Goal: Task Accomplishment & Management: Use online tool/utility

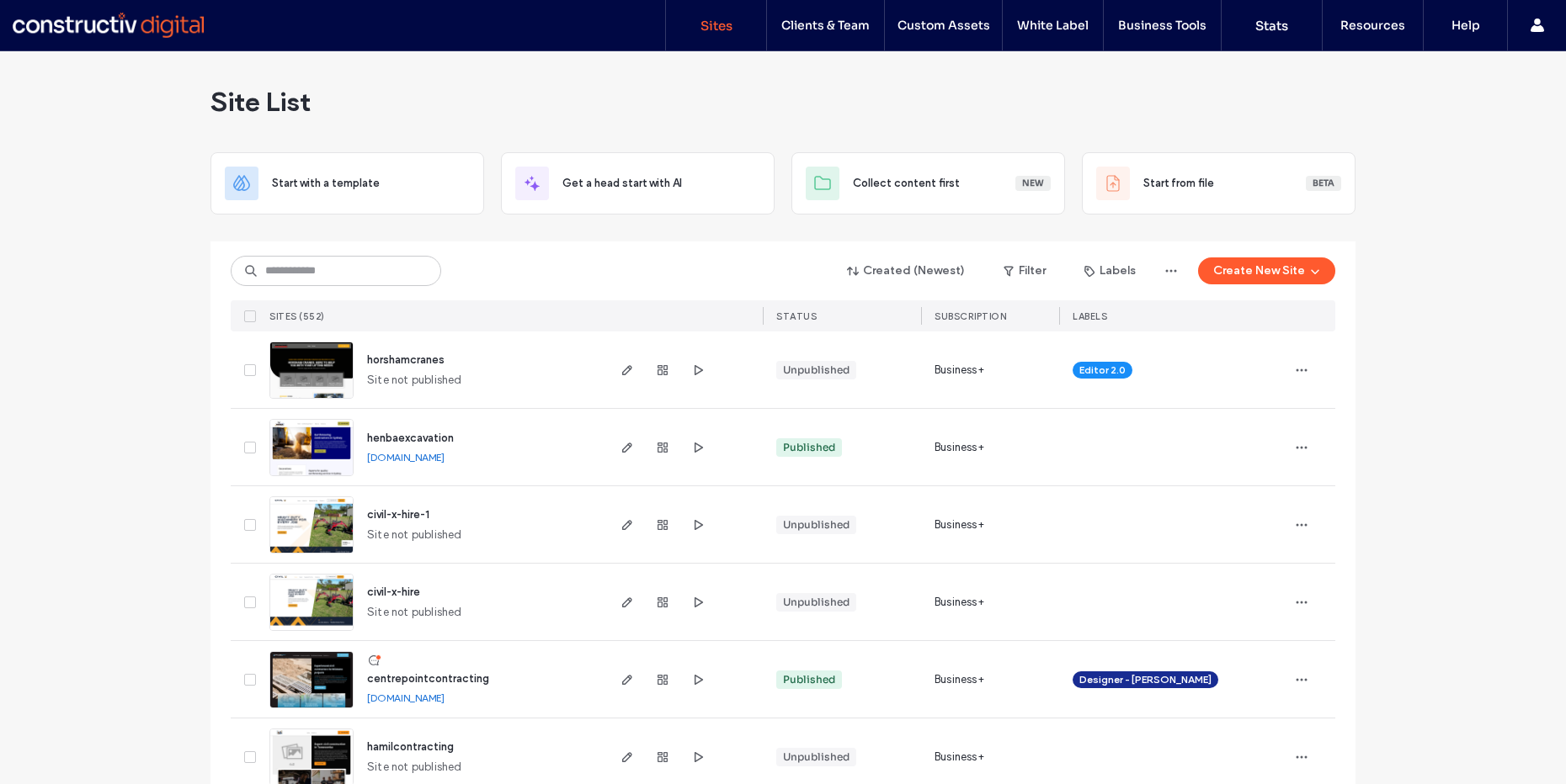
click at [405, 356] on span "horshamcranes" at bounding box center [406, 360] width 78 height 13
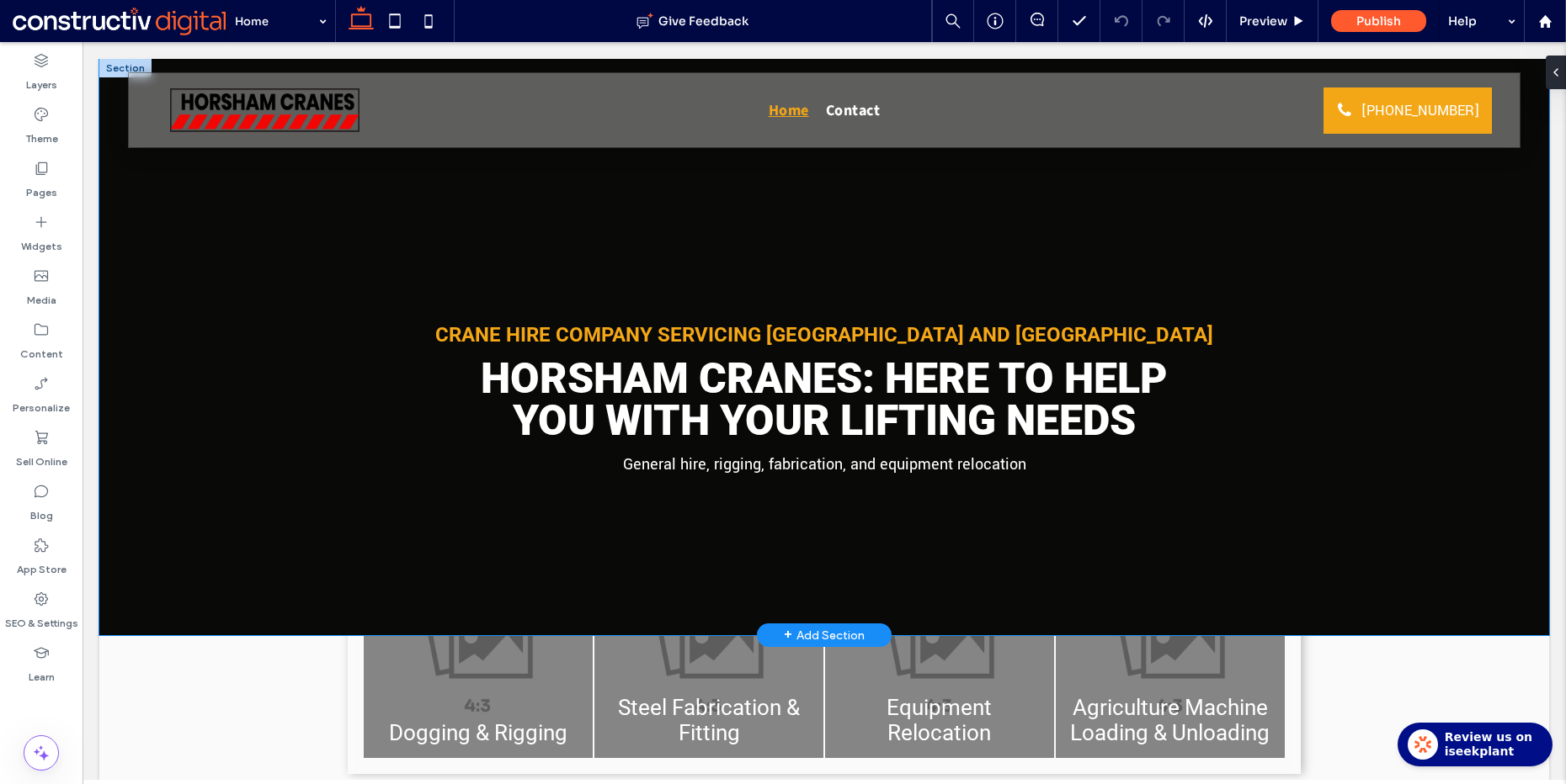
click at [254, 242] on div "Crane hire company servicing Horsham and Western Victoria Horsham Cranes: Here …" at bounding box center [823, 347] width 1450 height 576
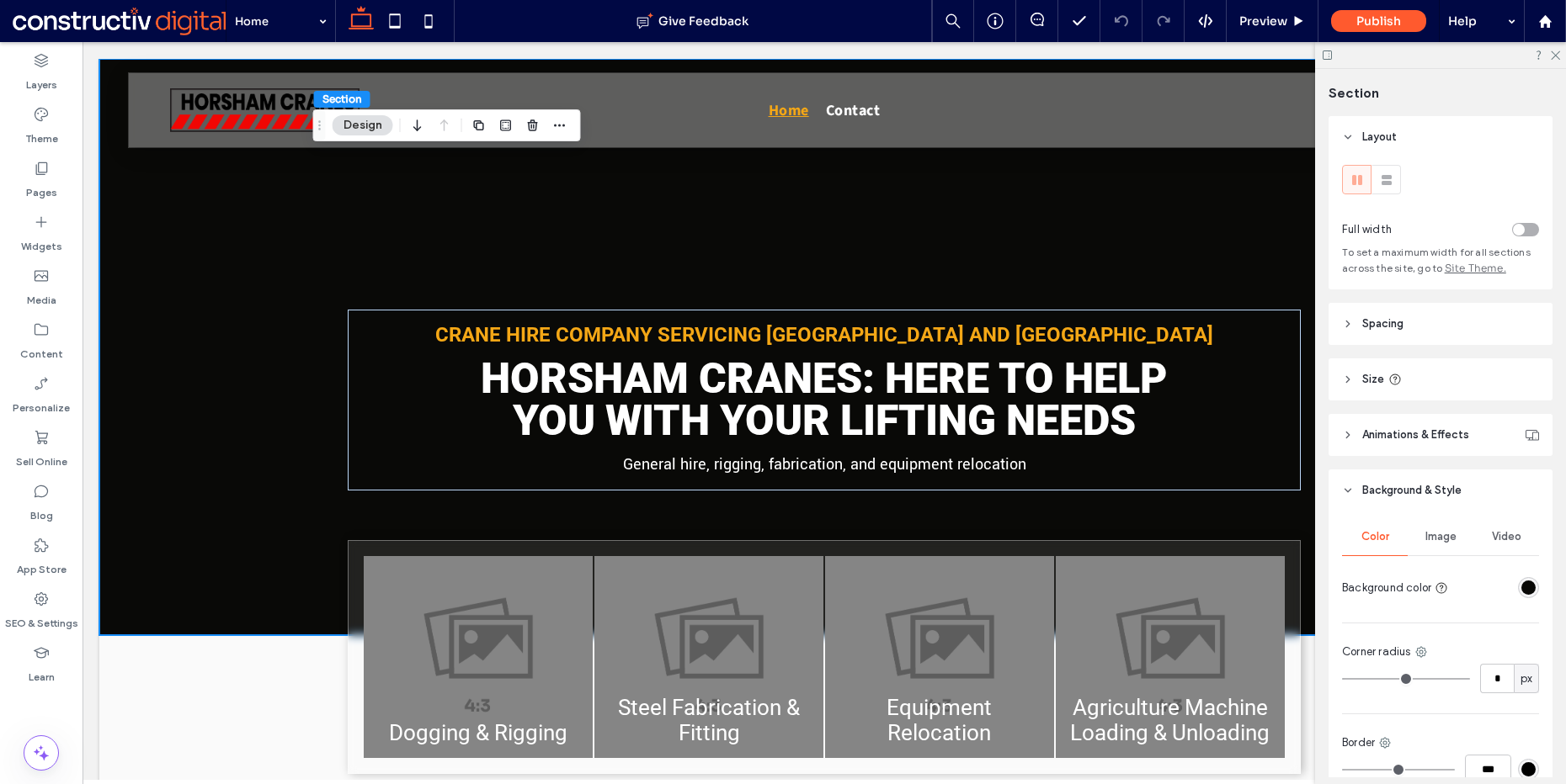
click at [1444, 539] on span "Image" at bounding box center [1441, 536] width 31 height 13
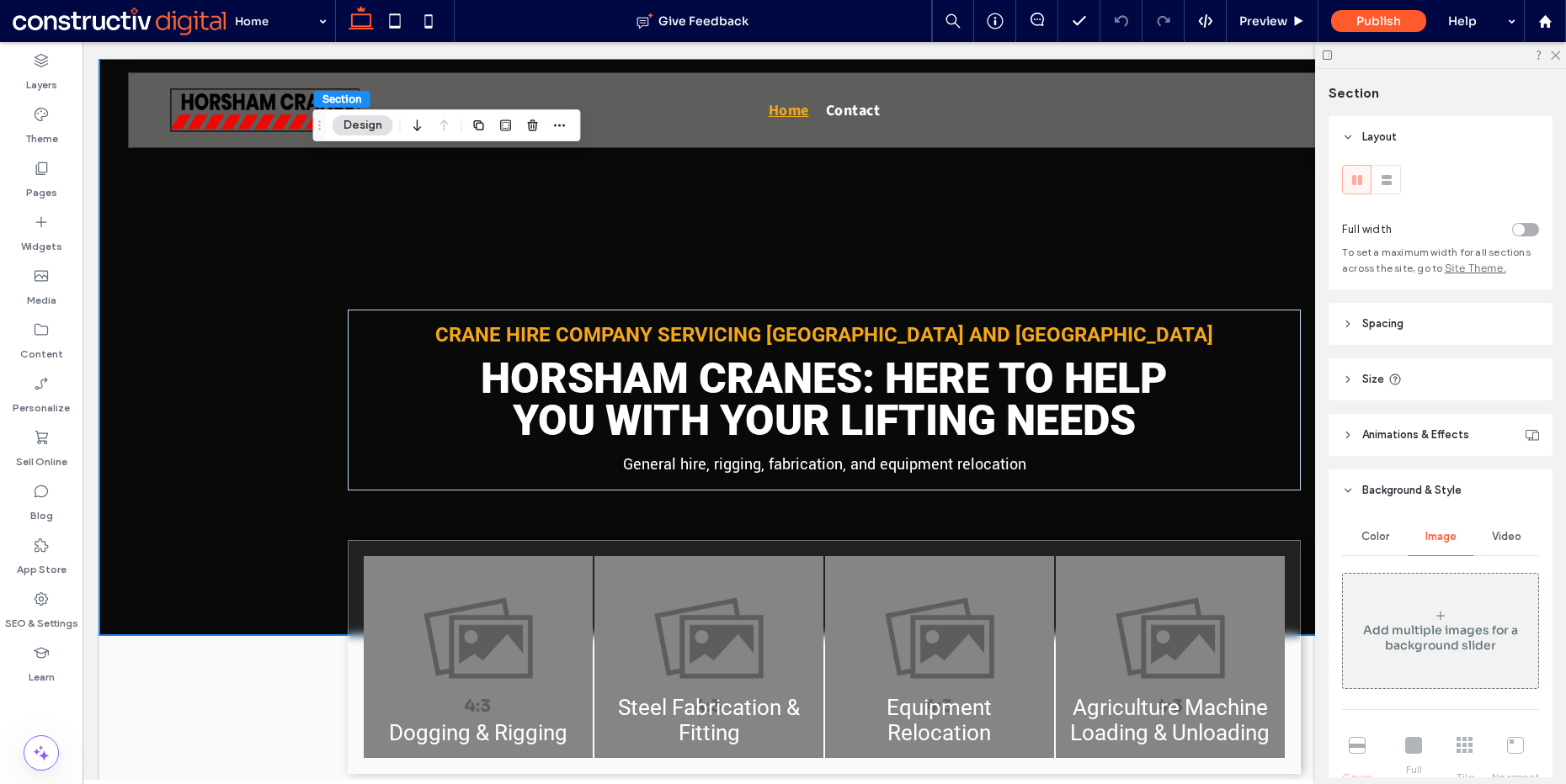
click at [1429, 601] on div "Add multiple images for a background slider" at bounding box center [1441, 630] width 196 height 111
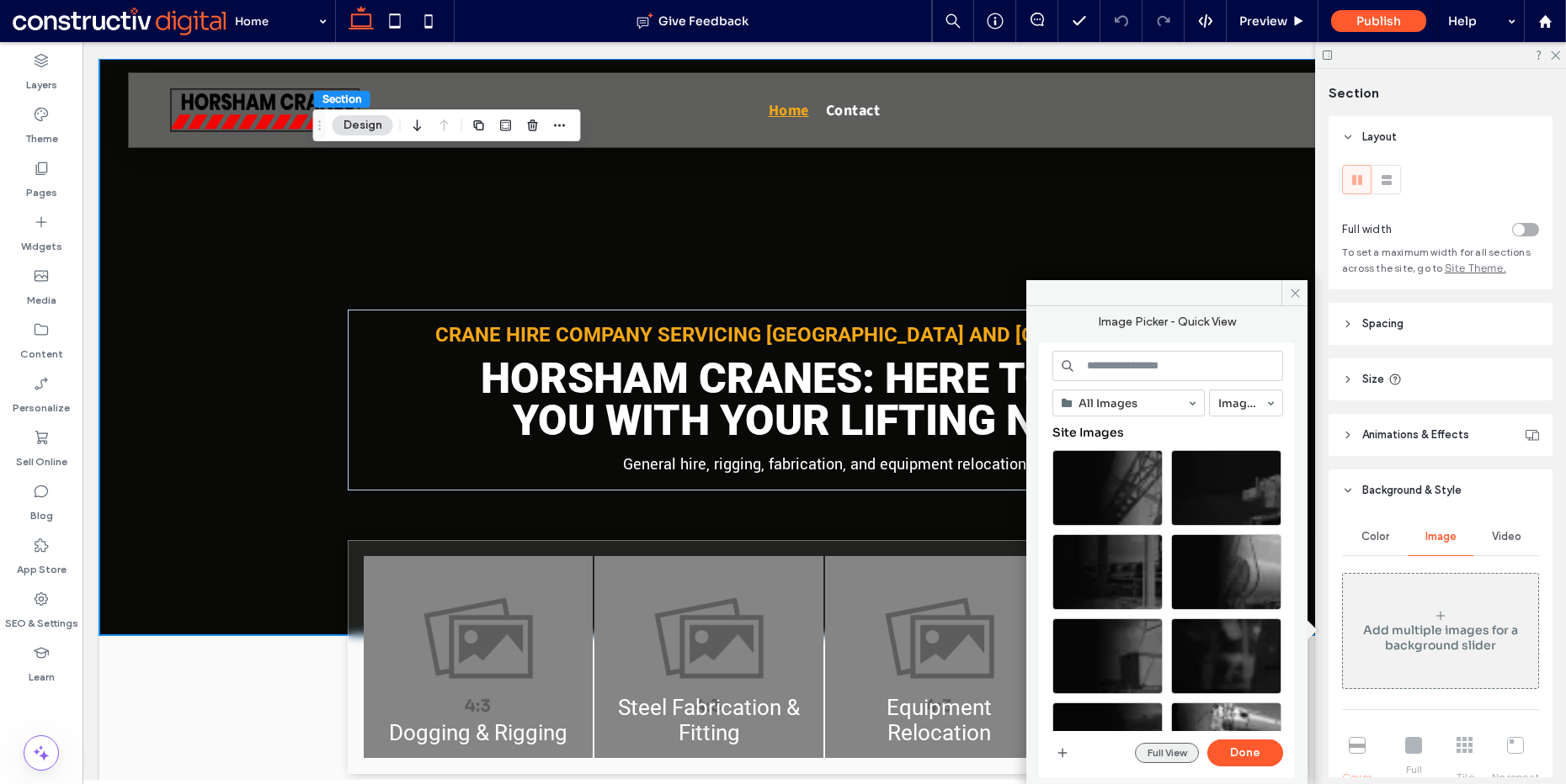
click at [1178, 751] on button "Full View" at bounding box center [1167, 753] width 64 height 20
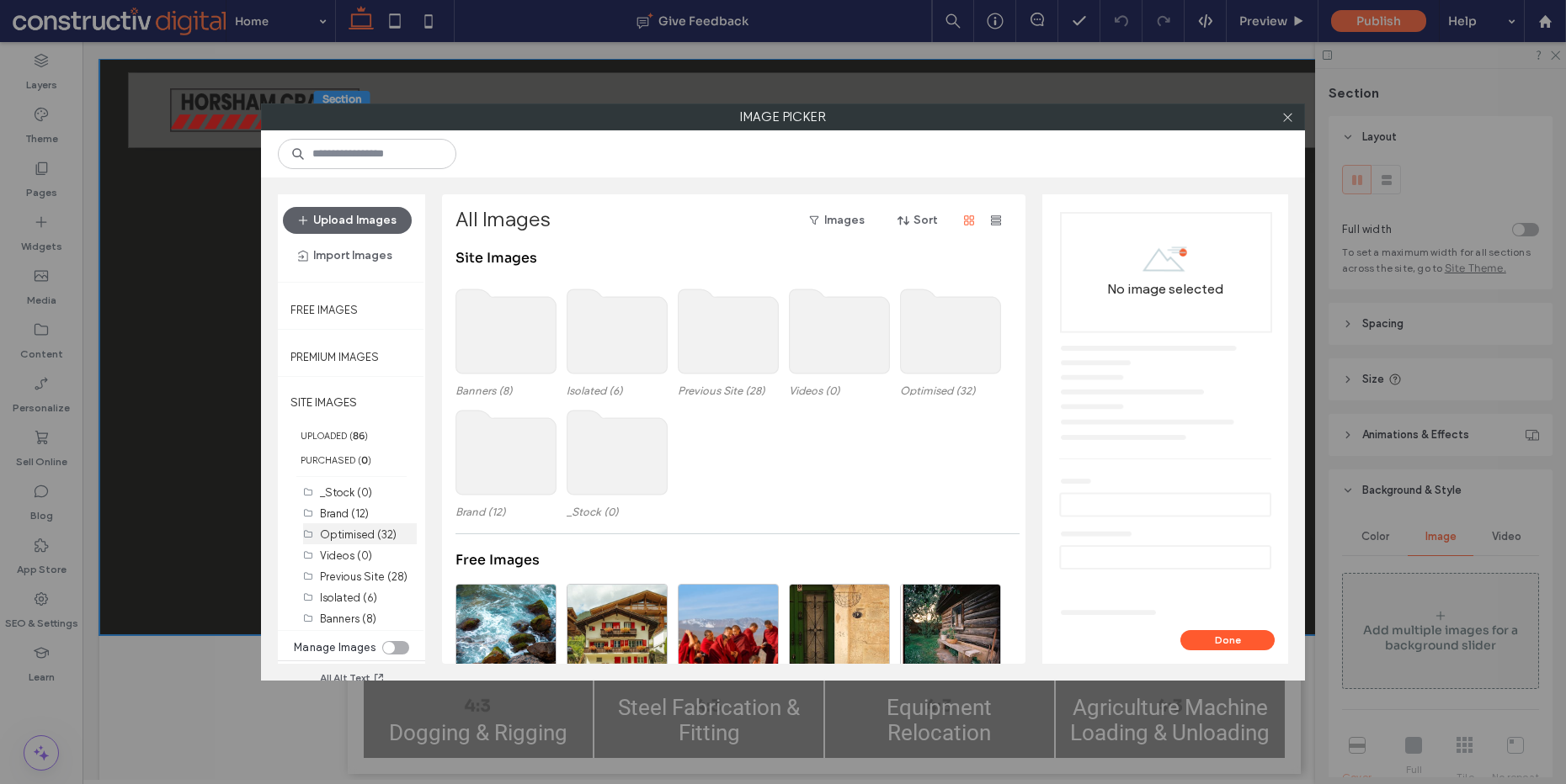
click at [359, 533] on label "Optimised (32)" at bounding box center [358, 534] width 77 height 13
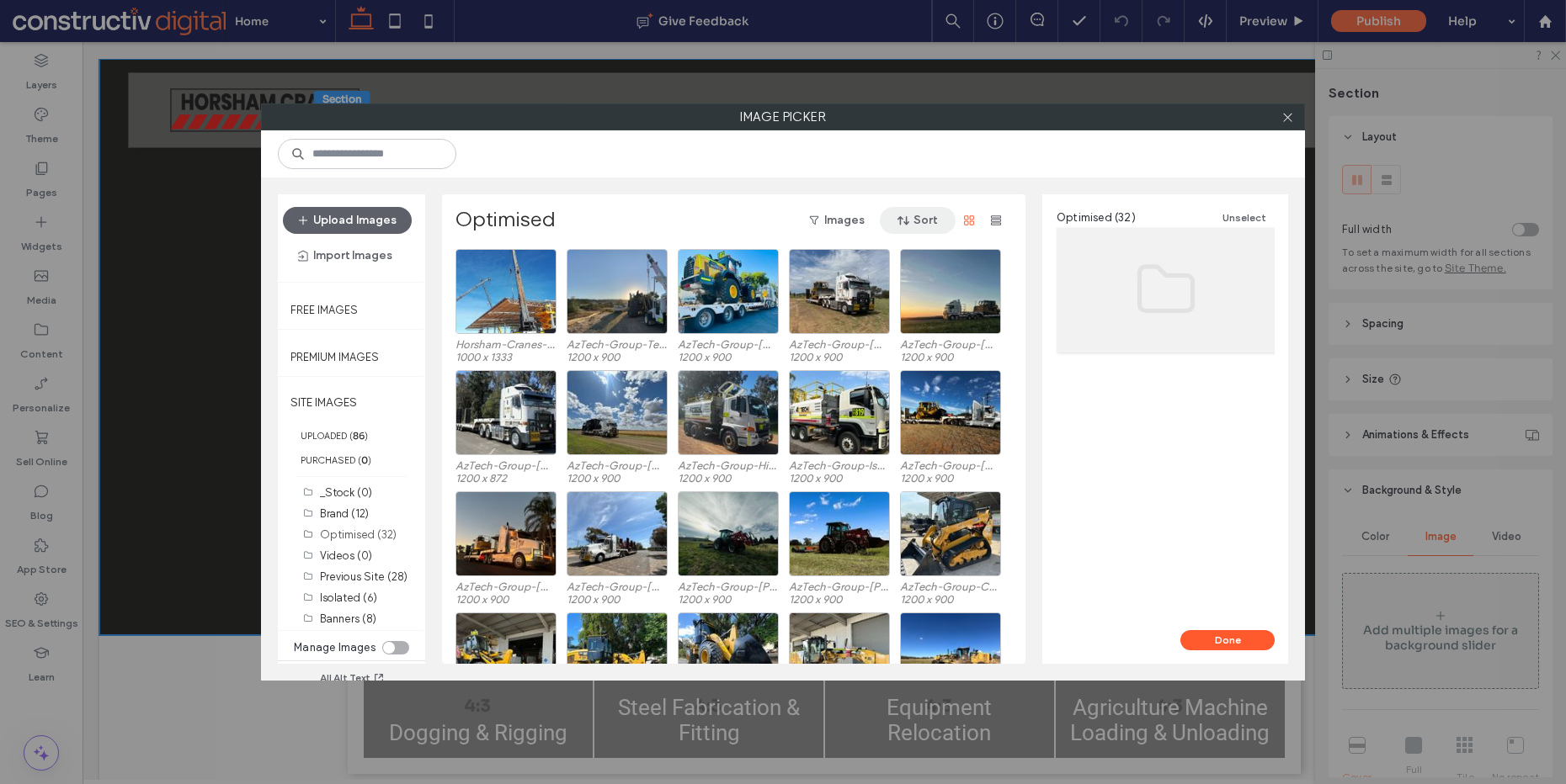
click at [912, 216] on span "button" at bounding box center [904, 220] width 17 height 25
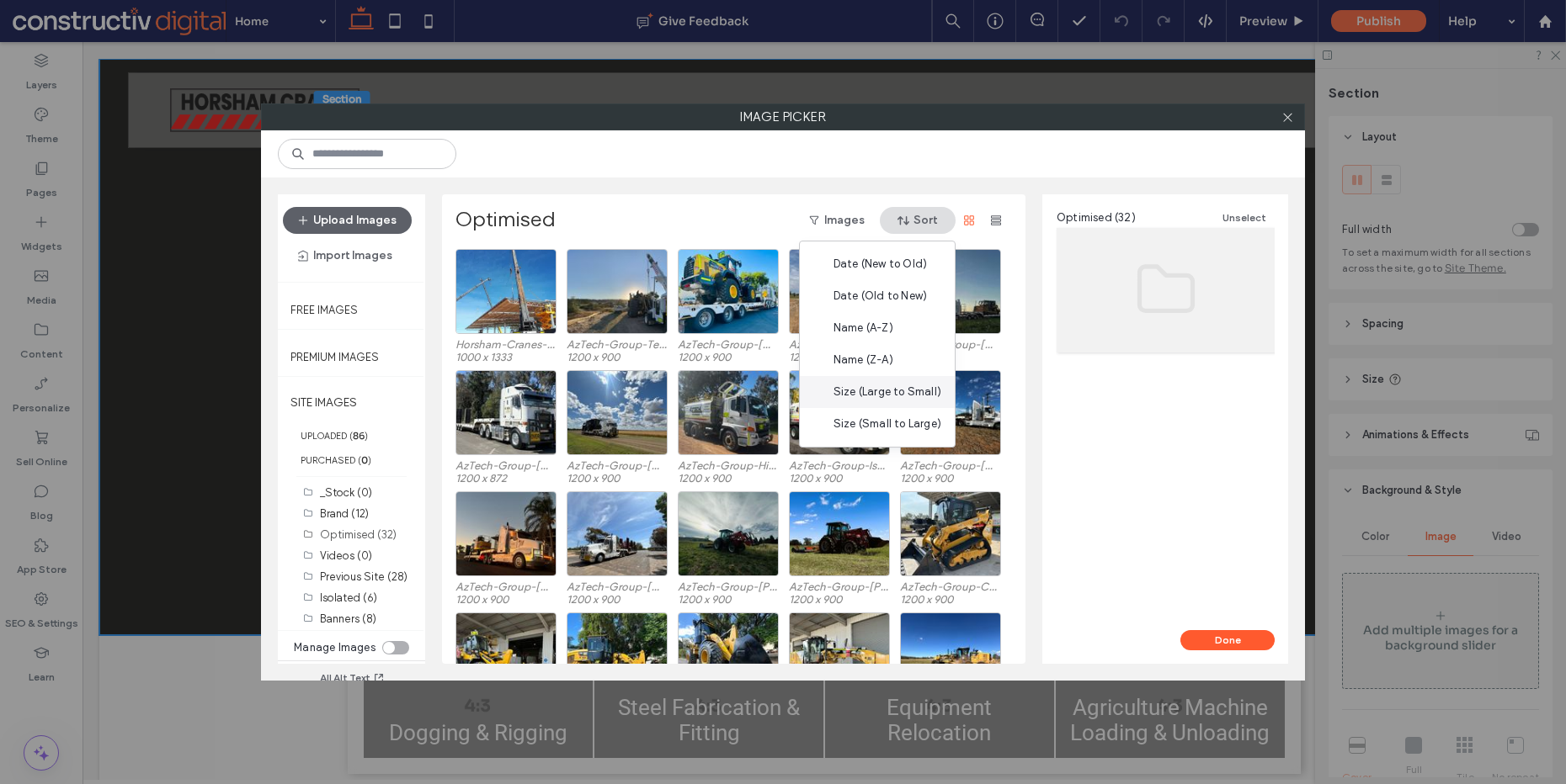
click at [903, 397] on span "Size (Large to Small)" at bounding box center [887, 392] width 108 height 17
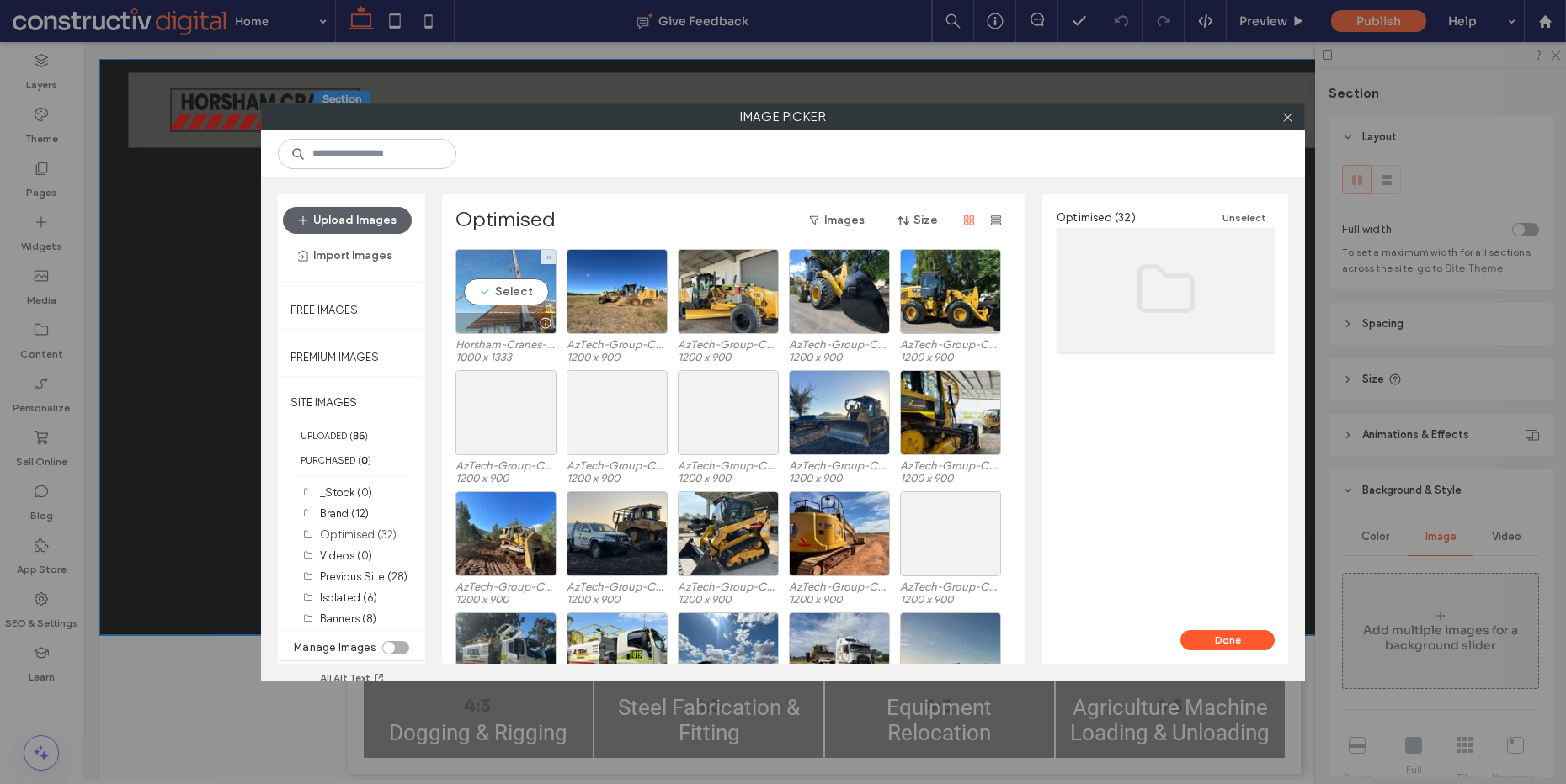
click at [495, 293] on div "Select" at bounding box center [506, 291] width 101 height 85
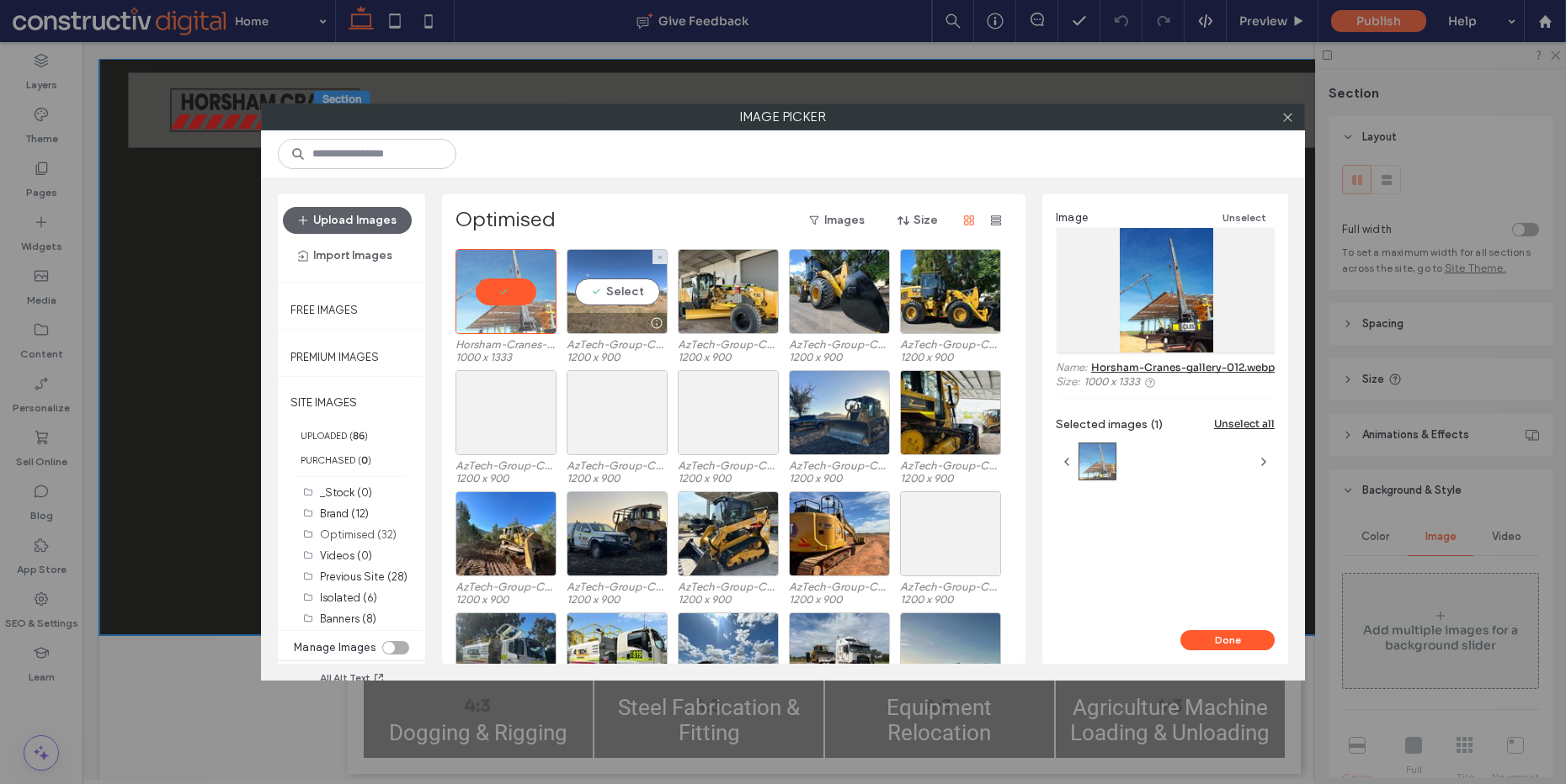
click at [613, 292] on div "Select" at bounding box center [617, 291] width 101 height 85
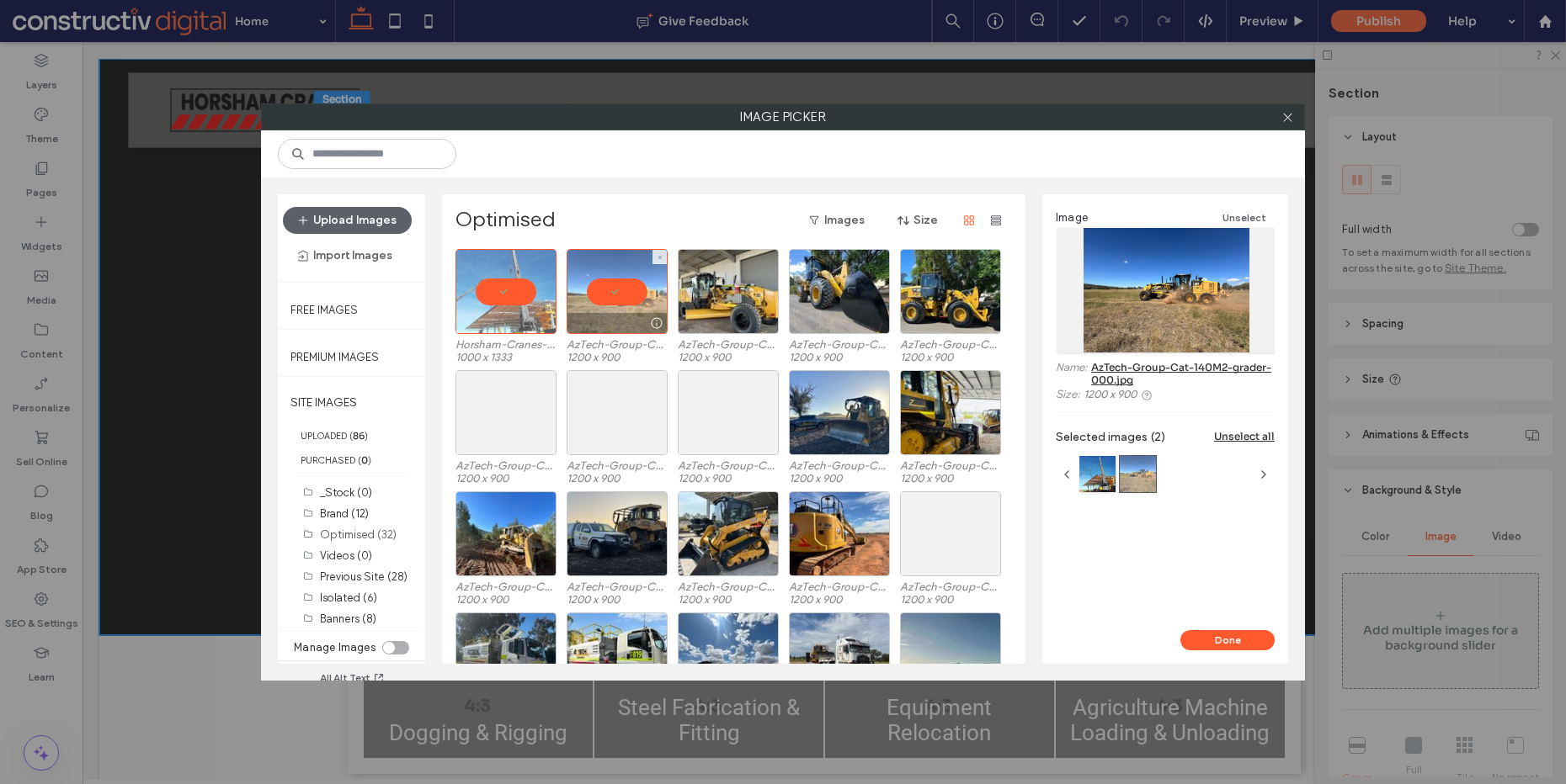
click at [603, 296] on div at bounding box center [617, 291] width 101 height 85
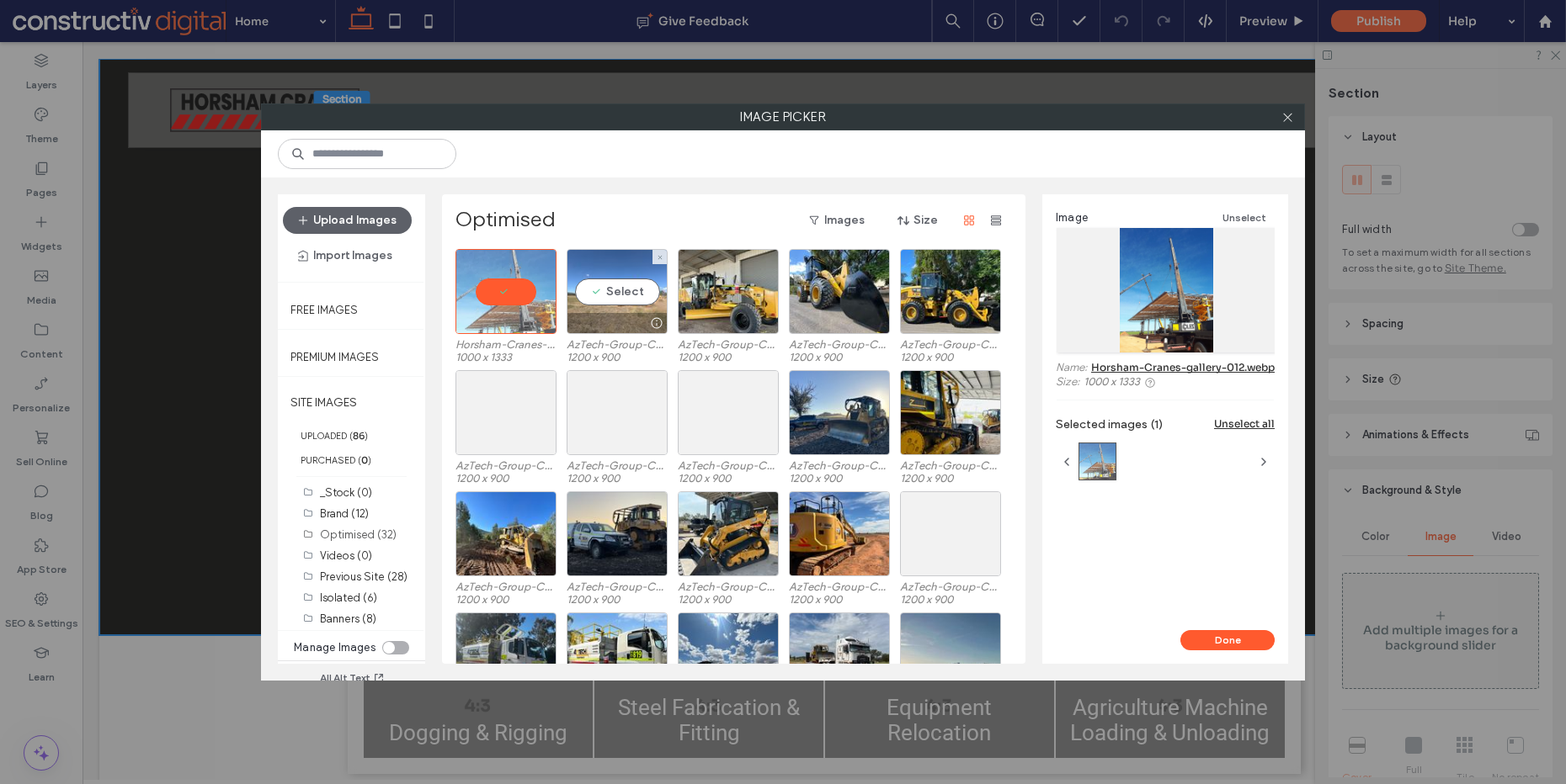
click at [624, 298] on div "Select" at bounding box center [617, 291] width 101 height 85
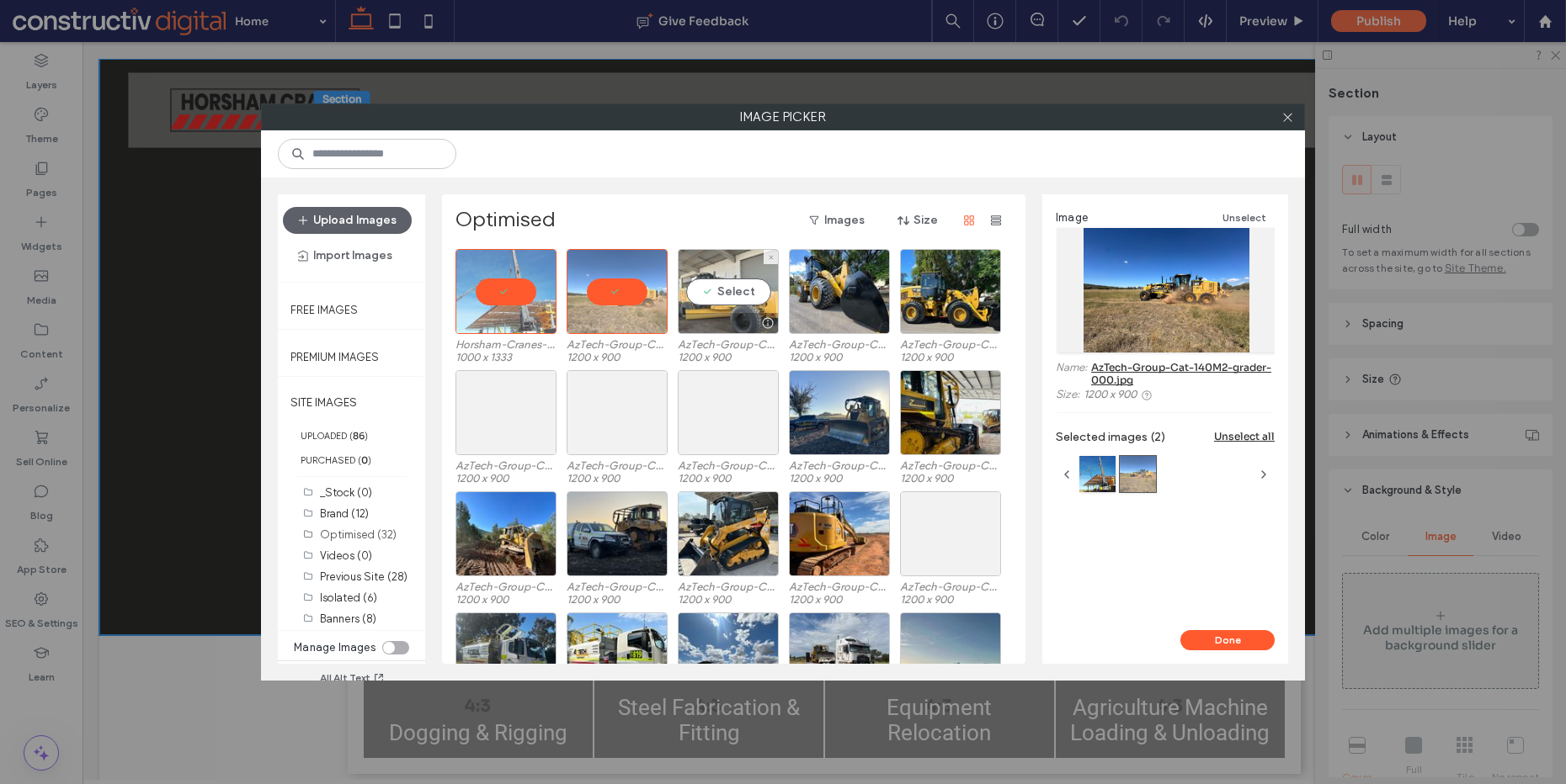
click at [720, 298] on div "Select" at bounding box center [728, 291] width 101 height 85
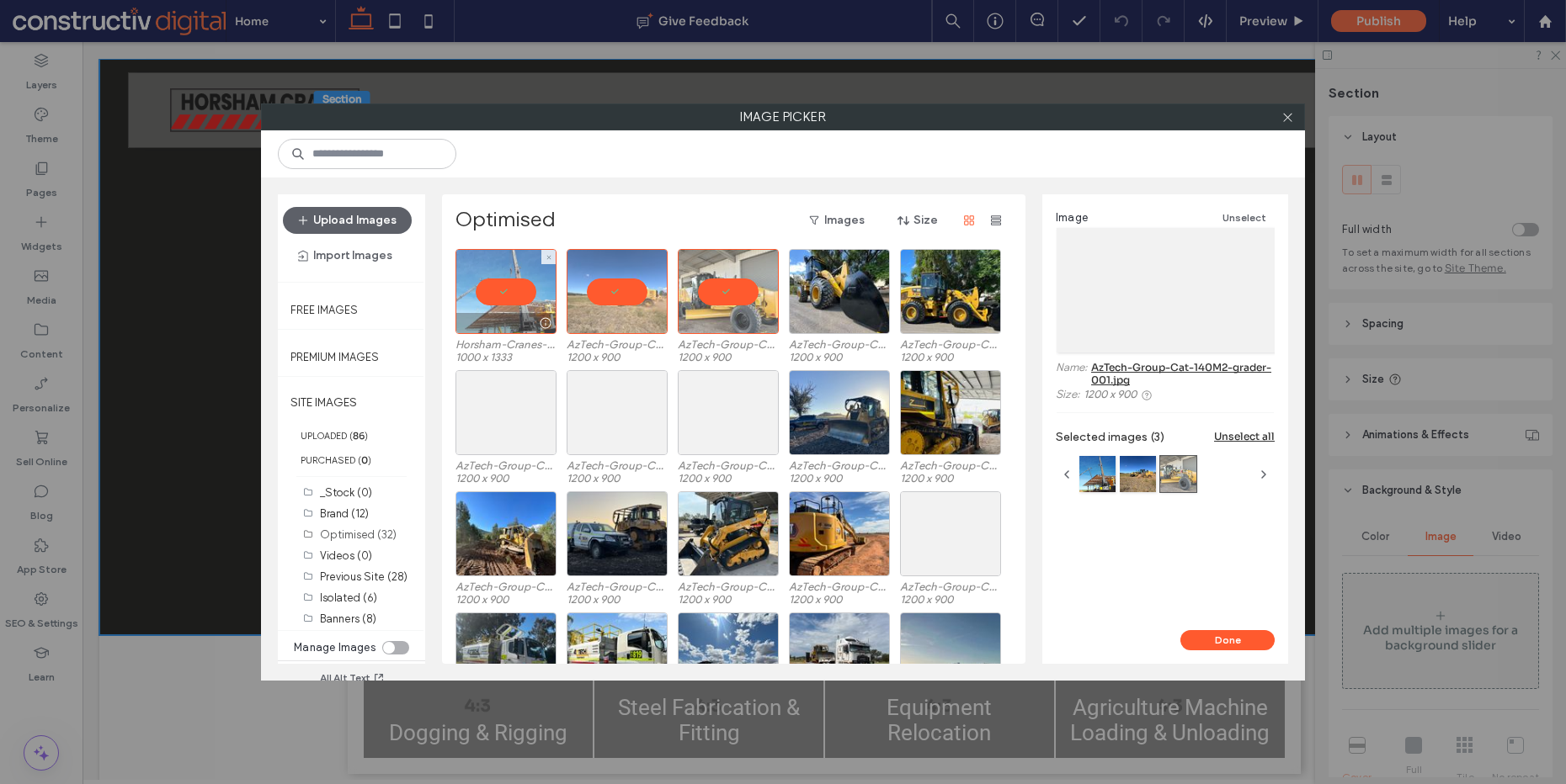
click at [508, 292] on div at bounding box center [506, 291] width 101 height 85
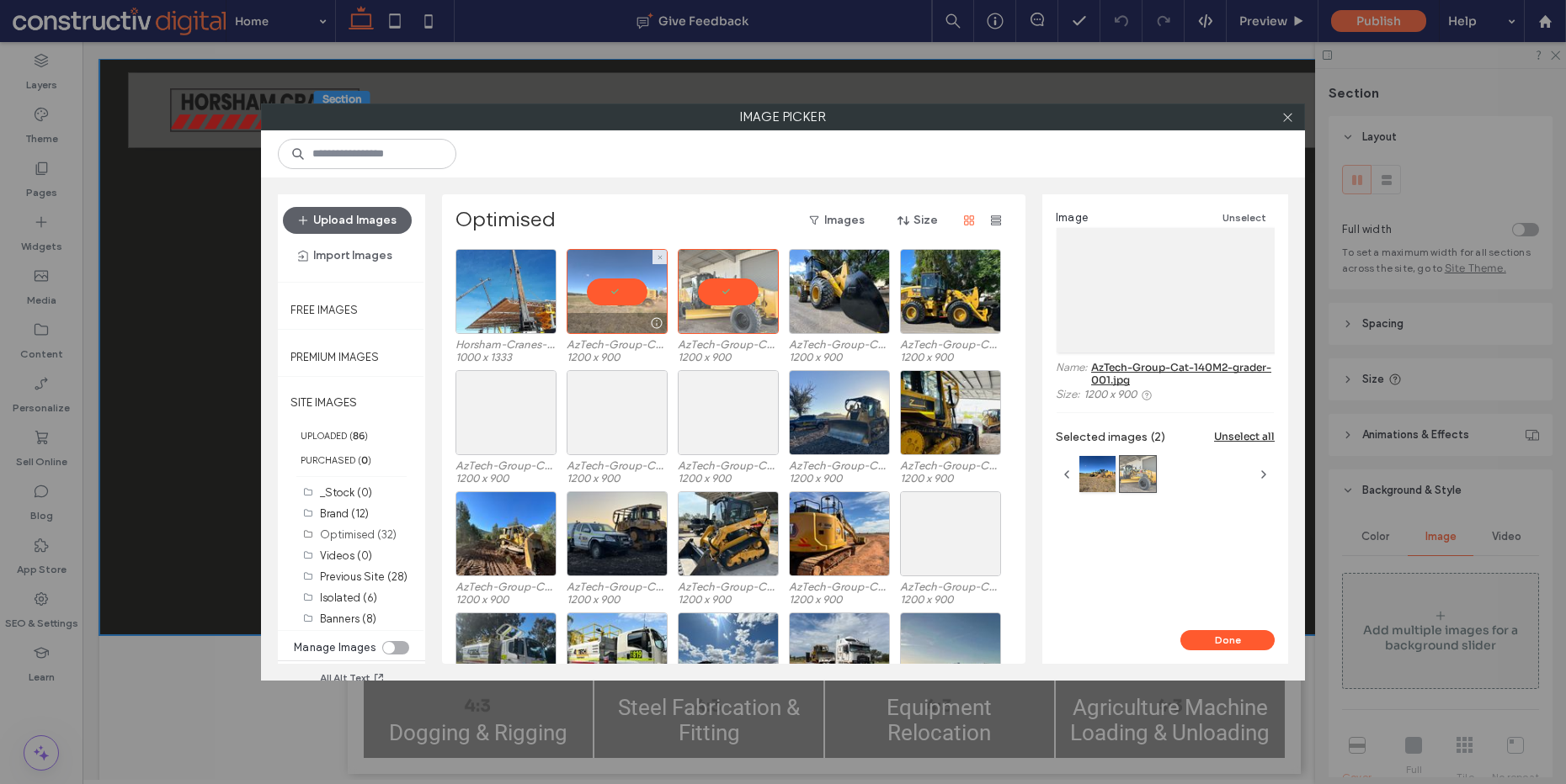
click at [612, 294] on div at bounding box center [617, 291] width 101 height 85
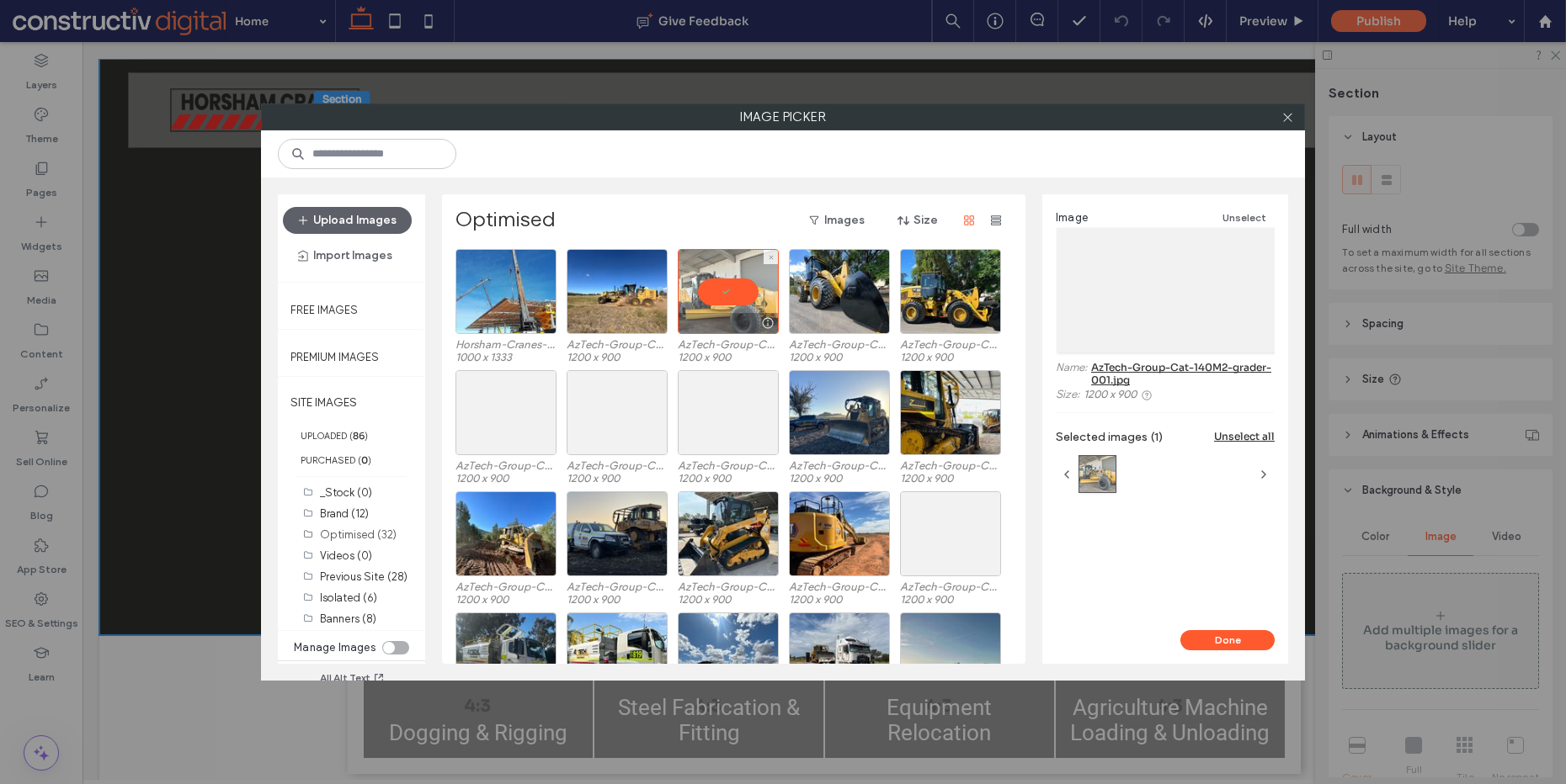
click at [720, 293] on div at bounding box center [728, 291] width 101 height 85
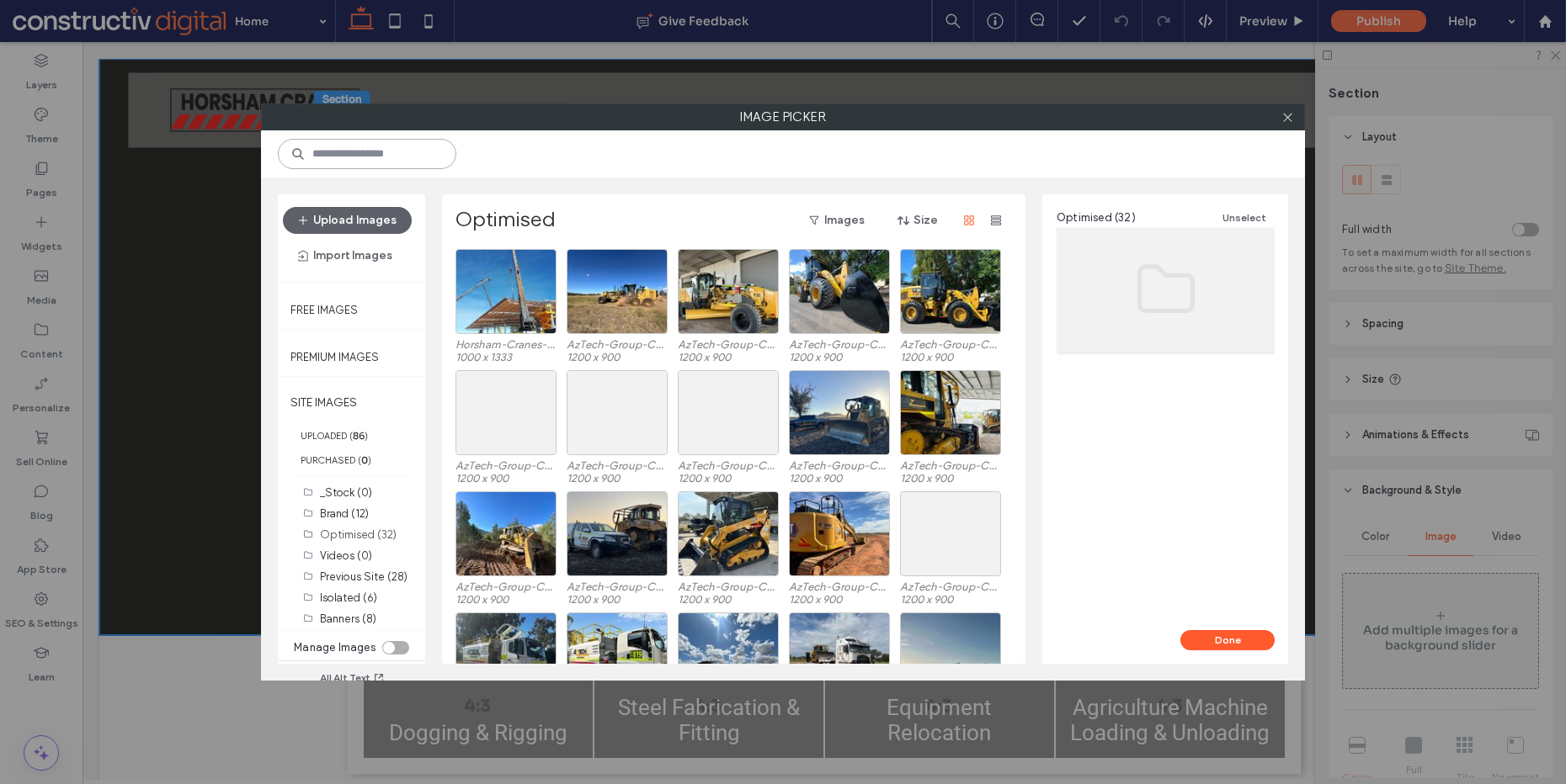
click at [370, 150] on input at bounding box center [367, 154] width 179 height 30
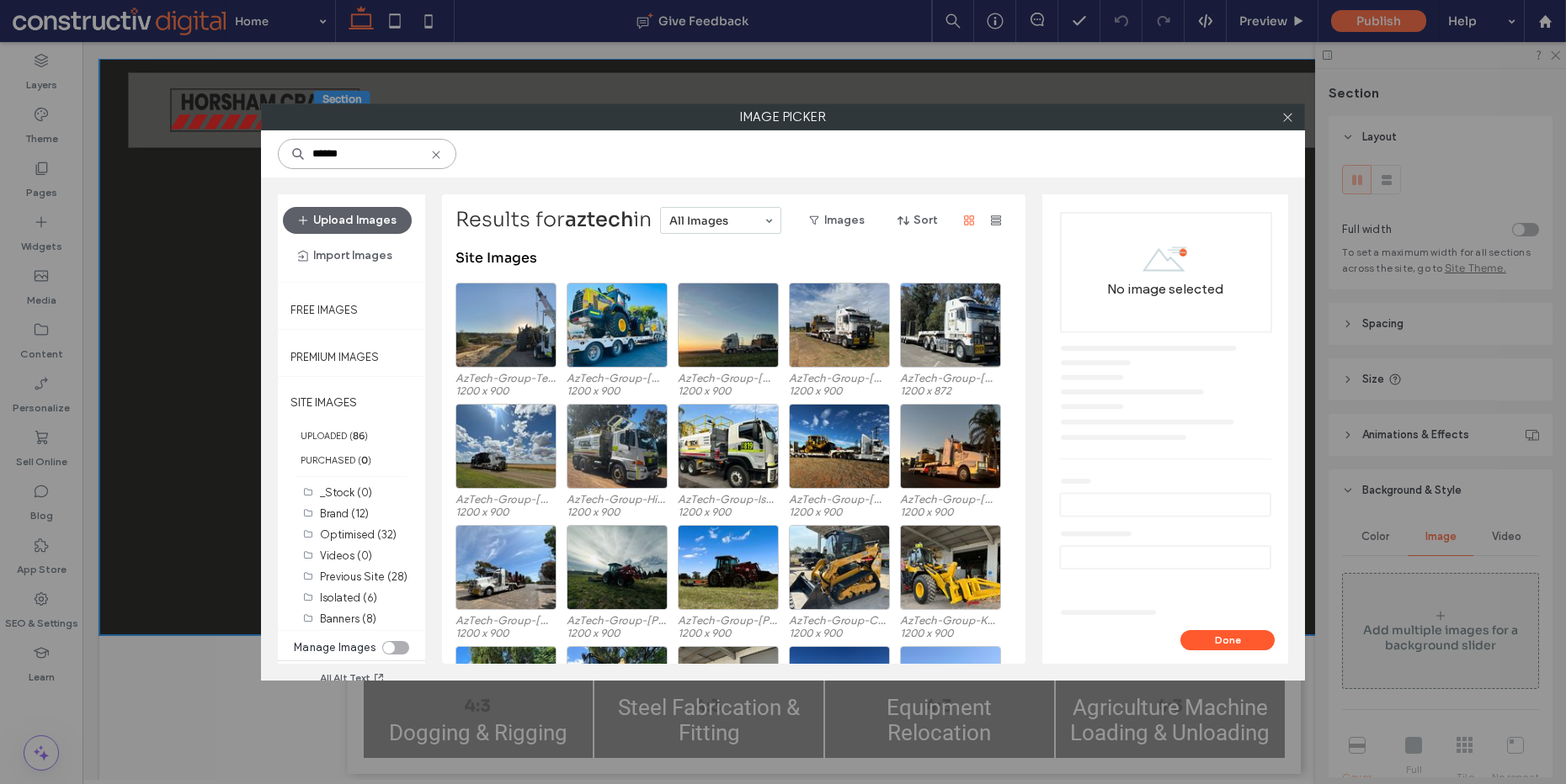
type input "******"
click at [394, 645] on div "toggle" at bounding box center [389, 648] width 12 height 12
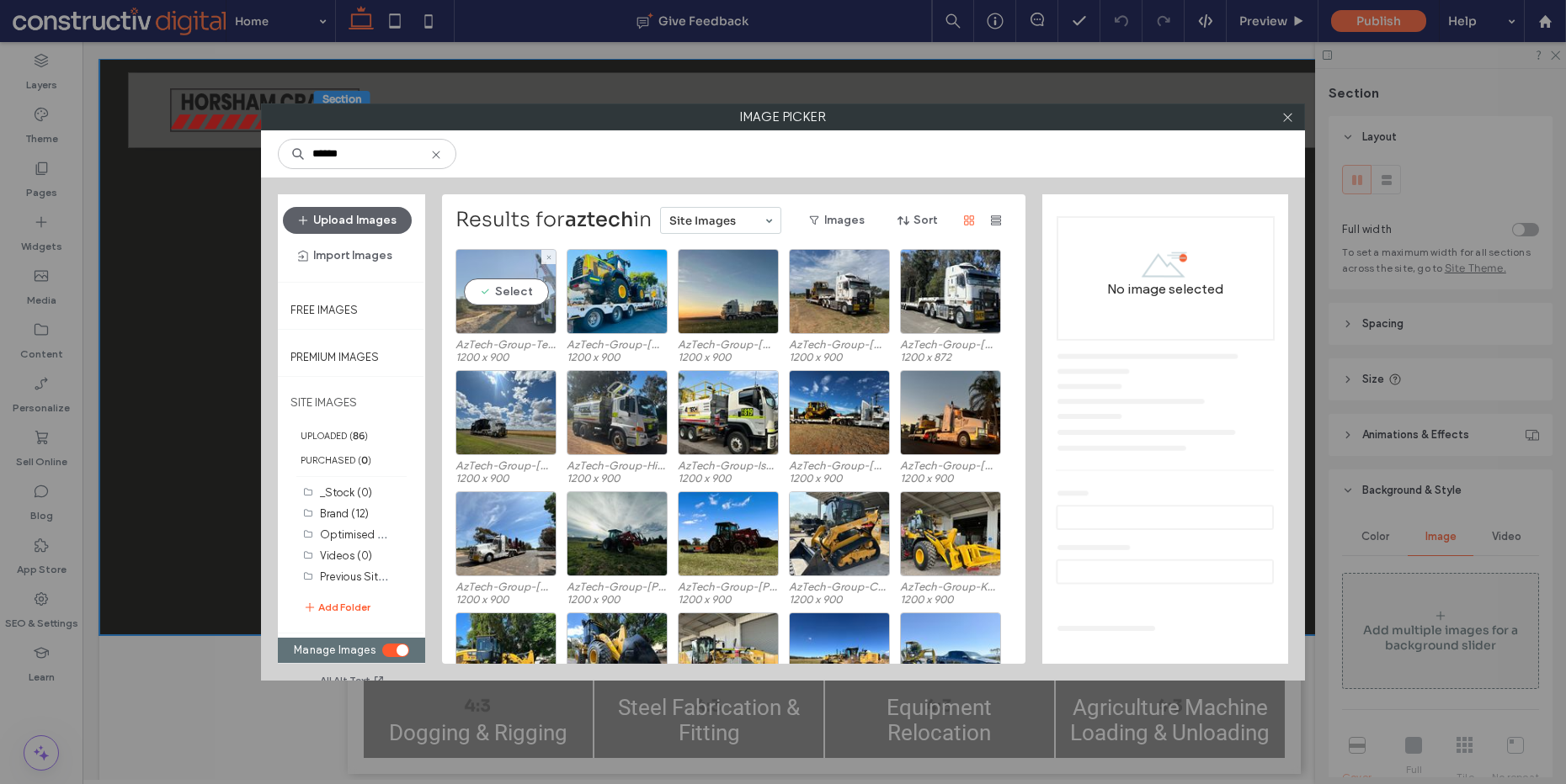
drag, startPoint x: 528, startPoint y: 293, endPoint x: 659, endPoint y: 300, distance: 131.2
click at [529, 294] on div "Select" at bounding box center [506, 291] width 101 height 85
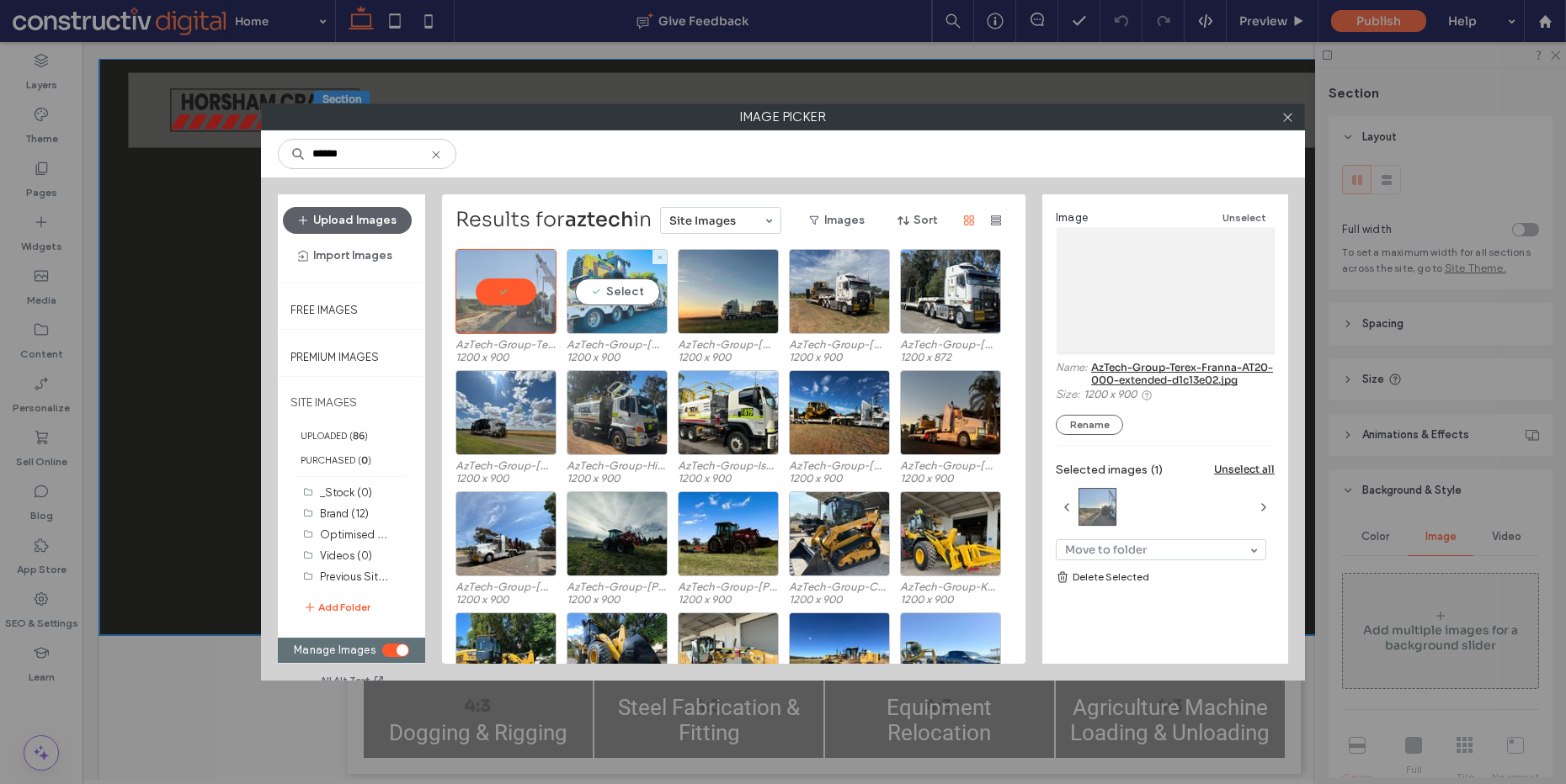
click at [632, 300] on div "Select" at bounding box center [617, 291] width 101 height 85
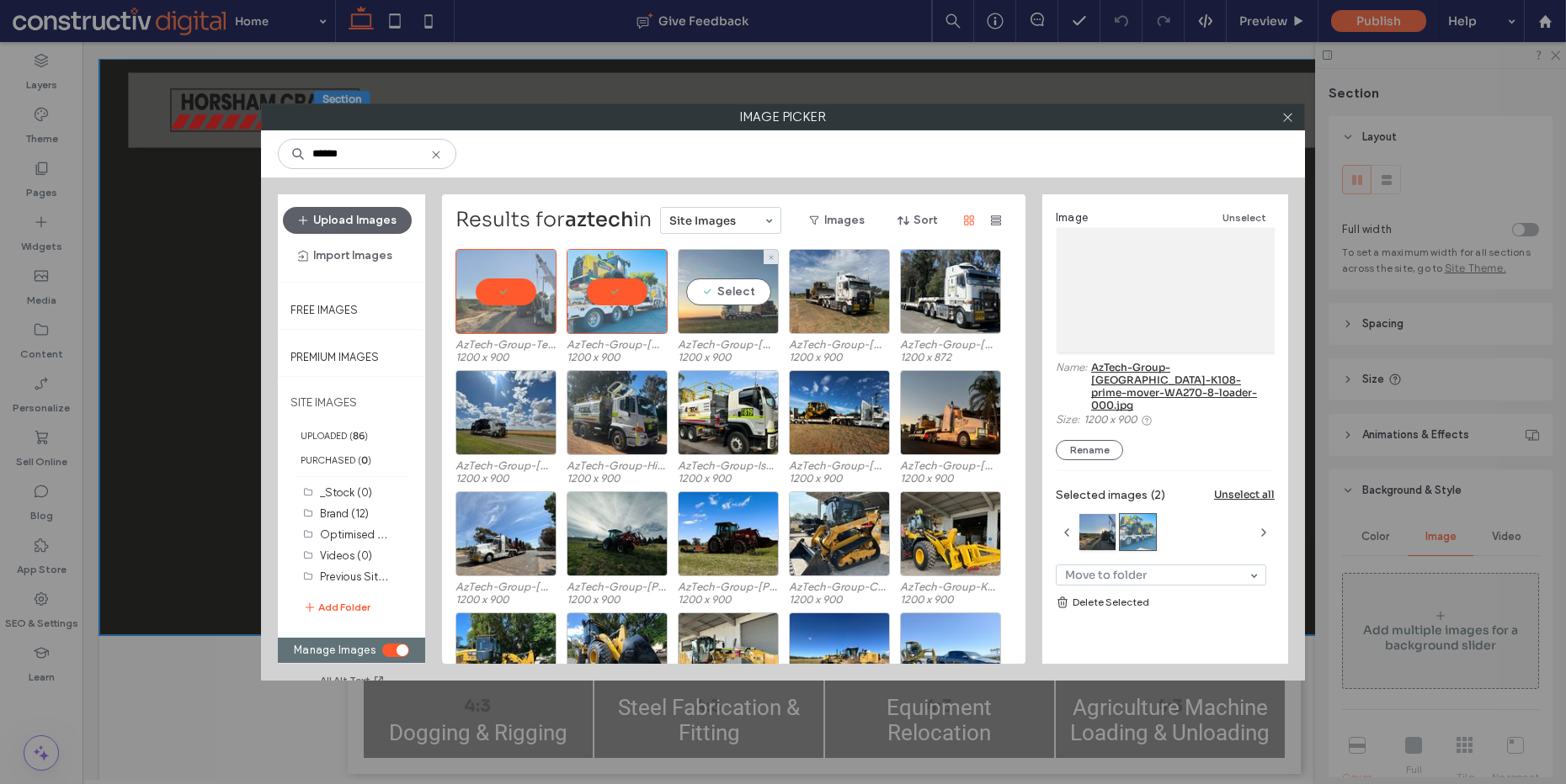
drag, startPoint x: 745, startPoint y: 297, endPoint x: 848, endPoint y: 297, distance: 103.0
click at [745, 297] on div "Select" at bounding box center [728, 291] width 101 height 85
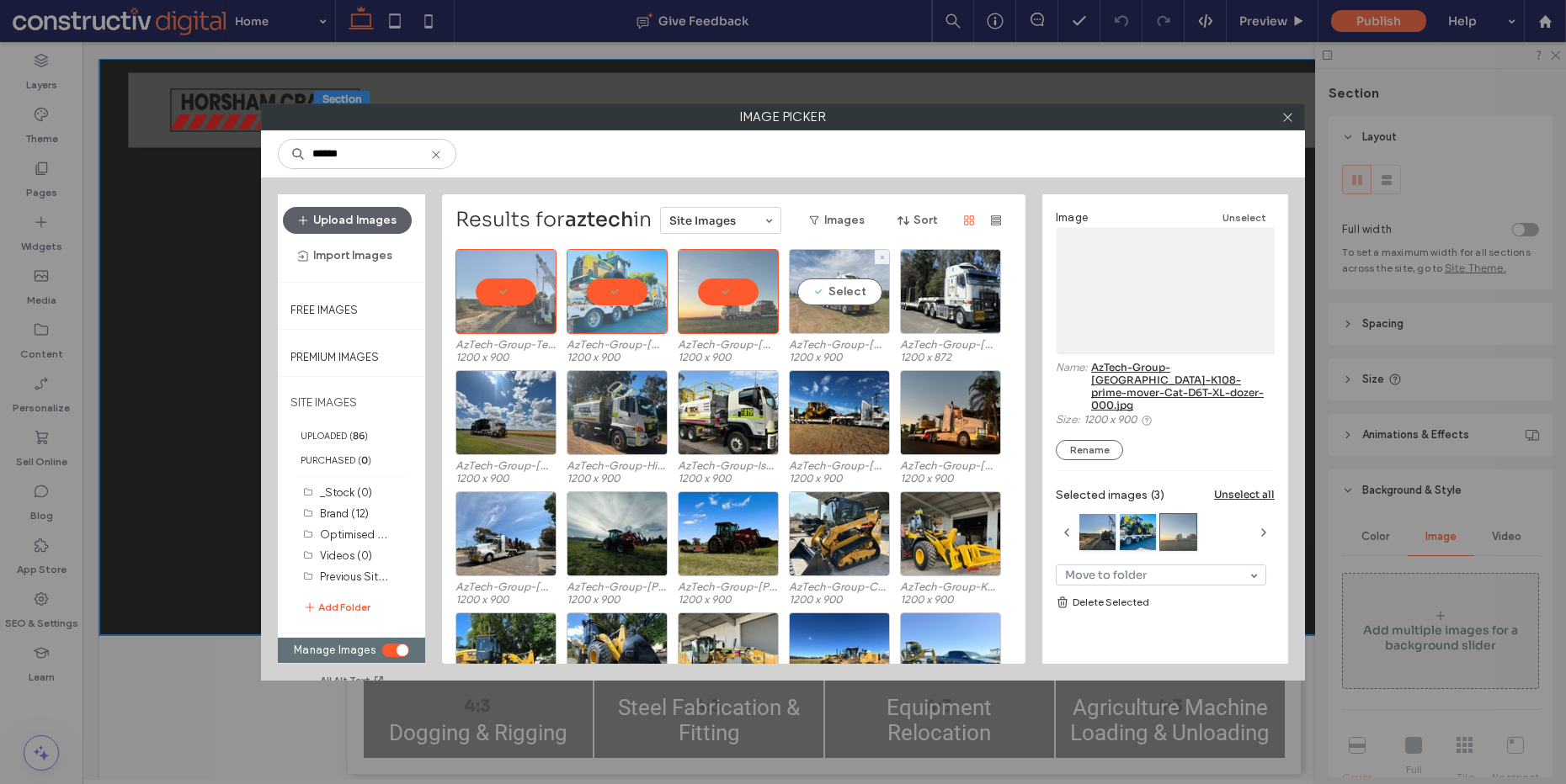
click at [853, 297] on div "Select" at bounding box center [839, 291] width 101 height 85
click at [934, 300] on div at bounding box center [950, 291] width 101 height 85
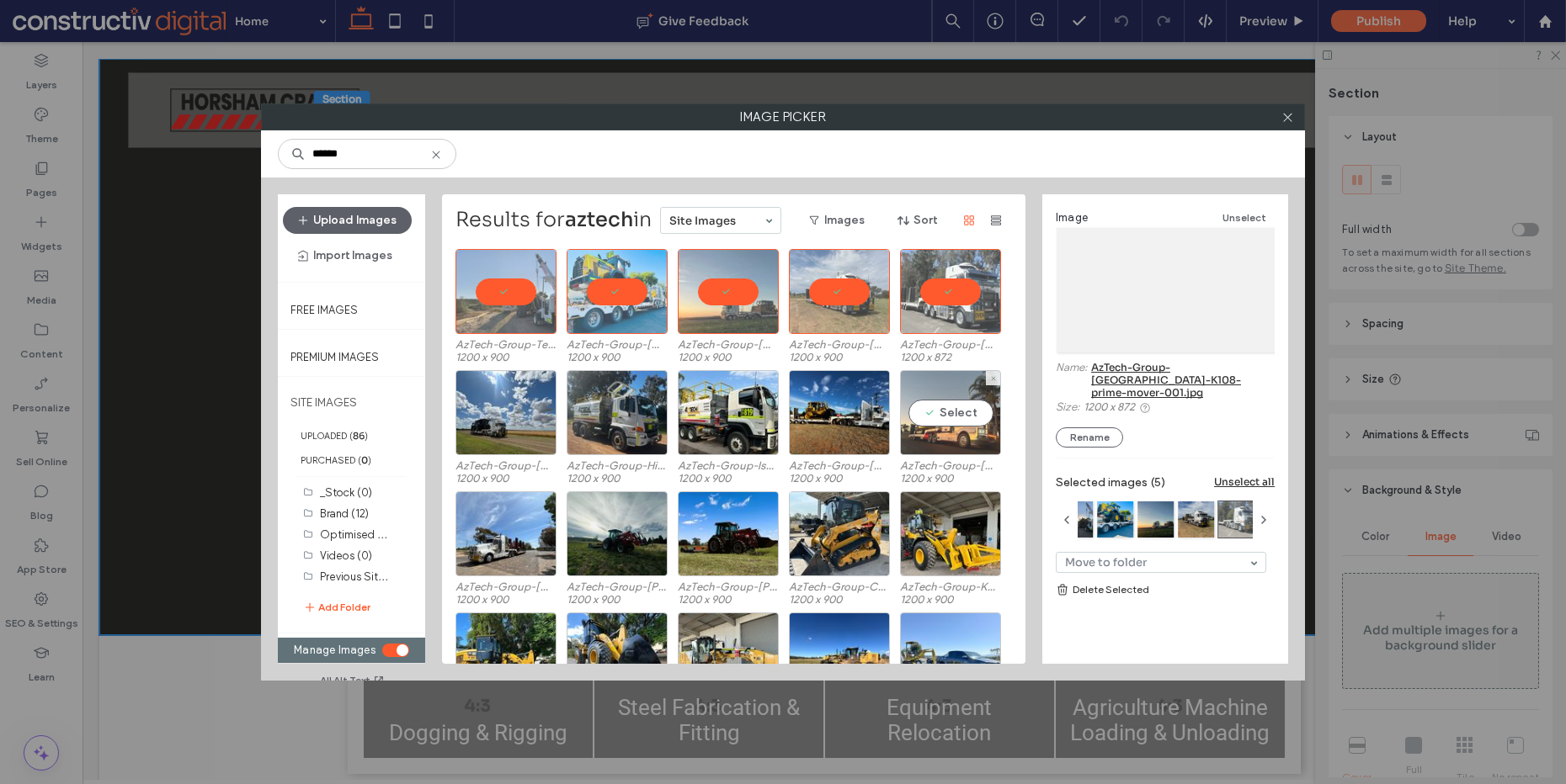
click at [914, 407] on div "Select" at bounding box center [950, 412] width 101 height 85
click at [829, 417] on div at bounding box center [839, 412] width 101 height 85
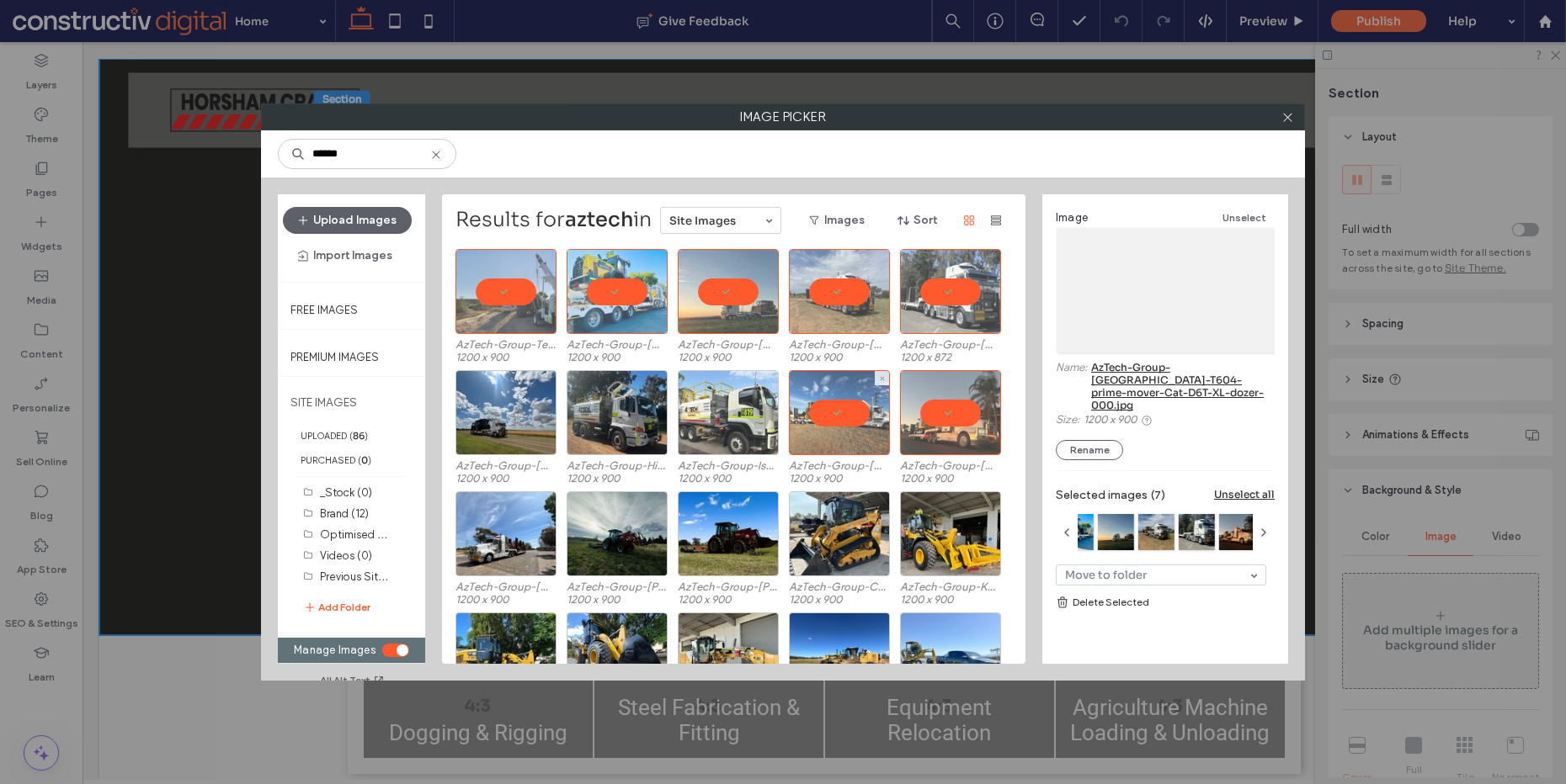
click at [748, 417] on div at bounding box center [728, 412] width 101 height 85
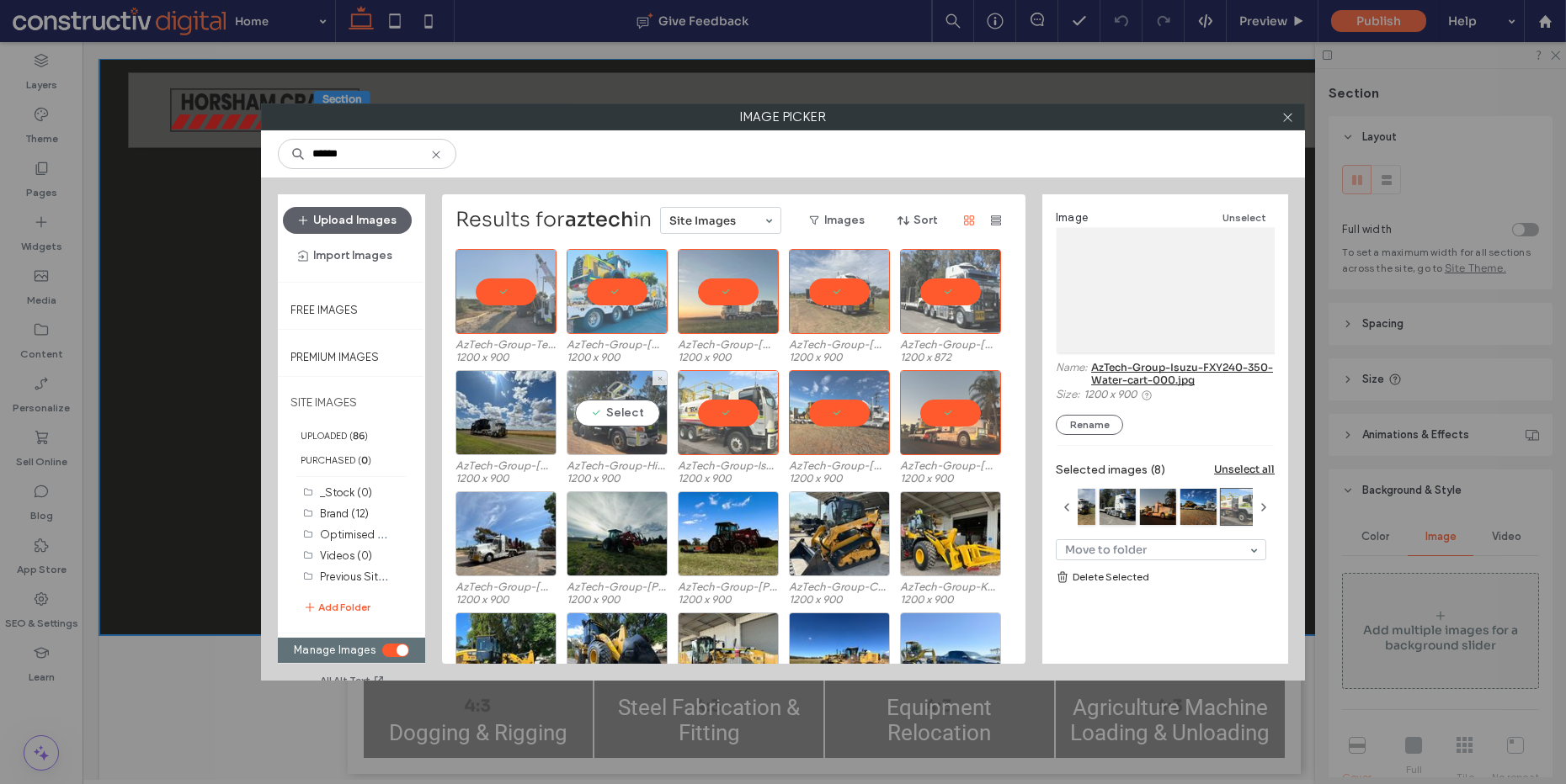
drag, startPoint x: 657, startPoint y: 418, endPoint x: 566, endPoint y: 419, distance: 91.0
click at [656, 418] on div "Select" at bounding box center [617, 412] width 101 height 85
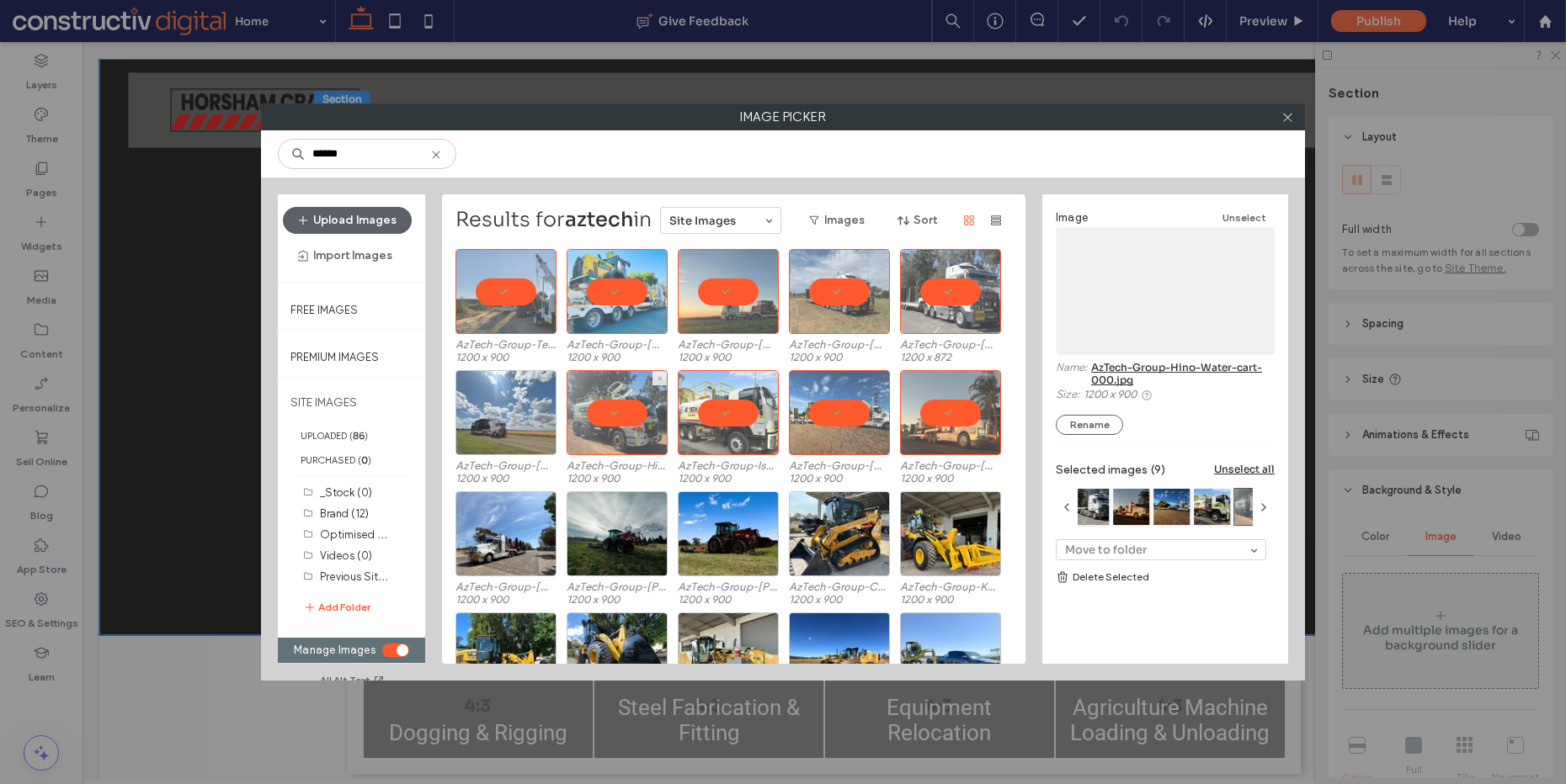
click at [546, 419] on div at bounding box center [506, 412] width 101 height 85
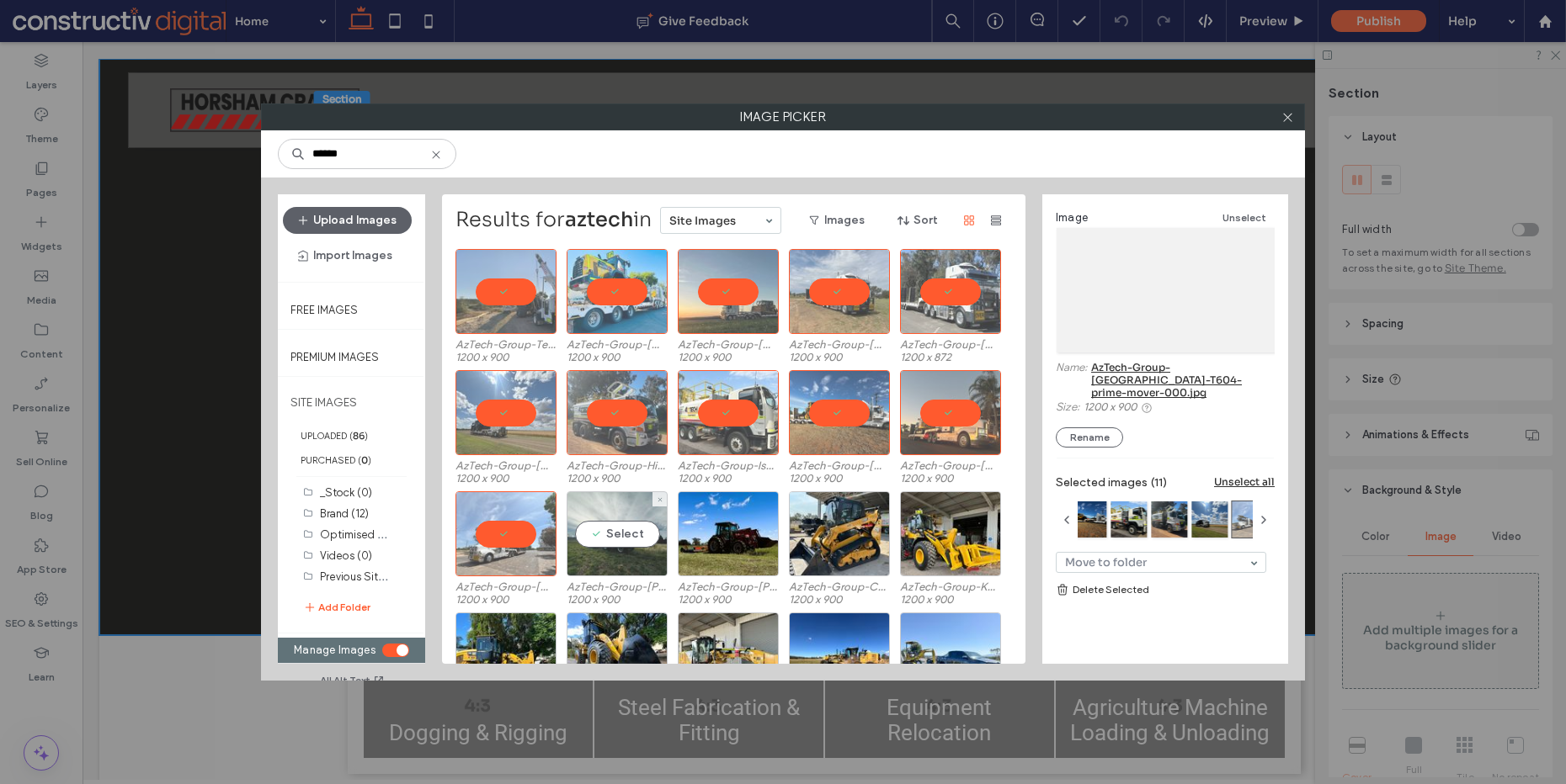
click at [648, 529] on div "Select" at bounding box center [617, 533] width 101 height 85
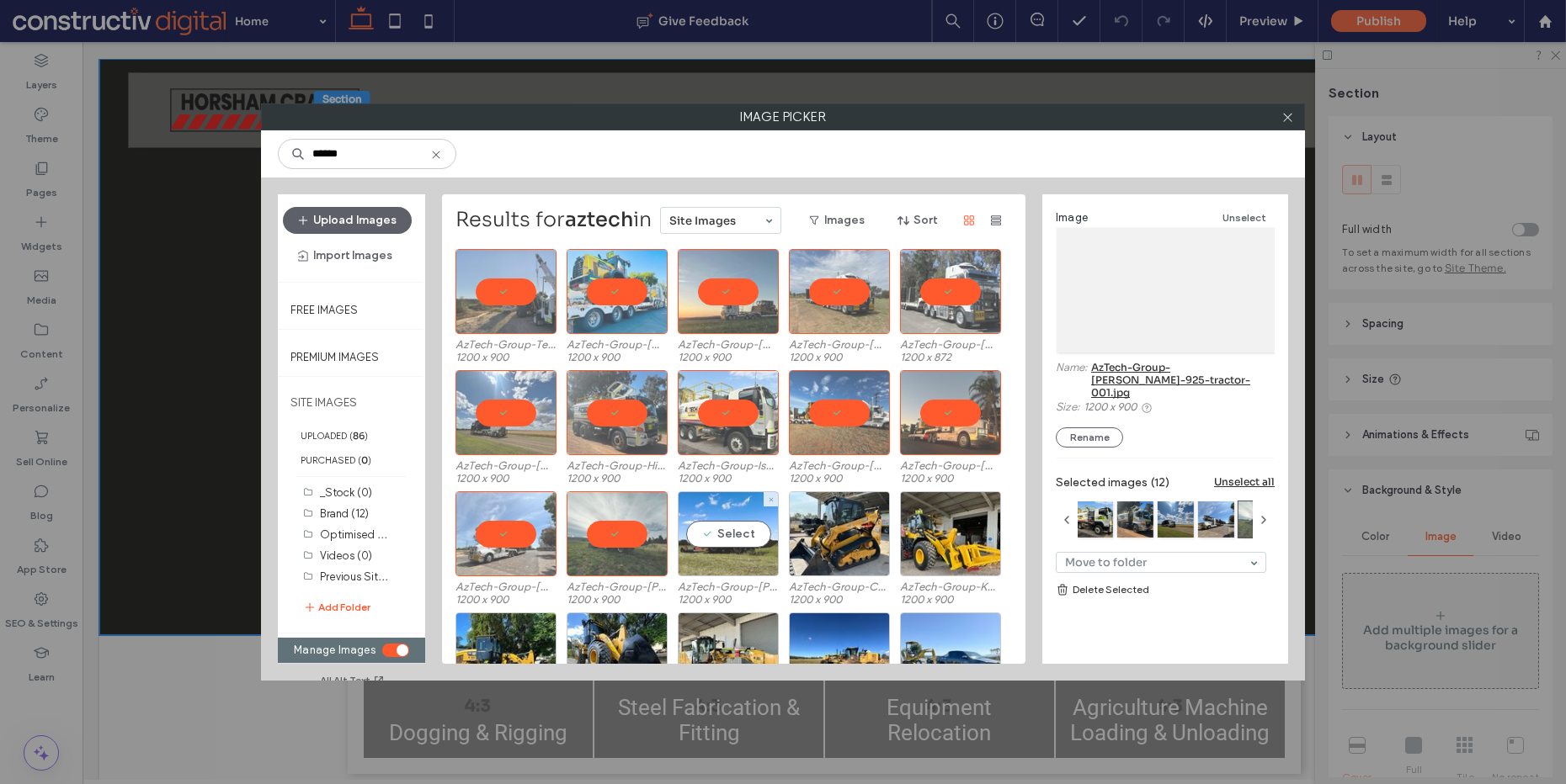
click at [773, 532] on div "Select" at bounding box center [728, 533] width 101 height 85
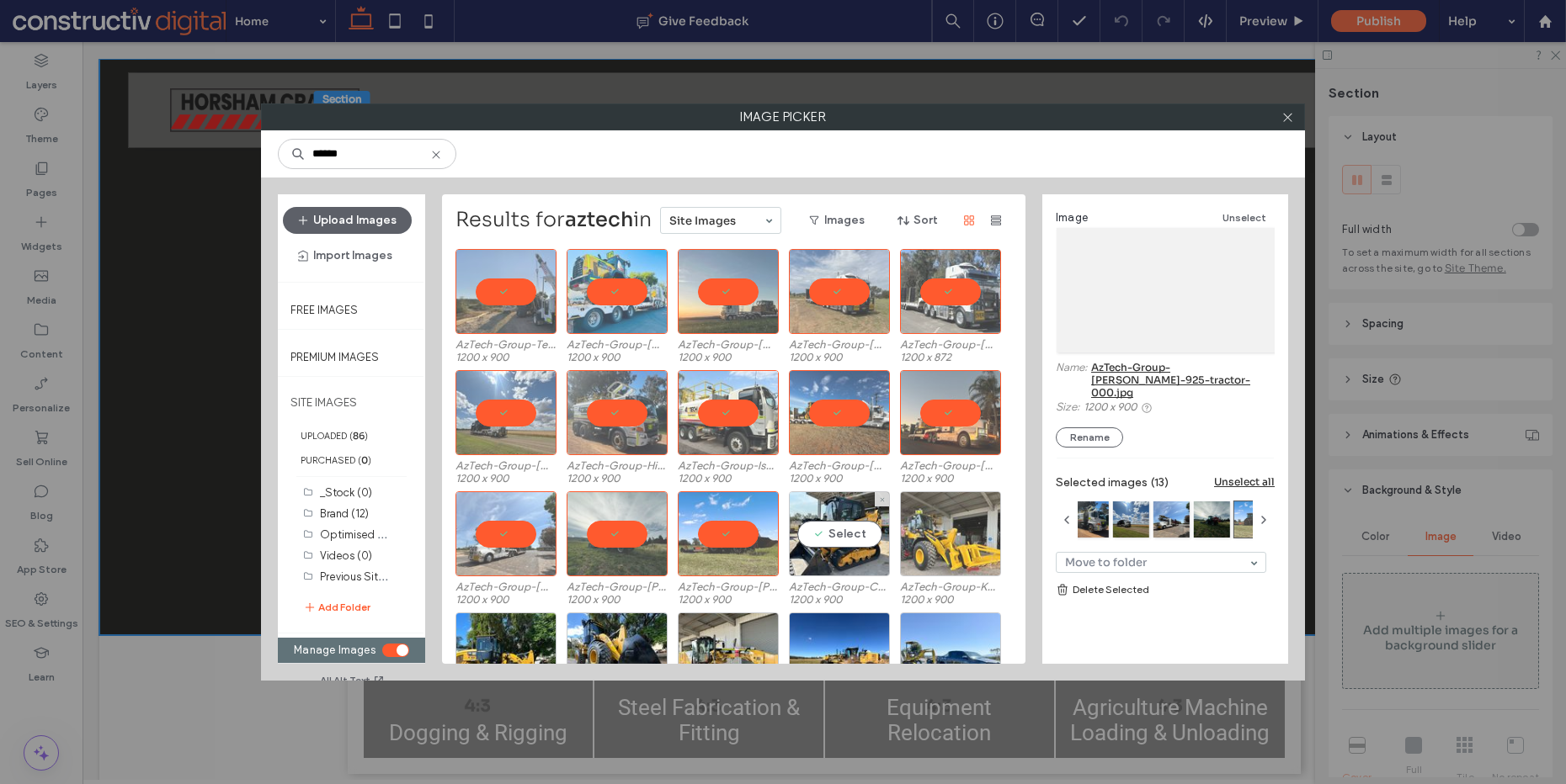
drag, startPoint x: 839, startPoint y: 532, endPoint x: 921, endPoint y: 543, distance: 82.7
click at [840, 532] on div "Select" at bounding box center [839, 533] width 101 height 85
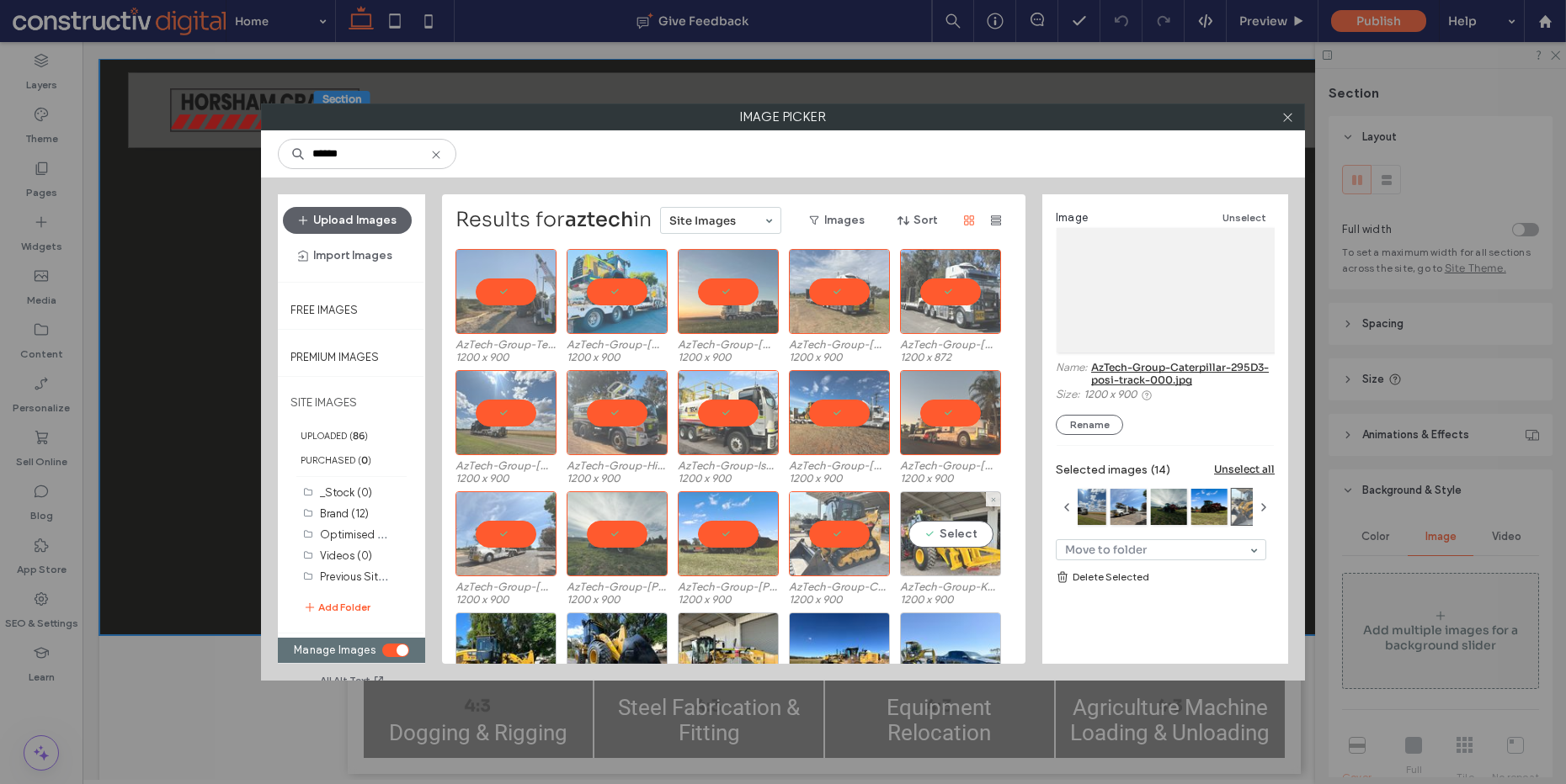
click at [921, 543] on div "Select" at bounding box center [950, 533] width 101 height 85
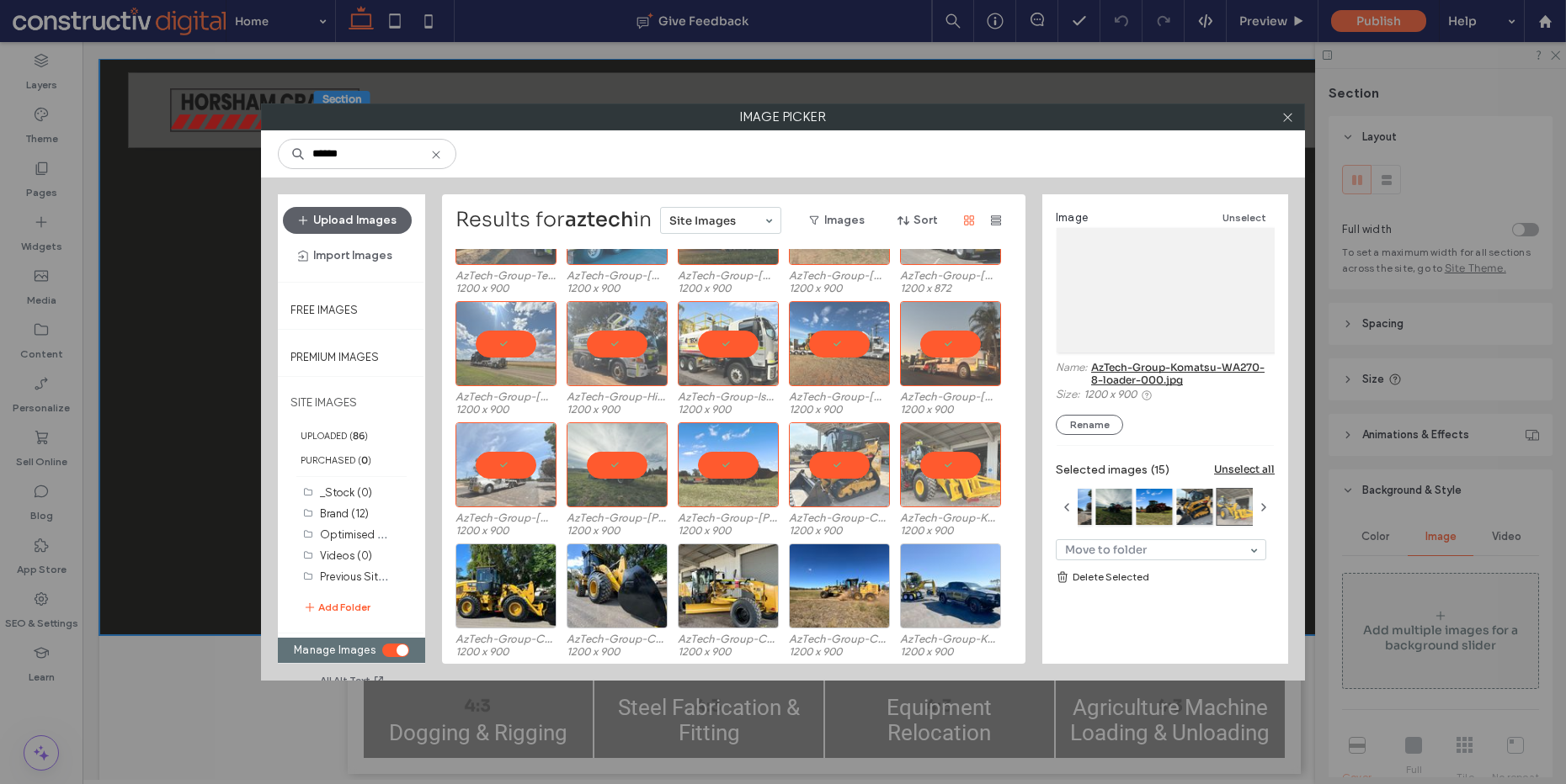
scroll to position [70, 0]
click at [944, 584] on div "Select" at bounding box center [950, 585] width 101 height 85
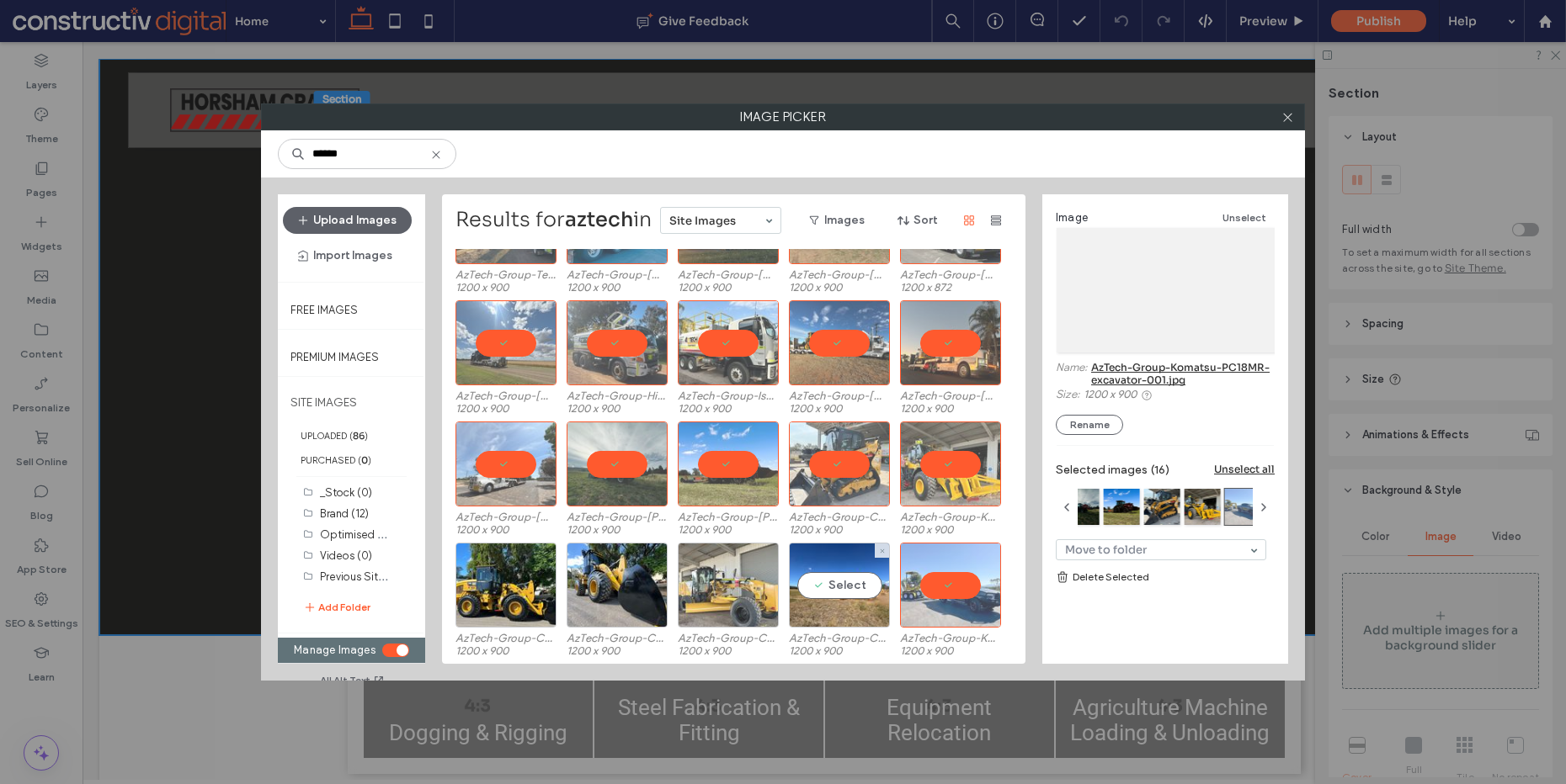
drag, startPoint x: 851, startPoint y: 585, endPoint x: 769, endPoint y: 585, distance: 82.0
click at [851, 585] on div "Select" at bounding box center [839, 585] width 101 height 85
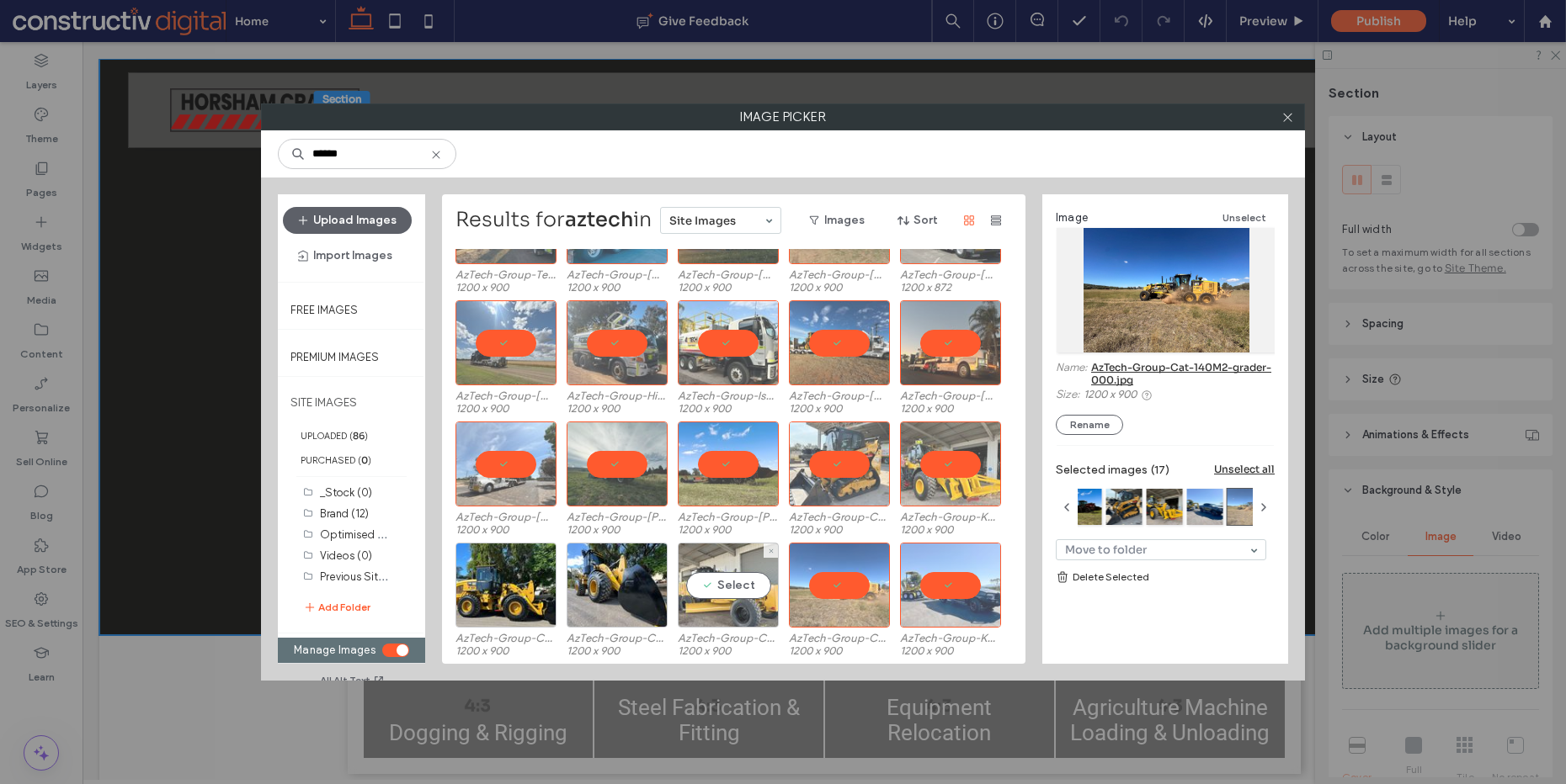
click at [760, 586] on div "Select" at bounding box center [728, 585] width 101 height 85
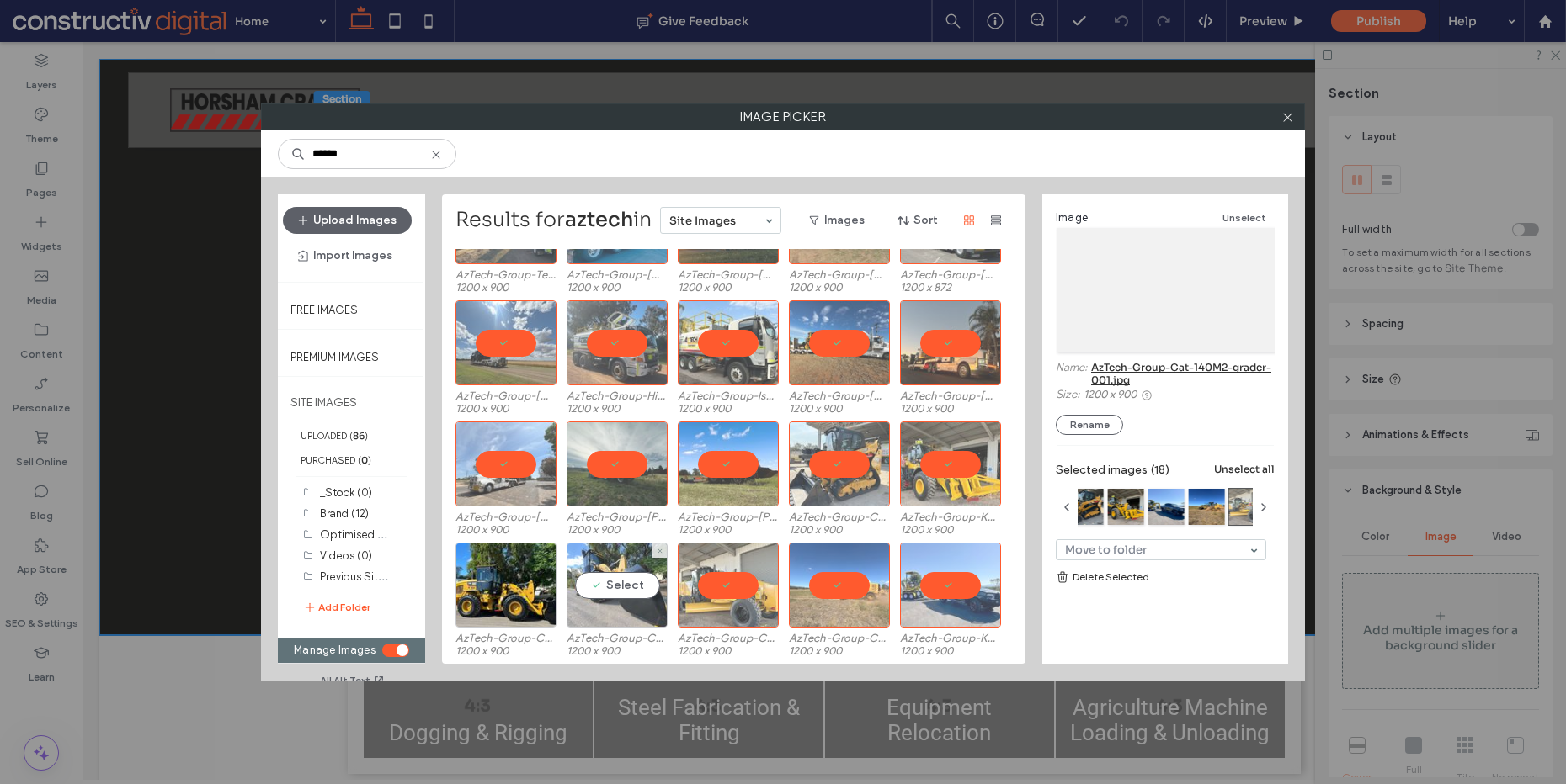
click at [630, 586] on div "Select" at bounding box center [617, 585] width 101 height 85
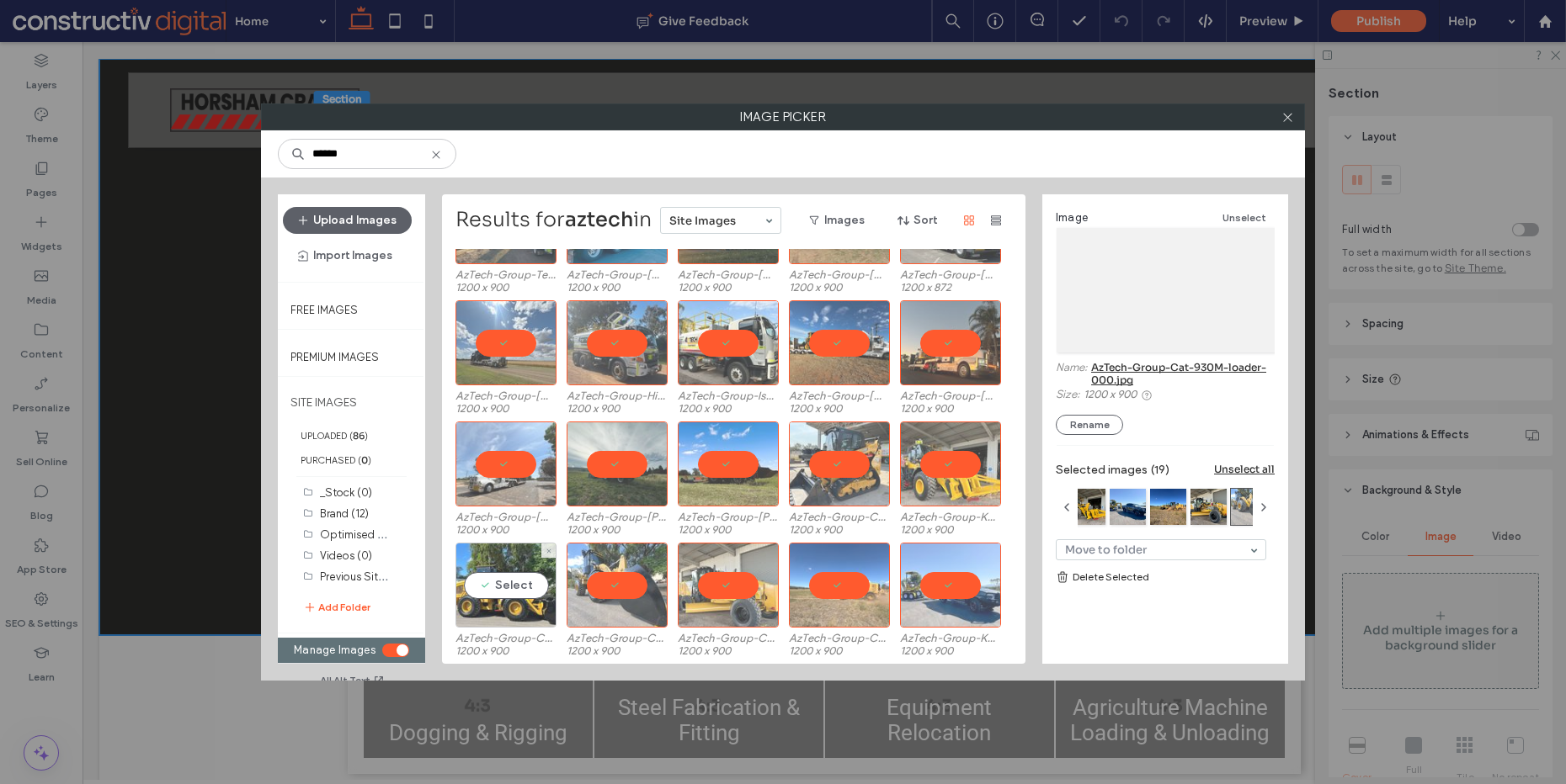
click at [551, 586] on div "Select" at bounding box center [506, 585] width 101 height 85
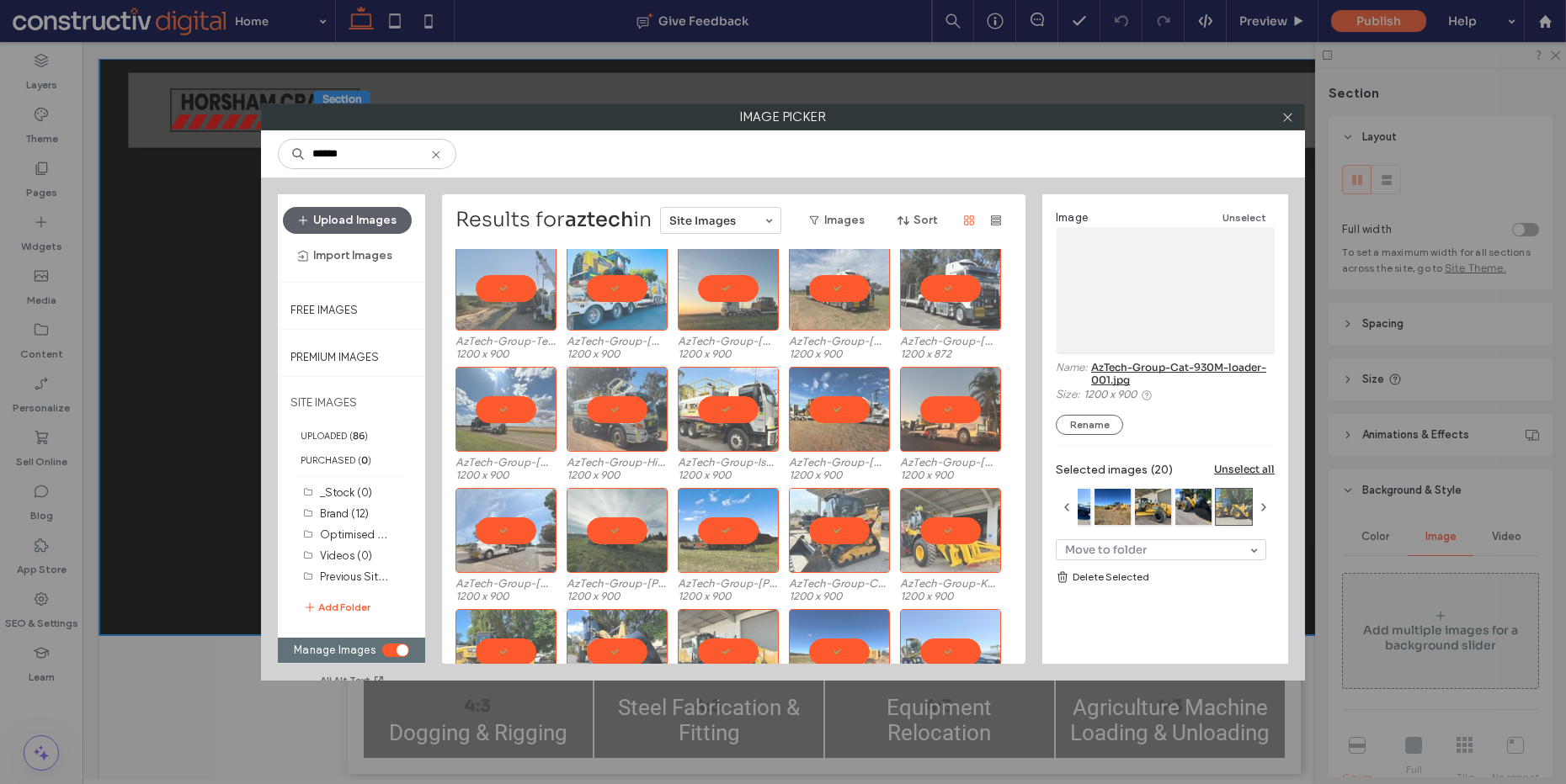
scroll to position [0, 0]
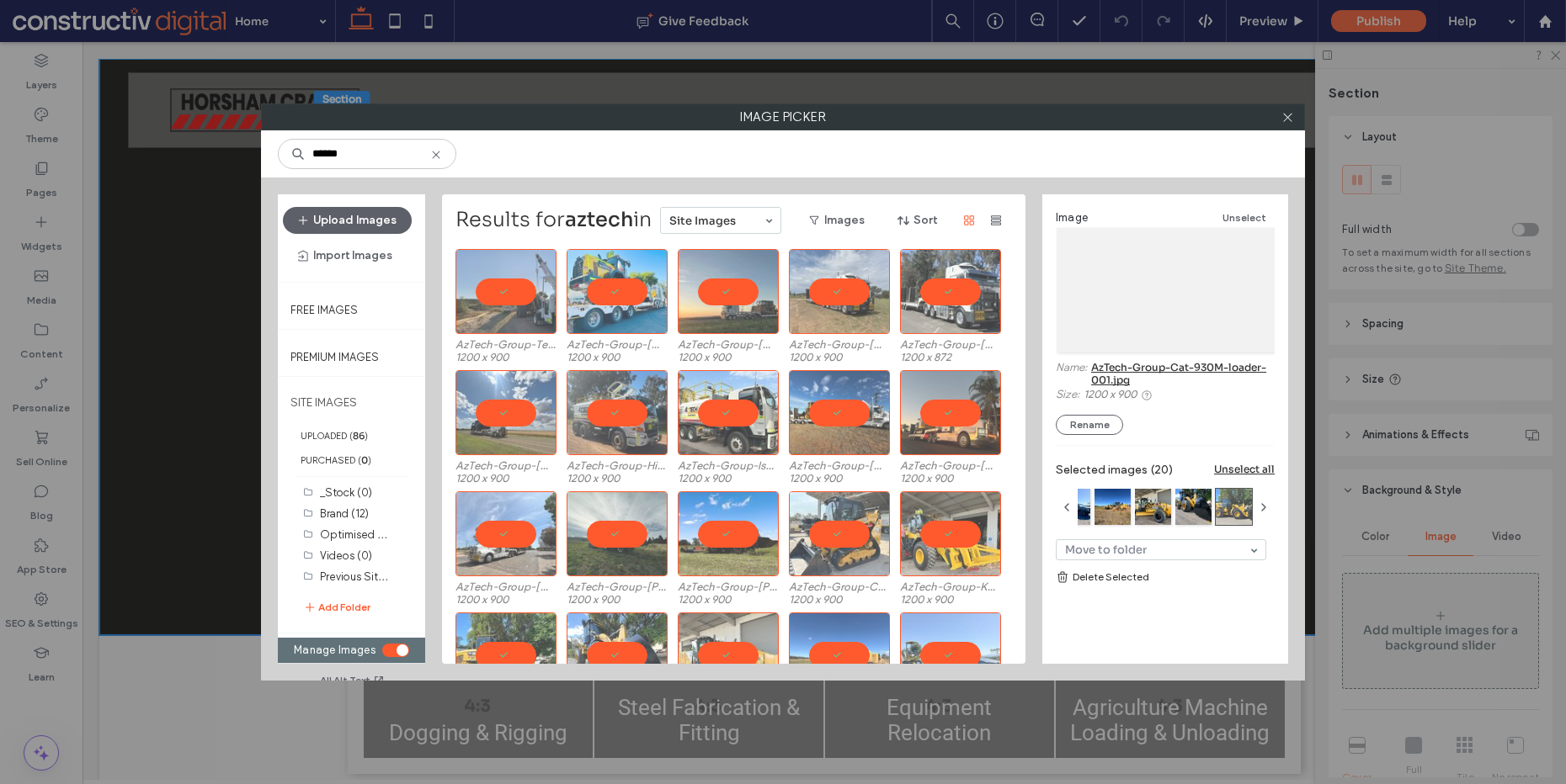
click at [1100, 579] on link "Delete Selected" at bounding box center [1165, 577] width 219 height 17
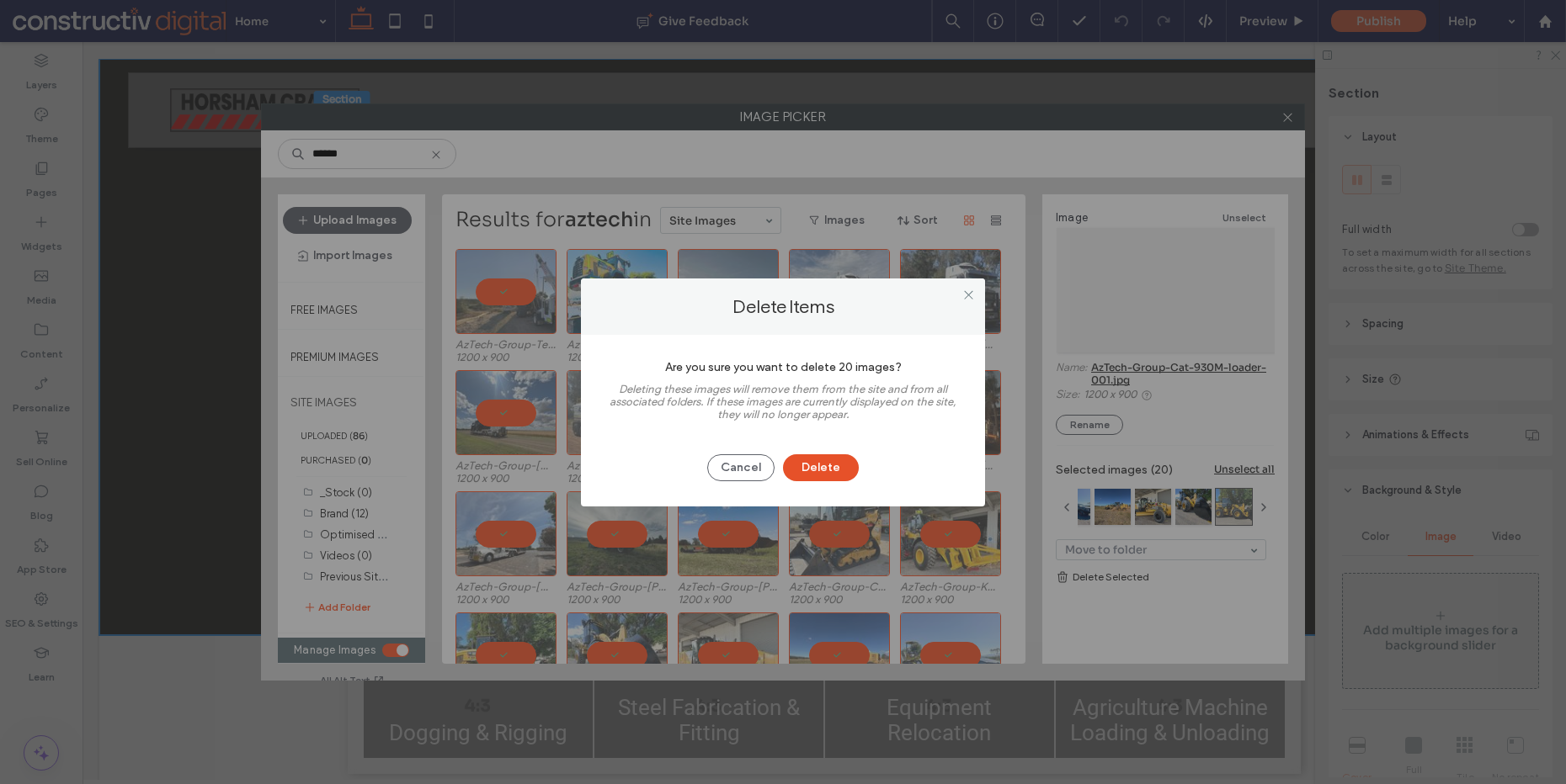
click at [827, 470] on button "Delete" at bounding box center [821, 467] width 76 height 27
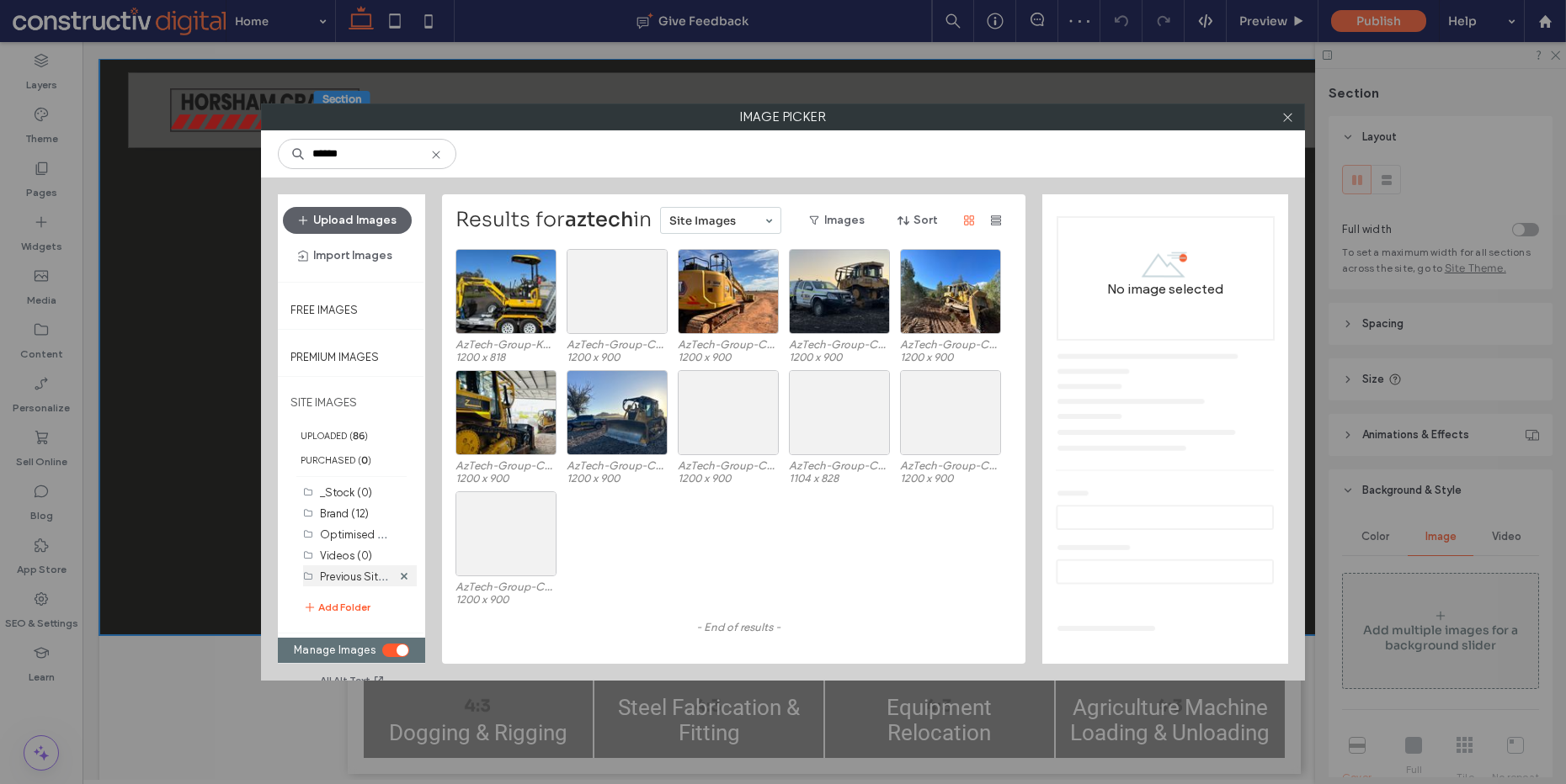
click at [344, 575] on label "Previous Site (28)" at bounding box center [364, 576] width 88 height 18
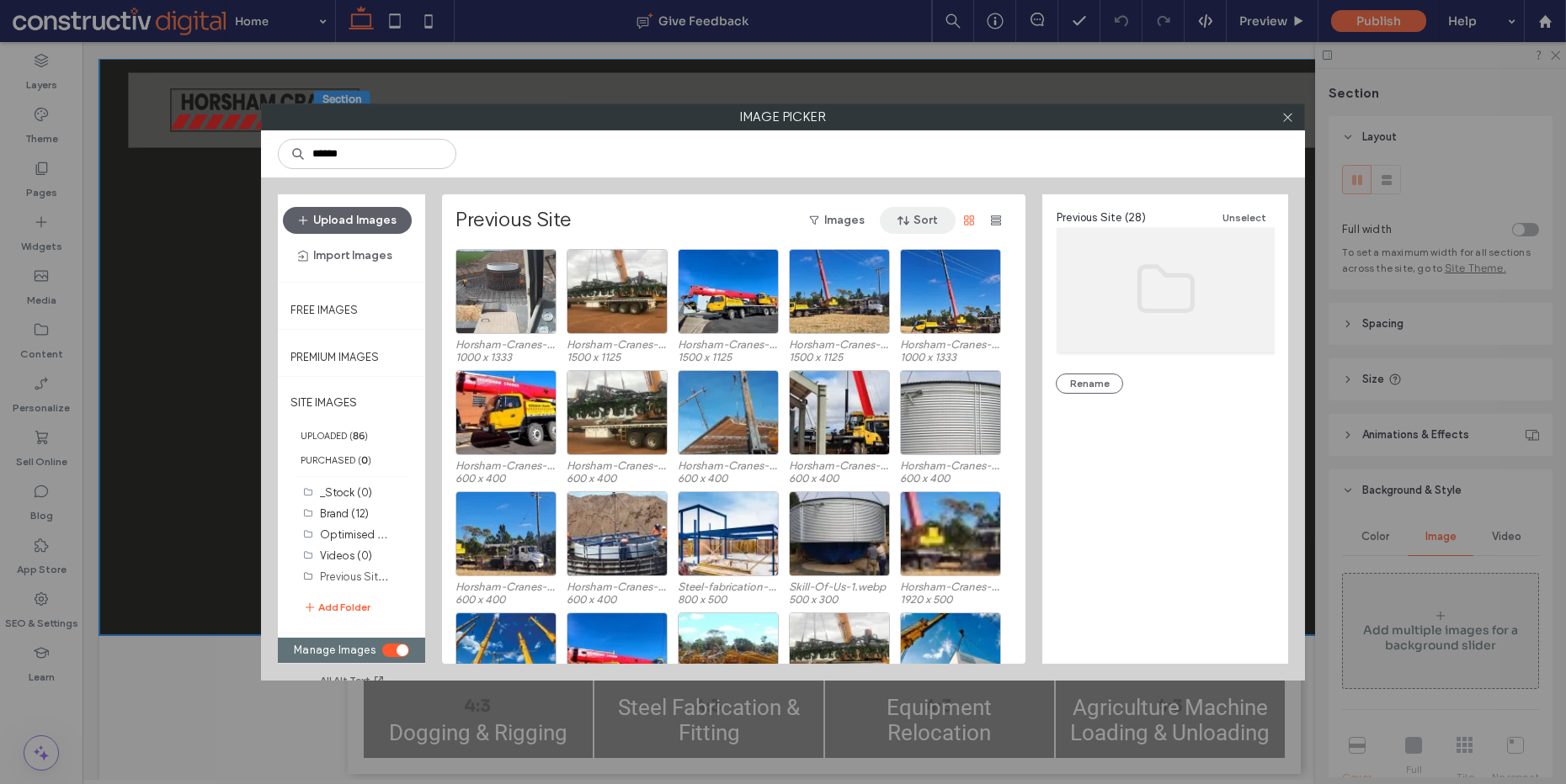
click at [917, 221] on button "Sort" at bounding box center [918, 220] width 76 height 27
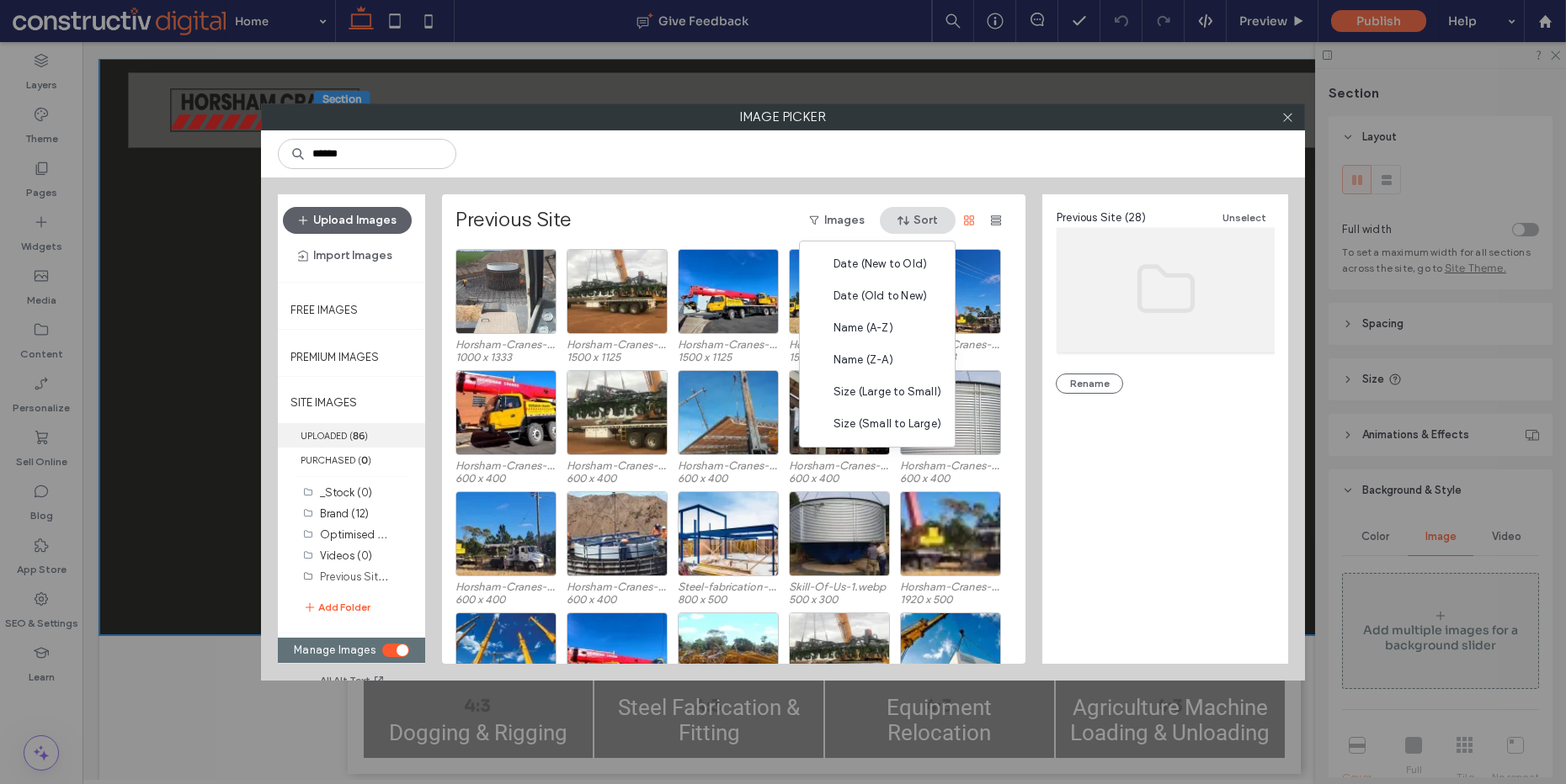
click at [361, 431] on b "86" at bounding box center [359, 436] width 12 height 12
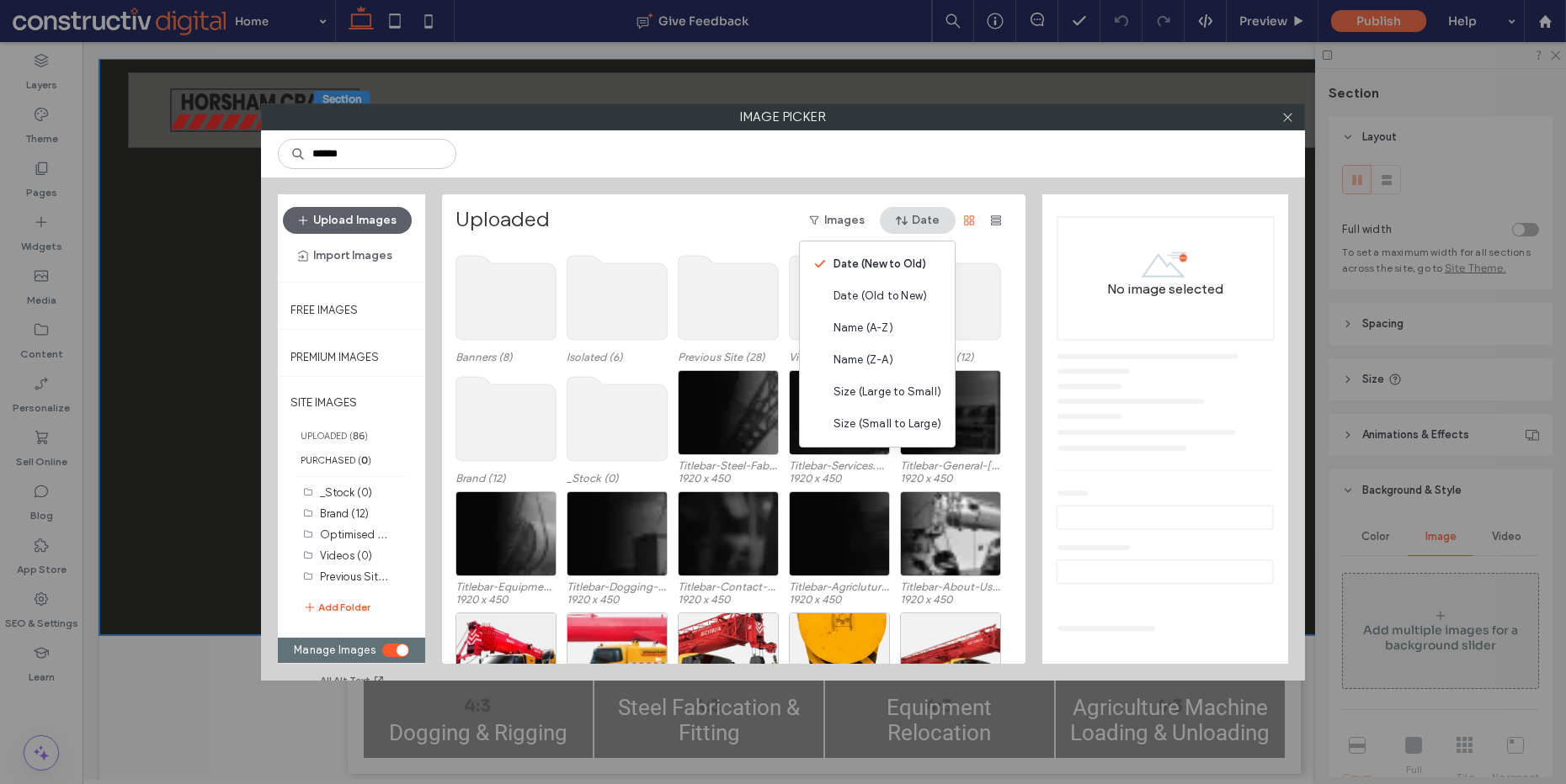
click at [665, 220] on div "Uploaded Images Date" at bounding box center [733, 220] width 554 height 27
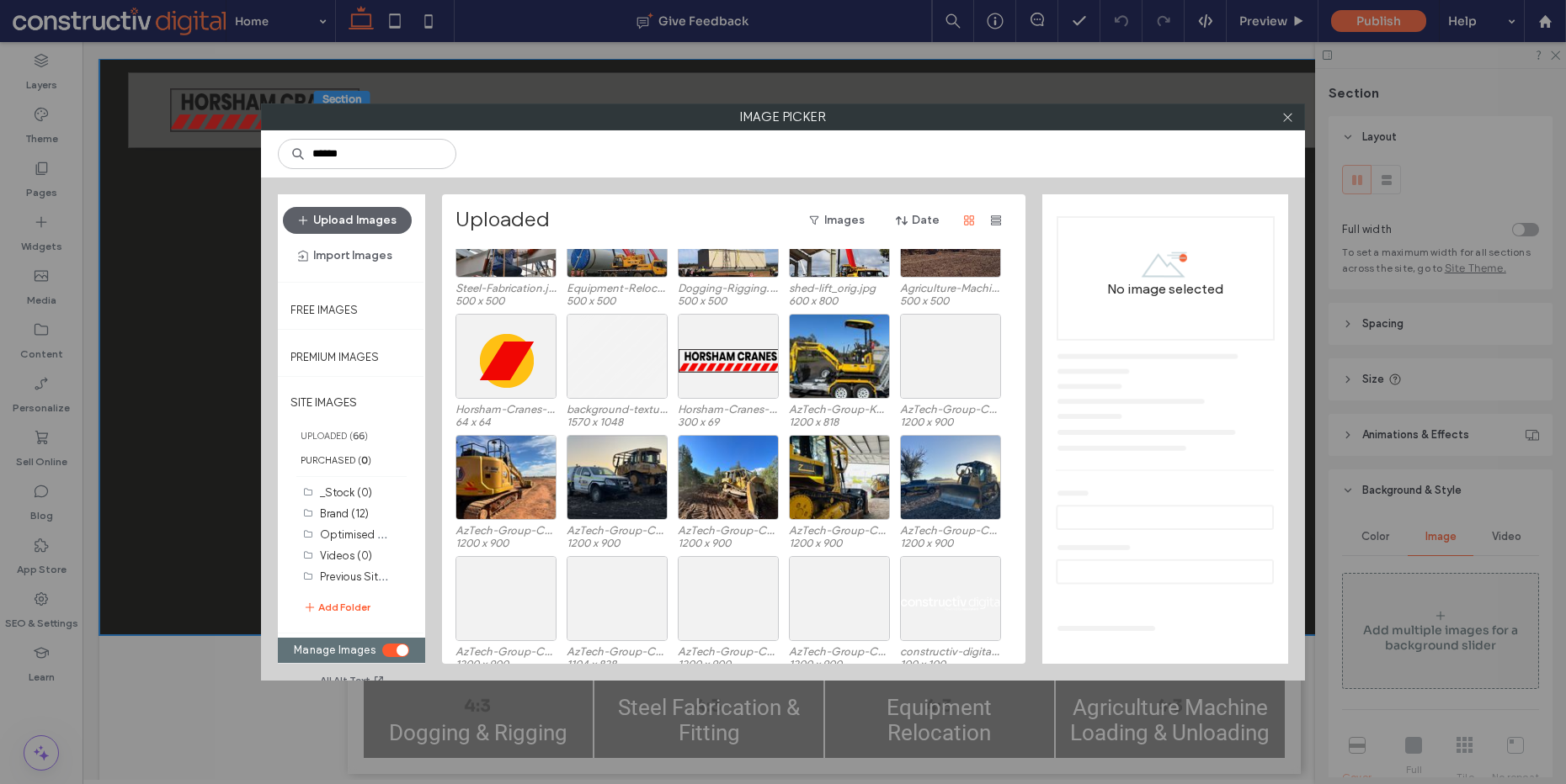
scroll to position [1179, 0]
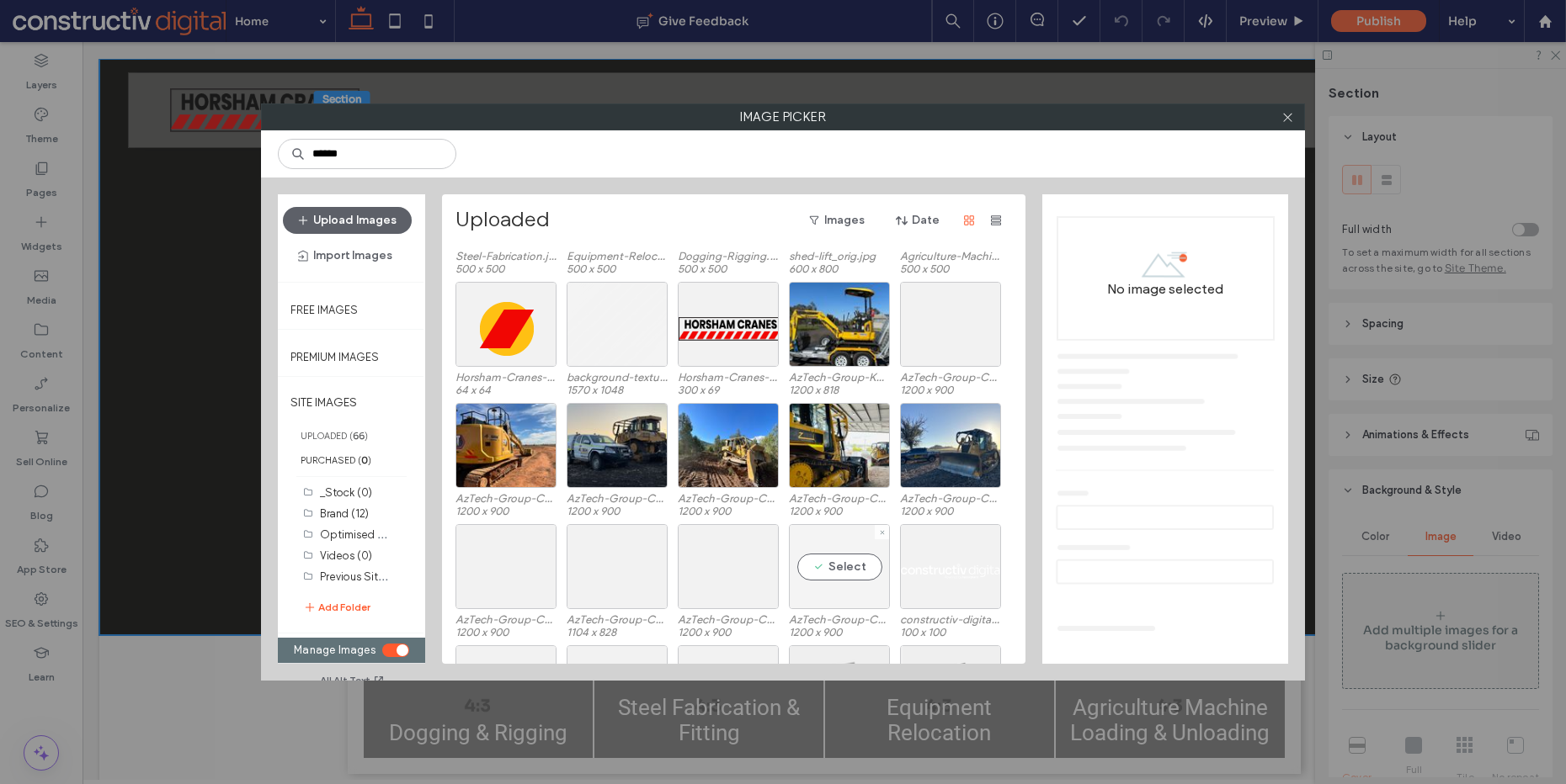
click at [851, 572] on div "Select" at bounding box center [839, 566] width 101 height 85
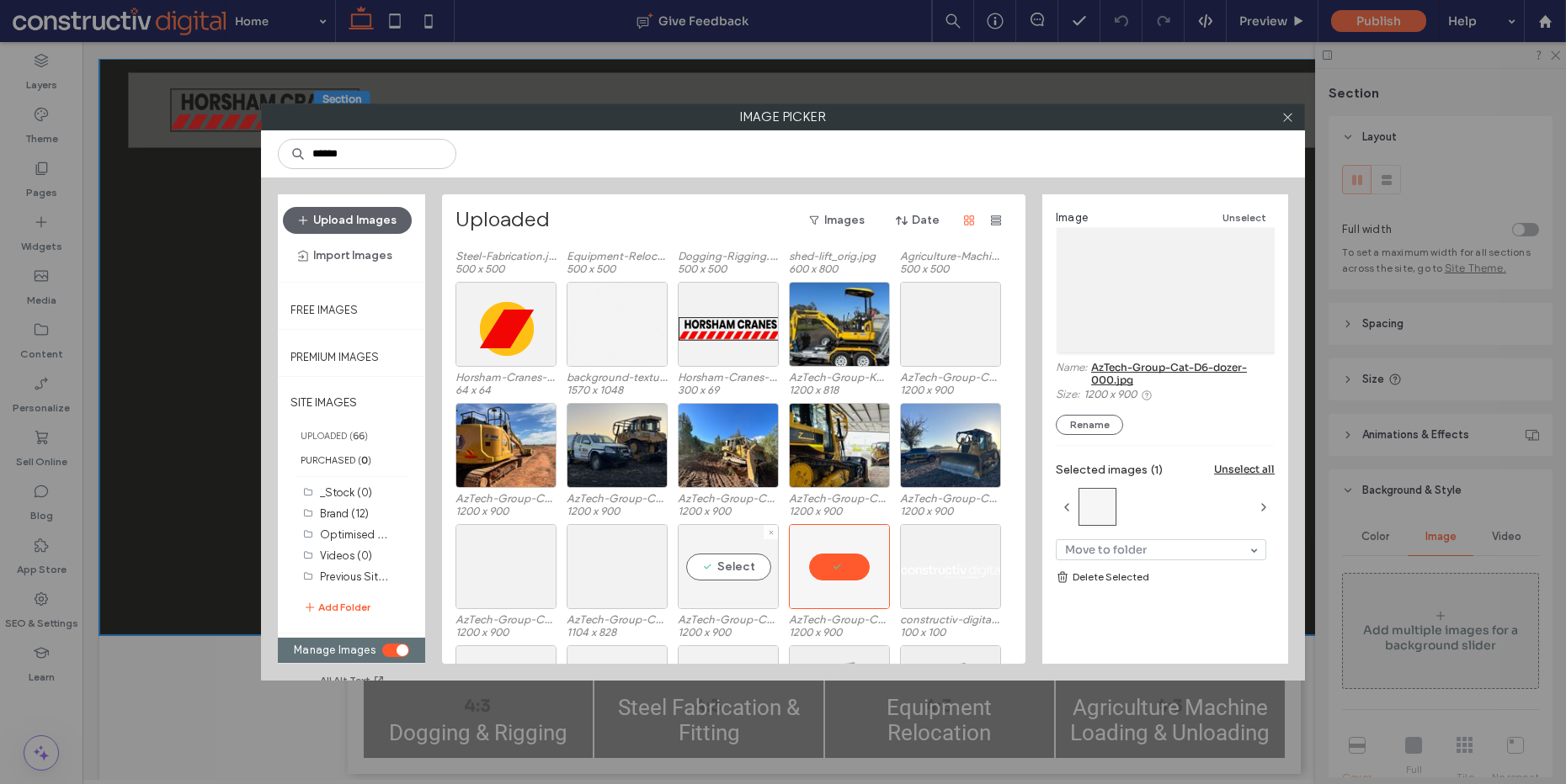
click at [736, 564] on div "Select" at bounding box center [728, 566] width 101 height 85
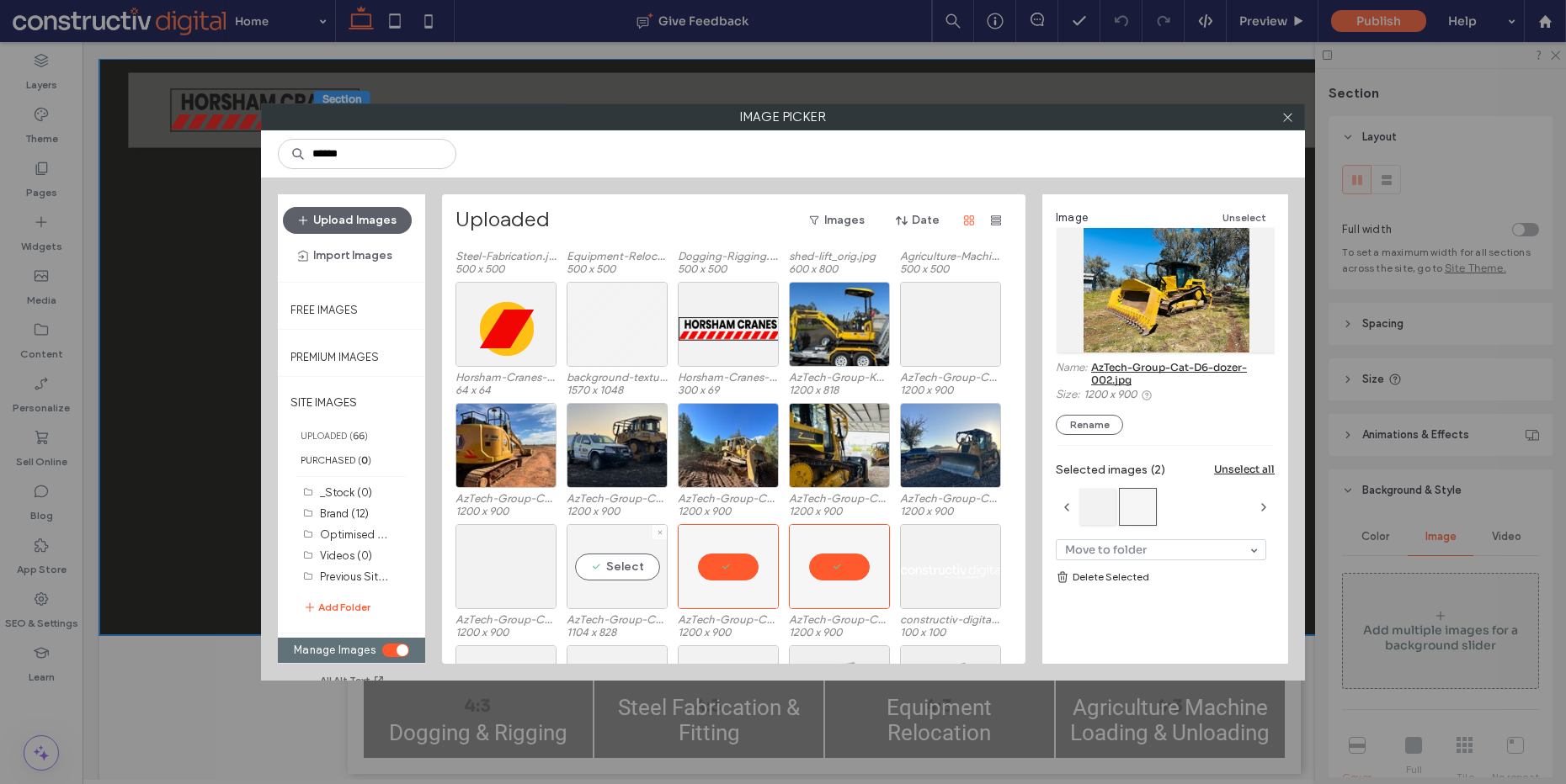
click at [632, 561] on div "Select" at bounding box center [617, 566] width 101 height 85
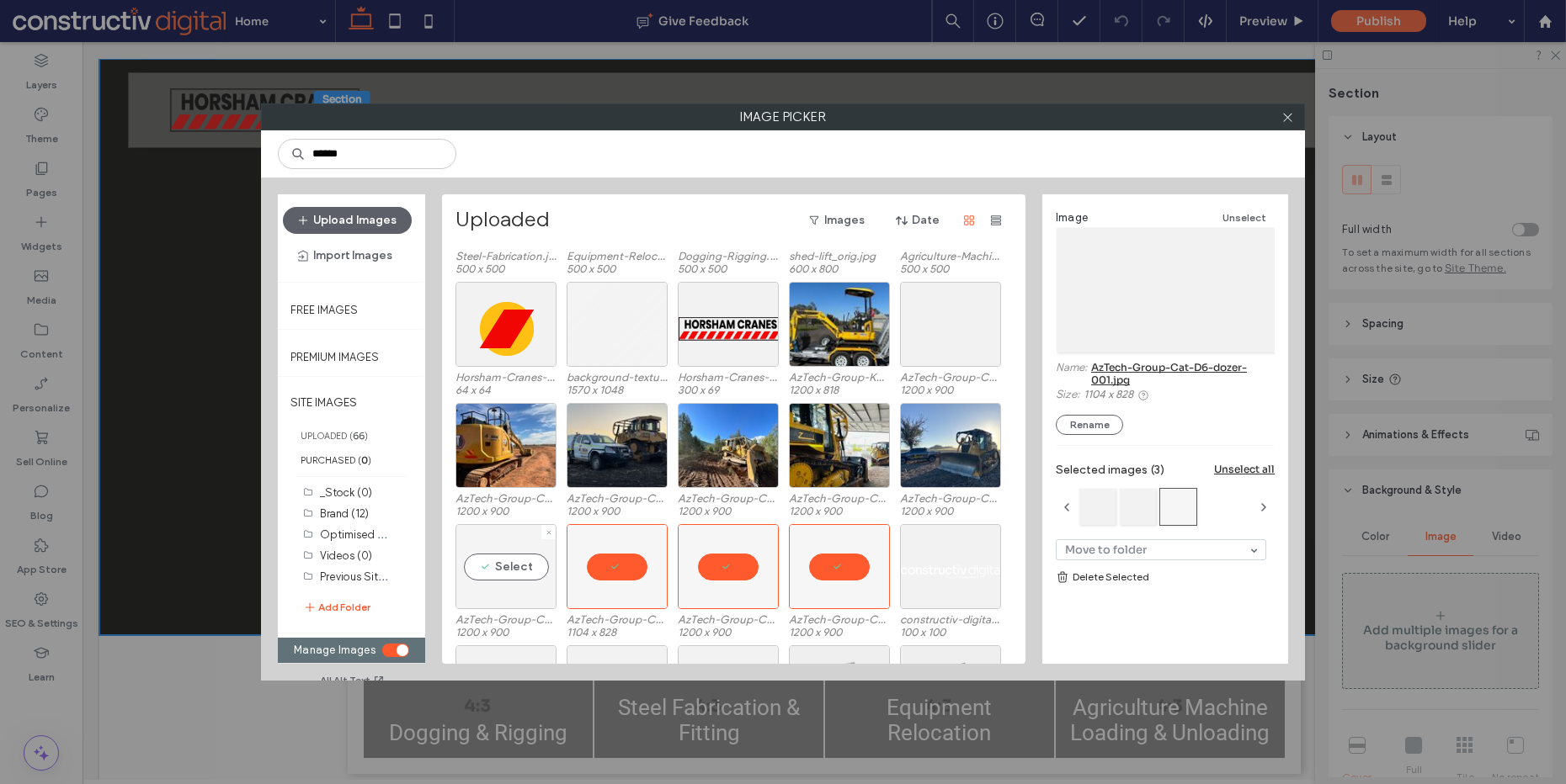
click at [542, 555] on div "Select" at bounding box center [506, 566] width 101 height 85
click at [528, 457] on div "Select" at bounding box center [506, 445] width 101 height 85
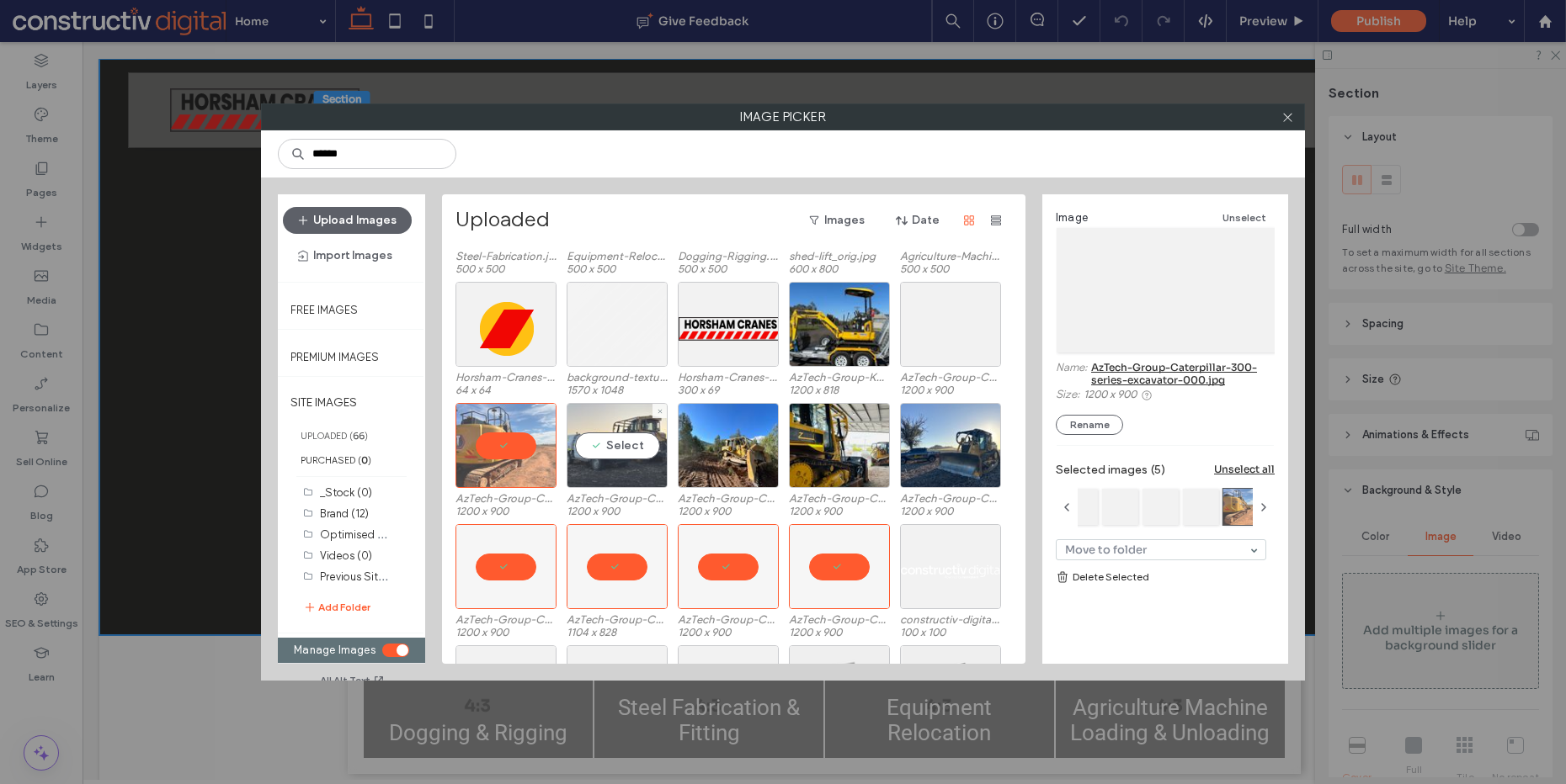
click at [657, 456] on div "Select" at bounding box center [617, 445] width 101 height 85
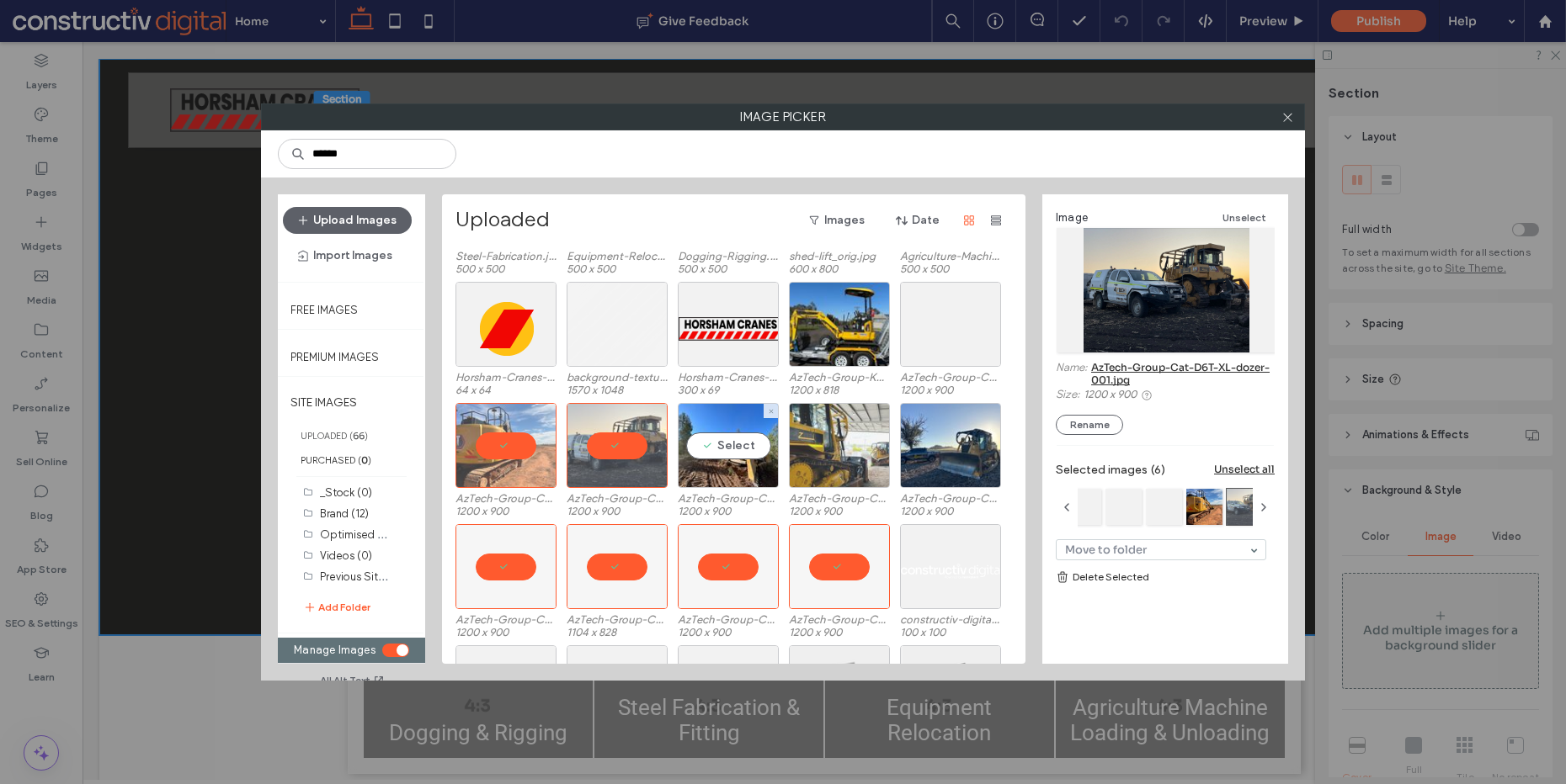
drag, startPoint x: 729, startPoint y: 456, endPoint x: 838, endPoint y: 441, distance: 110.0
click at [730, 456] on div "Select" at bounding box center [728, 445] width 101 height 85
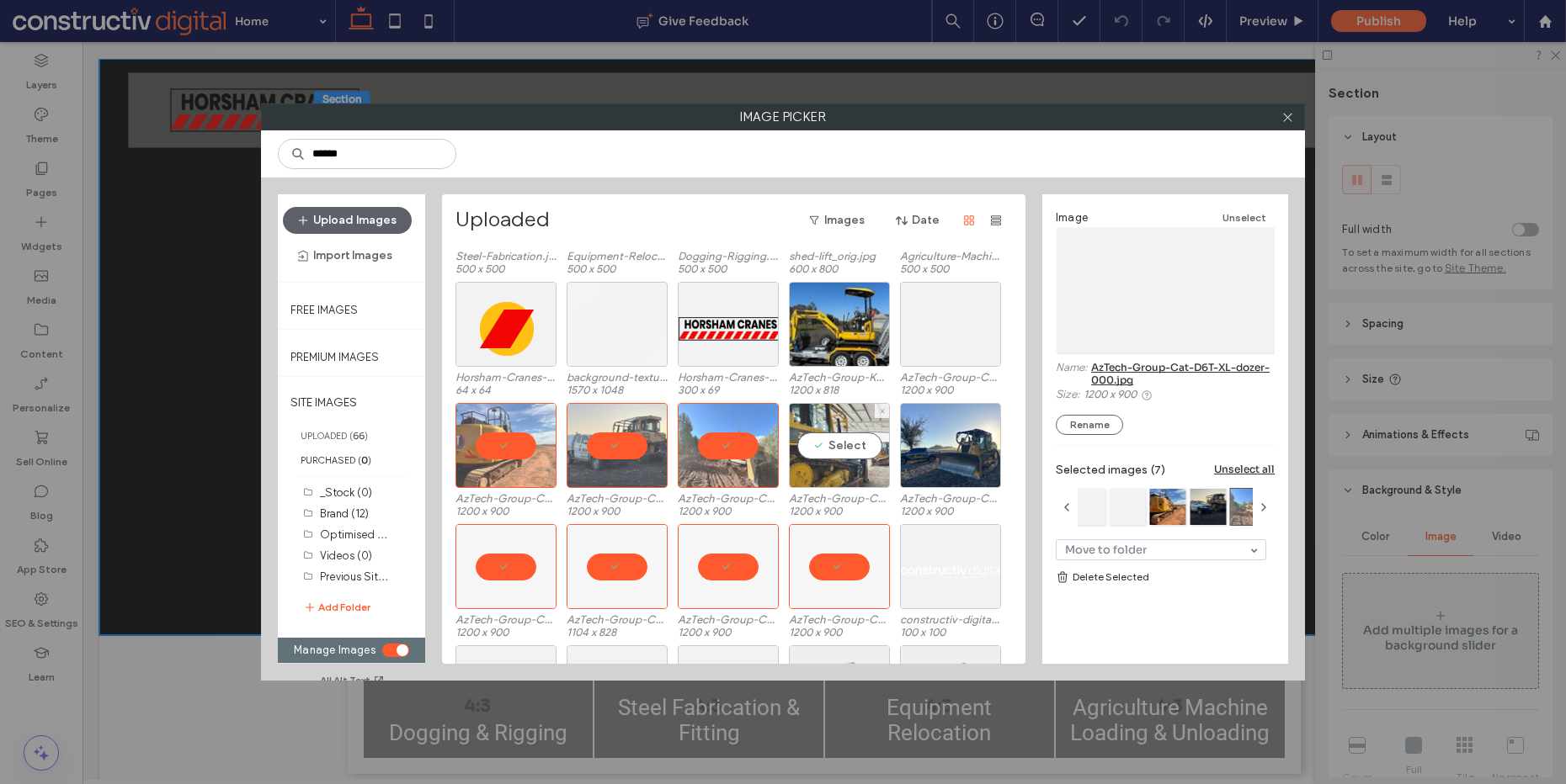
drag, startPoint x: 838, startPoint y: 441, endPoint x: 866, endPoint y: 430, distance: 30.1
click at [838, 441] on div "Select" at bounding box center [839, 445] width 101 height 85
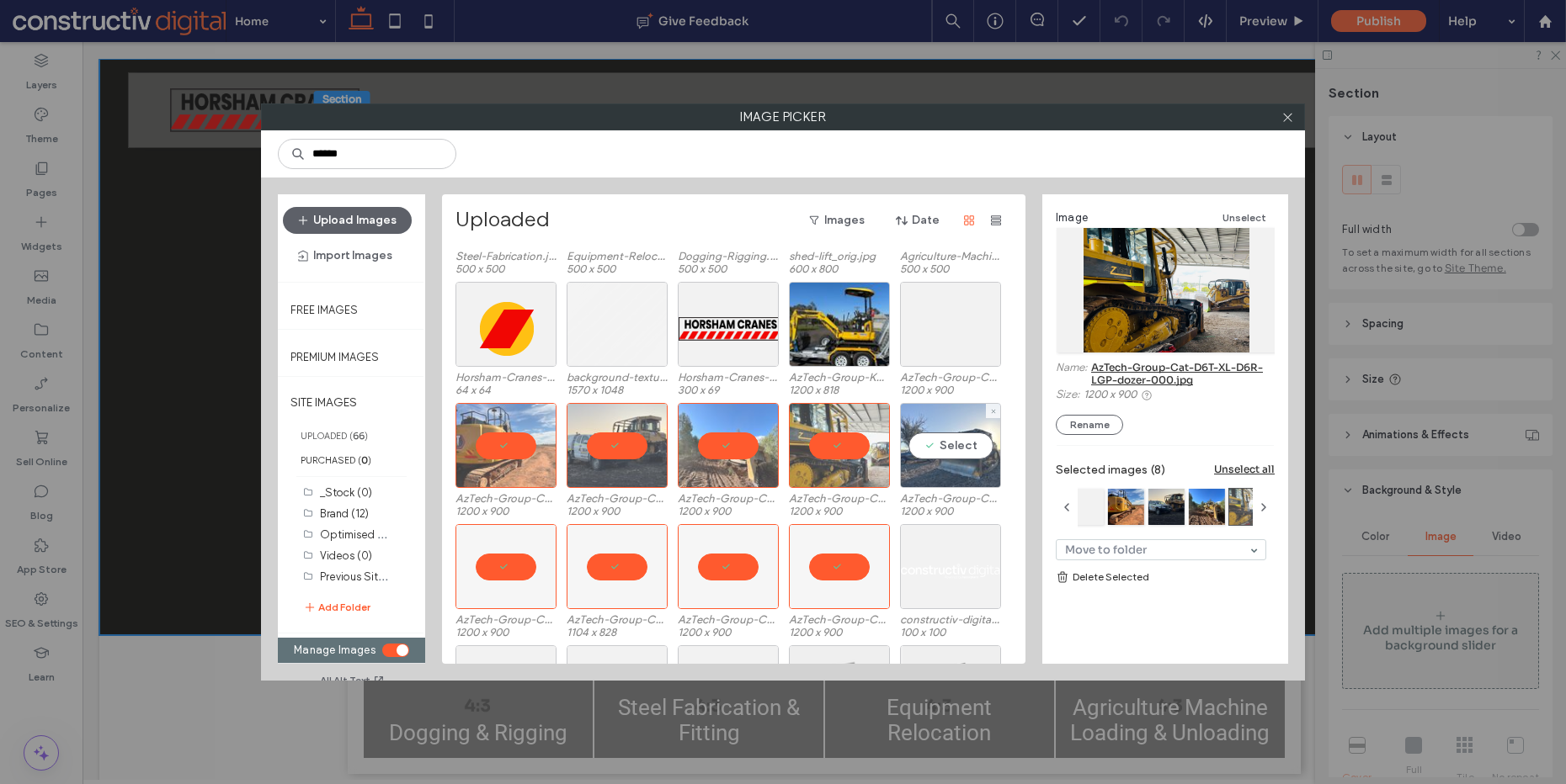
click at [939, 440] on div "Select" at bounding box center [950, 445] width 101 height 85
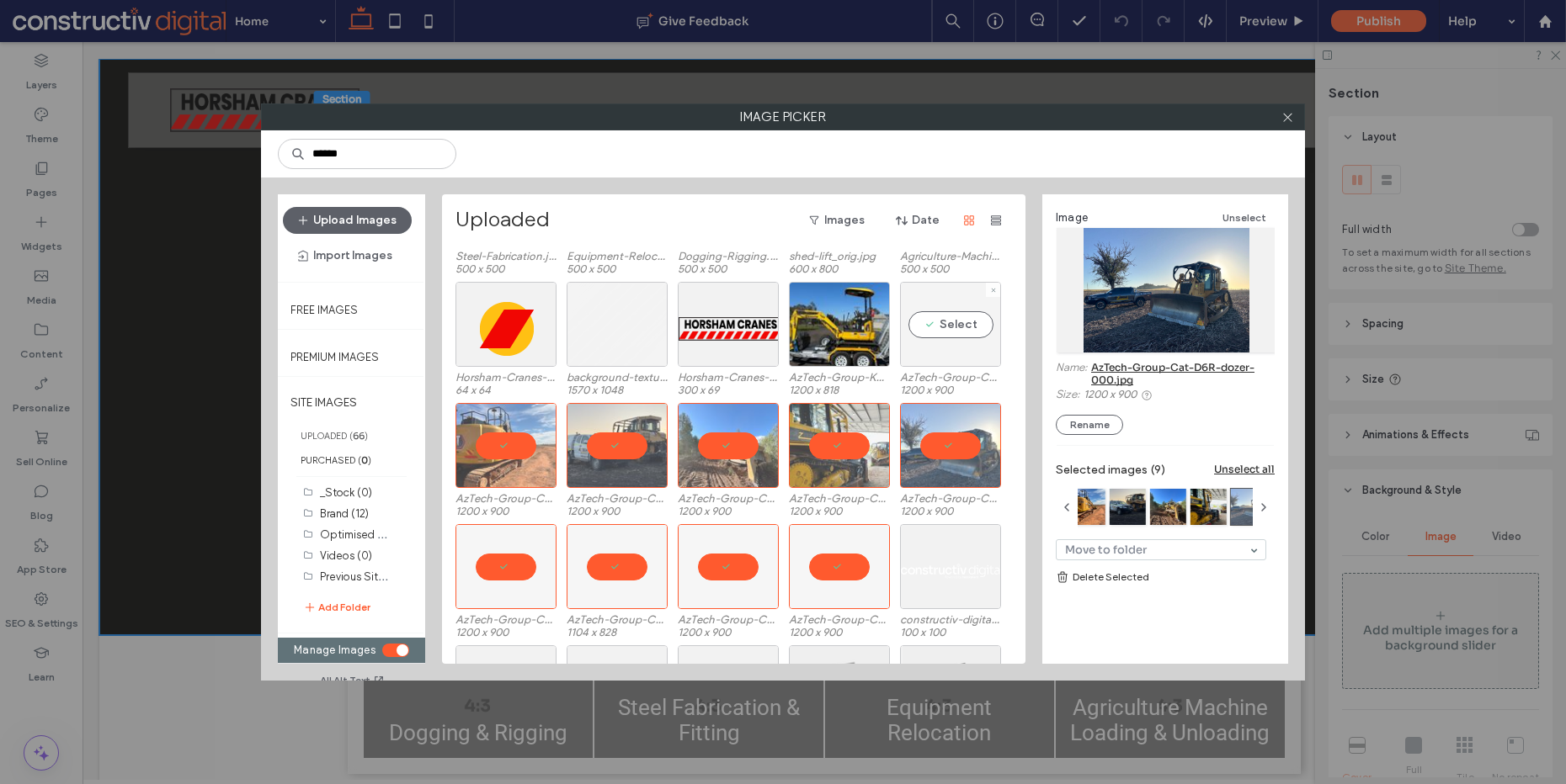
click at [935, 351] on div "Select" at bounding box center [950, 324] width 101 height 85
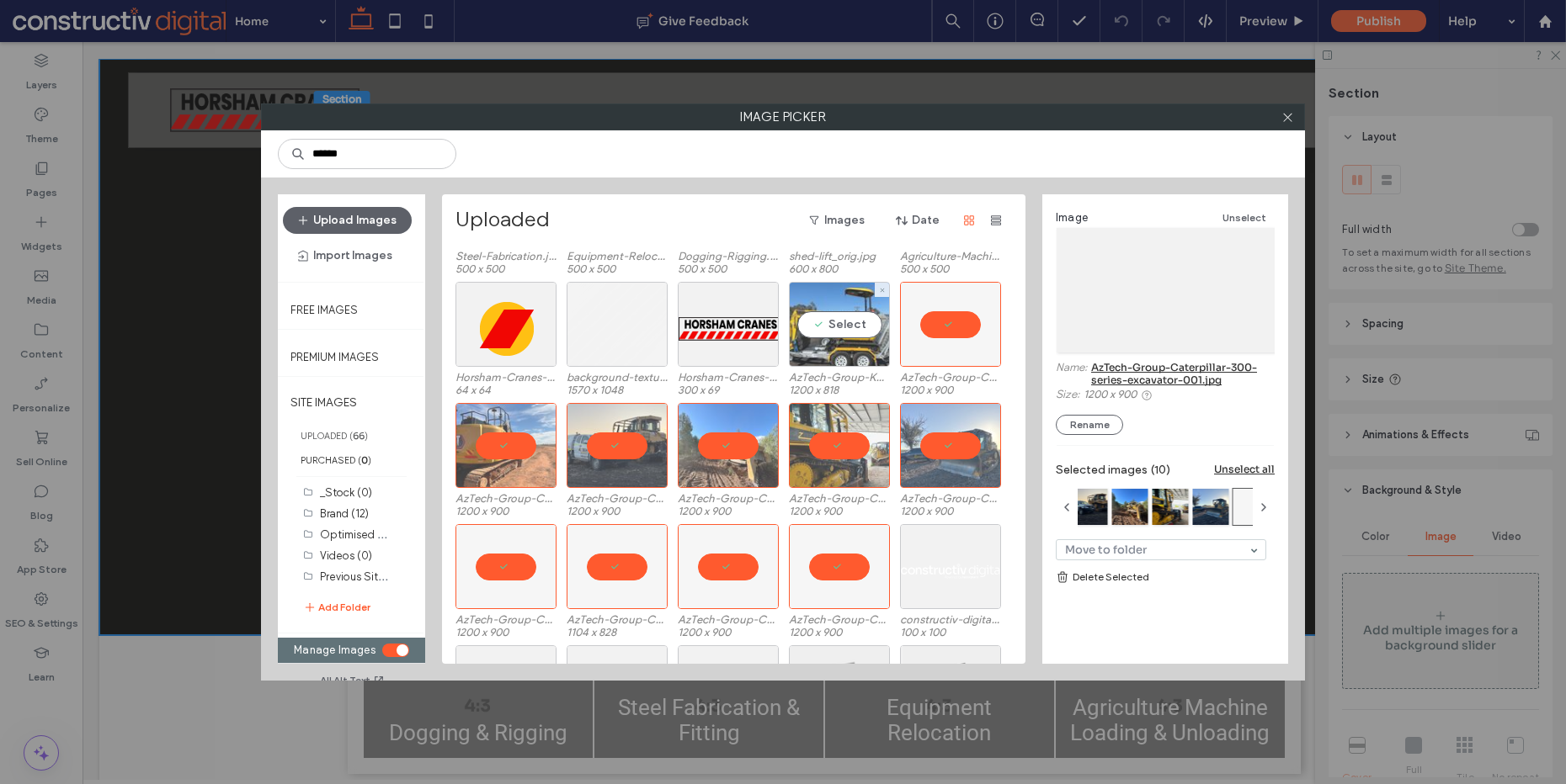
click at [861, 333] on div "Select" at bounding box center [839, 324] width 101 height 85
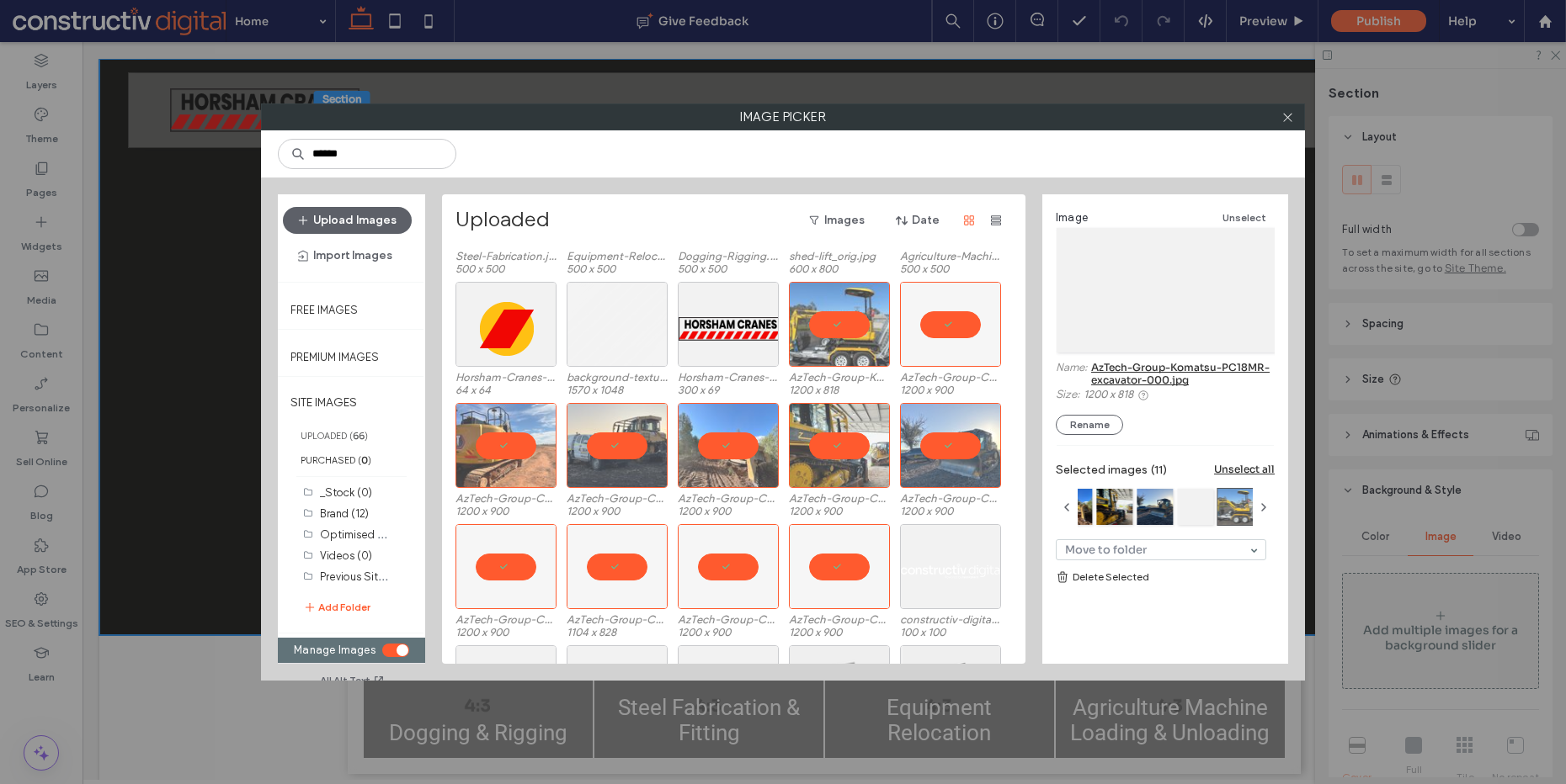
click at [1097, 571] on link "Delete Selected" at bounding box center [1165, 577] width 219 height 17
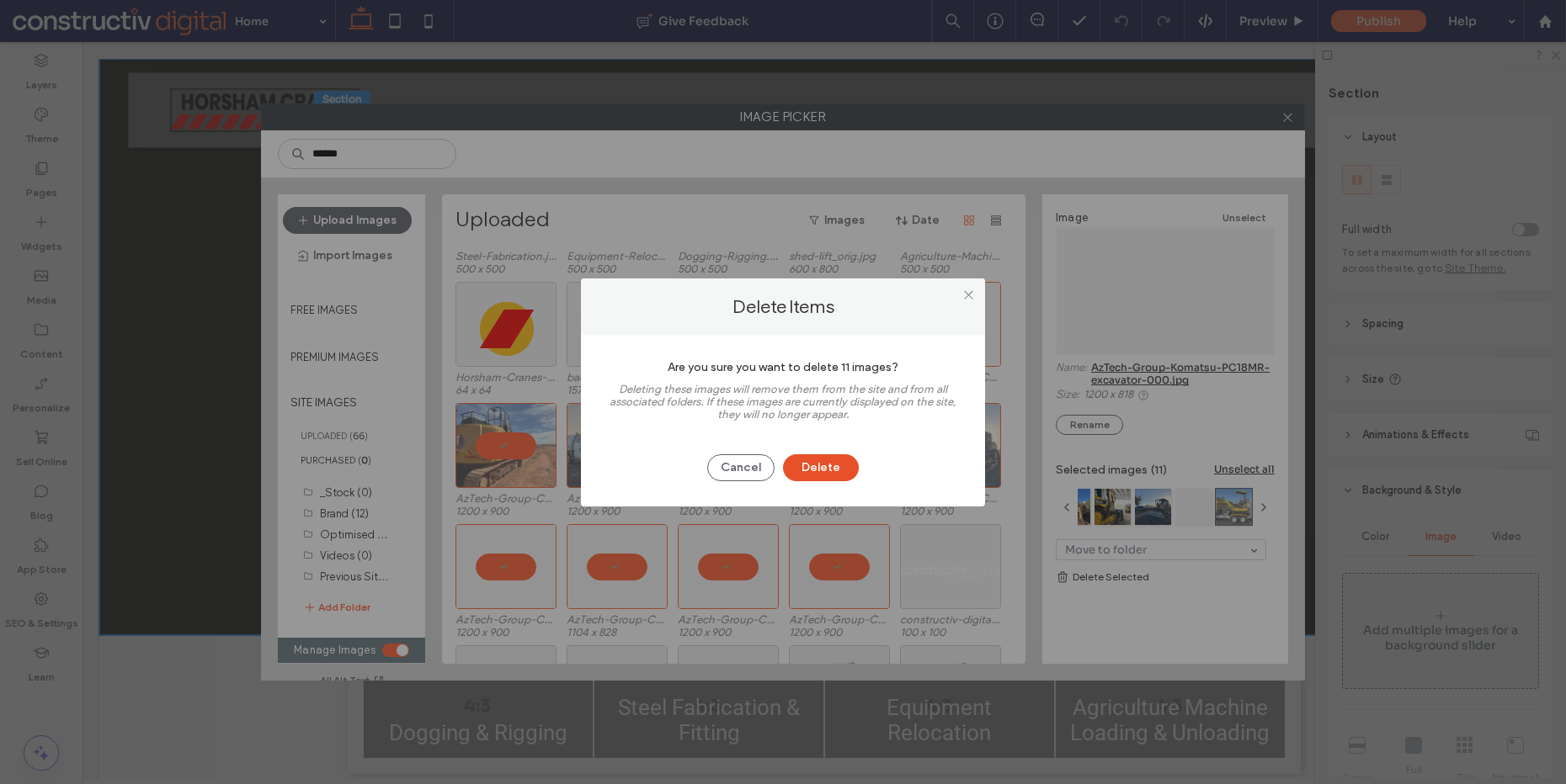
click at [845, 473] on button "Delete" at bounding box center [821, 467] width 76 height 27
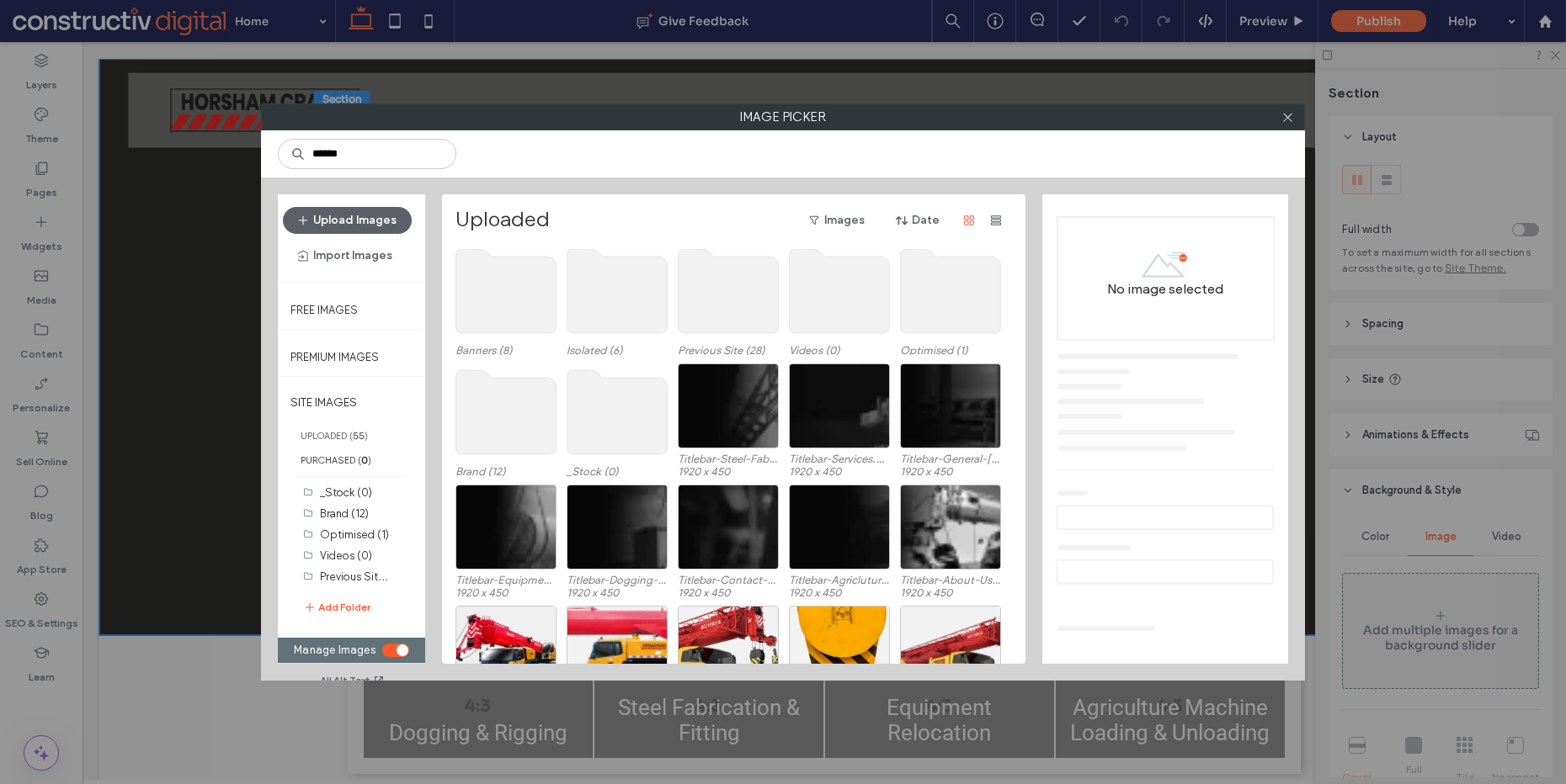
scroll to position [0, 0]
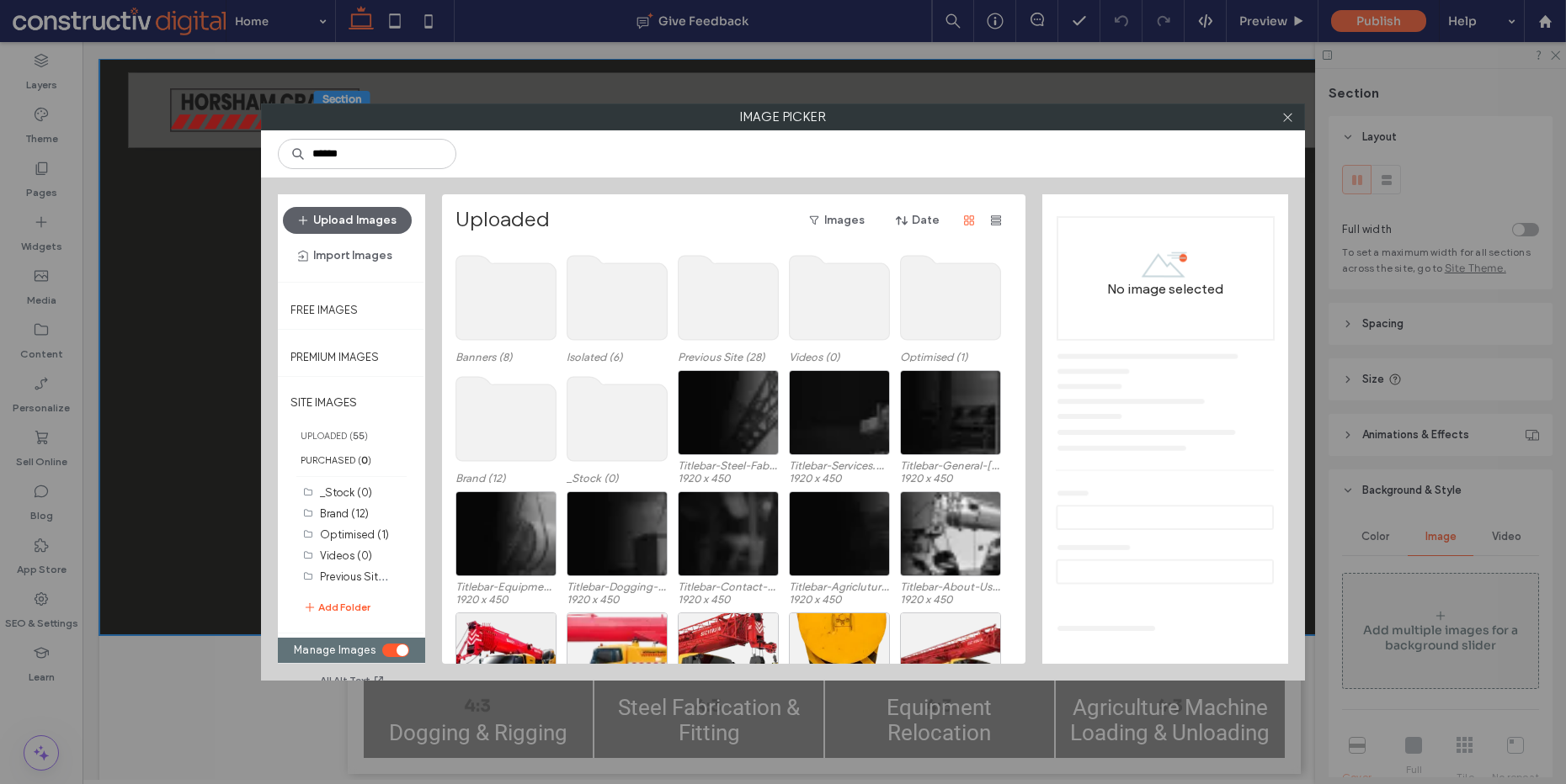
click at [720, 221] on div "Uploaded Images Date" at bounding box center [733, 220] width 554 height 27
click at [485, 303] on use at bounding box center [507, 298] width 100 height 84
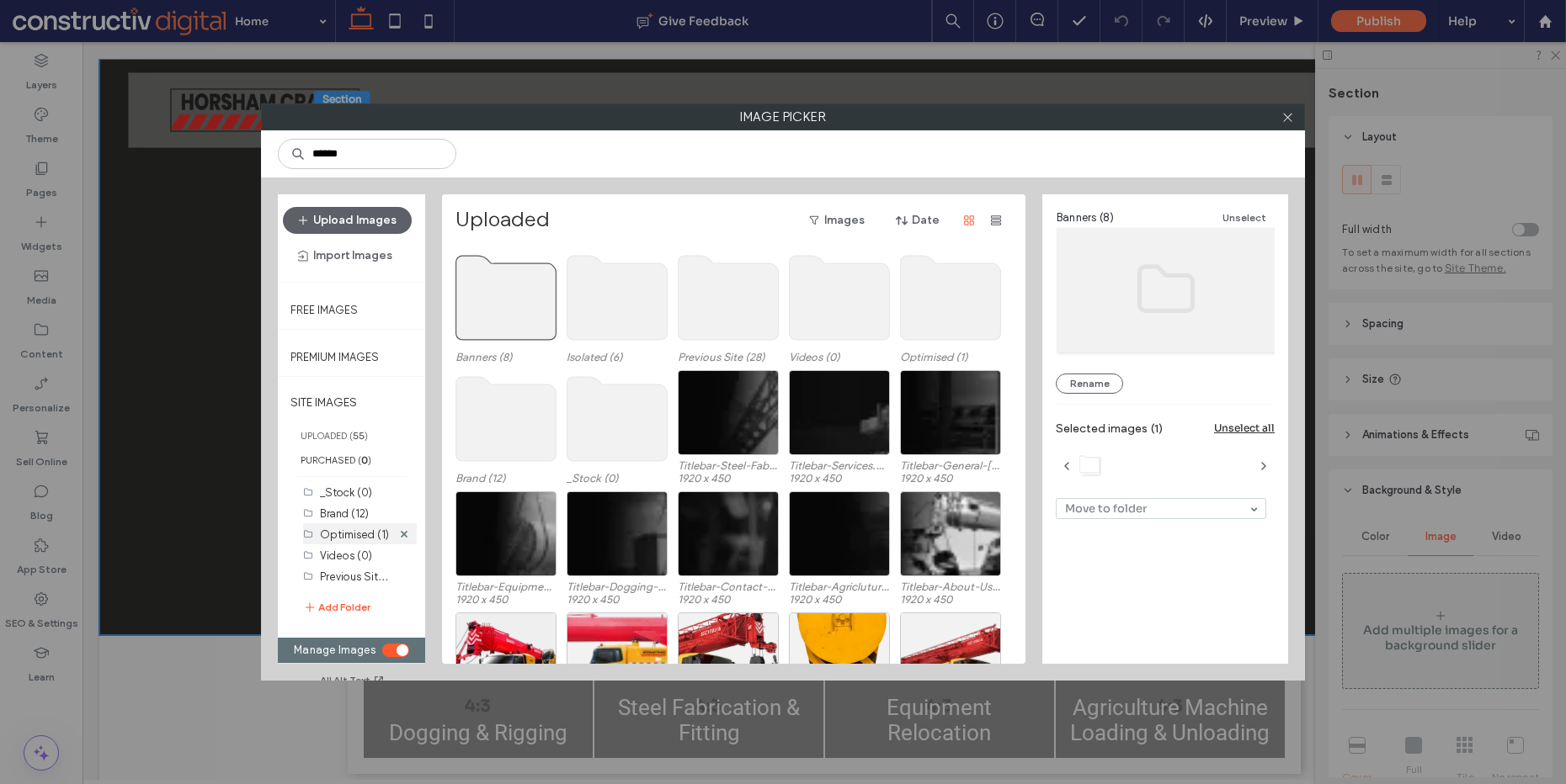
scroll to position [40, 0]
click at [343, 577] on label "Banners (8)" at bounding box center [348, 579] width 56 height 13
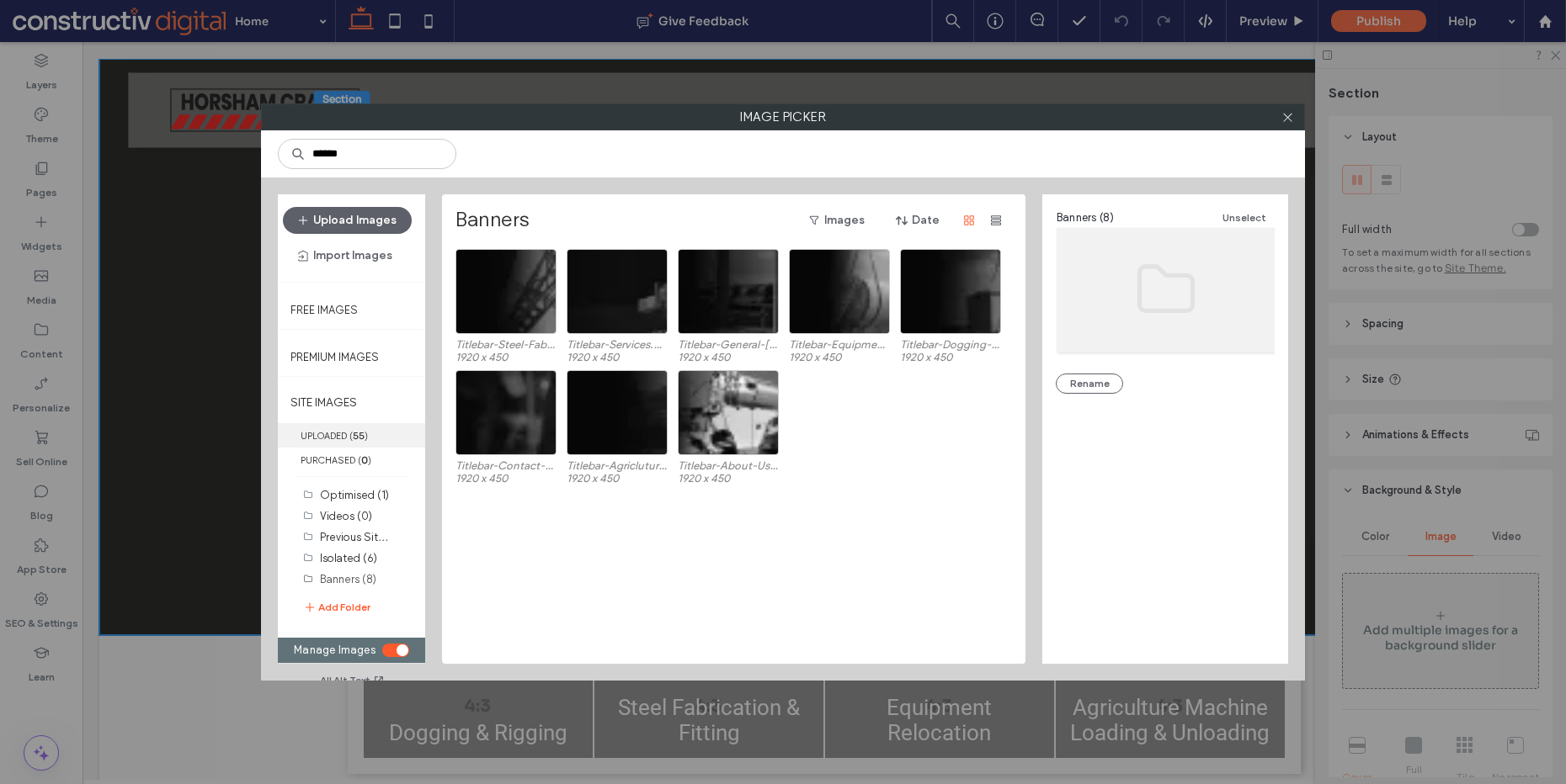
click at [337, 441] on label "UPLOADED ( 55 )" at bounding box center [351, 435] width 147 height 24
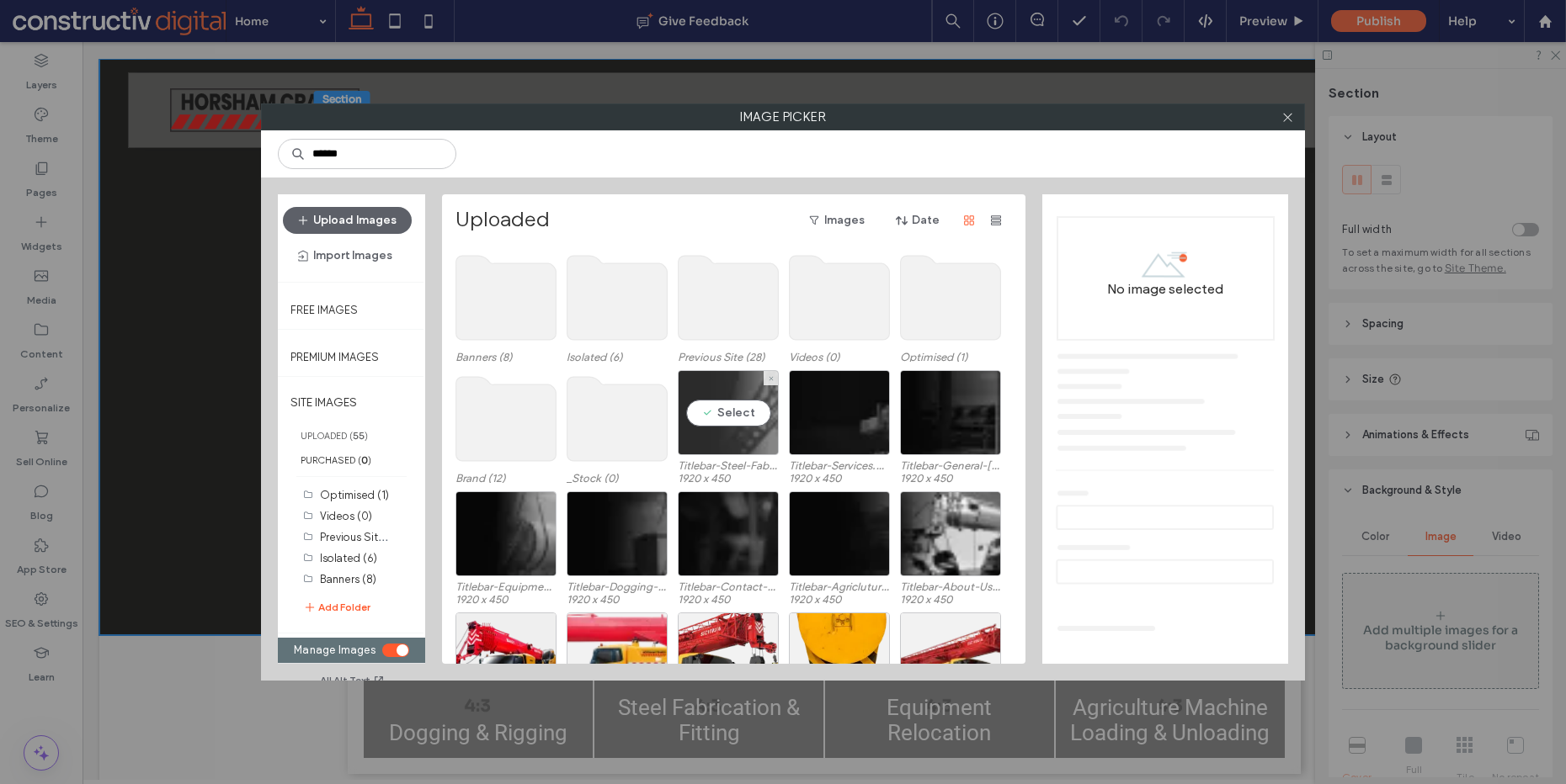
click at [736, 422] on div "Select" at bounding box center [728, 412] width 101 height 85
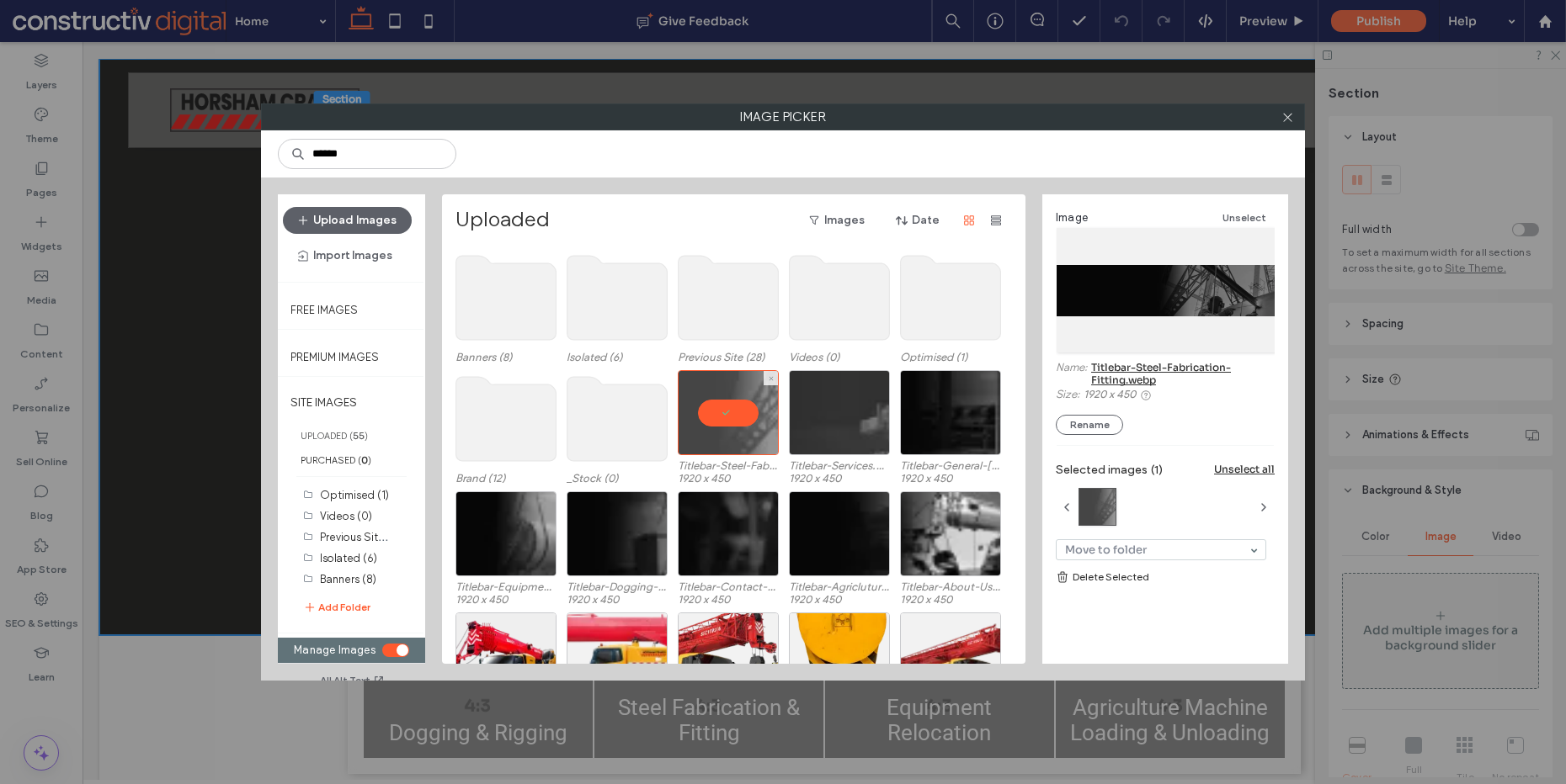
click at [851, 416] on div at bounding box center [839, 412] width 101 height 85
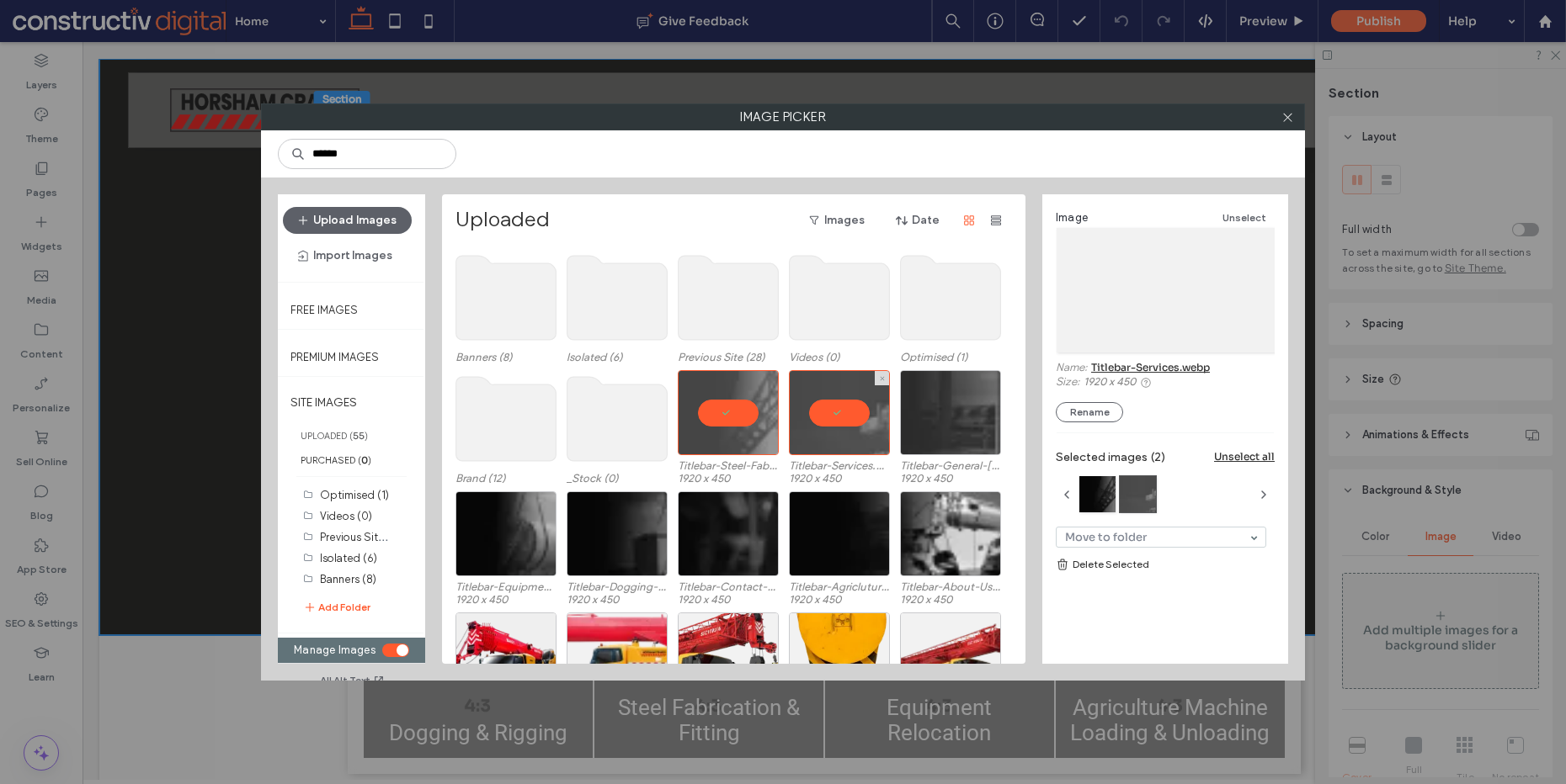
click at [955, 415] on div at bounding box center [950, 412] width 101 height 85
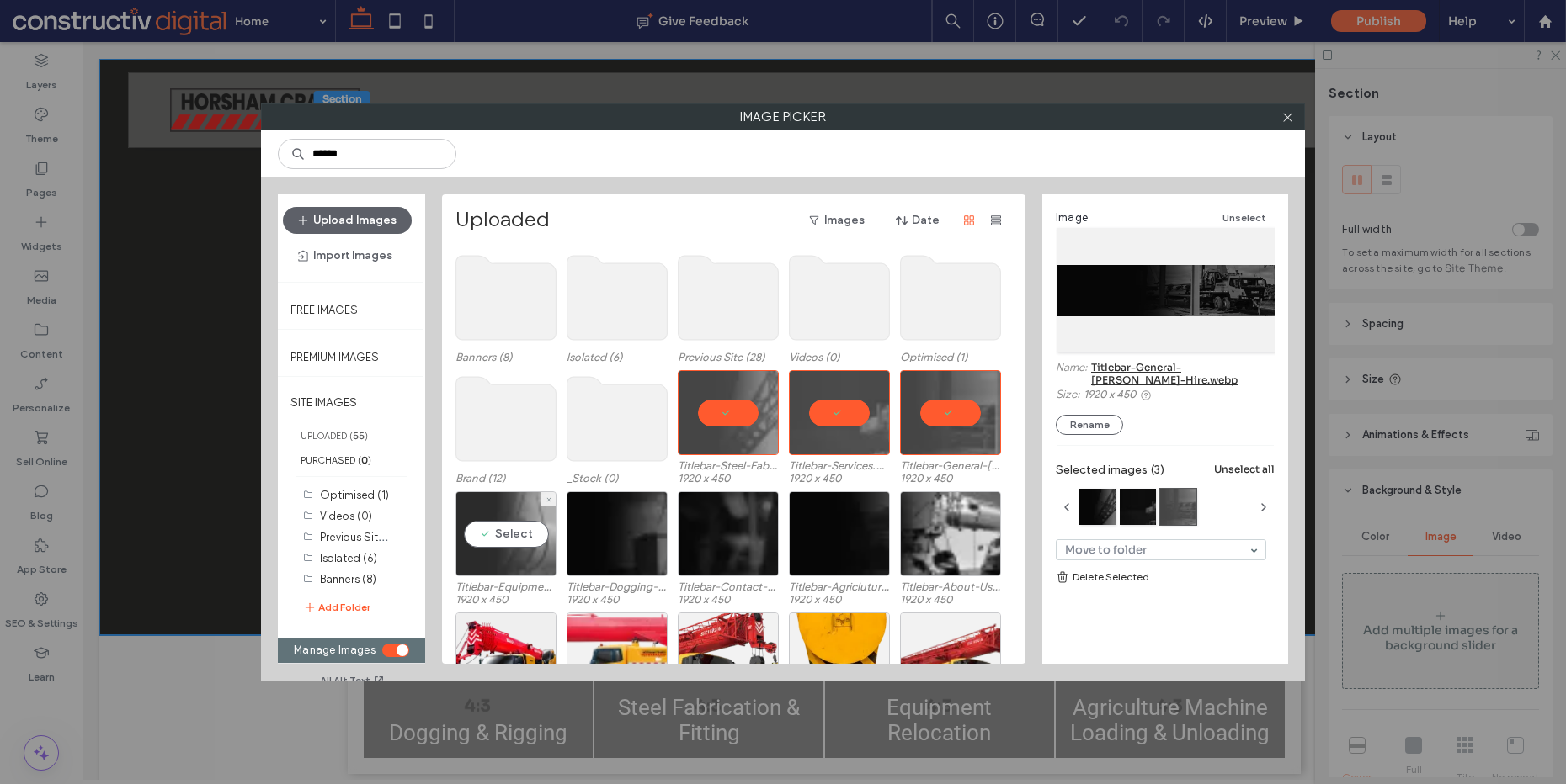
click at [495, 524] on div "Select" at bounding box center [506, 533] width 101 height 85
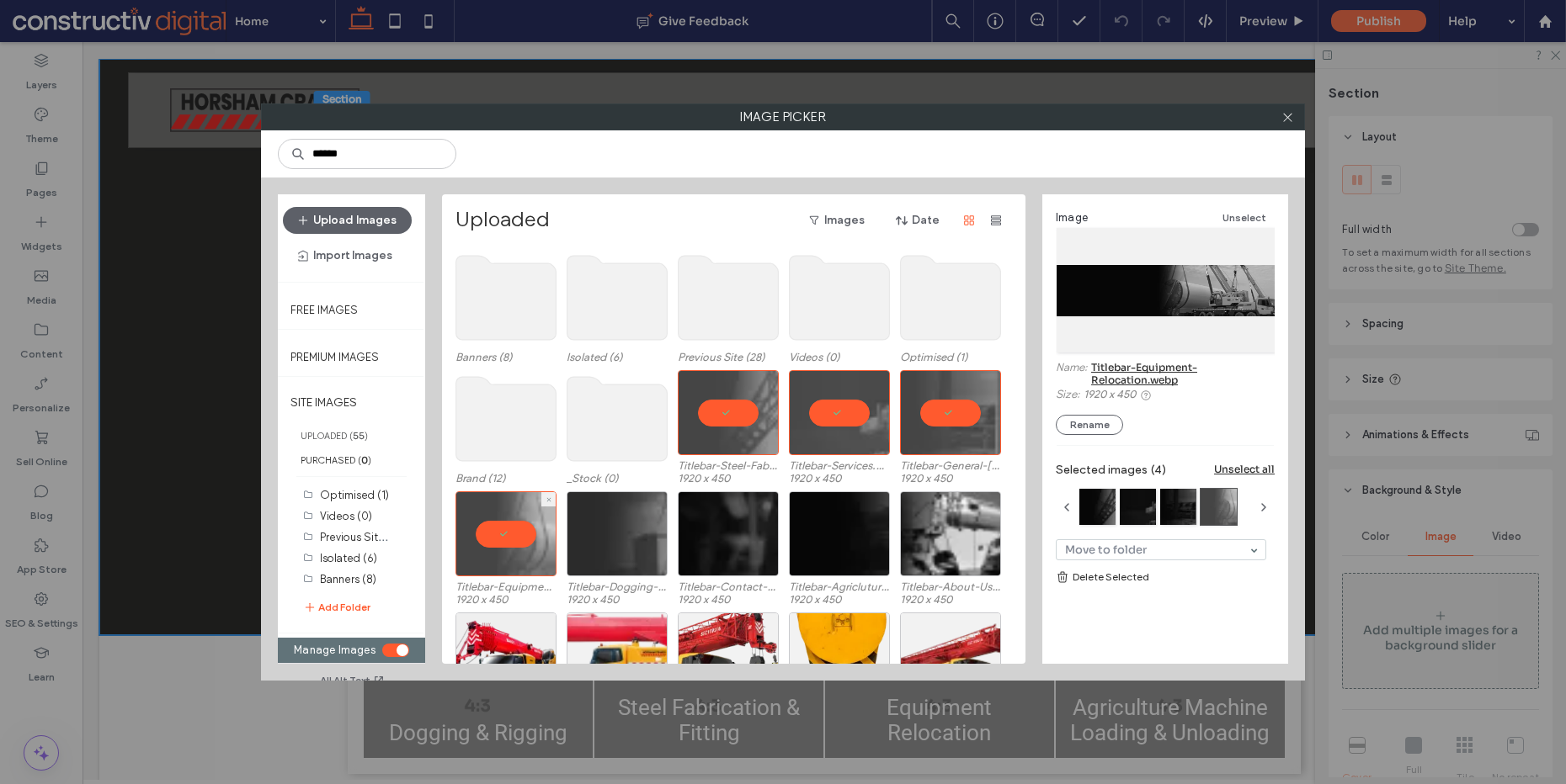
click at [635, 524] on div at bounding box center [617, 533] width 101 height 85
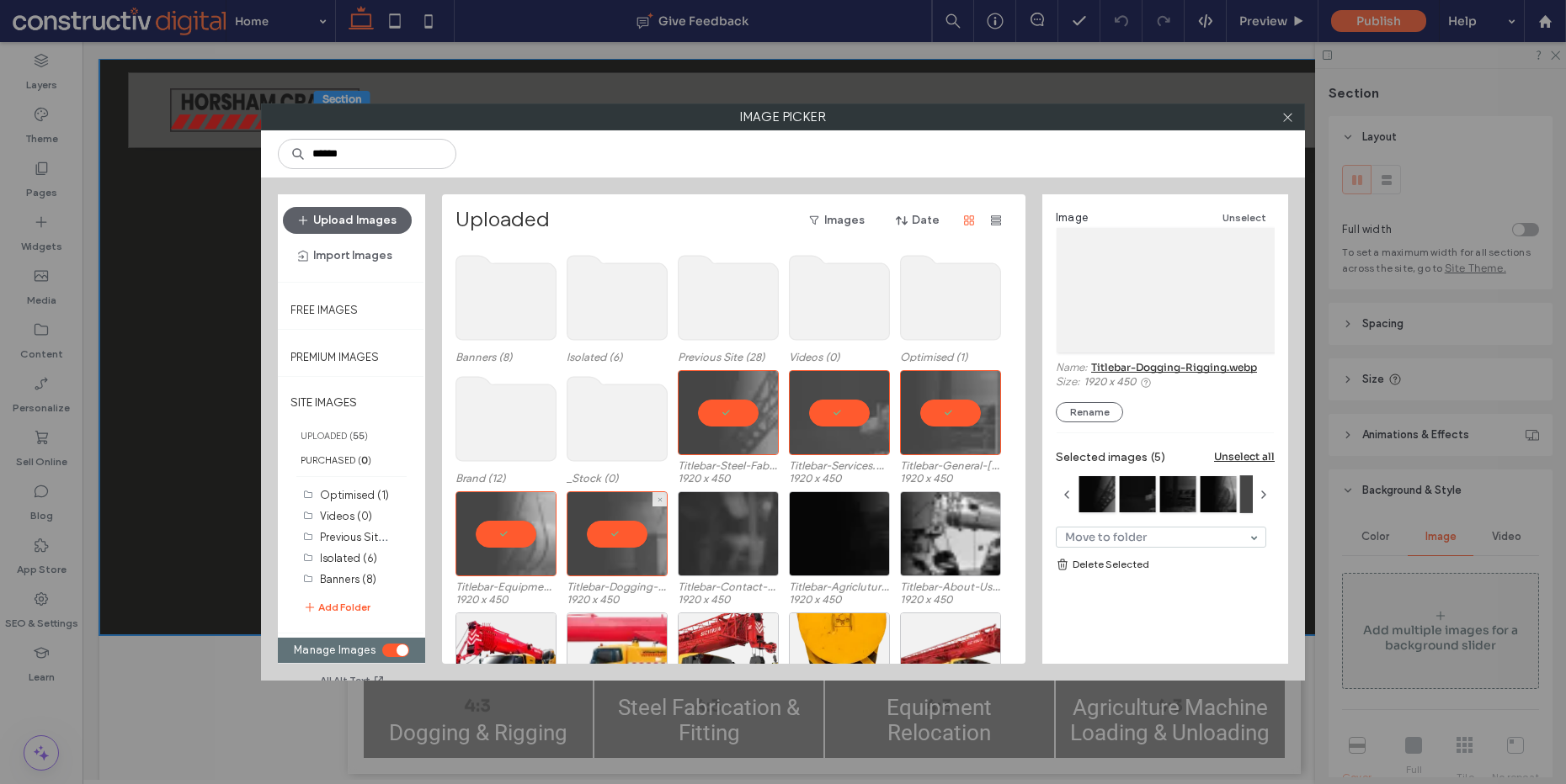
drag, startPoint x: 734, startPoint y: 524, endPoint x: 748, endPoint y: 524, distance: 14.0
click at [735, 524] on div at bounding box center [728, 533] width 101 height 85
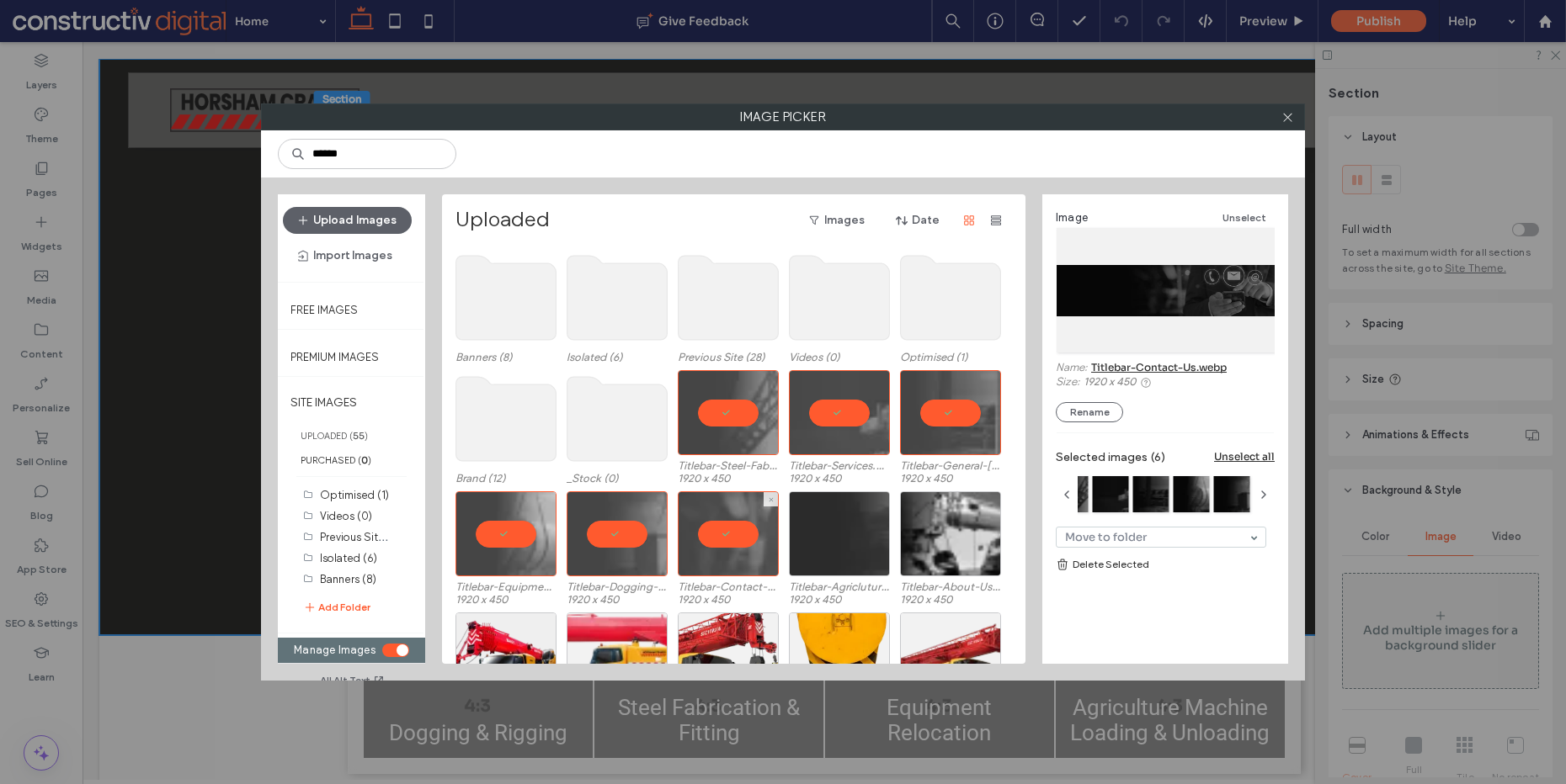
click at [824, 523] on div at bounding box center [839, 533] width 101 height 85
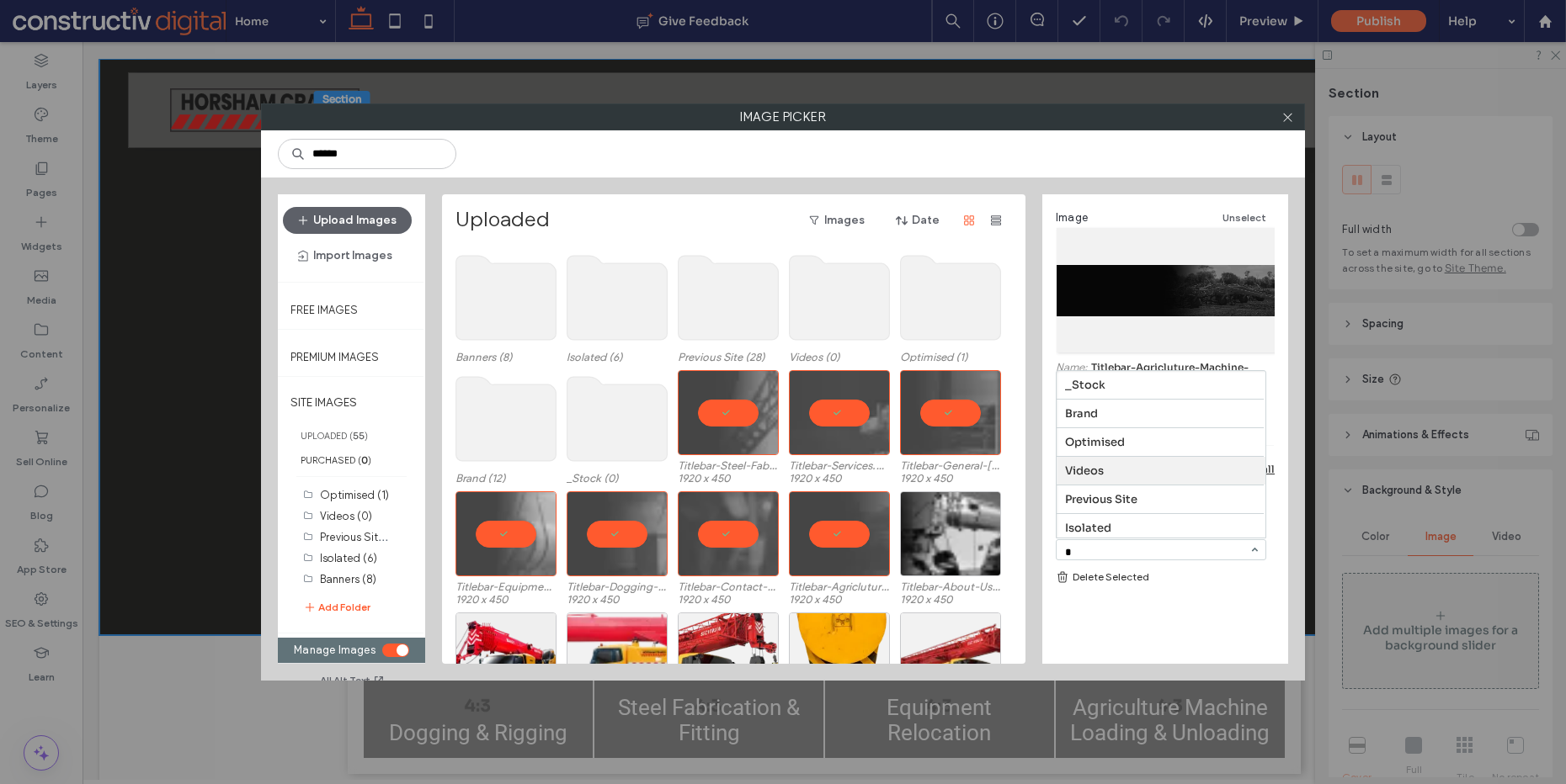
type input "**"
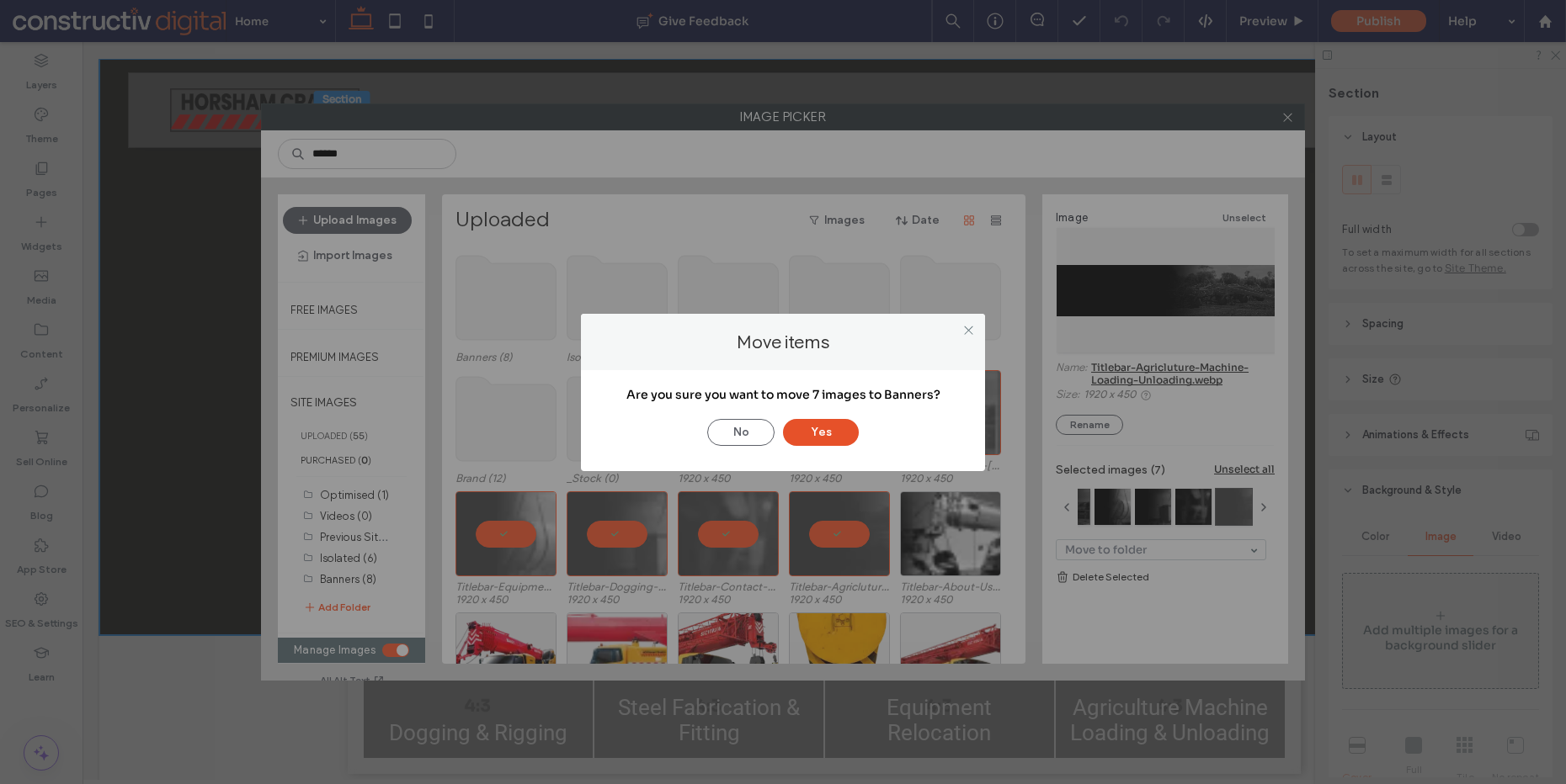
click at [832, 437] on button "Yes" at bounding box center [821, 432] width 76 height 27
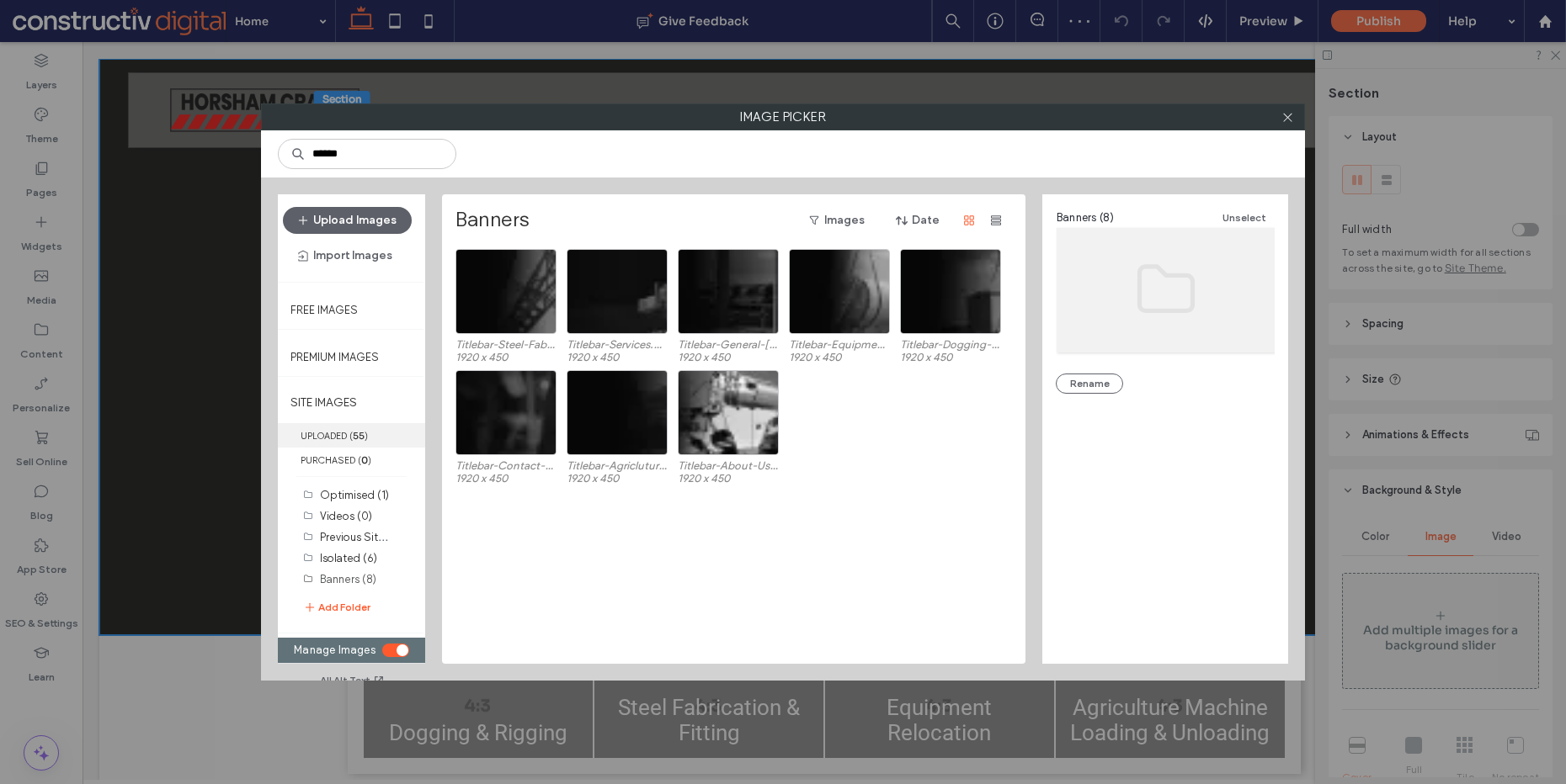
click at [355, 431] on b "55" at bounding box center [359, 436] width 12 height 12
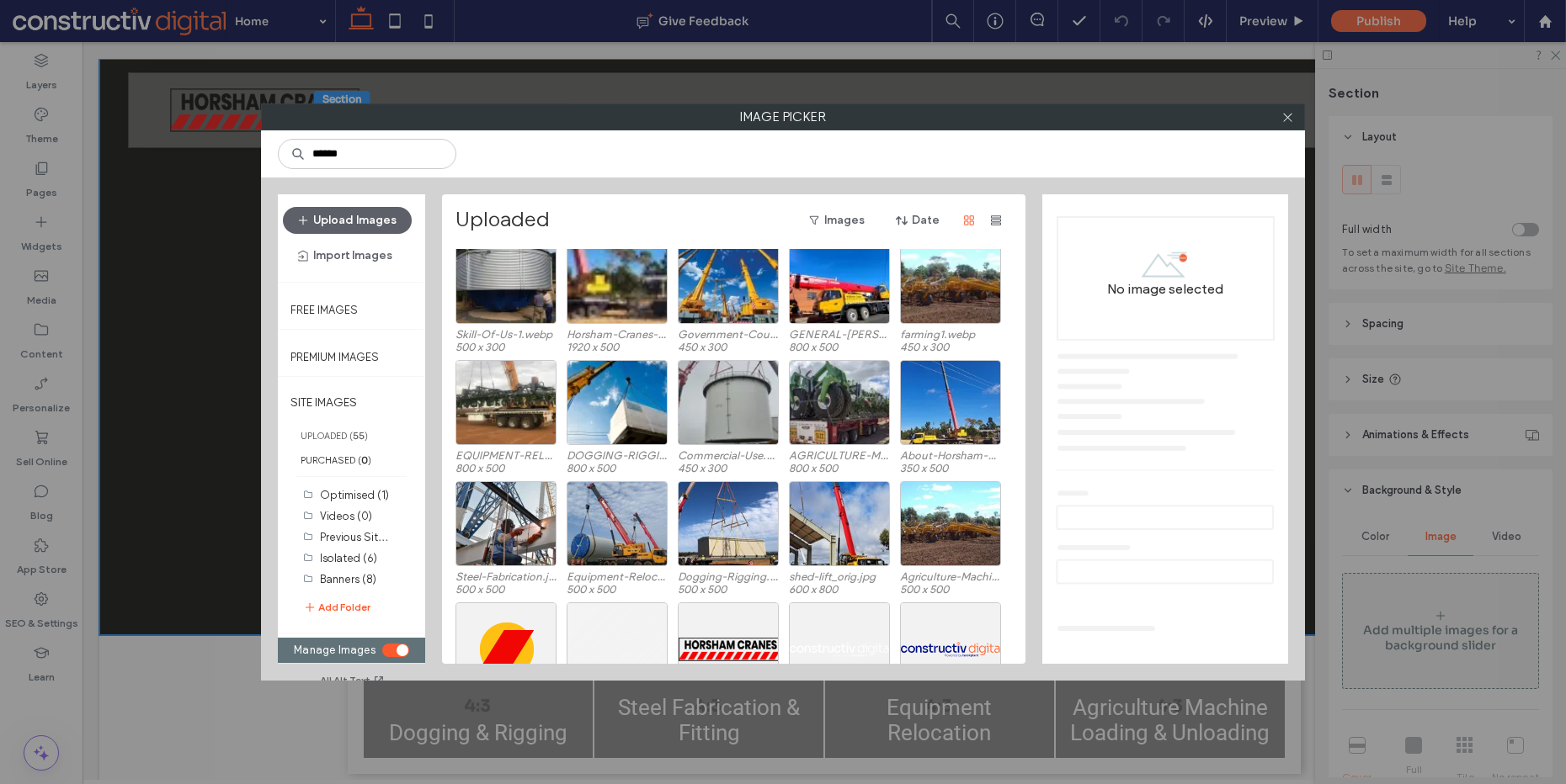
scroll to position [511, 0]
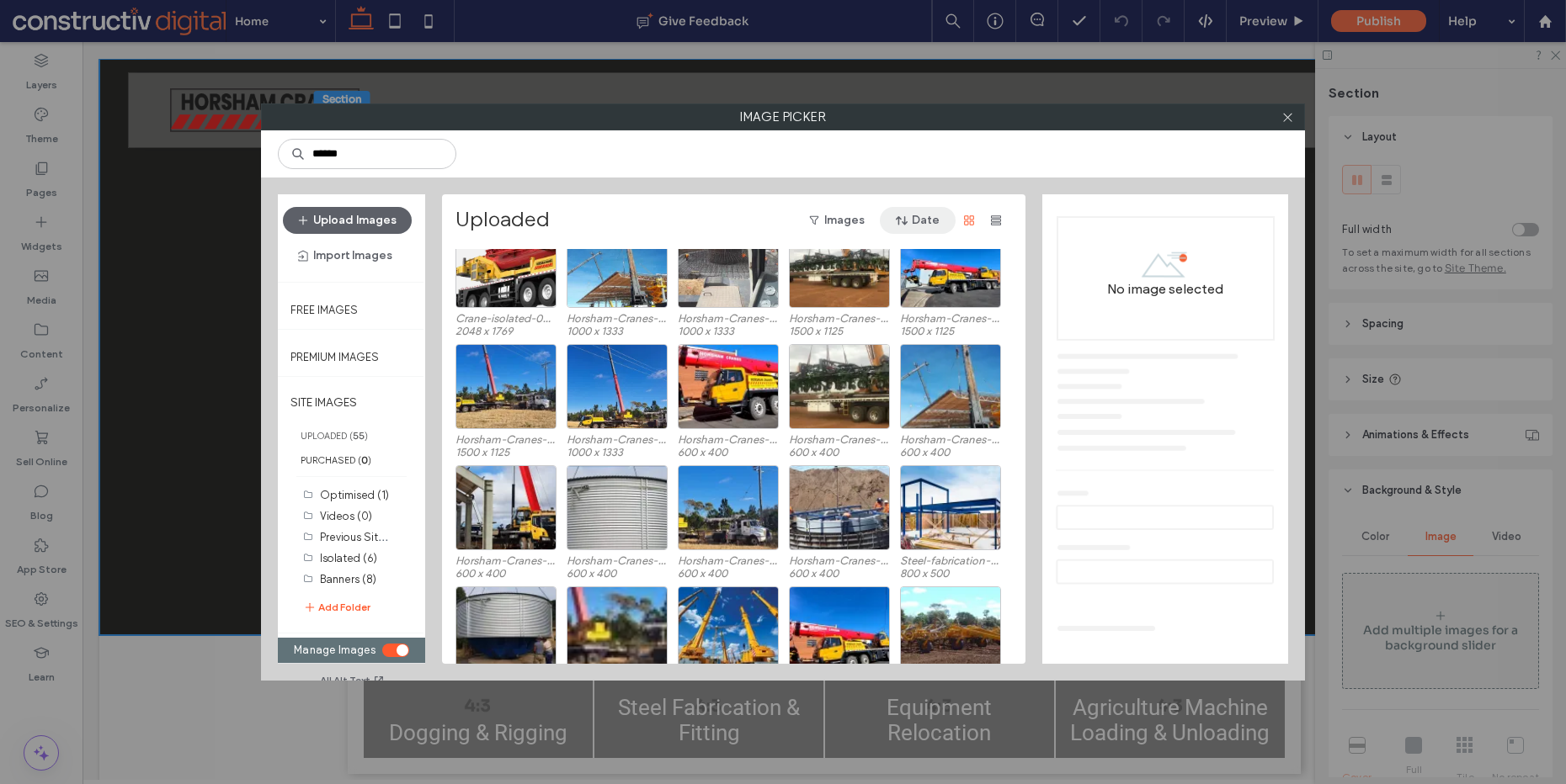
click at [928, 222] on button "Date" at bounding box center [918, 220] width 76 height 27
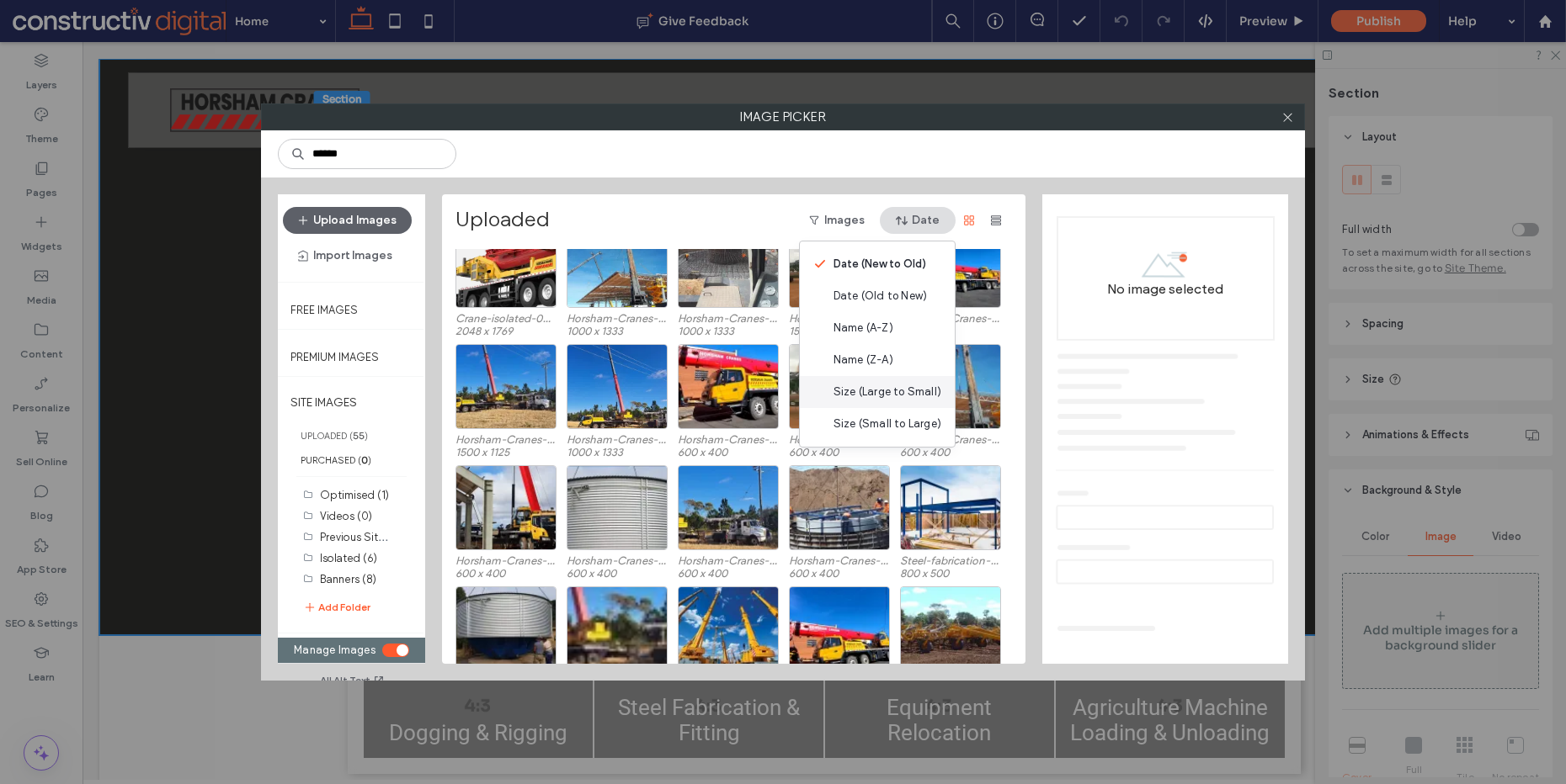
click at [921, 392] on span "Size (Large to Small)" at bounding box center [887, 392] width 108 height 17
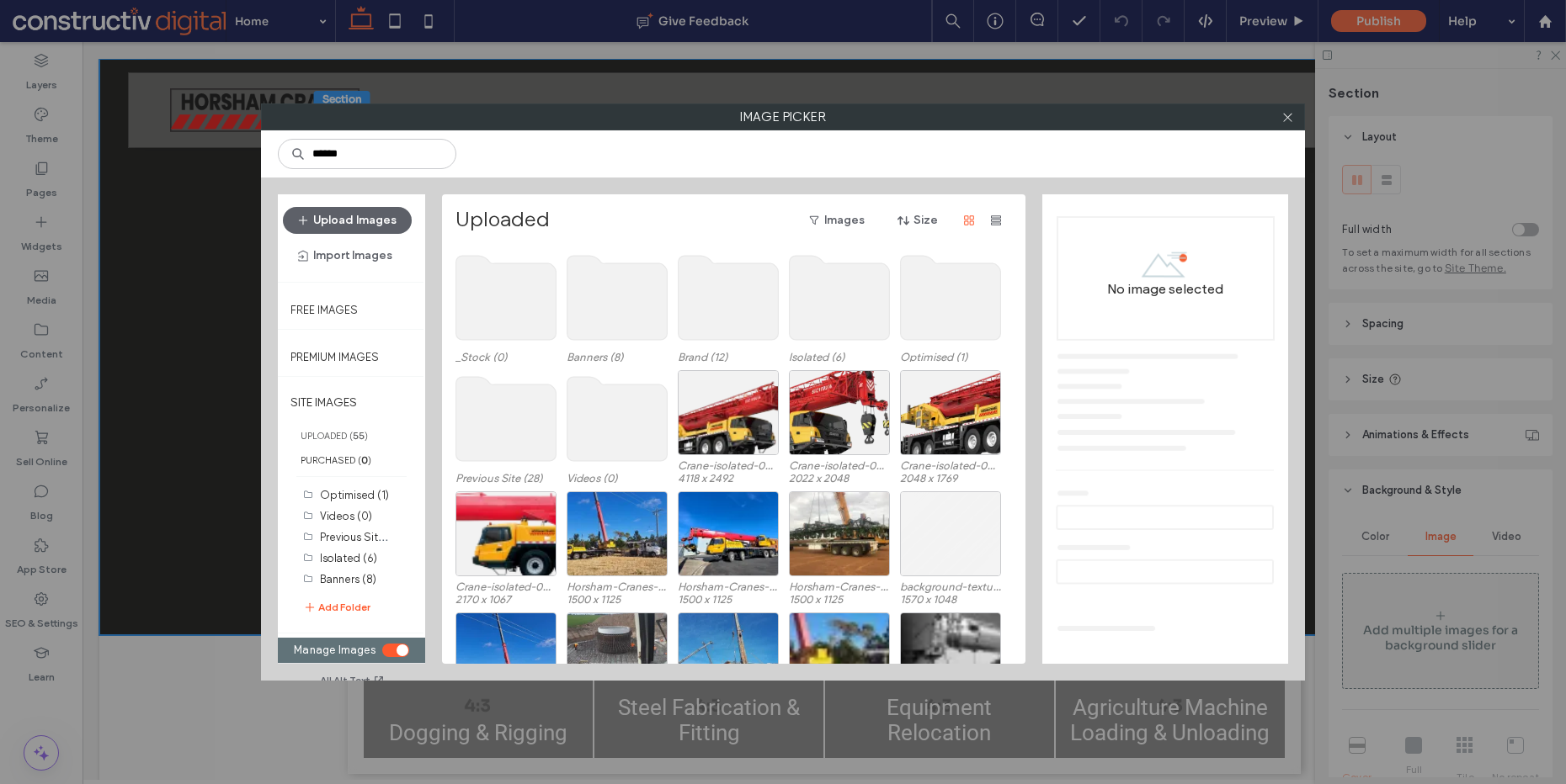
click at [386, 649] on div "toggle" at bounding box center [396, 650] width 27 height 13
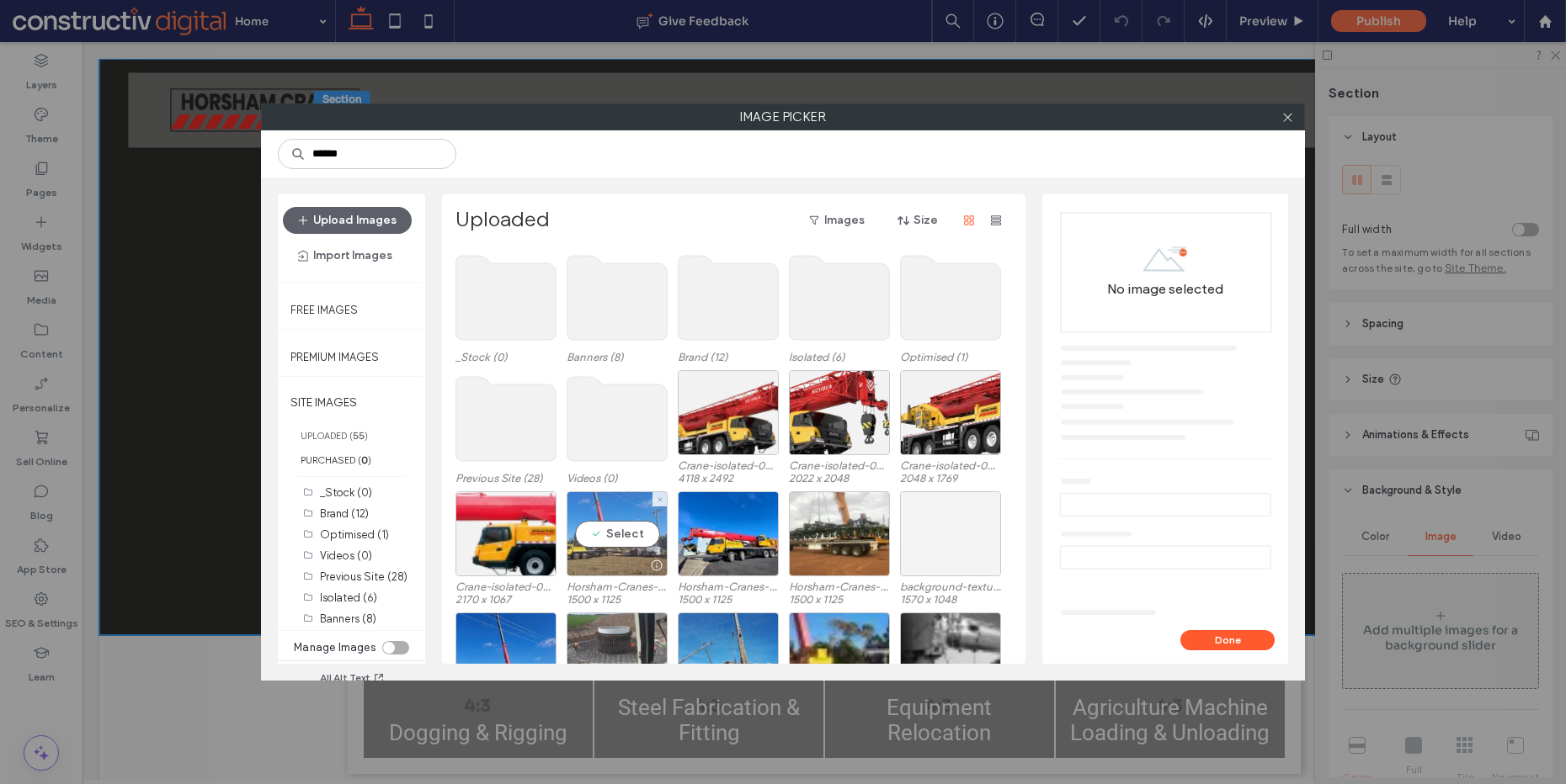
click at [606, 533] on div "Select" at bounding box center [617, 533] width 101 height 85
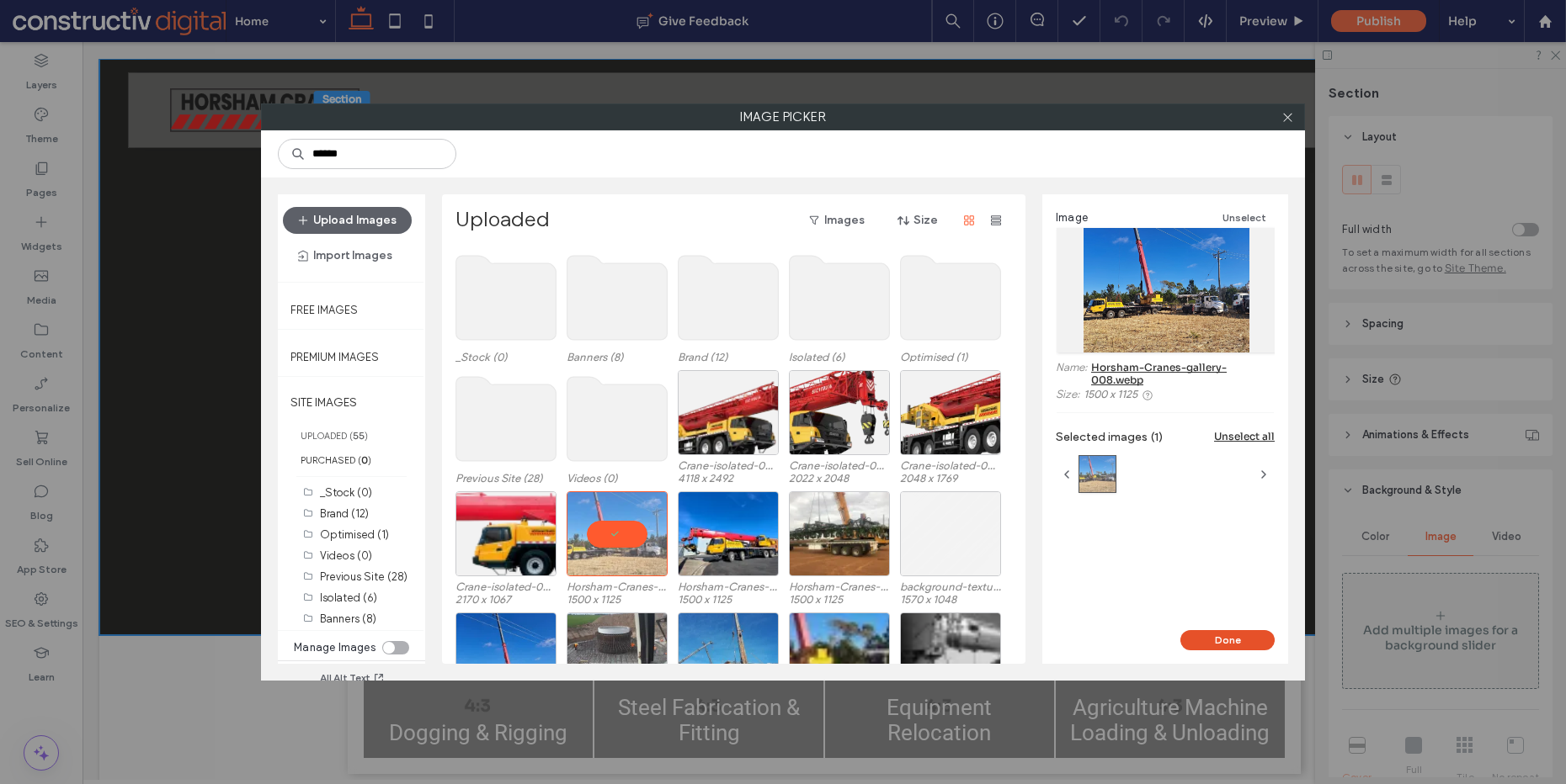
click at [1202, 633] on button "Done" at bounding box center [1227, 640] width 94 height 20
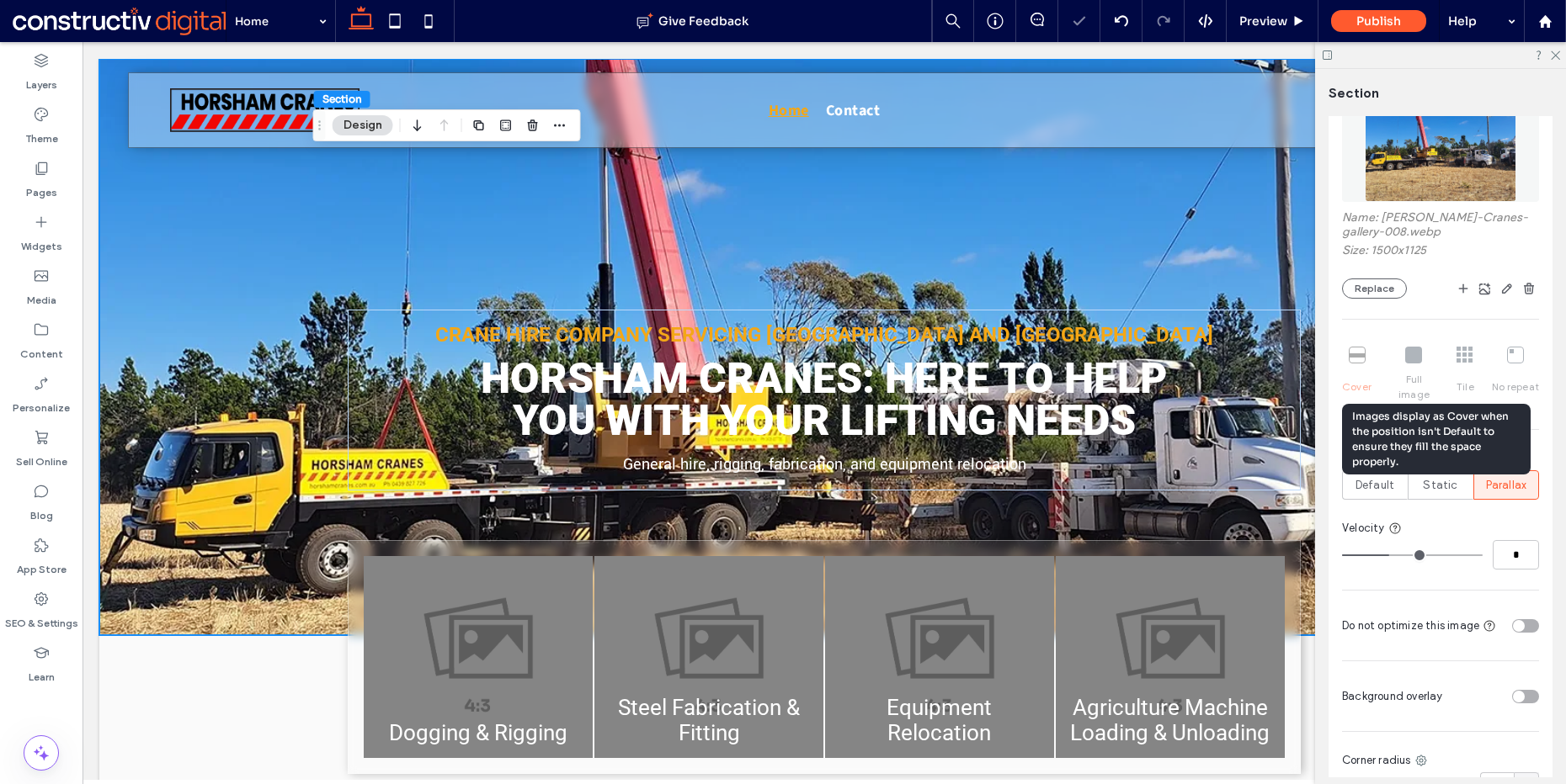
scroll to position [678, 0]
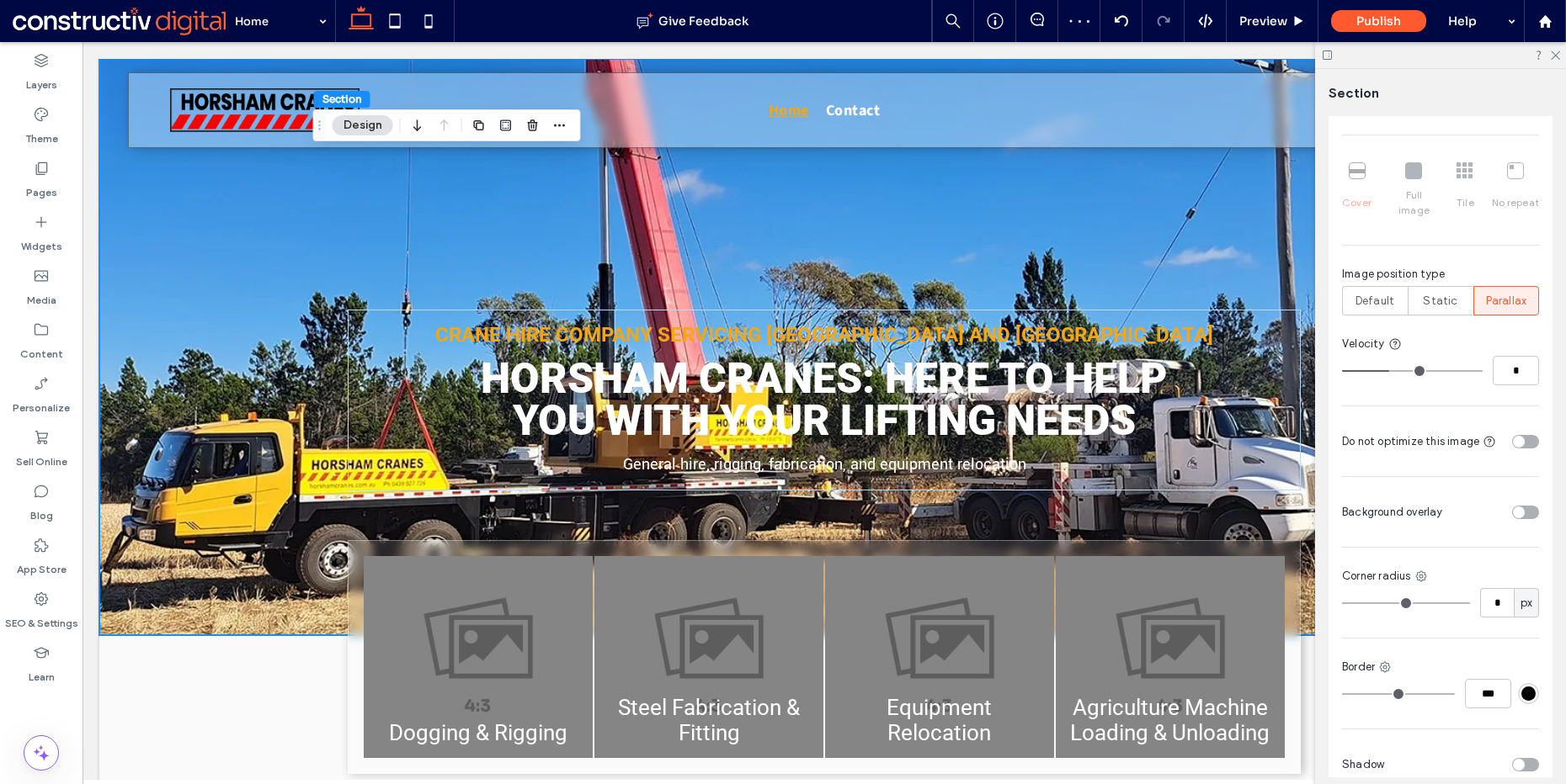
click at [1515, 505] on div "toggle" at bounding box center [1525, 511] width 27 height 13
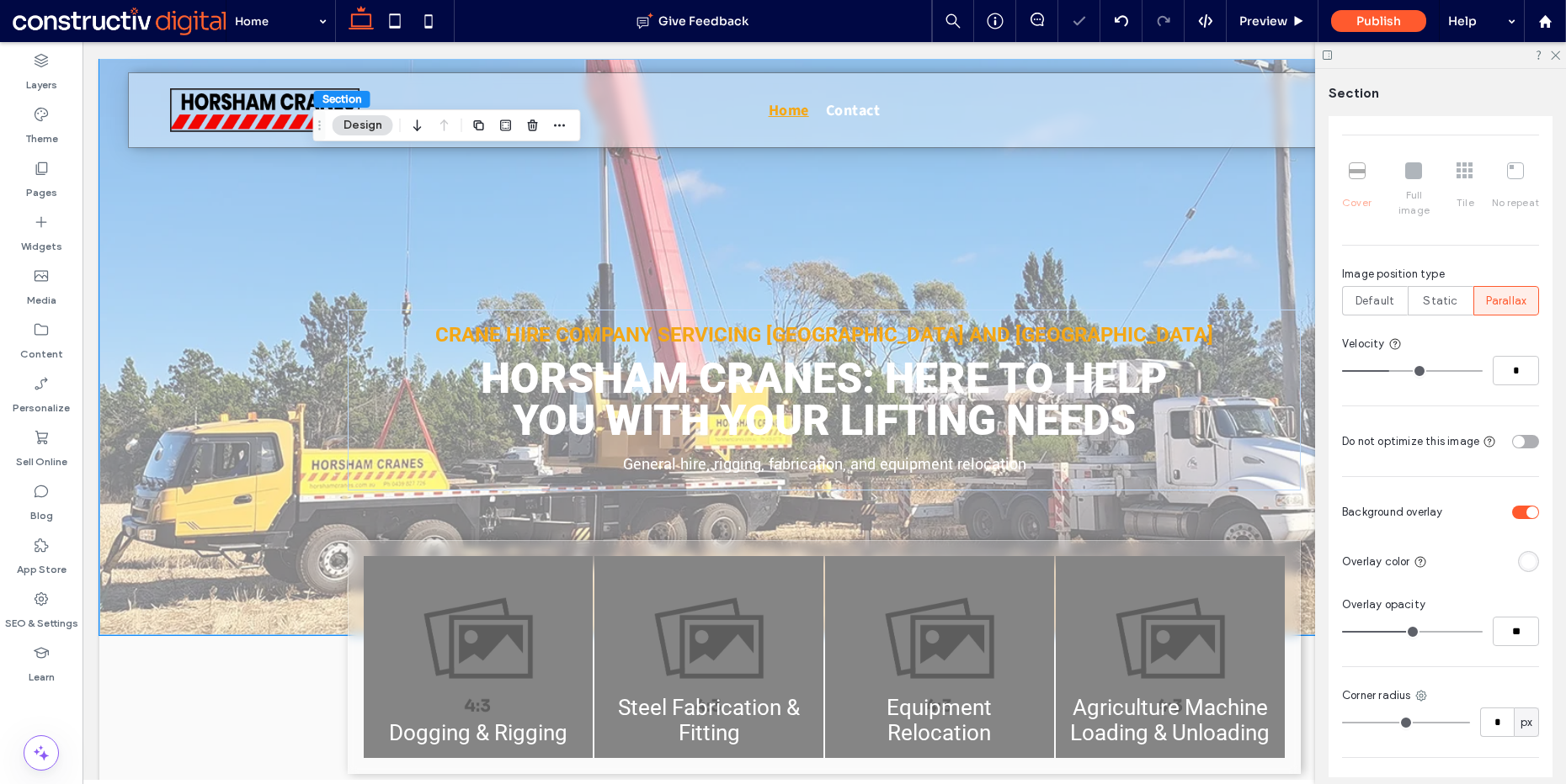
click at [1523, 554] on div "rgba(255, 255, 255, 1)" at bounding box center [1529, 561] width 14 height 14
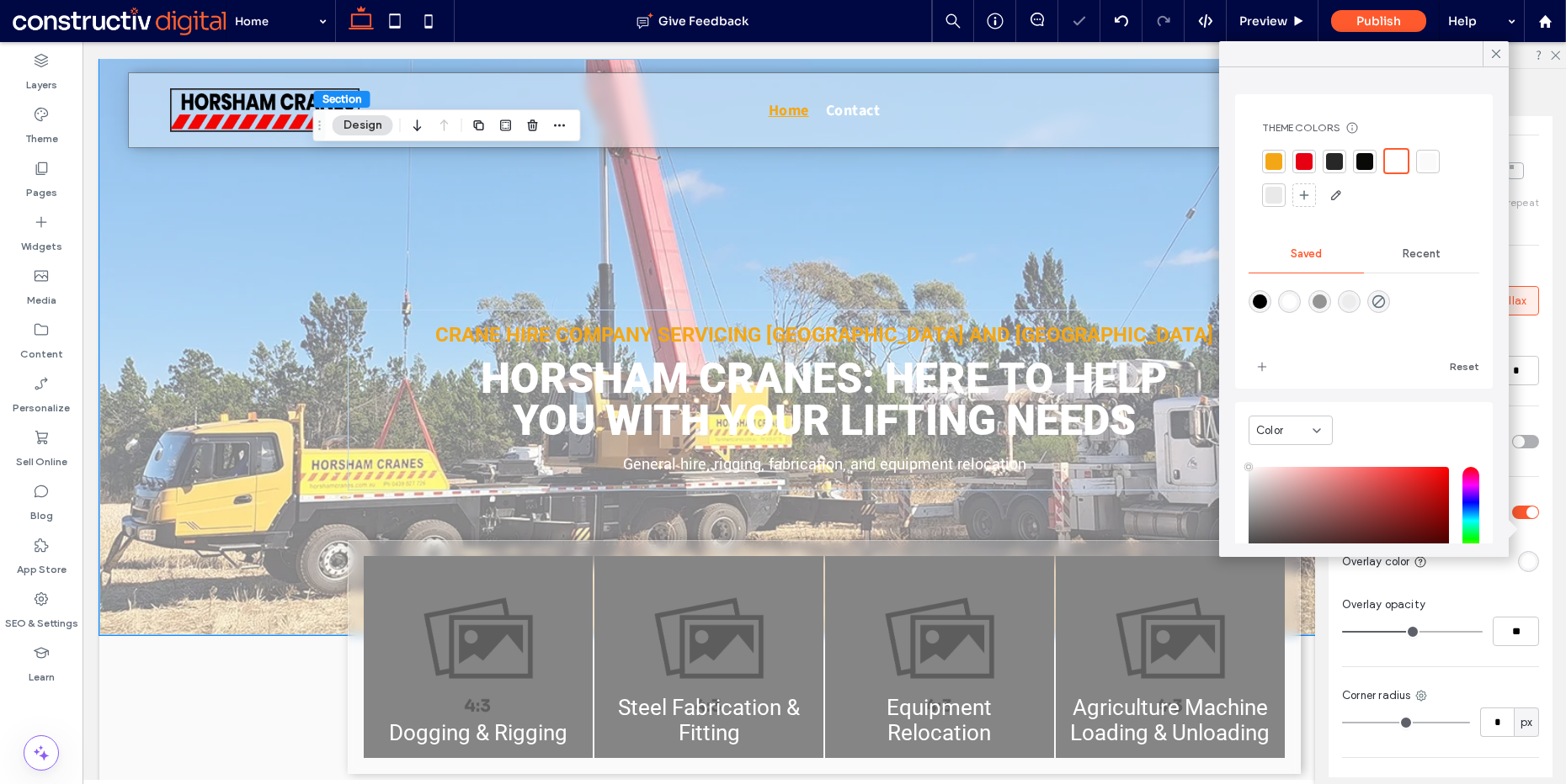
click at [1370, 169] on div at bounding box center [1365, 161] width 17 height 17
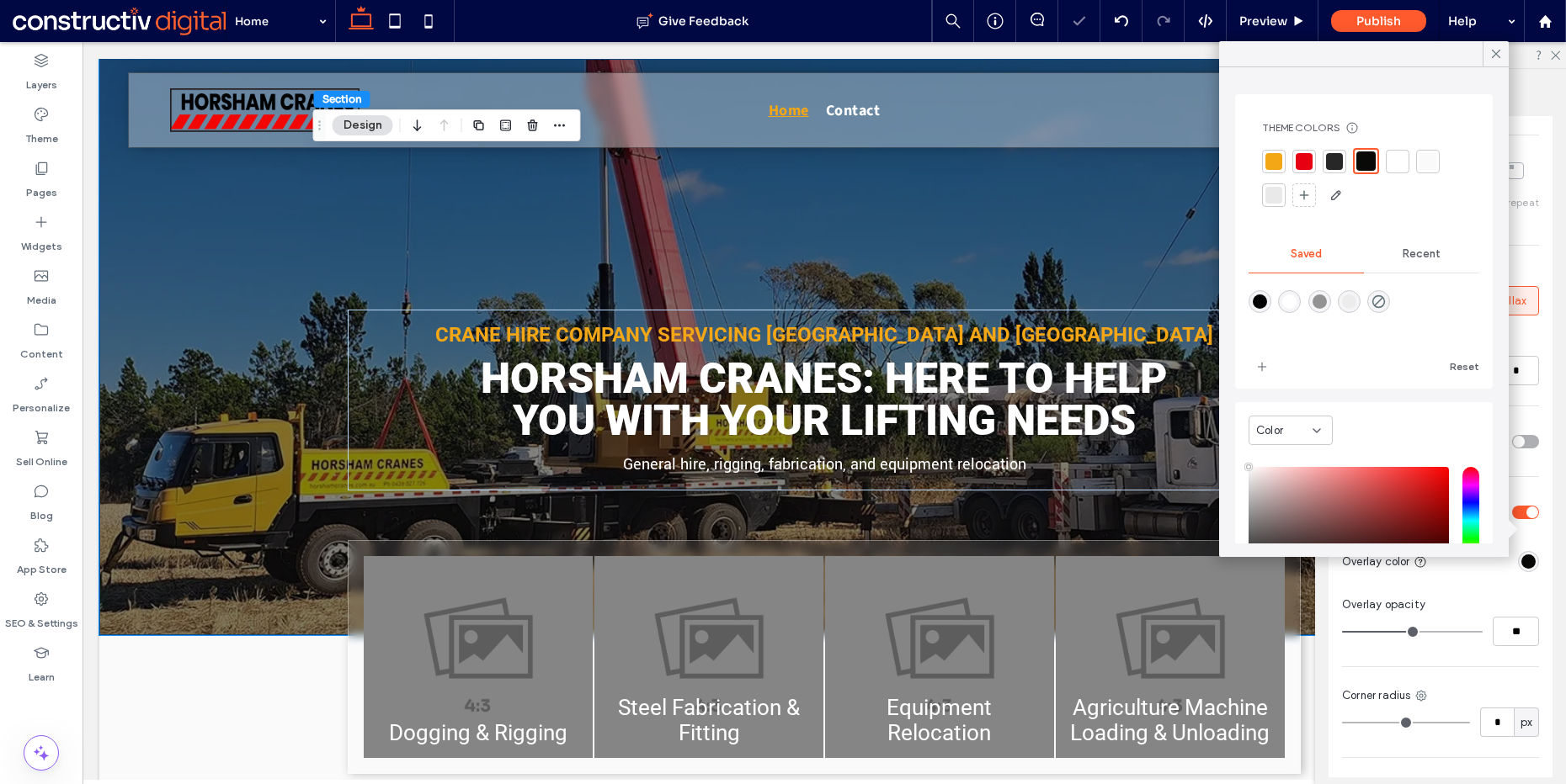
click at [1525, 572] on div "Color Image Video Name: Horsham-Cranes-gallery-008.webp Size: 1500x1125 Replace…" at bounding box center [1441, 373] width 224 height 1079
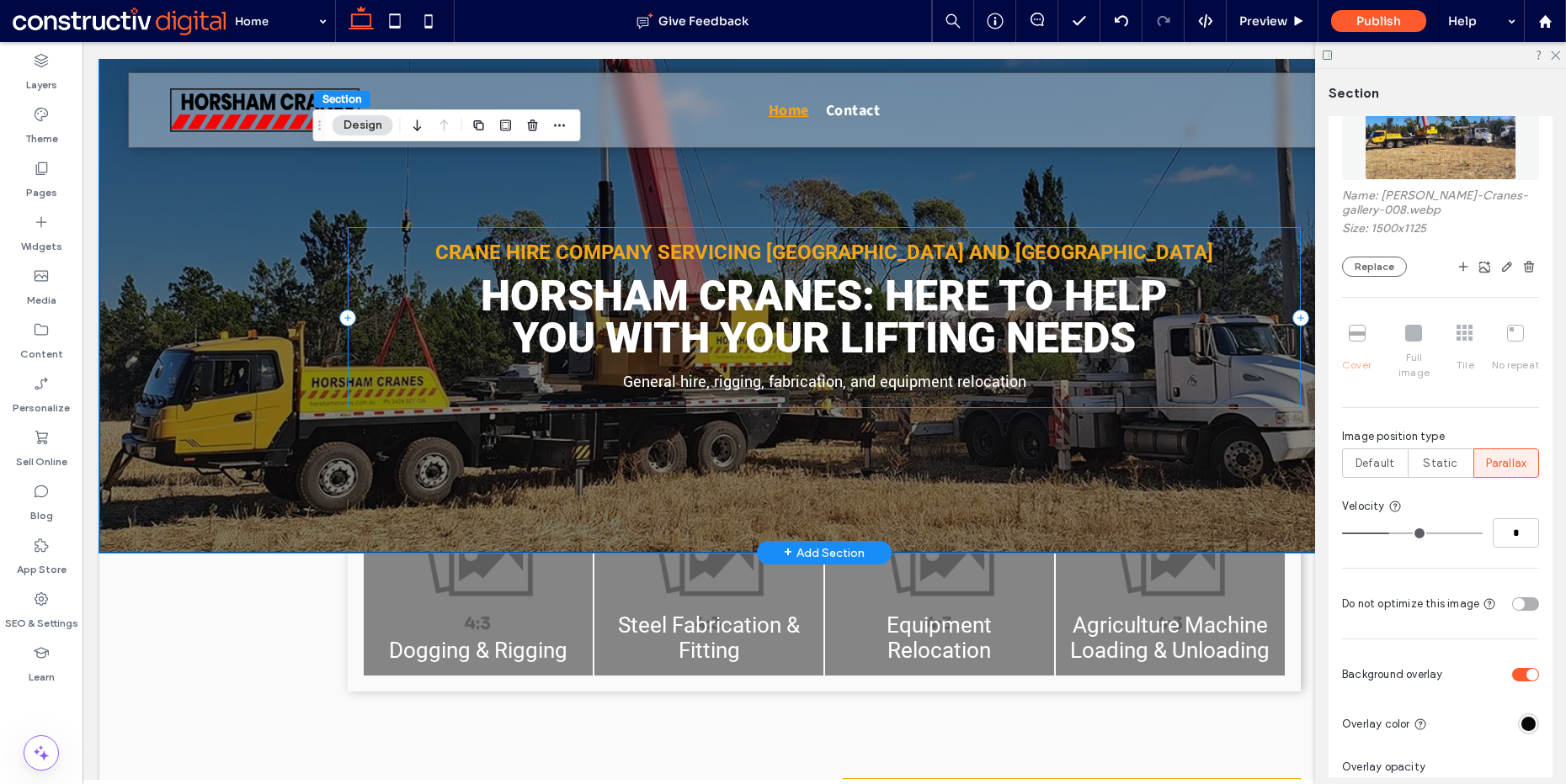
scroll to position [174, 0]
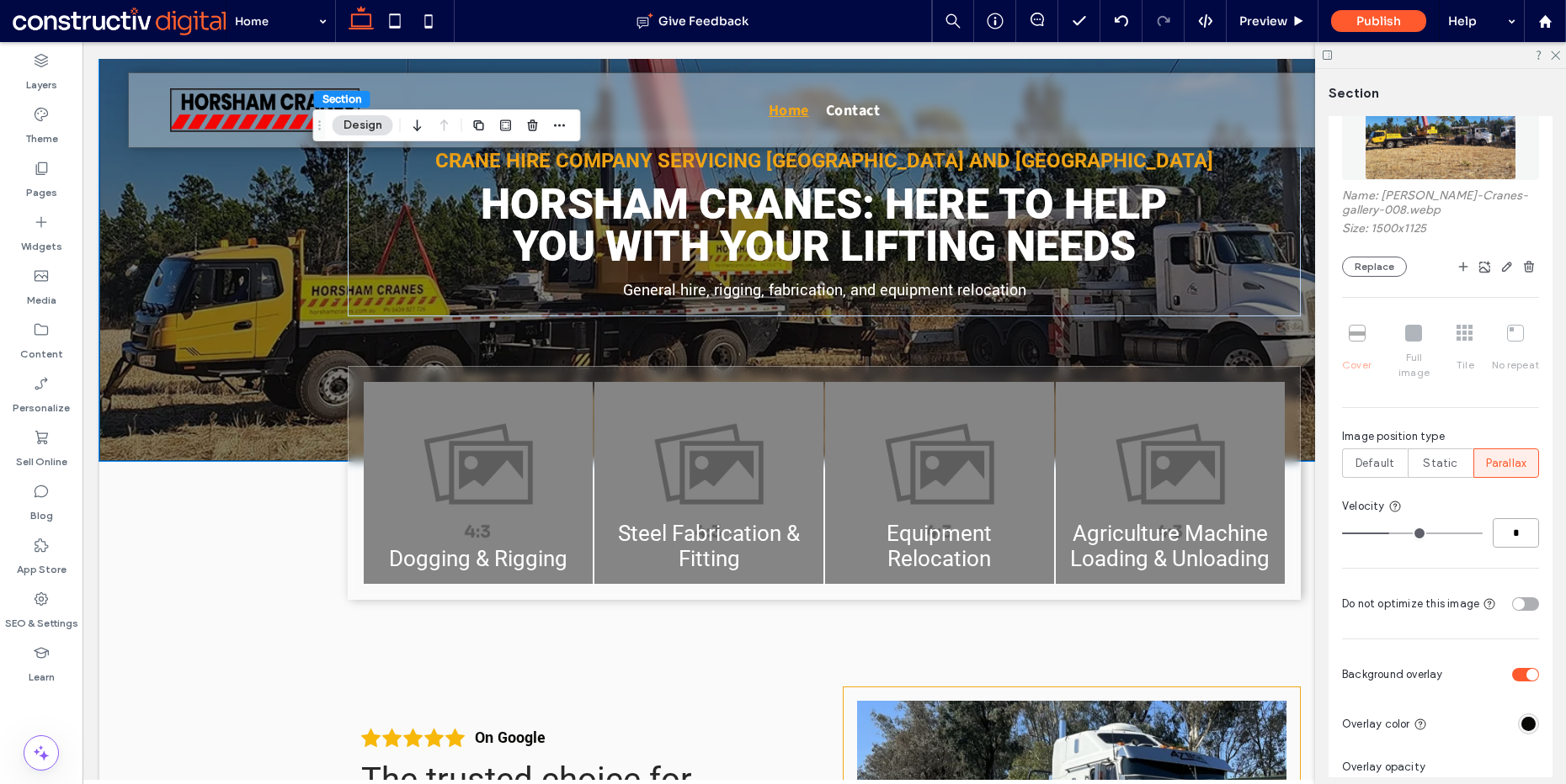
click at [1512, 519] on input "*" at bounding box center [1516, 532] width 46 height 29
type input "*"
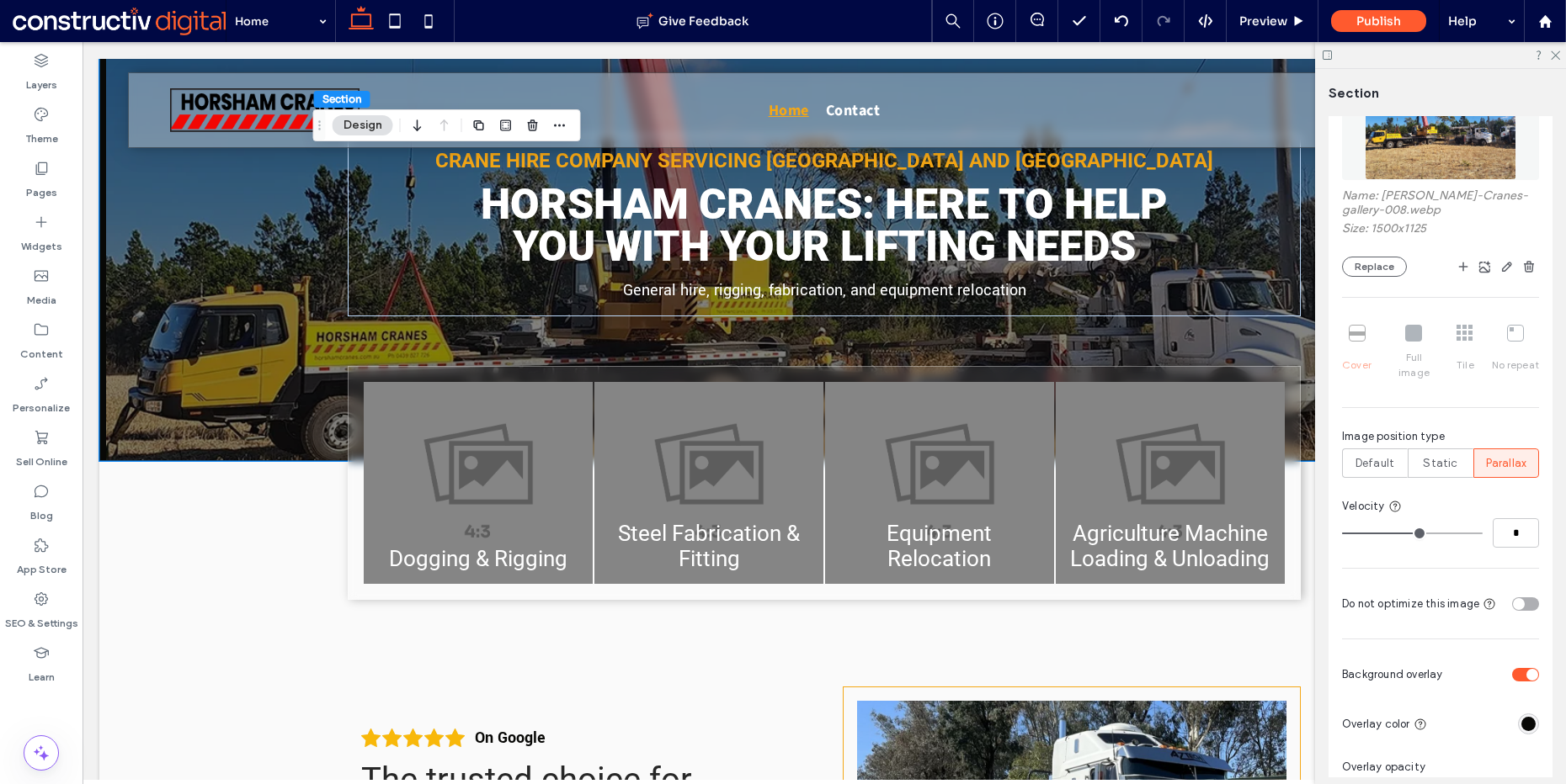
click at [1453, 481] on div "Name: Horsham-Cranes-gallery-008.webp Size: 1500x1125 Replace Cover Full image …" at bounding box center [1440, 338] width 197 height 561
click at [1244, 16] on span "Preview" at bounding box center [1263, 20] width 48 height 15
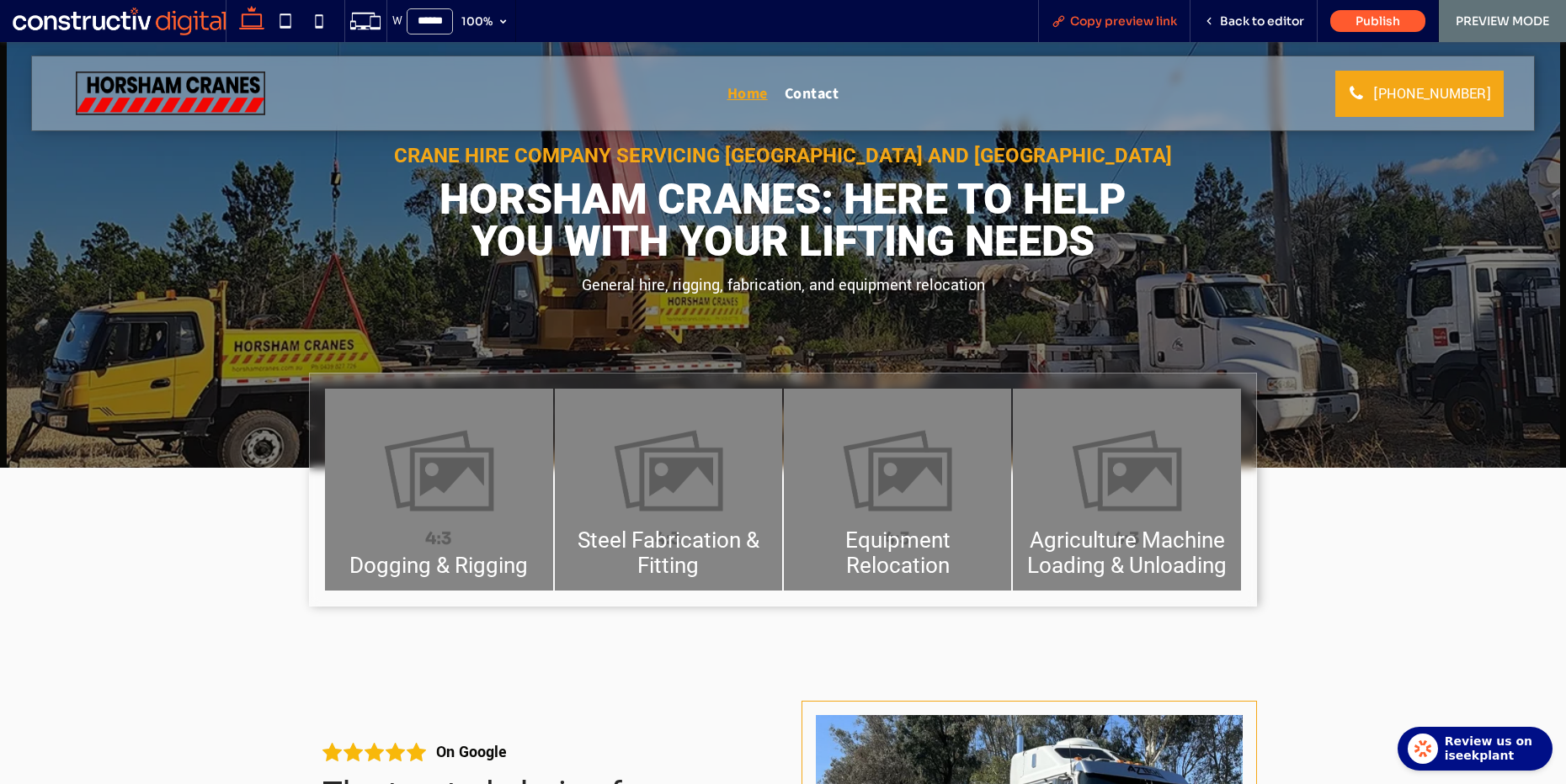
click at [1079, 17] on span "Copy preview link" at bounding box center [1123, 20] width 107 height 15
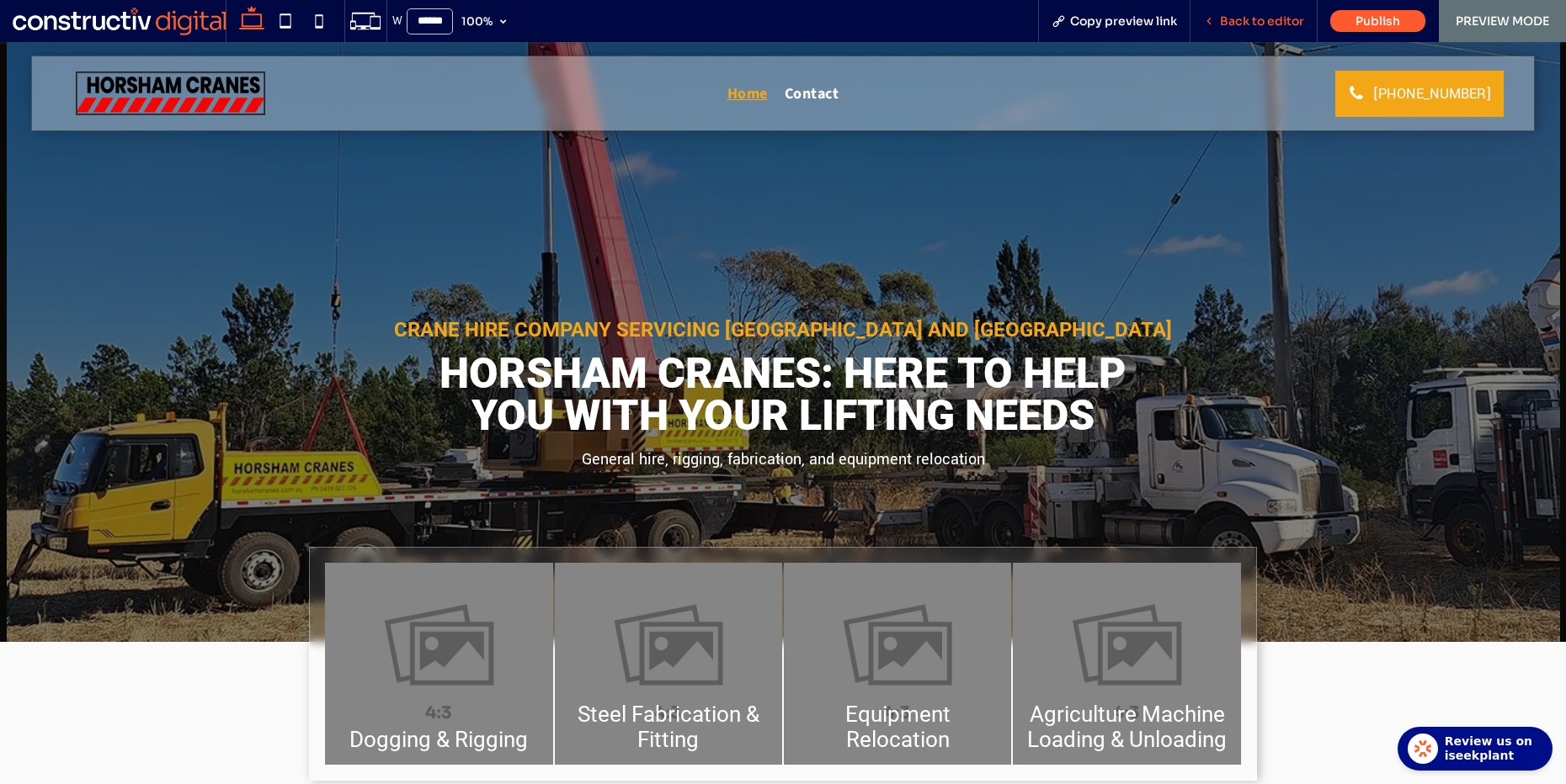
click at [1244, 18] on span "Back to editor" at bounding box center [1262, 20] width 84 height 15
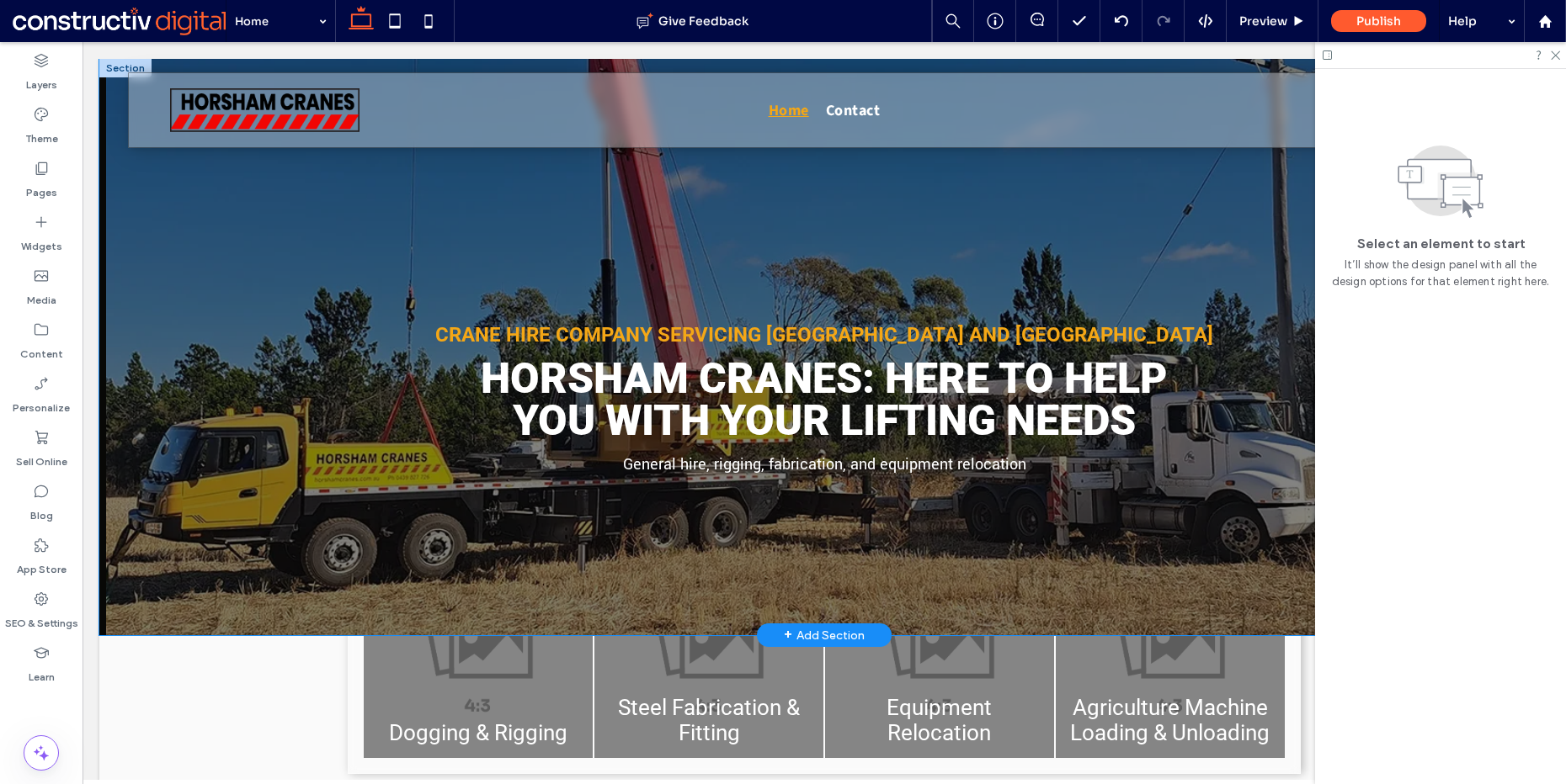
click at [906, 232] on div "Crane hire company servicing [GEOGRAPHIC_DATA] and [GEOGRAPHIC_DATA] Horsham Cr…" at bounding box center [823, 347] width 1010 height 576
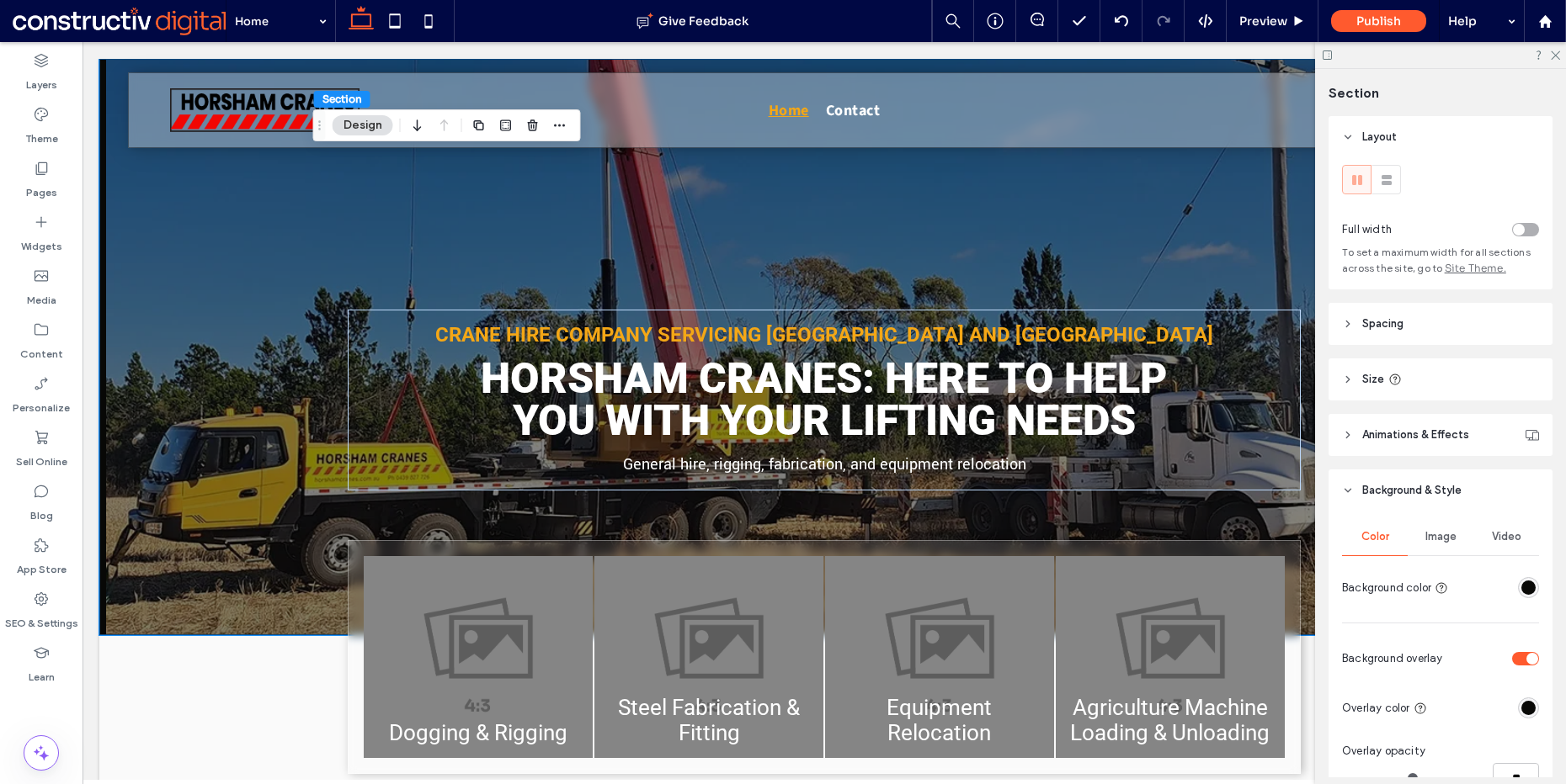
click at [1378, 384] on span "Size" at bounding box center [1373, 380] width 22 height 17
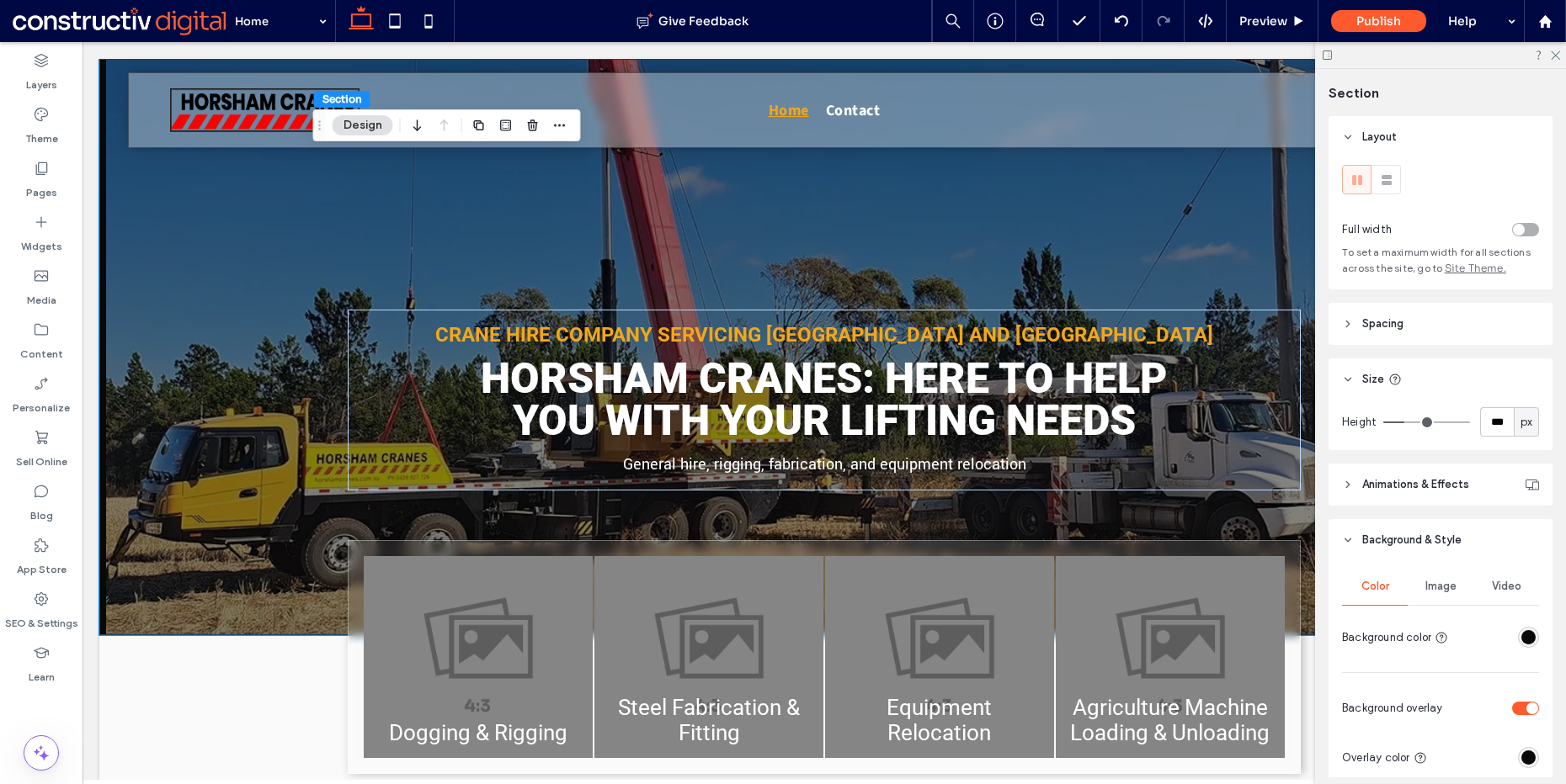
click at [1407, 325] on header "Spacing" at bounding box center [1441, 324] width 224 height 42
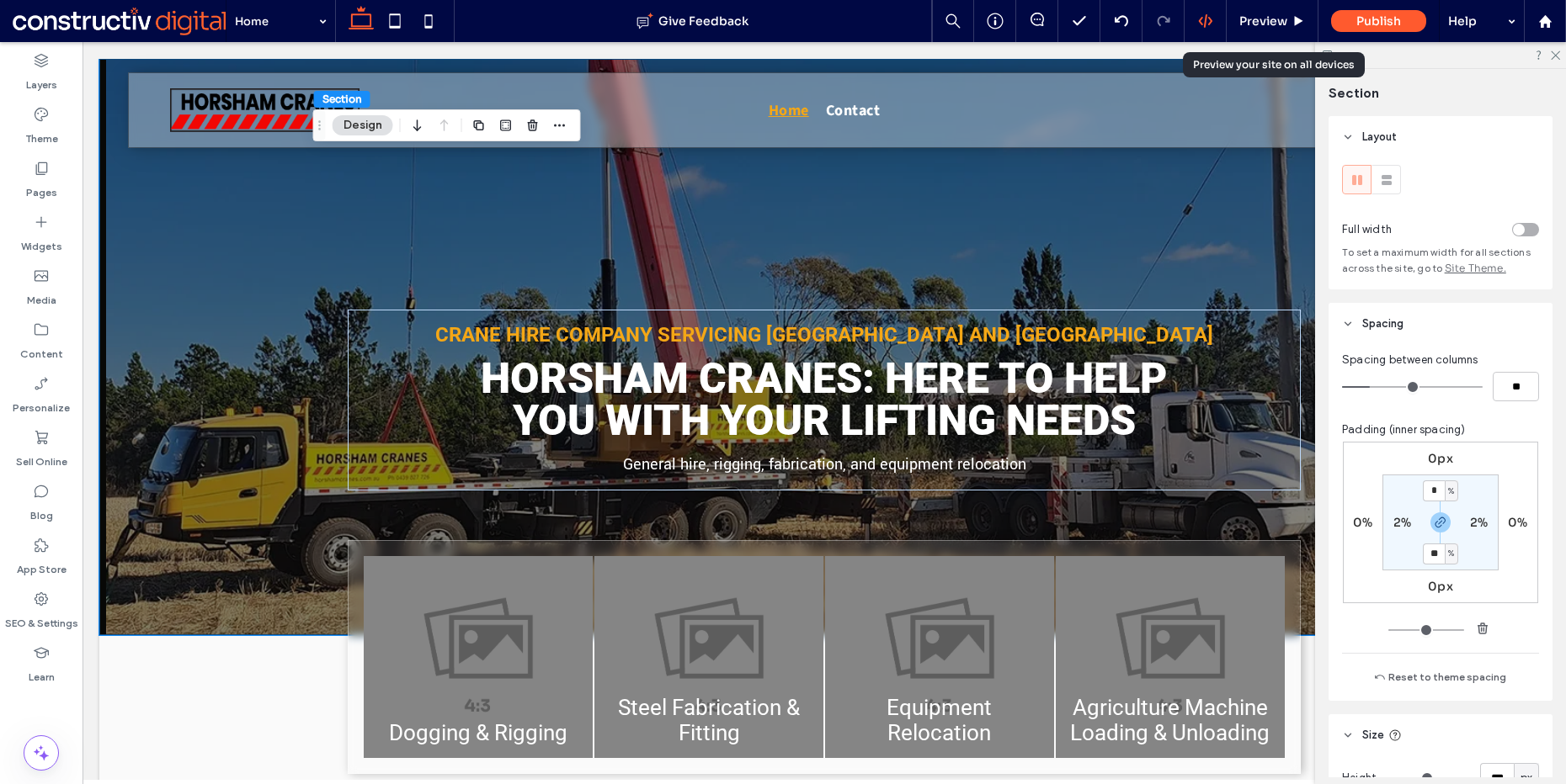
click at [1212, 14] on icon at bounding box center [1205, 20] width 15 height 15
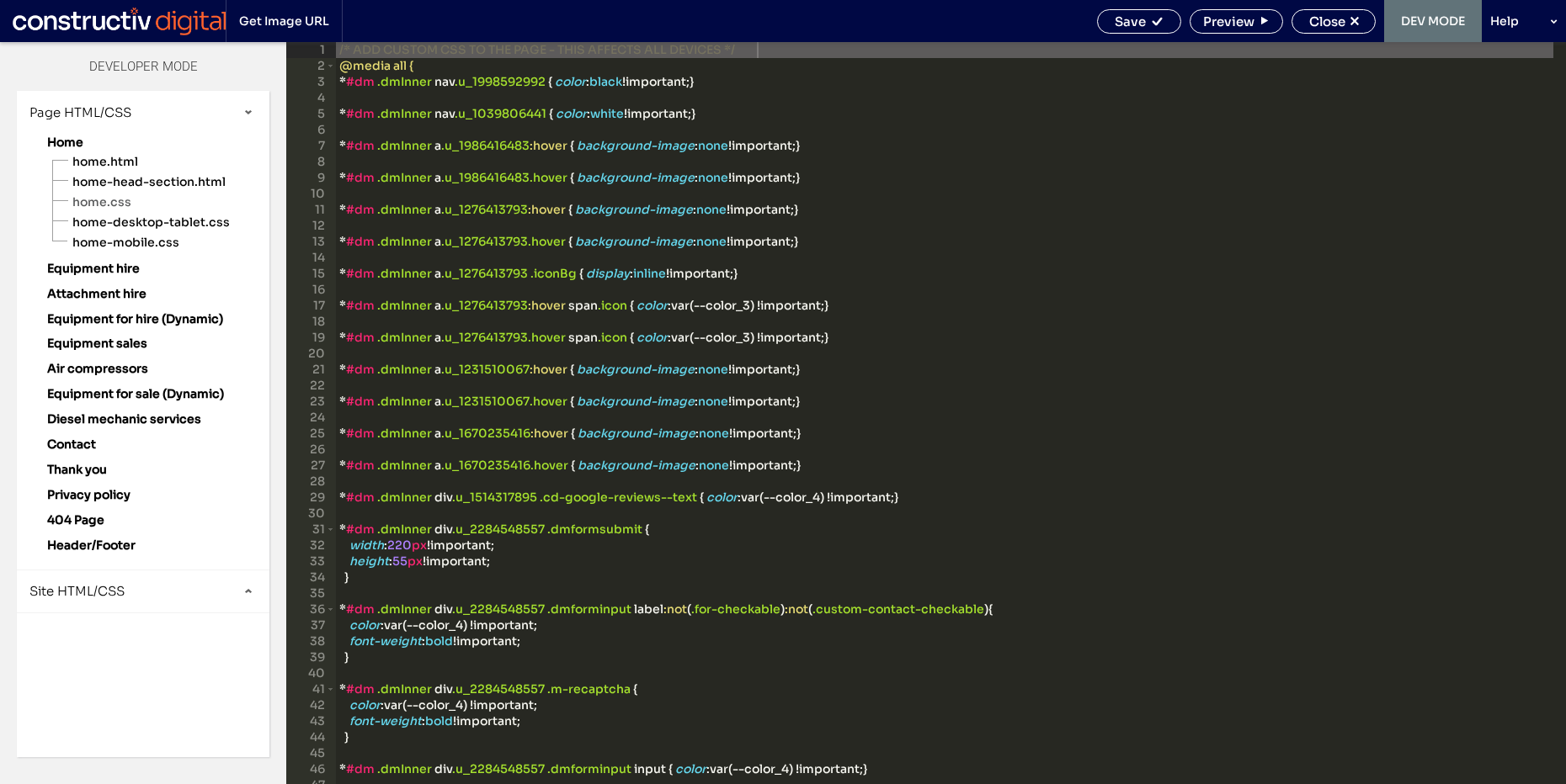
click at [90, 585] on span "Site HTML/CSS" at bounding box center [76, 591] width 95 height 16
click at [164, 703] on span "site-desktop.css" at bounding box center [173, 705] width 191 height 17
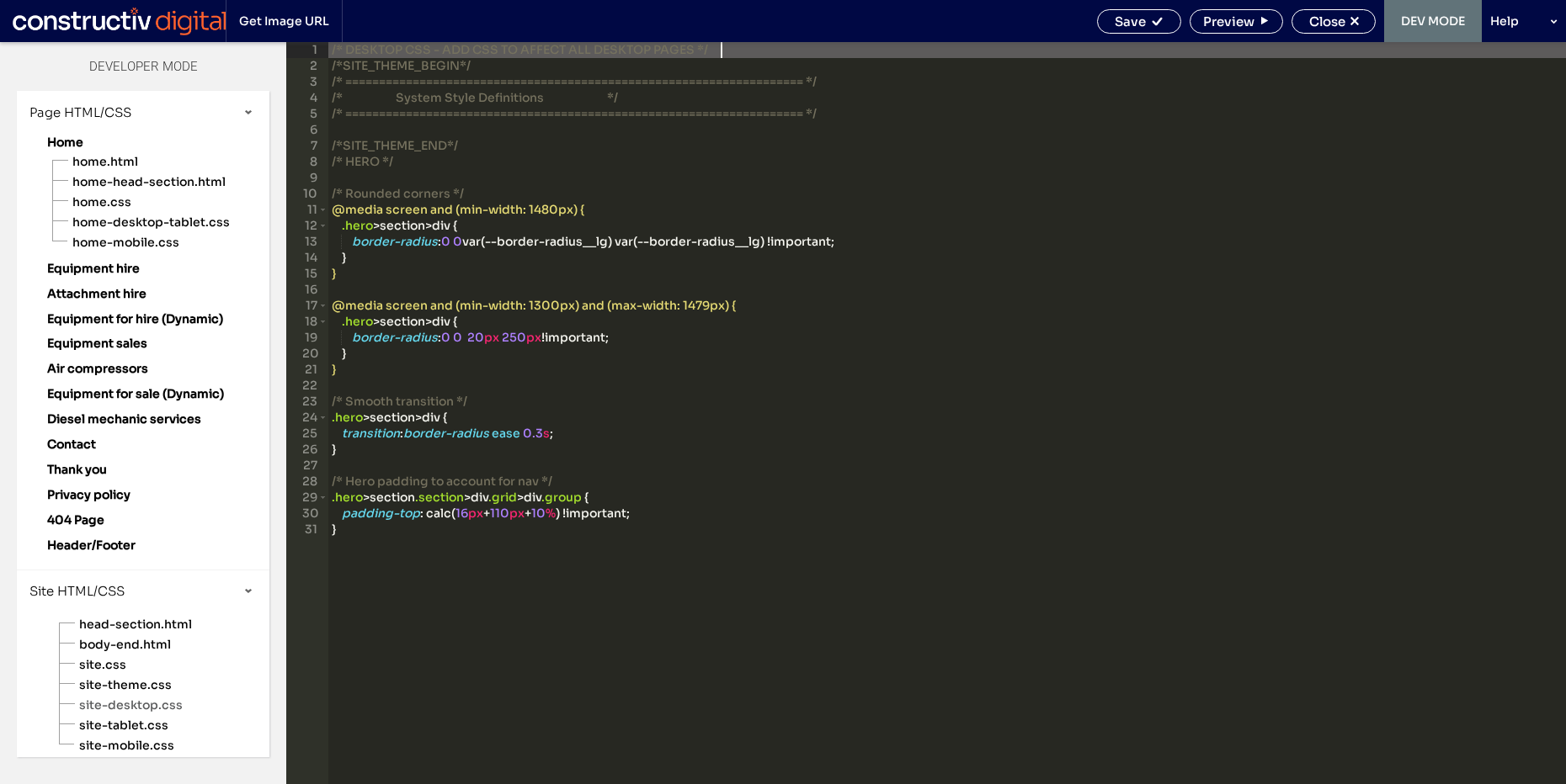
click at [821, 364] on div "/* DESKTOP CSS - ADD CSS TO AFFECT ALL DESKTOP PAGES */ /*SITE_THEME_BEGIN*/ /*…" at bounding box center [947, 428] width 1238 height 774
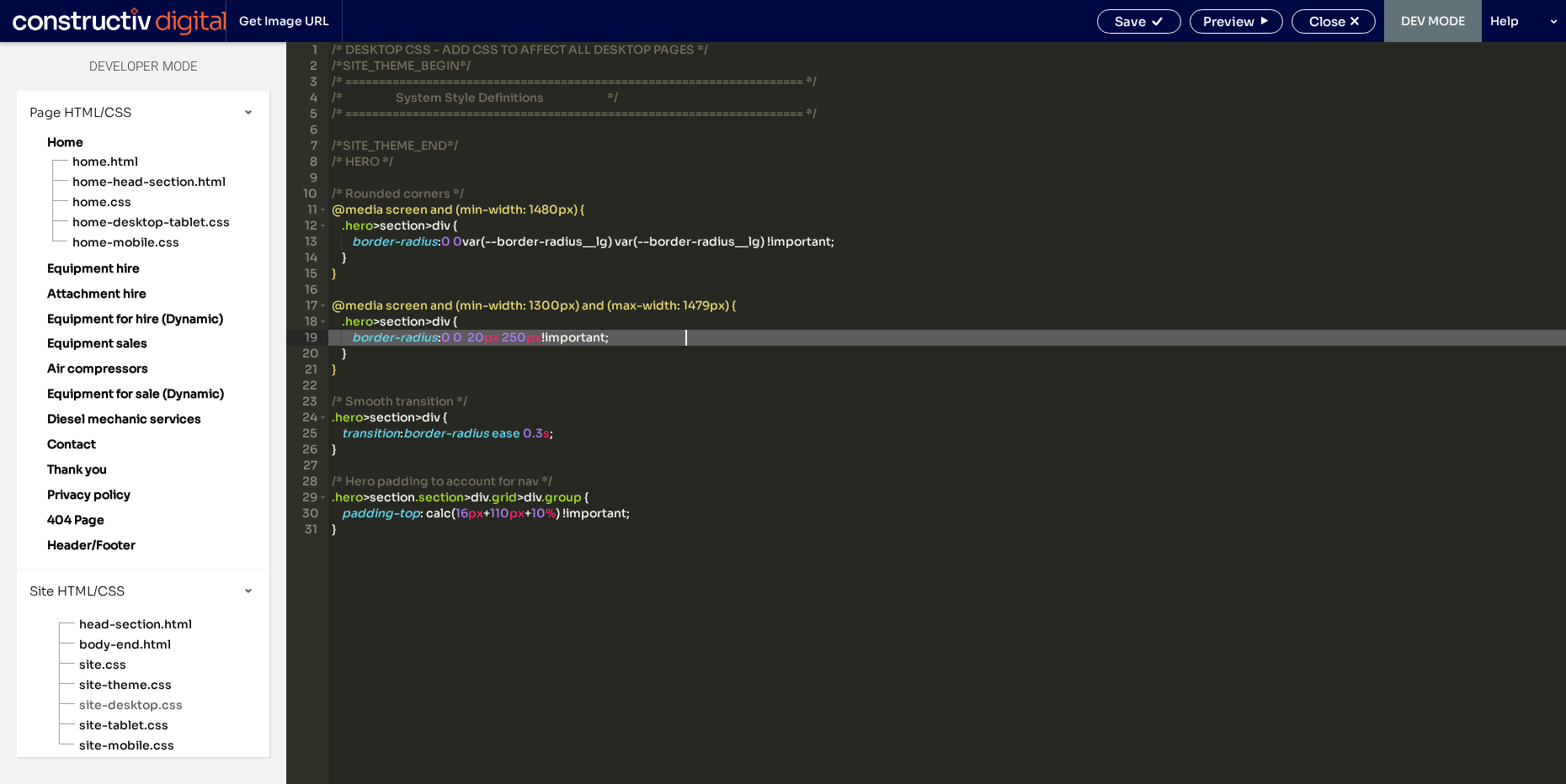
click at [915, 334] on div "/* DESKTOP CSS - ADD CSS TO AFFECT ALL DESKTOP PAGES */ /*SITE_THEME_BEGIN*/ /*…" at bounding box center [947, 428] width 1238 height 774
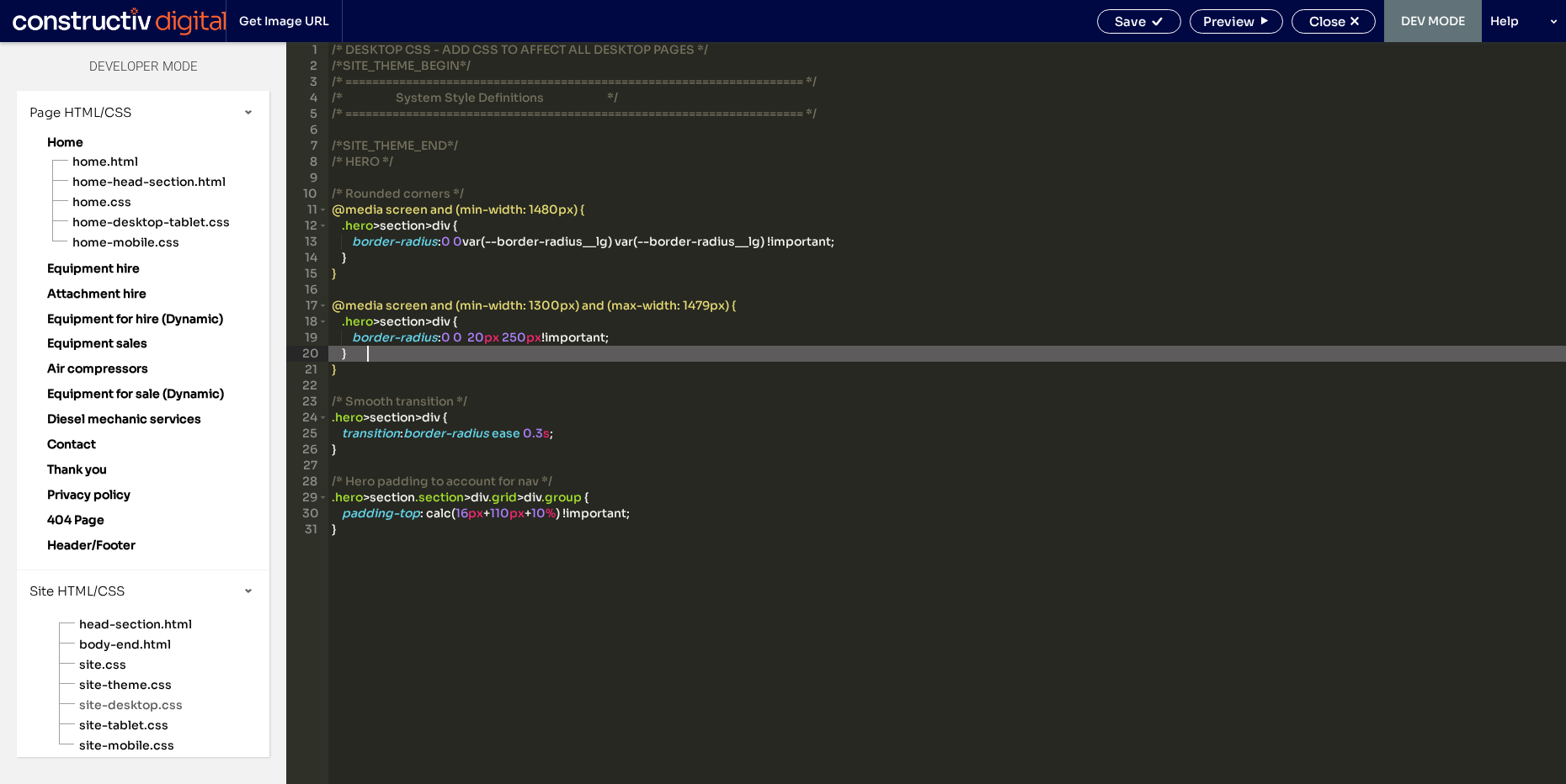
click at [829, 355] on div "/* DESKTOP CSS - ADD CSS TO AFFECT ALL DESKTOP PAGES */ /*SITE_THEME_BEGIN*/ /*…" at bounding box center [947, 428] width 1238 height 774
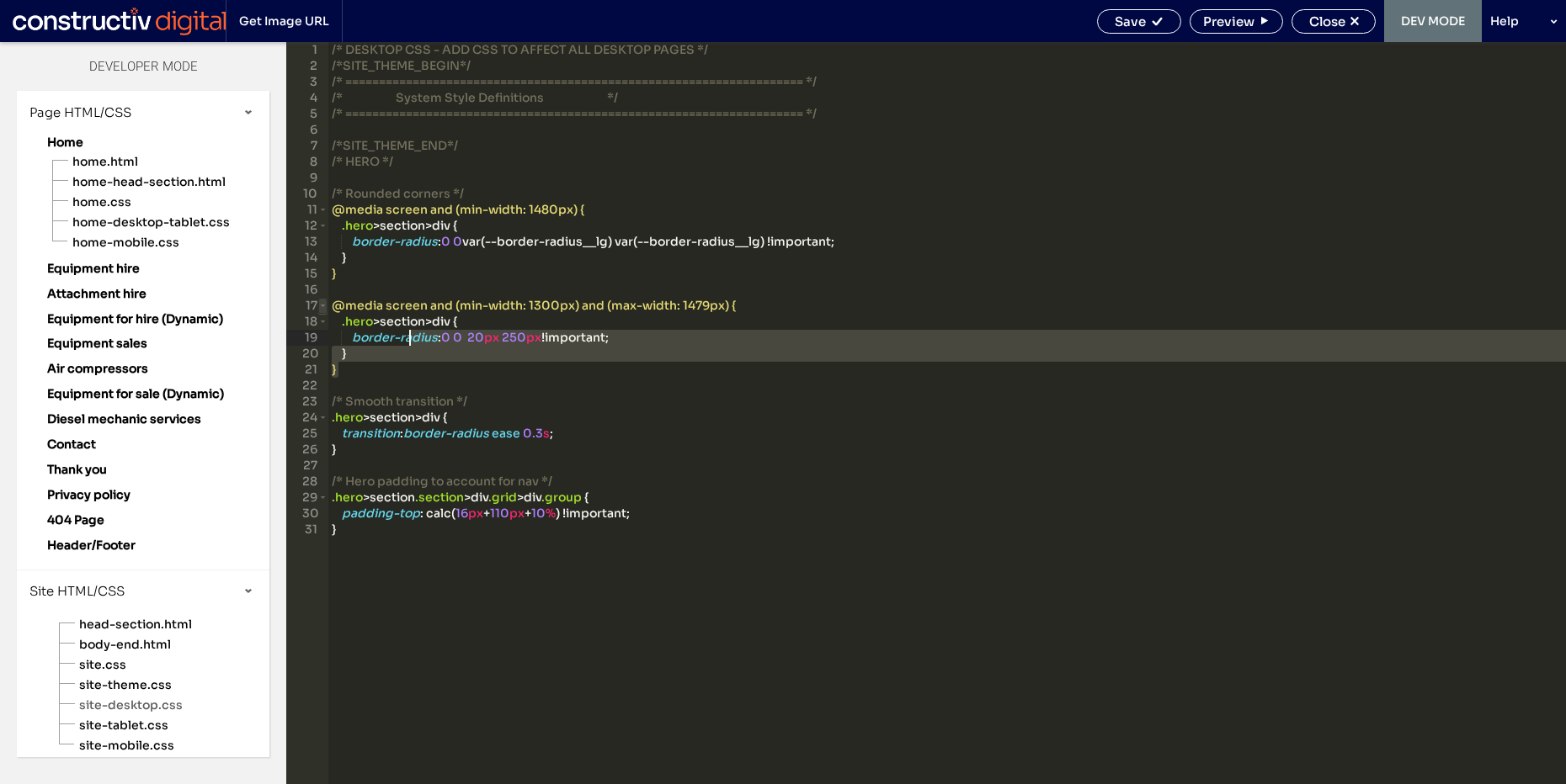
drag, startPoint x: 710, startPoint y: 368, endPoint x: 322, endPoint y: 307, distance: 392.8
click at [322, 307] on div "** 1 2 3 4 5 6 7 8 9 10 11 12 13 14 15 16 17 18 19 20 21 22 23 24 25 26 27 28 2…" at bounding box center [926, 412] width 1280 height 742
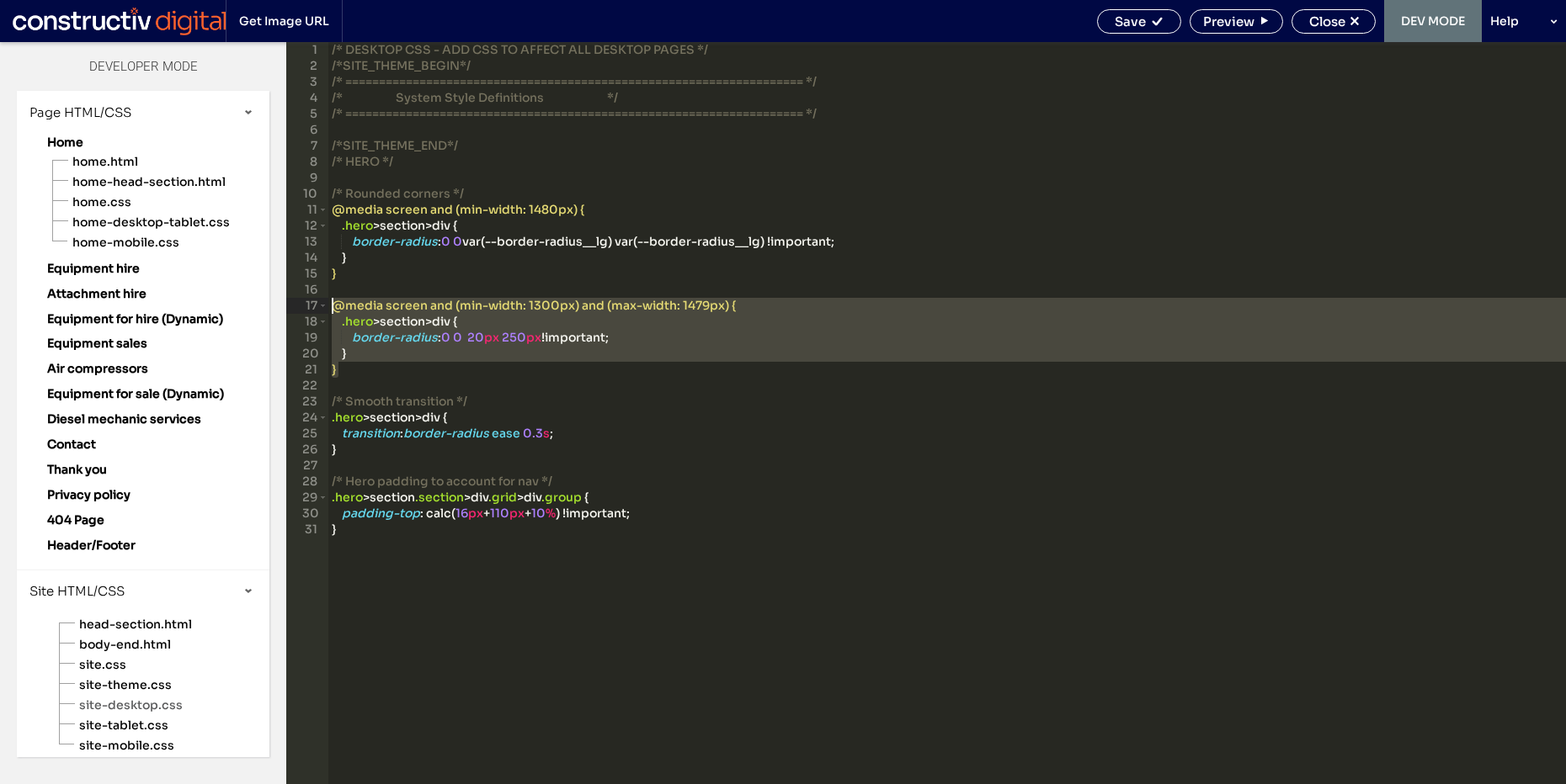
click at [331, 305] on div "/* DESKTOP CSS - ADD CSS TO AFFECT ALL DESKTOP PAGES */ /*SITE_THEME_BEGIN*/ /*…" at bounding box center [947, 428] width 1238 height 774
drag, startPoint x: 330, startPoint y: 305, endPoint x: 713, endPoint y: 364, distance: 387.5
click at [713, 364] on div "/* DESKTOP CSS - ADD CSS TO AFFECT ALL DESKTOP PAGES */ /*SITE_THEME_BEGIN*/ /*…" at bounding box center [947, 428] width 1238 height 774
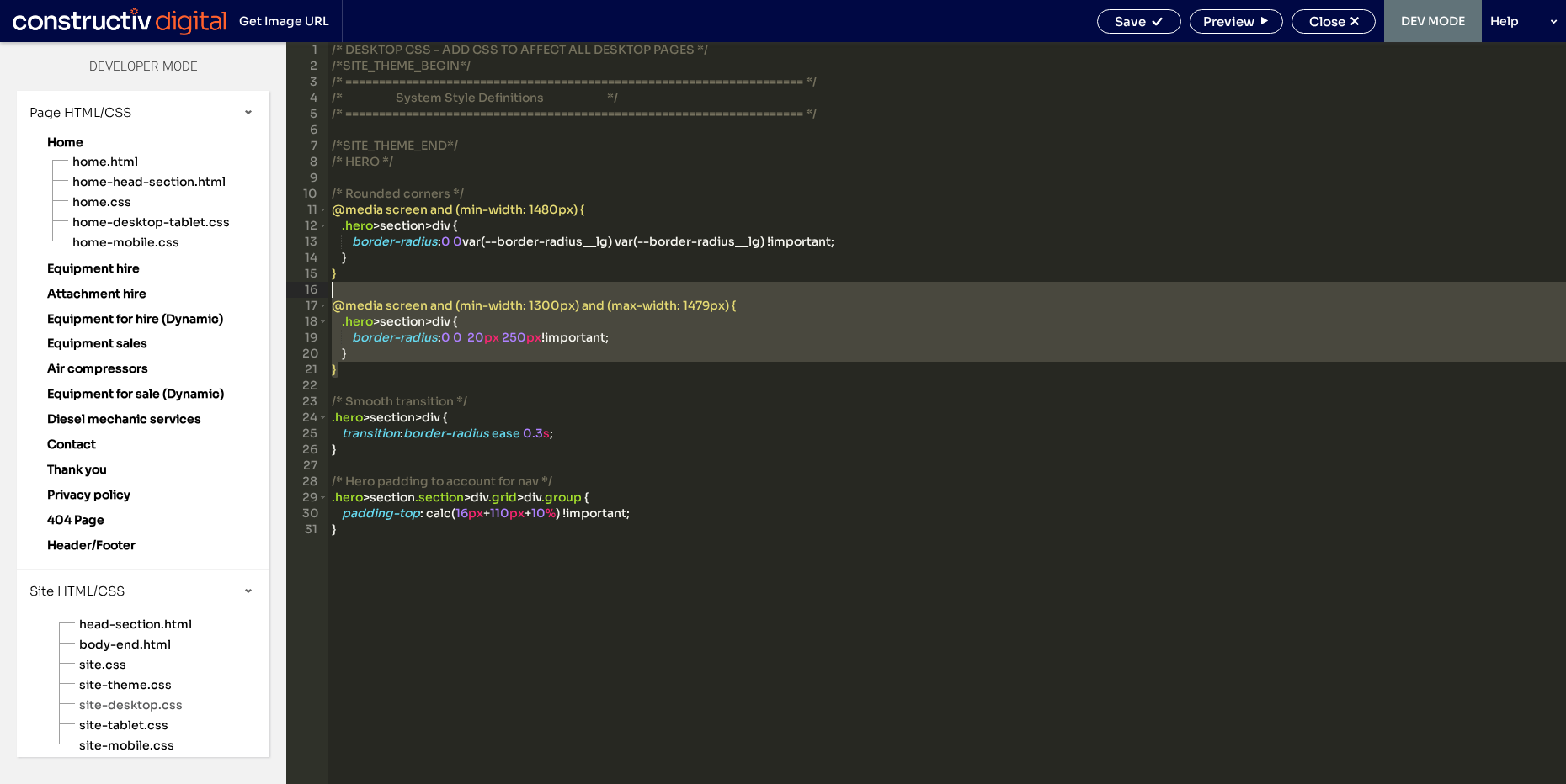
drag, startPoint x: 750, startPoint y: 366, endPoint x: 331, endPoint y: 290, distance: 425.8
click at [331, 290] on div "/* DESKTOP CSS - ADD CSS TO AFFECT ALL DESKTOP PAGES */ /*SITE_THEME_BEGIN*/ /*…" at bounding box center [947, 428] width 1238 height 774
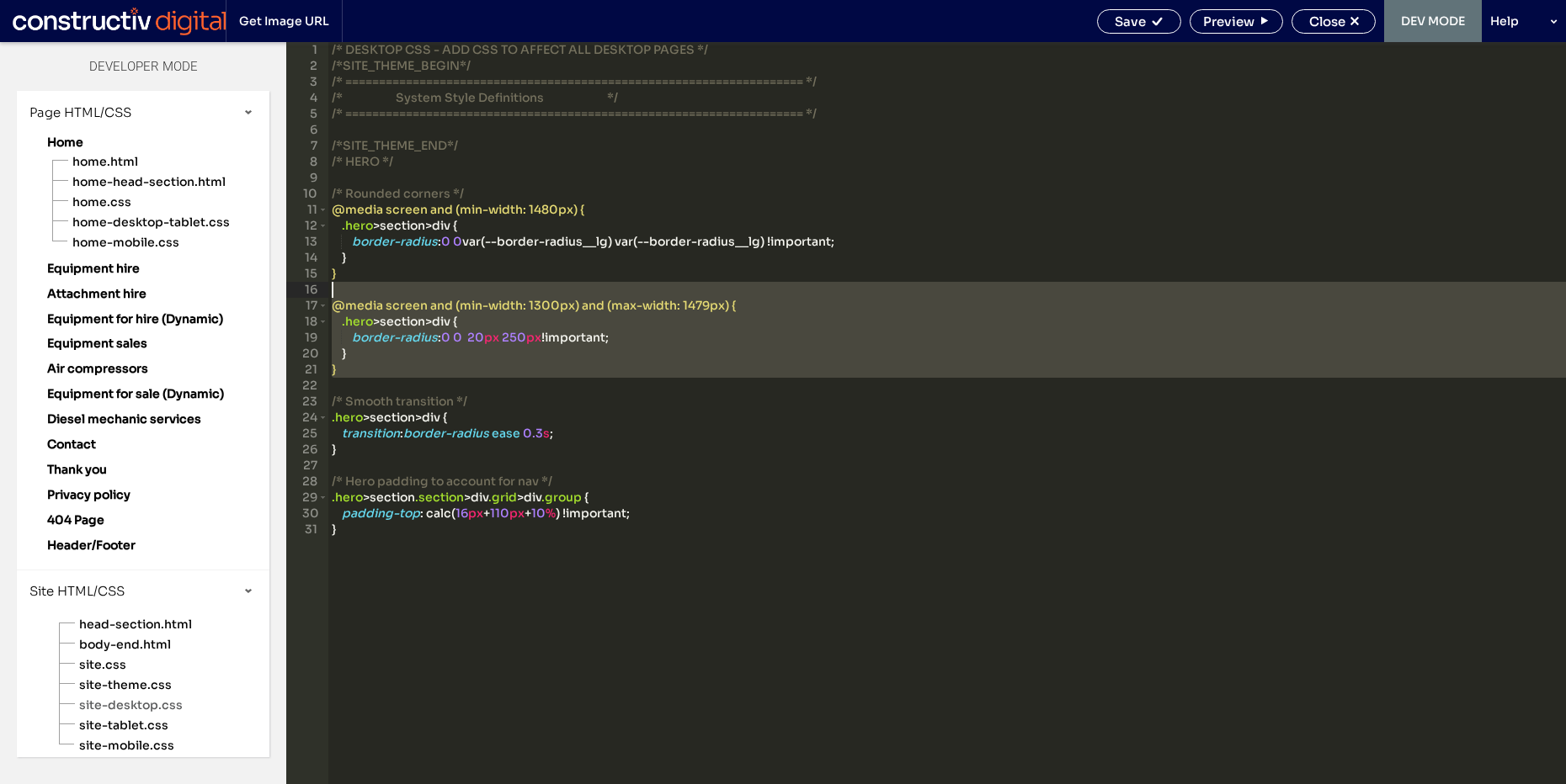
drag, startPoint x: 479, startPoint y: 381, endPoint x: 299, endPoint y: 295, distance: 199.5
click at [299, 295] on div "** 1 2 3 4 5 6 7 8 9 10 11 12 13 14 15 16 17 18 19 20 21 22 23 24 25 26 27 28 2…" at bounding box center [926, 412] width 1280 height 742
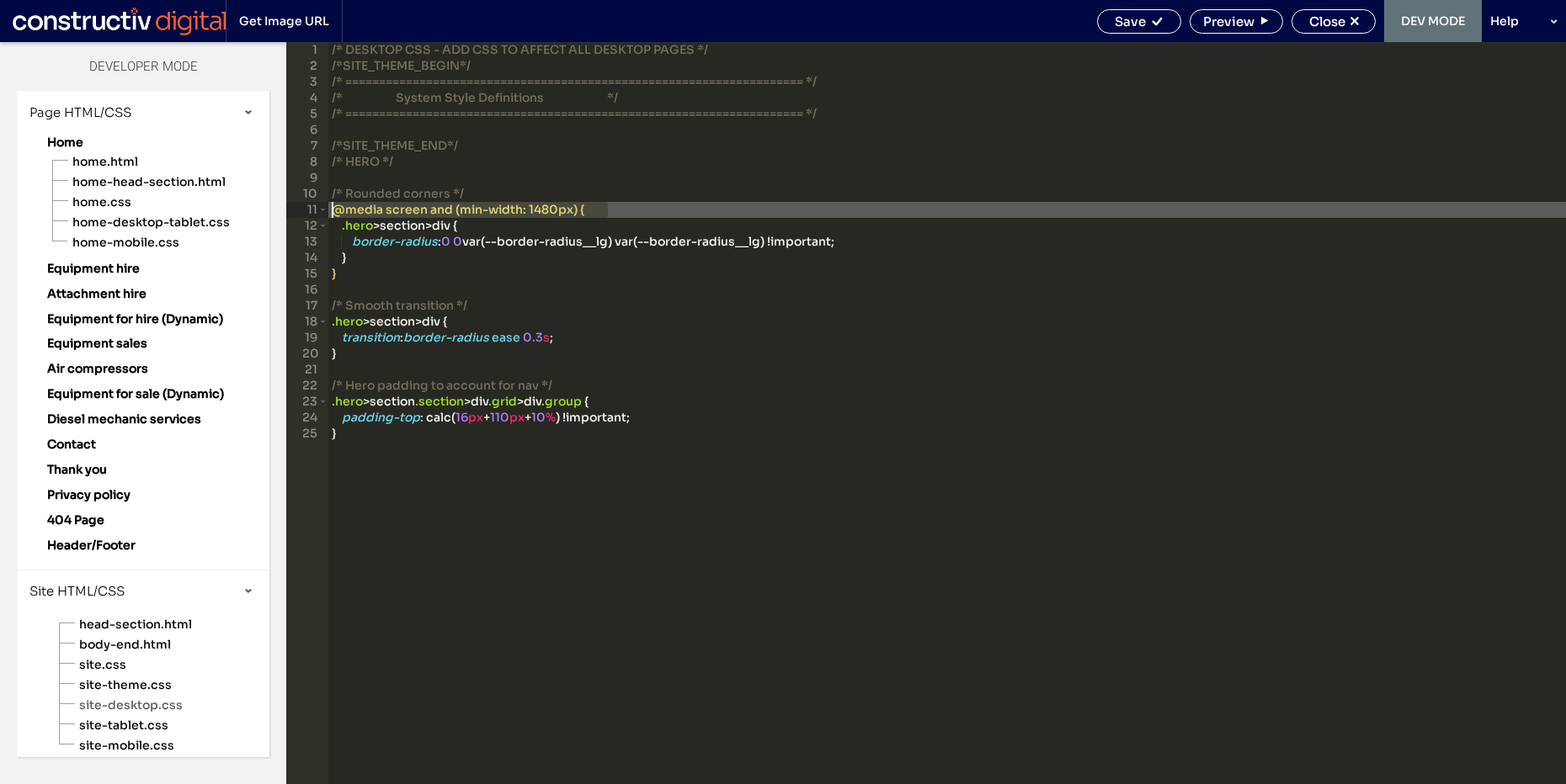
drag, startPoint x: 795, startPoint y: 213, endPoint x: 266, endPoint y: 206, distance: 529.0
click at [266, 206] on div "Layers Theme Pages Widgets Media Content Personalize Sell Online Blog App Store…" at bounding box center [783, 412] width 1566 height 742
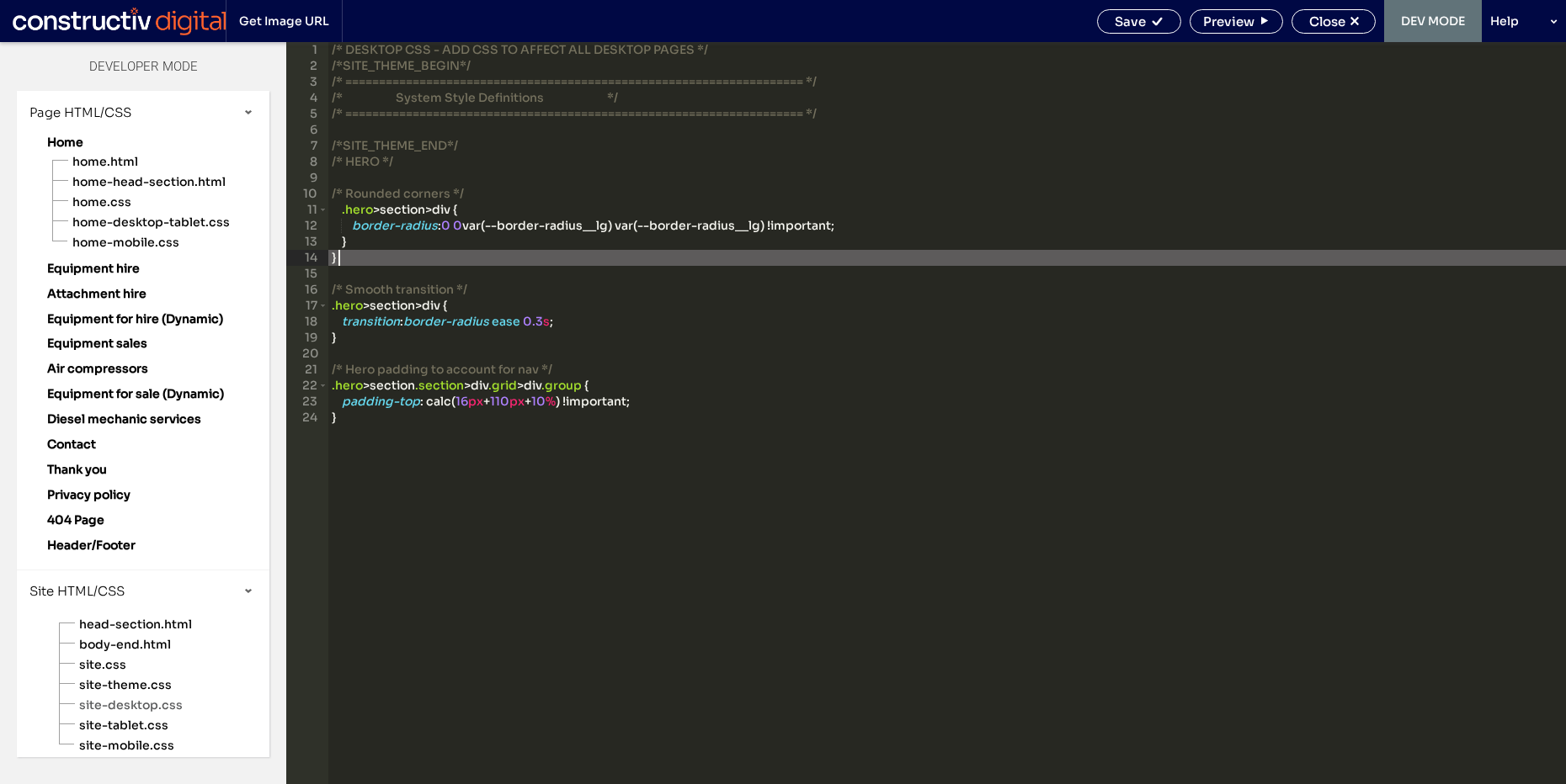
click at [480, 264] on div "/* DESKTOP CSS - ADD CSS TO AFFECT ALL DESKTOP PAGES */ /*SITE_THEME_BEGIN*/ /*…" at bounding box center [947, 428] width 1238 height 774
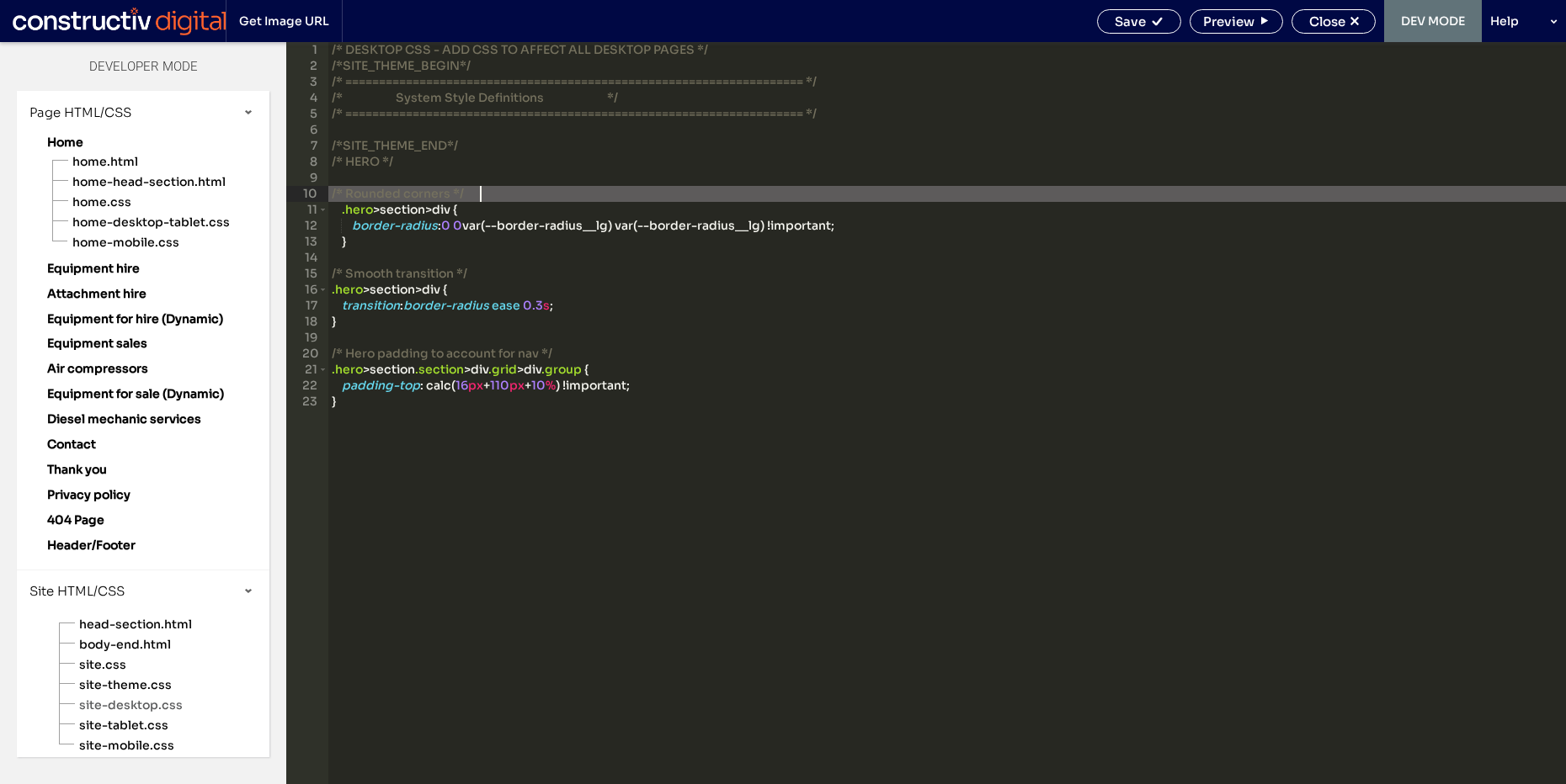
click at [560, 195] on div "/* DESKTOP CSS - ADD CSS TO AFFECT ALL DESKTOP PAGES */ /*SITE_THEME_BEGIN*/ /*…" at bounding box center [947, 428] width 1238 height 774
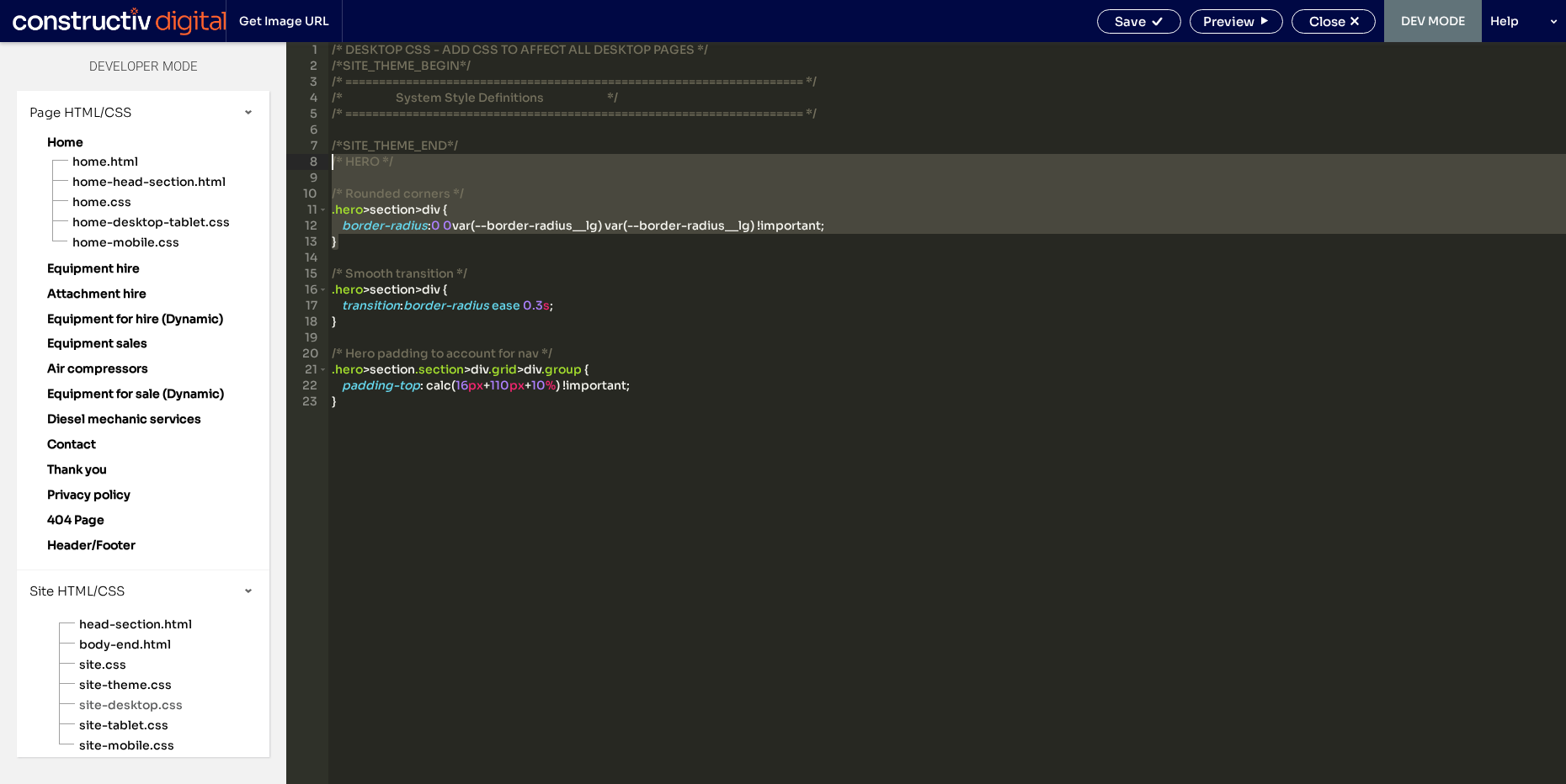
drag, startPoint x: 416, startPoint y: 244, endPoint x: 311, endPoint y: 158, distance: 135.7
click at [311, 158] on div "** 1 2 3 4 5 6 7 8 9 10 11 12 13 14 15 16 17 18 19 20 21 22 23 /* DESKTOP CSS -…" at bounding box center [926, 412] width 1280 height 742
click at [408, 246] on div "/* DESKTOP CSS - ADD CSS TO AFFECT ALL DESKTOP PAGES */ /*SITE_THEME_BEGIN*/ /*…" at bounding box center [947, 428] width 1238 height 774
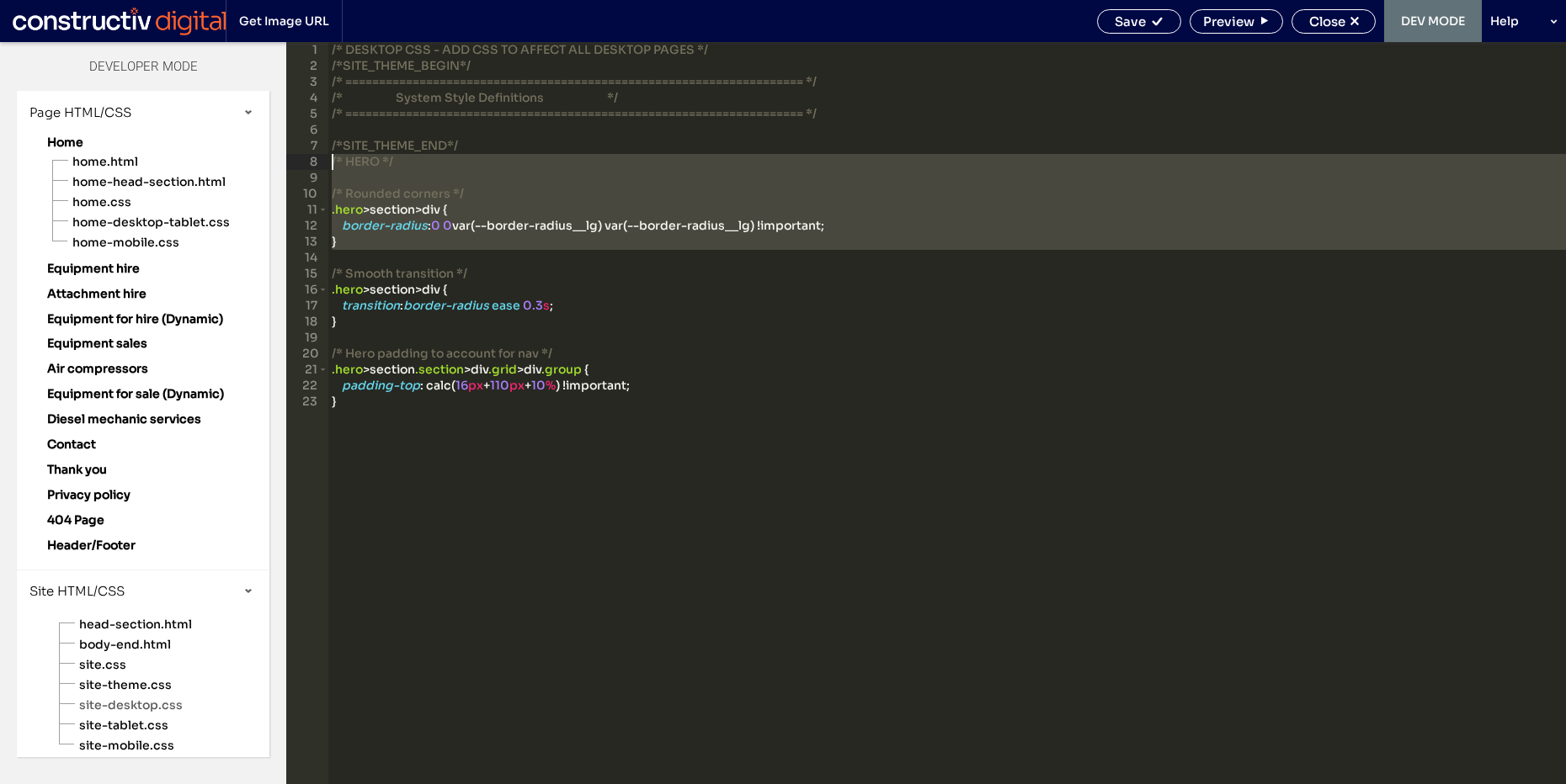
drag, startPoint x: 434, startPoint y: 254, endPoint x: 325, endPoint y: 167, distance: 139.5
click at [325, 167] on div "** 1 2 3 4 5 6 7 8 9 10 11 12 13 14 15 16 17 18 19 20 21 22 23 /* DESKTOP CSS -…" at bounding box center [926, 412] width 1280 height 742
click at [387, 257] on div "/* DESKTOP CSS - ADD CSS TO AFFECT ALL DESKTOP PAGES */ /*SITE_THEME_BEGIN*/ /*…" at bounding box center [947, 428] width 1238 height 774
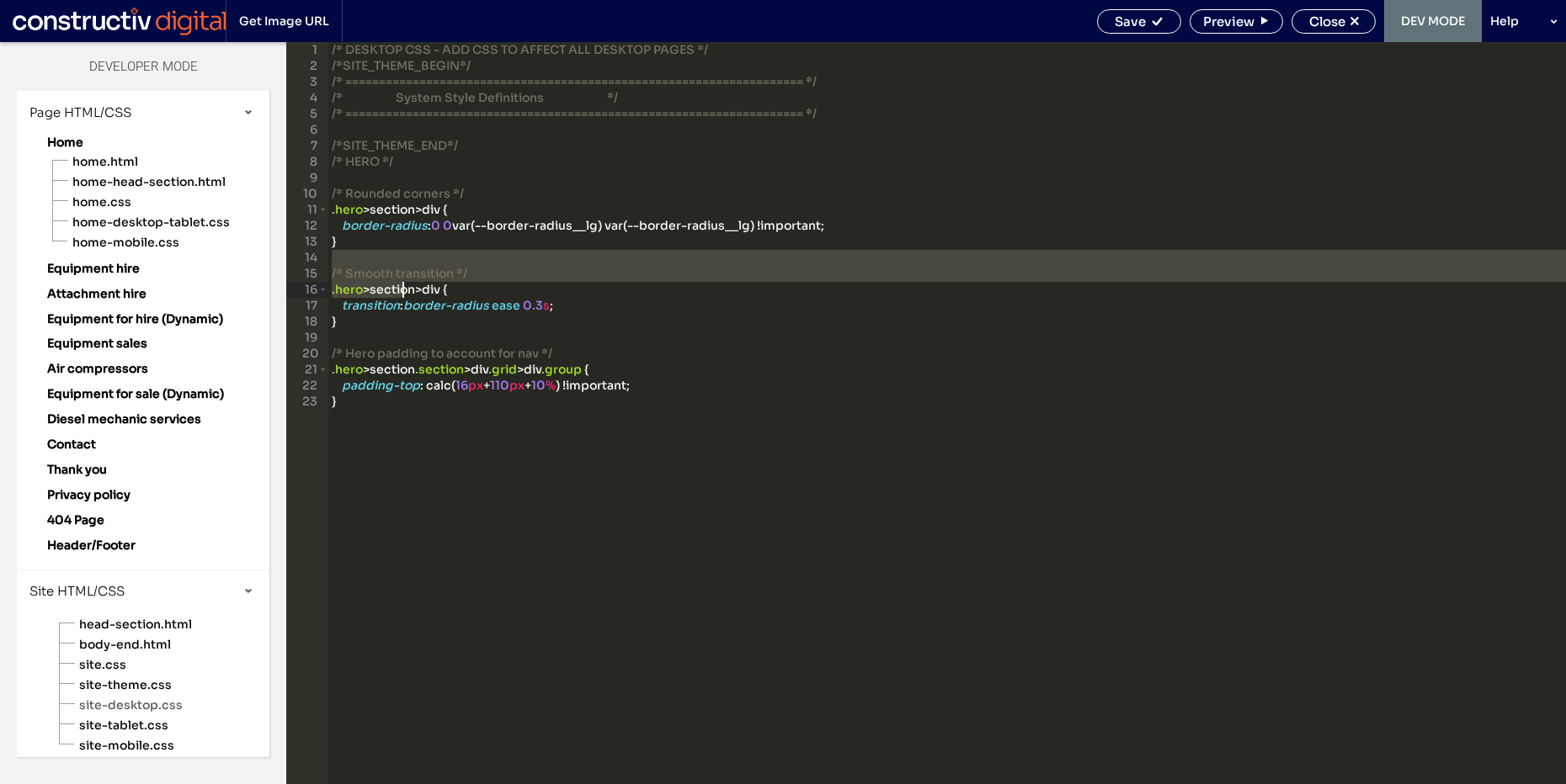
drag, startPoint x: 384, startPoint y: 256, endPoint x: 469, endPoint y: 477, distance: 236.8
click at [469, 477] on div "/* DESKTOP CSS - ADD CSS TO AFFECT ALL DESKTOP PAGES */ /*SITE_THEME_BEGIN*/ /*…" at bounding box center [947, 428] width 1238 height 774
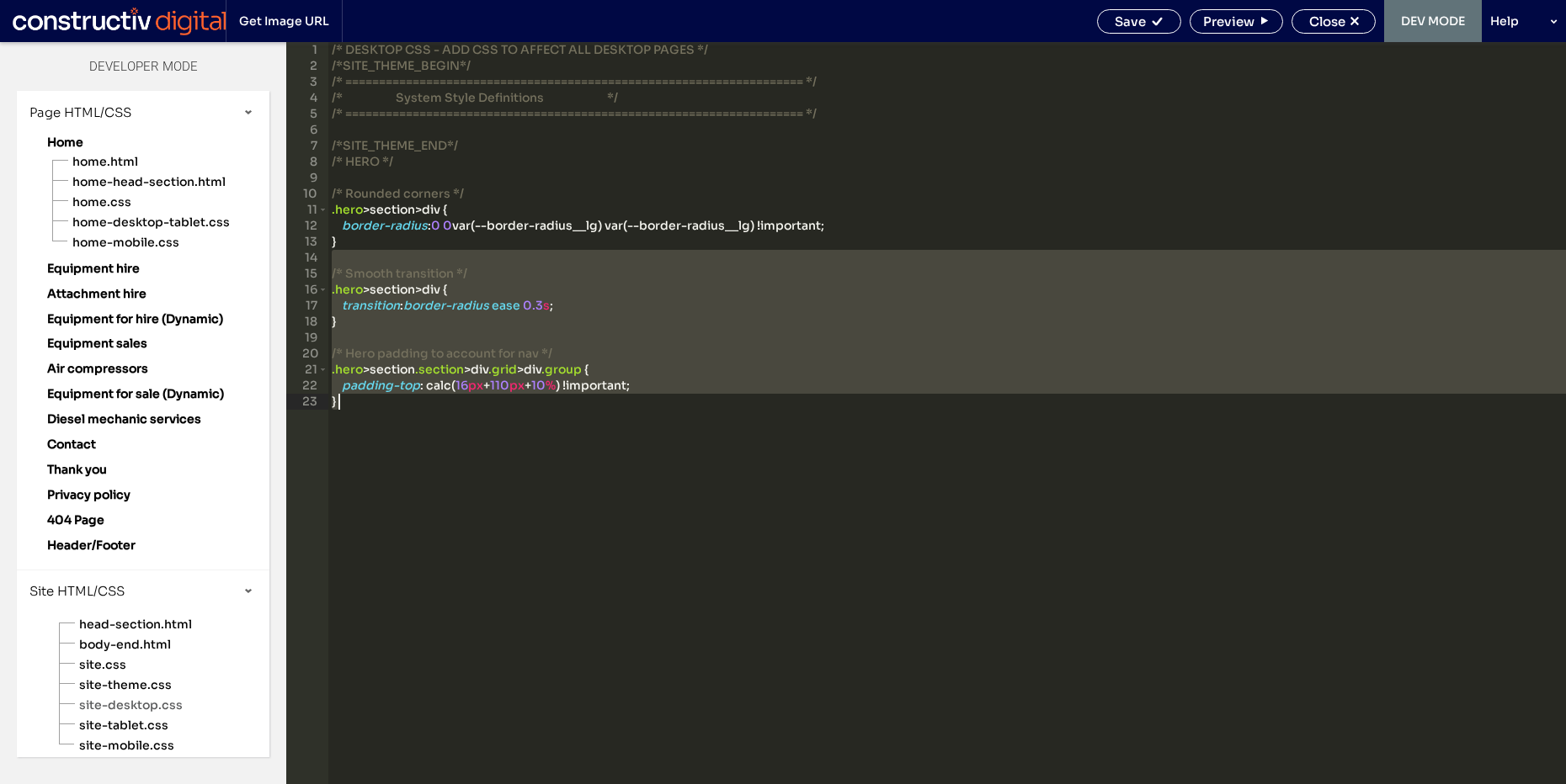
click at [469, 477] on div "/* DESKTOP CSS - ADD CSS TO AFFECT ALL DESKTOP PAGES */ /*SITE_THEME_BEGIN*/ /*…" at bounding box center [947, 428] width 1238 height 774
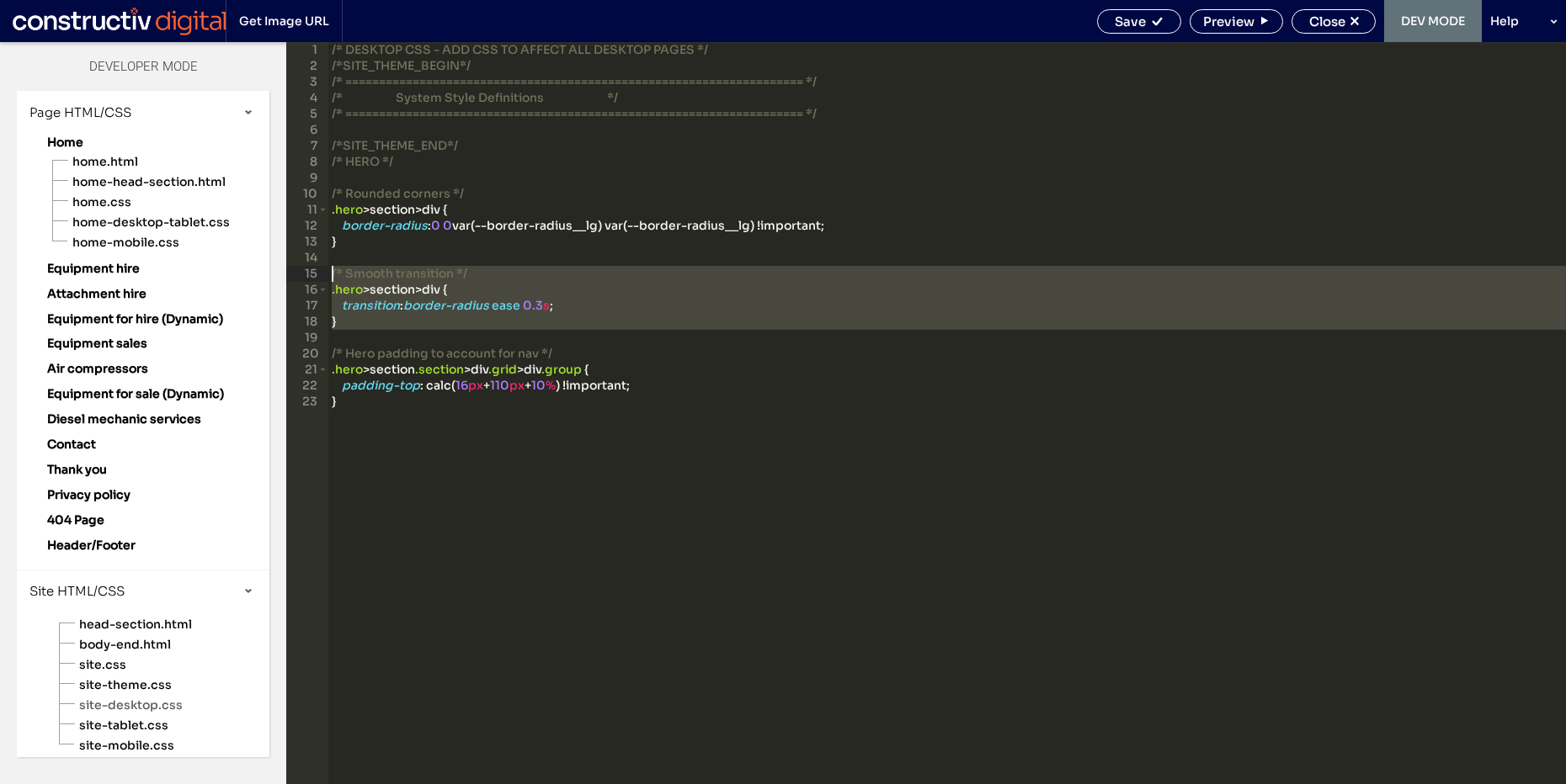
drag, startPoint x: 349, startPoint y: 339, endPoint x: 324, endPoint y: 269, distance: 74.3
click at [324, 269] on div "** 1 2 3 4 5 6 7 8 9 10 11 12 13 14 15 16 17 18 19 20 21 22 23 /* DESKTOP CSS -…" at bounding box center [926, 412] width 1280 height 742
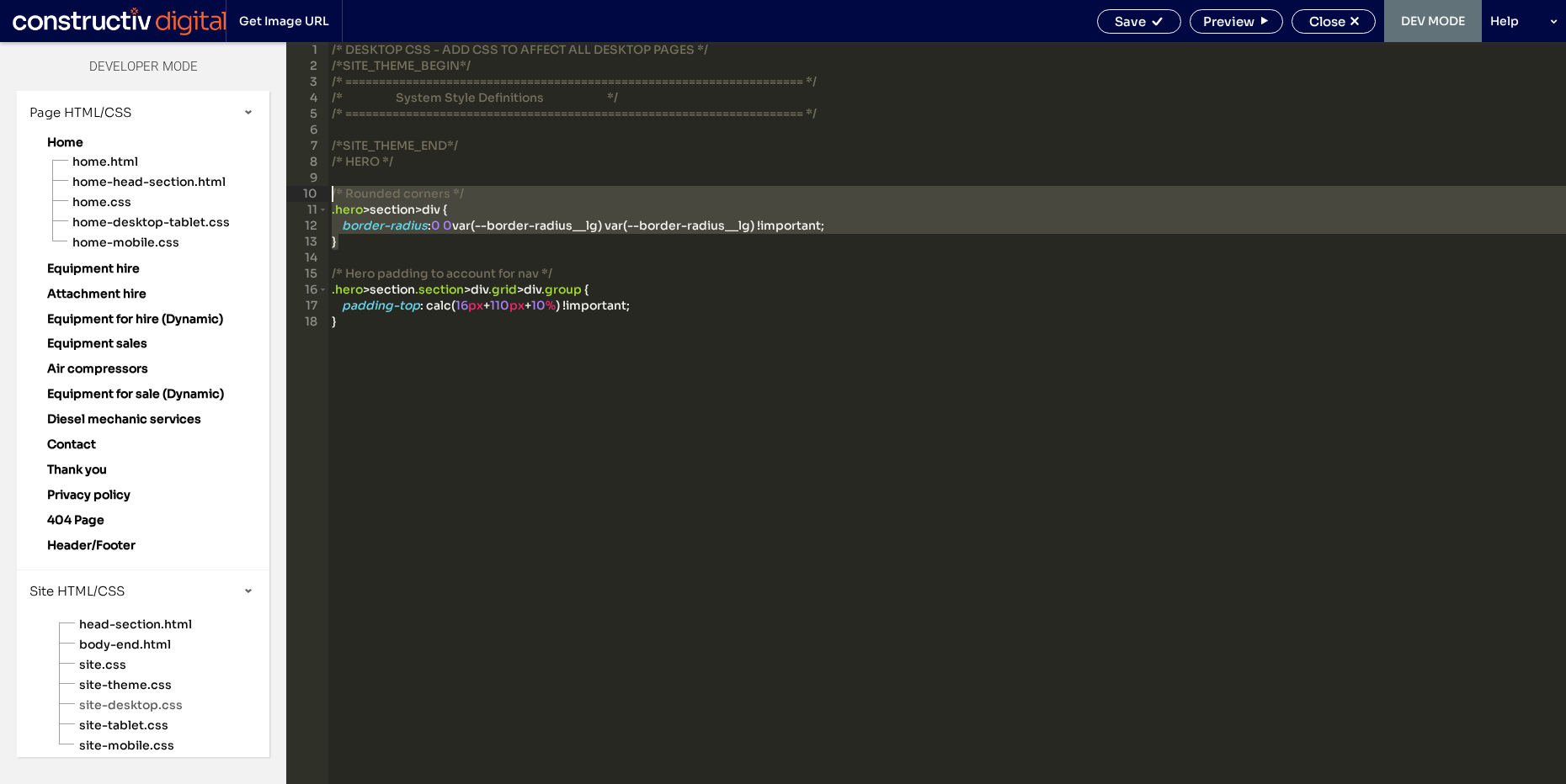
drag, startPoint x: 414, startPoint y: 243, endPoint x: 308, endPoint y: 194, distance: 116.8
click at [308, 194] on div "** 1 2 3 4 5 6 7 8 9 10 11 12 13 14 15 16 17 18 /* DESKTOP CSS - ADD CSS TO AFF…" at bounding box center [926, 412] width 1280 height 742
click at [370, 249] on div "/* DESKTOP CSS - ADD CSS TO AFFECT ALL DESKTOP PAGES */ /*SITE_THEME_BEGIN*/ /*…" at bounding box center [947, 428] width 1238 height 774
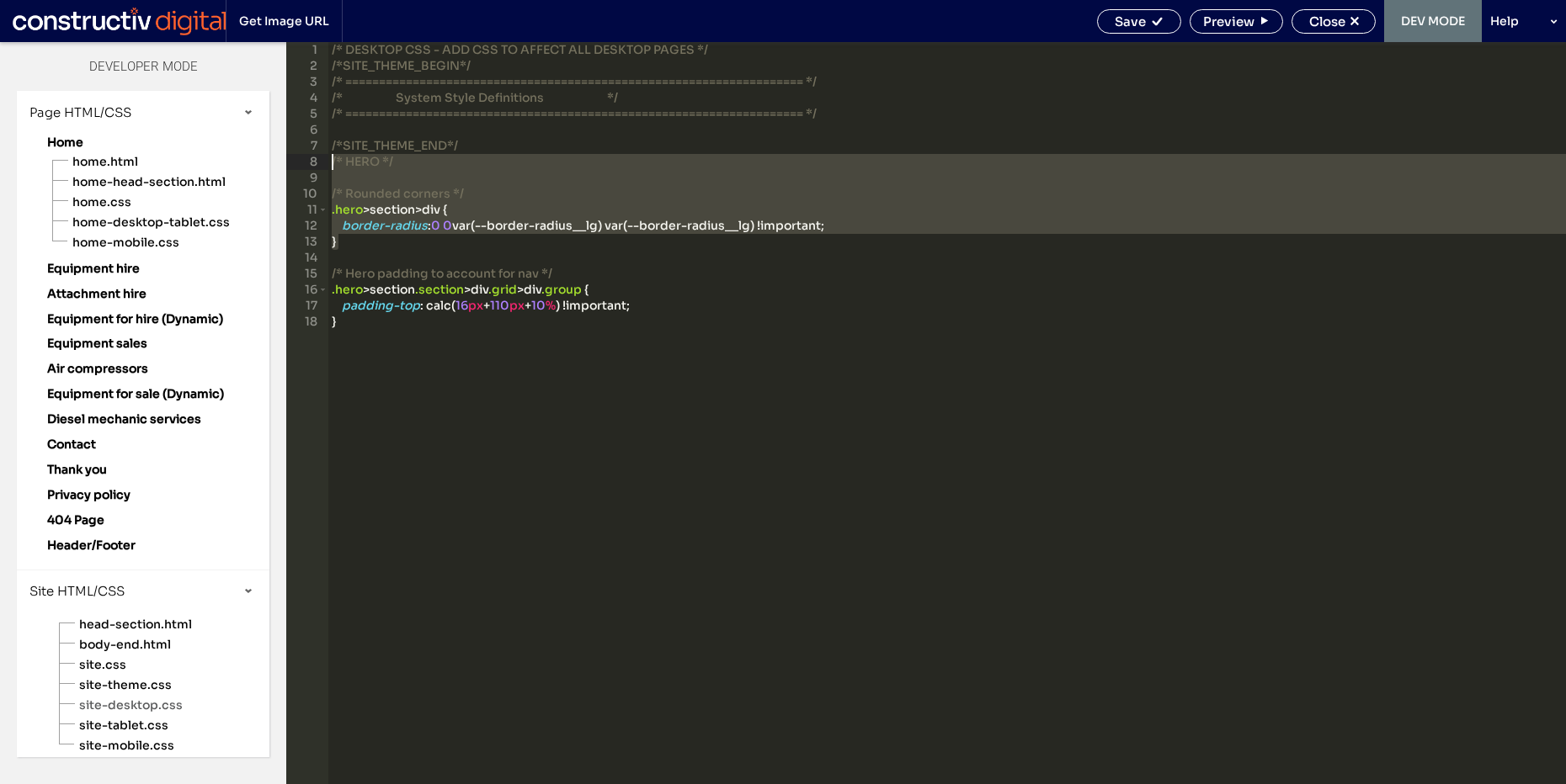
drag, startPoint x: 458, startPoint y: 246, endPoint x: 326, endPoint y: 161, distance: 157.0
click at [326, 161] on div "** 1 2 3 4 5 6 7 8 9 10 11 12 13 14 15 16 17 18 /* DESKTOP CSS - ADD CSS TO AFF…" at bounding box center [926, 412] width 1280 height 742
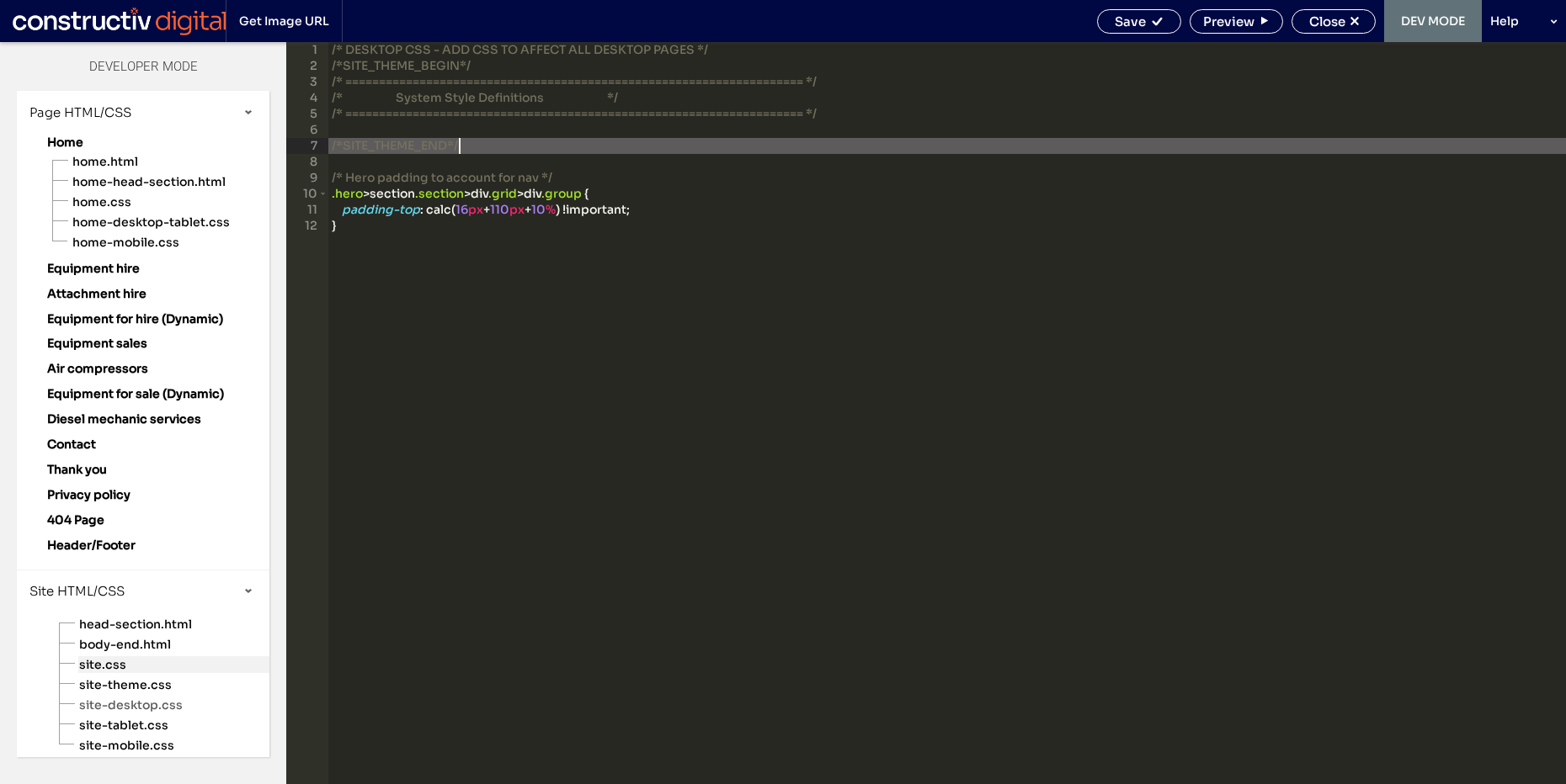
click at [131, 667] on span "site.css" at bounding box center [173, 664] width 191 height 17
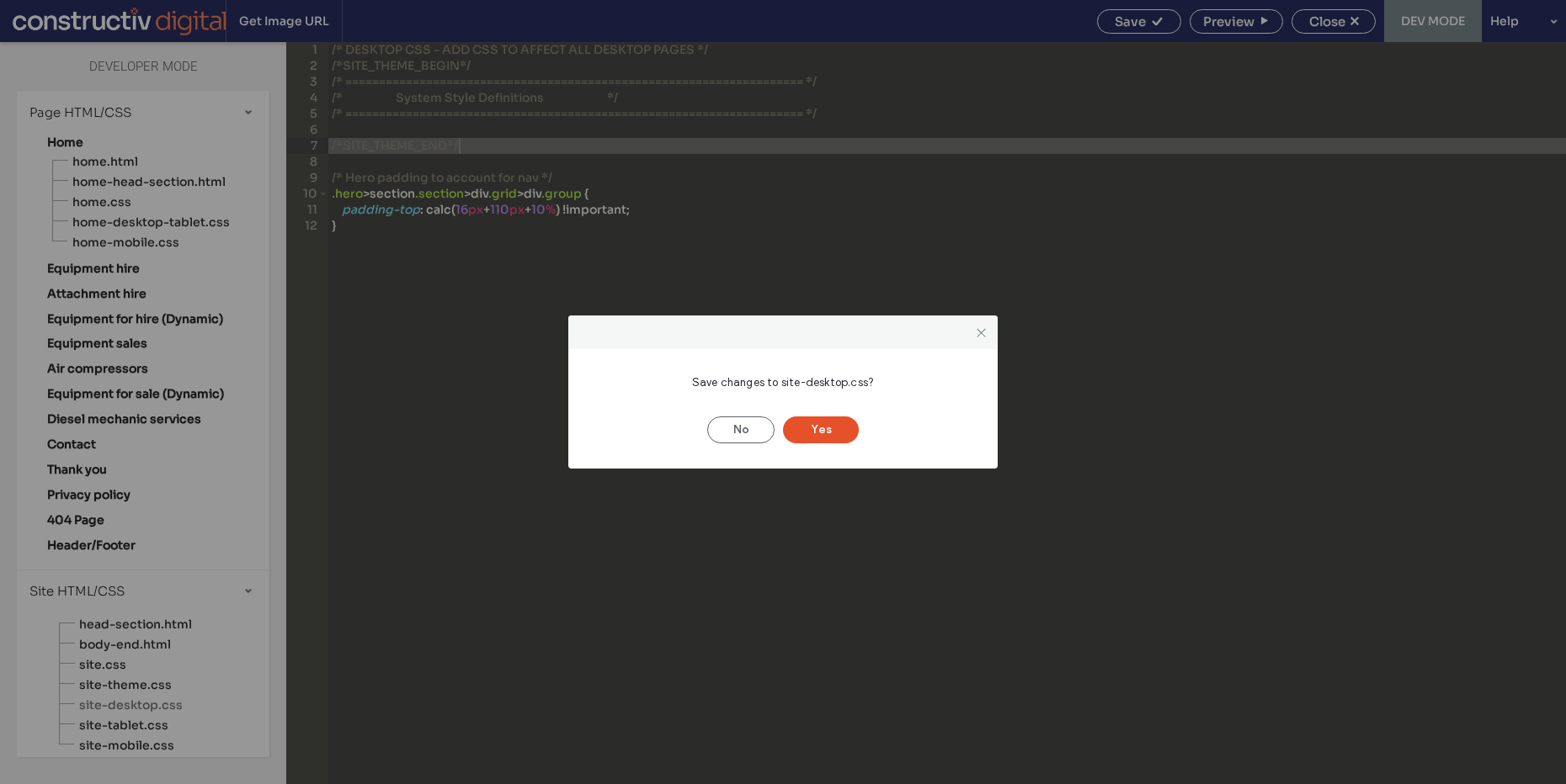
click at [823, 432] on button "Yes" at bounding box center [821, 429] width 76 height 27
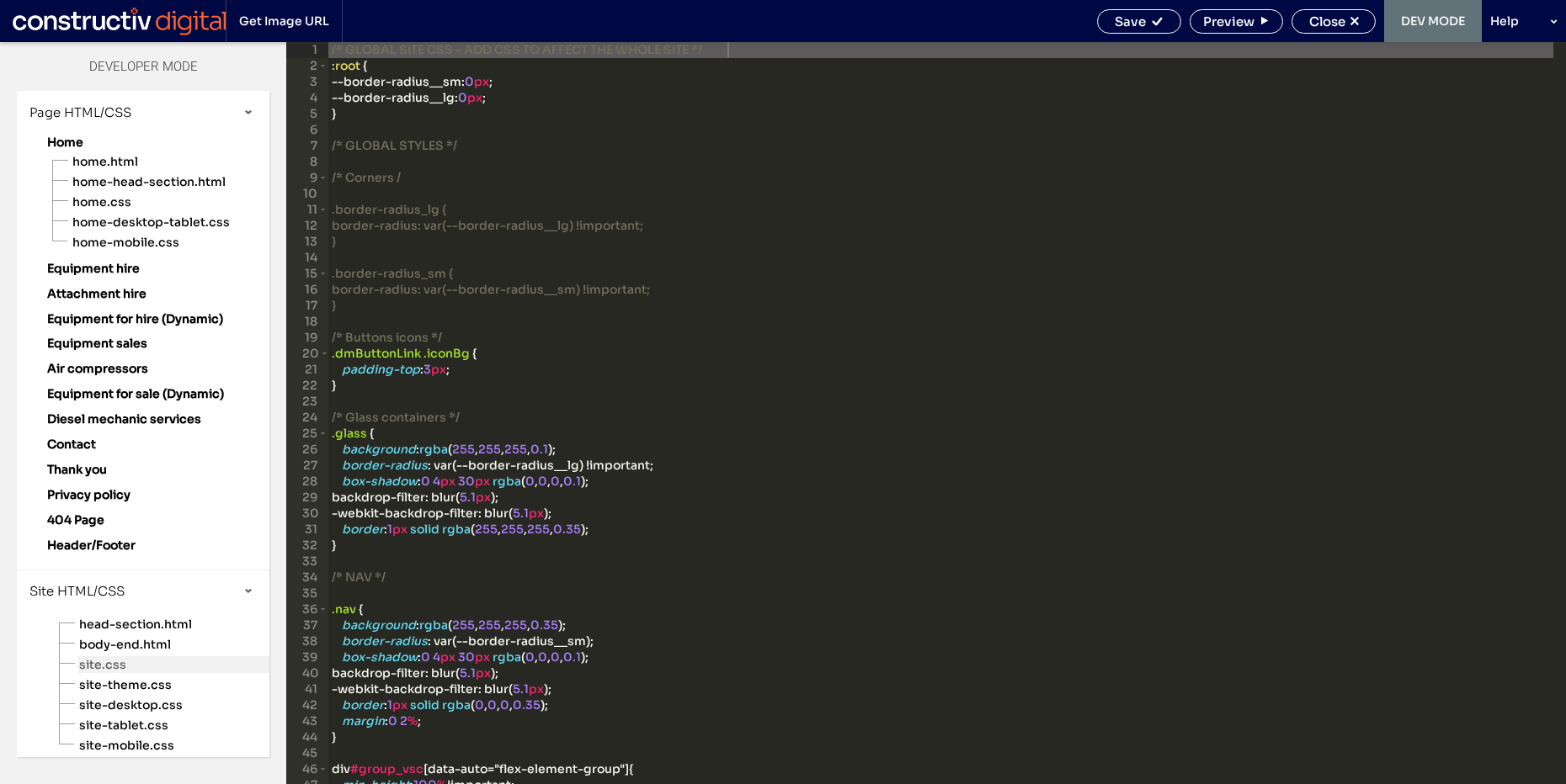
click at [121, 658] on span "site.css" at bounding box center [173, 664] width 191 height 17
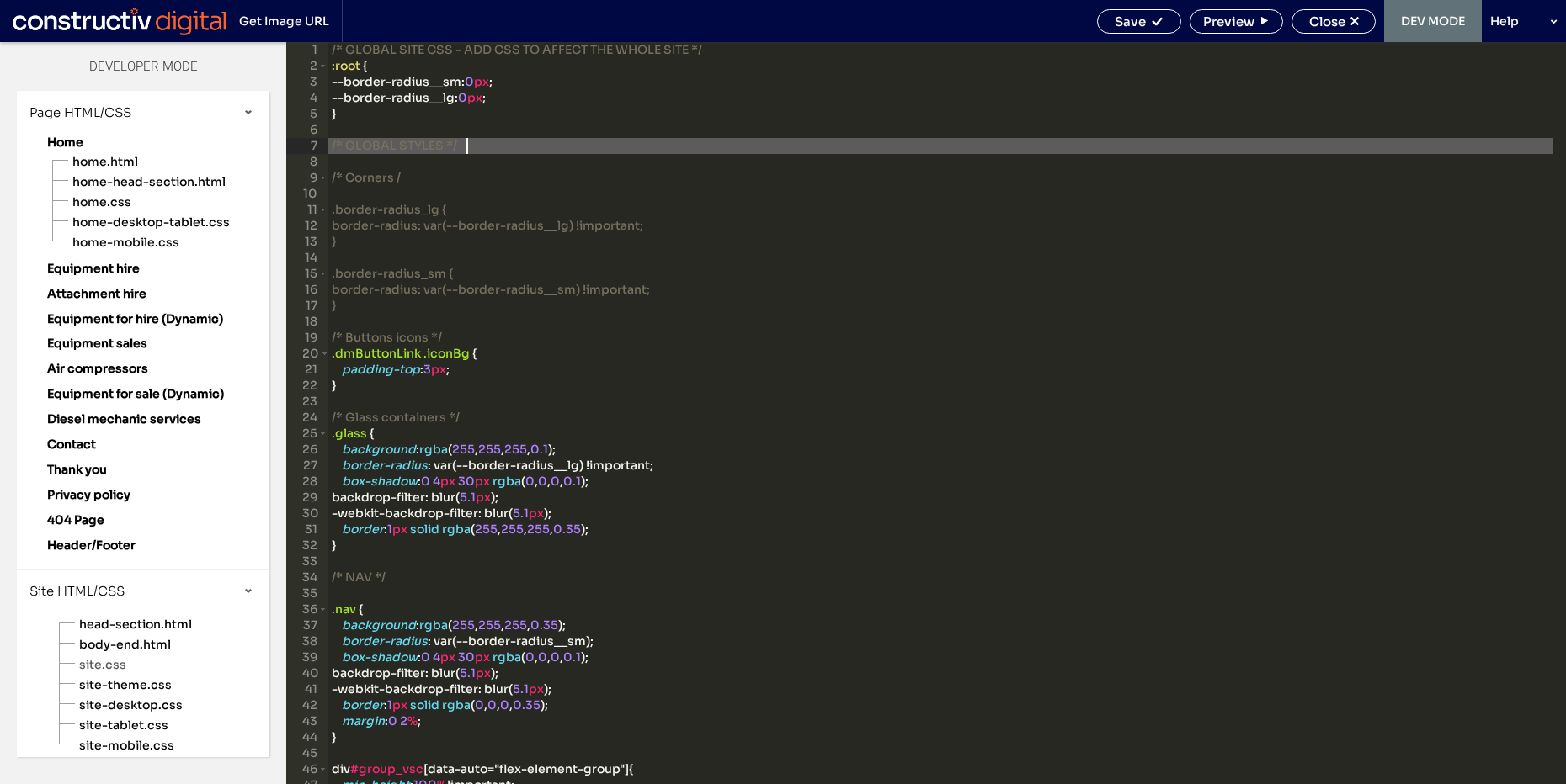
click at [939, 142] on div "/* GLOBAL SITE CSS - ADD CSS TO AFFECT THE WHOLE SITE */ :root { --border-radiu…" at bounding box center [941, 428] width 1225 height 774
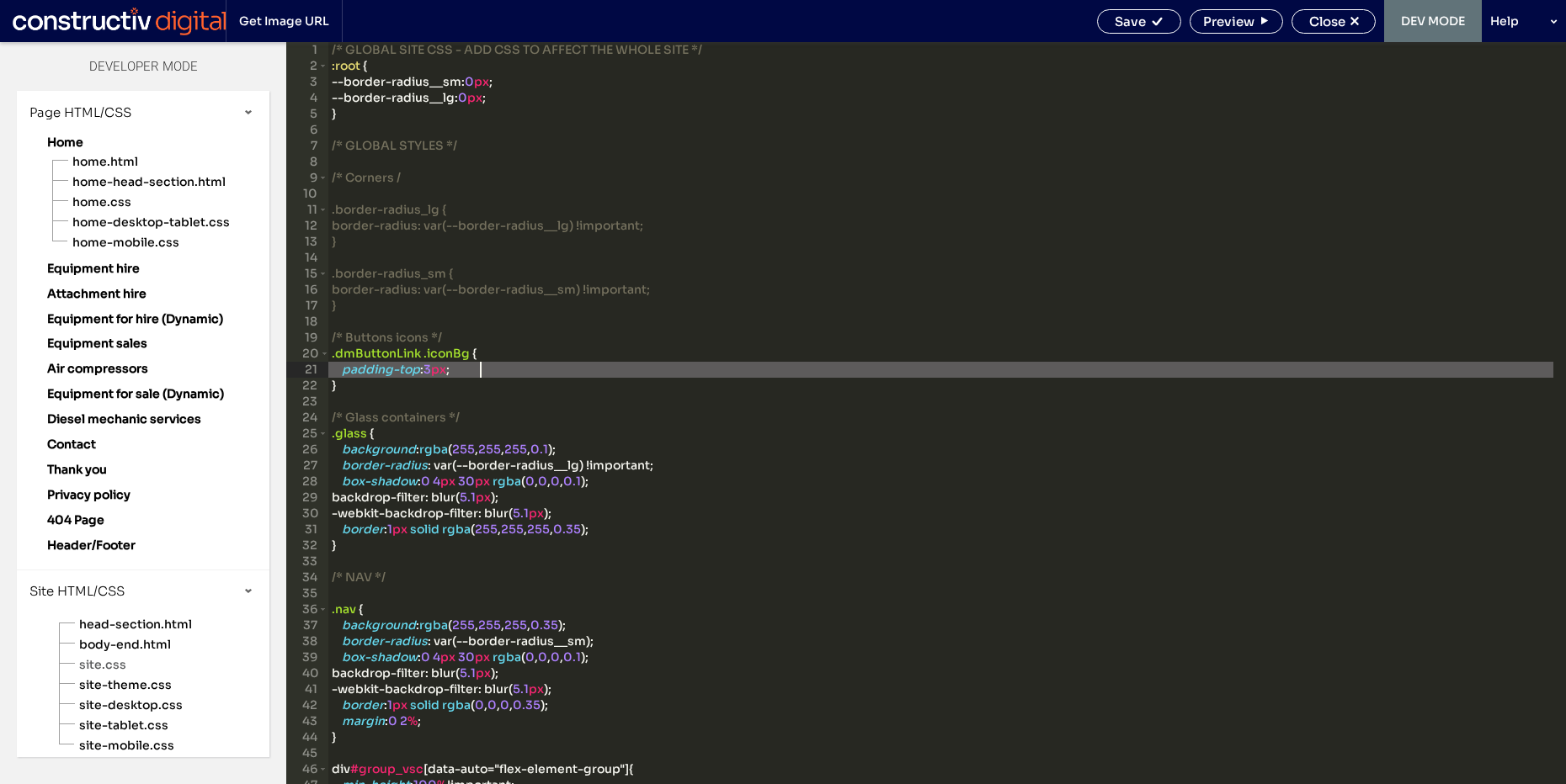
click at [864, 368] on div "/* GLOBAL SITE CSS - ADD CSS TO AFFECT THE WHOLE SITE */ :root { --border-radiu…" at bounding box center [941, 428] width 1225 height 774
click at [884, 388] on div "/* GLOBAL SITE CSS - ADD CSS TO AFFECT THE WHOLE SITE */ :root { --border-radiu…" at bounding box center [941, 428] width 1225 height 774
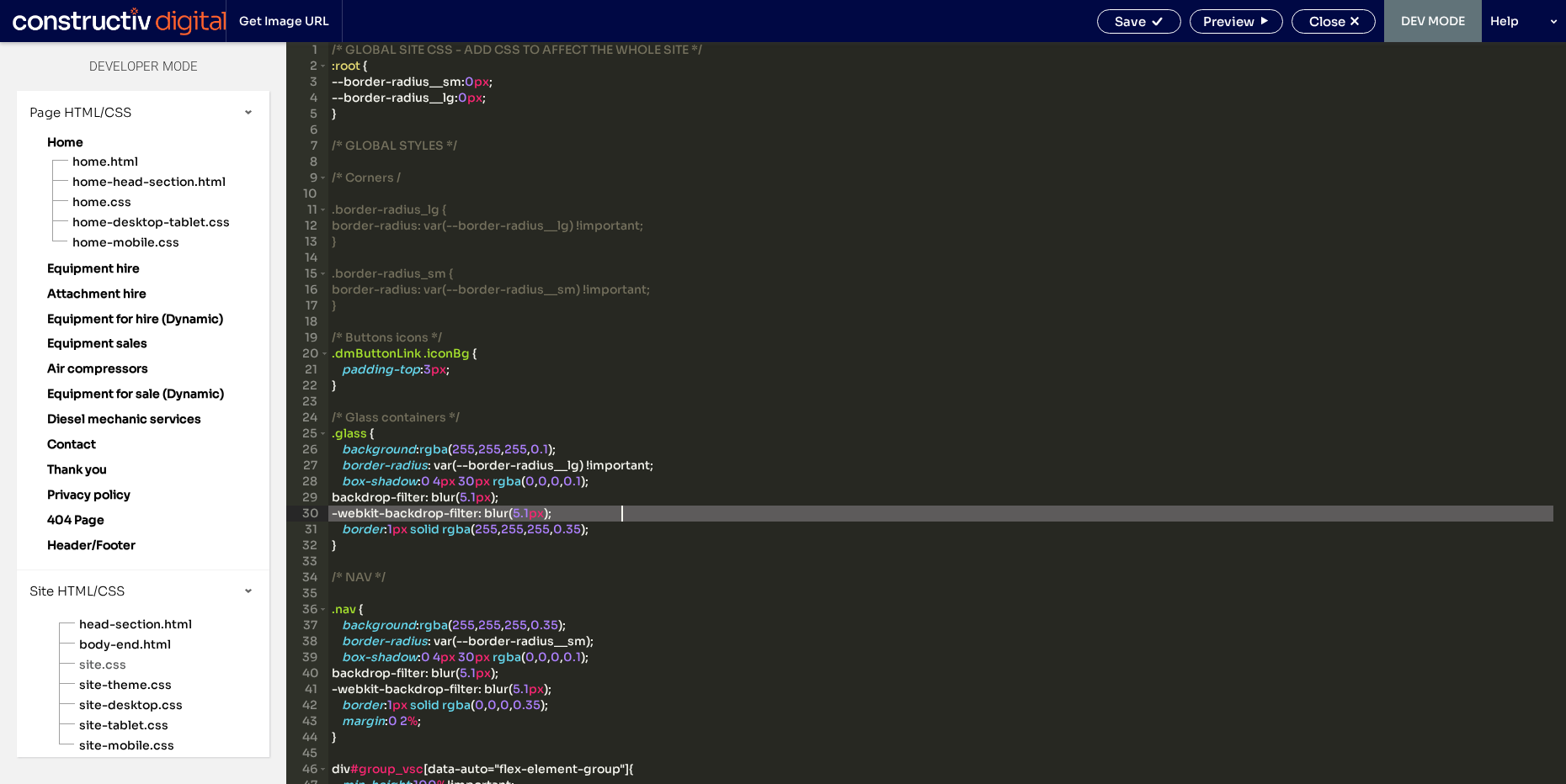
click at [763, 513] on div "/* GLOBAL SITE CSS - ADD CSS TO AFFECT THE WHOLE SITE */ :root { --border-radiu…" at bounding box center [941, 428] width 1225 height 774
click at [768, 527] on div "/* GLOBAL SITE CSS - ADD CSS TO AFFECT THE WHOLE SITE */ :root { --border-radiu…" at bounding box center [941, 428] width 1225 height 774
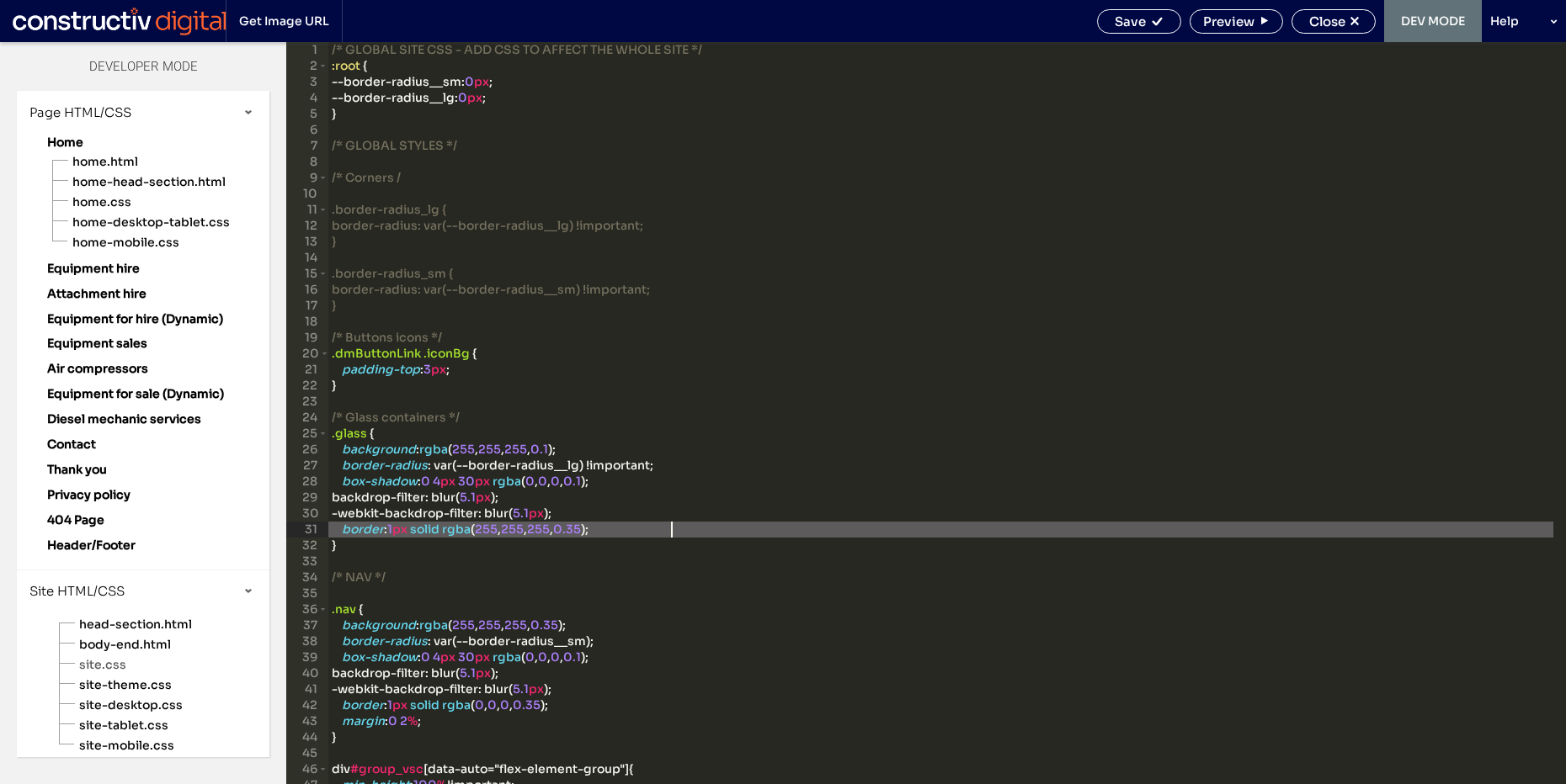
click at [776, 550] on div "/* GLOBAL SITE CSS - ADD CSS TO AFFECT THE WHOLE SITE */ :root { --border-radiu…" at bounding box center [941, 428] width 1225 height 774
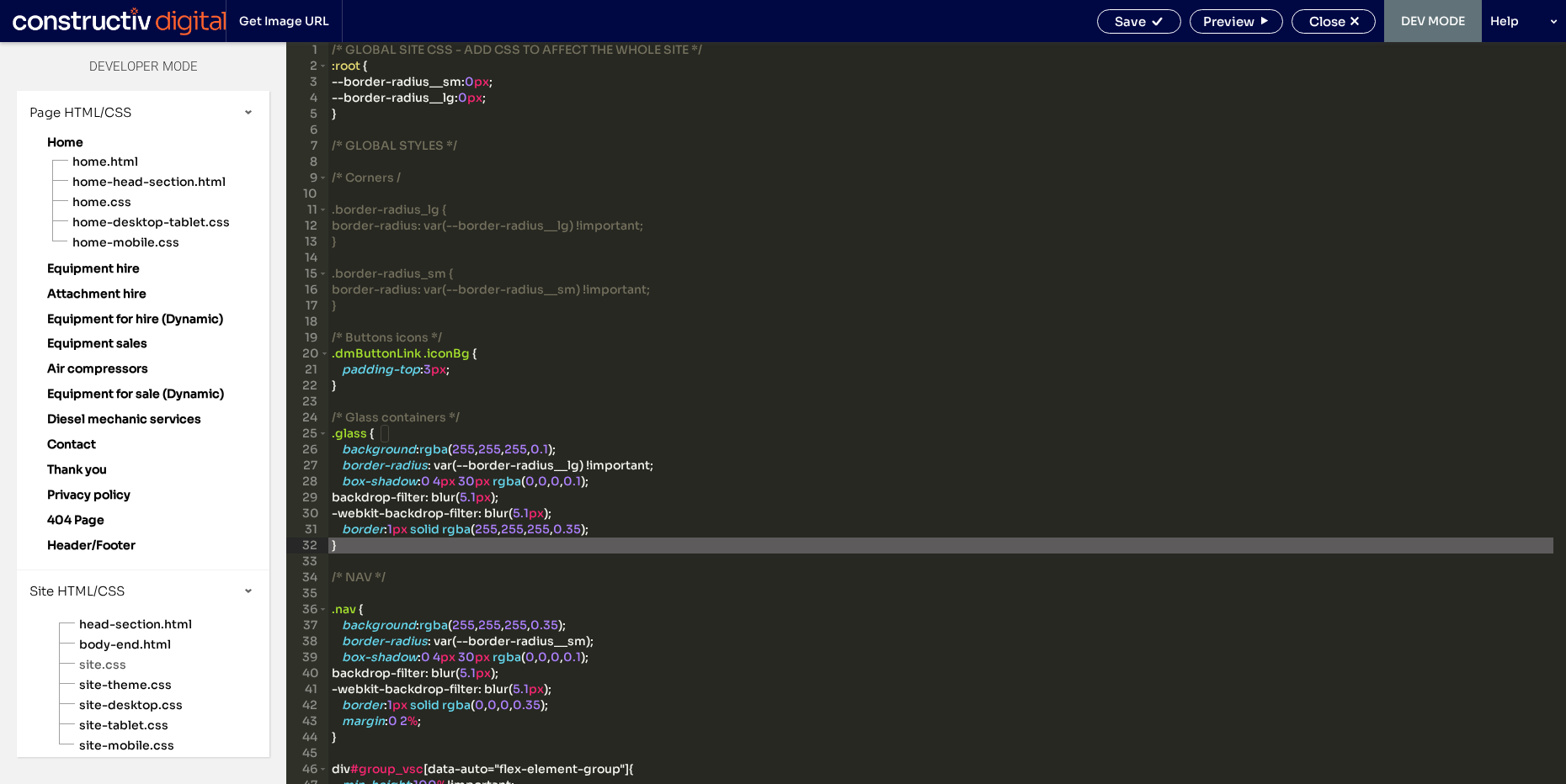
scroll to position [253, 0]
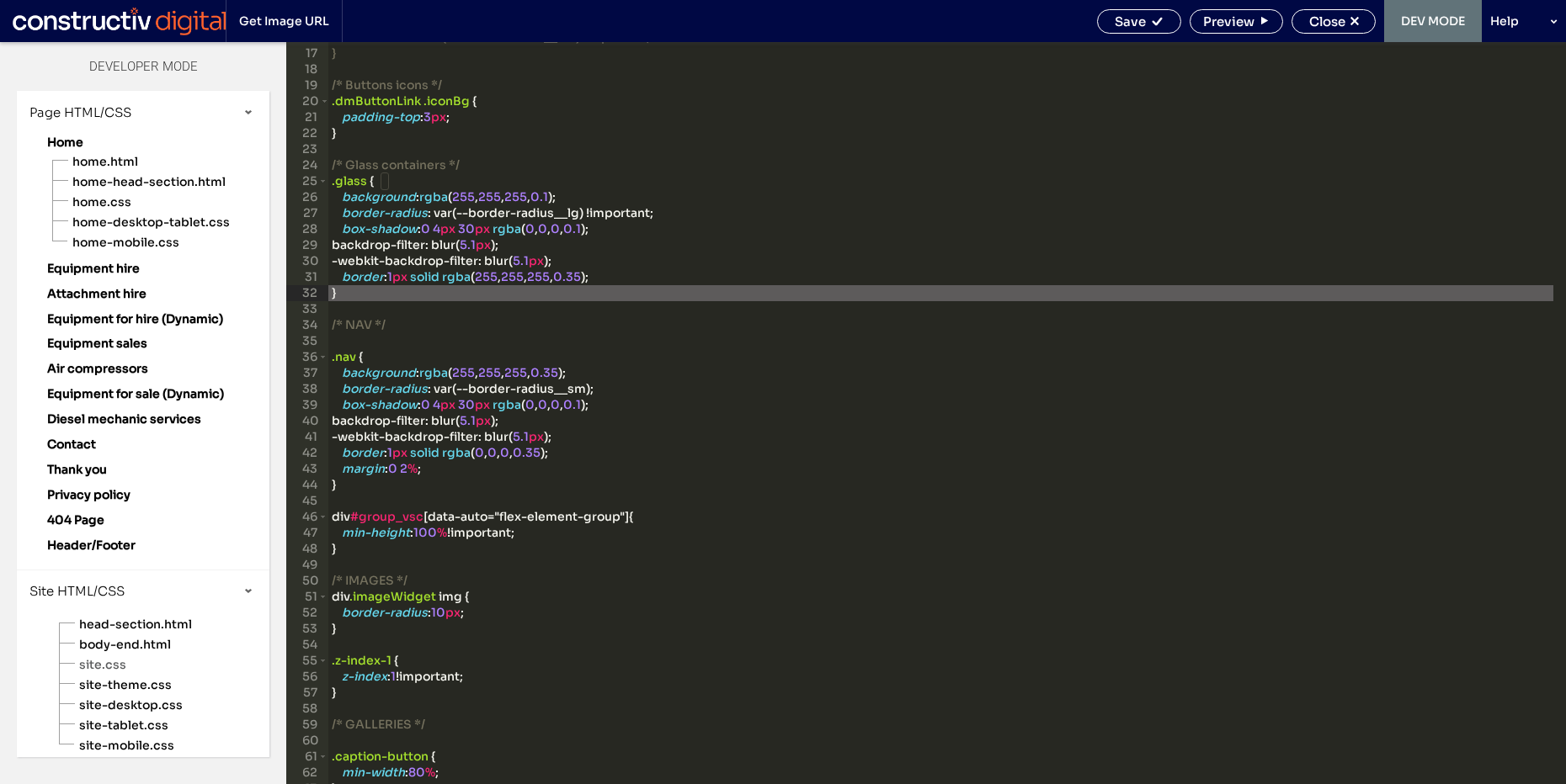
click at [853, 543] on div "border-radius: var(--border-radius__sm) !important; } /* Buttons icons */ .dmBu…" at bounding box center [941, 415] width 1225 height 774
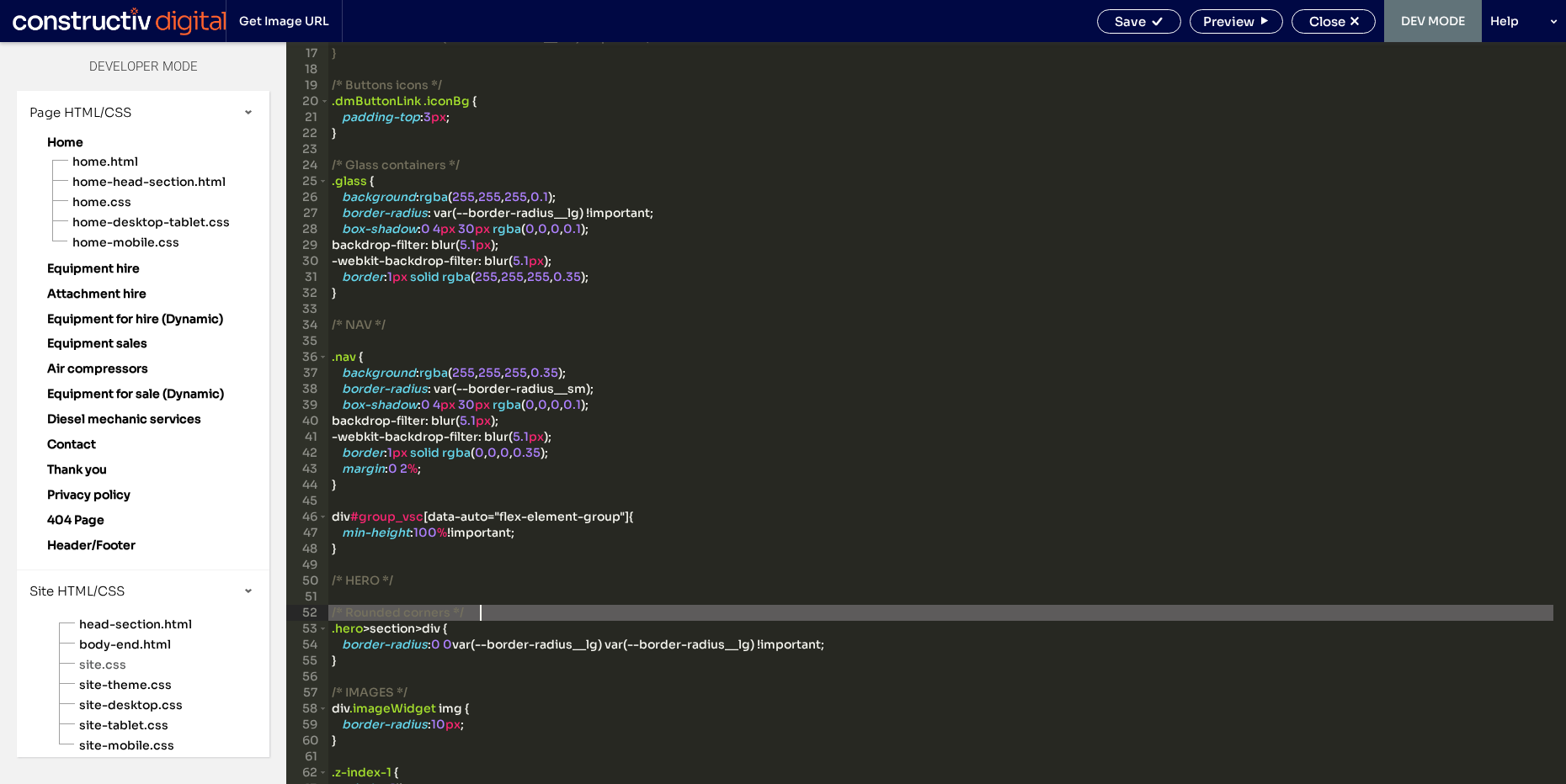
click at [635, 617] on div "border-radius: var(--border-radius__sm) !important; } /* Buttons icons */ .dmBu…" at bounding box center [941, 415] width 1225 height 774
click at [1136, 17] on span "Save" at bounding box center [1130, 21] width 31 height 16
click at [151, 698] on span "site-desktop.css" at bounding box center [173, 705] width 191 height 17
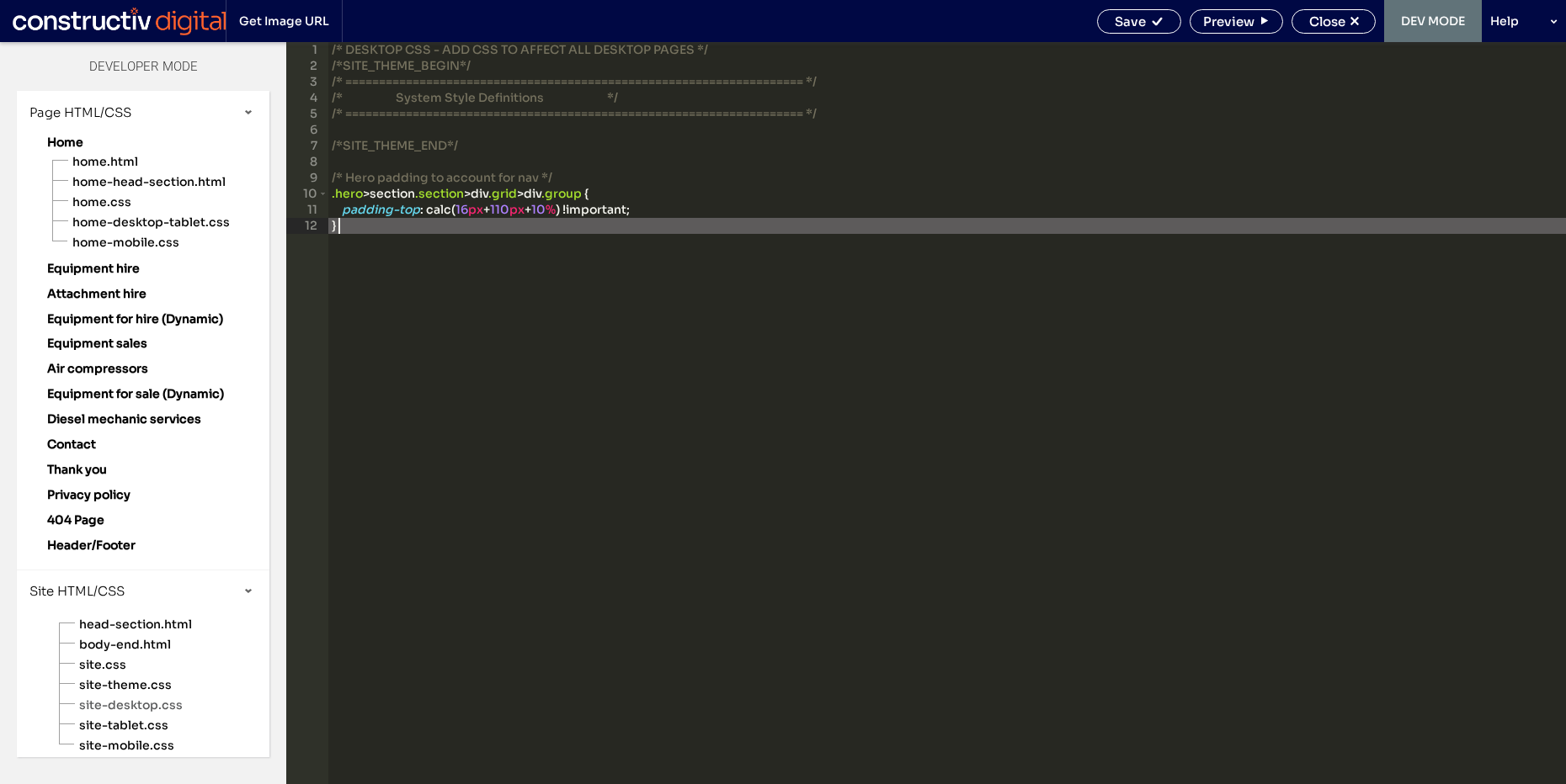
click at [479, 303] on div "/* DESKTOP CSS - ADD CSS TO AFFECT ALL DESKTOP PAGES */ /*SITE_THEME_BEGIN*/ /*…" at bounding box center [947, 428] width 1238 height 774
click at [592, 208] on div "/* DESKTOP CSS - ADD CSS TO AFFECT ALL DESKTOP PAGES */ /*SITE_THEME_BEGIN*/ /*…" at bounding box center [947, 428] width 1238 height 774
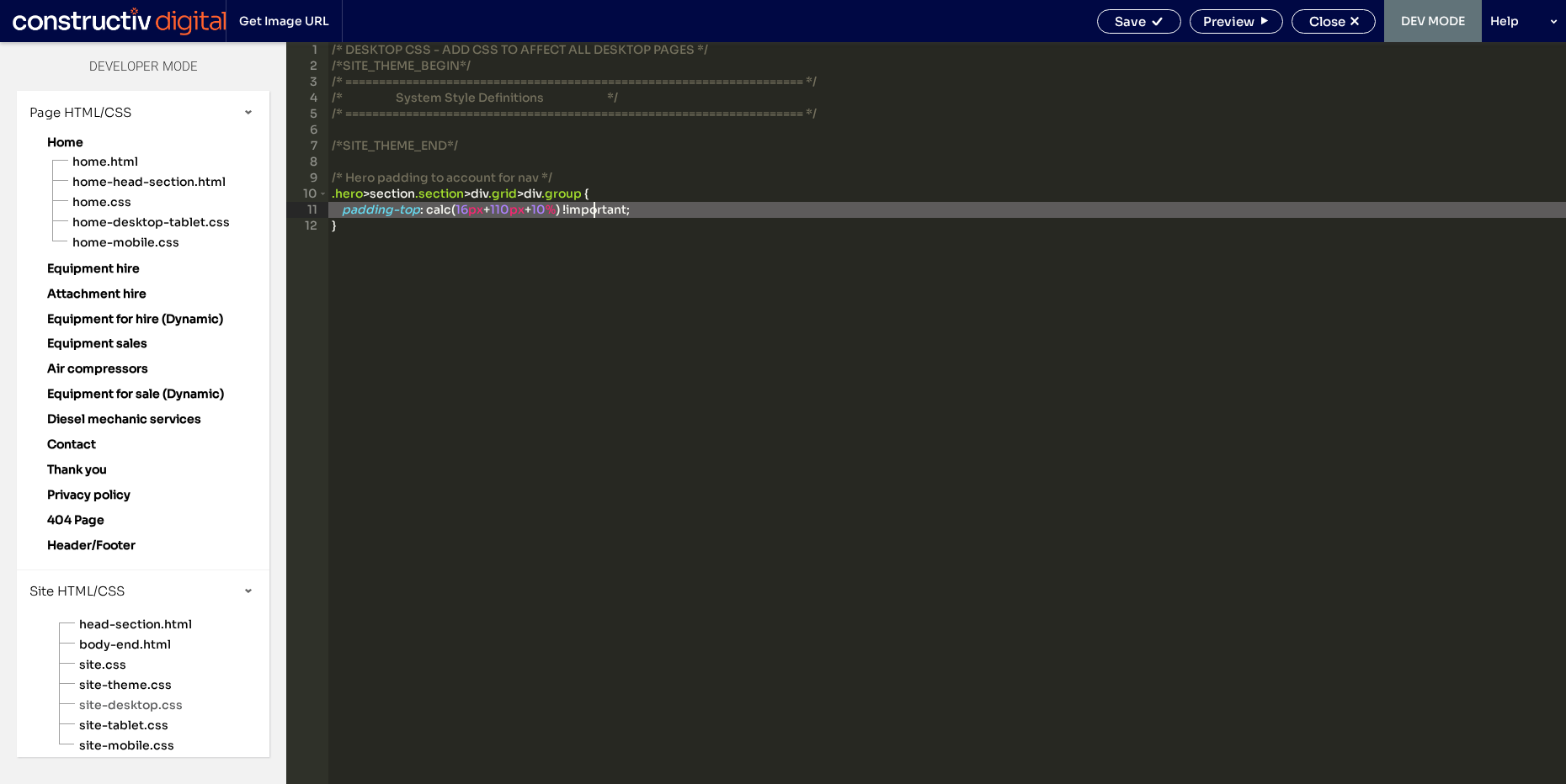
scroll to position [0, 0]
type textarea "**"
click at [1142, 19] on span "Save" at bounding box center [1130, 21] width 31 height 16
click at [1323, 21] on span "Close" at bounding box center [1327, 21] width 36 height 16
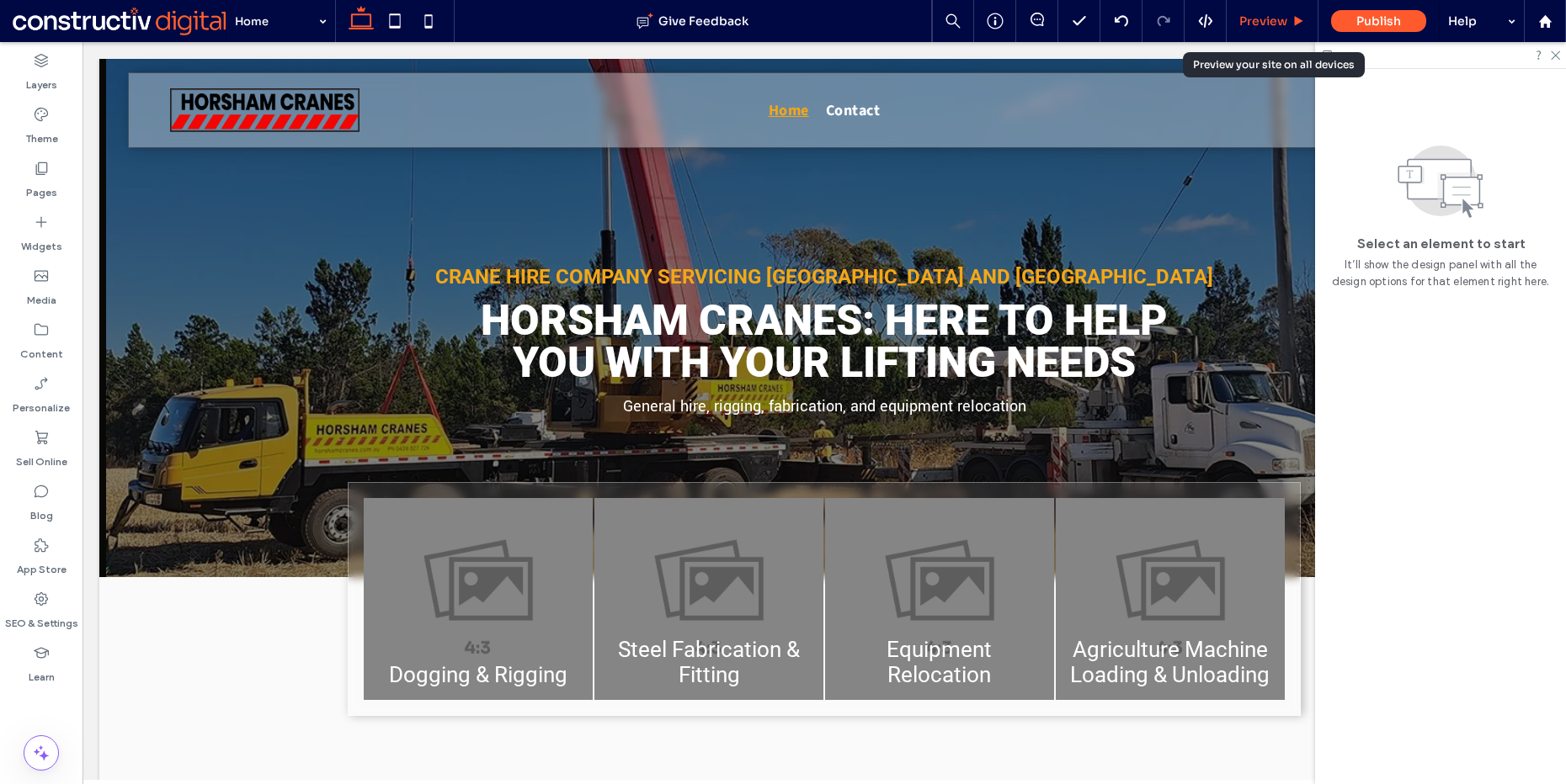
click at [1265, 19] on span "Preview" at bounding box center [1263, 20] width 48 height 15
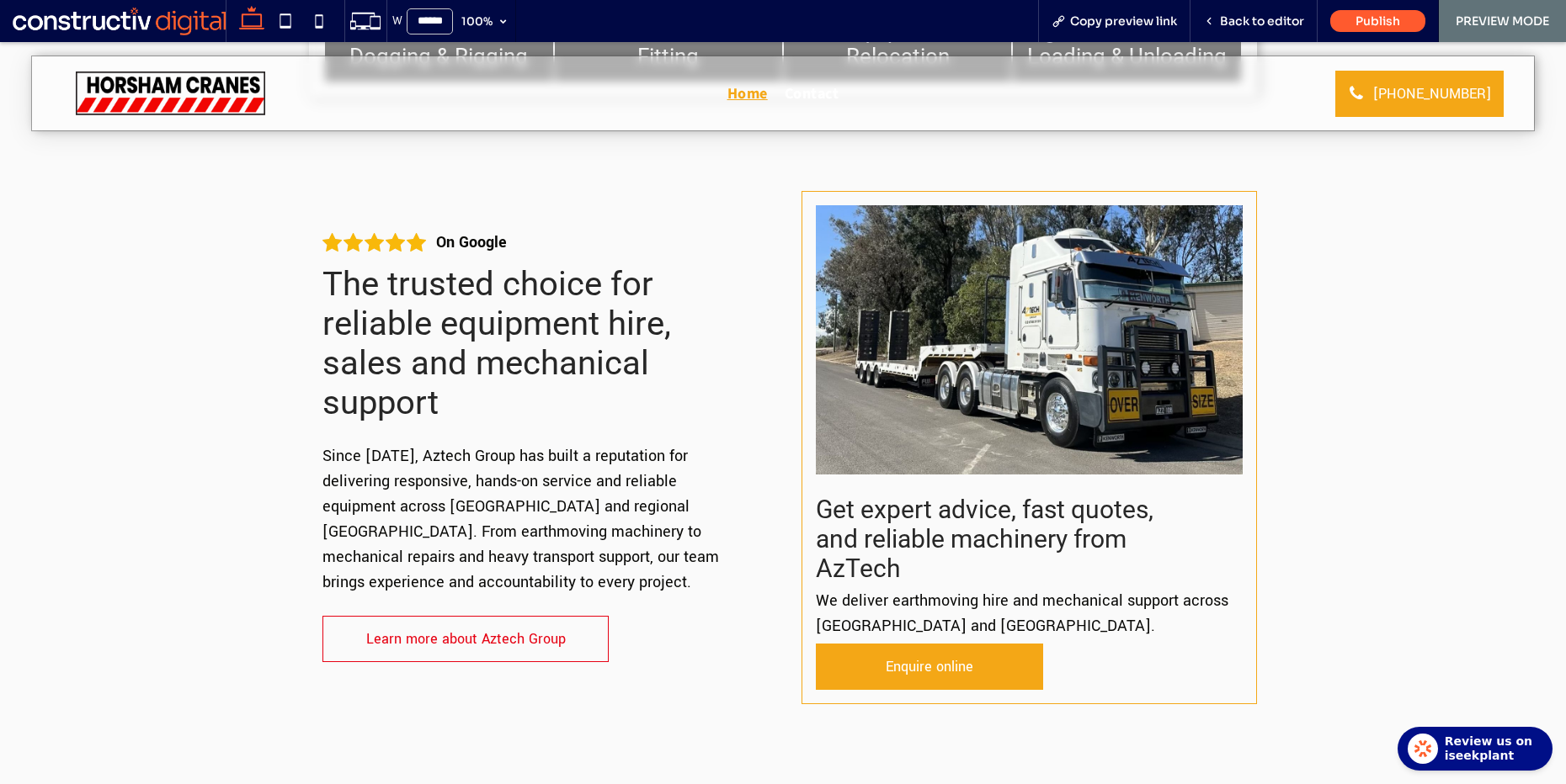
scroll to position [593, 0]
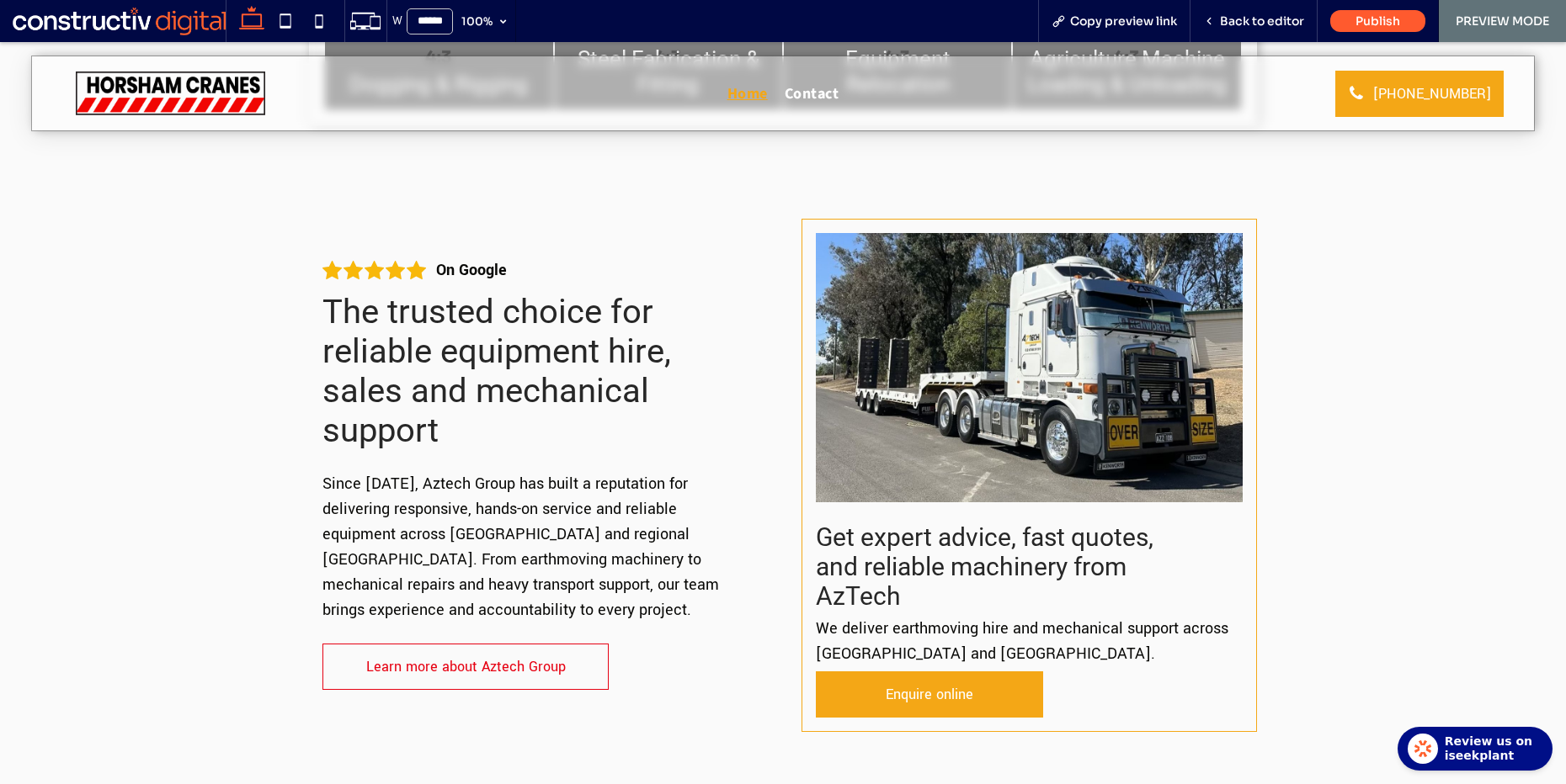
click at [411, 586] on span "Since 2011, Aztech Group has built a reputation for delivering responsive, hand…" at bounding box center [521, 547] width 397 height 148
click at [1261, 13] on span "Back to editor" at bounding box center [1262, 20] width 84 height 15
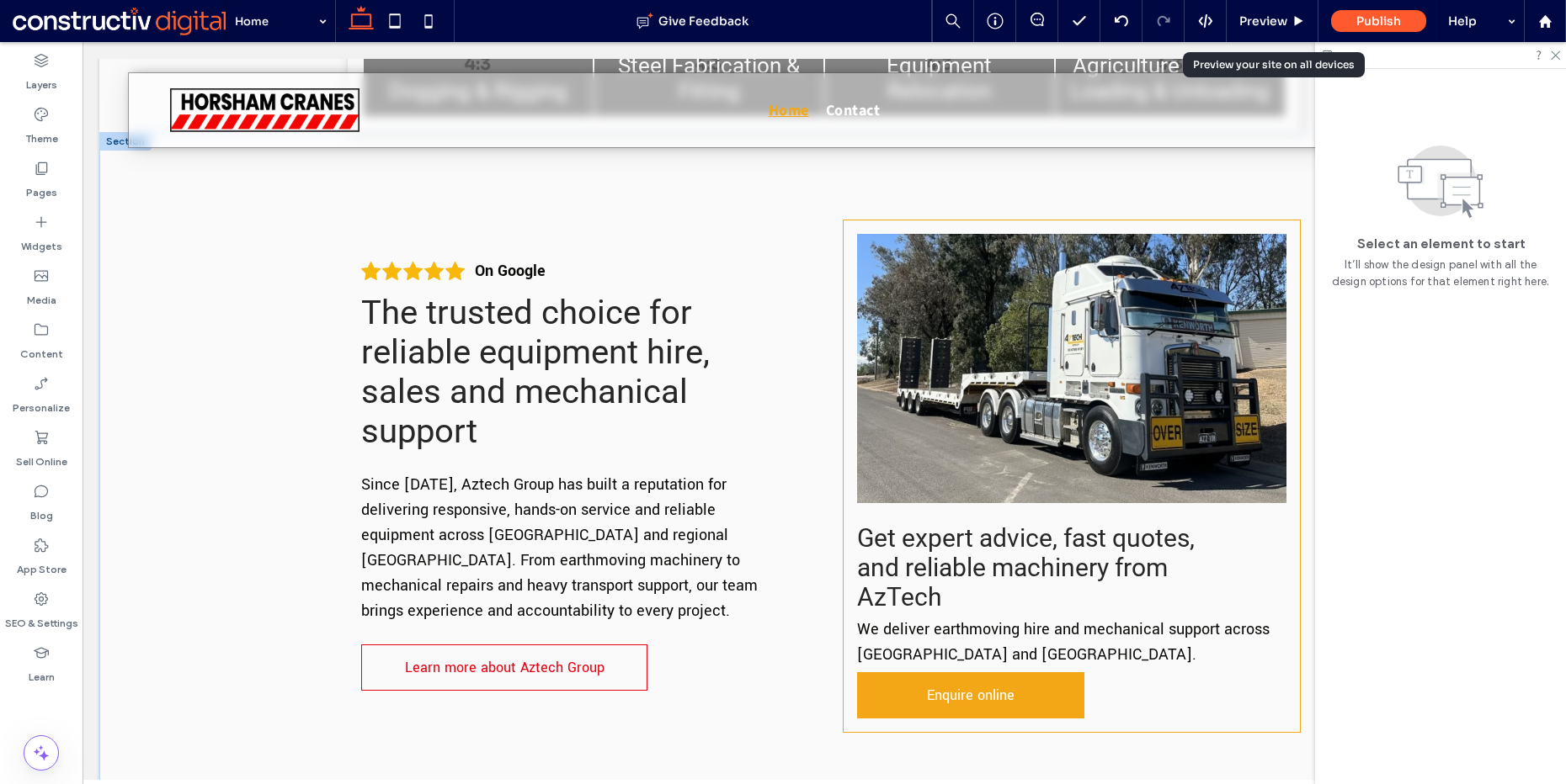
scroll to position [580, 0]
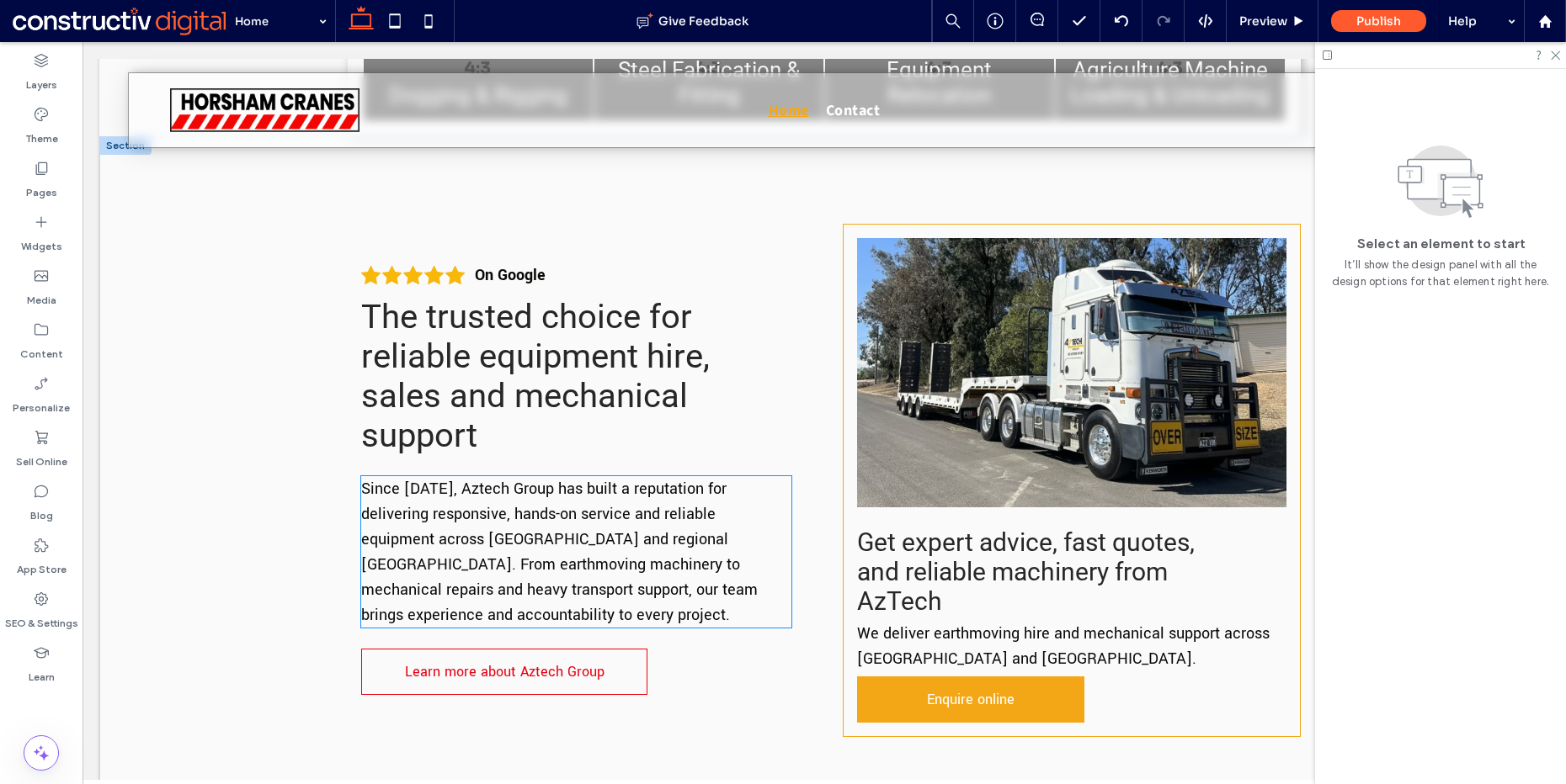
click at [554, 531] on span "Since 2011, Aztech Group has built a reputation for delivering responsive, hand…" at bounding box center [560, 552] width 397 height 148
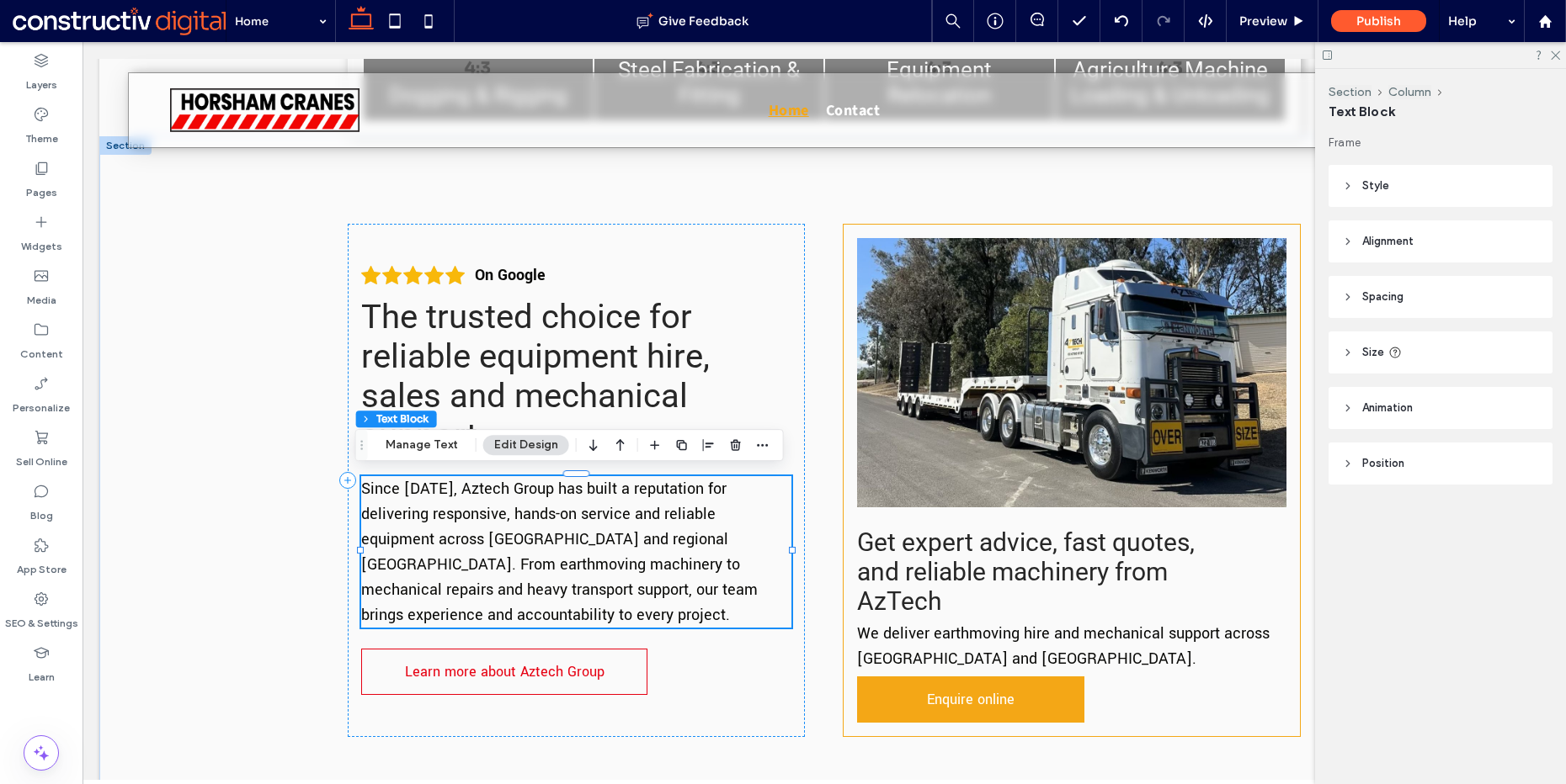
click at [554, 531] on span "Since 2011, Aztech Group has built a reputation for delivering responsive, hand…" at bounding box center [560, 552] width 397 height 148
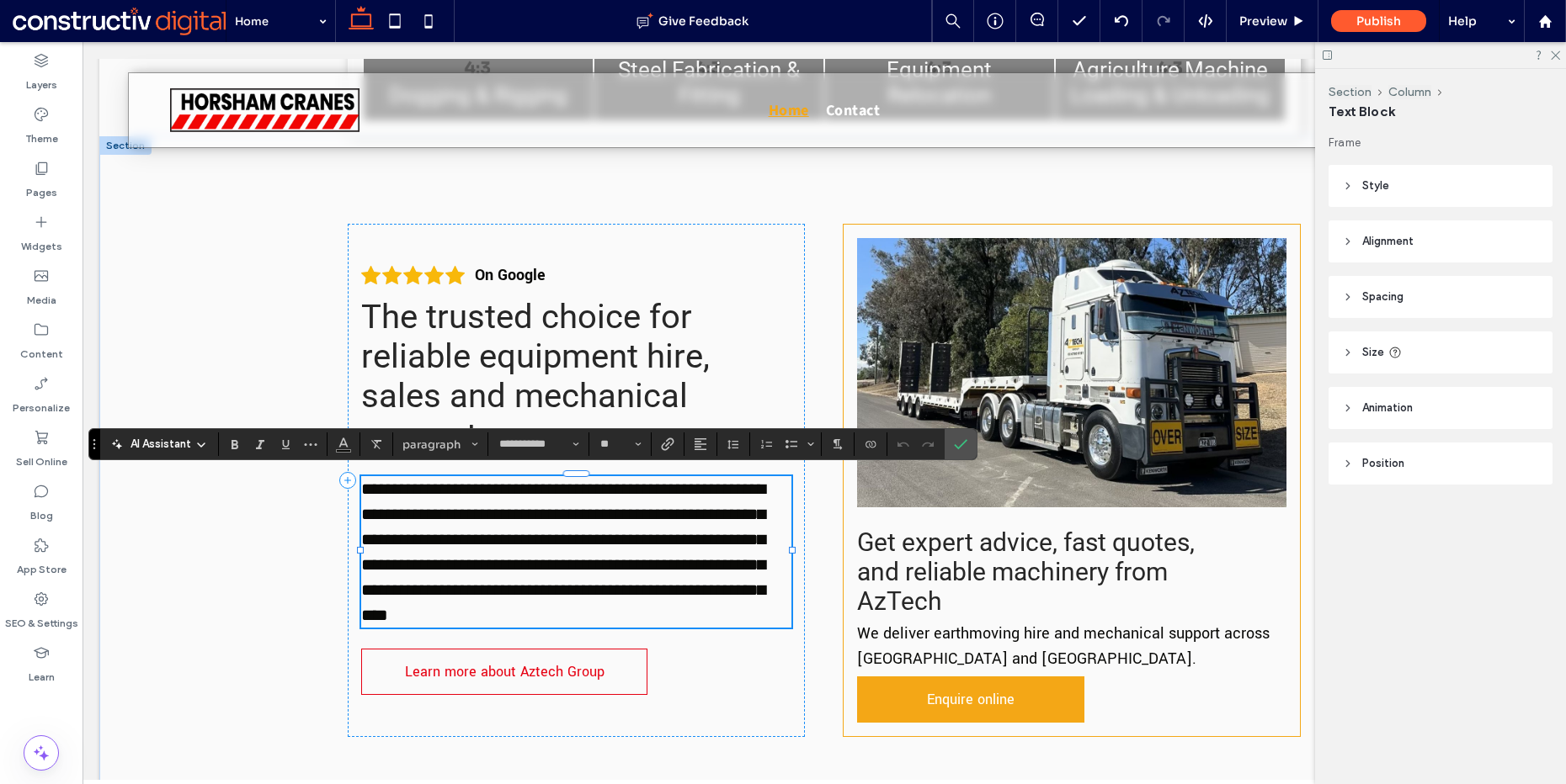
scroll to position [0, 0]
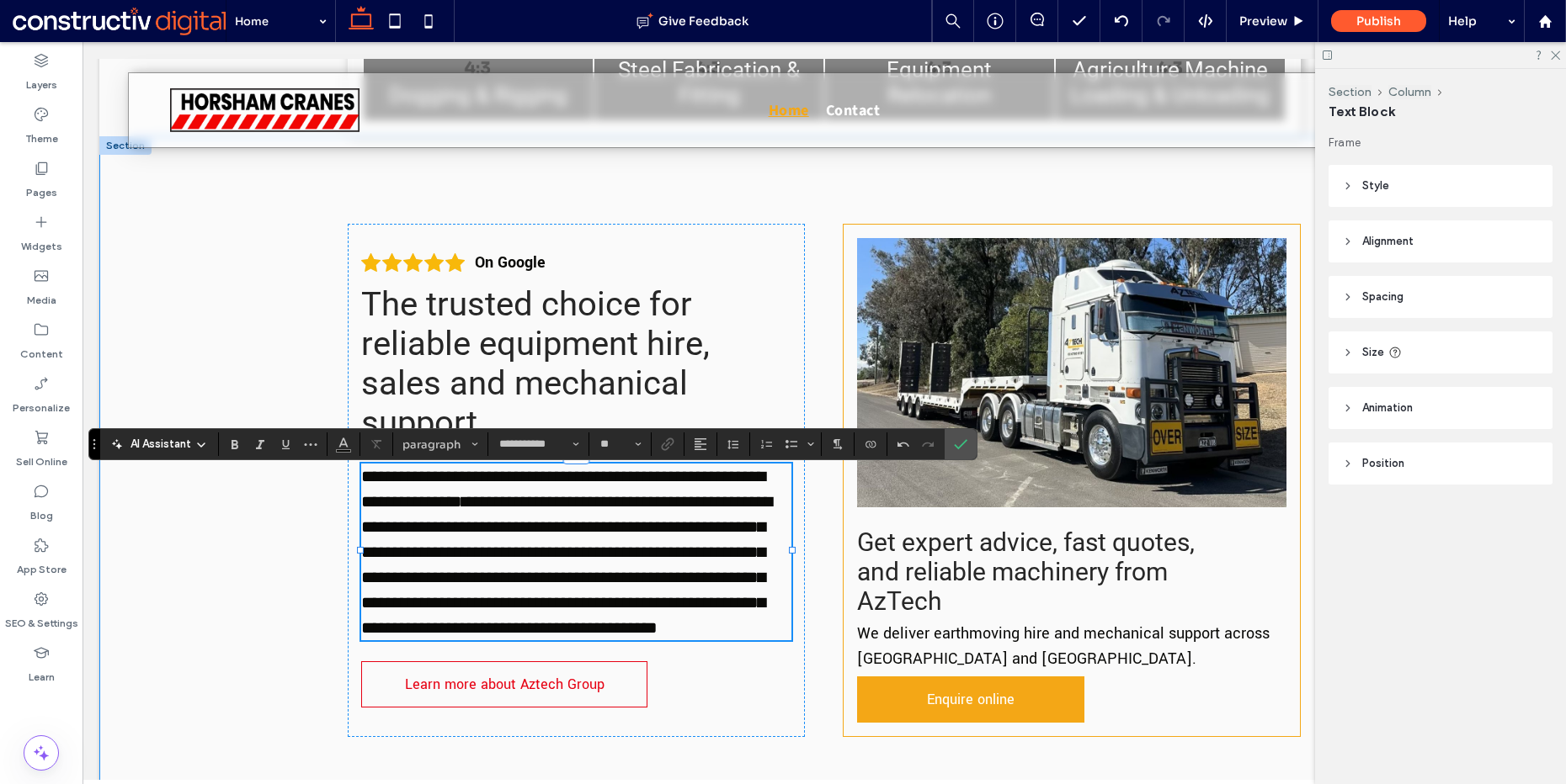
click at [240, 523] on div "**********" at bounding box center [823, 480] width 1450 height 687
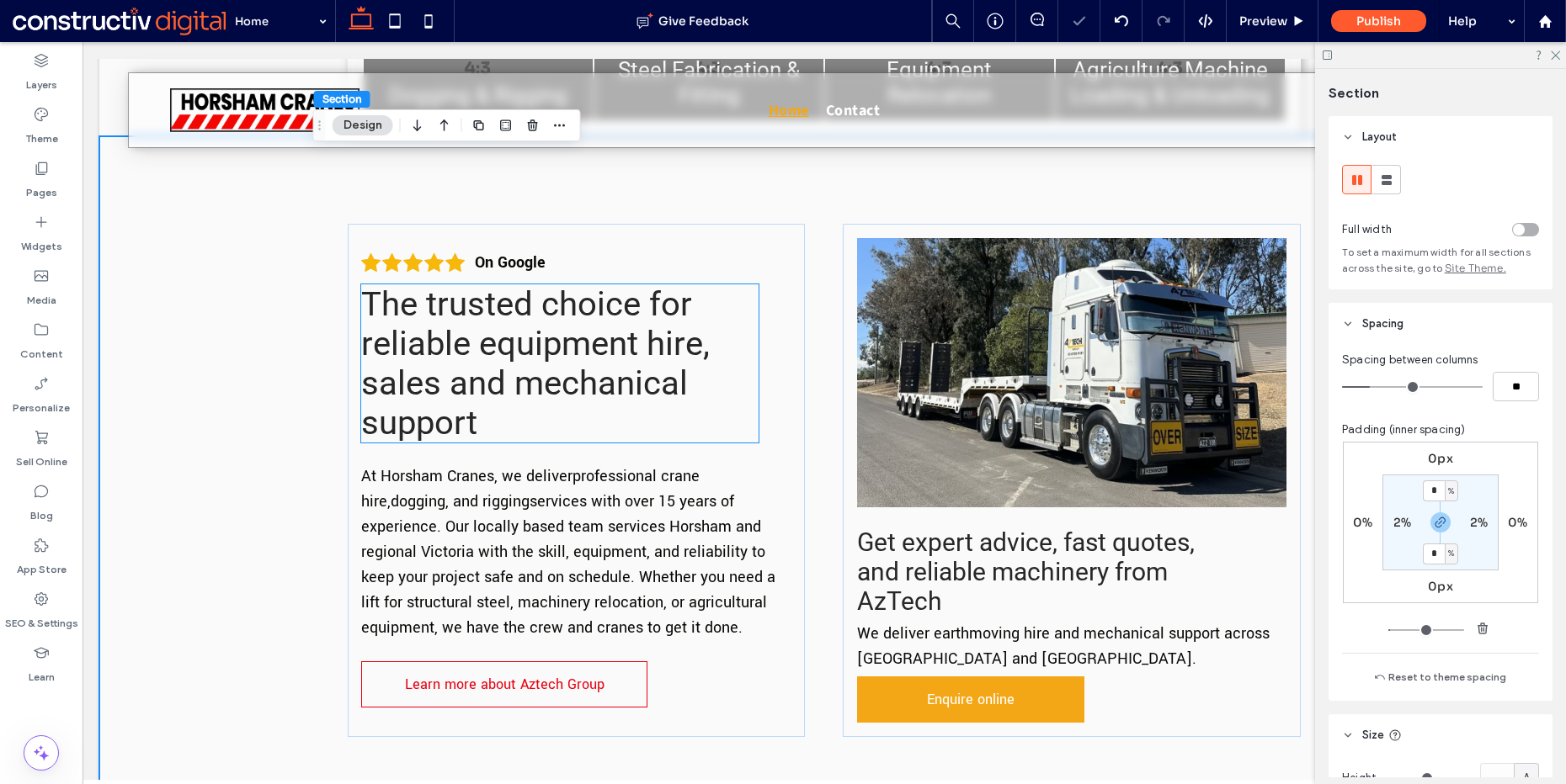
click at [542, 380] on span "The trusted choice for reliable equipment hire, sales and mechanical support" at bounding box center [536, 364] width 349 height 158
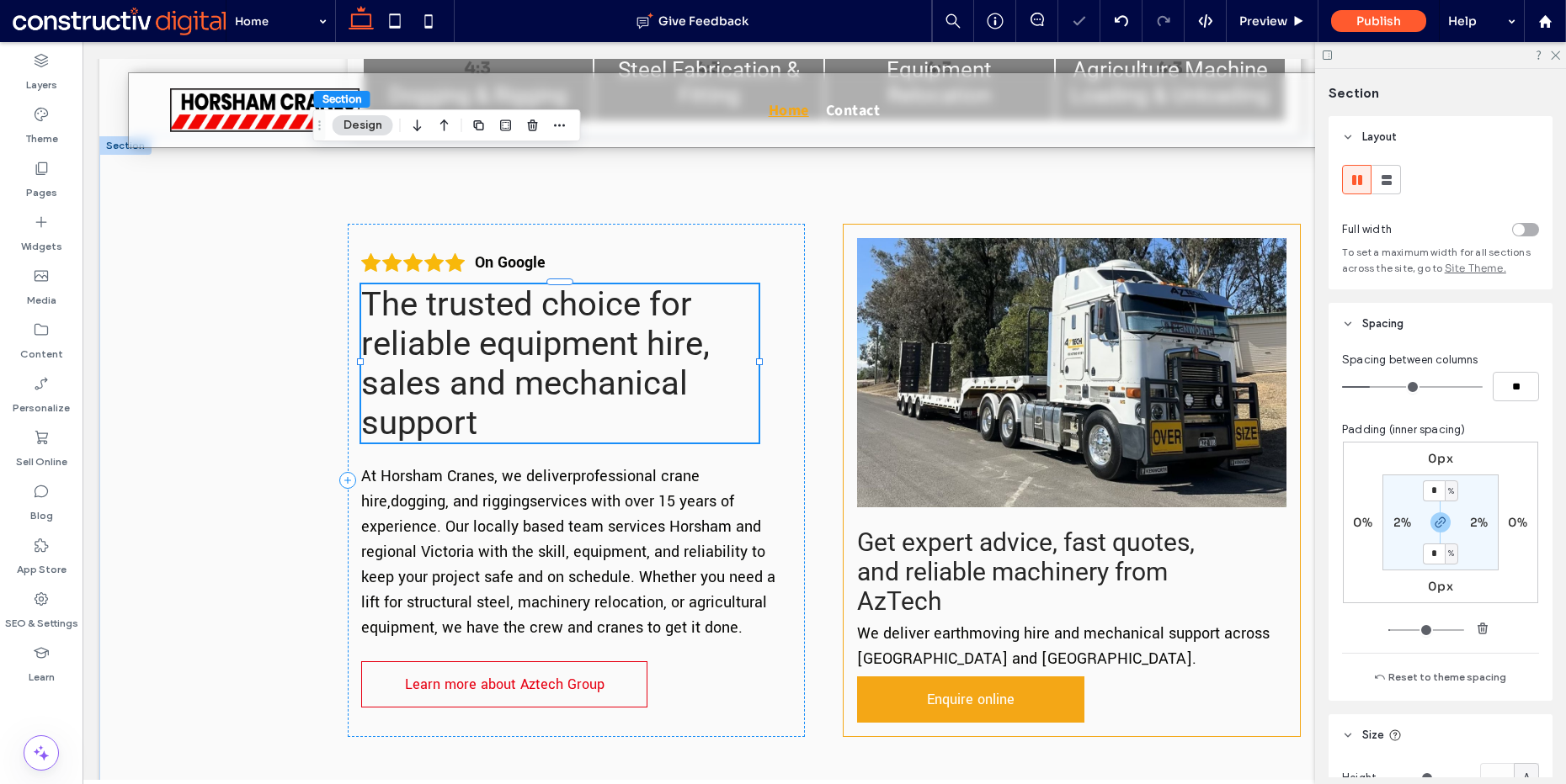
click at [542, 380] on span "The trusted choice for reliable equipment hire, sales and mechanical support" at bounding box center [536, 364] width 349 height 158
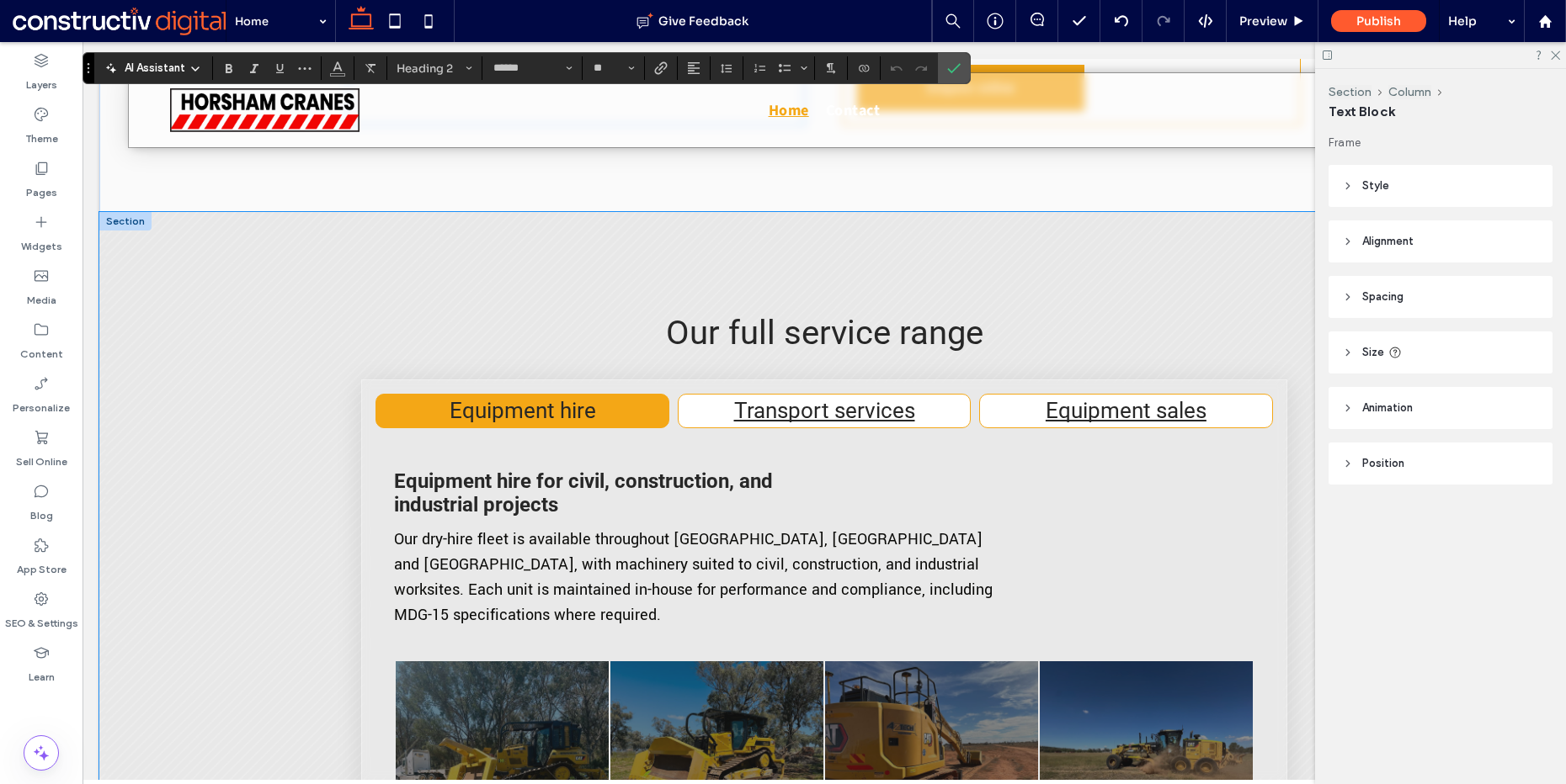
scroll to position [1223, 0]
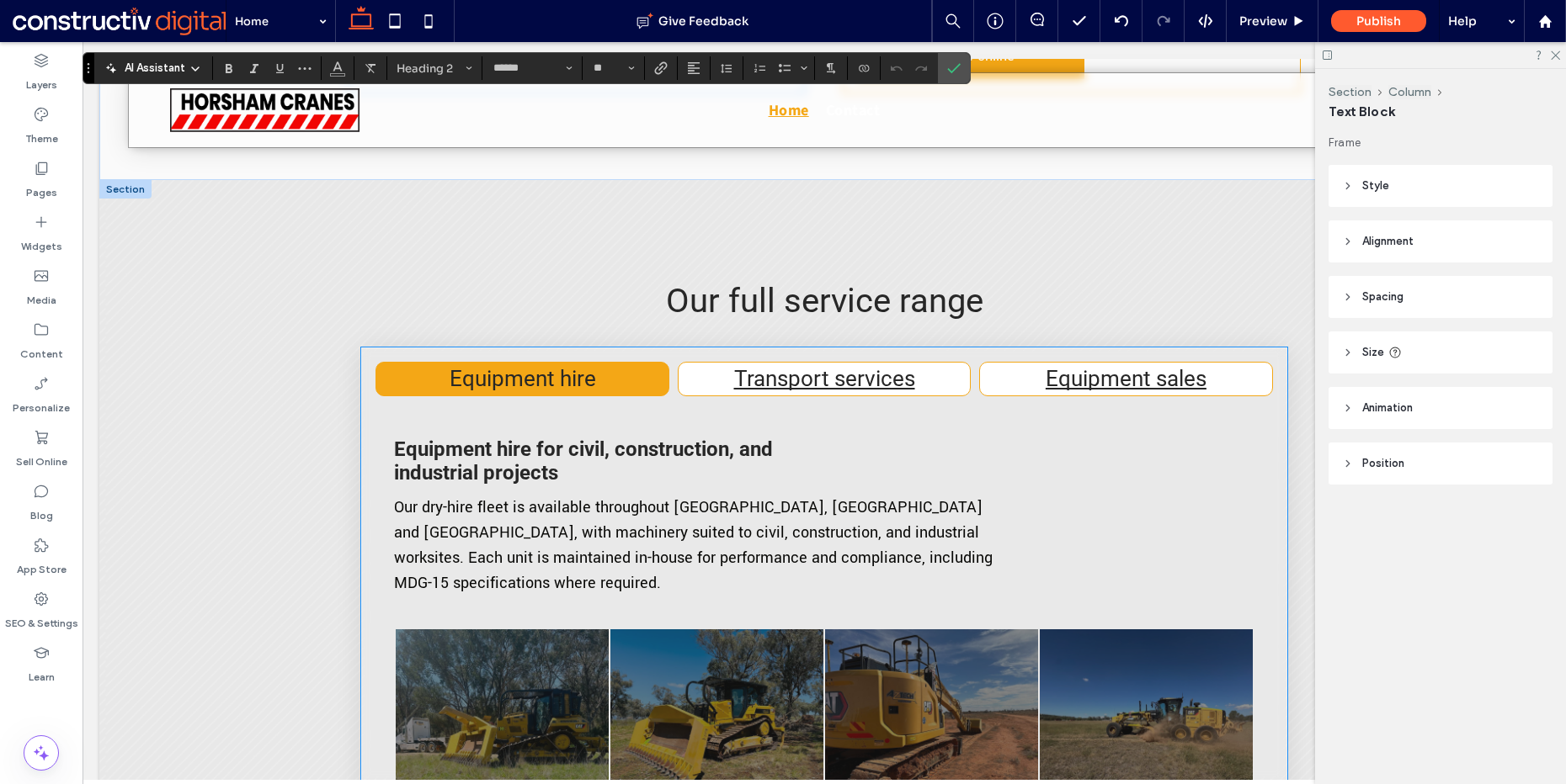
click at [525, 474] on span "Equipment hire for civil, construction, and industrial projects" at bounding box center [583, 460] width 379 height 47
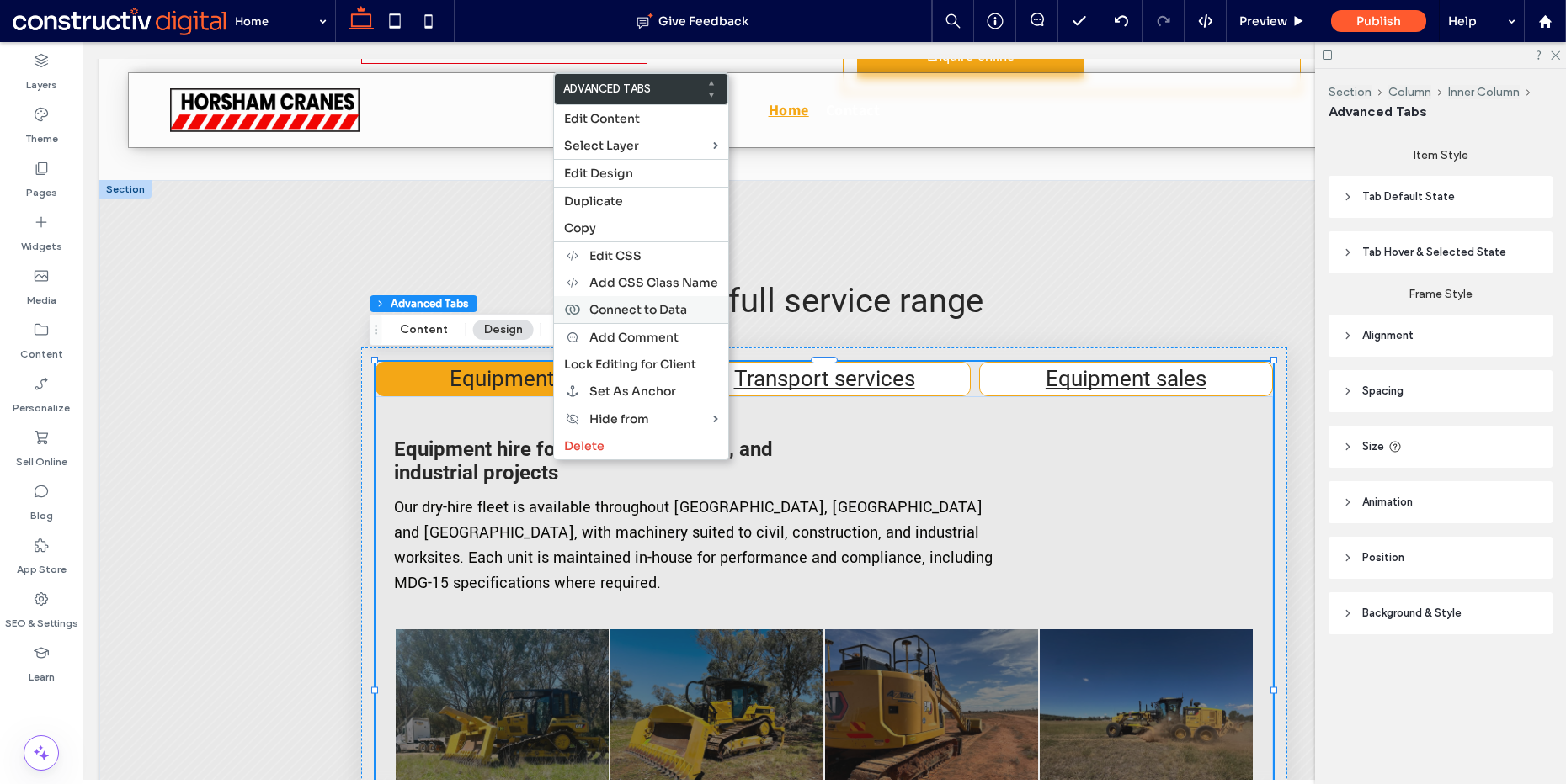
click at [646, 313] on span "Connect to Data" at bounding box center [639, 310] width 98 height 15
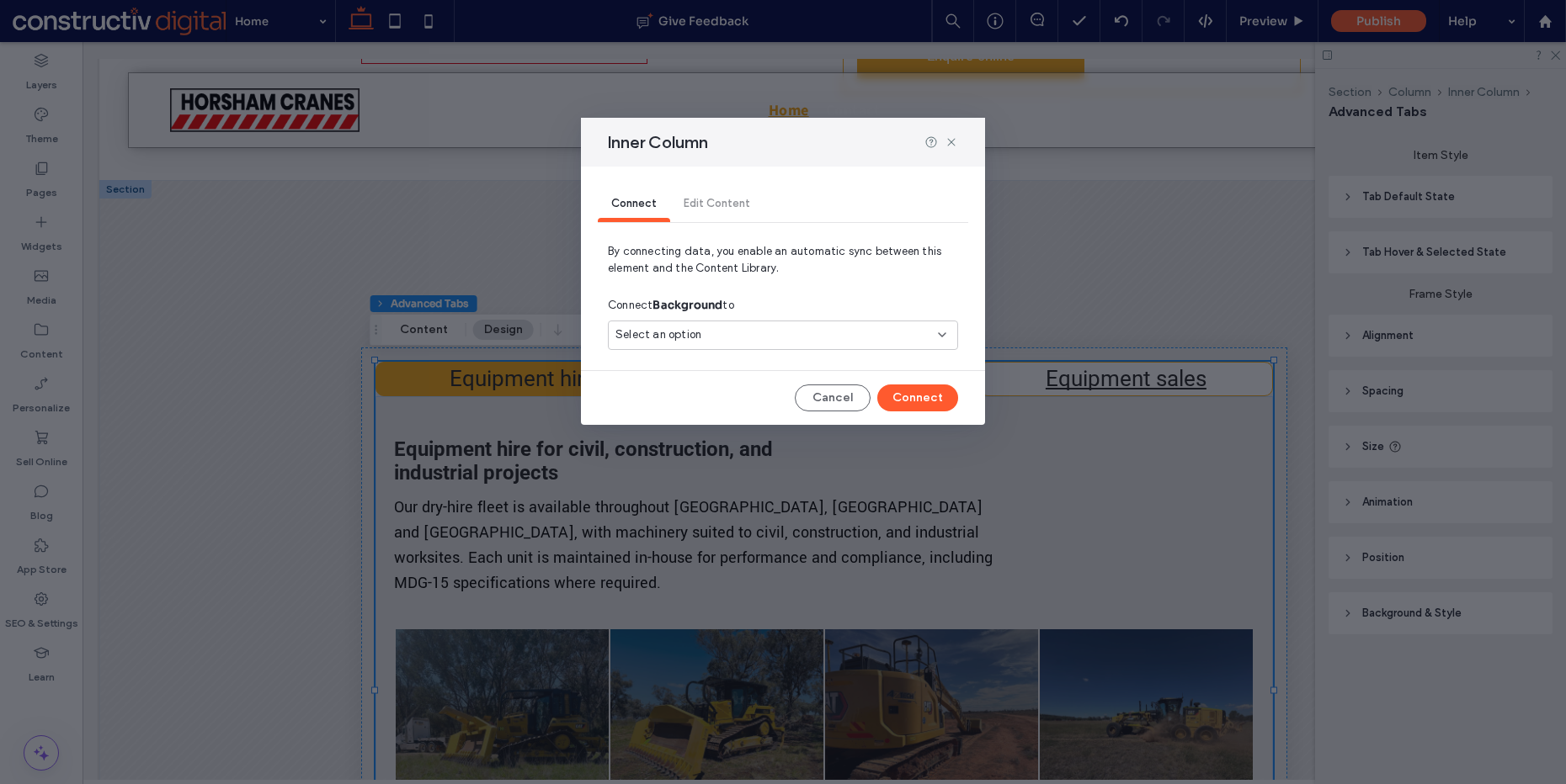
click at [703, 334] on div "Select an option" at bounding box center [773, 335] width 315 height 17
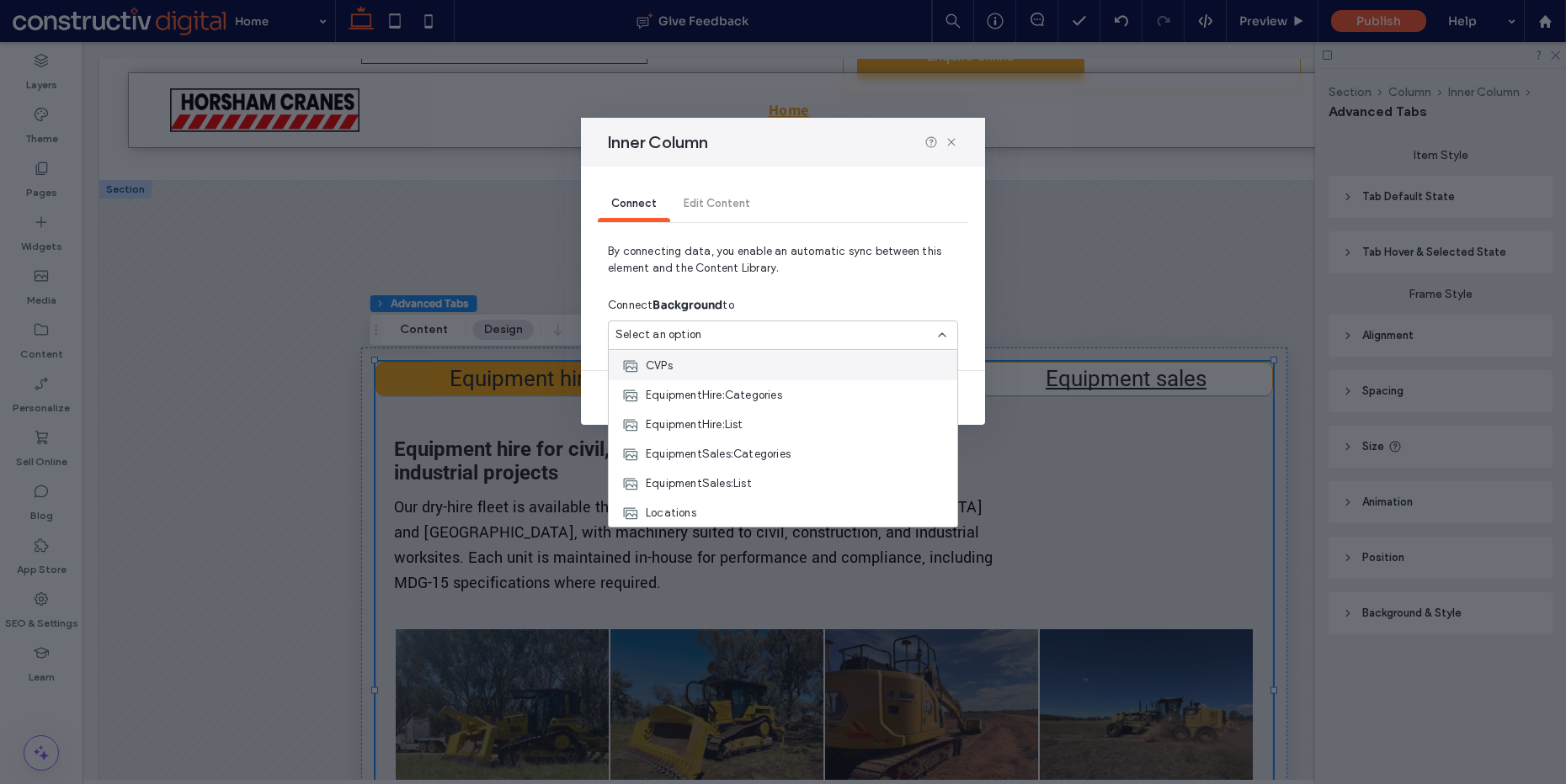
scroll to position [147, 0]
click at [709, 473] on div "Services" at bounding box center [783, 482] width 349 height 29
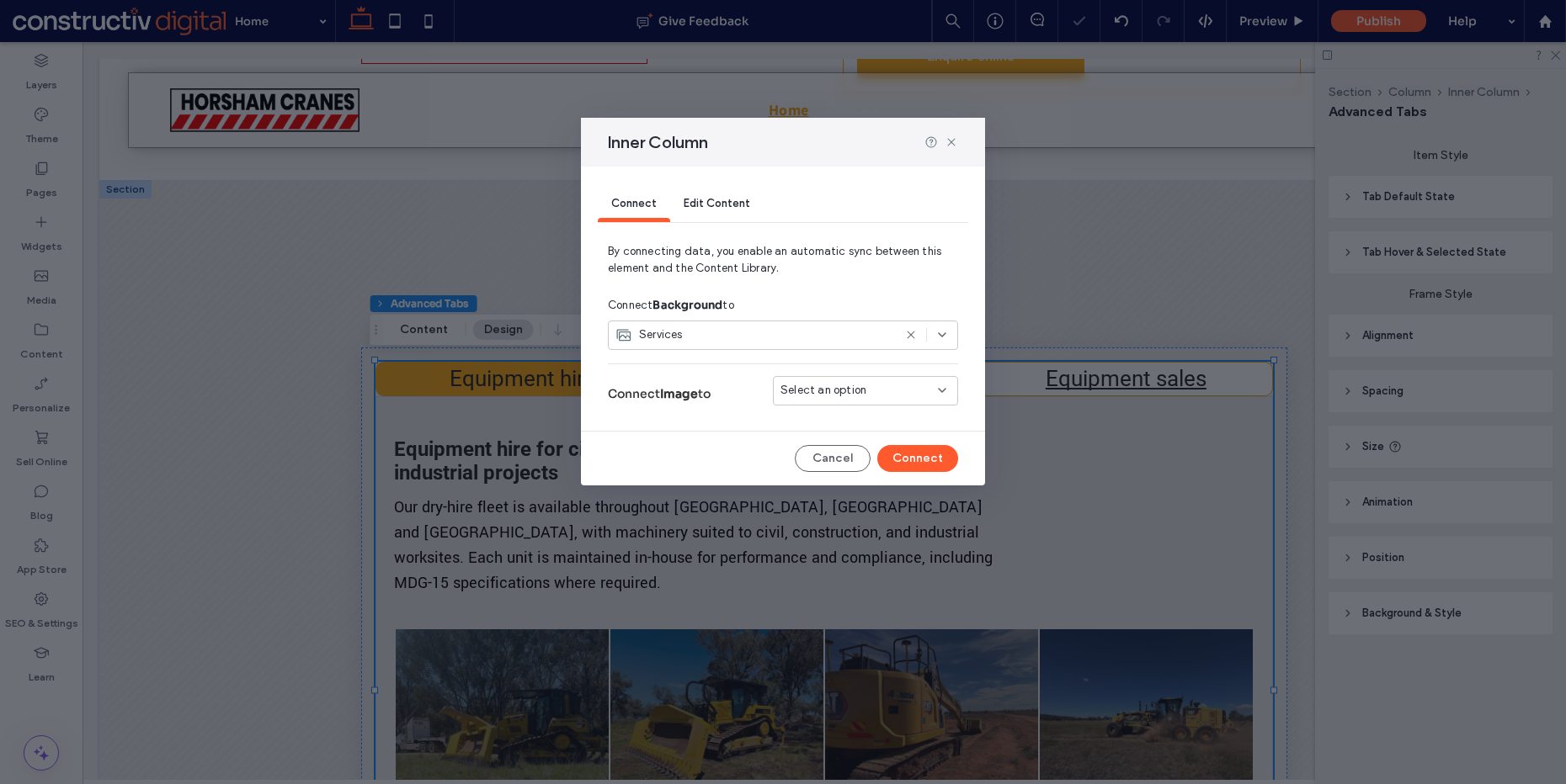
click at [830, 394] on span "Select an option" at bounding box center [823, 391] width 86 height 17
click at [835, 430] on div "tile_image" at bounding box center [865, 419] width 184 height 29
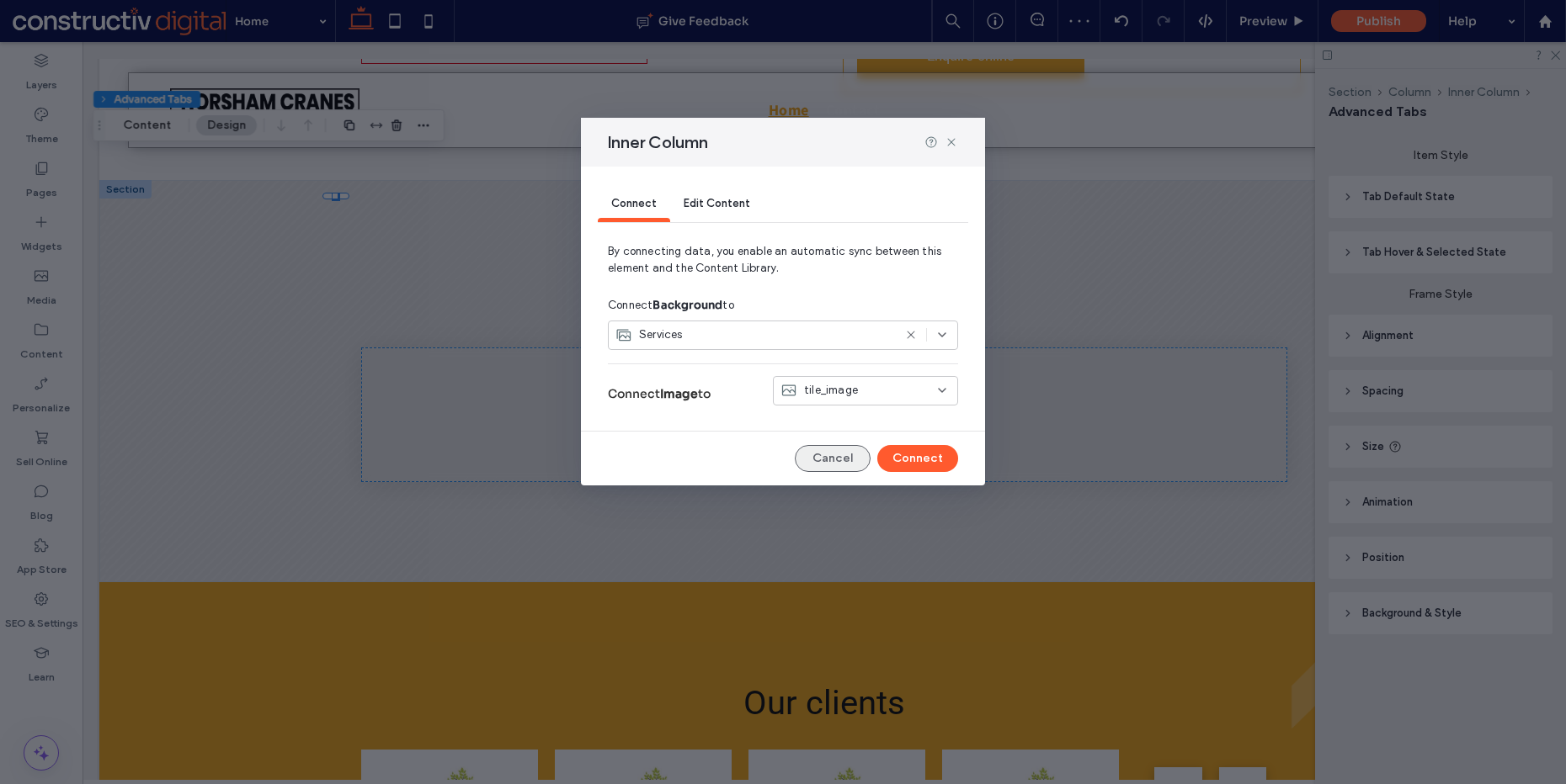
click at [831, 452] on button "Cancel" at bounding box center [832, 458] width 76 height 27
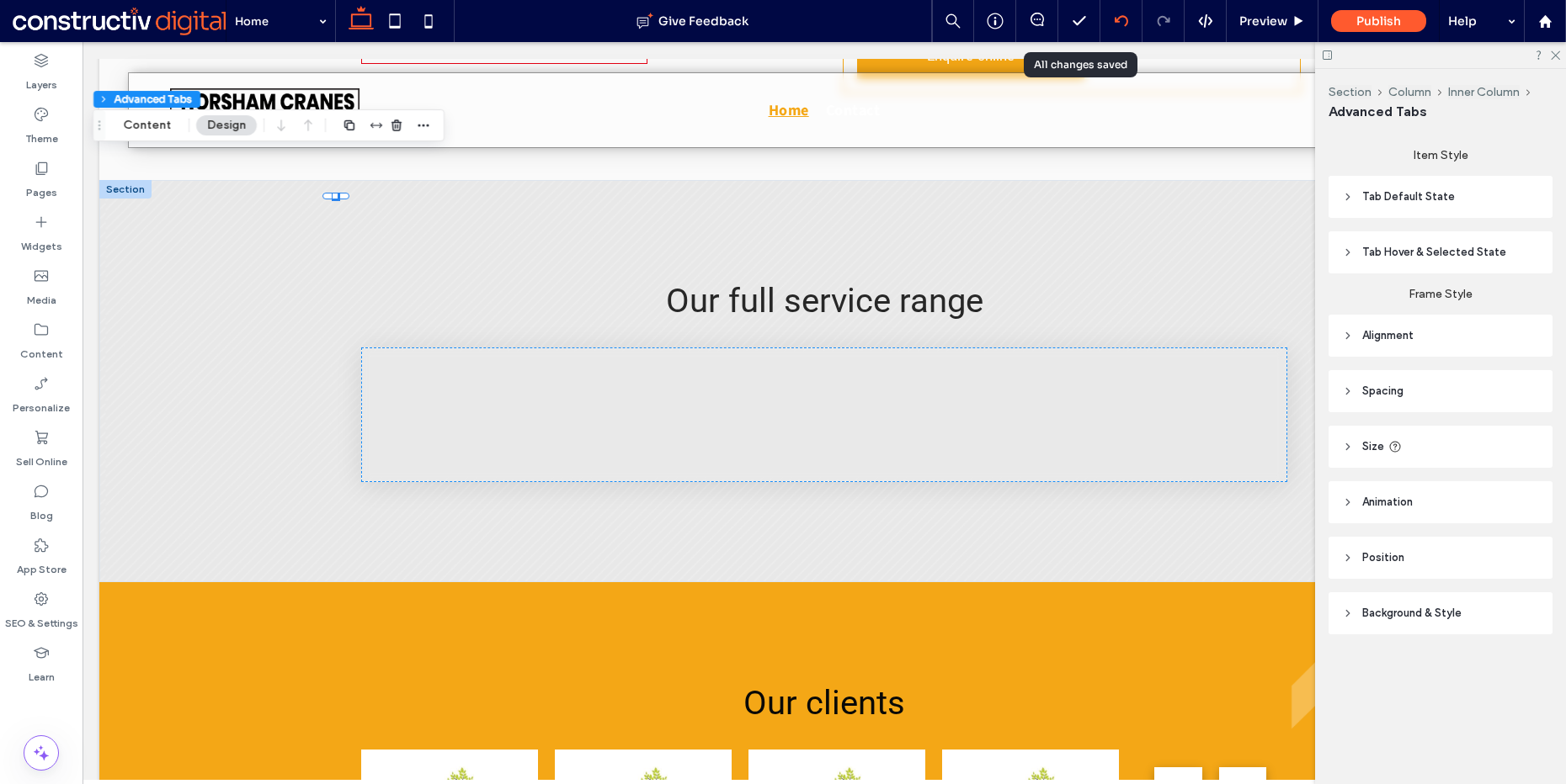
click at [1112, 9] on div at bounding box center [1121, 21] width 42 height 42
click at [191, 277] on div "Our full service range Equipment hire Equipment hire for civil, construction, a…" at bounding box center [823, 382] width 1450 height 403
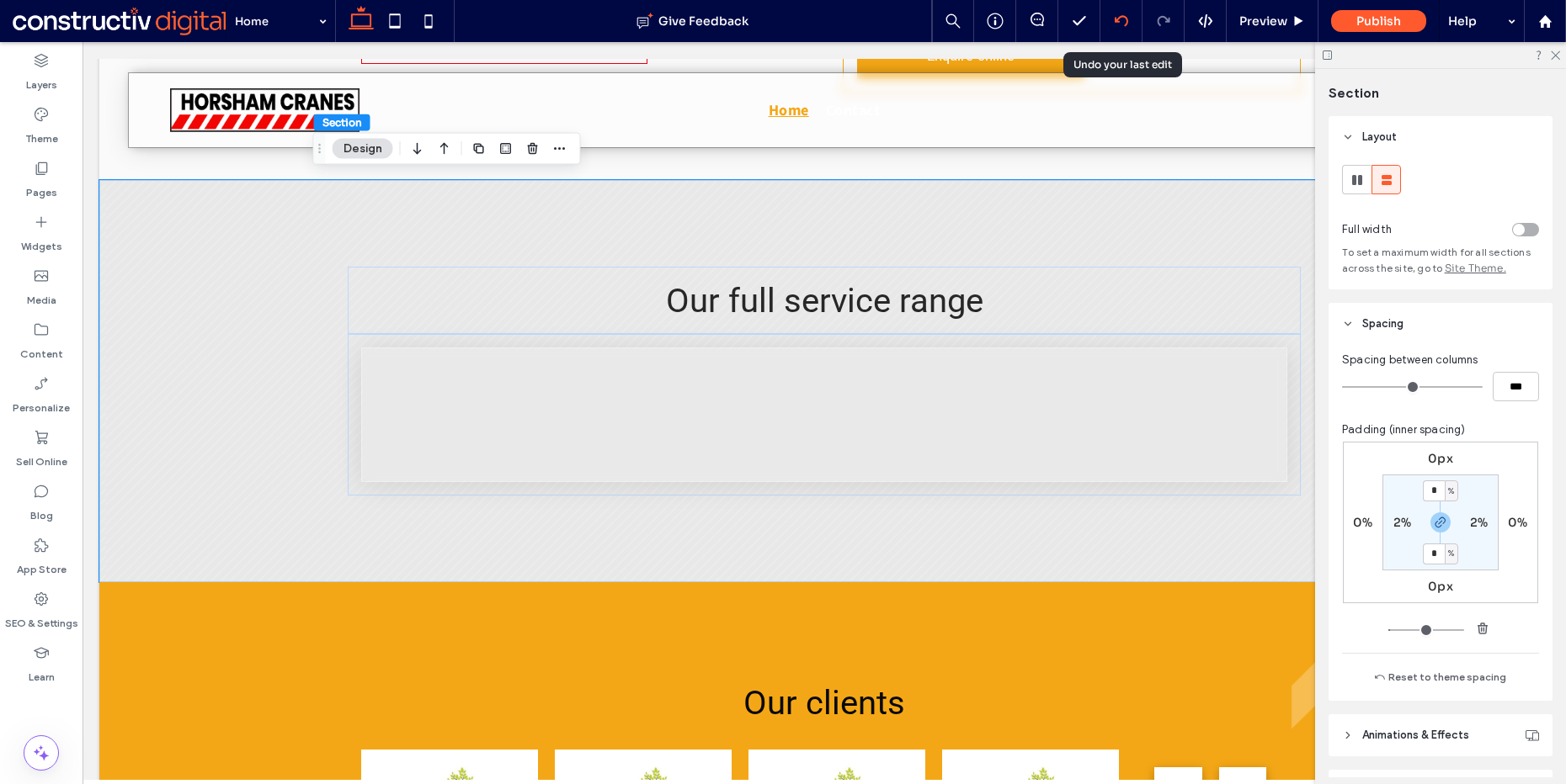
click at [1127, 22] on icon at bounding box center [1121, 20] width 13 height 13
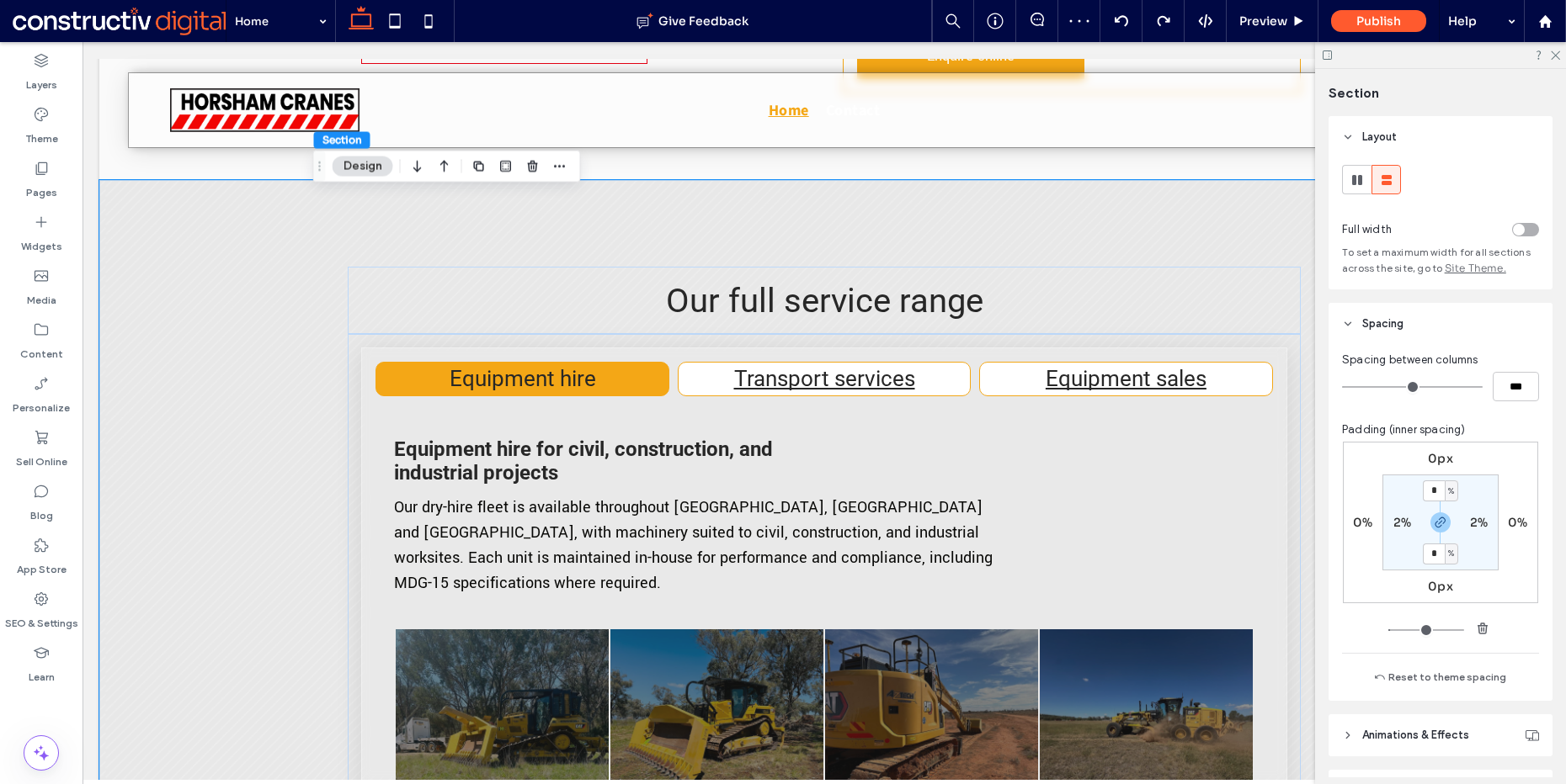
scroll to position [1206, 0]
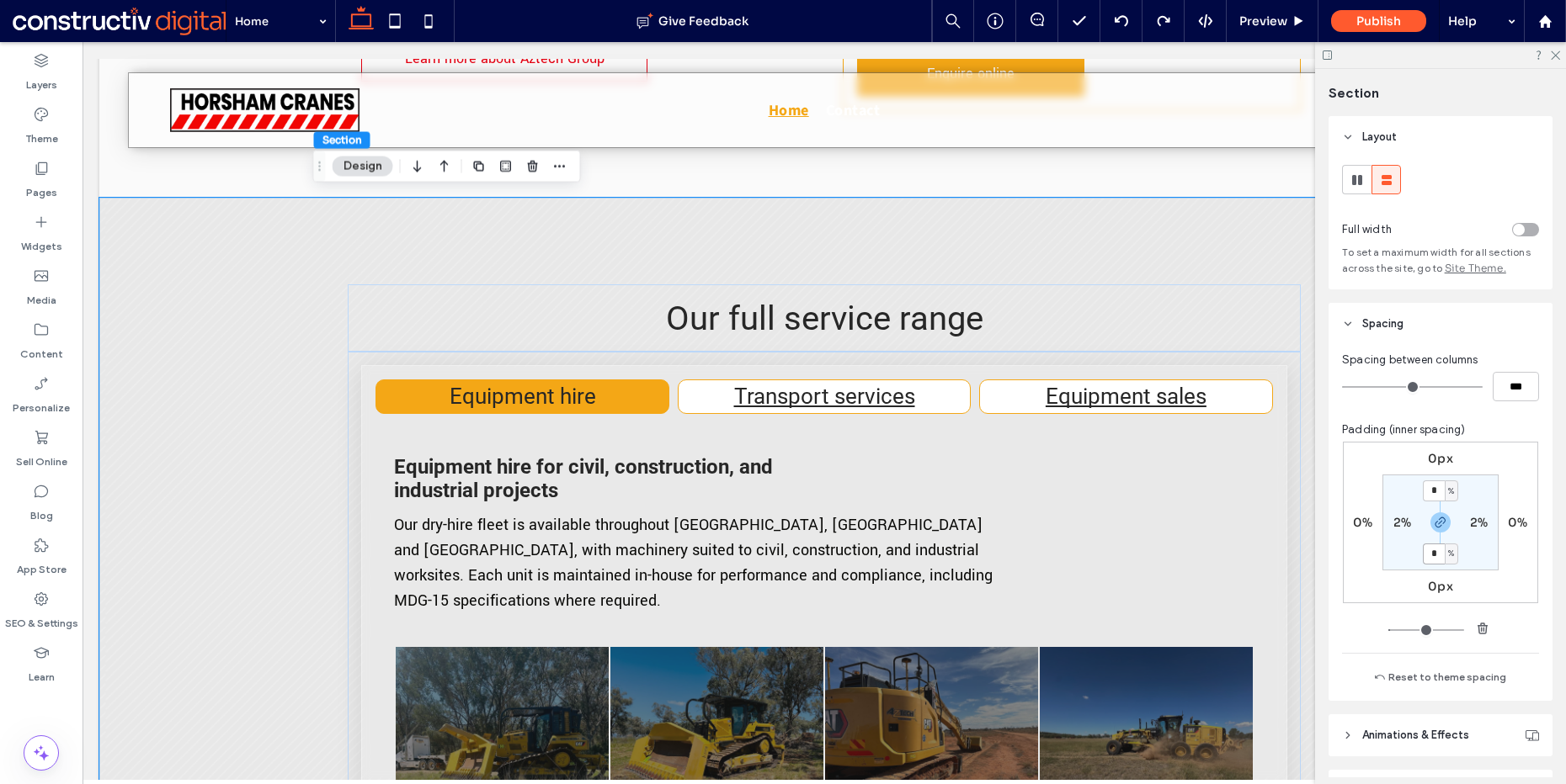
click at [801, 313] on span "Our full service range" at bounding box center [825, 319] width 318 height 40
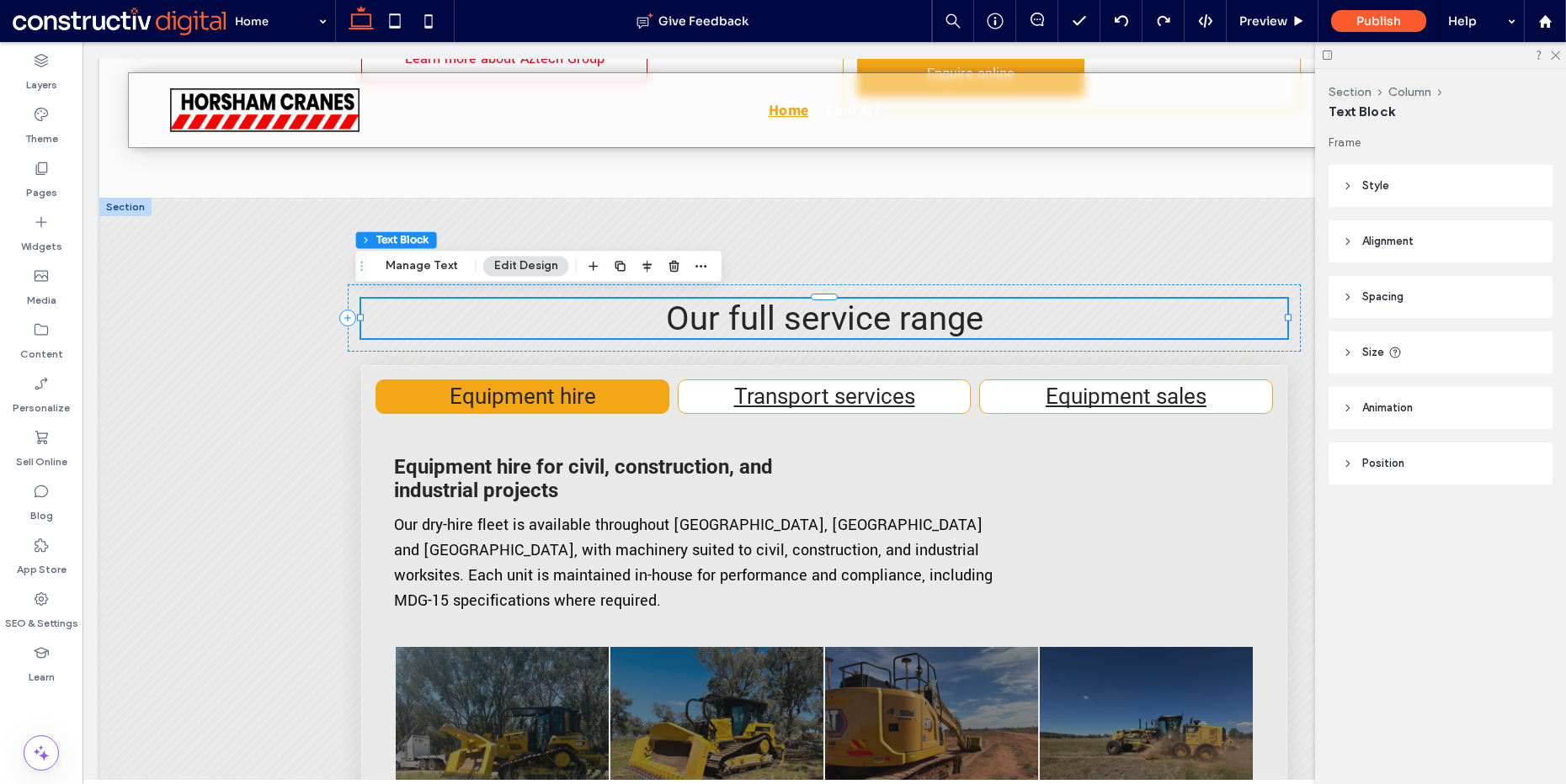
click at [801, 313] on span "Our full service range" at bounding box center [825, 319] width 318 height 40
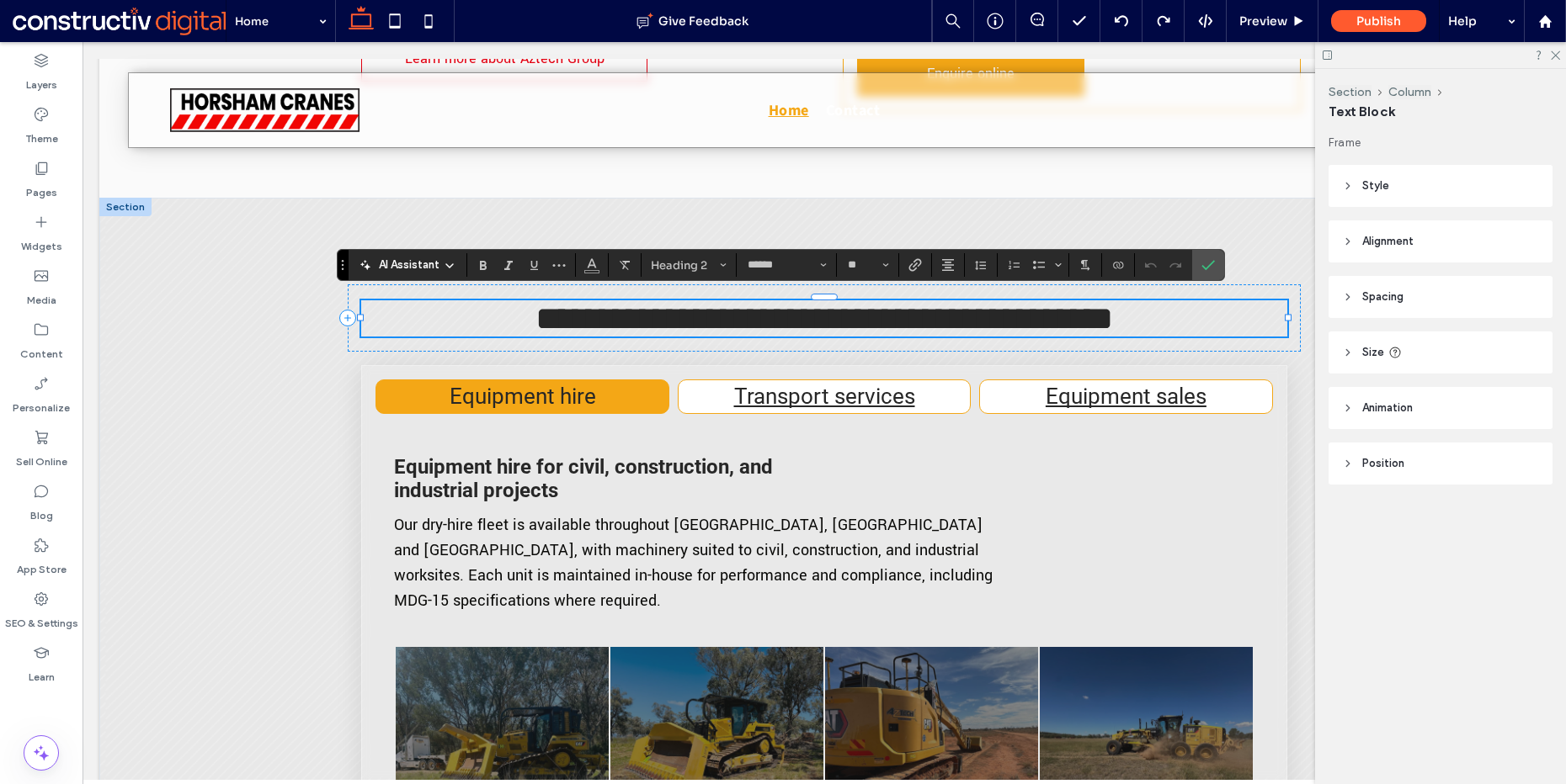
type input "**********"
type input "**"
click at [565, 414] on div "Equipment hire for civil, construction, and industrial projects Our dry-hire fl…" at bounding box center [823, 726] width 896 height 624
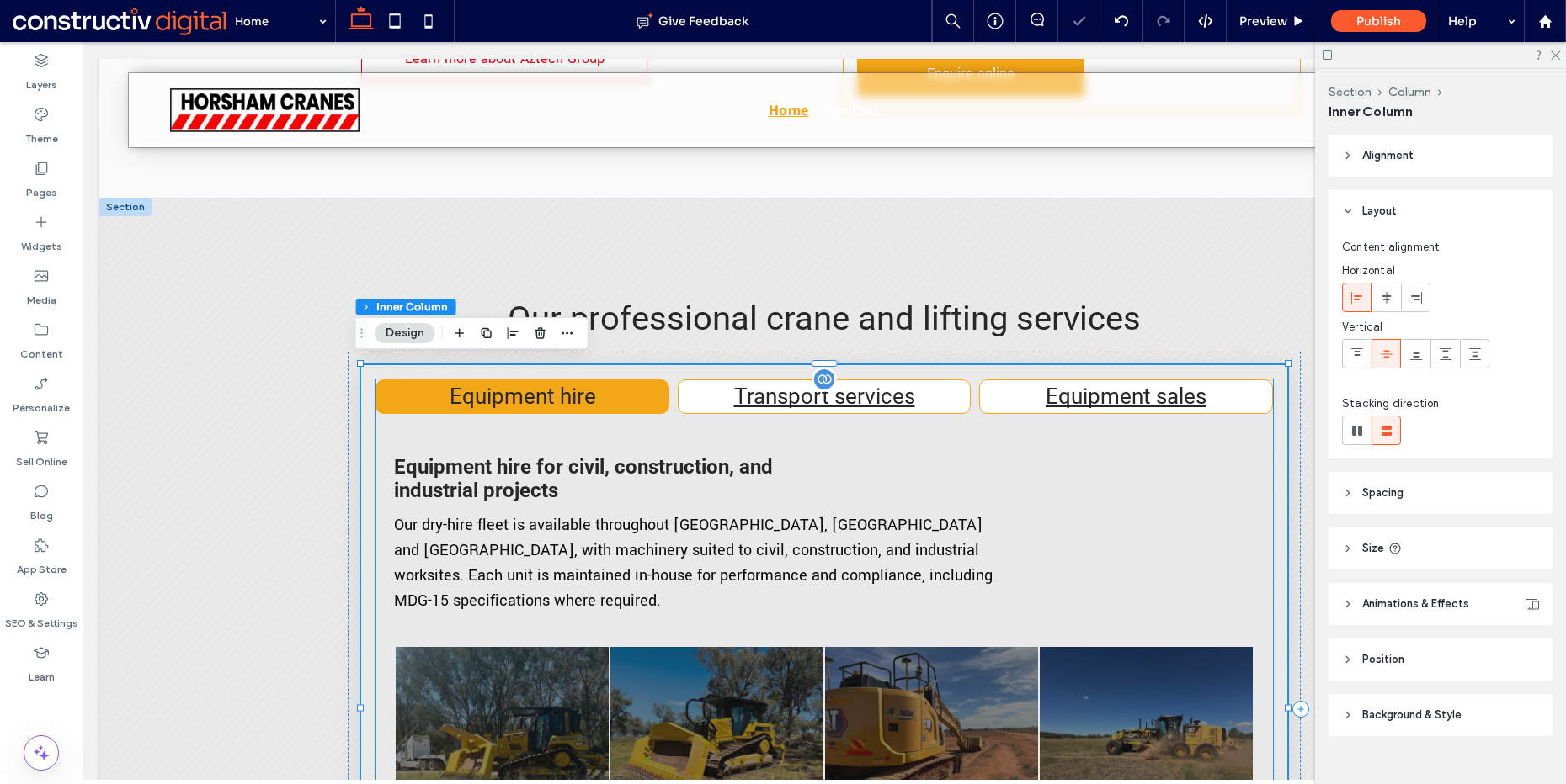
click at [593, 467] on span "Equipment hire for civil, construction, and industrial projects" at bounding box center [583, 478] width 379 height 47
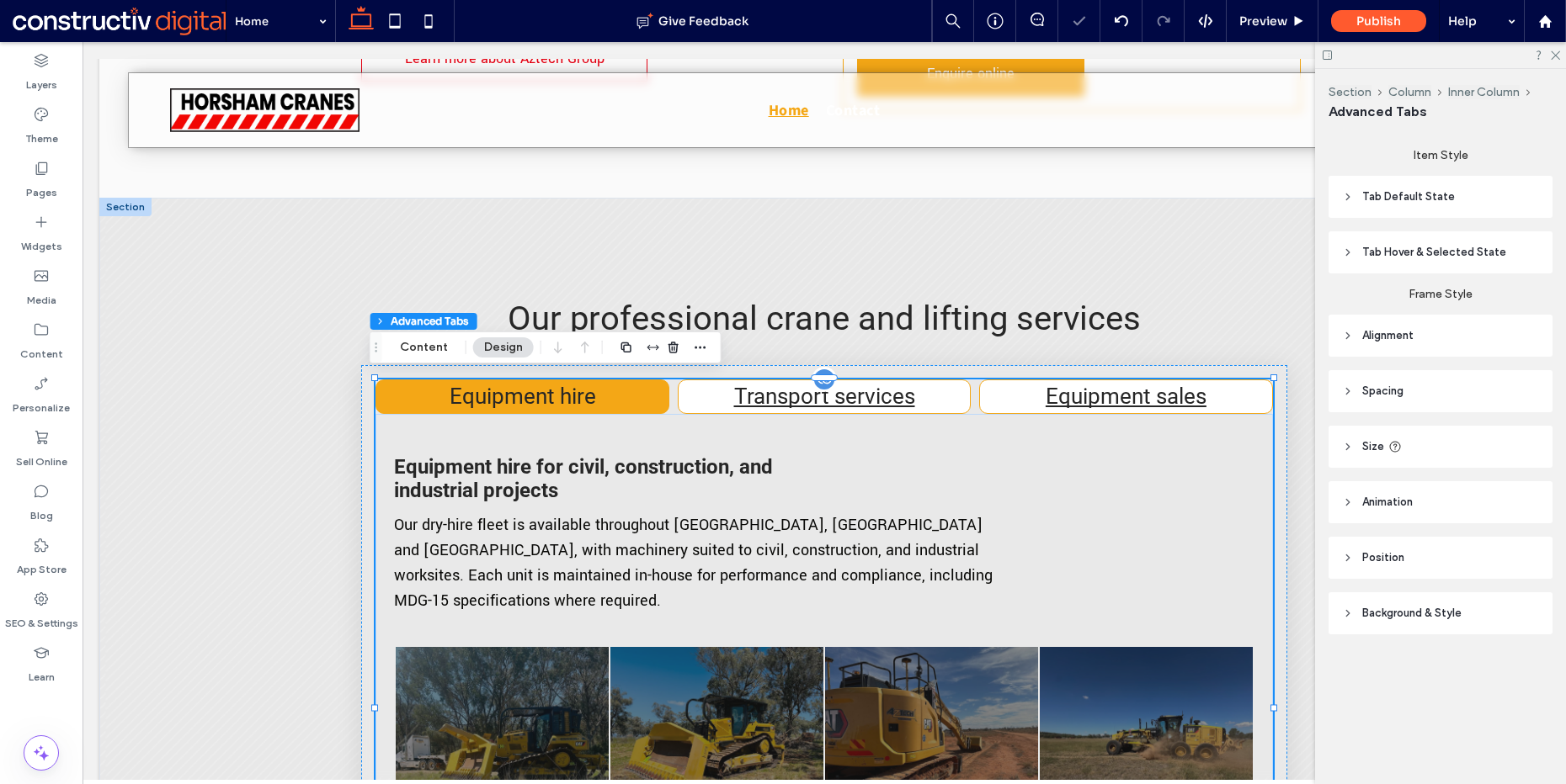
click at [593, 467] on span "Equipment hire for civil, construction, and industrial projects" at bounding box center [583, 478] width 379 height 47
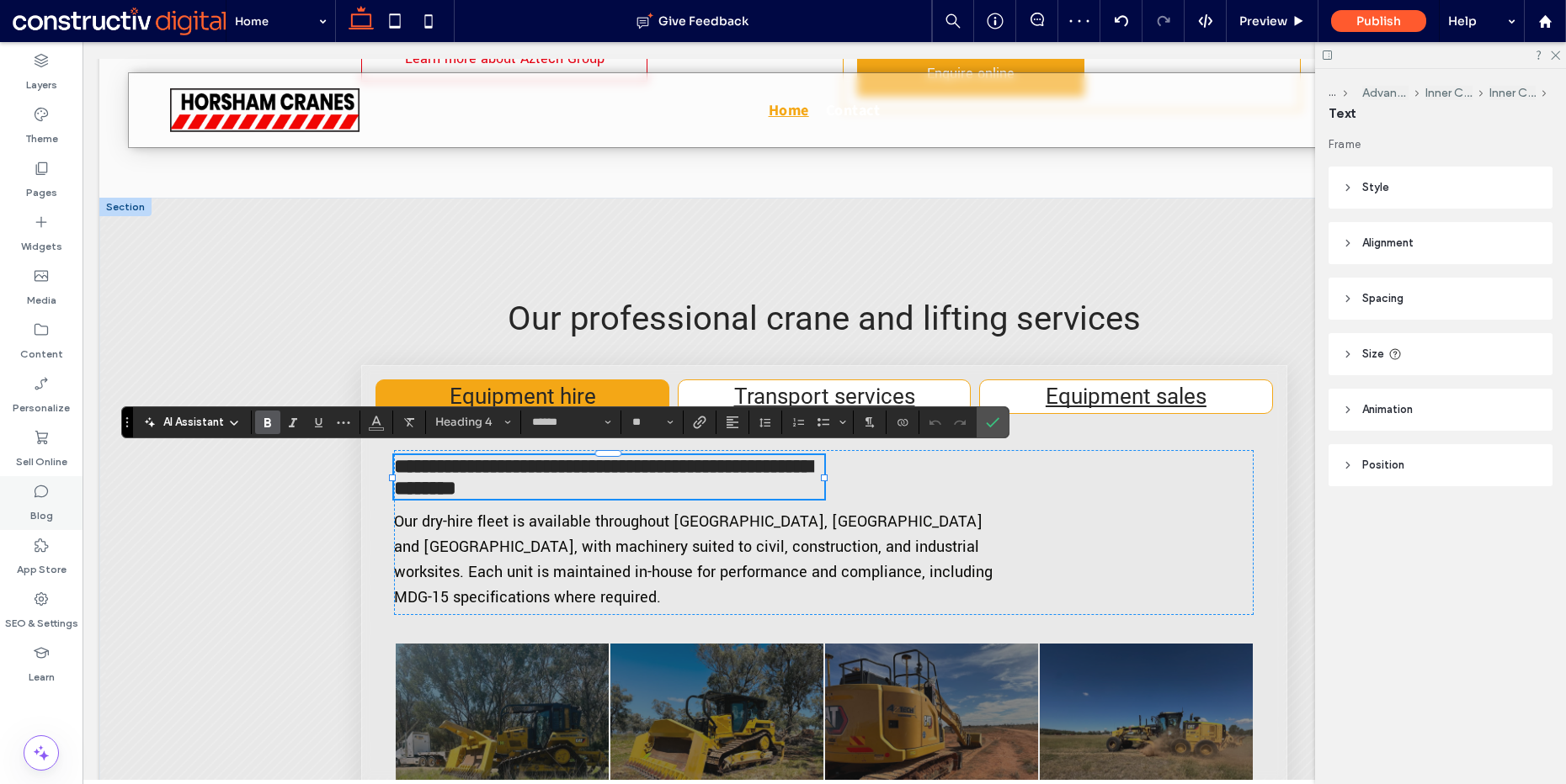
type input "**********"
type input "**"
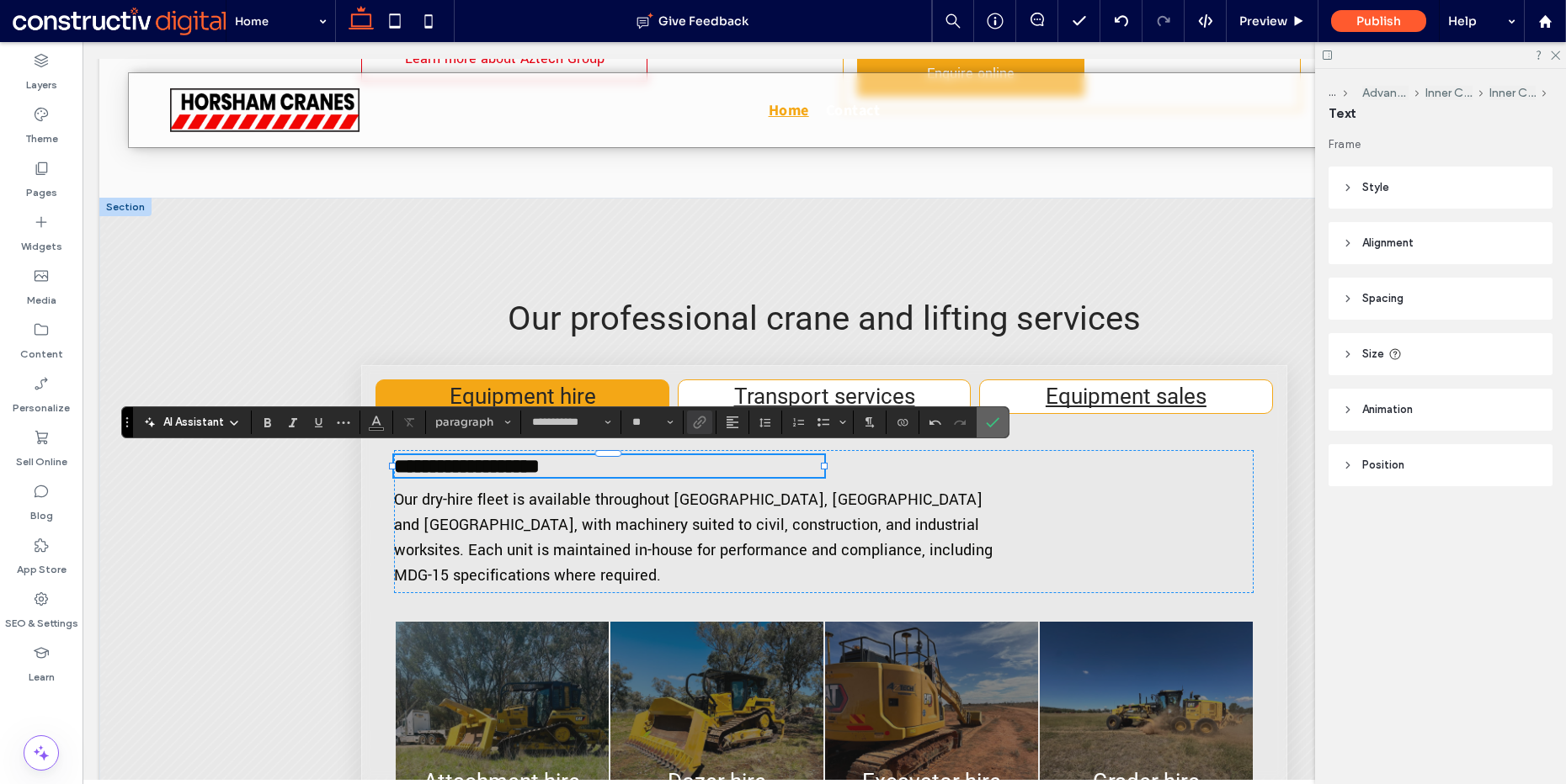
click at [987, 425] on icon "Confirm" at bounding box center [992, 421] width 13 height 13
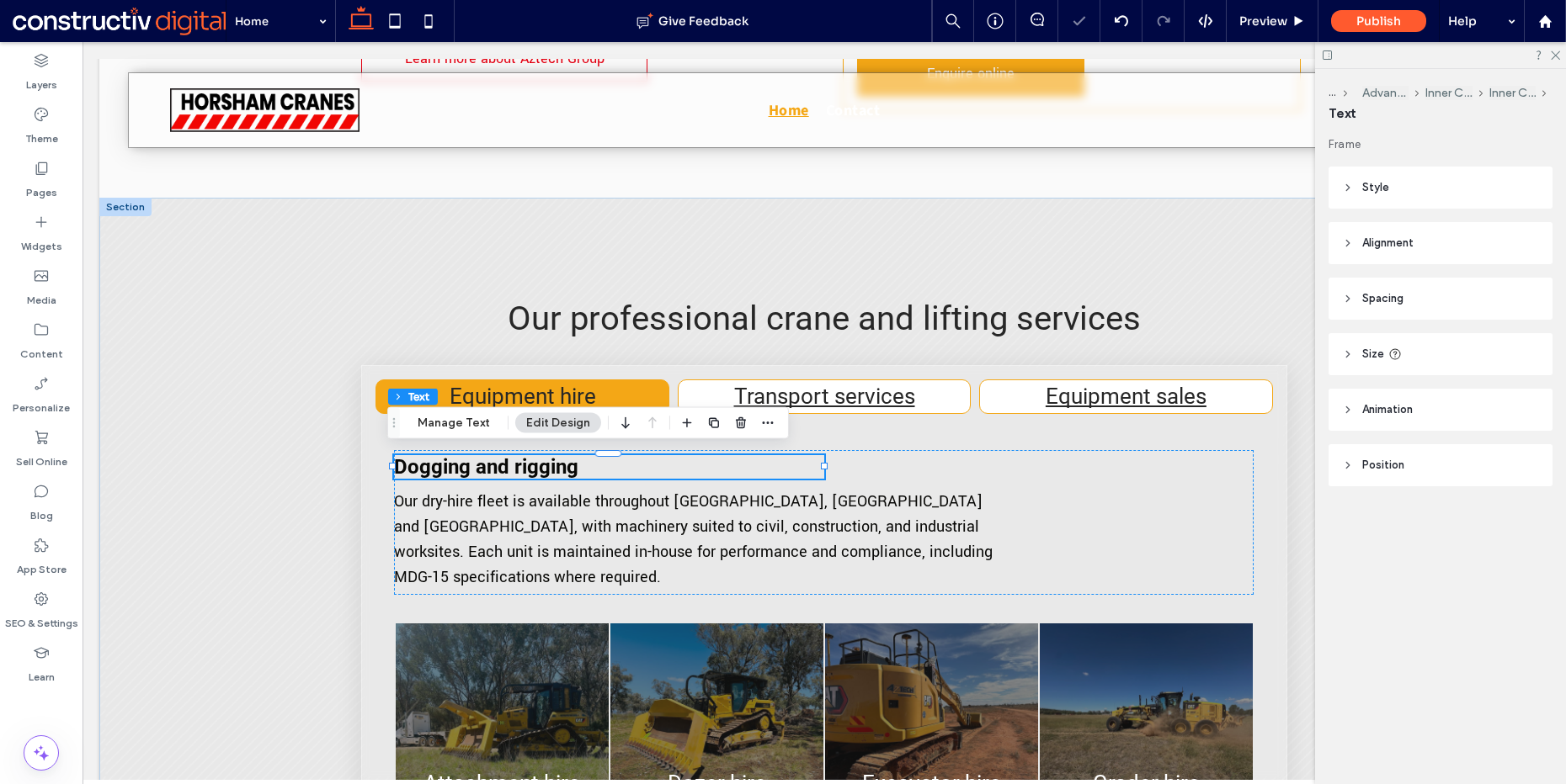
click at [301, 425] on div "Our professional crane and lifting services Equipment hire Equipment hire for c…" at bounding box center [823, 664] width 1450 height 933
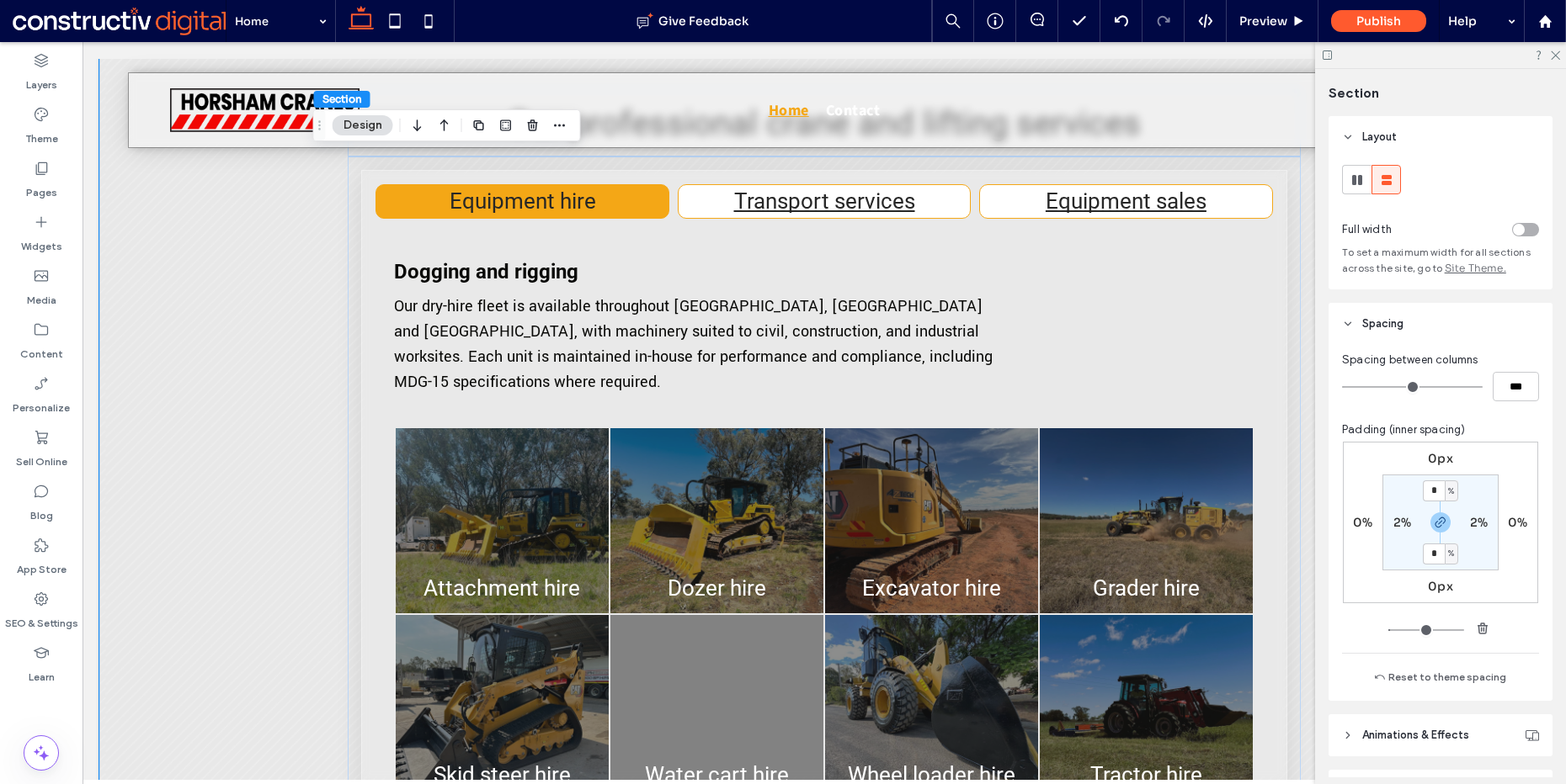
scroll to position [1201, 0]
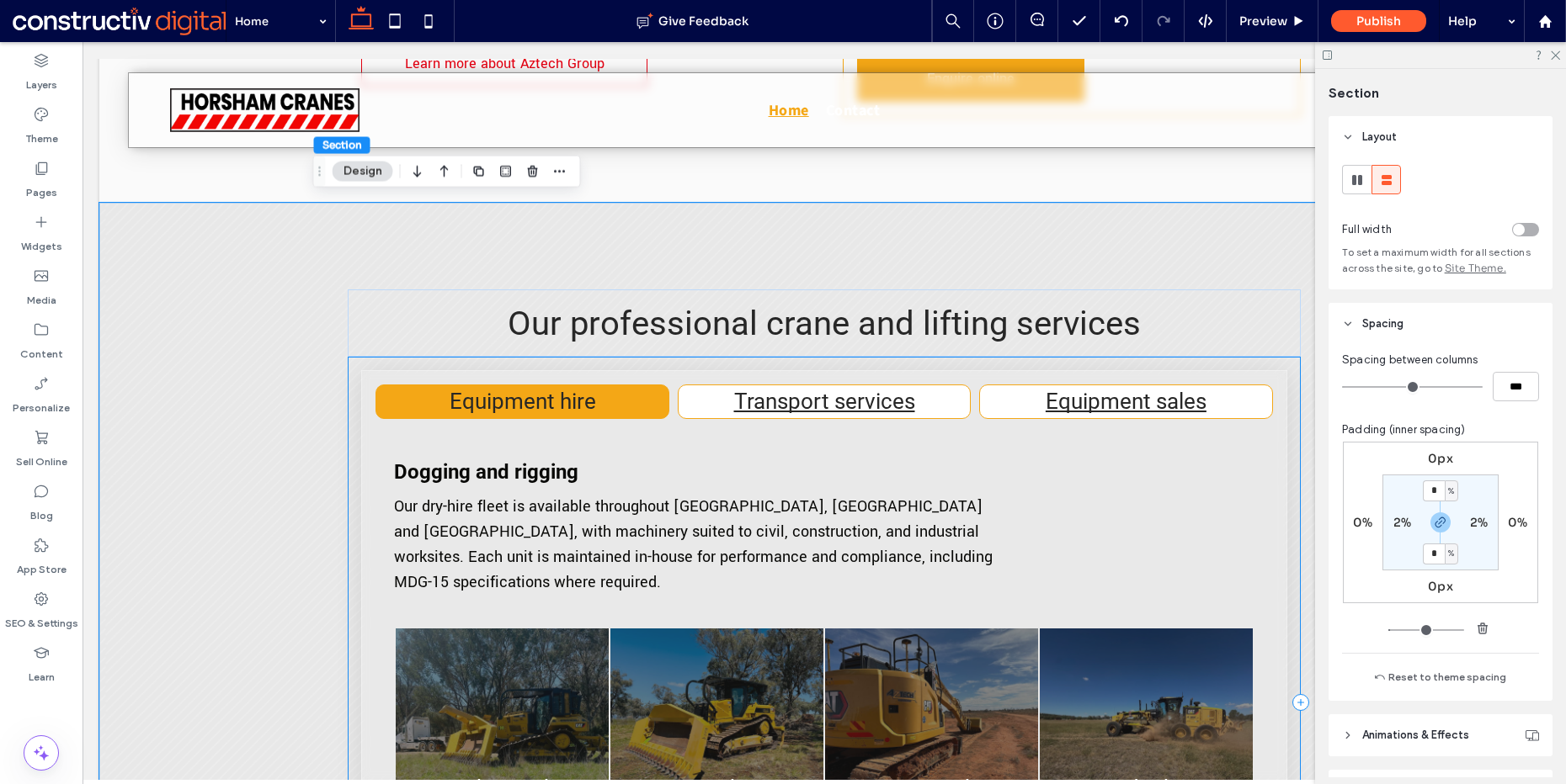
click at [349, 367] on div "Equipment hire Equipment hire for civil, construction, and industrial projects …" at bounding box center [823, 702] width 952 height 691
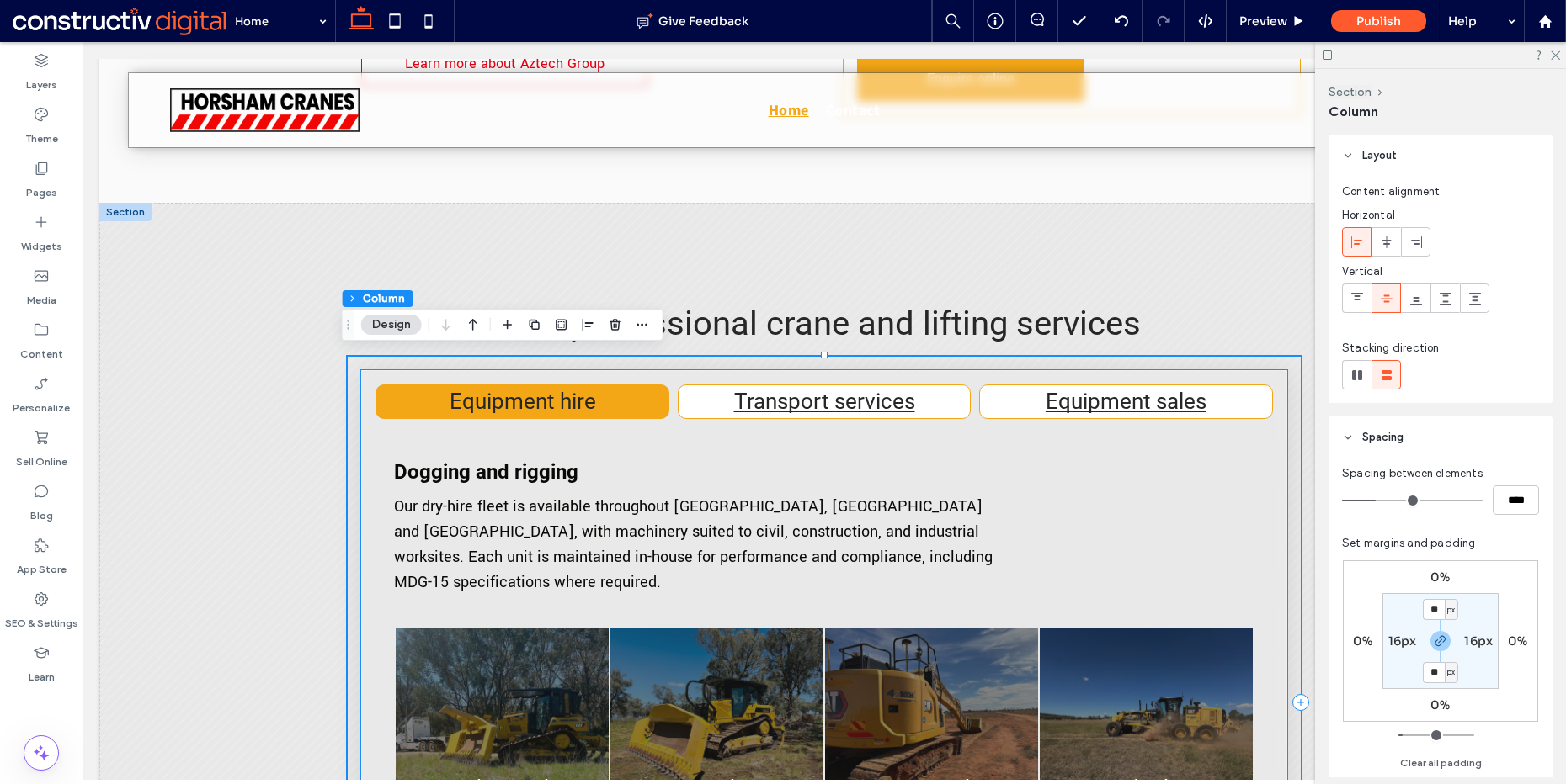
click at [362, 372] on div "Equipment hire Equipment hire for civil, construction, and industrial projects …" at bounding box center [824, 702] width 925 height 664
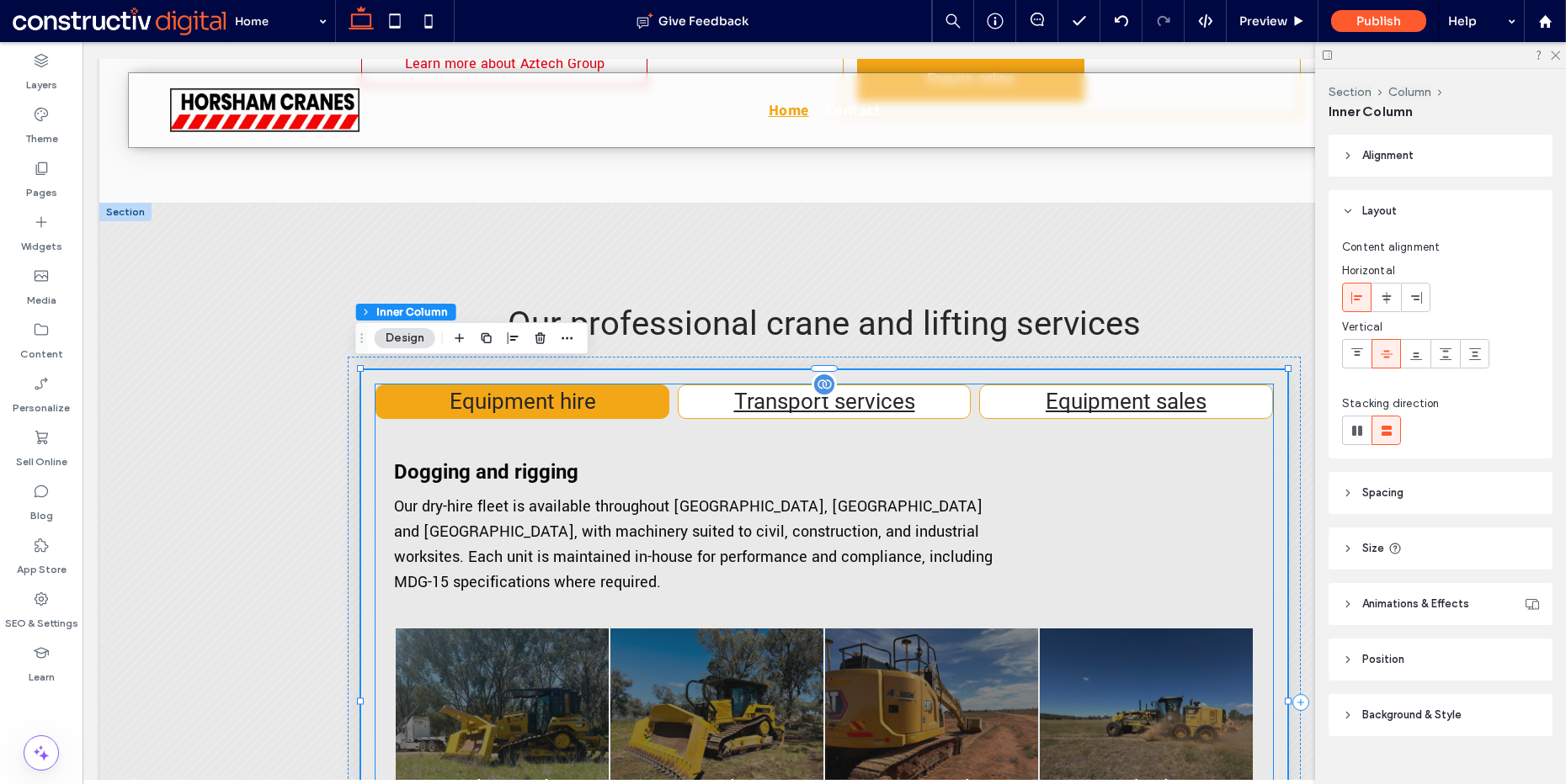
click at [403, 398] on h3 "Equipment hire" at bounding box center [522, 401] width 271 height 33
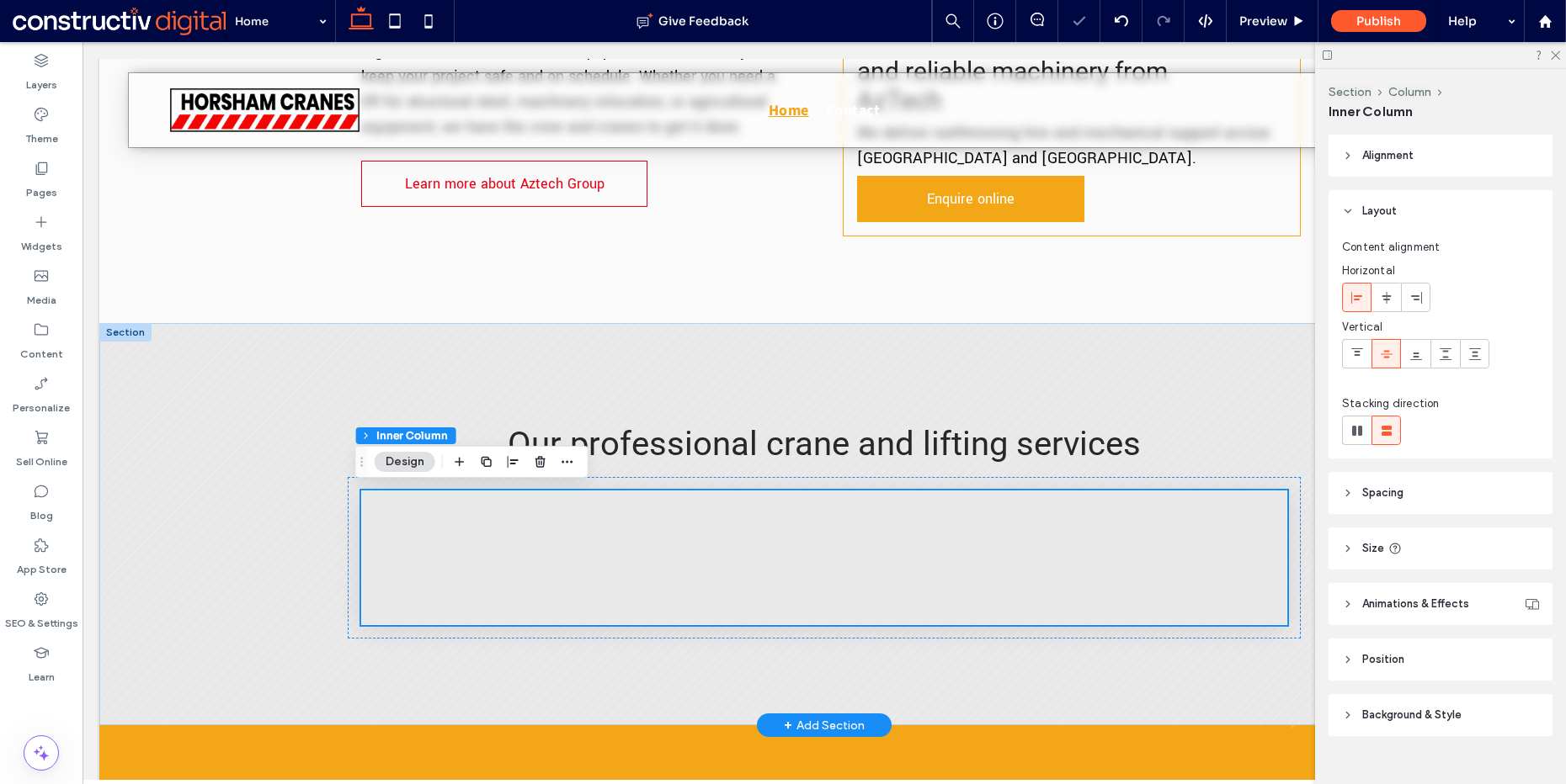
scroll to position [1078, 0]
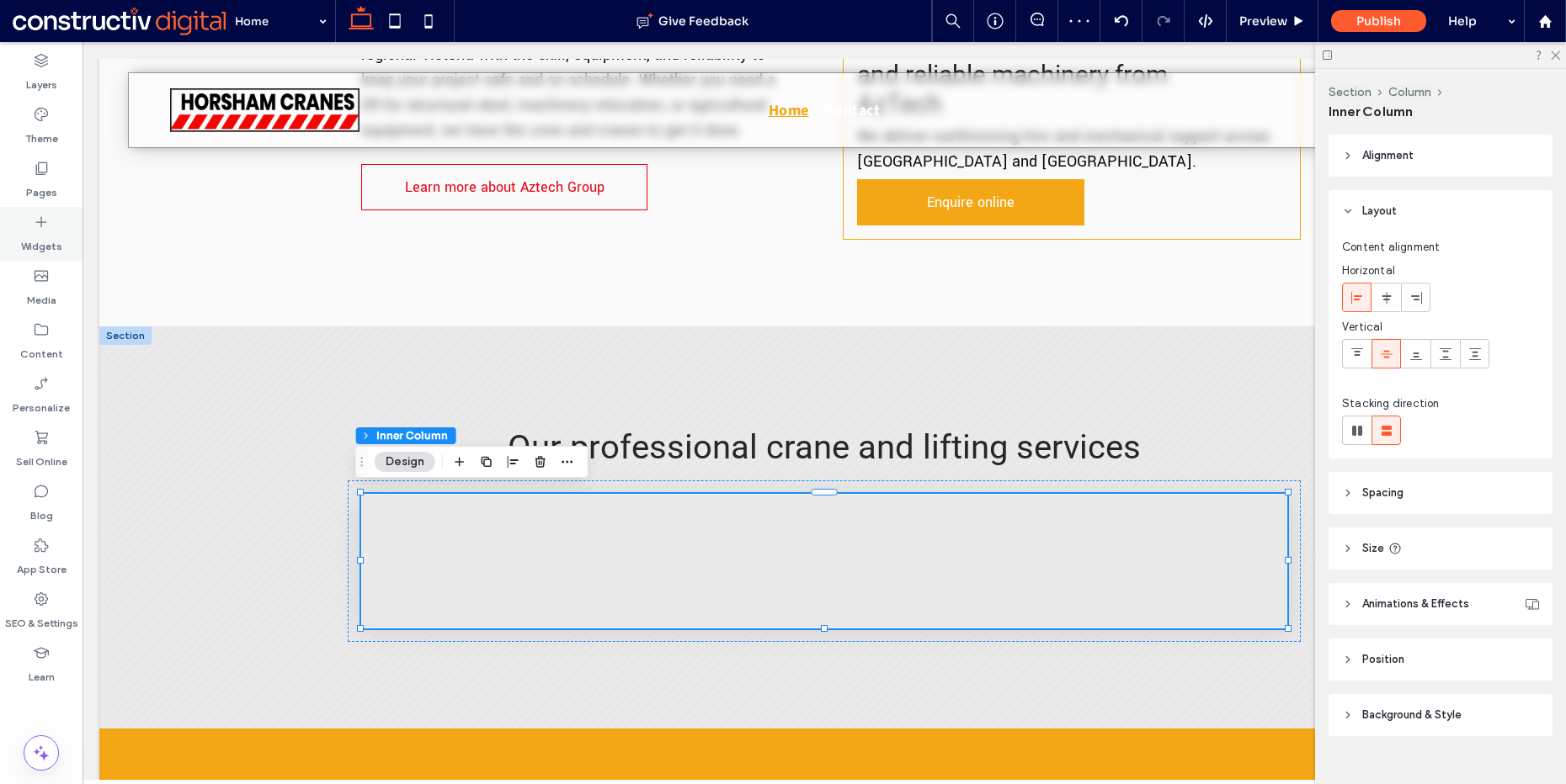
click at [67, 244] on div "Widgets" at bounding box center [41, 234] width 83 height 54
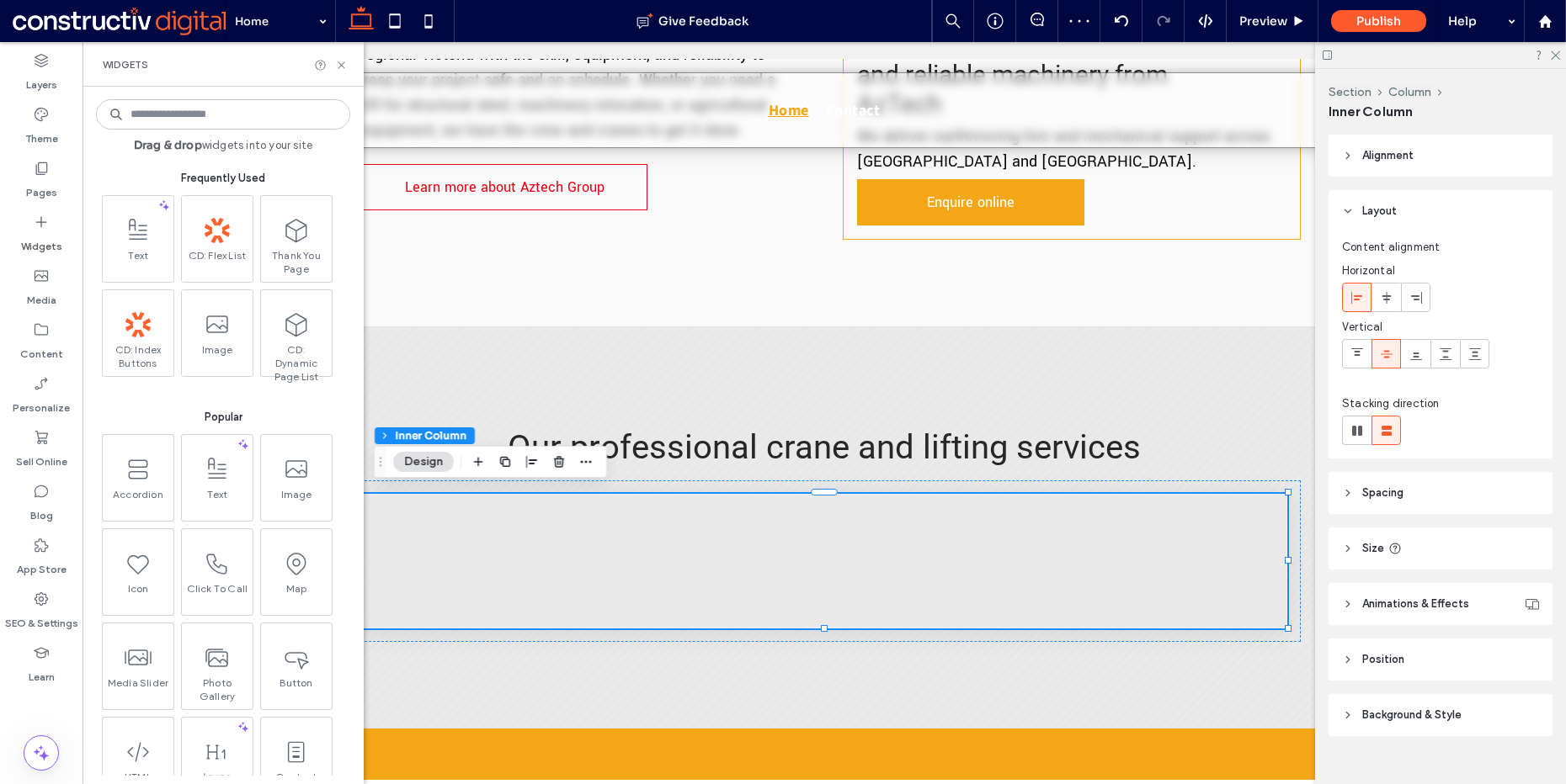
click at [174, 114] on input at bounding box center [223, 114] width 254 height 30
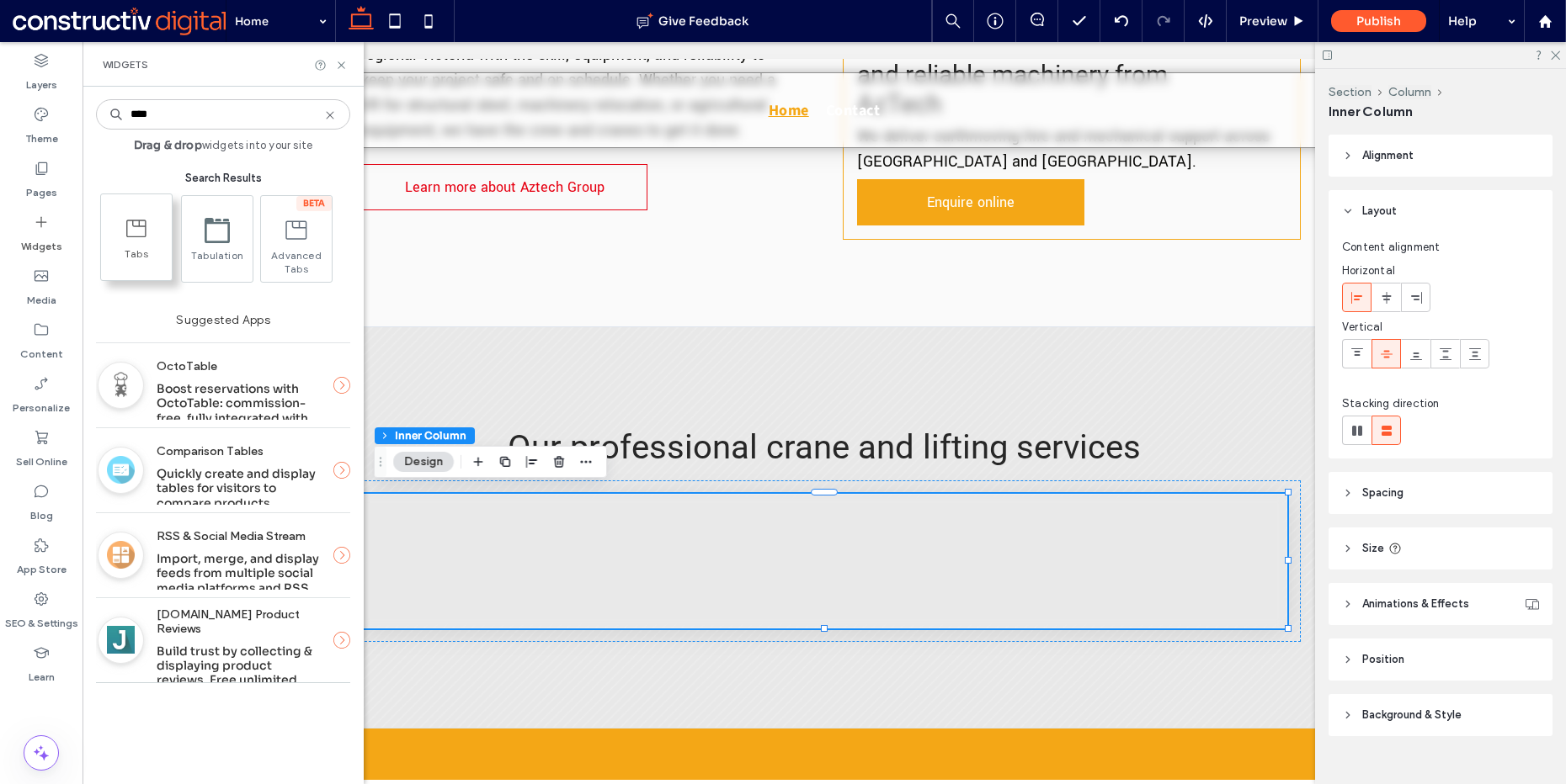
type input "****"
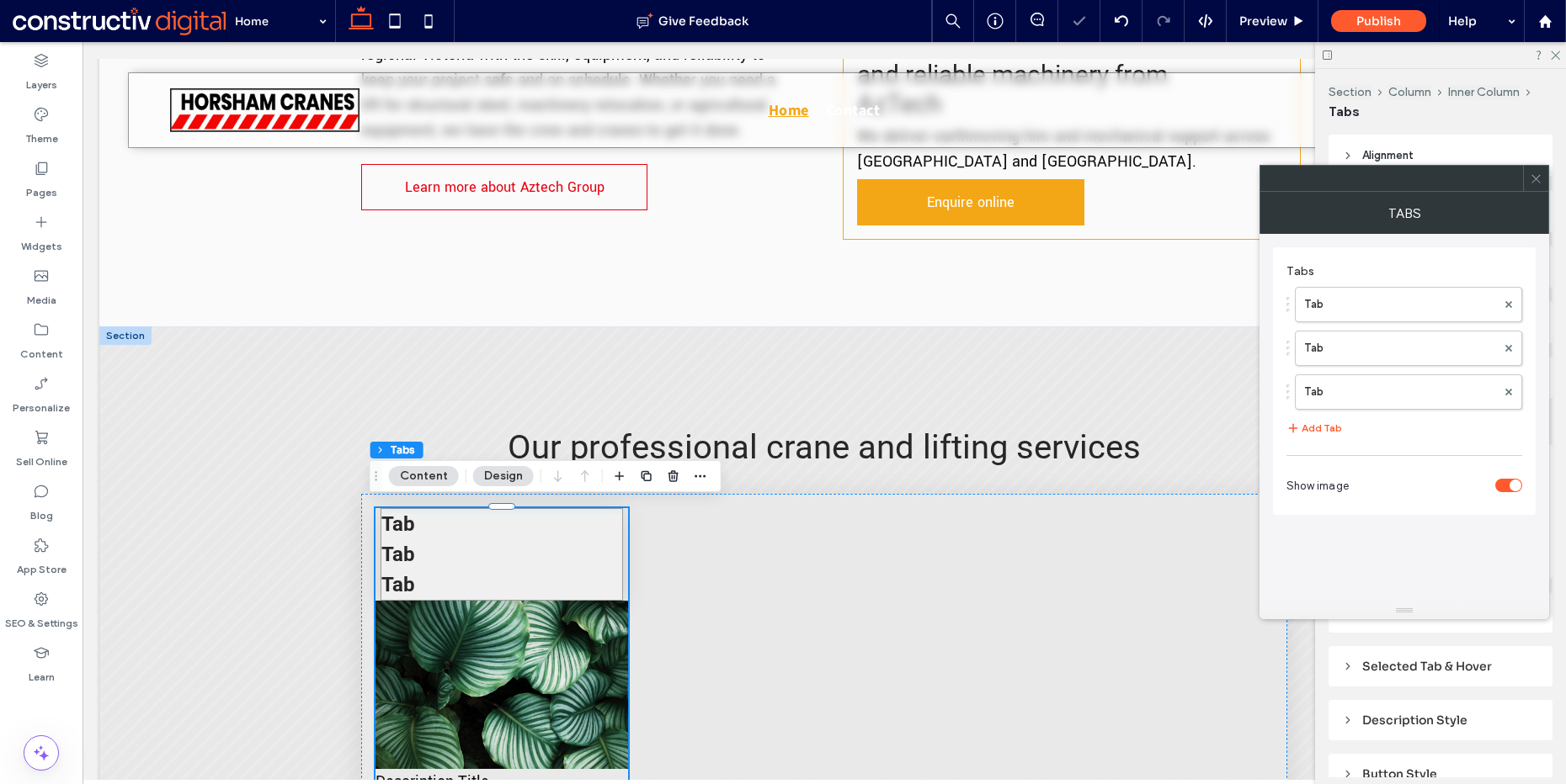
click at [1546, 179] on body ".wqwq-1{fill:#231f20;} .cls-1q, .cls-2q { fill-rule: evenodd; } .cls-2q { fill:…" at bounding box center [783, 392] width 1566 height 784
click at [1542, 179] on icon at bounding box center [1536, 179] width 13 height 13
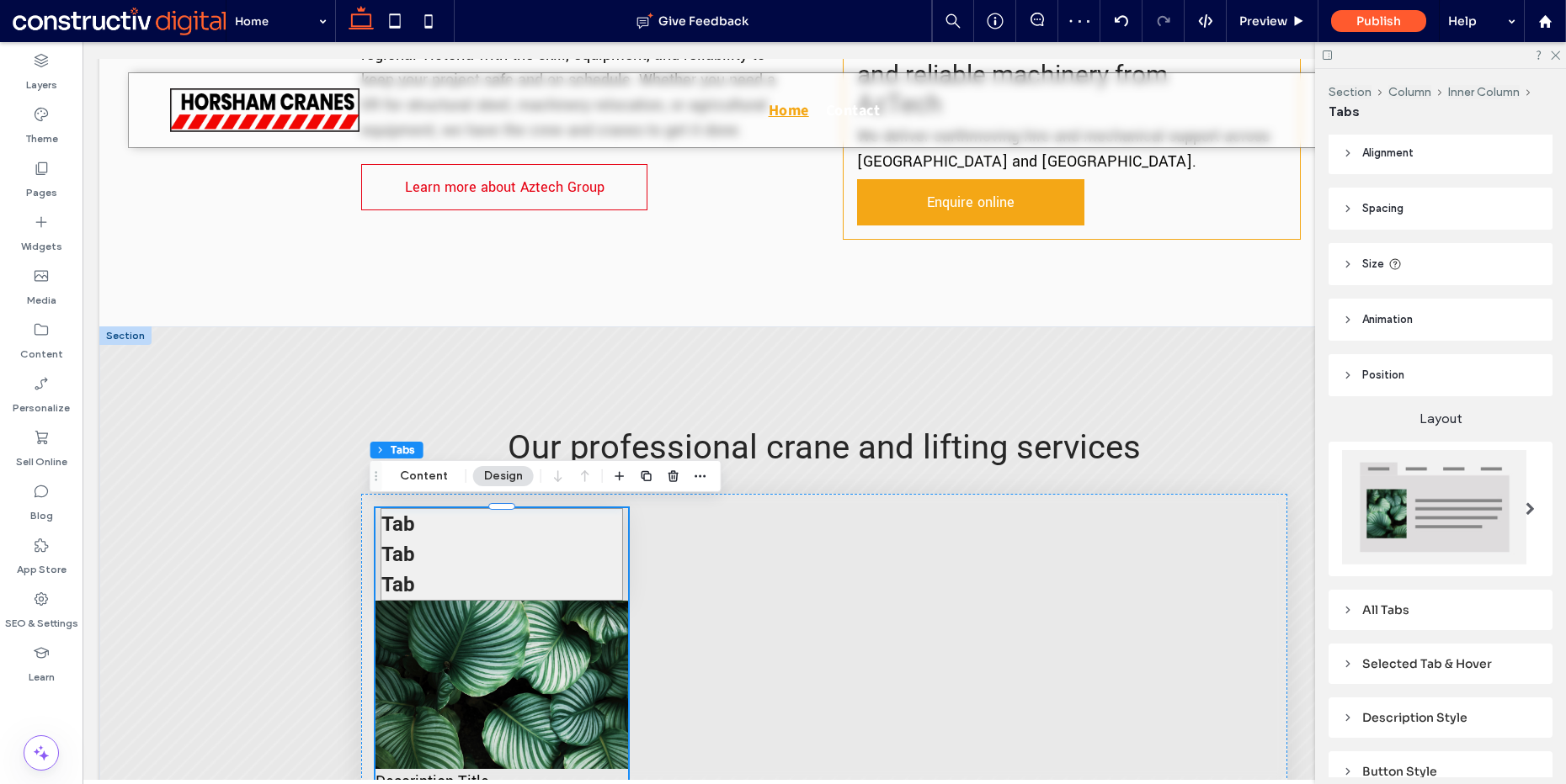
scroll to position [0, 0]
click at [1359, 270] on header "Size" at bounding box center [1441, 267] width 224 height 42
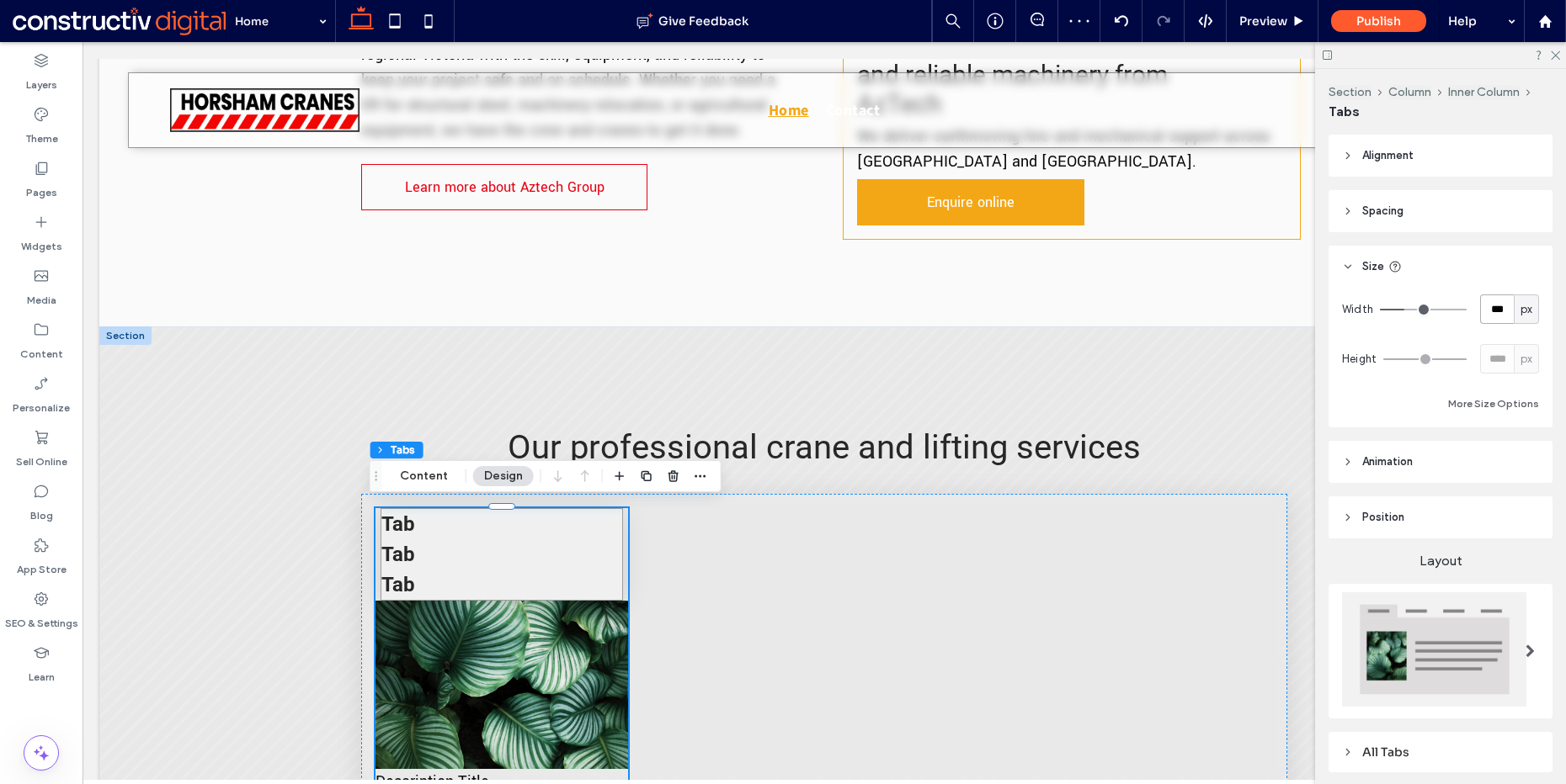
click at [1480, 311] on input "***" at bounding box center [1497, 309] width 34 height 29
click at [1524, 310] on div "px" at bounding box center [1526, 310] width 17 height 17
click at [1520, 367] on span "%" at bounding box center [1517, 369] width 10 height 17
type input "**"
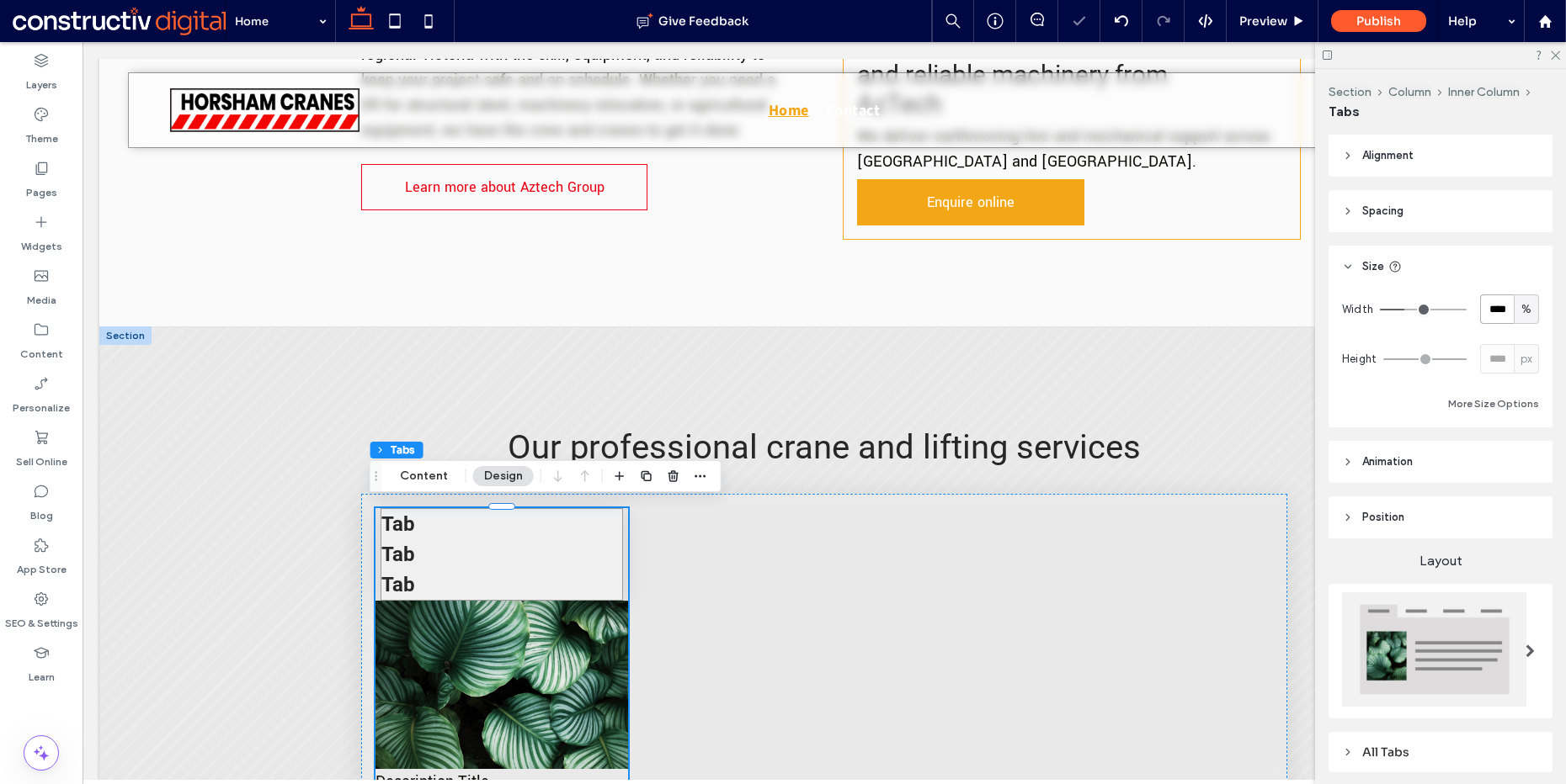
click at [1494, 304] on input "****" at bounding box center [1497, 309] width 34 height 29
type input "***"
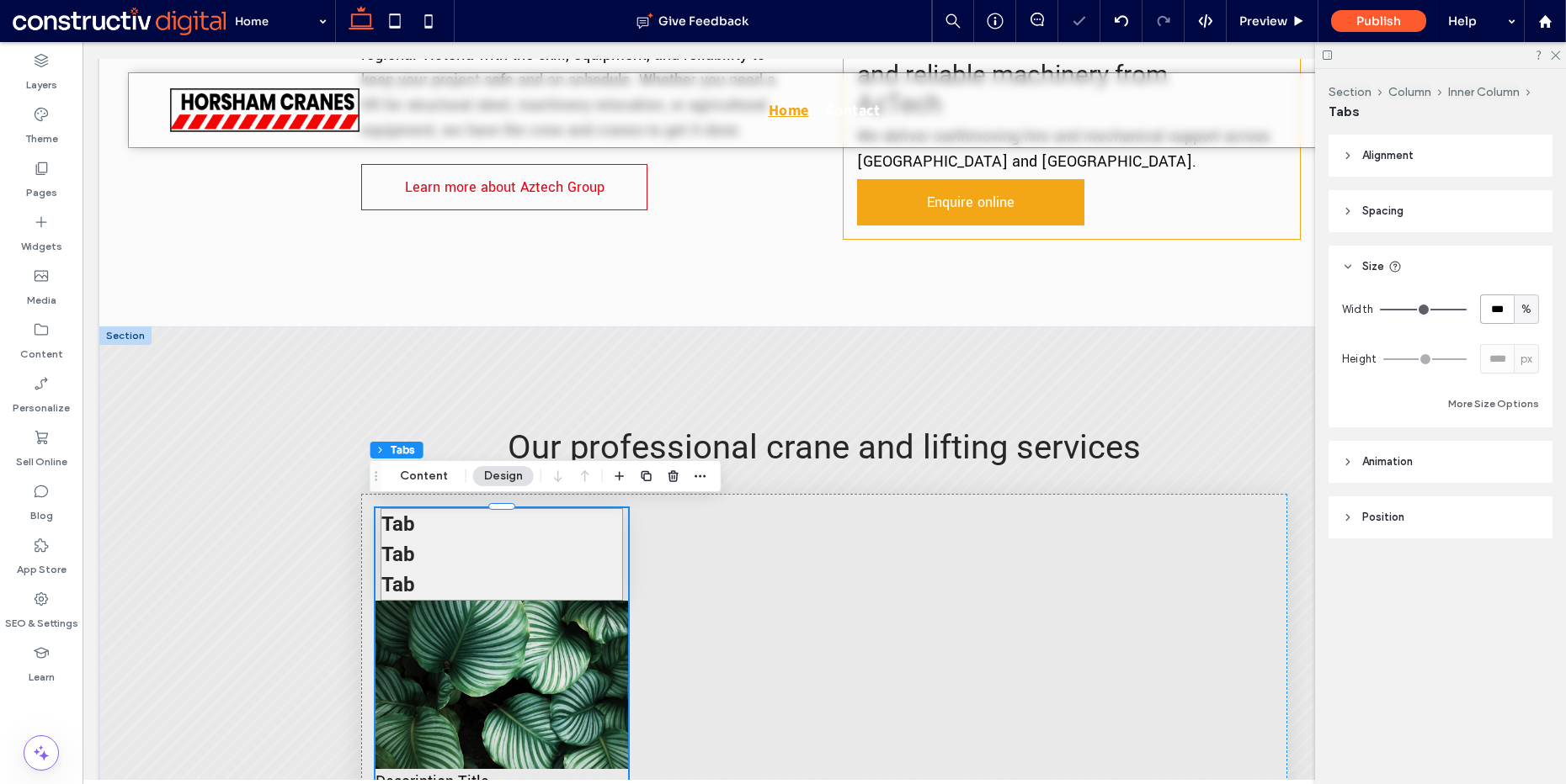
type input "***"
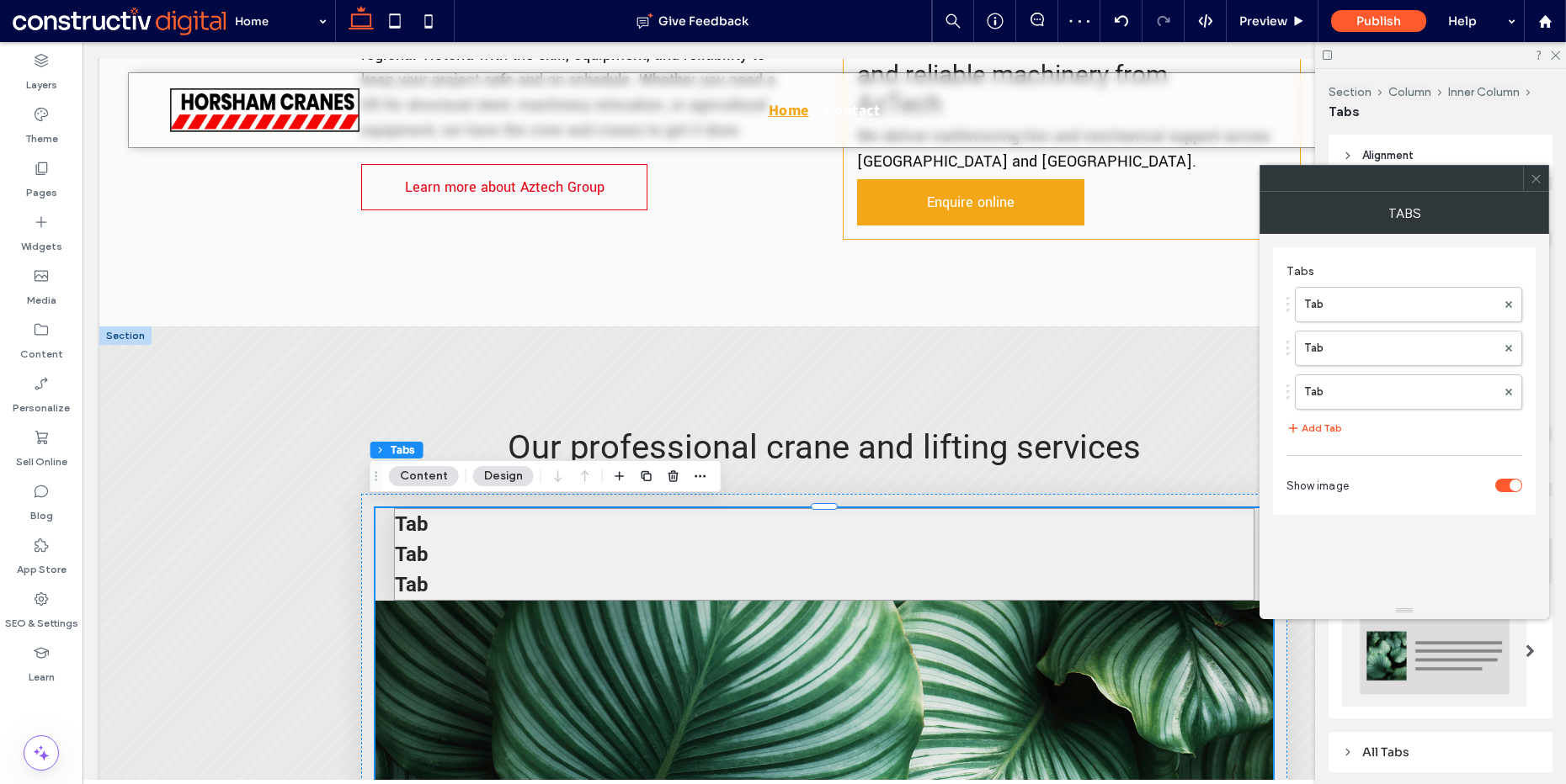
click at [1537, 180] on icon at bounding box center [1536, 179] width 13 height 13
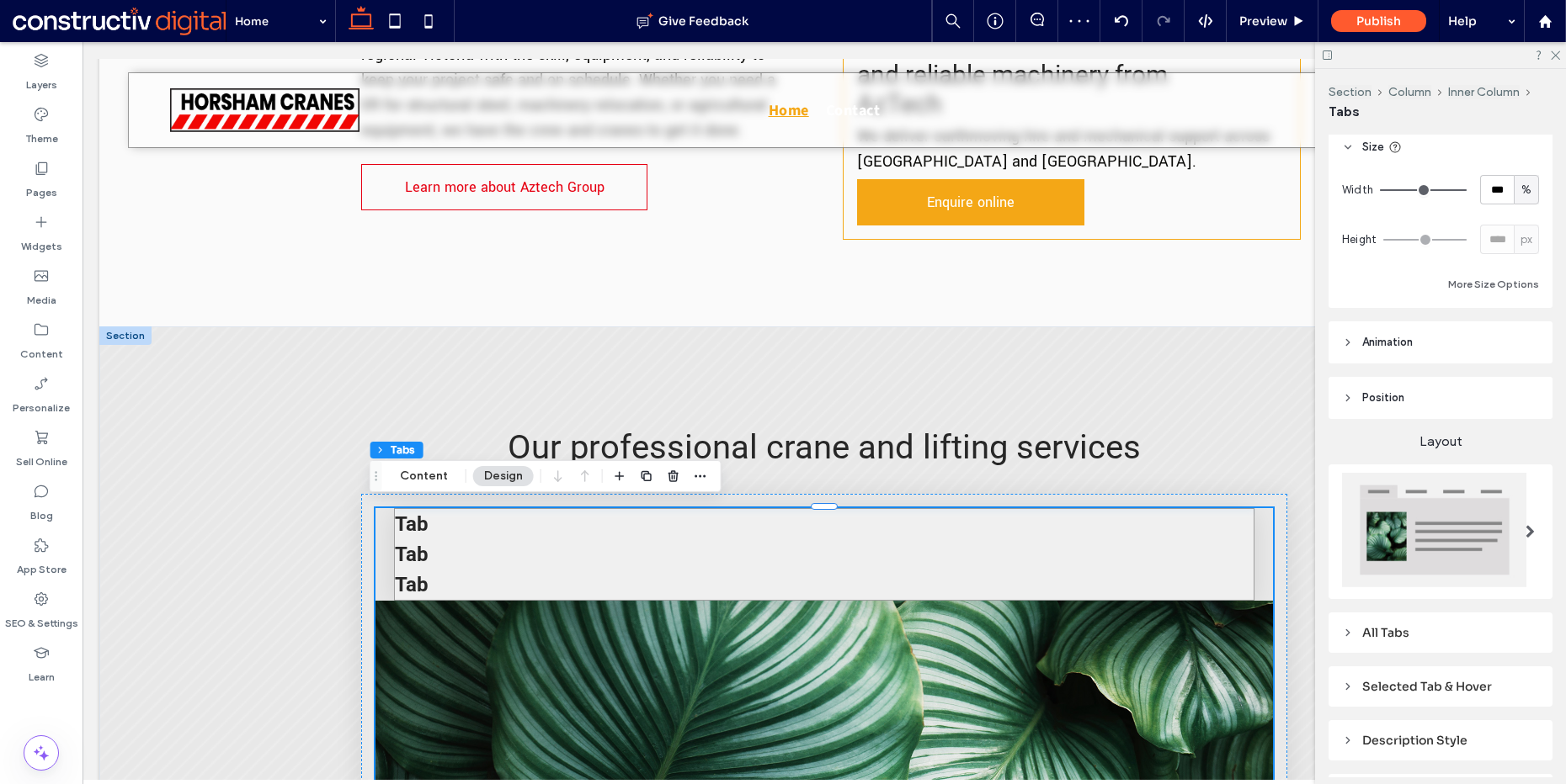
scroll to position [281, 0]
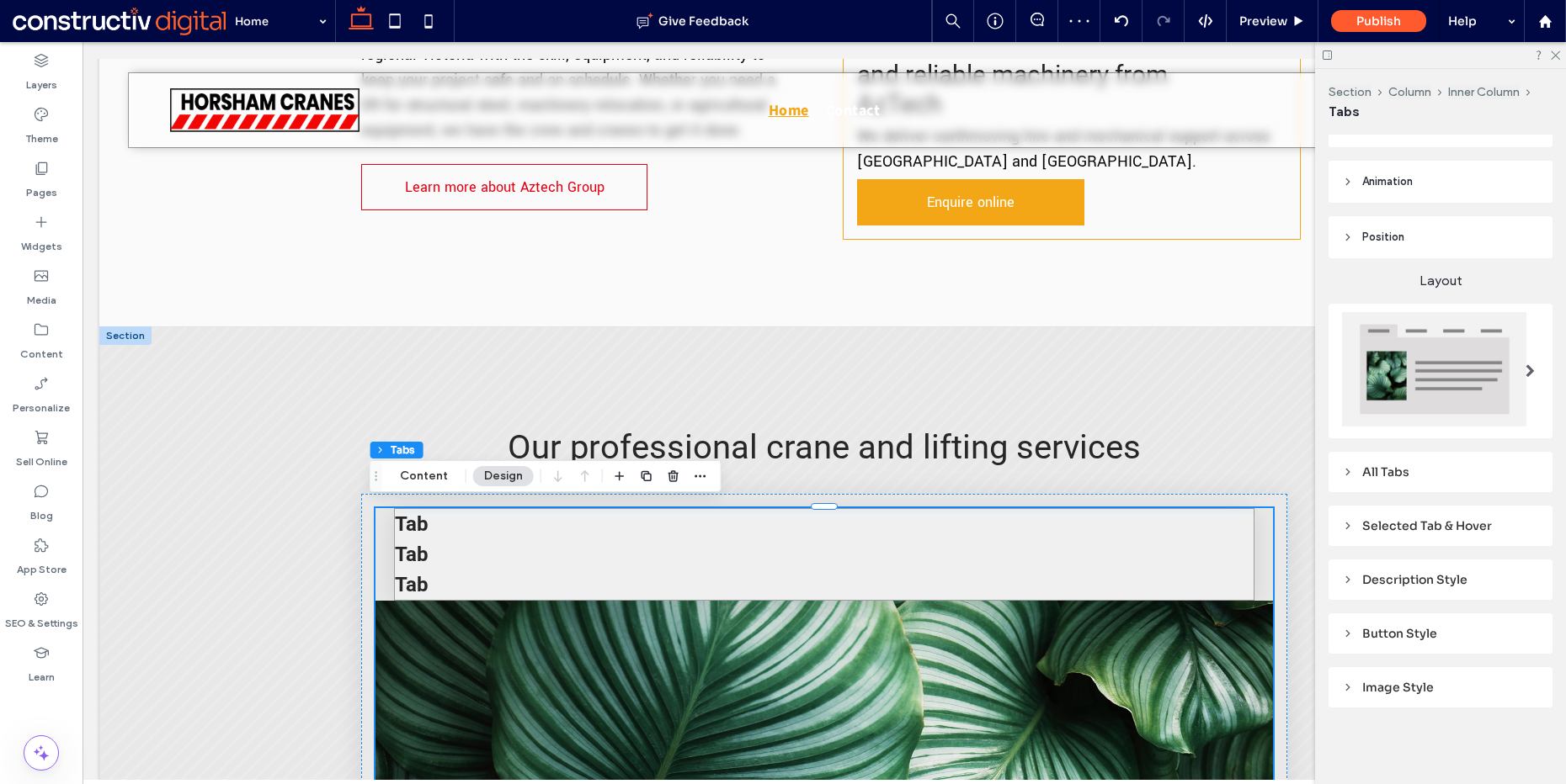
click at [1427, 464] on div "All Tabs" at bounding box center [1440, 471] width 197 height 15
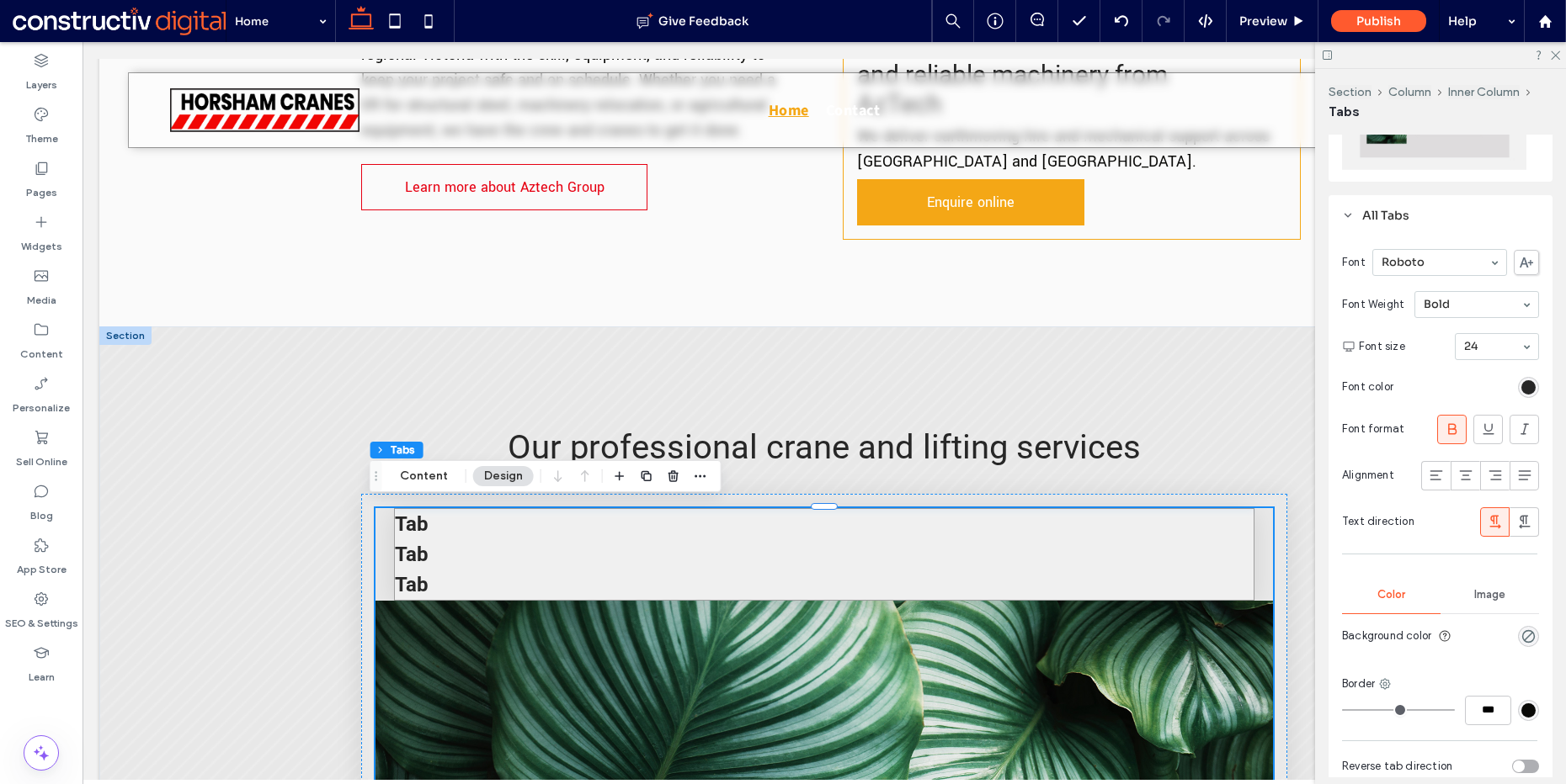
scroll to position [356, 0]
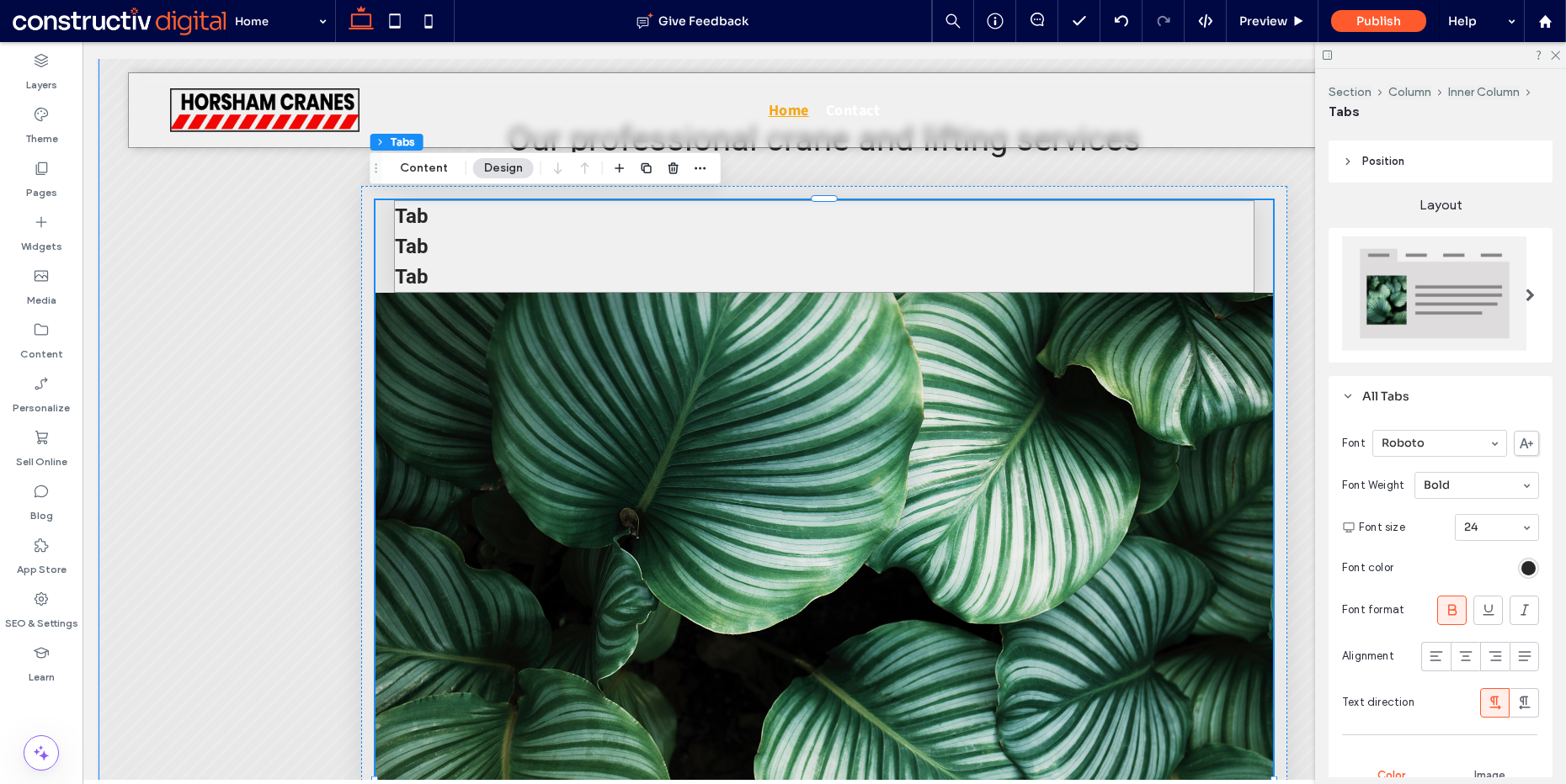
click at [301, 500] on div "Our professional crane and lifting services Equipment hire Equipment hire for c…" at bounding box center [823, 748] width 1450 height 1458
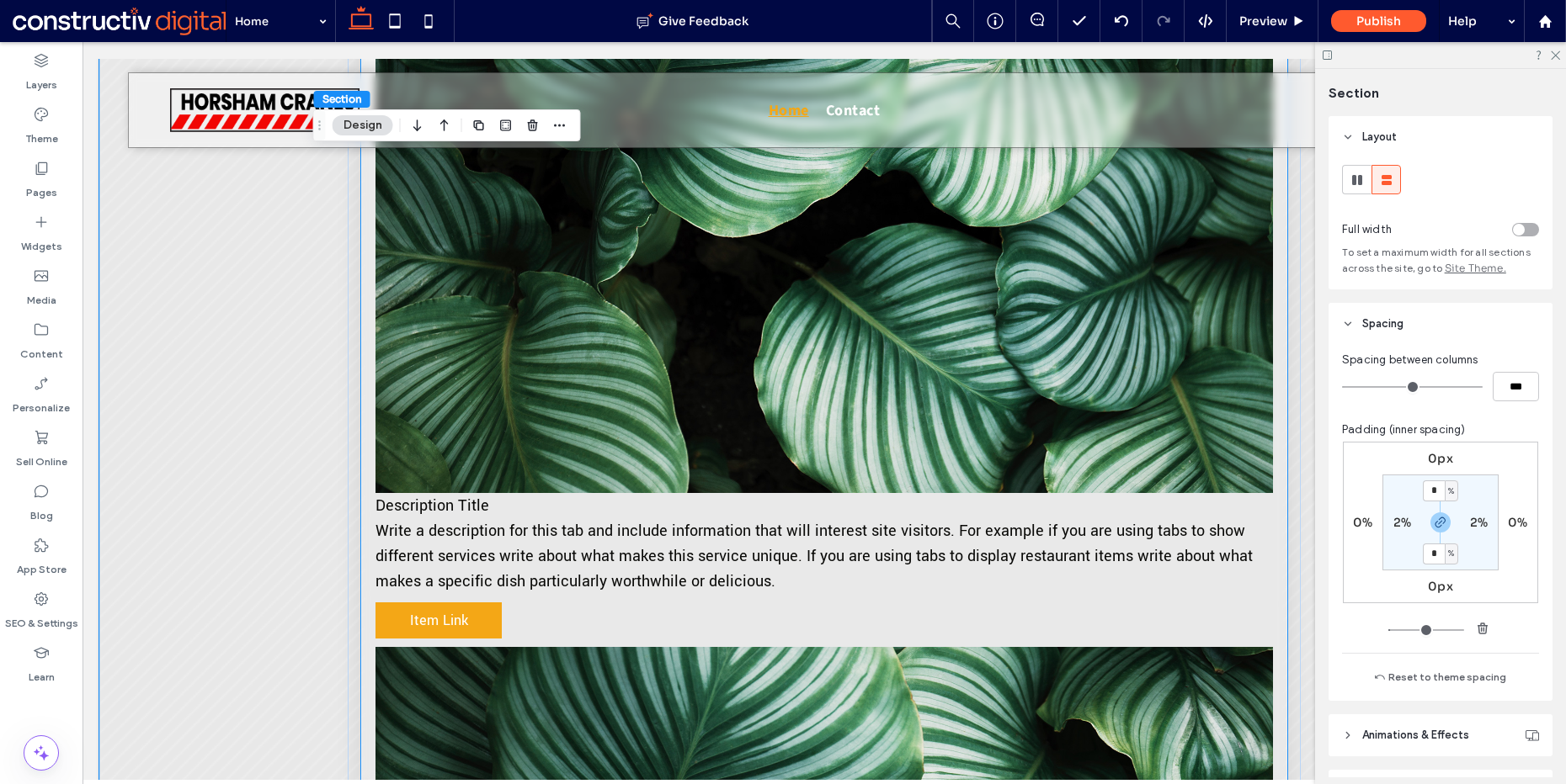
scroll to position [1427, 0]
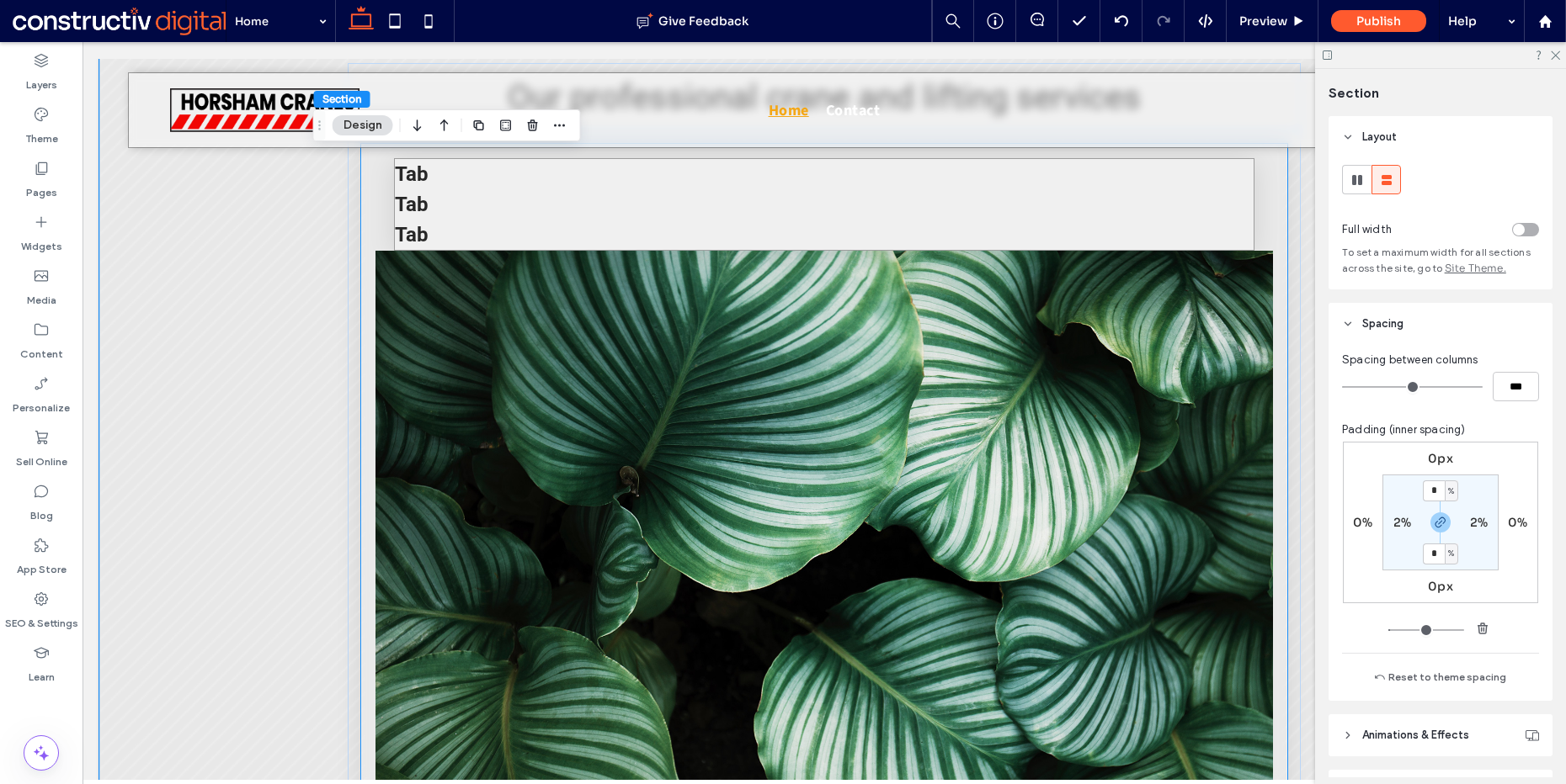
click at [603, 439] on img at bounding box center [823, 549] width 896 height 597
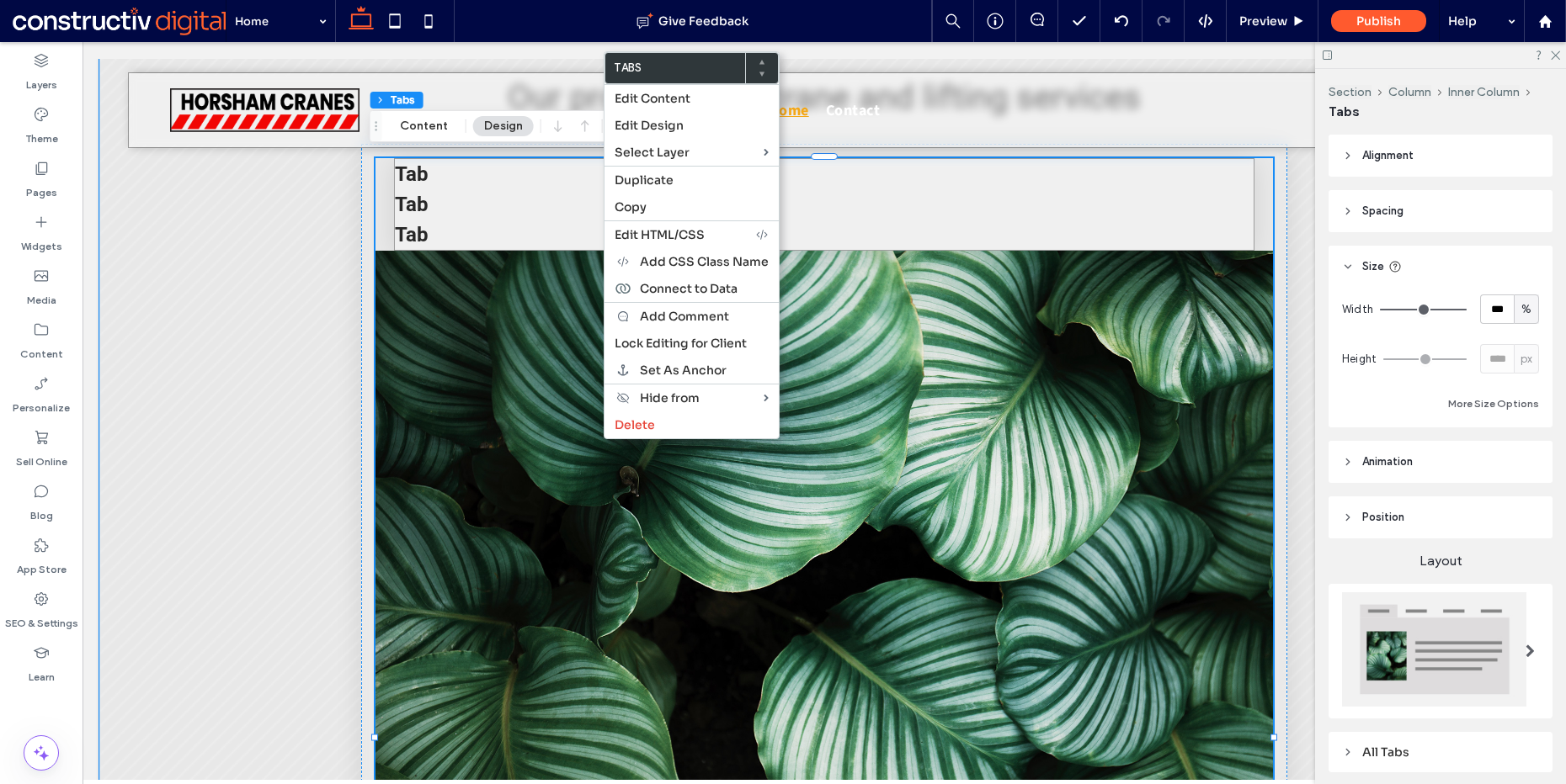
click at [161, 313] on div "Our professional crane and lifting services Equipment hire Equipment hire for c…" at bounding box center [823, 705] width 1450 height 1458
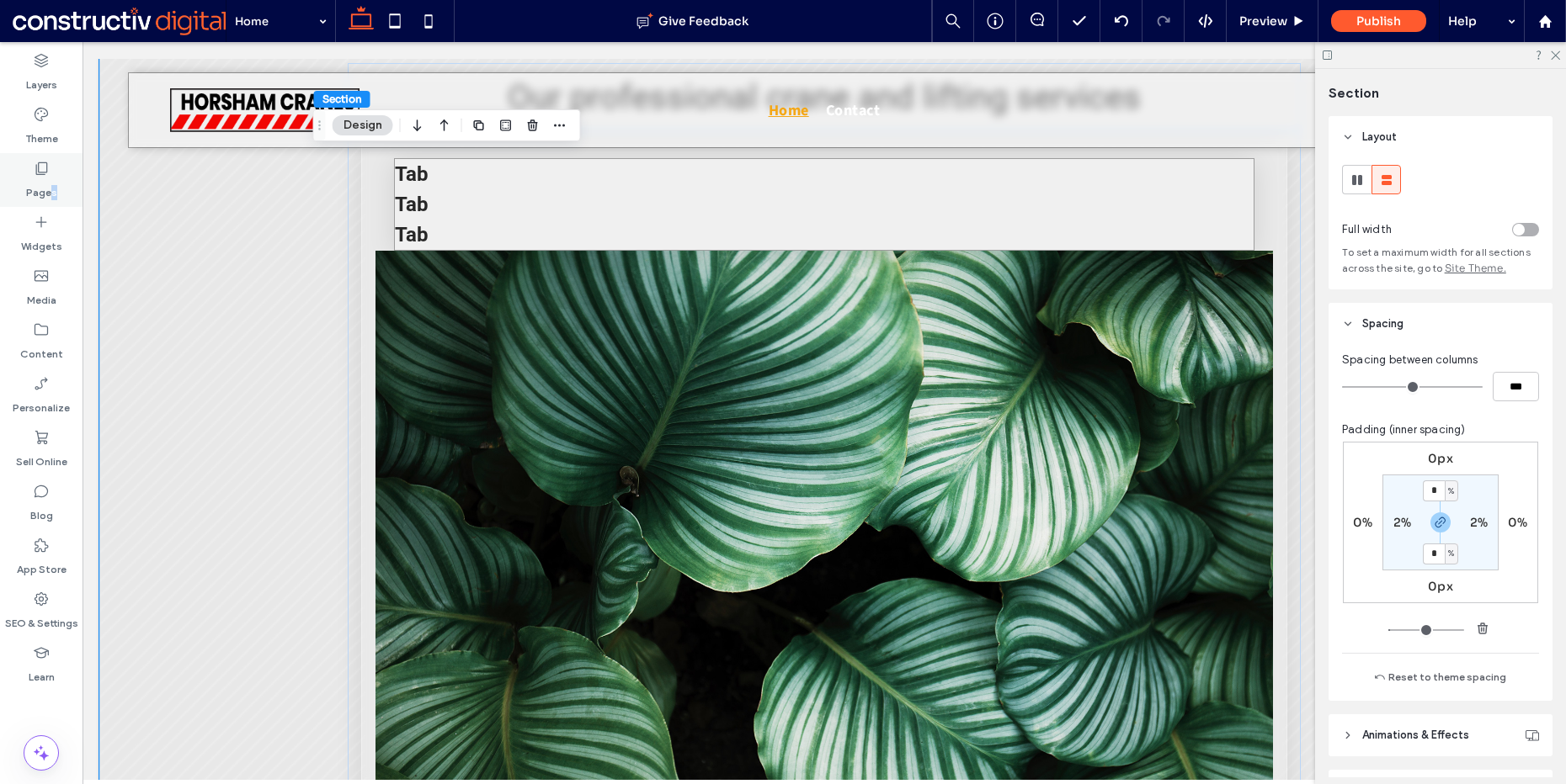
click at [52, 200] on div "Pages" at bounding box center [41, 180] width 83 height 54
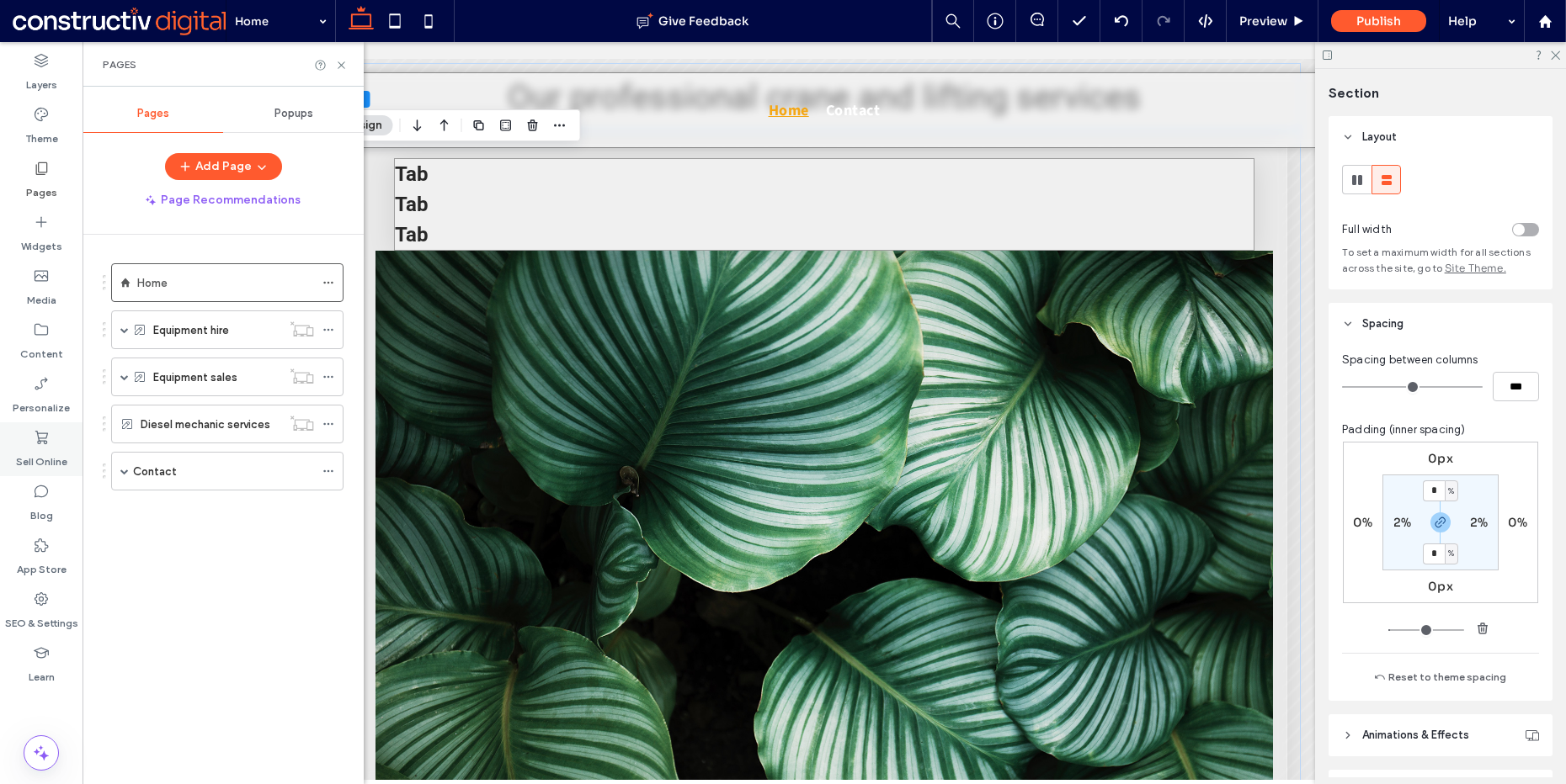
drag, startPoint x: 147, startPoint y: 536, endPoint x: 53, endPoint y: 436, distance: 137.2
click at [147, 535] on div "Home Equipment hire Attachment hire Equipment for hire (Dynamic) Equipment sale…" at bounding box center [233, 505] width 261 height 541
click at [39, 335] on icon at bounding box center [41, 330] width 17 height 17
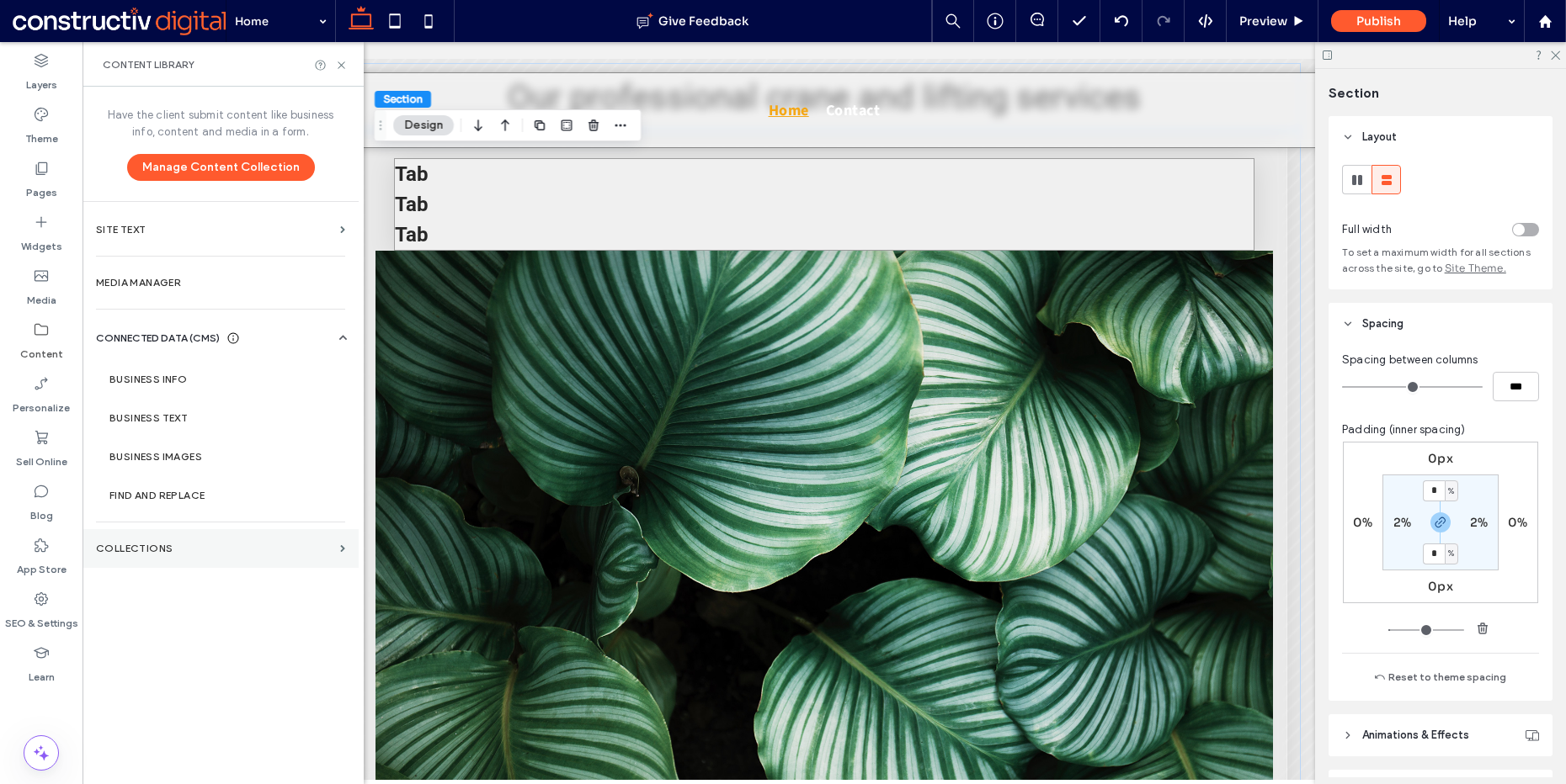
click at [180, 553] on label "Collections" at bounding box center [215, 549] width 238 height 12
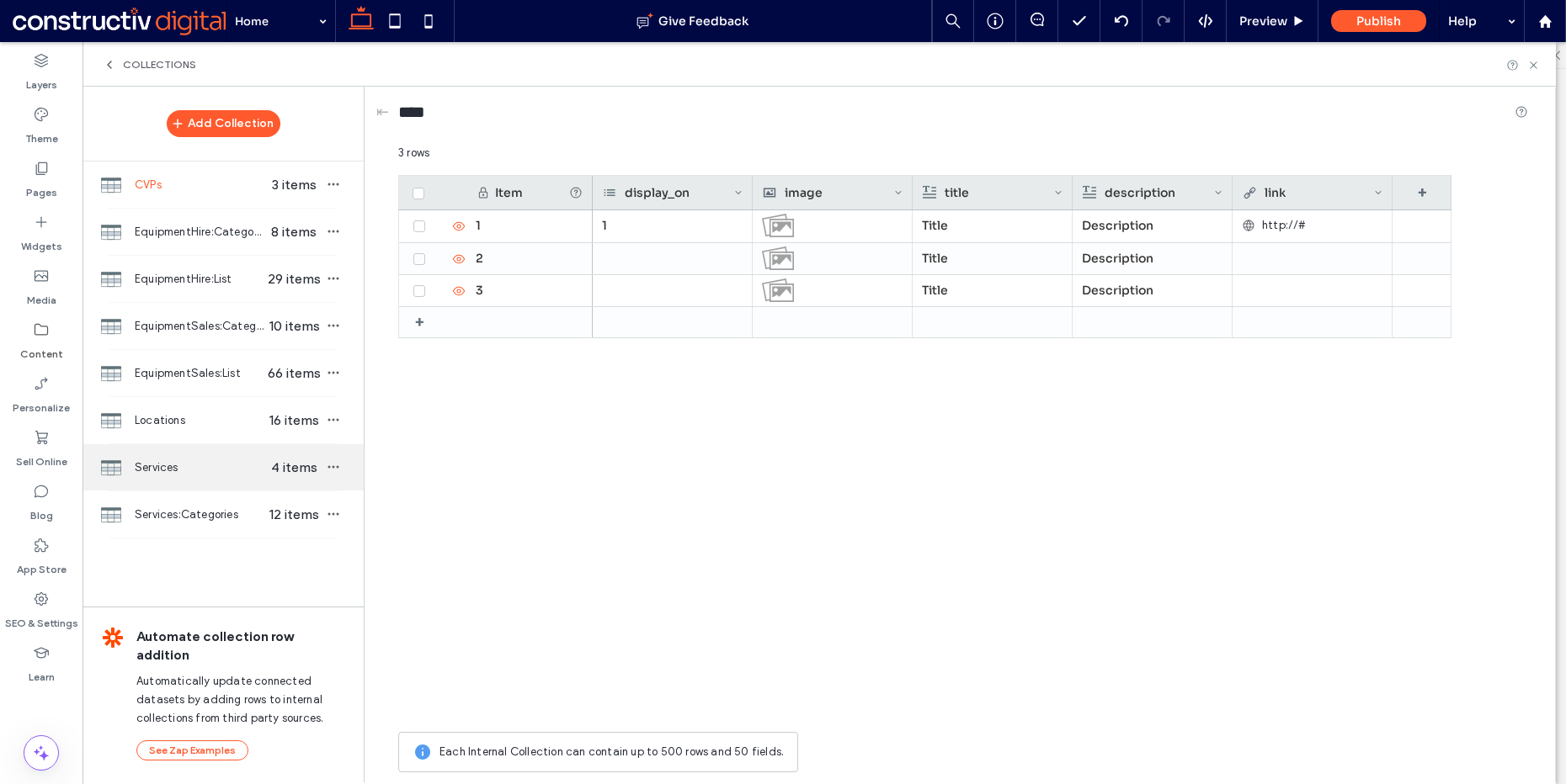
click at [184, 454] on div "Services 4 items" at bounding box center [223, 467] width 281 height 46
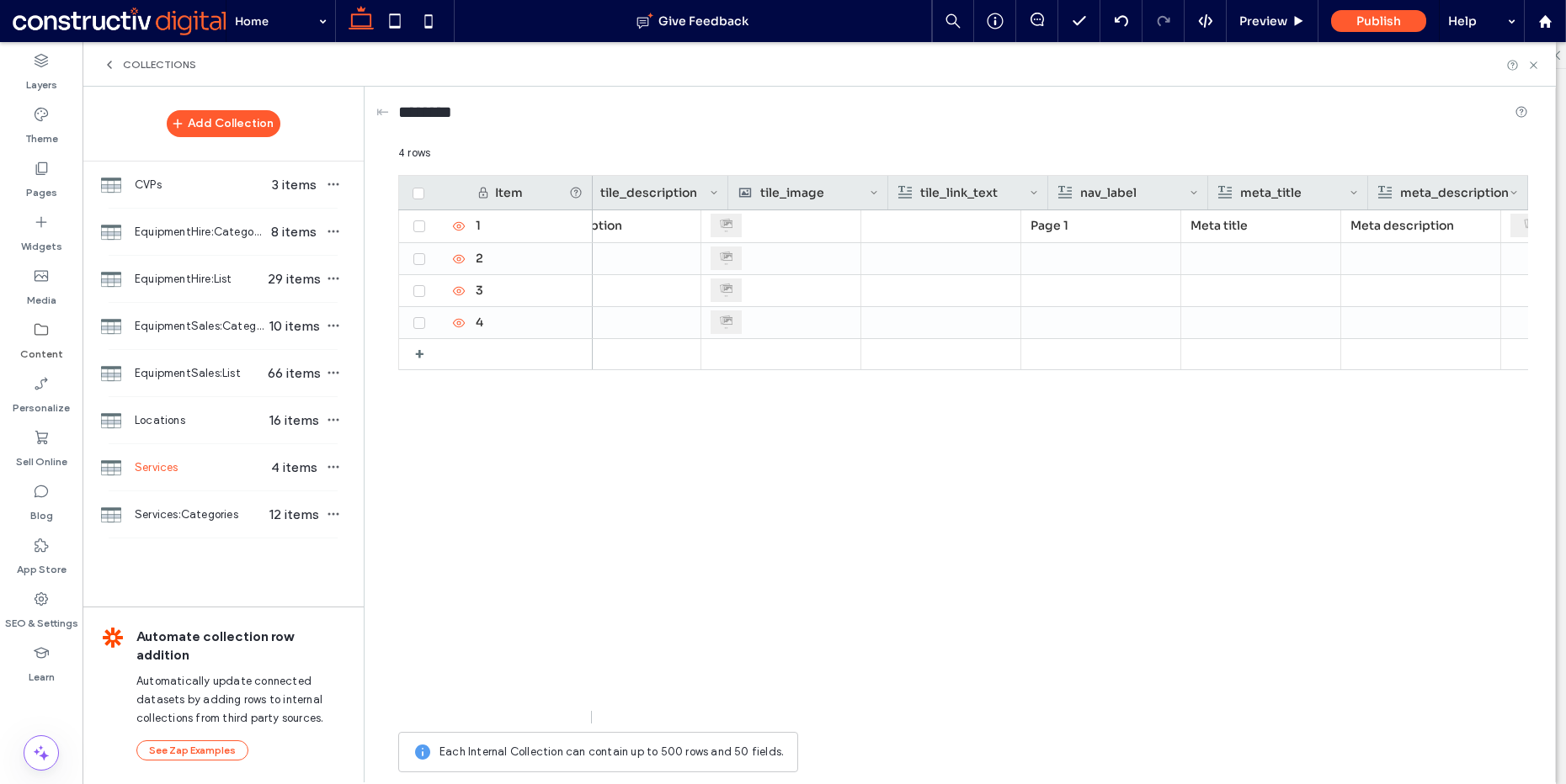
scroll to position [0, 665]
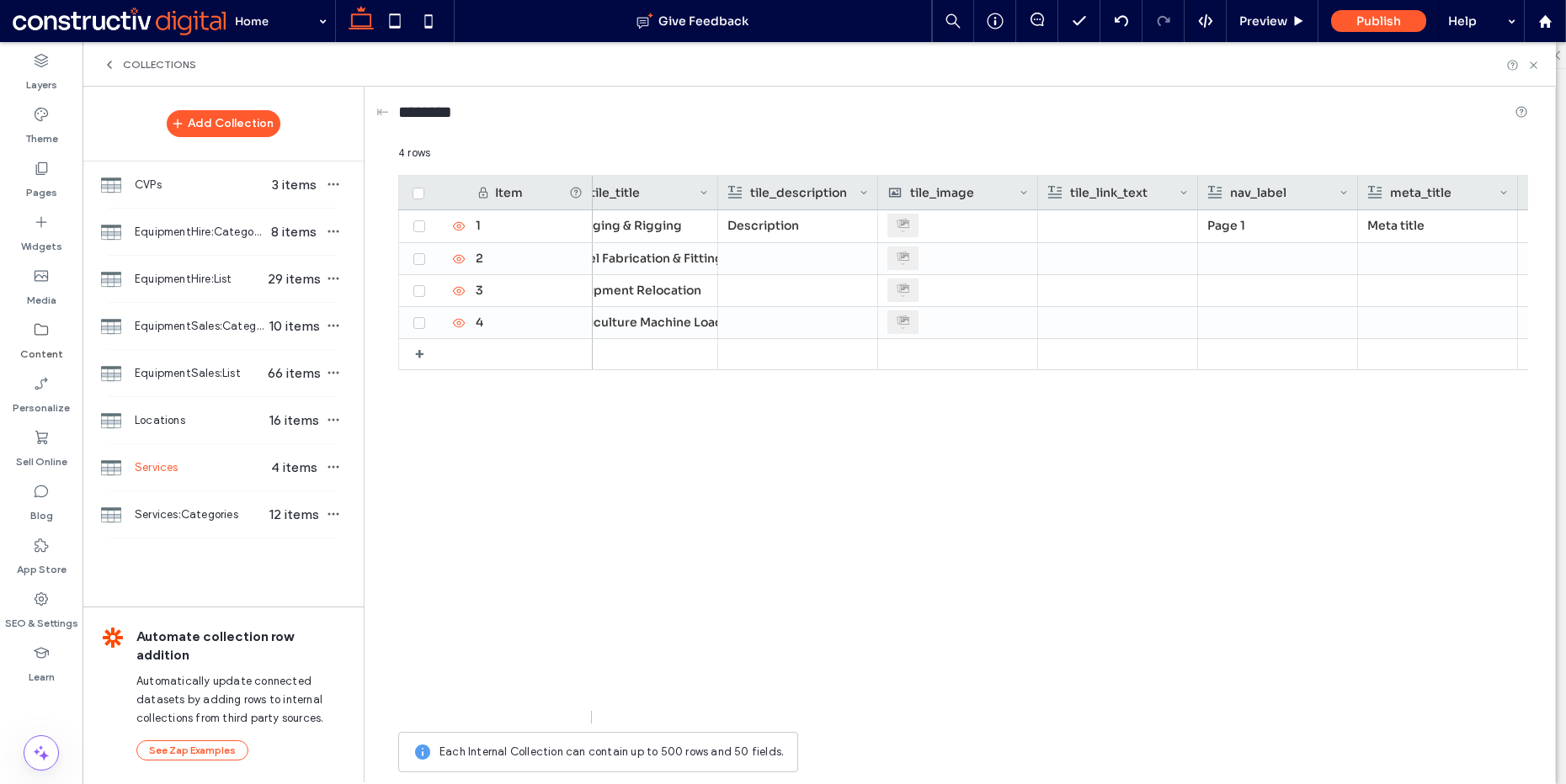
click at [797, 197] on div "tile_description" at bounding box center [793, 193] width 131 height 34
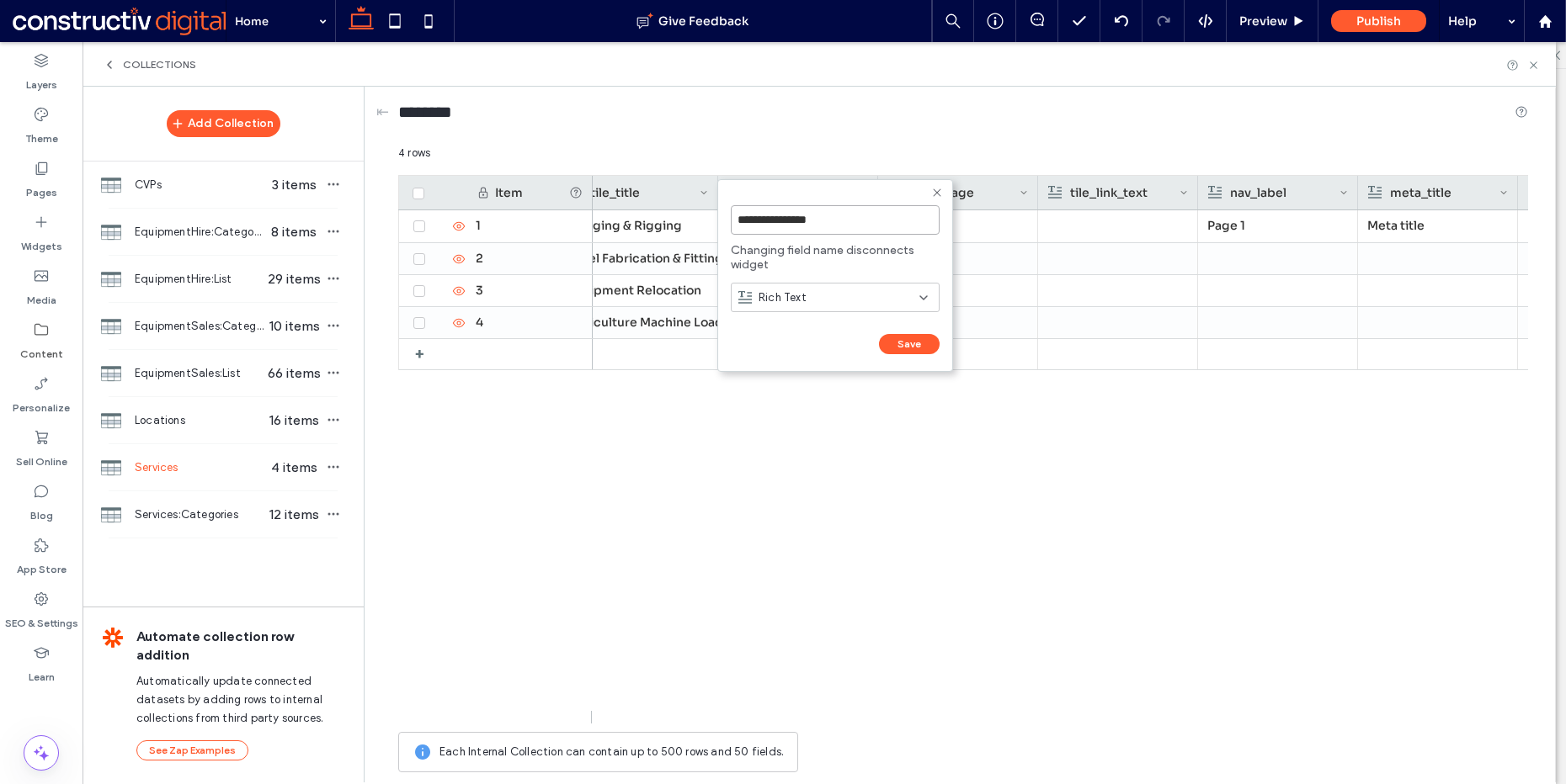
click at [866, 211] on input "**********" at bounding box center [834, 220] width 209 height 29
click at [866, 215] on input "**********" at bounding box center [834, 220] width 209 height 29
click at [898, 342] on button "Save" at bounding box center [909, 345] width 61 height 20
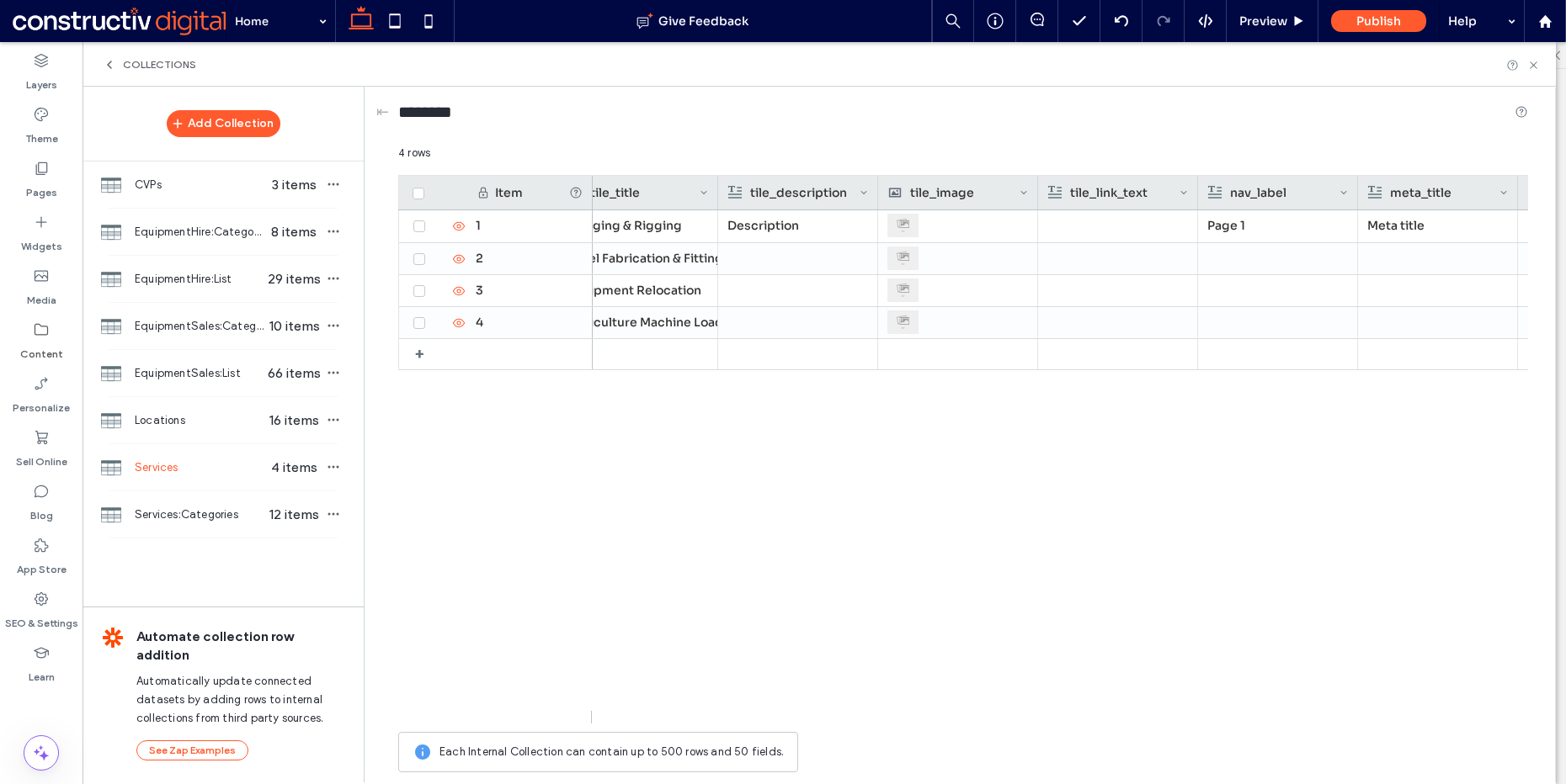
click at [842, 192] on div "tile_description" at bounding box center [793, 193] width 131 height 34
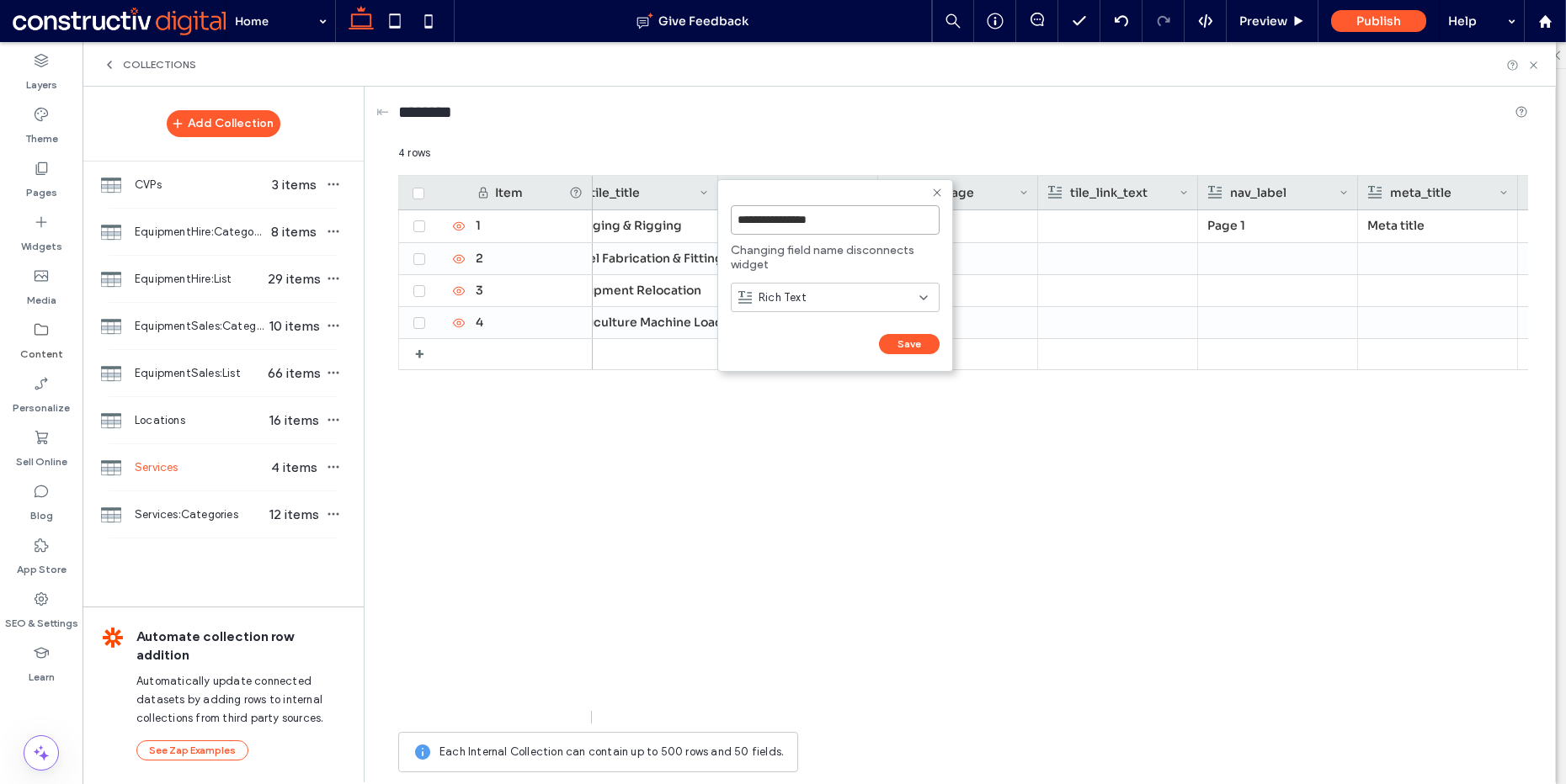
click at [842, 219] on input "**********" at bounding box center [834, 220] width 209 height 29
type input "**********"
click input "******" at bounding box center [749, 362] width 37 height 14
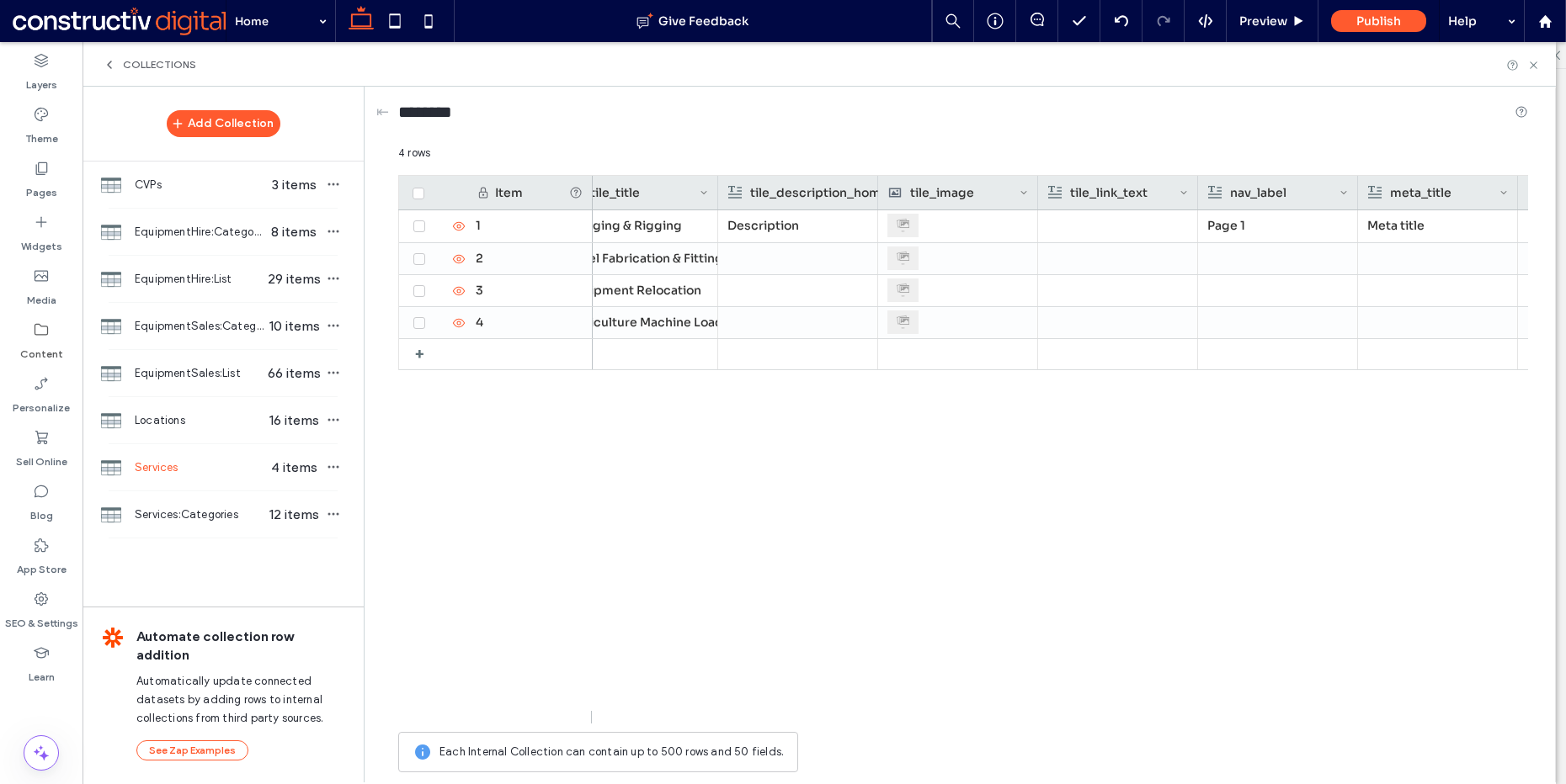
click at [818, 231] on p "Description" at bounding box center [797, 226] width 141 height 30
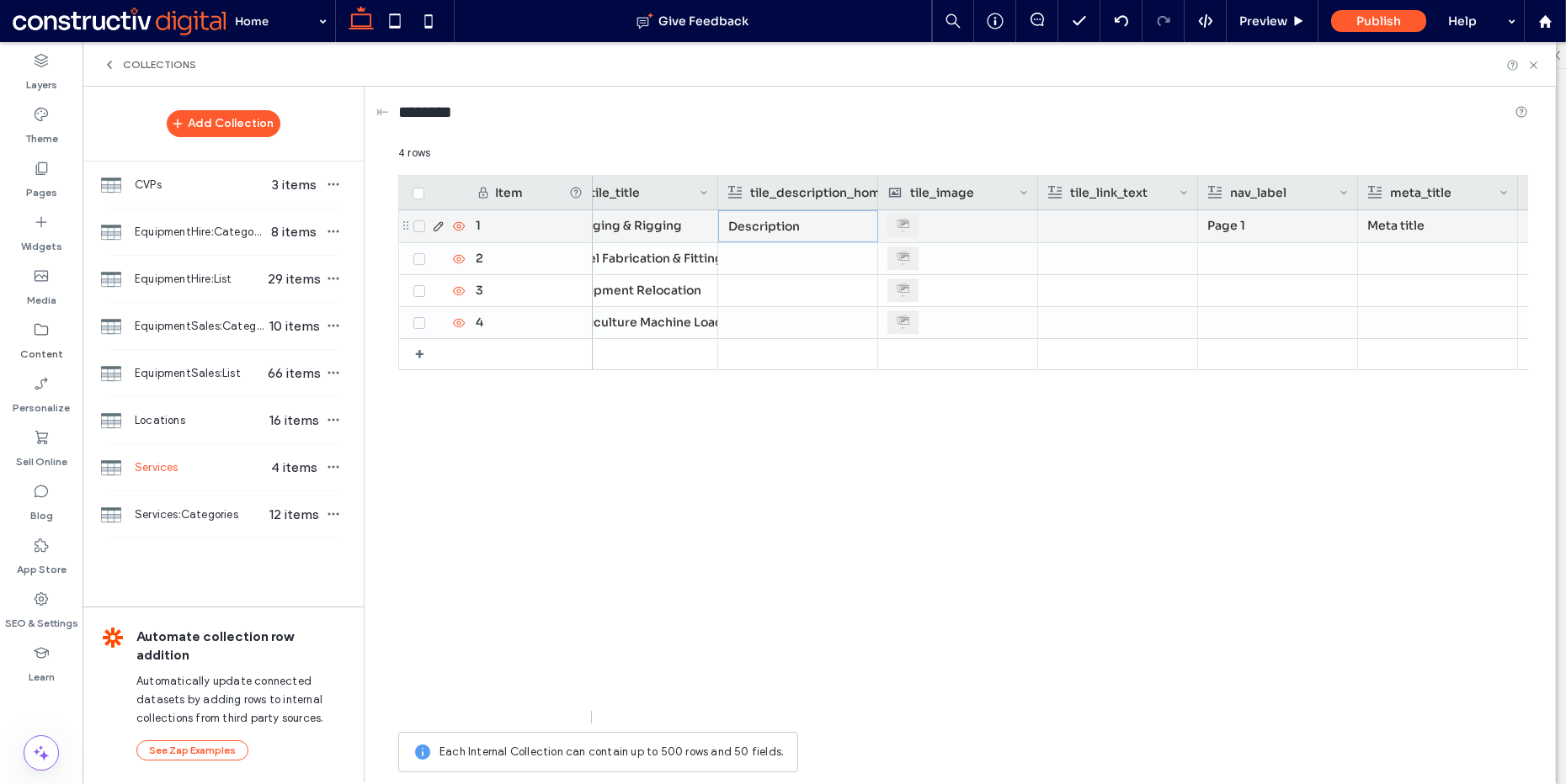
click at [818, 231] on p "Description" at bounding box center [798, 227] width 140 height 30
click at [816, 218] on div "**********" at bounding box center [809, 213] width 178 height 12
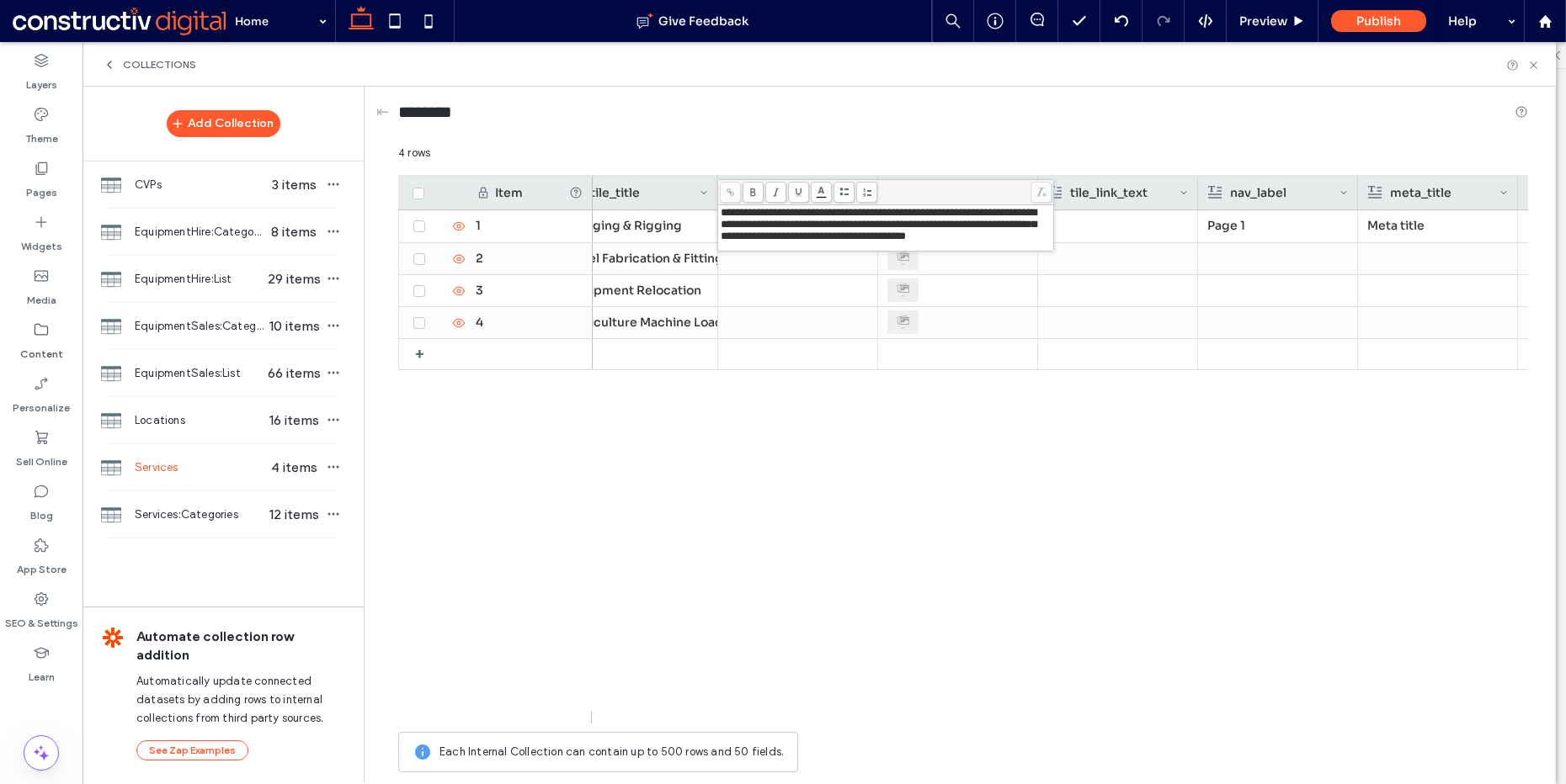
click at [769, 276] on div at bounding box center [797, 291] width 141 height 31
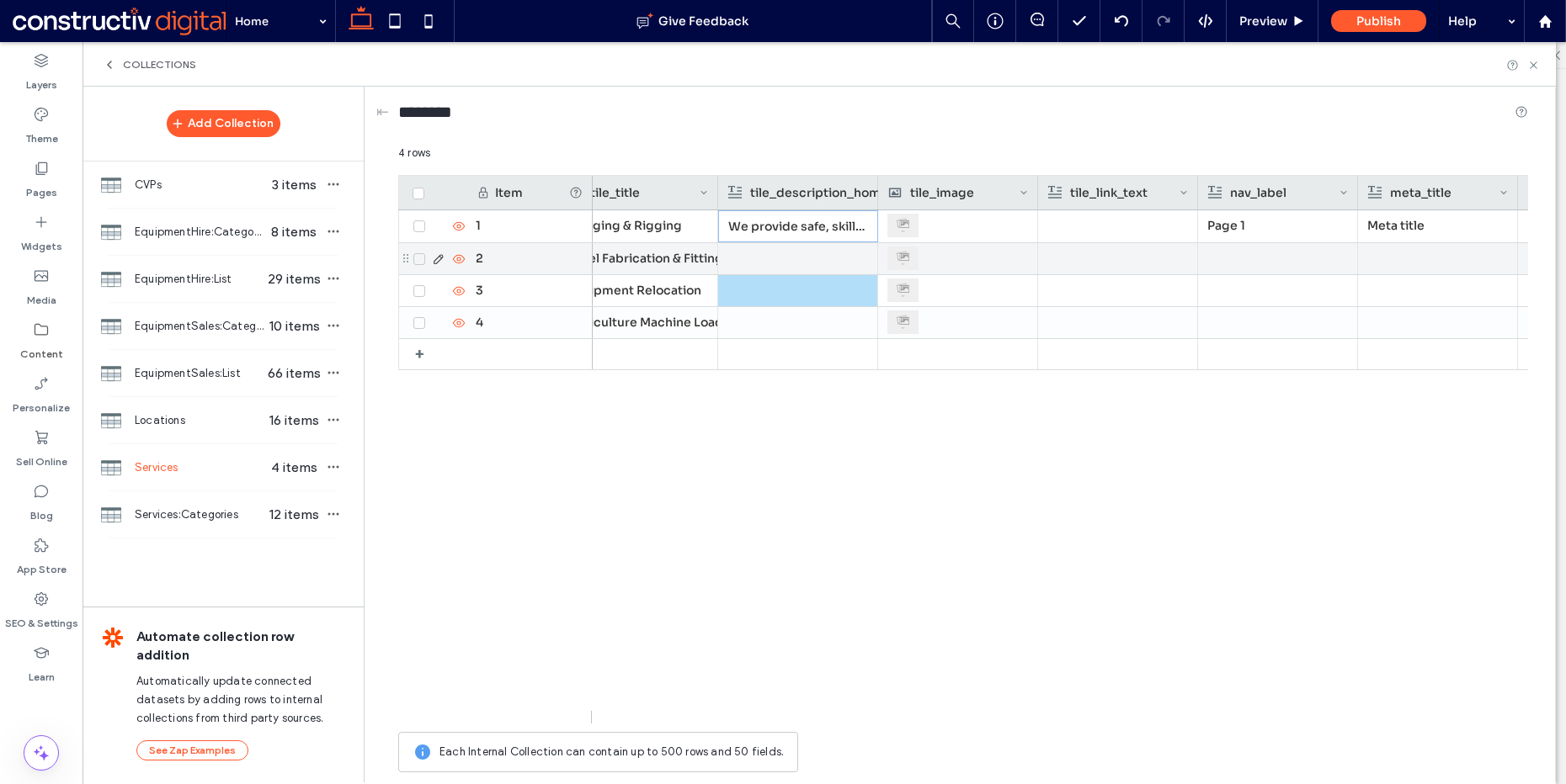
click at [774, 269] on div at bounding box center [797, 259] width 141 height 31
click at [774, 269] on div at bounding box center [798, 258] width 140 height 29
click at [779, 259] on div "Rich Text Editor" at bounding box center [809, 261] width 178 height 42
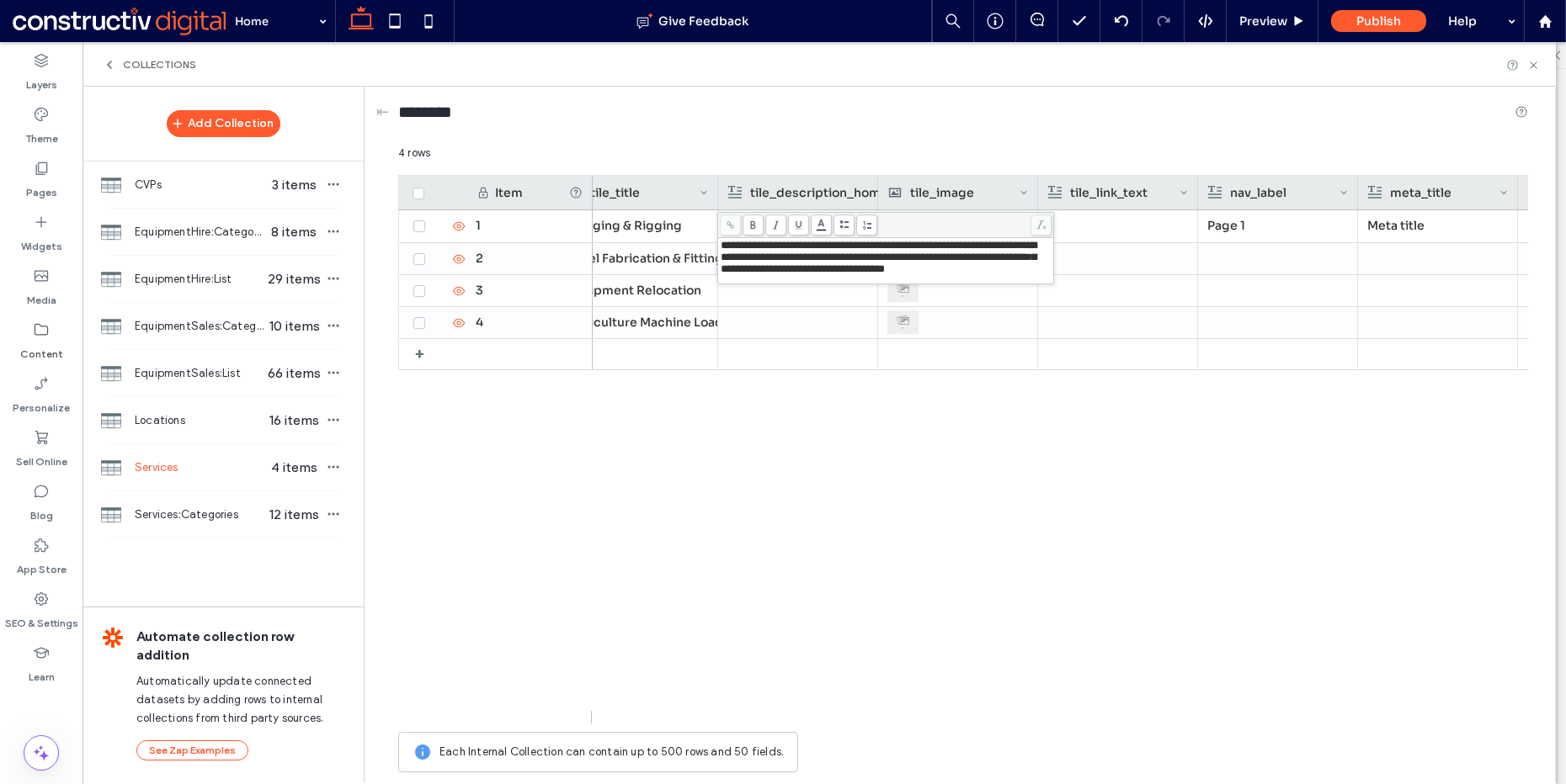
click at [743, 317] on div at bounding box center [797, 323] width 141 height 31
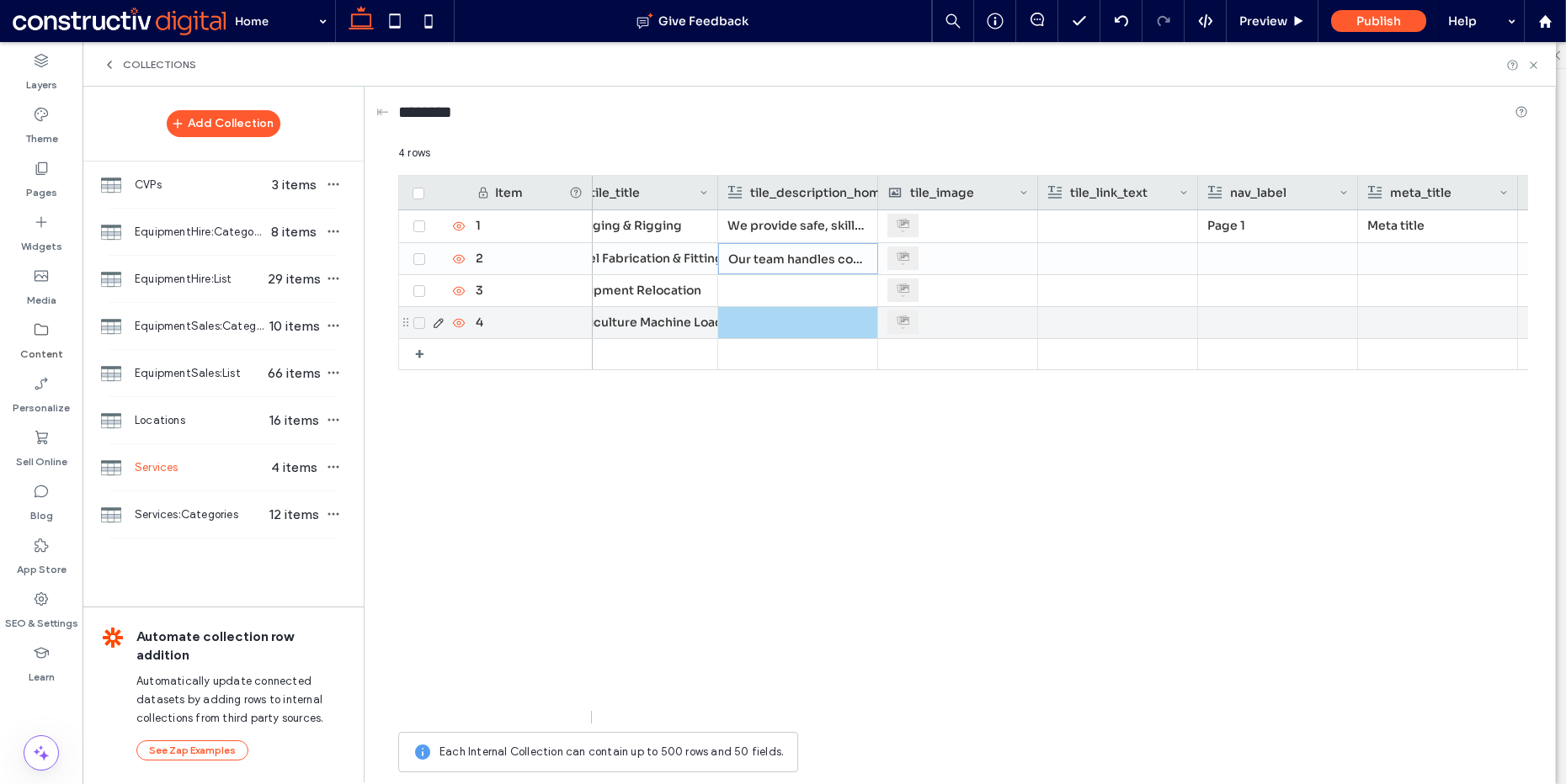
click at [768, 290] on div at bounding box center [797, 291] width 141 height 31
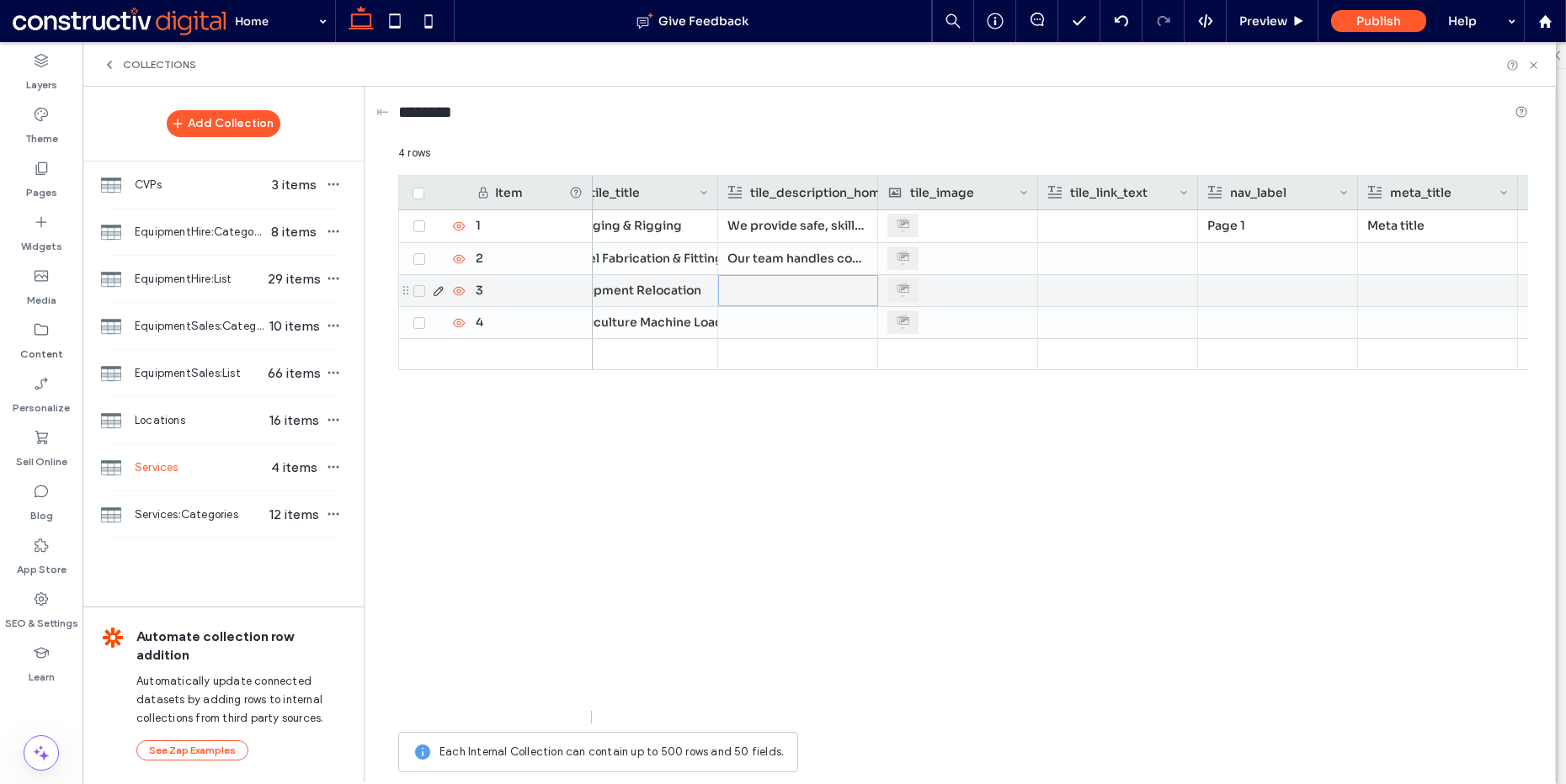
click at [768, 290] on div at bounding box center [798, 290] width 140 height 29
click at [769, 290] on div "Rich Text Editor" at bounding box center [809, 293] width 178 height 42
click at [789, 325] on div at bounding box center [797, 323] width 141 height 31
click at [799, 312] on div "Rich Text Editor" at bounding box center [809, 310] width 178 height 12
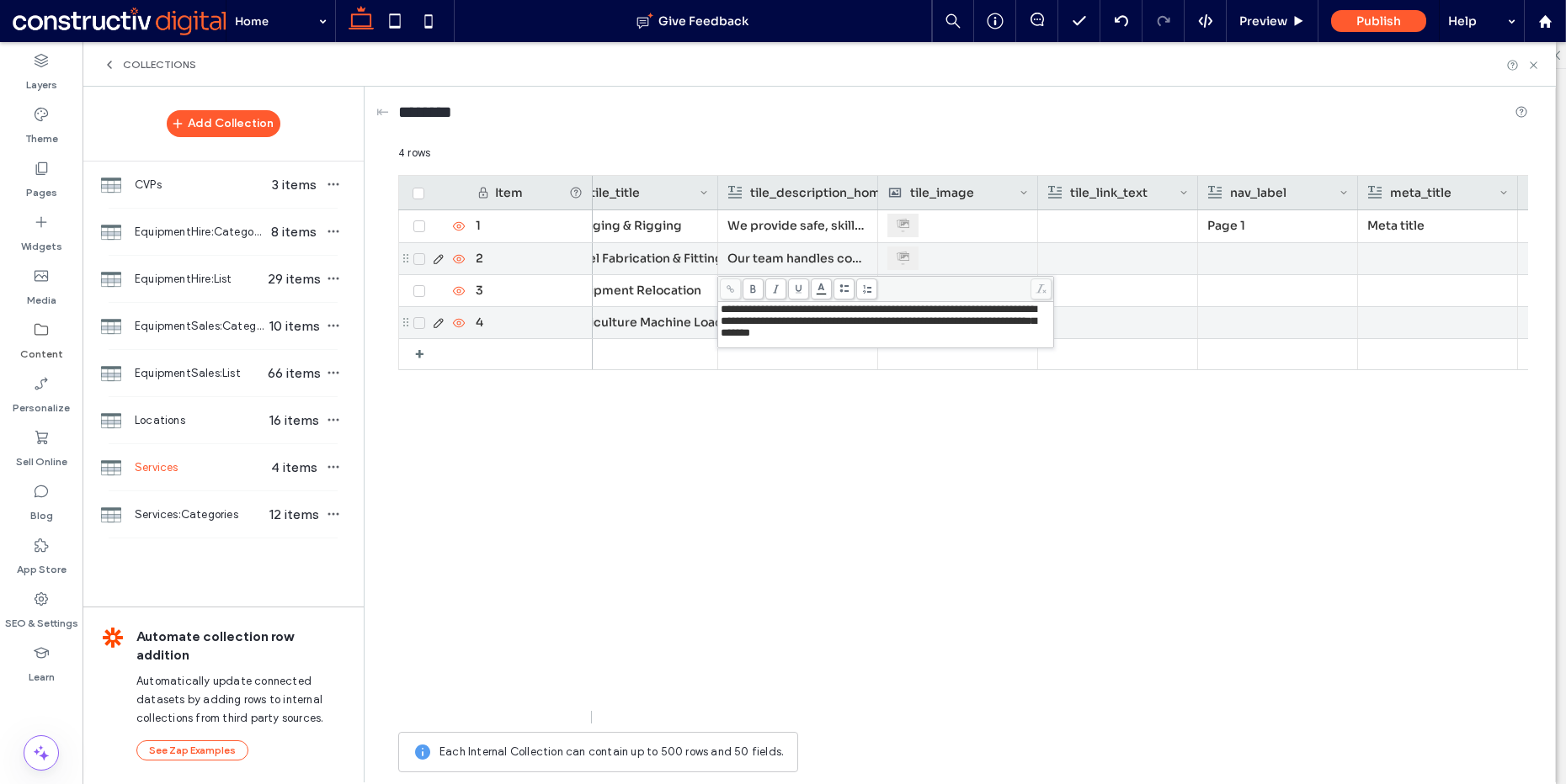
click at [778, 255] on p "Our team handles complete steel fabrication and on-site fitting for structural …" at bounding box center [797, 259] width 141 height 30
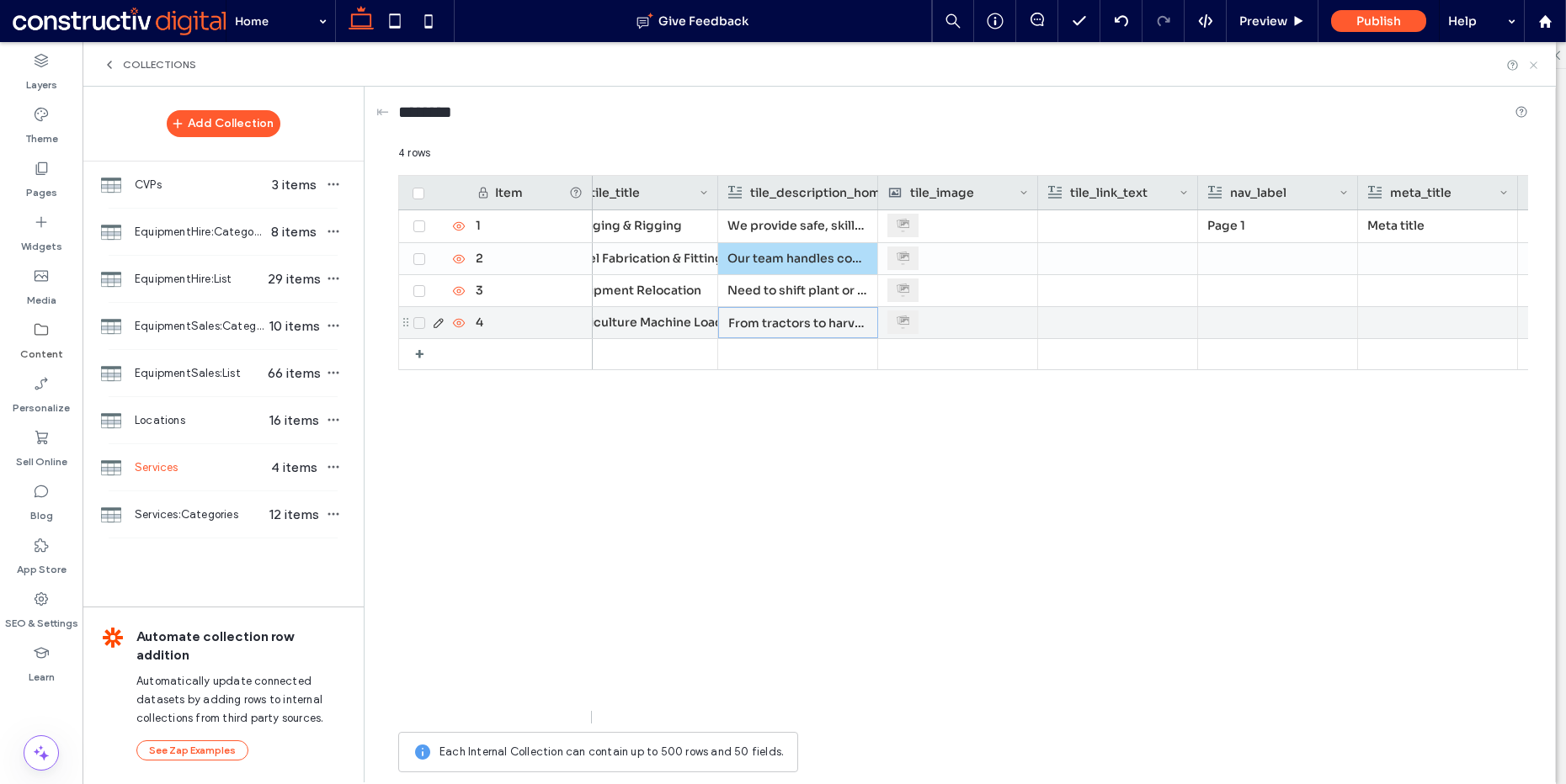
click at [1533, 67] on icon at bounding box center [1534, 65] width 13 height 13
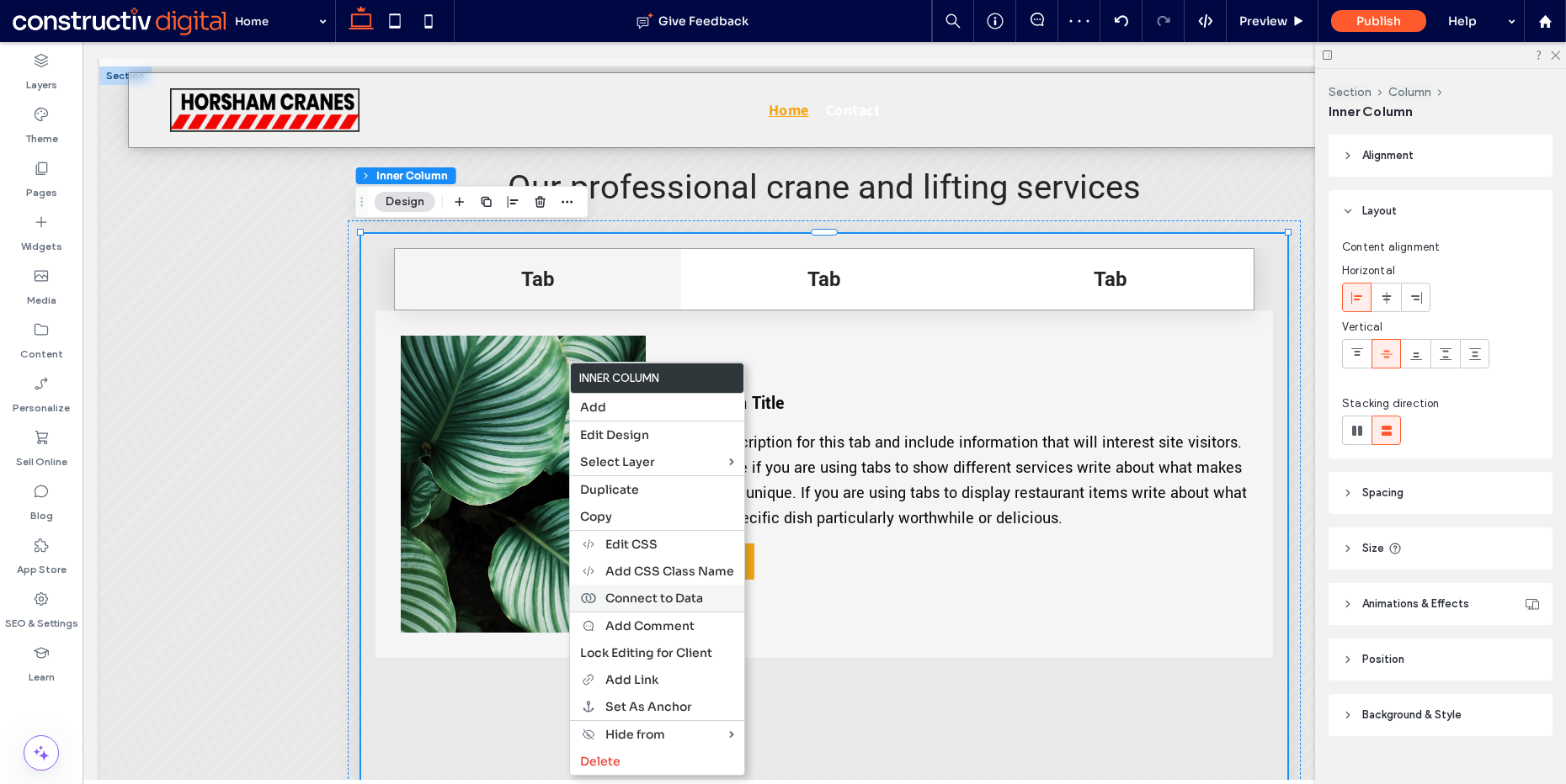
click at [665, 588] on div "Connect to Data" at bounding box center [657, 598] width 174 height 27
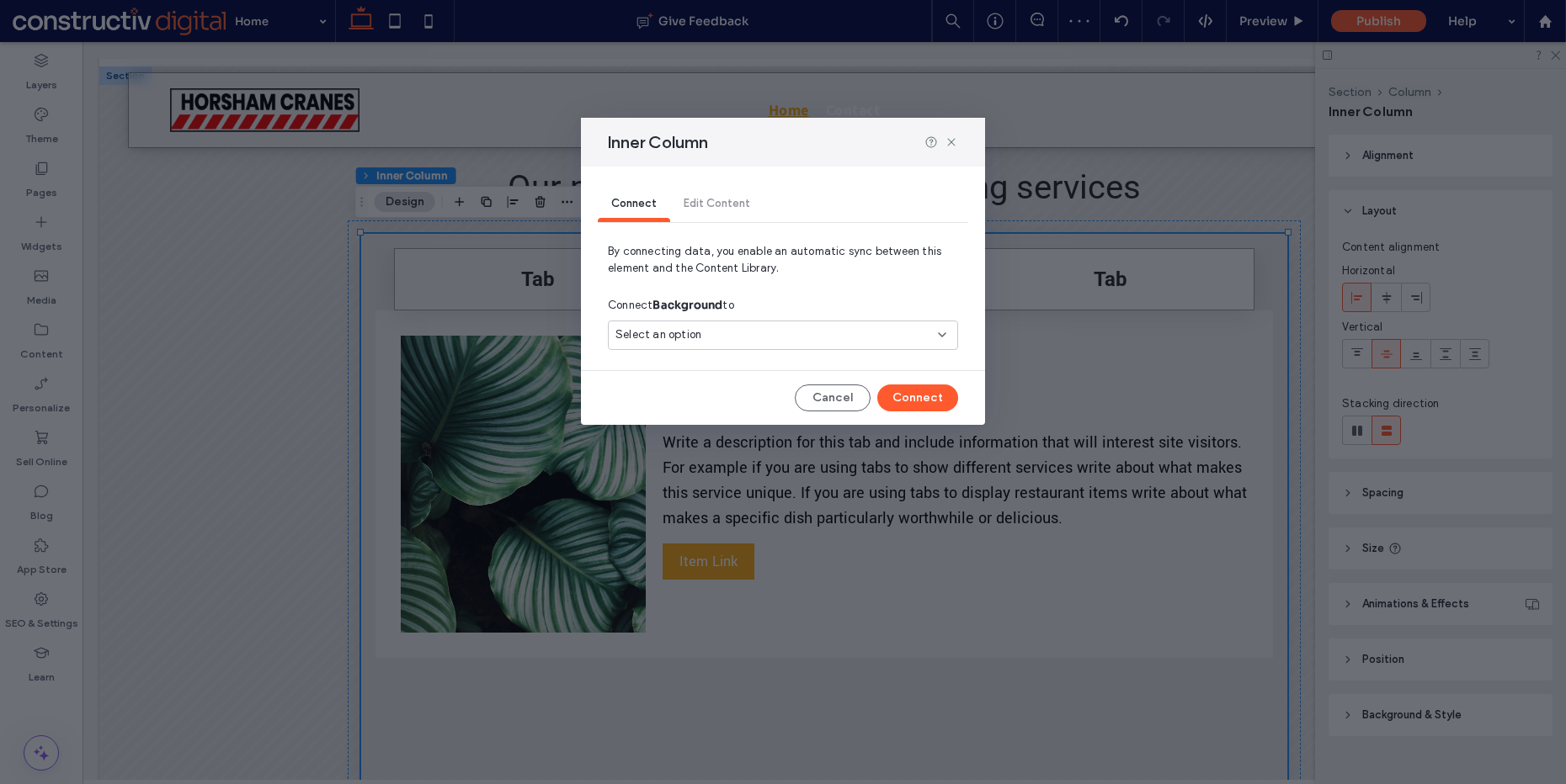
click at [702, 335] on div "Select an option" at bounding box center [773, 335] width 315 height 17
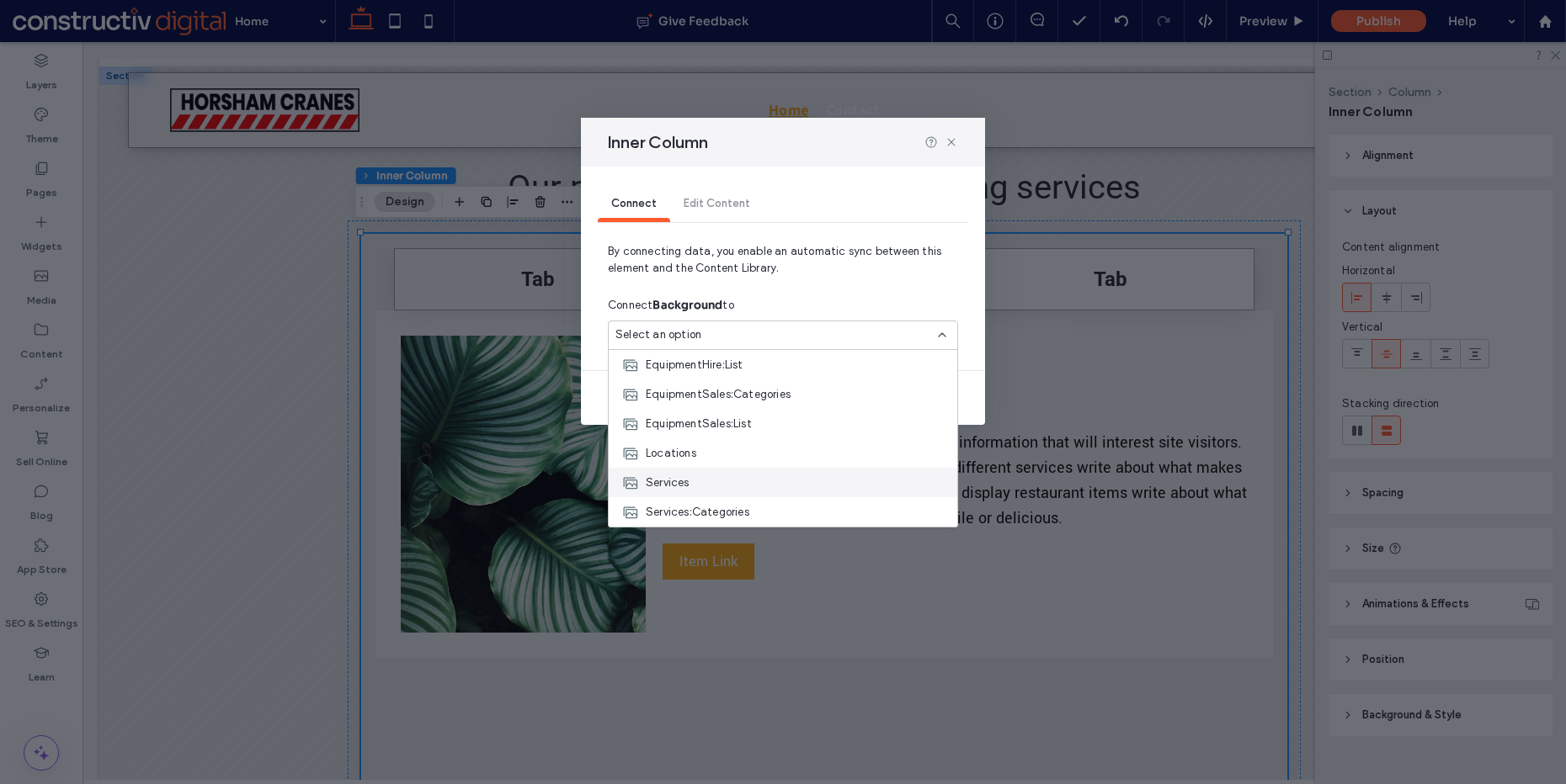
click at [708, 474] on div "Services" at bounding box center [783, 482] width 349 height 29
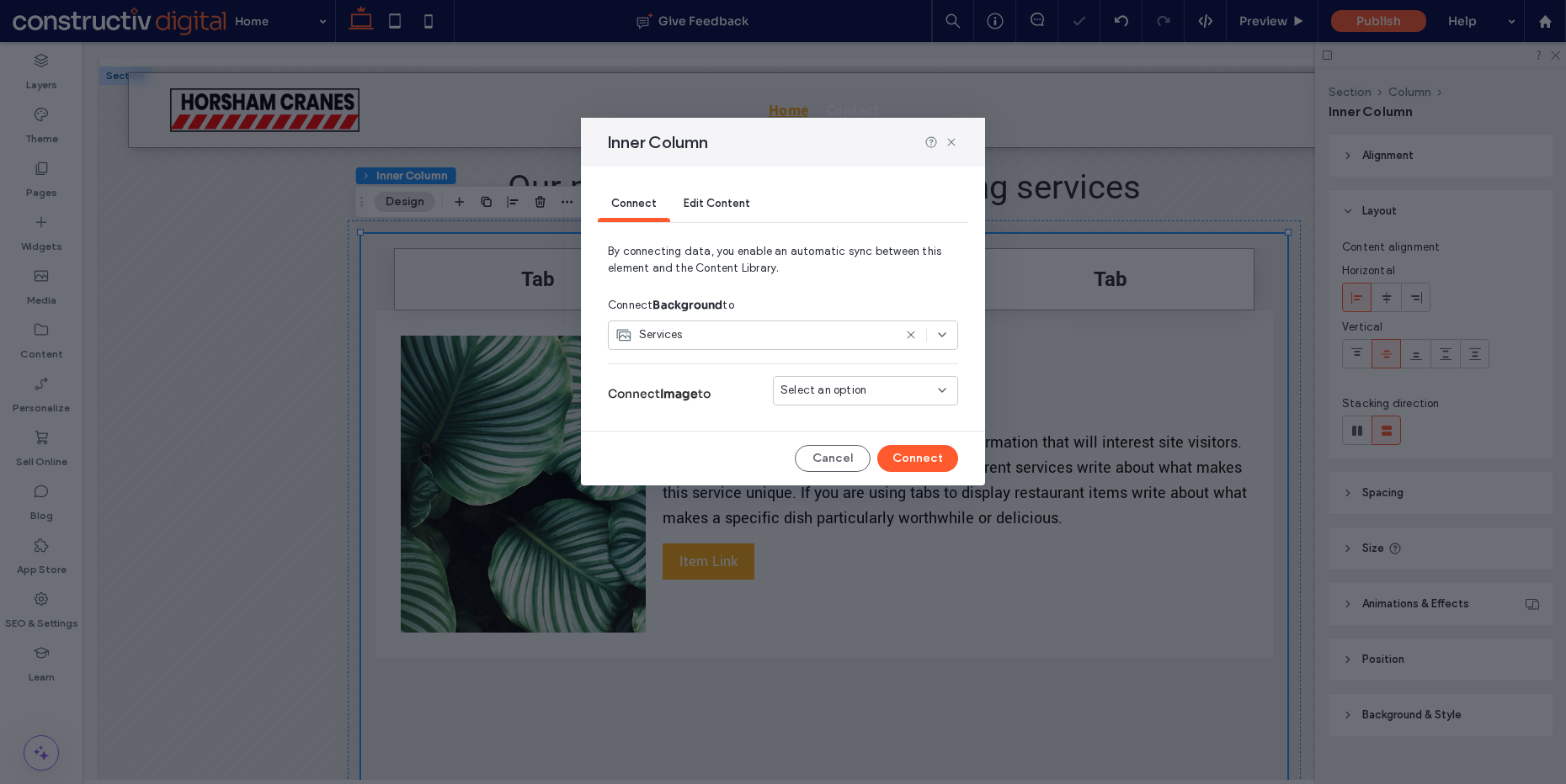
click at [910, 335] on use at bounding box center [911, 336] width 8 height 8
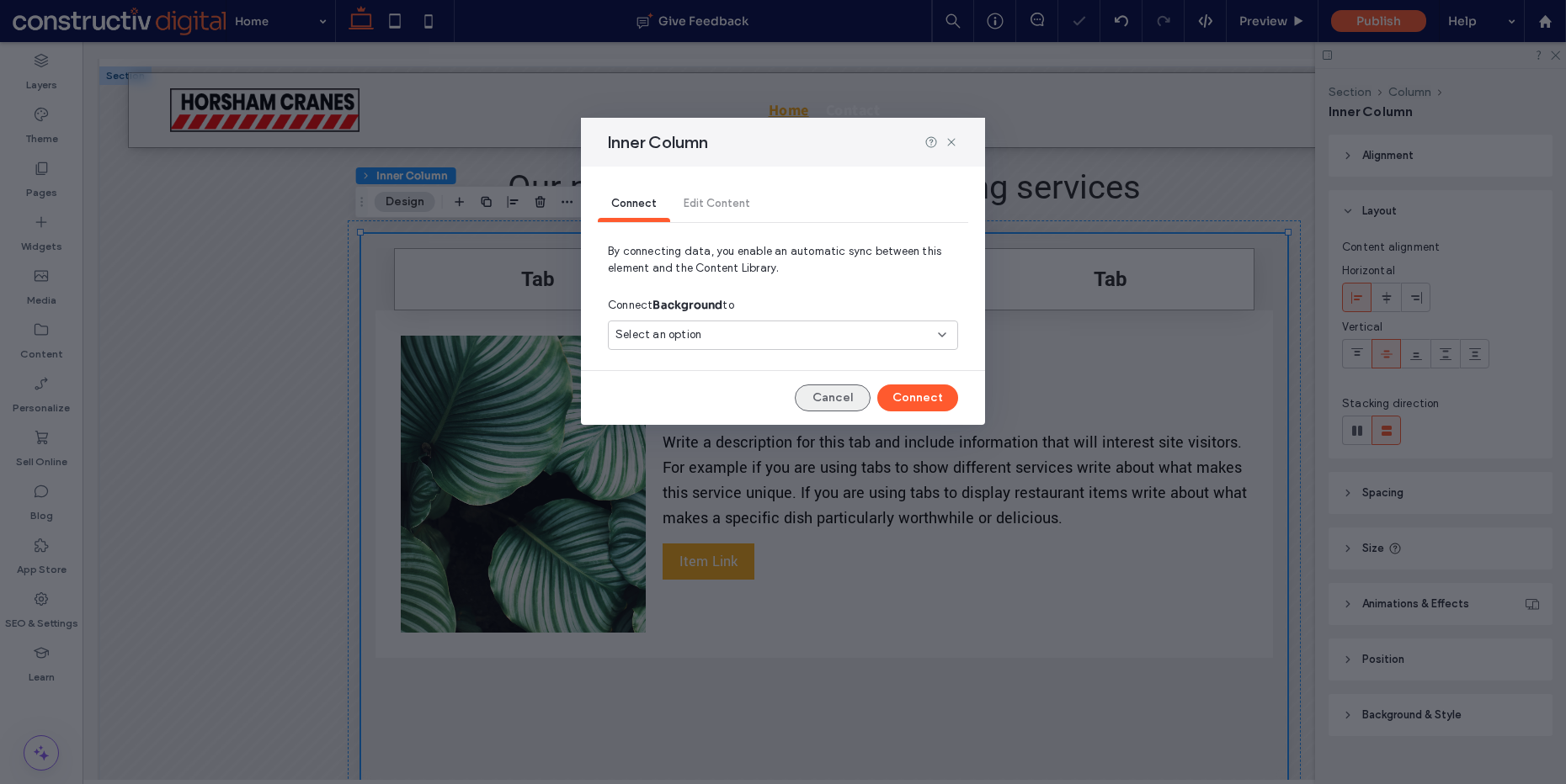
click at [823, 388] on button "Cancel" at bounding box center [832, 397] width 76 height 27
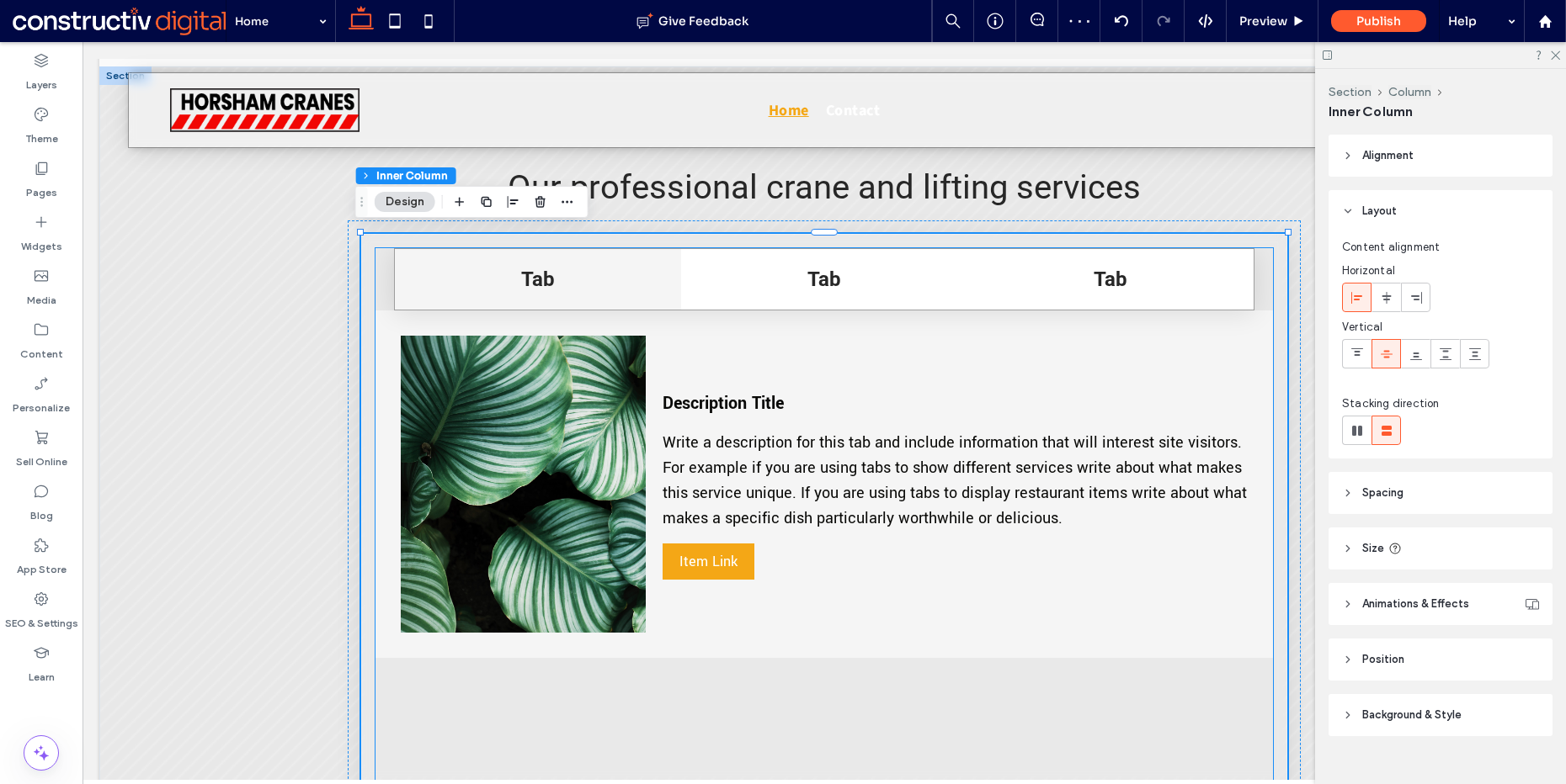
click at [663, 365] on div "Description Title Write a description for this tab and include information that…" at bounding box center [954, 483] width 585 height 297
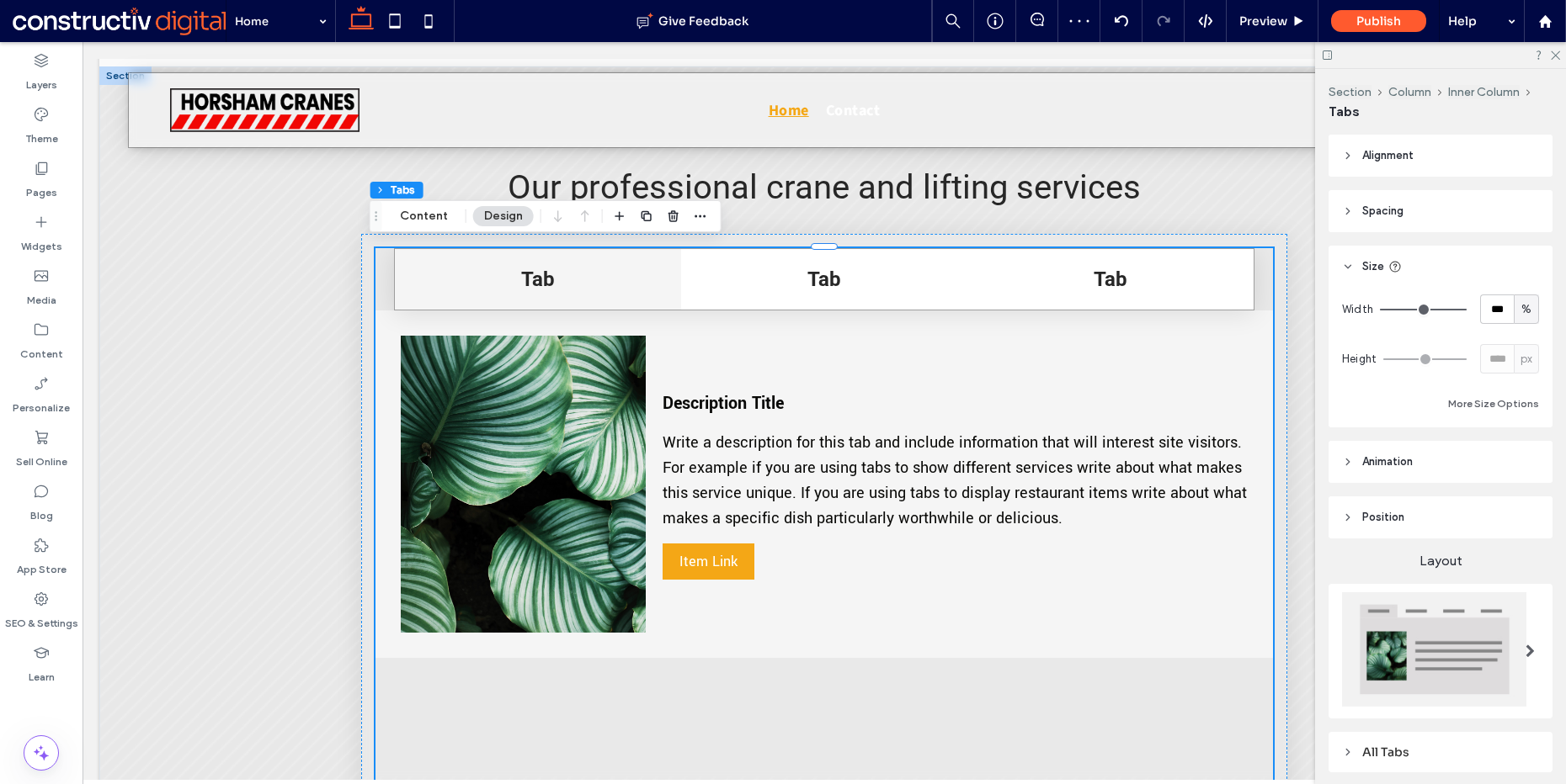
click at [678, 360] on div "Description Title Write a description for this tab and include information that…" at bounding box center [954, 483] width 585 height 297
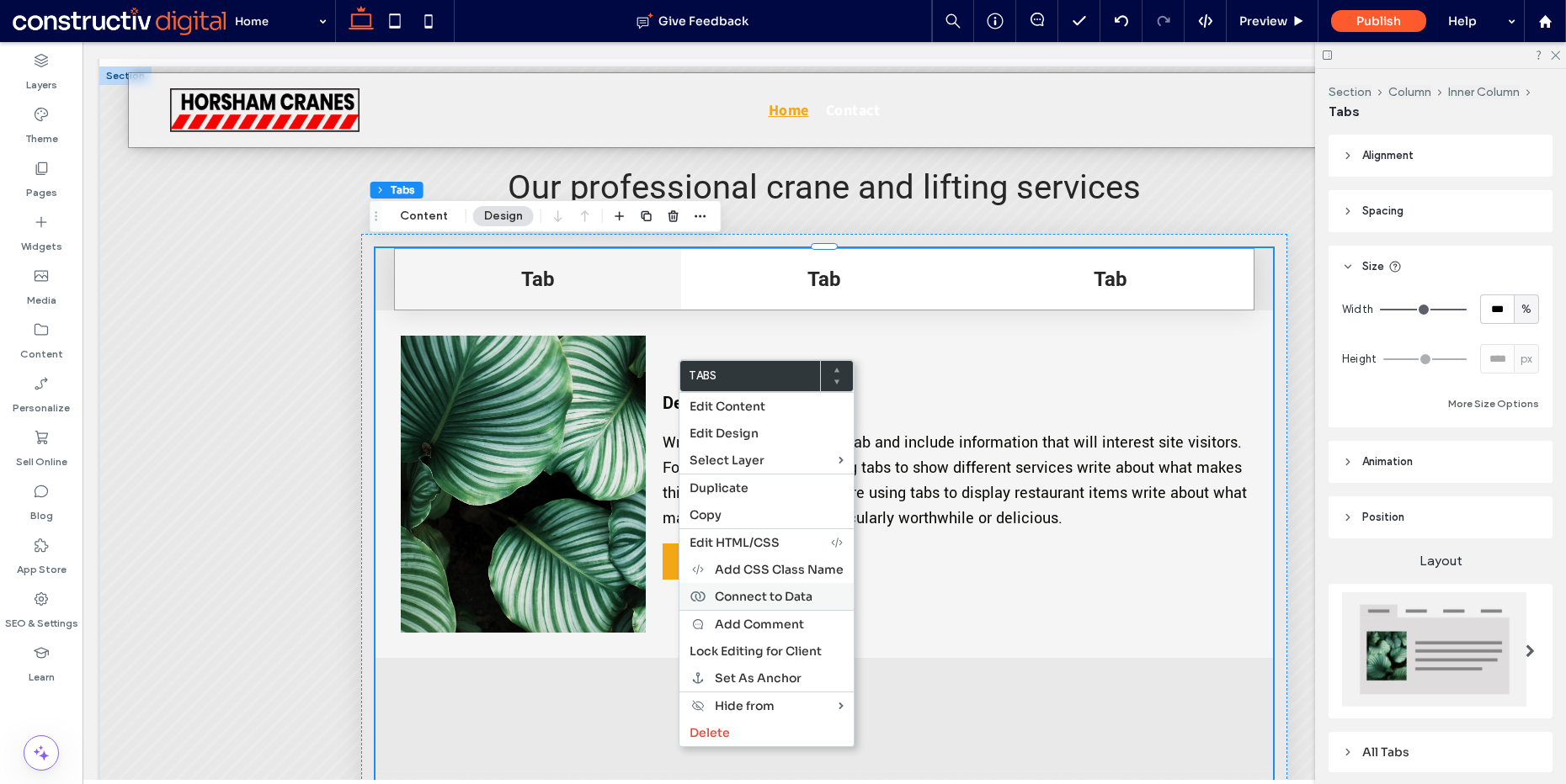
click at [766, 592] on span "Connect to Data" at bounding box center [764, 596] width 98 height 15
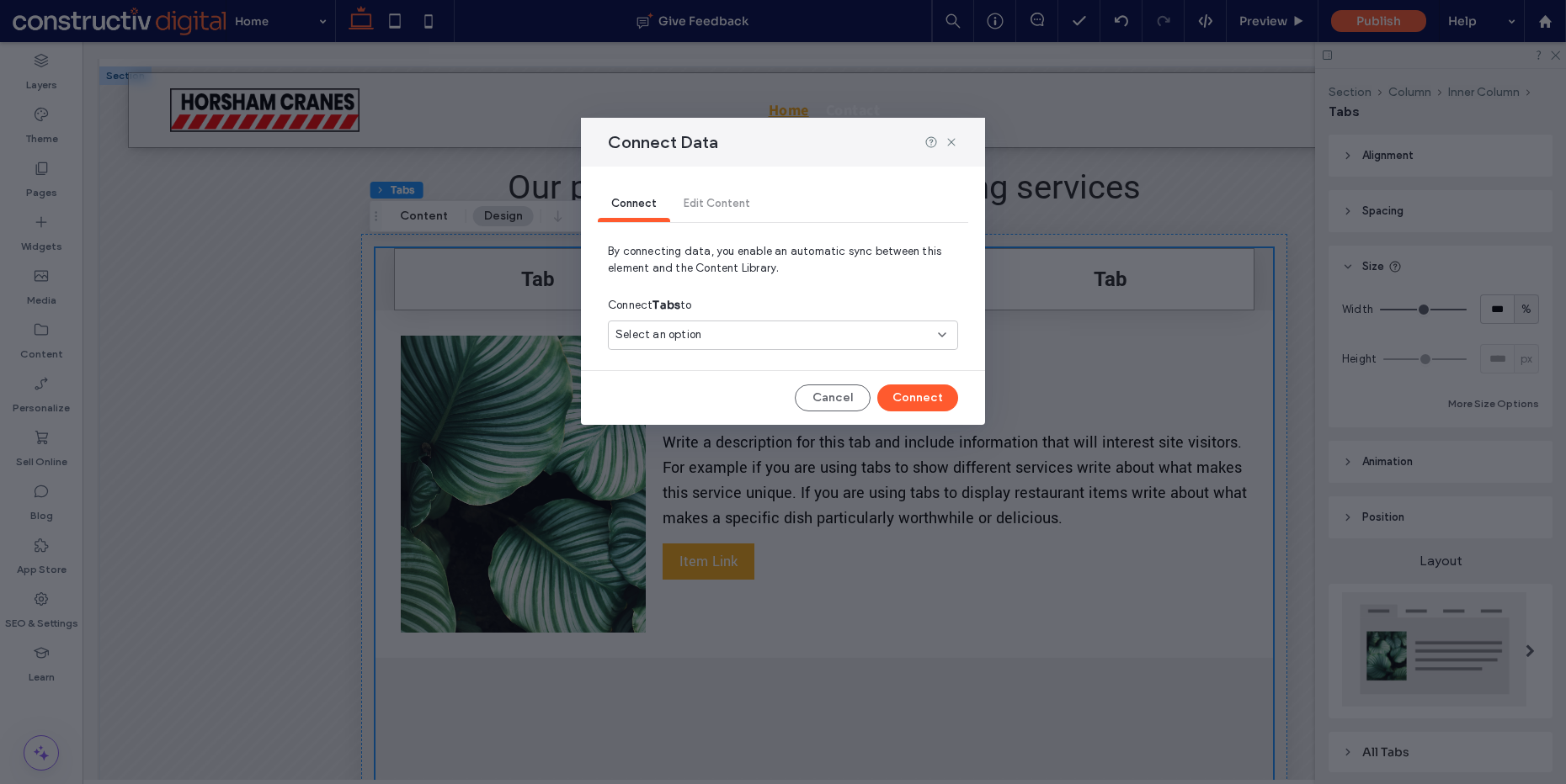
click at [704, 340] on div "Select an option" at bounding box center [773, 335] width 315 height 17
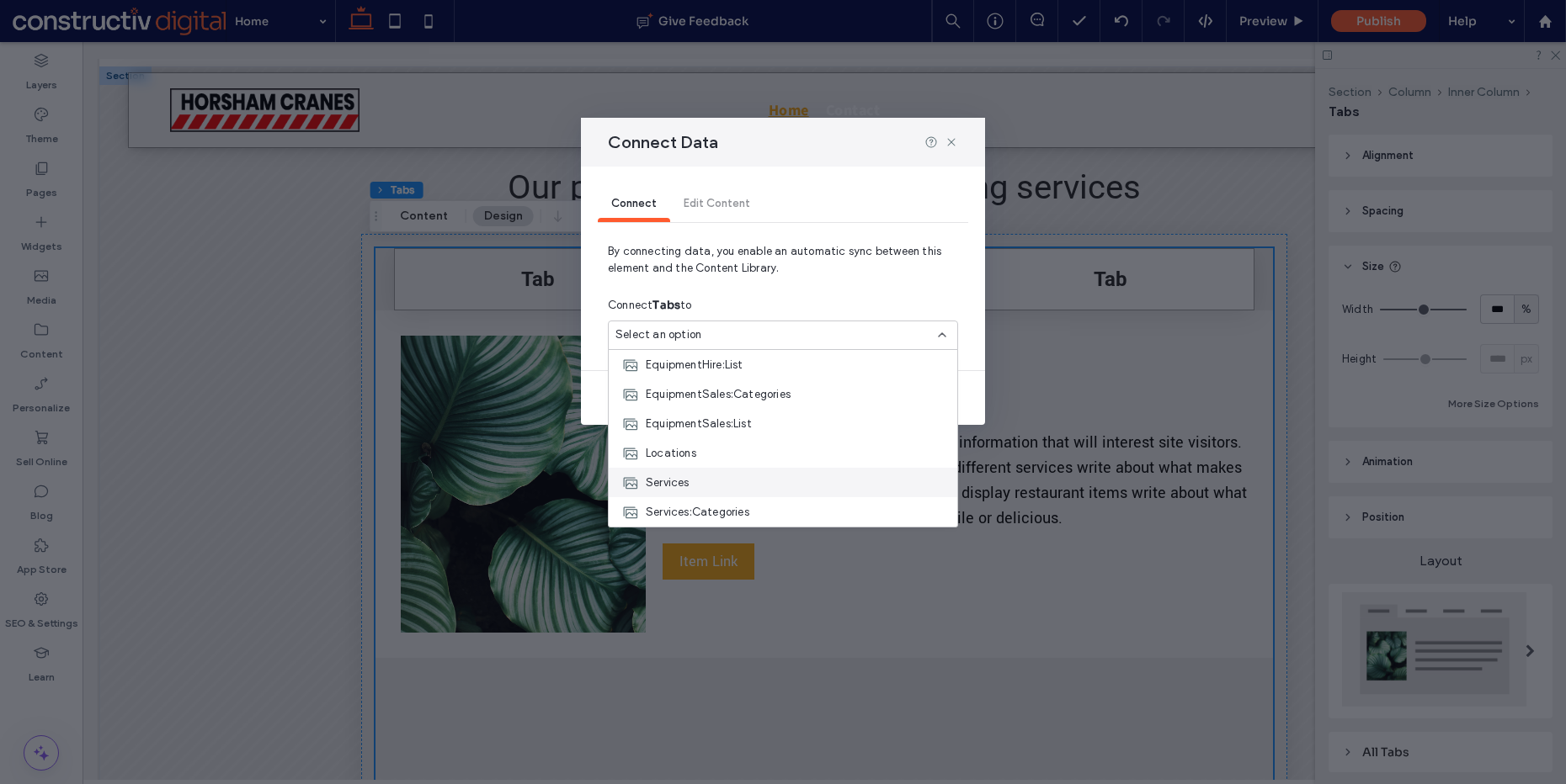
click at [699, 483] on div "Services" at bounding box center [783, 482] width 349 height 29
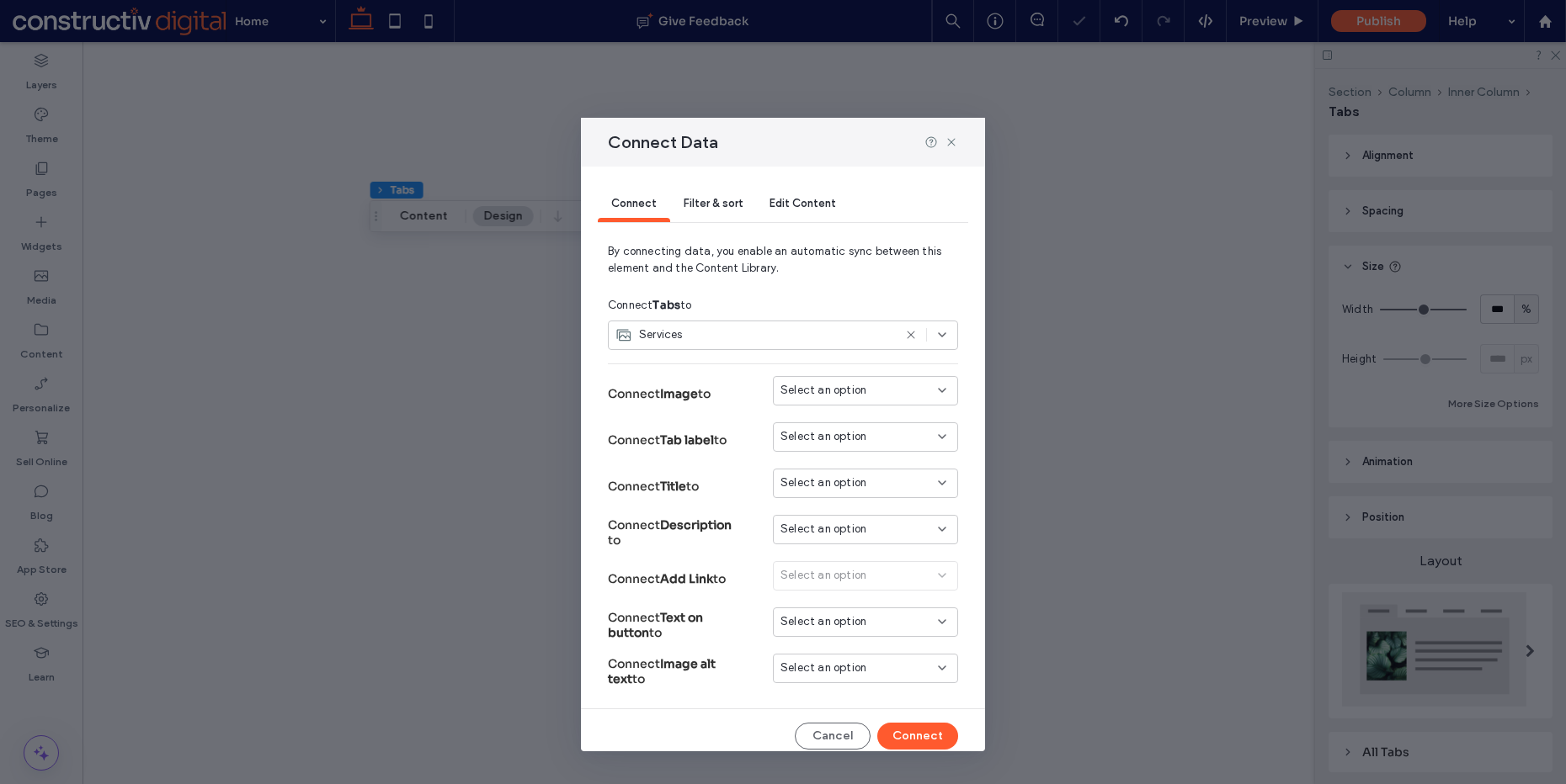
click at [818, 393] on span "Select an option" at bounding box center [823, 391] width 86 height 17
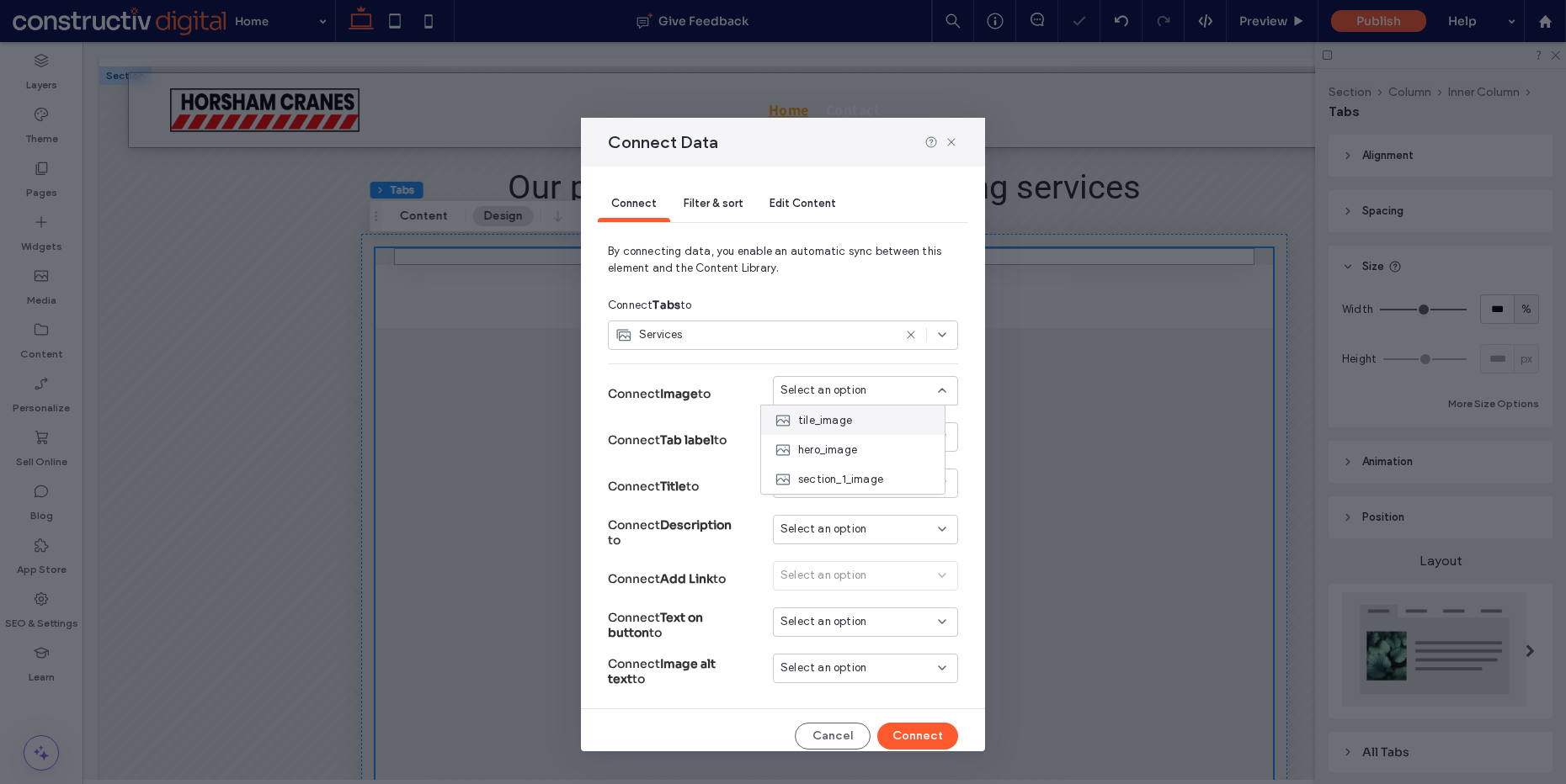
click at [833, 422] on span "tile_image" at bounding box center [825, 420] width 54 height 17
click at [832, 440] on span "Select an option" at bounding box center [823, 436] width 86 height 17
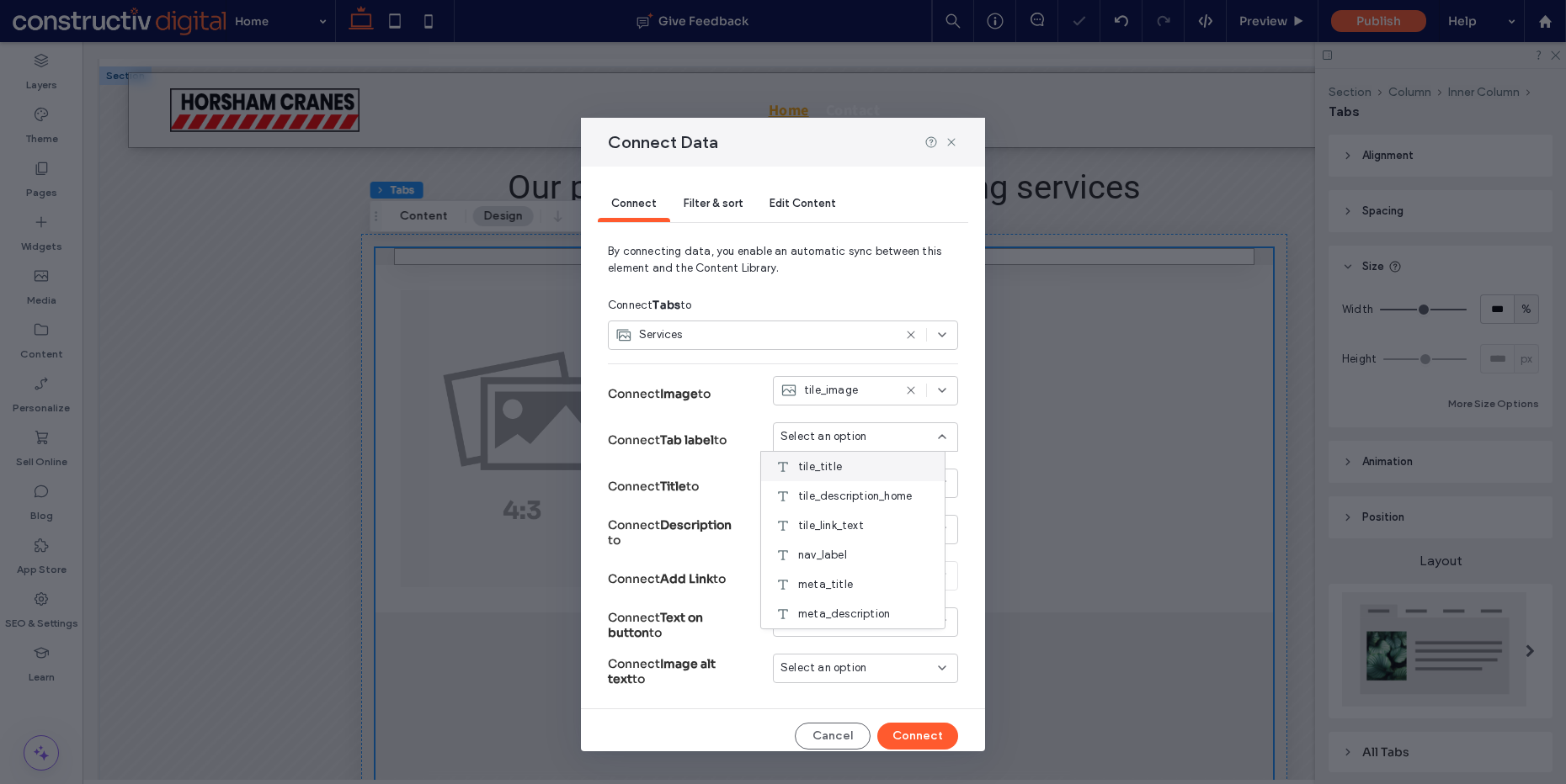
click at [847, 468] on div "tile_title" at bounding box center [853, 466] width 184 height 29
click at [807, 489] on span "Select an option" at bounding box center [823, 482] width 86 height 17
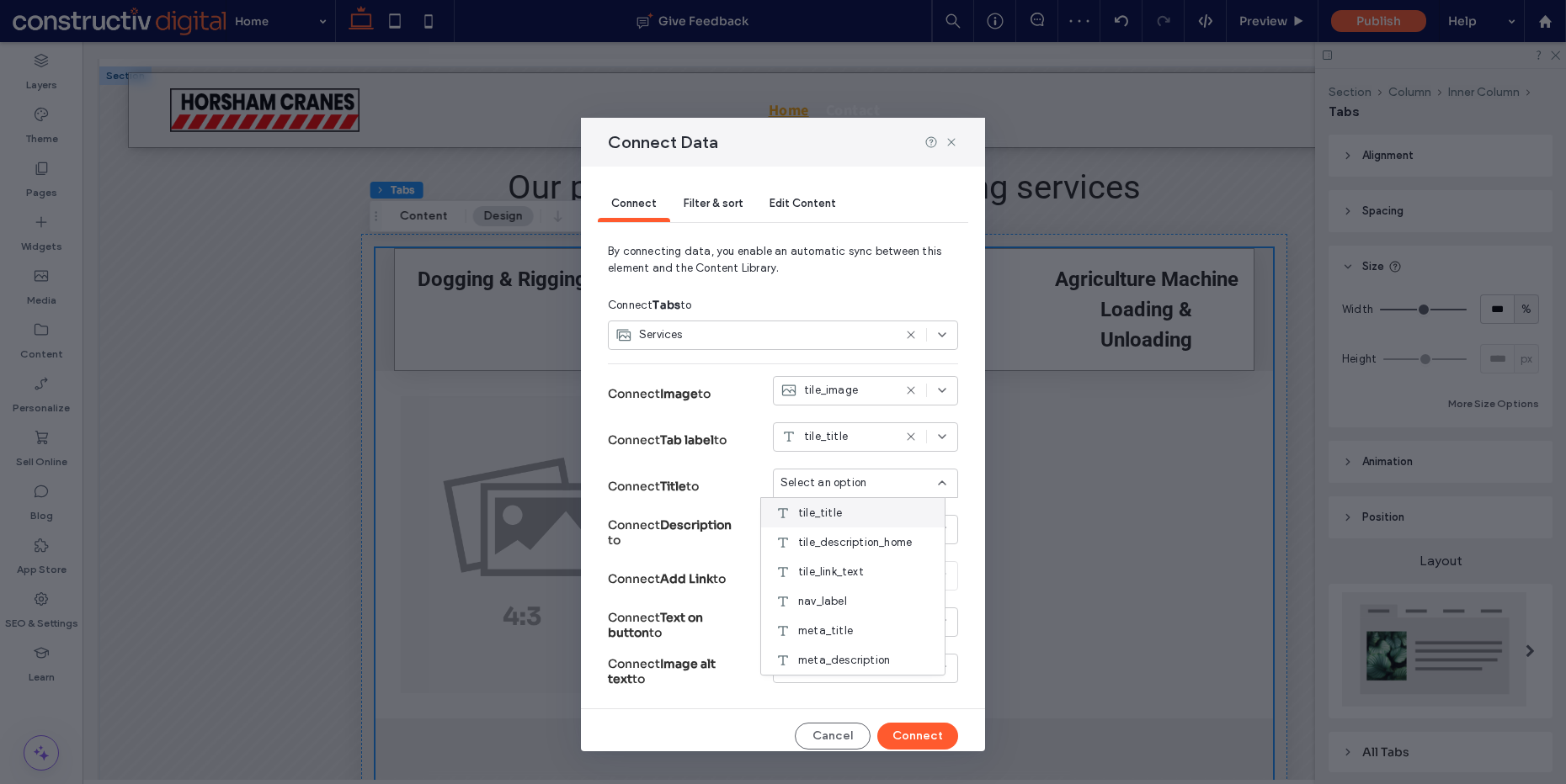
click at [822, 513] on span "tile_title" at bounding box center [820, 513] width 44 height 17
click at [809, 529] on span "Select an option" at bounding box center [823, 529] width 86 height 17
click at [848, 587] on span "tile_description_home" at bounding box center [855, 588] width 114 height 17
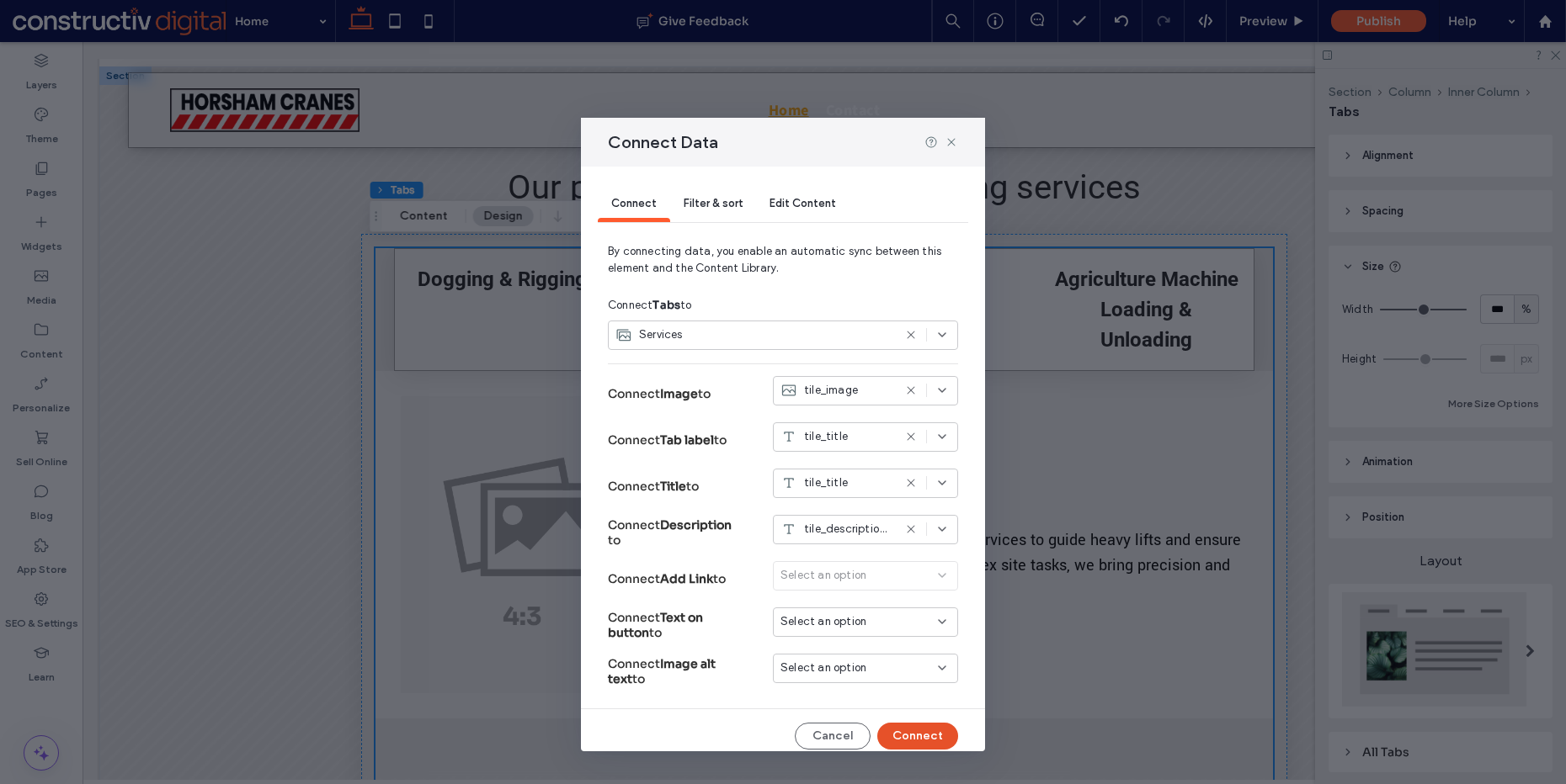
click at [898, 736] on button "Connect" at bounding box center [917, 736] width 81 height 27
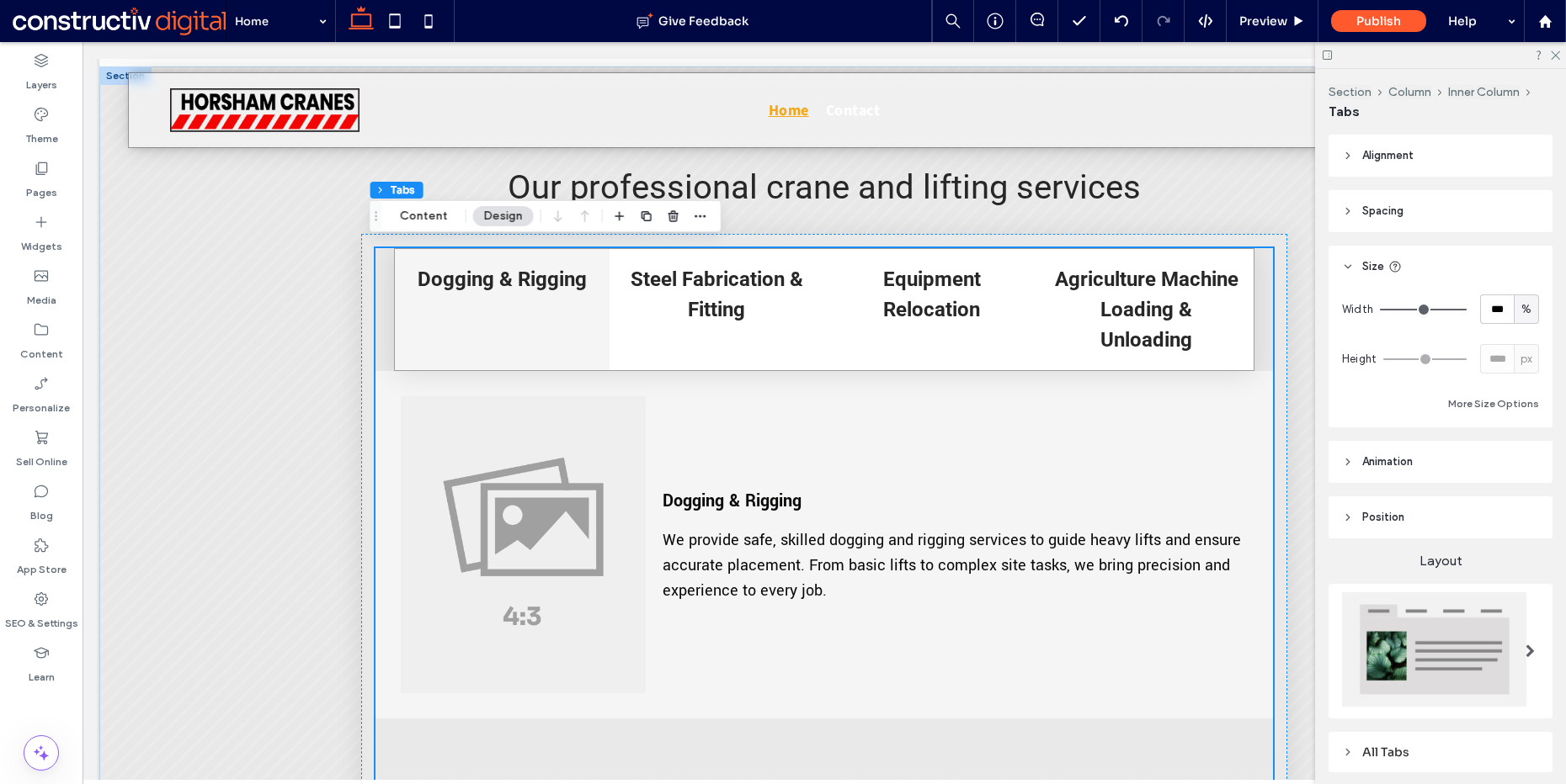
scroll to position [1311, 0]
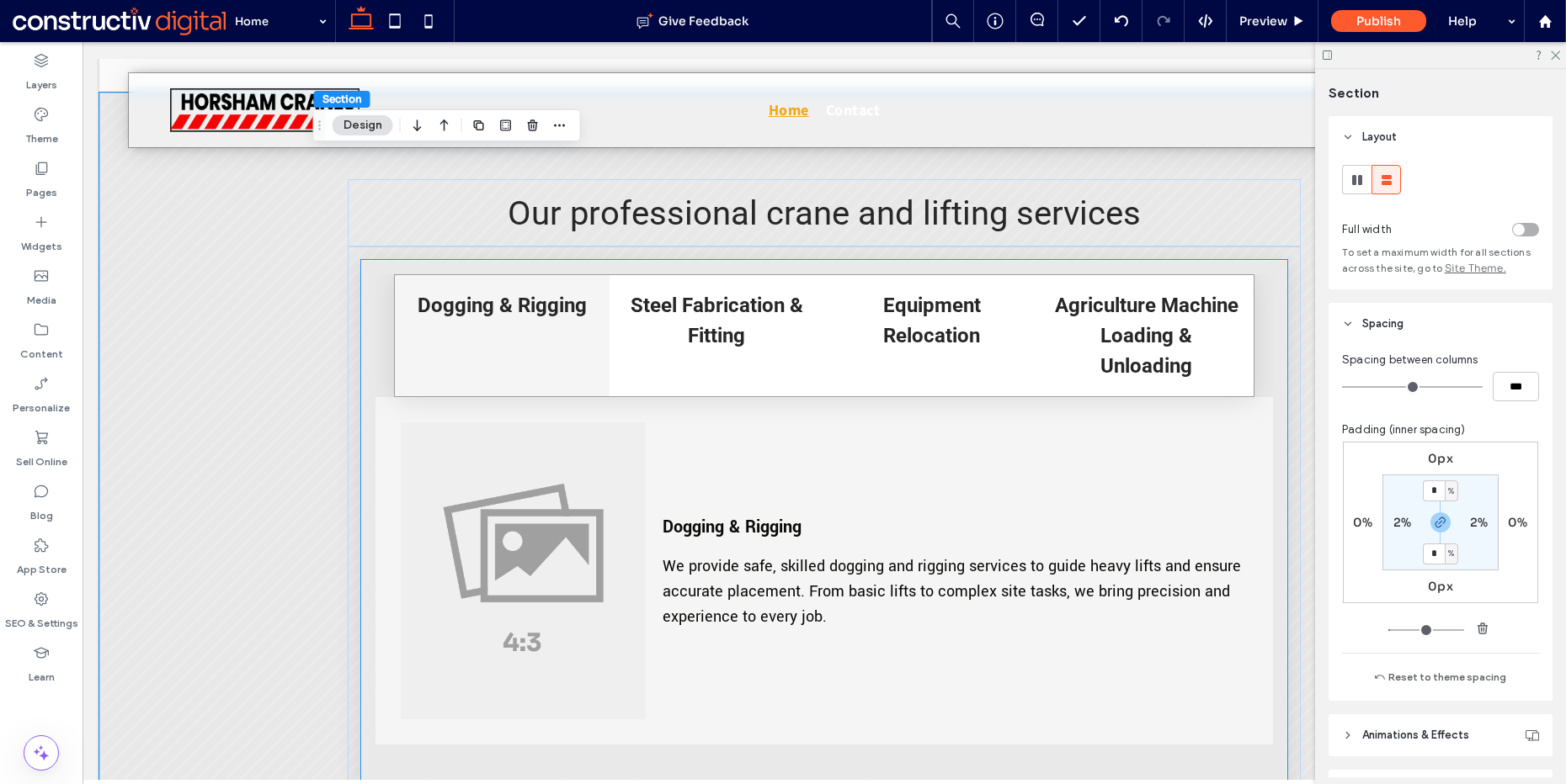
click at [773, 334] on h4 "Steel Fabrication & Fitting" at bounding box center [717, 321] width 185 height 61
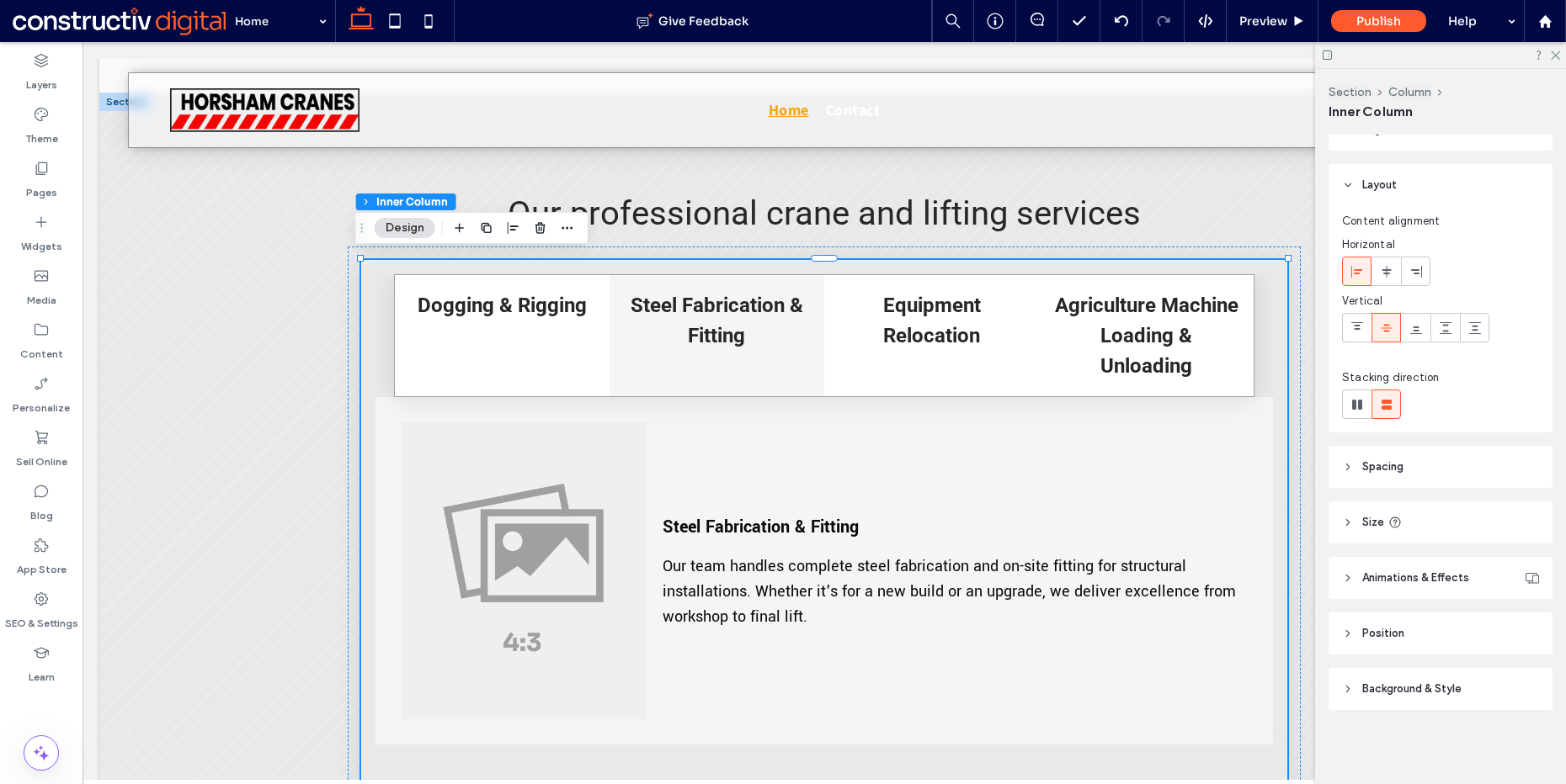
scroll to position [0, 0]
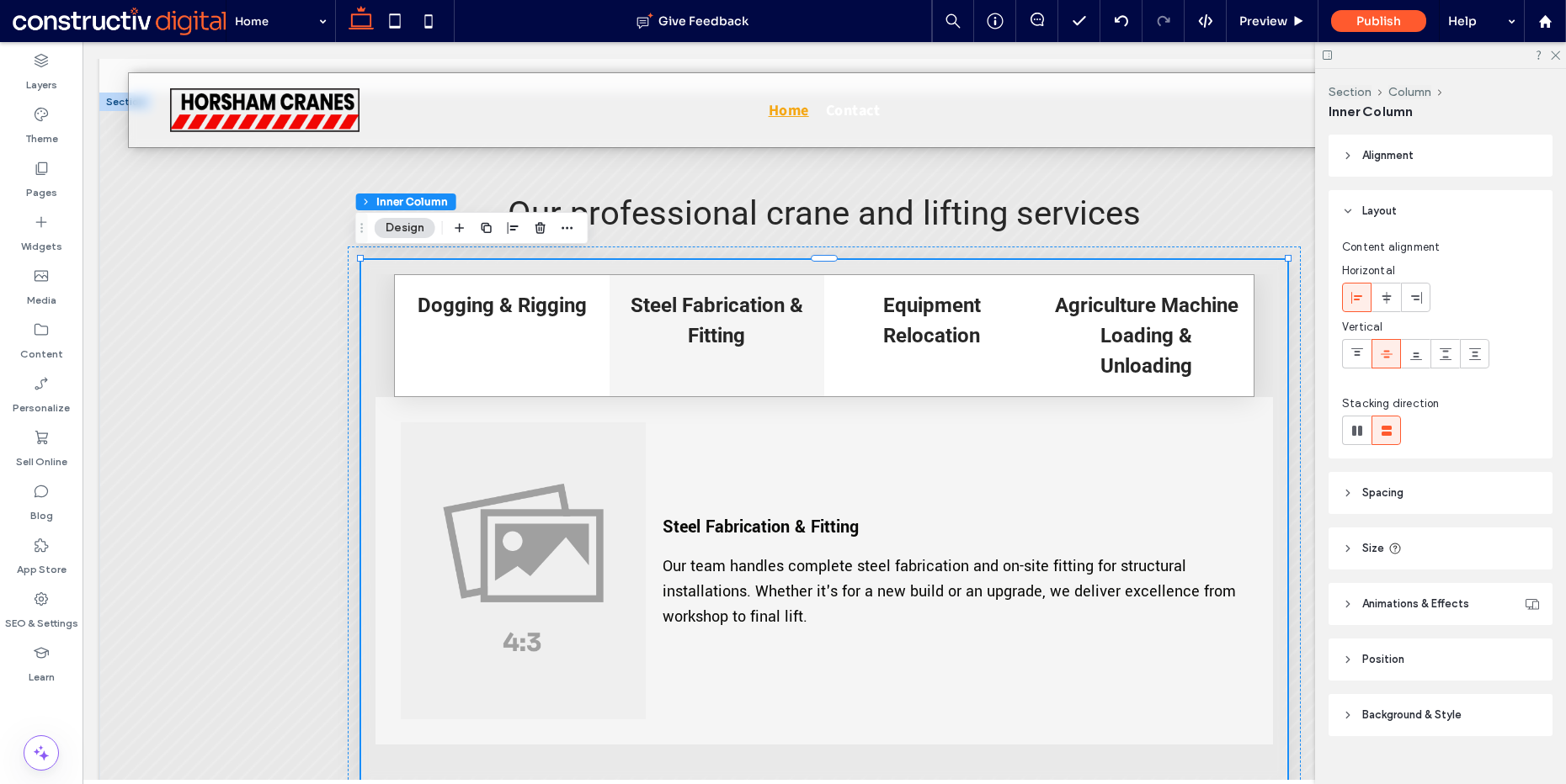
click at [1380, 222] on header "Layout" at bounding box center [1441, 211] width 224 height 42
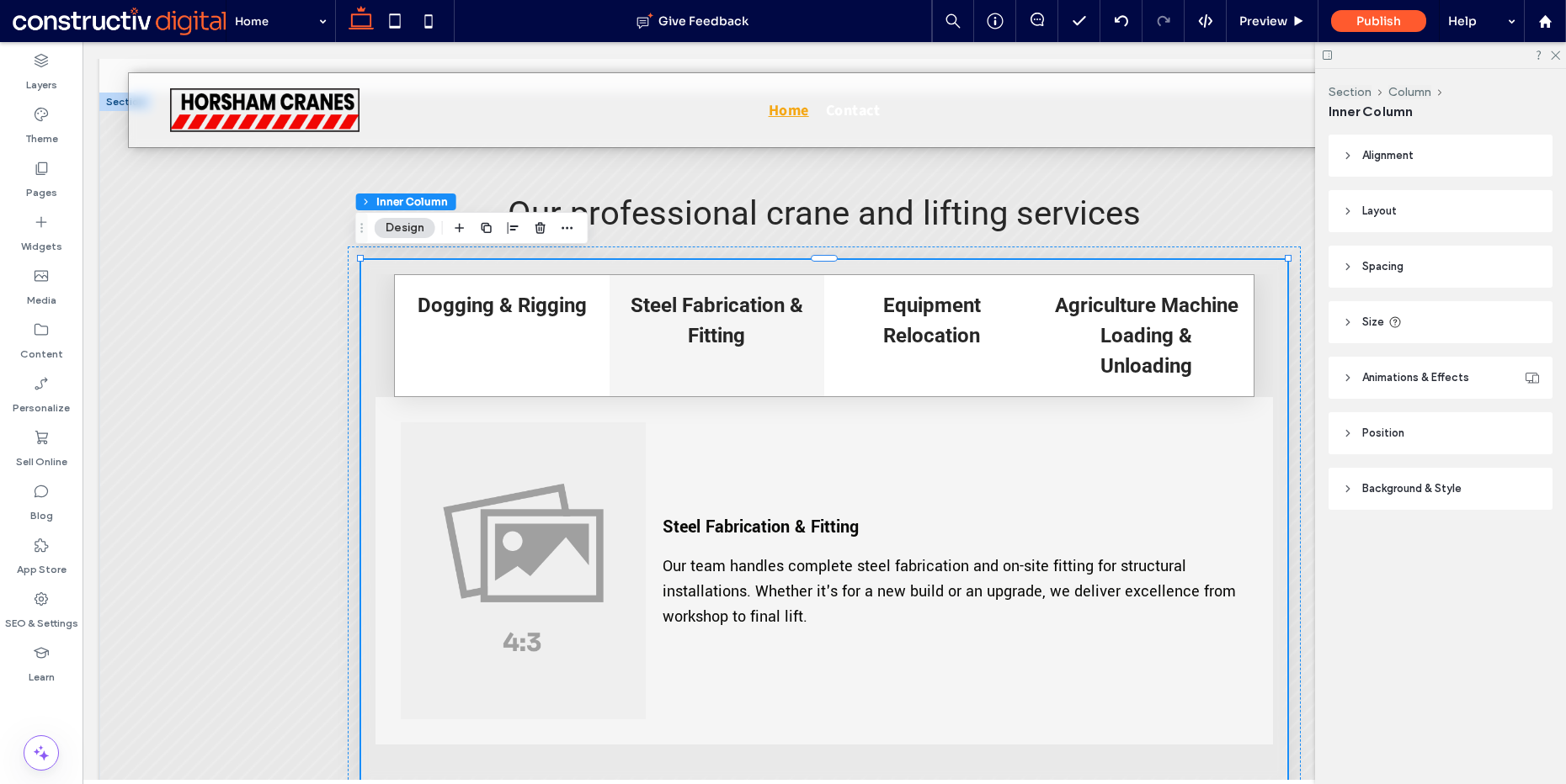
click at [1384, 213] on span "Layout" at bounding box center [1379, 211] width 35 height 17
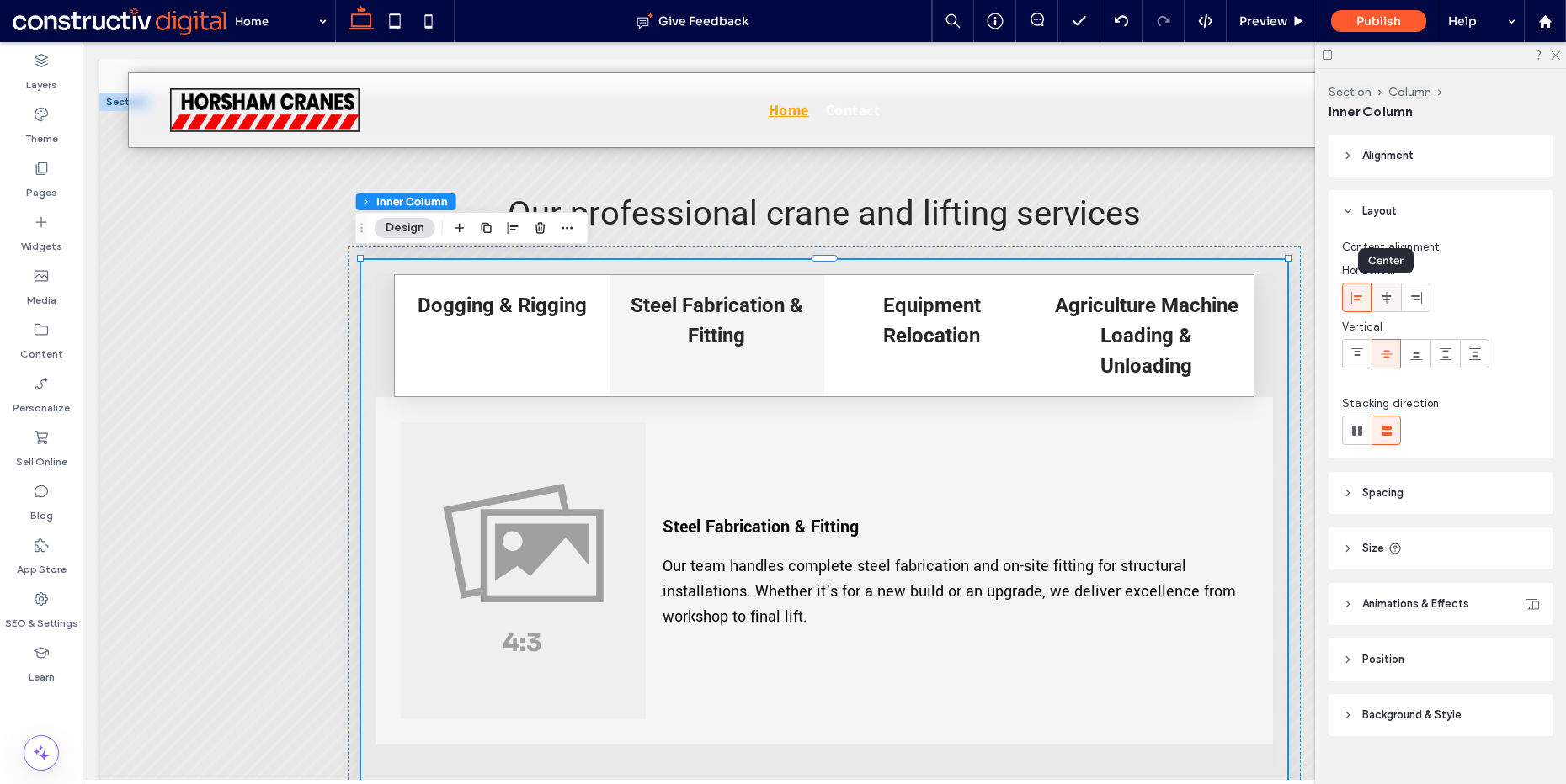
click at [1380, 294] on icon at bounding box center [1386, 298] width 13 height 13
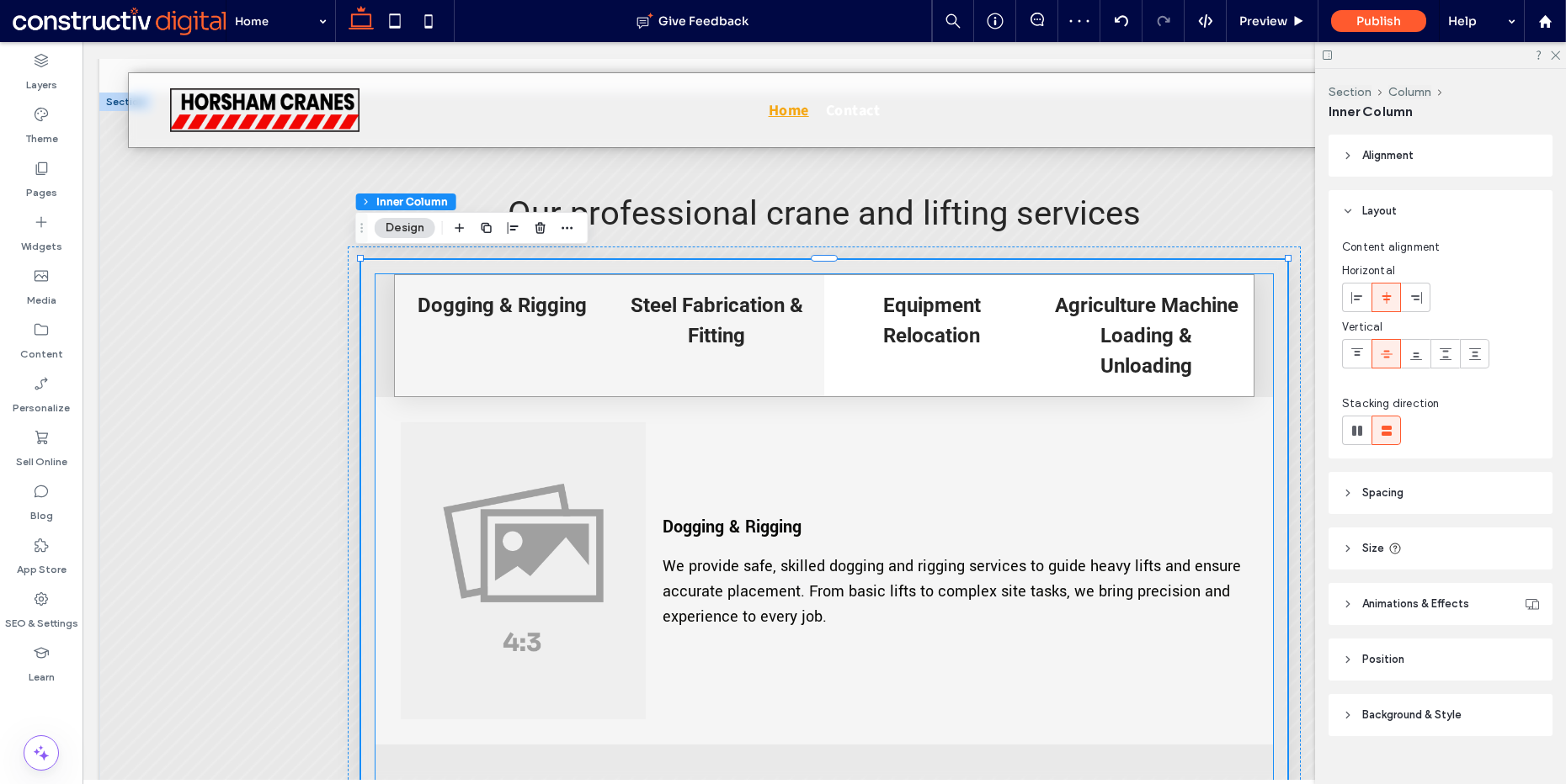
click at [656, 361] on div "Steel Fabrication & Fitting" at bounding box center [717, 336] width 215 height 121
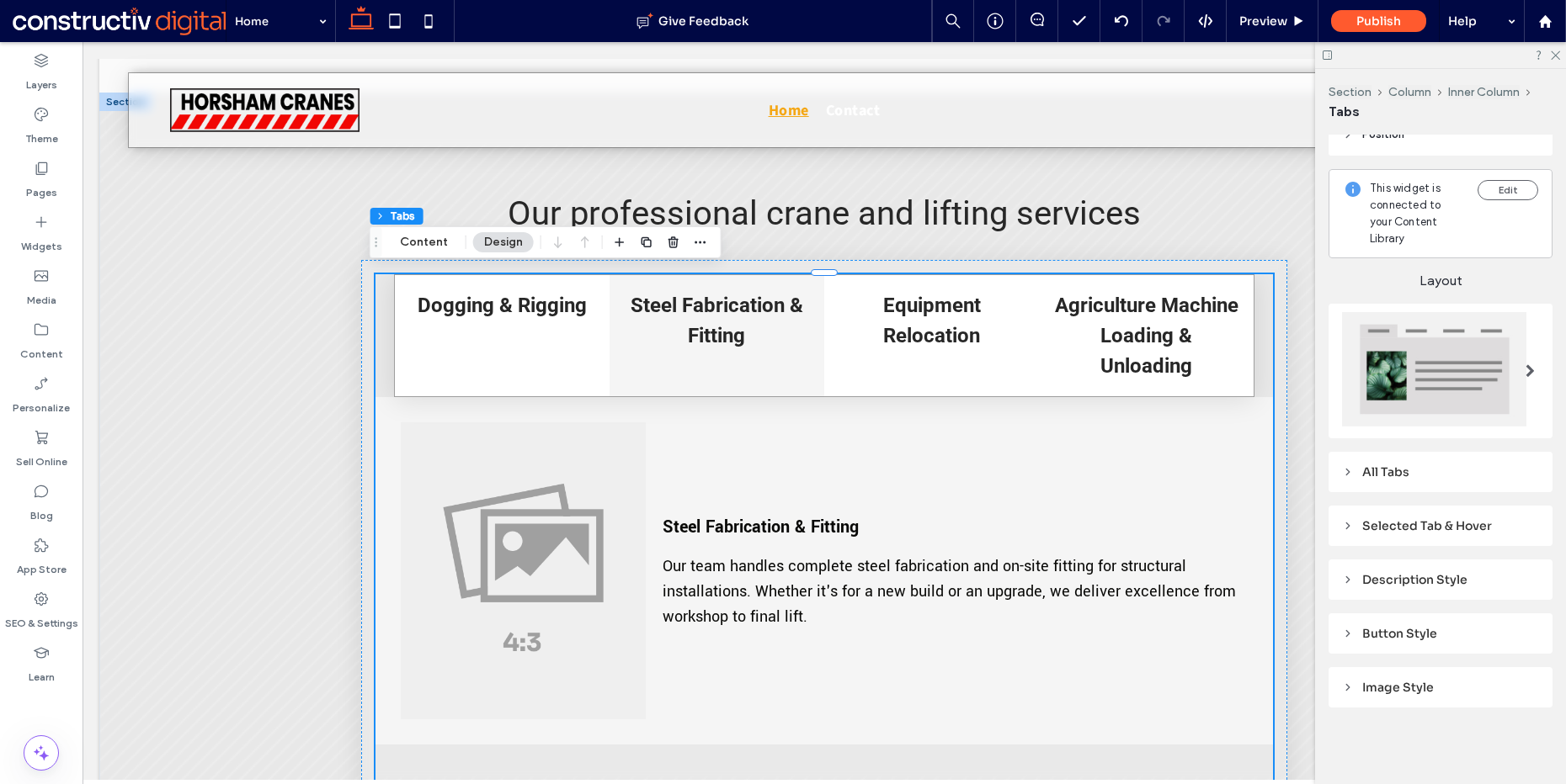
click at [1403, 464] on div "All Tabs" at bounding box center [1440, 471] width 197 height 15
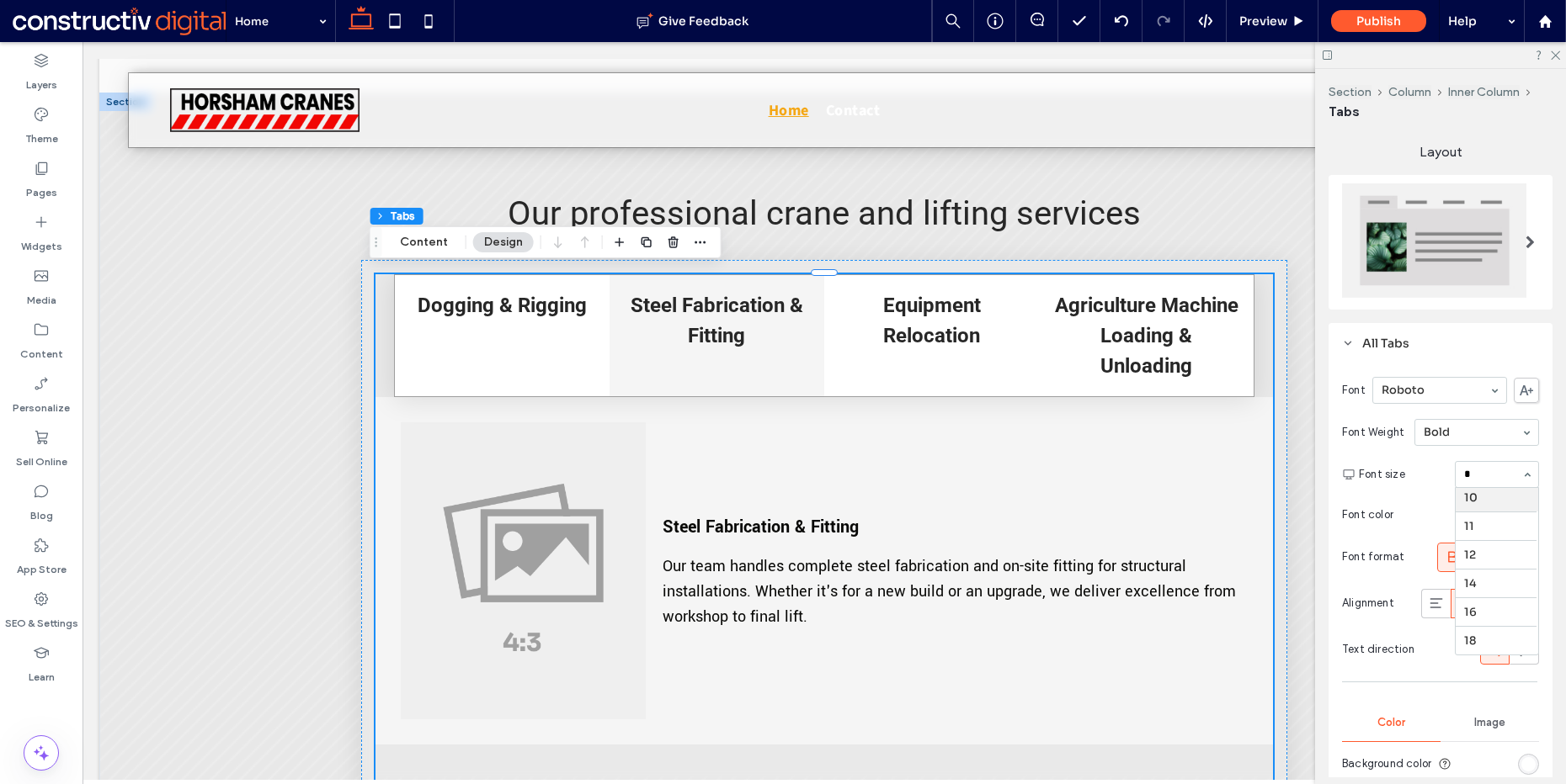
scroll to position [4, 0]
type input "**"
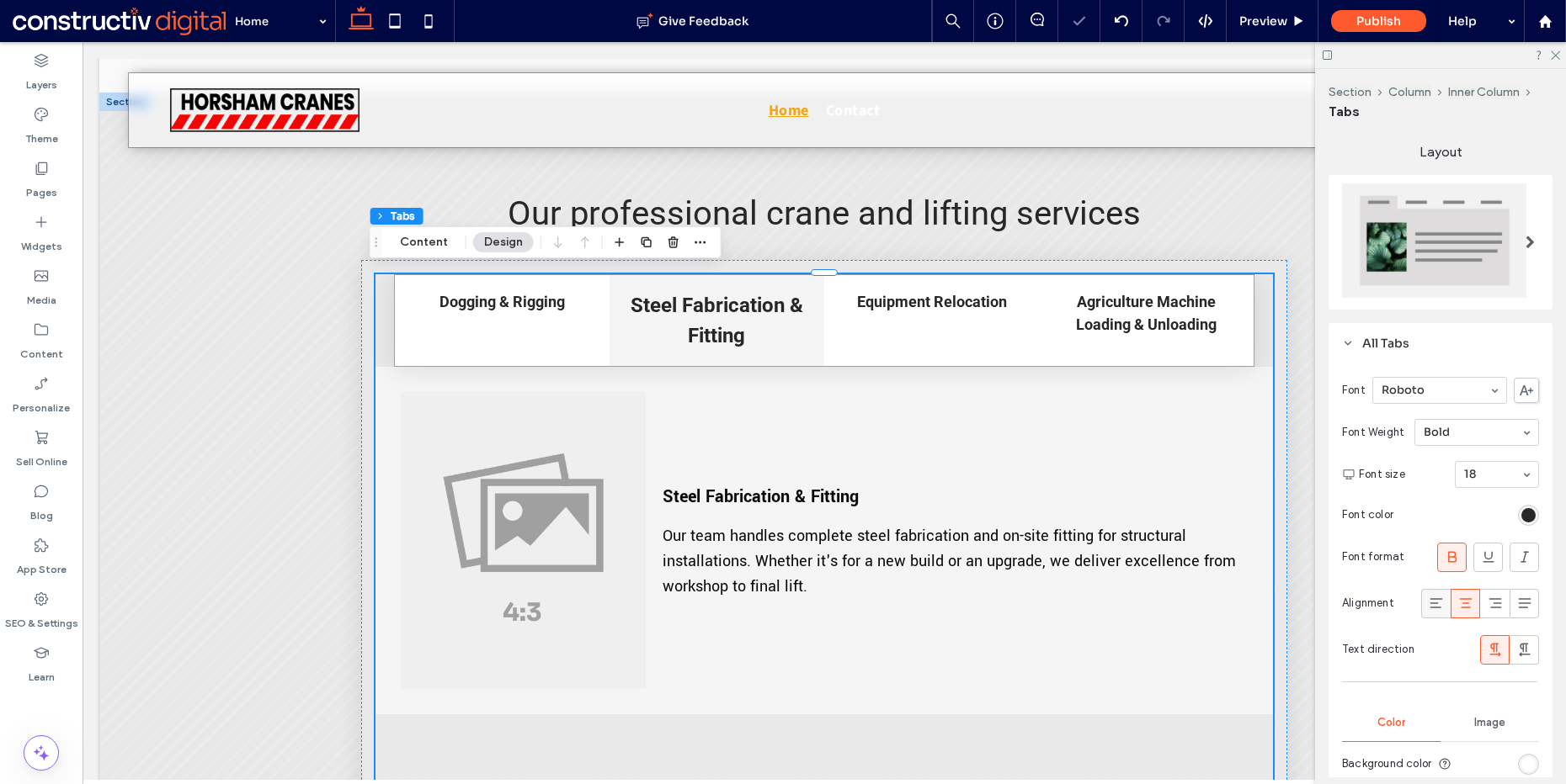
click at [1430, 599] on icon at bounding box center [1436, 603] width 17 height 17
click at [1458, 598] on icon at bounding box center [1466, 603] width 17 height 17
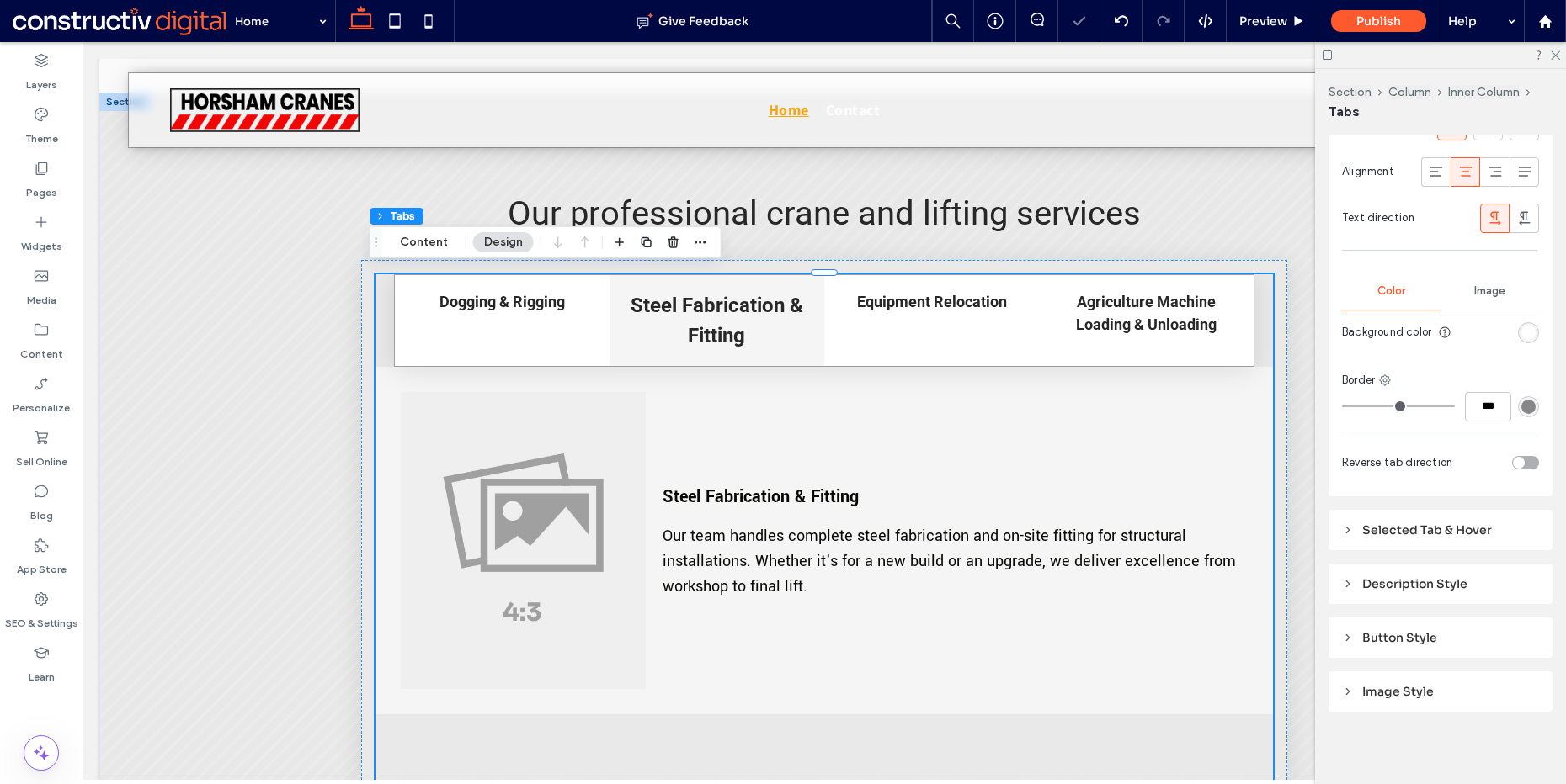
scroll to position [948, 0]
click at [1428, 518] on div "Selected Tab & Hover" at bounding box center [1440, 525] width 197 height 15
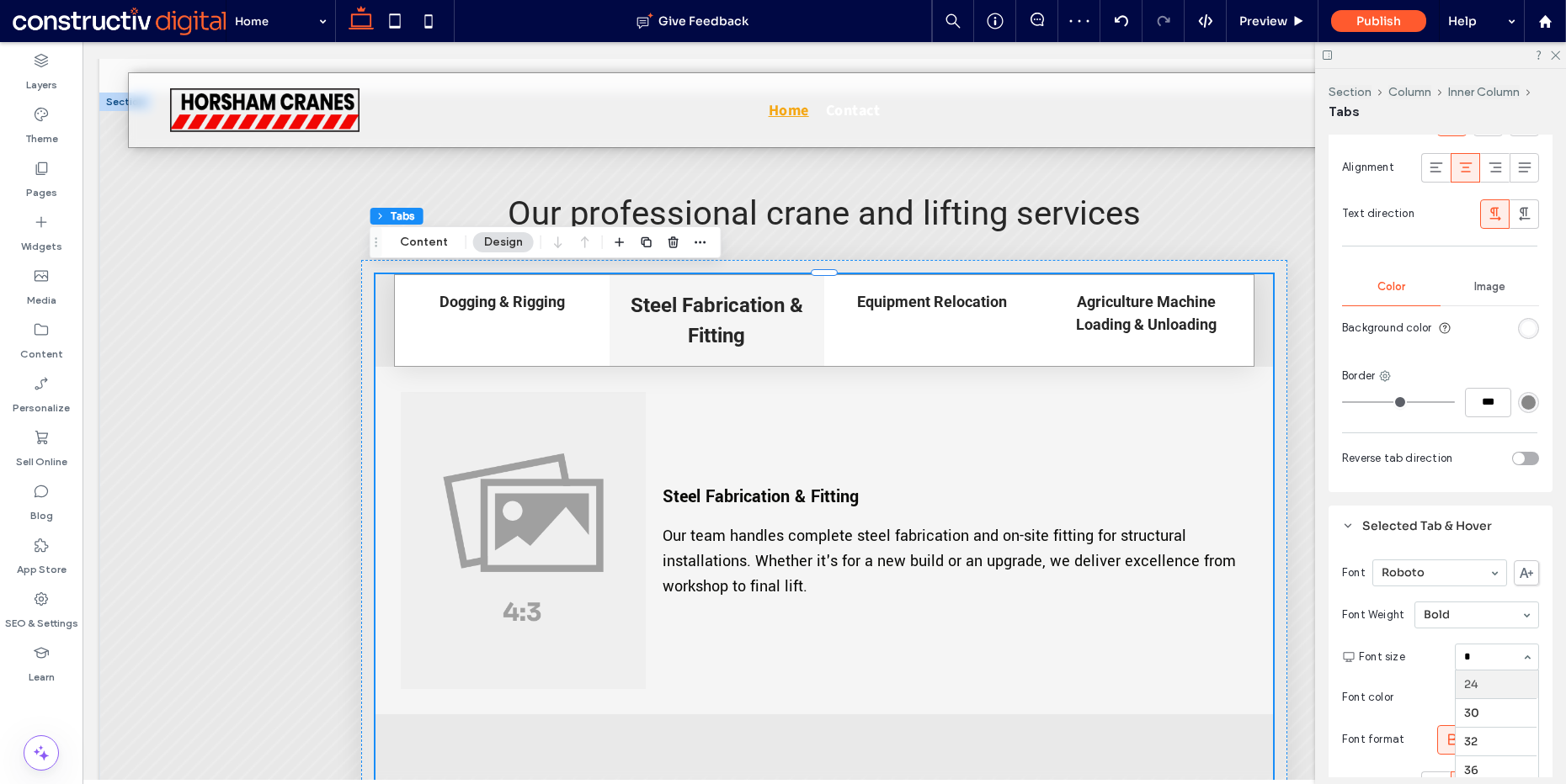
scroll to position [4, 0]
type input "**"
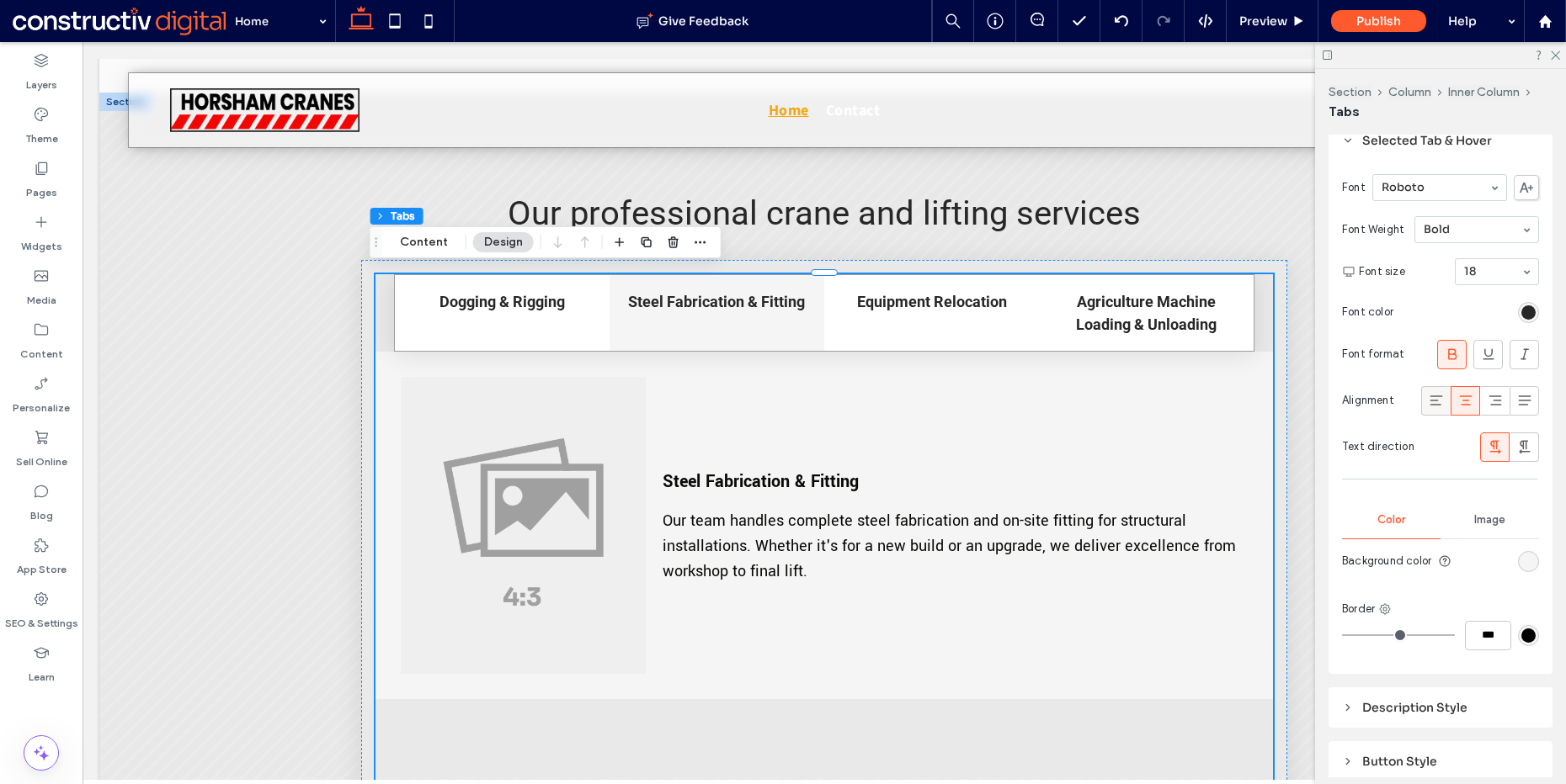
scroll to position [1461, 0]
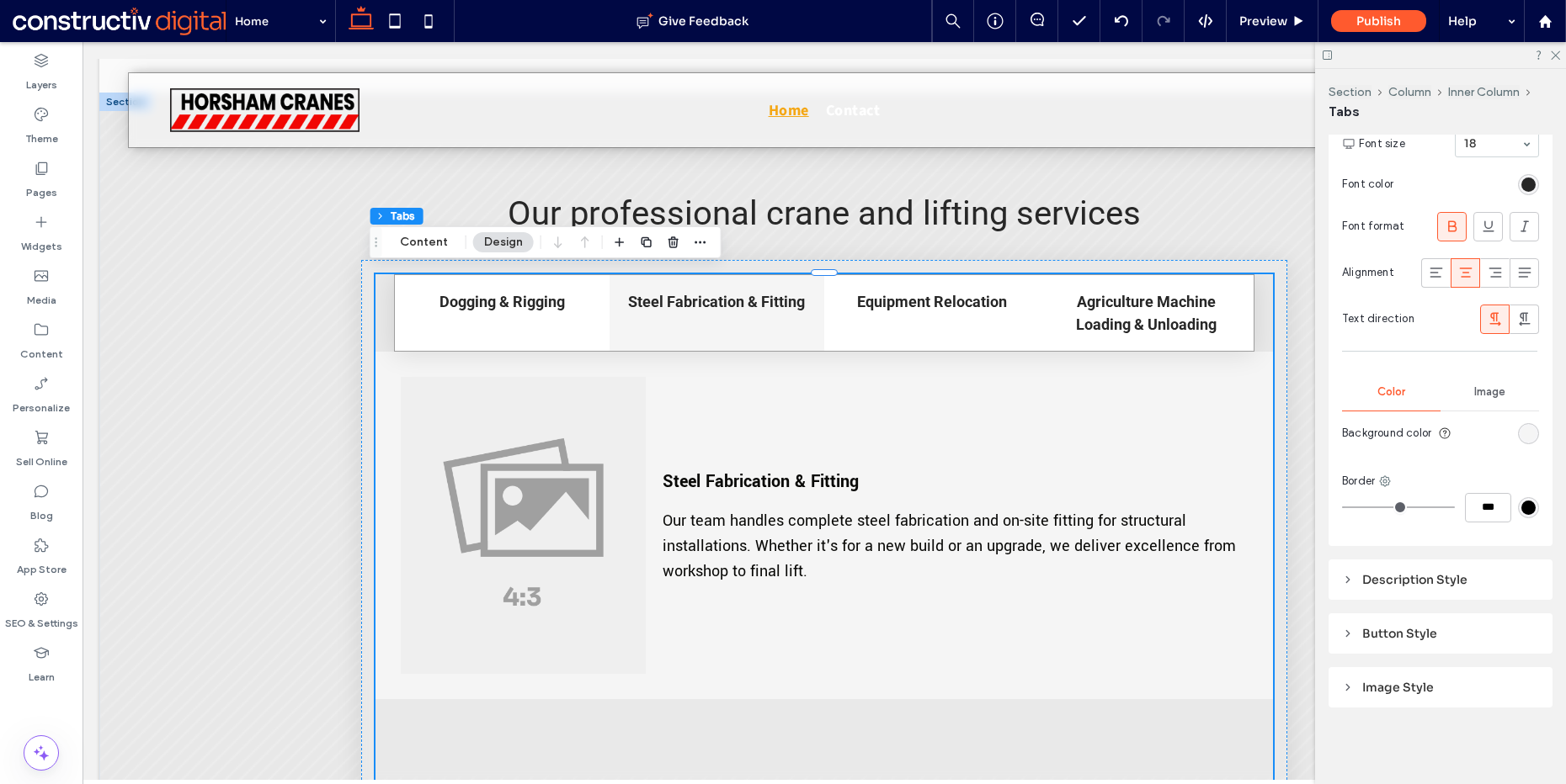
click at [1399, 588] on div "Description Style" at bounding box center [1441, 579] width 224 height 40
click at [1401, 584] on div "Description Style" at bounding box center [1440, 580] width 197 height 24
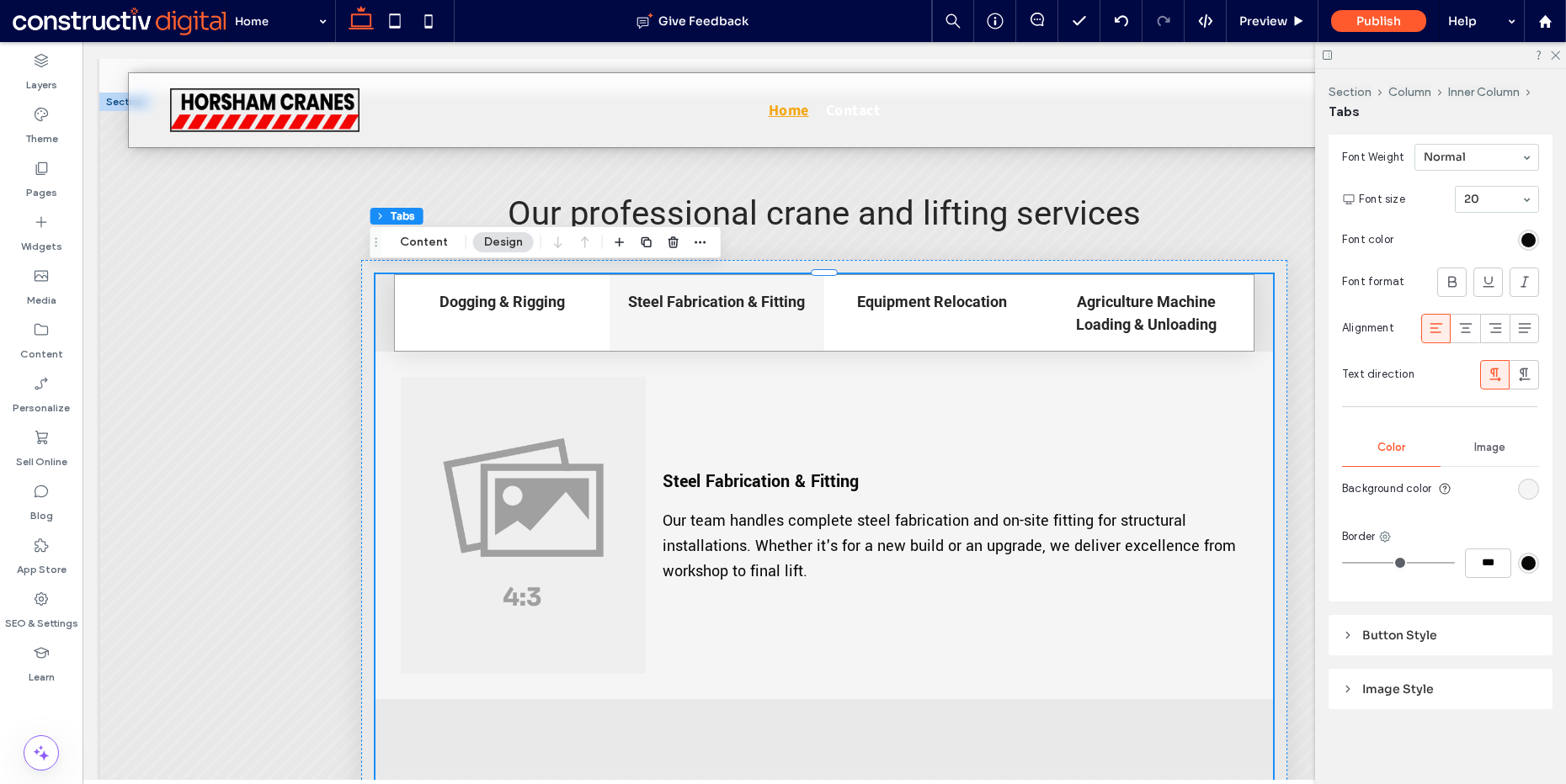
scroll to position [2344, 0]
click at [1398, 680] on div "Image Style" at bounding box center [1440, 687] width 197 height 15
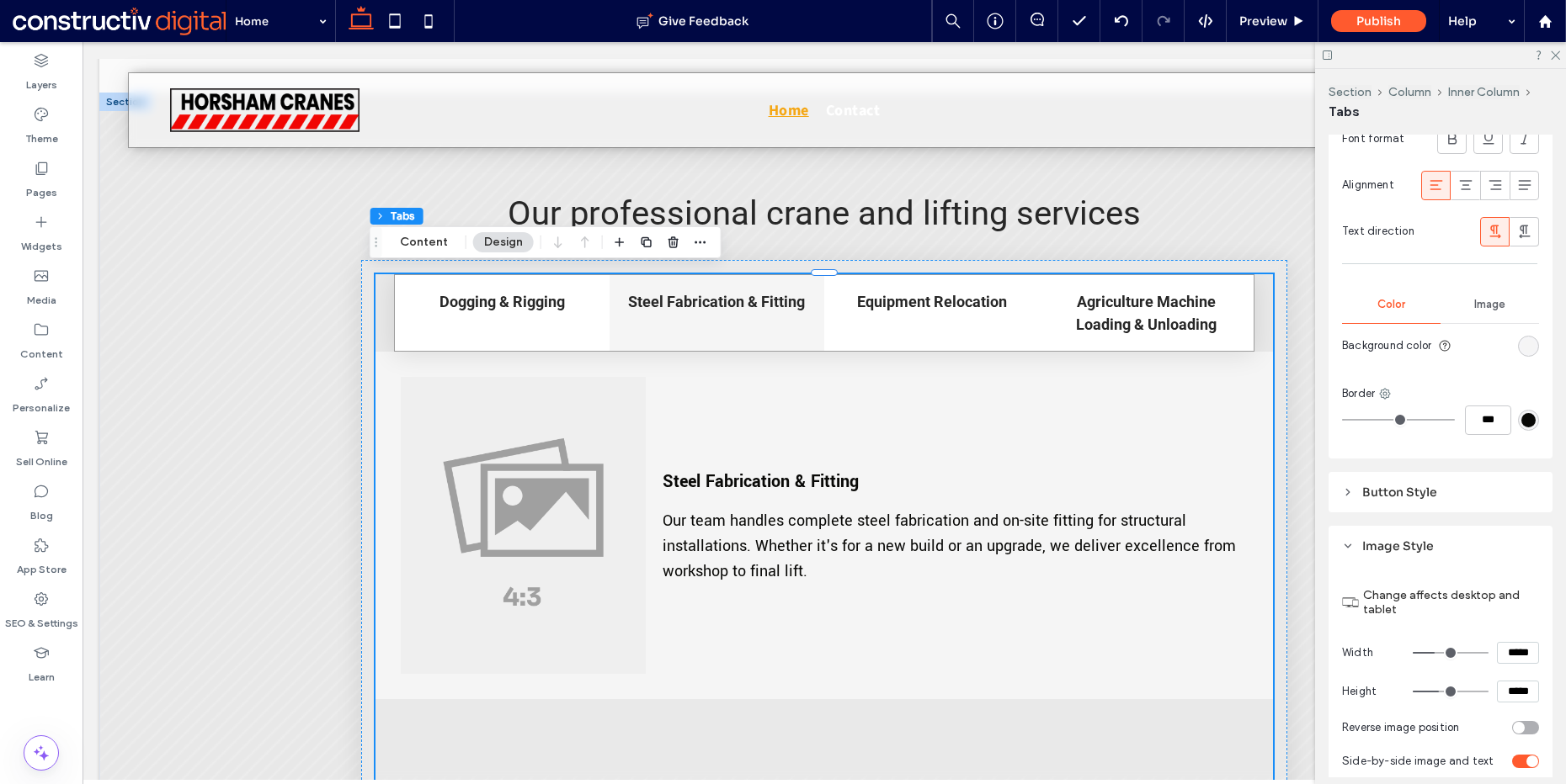
scroll to position [2571, 0]
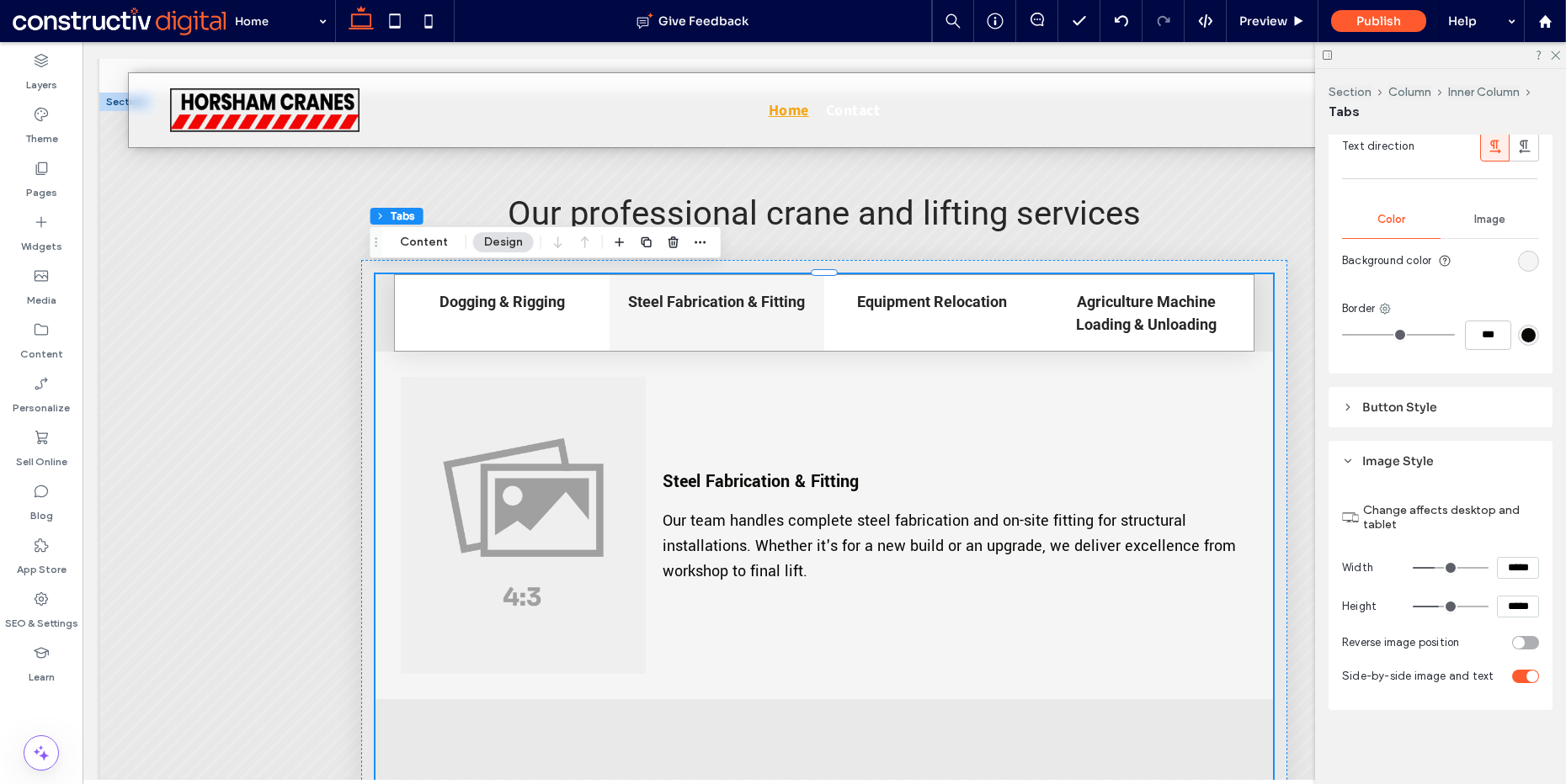
click at [1513, 670] on div "toggle" at bounding box center [1525, 676] width 27 height 13
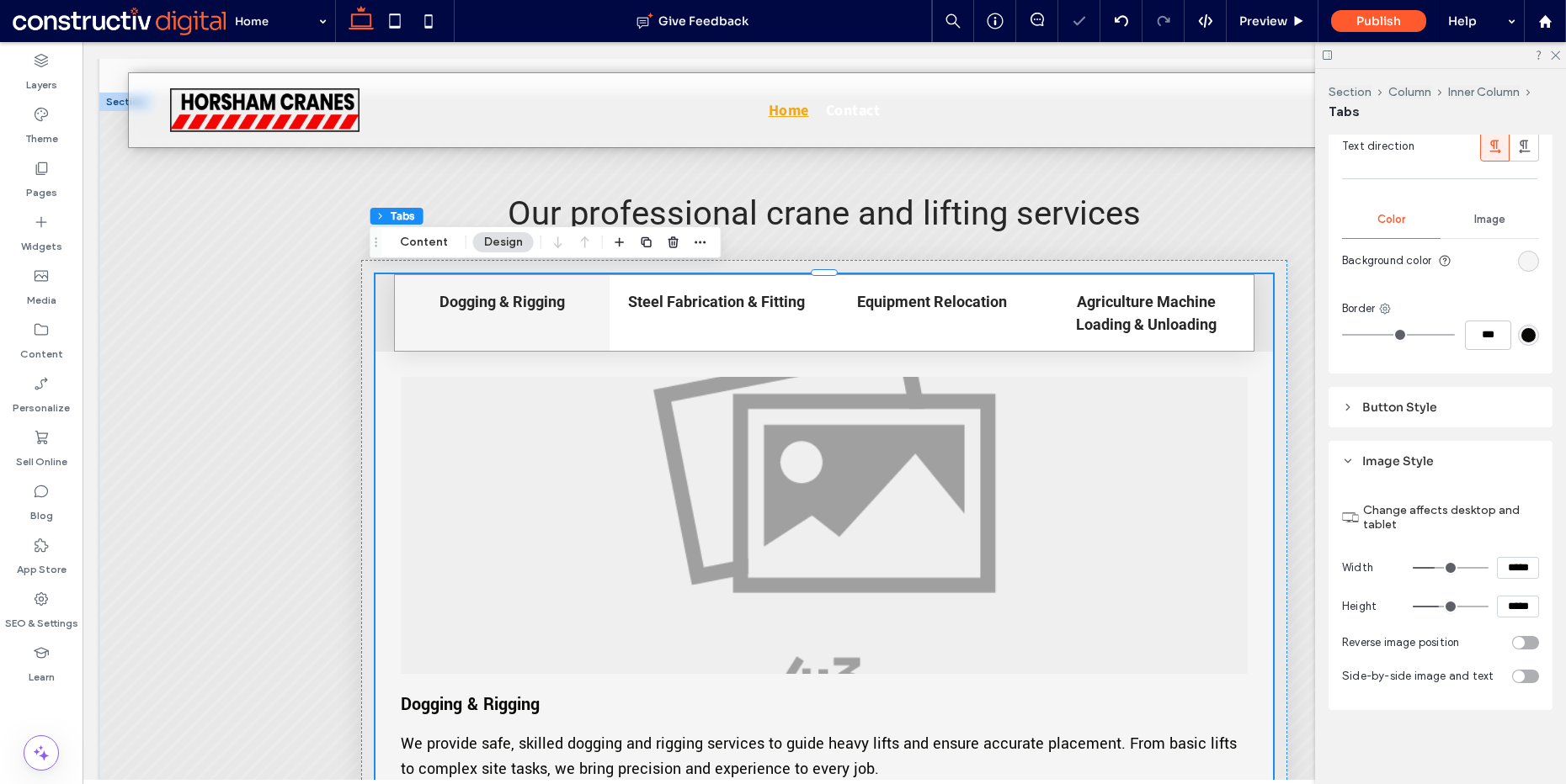
click at [1513, 671] on div "toggle" at bounding box center [1519, 677] width 12 height 12
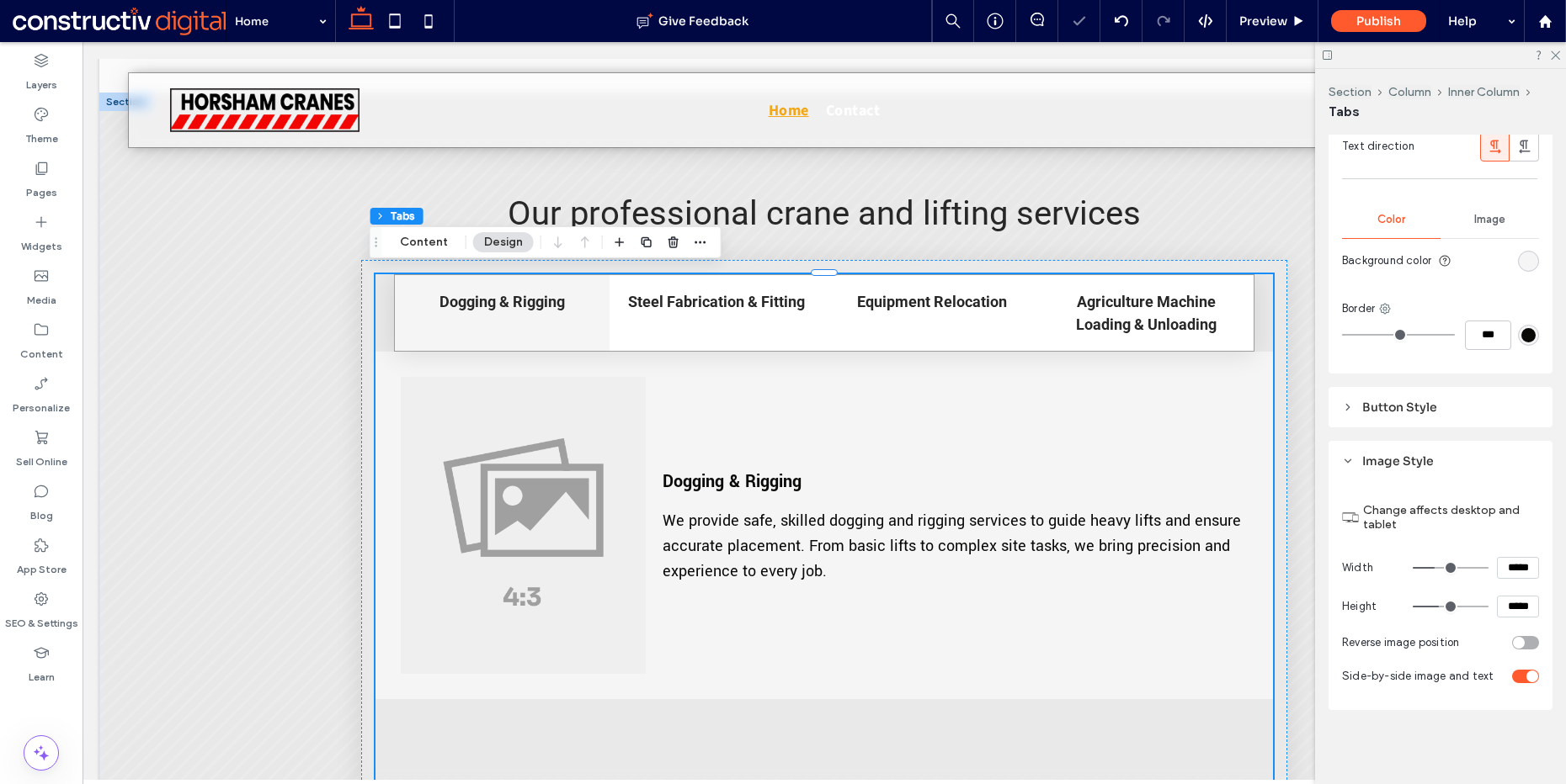
click at [1513, 642] on div "toggle" at bounding box center [1519, 643] width 12 height 12
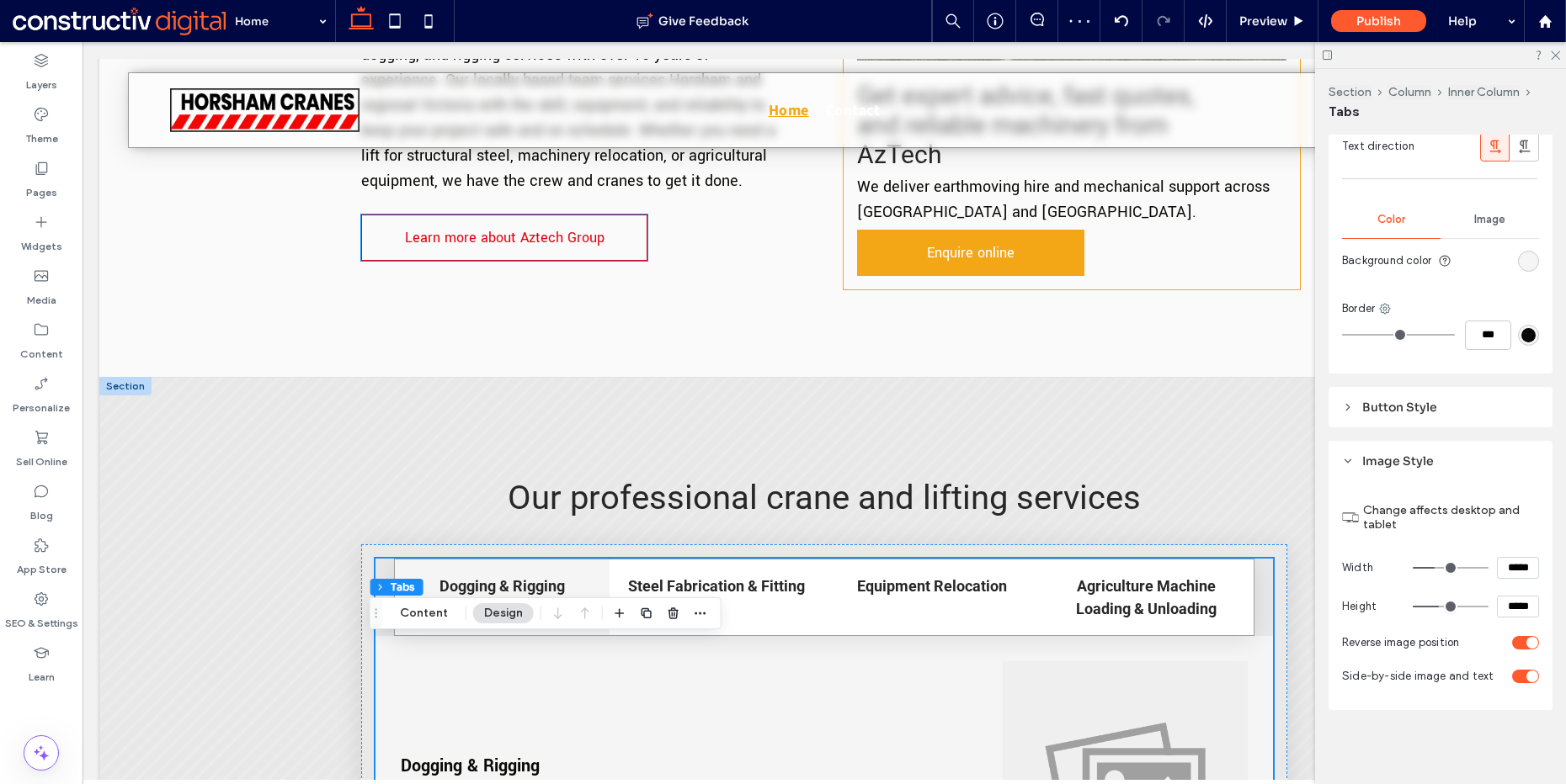
scroll to position [1383, 0]
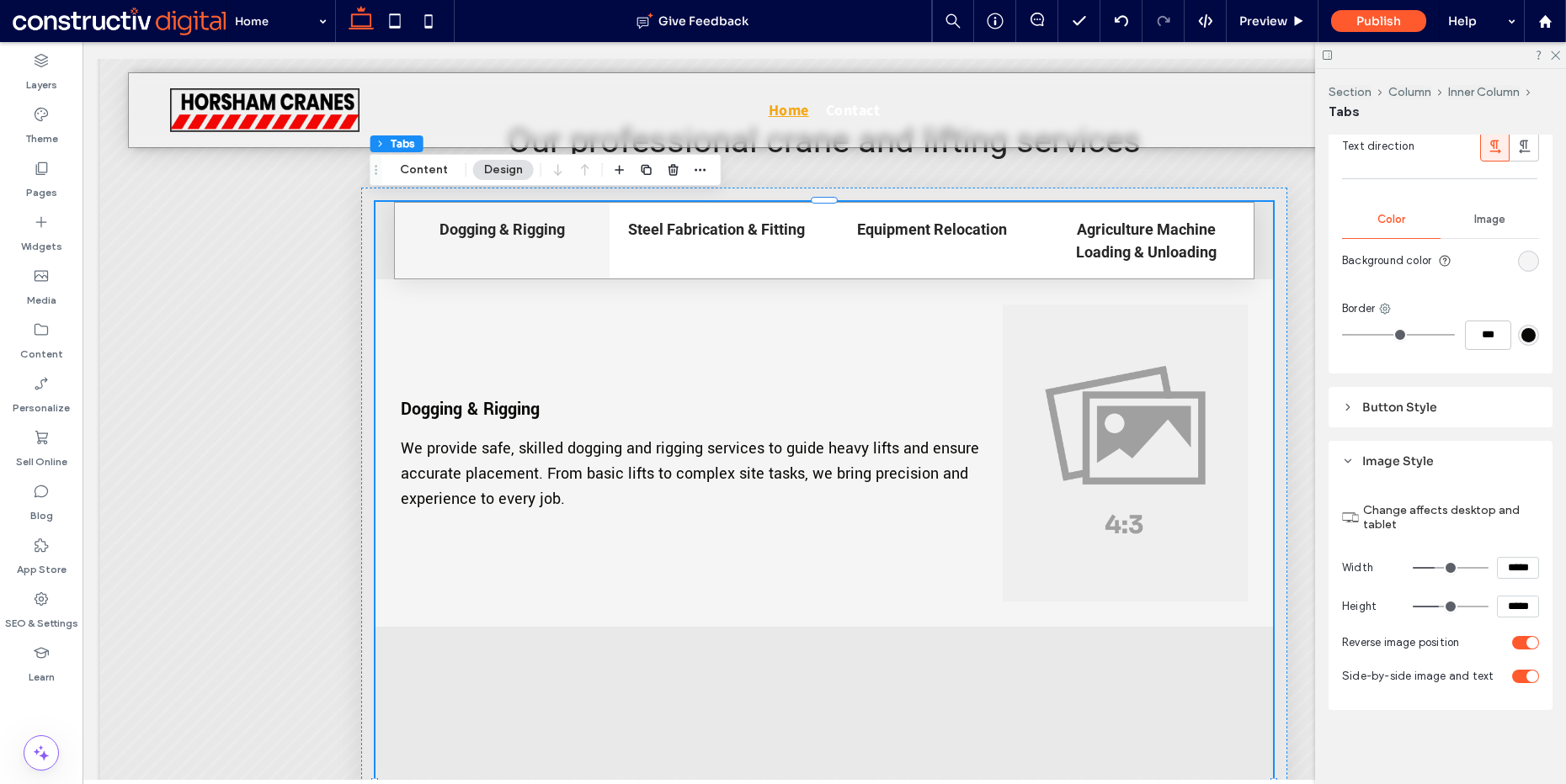
click at [1527, 639] on div "toggle" at bounding box center [1533, 643] width 12 height 12
click at [1503, 606] on input "*****" at bounding box center [1518, 607] width 42 height 22
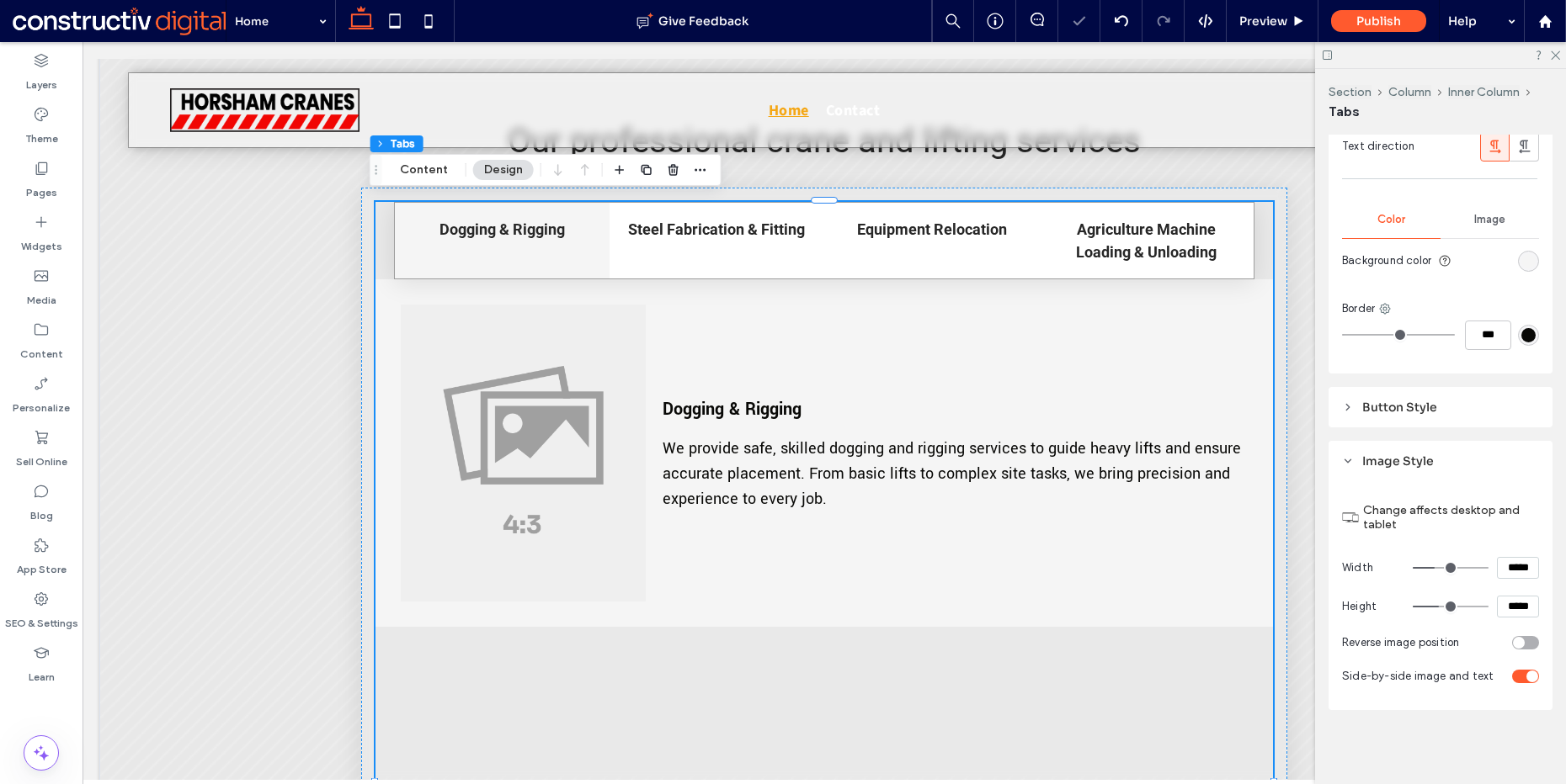
click at [1503, 606] on input "*****" at bounding box center [1518, 607] width 42 height 22
type input "*****"
type input "***"
click at [1510, 557] on input "*****" at bounding box center [1518, 568] width 42 height 22
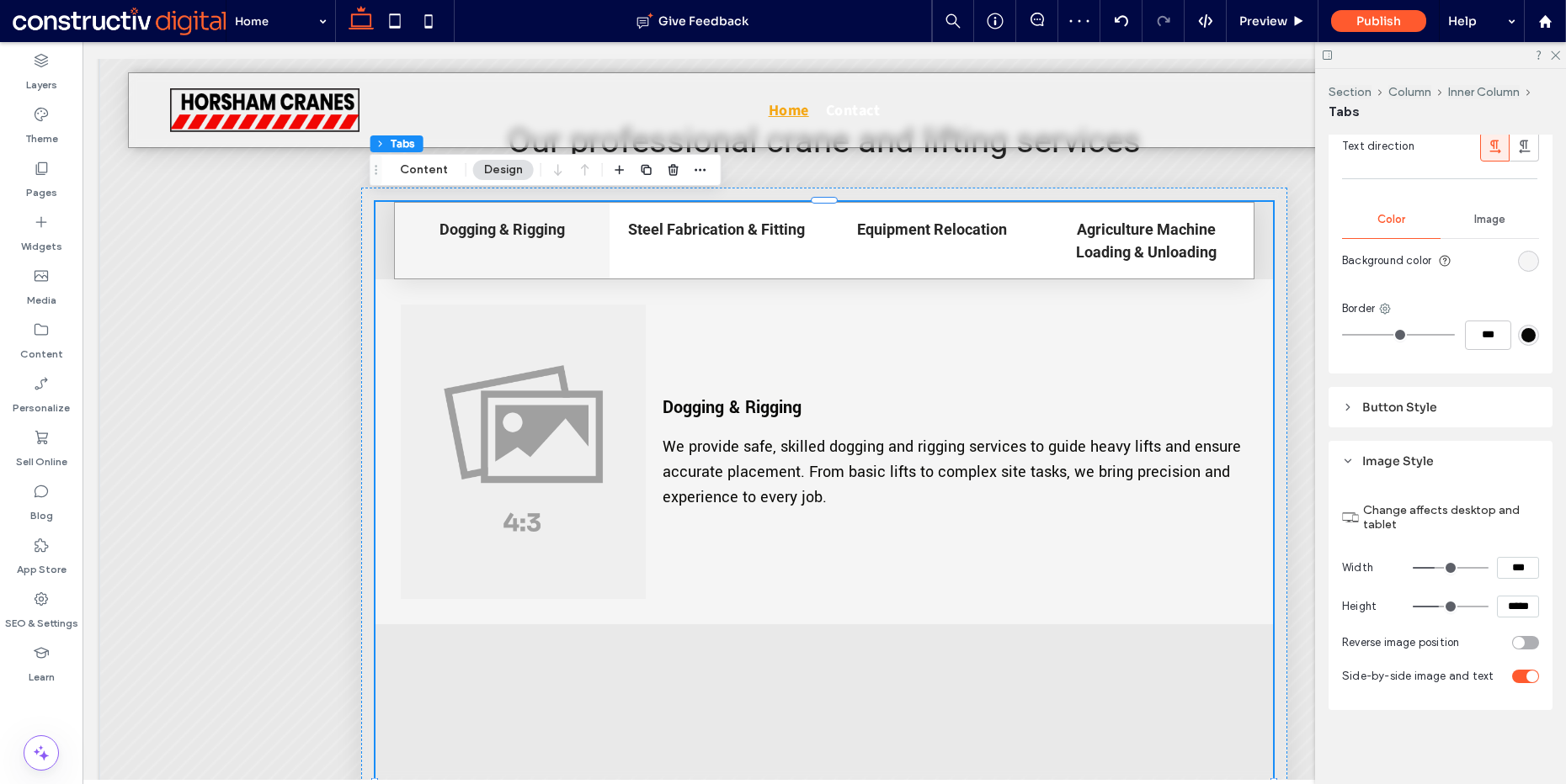
type input "*****"
type input "***"
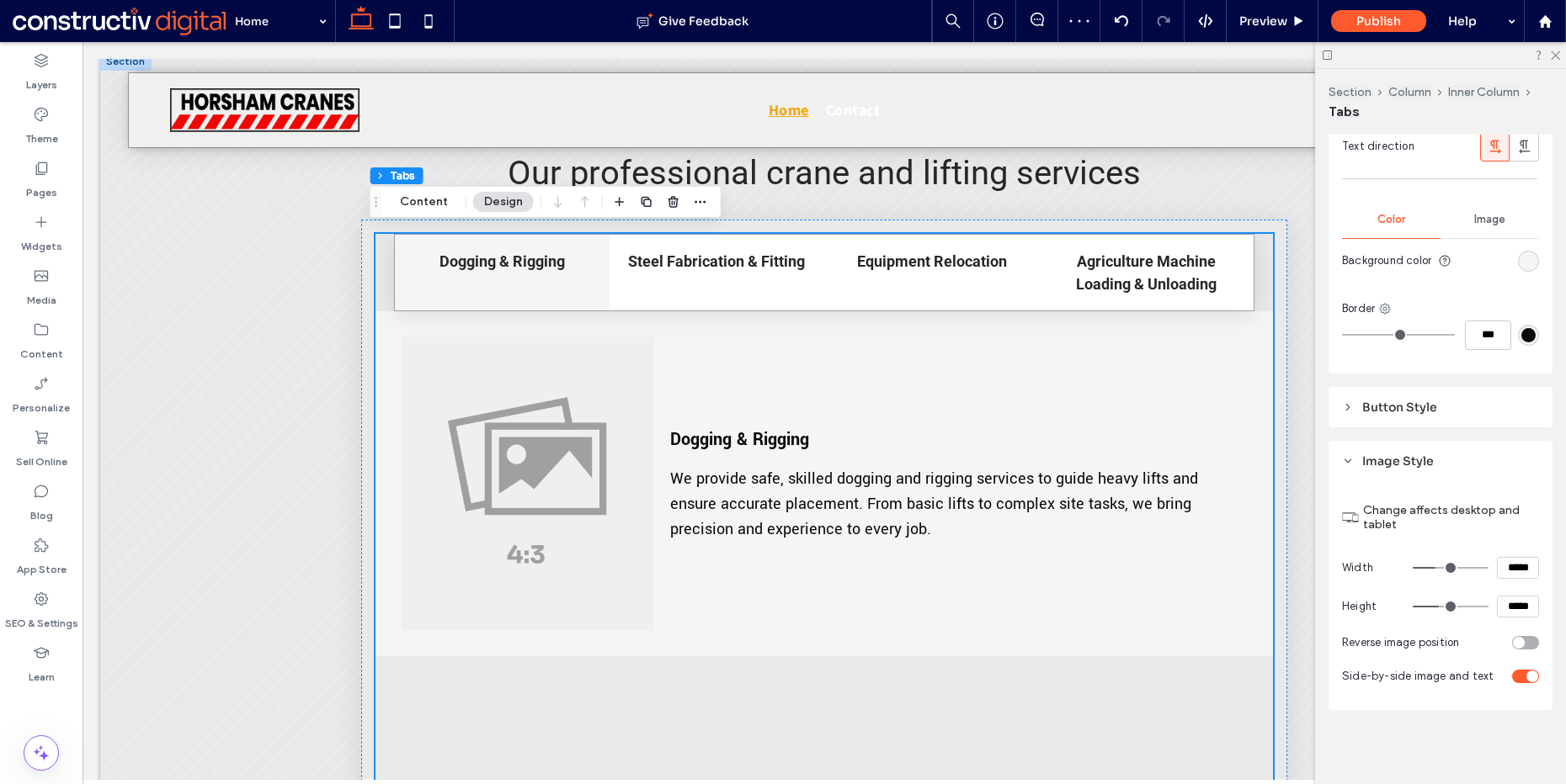
click at [291, 378] on div "Our professional crane and lifting services Equipment hire Equipment hire for c…" at bounding box center [823, 781] width 1450 height 1458
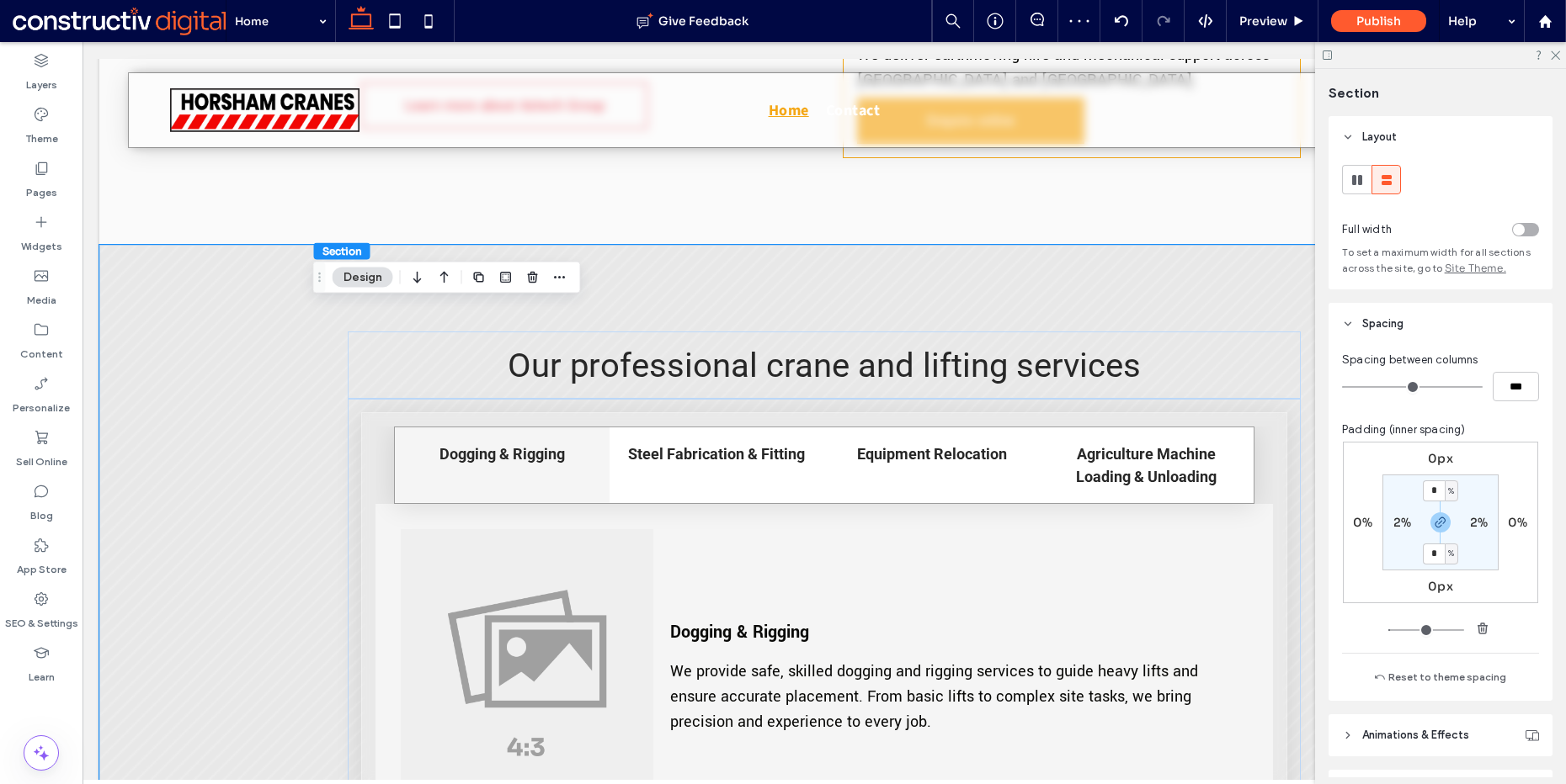
scroll to position [1089, 0]
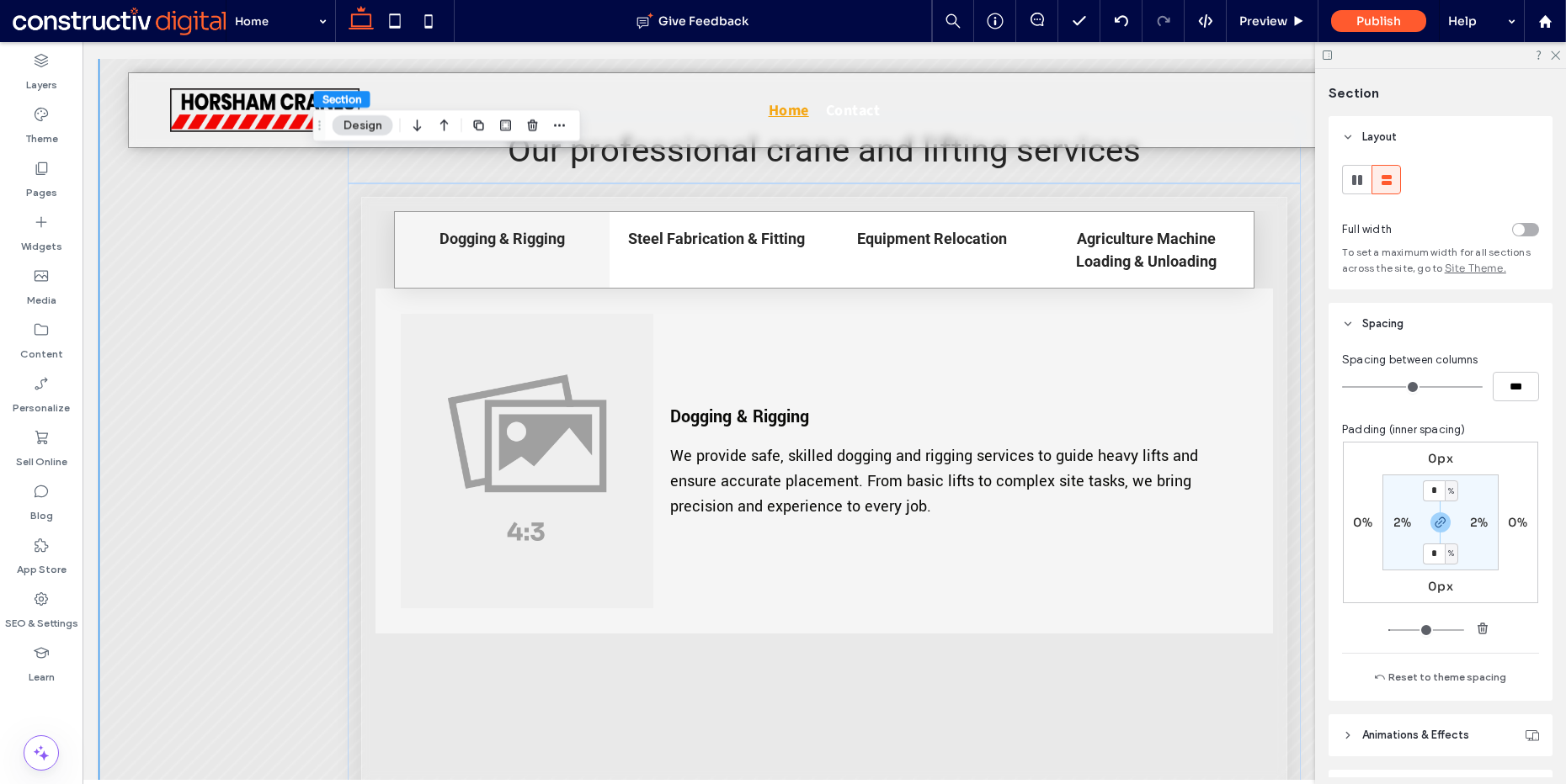
scroll to position [1216, 0]
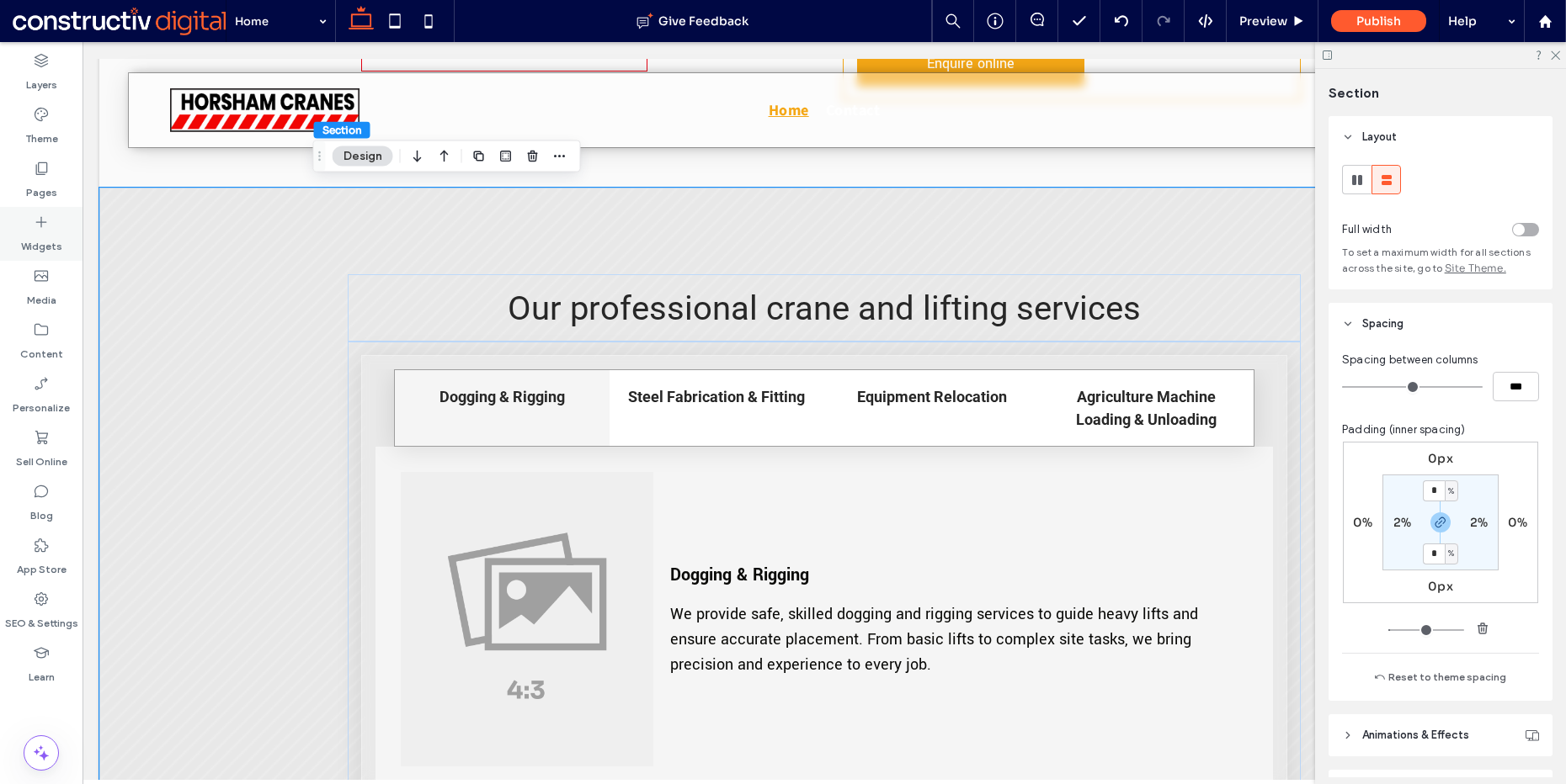
click at [40, 235] on label "Widgets" at bounding box center [41, 243] width 41 height 24
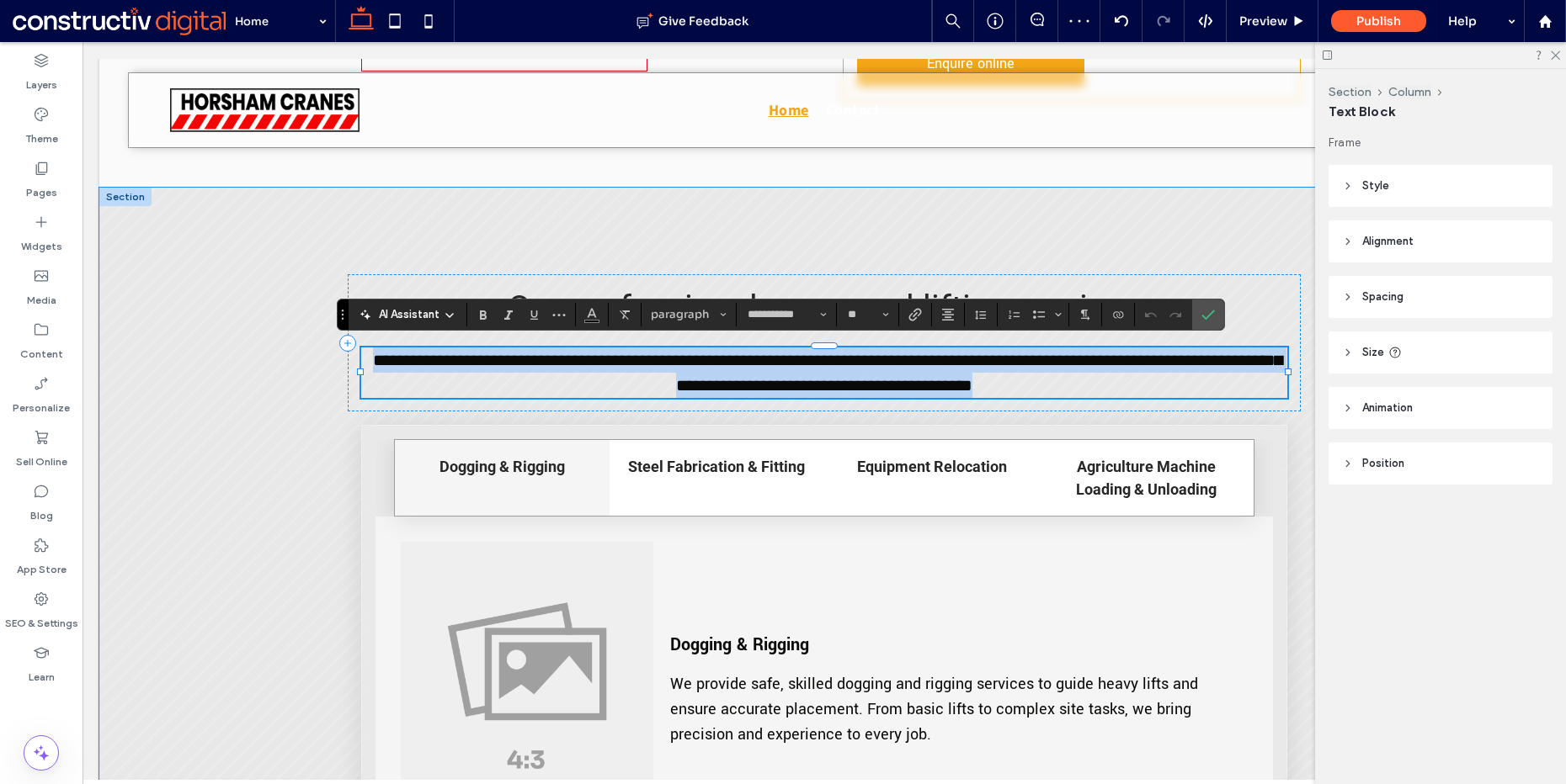
click at [829, 368] on p "**********" at bounding box center [824, 373] width 925 height 51
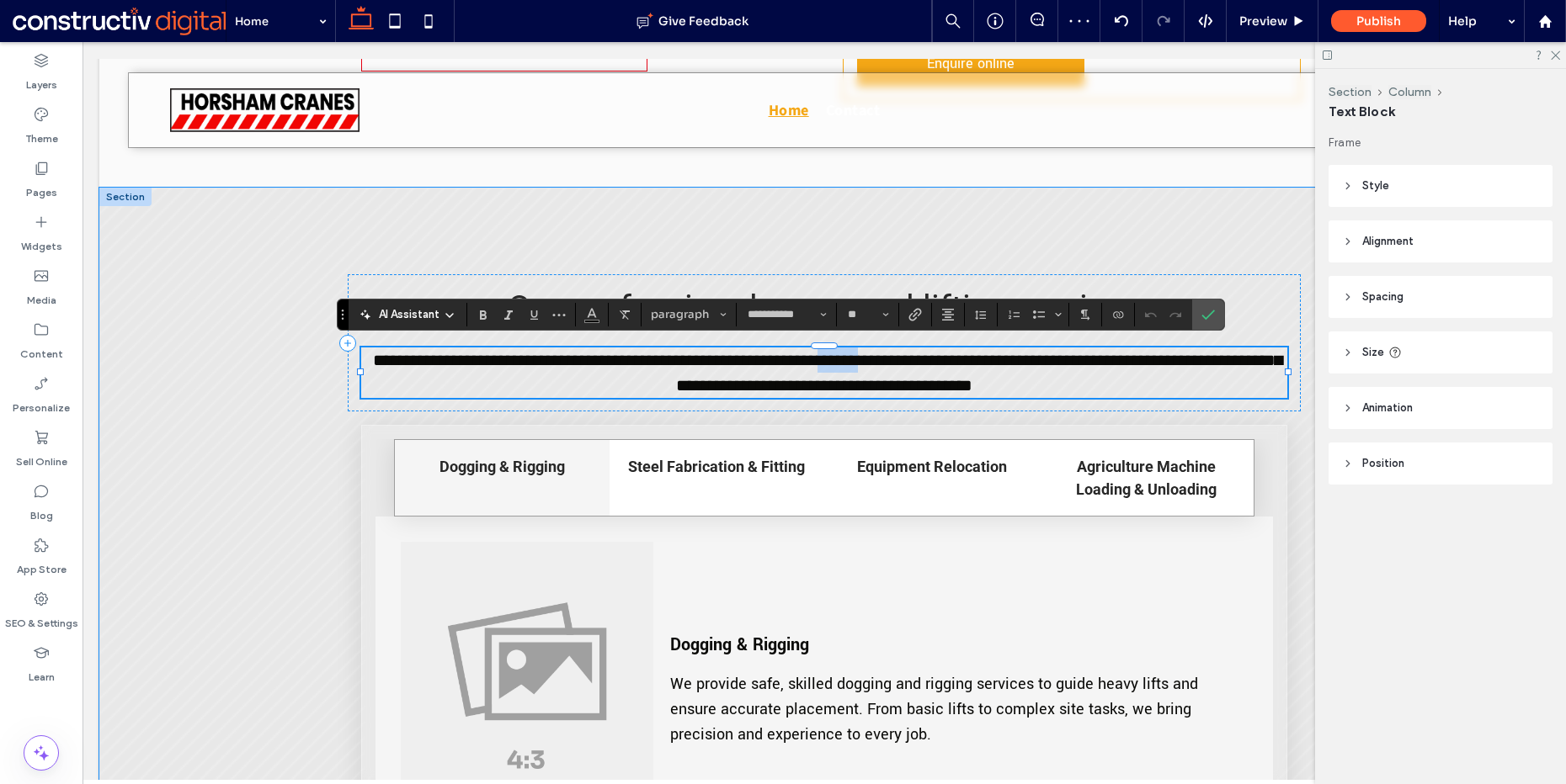
click at [829, 368] on p "**********" at bounding box center [824, 373] width 925 height 51
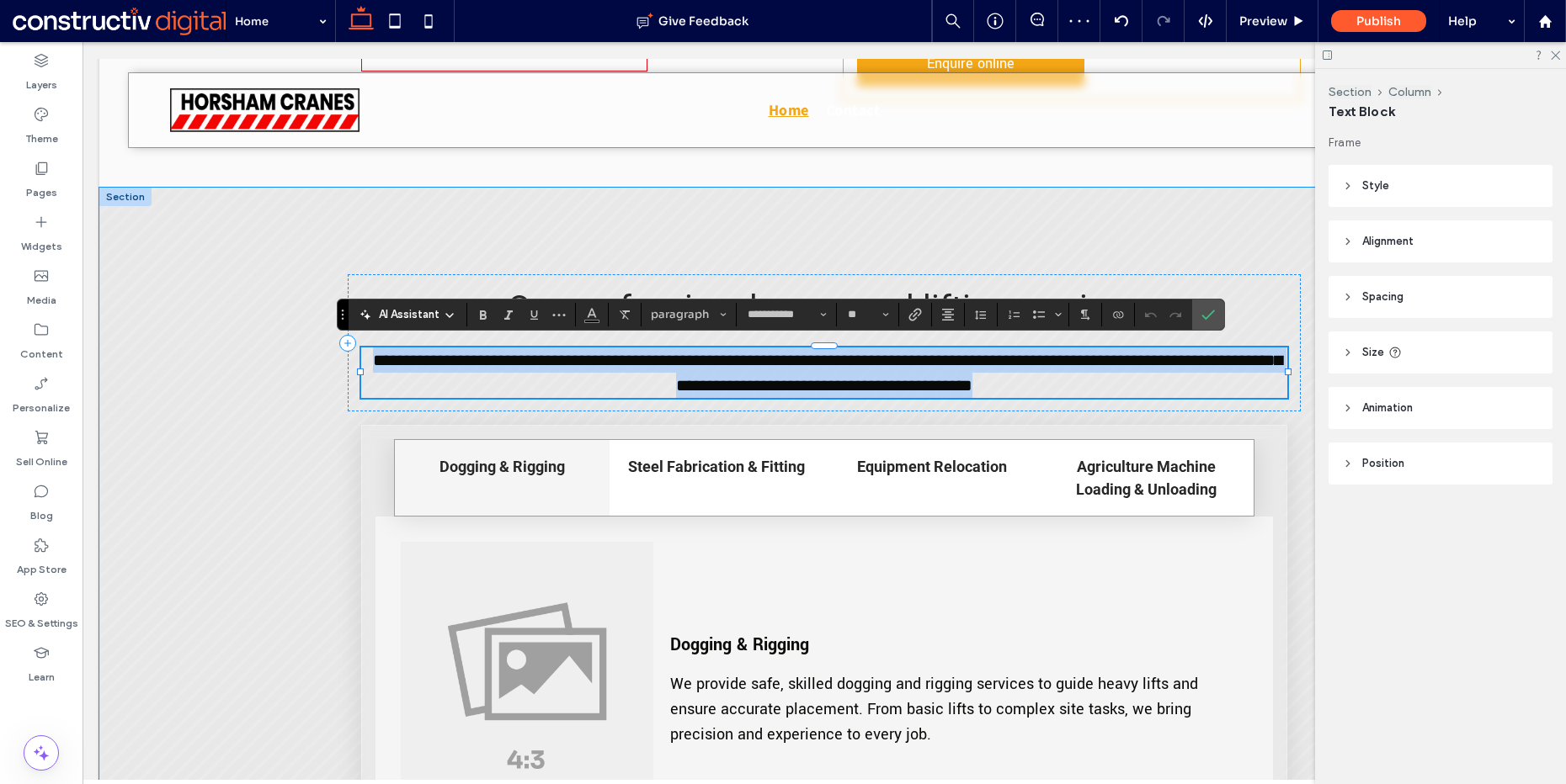
click at [829, 368] on p "**********" at bounding box center [824, 373] width 925 height 51
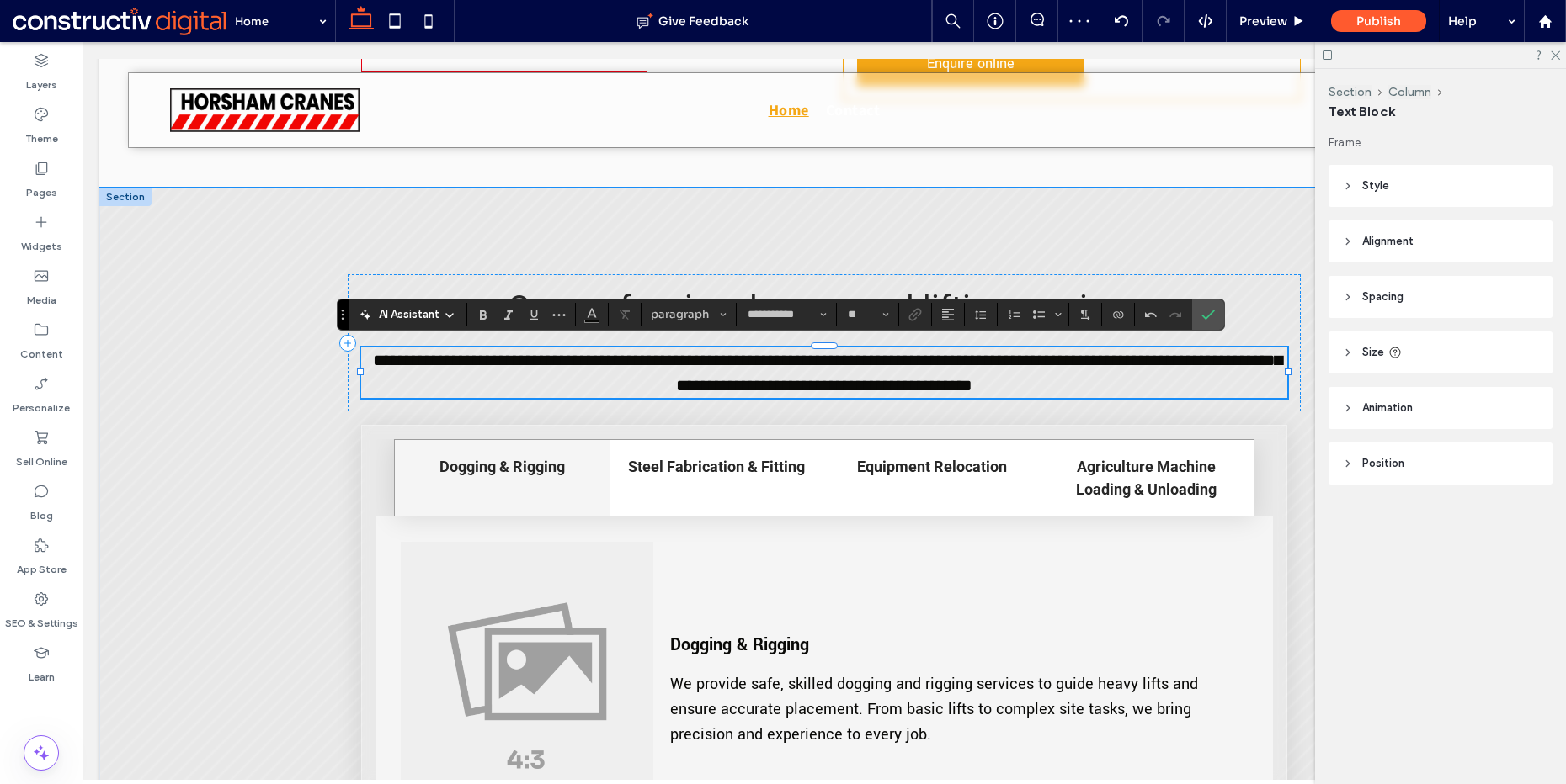
scroll to position [0, 0]
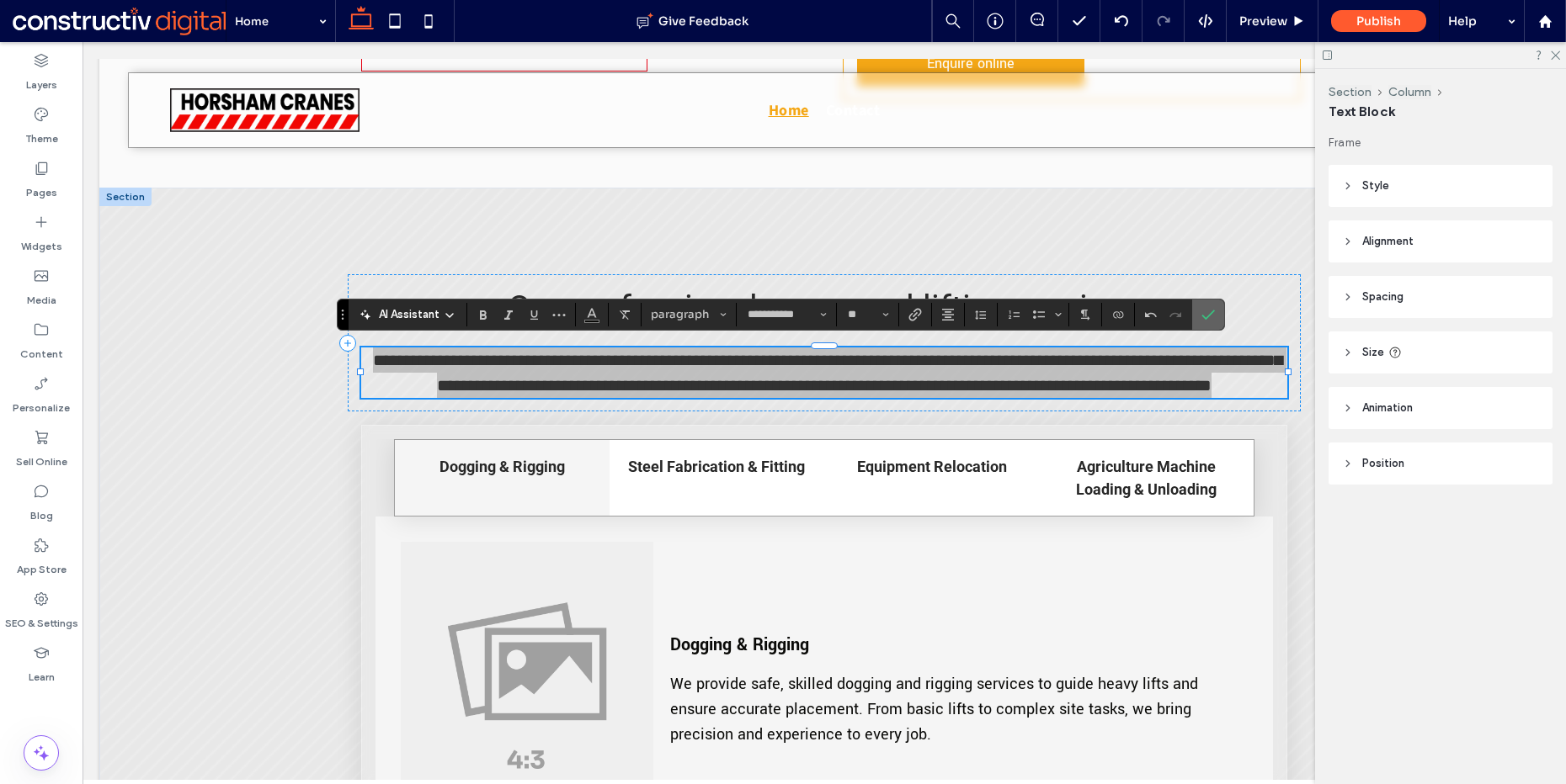
click at [1216, 313] on label "Confirm" at bounding box center [1208, 315] width 25 height 30
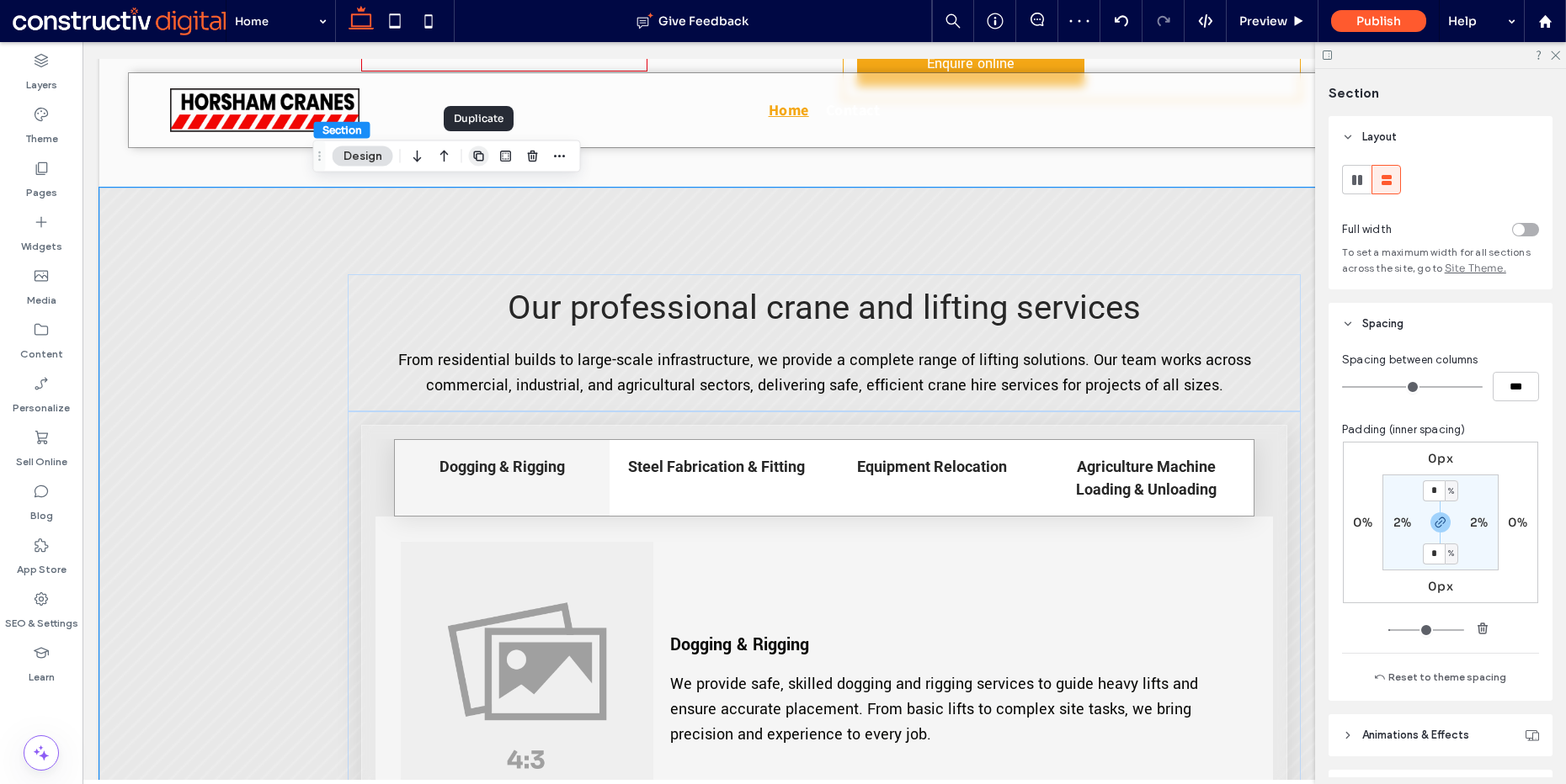
click at [483, 153] on icon "button" at bounding box center [479, 156] width 13 height 13
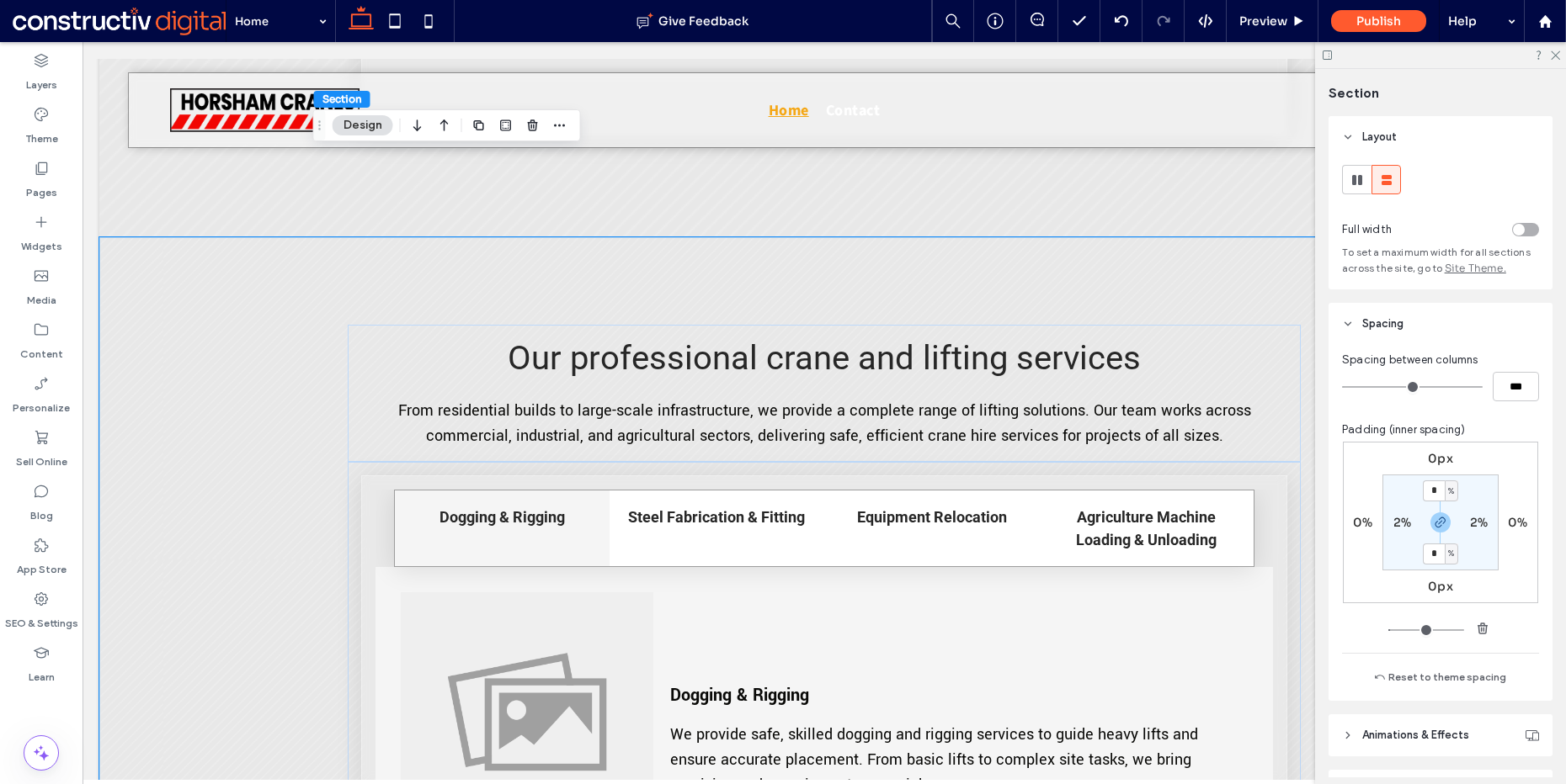
scroll to position [2568, 0]
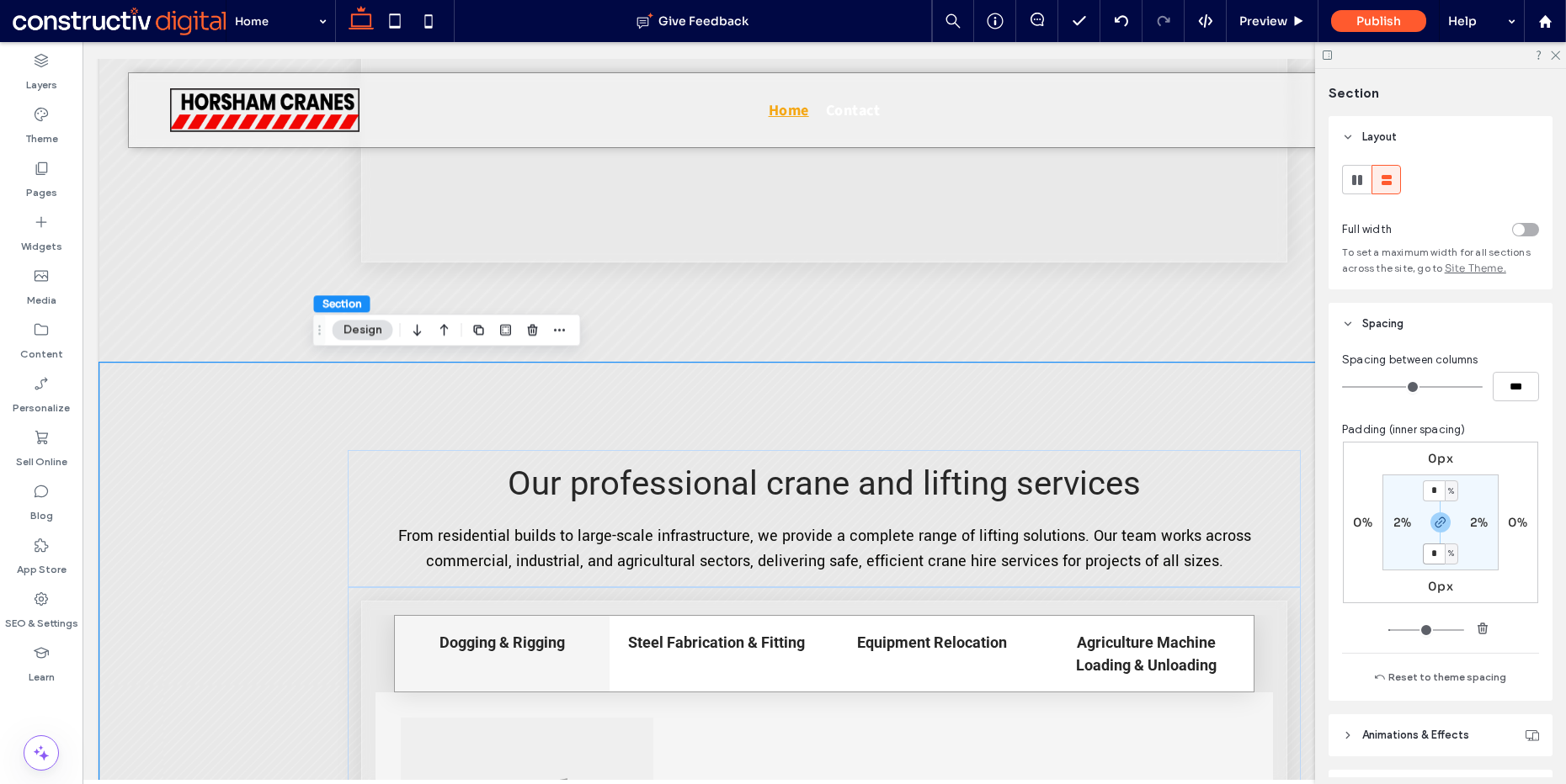
click at [756, 466] on span "Our professional crane and lifting services" at bounding box center [824, 483] width 634 height 40
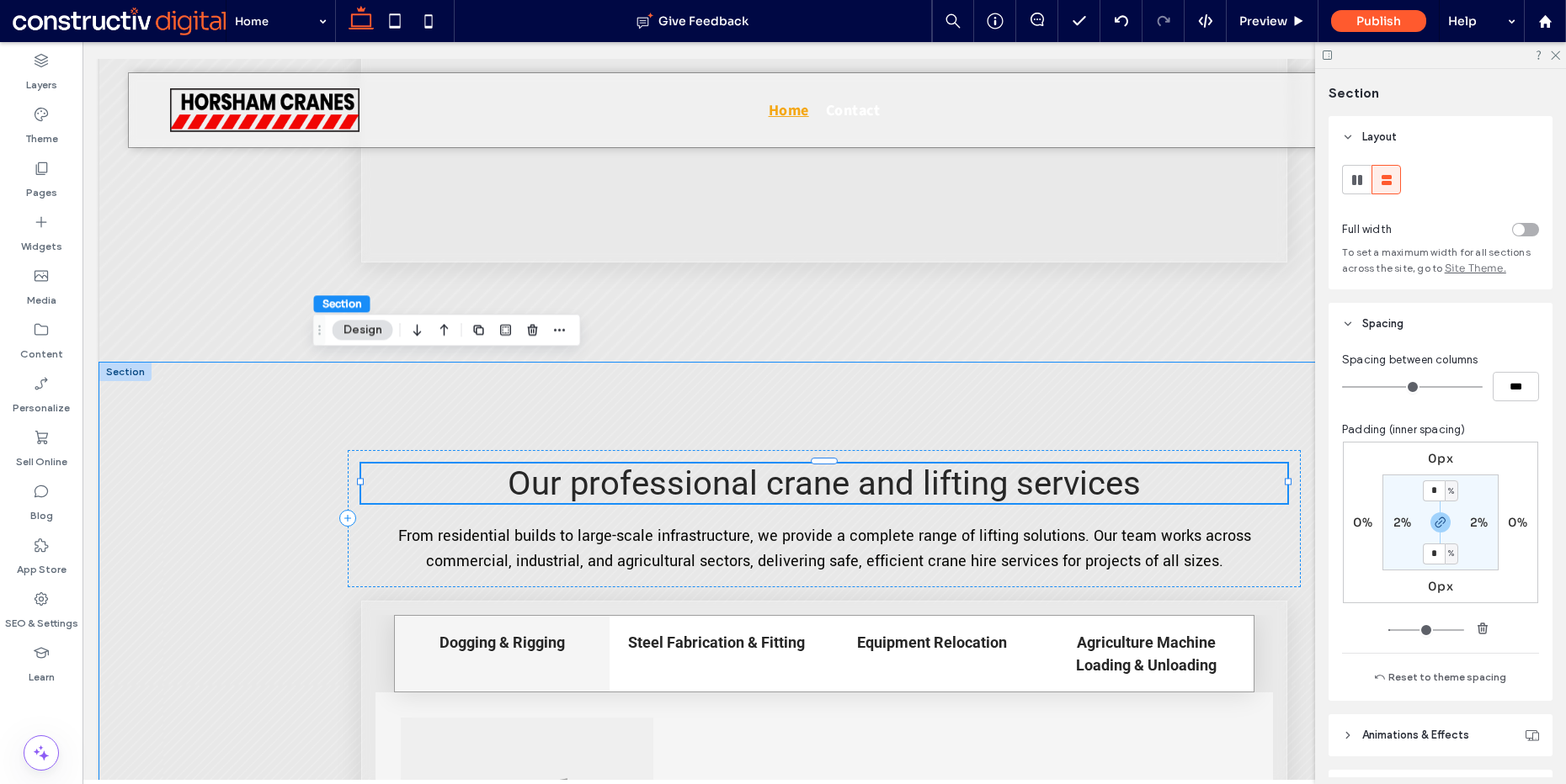
click at [756, 466] on span "Our professional crane and lifting services" at bounding box center [824, 483] width 634 height 40
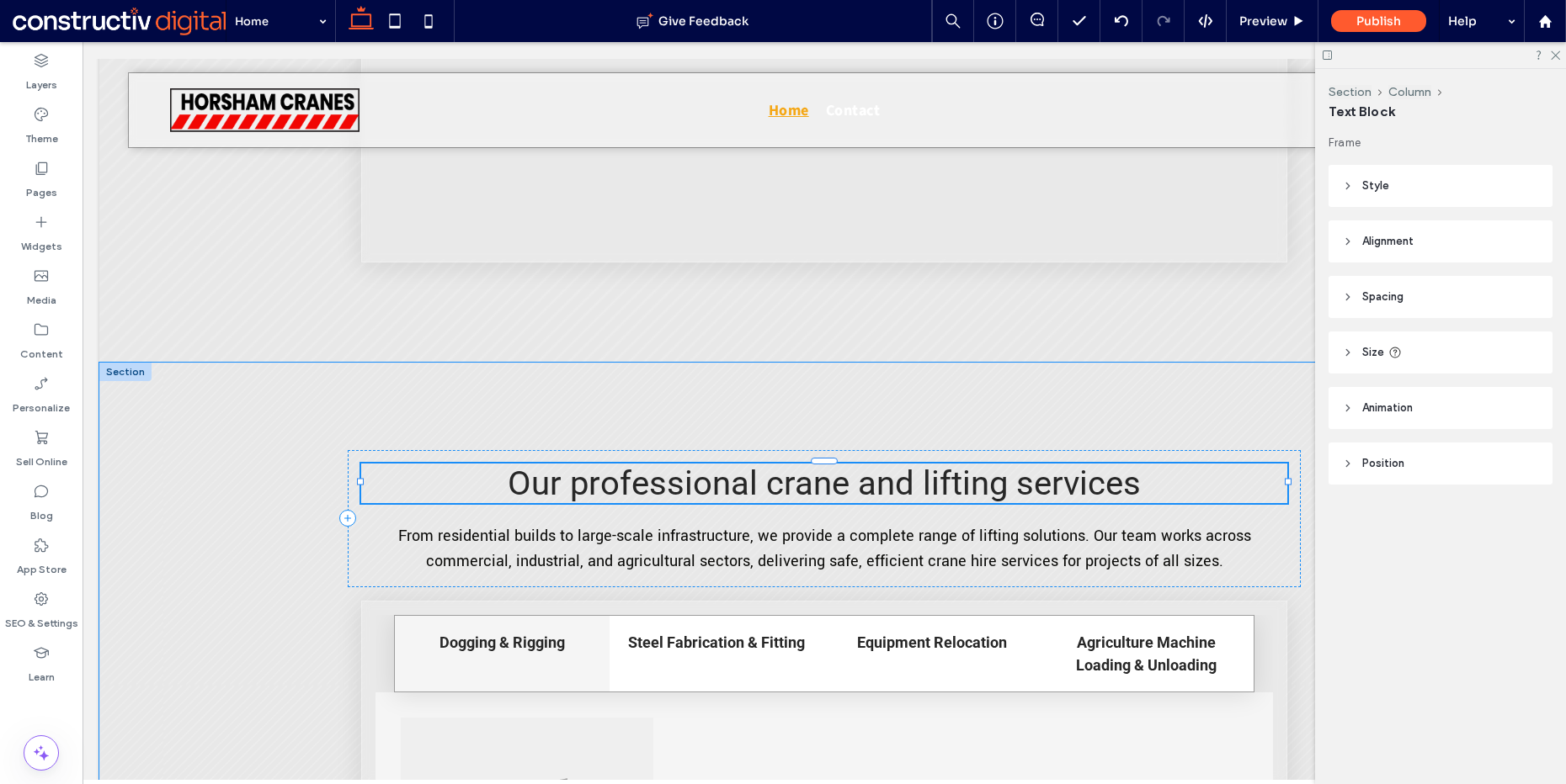
type input "******"
type input "**"
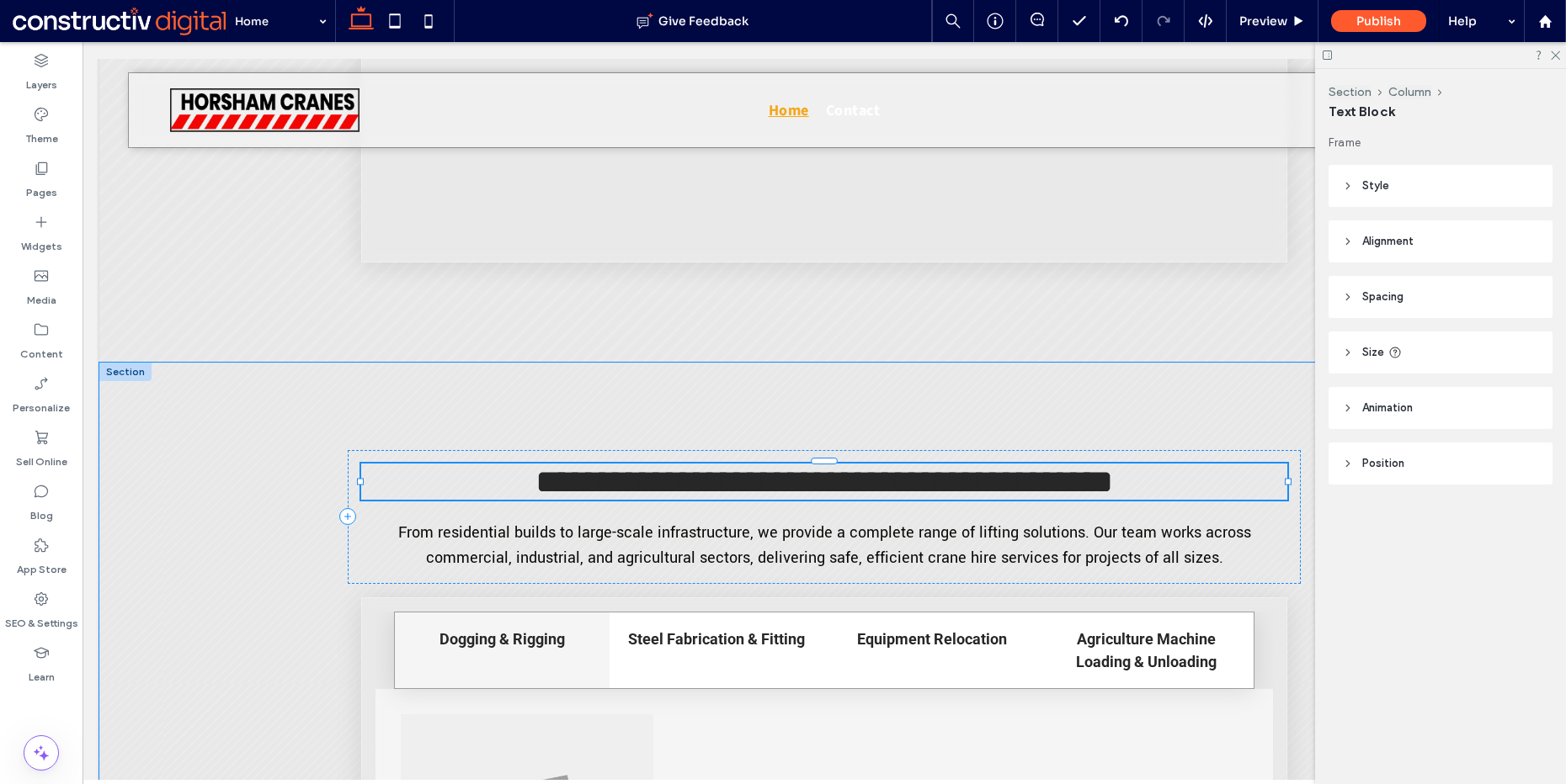
click at [756, 466] on span "**********" at bounding box center [824, 481] width 578 height 33
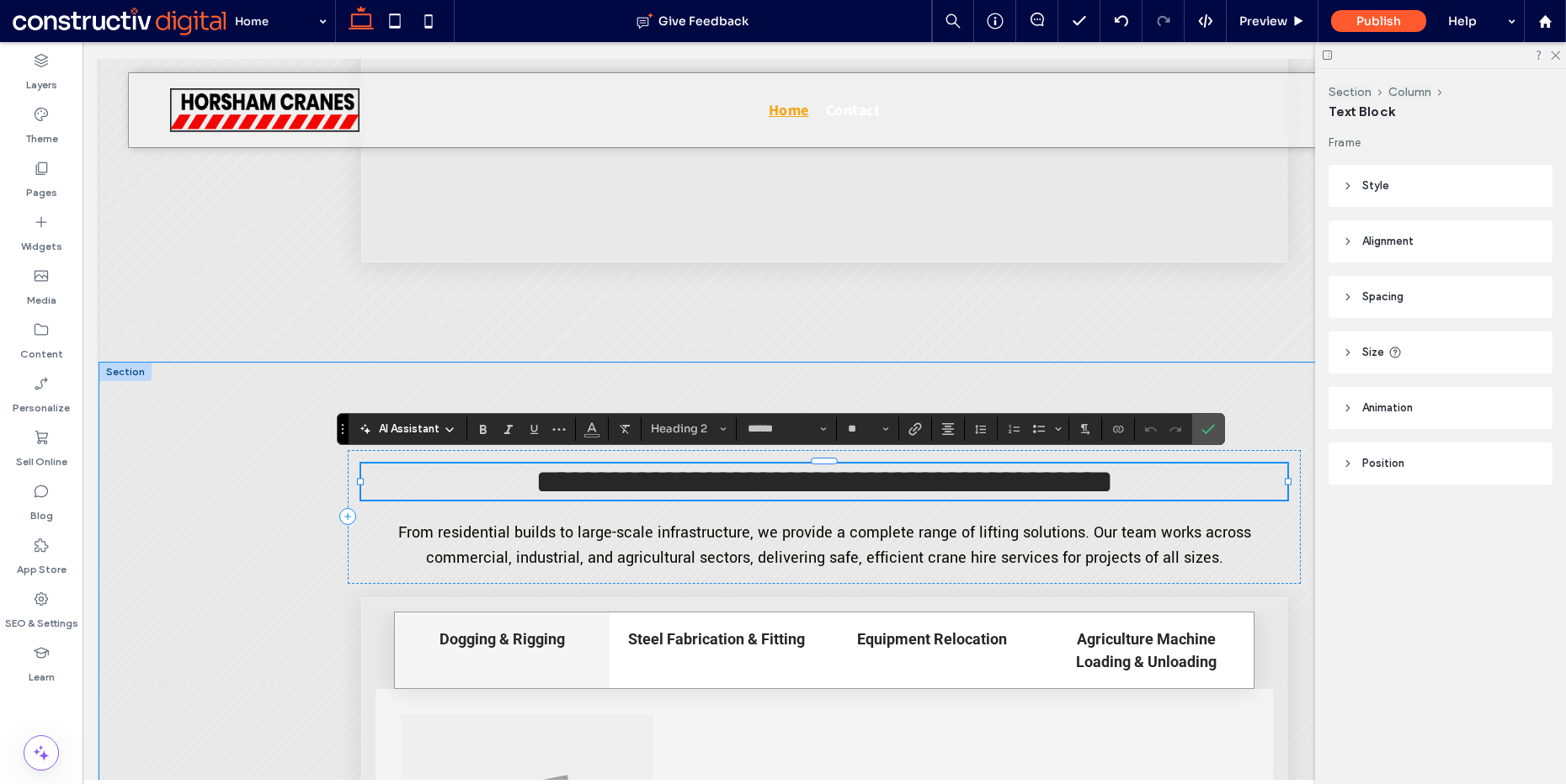
type input "**********"
type input "**"
click at [830, 535] on span "From residential builds to large-scale infrastructure, we provide a complete ra…" at bounding box center [825, 544] width 853 height 47
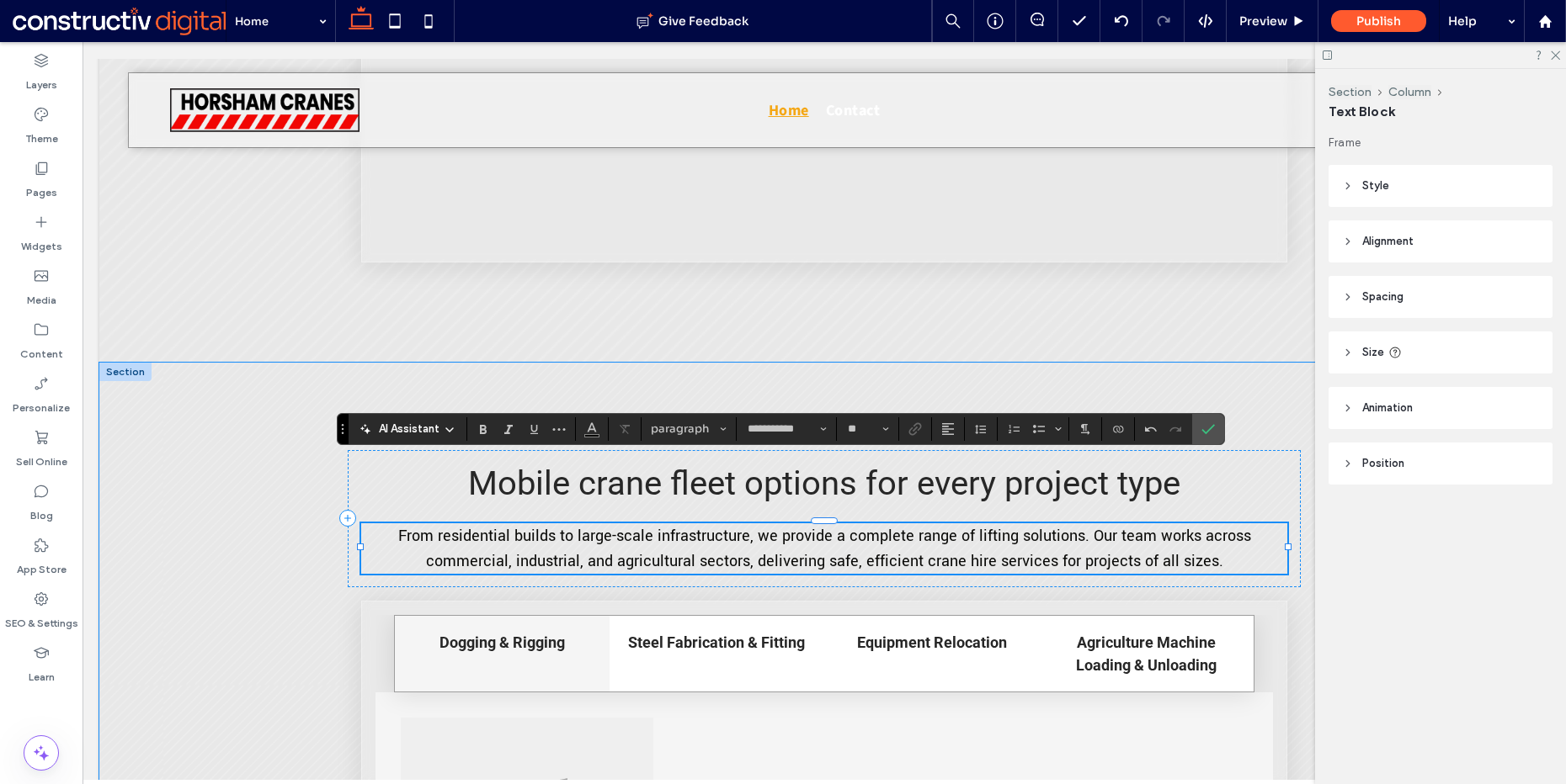
click at [830, 535] on span "From residential builds to large-scale infrastructure, we provide a complete ra…" at bounding box center [825, 548] width 853 height 47
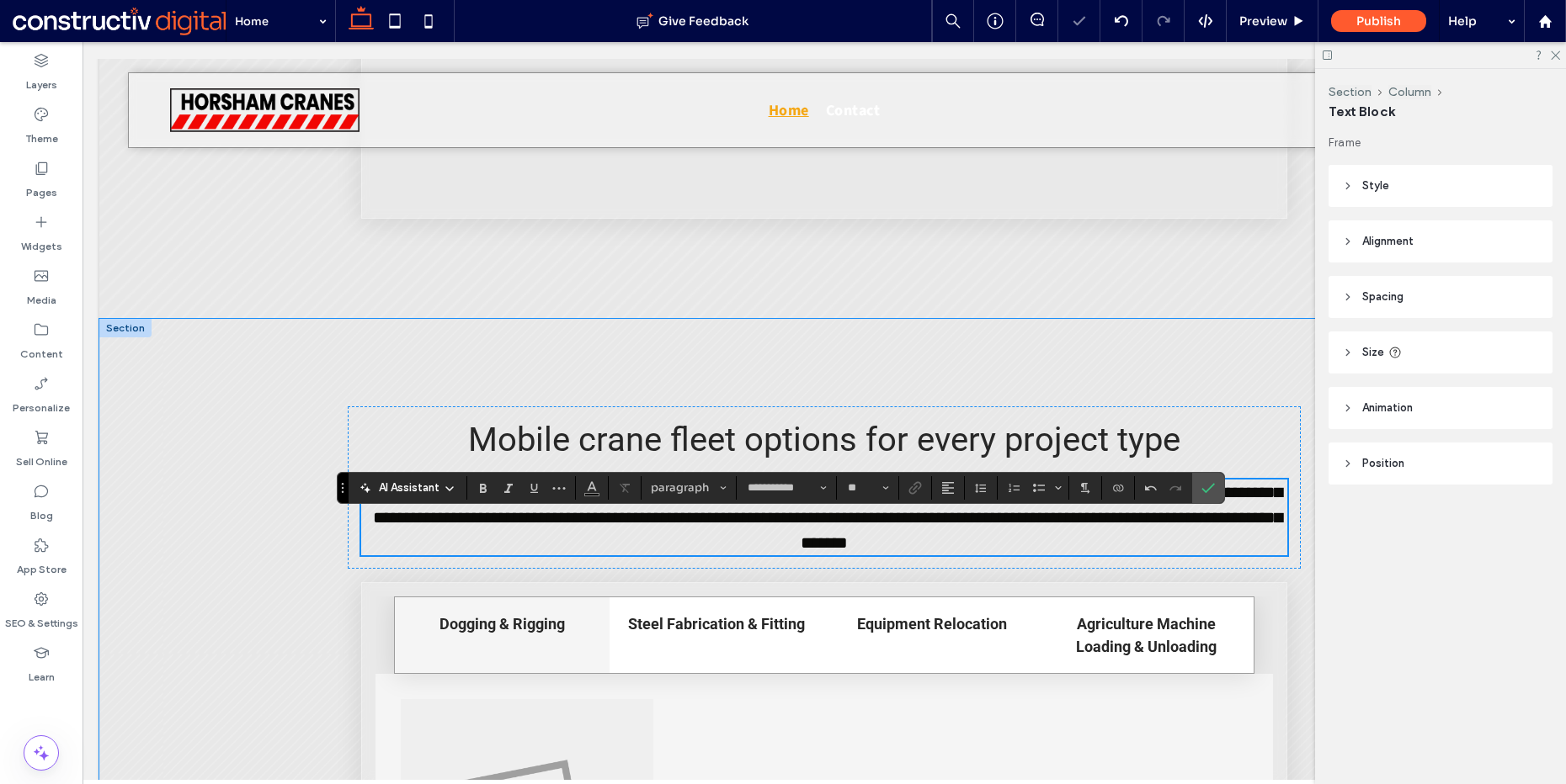
scroll to position [2865, 0]
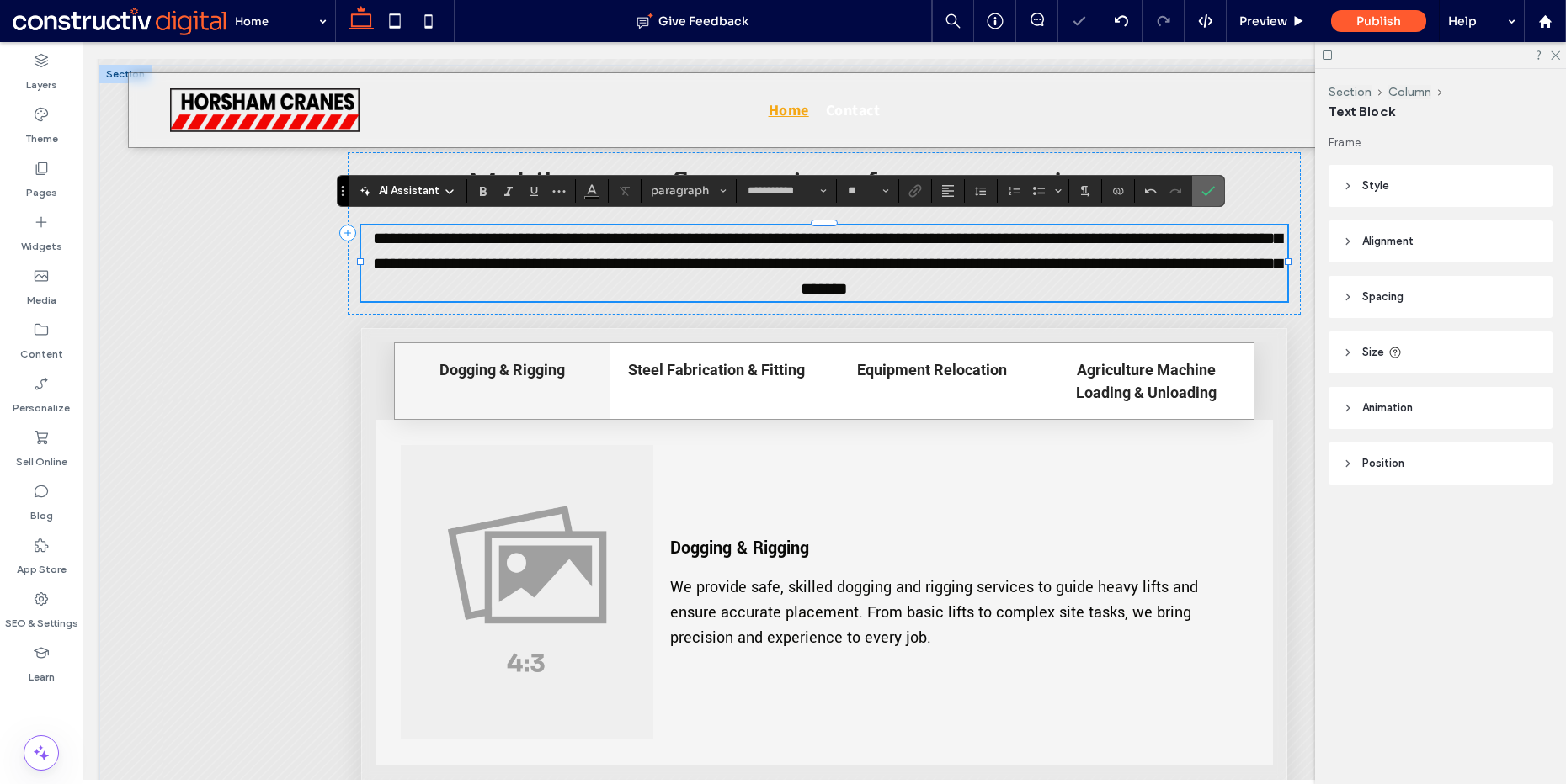
click at [1208, 192] on use "Confirm" at bounding box center [1208, 191] width 13 height 10
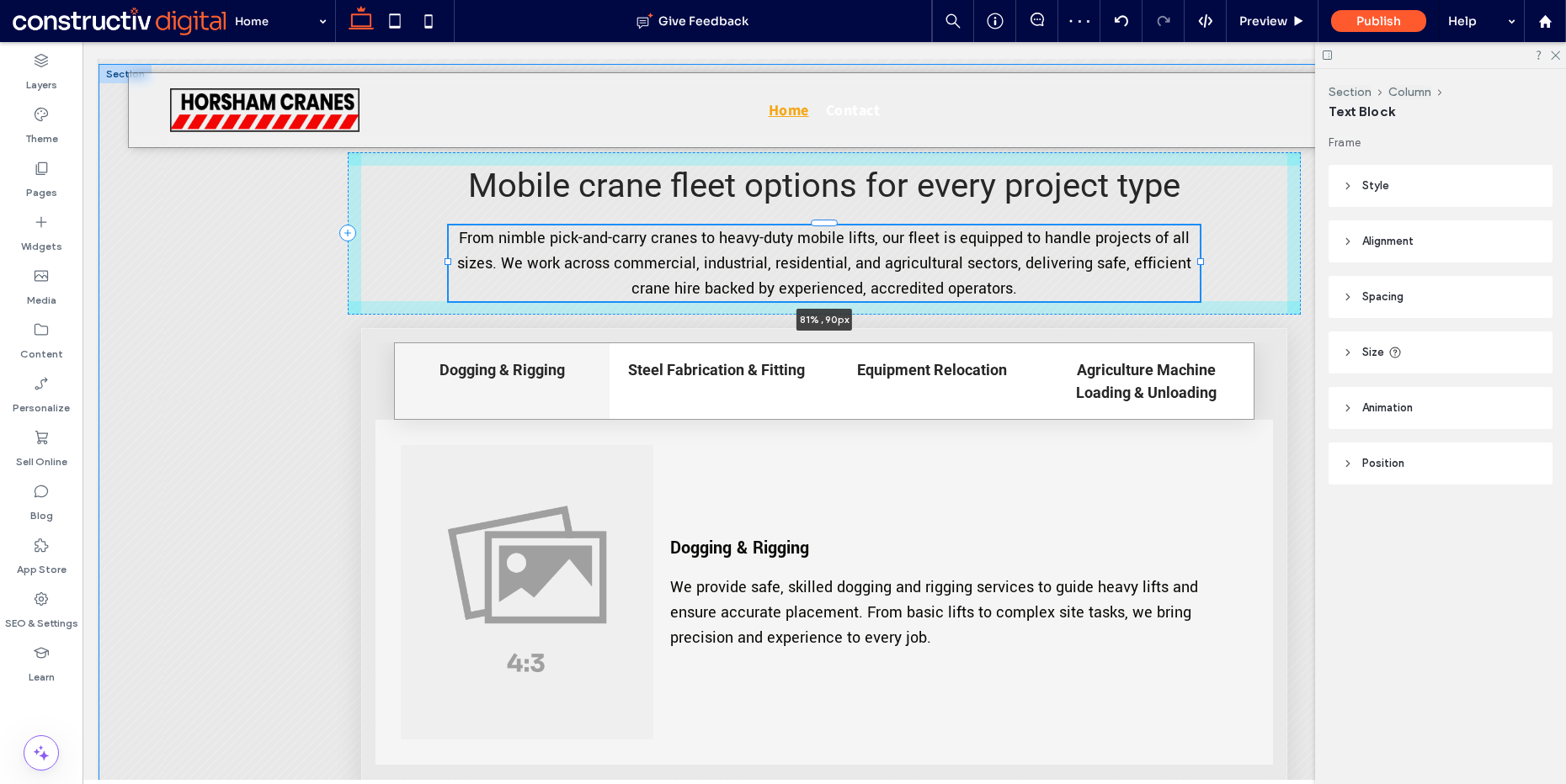
drag, startPoint x: 1278, startPoint y: 256, endPoint x: 1191, endPoint y: 252, distance: 87.1
type input "**"
type input "****"
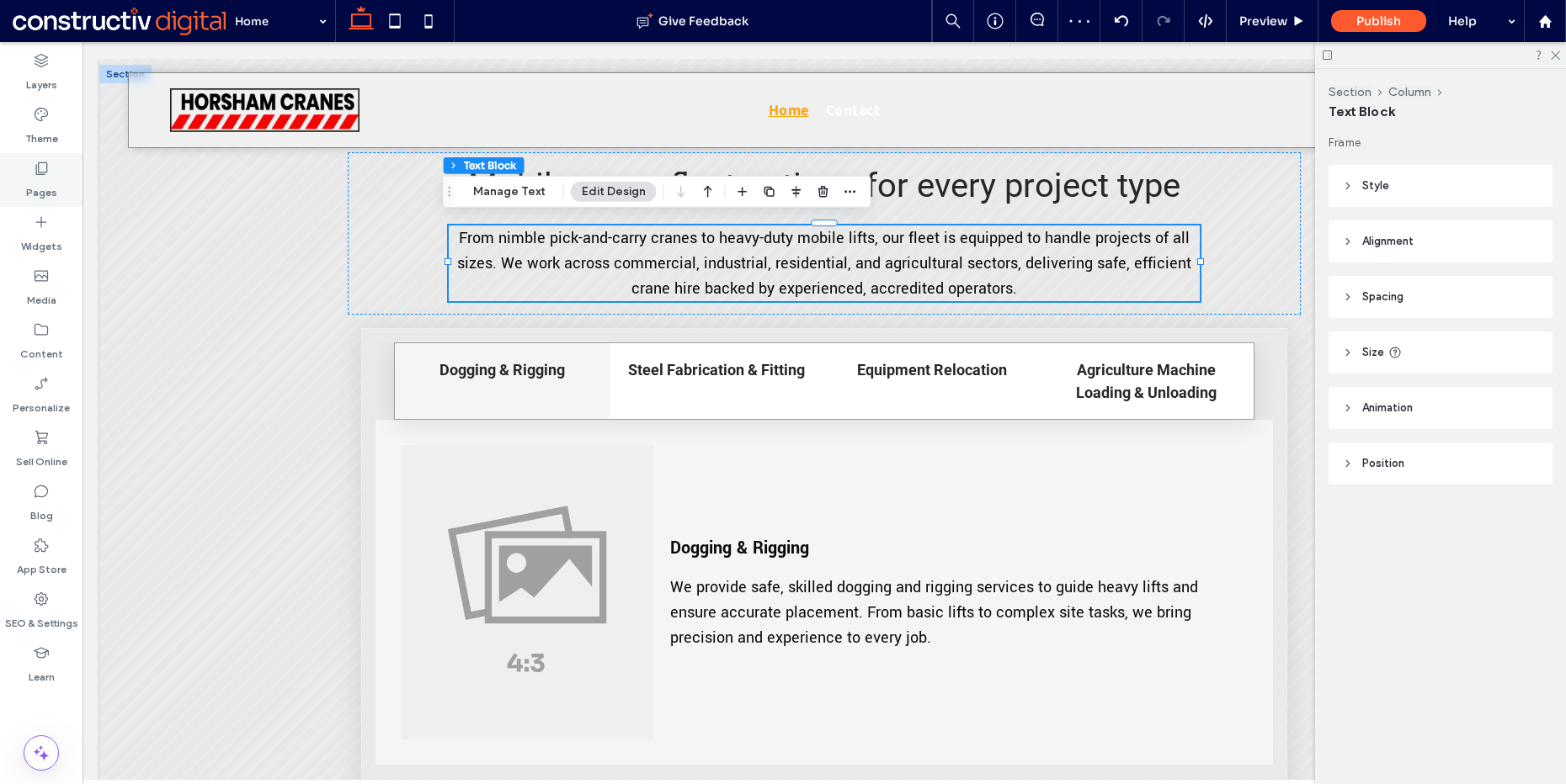
click at [41, 176] on icon at bounding box center [41, 168] width 17 height 17
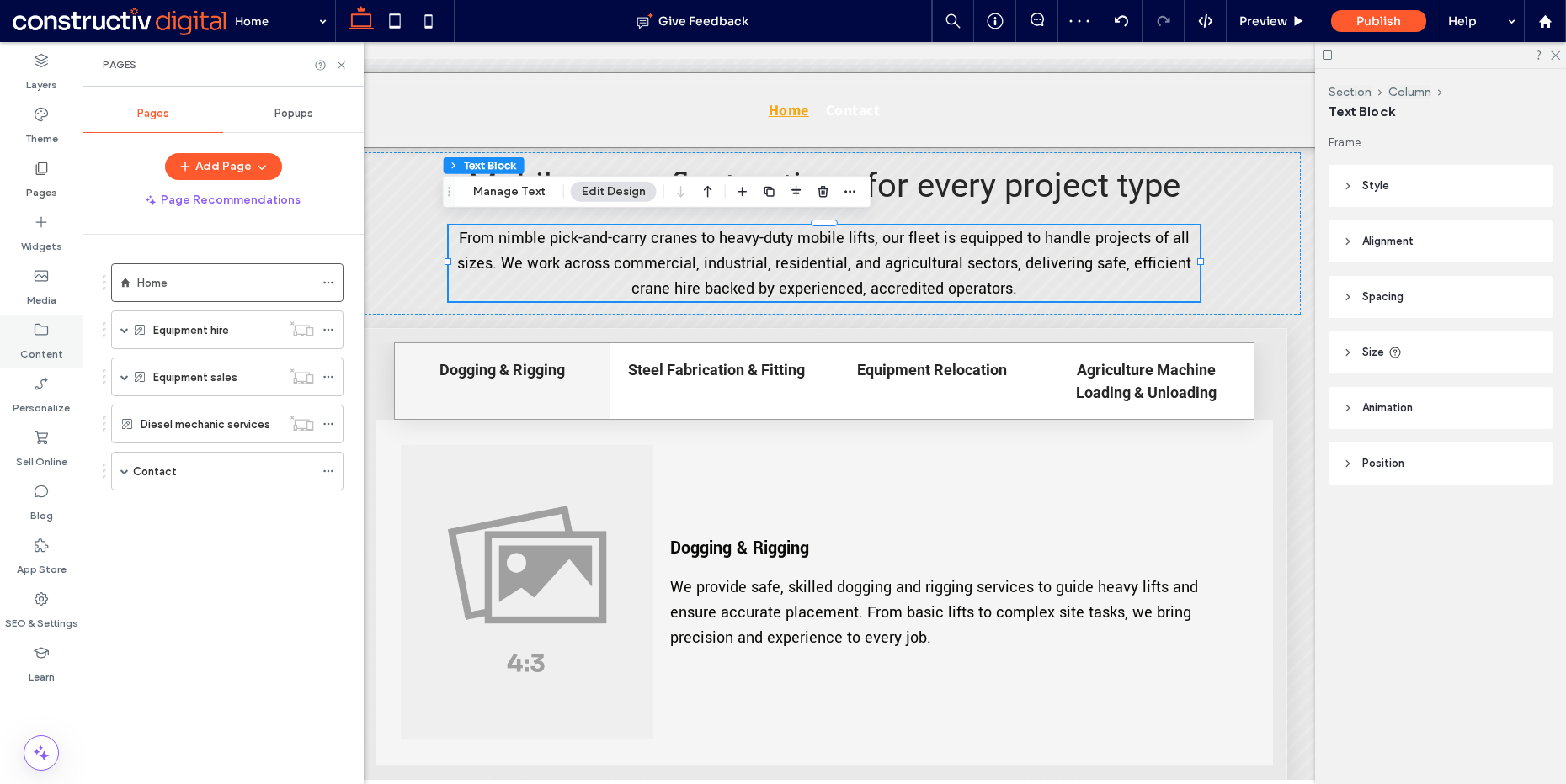
click at [40, 335] on use at bounding box center [41, 330] width 13 height 12
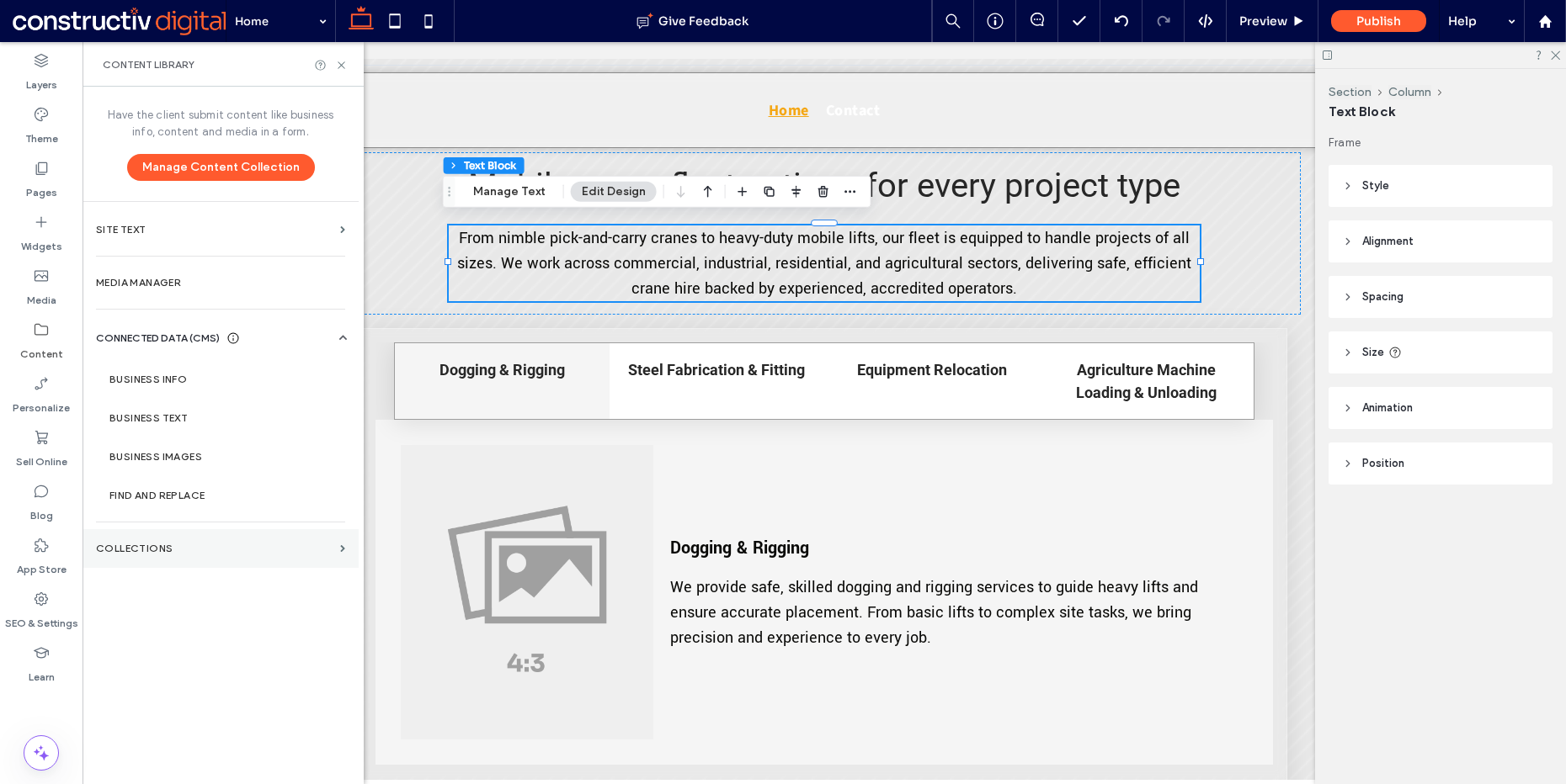
click at [214, 543] on label "Collections" at bounding box center [215, 549] width 238 height 12
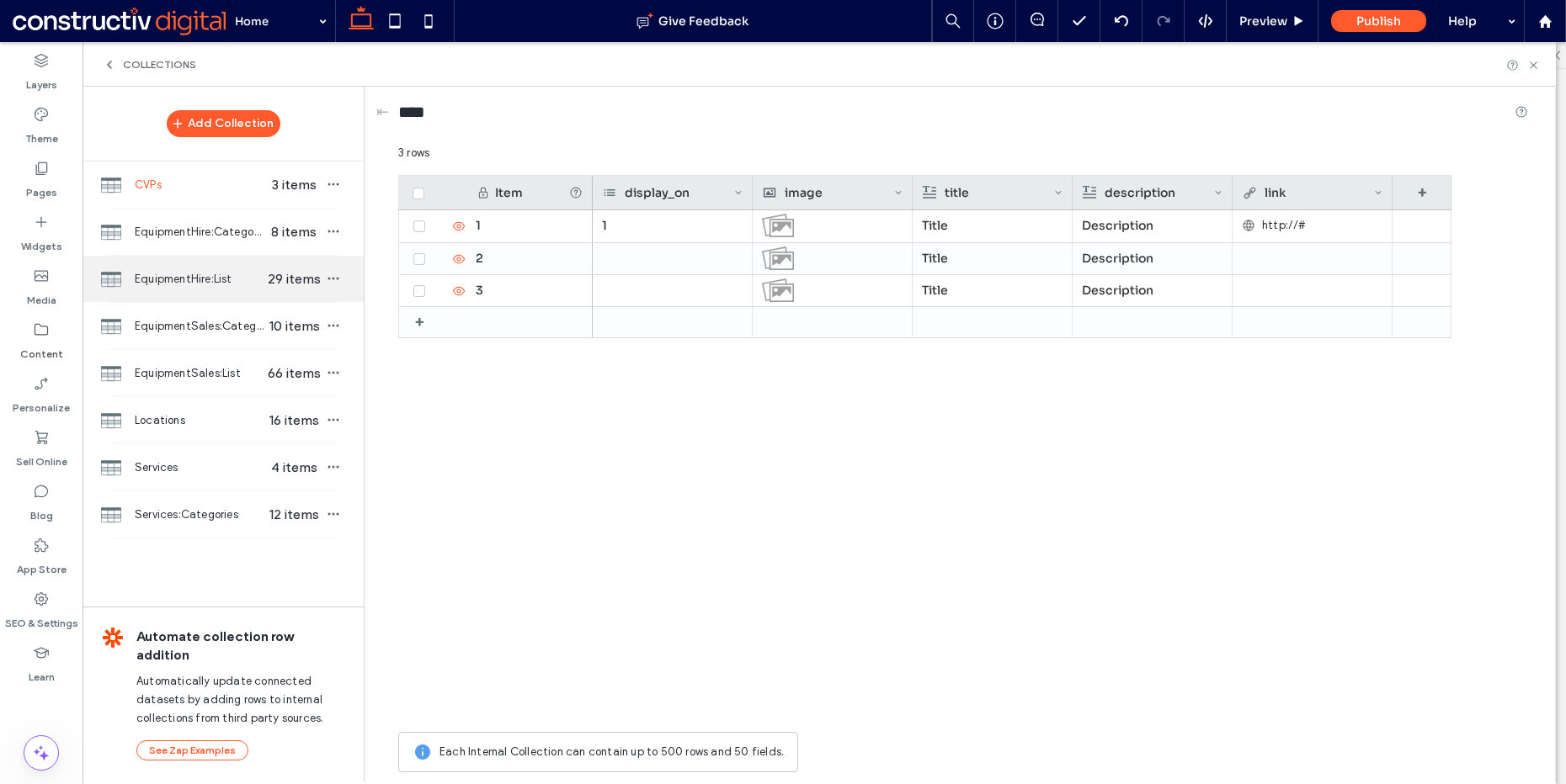
click at [212, 279] on span "EquipmentHire:List" at bounding box center [200, 279] width 130 height 17
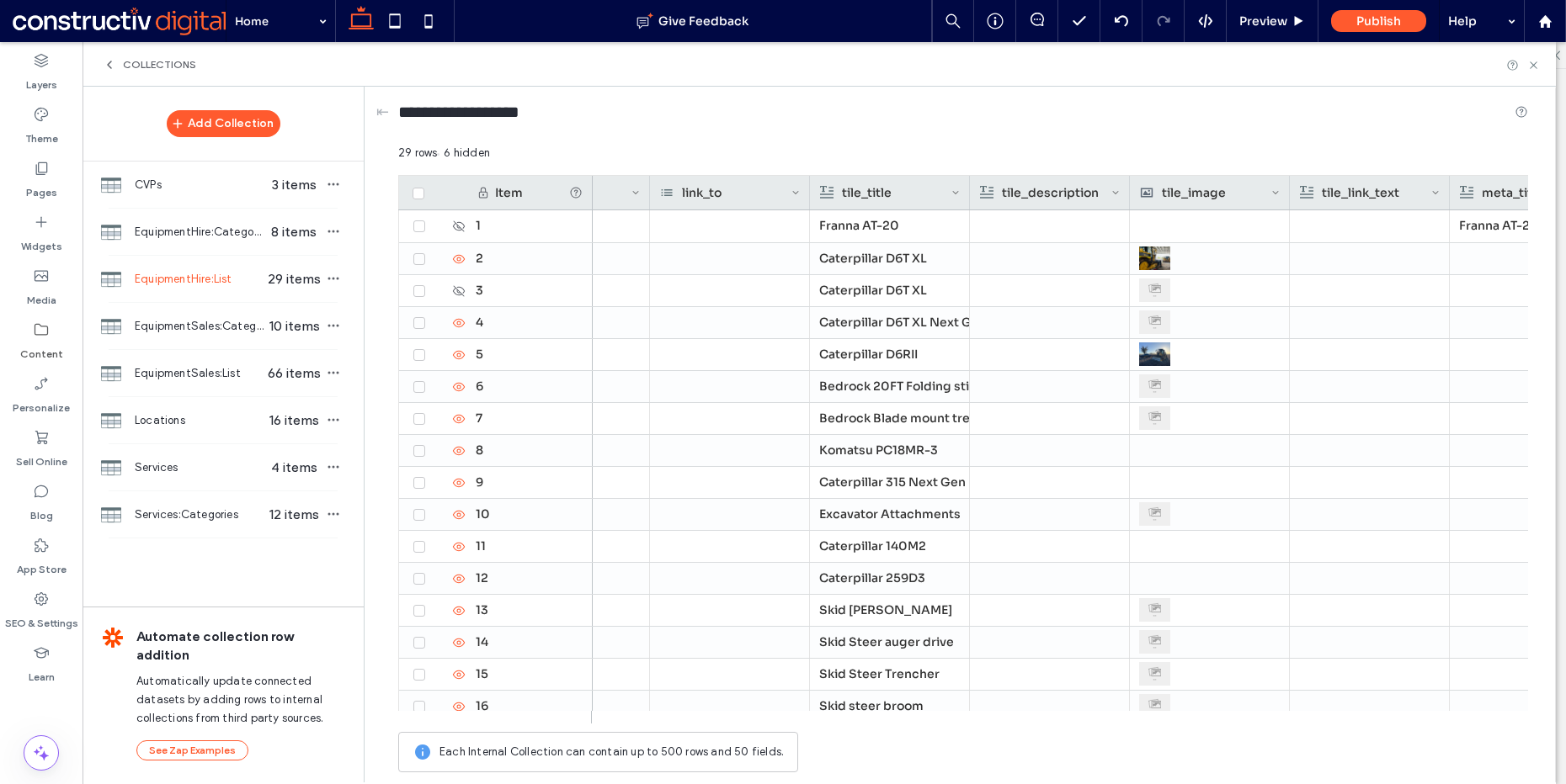
scroll to position [0, 0]
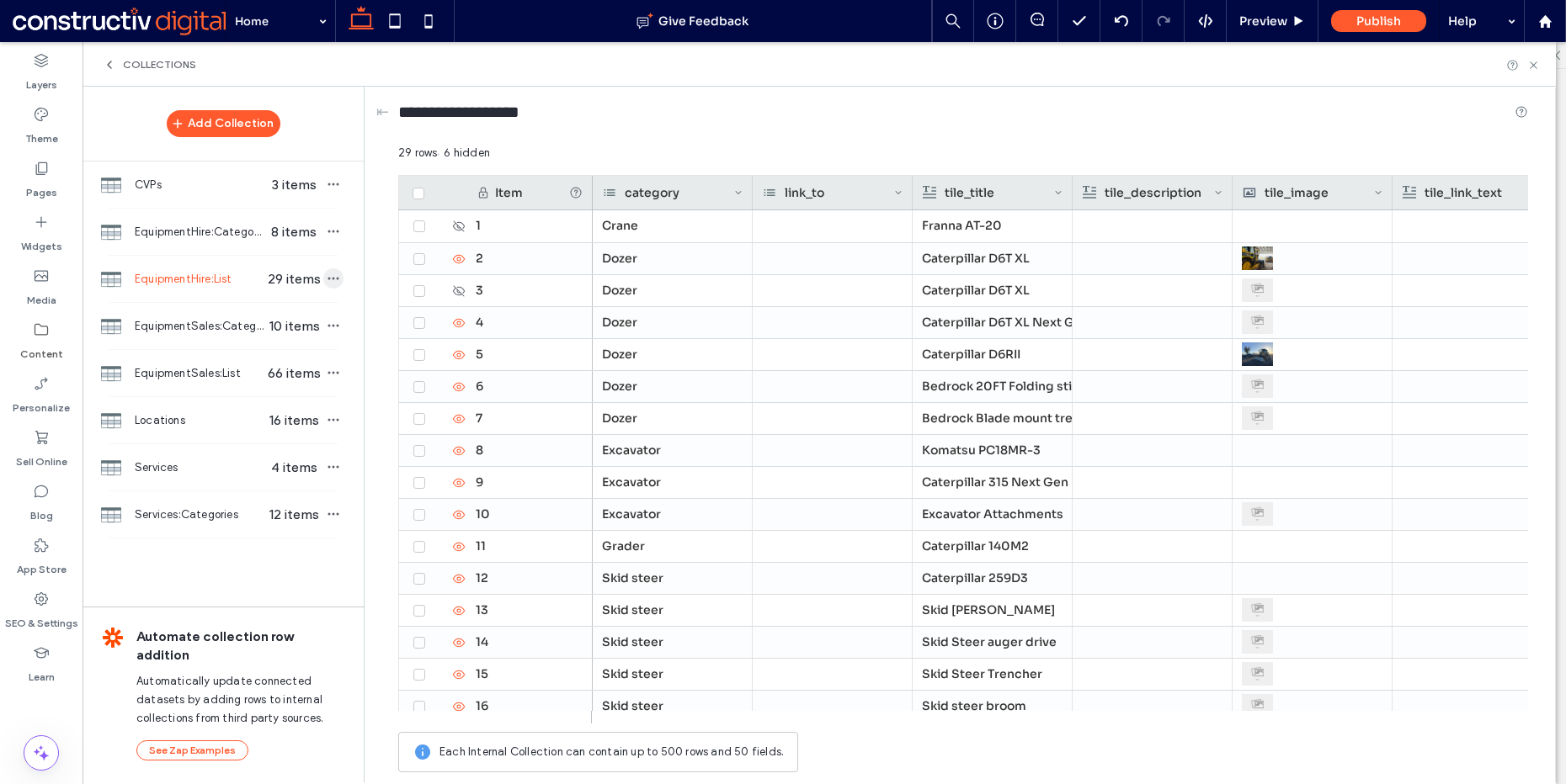
click at [334, 276] on icon "button" at bounding box center [333, 278] width 13 height 13
click at [472, 113] on input "**********" at bounding box center [475, 112] width 152 height 24
drag, startPoint x: 480, startPoint y: 113, endPoint x: 612, endPoint y: 111, distance: 132.0
click at [612, 111] on div "**********" at bounding box center [963, 115] width 1130 height 31
click at [487, 114] on input "**********" at bounding box center [475, 112] width 152 height 24
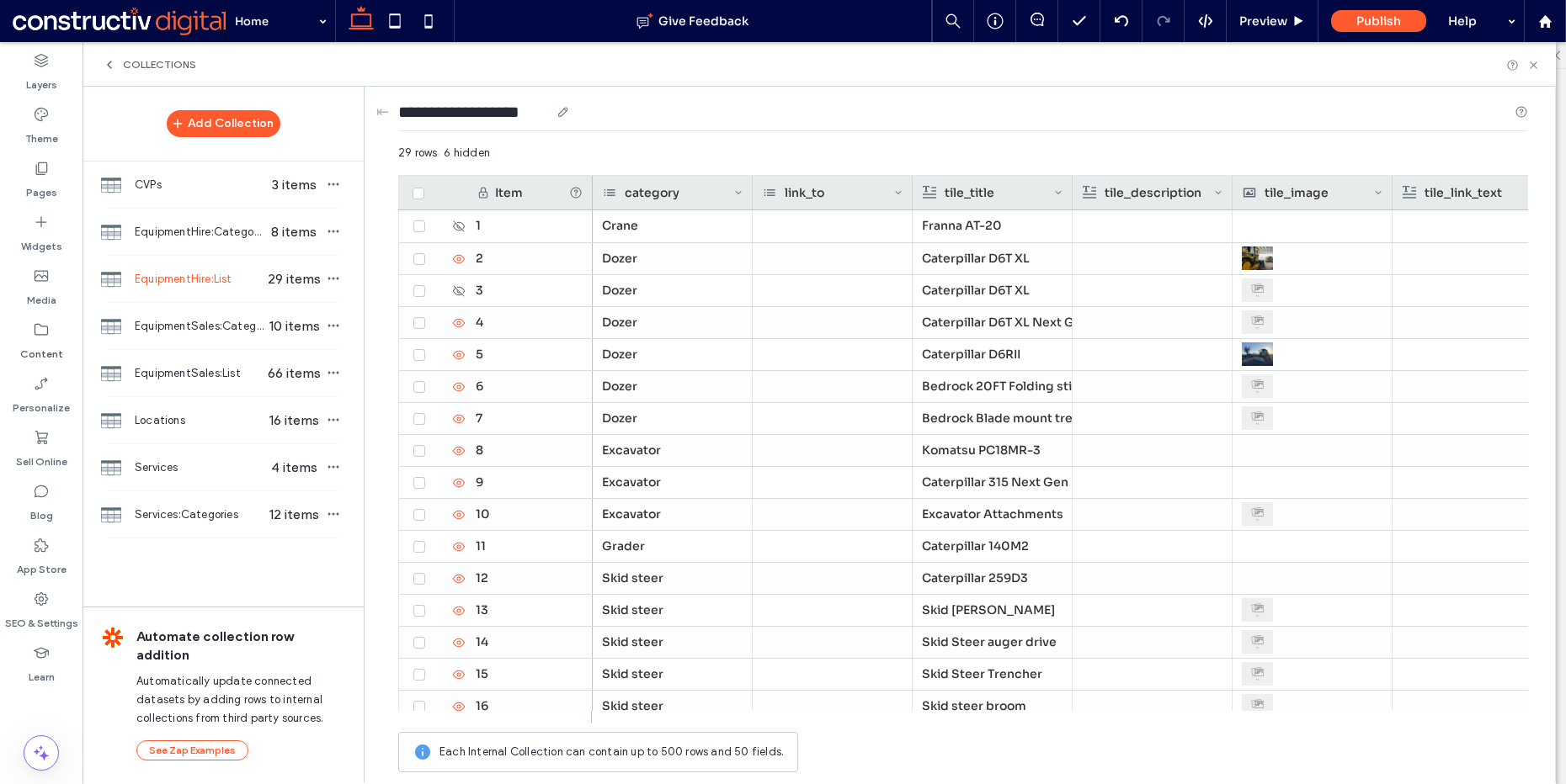
drag, startPoint x: 483, startPoint y: 111, endPoint x: 606, endPoint y: 111, distance: 123.0
click at [606, 111] on div "**********" at bounding box center [963, 115] width 1130 height 31
type input "*********"
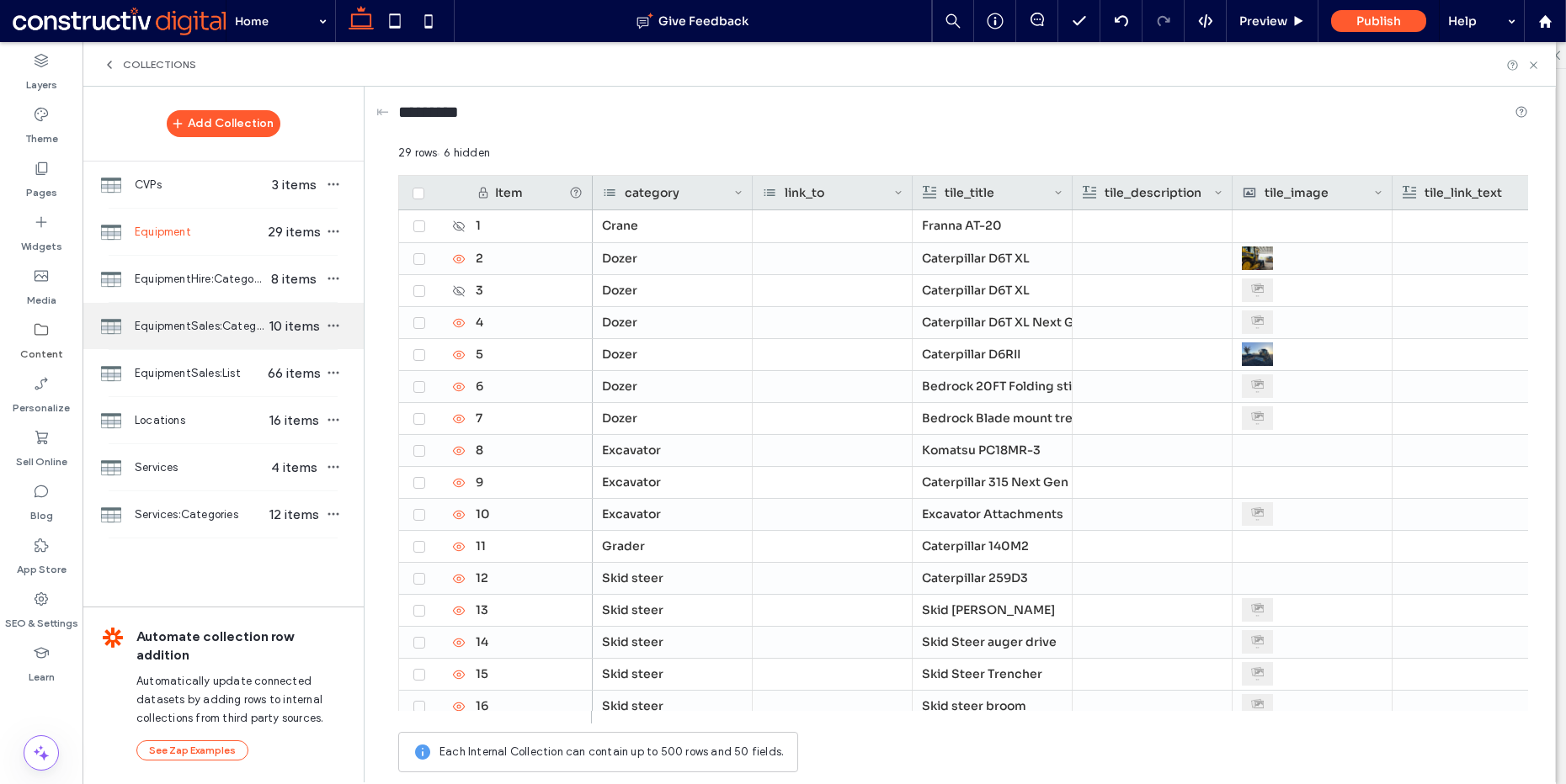
click at [194, 334] on span "EquipmentSales:Categories" at bounding box center [200, 327] width 130 height 17
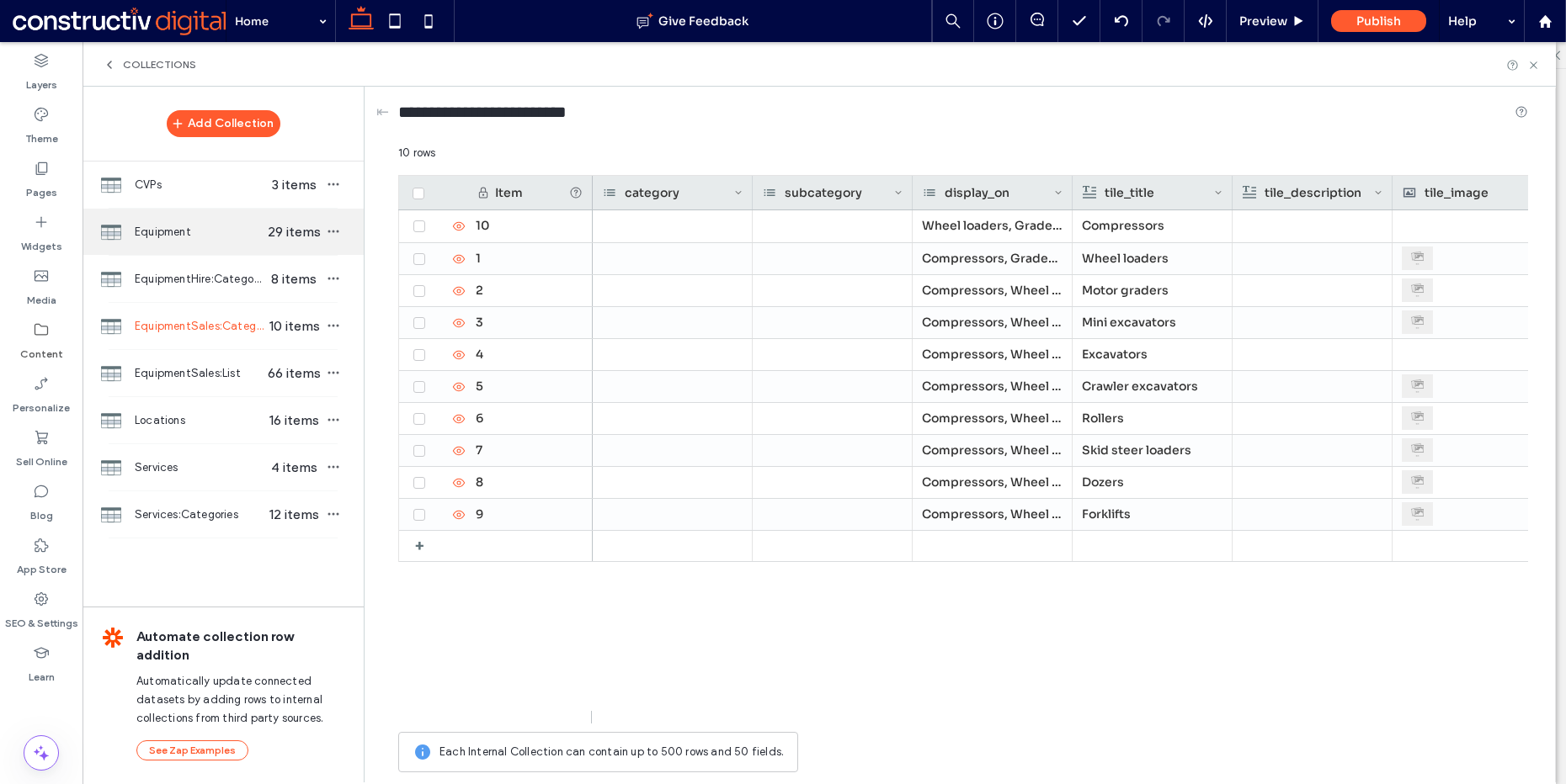
click at [199, 227] on span "Equipment" at bounding box center [200, 232] width 130 height 17
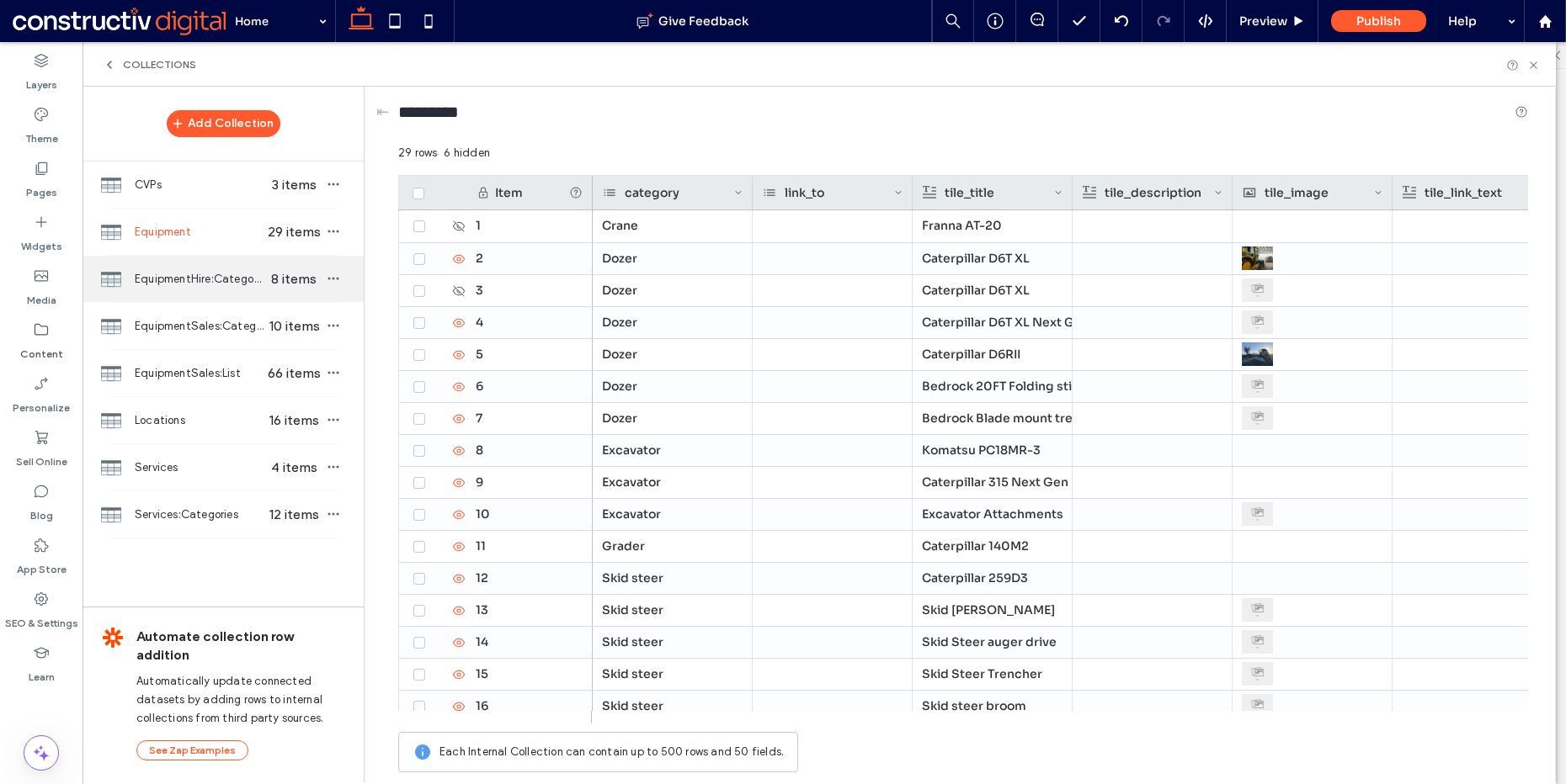
click at [236, 279] on span "EquipmentHire:Categories" at bounding box center [200, 279] width 130 height 17
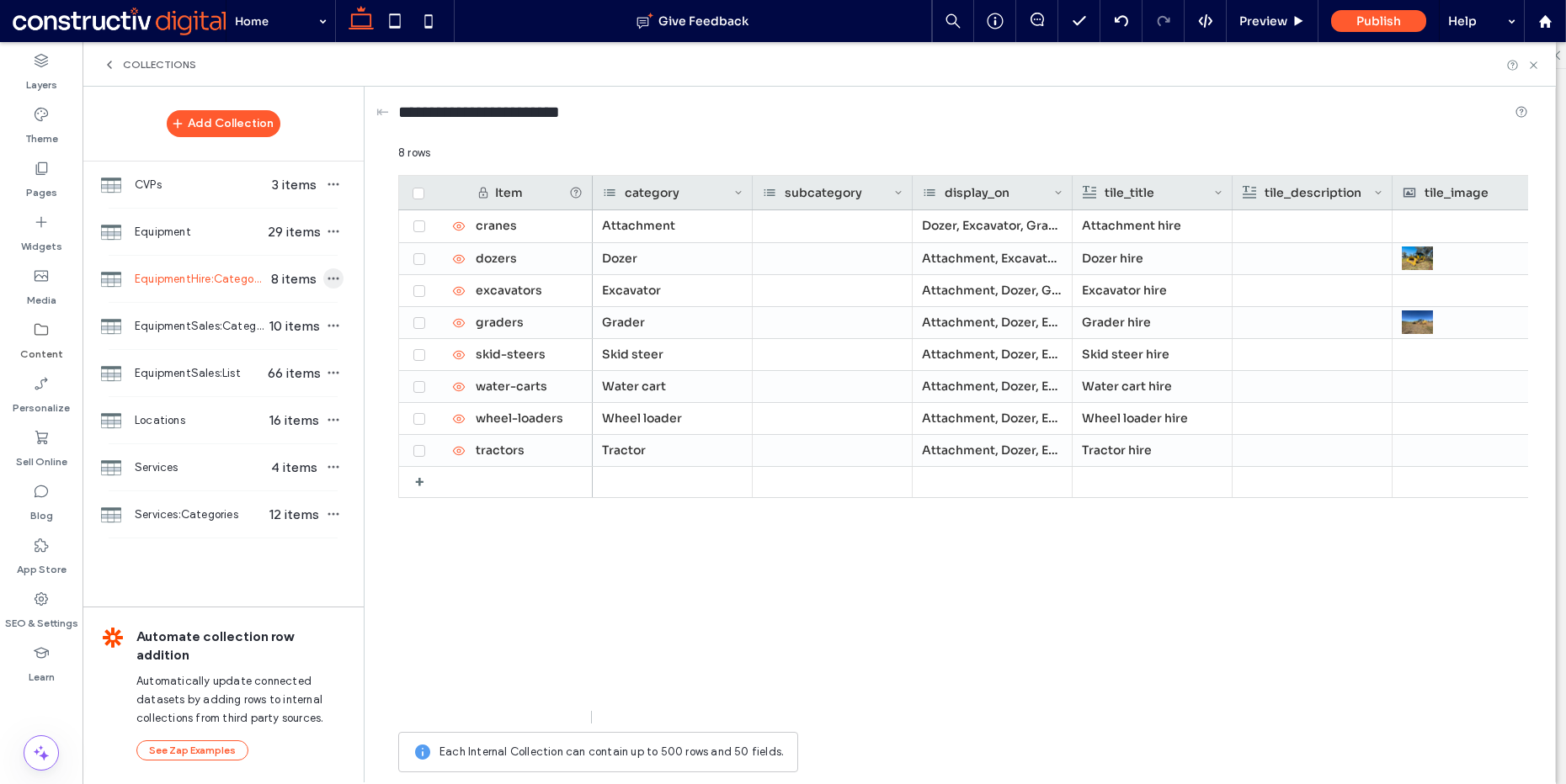
click at [334, 278] on use "button" at bounding box center [334, 279] width 11 height 3
click at [404, 378] on span "Delete Collection" at bounding box center [429, 386] width 88 height 17
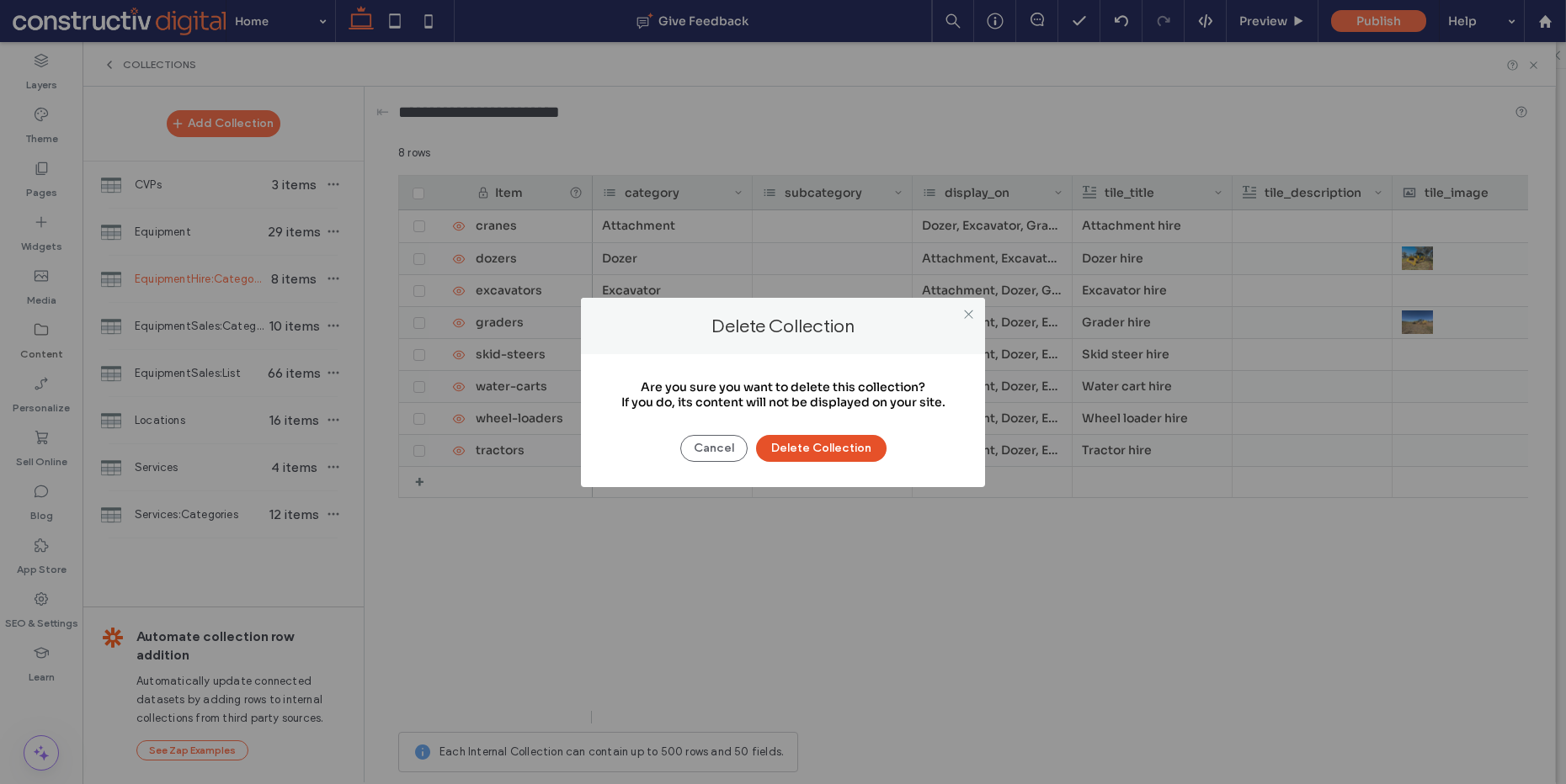
click at [810, 441] on button "Delete Collection" at bounding box center [821, 448] width 131 height 27
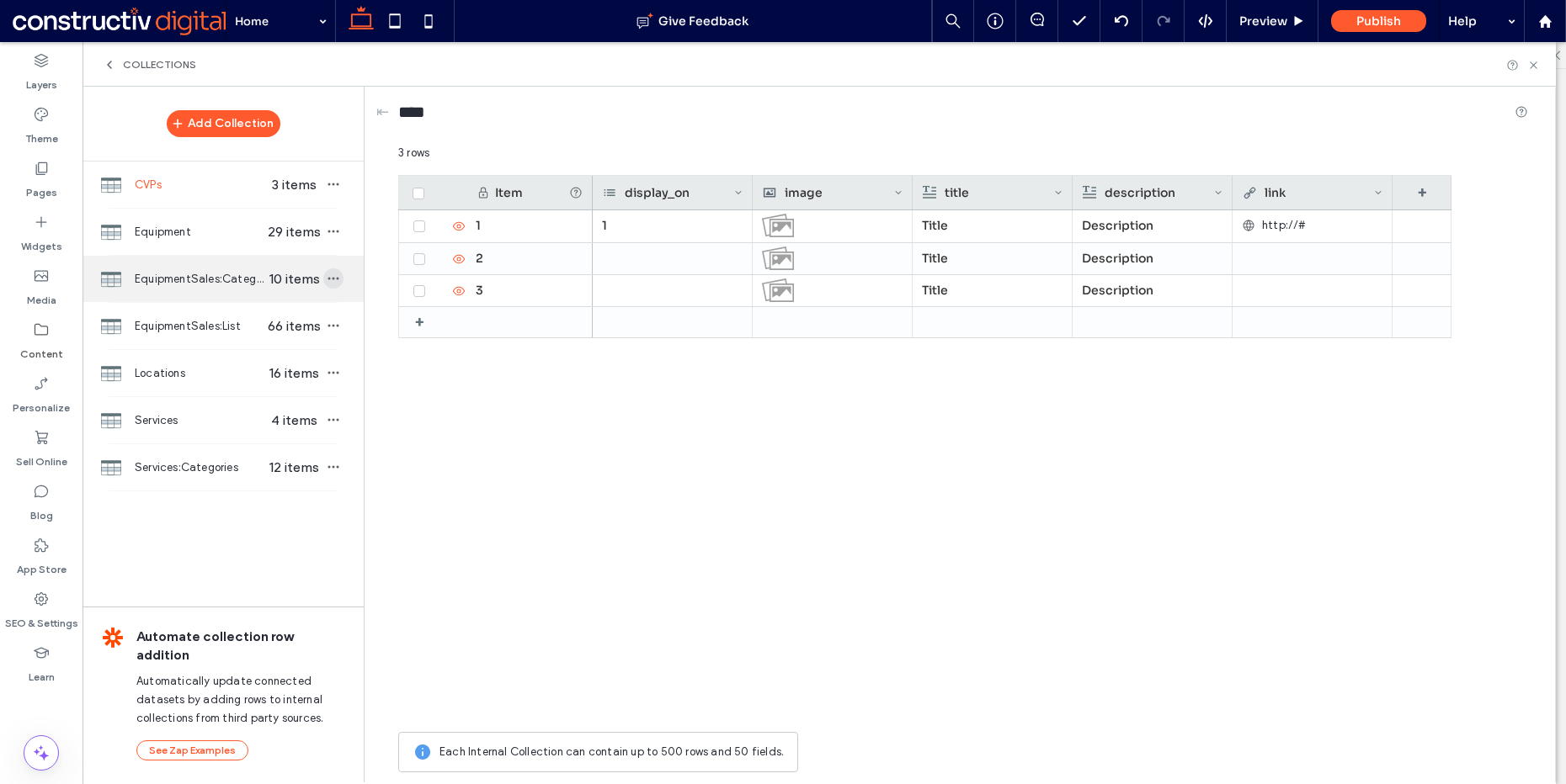
click at [335, 281] on icon "button" at bounding box center [333, 278] width 13 height 13
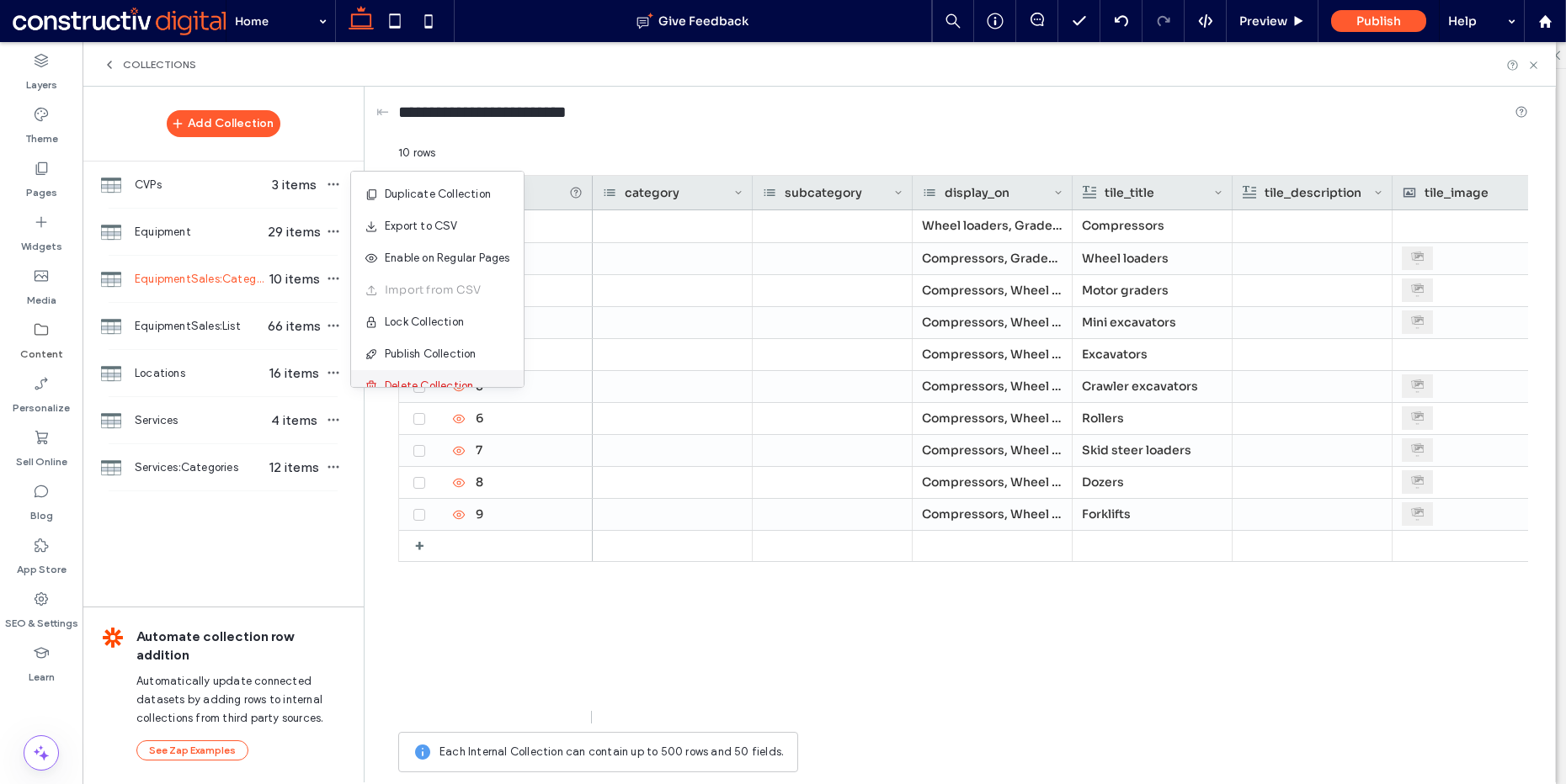
click at [441, 381] on span "Delete Collection" at bounding box center [429, 386] width 88 height 17
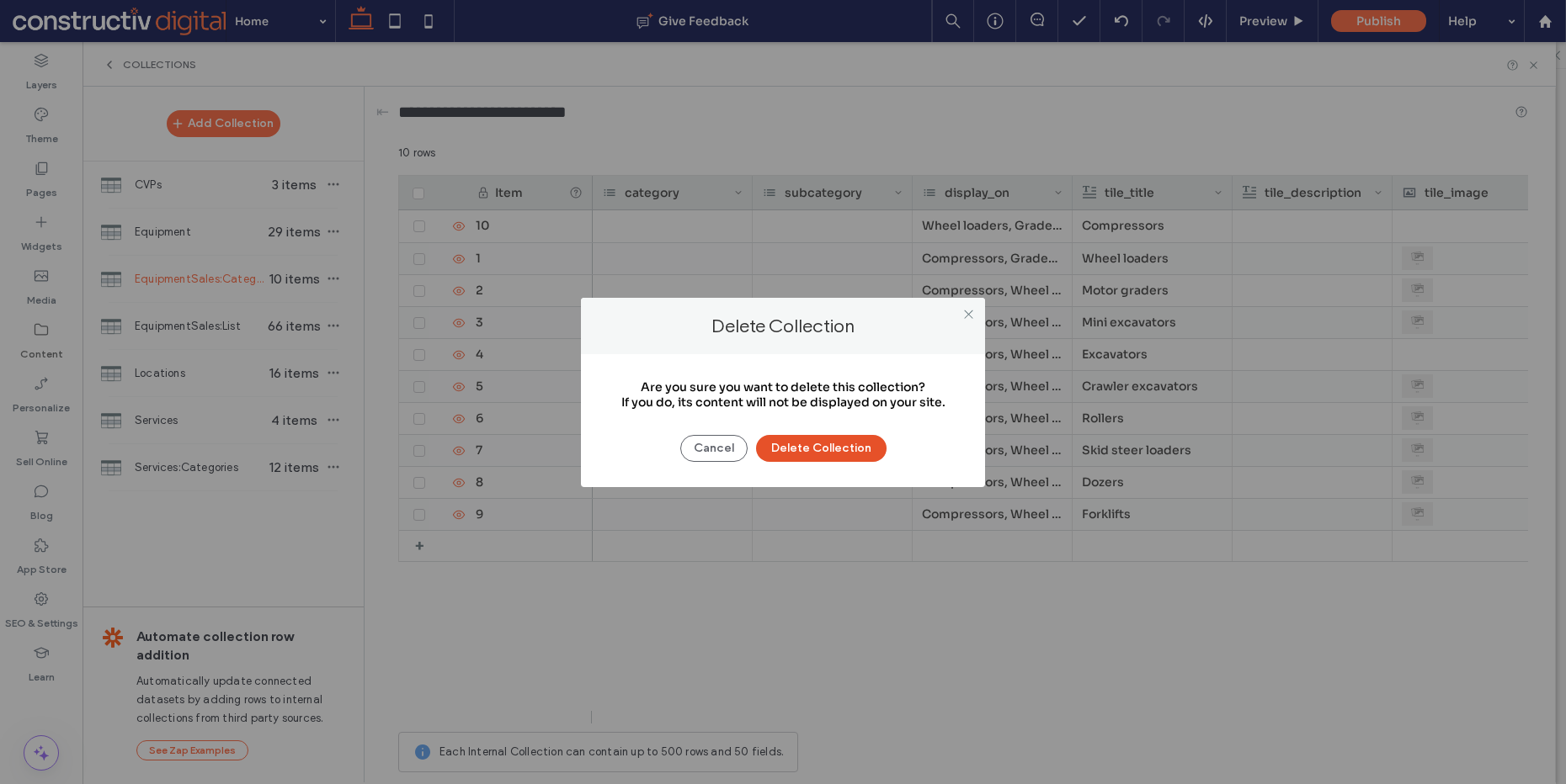
click at [790, 445] on button "Delete Collection" at bounding box center [821, 448] width 131 height 27
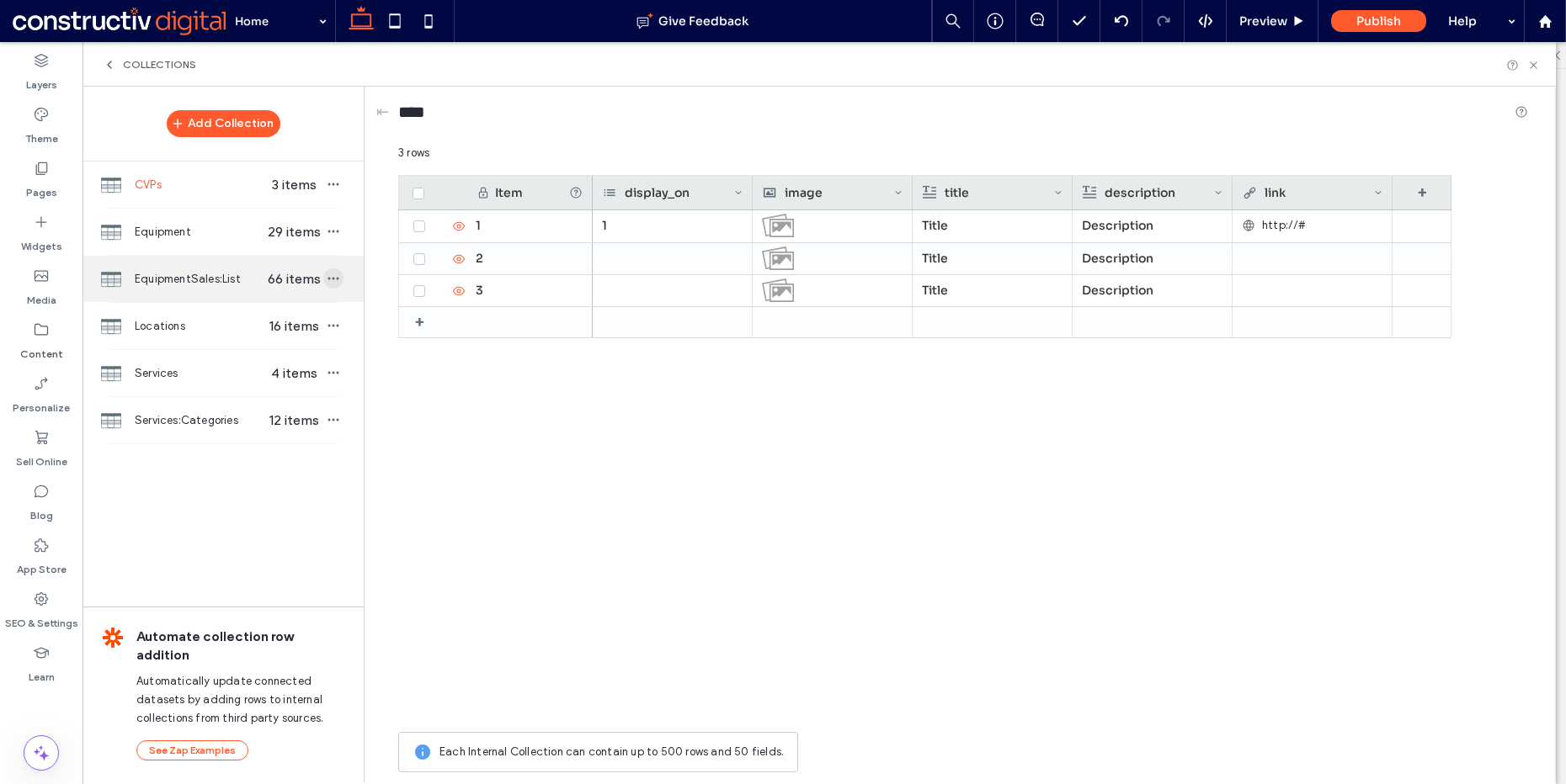
click at [329, 278] on use "button" at bounding box center [334, 279] width 11 height 3
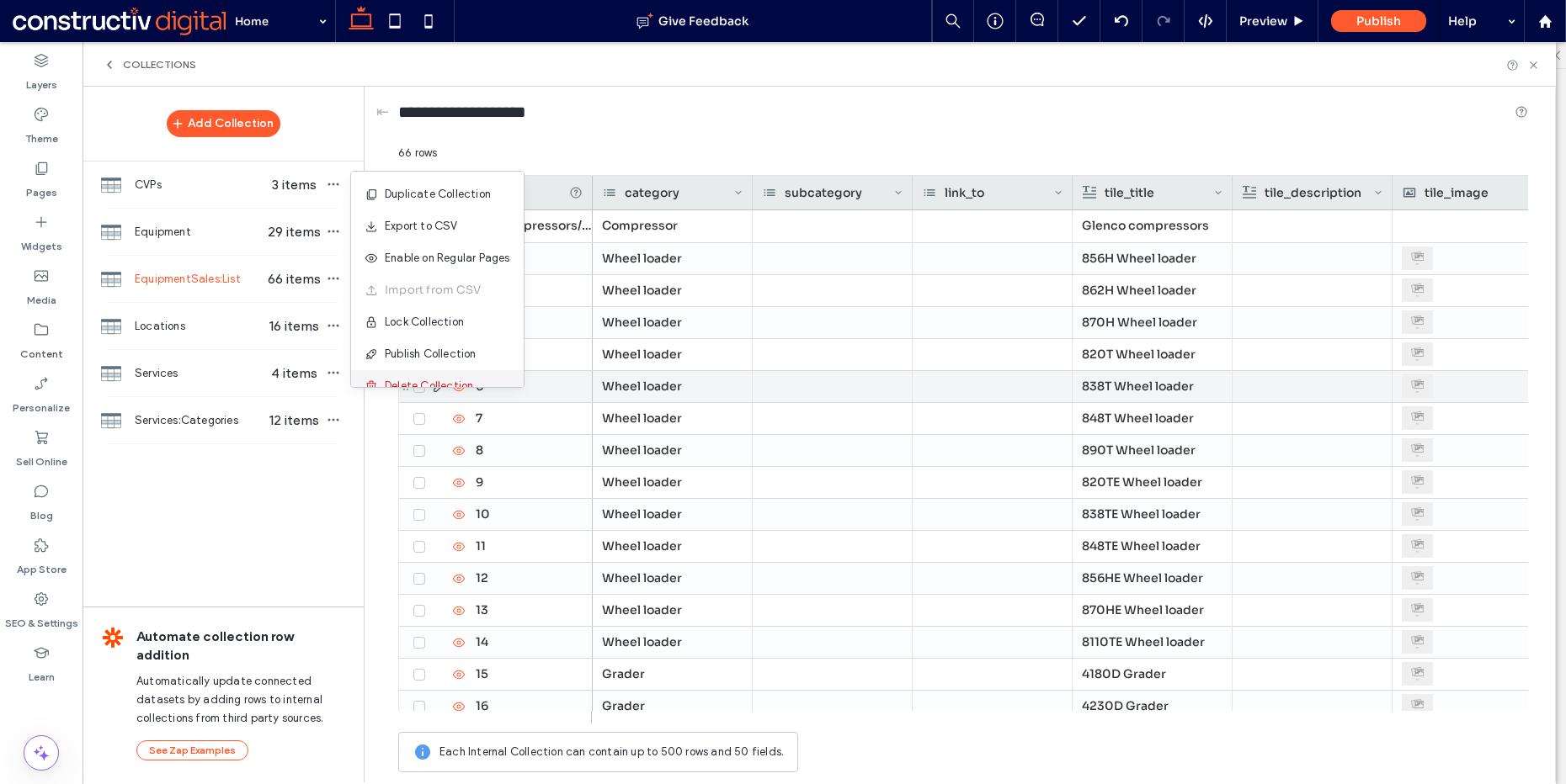
click at [441, 382] on span "Delete Collection" at bounding box center [429, 386] width 88 height 17
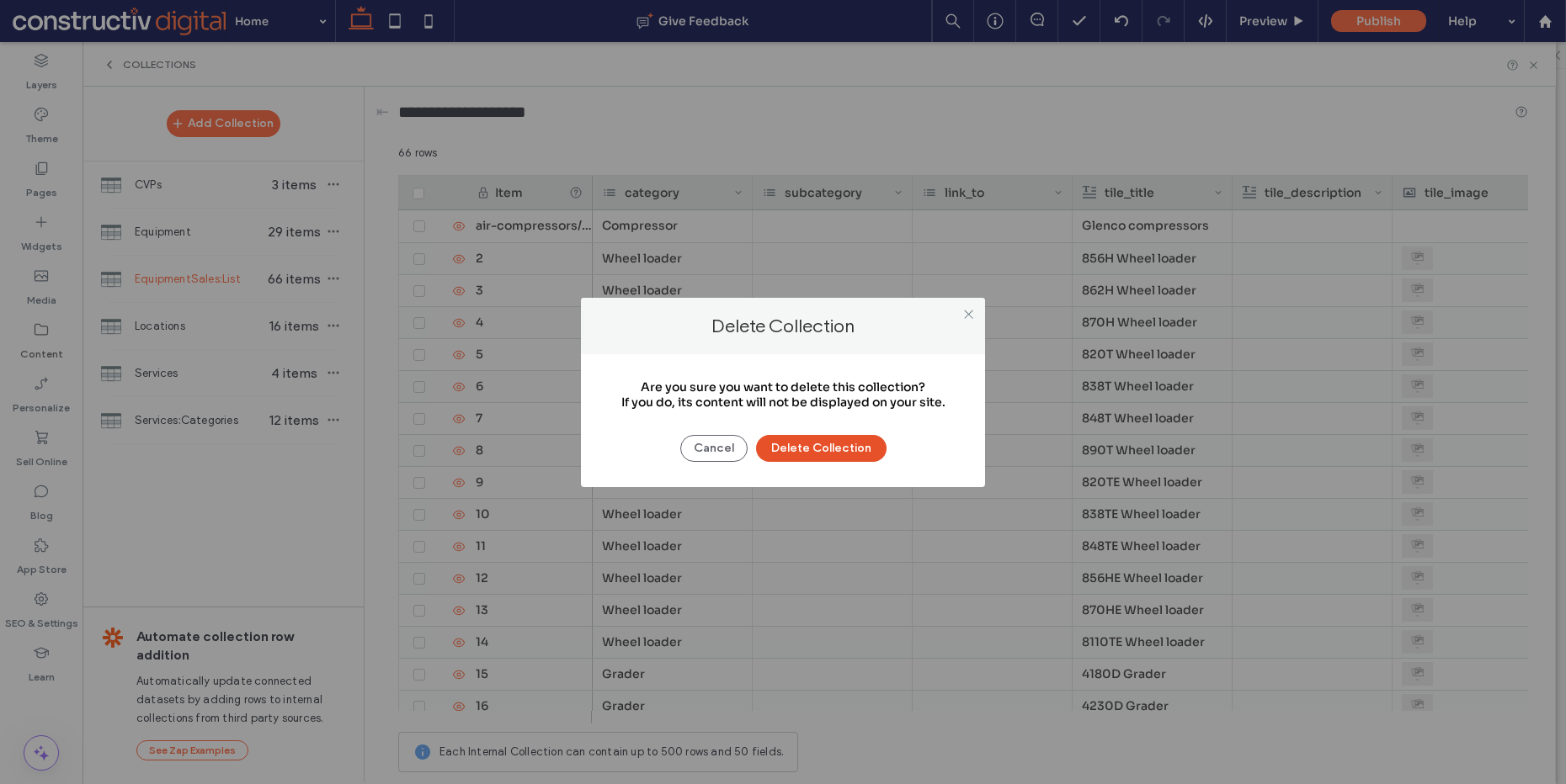
click at [825, 435] on button "Delete Collection" at bounding box center [821, 448] width 131 height 27
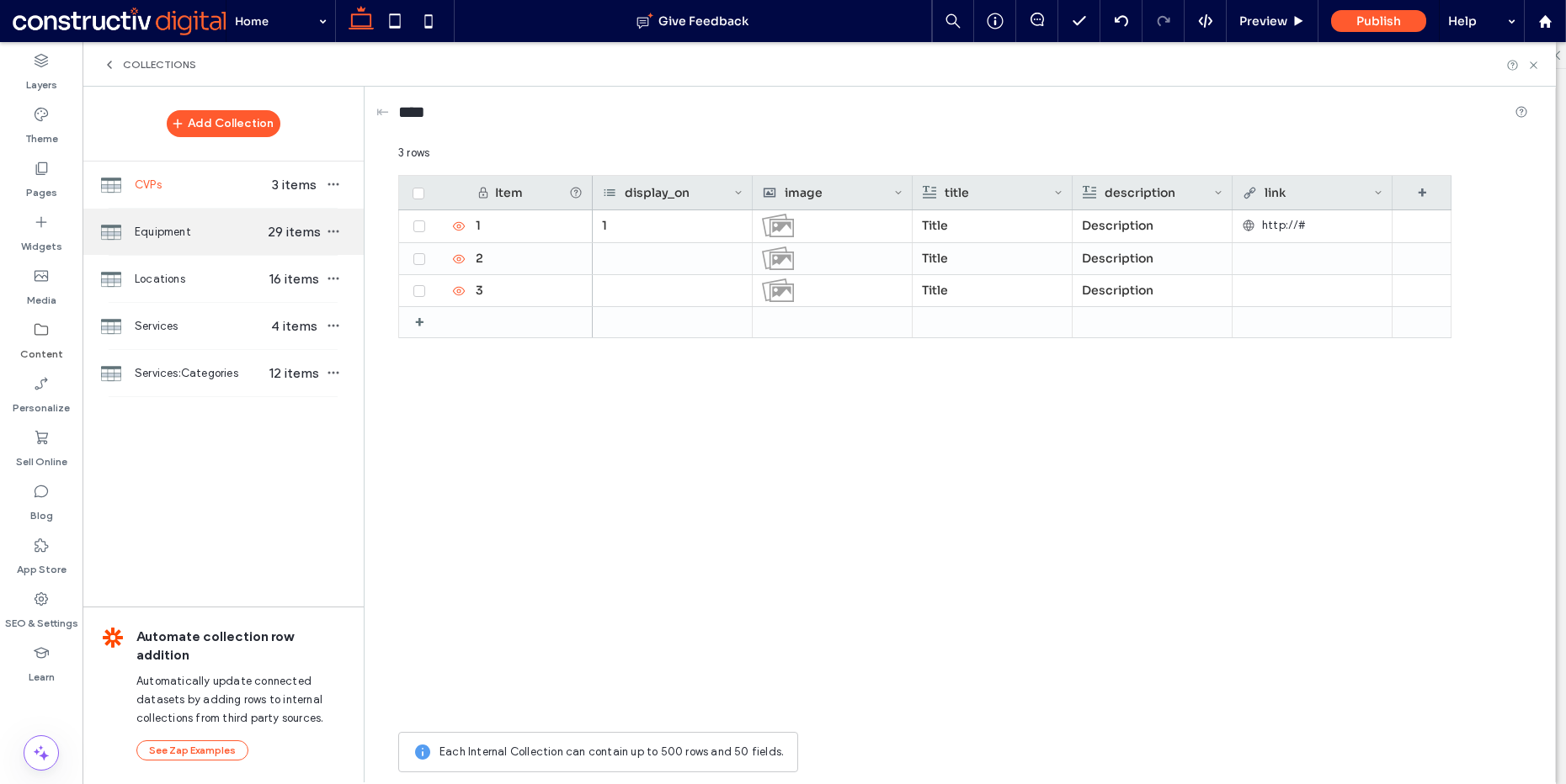
click at [199, 239] on span "Equipment" at bounding box center [200, 232] width 130 height 17
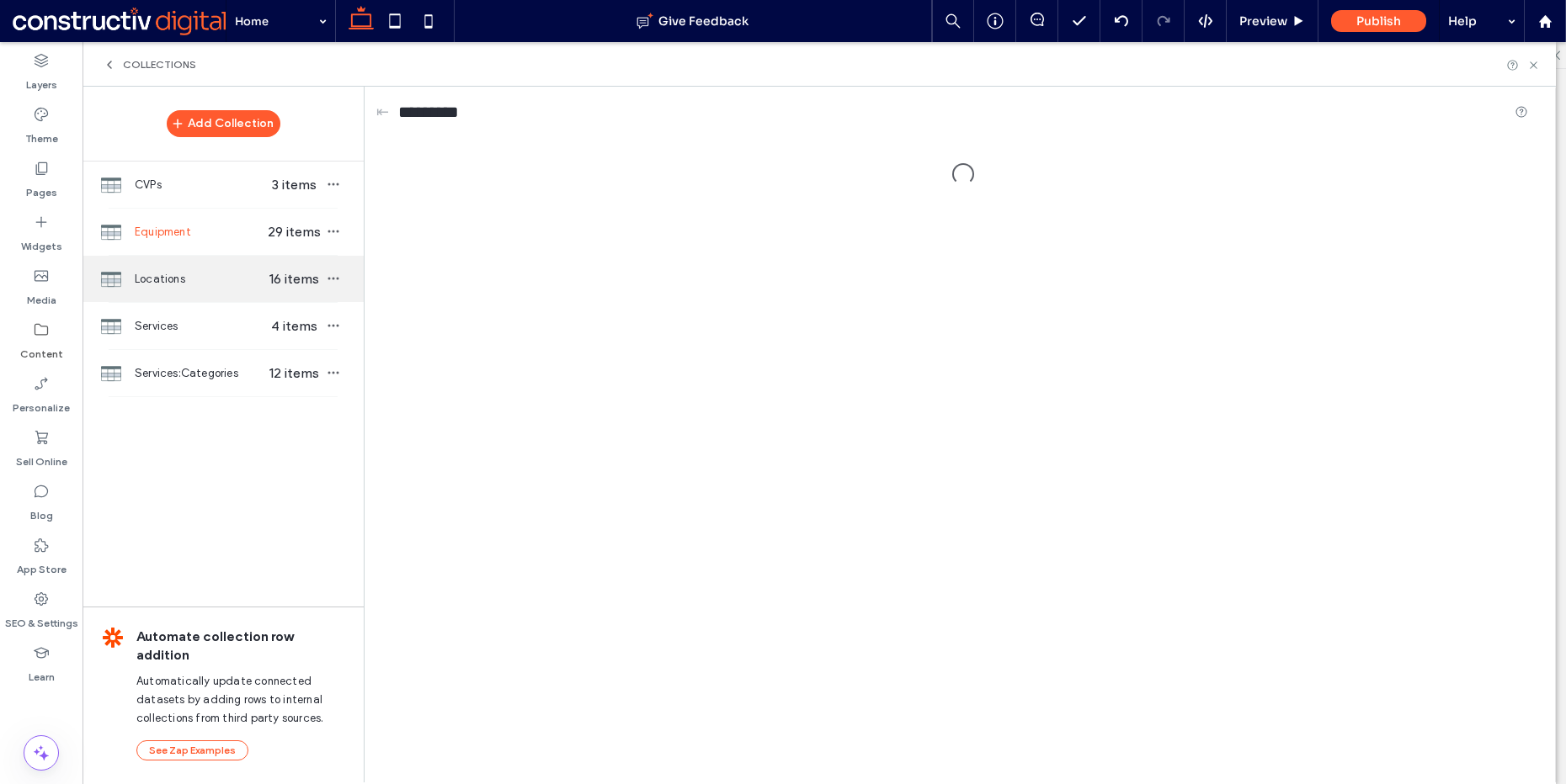
click at [206, 277] on span "Locations" at bounding box center [200, 279] width 130 height 17
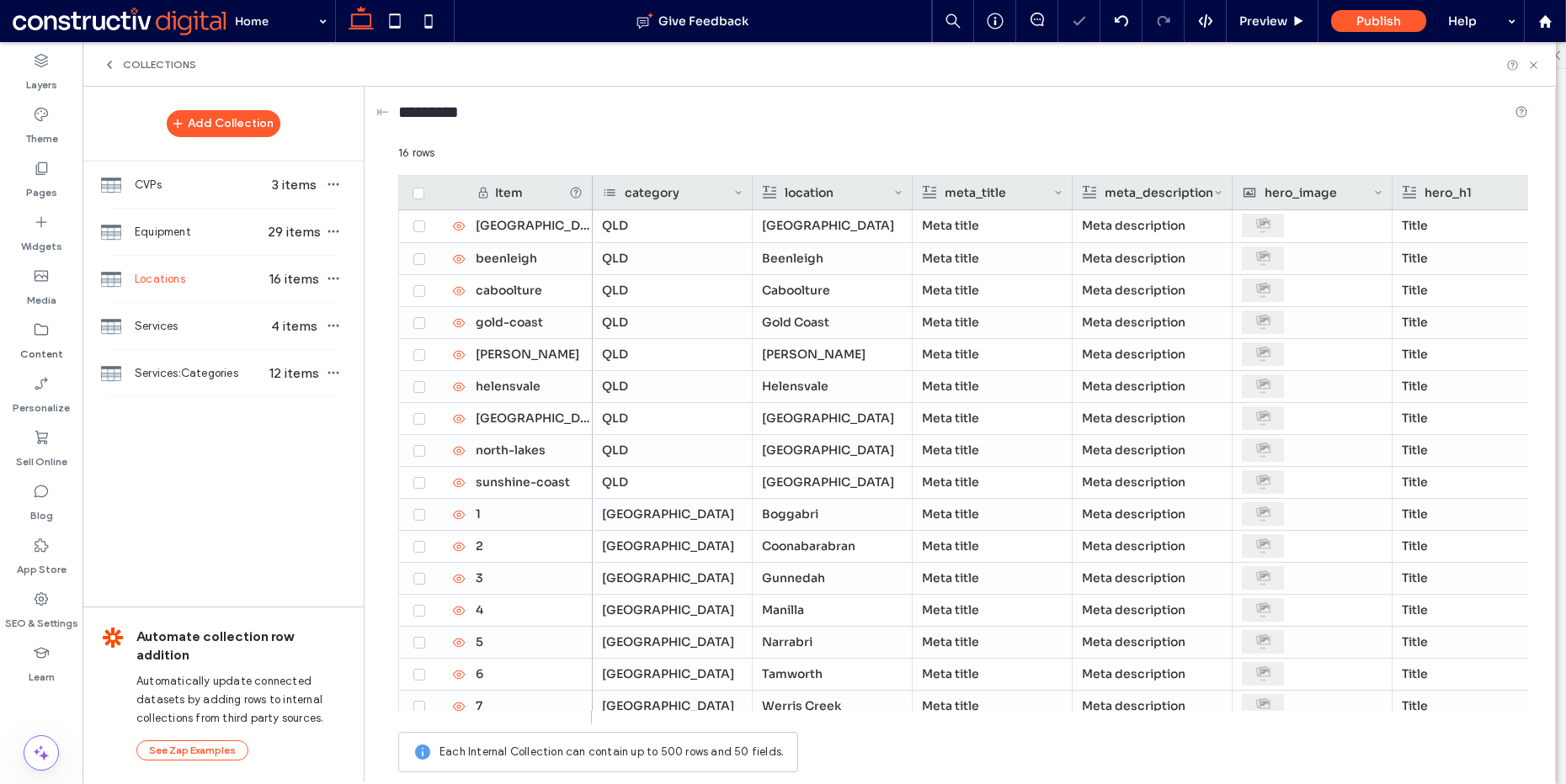
click at [417, 191] on icon at bounding box center [418, 193] width 7 height 5
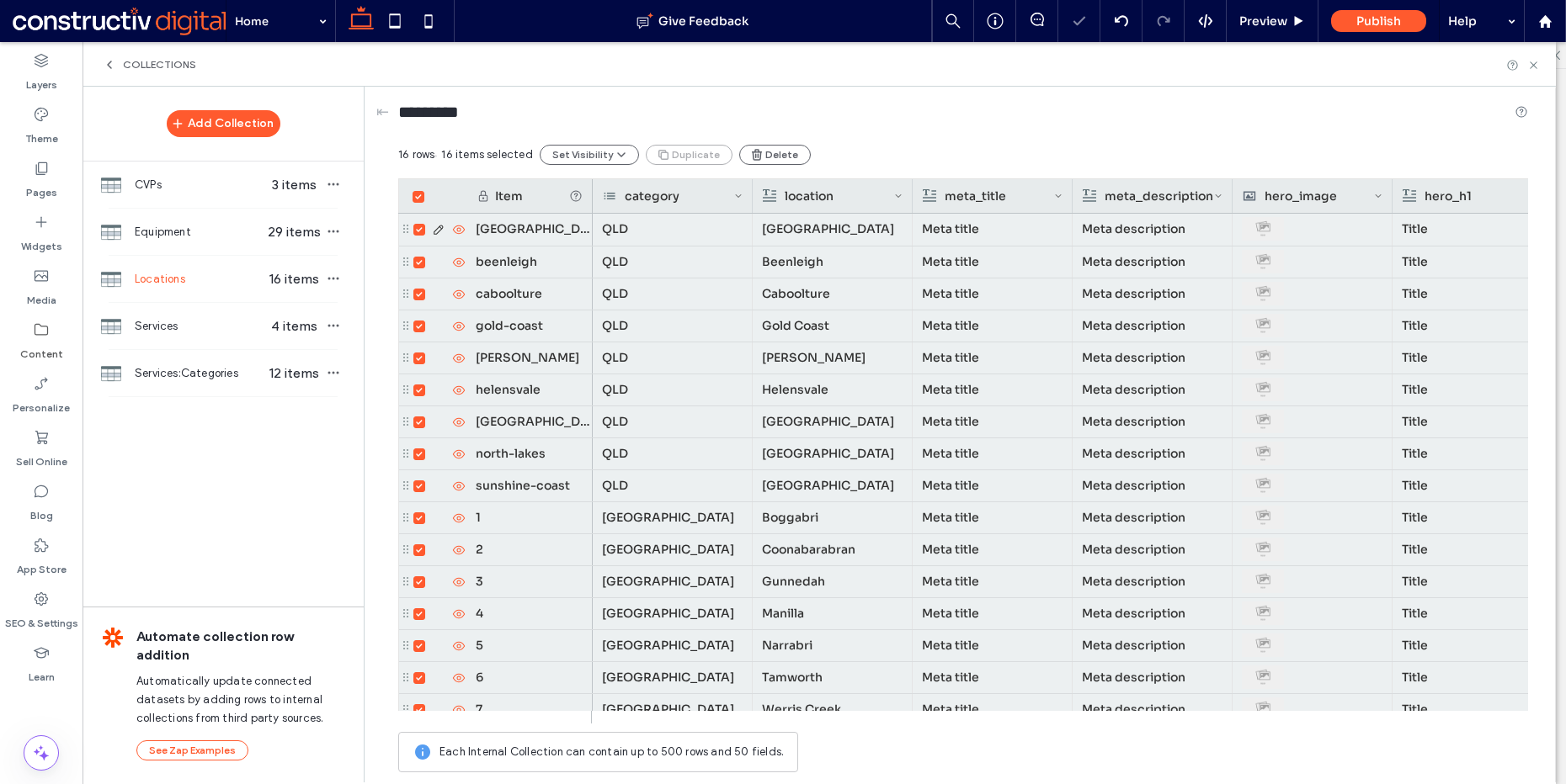
click at [421, 228] on icon at bounding box center [419, 230] width 7 height 5
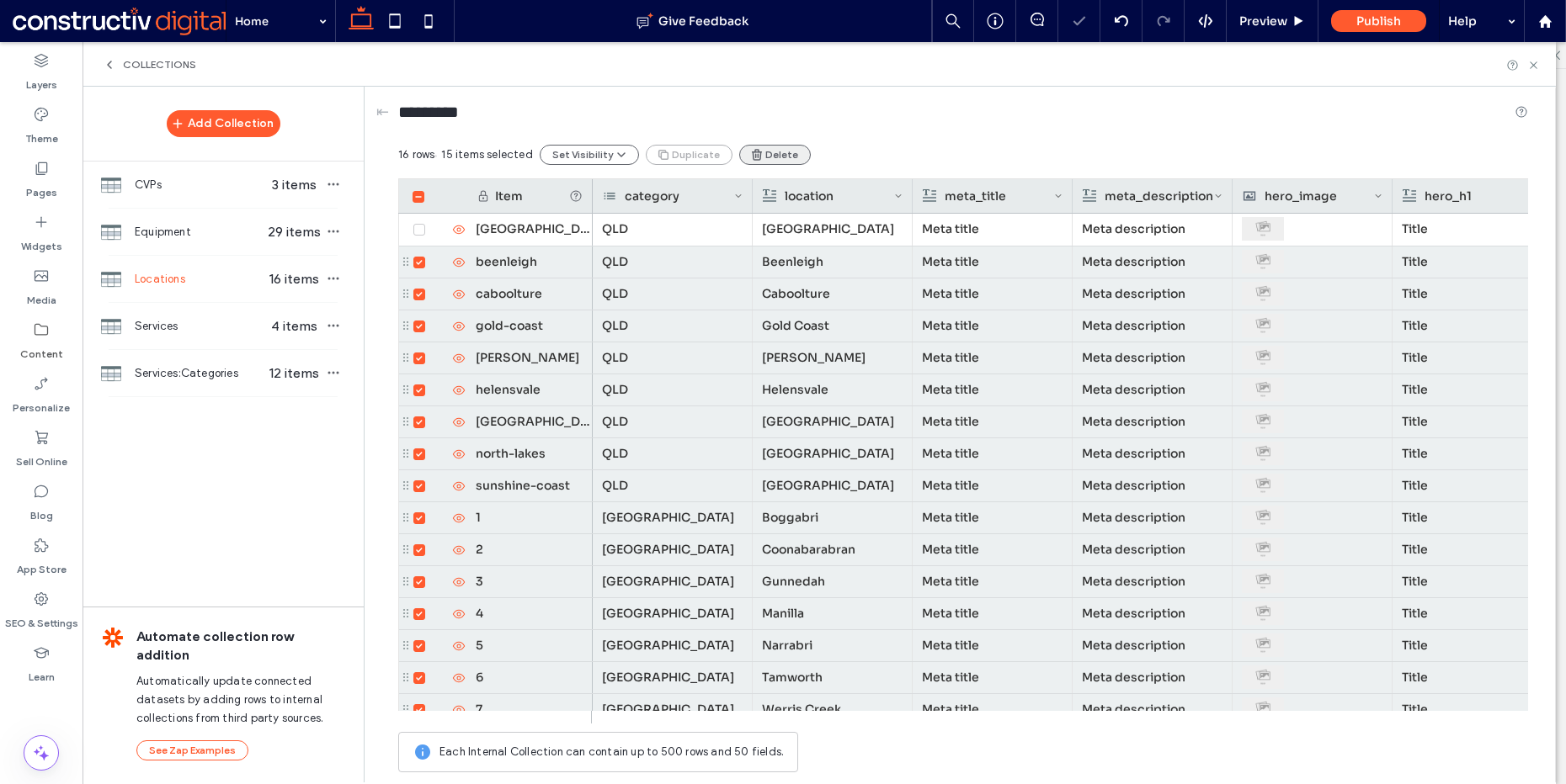
click at [775, 149] on button "Delete" at bounding box center [776, 155] width 72 height 20
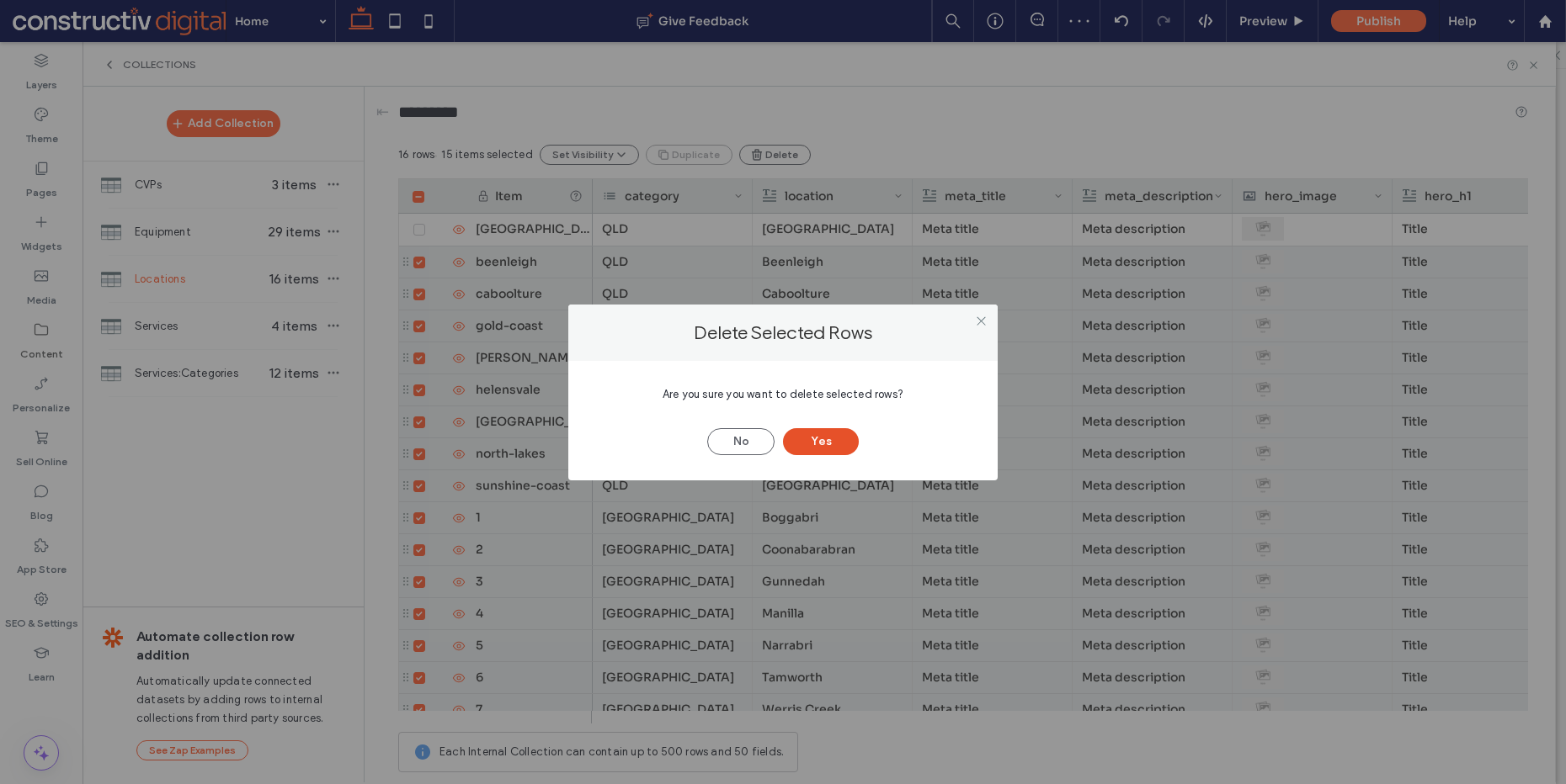
click at [827, 443] on button "Yes" at bounding box center [821, 441] width 76 height 27
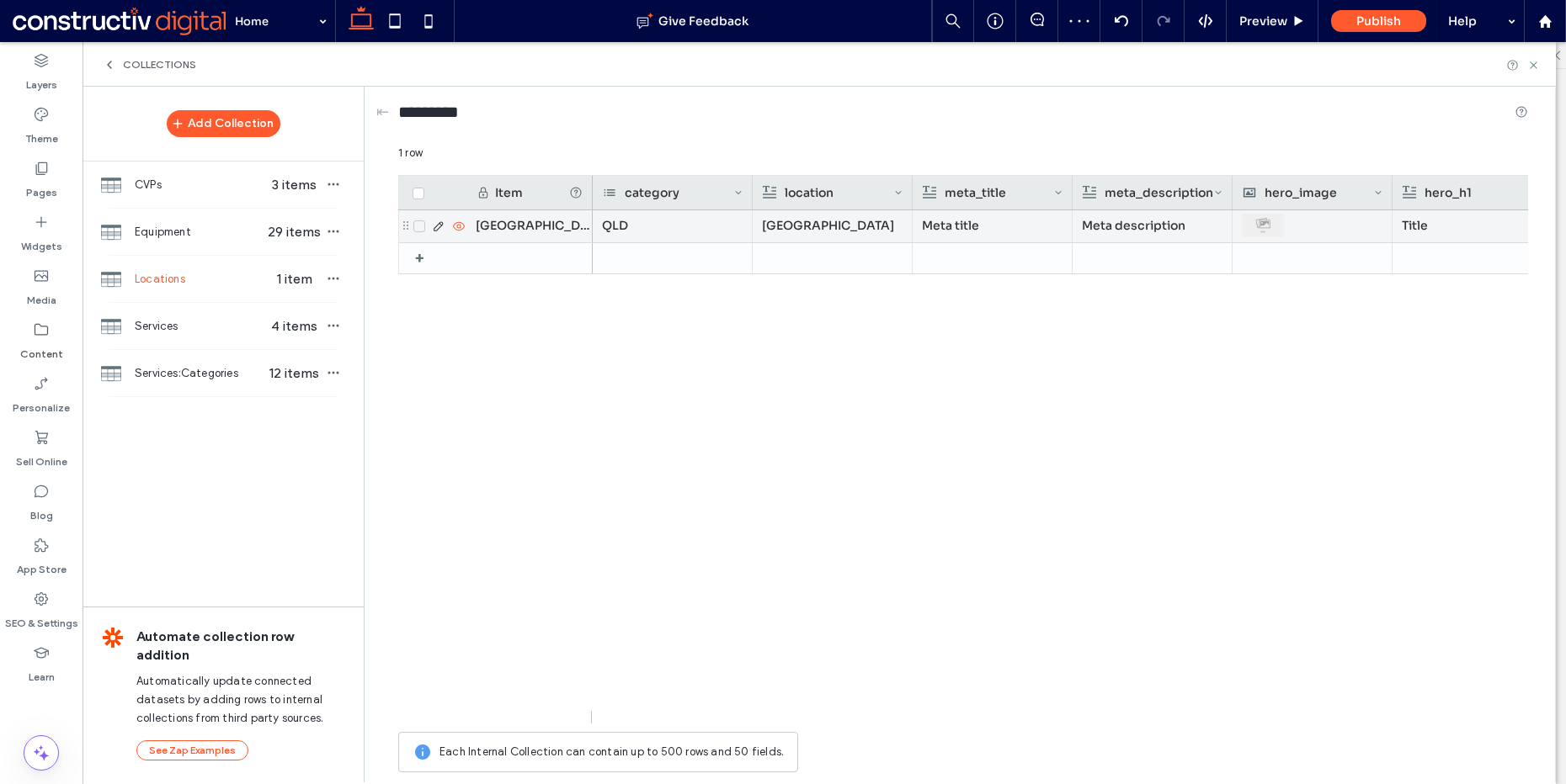
click at [459, 223] on icon at bounding box center [459, 226] width 13 height 13
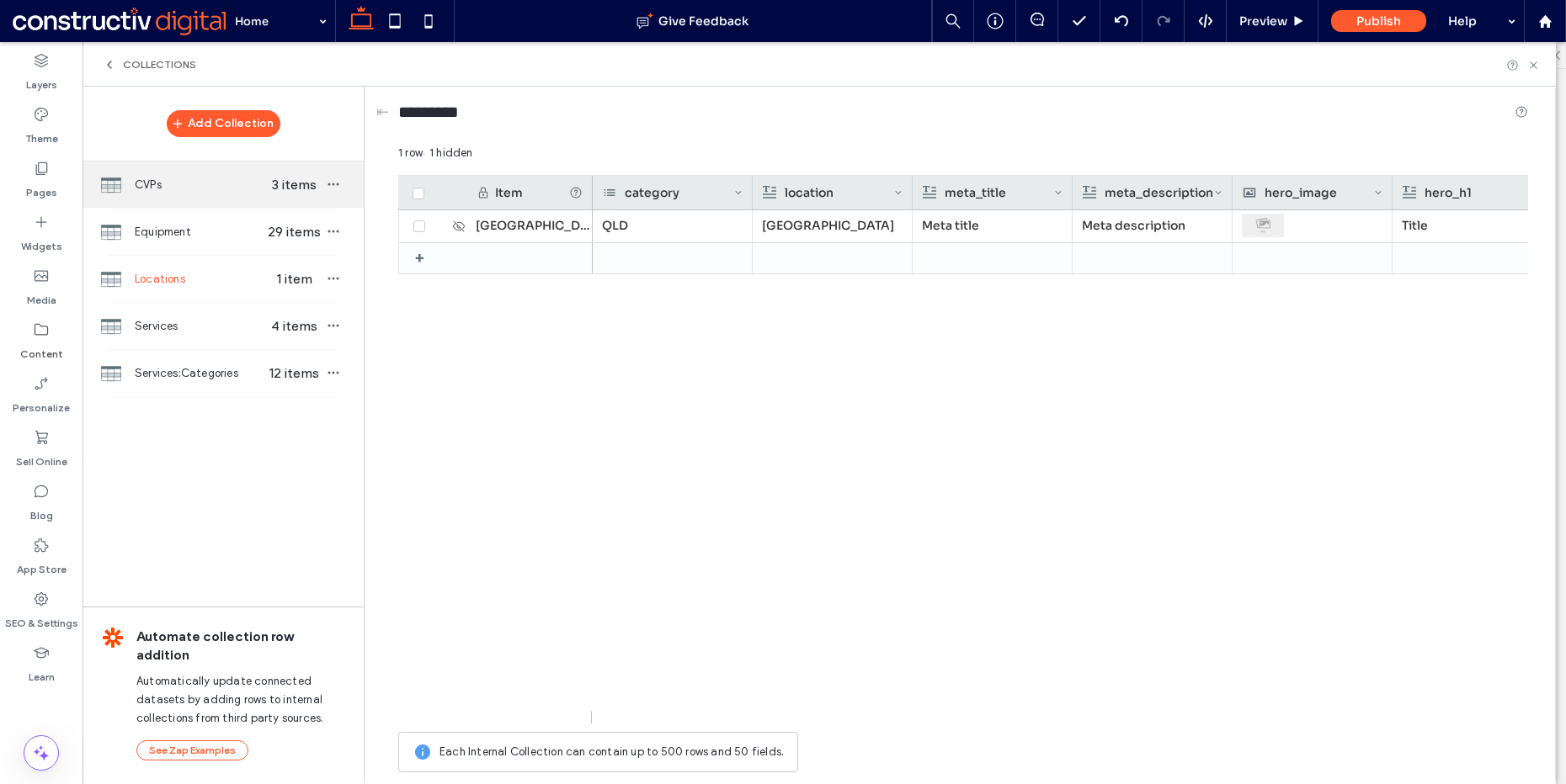
click at [207, 191] on span "CVPs" at bounding box center [200, 185] width 130 height 17
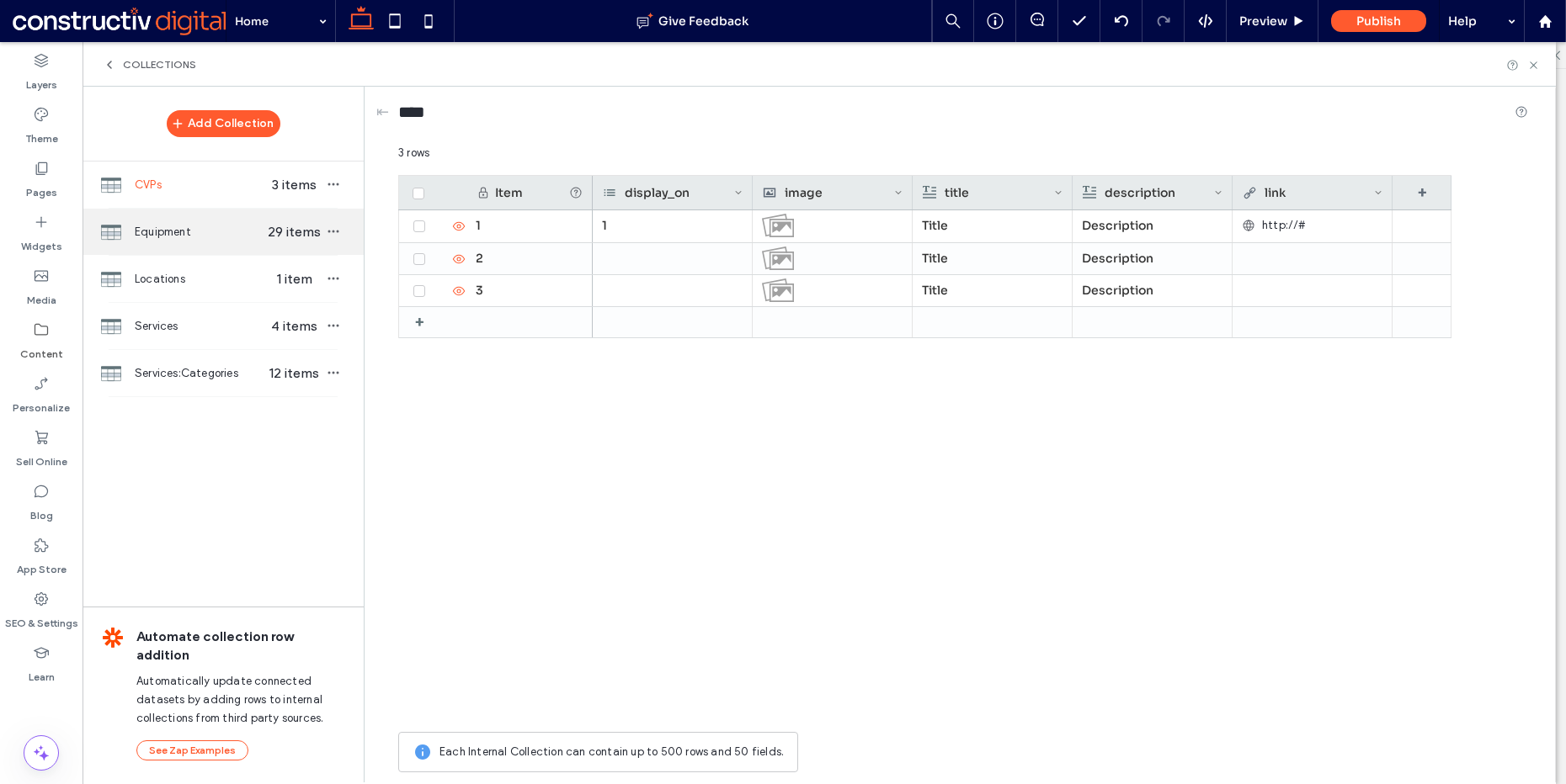
click at [193, 236] on span "Equipment" at bounding box center [200, 232] width 130 height 17
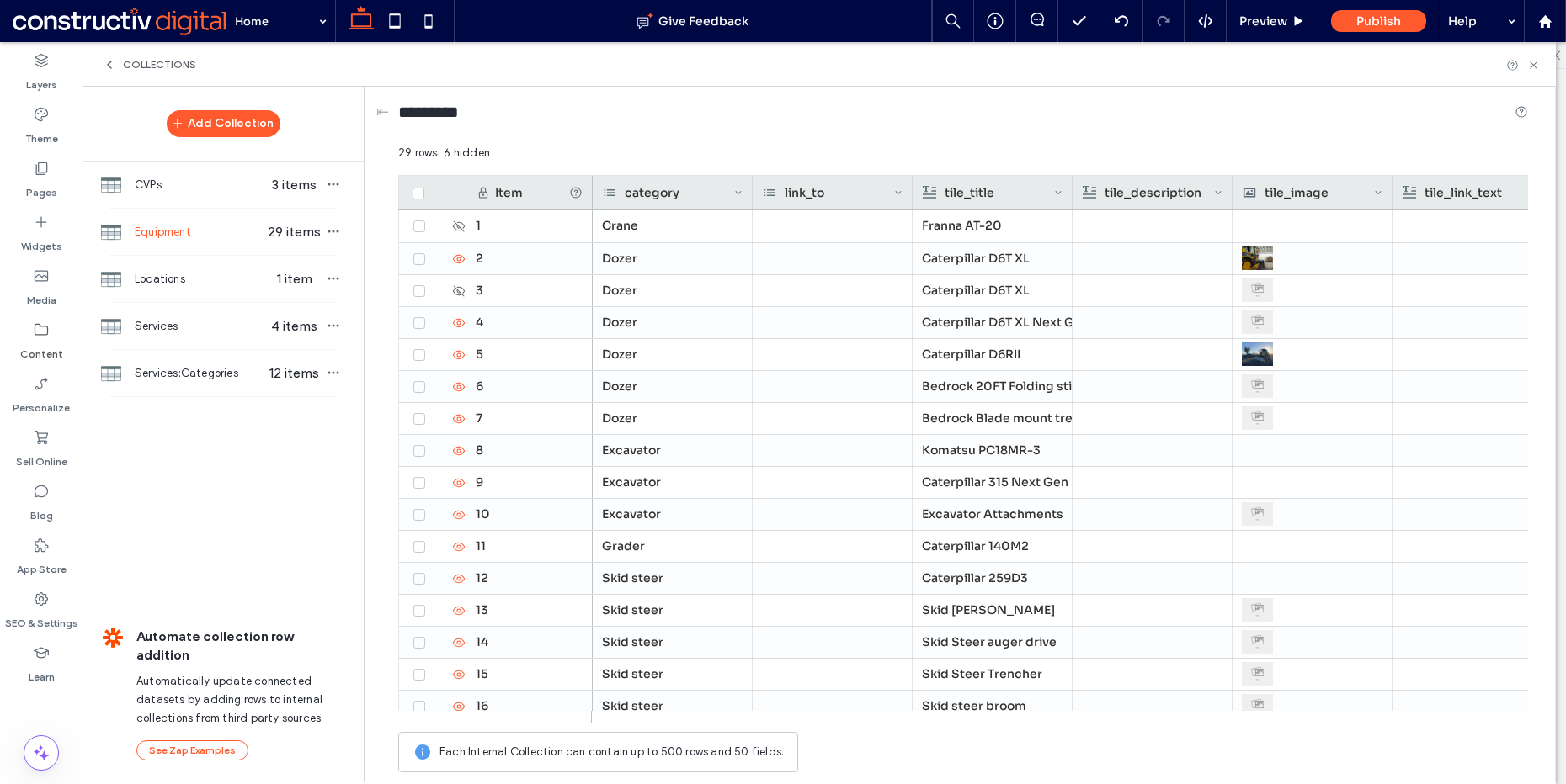
click at [417, 191] on icon at bounding box center [418, 193] width 7 height 5
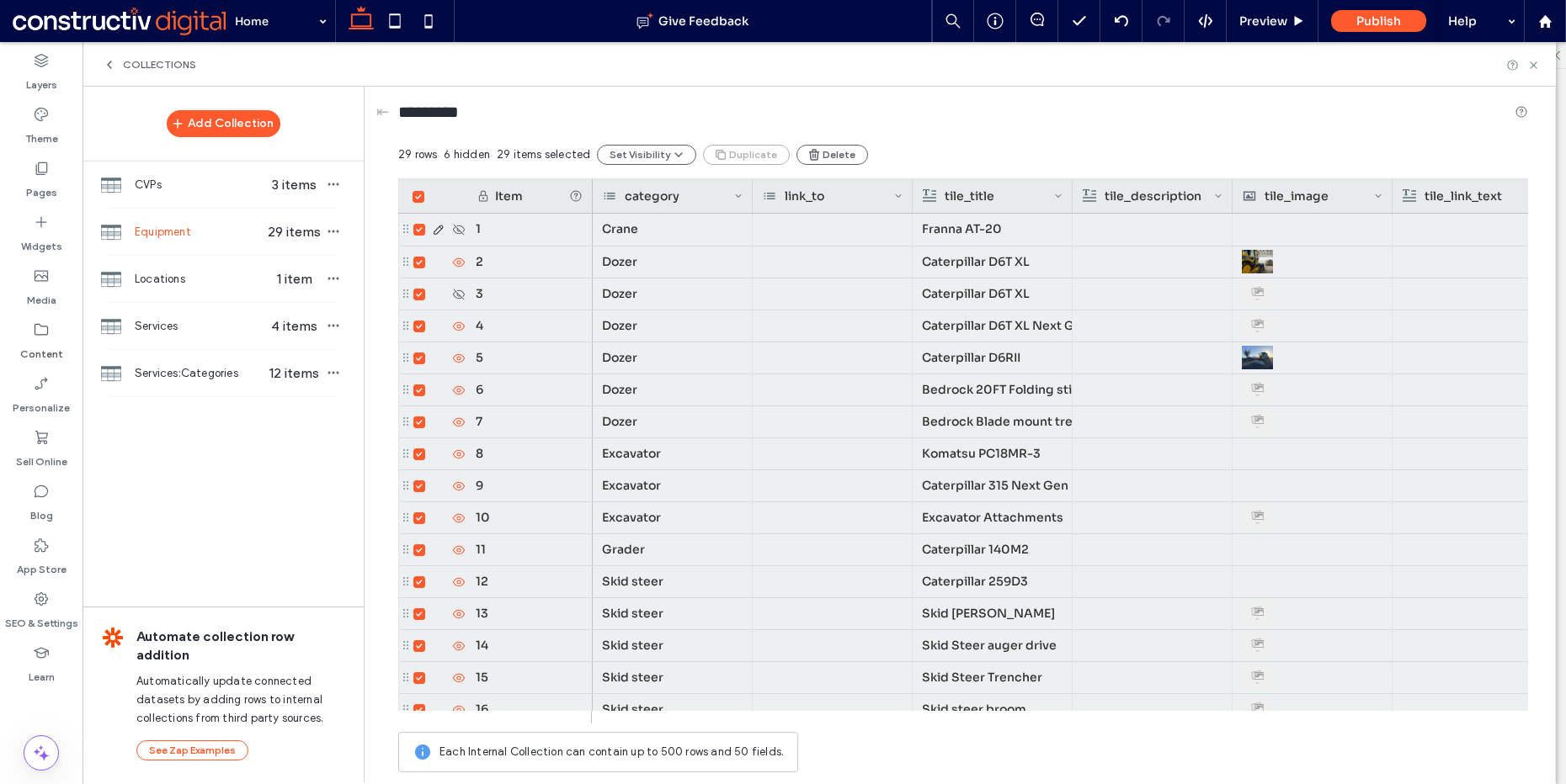
click at [416, 230] on icon at bounding box center [419, 230] width 7 height 5
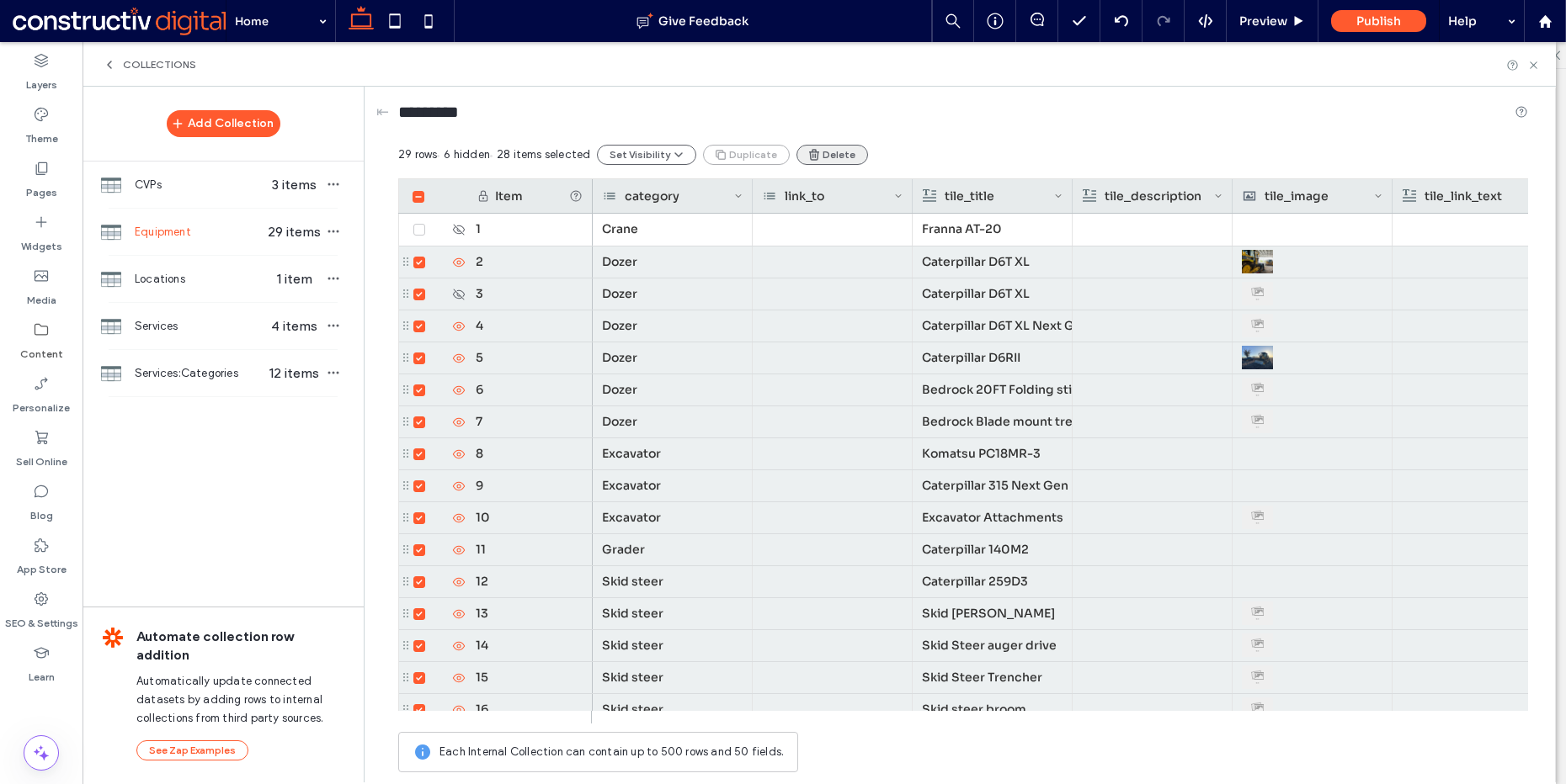
click at [812, 154] on button "Delete" at bounding box center [832, 155] width 72 height 20
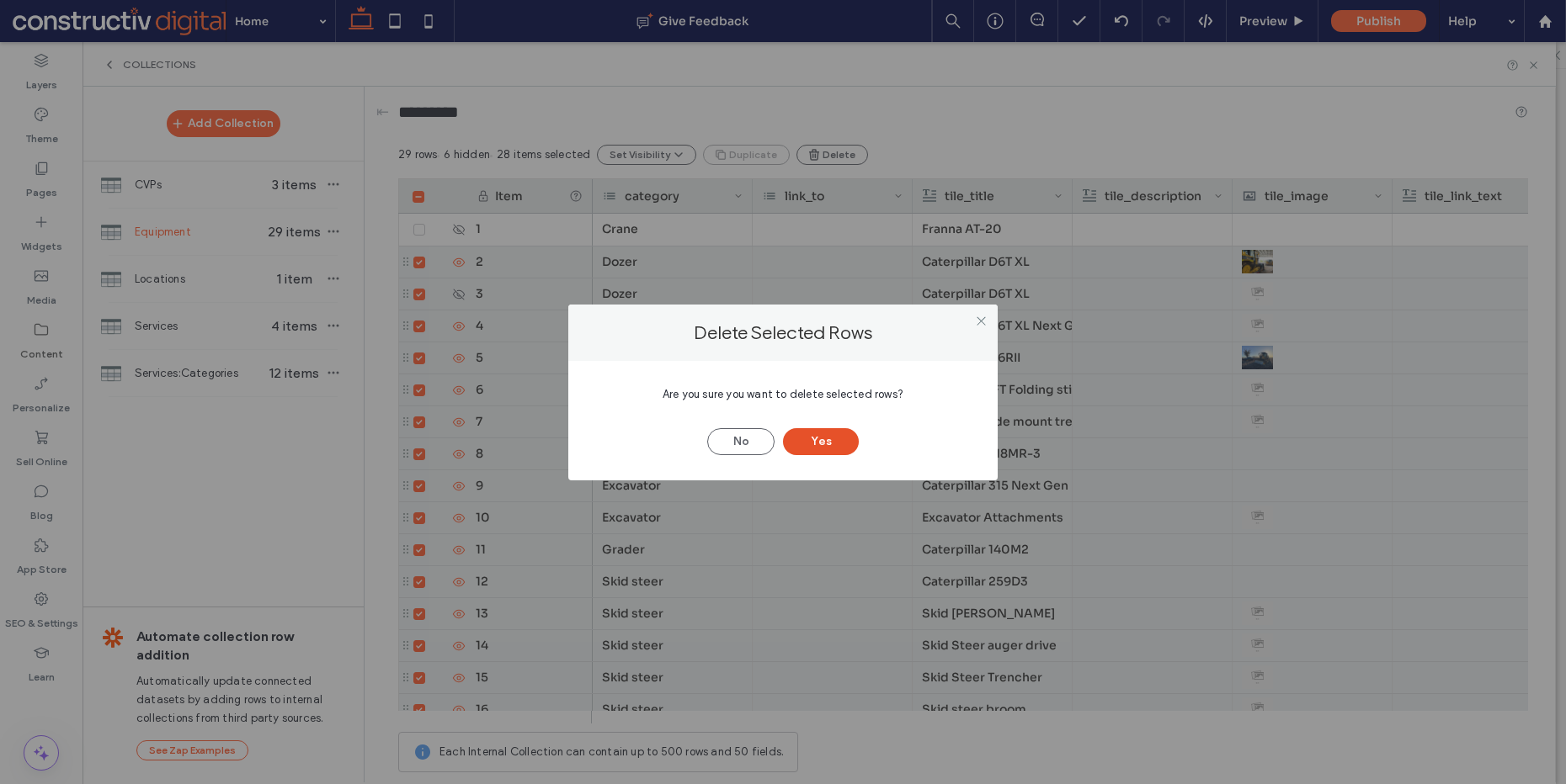
click at [821, 446] on button "Yes" at bounding box center [821, 441] width 76 height 27
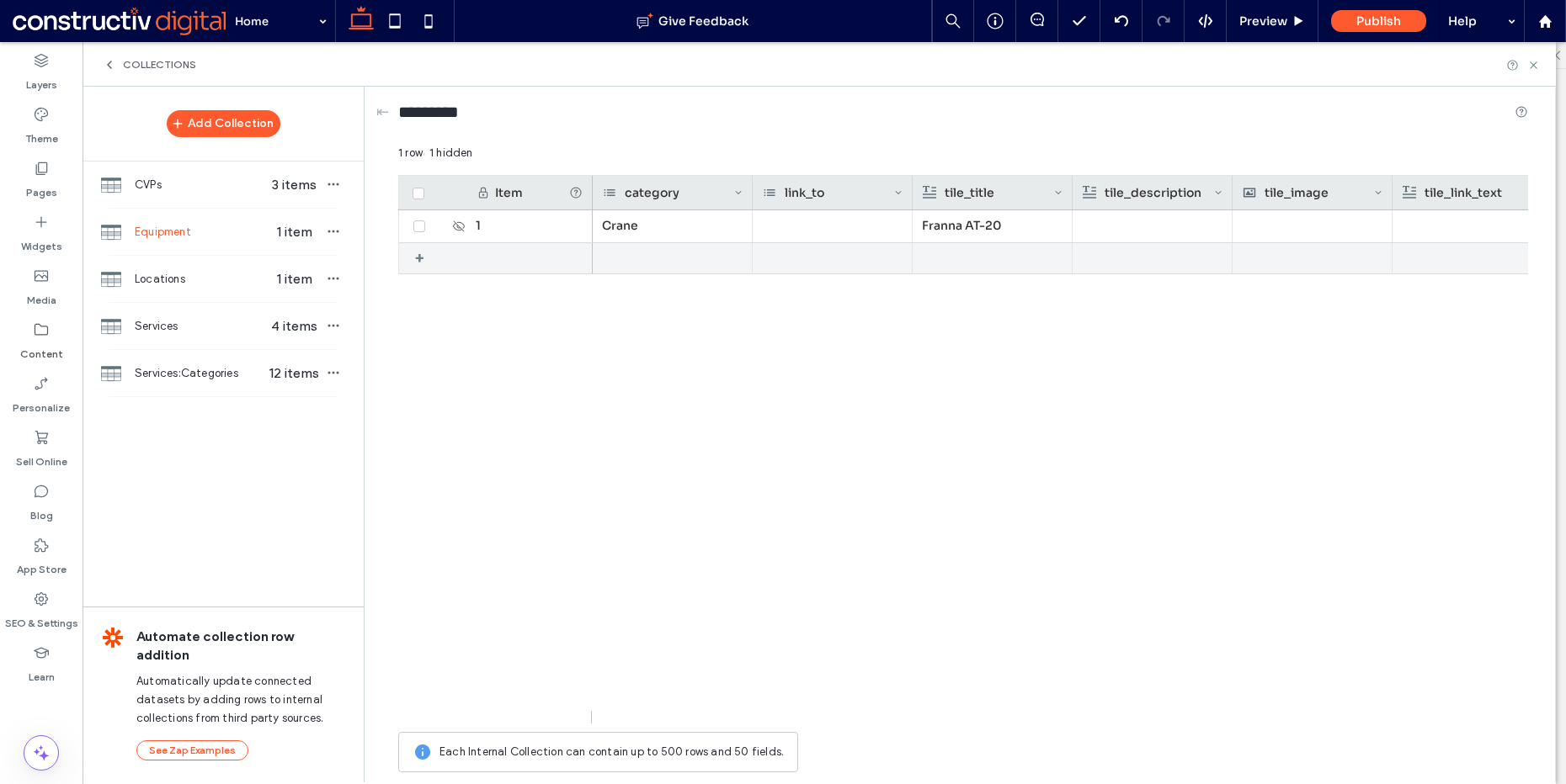
click at [415, 254] on div "+" at bounding box center [425, 259] width 21 height 30
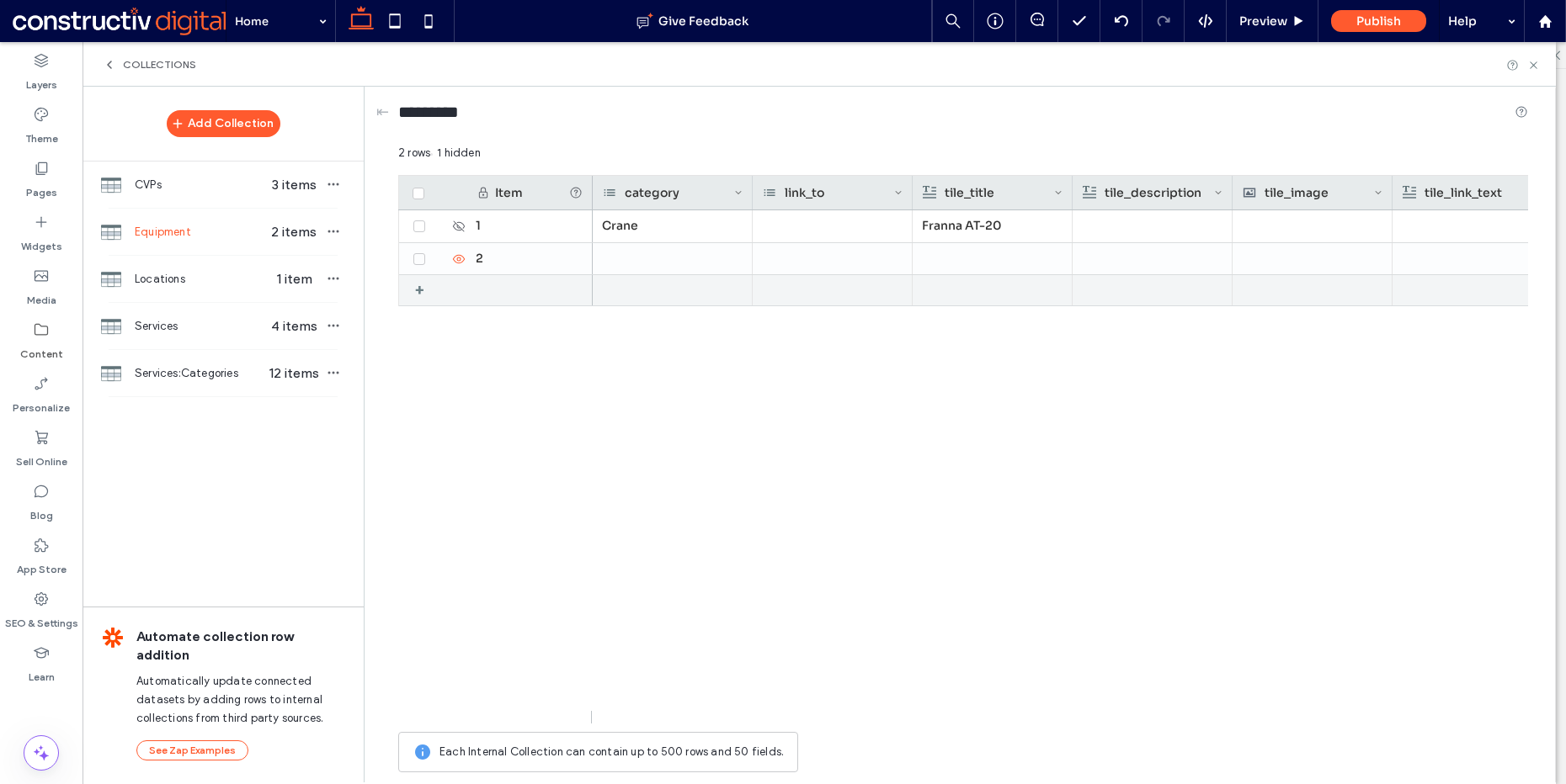
click at [420, 288] on div "+" at bounding box center [425, 291] width 21 height 30
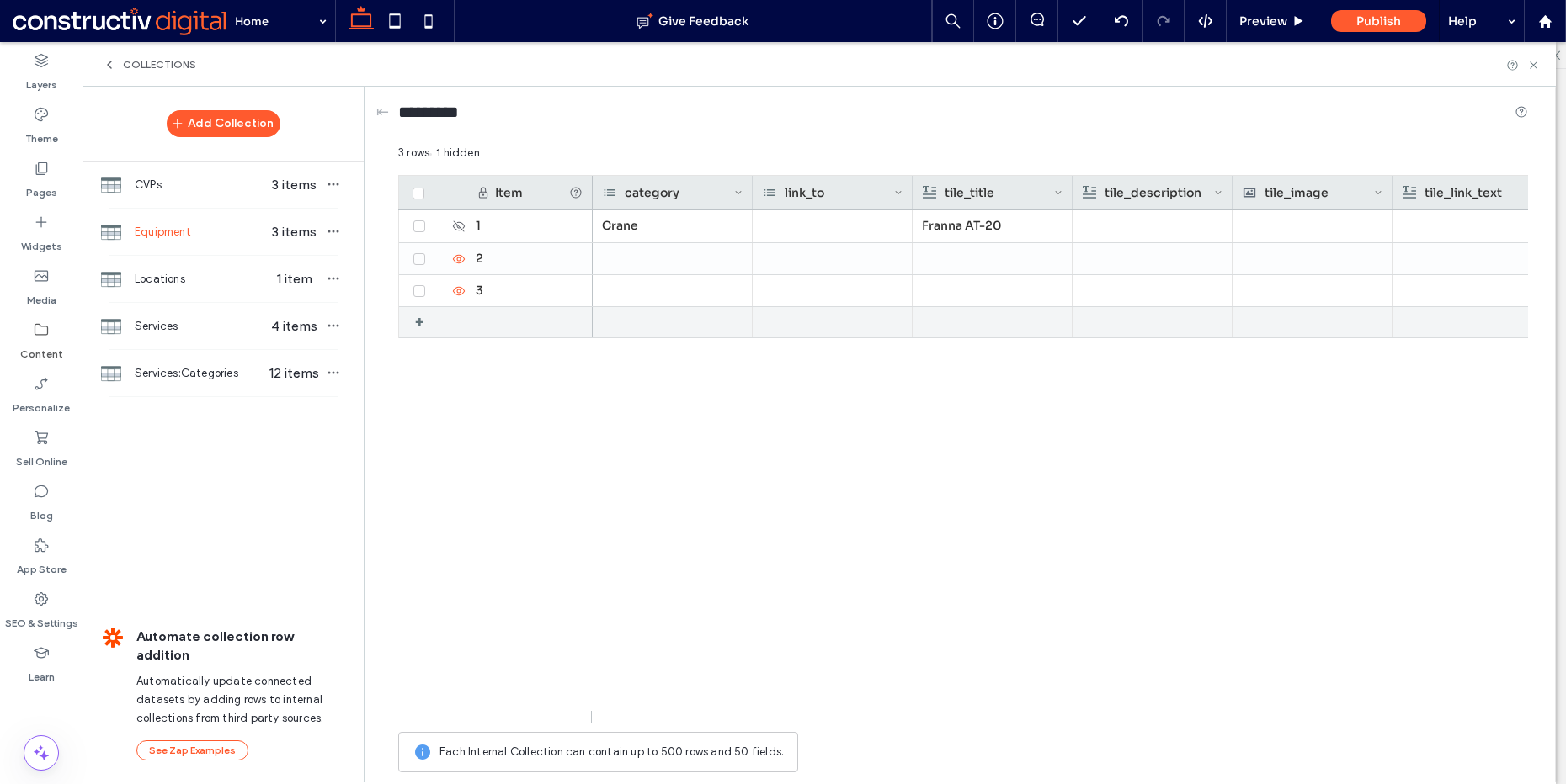
click at [418, 322] on div "+" at bounding box center [425, 323] width 21 height 30
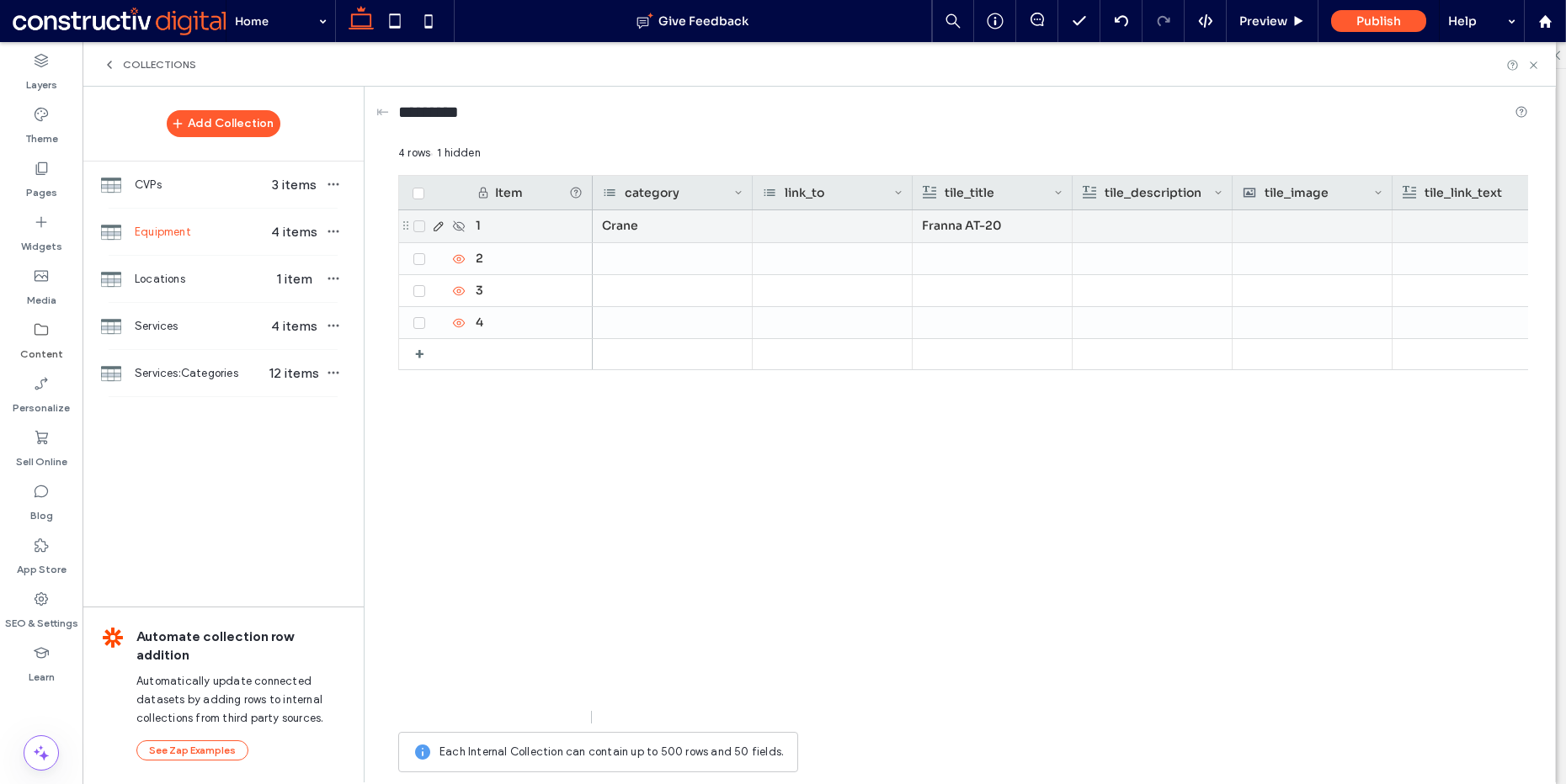
click at [416, 228] on icon at bounding box center [419, 226] width 7 height 5
click at [672, 241] on div "Crane" at bounding box center [673, 230] width 160 height 32
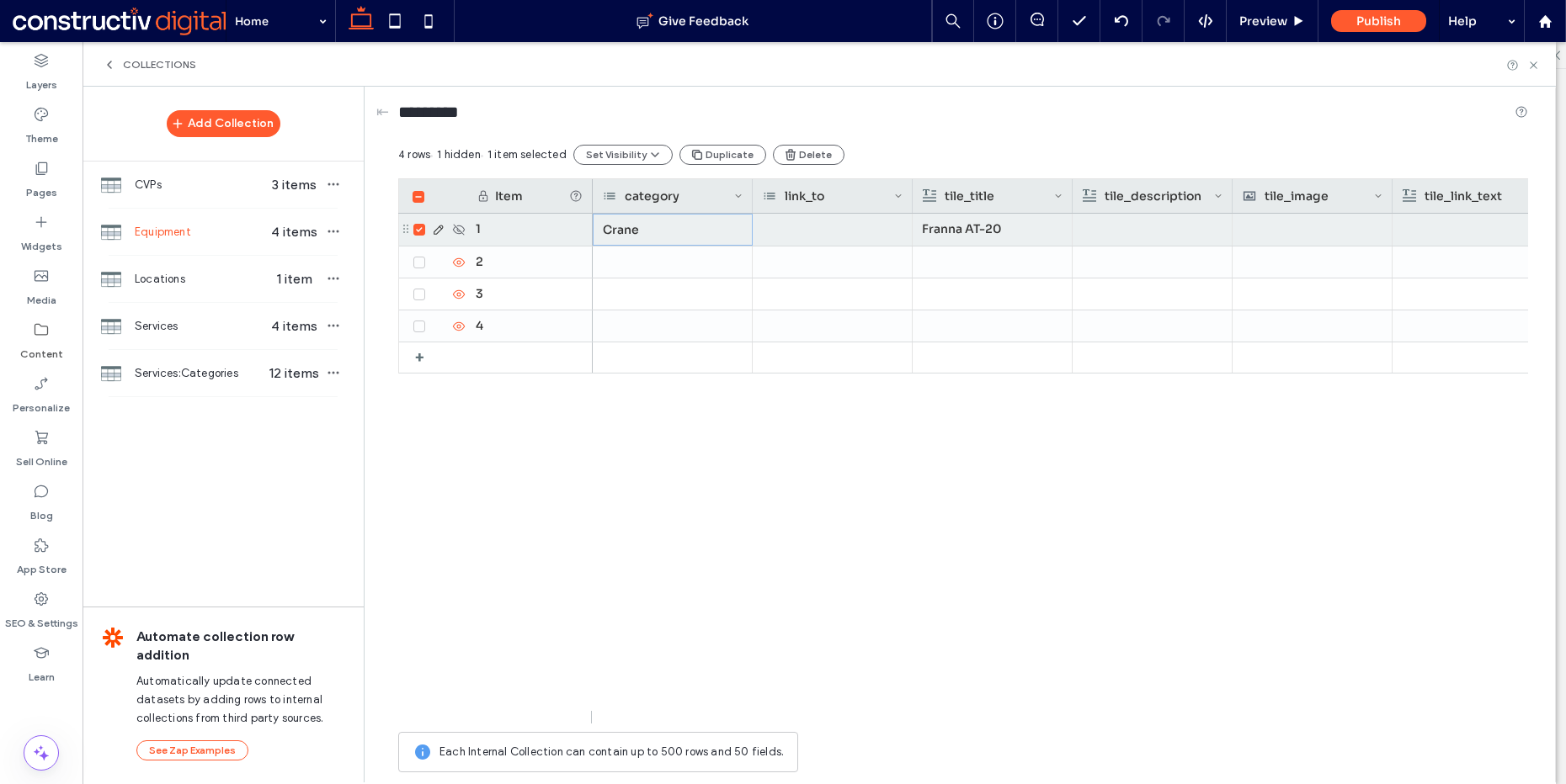
click at [960, 229] on div "Franna AT-20" at bounding box center [992, 229] width 141 height 30
click at [960, 229] on div "Franna AT-20" at bounding box center [993, 230] width 140 height 30
click at [974, 259] on div at bounding box center [992, 262] width 141 height 31
click at [975, 259] on div "Rich Text Editor" at bounding box center [1004, 261] width 178 height 42
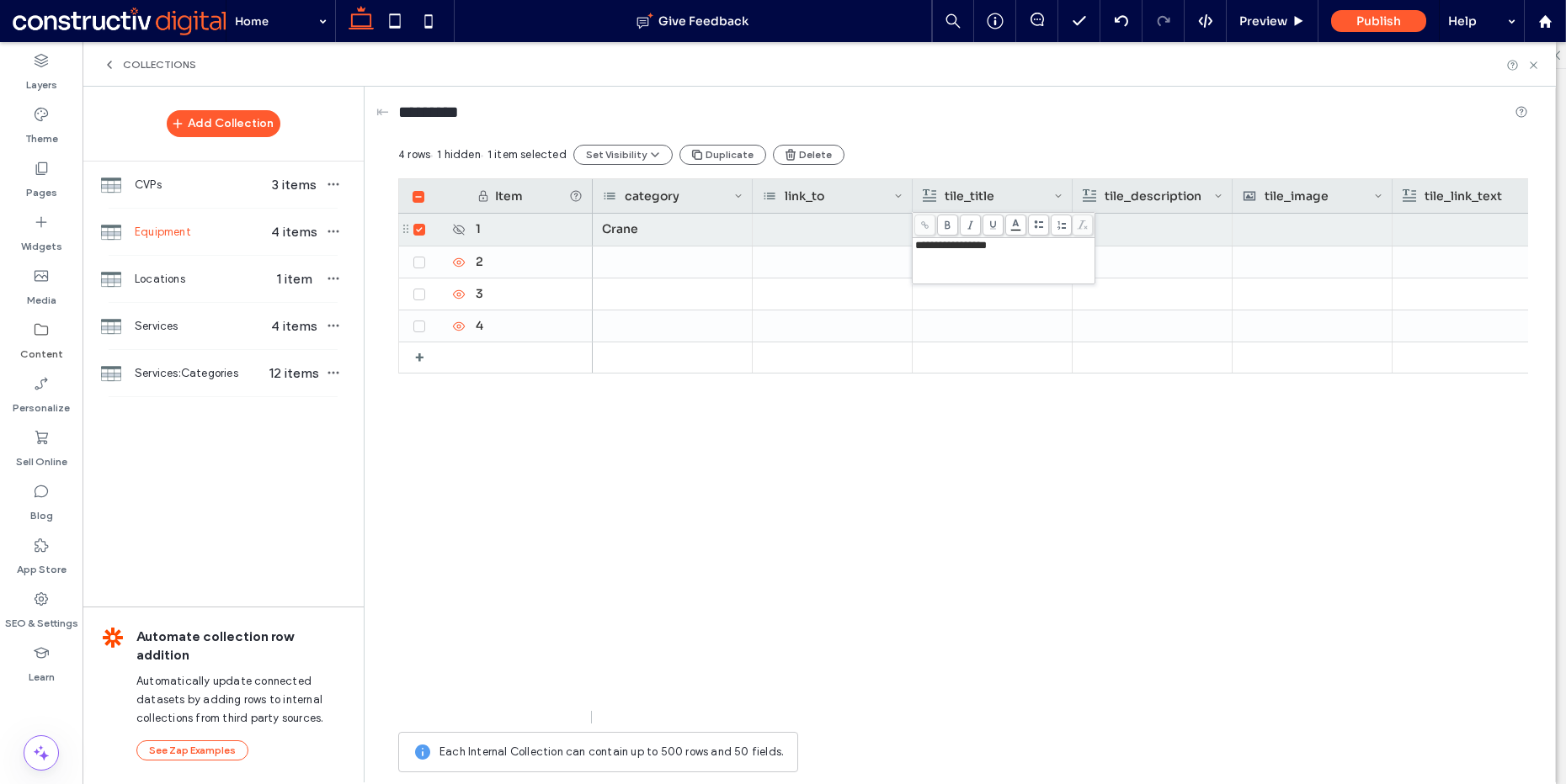
click at [989, 286] on div at bounding box center [992, 294] width 141 height 31
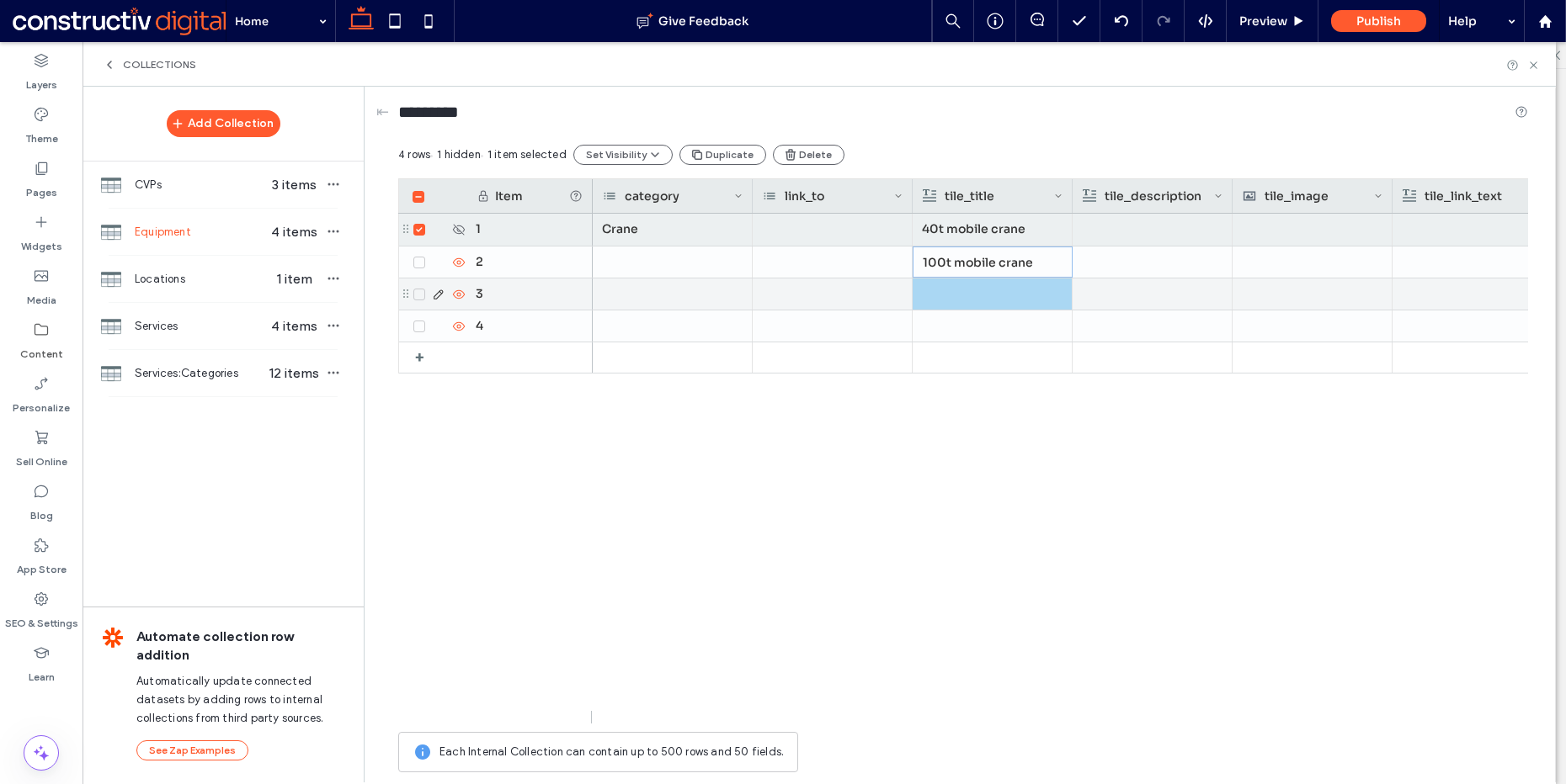
click at [987, 290] on div at bounding box center [992, 294] width 141 height 31
click at [987, 290] on div at bounding box center [993, 294] width 140 height 29
click at [987, 290] on div "Rich Text Editor" at bounding box center [1004, 293] width 178 height 42
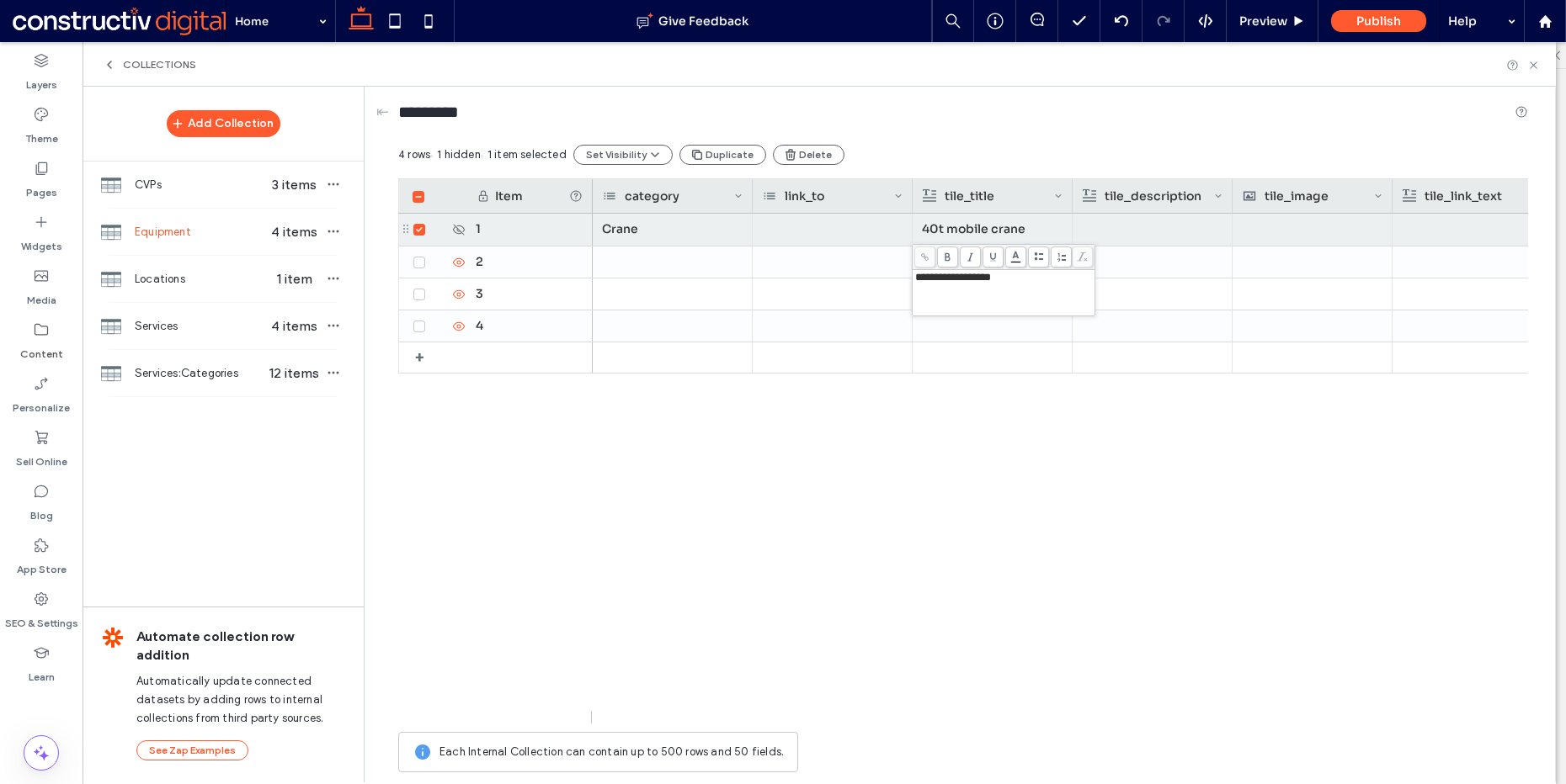
click at [438, 377] on div "+ 4 3 2 1 100t mobile crane Crane 40t mobile crane Franna AT-20 hire | Brisbane" at bounding box center [963, 462] width 1130 height 497
click at [421, 328] on icon at bounding box center [419, 326] width 7 height 5
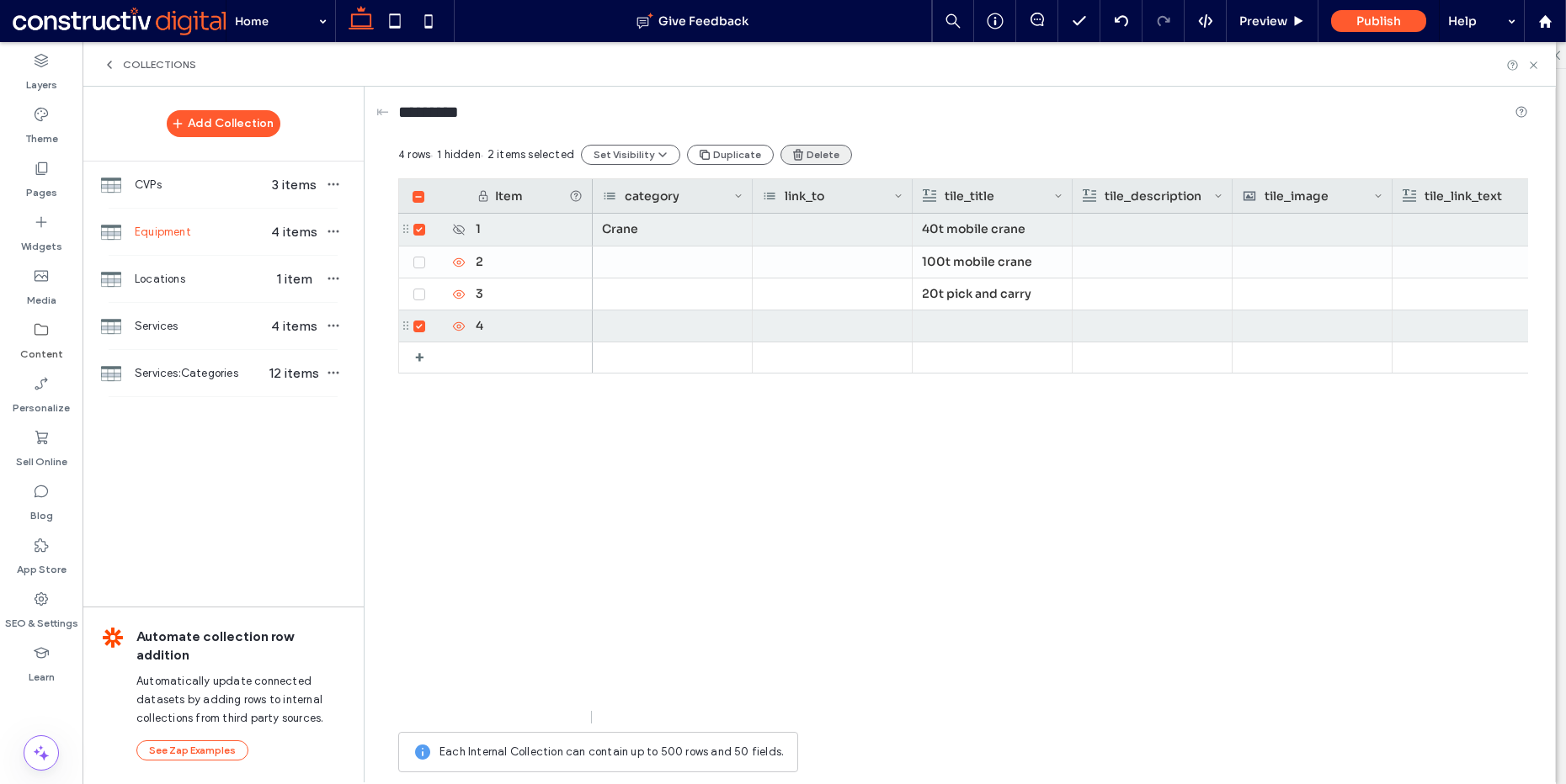
click at [817, 150] on button "Delete" at bounding box center [816, 155] width 72 height 20
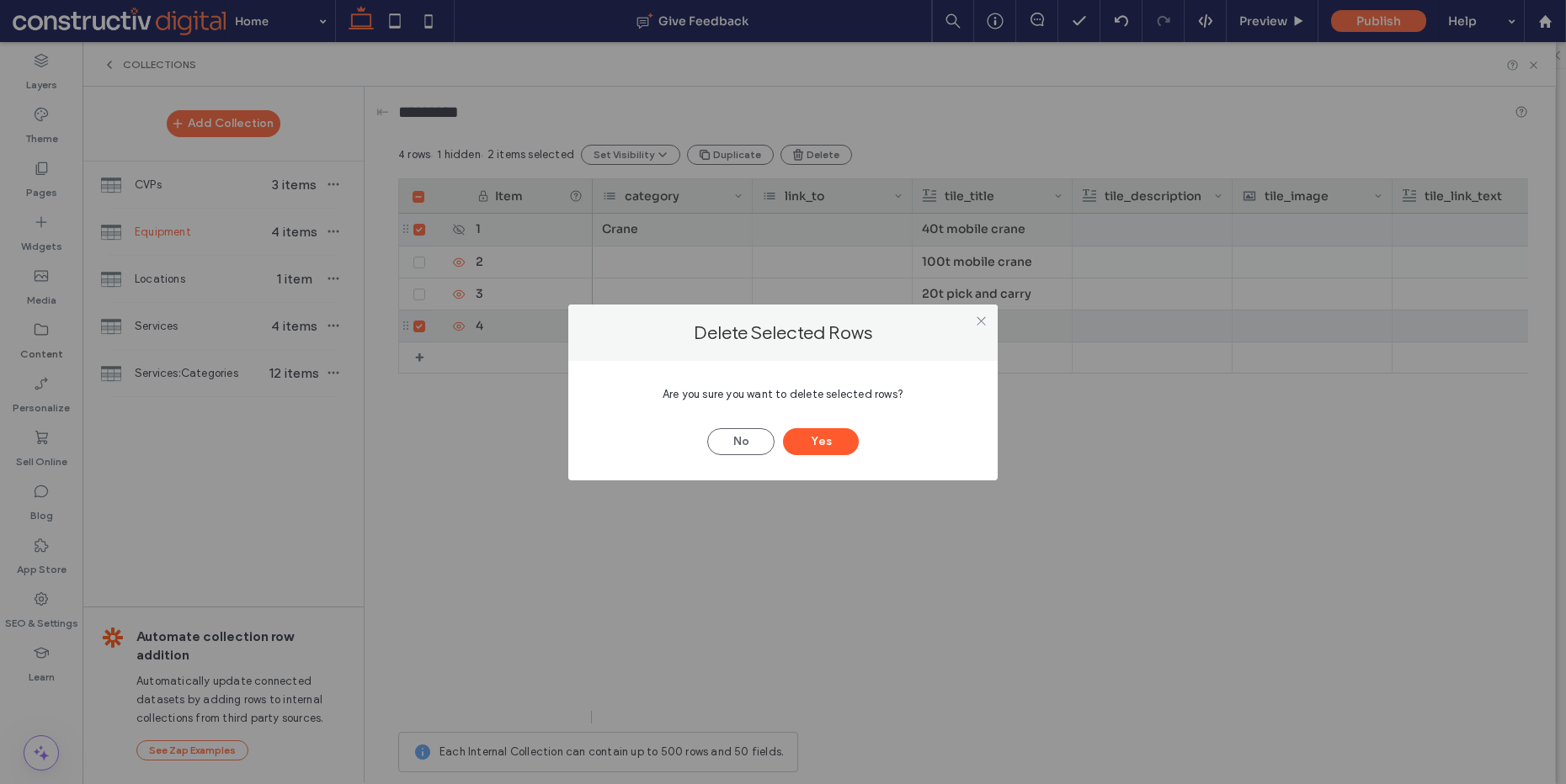
drag, startPoint x: 761, startPoint y: 450, endPoint x: 533, endPoint y: 311, distance: 267.0
click at [758, 446] on button "No" at bounding box center [741, 441] width 67 height 27
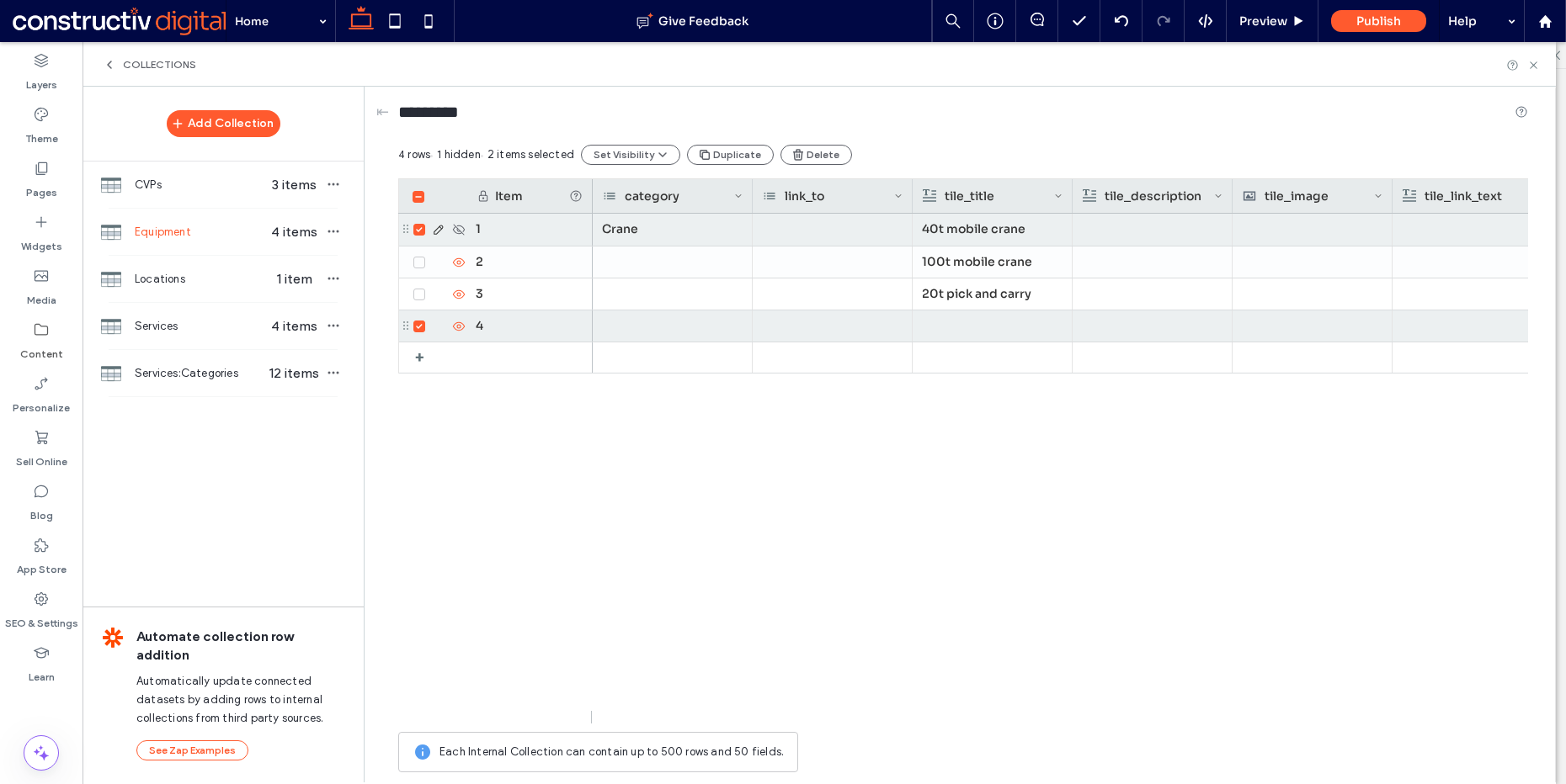
click at [420, 229] on icon at bounding box center [419, 230] width 6 height 5
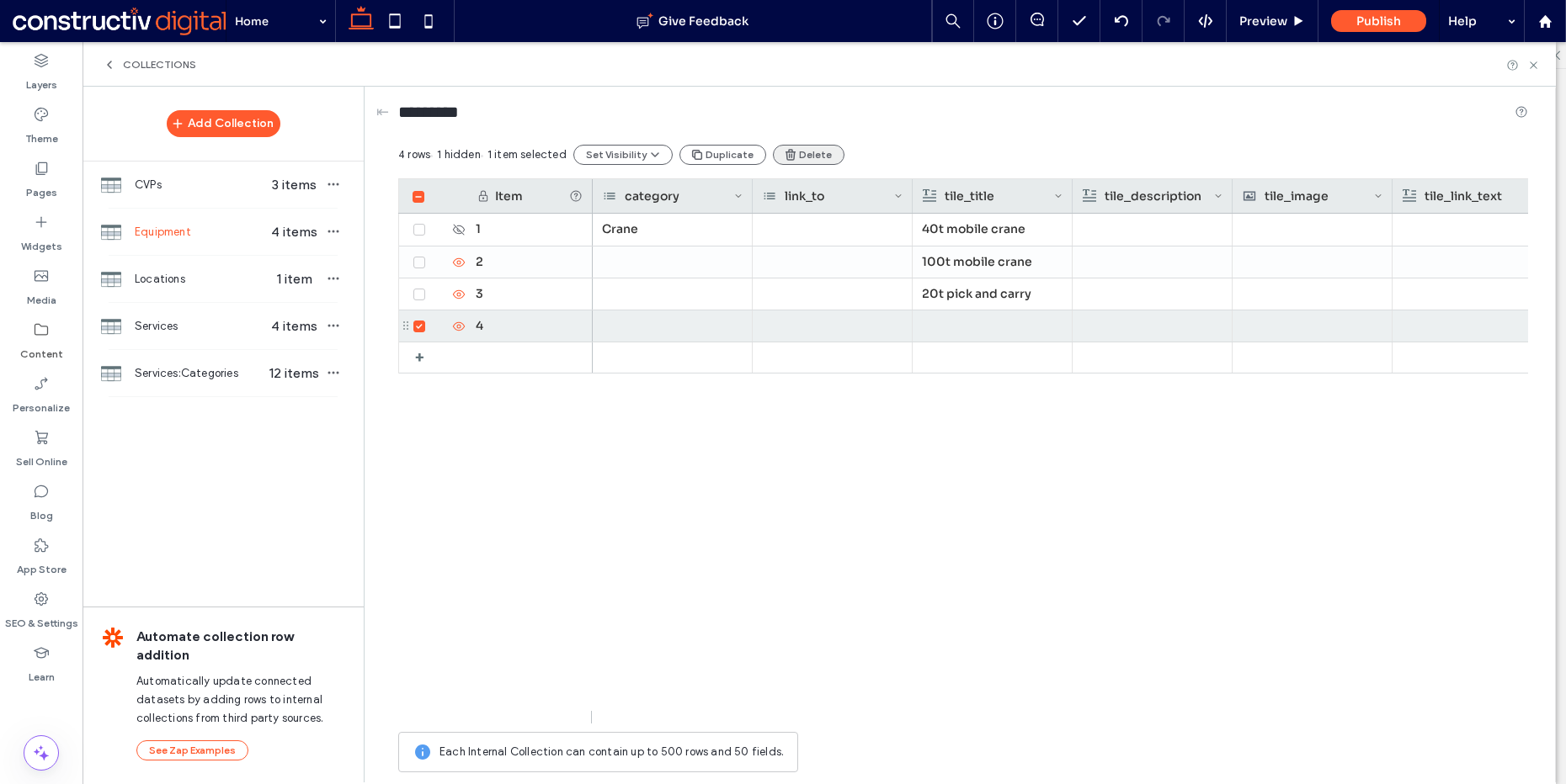
click at [801, 140] on div "*********" at bounding box center [963, 116] width 1130 height 58
click at [800, 148] on button "Delete" at bounding box center [809, 155] width 72 height 20
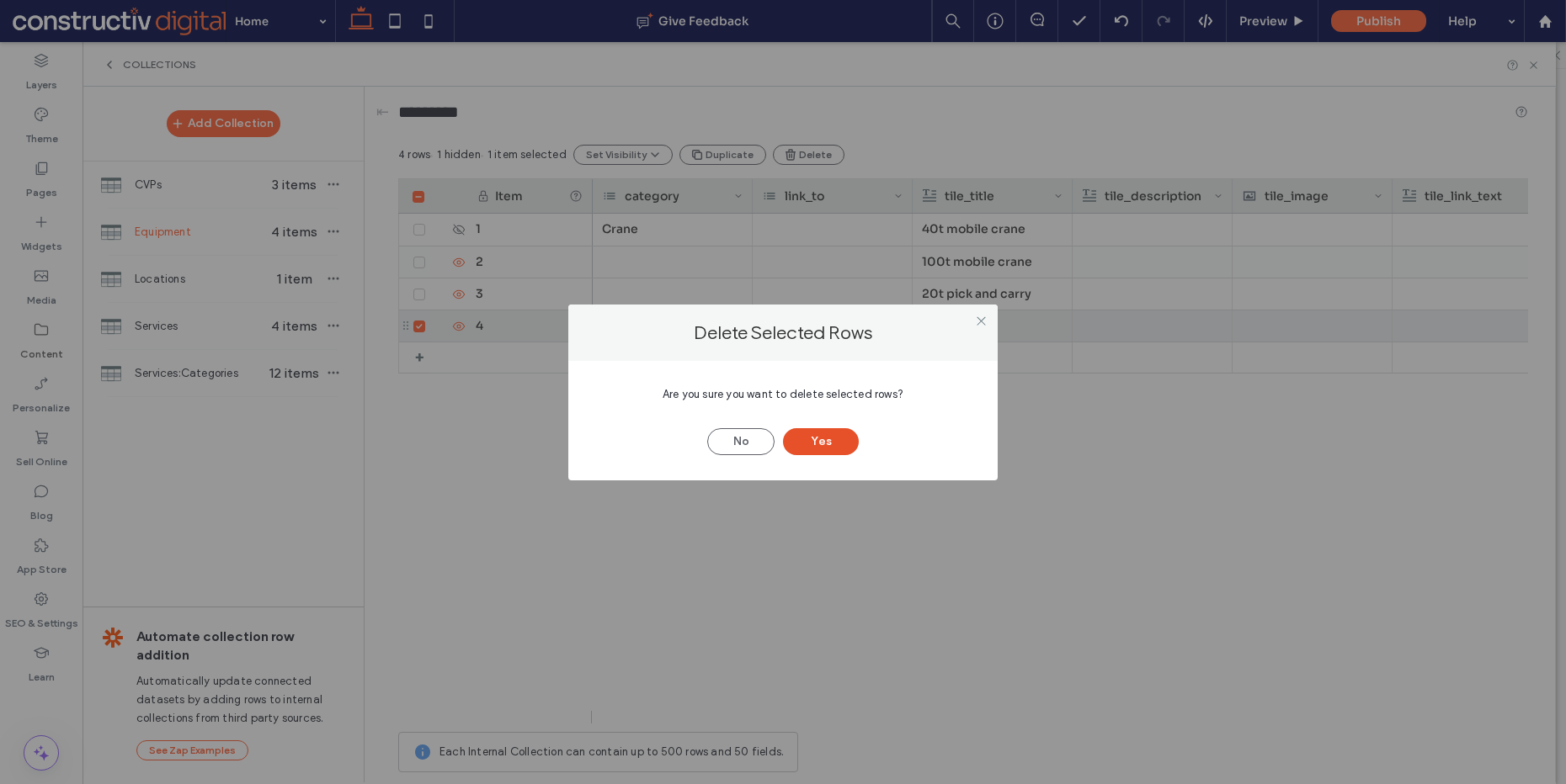
click at [830, 443] on button "Yes" at bounding box center [821, 441] width 76 height 27
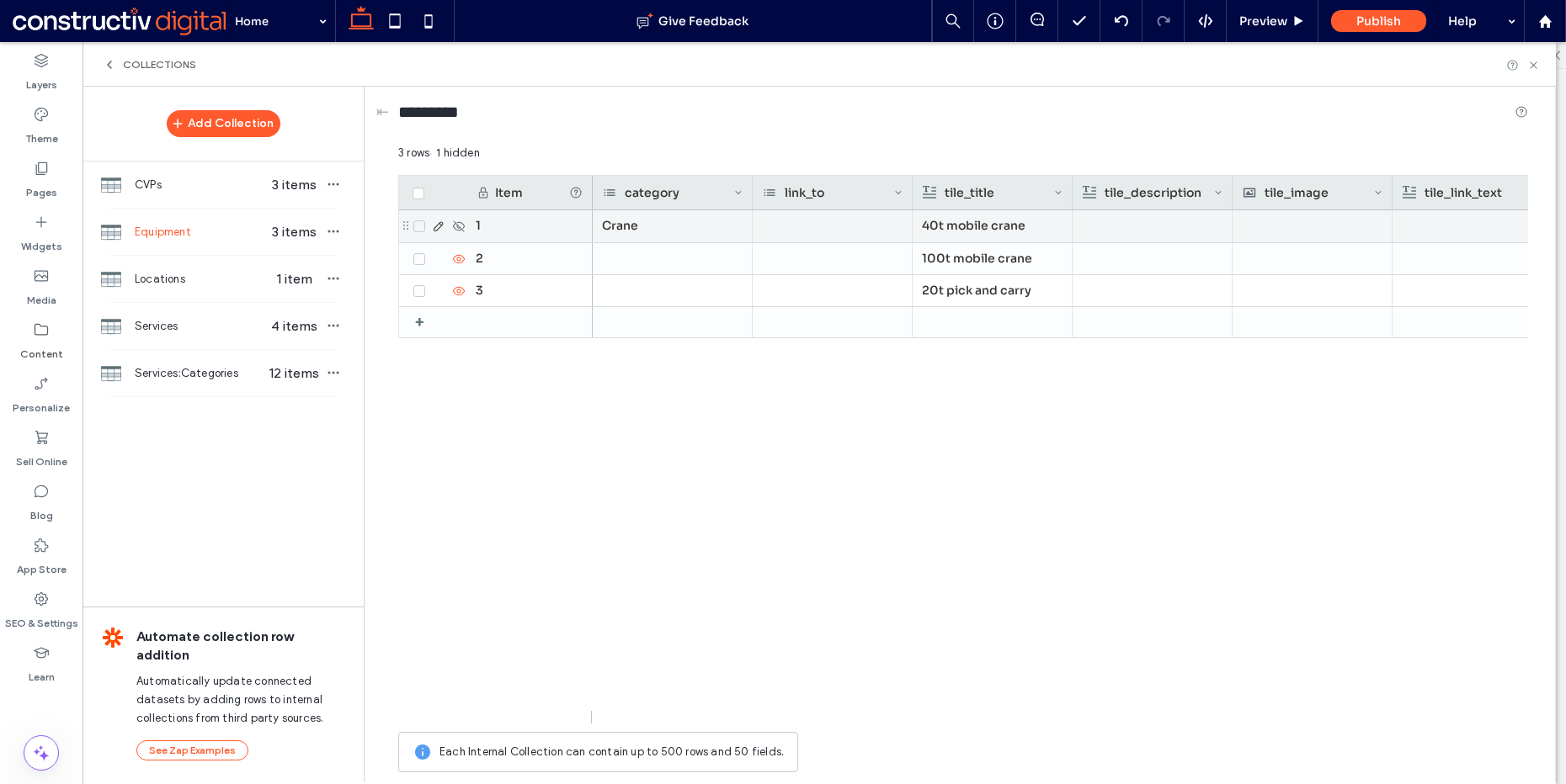
click at [459, 229] on icon at bounding box center [459, 226] width 13 height 13
click at [654, 229] on div "Crane" at bounding box center [673, 227] width 160 height 32
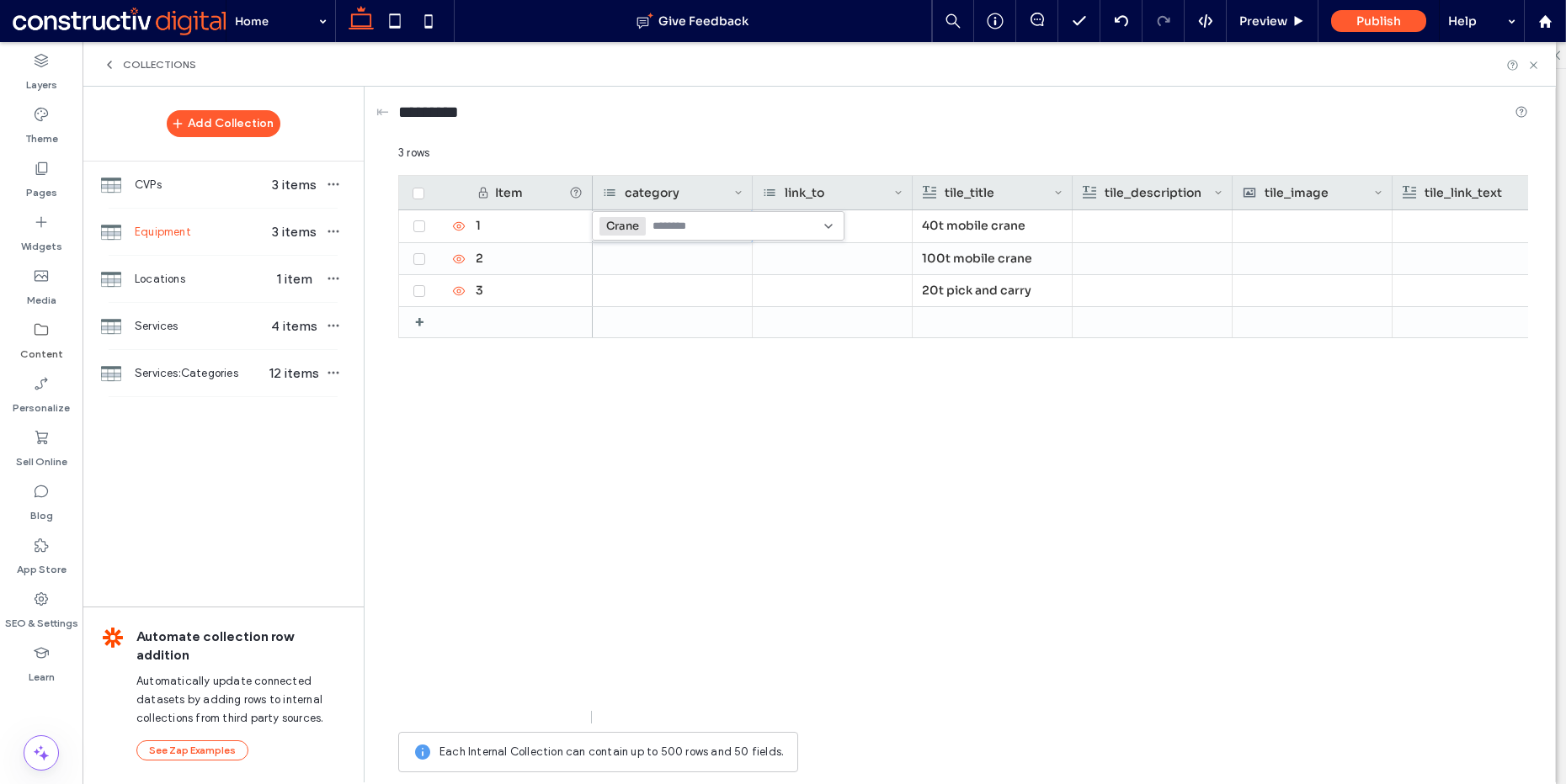
drag, startPoint x: 634, startPoint y: 228, endPoint x: 680, endPoint y: 278, distance: 67.9
click at [634, 228] on span "Crane" at bounding box center [625, 226] width 36 height 13
click at [758, 428] on div "20t pick and carry 100t mobile crane 40t mobile crane Franna AT-20 hire | Brisb…" at bounding box center [1060, 467] width 935 height 513
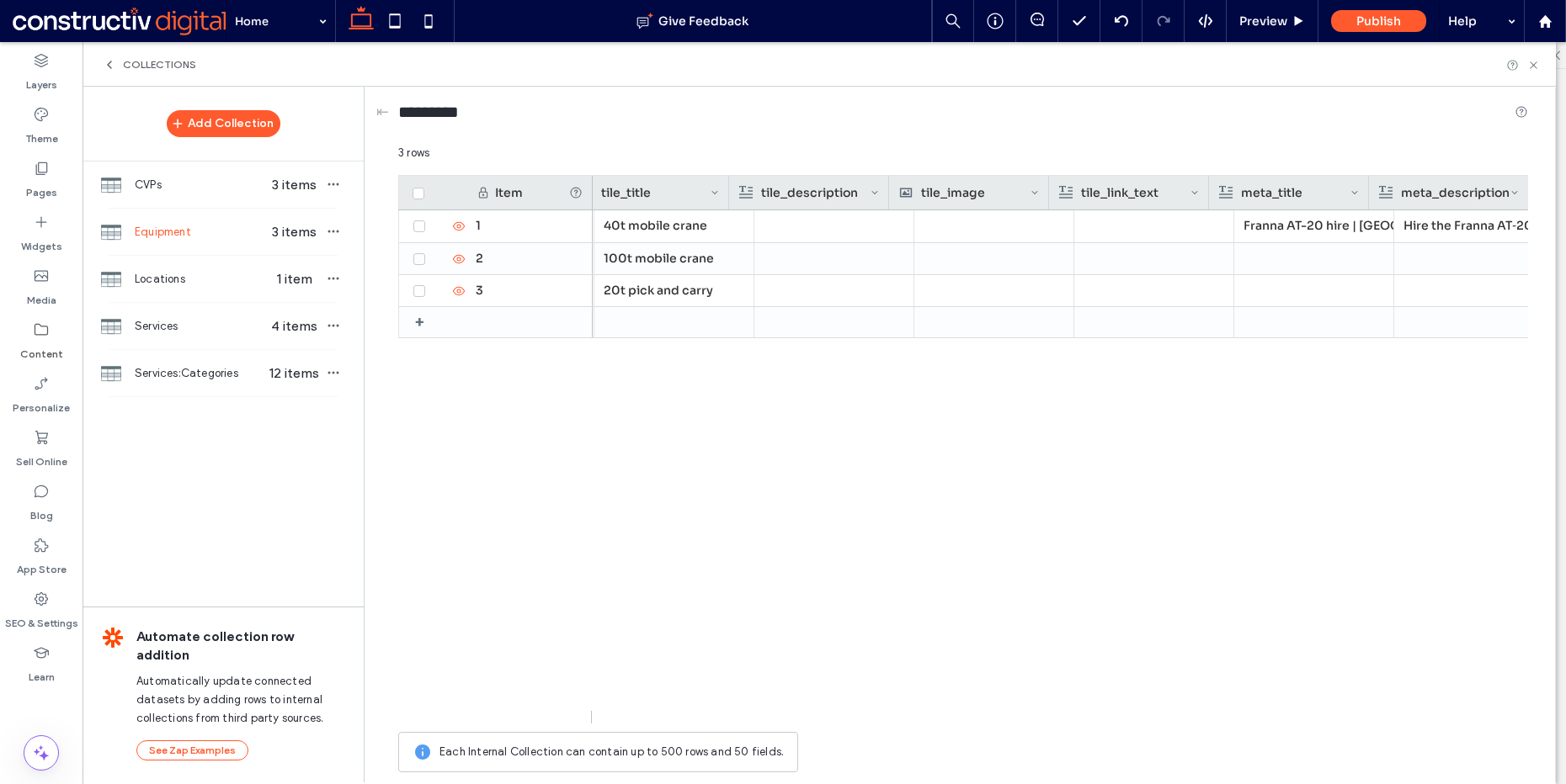
scroll to position [0, 344]
click at [797, 194] on div "tile_description" at bounding box center [804, 193] width 131 height 34
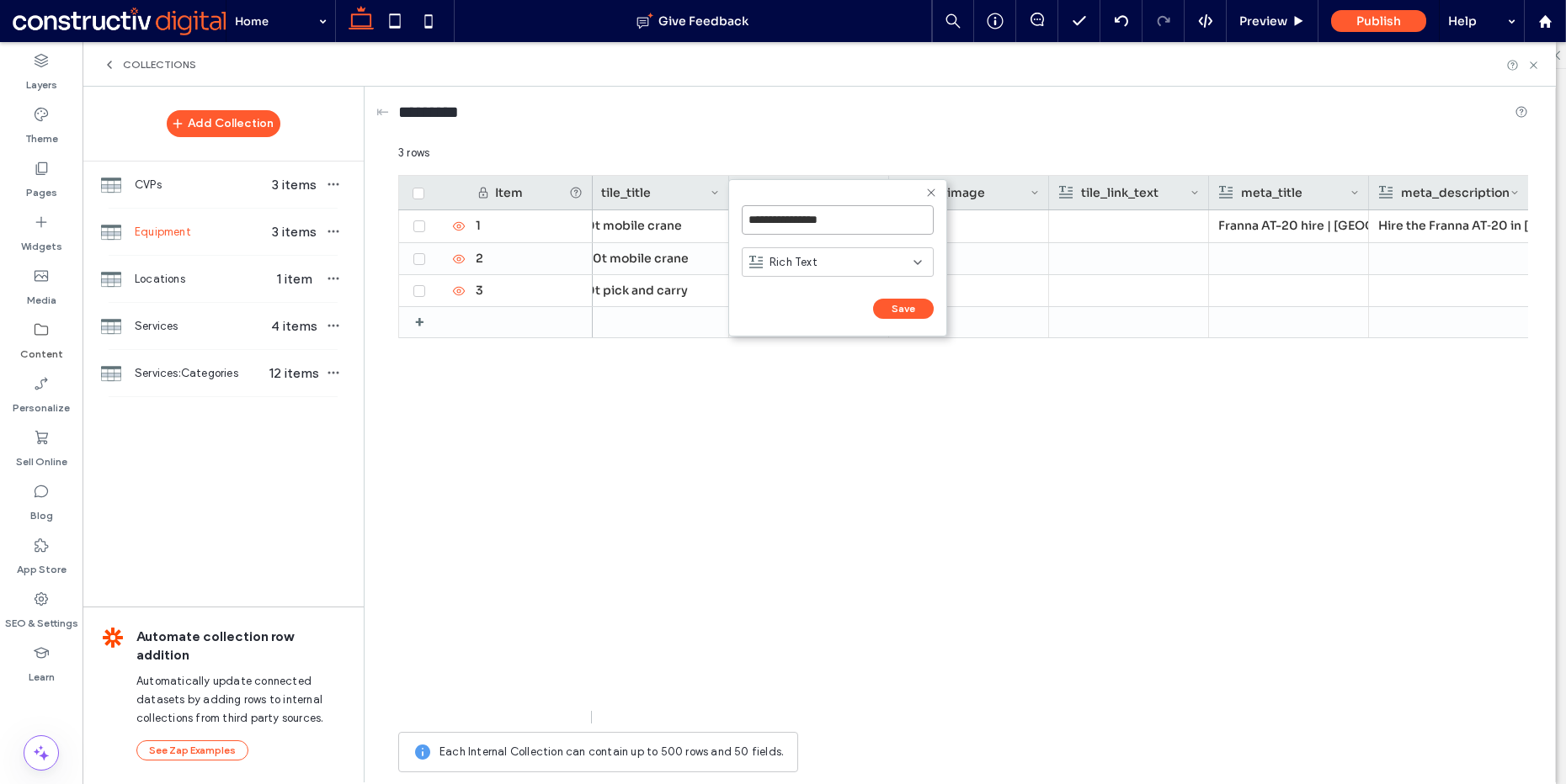
click at [885, 228] on input "**********" at bounding box center [837, 220] width 192 height 29
type input "**********"
click input "******" at bounding box center [760, 326] width 37 height 14
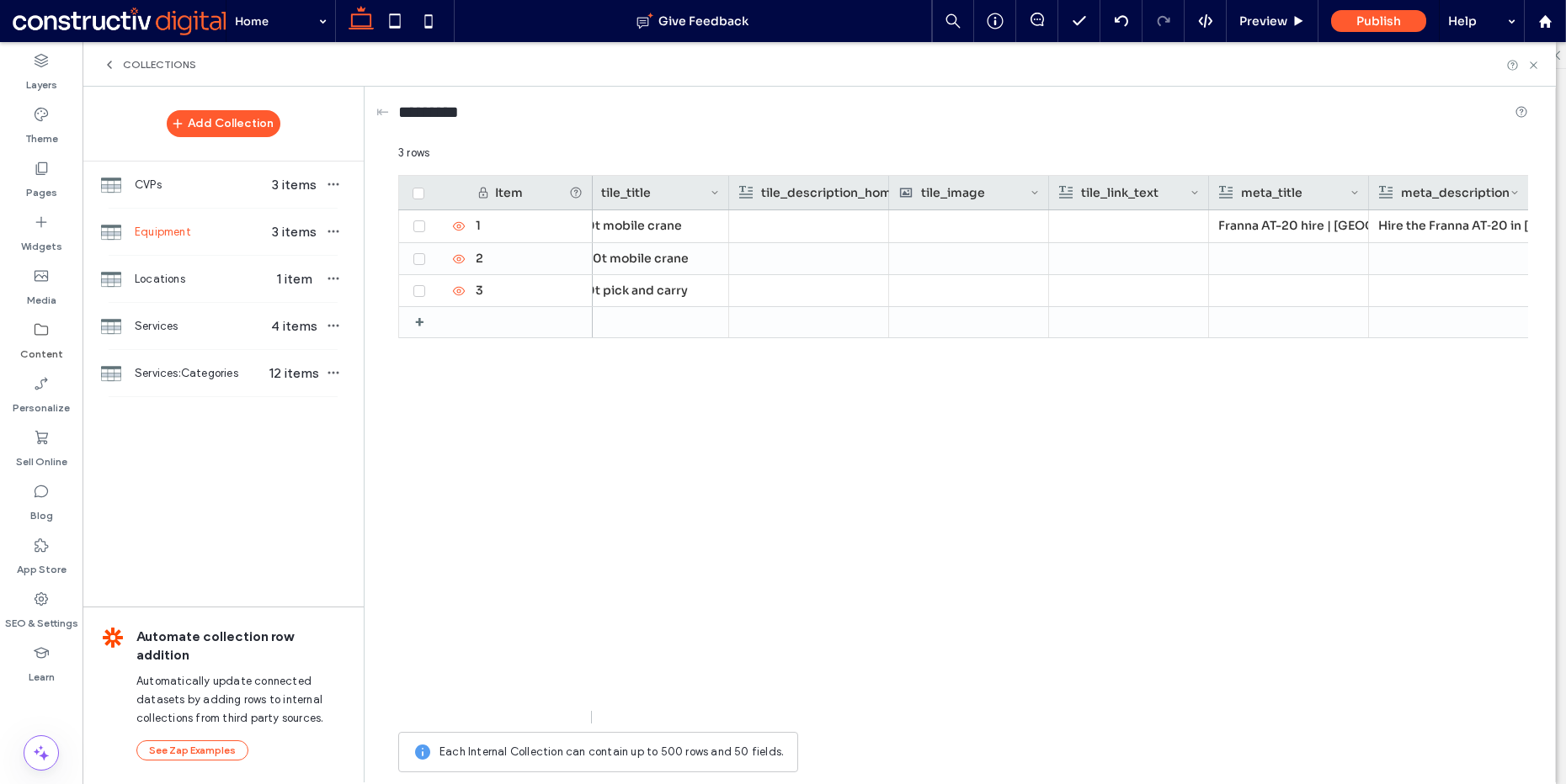
click at [816, 226] on div at bounding box center [808, 227] width 141 height 32
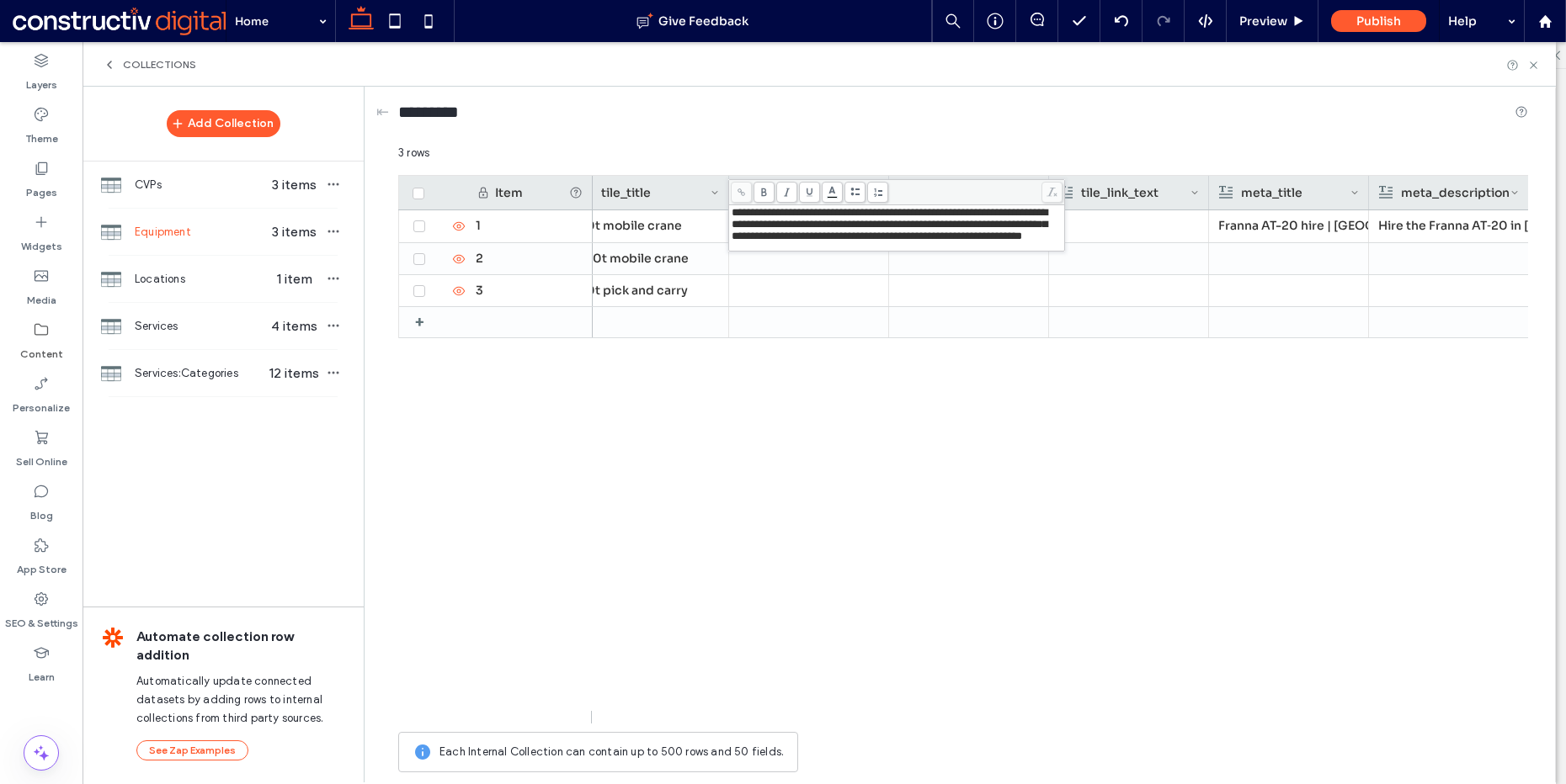
click at [793, 276] on div at bounding box center [808, 291] width 141 height 31
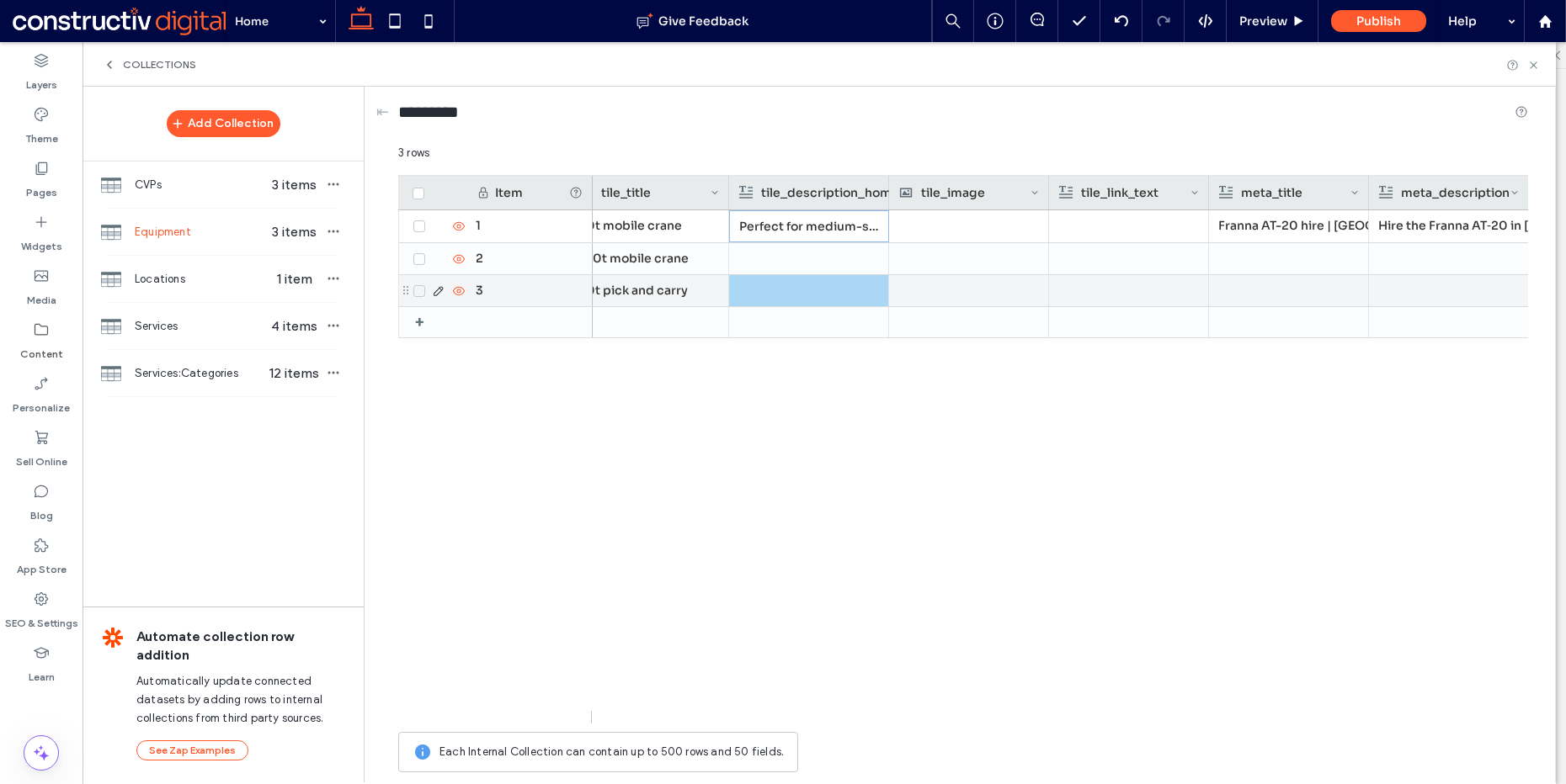
click at [793, 265] on div at bounding box center [808, 259] width 141 height 31
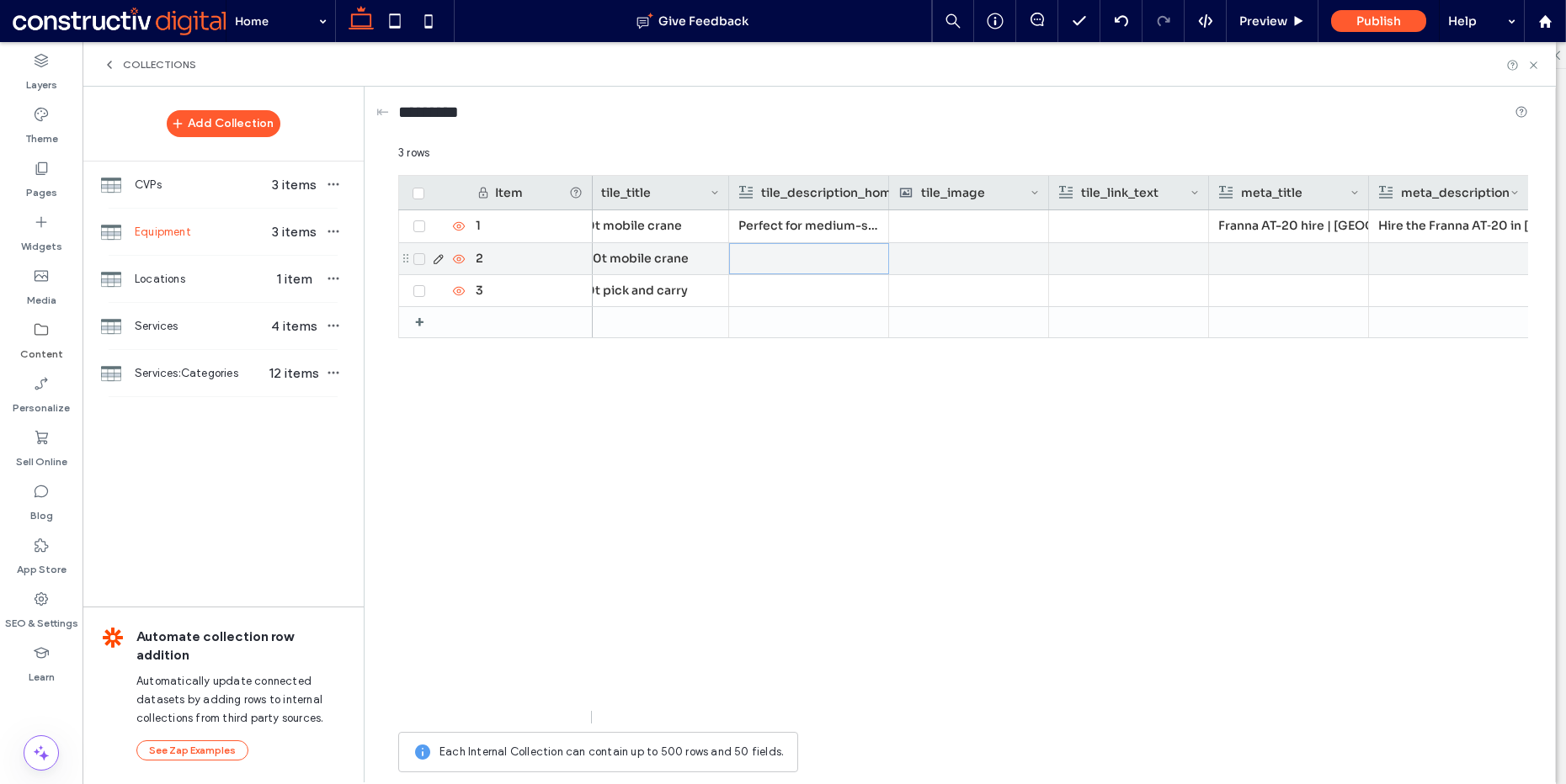
click at [793, 265] on div at bounding box center [809, 258] width 140 height 29
click at [796, 257] on div "Rich Text Editor" at bounding box center [820, 261] width 178 height 42
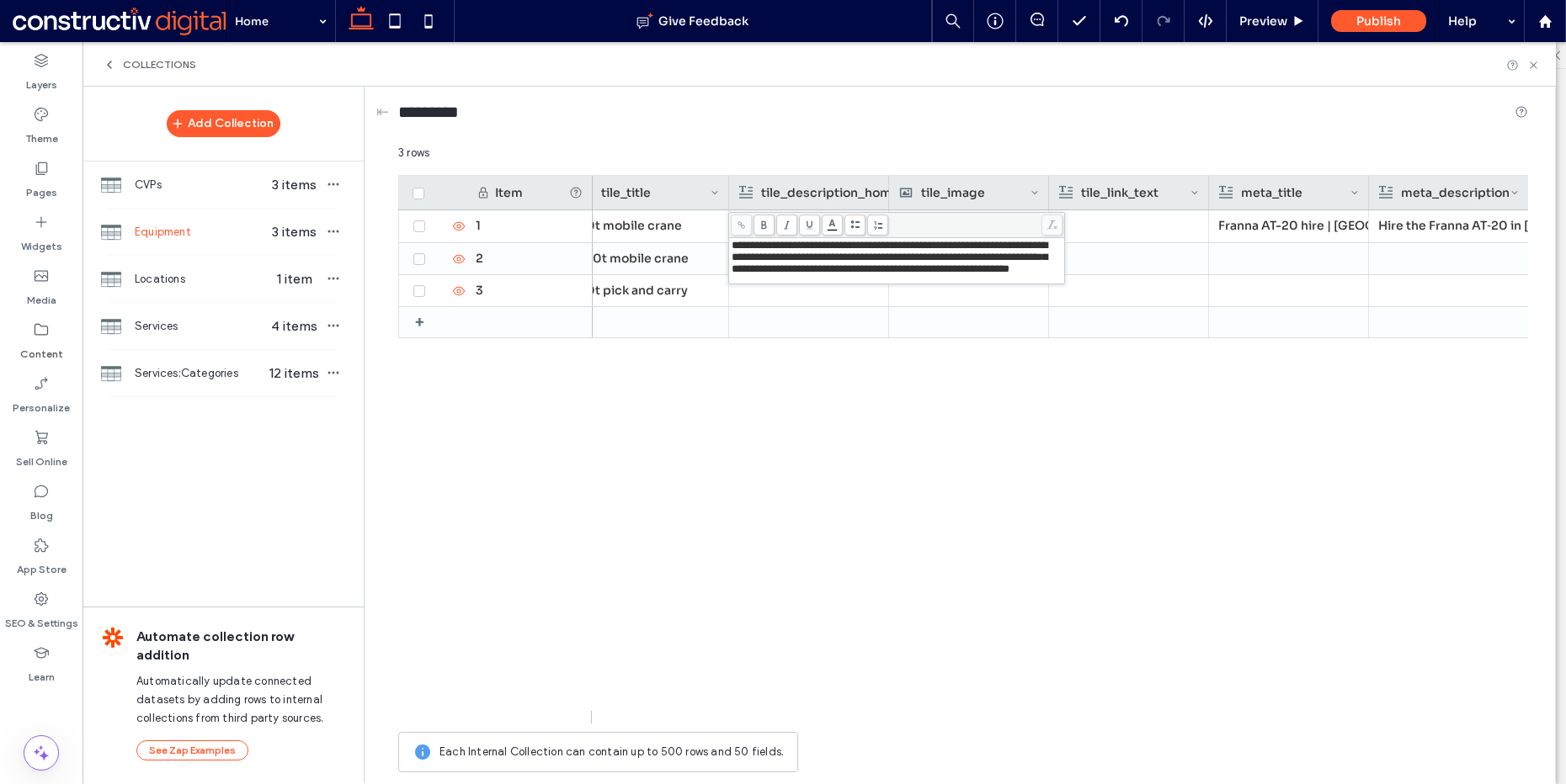
click at [825, 319] on div at bounding box center [808, 323] width 141 height 30
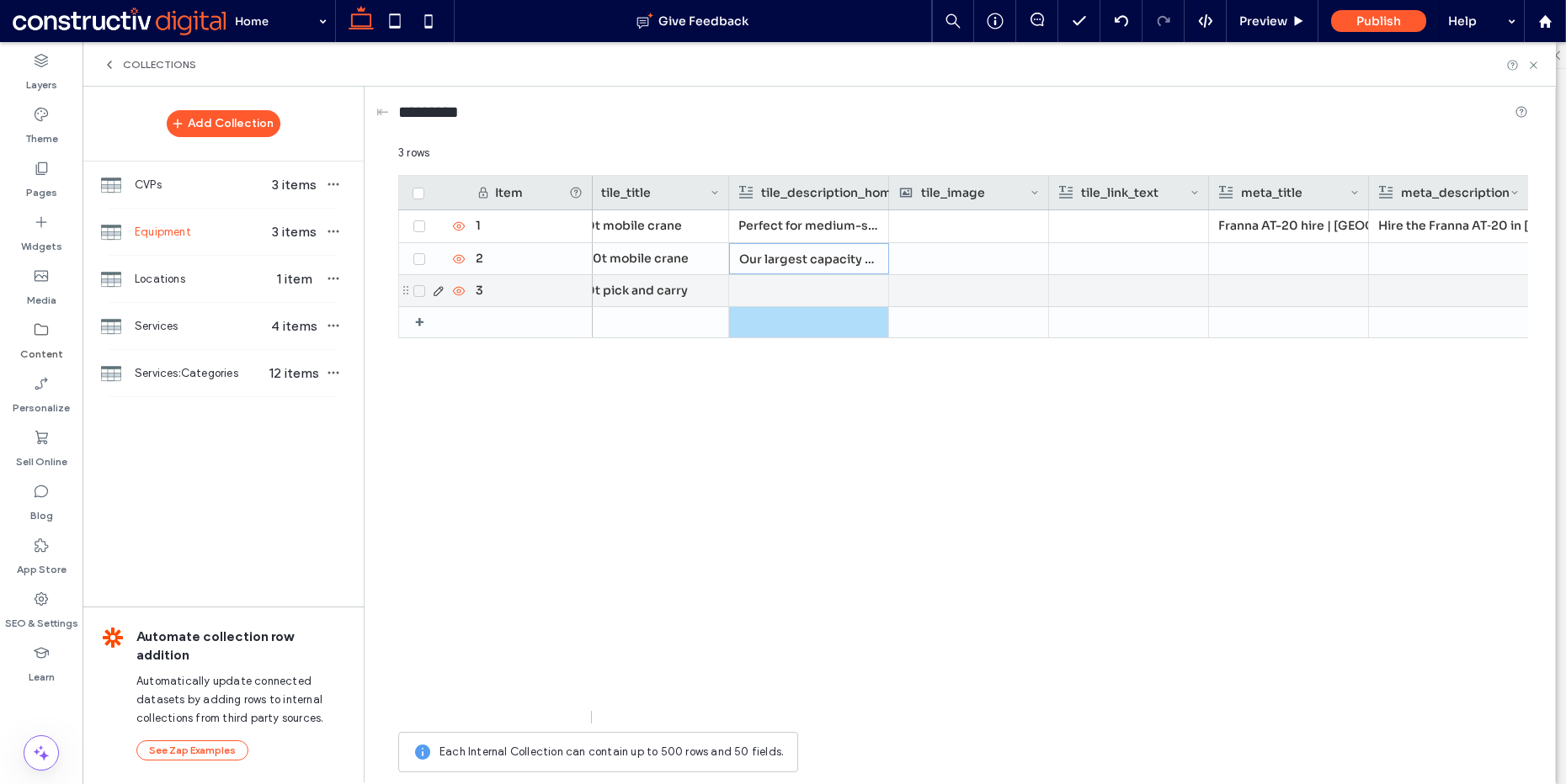
click at [817, 299] on div at bounding box center [808, 291] width 141 height 31
click at [817, 292] on div at bounding box center [809, 290] width 140 height 29
click at [810, 287] on div "Rich Text Editor" at bounding box center [820, 293] width 178 height 42
click at [697, 285] on p "20t pick and carry" at bounding box center [649, 291] width 141 height 30
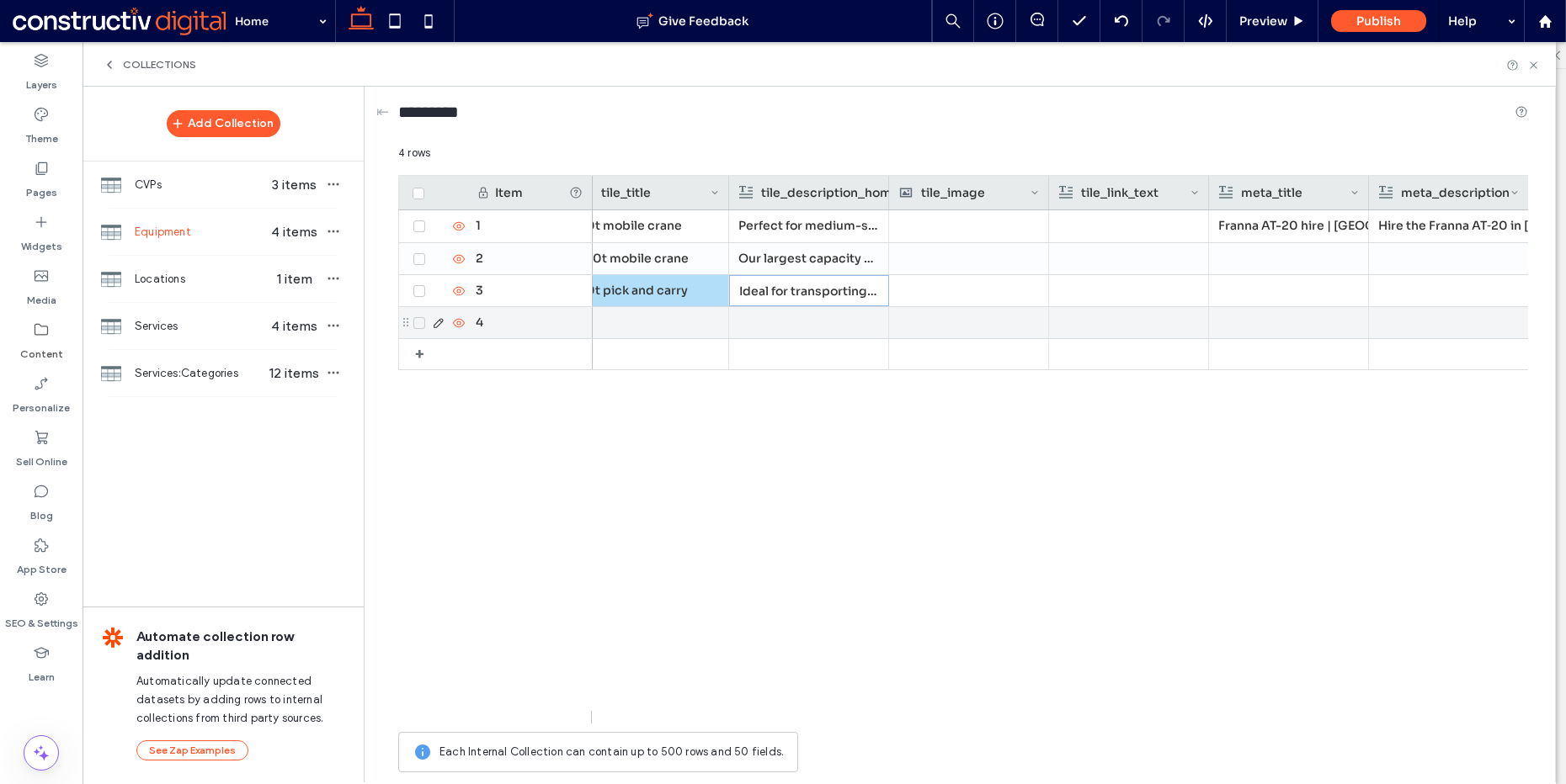
click at [420, 324] on icon at bounding box center [419, 323] width 7 height 5
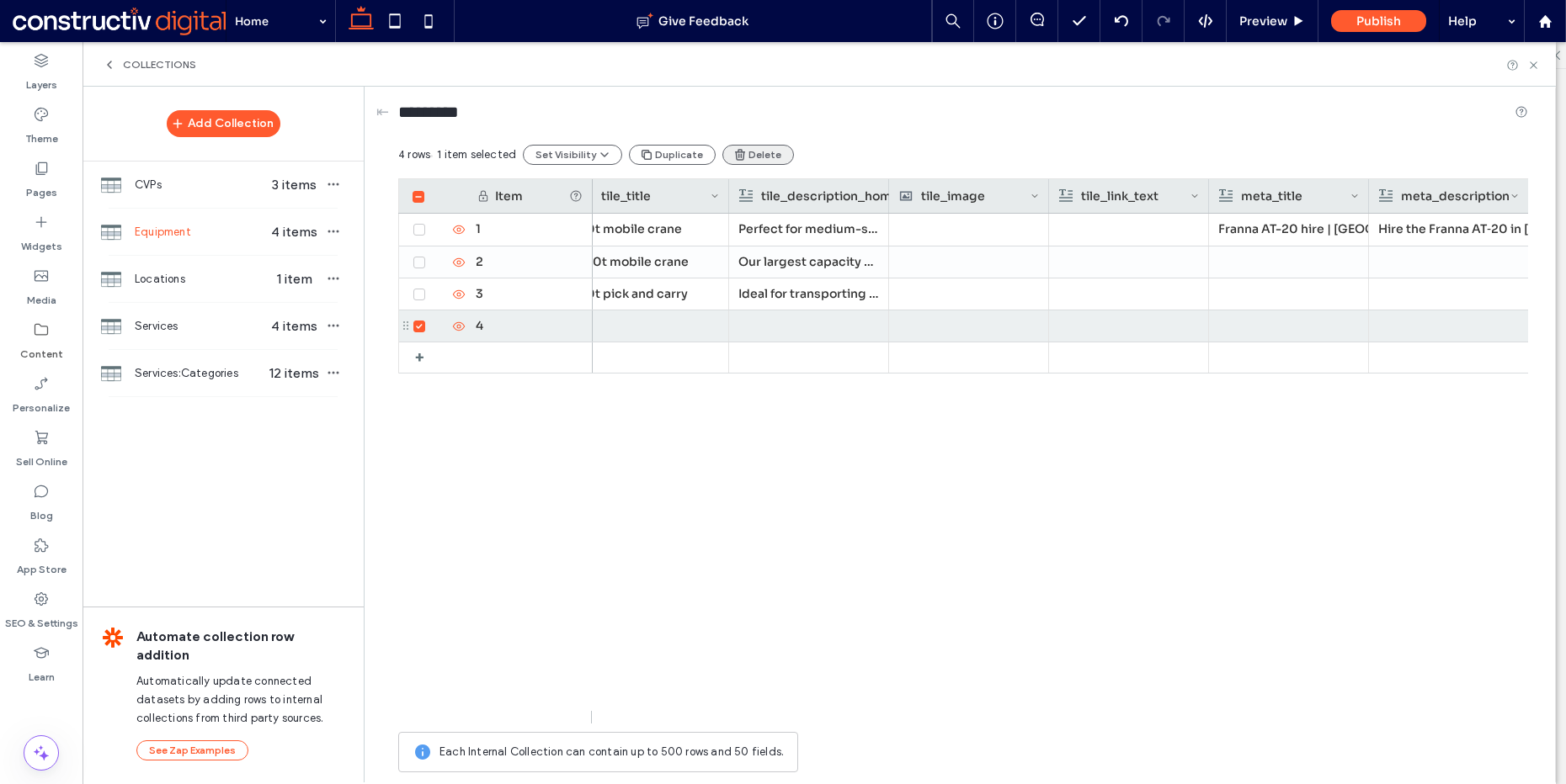
click at [756, 156] on button "Delete" at bounding box center [759, 155] width 72 height 20
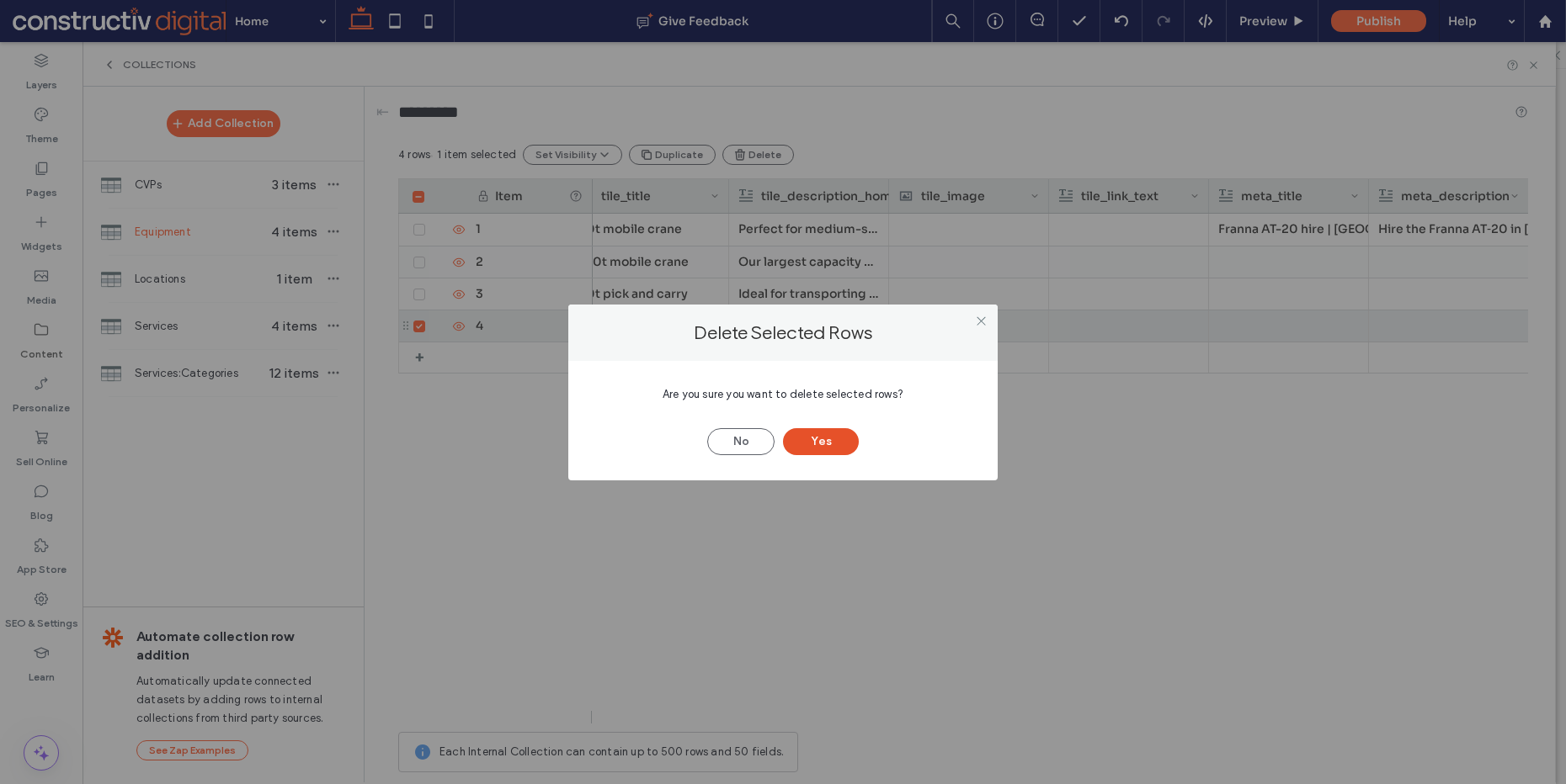
click at [820, 439] on button "Yes" at bounding box center [821, 441] width 76 height 27
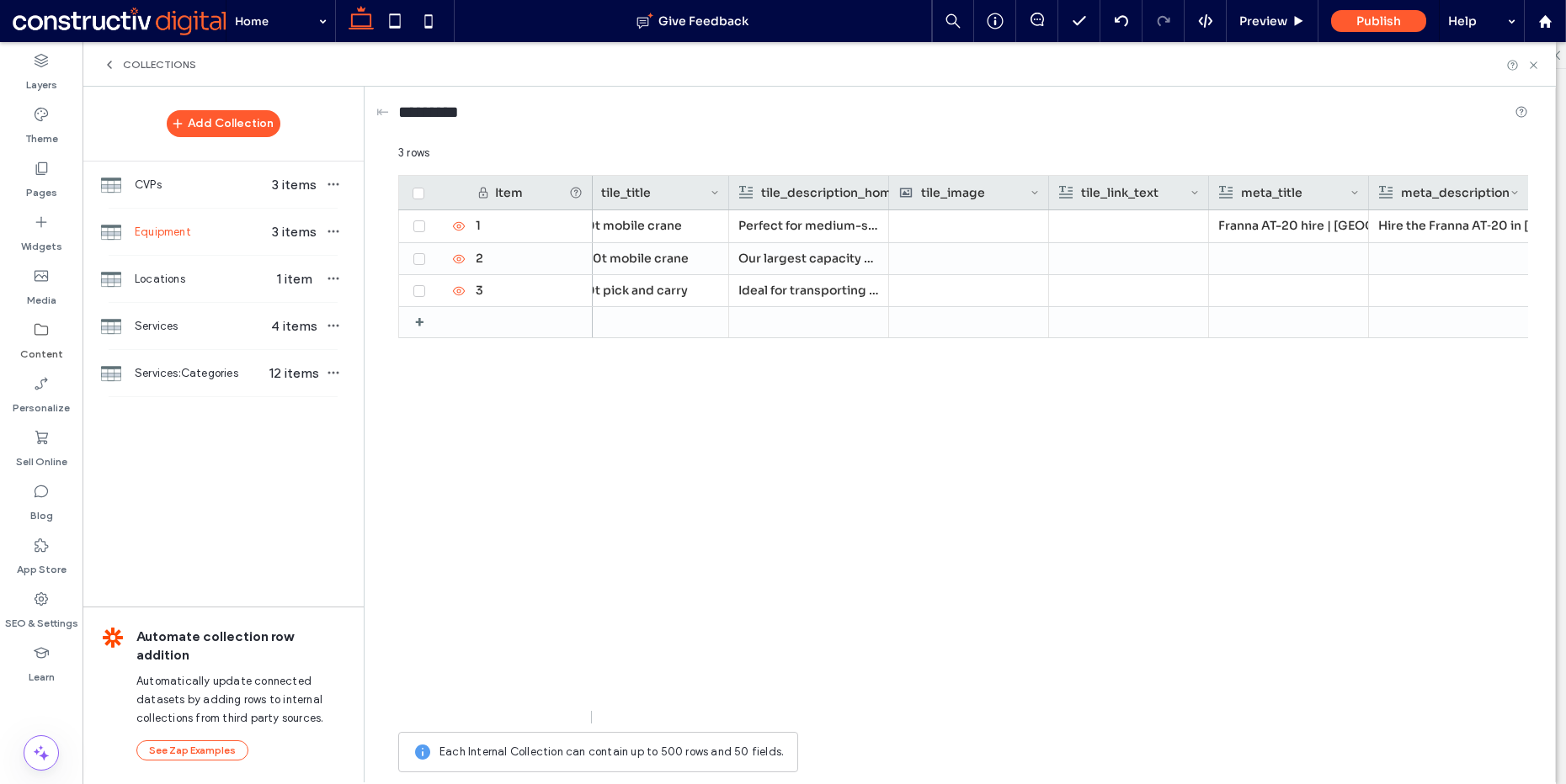
click at [934, 436] on div "40t mobile crane Perfect for medium-scale construction and structural steel lif…" at bounding box center [1060, 467] width 935 height 513
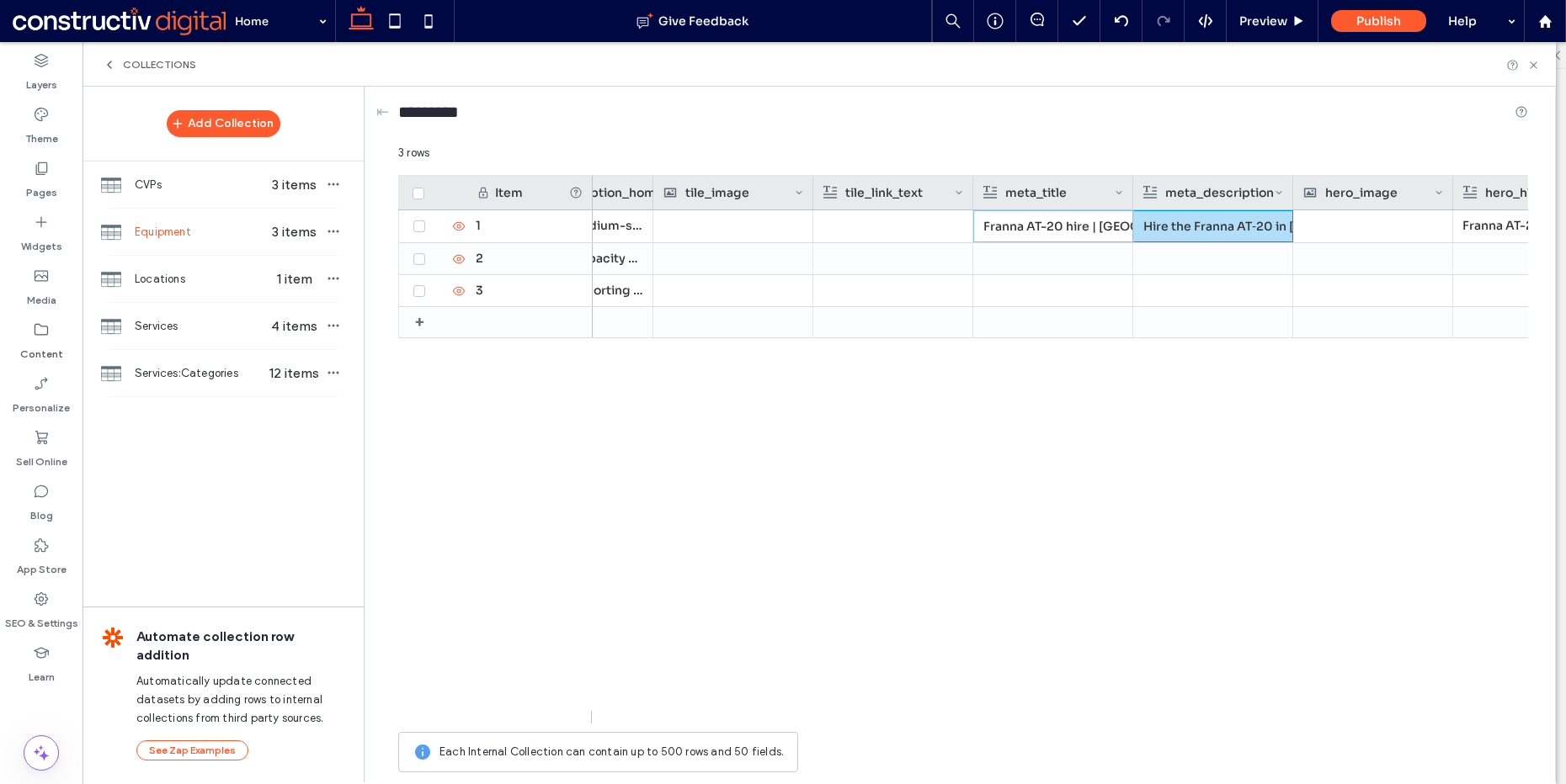
scroll to position [0, 647]
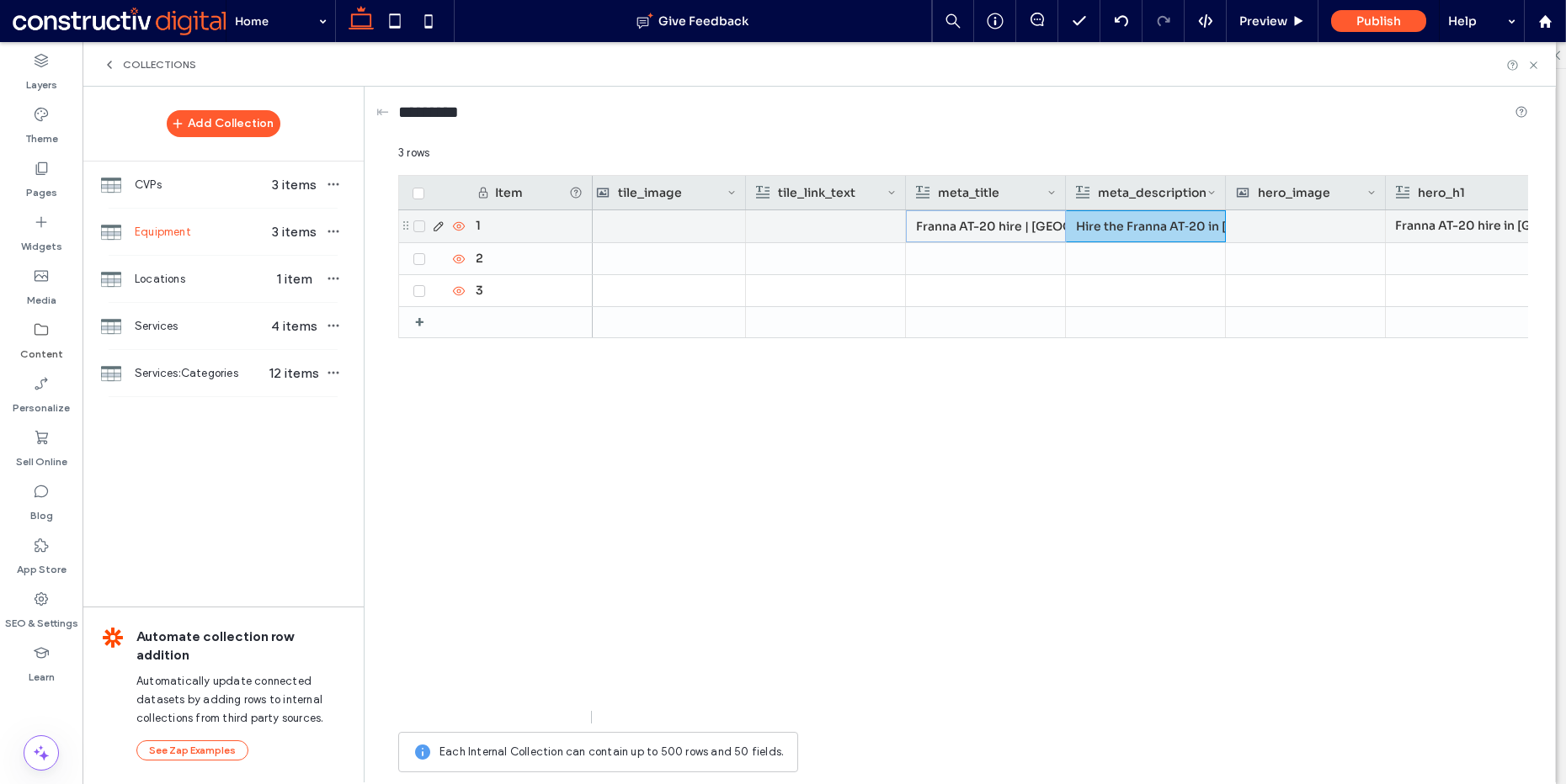
drag, startPoint x: 1293, startPoint y: 228, endPoint x: 1162, endPoint y: 228, distance: 131.0
click at [1162, 228] on div "The Franna AT‑20 is a compact, 20‑tonne pick-and-carry crane for material handl…" at bounding box center [1495, 227] width 3099 height 32
click at [730, 225] on icon at bounding box center [730, 224] width 13 height 13
click at [1370, 221] on icon at bounding box center [1369, 223] width 13 height 13
click at [1154, 221] on div "Hire the Franna AT‑20 in Brisbane for pick-and-carry lifts on civil, industrial…" at bounding box center [1145, 226] width 141 height 30
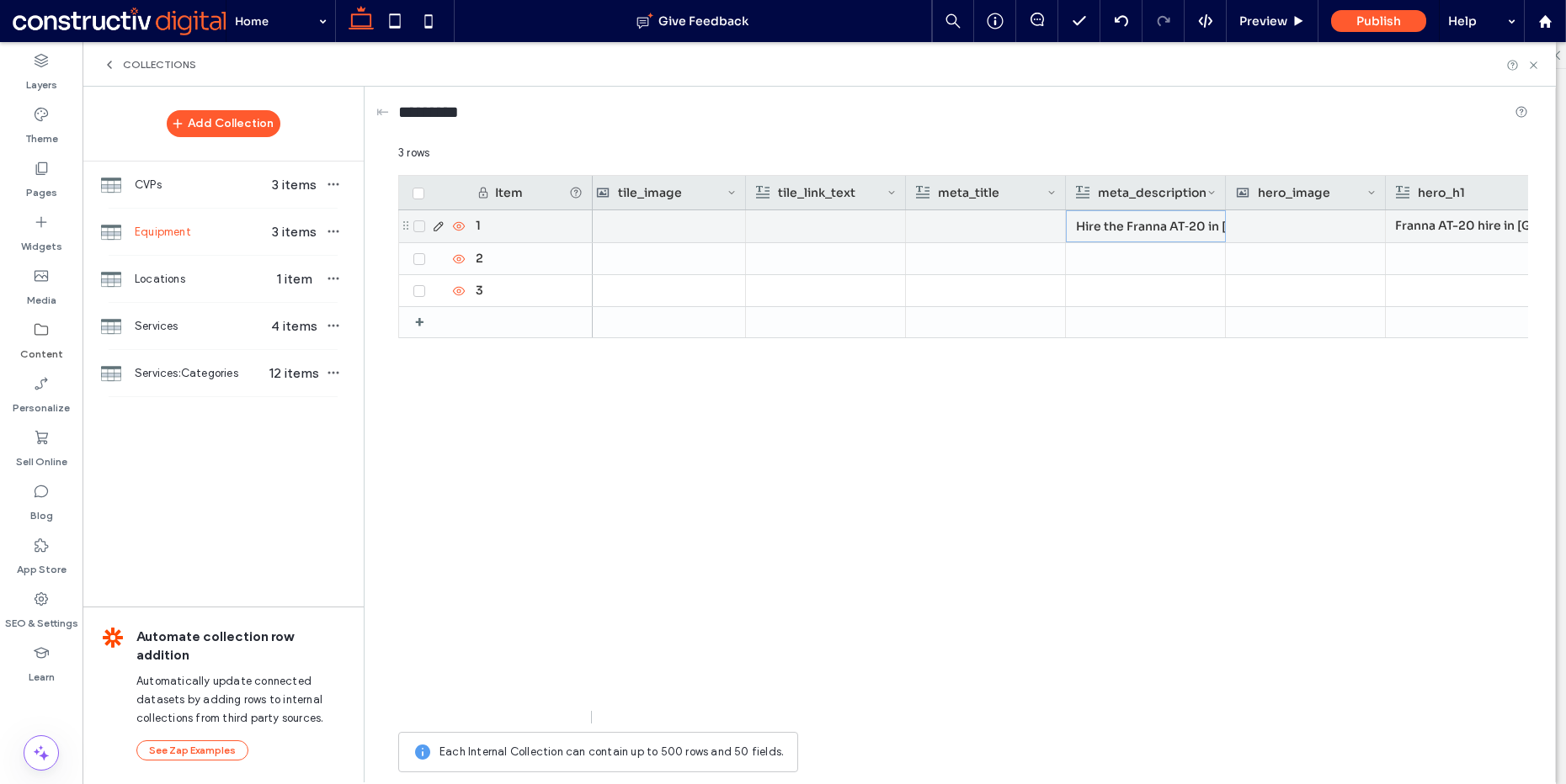
click at [1432, 218] on div "Franna AT-20 hire in Brisbane and South East Queensland" at bounding box center [1465, 226] width 141 height 30
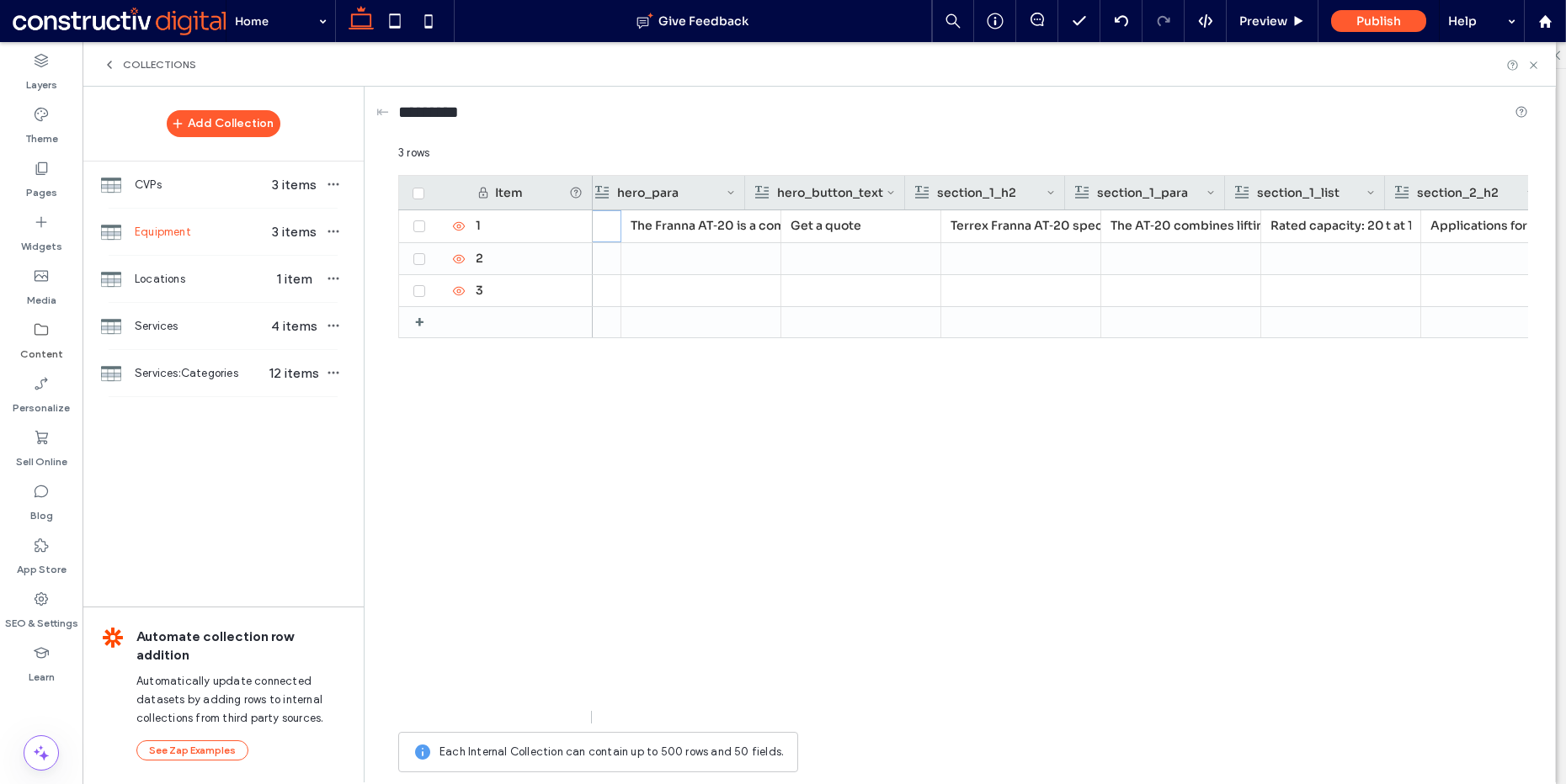
scroll to position [0, 0]
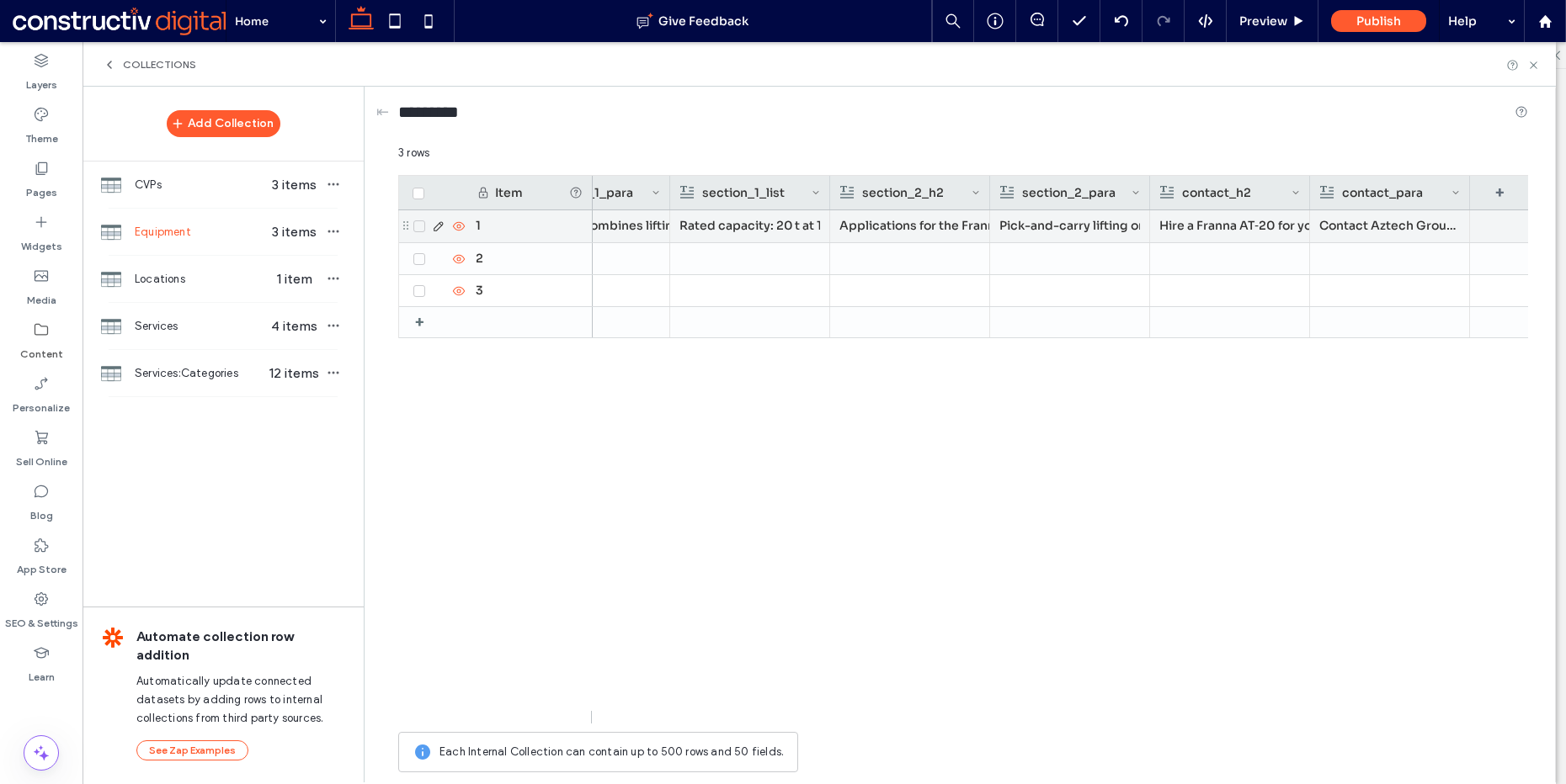
click at [1369, 228] on p "Contact Aztech Group to book the Franna AT‑20 for your next lift. We offer flex…" at bounding box center [1389, 226] width 141 height 30
click at [1273, 229] on div "Hire a Franna AT‑20 for your next lift" at bounding box center [1229, 226] width 141 height 30
click at [1111, 230] on li "Pick-and-carry lifting on tight or busy worksites" at bounding box center [1069, 226] width 141 height 30
click at [923, 230] on div "Applications for the Franna AT‑20" at bounding box center [909, 226] width 141 height 30
click at [762, 230] on li "Rated capacity: 20 t at 1.4 m radius; 1.6 t at 15.8 m radius" at bounding box center [751, 227] width 140 height 30
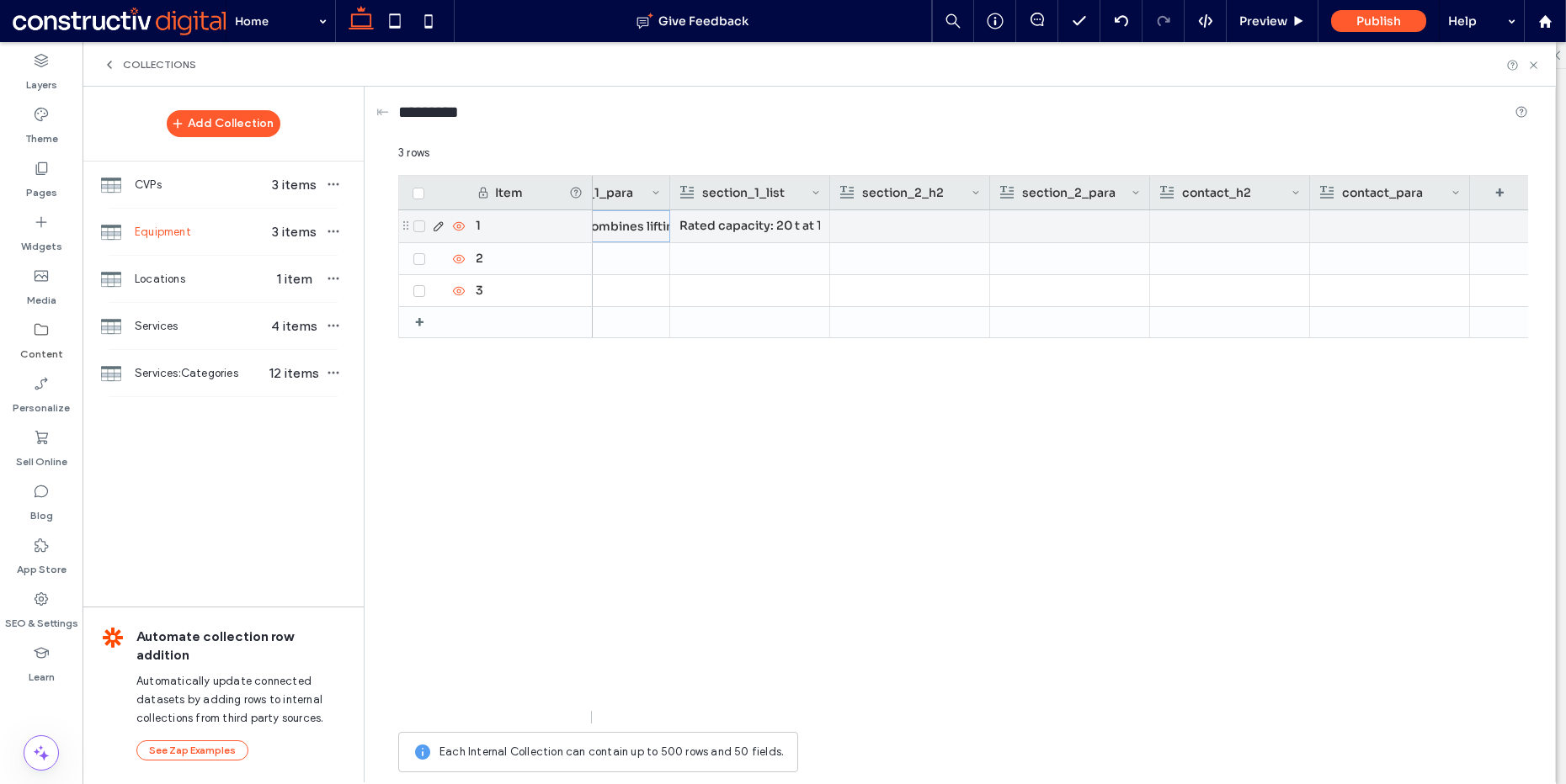
click at [635, 230] on div "The AT‑20 combines lifting strength with on-road agility, making it a reliable …" at bounding box center [591, 227] width 140 height 30
click at [1075, 220] on div "Terrex Franna AT‑20 specifications" at bounding box center [1072, 227] width 140 height 30
click at [894, 223] on div "Get a quote" at bounding box center [911, 226] width 141 height 30
click at [758, 229] on div "The Franna AT‑20 is a compact, 20‑tonne pick-and-carry crane for material handl…" at bounding box center [752, 226] width 141 height 30
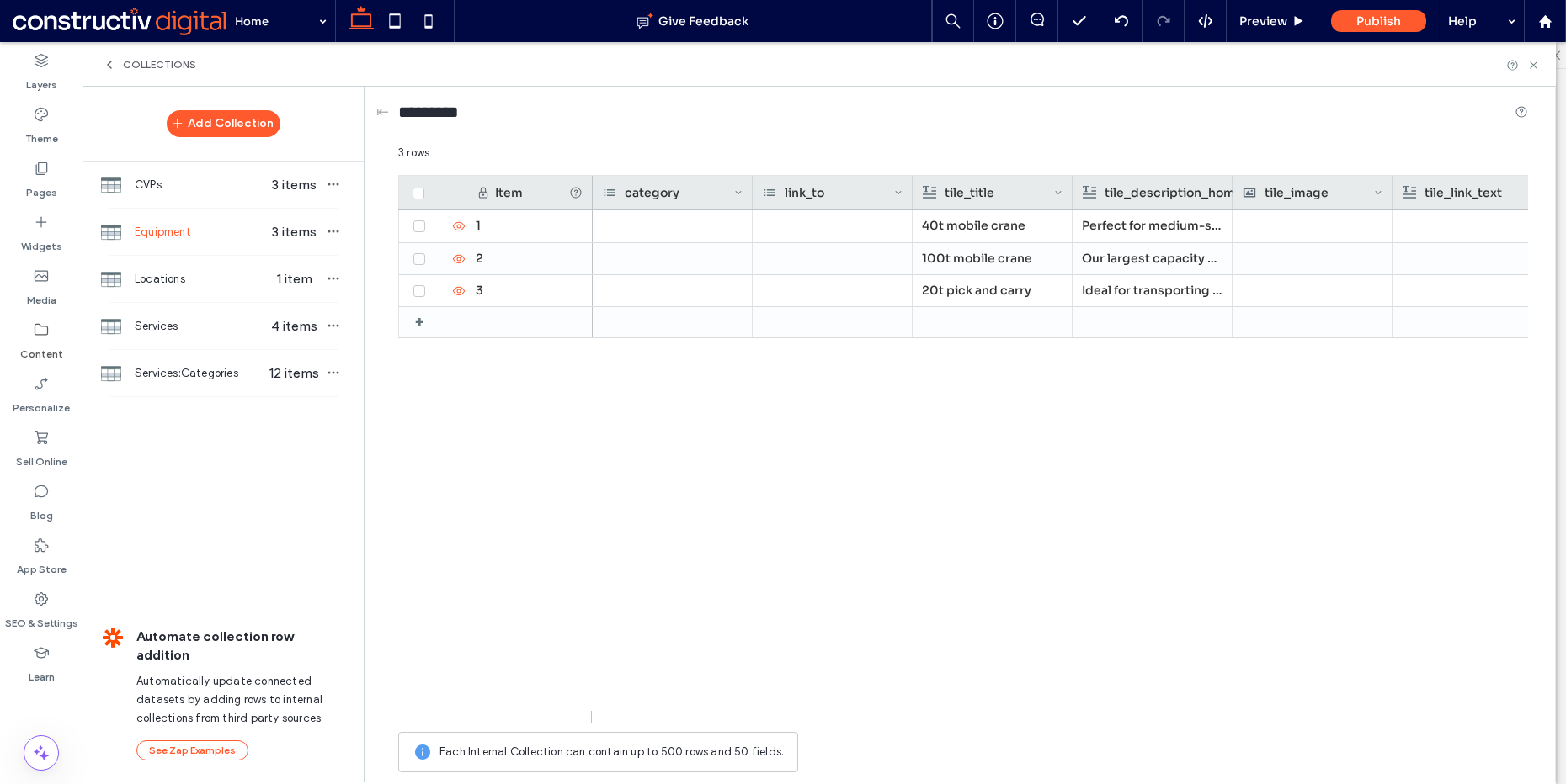
drag, startPoint x: 1533, startPoint y: 63, endPoint x: 1336, endPoint y: 125, distance: 206.5
click at [1534, 63] on icon at bounding box center [1534, 65] width 13 height 13
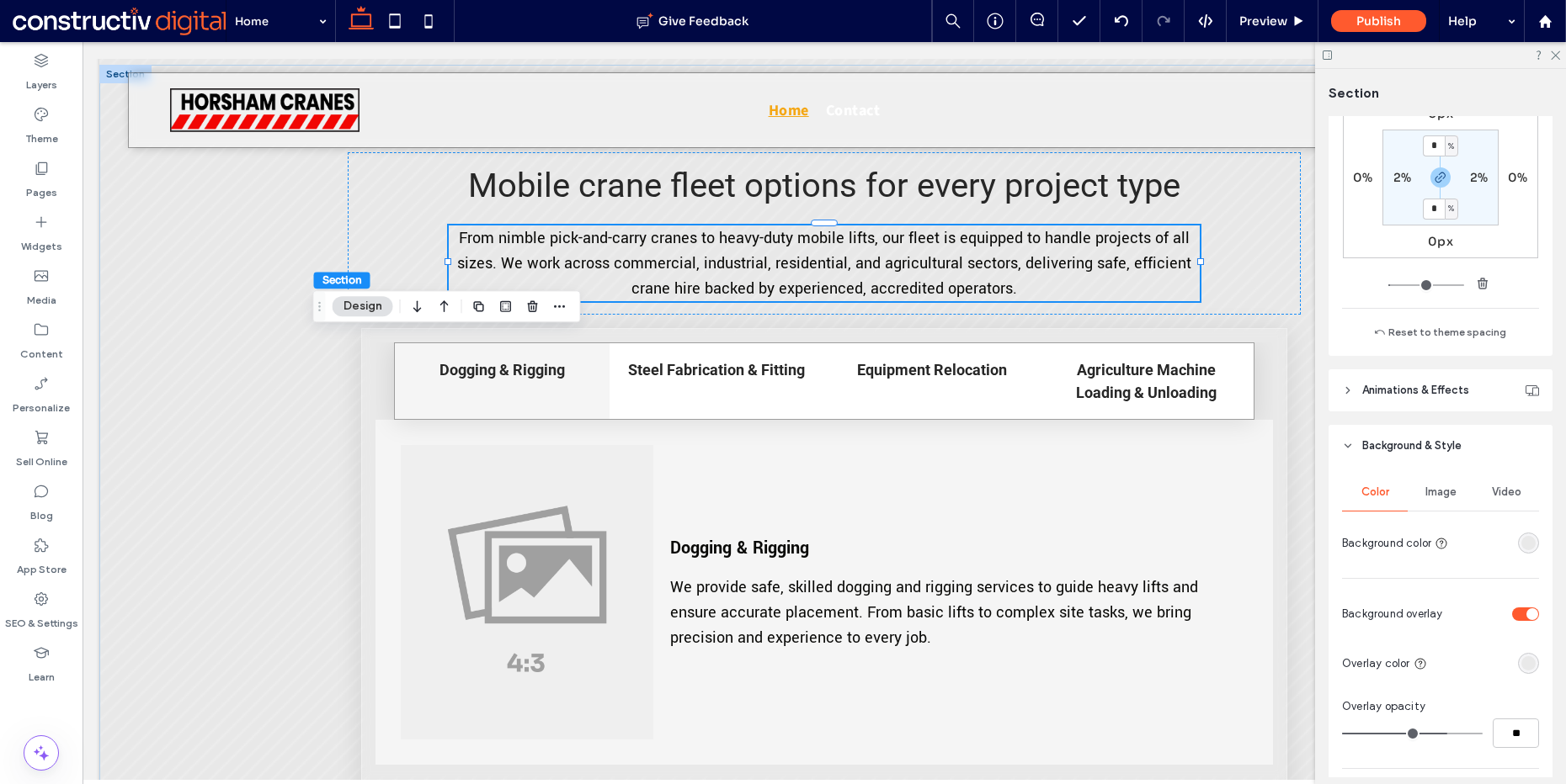
click at [1528, 544] on div "rgba(233, 233, 233, 1)" at bounding box center [1528, 542] width 21 height 21
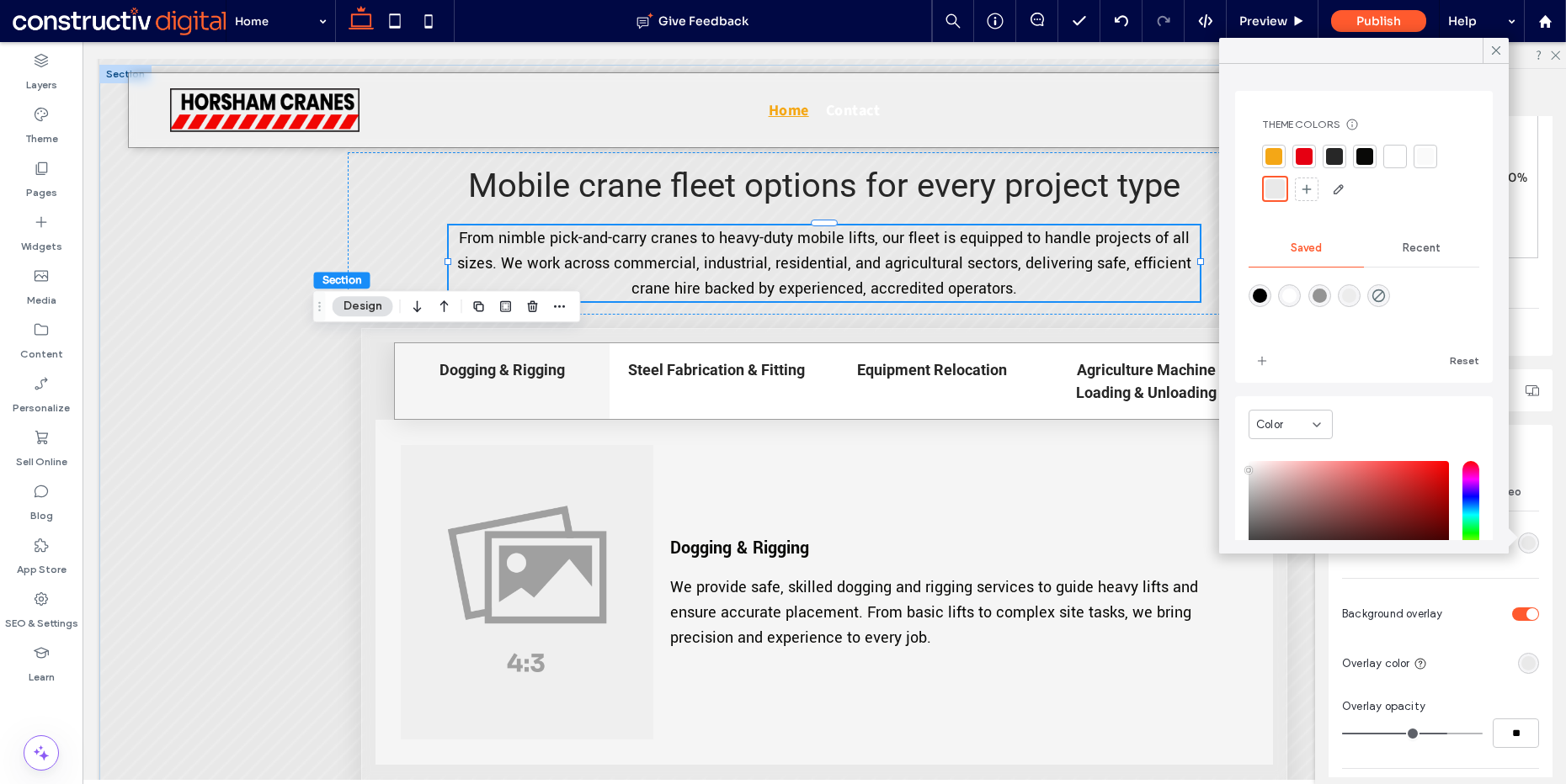
click at [1275, 163] on div at bounding box center [1274, 156] width 17 height 17
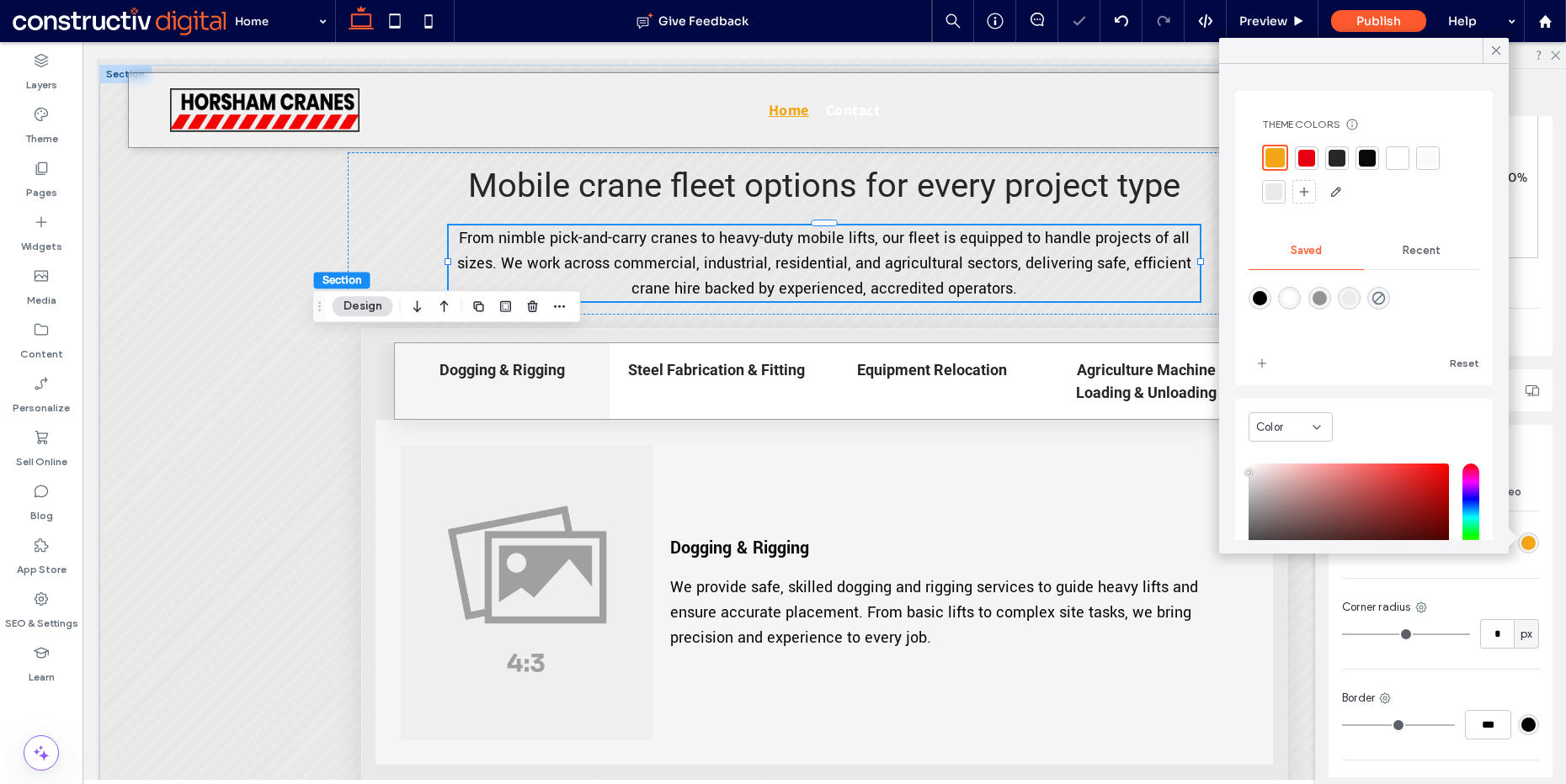
click at [1480, 578] on hr at bounding box center [1440, 578] width 197 height 1
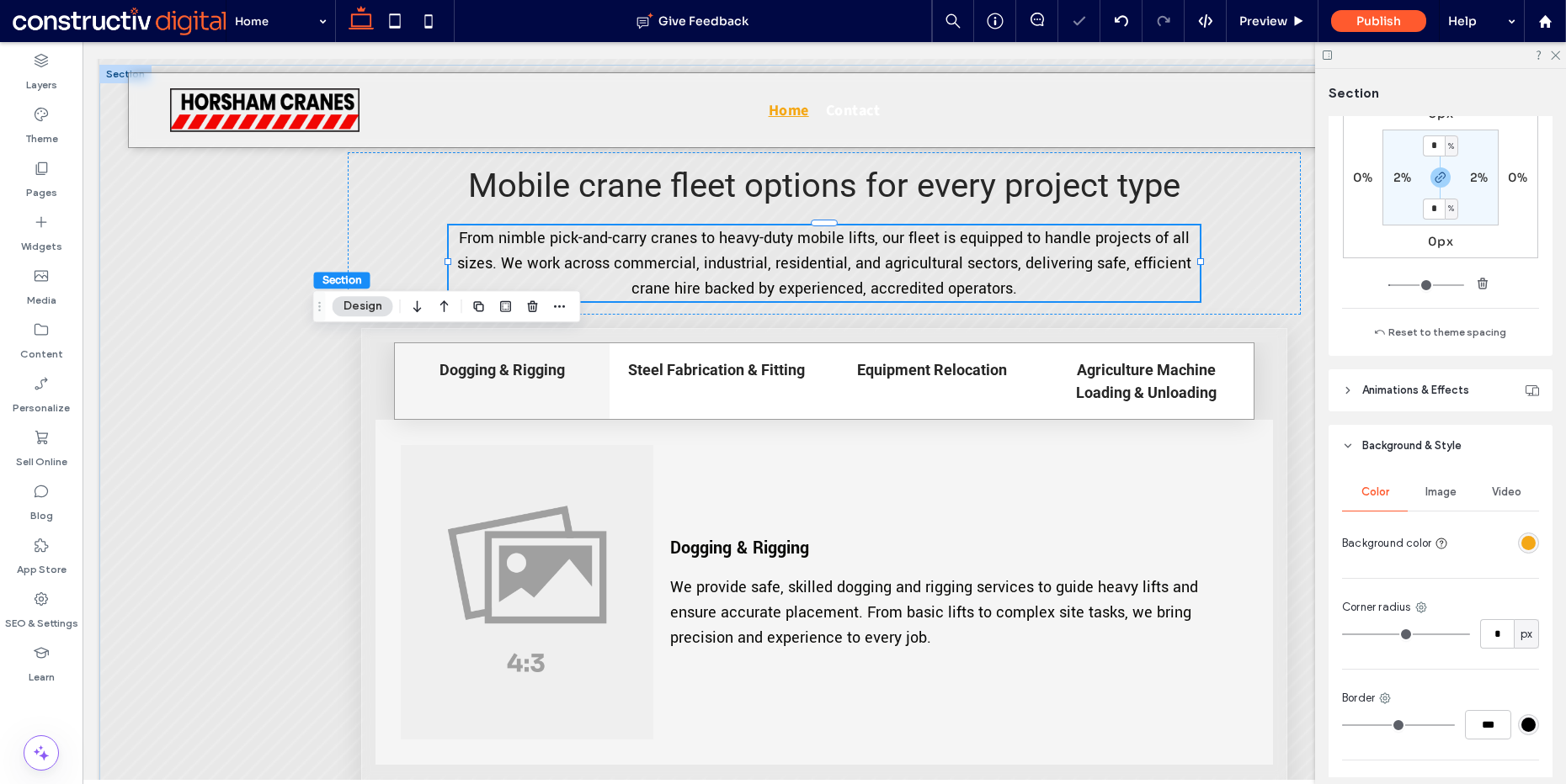
click at [1518, 545] on div "rgba(244, 167, 22, 1)" at bounding box center [1528, 542] width 21 height 21
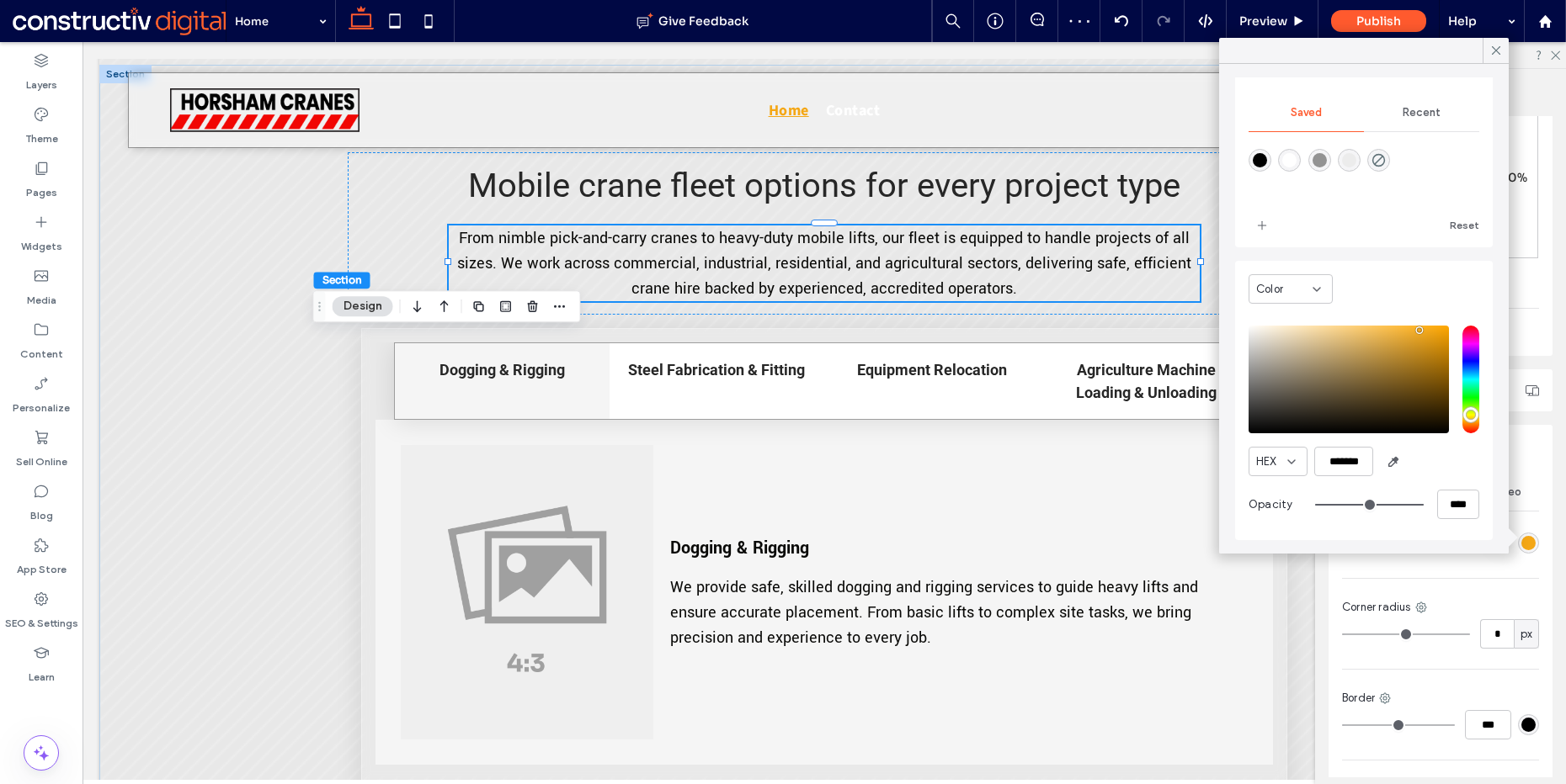
click at [1524, 590] on div "Color Image Video Background color Corner radius * px Border *** Shadow" at bounding box center [1441, 645] width 224 height 357
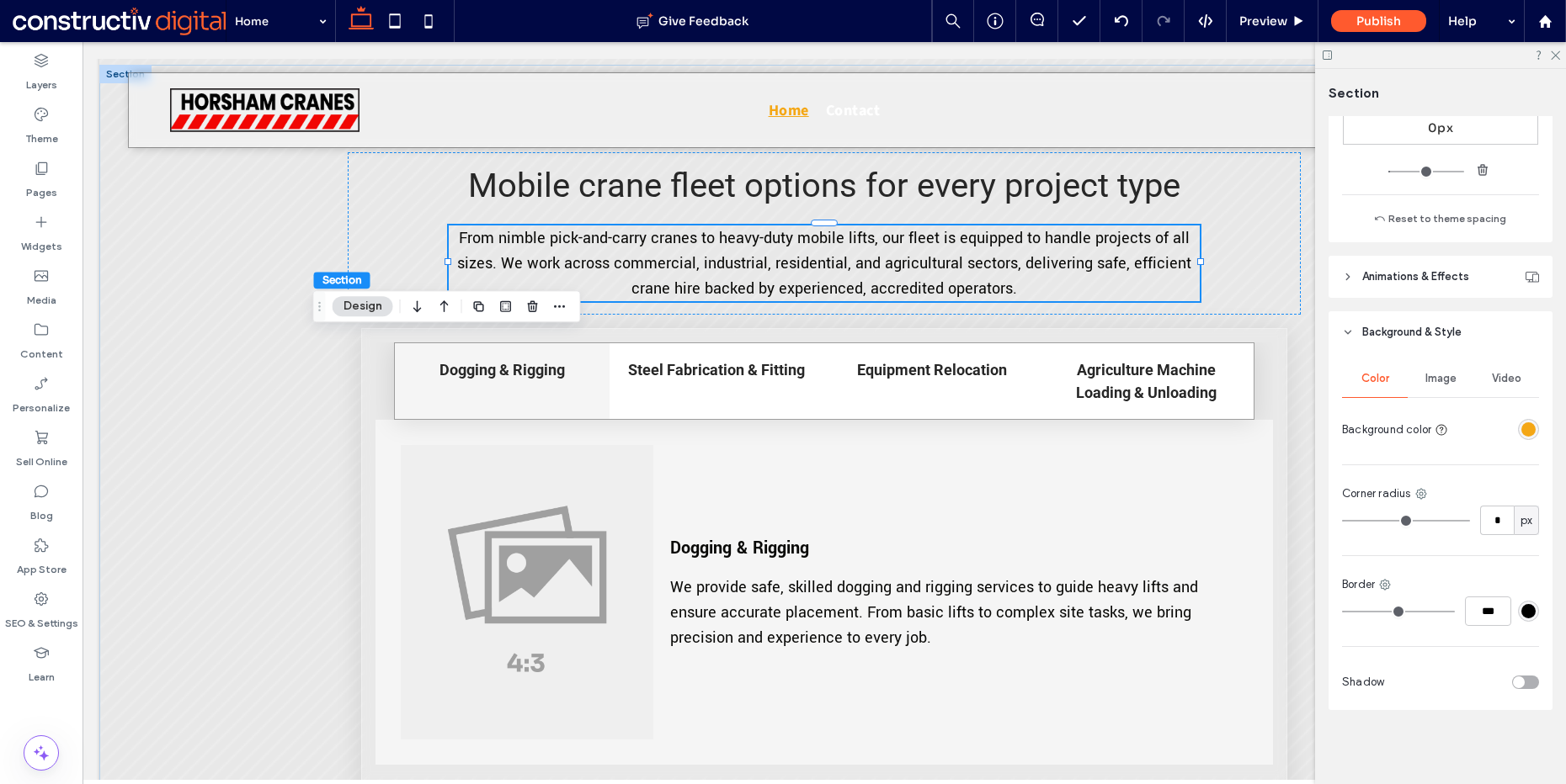
click at [1442, 387] on div "Image" at bounding box center [1441, 379] width 66 height 37
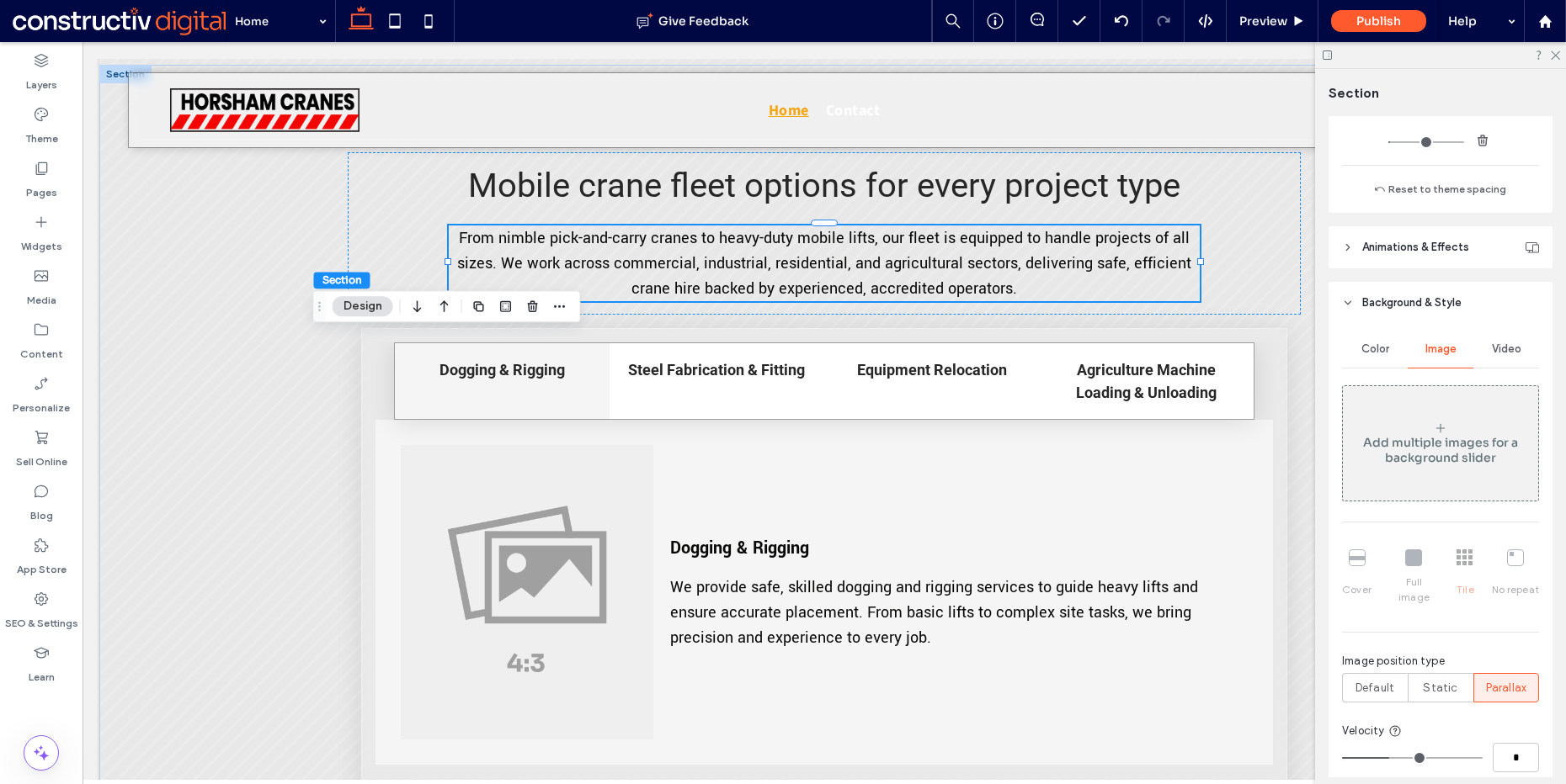
click at [1434, 427] on icon at bounding box center [1440, 427] width 13 height 13
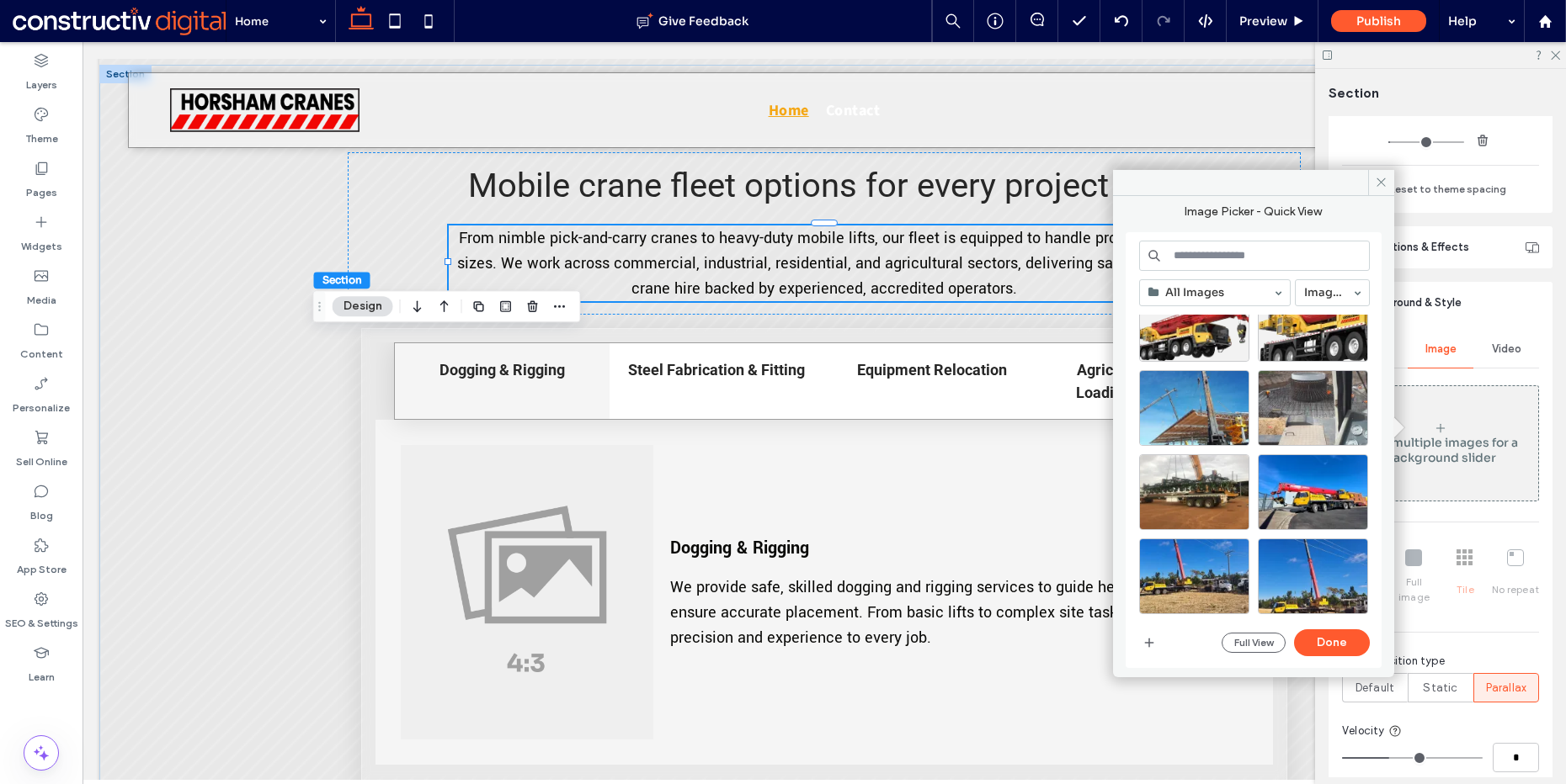
click at [1196, 253] on input at bounding box center [1254, 256] width 231 height 30
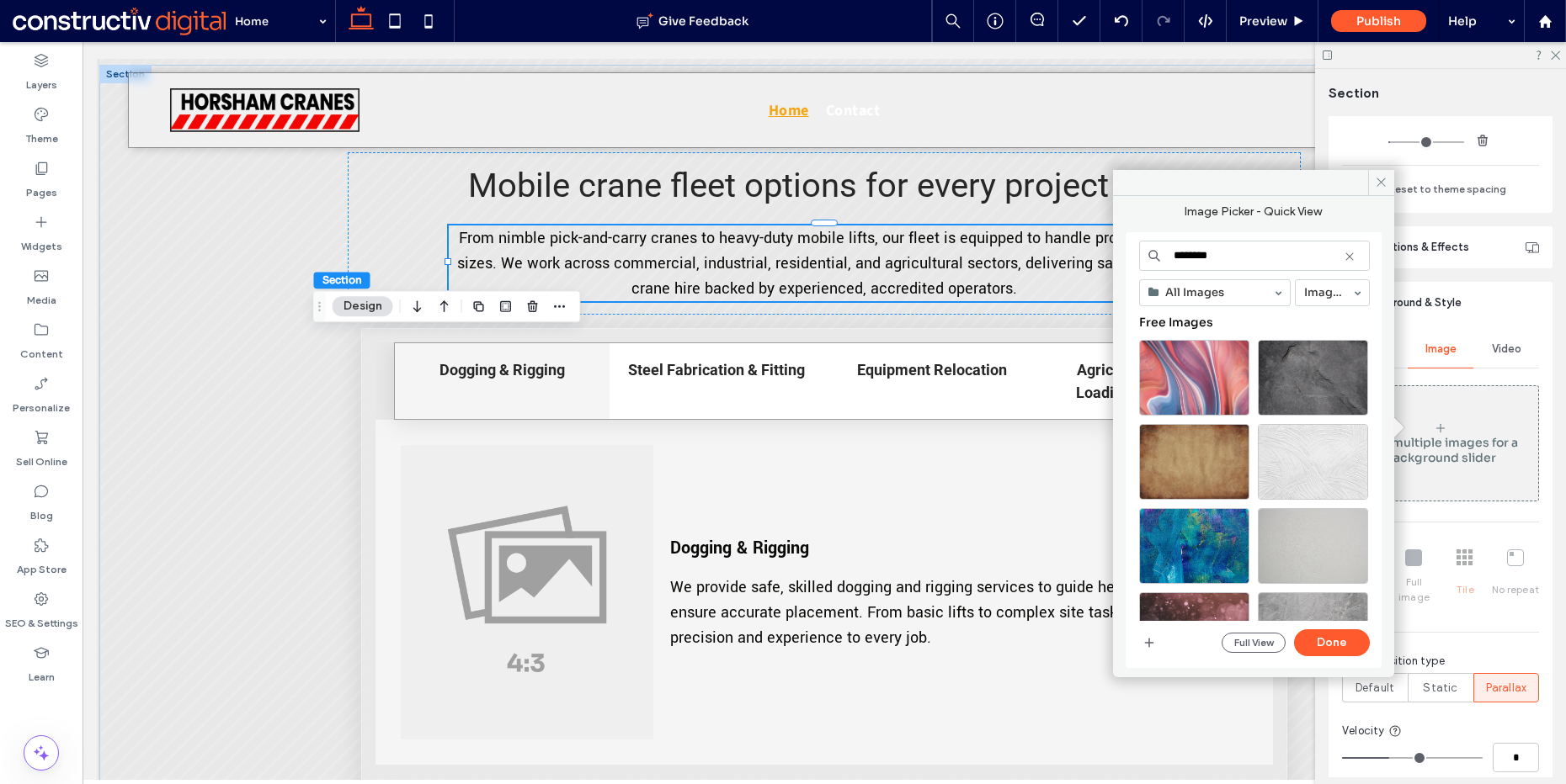
click at [1176, 250] on input "********" at bounding box center [1254, 256] width 231 height 30
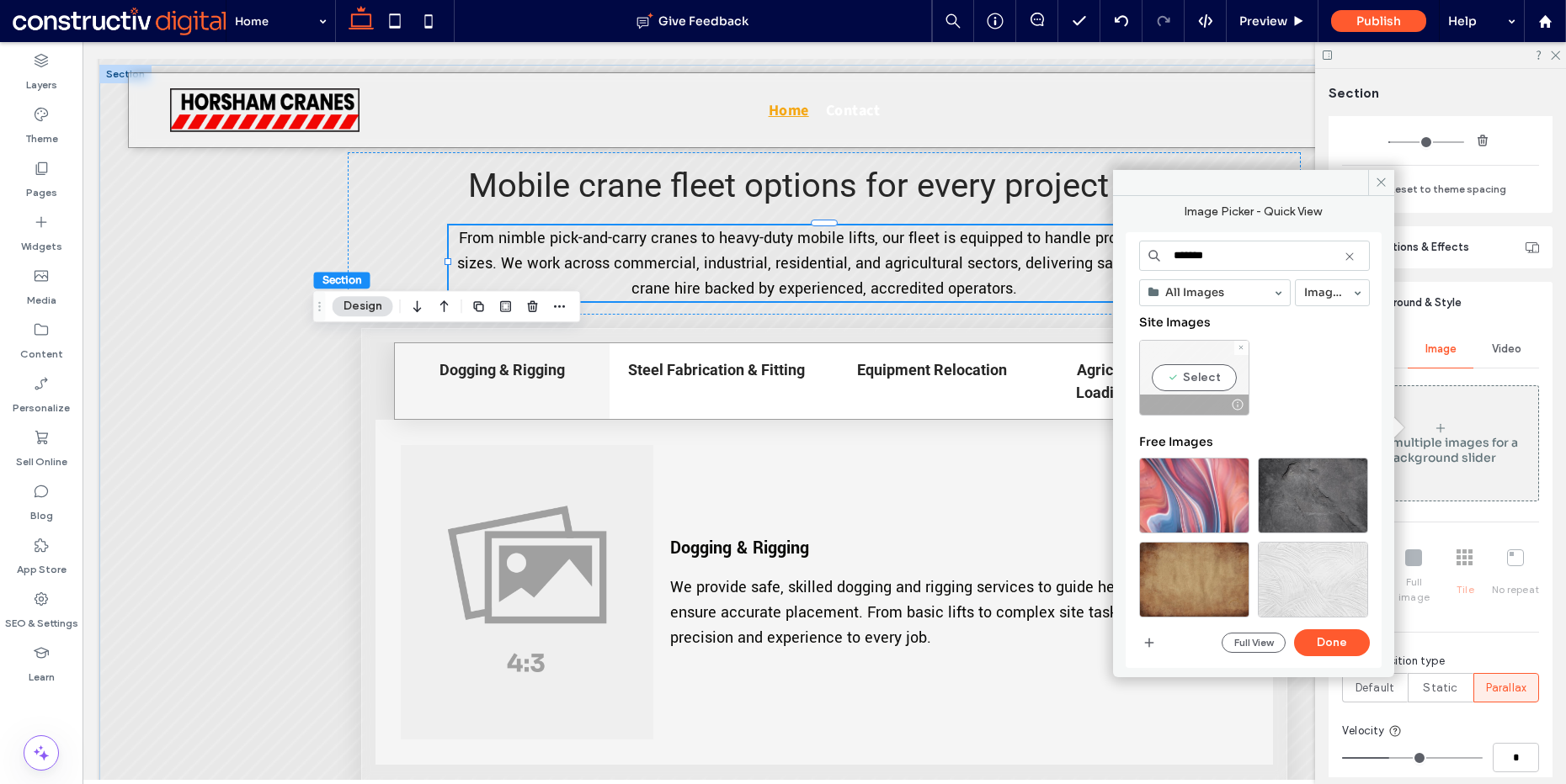
type input "*******"
click at [1190, 381] on div "Select" at bounding box center [1194, 378] width 110 height 76
click at [1351, 649] on button "Done" at bounding box center [1332, 642] width 76 height 27
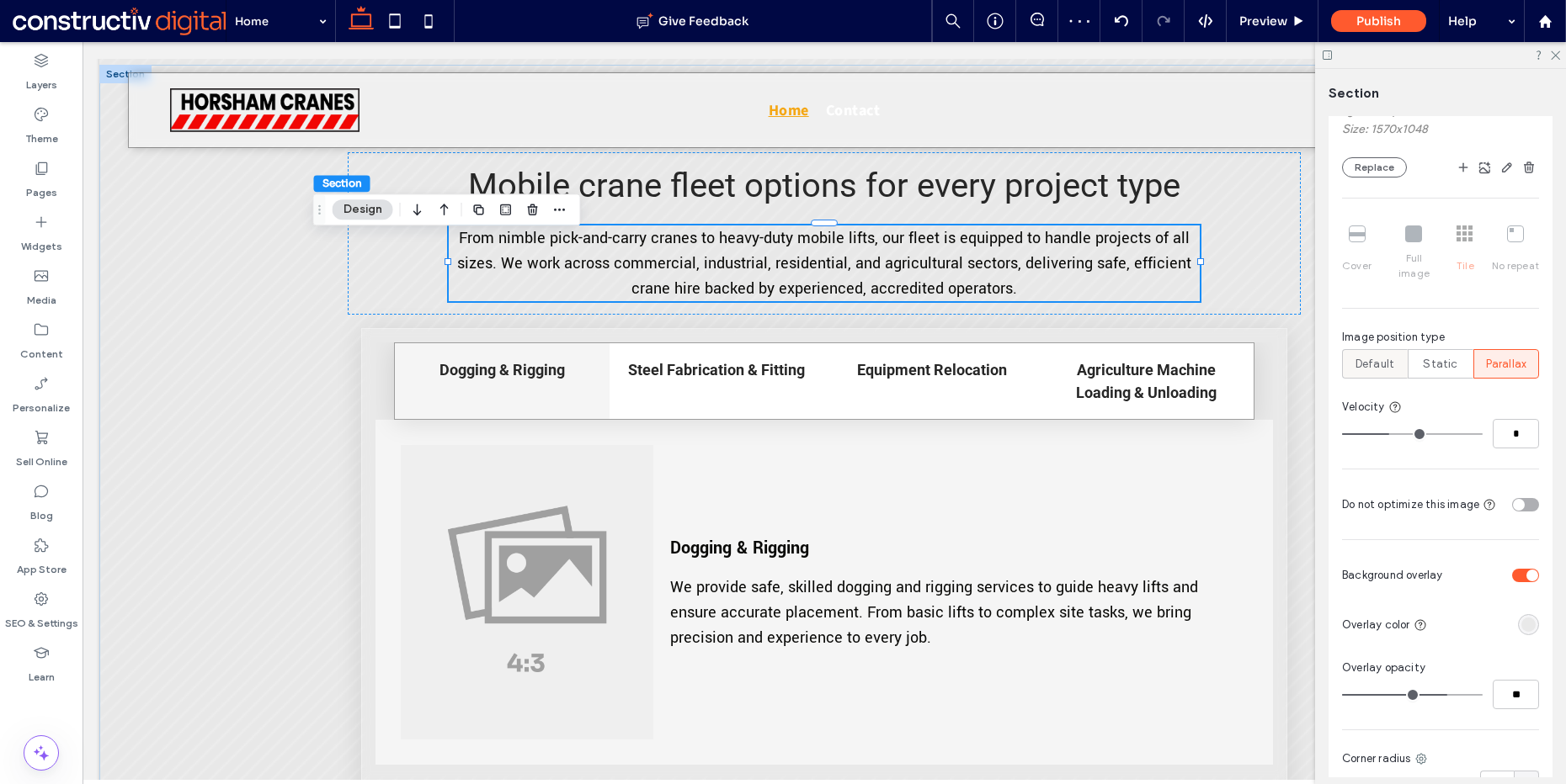
click at [1377, 356] on span "Default" at bounding box center [1375, 364] width 39 height 17
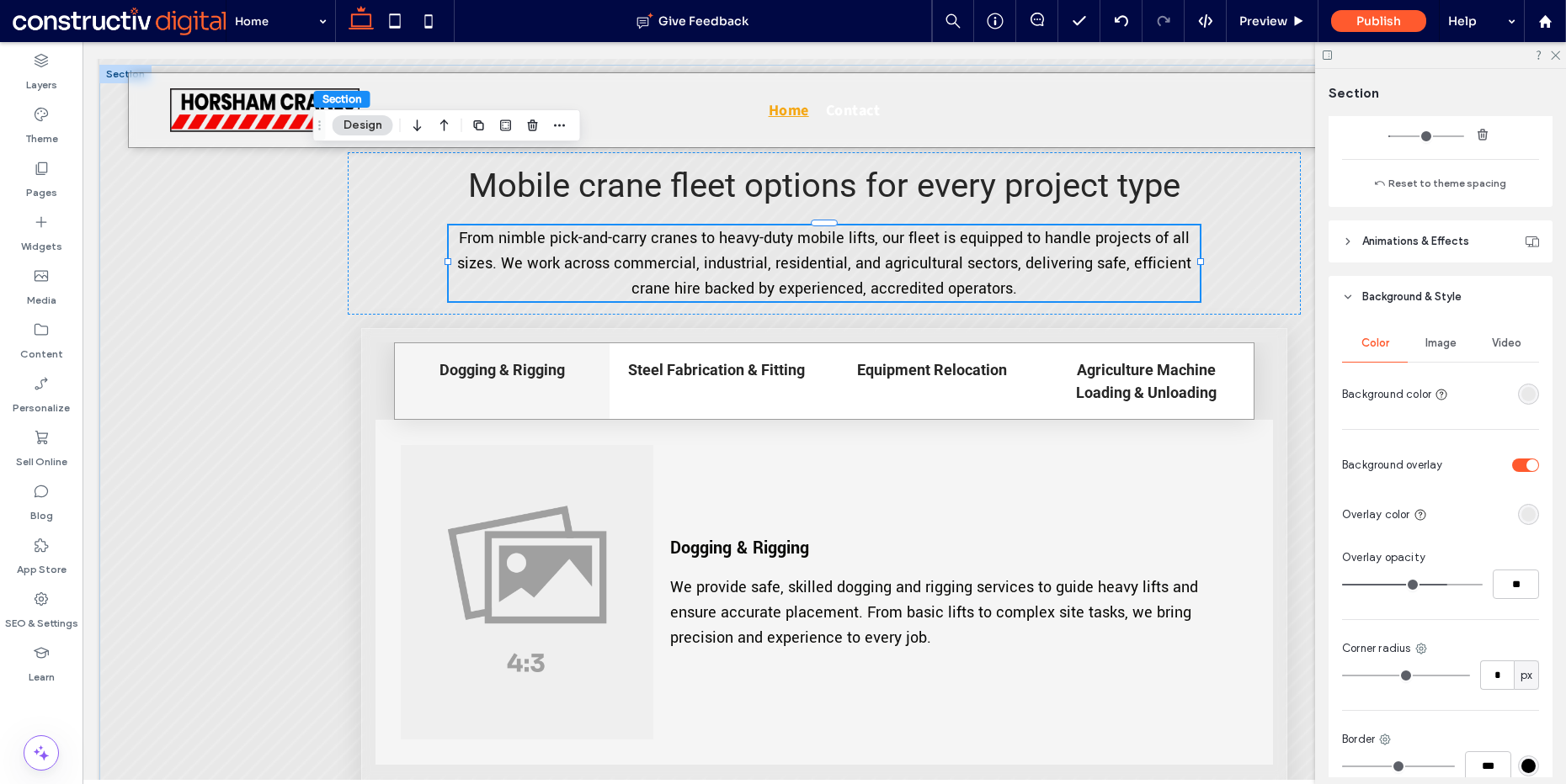
click at [1444, 343] on span "Image" at bounding box center [1441, 343] width 31 height 13
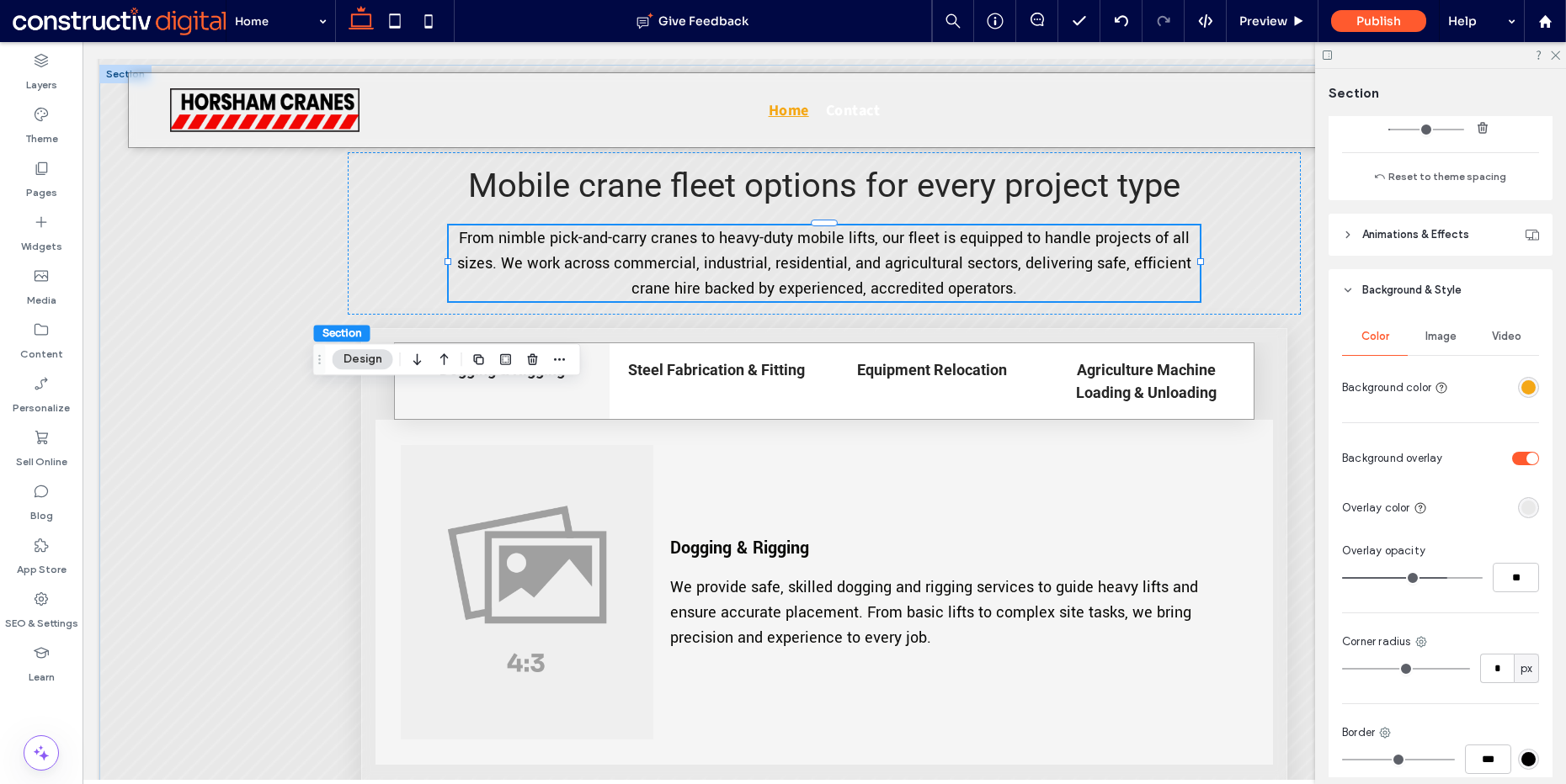
click at [1455, 345] on div "Image" at bounding box center [1441, 337] width 66 height 37
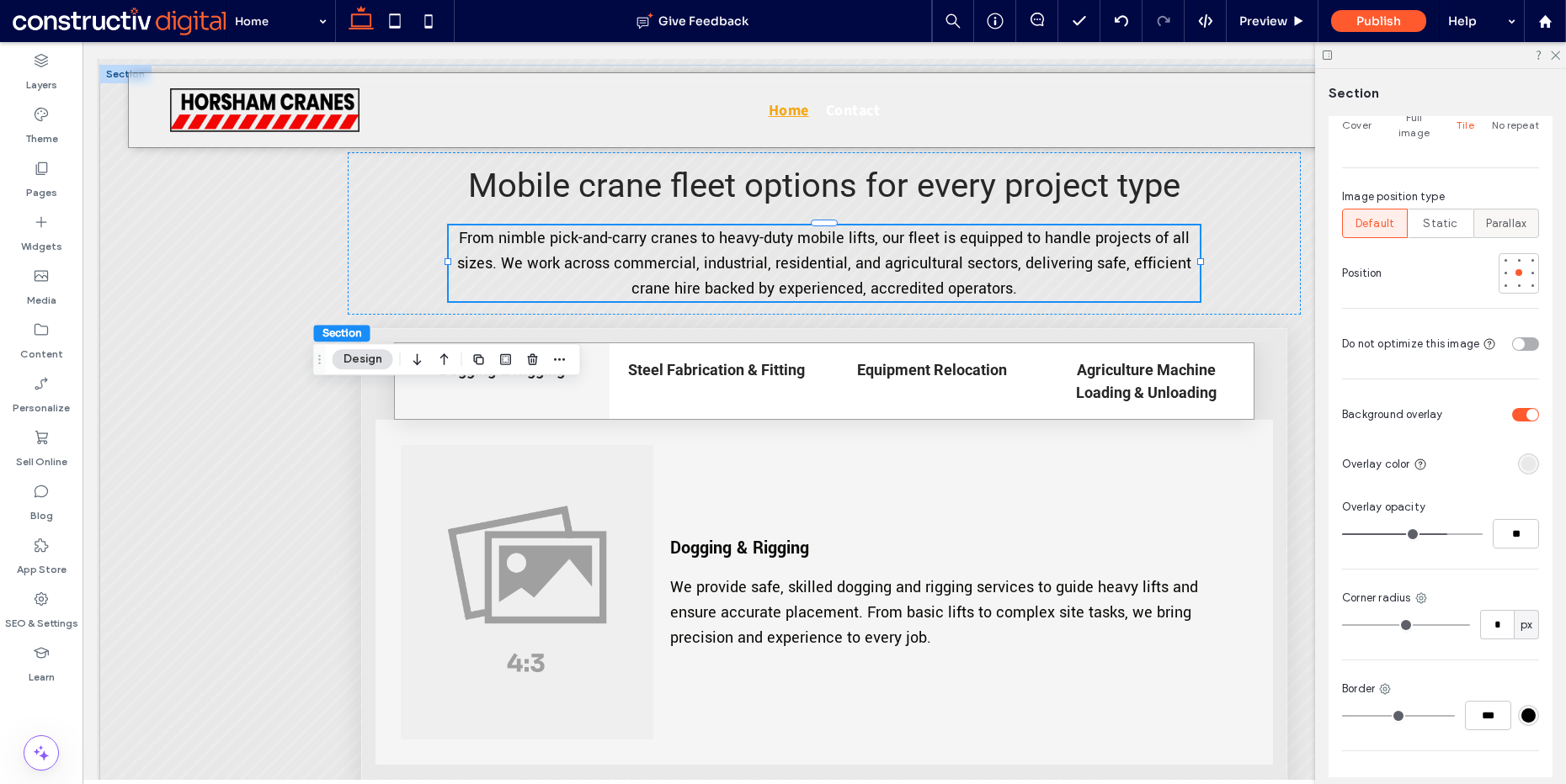
click at [1490, 216] on span "Parallax" at bounding box center [1506, 224] width 41 height 17
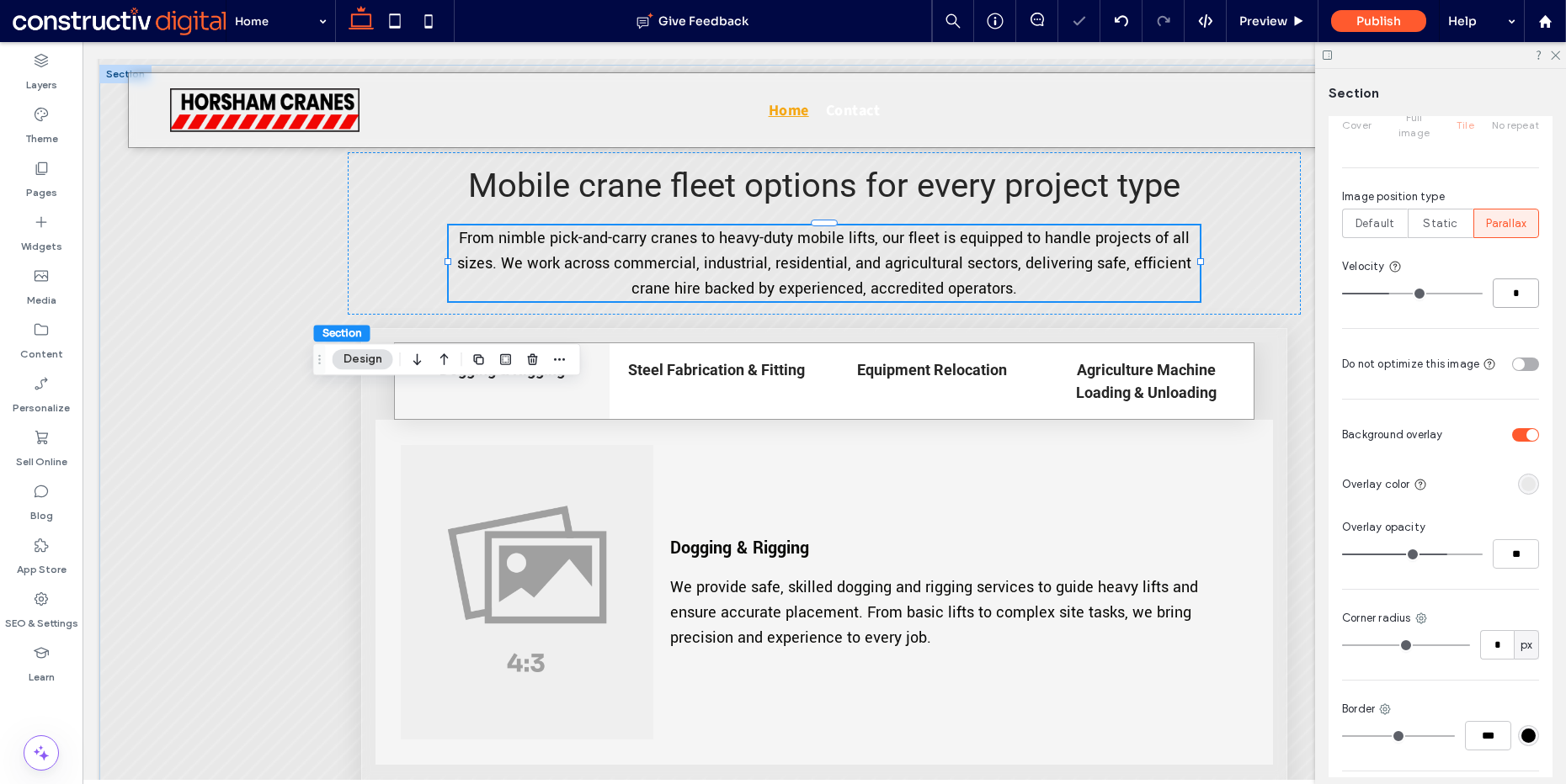
click at [1504, 288] on input "*" at bounding box center [1516, 293] width 46 height 29
click at [1524, 477] on div "rgba(233, 233, 233, 1)" at bounding box center [1529, 484] width 14 height 14
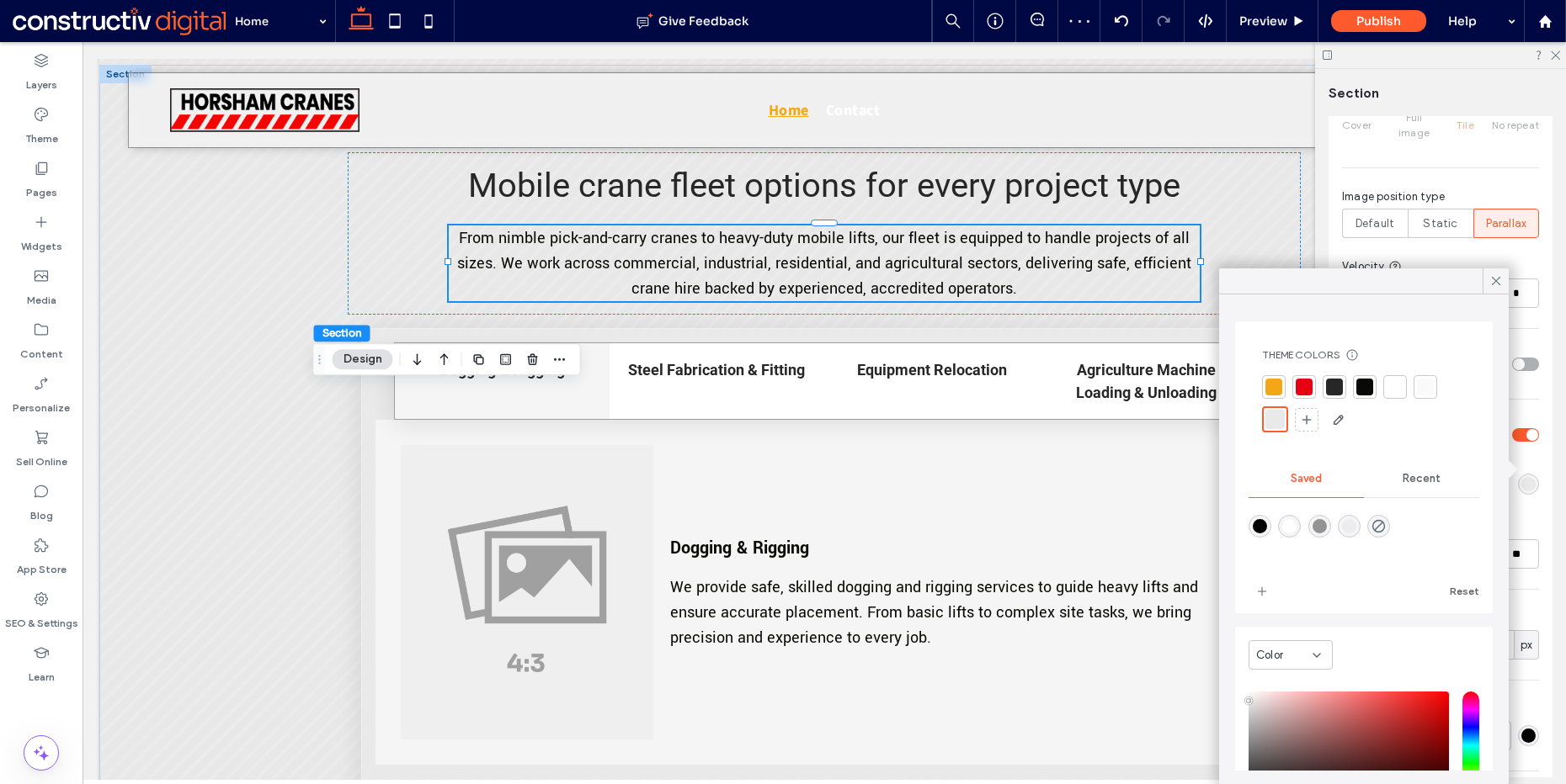
click at [1273, 383] on div at bounding box center [1274, 387] width 17 height 17
click at [1526, 492] on div "Color Image Video Name: background-texture-light.webp Size: 1570x1048 Replace C…" at bounding box center [1441, 296] width 224 height 1079
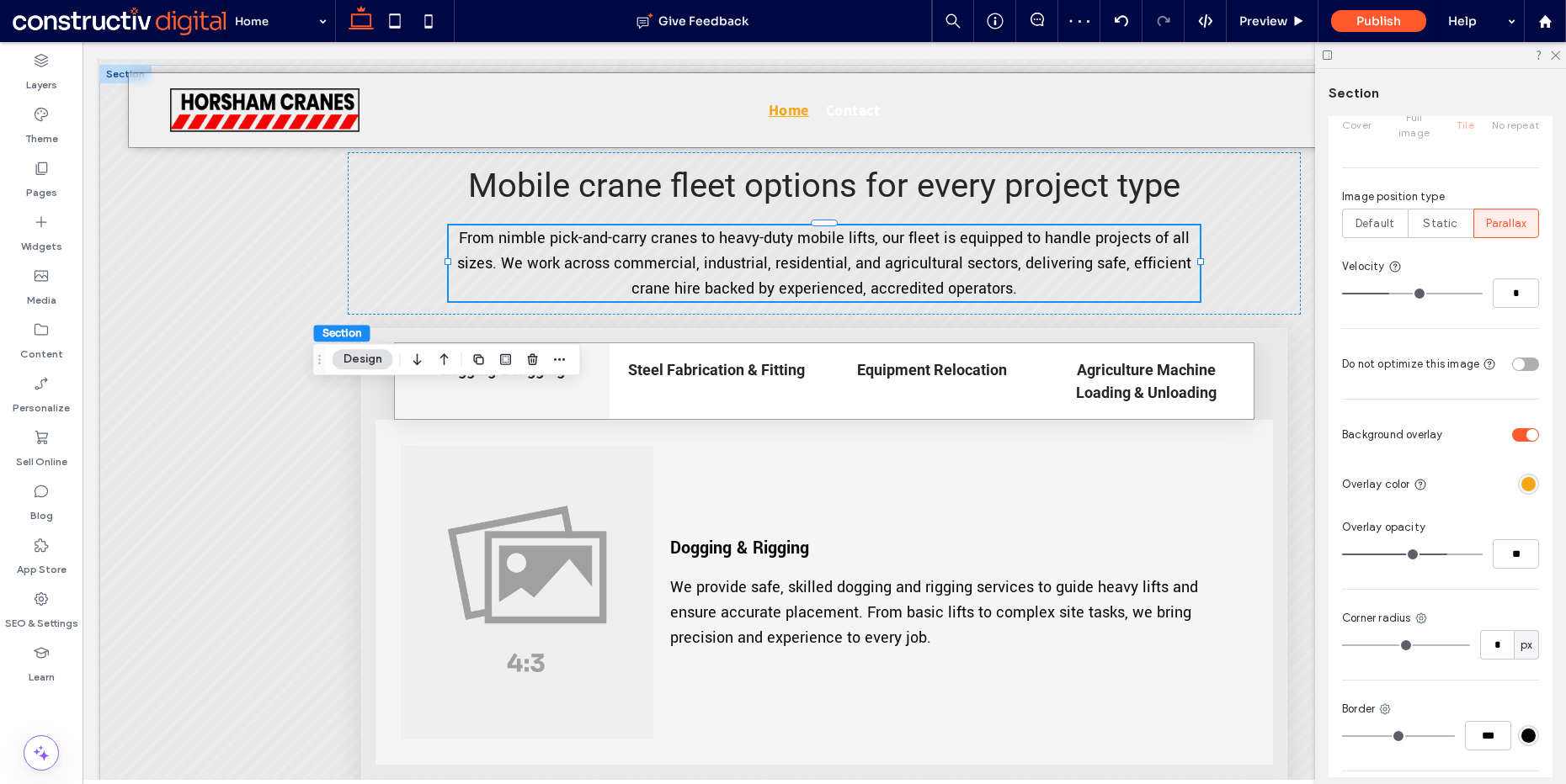
click at [1522, 477] on div "rgba(244, 167, 22, 1)" at bounding box center [1529, 484] width 14 height 14
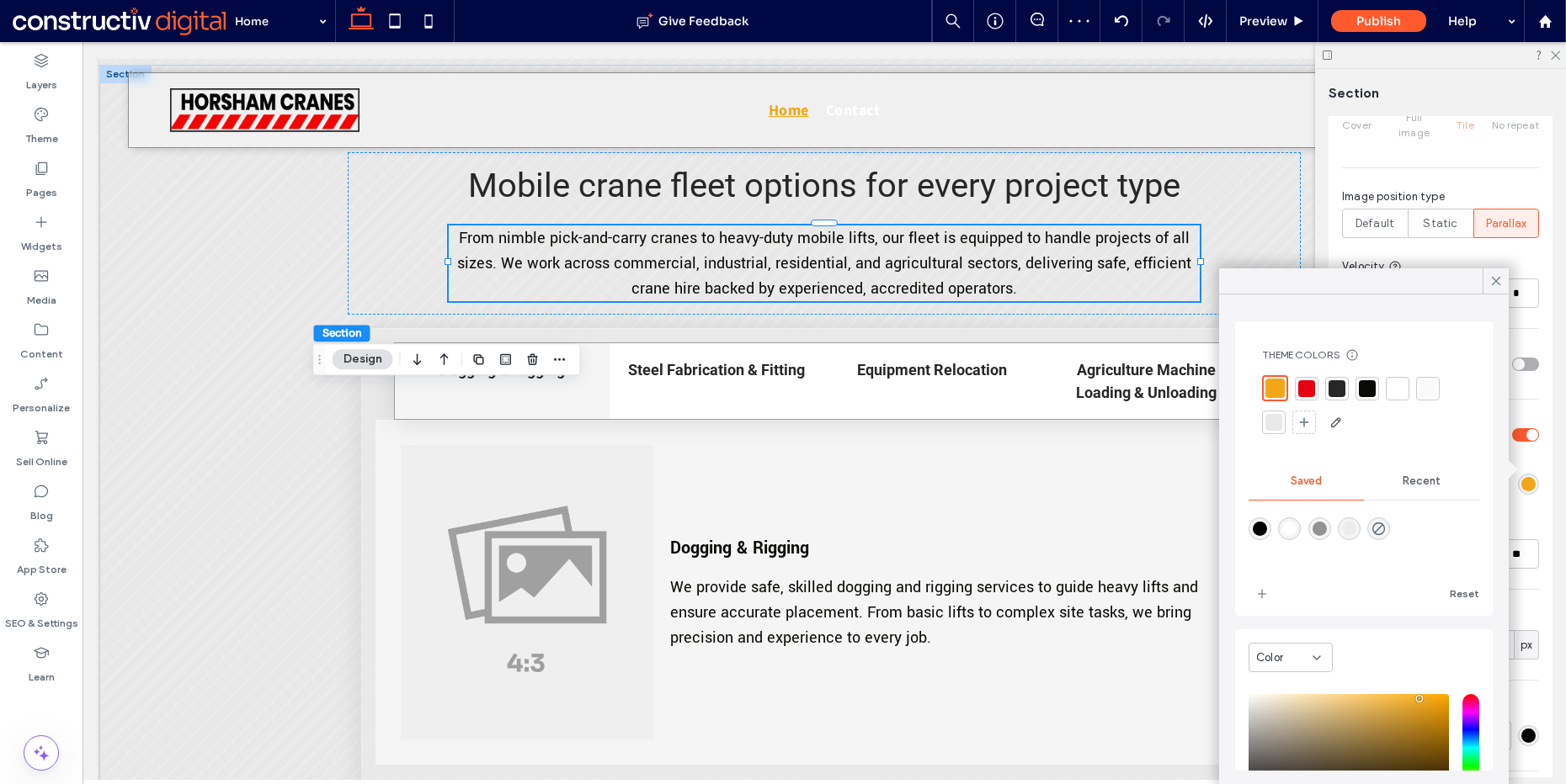
click at [1524, 502] on div "Color Image Video Name: background-texture-light.webp Size: 1570x1048 Replace C…" at bounding box center [1441, 296] width 224 height 1079
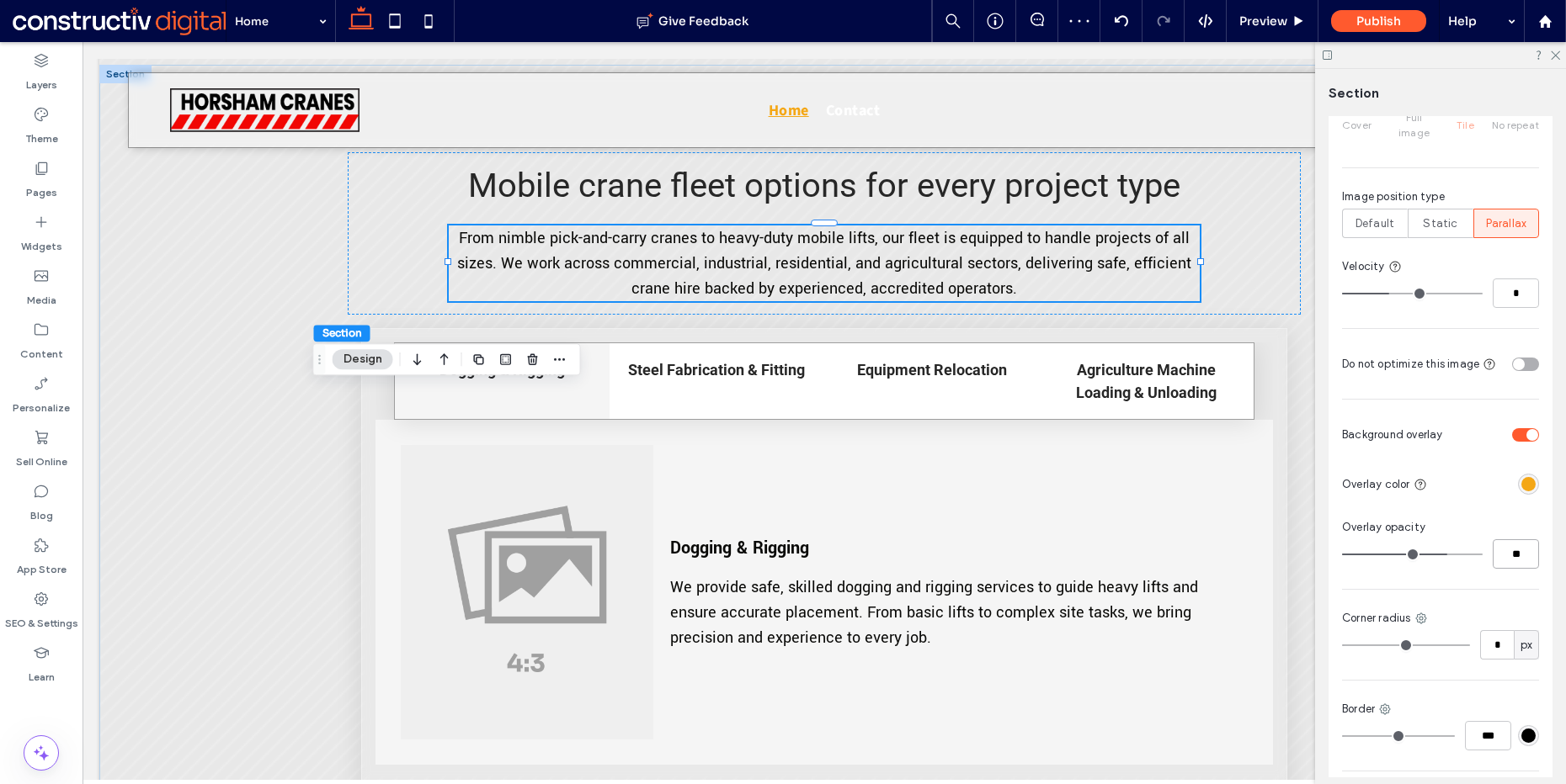
click at [1496, 539] on input "**" at bounding box center [1516, 553] width 46 height 29
type input "**"
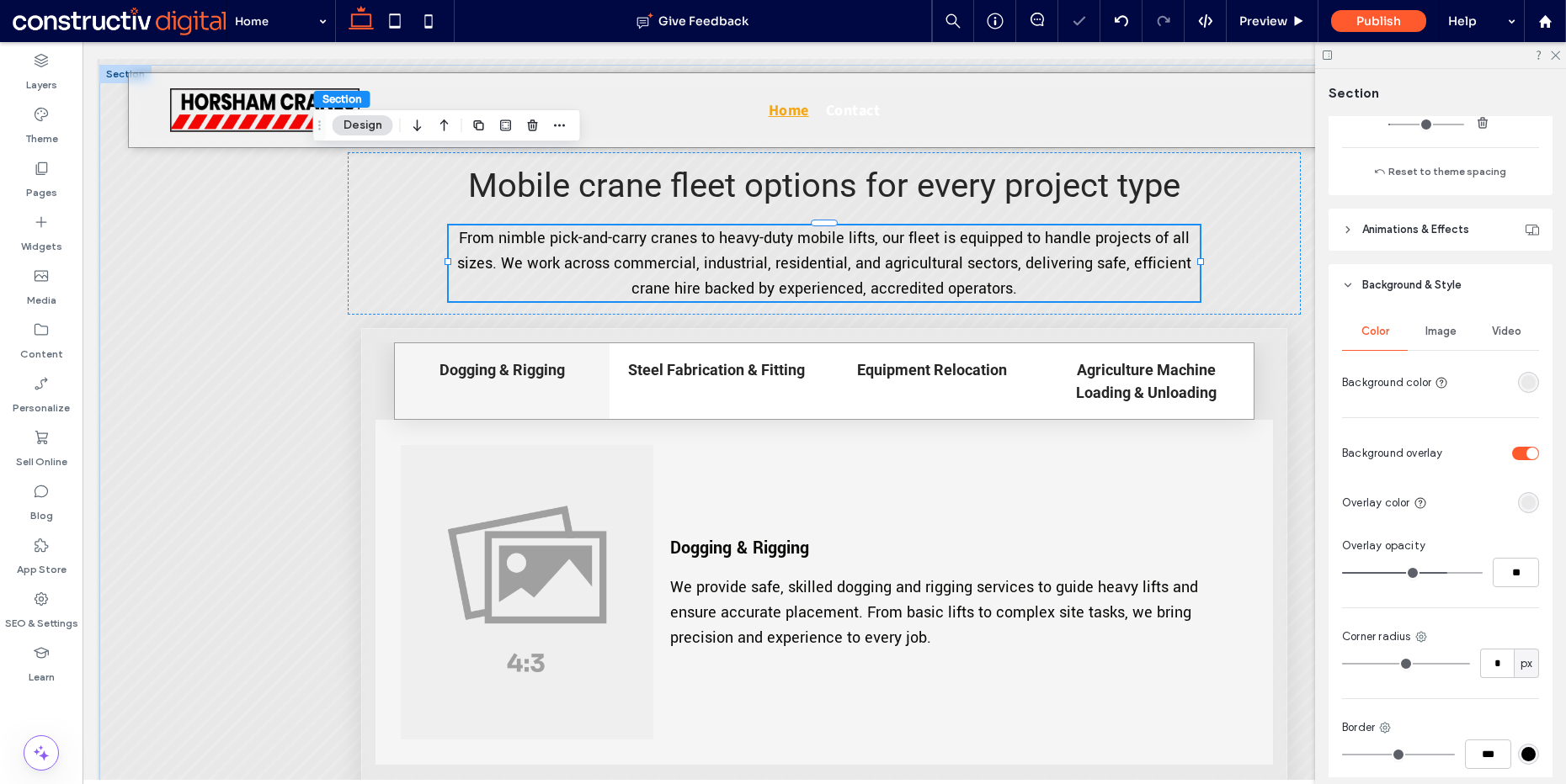
scroll to position [649, 0]
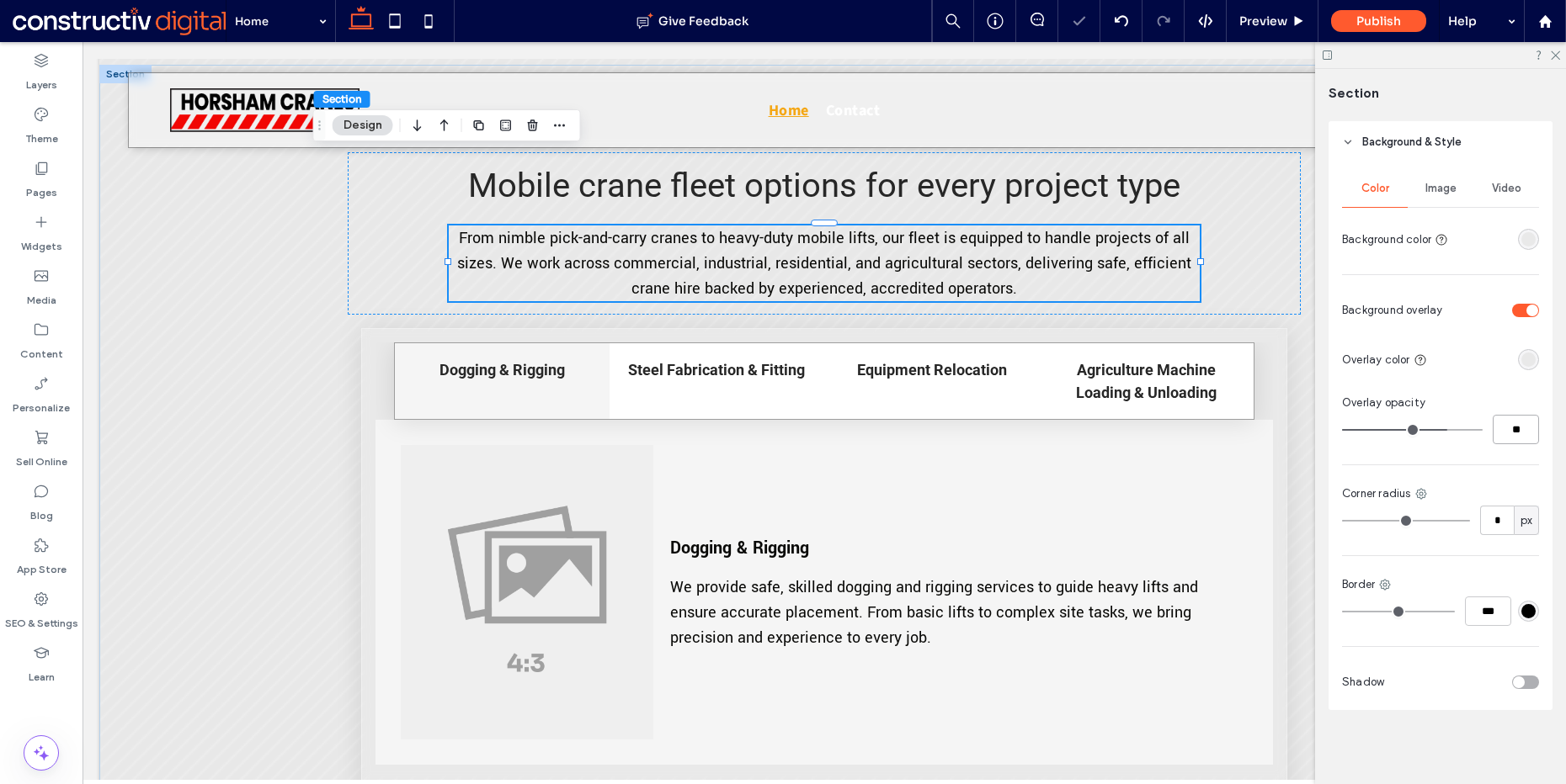
click at [1507, 432] on input "**" at bounding box center [1516, 428] width 46 height 29
type input "**"
click at [1522, 359] on div "rgba(233, 233, 233, 1)" at bounding box center [1529, 360] width 14 height 14
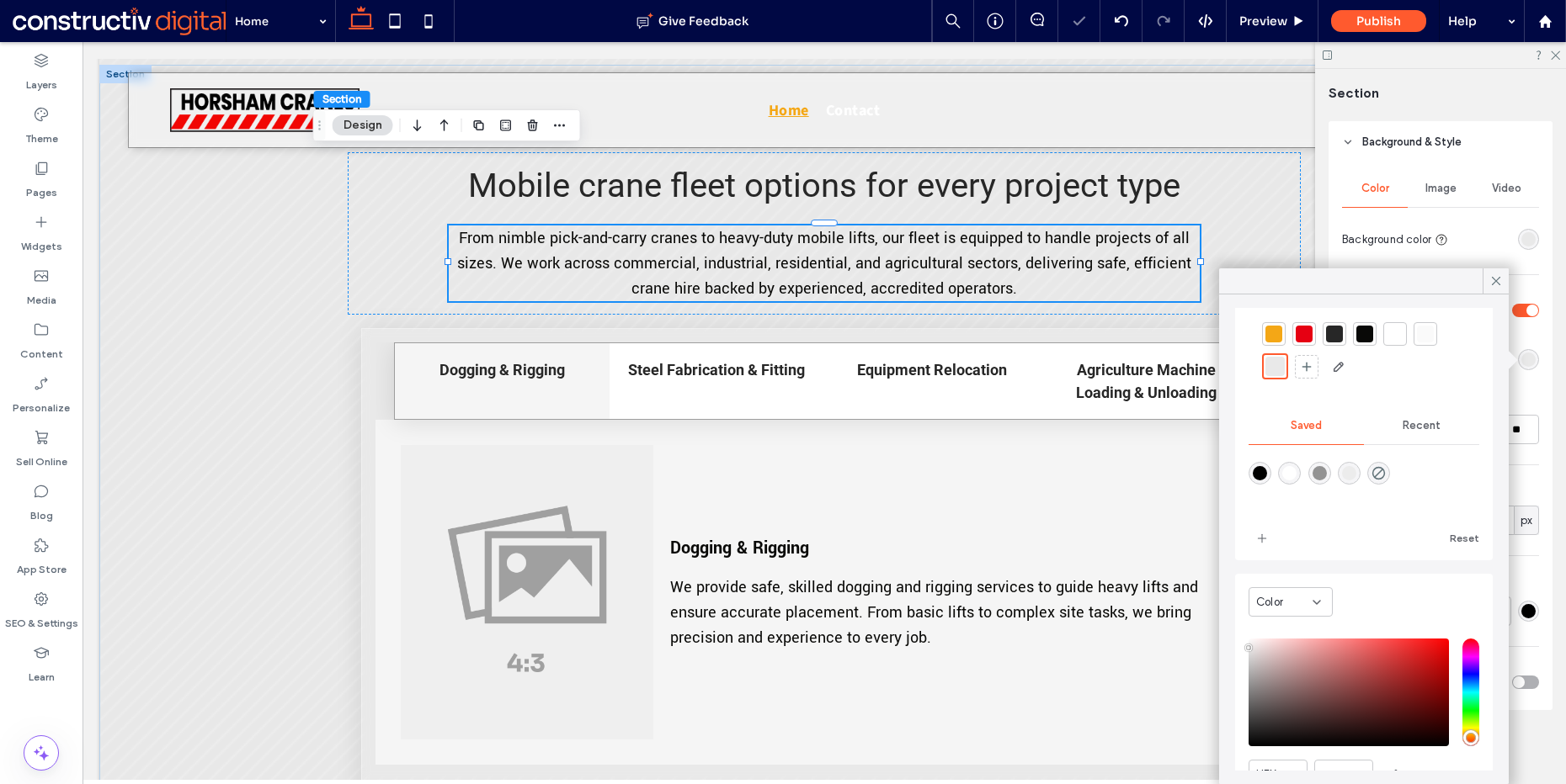
scroll to position [93, 0]
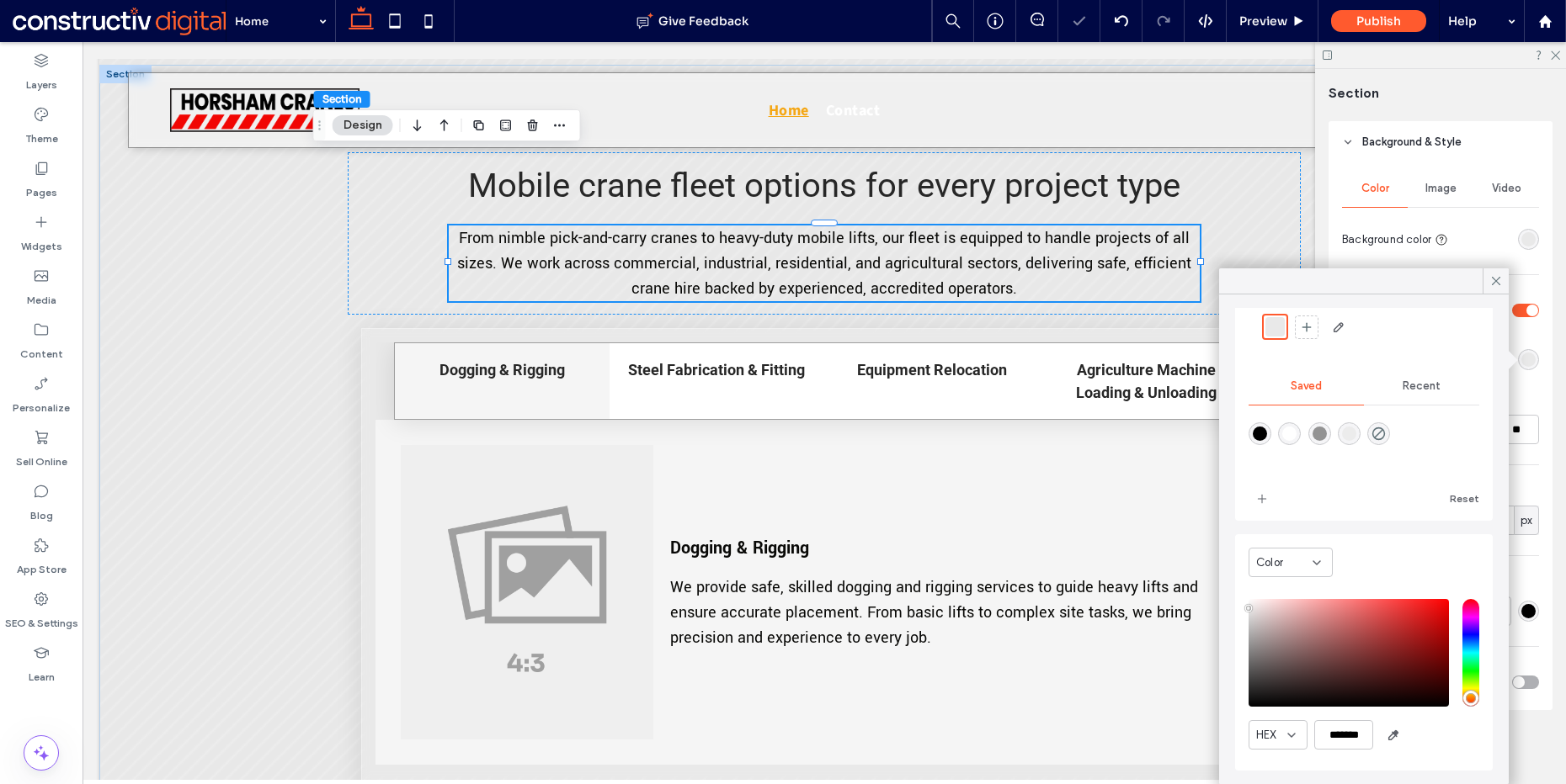
click at [1522, 399] on div "Overlay opacity" at bounding box center [1440, 402] width 197 height 17
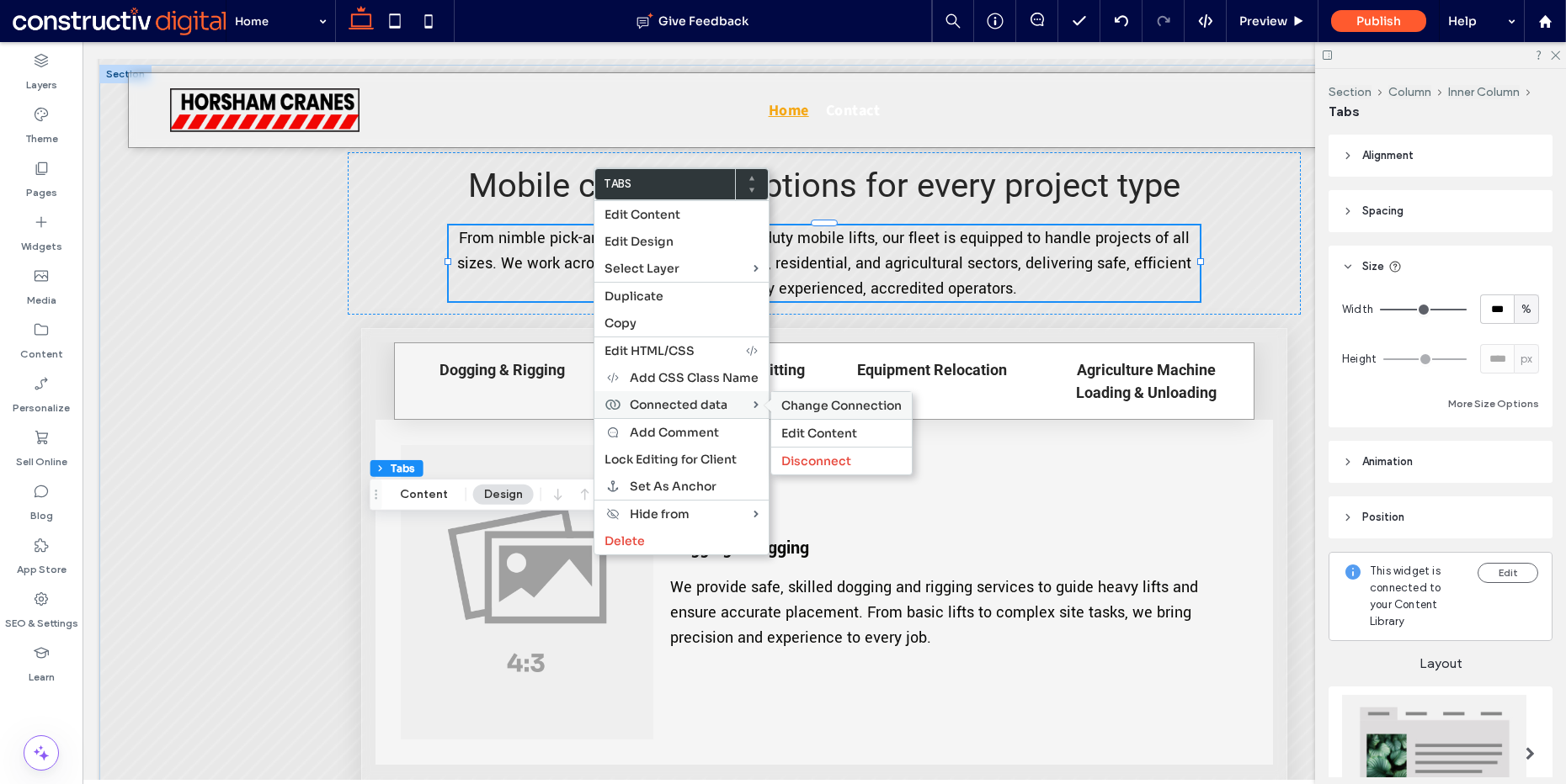
click at [810, 406] on span "Change Connection" at bounding box center [841, 405] width 121 height 15
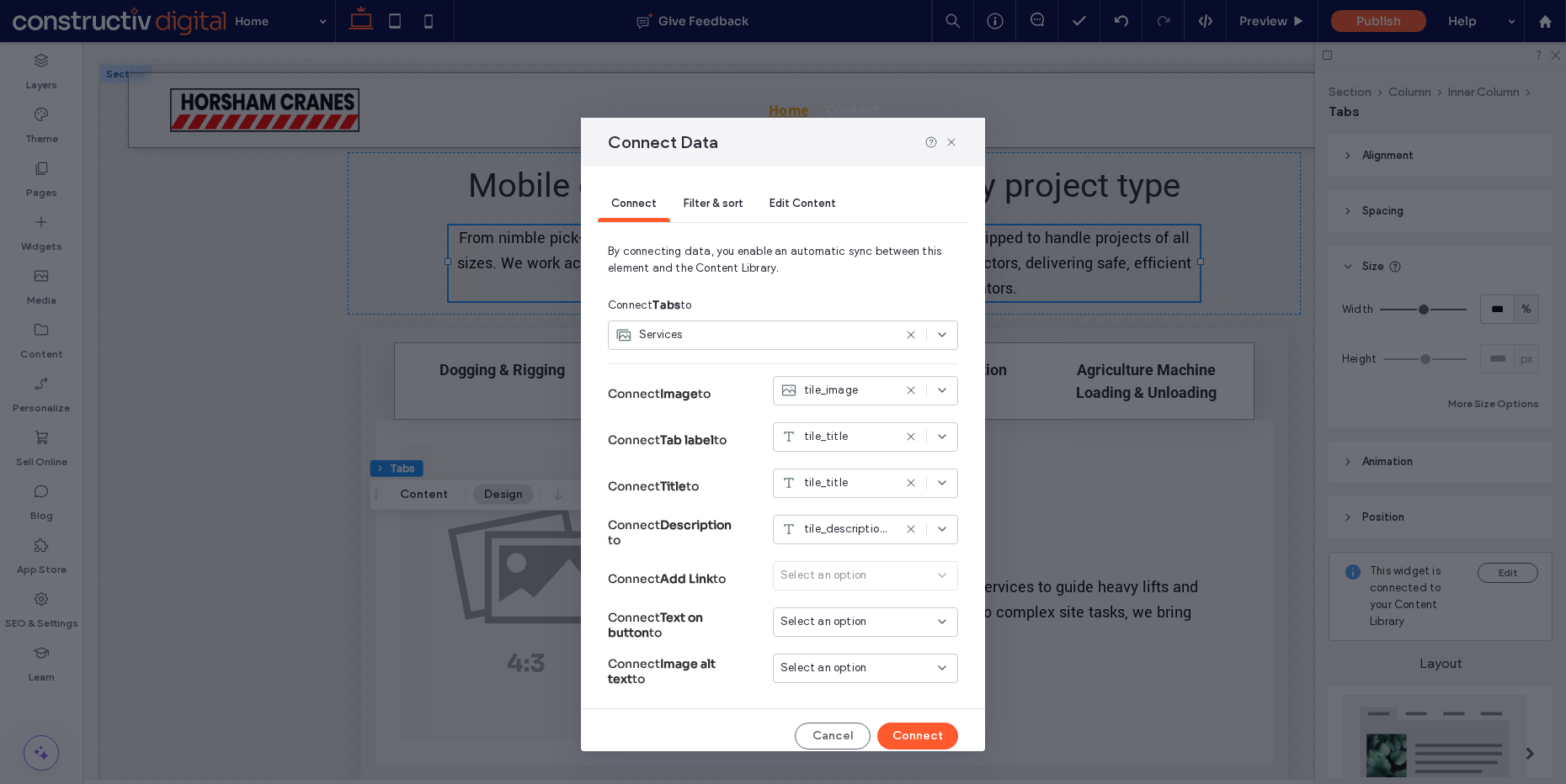
click at [711, 337] on div "Services" at bounding box center [754, 335] width 277 height 17
click at [703, 430] on div "Equipment" at bounding box center [777, 423] width 336 height 29
click at [907, 334] on use at bounding box center [911, 336] width 8 height 8
click at [726, 335] on div "Services" at bounding box center [754, 335] width 277 height 17
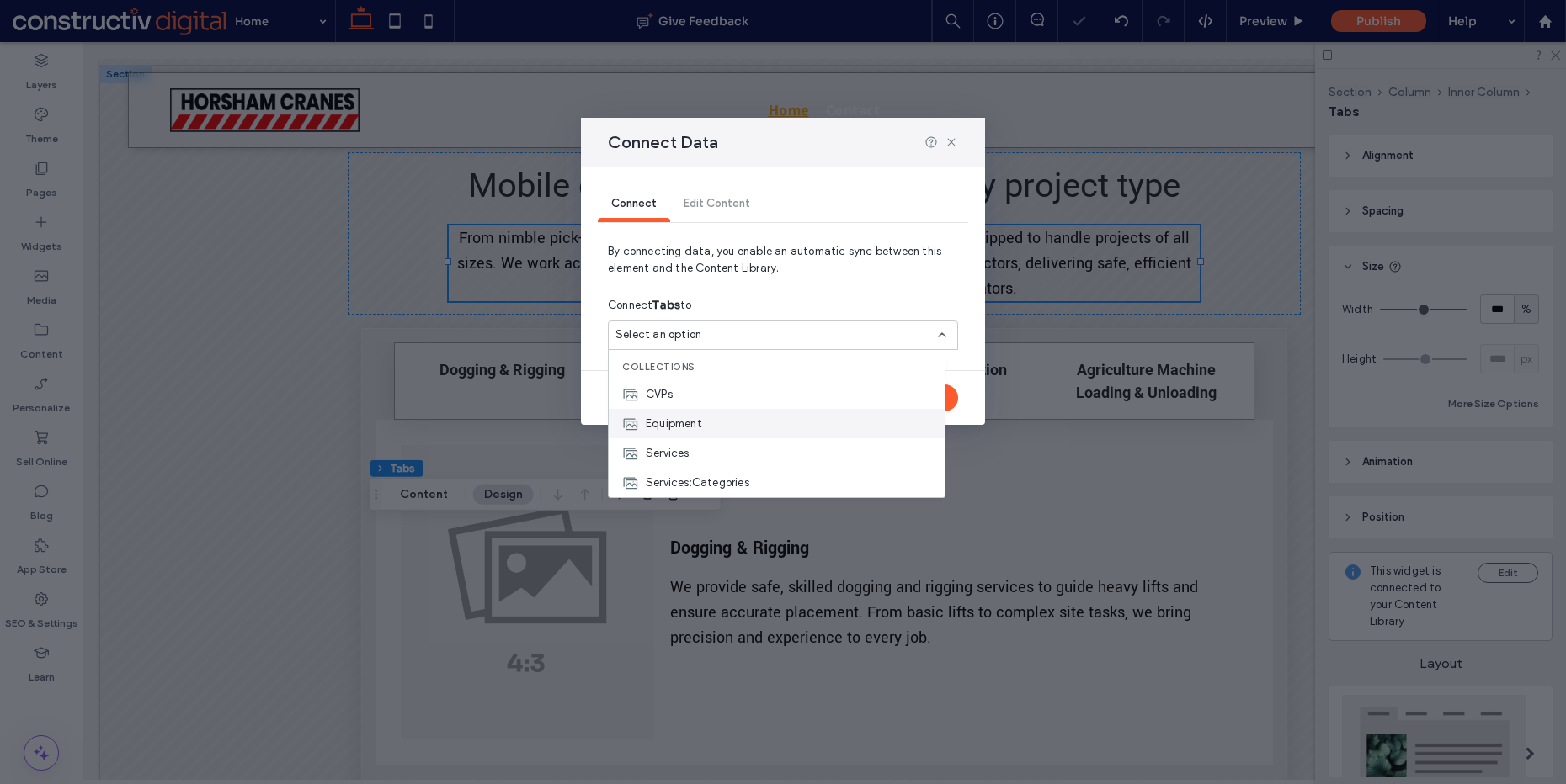
click at [691, 421] on span "Equipment" at bounding box center [674, 423] width 56 height 17
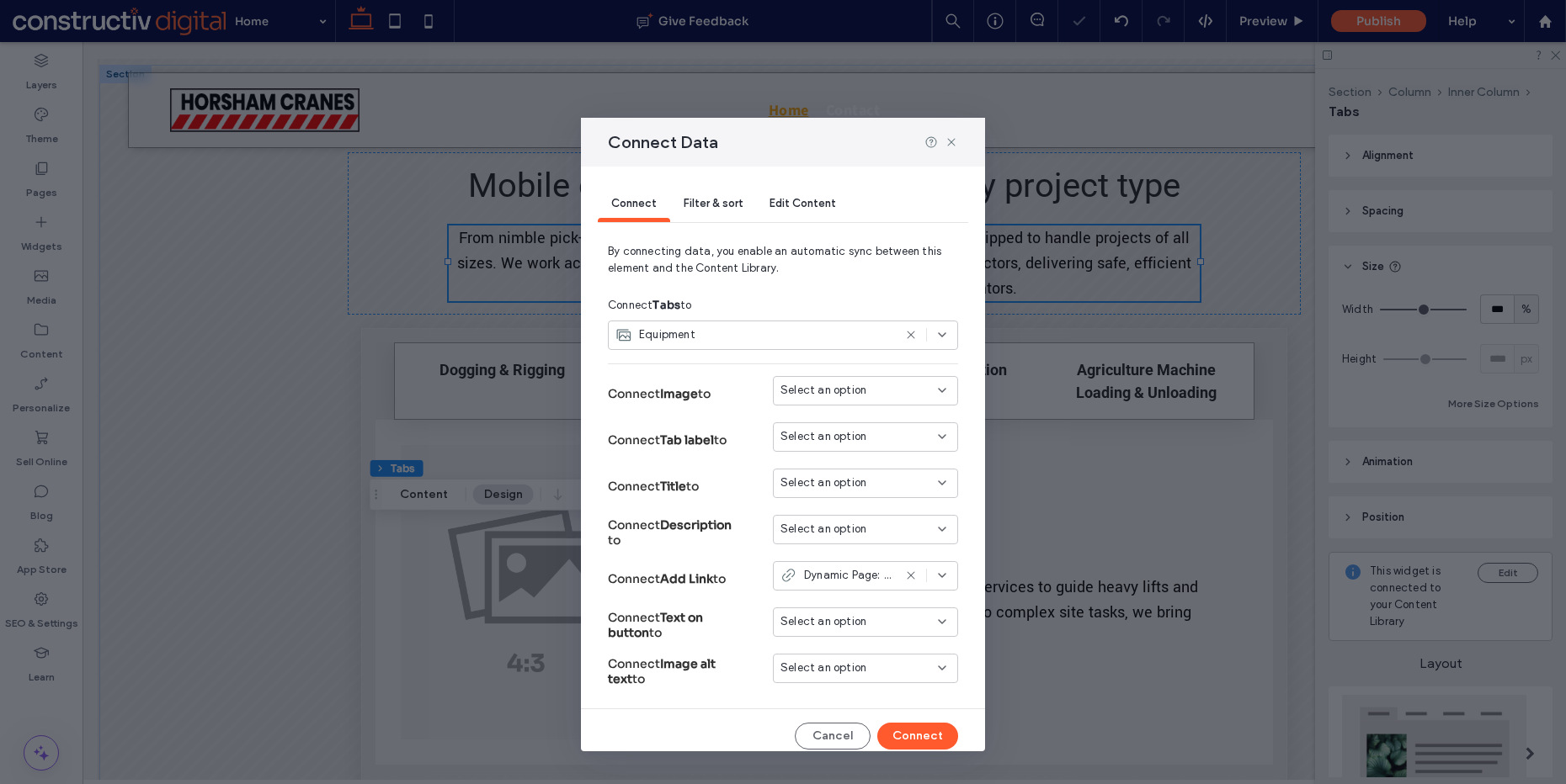
click at [818, 390] on span "Select an option" at bounding box center [823, 391] width 86 height 17
click at [818, 424] on span "tile_image" at bounding box center [825, 420] width 54 height 17
click at [826, 439] on span "Select an option" at bounding box center [823, 436] width 86 height 17
click at [832, 463] on span "tile_title" at bounding box center [820, 466] width 44 height 17
drag, startPoint x: 819, startPoint y: 475, endPoint x: 819, endPoint y: 490, distance: 15.0
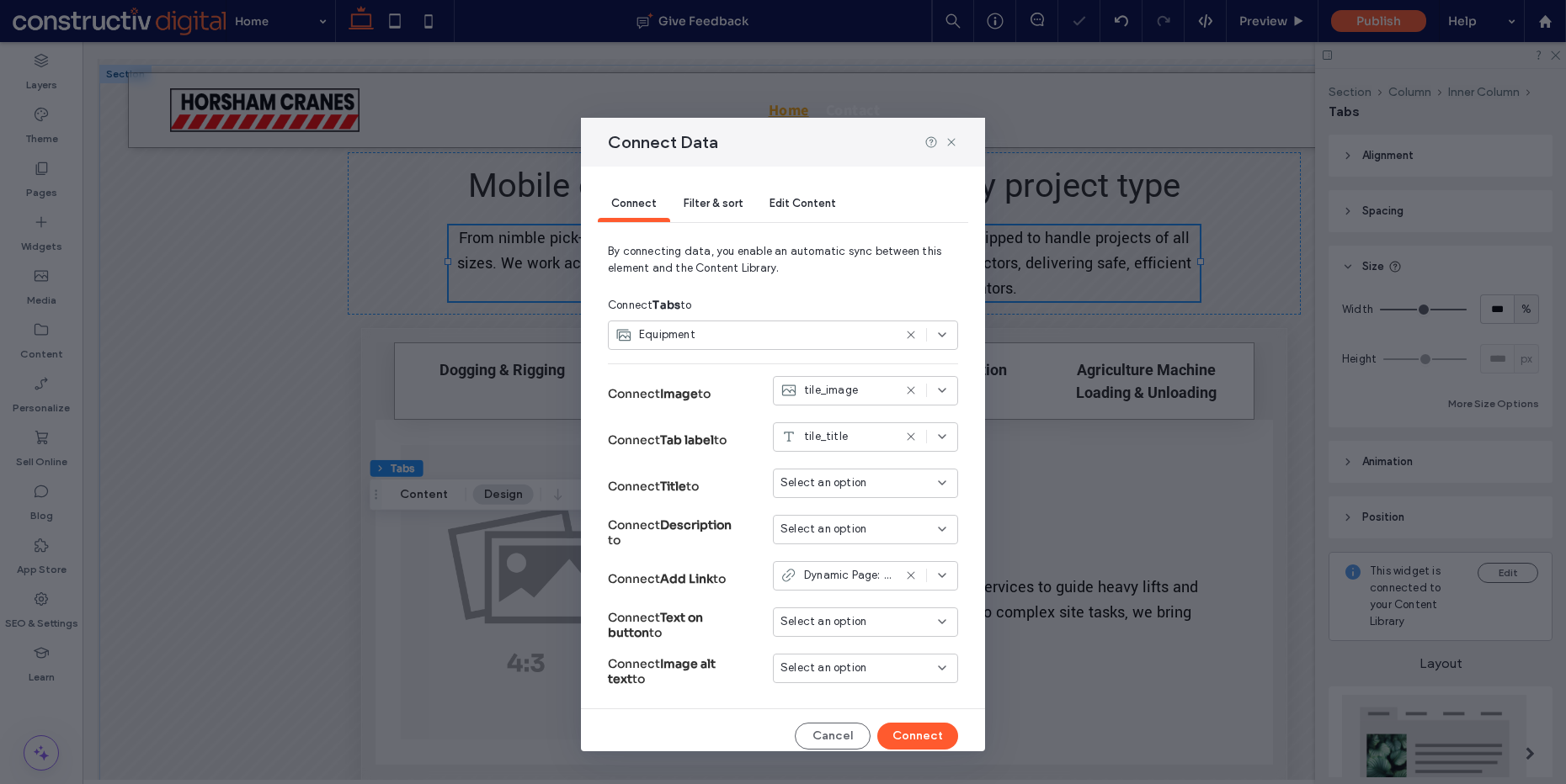
click at [819, 476] on span "Select an option" at bounding box center [823, 482] width 86 height 17
click at [828, 514] on span "tile_title" at bounding box center [820, 513] width 44 height 17
click at [798, 528] on span "Select an option" at bounding box center [823, 529] width 86 height 17
click at [843, 580] on span "tile_description_home" at bounding box center [855, 588] width 114 height 17
click at [814, 581] on span "Dynamic Page: Equipment for hire (Dynamic)" at bounding box center [848, 575] width 88 height 17
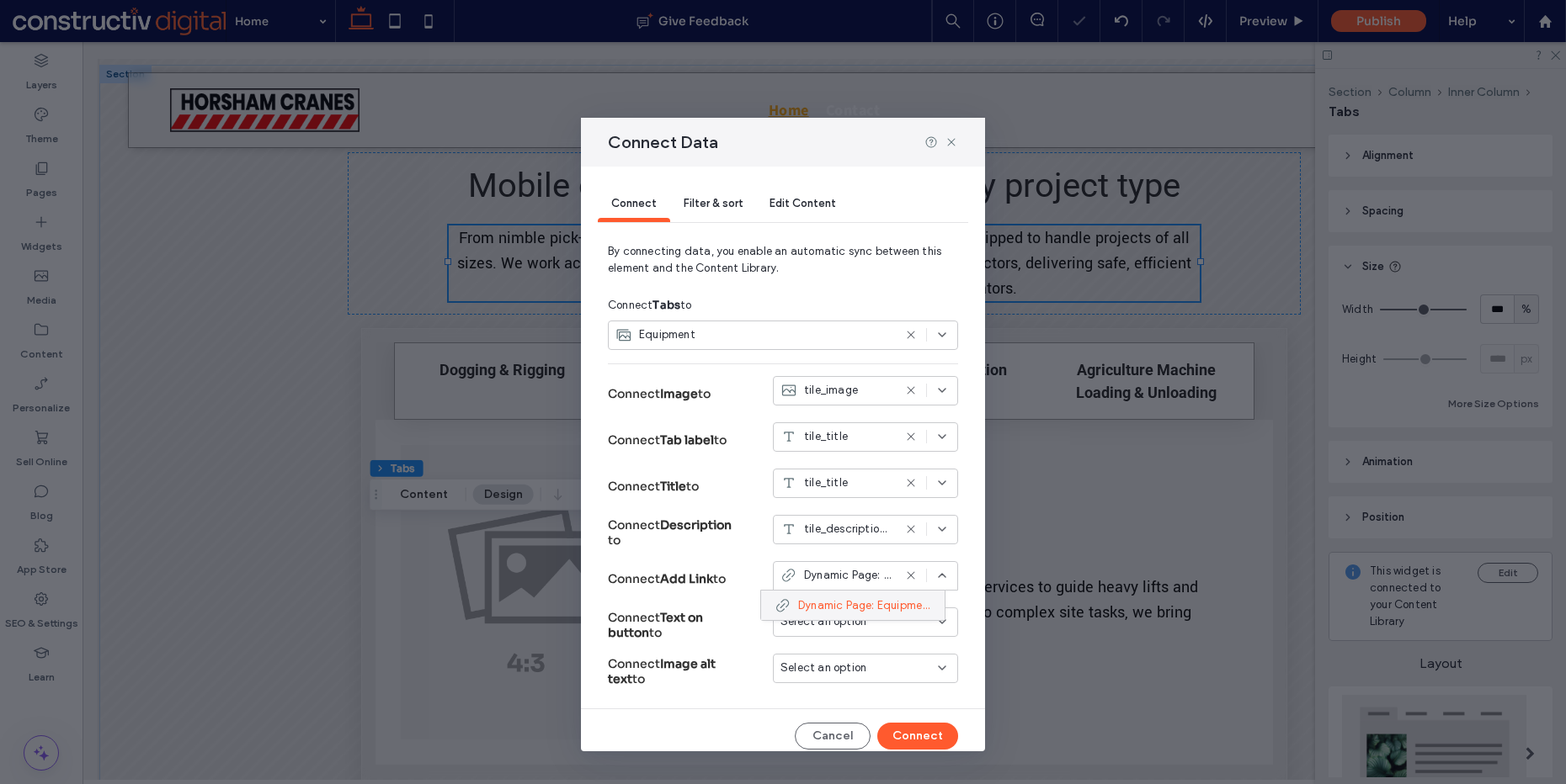
click at [829, 597] on span "Dynamic Page: Equipment for hire (Dynamic)" at bounding box center [864, 605] width 133 height 17
click at [918, 730] on button "Connect" at bounding box center [917, 736] width 81 height 27
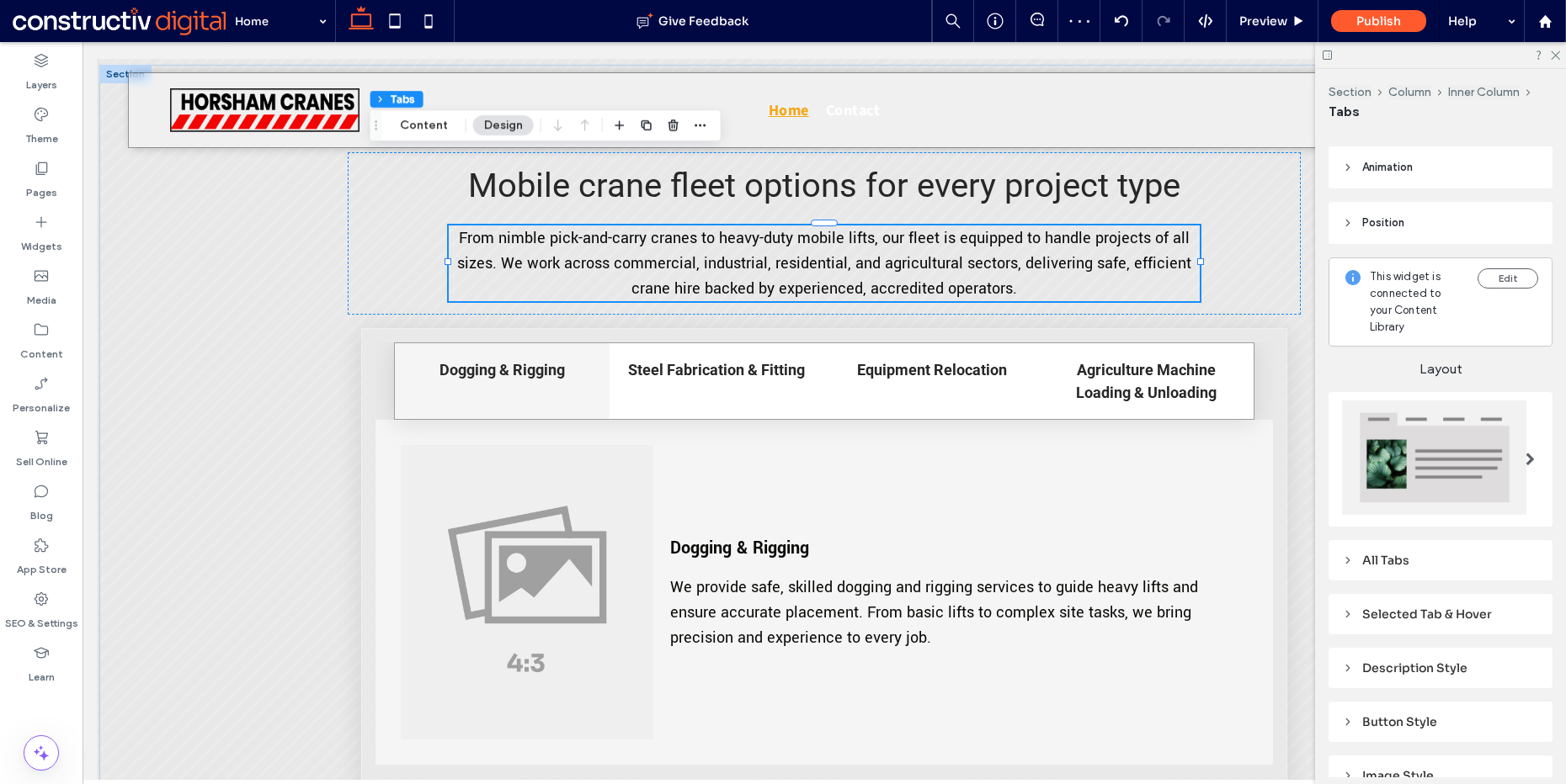
scroll to position [383, 0]
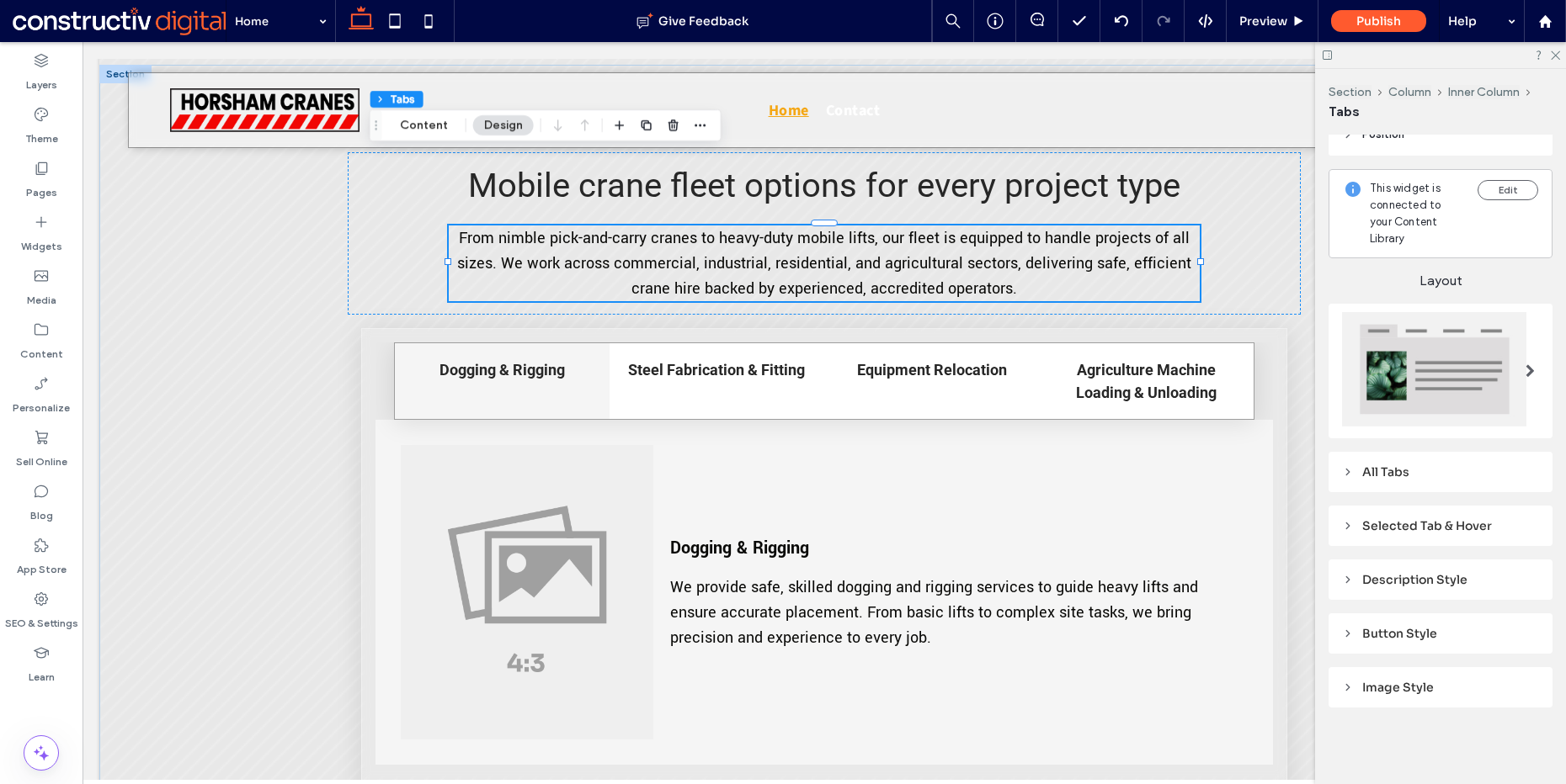
click at [1419, 464] on div "All Tabs" at bounding box center [1440, 471] width 197 height 15
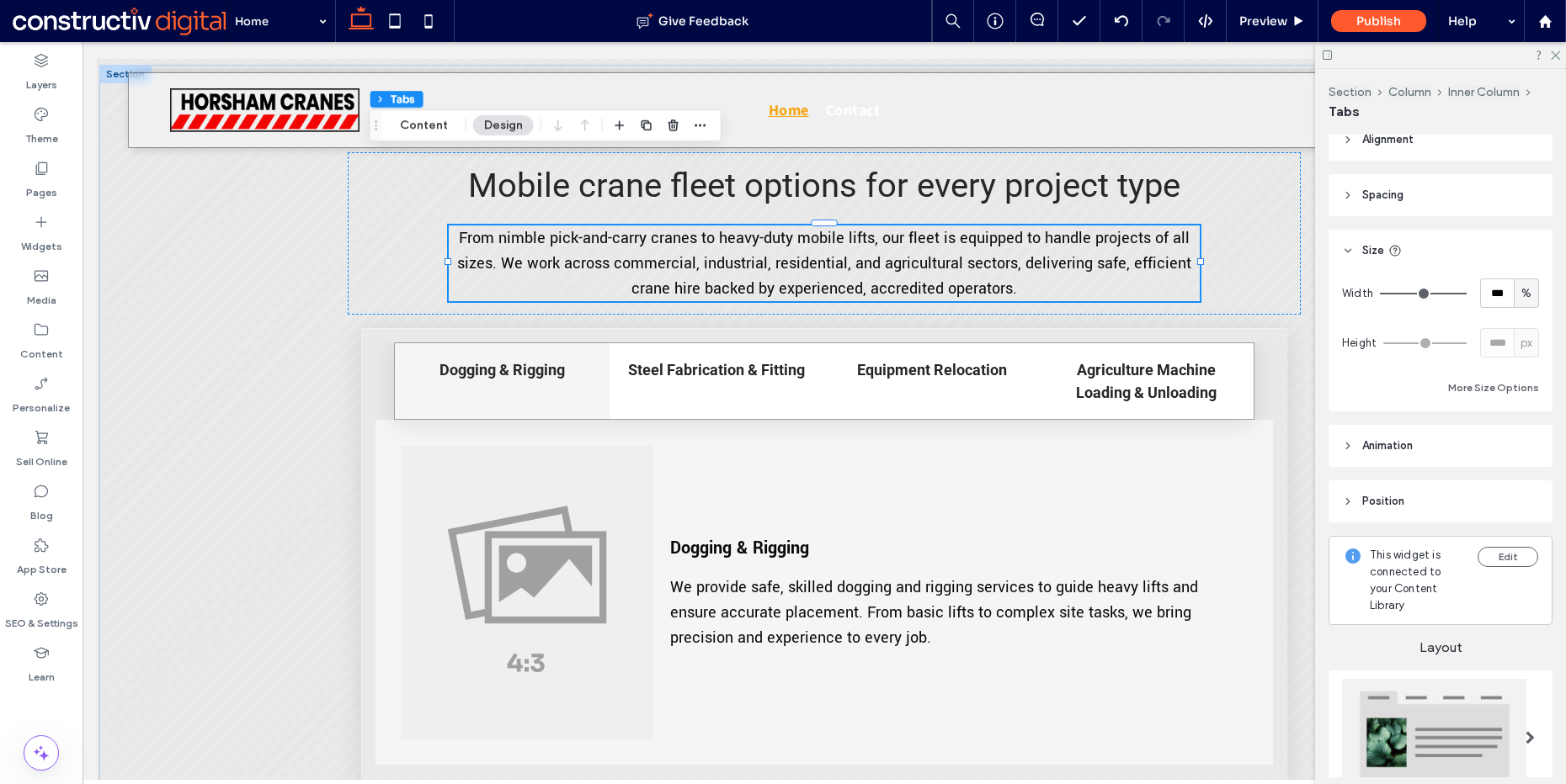
scroll to position [0, 0]
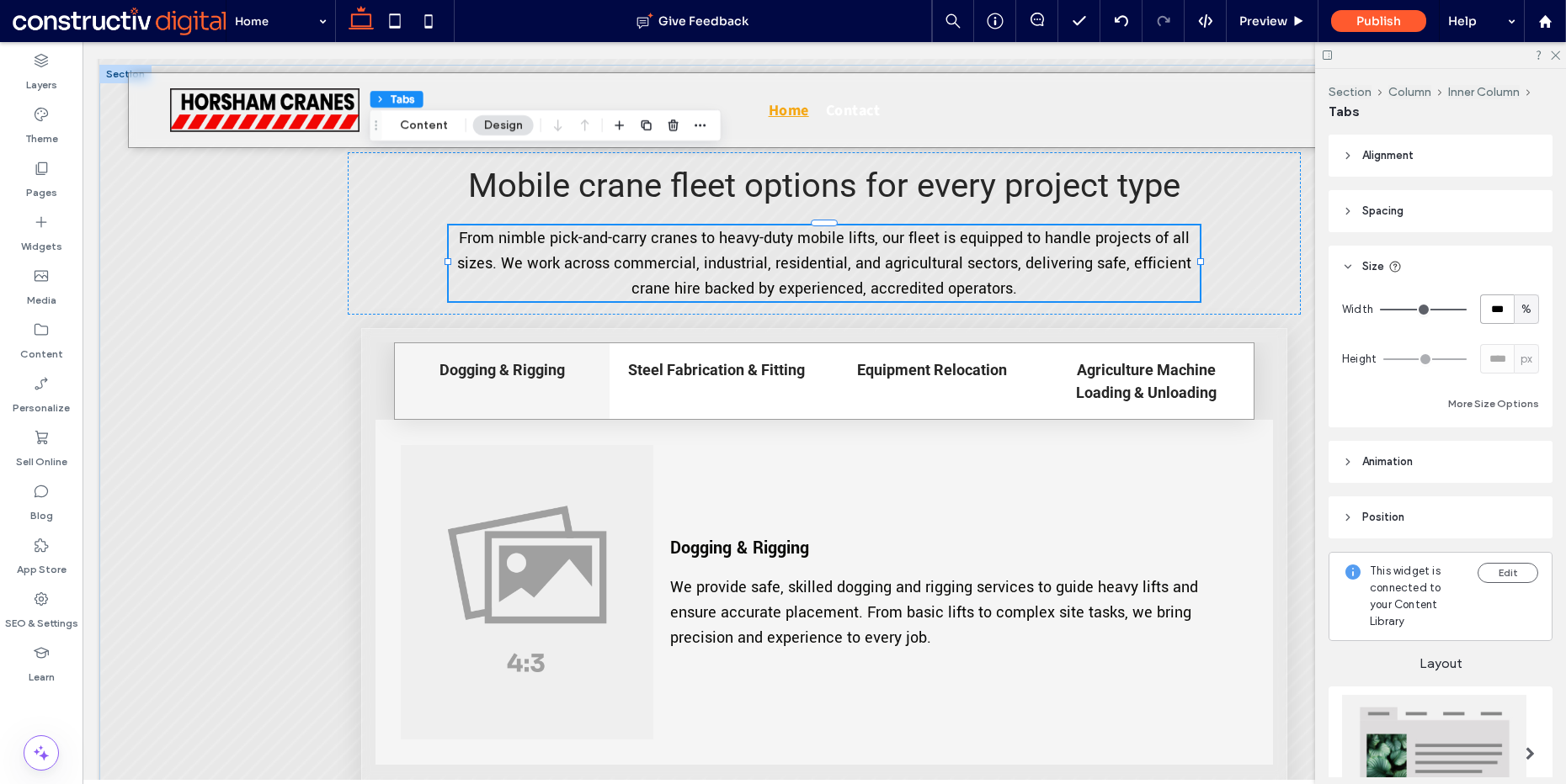
click at [1486, 301] on input "***" at bounding box center [1497, 309] width 34 height 29
click at [1522, 302] on span "%" at bounding box center [1527, 310] width 10 height 17
click at [1517, 460] on span "A" at bounding box center [1517, 456] width 7 height 17
type input "*"
click at [1523, 313] on div "A" at bounding box center [1526, 310] width 17 height 17
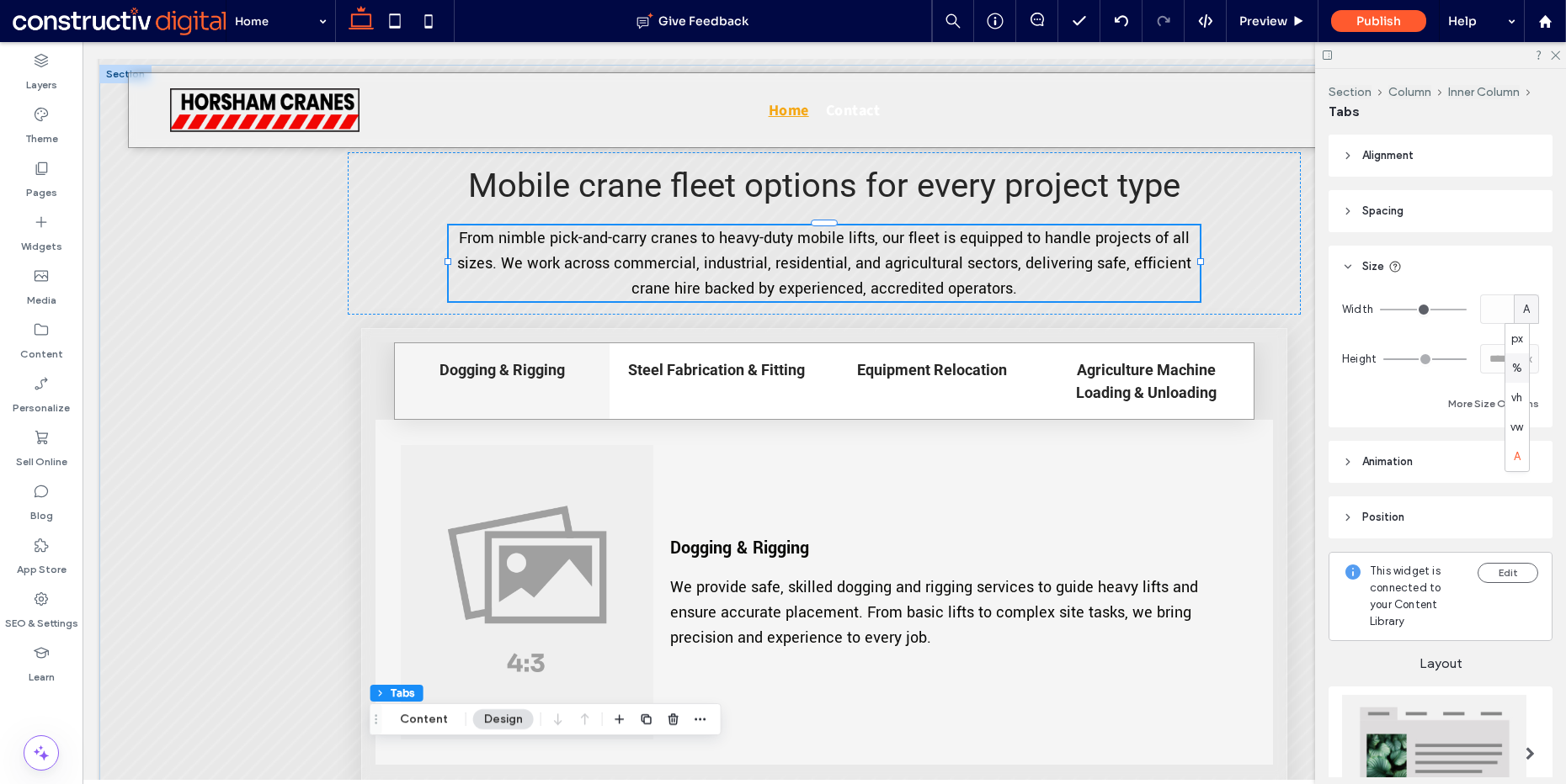
click at [1516, 367] on span "%" at bounding box center [1517, 369] width 10 height 17
type input "***"
click at [1478, 394] on button "More Size Options" at bounding box center [1493, 403] width 91 height 20
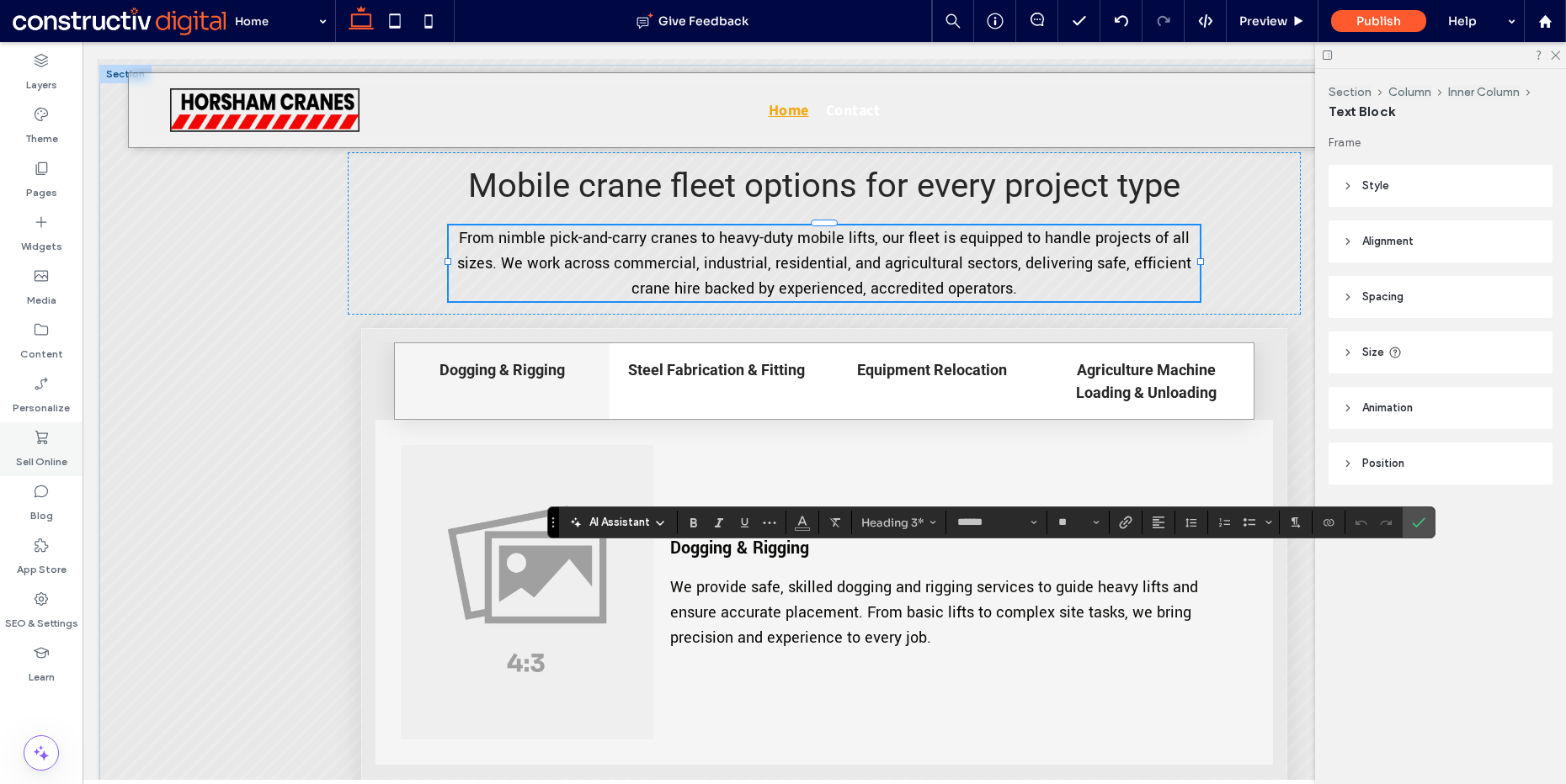
type input "**********"
type input "**"
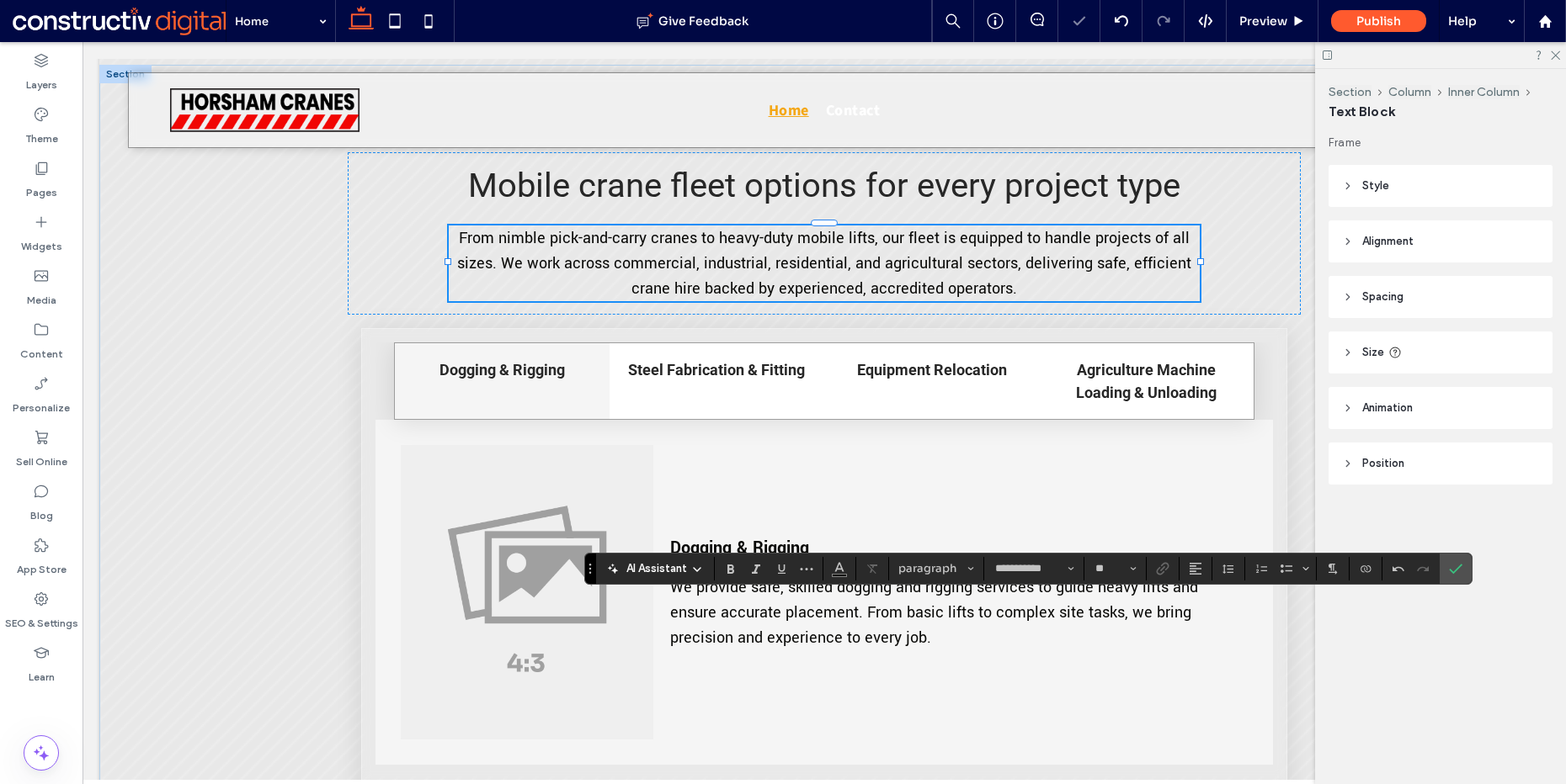
click at [1453, 573] on icon "Confirm" at bounding box center [1455, 568] width 13 height 13
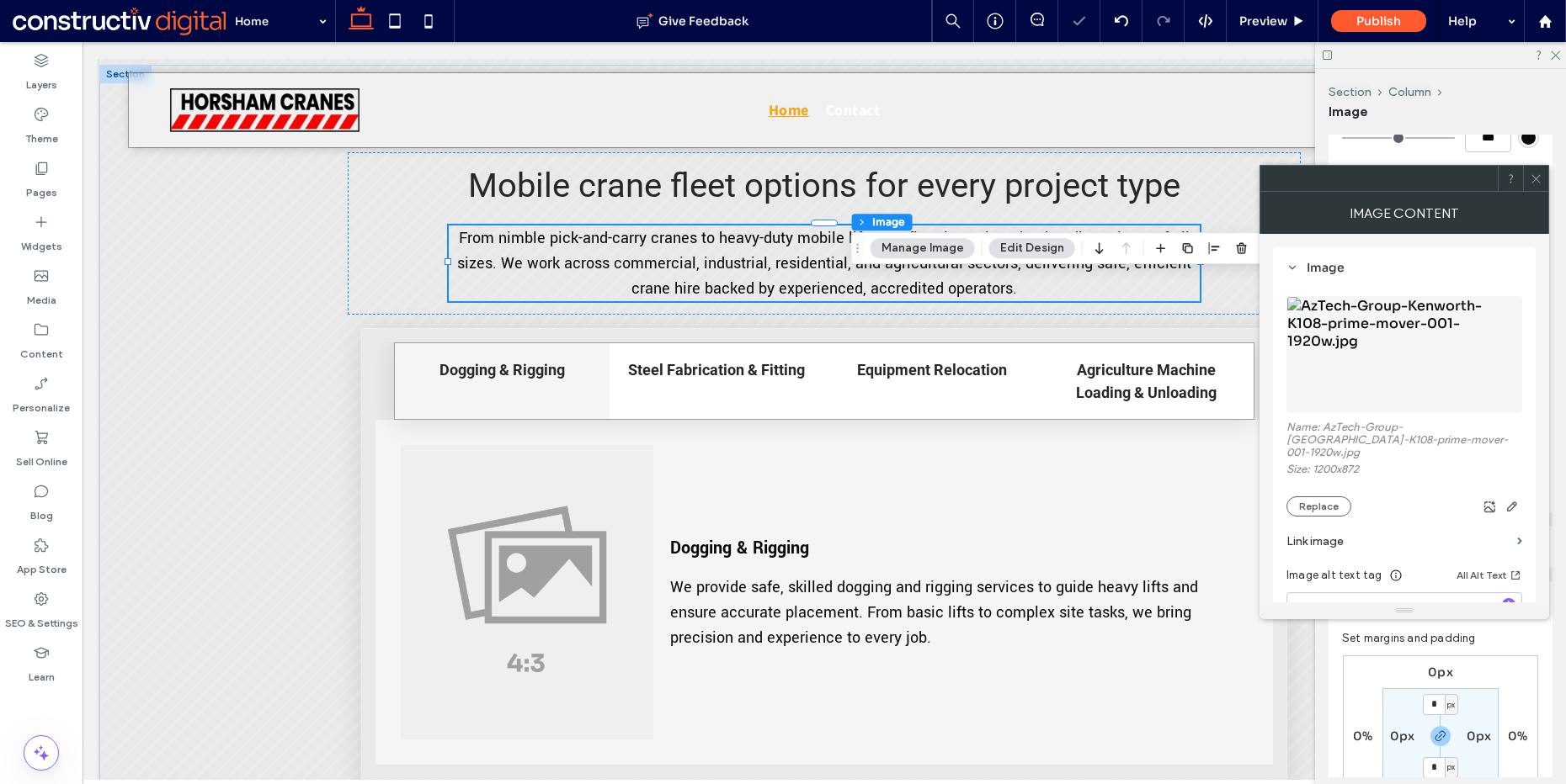
scroll to position [896, 0]
click at [1492, 294] on div at bounding box center [1405, 354] width 236 height 133
click at [1438, 332] on img at bounding box center [1405, 355] width 236 height 116
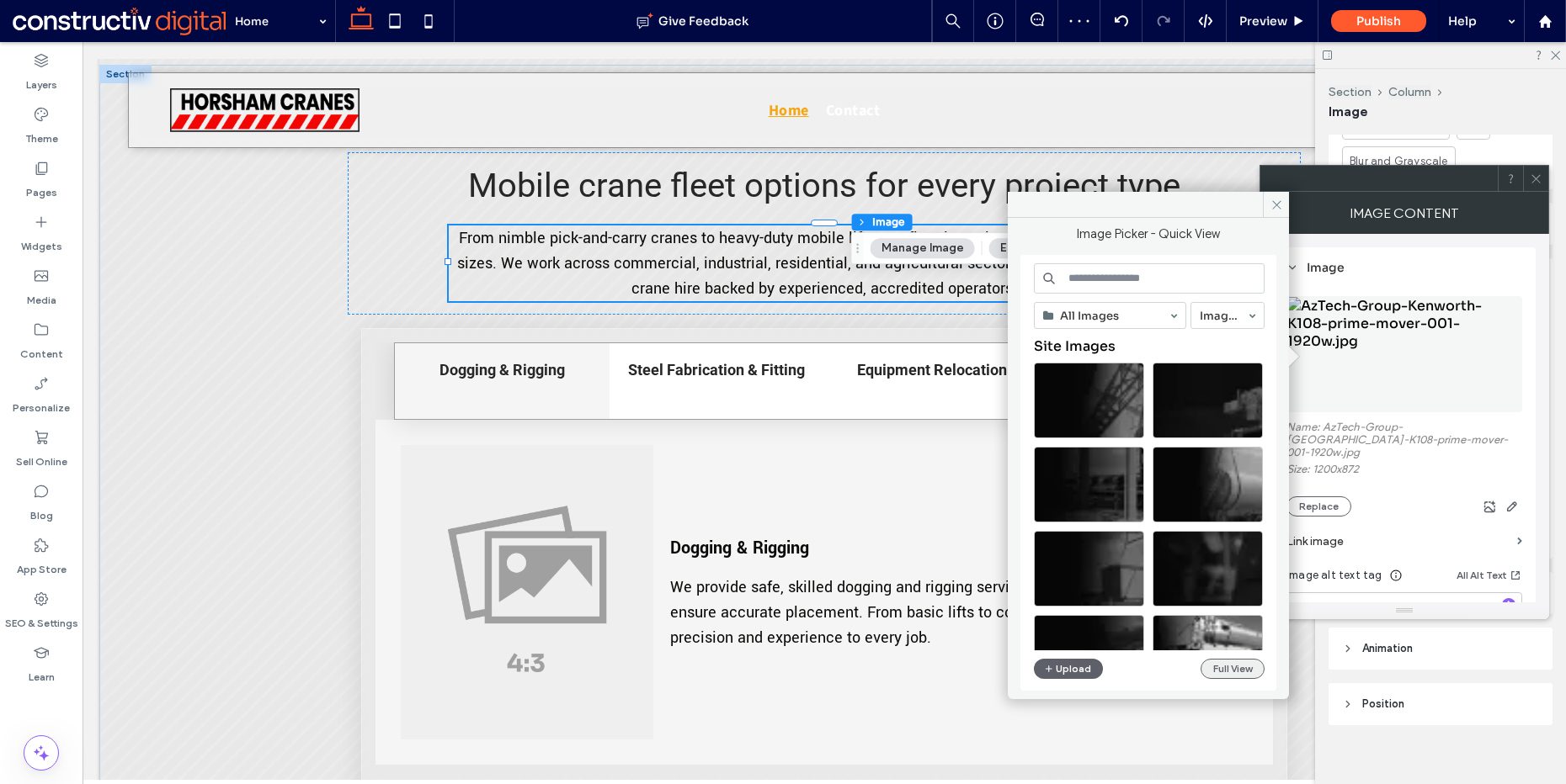
click at [1223, 666] on button "Full View" at bounding box center [1233, 669] width 64 height 20
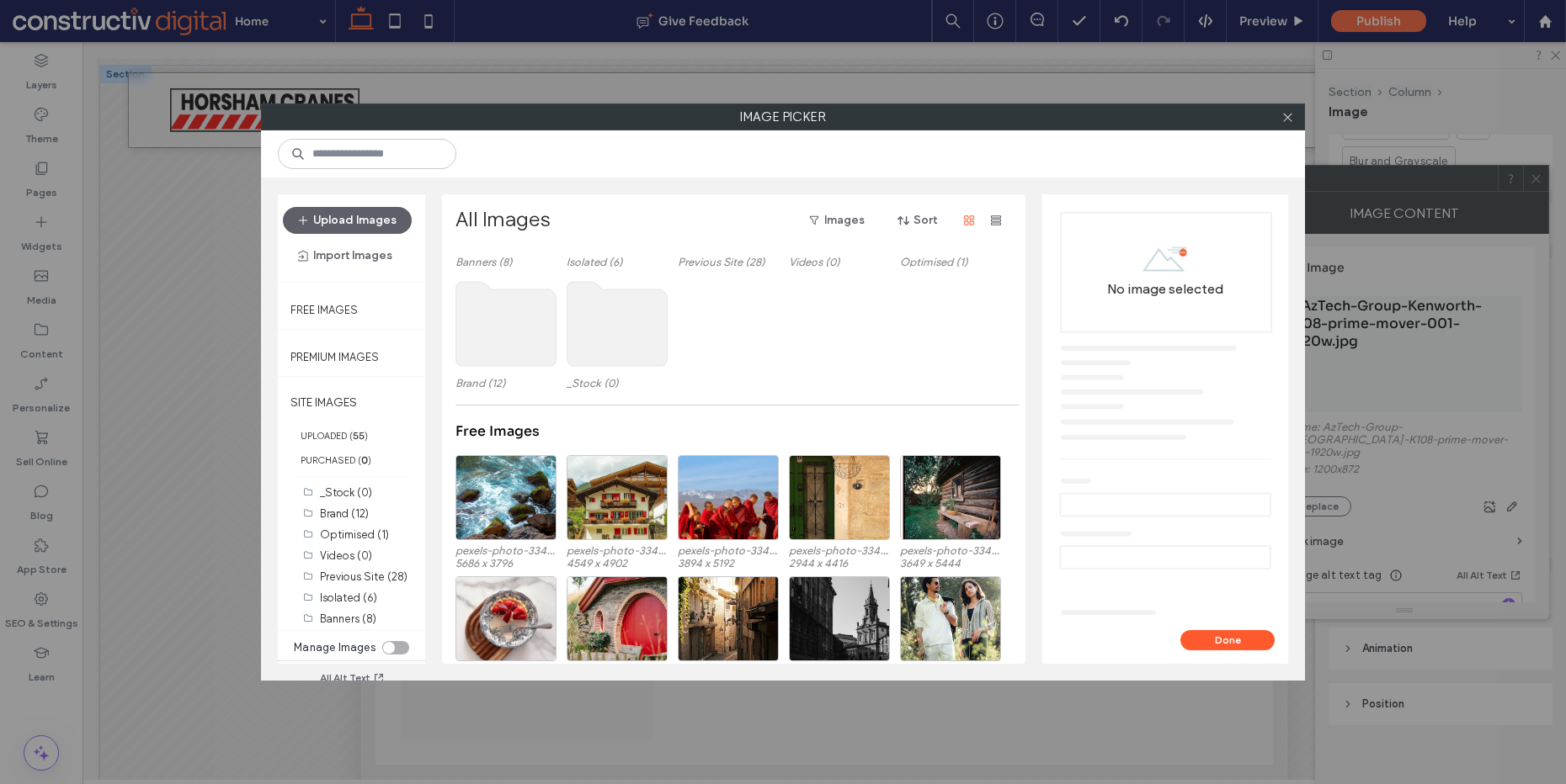
scroll to position [0, 0]
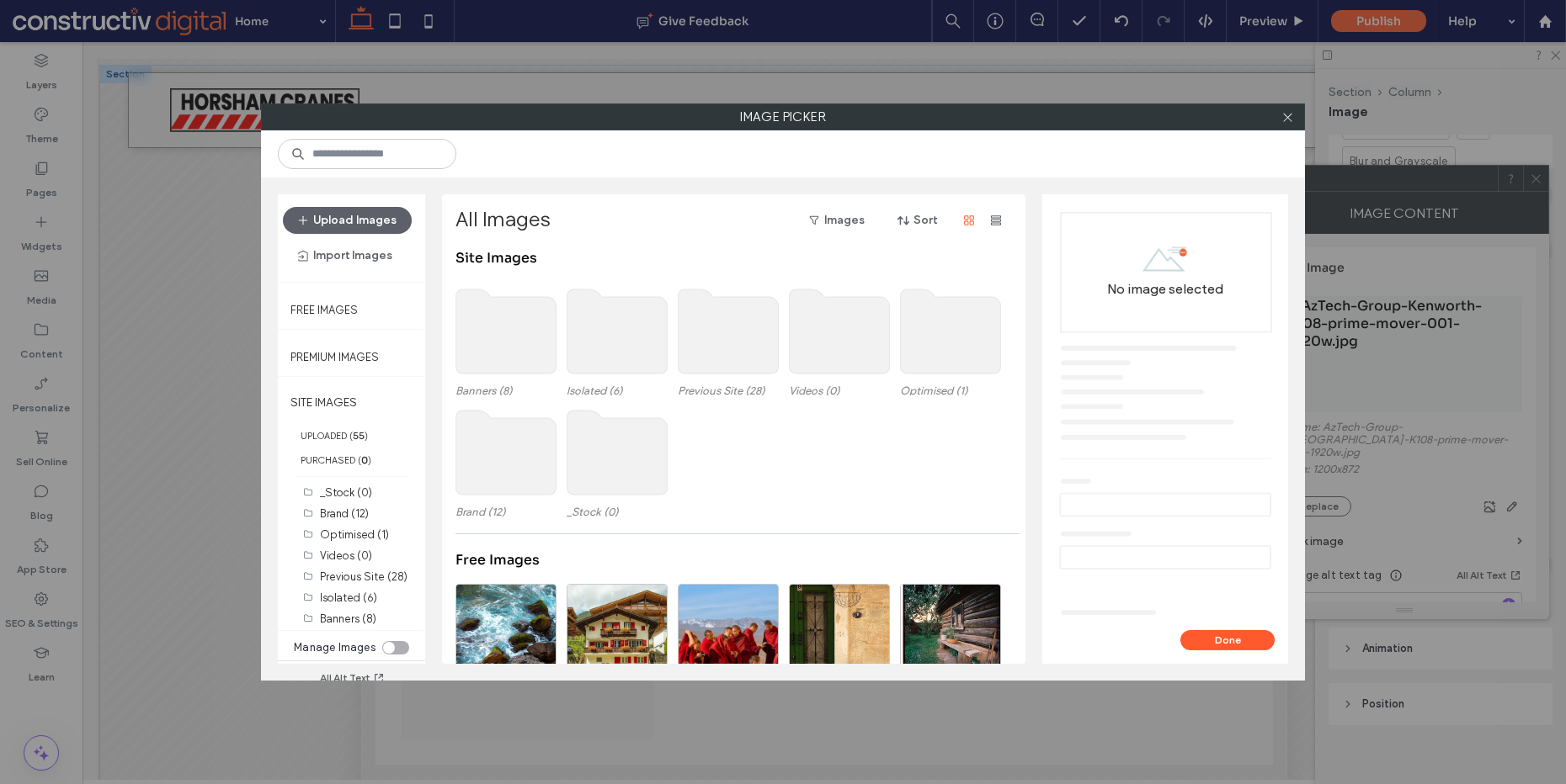
click at [613, 347] on use at bounding box center [618, 332] width 100 height 84
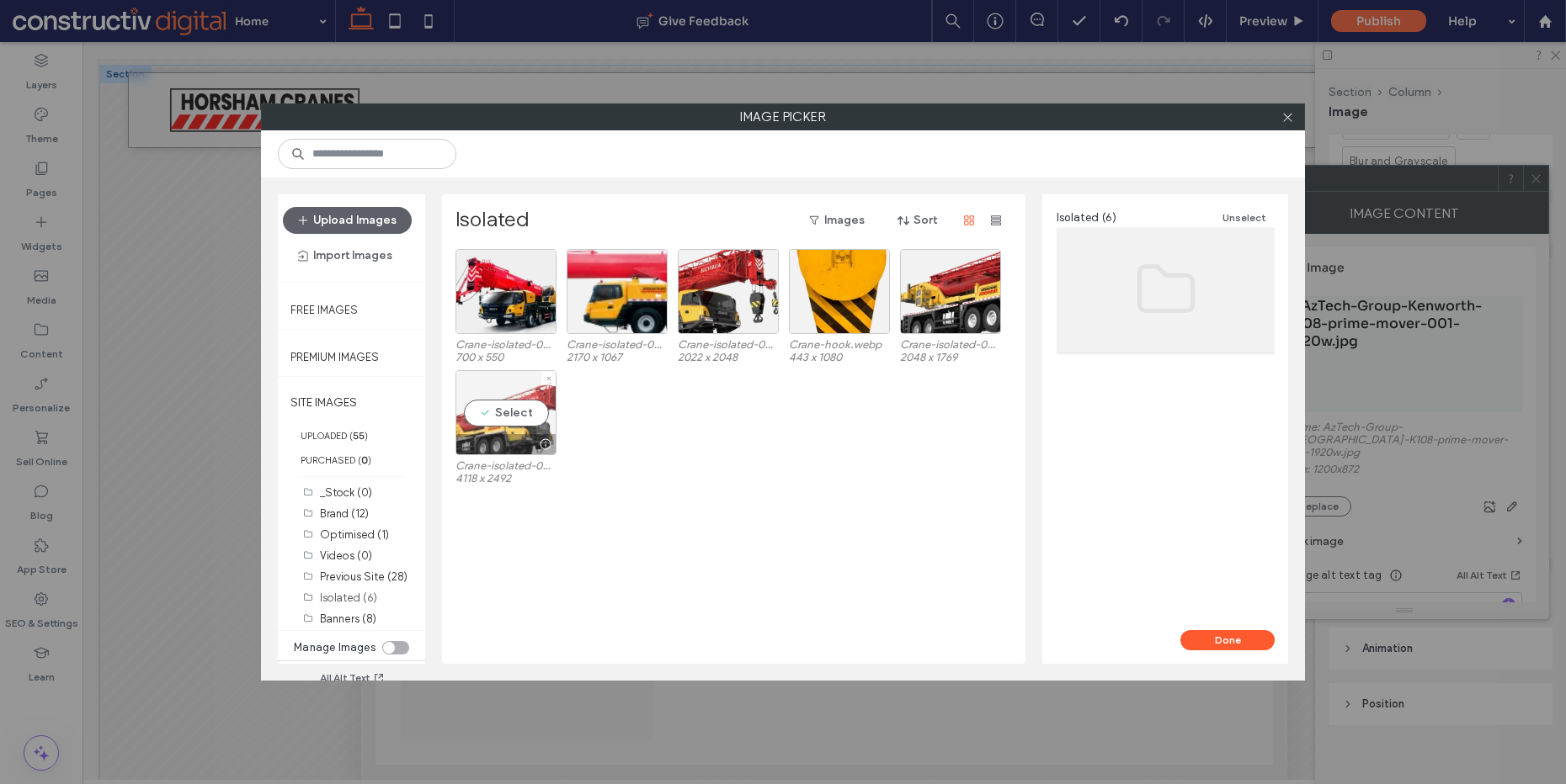
click at [501, 409] on div "Select" at bounding box center [506, 412] width 101 height 85
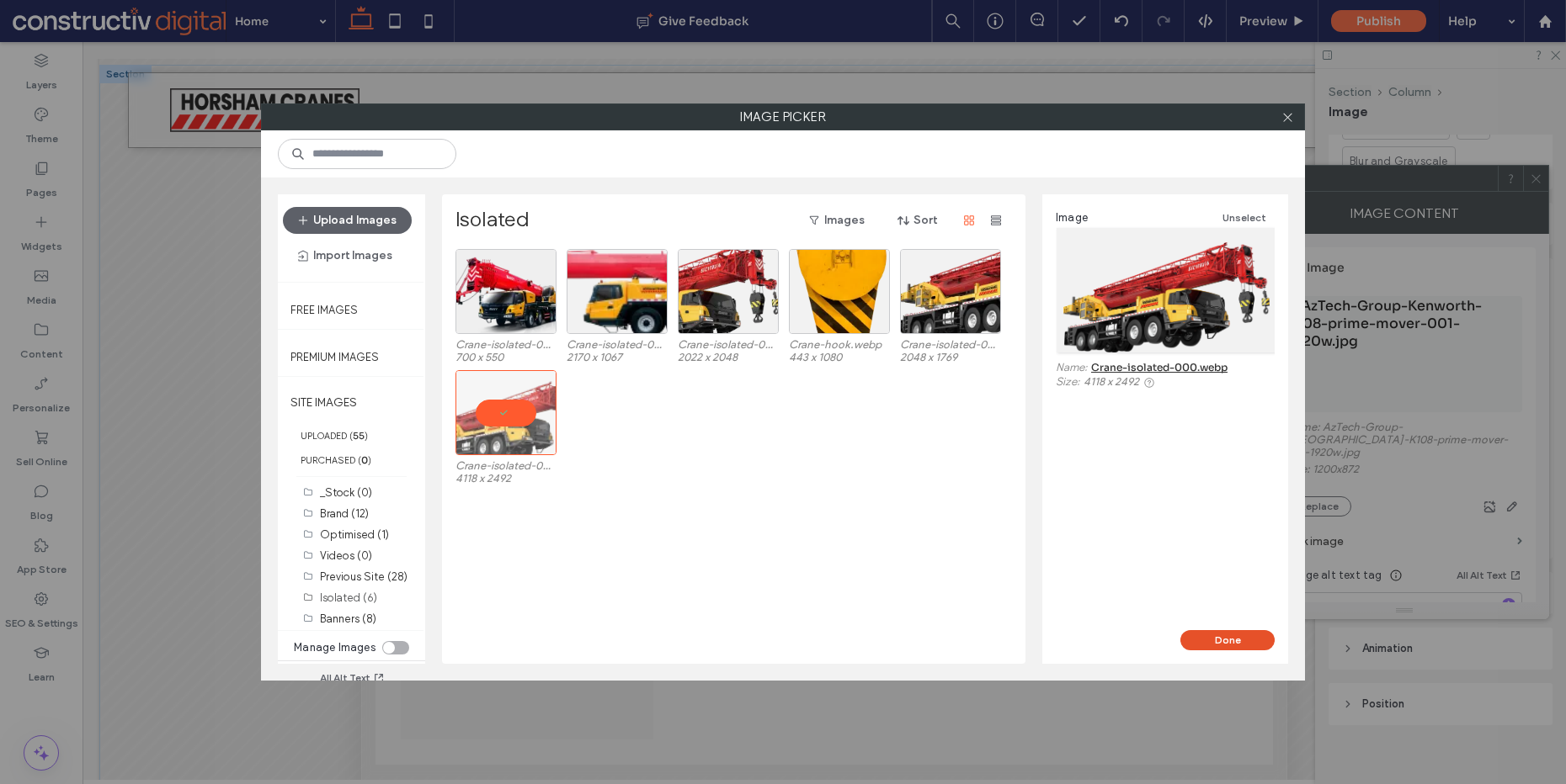
click at [1223, 634] on button "Done" at bounding box center [1227, 640] width 94 height 20
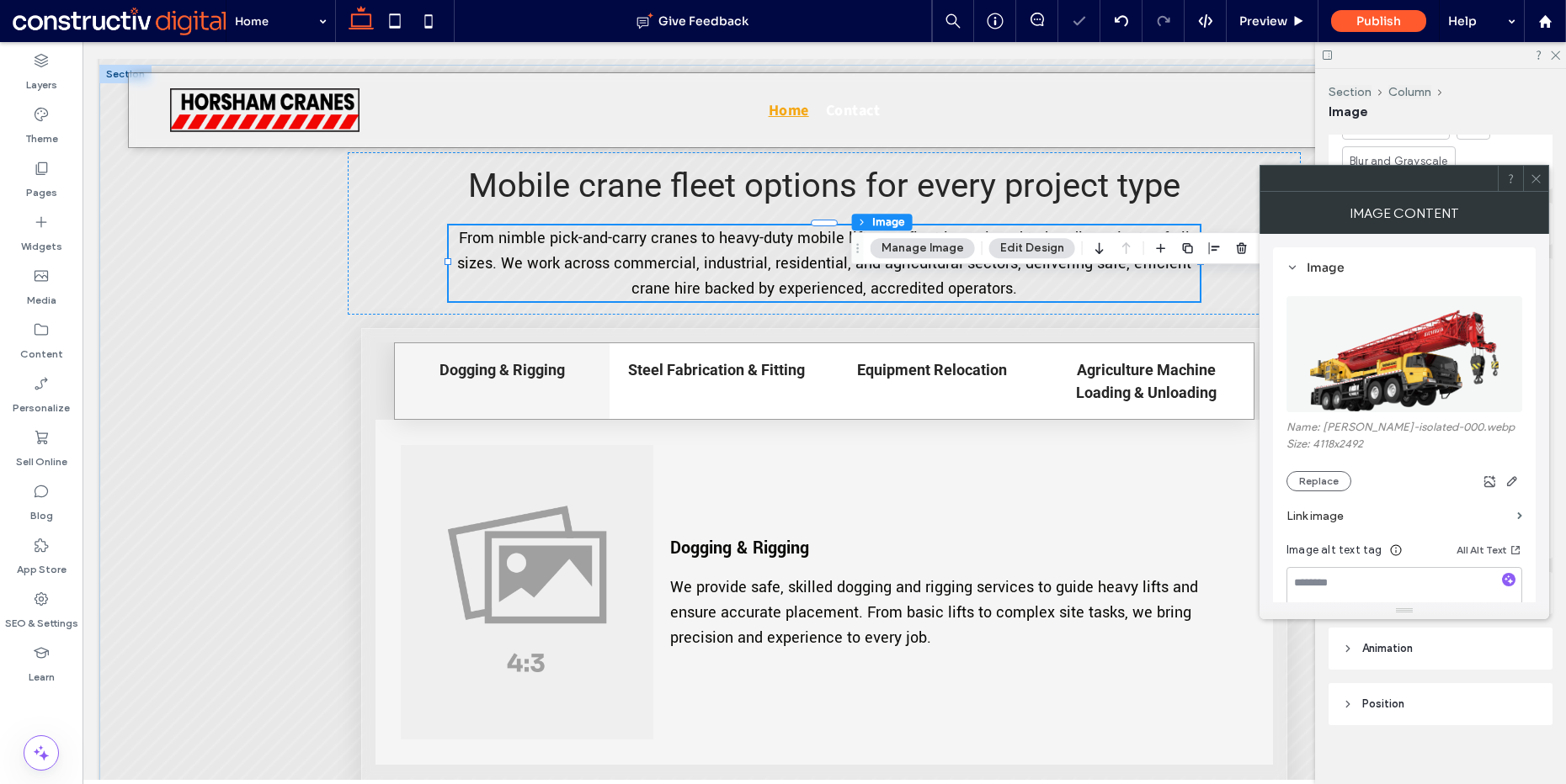
click at [1537, 178] on use at bounding box center [1536, 178] width 8 height 8
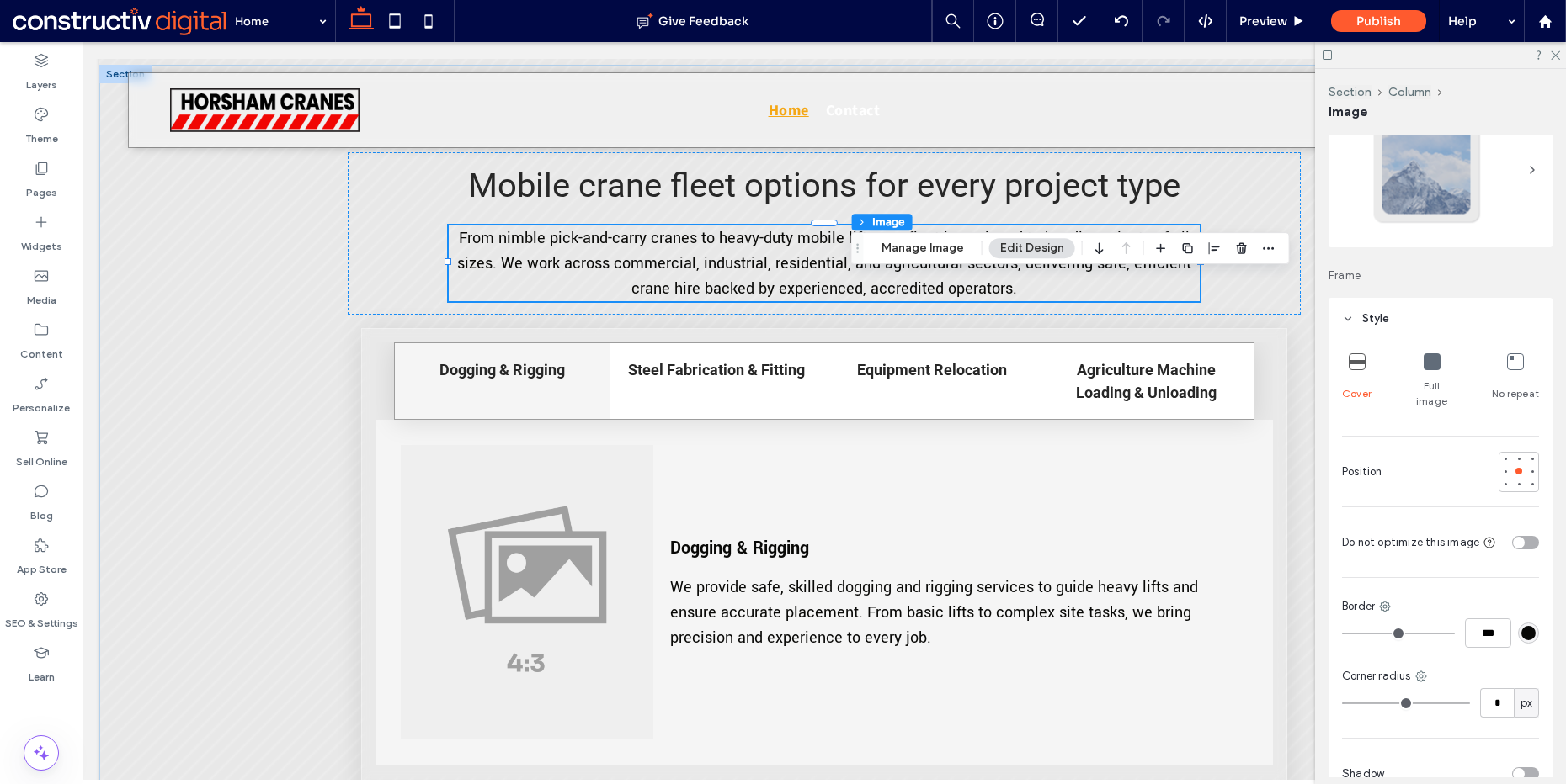
scroll to position [165, 0]
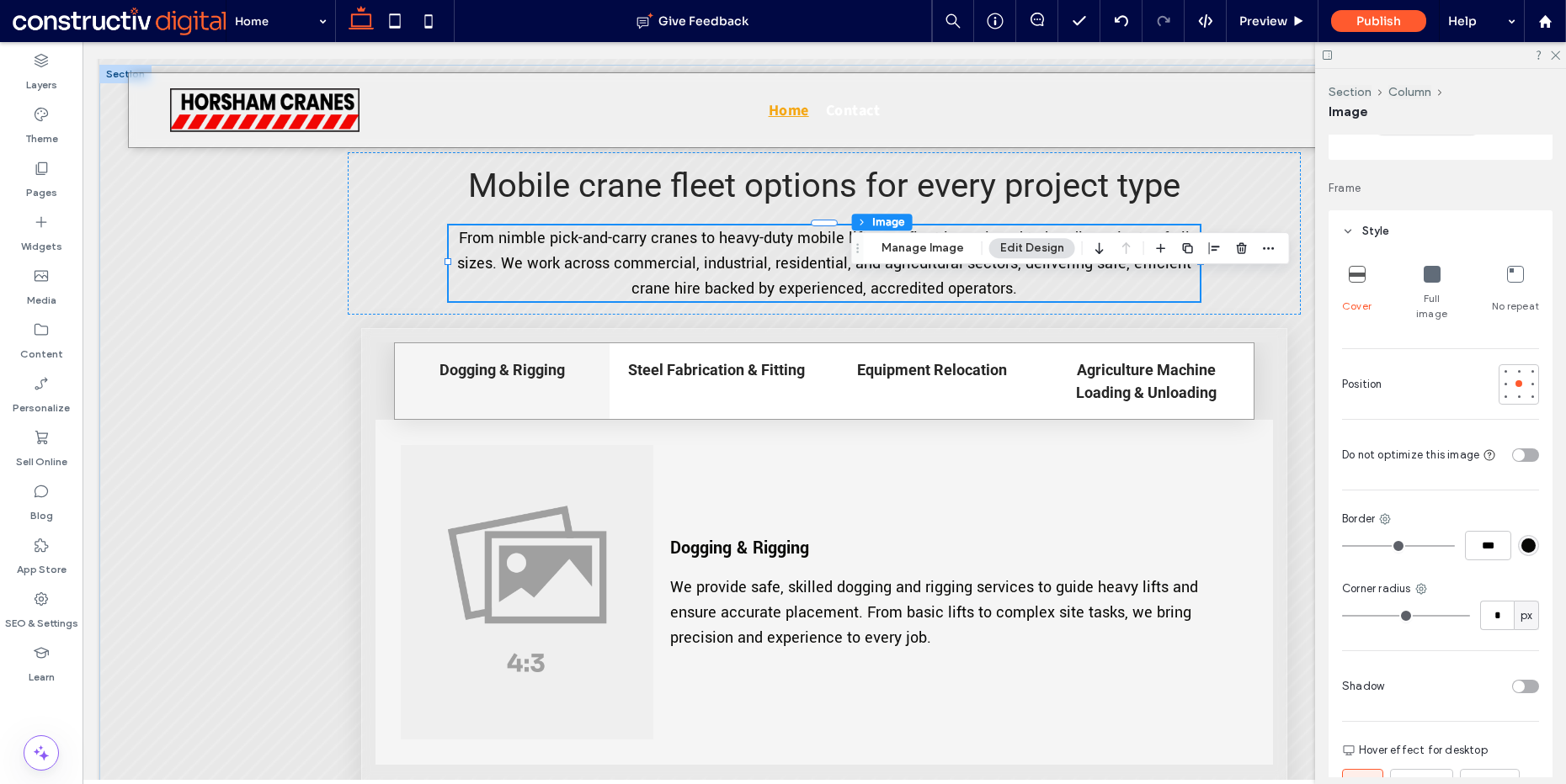
click at [1424, 280] on icon at bounding box center [1432, 274] width 17 height 17
click at [1276, 22] on span "Preview" at bounding box center [1263, 20] width 48 height 15
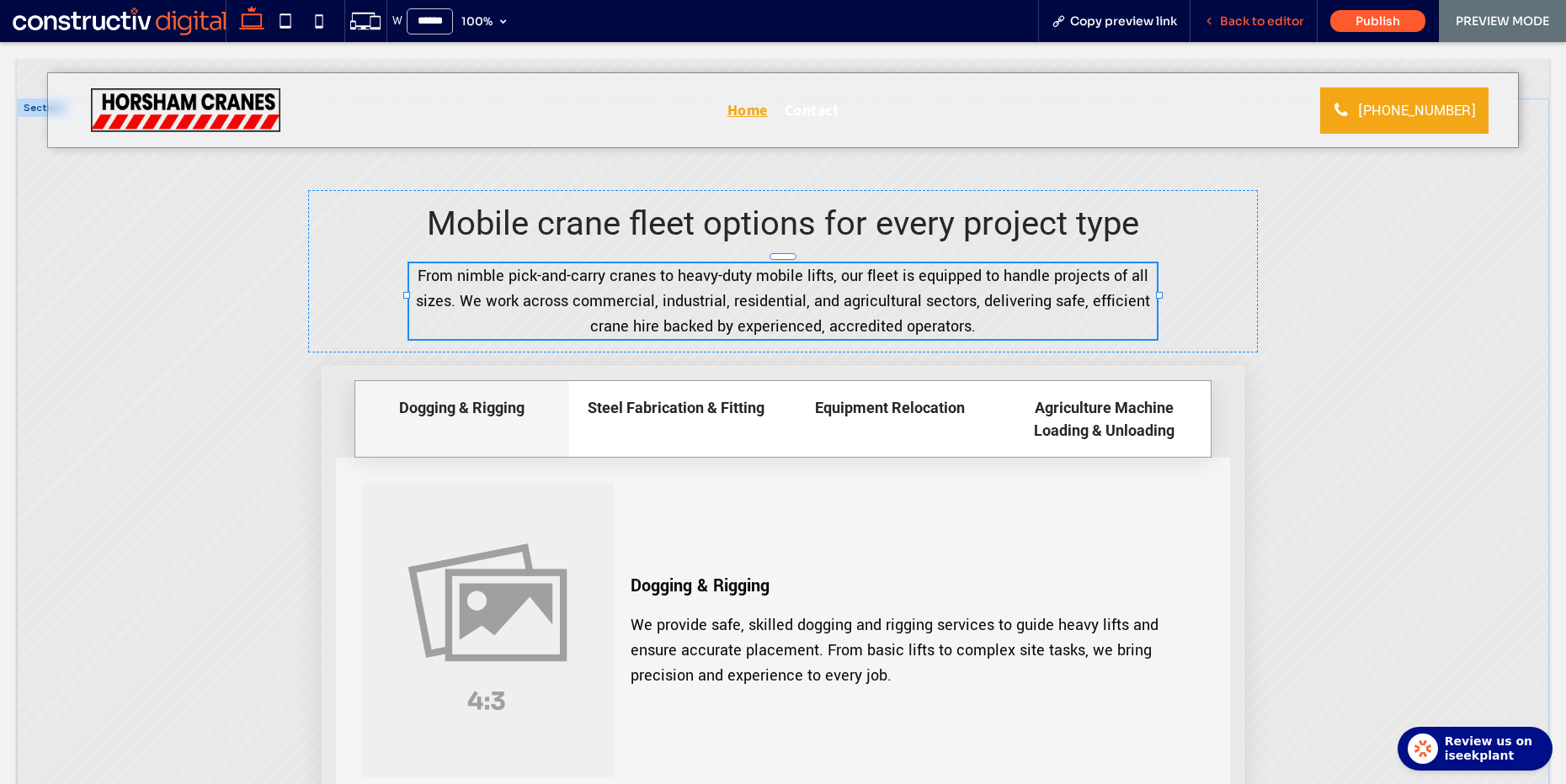
click at [1245, 18] on span "Back to editor" at bounding box center [1262, 20] width 84 height 15
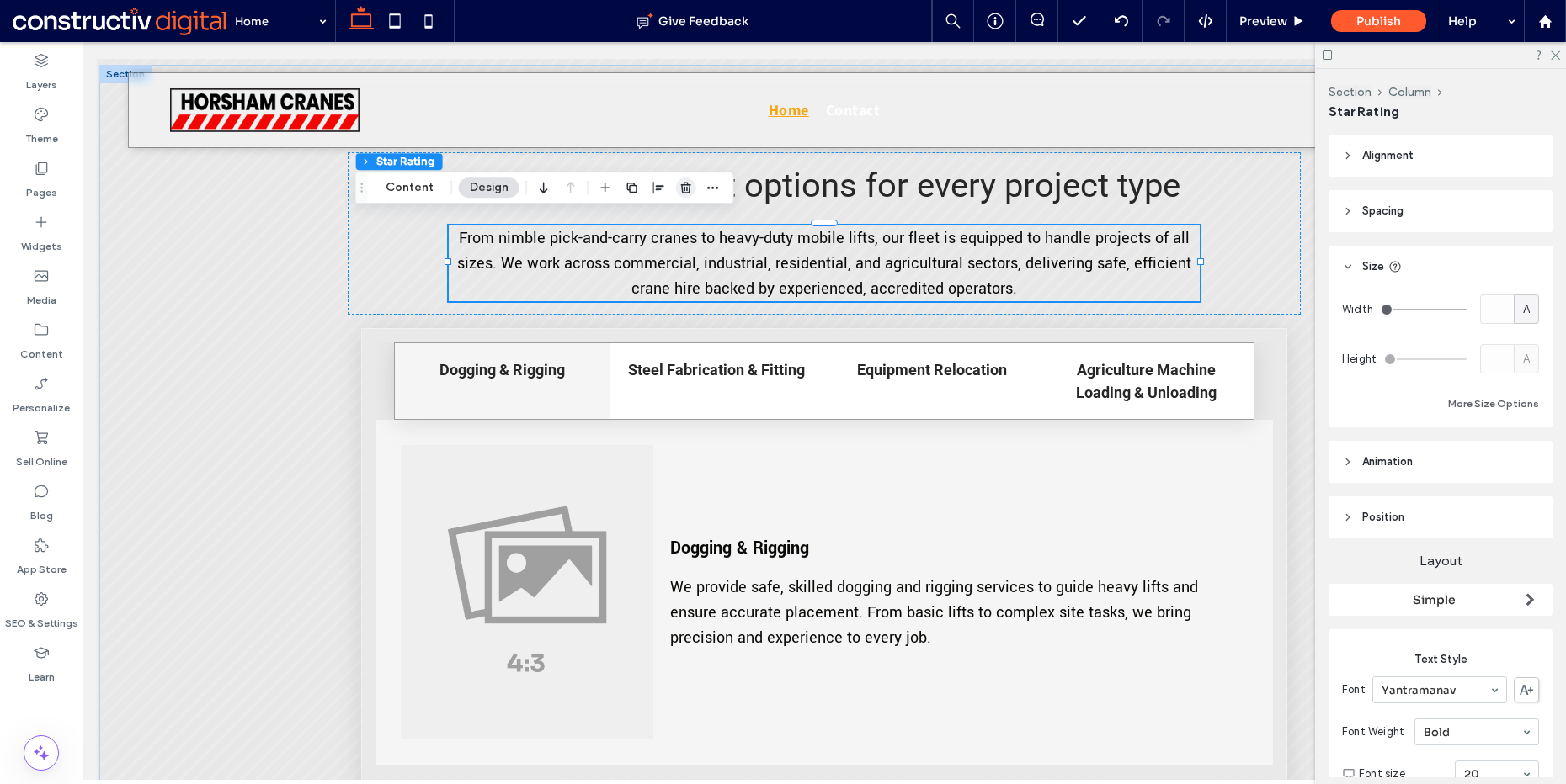
click at [686, 189] on use "button" at bounding box center [687, 187] width 10 height 11
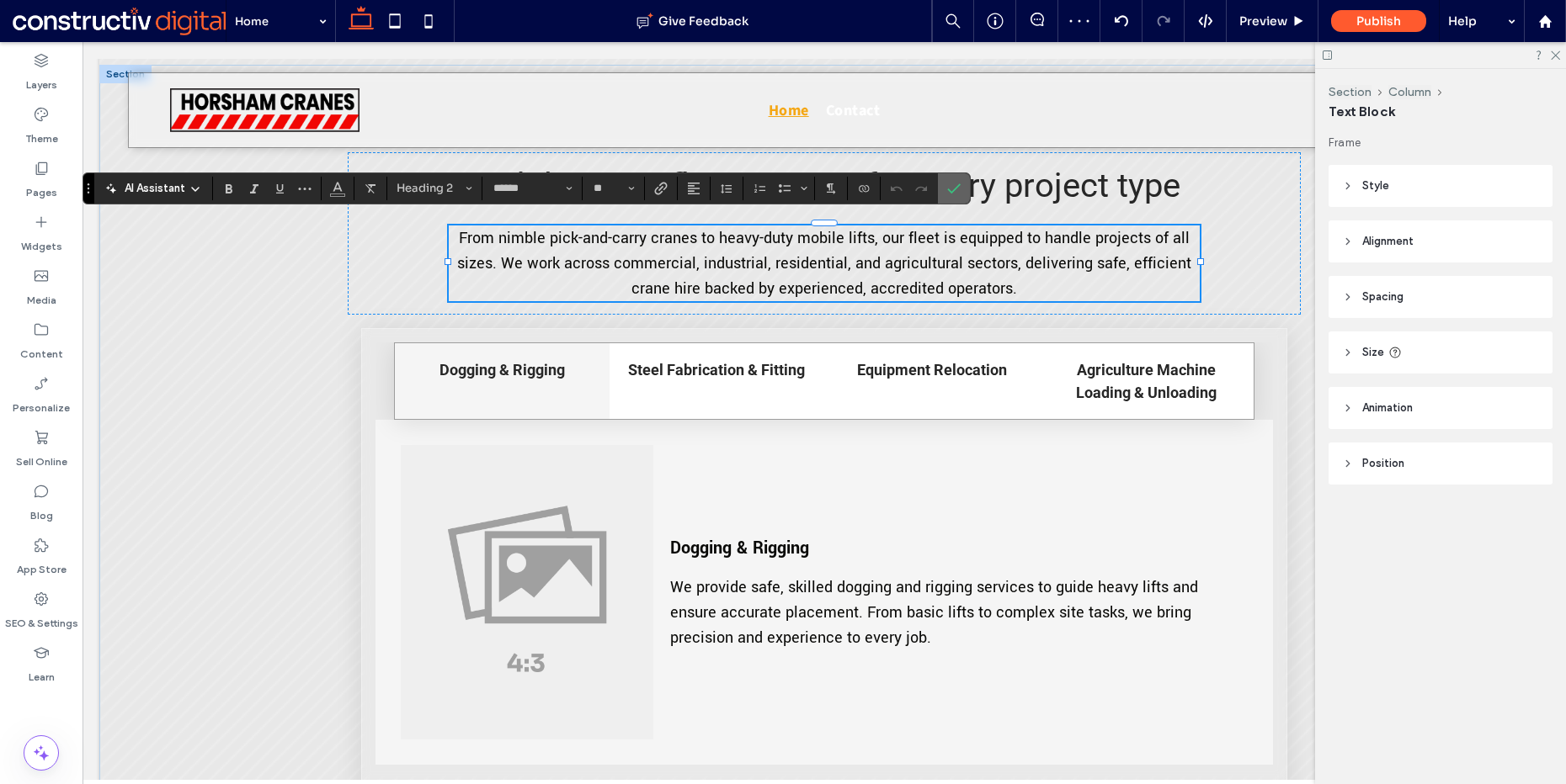
click at [954, 179] on span "Confirm" at bounding box center [951, 189] width 8 height 30
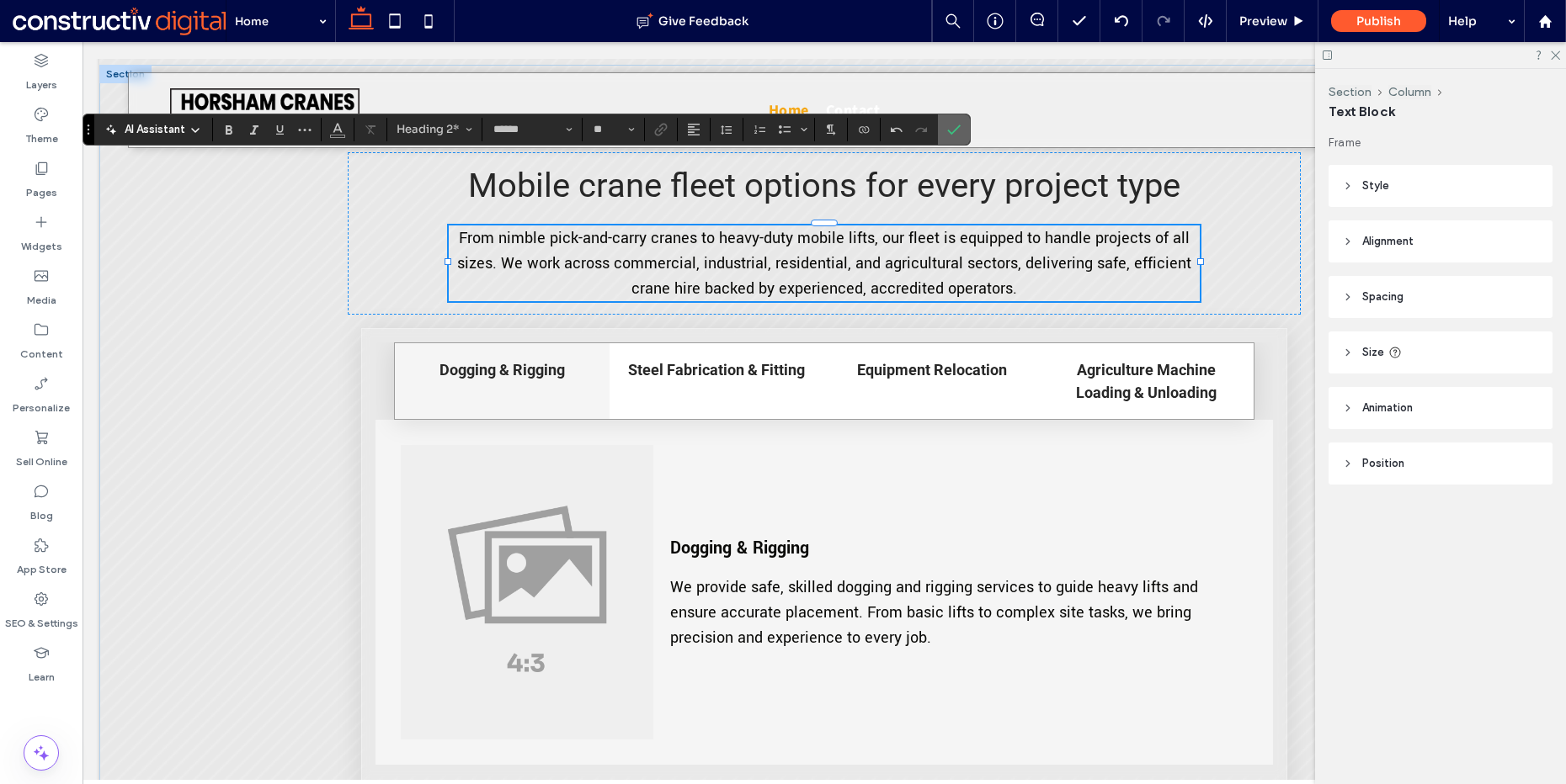
click at [949, 127] on icon "Confirm" at bounding box center [953, 129] width 13 height 13
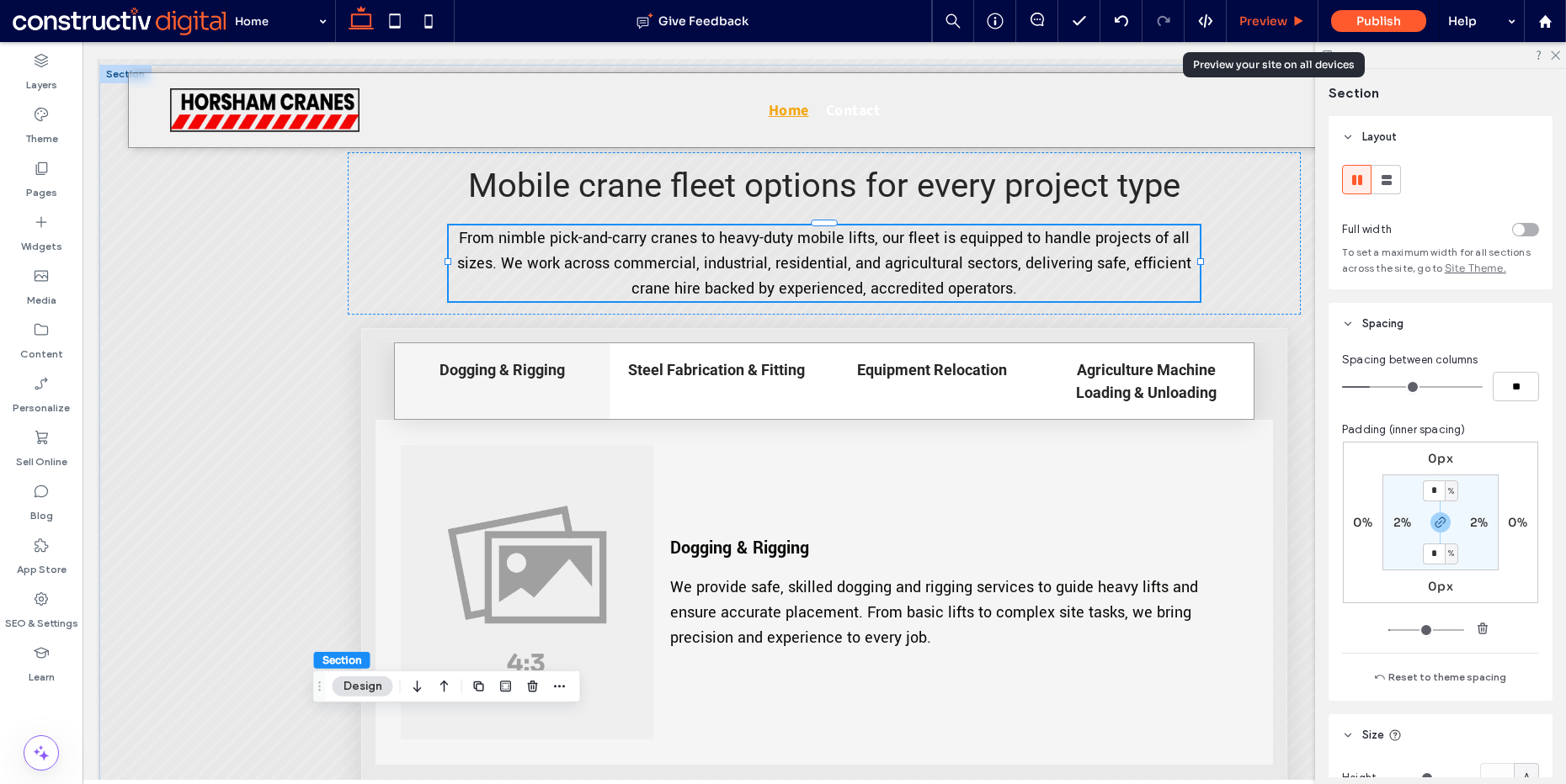
click at [1272, 5] on div "Preview" at bounding box center [1273, 21] width 92 height 42
click at [1260, 27] on span "Preview" at bounding box center [1263, 20] width 48 height 15
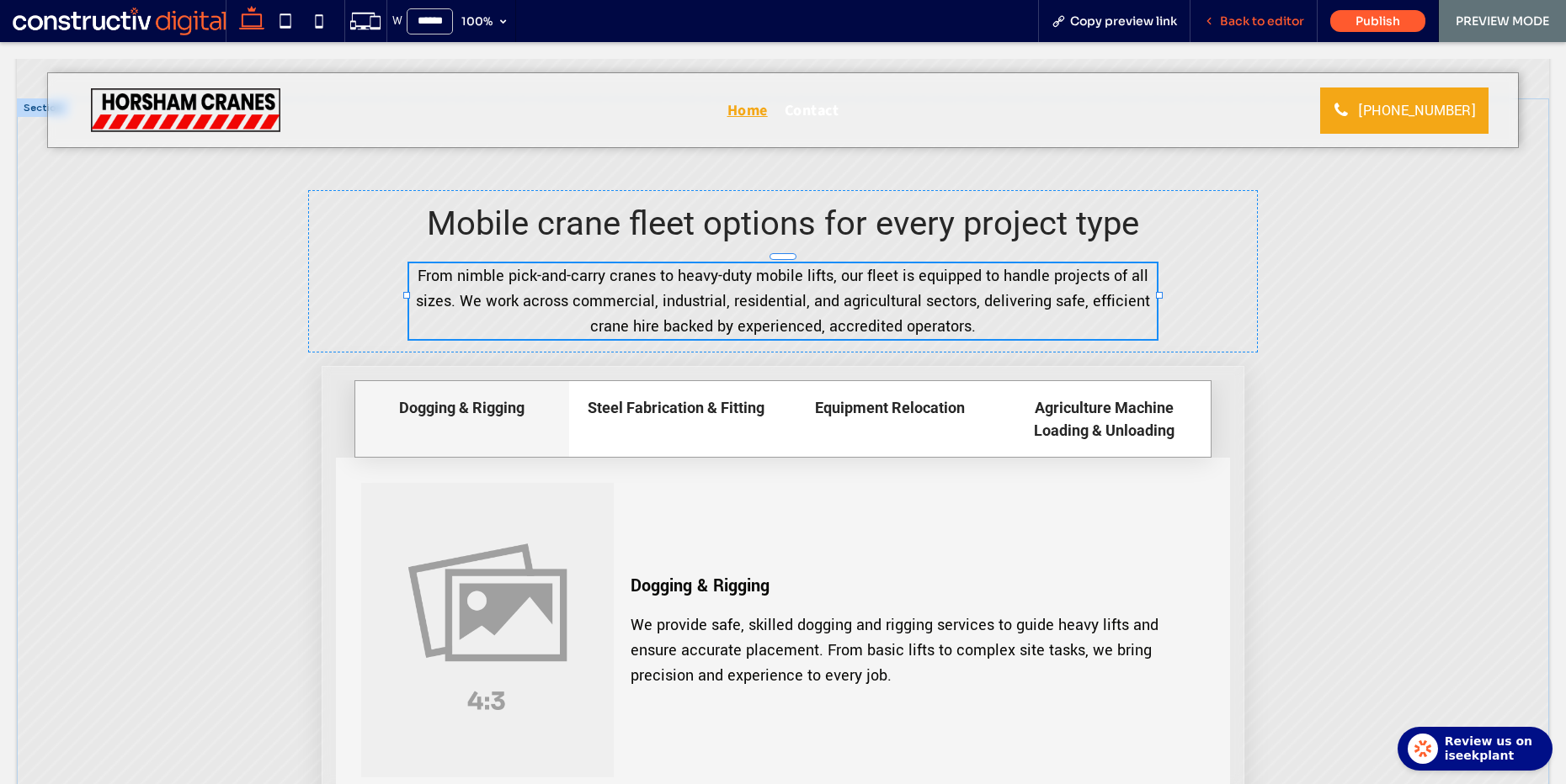
click at [1259, 27] on span "Back to editor" at bounding box center [1262, 20] width 84 height 15
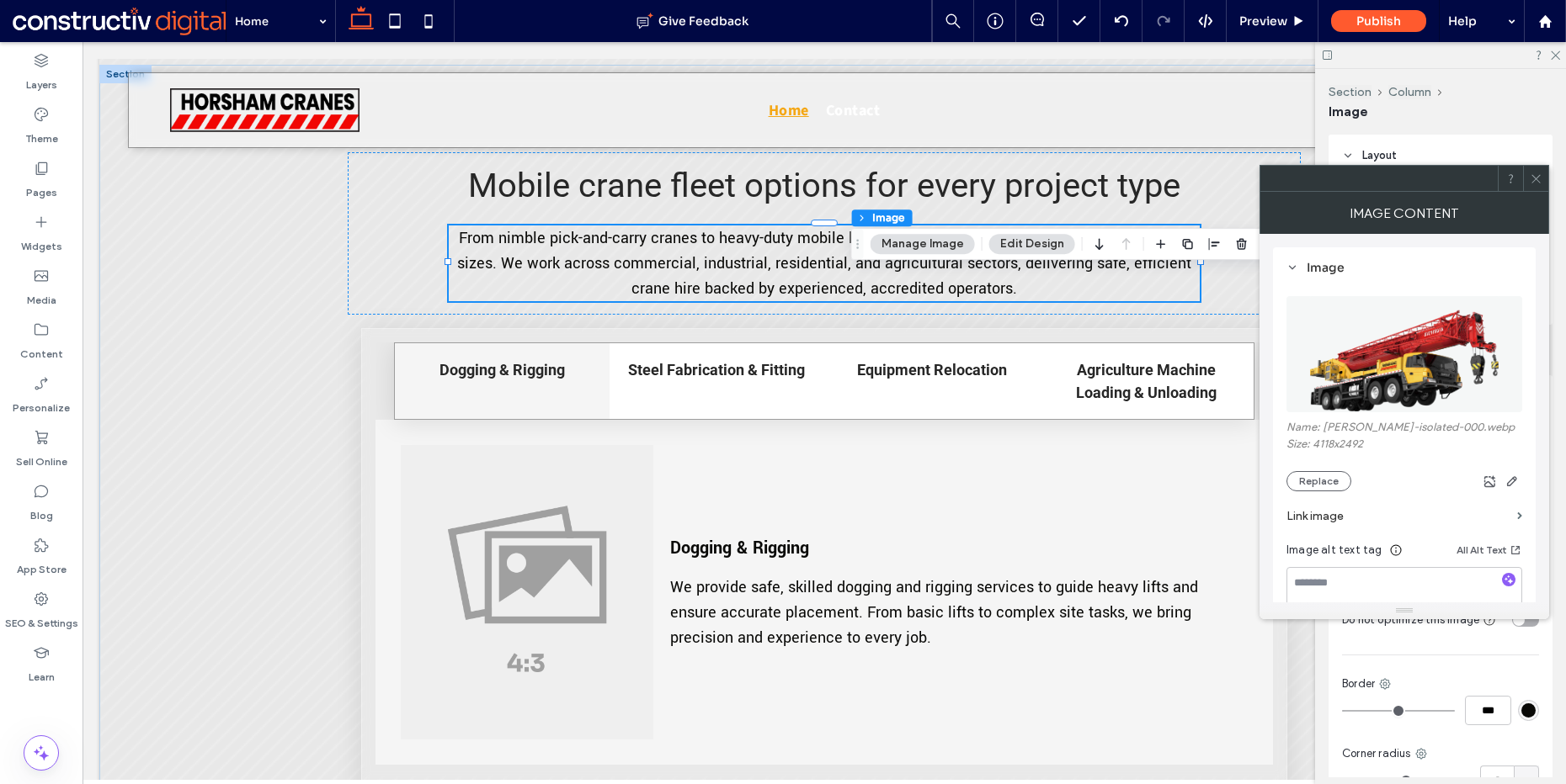
click at [1417, 357] on img at bounding box center [1404, 355] width 191 height 116
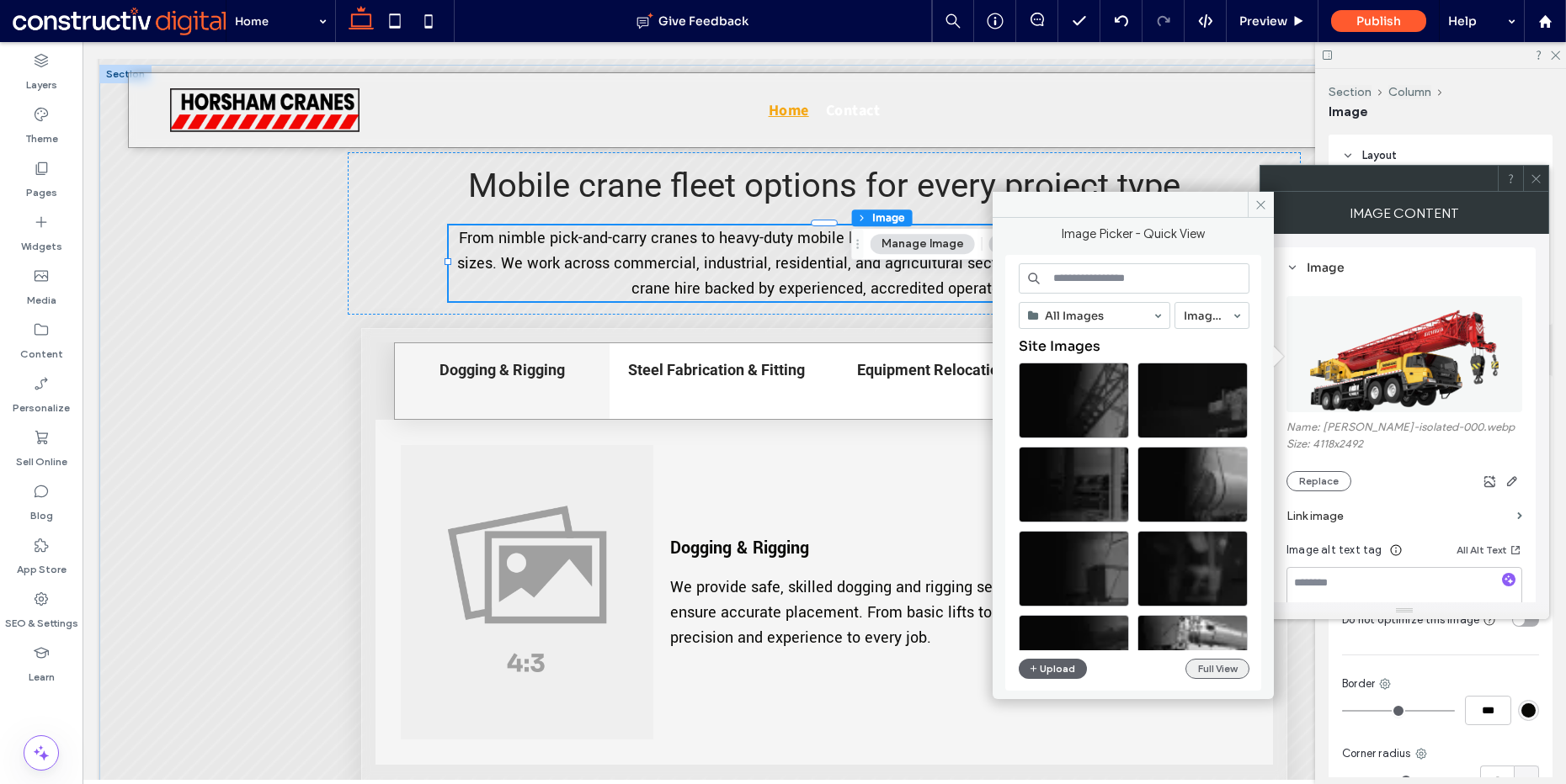
click at [1191, 664] on button "Full View" at bounding box center [1217, 669] width 64 height 20
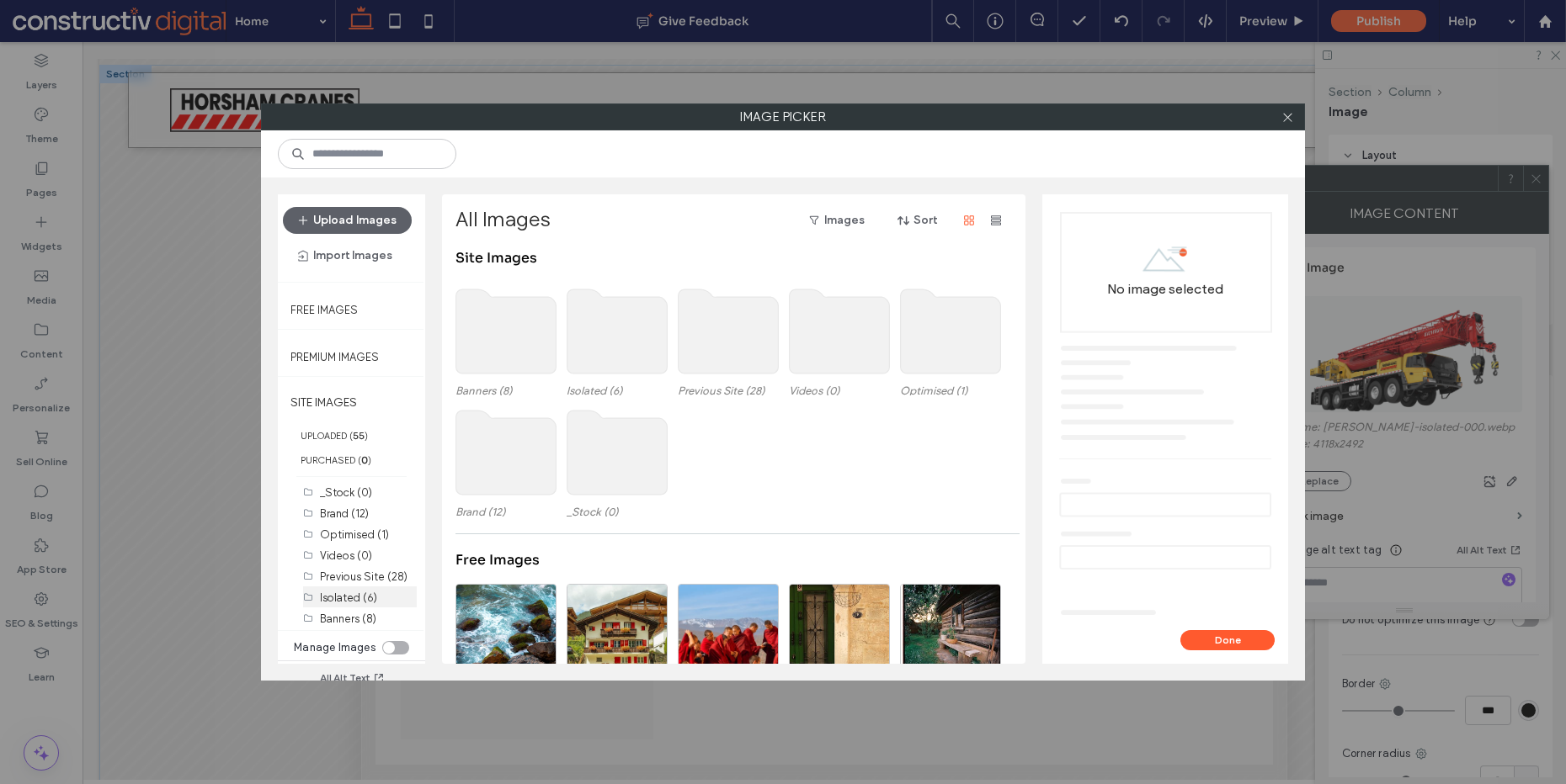
click at [346, 591] on label "Isolated (6)" at bounding box center [348, 597] width 57 height 13
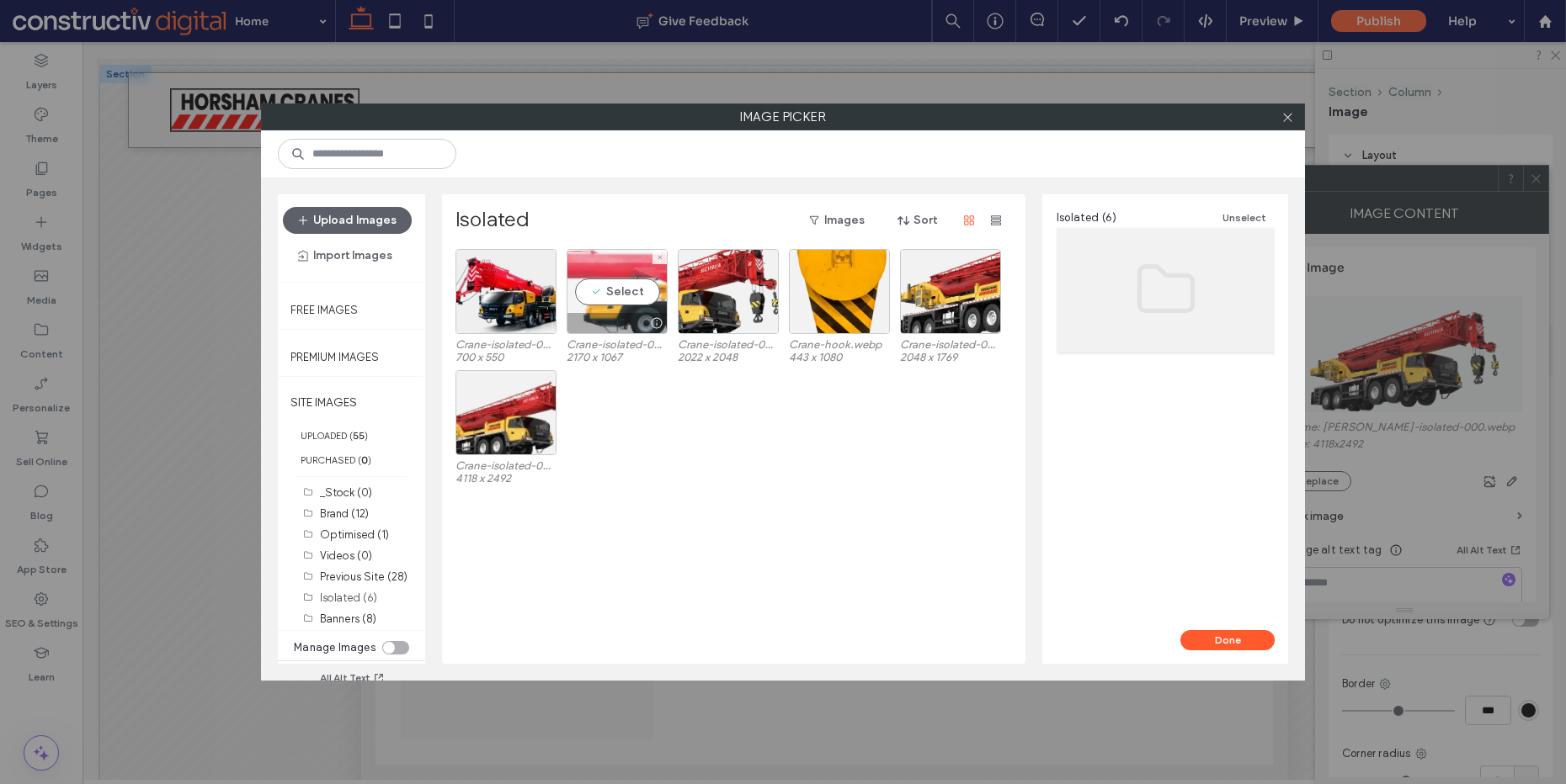
click at [640, 289] on div "Select" at bounding box center [617, 291] width 101 height 85
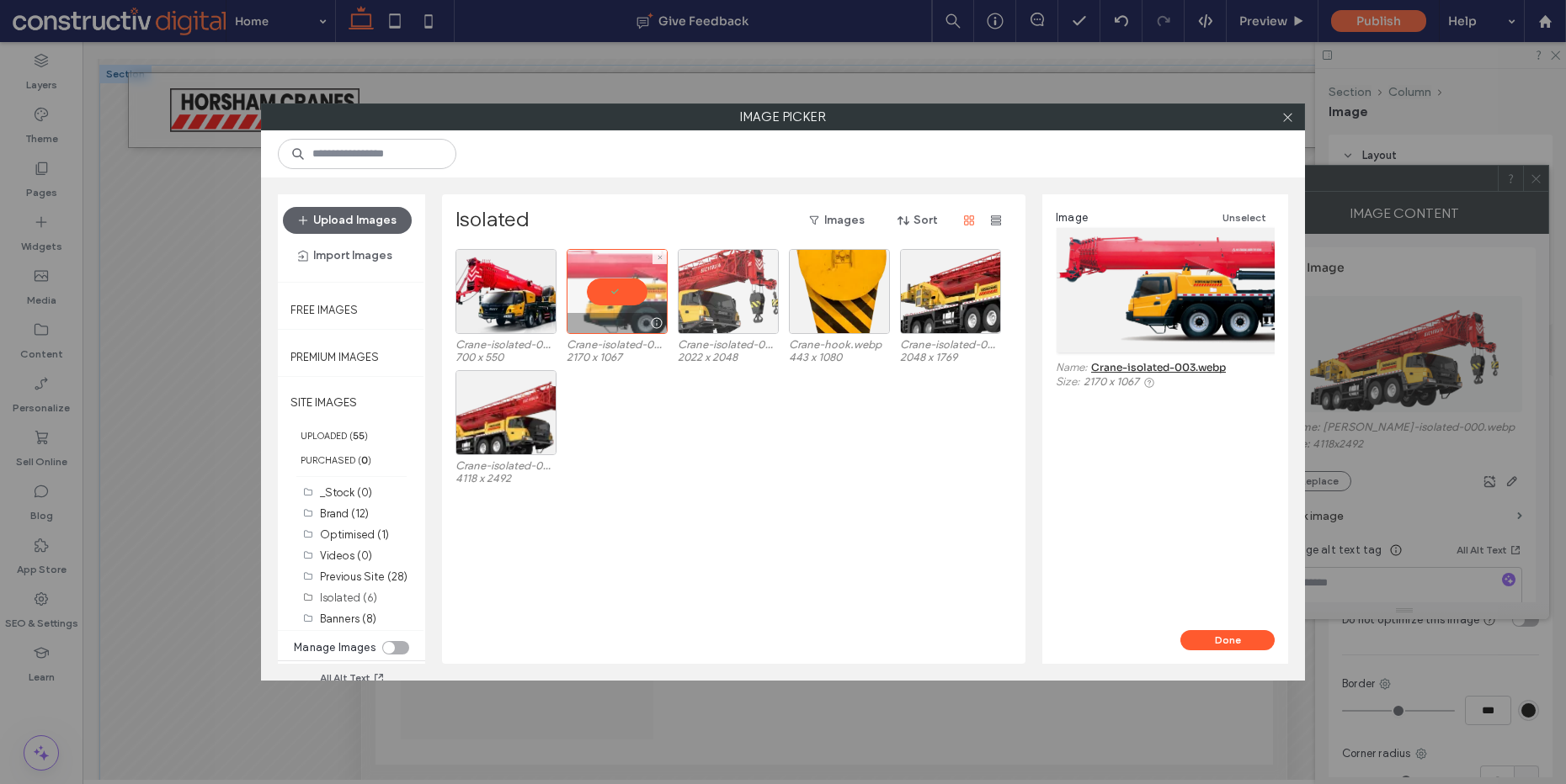
click at [710, 289] on div at bounding box center [728, 291] width 101 height 85
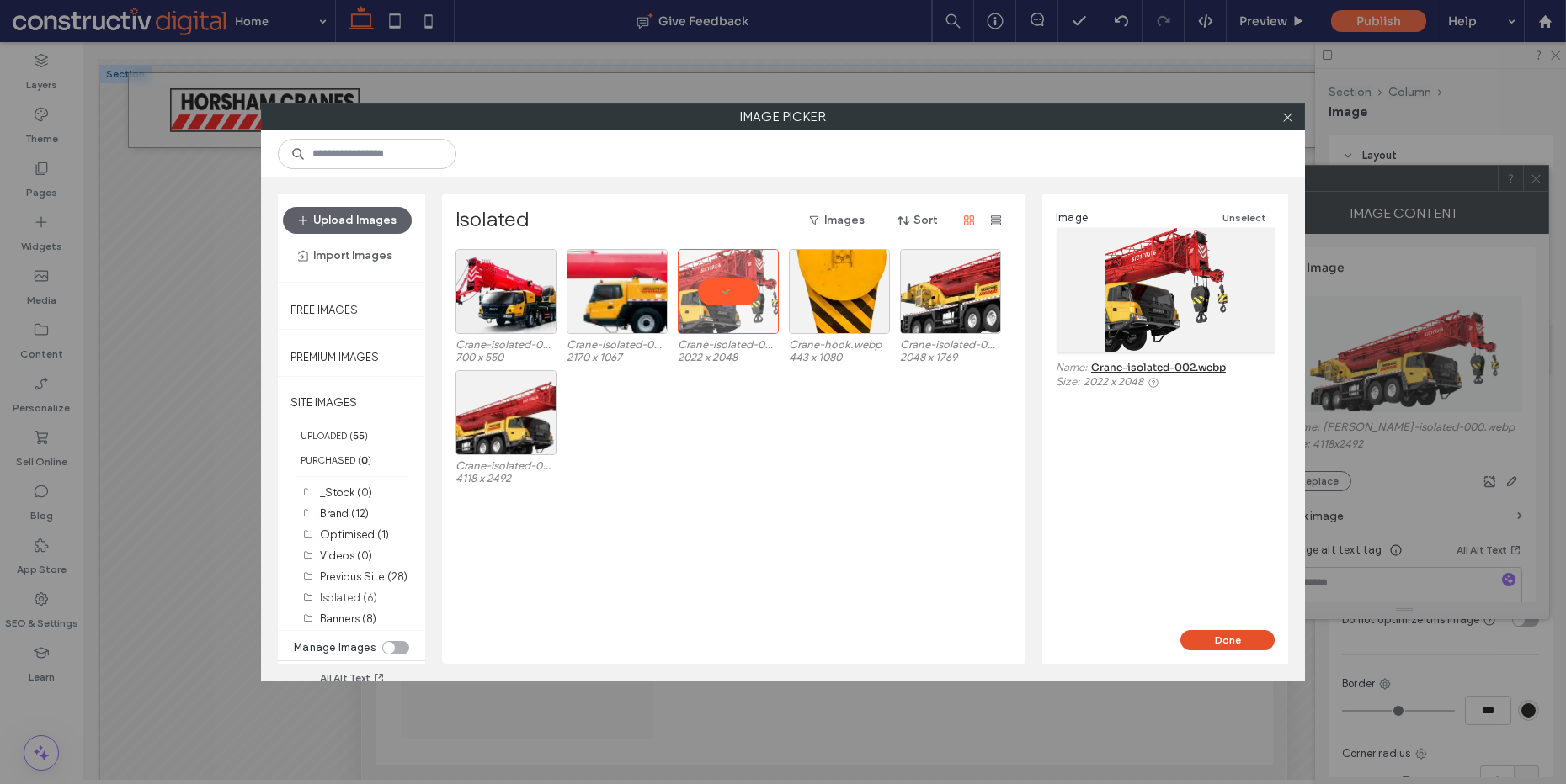
click at [1227, 640] on button "Done" at bounding box center [1227, 640] width 94 height 20
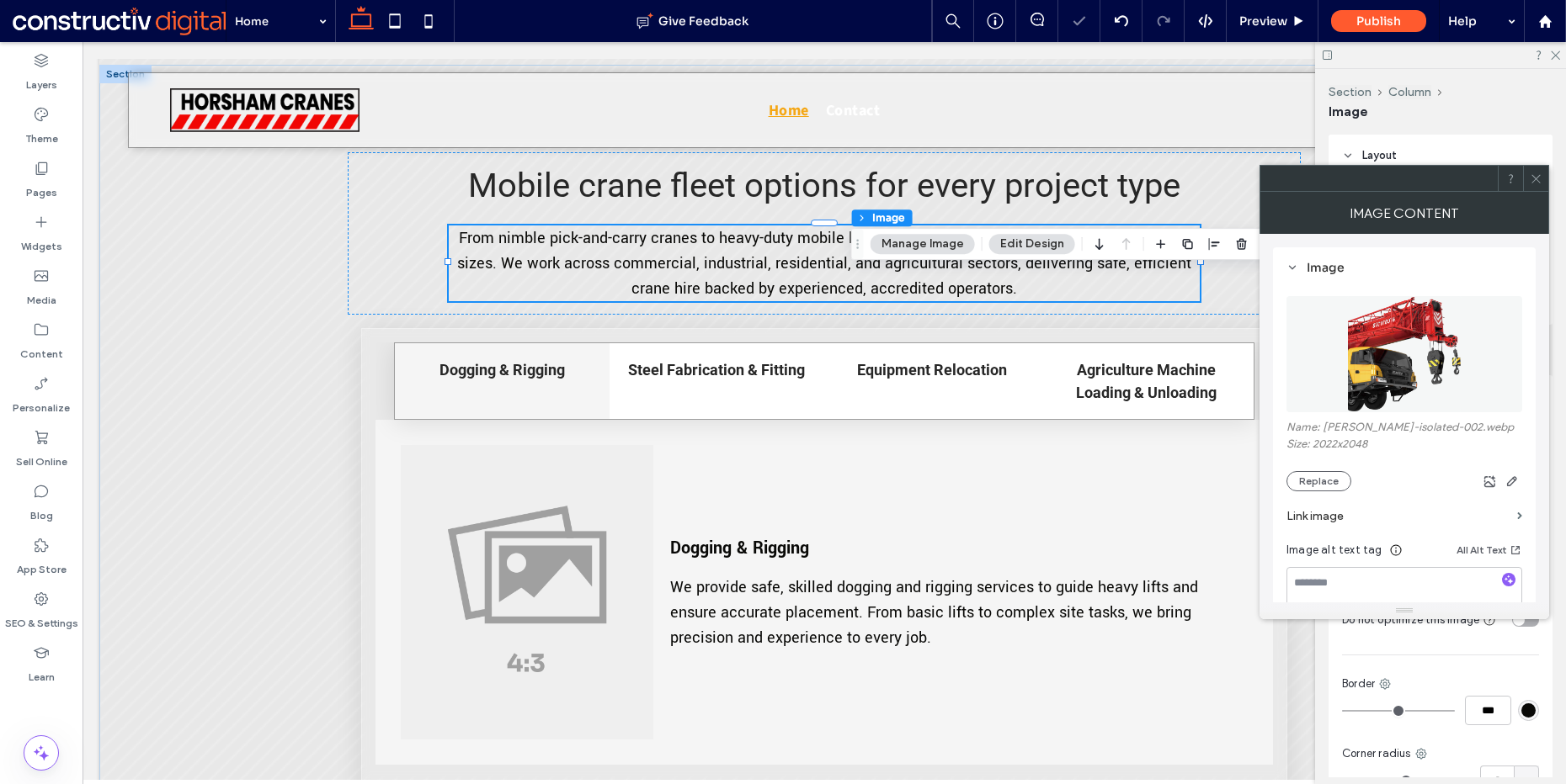
click at [1534, 184] on icon at bounding box center [1536, 179] width 13 height 13
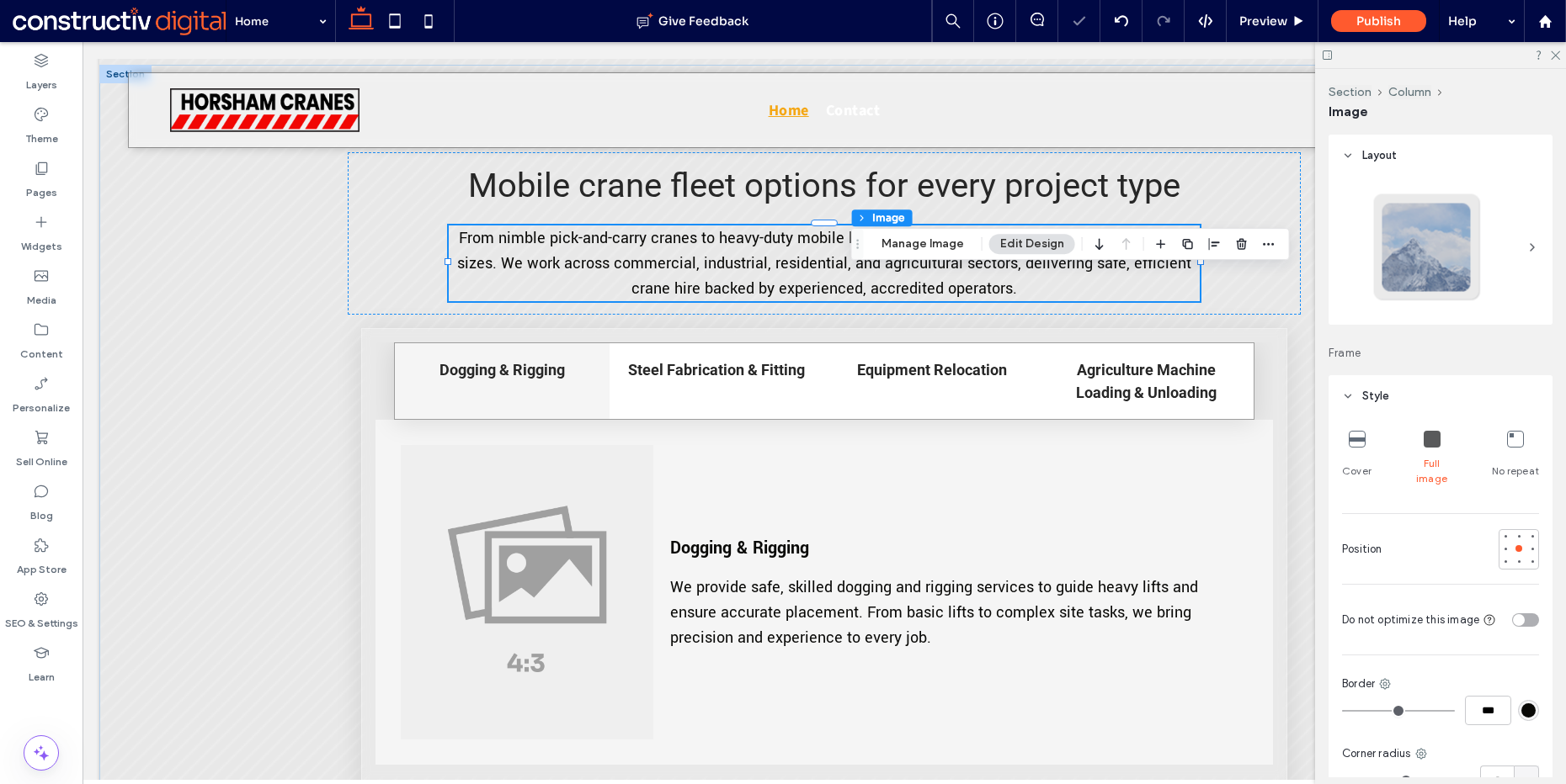
scroll to position [120, 0]
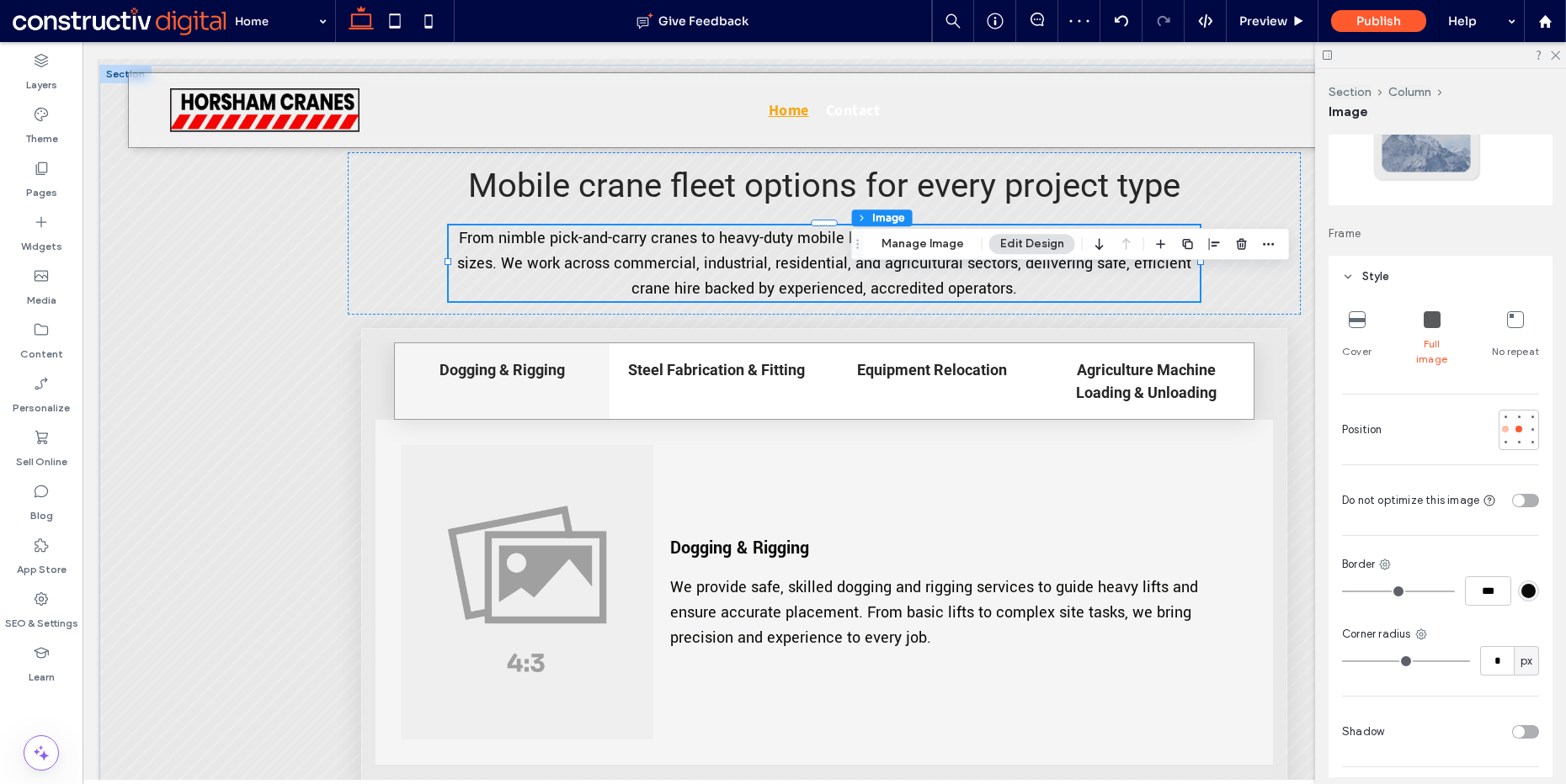
click at [1502, 425] on div at bounding box center [1505, 428] width 7 height 7
click at [1502, 439] on div at bounding box center [1505, 442] width 7 height 7
click at [1424, 329] on div at bounding box center [1432, 321] width 17 height 19
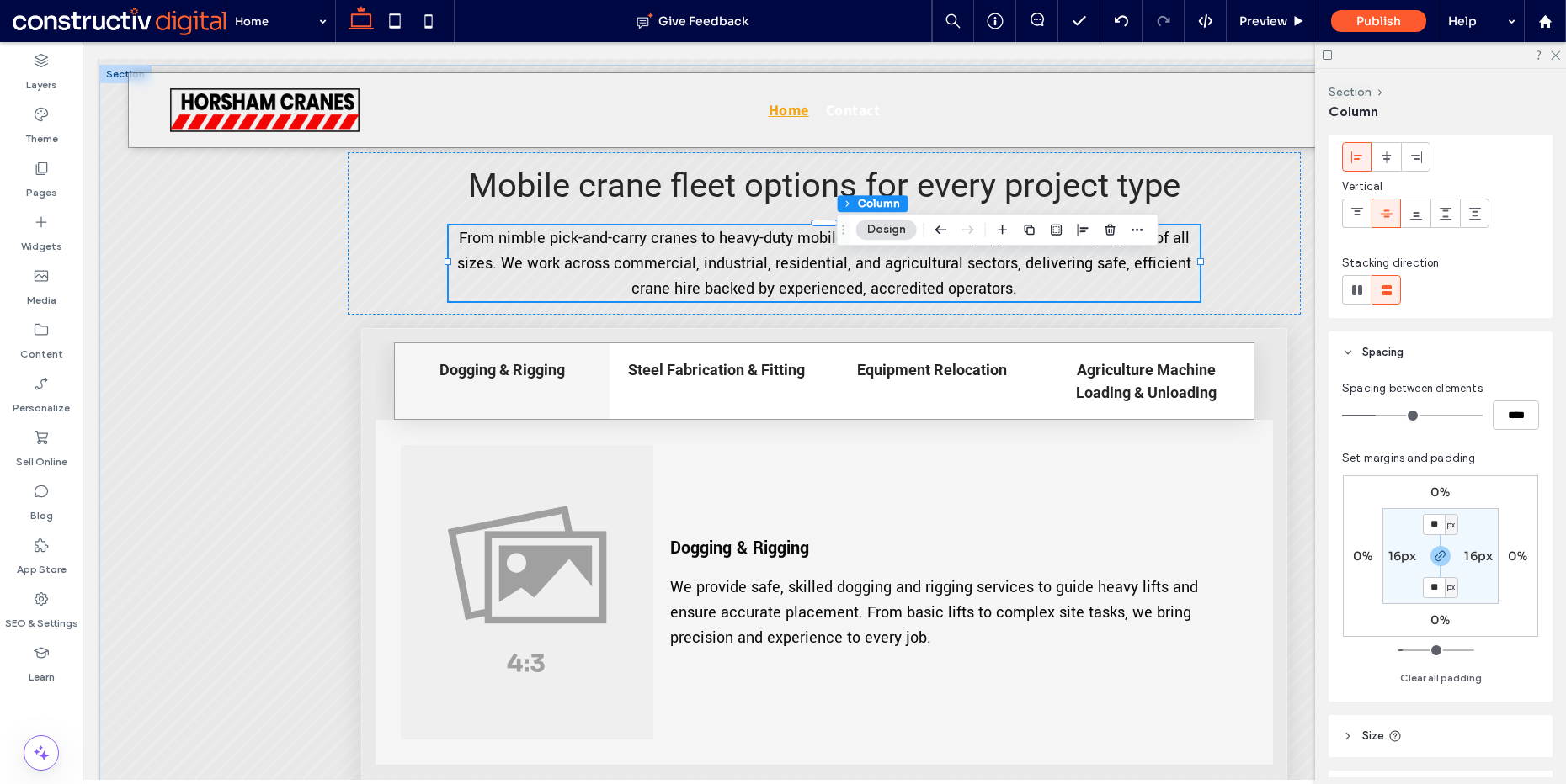
scroll to position [158, 0]
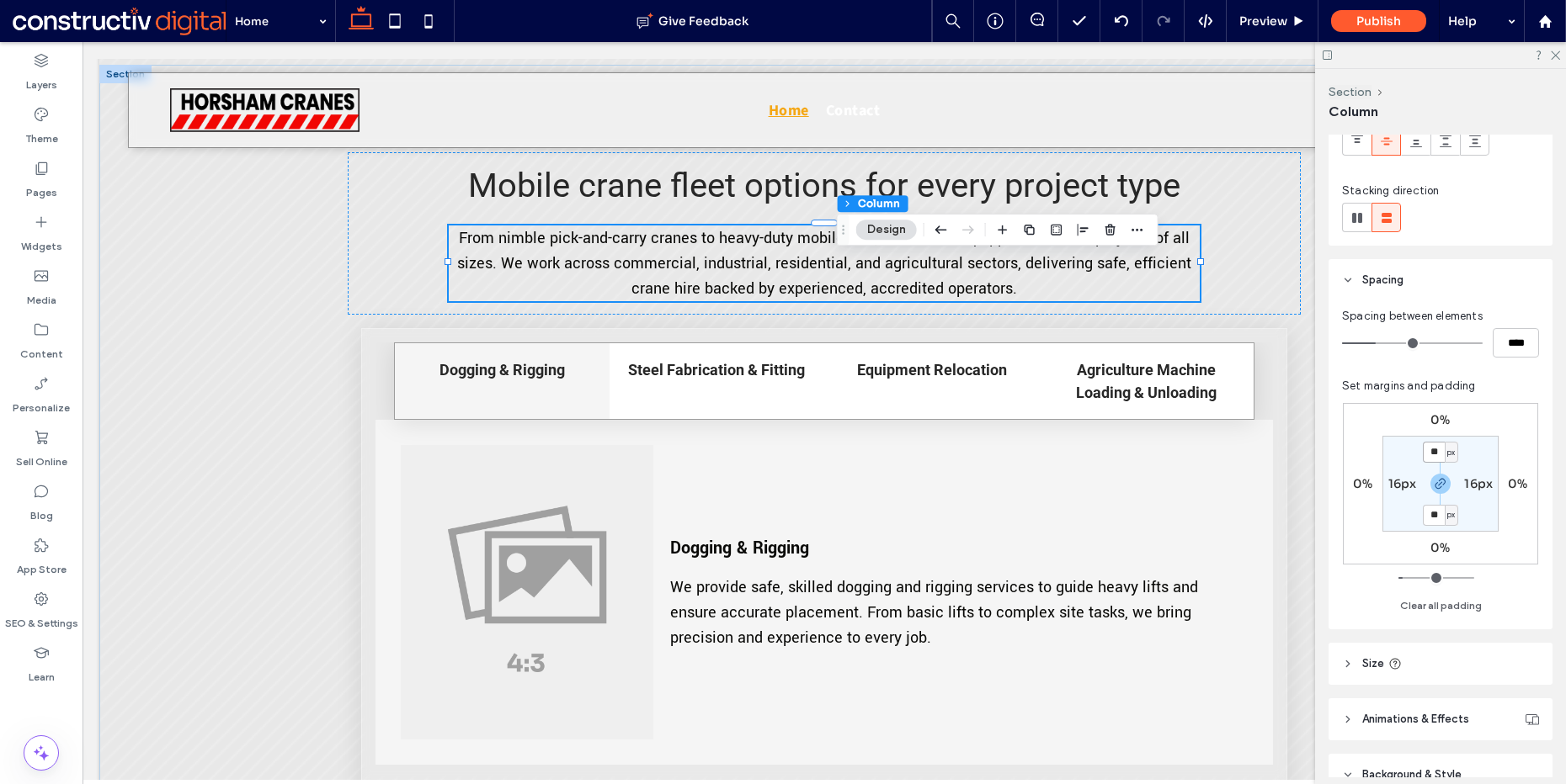
click at [1435, 454] on input "**" at bounding box center [1434, 451] width 22 height 21
type input "*"
click at [1471, 481] on label "16px" at bounding box center [1478, 483] width 29 height 15
type input "*"
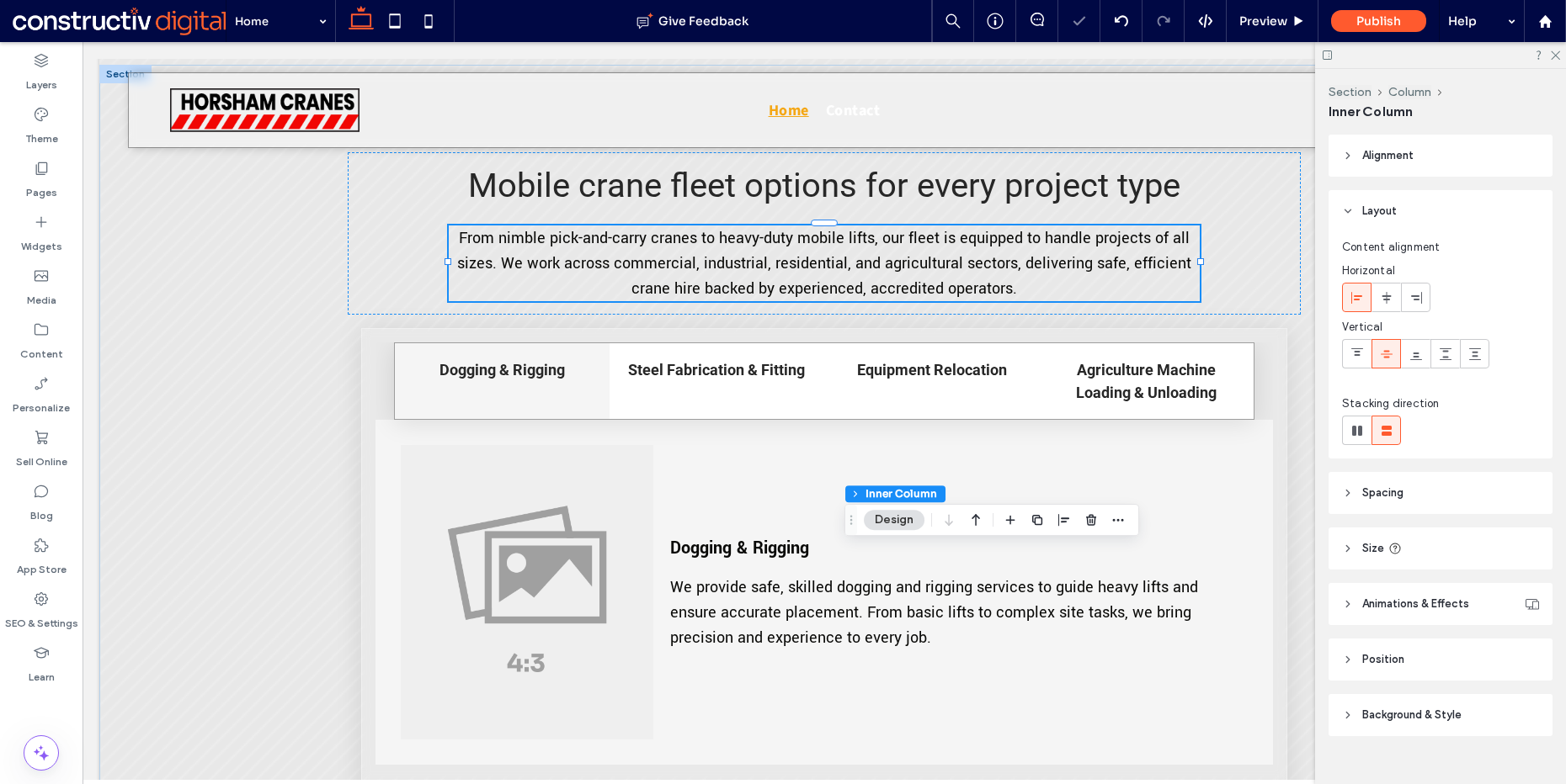
click at [1393, 486] on span "Spacing" at bounding box center [1382, 492] width 41 height 17
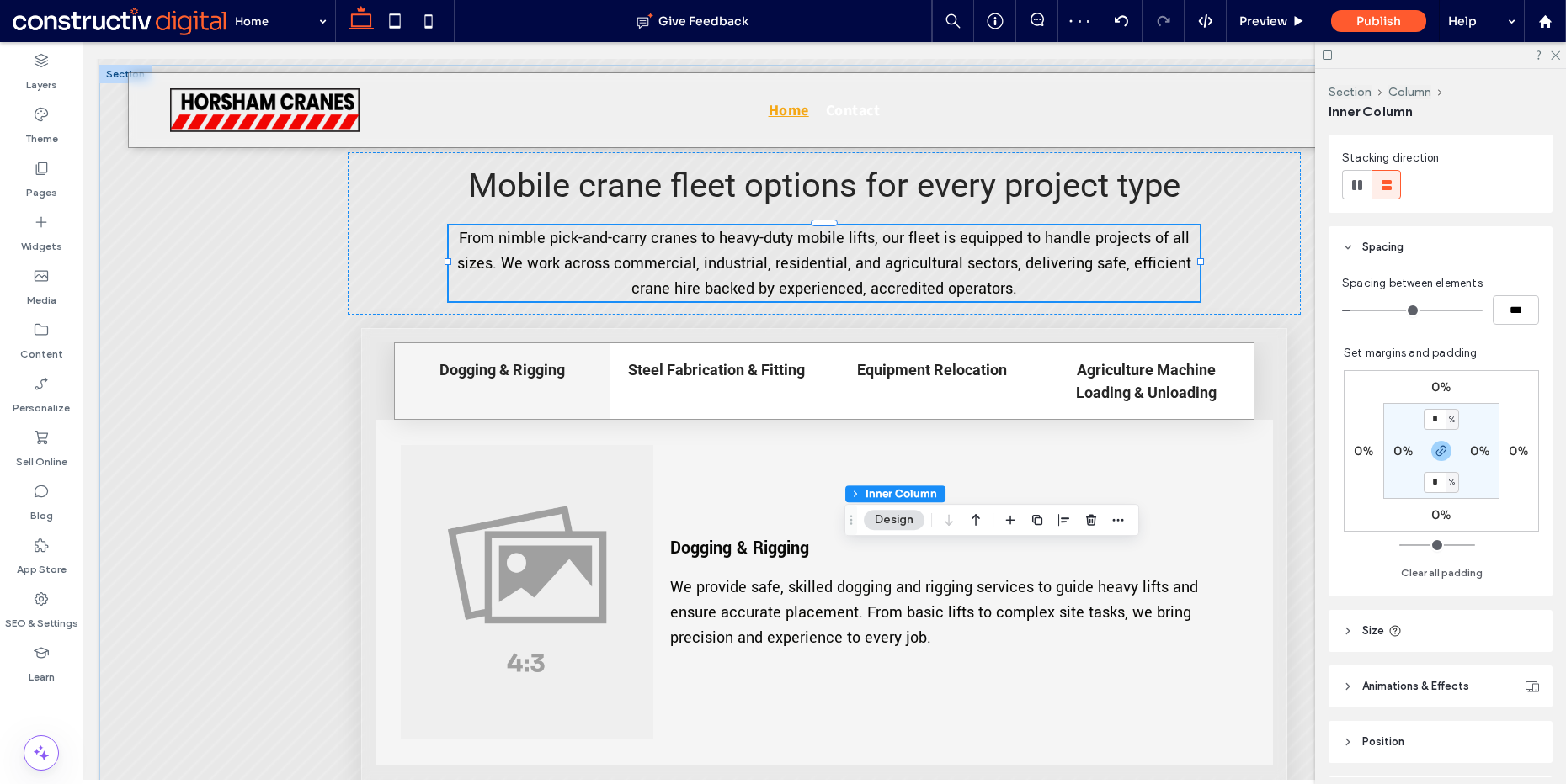
scroll to position [355, 0]
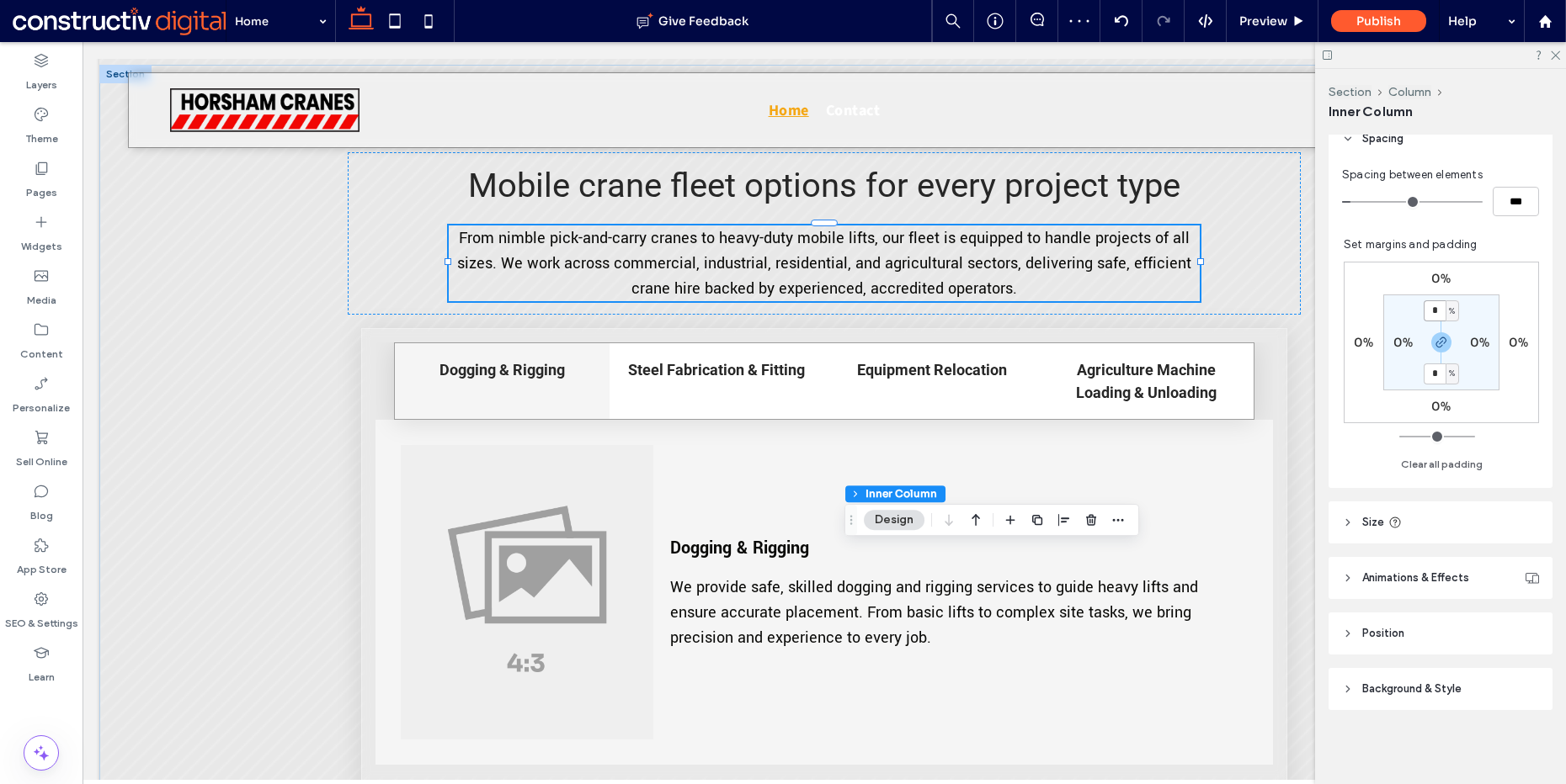
click at [1428, 314] on input "*" at bounding box center [1435, 311] width 22 height 21
type input "**"
click at [1449, 313] on span "%" at bounding box center [1452, 311] width 6 height 17
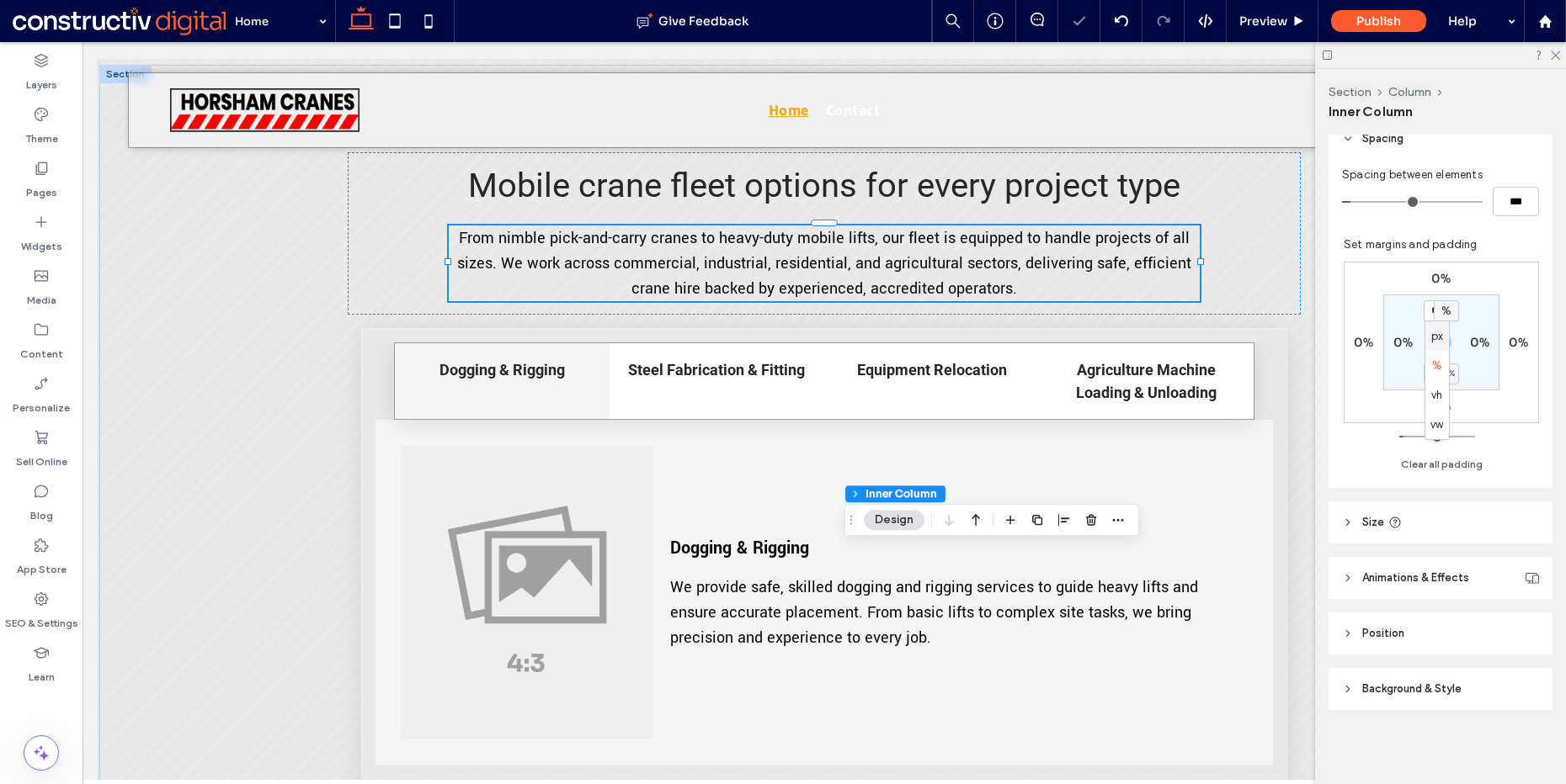
click at [1439, 342] on span "px" at bounding box center [1438, 337] width 12 height 17
type input "****"
type input "**"
click at [1431, 313] on input "****" at bounding box center [1435, 311] width 22 height 21
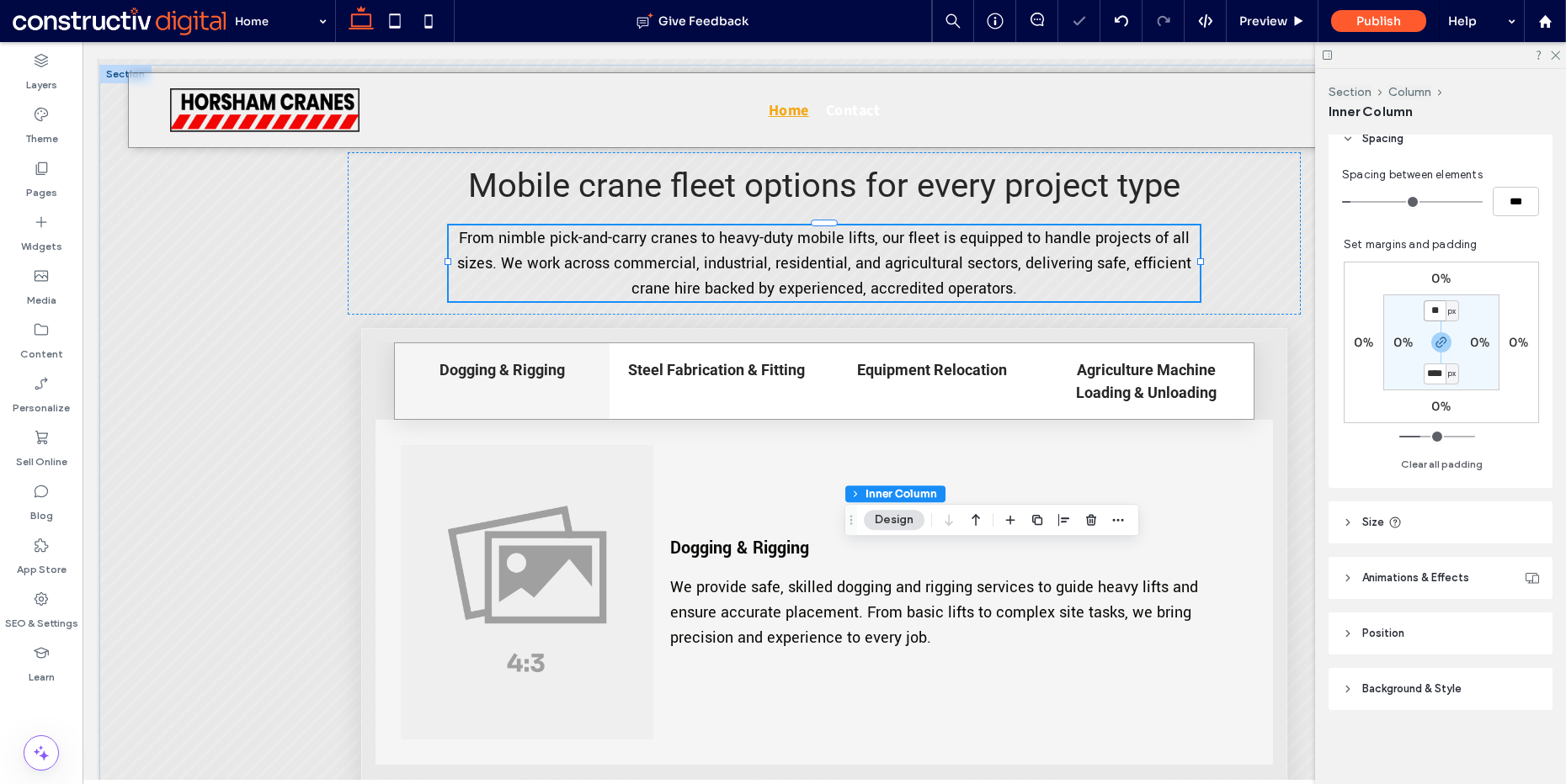
type input "**"
click at [1470, 344] on label "0%" at bounding box center [1479, 342] width 19 height 15
type input "*"
click at [1485, 344] on div "%" at bounding box center [1490, 343] width 10 height 17
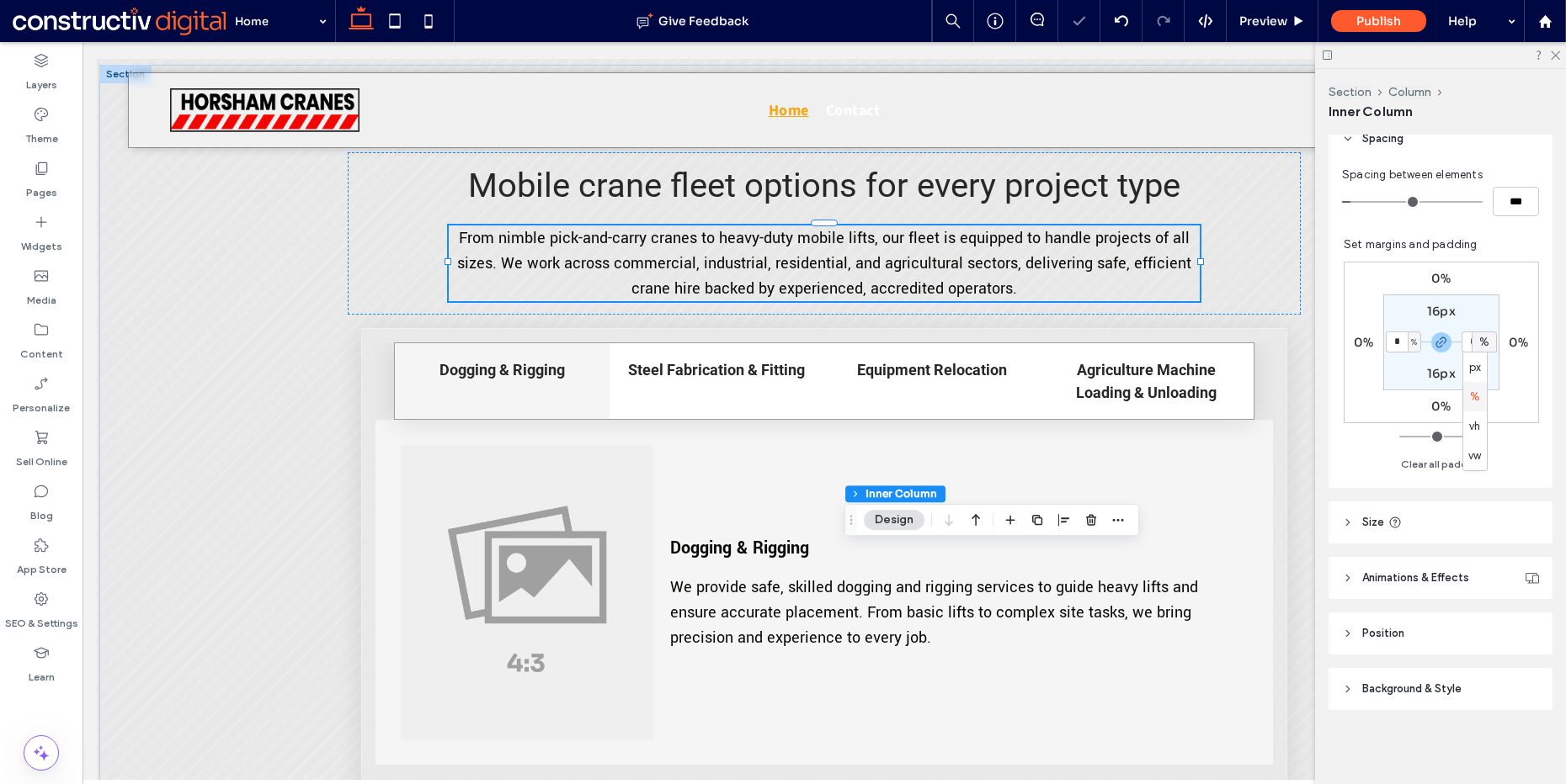
drag, startPoint x: 1475, startPoint y: 395, endPoint x: 1468, endPoint y: 348, distance: 47.5
click at [1475, 392] on span "%" at bounding box center [1475, 396] width 10 height 17
drag, startPoint x: 1469, startPoint y: 345, endPoint x: 1484, endPoint y: 346, distance: 15.0
click at [1471, 345] on input "*" at bounding box center [1473, 342] width 22 height 21
click at [1488, 346] on span "%" at bounding box center [1491, 343] width 6 height 17
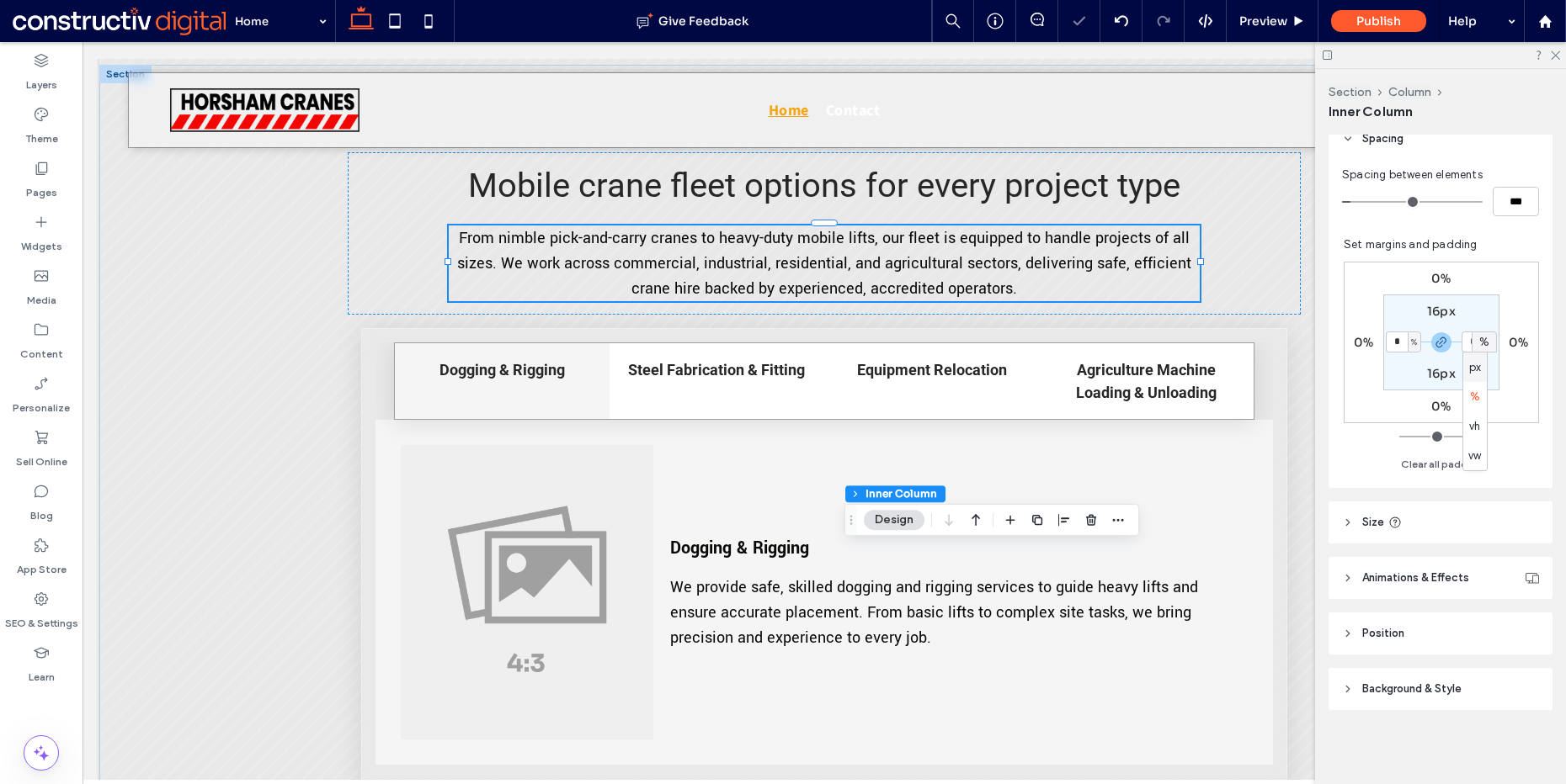
click at [1475, 373] on span "px" at bounding box center [1475, 368] width 12 height 17
click at [1465, 349] on input "*" at bounding box center [1473, 342] width 22 height 21
type input "**"
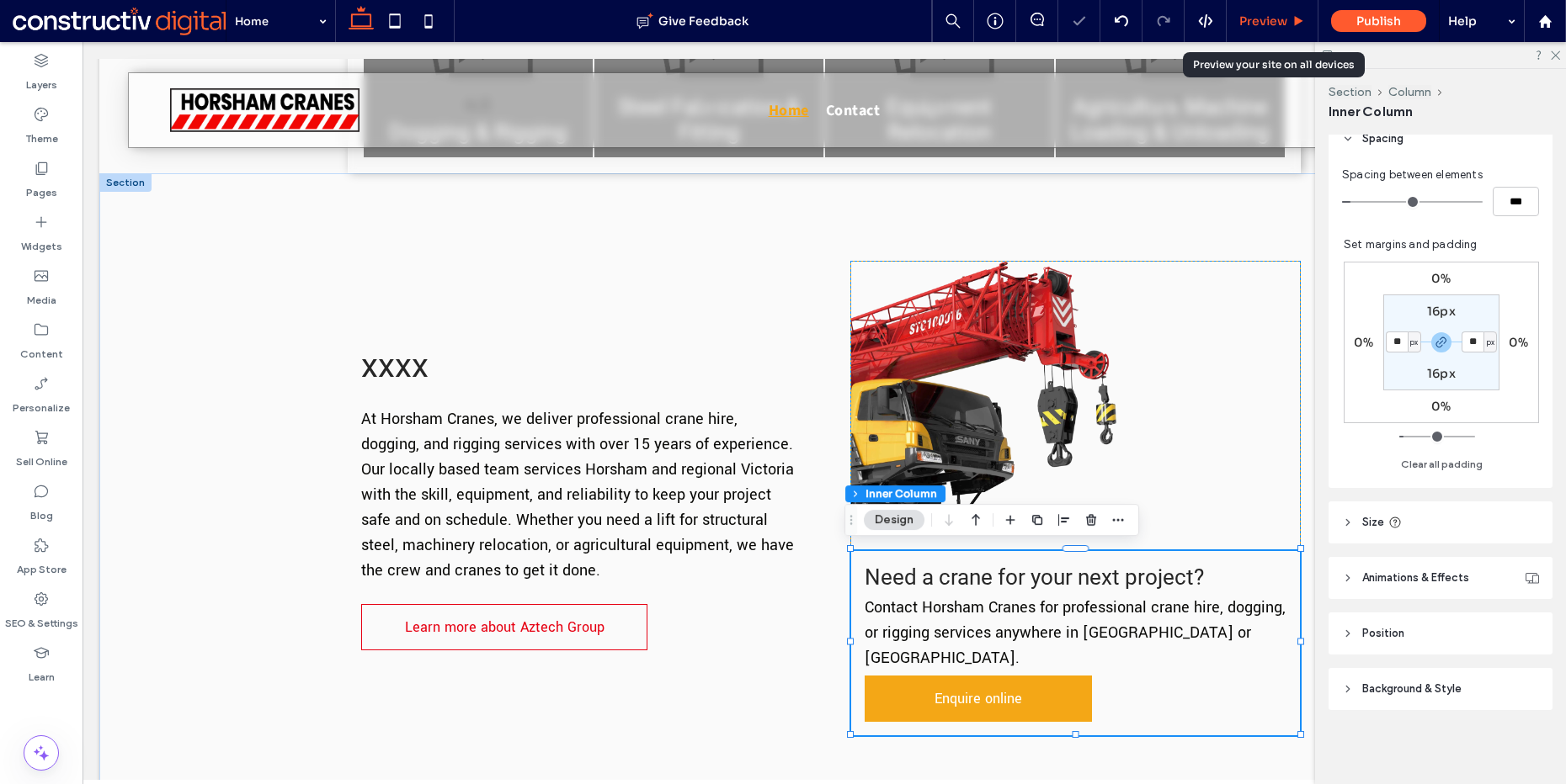
click at [1291, 16] on div "Preview" at bounding box center [1272, 20] width 91 height 15
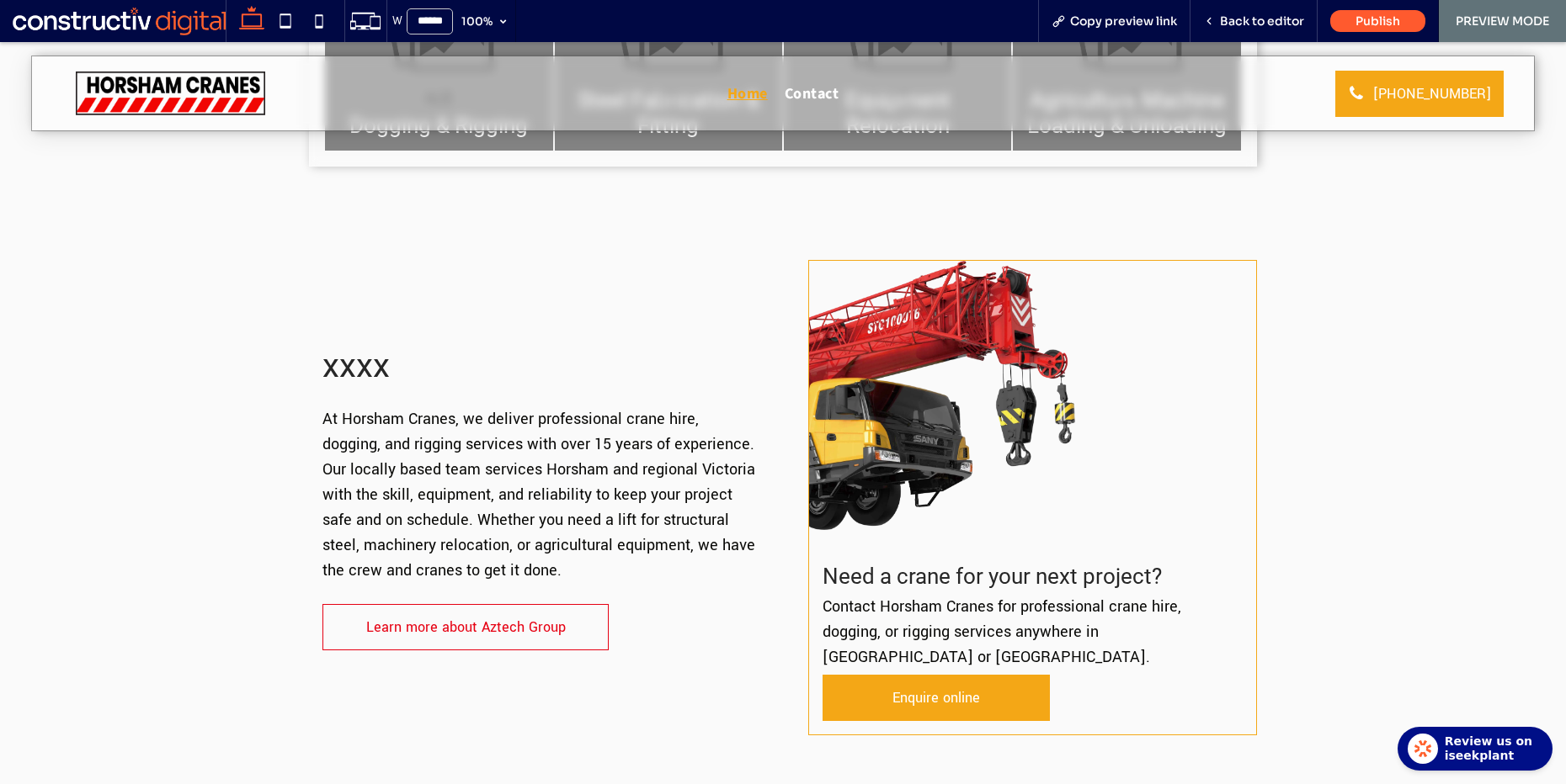
scroll to position [556, 0]
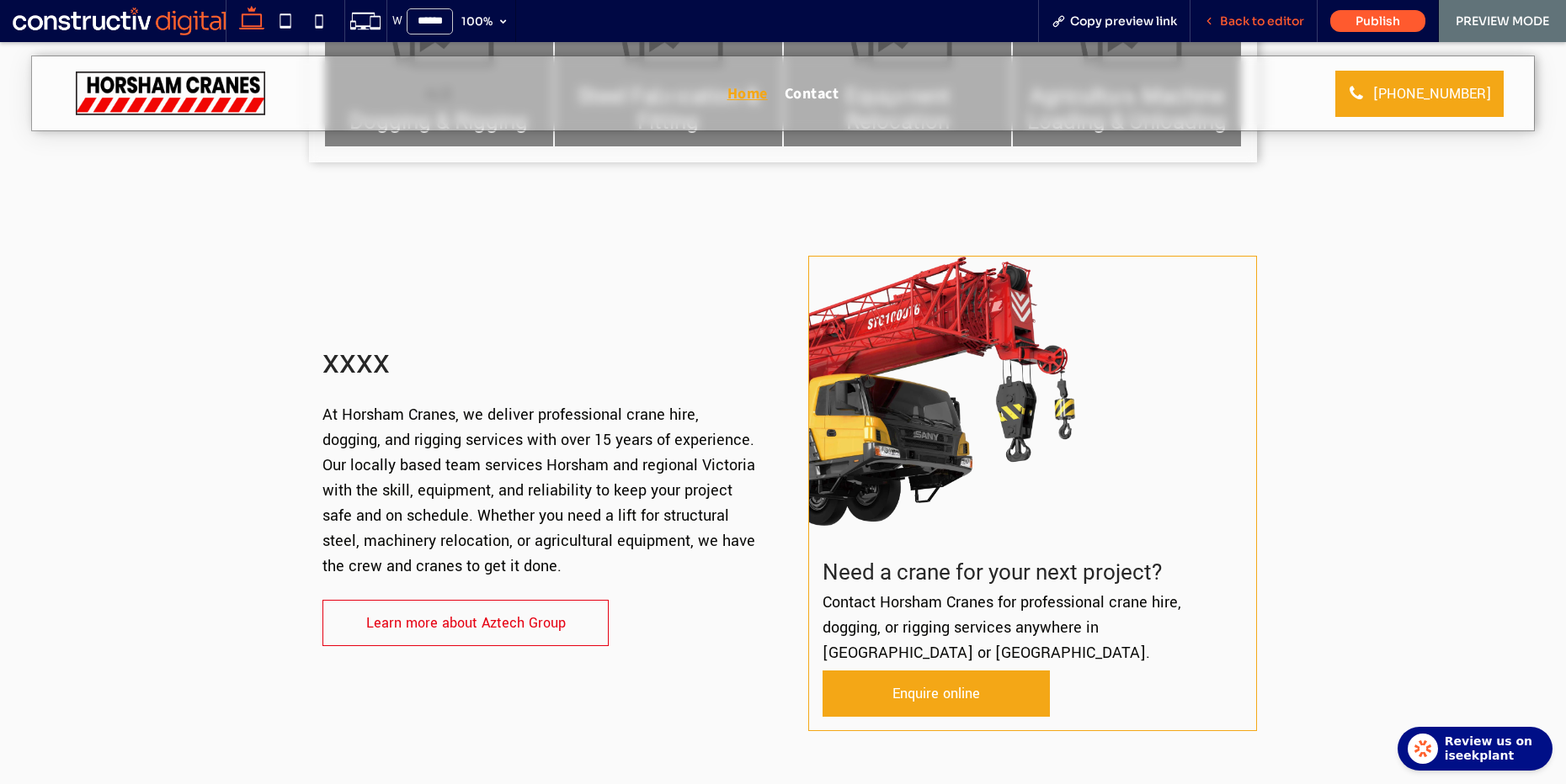
click at [1286, 18] on span "Back to editor" at bounding box center [1262, 20] width 84 height 15
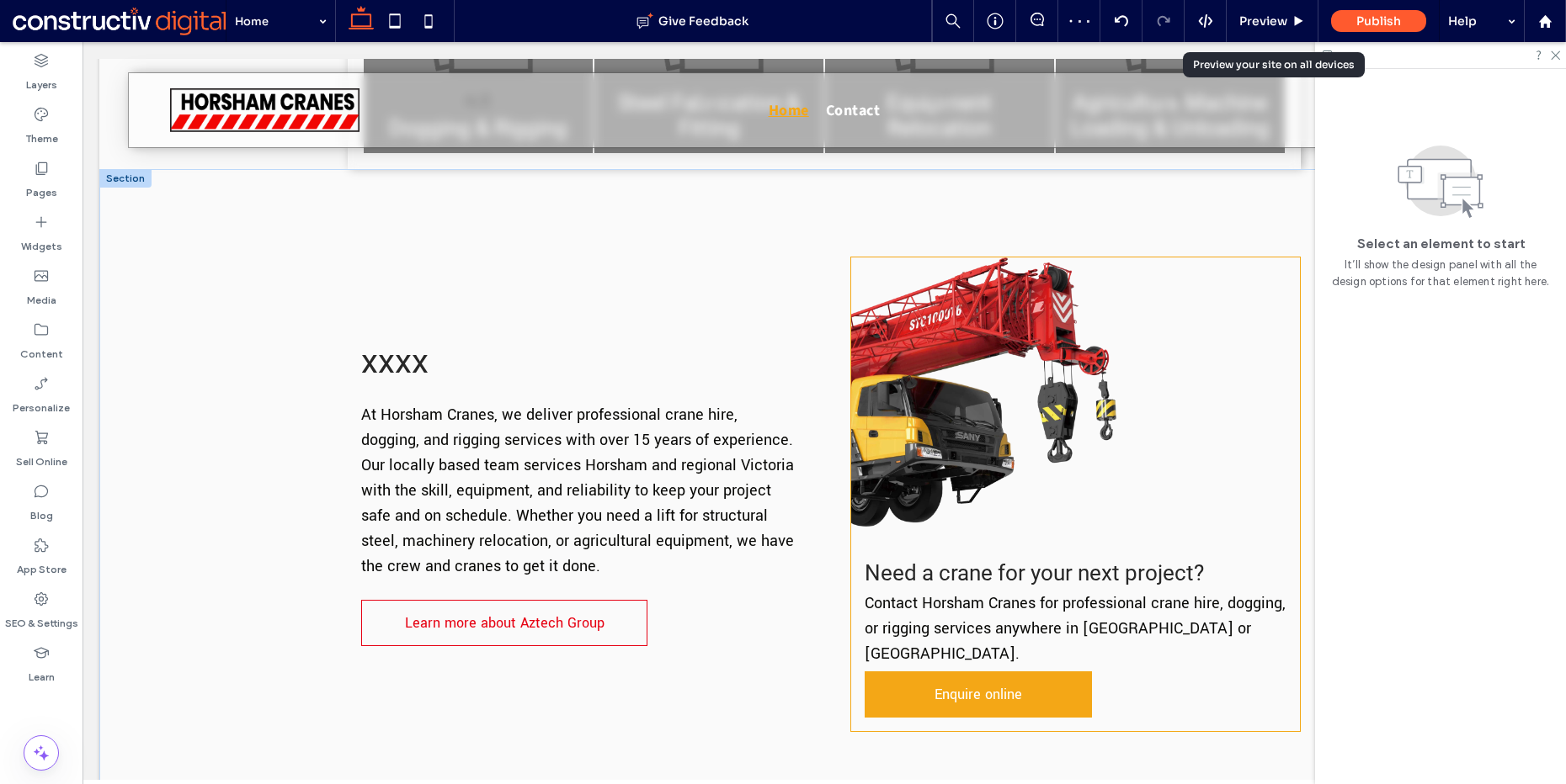
scroll to position [543, 0]
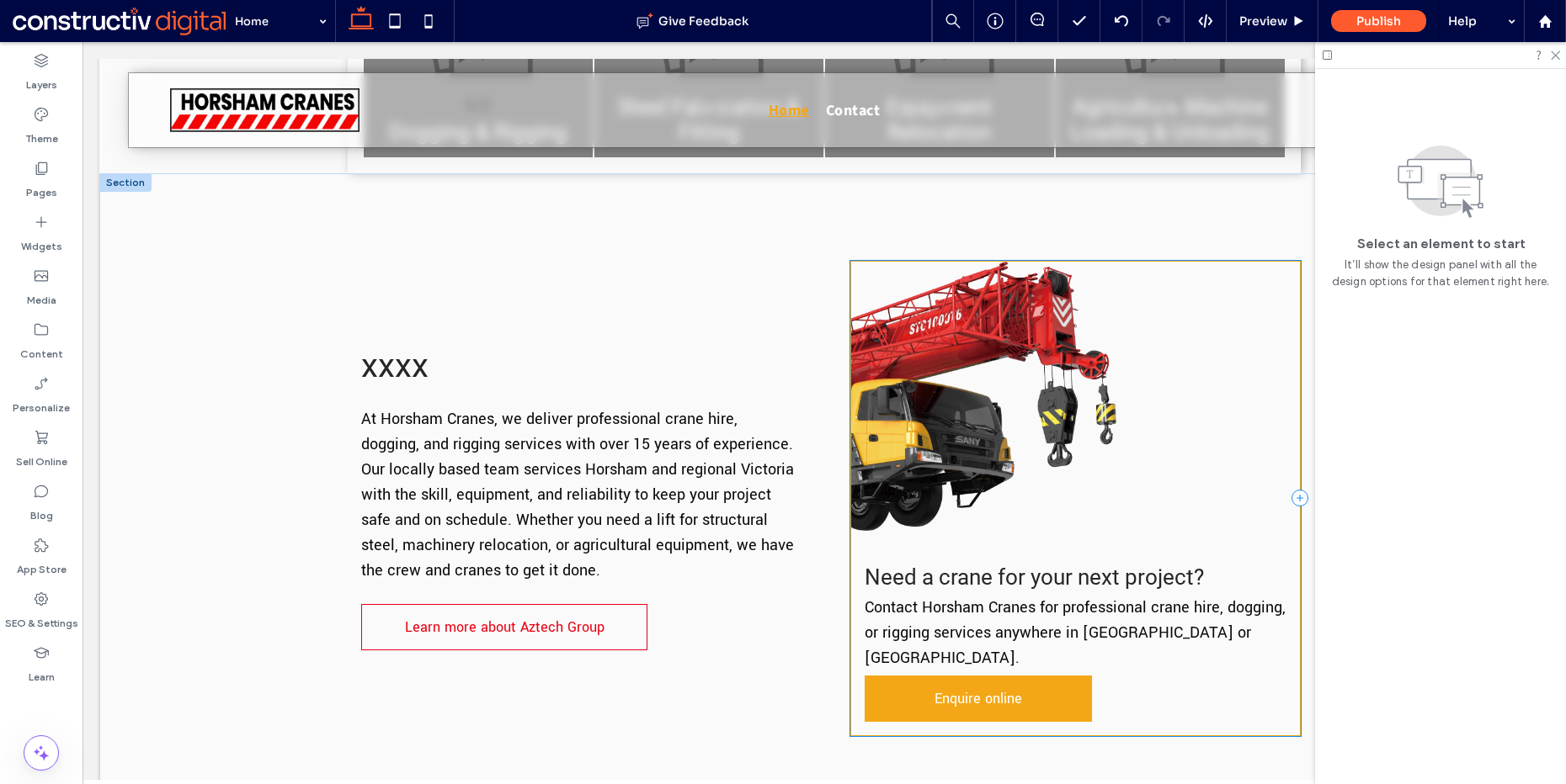
click at [1205, 545] on div "Need a crane for your next project? Contact Horsham Cranes for professional cra…" at bounding box center [1075, 498] width 451 height 475
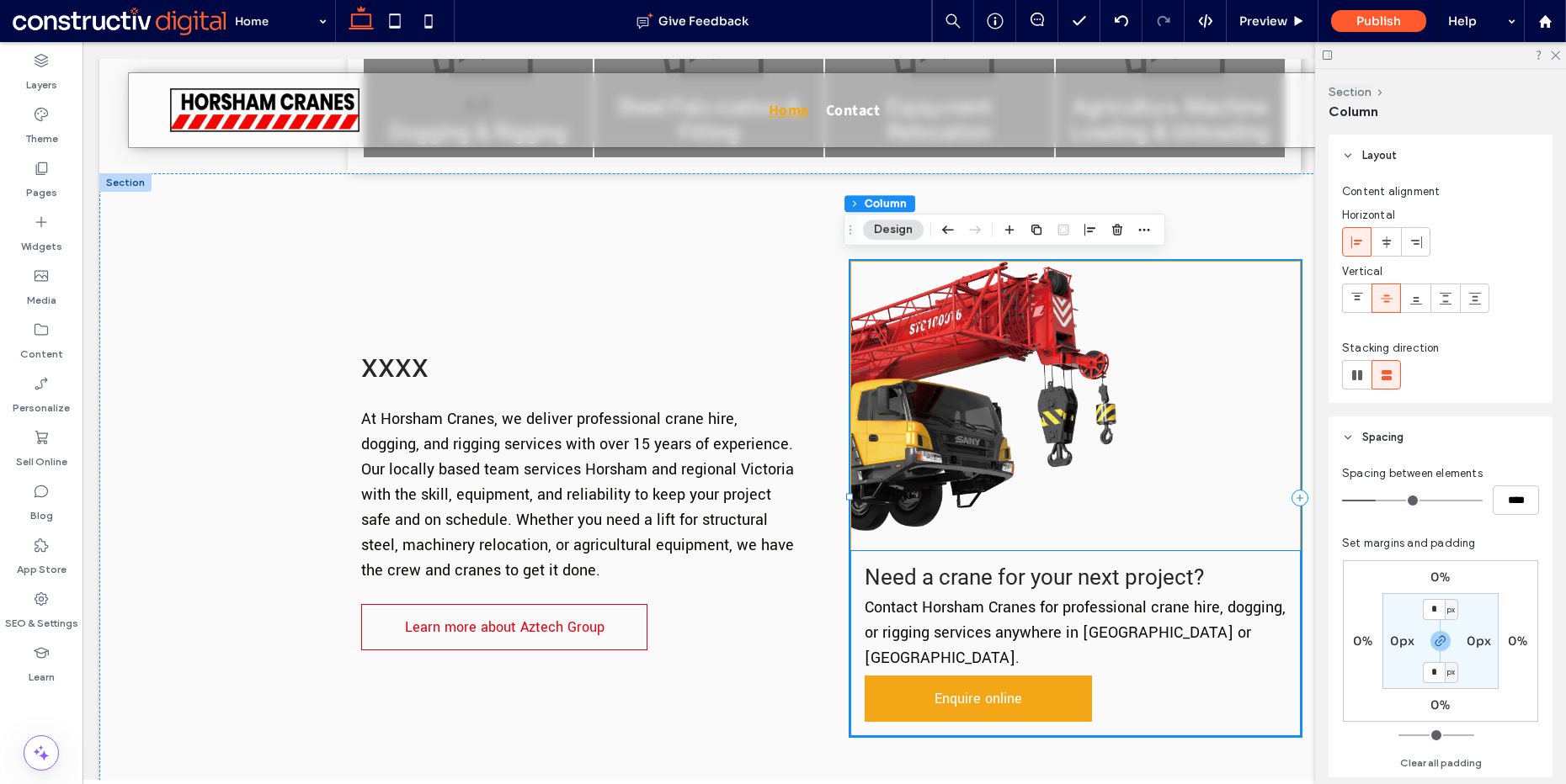
click at [1231, 557] on div "Need a crane for your next project? Contact Horsham Cranes for professional cra…" at bounding box center [1075, 643] width 449 height 185
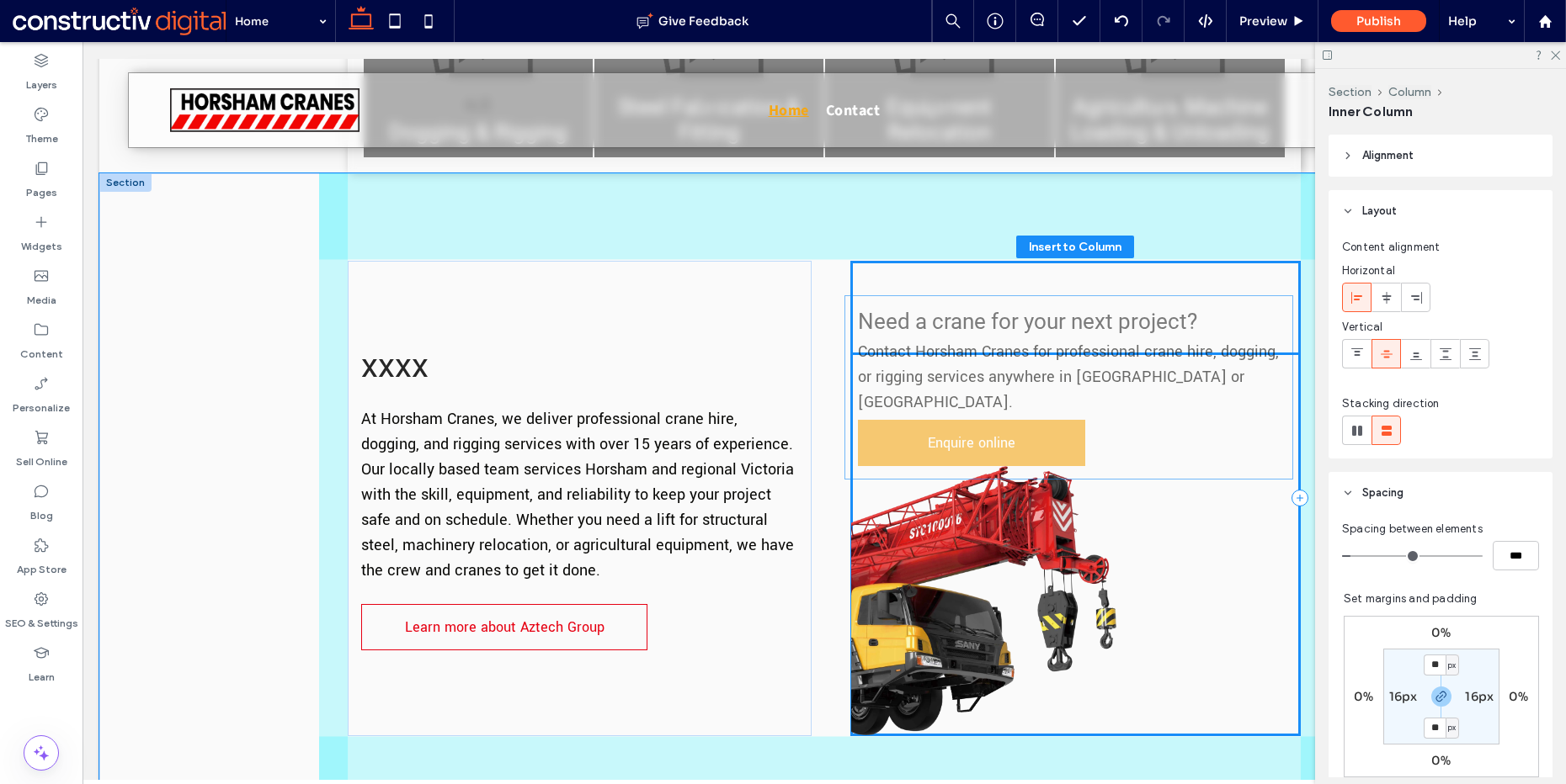
drag, startPoint x: 1243, startPoint y: 557, endPoint x: 1241, endPoint y: 301, distance: 256.0
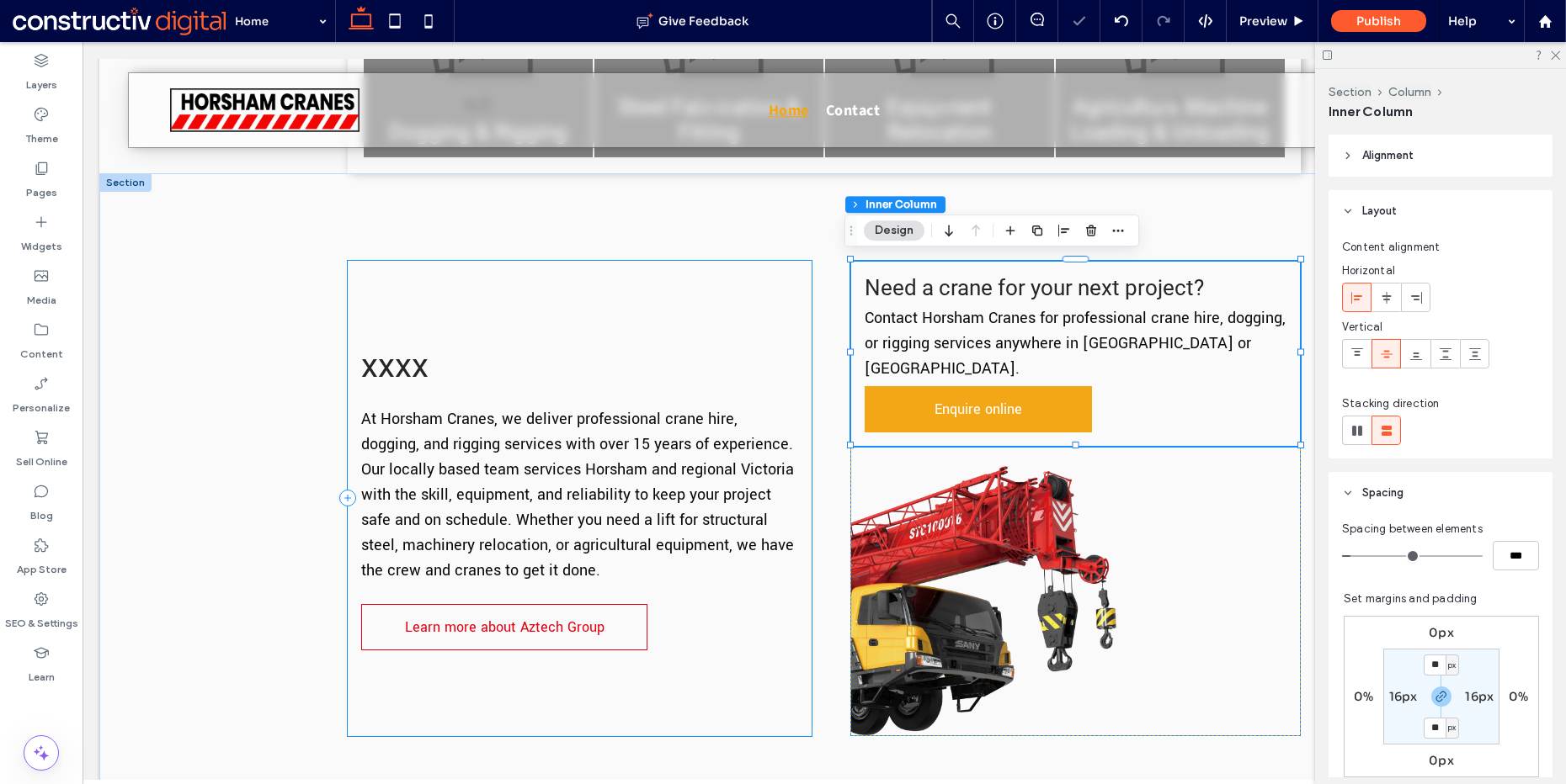
click at [749, 292] on div "xxxx At Horsham Cranes, we deliver professional crane hire , dogging, and riggi…" at bounding box center [580, 498] width 464 height 475
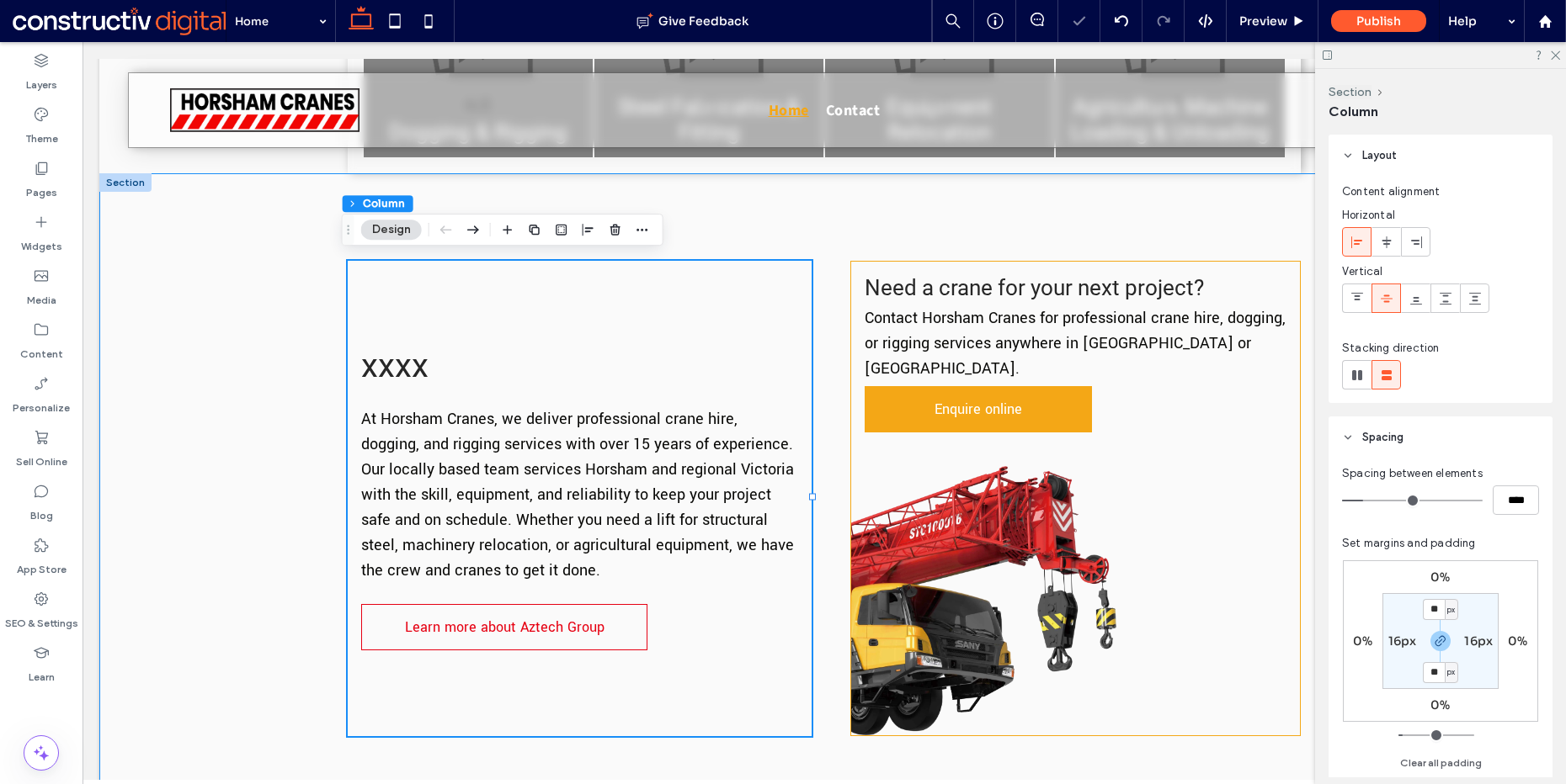
click at [274, 343] on div "xxxx At Horsham Cranes, we deliver professional crane hire , dogging, and riggi…" at bounding box center [823, 498] width 1450 height 650
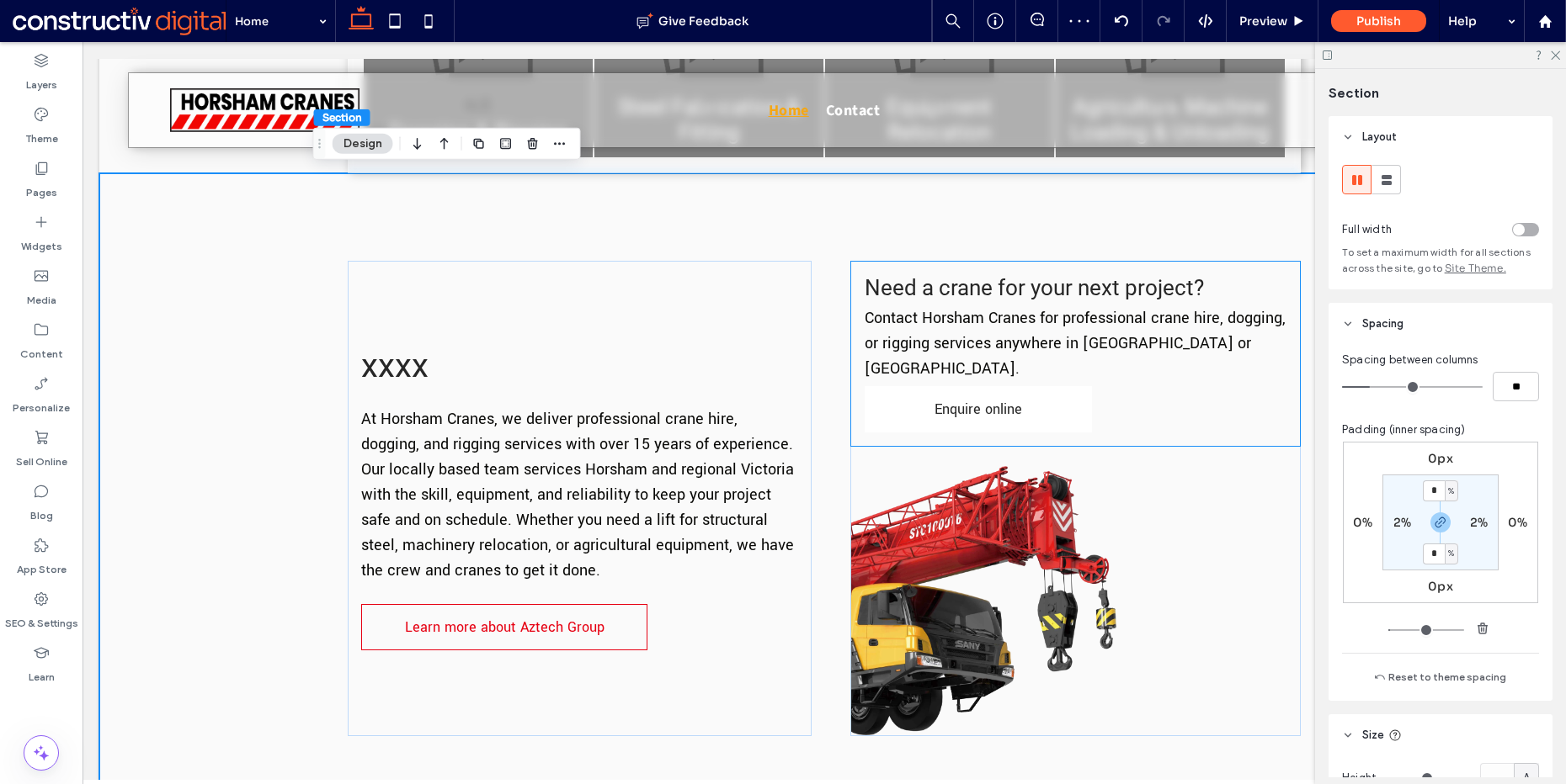
click at [1025, 399] on link "Enquire online" at bounding box center [978, 409] width 228 height 46
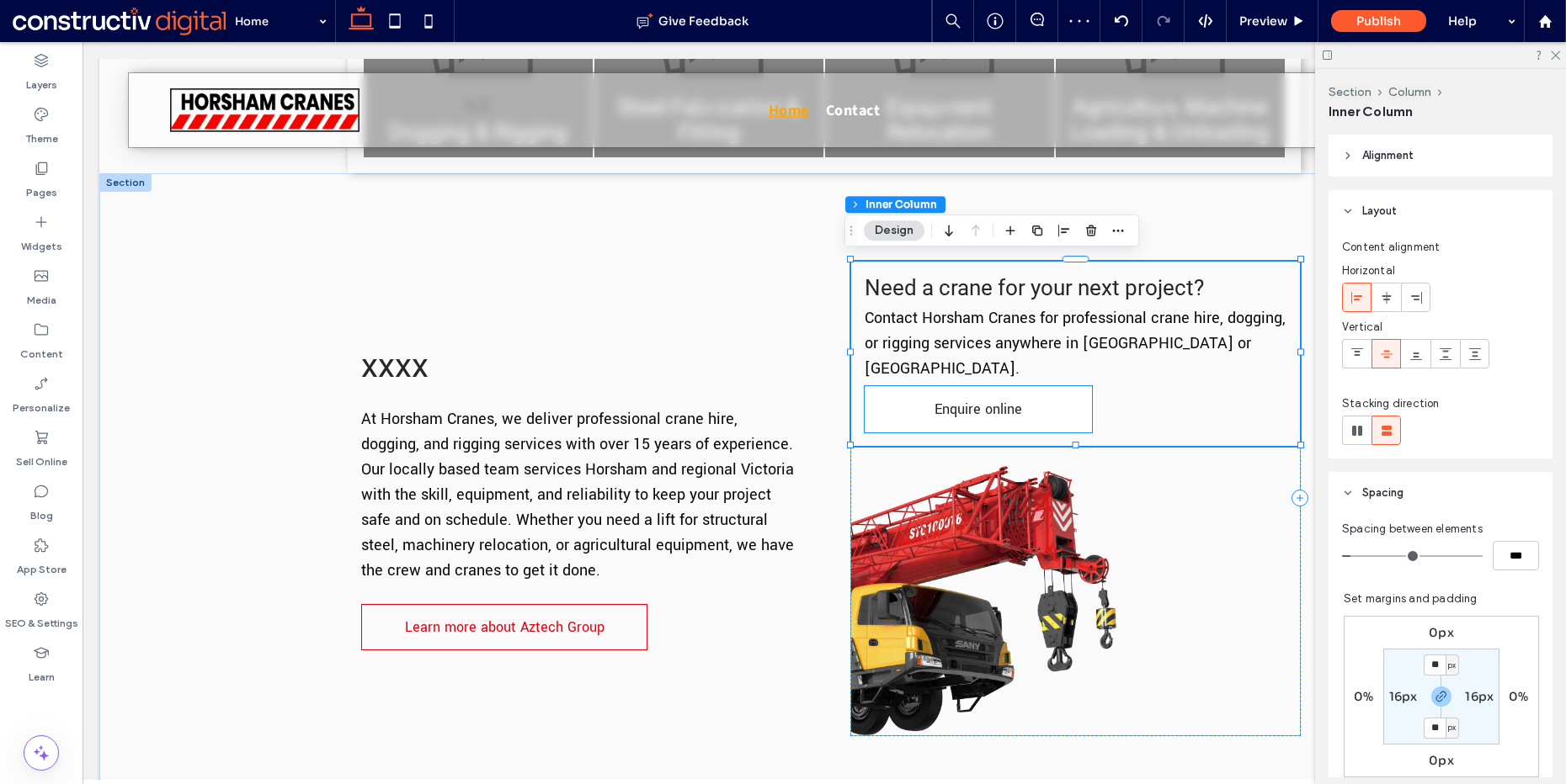
click at [988, 403] on span "Enquire online" at bounding box center [978, 409] width 88 height 36
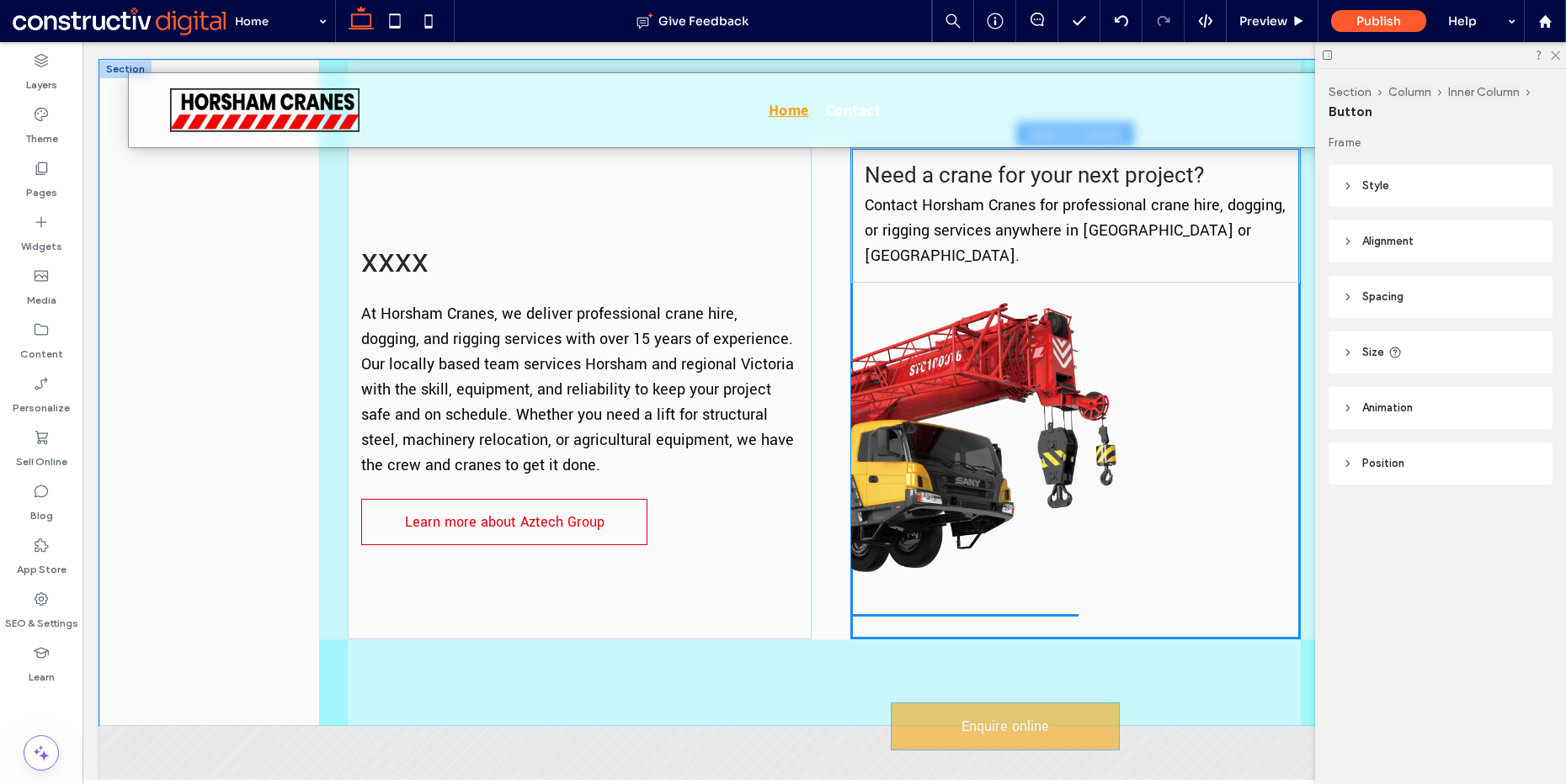
scroll to position [698, 0]
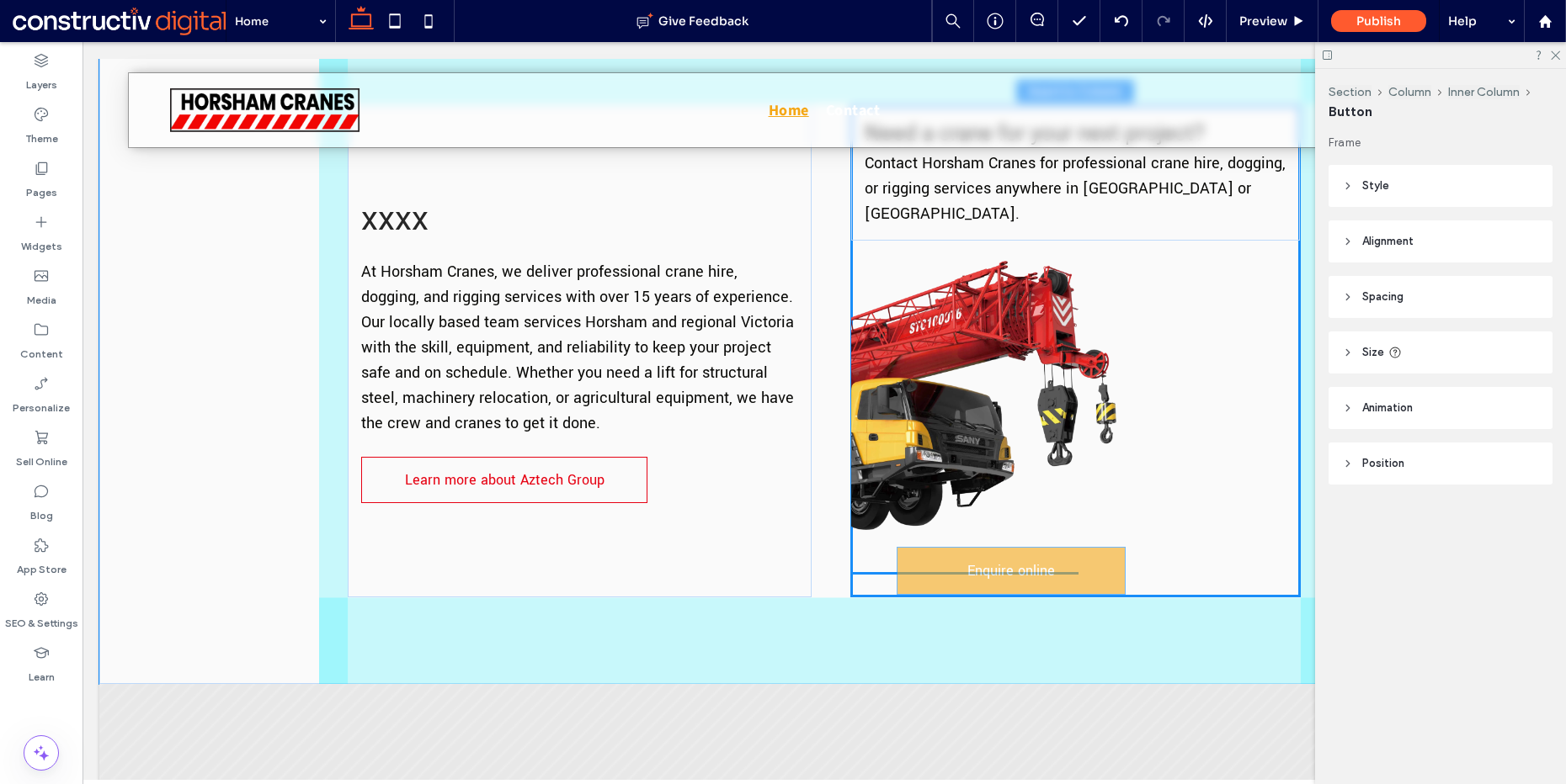
drag, startPoint x: 974, startPoint y: 398, endPoint x: 1012, endPoint y: 546, distance: 152.8
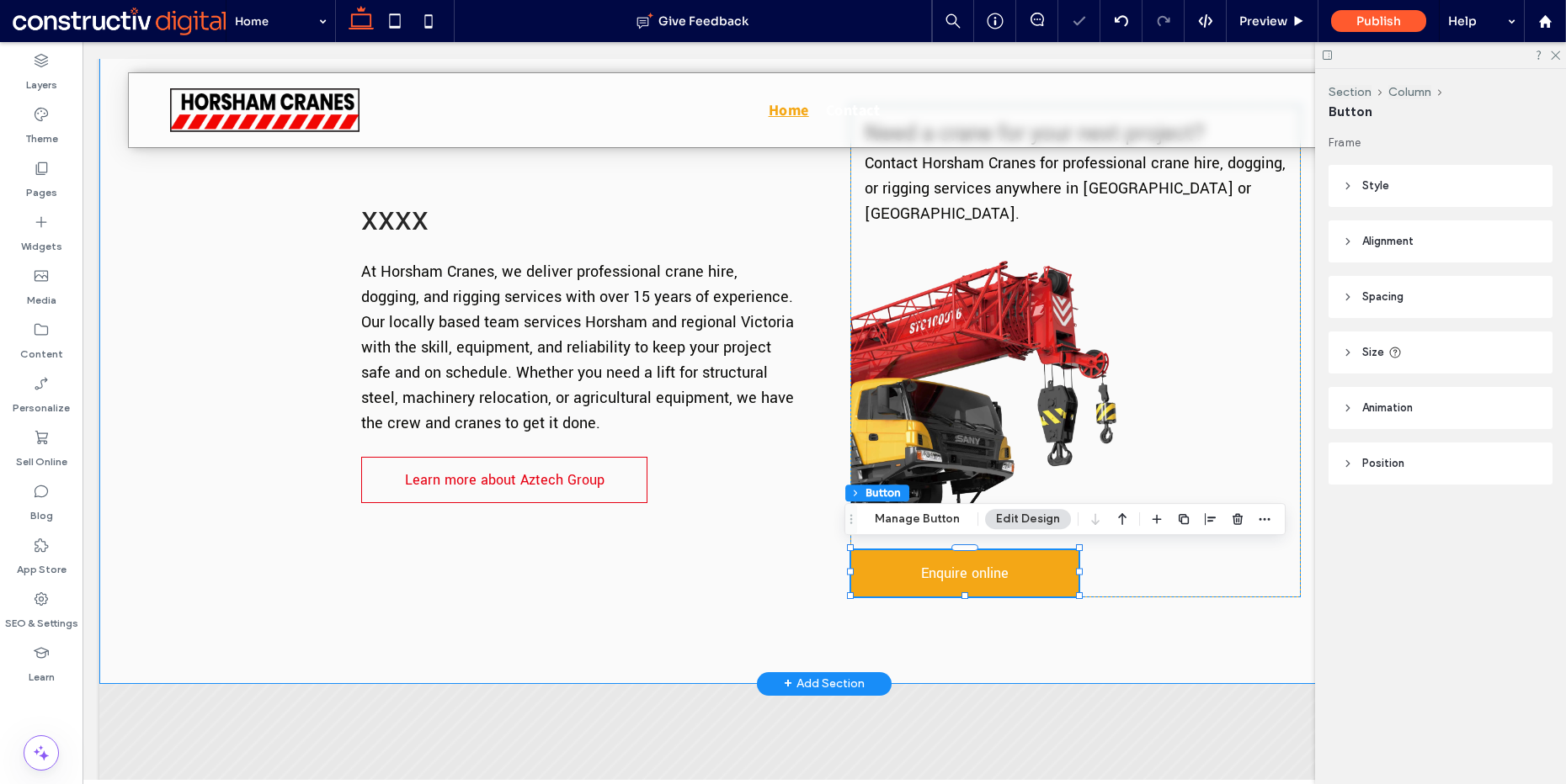
click at [742, 596] on div "xxxx At Horsham Cranes, we deliver professional crane hire , dogging, and riggi…" at bounding box center [823, 351] width 1010 height 666
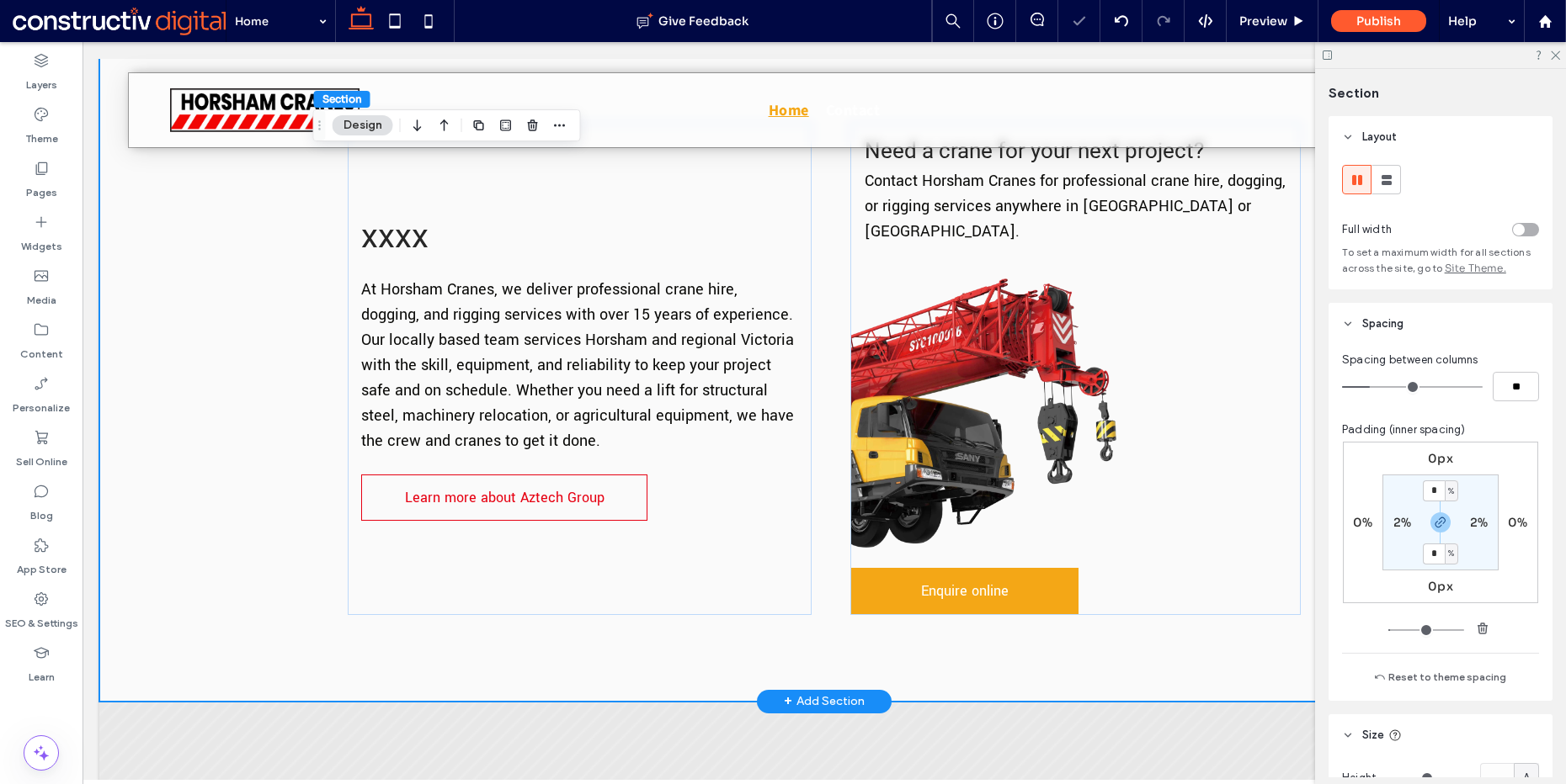
scroll to position [671, 0]
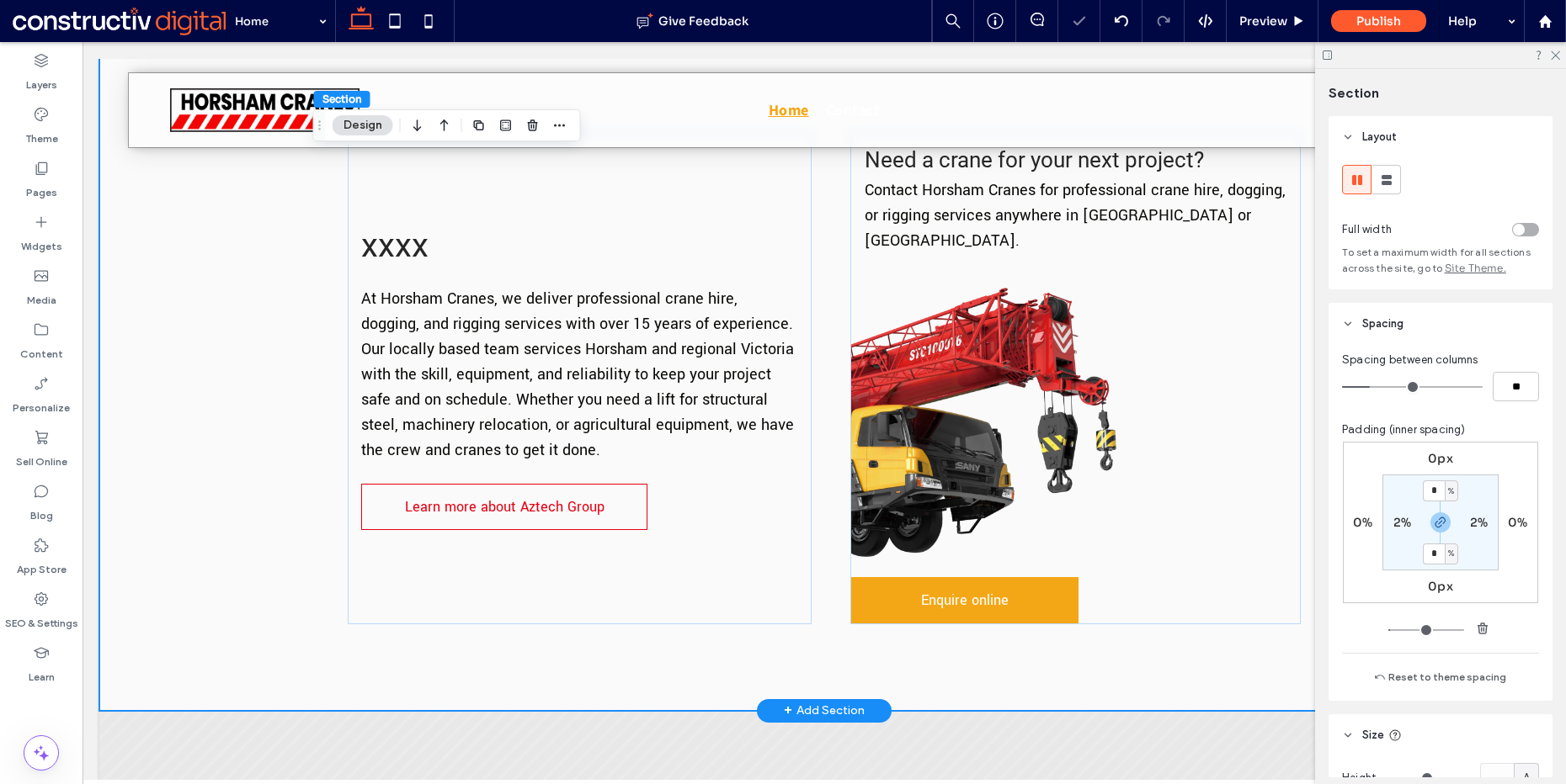
click at [280, 419] on div "xxxx At Horsham Cranes, we deliver professional crane hire , dogging, and riggi…" at bounding box center [823, 378] width 1450 height 666
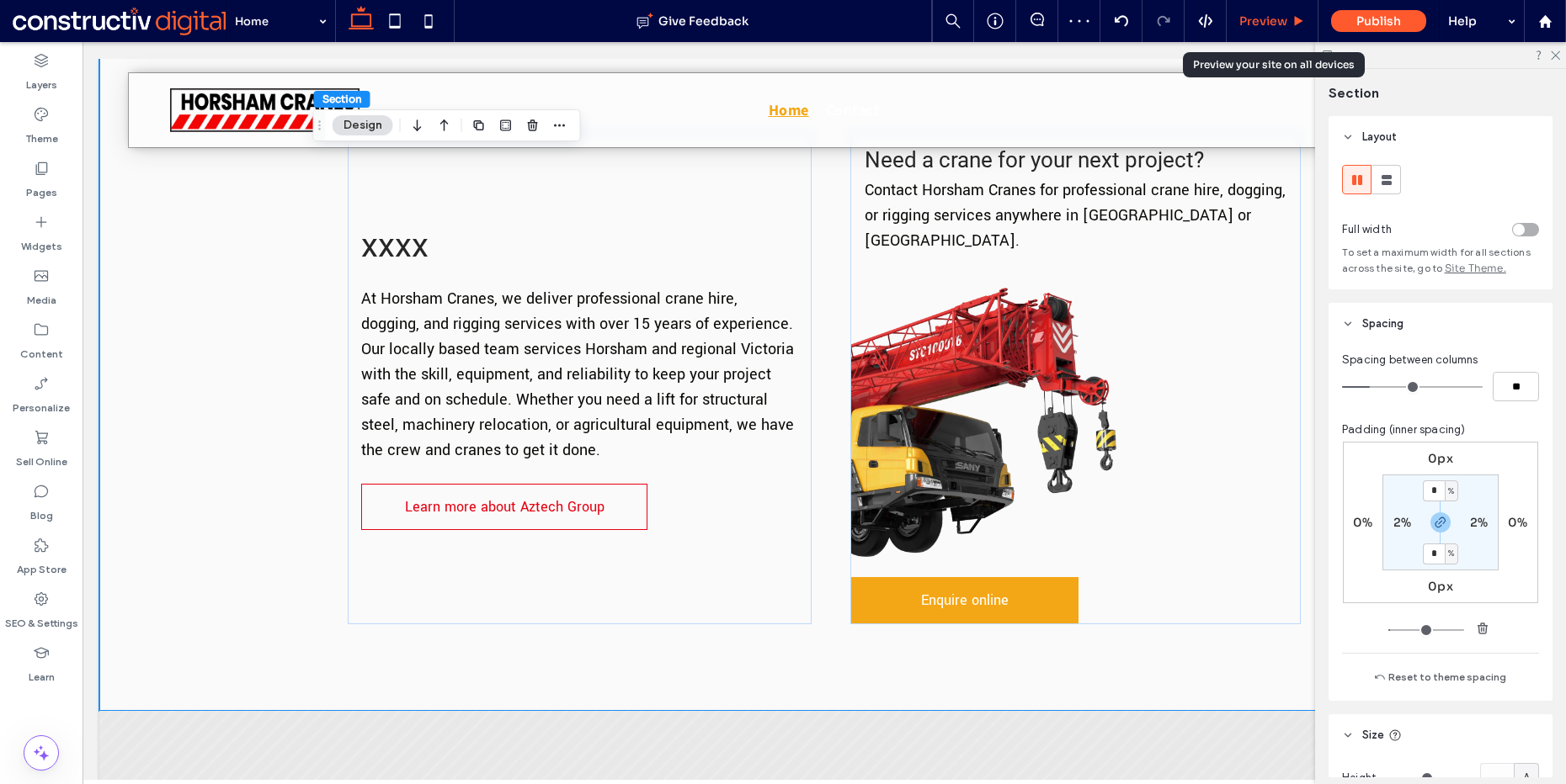
click at [1269, 25] on span "Preview" at bounding box center [1263, 20] width 48 height 15
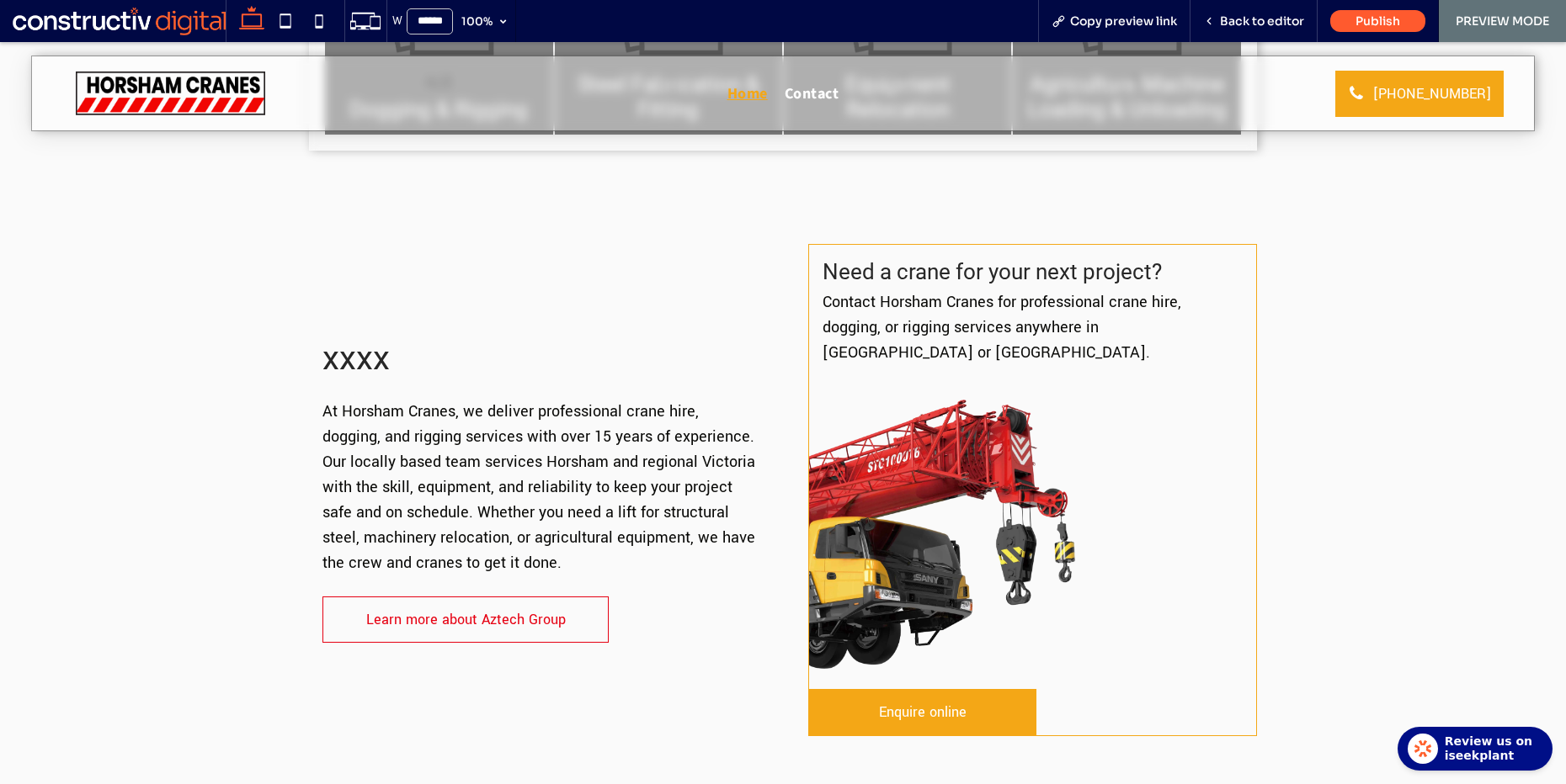
scroll to position [559, 0]
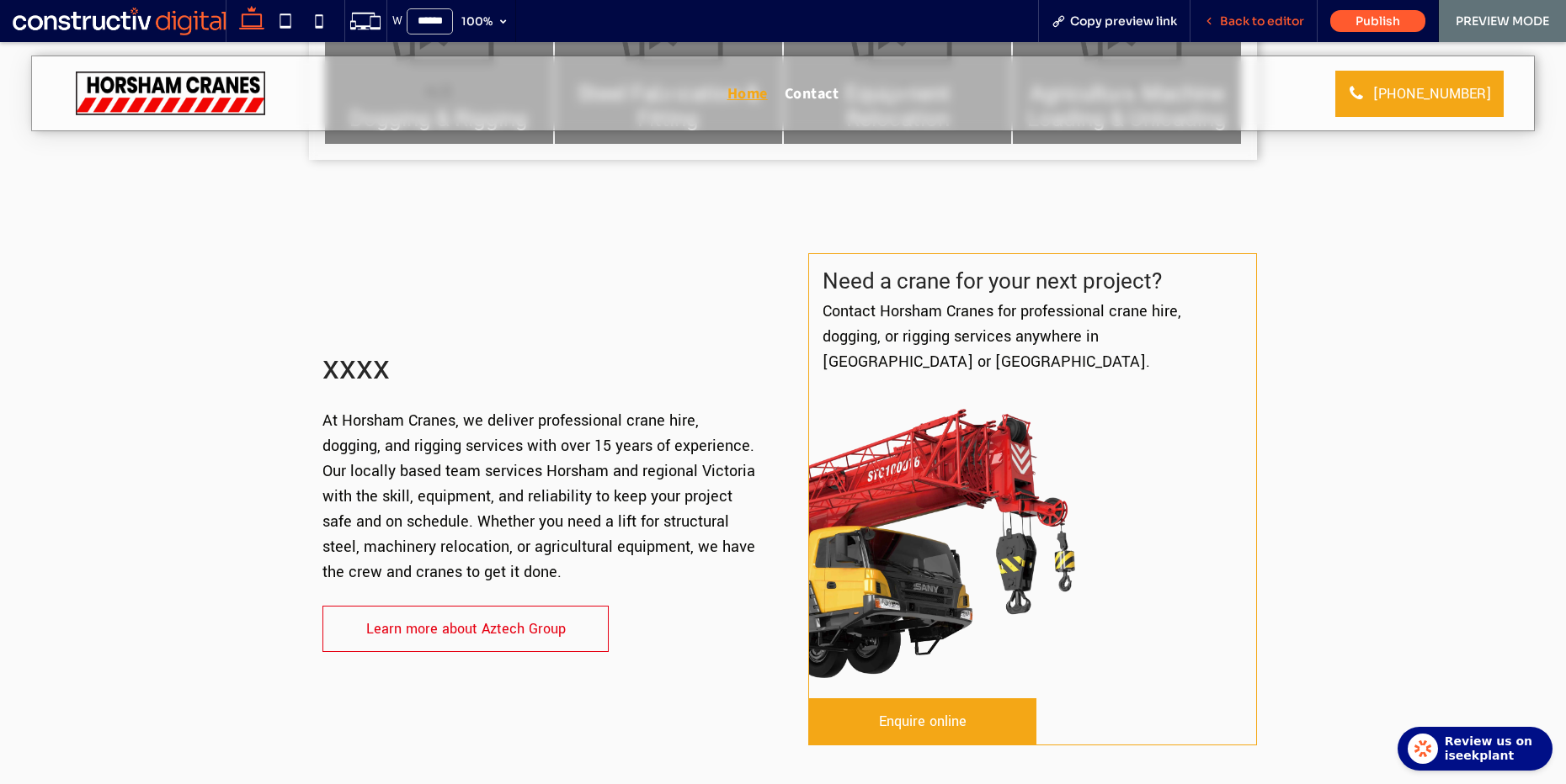
click at [1271, 18] on span "Back to editor" at bounding box center [1262, 20] width 84 height 15
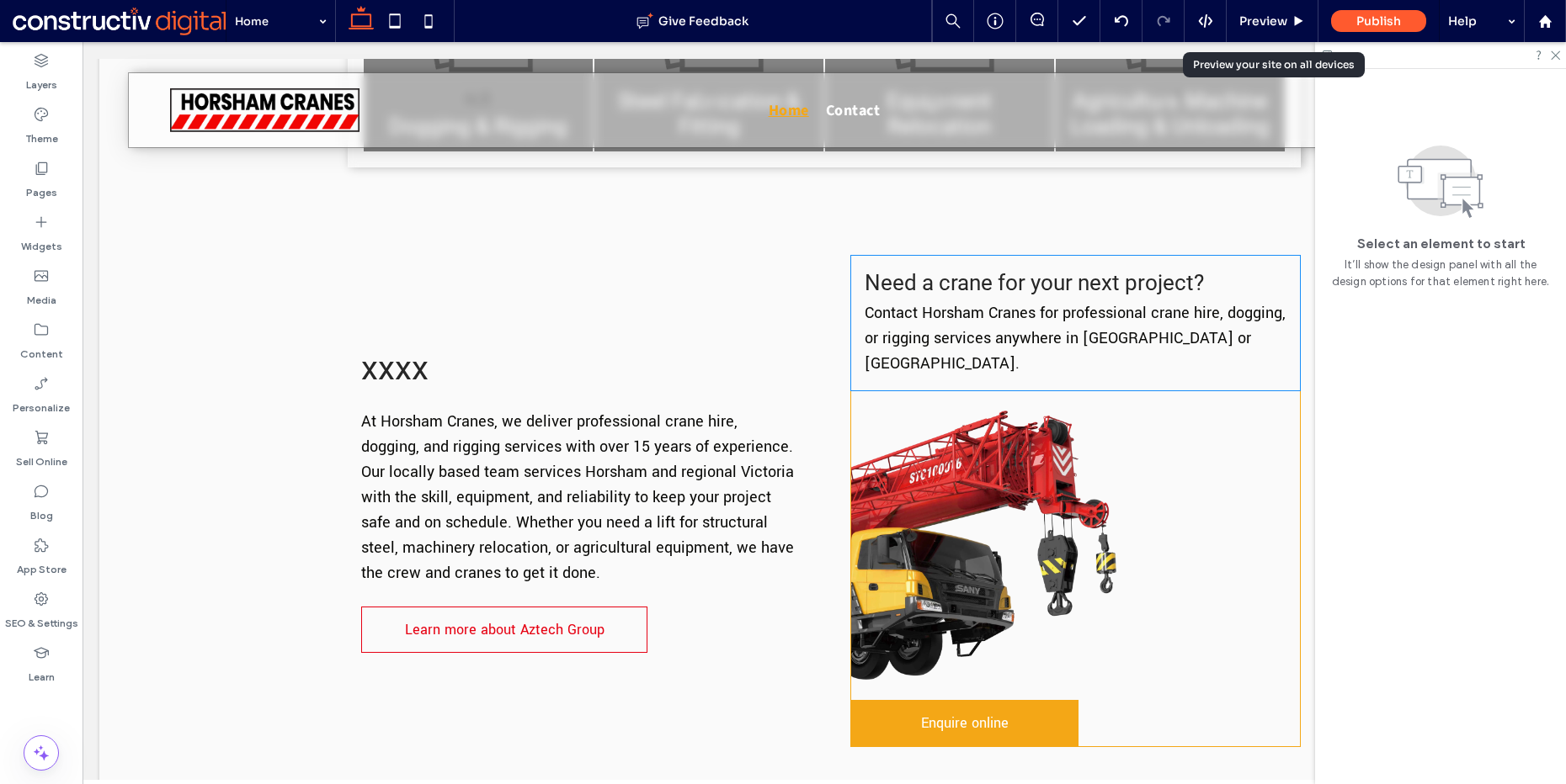
scroll to position [545, 0]
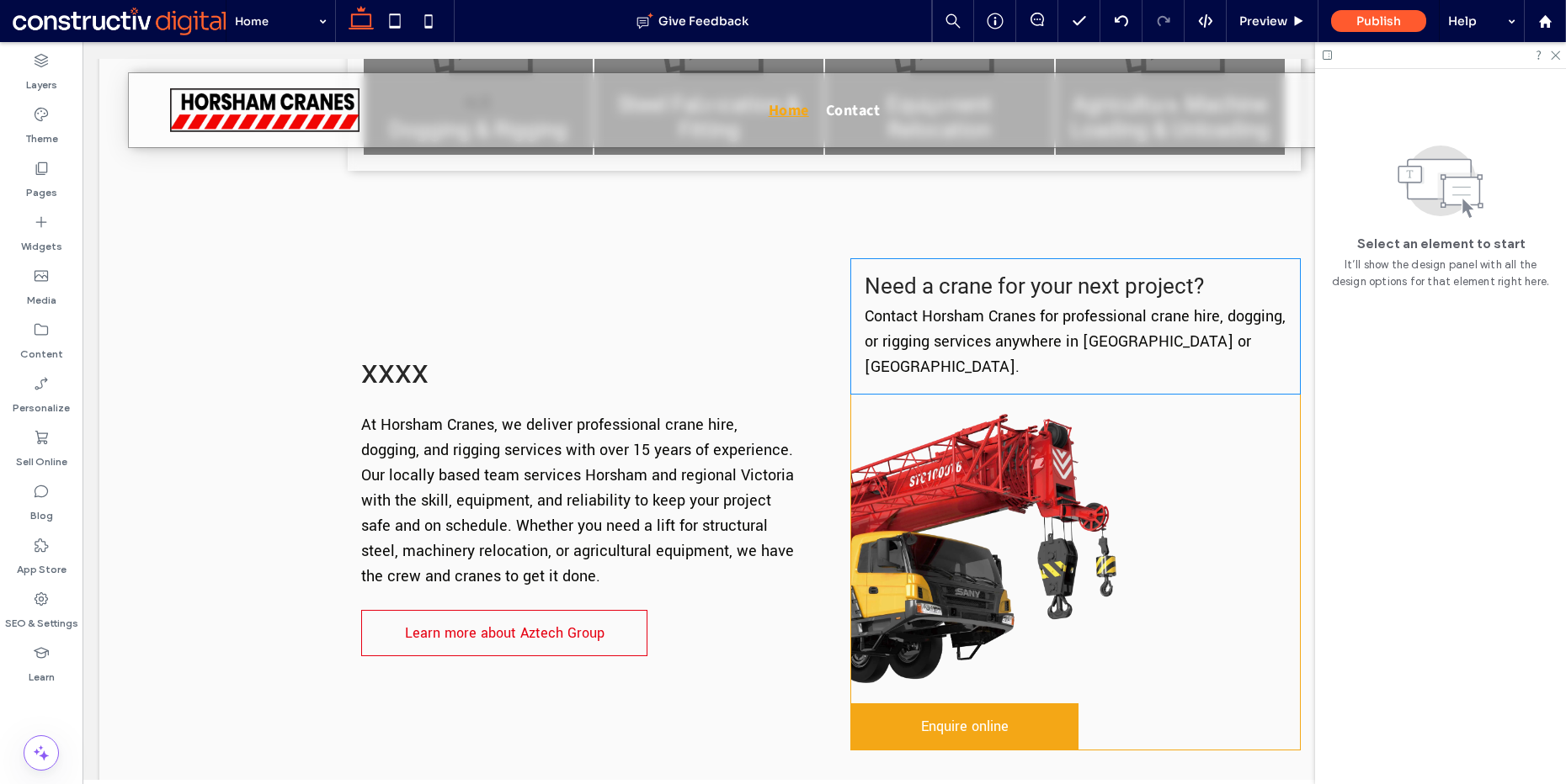
click at [1120, 385] on div "Need a crane for your next project? Contact Horsham Cranes for professional cra…" at bounding box center [1075, 327] width 449 height 135
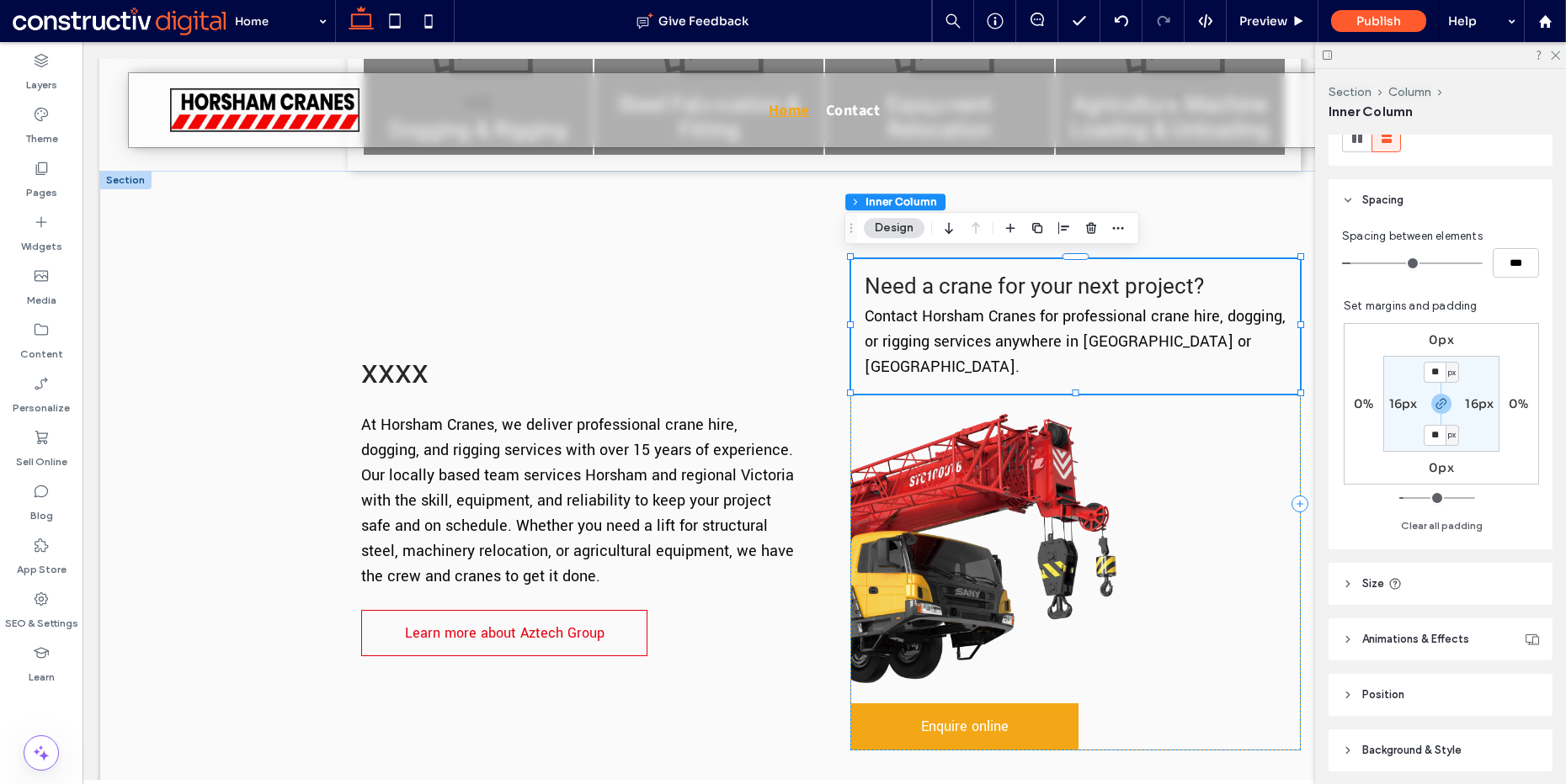
scroll to position [0, 0]
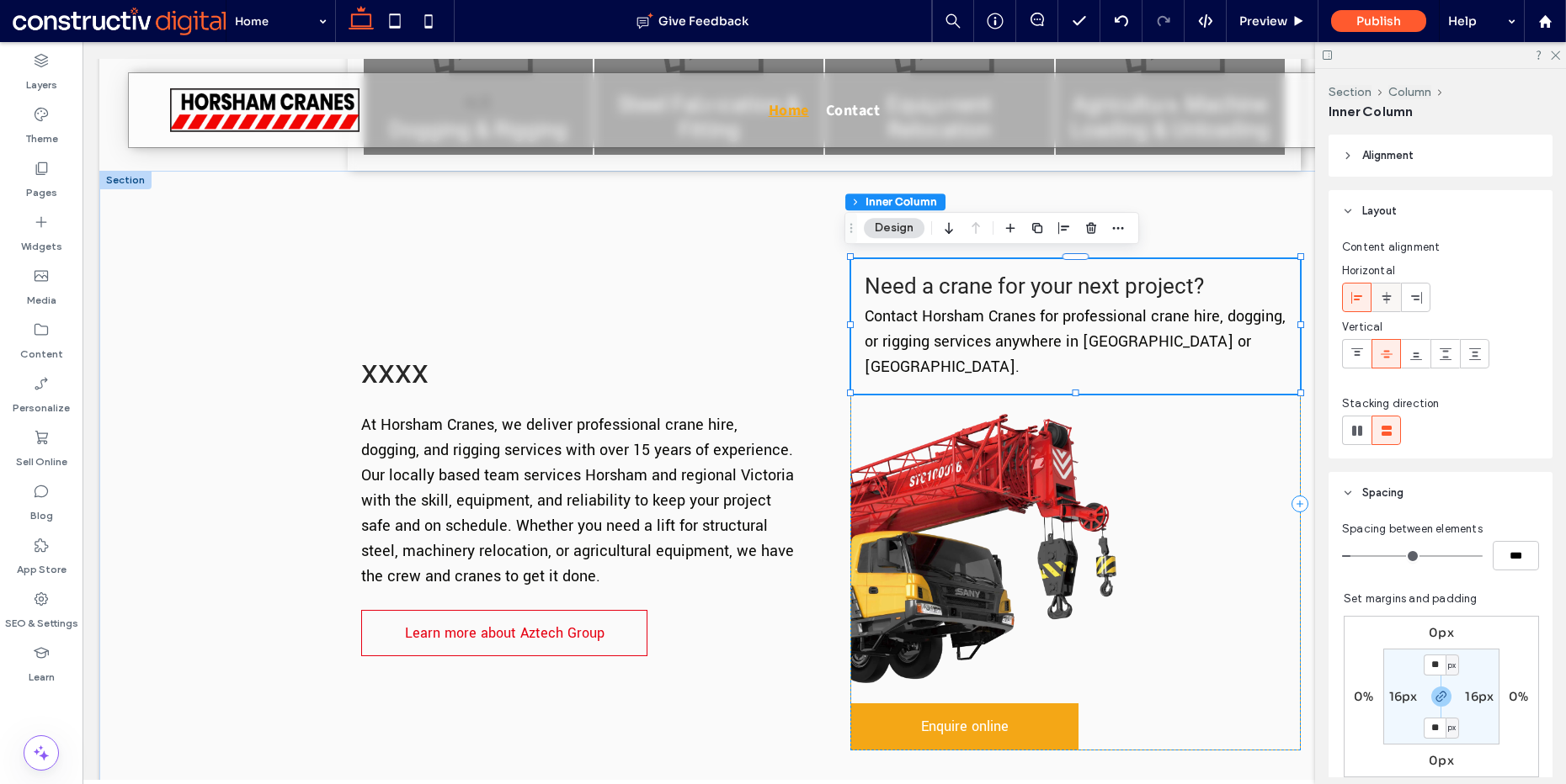
click at [1386, 297] on use at bounding box center [1386, 298] width 9 height 12
click at [1181, 383] on div "Need a crane for your next project? Contact Horsham Cranes for professional cra…" at bounding box center [1075, 327] width 449 height 135
click at [1206, 383] on div "Need a crane for your next project? Contact Horsham Cranes for professional cra…" at bounding box center [1075, 327] width 449 height 135
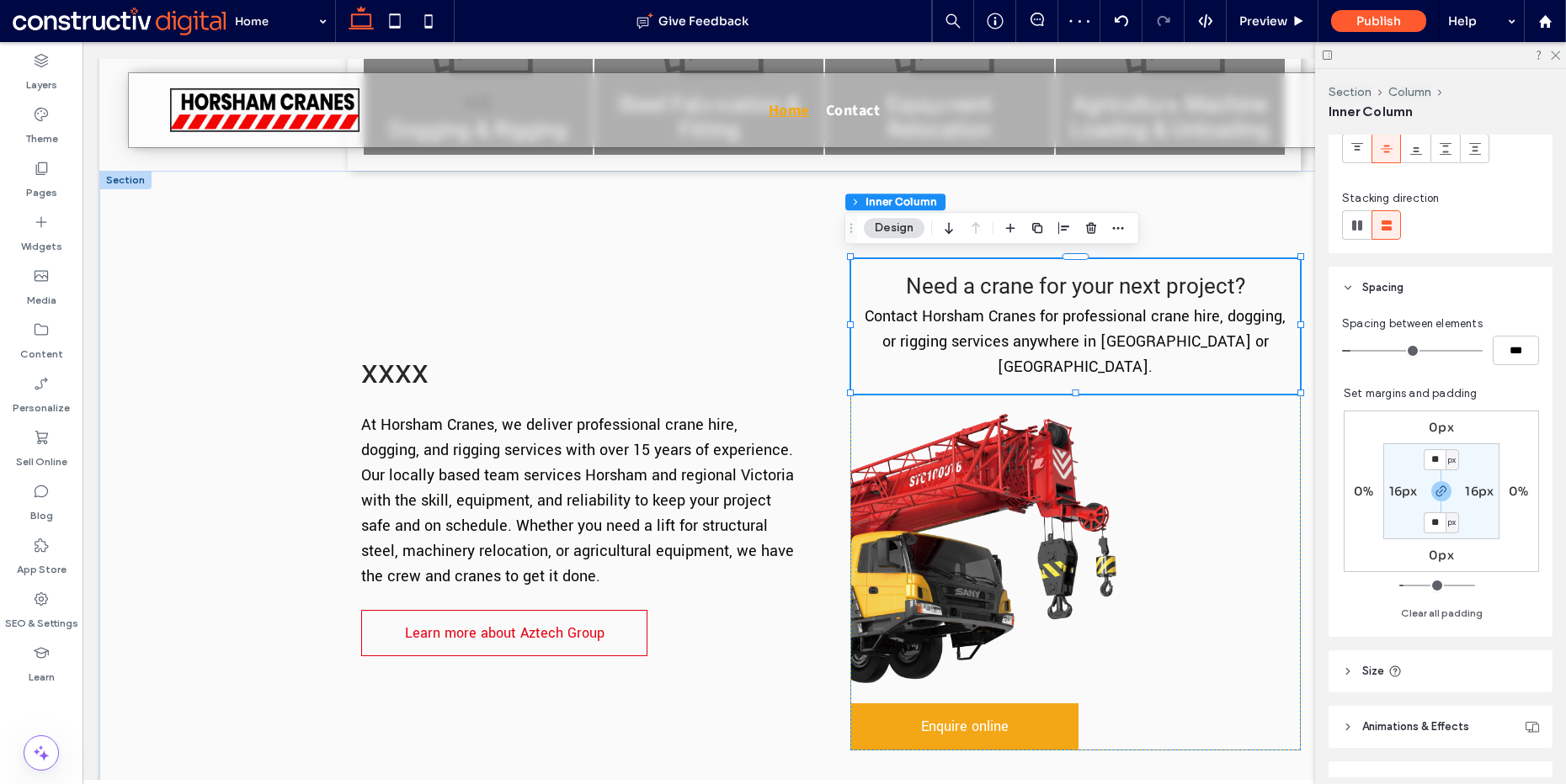
scroll to position [333, 0]
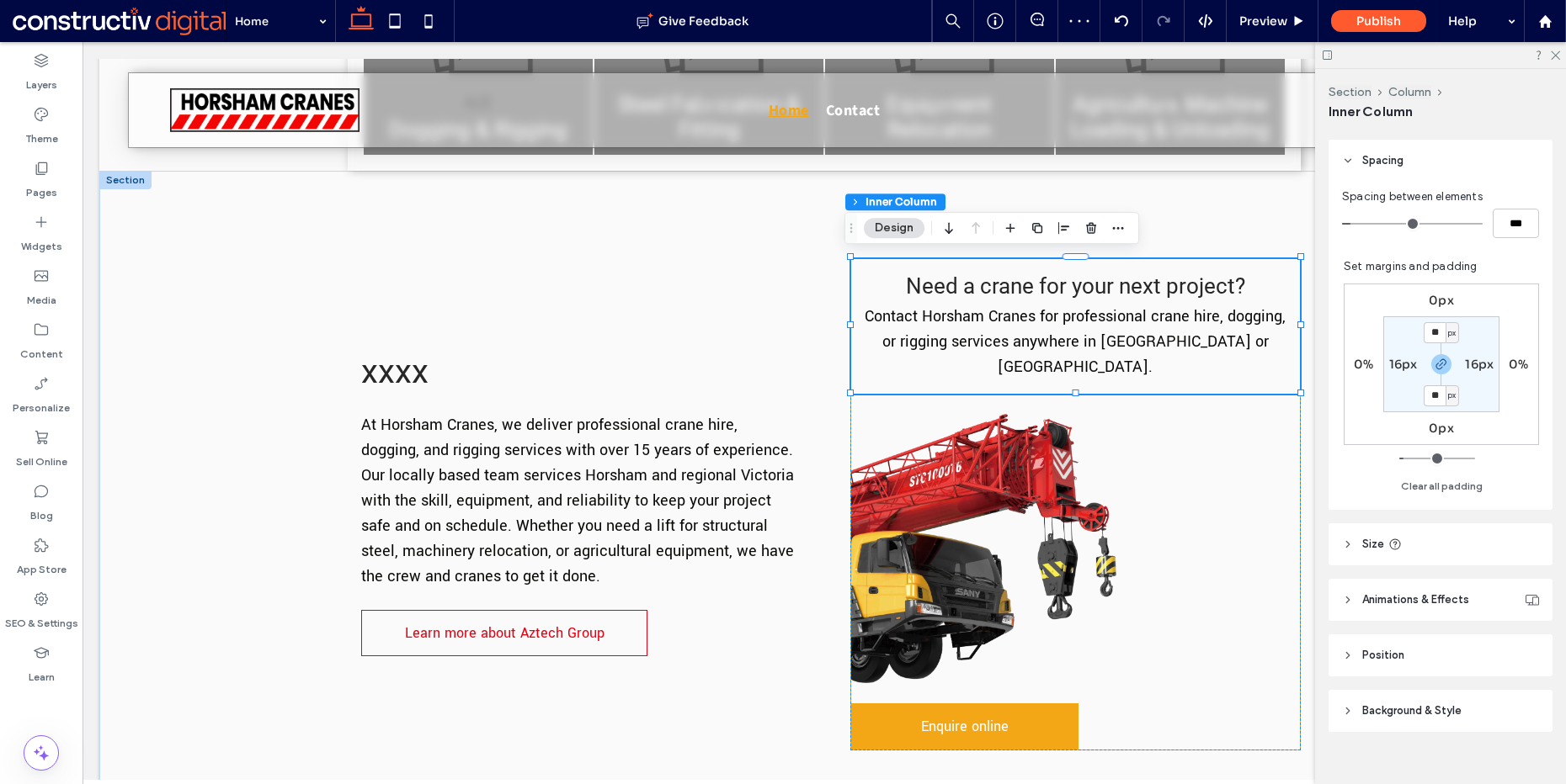
click at [1433, 430] on label "0px" at bounding box center [1441, 427] width 25 height 15
type input "*"
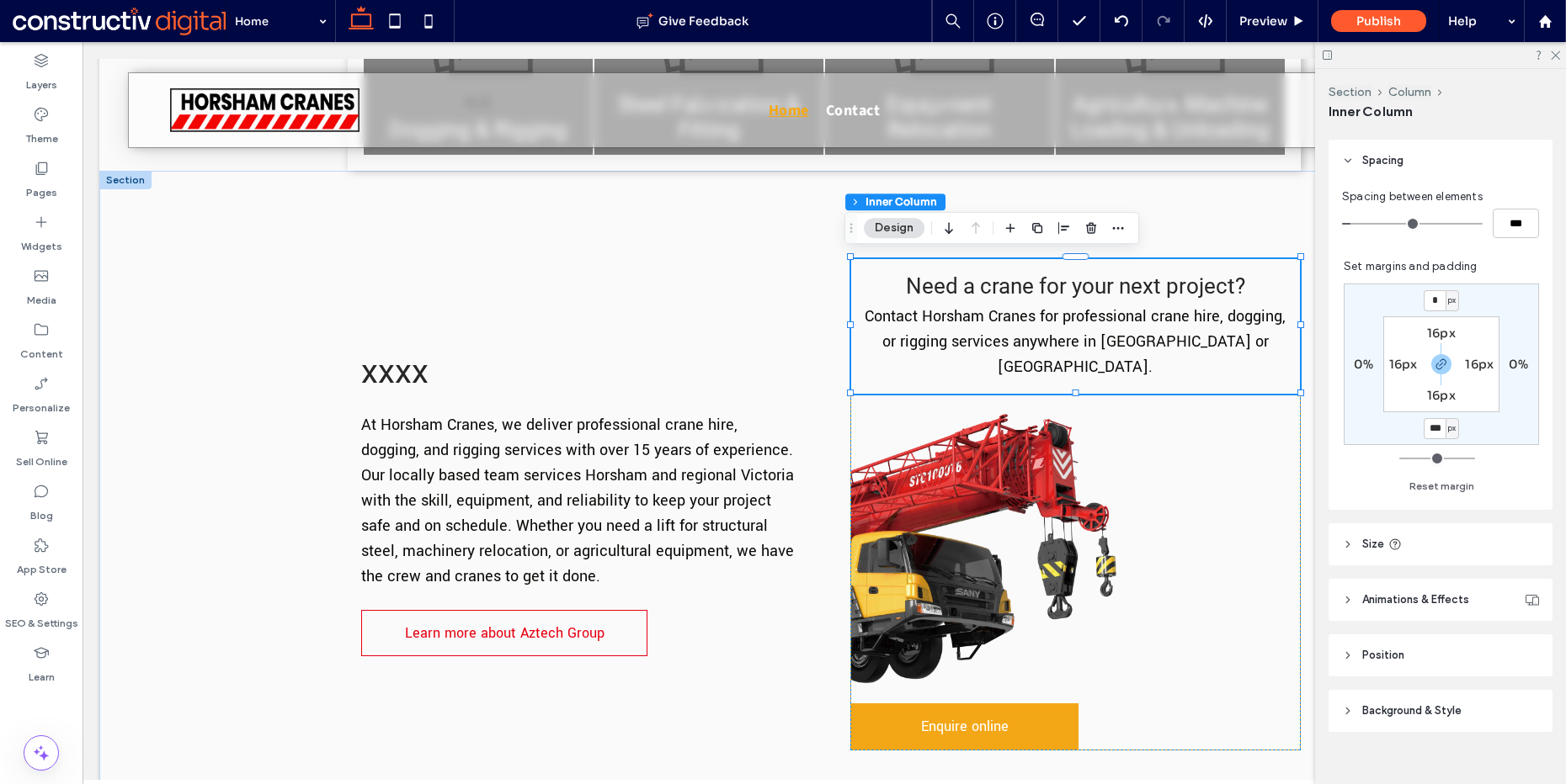
type input "***"
type input "*"
type input "***"
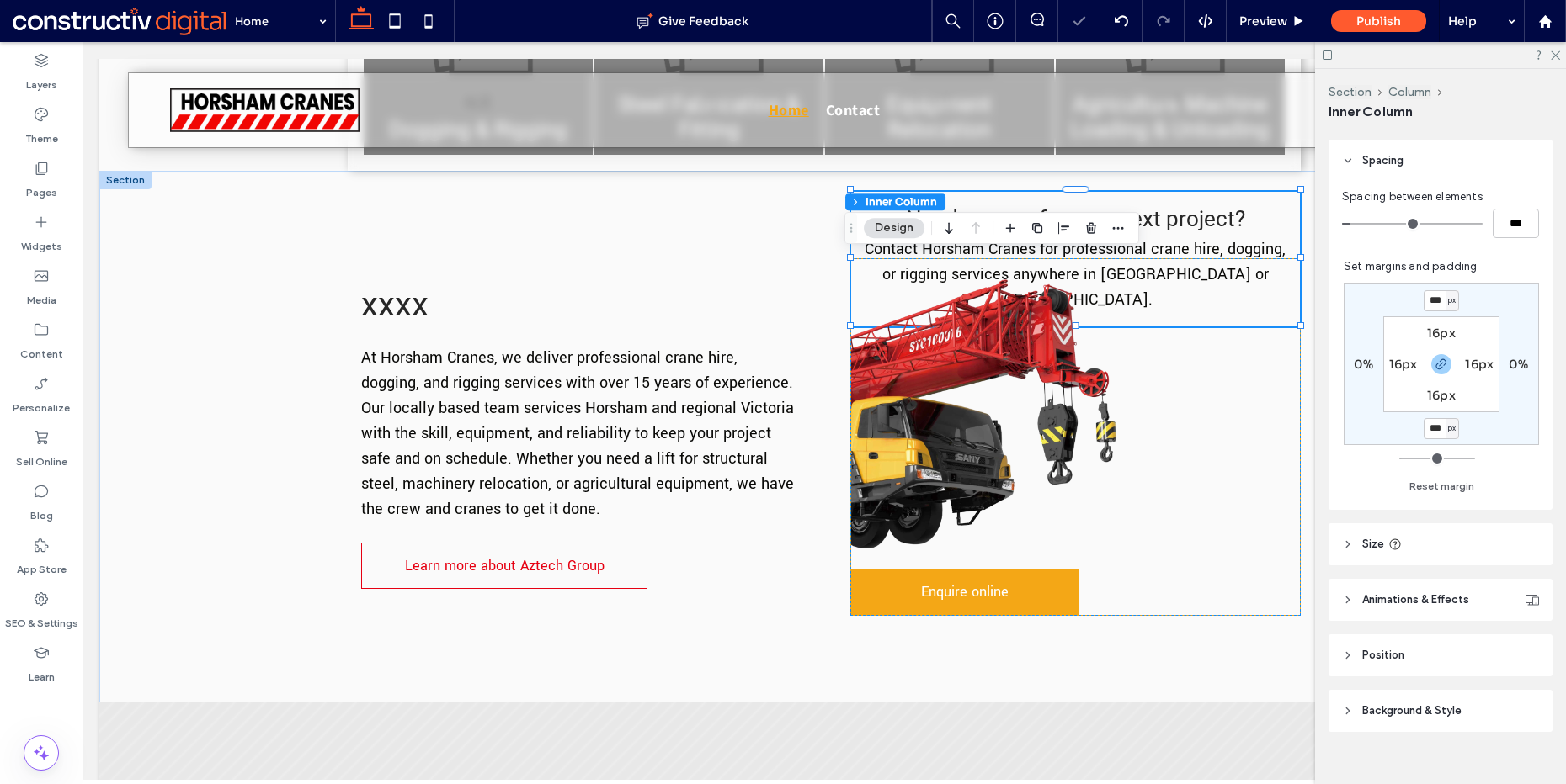
click at [1433, 430] on input "***" at bounding box center [1435, 428] width 22 height 21
click at [1435, 360] on icon "button" at bounding box center [1441, 364] width 13 height 13
click at [1431, 302] on label "-80px" at bounding box center [1441, 300] width 39 height 15
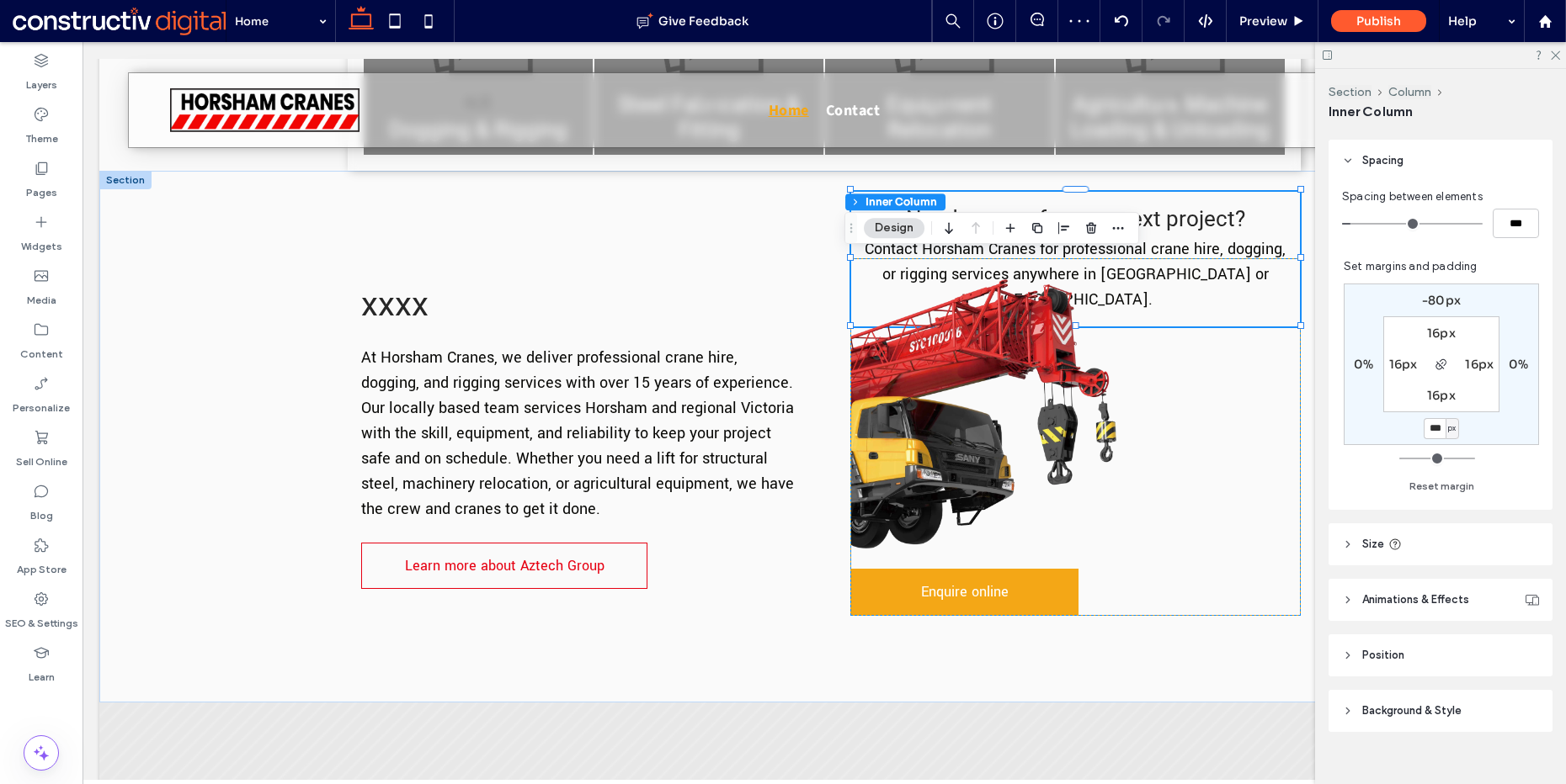
type input "*"
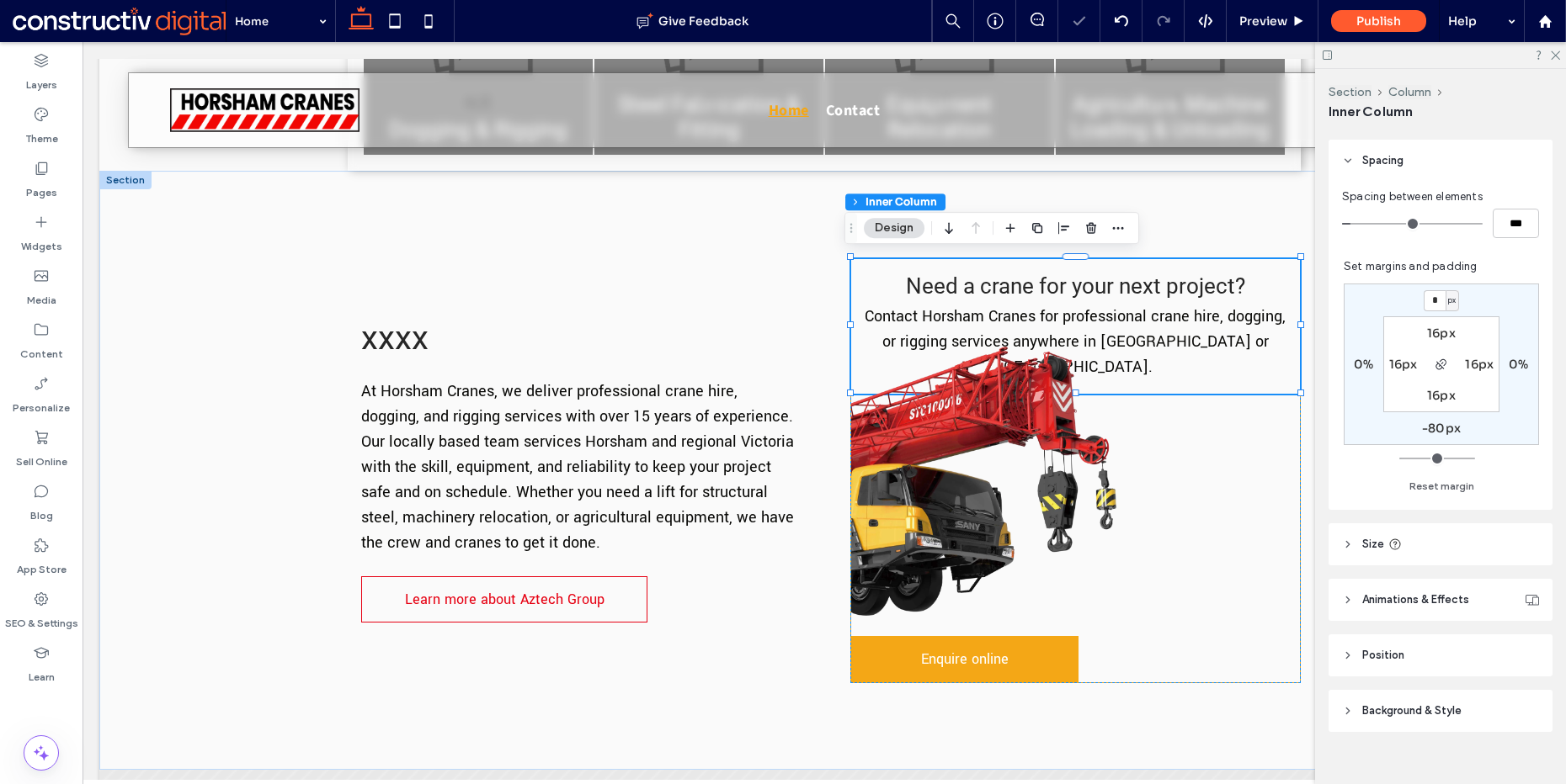
click at [1428, 419] on div "* px 0% -80px 0% 16px 16px 16px 16px" at bounding box center [1442, 365] width 196 height 162
click at [1429, 429] on label "-80px" at bounding box center [1441, 427] width 39 height 15
type input "*"
type input "***"
type input "*"
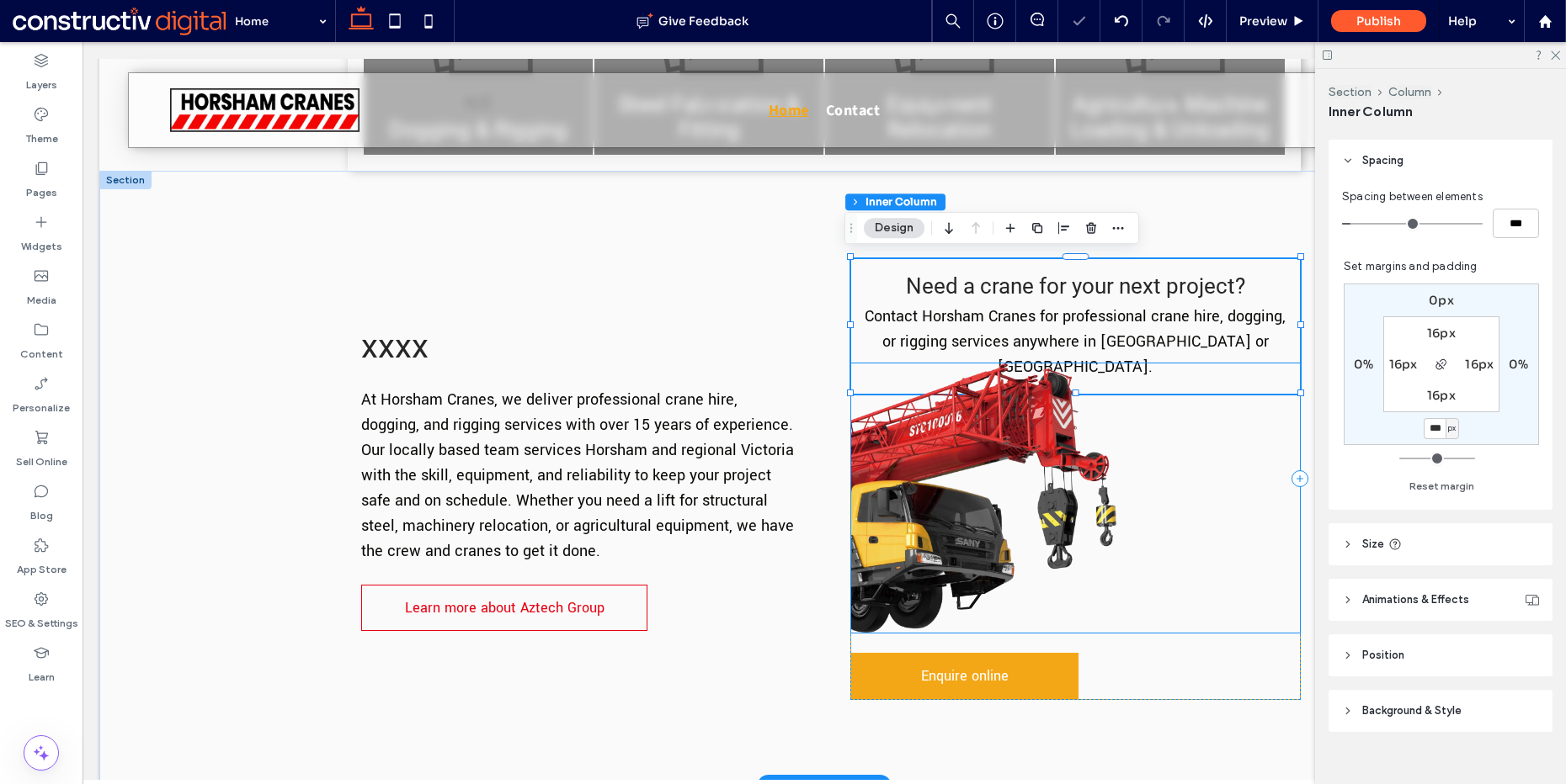
click at [1173, 462] on img at bounding box center [1075, 498] width 449 height 270
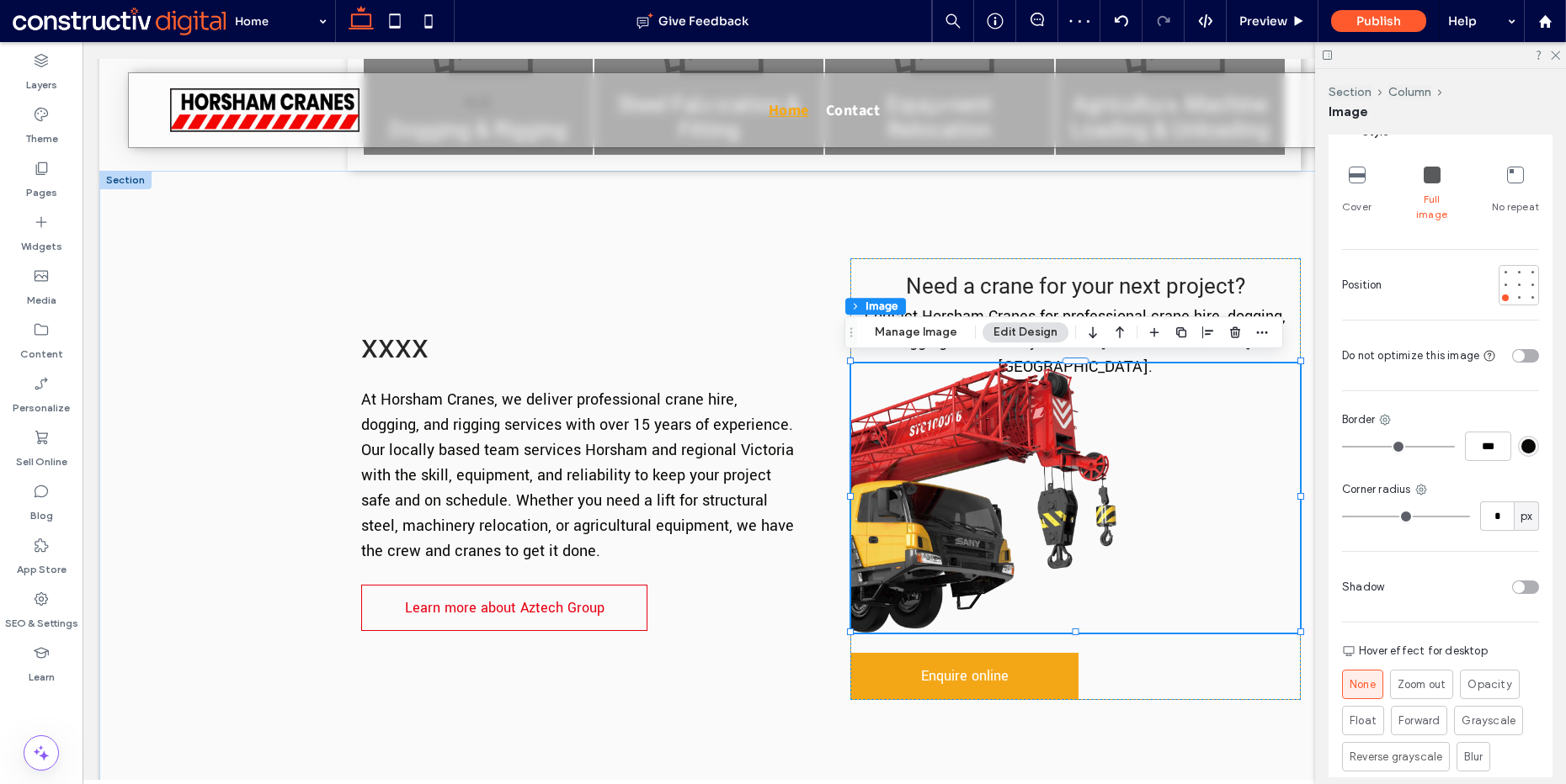
scroll to position [268, 0]
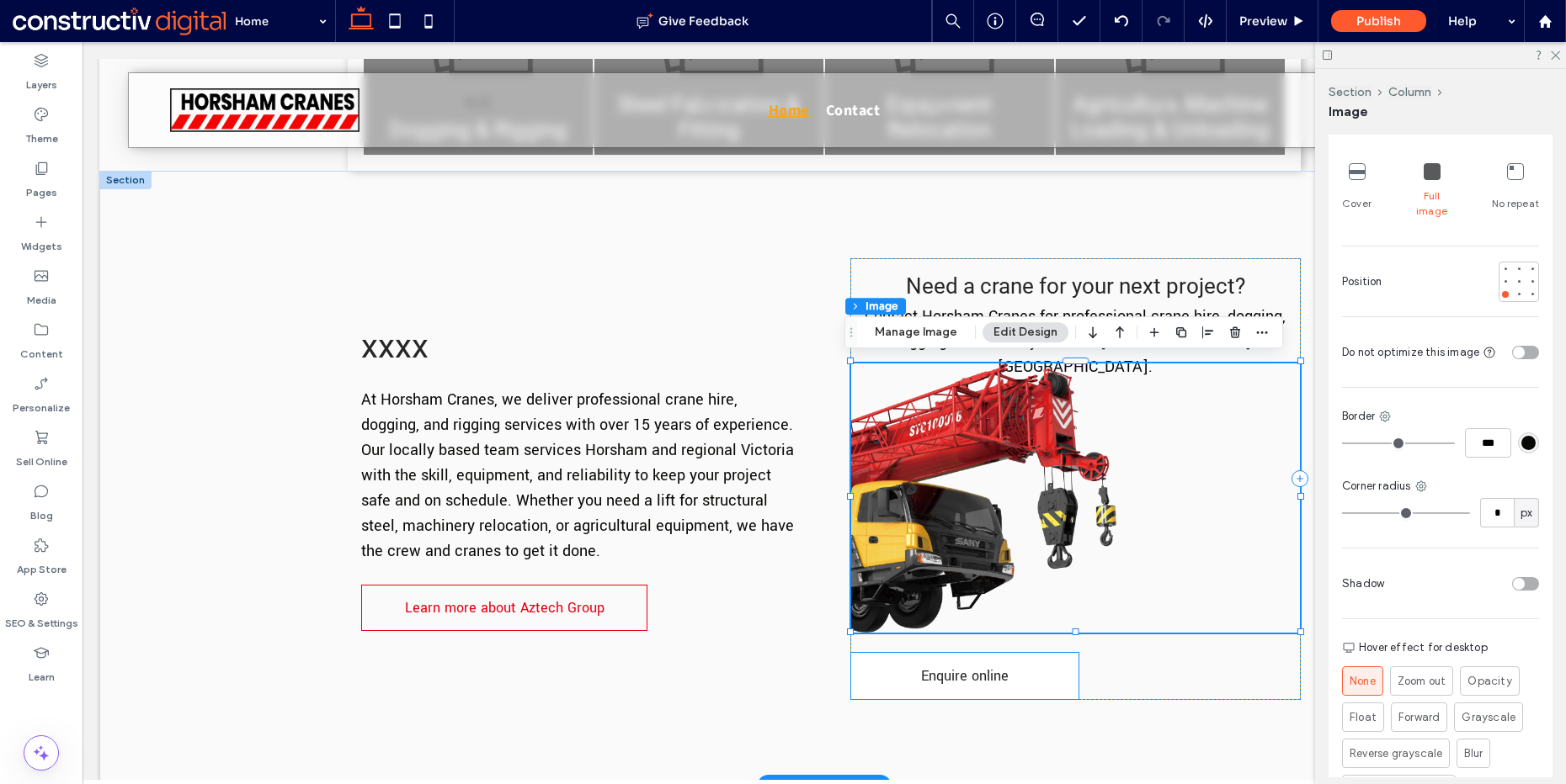
click at [1035, 666] on link "Enquire online" at bounding box center [965, 676] width 228 height 46
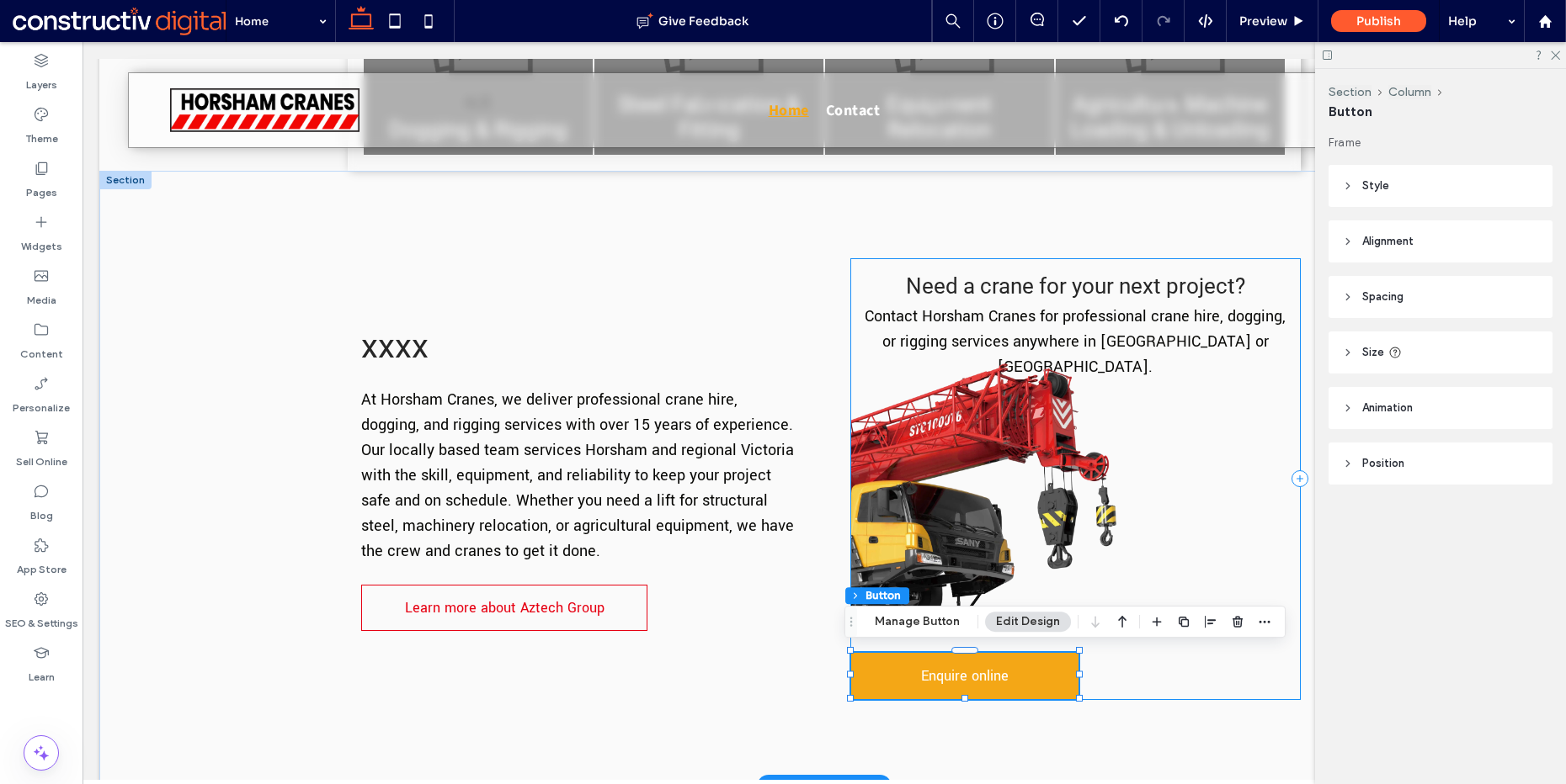
click at [1121, 671] on div "Need a crane for your next project? Contact Horsham Cranes for professional cra…" at bounding box center [1075, 479] width 451 height 441
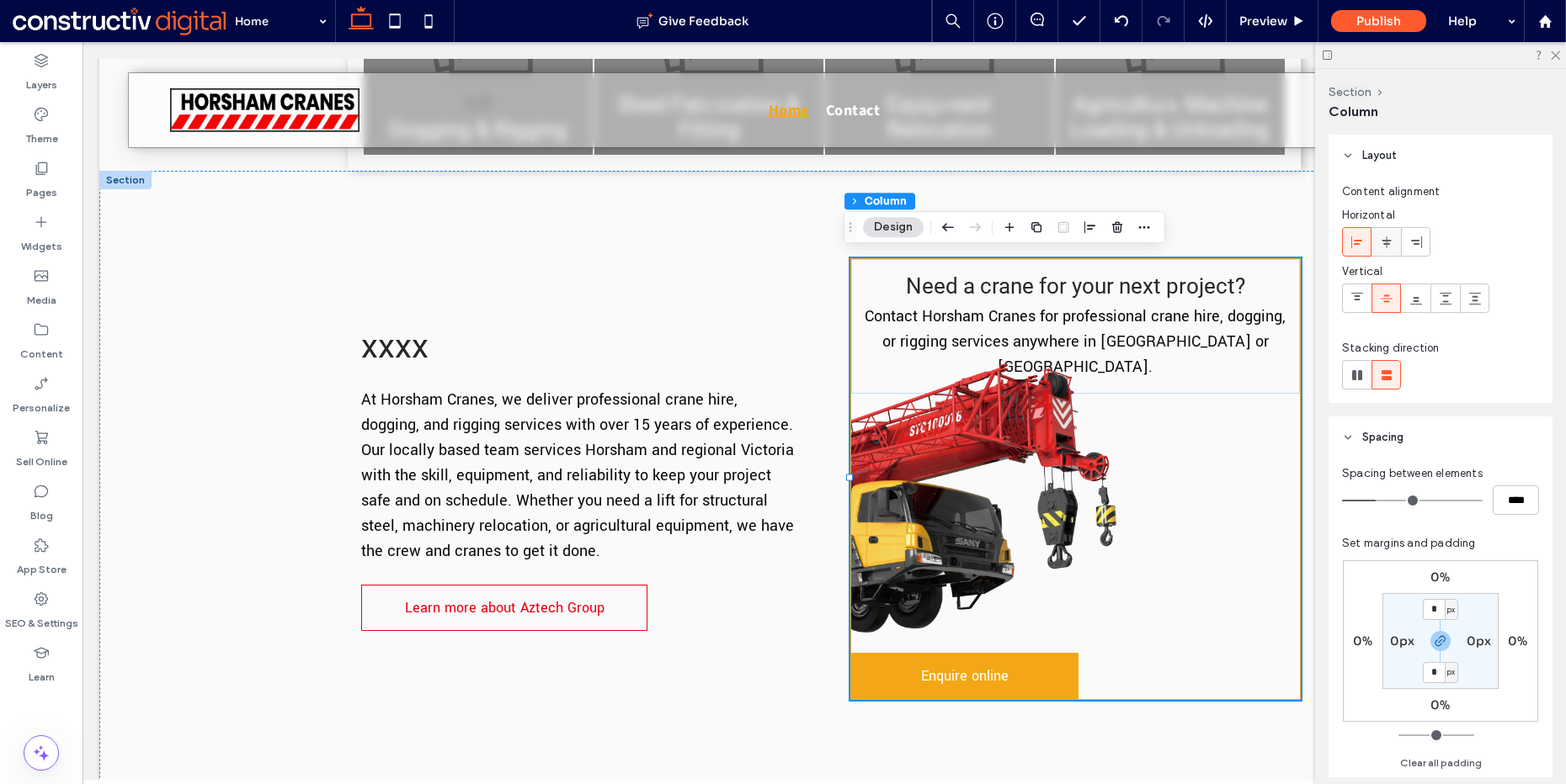
click at [1389, 246] on icon at bounding box center [1386, 242] width 13 height 13
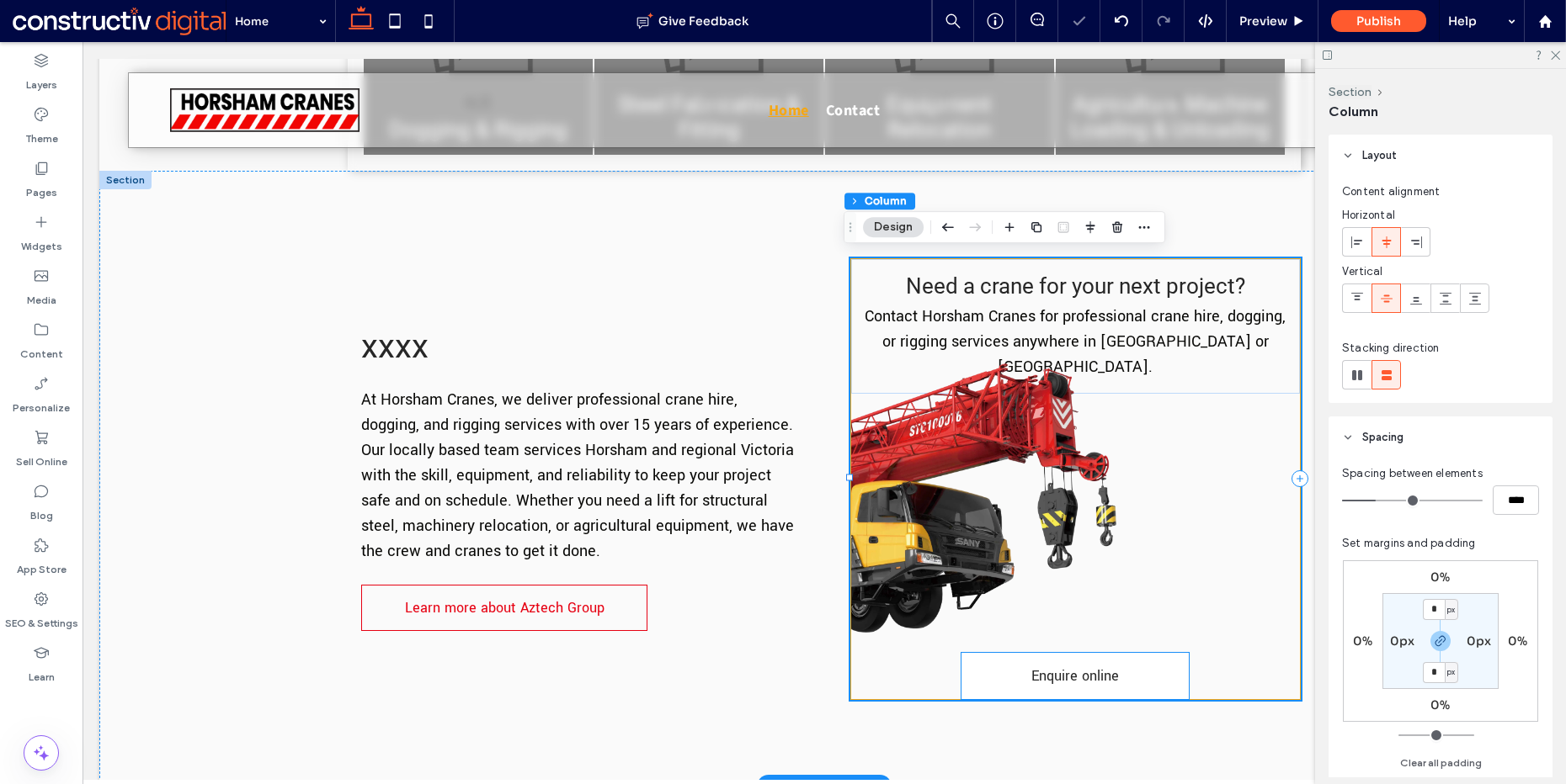
click at [1091, 671] on span "Enquire online" at bounding box center [1075, 676] width 88 height 36
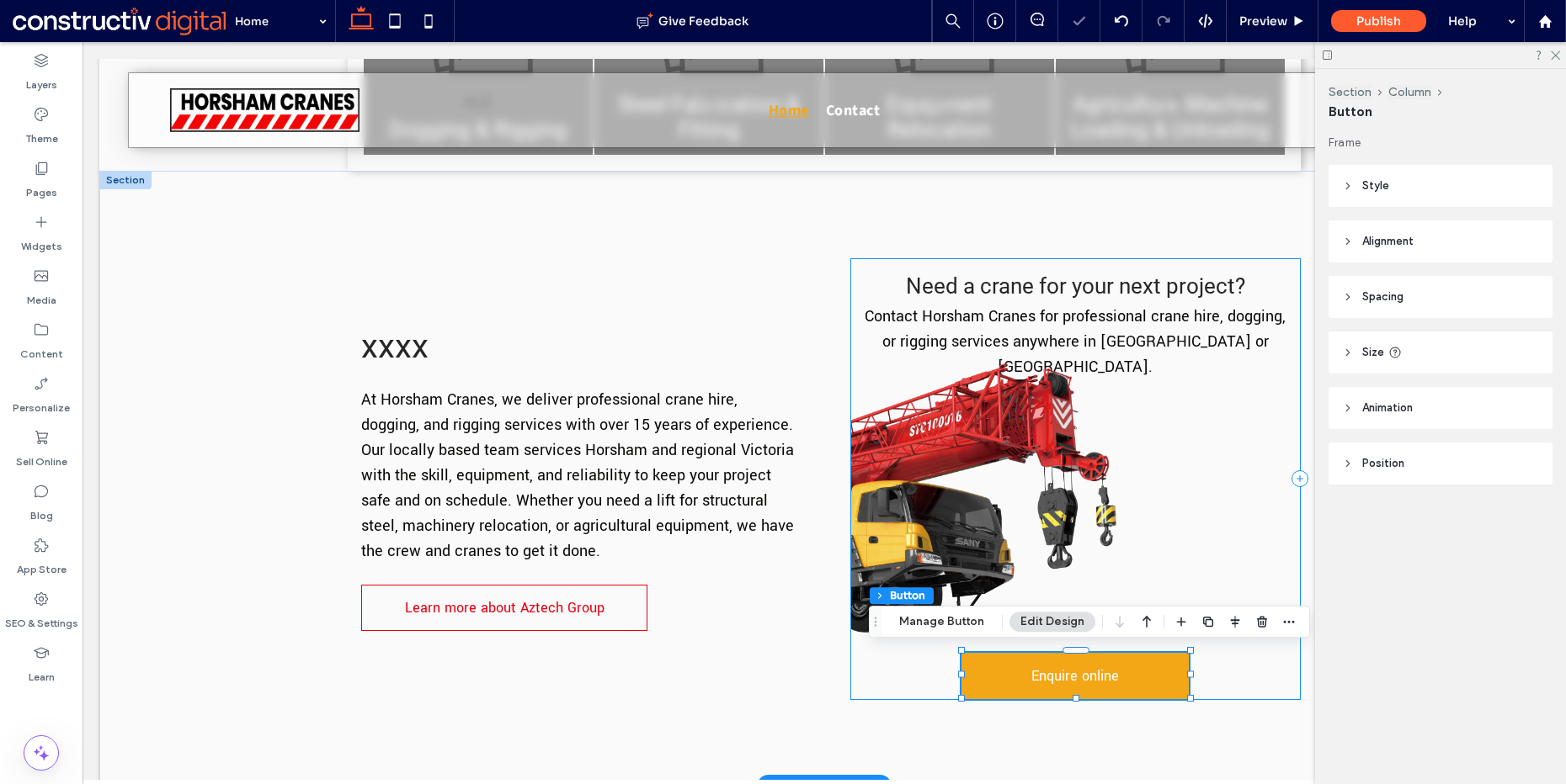
click at [1215, 672] on div "Need a crane for your next project? Contact Horsham Cranes for professional cra…" at bounding box center [1075, 479] width 451 height 441
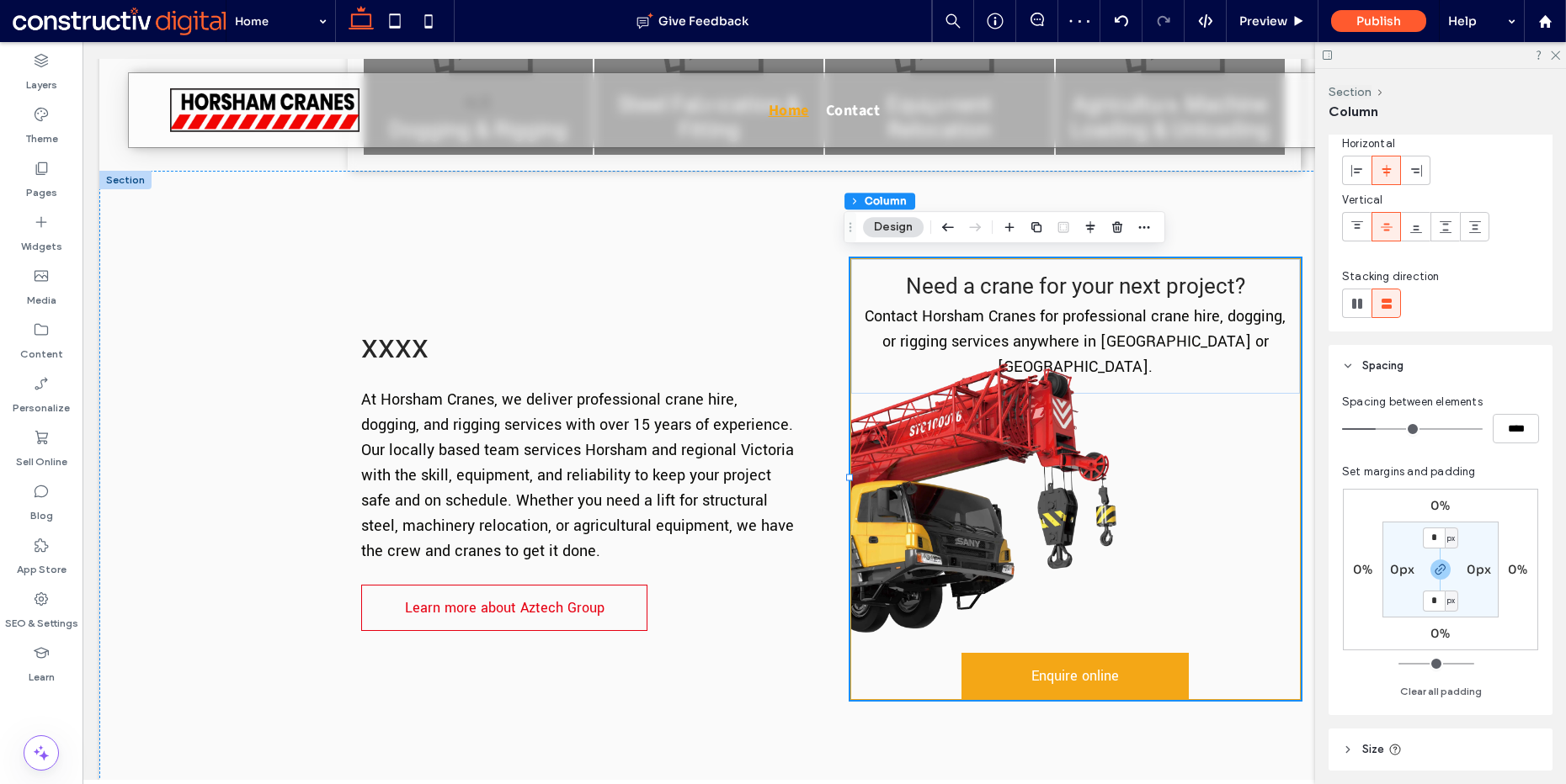
scroll to position [148, 0]
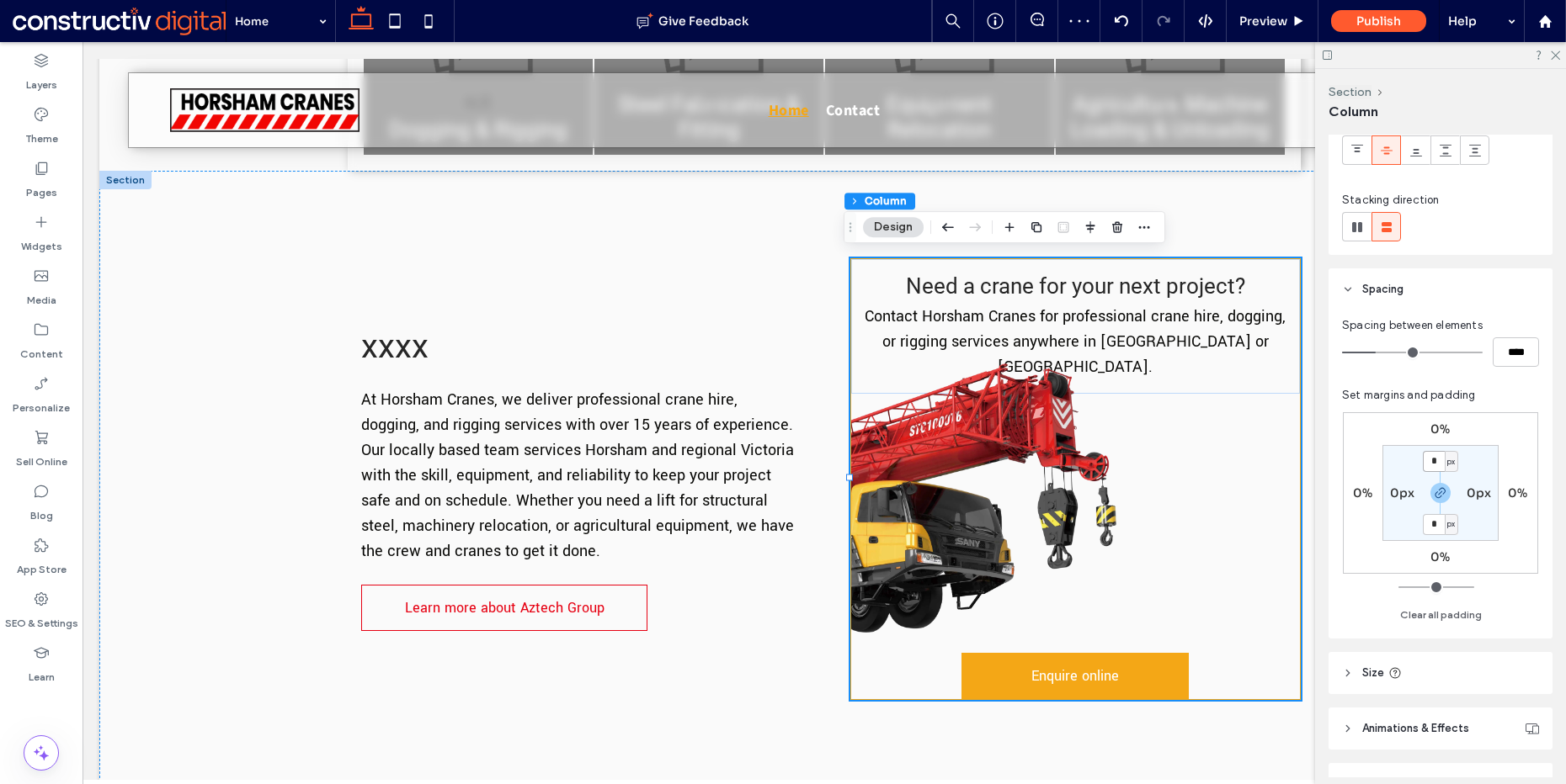
click at [1434, 461] on input "*" at bounding box center [1434, 461] width 22 height 21
type input "**"
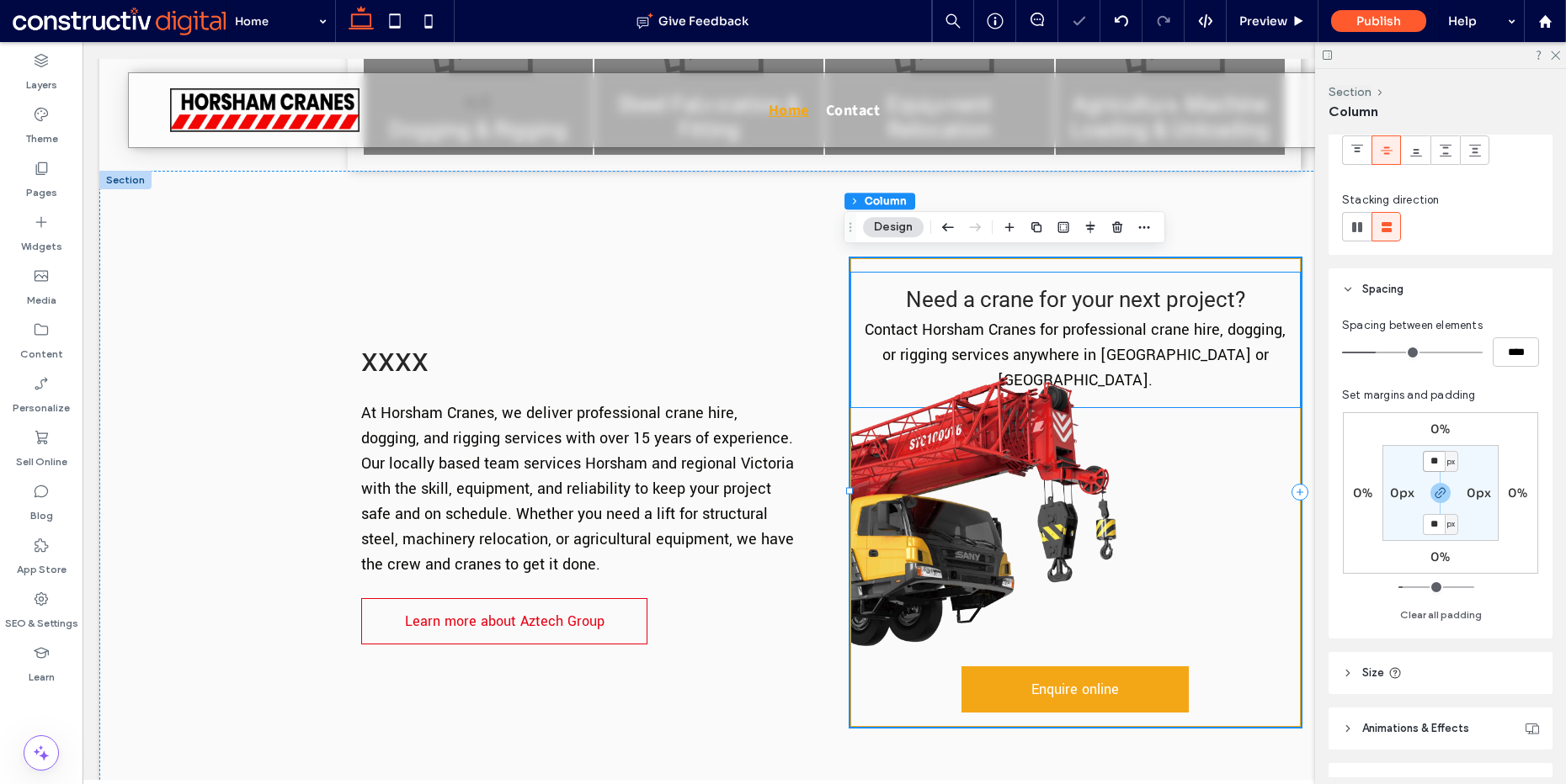
click at [1278, 279] on div "Need a crane for your next project? Contact Horsham Cranes for professional cra…" at bounding box center [1075, 340] width 449 height 135
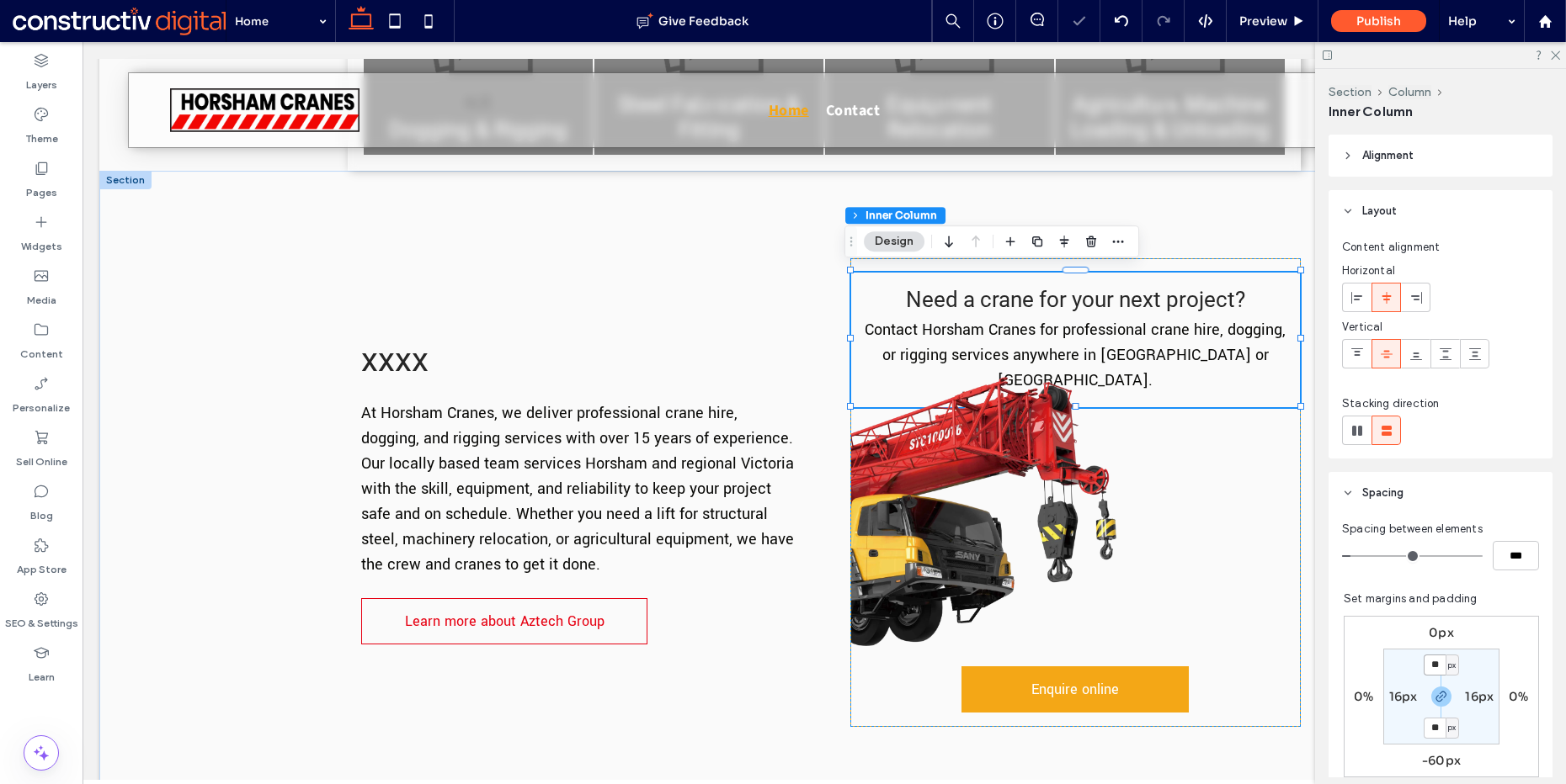
click at [1426, 664] on input "**" at bounding box center [1435, 665] width 22 height 21
type input "*"
click at [1249, 672] on div "Need a crane for your next project? Contact Horsham Cranes for professional cra…" at bounding box center [1075, 492] width 451 height 468
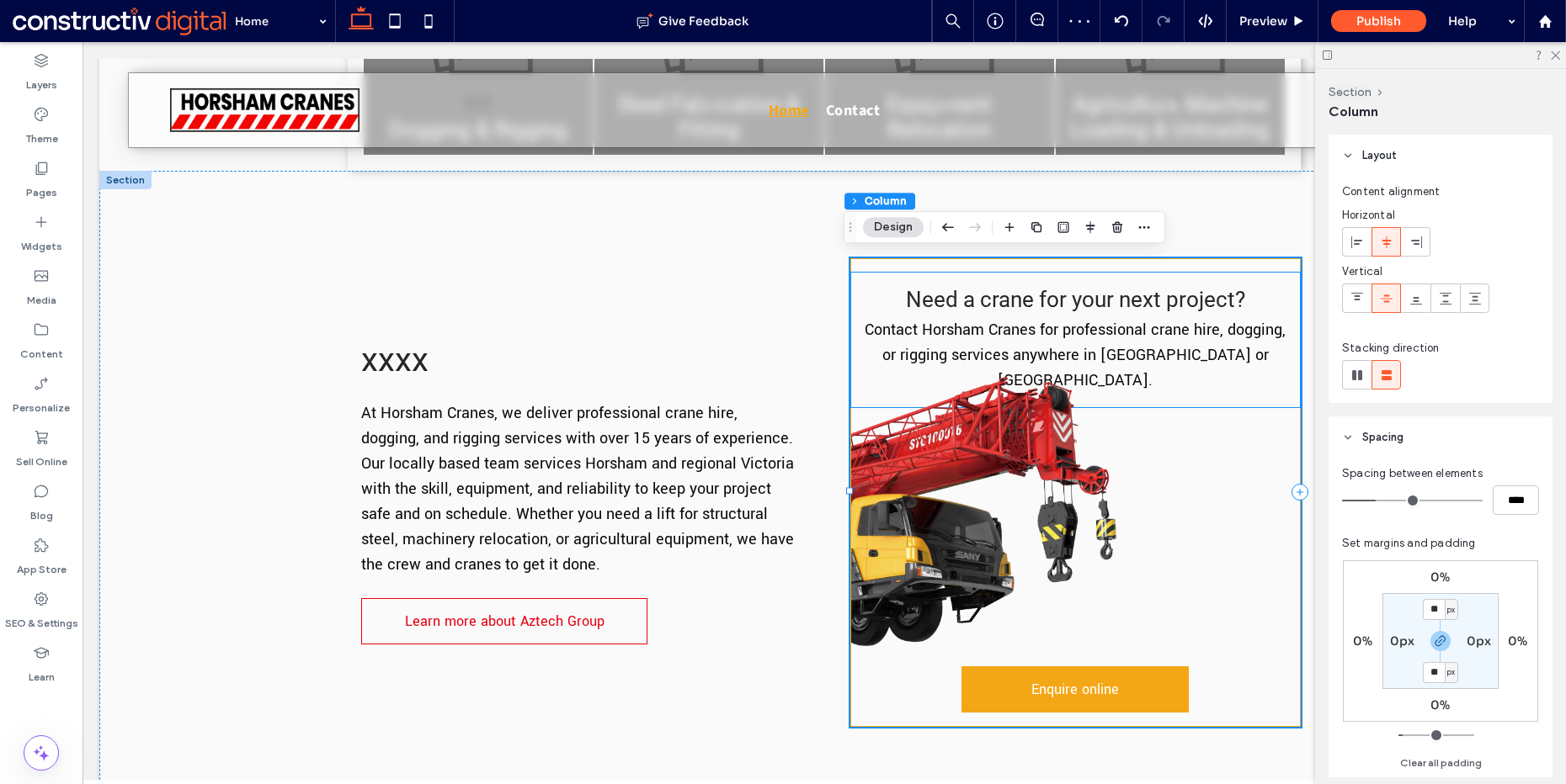
click at [1181, 273] on div "Need a crane for your next project? Contact Horsham Cranes for professional cra…" at bounding box center [1075, 340] width 449 height 135
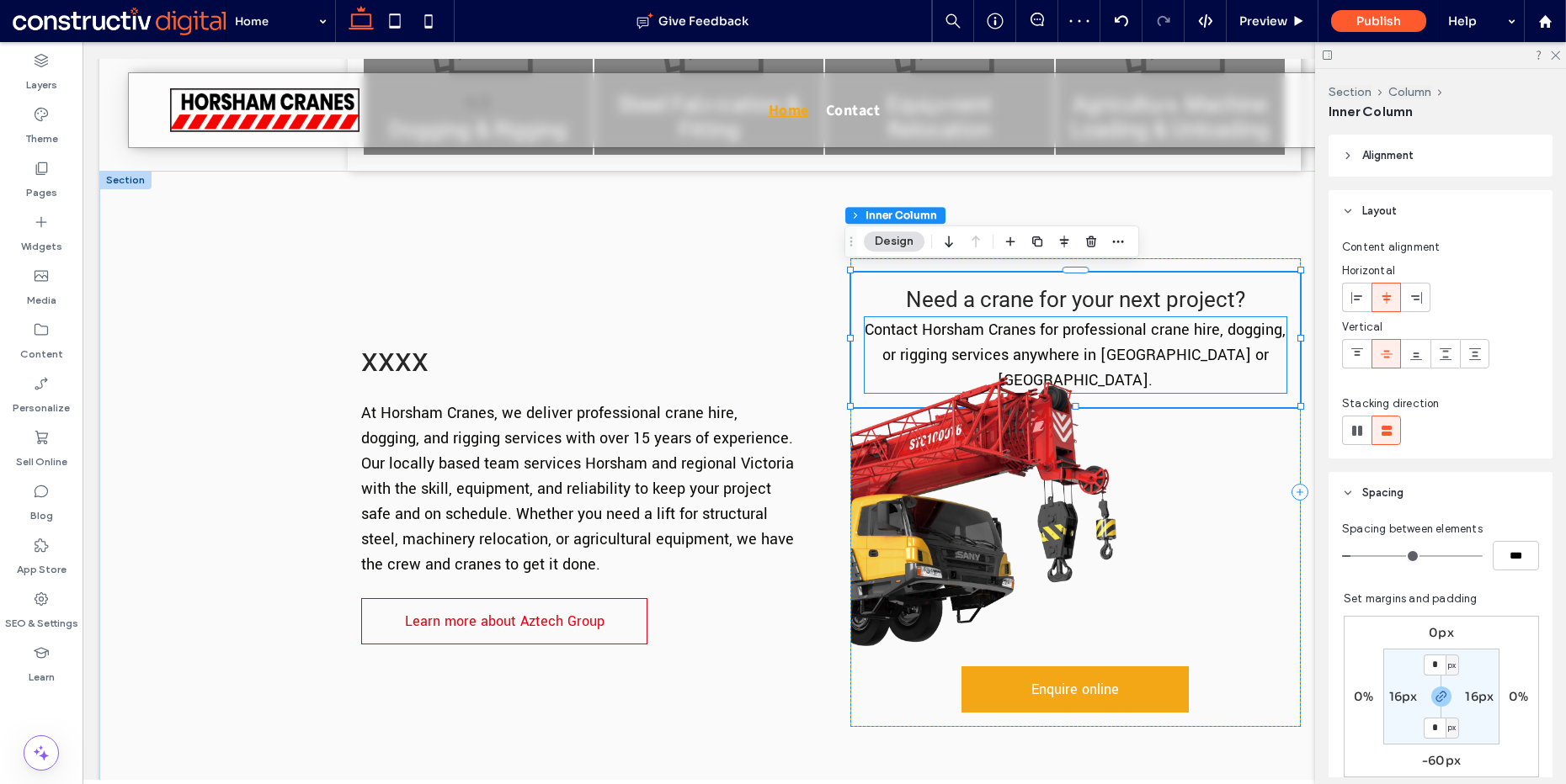
click at [1179, 318] on p "Contact Horsham Cranes for professional crane hire, dogging, or rigging service…" at bounding box center [1075, 356] width 422 height 76
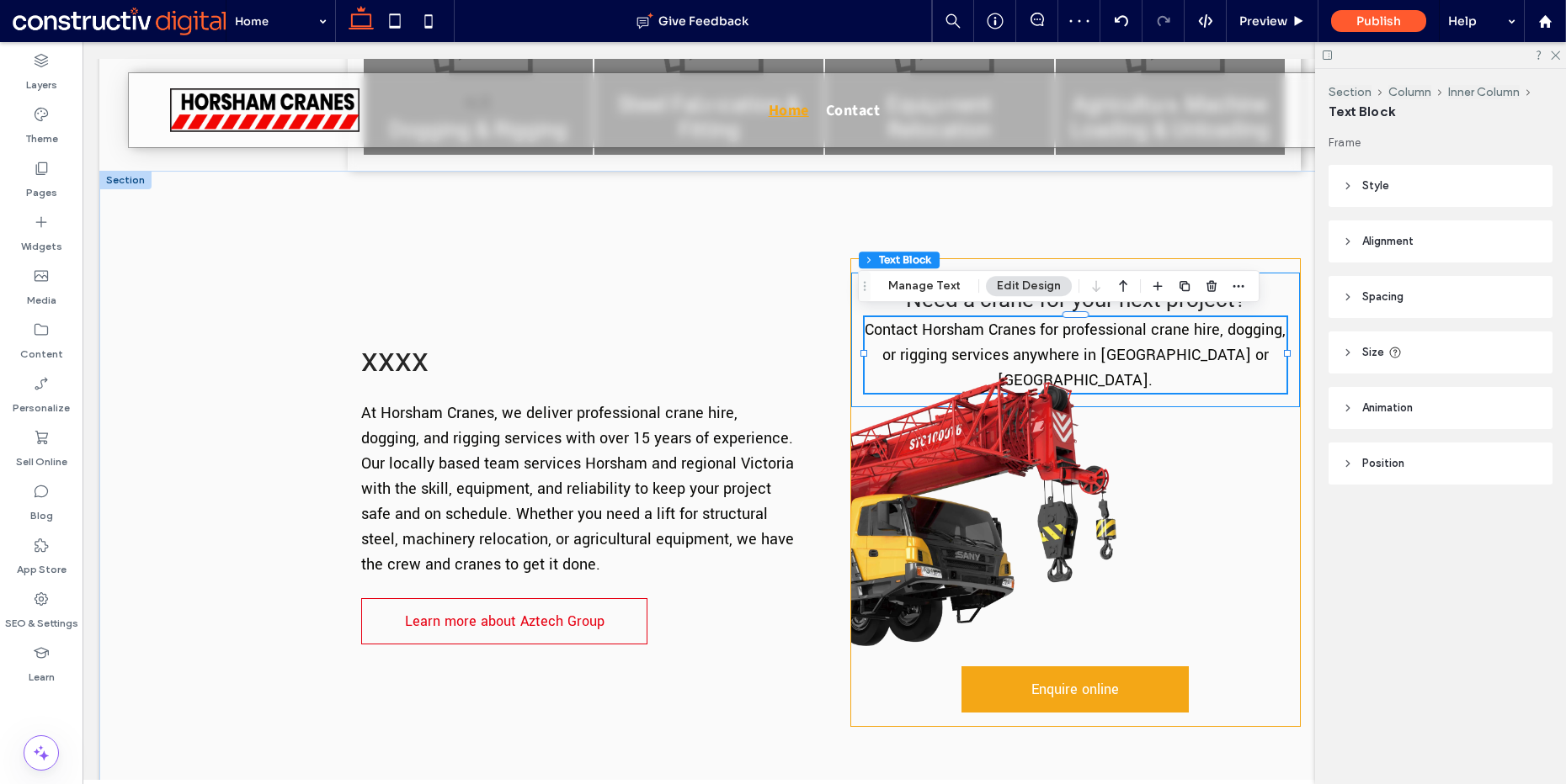
click at [1265, 276] on div "Need a crane for your next project? Contact Horsham Cranes for professional cra…" at bounding box center [1075, 340] width 449 height 135
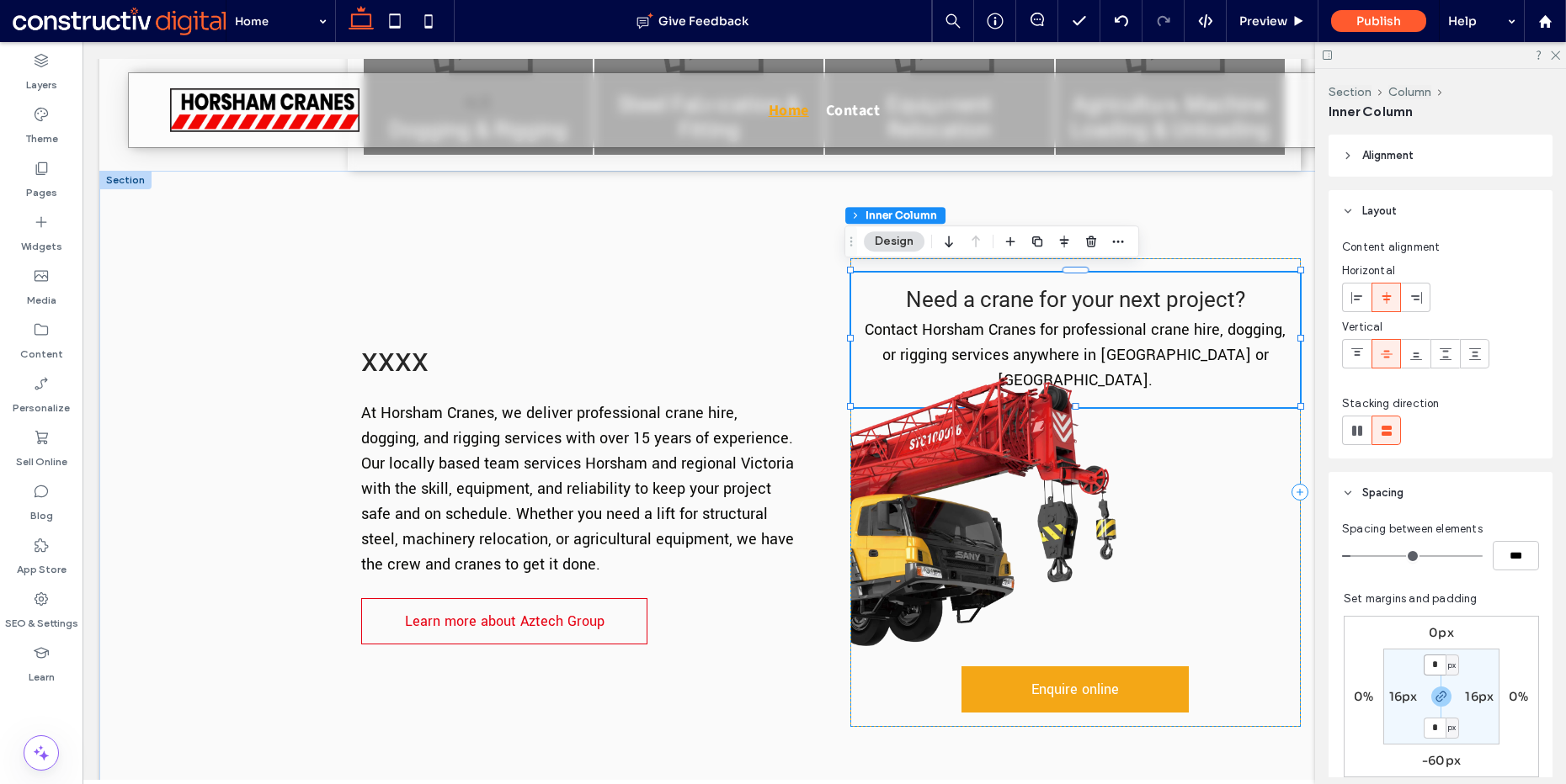
click at [1424, 667] on input "*" at bounding box center [1435, 665] width 22 height 21
click at [1429, 632] on label "0px" at bounding box center [1441, 632] width 25 height 15
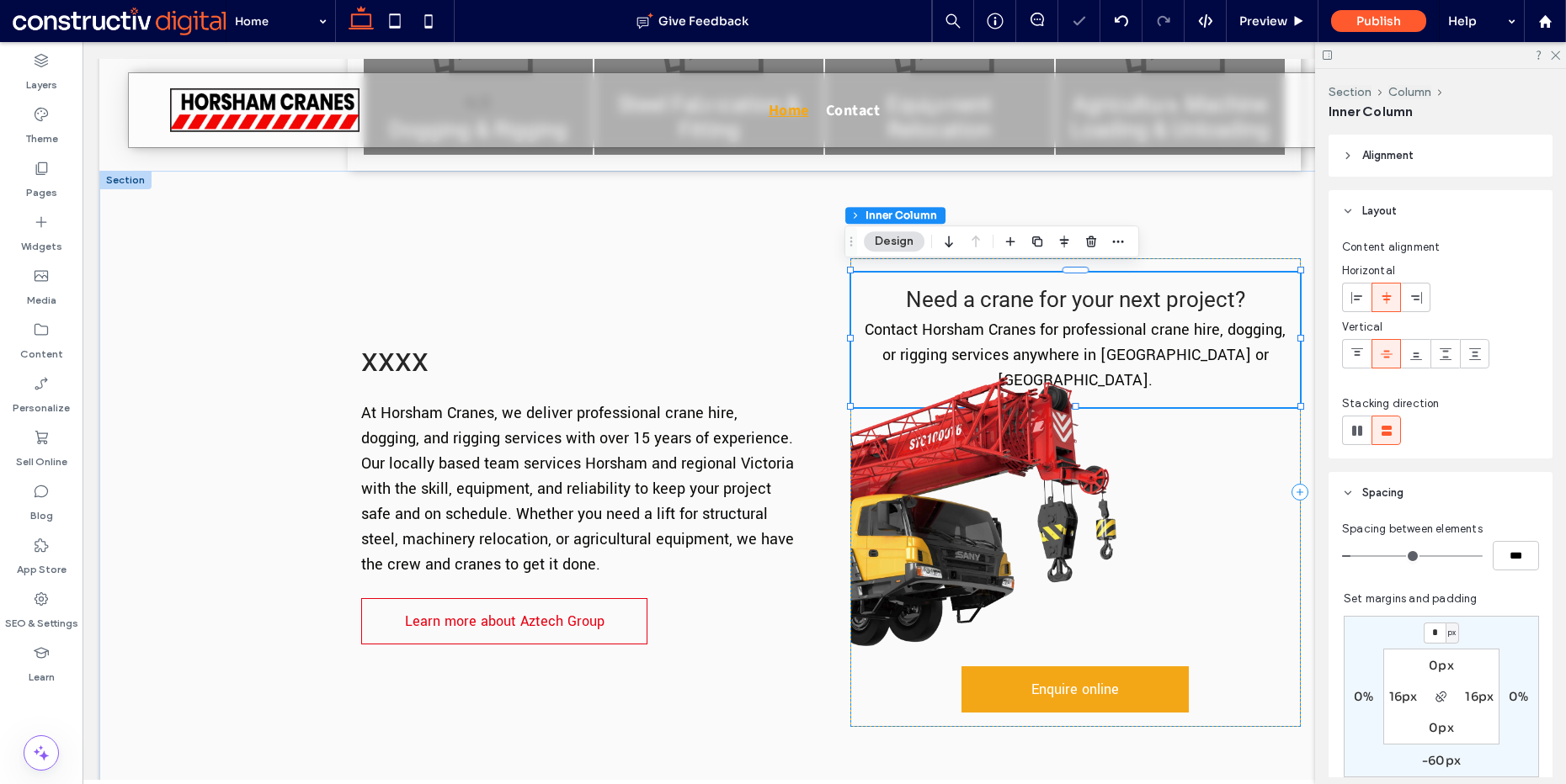
click at [1429, 663] on label "0px" at bounding box center [1441, 665] width 25 height 15
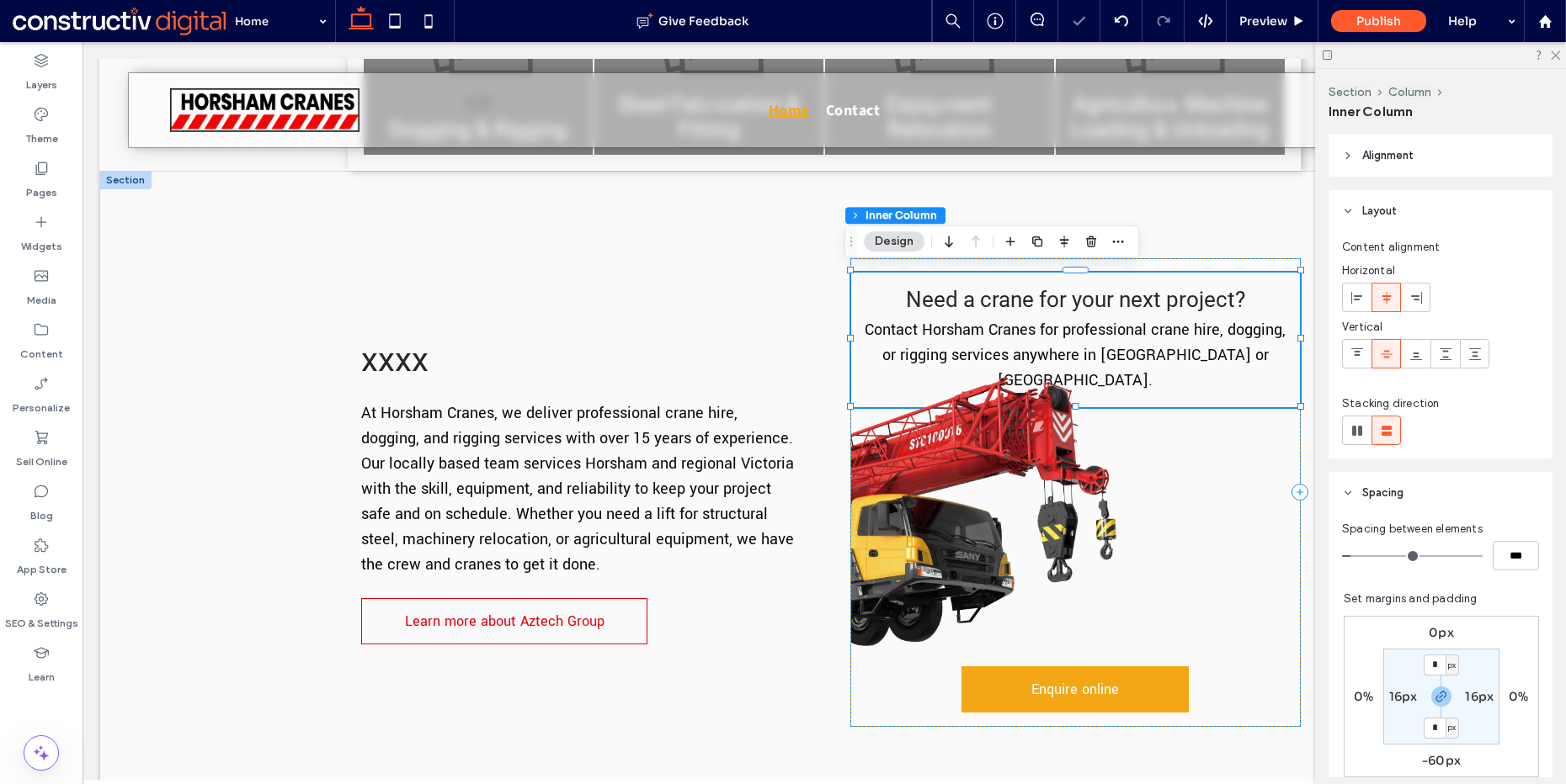
click at [1432, 632] on label "0px" at bounding box center [1441, 632] width 25 height 15
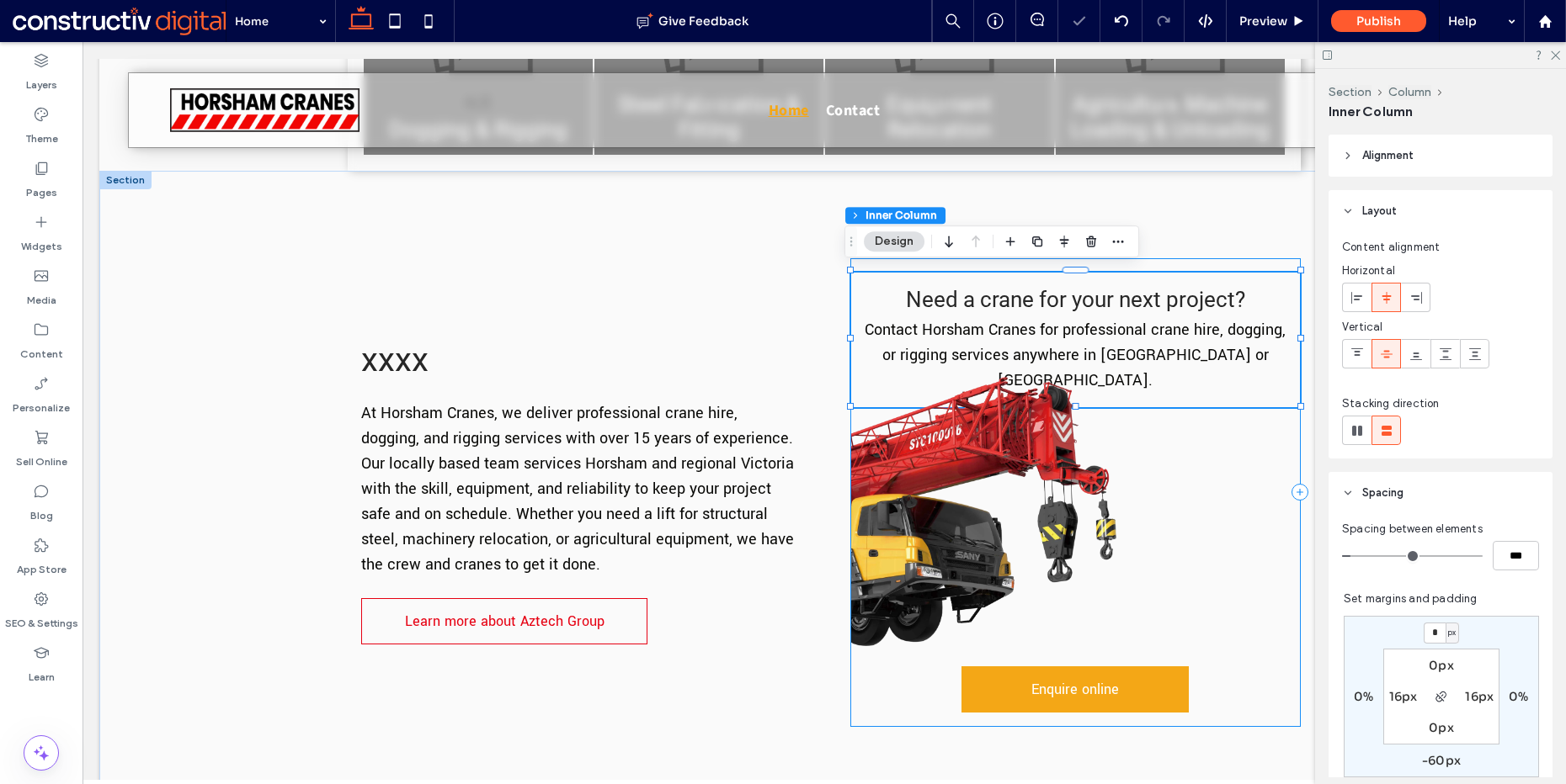
click at [899, 680] on div "Need a crane for your next project? Contact Horsham Cranes for professional cra…" at bounding box center [1075, 492] width 451 height 468
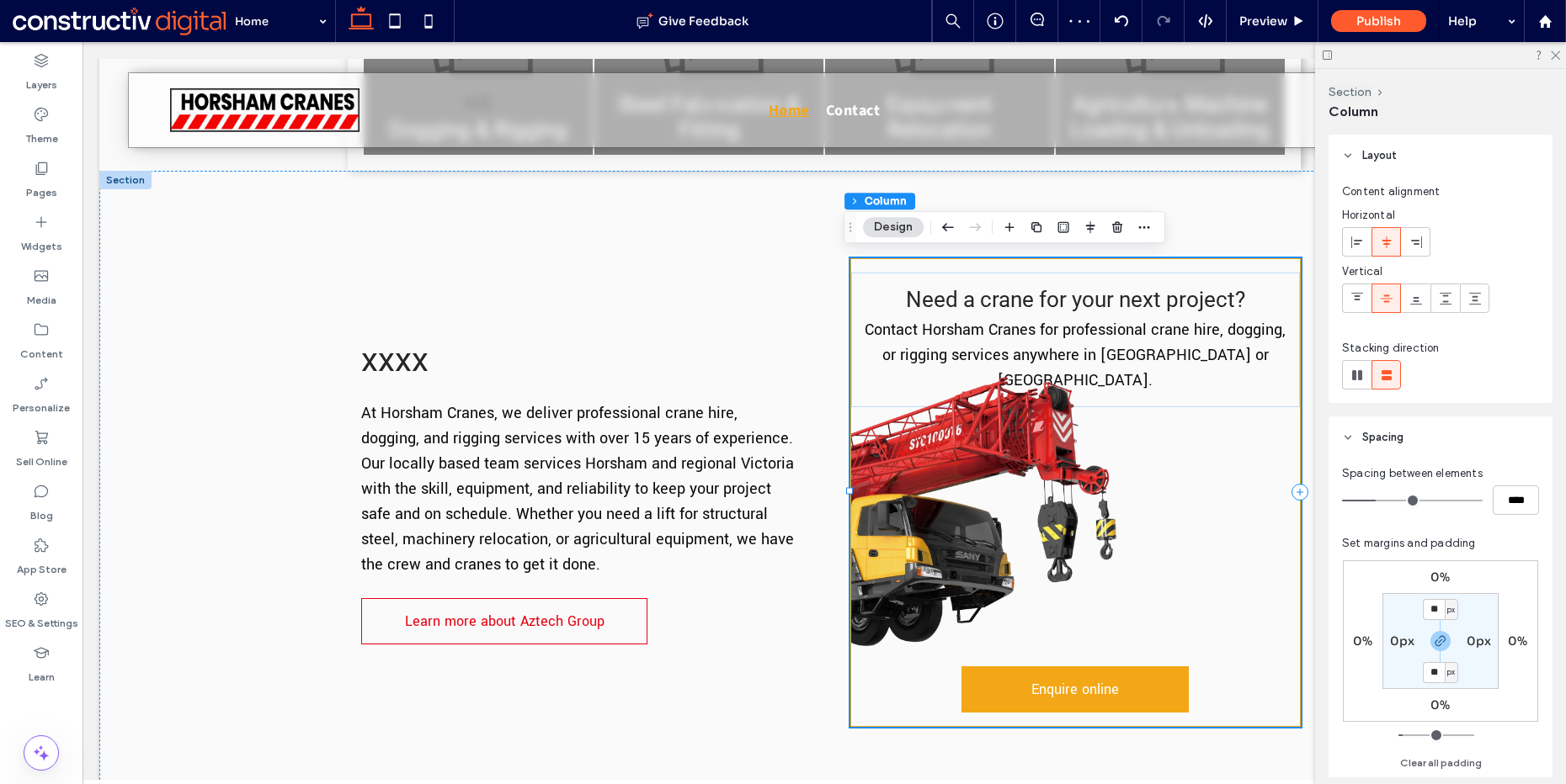
click at [904, 664] on div "Need a crane for your next project? Contact Horsham Cranes for professional cra…" at bounding box center [1075, 492] width 451 height 468
click at [762, 267] on div "xxxx At Horsham Cranes, we deliver professional crane hire , dogging, and riggi…" at bounding box center [580, 492] width 464 height 468
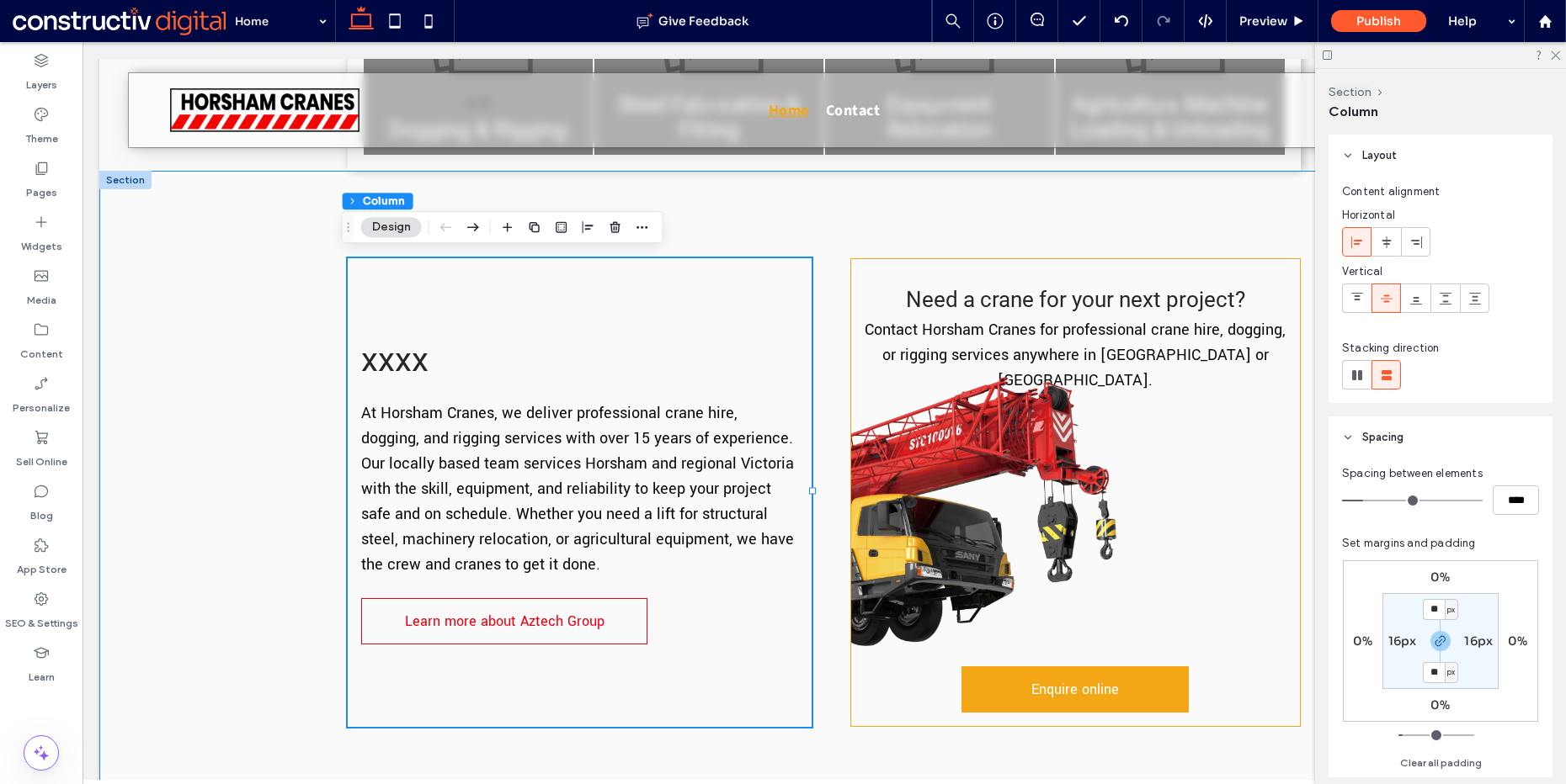
click at [1148, 212] on div "xxxx At Horsham Cranes, we deliver professional crane hire , dogging, and riggi…" at bounding box center [823, 492] width 1010 height 643
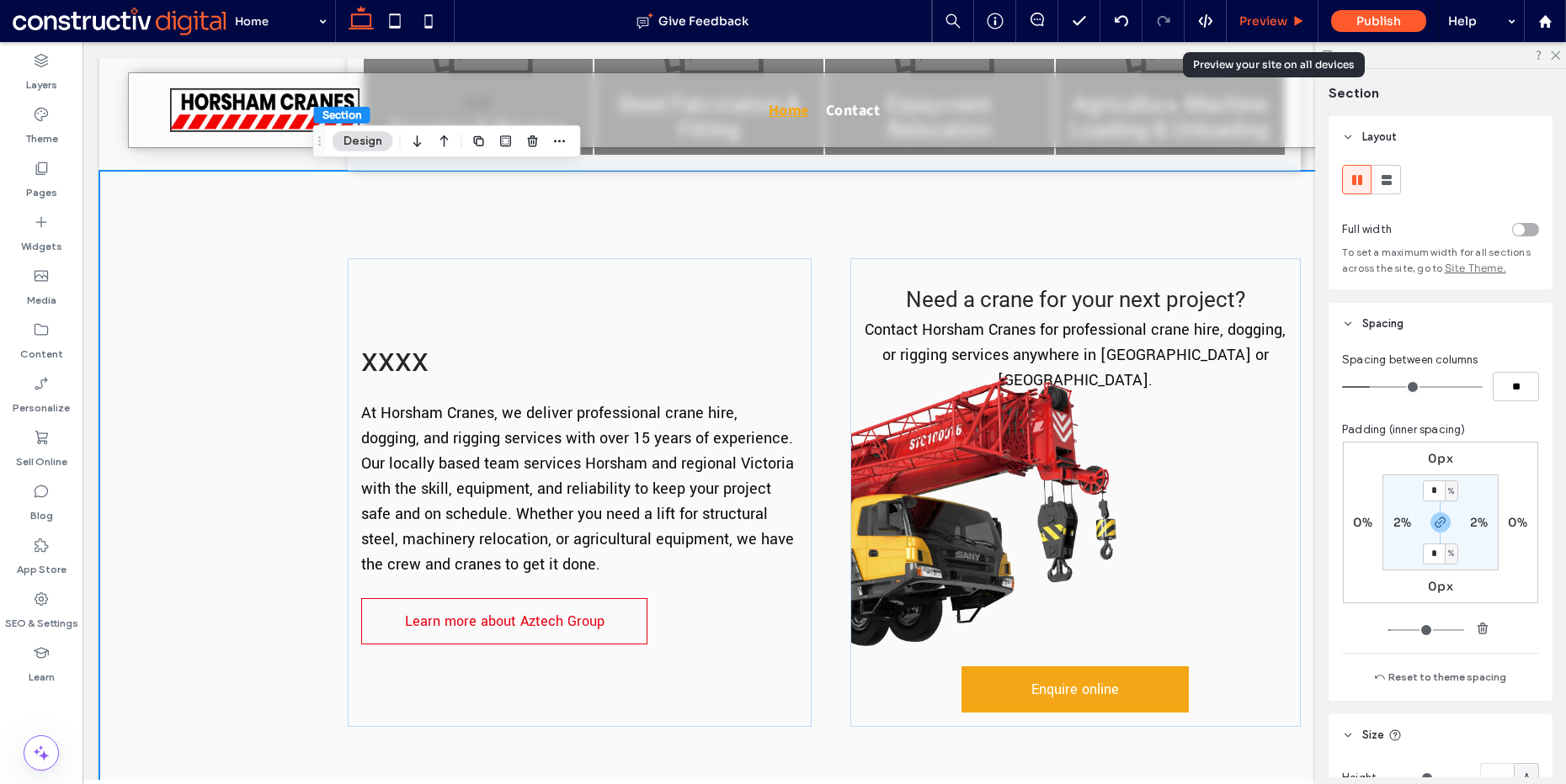
click at [1277, 17] on span "Preview" at bounding box center [1263, 20] width 48 height 15
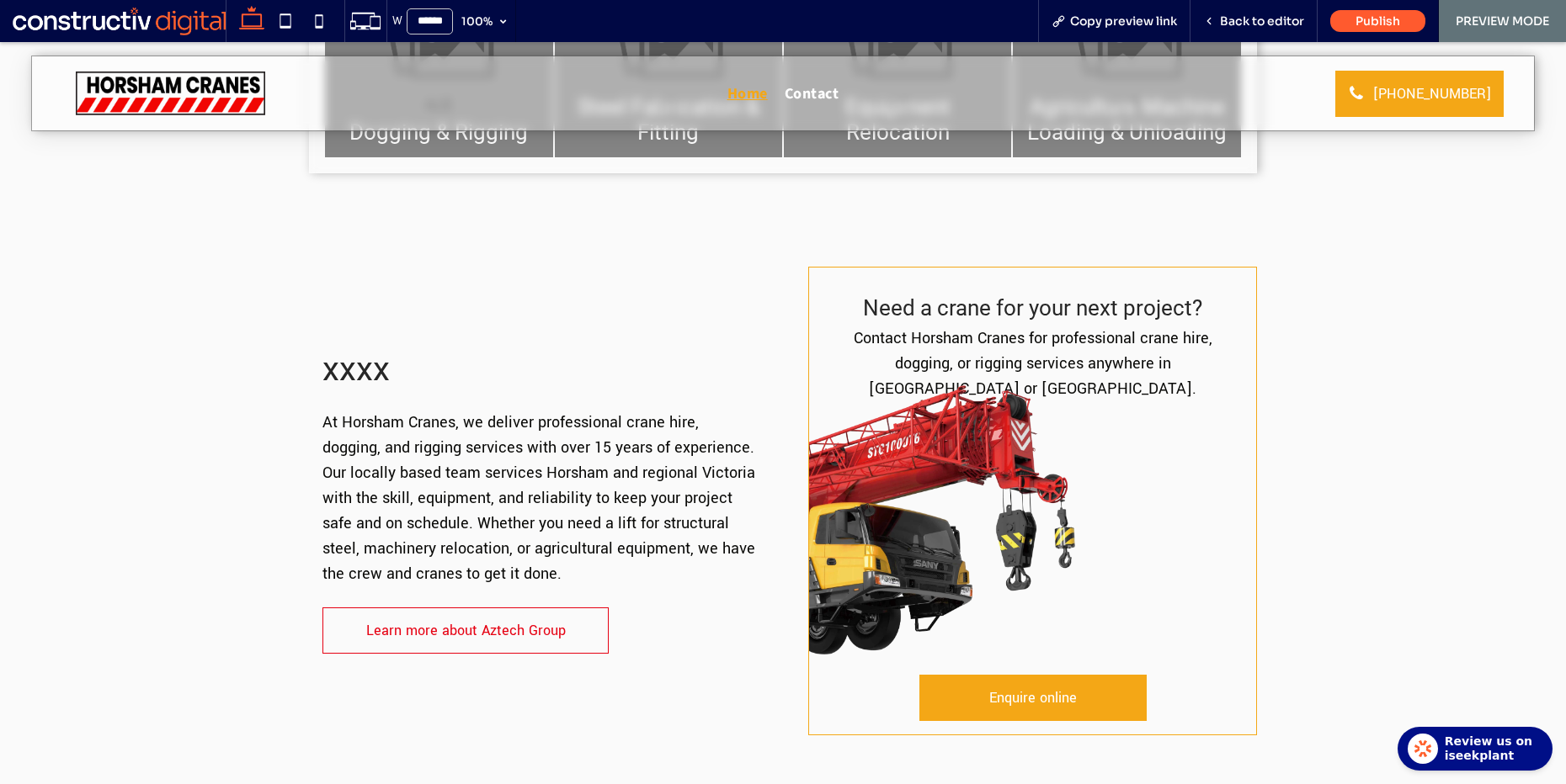
scroll to position [537, 0]
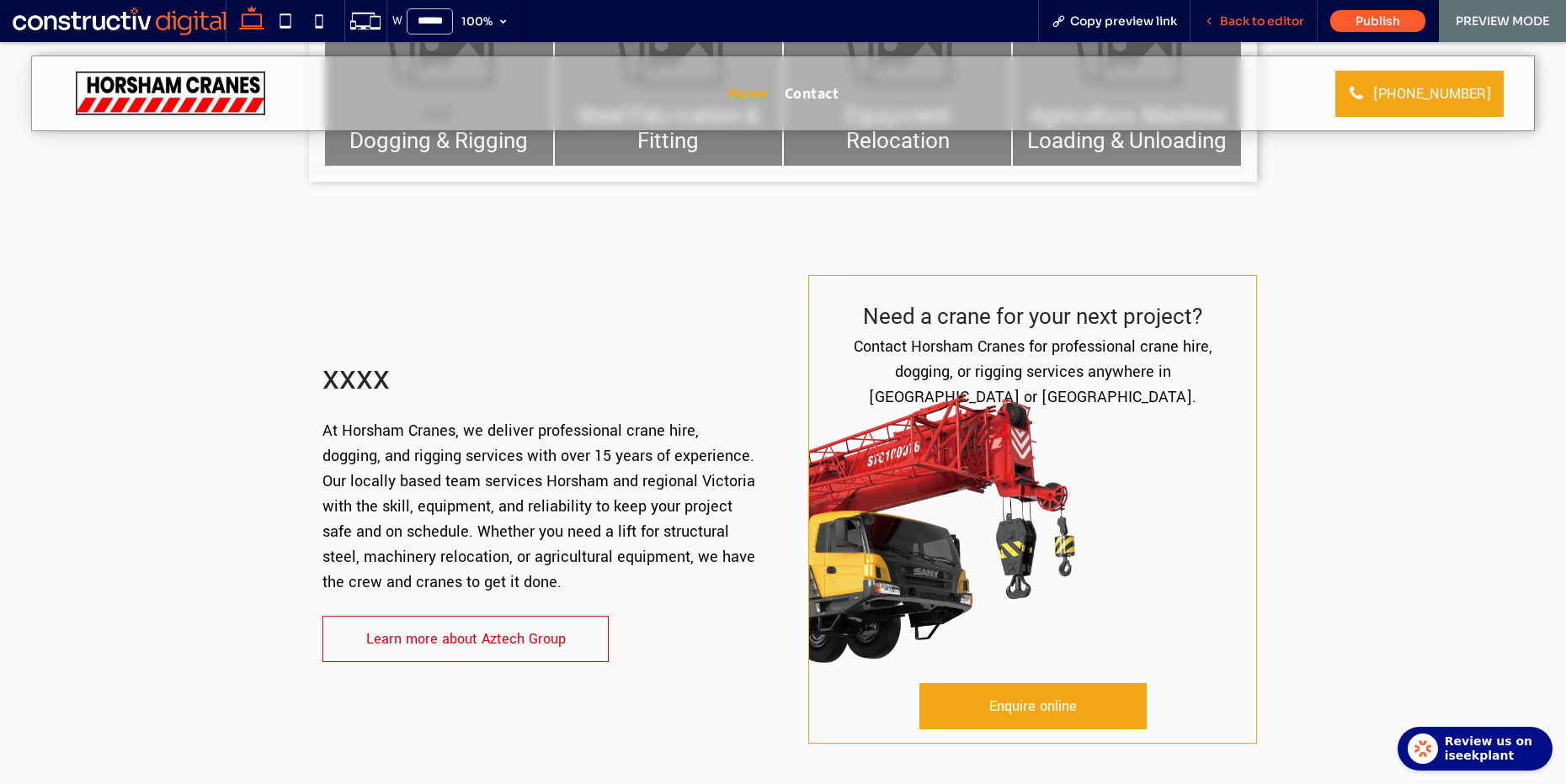
click at [1275, 31] on div "Back to editor" at bounding box center [1254, 21] width 127 height 42
click at [1263, 23] on span "Back to editor" at bounding box center [1262, 20] width 84 height 15
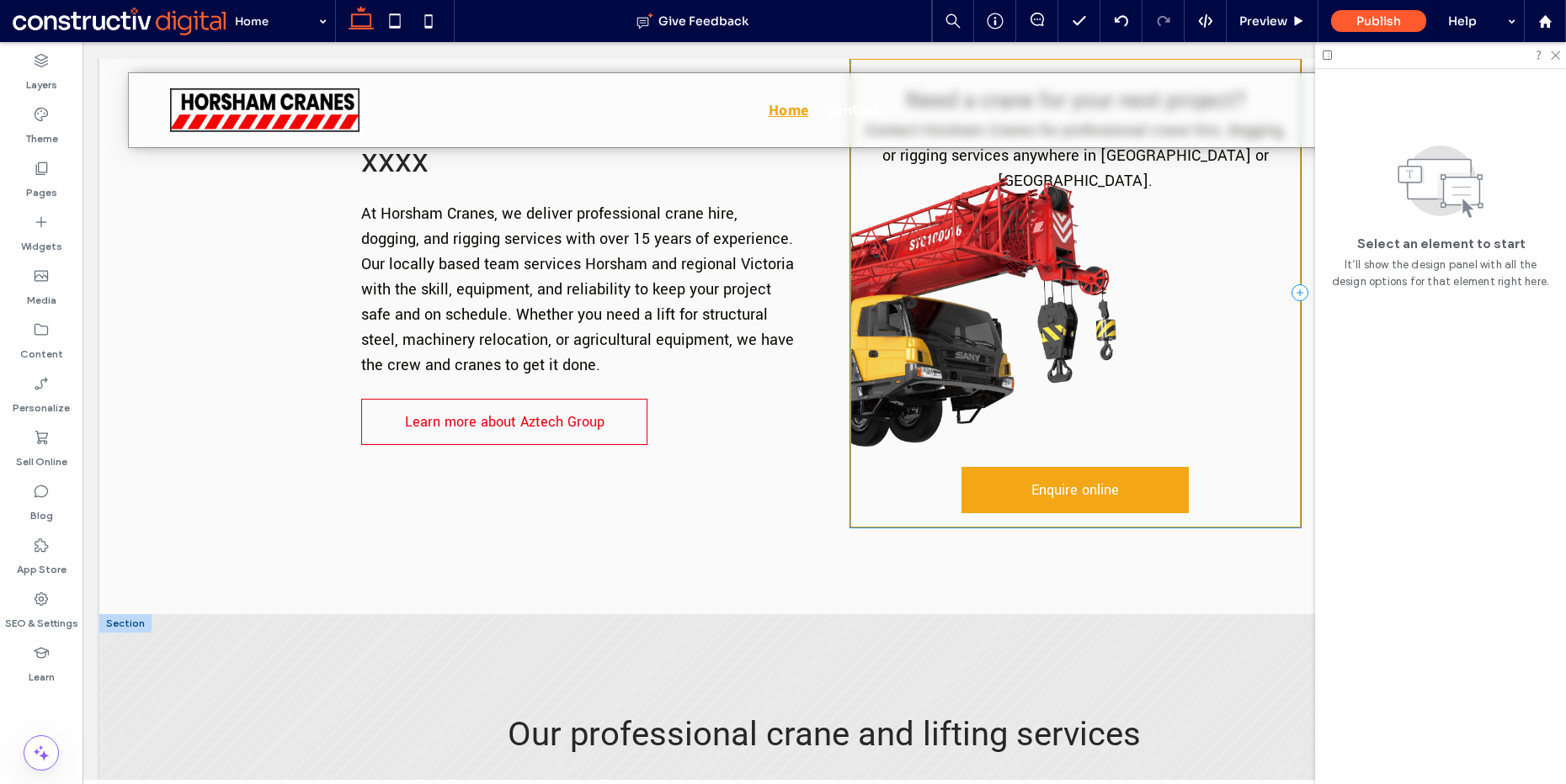
scroll to position [790, 0]
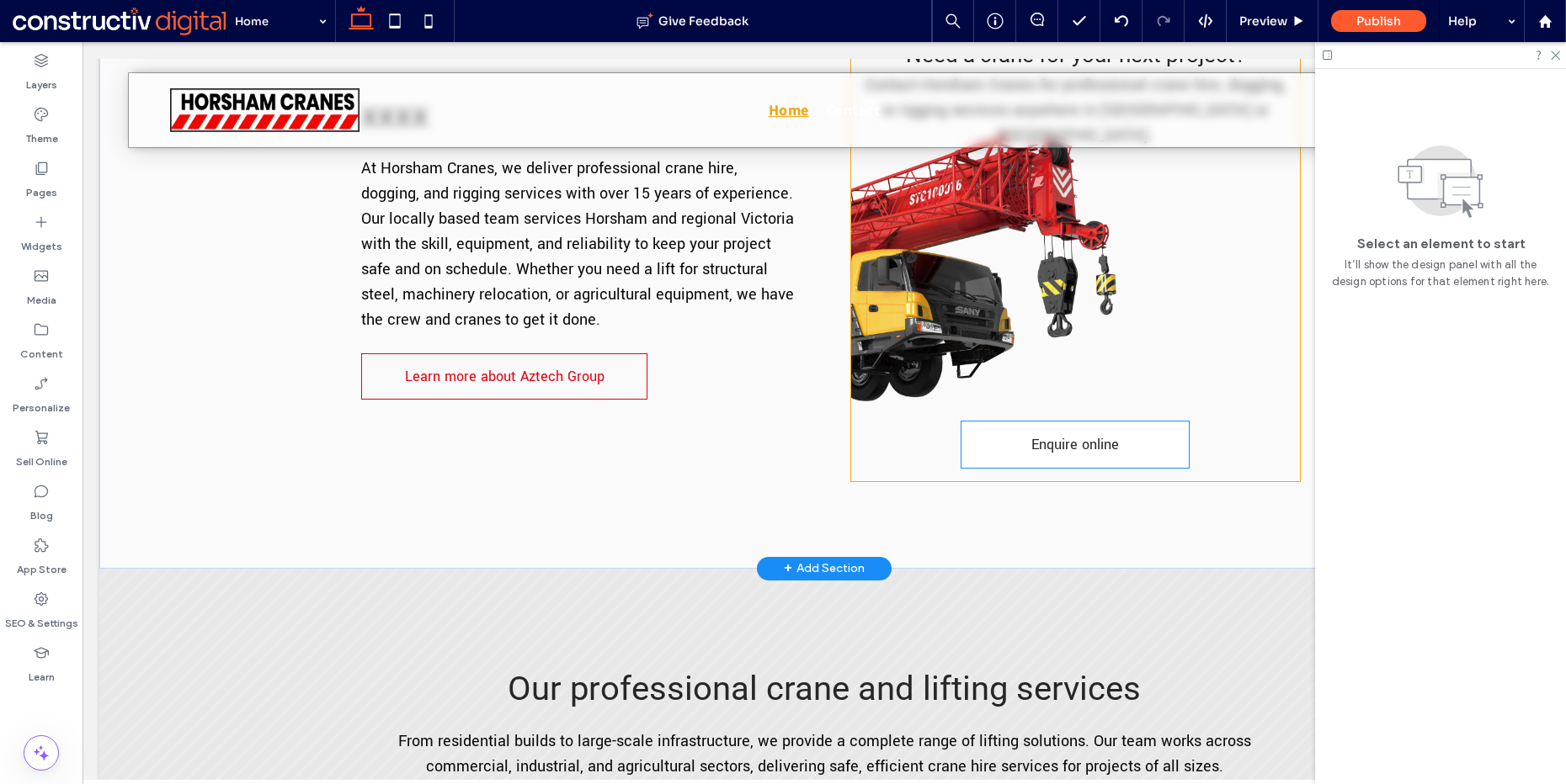
click at [1134, 432] on link "Enquire online" at bounding box center [1075, 444] width 228 height 46
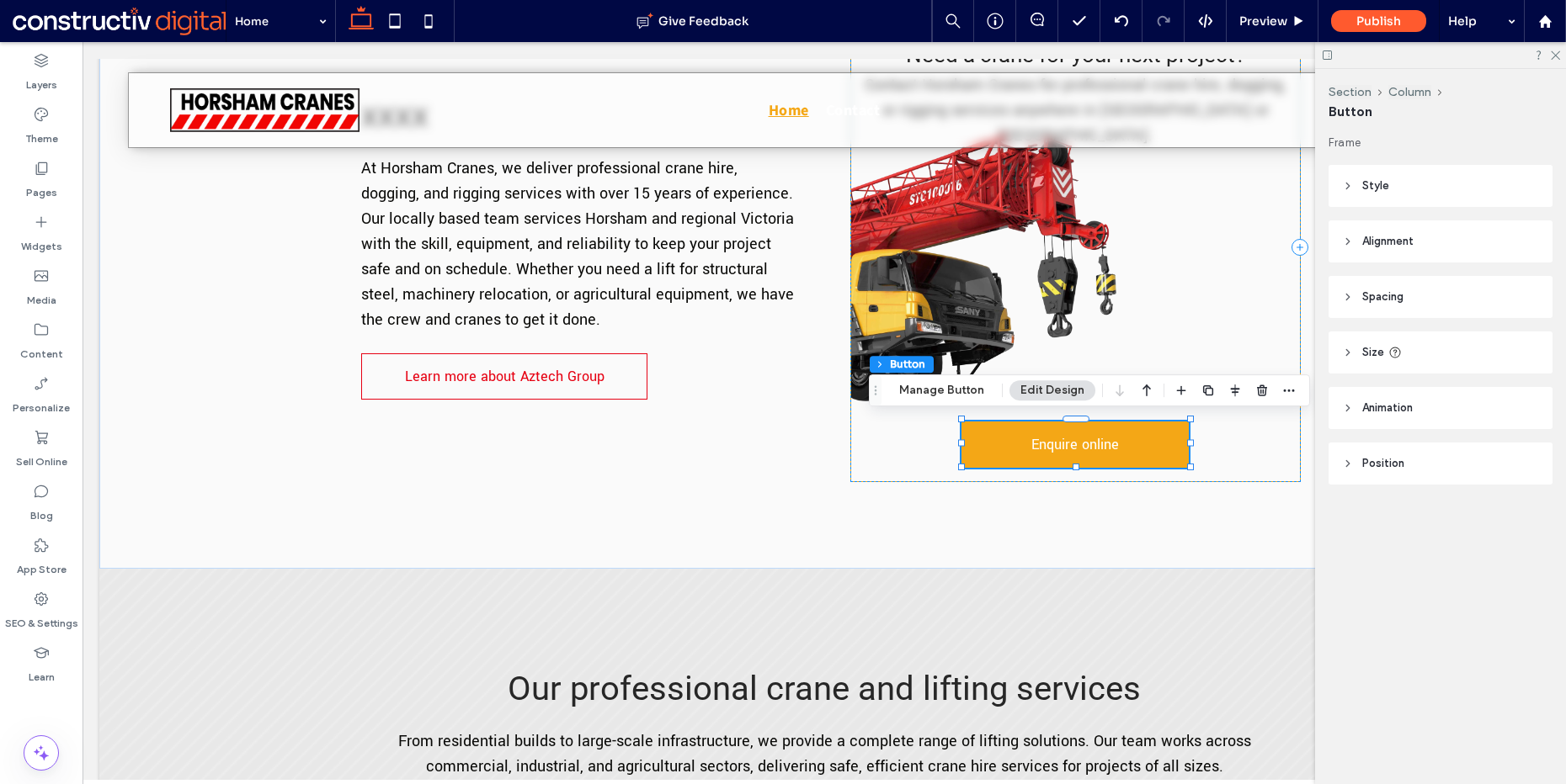
click at [1389, 236] on span "Alignment" at bounding box center [1387, 241] width 51 height 17
click at [1383, 175] on header "Style" at bounding box center [1441, 186] width 224 height 42
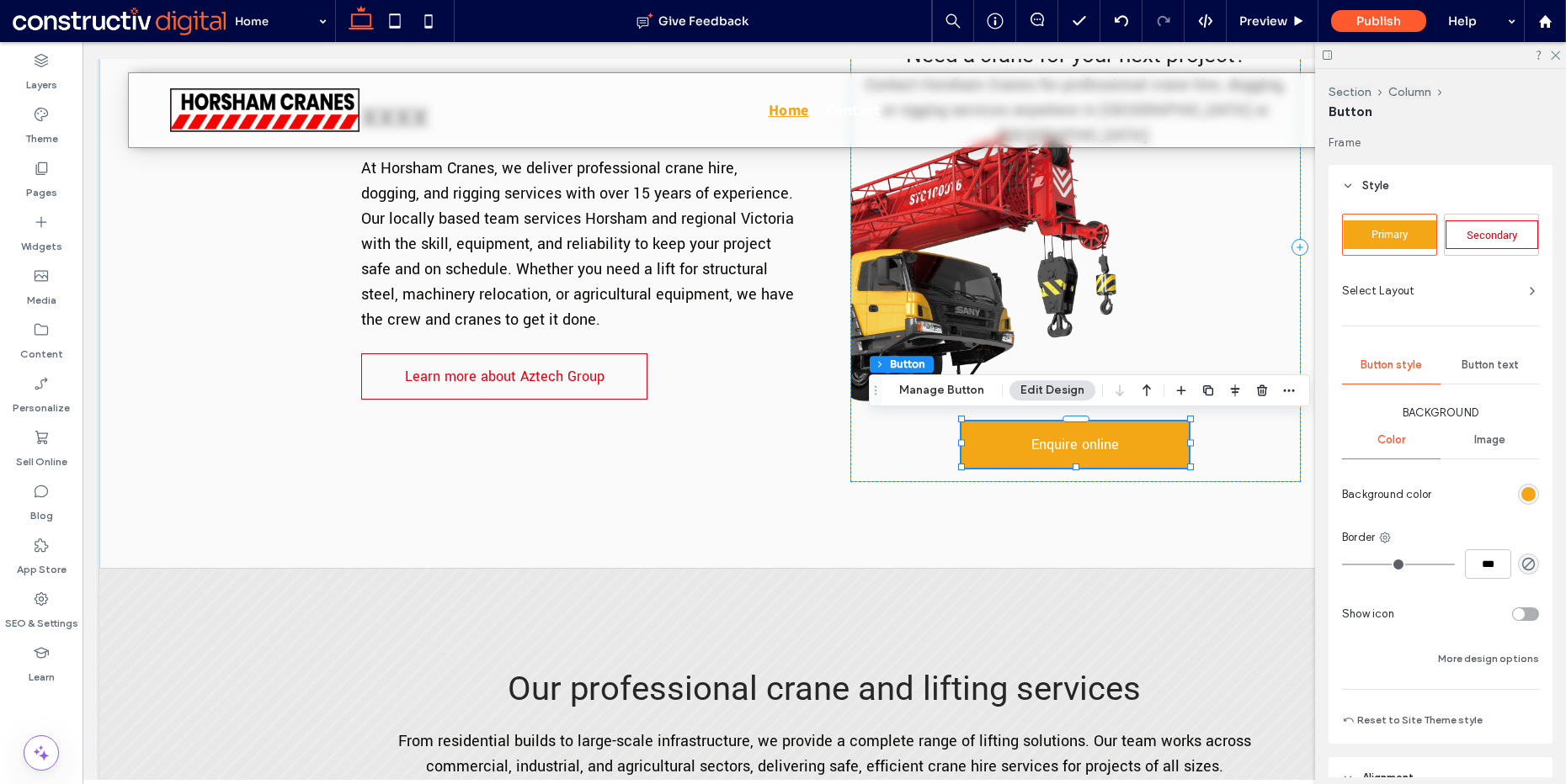
click at [1364, 185] on span "Style" at bounding box center [1375, 186] width 27 height 17
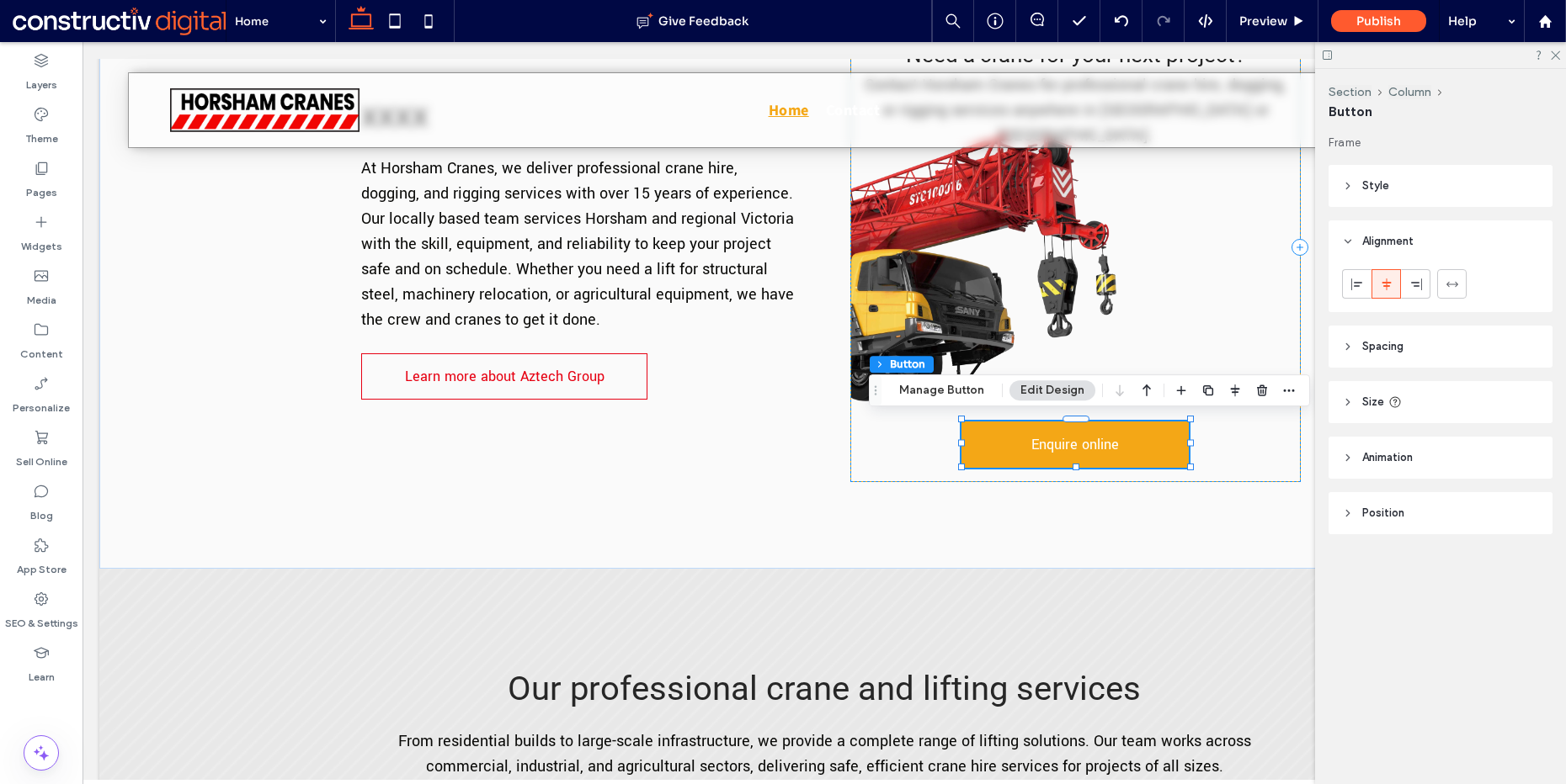
click at [1390, 250] on header "Alignment" at bounding box center [1441, 242] width 224 height 42
click at [1389, 304] on span "Spacing" at bounding box center [1382, 297] width 41 height 17
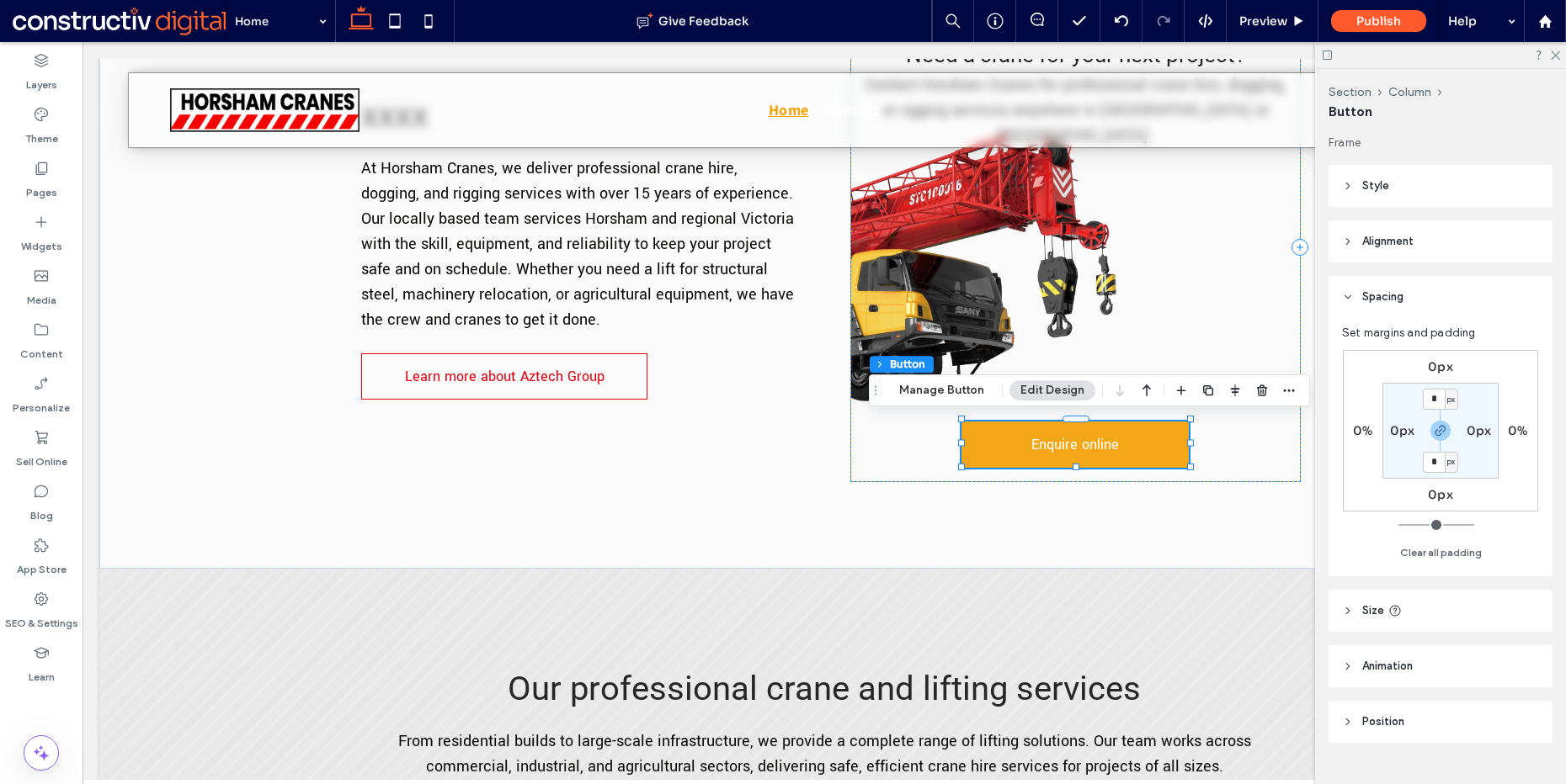
click at [1439, 369] on label "0px" at bounding box center [1440, 367] width 25 height 15
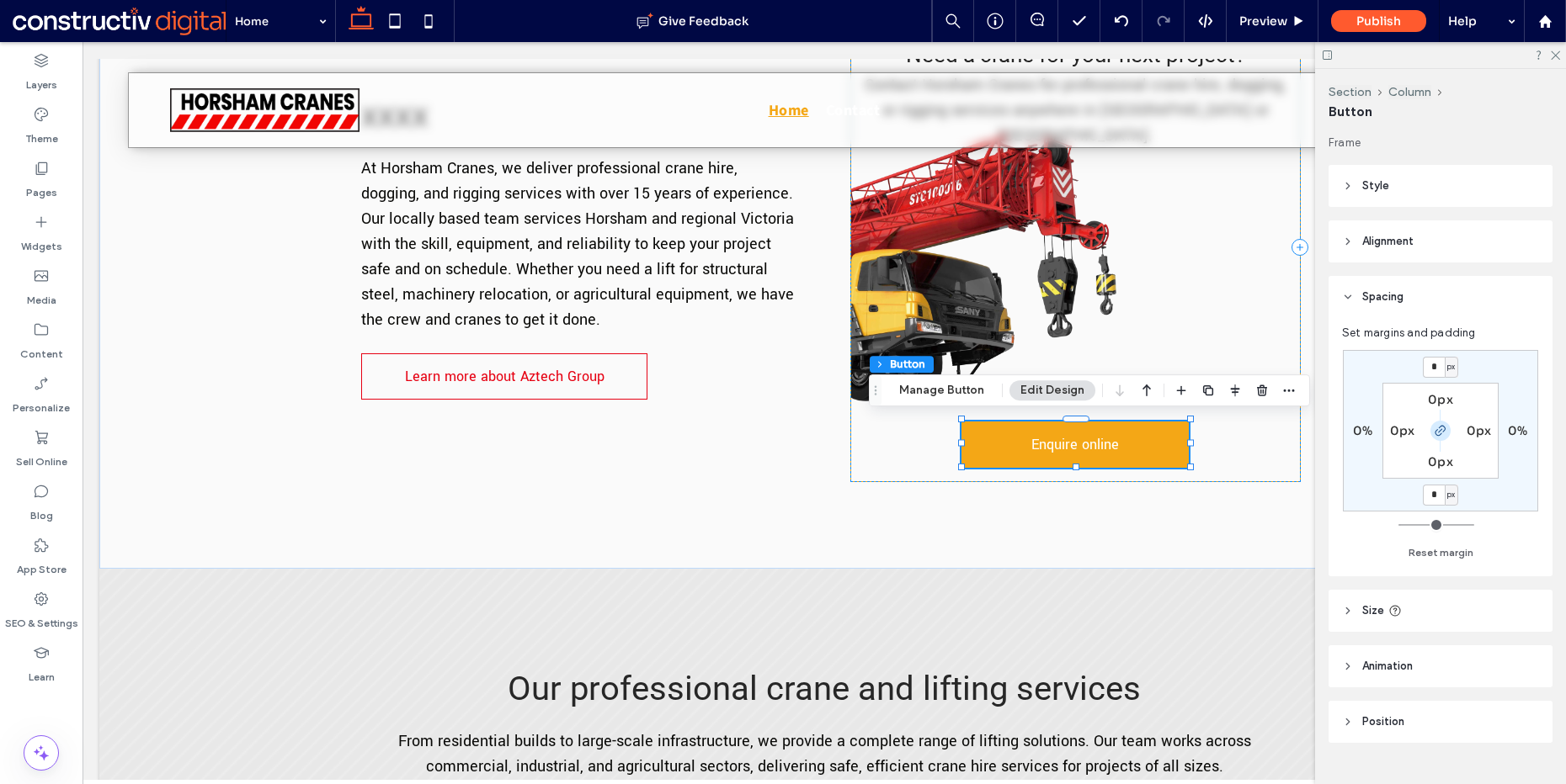
click at [1439, 429] on icon "button" at bounding box center [1440, 430] width 13 height 13
click at [1443, 365] on input "*" at bounding box center [1434, 367] width 22 height 21
type input "***"
type input "*"
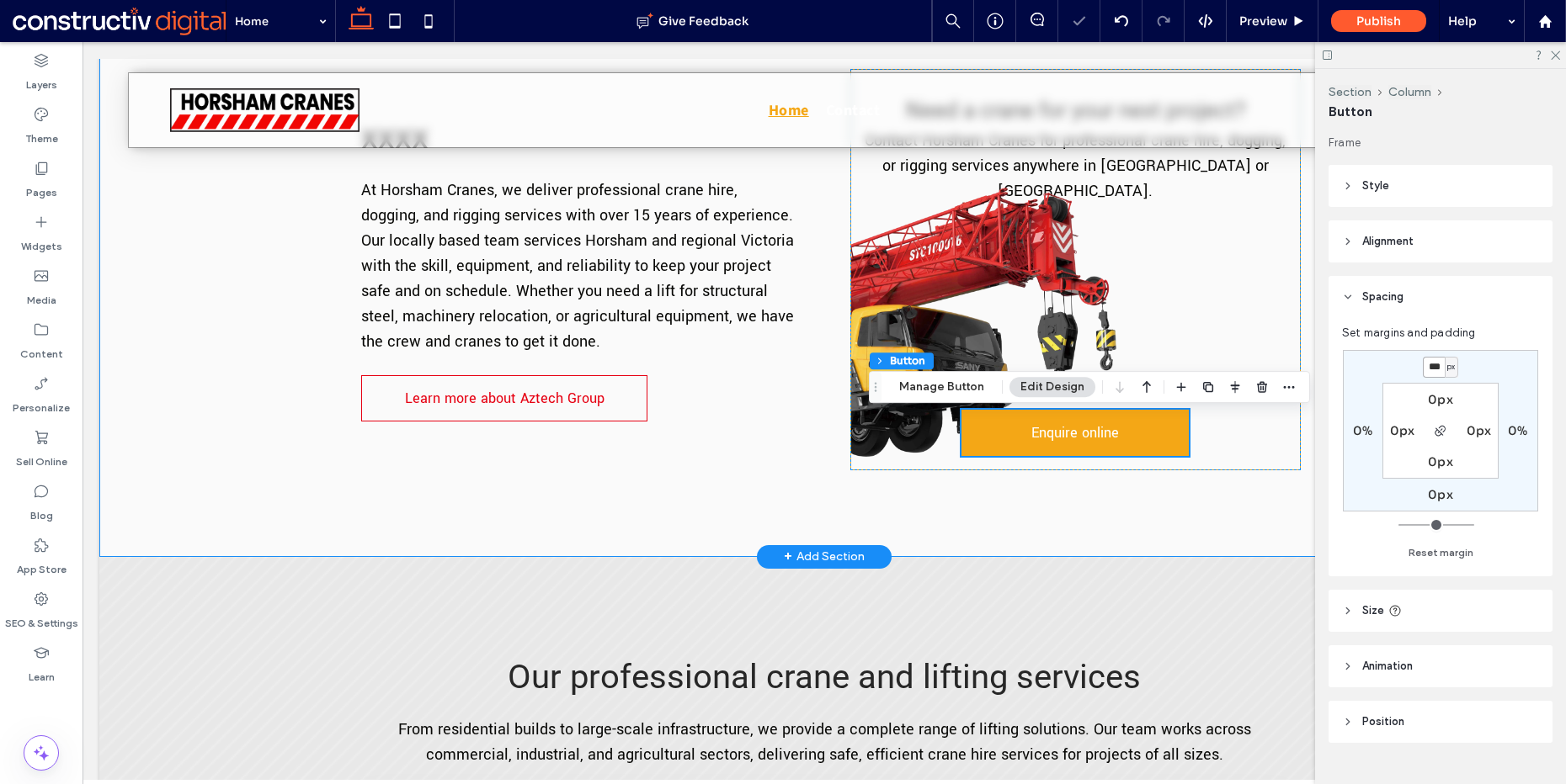
scroll to position [725, 0]
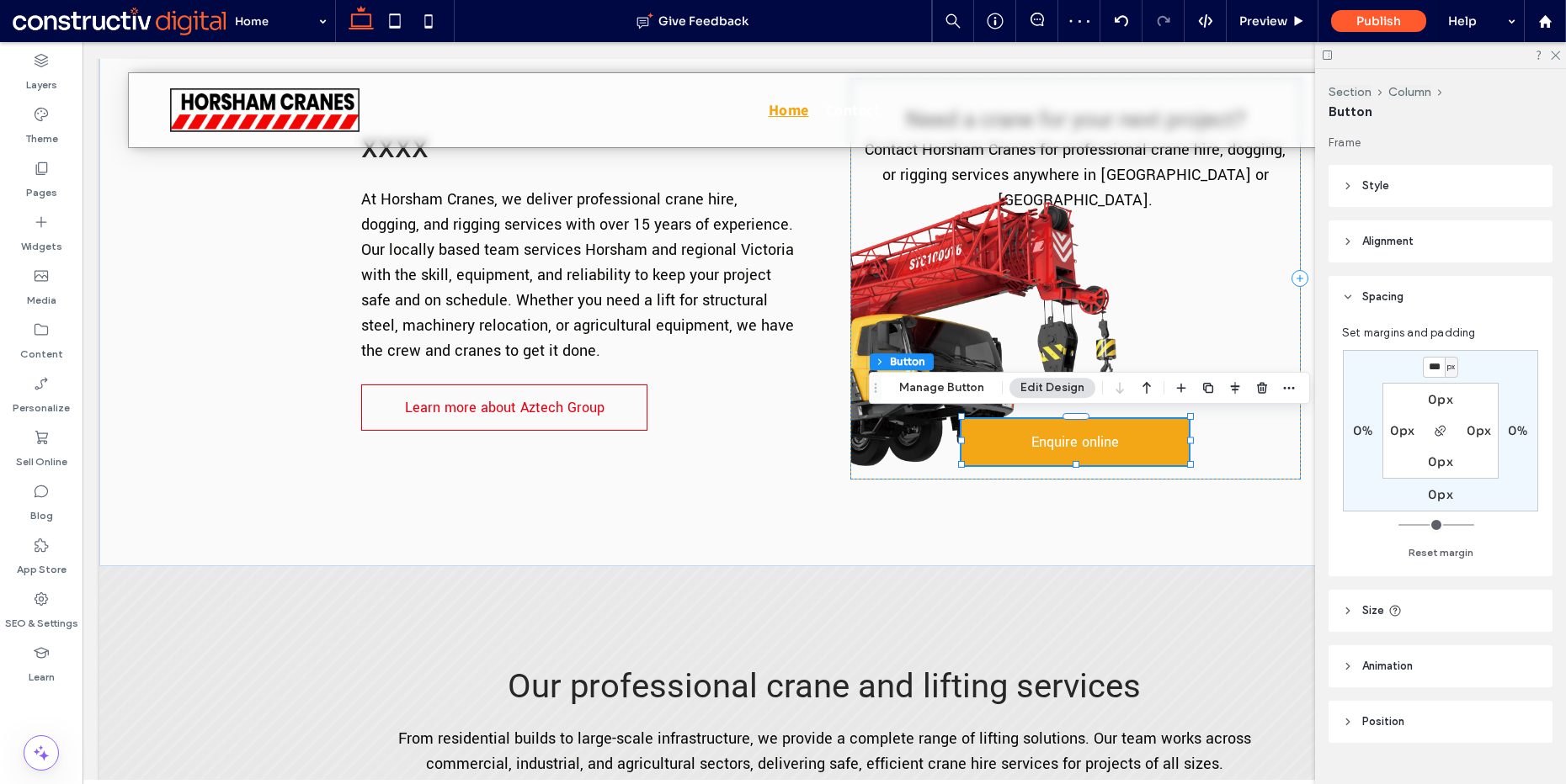
click at [1376, 188] on span "Style" at bounding box center [1375, 186] width 27 height 17
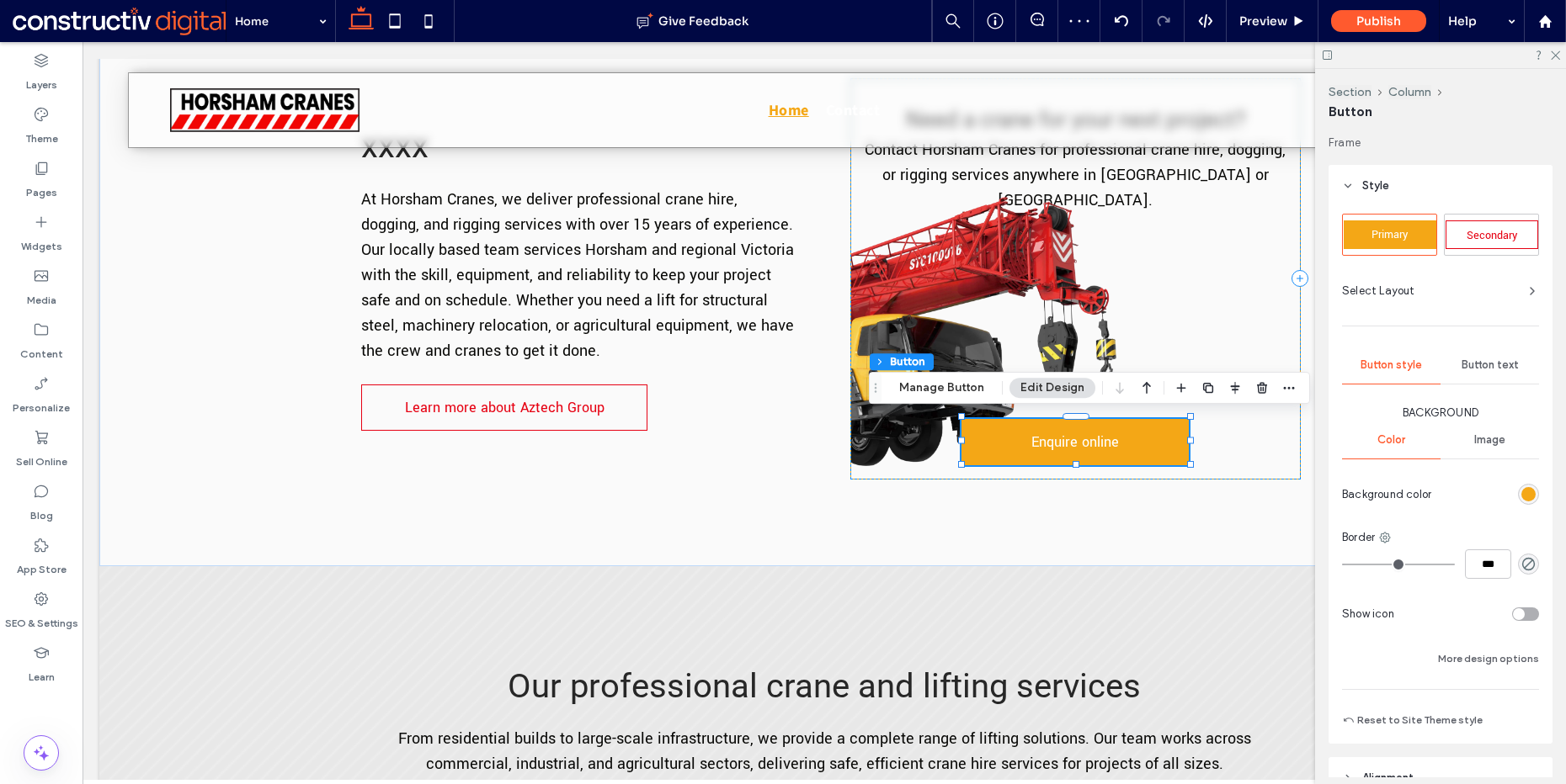
click at [1518, 611] on div "toggle" at bounding box center [1525, 613] width 27 height 13
click at [1527, 612] on div "toggle" at bounding box center [1533, 614] width 12 height 12
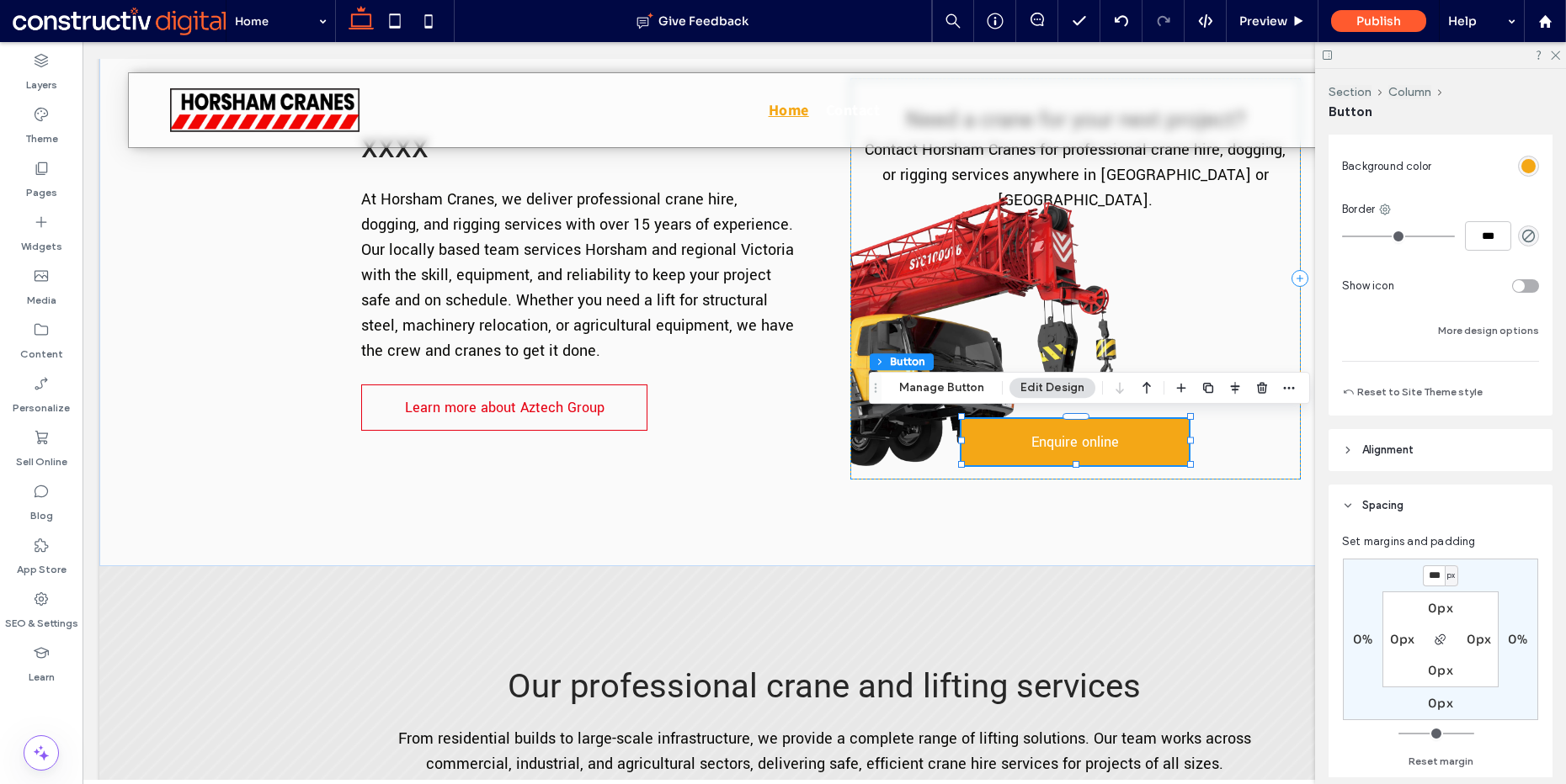
scroll to position [334, 0]
click at [1277, 28] on span "Preview" at bounding box center [1263, 20] width 48 height 15
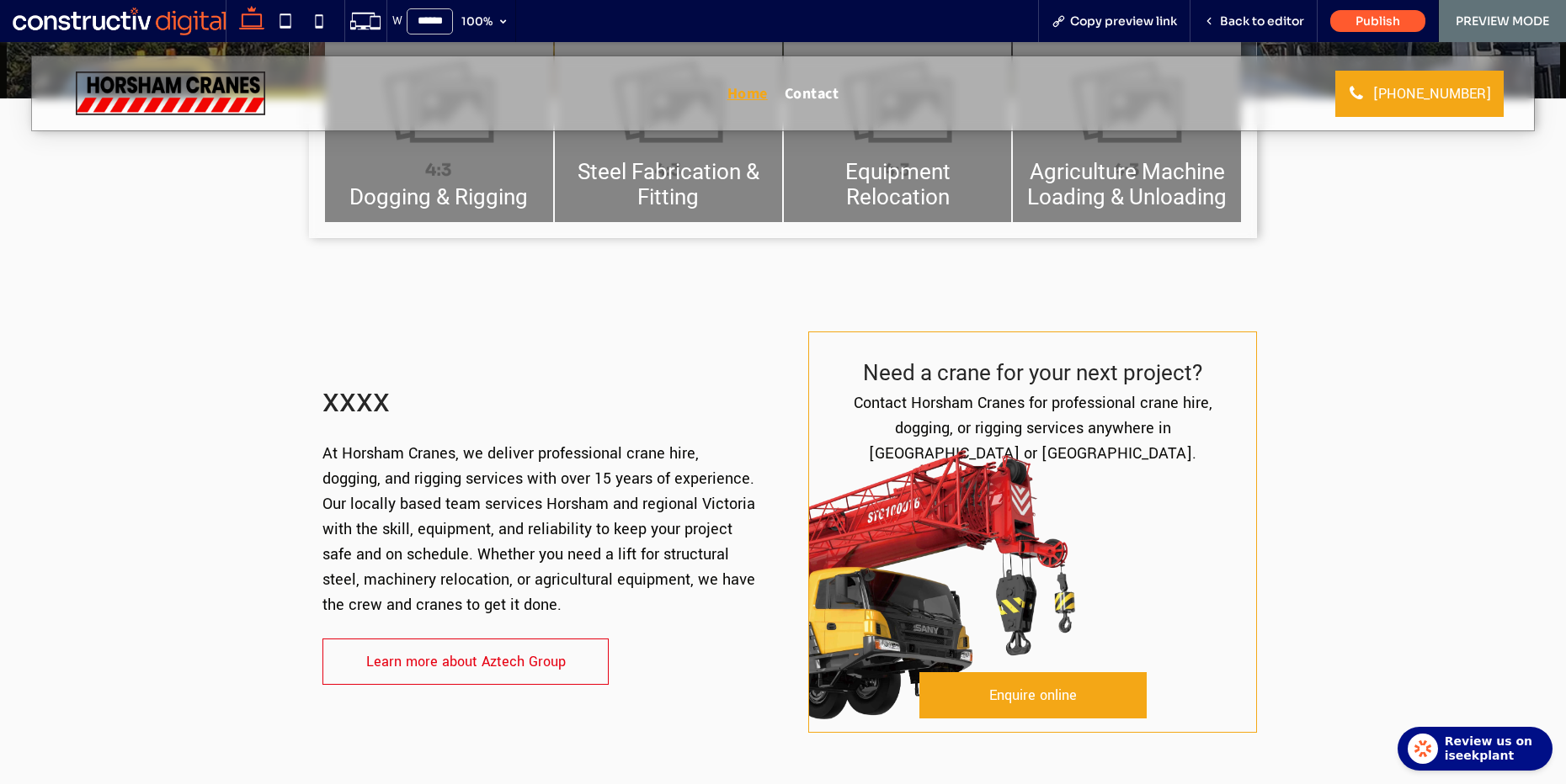
scroll to position [496, 0]
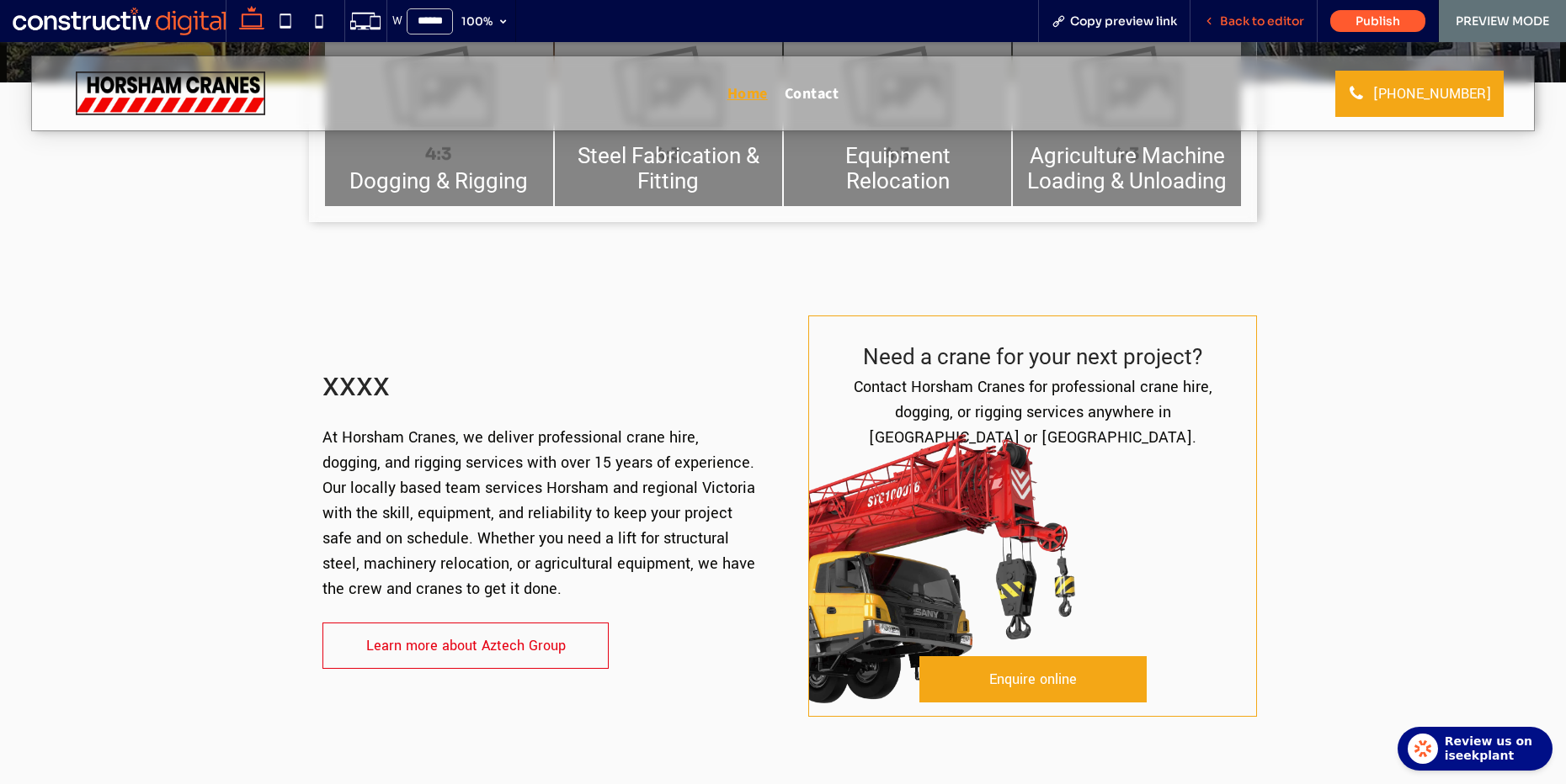
click at [1266, 15] on span "Back to editor" at bounding box center [1262, 20] width 84 height 15
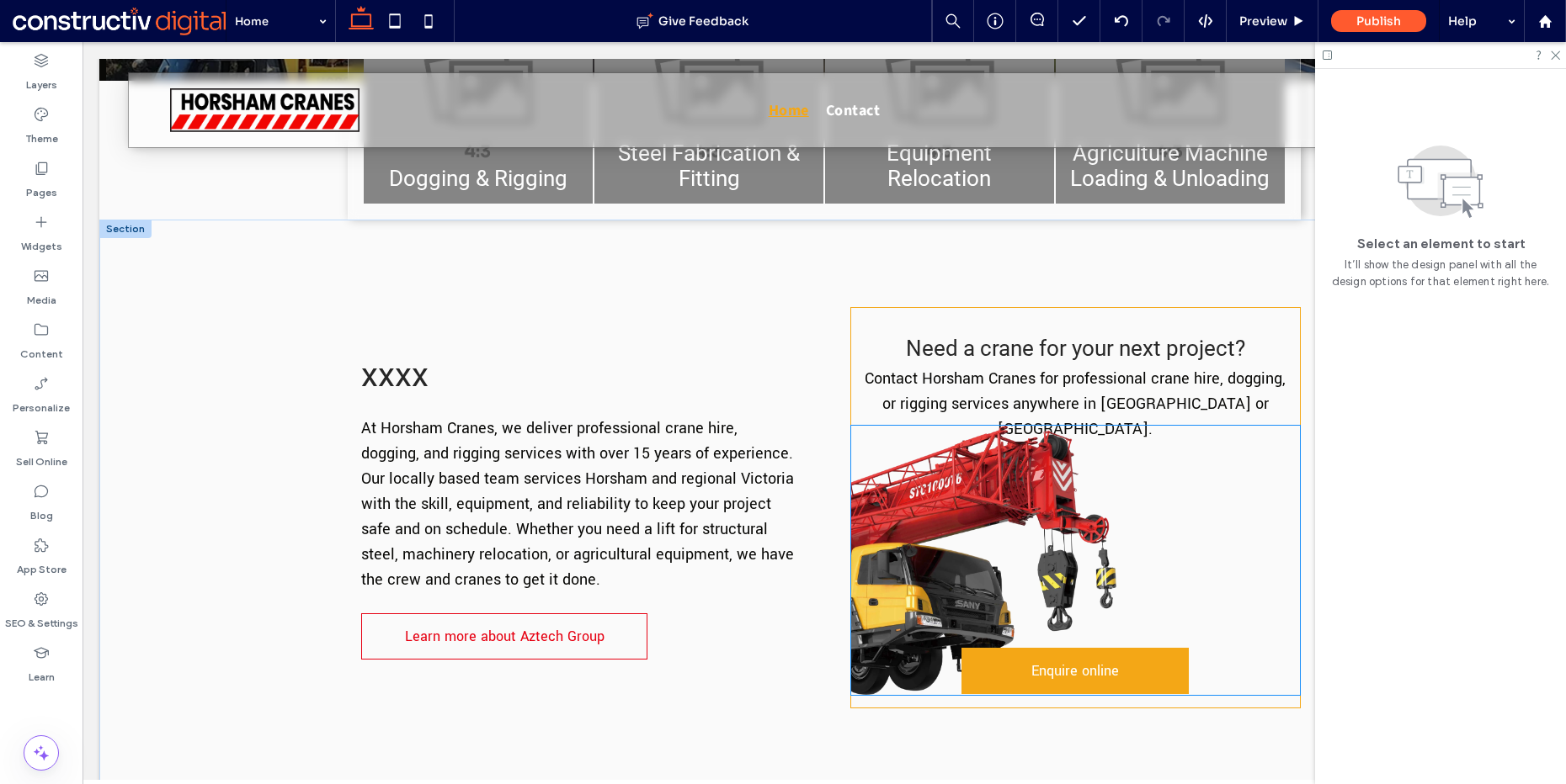
click at [1024, 495] on img at bounding box center [1075, 560] width 449 height 270
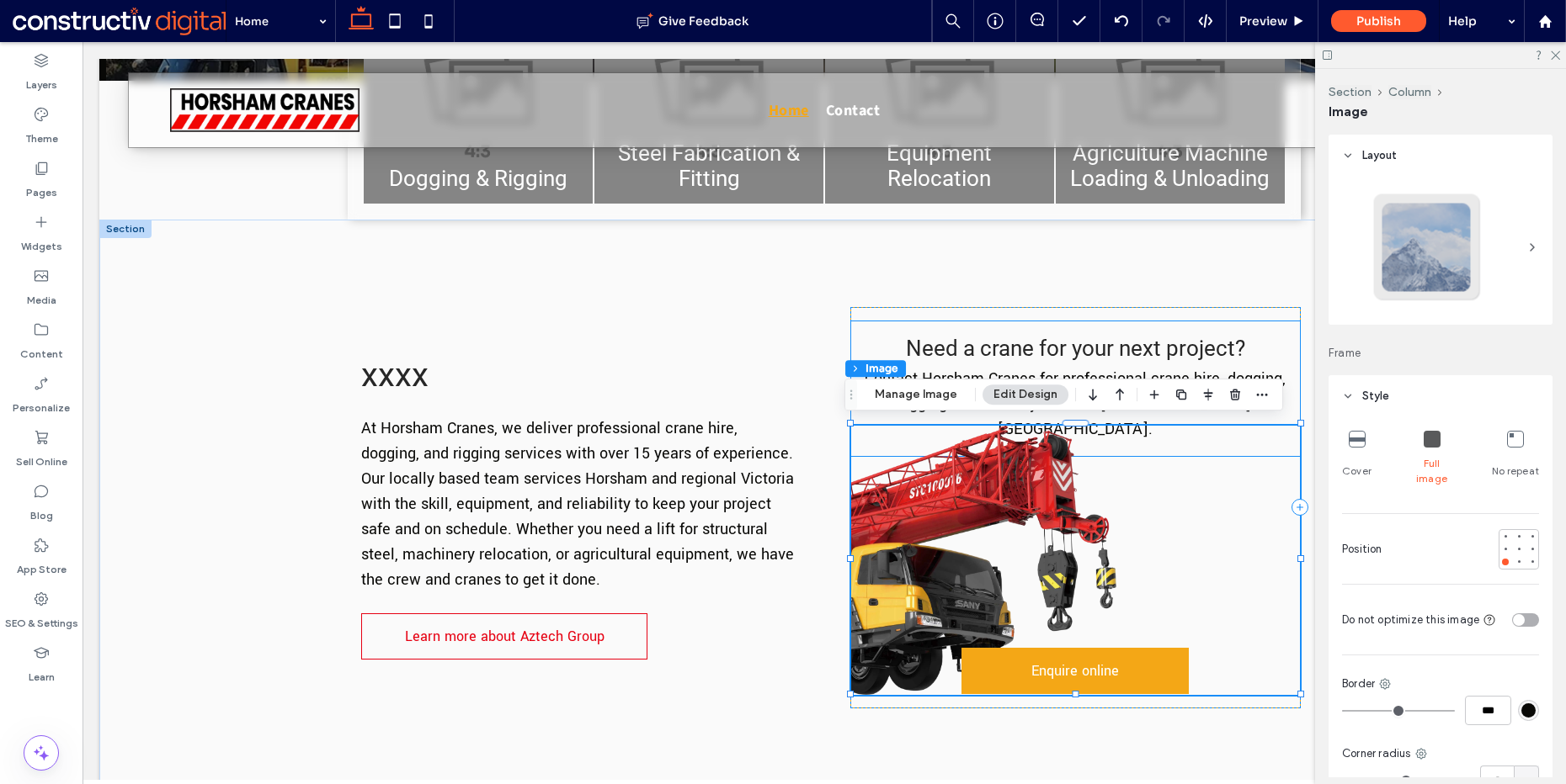
click at [1215, 354] on span "Need a crane for your next project?" at bounding box center [1076, 348] width 340 height 25
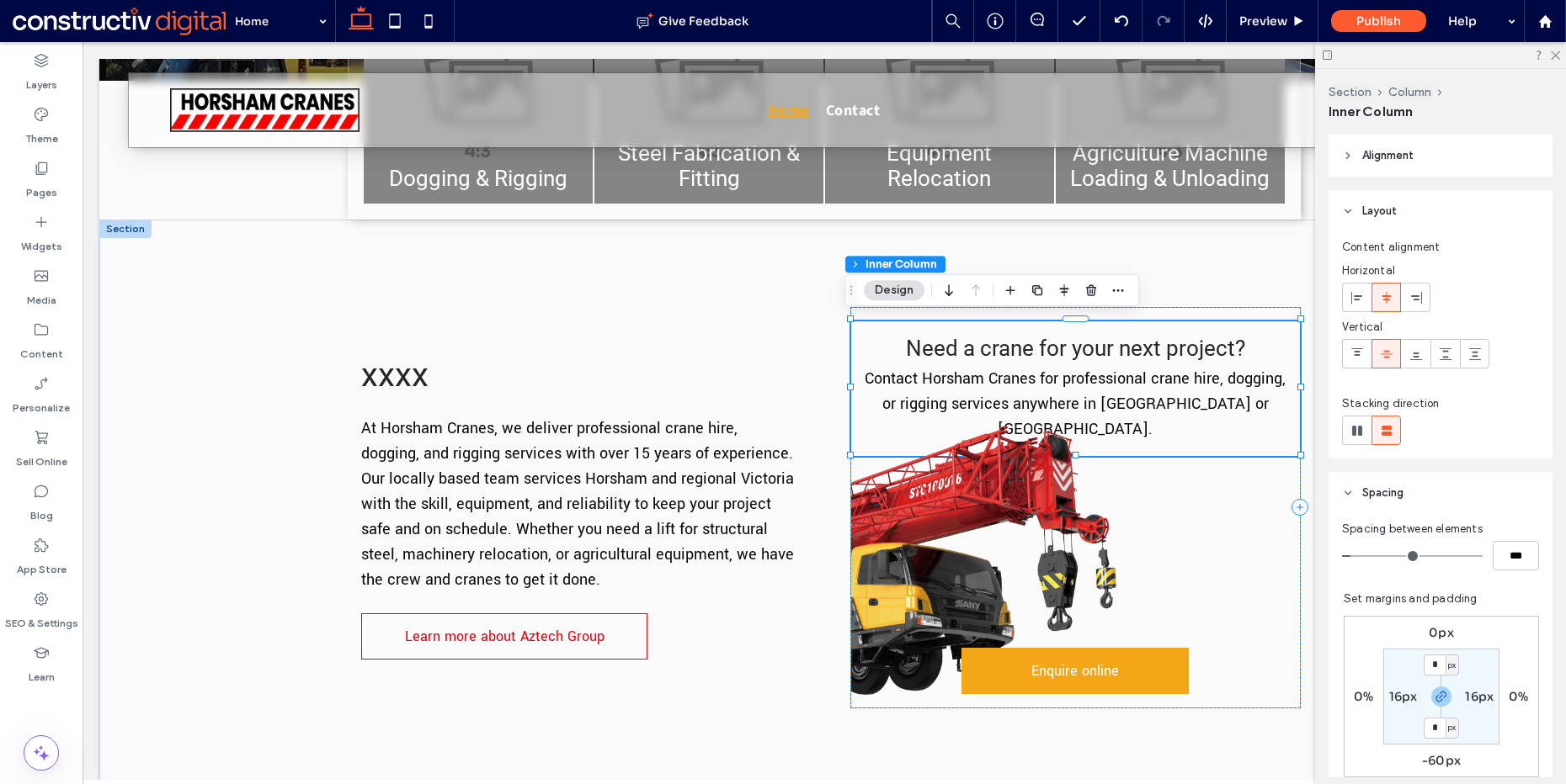
click at [1424, 761] on label "-60px" at bounding box center [1441, 760] width 39 height 15
type input "*"
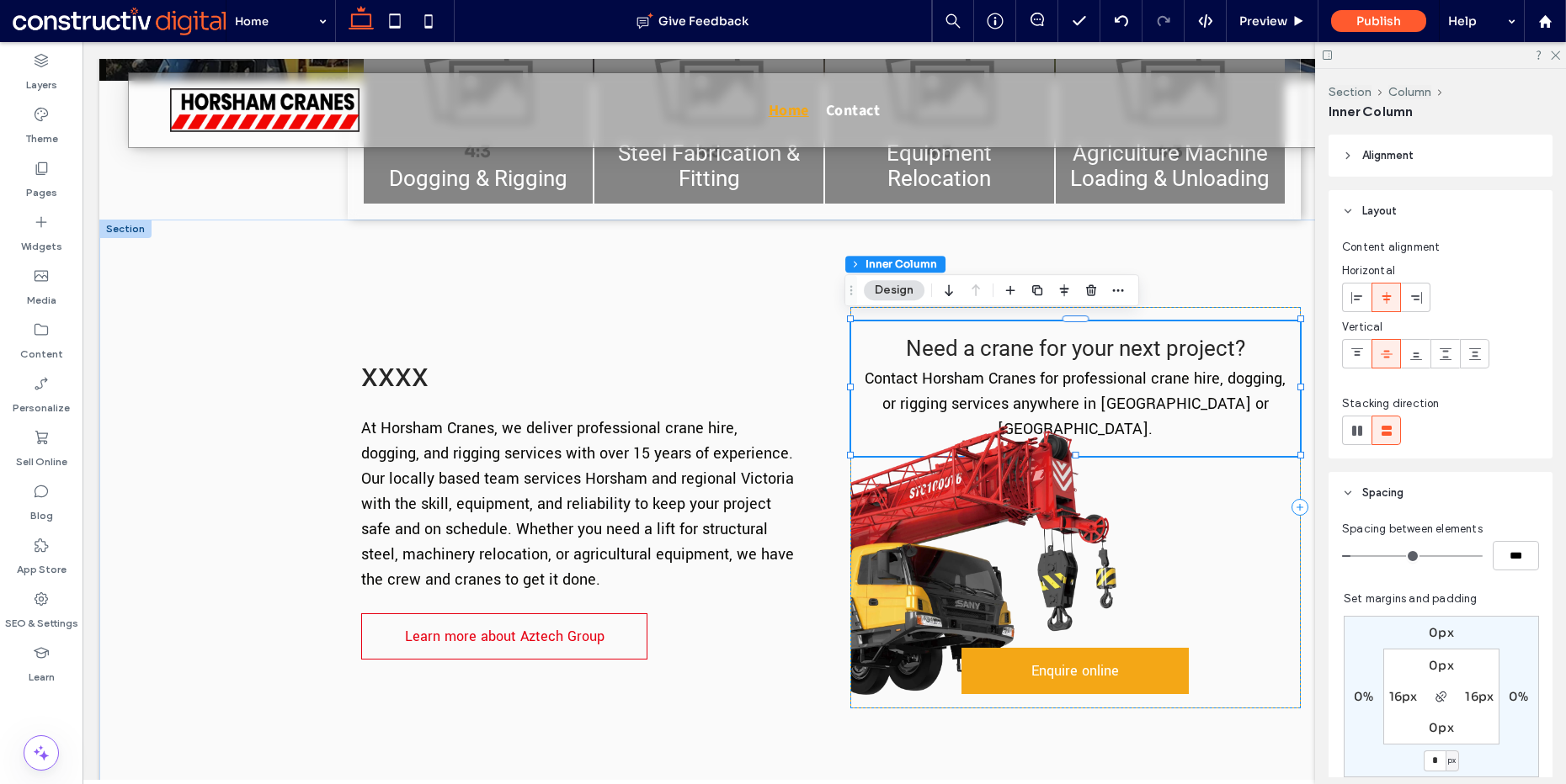
type input "*"
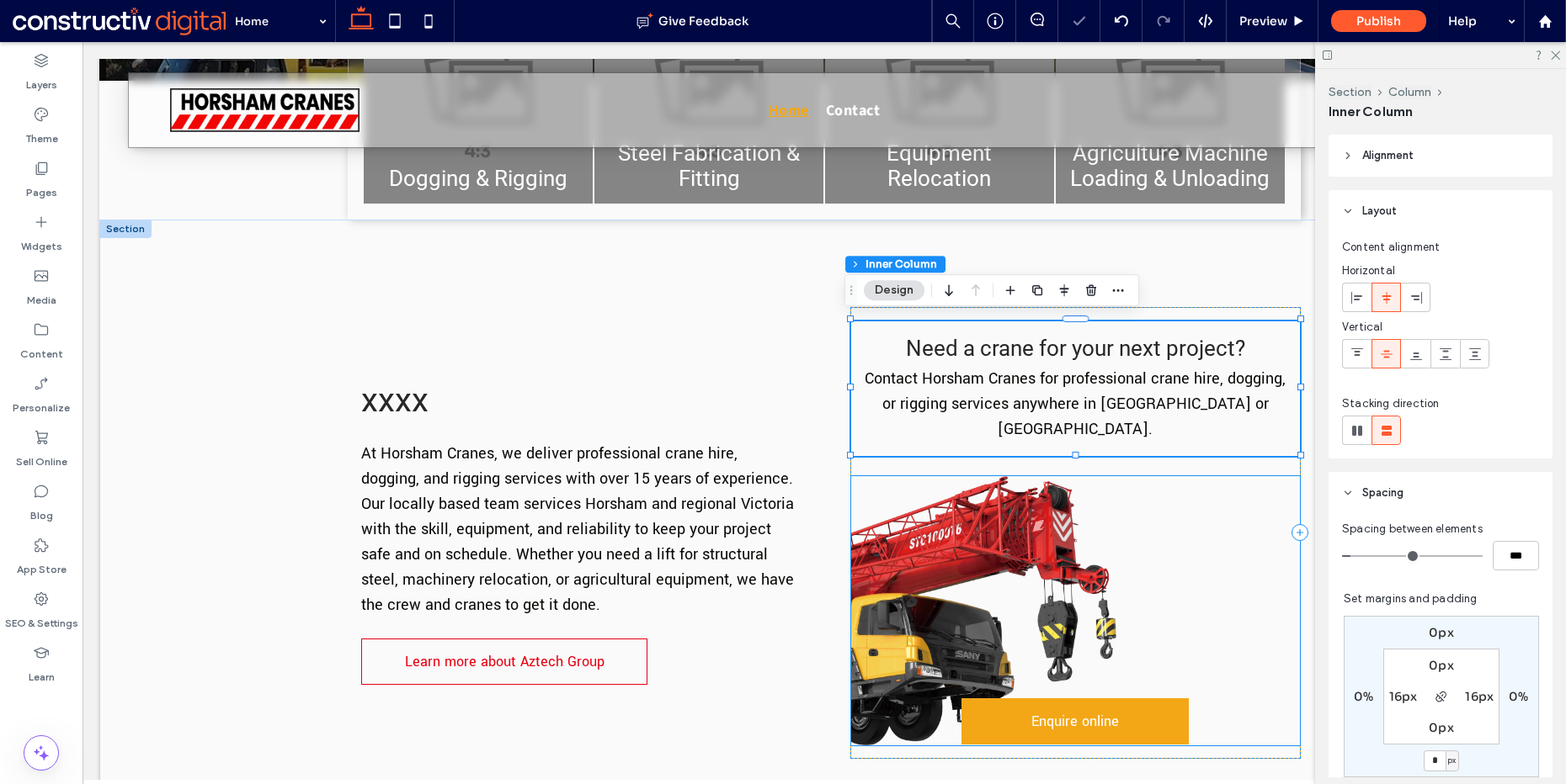
click at [1106, 557] on img at bounding box center [1075, 611] width 449 height 270
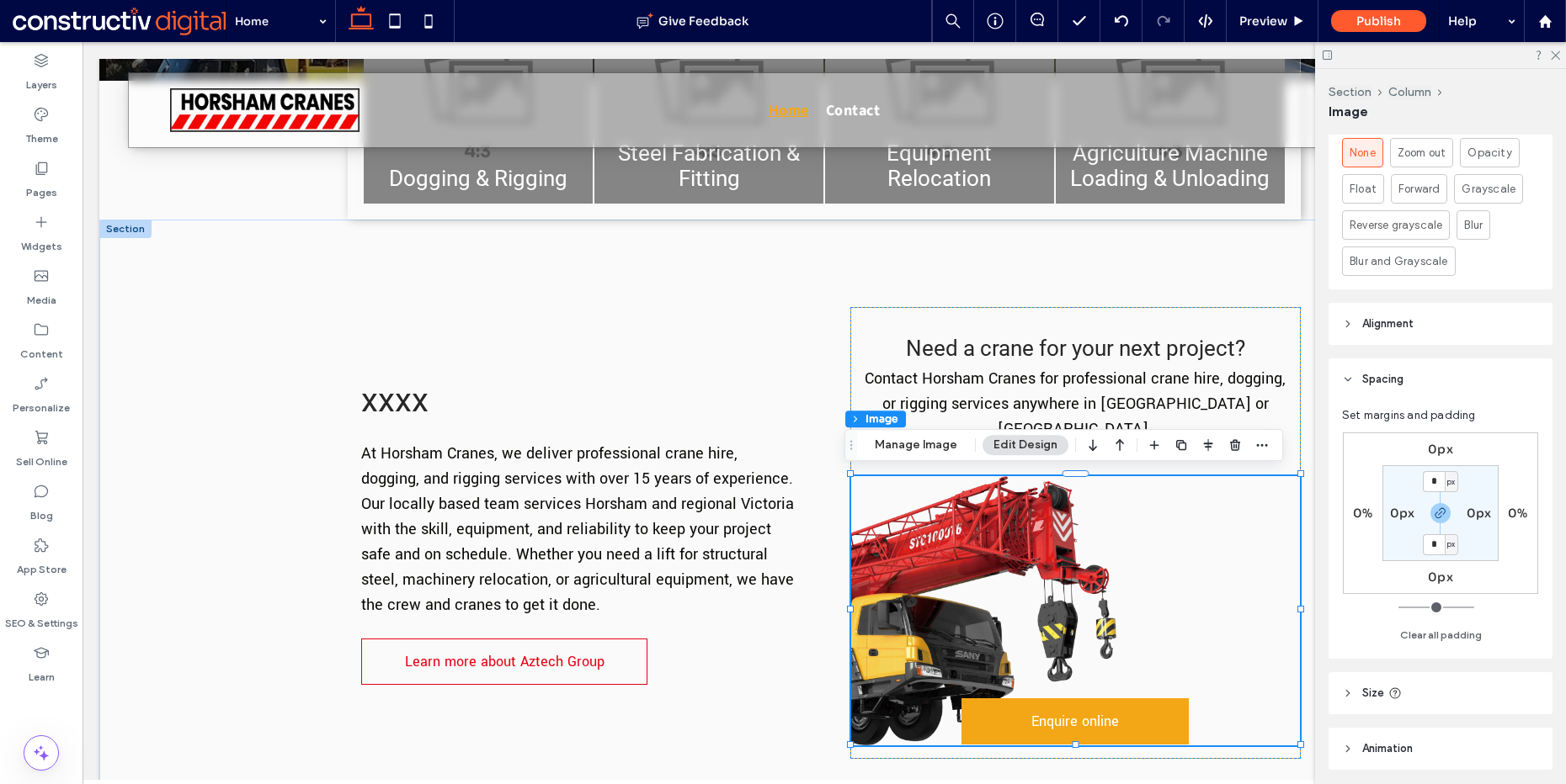
scroll to position [798, 0]
click at [1438, 440] on label "0px" at bounding box center [1440, 447] width 25 height 15
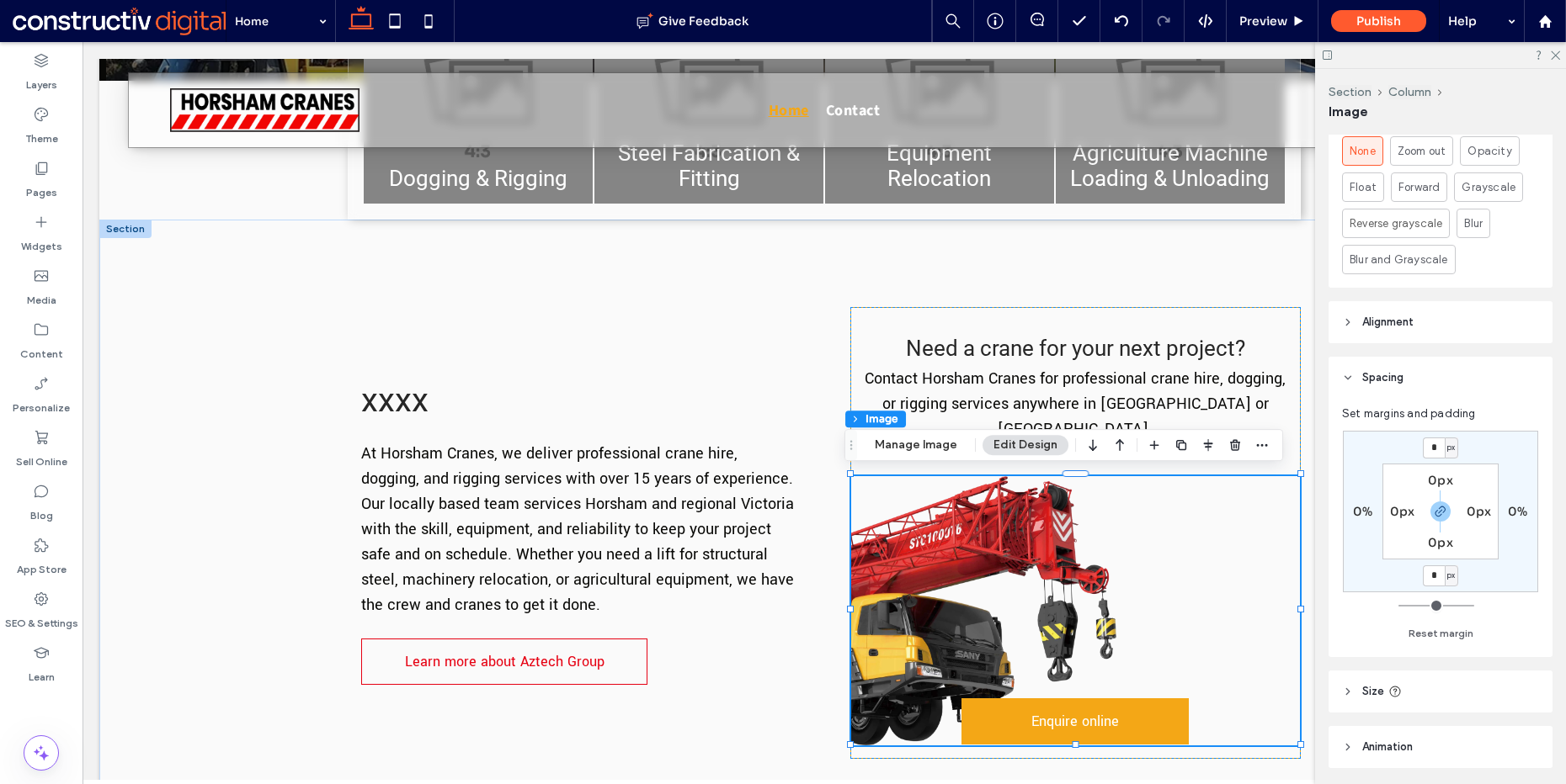
click at [1450, 439] on span "px" at bounding box center [1452, 447] width 8 height 17
click at [1415, 431] on div "* px 0% * px 0% 0px 0px 0px 0px" at bounding box center [1441, 511] width 196 height 162
click at [1435, 501] on span "button" at bounding box center [1441, 511] width 20 height 20
click at [1434, 437] on input "*" at bounding box center [1434, 447] width 22 height 21
type input "***"
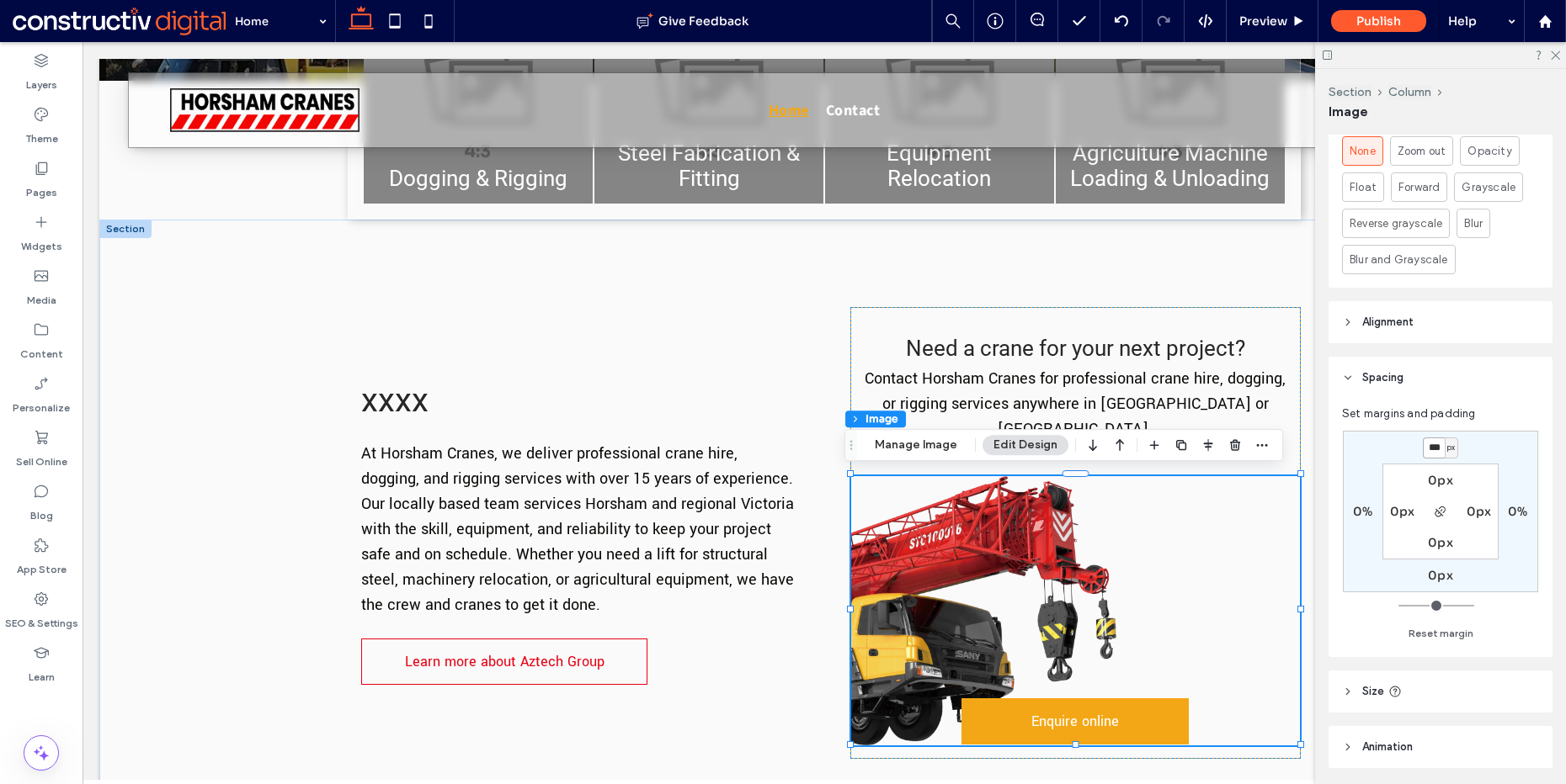
type input "*"
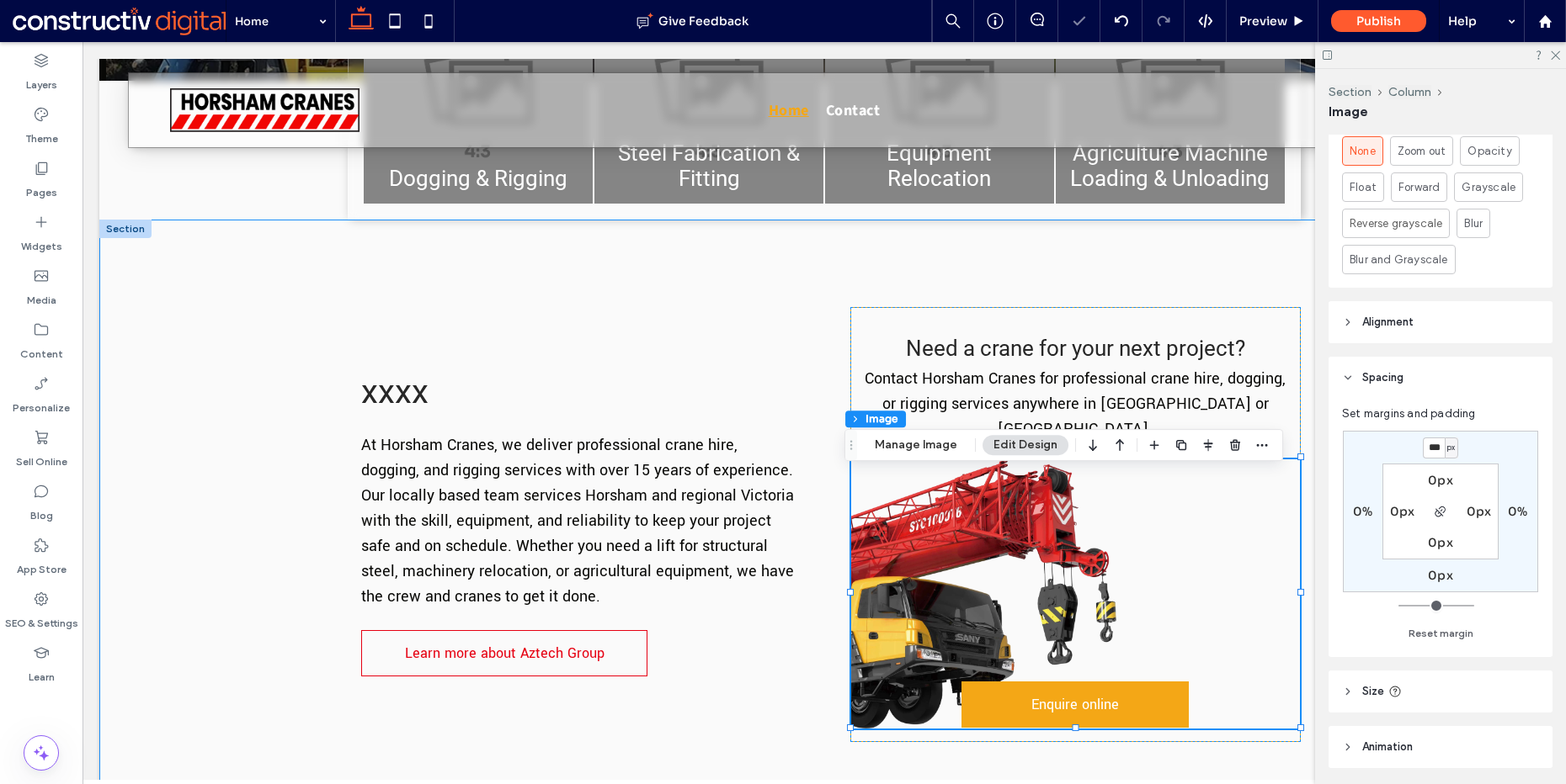
click at [1305, 431] on div "xxxx At Horsham Cranes, we deliver professional crane hire , dogging, and riggi…" at bounding box center [823, 524] width 1010 height 609
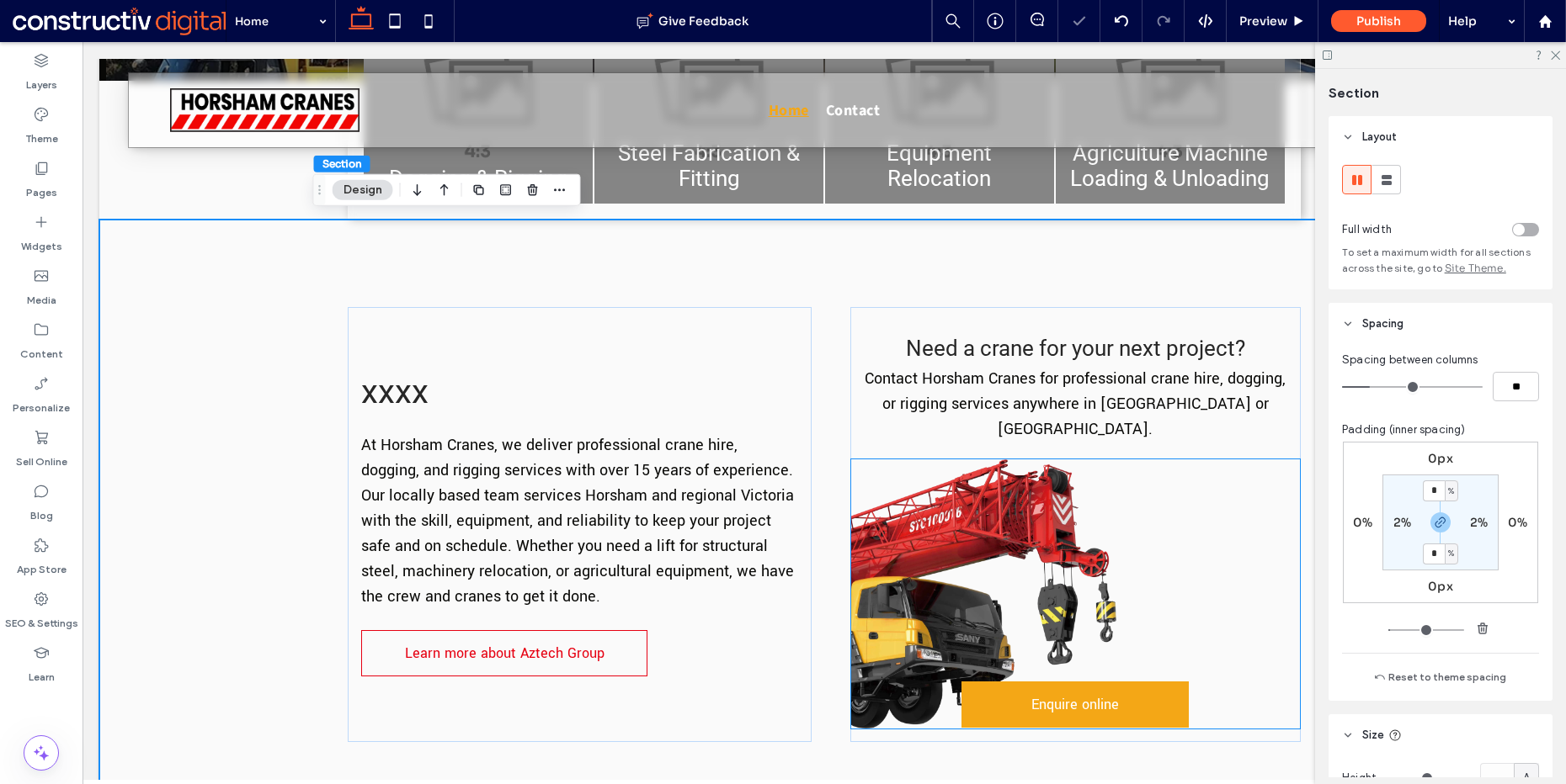
click at [1201, 504] on img at bounding box center [1075, 594] width 449 height 270
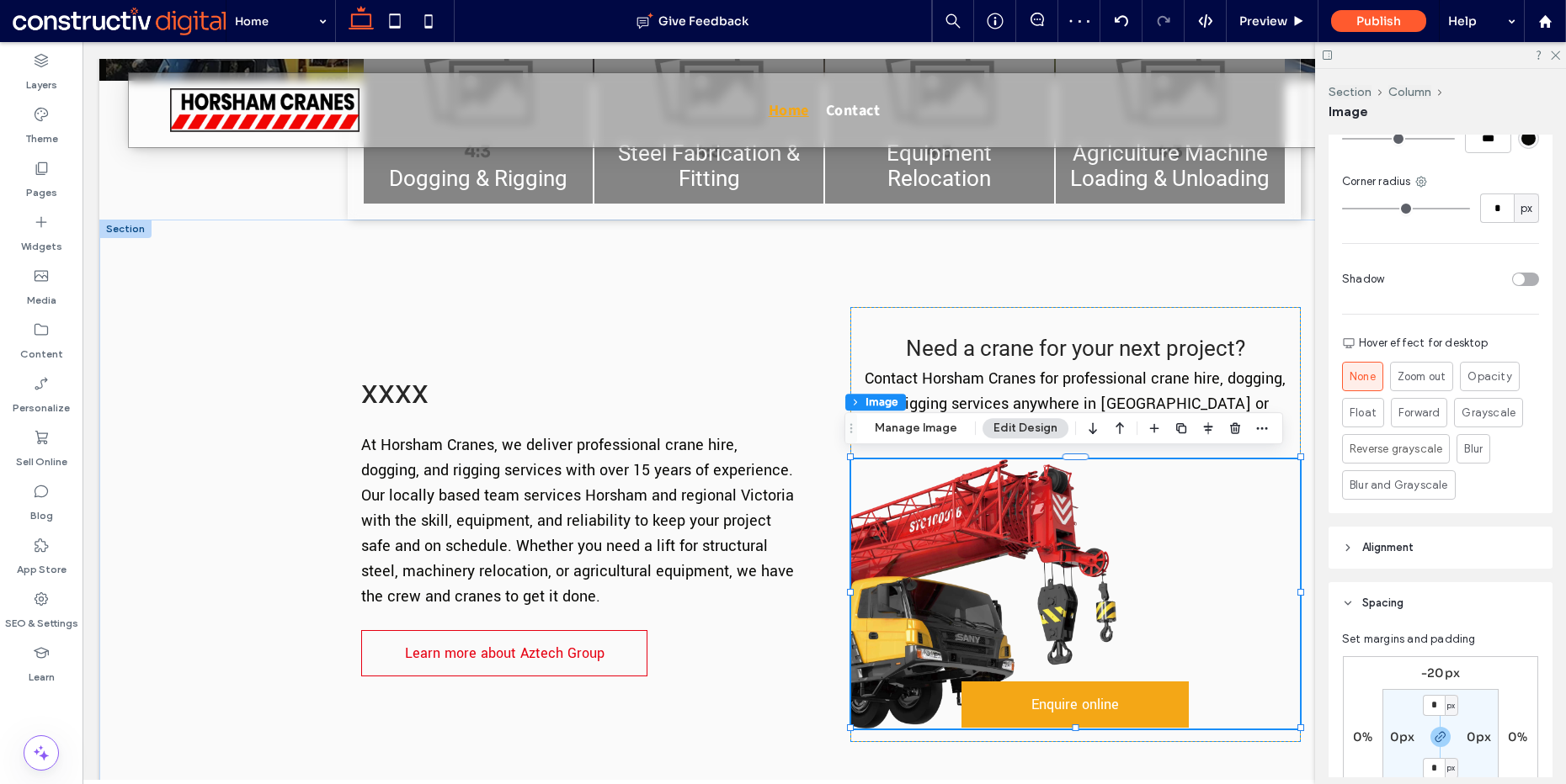
scroll to position [607, 0]
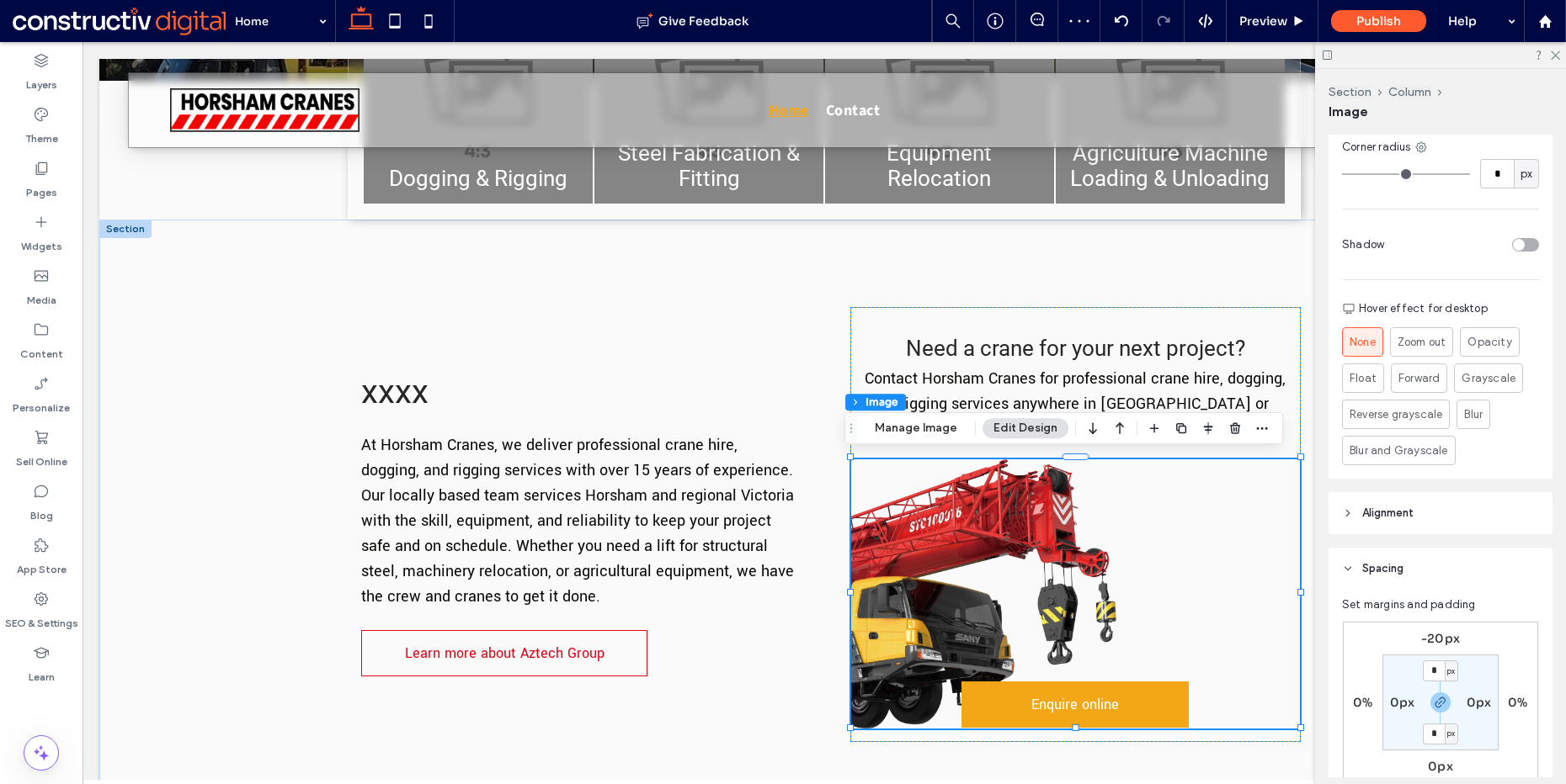
click at [1434, 631] on label "-20px" at bounding box center [1440, 638] width 39 height 15
type input "*"
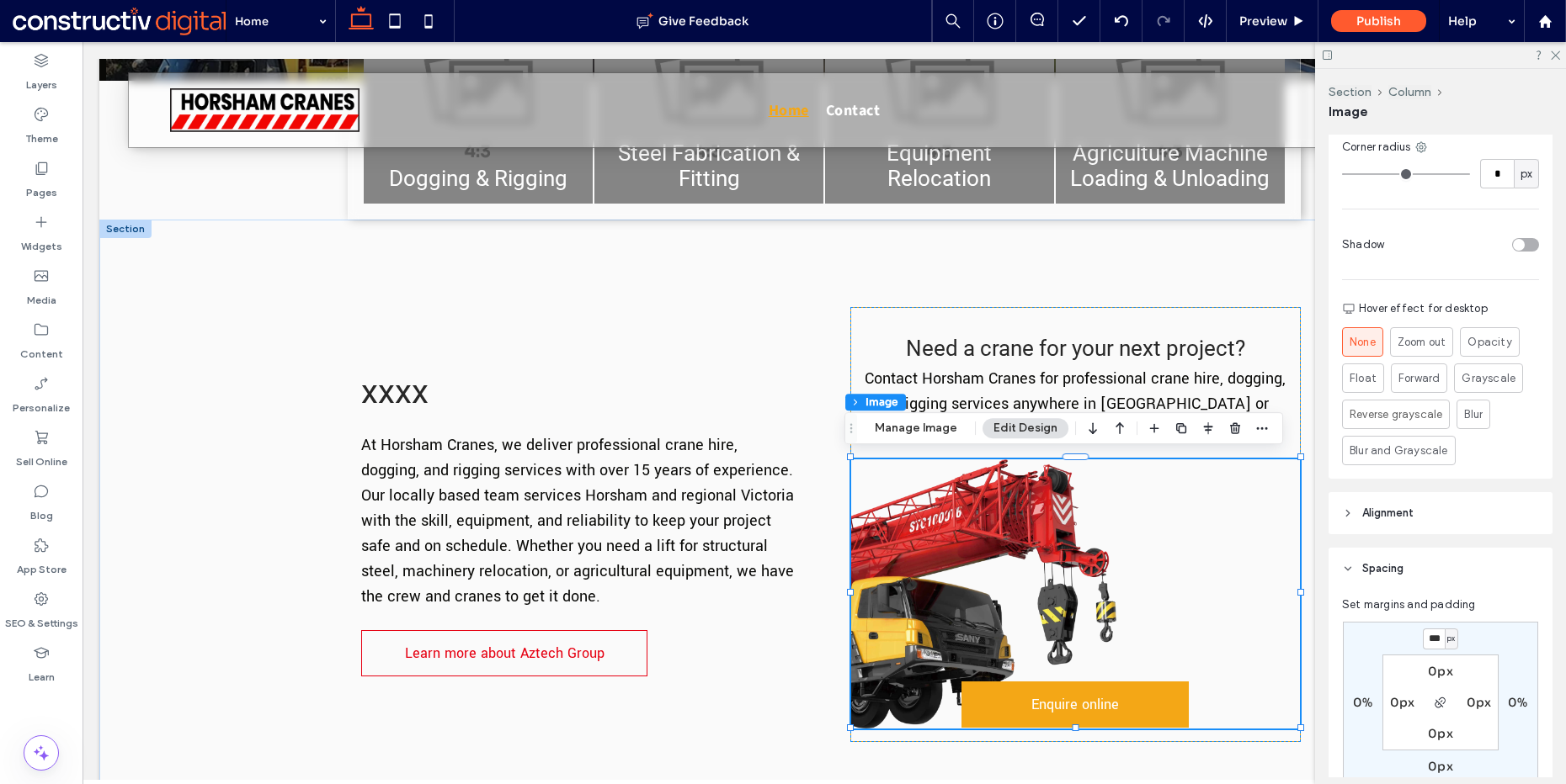
type input "***"
type input "*"
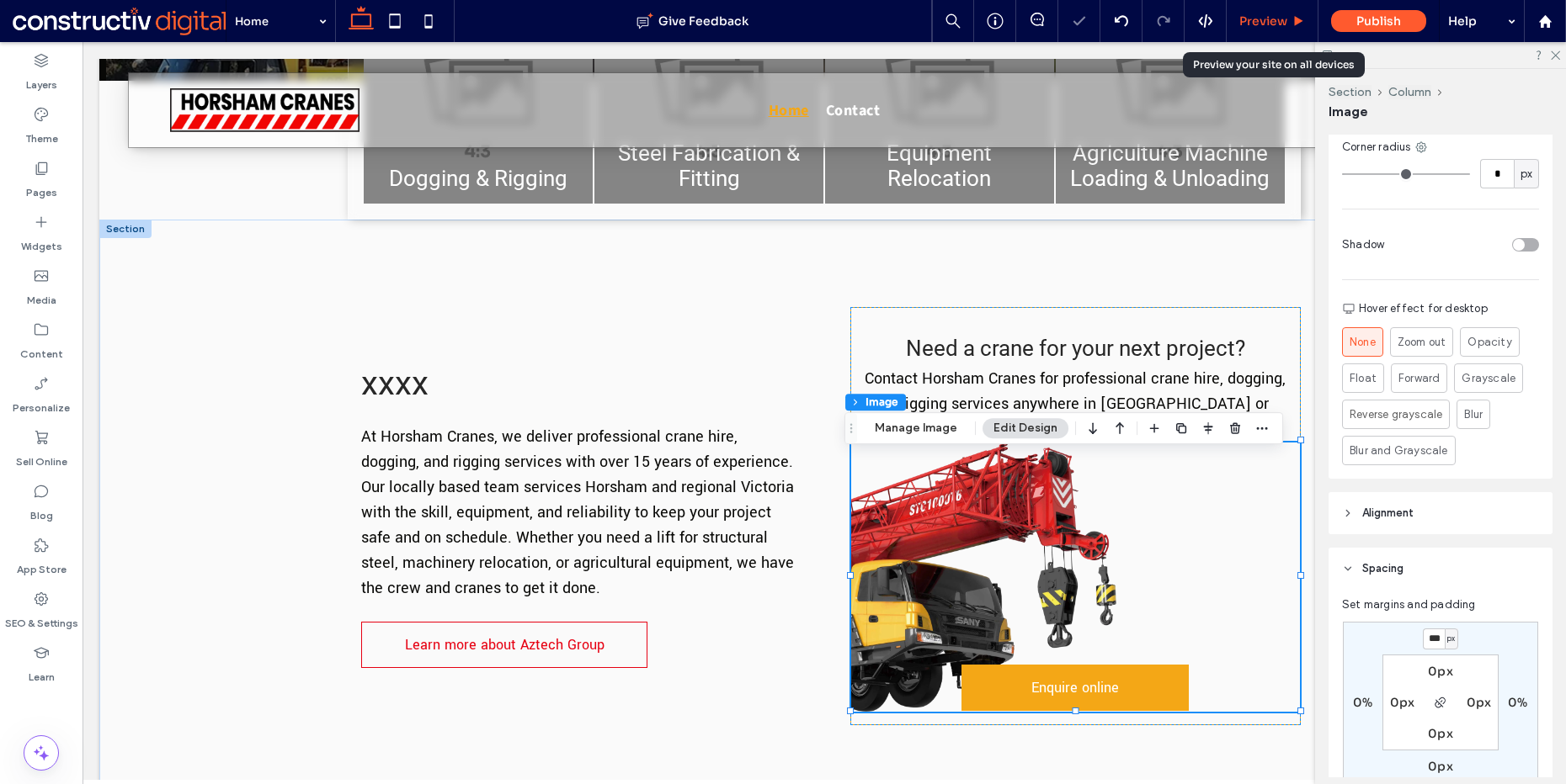
click at [1297, 12] on div "Preview" at bounding box center [1273, 21] width 92 height 42
click at [1257, 17] on span "Preview" at bounding box center [1263, 20] width 48 height 15
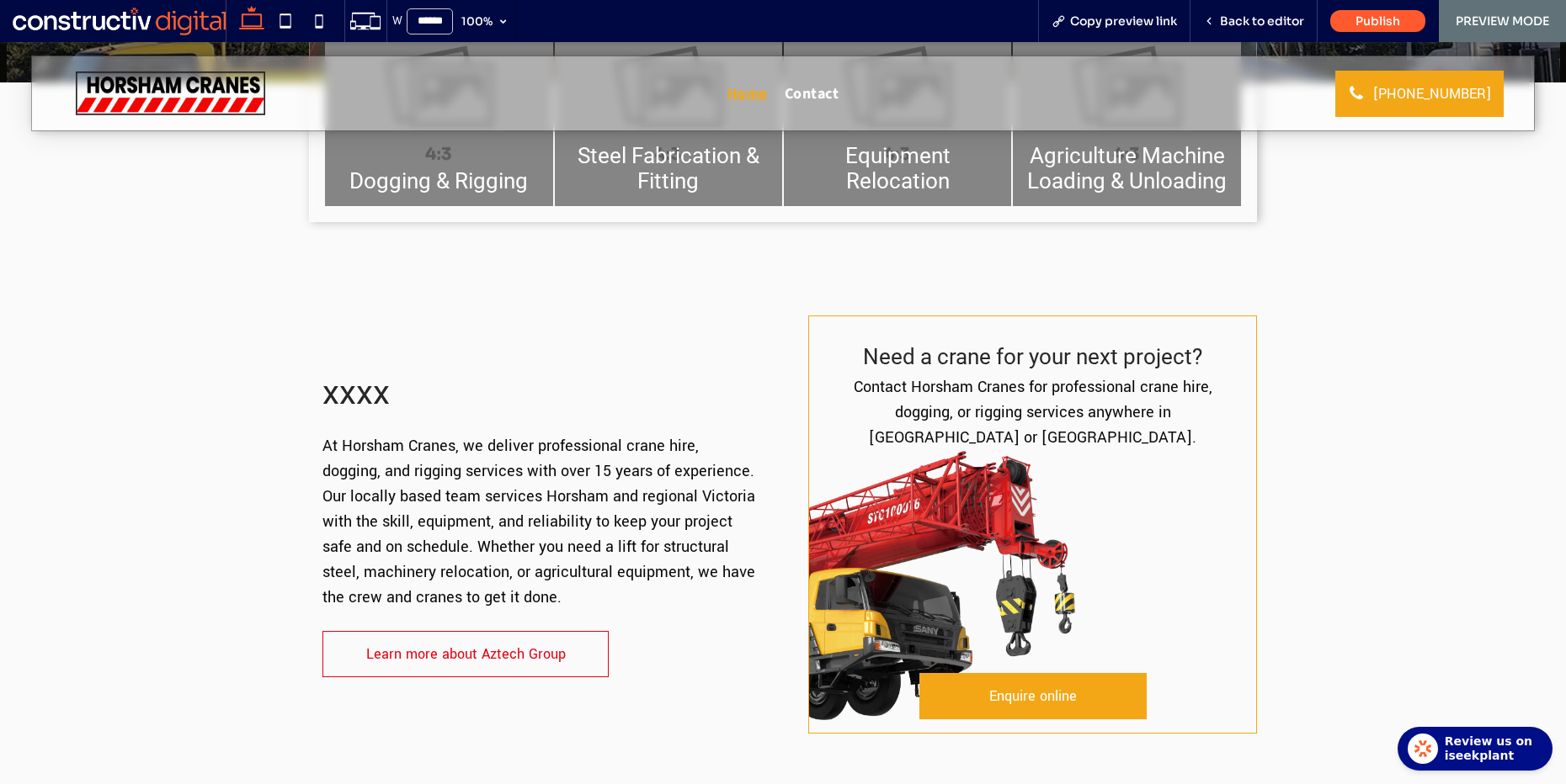
scroll to position [493, 0]
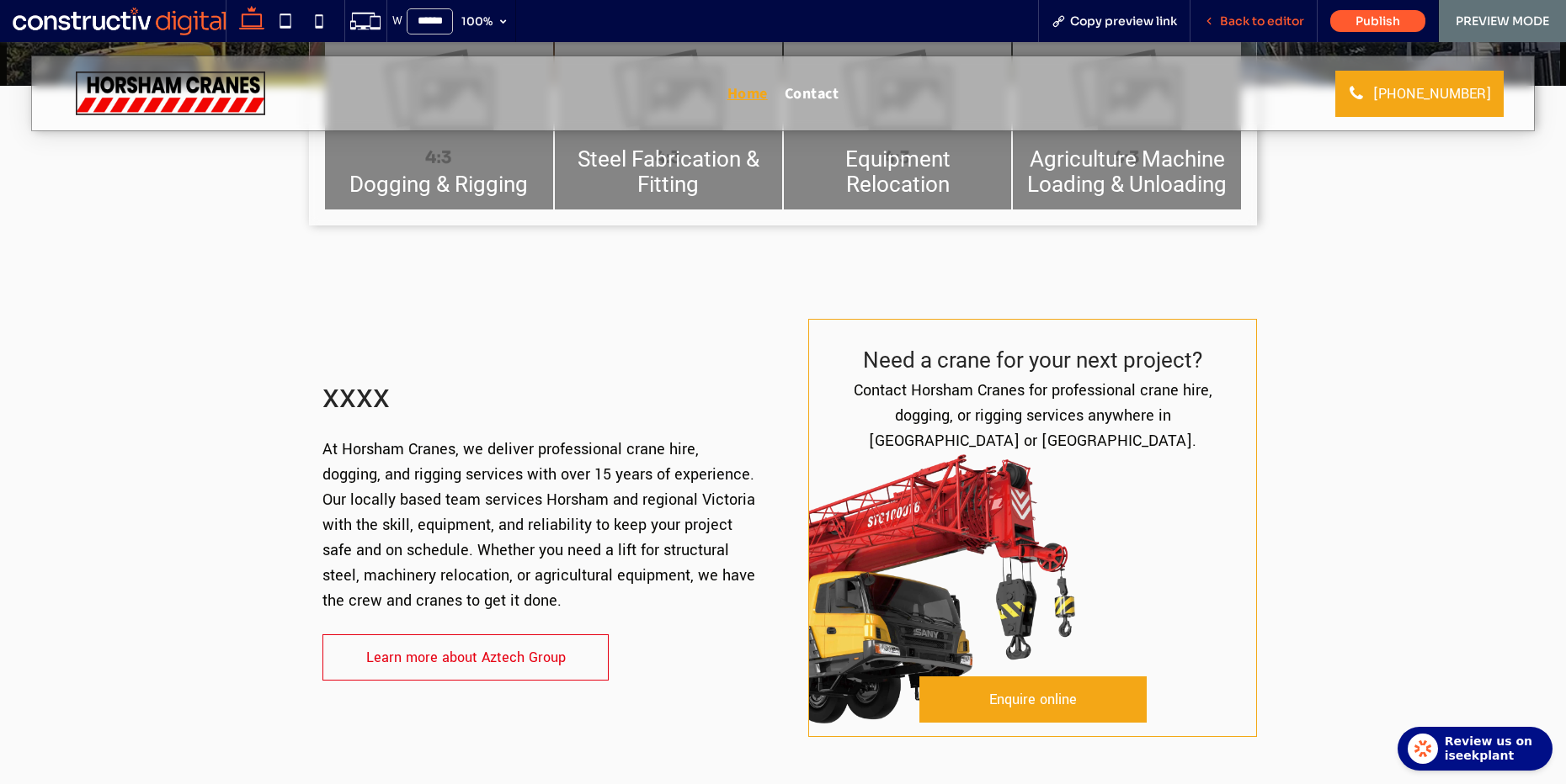
click at [1269, 14] on span "Back to editor" at bounding box center [1262, 20] width 84 height 15
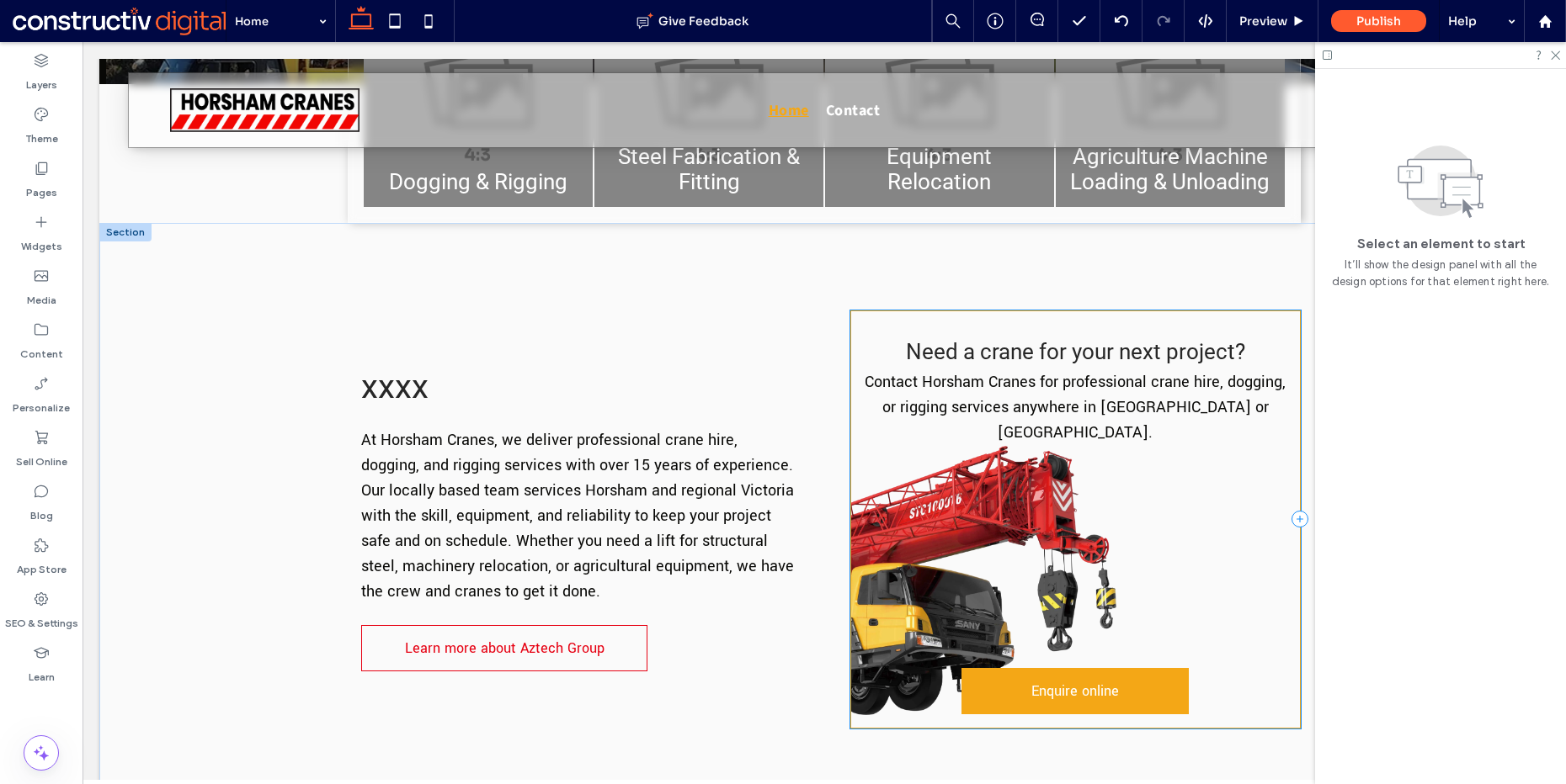
click at [906, 311] on div "Need a crane for your next project? Contact Horsham Cranes for professional cra…" at bounding box center [1075, 519] width 451 height 418
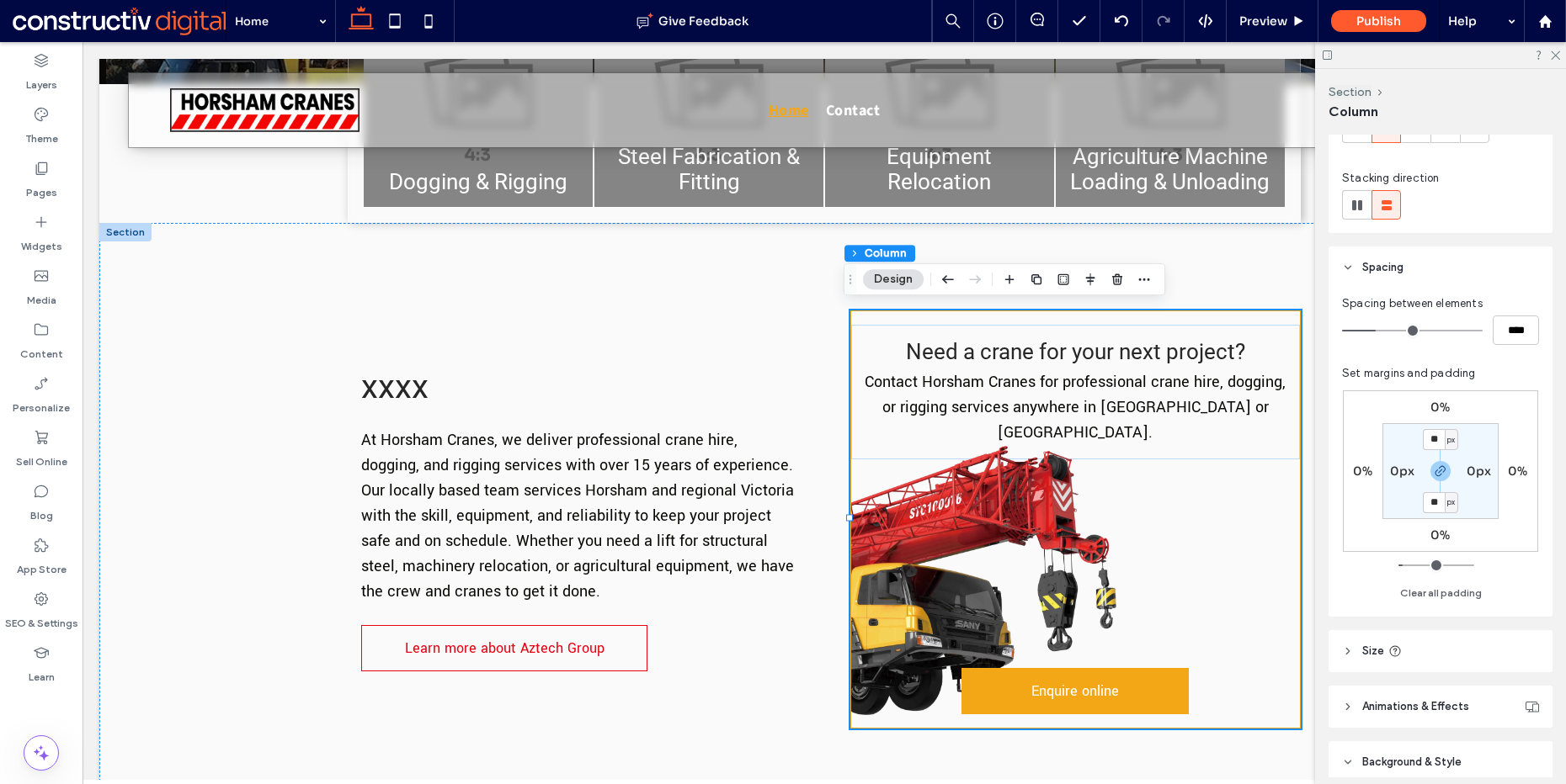
scroll to position [571, 0]
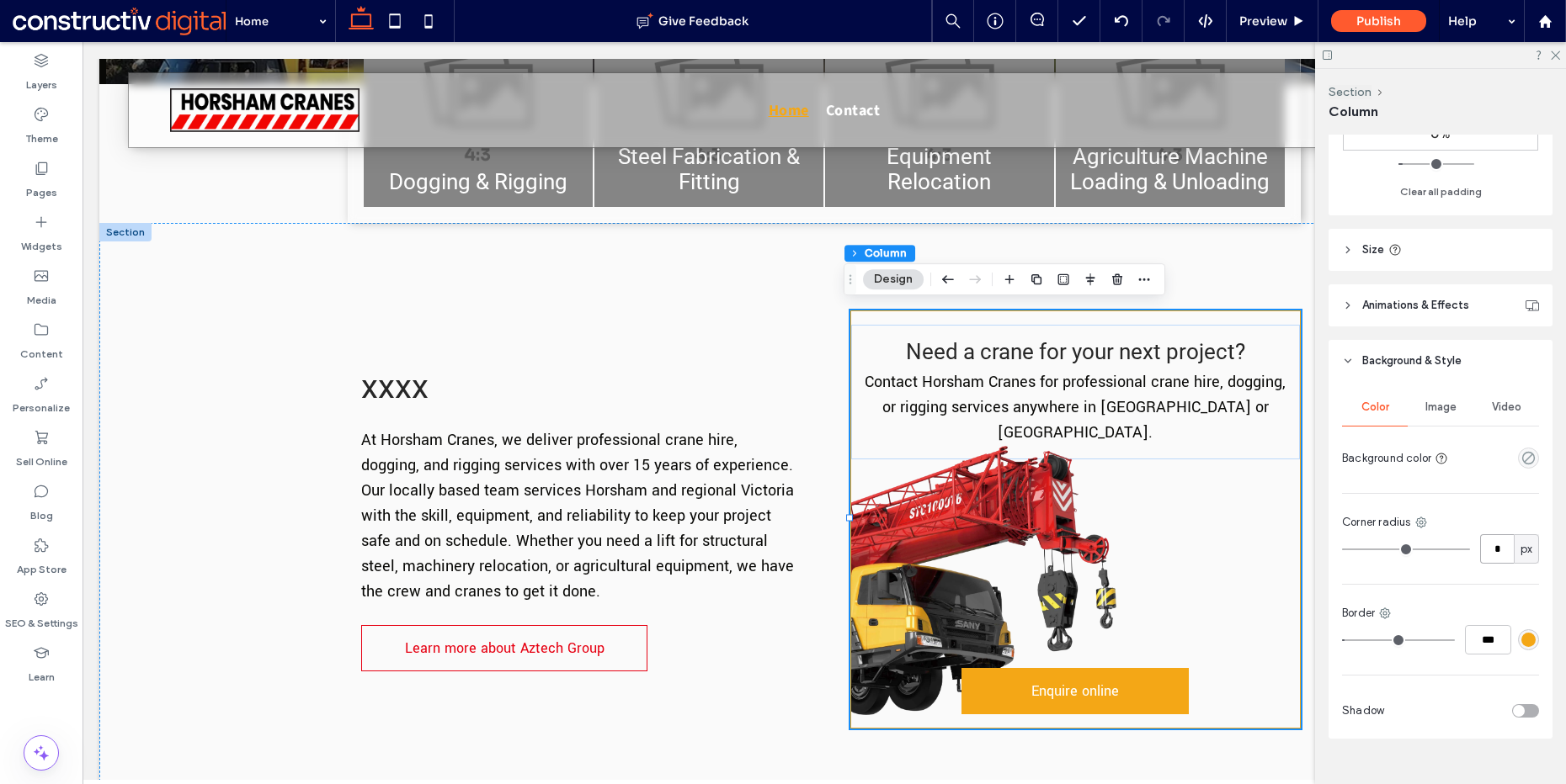
click at [1500, 554] on input "*" at bounding box center [1497, 548] width 34 height 29
type input "*"
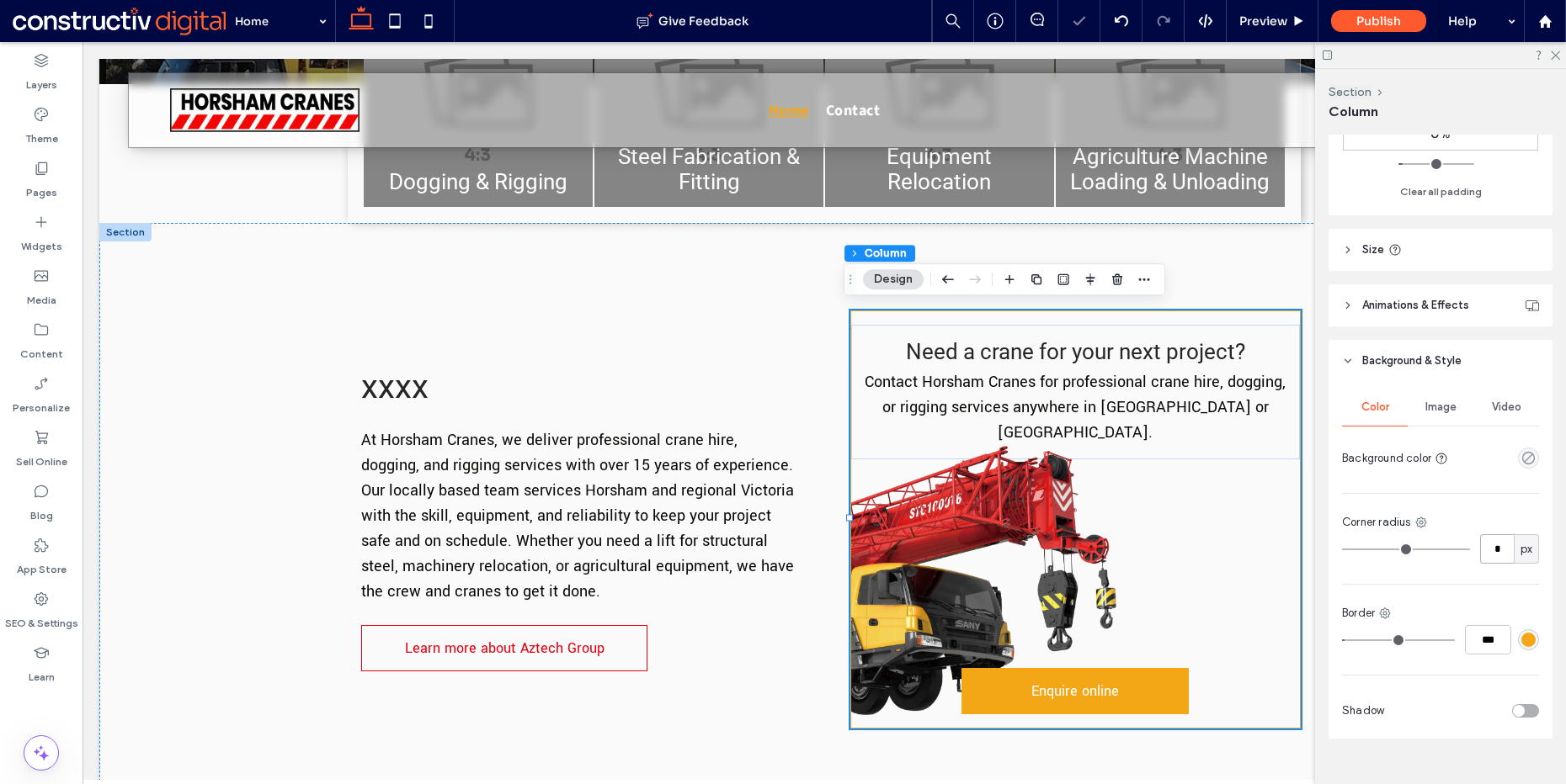
type input "*"
click at [1473, 638] on input "***" at bounding box center [1488, 639] width 46 height 29
type input "***"
type input "*"
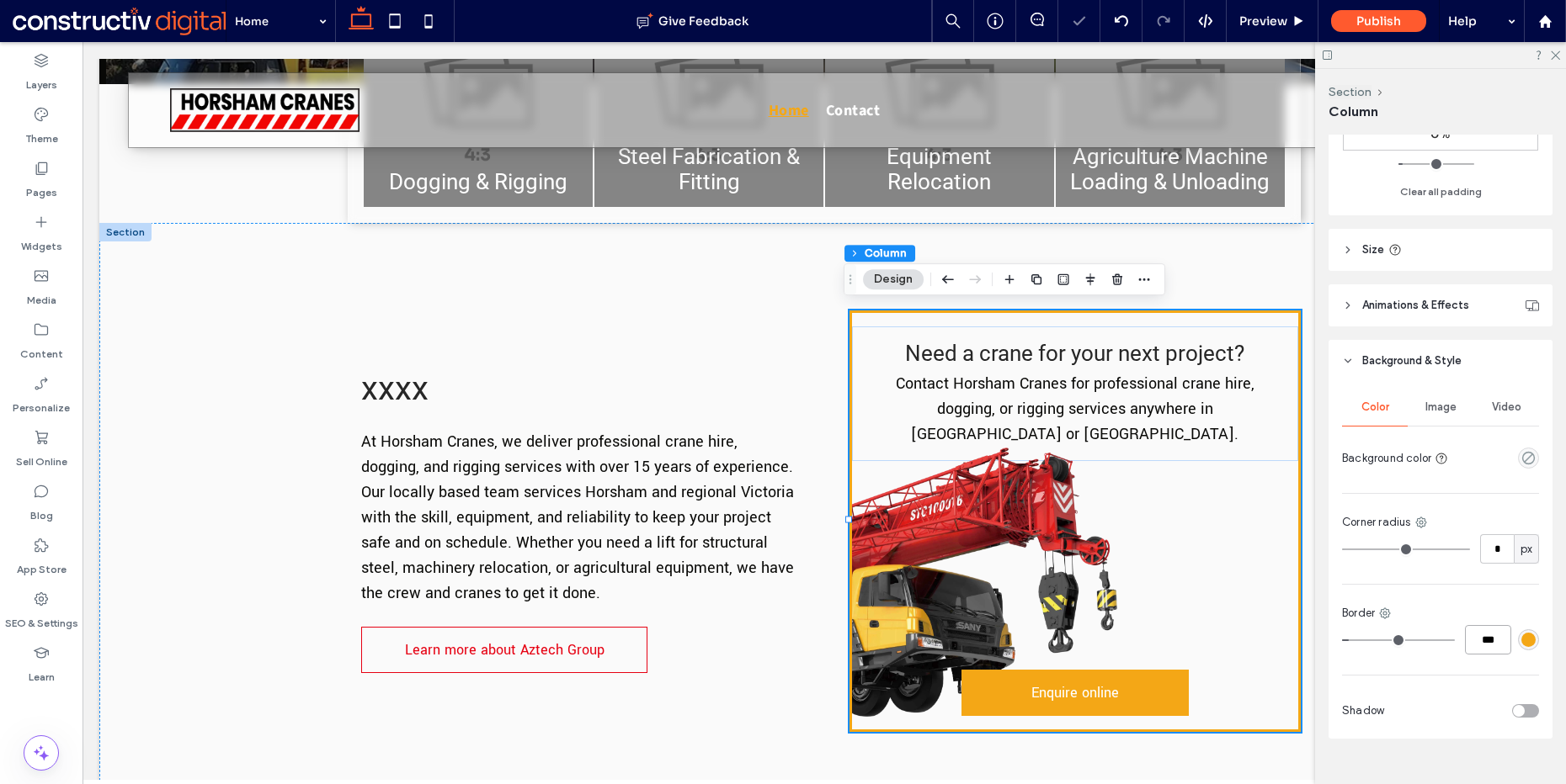
type input "***"
type input "*"
click at [1522, 639] on div "rgba(244, 167, 22, 1)" at bounding box center [1529, 640] width 14 height 14
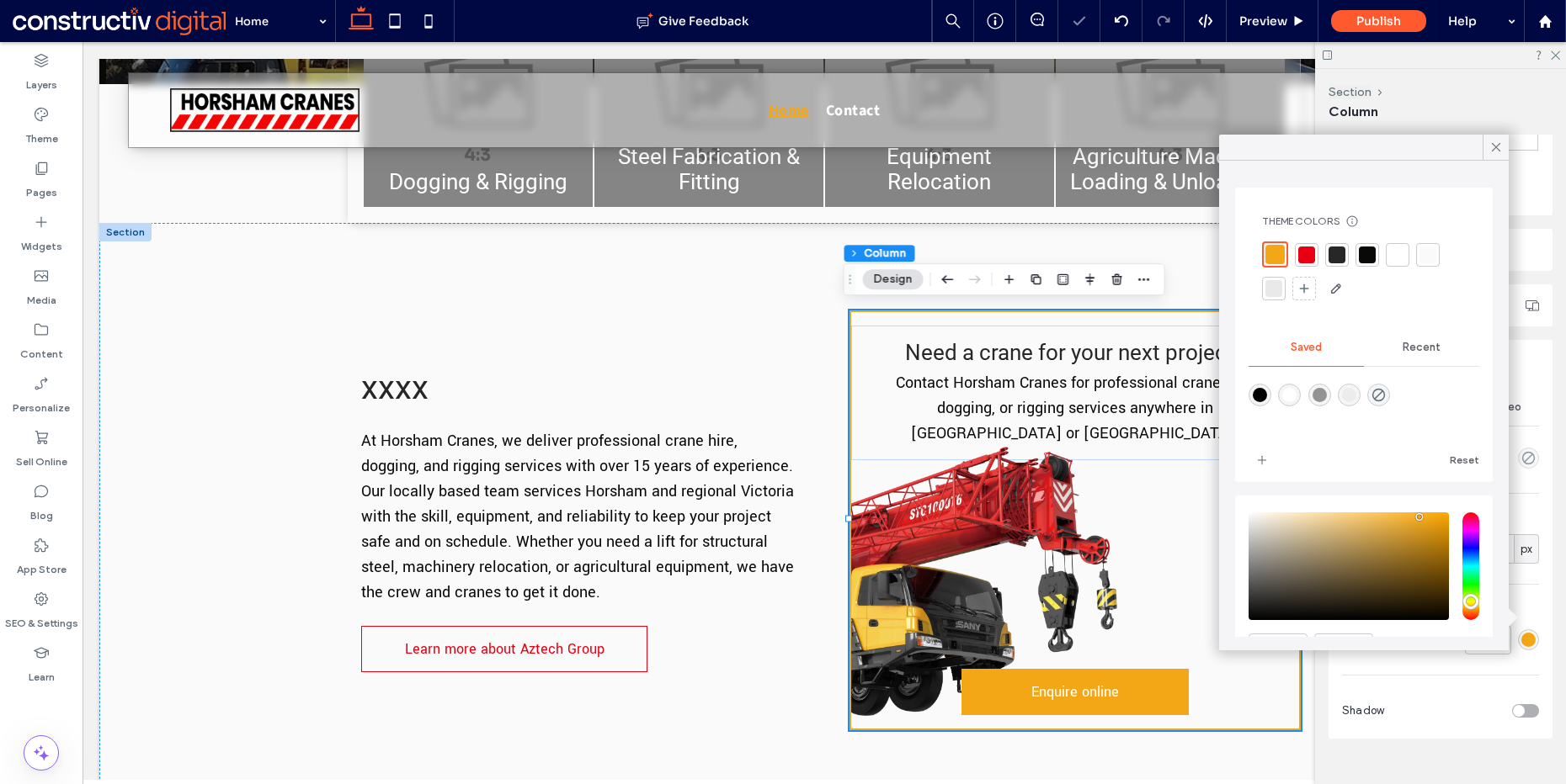
click at [1371, 254] on div at bounding box center [1367, 255] width 17 height 17
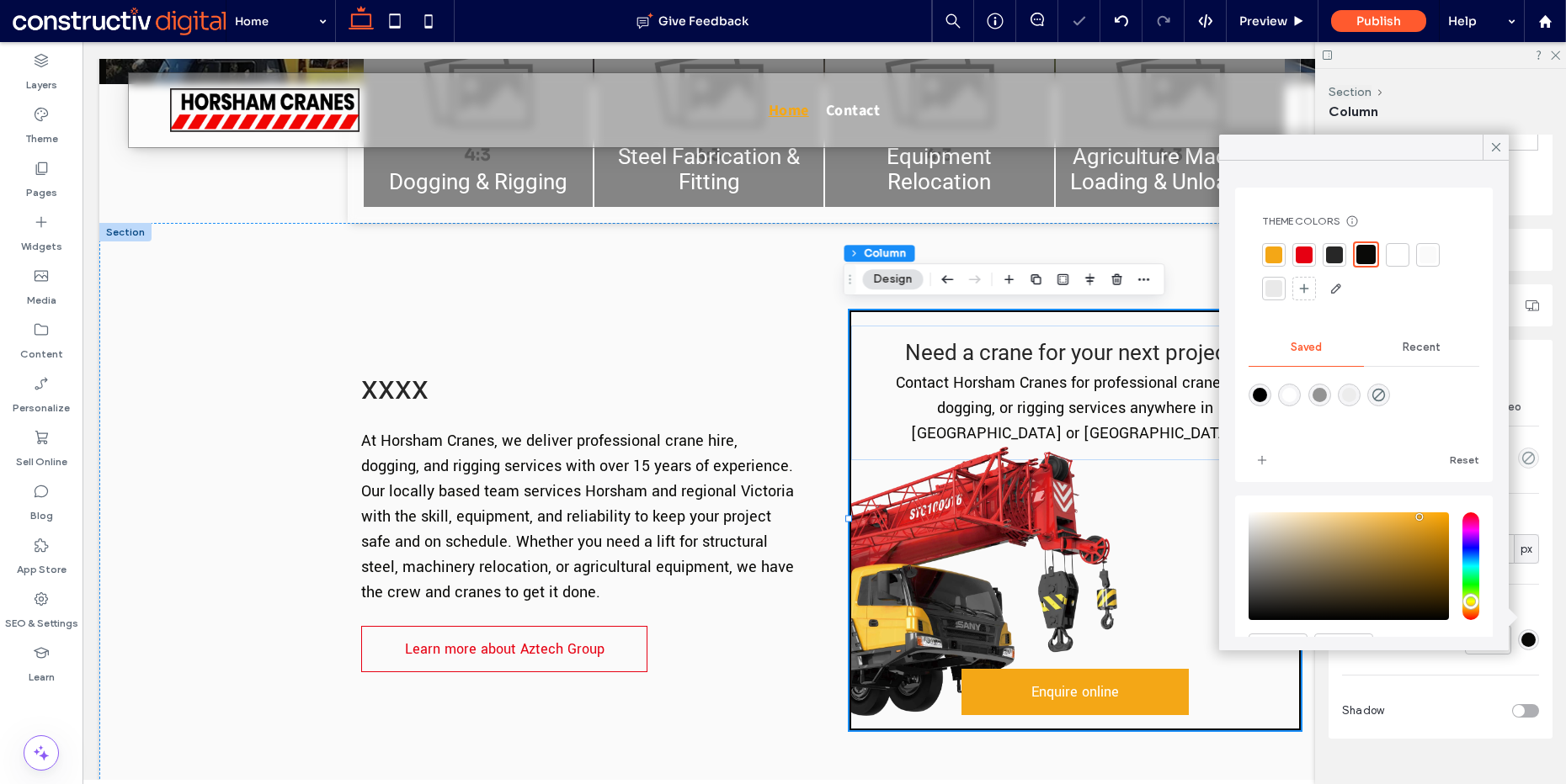
click at [1531, 608] on div "Color Image Video Background color Corner radius * px Border *** Shadow" at bounding box center [1441, 560] width 224 height 357
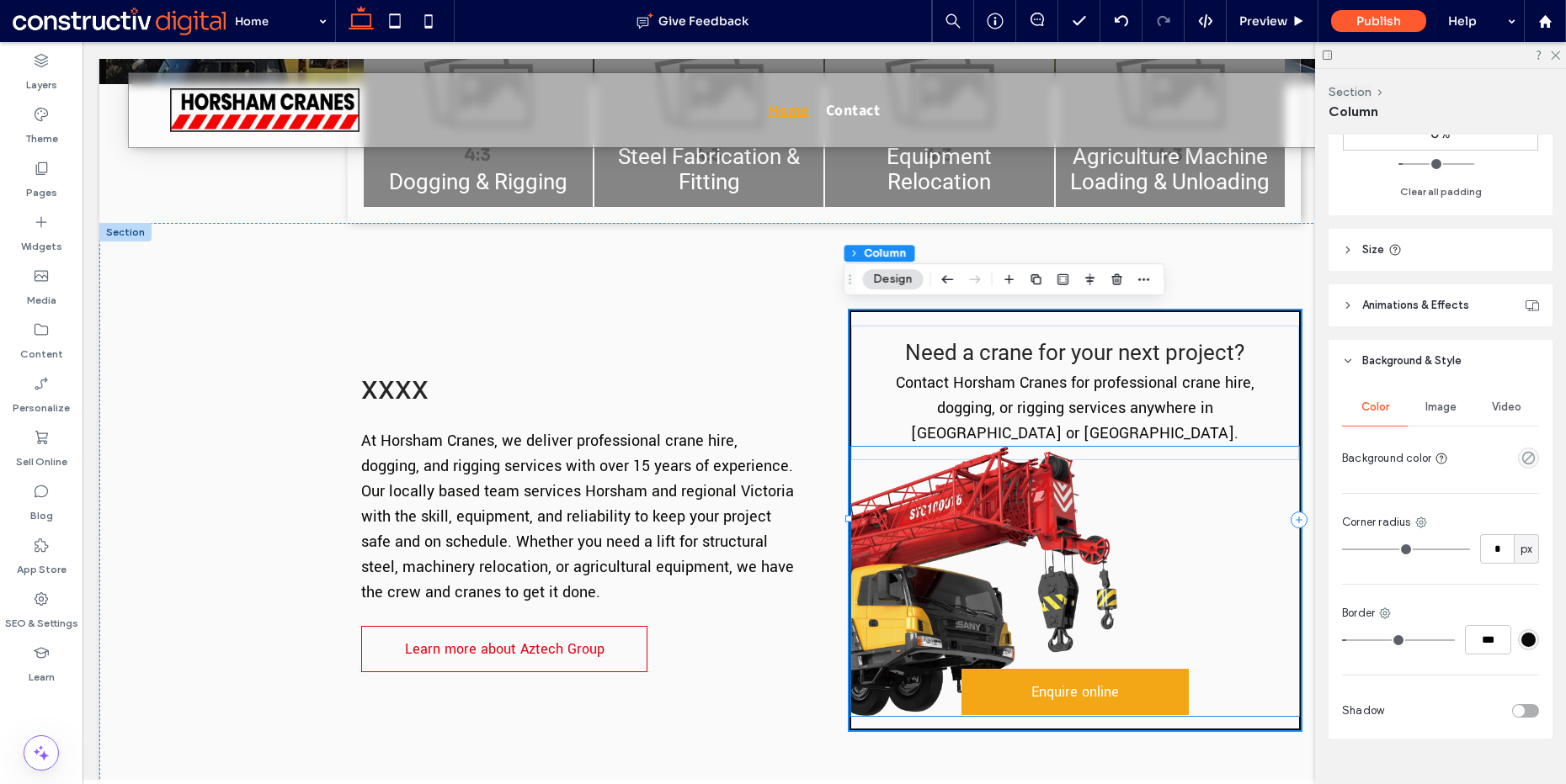
click at [1015, 539] on img at bounding box center [1075, 581] width 448 height 270
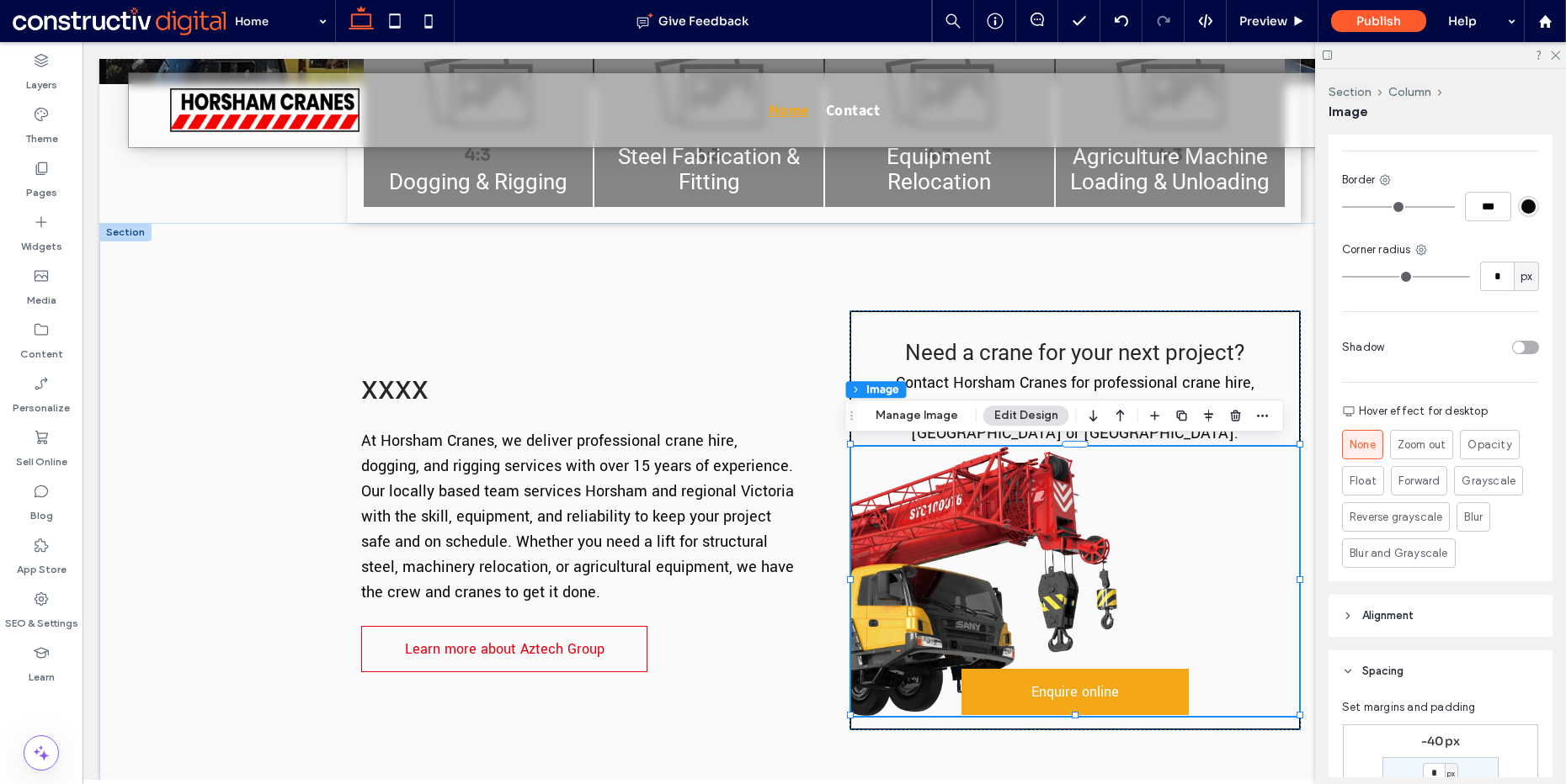
scroll to position [682, 0]
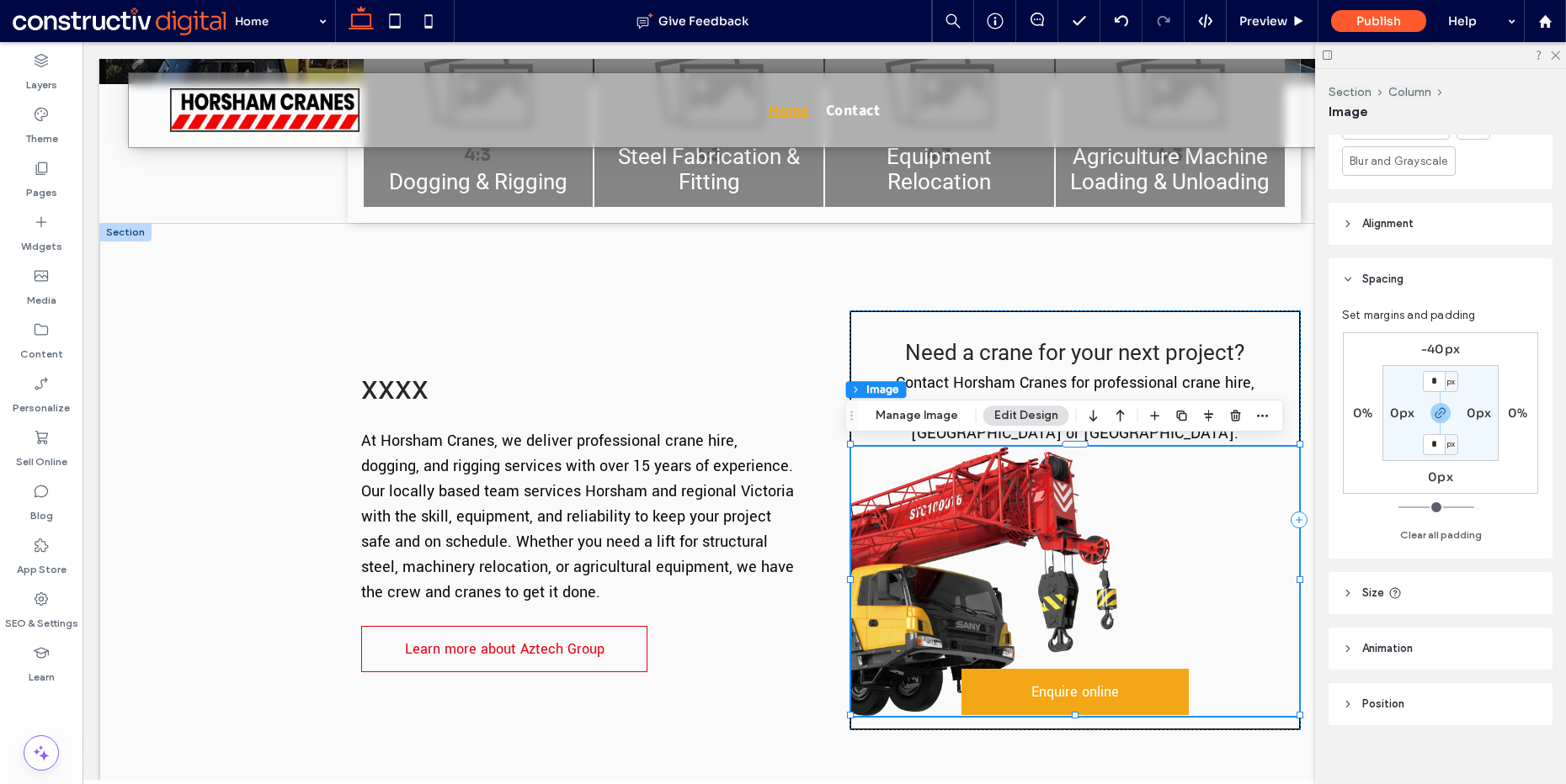
click at [1378, 642] on header "Animation" at bounding box center [1441, 649] width 224 height 42
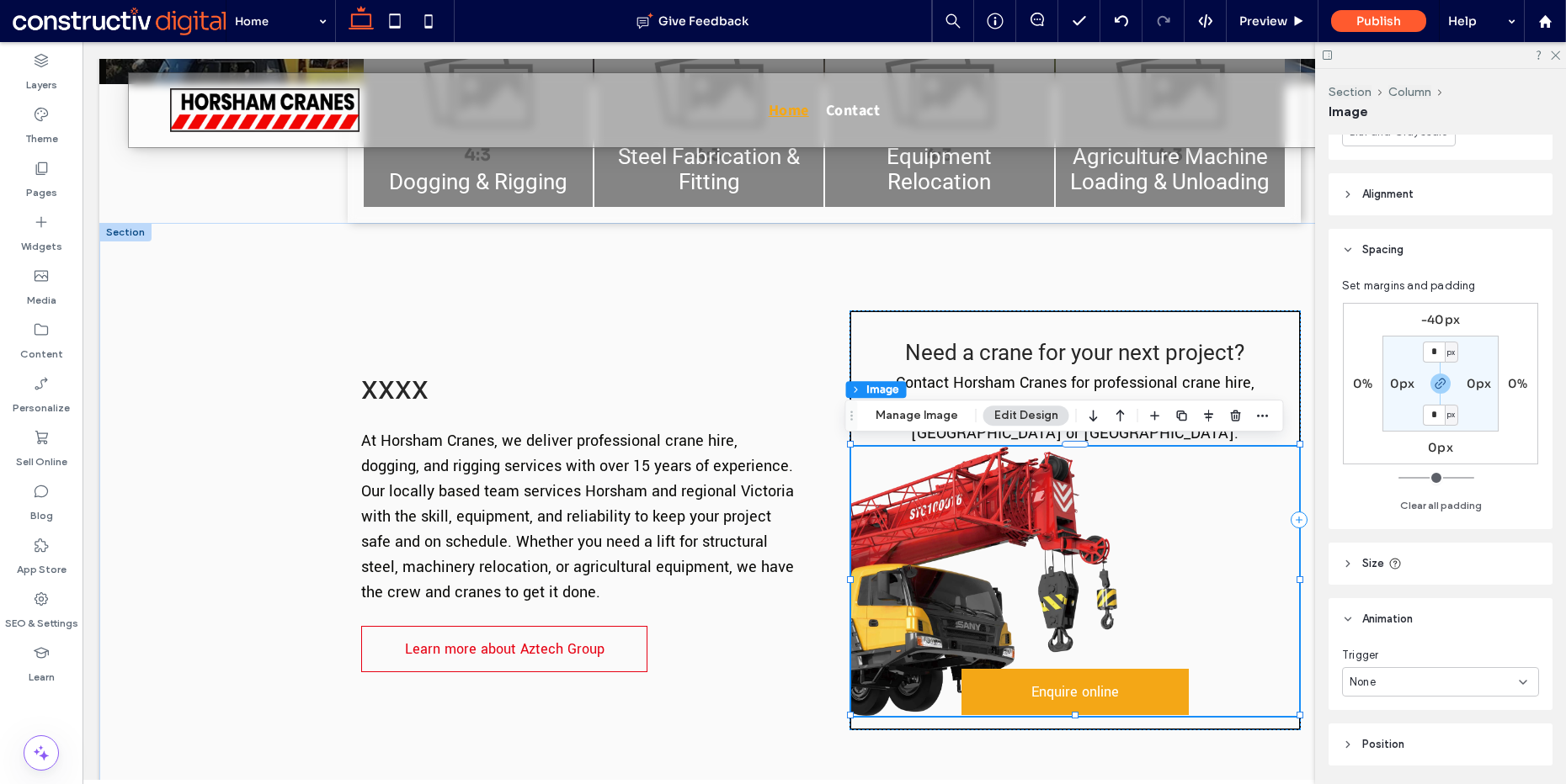
scroll to position [966, 0]
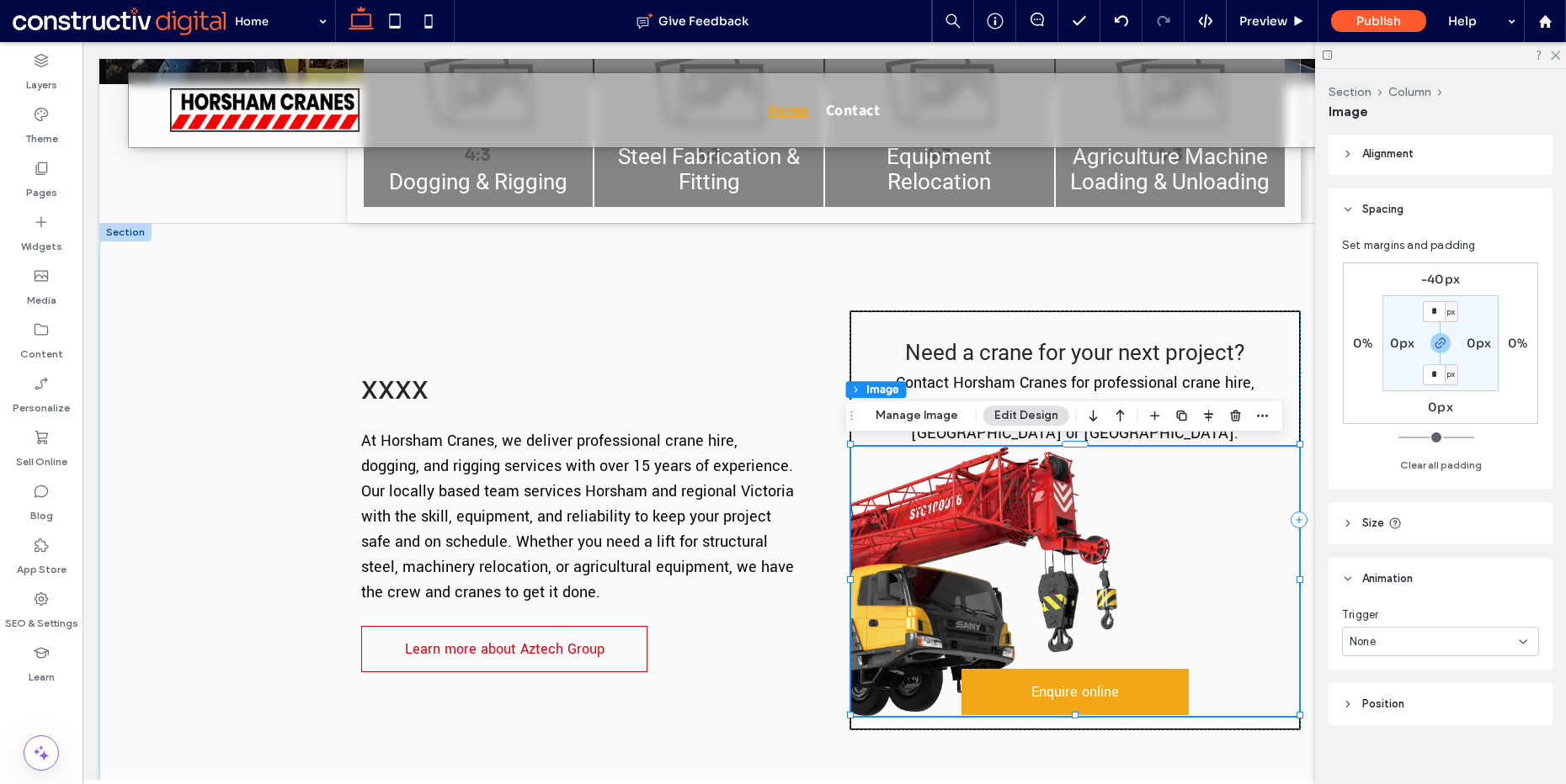
click at [1391, 634] on div "None" at bounding box center [1434, 642] width 169 height 17
click at [1396, 681] on div "Entrance" at bounding box center [1436, 685] width 186 height 29
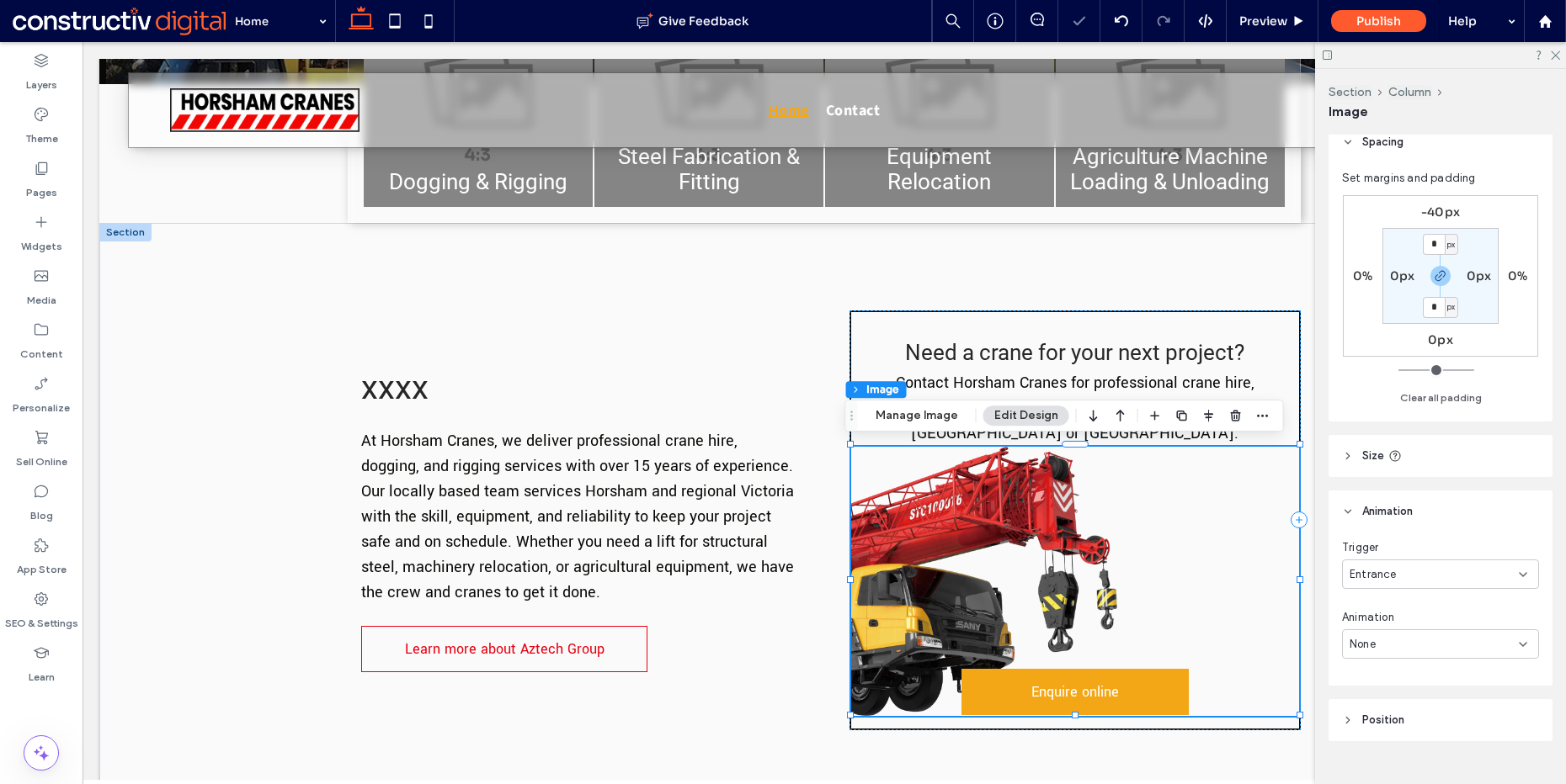
scroll to position [1050, 0]
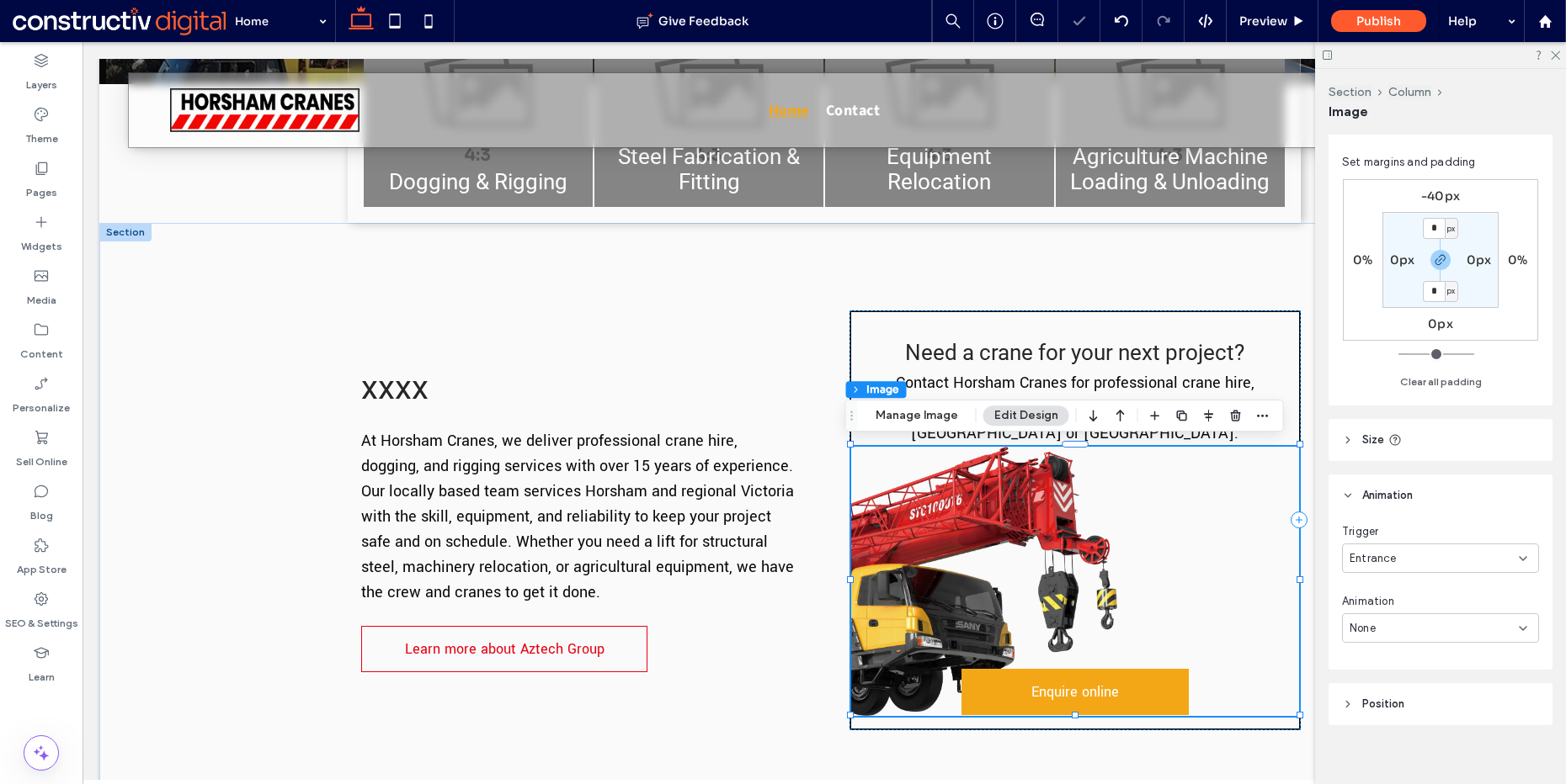
click at [1402, 620] on div "None" at bounding box center [1434, 628] width 169 height 17
click at [1400, 470] on div "Fade In" at bounding box center [1436, 465] width 186 height 29
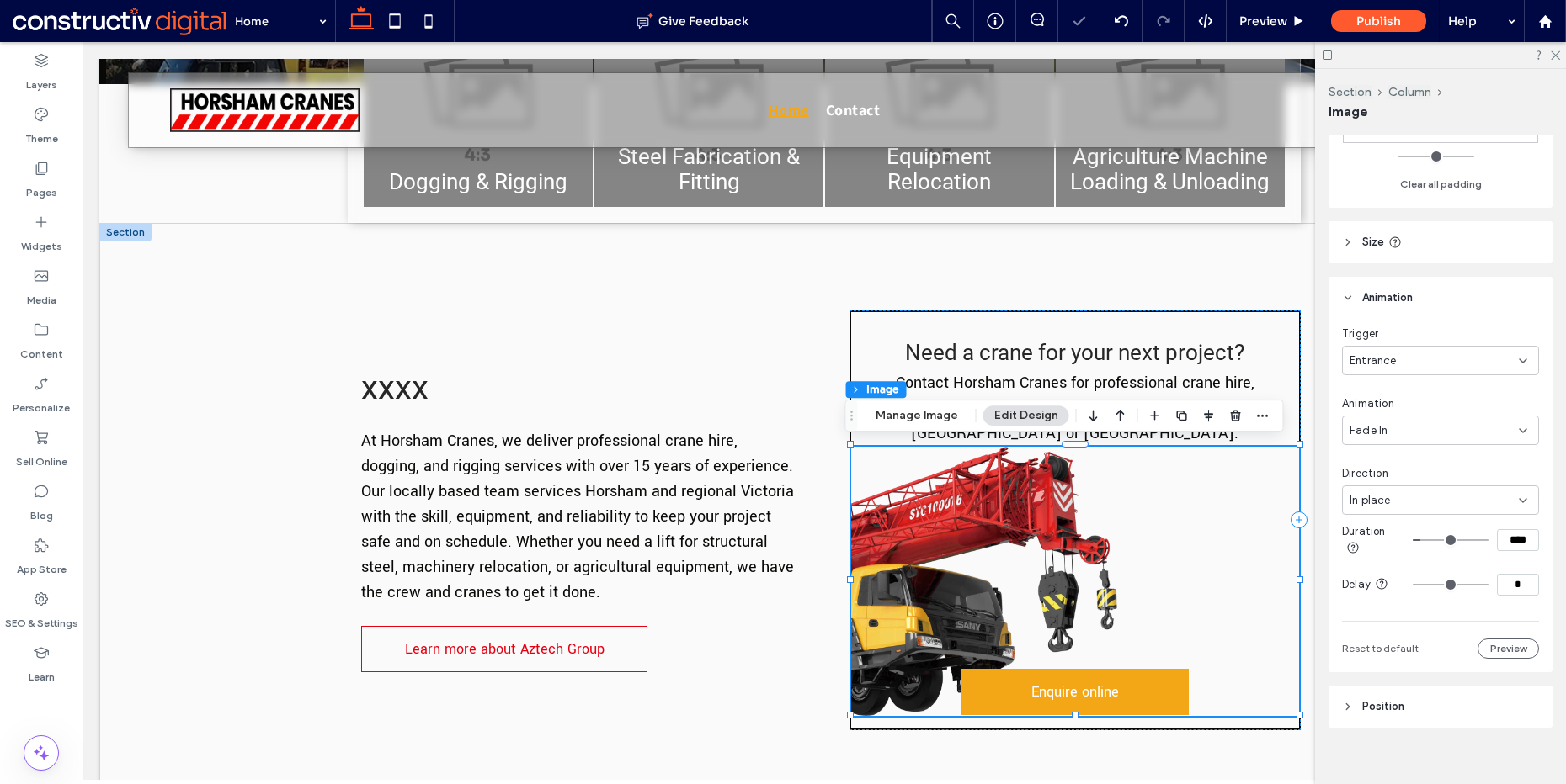
scroll to position [1250, 0]
click at [1394, 419] on div "Fade In" at bounding box center [1434, 427] width 169 height 17
click at [1409, 502] on div "Slide In" at bounding box center [1436, 499] width 186 height 29
click at [1459, 489] on div "From right" at bounding box center [1434, 497] width 169 height 17
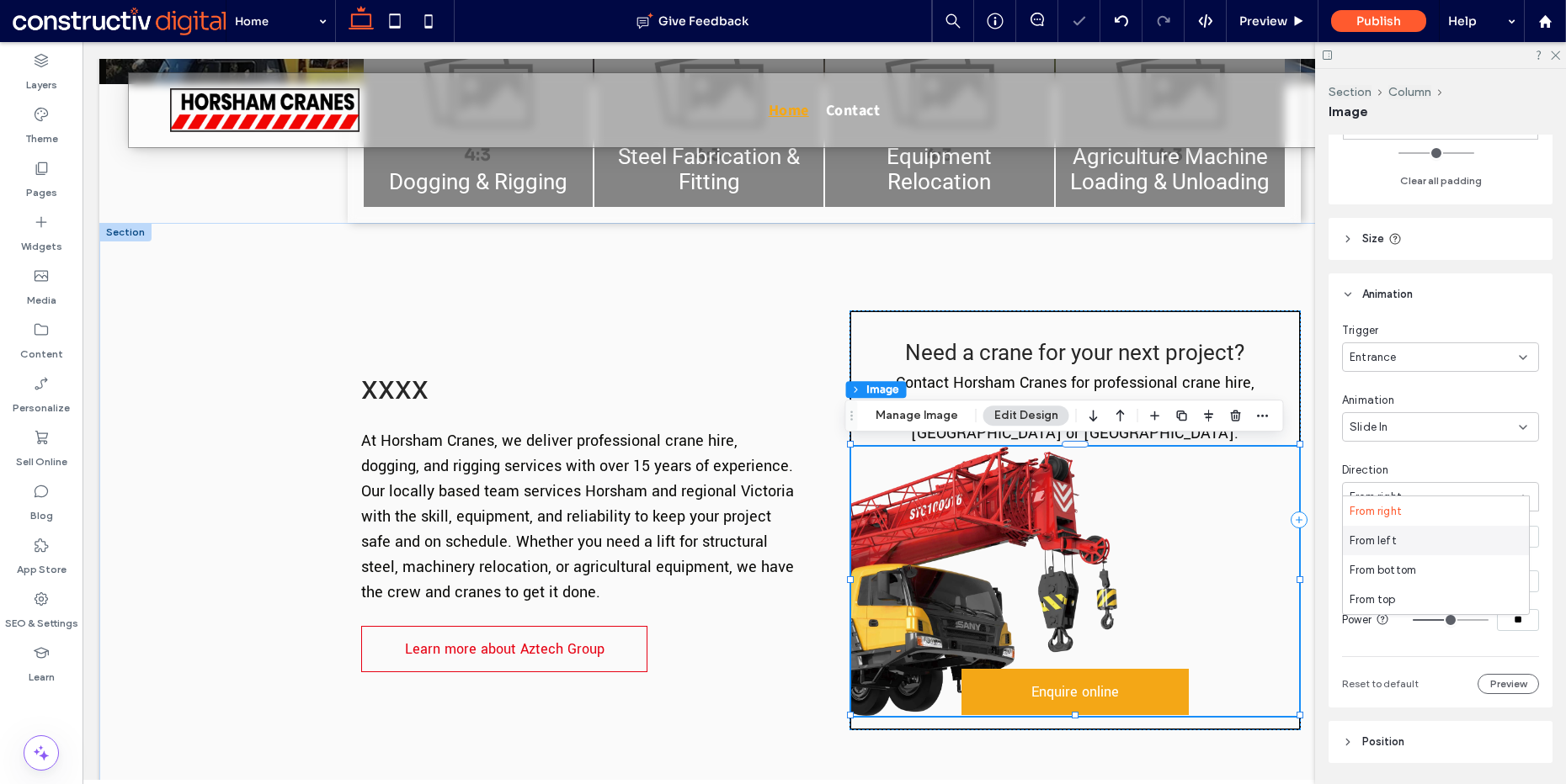
click at [1415, 548] on div "From left" at bounding box center [1436, 540] width 186 height 29
click at [1417, 426] on div "Trigger Entrance Animation Slide In Direction From left Duration **** Delay * P…" at bounding box center [1440, 508] width 197 height 372
click at [1421, 419] on div "Slide In" at bounding box center [1434, 427] width 169 height 17
click at [1424, 536] on div "Bounce In" at bounding box center [1436, 529] width 186 height 29
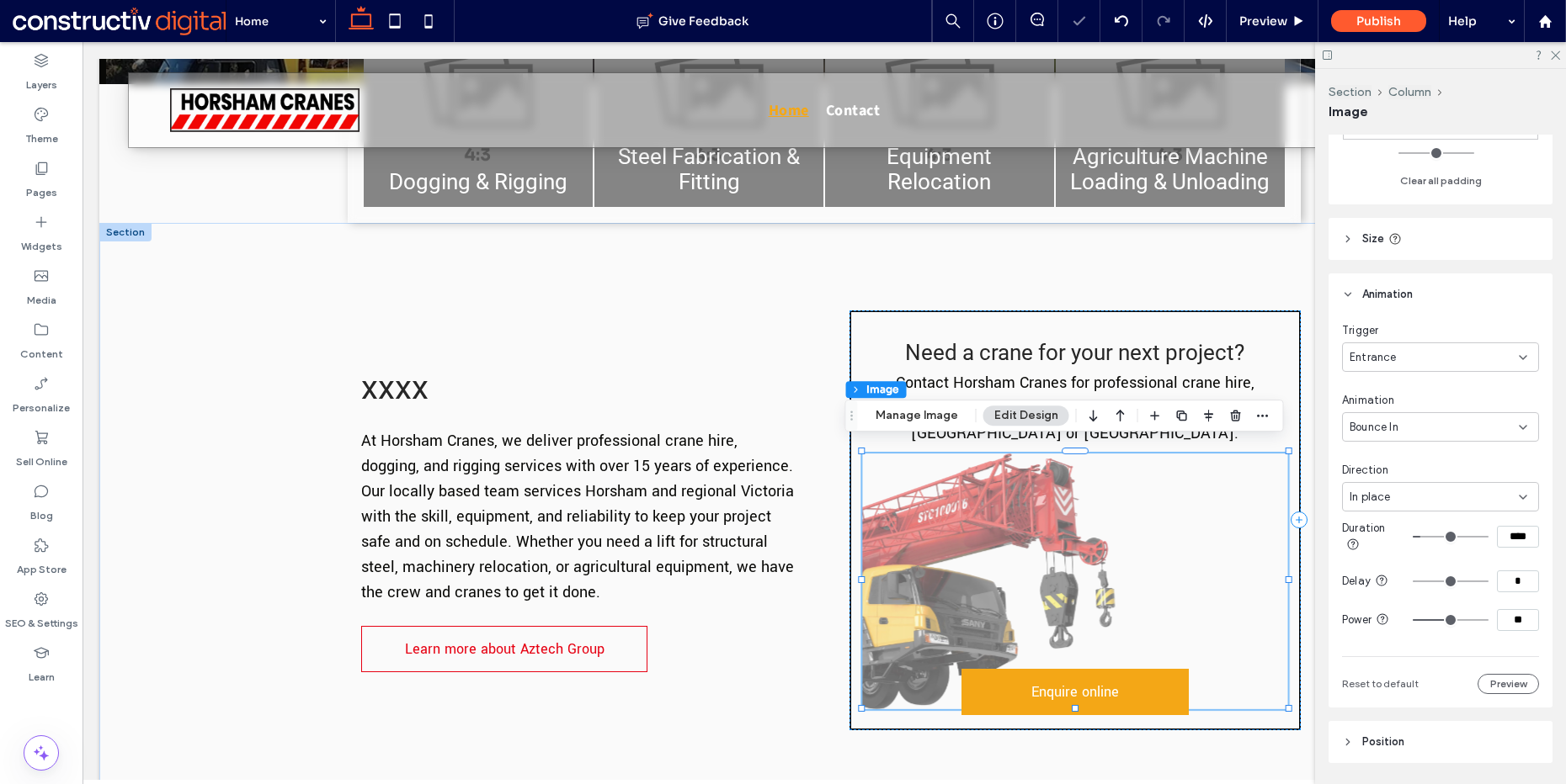
click at [1412, 419] on div "Bounce In" at bounding box center [1434, 427] width 169 height 17
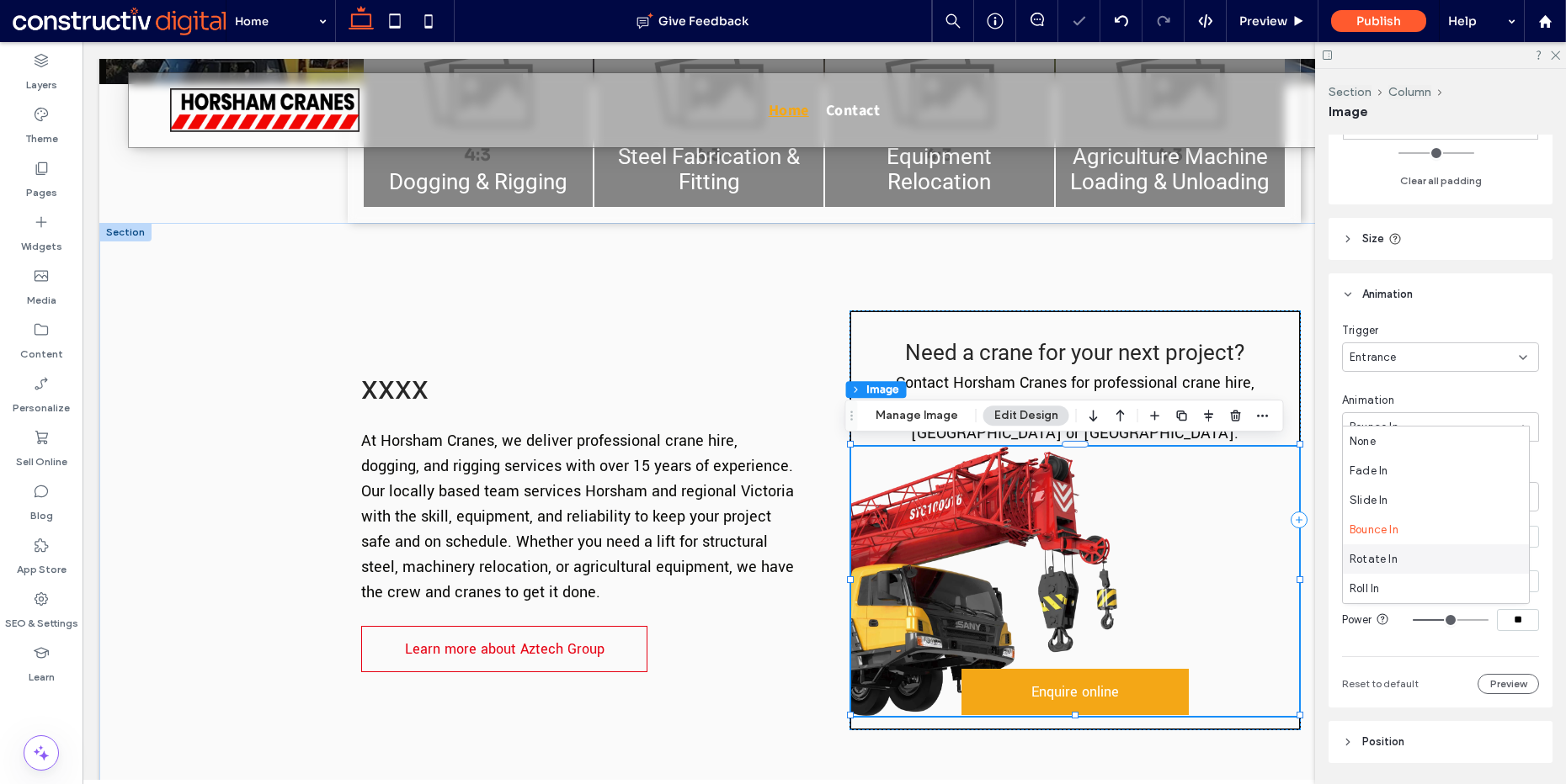
click at [1405, 556] on div "Rotate In" at bounding box center [1436, 558] width 186 height 29
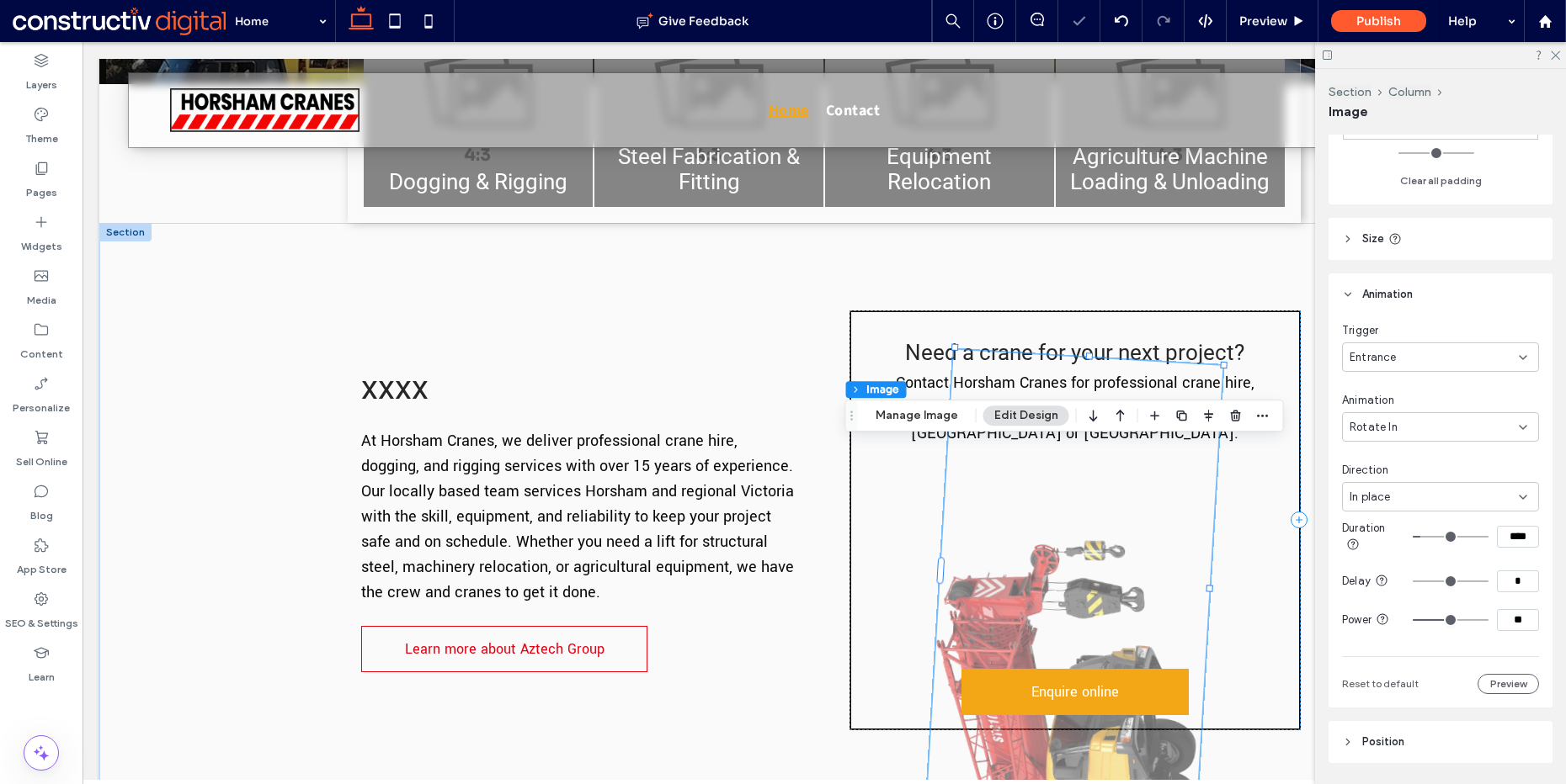
click at [1404, 419] on div "Rotate In" at bounding box center [1434, 427] width 169 height 17
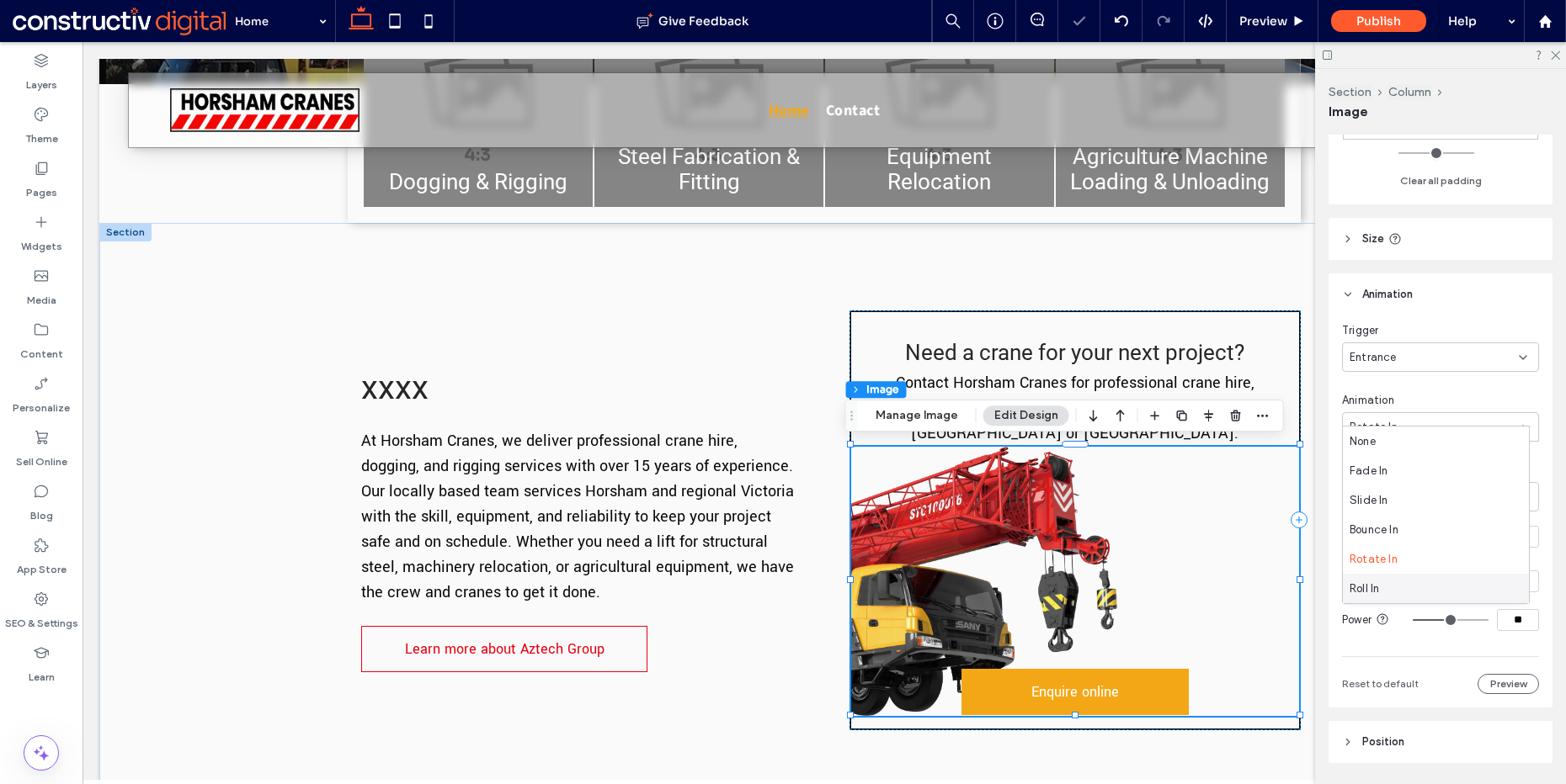
click at [1389, 584] on div "Roll In" at bounding box center [1436, 588] width 186 height 29
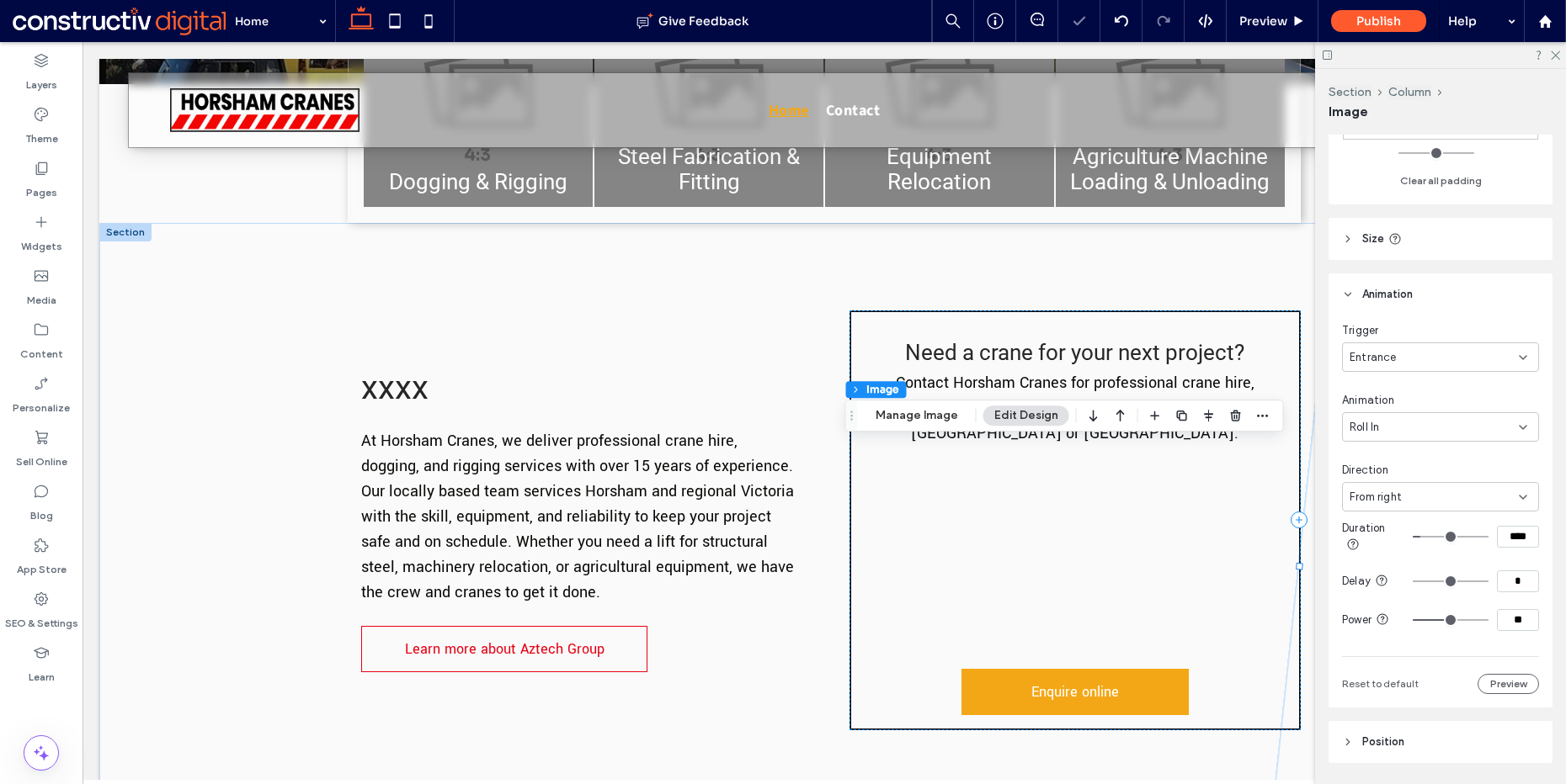
click at [1398, 419] on div "Roll In" at bounding box center [1434, 427] width 169 height 17
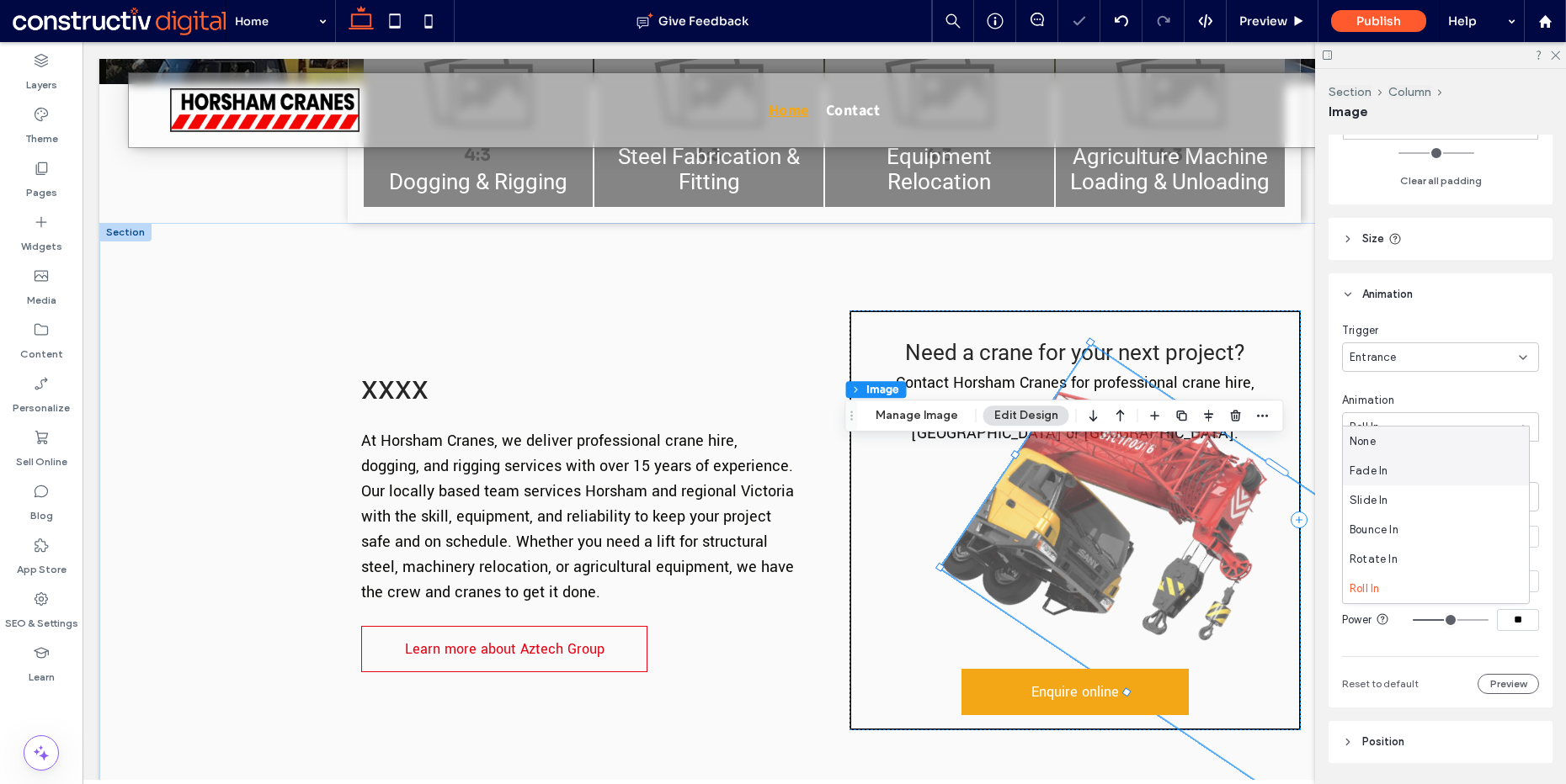
click at [1399, 449] on div "None" at bounding box center [1436, 440] width 186 height 29
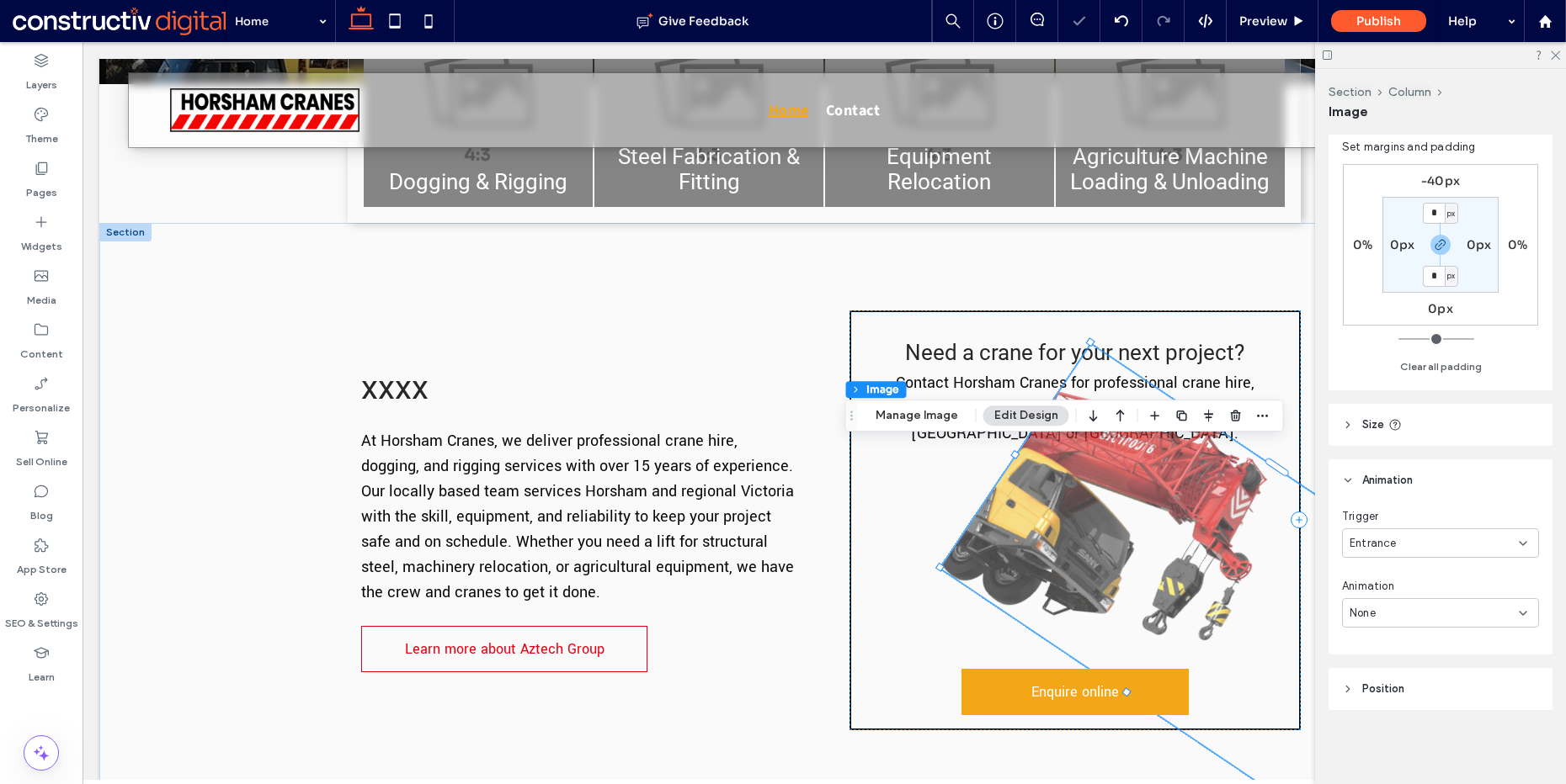
scroll to position [1050, 0]
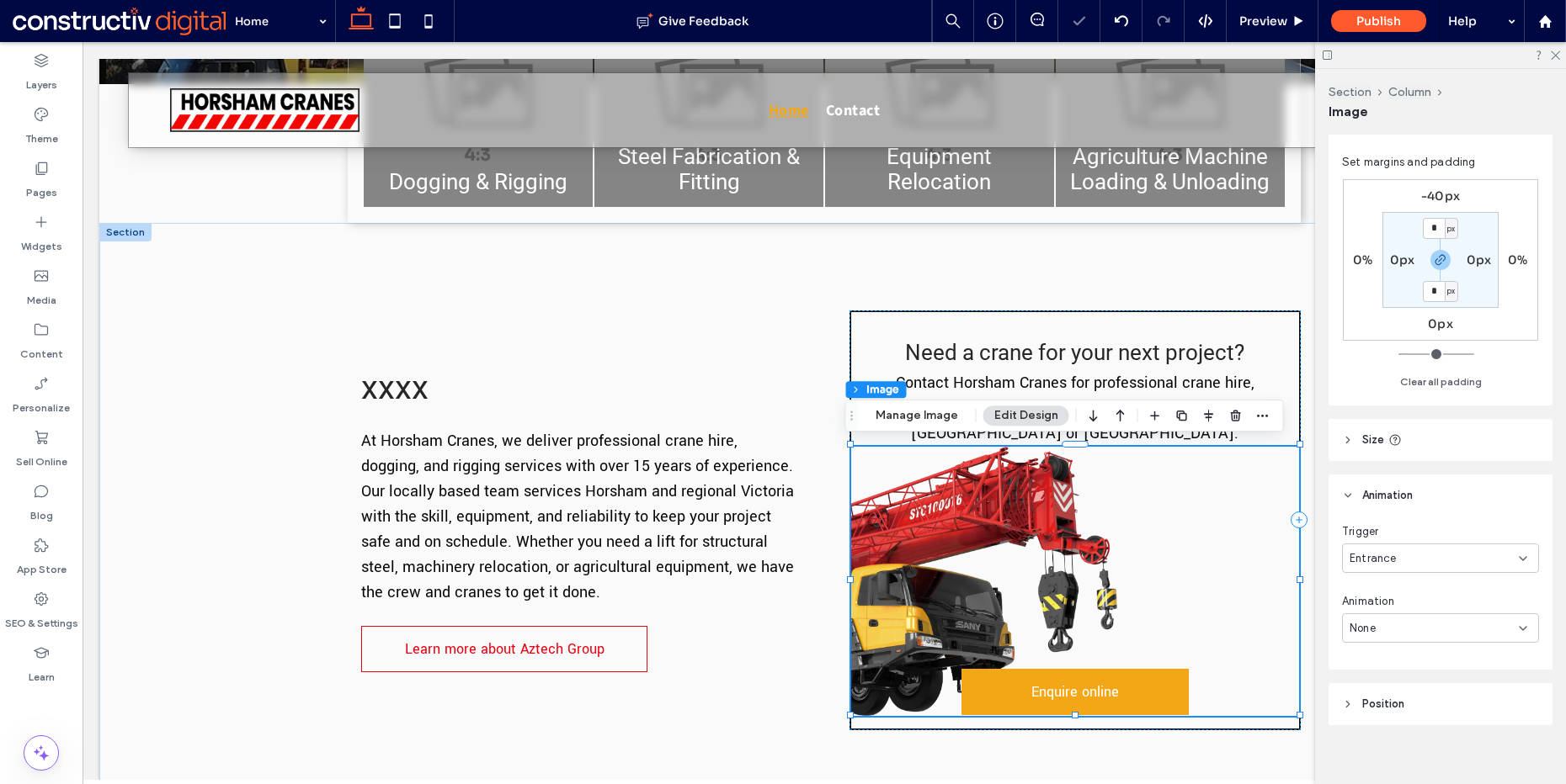
click at [1389, 620] on div "None" at bounding box center [1434, 628] width 169 height 17
click at [1388, 466] on div "Fade In" at bounding box center [1436, 465] width 186 height 29
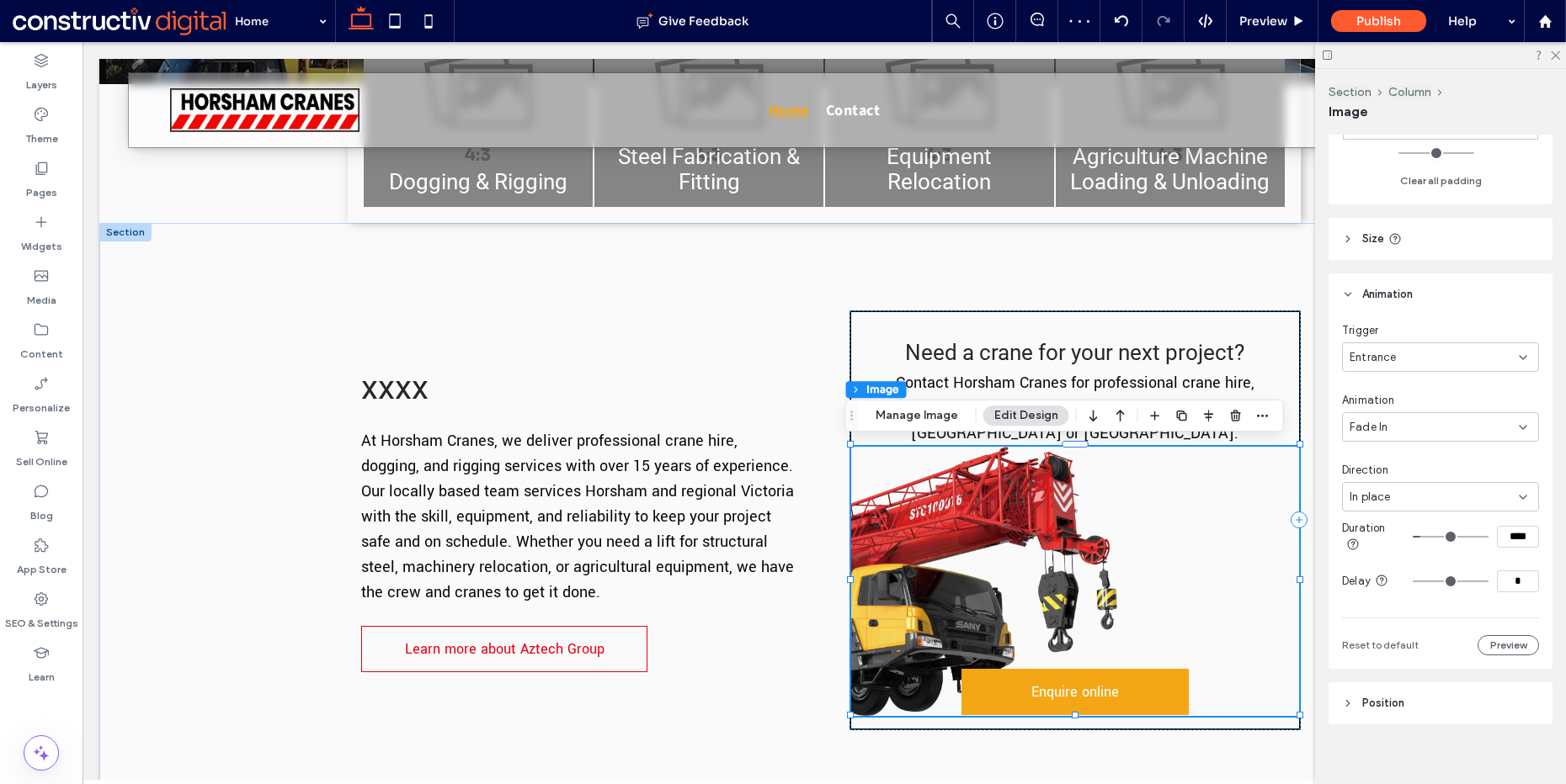
click at [1394, 350] on span "Entrance" at bounding box center [1373, 358] width 47 height 17
click at [1393, 433] on div "Scroll" at bounding box center [1436, 429] width 186 height 29
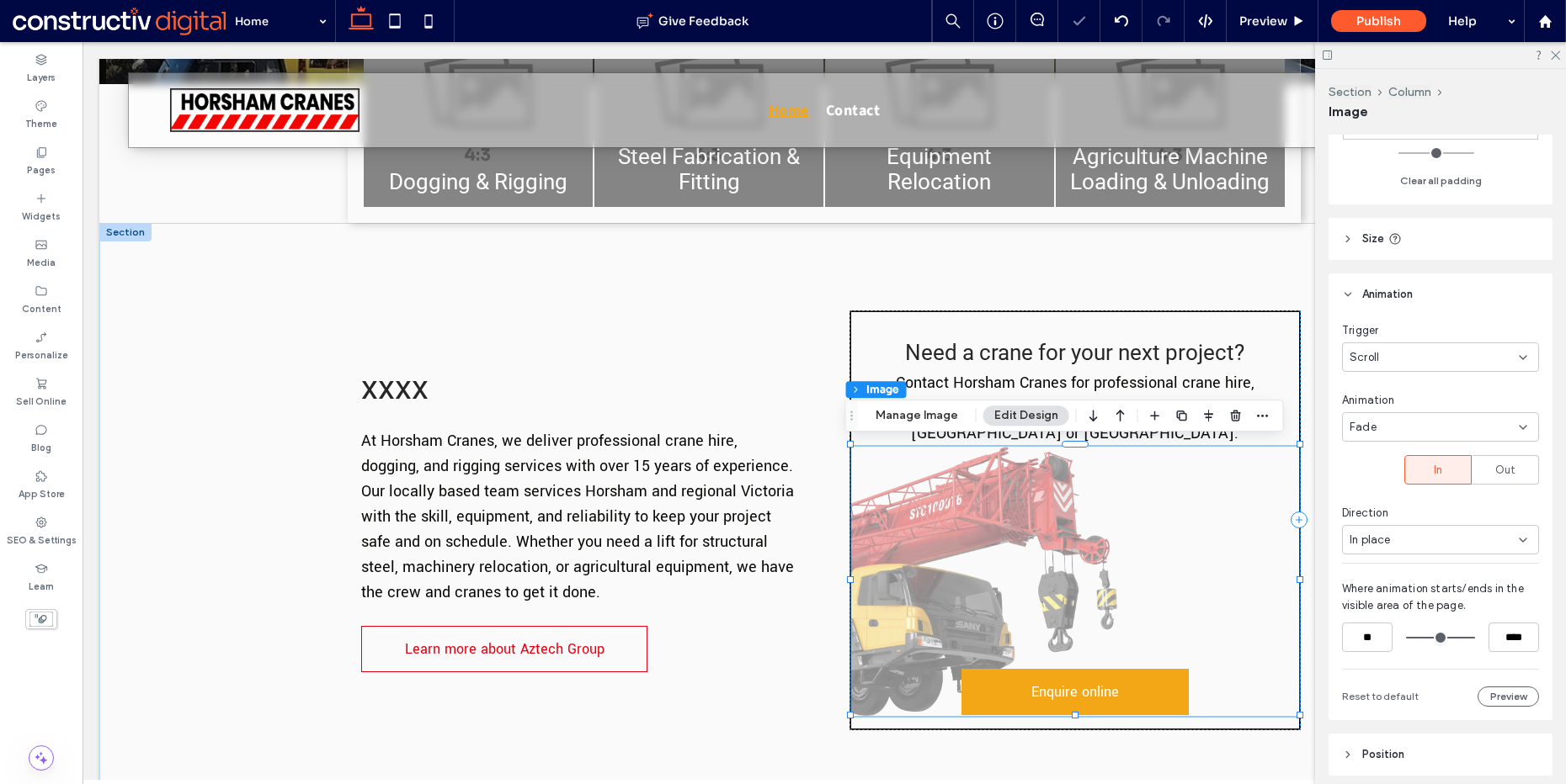
click at [1391, 419] on div "Fade" at bounding box center [1434, 427] width 169 height 17
click at [1386, 502] on div "Slide" at bounding box center [1436, 499] width 186 height 29
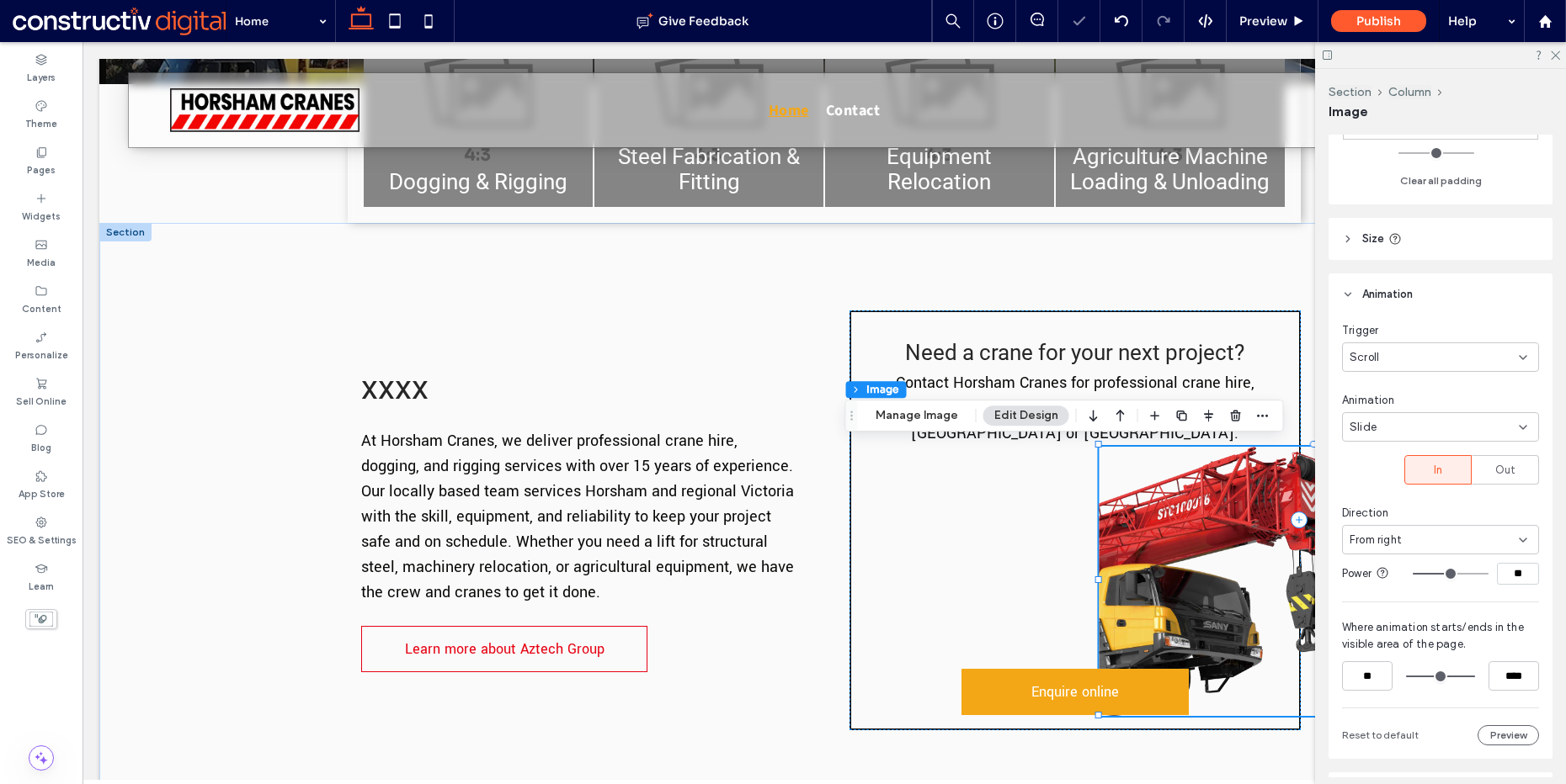
click at [1427, 532] on div "From right" at bounding box center [1434, 540] width 169 height 17
click at [1405, 609] on span "From bottom" at bounding box center [1383, 613] width 67 height 17
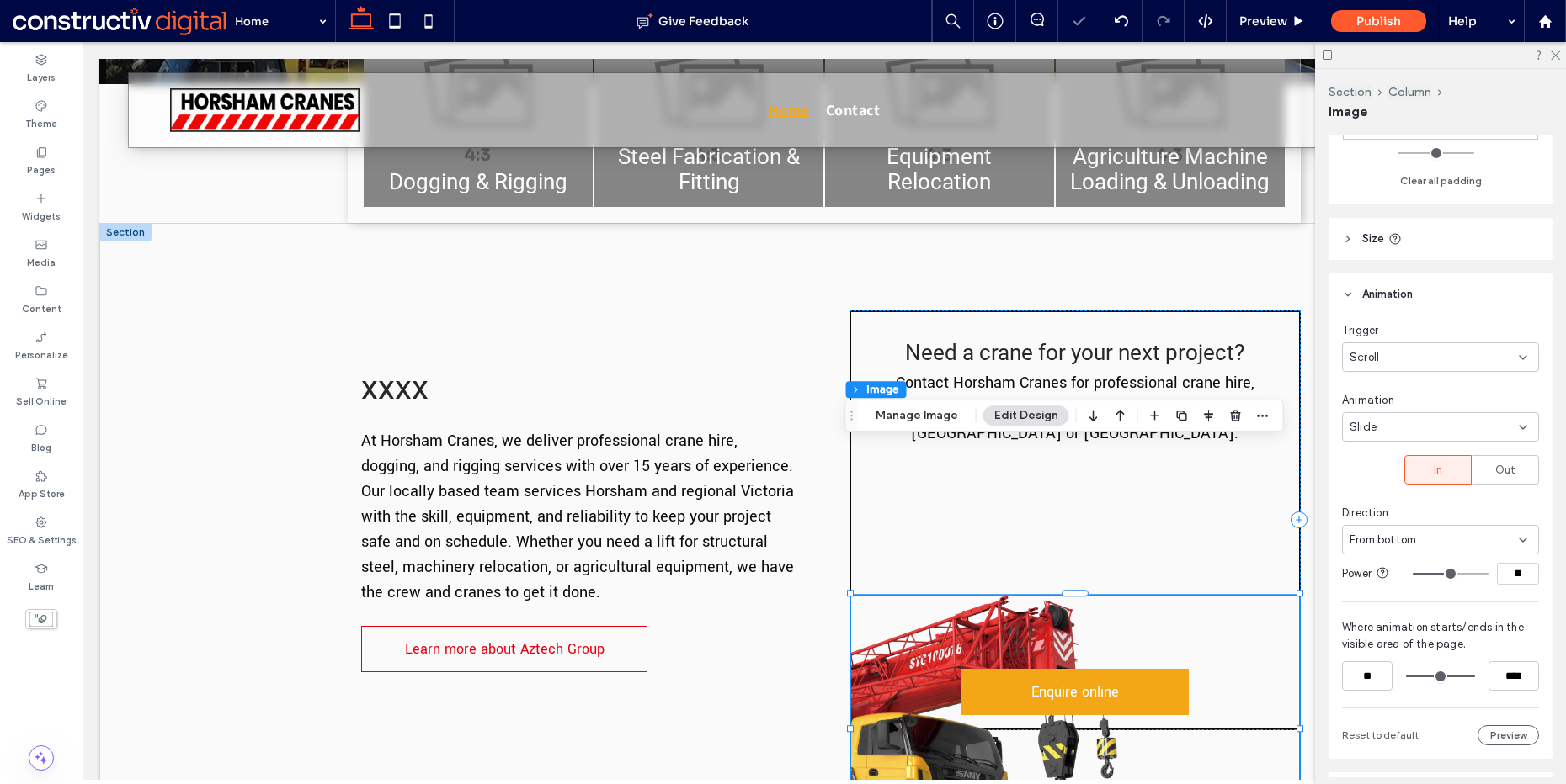
type input "**"
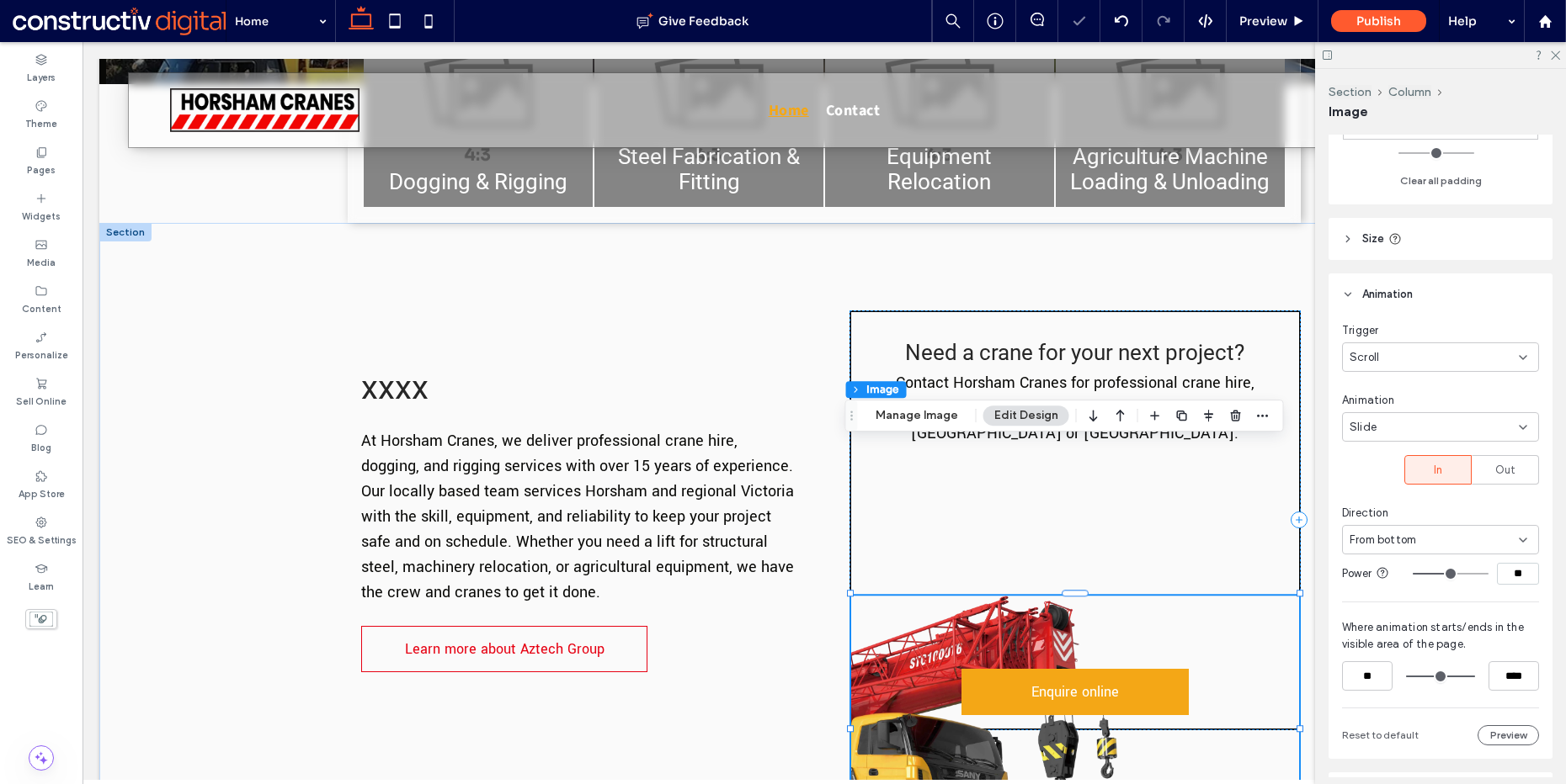
type input "**"
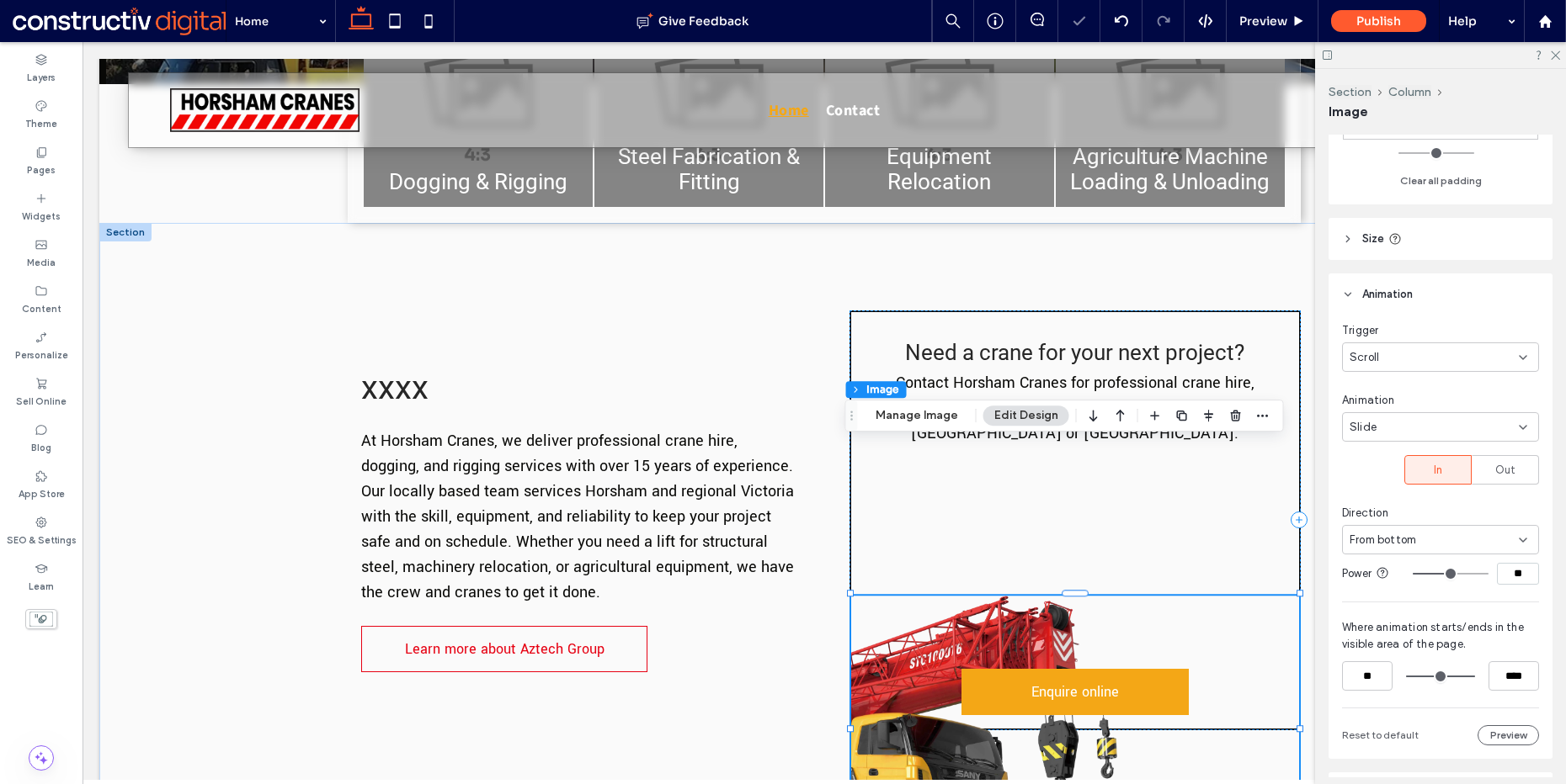
type input "**"
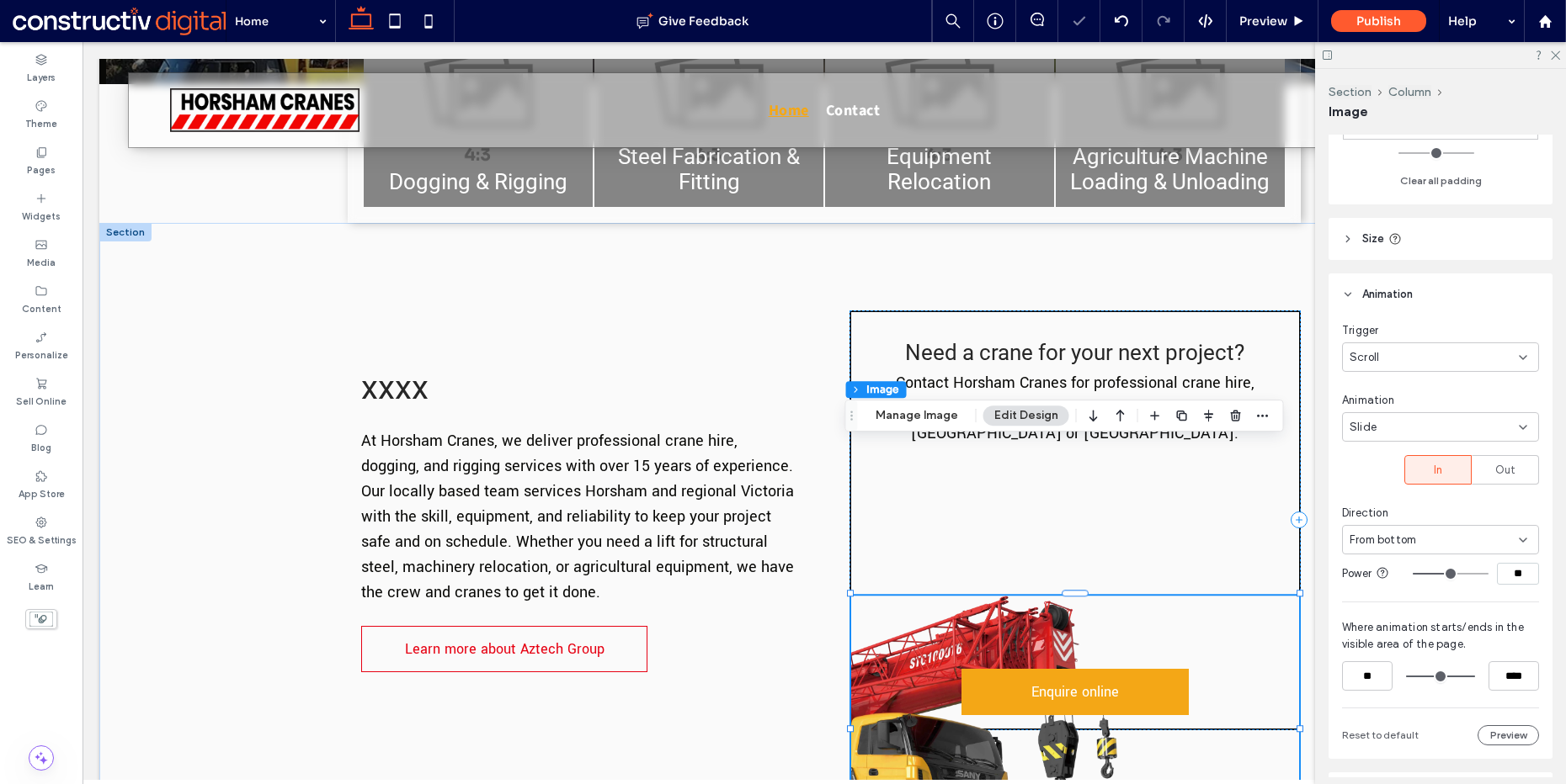
type input "**"
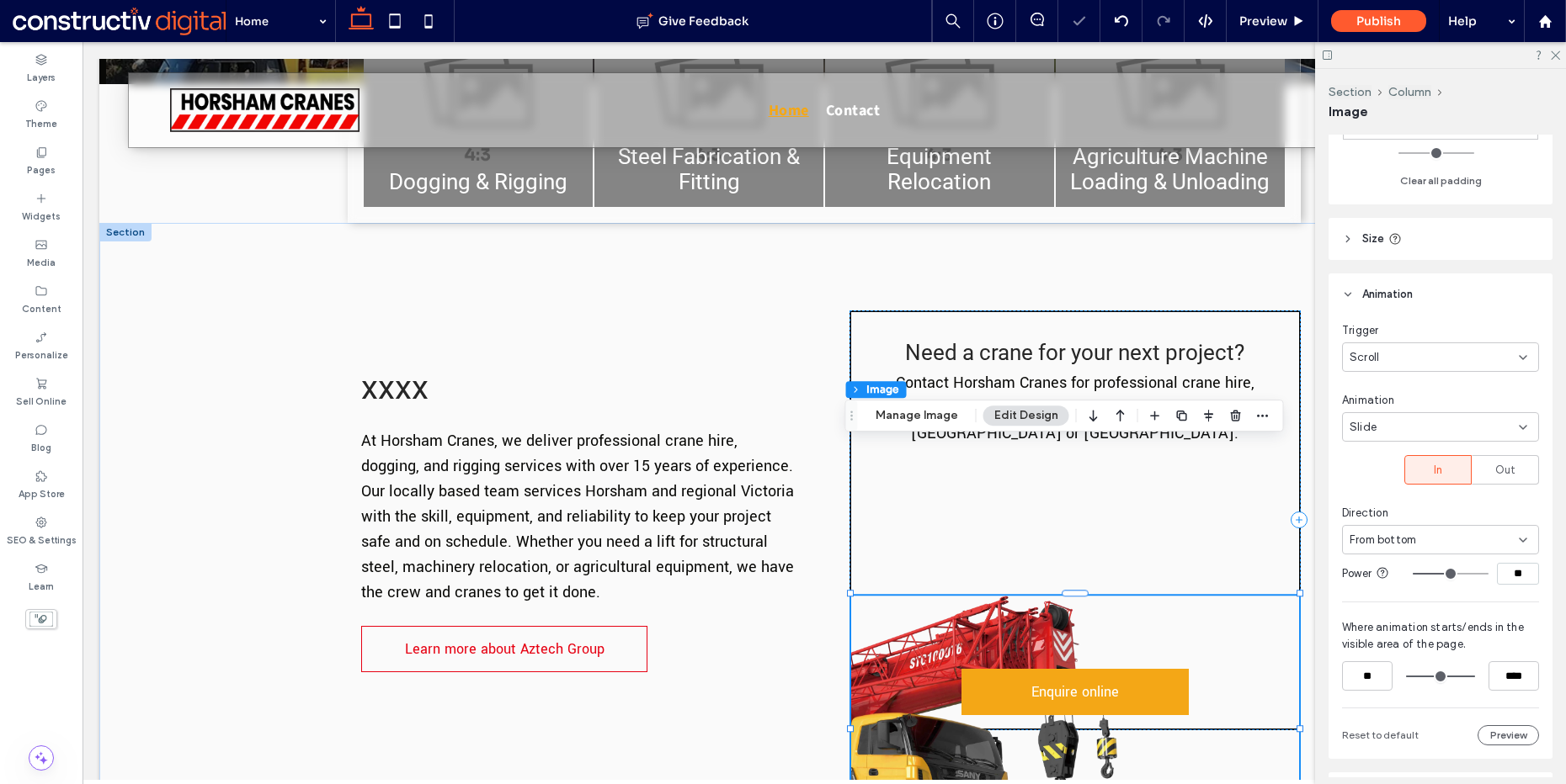
type input "**"
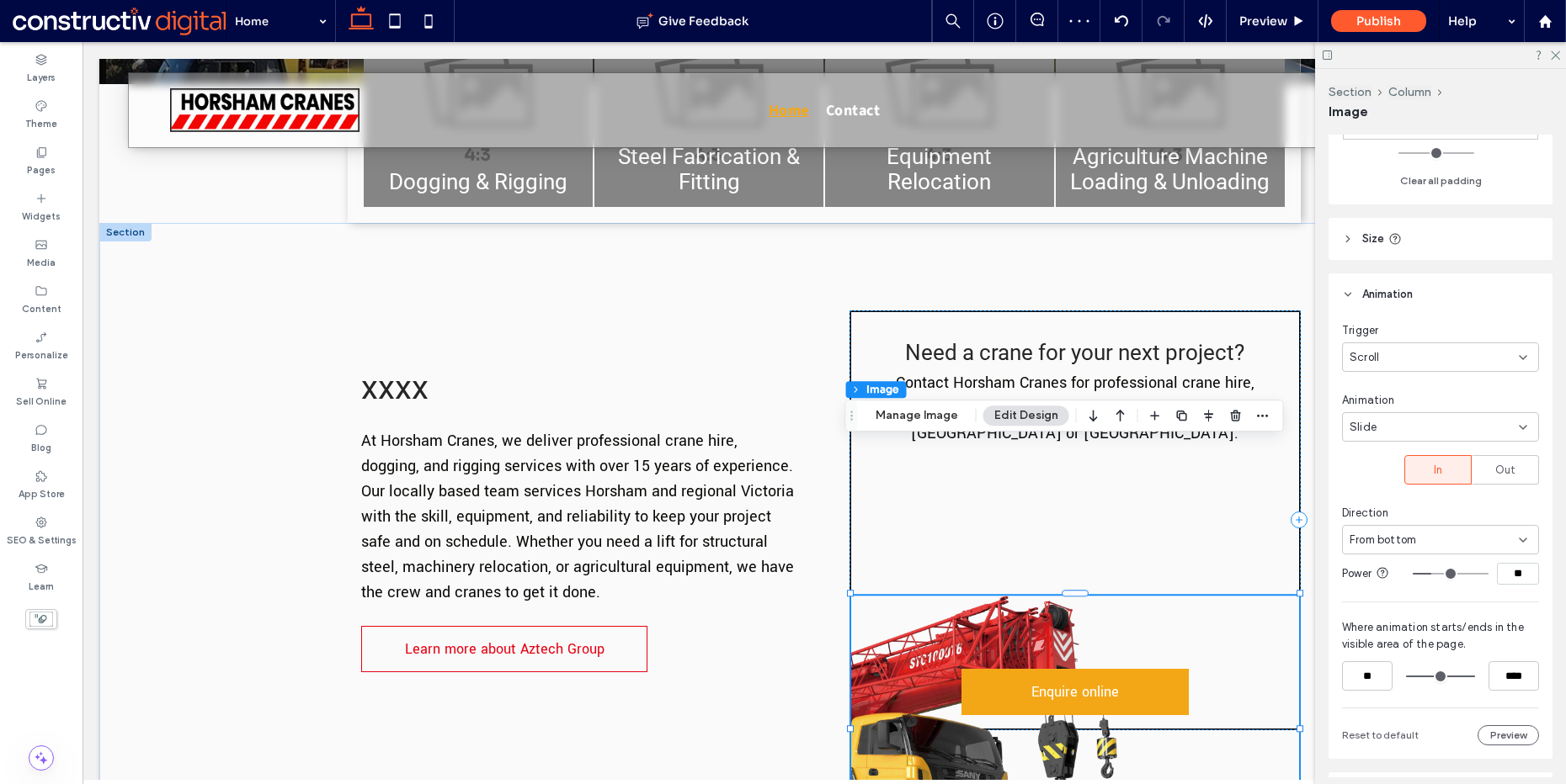
type input "**"
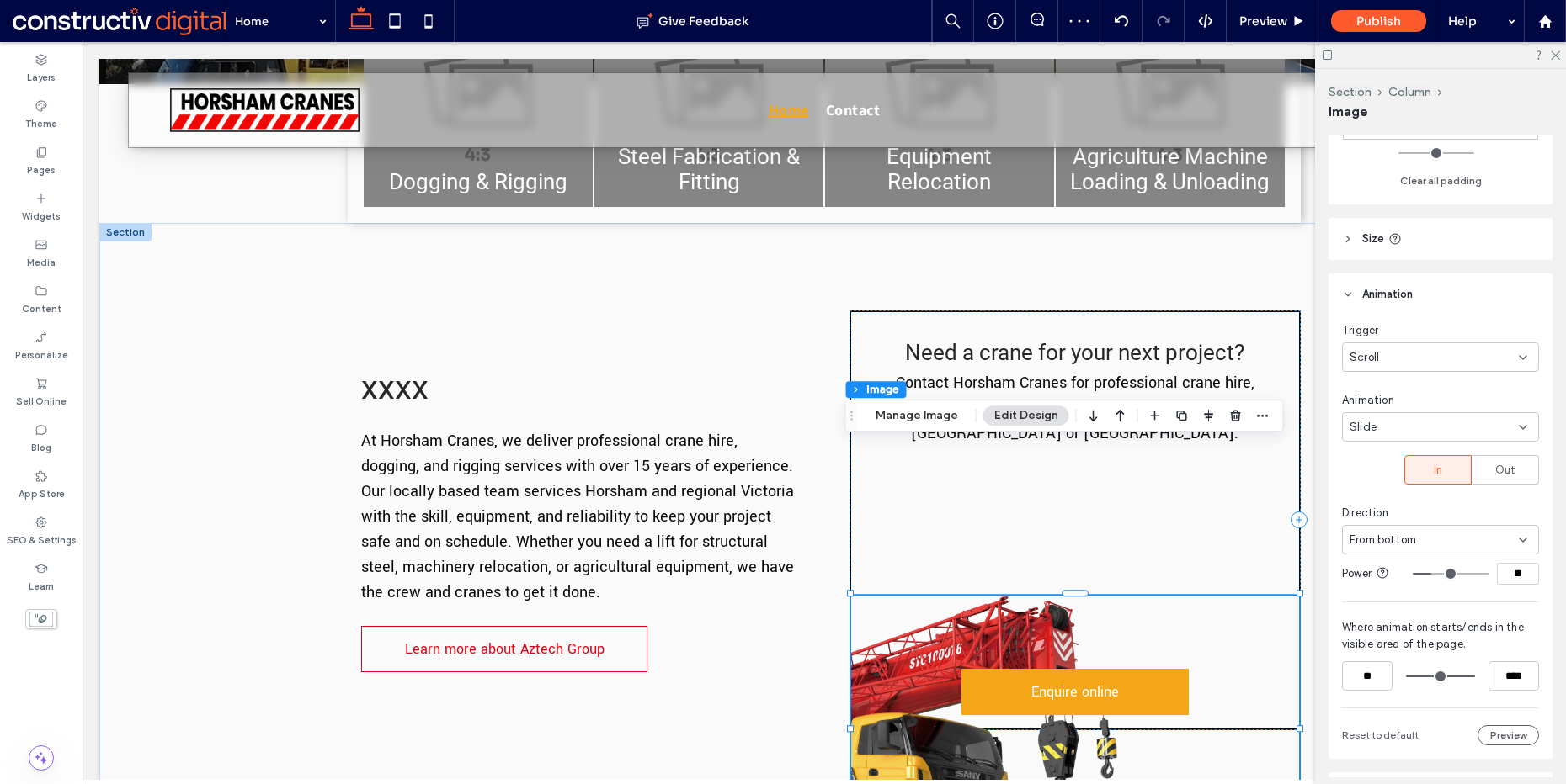
type input "**"
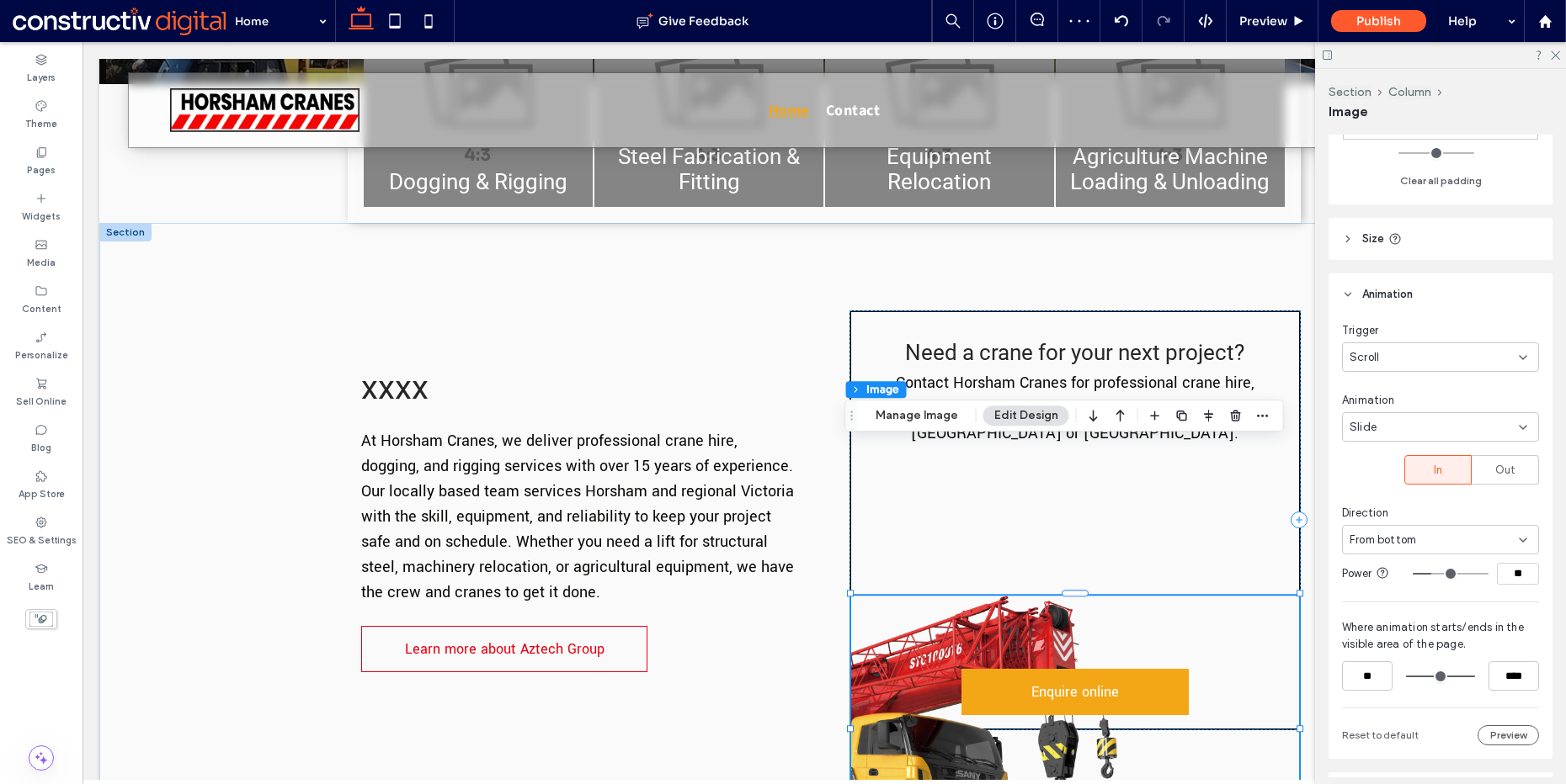
type input "**"
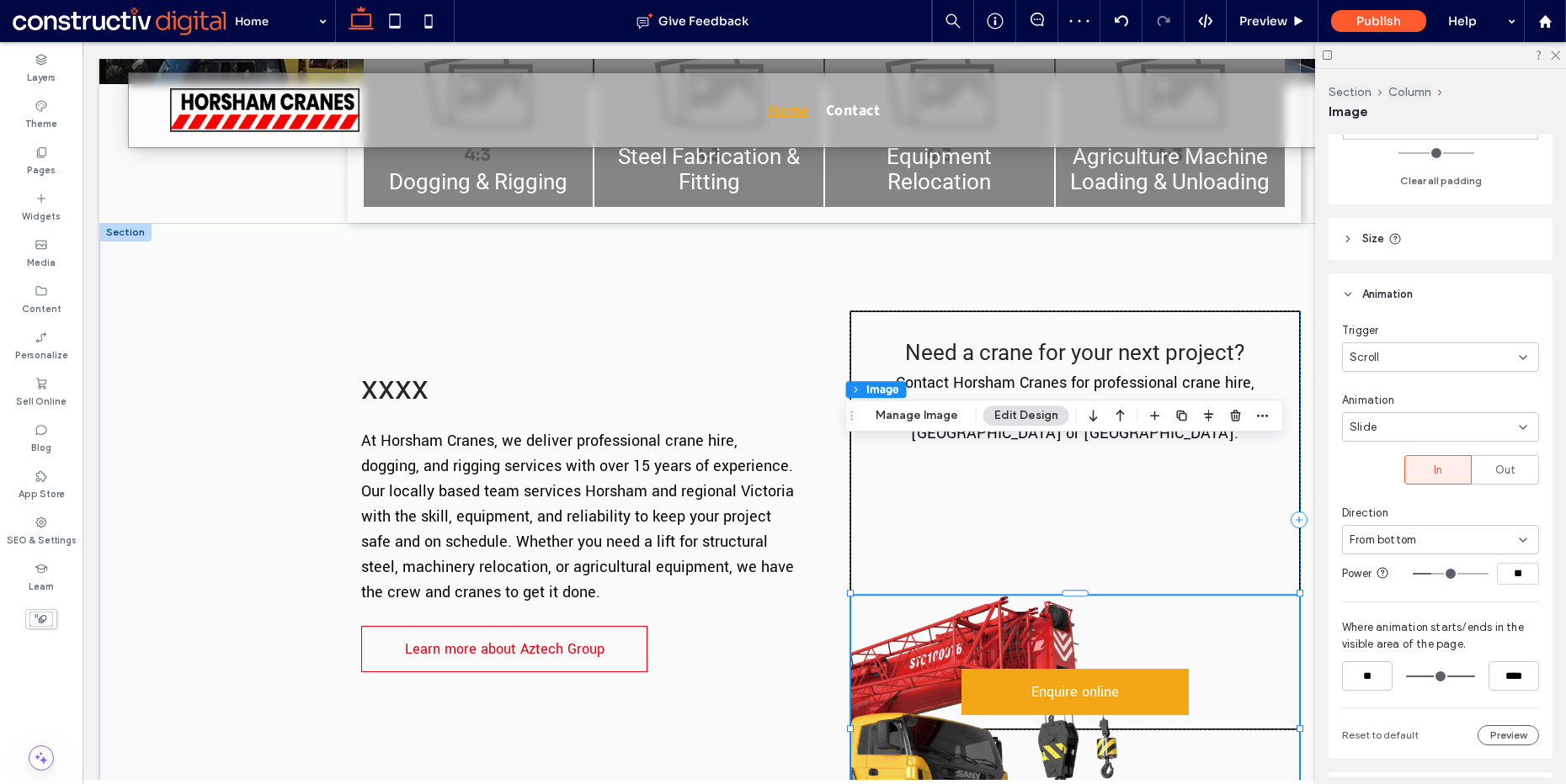
type input "**"
drag, startPoint x: 1442, startPoint y: 560, endPoint x: 1417, endPoint y: 562, distance: 25.1
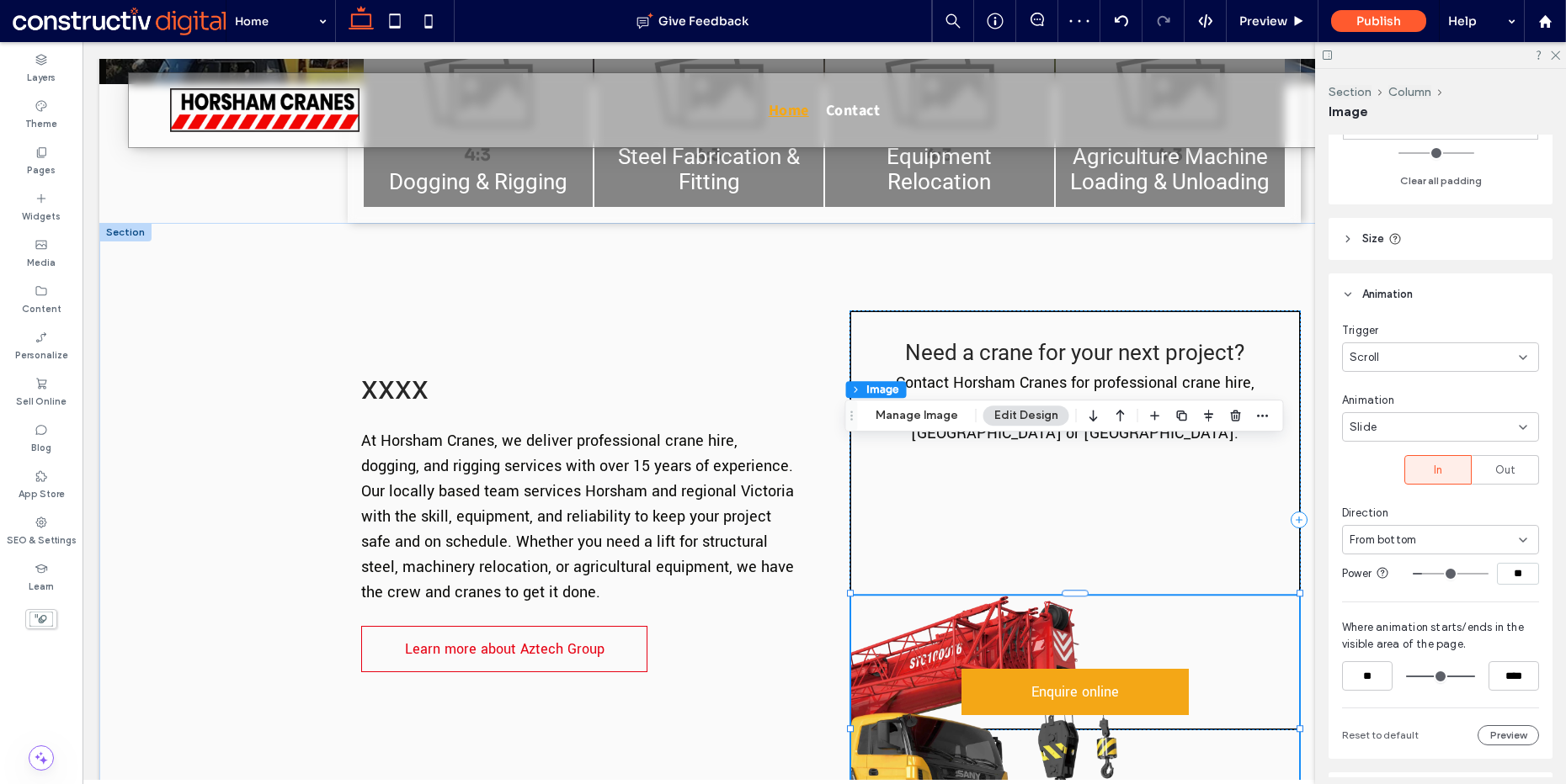
click at [1417, 573] on input "range" at bounding box center [1451, 574] width 76 height 2
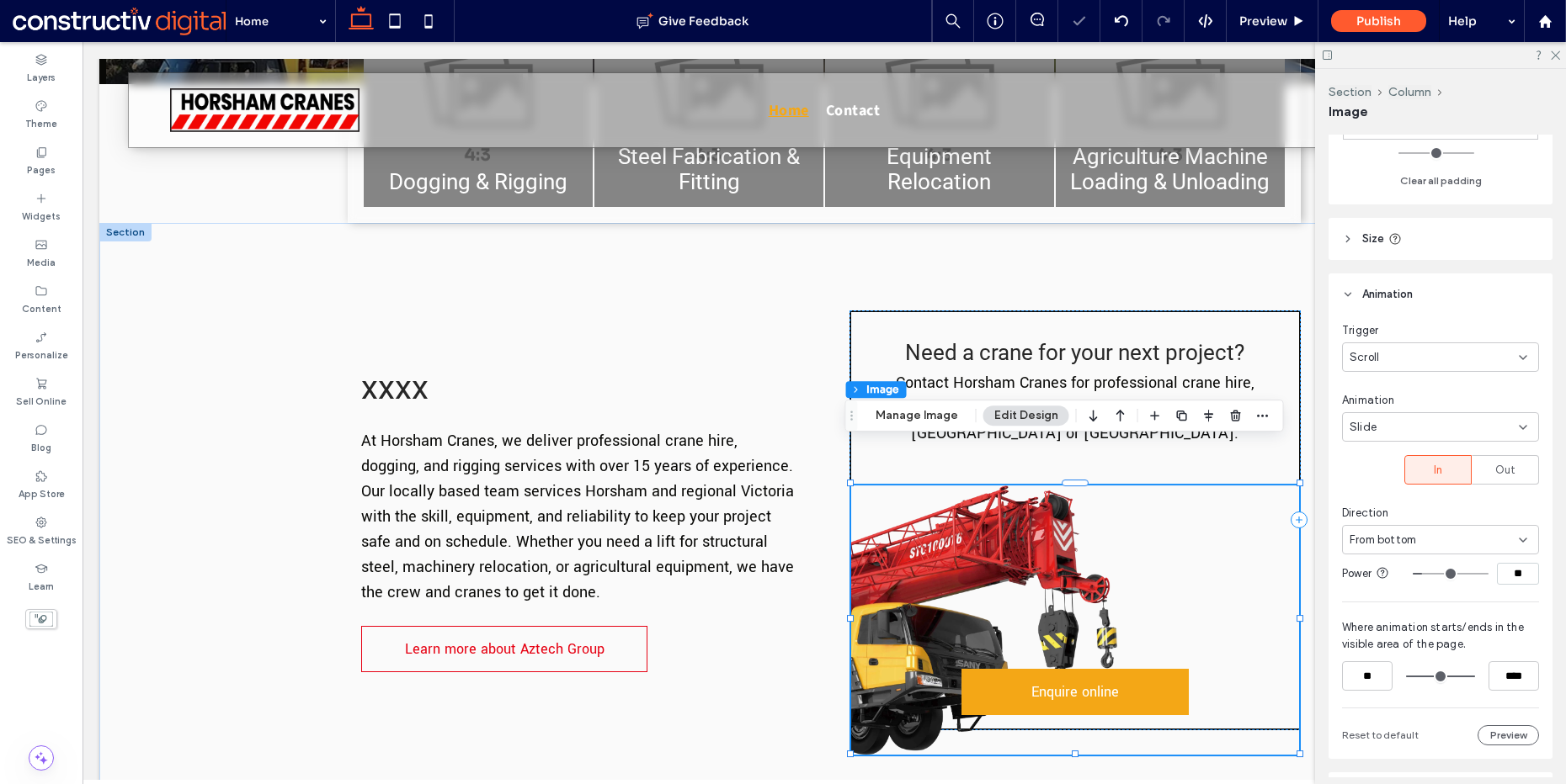
type input "**"
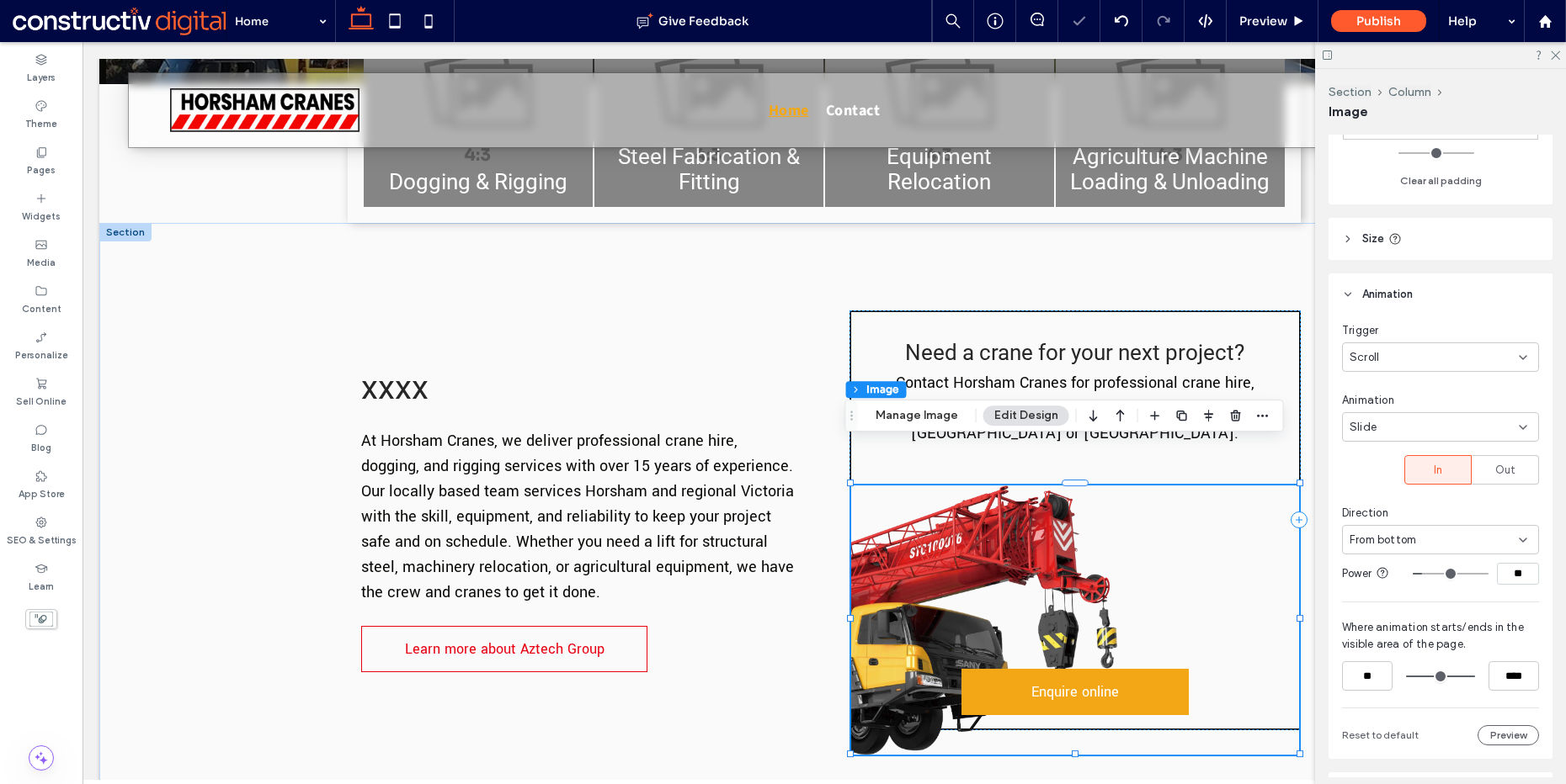
type input "**"
type input "*"
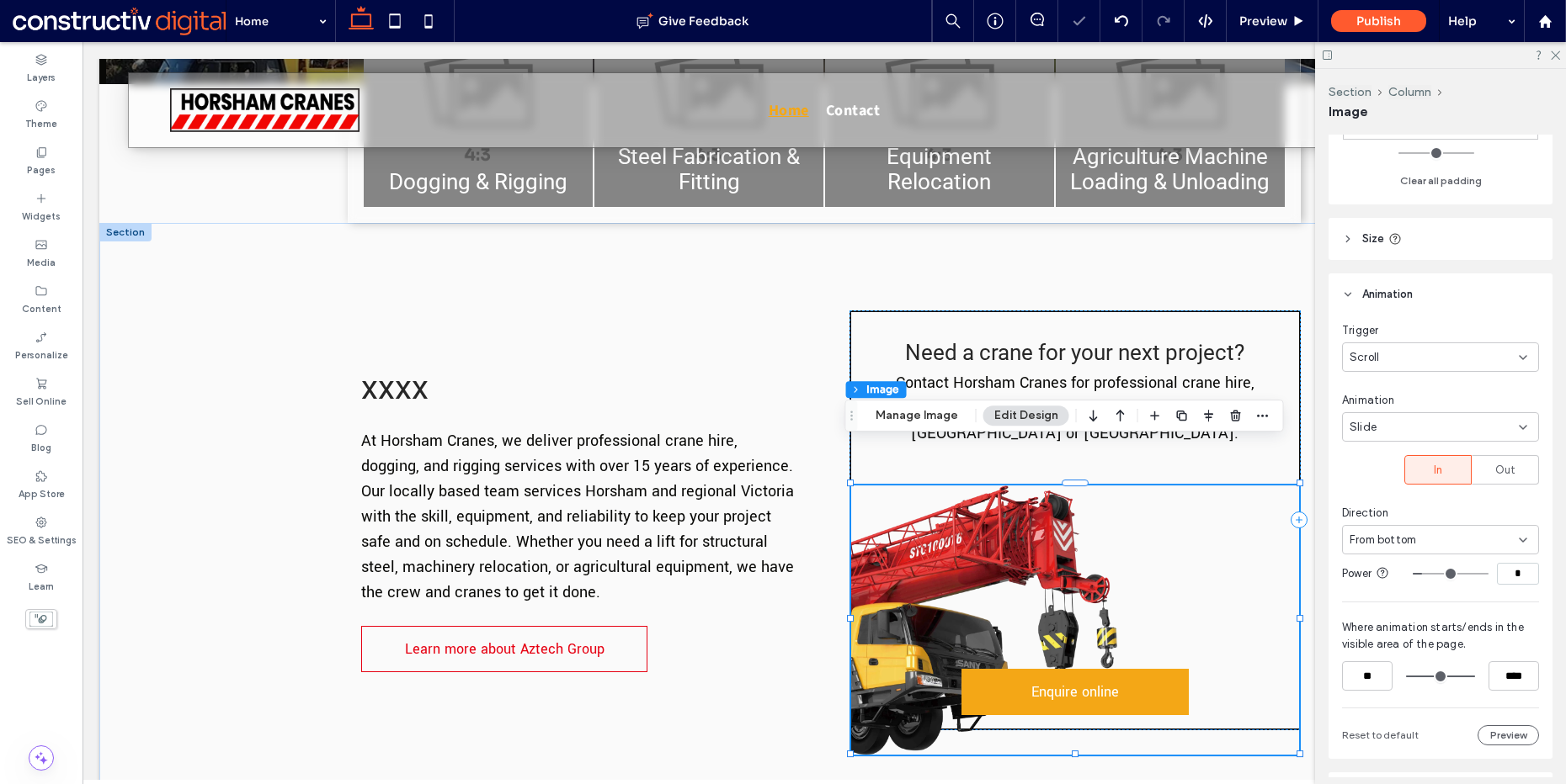
type input "*"
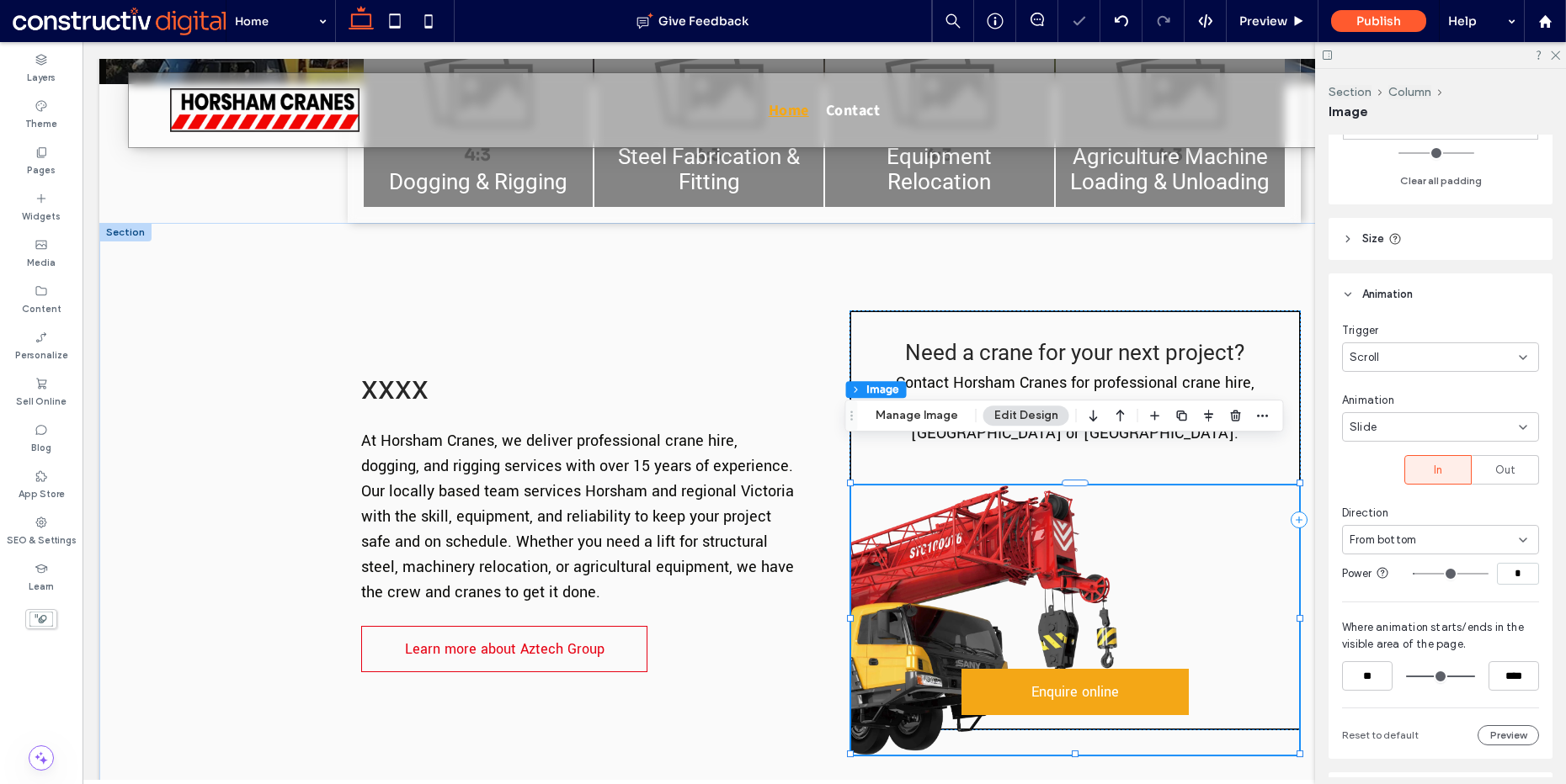
type input "*"
drag, startPoint x: 1417, startPoint y: 560, endPoint x: 1405, endPoint y: 559, distance: 12.0
click at [1413, 573] on input "range" at bounding box center [1451, 574] width 76 height 2
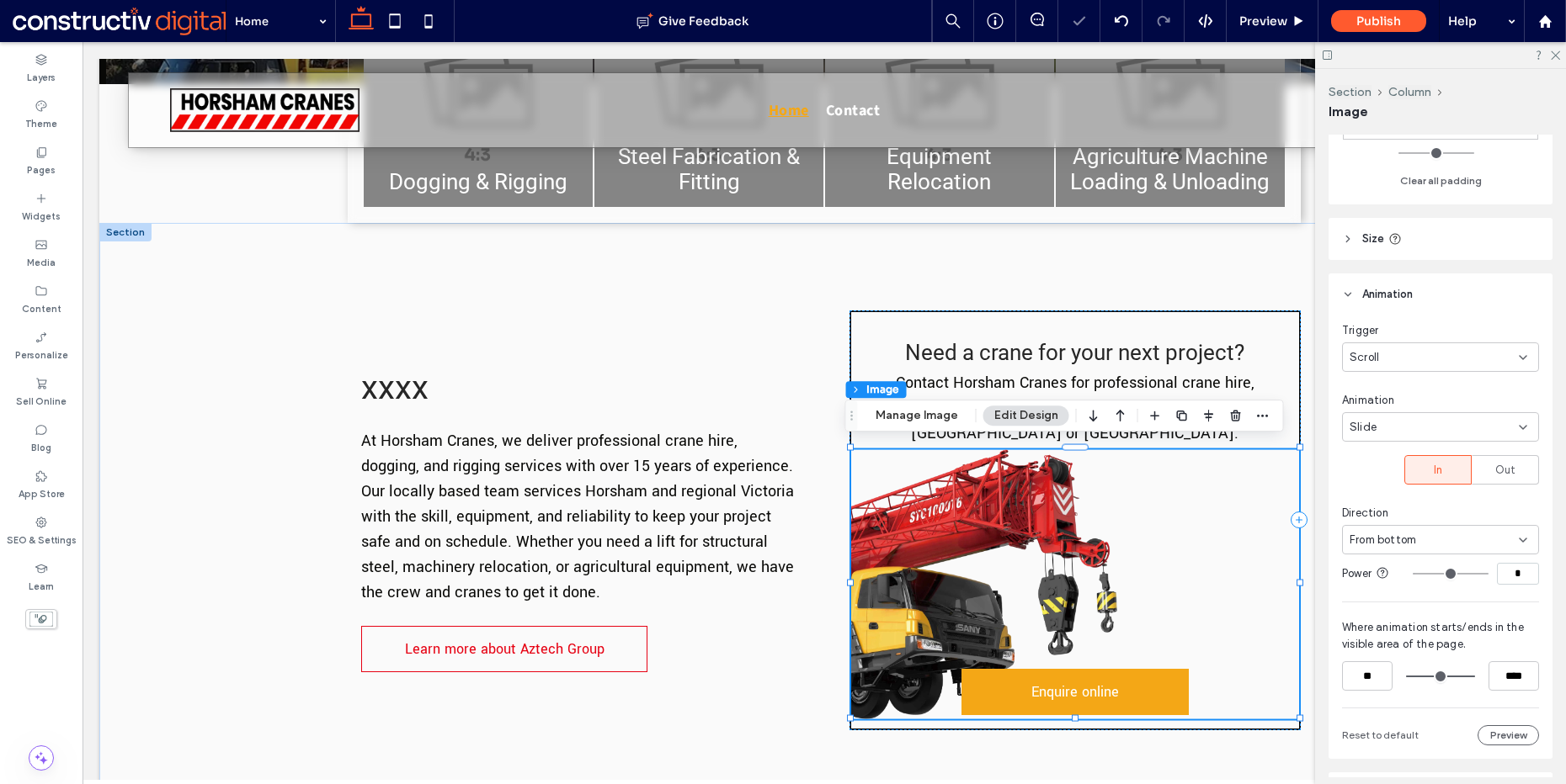
type input "*"
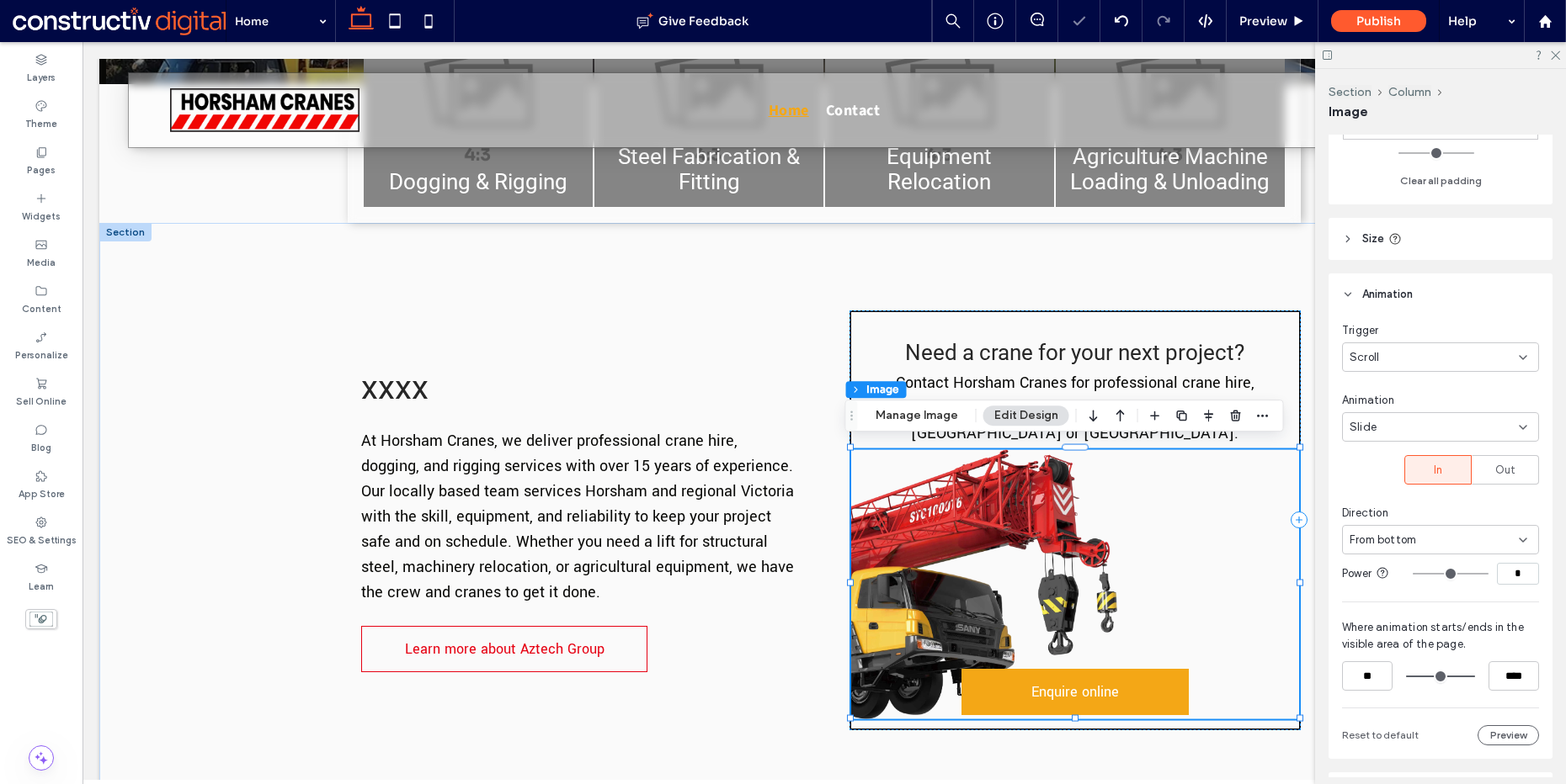
type input "*"
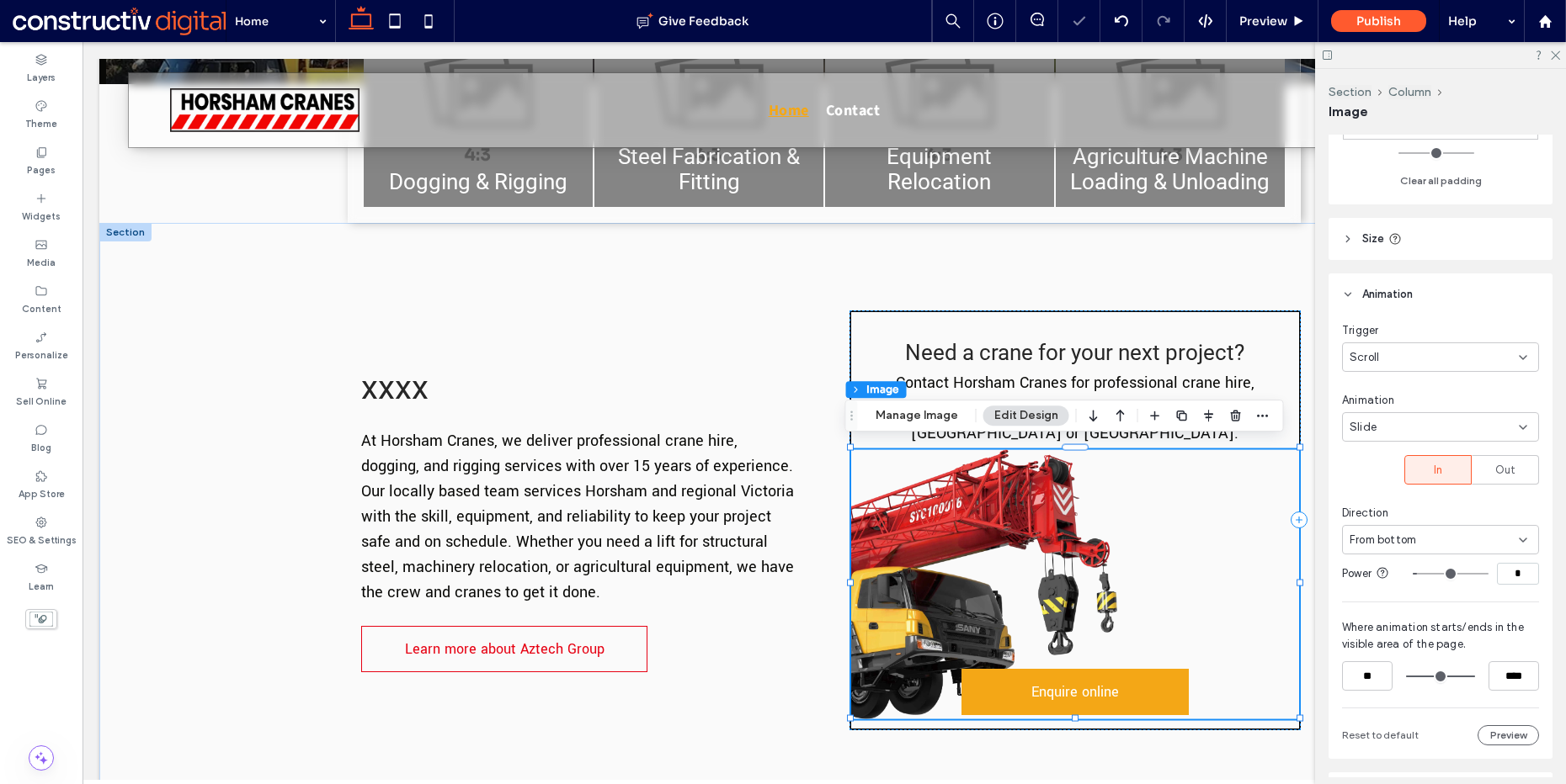
click at [1413, 573] on input "range" at bounding box center [1451, 574] width 76 height 2
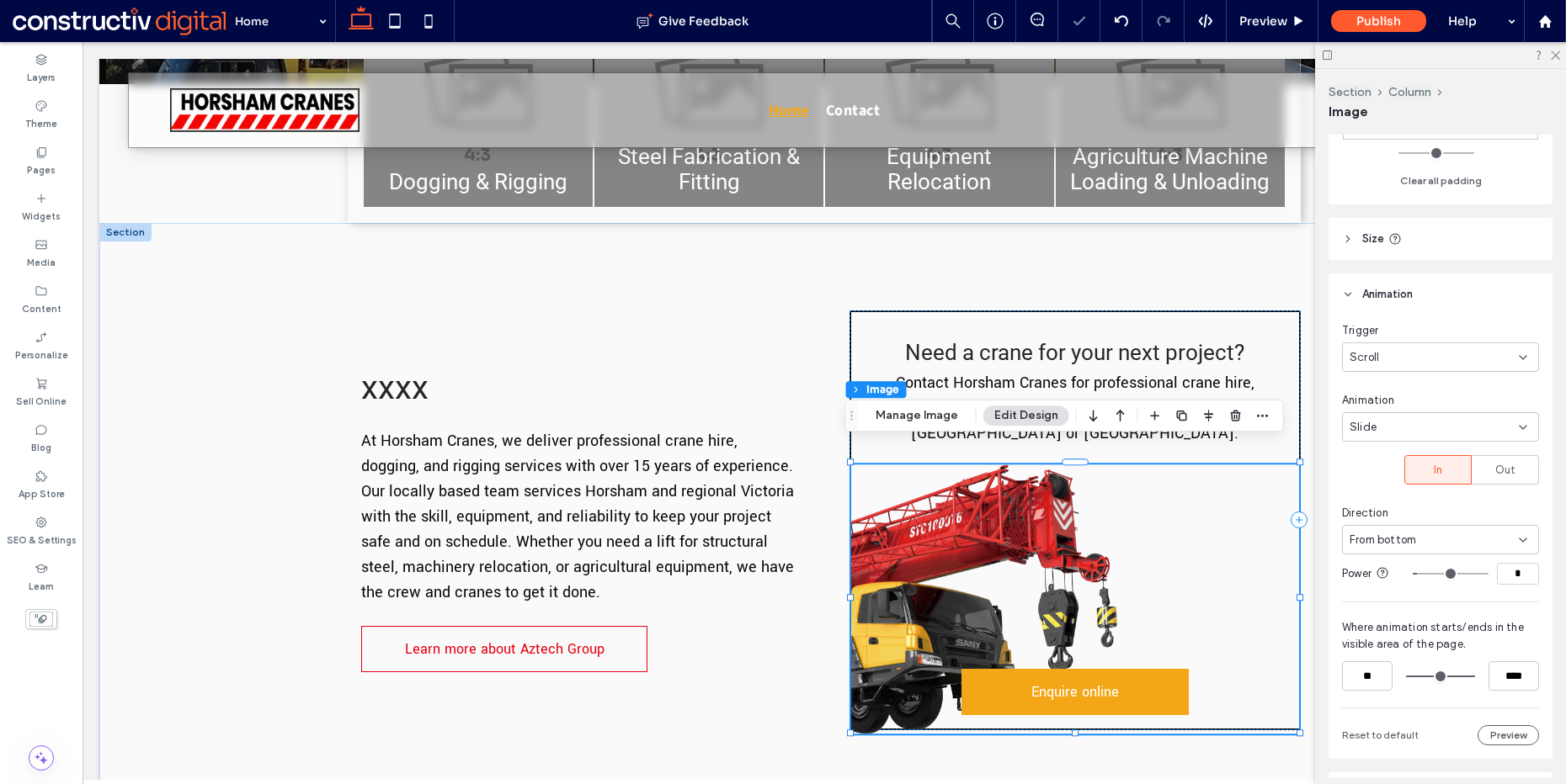
type input "*"
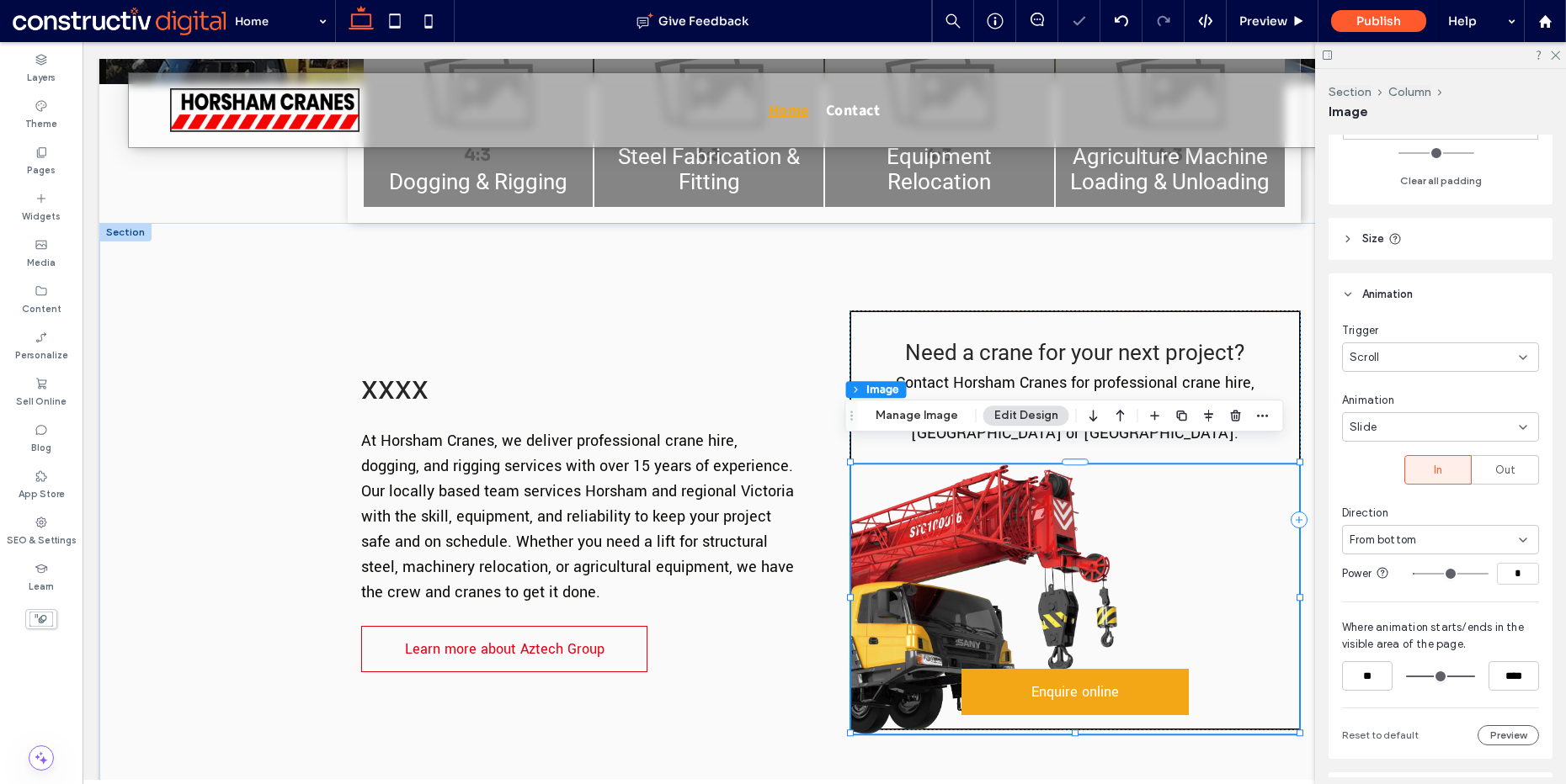
type input "*"
click at [1413, 573] on input "range" at bounding box center [1451, 574] width 76 height 2
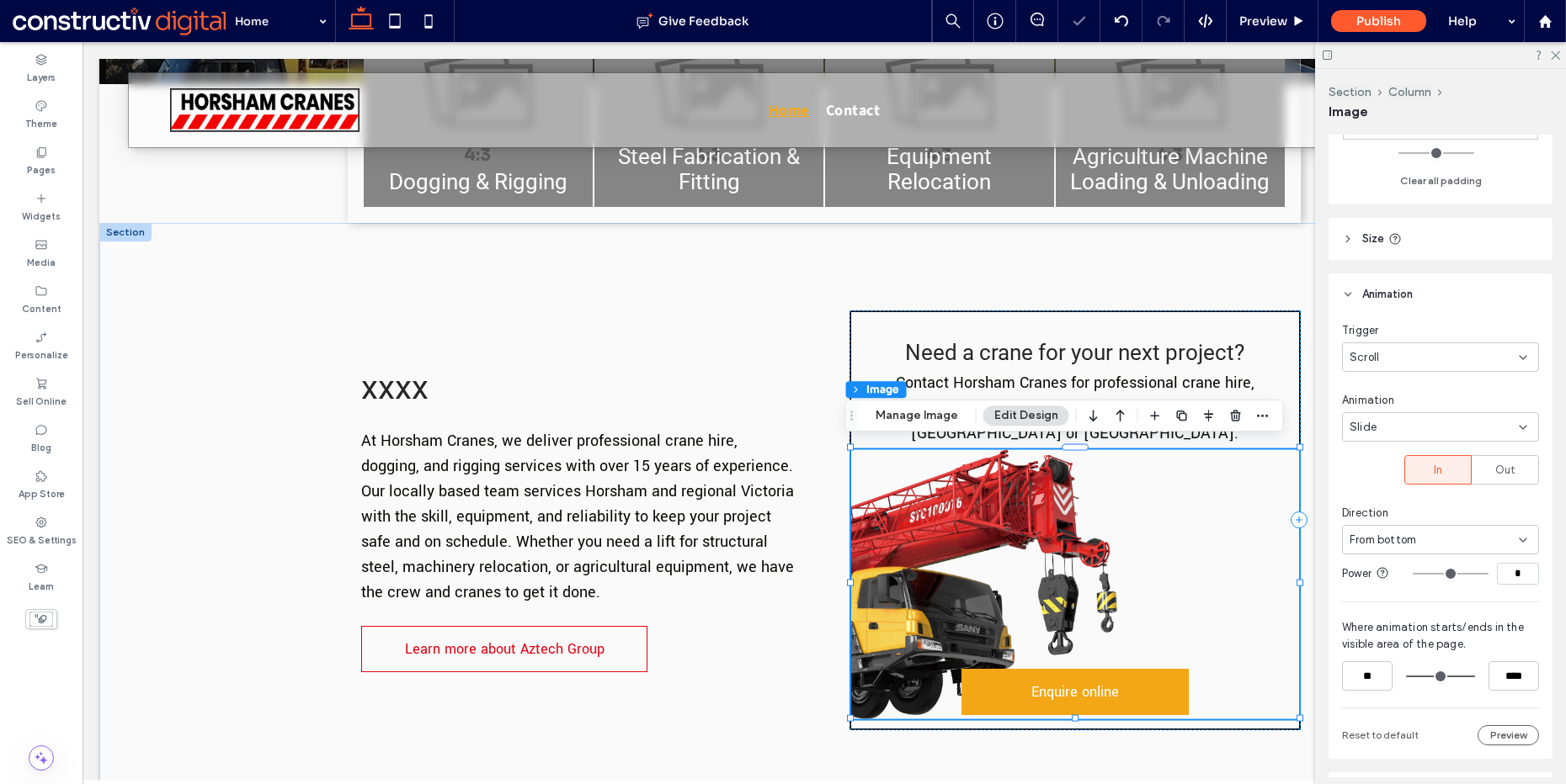
type input "*"
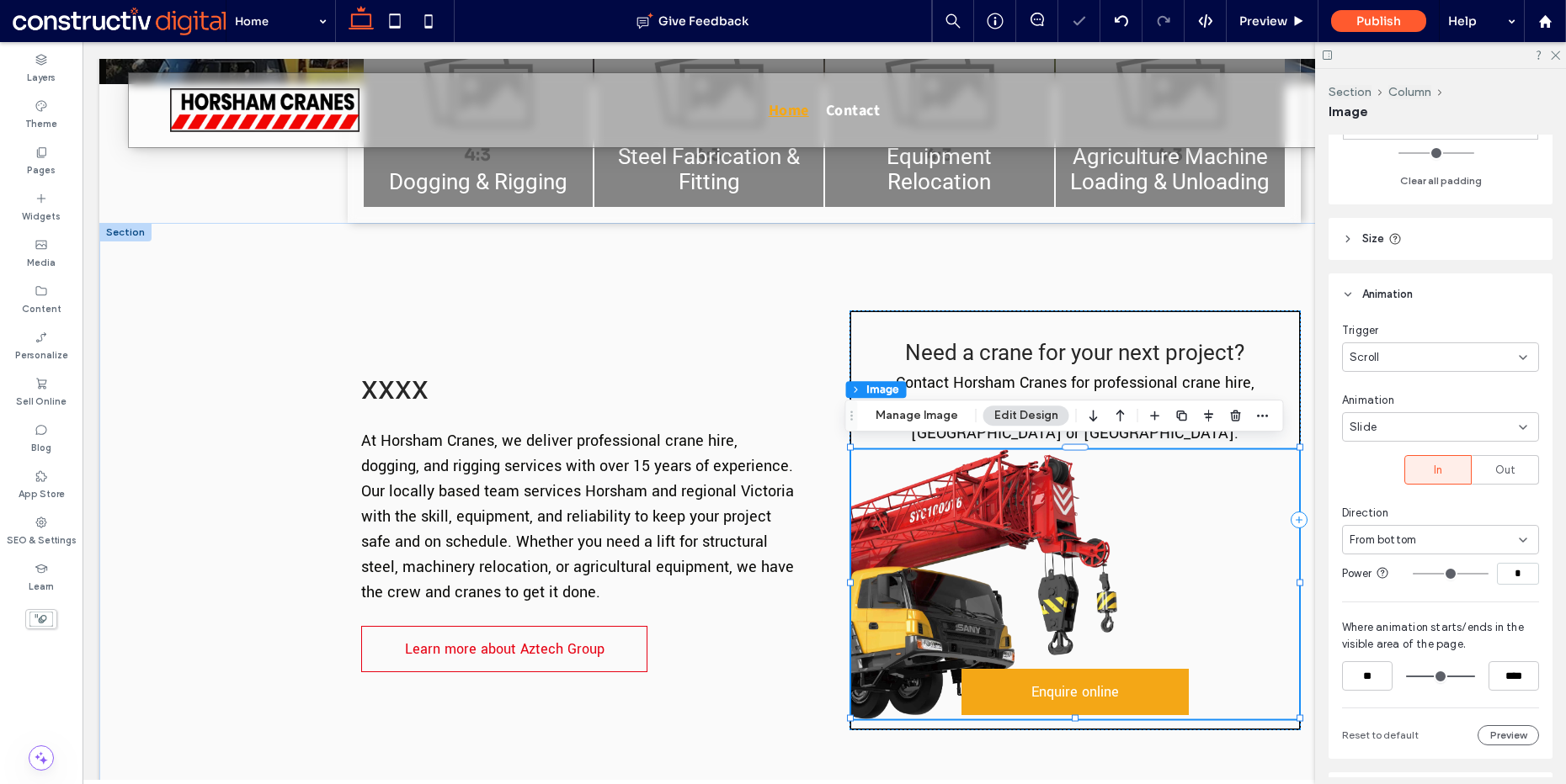
type input "*"
click at [1413, 573] on input "range" at bounding box center [1451, 574] width 76 height 2
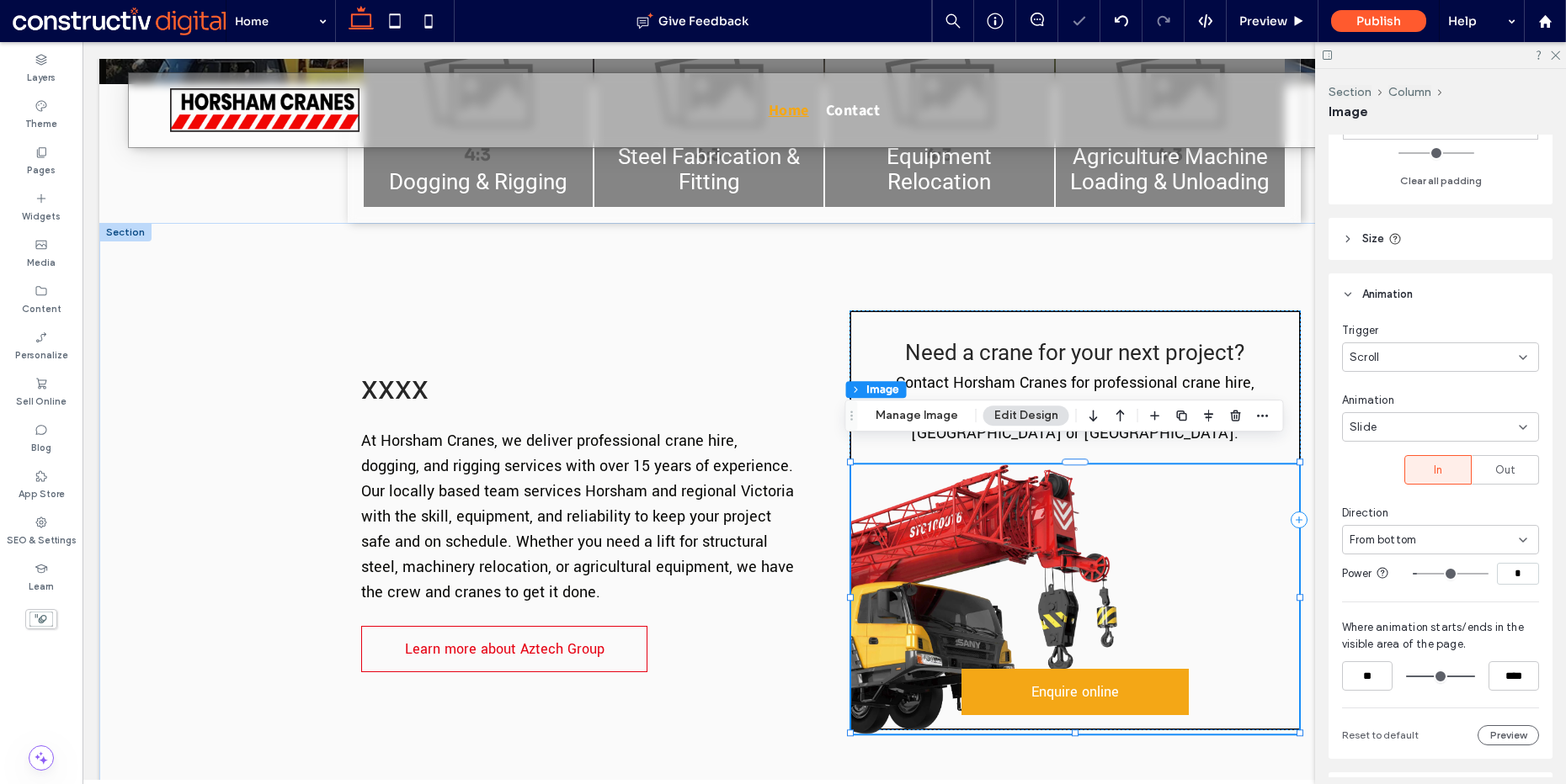
click at [1512, 563] on input "*" at bounding box center [1518, 574] width 42 height 22
type input "*"
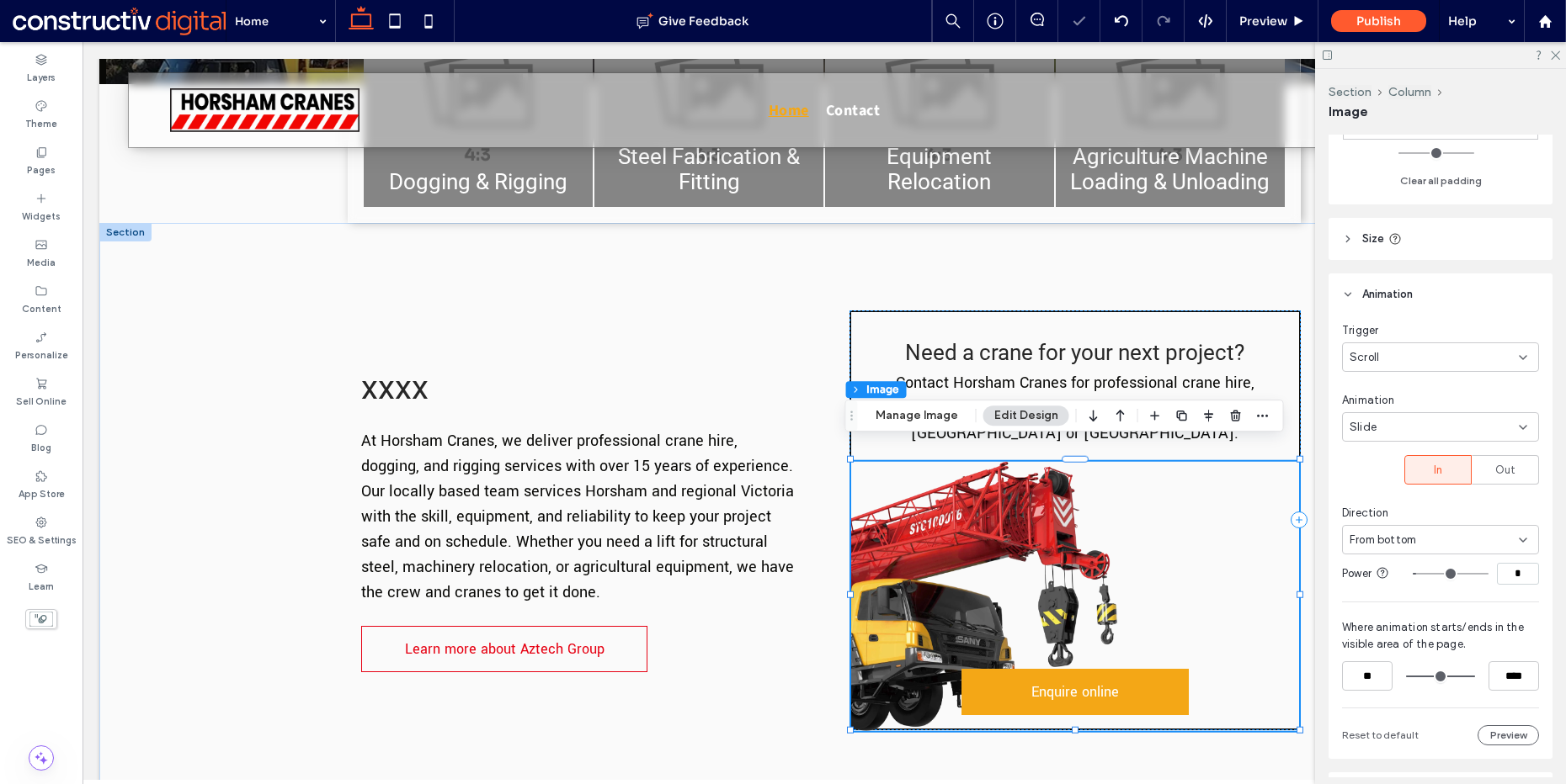
type input "*"
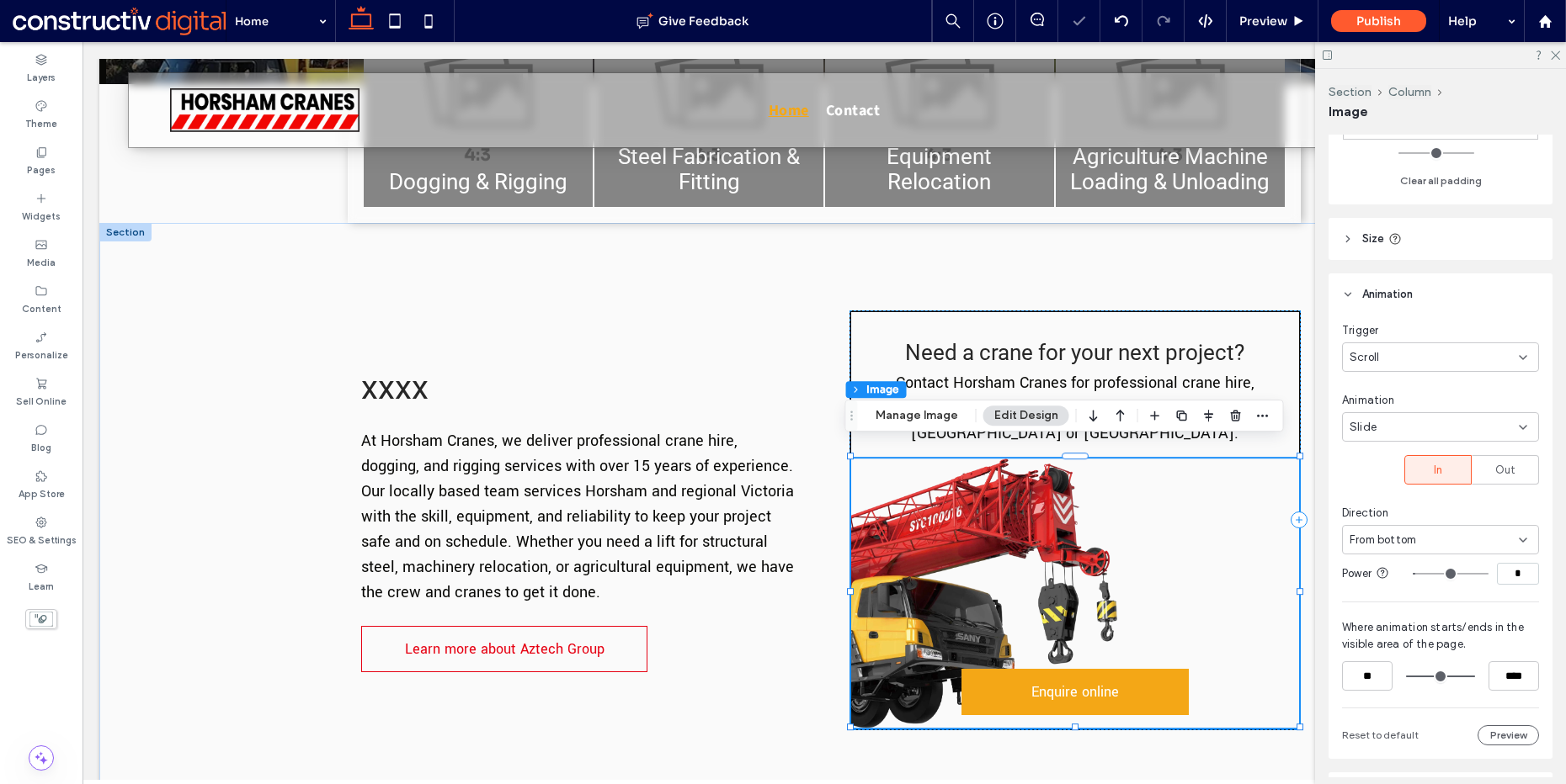
type input "*"
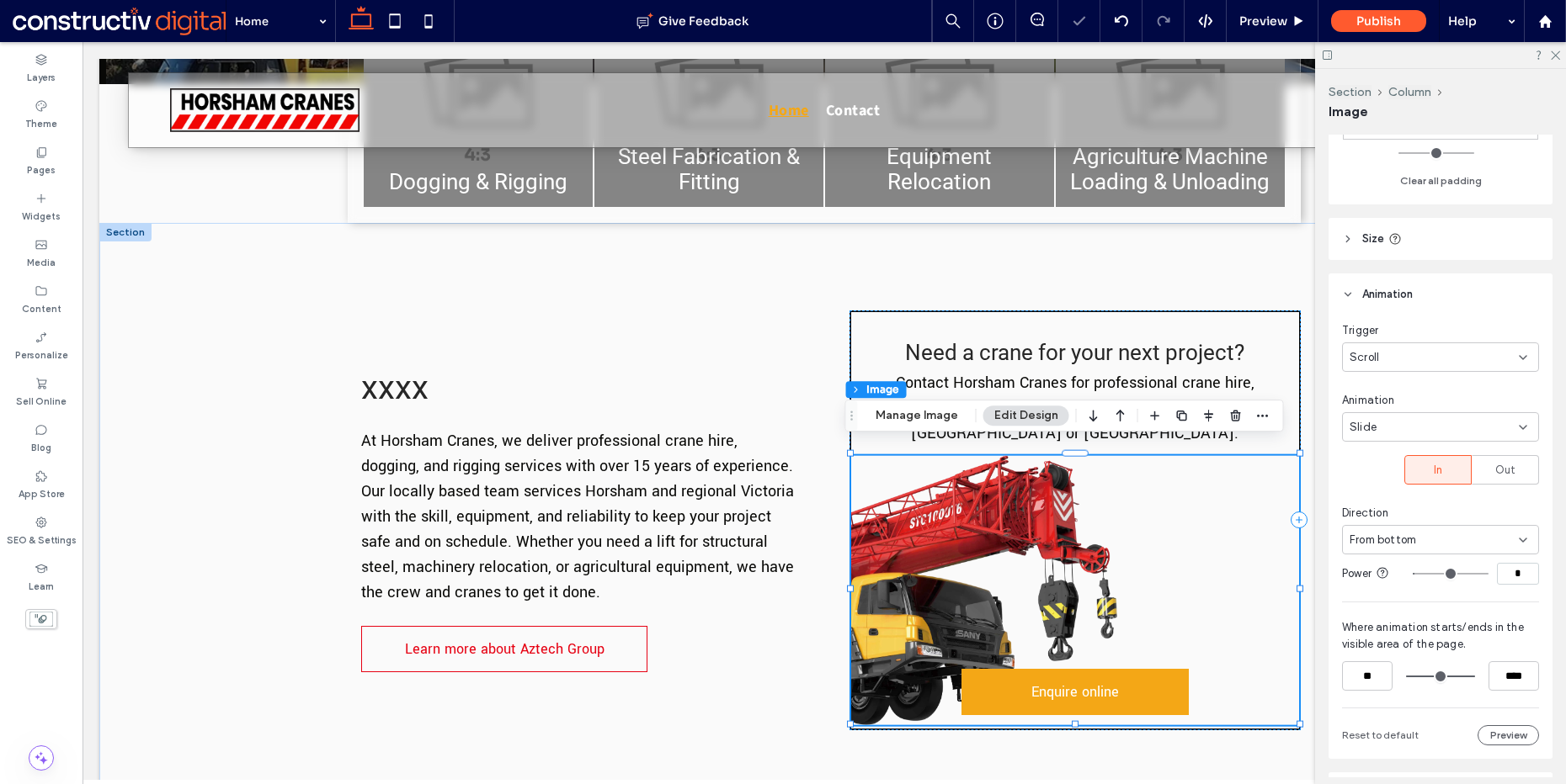
type input "*"
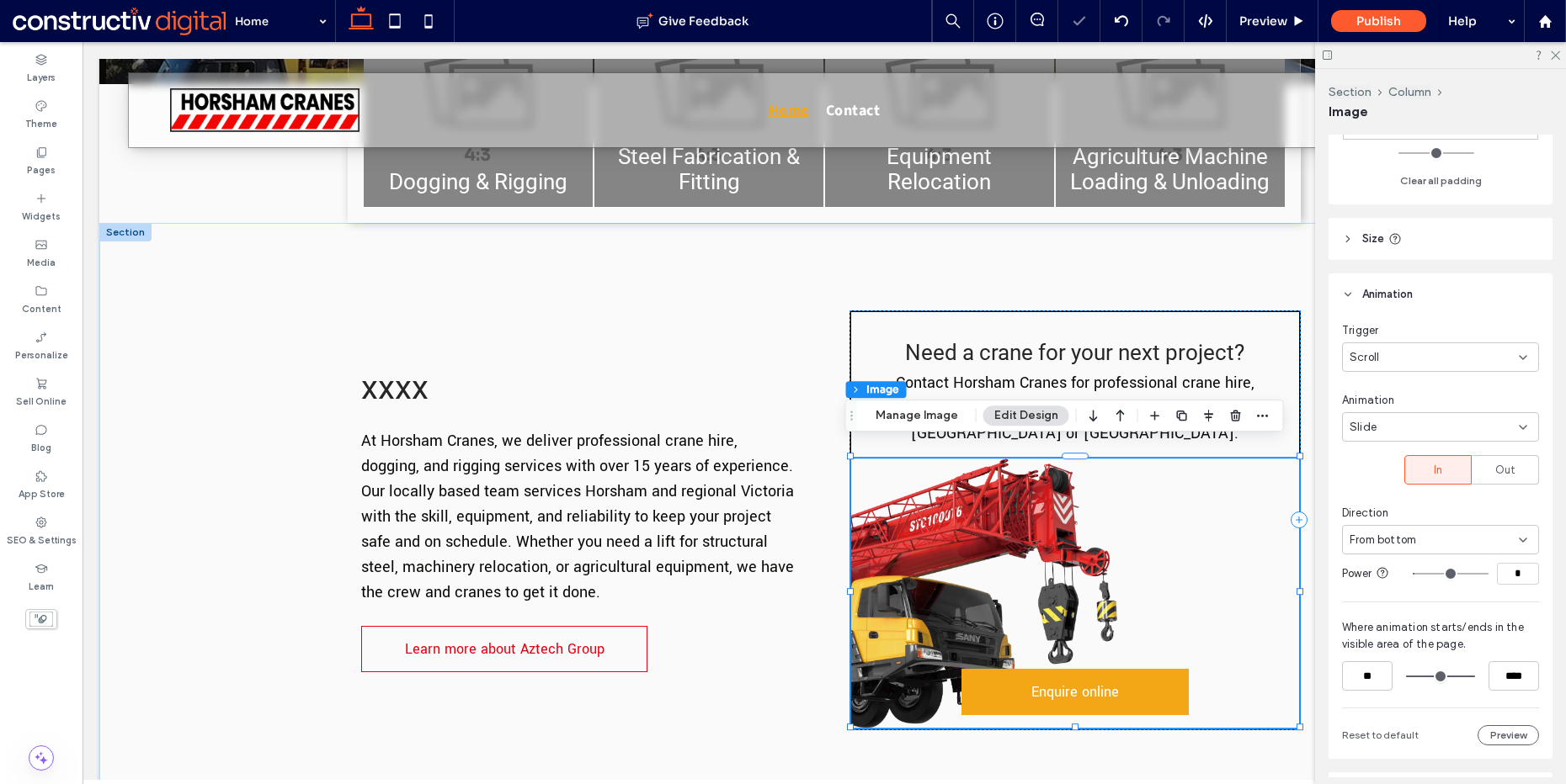
type input "*"
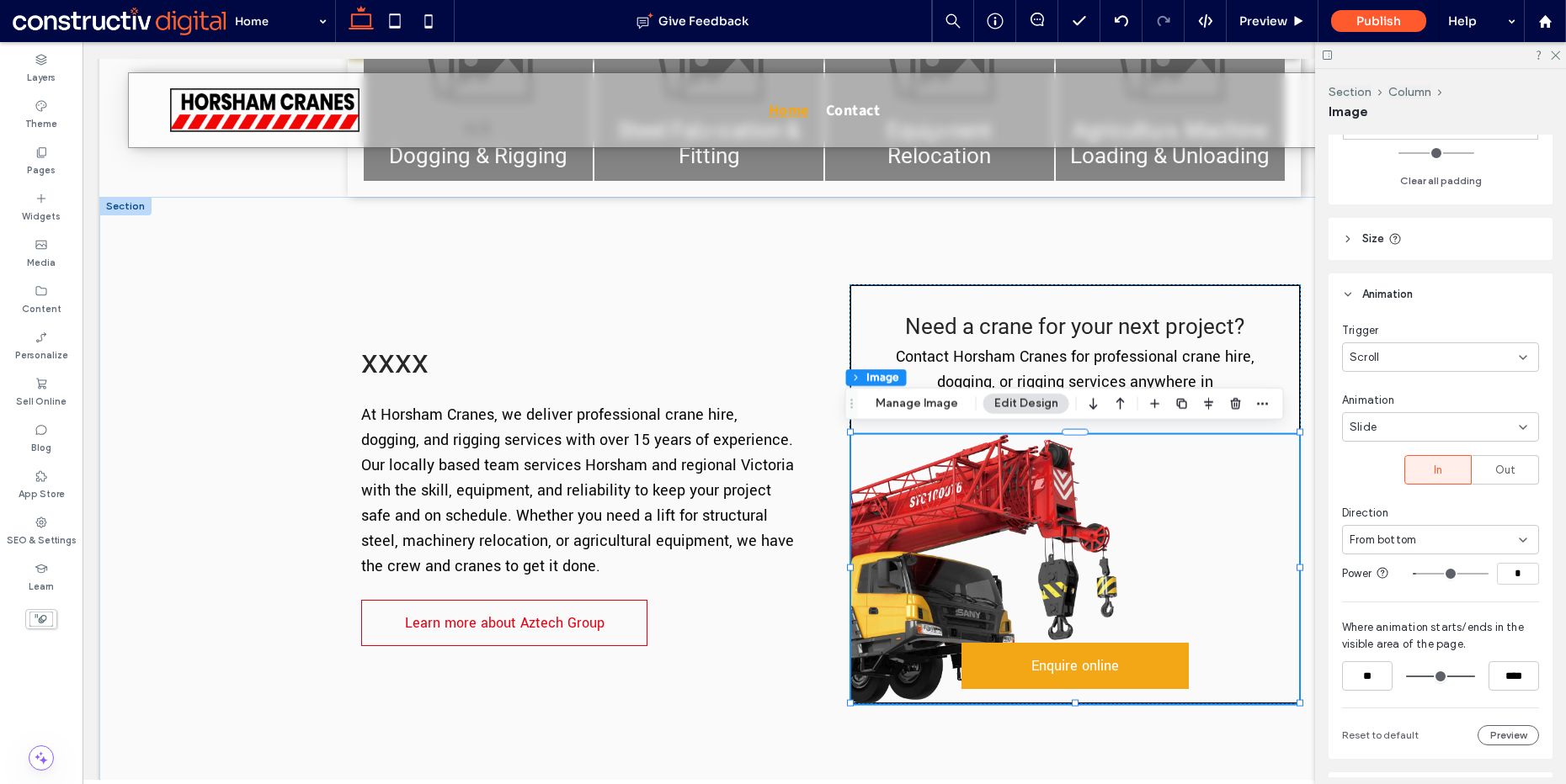
scroll to position [1340, 0]
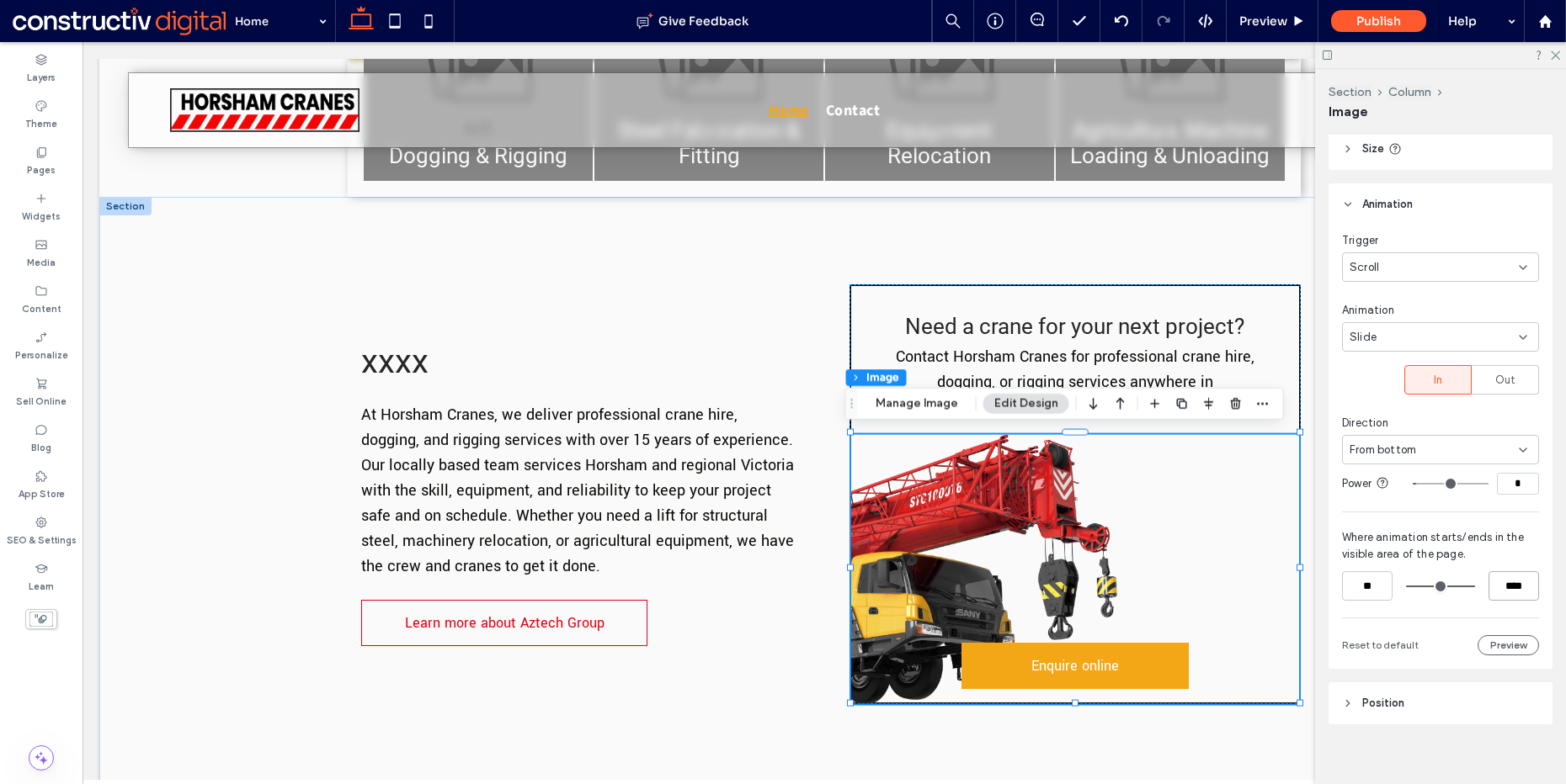
click at [1496, 582] on input "****" at bounding box center [1514, 585] width 51 height 29
type input "**"
type input "****"
click at [981, 462] on img at bounding box center [1075, 569] width 448 height 270
type input "**"
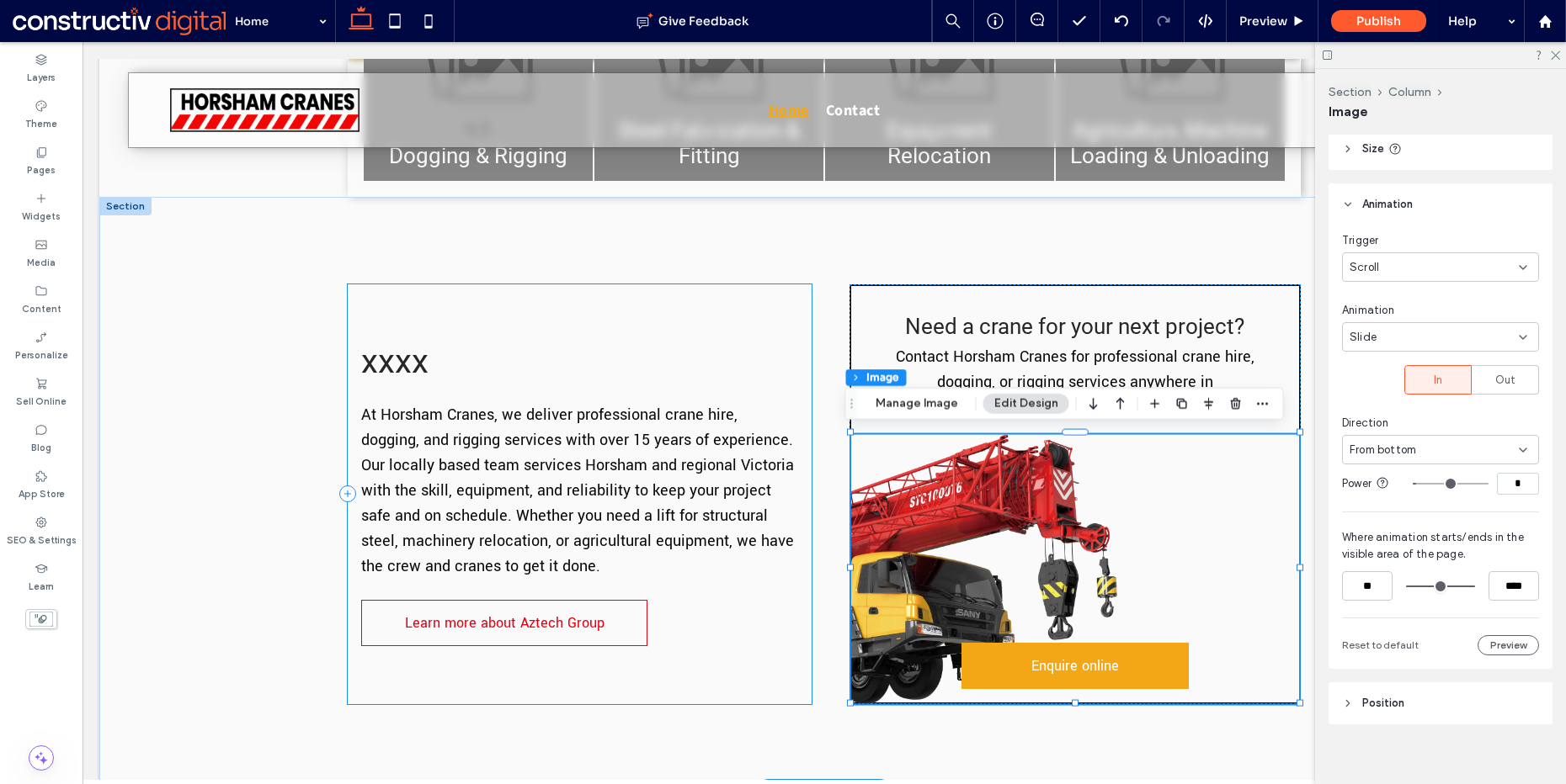
type input "****"
click at [812, 332] on div "xxxx At Horsham Cranes, we deliver professional crane hire , dogging, and riggi…" at bounding box center [823, 493] width 1010 height 594
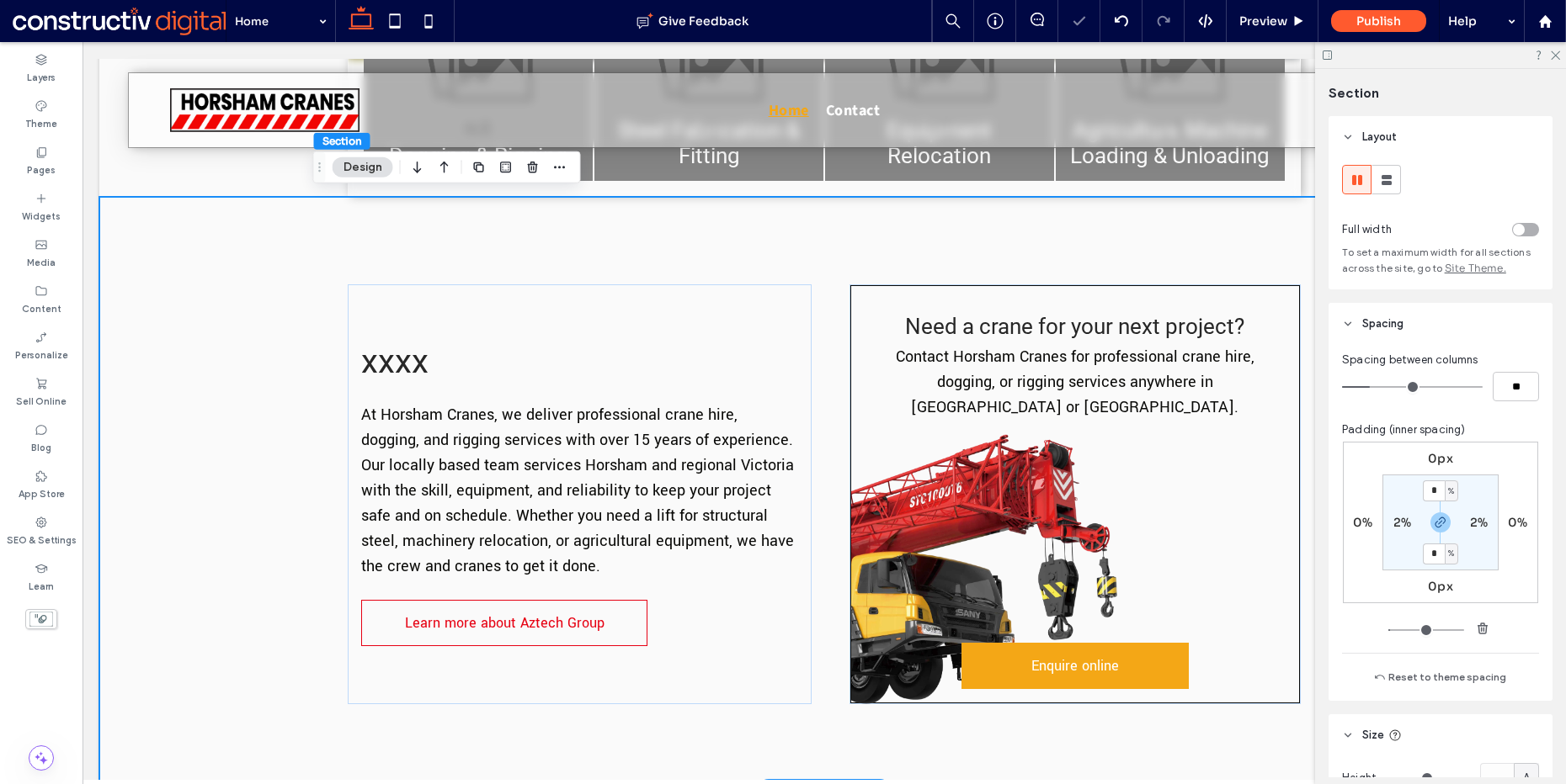
click at [821, 329] on div "xxxx At Horsham Cranes, we deliver professional crane hire , dogging, and riggi…" at bounding box center [823, 493] width 1010 height 594
click at [44, 88] on div "Layers" at bounding box center [41, 69] width 83 height 46
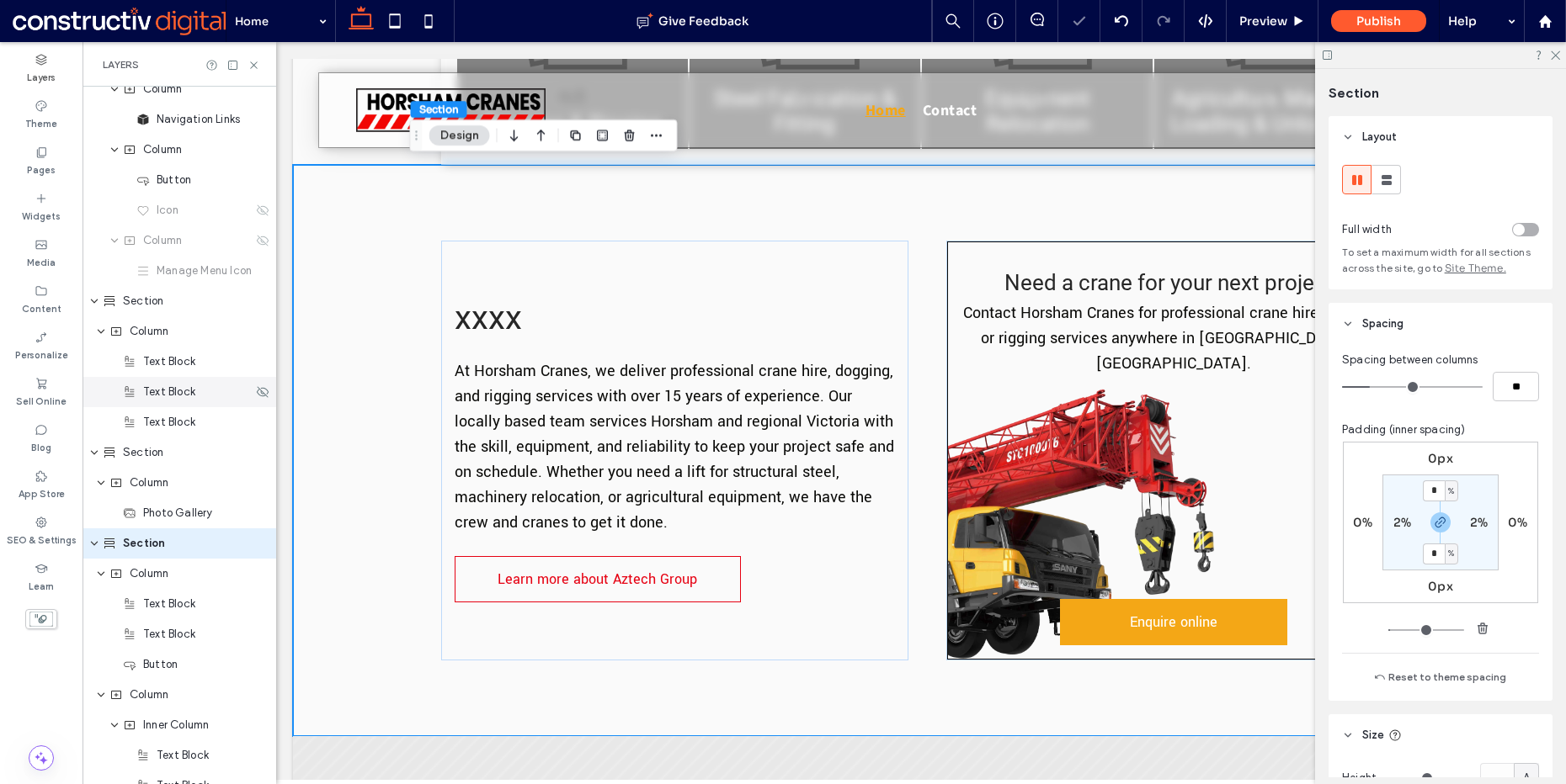
scroll to position [243, 0]
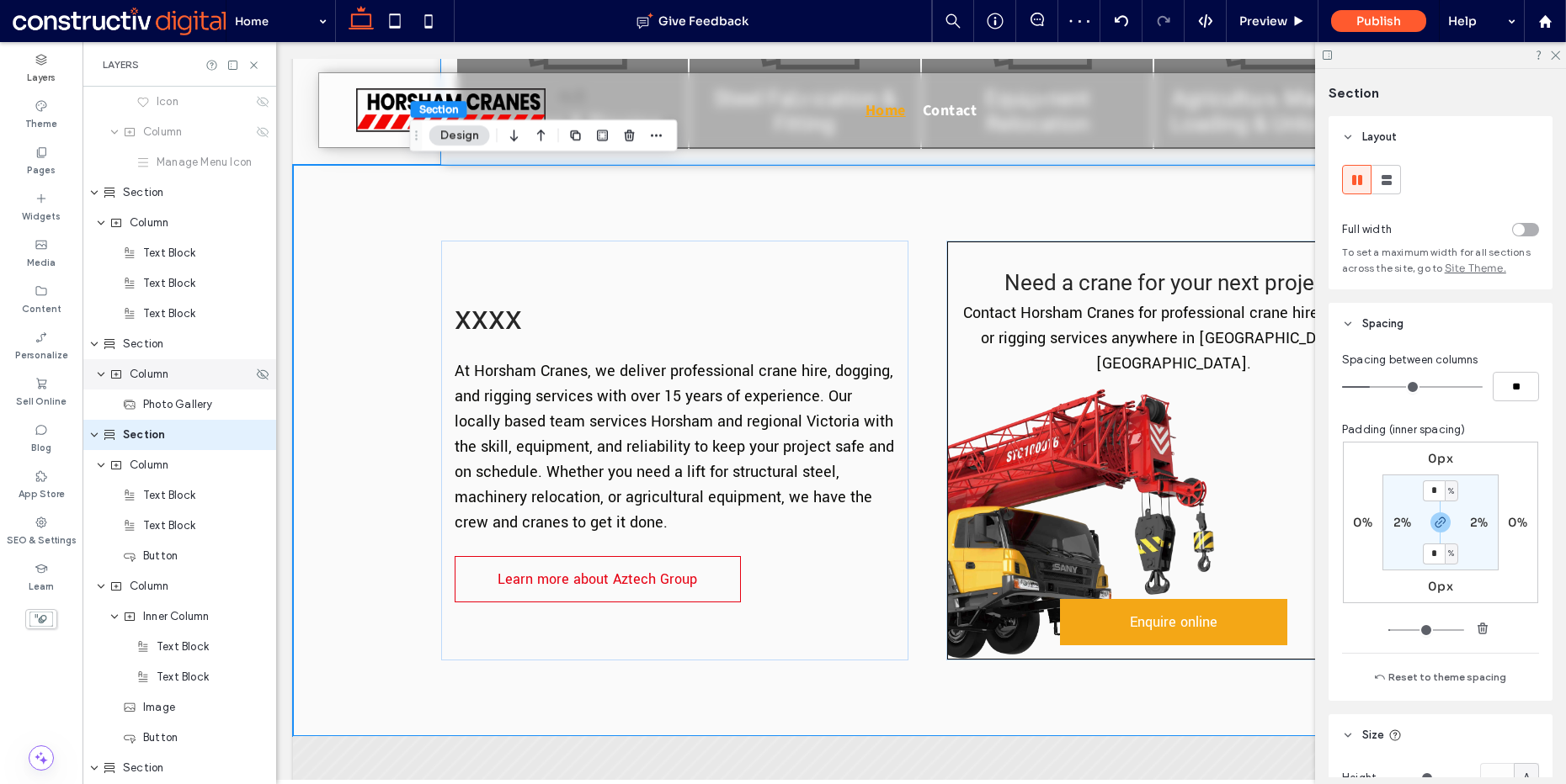
click at [101, 374] on icon "expand Column" at bounding box center [101, 374] width 10 height 13
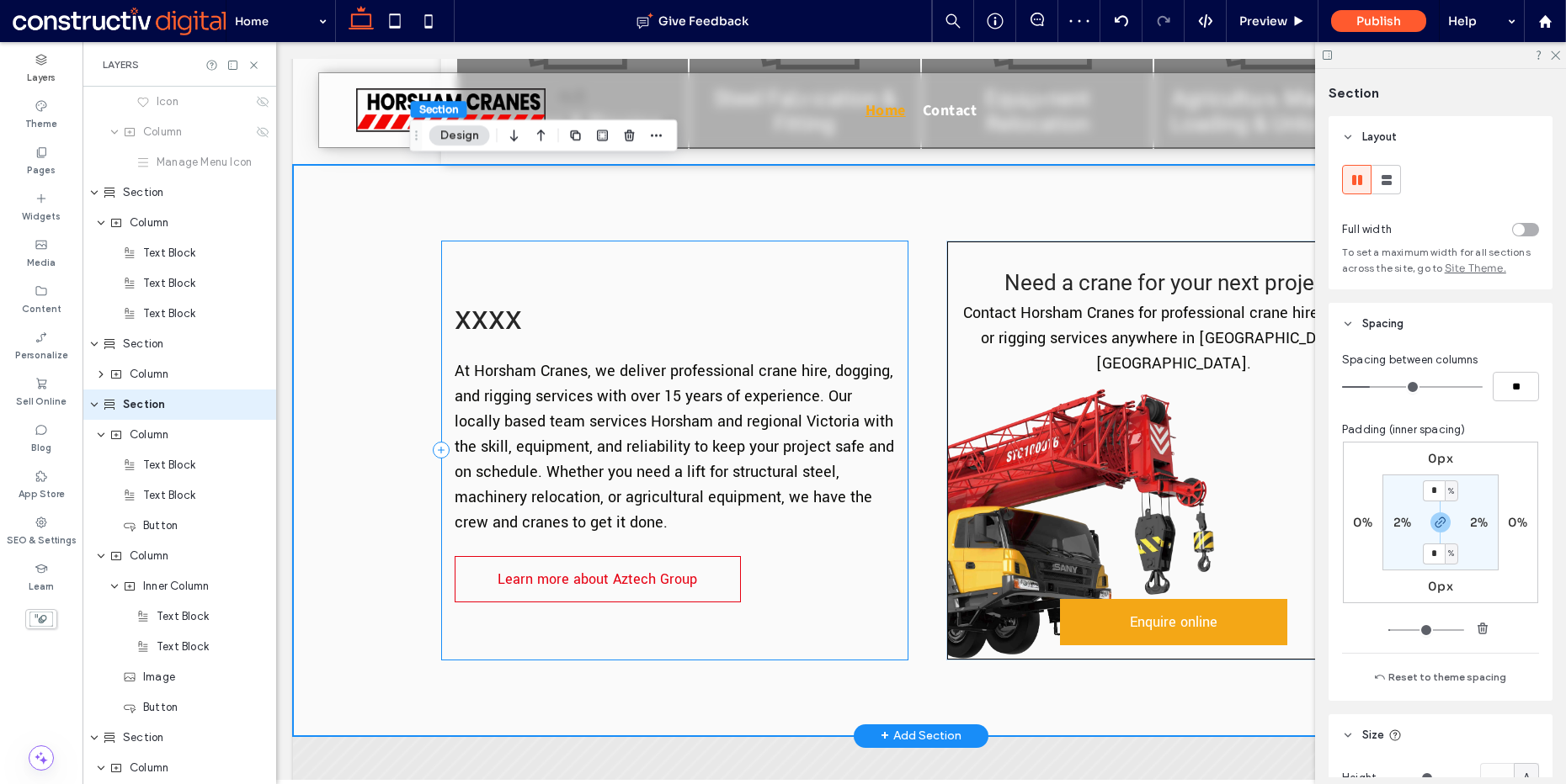
click at [667, 265] on div "xxxx At Horsham Cranes, we deliver professional crane hire , dogging, and riggi…" at bounding box center [676, 450] width 468 height 419
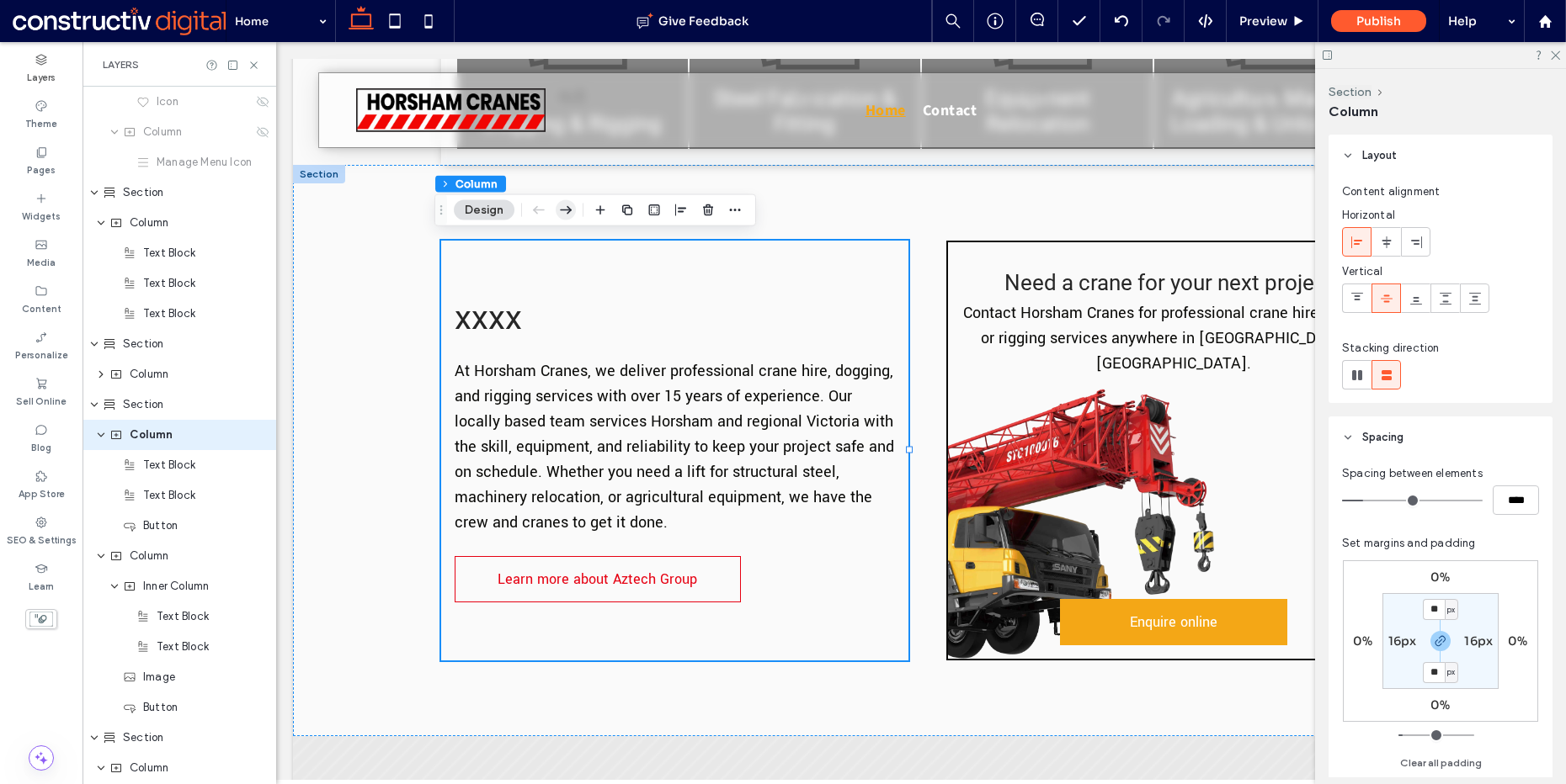
click at [574, 211] on icon "button" at bounding box center [566, 211] width 20 height 30
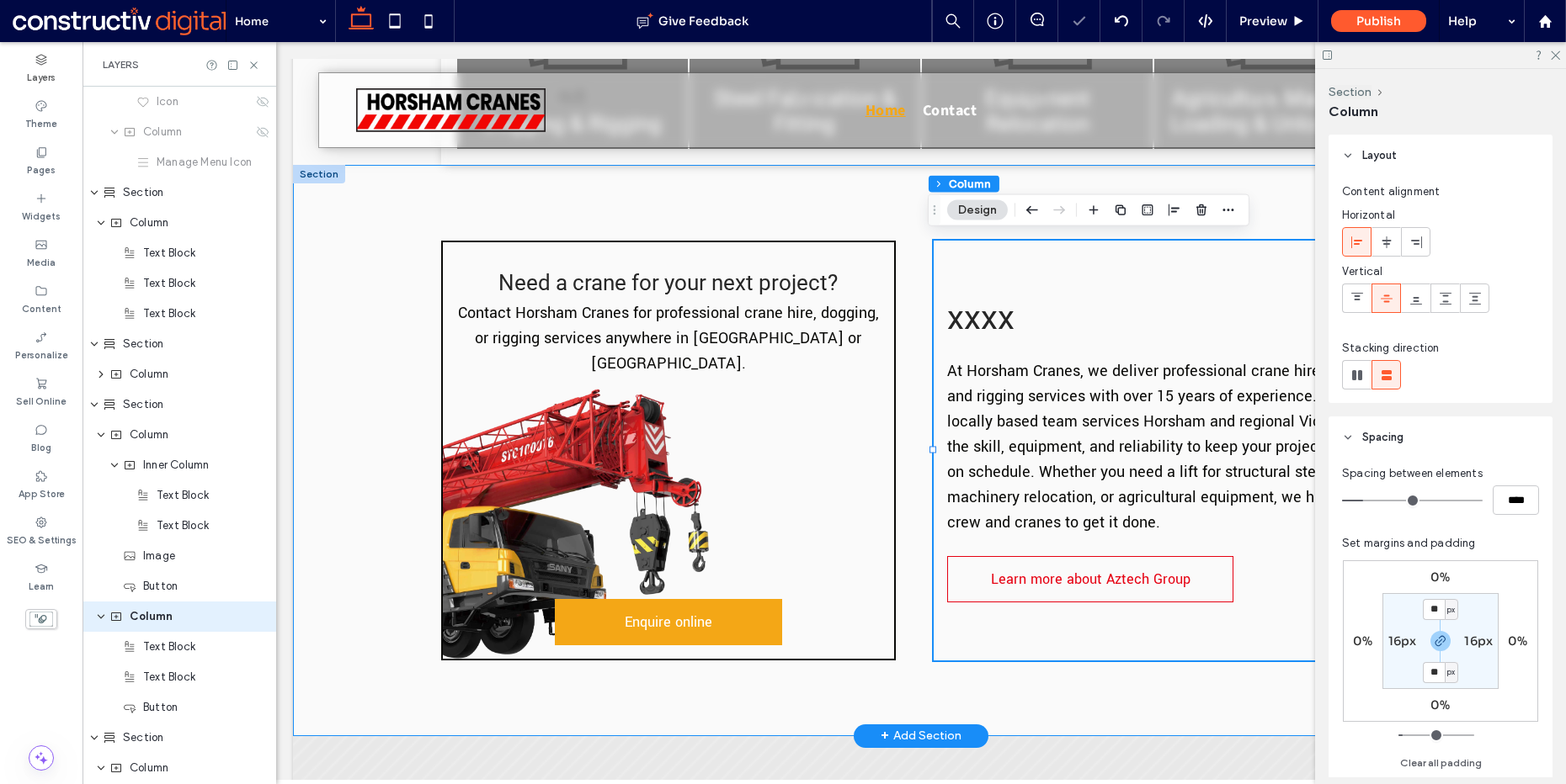
click at [380, 267] on div "Need a crane for your next project? Contact Horsham Cranes for professional cra…" at bounding box center [920, 449] width 1256 height 570
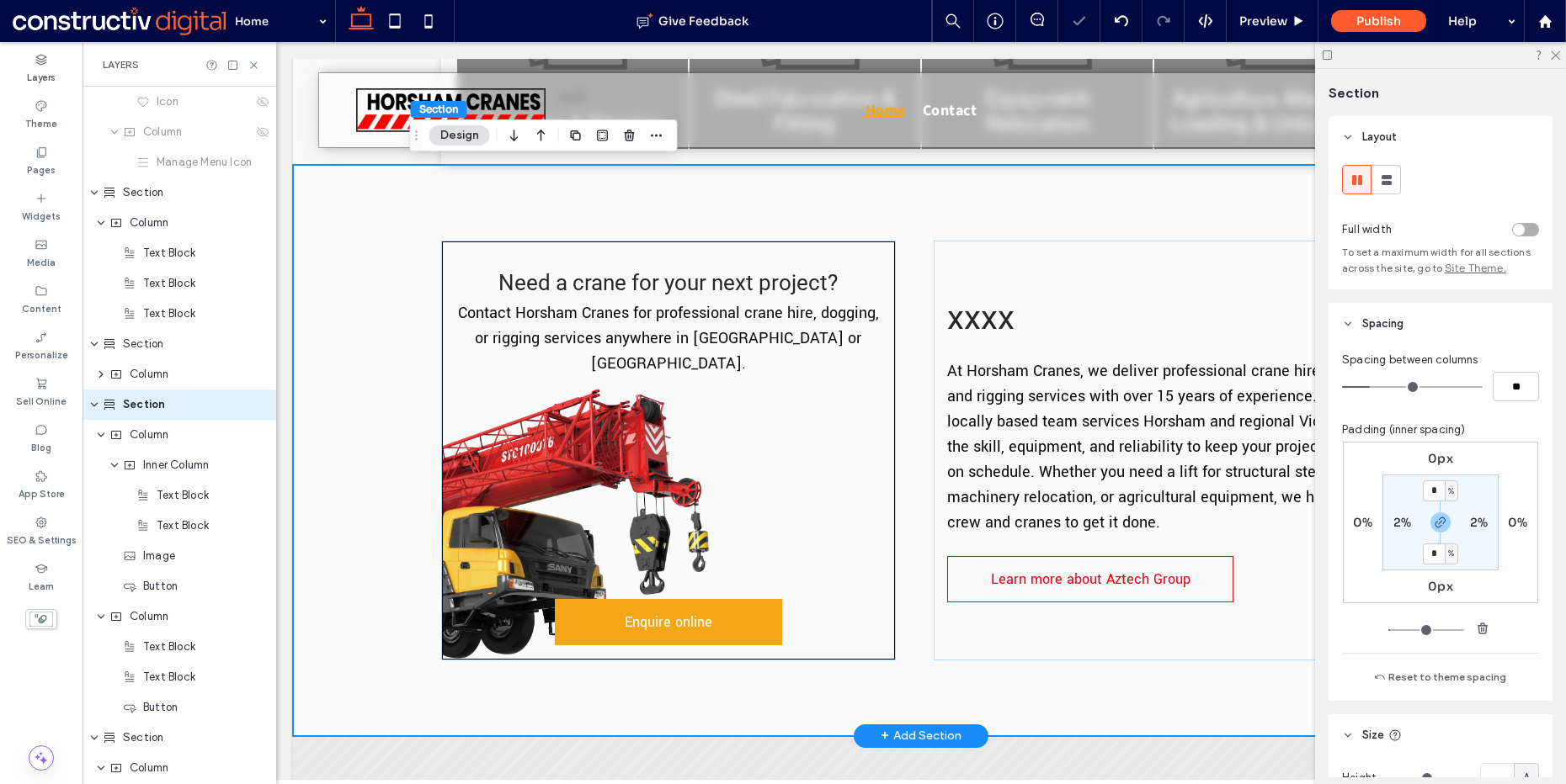
scroll to position [212, 0]
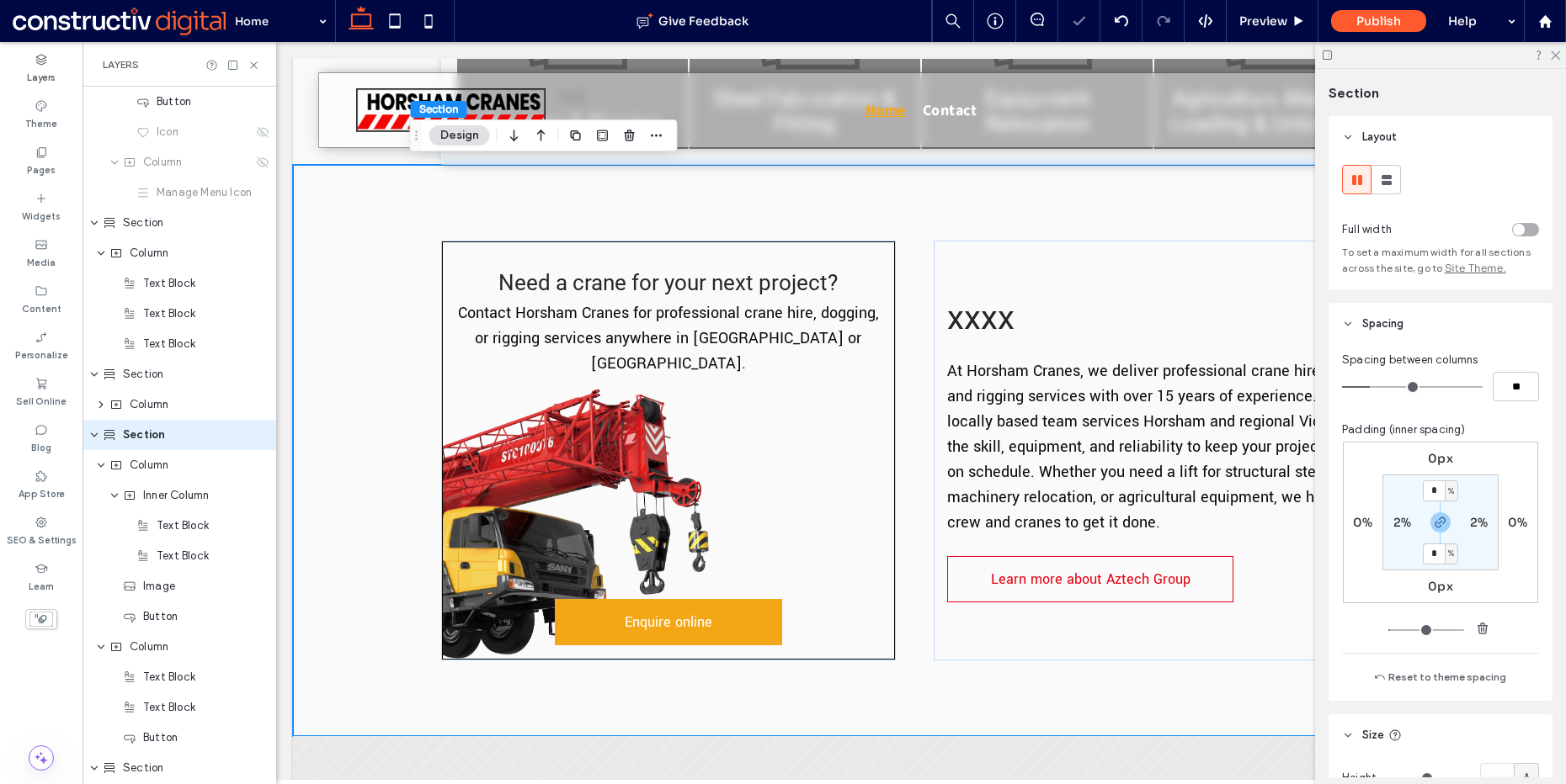
drag, startPoint x: 256, startPoint y: 62, endPoint x: 256, endPoint y: 94, distance: 32.0
click at [256, 62] on use at bounding box center [253, 65] width 7 height 7
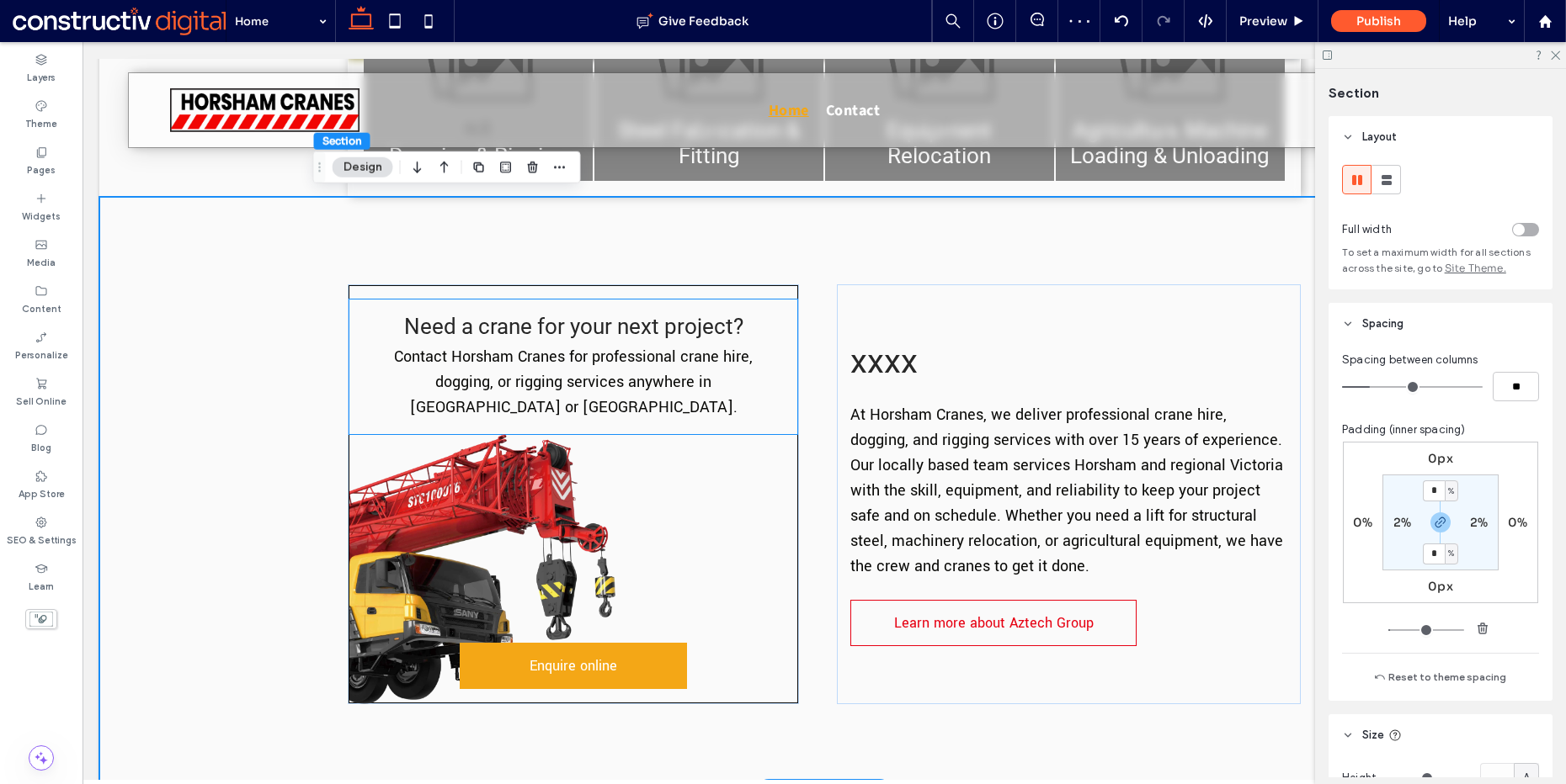
click at [574, 328] on span "Need a crane for your next project?" at bounding box center [574, 326] width 340 height 25
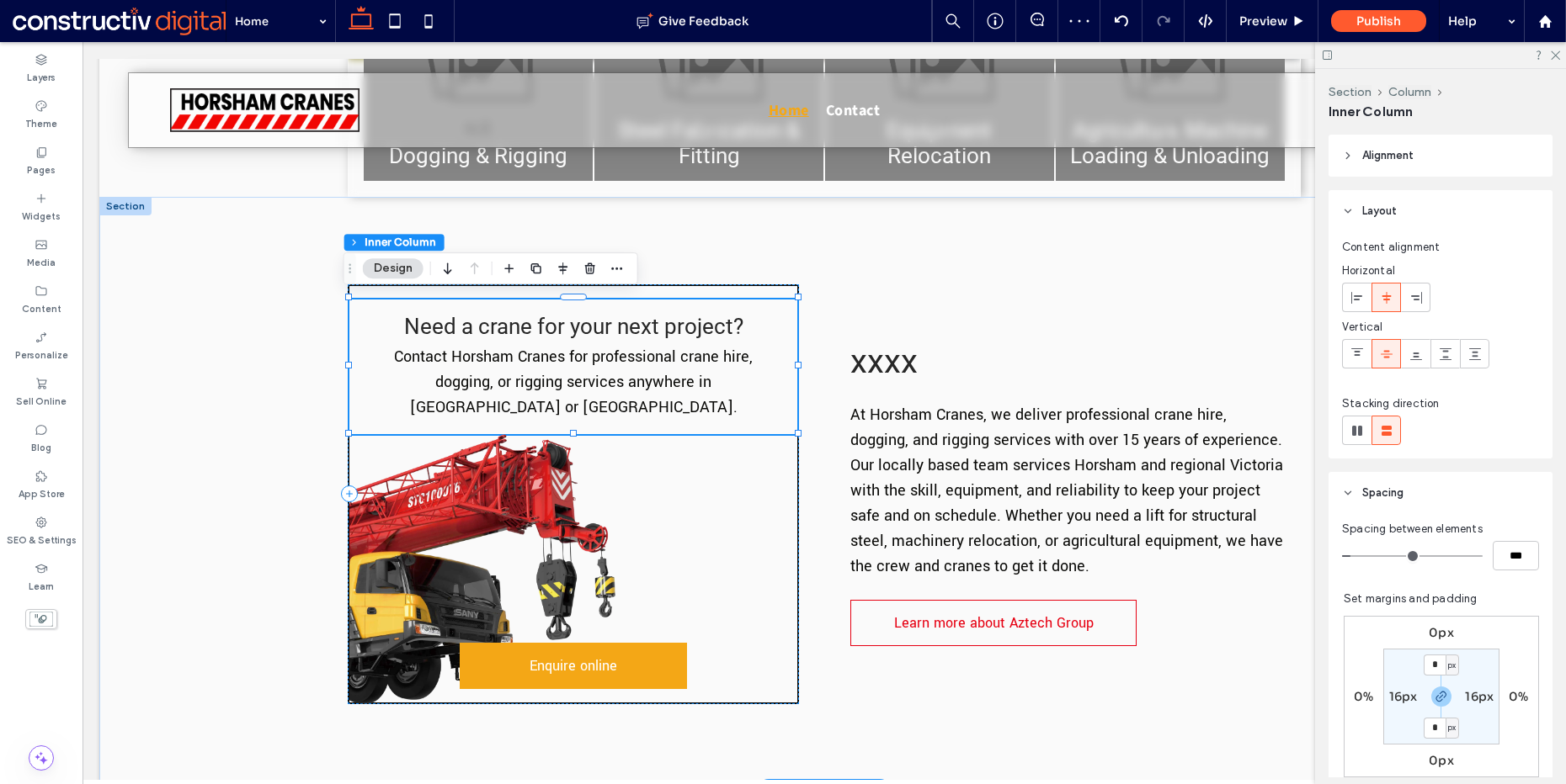
click at [574, 328] on span "Need a crane for your next project?" at bounding box center [574, 326] width 340 height 25
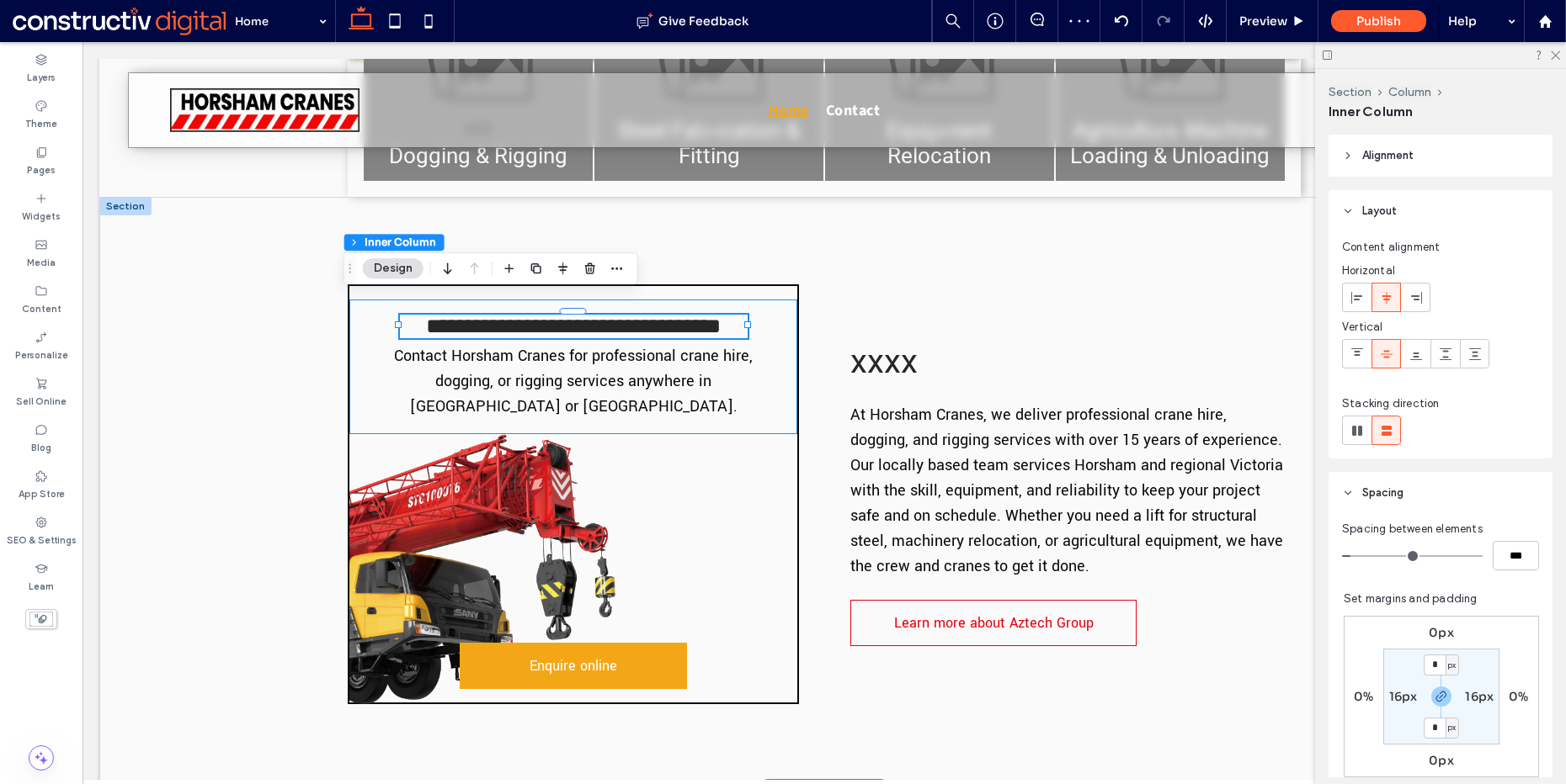
click at [574, 328] on div "**********" at bounding box center [574, 327] width 348 height 24
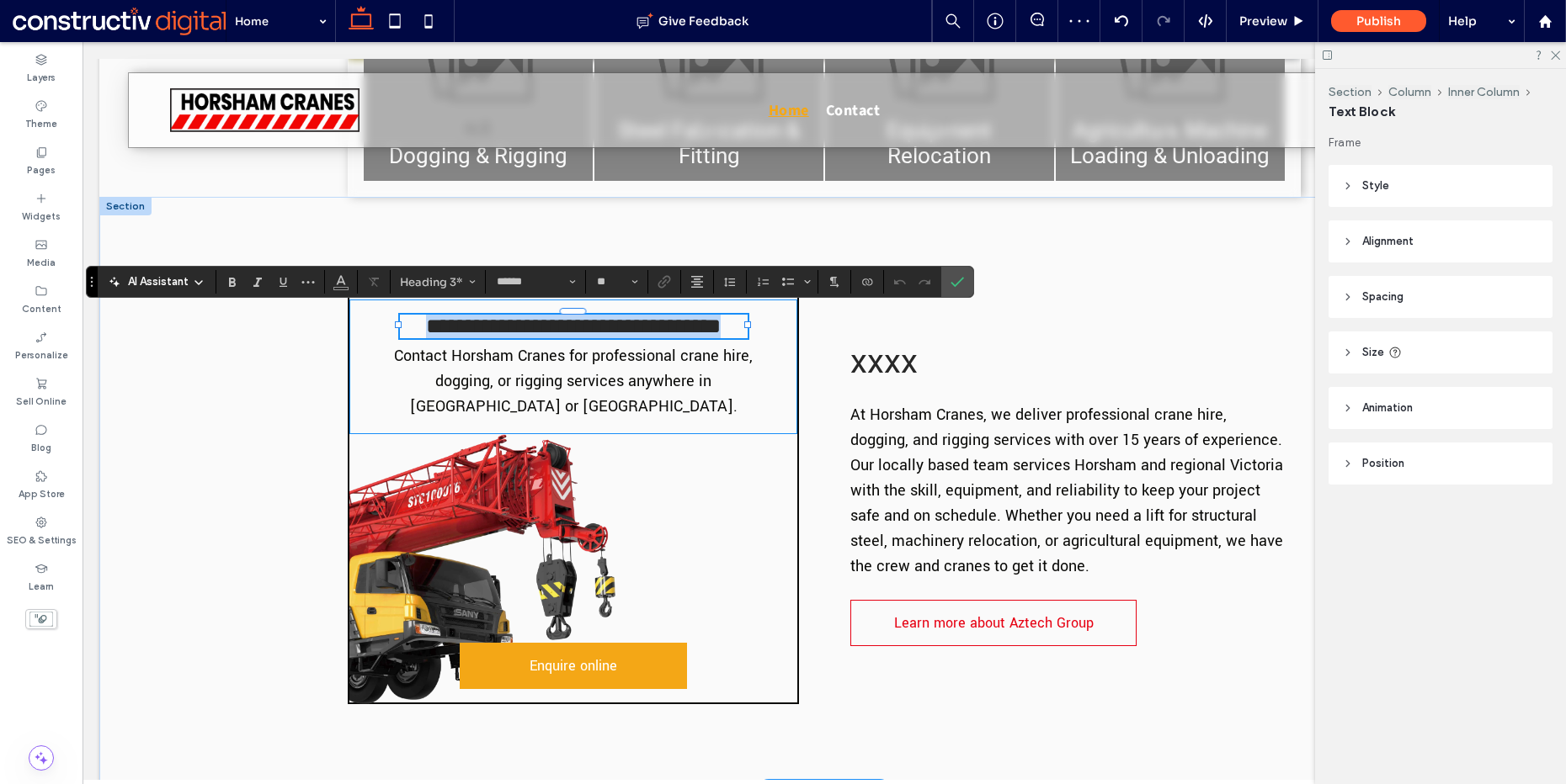
click at [574, 328] on span "**********" at bounding box center [573, 326] width 295 height 21
click at [239, 277] on label "Bold" at bounding box center [232, 282] width 25 height 24
drag, startPoint x: 956, startPoint y: 278, endPoint x: 869, endPoint y: 236, distance: 96.6
click at [956, 278] on icon "Confirm" at bounding box center [956, 282] width 13 height 13
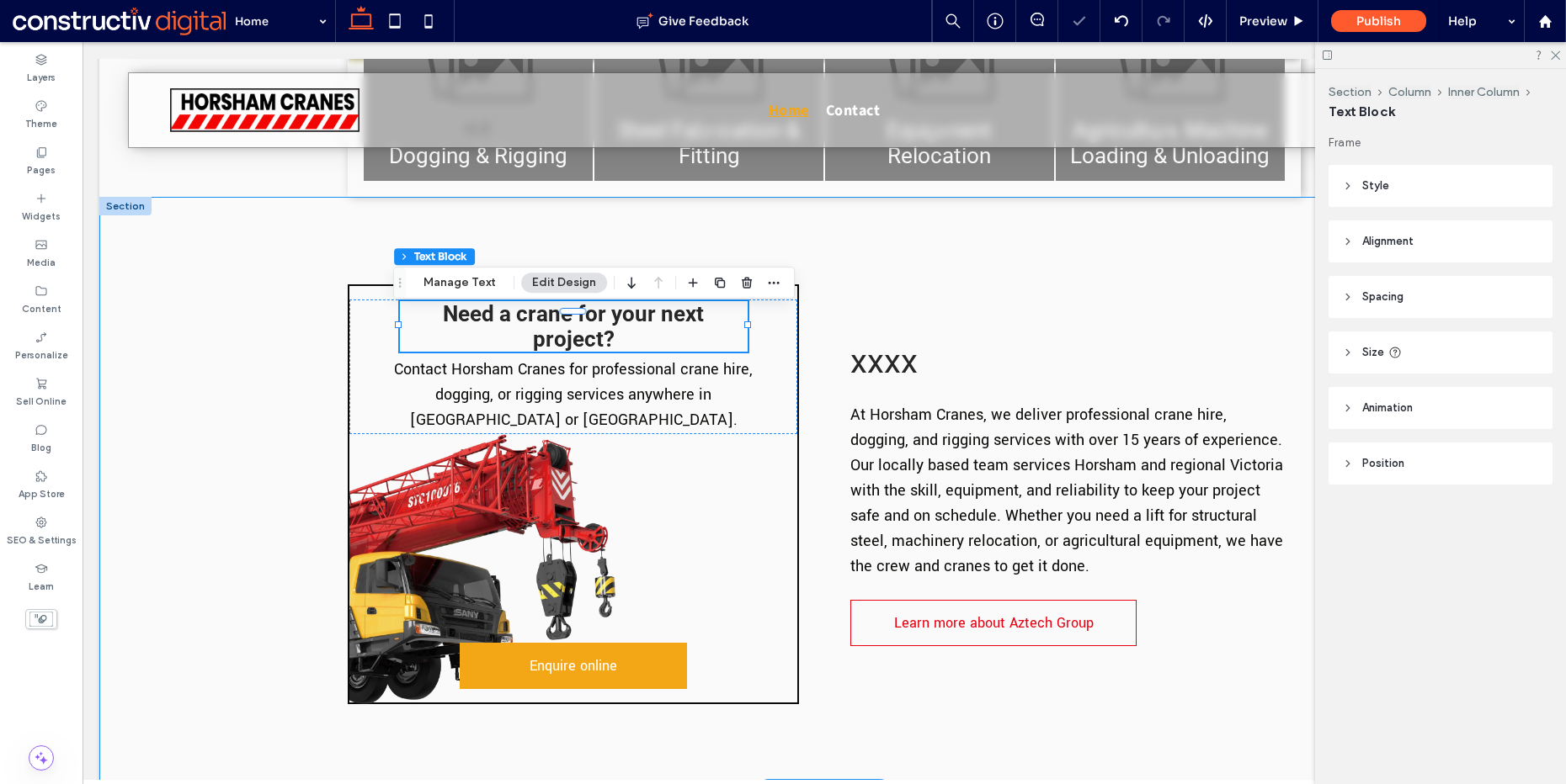
click at [254, 375] on div "Need a crane for your next project? Contact Horsham Cranes for professional cra…" at bounding box center [823, 493] width 1450 height 594
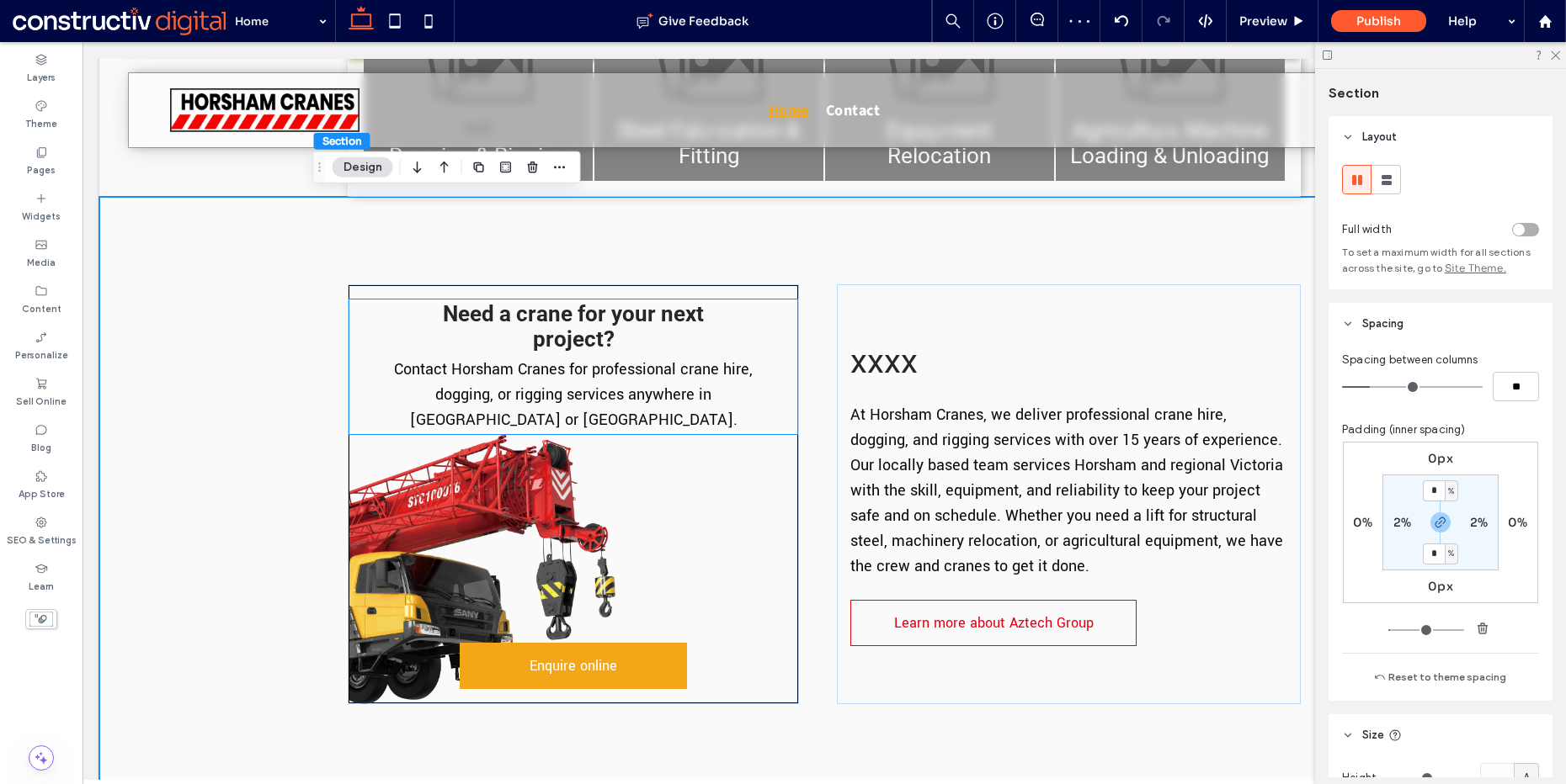
click at [526, 373] on span "Contact Horsham Cranes for professional crane hire, dogging, or rigging service…" at bounding box center [573, 394] width 359 height 72
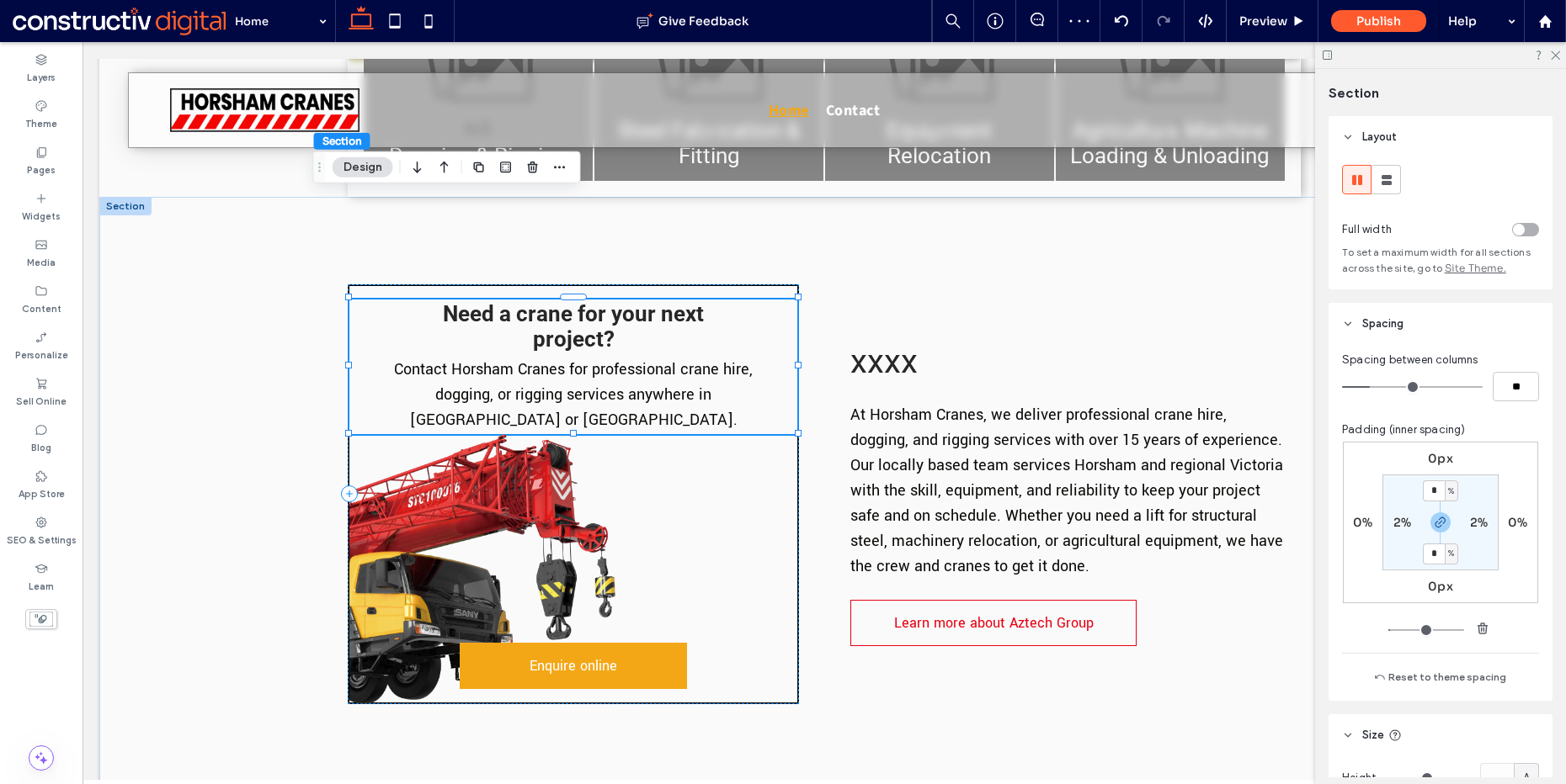
click at [526, 373] on span "Contact Horsham Cranes for professional crane hire, dogging, or rigging service…" at bounding box center [573, 394] width 359 height 72
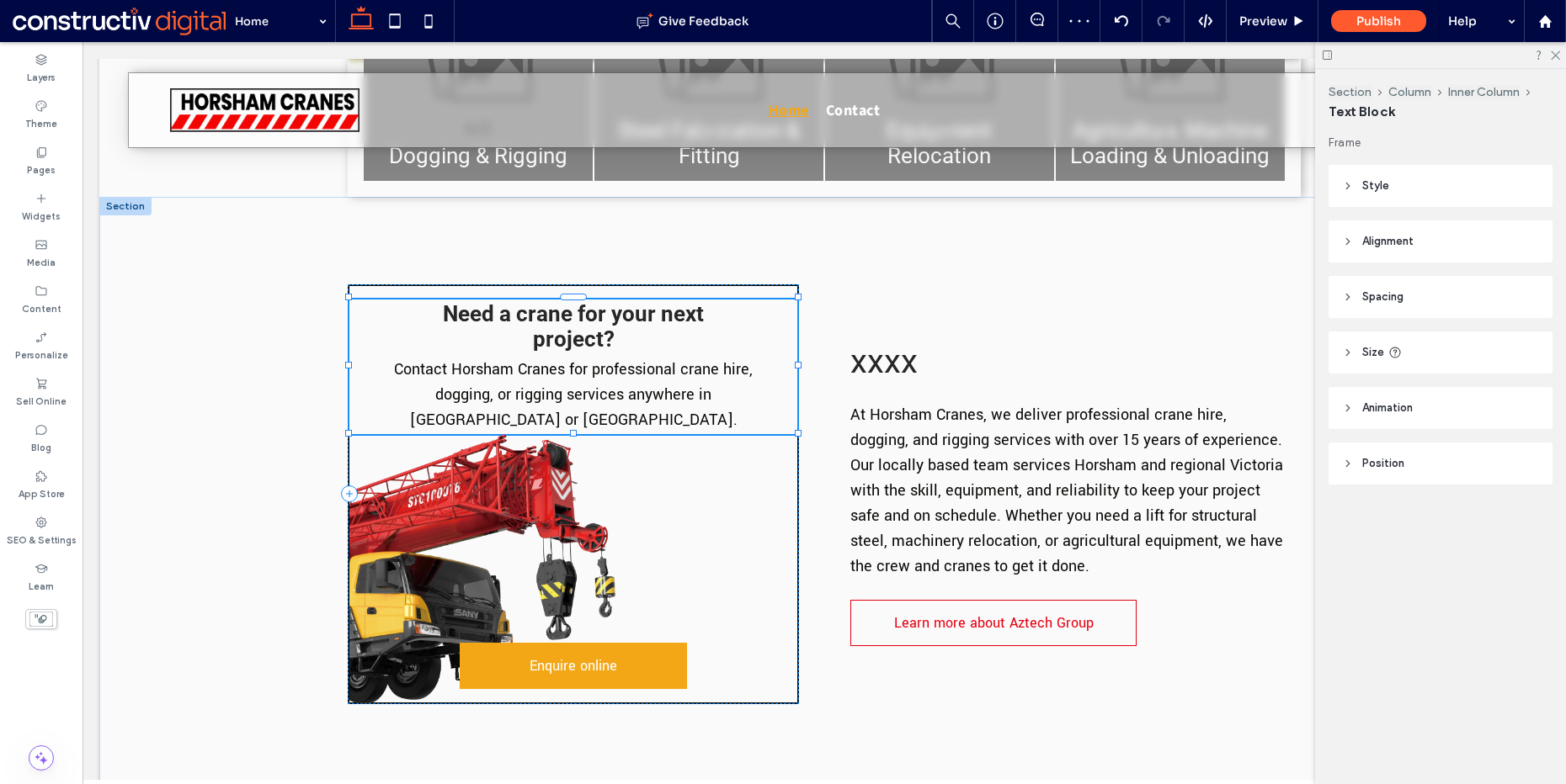
click at [526, 373] on div "Contact Horsham Cranes for professional crane hire, dogging, or rigging service…" at bounding box center [573, 394] width 421 height 76
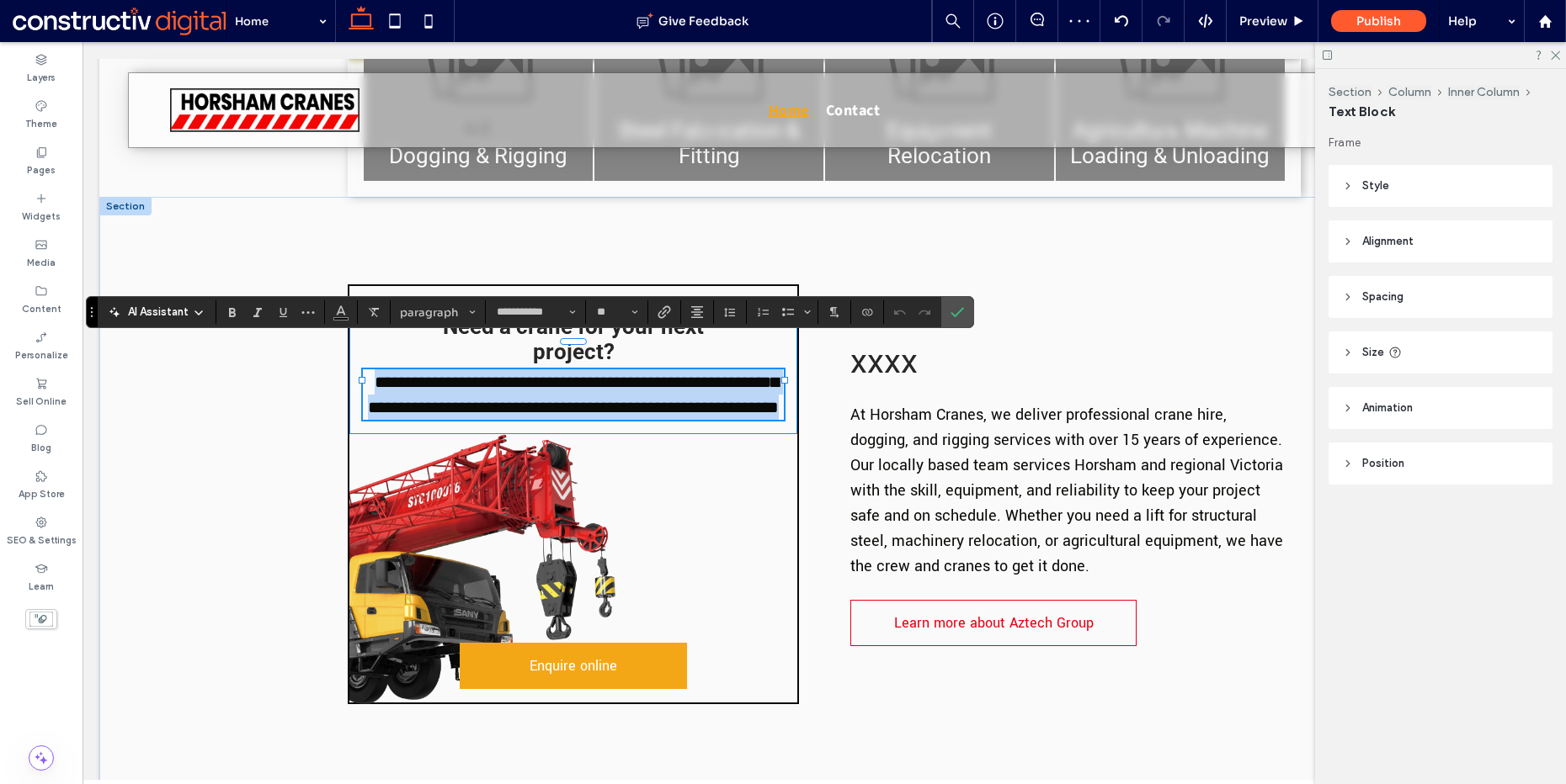
click at [526, 374] on span "**********" at bounding box center [573, 394] width 411 height 42
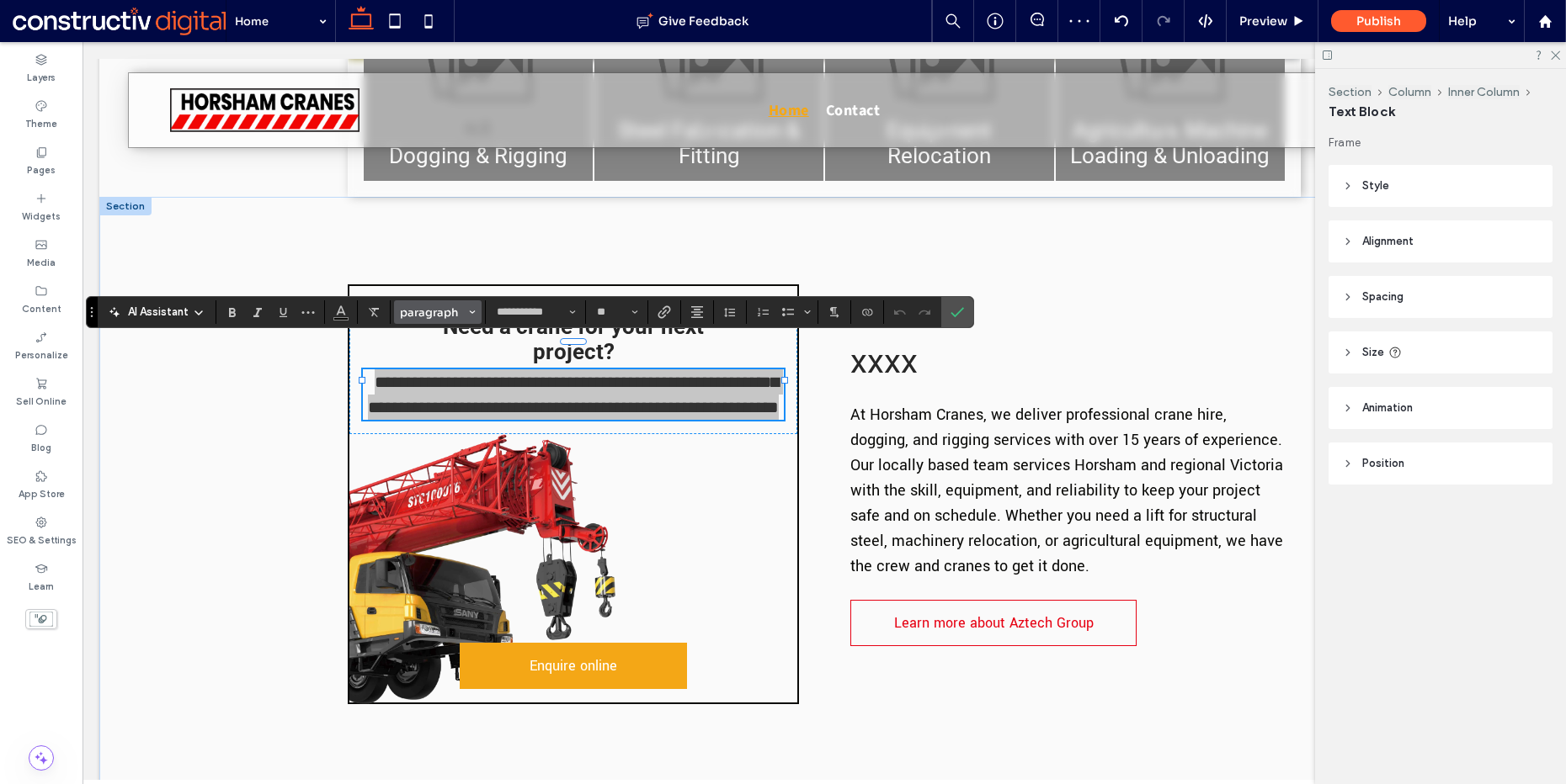
click at [438, 308] on span "paragraph" at bounding box center [433, 313] width 66 height 14
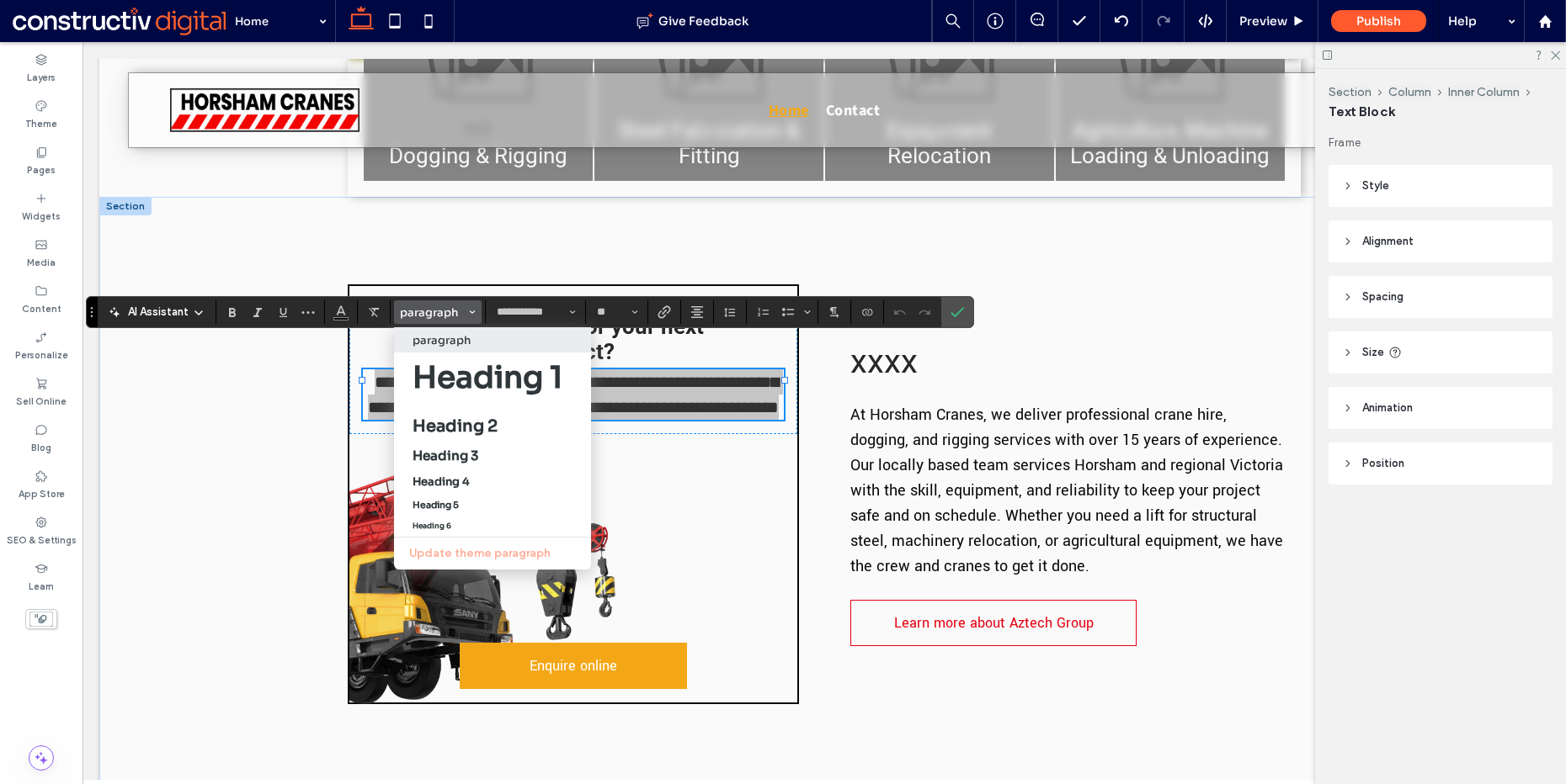
click at [453, 342] on p "paragraph" at bounding box center [442, 341] width 58 height 14
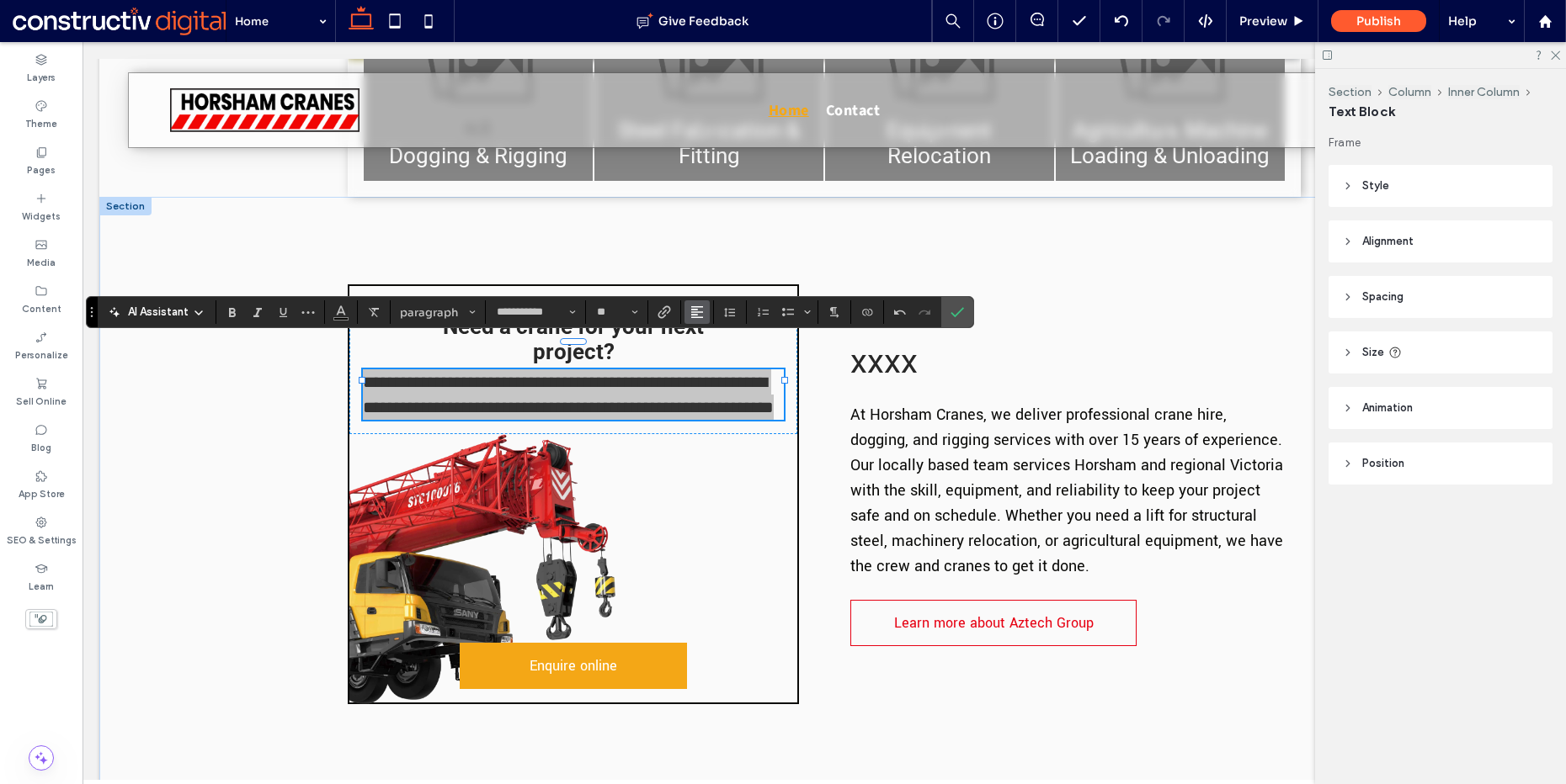
drag, startPoint x: 694, startPoint y: 310, endPoint x: 699, endPoint y: 318, distance: 9.4
click at [694, 310] on use "Alignment" at bounding box center [698, 313] width 12 height 12
click at [726, 367] on label "ui.textEditor.alignment.center" at bounding box center [714, 364] width 59 height 24
click at [955, 311] on icon "Confirm" at bounding box center [956, 312] width 13 height 13
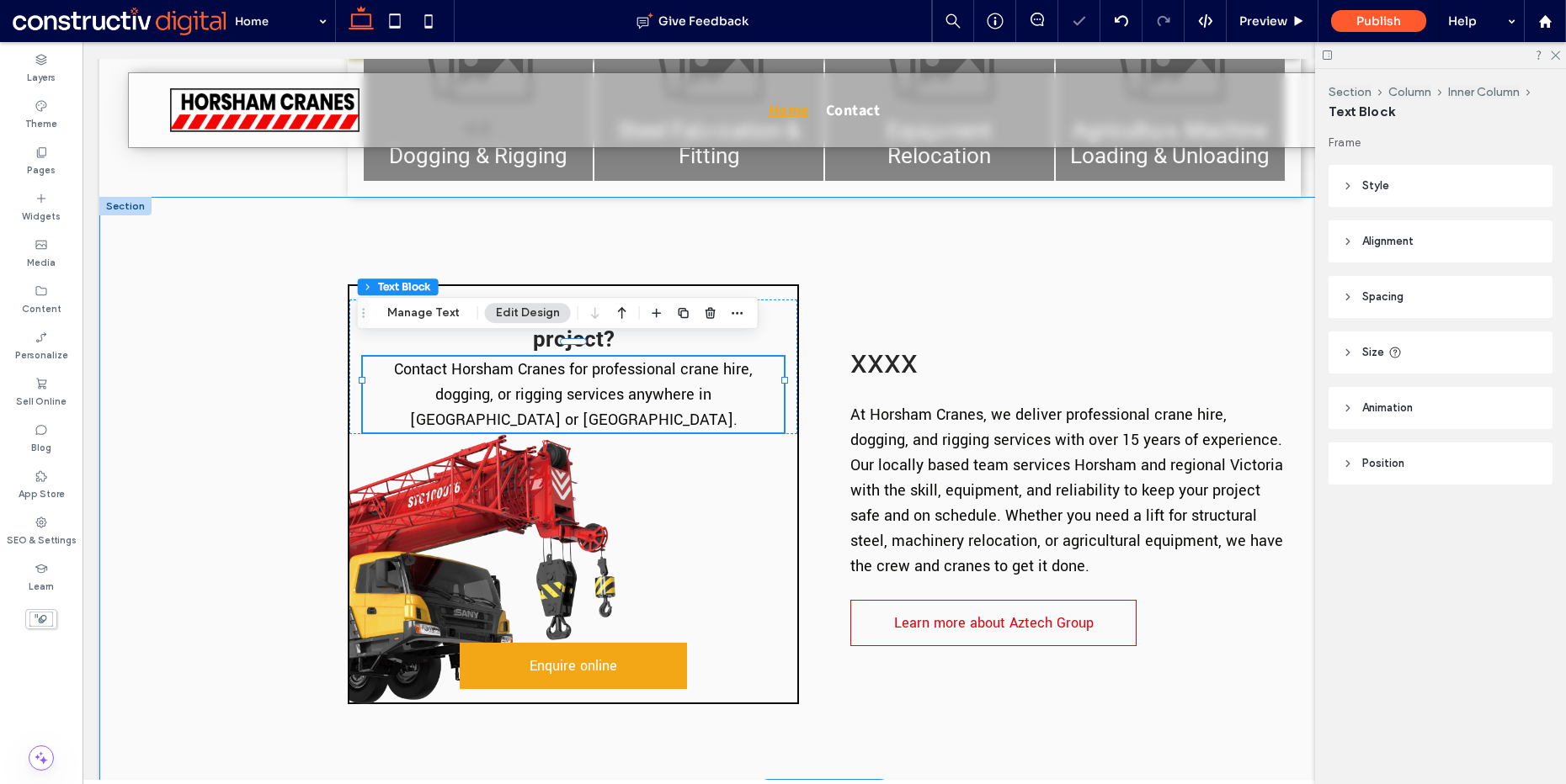
click at [297, 290] on div "Need a crane for your next project? Contact Horsham Cranes for professional cra…" at bounding box center [823, 493] width 1450 height 594
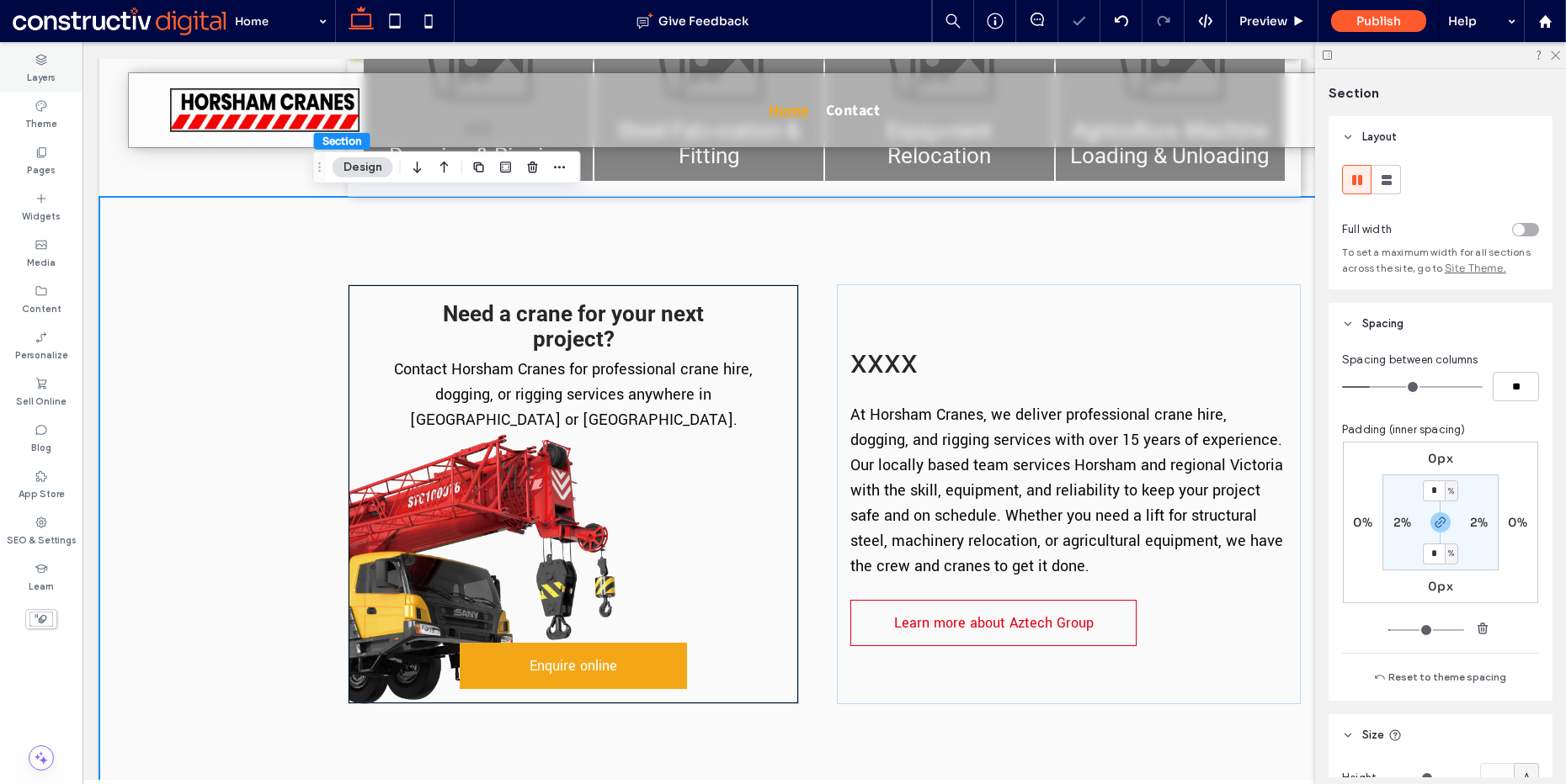
click at [40, 84] on label "Layers" at bounding box center [41, 76] width 29 height 19
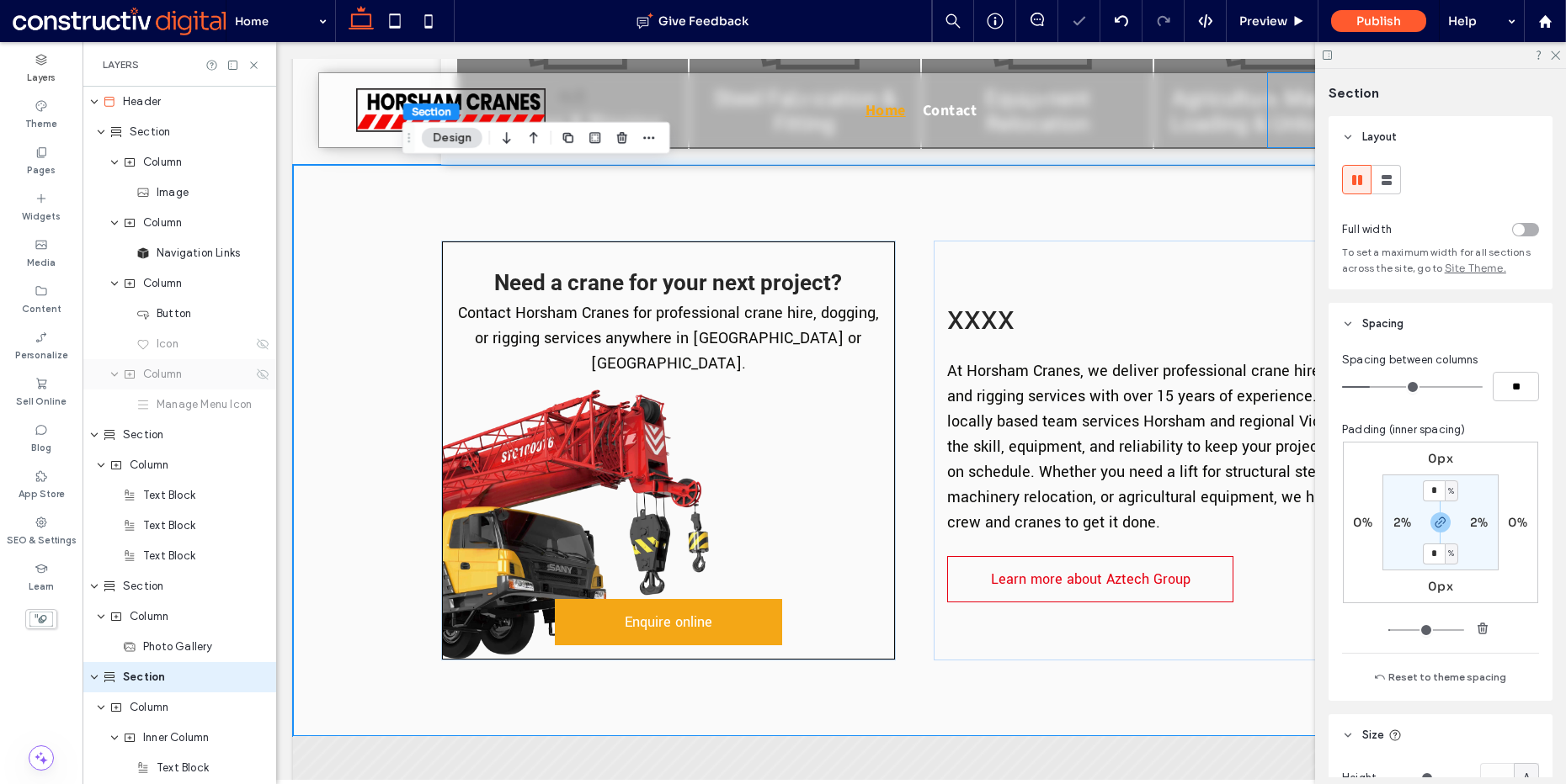
scroll to position [243, 0]
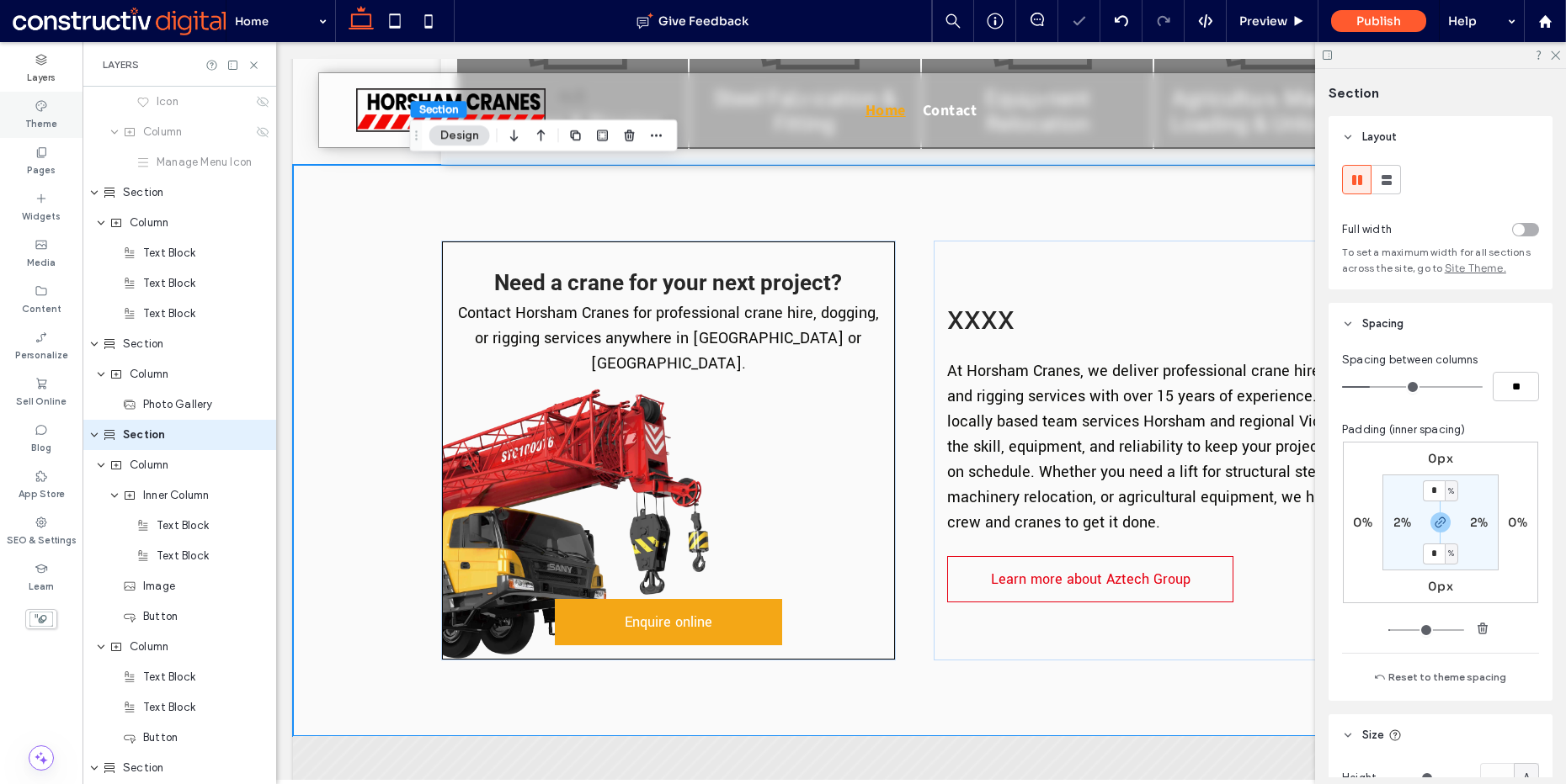
click at [29, 99] on div "Theme" at bounding box center [41, 115] width 83 height 46
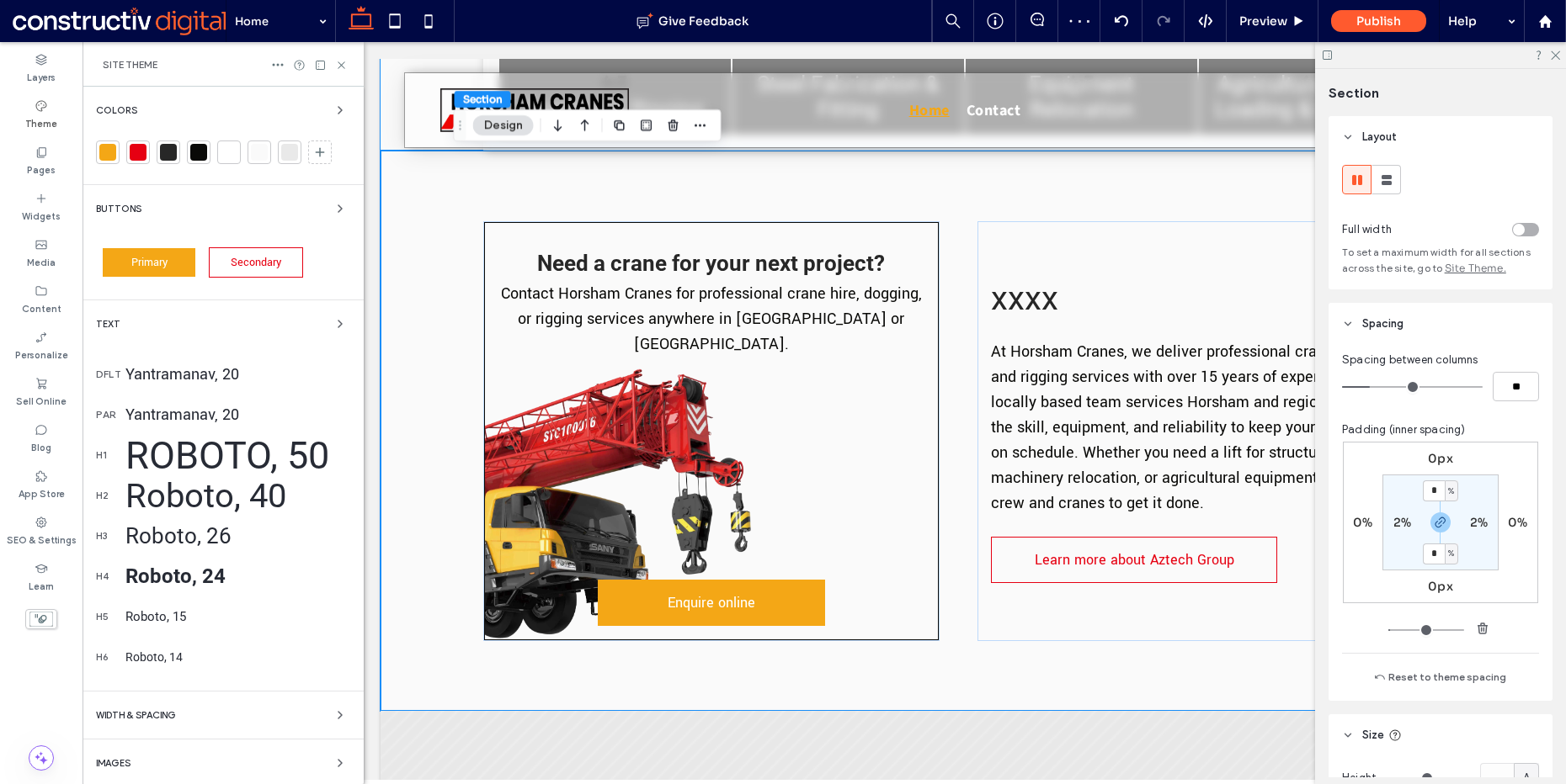
click at [206, 374] on div "Yantramanav, 20" at bounding box center [238, 375] width 225 height 22
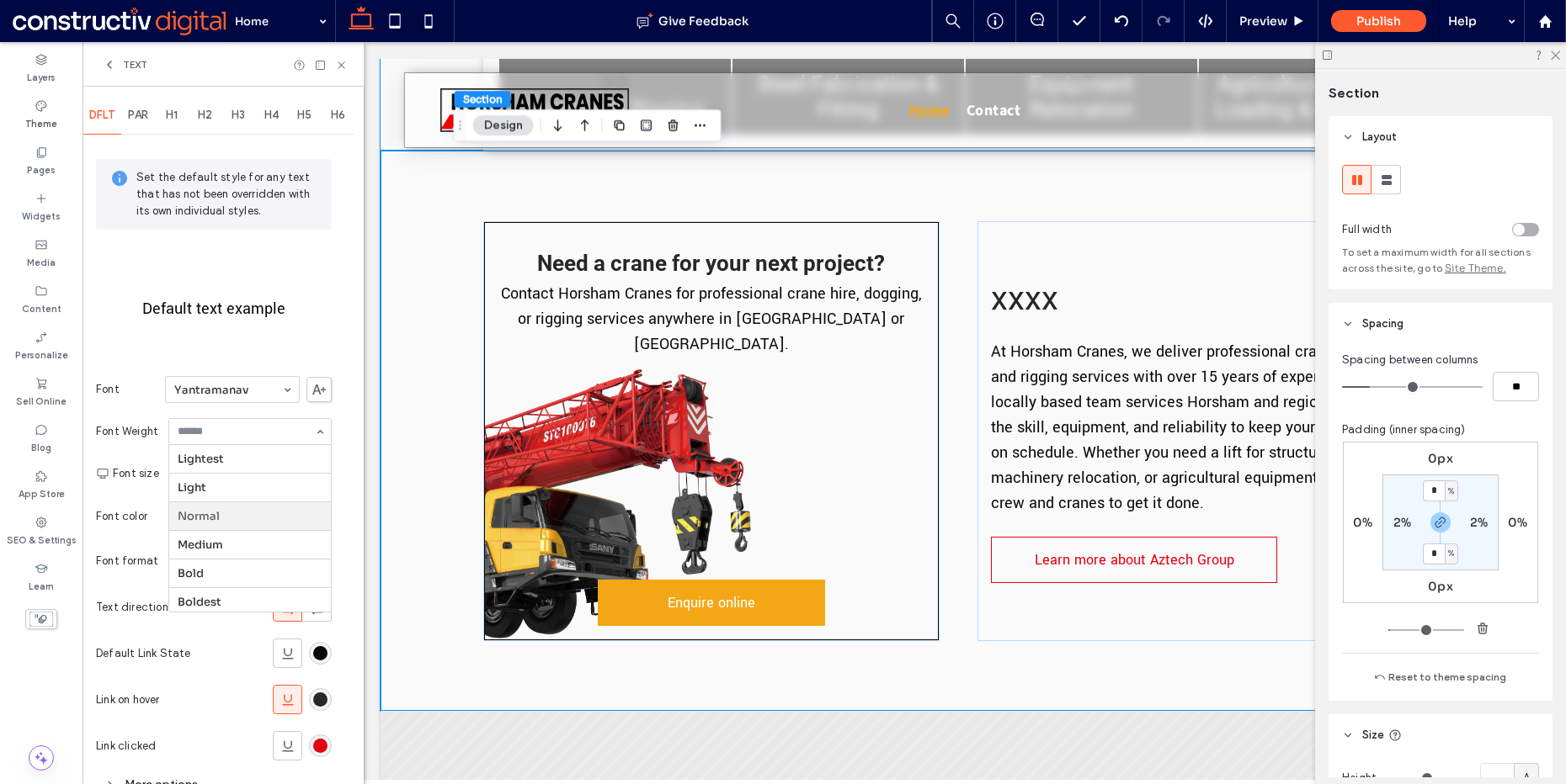
scroll to position [4, 0]
click at [143, 124] on div "PAR" at bounding box center [138, 115] width 34 height 37
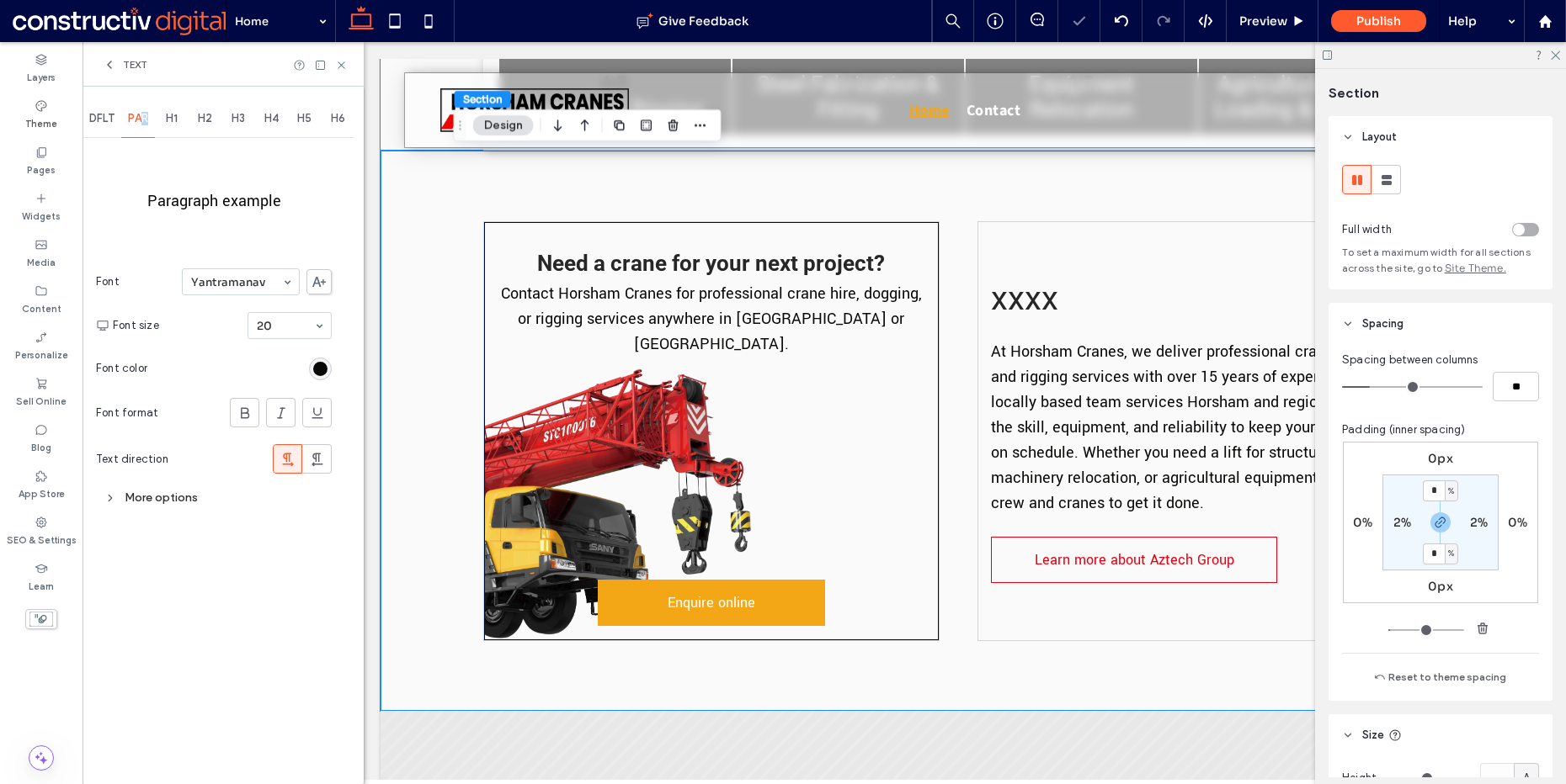
scroll to position [0, 0]
click at [163, 494] on div "More options" at bounding box center [214, 497] width 236 height 23
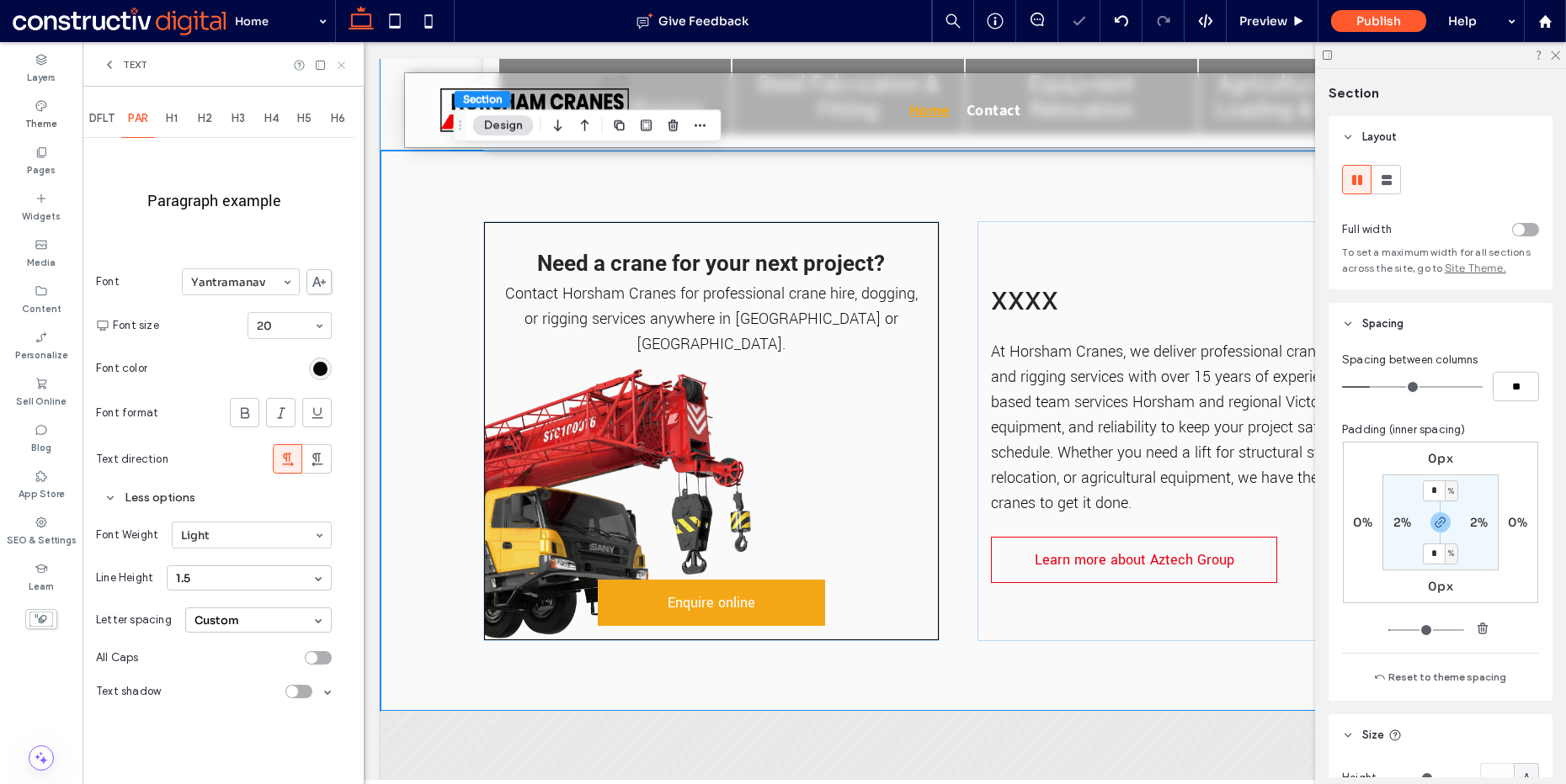
drag, startPoint x: 342, startPoint y: 63, endPoint x: 68, endPoint y: 87, distance: 275.0
click at [342, 63] on use at bounding box center [341, 65] width 7 height 7
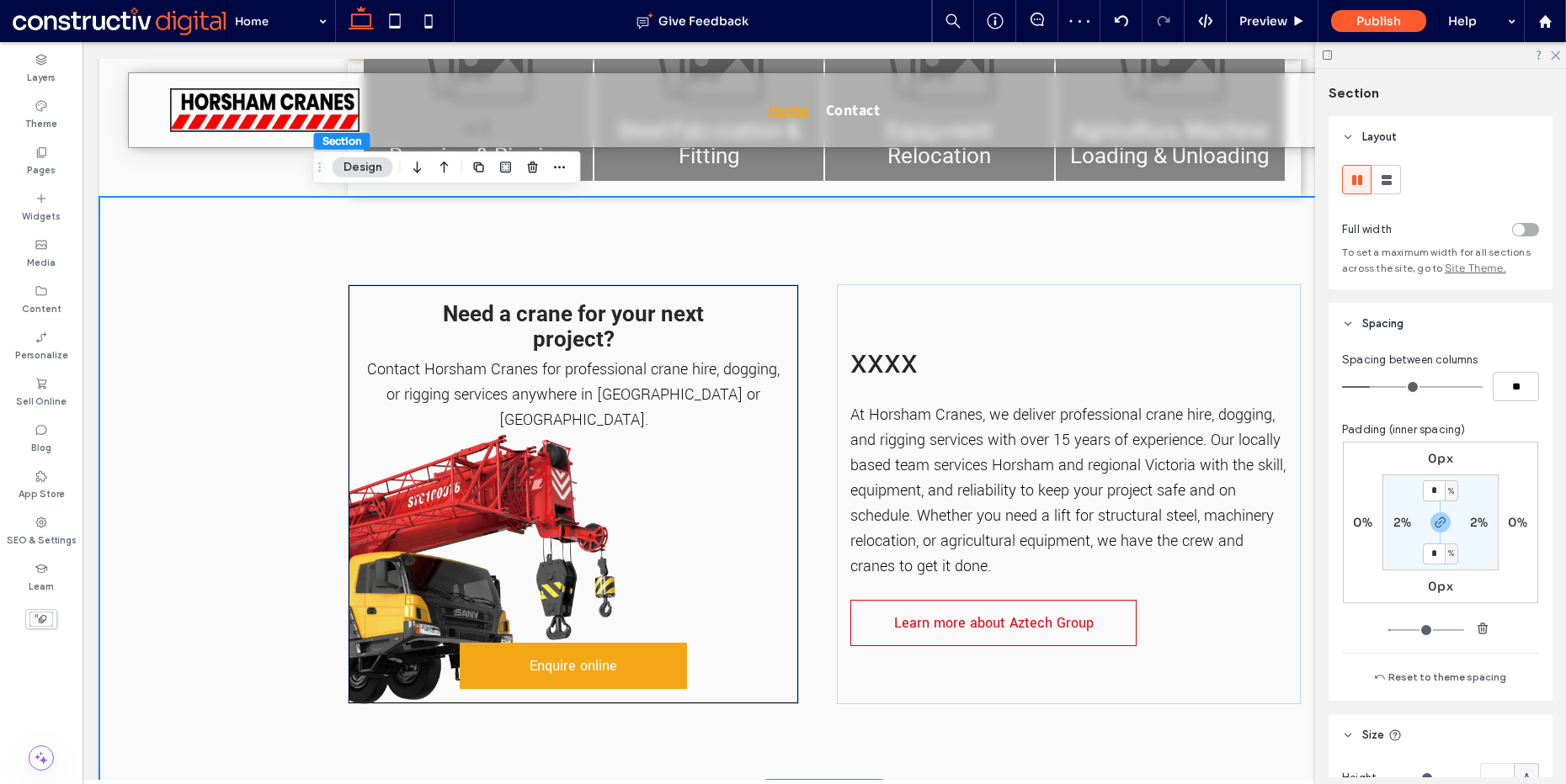
click at [228, 330] on div "Need a crane for your next project? Contact Horsham Cranes for professional cra…" at bounding box center [823, 493] width 1450 height 594
click at [1136, 214] on div "Need a crane for your next project? Contact Horsham Cranes for professional cra…" at bounding box center [823, 493] width 1010 height 594
click at [1273, 19] on span "Preview" at bounding box center [1263, 20] width 48 height 15
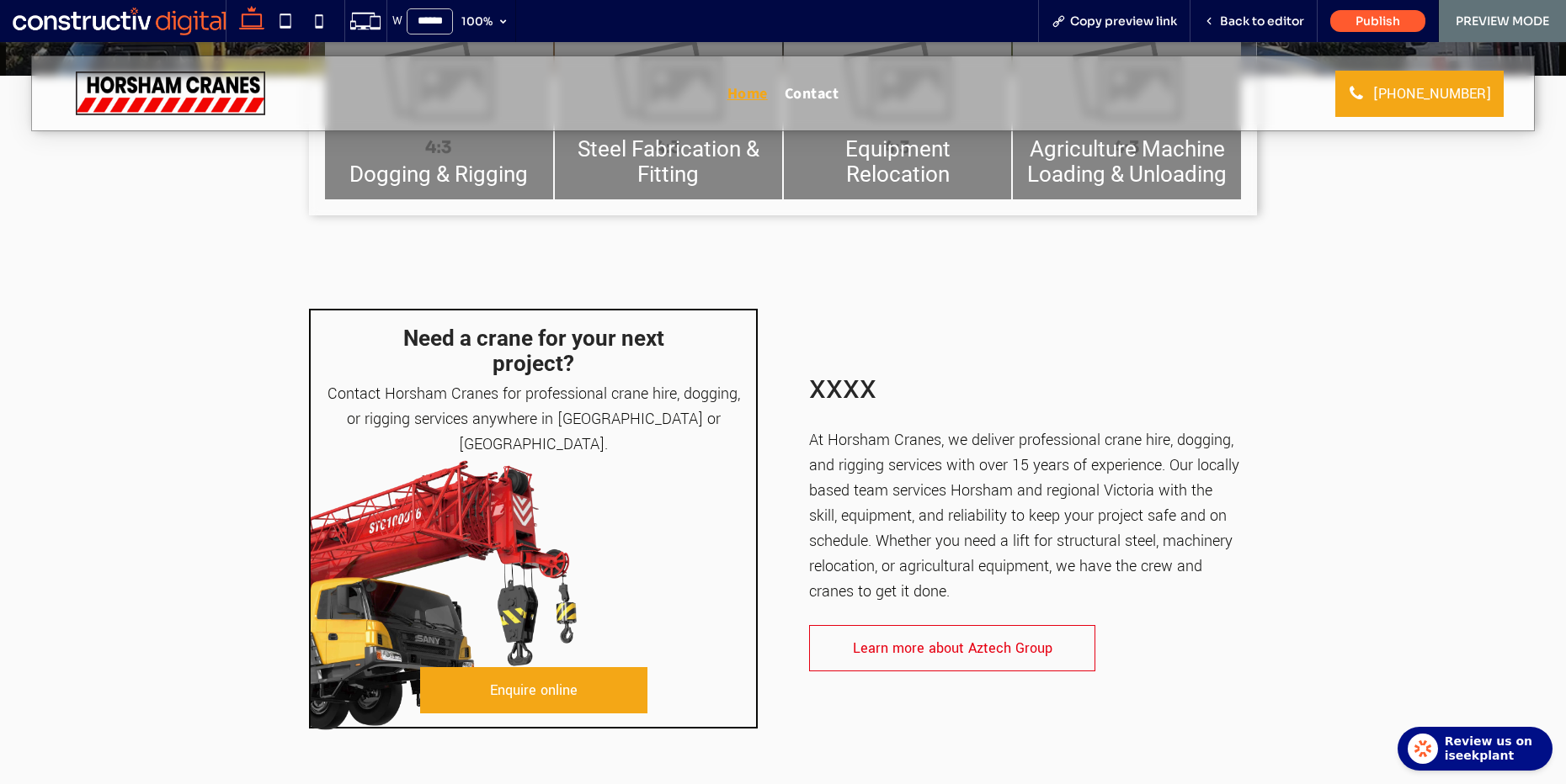
scroll to position [527, 0]
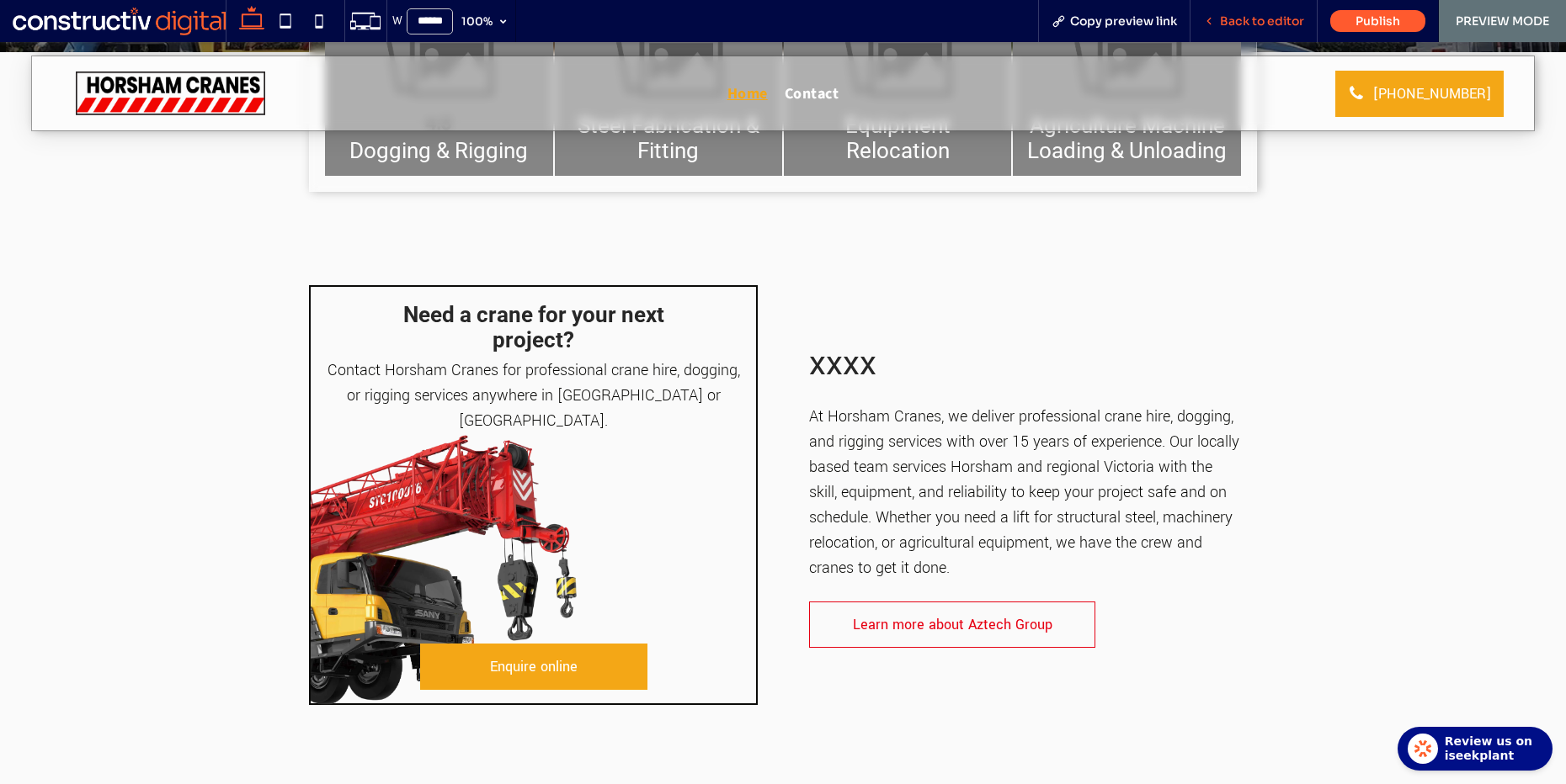
drag, startPoint x: 1251, startPoint y: 13, endPoint x: 1210, endPoint y: 2, distance: 42.4
click at [1251, 13] on span "Back to editor" at bounding box center [1262, 20] width 84 height 15
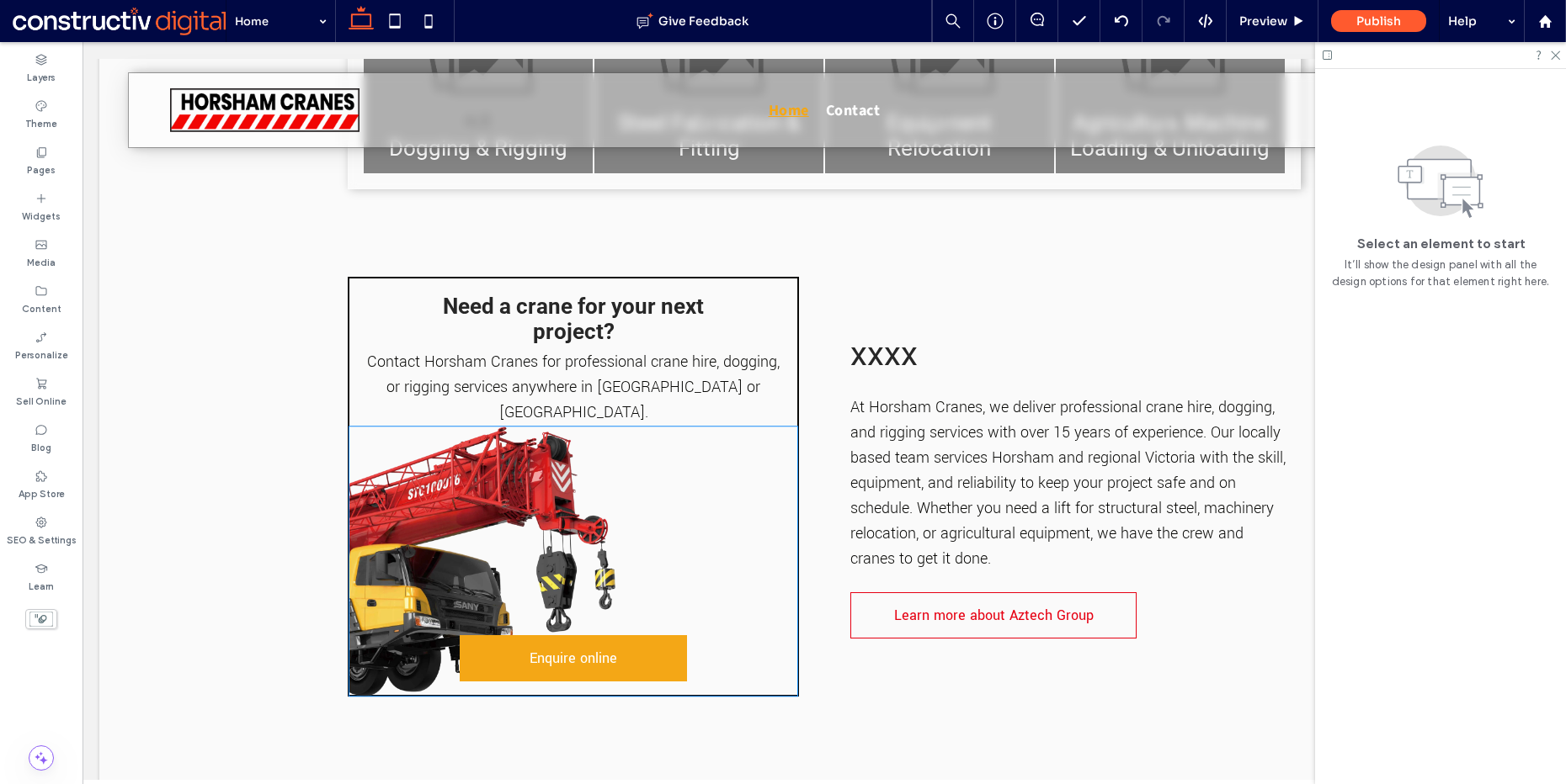
click at [574, 460] on img at bounding box center [574, 561] width 448 height 270
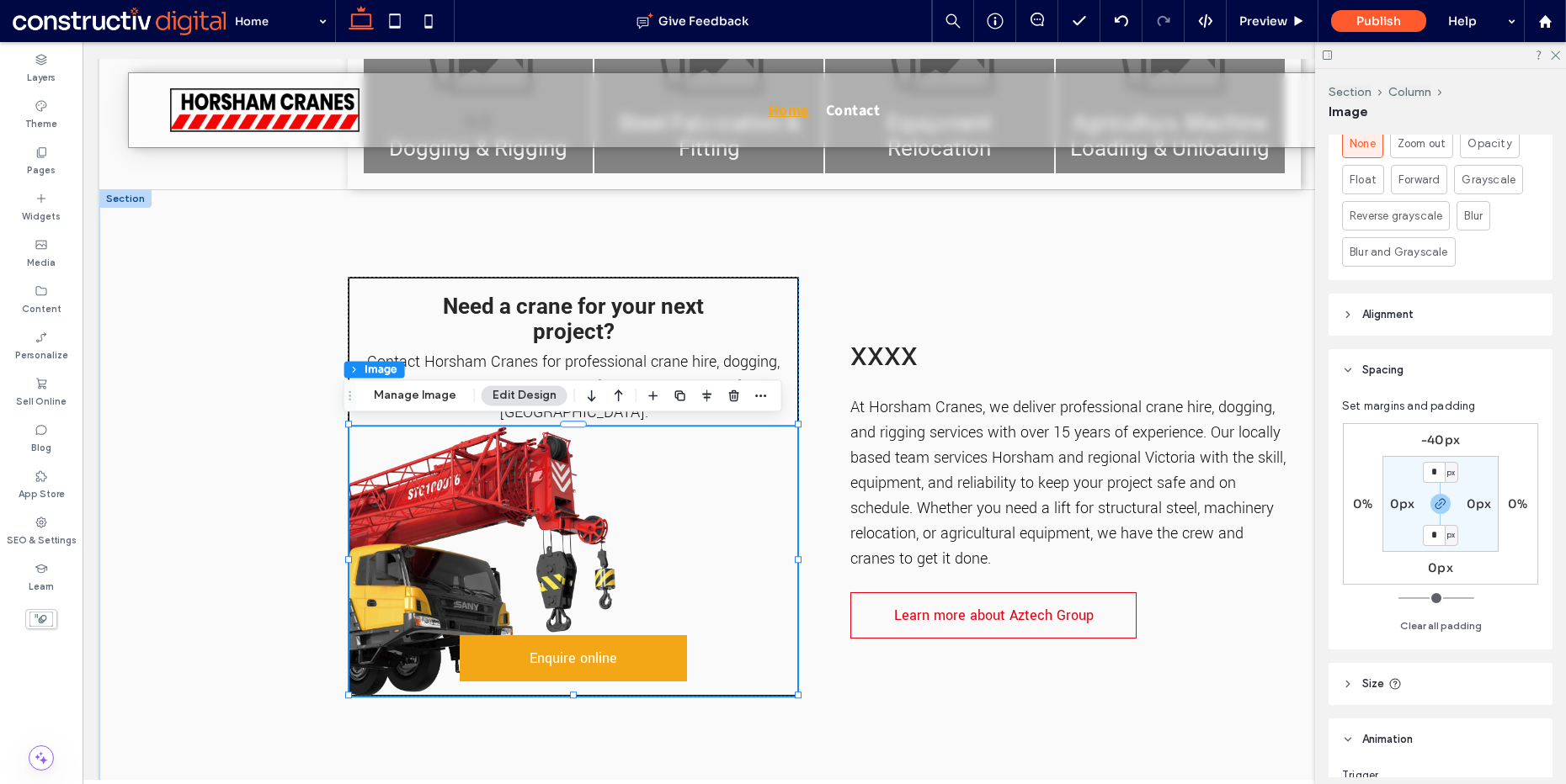
scroll to position [1132, 0]
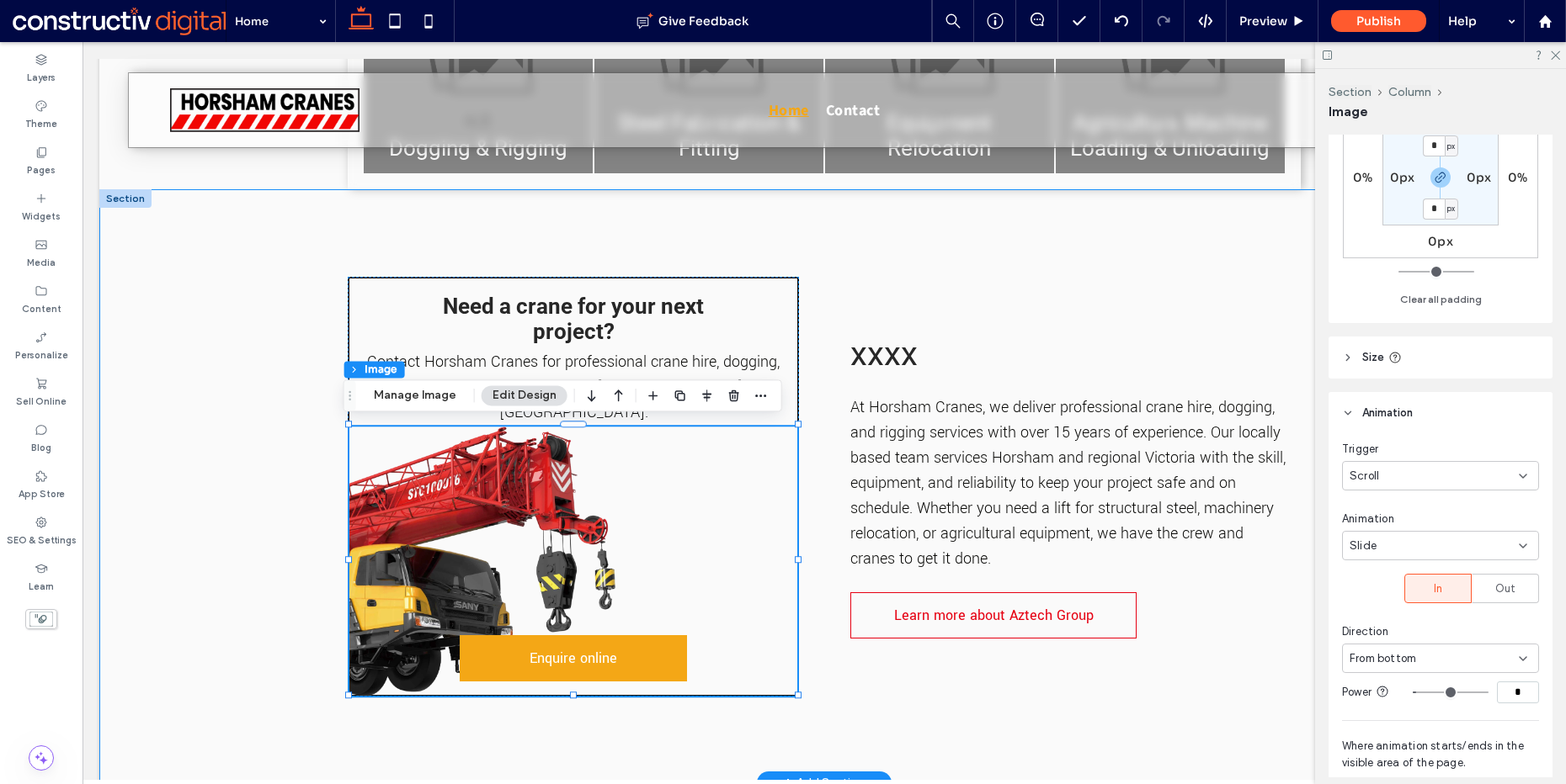
drag, startPoint x: 327, startPoint y: 454, endPoint x: 297, endPoint y: 449, distance: 30.4
click at [327, 454] on div "Need a crane for your next project? Contact Horsham Cranes for professional cra…" at bounding box center [823, 486] width 1010 height 594
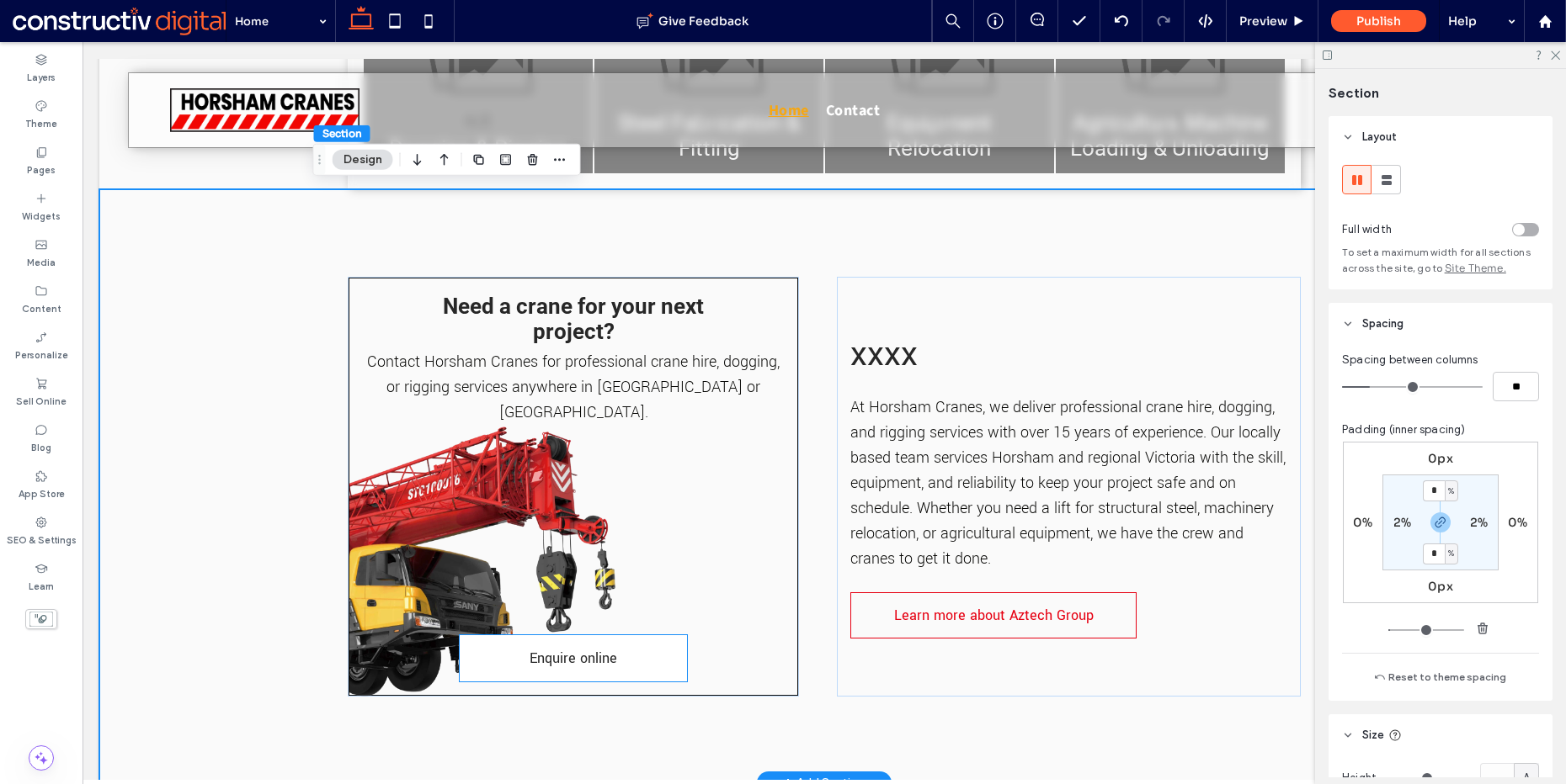
click at [599, 647] on span "Enquire online" at bounding box center [574, 658] width 88 height 36
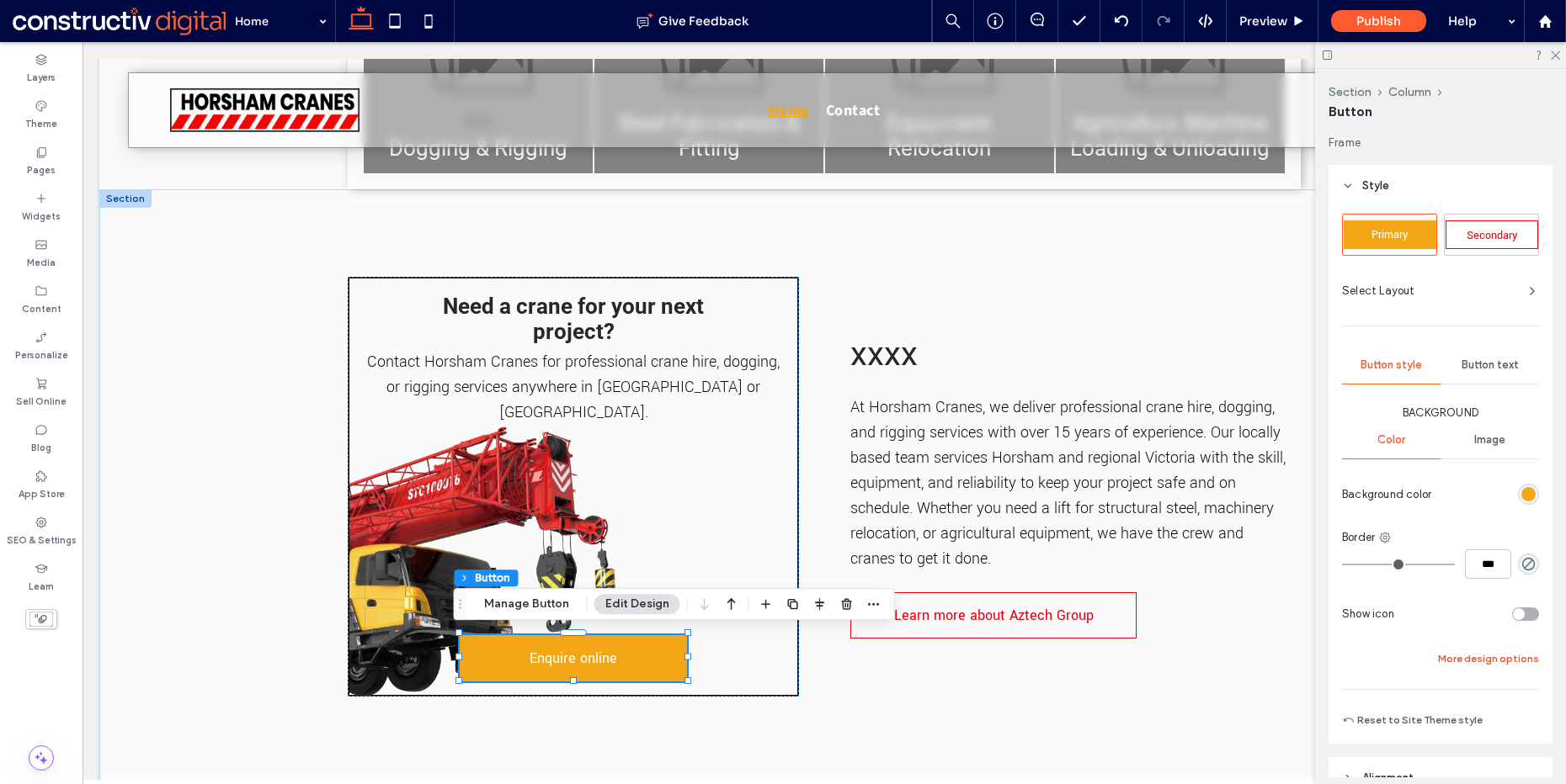
click at [1509, 667] on button "More design options" at bounding box center [1488, 659] width 101 height 20
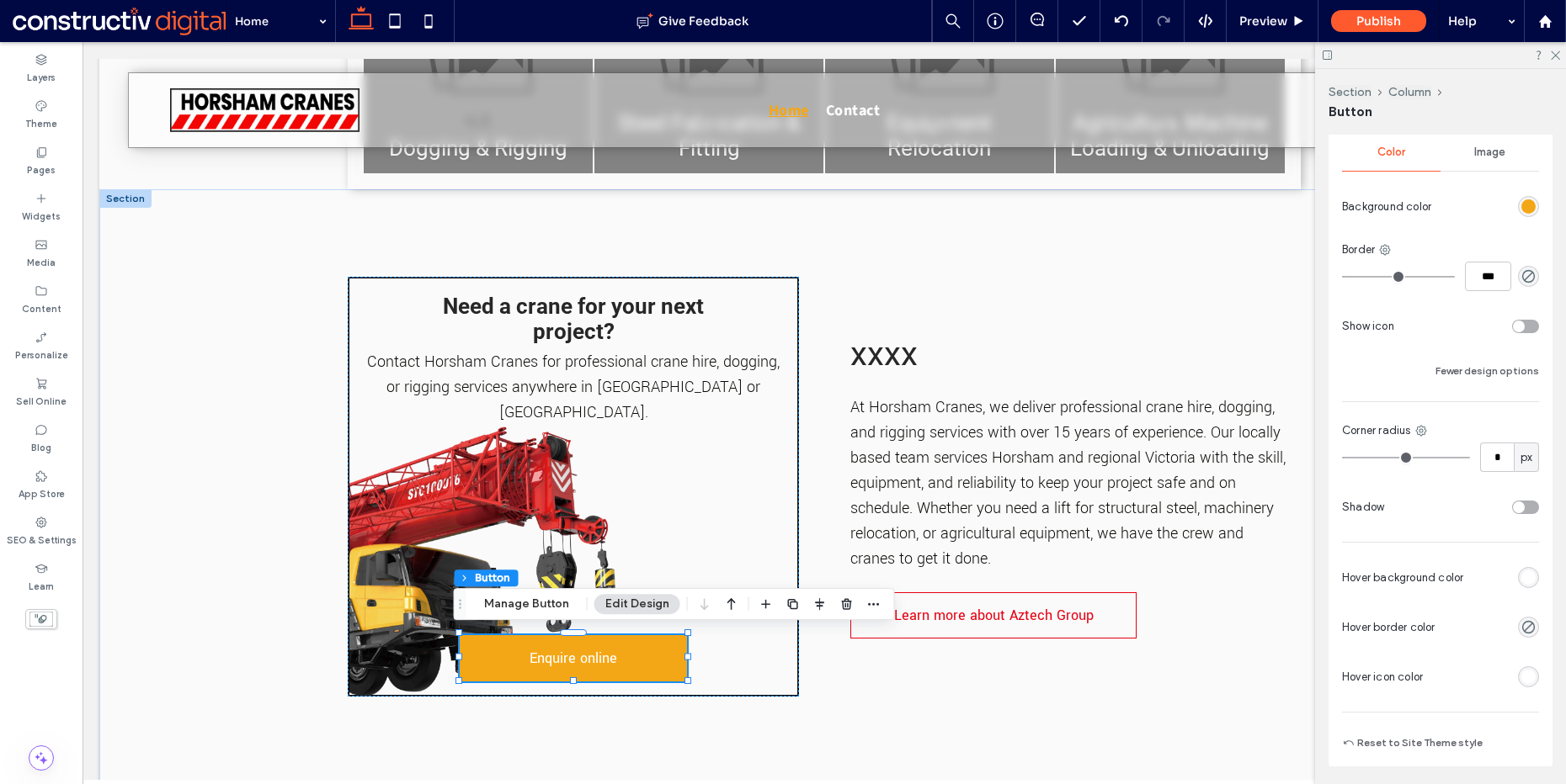
scroll to position [304, 0]
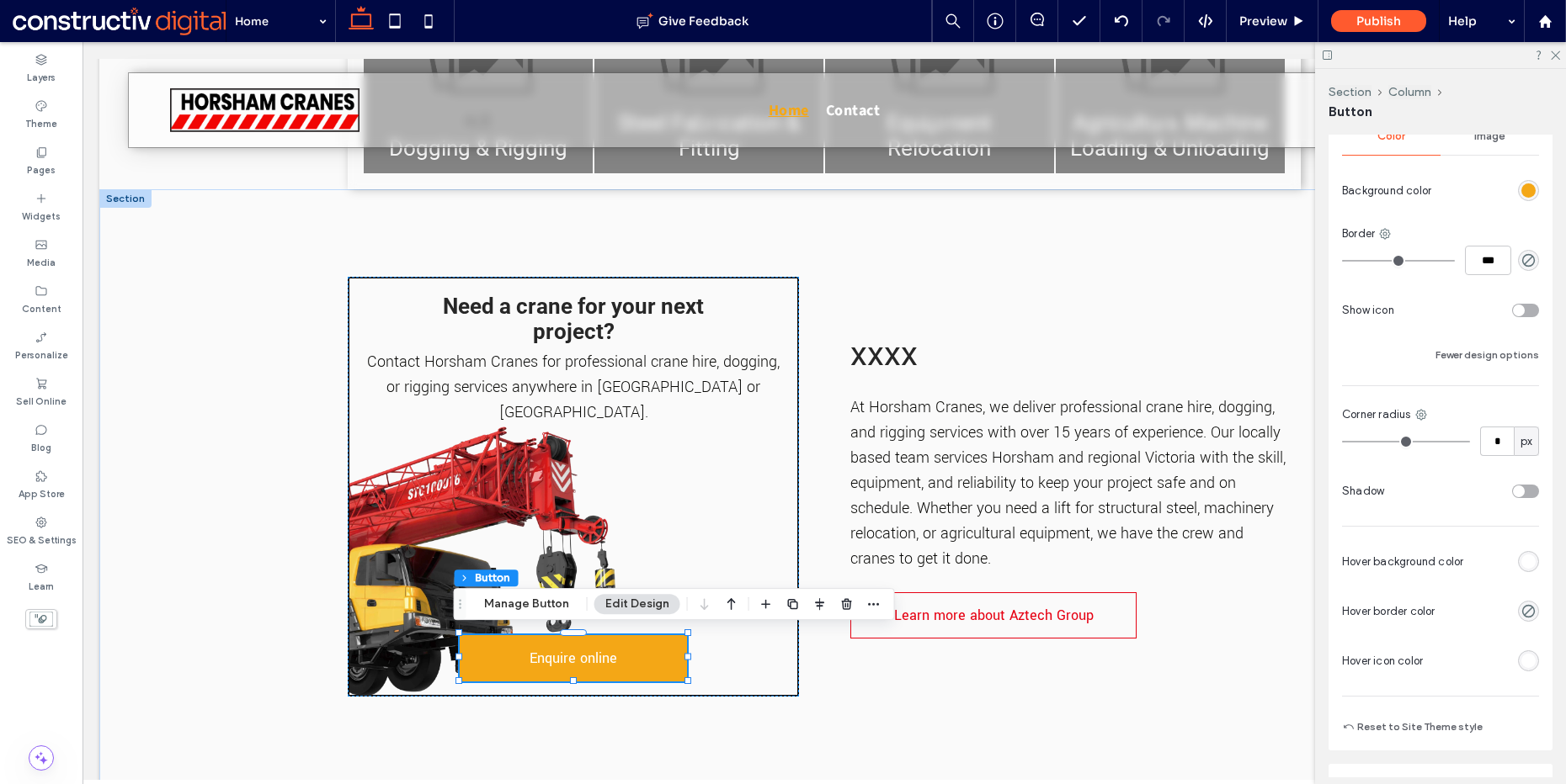
click at [1526, 488] on div "toggle" at bounding box center [1525, 490] width 27 height 13
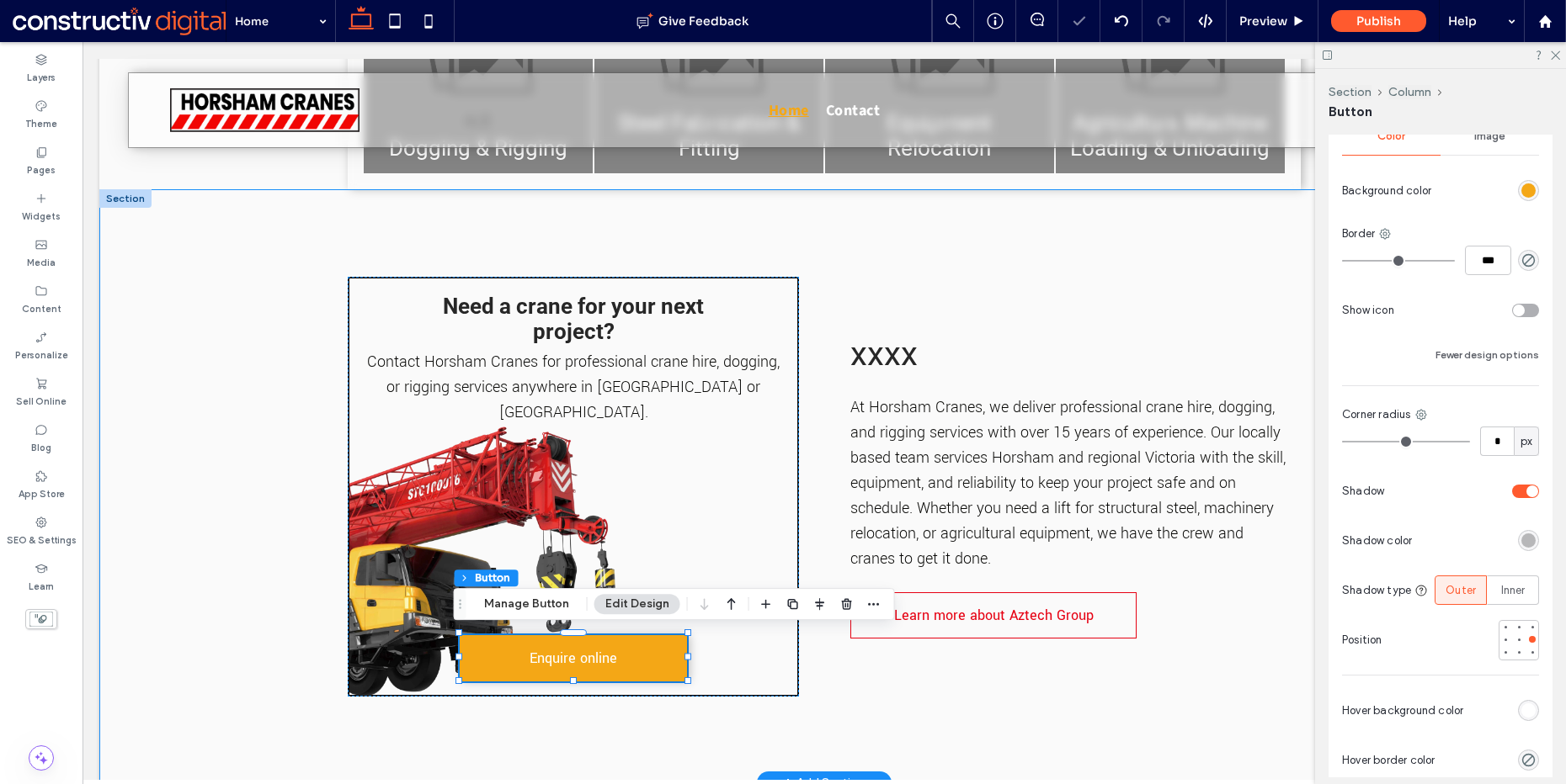
click at [262, 632] on div "Need a crane for your next project? Contact Horsham Cranes for professional cra…" at bounding box center [823, 486] width 1450 height 594
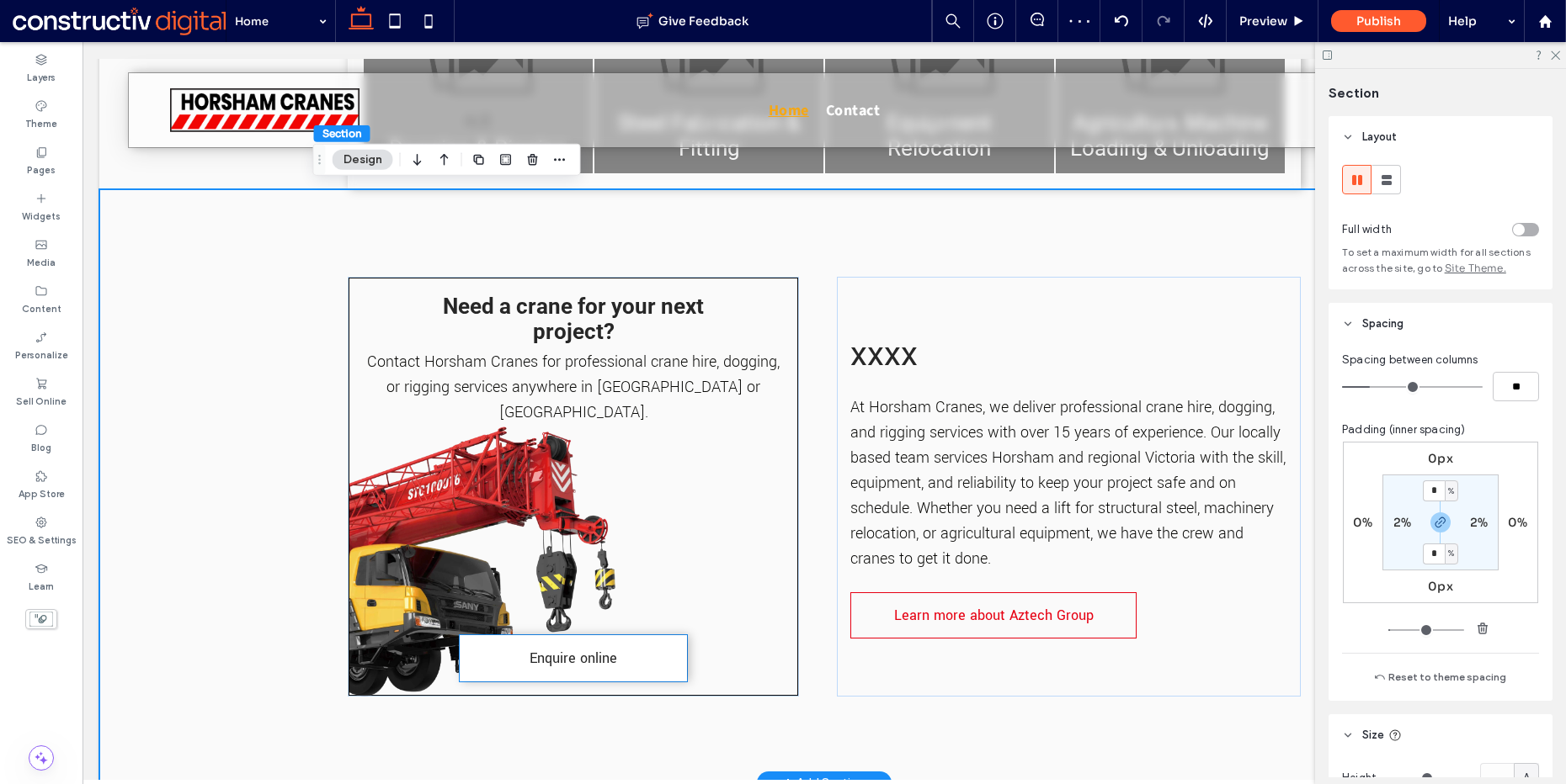
click at [544, 662] on span "Enquire online" at bounding box center [574, 658] width 88 height 36
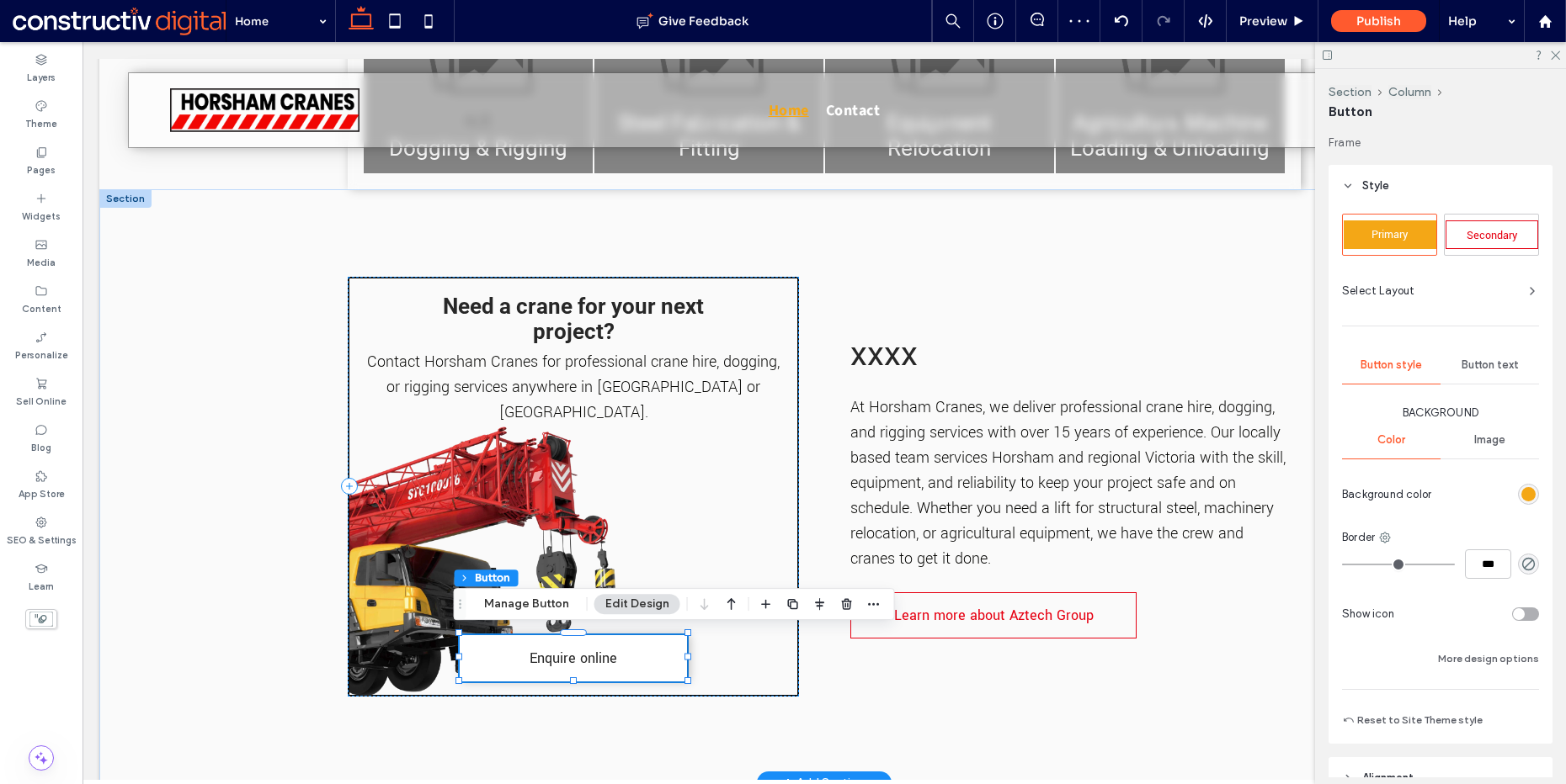
click at [610, 653] on span "Enquire online" at bounding box center [574, 658] width 88 height 36
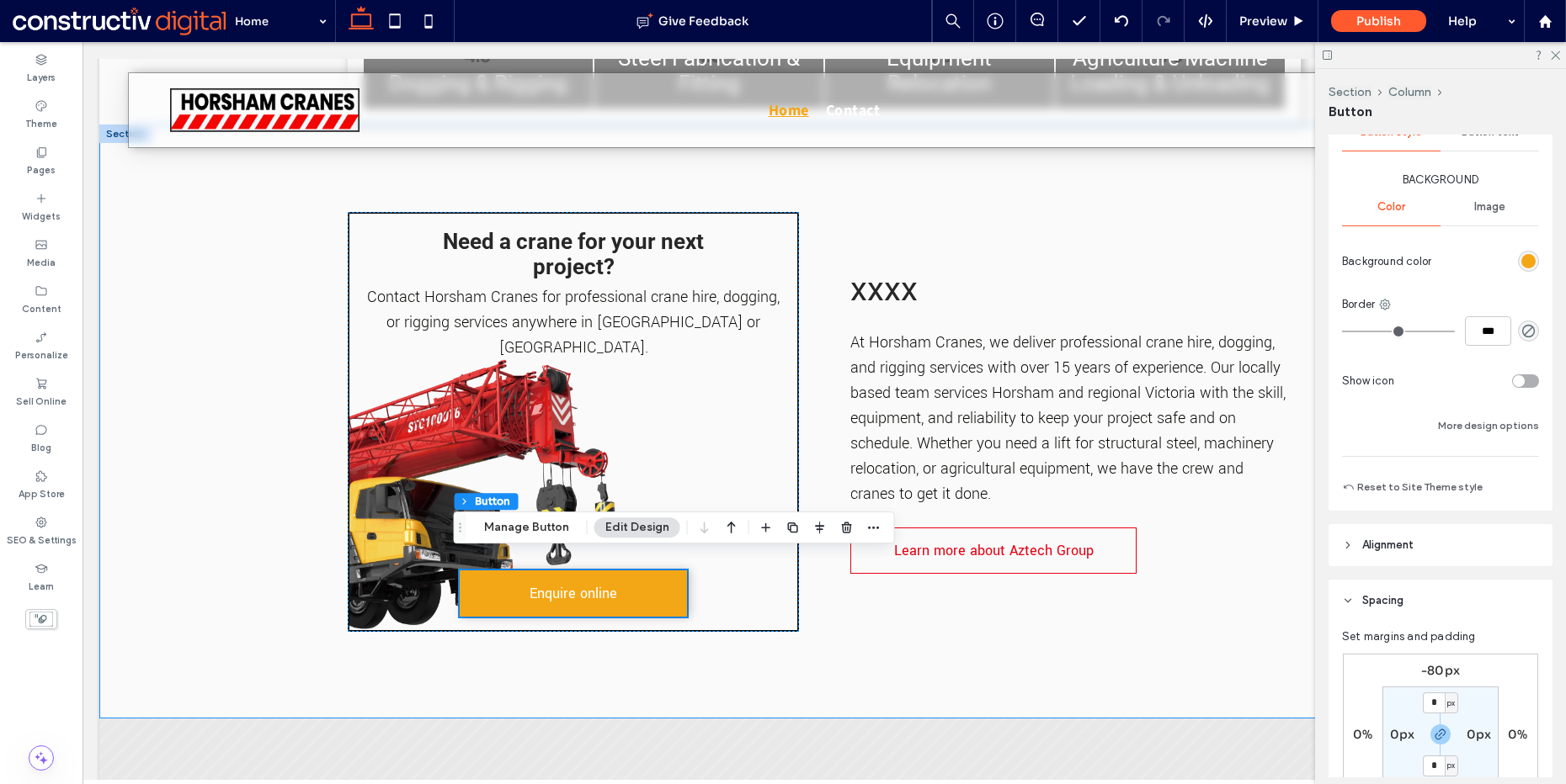
scroll to position [580, 0]
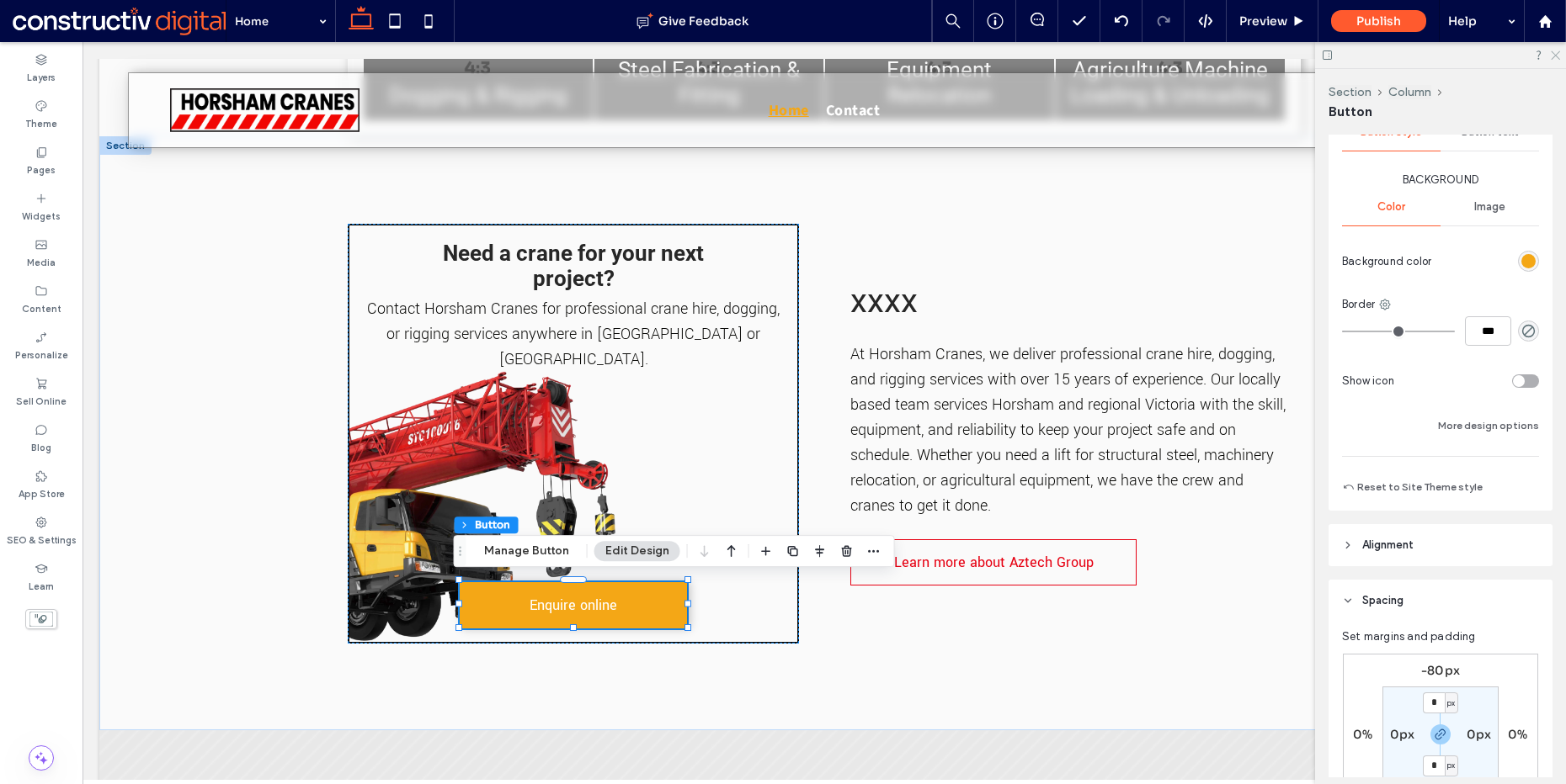
click at [1555, 57] on icon at bounding box center [1555, 54] width 11 height 11
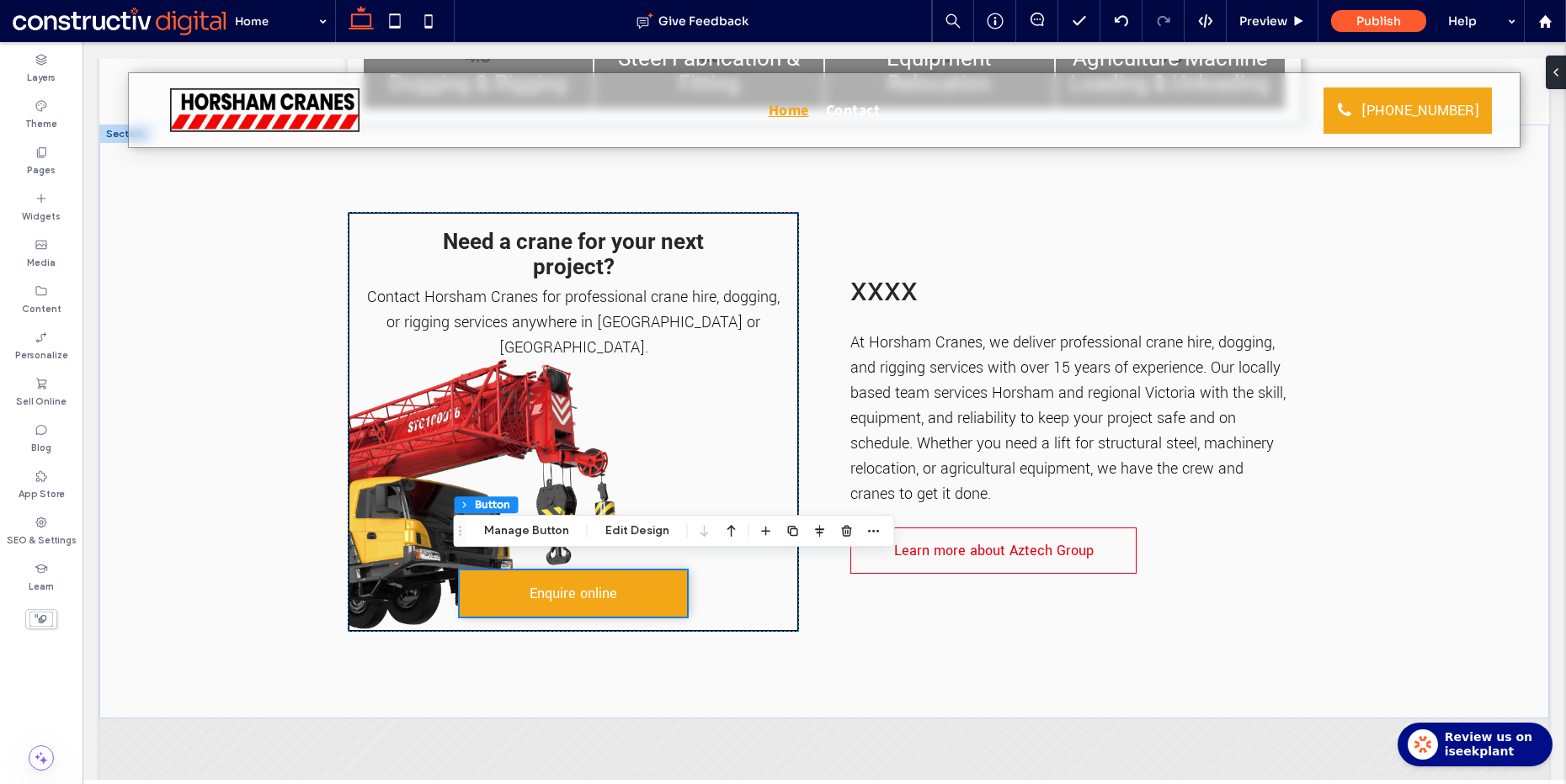
scroll to position [607, 0]
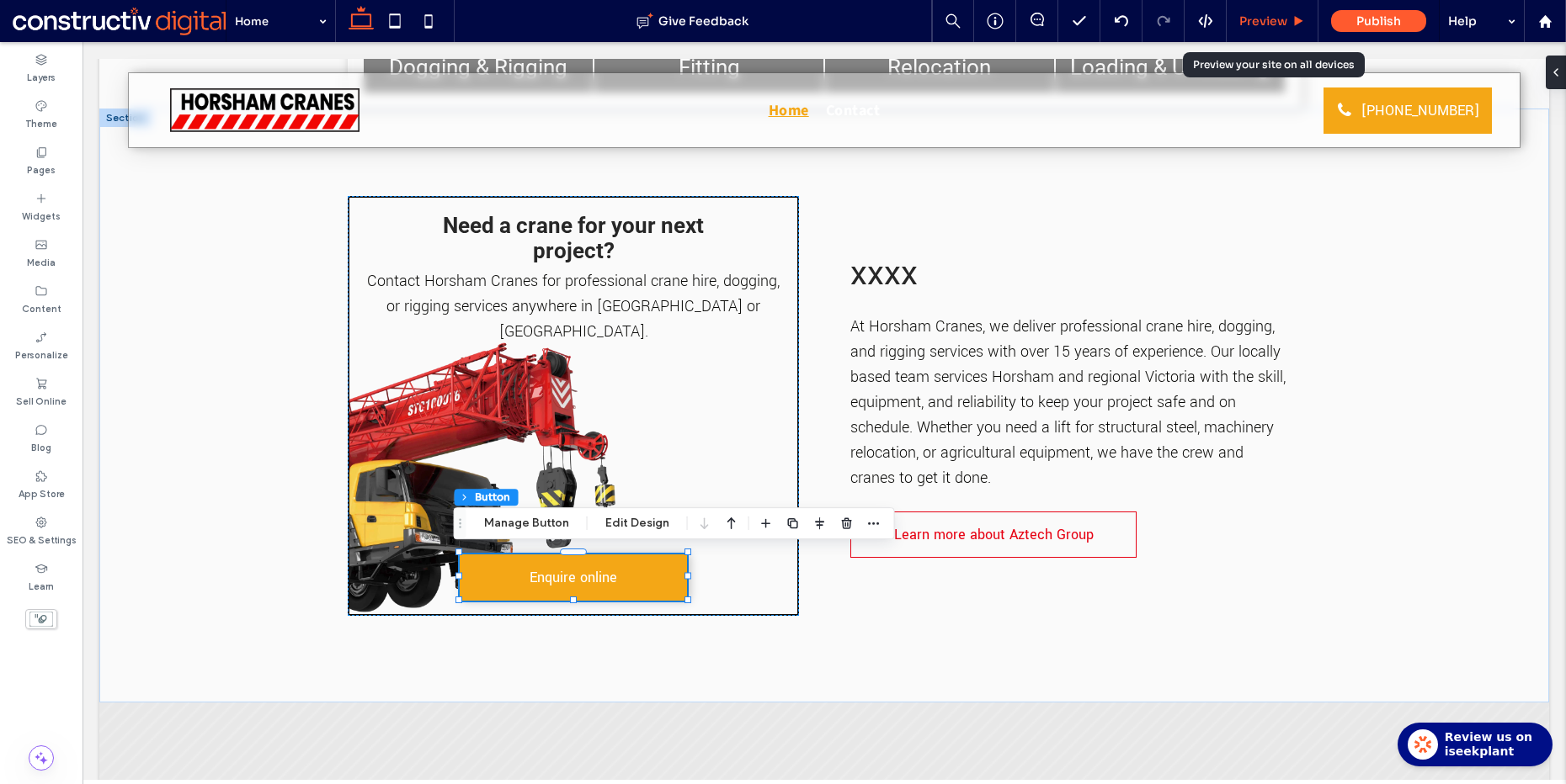
drag, startPoint x: 1281, startPoint y: 17, endPoint x: 978, endPoint y: 116, distance: 318.8
click at [1281, 17] on span "Preview" at bounding box center [1263, 20] width 48 height 15
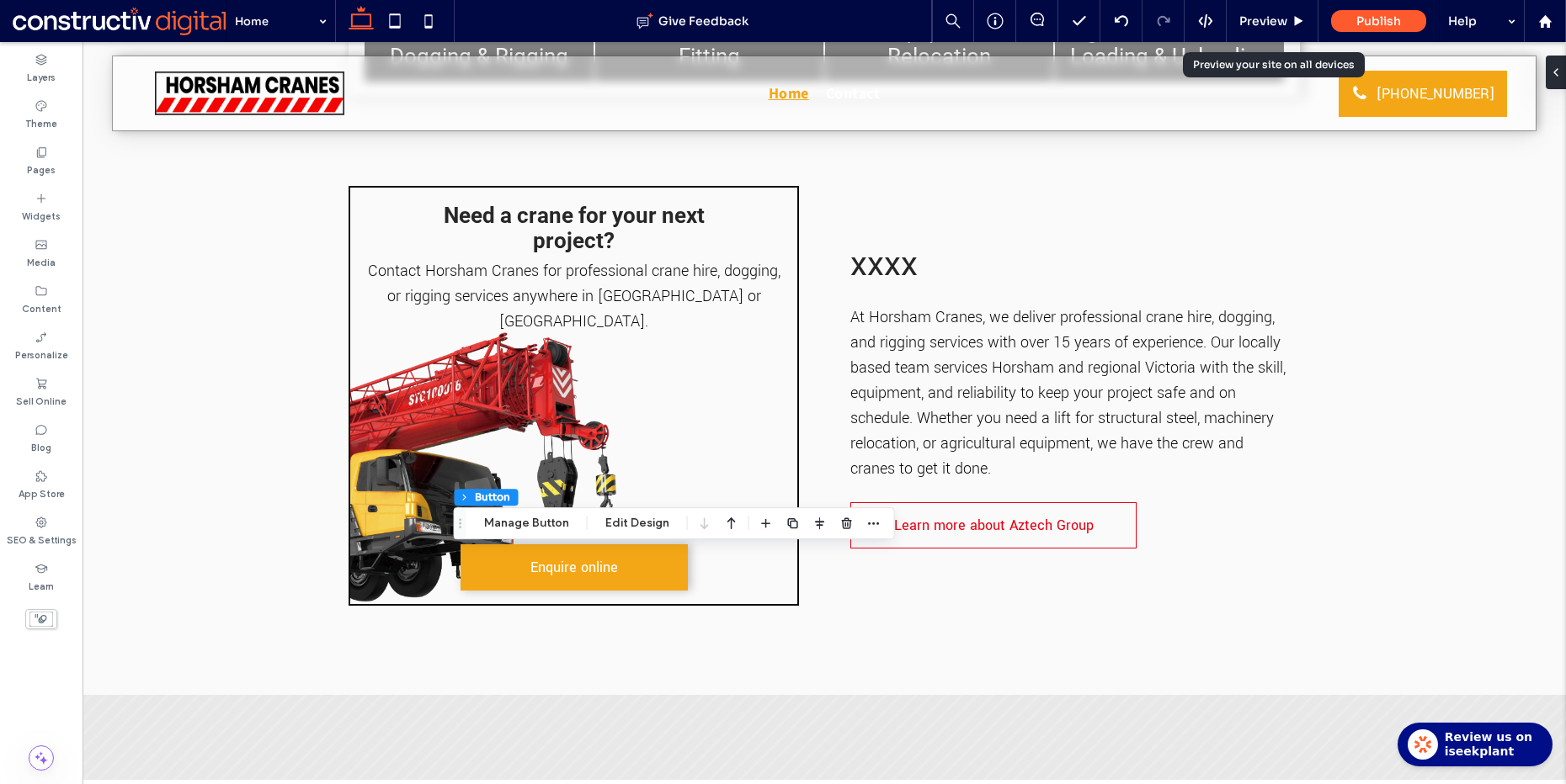
scroll to position [621, 0]
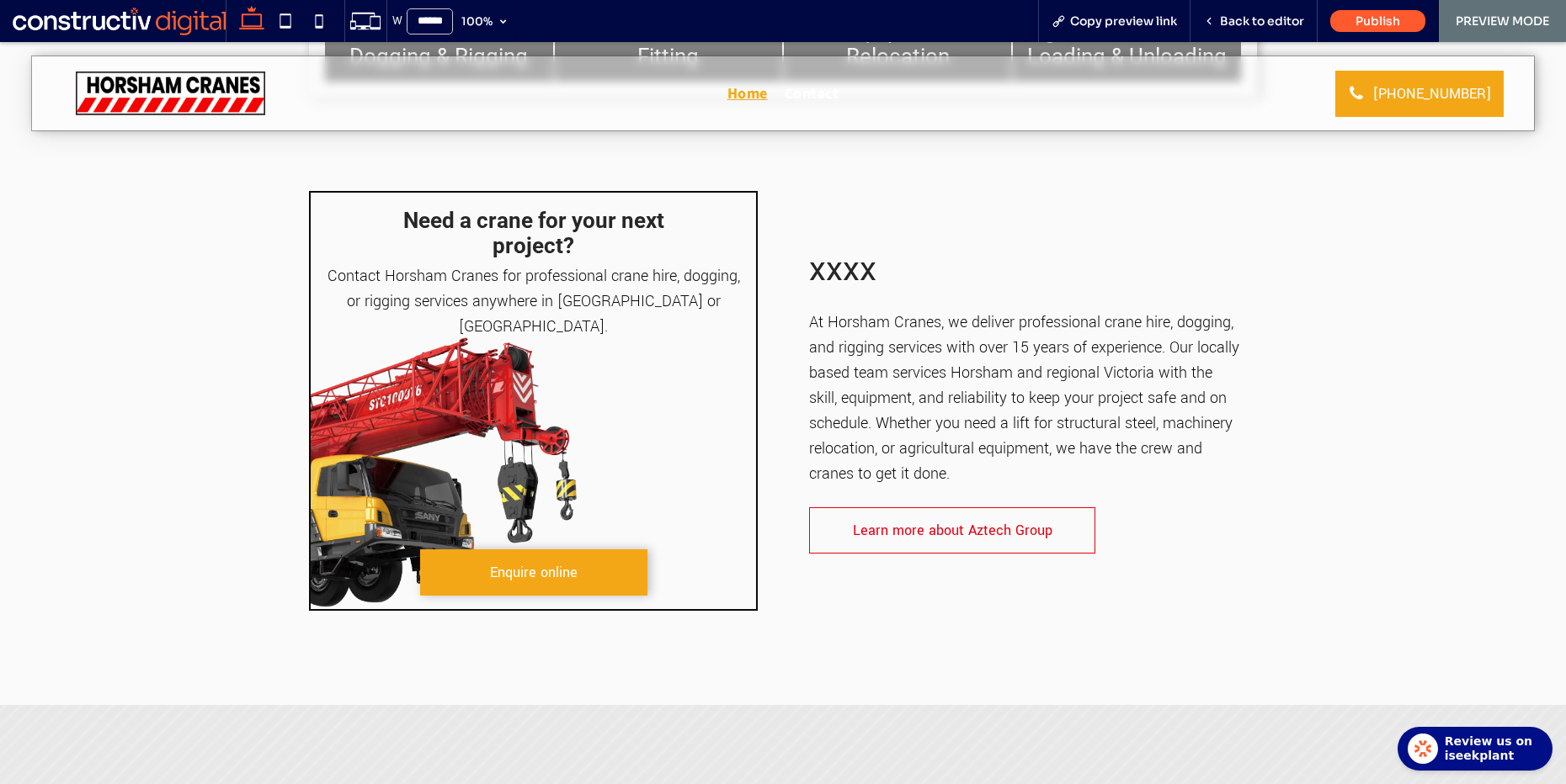
click at [701, 198] on div "Need a crane for your next project? Contact Horsham Cranes for professional cra…" at bounding box center [533, 400] width 449 height 419
click at [1240, 18] on span "Back to editor" at bounding box center [1262, 20] width 84 height 15
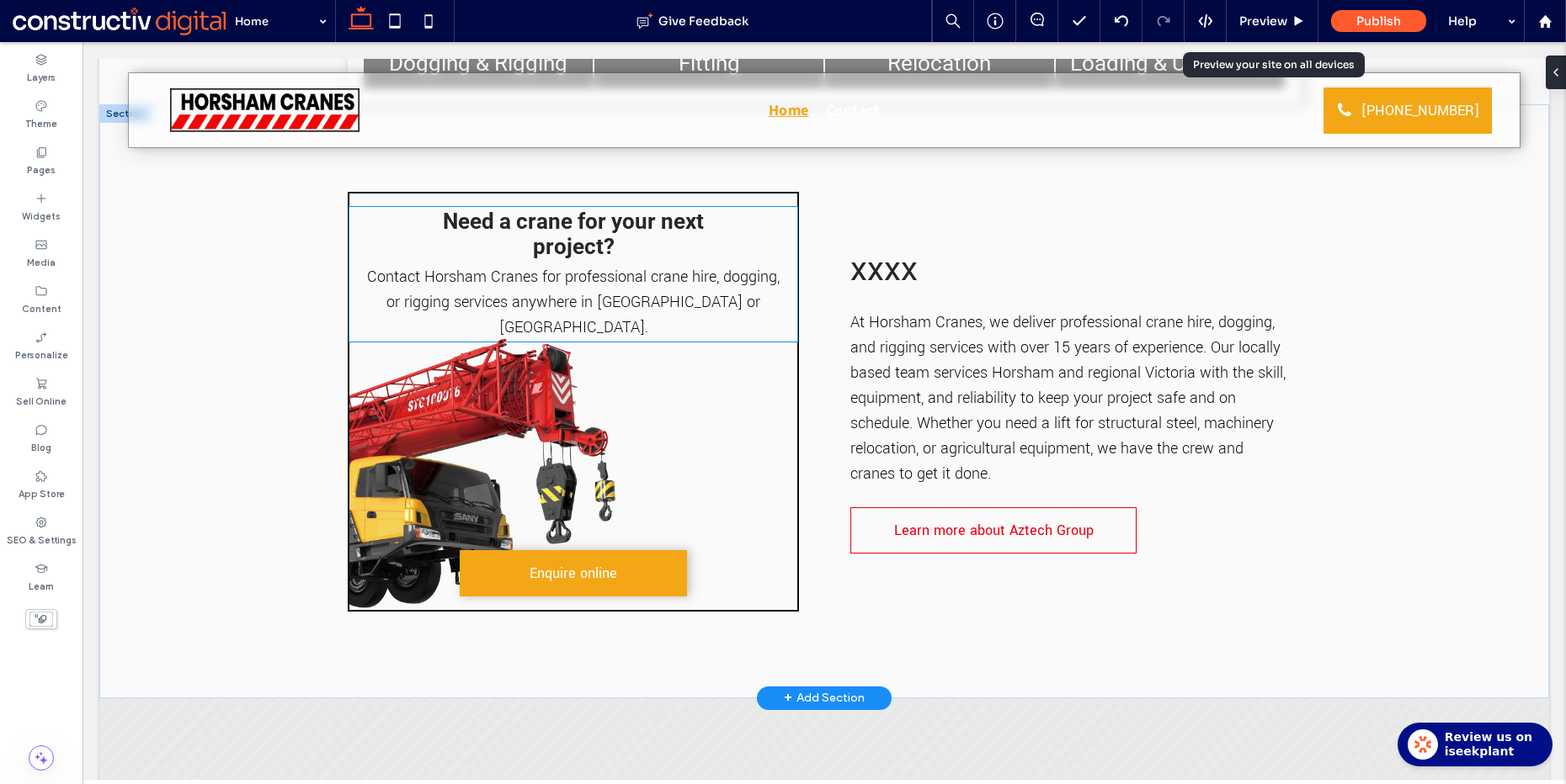
scroll to position [607, 0]
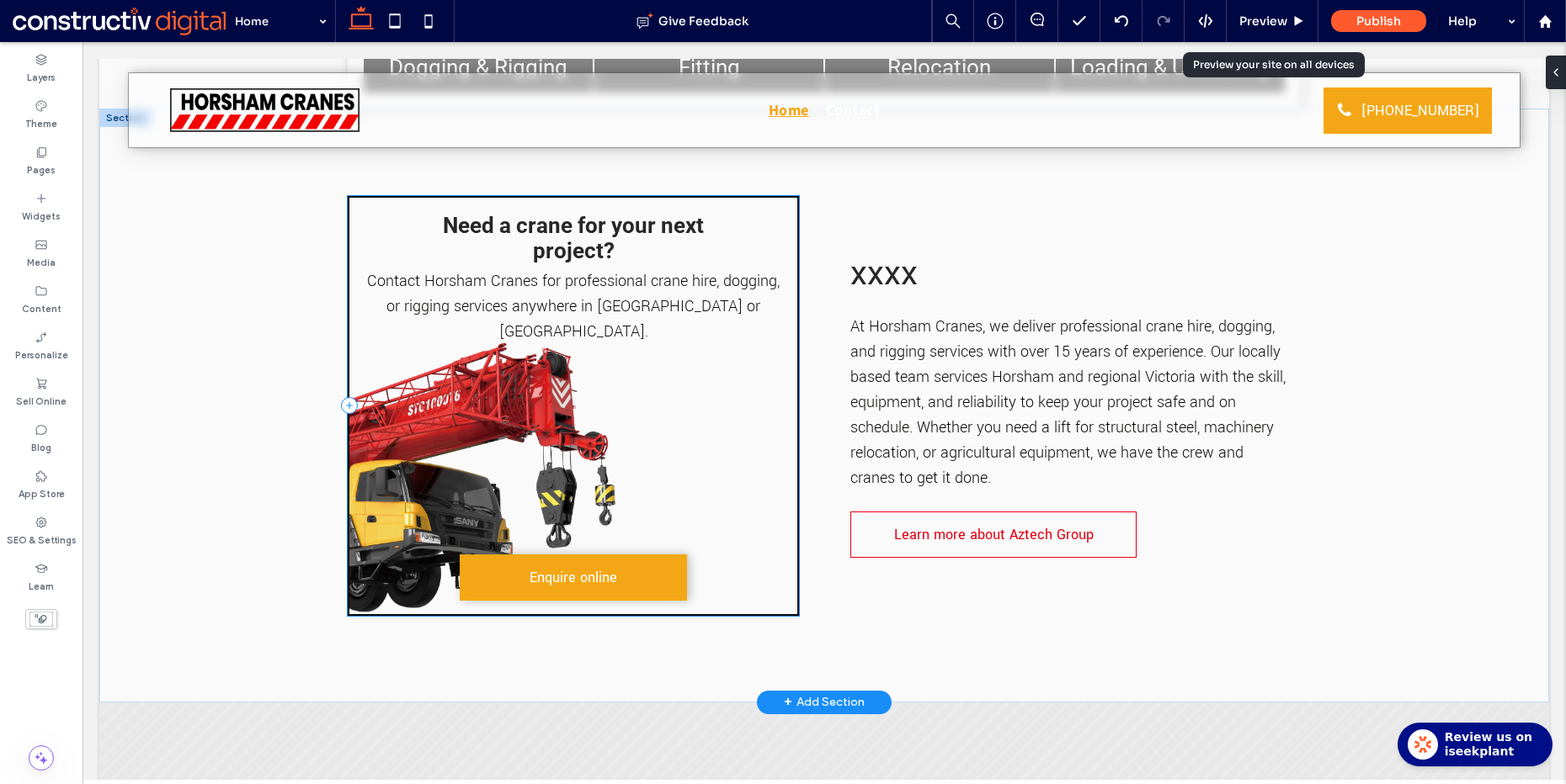
click at [776, 201] on div "Need a crane for your next project? Contact Horsham Cranes for professional cra…" at bounding box center [574, 405] width 452 height 419
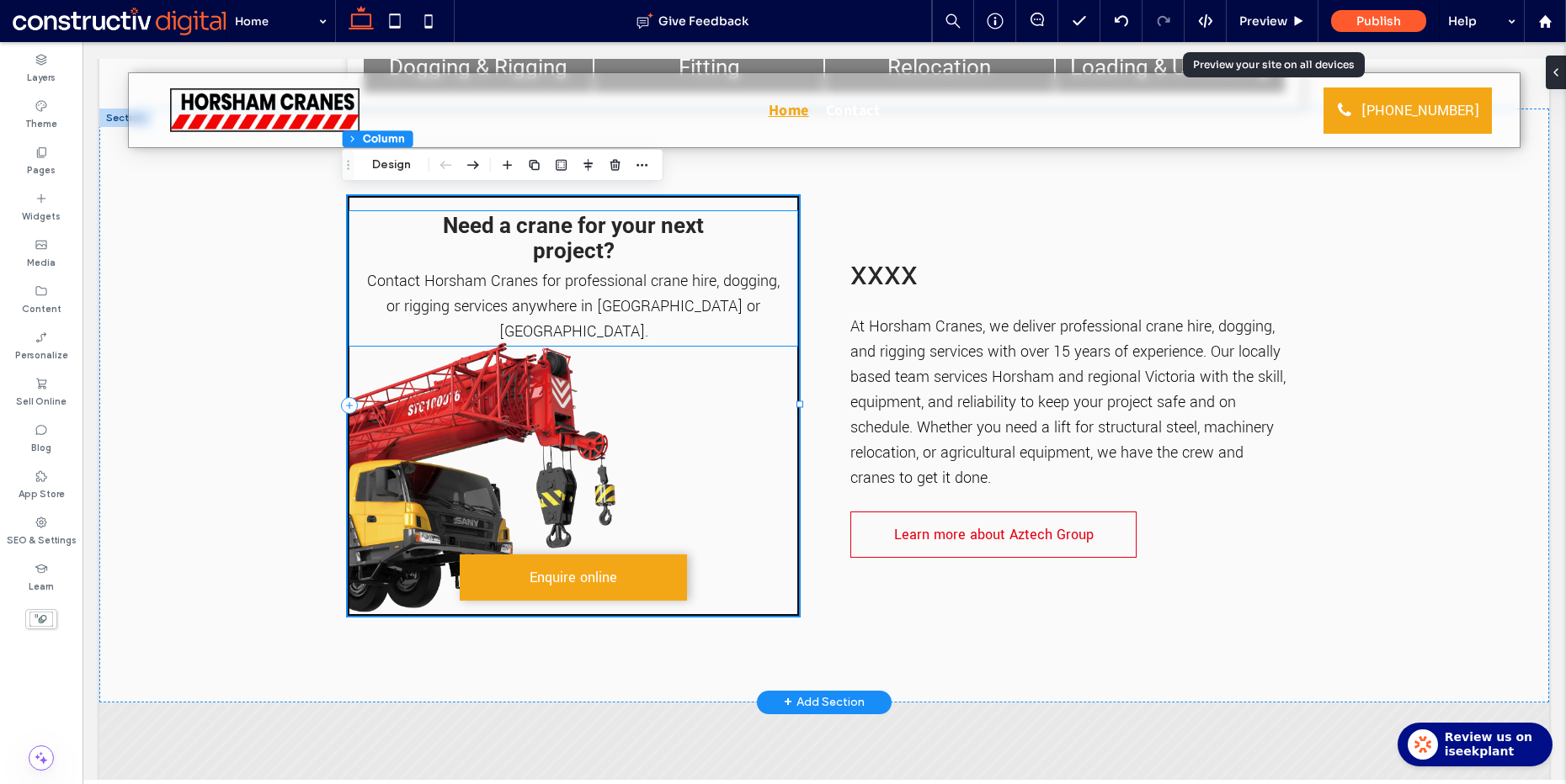
click at [774, 221] on div "Need a crane for your next project? Contact Horsham Cranes for professional cra…" at bounding box center [574, 279] width 448 height 135
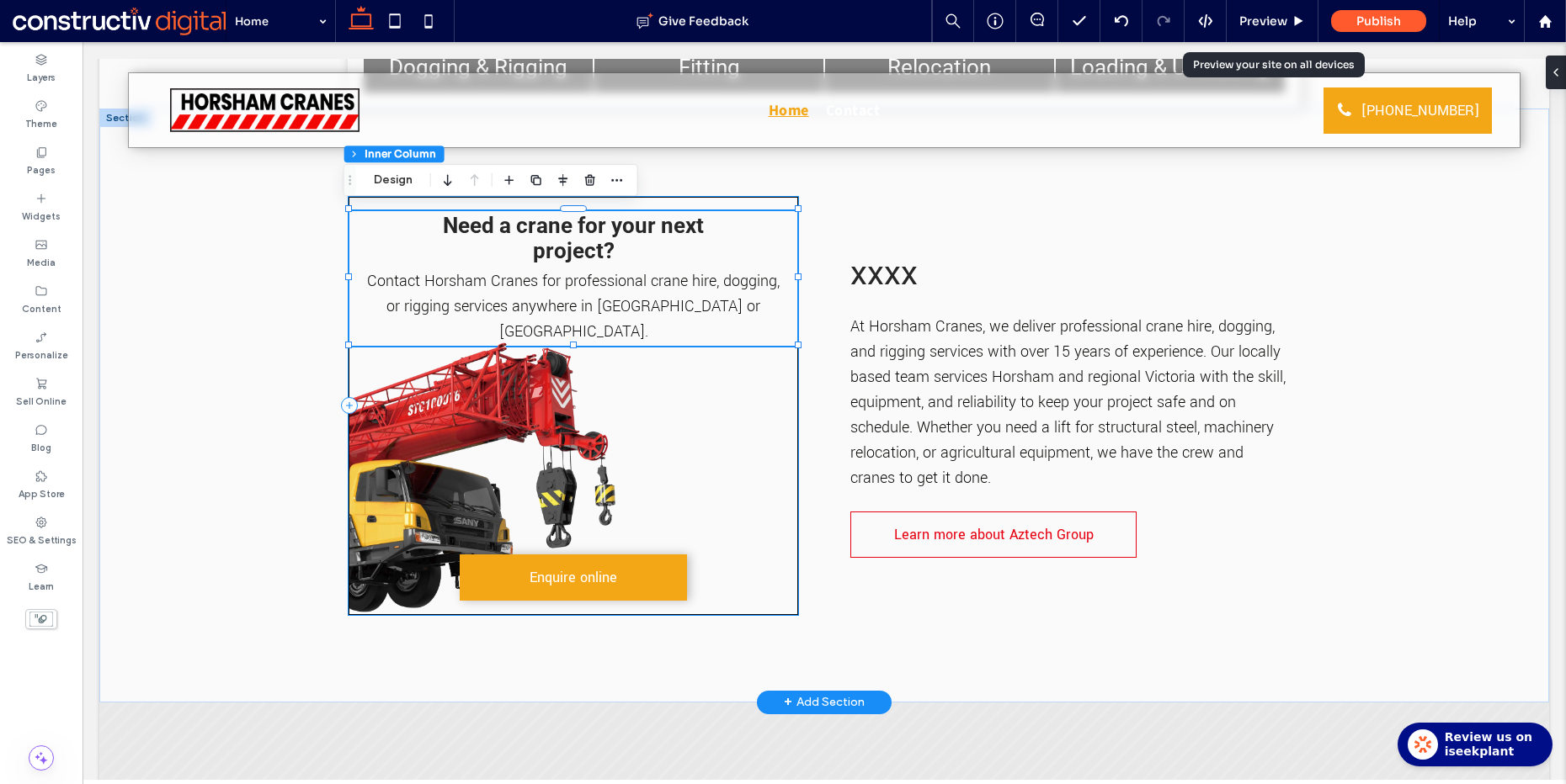
click at [742, 201] on div "Need a crane for your next project? Contact Horsham Cranes for professional cra…" at bounding box center [574, 405] width 452 height 419
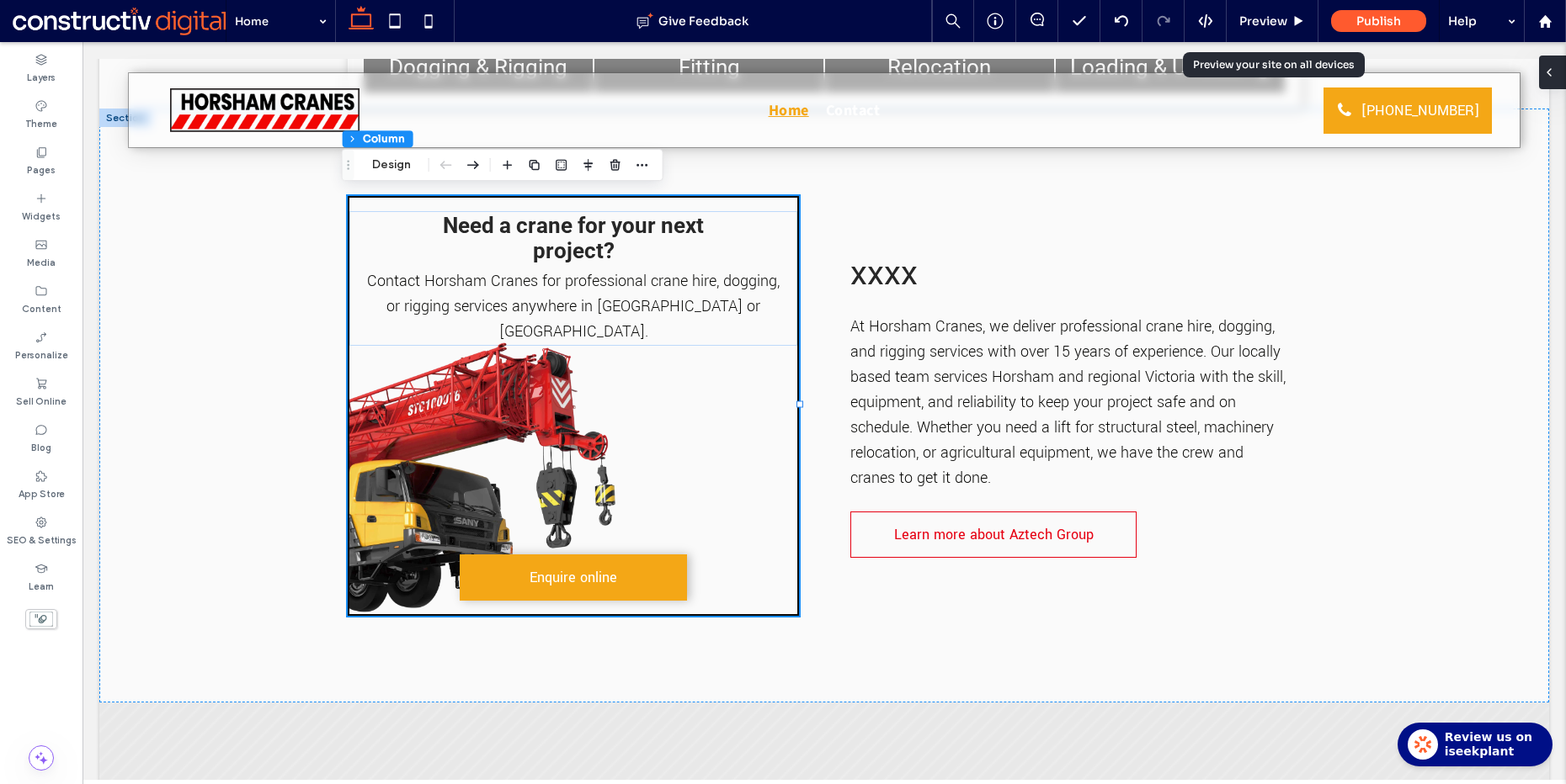
click at [1550, 69] on use at bounding box center [1549, 72] width 3 height 7
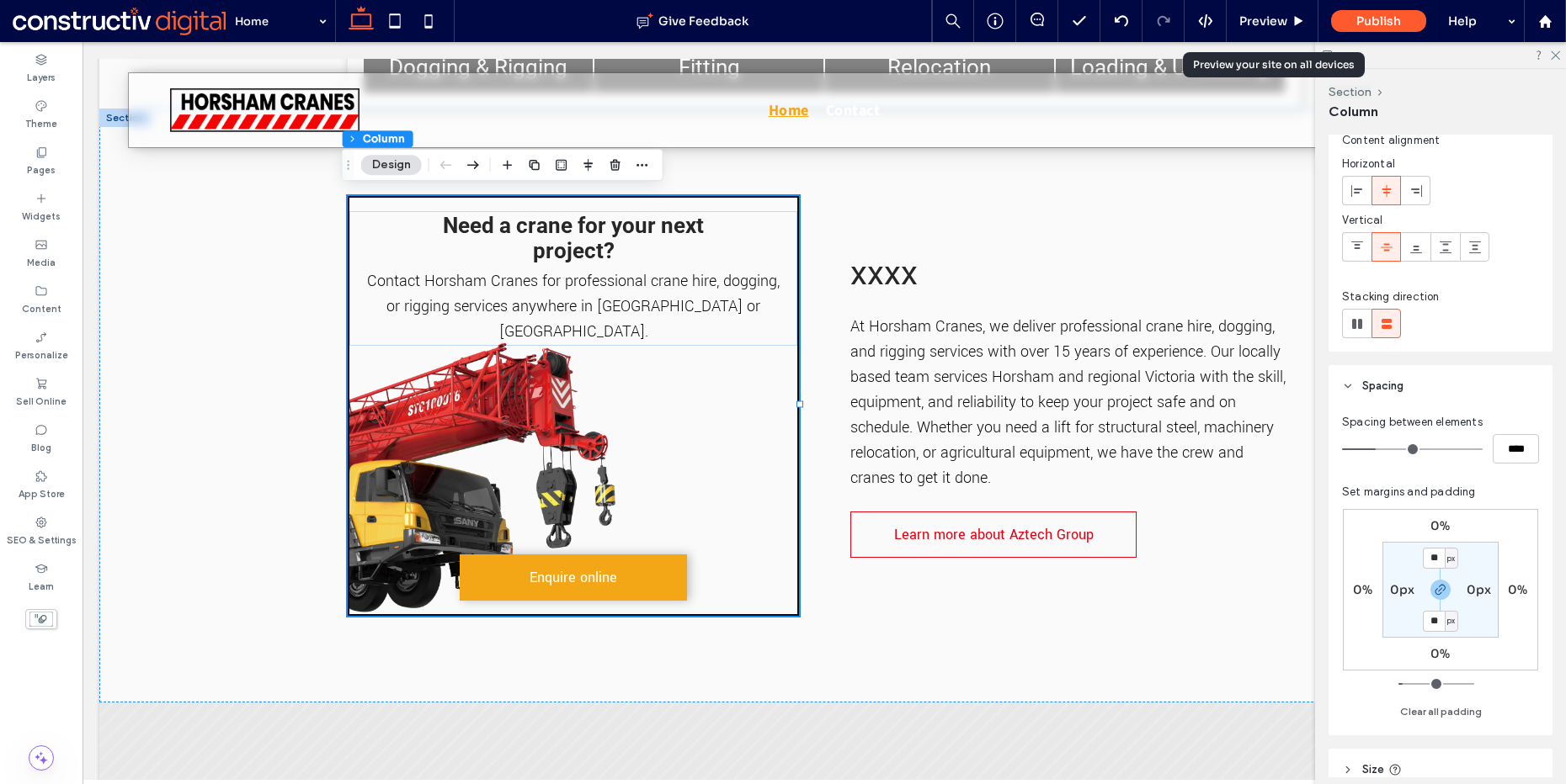
scroll to position [132, 0]
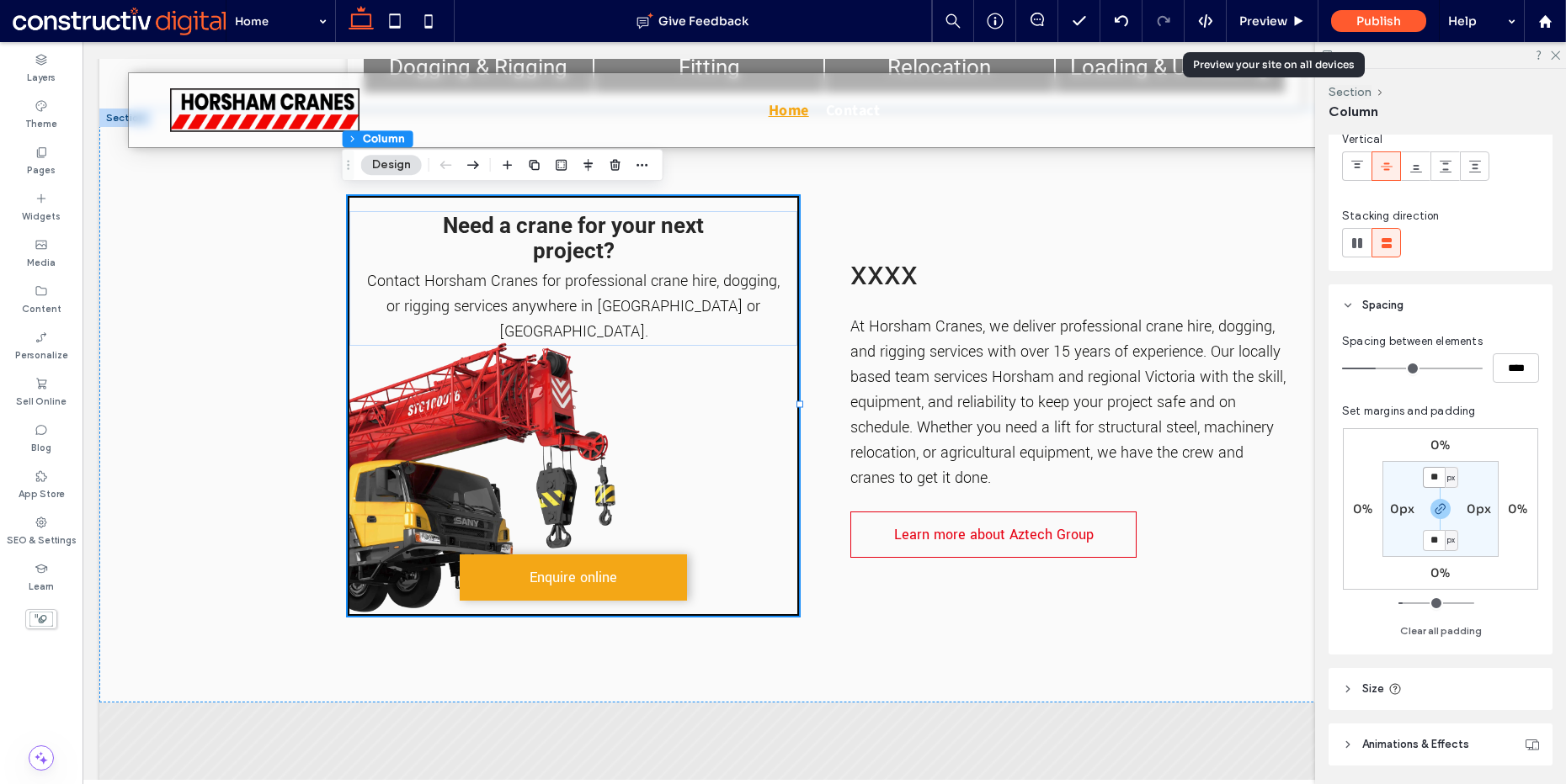
click at [1435, 473] on input "**" at bounding box center [1434, 477] width 22 height 21
type input "**"
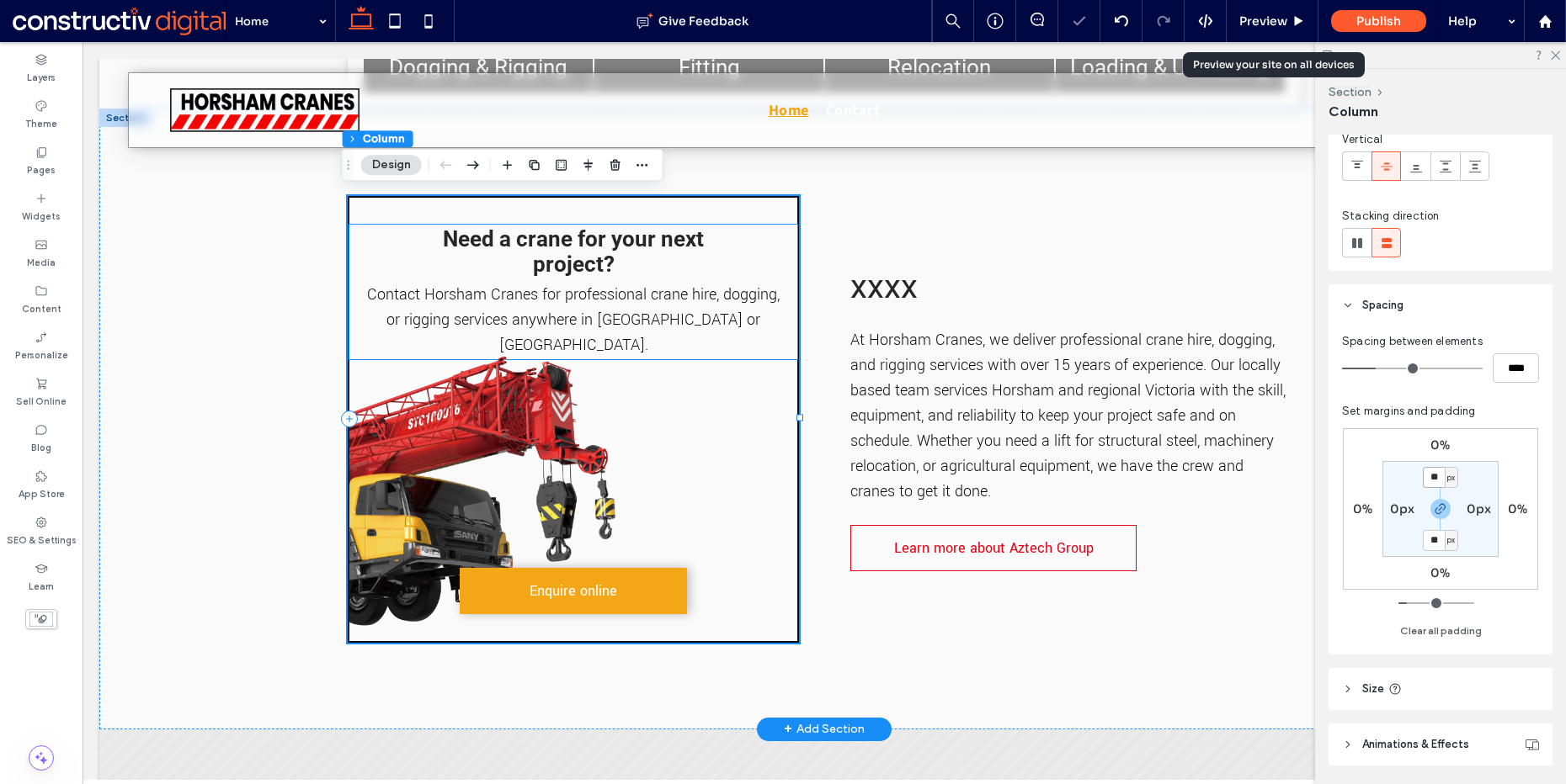
click at [635, 284] on span "Contact Horsham Cranes for professional crane hire, dogging, or rigging service…" at bounding box center [573, 320] width 413 height 72
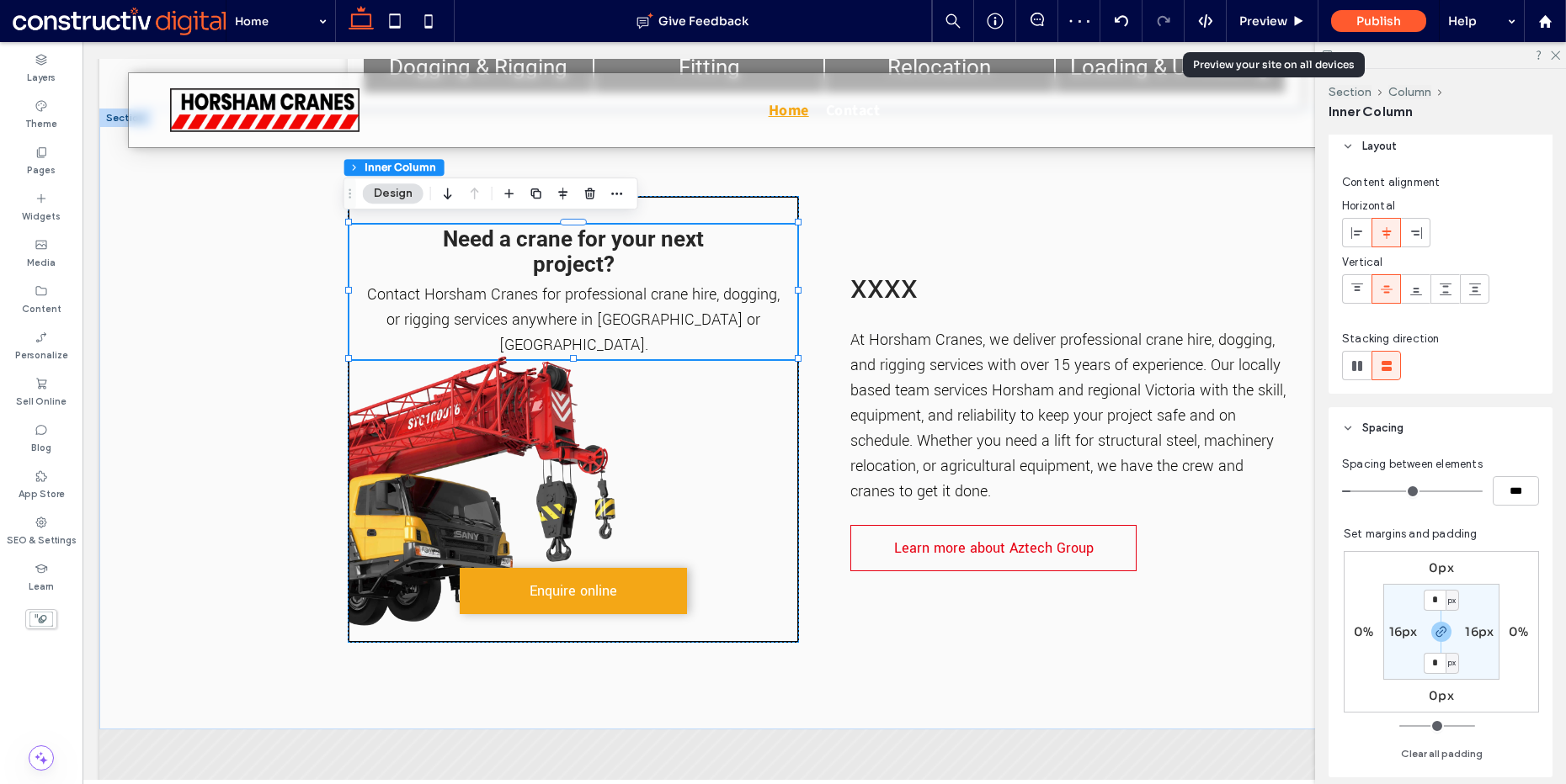
scroll to position [142, 0]
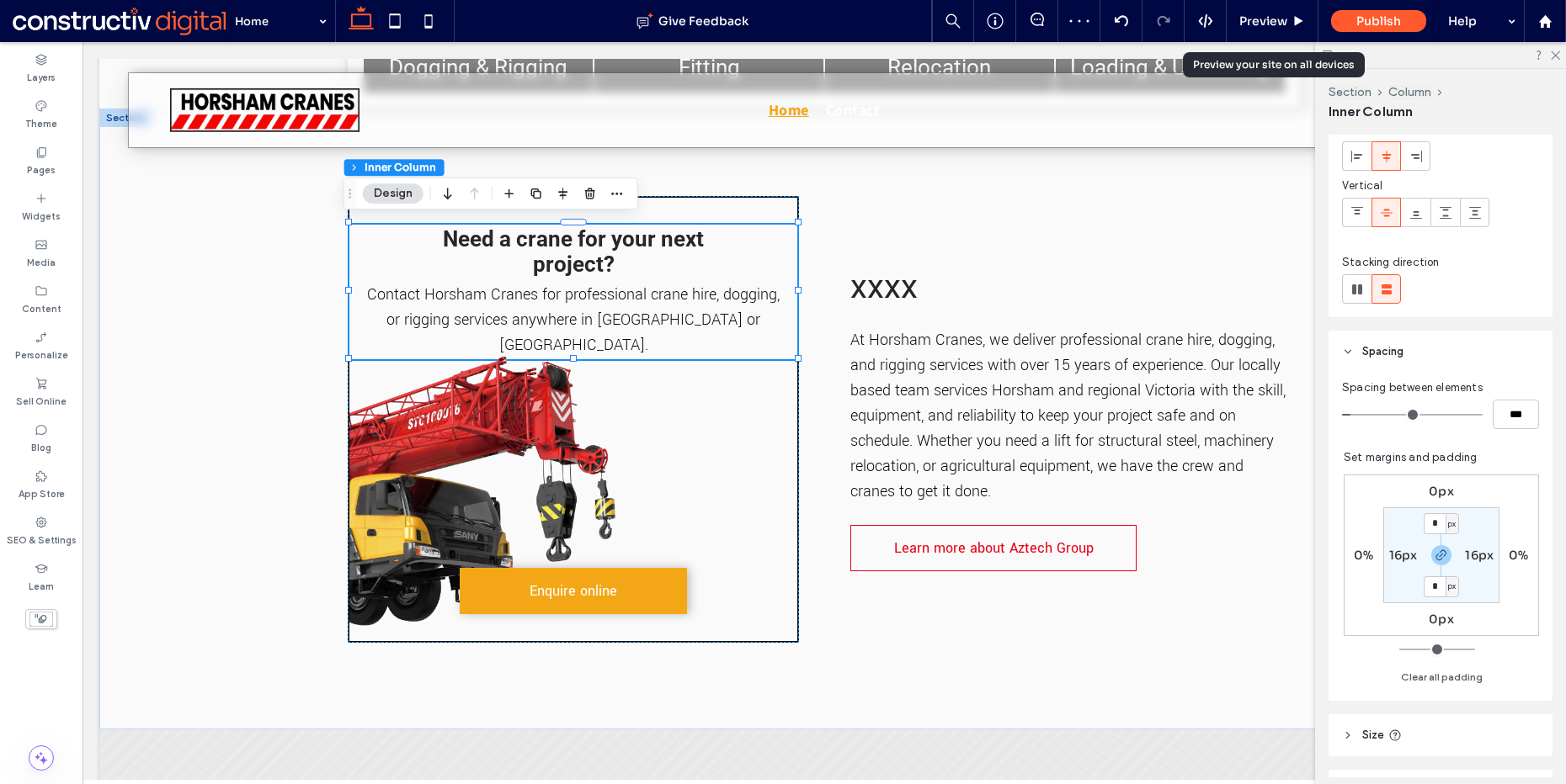
click at [1429, 492] on label "0px" at bounding box center [1441, 491] width 25 height 15
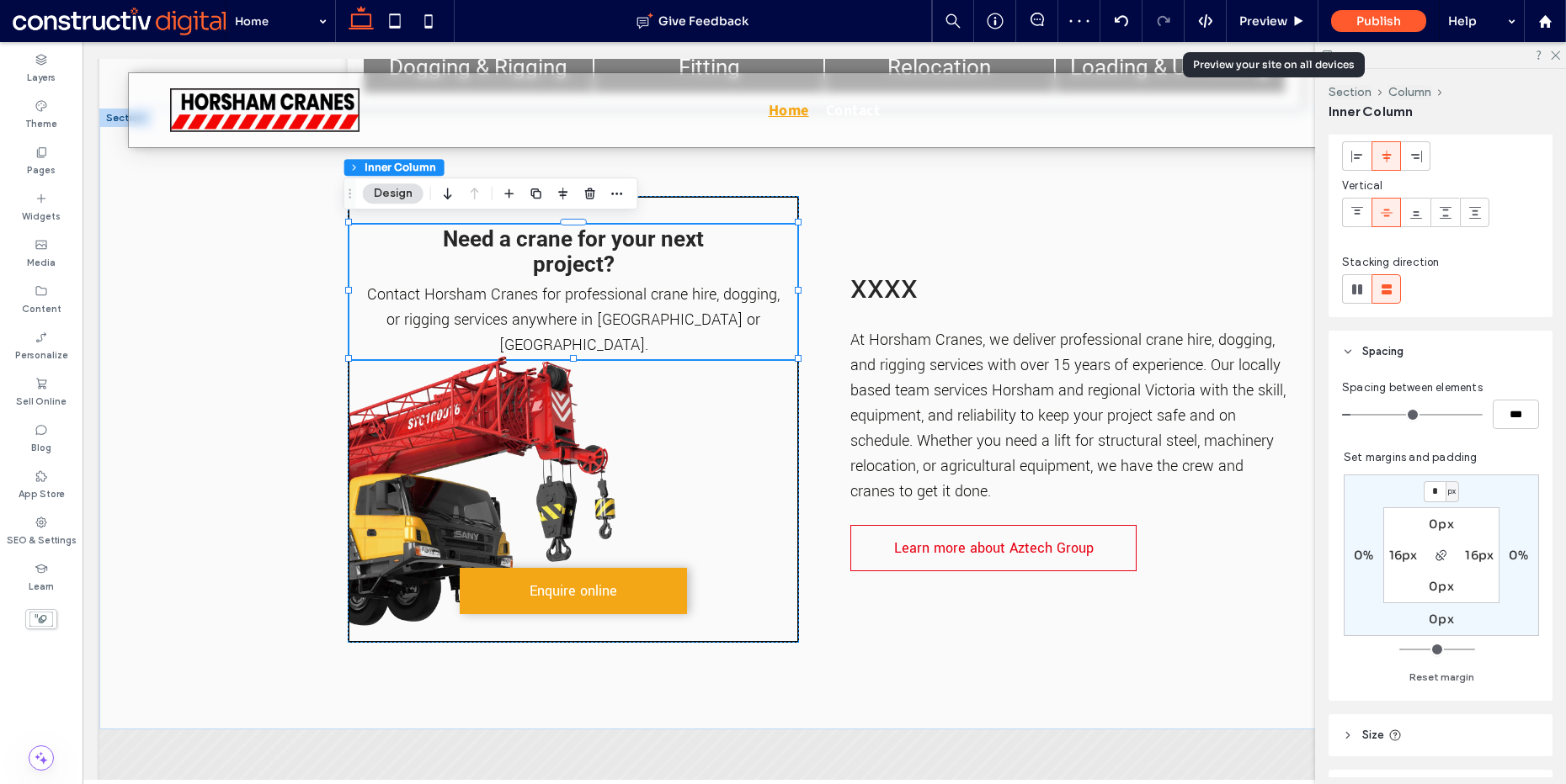
click at [1429, 526] on label "0px" at bounding box center [1441, 523] width 25 height 15
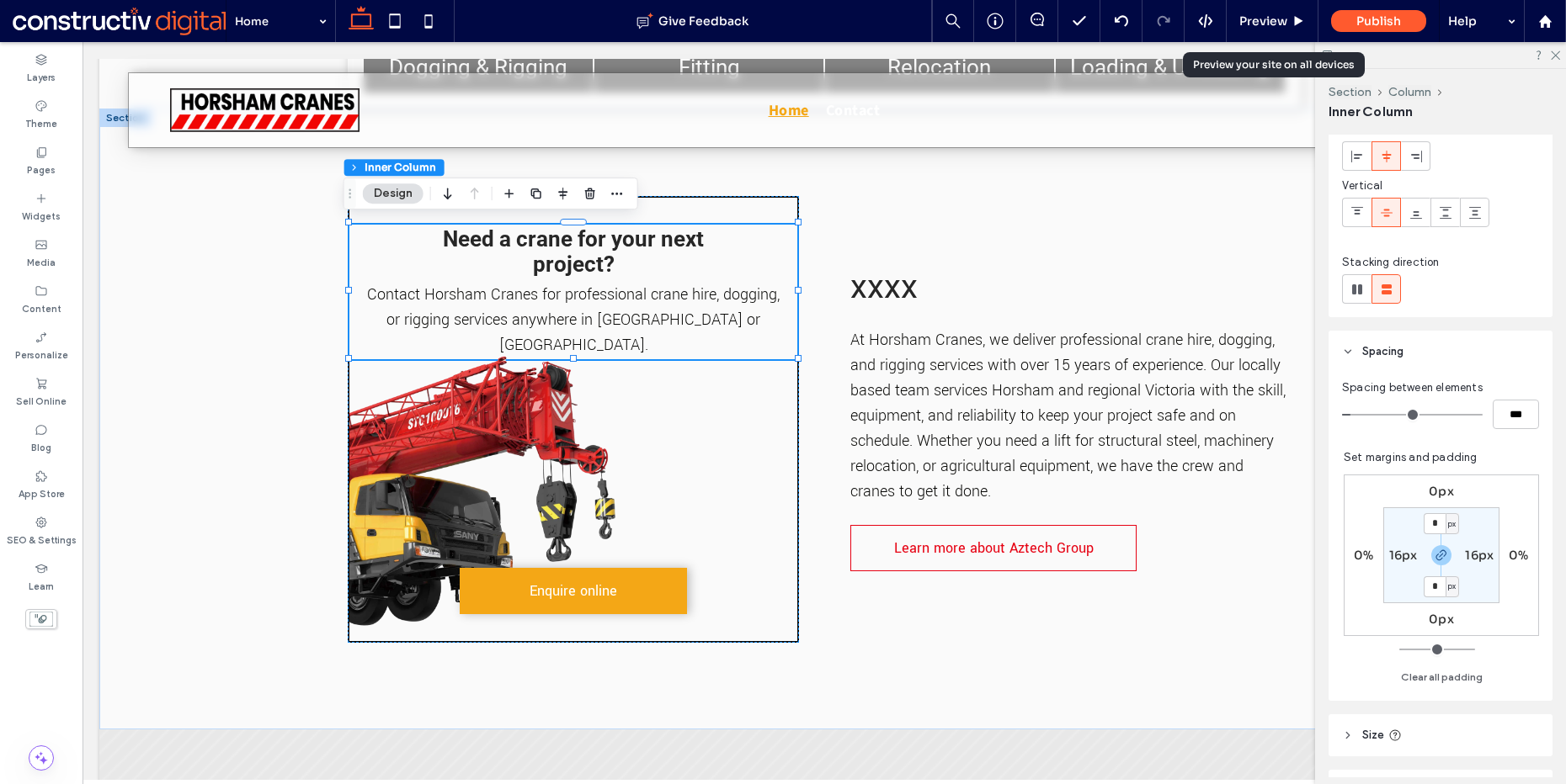
scroll to position [355, 0]
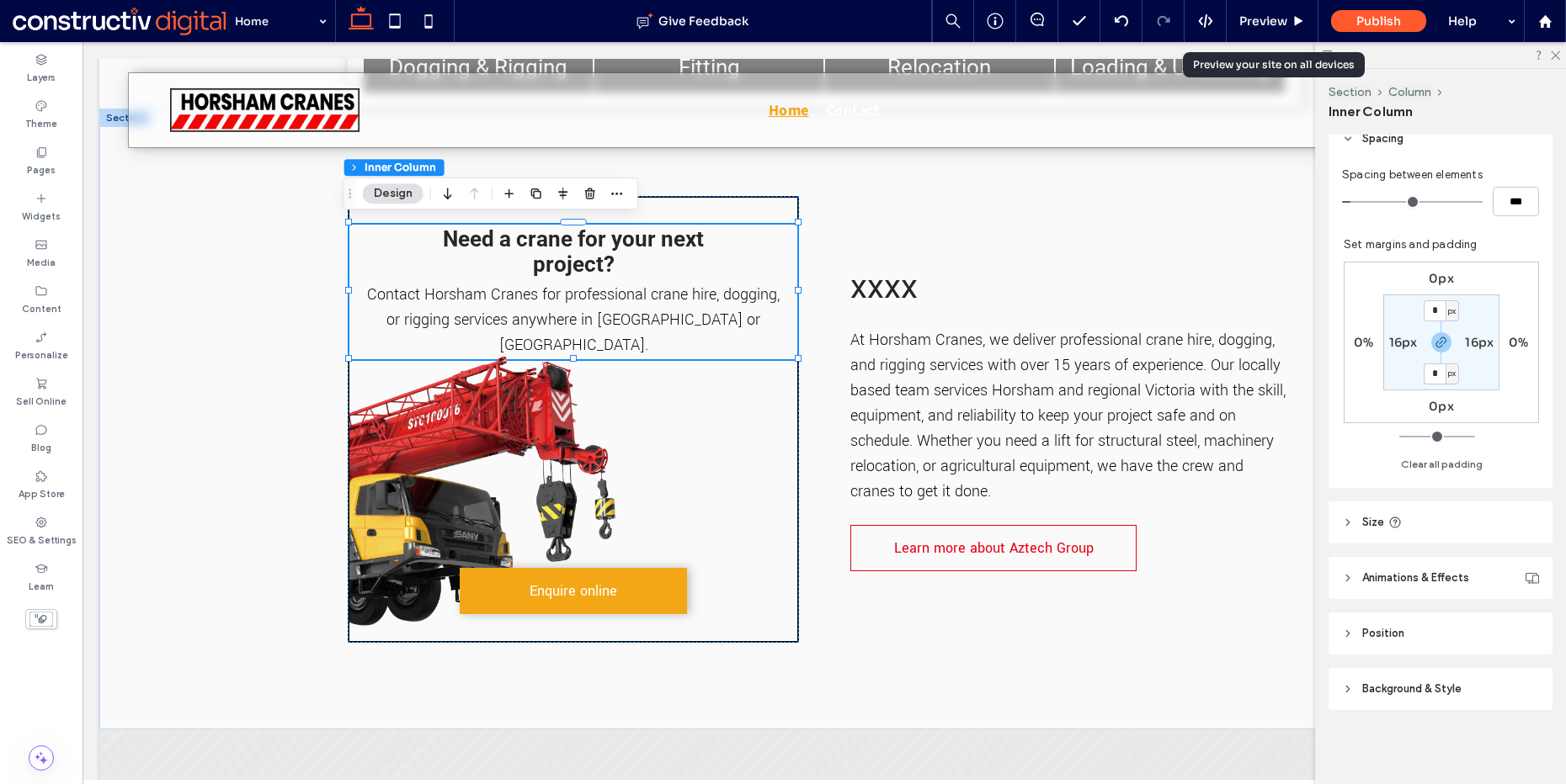
click at [1369, 522] on span "Size" at bounding box center [1373, 522] width 22 height 17
click at [1522, 567] on span "%" at bounding box center [1527, 565] width 10 height 17
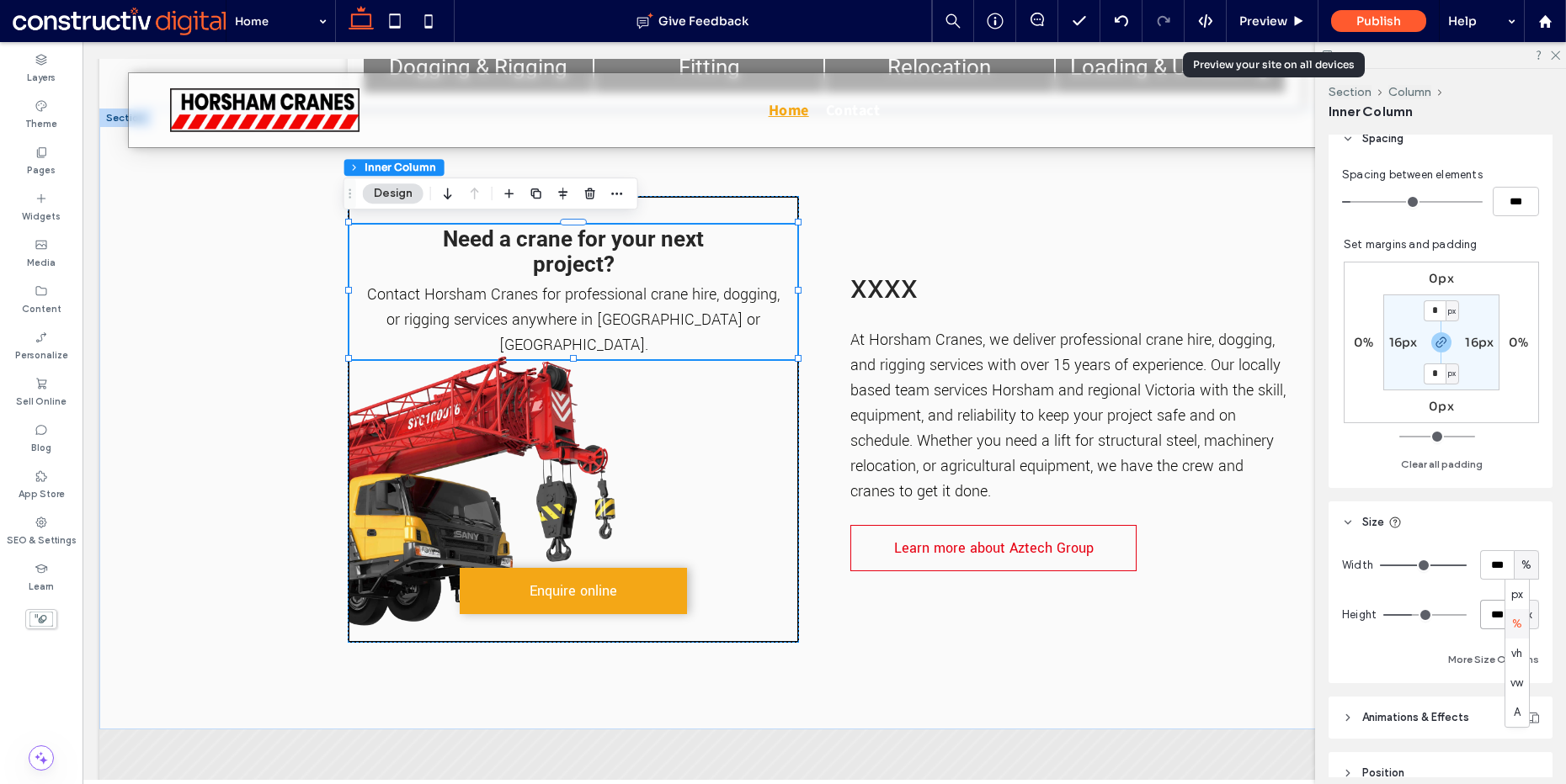
click at [1489, 624] on input "***" at bounding box center [1497, 614] width 34 height 29
click at [1521, 613] on span "px" at bounding box center [1527, 615] width 12 height 17
click at [1516, 757] on span "A" at bounding box center [1517, 762] width 7 height 17
type input "*"
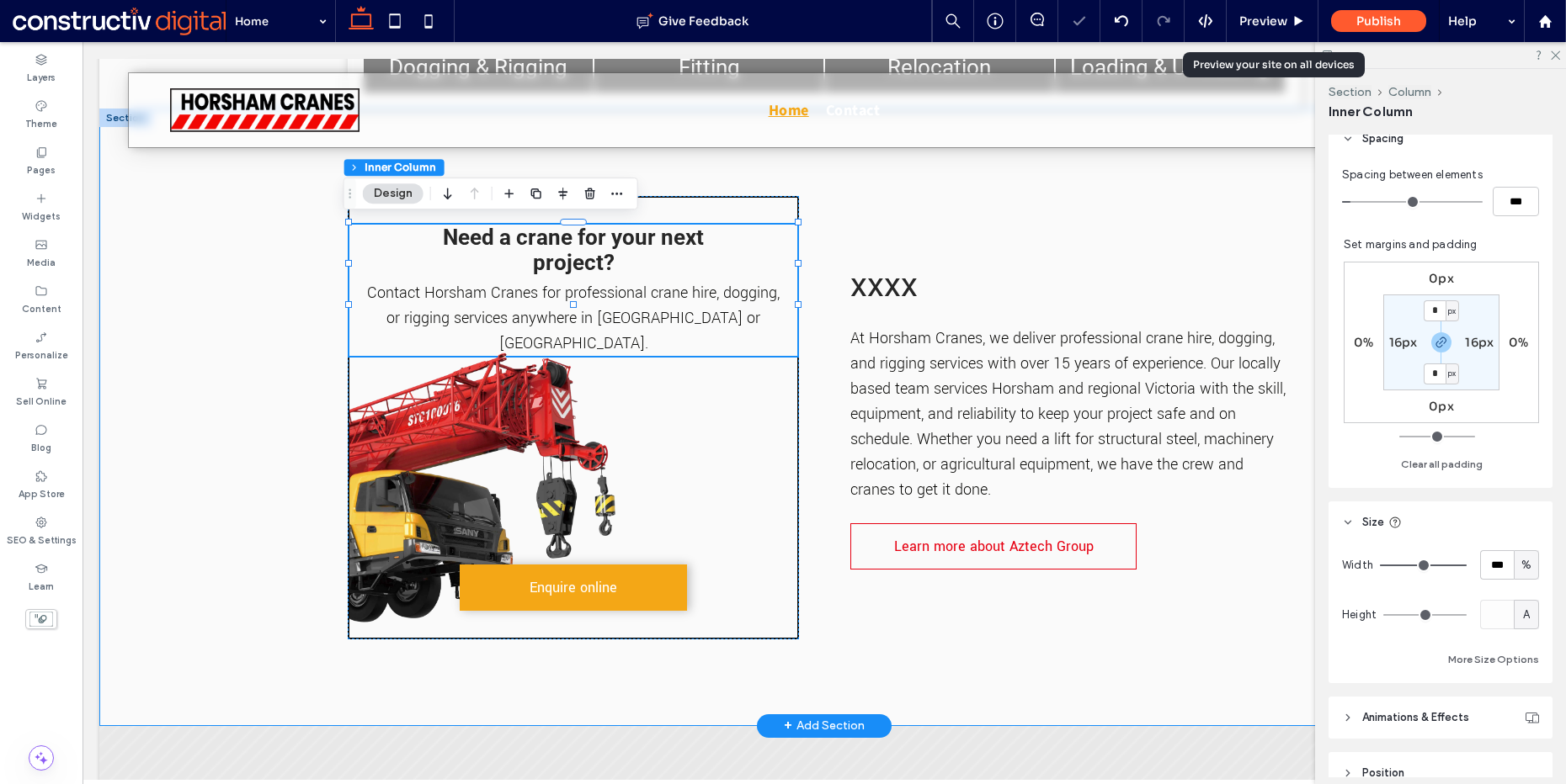
click at [244, 305] on div "Need a crane for your next project? Contact Horsham Cranes for professional cra…" at bounding box center [823, 417] width 1450 height 618
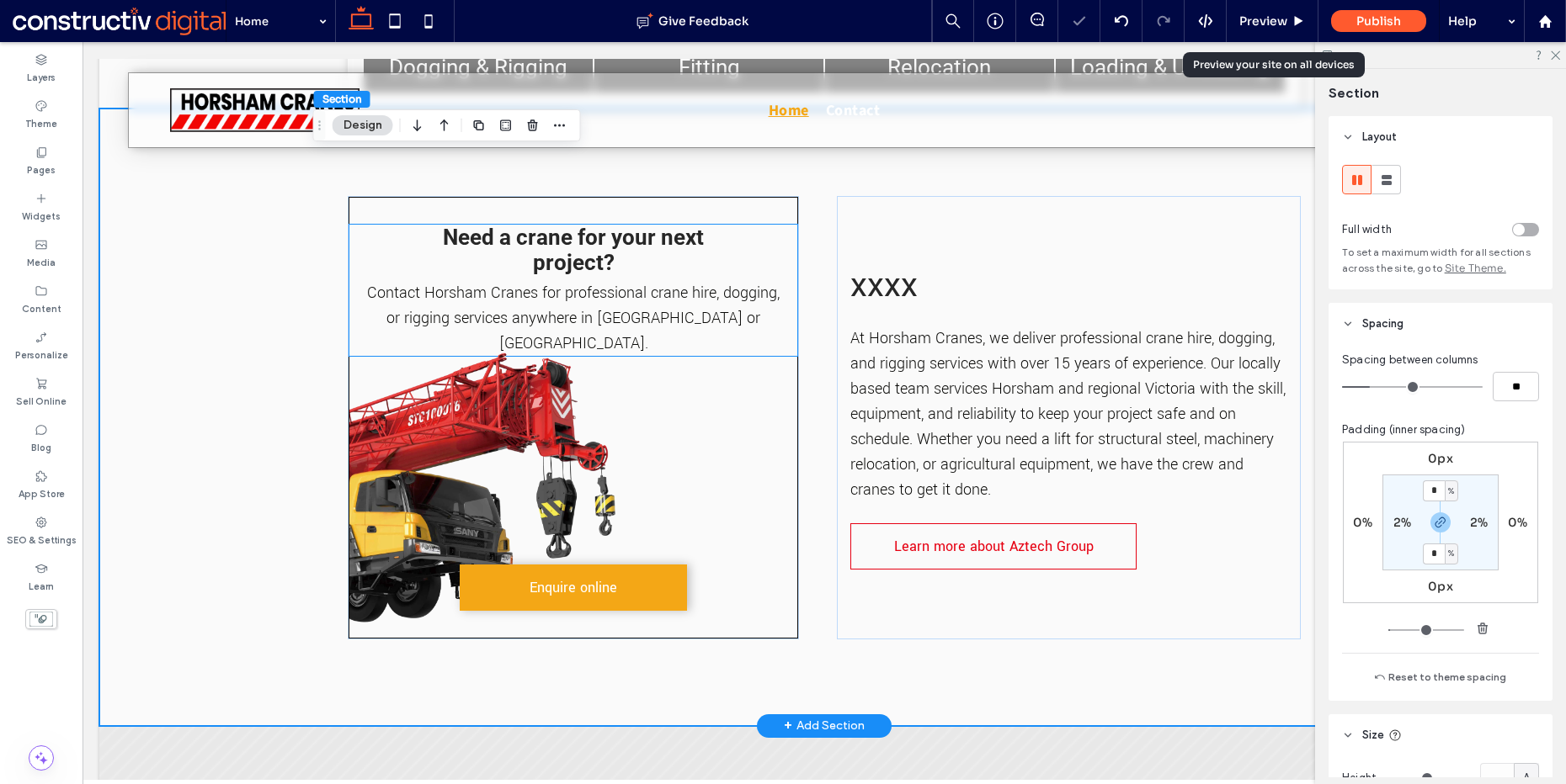
click at [770, 231] on div "Need a crane for your next project? Contact Horsham Cranes for professional cra…" at bounding box center [574, 290] width 448 height 131
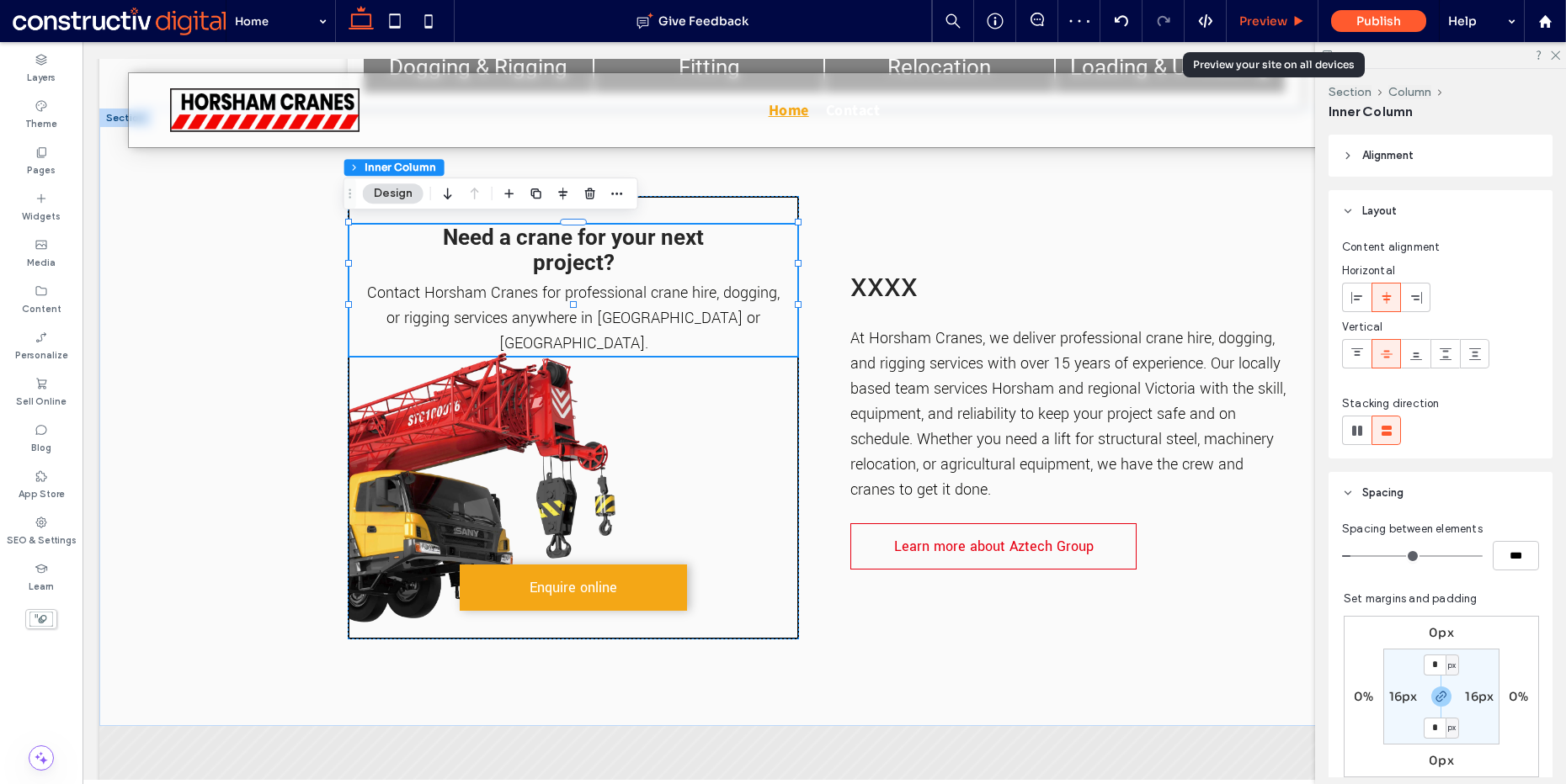
click at [1277, 14] on span "Preview" at bounding box center [1263, 20] width 48 height 15
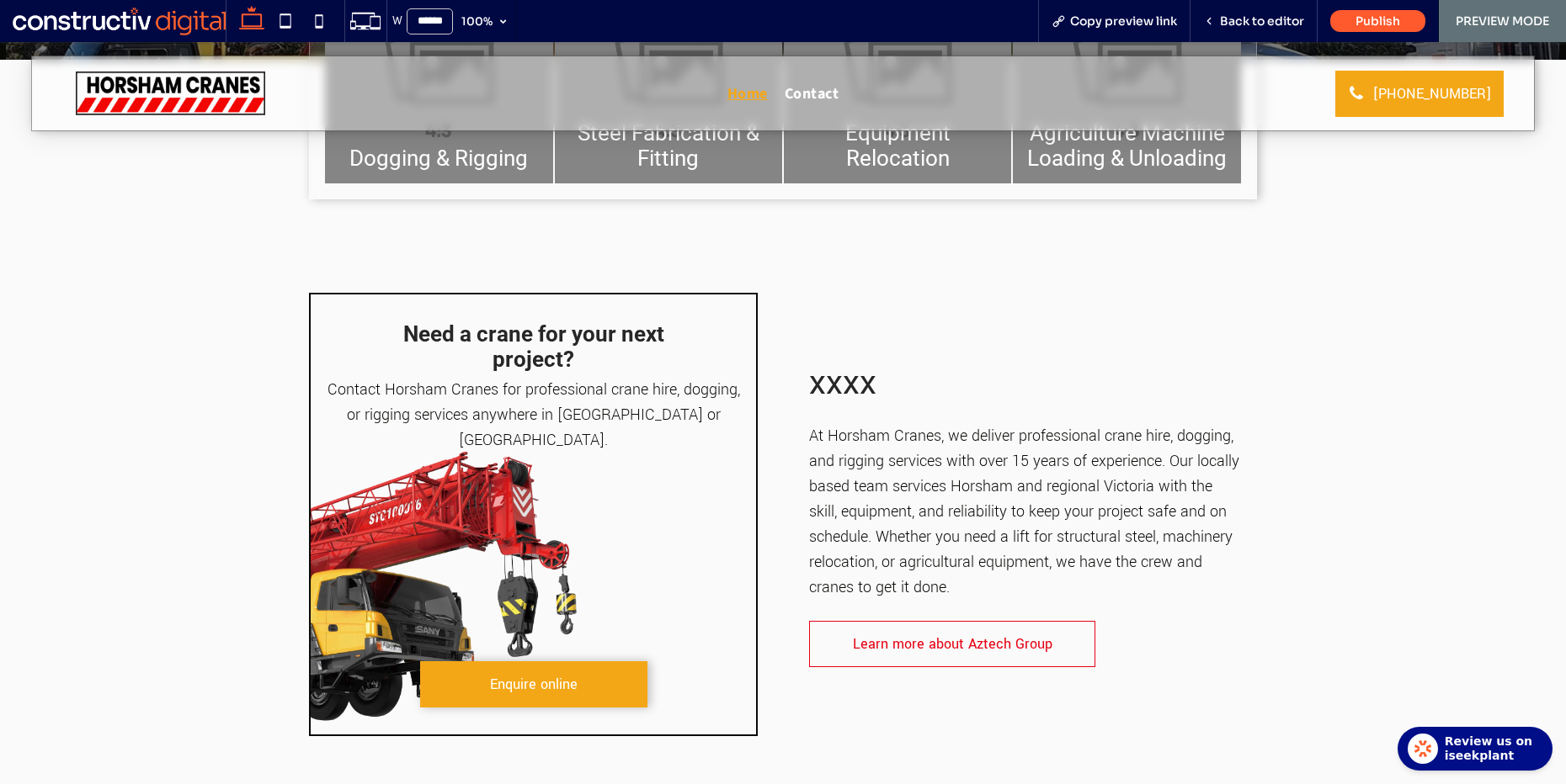
scroll to position [520, 0]
click at [1266, 286] on div "Need a crane for your next project? Contact Horsham Cranes for professional cra…" at bounding box center [783, 514] width 1010 height 631
click at [1261, 26] on span "Back to editor" at bounding box center [1262, 20] width 84 height 15
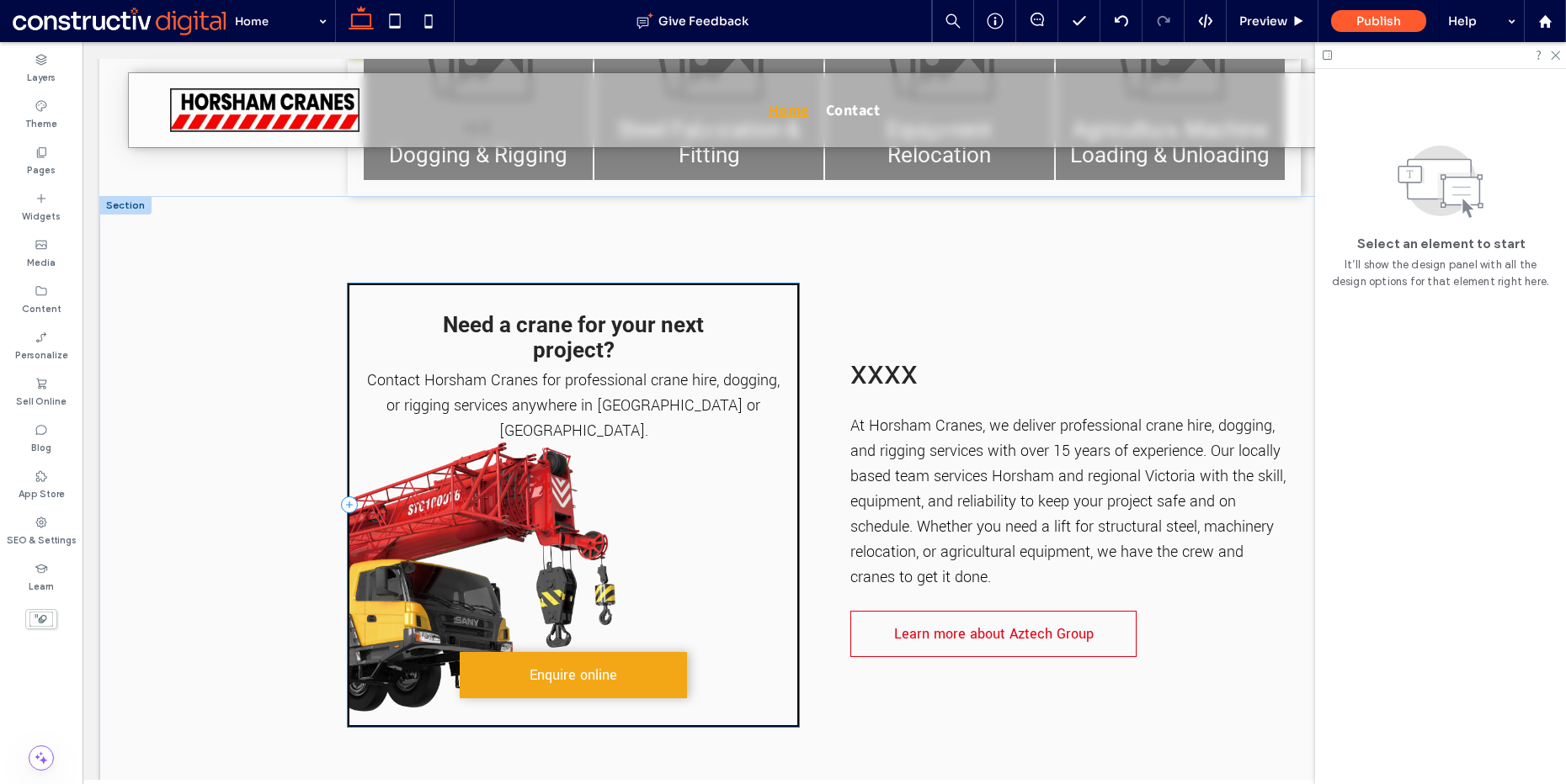
click at [593, 298] on div "Need a crane for your next project? Contact Horsham Cranes for professional cra…" at bounding box center [574, 505] width 452 height 443
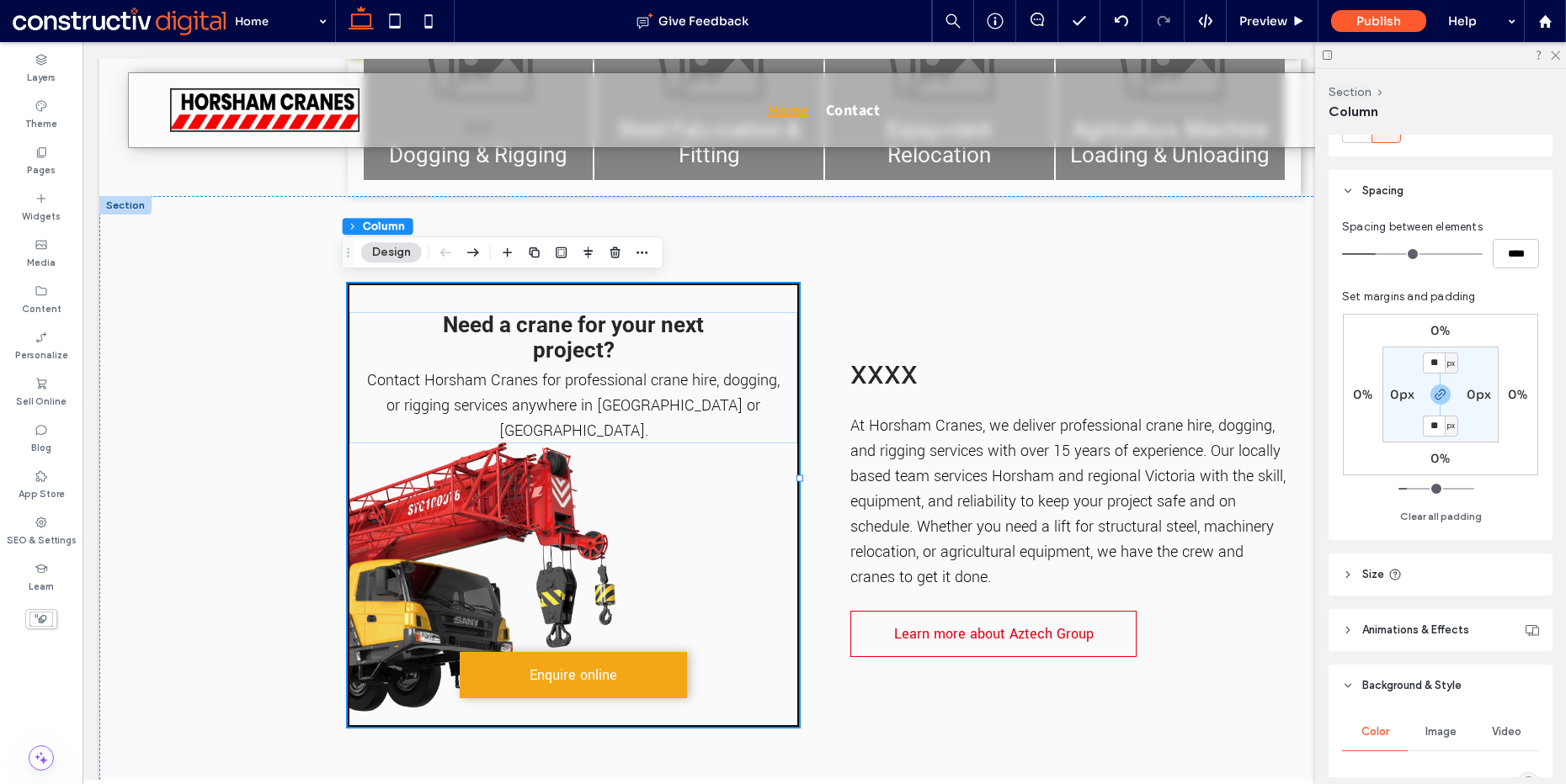
scroll to position [600, 0]
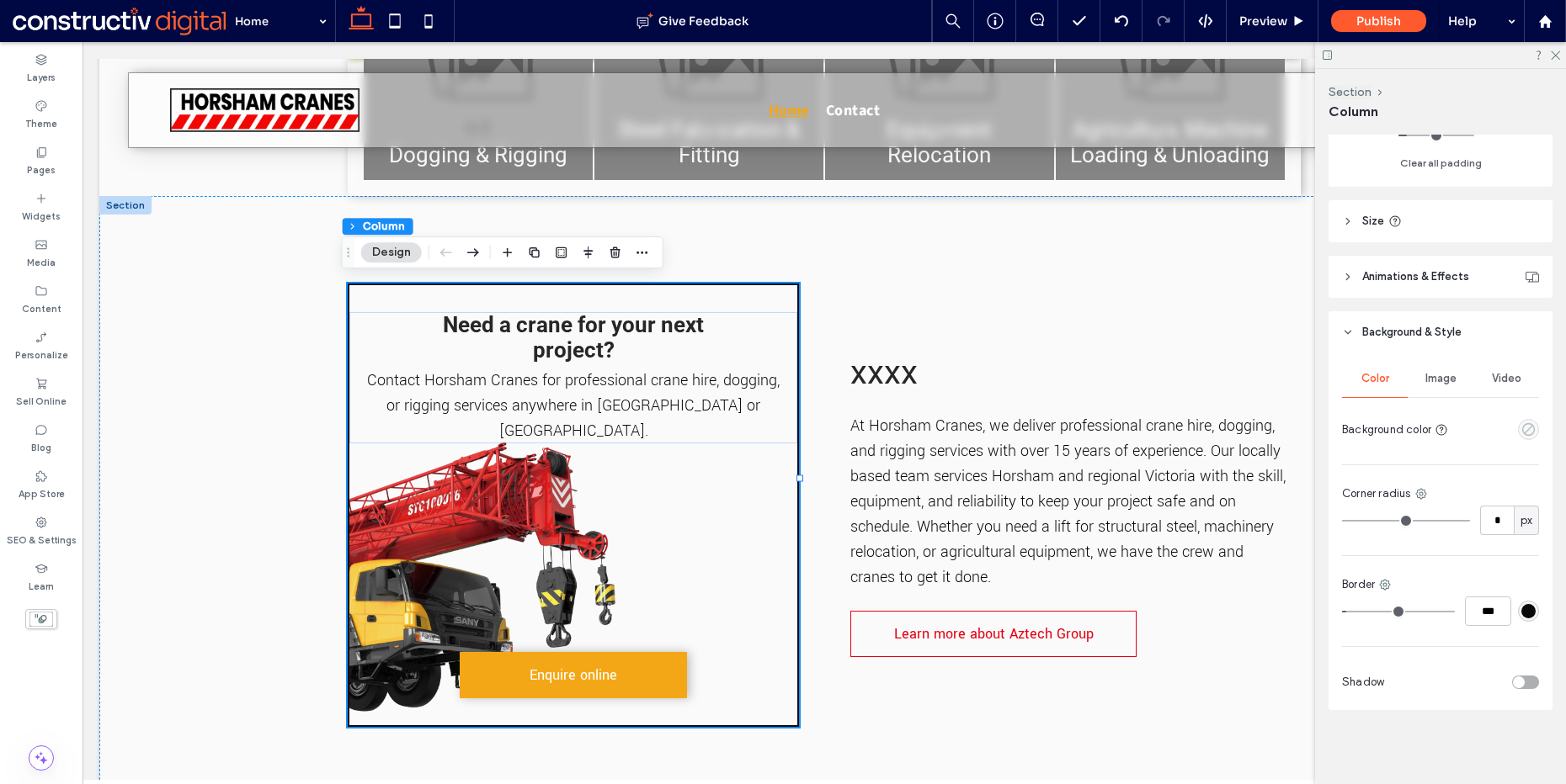
click at [1522, 427] on icon "empty color" at bounding box center [1529, 429] width 14 height 14
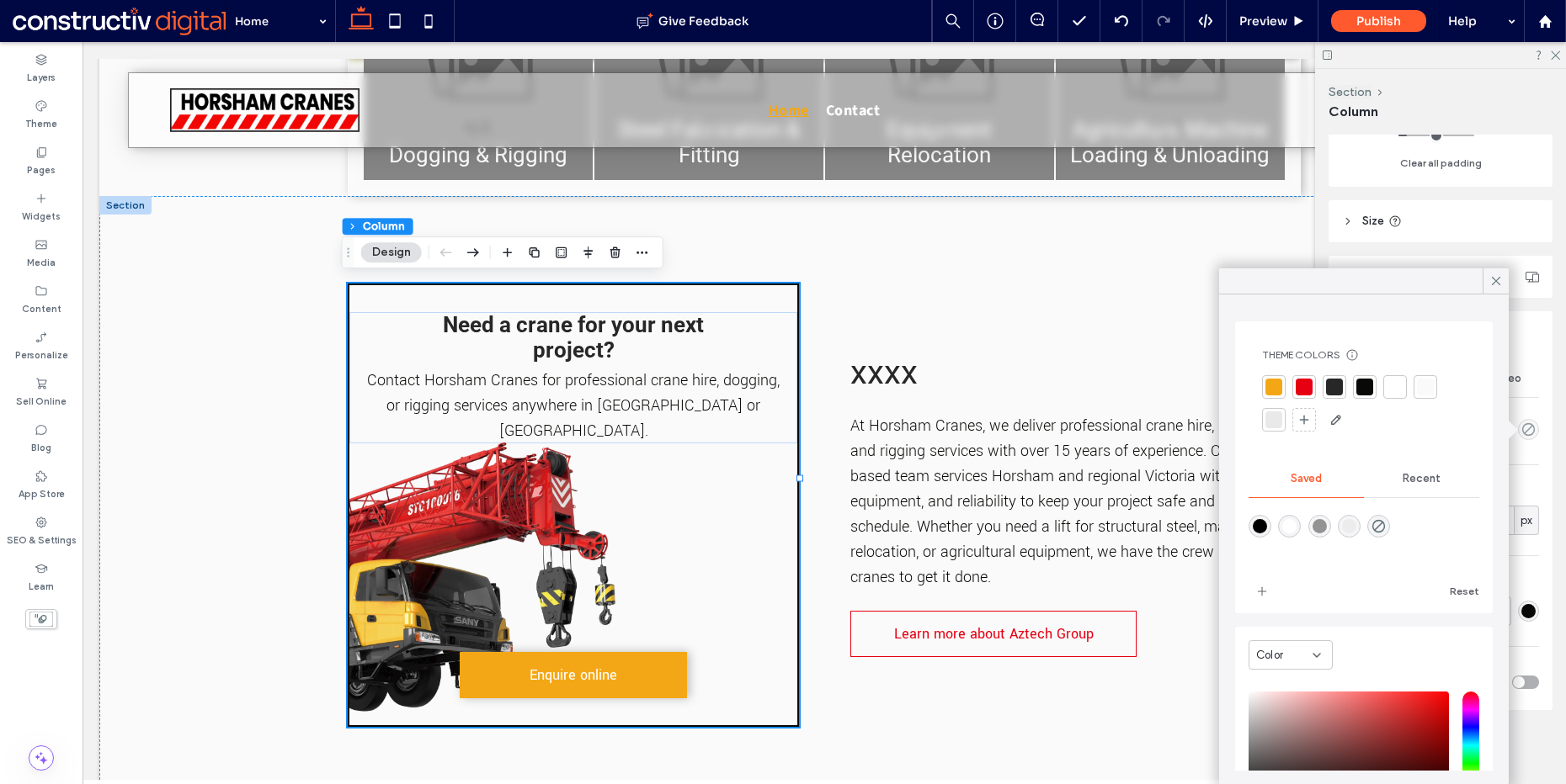
click at [1269, 417] on div at bounding box center [1274, 419] width 17 height 17
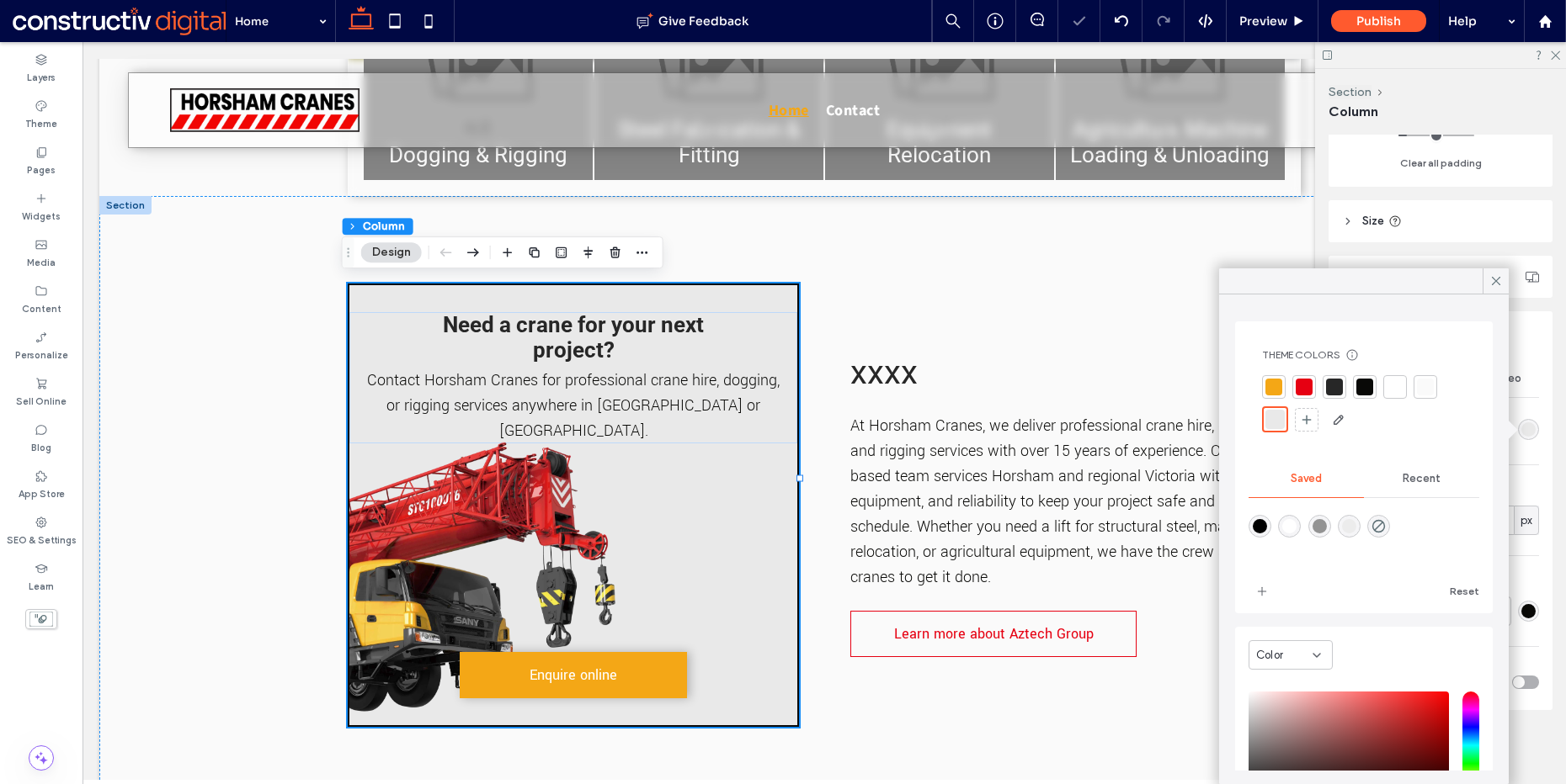
drag, startPoint x: 1417, startPoint y: 421, endPoint x: 1476, endPoint y: 317, distance: 119.6
click at [1417, 421] on div at bounding box center [1364, 404] width 204 height 58
click at [1432, 383] on div at bounding box center [1425, 387] width 17 height 17
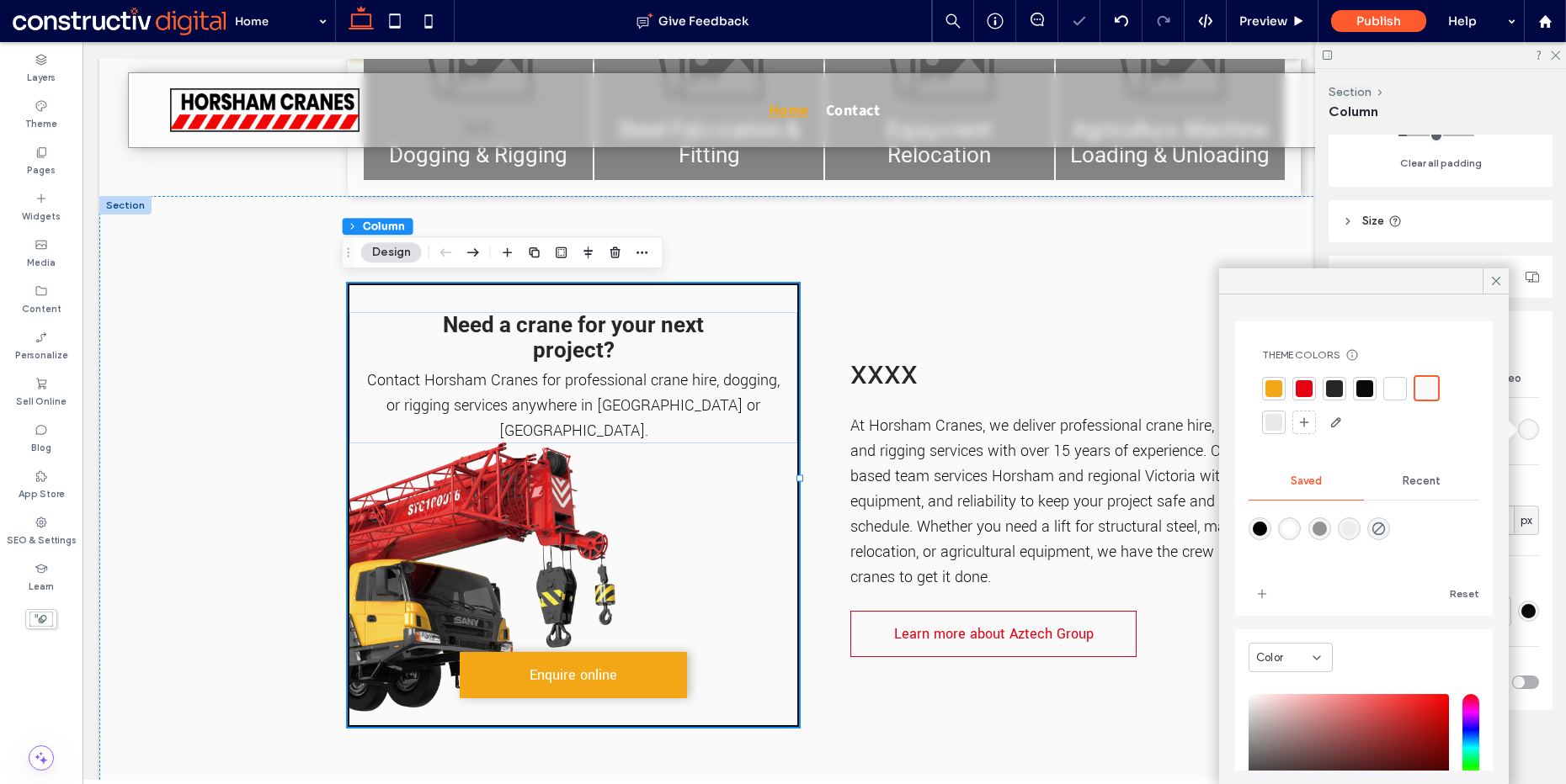
click at [1300, 387] on div at bounding box center [1304, 389] width 17 height 17
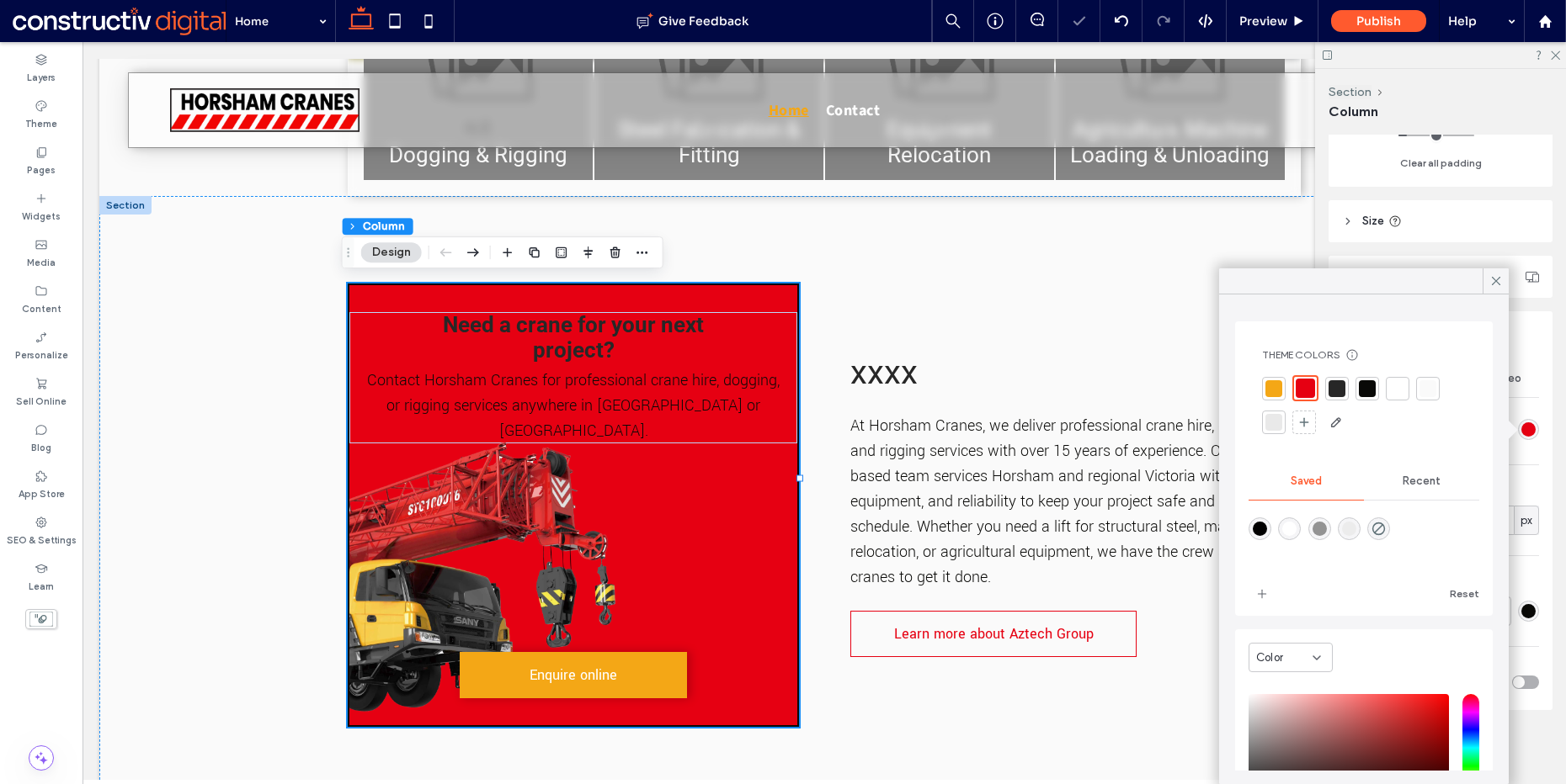
click at [1274, 386] on div at bounding box center [1274, 389] width 17 height 17
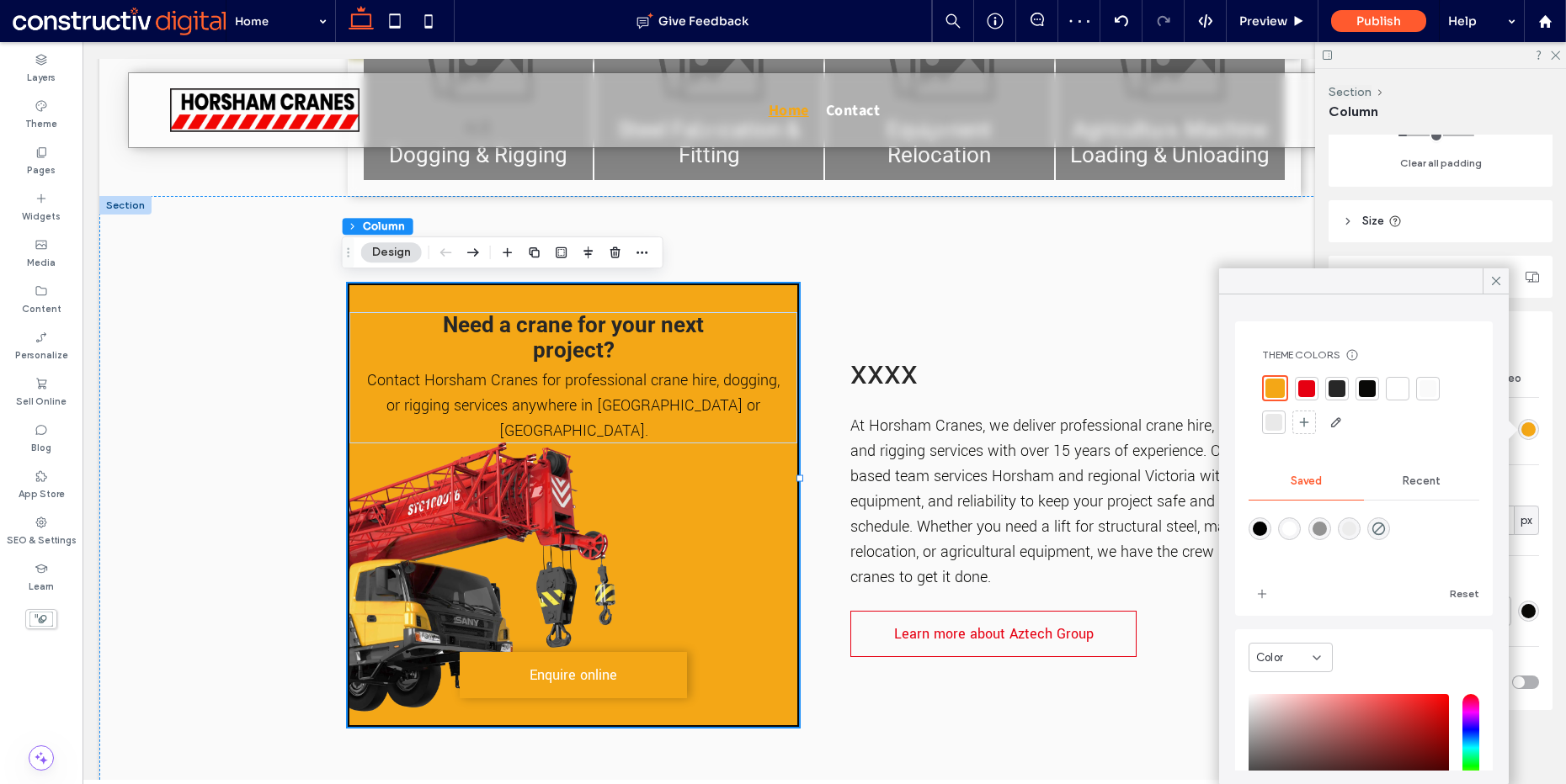
click at [1273, 426] on div at bounding box center [1274, 422] width 17 height 17
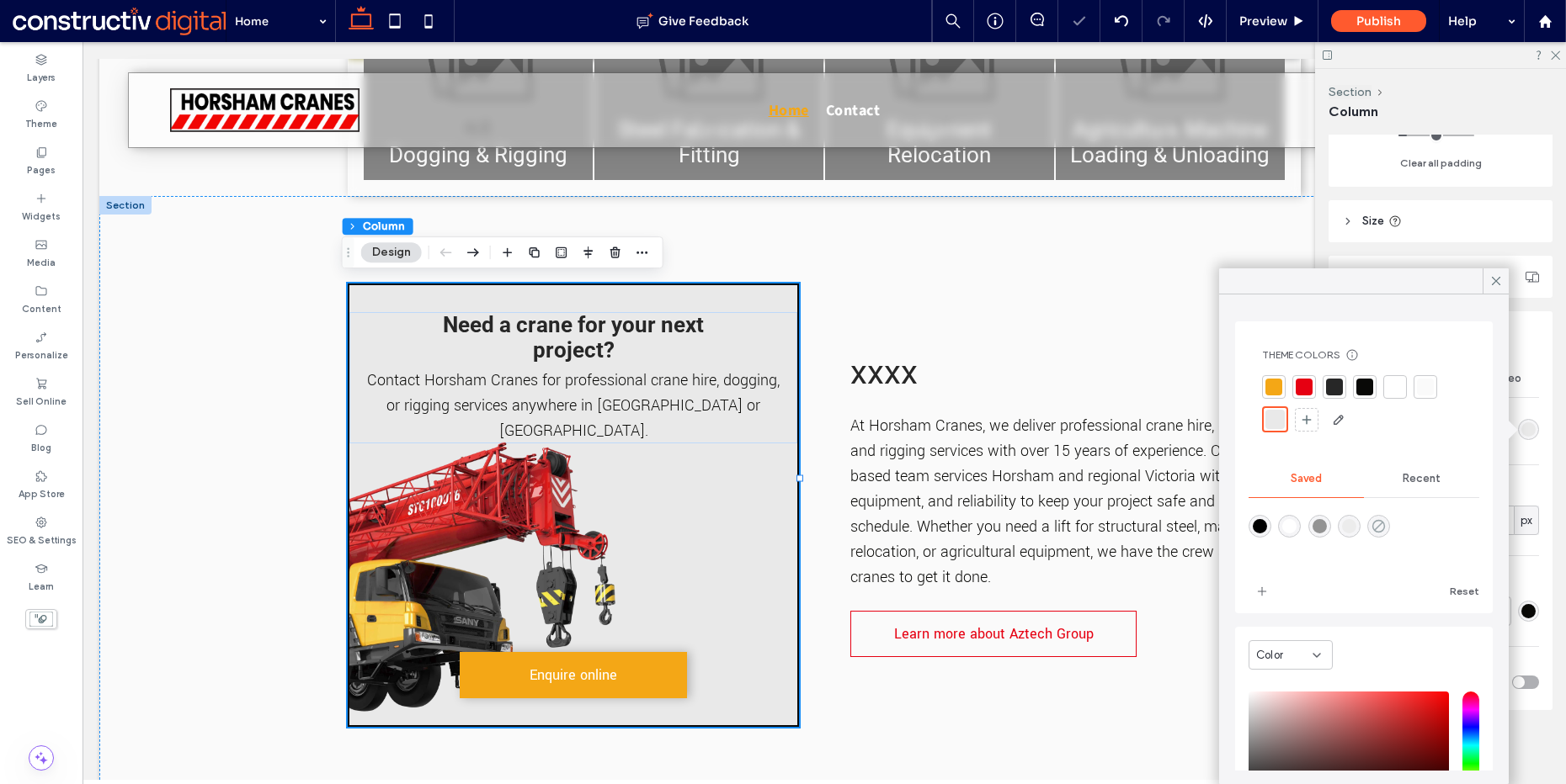
click at [1385, 521] on icon "rgba(24,24,24,0)" at bounding box center [1379, 526] width 14 height 14
type input "*******"
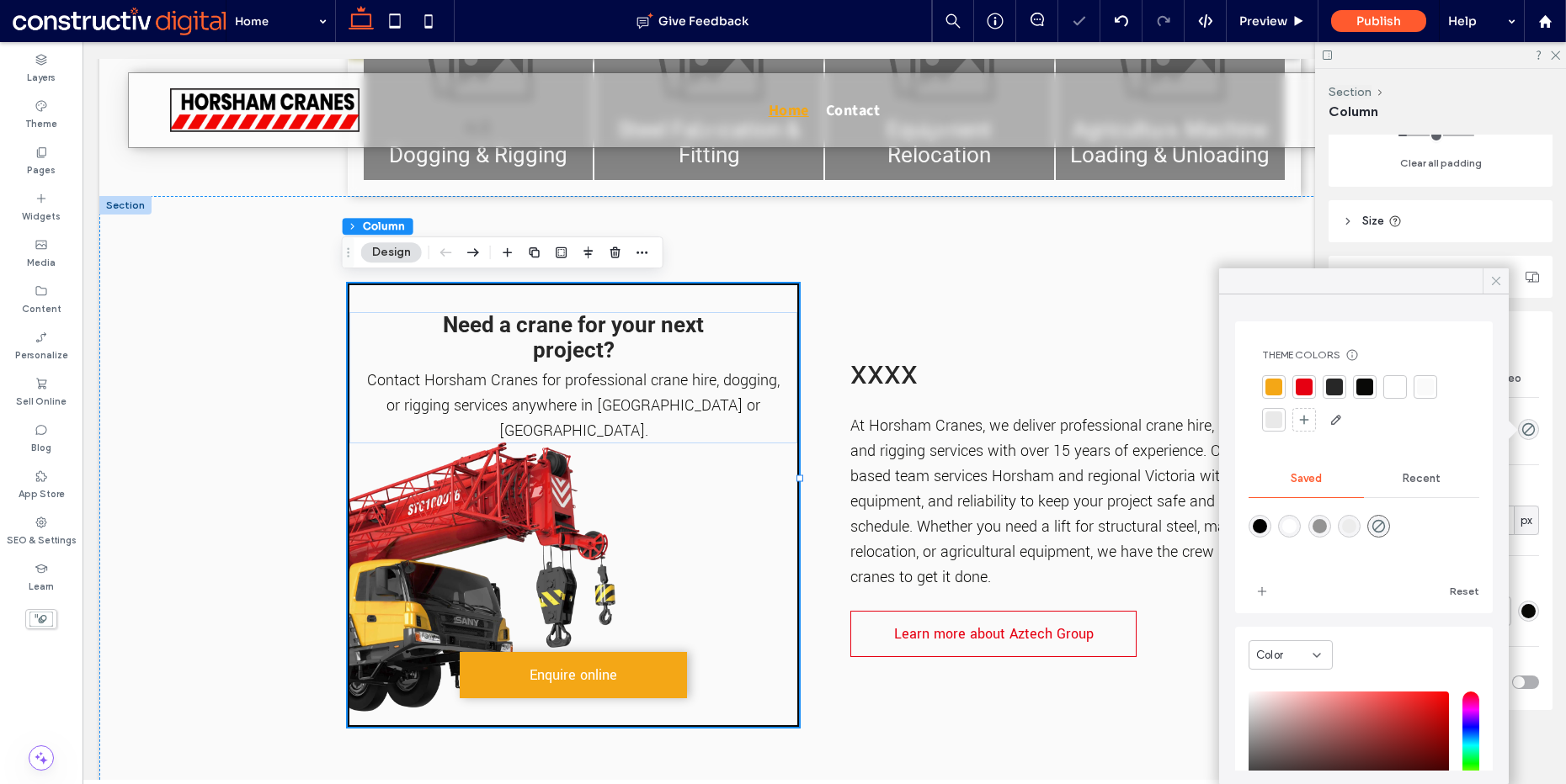
click at [1505, 274] on div at bounding box center [1496, 281] width 26 height 25
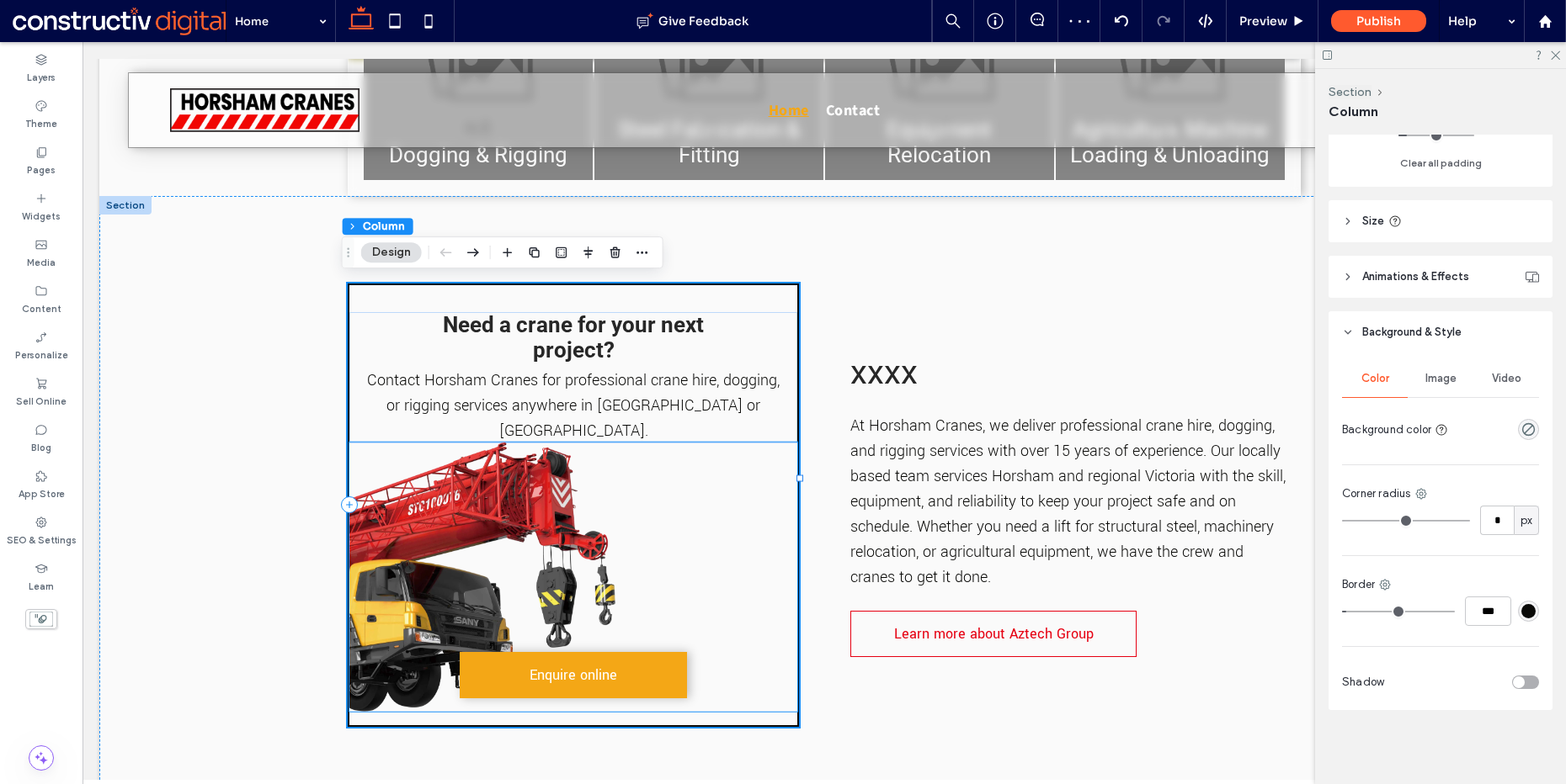
click at [629, 449] on img at bounding box center [574, 576] width 448 height 270
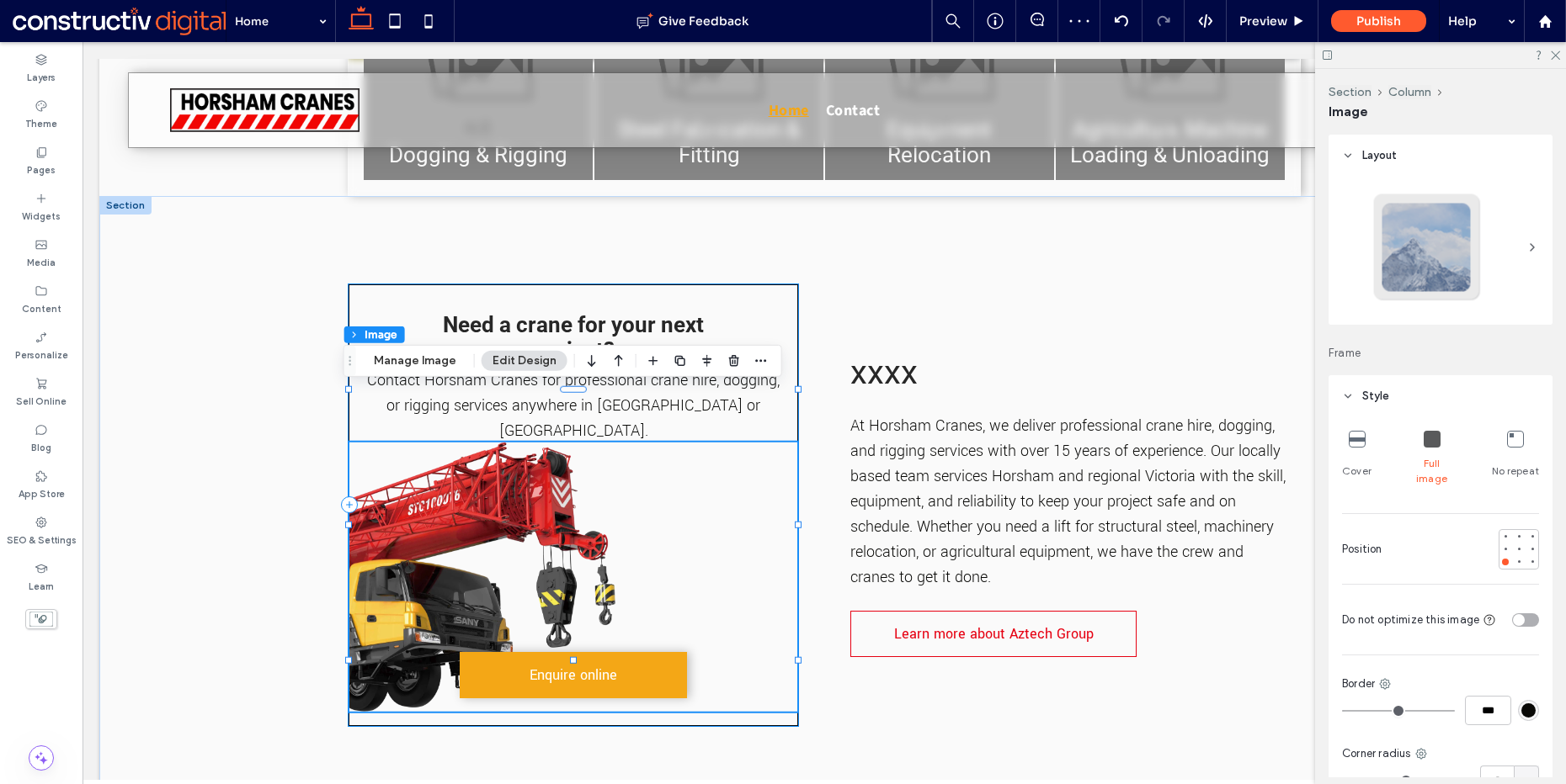
click at [664, 292] on div "Need a crane for your next project? Contact Horsham Cranes for professional cra…" at bounding box center [574, 505] width 452 height 443
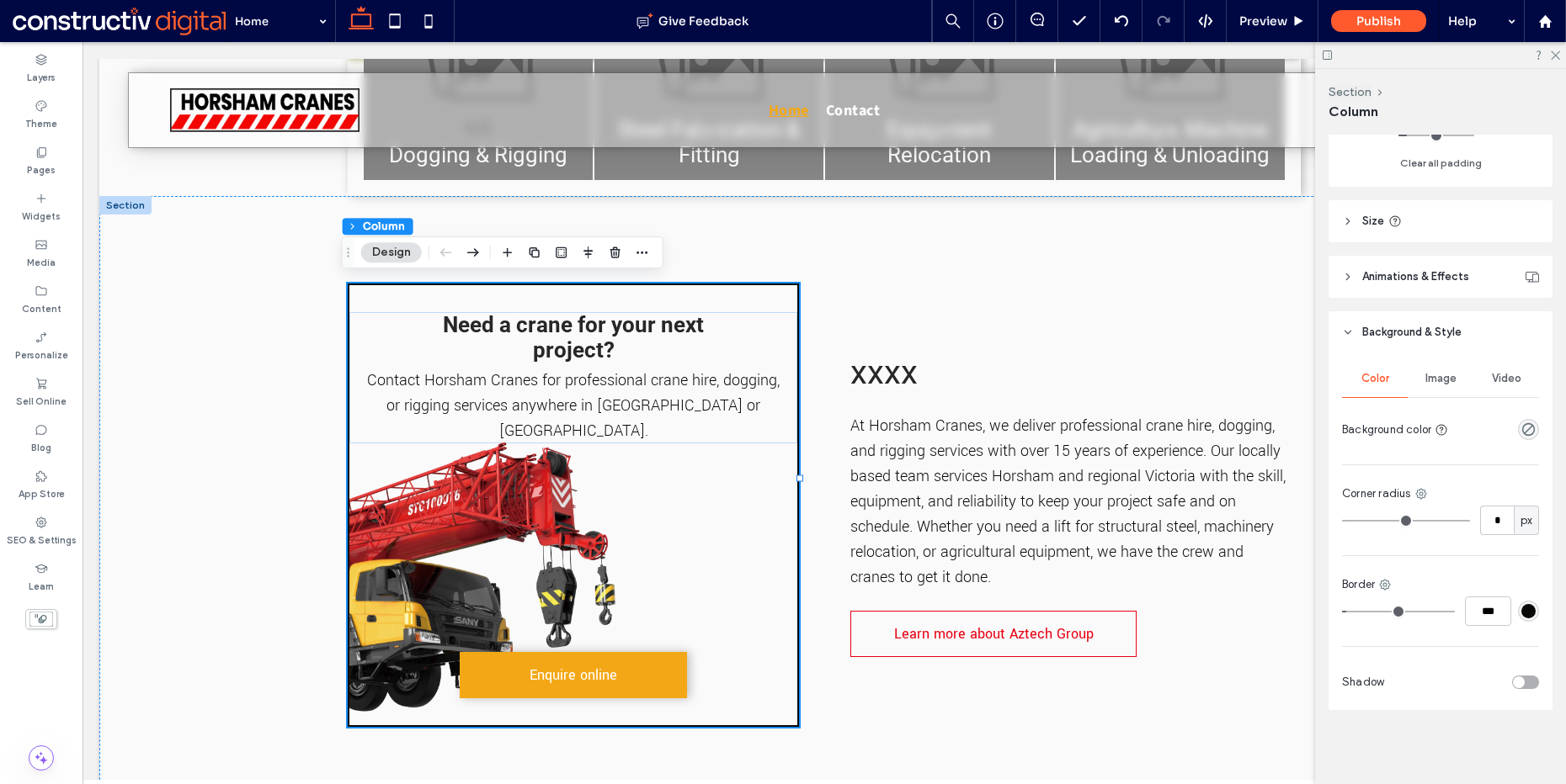
scroll to position [0, 0]
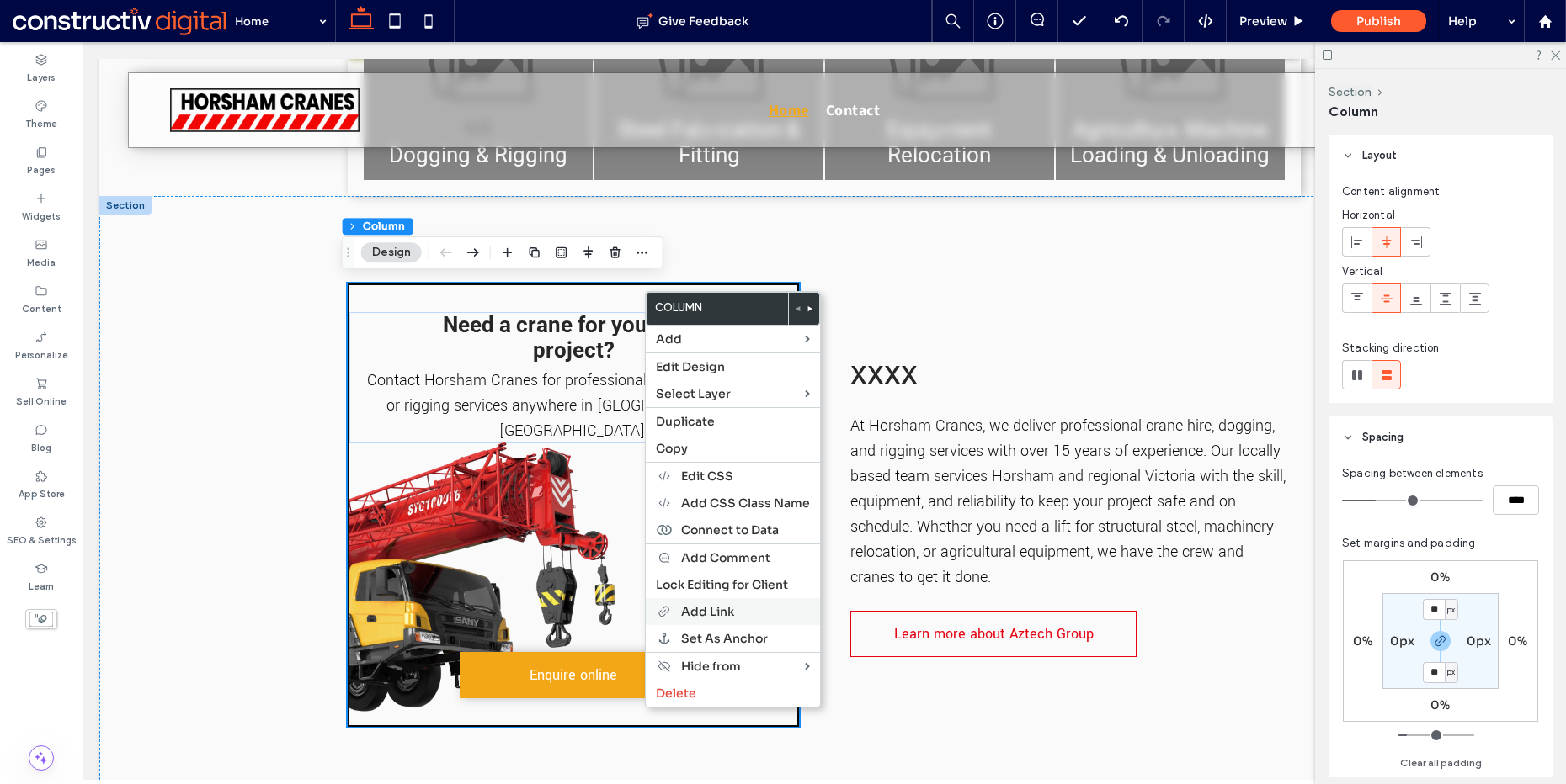
click at [726, 614] on span "Add Link" at bounding box center [708, 611] width 53 height 15
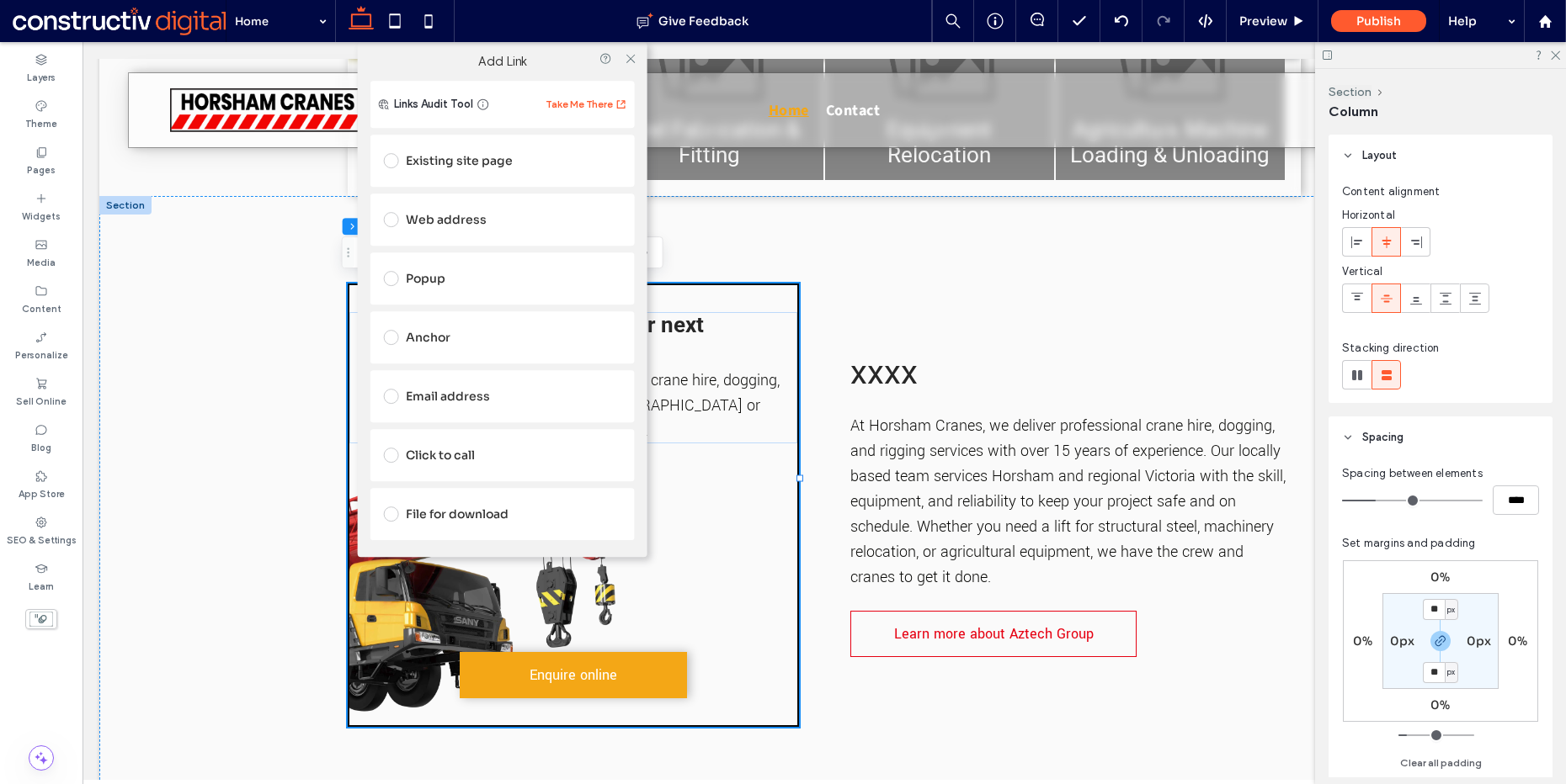
click at [445, 337] on div "Anchor" at bounding box center [503, 337] width 238 height 27
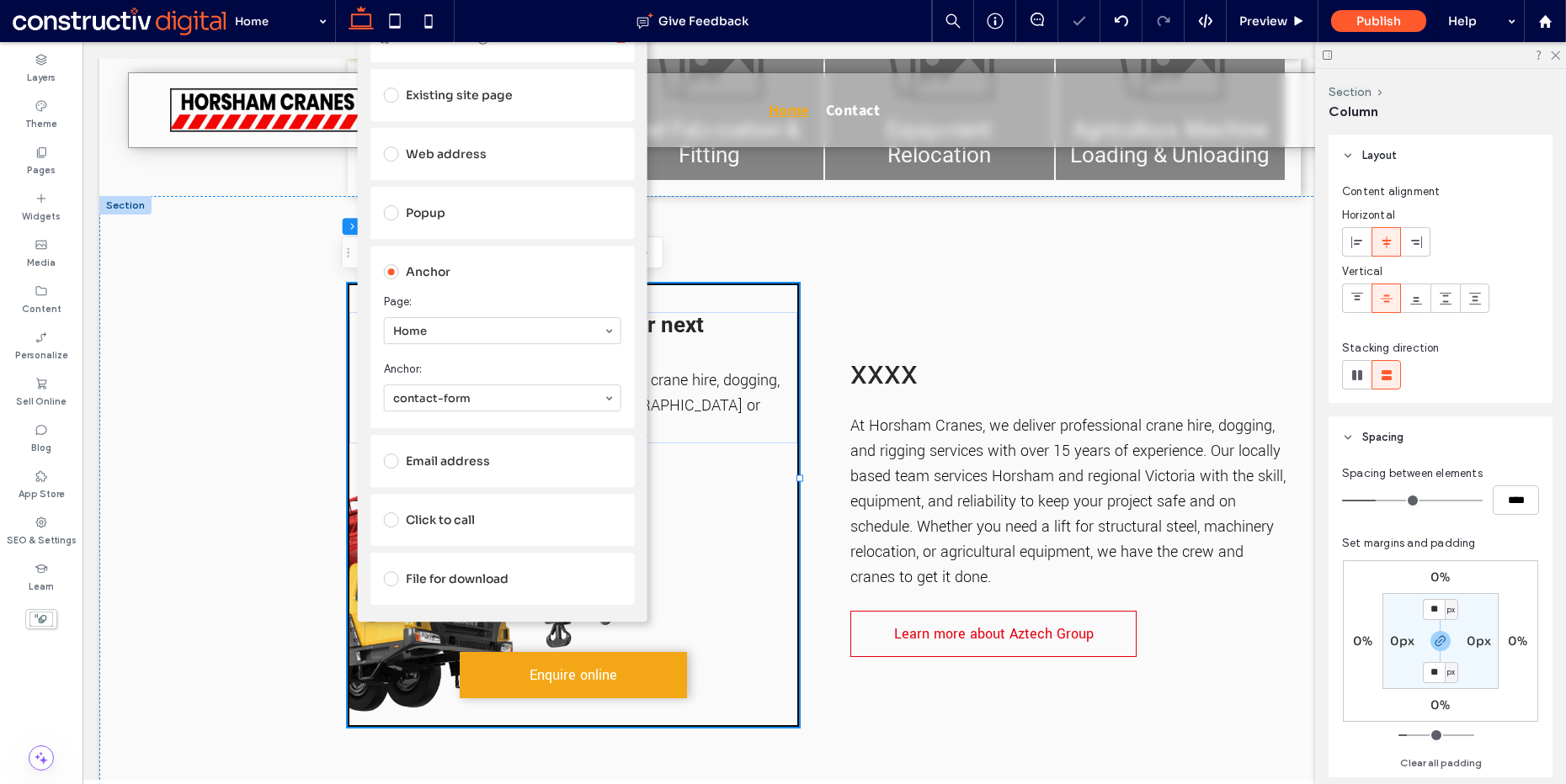
drag, startPoint x: 641, startPoint y: 87, endPoint x: 642, endPoint y: 211, distance: 124.0
click at [642, 217] on div "Links Audit Tool Take Me There Existing site page Web address Popup Anchor Page…" at bounding box center [503, 320] width 290 height 607
click at [270, 398] on div "Need a crane for your next project? Contact Horsham Cranes for professional cra…" at bounding box center [823, 504] width 1450 height 618
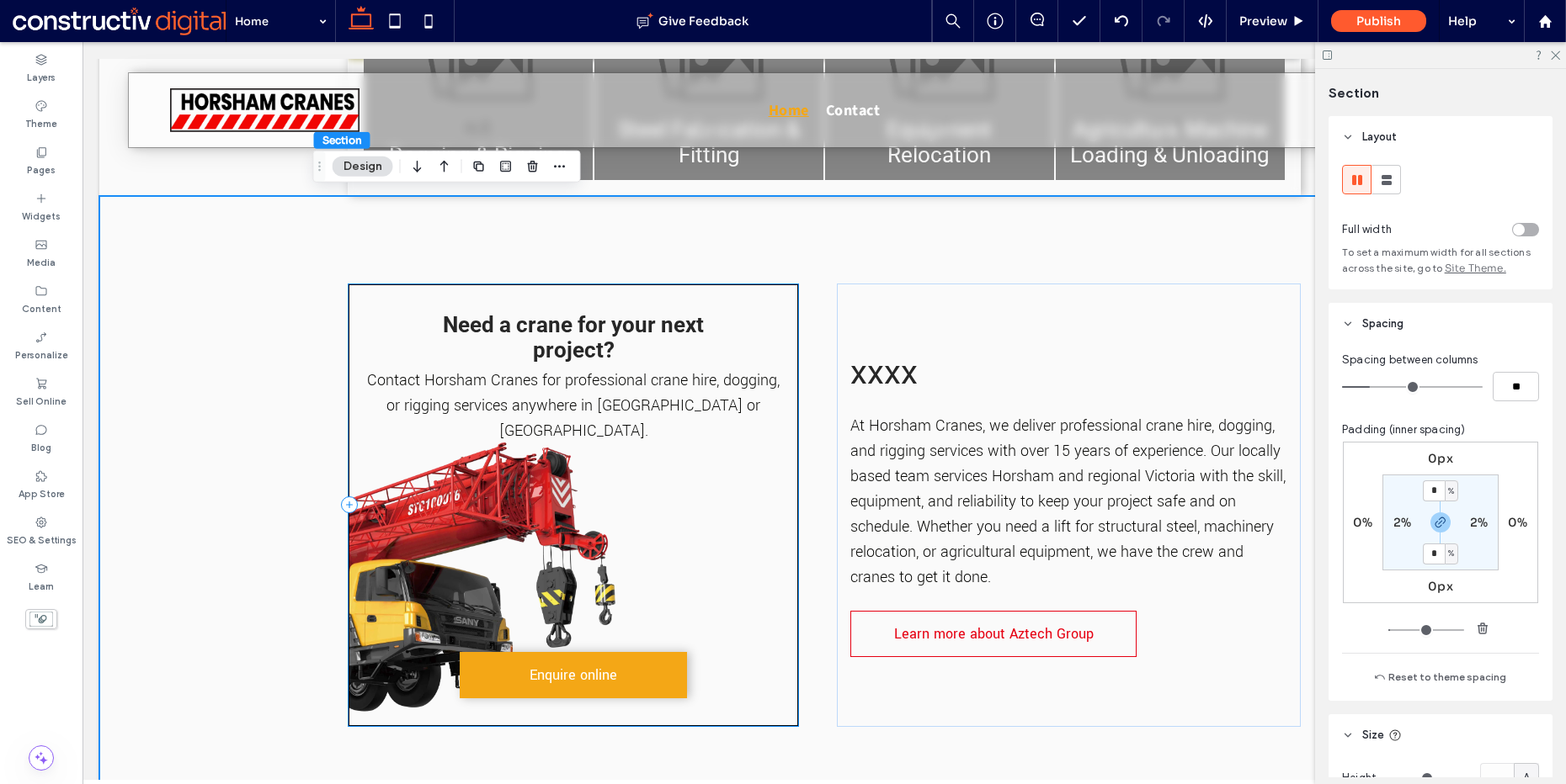
click at [597, 286] on div "Need a crane for your next project? Contact Horsham Cranes for professional cra…" at bounding box center [574, 505] width 452 height 443
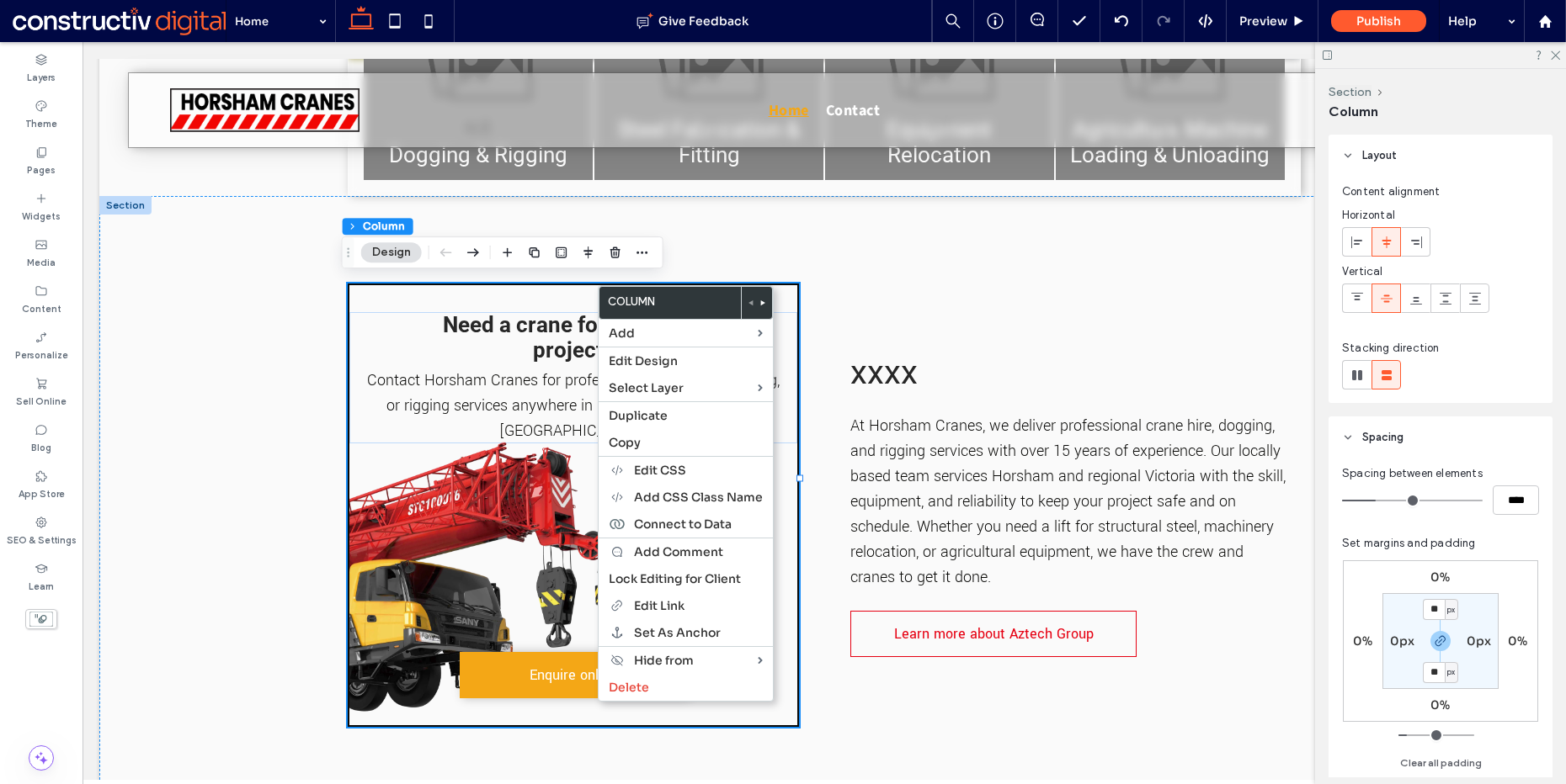
click at [1349, 527] on div "Spacing between elements **** Set margins and padding 0% 0% 0% 0% ** px 0px ** …" at bounding box center [1440, 619] width 197 height 308
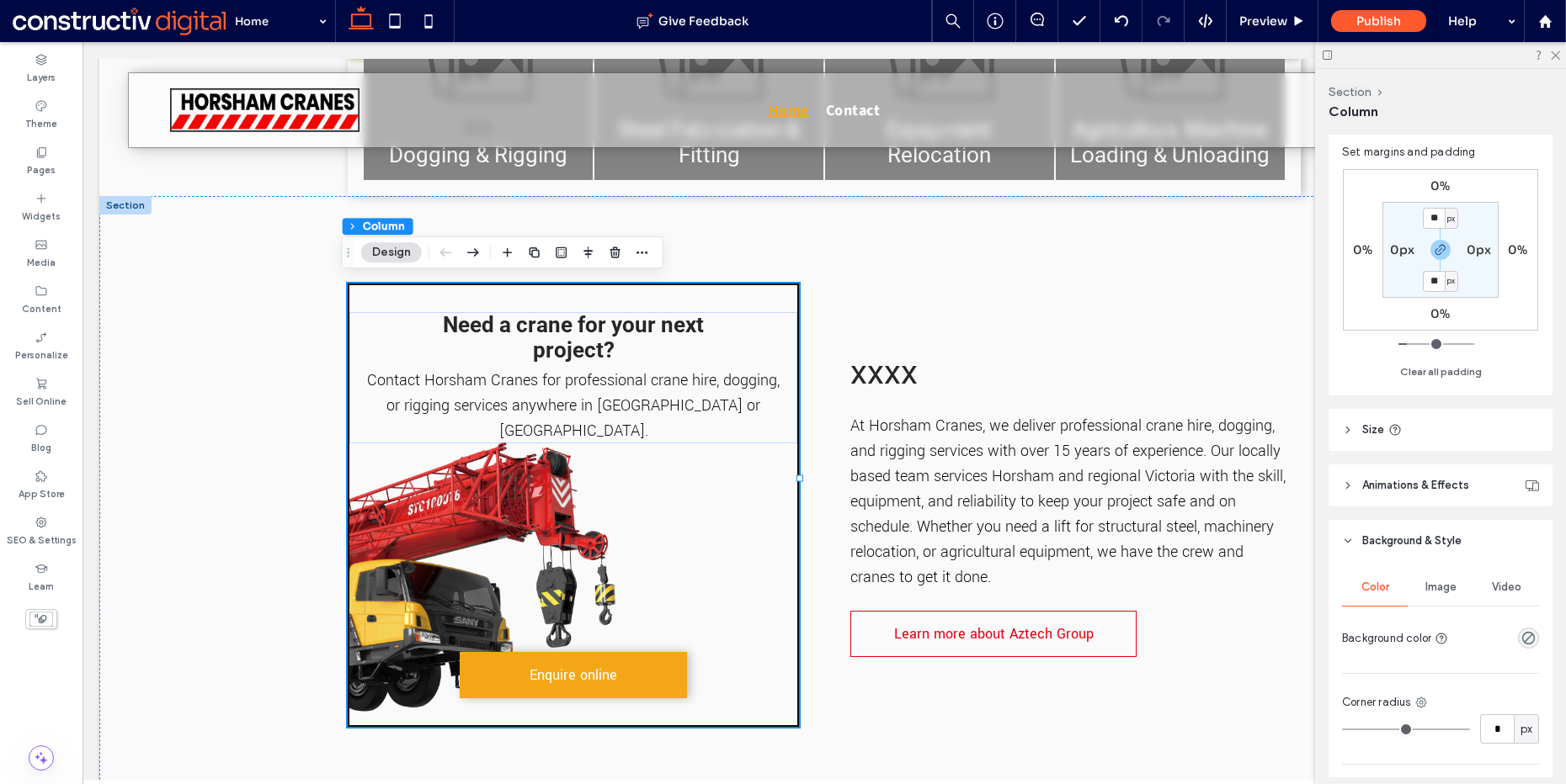
scroll to position [559, 0]
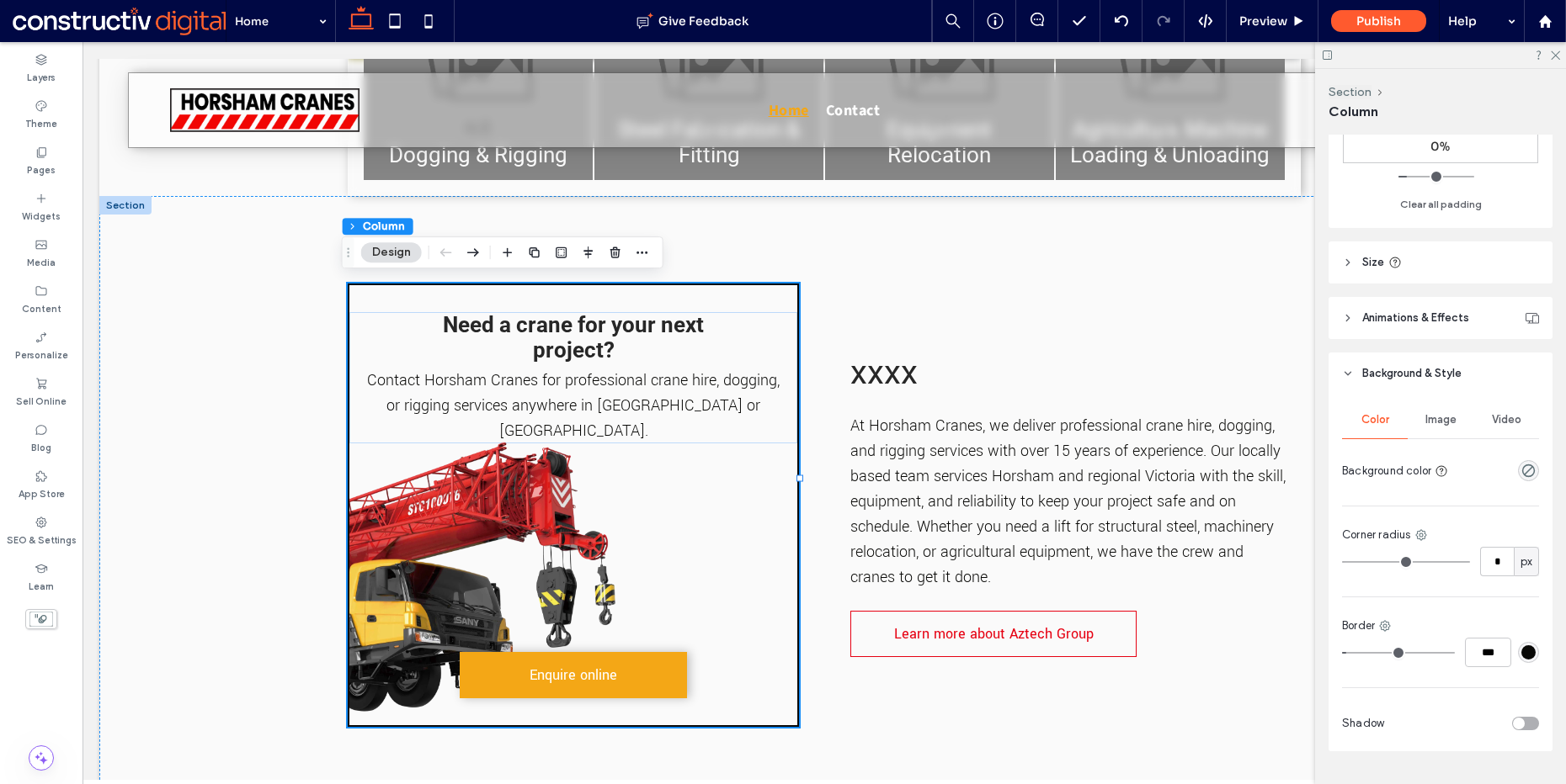
click at [1394, 320] on span "Animations & Effects" at bounding box center [1415, 318] width 107 height 17
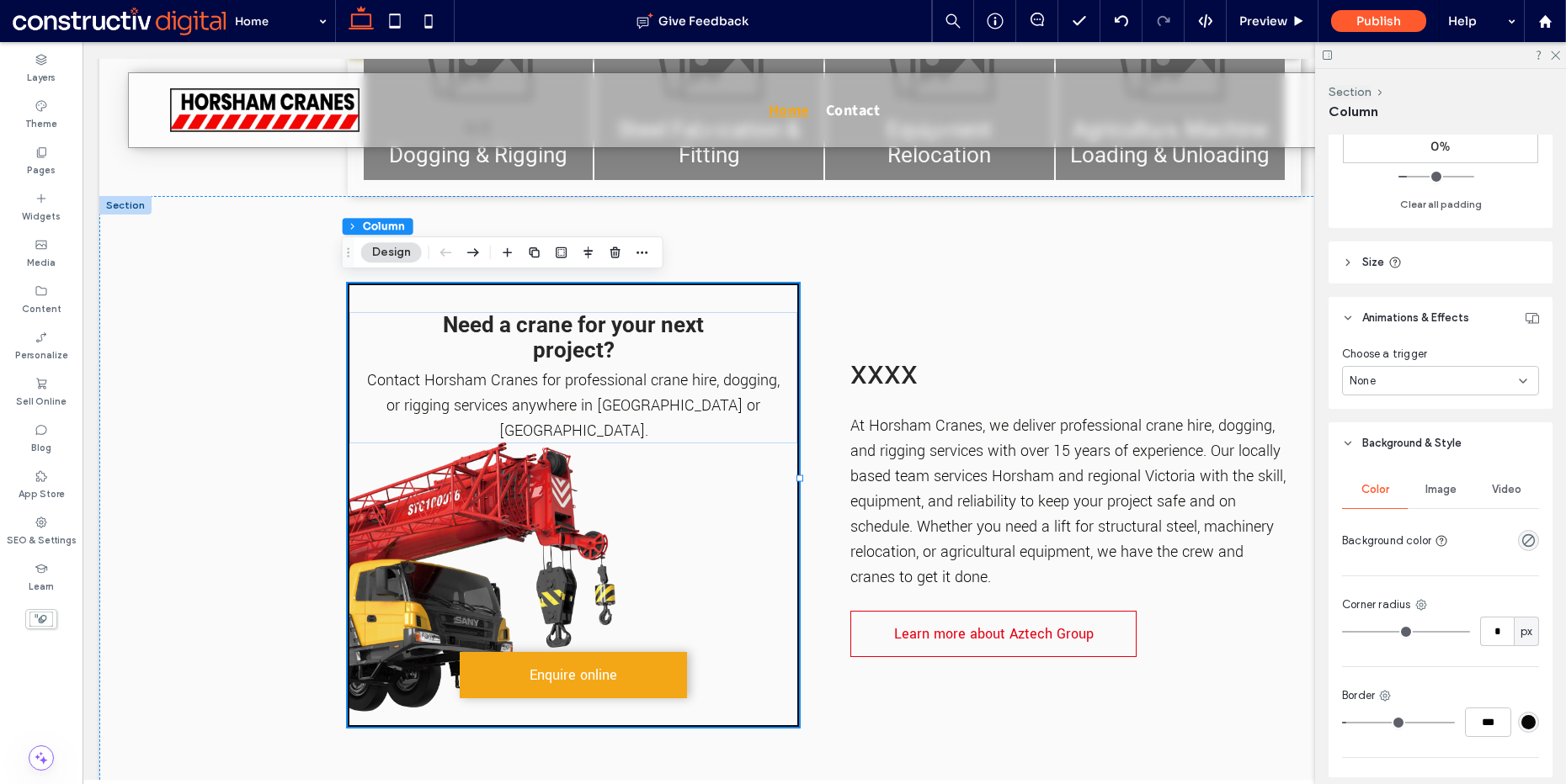
click at [1389, 380] on div "None" at bounding box center [1434, 381] width 169 height 17
click at [1411, 434] on div "Hover" at bounding box center [1436, 439] width 186 height 29
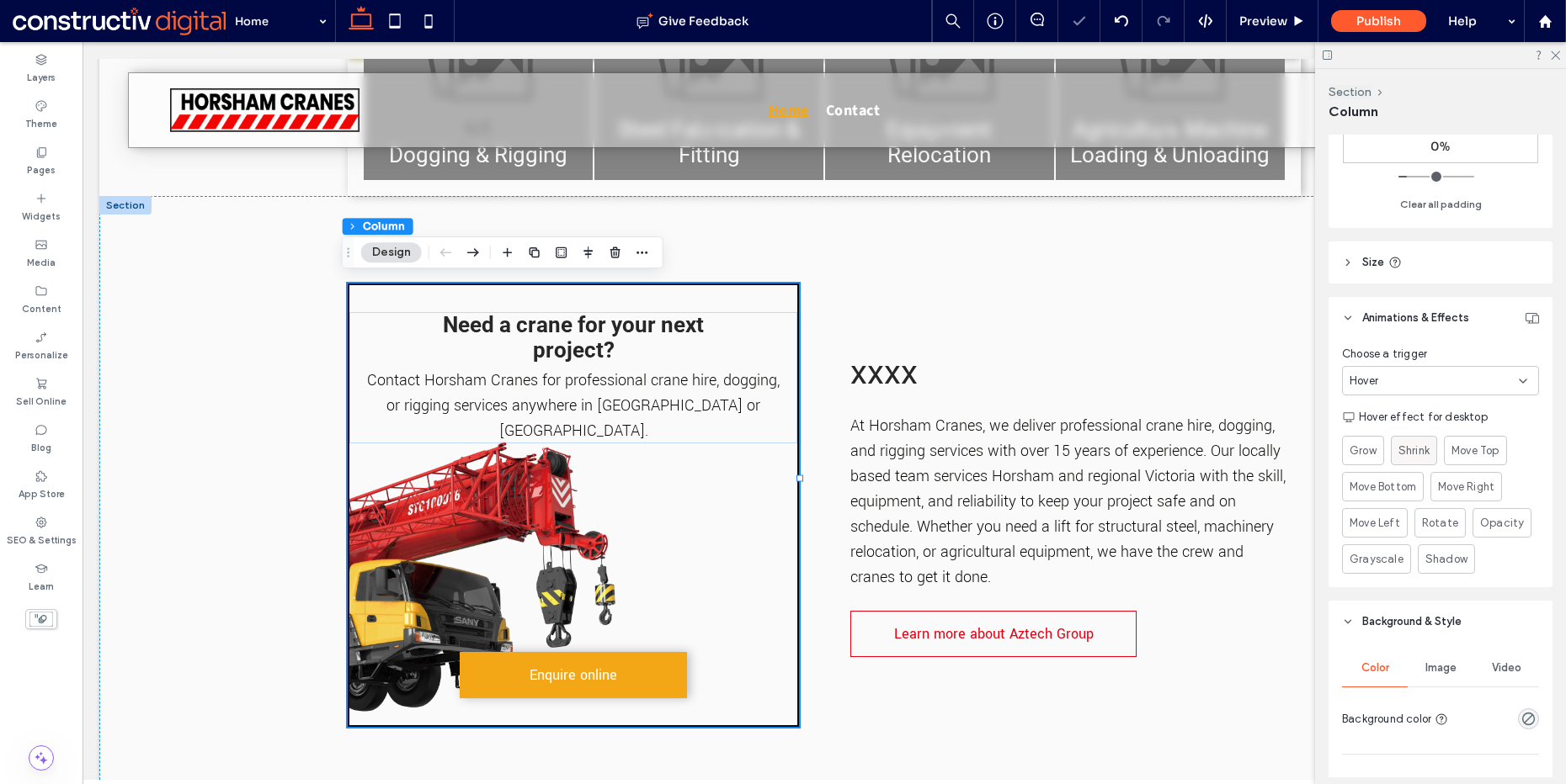
click at [1403, 449] on span "Shrink" at bounding box center [1414, 450] width 31 height 17
click at [1351, 462] on div "Grow" at bounding box center [1363, 450] width 29 height 29
click at [1473, 446] on span "Move Top" at bounding box center [1476, 450] width 48 height 17
click at [1359, 489] on span "Move Bottom" at bounding box center [1383, 486] width 67 height 17
click at [1494, 482] on span "Move Right" at bounding box center [1466, 486] width 56 height 17
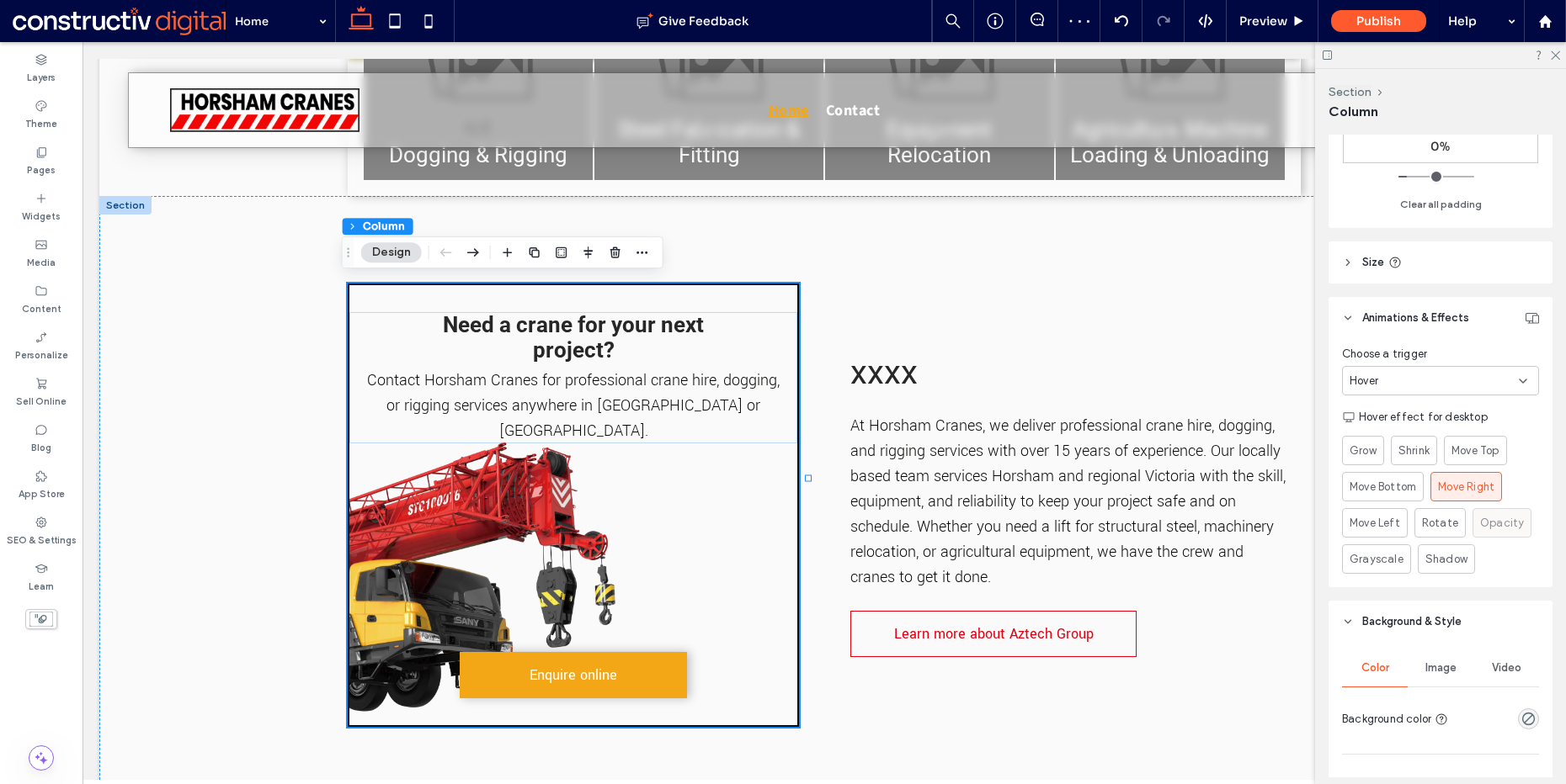
click at [1496, 520] on span "Opacity" at bounding box center [1502, 523] width 44 height 17
click at [1368, 527] on span "Move Left" at bounding box center [1375, 523] width 51 height 17
click at [1437, 553] on span "Shadow" at bounding box center [1447, 559] width 42 height 17
click at [1471, 448] on span "Move Top" at bounding box center [1476, 450] width 48 height 17
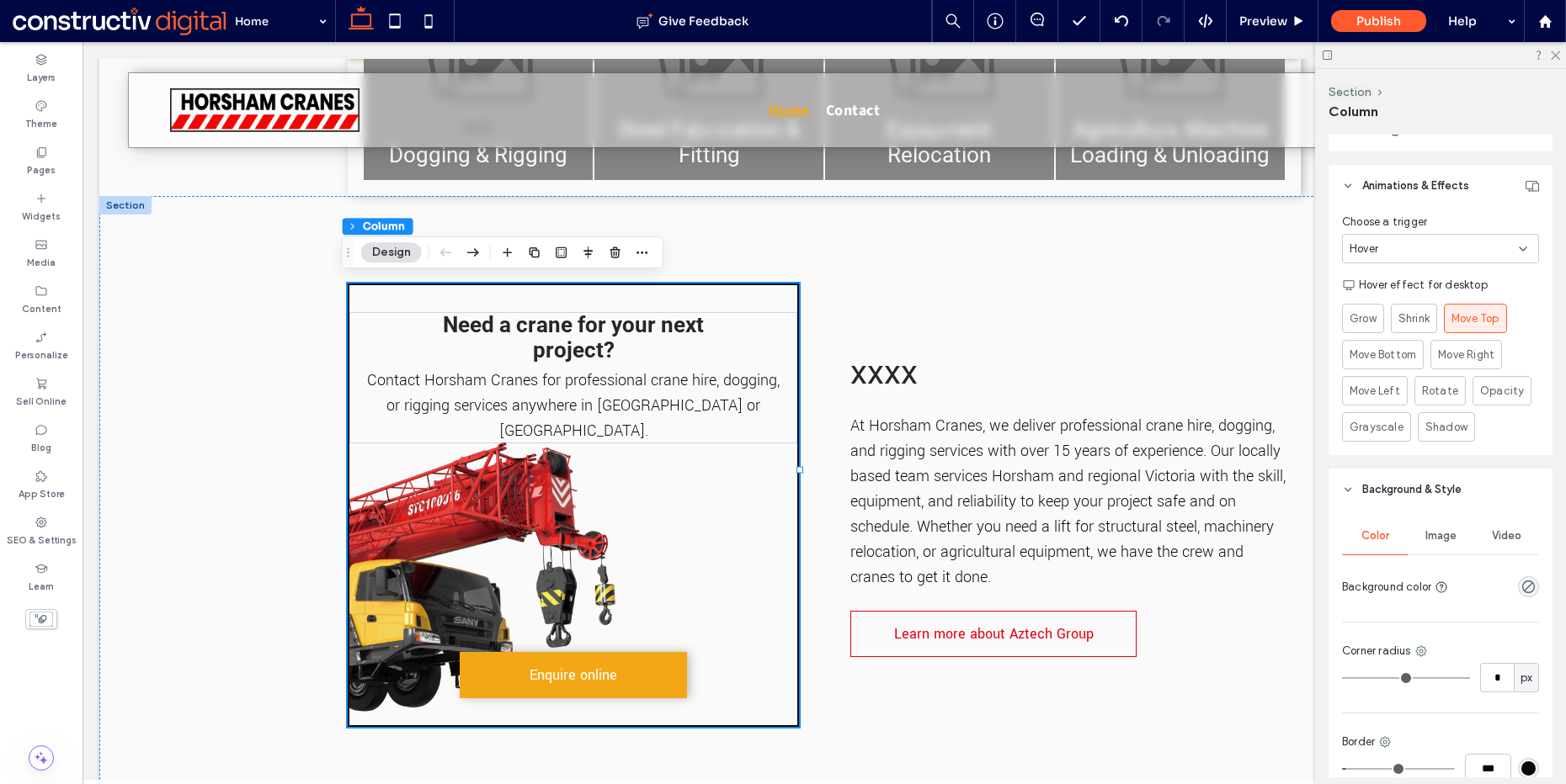
scroll to position [676, 0]
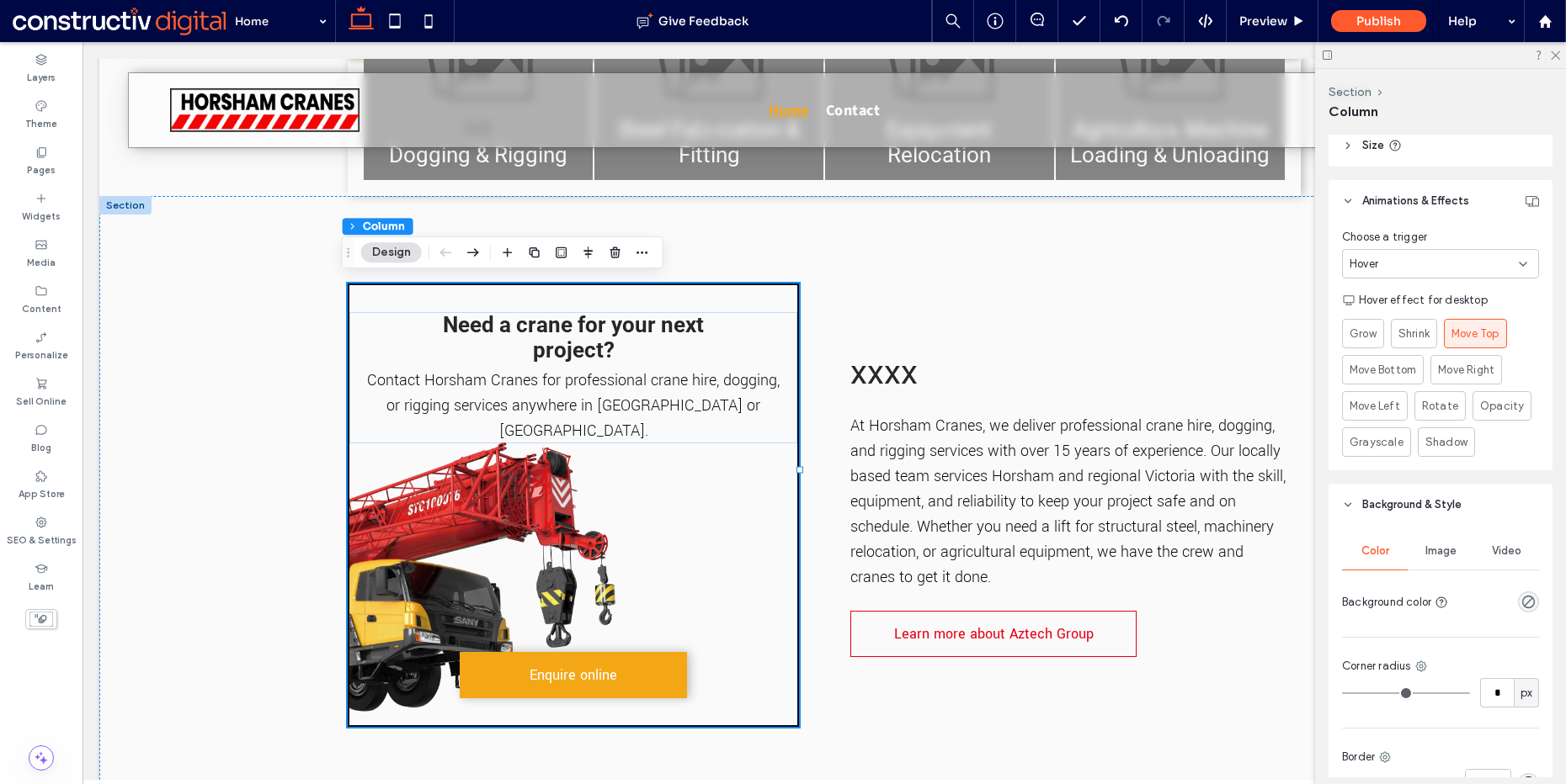
click at [1397, 263] on div "Hover" at bounding box center [1434, 264] width 169 height 17
click at [1391, 229] on span "Choose a trigger" at bounding box center [1384, 237] width 85 height 17
click at [202, 316] on div "Need a crane for your next project? Contact Horsham Cranes for professional cra…" at bounding box center [823, 504] width 1450 height 618
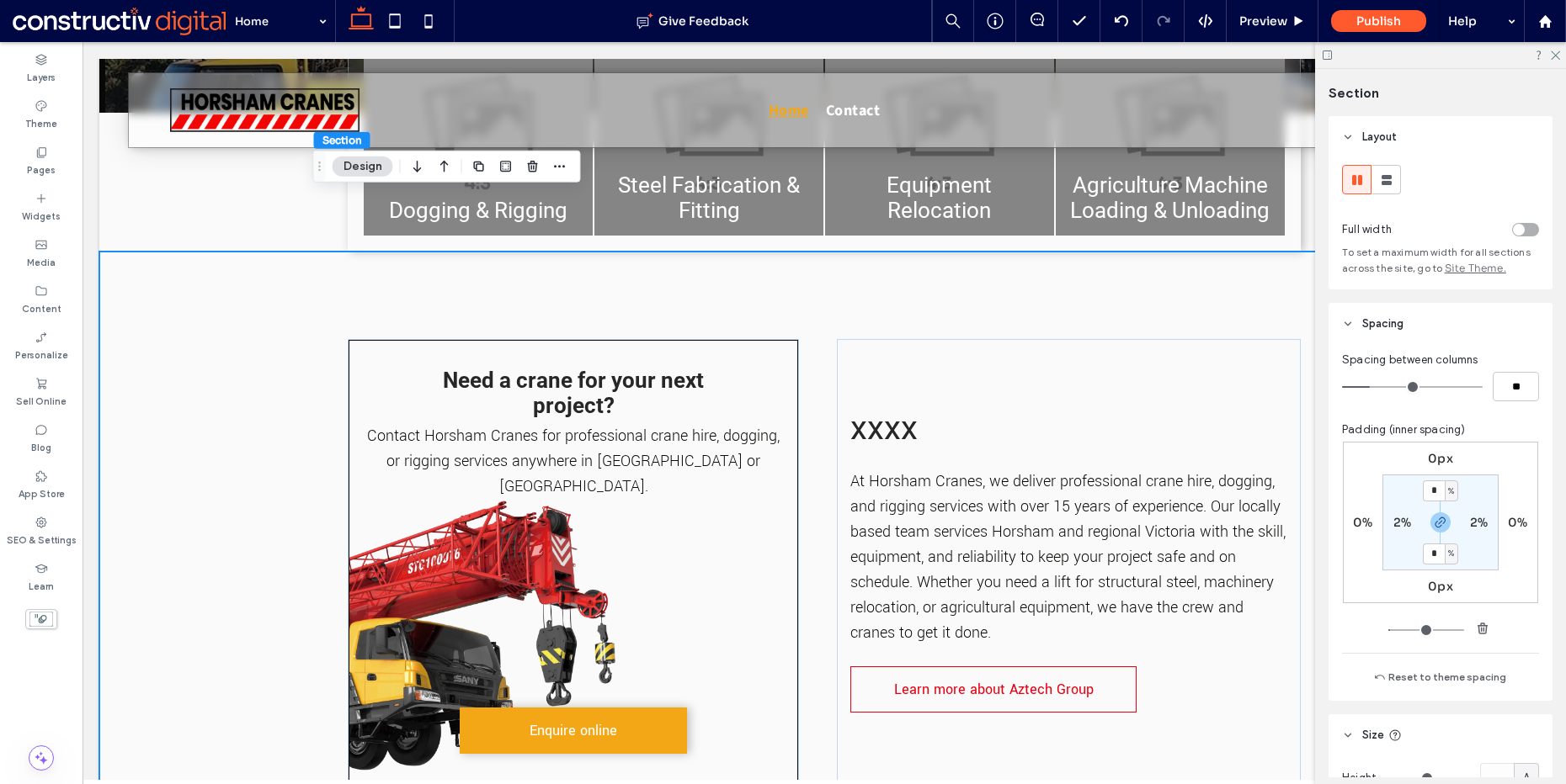
scroll to position [356, 0]
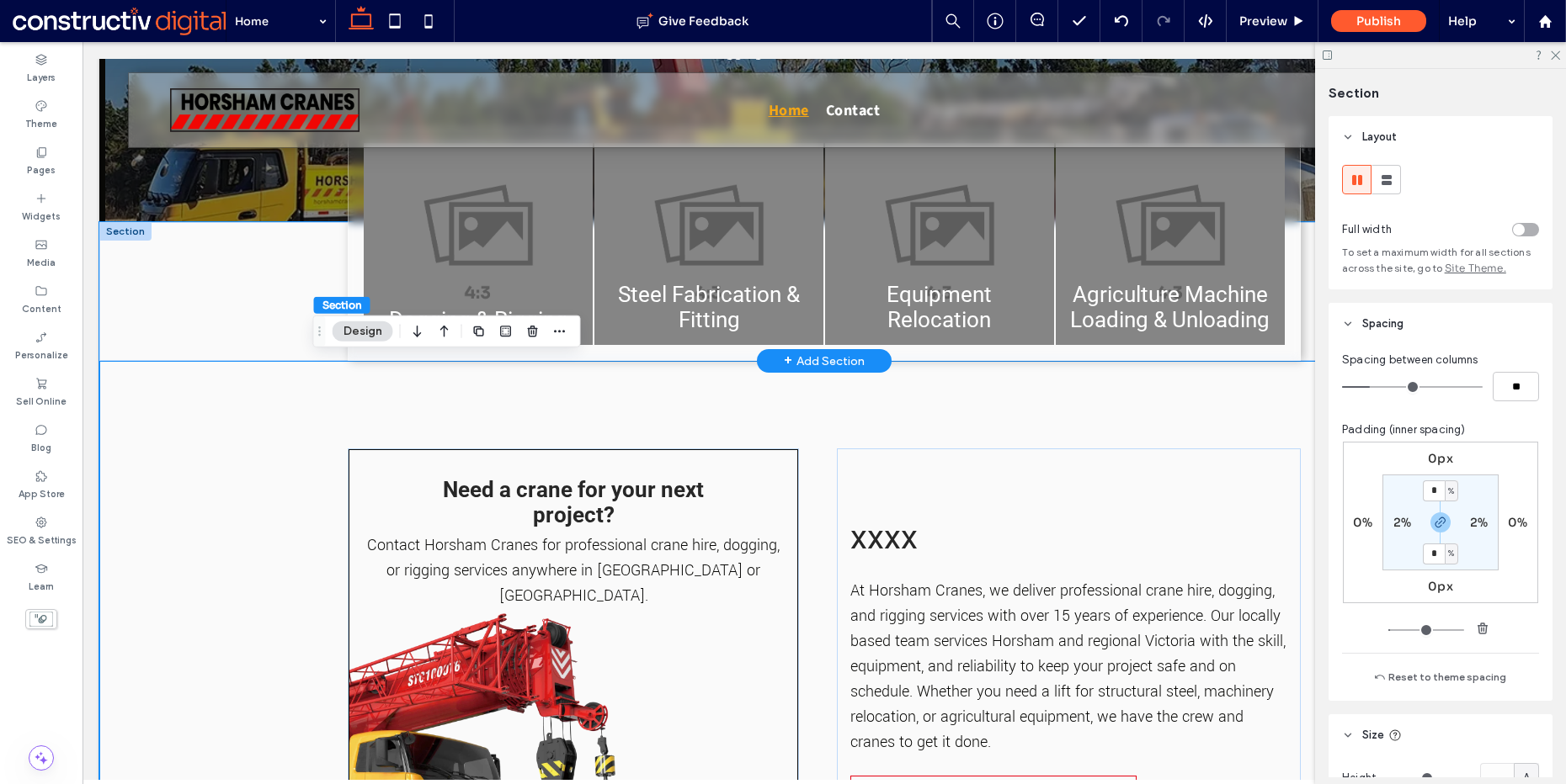
click at [242, 306] on div "Dogging & Rigging Button Steel Fabrication & Fitting Button Equipment Relocatio…" at bounding box center [823, 291] width 1450 height 139
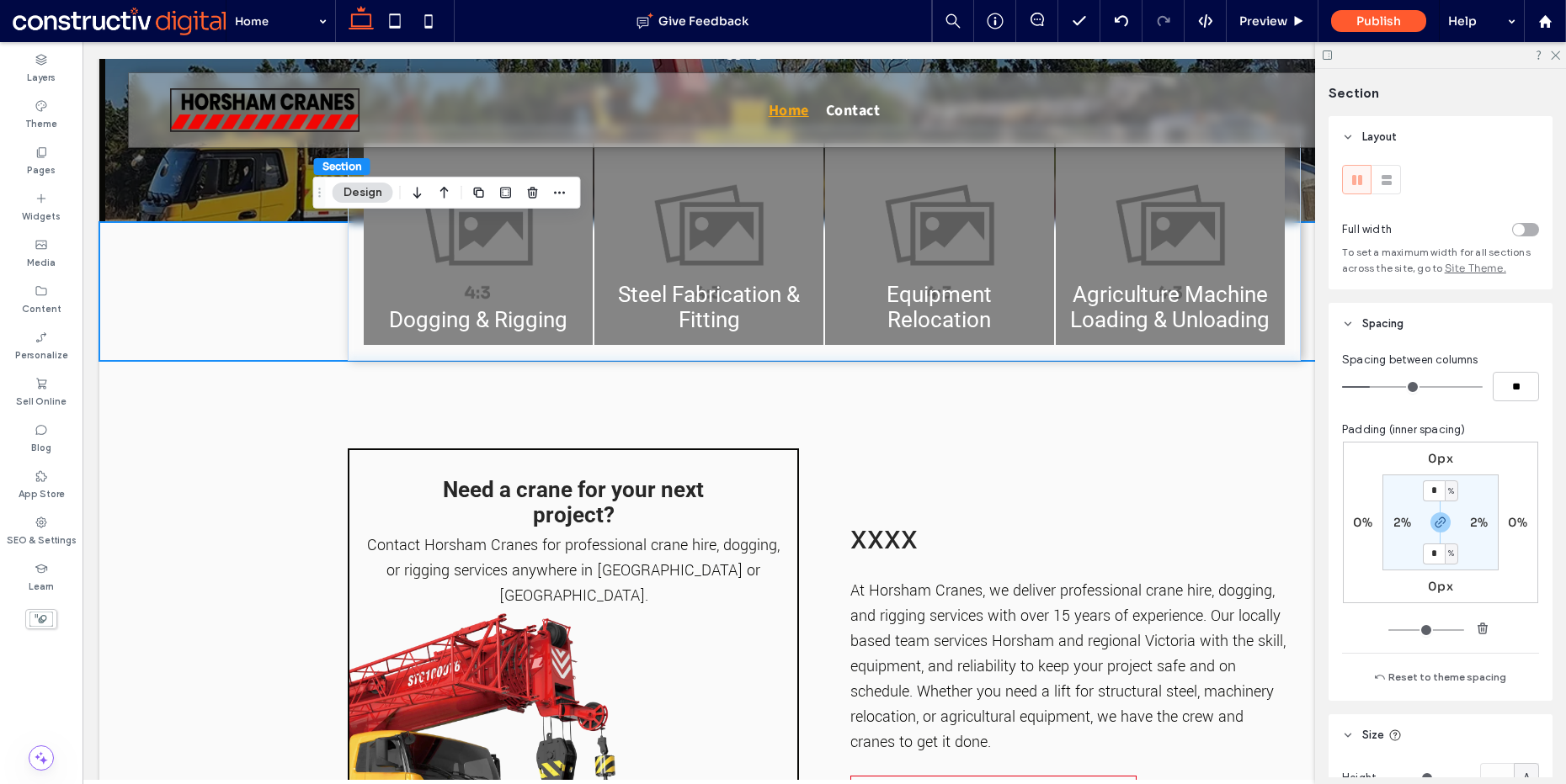
scroll to position [564, 0]
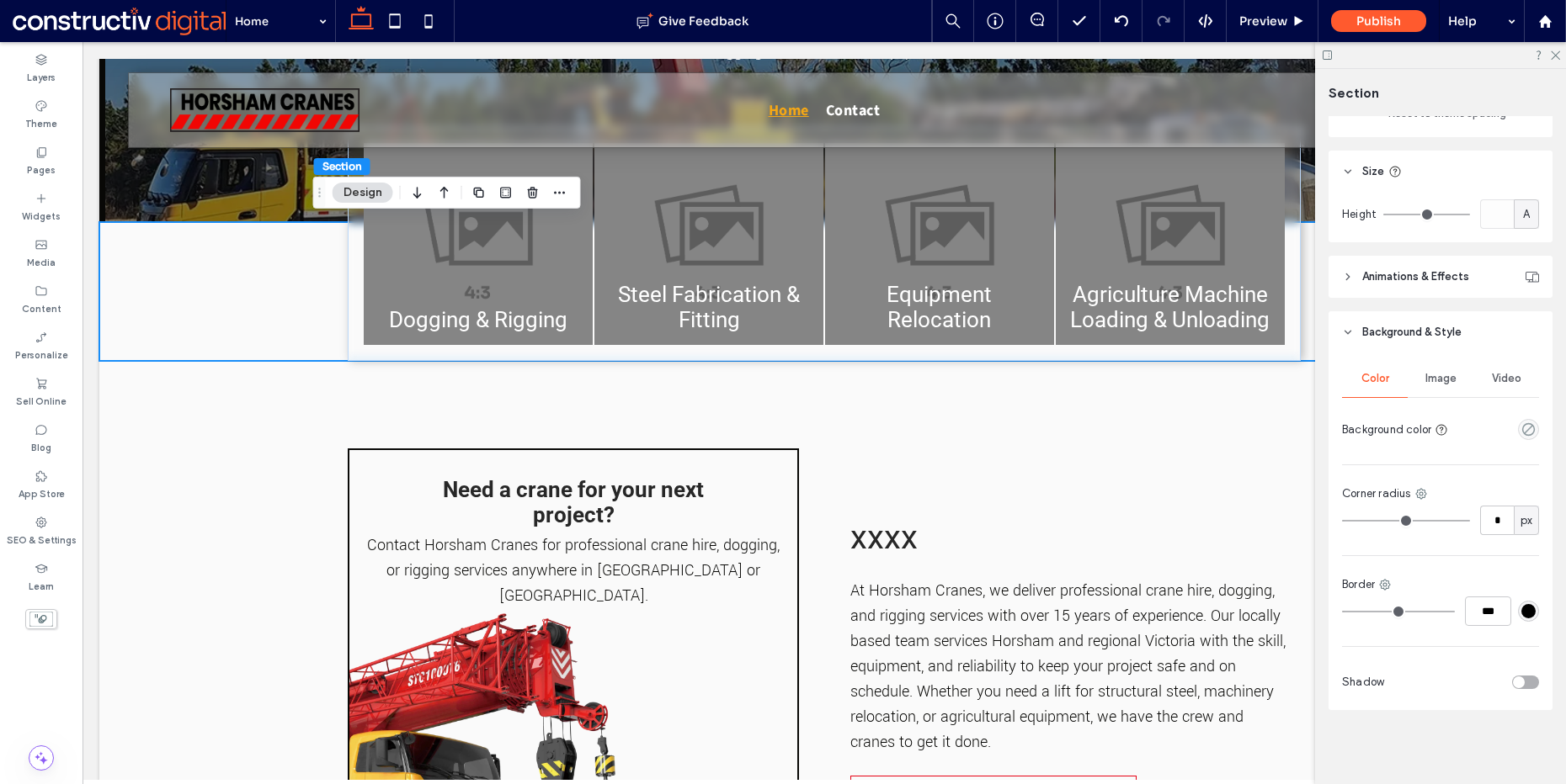
click at [1432, 380] on span "Image" at bounding box center [1441, 378] width 31 height 13
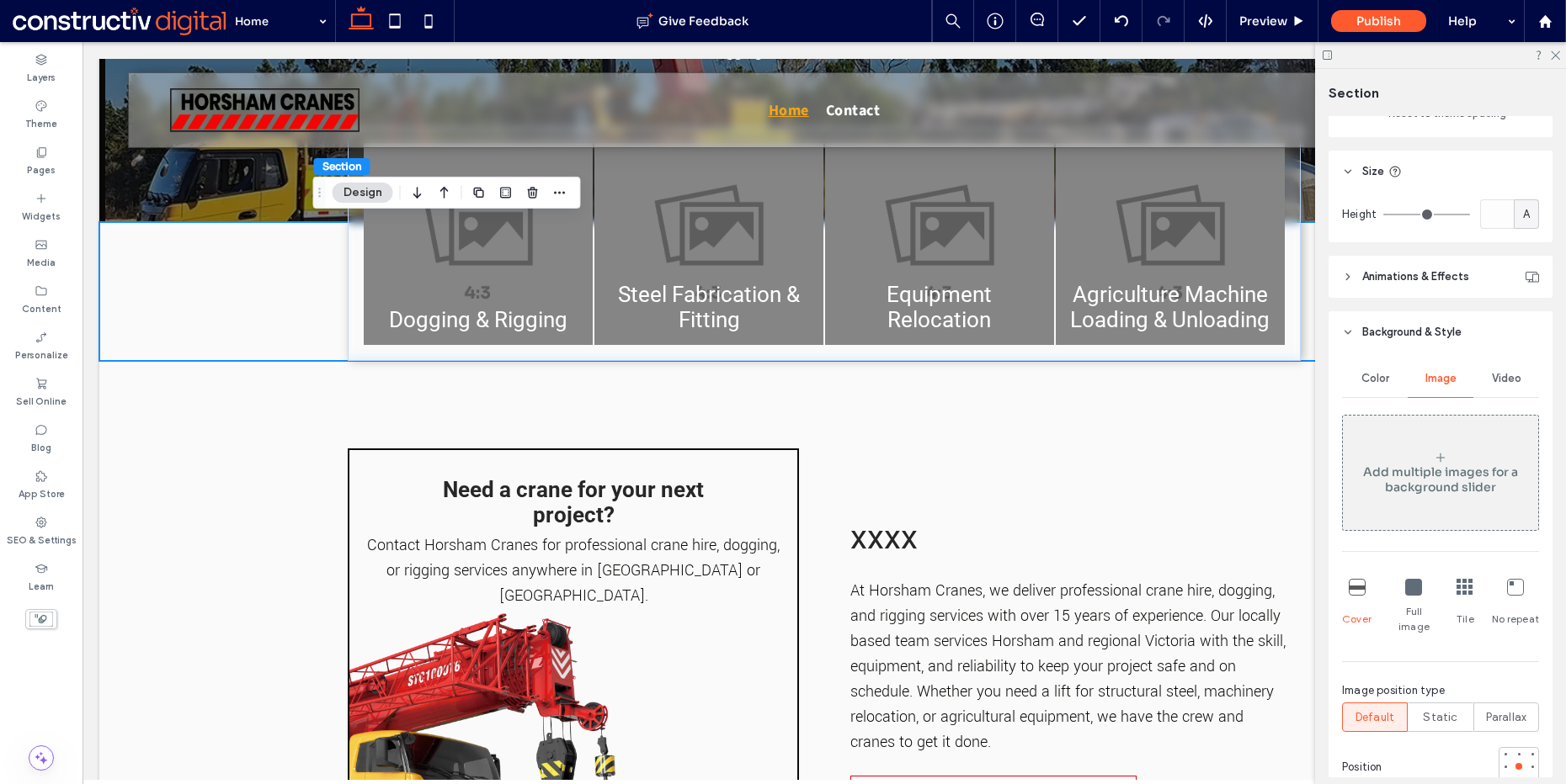
click at [1434, 454] on icon at bounding box center [1440, 457] width 13 height 13
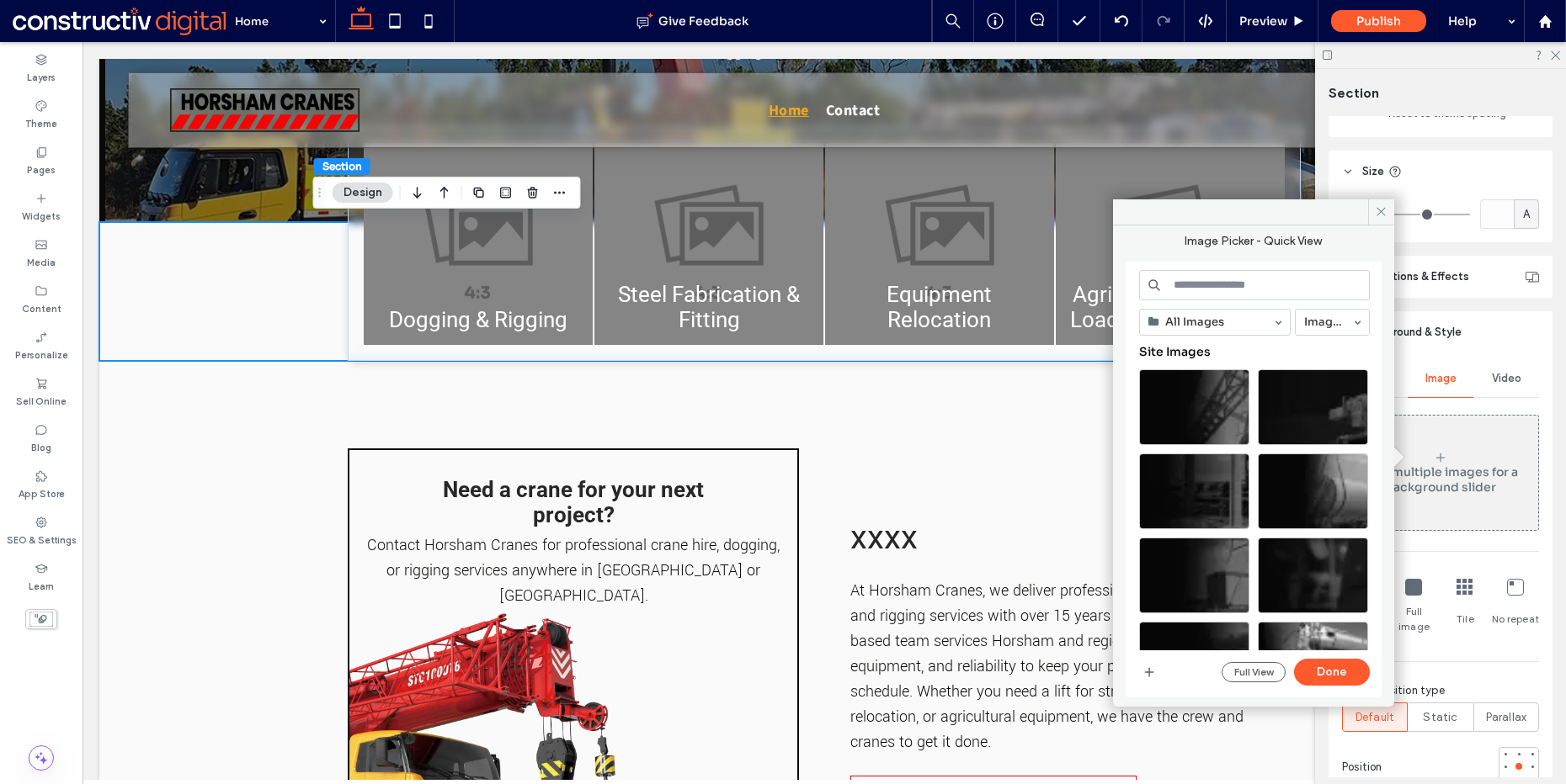
click at [1194, 281] on input at bounding box center [1254, 285] width 231 height 30
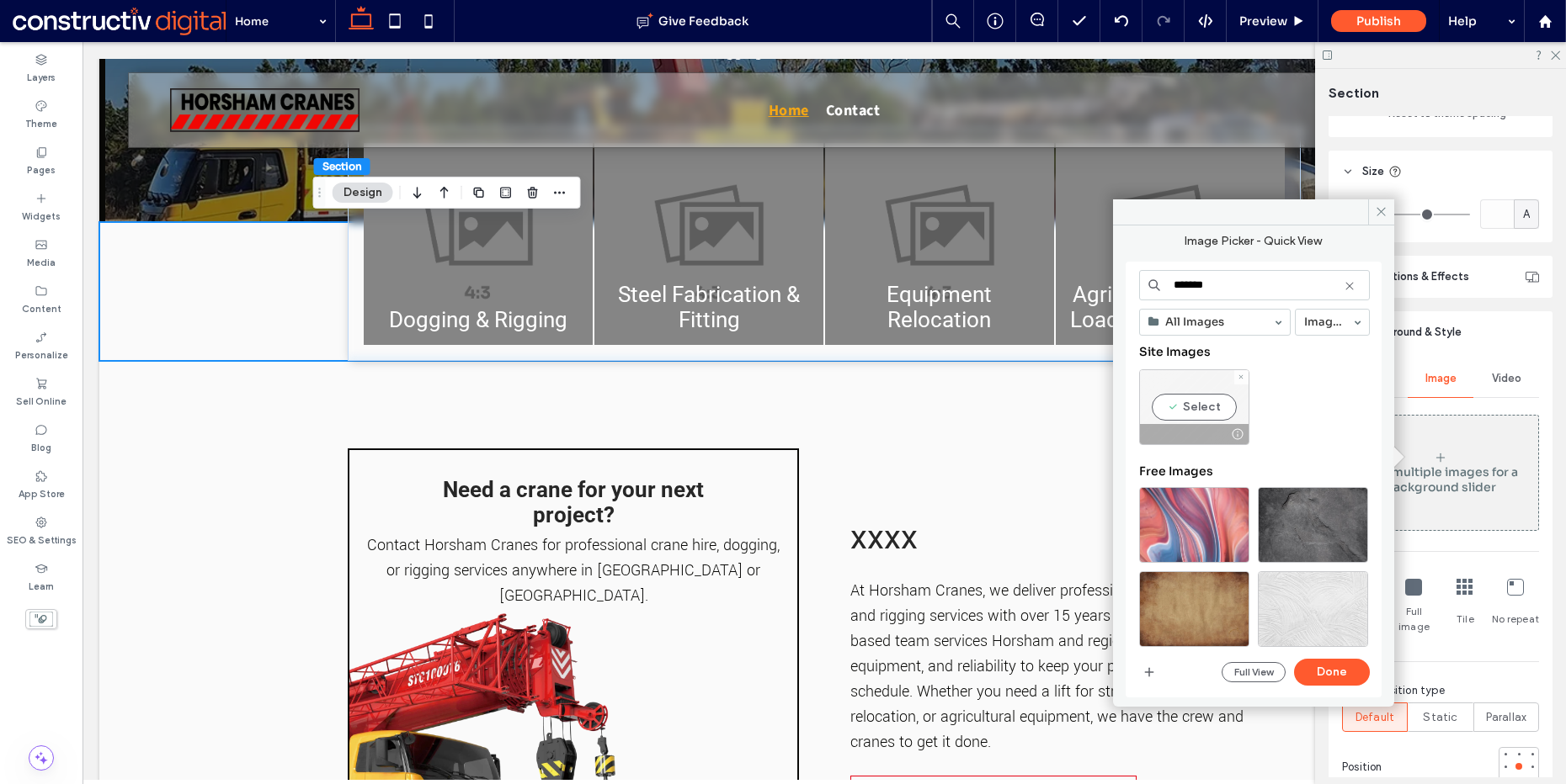
type input "*******"
click at [1207, 414] on div "Select" at bounding box center [1194, 407] width 110 height 76
click at [1333, 669] on button "Done" at bounding box center [1332, 672] width 76 height 27
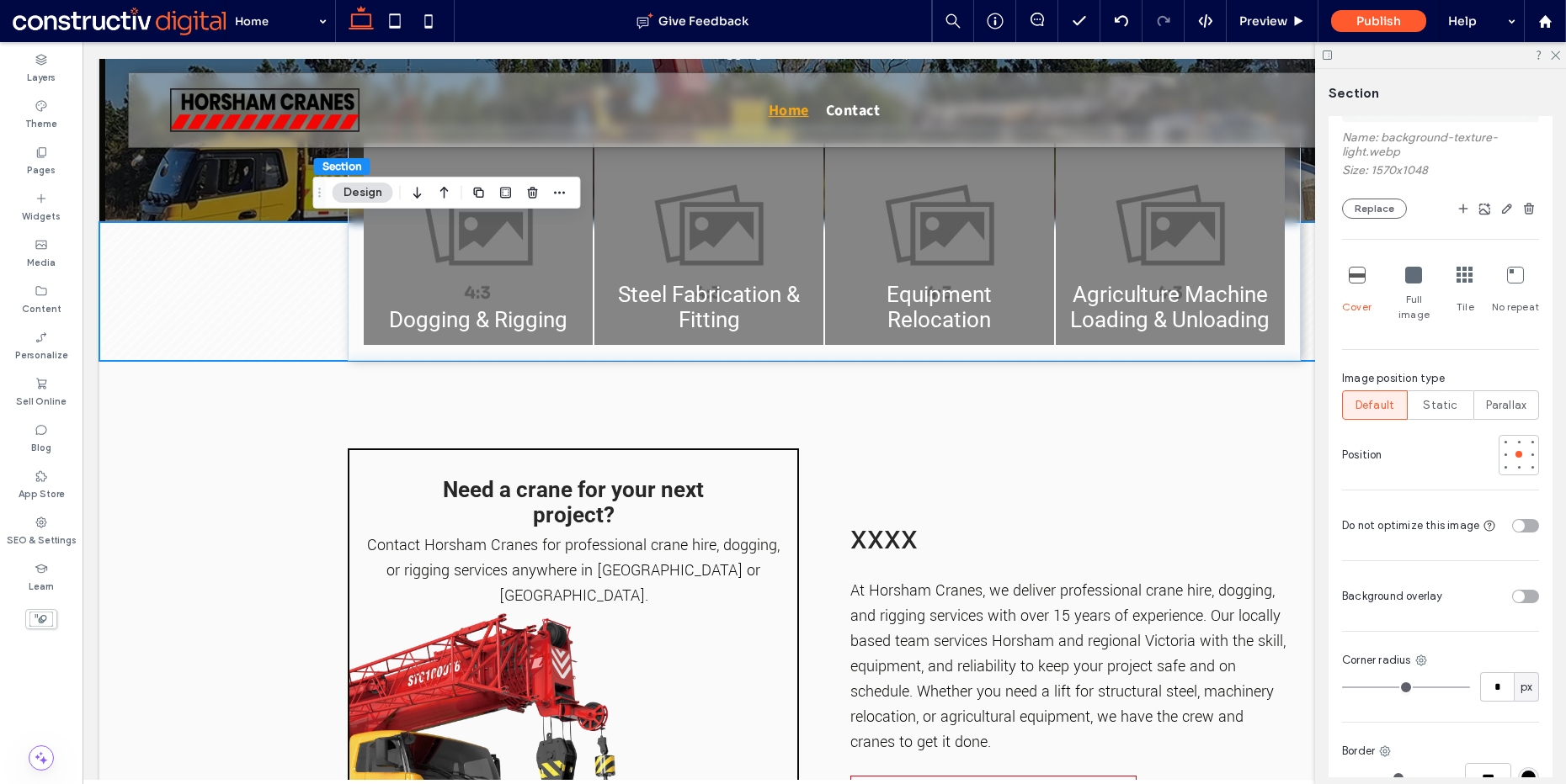
scroll to position [998, 0]
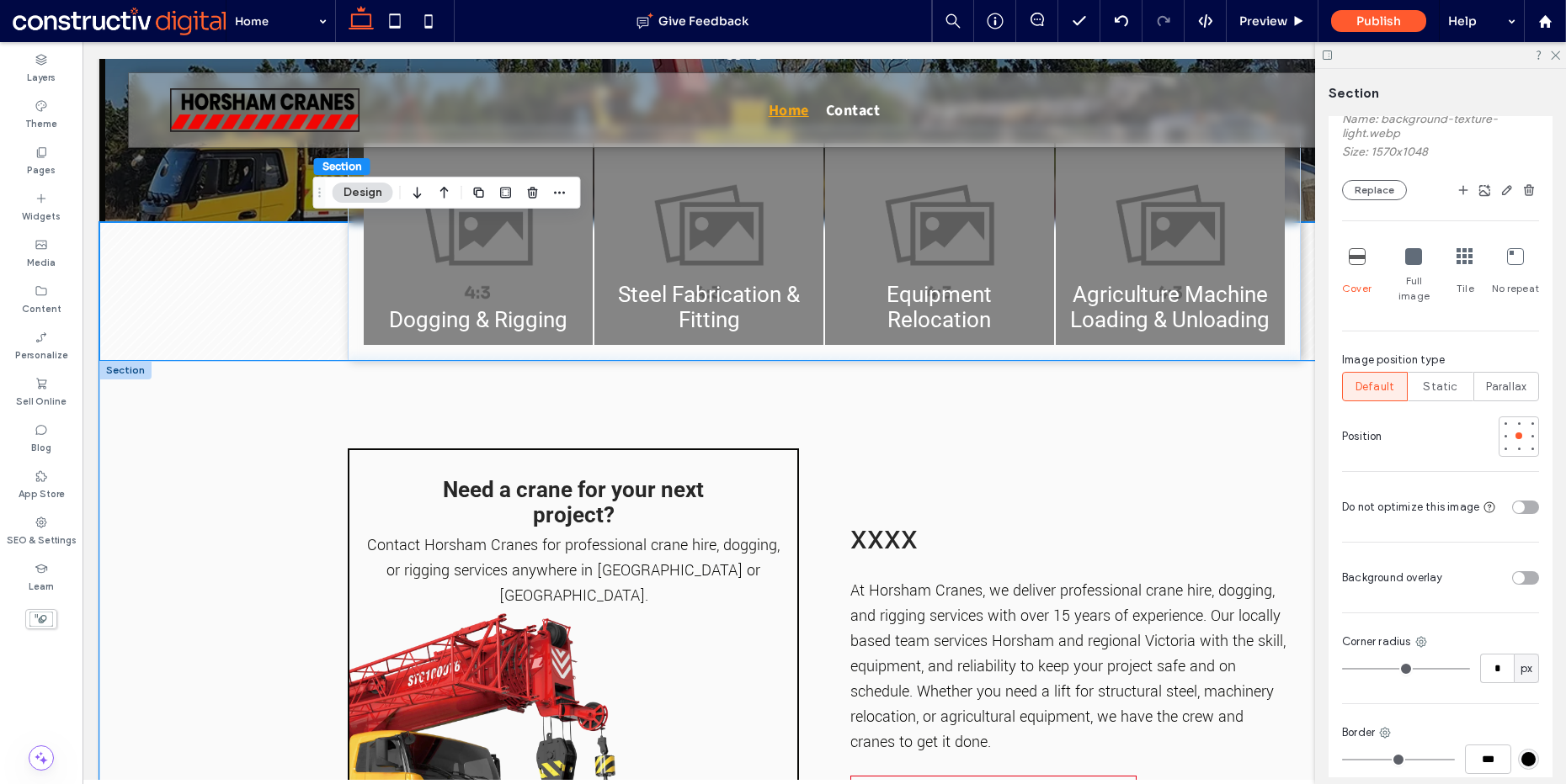
click at [335, 396] on div "Need a crane for your next project? Contact Horsham Cranes for professional cra…" at bounding box center [823, 670] width 1010 height 618
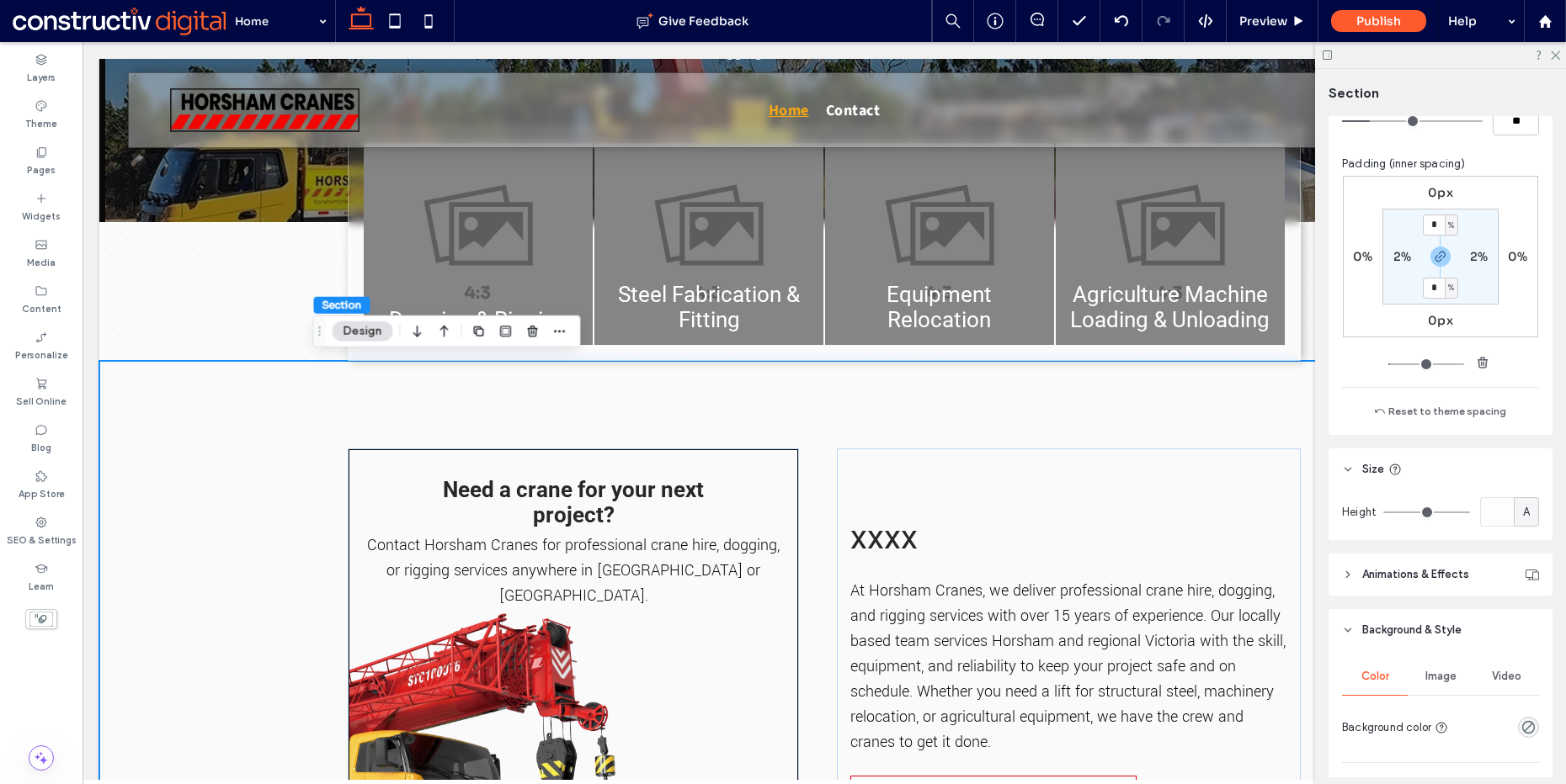
scroll to position [475, 0]
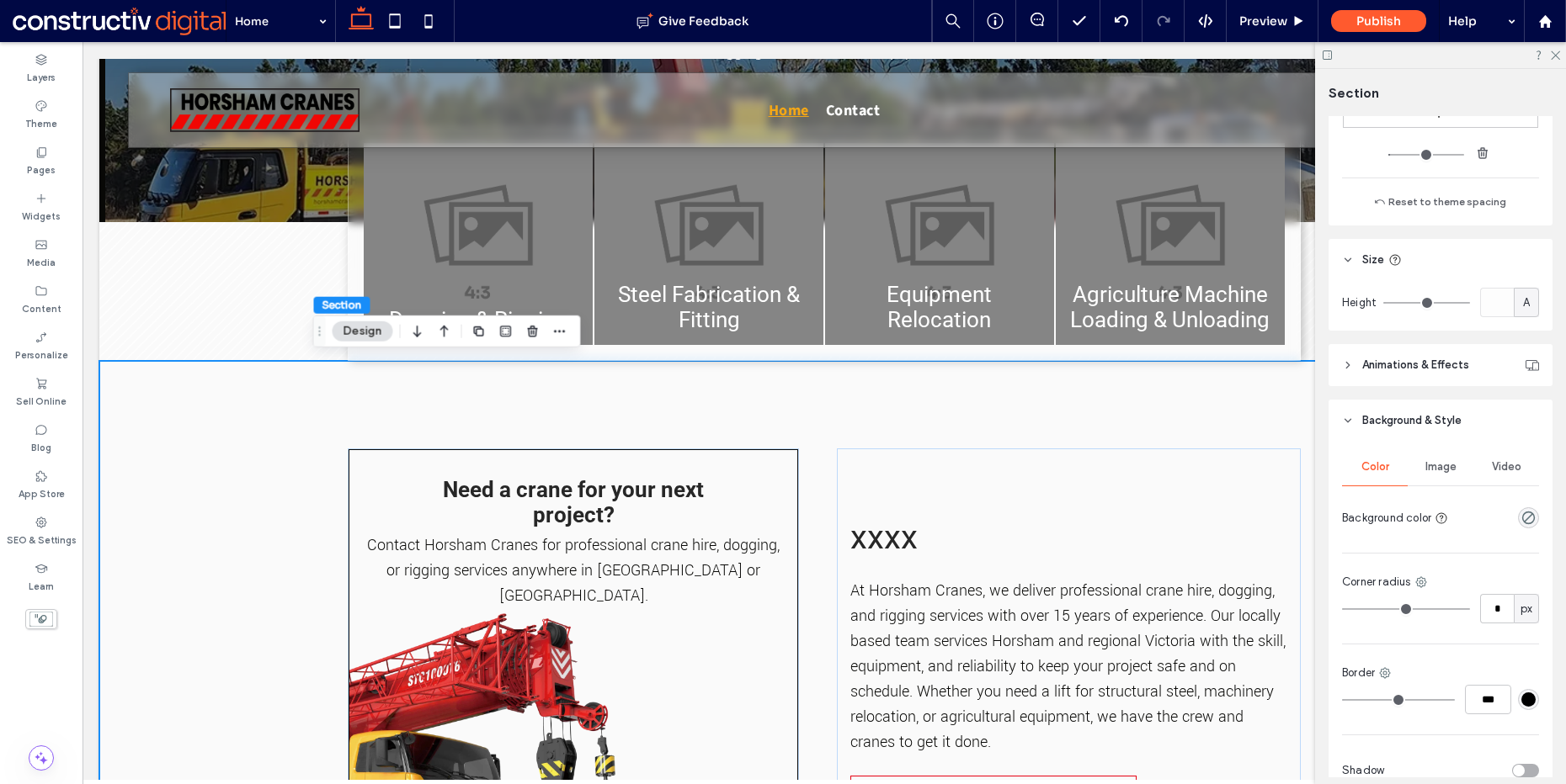
click at [1429, 455] on div "Image" at bounding box center [1441, 466] width 66 height 37
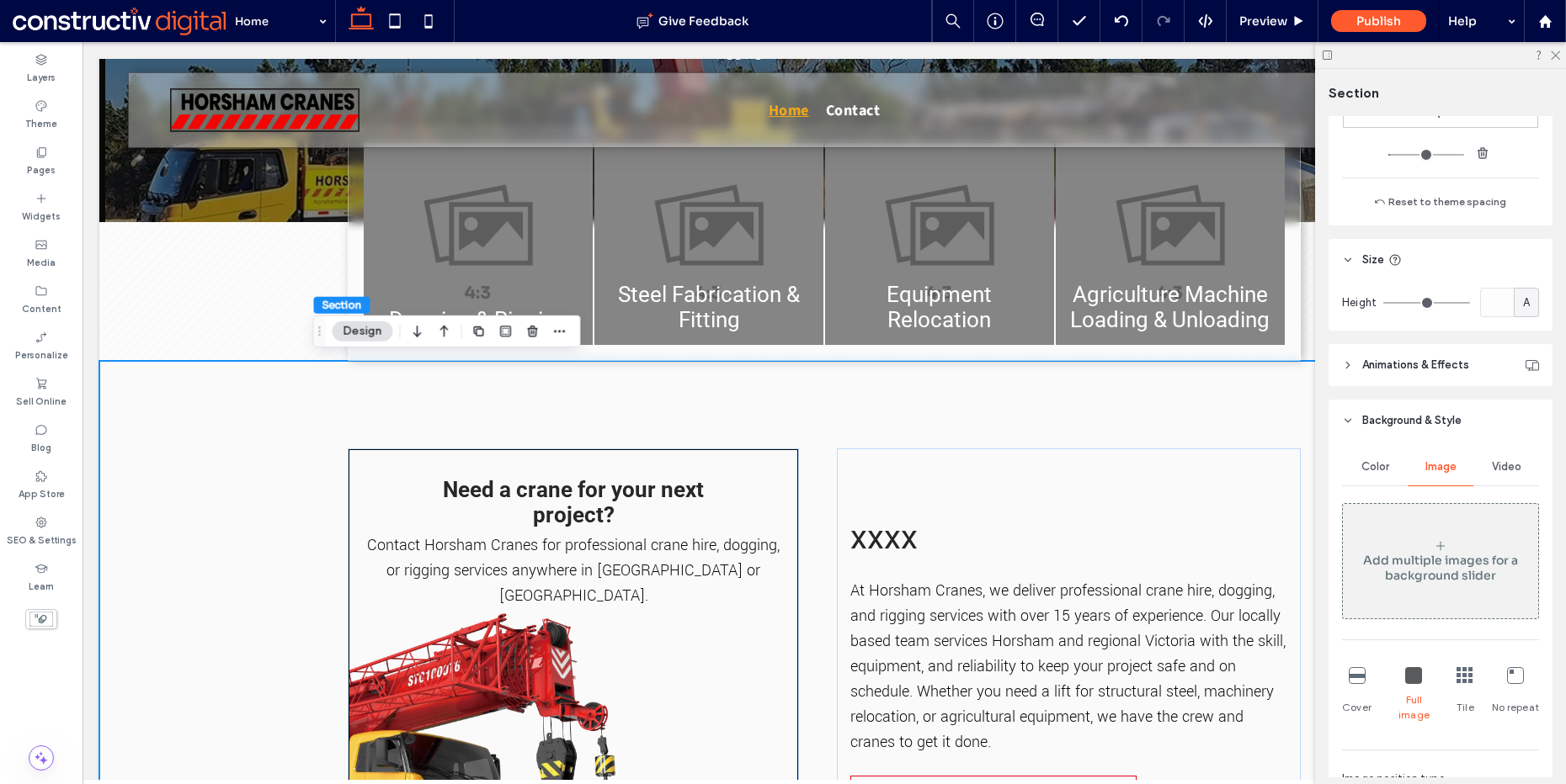
click at [1426, 527] on div "Add multiple images for a background slider" at bounding box center [1441, 560] width 196 height 111
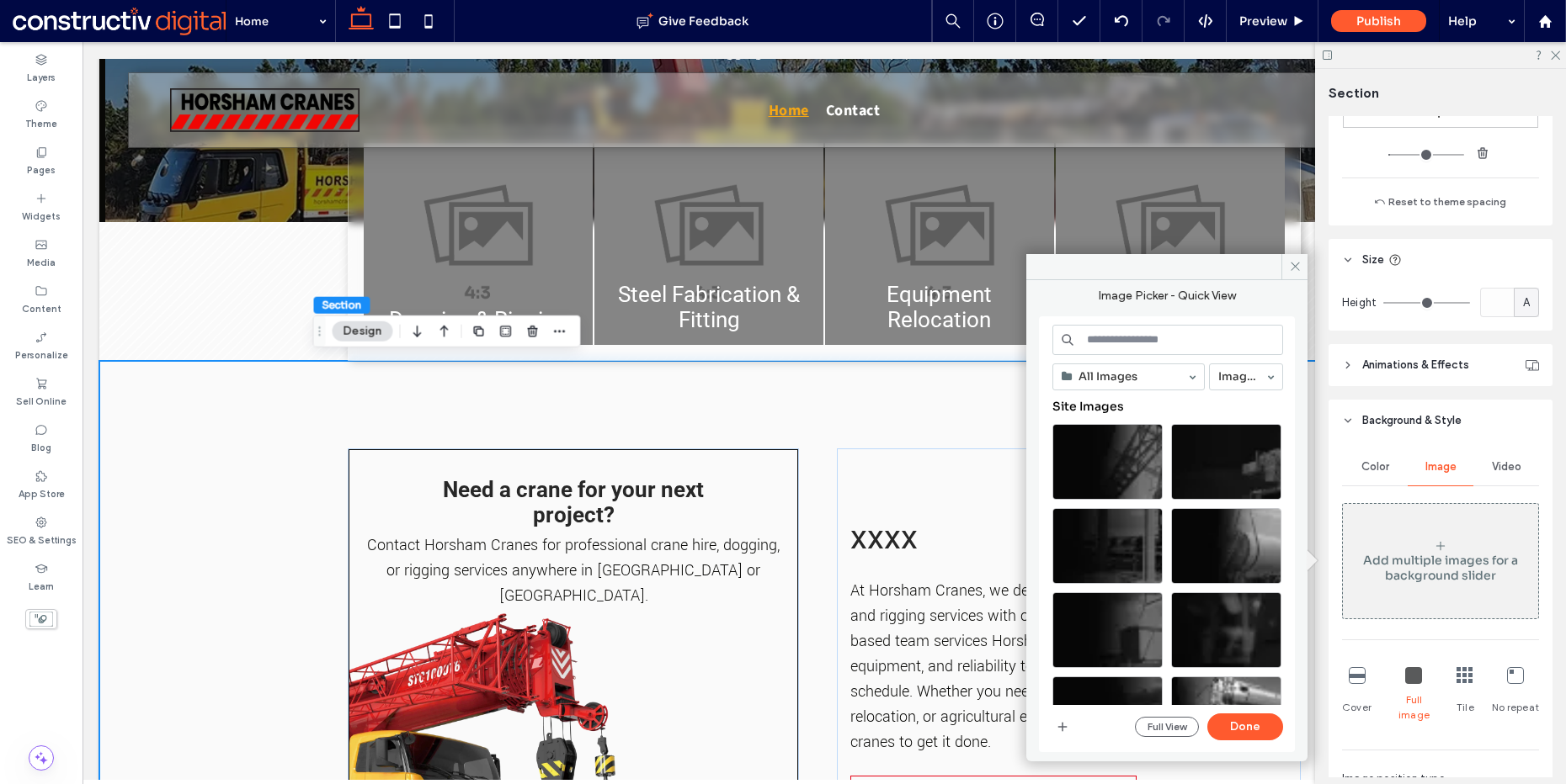
click at [1097, 351] on input at bounding box center [1167, 340] width 231 height 30
paste input "*******"
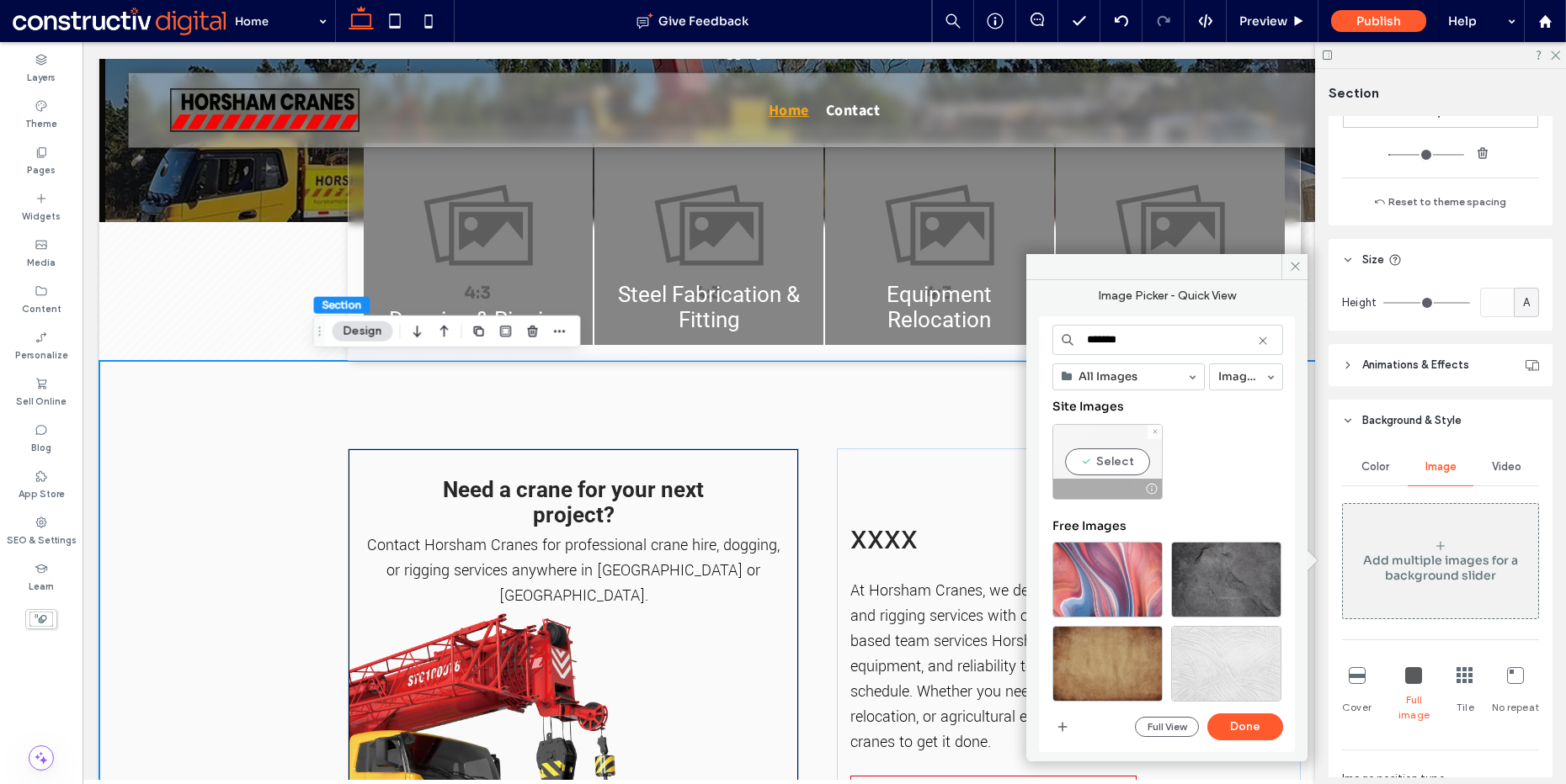
type input "*******"
click at [1105, 454] on div "Select" at bounding box center [1107, 462] width 110 height 76
click at [1233, 726] on button "Done" at bounding box center [1245, 727] width 76 height 27
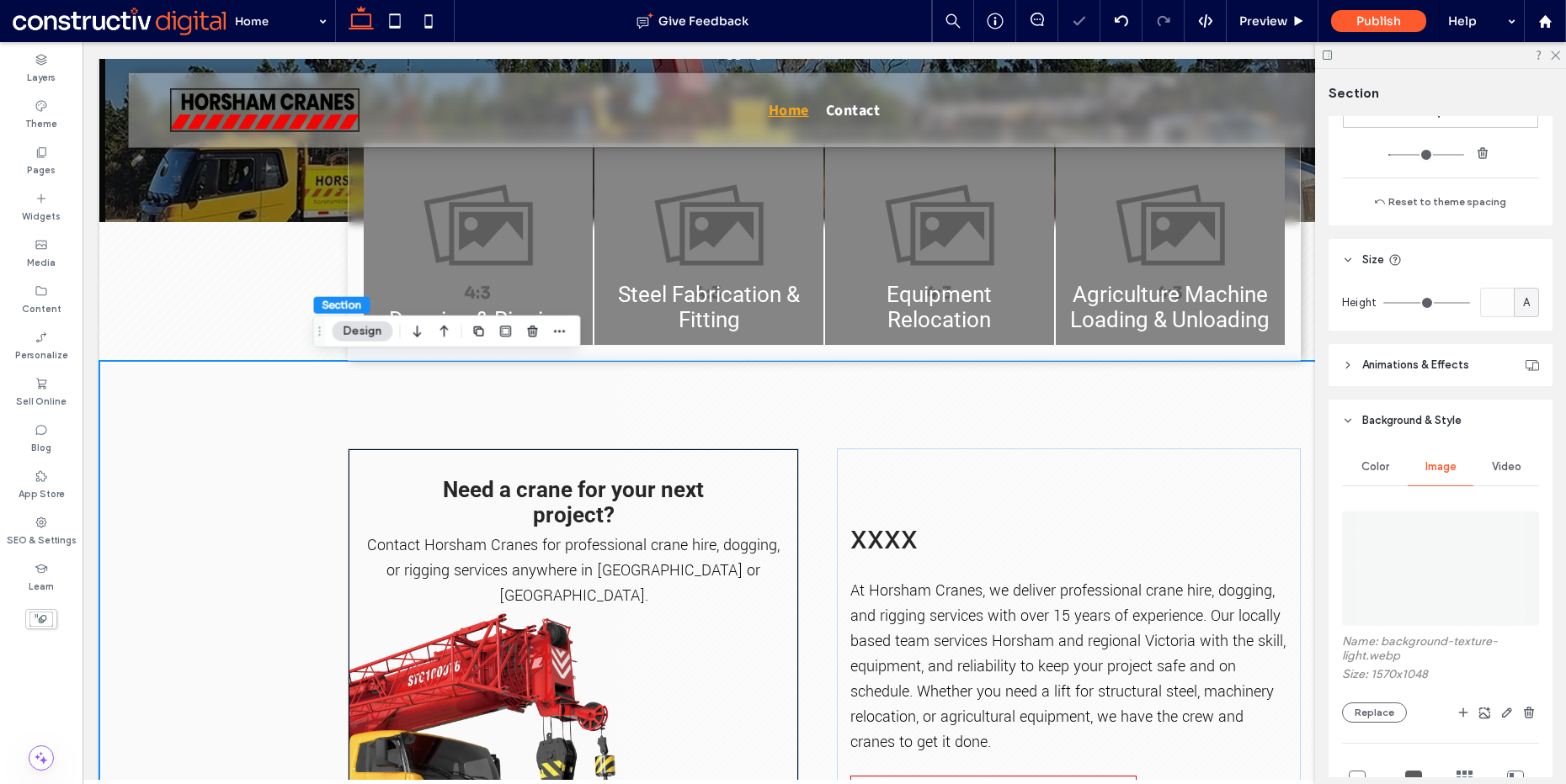
scroll to position [989, 0]
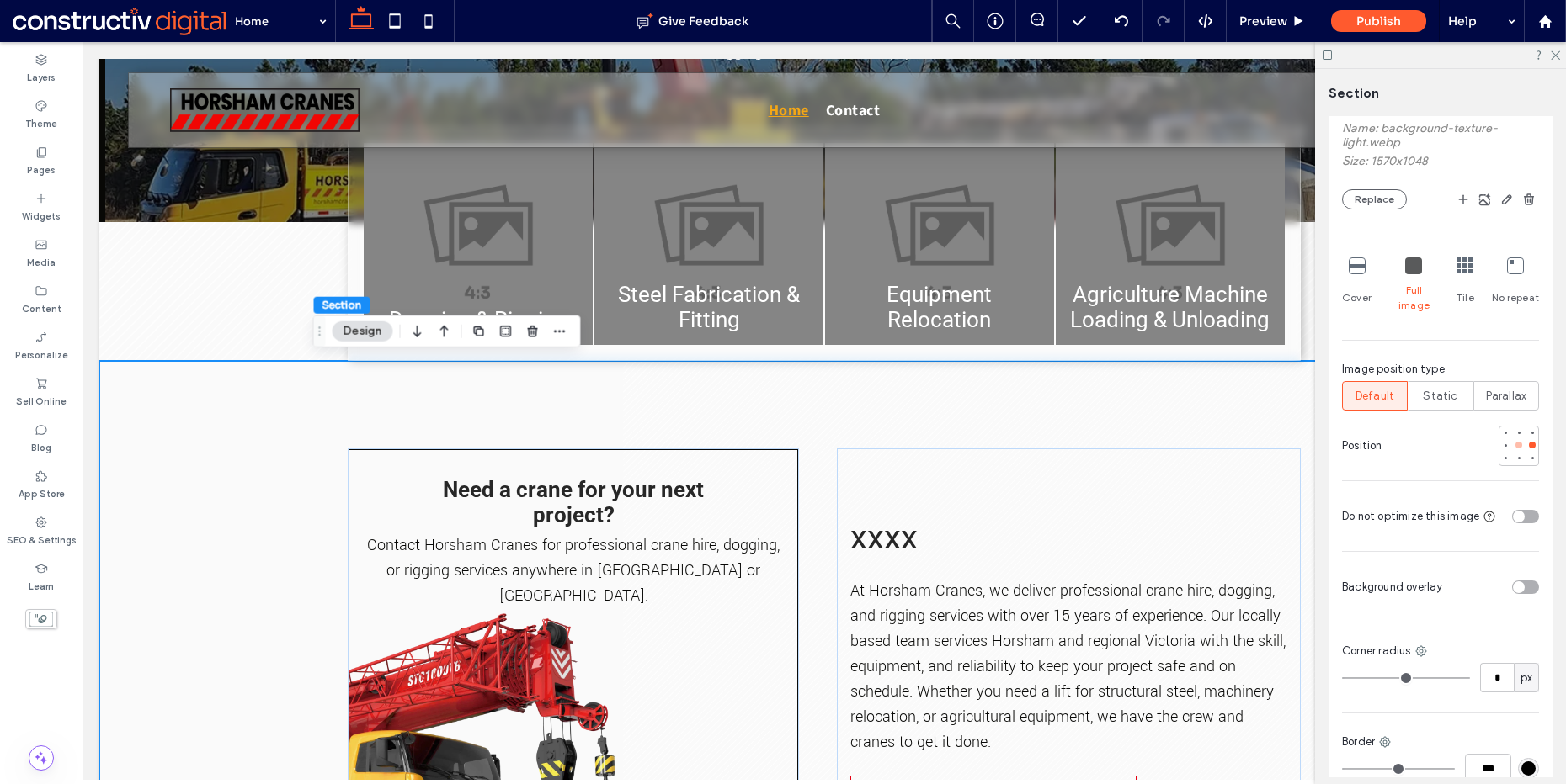
click at [1516, 441] on div at bounding box center [1519, 444] width 7 height 7
click at [254, 309] on div "Dogging & Rigging Button Steel Fabrication & Fitting Button Equipment Relocatio…" at bounding box center [823, 291] width 1450 height 139
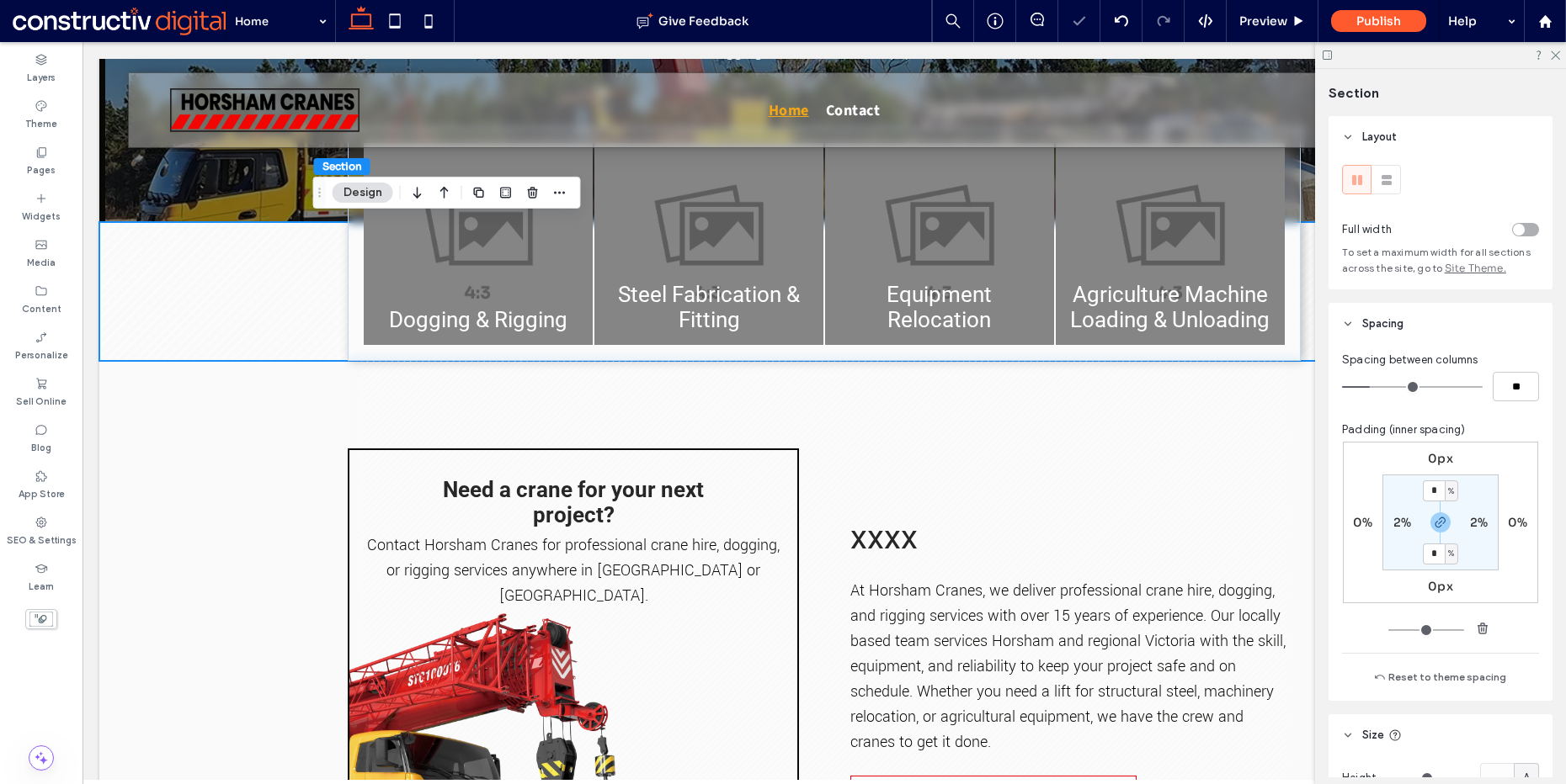
scroll to position [634, 0]
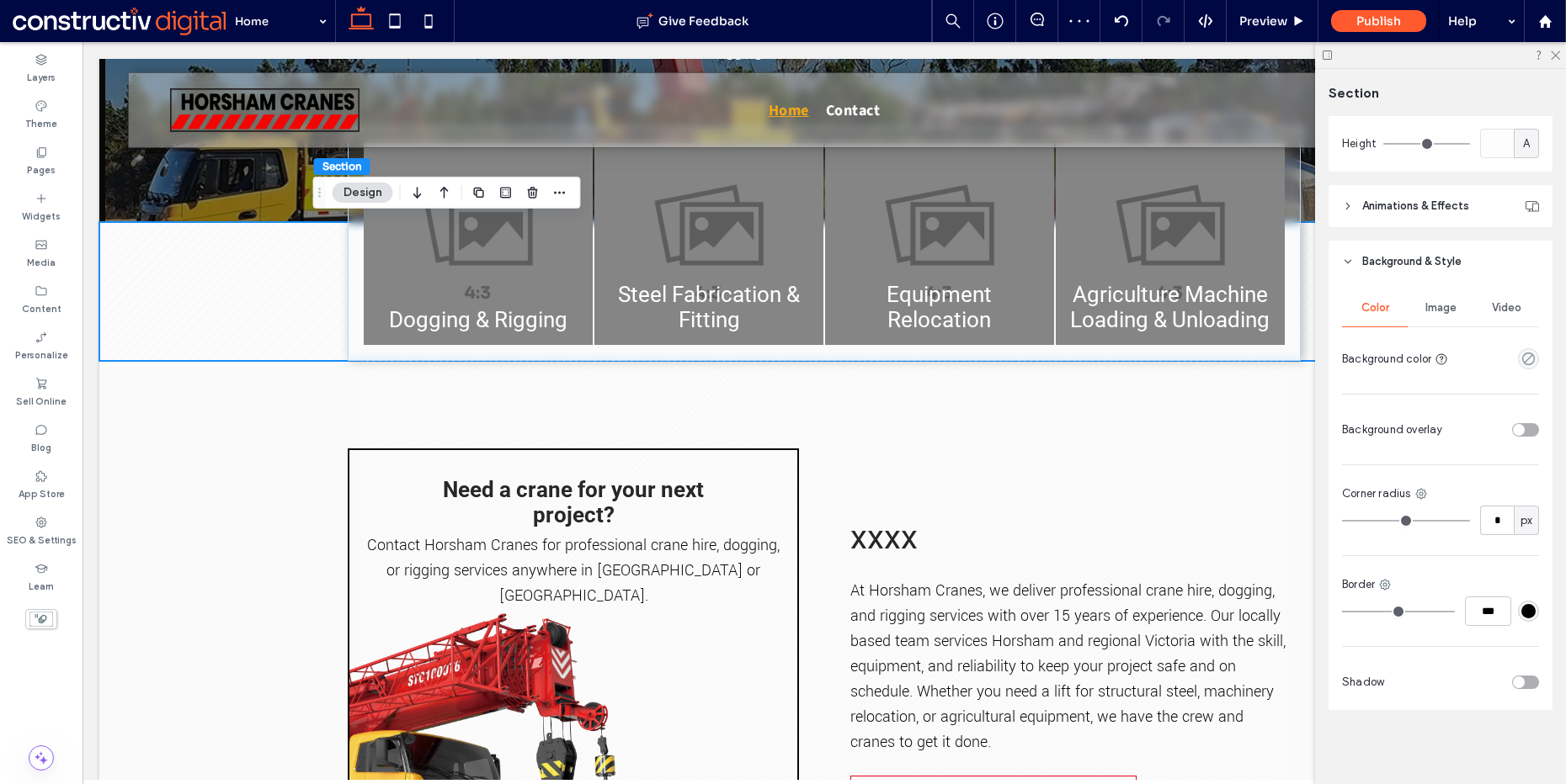
click at [1430, 308] on span "Image" at bounding box center [1441, 308] width 31 height 13
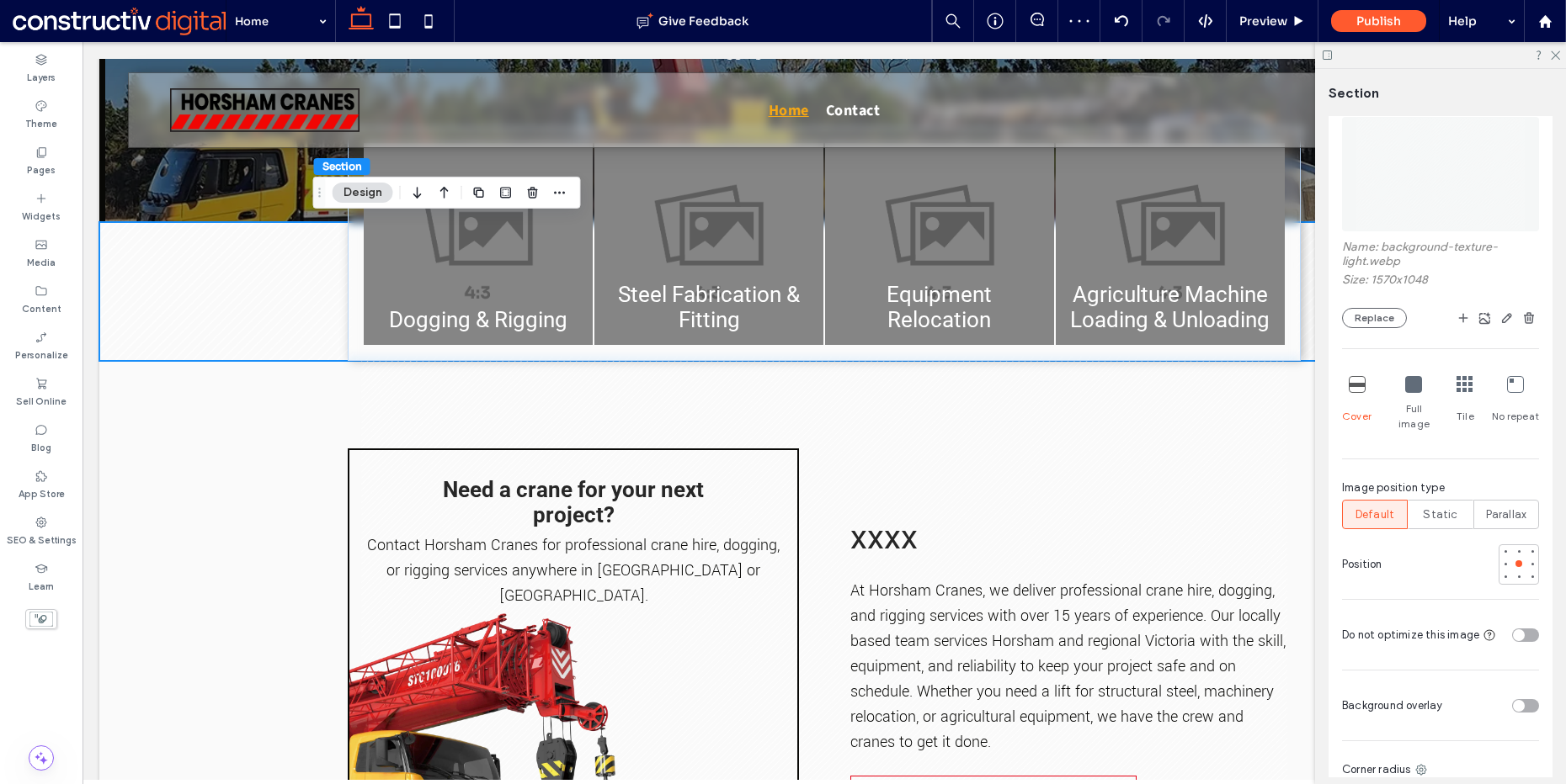
scroll to position [949, 0]
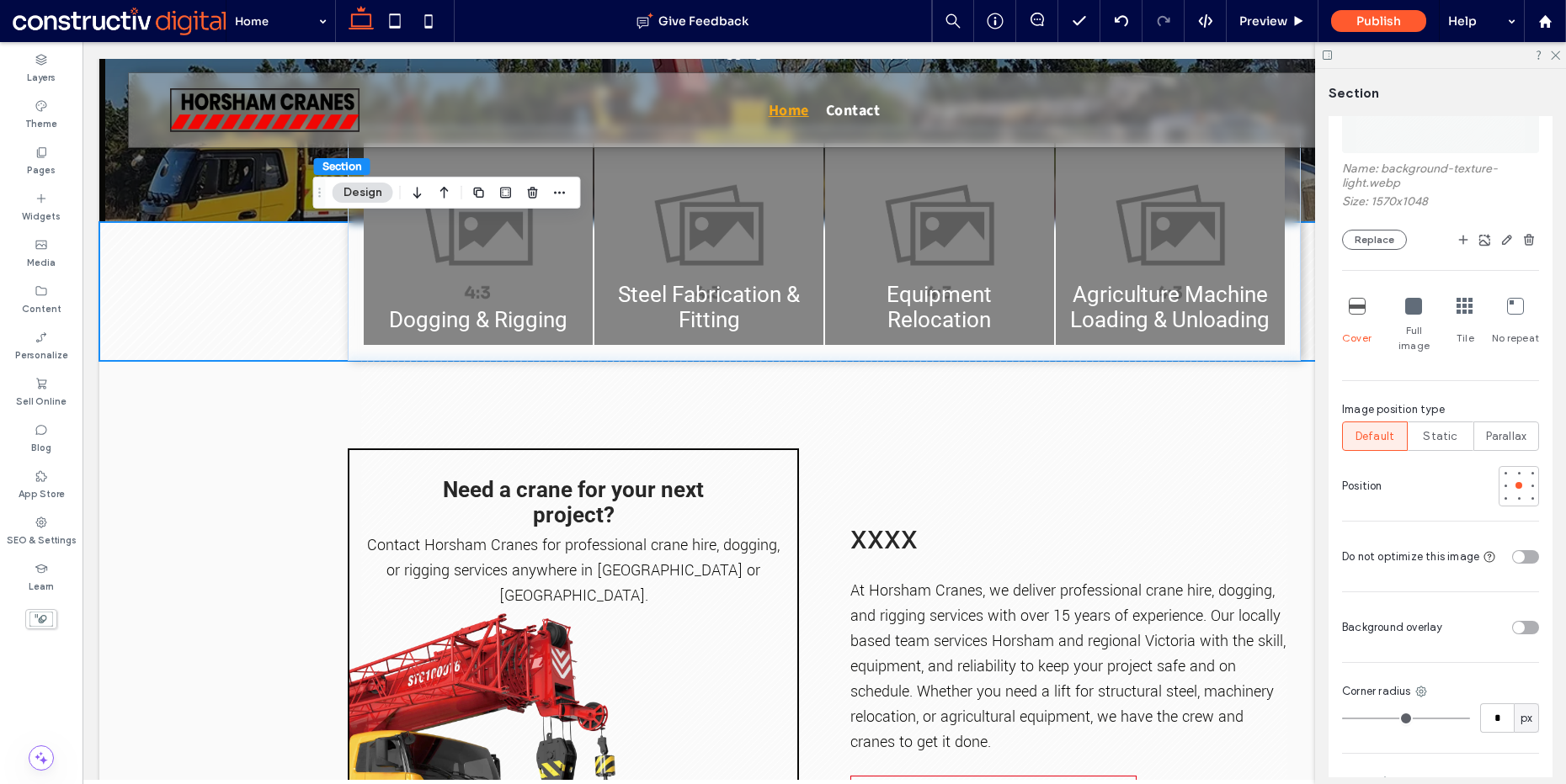
click at [1459, 309] on icon at bounding box center [1465, 306] width 17 height 17
click at [210, 429] on div "Need a crane for your next project? Contact Horsham Cranes for professional cra…" at bounding box center [823, 670] width 1450 height 618
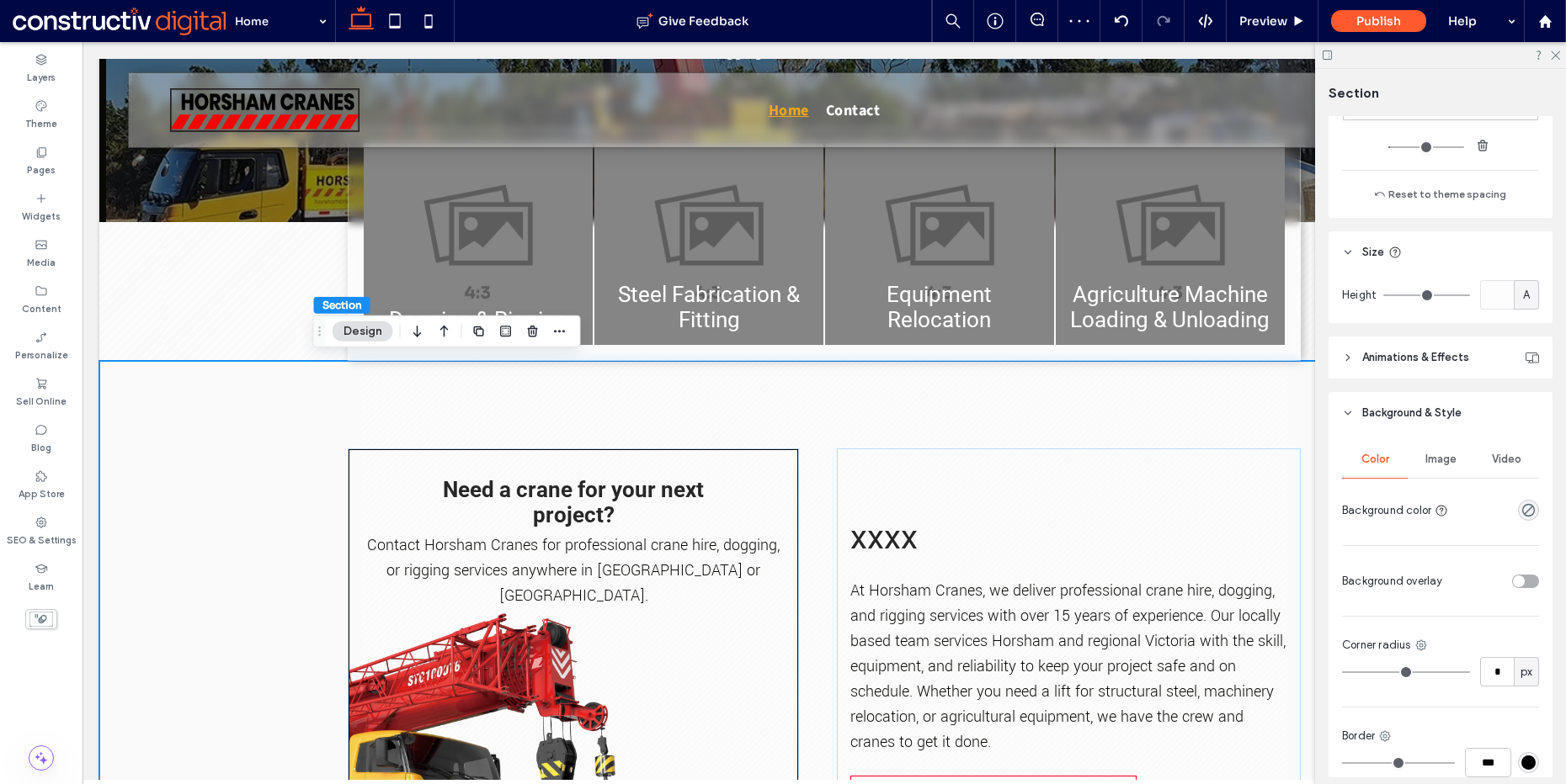
scroll to position [634, 0]
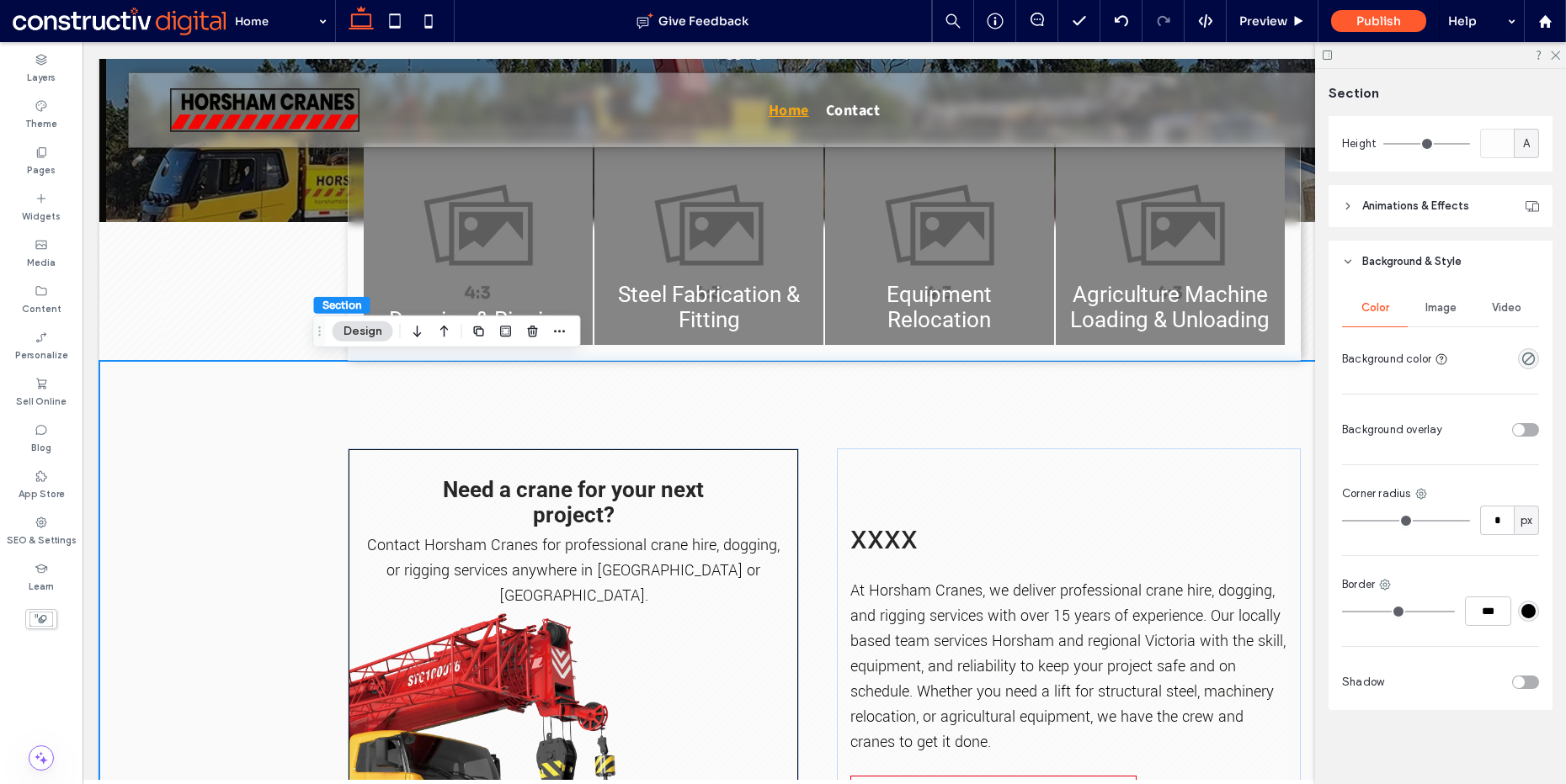
click at [1435, 308] on span "Image" at bounding box center [1441, 308] width 31 height 13
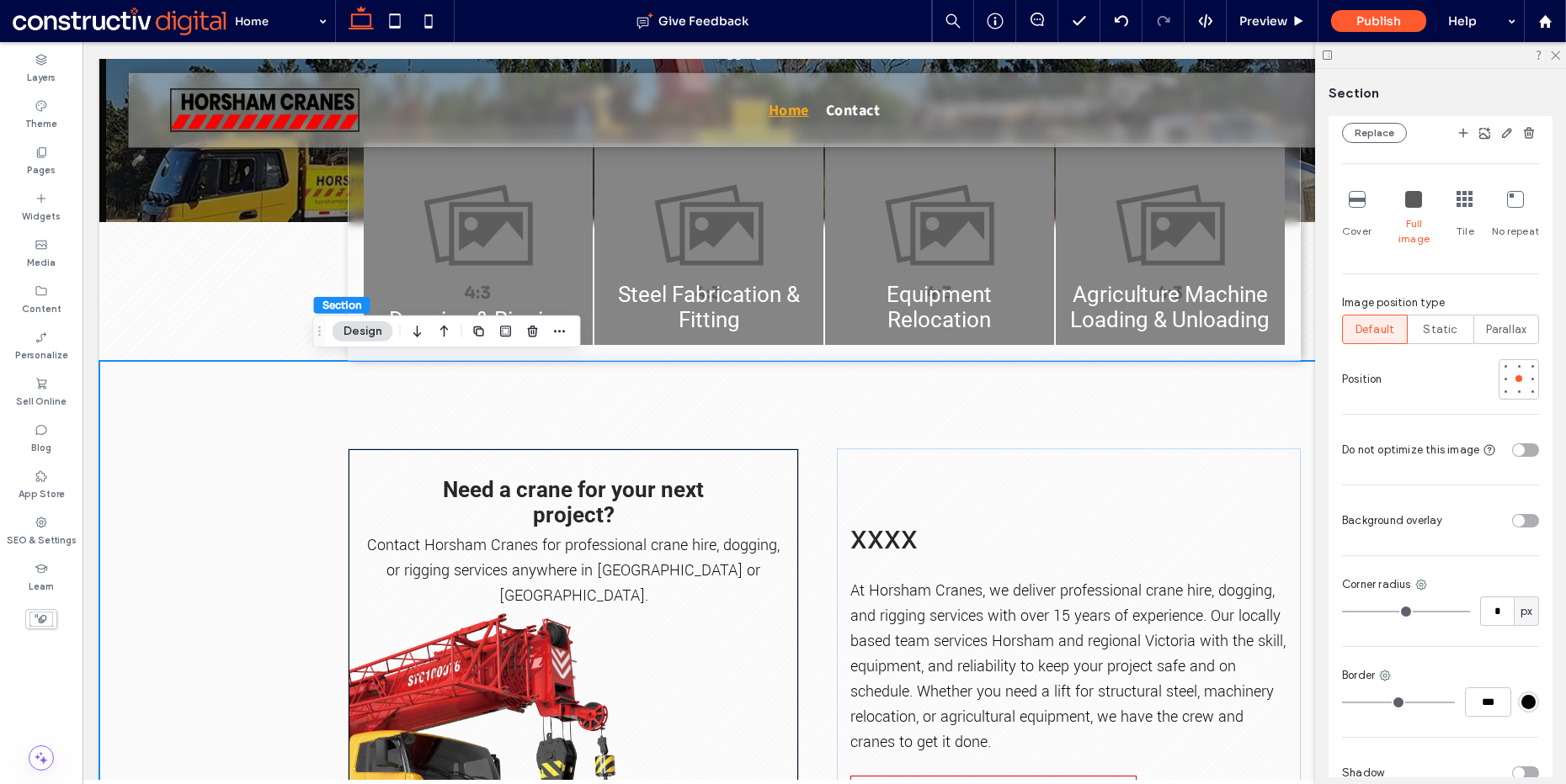
scroll to position [966, 0]
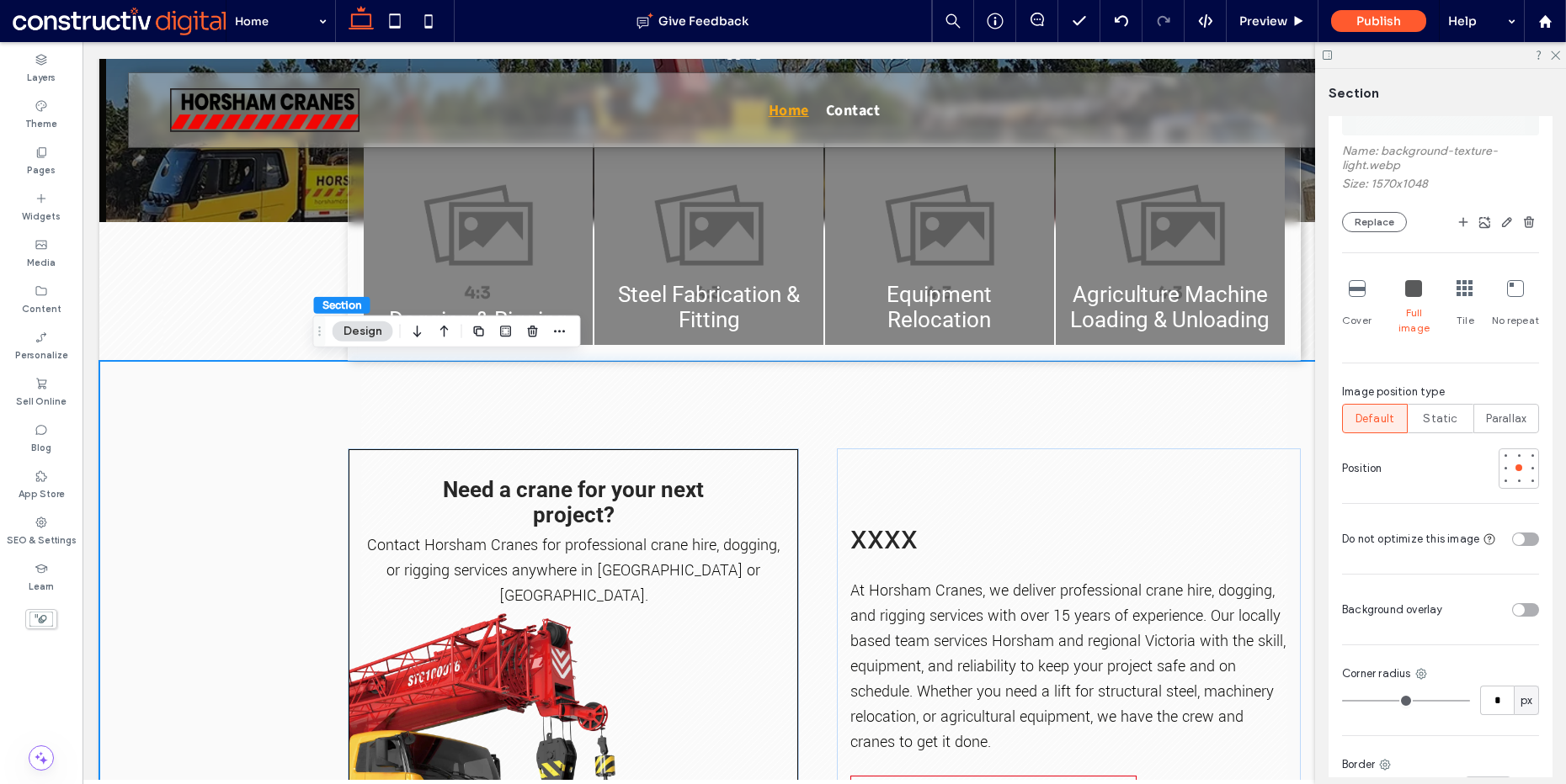
click at [1465, 288] on icon at bounding box center [1465, 289] width 17 height 17
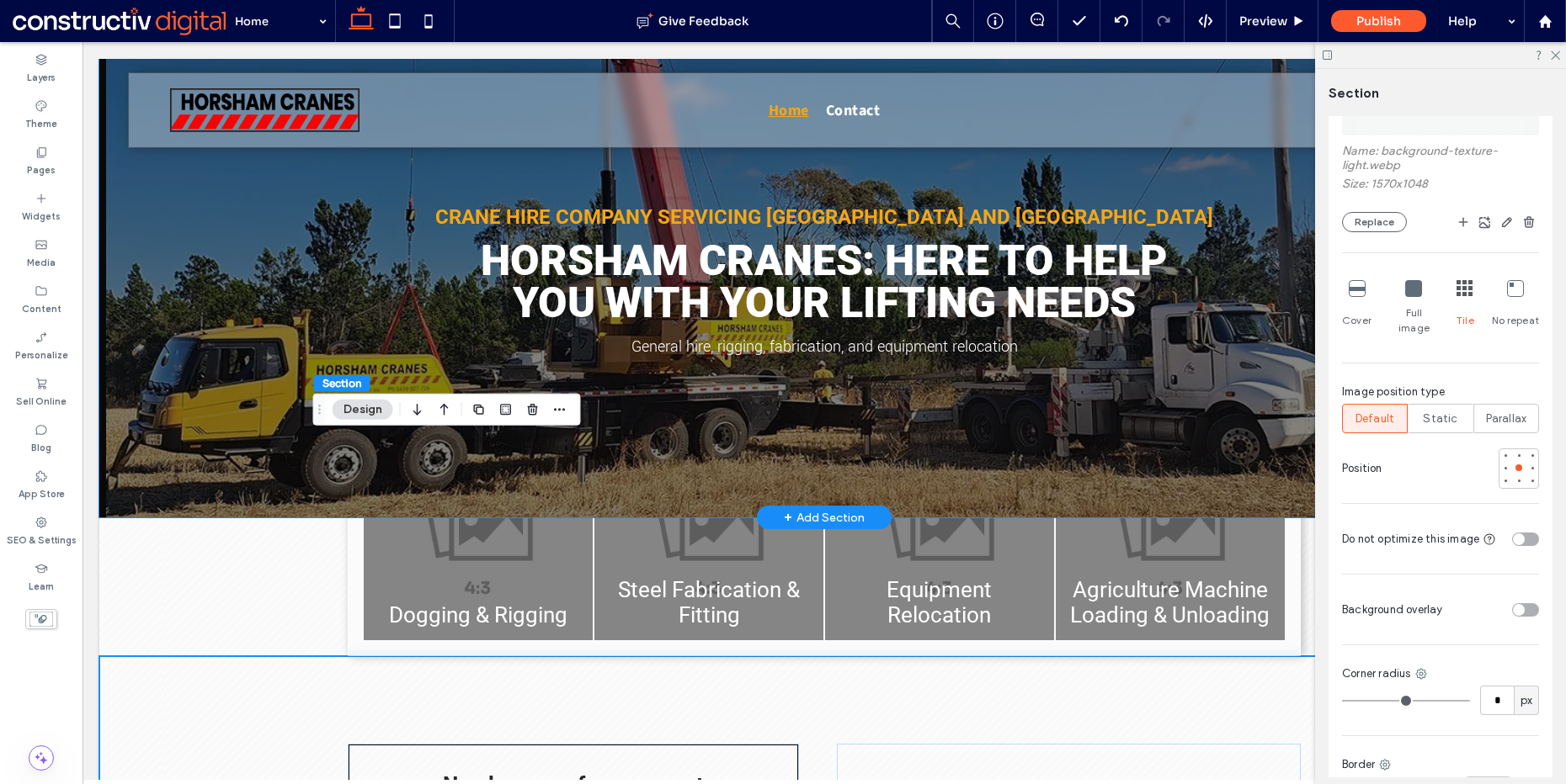
scroll to position [0, 0]
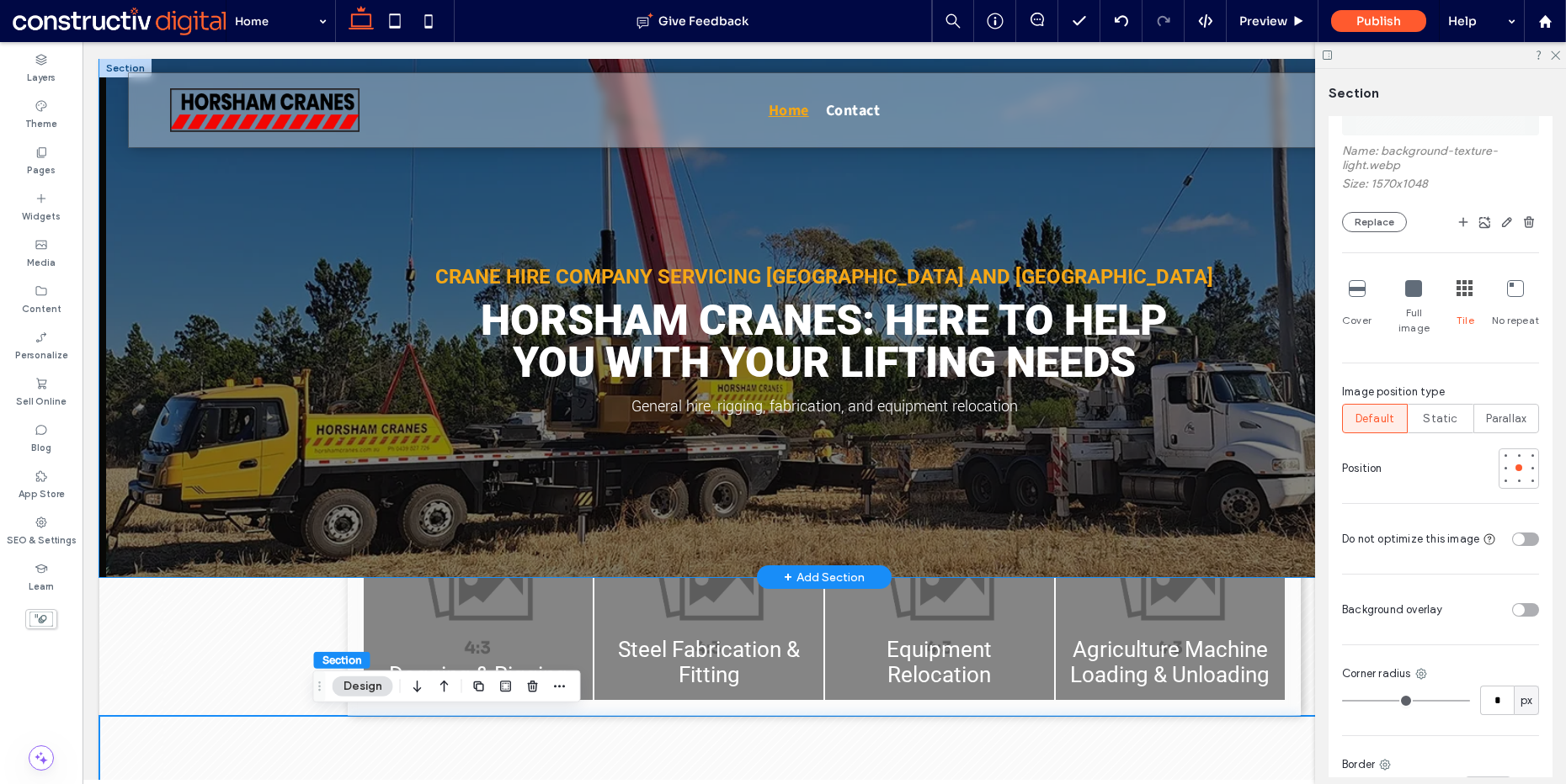
click at [817, 425] on div "Crane hire company servicing [GEOGRAPHIC_DATA] and [GEOGRAPHIC_DATA] Horsham Cr…" at bounding box center [823, 342] width 952 height 181
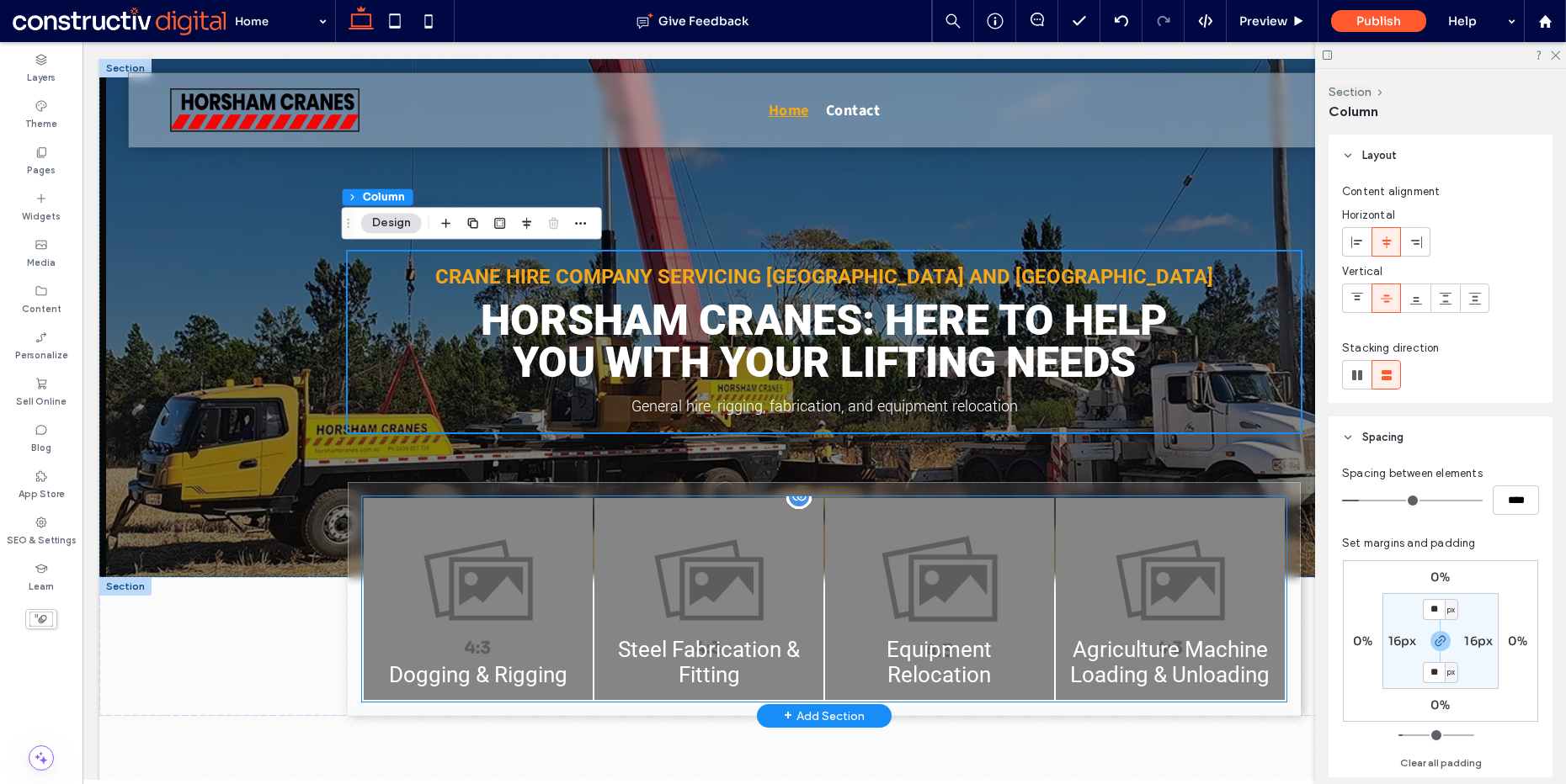
click at [870, 644] on link at bounding box center [939, 599] width 243 height 214
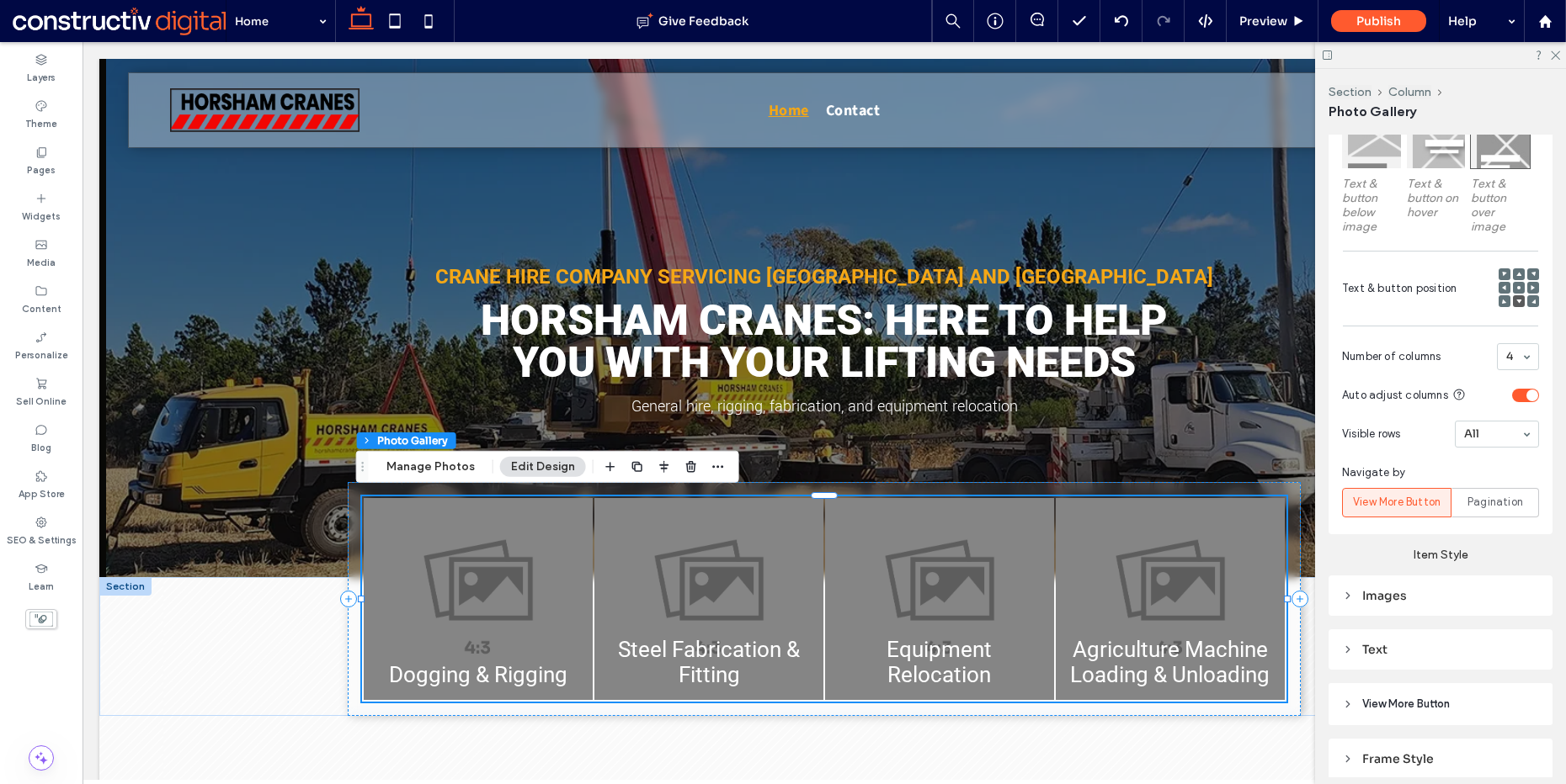
scroll to position [928, 0]
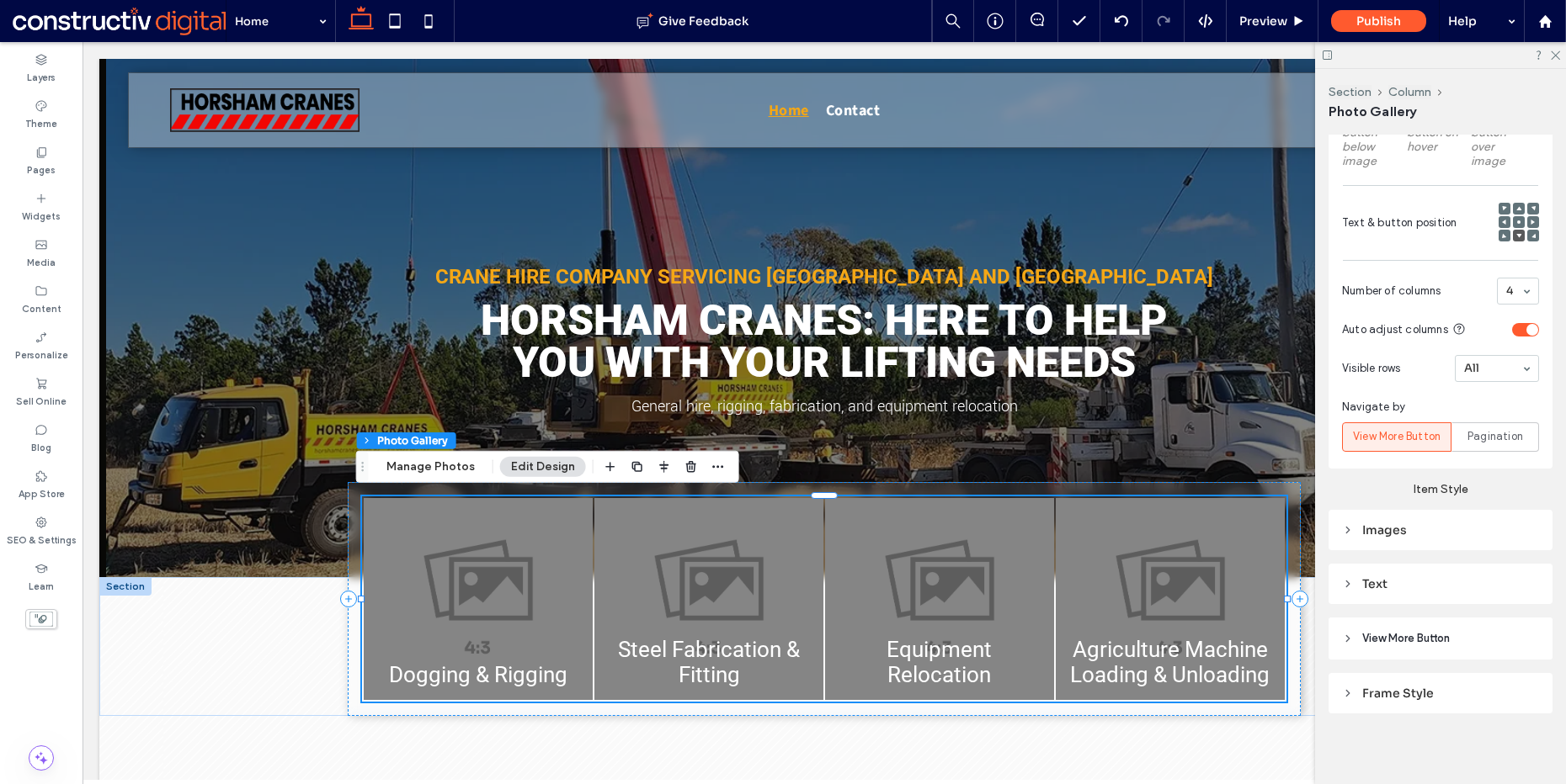
click at [1407, 586] on div "Text" at bounding box center [1440, 583] width 197 height 15
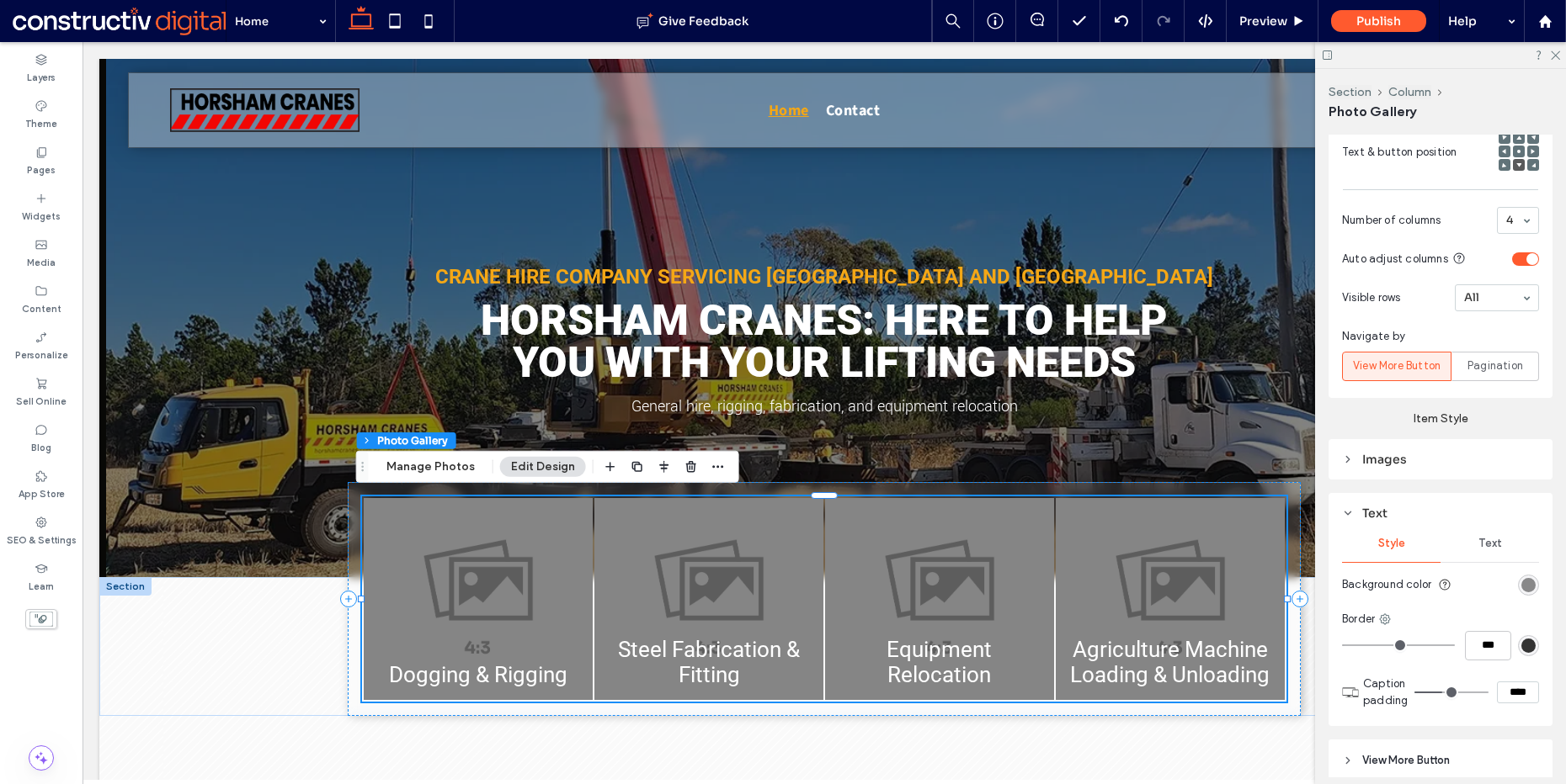
scroll to position [1121, 0]
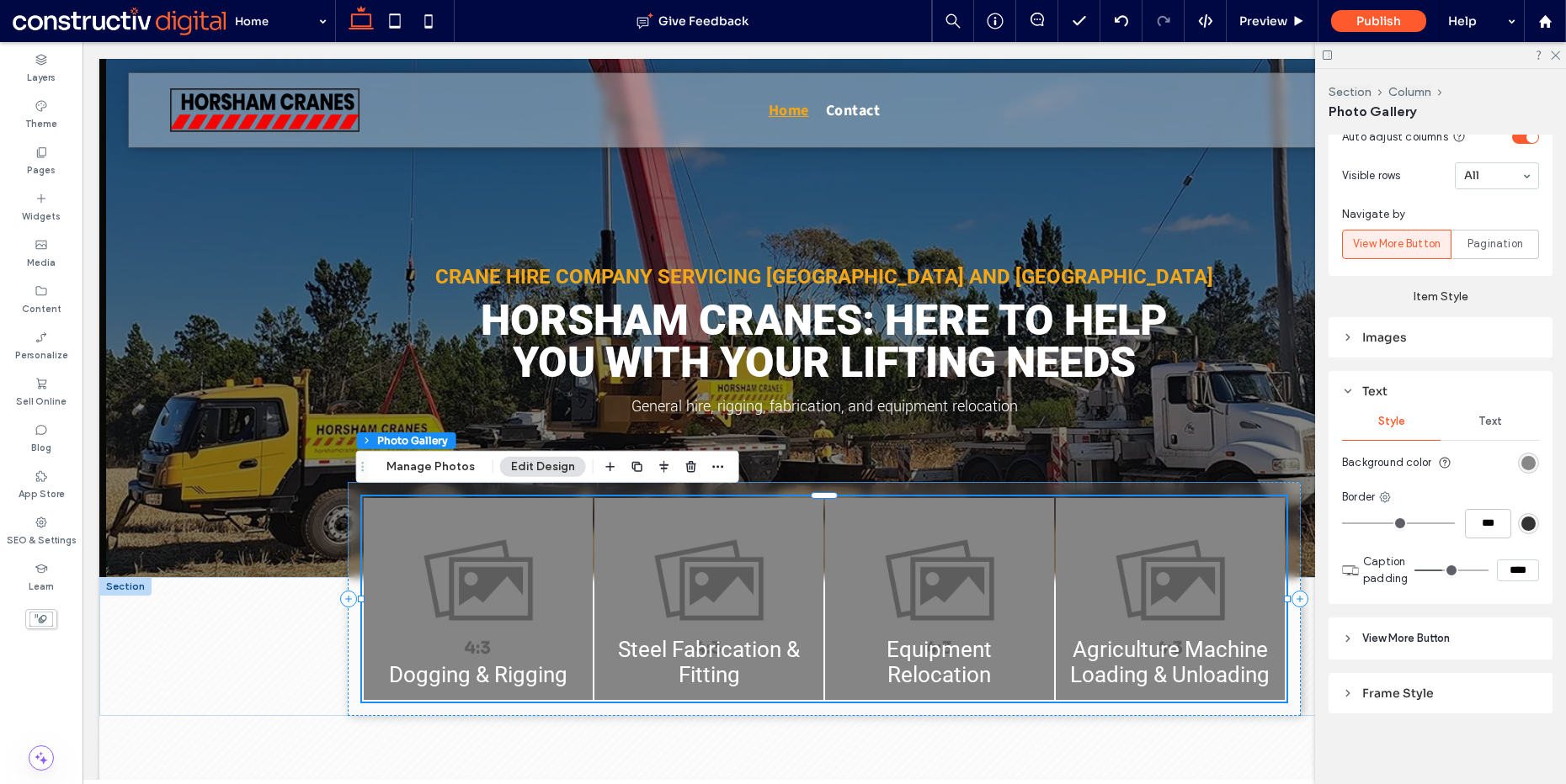
click at [1493, 418] on span "Text" at bounding box center [1491, 420] width 24 height 13
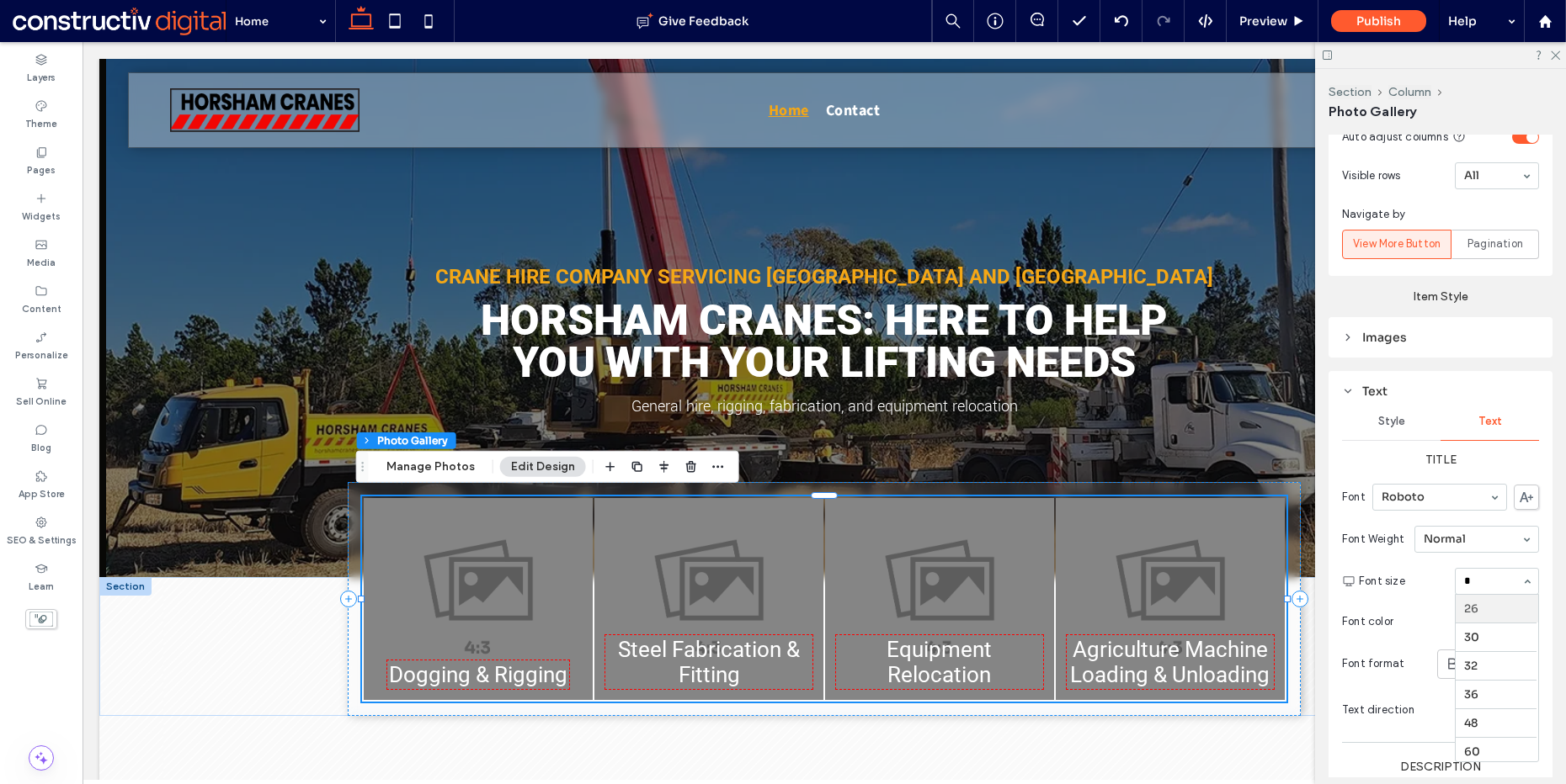
scroll to position [33, 0]
type input "**"
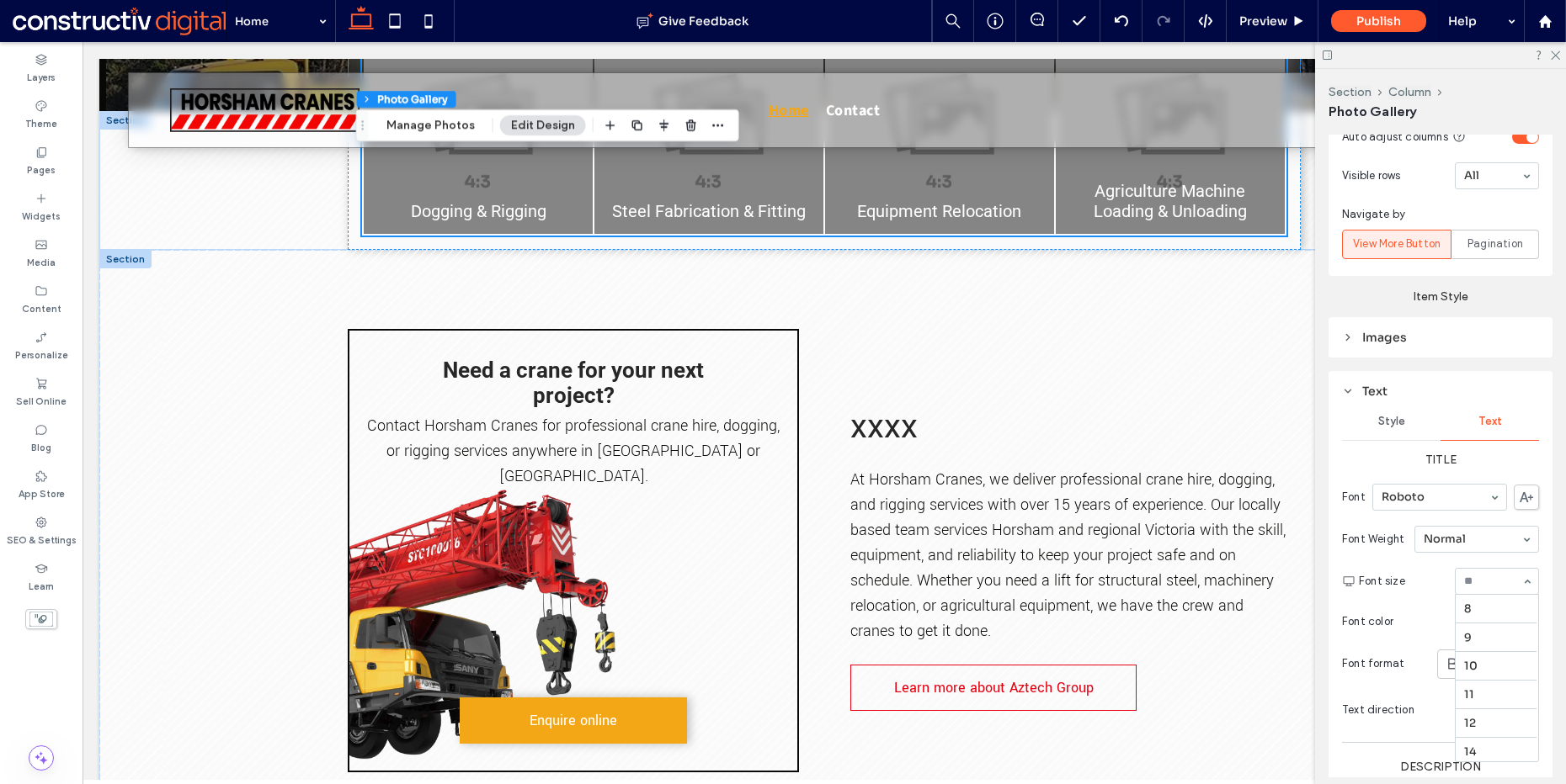
scroll to position [229, 0]
click at [646, 337] on div "Need a crane for your next project? Contact Horsham Cranes for professional cra…" at bounding box center [574, 550] width 452 height 443
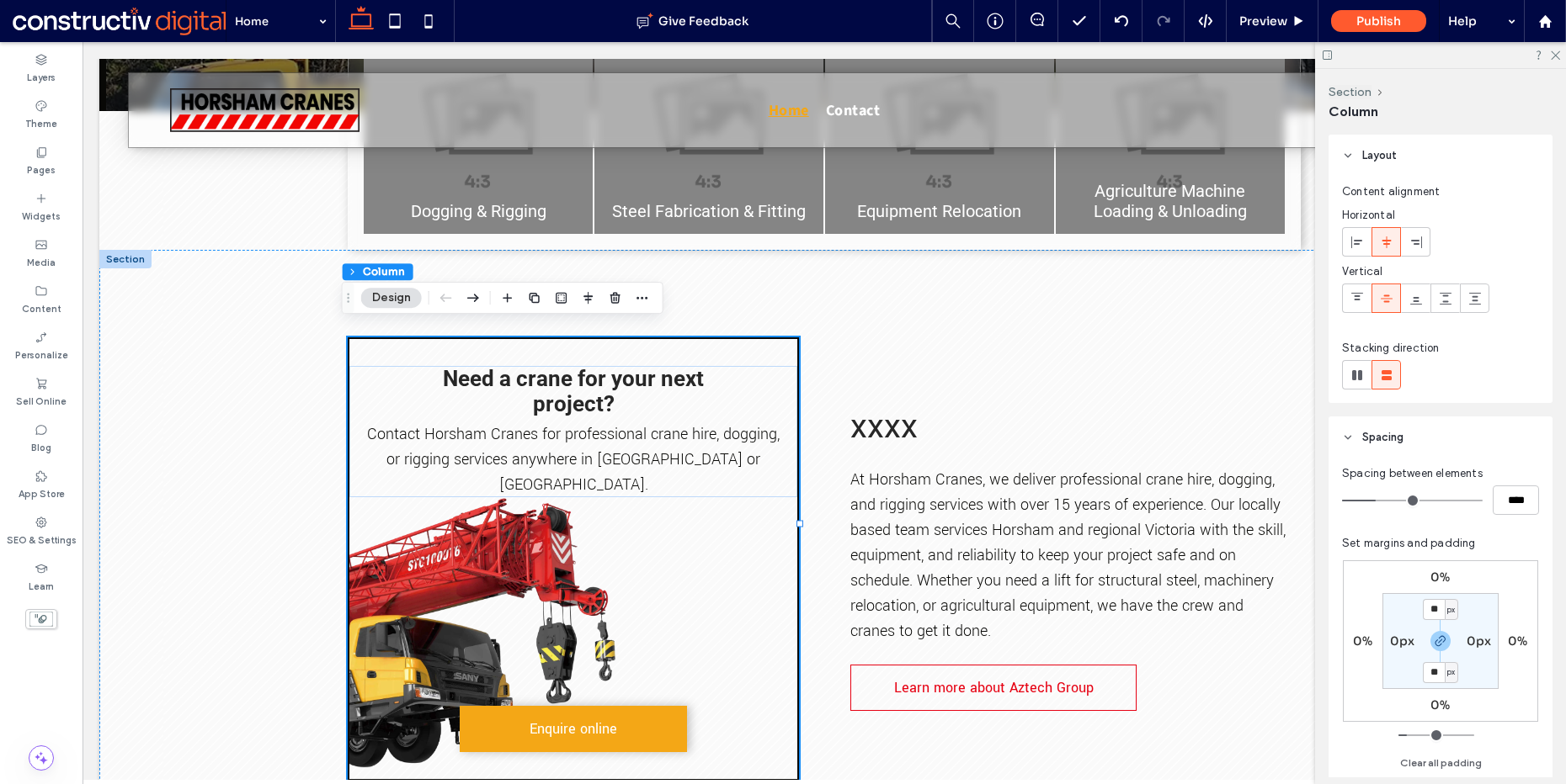
scroll to position [792, 0]
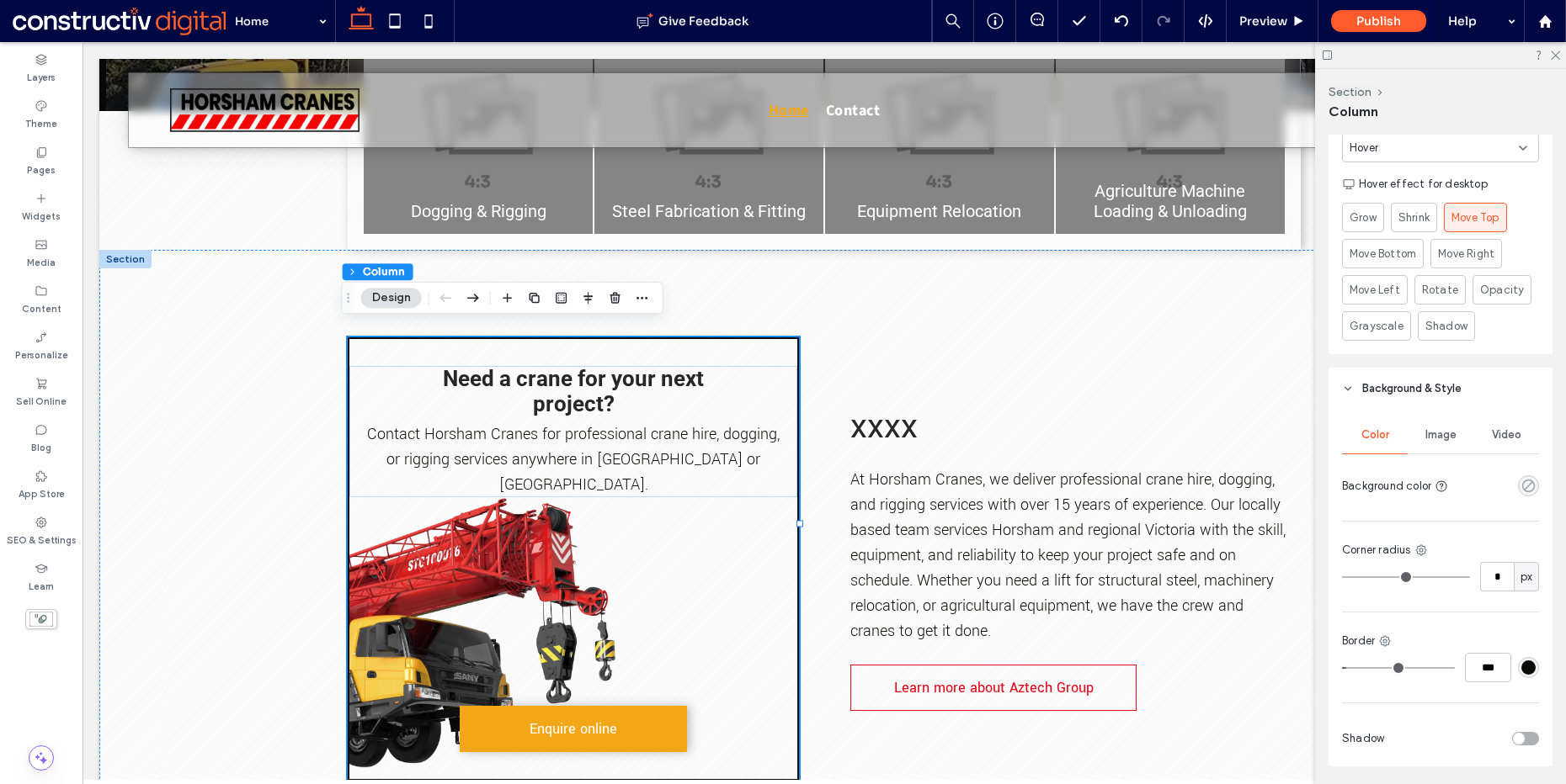
click at [1524, 485] on use "rgba(24,24,24,0)" at bounding box center [1529, 485] width 13 height 13
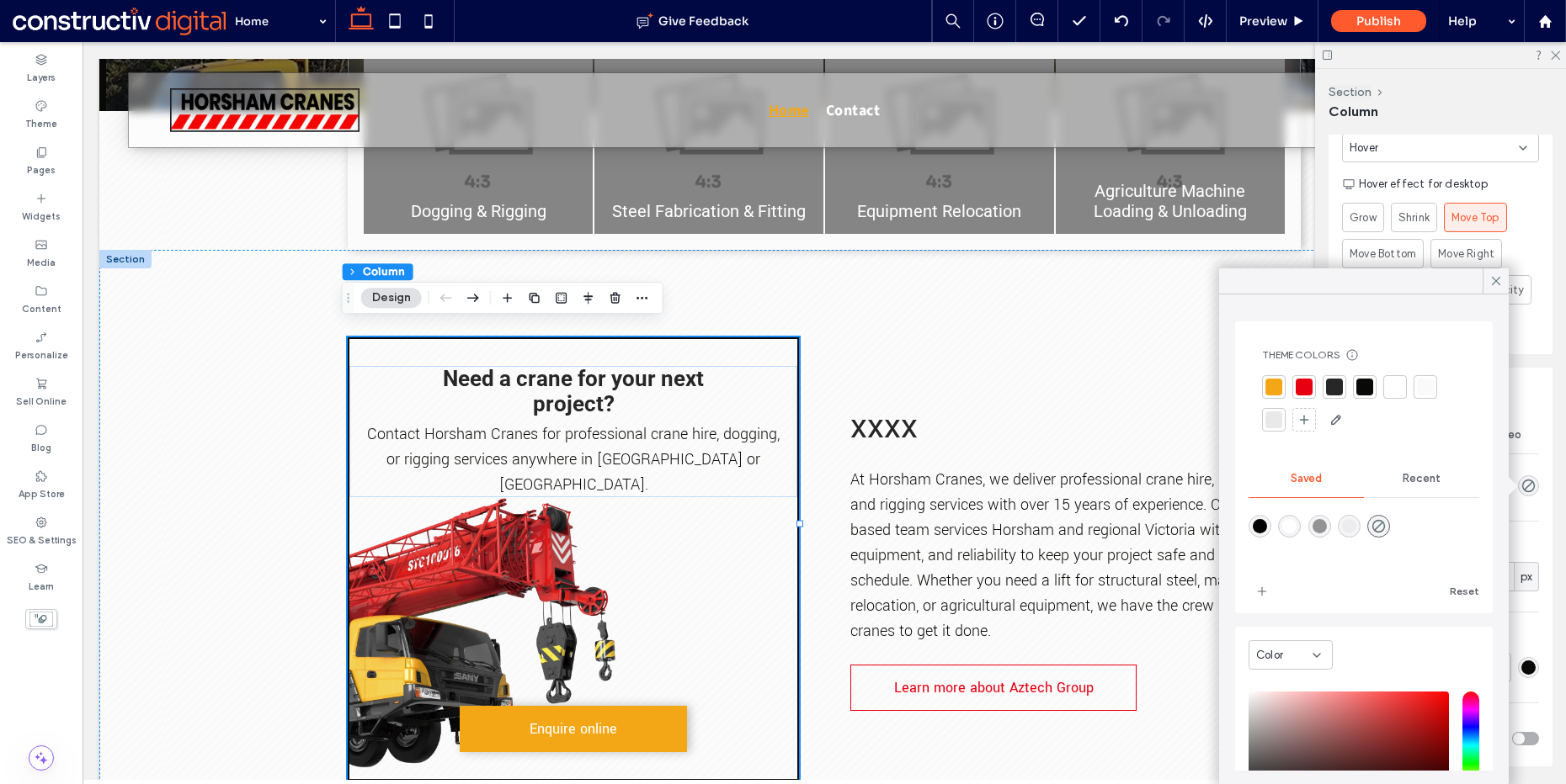
click at [1271, 390] on div at bounding box center [1274, 387] width 17 height 17
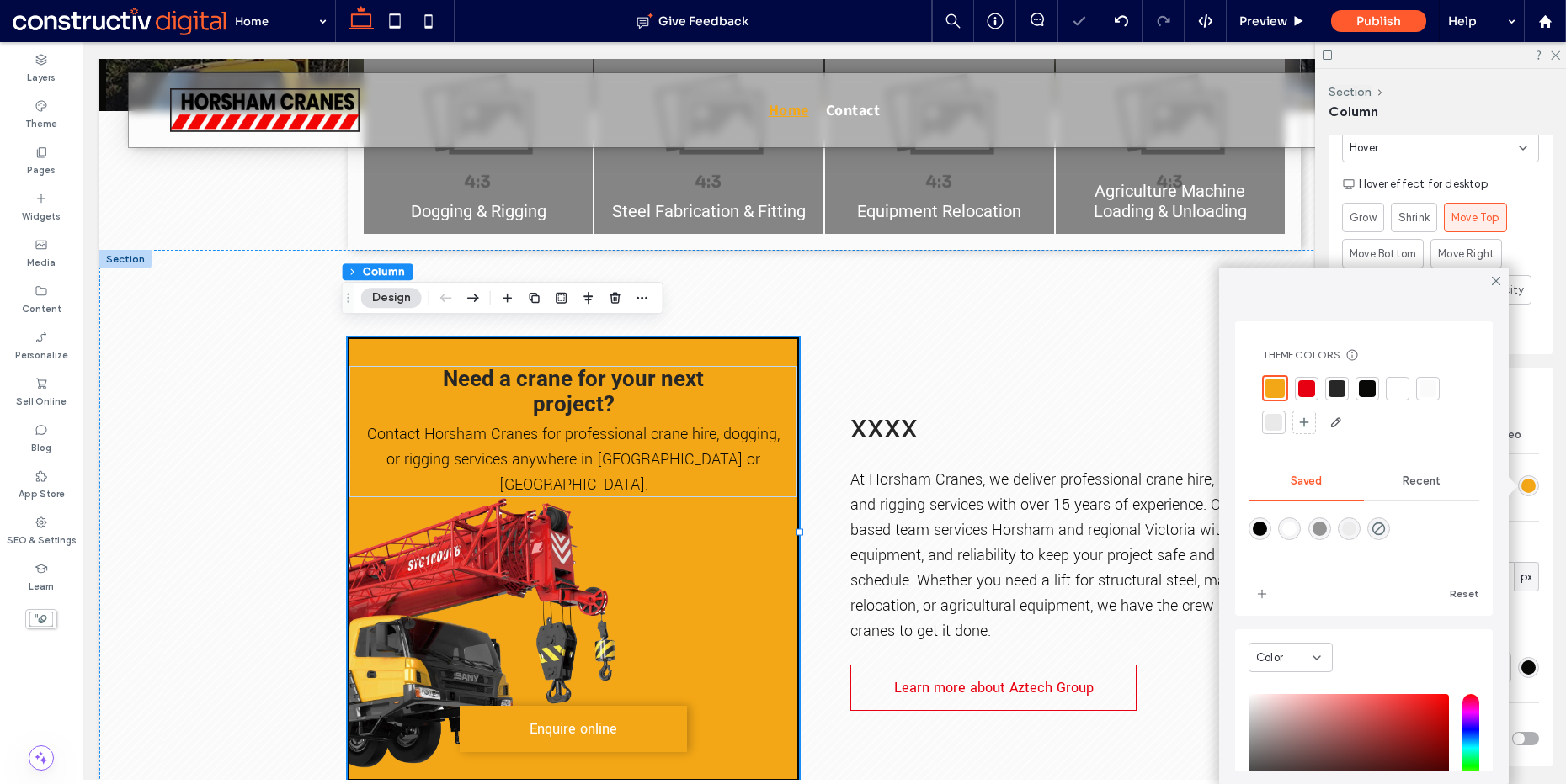
click at [1528, 449] on div "Video" at bounding box center [1507, 434] width 66 height 37
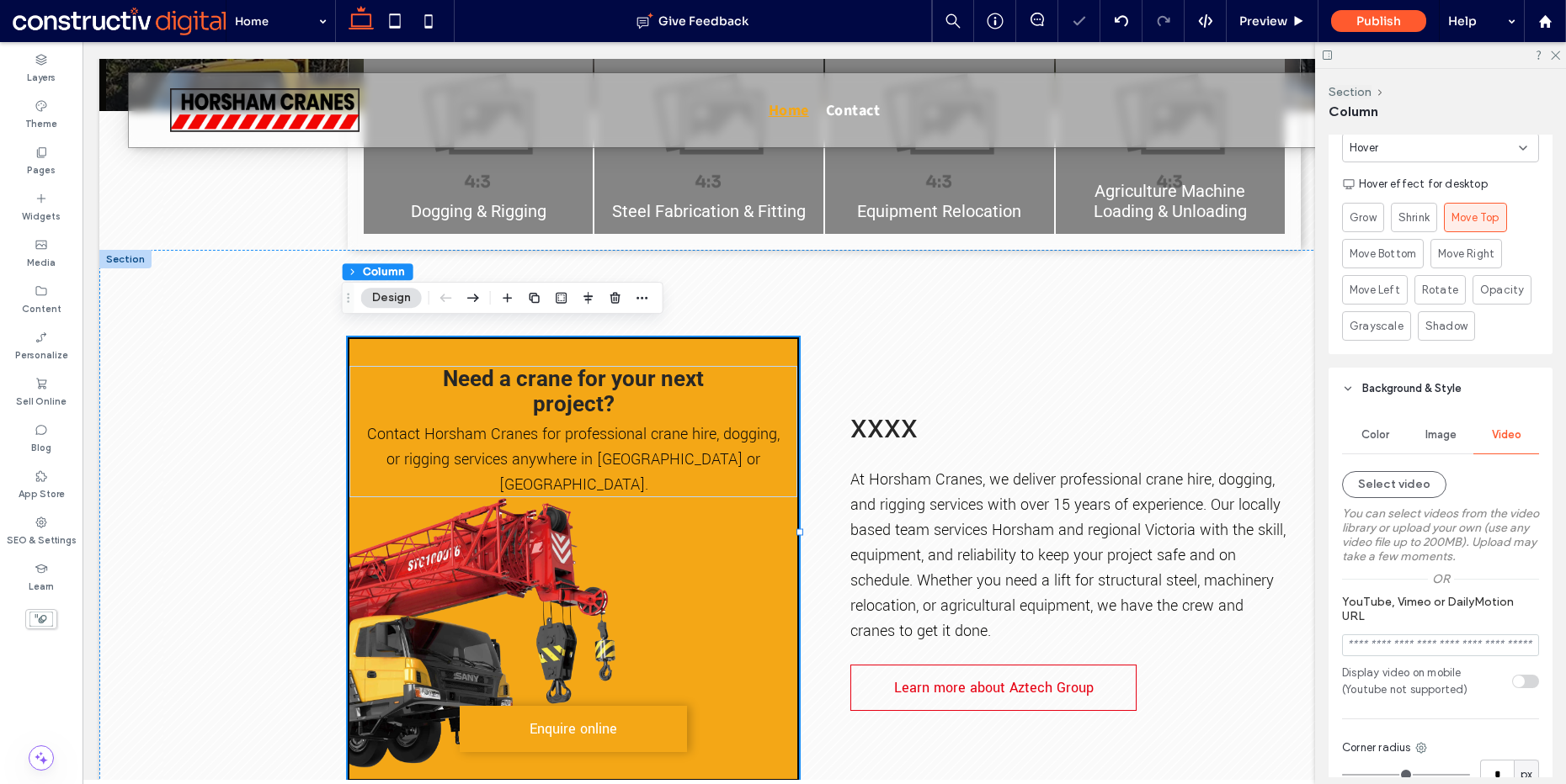
click at [1375, 436] on span "Color" at bounding box center [1376, 434] width 28 height 13
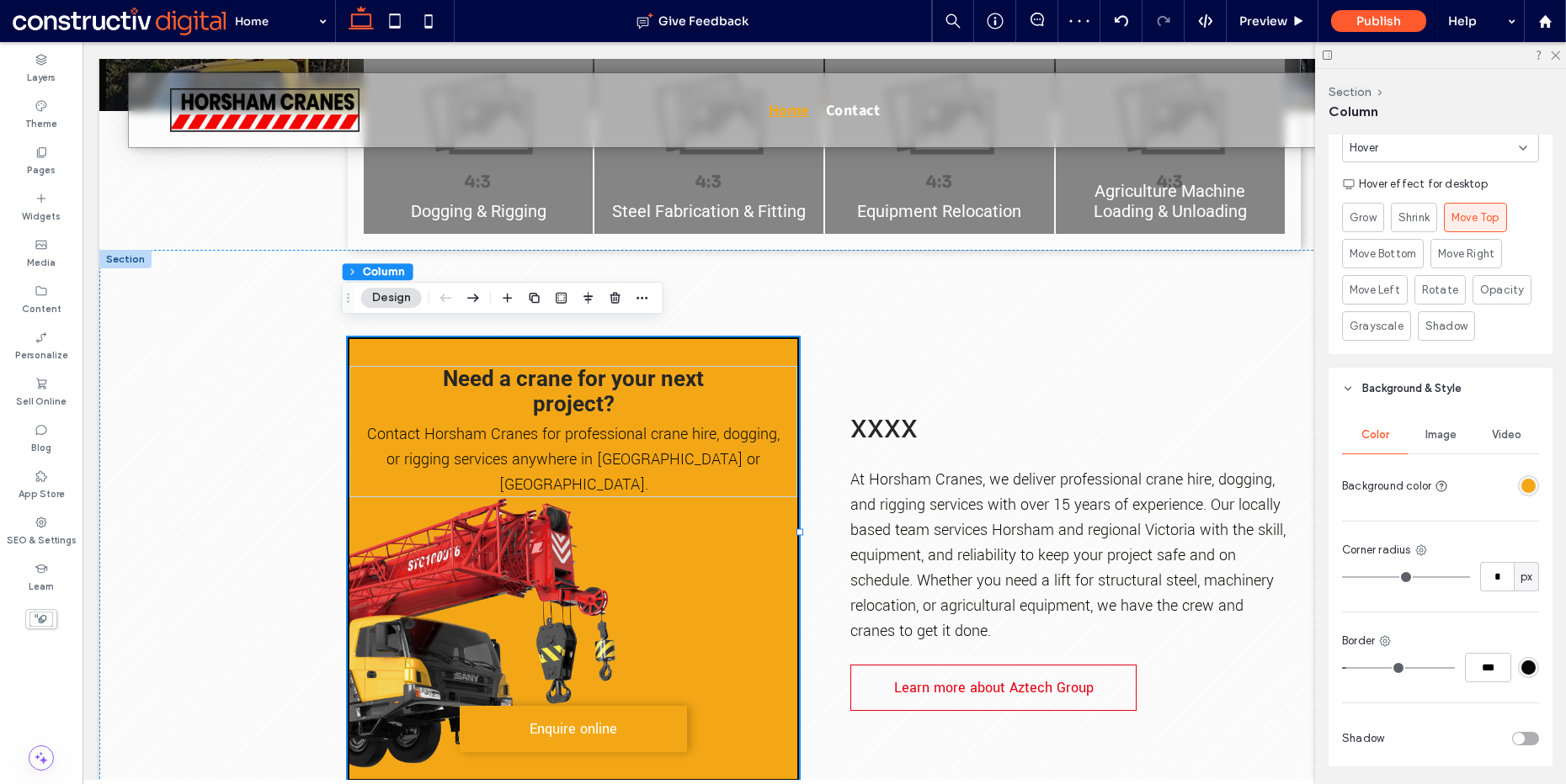
click at [1528, 480] on div "rgba(244, 167, 22, 1)" at bounding box center [1528, 485] width 21 height 21
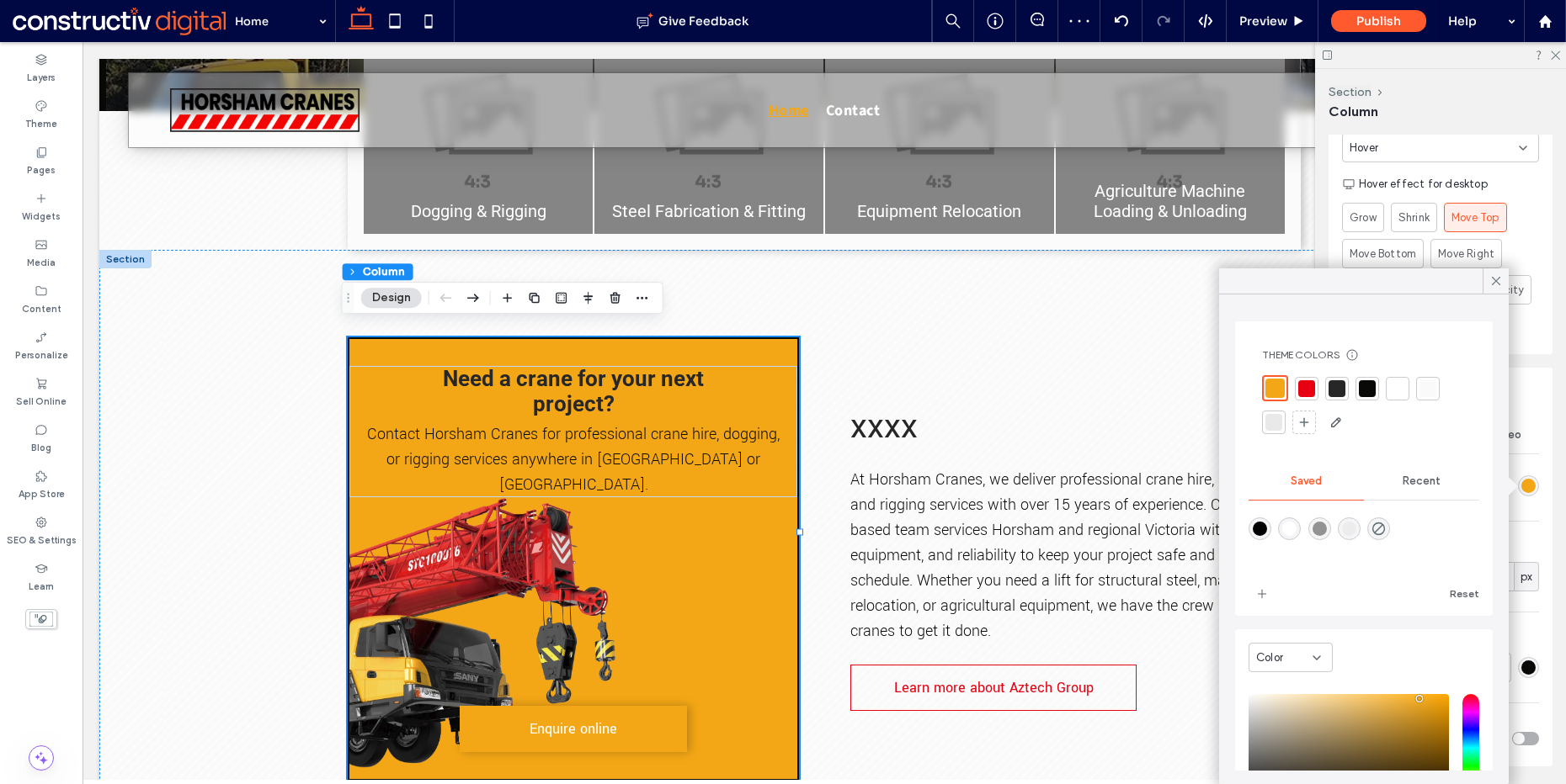
scroll to position [138, 0]
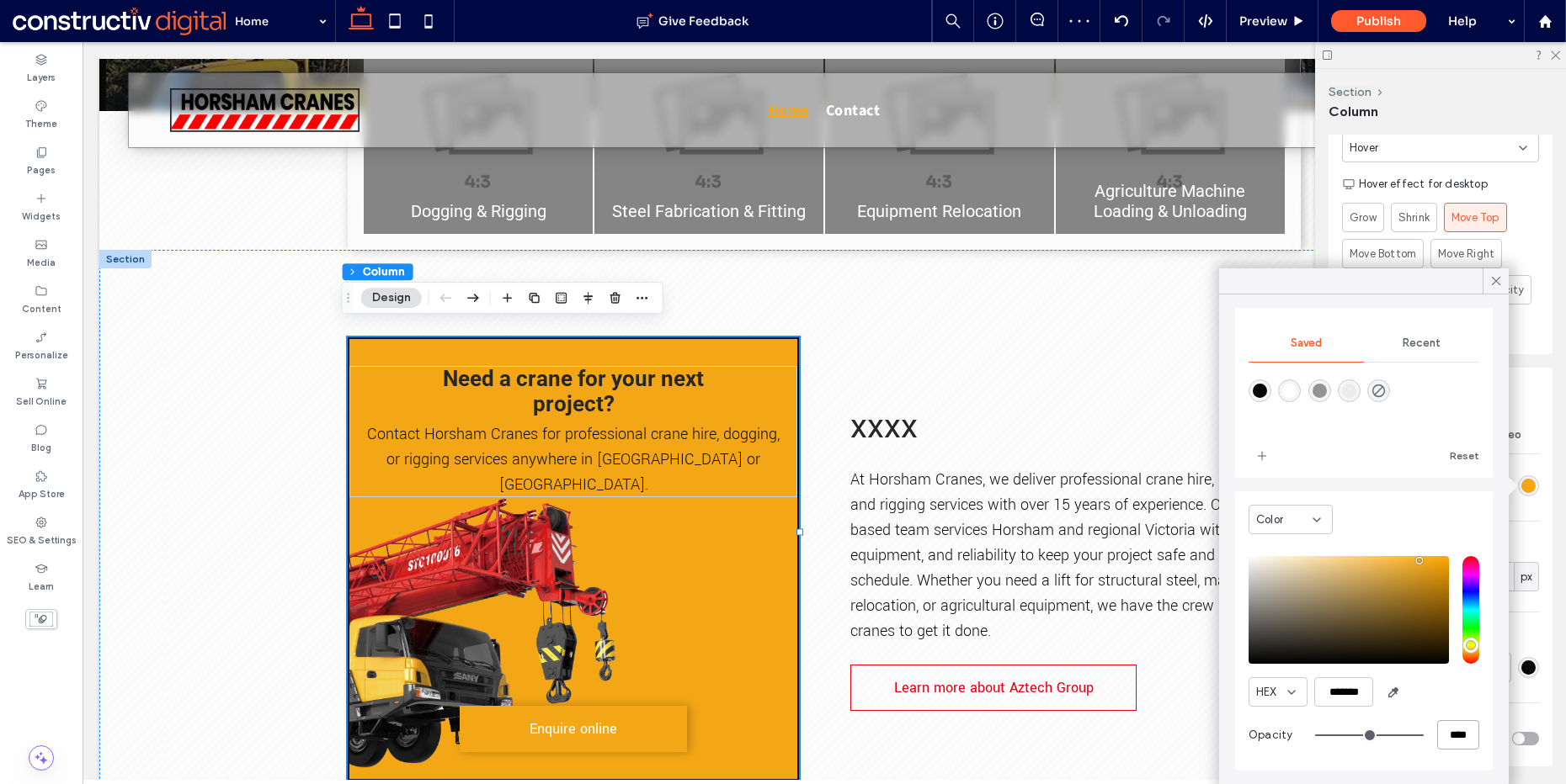
click at [1437, 730] on input "****" at bounding box center [1458, 734] width 42 height 29
type input "*"
type input "**"
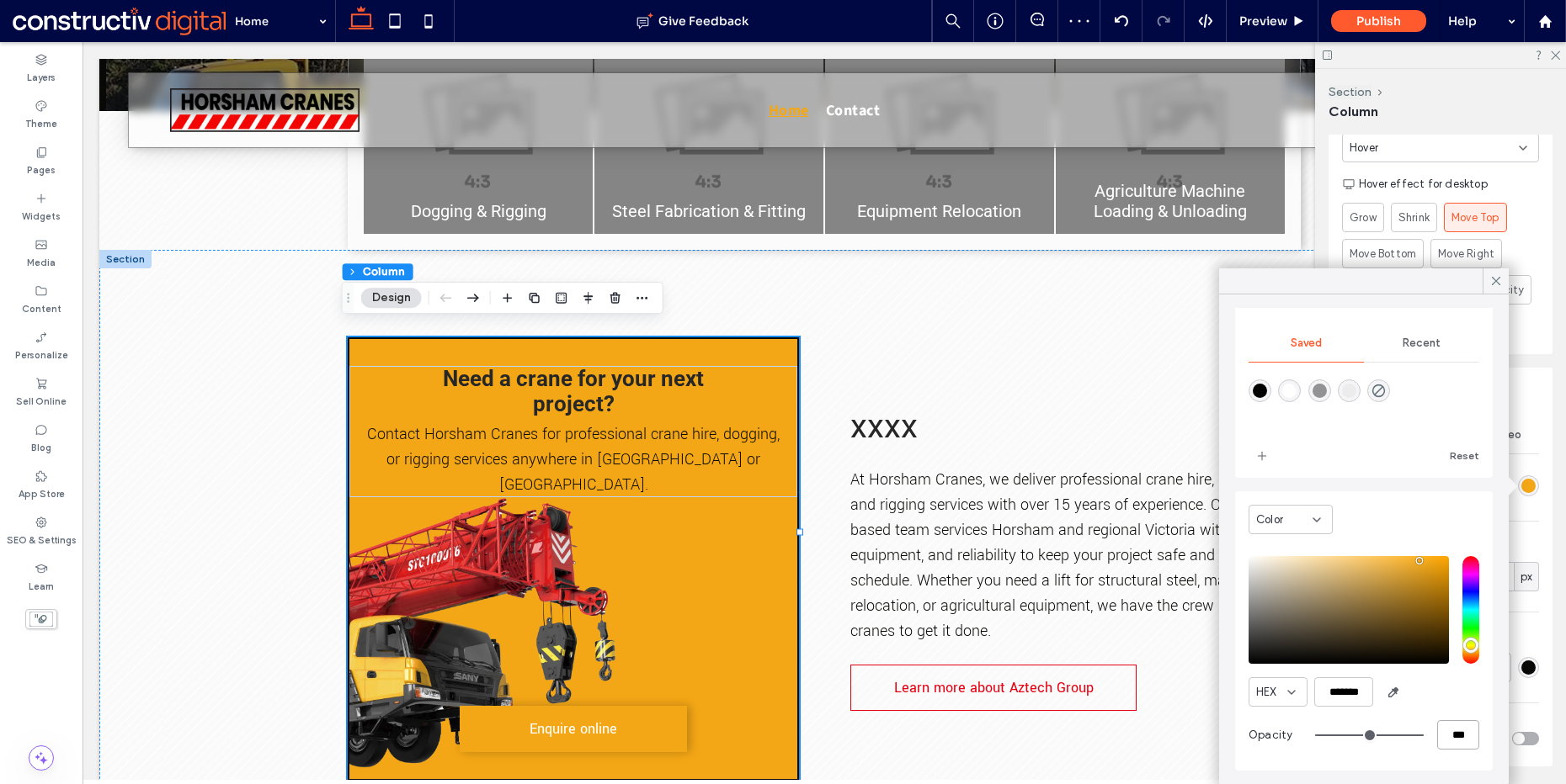
scroll to position [136, 0]
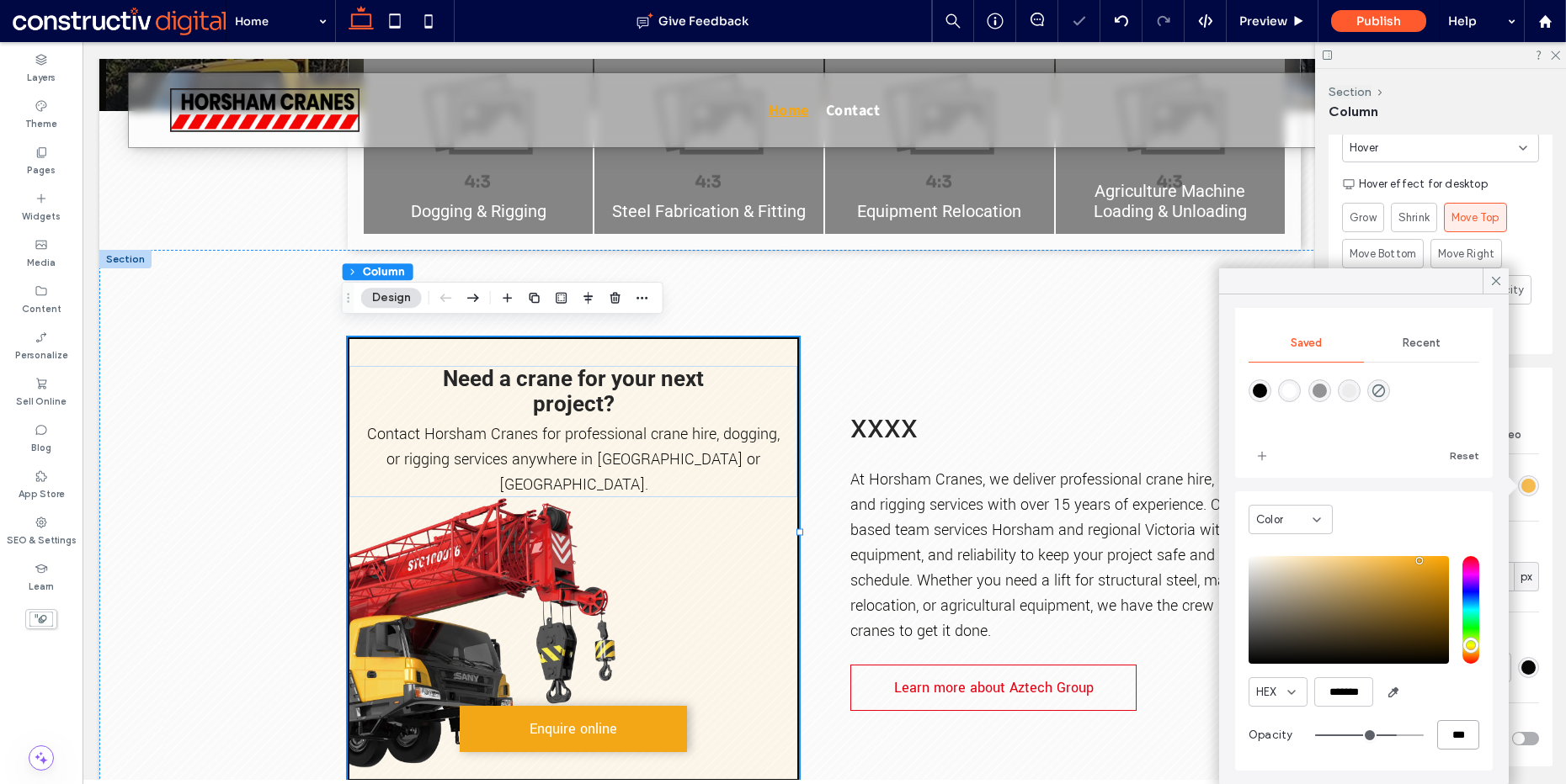
type input "***"
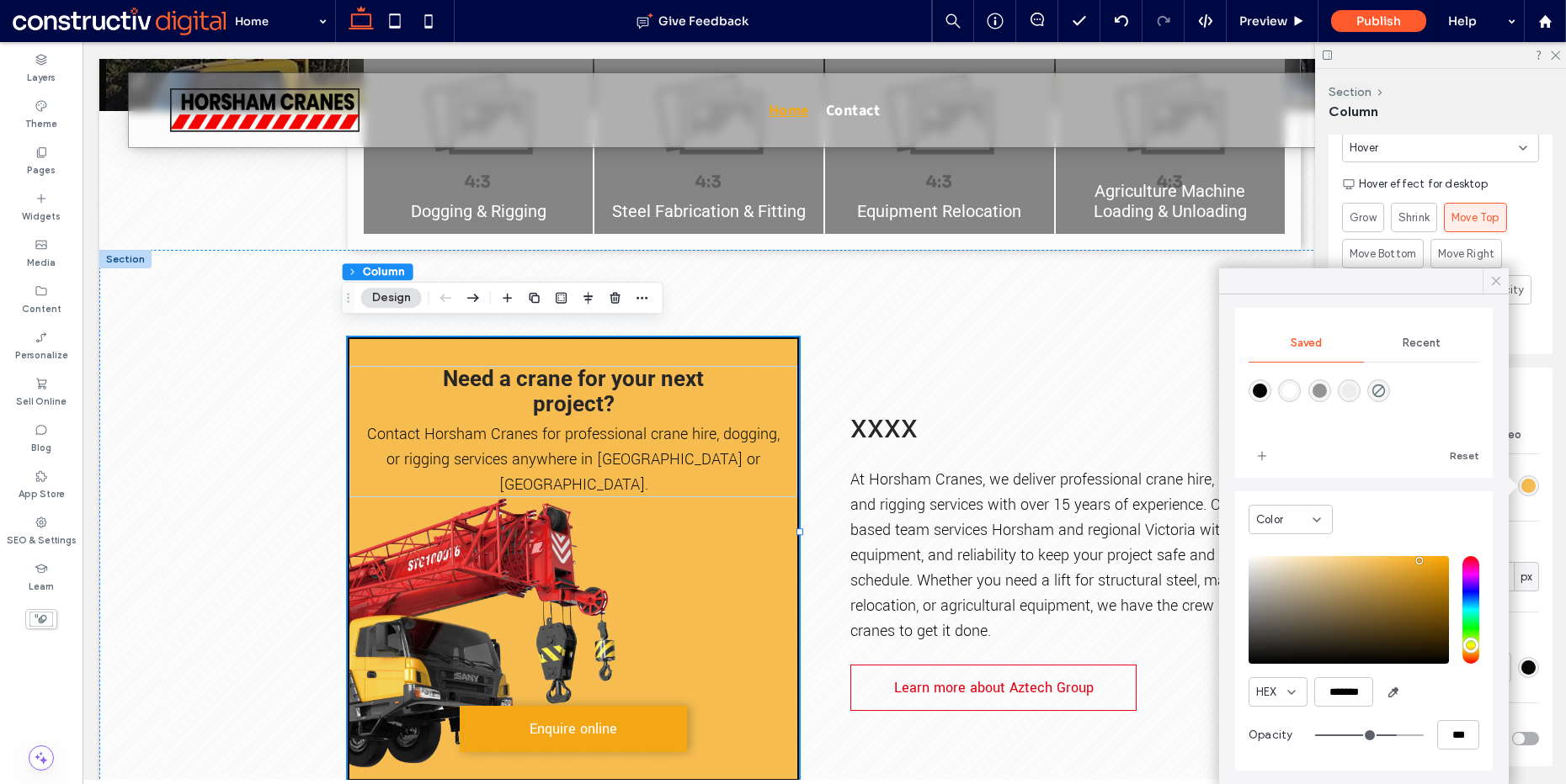
click at [1487, 276] on div at bounding box center [1496, 281] width 26 height 25
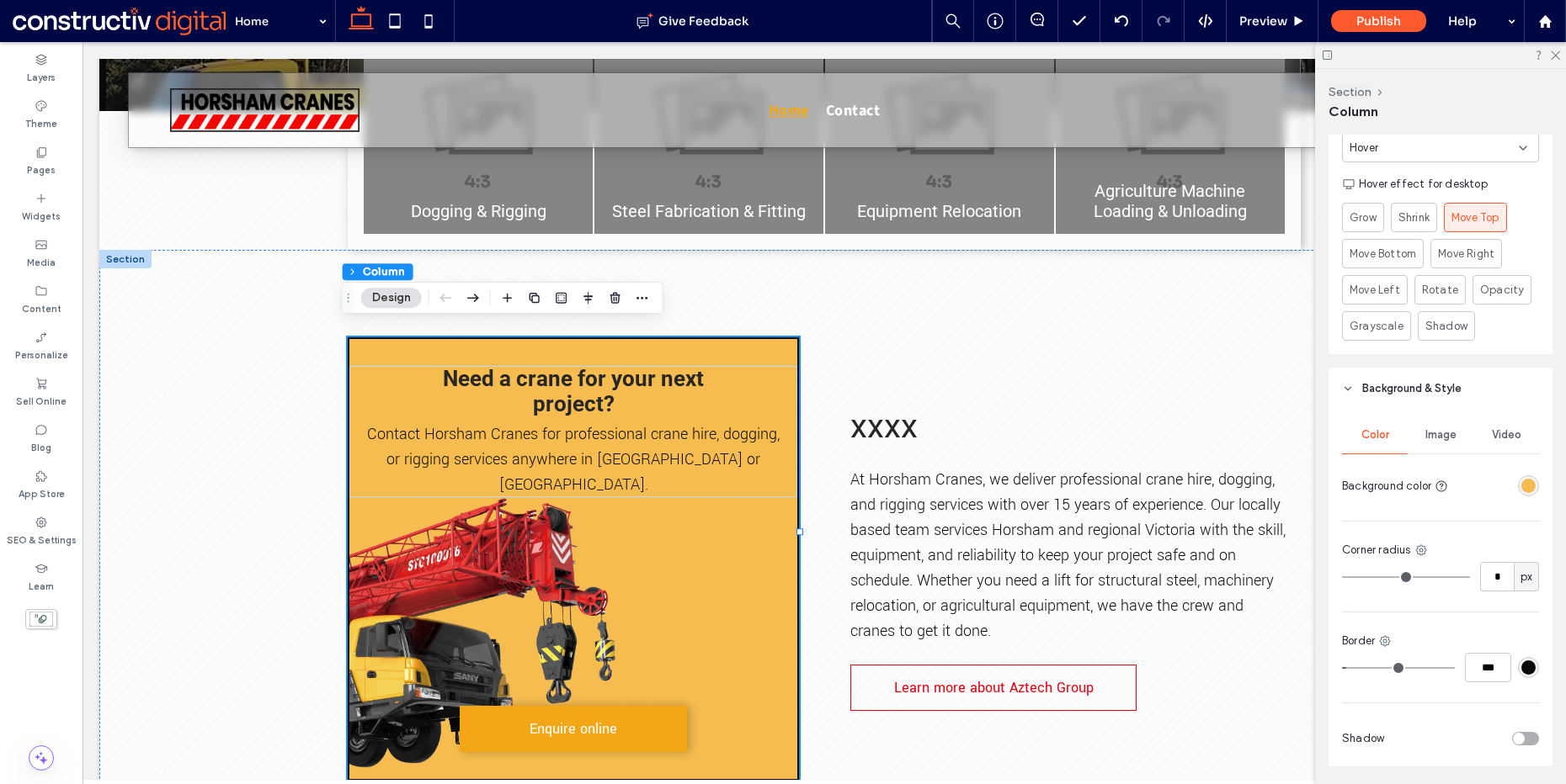
click at [1522, 492] on div "rgba(244, 167, 22, 0.75)" at bounding box center [1529, 485] width 14 height 14
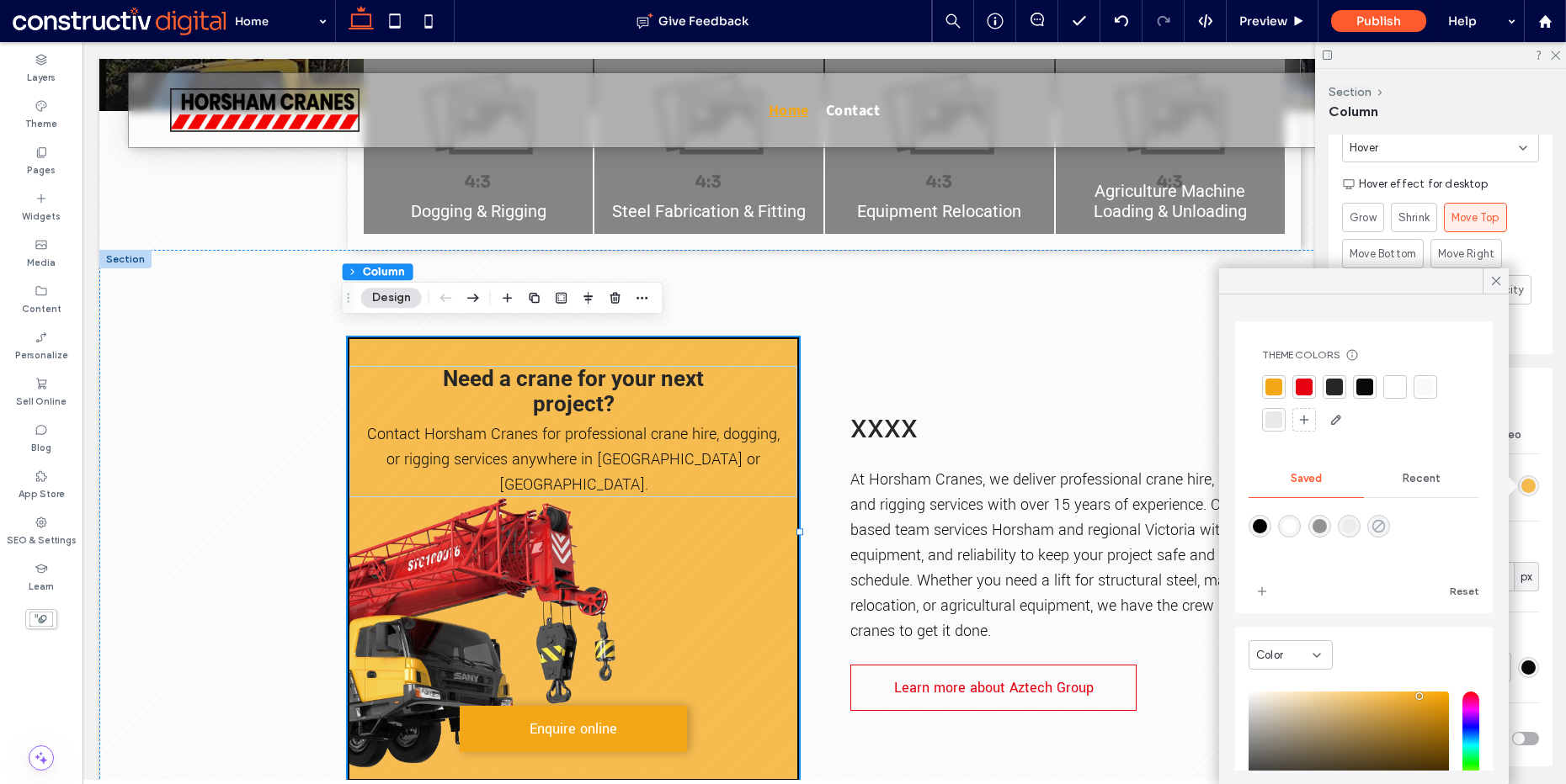
click at [1386, 527] on icon "rgba(24,24,24,0)" at bounding box center [1379, 526] width 14 height 14
type input "*******"
type input "*"
type input "**"
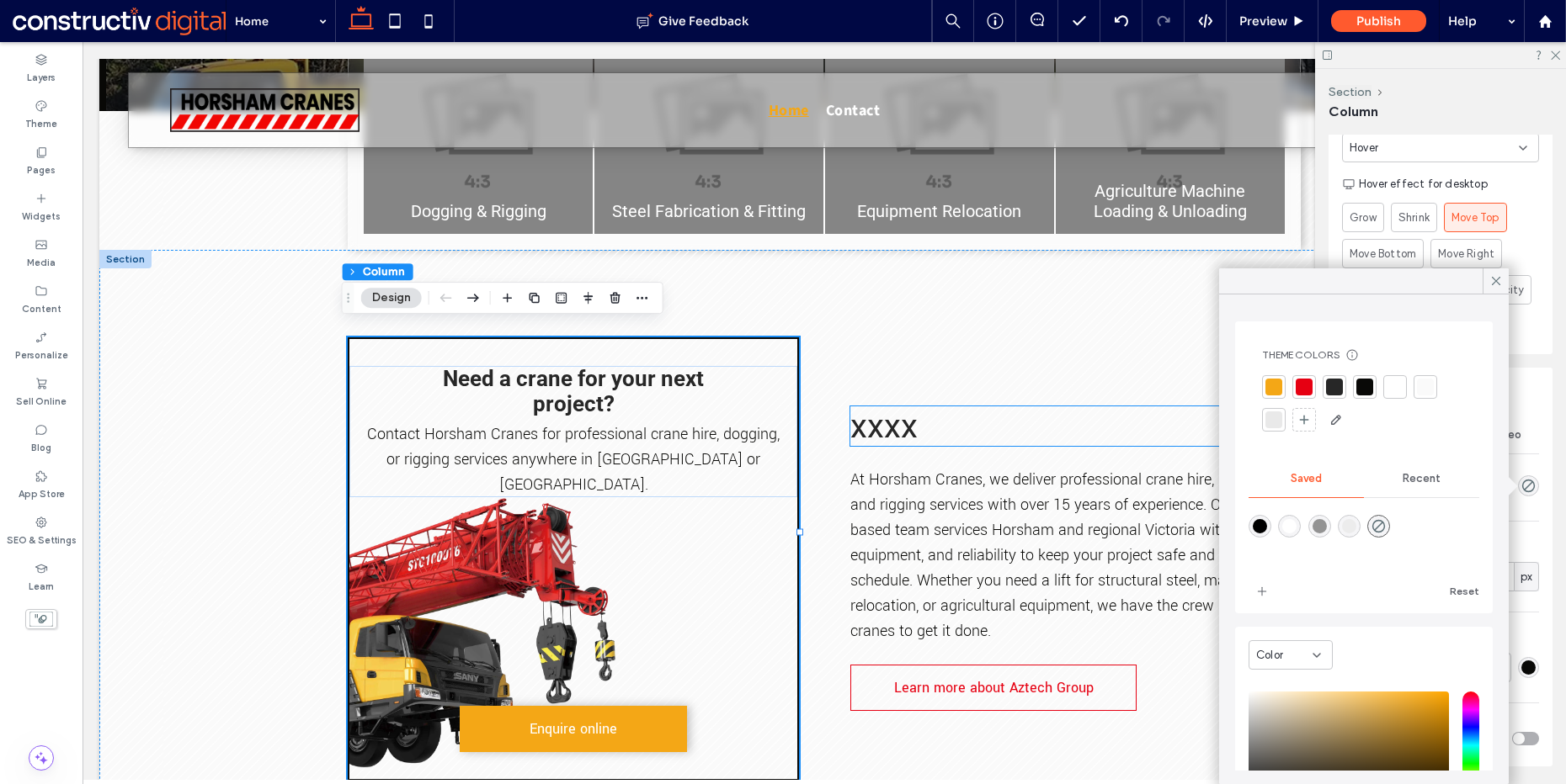
click at [902, 406] on span "xxxx" at bounding box center [883, 426] width 67 height 40
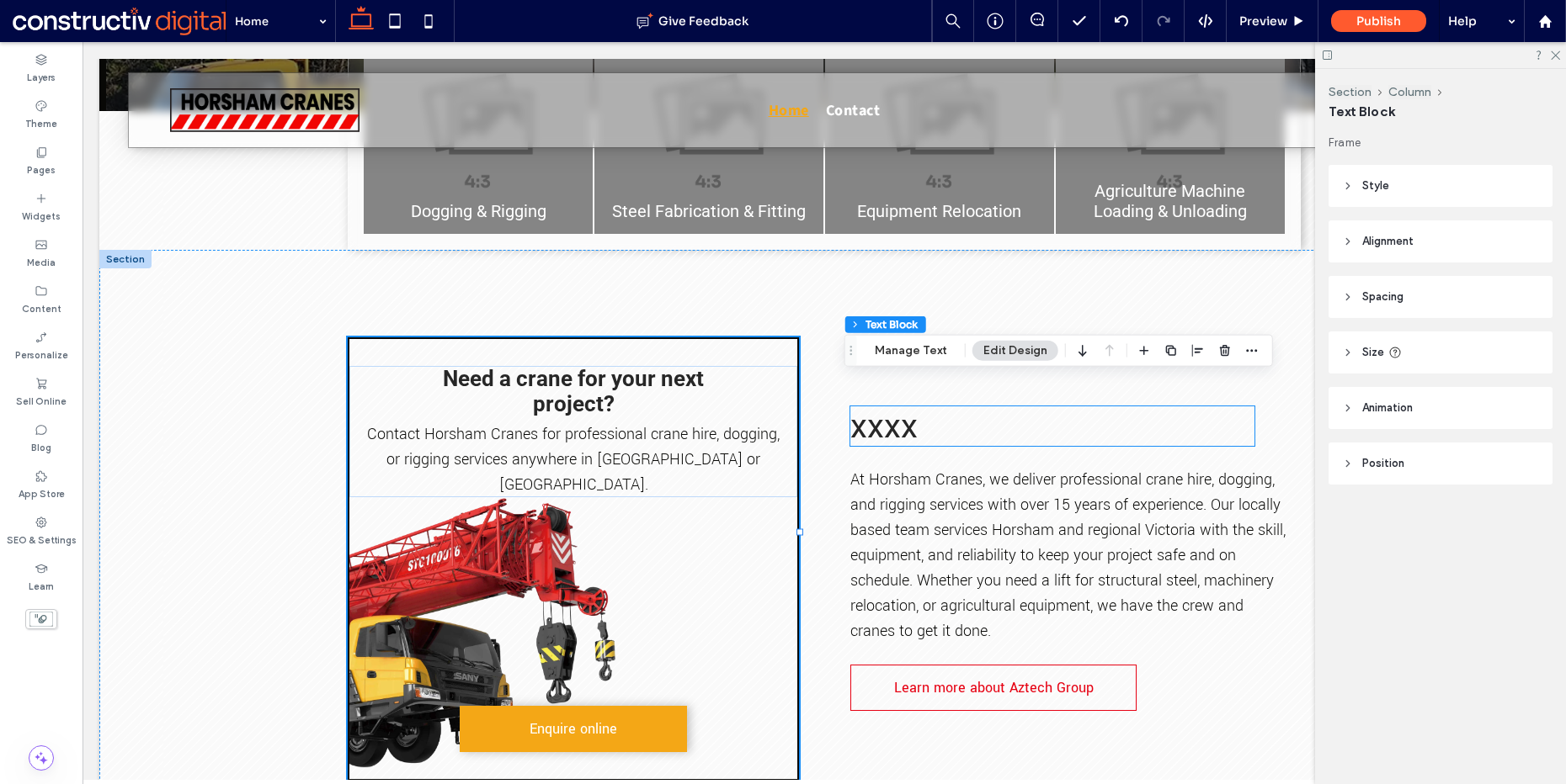
click at [902, 406] on div "xxxx" at bounding box center [1052, 426] width 404 height 40
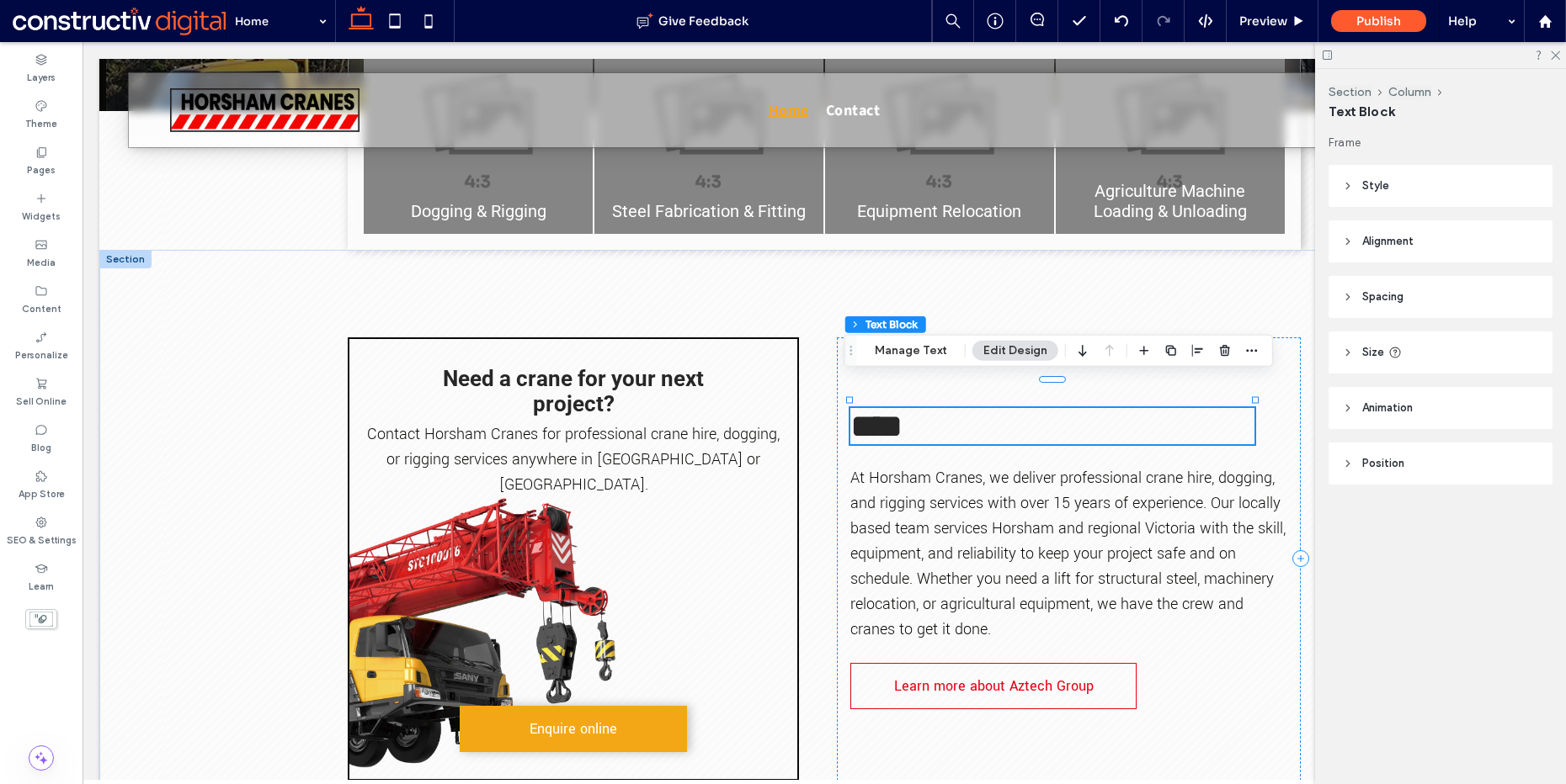
click at [902, 409] on span "****" at bounding box center [876, 425] width 52 height 33
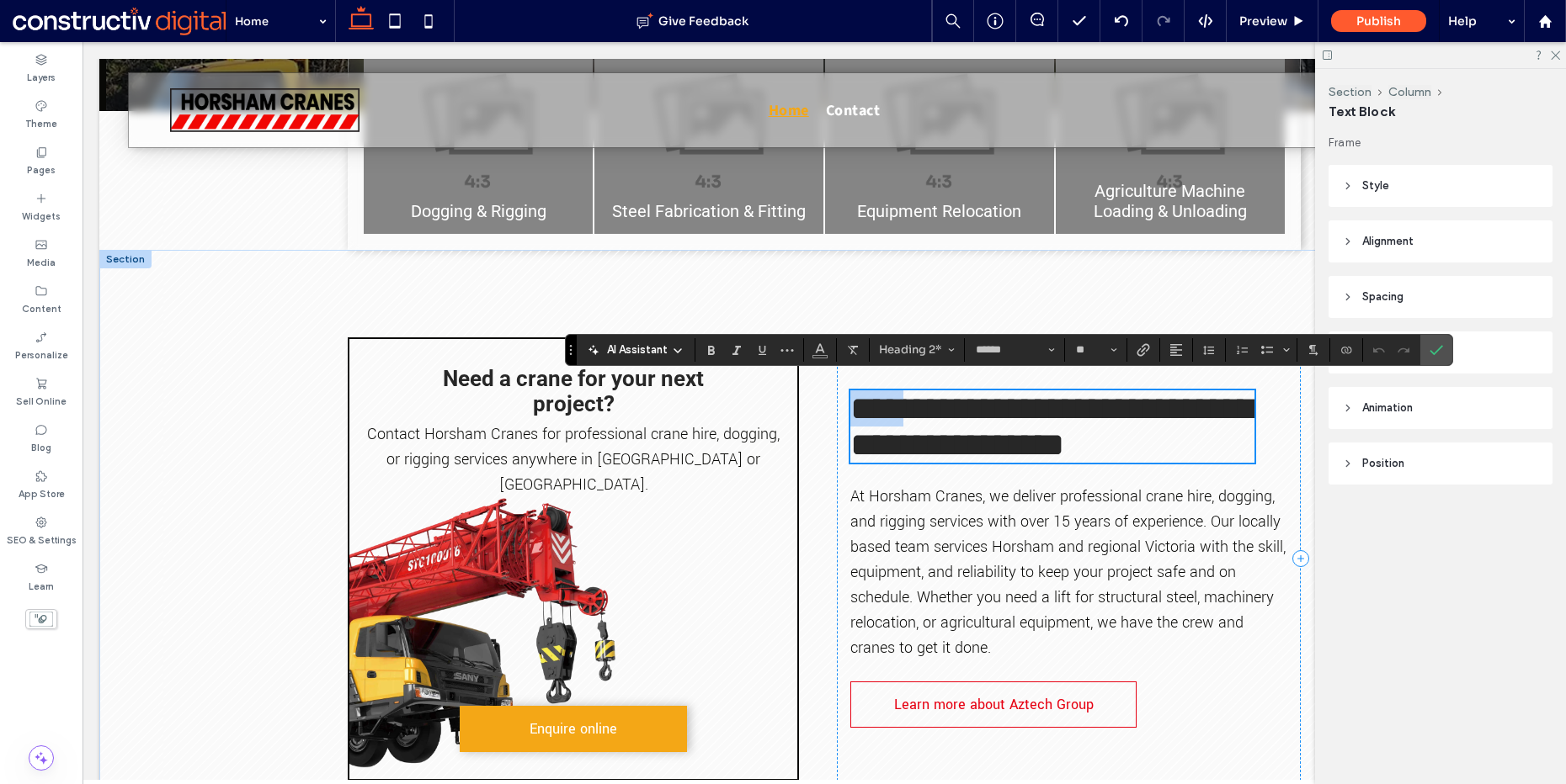
type input "**********"
type input "**"
click at [949, 560] on span "services with over 15 years of experience. Our locally based team services Hors…" at bounding box center [1068, 585] width 436 height 148
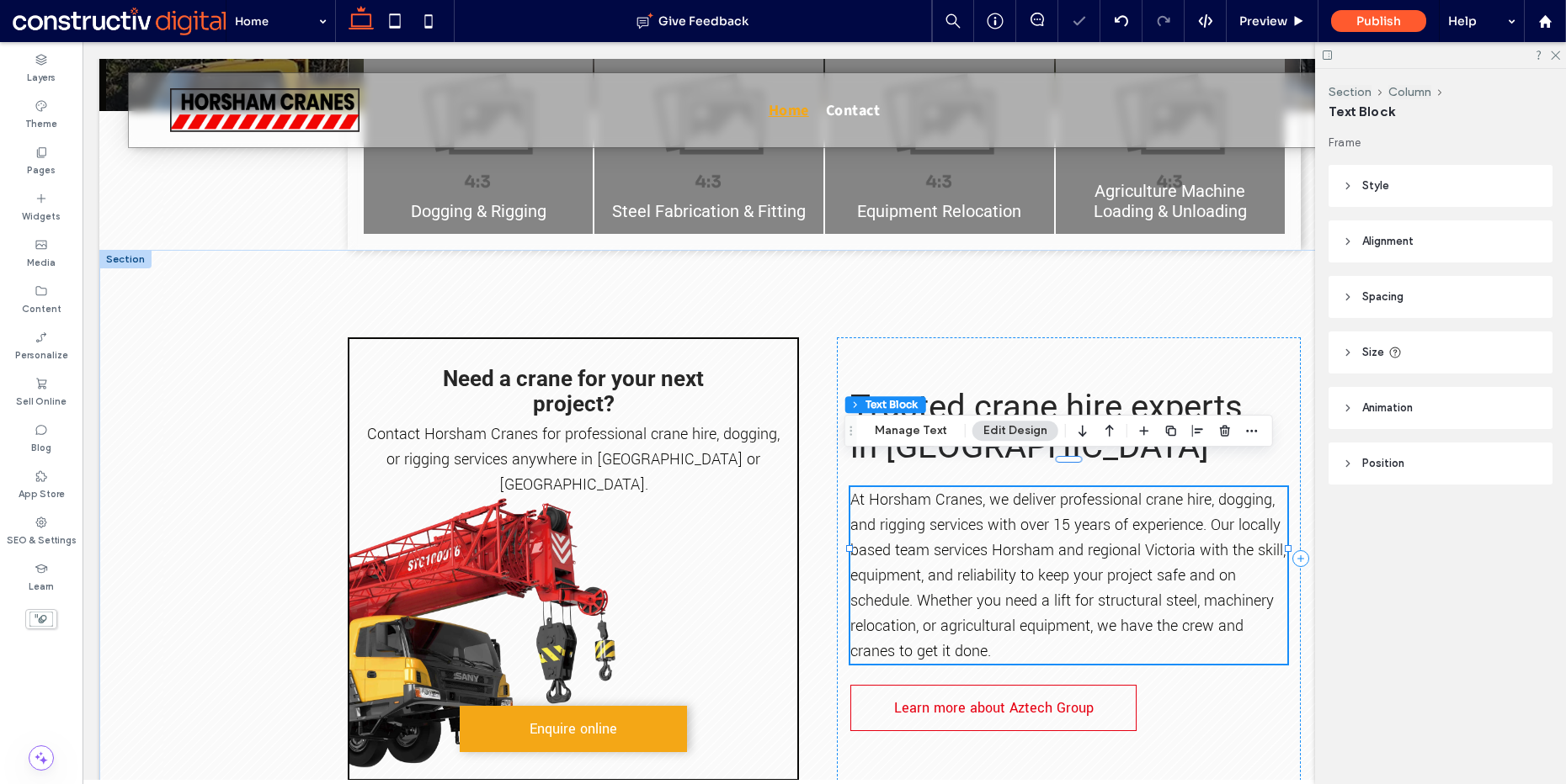
click at [949, 560] on div "At [GEOGRAPHIC_DATA] Cranes, we deliver professional crane hire , dogging, and …" at bounding box center [1068, 575] width 437 height 177
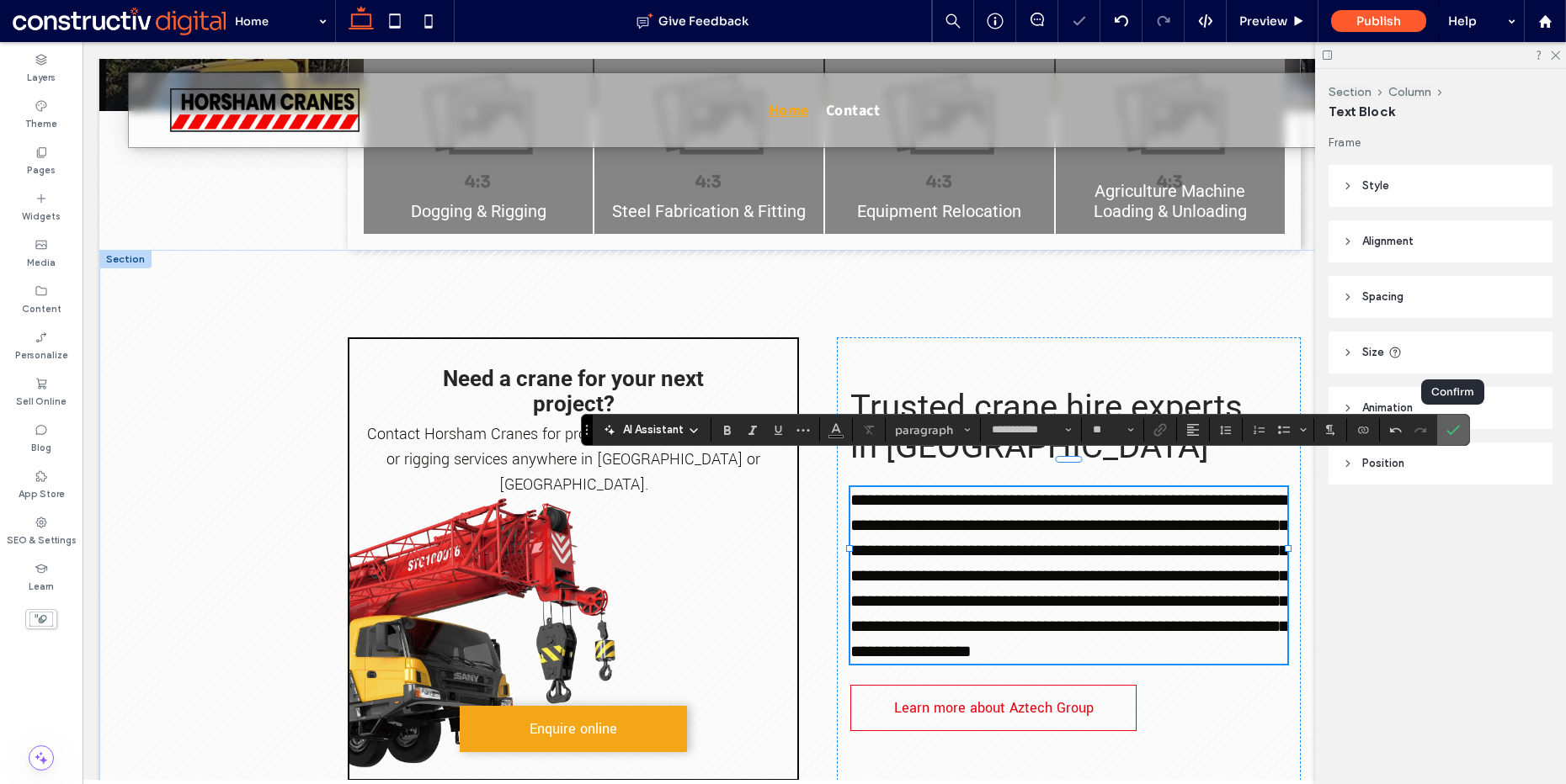
drag, startPoint x: 1448, startPoint y: 424, endPoint x: 1344, endPoint y: 462, distance: 110.7
click at [1448, 424] on icon "Confirm" at bounding box center [1453, 429] width 13 height 13
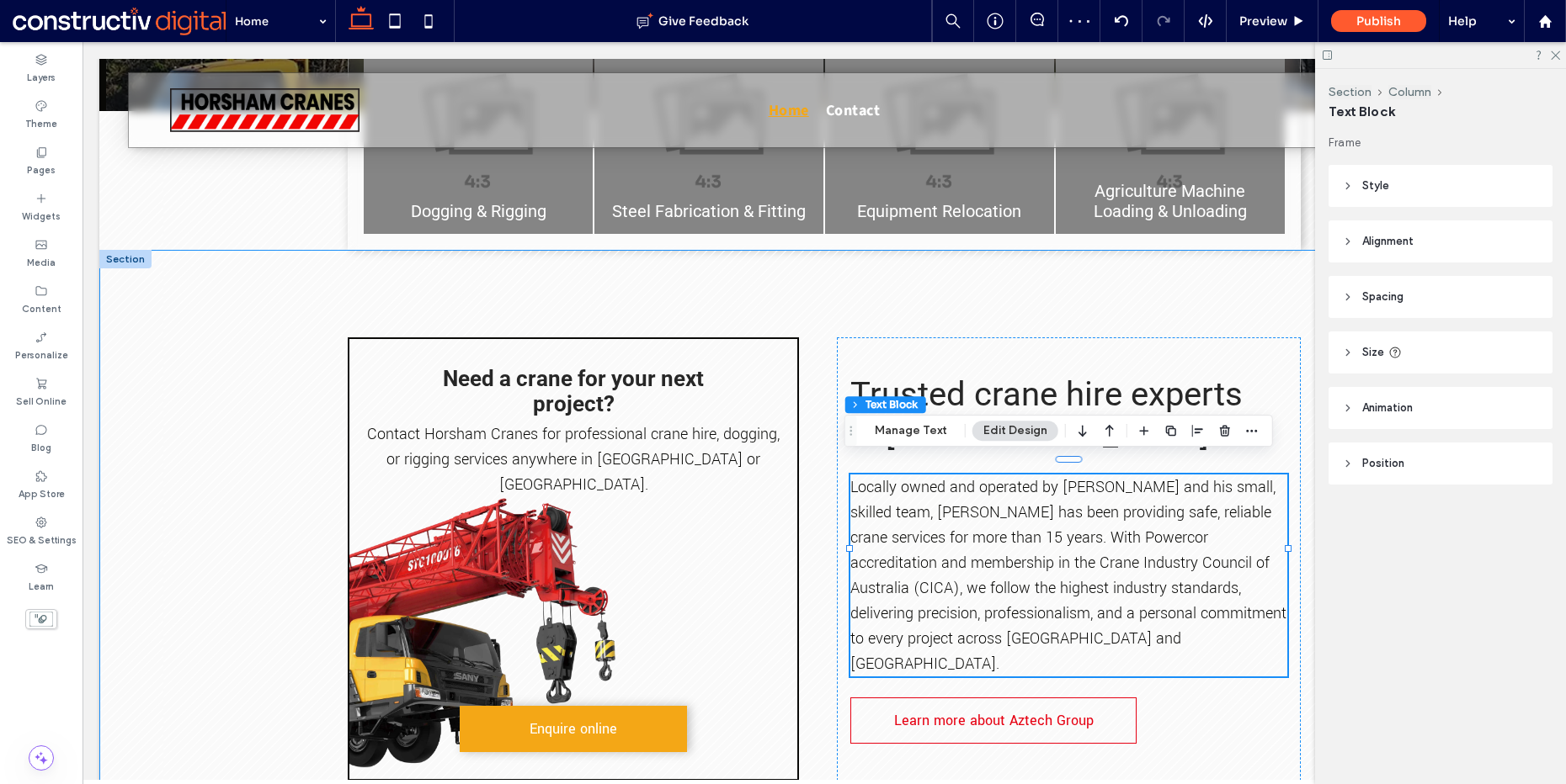
click at [803, 540] on div "Need a crane for your next project? Contact Horsham Cranes for professional cra…" at bounding box center [823, 558] width 1010 height 618
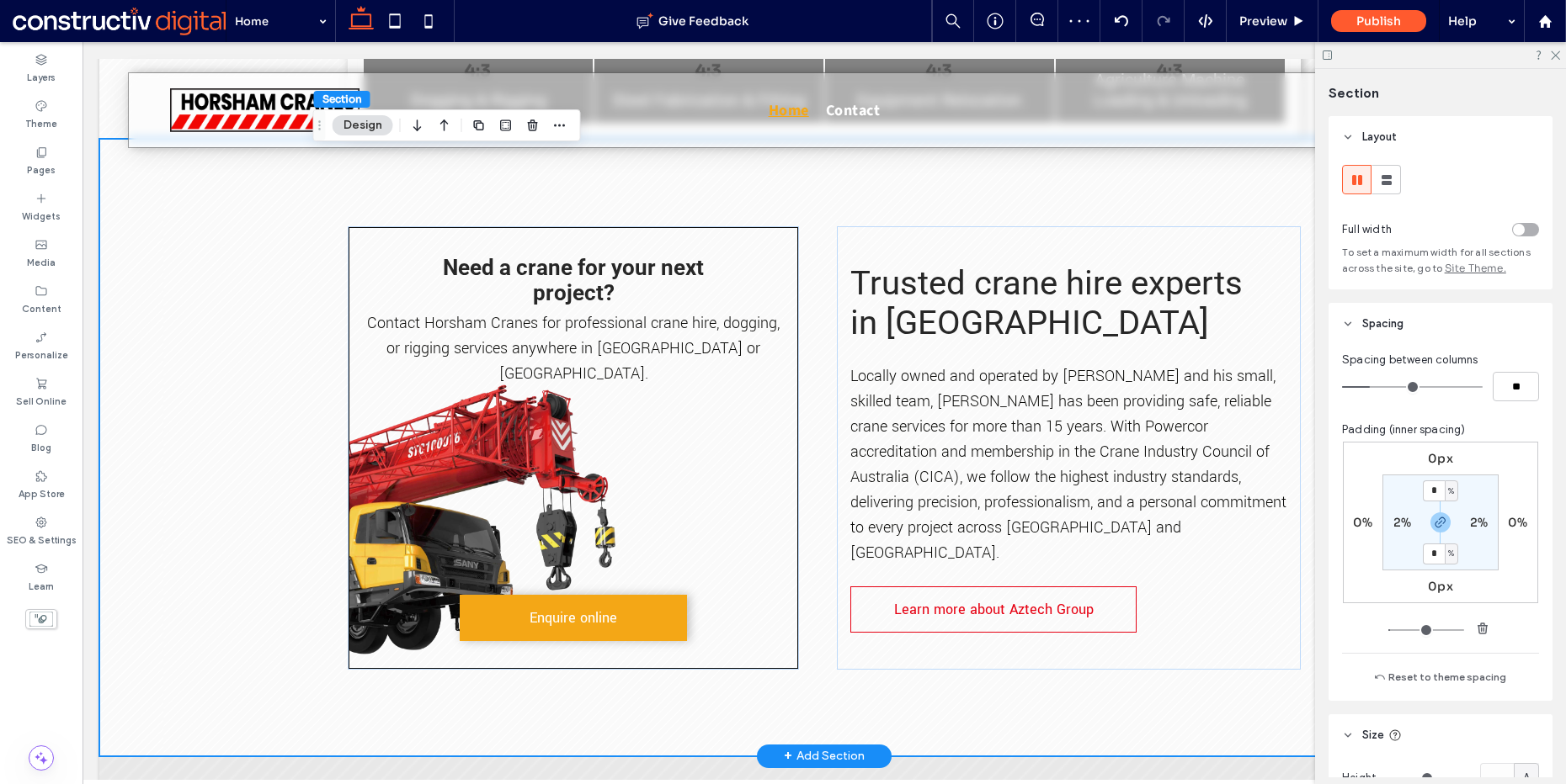
scroll to position [599, 0]
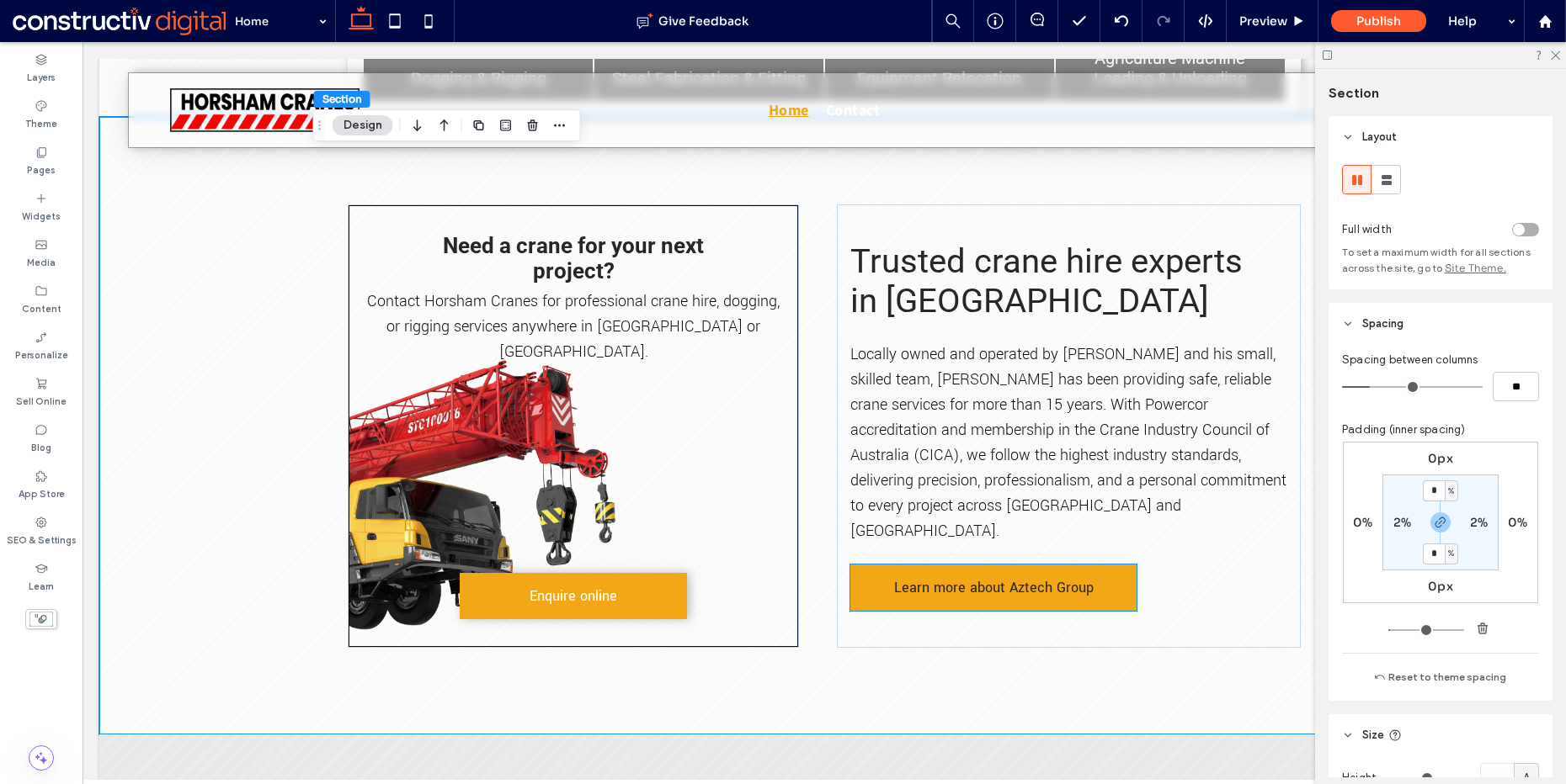
click at [1010, 564] on link "Learn more about Aztech Group" at bounding box center [993, 587] width 287 height 46
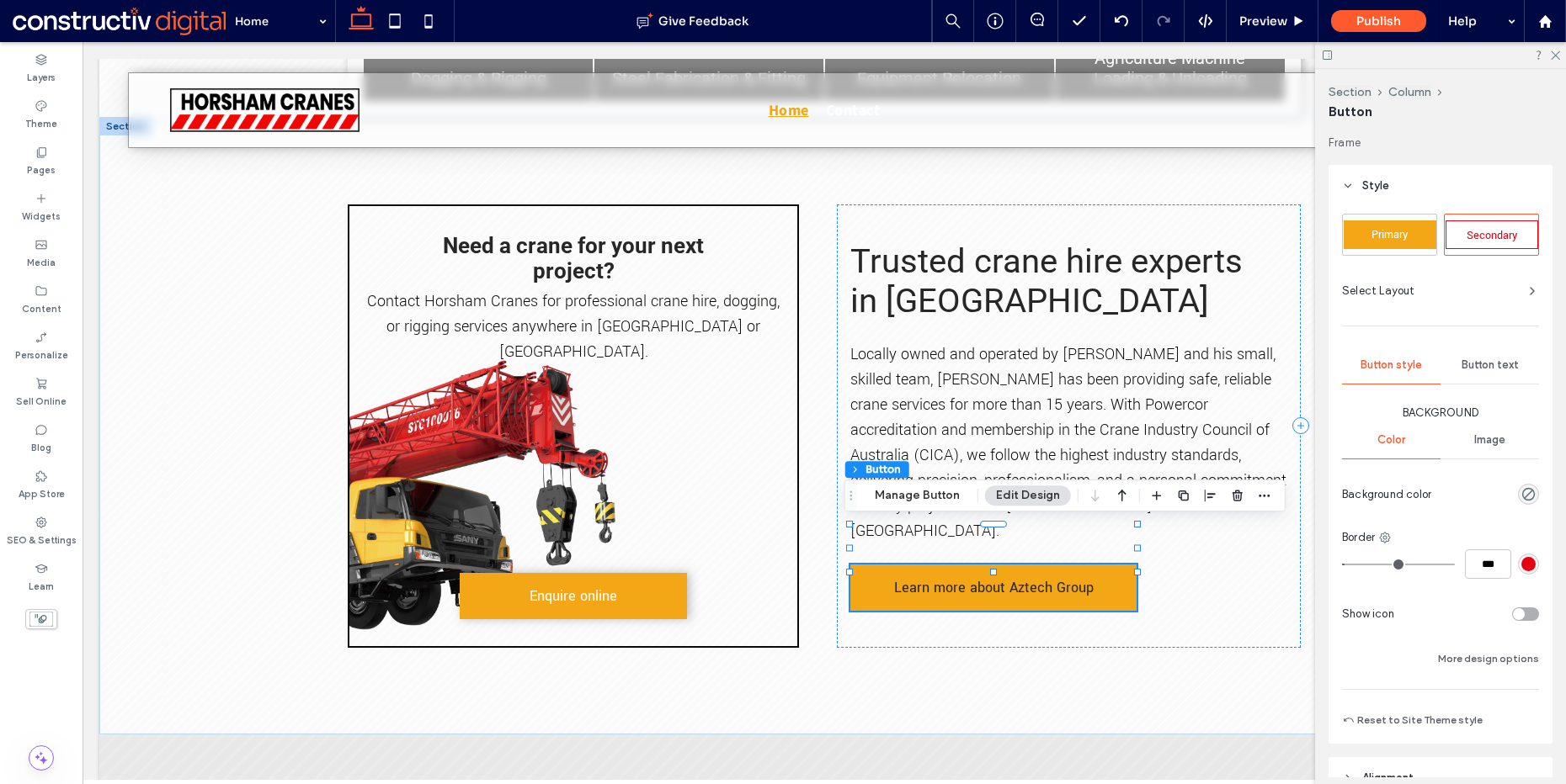
click at [943, 569] on span "Learn more about Aztech Group" at bounding box center [994, 587] width 200 height 36
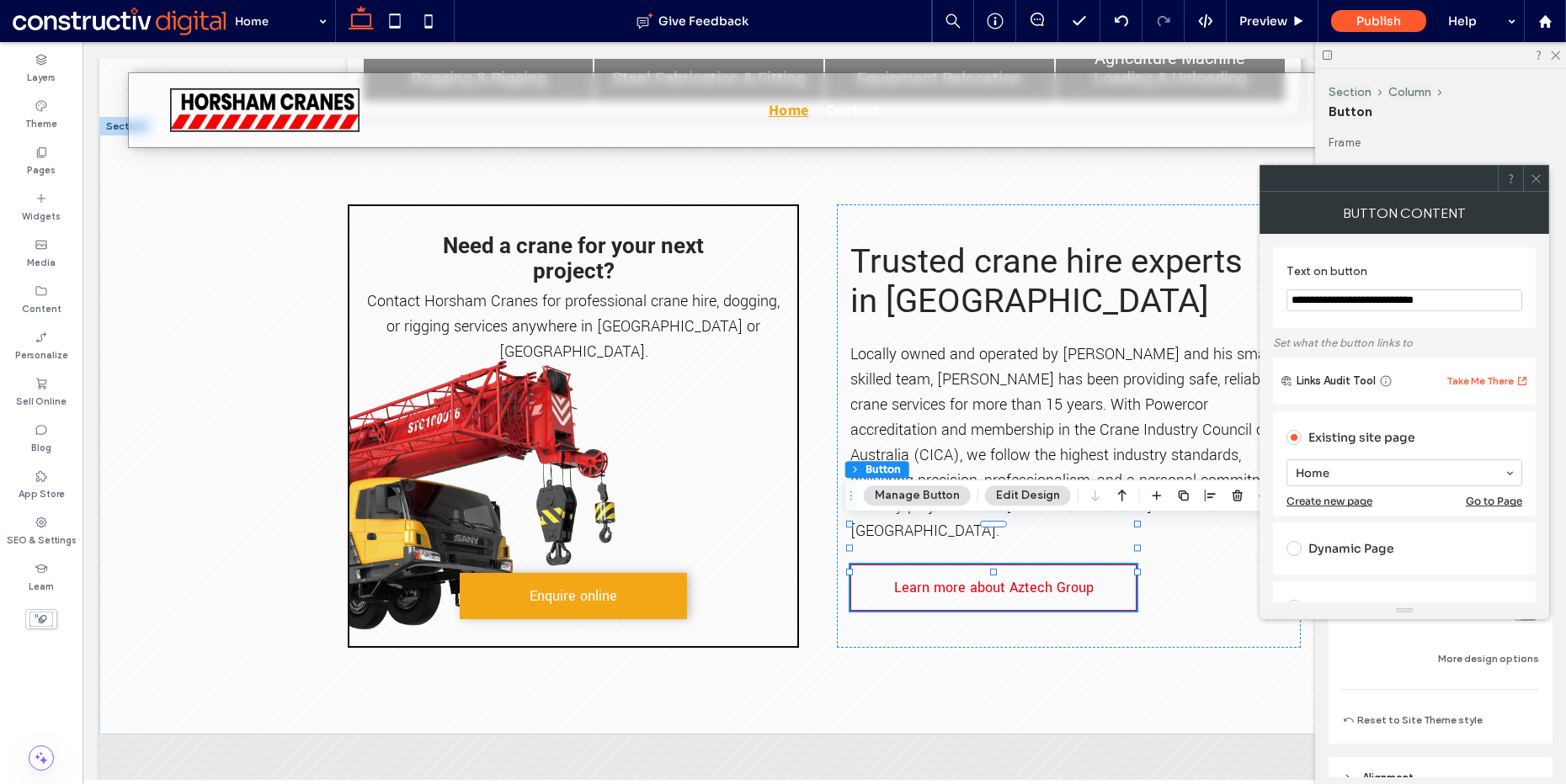
drag, startPoint x: 1383, startPoint y: 302, endPoint x: 1480, endPoint y: 297, distance: 97.1
click at [1480, 297] on input "**********" at bounding box center [1405, 301] width 236 height 22
type input "**********"
drag, startPoint x: 1538, startPoint y: 182, endPoint x: 1057, endPoint y: 359, distance: 512.5
click at [1538, 182] on icon at bounding box center [1536, 179] width 13 height 13
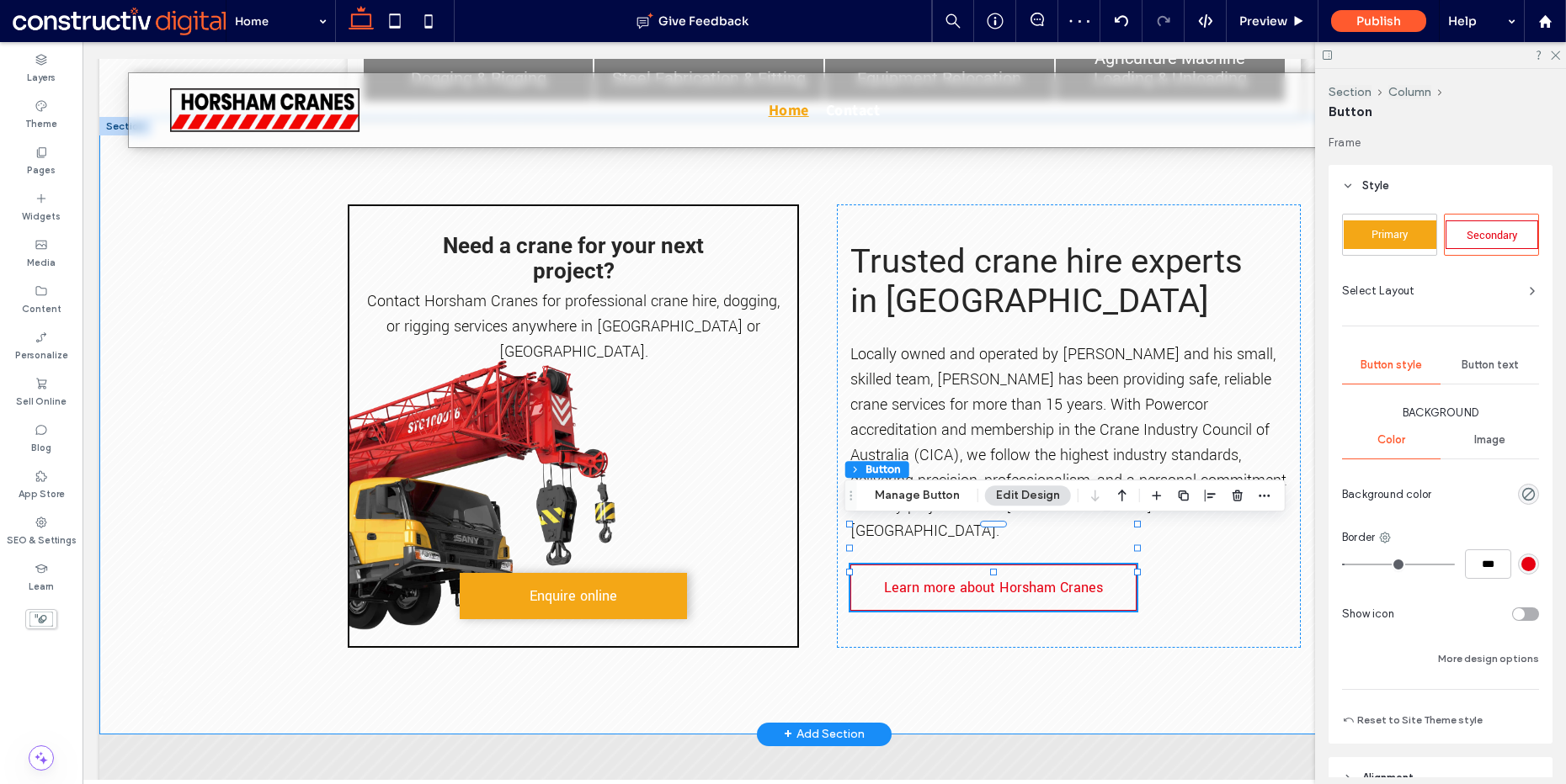
click at [238, 378] on div "Need a crane for your next project? Contact Horsham Cranes for professional cra…" at bounding box center [823, 425] width 1450 height 618
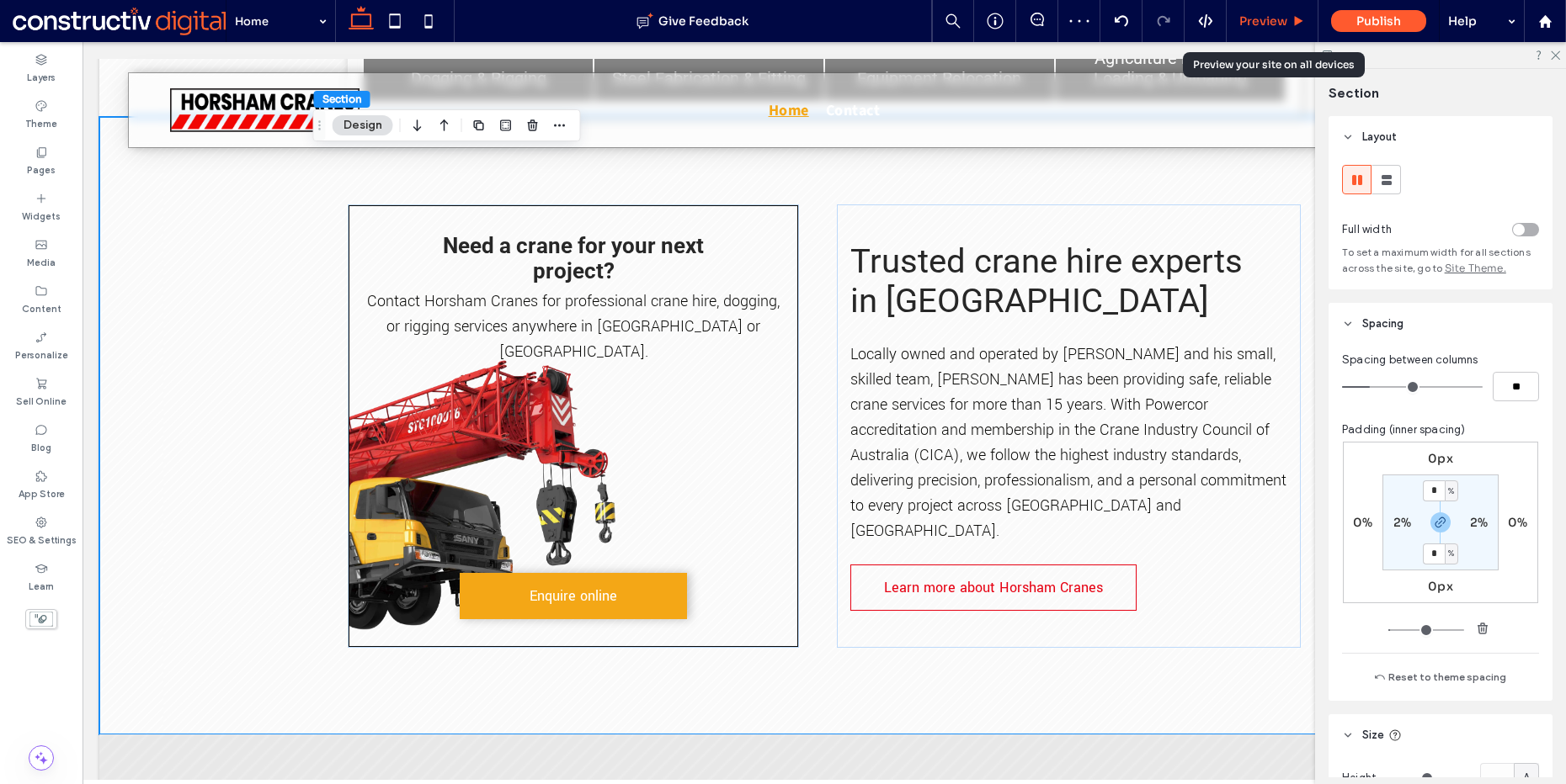
click at [1278, 16] on span "Preview" at bounding box center [1263, 20] width 48 height 15
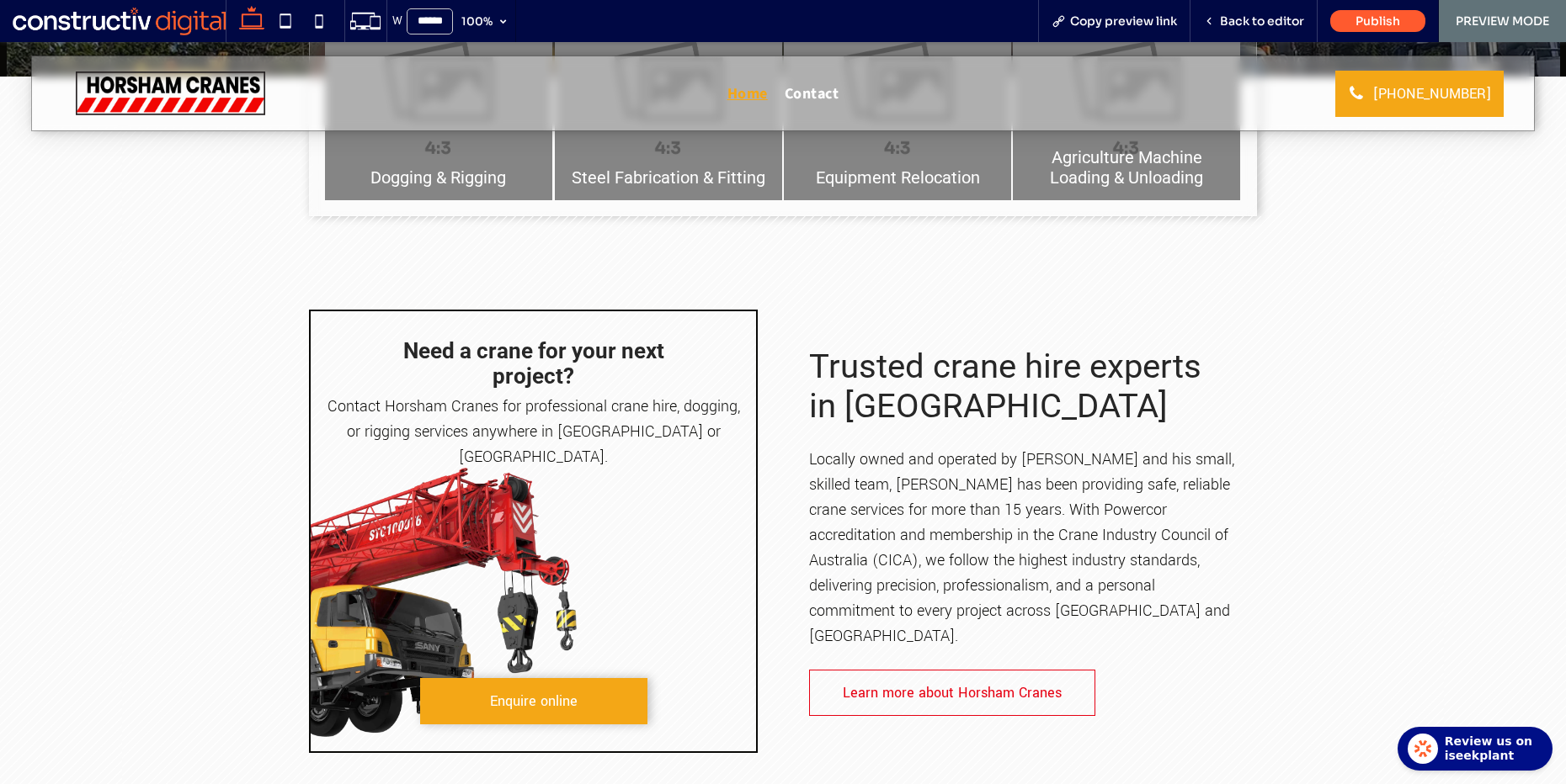
scroll to position [492, 0]
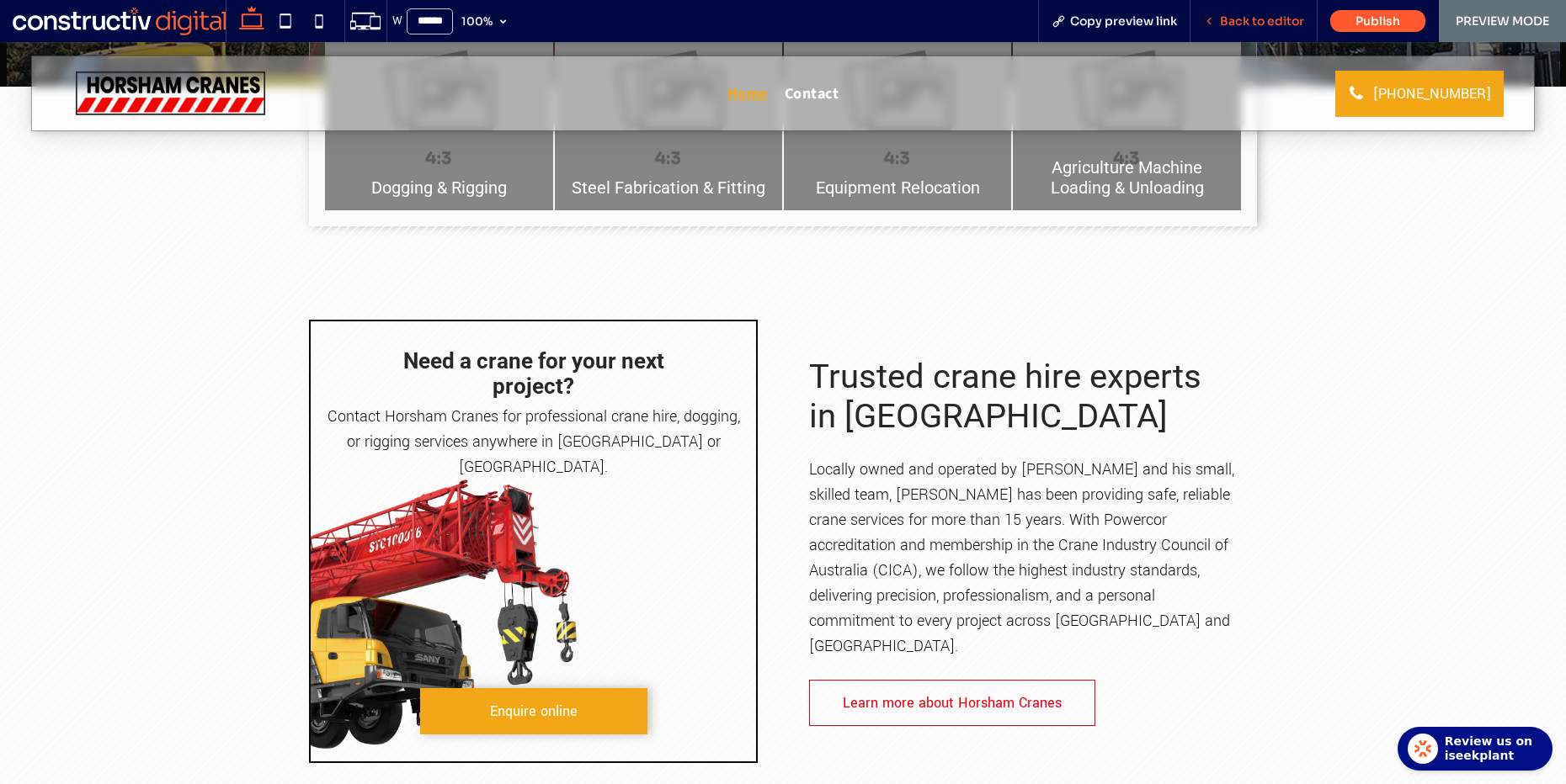
click at [1259, 10] on div "Back to editor" at bounding box center [1254, 21] width 127 height 42
click at [1252, 24] on span "Back to editor" at bounding box center [1262, 20] width 84 height 15
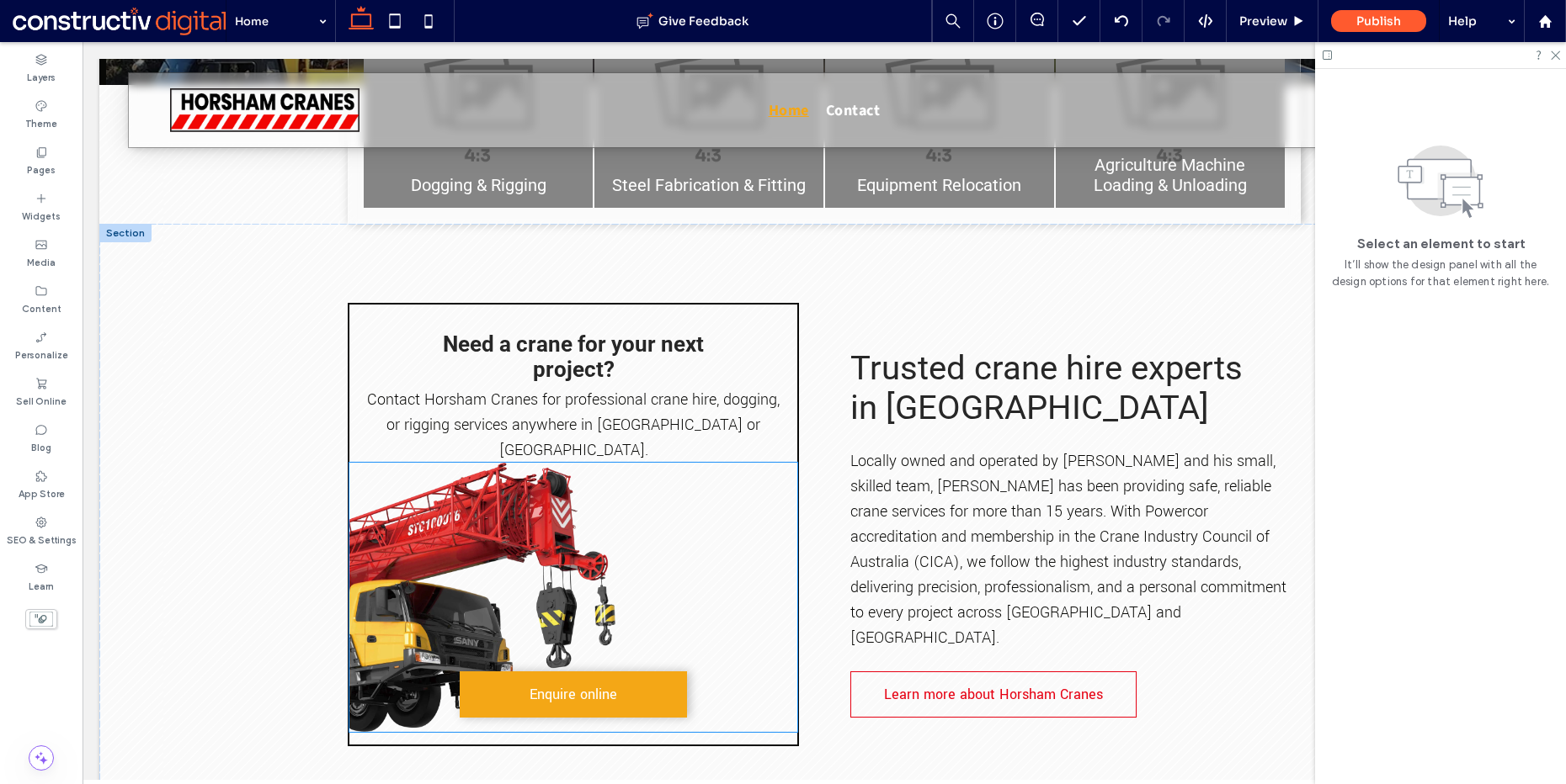
click at [618, 503] on img at bounding box center [574, 597] width 448 height 270
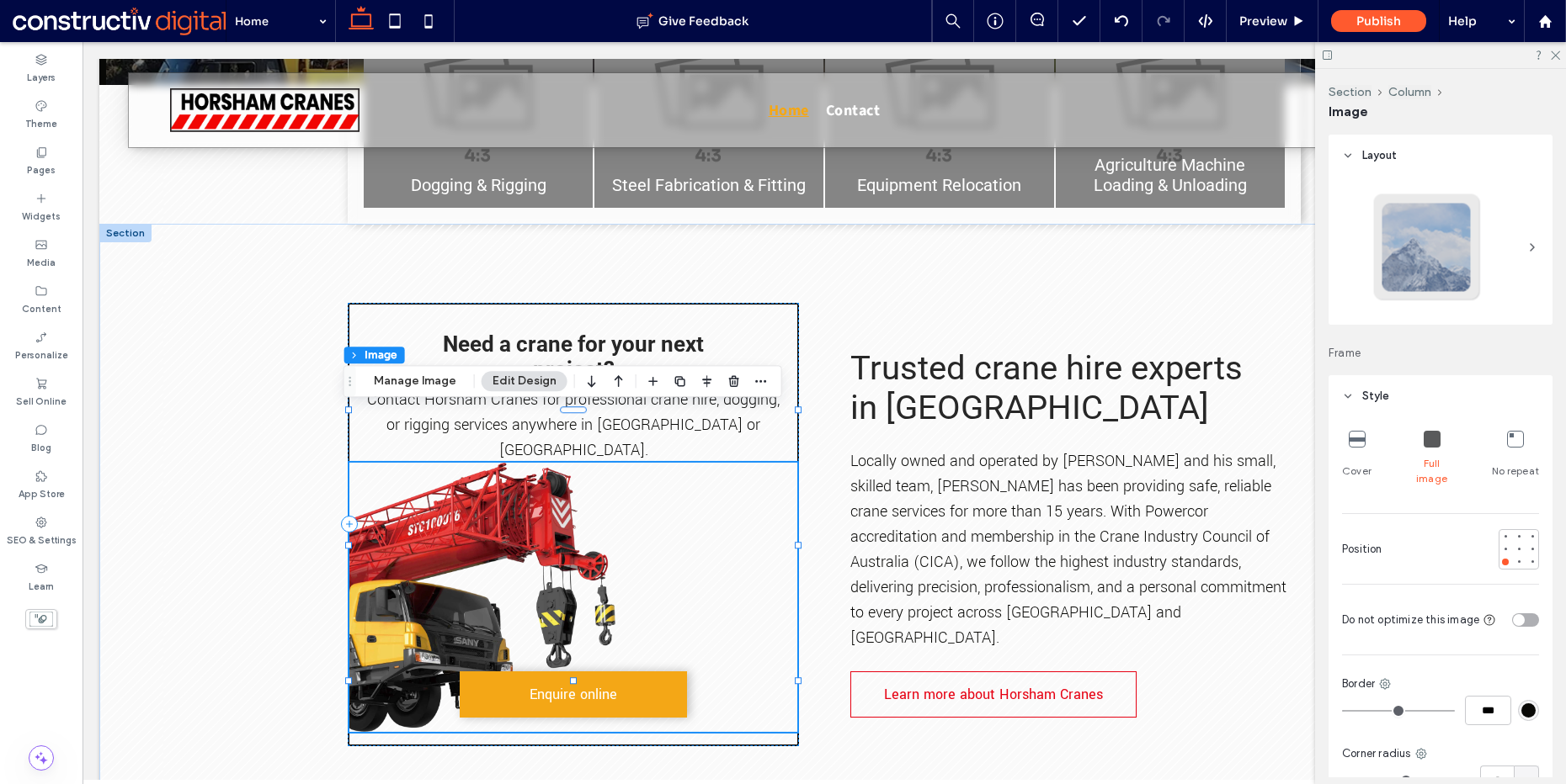
click at [618, 503] on img at bounding box center [574, 597] width 448 height 270
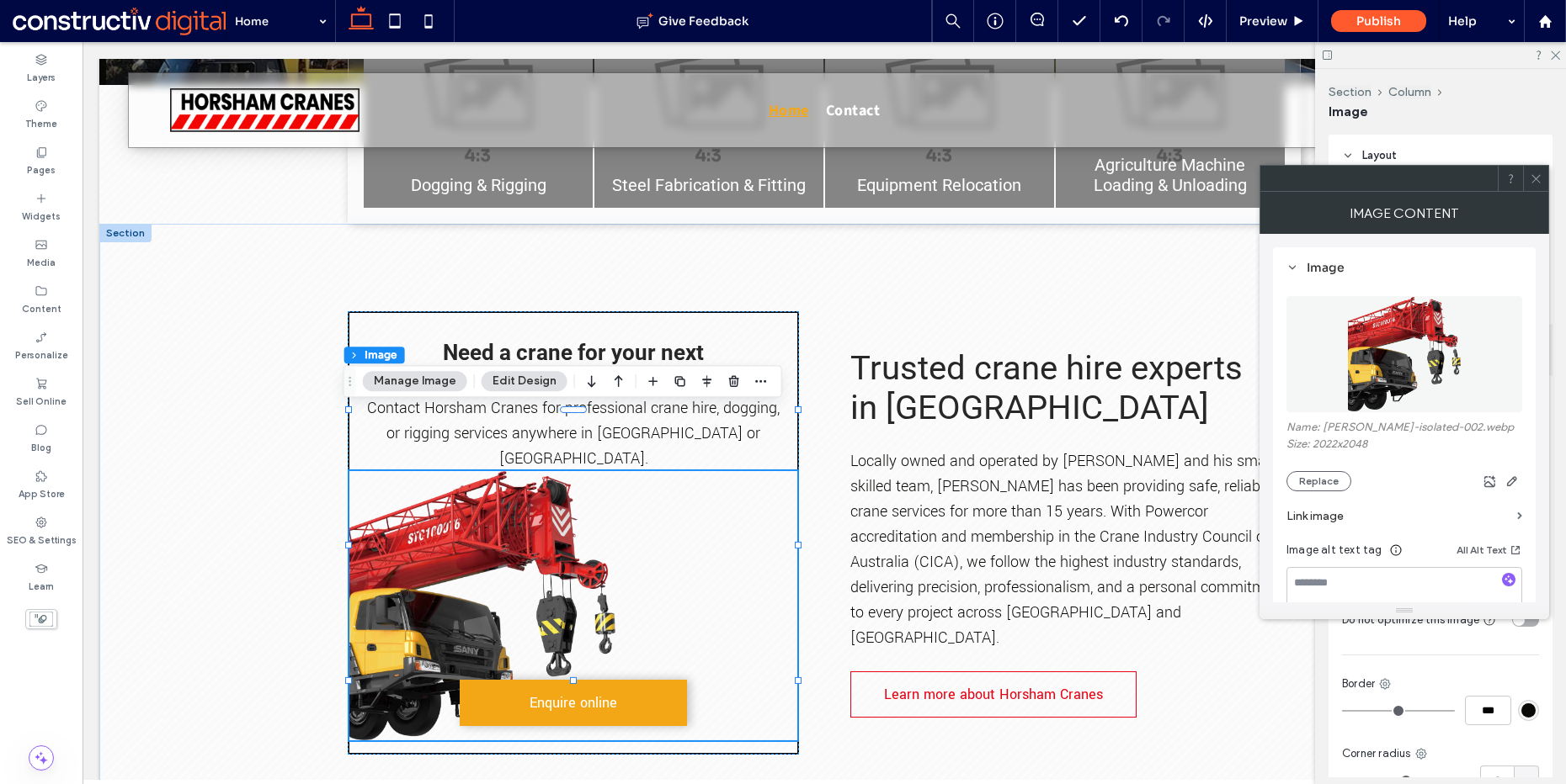
click at [1455, 352] on img at bounding box center [1404, 355] width 115 height 116
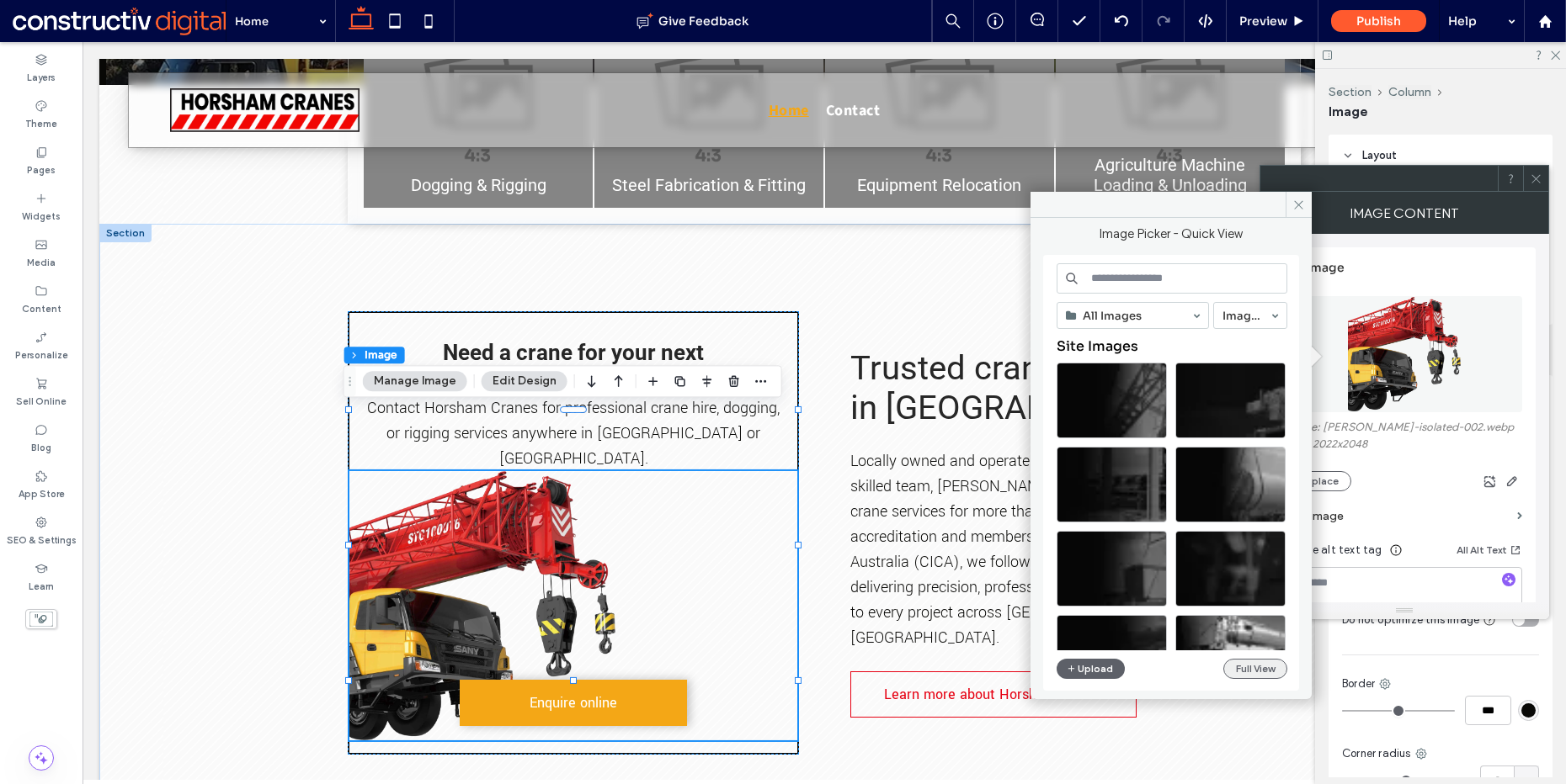
click at [1265, 668] on button "Full View" at bounding box center [1255, 669] width 64 height 20
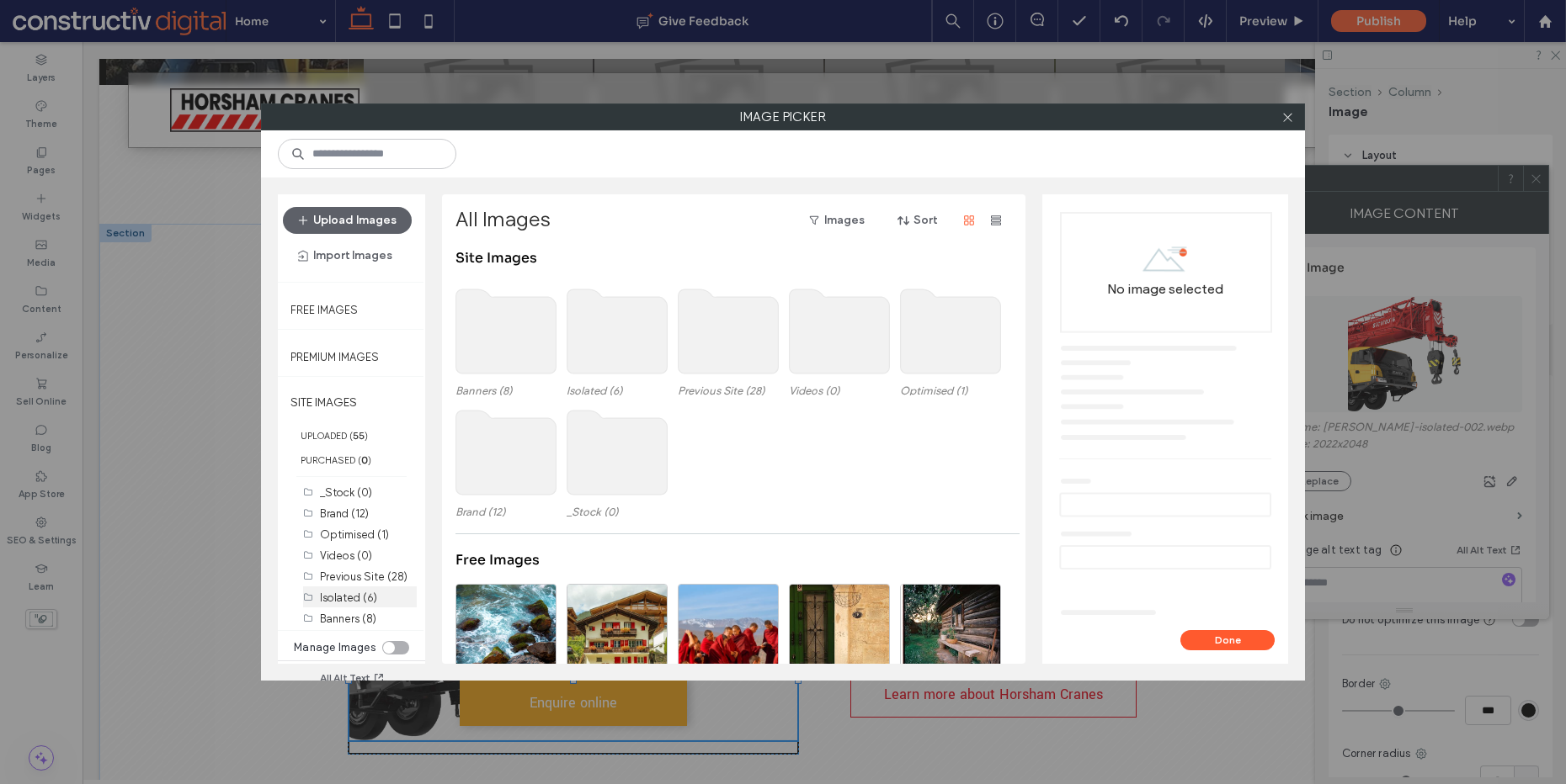
click at [354, 596] on label "Isolated (6)" at bounding box center [348, 597] width 57 height 13
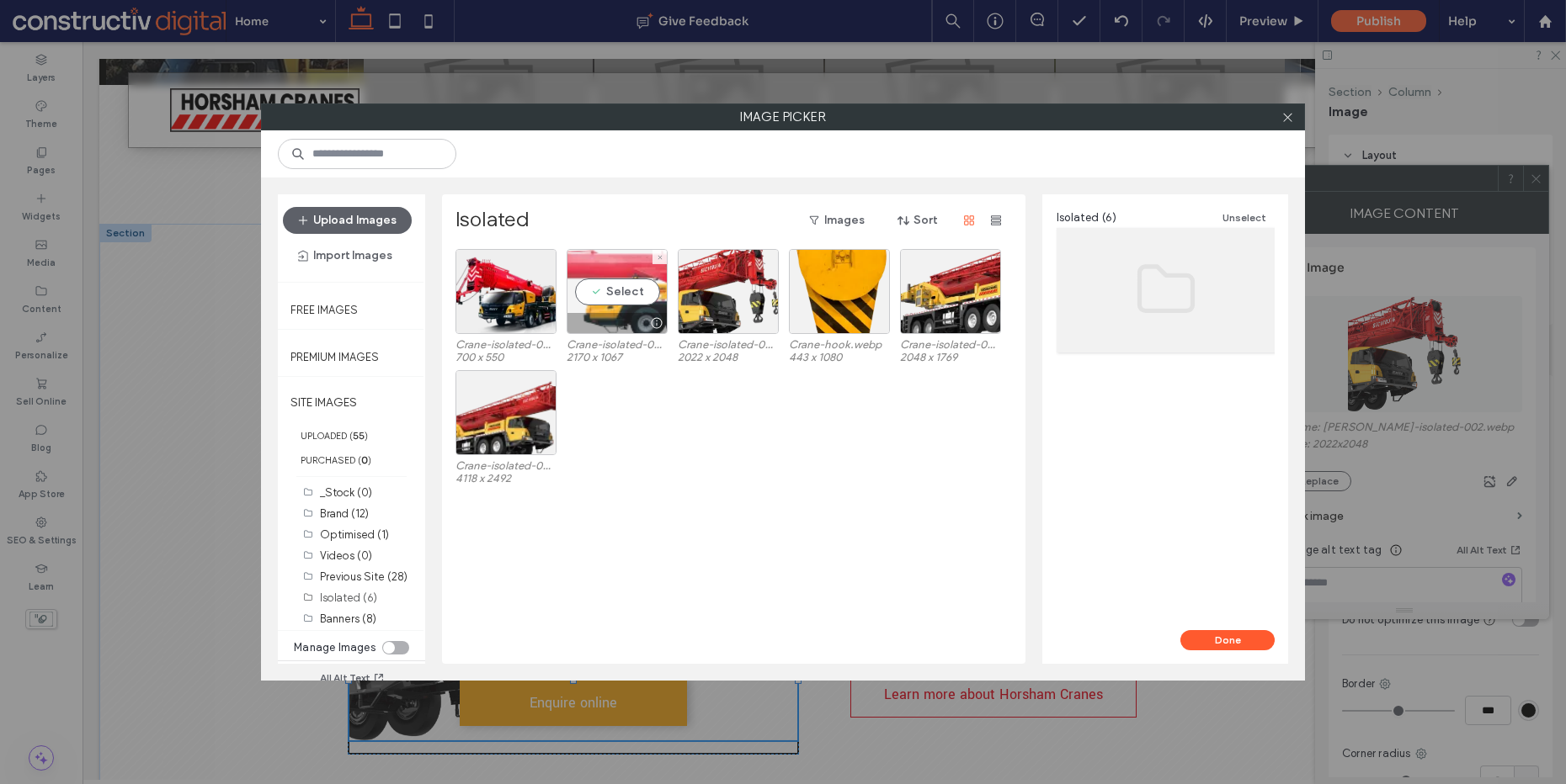
click at [630, 287] on div "Select" at bounding box center [617, 291] width 101 height 85
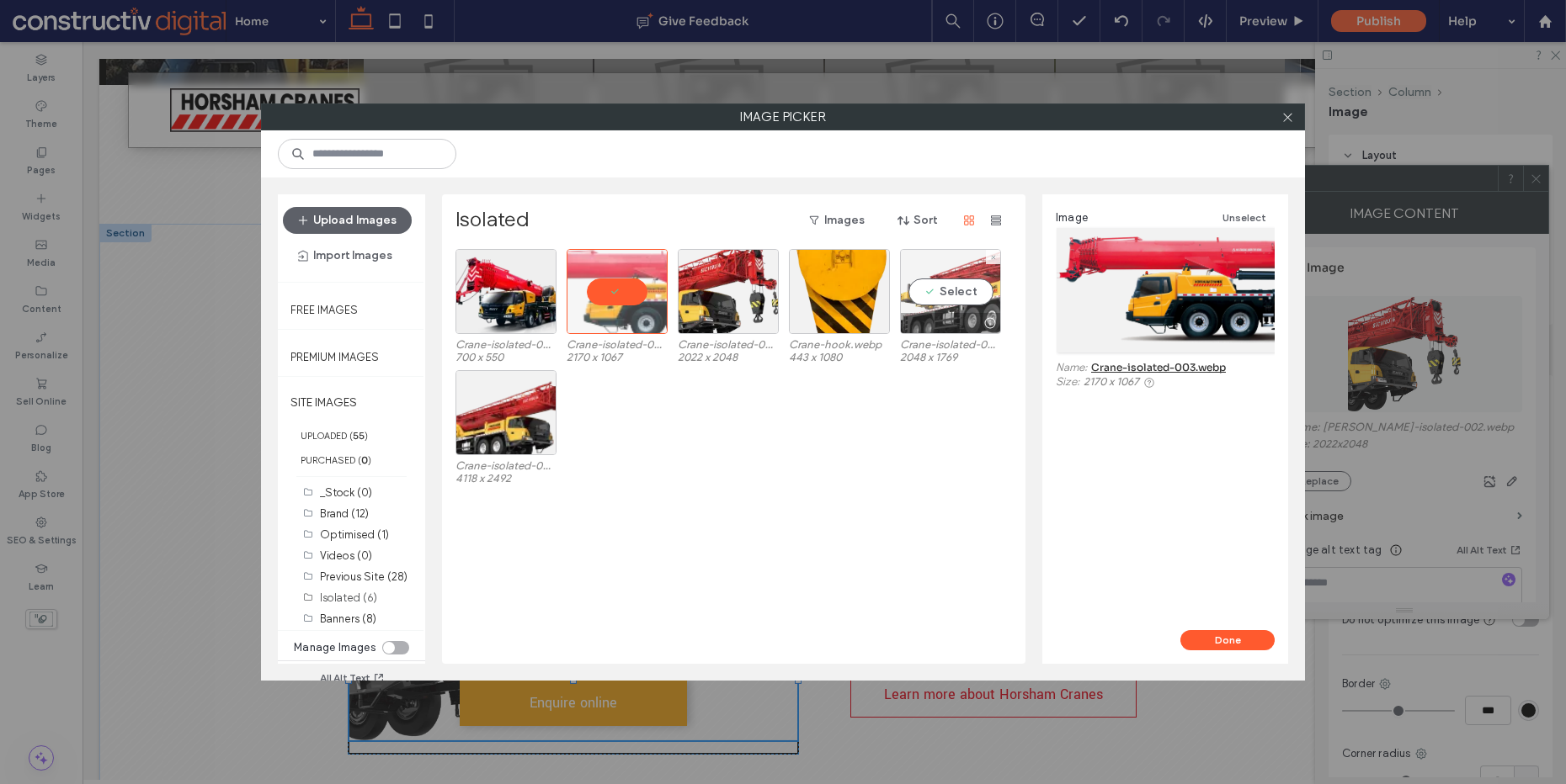
click at [955, 303] on div "Select" at bounding box center [950, 291] width 101 height 85
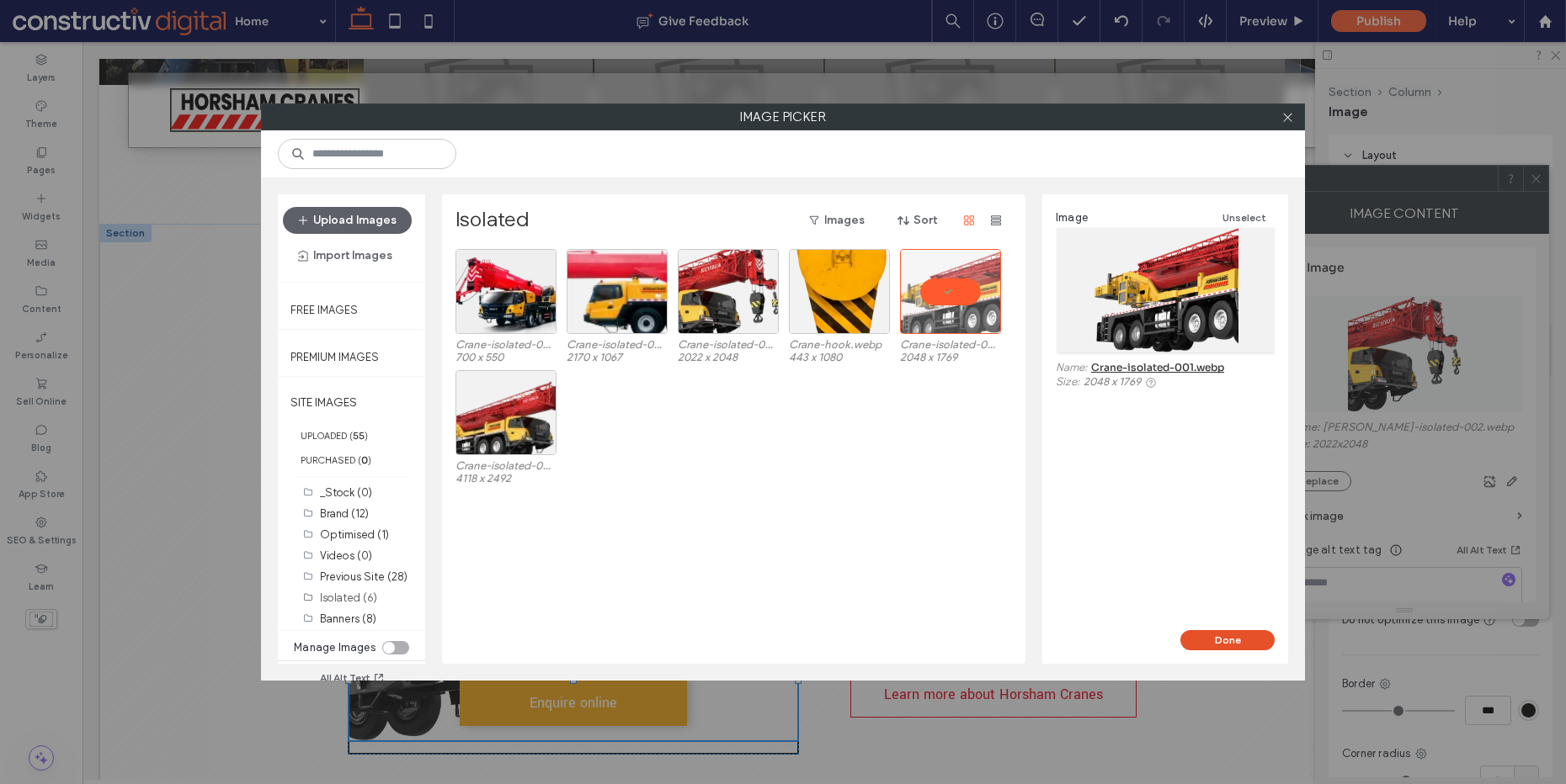
drag, startPoint x: 1247, startPoint y: 637, endPoint x: 1118, endPoint y: 589, distance: 137.6
click at [1247, 637] on button "Done" at bounding box center [1227, 640] width 94 height 20
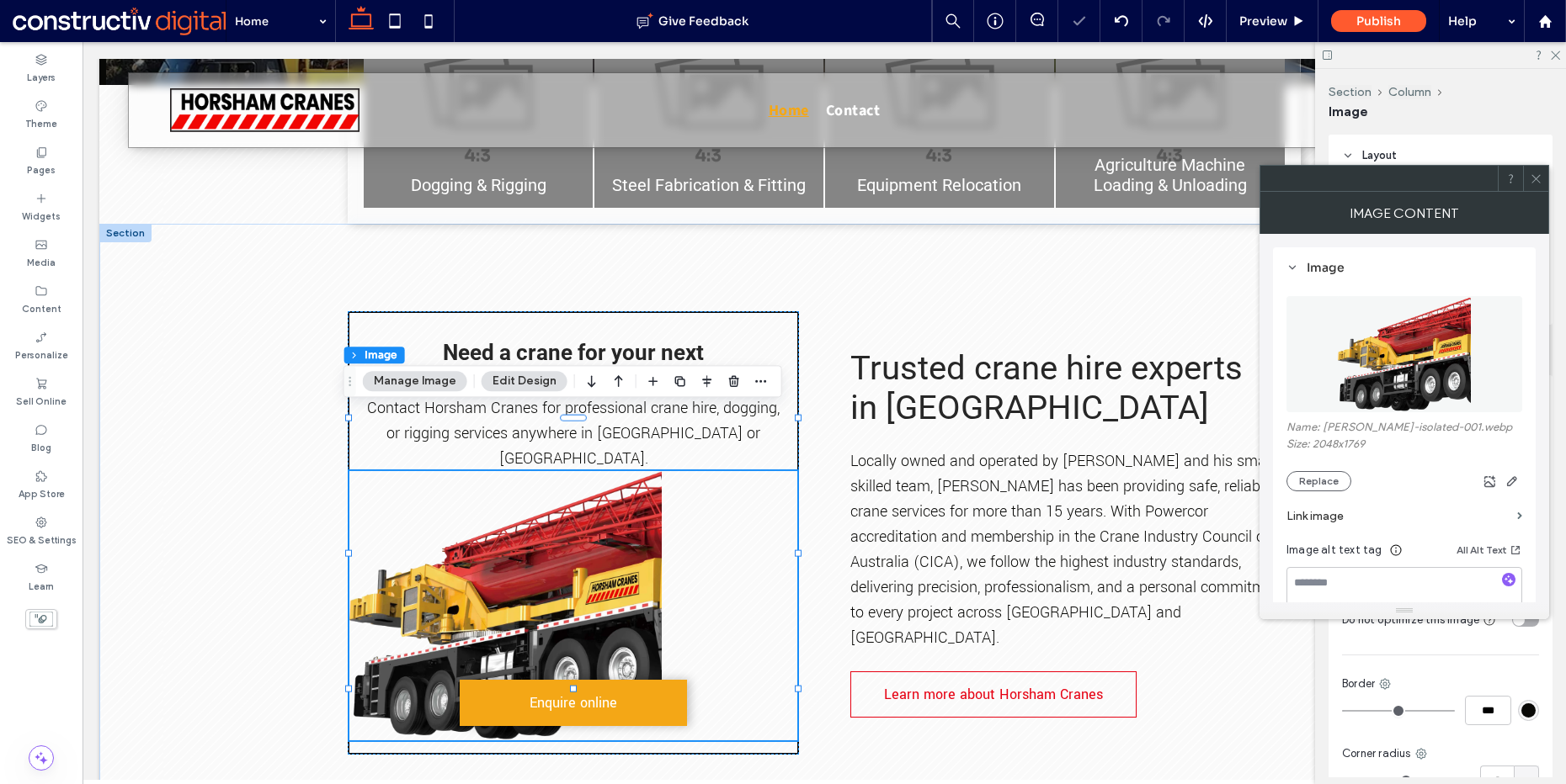
click at [1380, 373] on img at bounding box center [1404, 355] width 134 height 116
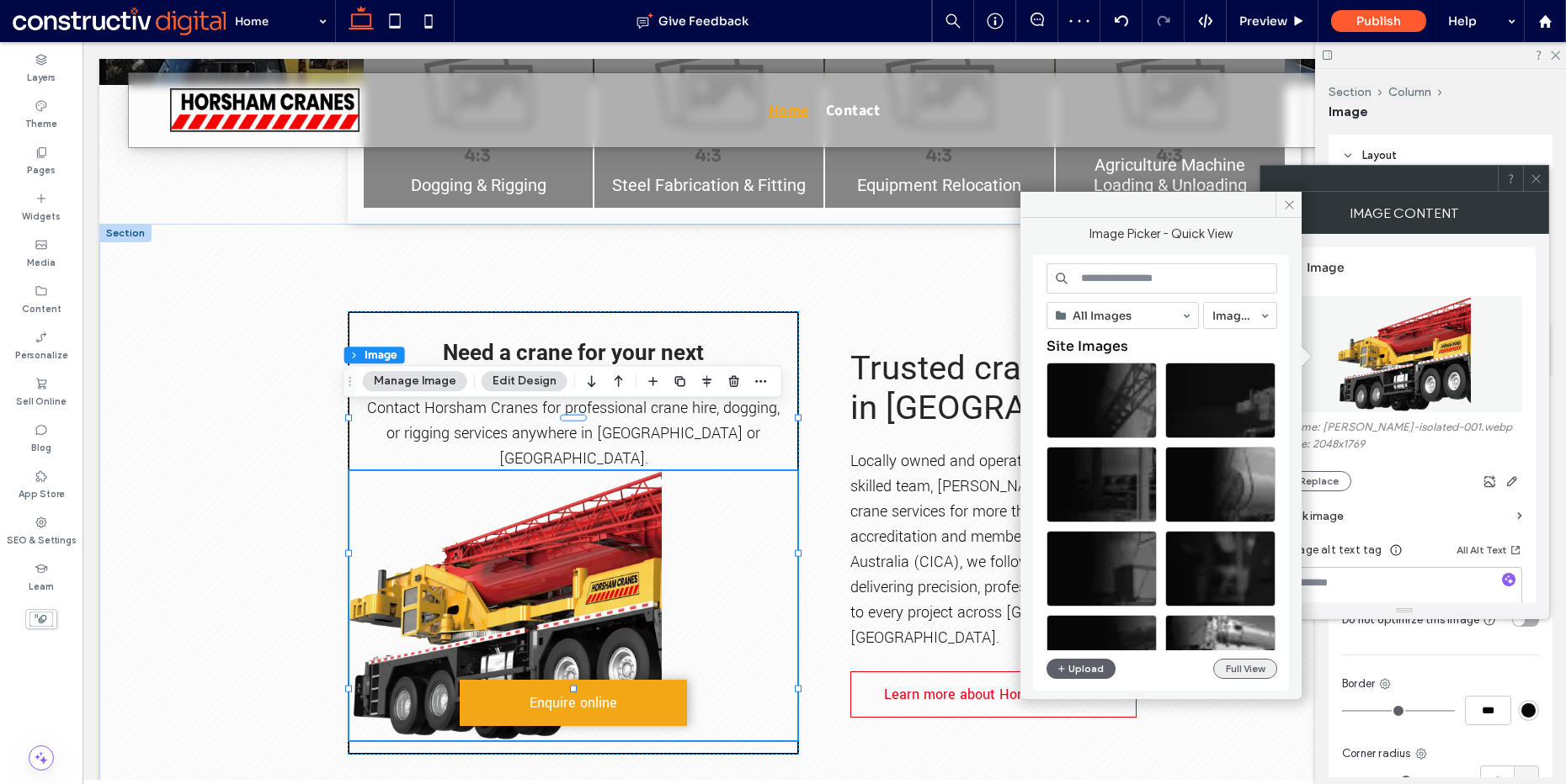
click at [1226, 669] on button "Full View" at bounding box center [1245, 669] width 64 height 20
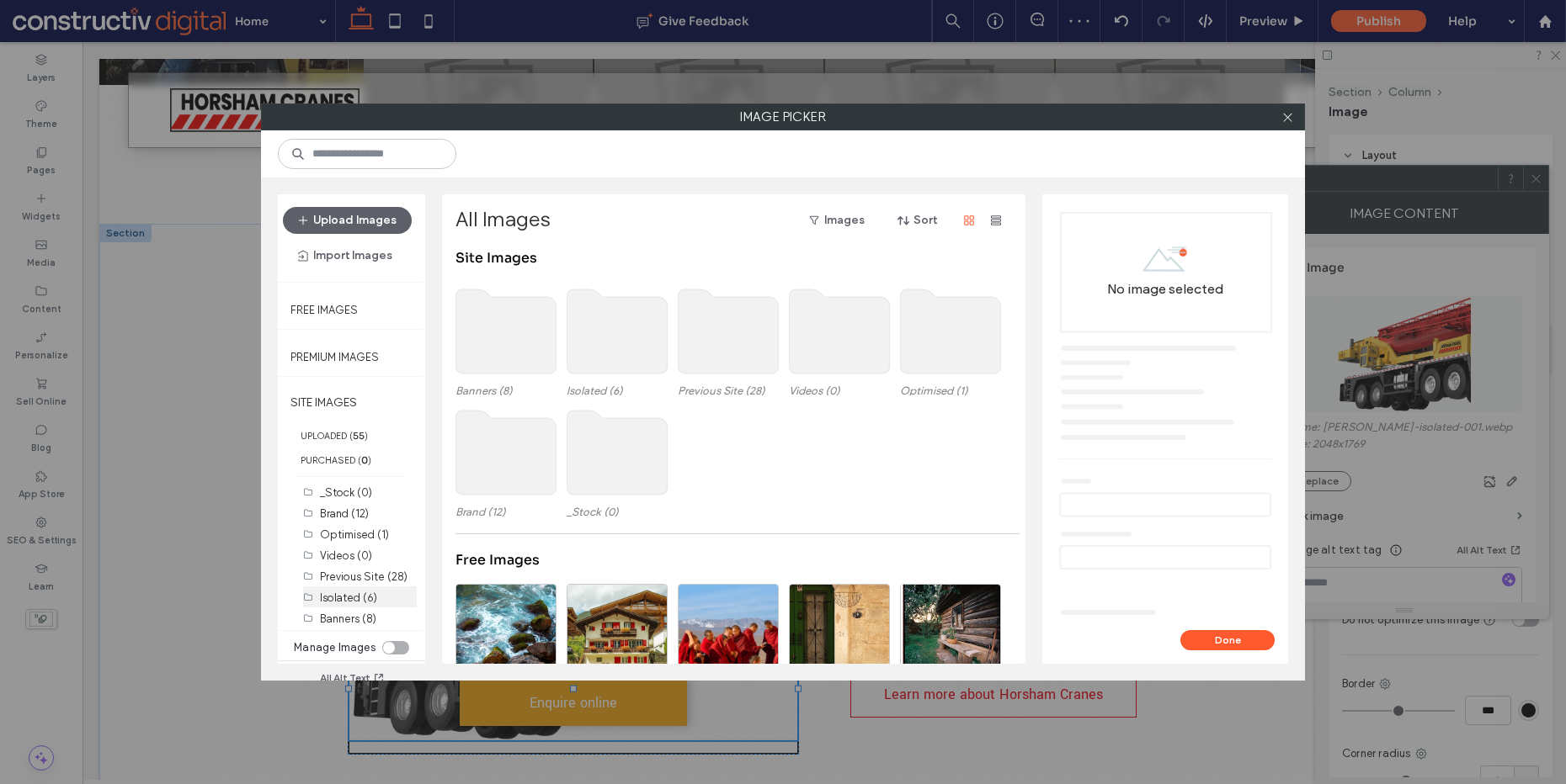
click at [351, 597] on label "Isolated (6)" at bounding box center [348, 597] width 57 height 13
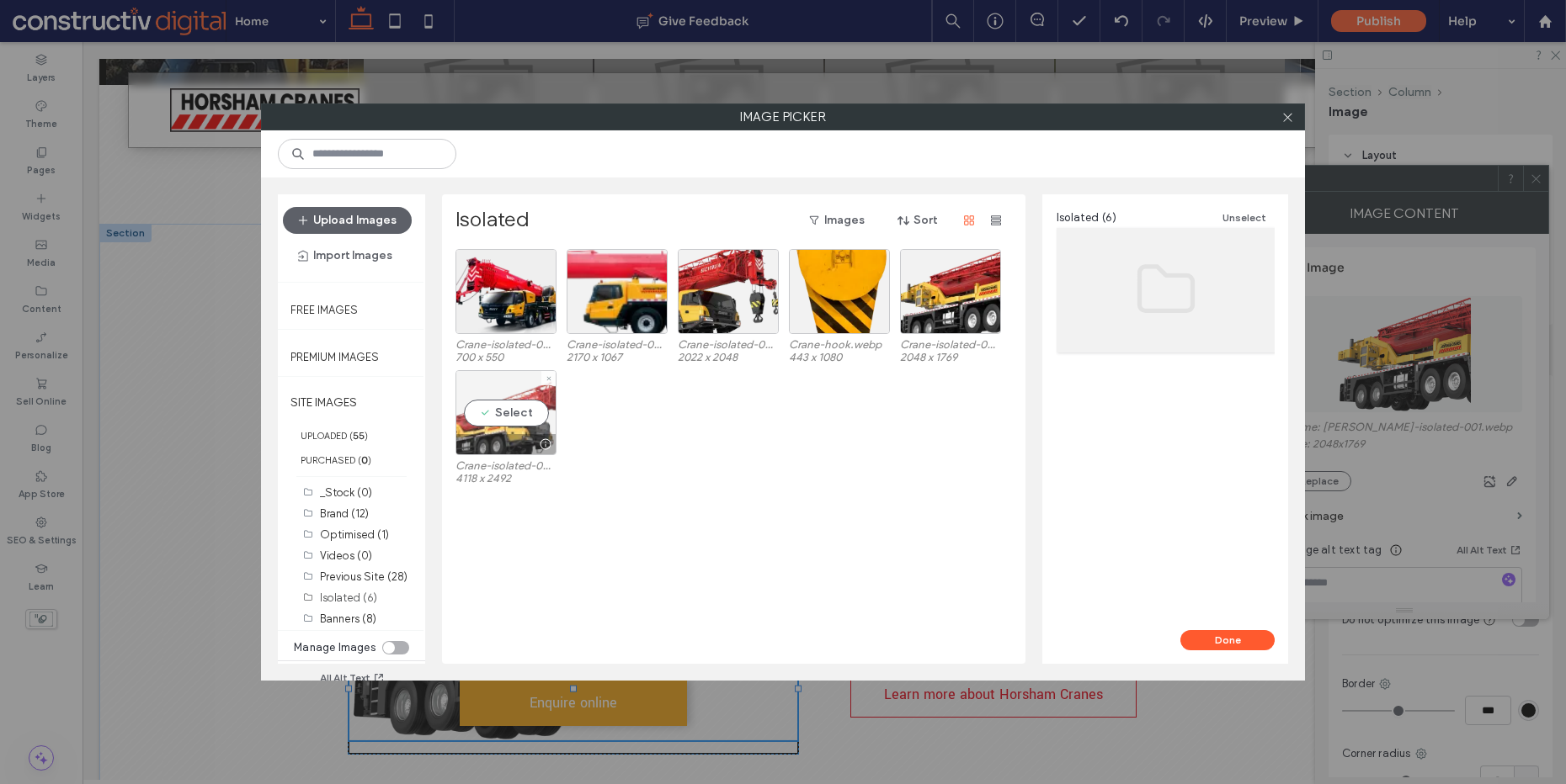
click at [520, 414] on div "Select" at bounding box center [506, 412] width 101 height 85
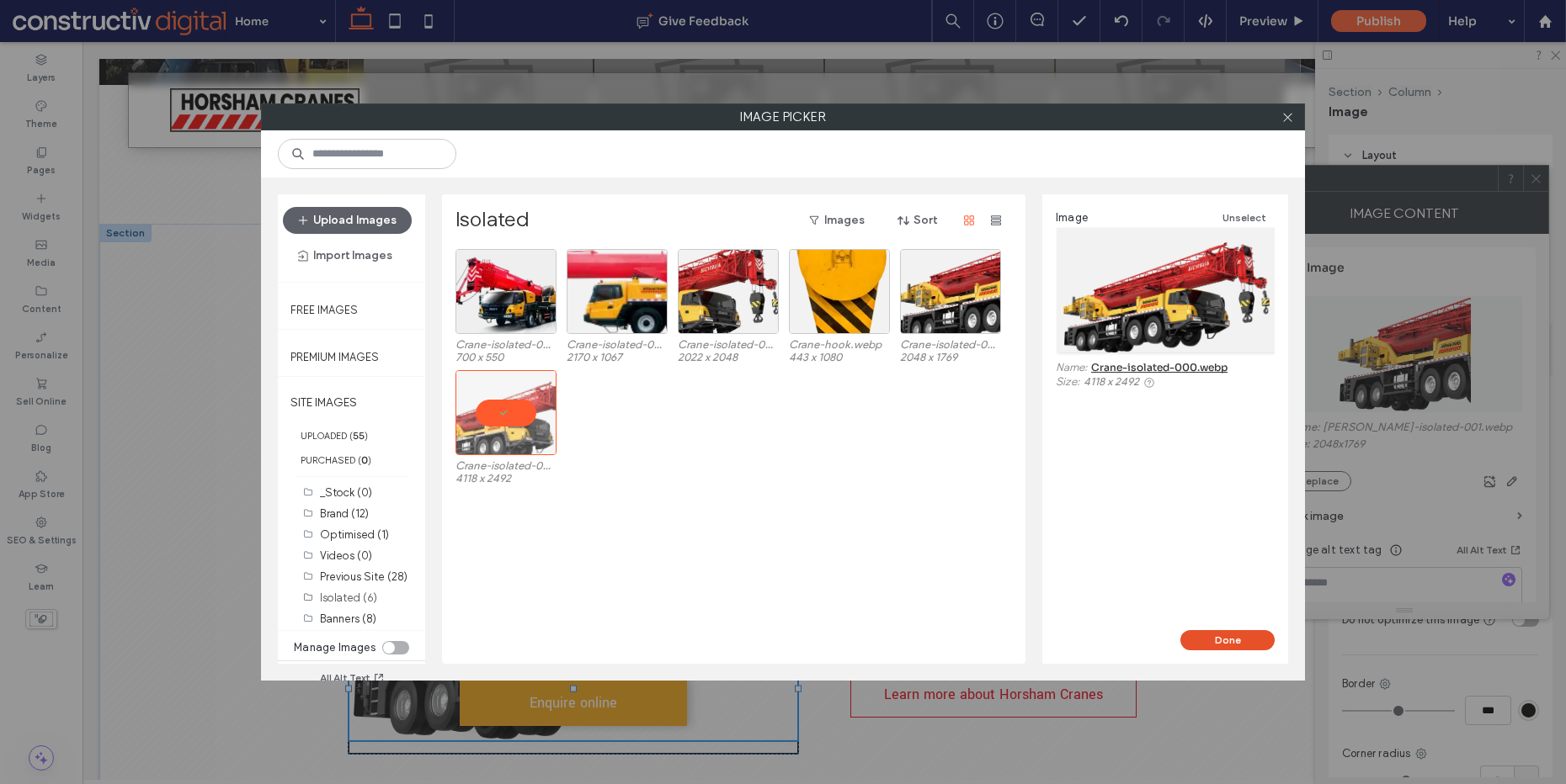
click at [1235, 637] on button "Done" at bounding box center [1227, 640] width 94 height 20
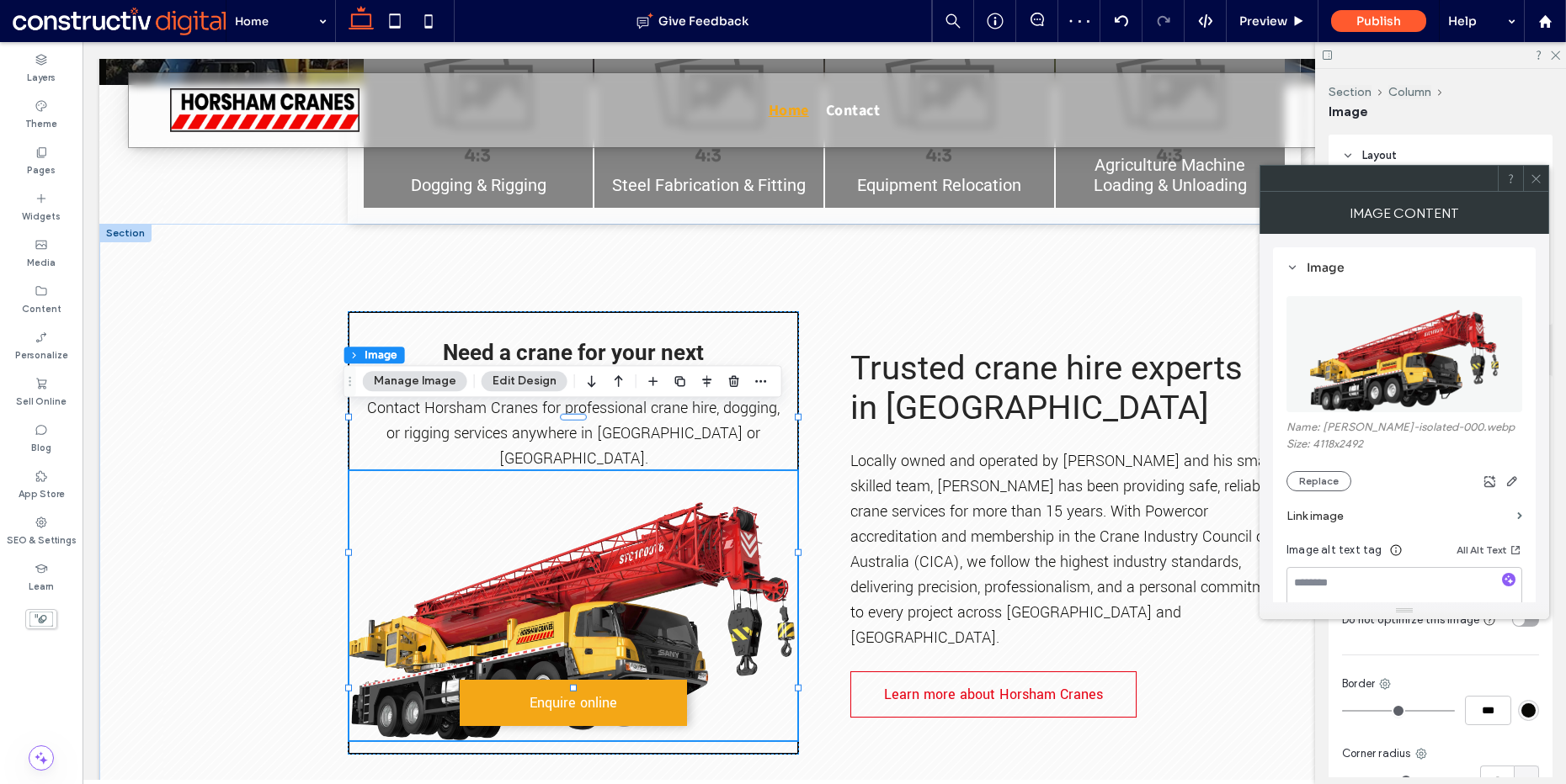
click at [1425, 378] on img at bounding box center [1404, 355] width 191 height 116
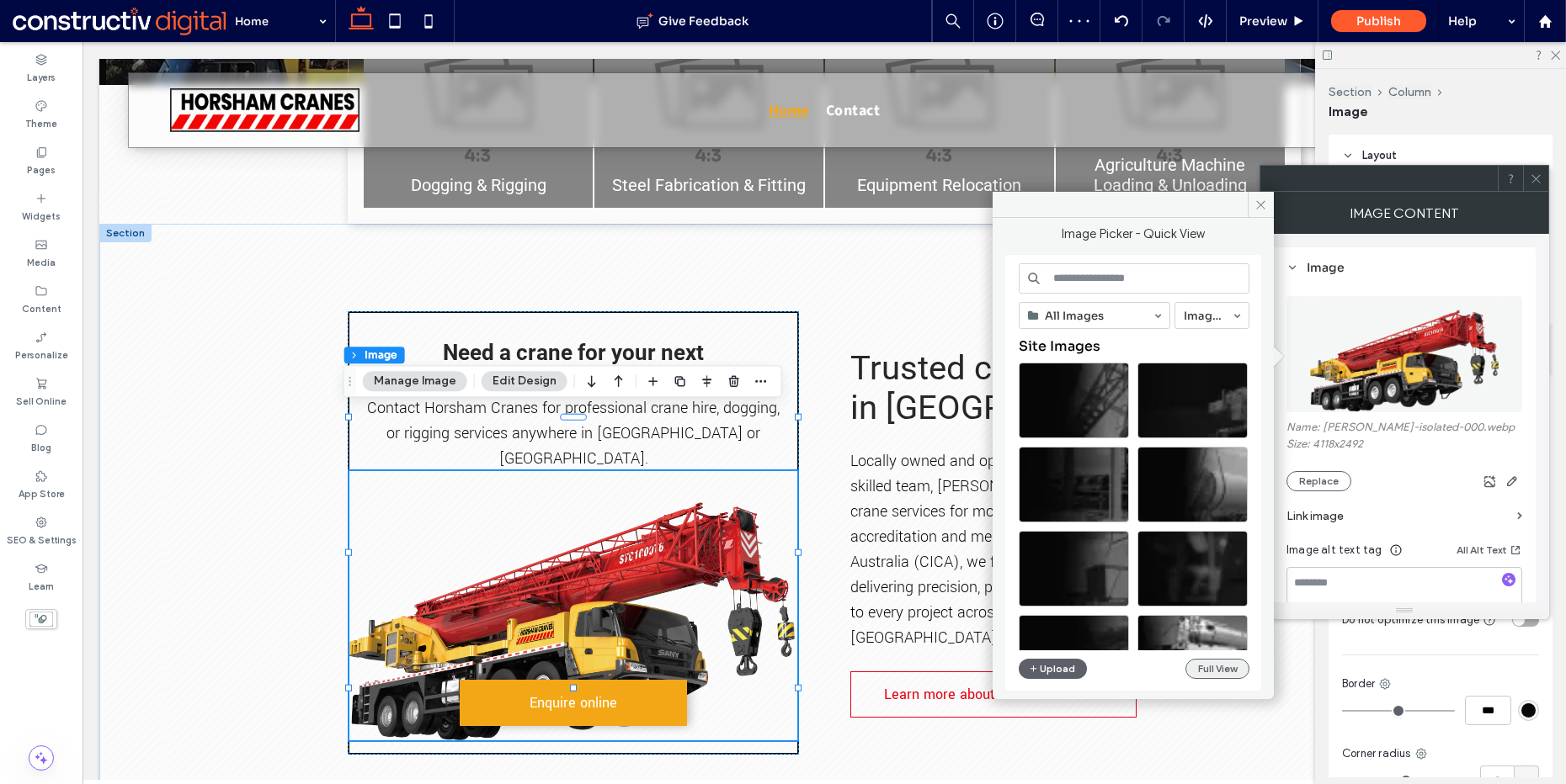
click at [1204, 669] on button "Full View" at bounding box center [1217, 669] width 64 height 20
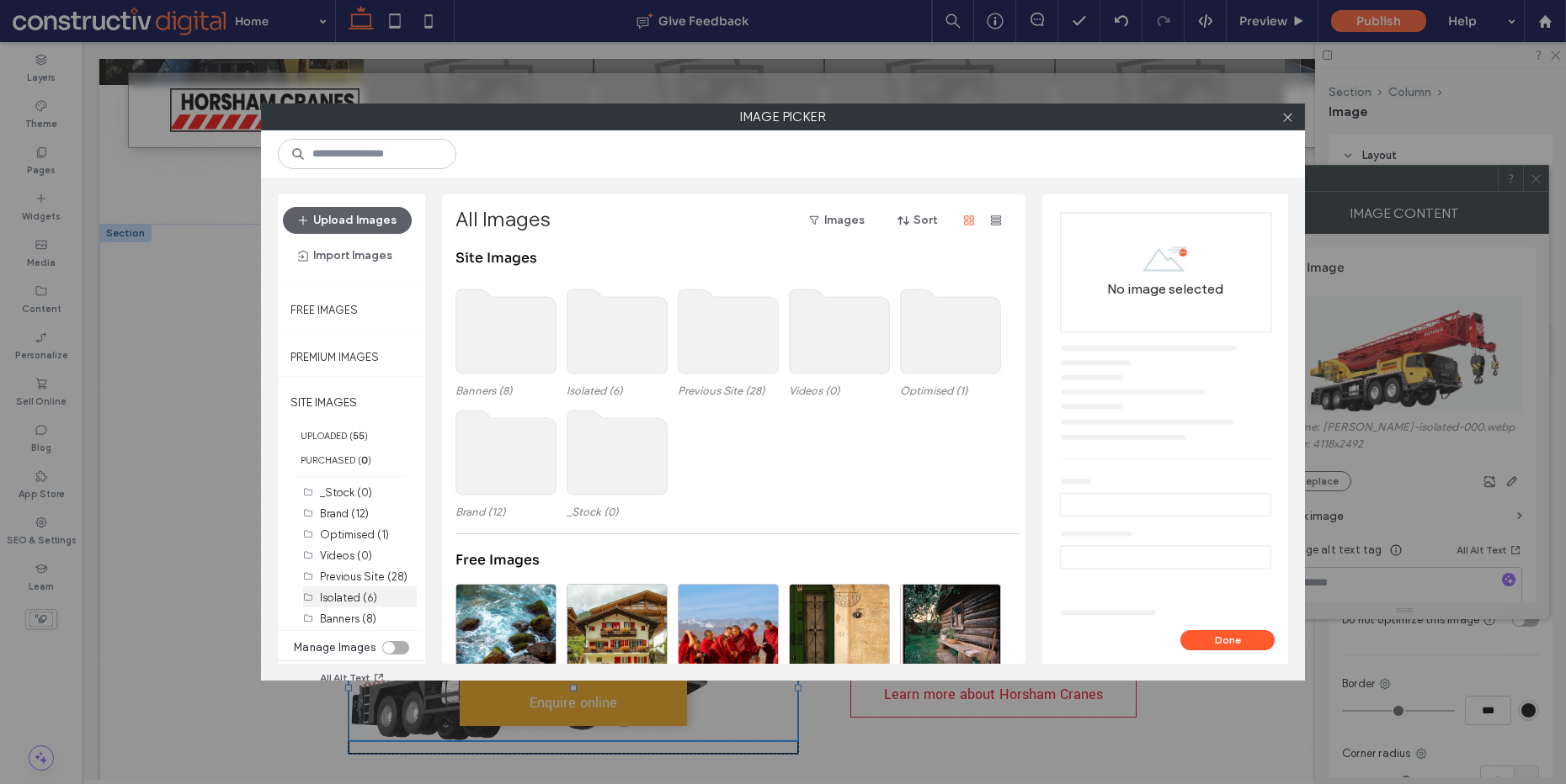
click at [345, 600] on label "Isolated (6)" at bounding box center [348, 597] width 57 height 13
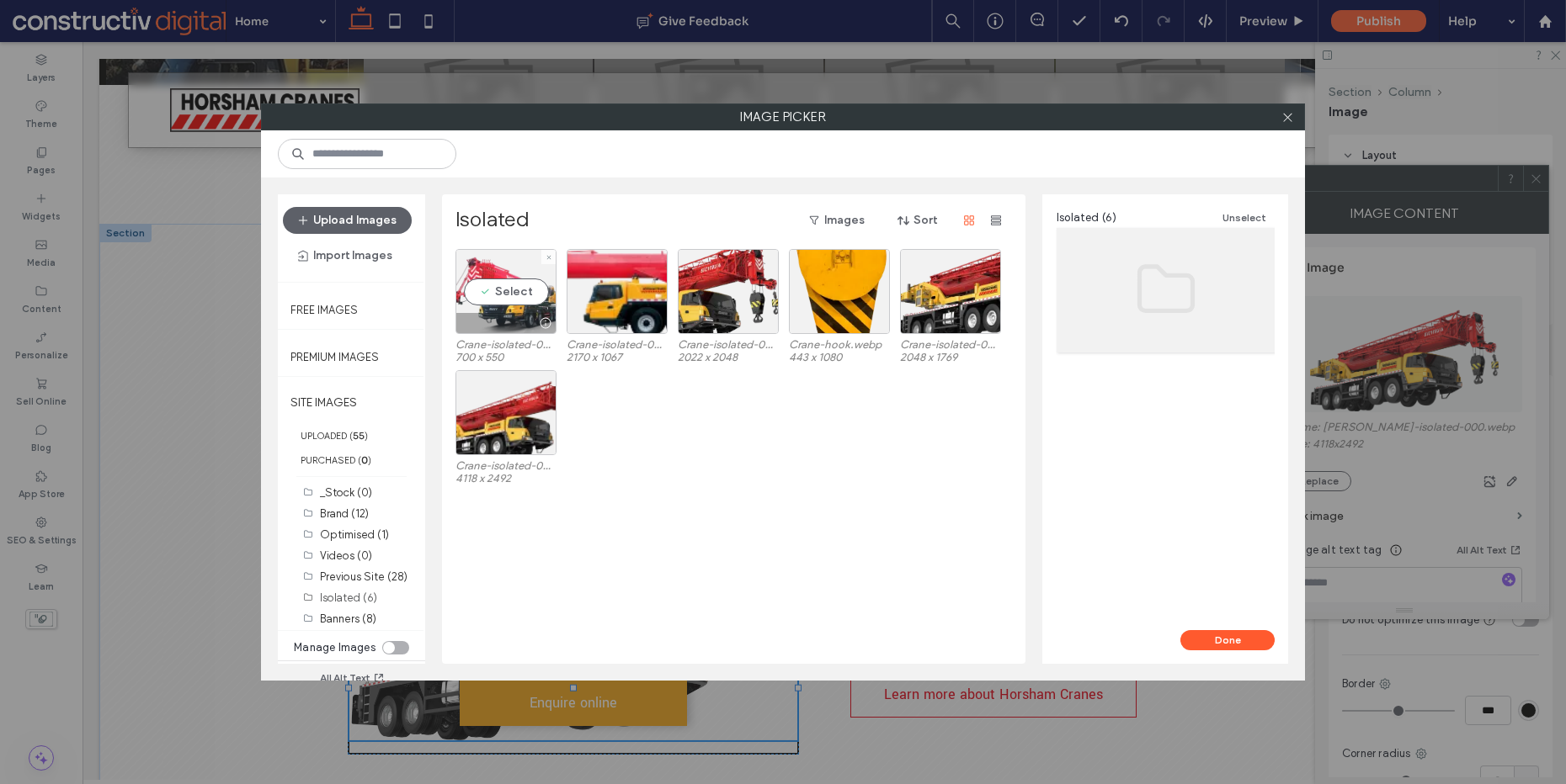
click at [519, 299] on div "Select" at bounding box center [506, 291] width 101 height 85
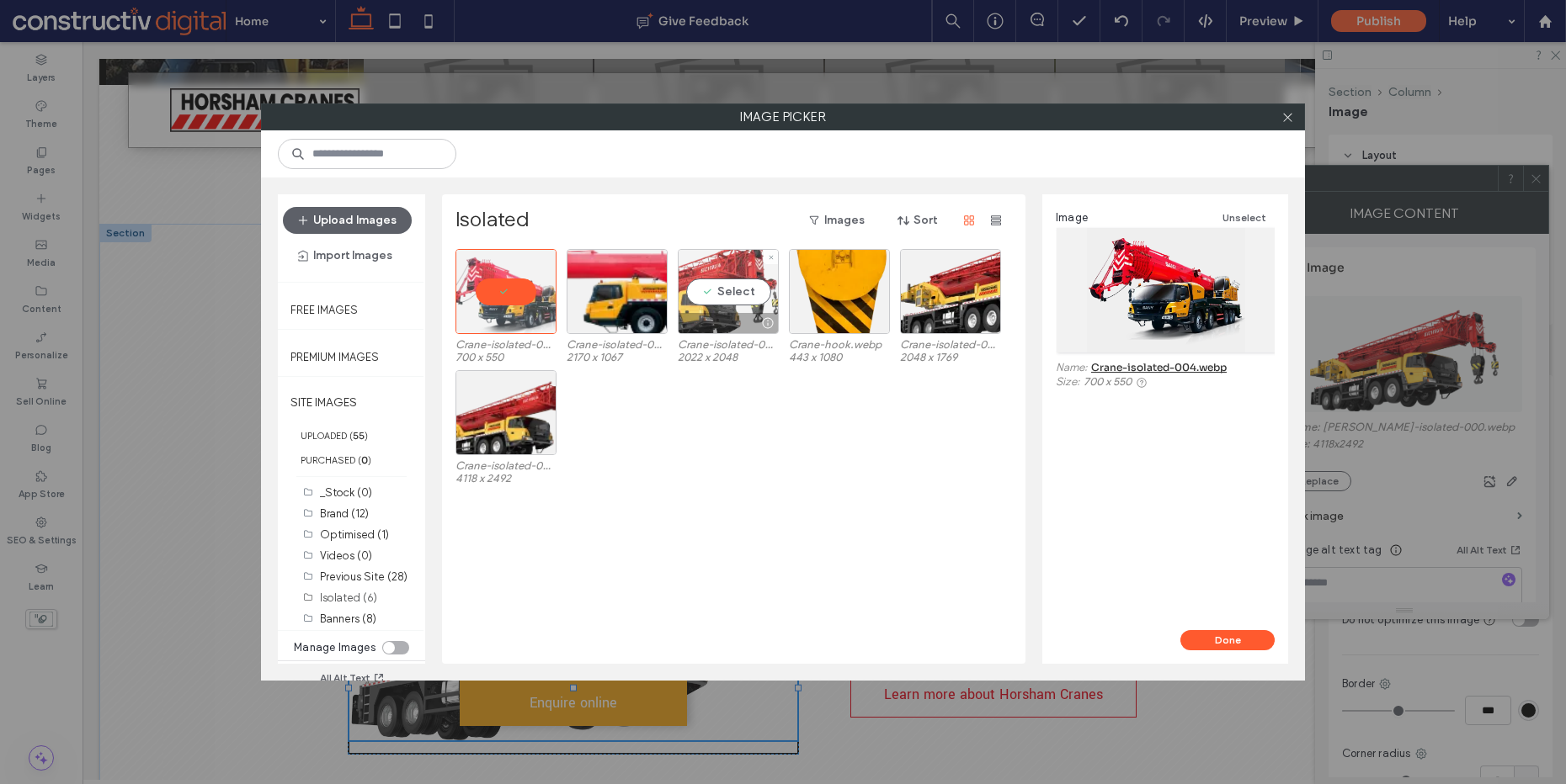
click at [733, 286] on div "Select" at bounding box center [728, 291] width 101 height 85
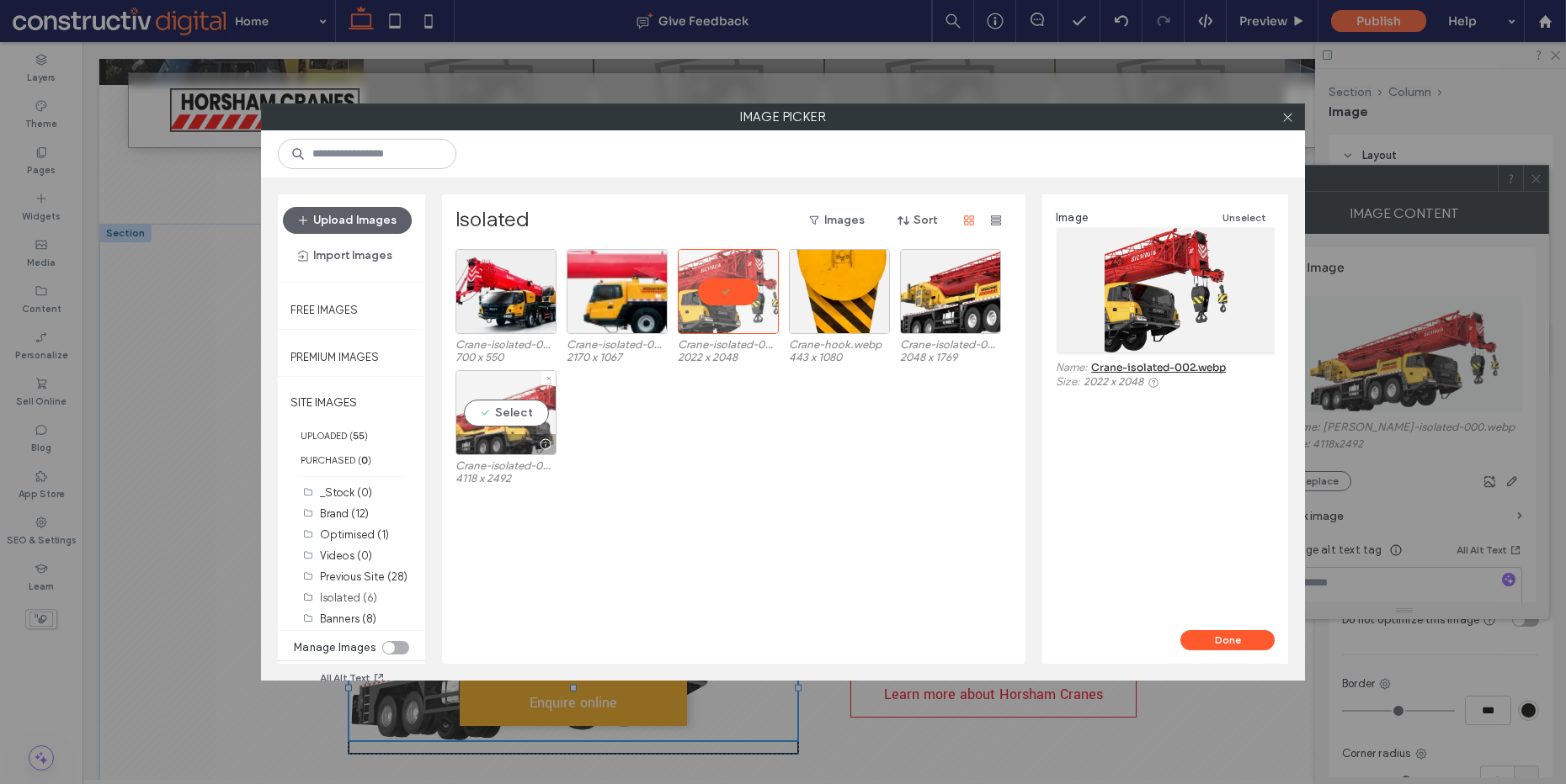
click at [506, 416] on div "Select" at bounding box center [506, 412] width 101 height 85
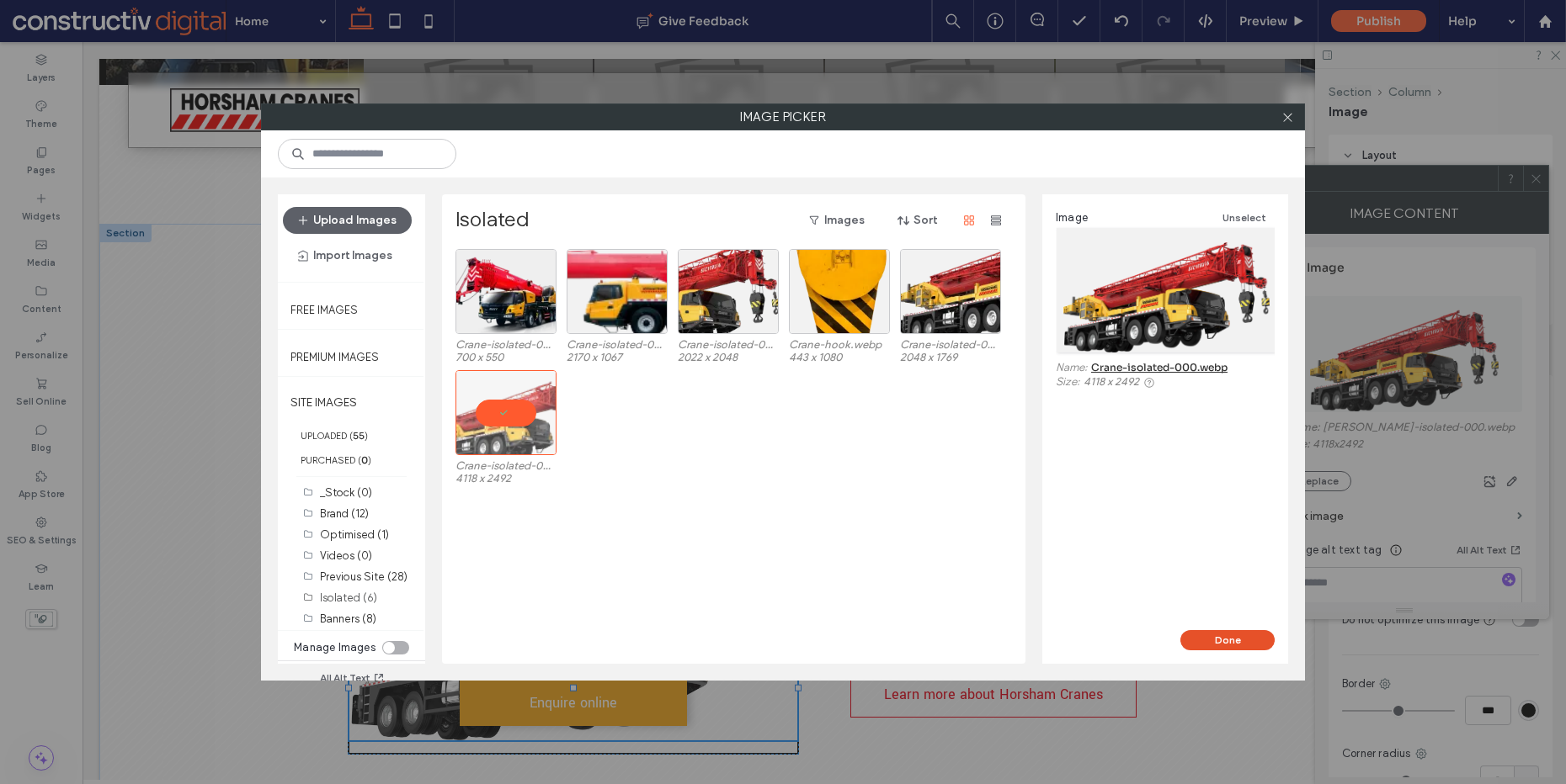
drag, startPoint x: 1222, startPoint y: 634, endPoint x: 1130, endPoint y: 588, distance: 102.9
click at [1222, 634] on button "Done" at bounding box center [1227, 640] width 94 height 20
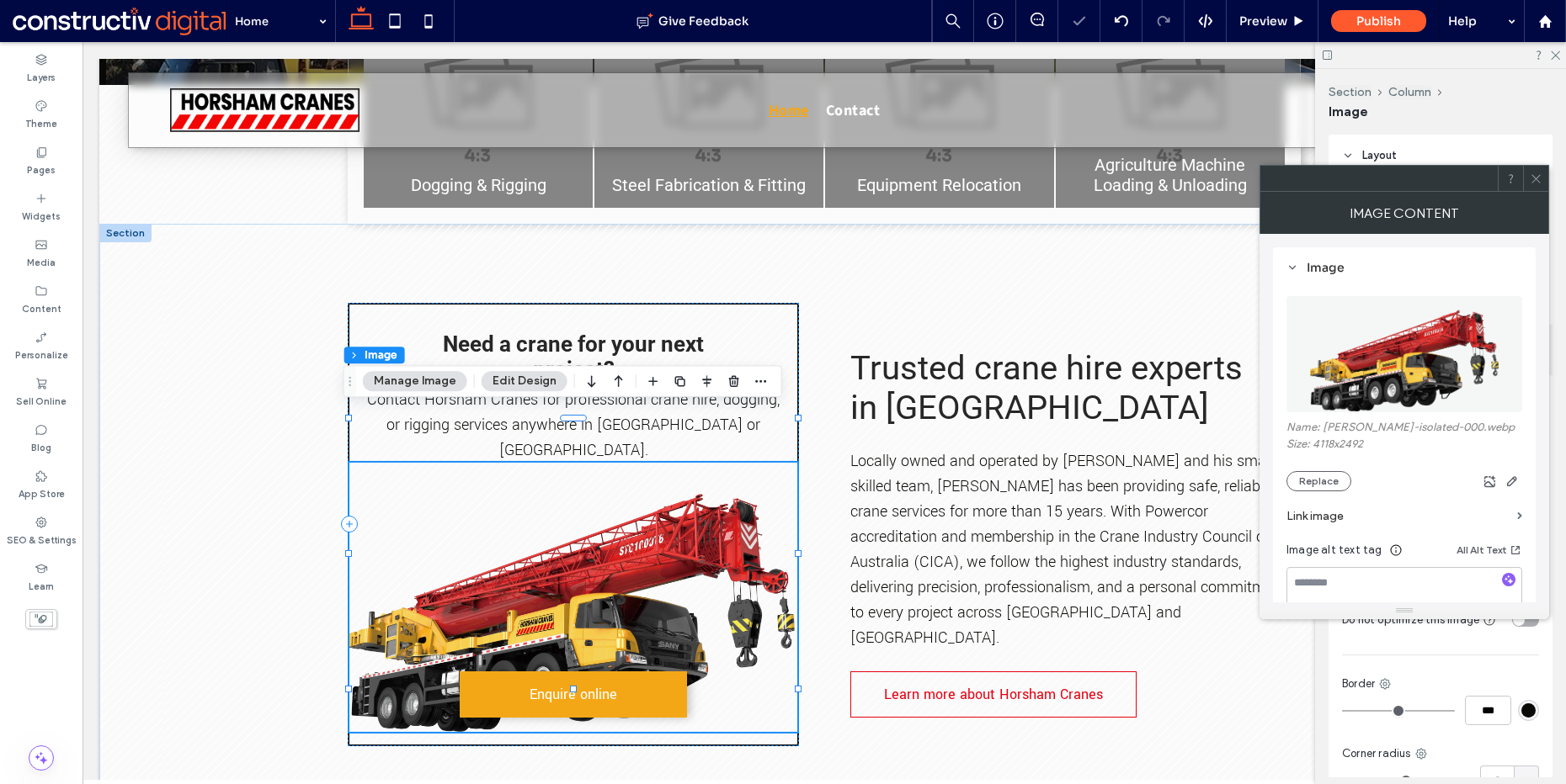
click at [599, 527] on img at bounding box center [574, 597] width 448 height 270
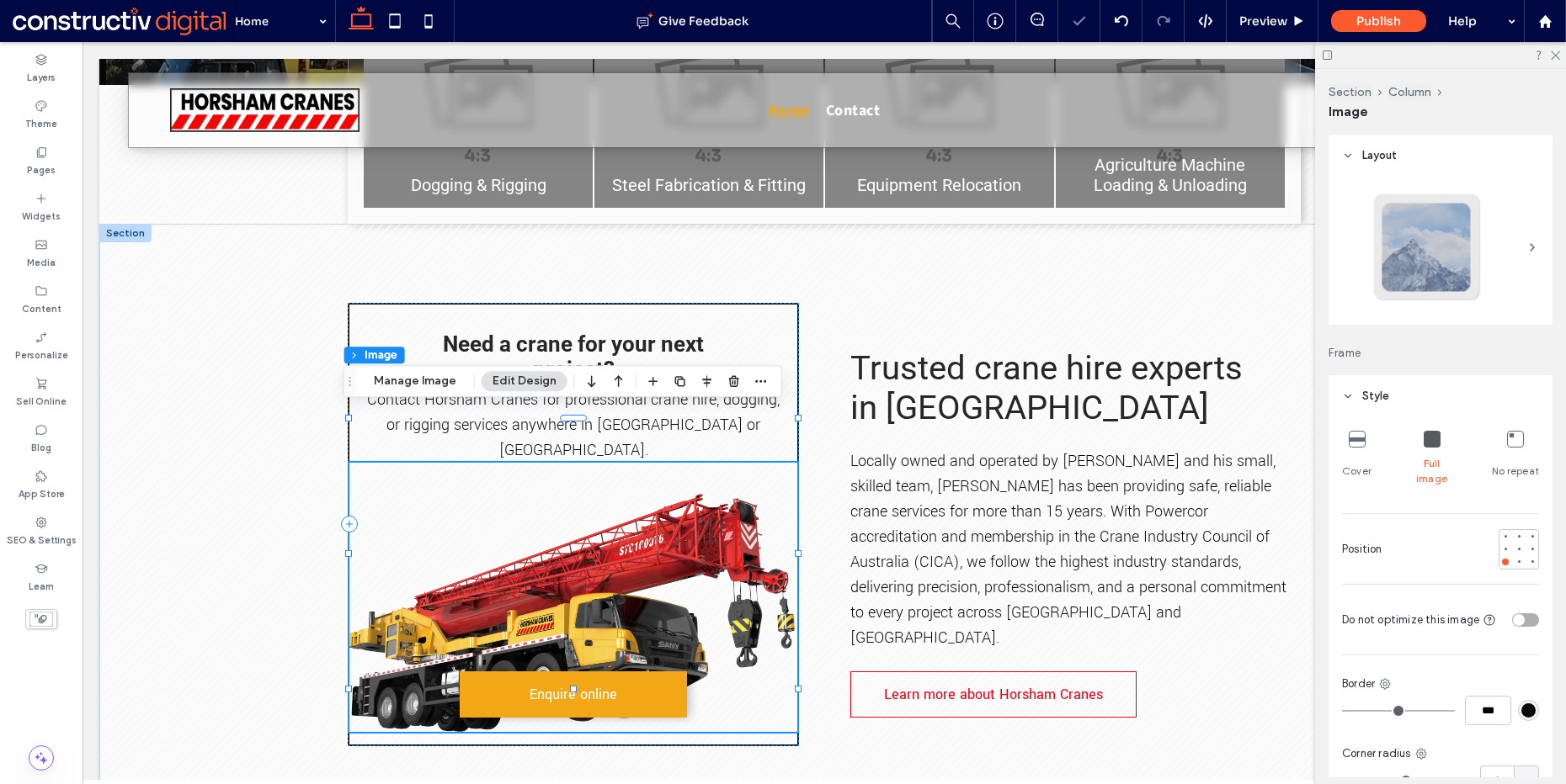
click at [689, 503] on img at bounding box center [574, 597] width 448 height 270
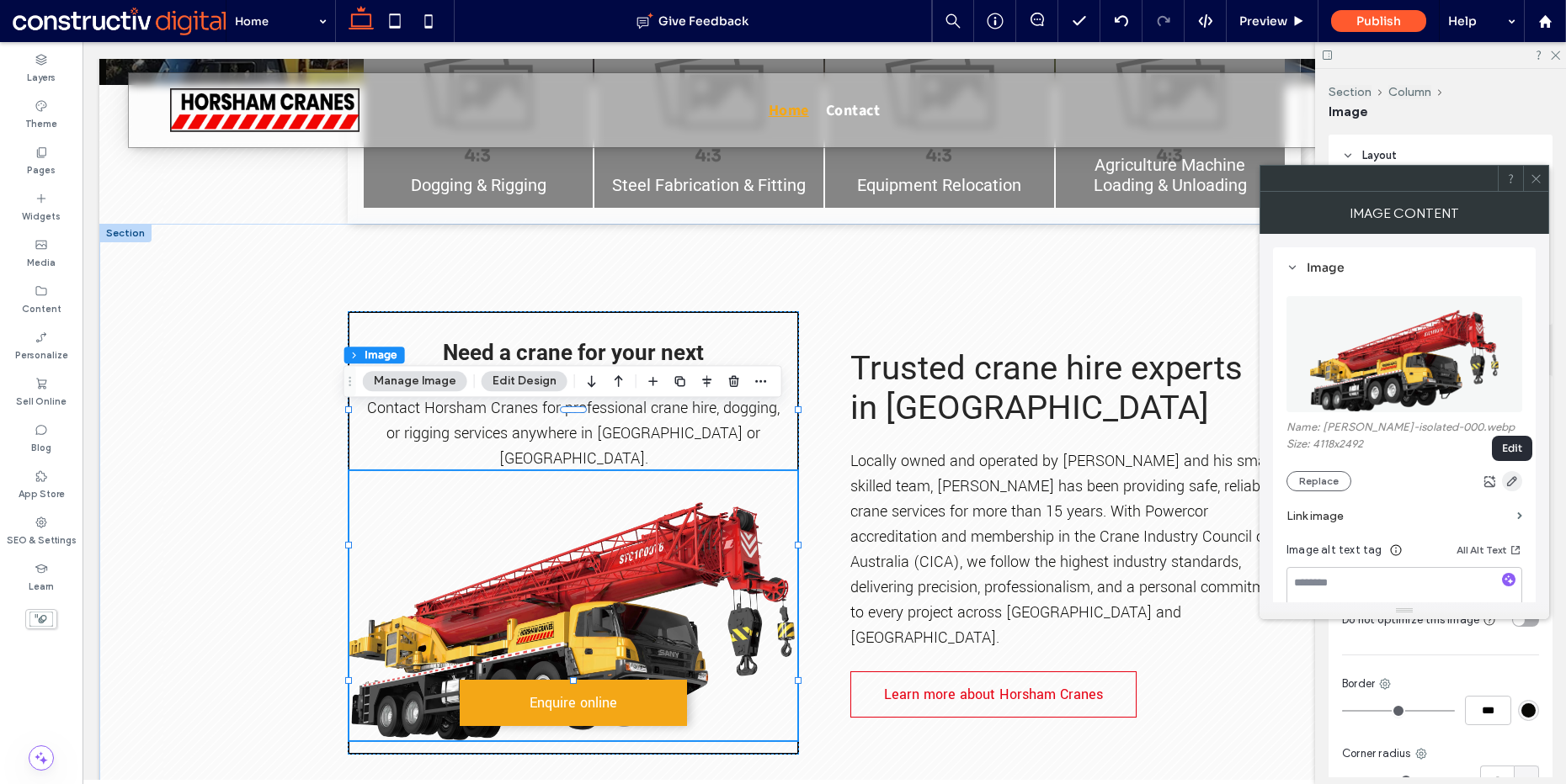
click at [1513, 479] on icon "button" at bounding box center [1512, 480] width 13 height 13
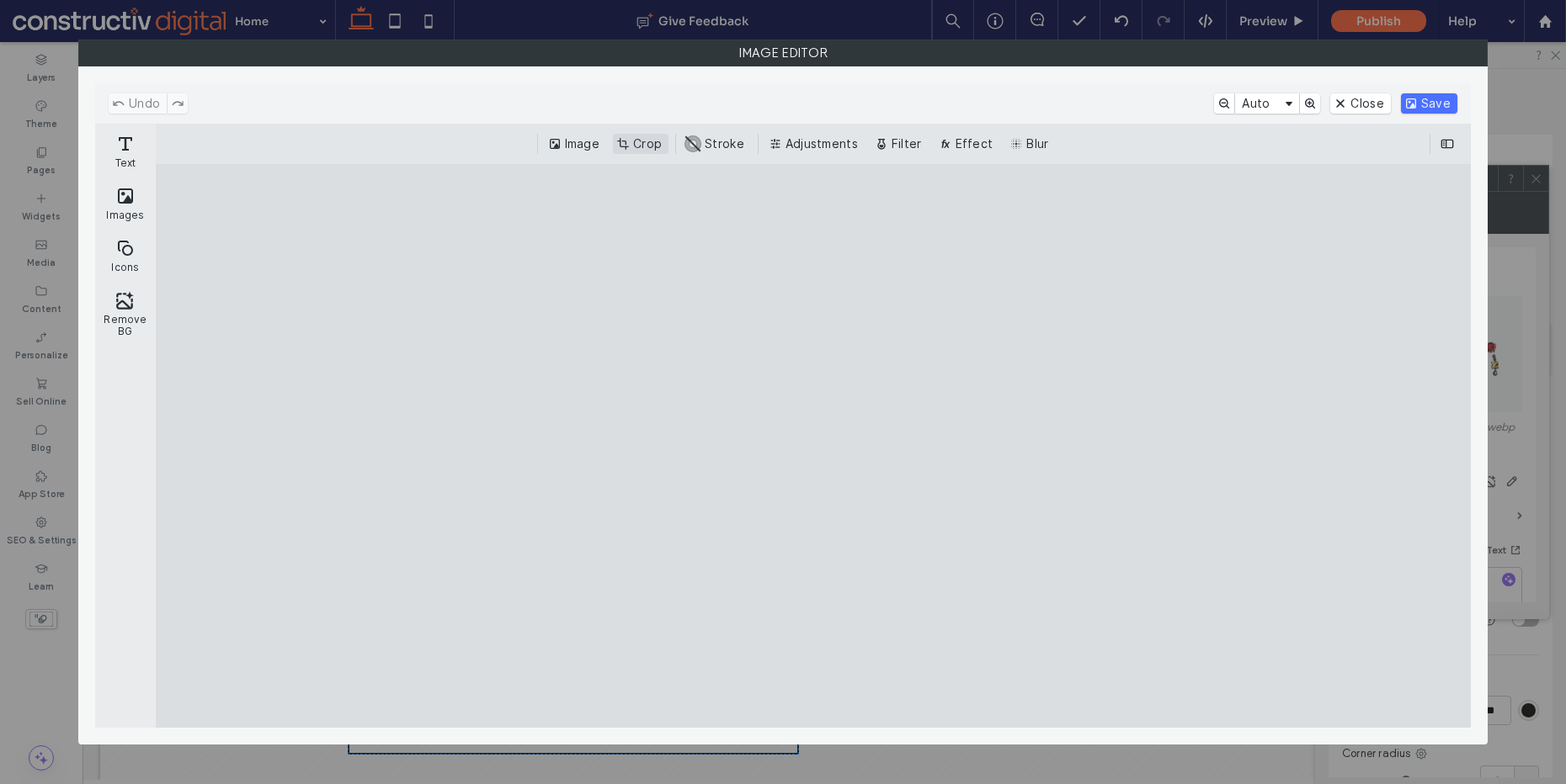
click at [654, 148] on button "Crop" at bounding box center [641, 144] width 56 height 20
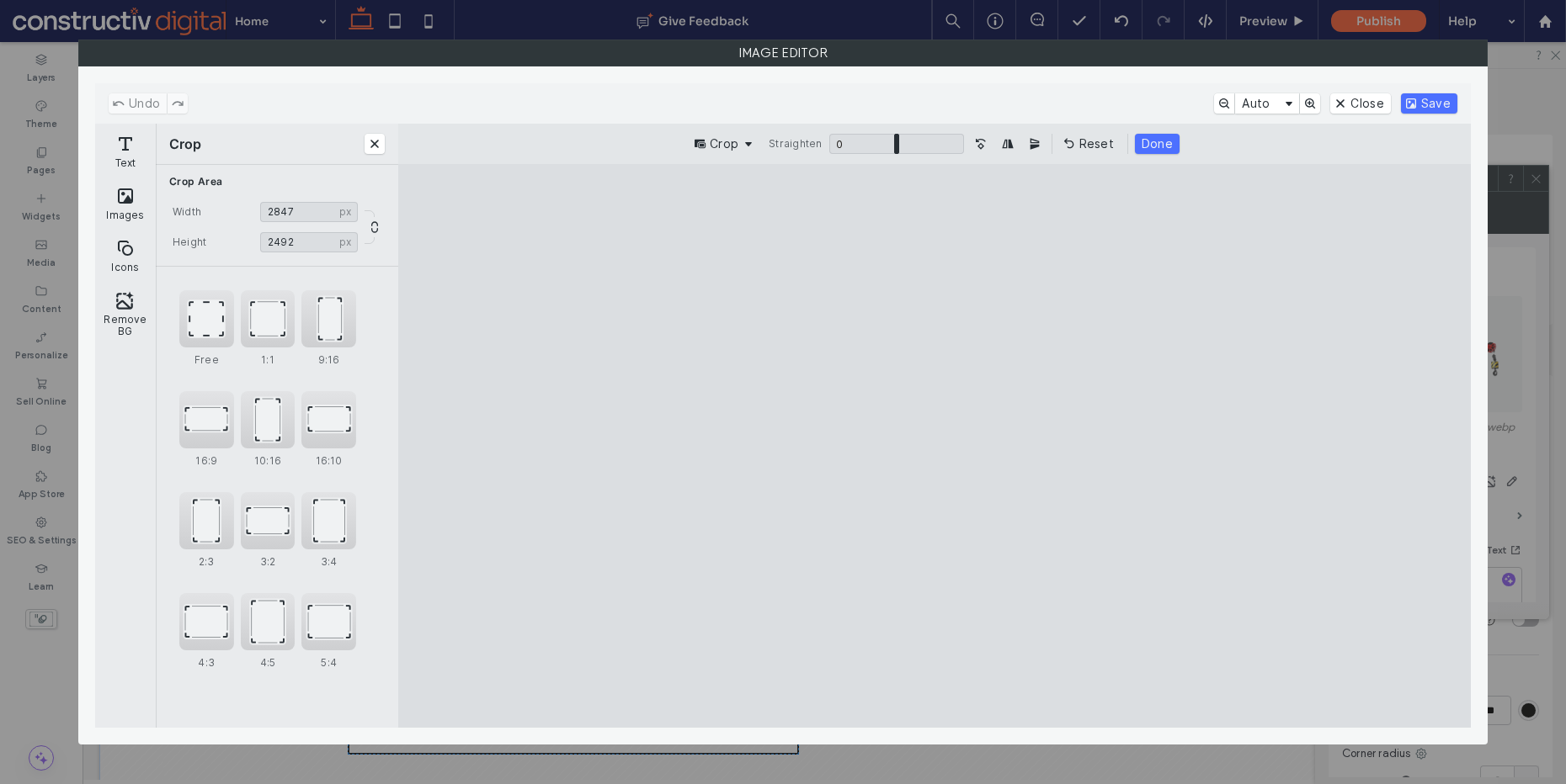
type input "****"
drag, startPoint x: 564, startPoint y: 444, endPoint x: 789, endPoint y: 441, distance: 225.0
click at [934, 446] on cesdk-canvas "Editor canvas" at bounding box center [934, 446] width 0 height 0
click at [1437, 102] on button "Save" at bounding box center [1429, 104] width 56 height 20
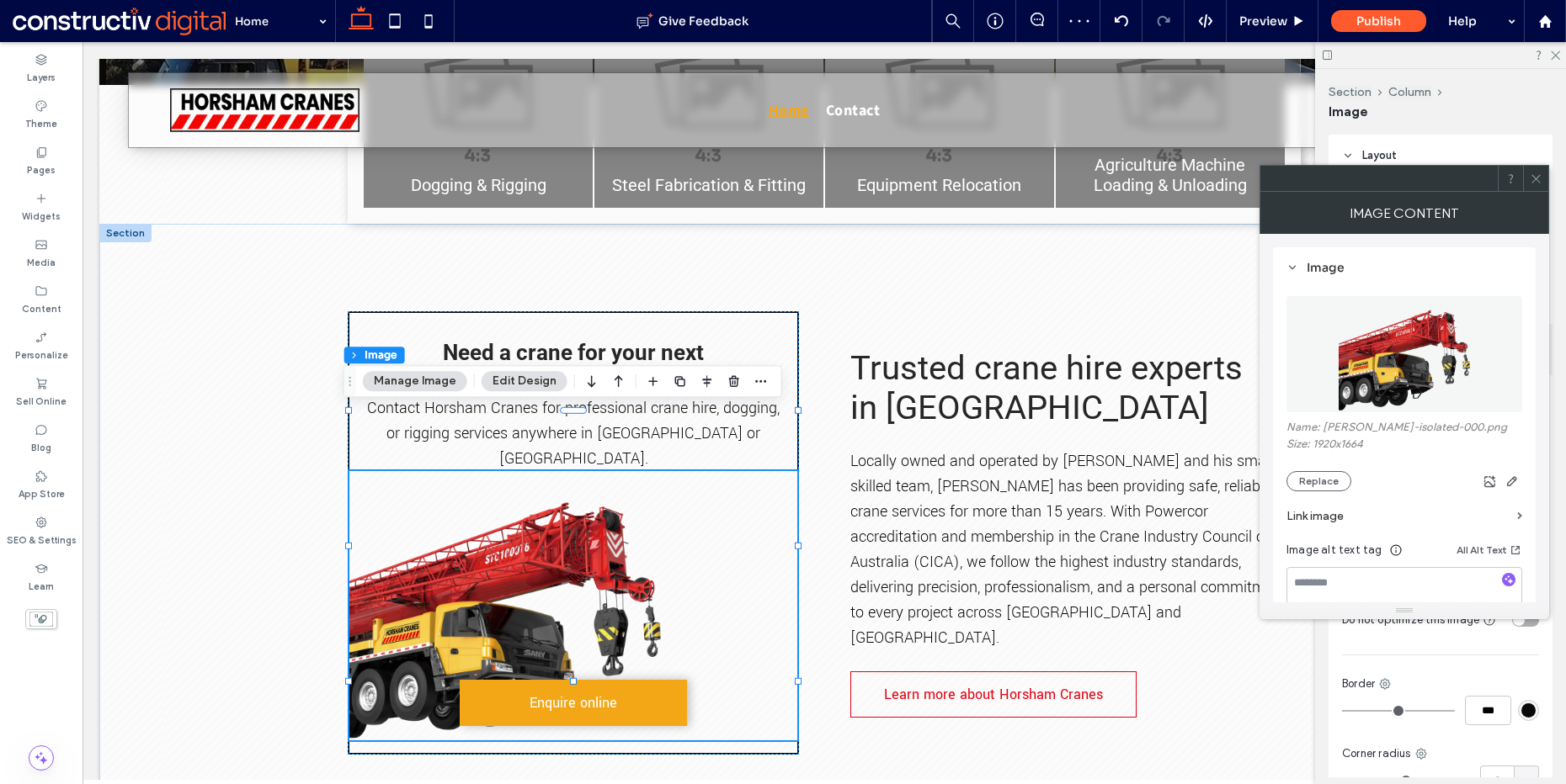
click at [1528, 175] on div at bounding box center [1535, 178] width 25 height 25
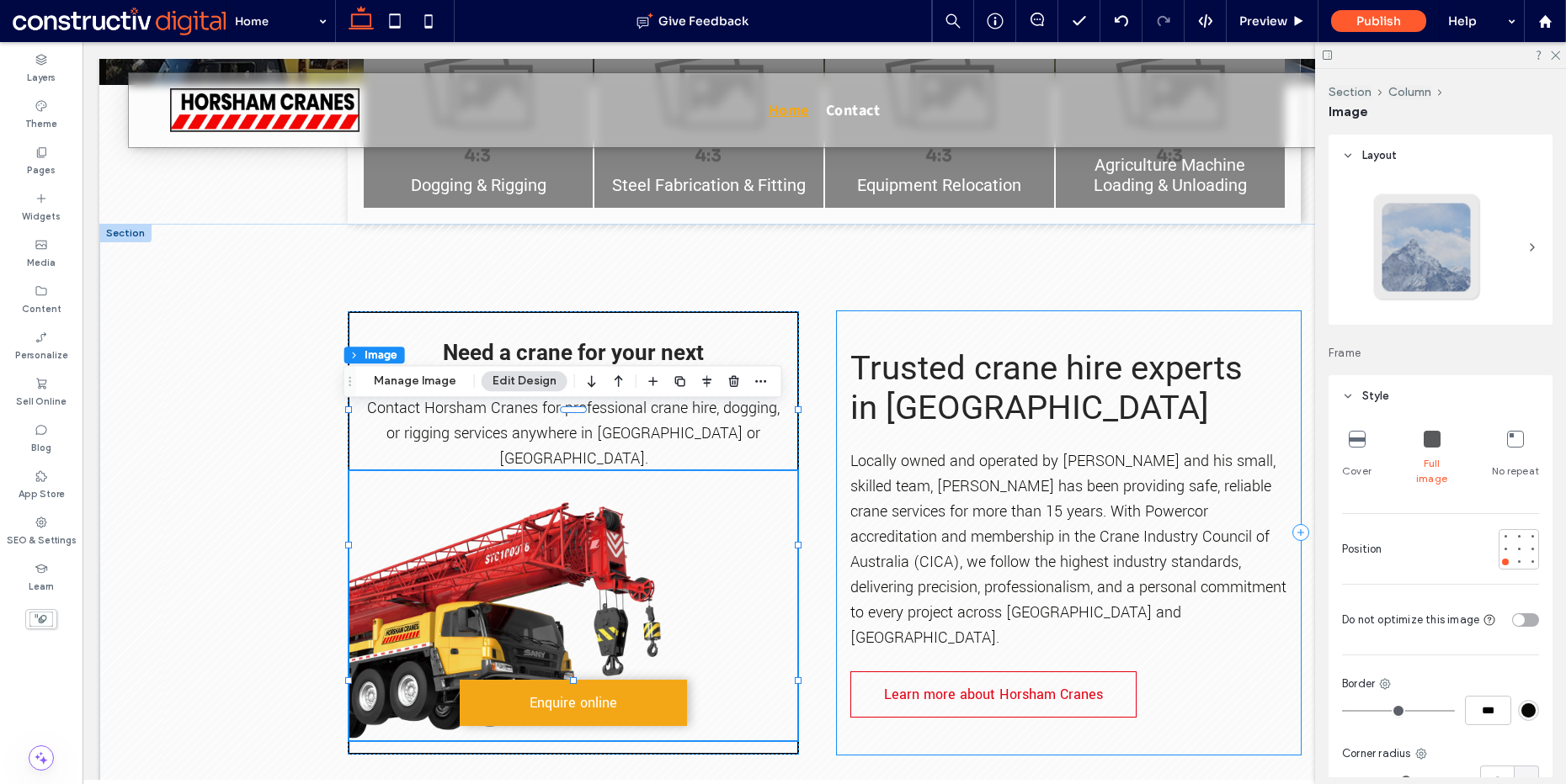
click at [1073, 312] on div "Trusted crane hire experts in [GEOGRAPHIC_DATA] Locally owned and operated by […" at bounding box center [1068, 533] width 463 height 443
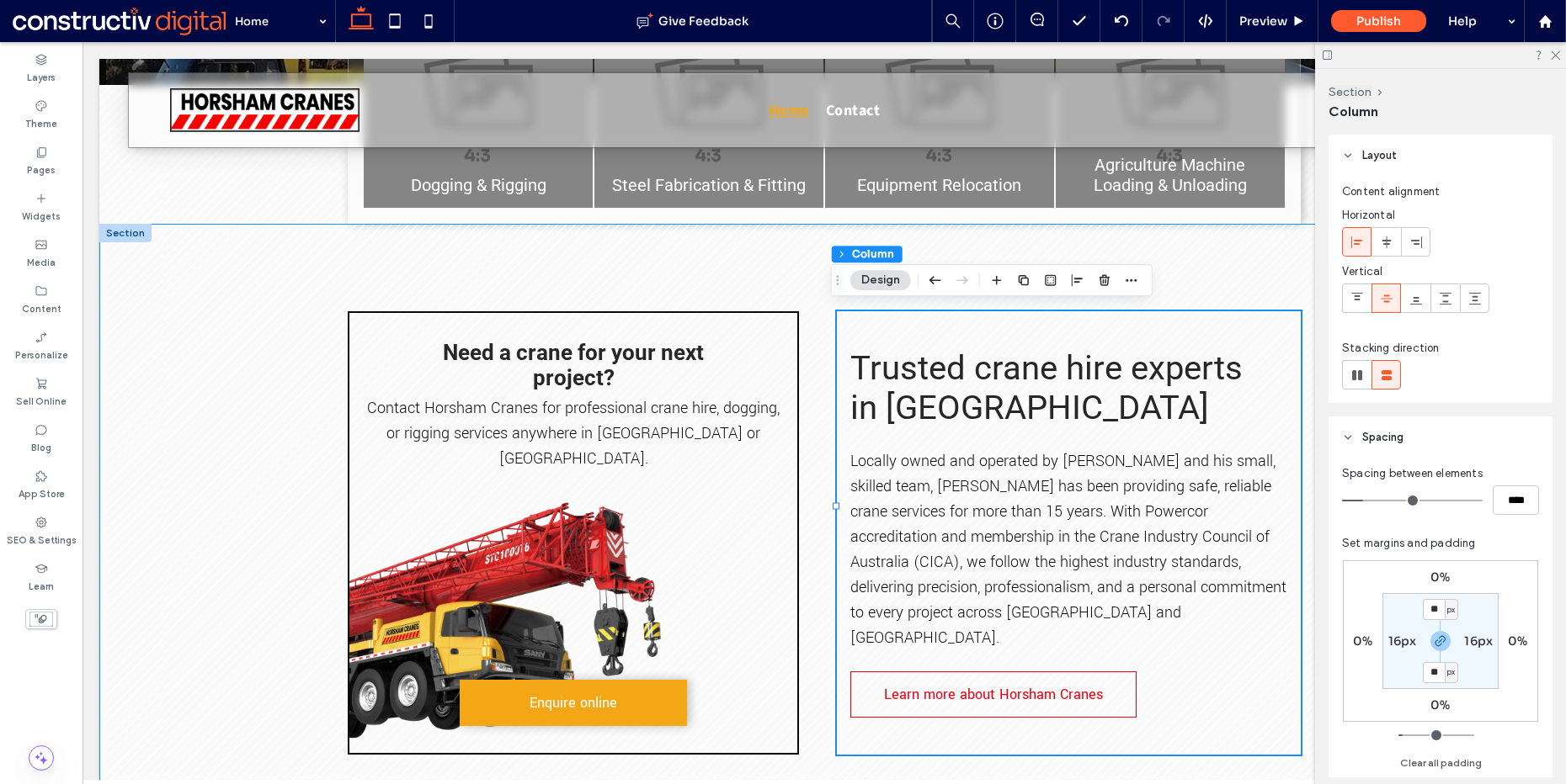
click at [1059, 248] on div "Need a crane for your next project? Contact Horsham Cranes for professional cra…" at bounding box center [823, 532] width 1010 height 618
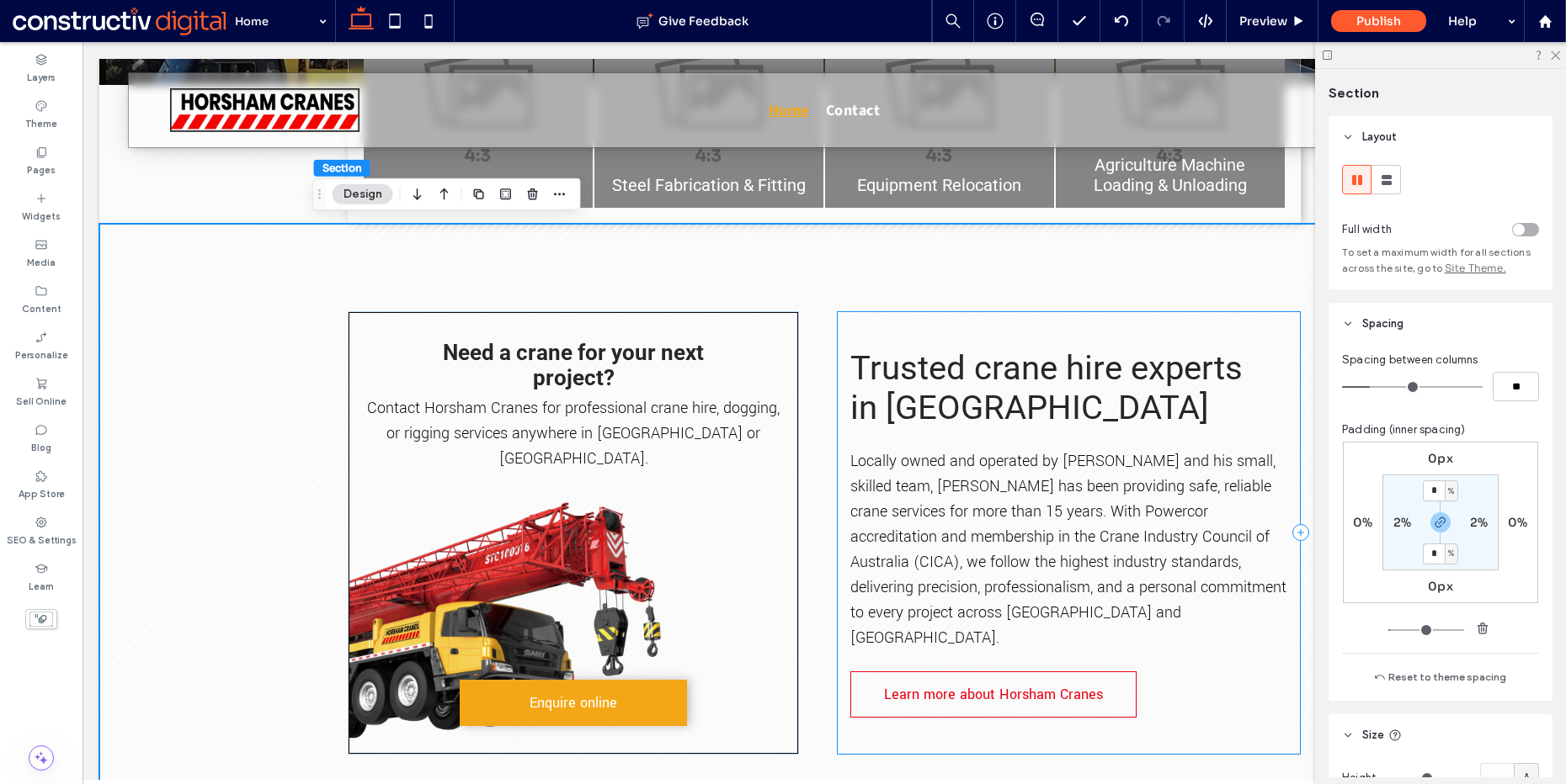
click at [1063, 316] on div "Trusted crane hire experts in [GEOGRAPHIC_DATA] Locally owned and operated by […" at bounding box center [1068, 533] width 463 height 443
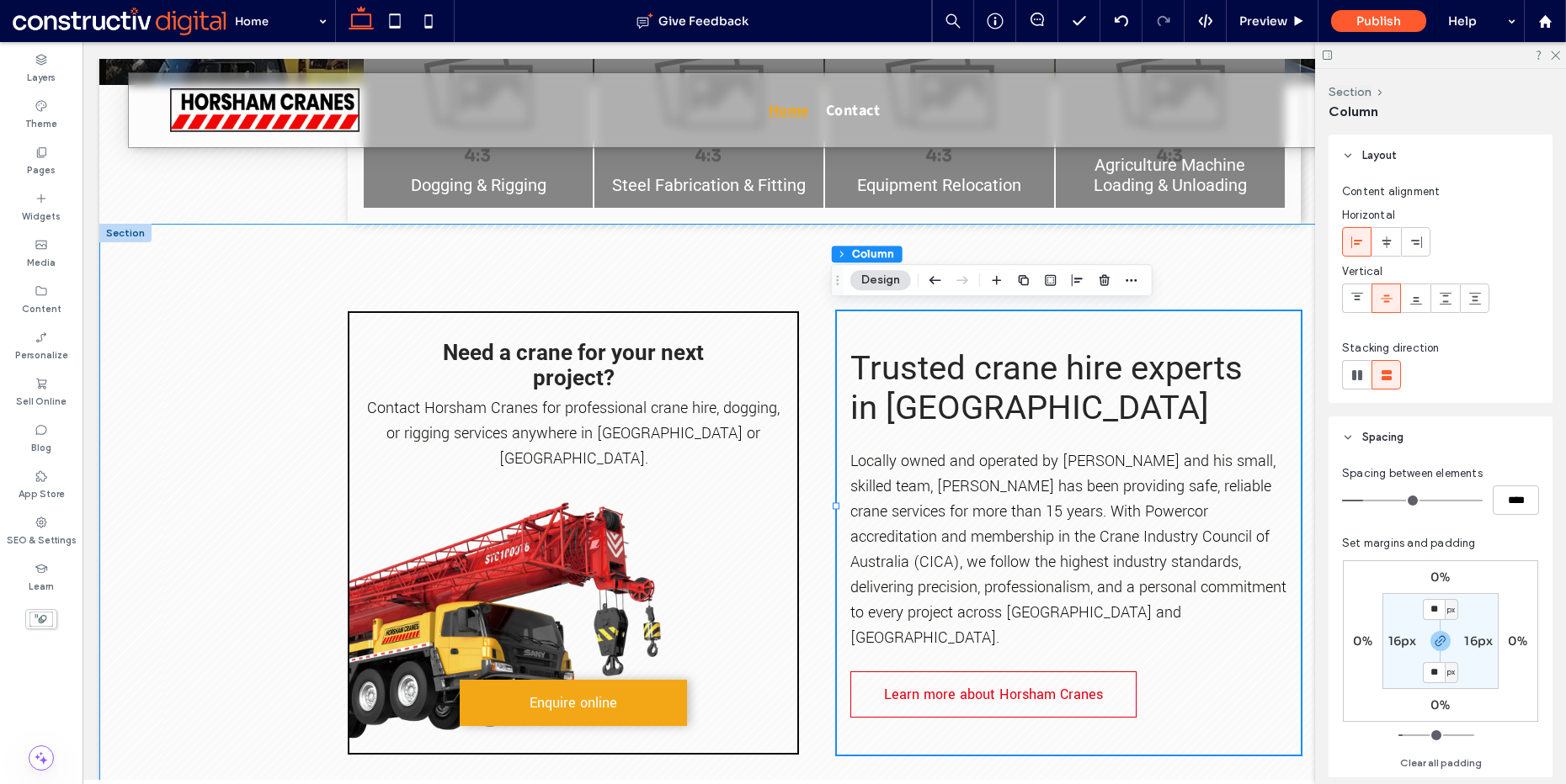
click at [1224, 261] on div "Need a crane for your next project? Contact Horsham Cranes for professional cra…" at bounding box center [823, 532] width 1010 height 618
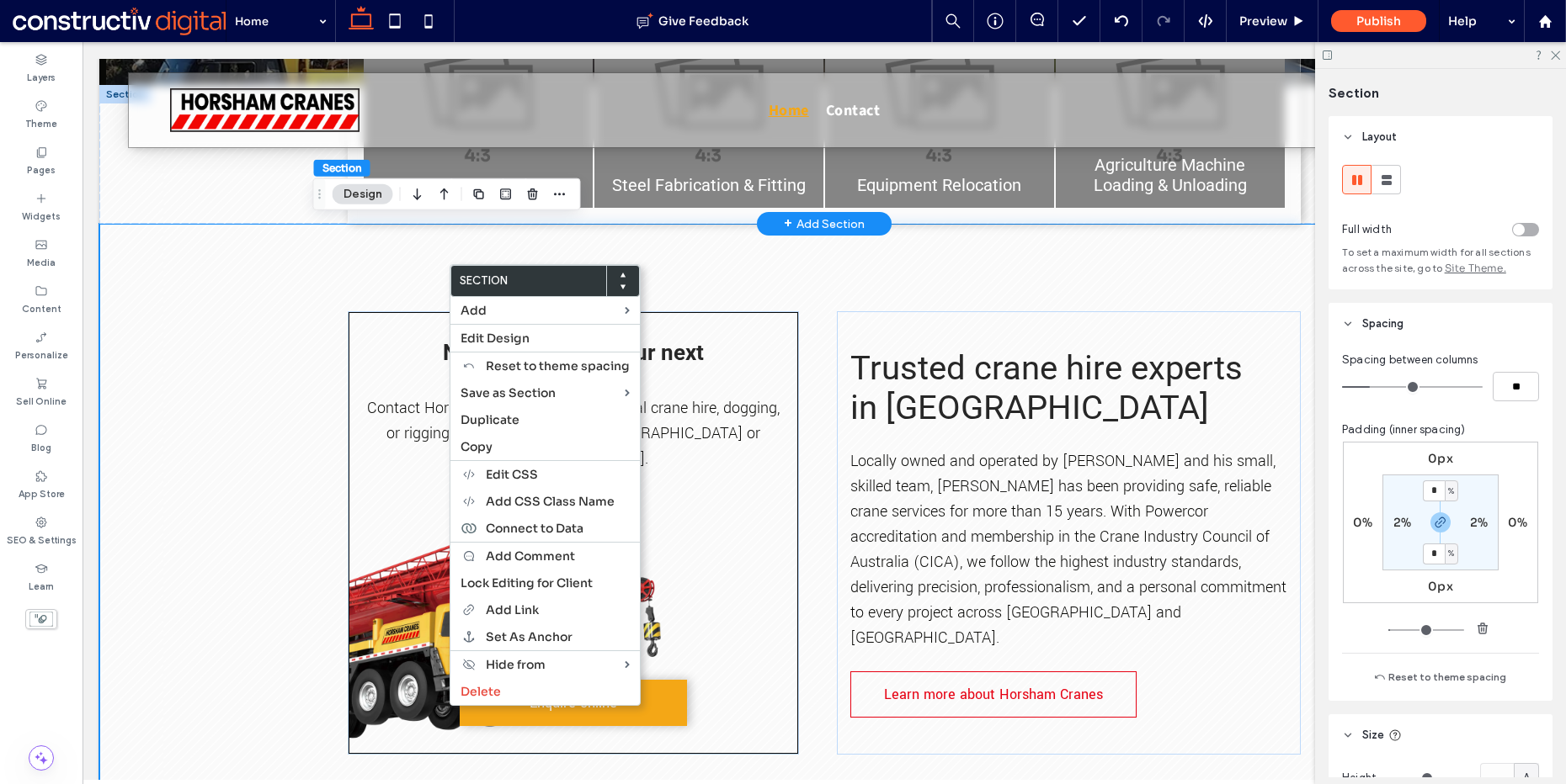
drag, startPoint x: 404, startPoint y: 266, endPoint x: 456, endPoint y: 212, distance: 75.0
click at [404, 265] on div "Need a crane for your next project? Contact Horsham Cranes for professional cra…" at bounding box center [823, 532] width 1010 height 618
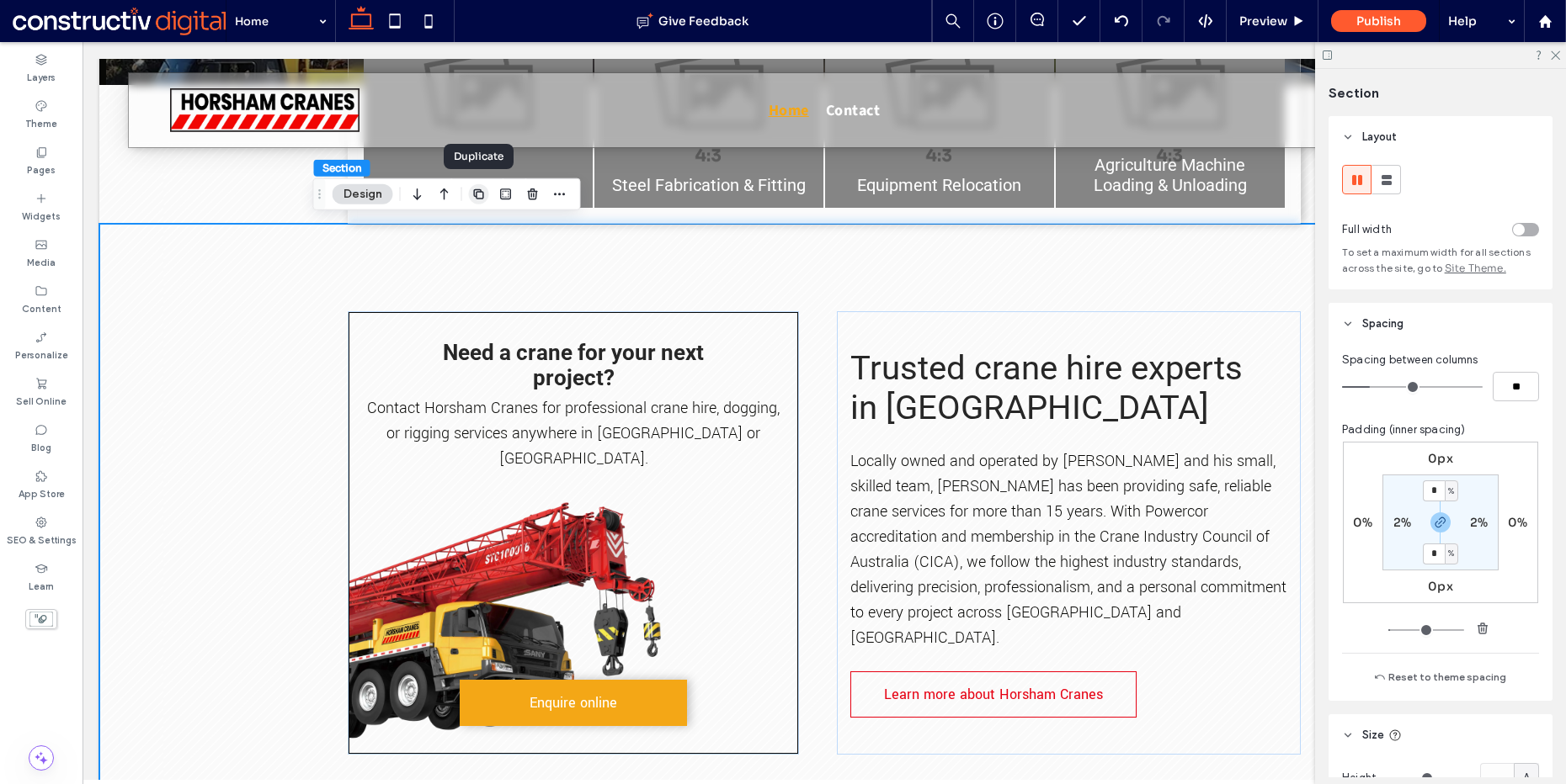
click at [480, 192] on use "button" at bounding box center [479, 195] width 10 height 10
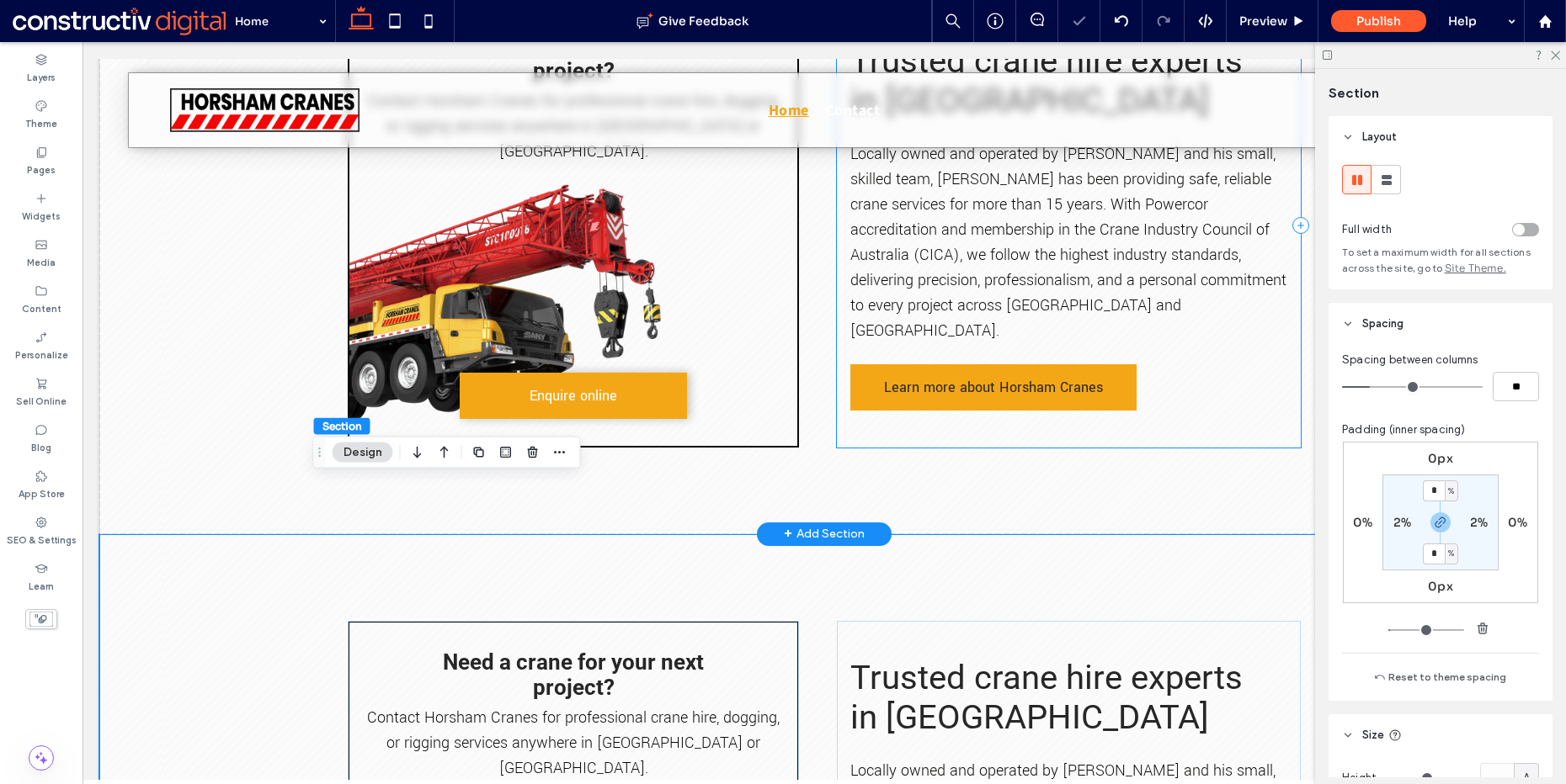
scroll to position [453, 0]
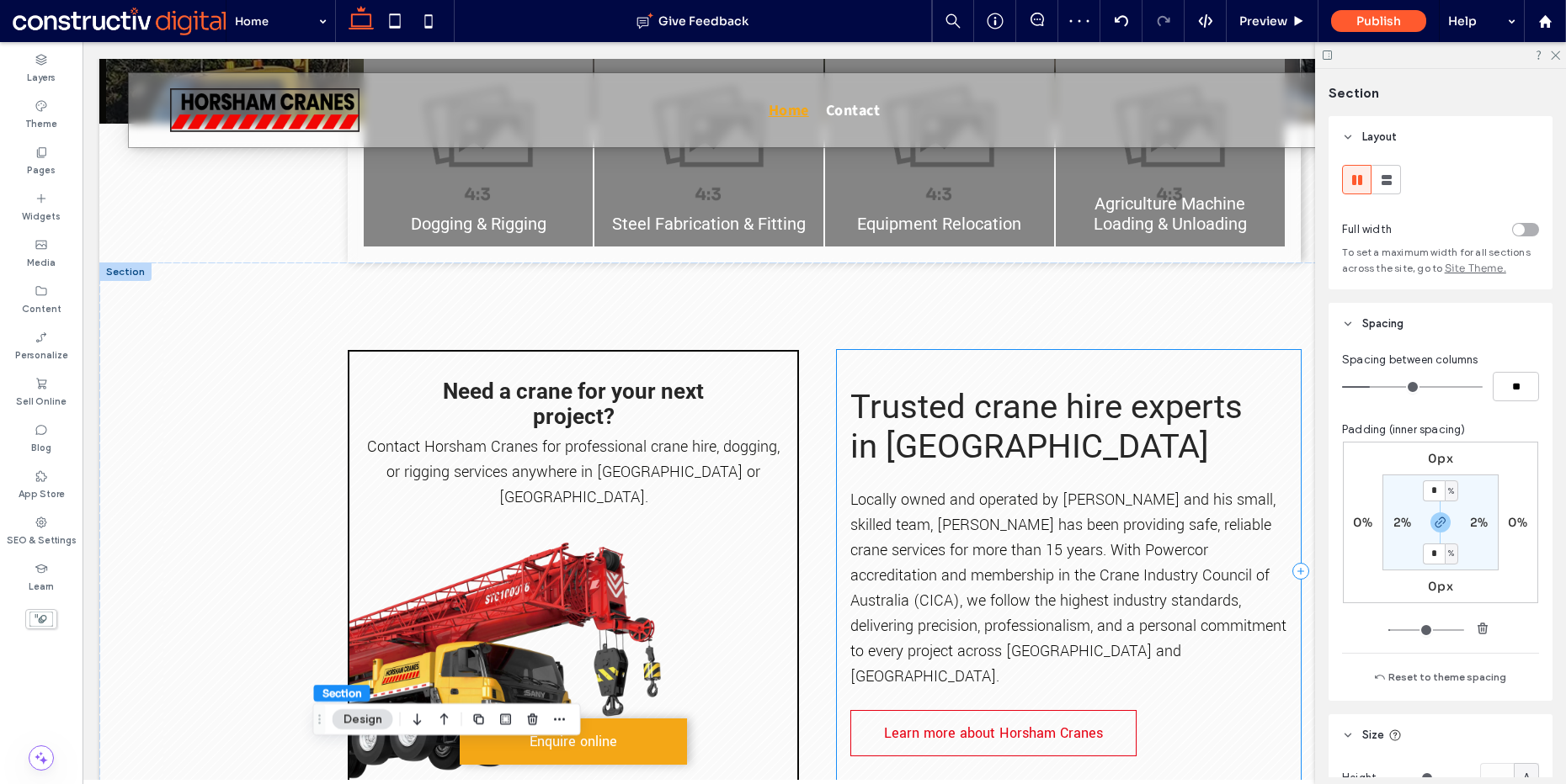
click at [1038, 351] on div "Trusted crane hire experts in [GEOGRAPHIC_DATA] Locally owned and operated by […" at bounding box center [1068, 572] width 463 height 443
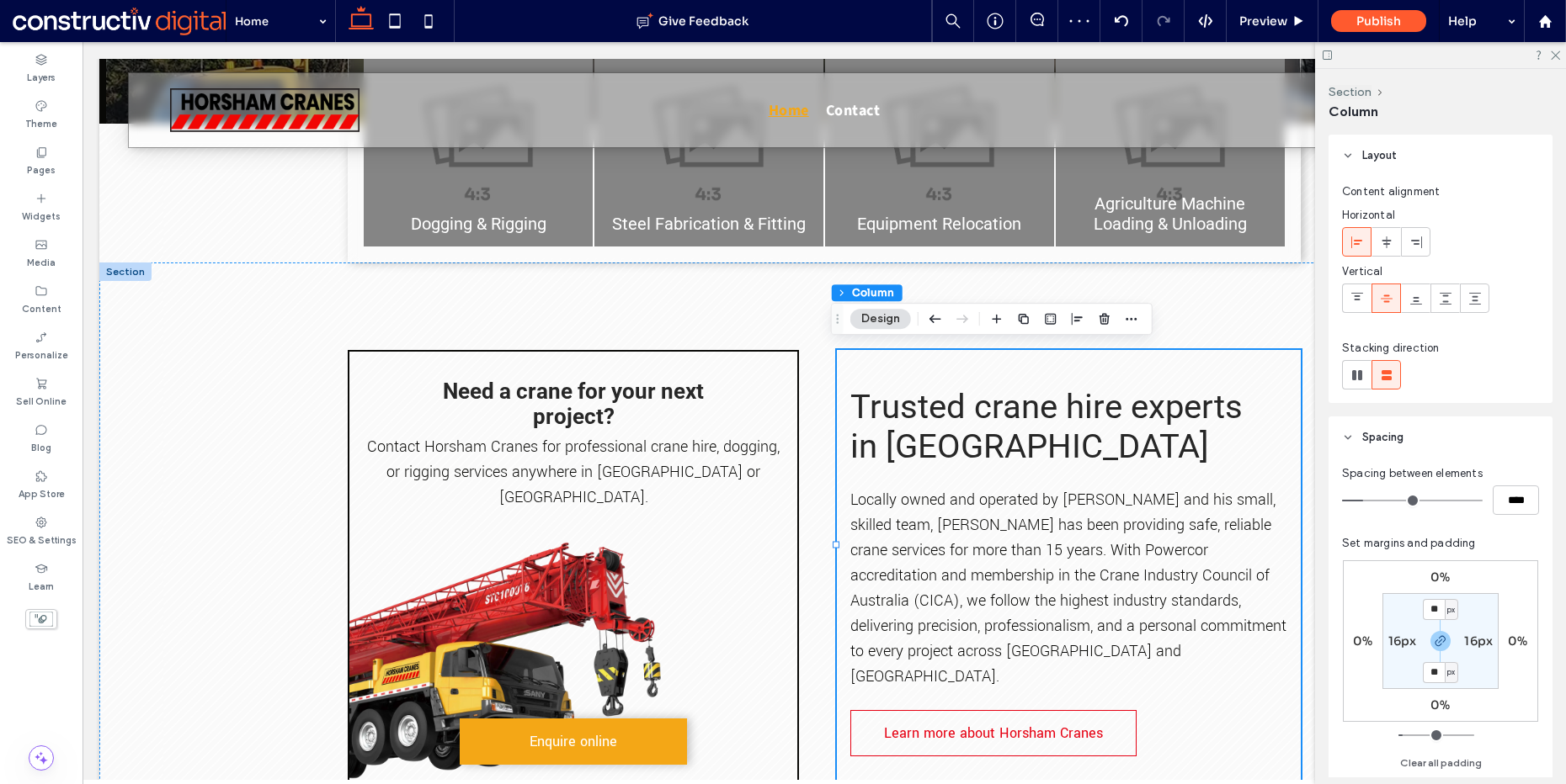
scroll to position [670, 0]
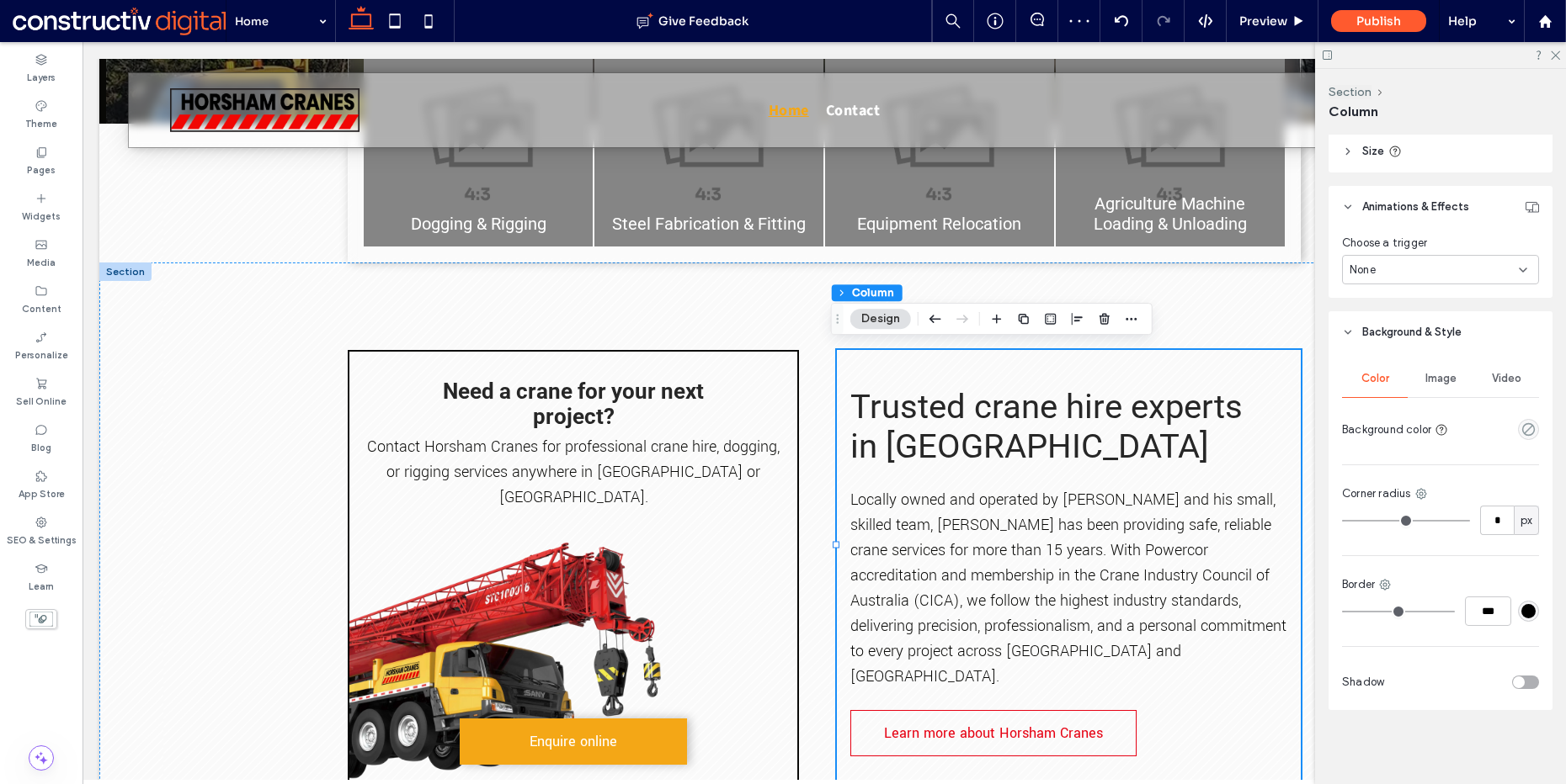
click at [1434, 378] on span "Image" at bounding box center [1441, 378] width 31 height 13
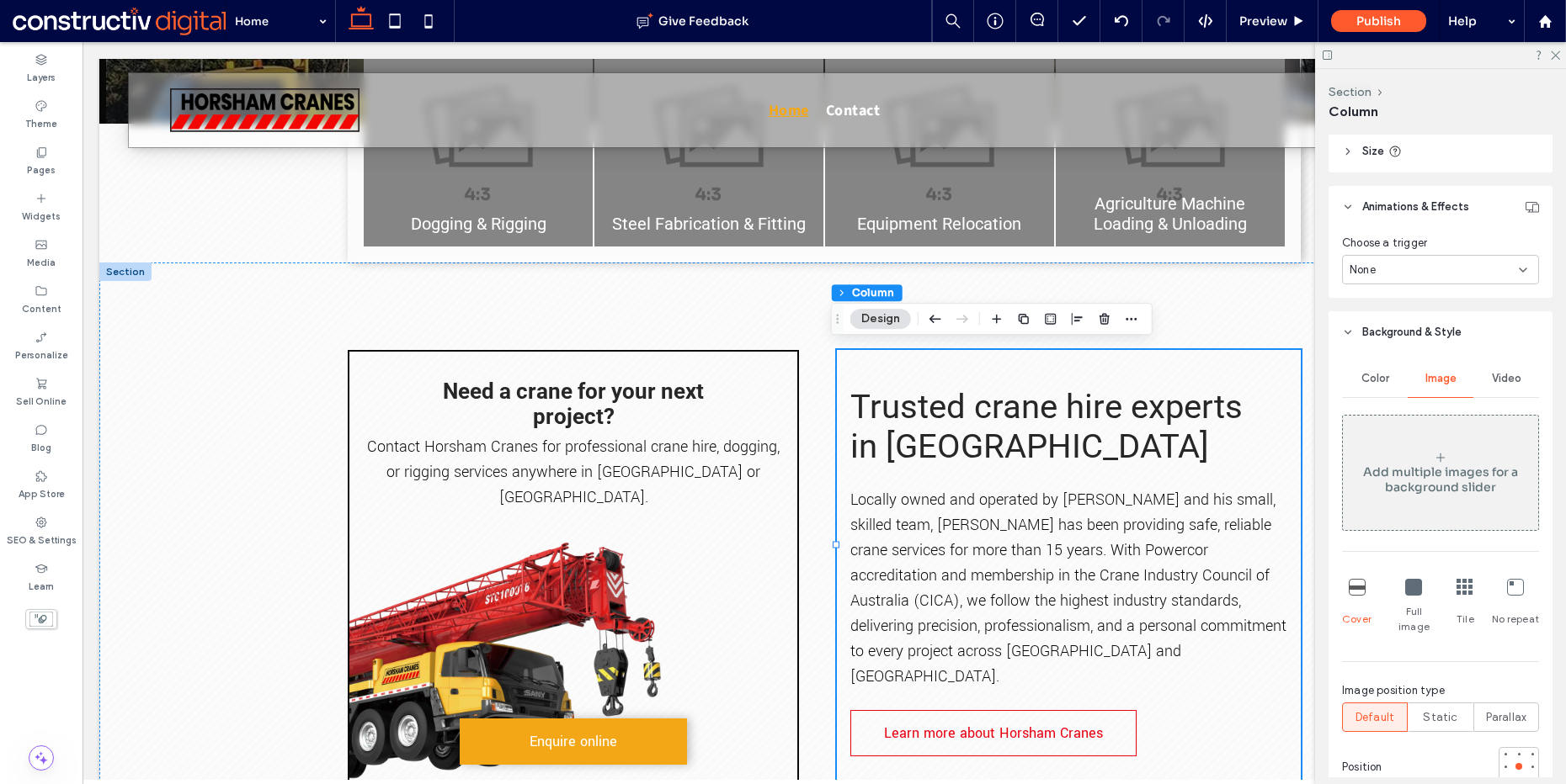
click at [1437, 436] on div "Add multiple images for a background slider" at bounding box center [1441, 472] width 196 height 111
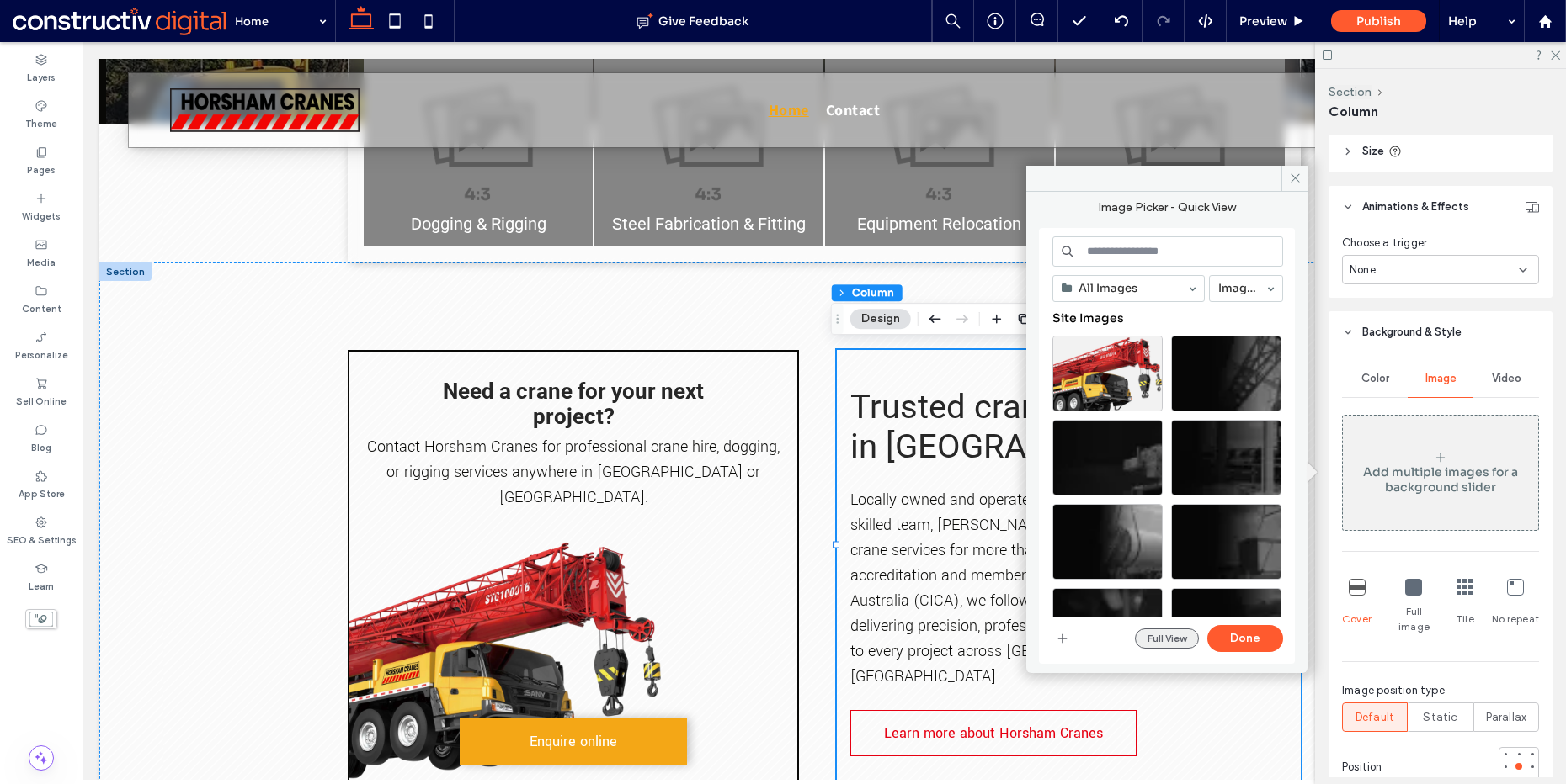
click at [1168, 642] on button "Full View" at bounding box center [1167, 638] width 64 height 20
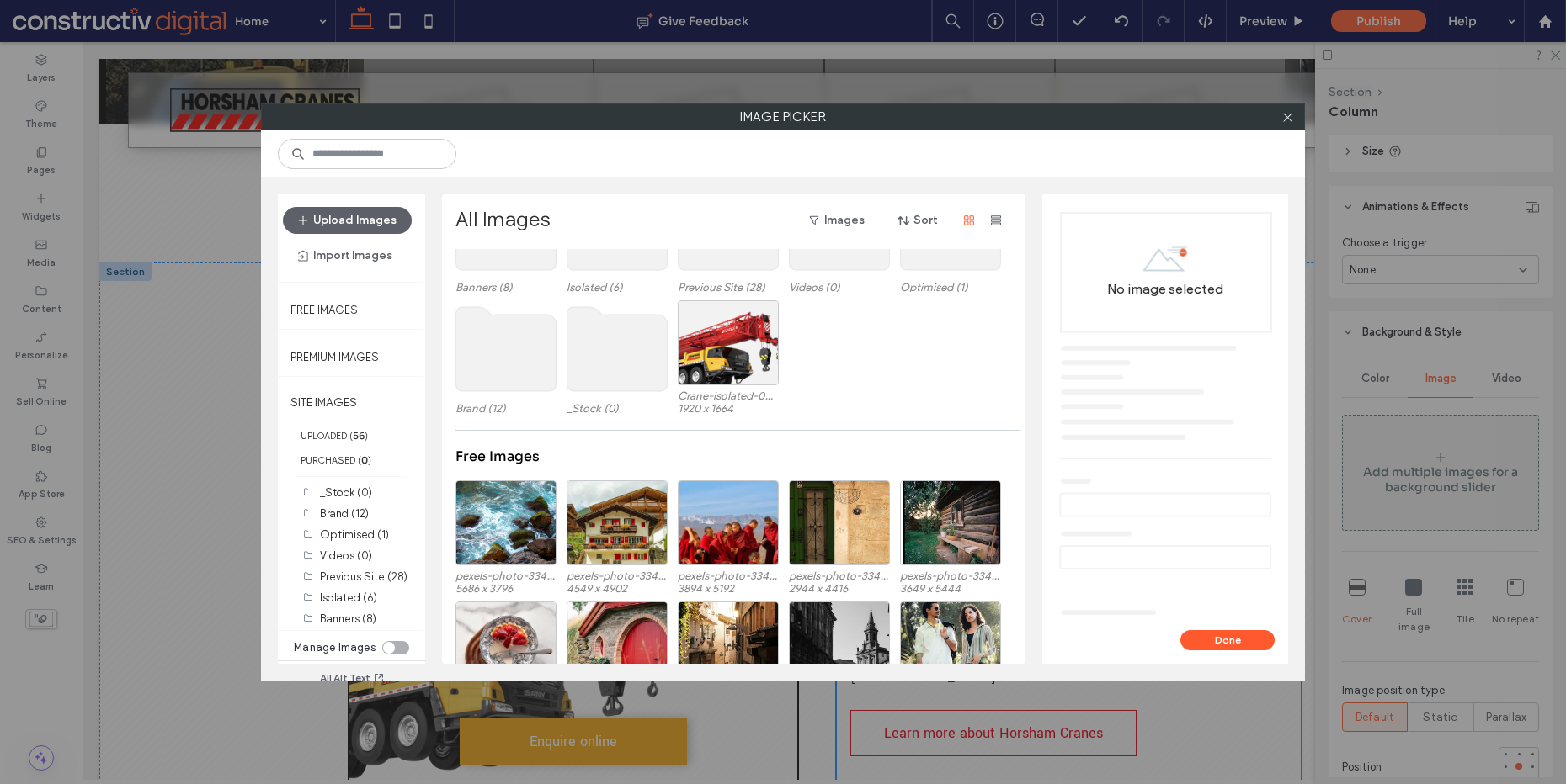
scroll to position [165, 0]
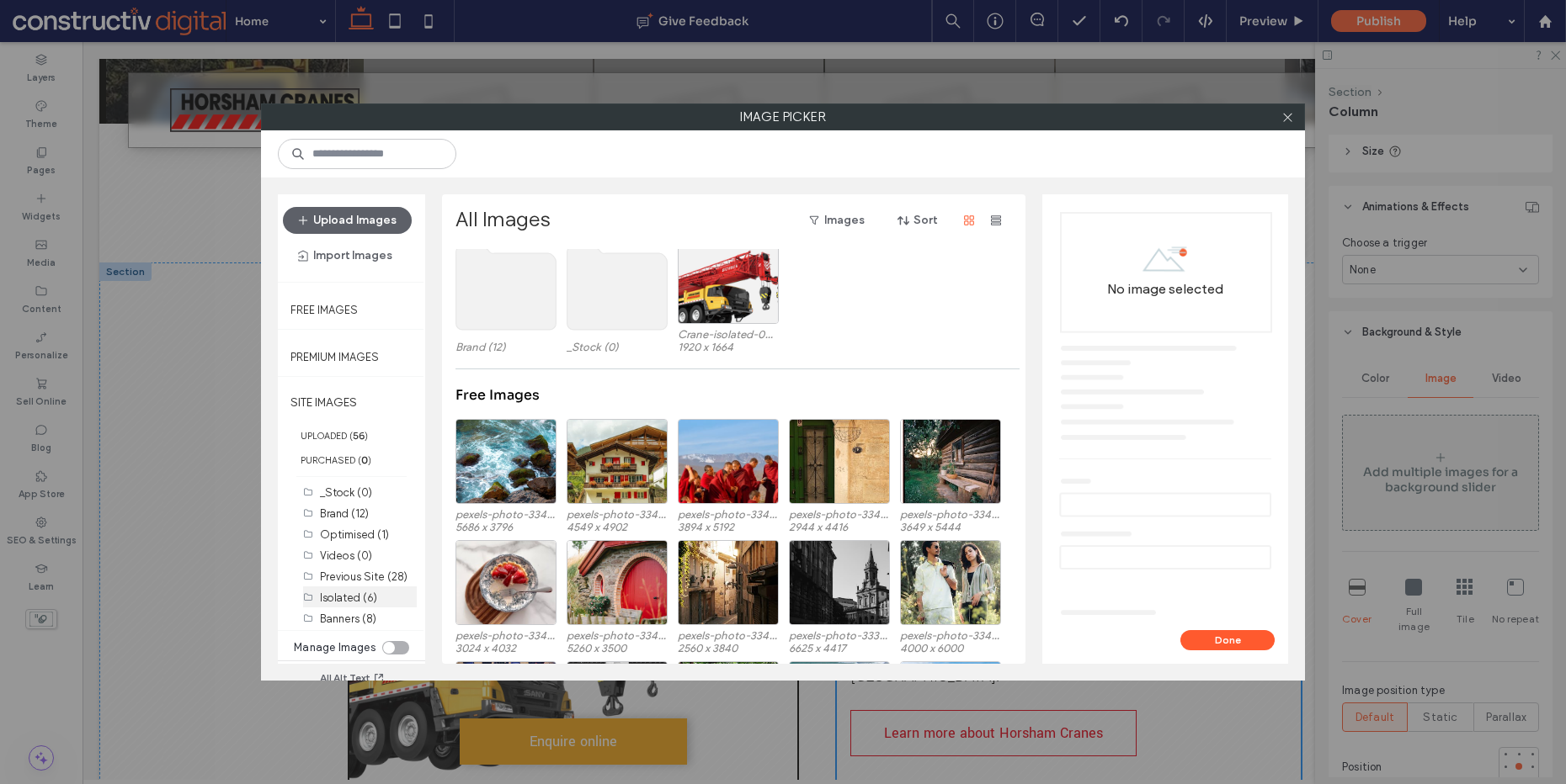
click at [348, 596] on label "Isolated (6)" at bounding box center [348, 597] width 57 height 13
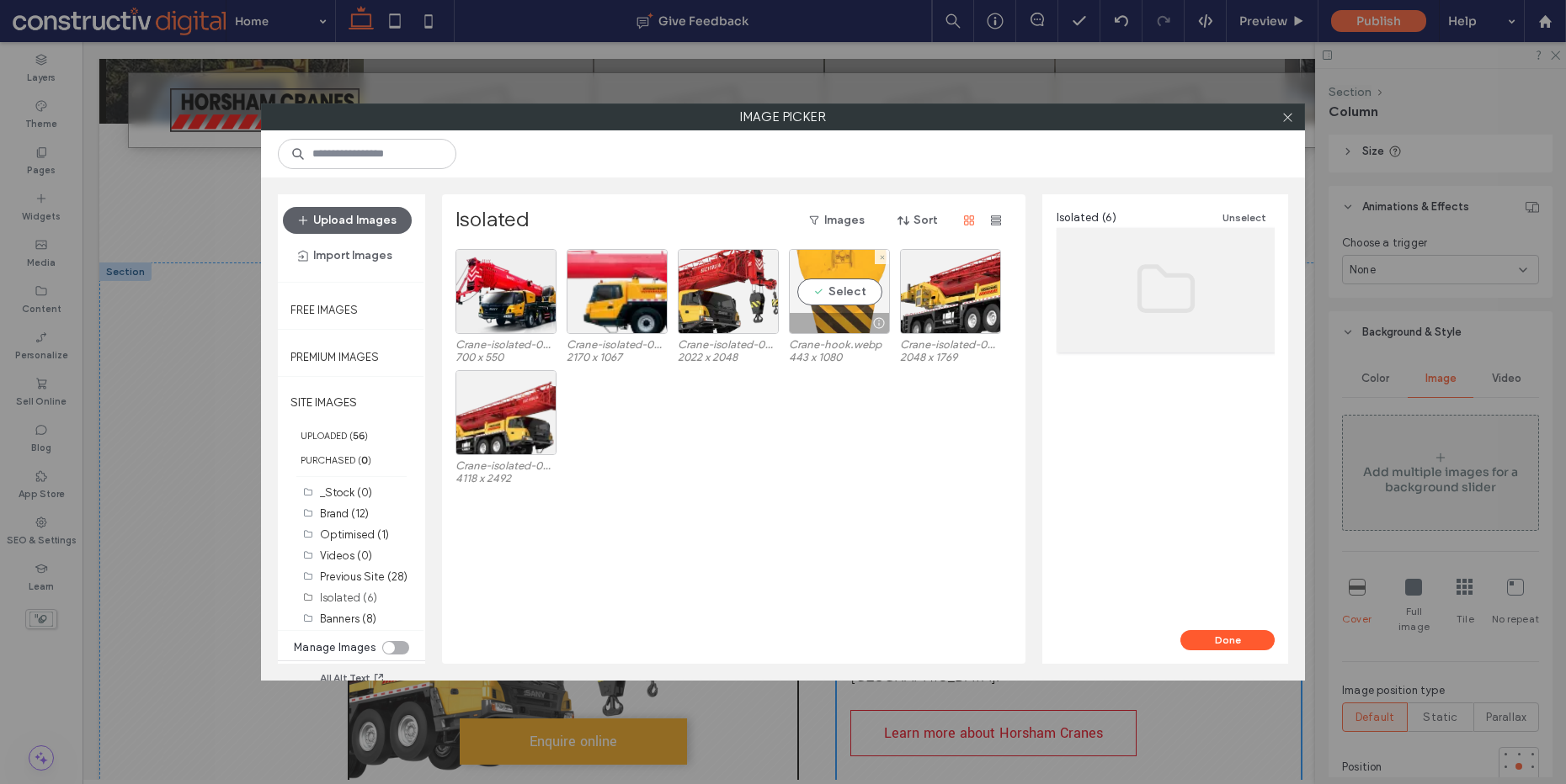
click at [859, 291] on div "Select" at bounding box center [839, 291] width 101 height 85
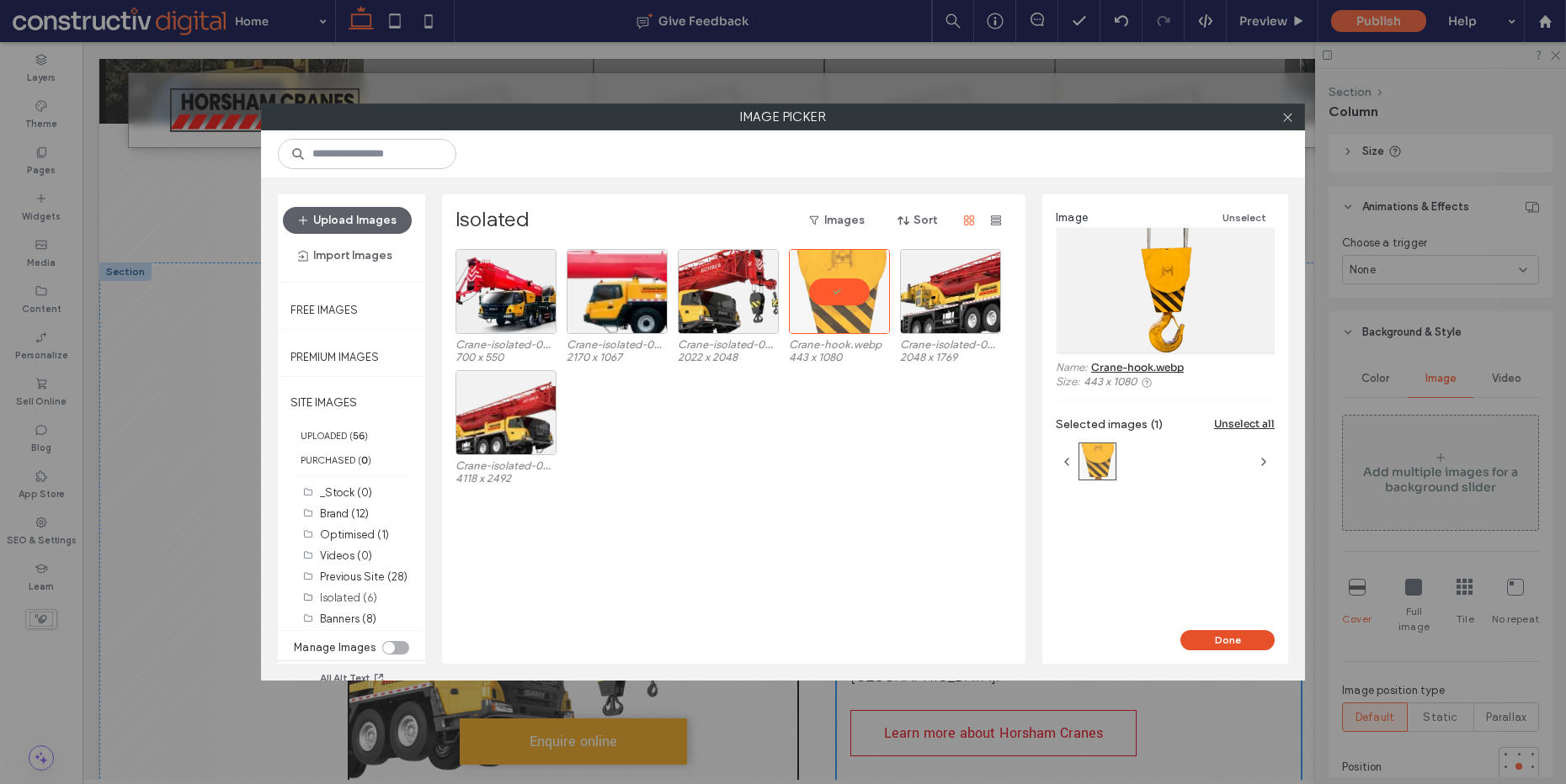
click at [1219, 645] on button "Done" at bounding box center [1227, 640] width 94 height 20
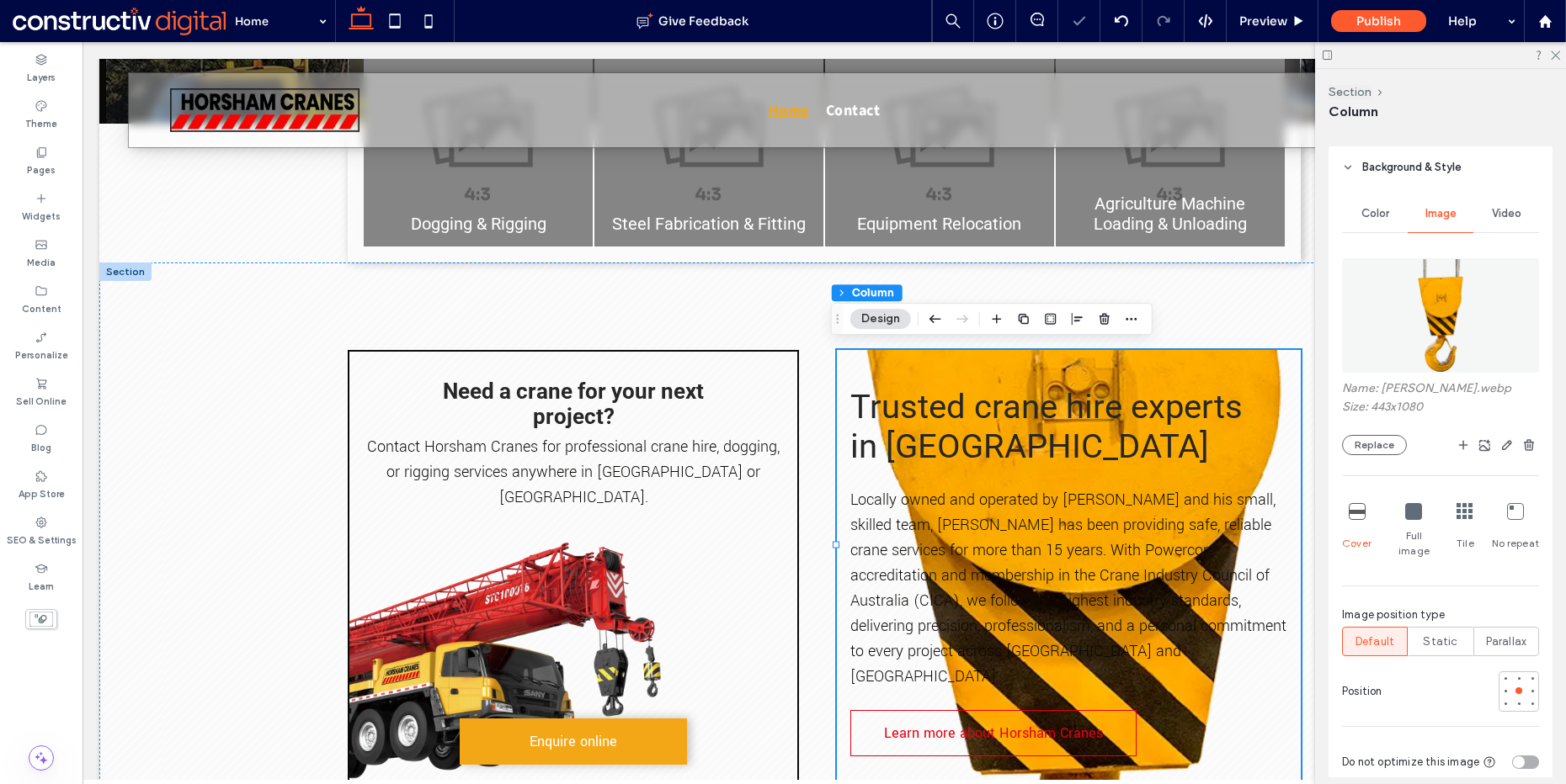
scroll to position [1028, 0]
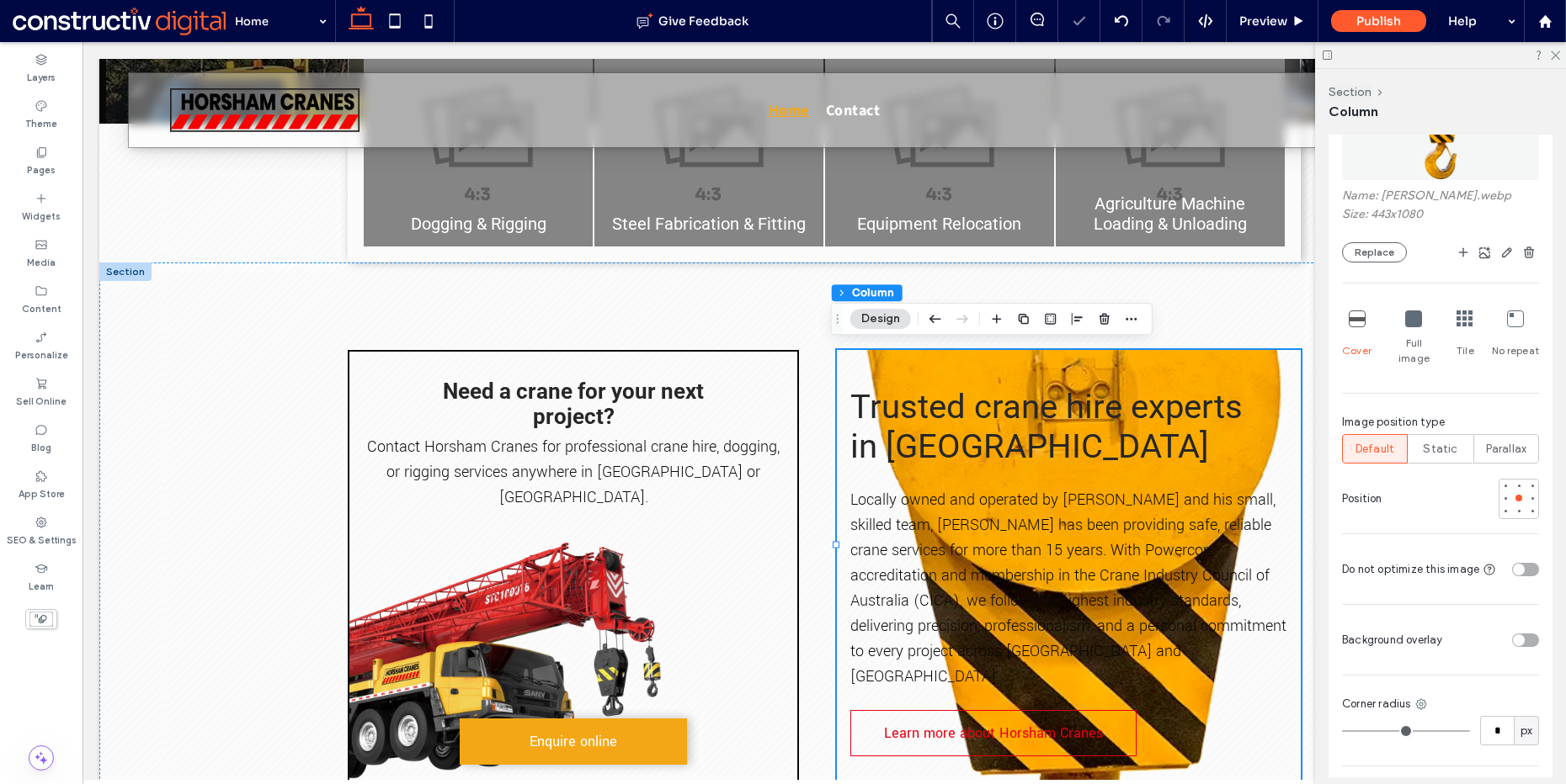
click at [1408, 318] on icon at bounding box center [1413, 319] width 17 height 17
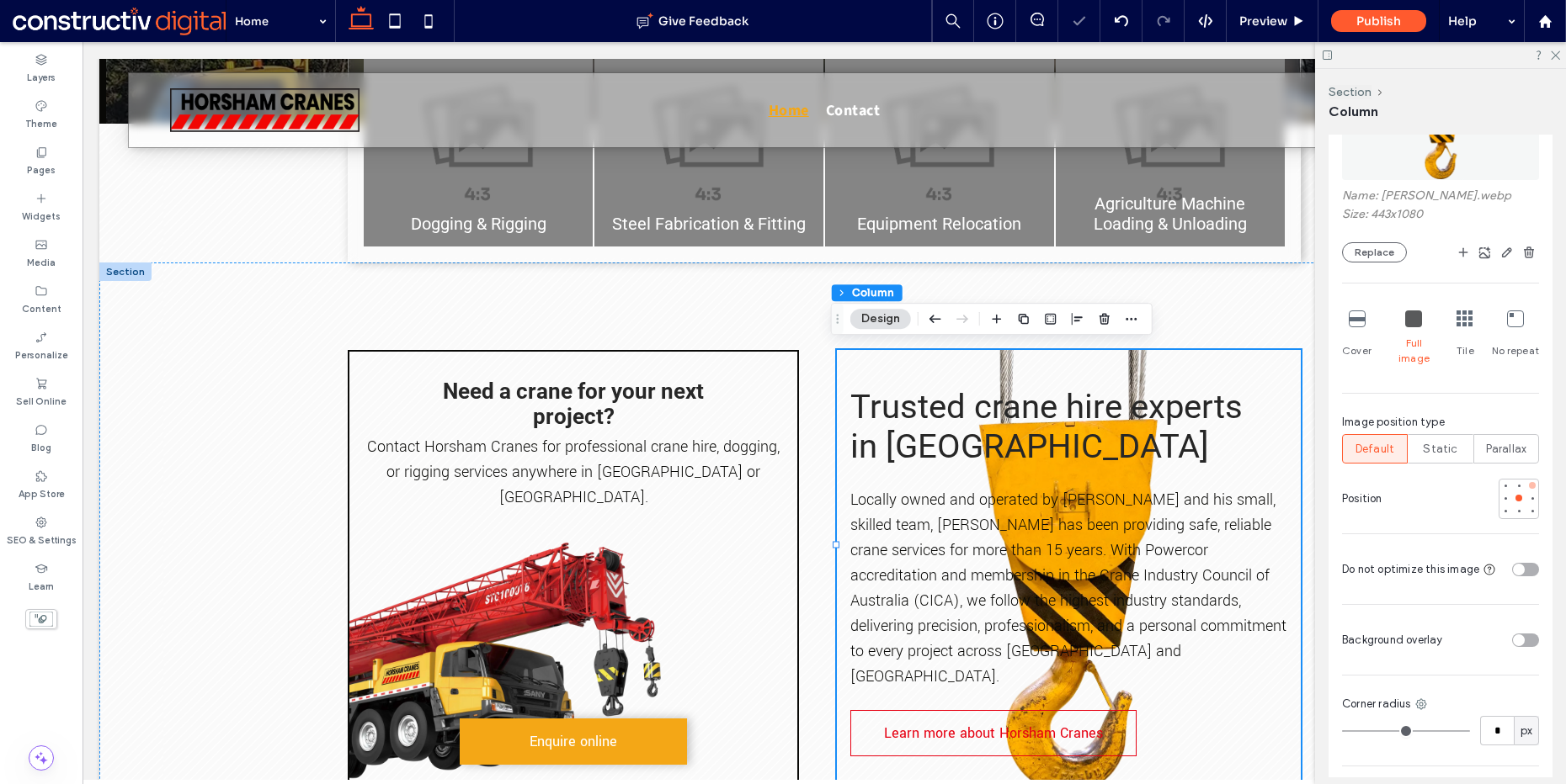
click at [1529, 482] on div at bounding box center [1532, 485] width 7 height 7
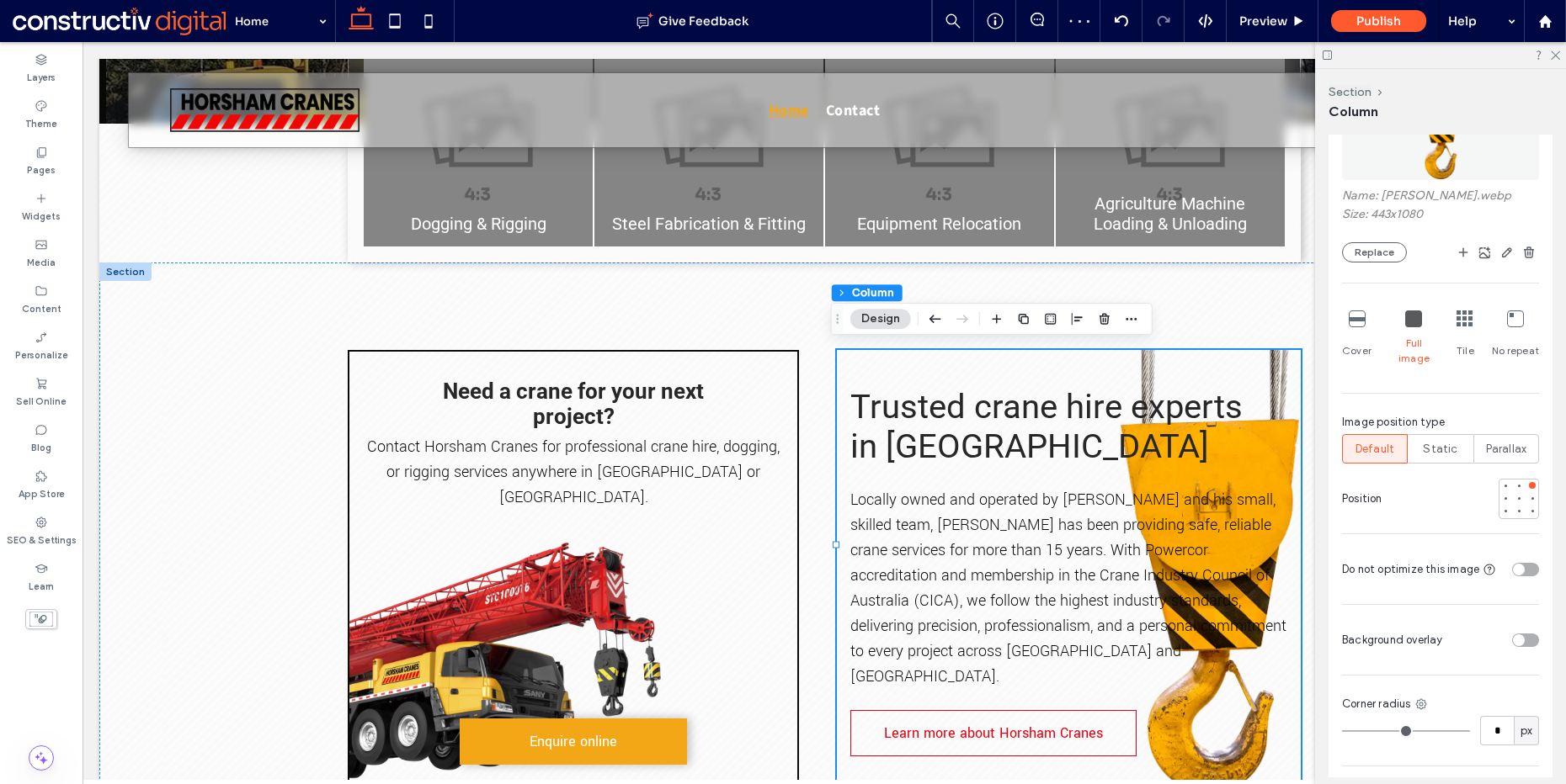
scroll to position [189, 0]
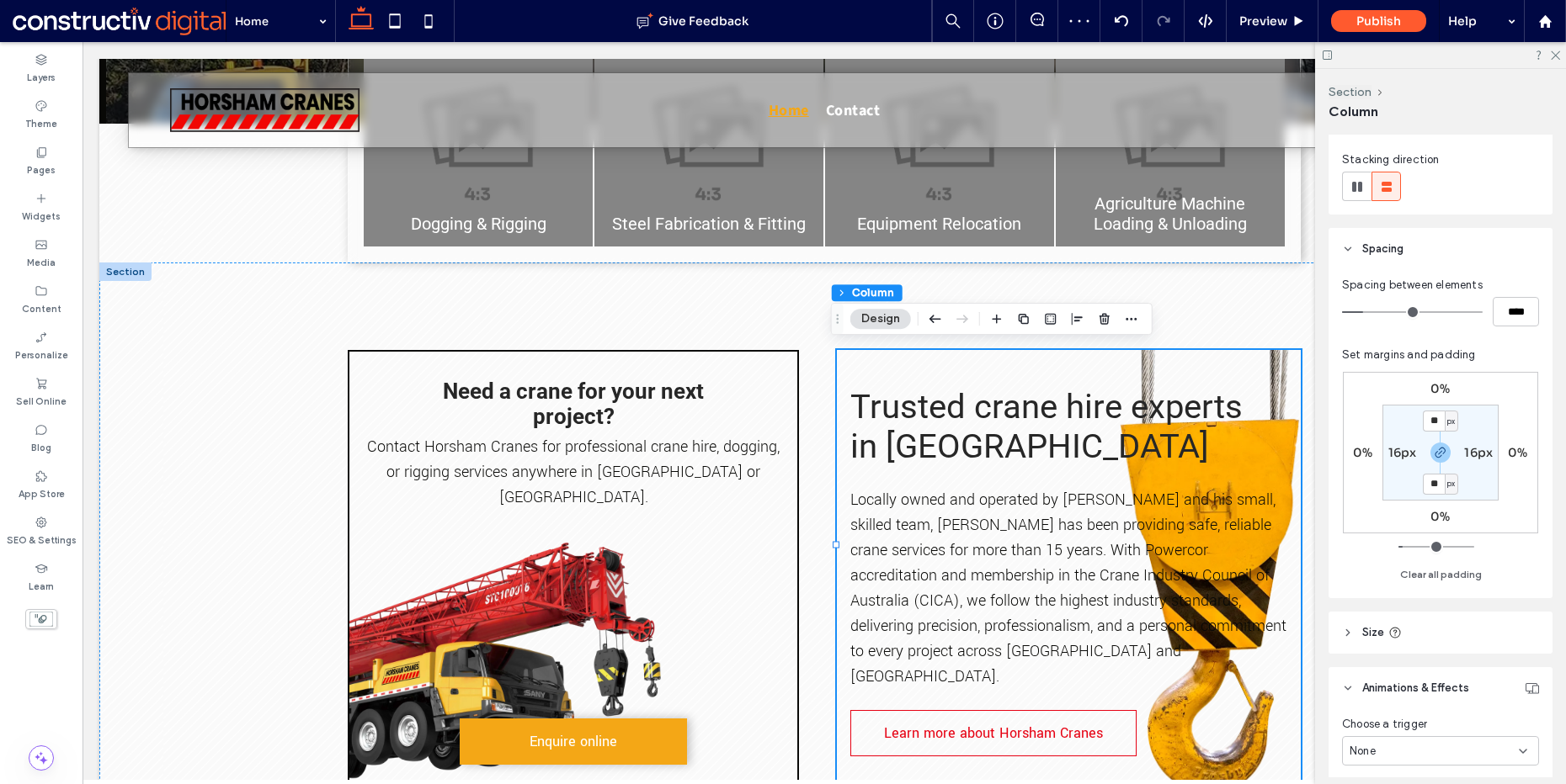
click at [1451, 420] on span "px" at bounding box center [1452, 421] width 8 height 17
click at [1448, 472] on span "%" at bounding box center [1445, 476] width 10 height 17
type input "***"
type input "*"
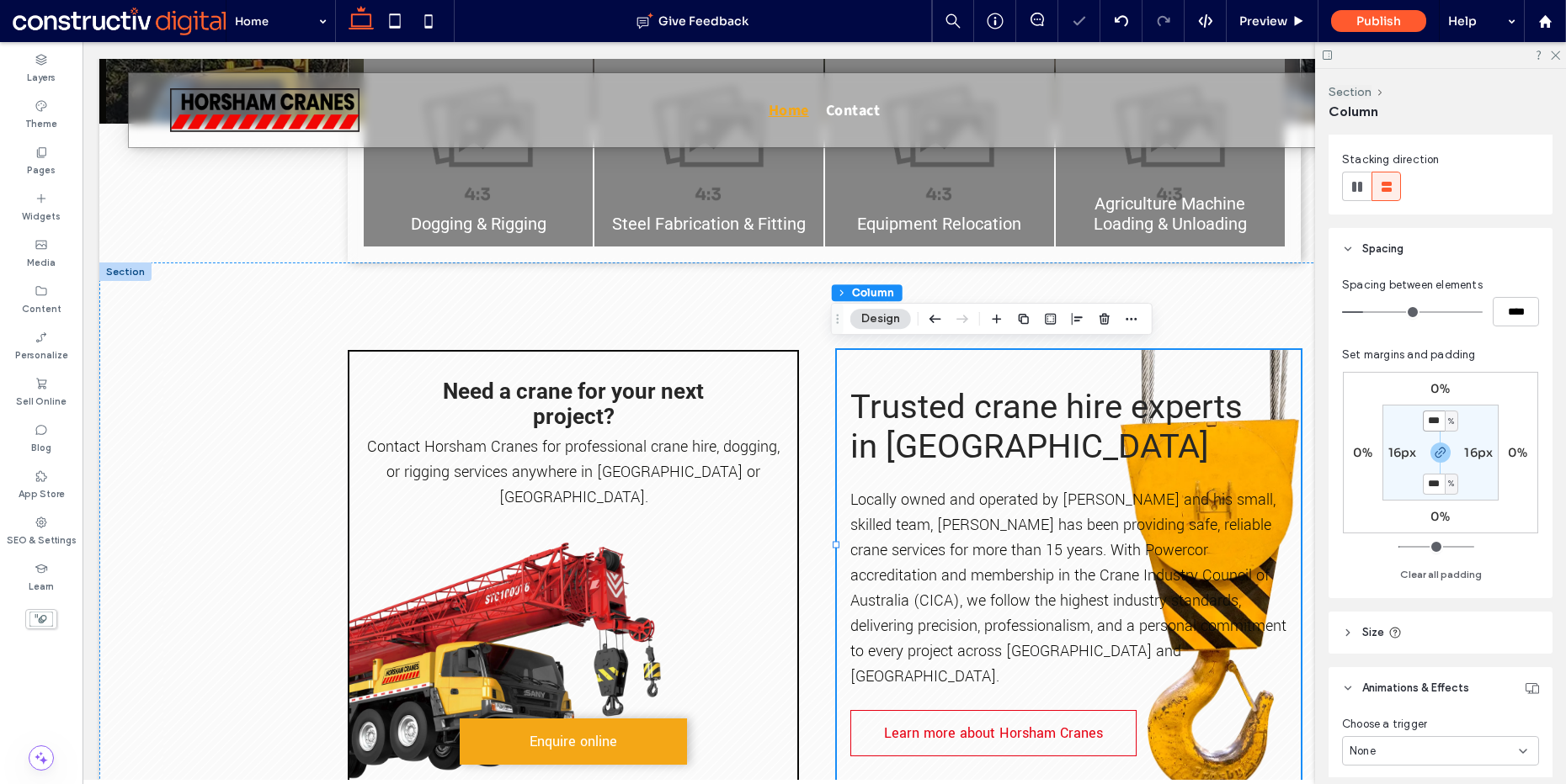
click at [1430, 419] on input "***" at bounding box center [1434, 420] width 22 height 21
type input "*"
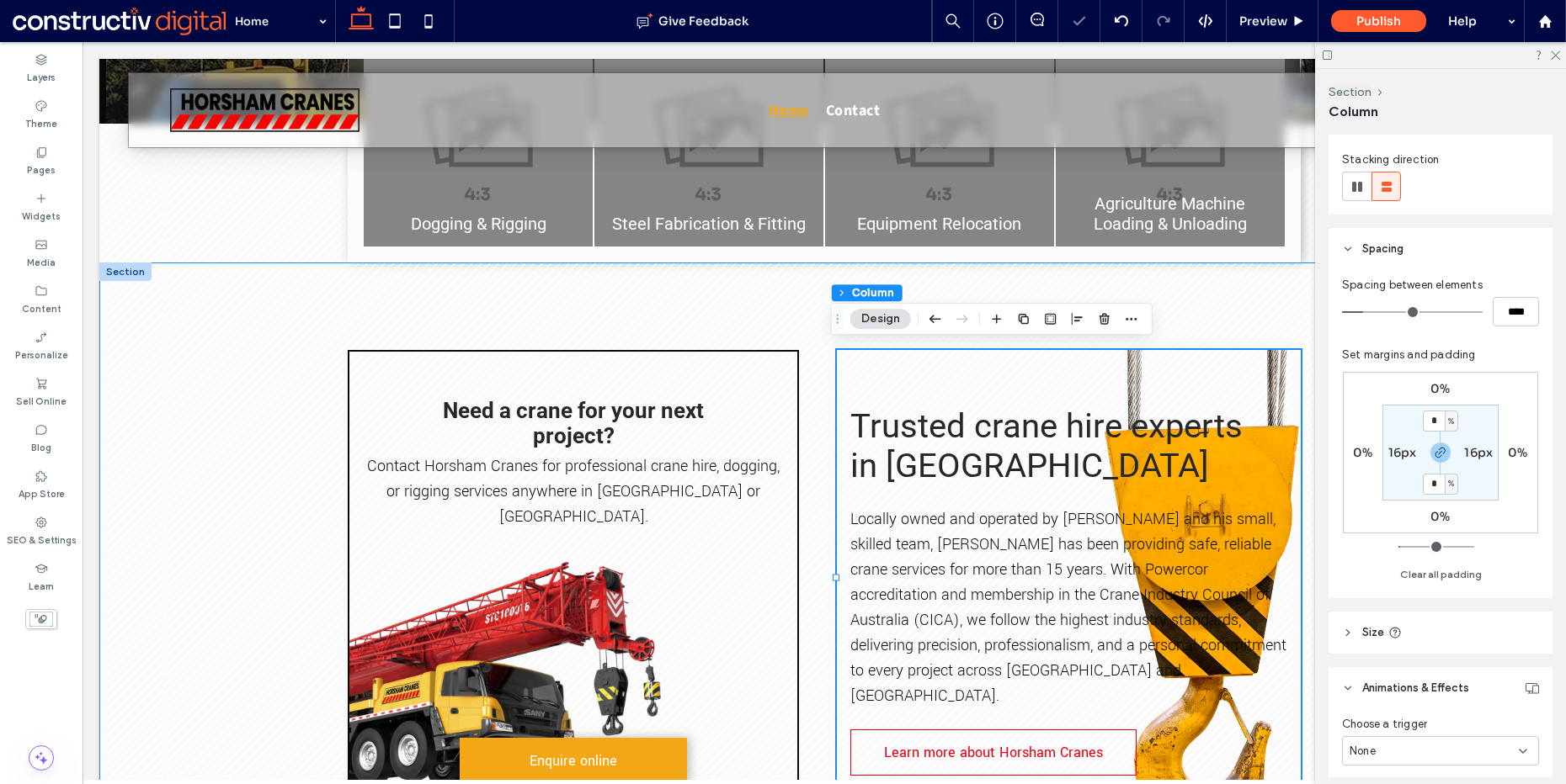
click at [1222, 303] on div "Need a crane for your next project? Contact Horsham Cranes for professional cra…" at bounding box center [823, 591] width 1010 height 657
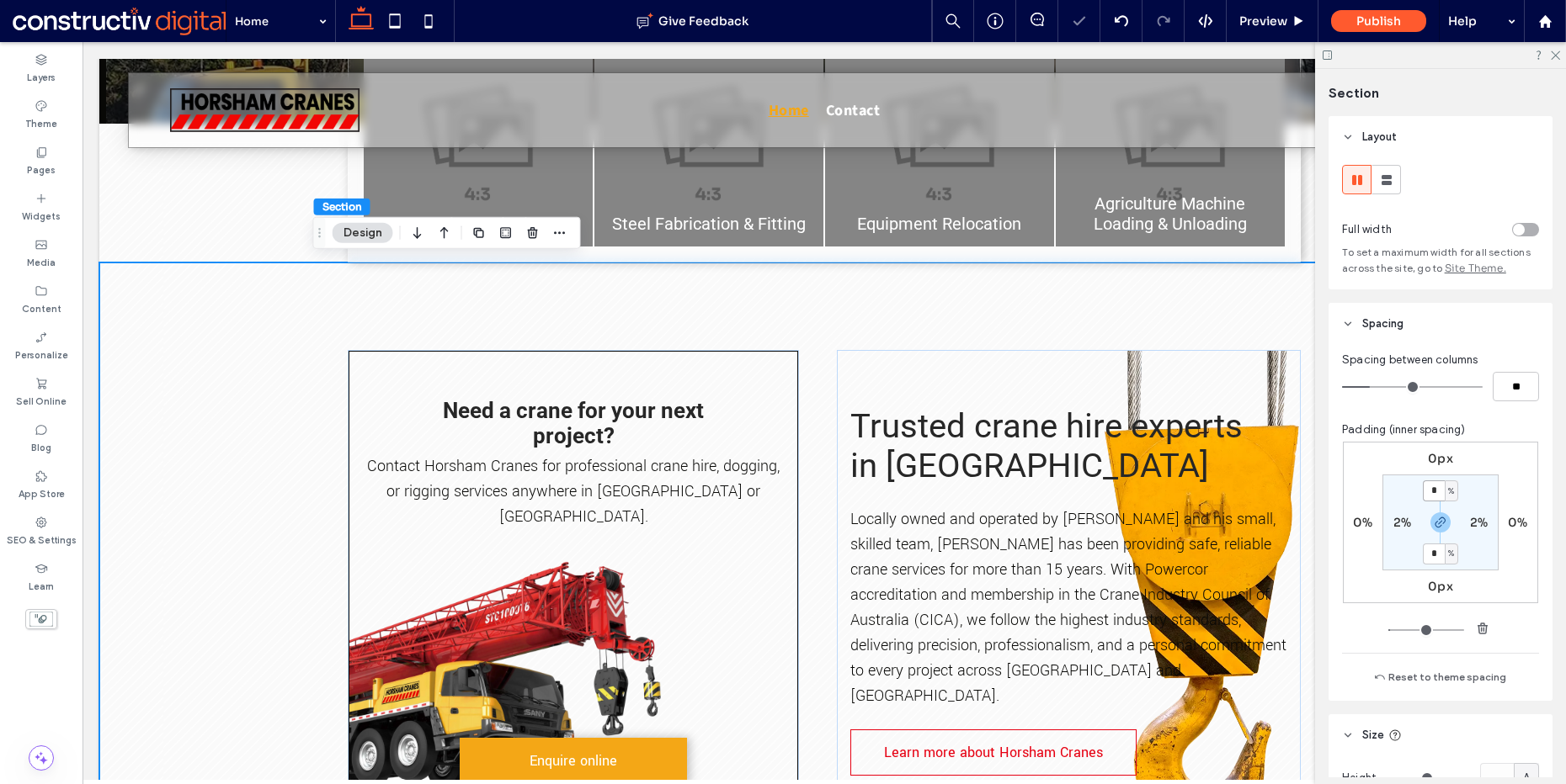
click at [1423, 489] on input "*" at bounding box center [1434, 490] width 22 height 21
type input "*"
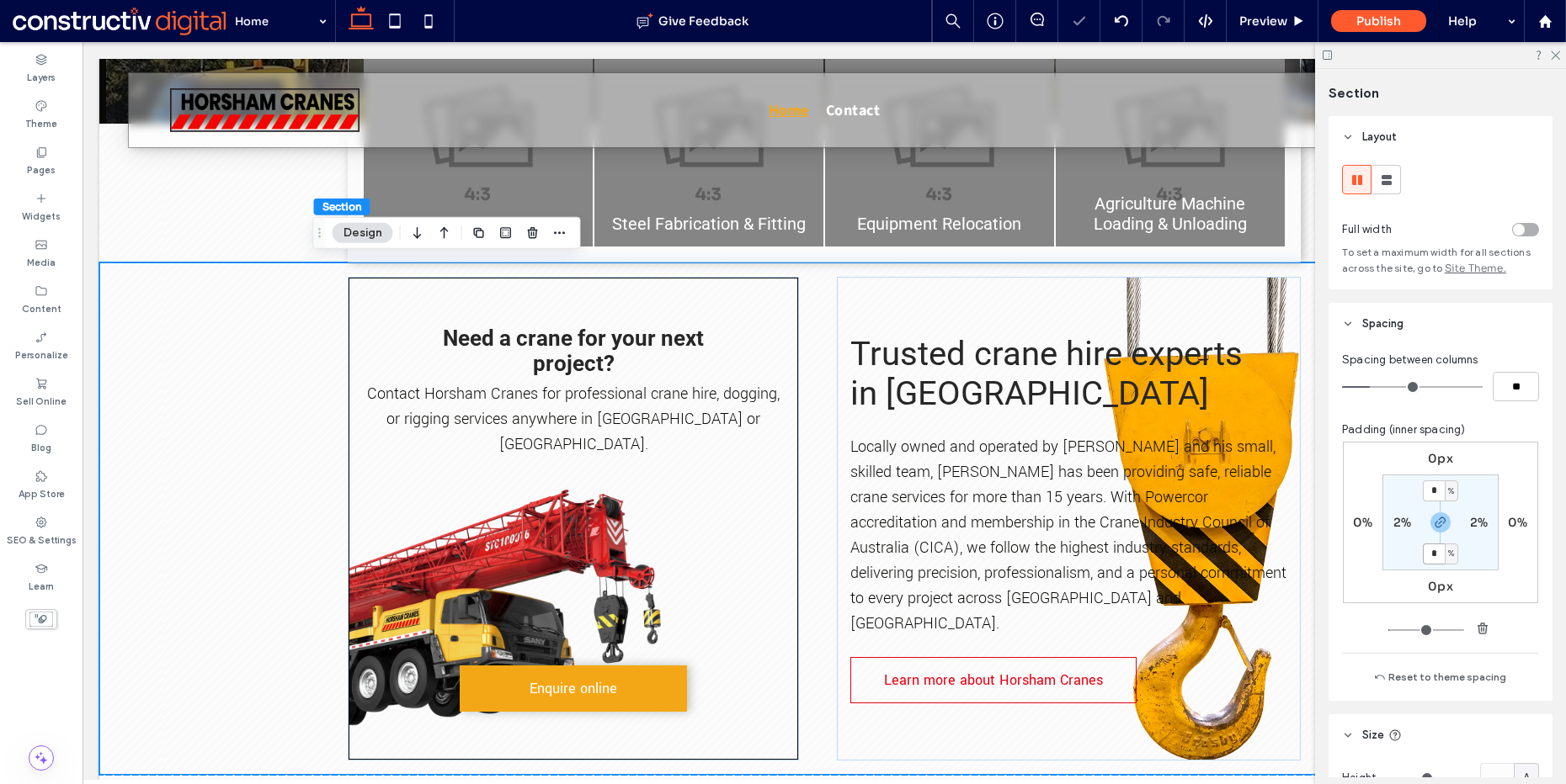
click at [1429, 556] on input "*" at bounding box center [1434, 553] width 22 height 21
click at [1414, 494] on section "* % 2% * % 2%" at bounding box center [1441, 522] width 116 height 96
click at [1423, 493] on input "*" at bounding box center [1434, 490] width 22 height 21
type input "*"
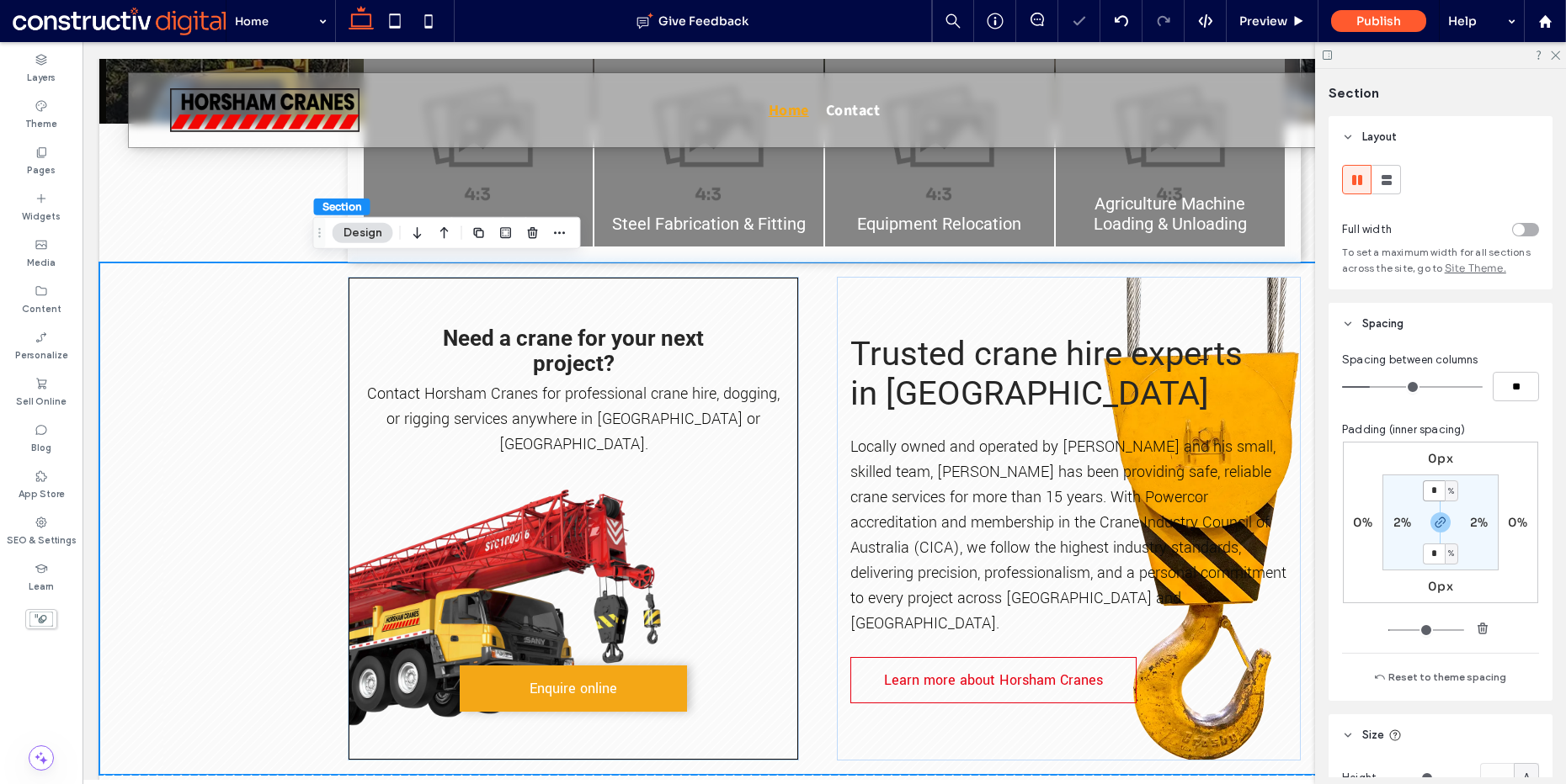
type input "*"
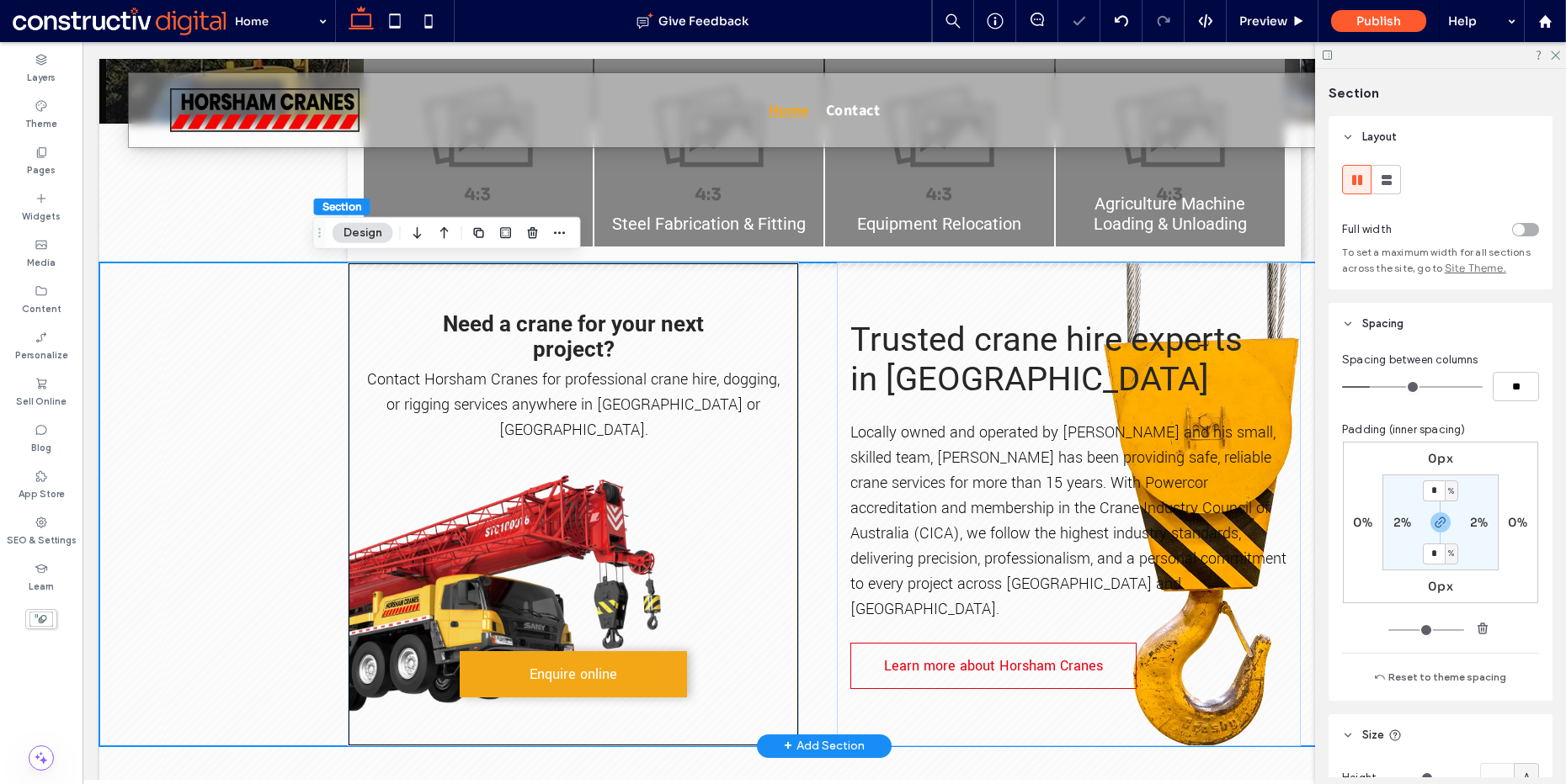
click at [241, 367] on div "Need a crane for your next project? Contact Horsham Cranes for professional cra…" at bounding box center [823, 504] width 1450 height 484
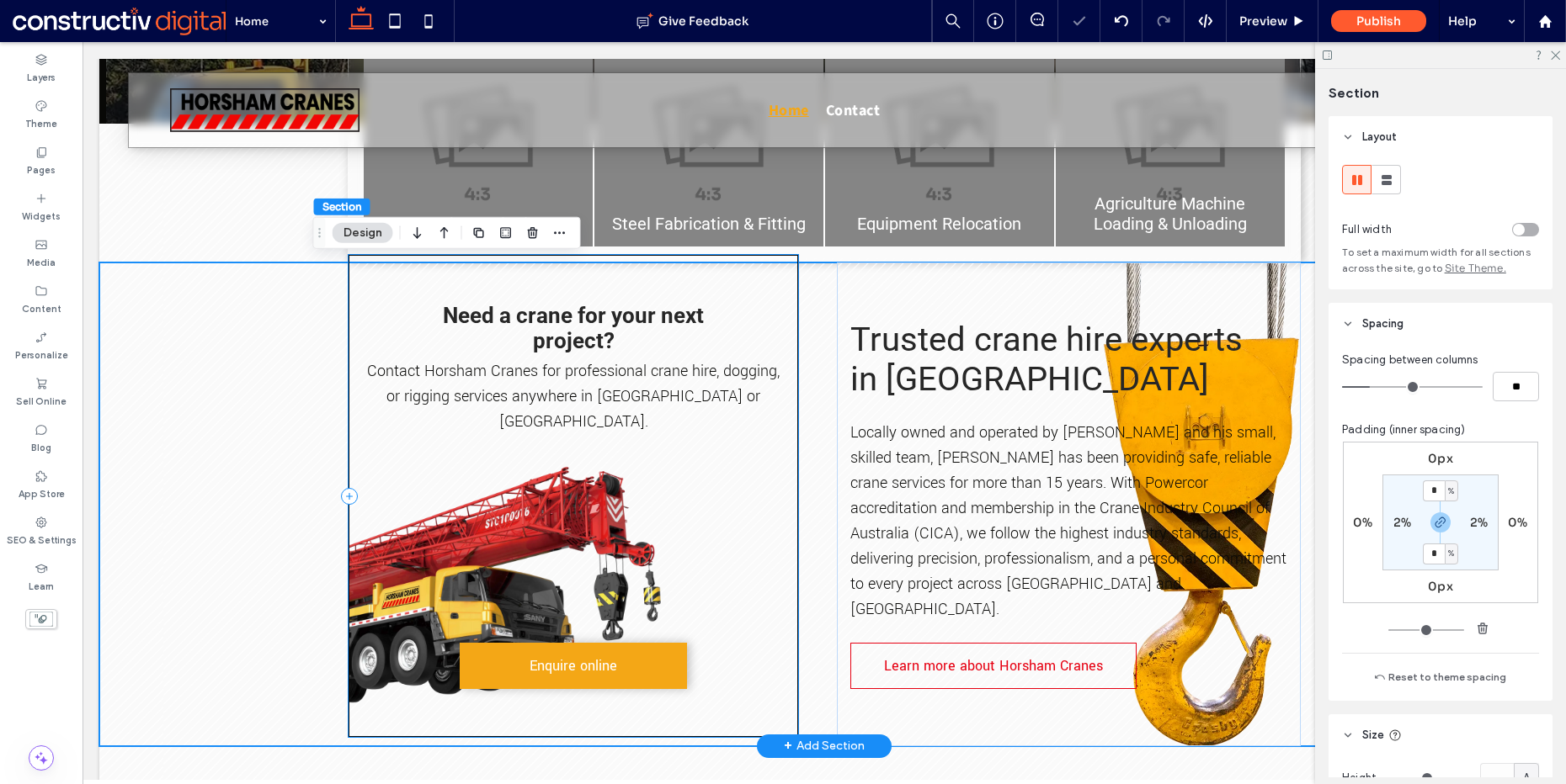
click at [462, 275] on div "Need a crane for your next project? Contact Horsham Cranes for professional cra…" at bounding box center [574, 495] width 452 height 484
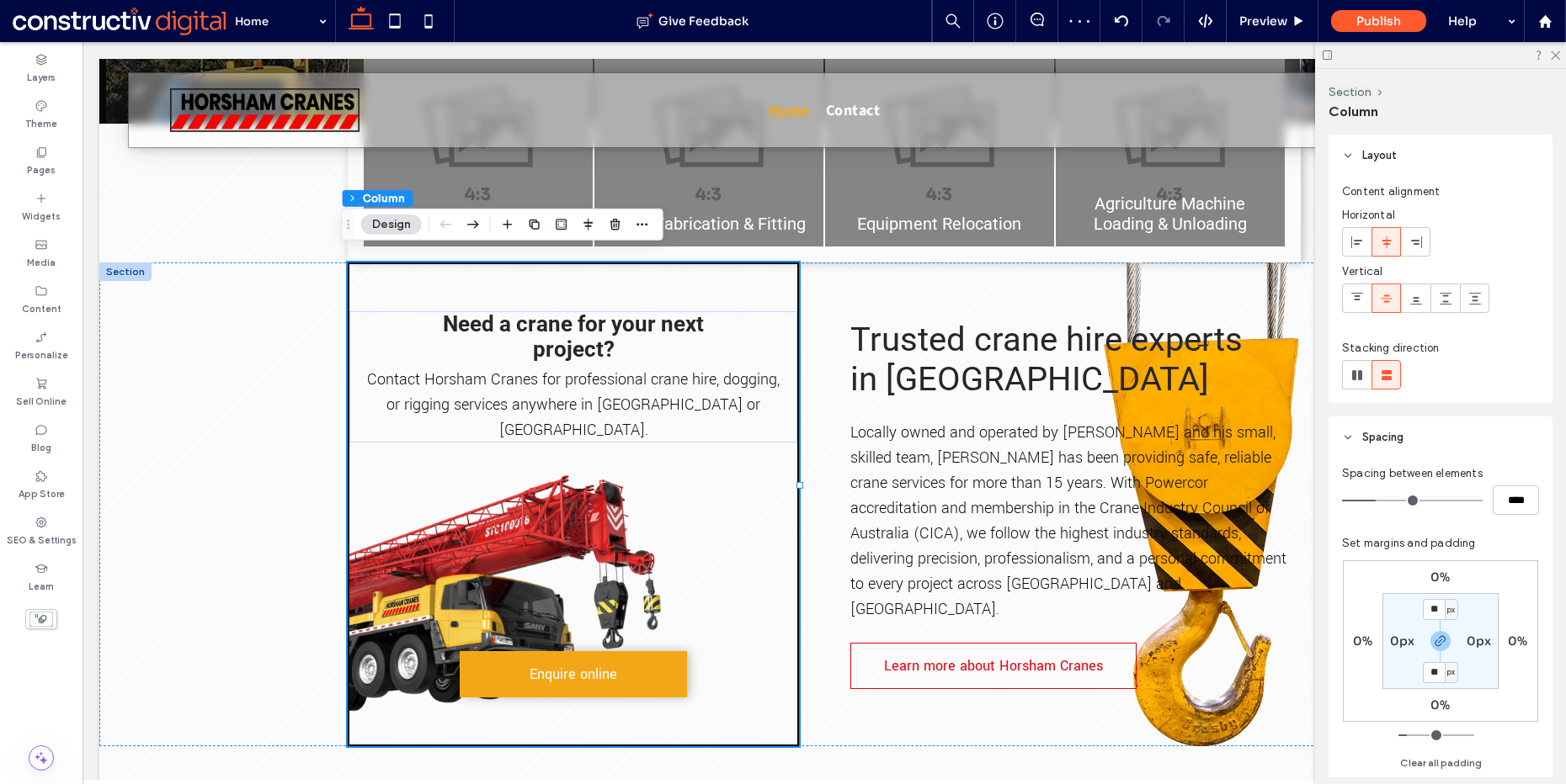
click at [1448, 574] on label "0%" at bounding box center [1440, 576] width 19 height 15
type input "*"
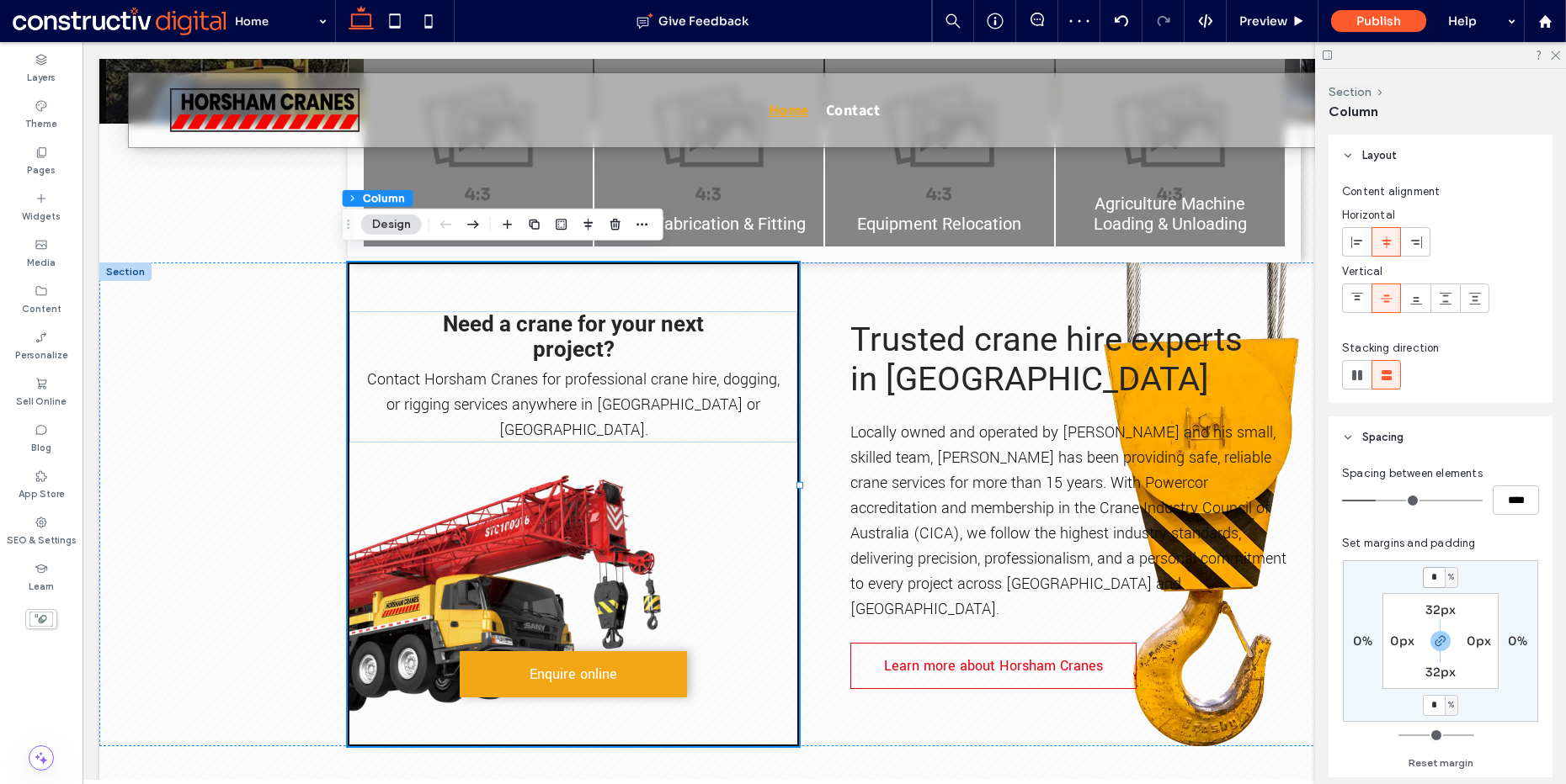
click at [1432, 577] on input "*" at bounding box center [1434, 577] width 22 height 21
type input "*"
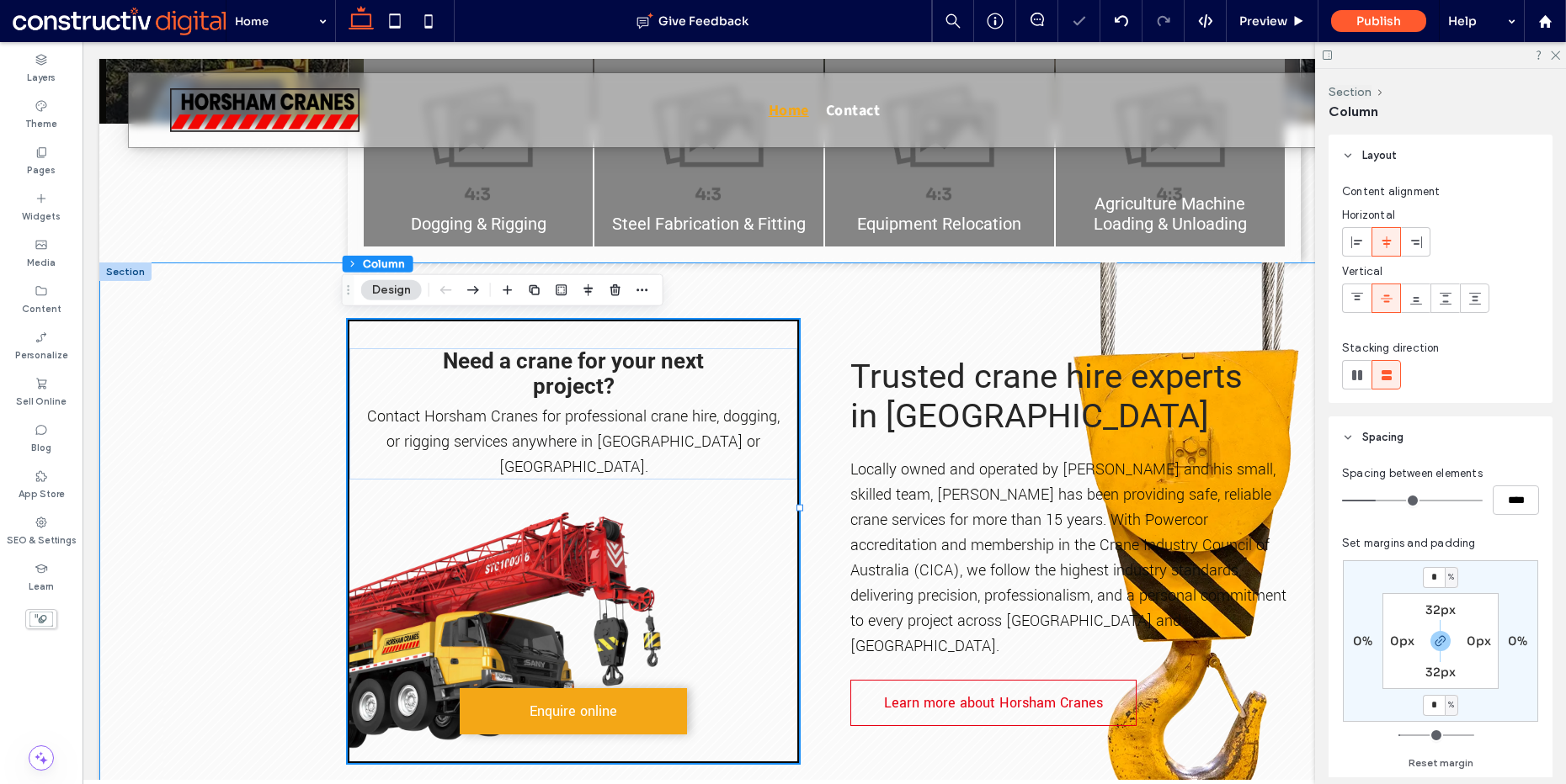
click at [244, 419] on div "Need a crane for your next project? Contact Horsham Cranes for professional cra…" at bounding box center [823, 541] width 1450 height 558
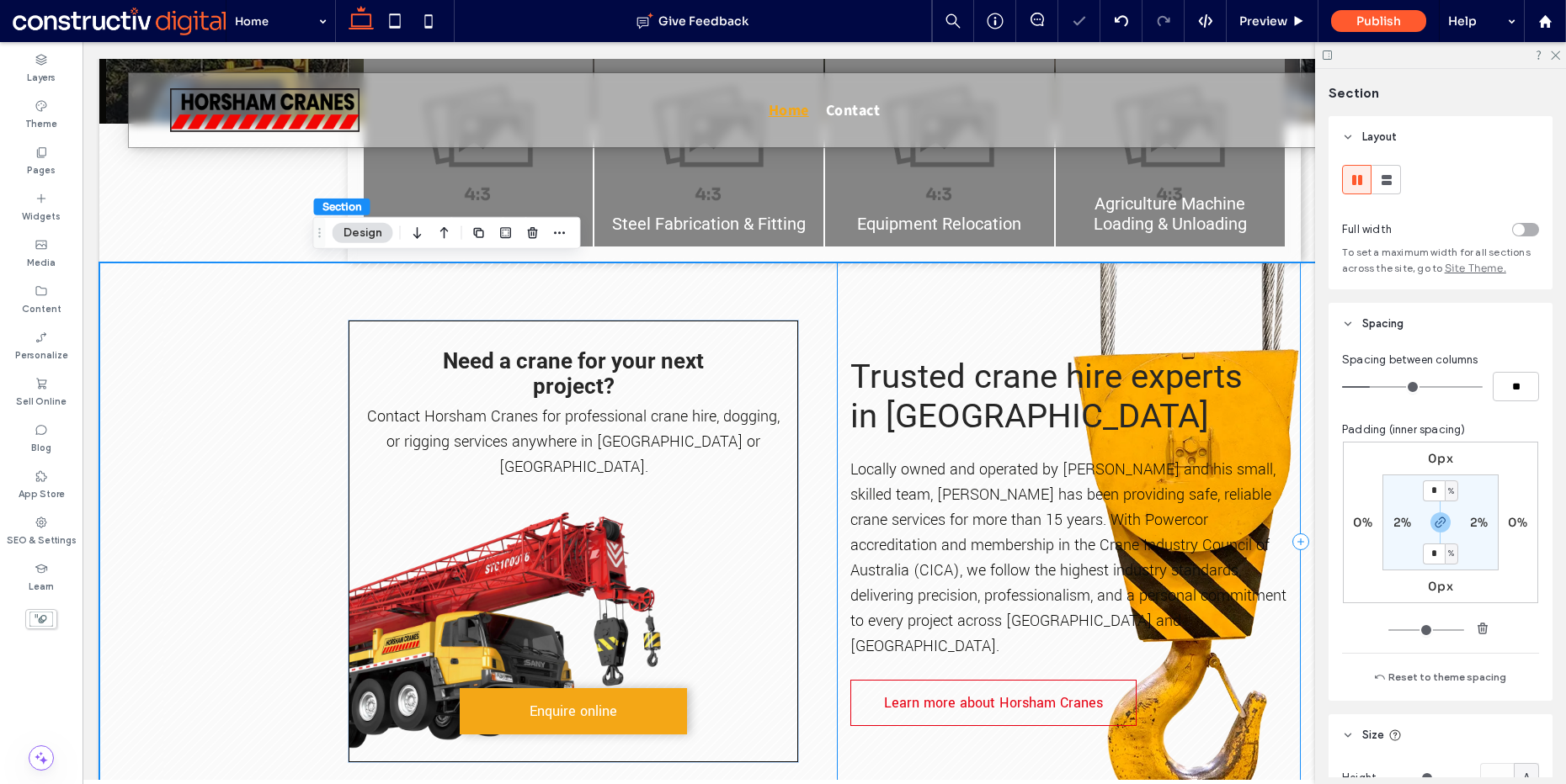
click at [1225, 292] on div "Trusted crane hire experts in [GEOGRAPHIC_DATA] Locally owned and operated by […" at bounding box center [1068, 541] width 463 height 558
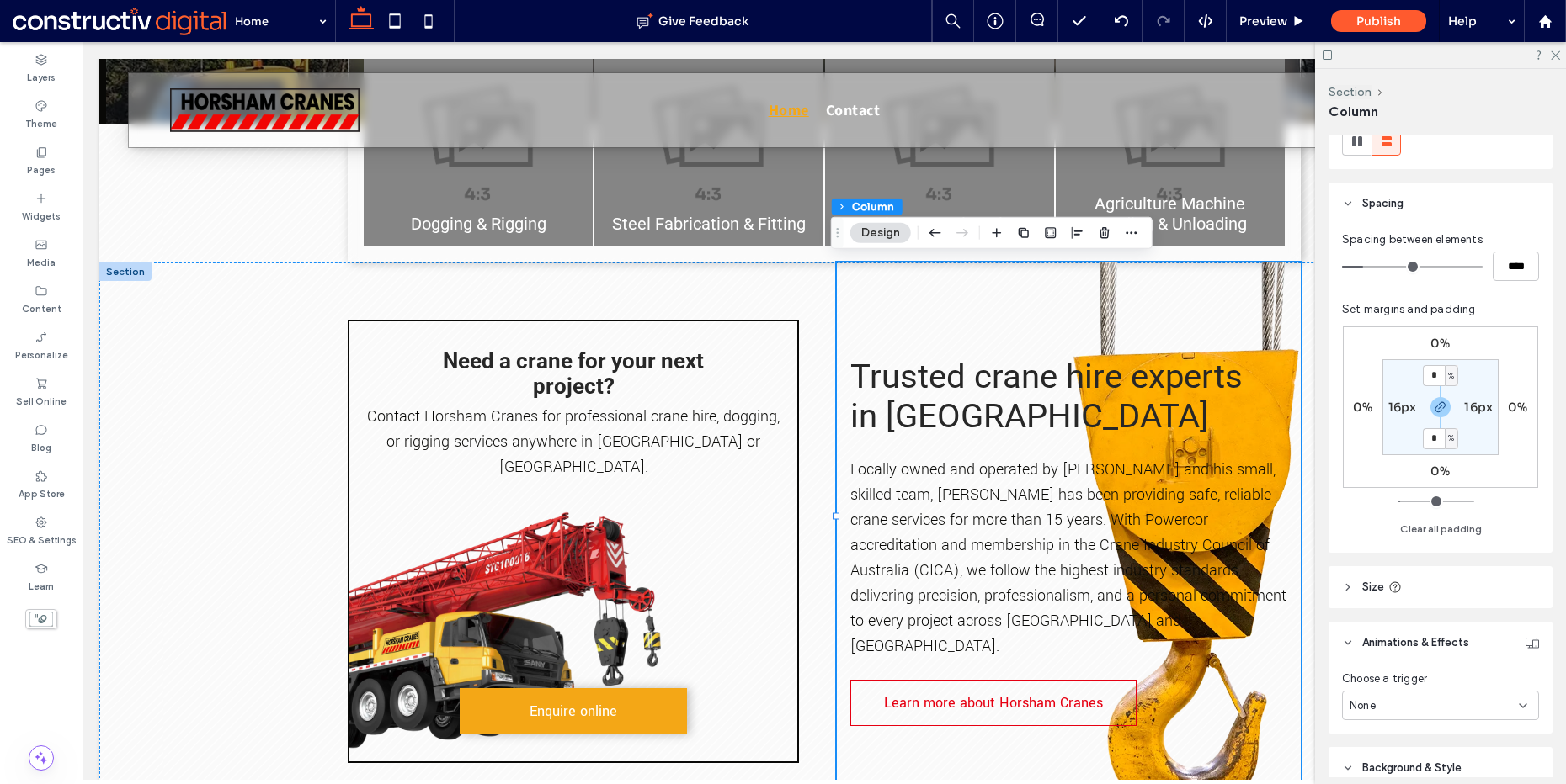
scroll to position [741, 0]
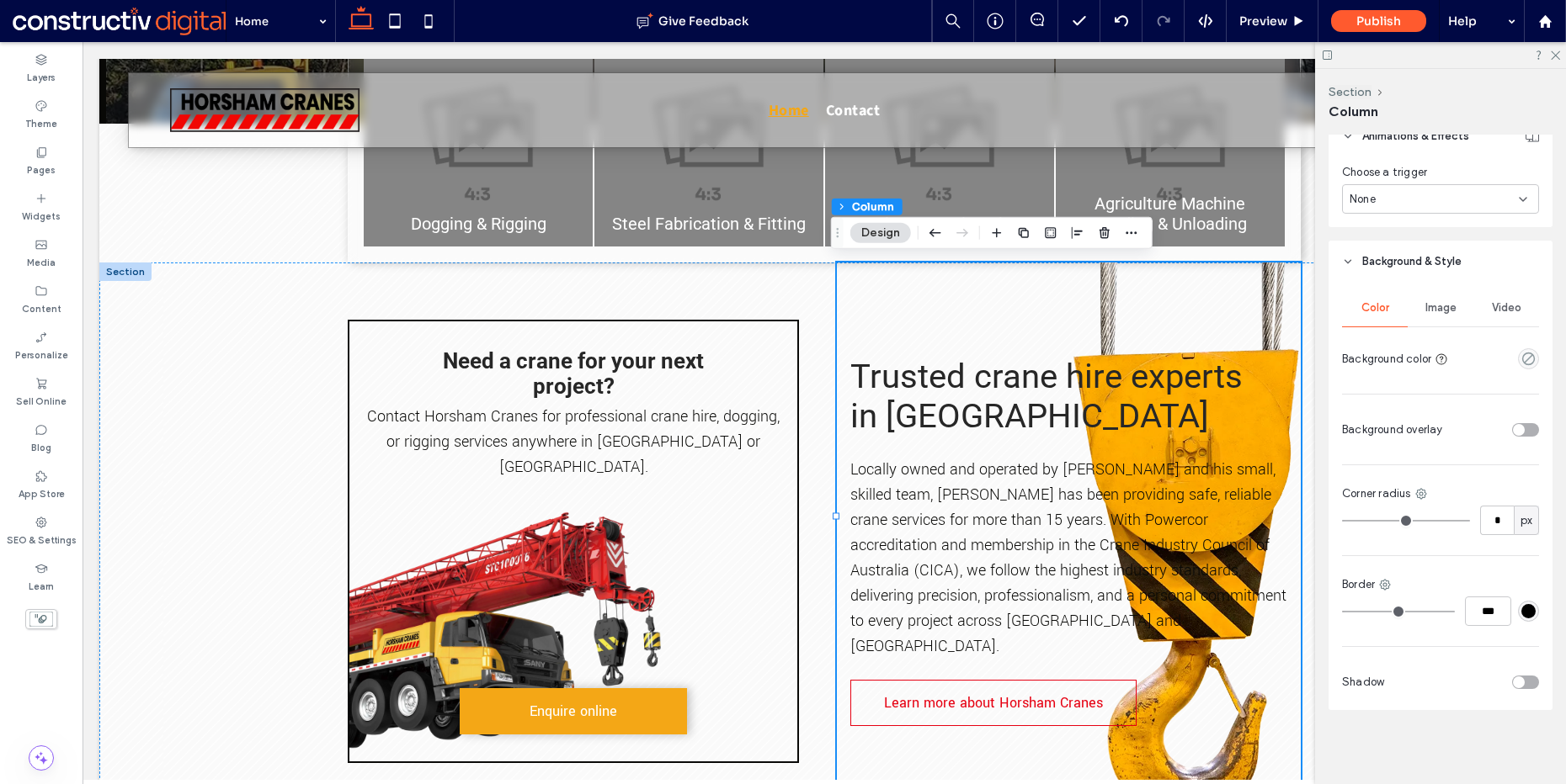
click at [1437, 307] on span "Image" at bounding box center [1441, 308] width 31 height 13
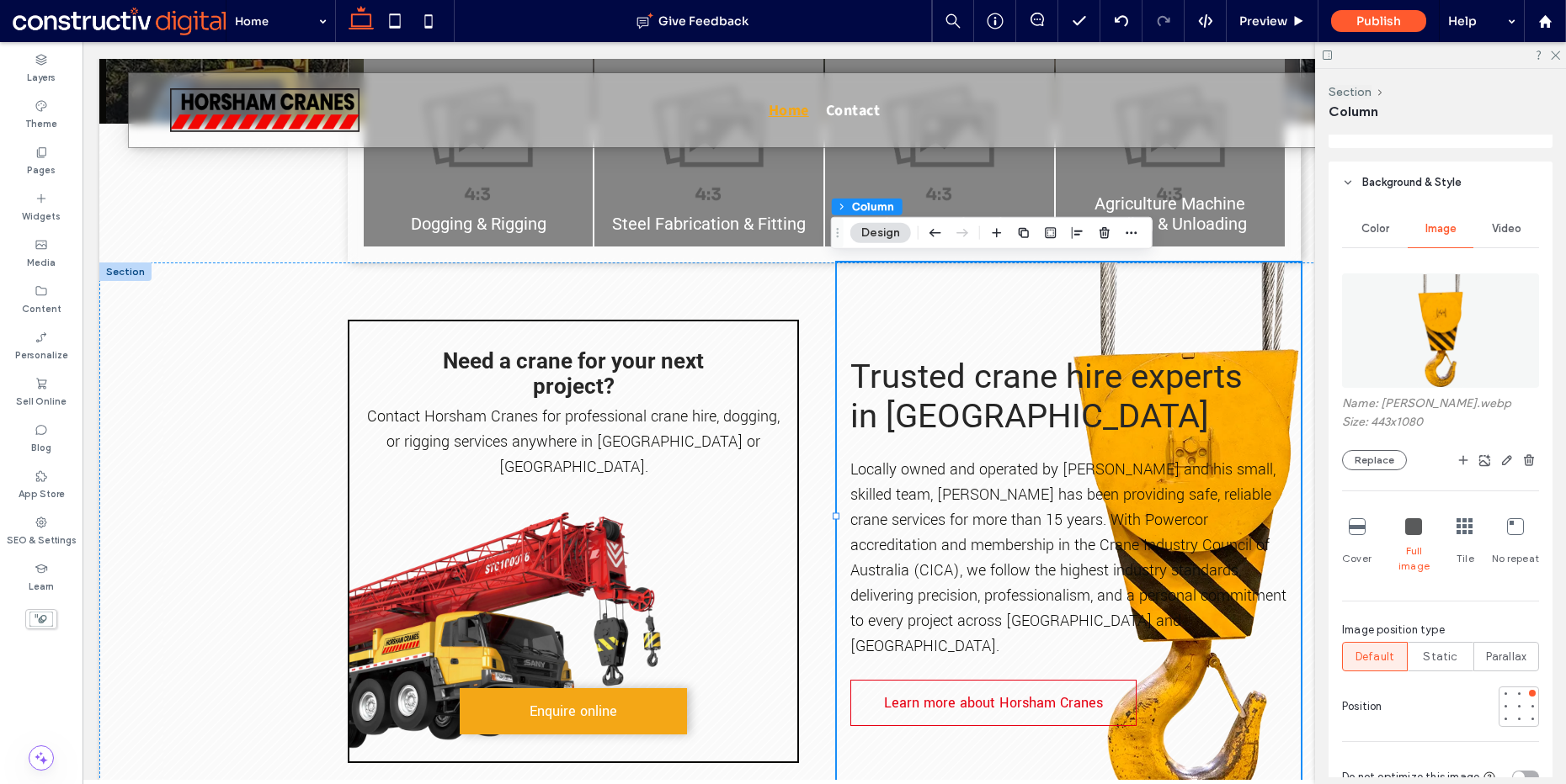
scroll to position [889, 0]
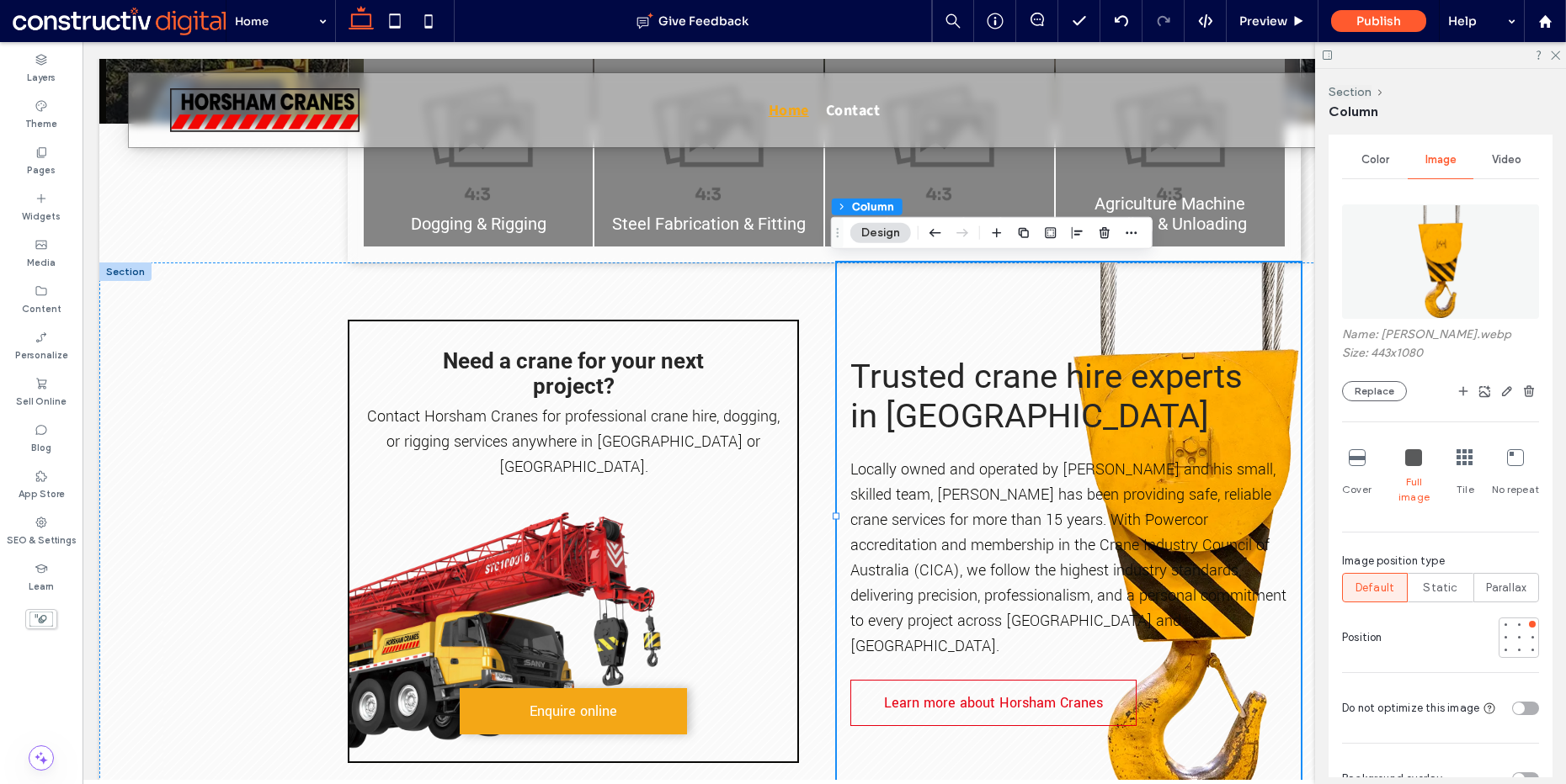
click at [1351, 464] on icon at bounding box center [1357, 457] width 17 height 17
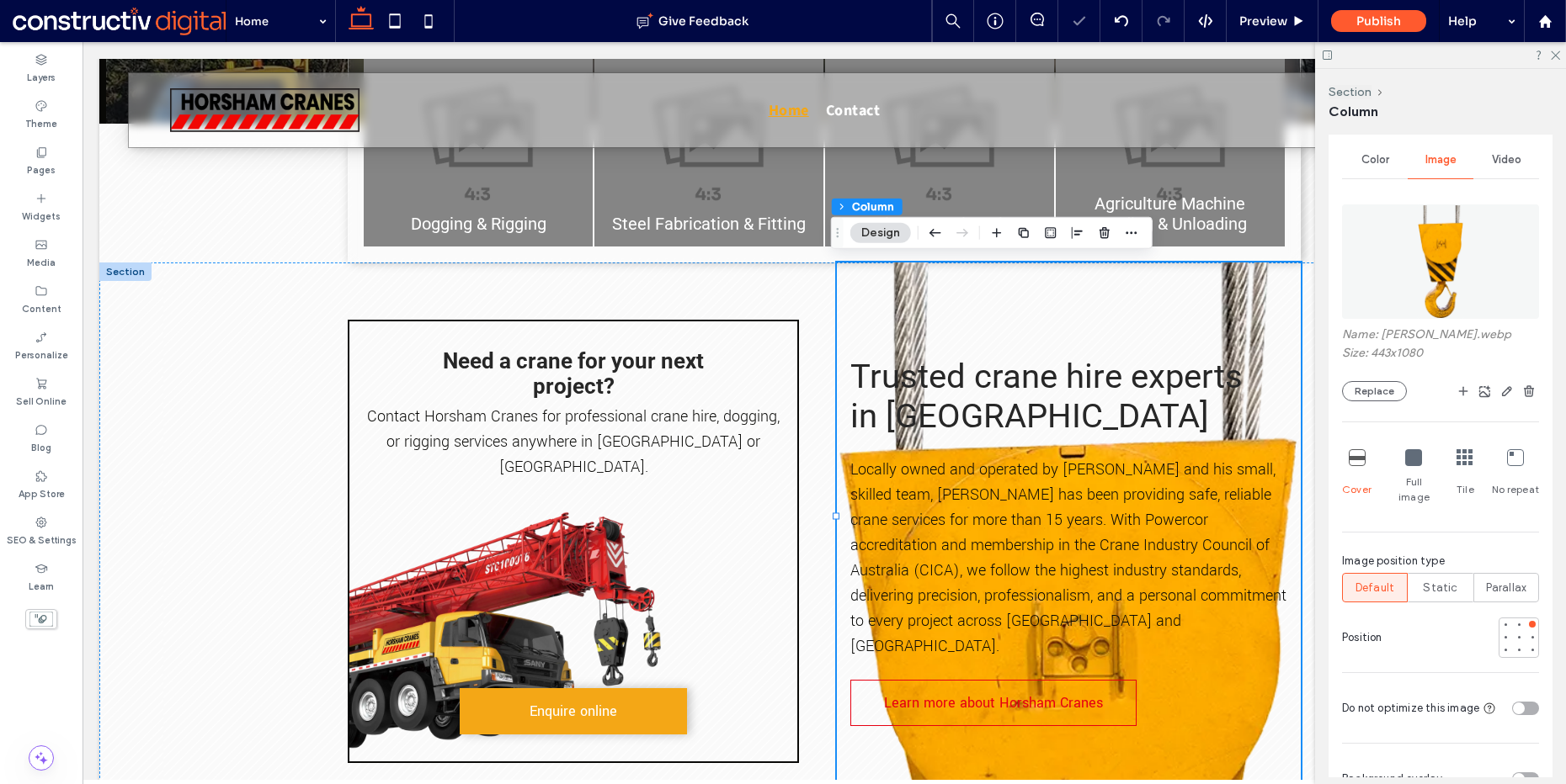
click at [1461, 458] on icon at bounding box center [1465, 457] width 17 height 17
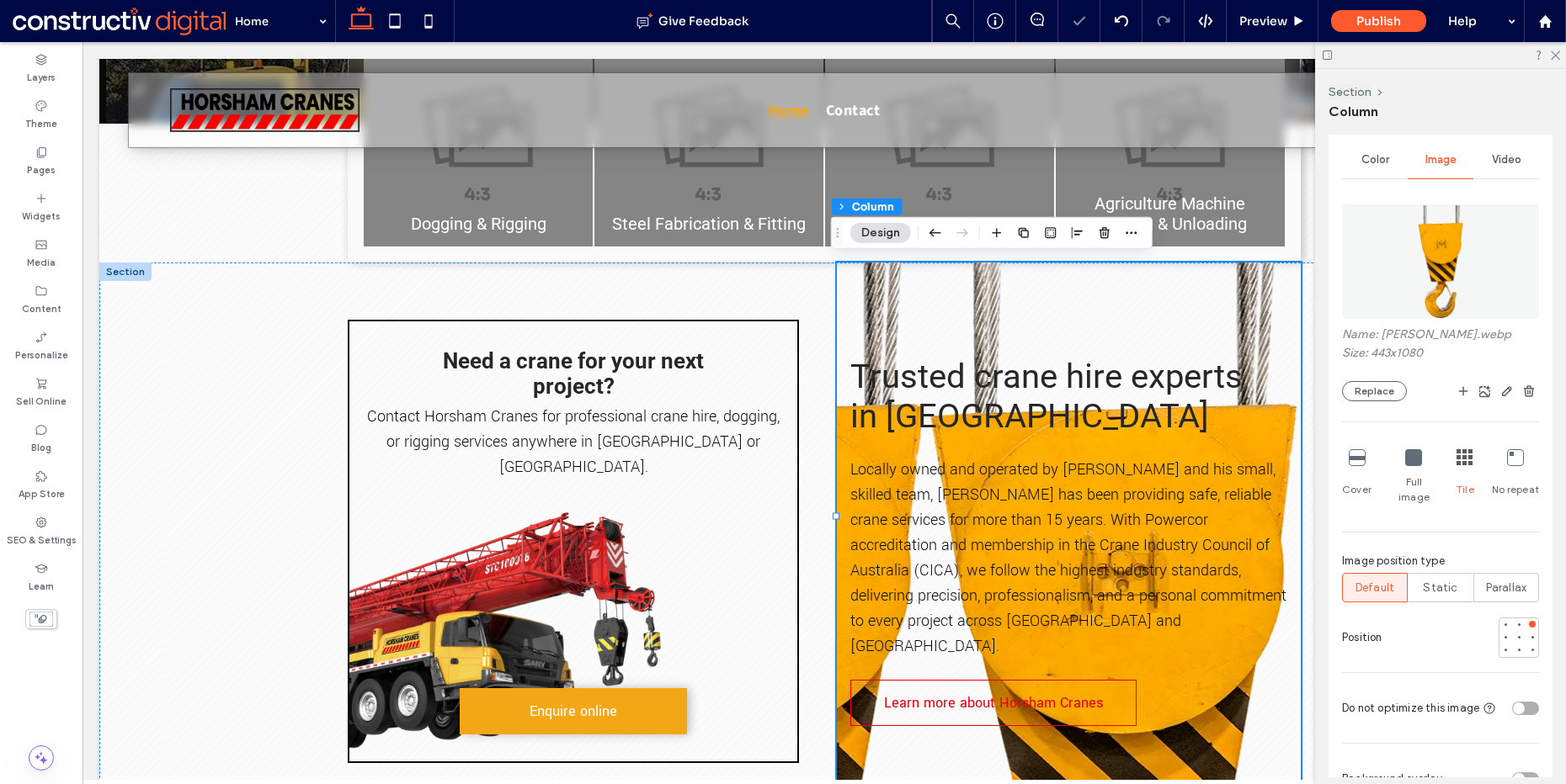
click at [1415, 458] on icon at bounding box center [1413, 457] width 17 height 17
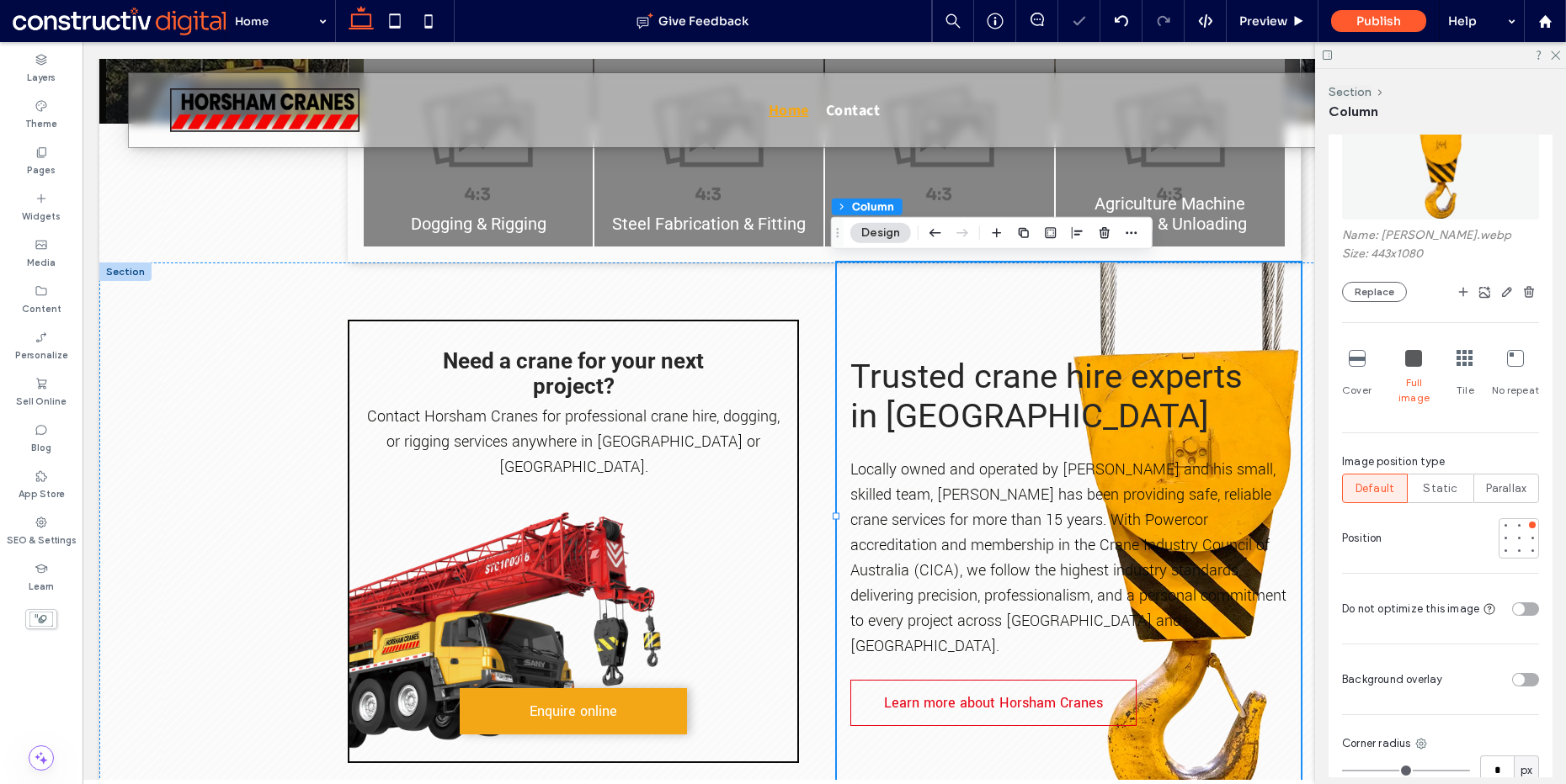
scroll to position [971, 0]
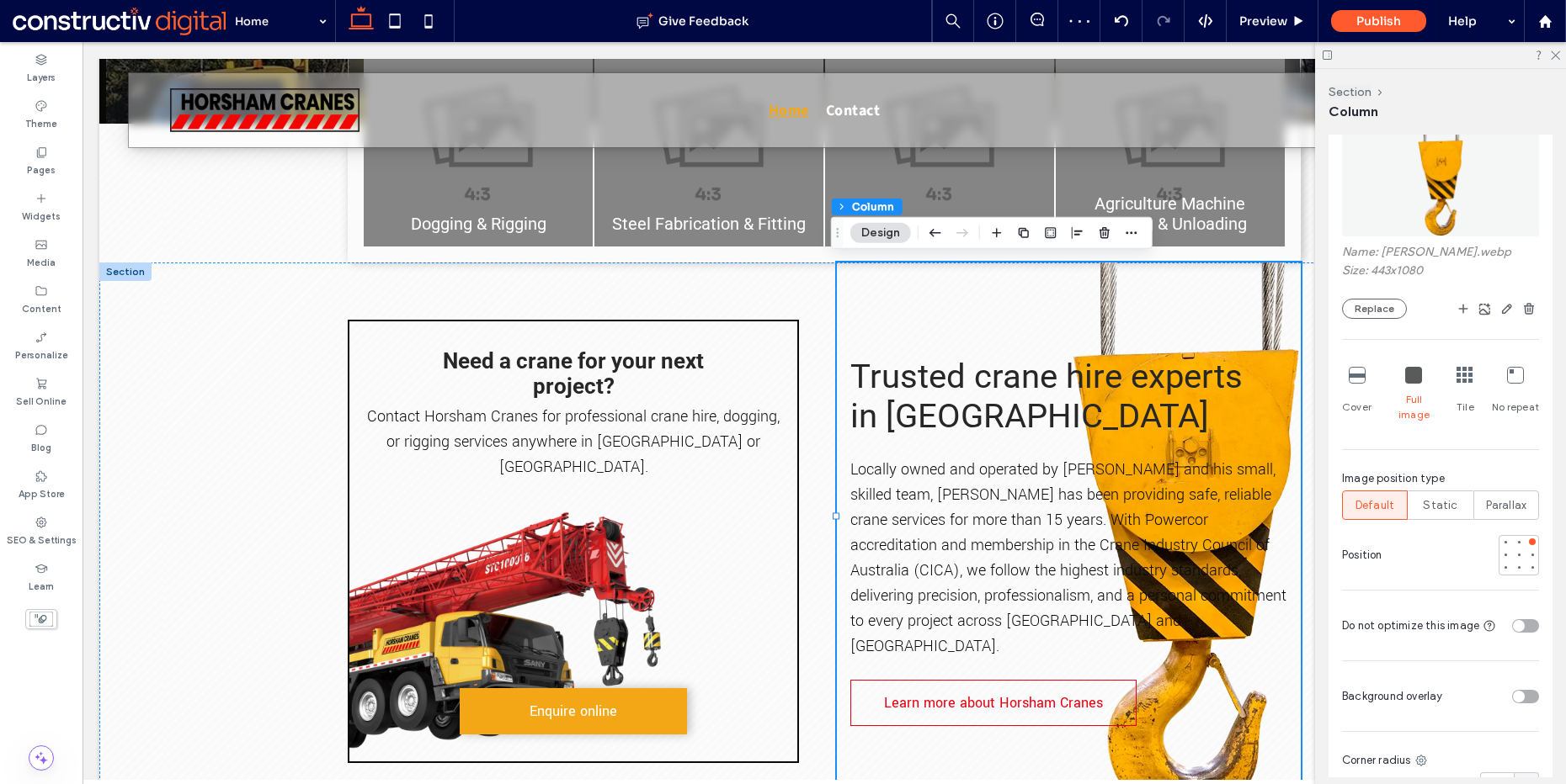
click at [1510, 372] on icon at bounding box center [1515, 375] width 17 height 17
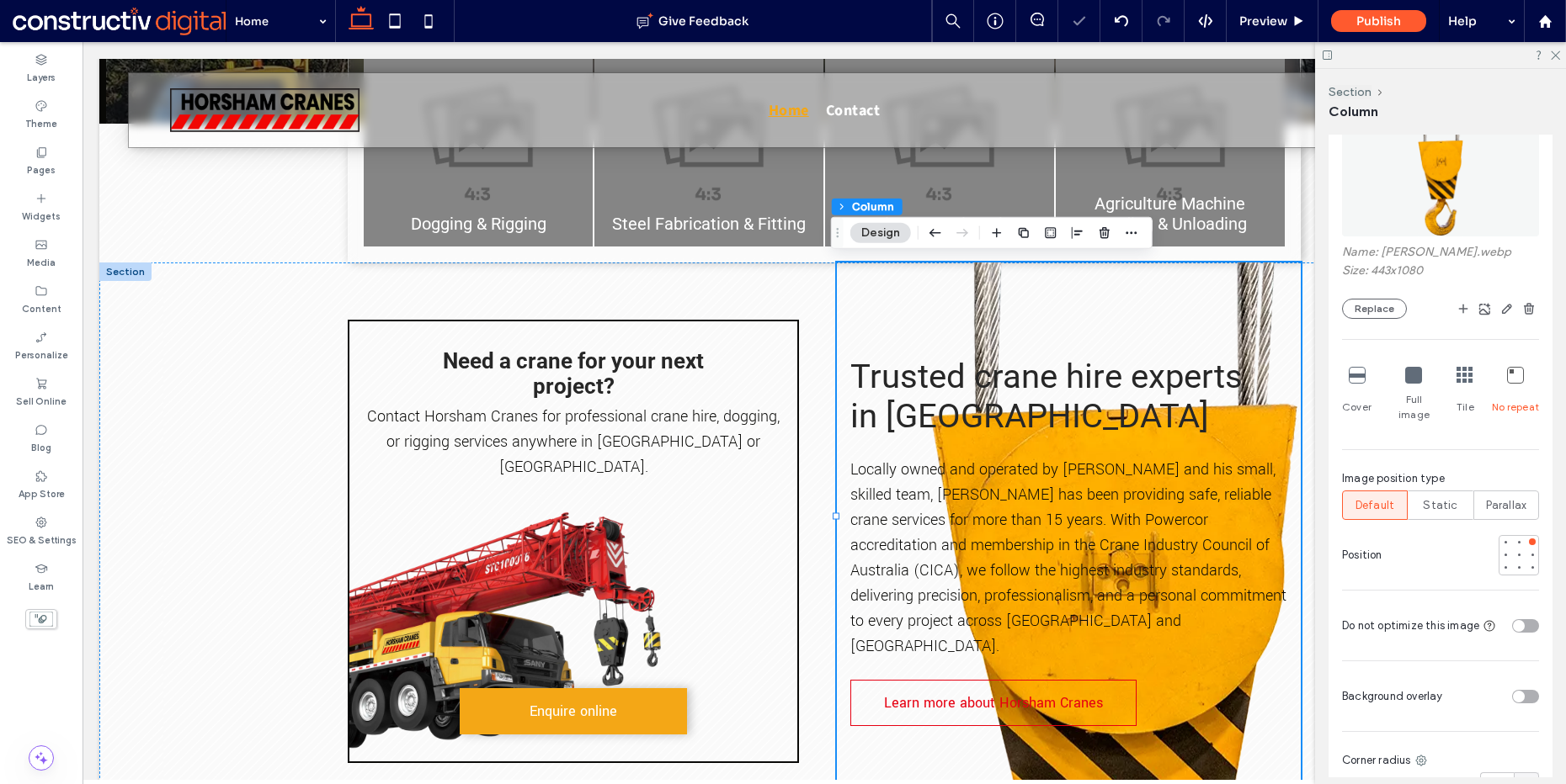
click at [1405, 378] on icon at bounding box center [1413, 375] width 17 height 17
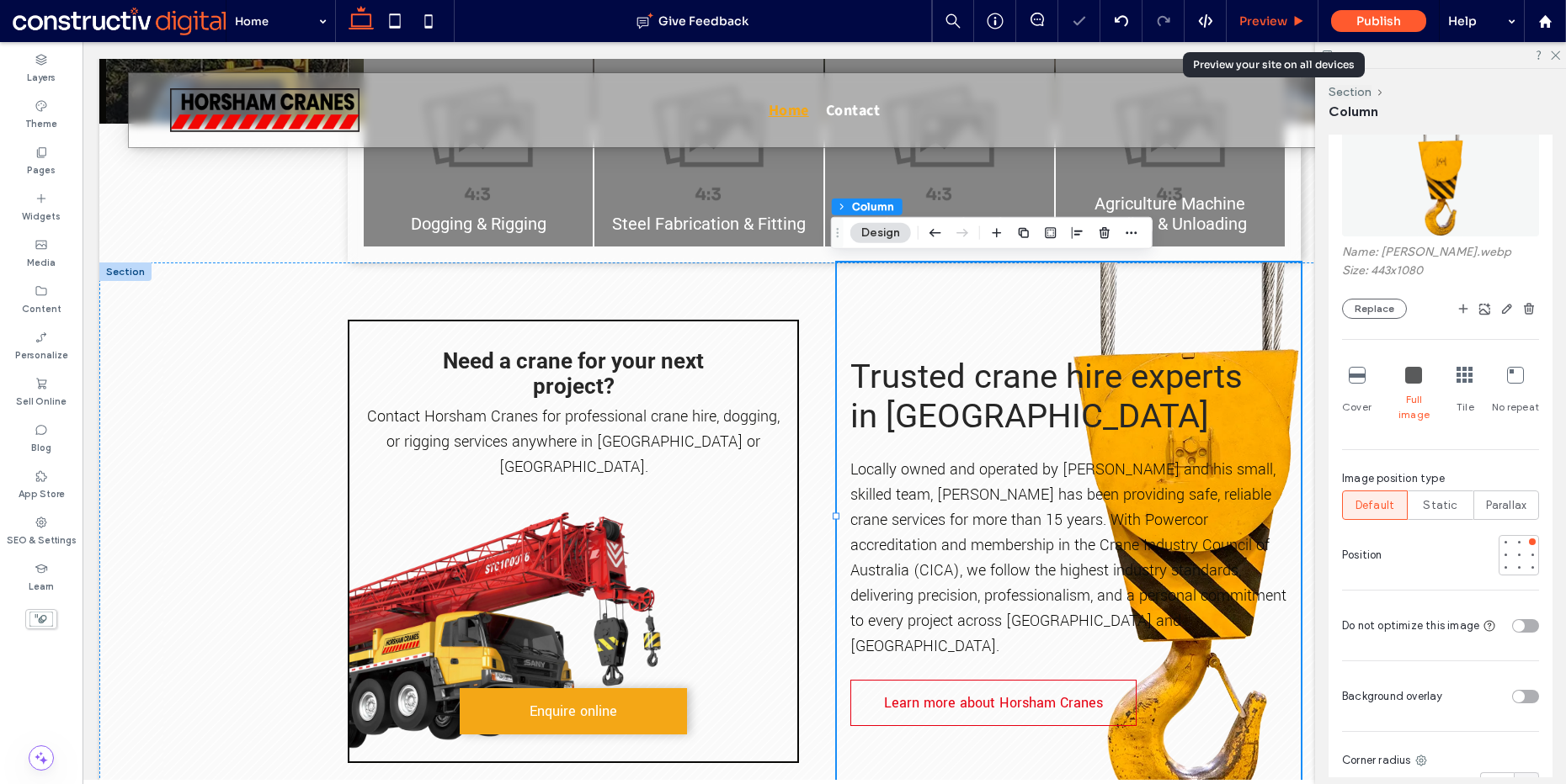
click at [1260, 14] on span "Preview" at bounding box center [1263, 20] width 48 height 15
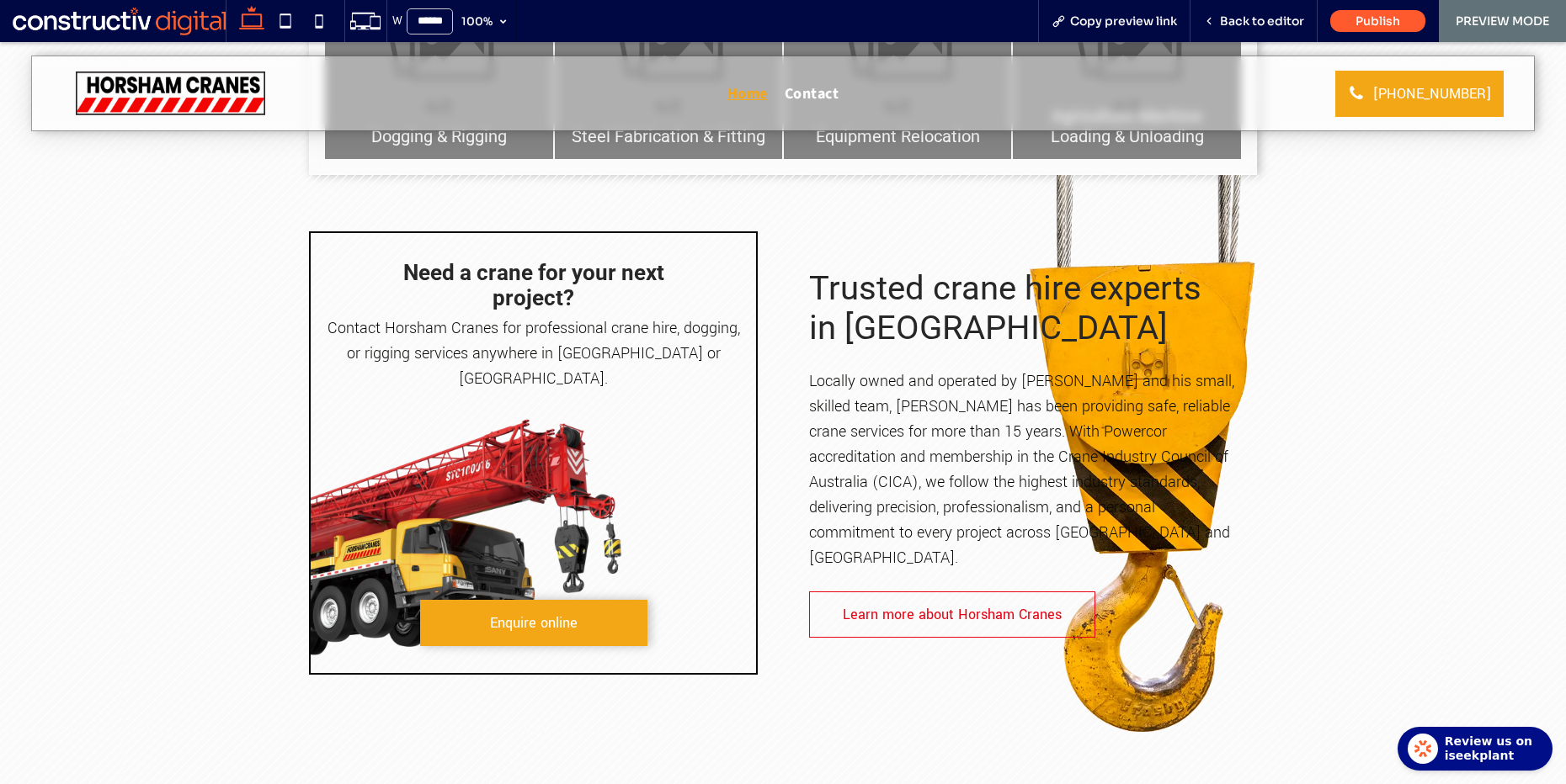
scroll to position [493, 0]
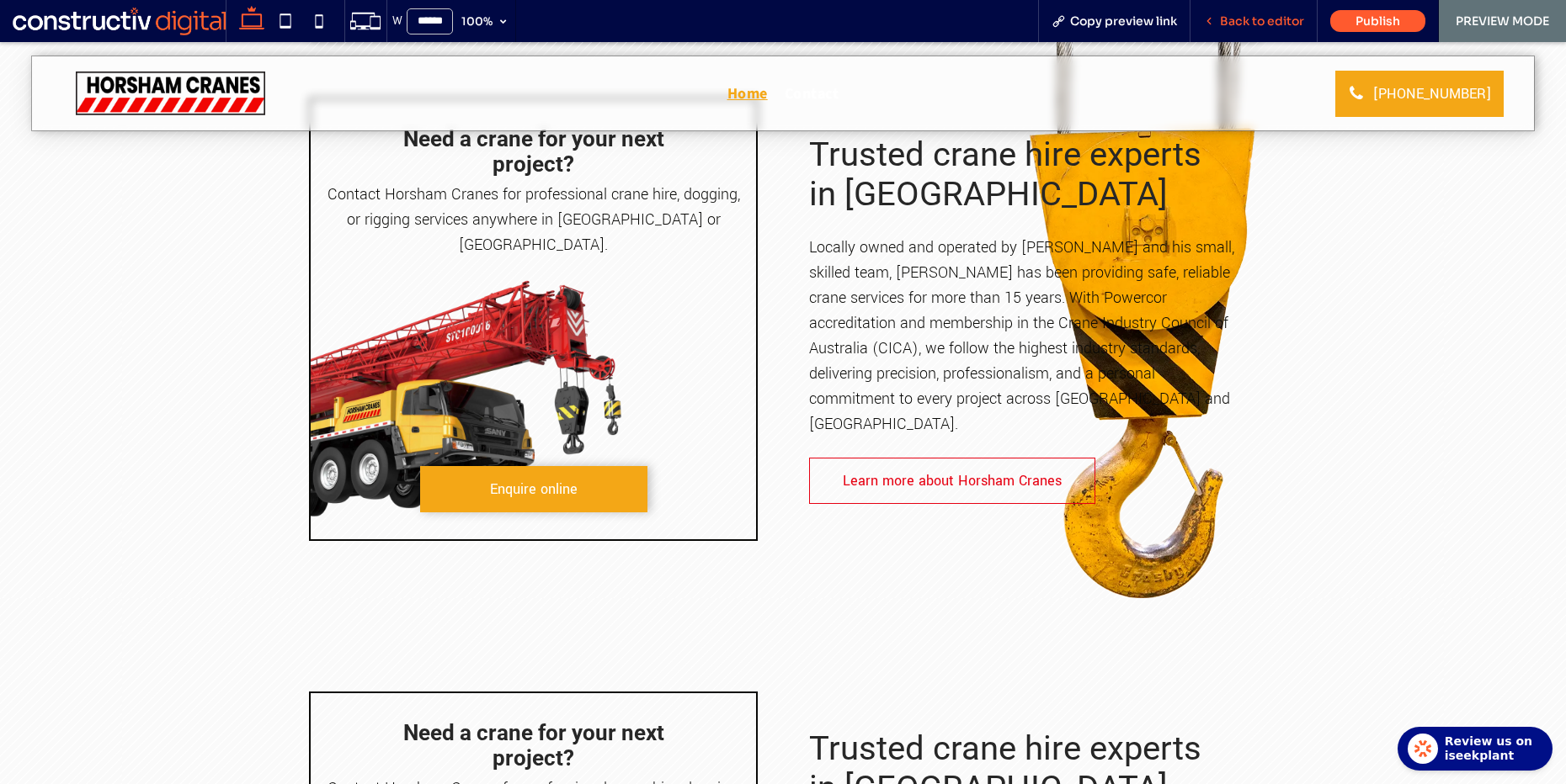
click at [1278, 15] on span "Back to editor" at bounding box center [1262, 20] width 84 height 15
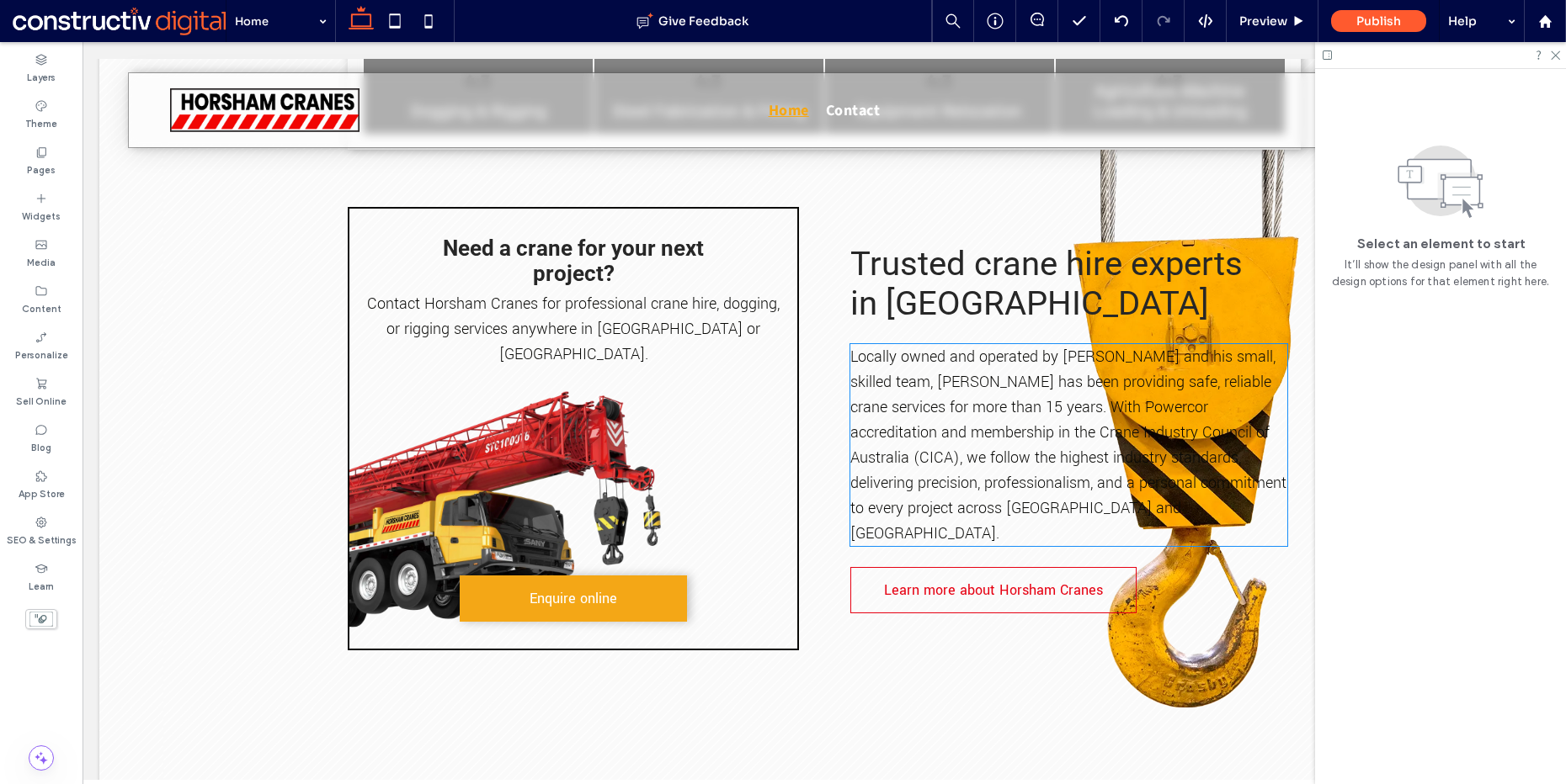
scroll to position [521, 0]
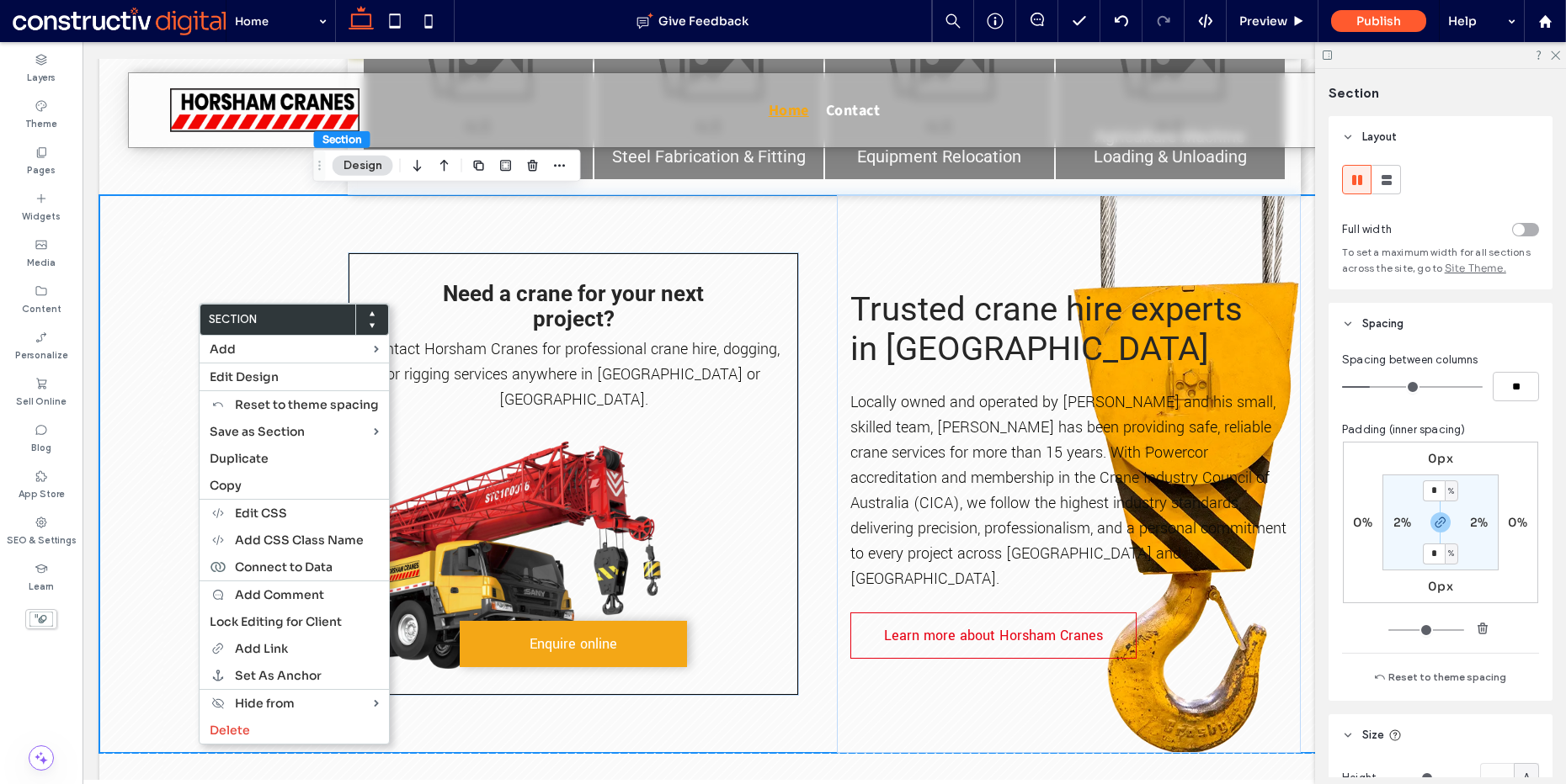
drag, startPoint x: 232, startPoint y: 265, endPoint x: 354, endPoint y: 346, distance: 146.4
click at [232, 265] on div "Need a crane for your next project? Contact Horsham Cranes for professional cra…" at bounding box center [823, 474] width 1450 height 558
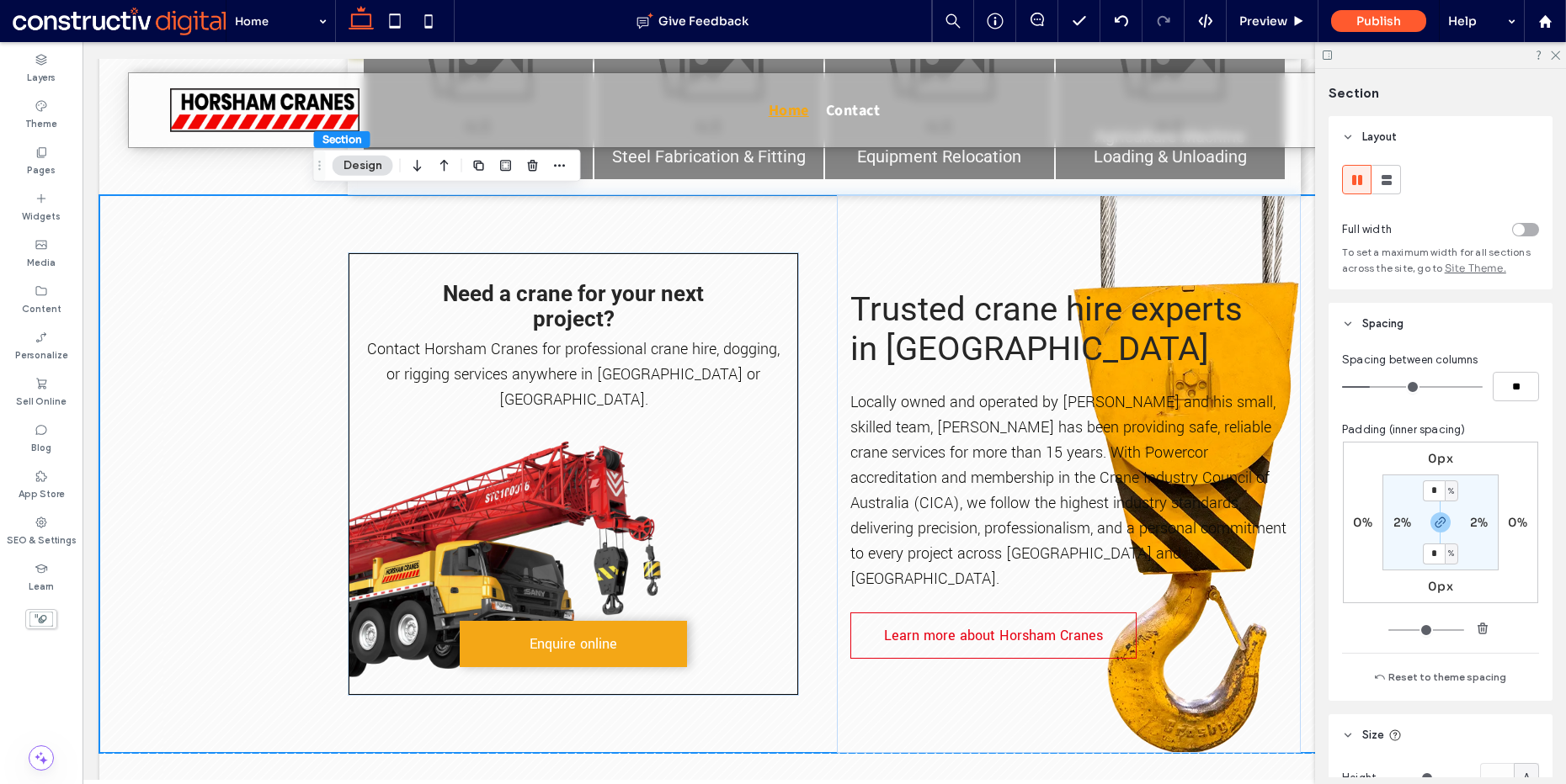
click at [238, 249] on div "Need a crane for your next project? Contact Horsham Cranes for professional cra…" at bounding box center [823, 474] width 1450 height 558
click at [222, 255] on div "Need a crane for your next project? Contact Horsham Cranes for professional cra…" at bounding box center [823, 474] width 1450 height 558
click at [534, 167] on icon "button" at bounding box center [533, 165] width 13 height 13
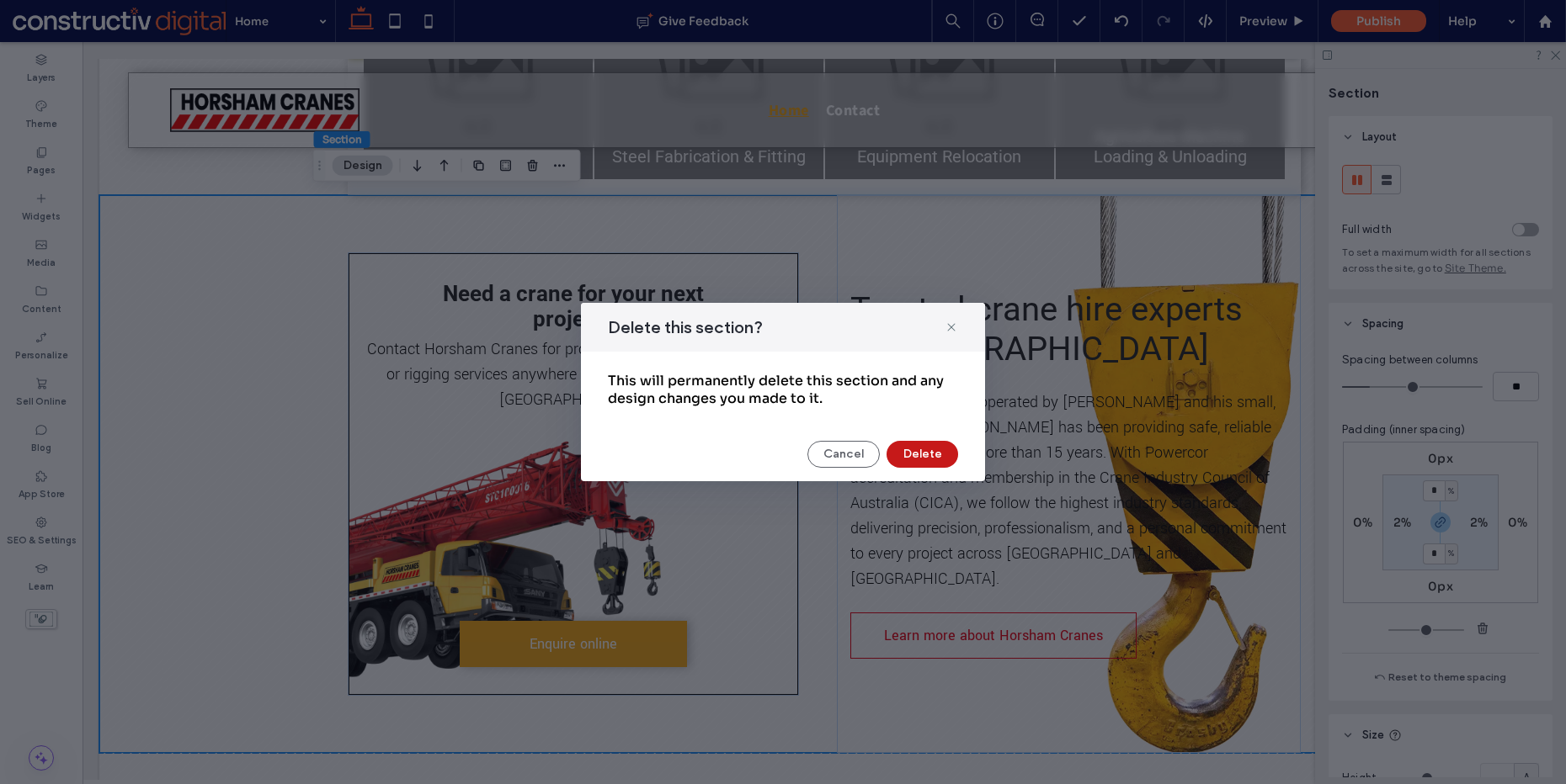
drag, startPoint x: 934, startPoint y: 457, endPoint x: 828, endPoint y: 414, distance: 114.4
click at [934, 457] on button "Delete" at bounding box center [922, 454] width 72 height 27
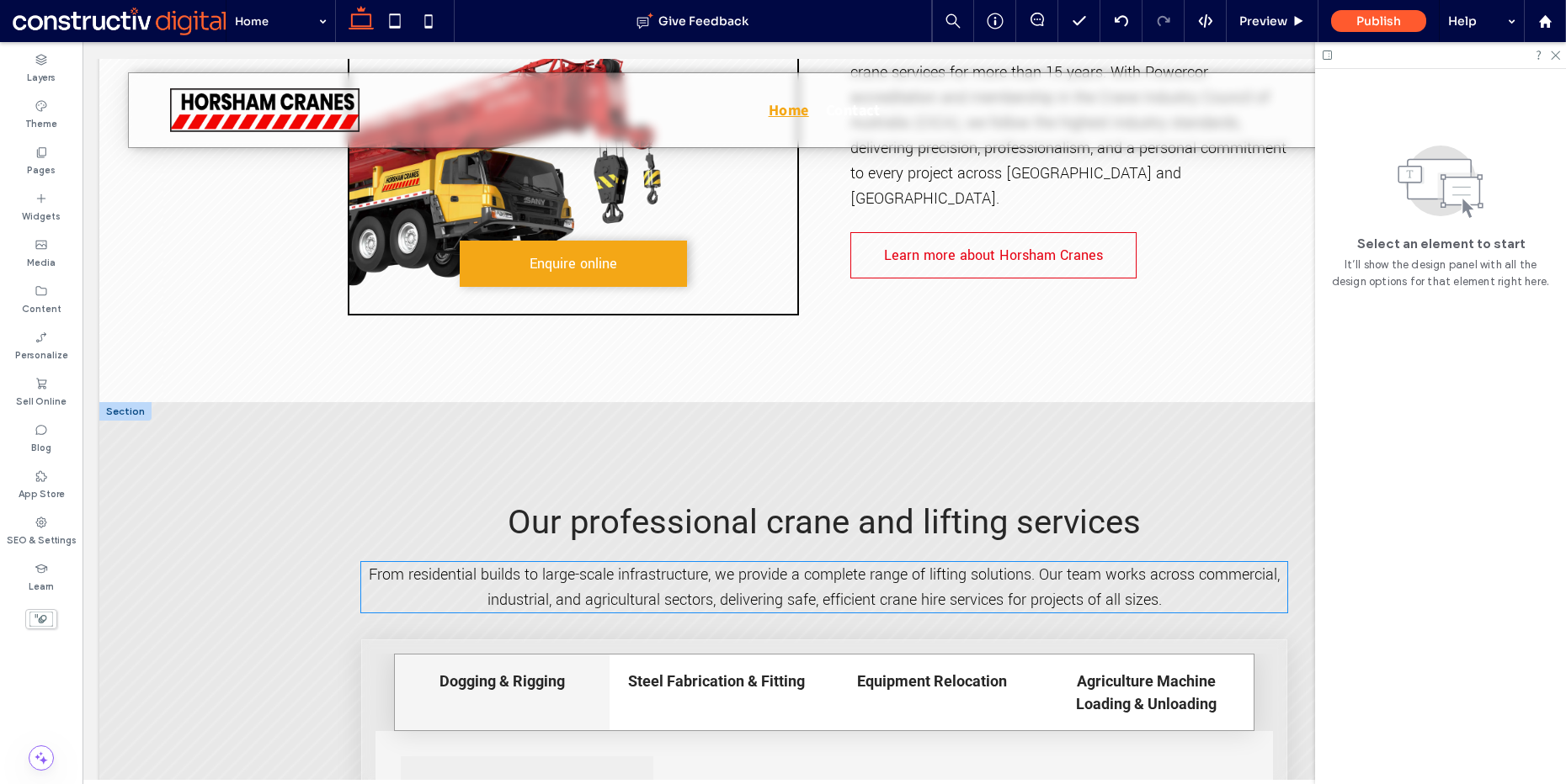
scroll to position [944, 0]
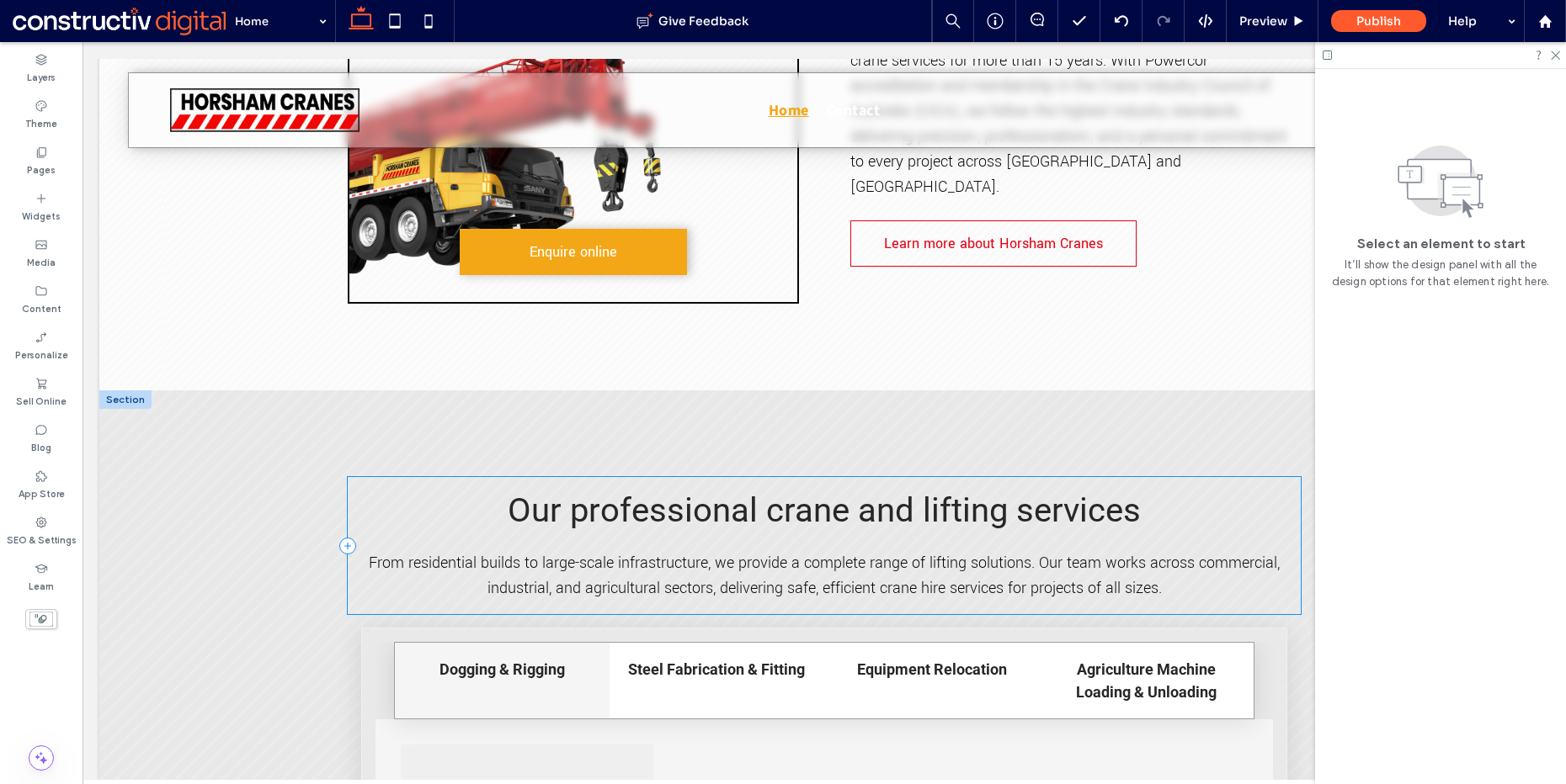
click at [715, 490] on span "Our professional crane and lifting services" at bounding box center [824, 510] width 634 height 40
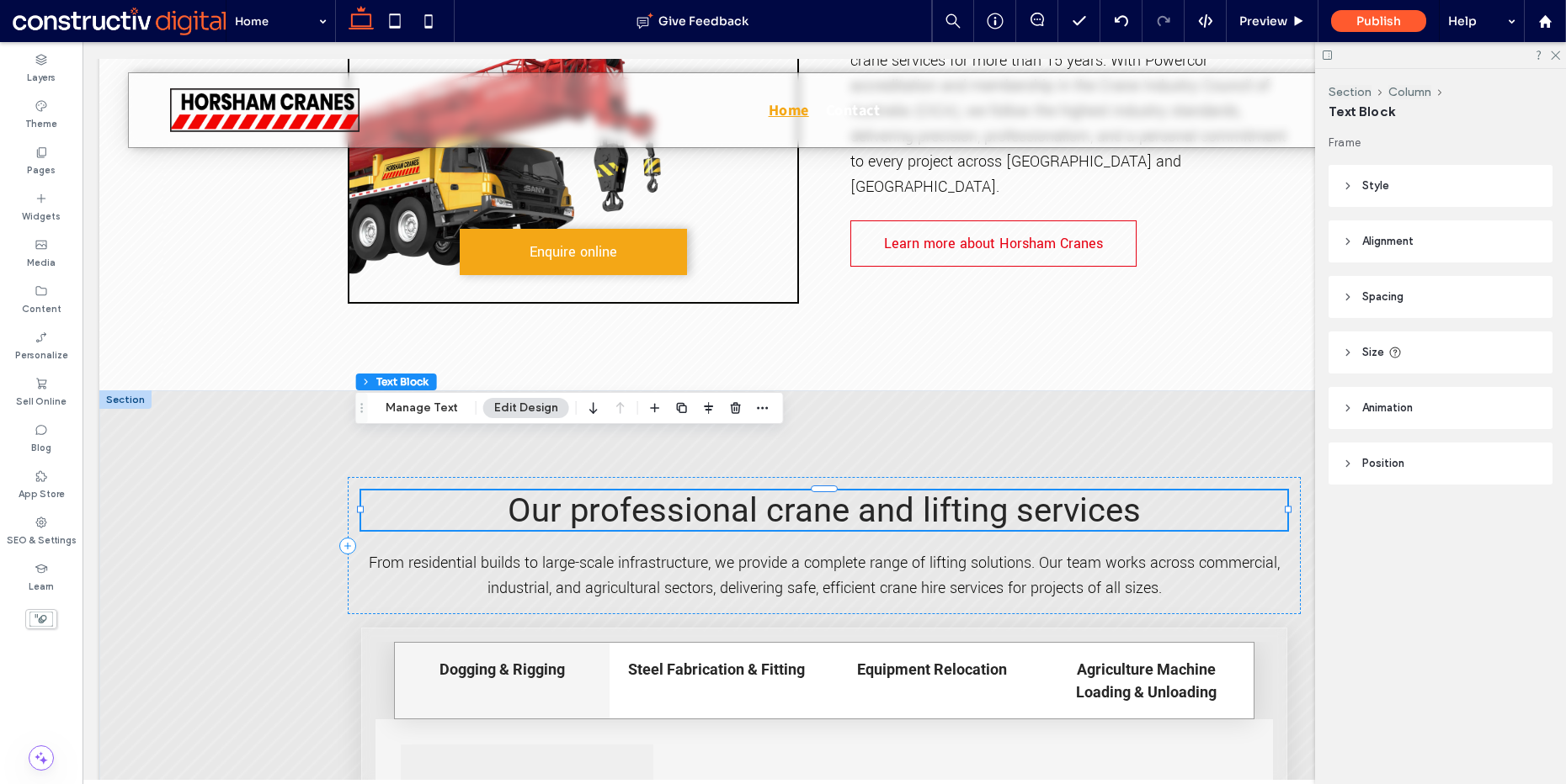
click at [715, 490] on span "Our professional crane and lifting services" at bounding box center [824, 510] width 634 height 40
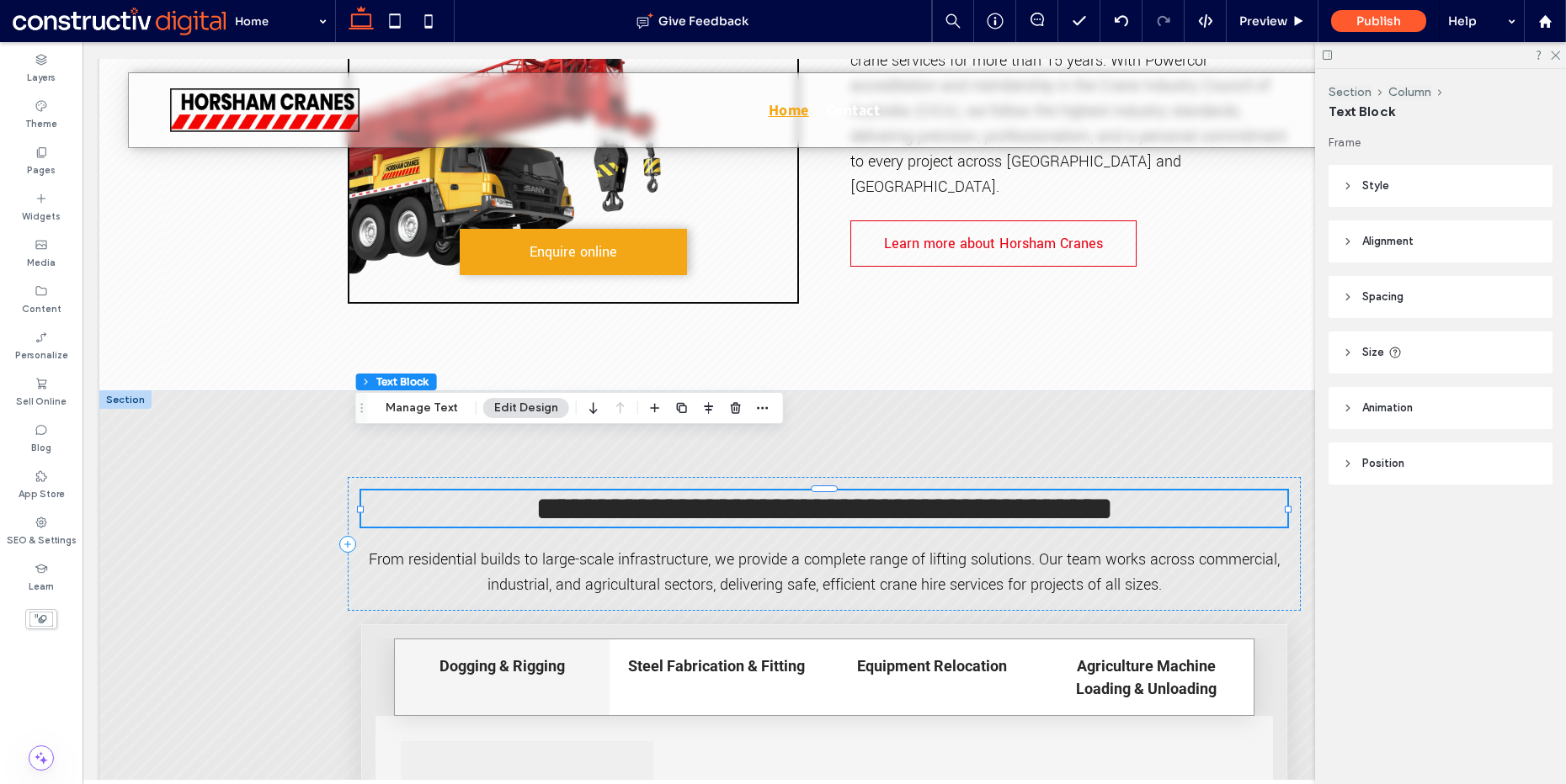
click at [715, 492] on span "**********" at bounding box center [824, 508] width 578 height 33
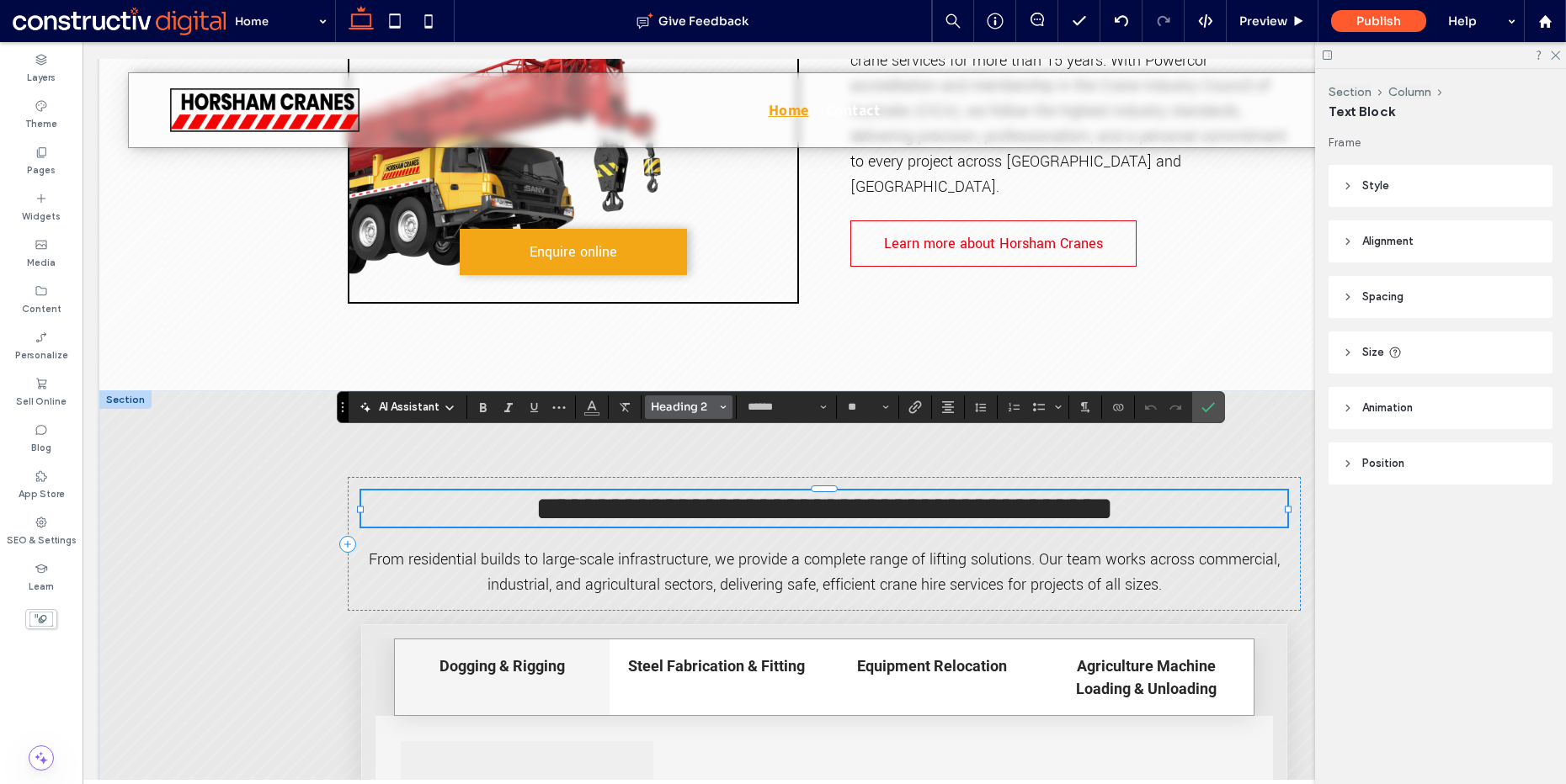
click at [695, 403] on span "Heading 2" at bounding box center [684, 406] width 66 height 14
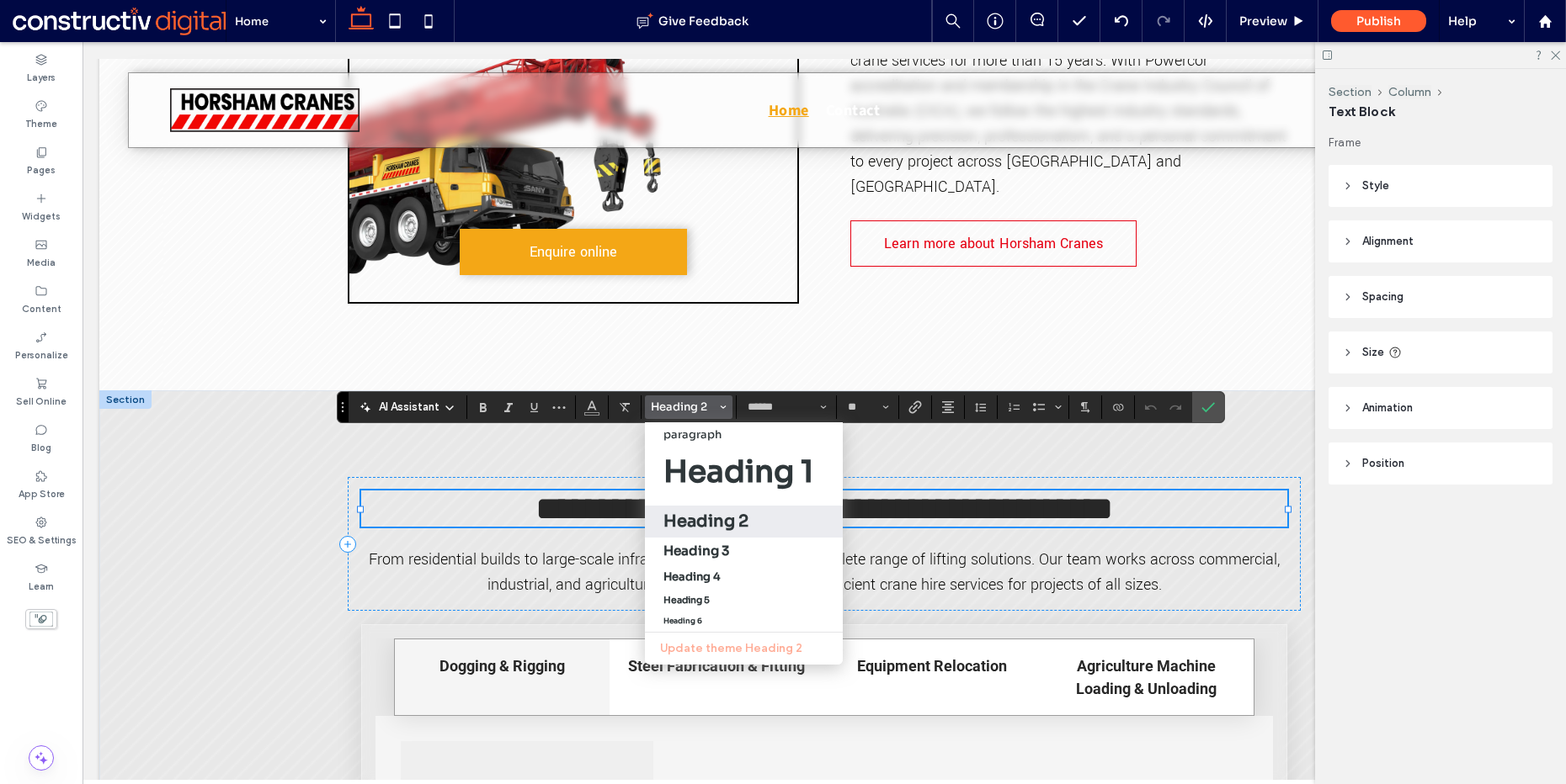
click at [720, 521] on h2 "Heading 2" at bounding box center [706, 521] width 85 height 21
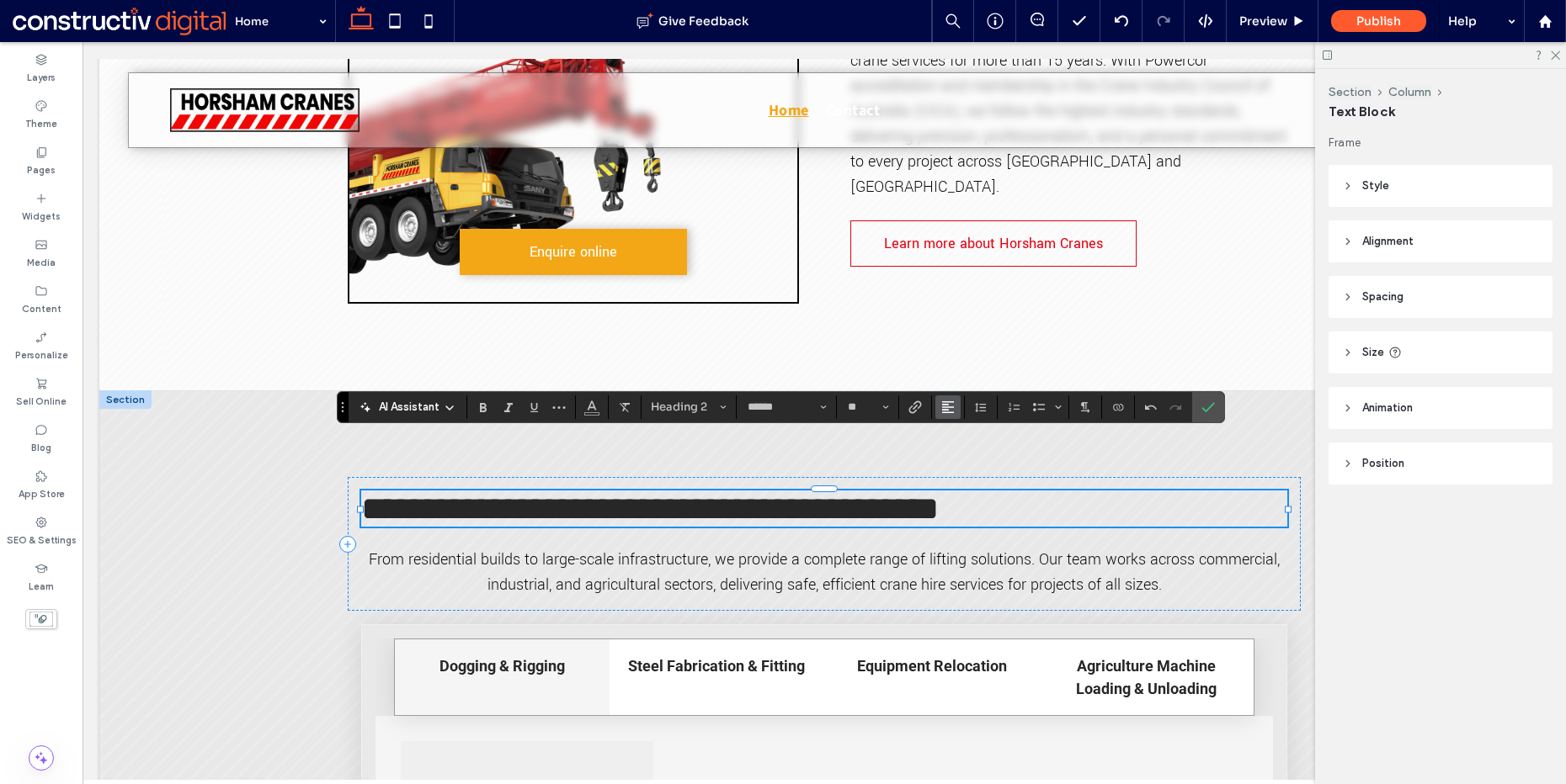
click at [946, 408] on icon "Alignment" at bounding box center [947, 406] width 13 height 13
click at [966, 463] on use "ui.textEditor.alignment.center" at bounding box center [961, 458] width 12 height 12
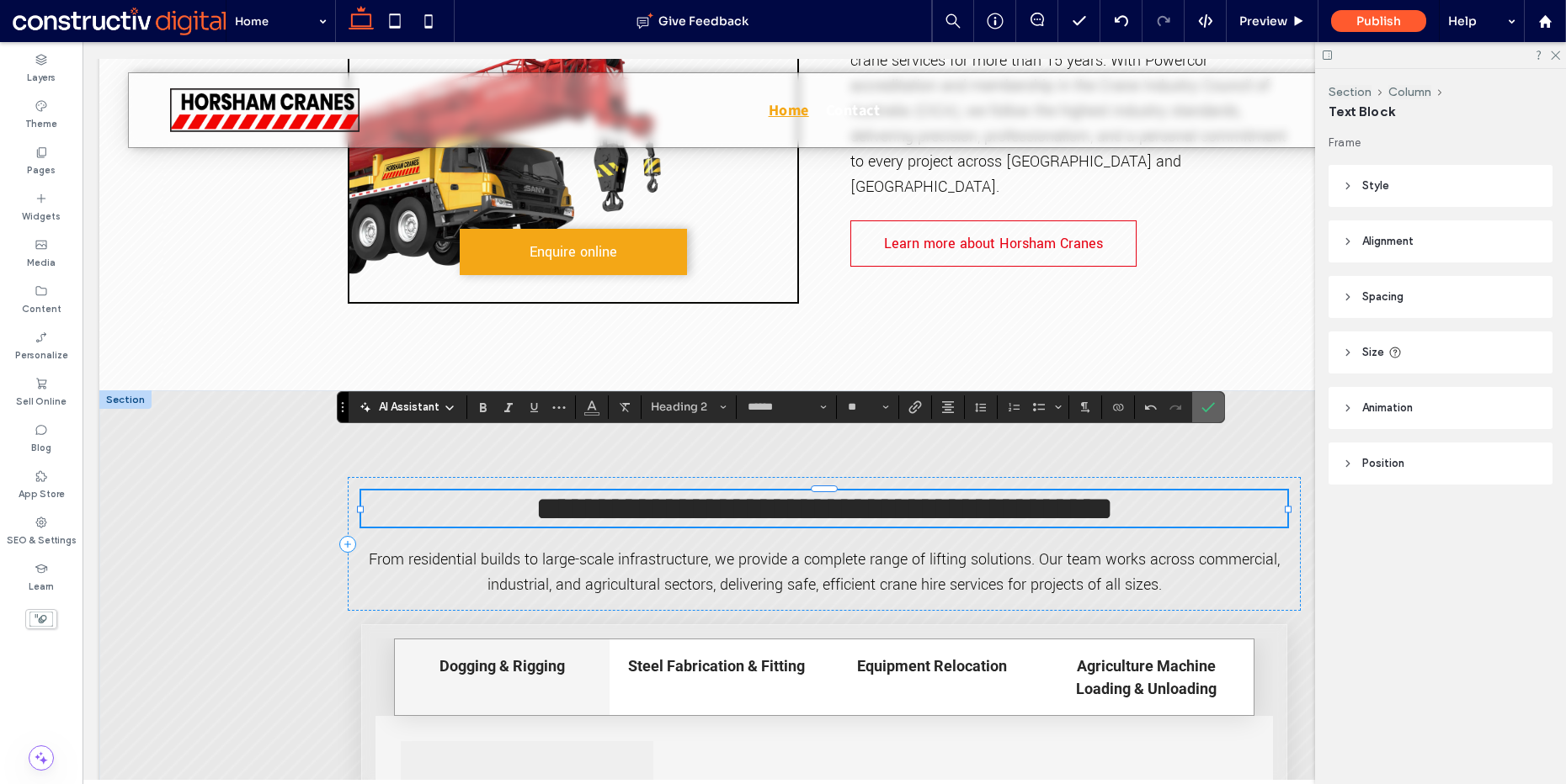
click at [1202, 403] on icon "Confirm" at bounding box center [1208, 406] width 13 height 13
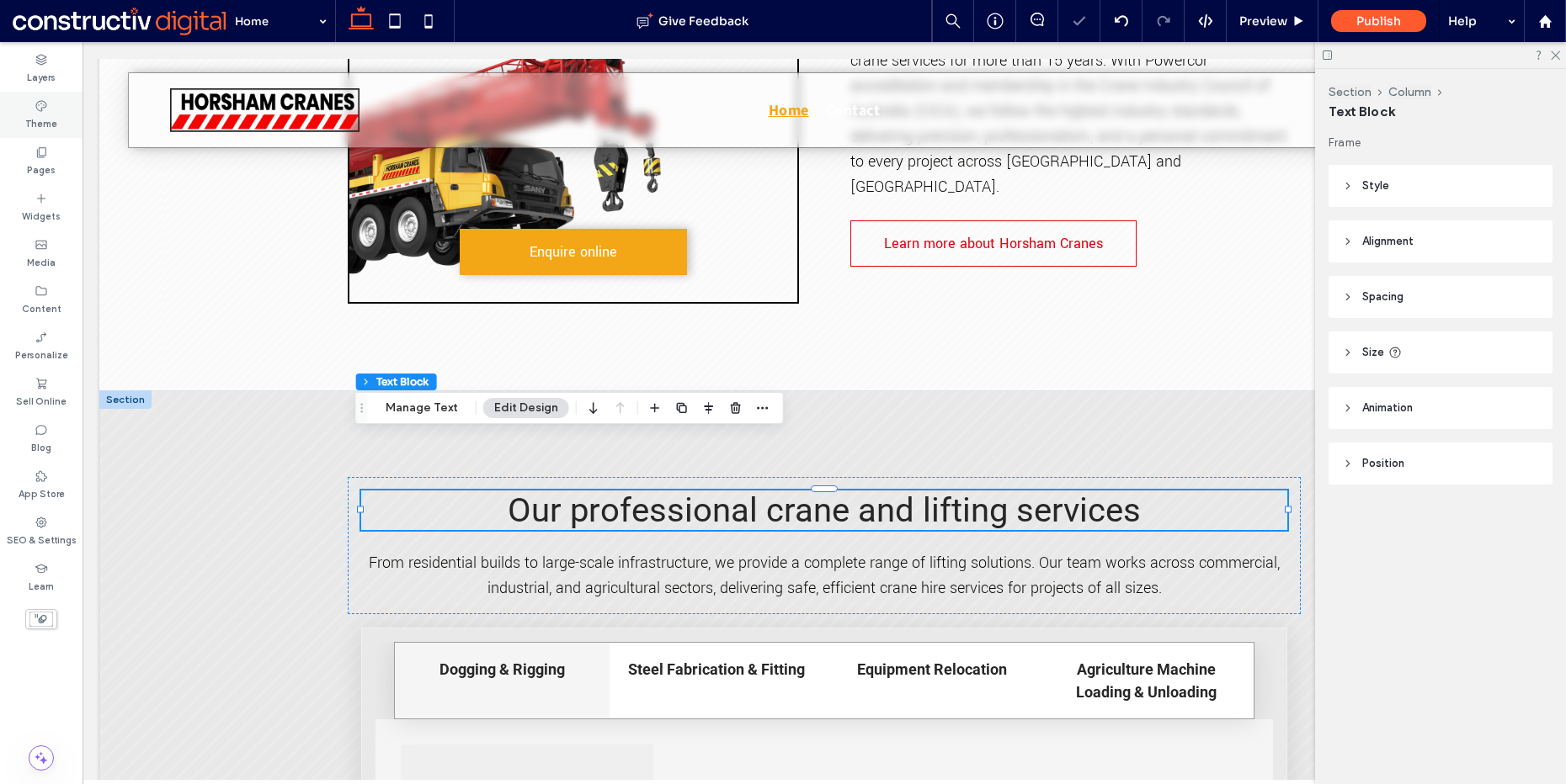
click at [16, 104] on div "Theme" at bounding box center [41, 115] width 83 height 46
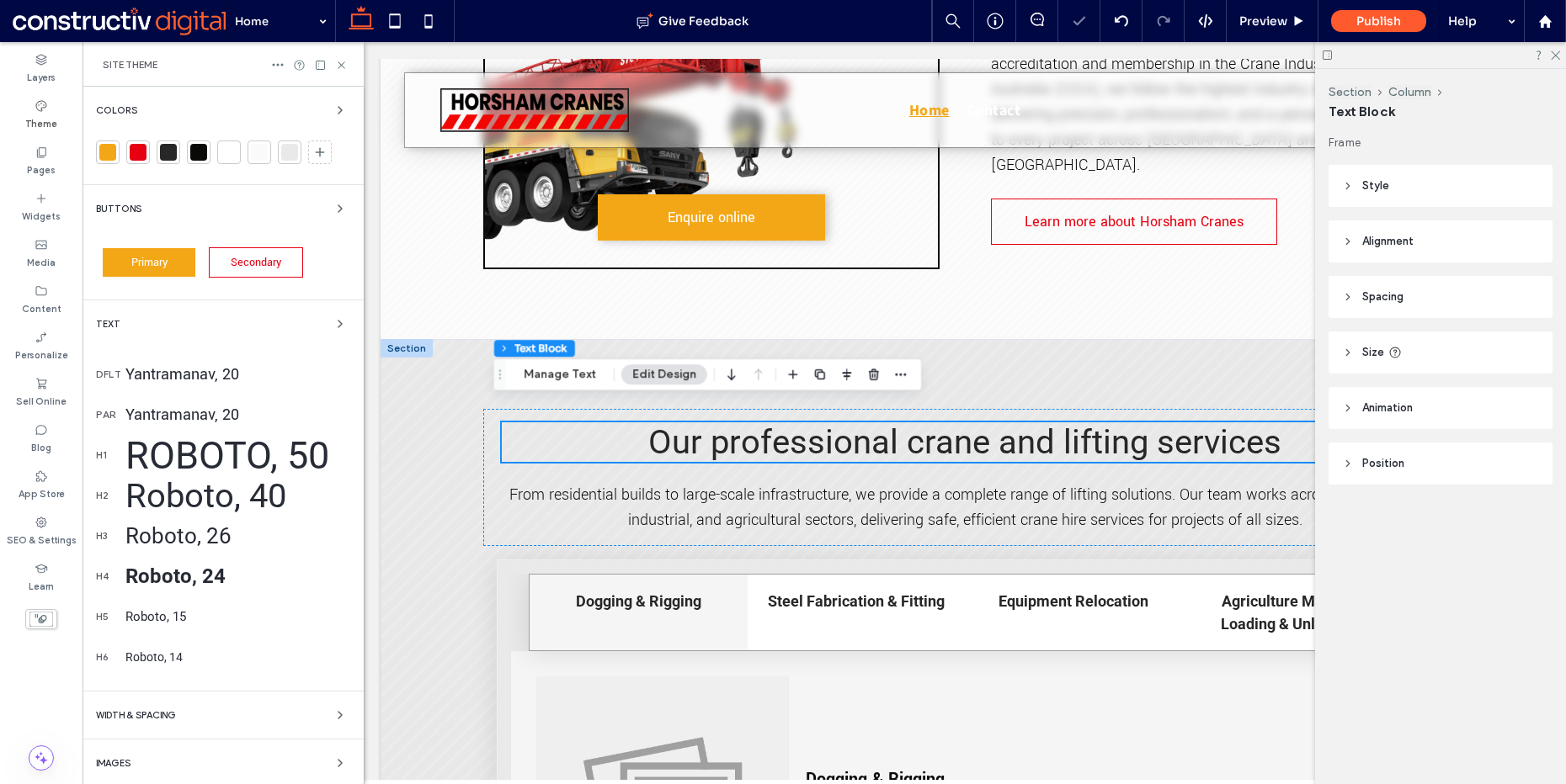
scroll to position [880, 0]
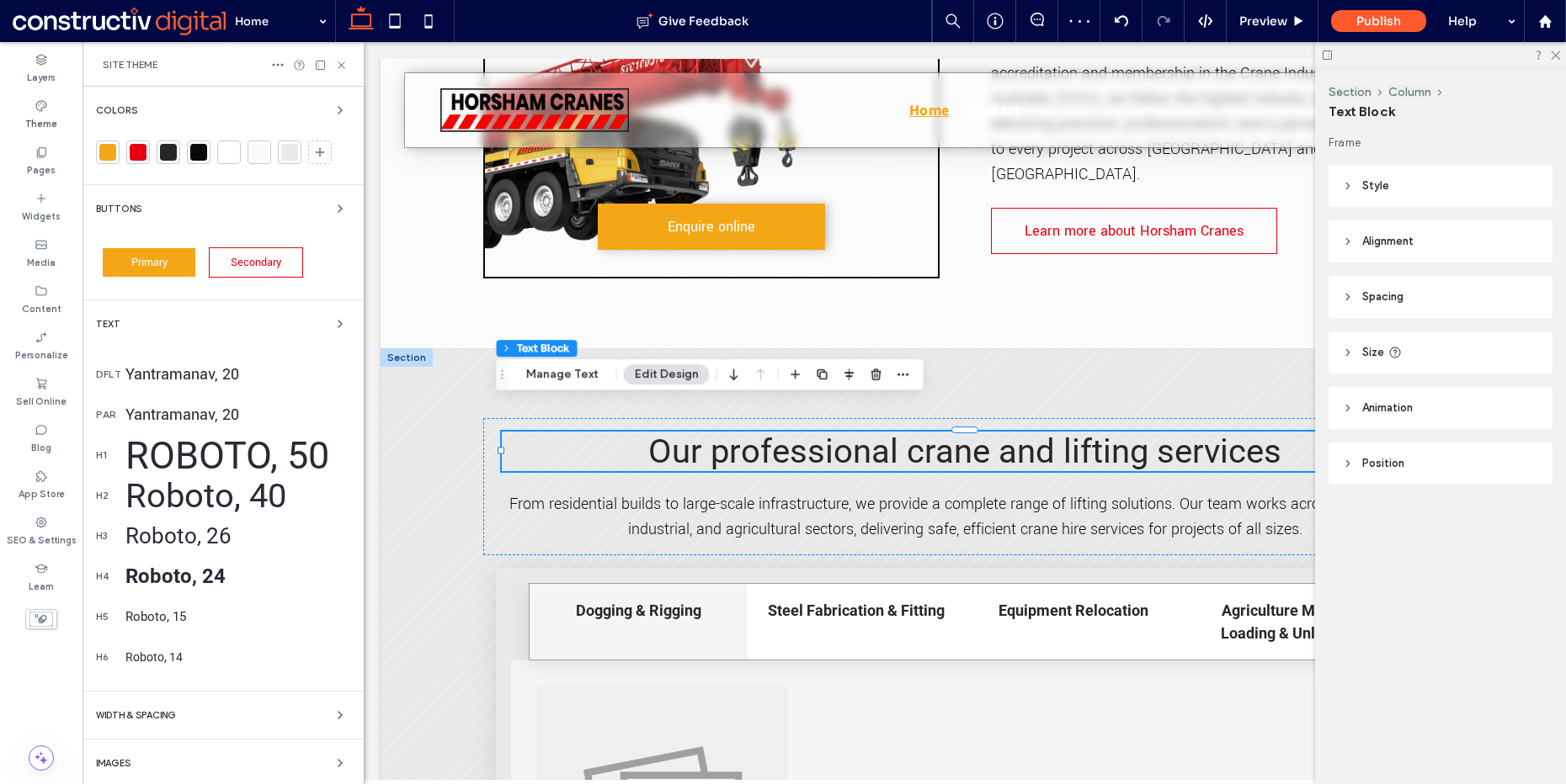
click at [175, 495] on div "Roboto, 40" at bounding box center [238, 496] width 225 height 40
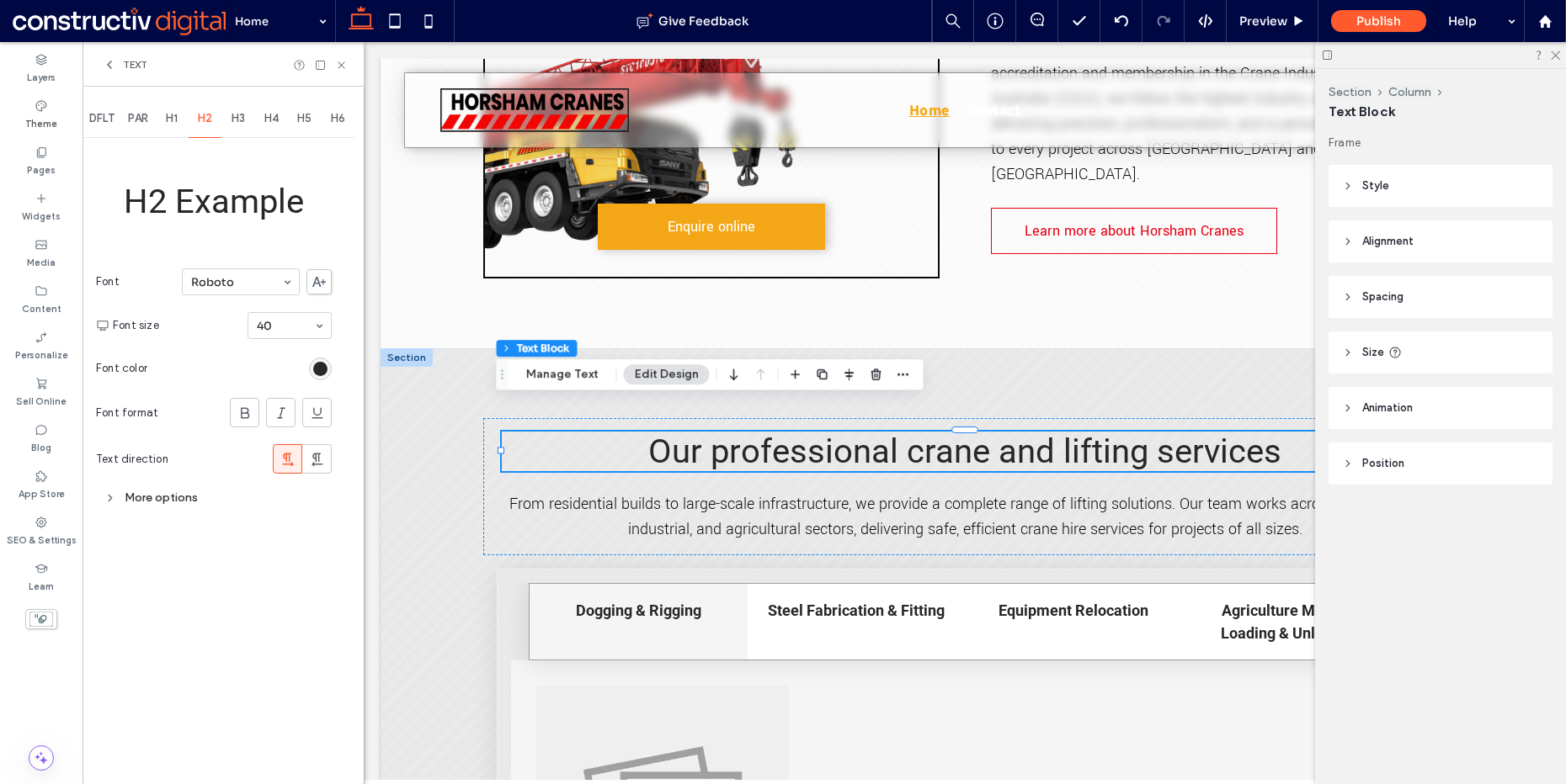
click at [142, 506] on div "More options" at bounding box center [214, 497] width 236 height 23
click at [325, 655] on div "toggle" at bounding box center [318, 657] width 27 height 13
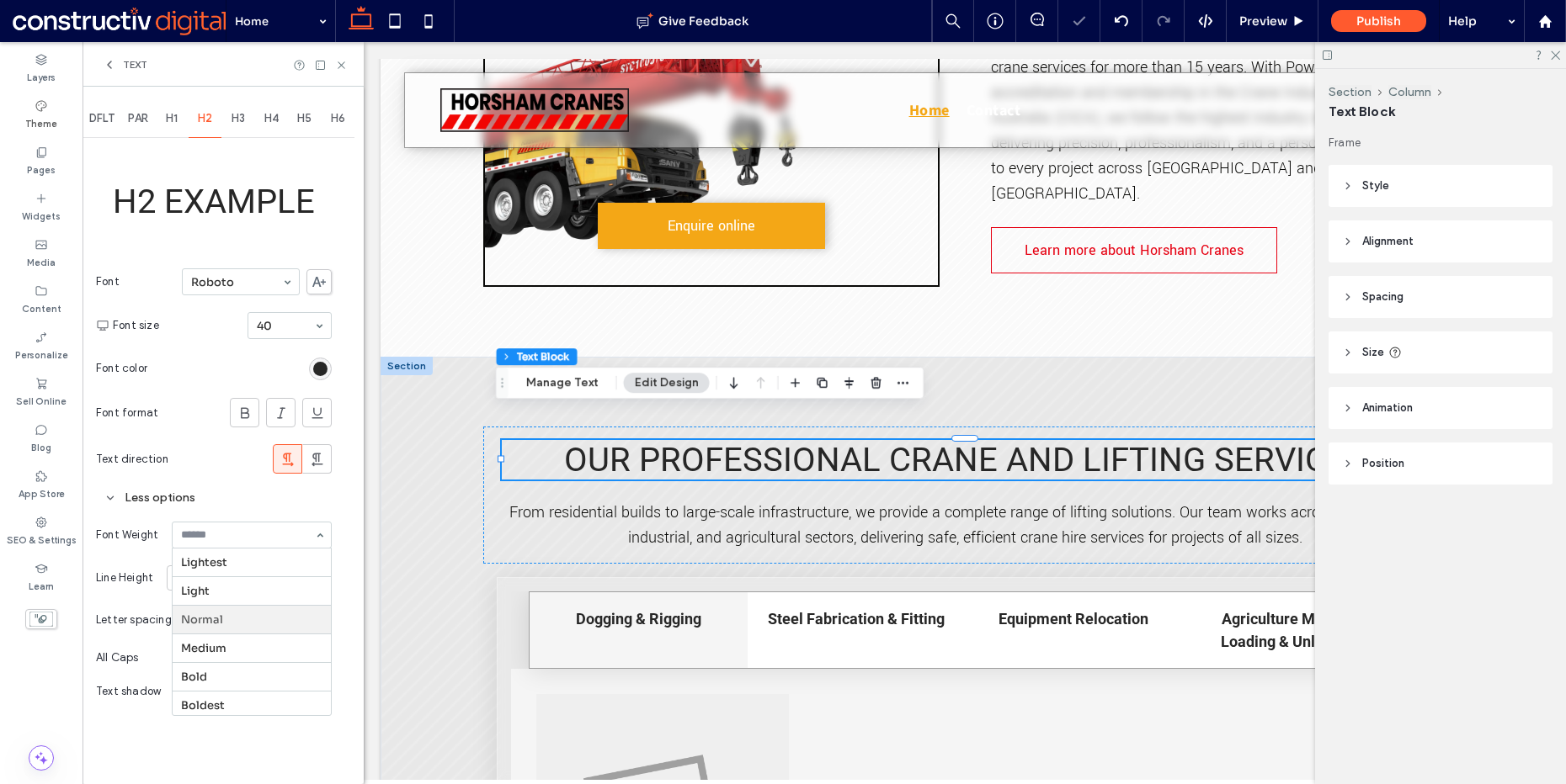
scroll to position [4, 0]
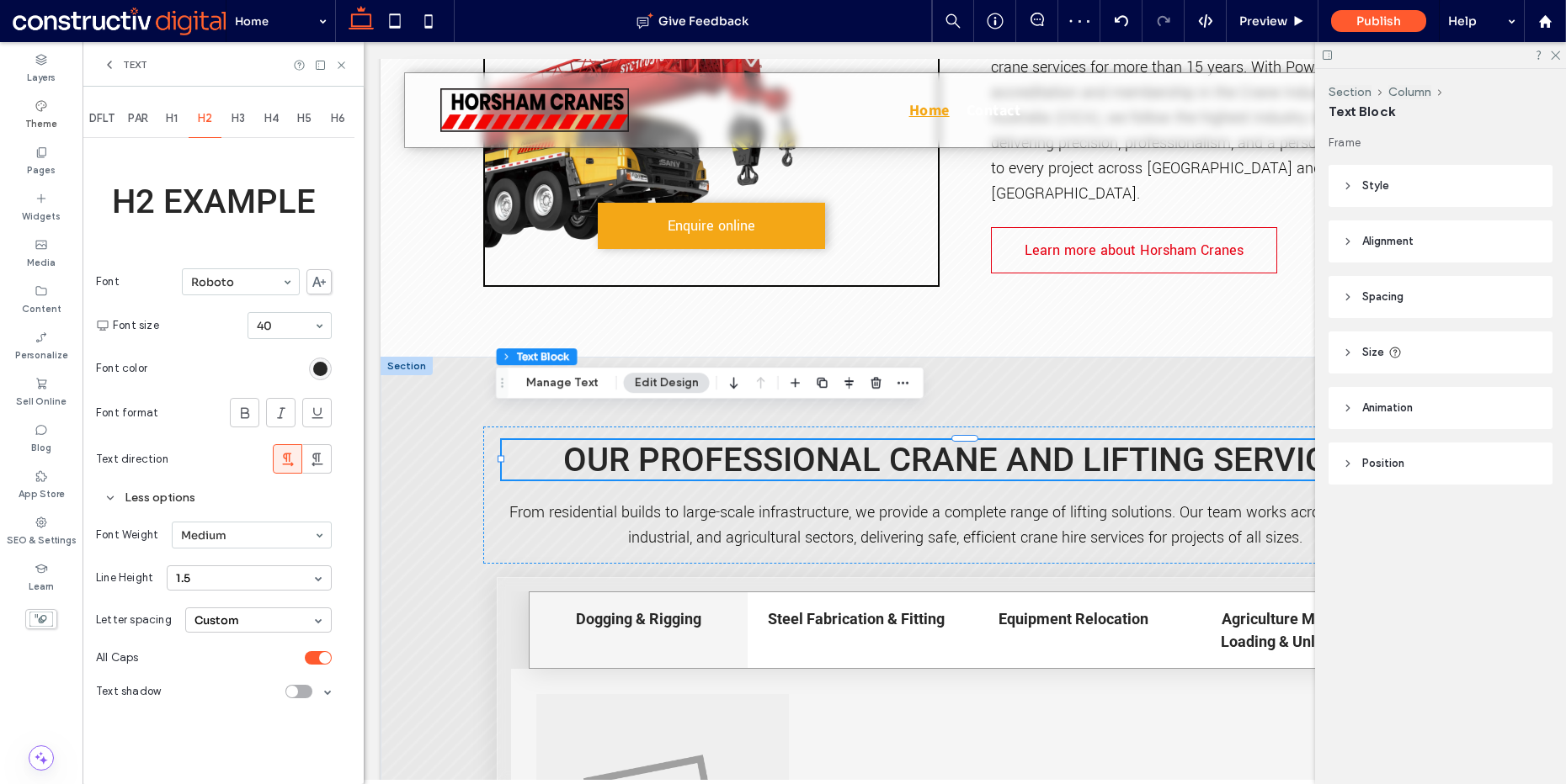
click at [221, 543] on div at bounding box center [252, 534] width 158 height 25
click at [178, 117] on span "H1" at bounding box center [172, 118] width 12 height 13
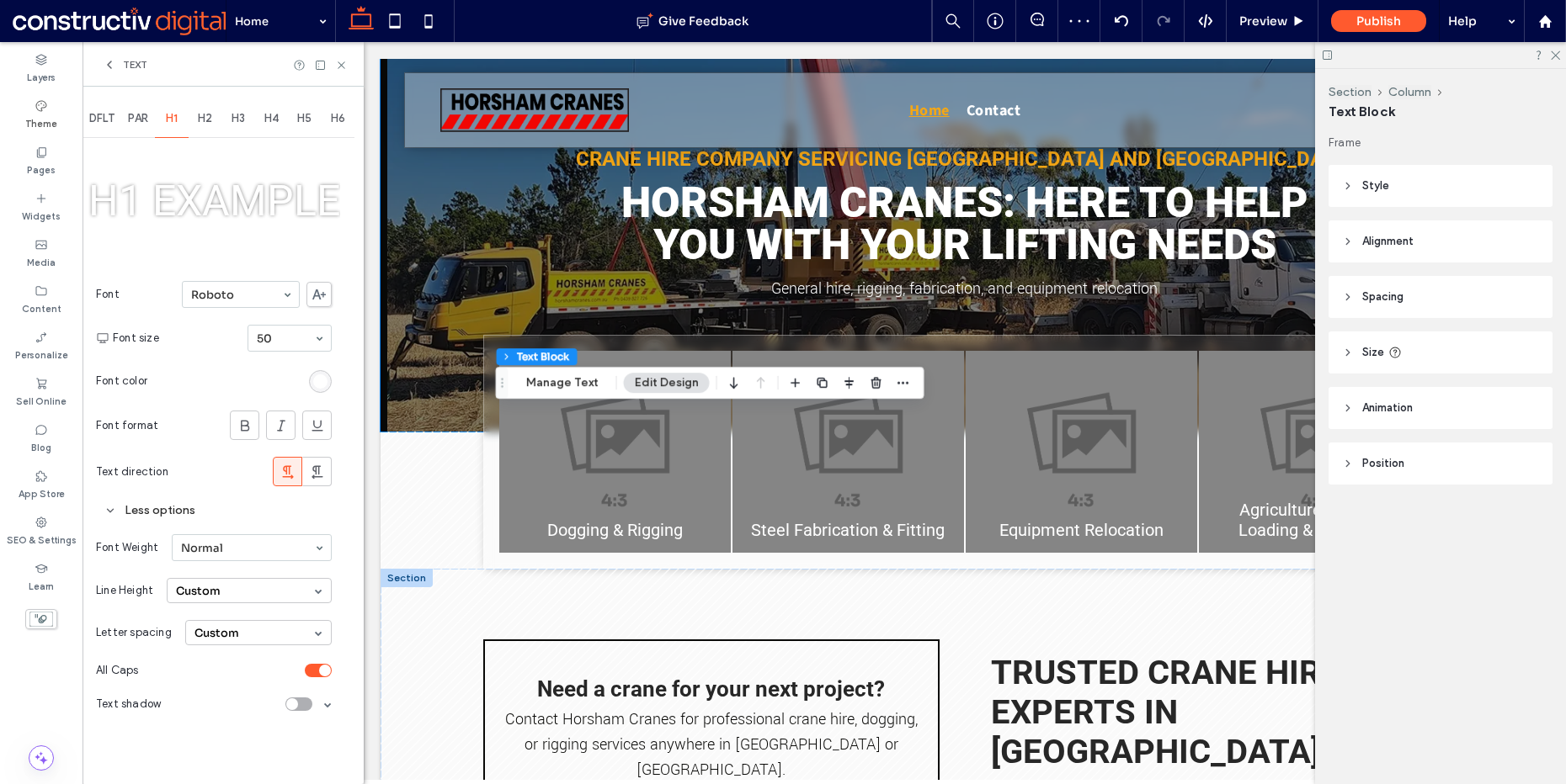
scroll to position [0, 0]
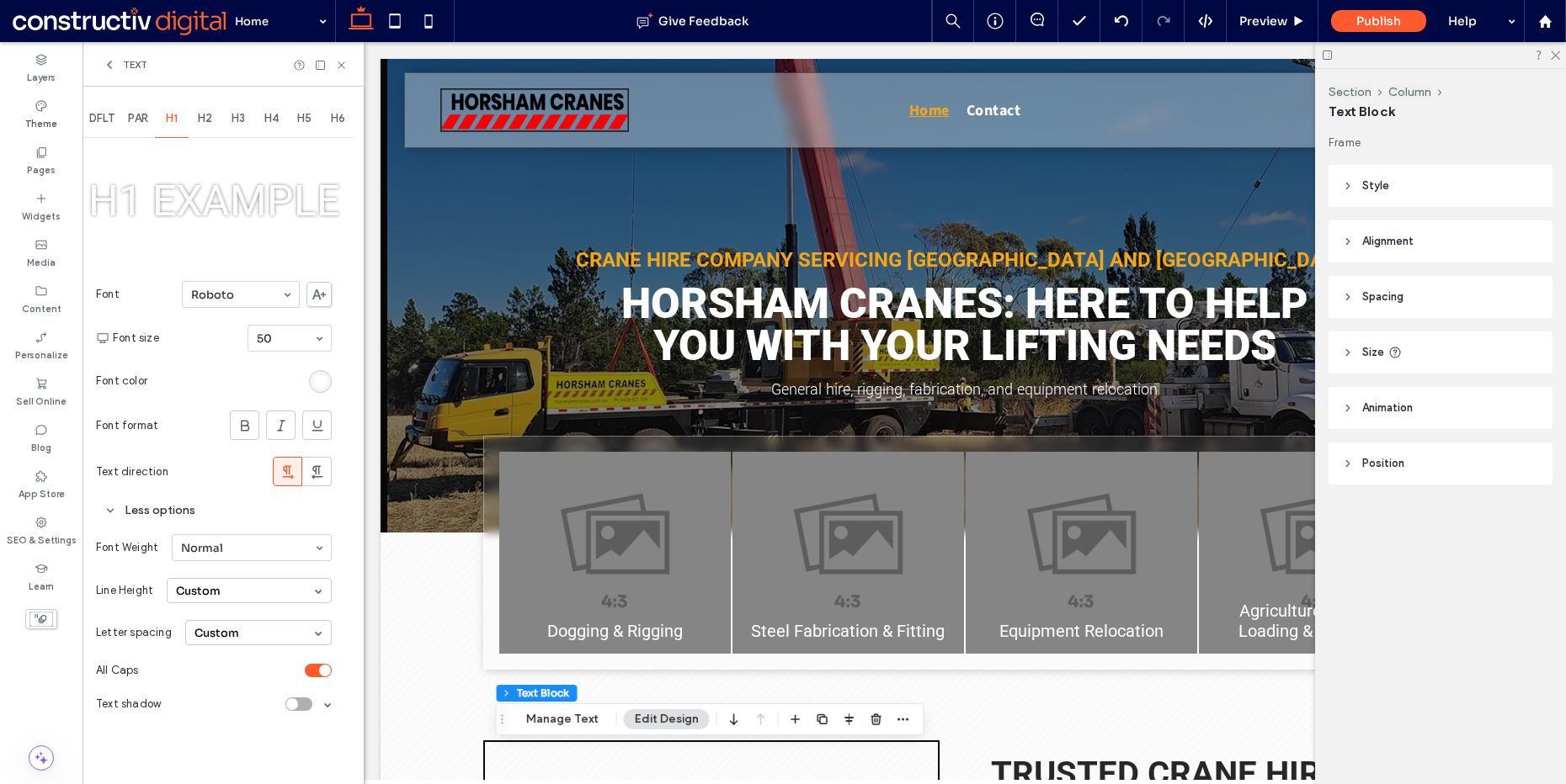
drag, startPoint x: 260, startPoint y: 539, endPoint x: 261, endPoint y: 552, distance: 13.0
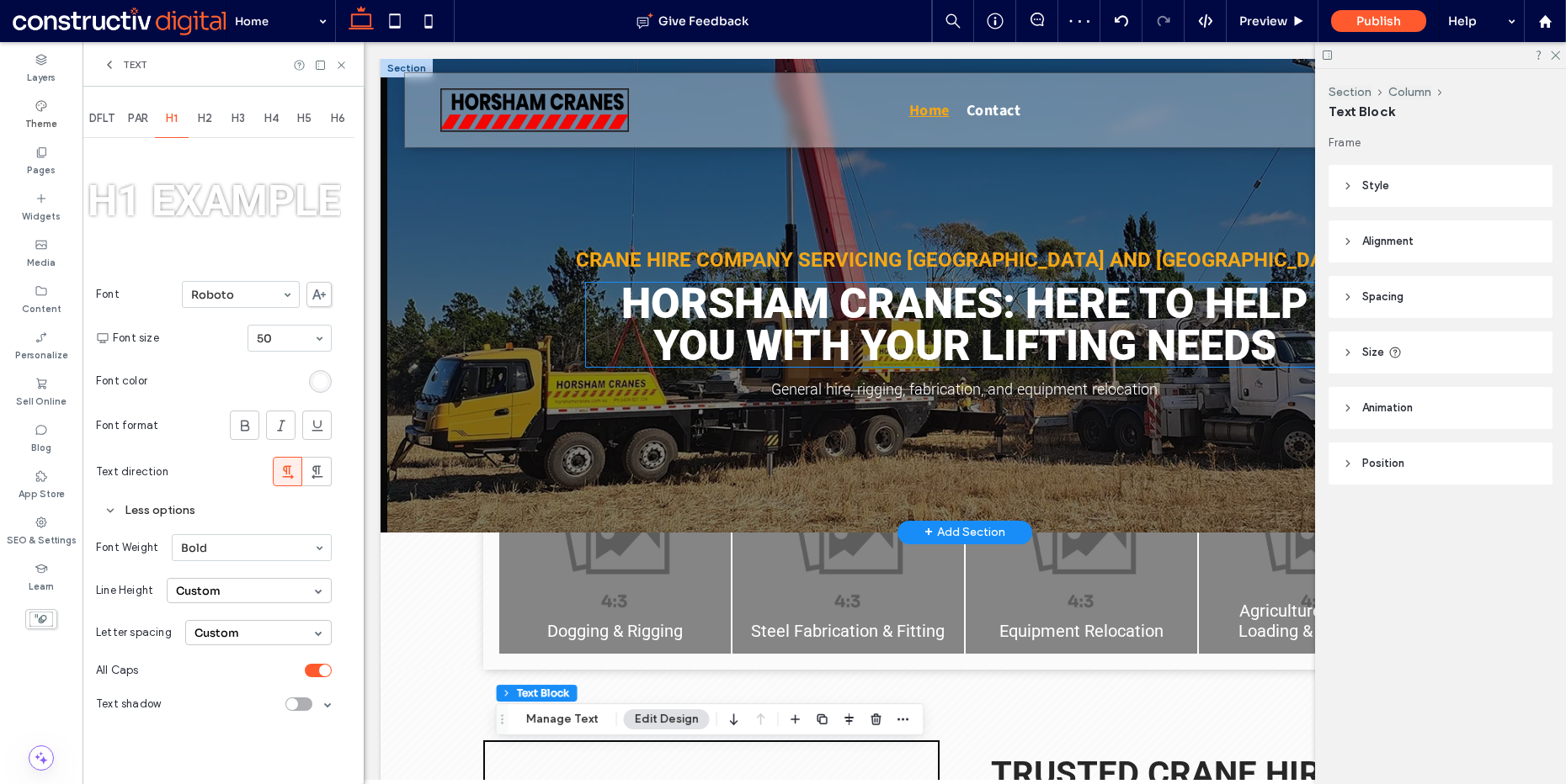
click at [798, 319] on strong "Horsham Cranes: Here to Help You With Your Lifting Needs" at bounding box center [965, 325] width 688 height 91
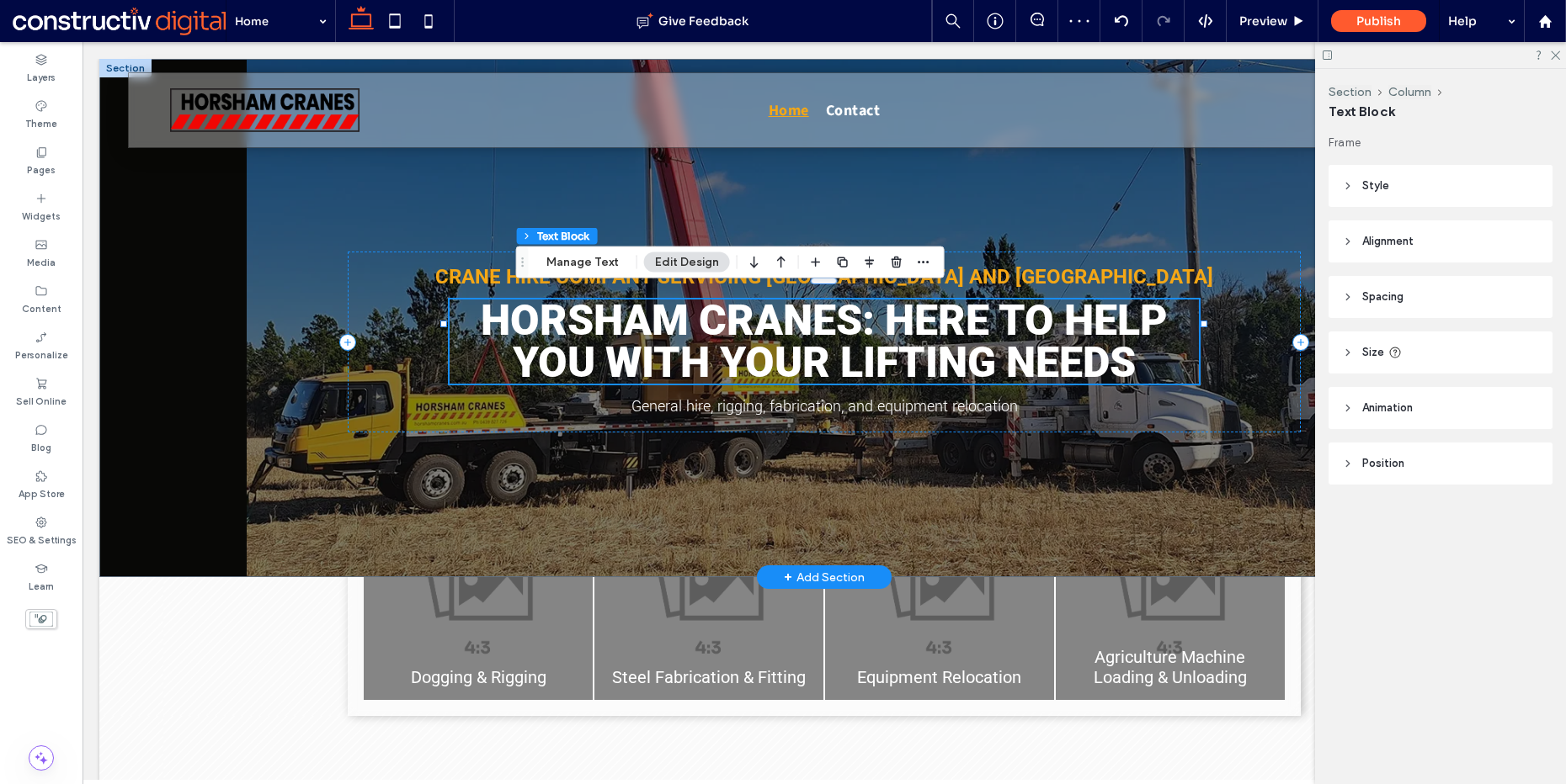
click at [705, 319] on strong "Horsham Cranes: Here to Help You With Your Lifting Needs" at bounding box center [824, 342] width 688 height 91
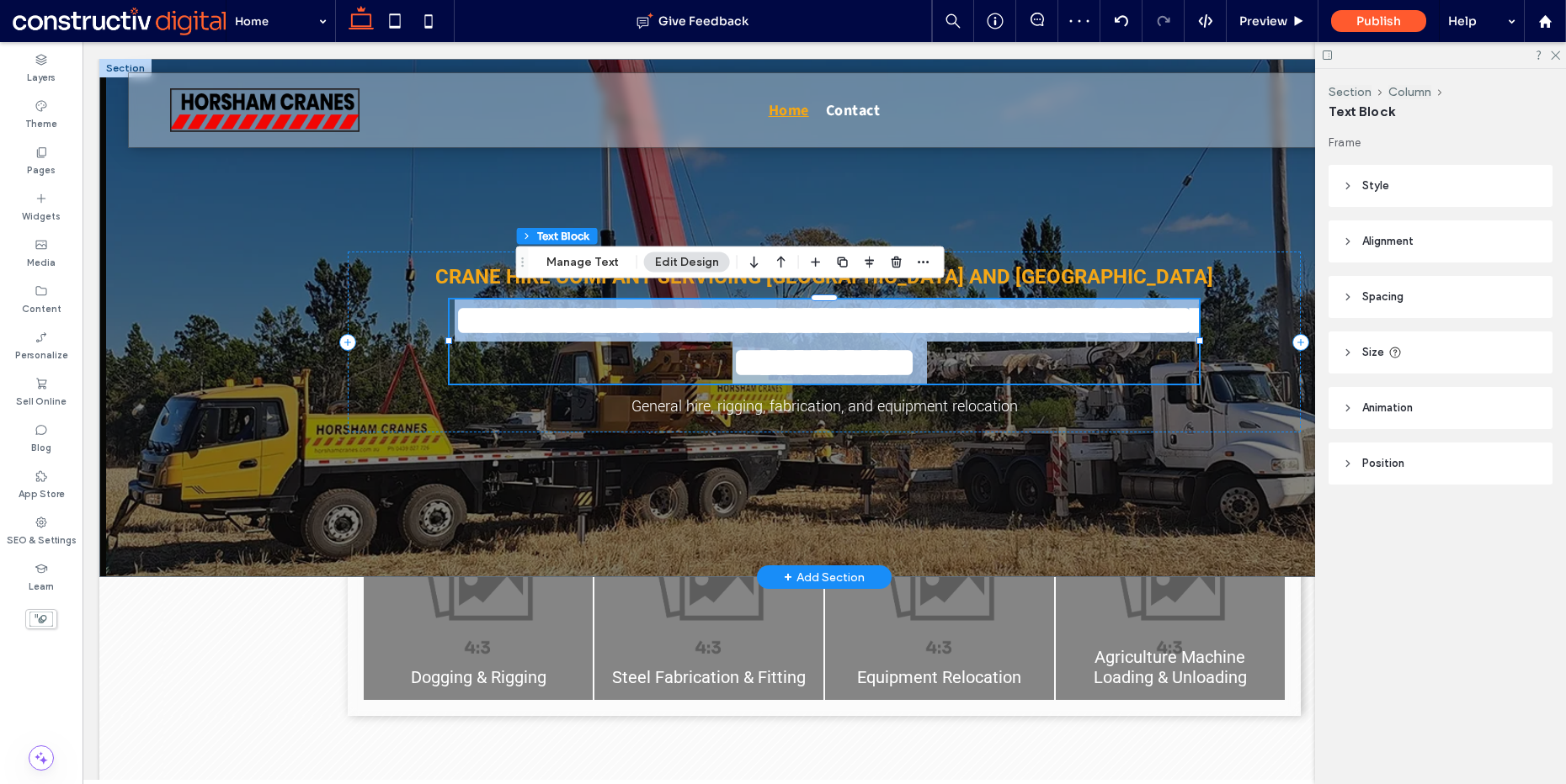
click at [798, 319] on strong "**********" at bounding box center [832, 341] width 757 height 83
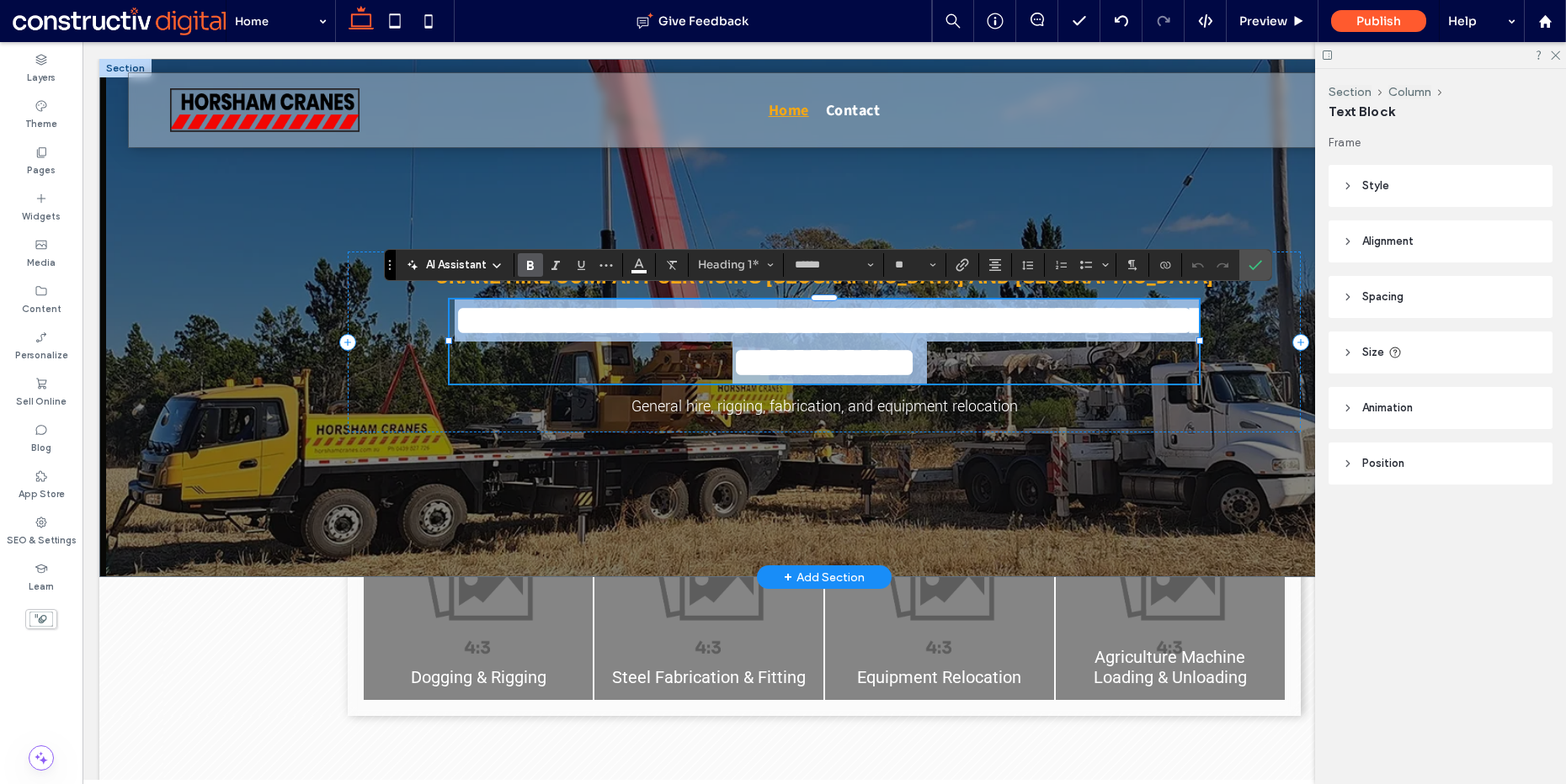
click at [700, 321] on strong "**********" at bounding box center [832, 341] width 757 height 83
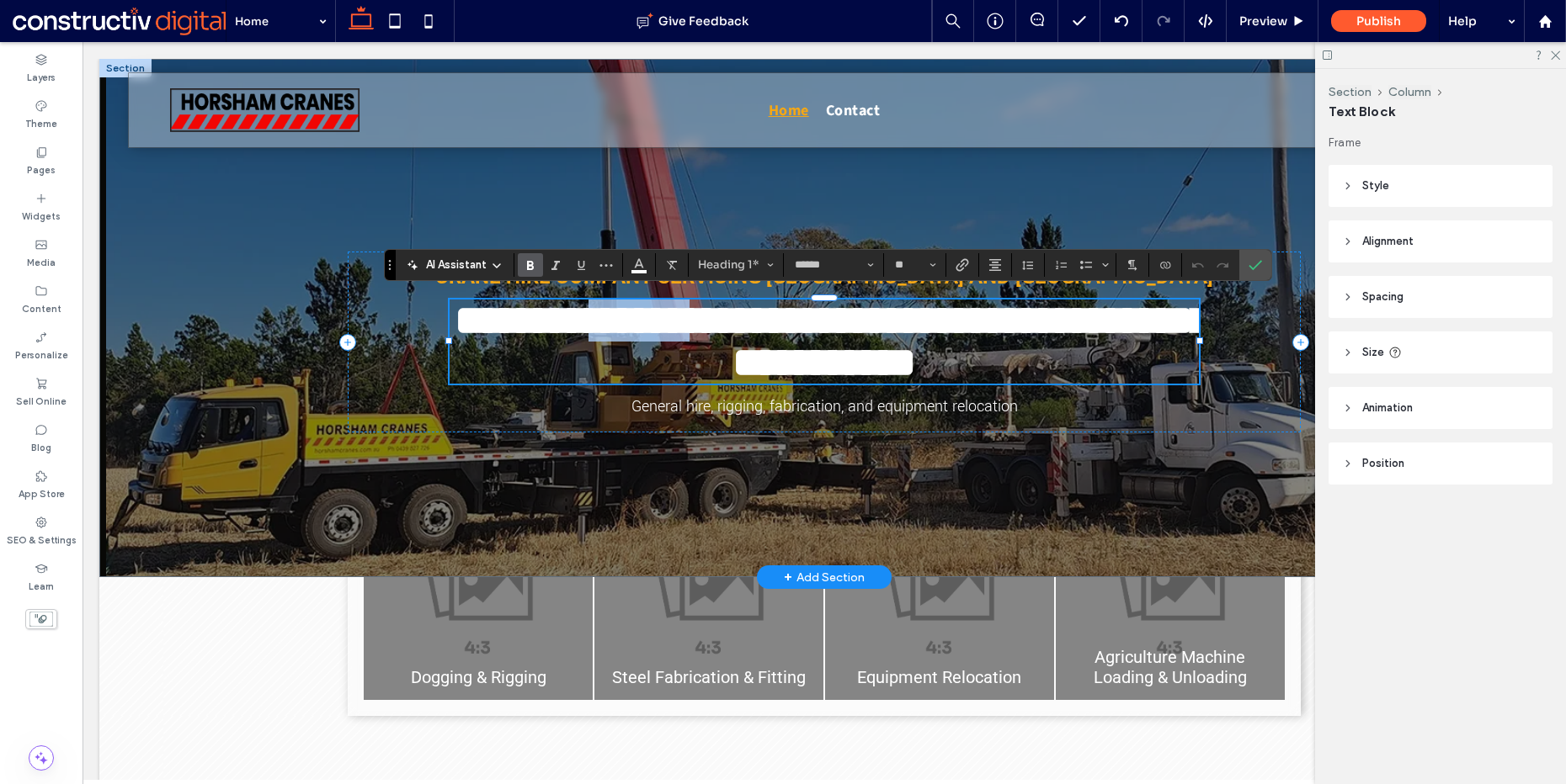
click at [700, 321] on strong "**********" at bounding box center [832, 341] width 757 height 83
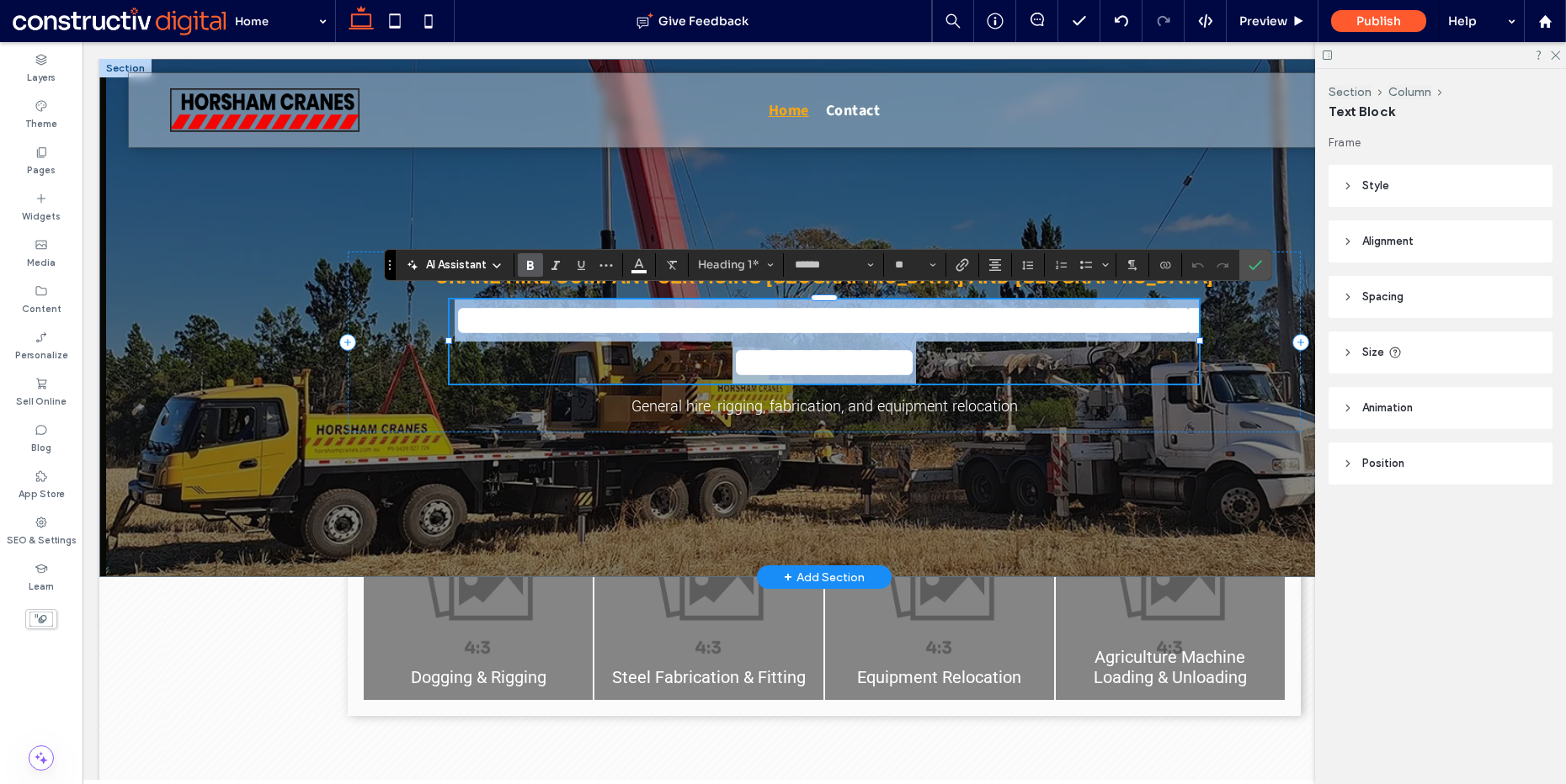
click at [700, 321] on strong "**********" at bounding box center [832, 341] width 757 height 83
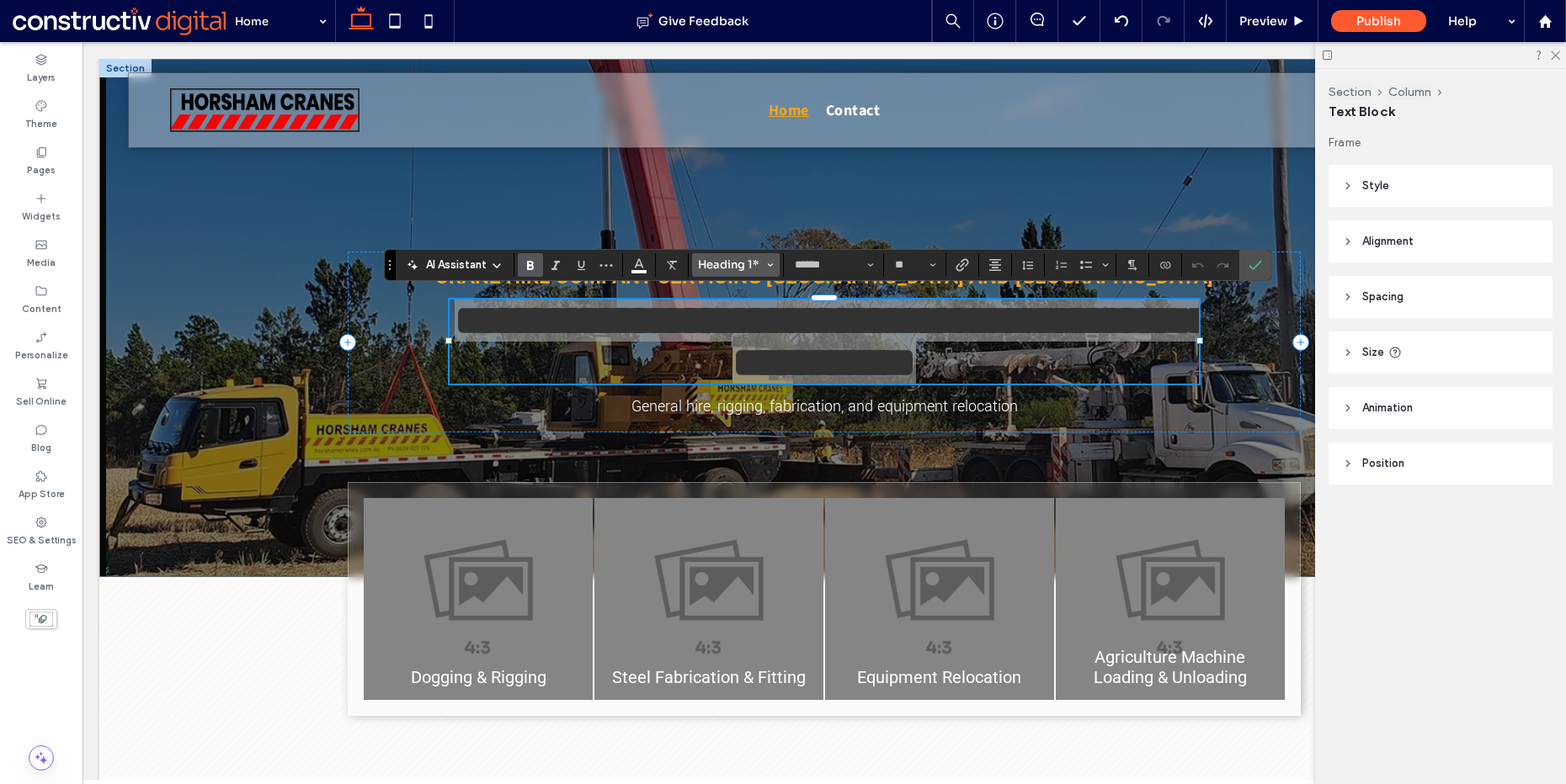
click at [731, 265] on span "Heading 1*" at bounding box center [732, 265] width 66 height 14
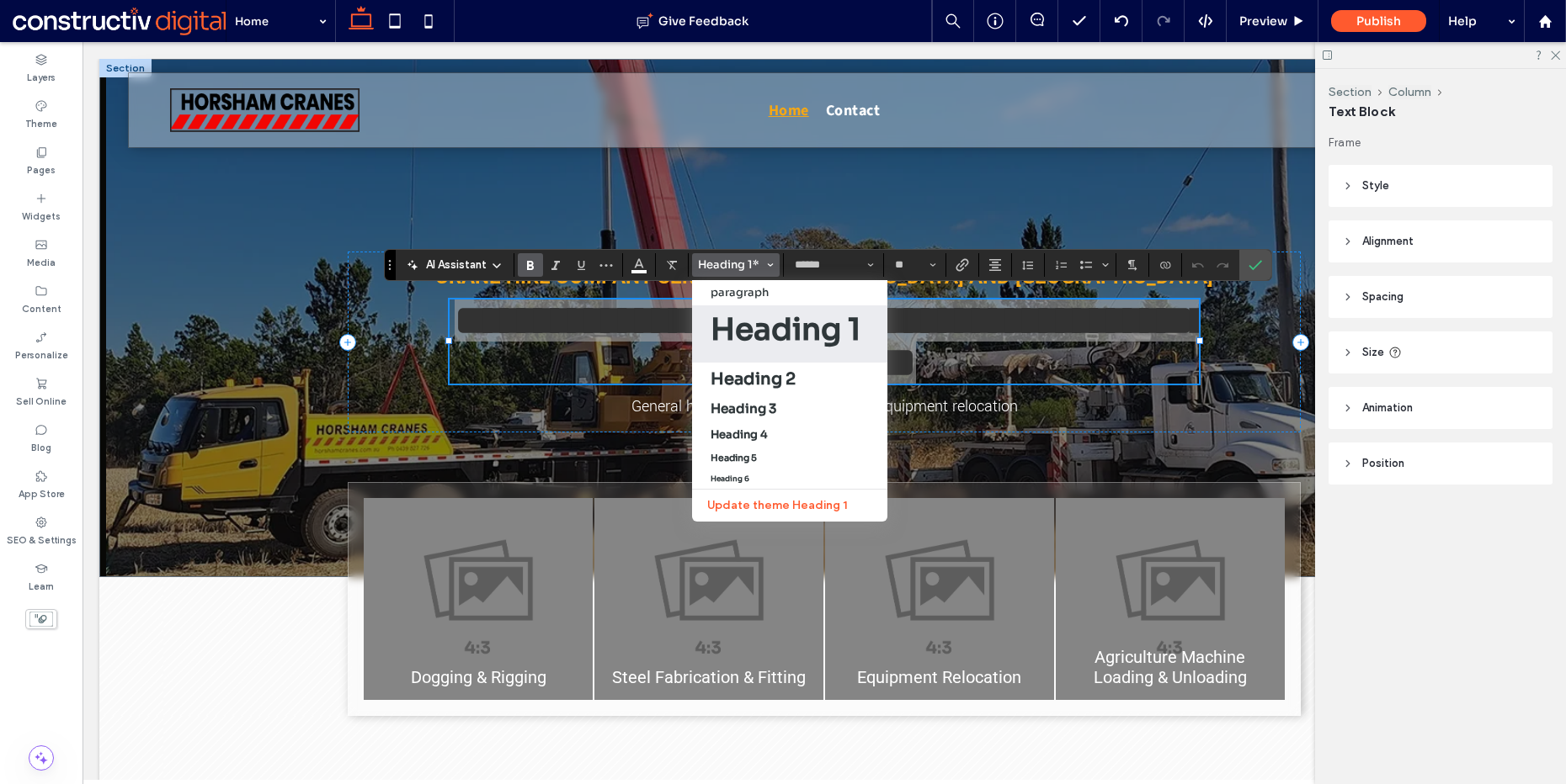
click at [769, 323] on h1 "Heading 1" at bounding box center [785, 334] width 150 height 47
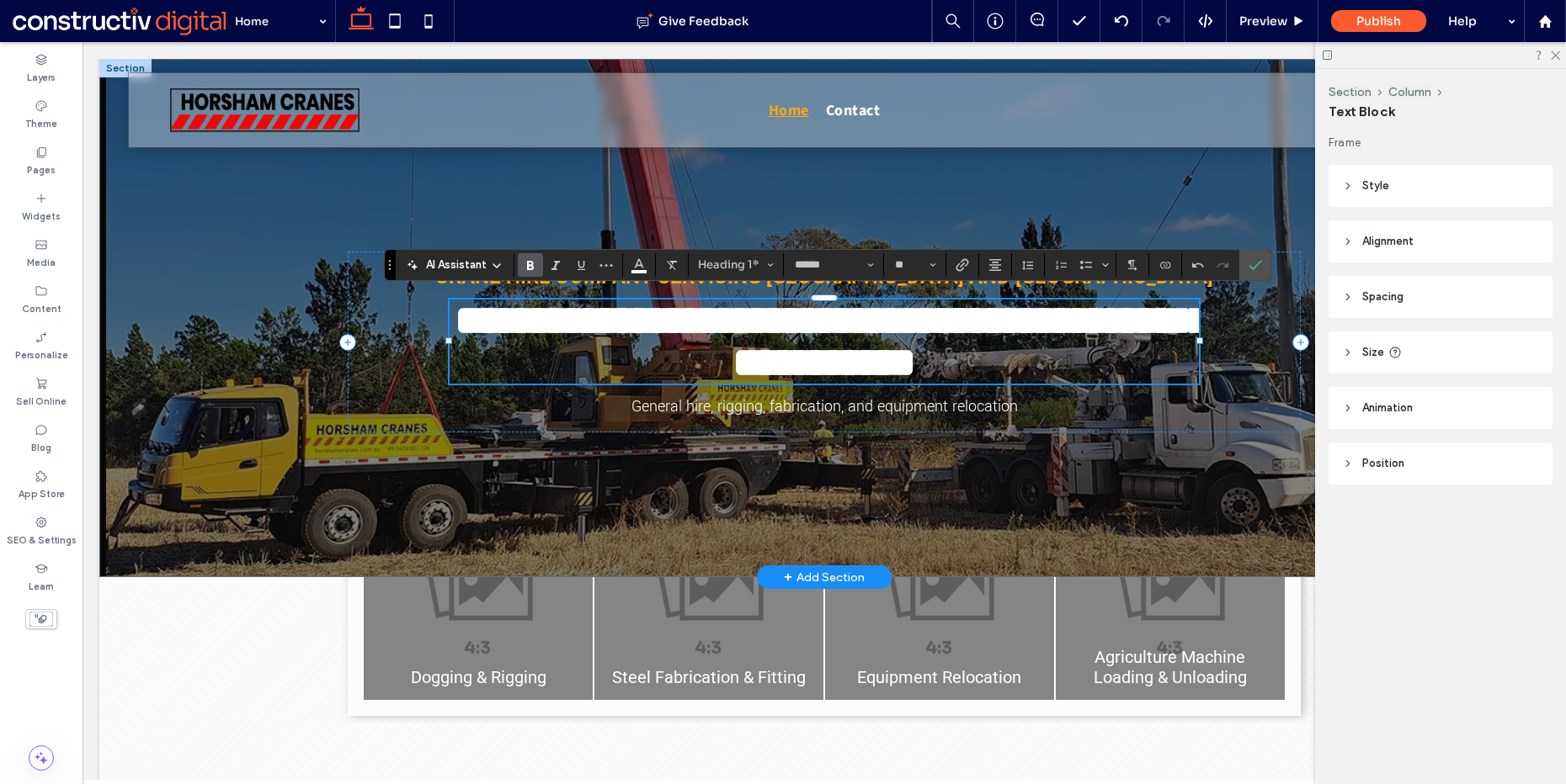
click at [962, 334] on span "**********" at bounding box center [832, 341] width 757 height 83
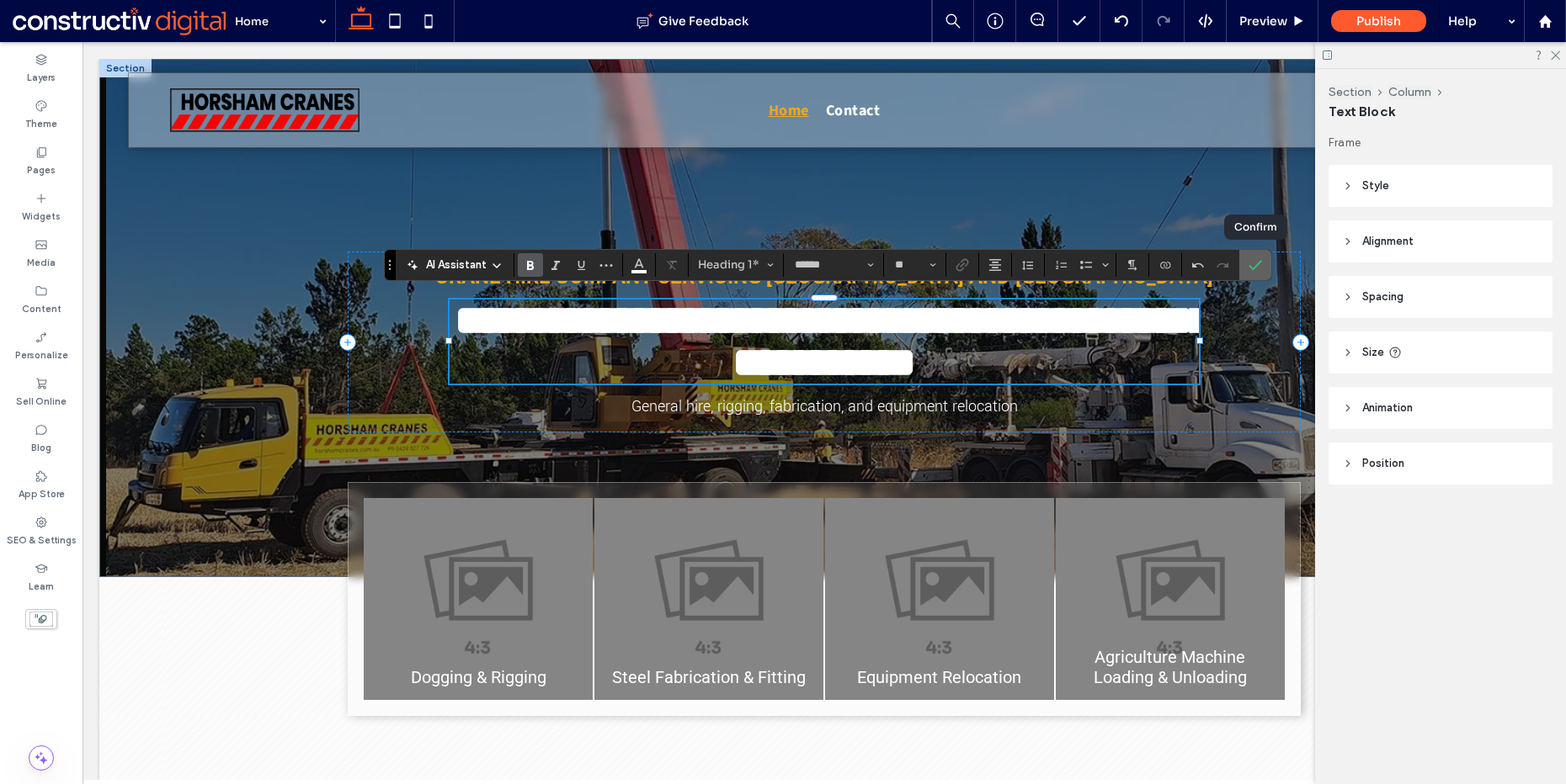
click at [1251, 265] on icon "Confirm" at bounding box center [1255, 265] width 13 height 13
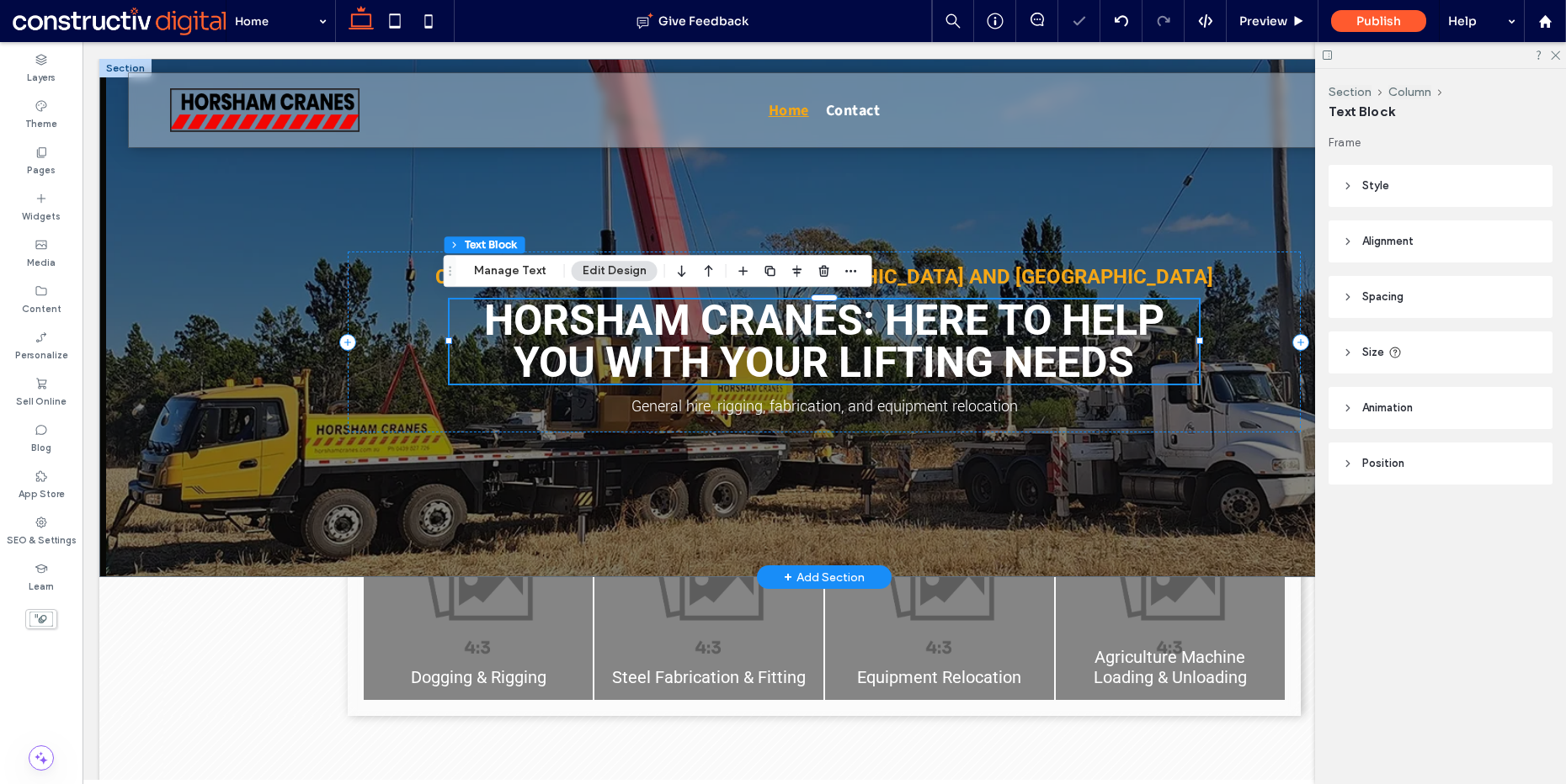
click at [832, 347] on span "Horsham Cranes: Here to Help You With Your Lifting Needs" at bounding box center [824, 342] width 681 height 91
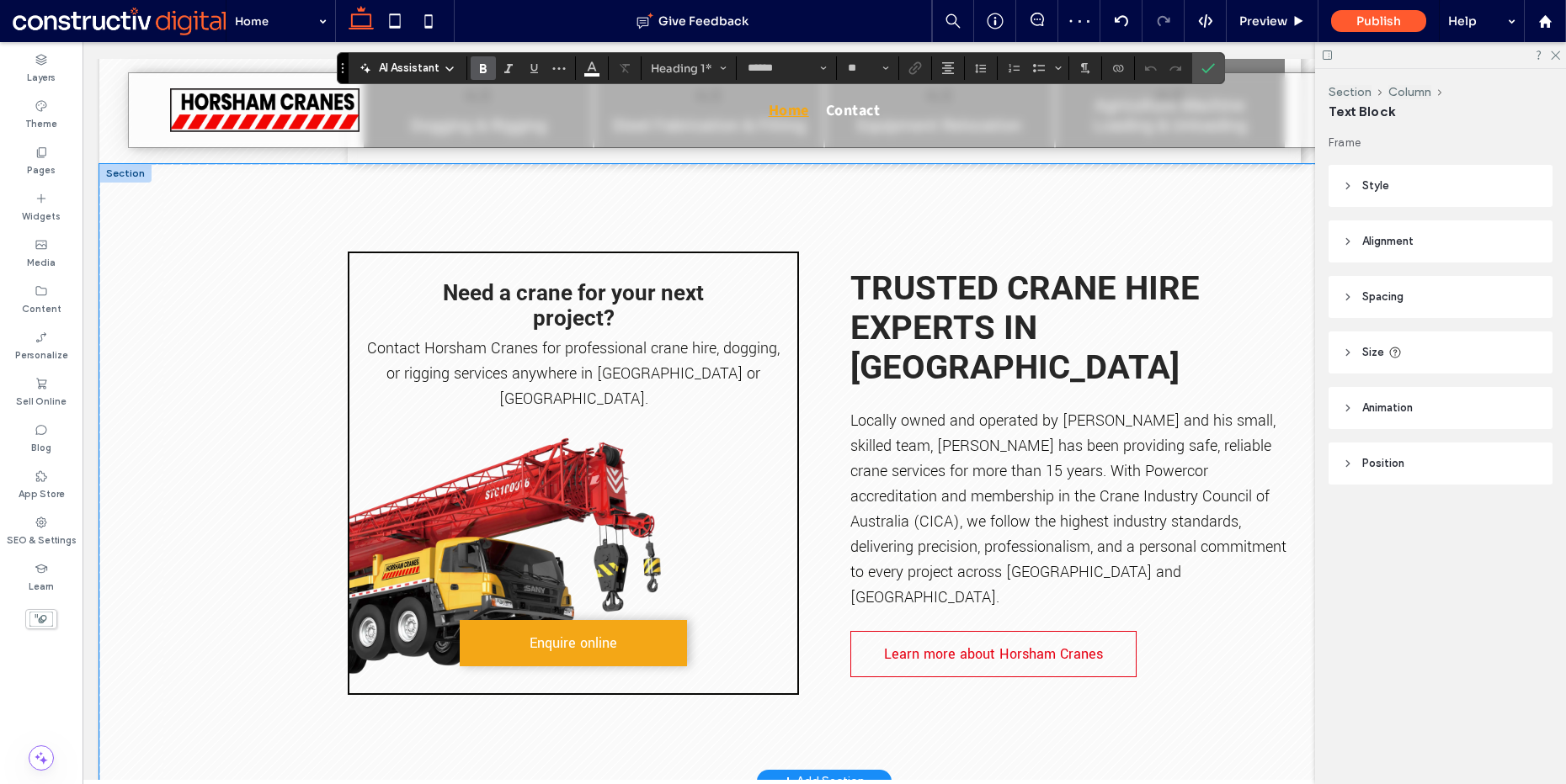
scroll to position [468, 0]
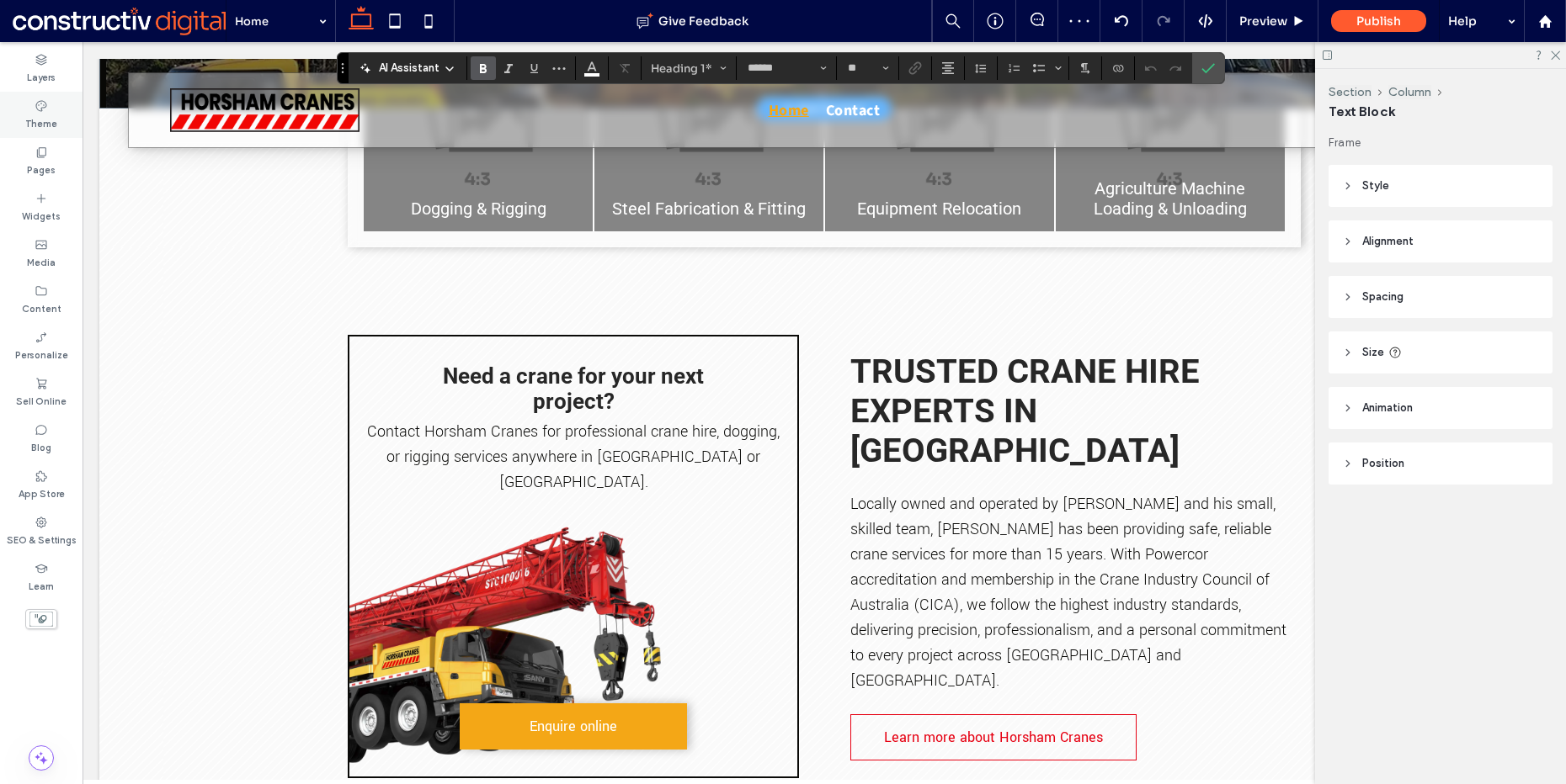
click at [58, 95] on div "Theme" at bounding box center [41, 115] width 83 height 46
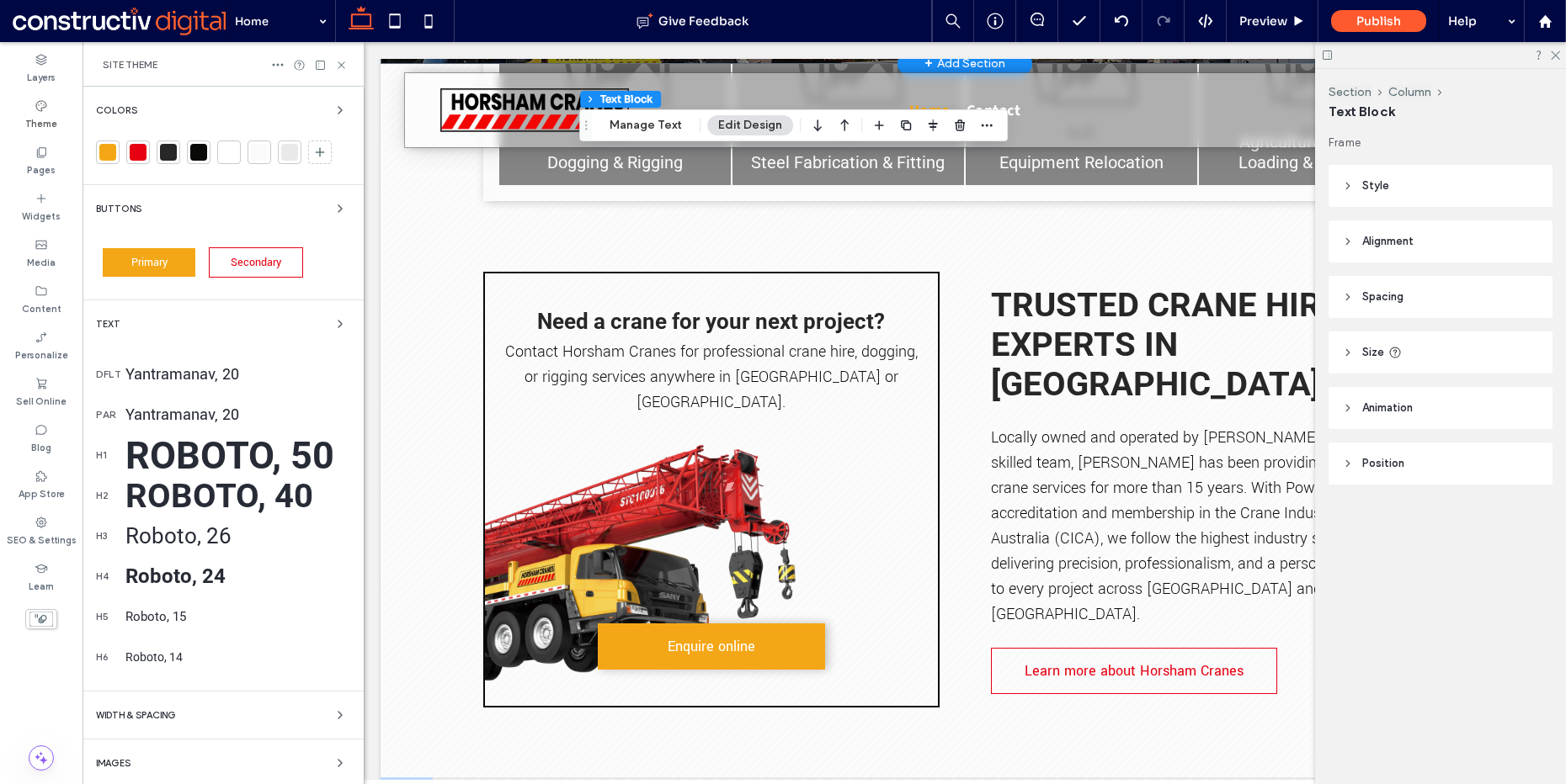
click at [180, 504] on div "Roboto, 40" at bounding box center [238, 496] width 225 height 40
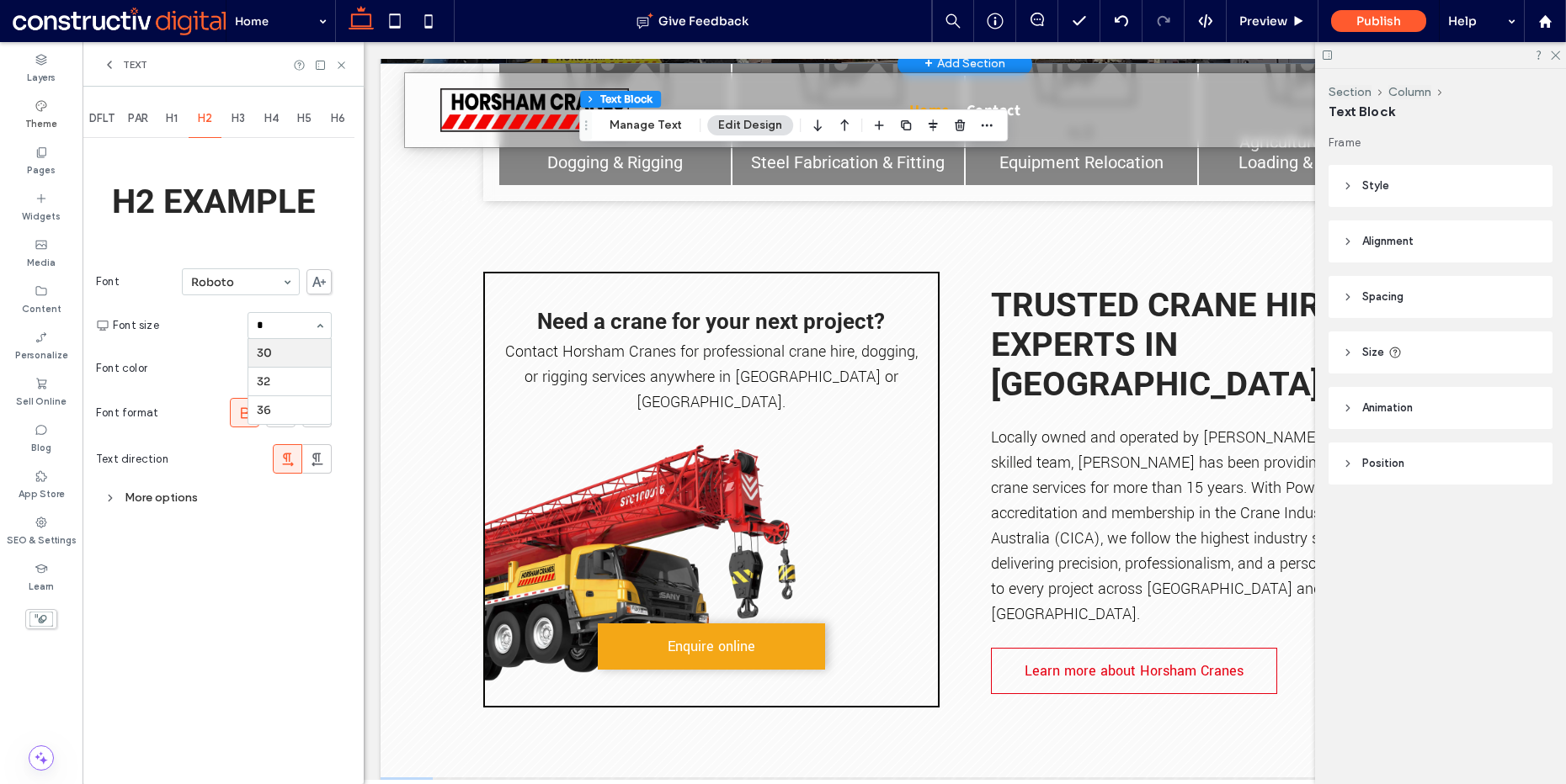
scroll to position [0, 0]
type input "**"
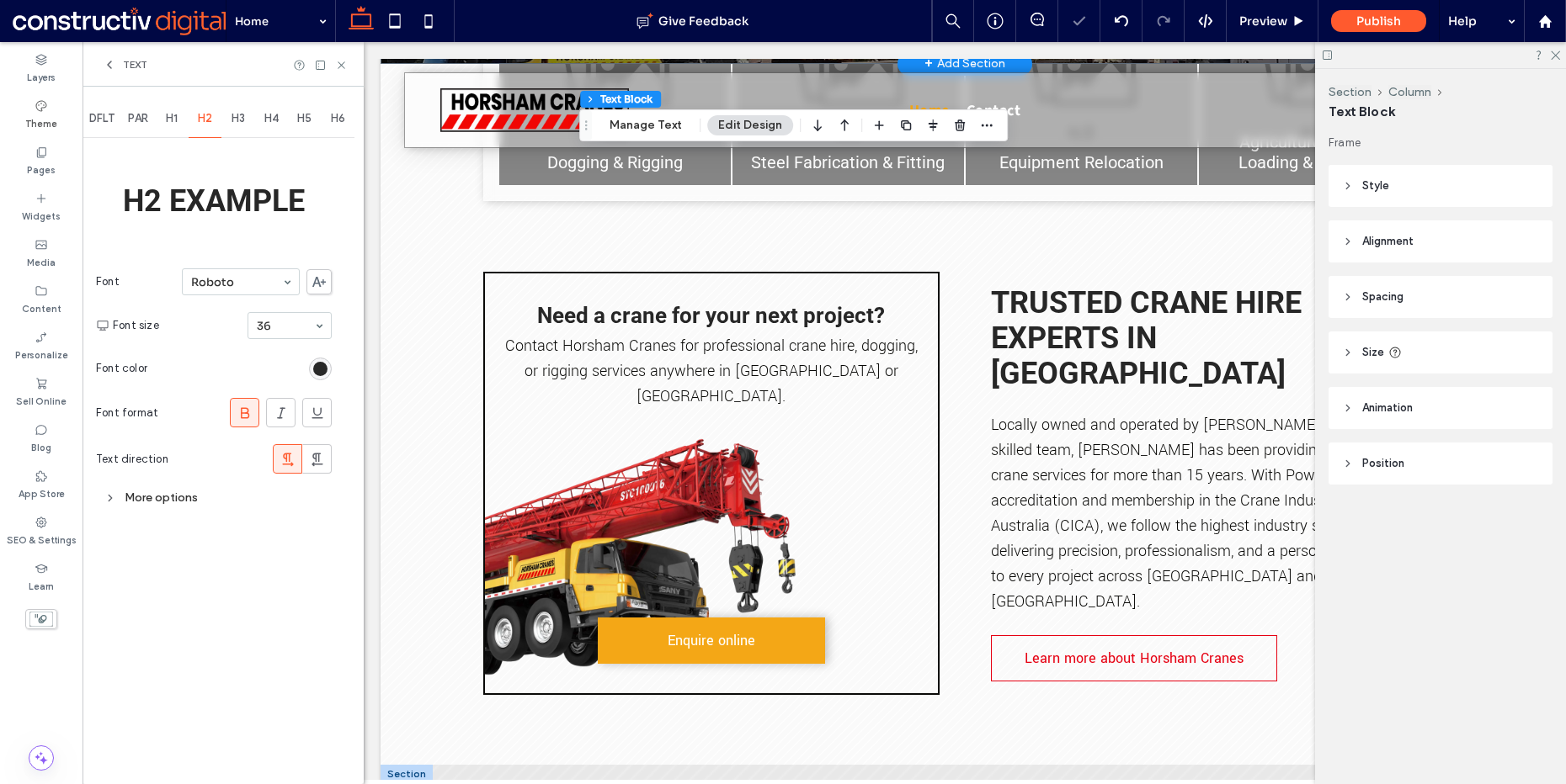
click at [298, 328] on input at bounding box center [285, 326] width 57 height 12
type input "**"
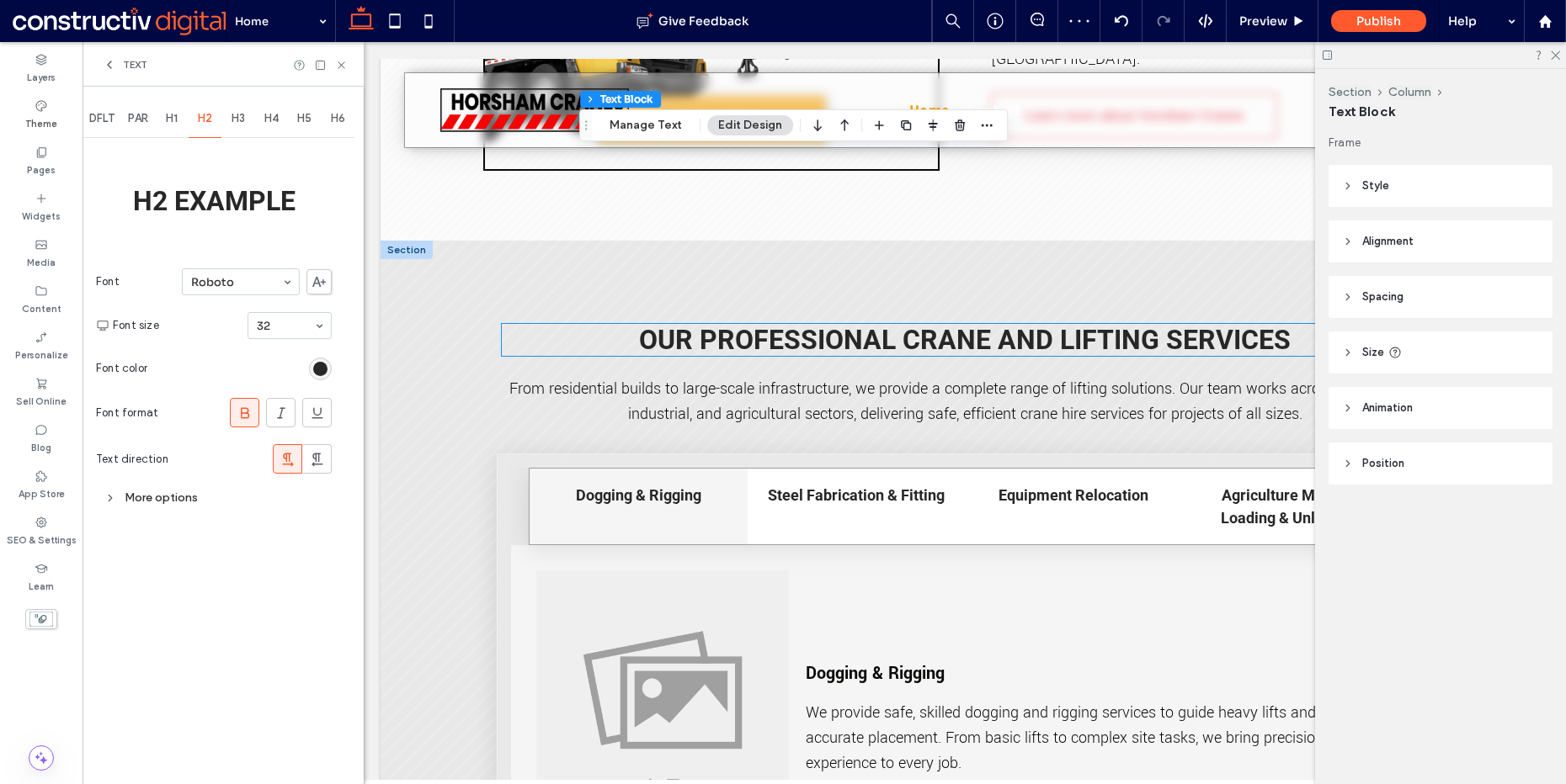
scroll to position [989, 0]
drag, startPoint x: 345, startPoint y: 61, endPoint x: 346, endPoint y: 72, distance: 11.0
click at [345, 62] on icon at bounding box center [341, 65] width 13 height 13
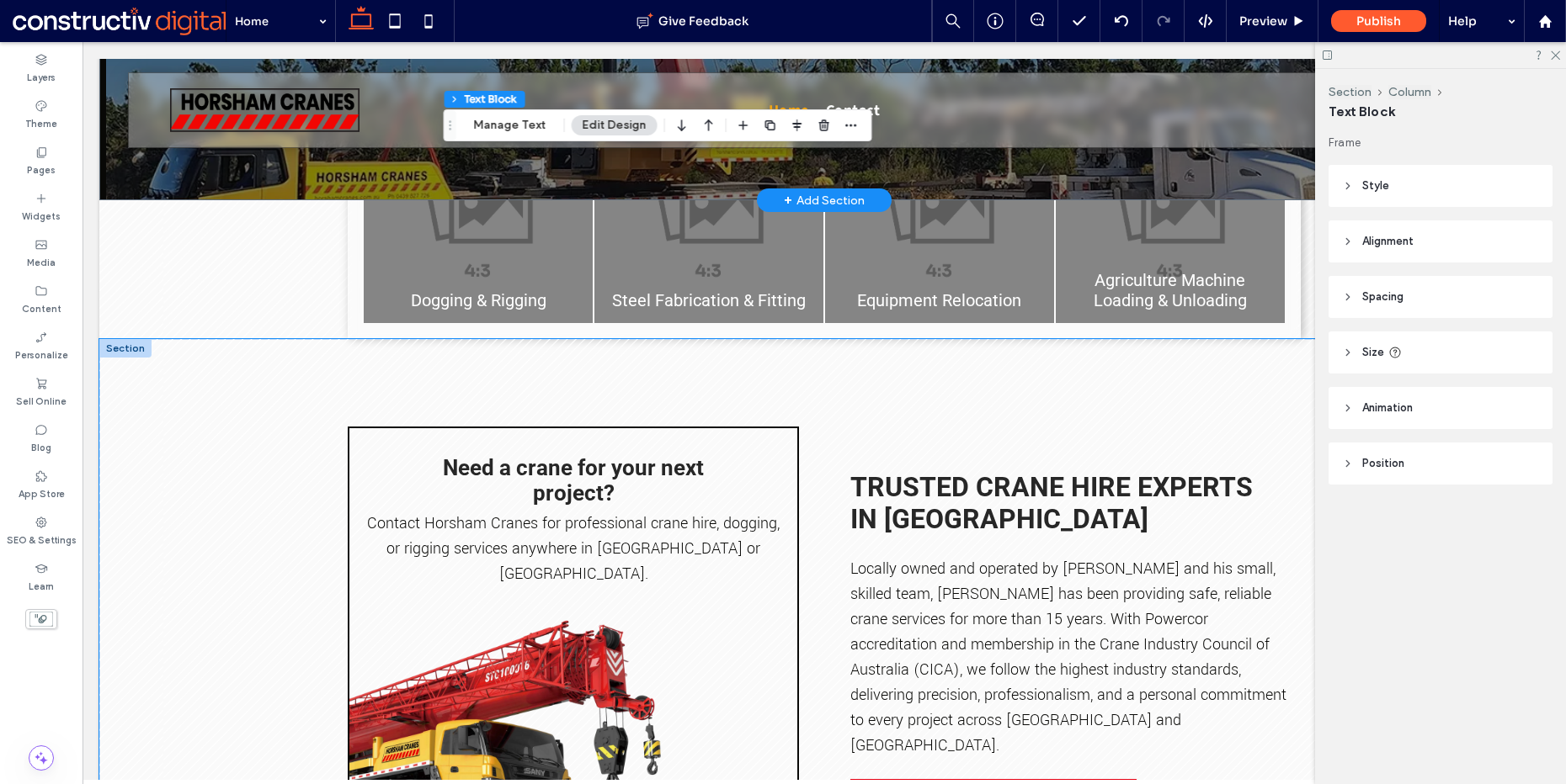
scroll to position [1117, 0]
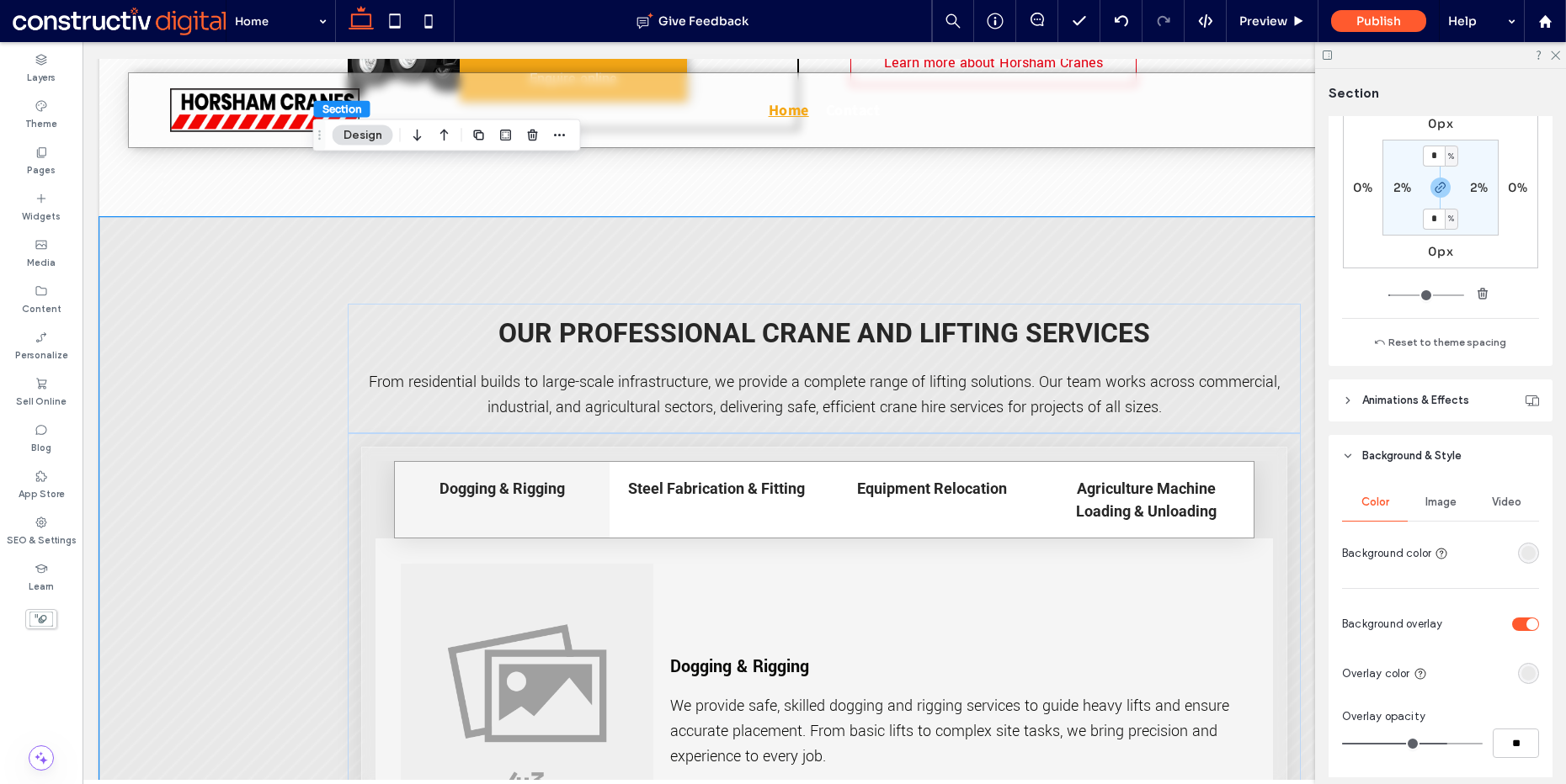
scroll to position [559, 0]
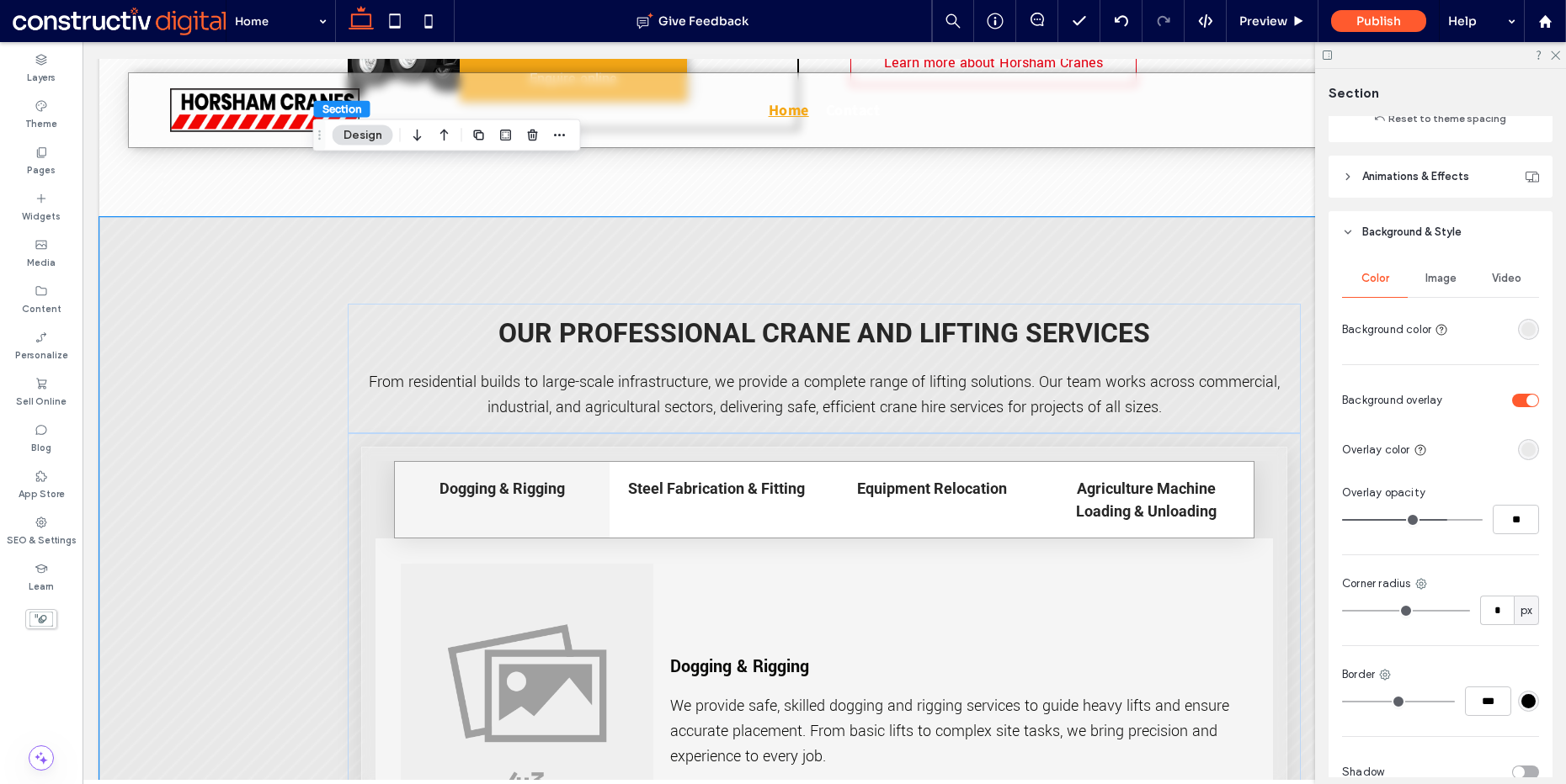
click at [1438, 285] on span "Image" at bounding box center [1441, 278] width 31 height 13
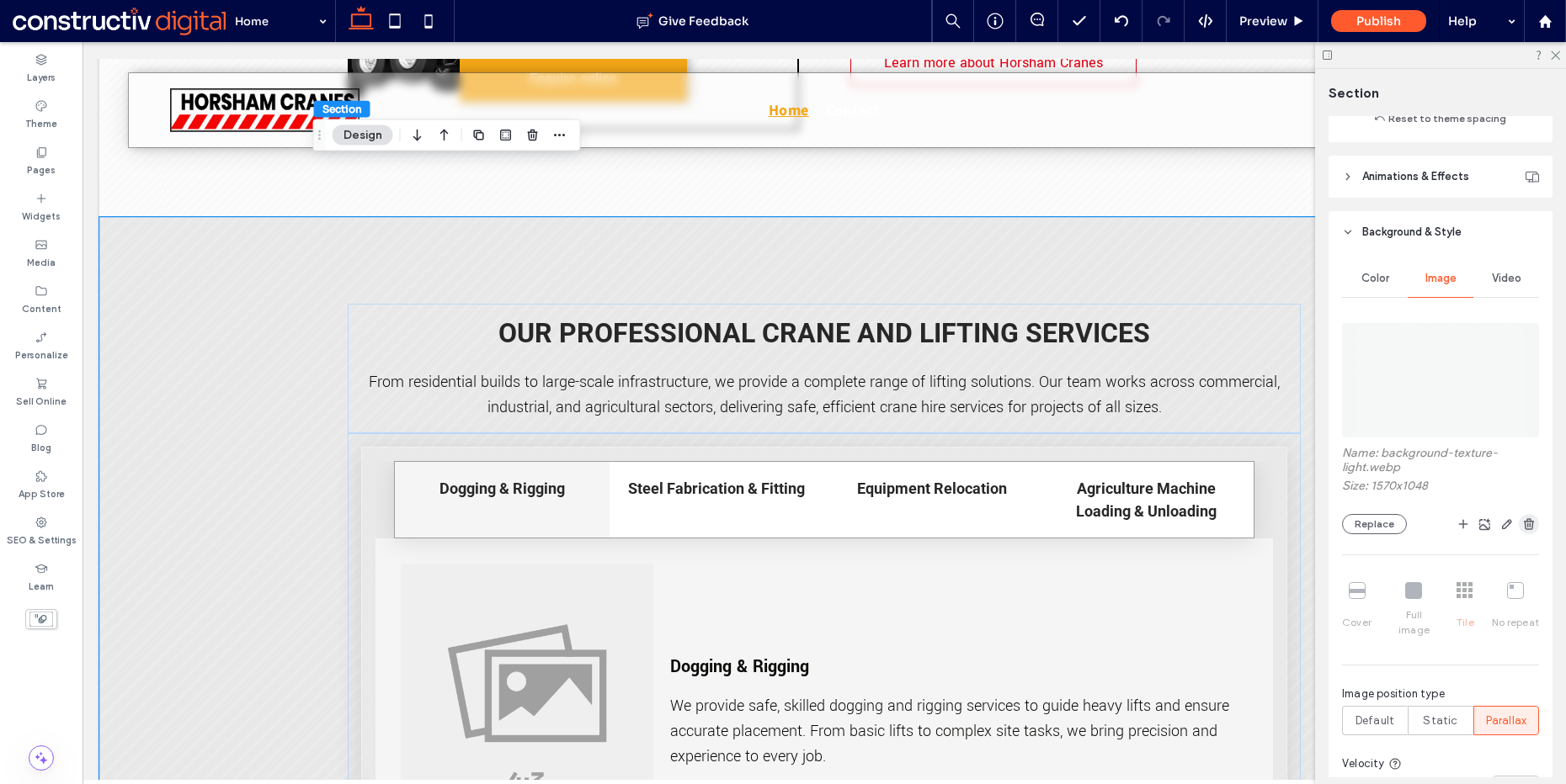
click at [1524, 521] on use "button" at bounding box center [1529, 523] width 10 height 11
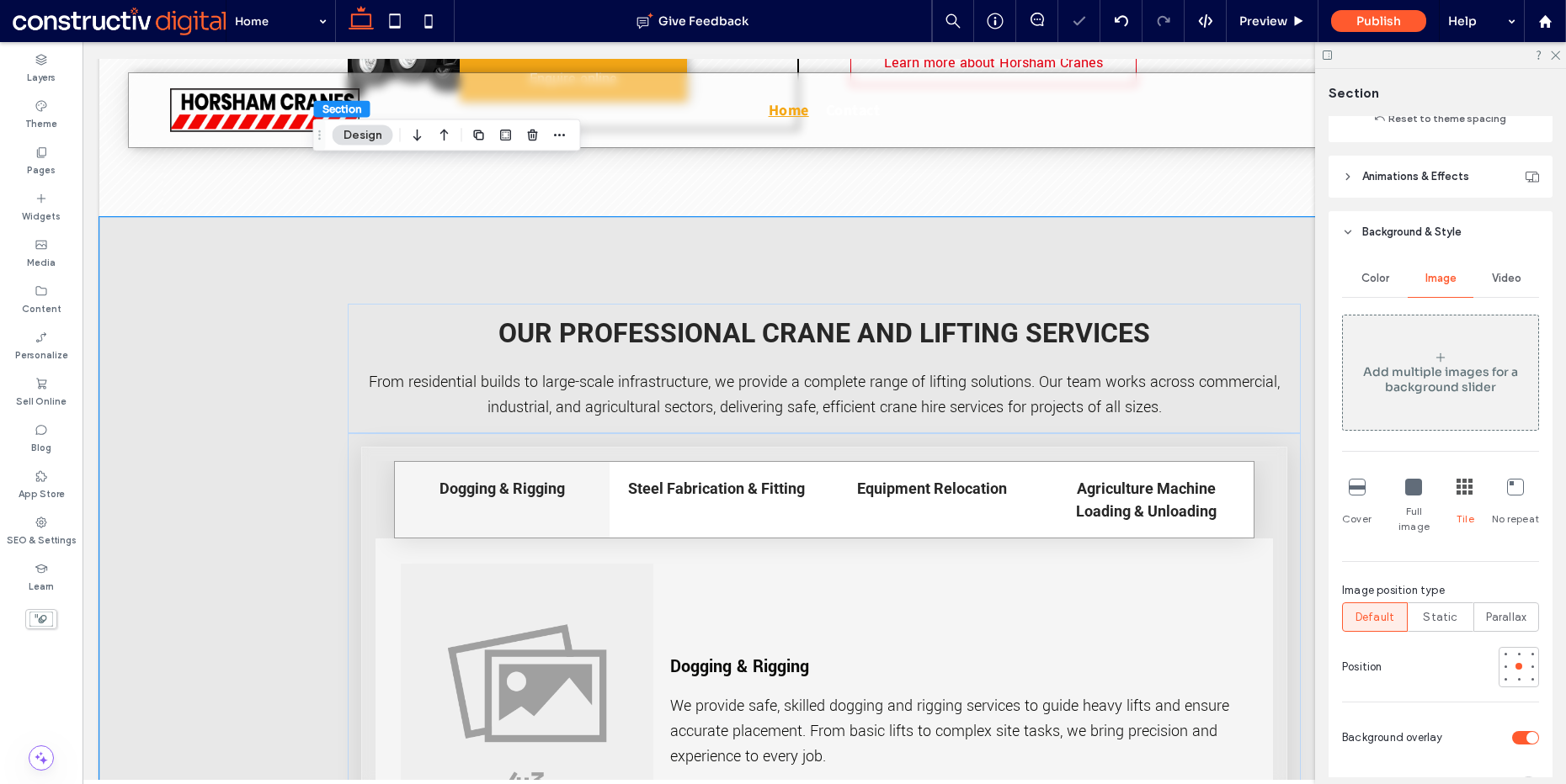
click at [1367, 282] on span "Color" at bounding box center [1376, 278] width 28 height 13
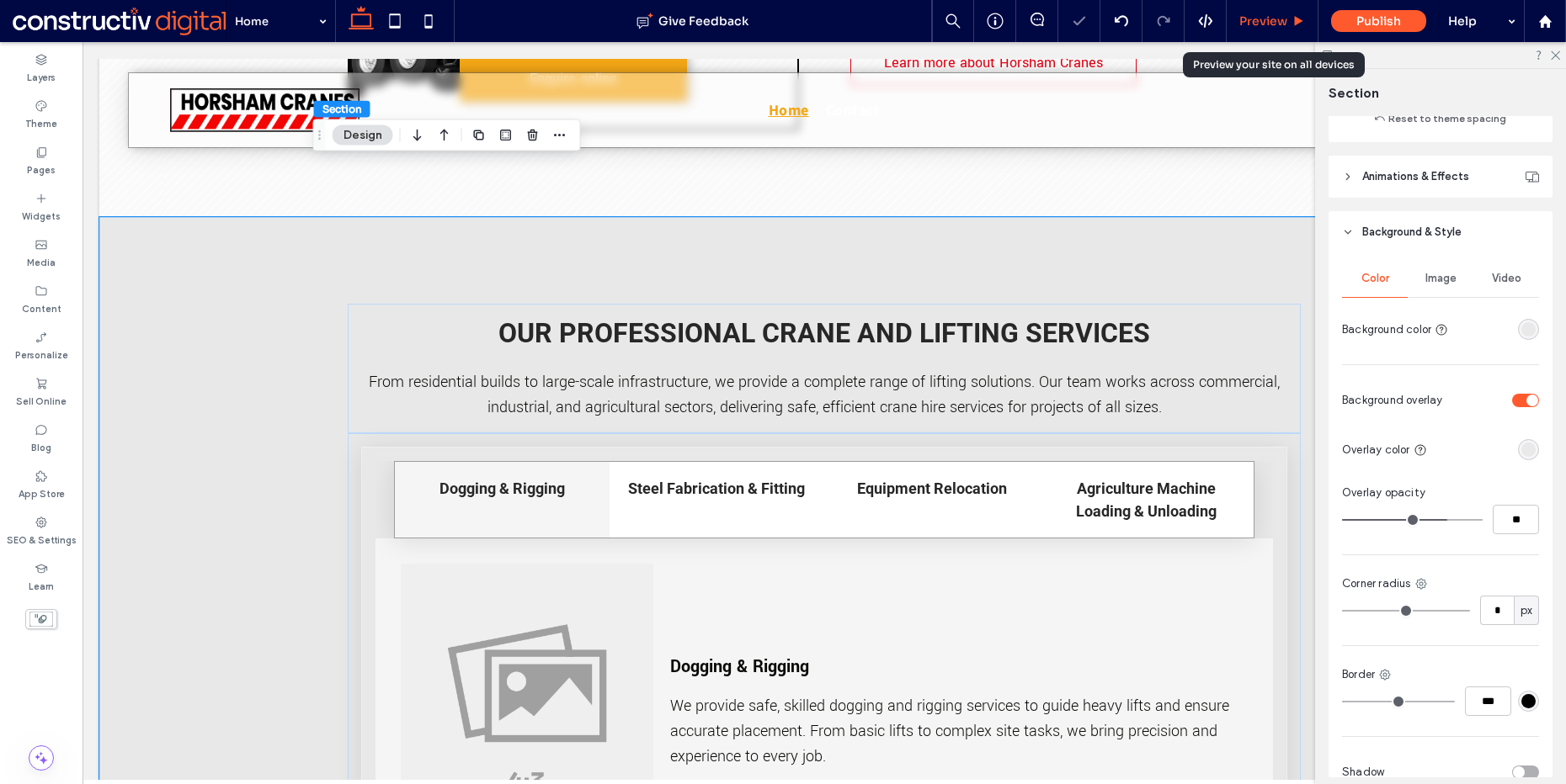
click at [1282, 28] on span "Preview" at bounding box center [1263, 20] width 48 height 15
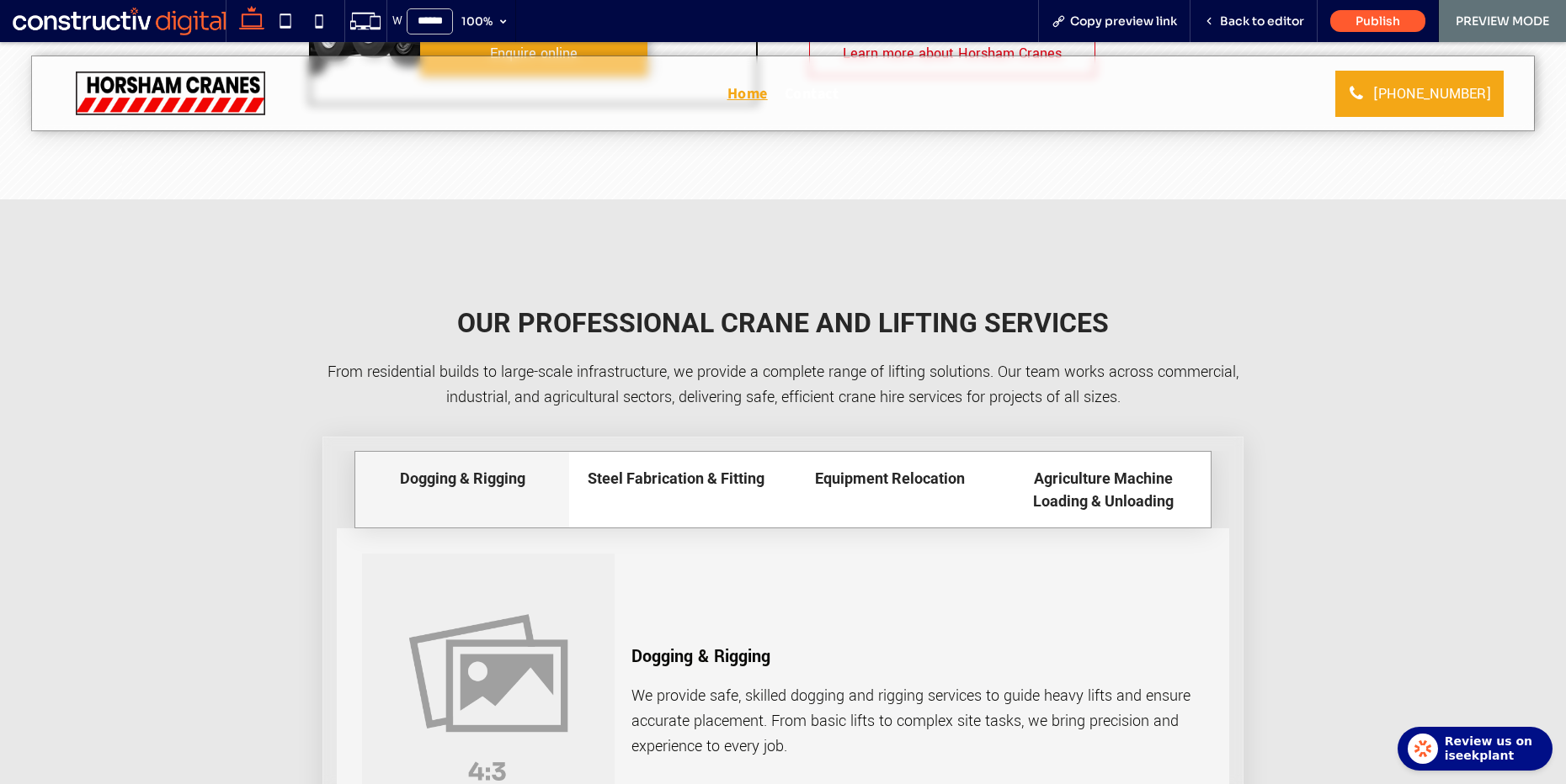
scroll to position [1166, 0]
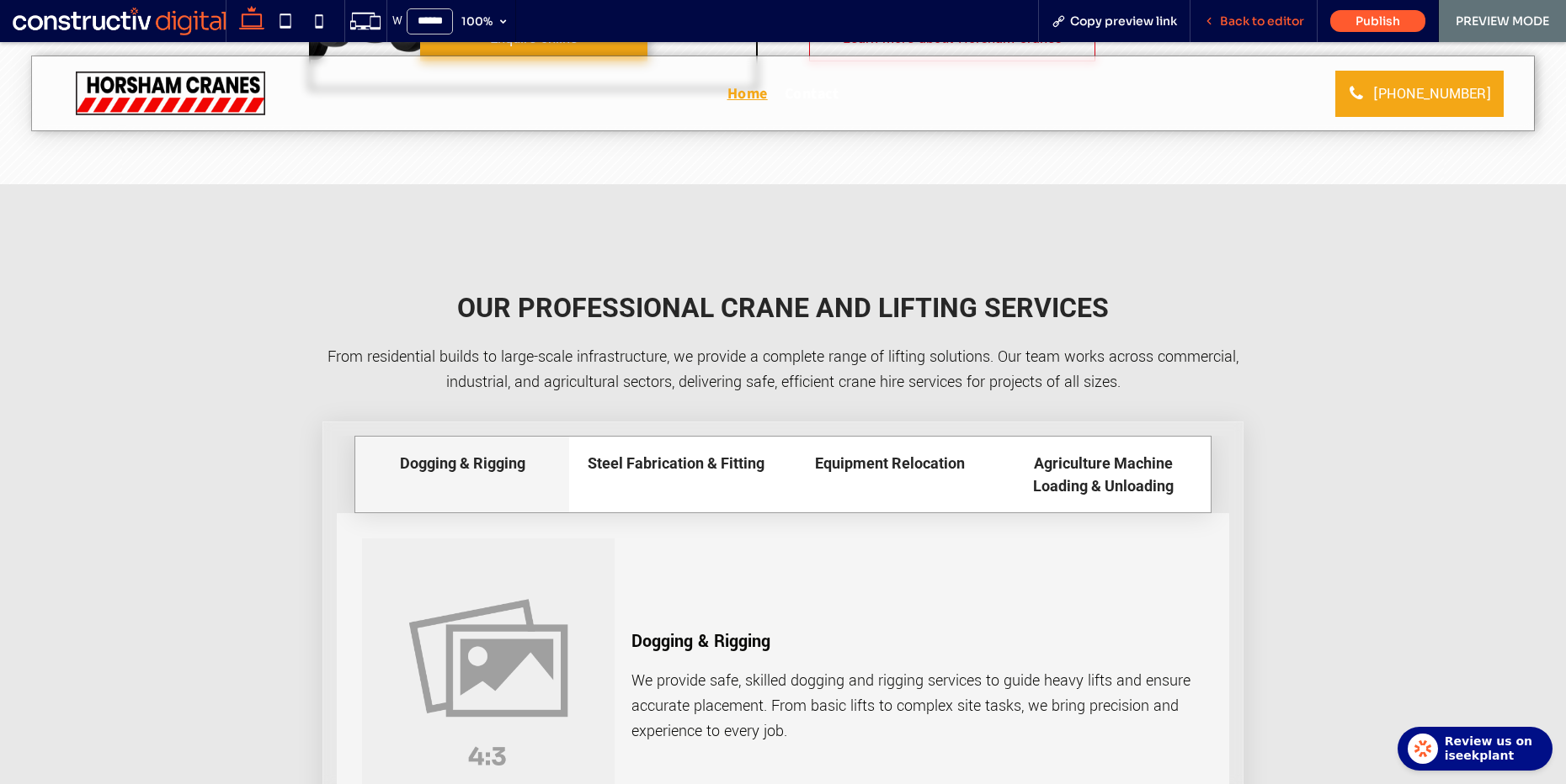
click at [1270, 25] on span "Back to editor" at bounding box center [1262, 20] width 84 height 15
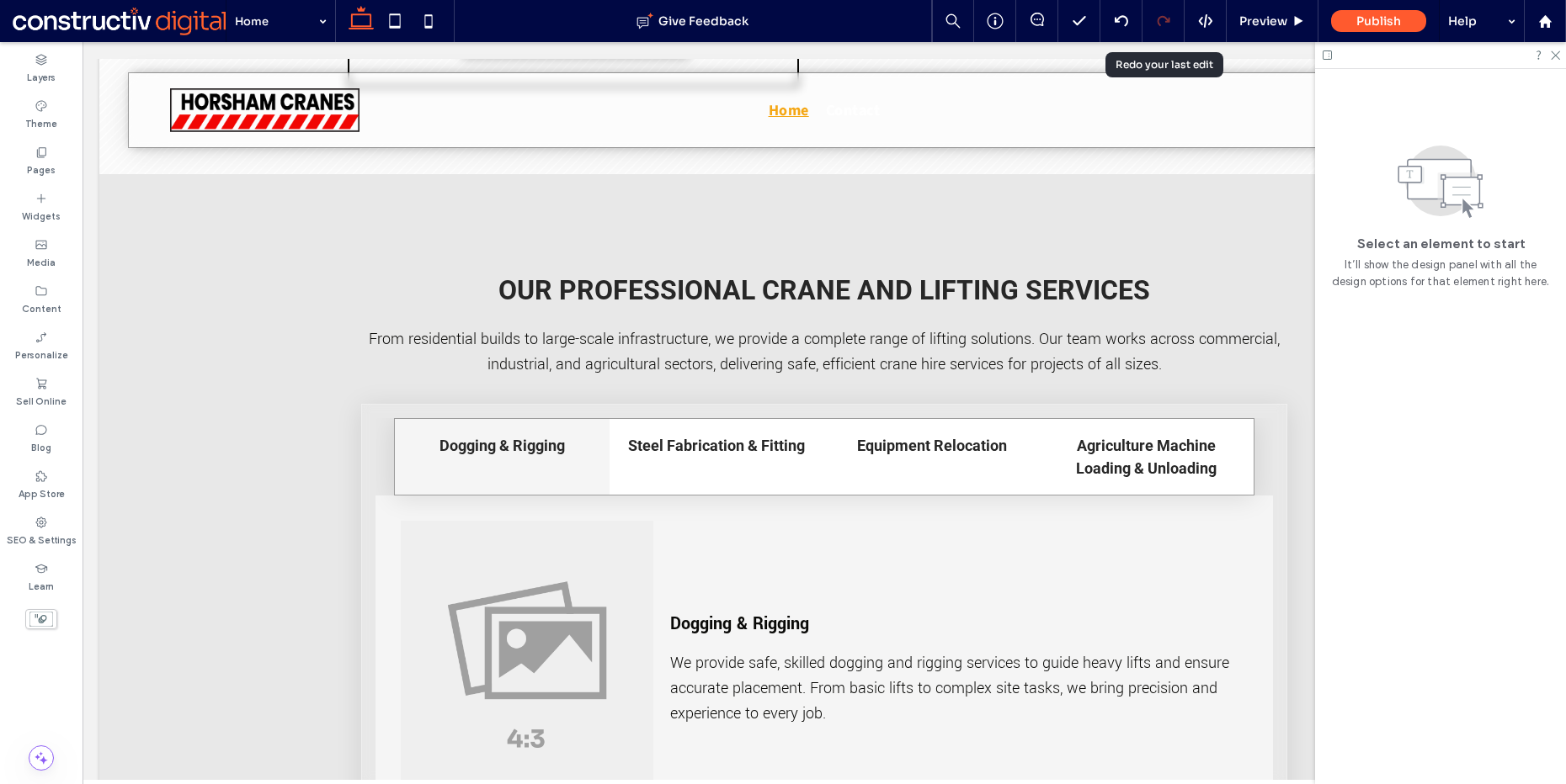
scroll to position [1148, 0]
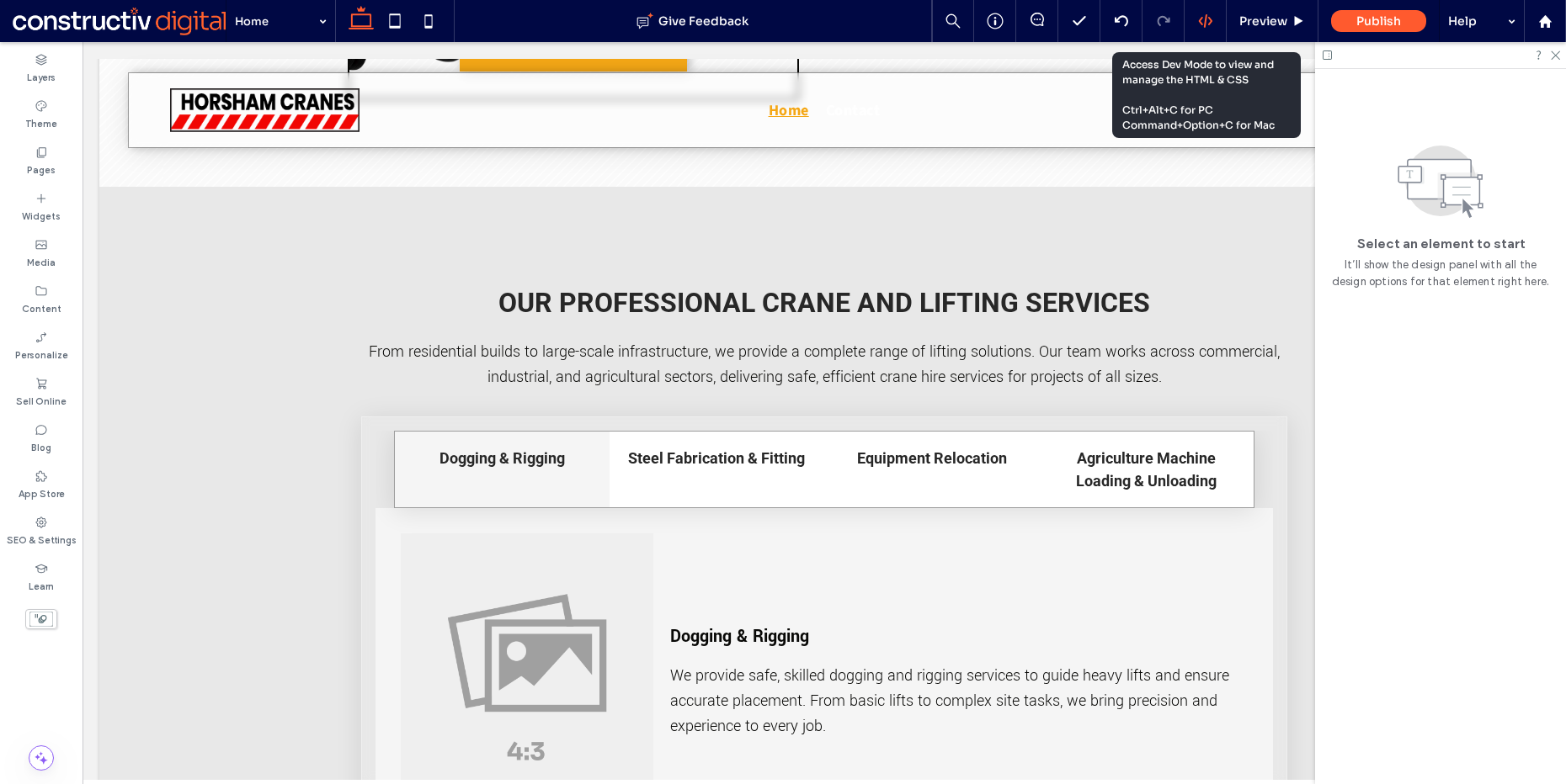
click at [1211, 28] on icon at bounding box center [1205, 20] width 15 height 15
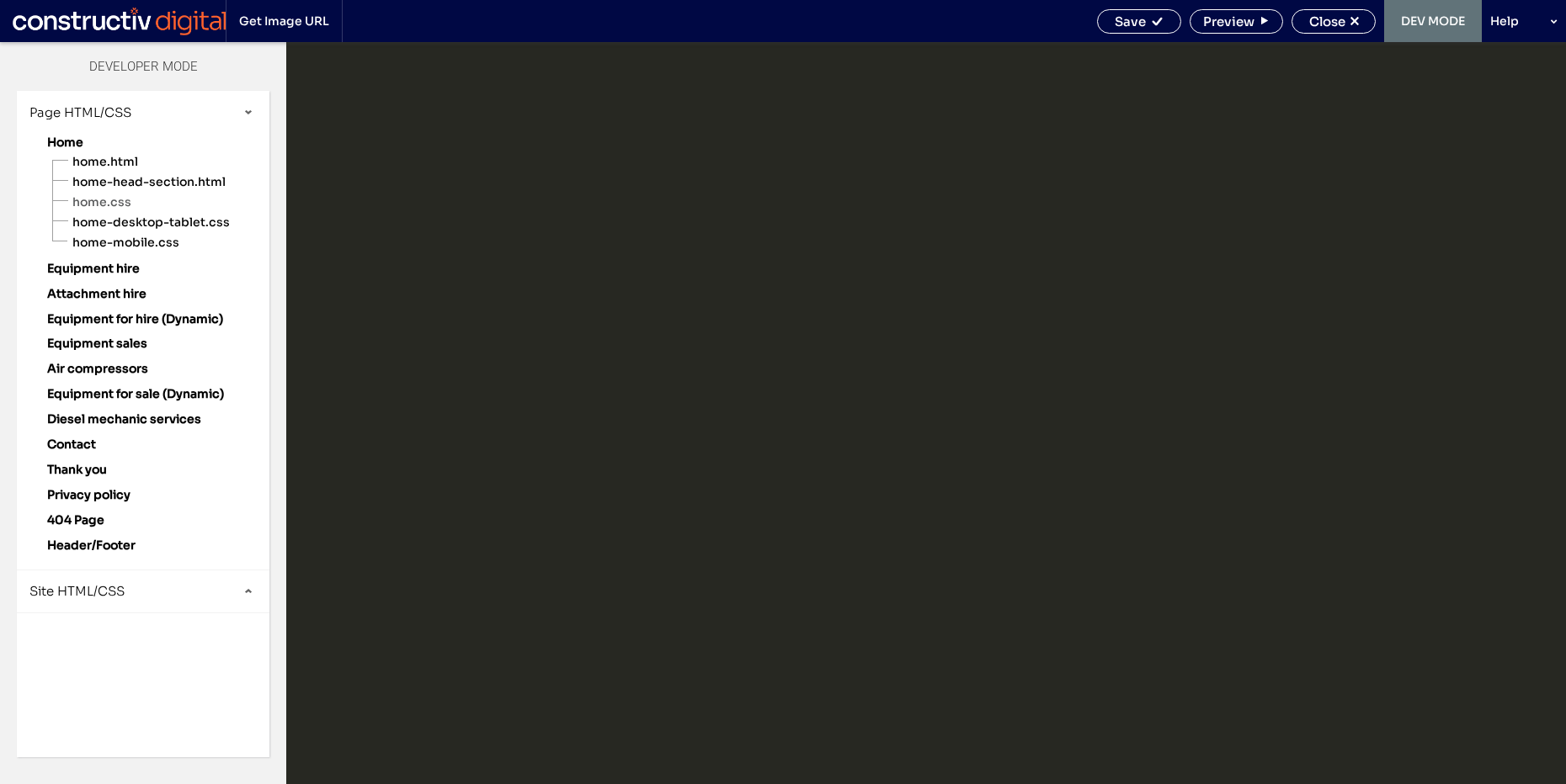
scroll to position [0, 0]
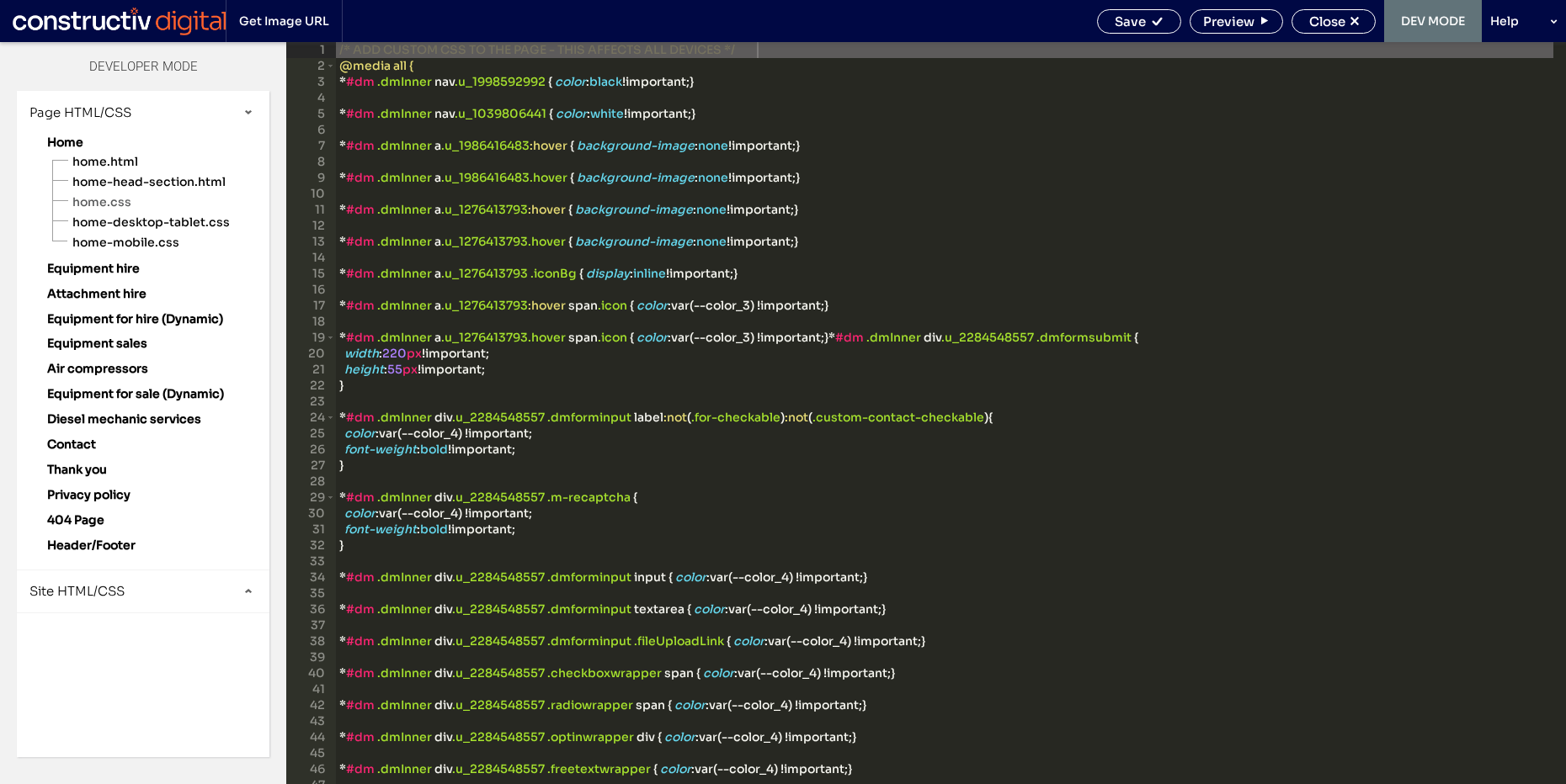
click at [93, 601] on div "Site HTML/CSS" at bounding box center [143, 591] width 253 height 42
click at [131, 666] on span "site.css" at bounding box center [173, 664] width 191 height 17
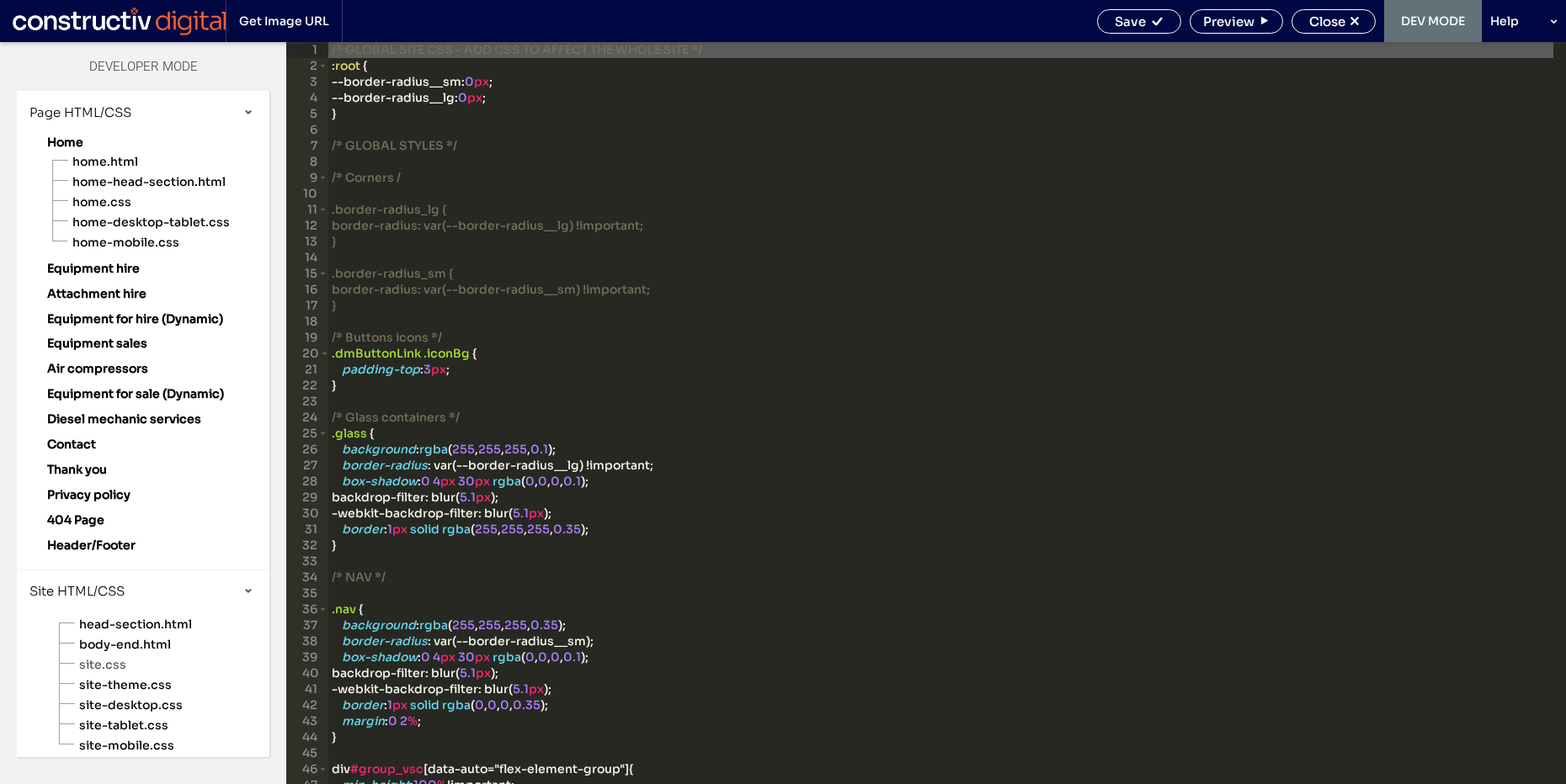
click at [734, 408] on div "/* GLOBAL SITE CSS - ADD CSS TO AFFECT THE WHOLE SITE */ :root { --border-radiu…" at bounding box center [941, 428] width 1225 height 774
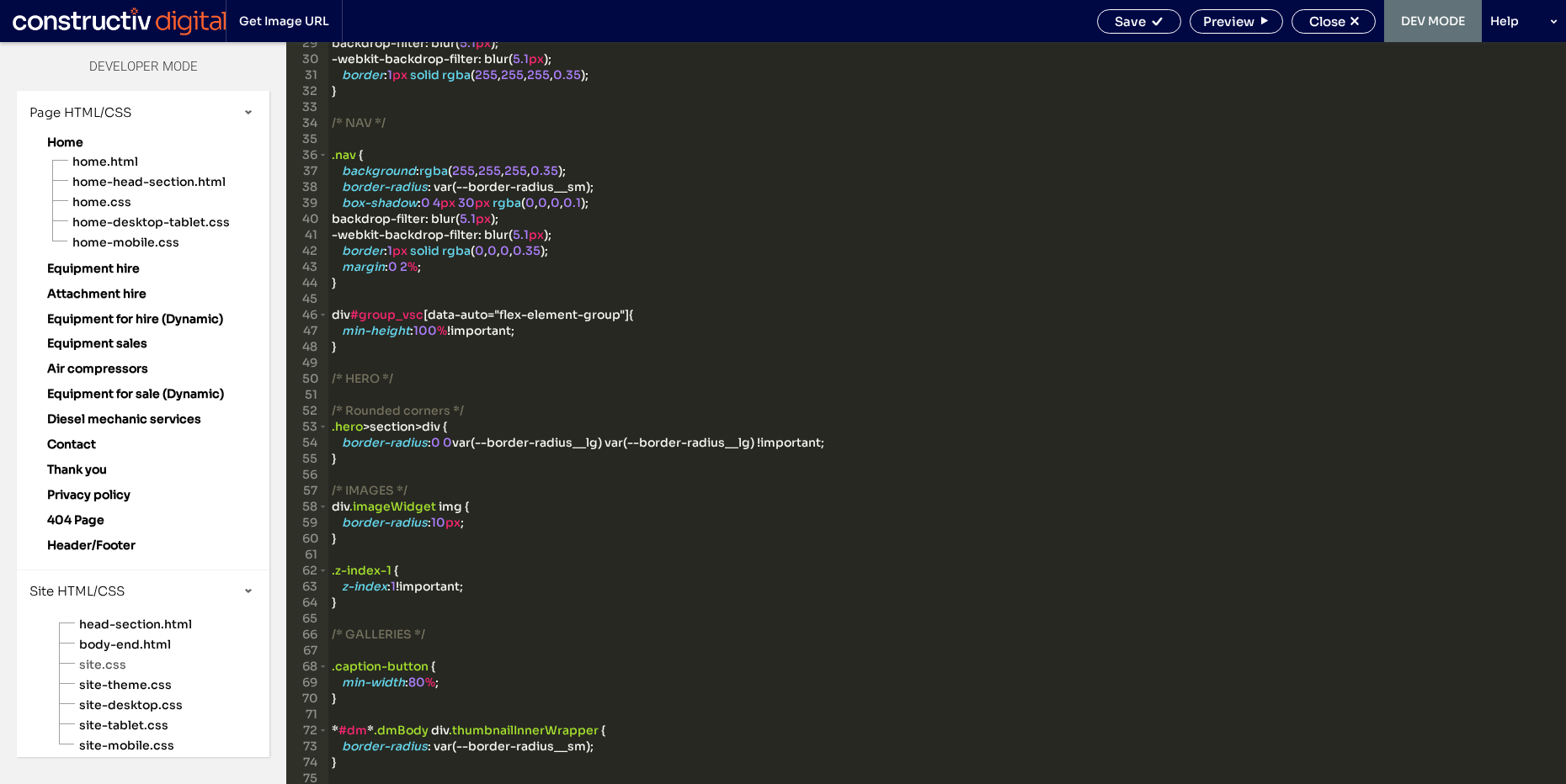
scroll to position [707, 0]
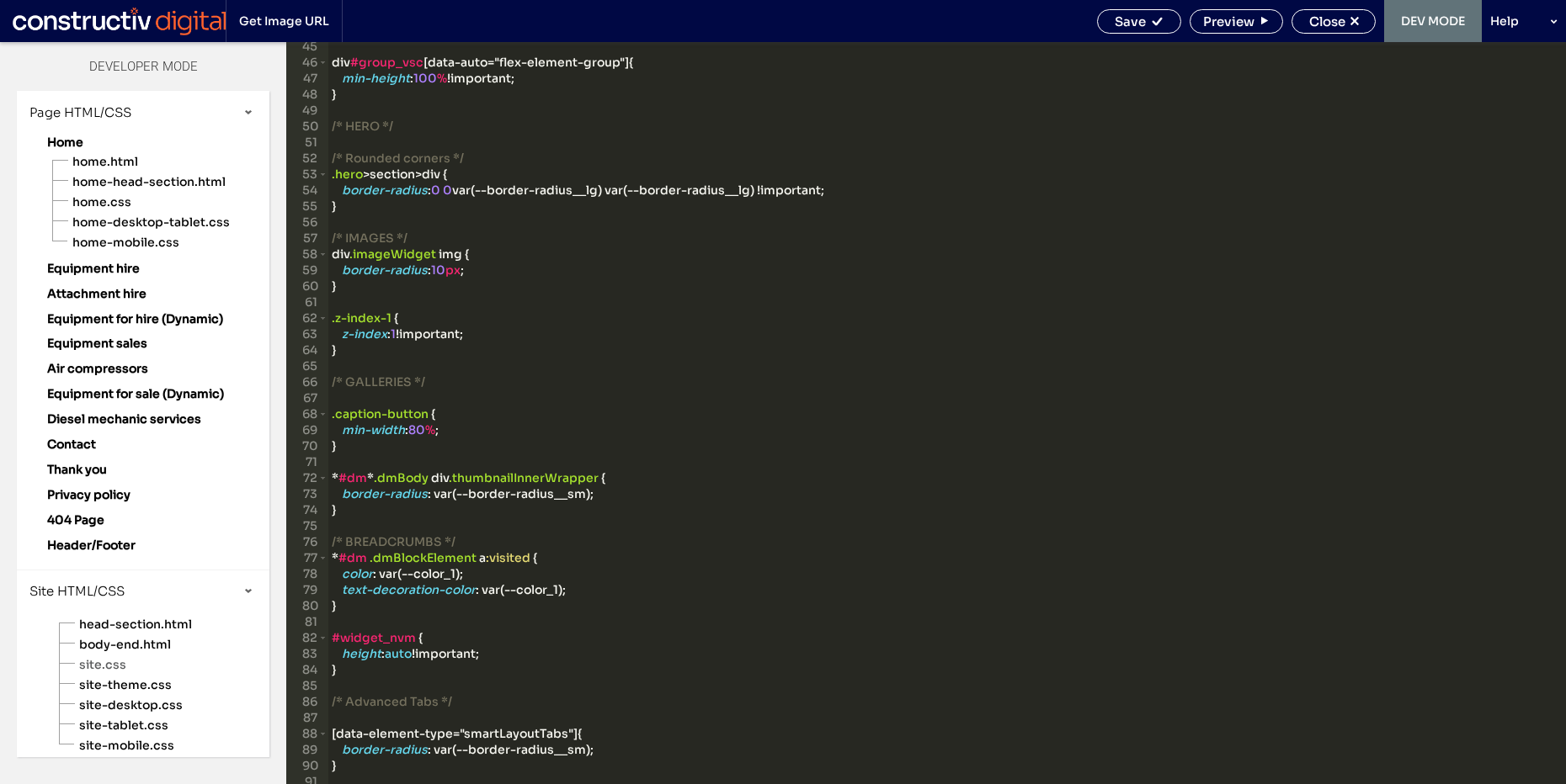
click at [684, 618] on div "div #group_vsc [ data-auto =" flex-element-group "] { min-height : 100 % !impor…" at bounding box center [941, 425] width 1225 height 774
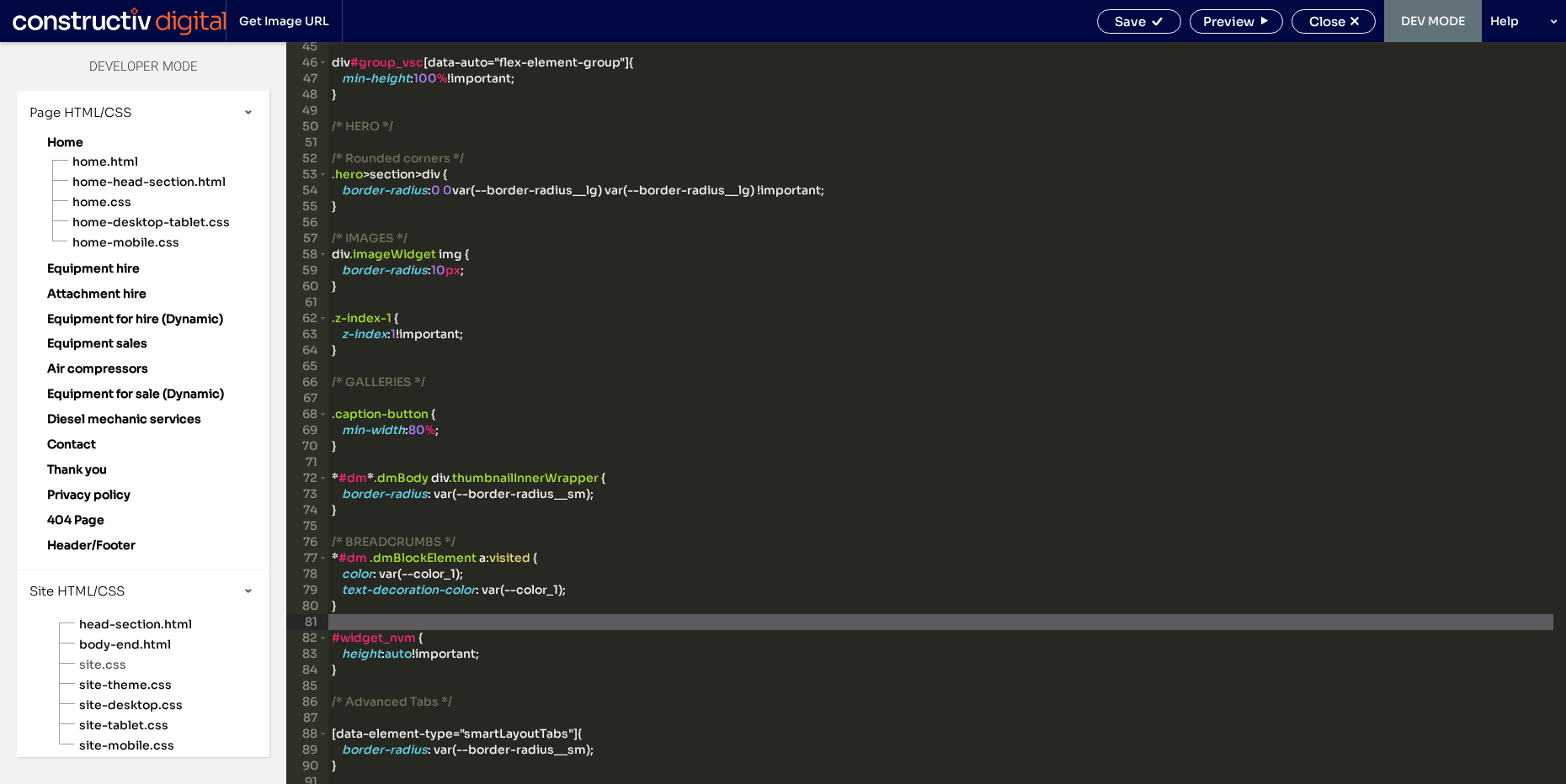
scroll to position [825, 0]
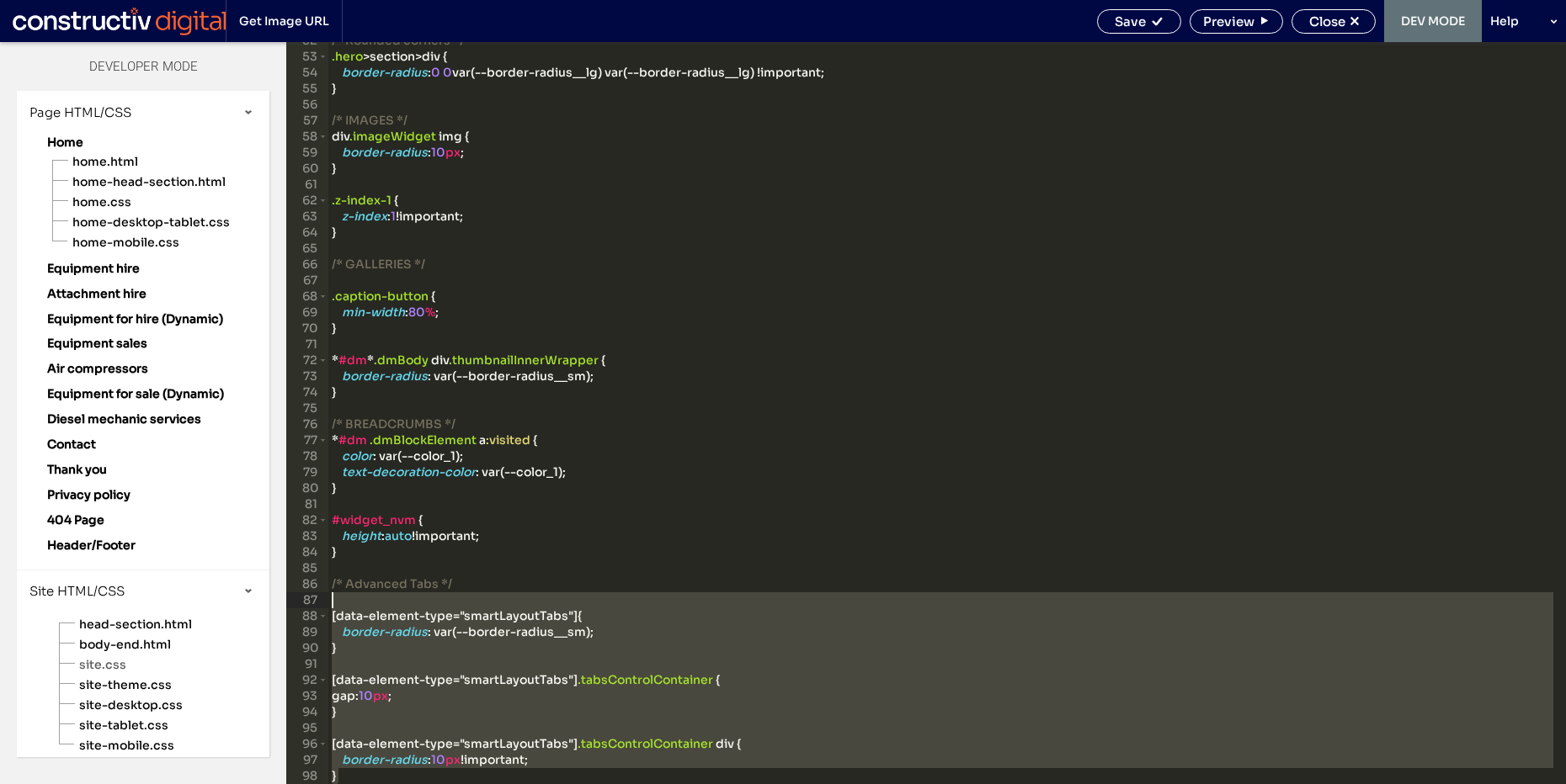
drag, startPoint x: 377, startPoint y: 779, endPoint x: 324, endPoint y: 600, distance: 186.7
click at [324, 600] on div "** 52 53 54 55 56 57 58 59 60 61 62 63 64 65 66 67 68 69 70 71 72 73 74 75 76 7…" at bounding box center [926, 412] width 1280 height 742
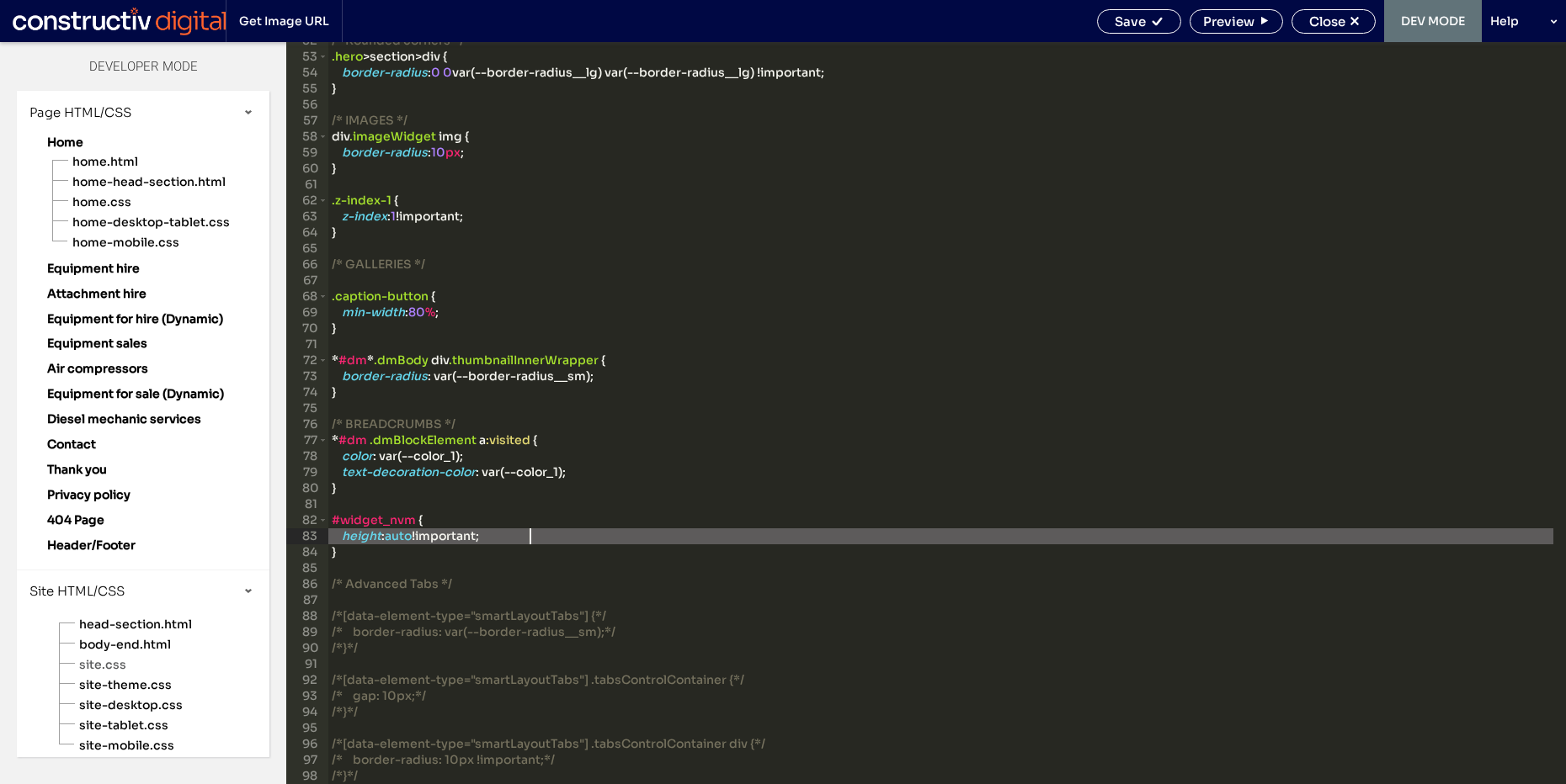
click at [603, 543] on div "/* Rounded corners */ .hero > section > div { border-radius : 0 0 var(--border-…" at bounding box center [941, 419] width 1225 height 774
click at [1155, 15] on icon at bounding box center [1157, 21] width 13 height 13
click at [1318, 19] on span "Close" at bounding box center [1327, 21] width 36 height 16
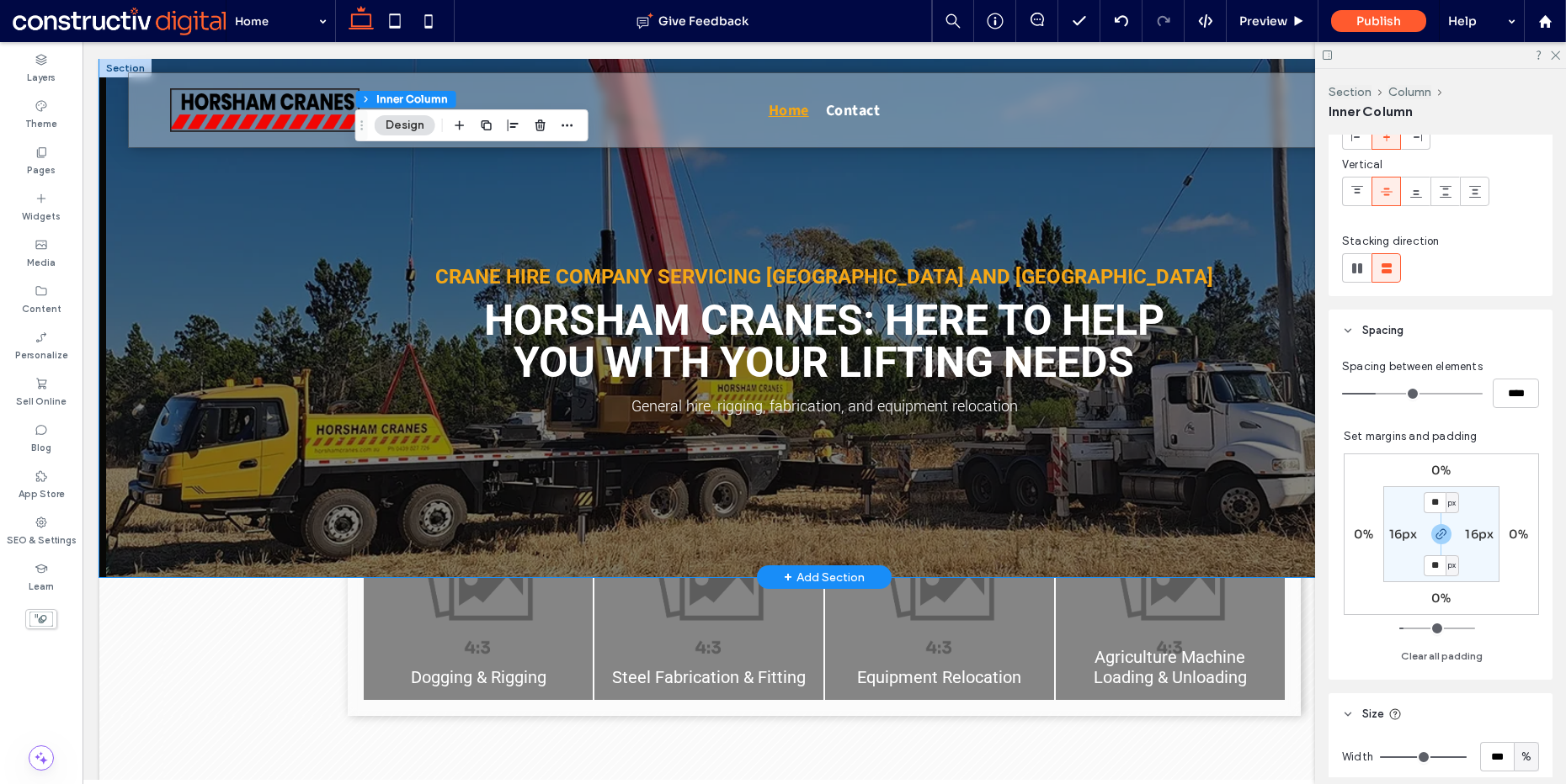
scroll to position [494, 0]
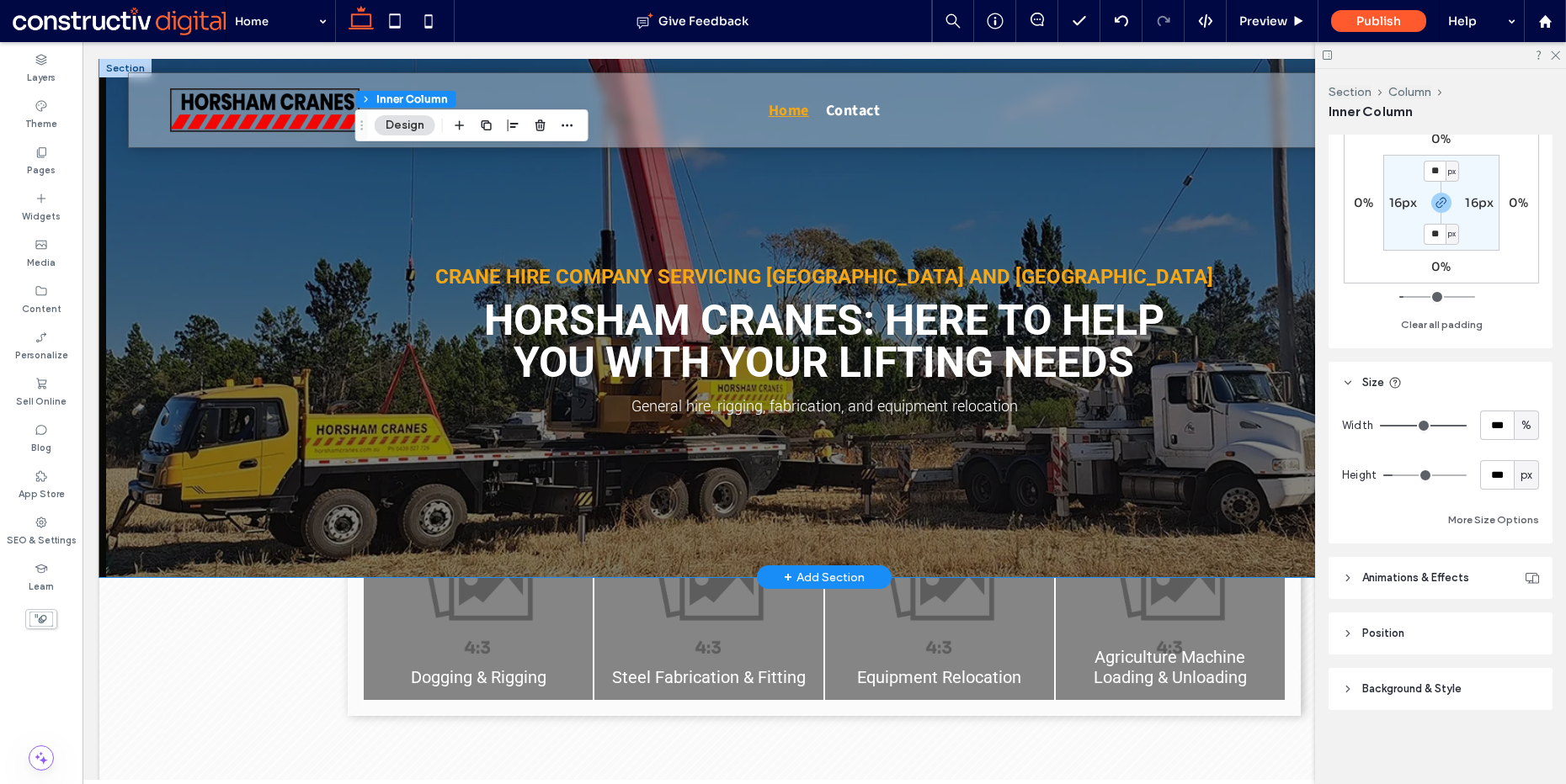
click at [1521, 475] on span "px" at bounding box center [1527, 475] width 12 height 17
click at [1523, 617] on div "A" at bounding box center [1518, 621] width 24 height 29
type input "*"
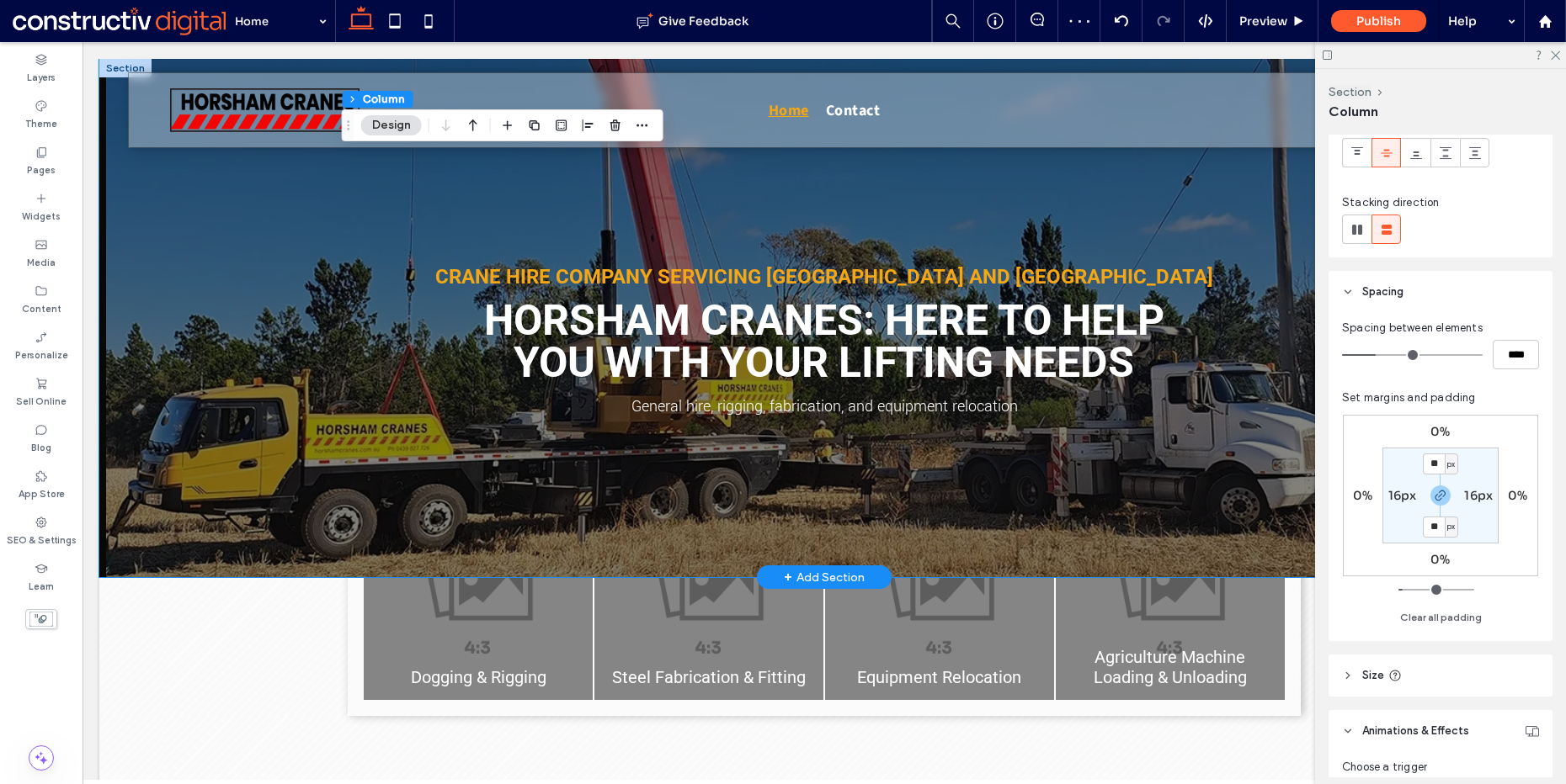
scroll to position [443, 0]
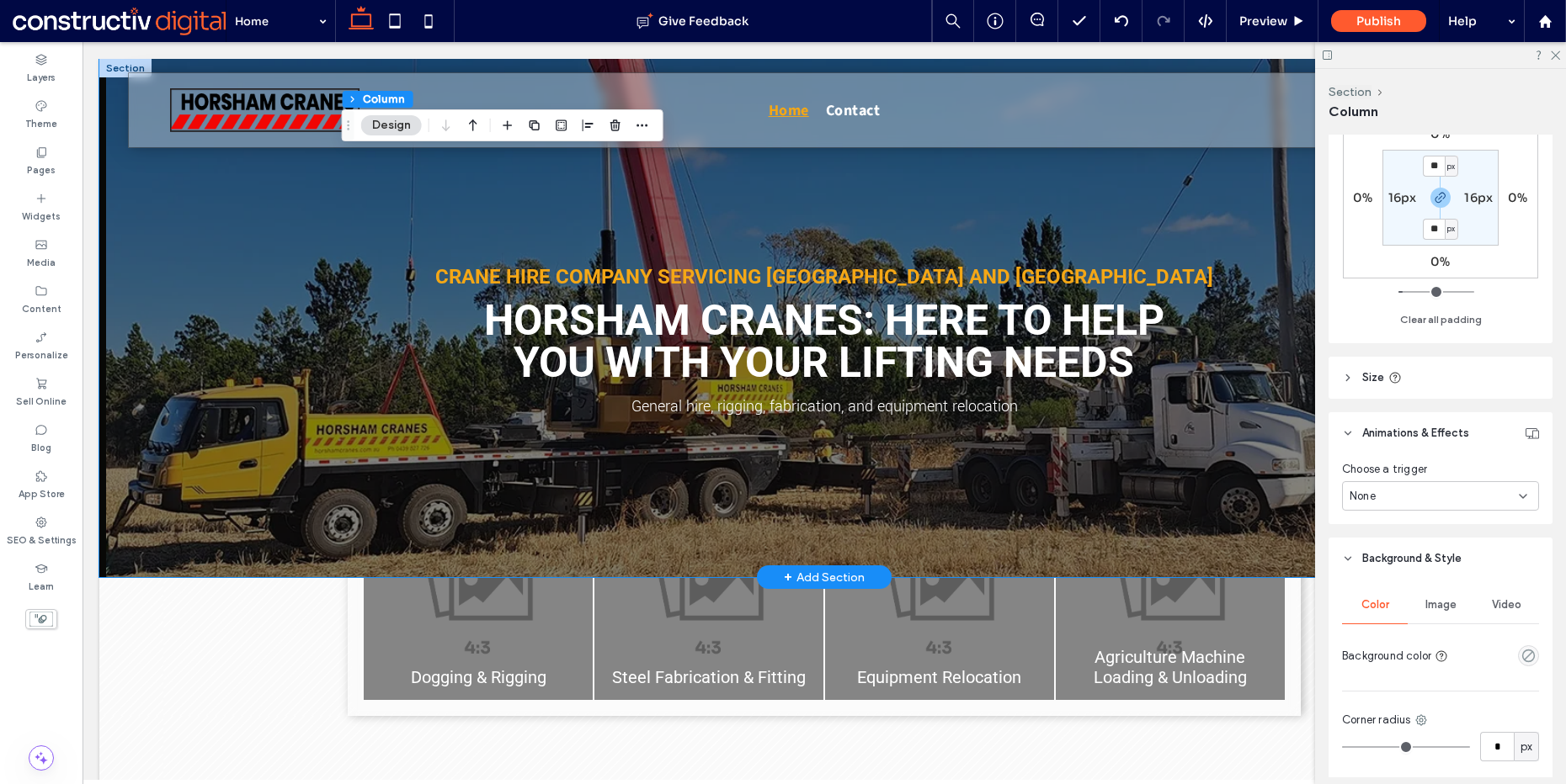
click at [1424, 380] on header "Size" at bounding box center [1441, 378] width 224 height 42
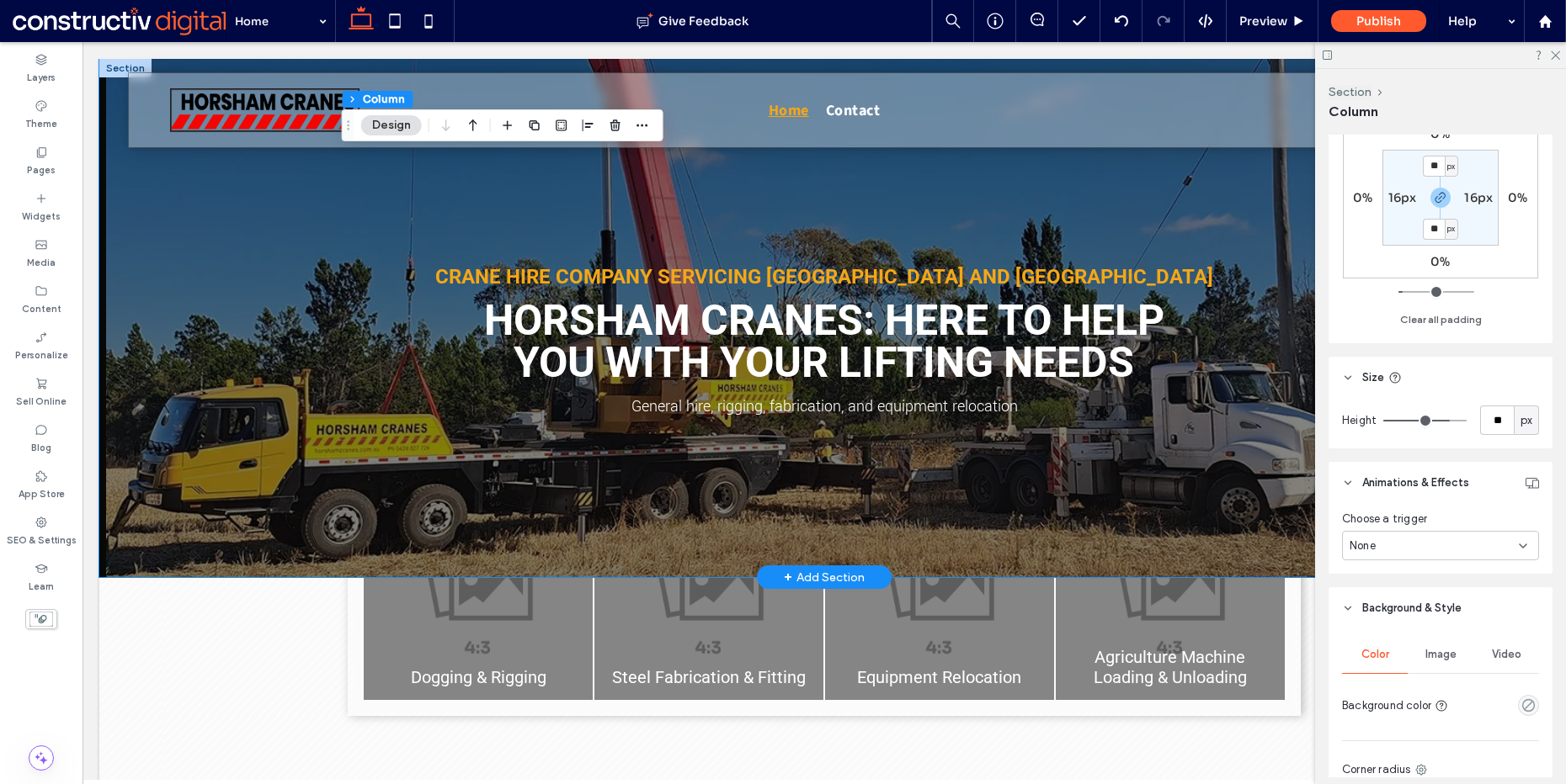
click at [1515, 429] on div "px" at bounding box center [1526, 419] width 25 height 29
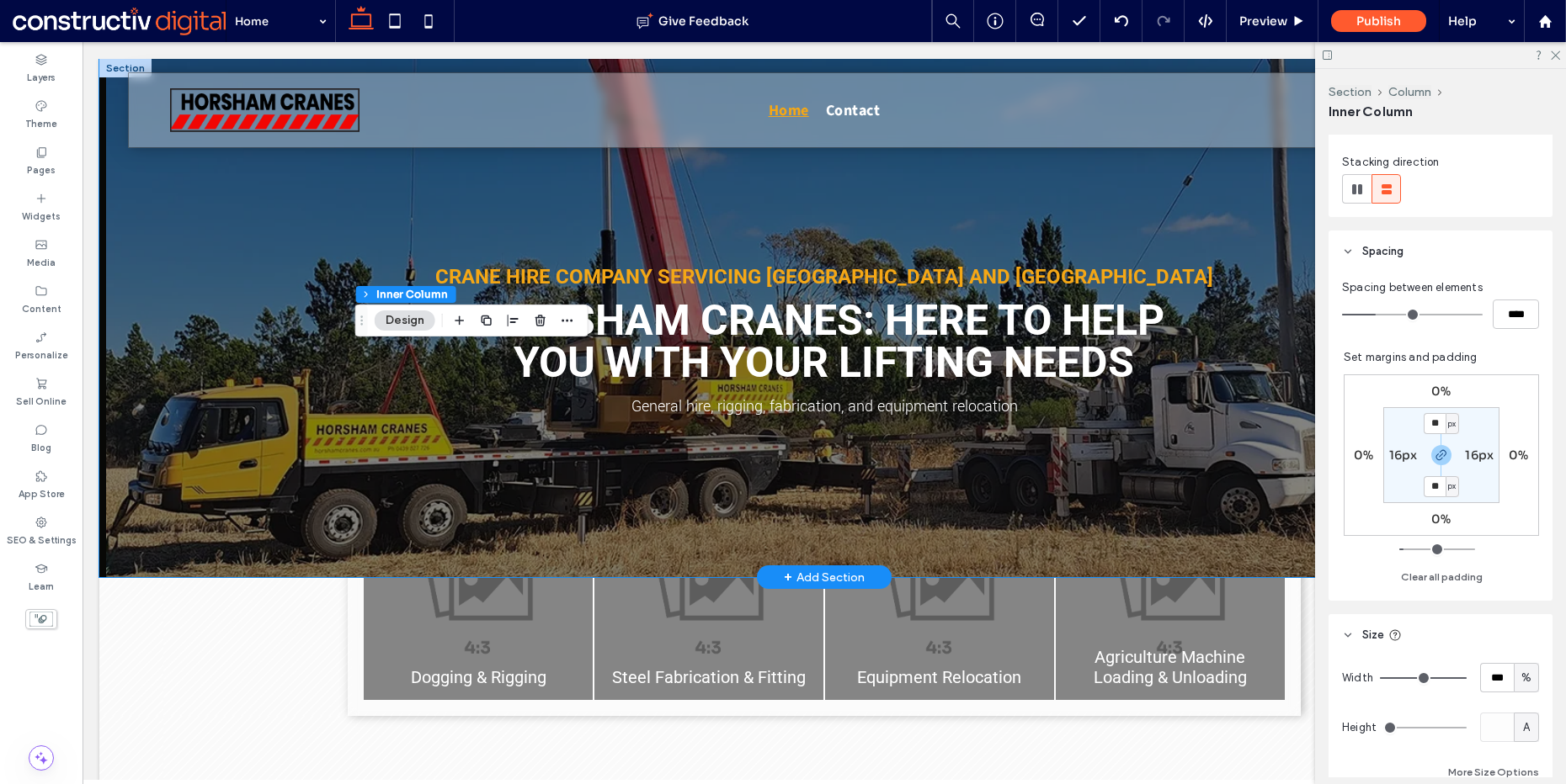
scroll to position [494, 0]
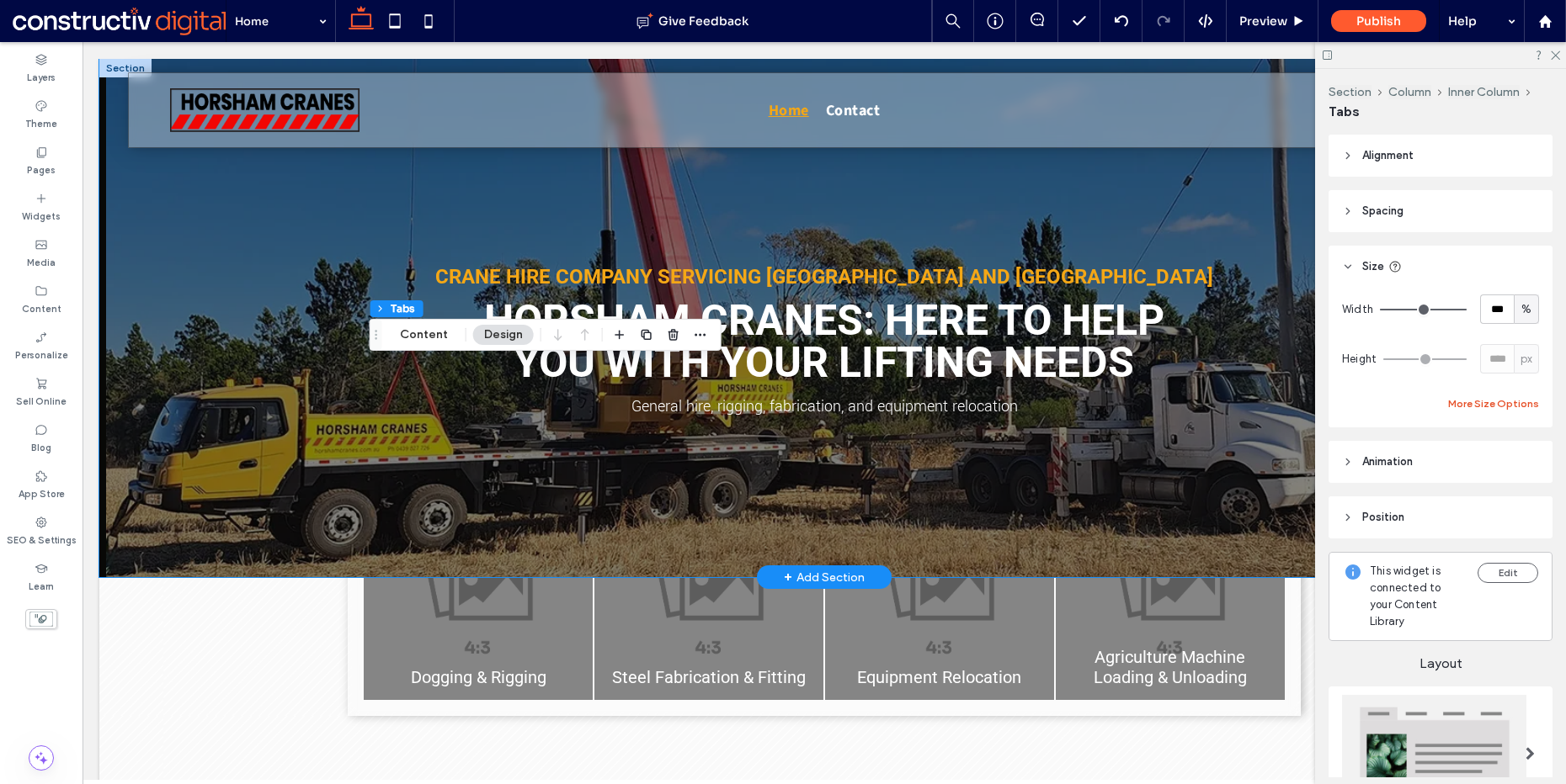
click at [1507, 399] on button "More Size Options" at bounding box center [1493, 403] width 91 height 20
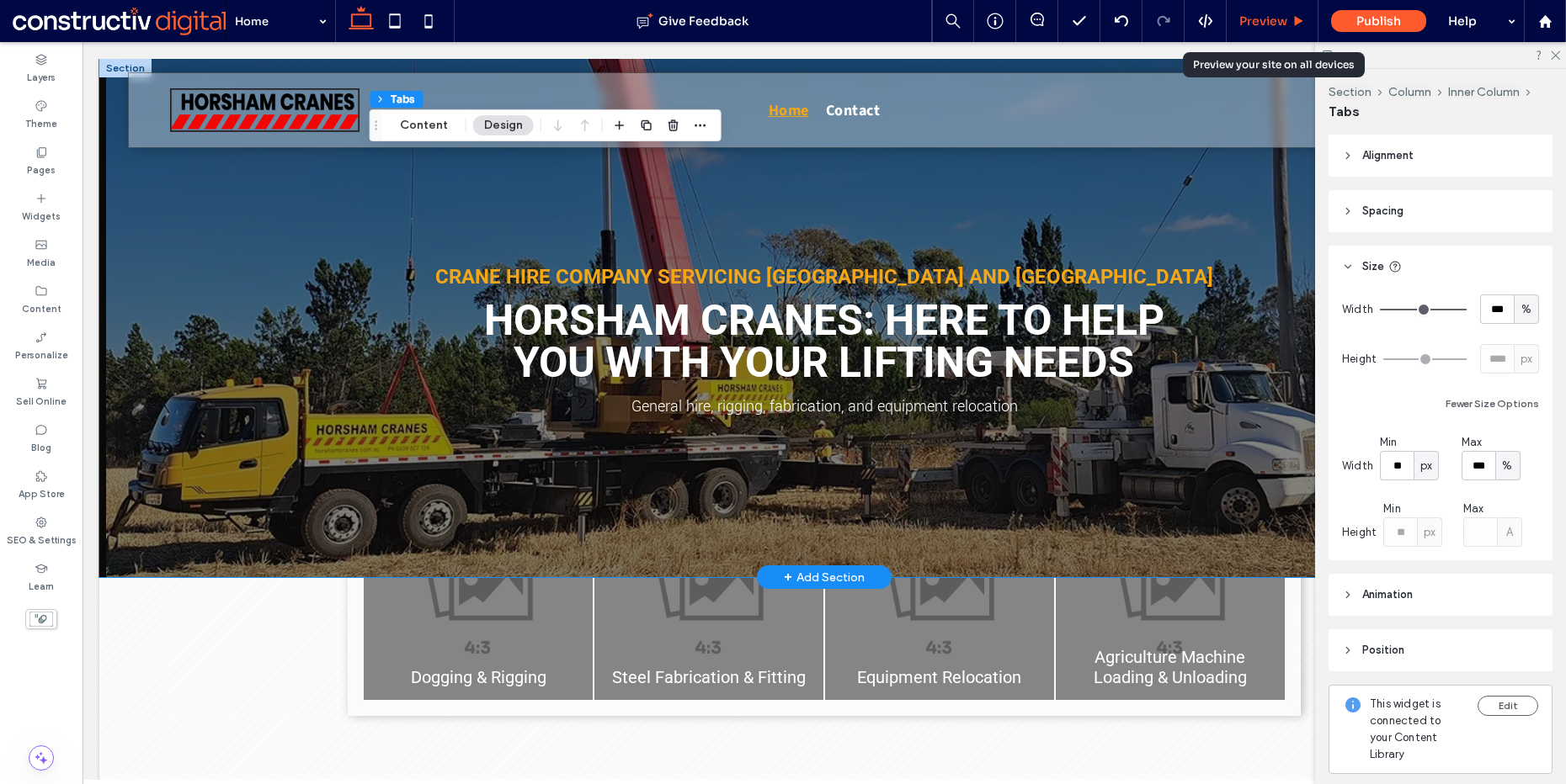
click at [1280, 22] on span "Preview" at bounding box center [1263, 20] width 48 height 15
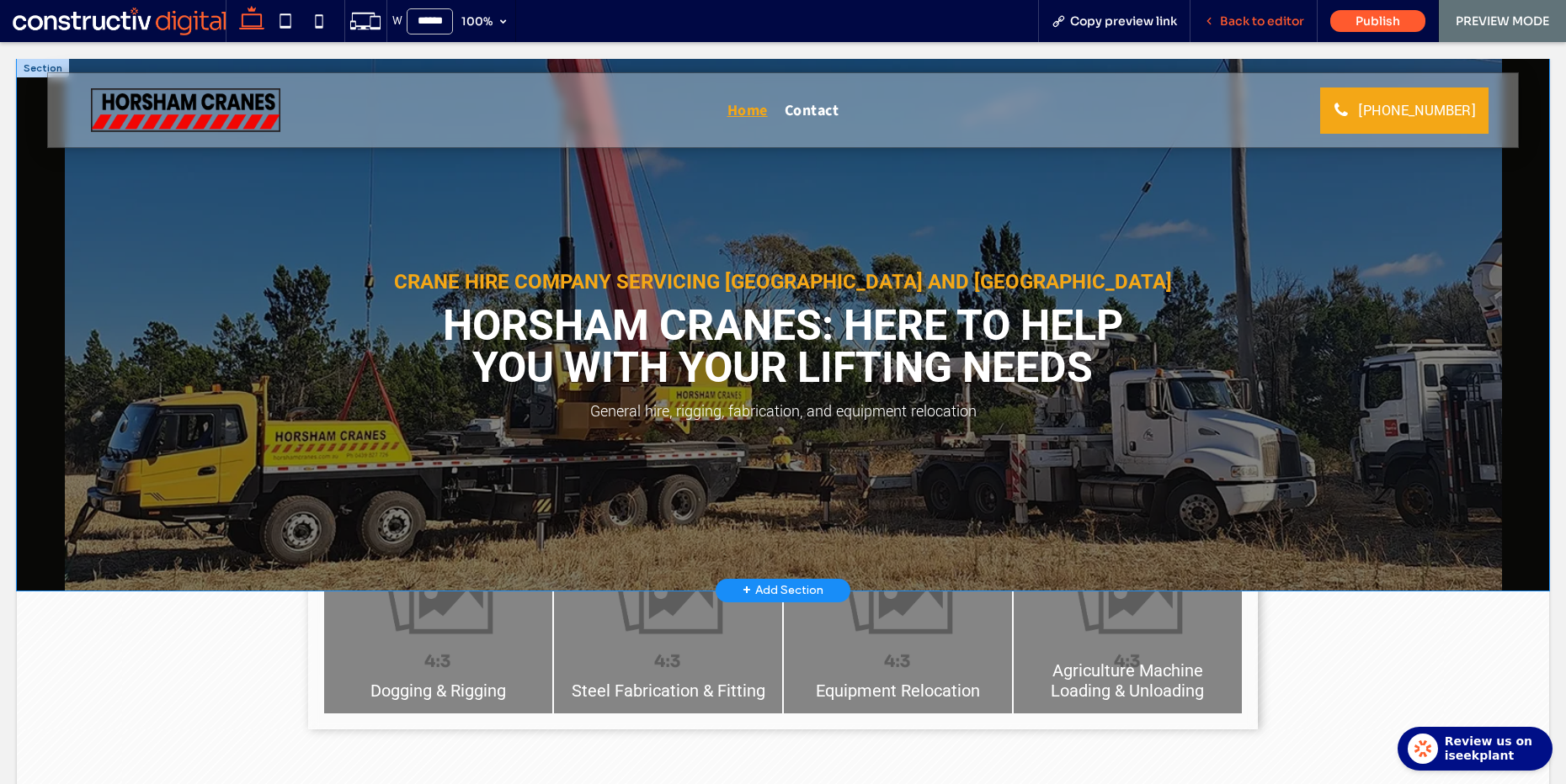
click at [1260, 29] on div "Back to editor" at bounding box center [1254, 21] width 127 height 42
click at [1243, 18] on span "Back to editor" at bounding box center [1262, 20] width 84 height 15
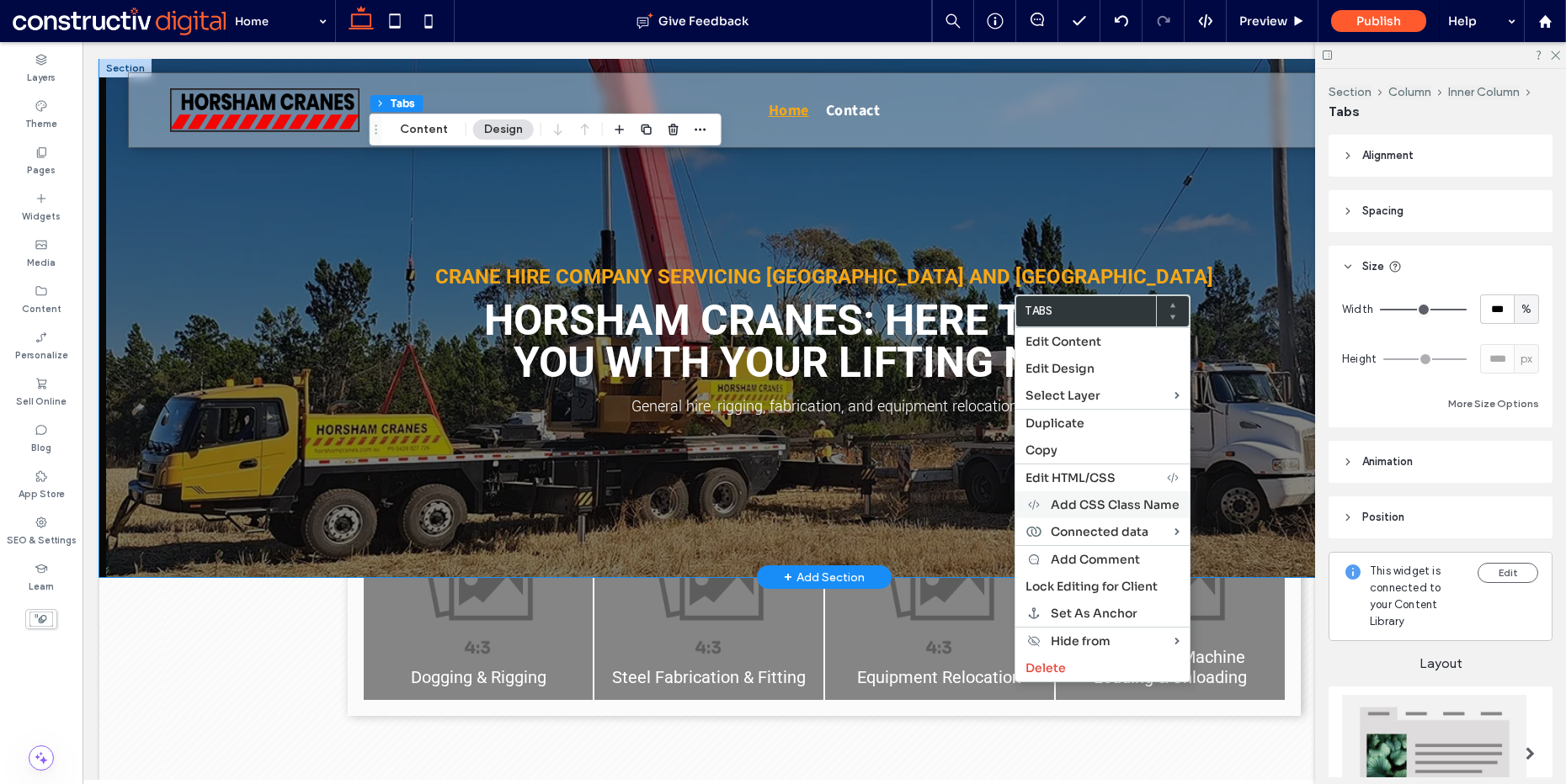
click at [1090, 516] on div "Add CSS Class Name" at bounding box center [1102, 504] width 174 height 27
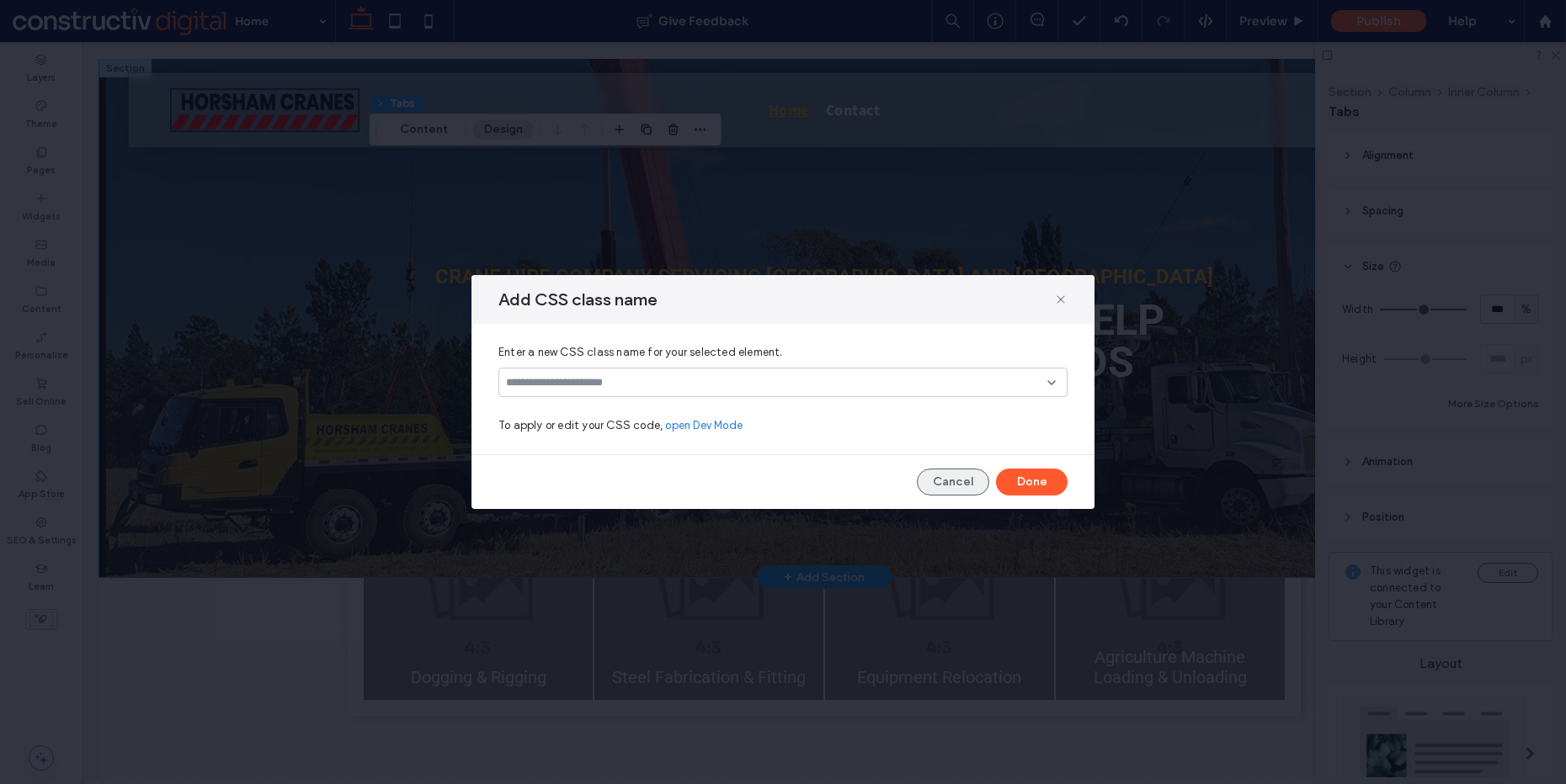
click at [958, 477] on button "Cancel" at bounding box center [953, 481] width 72 height 27
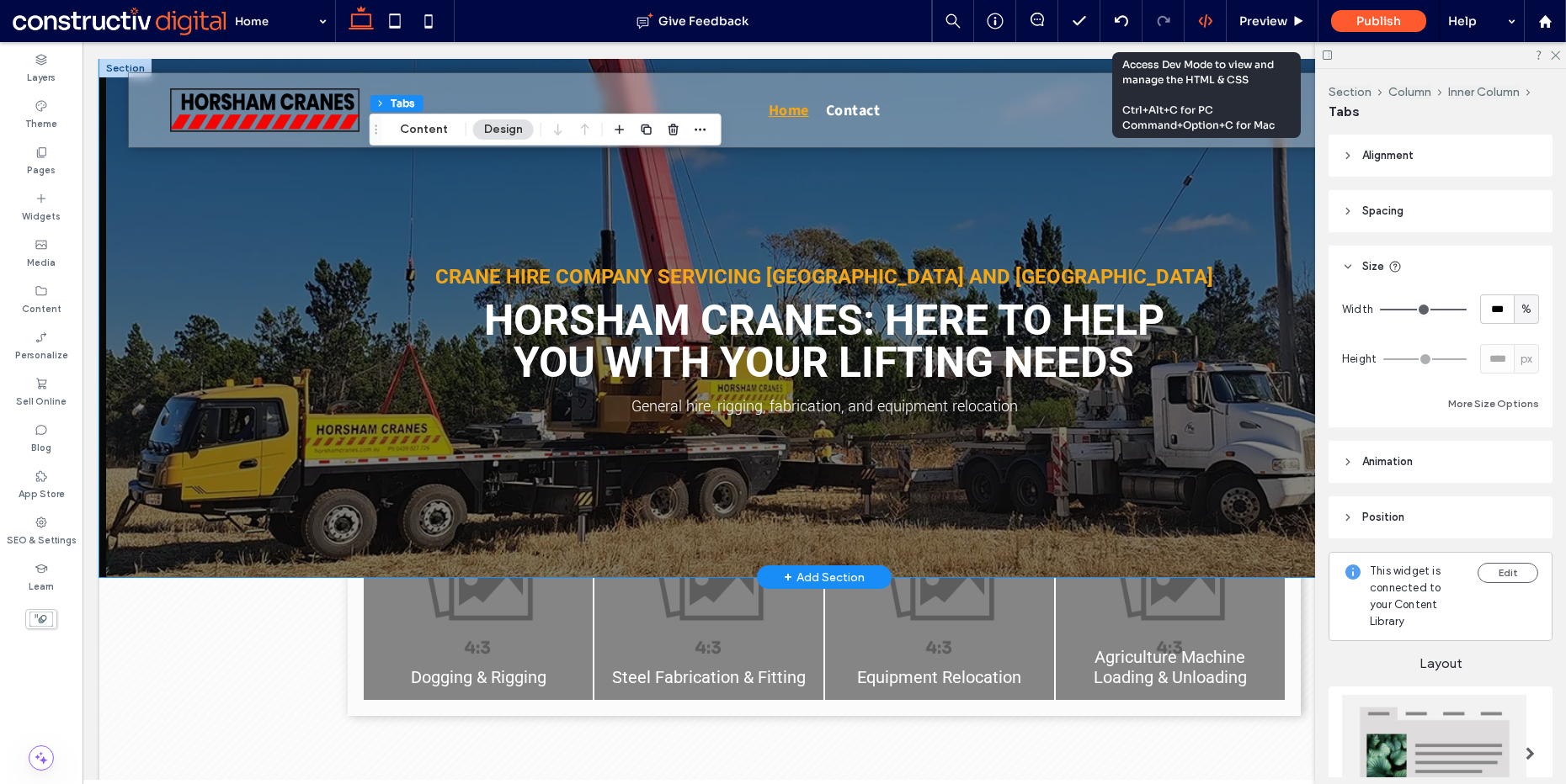
click at [1215, 30] on div at bounding box center [1206, 21] width 42 height 42
click at [1200, 23] on use at bounding box center [1204, 20] width 13 height 13
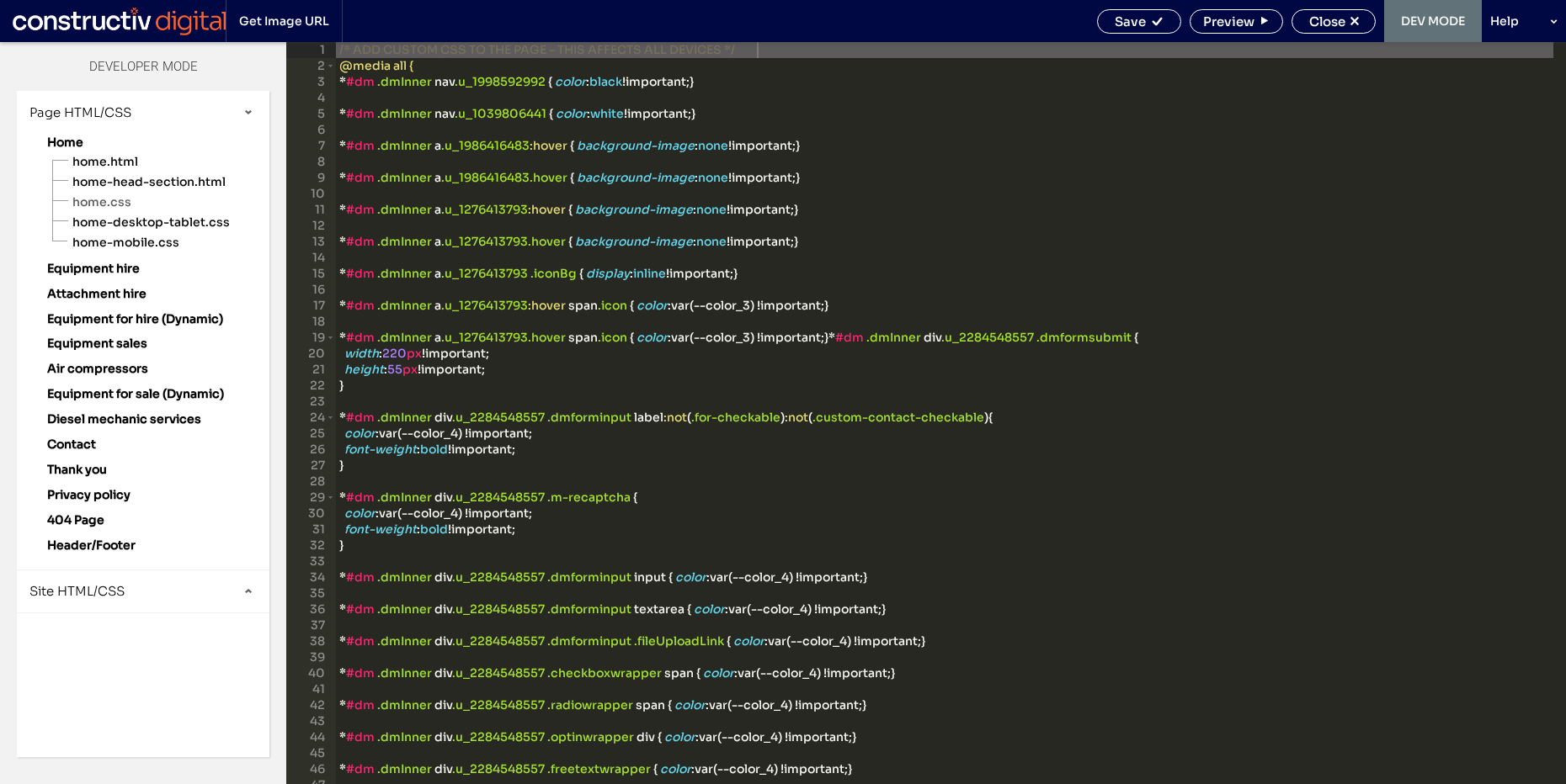
click at [95, 584] on span "Site HTML/CSS" at bounding box center [76, 591] width 95 height 16
click at [469, 386] on div "/* ADD CUSTOM CSS TO THE PAGE - THIS AFFECTS ALL DEVICES */ @media all { * #dm …" at bounding box center [1087, 428] width 1504 height 774
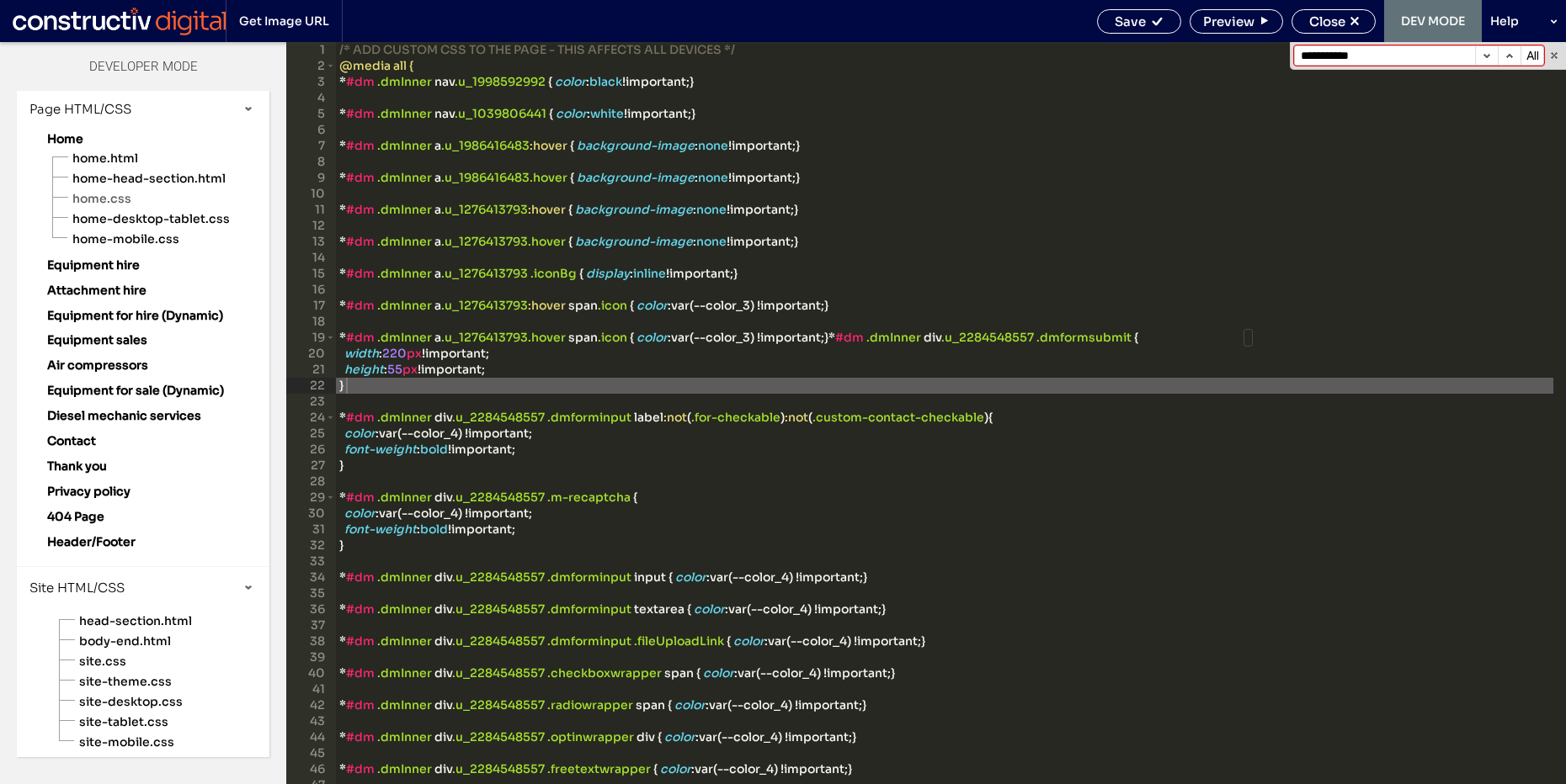
scroll to position [6, 0]
type input "**********"
click at [132, 667] on div "site-theme.css" at bounding box center [173, 677] width 191 height 20
click at [141, 658] on span "site.css" at bounding box center [173, 658] width 191 height 17
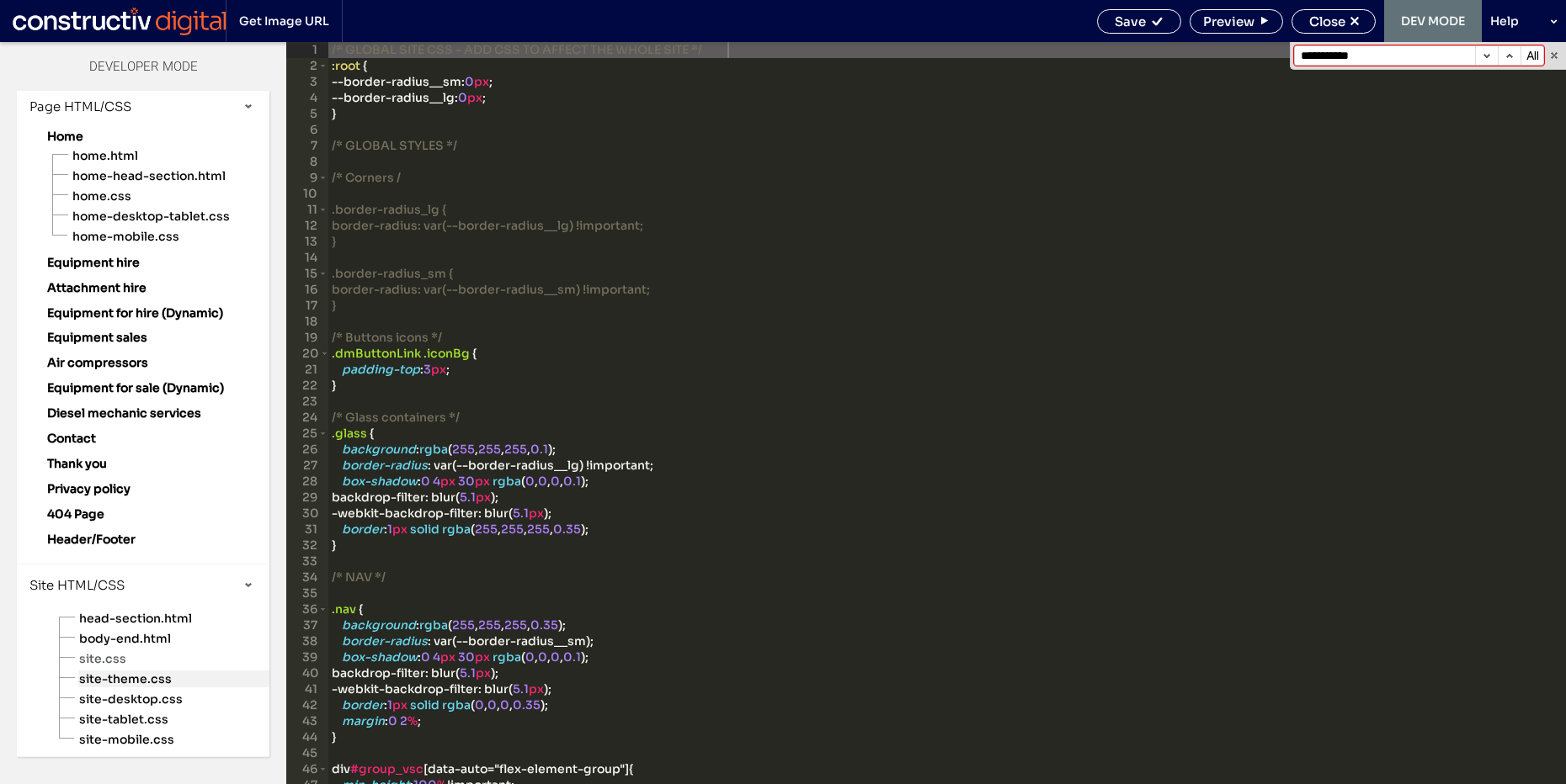
click at [144, 677] on span "site-theme.css" at bounding box center [173, 679] width 191 height 17
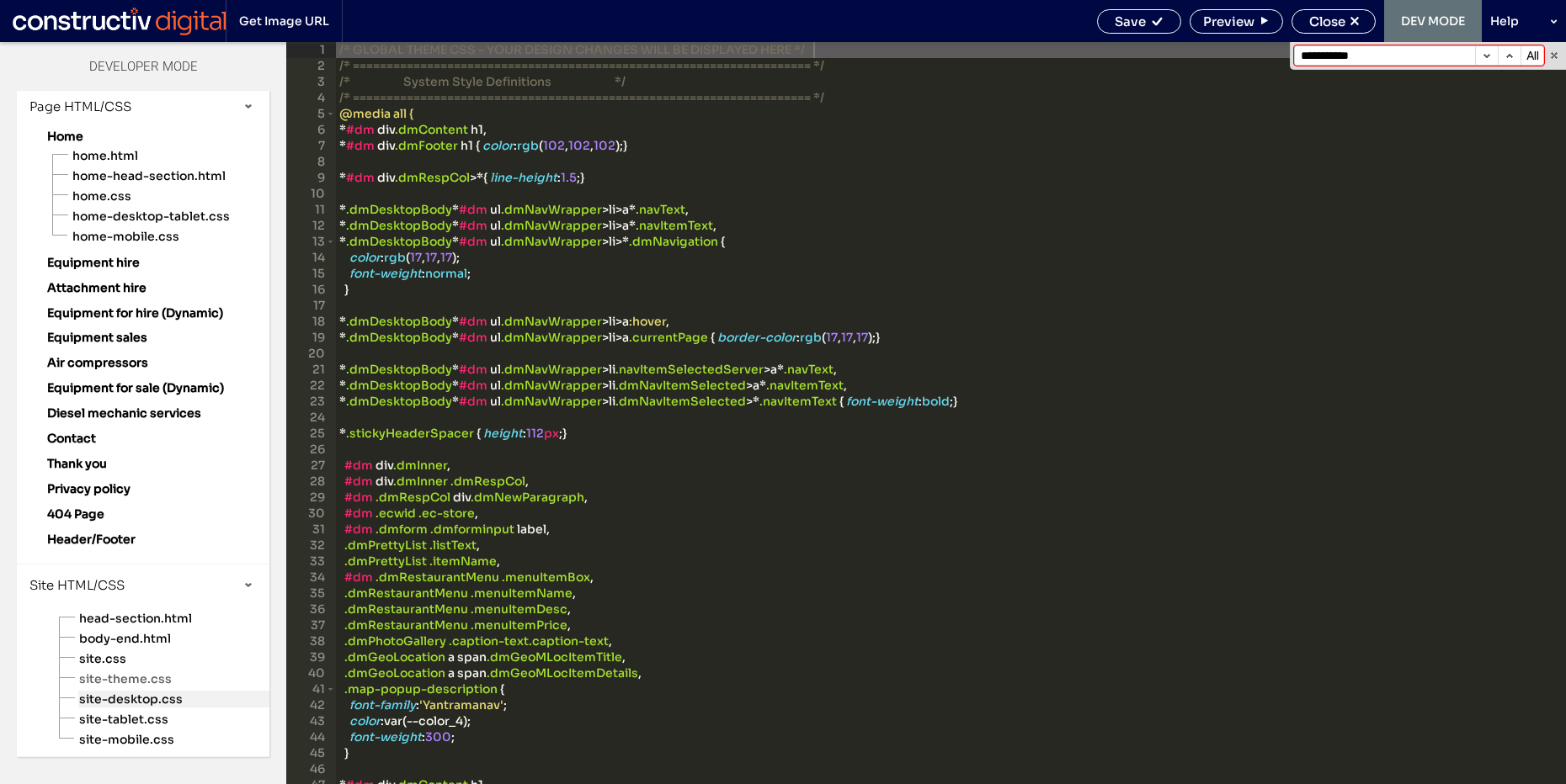
click at [143, 693] on span "site-desktop.css" at bounding box center [173, 699] width 191 height 17
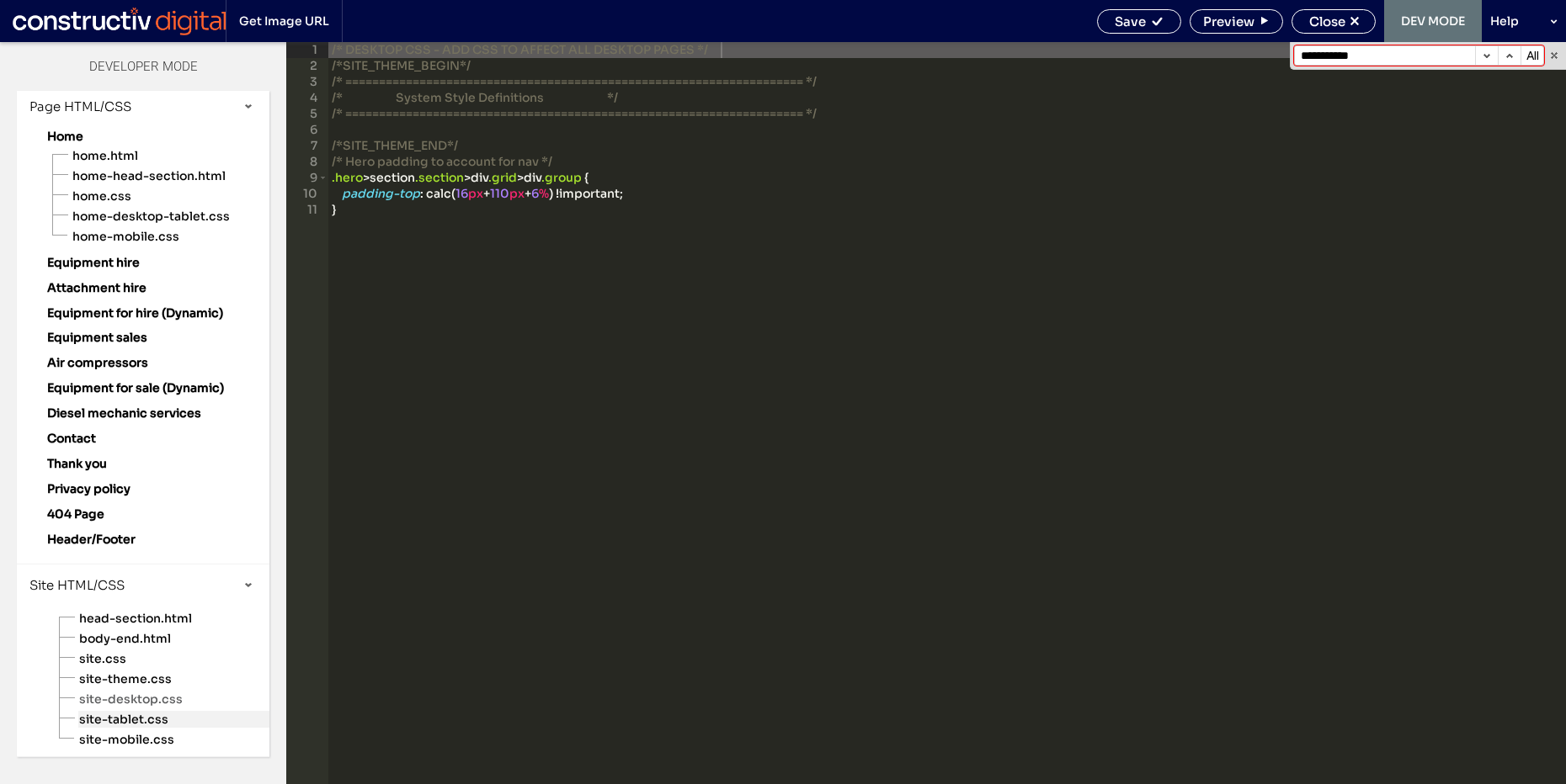
click at [152, 715] on span "site-tablet.css" at bounding box center [173, 719] width 191 height 17
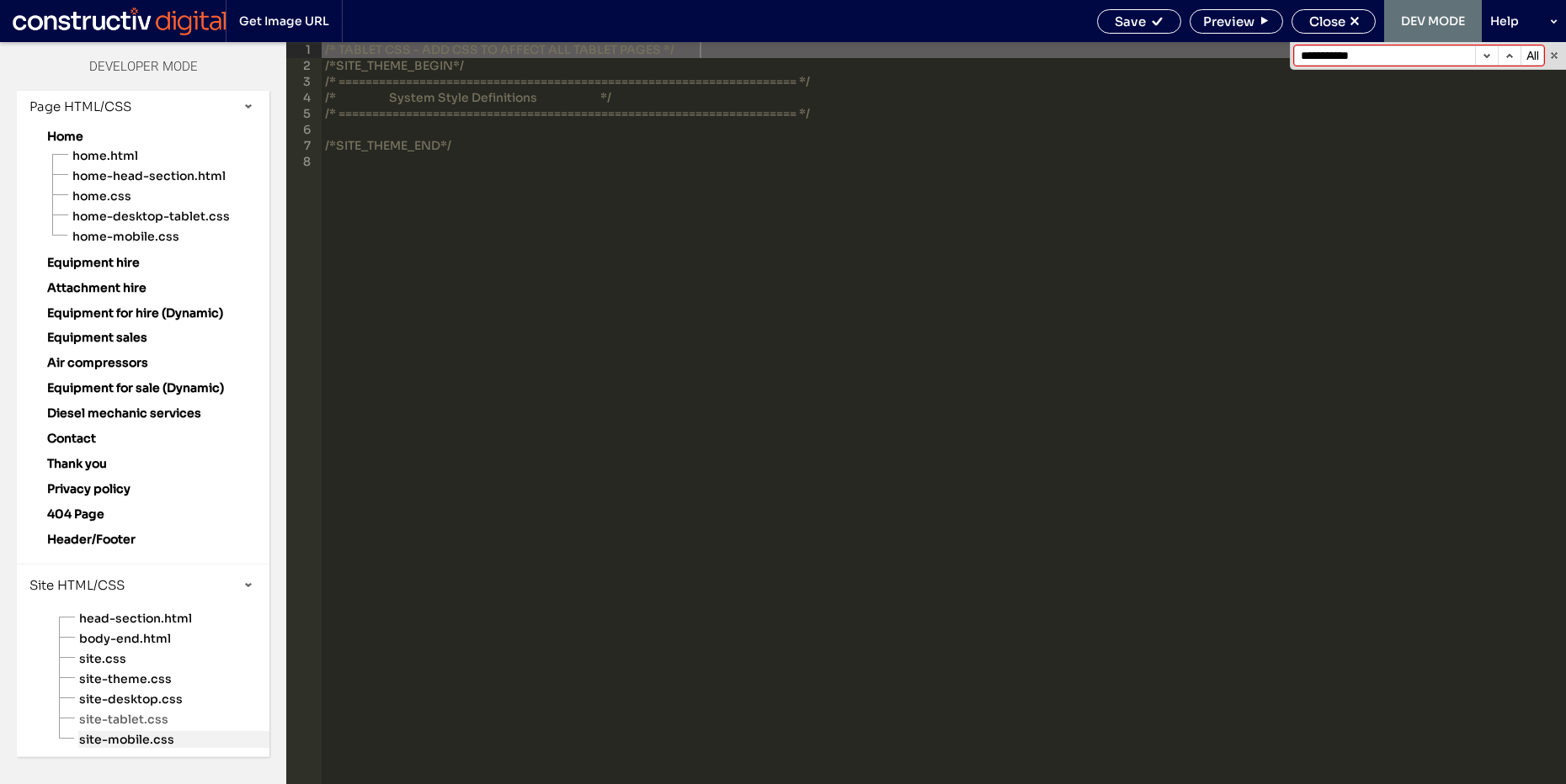
click at [149, 739] on span "site-mobile.css" at bounding box center [173, 739] width 191 height 17
click at [1123, 269] on div "/* MOBILE CSS - ADD CSS TO AFFECT ALL MOBILE PAGES */ /*SITE_THEME_BEGIN*/ /* =…" at bounding box center [947, 428] width 1238 height 774
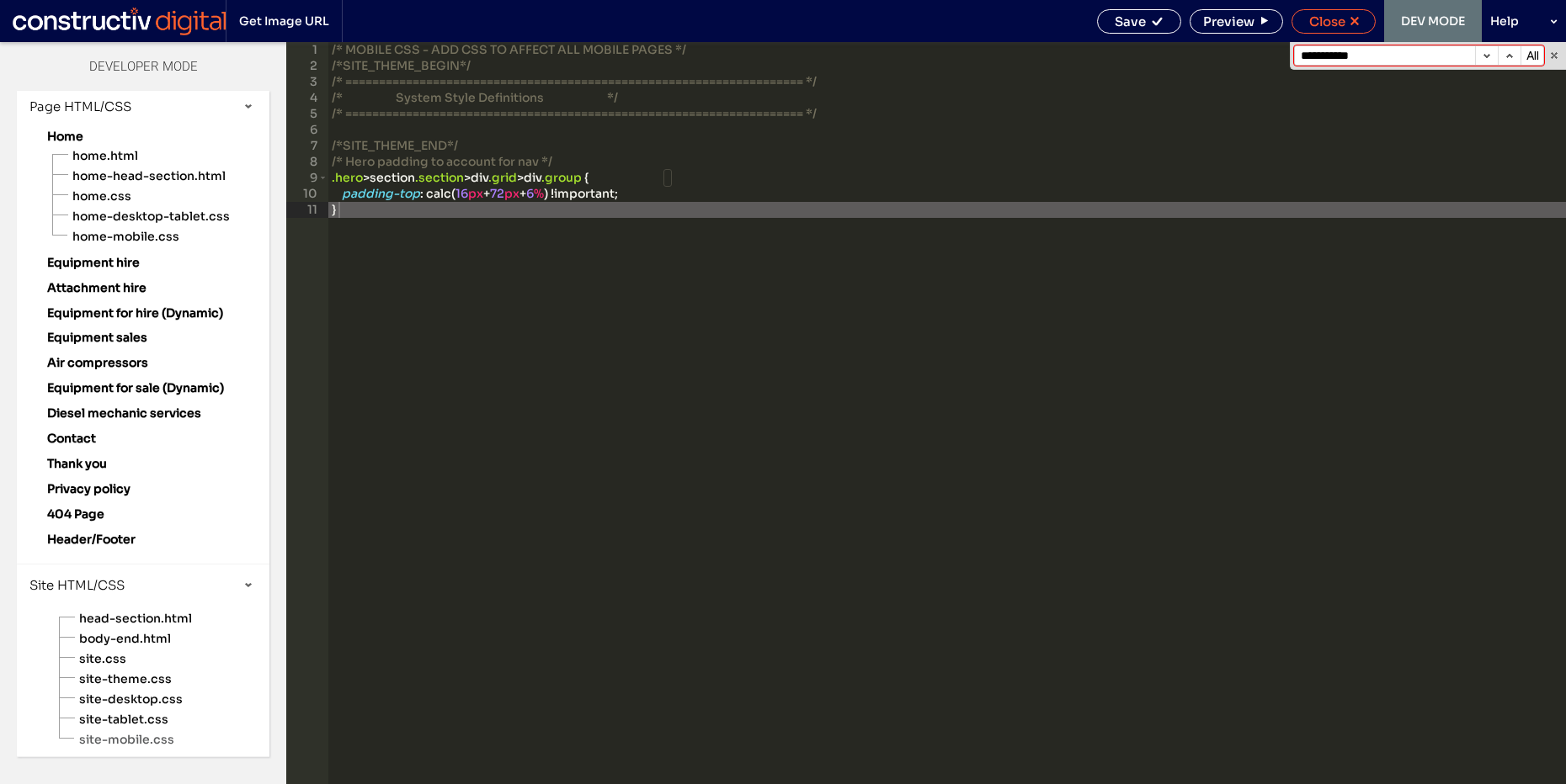
click at [1323, 18] on span "Close" at bounding box center [1327, 21] width 36 height 16
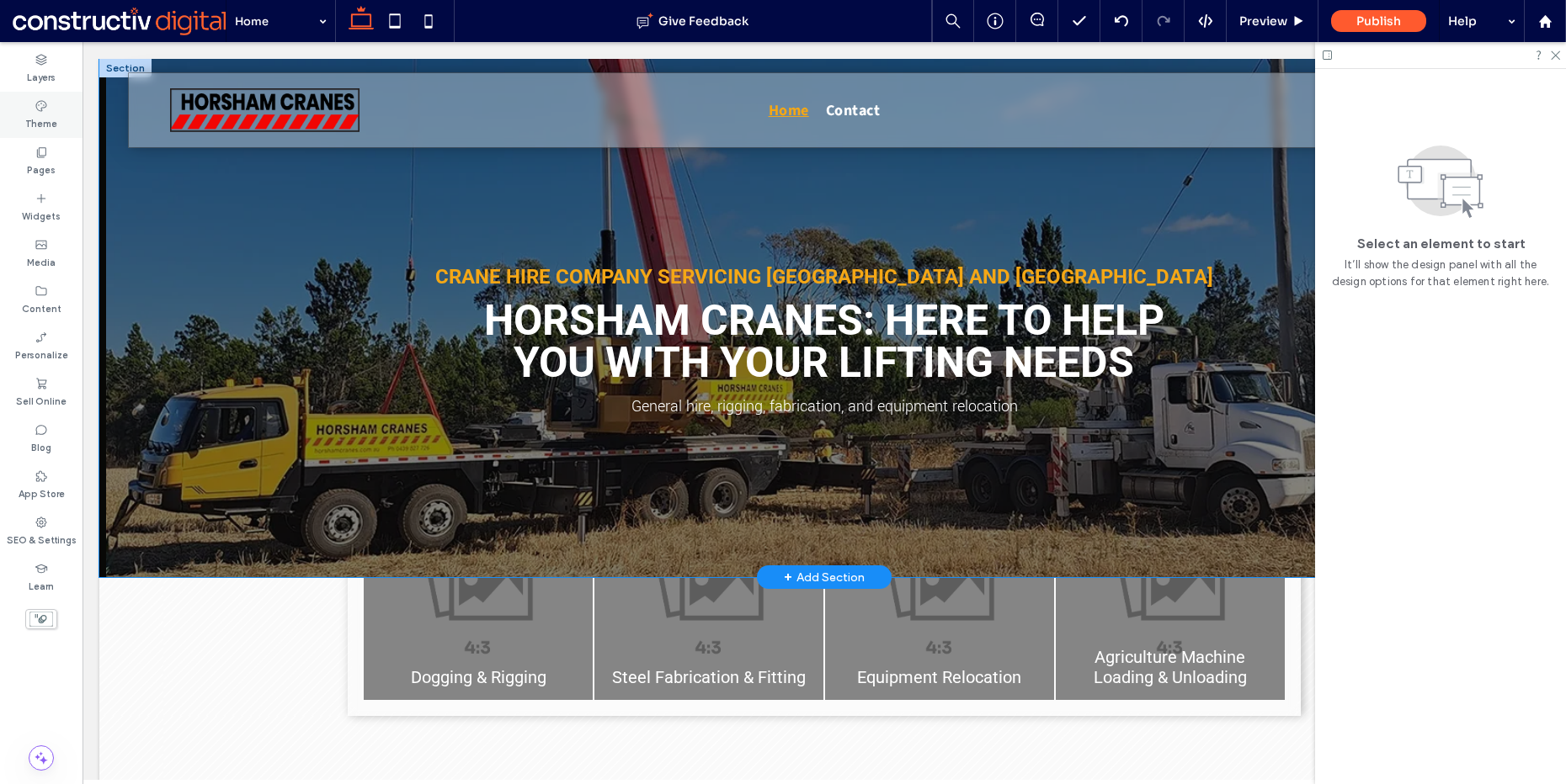
click at [57, 110] on div "Theme" at bounding box center [41, 115] width 83 height 46
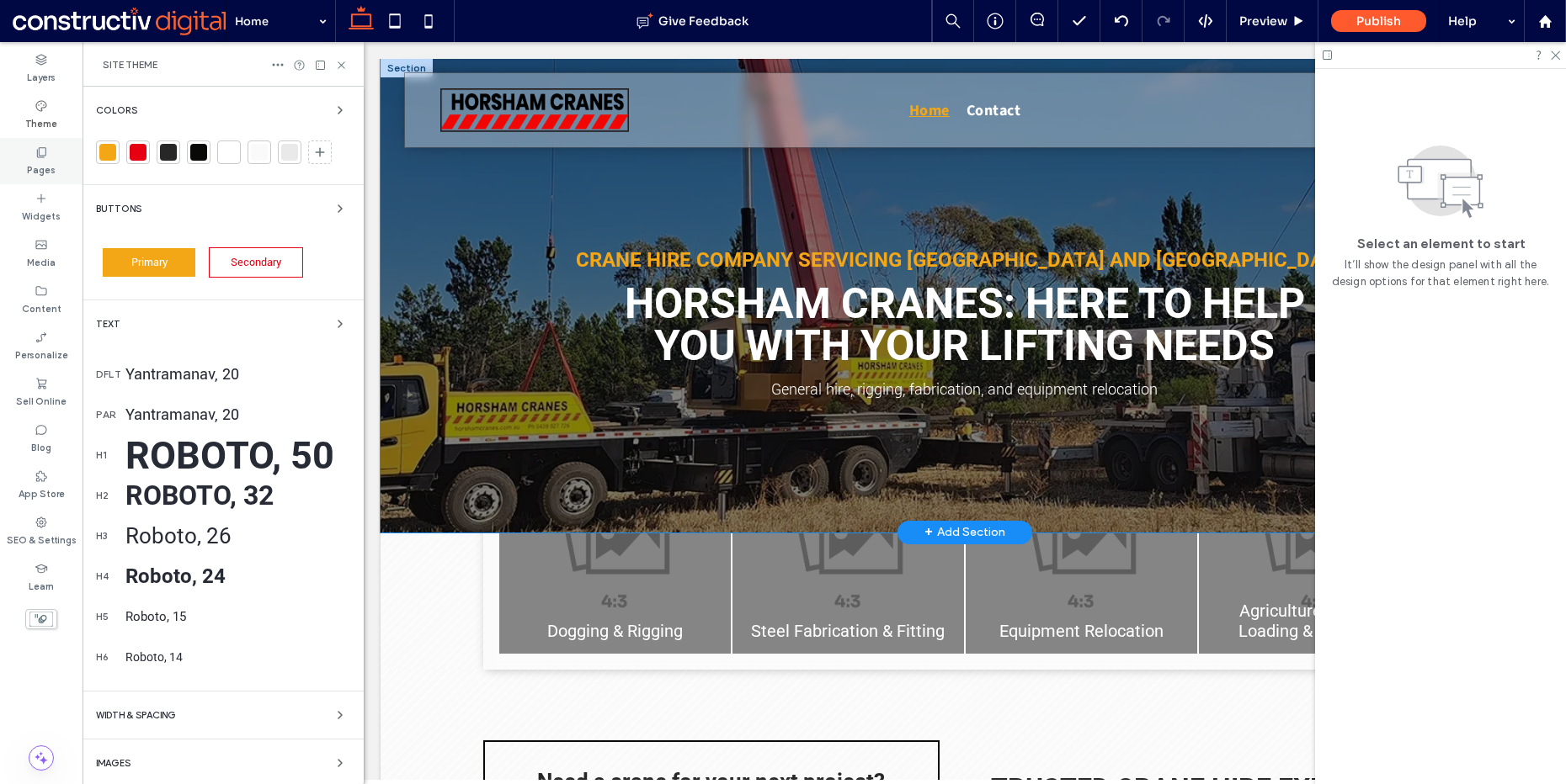
click at [43, 164] on label "Pages" at bounding box center [41, 168] width 29 height 19
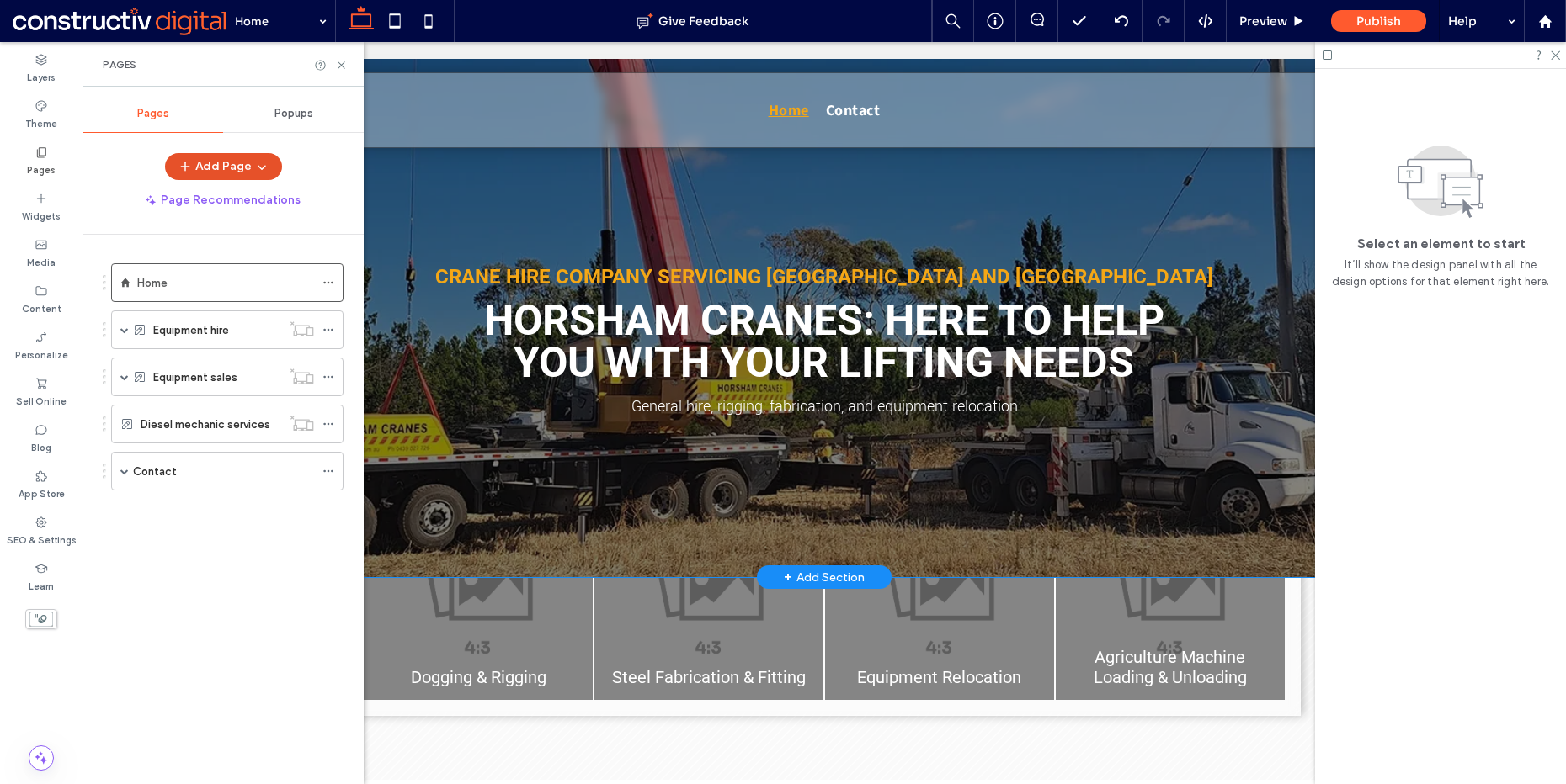
click at [225, 174] on button "Add Page" at bounding box center [223, 166] width 117 height 27
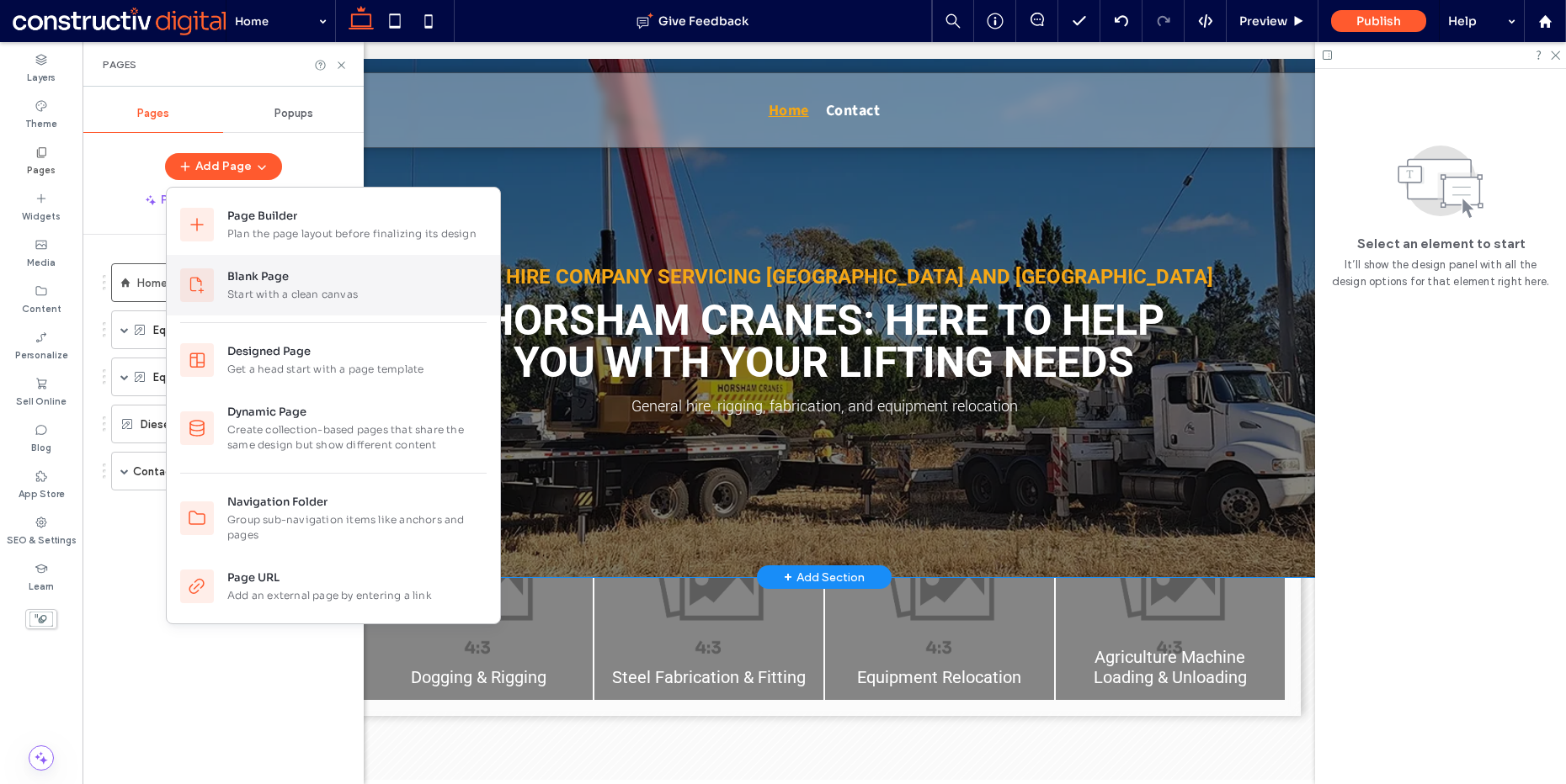
click at [308, 295] on div "Start with a clean canvas" at bounding box center [358, 294] width 260 height 15
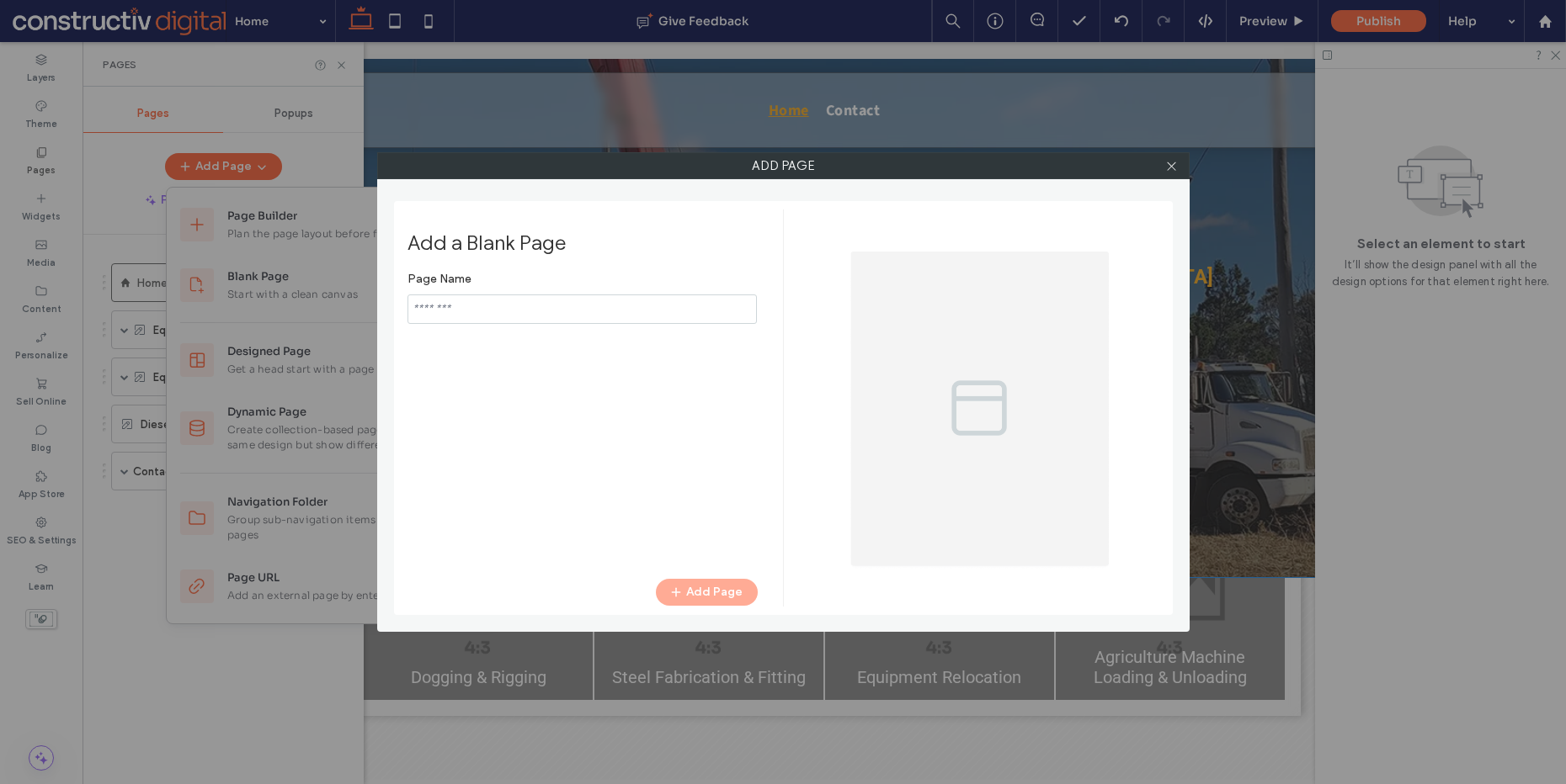
click at [606, 324] on input "notEmpty" at bounding box center [583, 309] width 350 height 29
type input "*****"
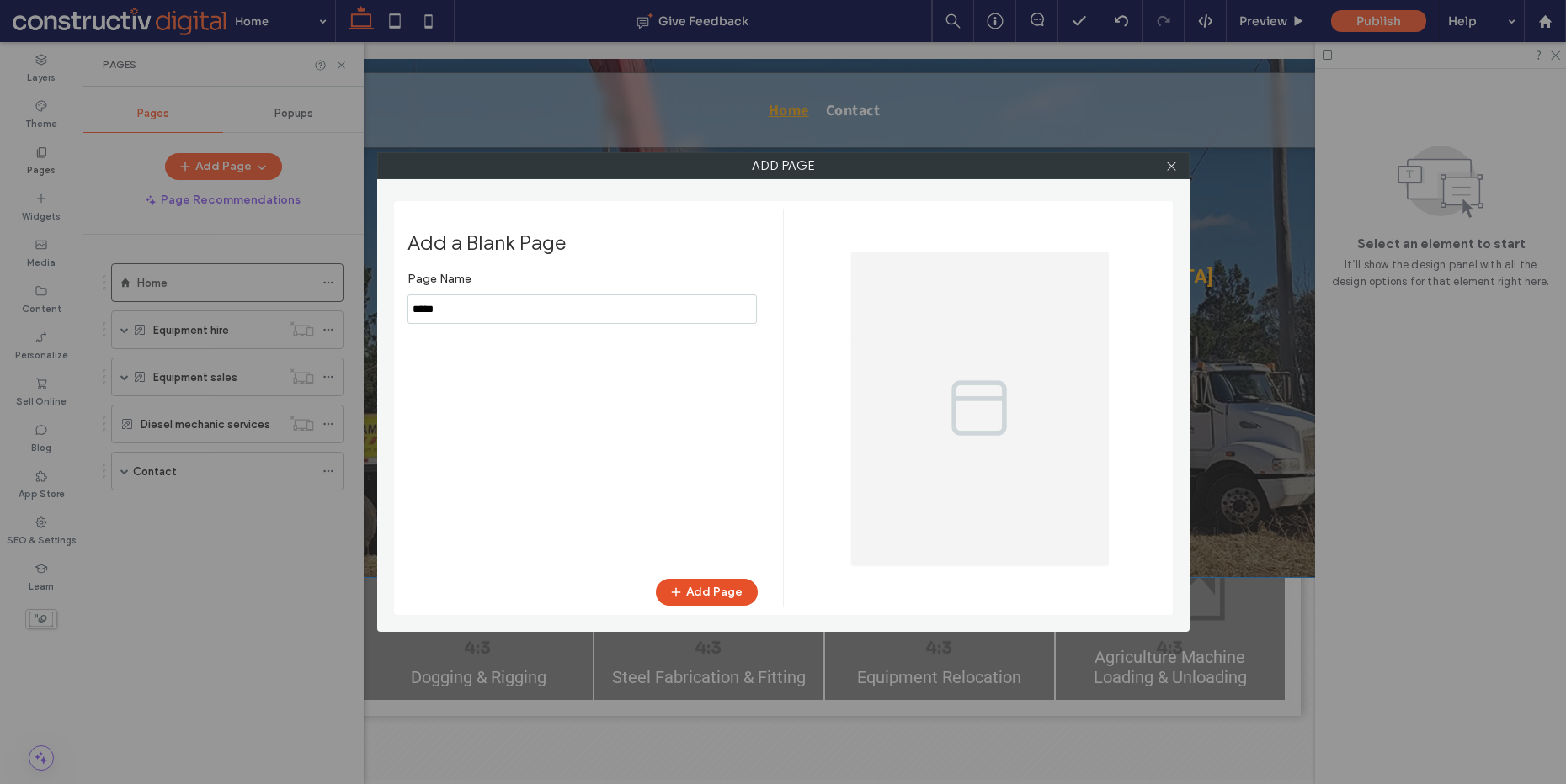
click at [710, 596] on button "Add Page" at bounding box center [707, 592] width 102 height 27
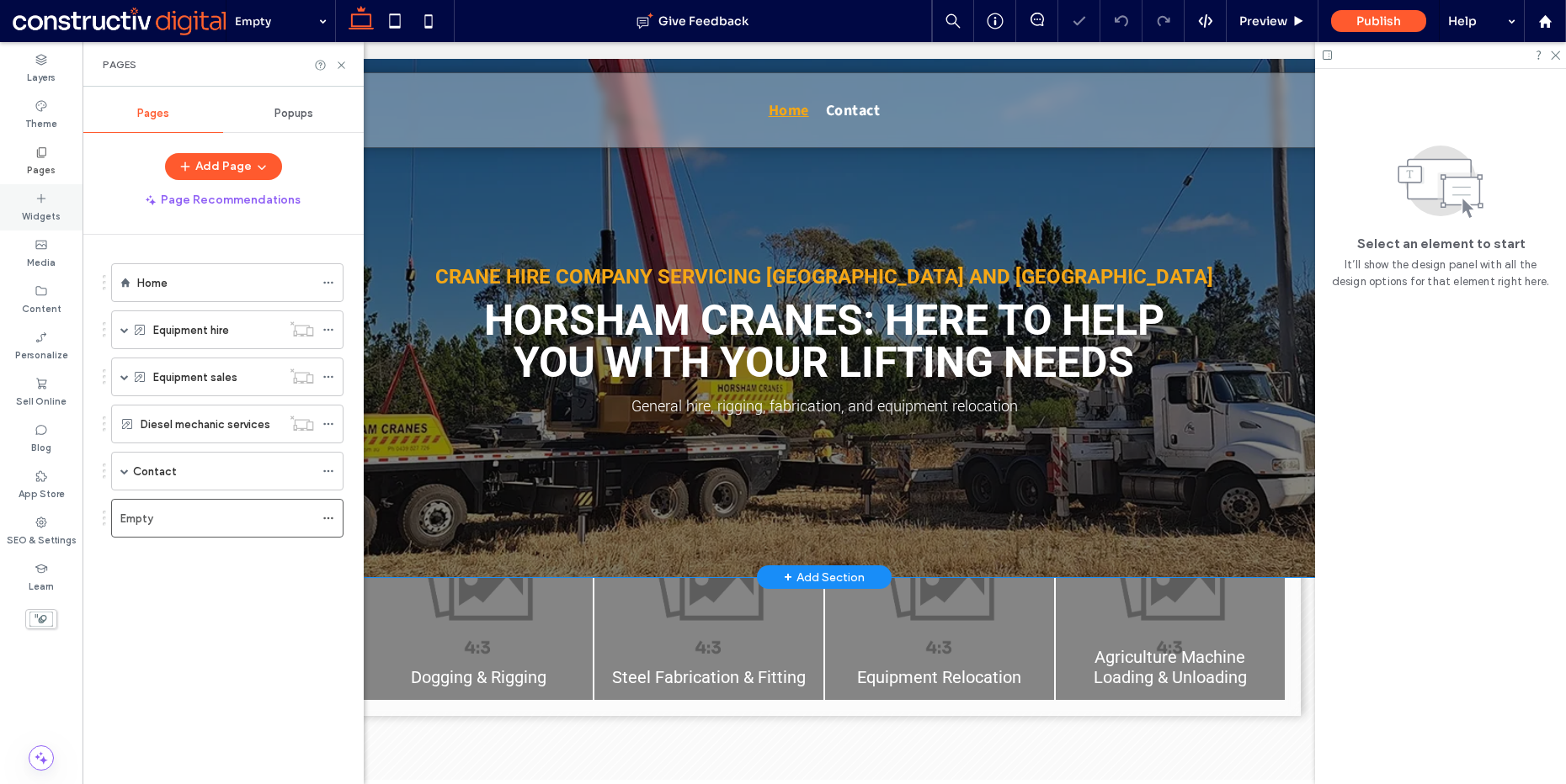
click at [40, 201] on icon at bounding box center [41, 198] width 13 height 13
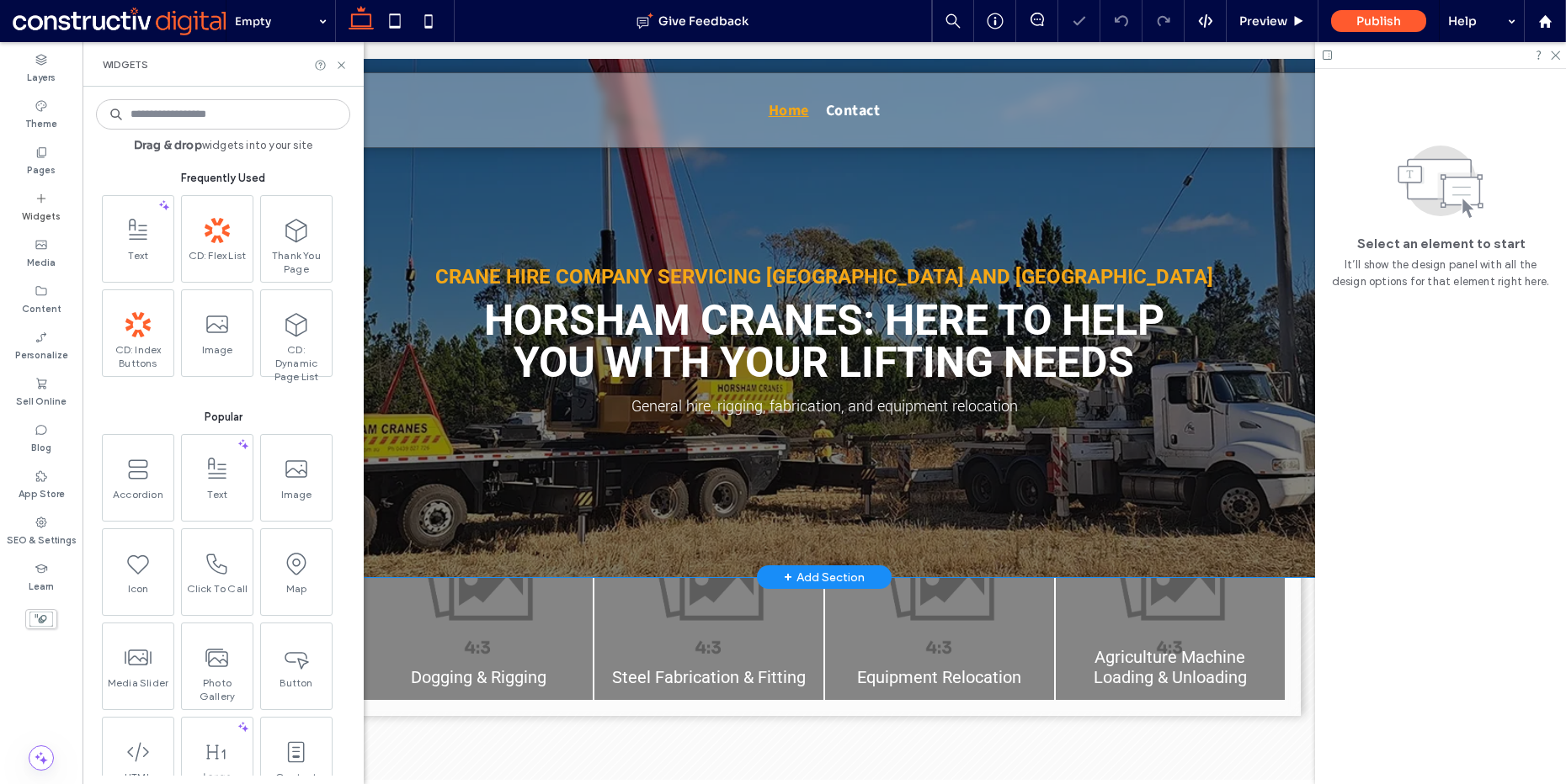
click at [212, 121] on div "Pages" at bounding box center [153, 113] width 141 height 37
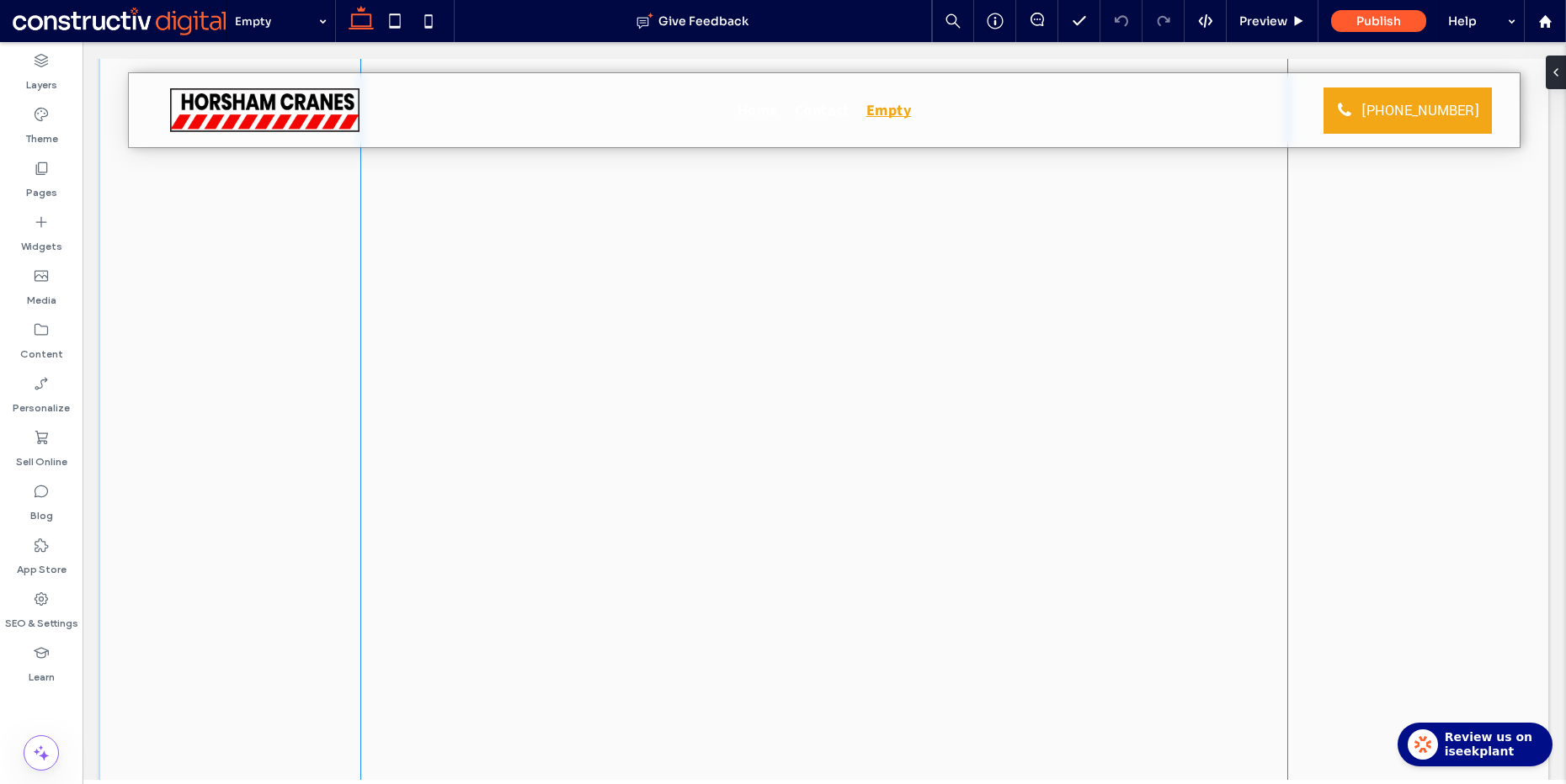
scroll to position [16, 0]
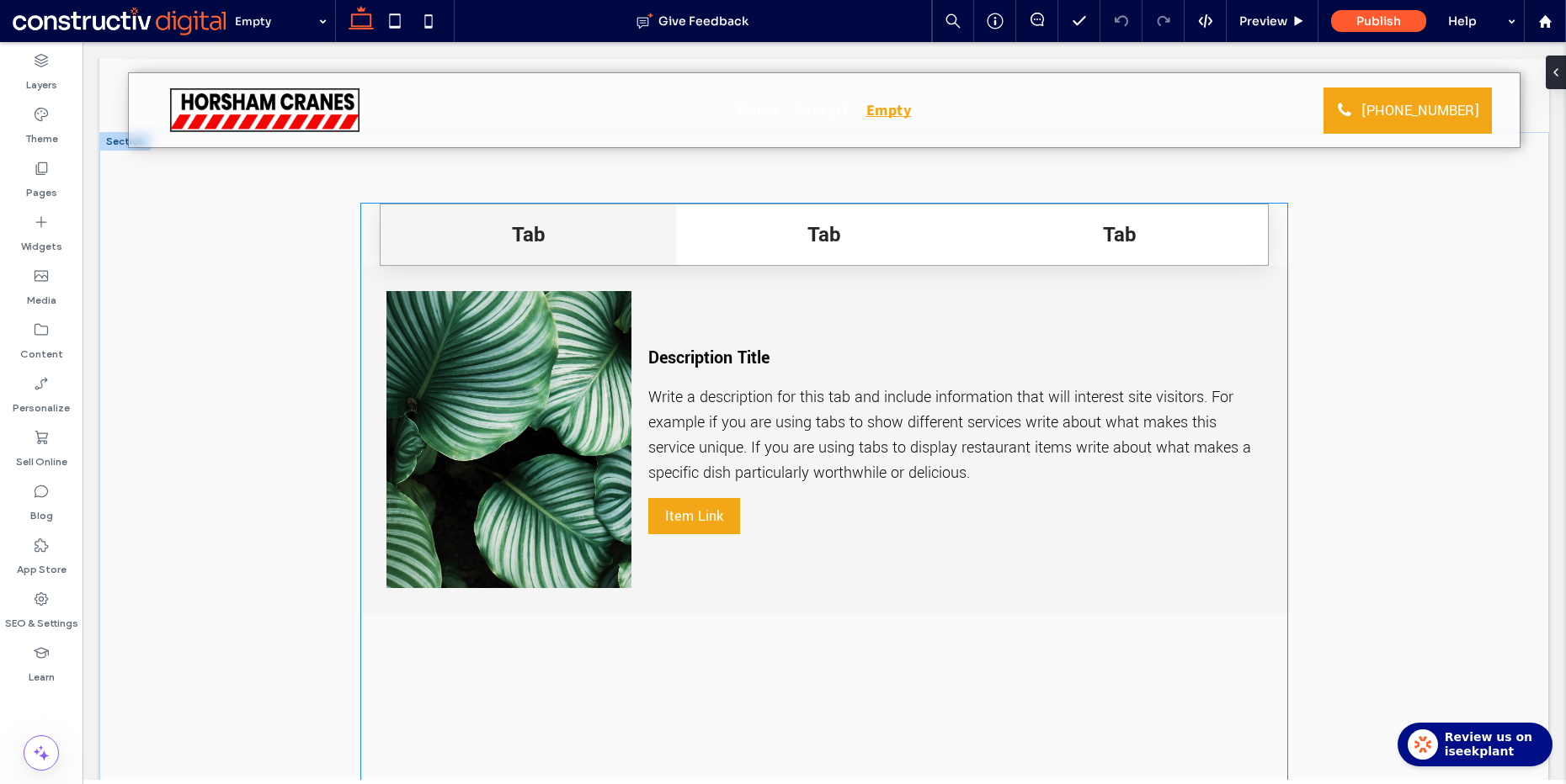
click at [927, 342] on div "Description Title Write a description for this tab and include information that…" at bounding box center [954, 439] width 613 height 297
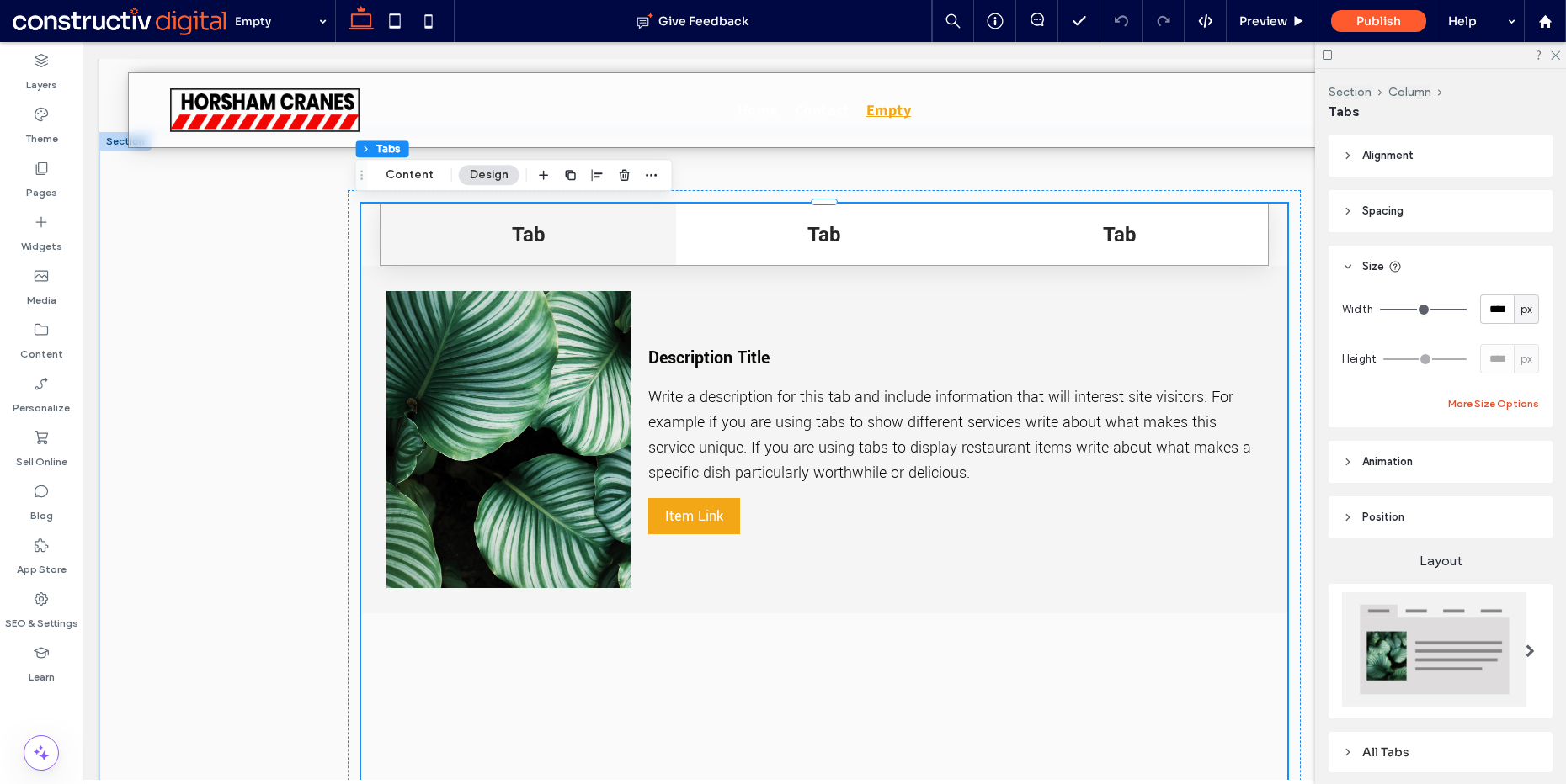
click at [1463, 398] on button "More Size Options" at bounding box center [1493, 403] width 91 height 20
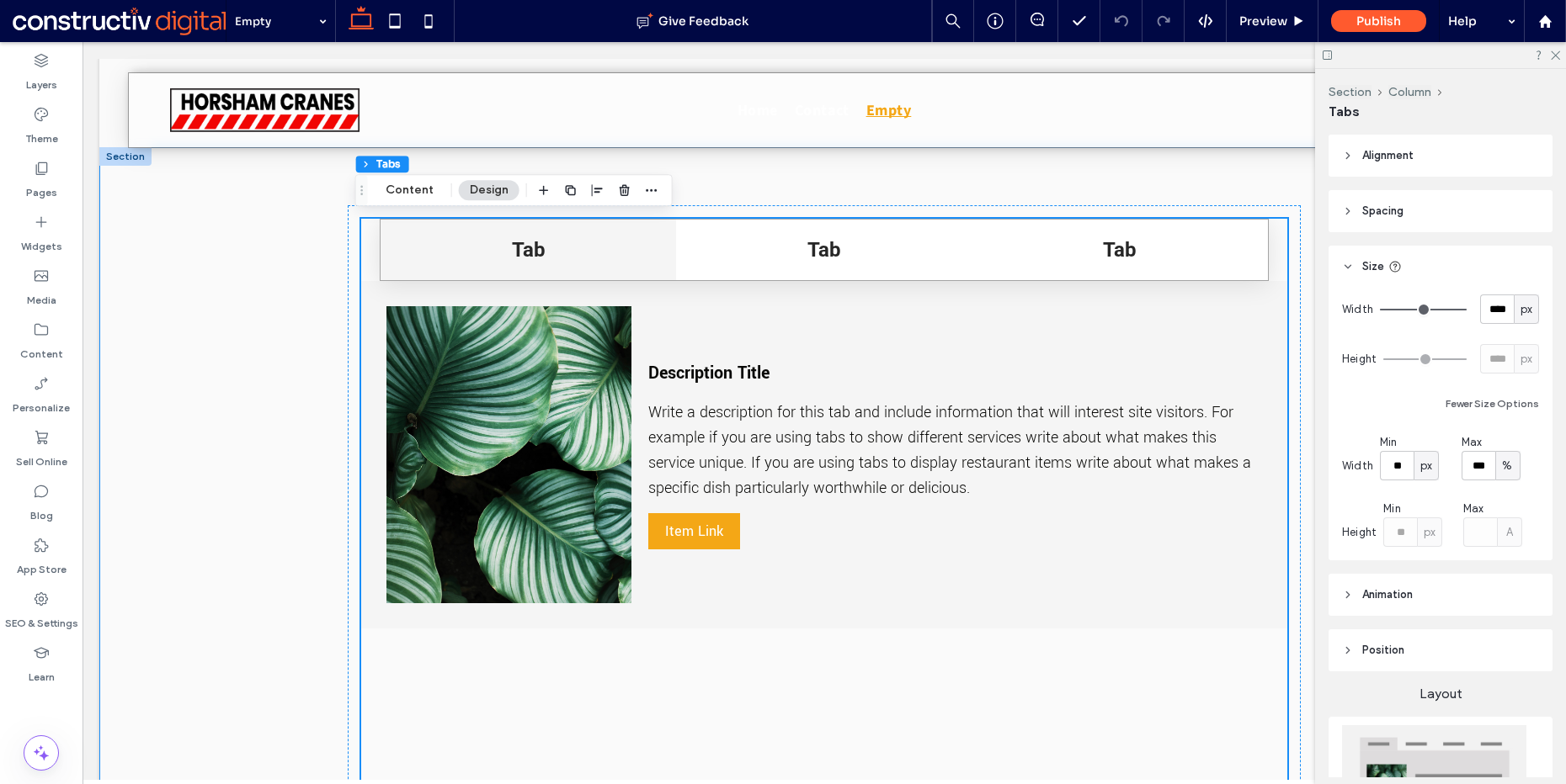
scroll to position [0, 0]
click at [1376, 389] on div "Width **** px Height **** px Fewer Size Options Width Min ** px Max *** % Heigh…" at bounding box center [1440, 420] width 197 height 253
click at [1475, 403] on button "Fewer Size Options" at bounding box center [1493, 403] width 94 height 20
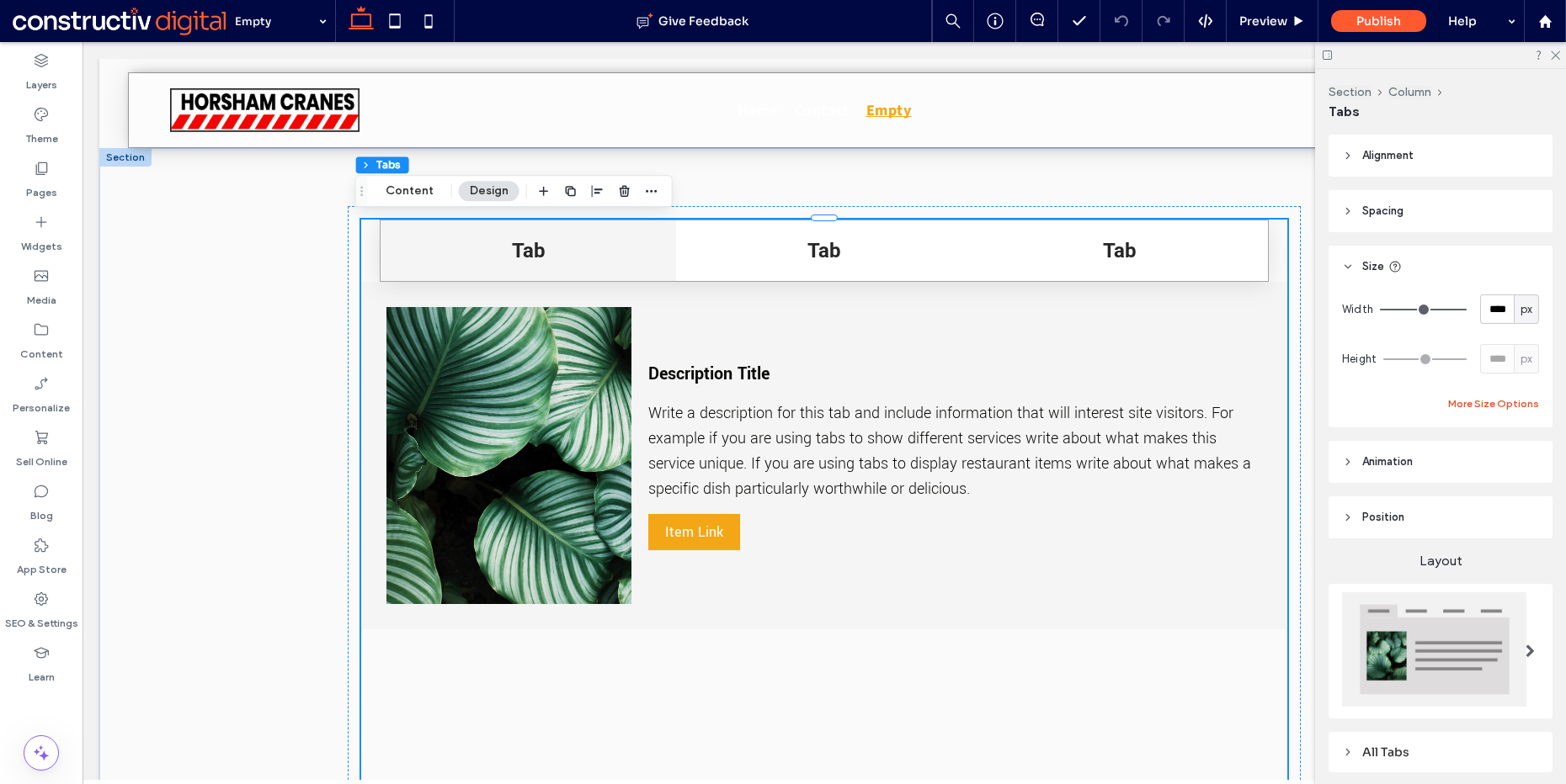
click at [1475, 403] on button "More Size Options" at bounding box center [1493, 403] width 91 height 20
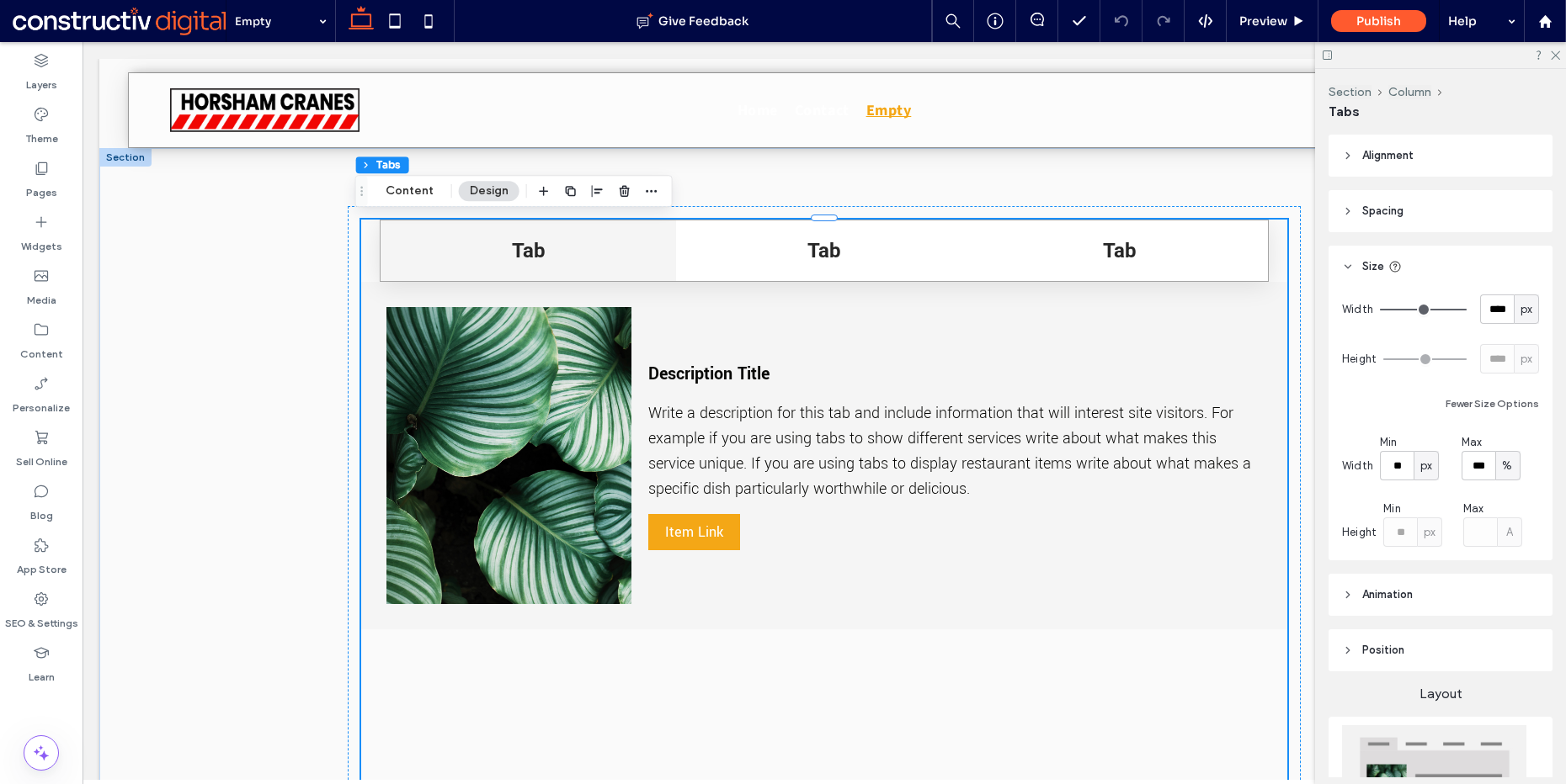
click at [1518, 312] on div "px" at bounding box center [1526, 310] width 17 height 17
click at [1516, 367] on span "%" at bounding box center [1517, 369] width 10 height 17
type input "***"
drag, startPoint x: 1513, startPoint y: 304, endPoint x: 1513, endPoint y: 317, distance: 13.0
click at [1522, 305] on span "%" at bounding box center [1527, 310] width 10 height 17
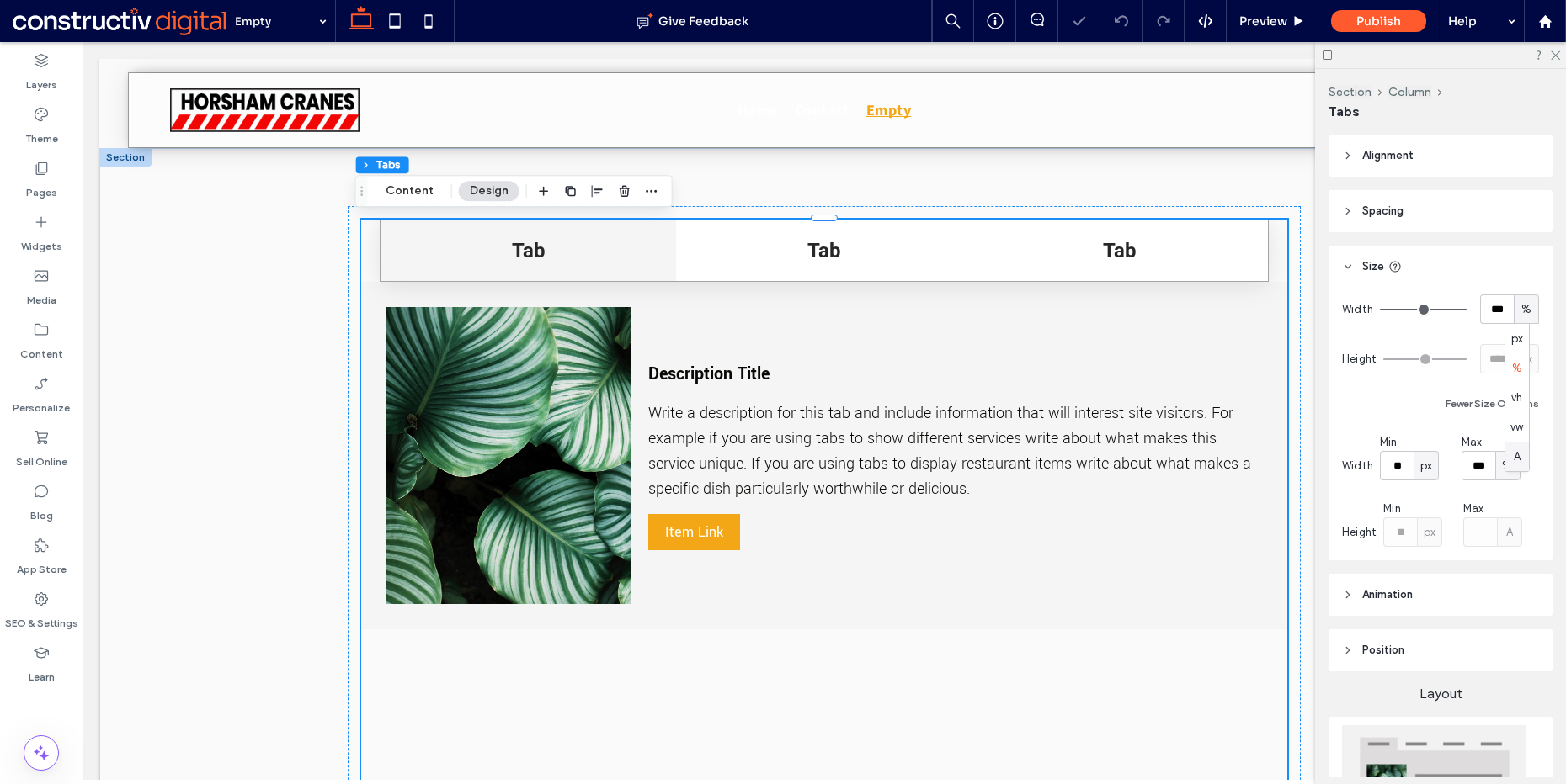
click at [1514, 452] on span "A" at bounding box center [1517, 456] width 7 height 17
type input "*"
click at [1410, 395] on div "Fewer Size Options" at bounding box center [1440, 403] width 197 height 20
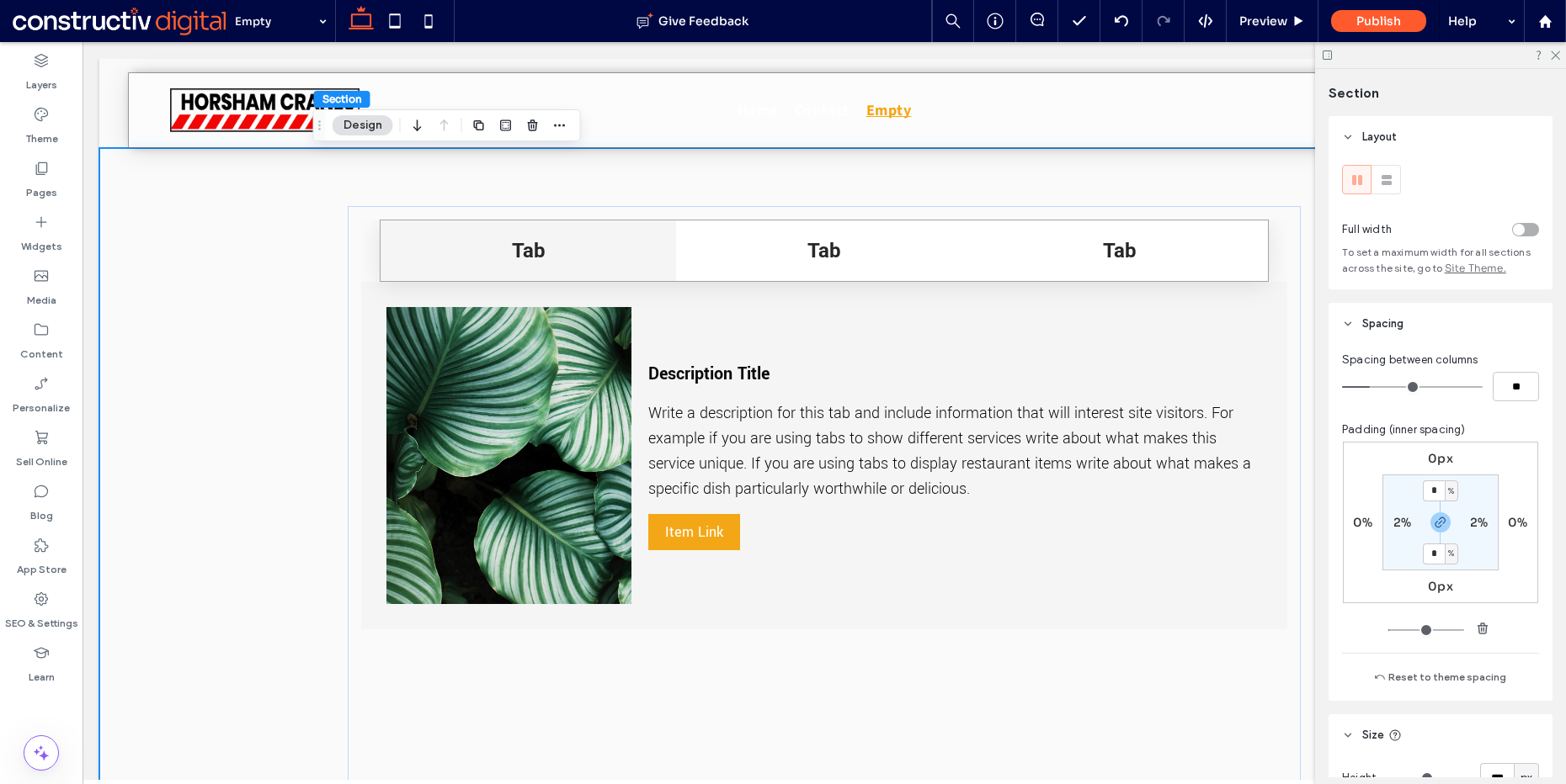
click at [51, 178] on label "Pages" at bounding box center [41, 189] width 31 height 24
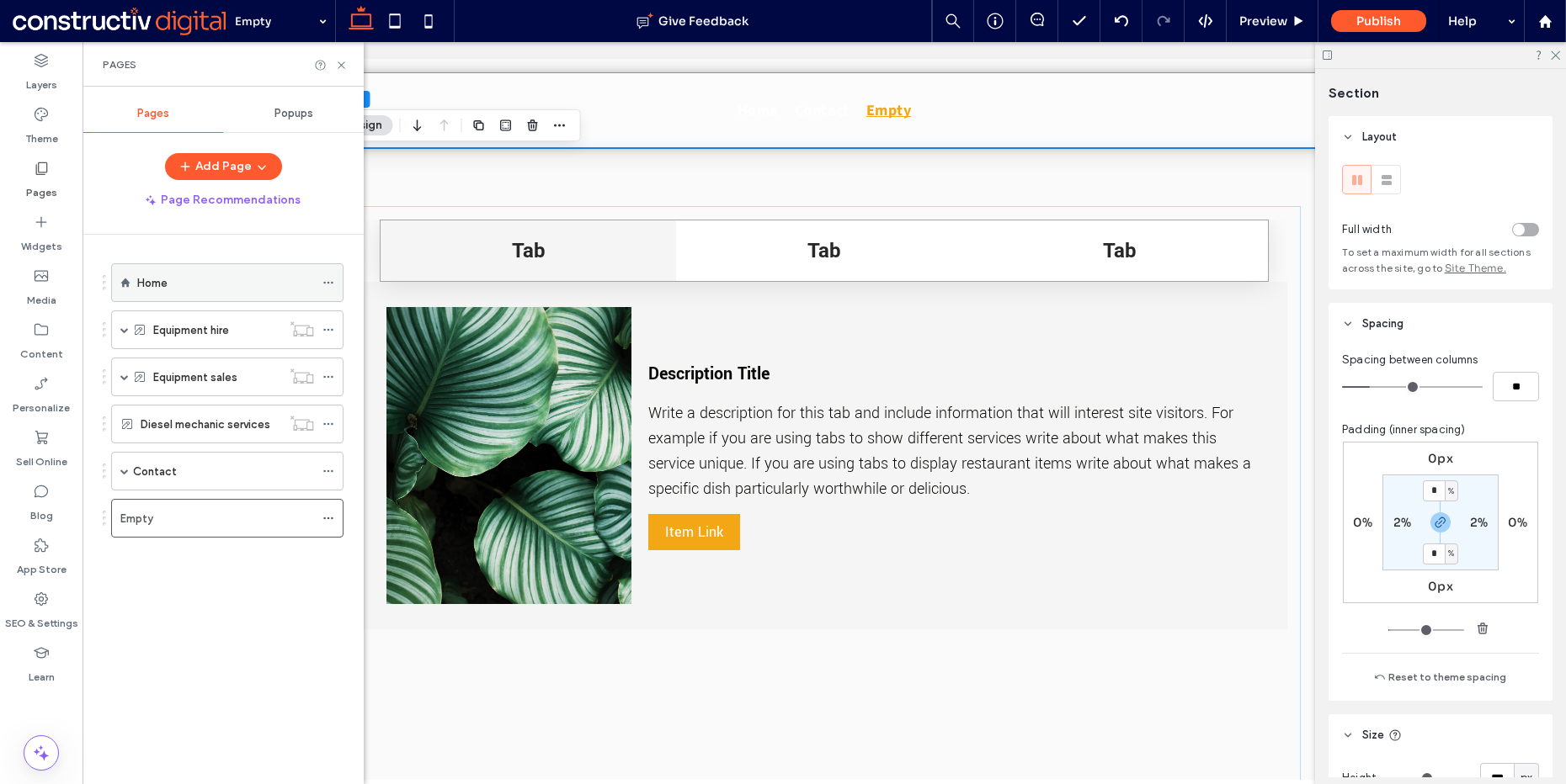
click at [224, 292] on div "Home" at bounding box center [225, 283] width 177 height 37
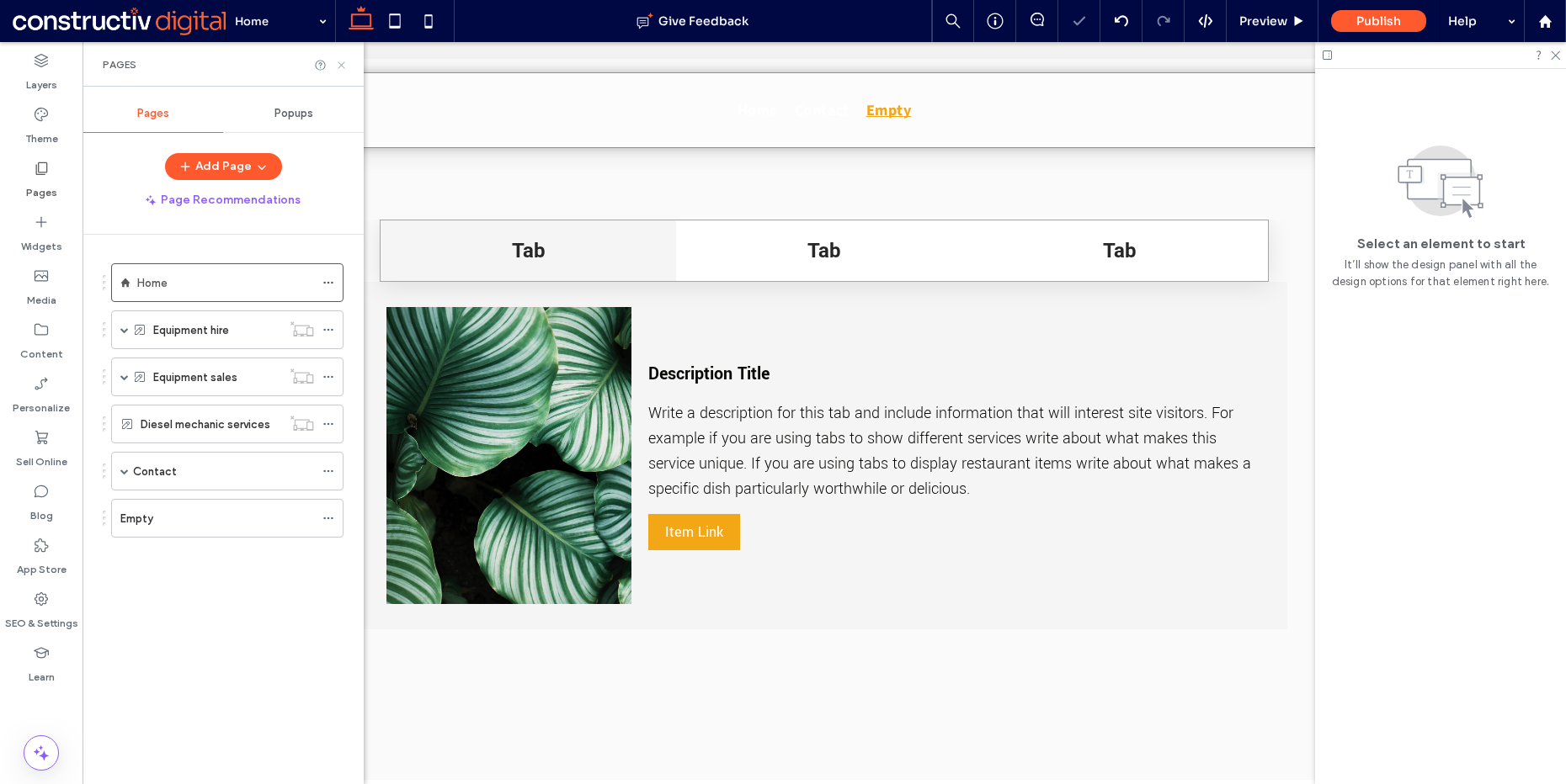
click at [342, 64] on use at bounding box center [341, 65] width 7 height 7
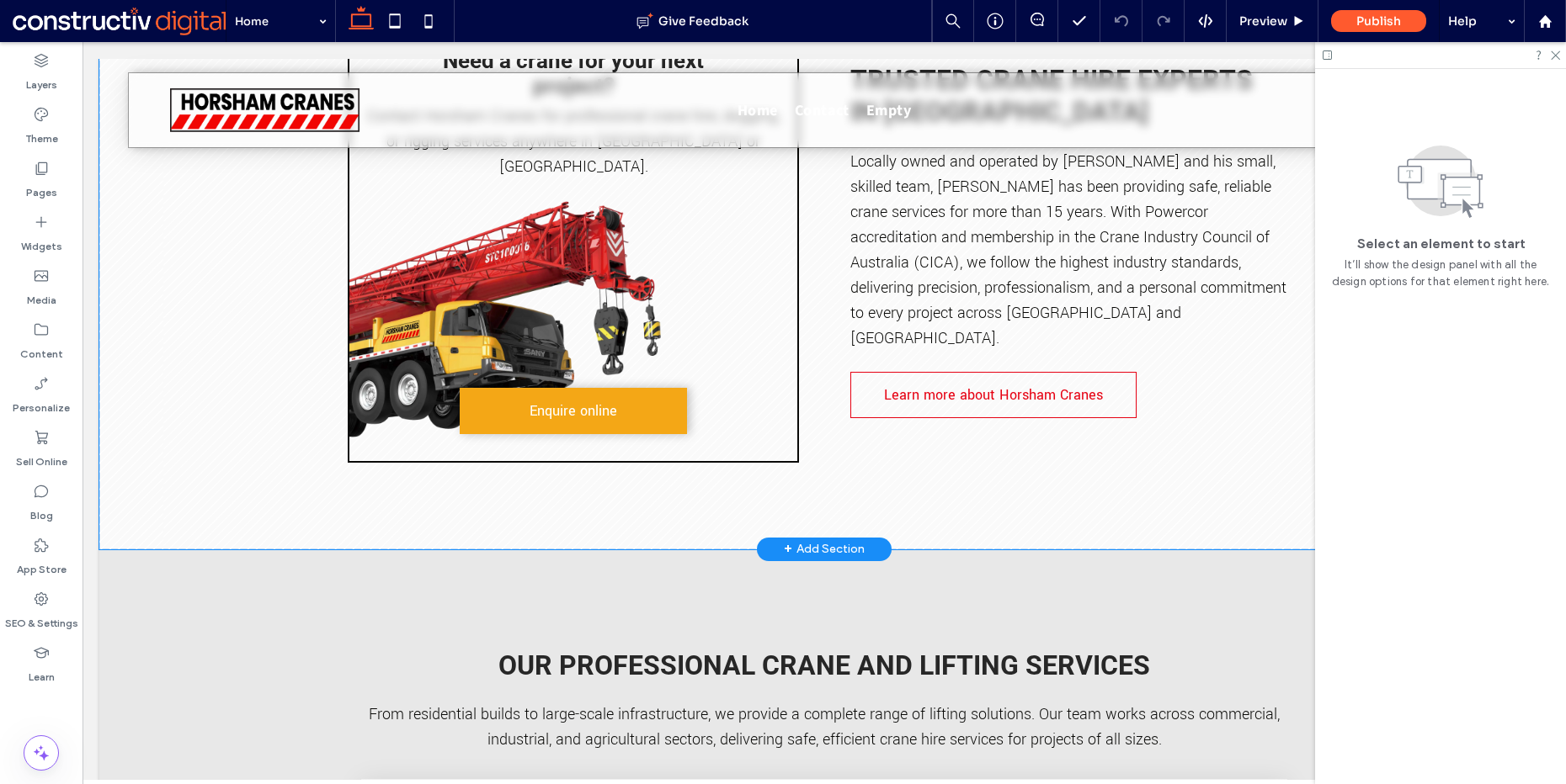
scroll to position [1041, 0]
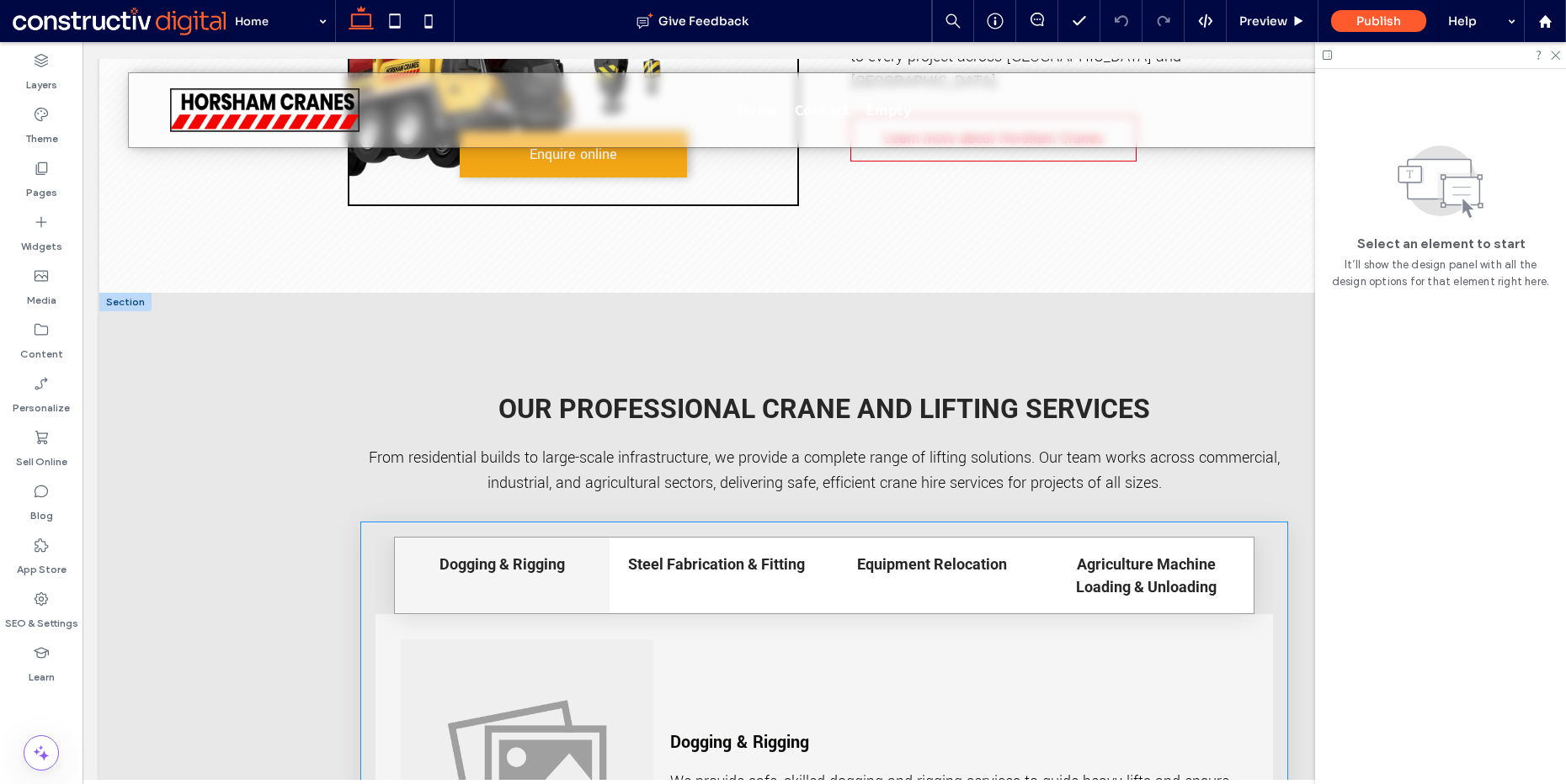
click at [493, 547] on div "Dogging & Rigging" at bounding box center [502, 575] width 215 height 76
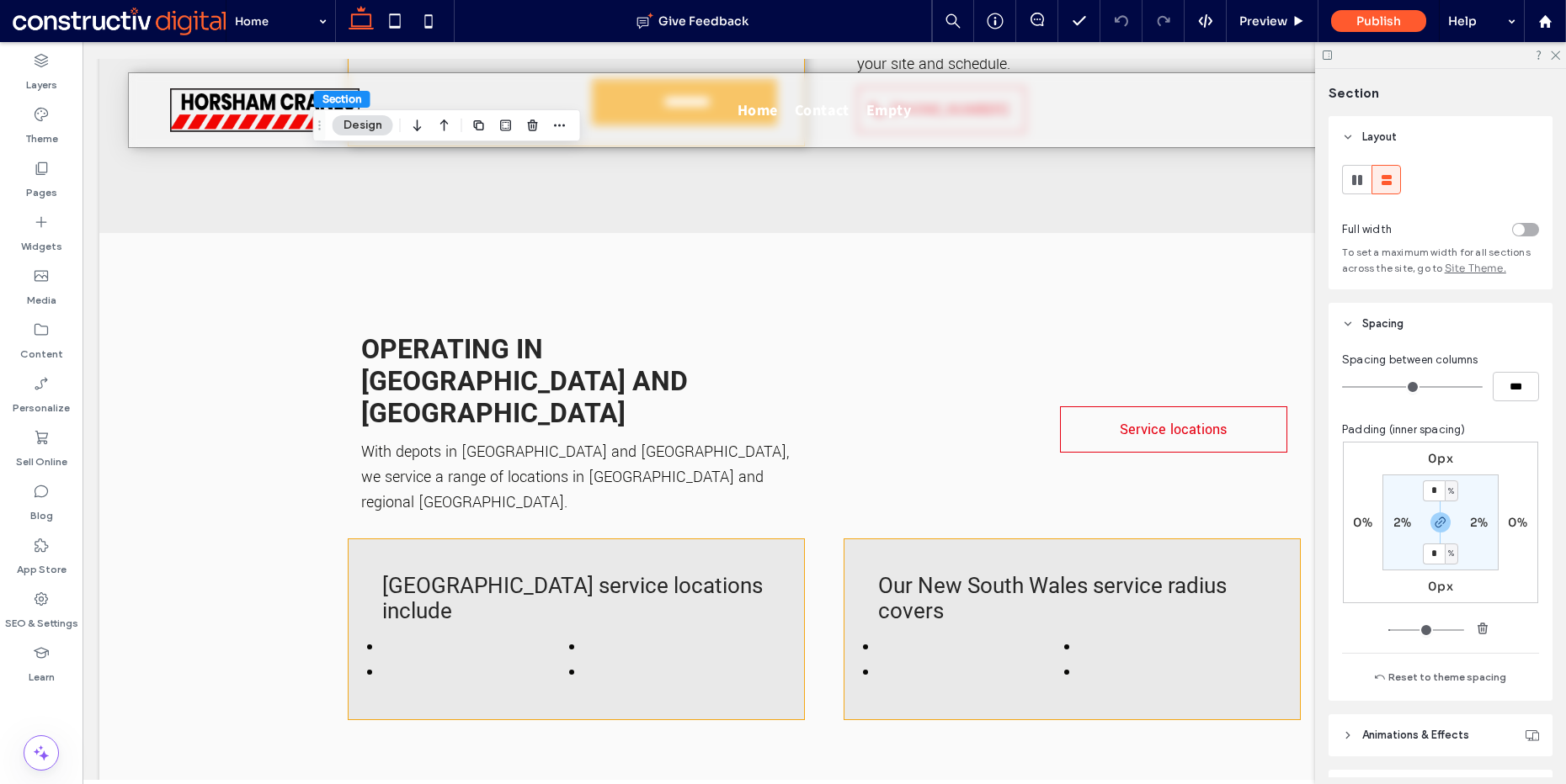
scroll to position [5604, 0]
click at [467, 335] on span "Operating in [GEOGRAPHIC_DATA] and [GEOGRAPHIC_DATA]" at bounding box center [525, 383] width 327 height 96
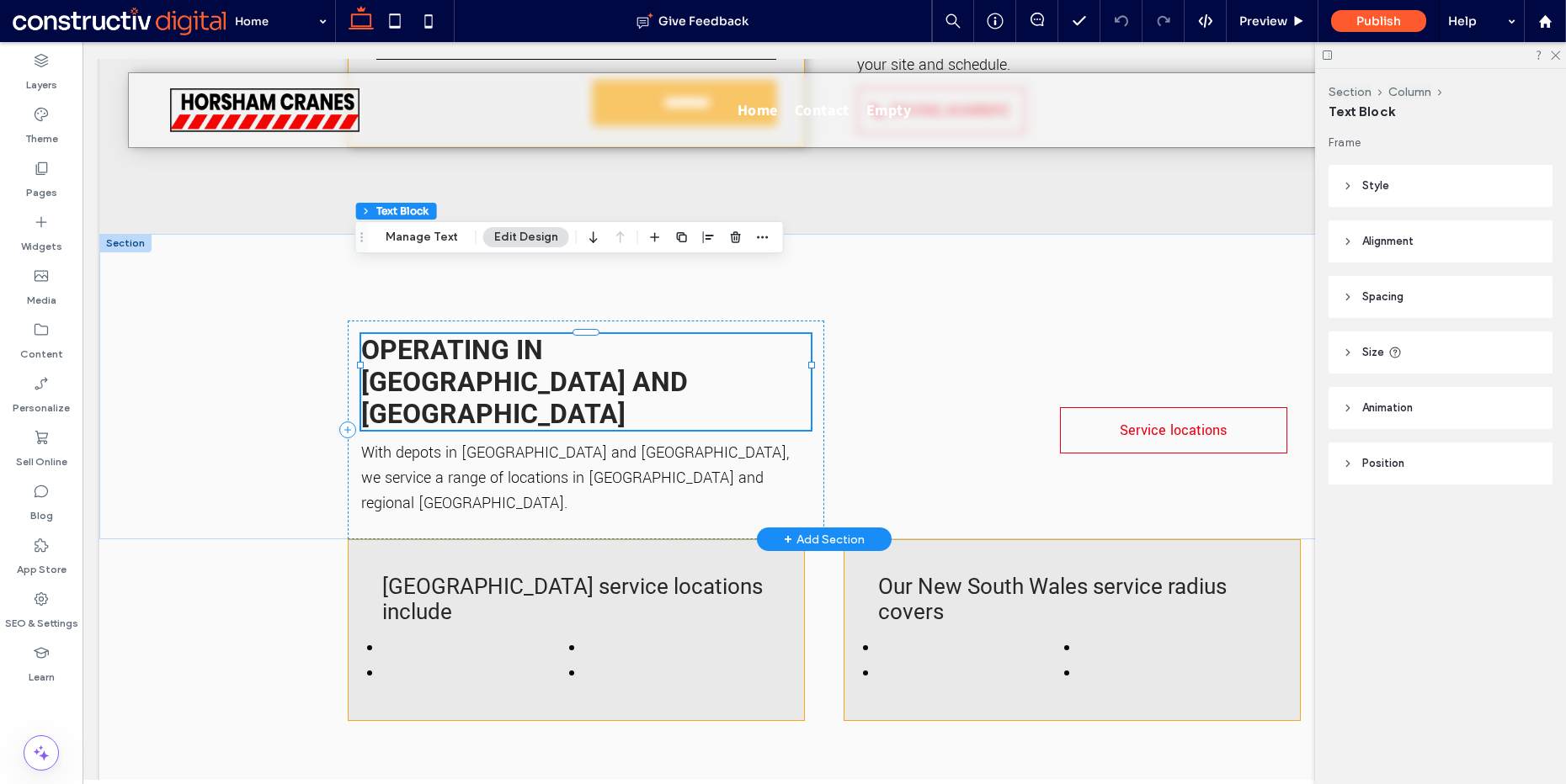
click at [467, 335] on span "Operating in [GEOGRAPHIC_DATA] and [GEOGRAPHIC_DATA]" at bounding box center [525, 383] width 327 height 96
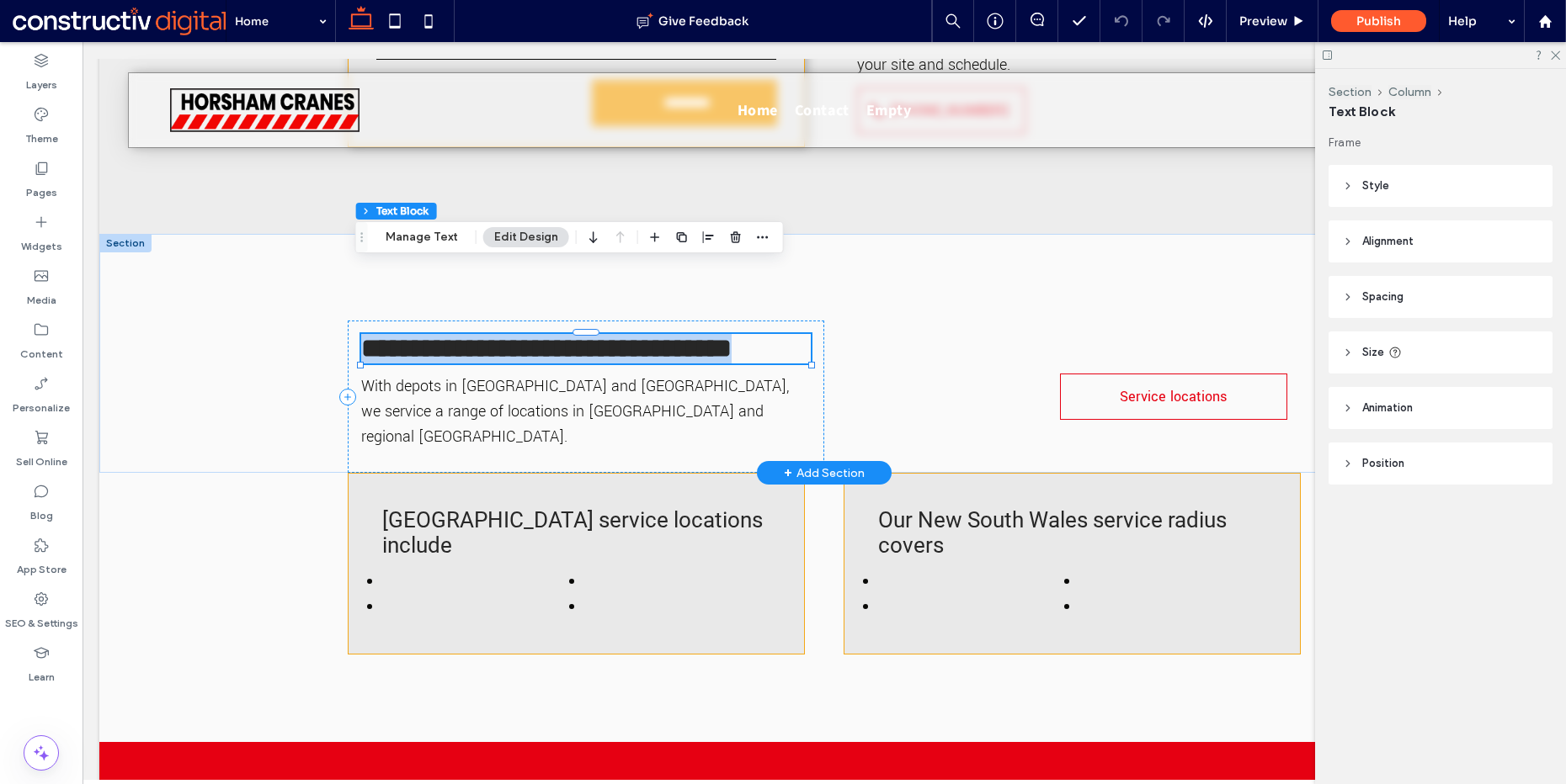
click at [467, 335] on span "**********" at bounding box center [547, 348] width 371 height 27
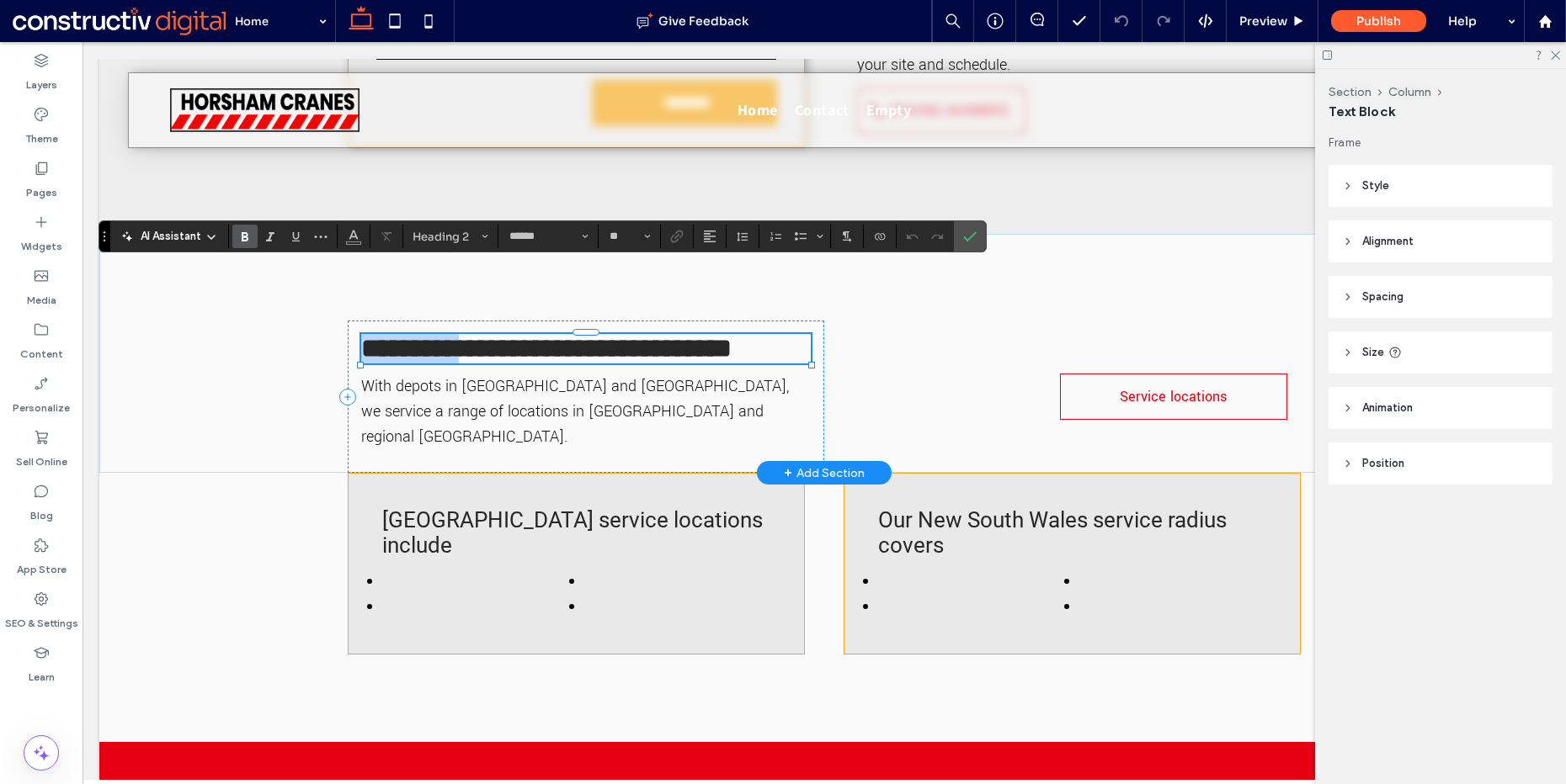
click at [467, 335] on span "**********" at bounding box center [547, 348] width 371 height 27
type input "**********"
type input "**"
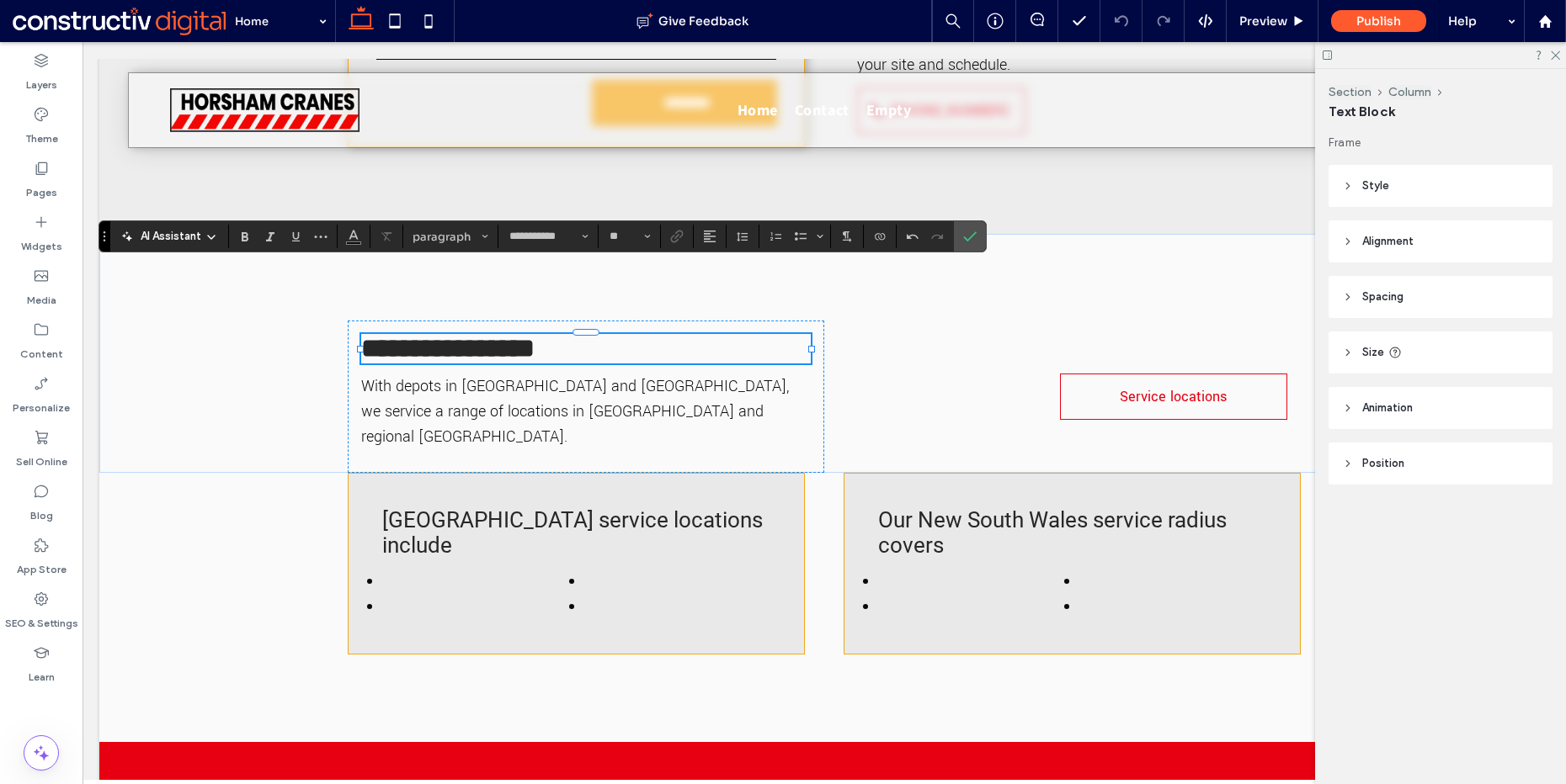
click at [659, 376] on span "With depots in [GEOGRAPHIC_DATA] and [GEOGRAPHIC_DATA], we service a range of l…" at bounding box center [576, 411] width 428 height 72
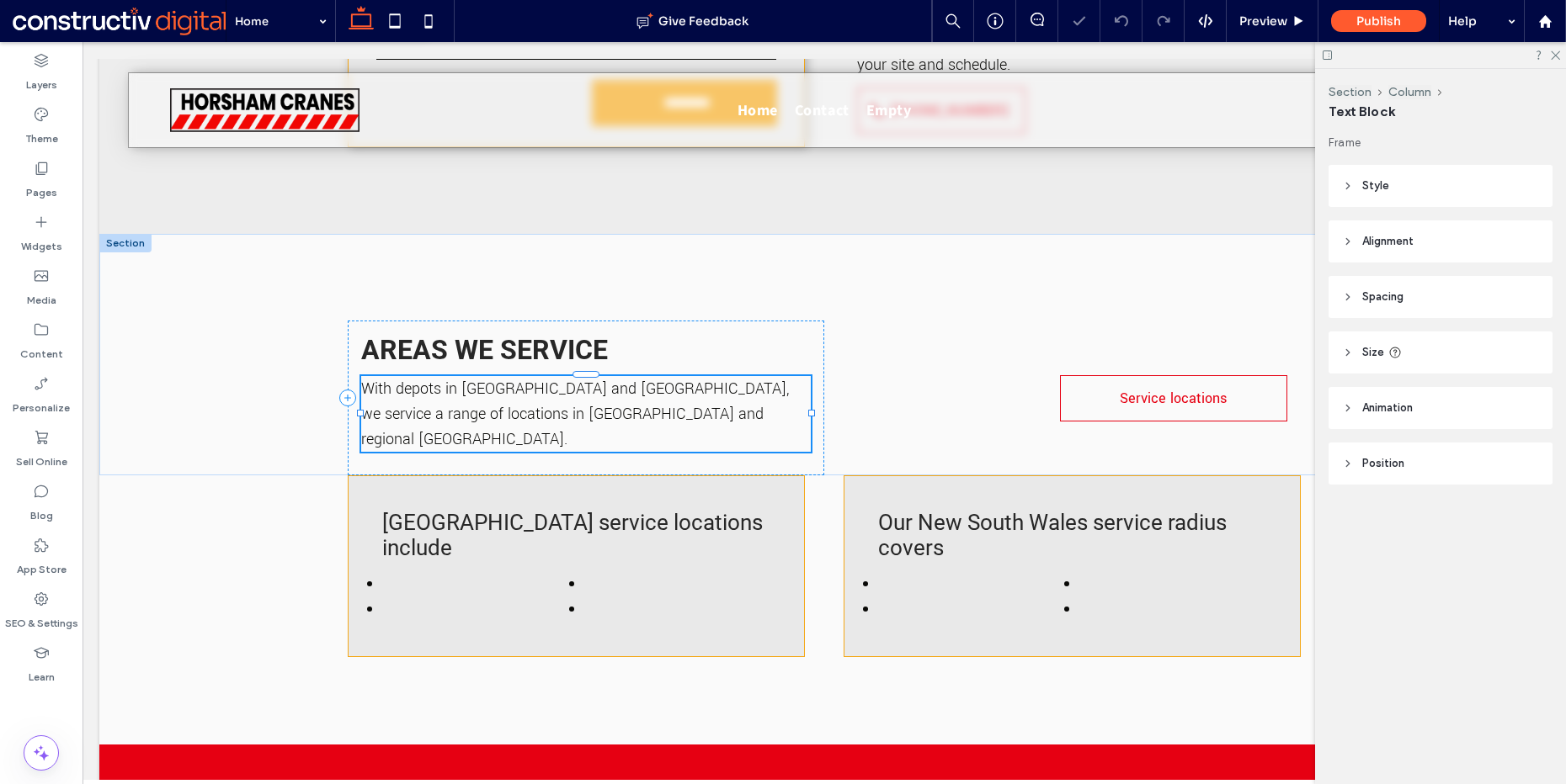
click at [633, 377] on p "With depots in [GEOGRAPHIC_DATA] and [GEOGRAPHIC_DATA], we service a range of l…" at bounding box center [587, 414] width 450 height 76
type input "**********"
type input "**"
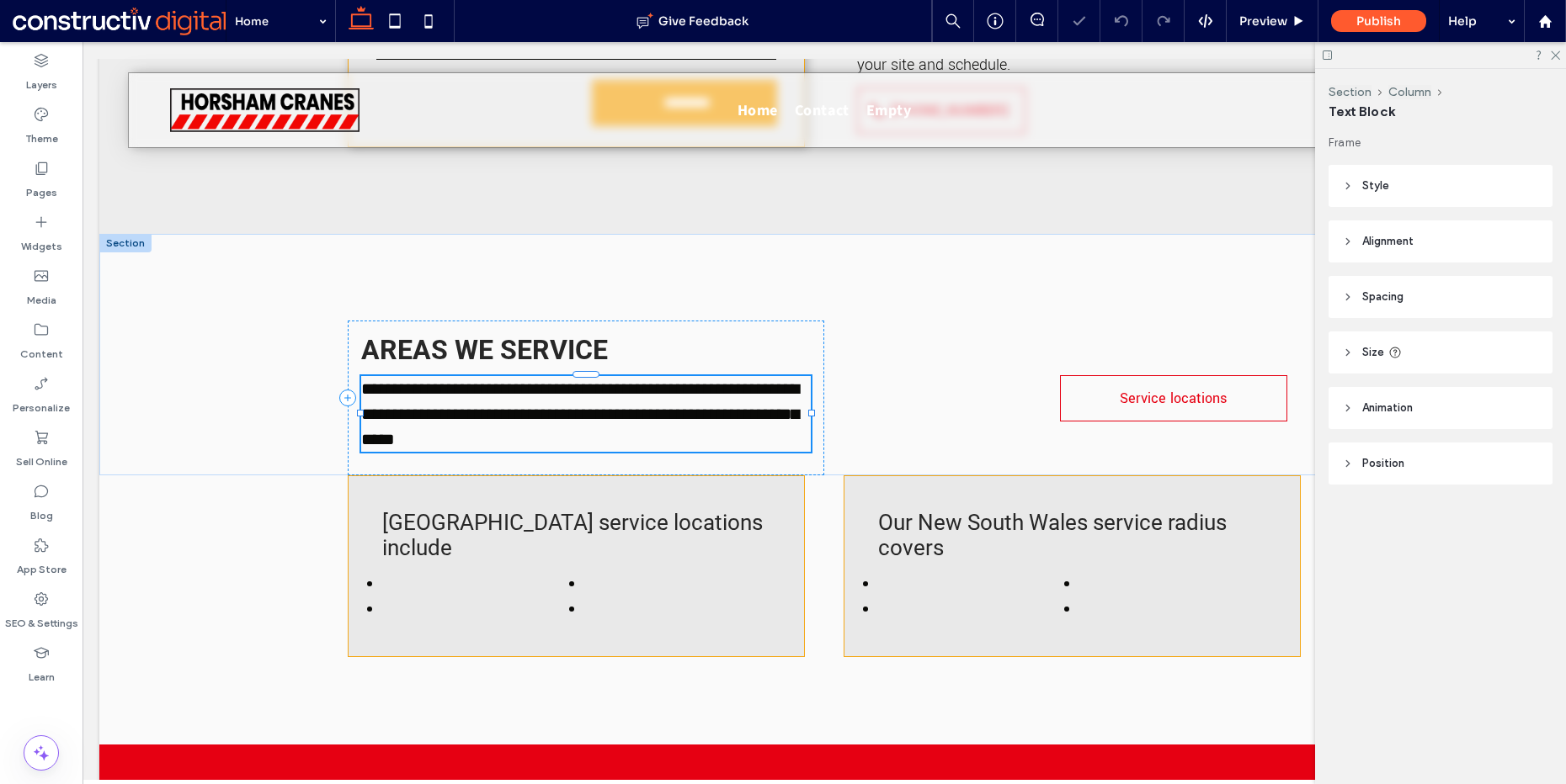
click at [633, 377] on p "**********" at bounding box center [587, 414] width 450 height 76
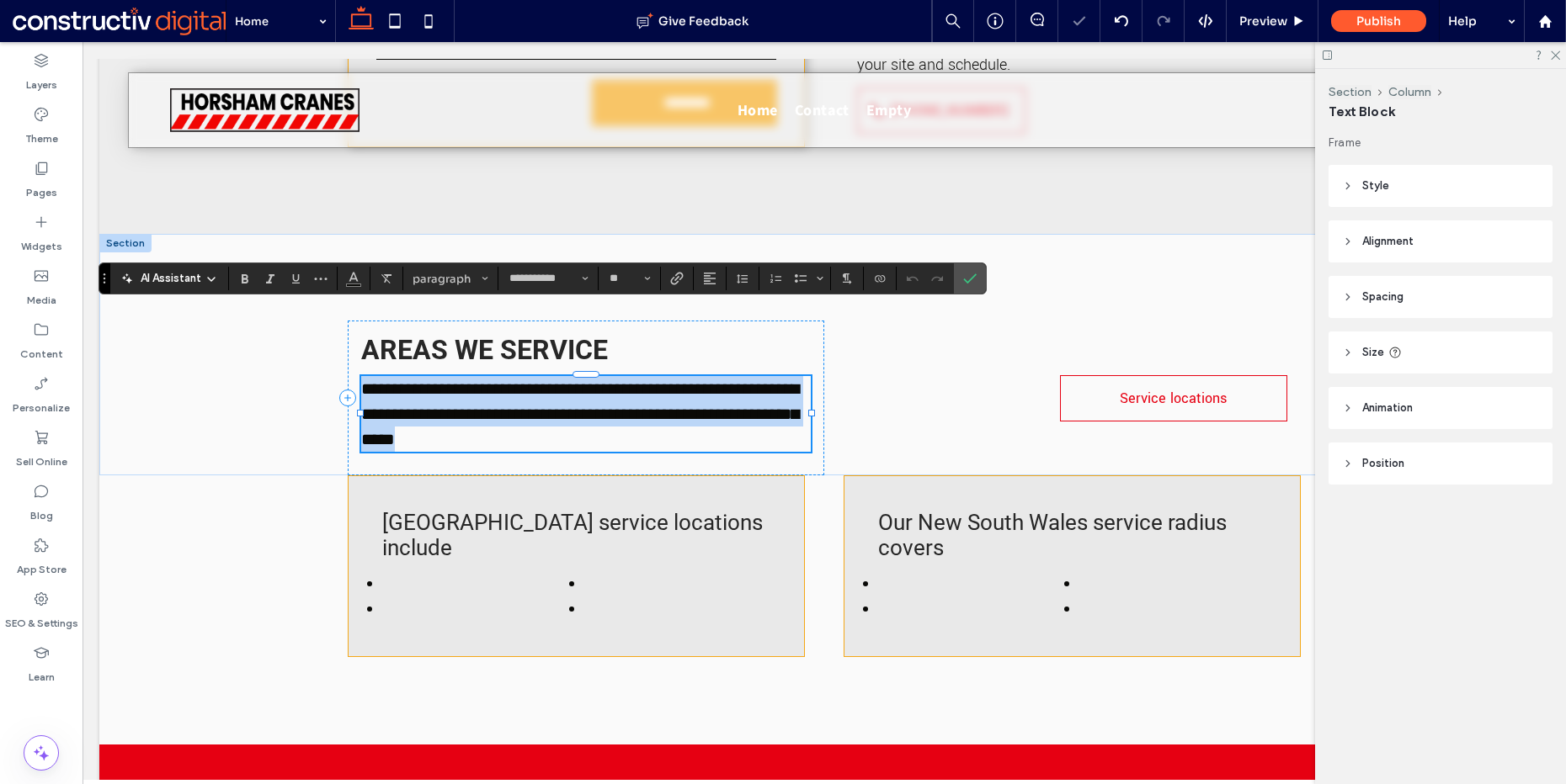
click at [633, 377] on p "**********" at bounding box center [587, 414] width 450 height 76
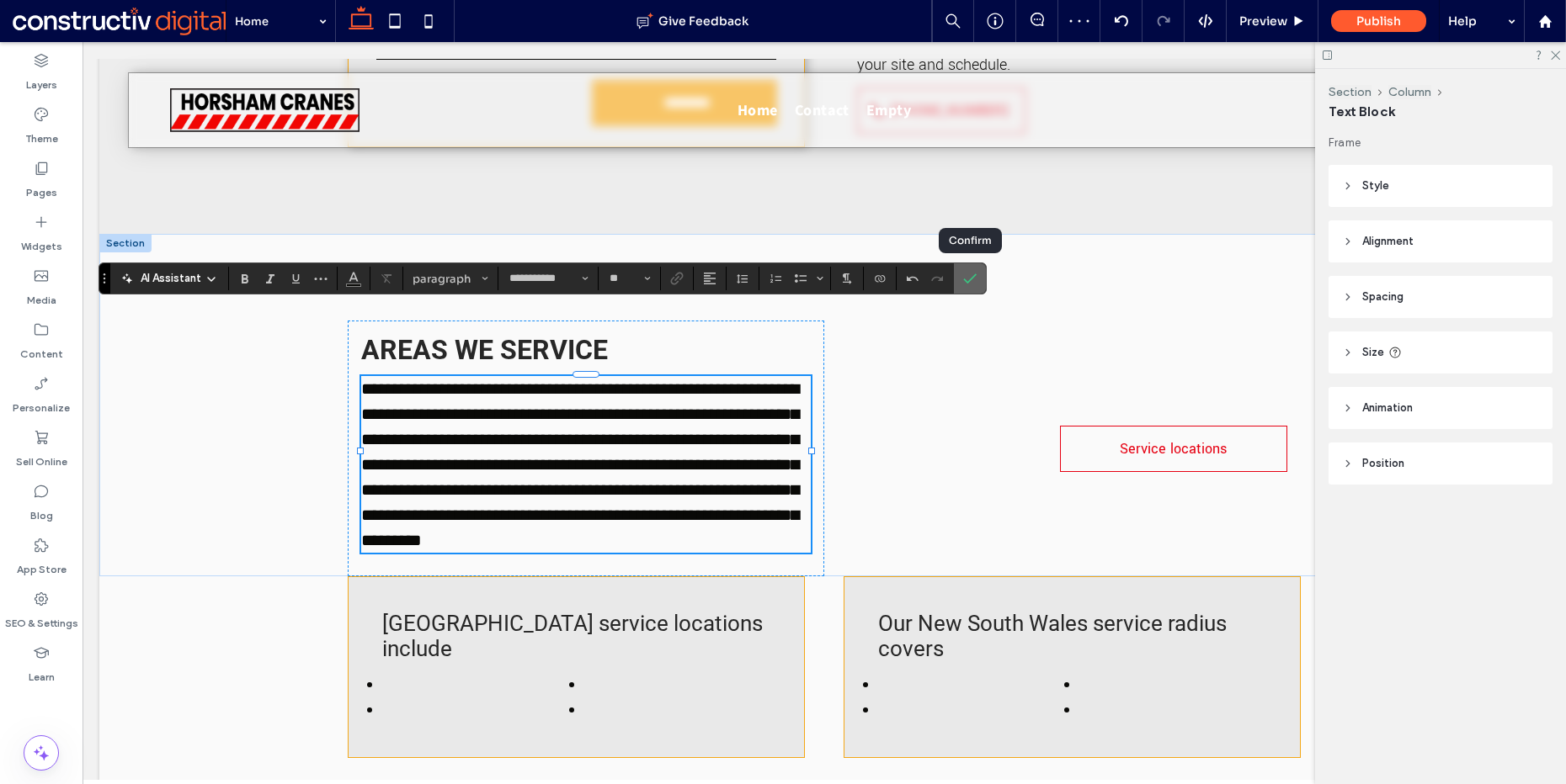
drag, startPoint x: 974, startPoint y: 278, endPoint x: 515, endPoint y: 430, distance: 483.5
click at [974, 278] on icon "Confirm" at bounding box center [969, 278] width 13 height 13
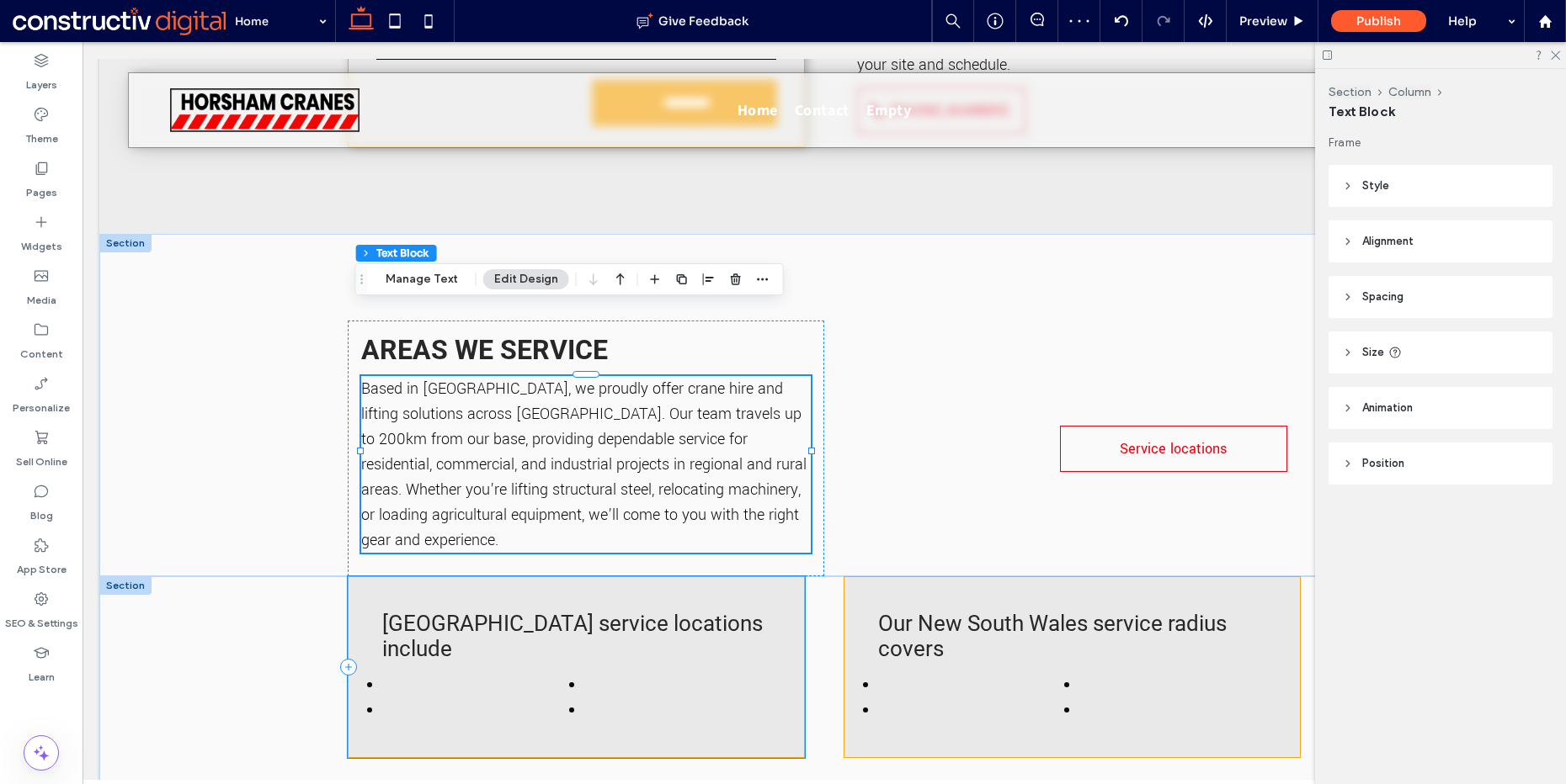
click at [453, 576] on div "[GEOGRAPHIC_DATA] service locations include" at bounding box center [577, 667] width 458 height 182
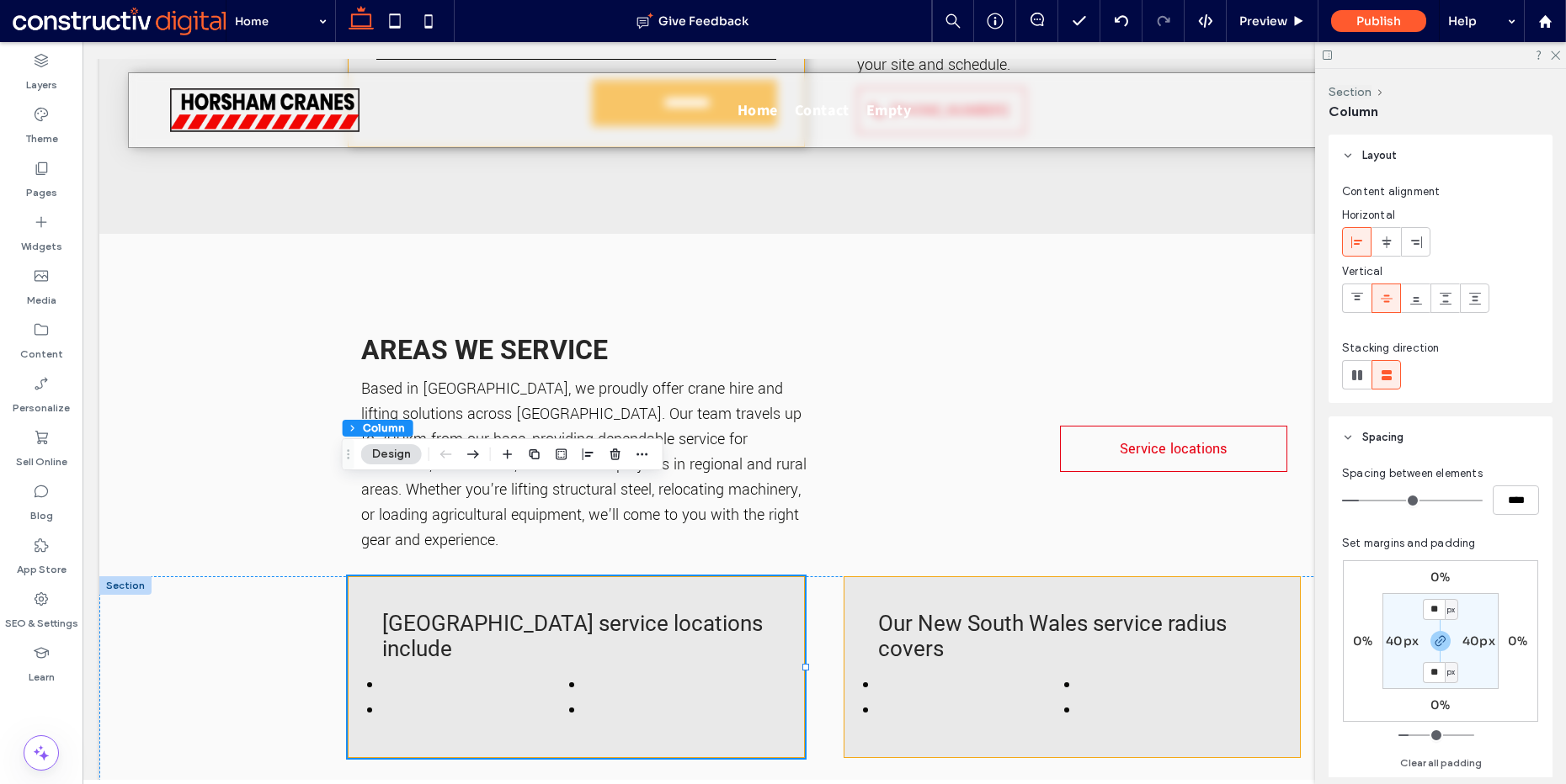
click at [896, 576] on div "Our New South Wales service radius covers" at bounding box center [1072, 667] width 458 height 182
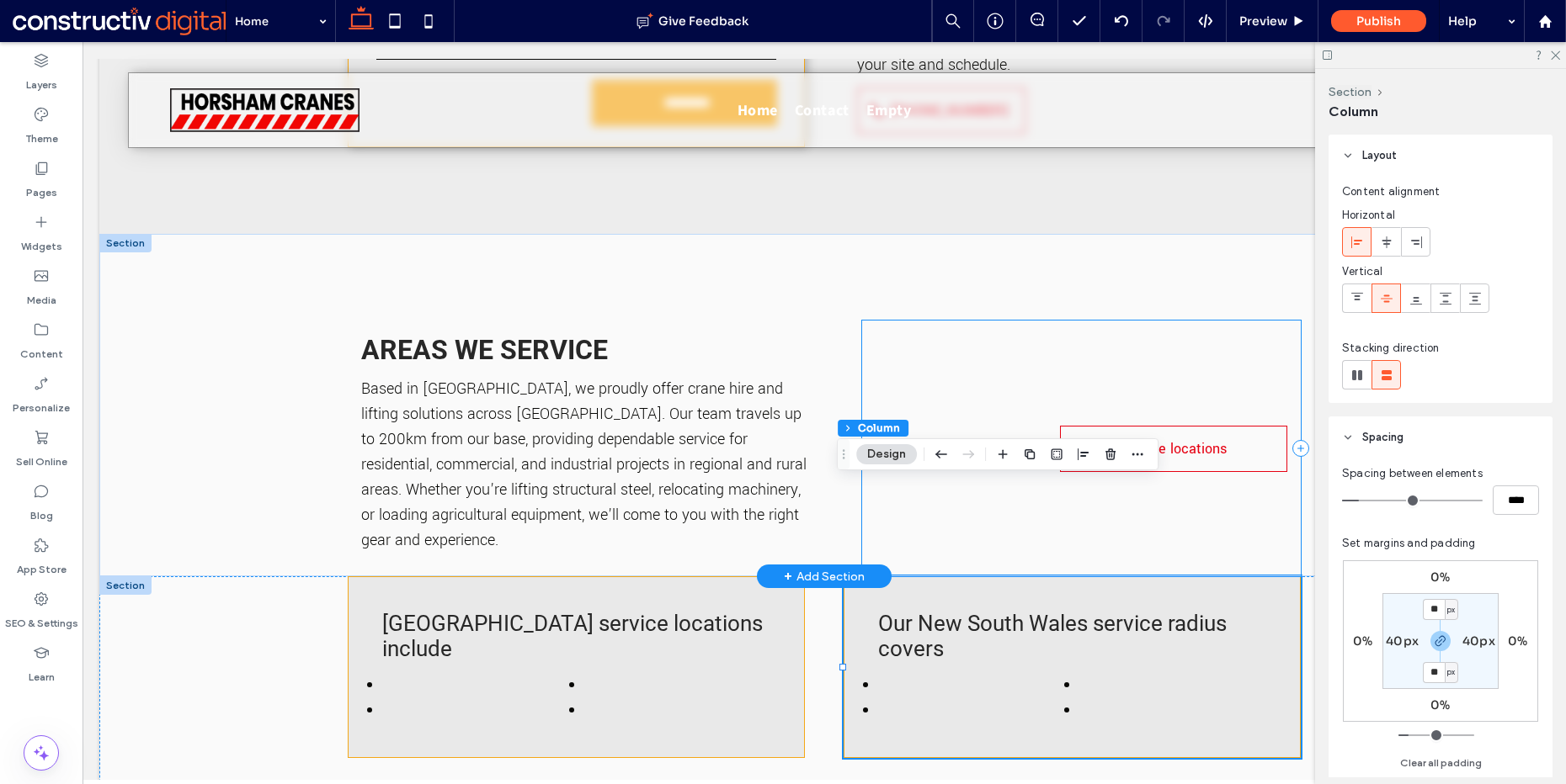
click at [976, 329] on div "Service locations" at bounding box center [1081, 448] width 438 height 256
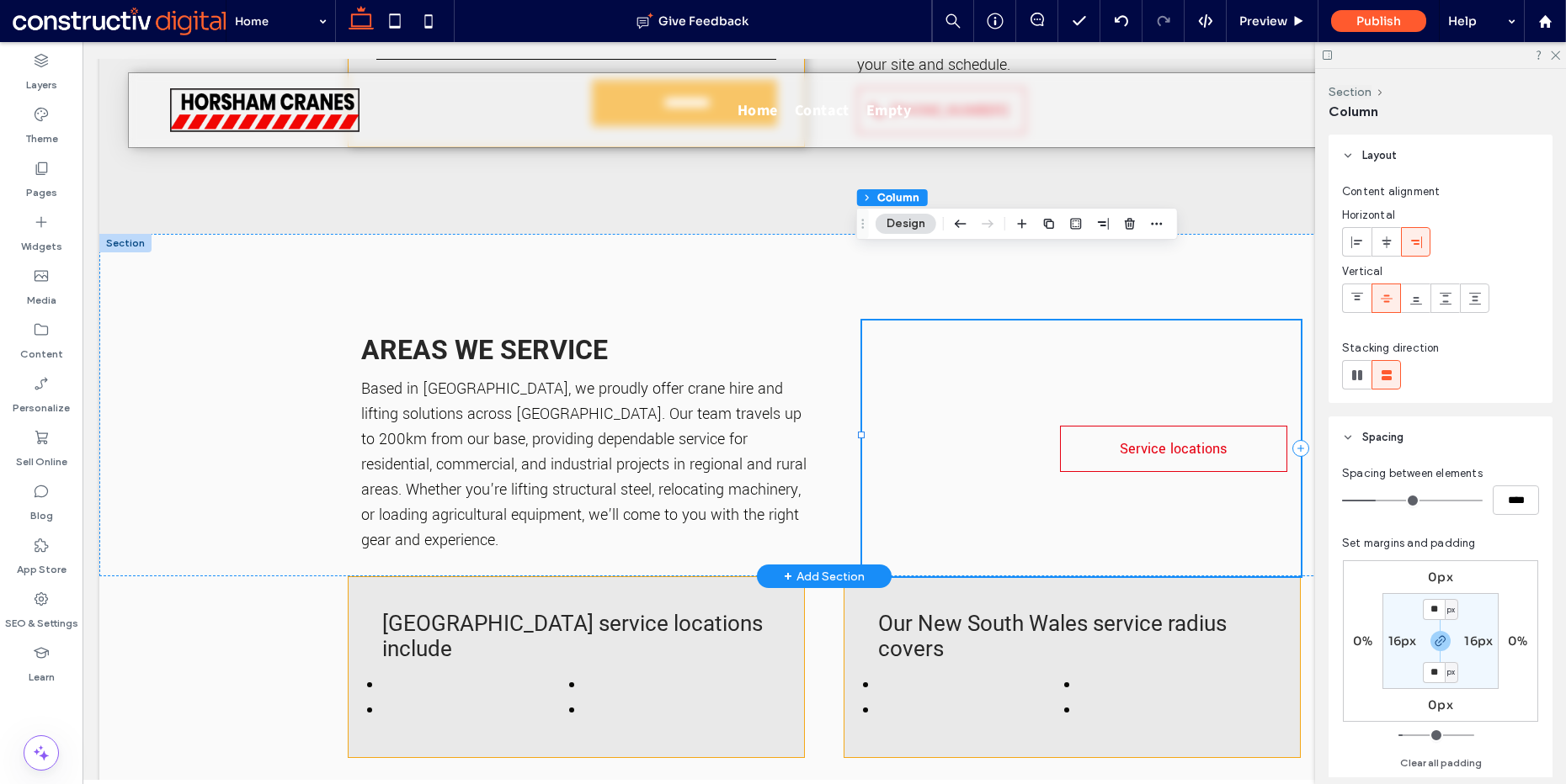
click at [912, 321] on div "Service locations" at bounding box center [1081, 448] width 438 height 256
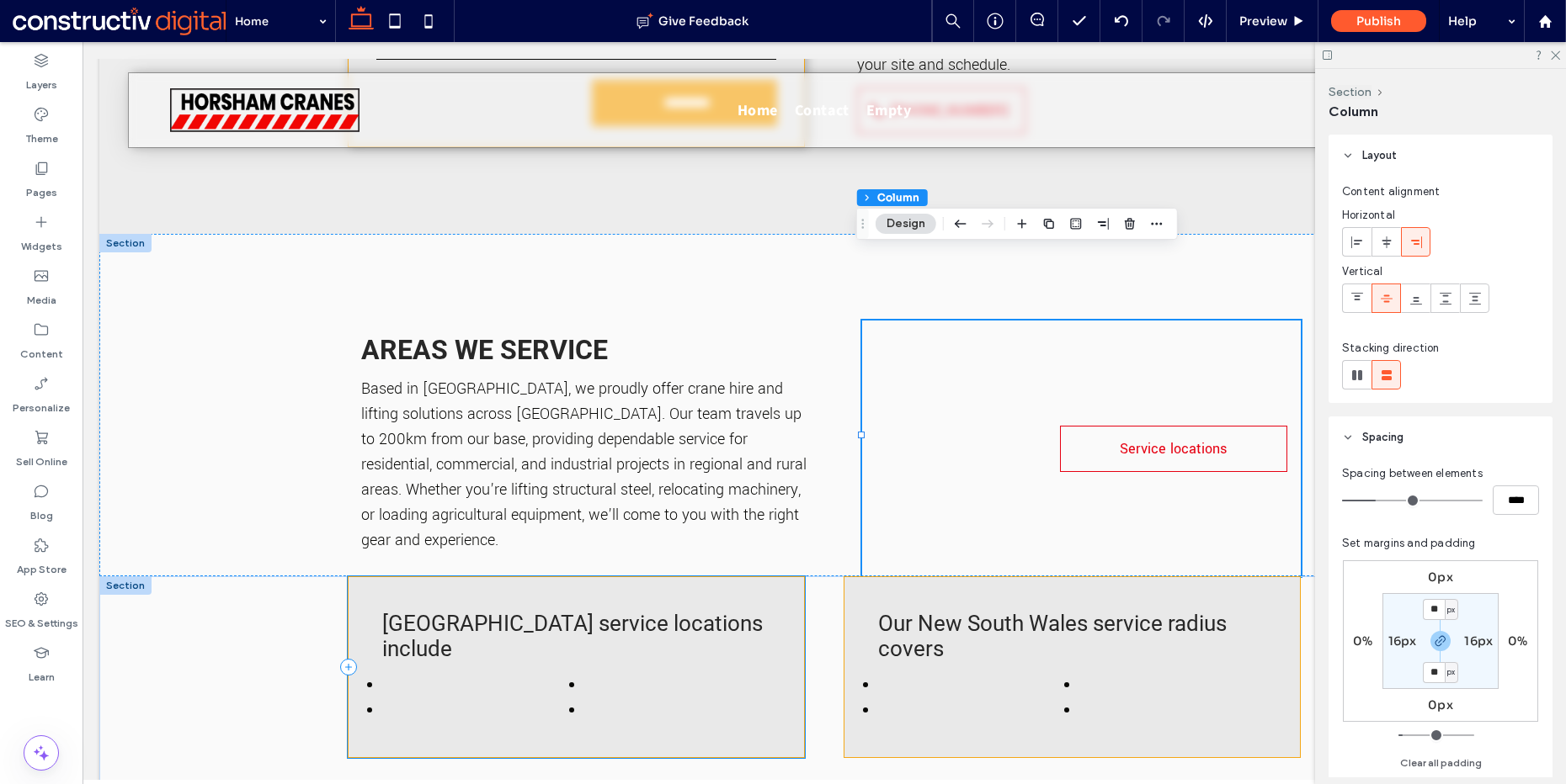
click at [594, 576] on div "[GEOGRAPHIC_DATA] service locations include" at bounding box center [577, 667] width 458 height 182
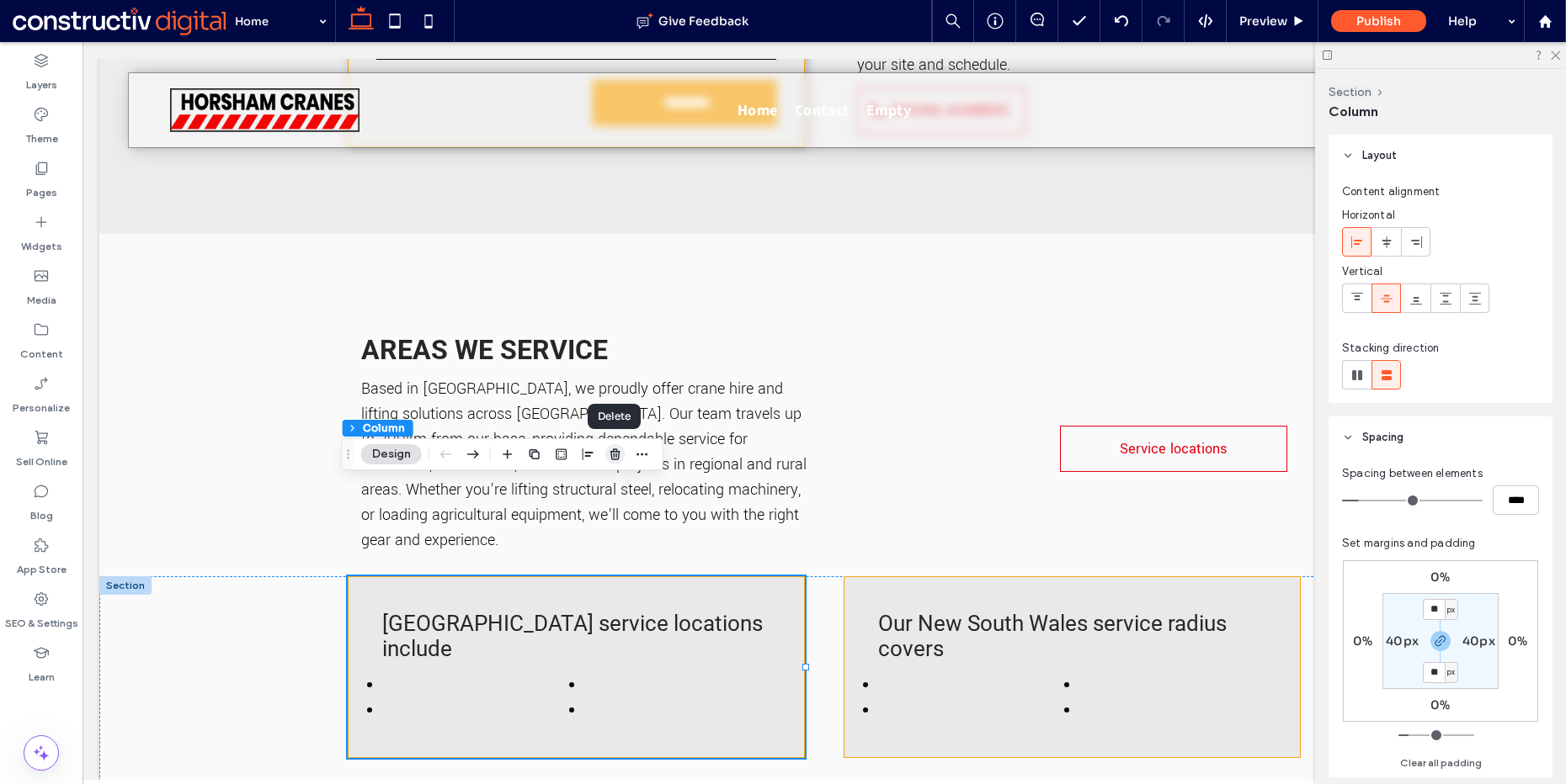
click at [613, 454] on icon "button" at bounding box center [615, 453] width 13 height 13
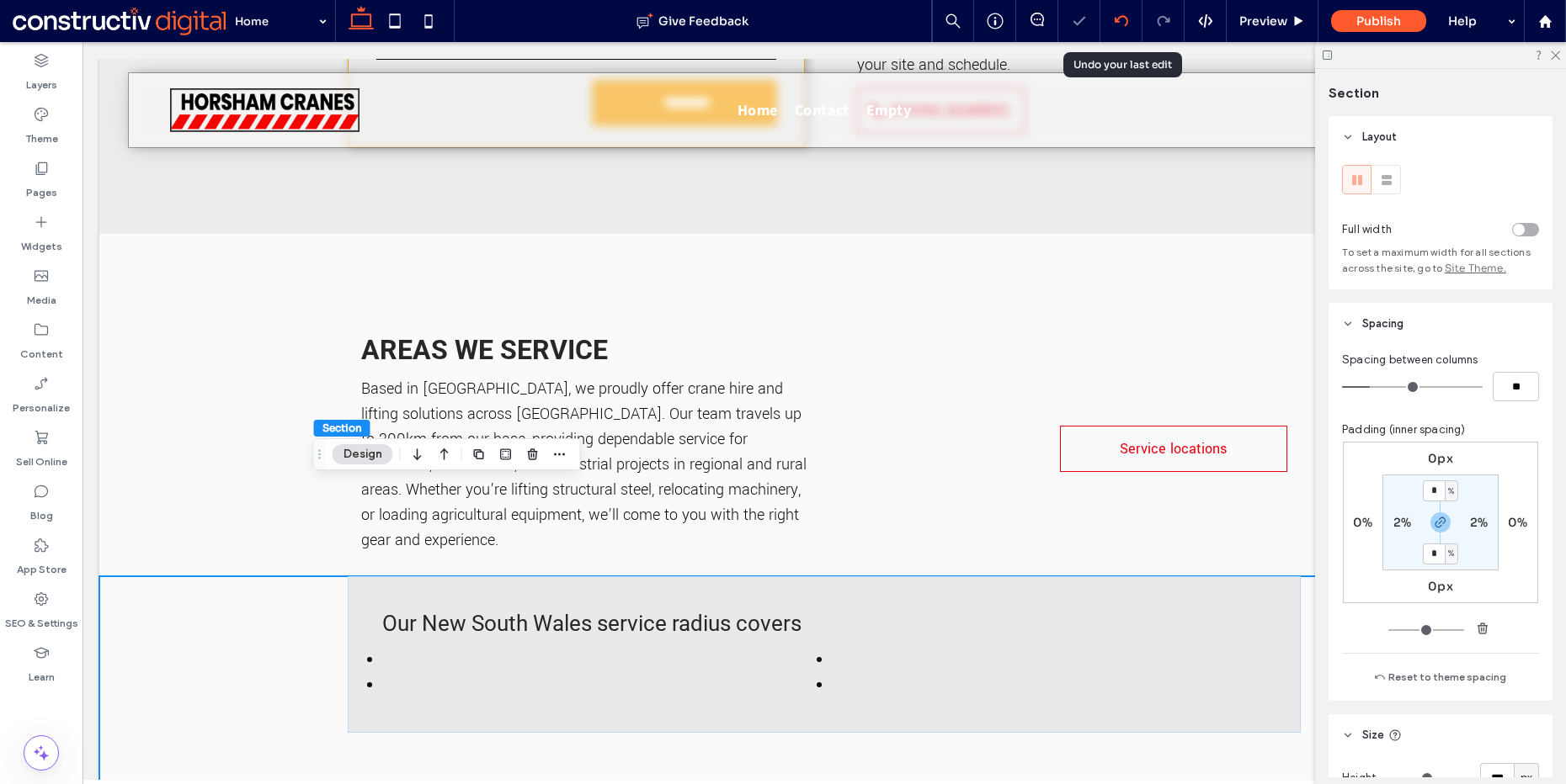
click at [1129, 19] on div at bounding box center [1120, 20] width 41 height 13
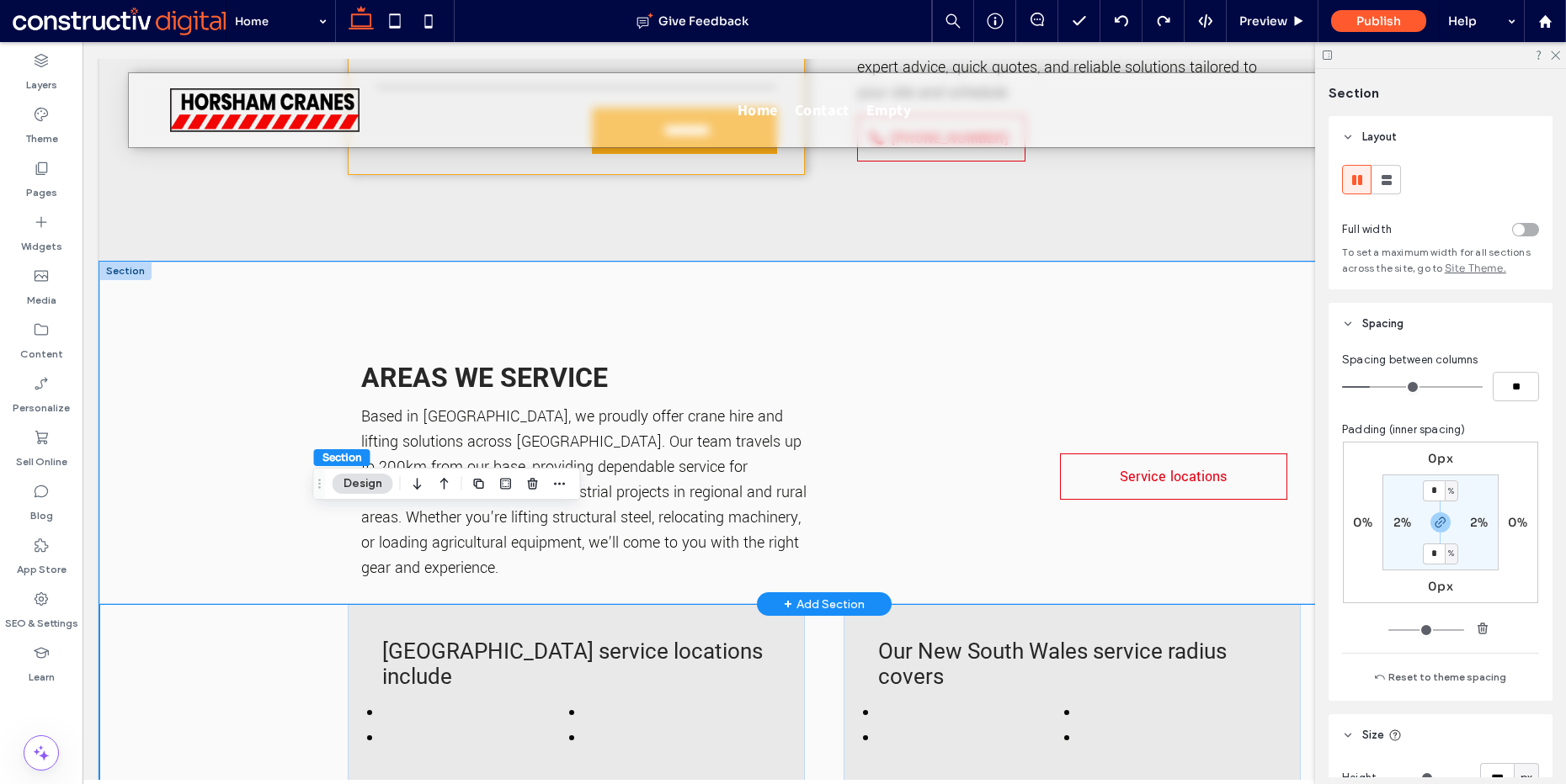
scroll to position [5575, 0]
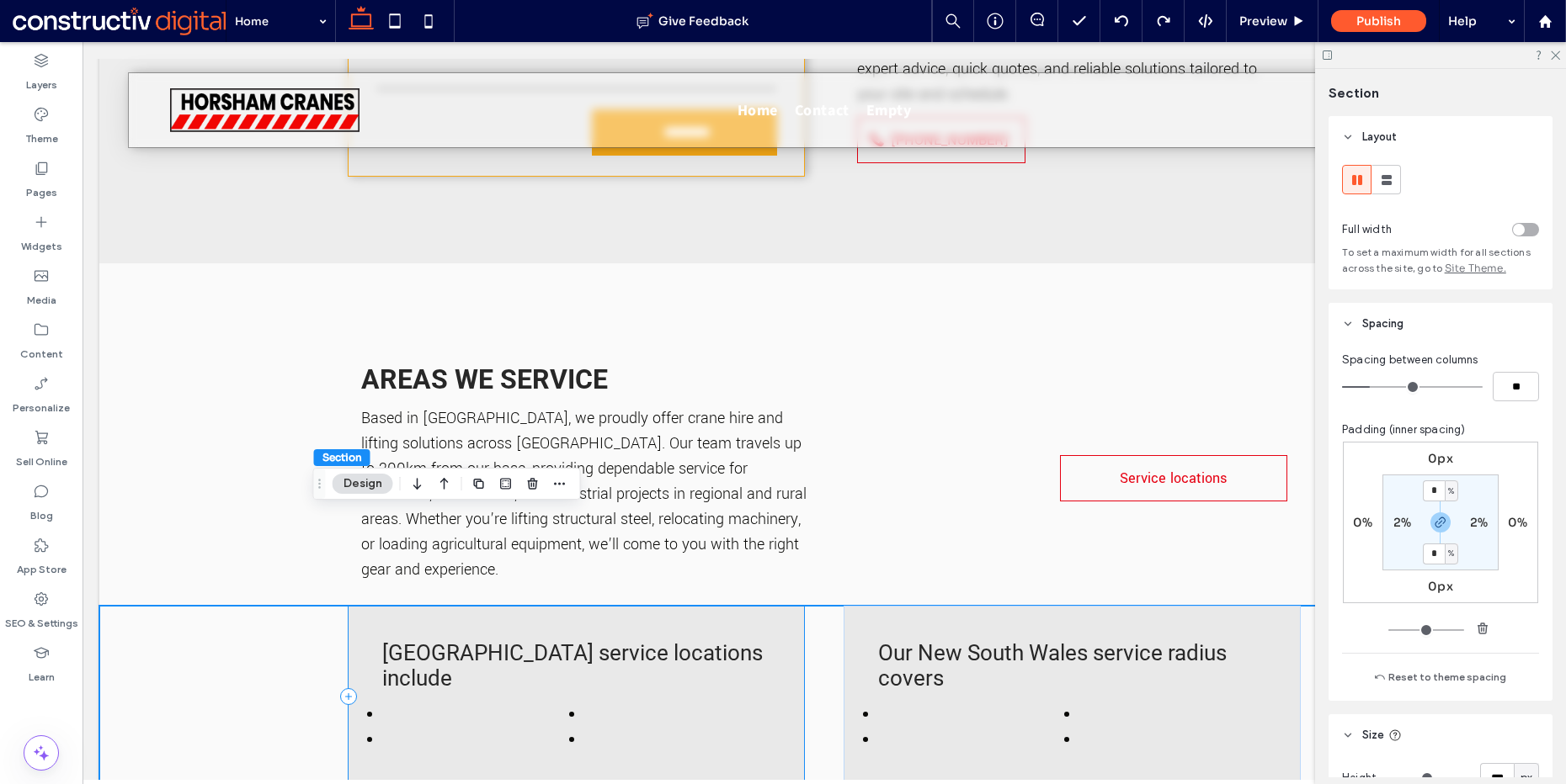
click at [415, 606] on div "[GEOGRAPHIC_DATA] service locations include" at bounding box center [577, 697] width 458 height 182
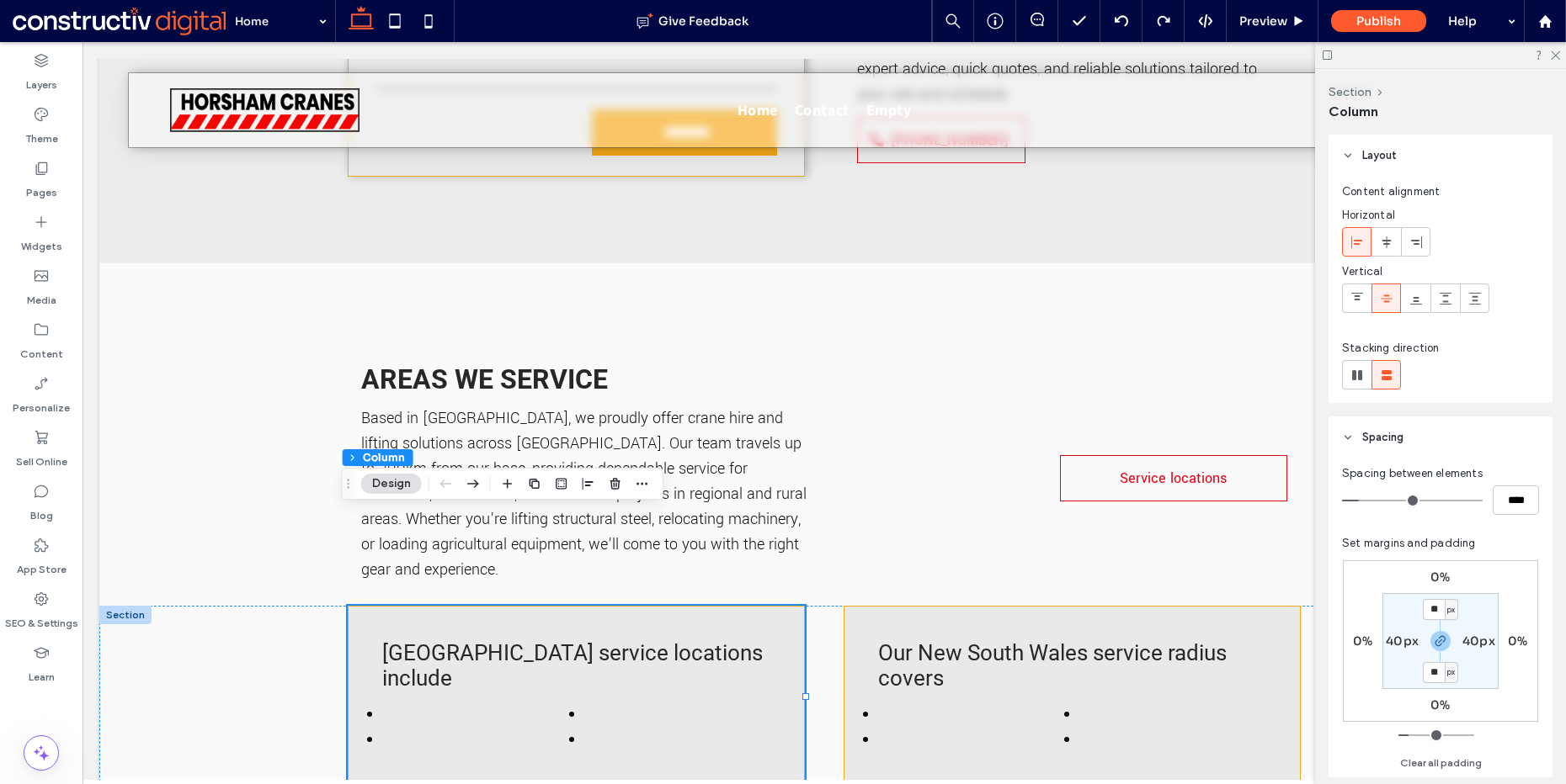
click at [51, 700] on div at bounding box center [41, 701] width 83 height 18
click at [51, 170] on div "Pages" at bounding box center [41, 180] width 83 height 54
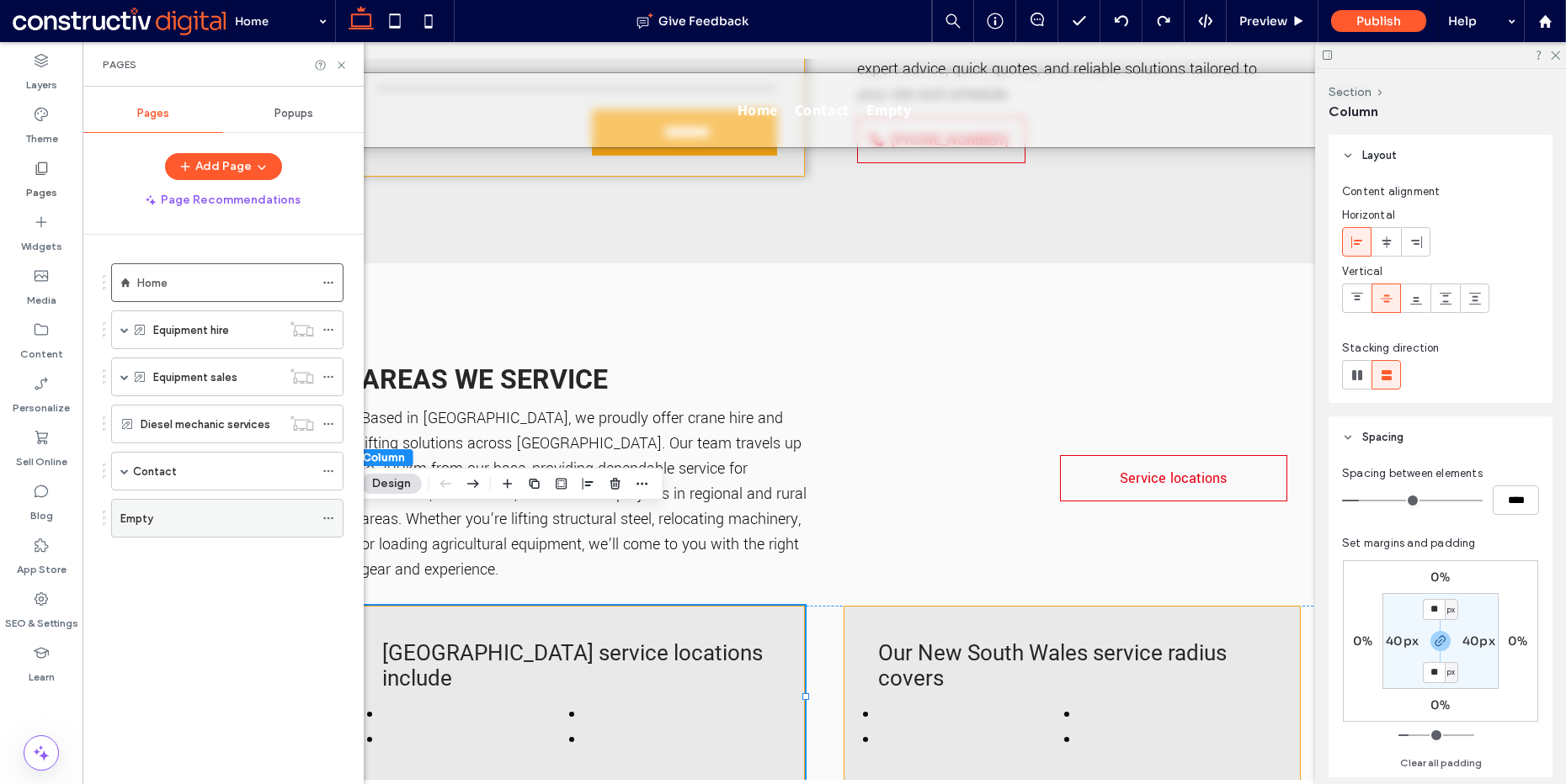
click at [174, 516] on div "Empty" at bounding box center [218, 518] width 194 height 19
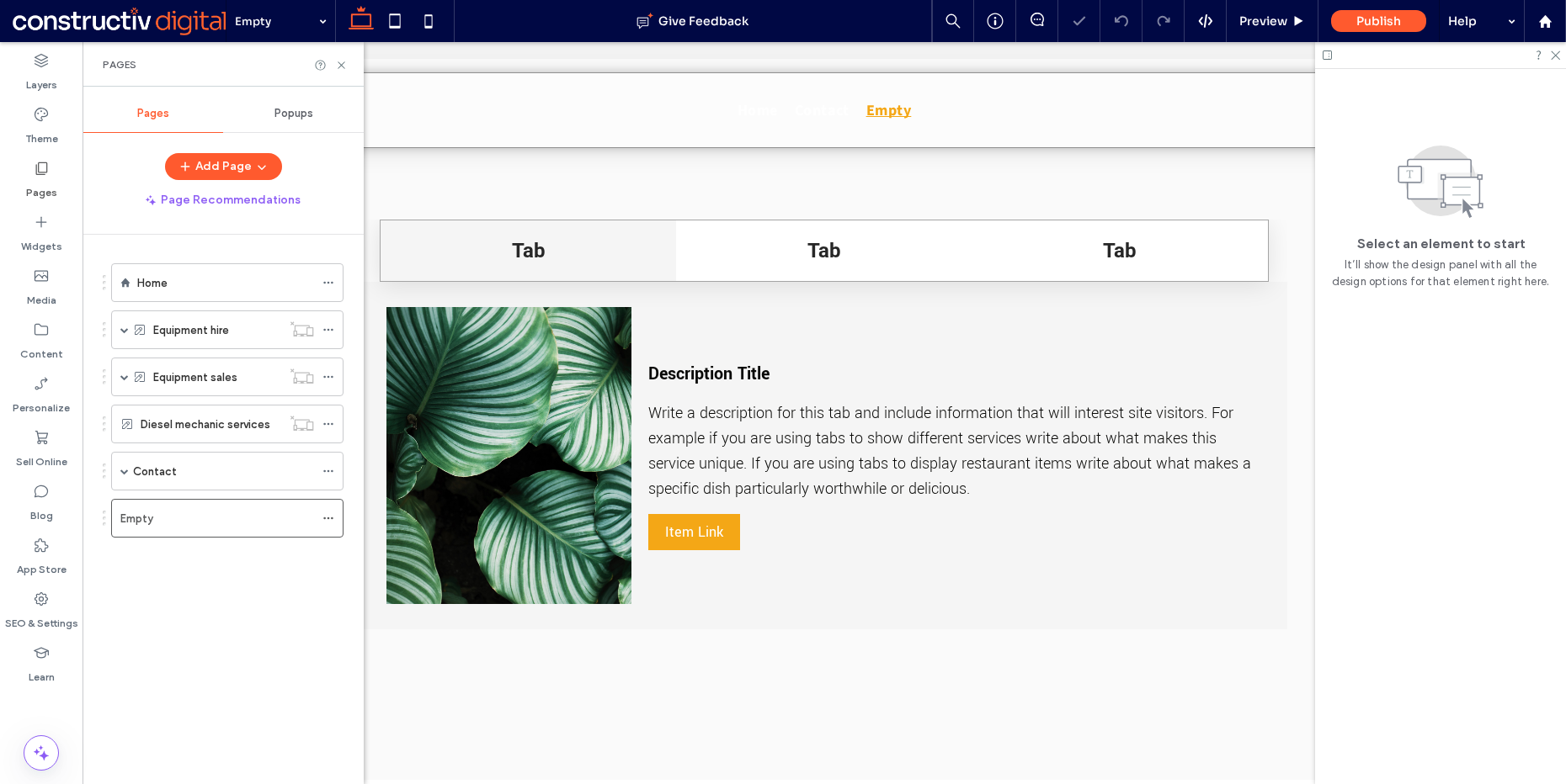
click at [326, 518] on icon at bounding box center [329, 518] width 12 height 12
click at [222, 578] on div "Home Equipment hire Attachment hire Equipment for hire (Dynamic) Equipment sale…" at bounding box center [233, 505] width 261 height 541
click at [46, 335] on icon at bounding box center [41, 330] width 17 height 17
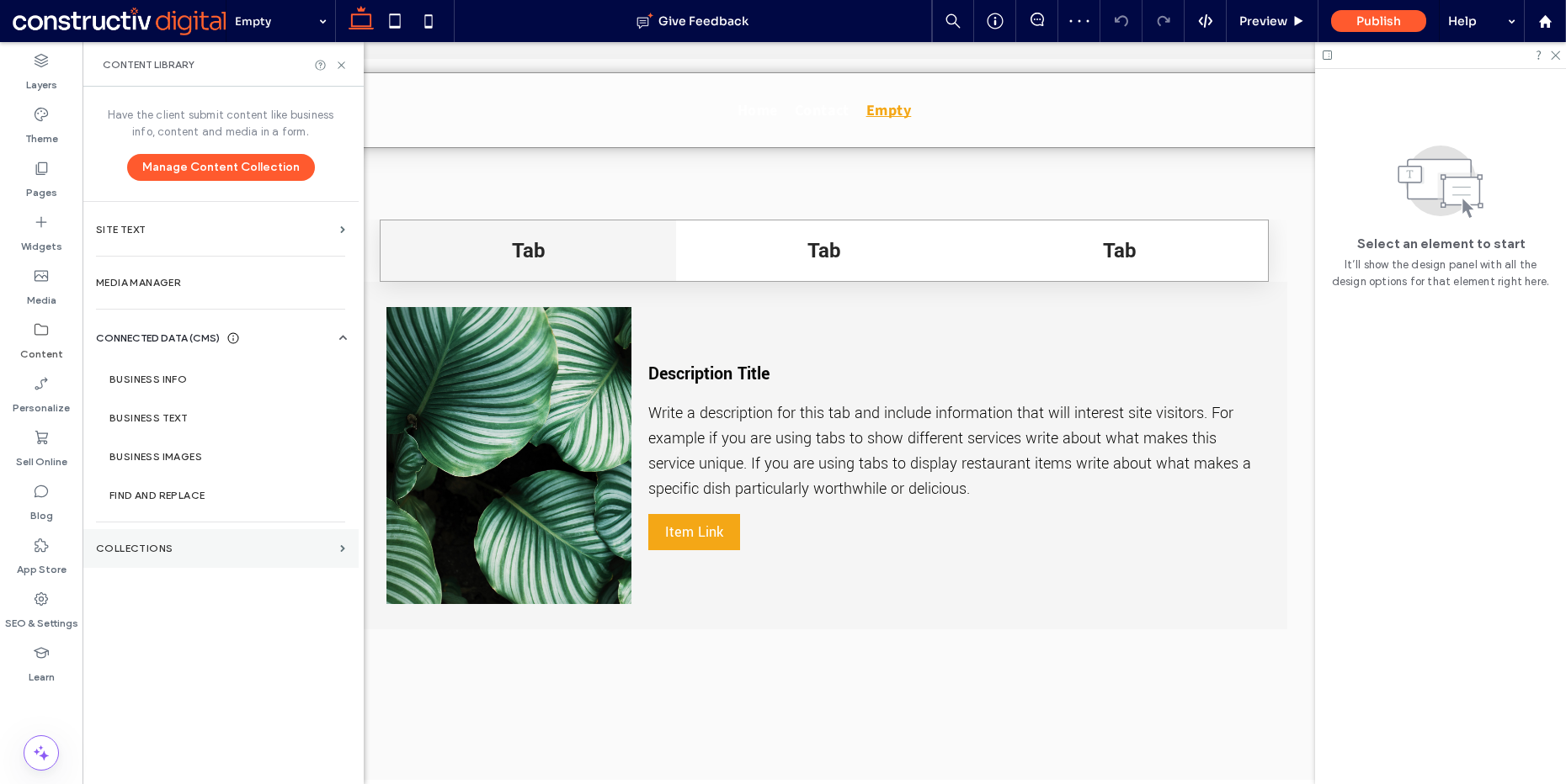
click at [169, 551] on label "Collections" at bounding box center [215, 549] width 238 height 12
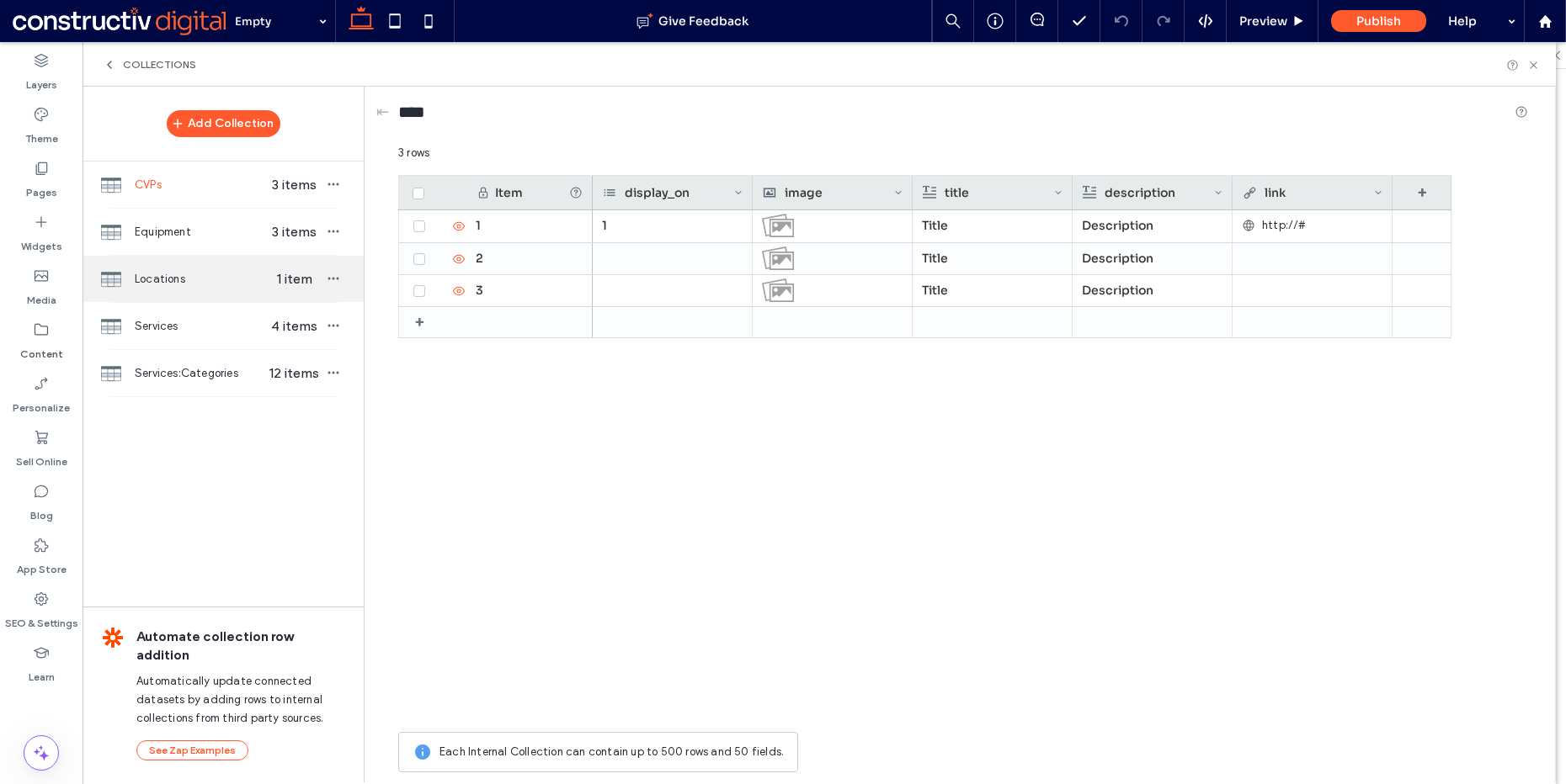
click at [194, 296] on div "Locations 1 item" at bounding box center [223, 279] width 281 height 46
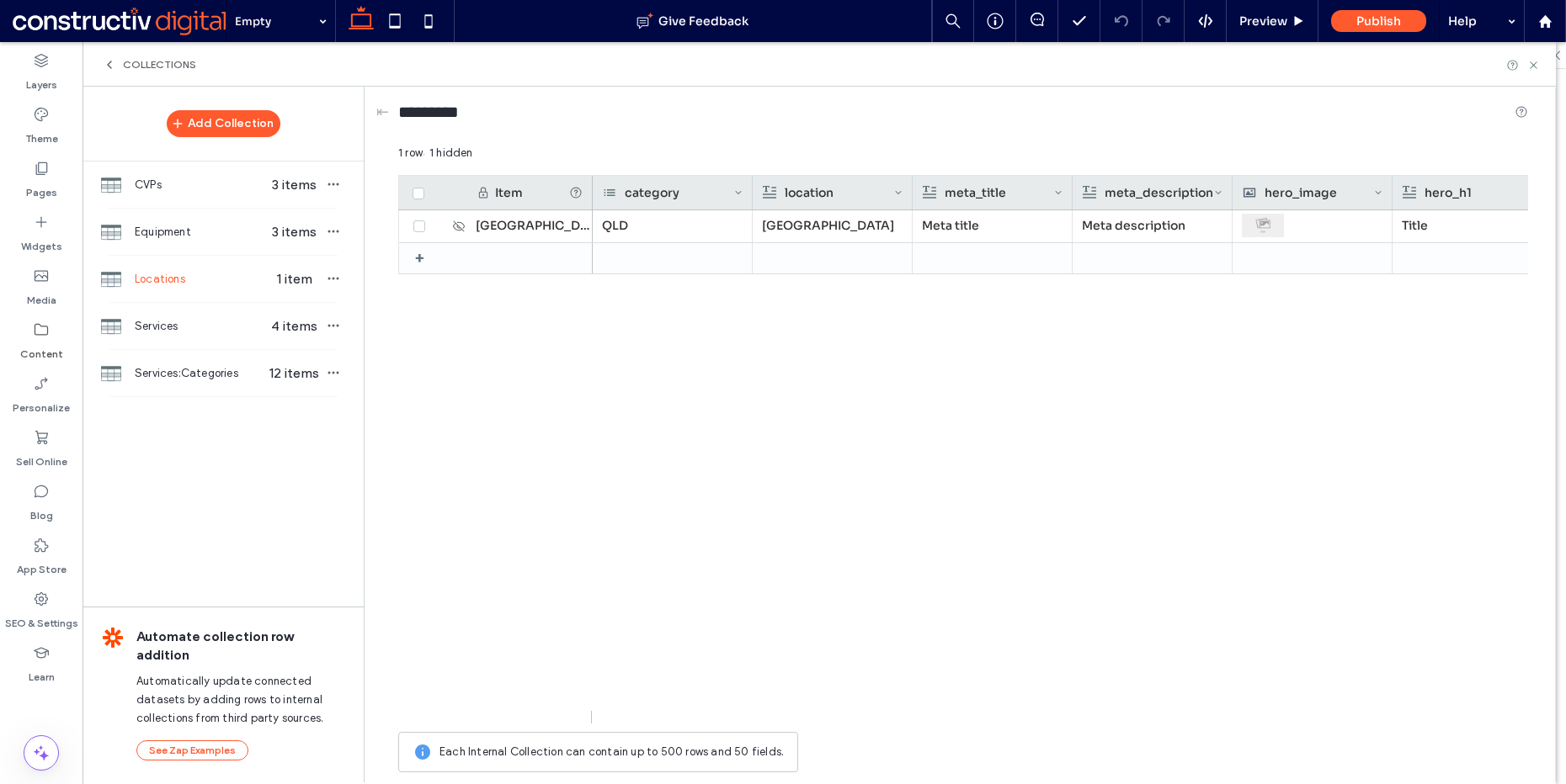
click at [662, 534] on div "QLD [GEOGRAPHIC_DATA] Meta title Meta description Title Paragraph" at bounding box center [1060, 467] width 935 height 513
click at [413, 259] on div "+" at bounding box center [423, 259] width 28 height 30
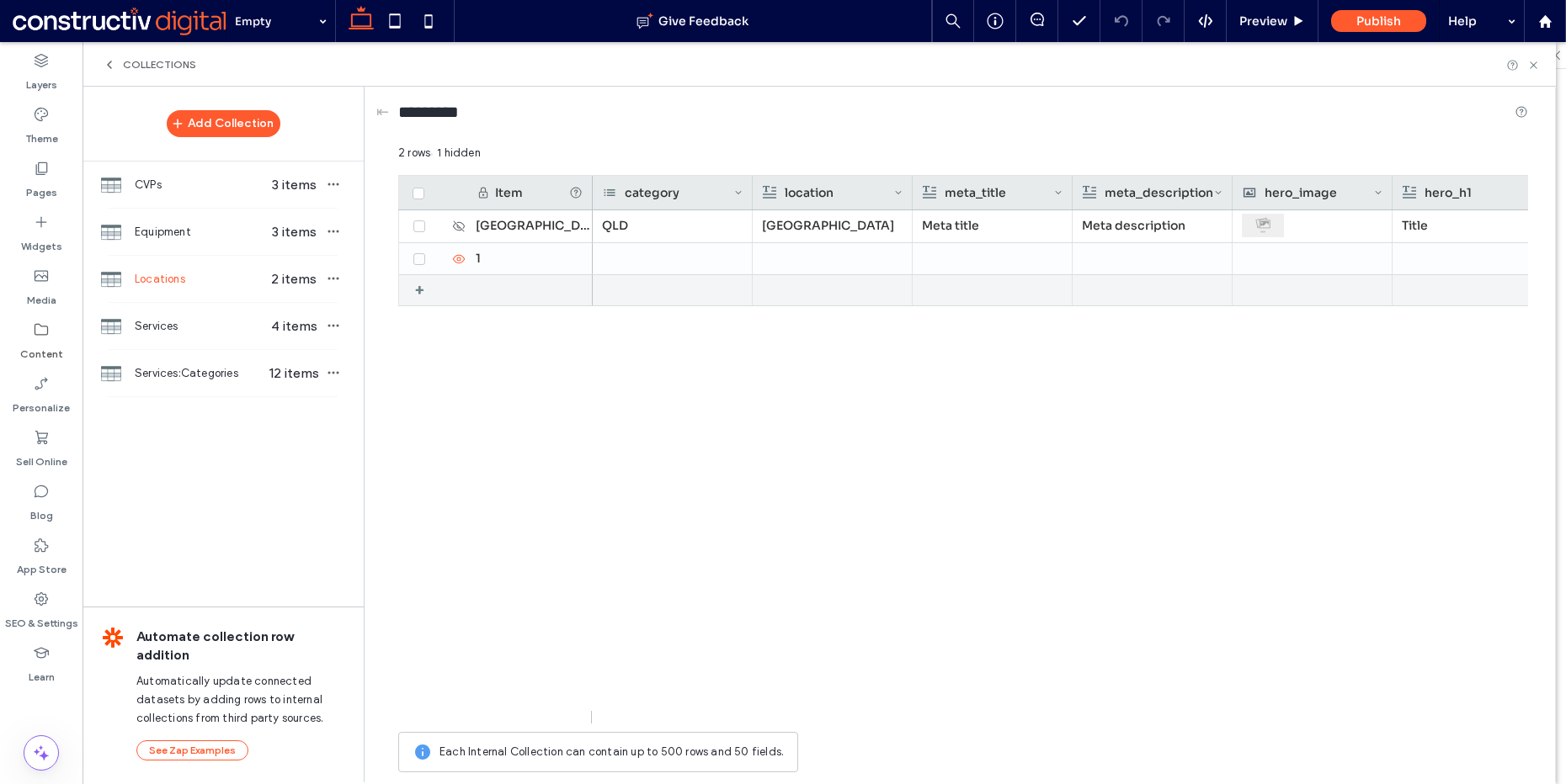
click at [420, 291] on div "+" at bounding box center [425, 291] width 21 height 30
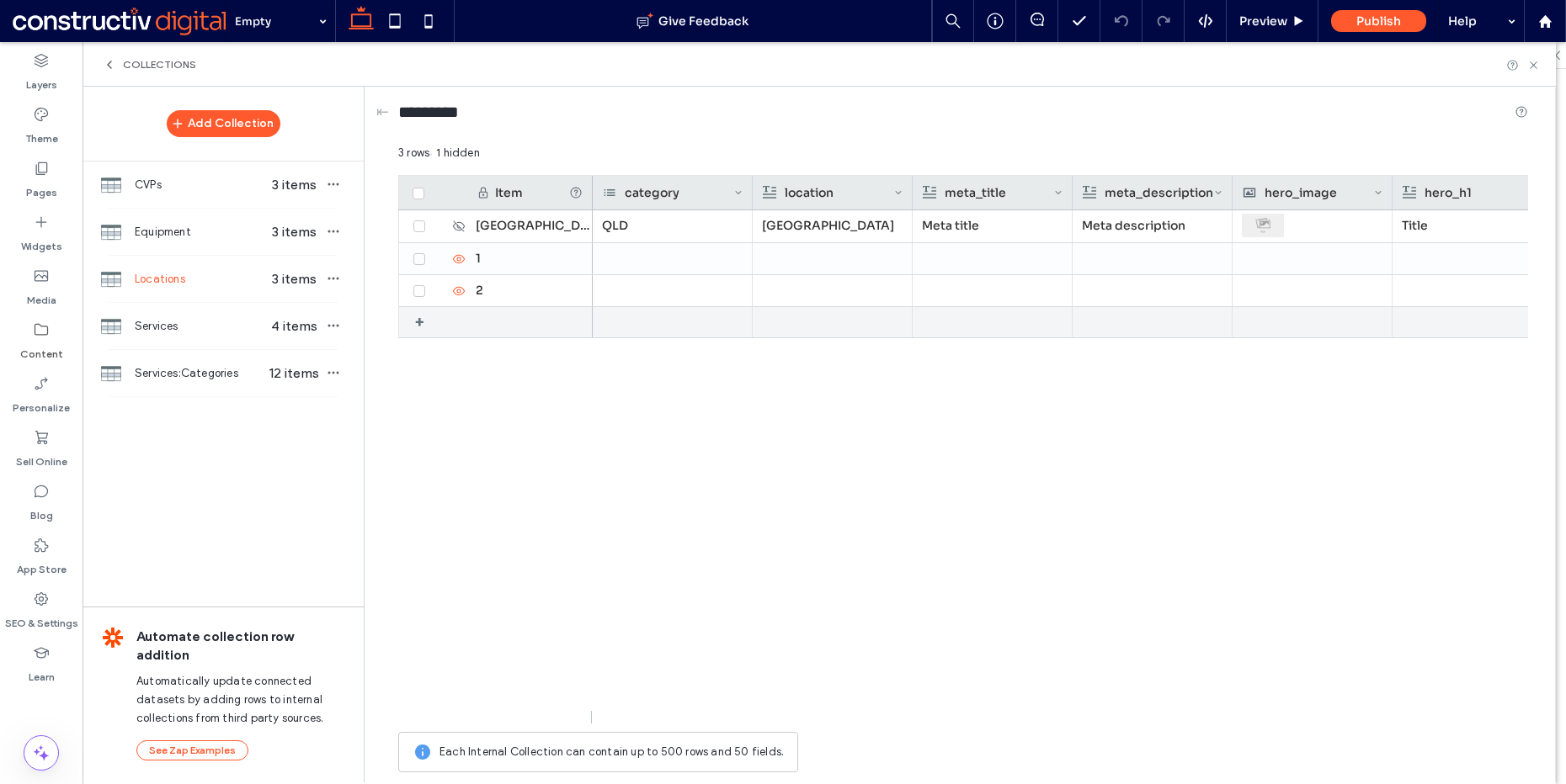
click at [421, 317] on div "+" at bounding box center [425, 323] width 21 height 30
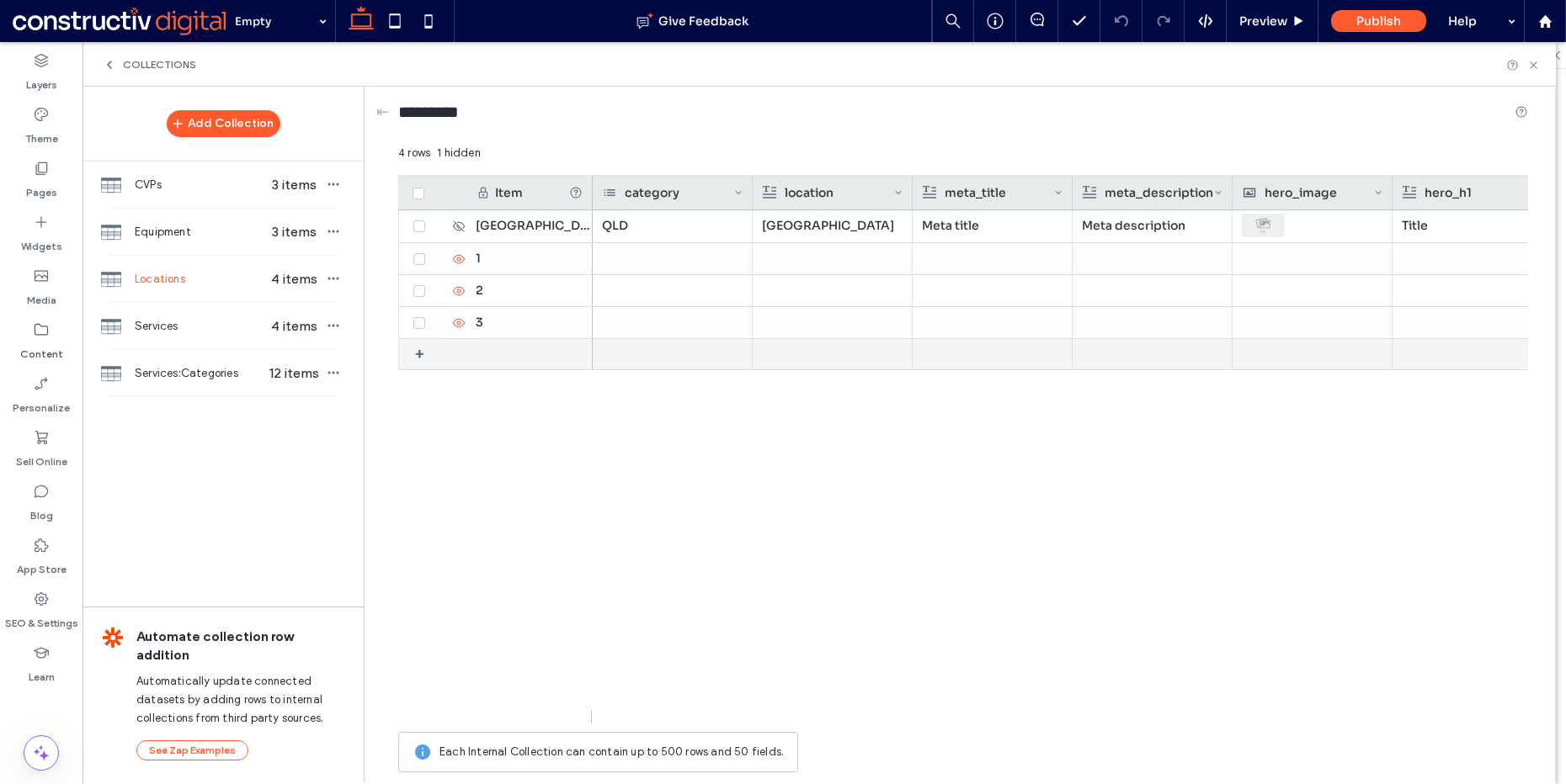
click at [420, 345] on div "+" at bounding box center [425, 355] width 21 height 30
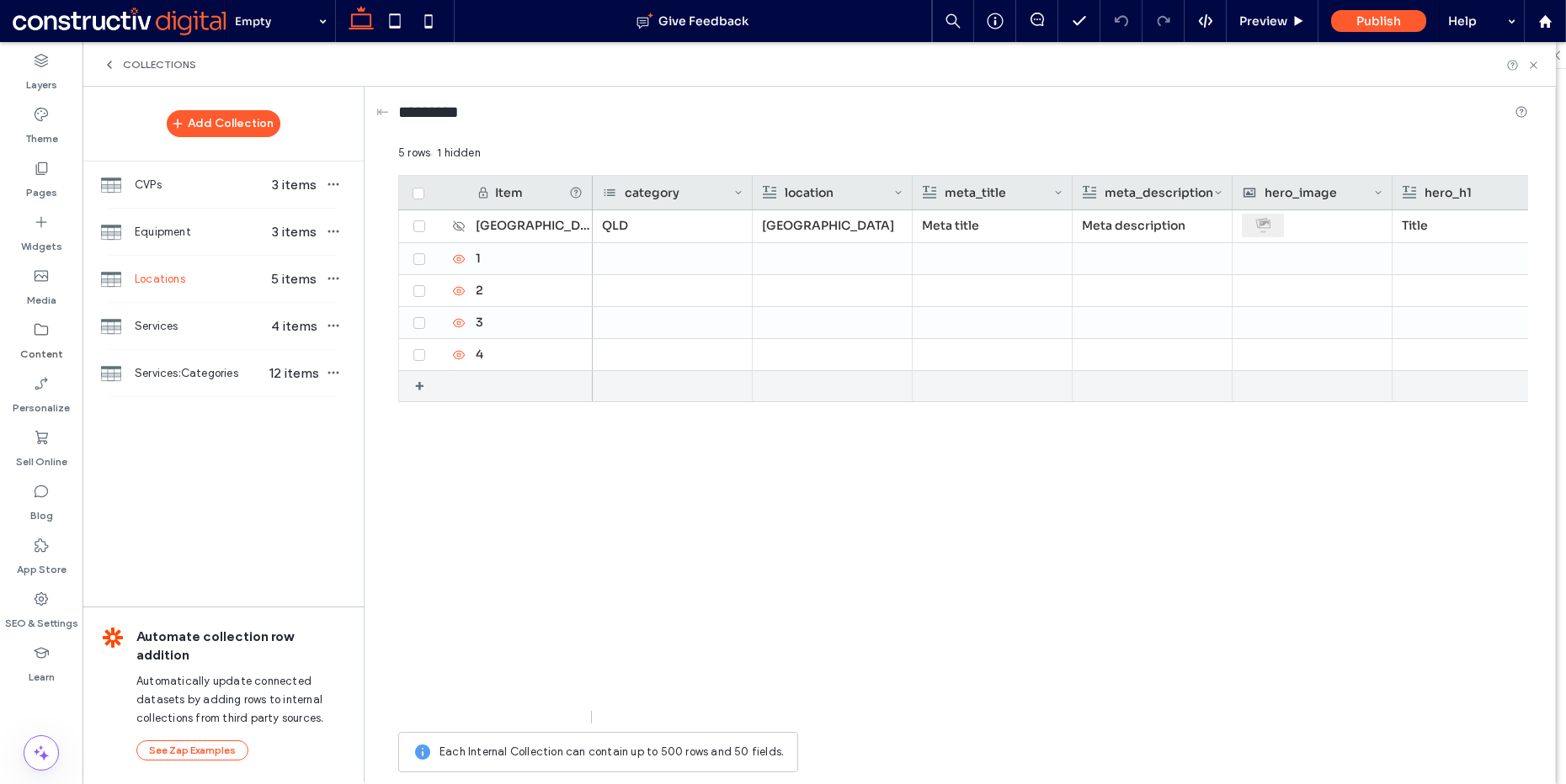
click at [421, 380] on div "+" at bounding box center [425, 387] width 21 height 30
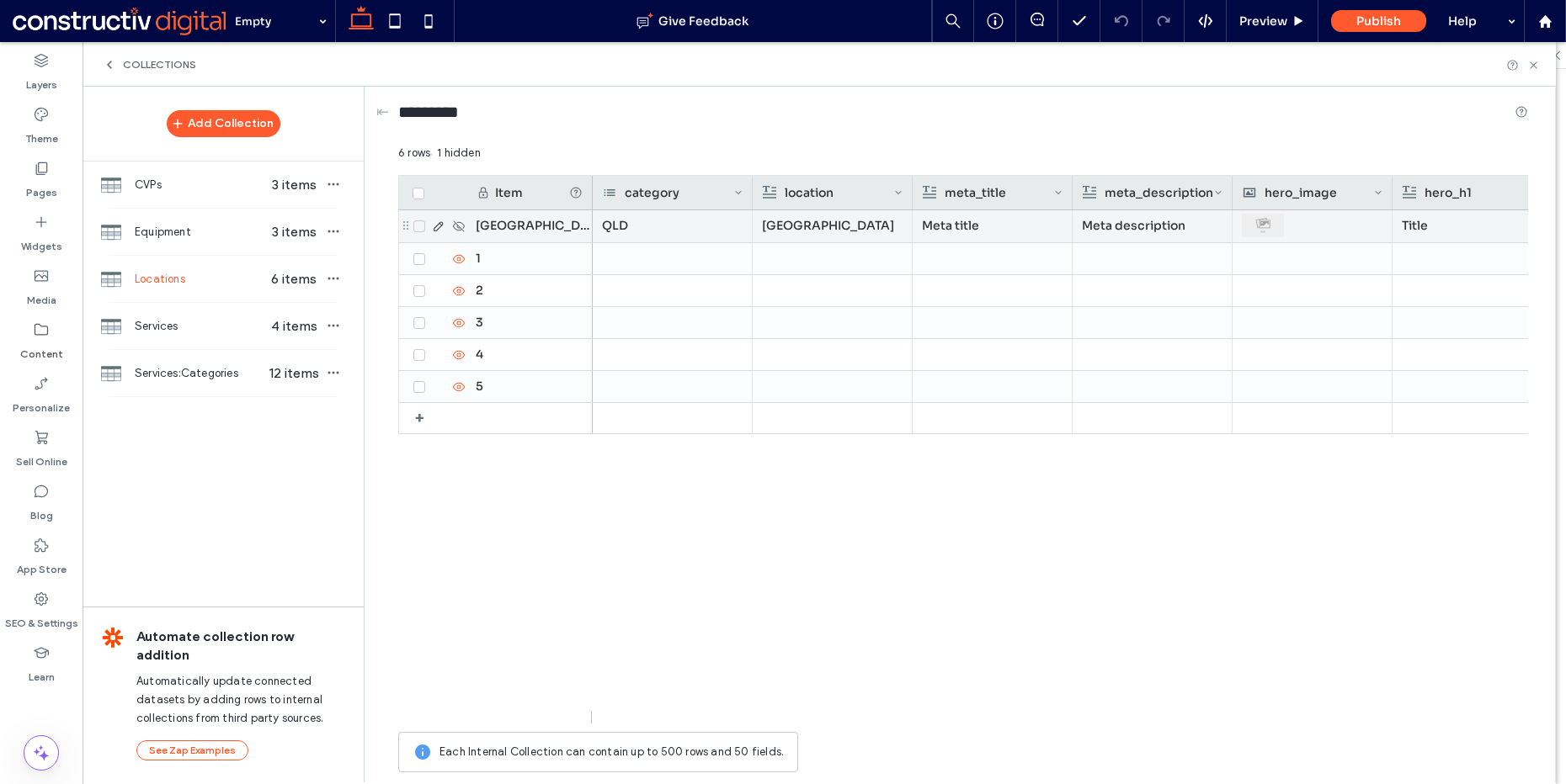
click at [417, 221] on span at bounding box center [420, 227] width 12 height 12
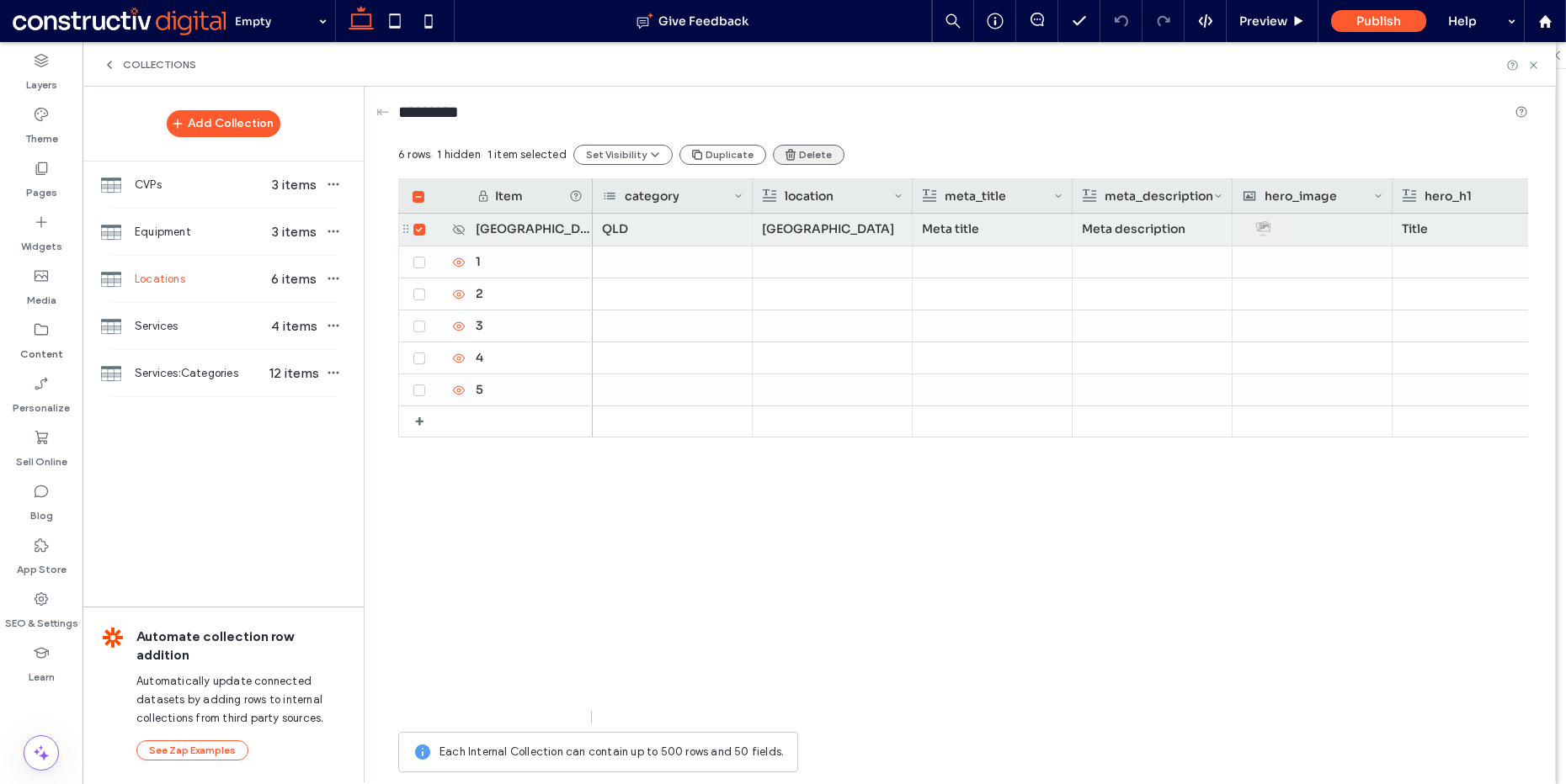
click at [805, 153] on button "Delete" at bounding box center [809, 155] width 72 height 20
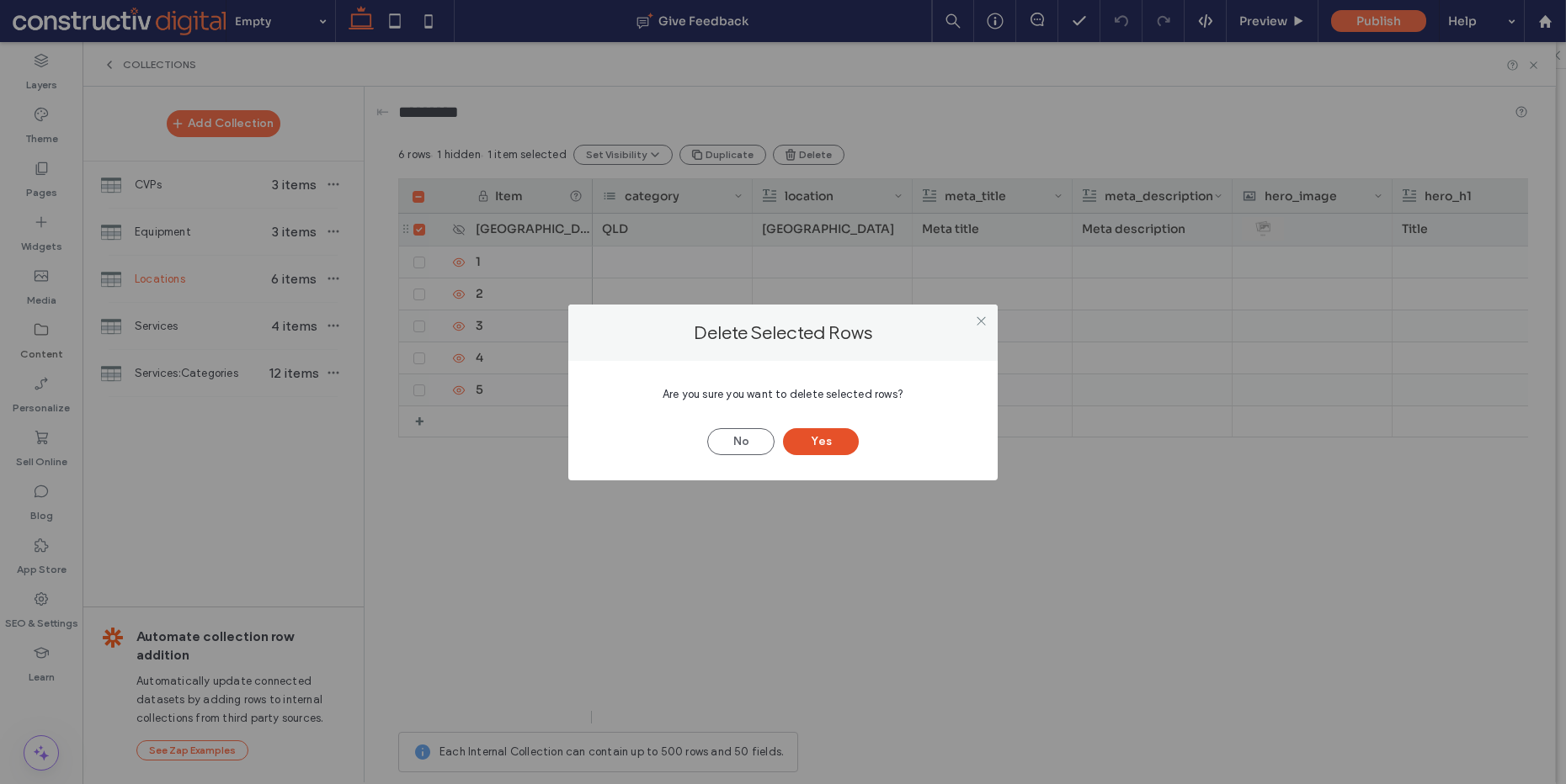
click at [839, 451] on button "Yes" at bounding box center [821, 441] width 76 height 27
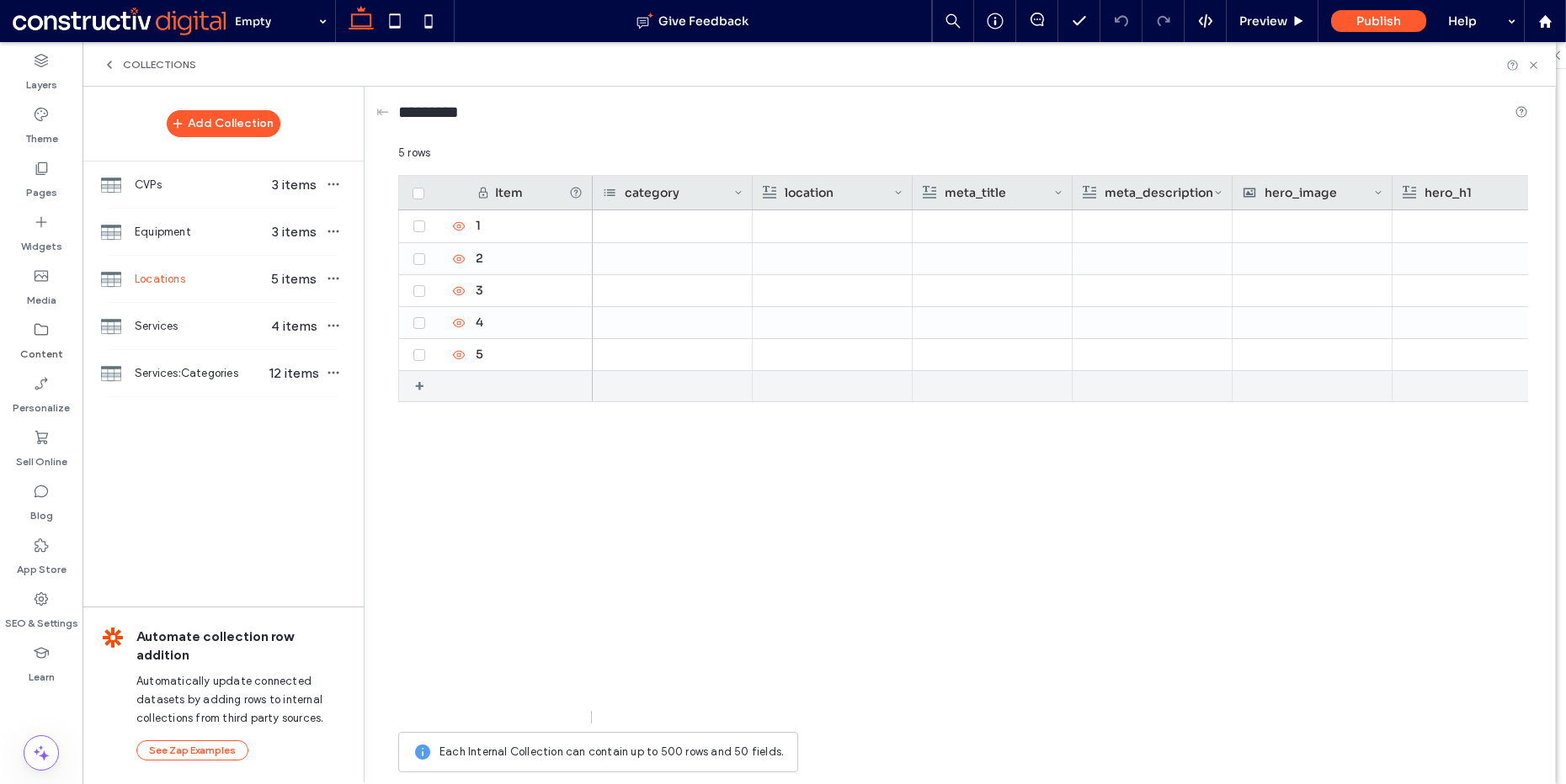
click at [416, 388] on div "+" at bounding box center [425, 387] width 21 height 30
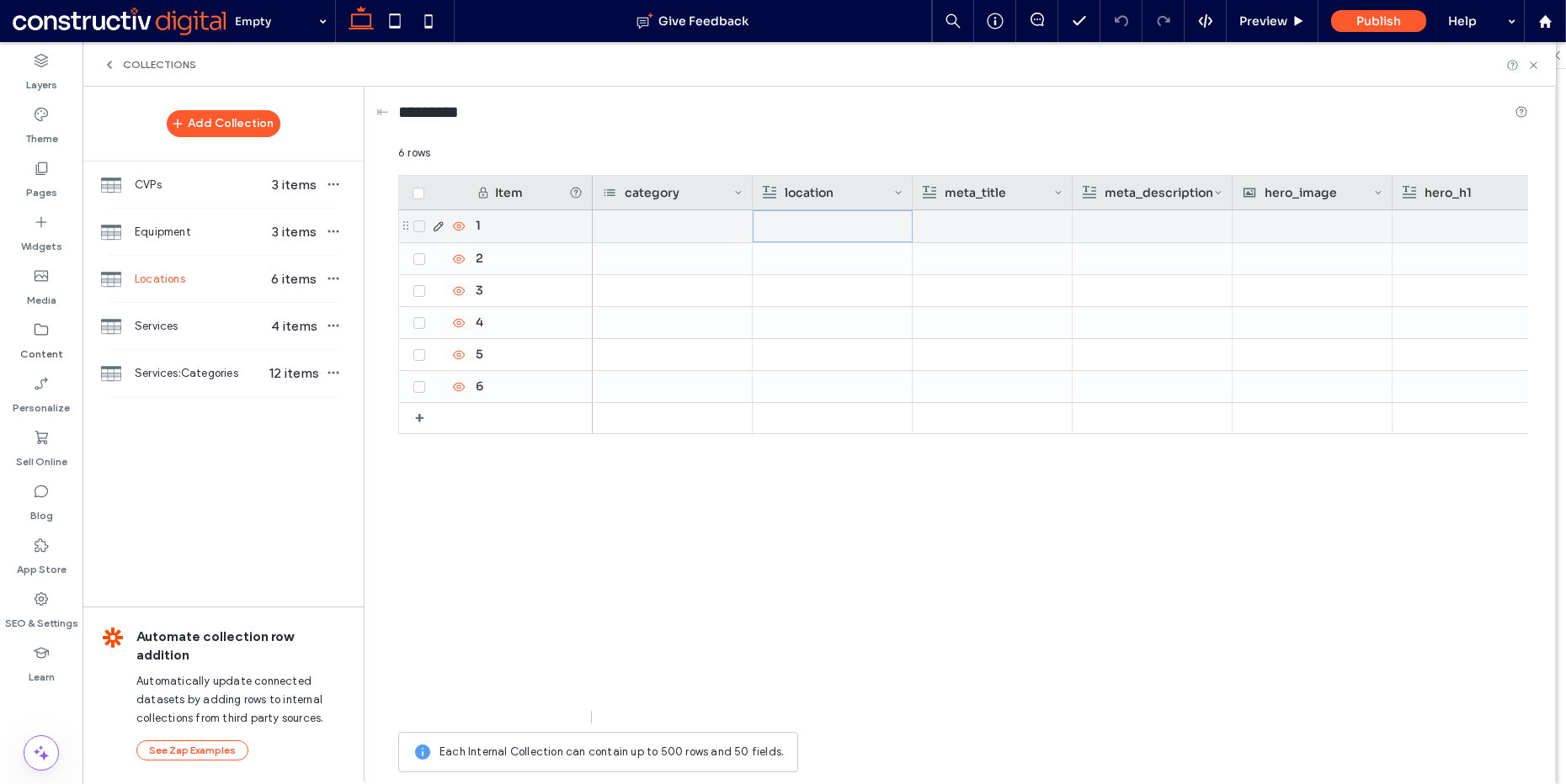
click at [864, 228] on div at bounding box center [832, 227] width 140 height 30
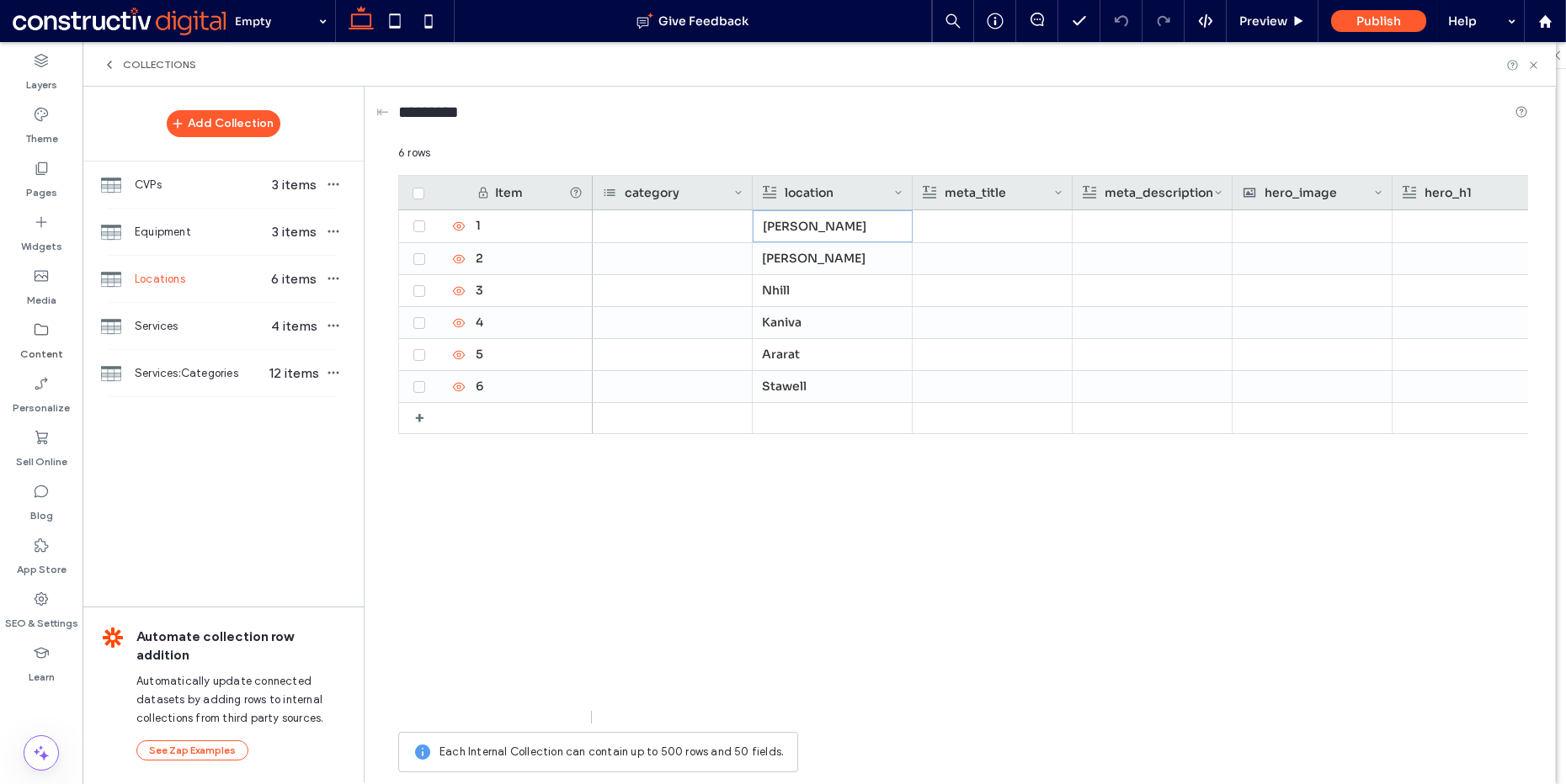
click at [799, 494] on div "Stawell [PERSON_NAME] [PERSON_NAME]" at bounding box center [1060, 467] width 935 height 513
click at [1533, 63] on use at bounding box center [1533, 65] width 7 height 7
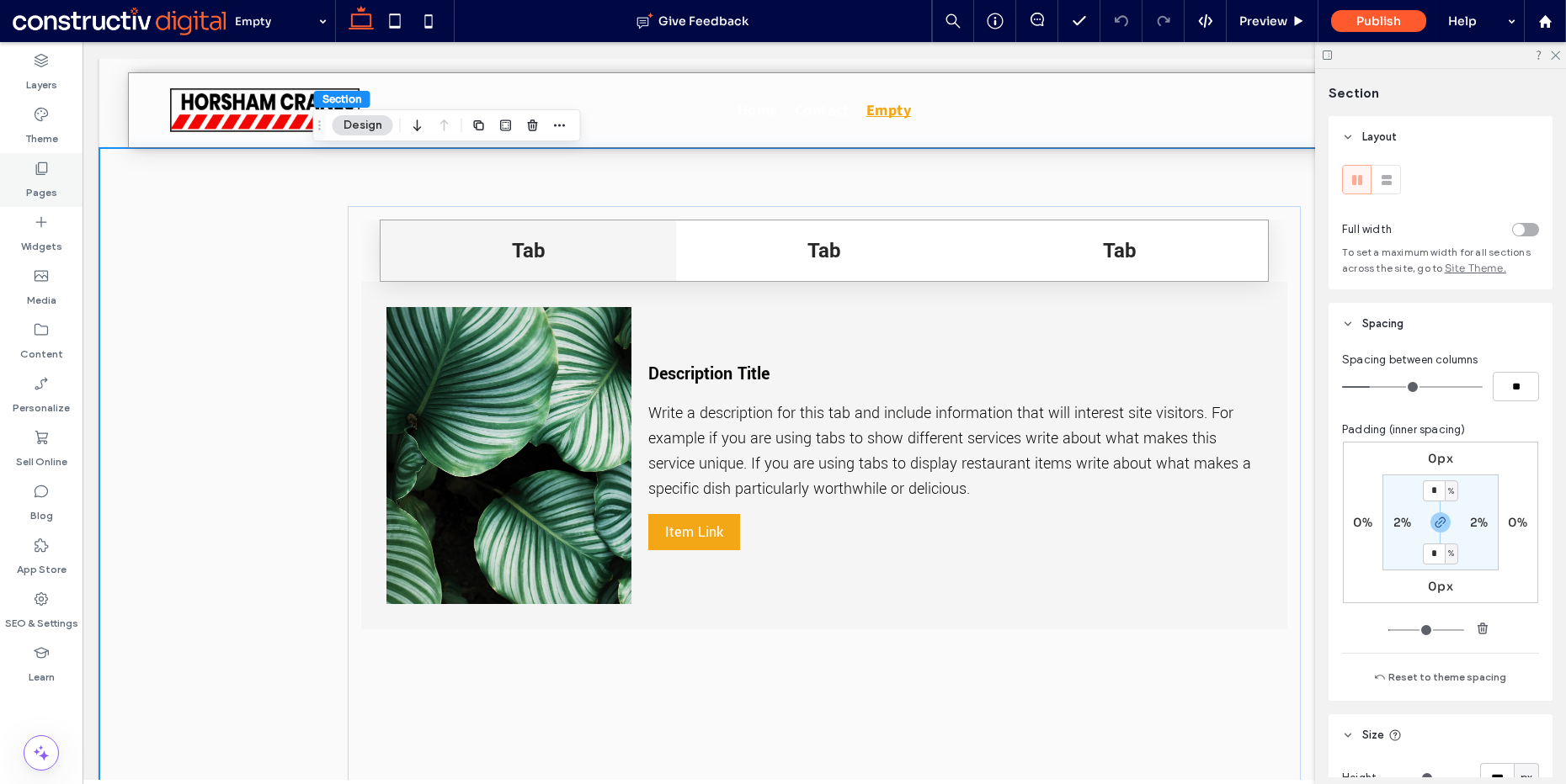
click at [66, 174] on div "Pages" at bounding box center [41, 180] width 83 height 54
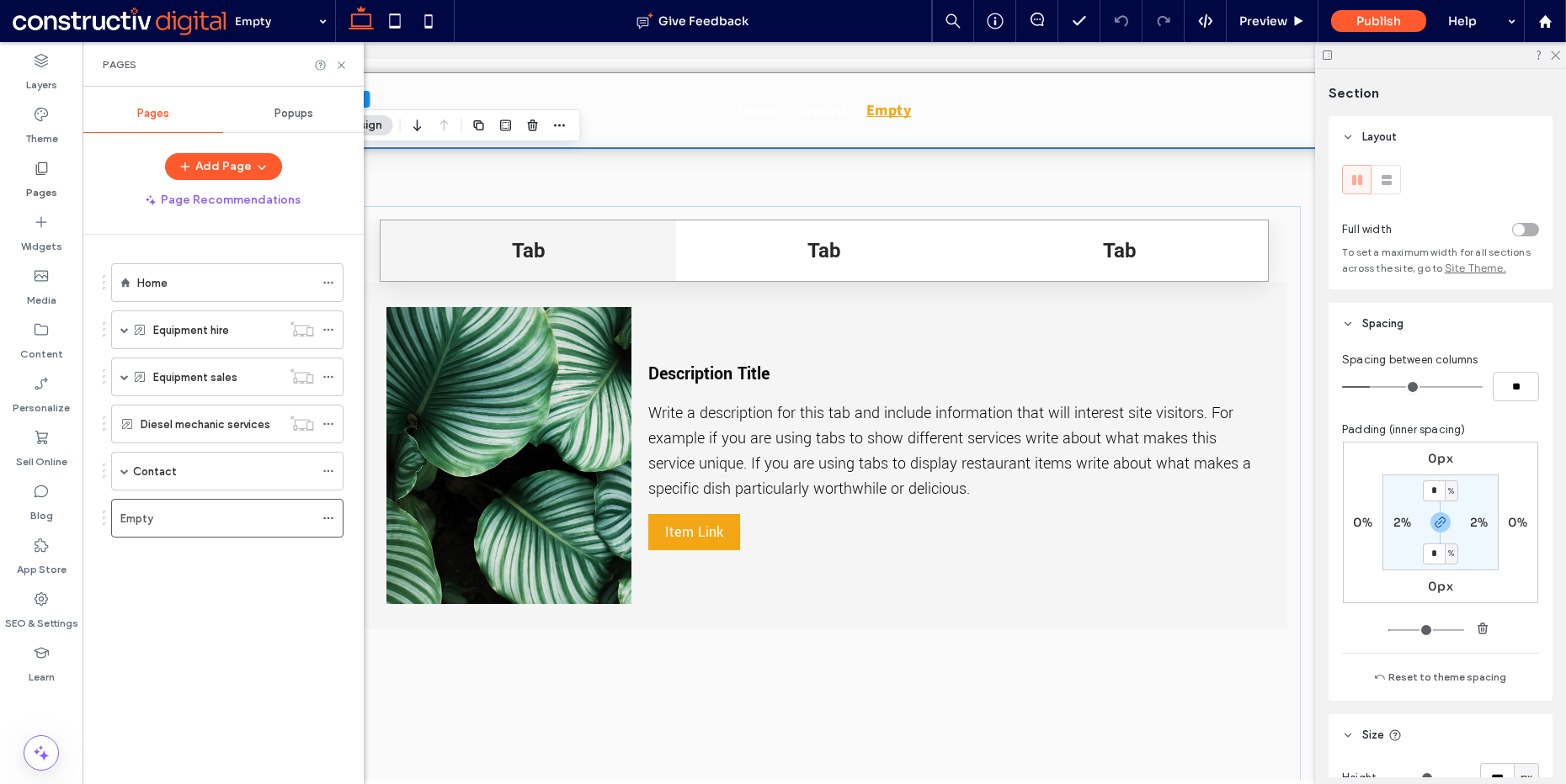
click at [178, 606] on div "Home Equipment hire Attachment hire Equipment for hire (Dynamic) Equipment sale…" at bounding box center [233, 505] width 261 height 541
click at [173, 546] on div "Home Equipment hire Attachment hire Equipment for hire (Dynamic) Equipment sale…" at bounding box center [217, 405] width 254 height 303
click at [178, 521] on div "Empty" at bounding box center [218, 518] width 194 height 19
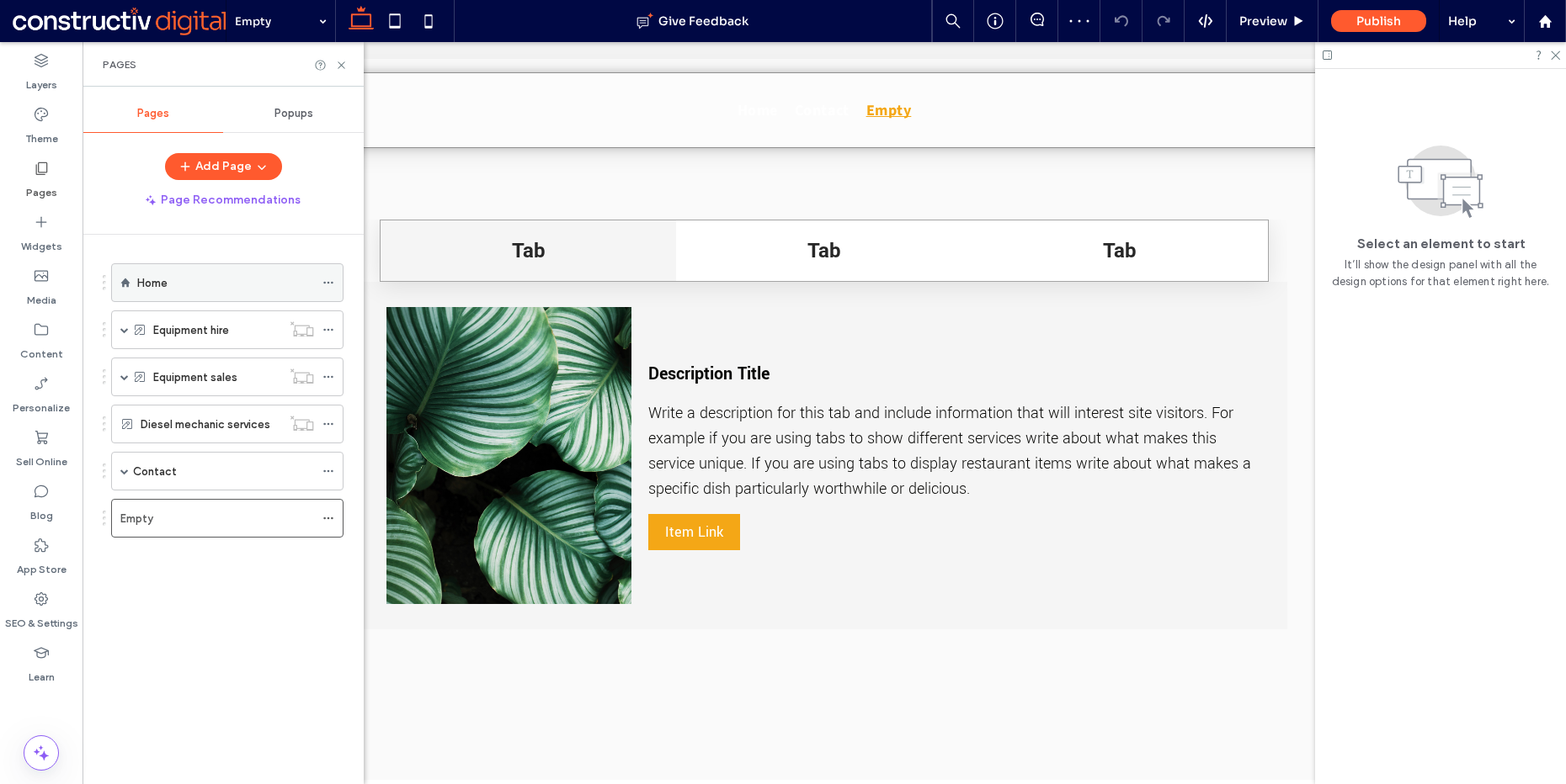
click at [184, 272] on div "Home" at bounding box center [225, 283] width 177 height 37
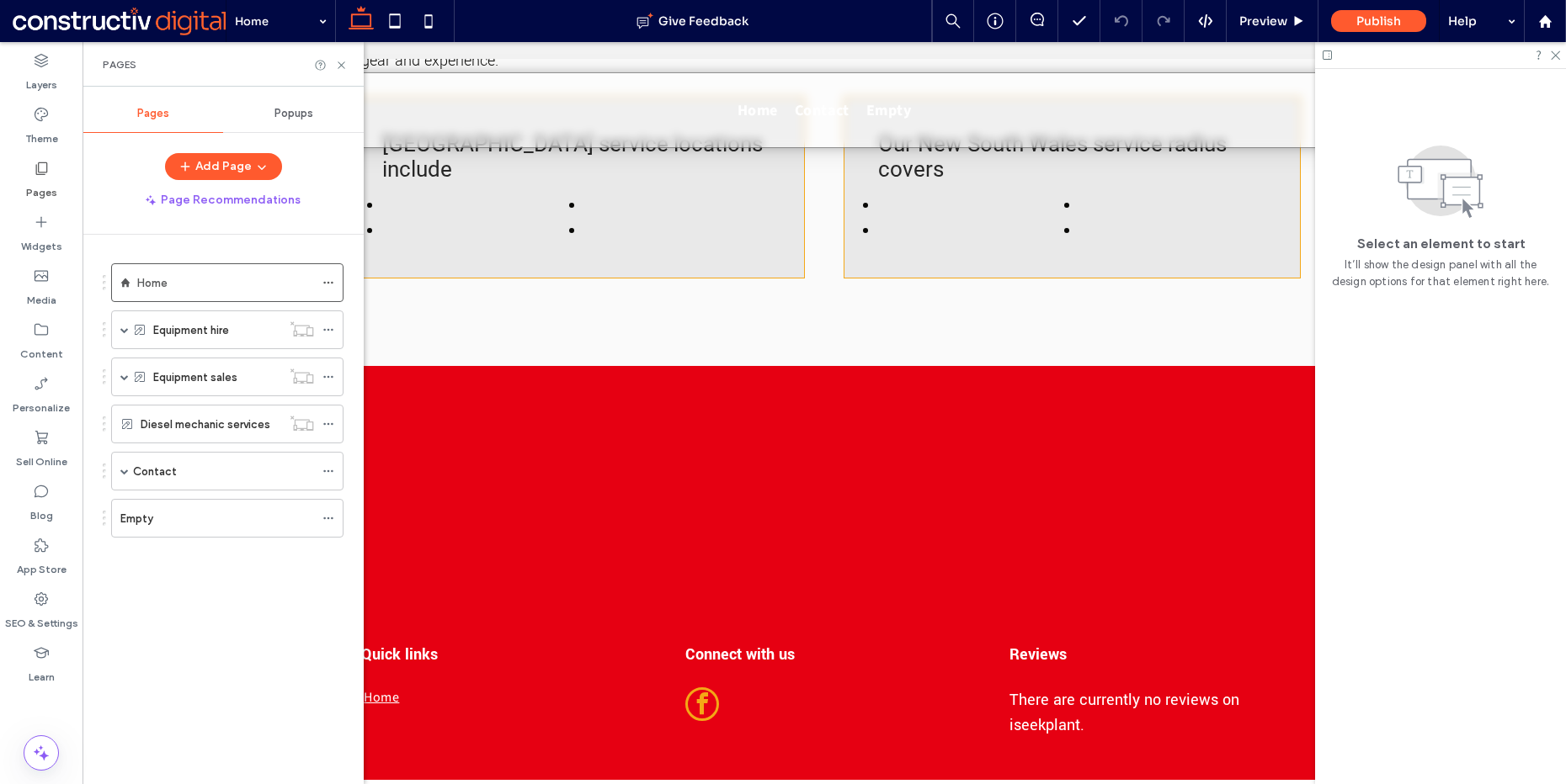
scroll to position [5516, 0]
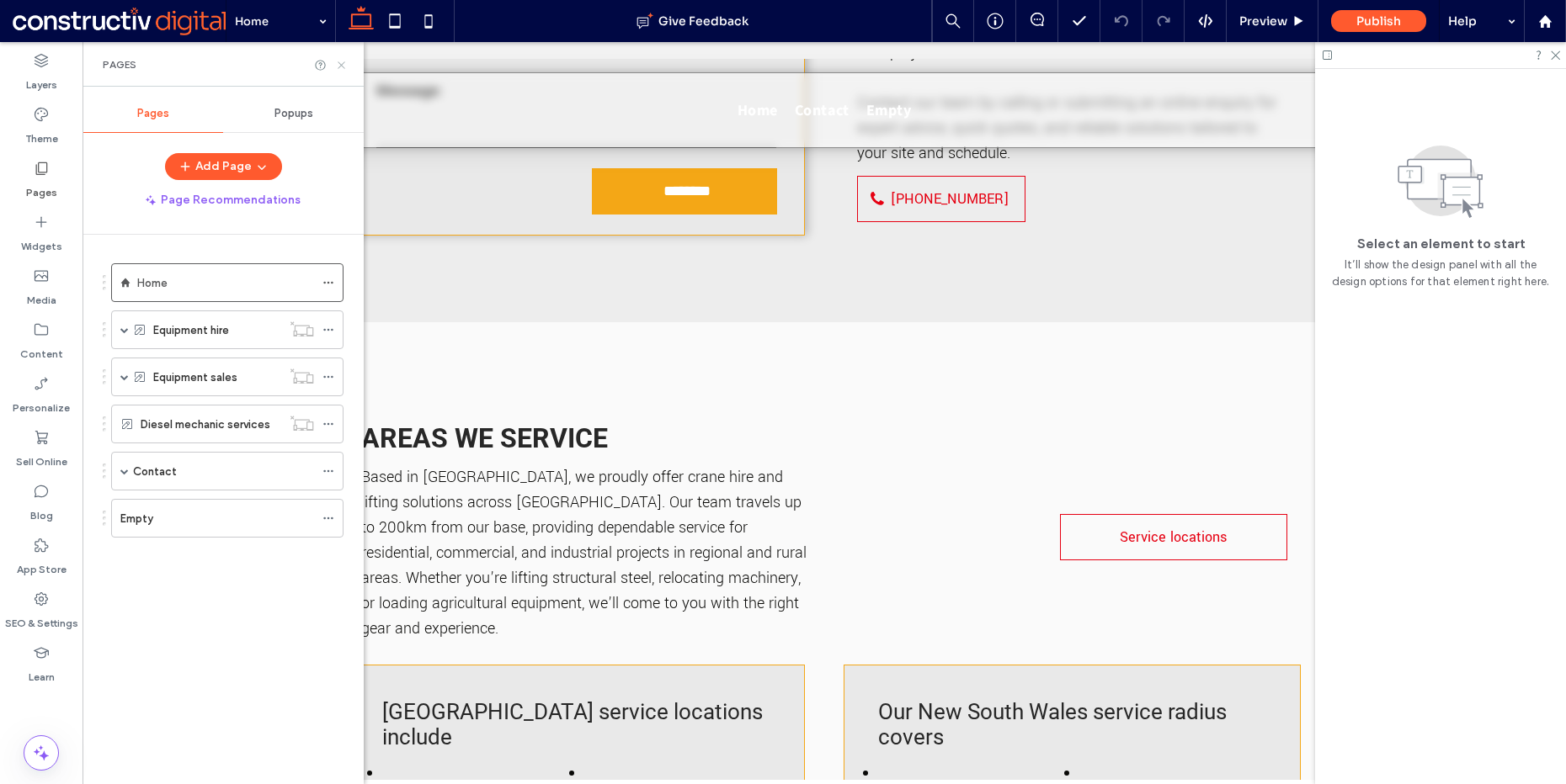
click at [342, 67] on icon at bounding box center [341, 65] width 13 height 13
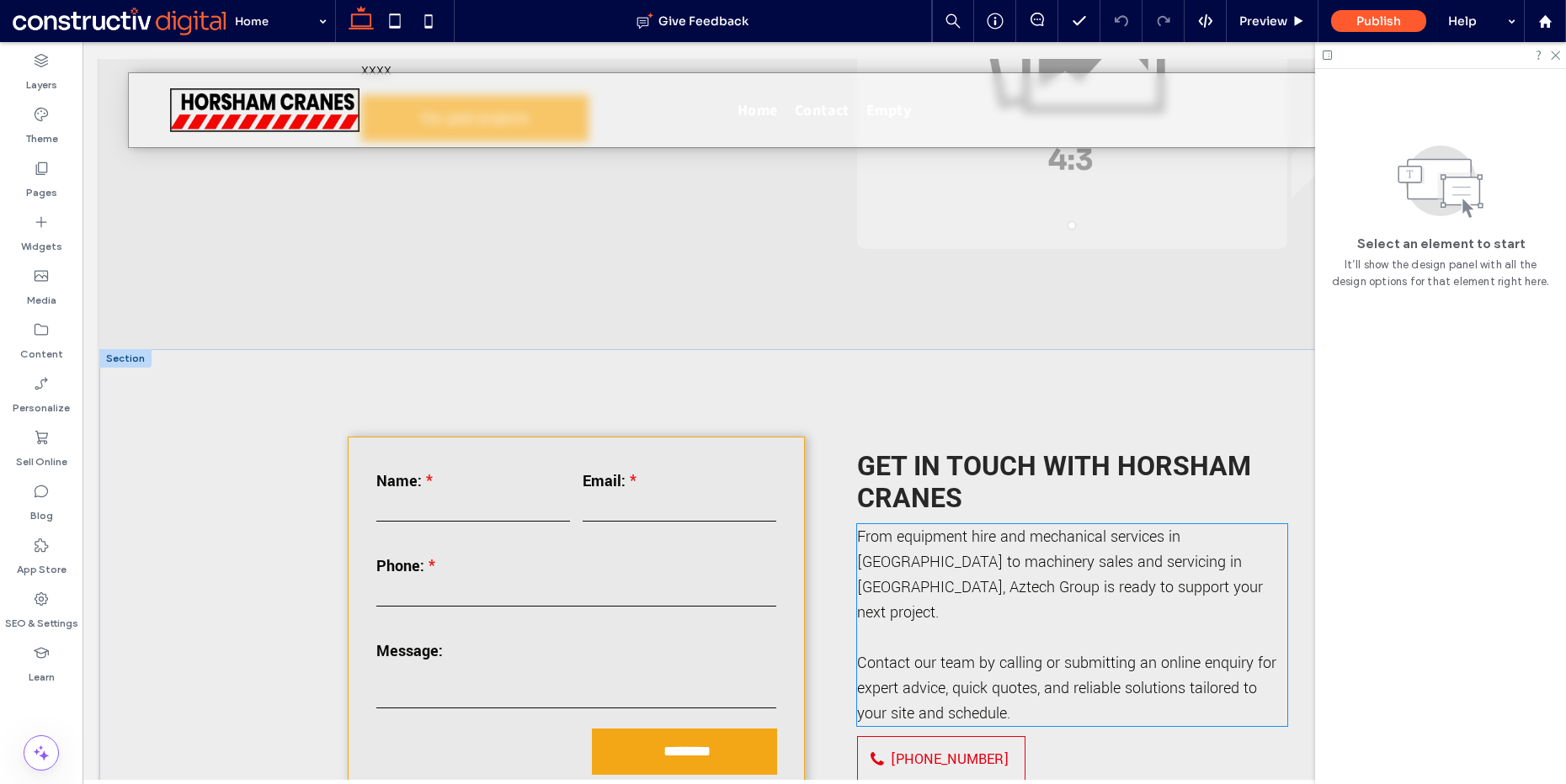
scroll to position [4967, 0]
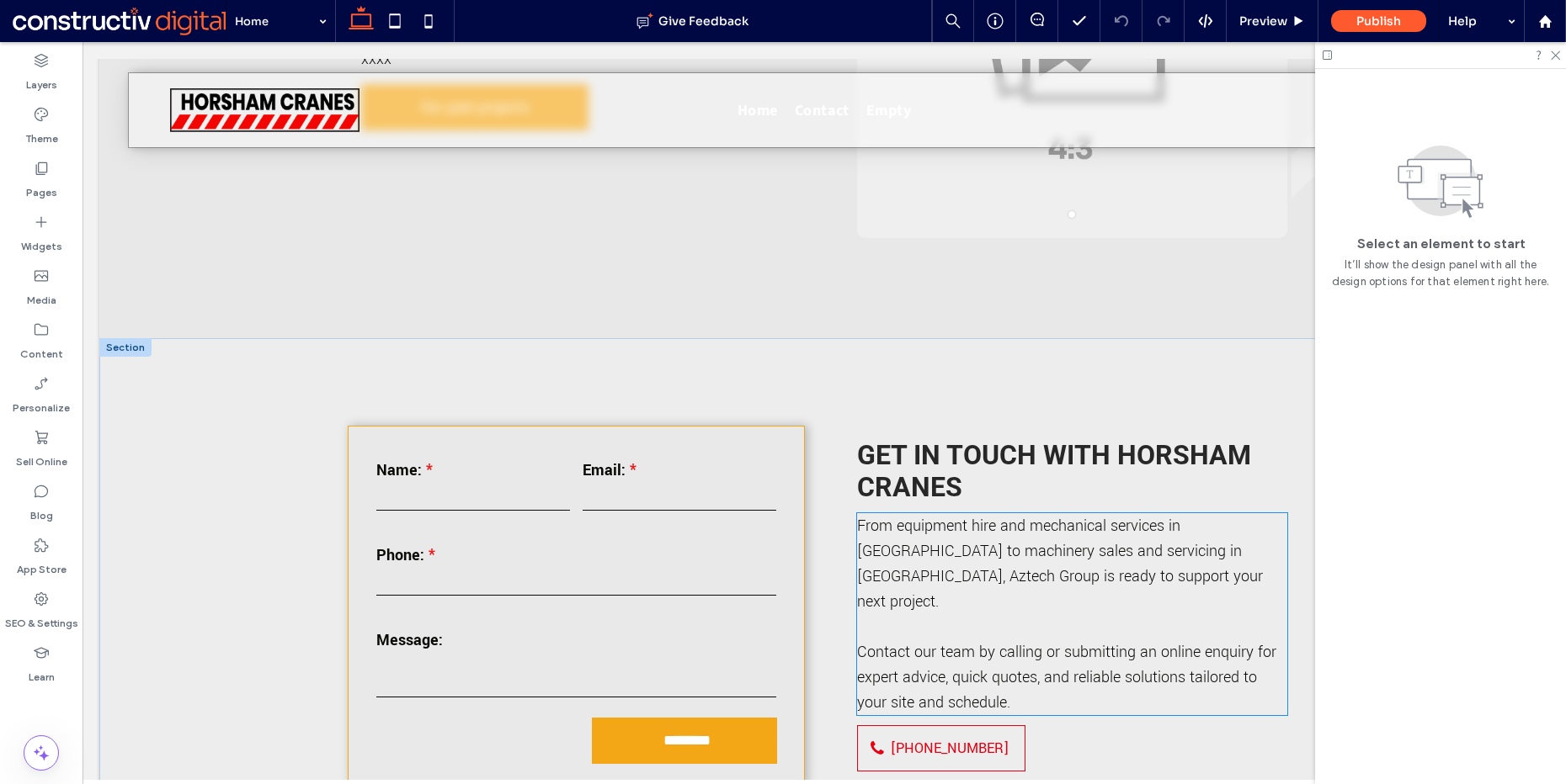
click at [956, 515] on span "From equipment hire and mechanical services in [GEOGRAPHIC_DATA] to machinery s…" at bounding box center [1060, 564] width 406 height 98
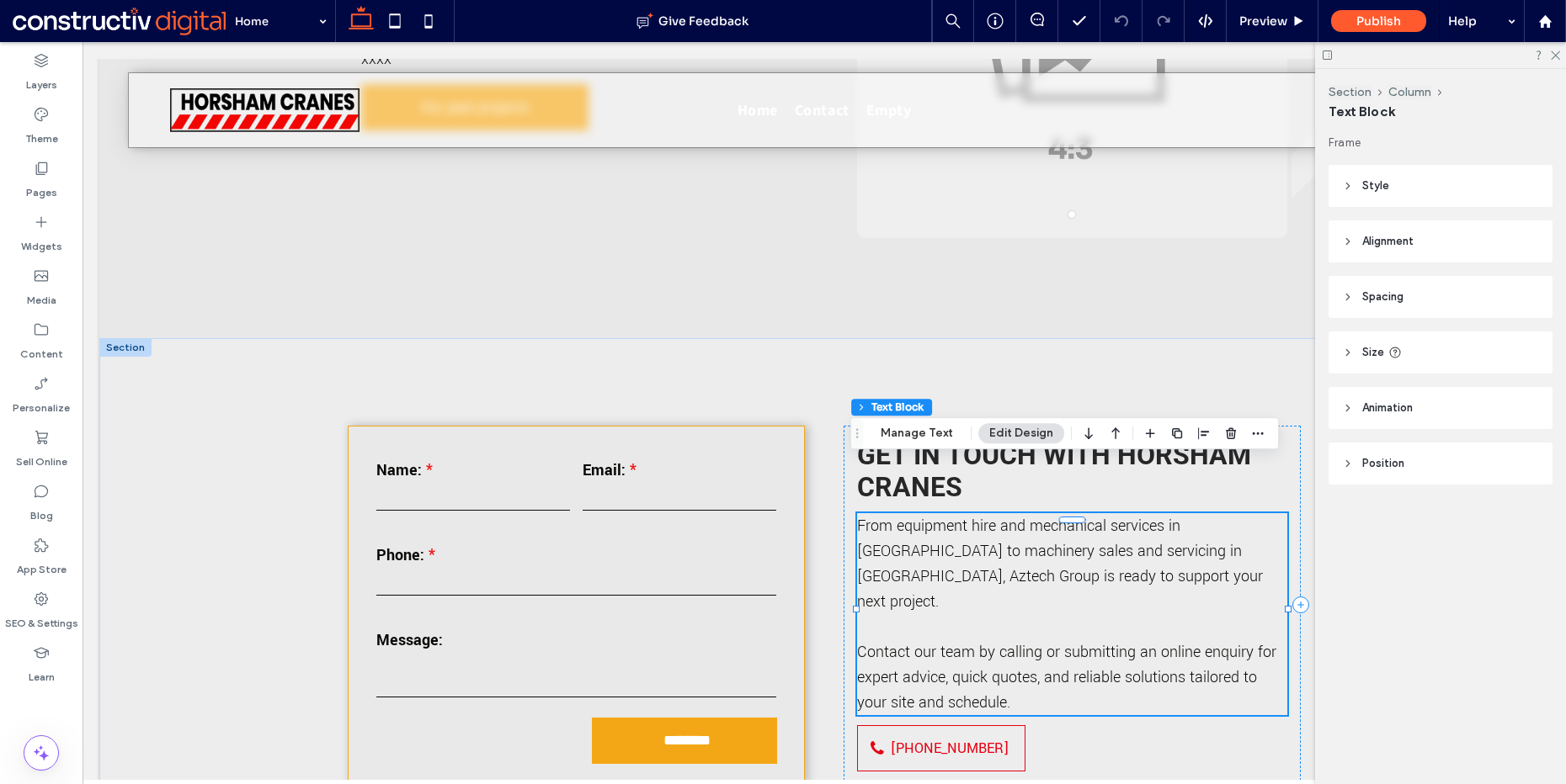
click at [956, 513] on div "From equipment hire and mechanical services in [GEOGRAPHIC_DATA] to machinery s…" at bounding box center [1072, 614] width 431 height 202
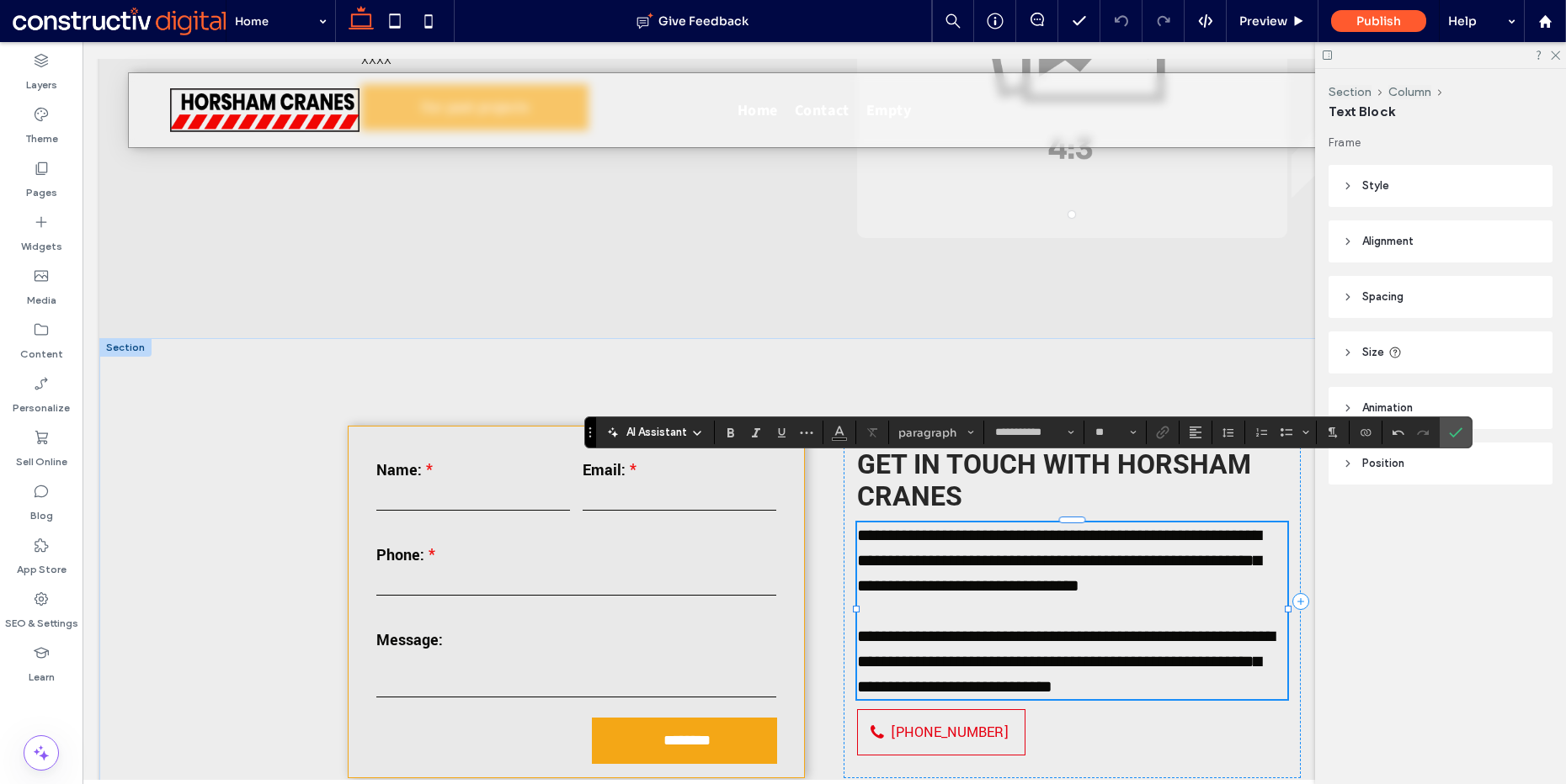
scroll to position [0, 0]
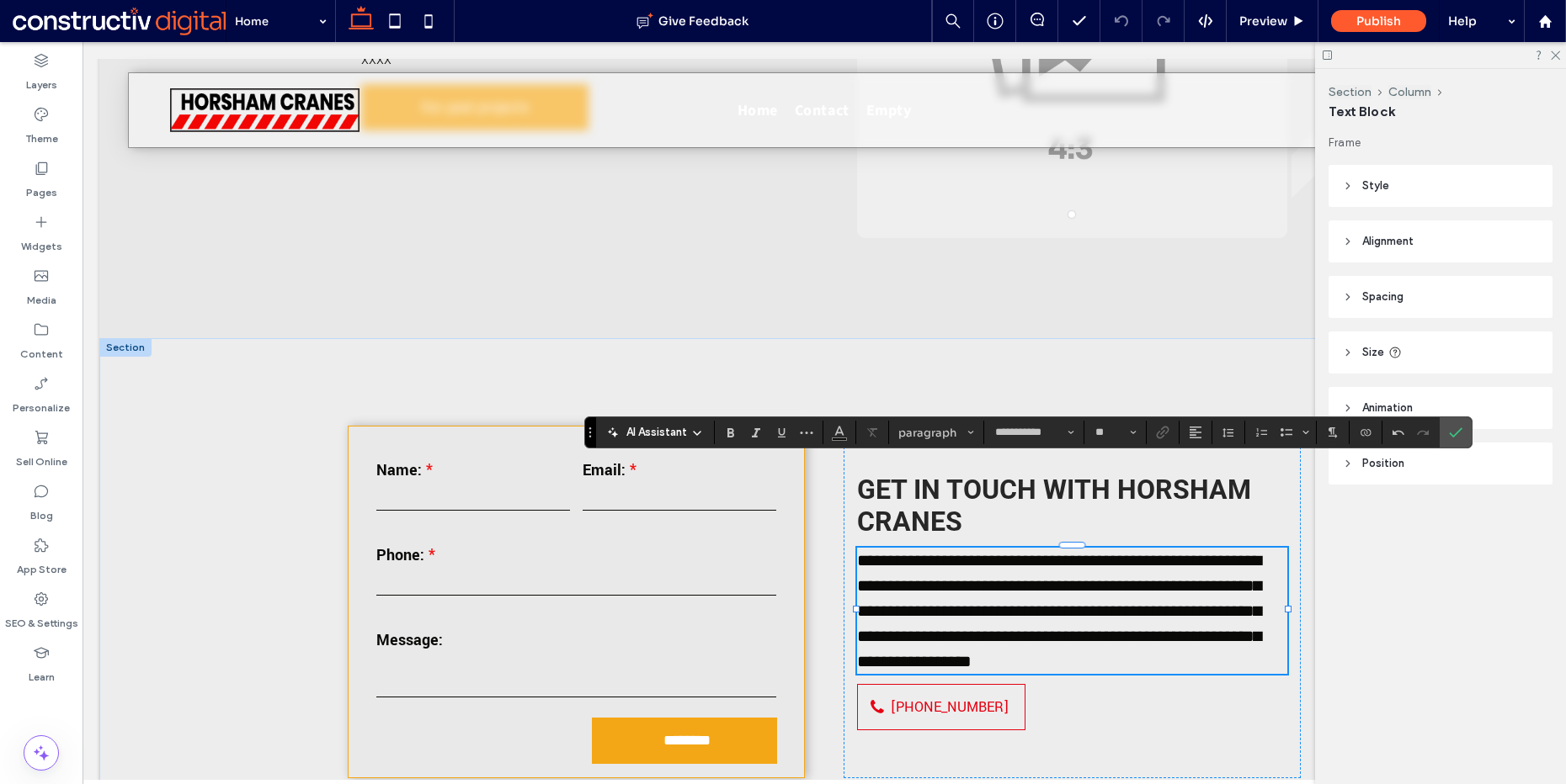
click at [1443, 430] on label "Confirm" at bounding box center [1455, 432] width 25 height 30
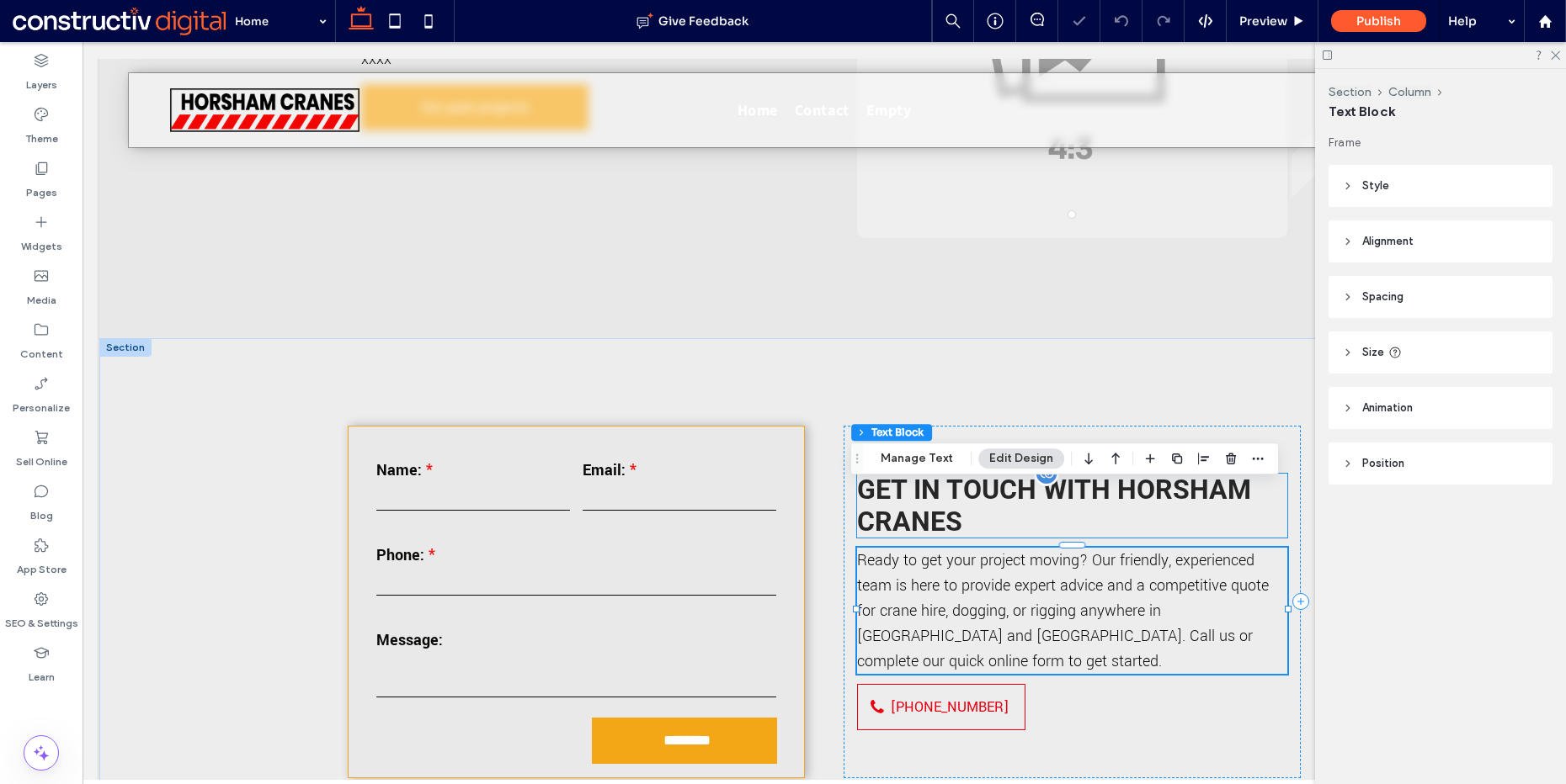
click at [1137, 473] on span "Horsham Cranes" at bounding box center [1054, 505] width 394 height 64
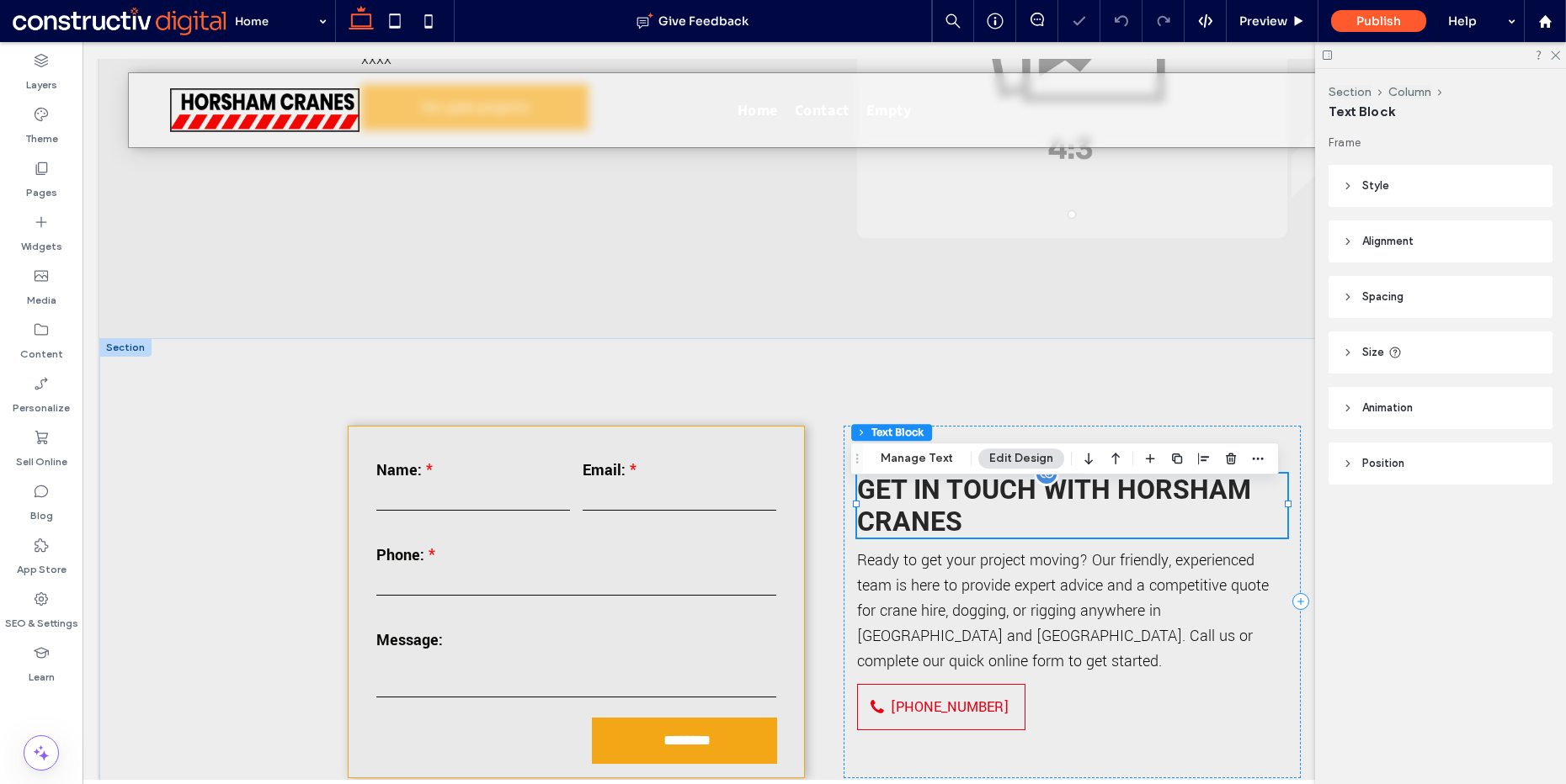
click at [1137, 473] on span "Horsham Cranes" at bounding box center [1054, 505] width 394 height 64
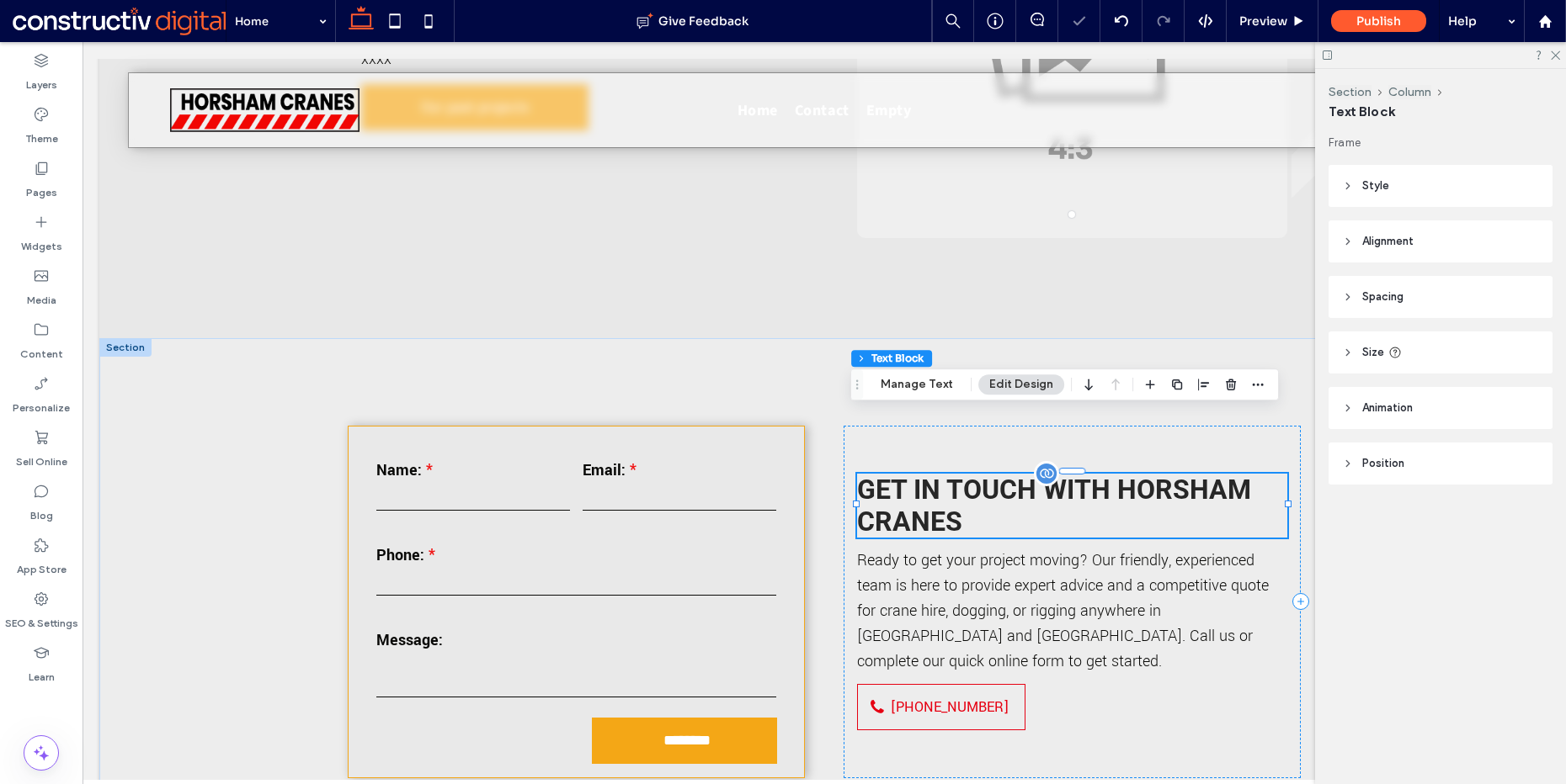
click at [1137, 473] on span "Horsham Cranes" at bounding box center [1054, 505] width 394 height 64
type input "******"
type input "**"
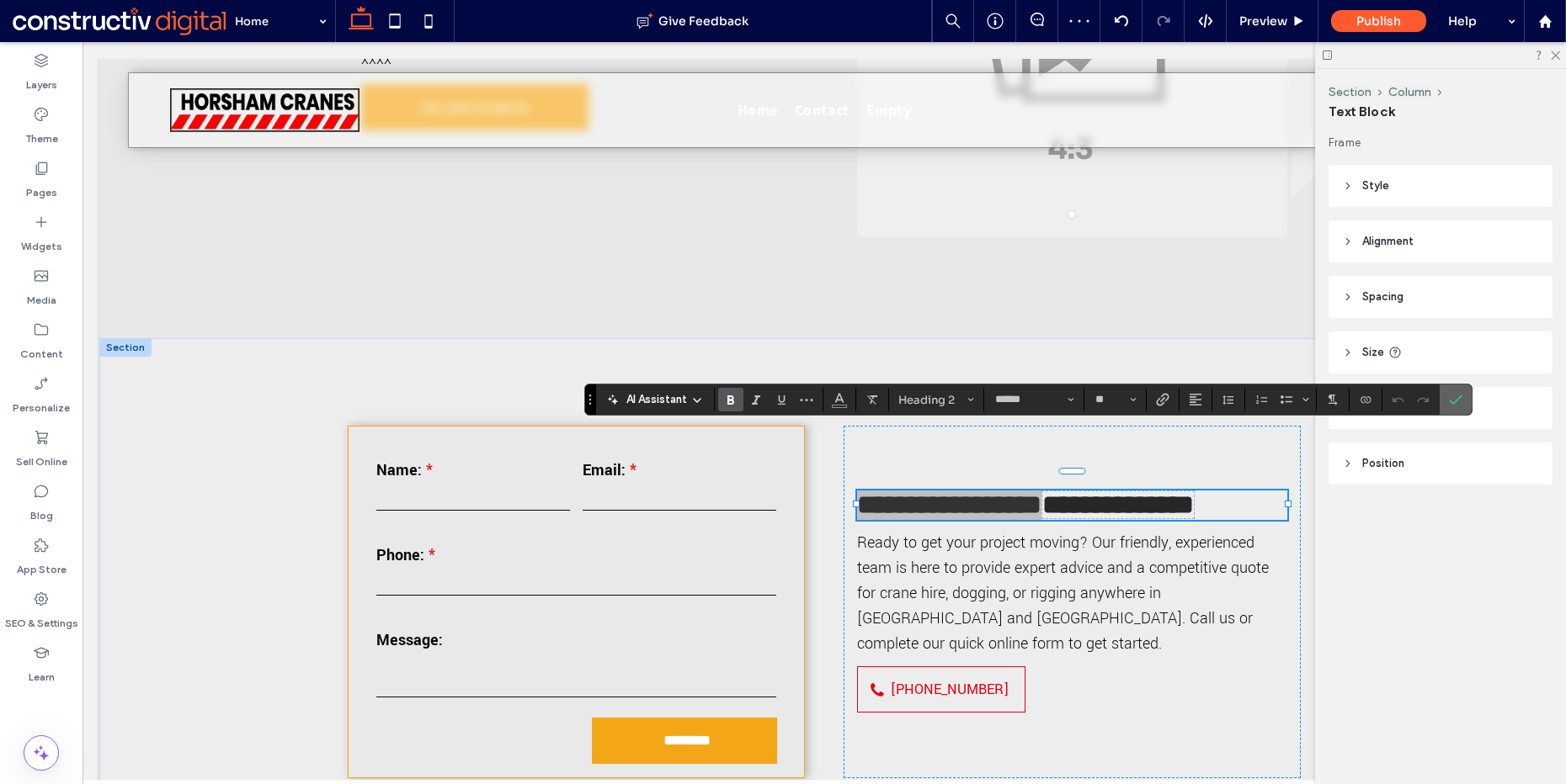
click at [1452, 399] on icon "Confirm" at bounding box center [1455, 399] width 13 height 13
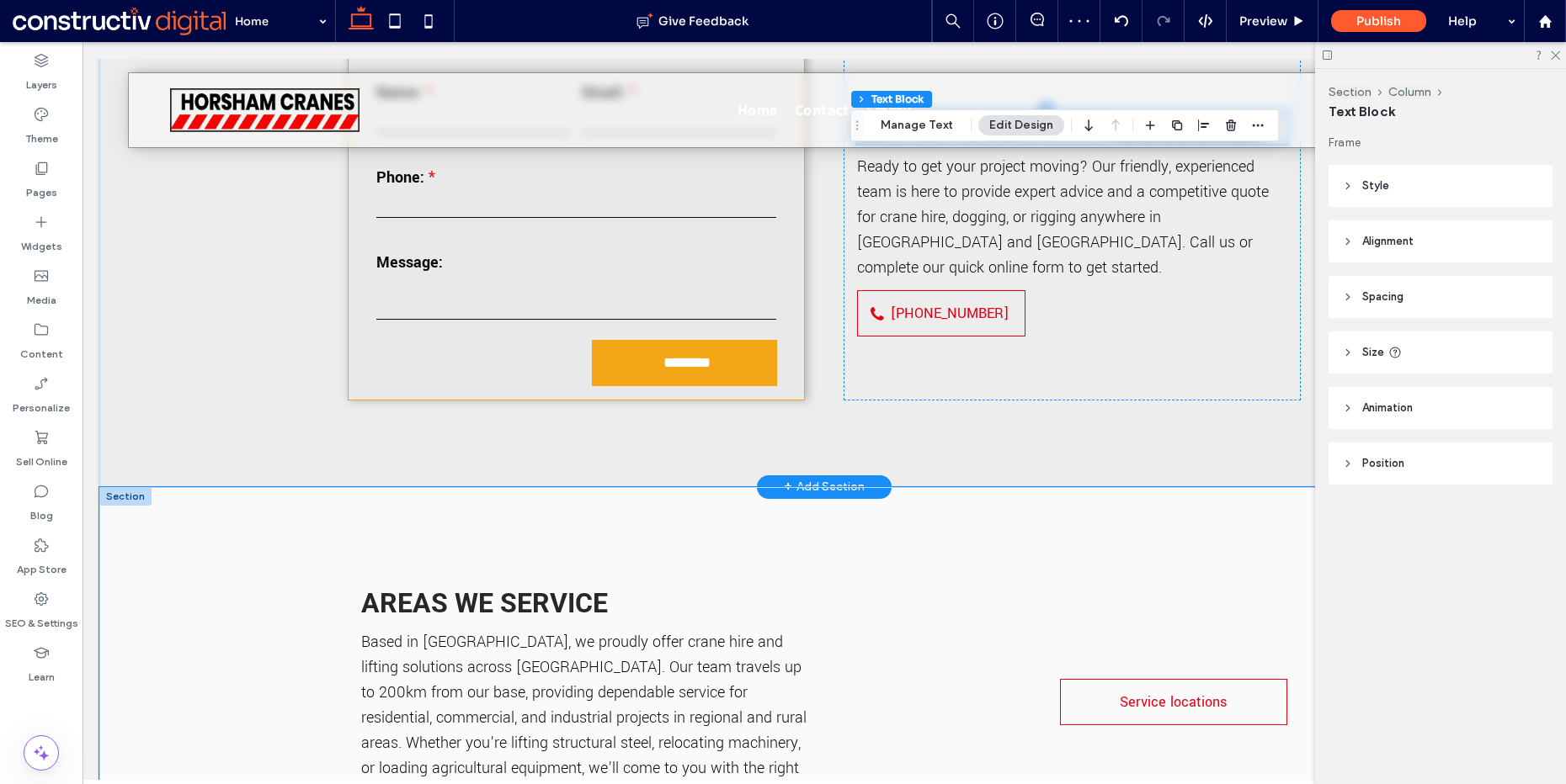
scroll to position [5513, 0]
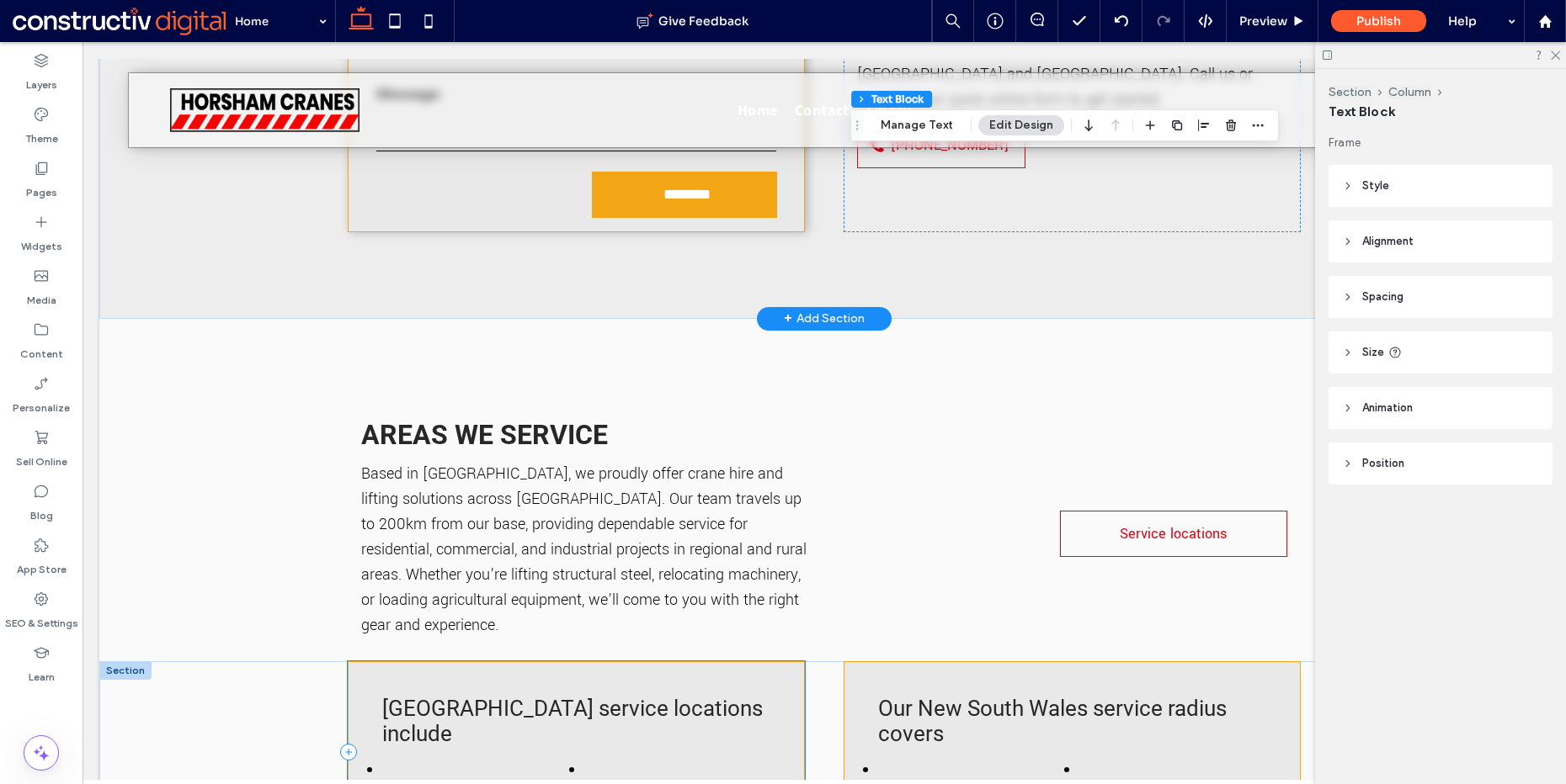
click at [697, 661] on div "[GEOGRAPHIC_DATA] service locations include" at bounding box center [577, 752] width 458 height 182
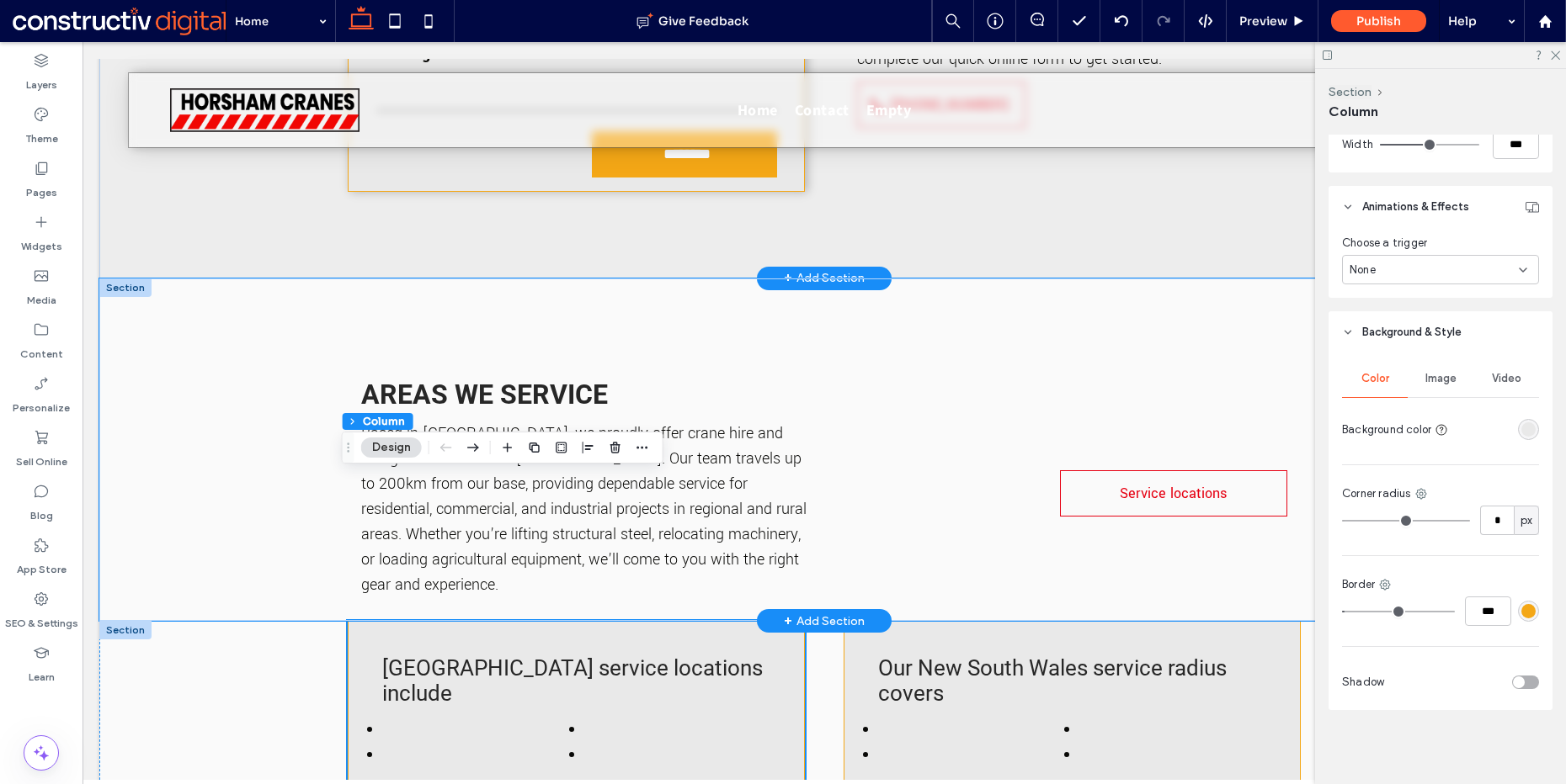
scroll to position [5649, 0]
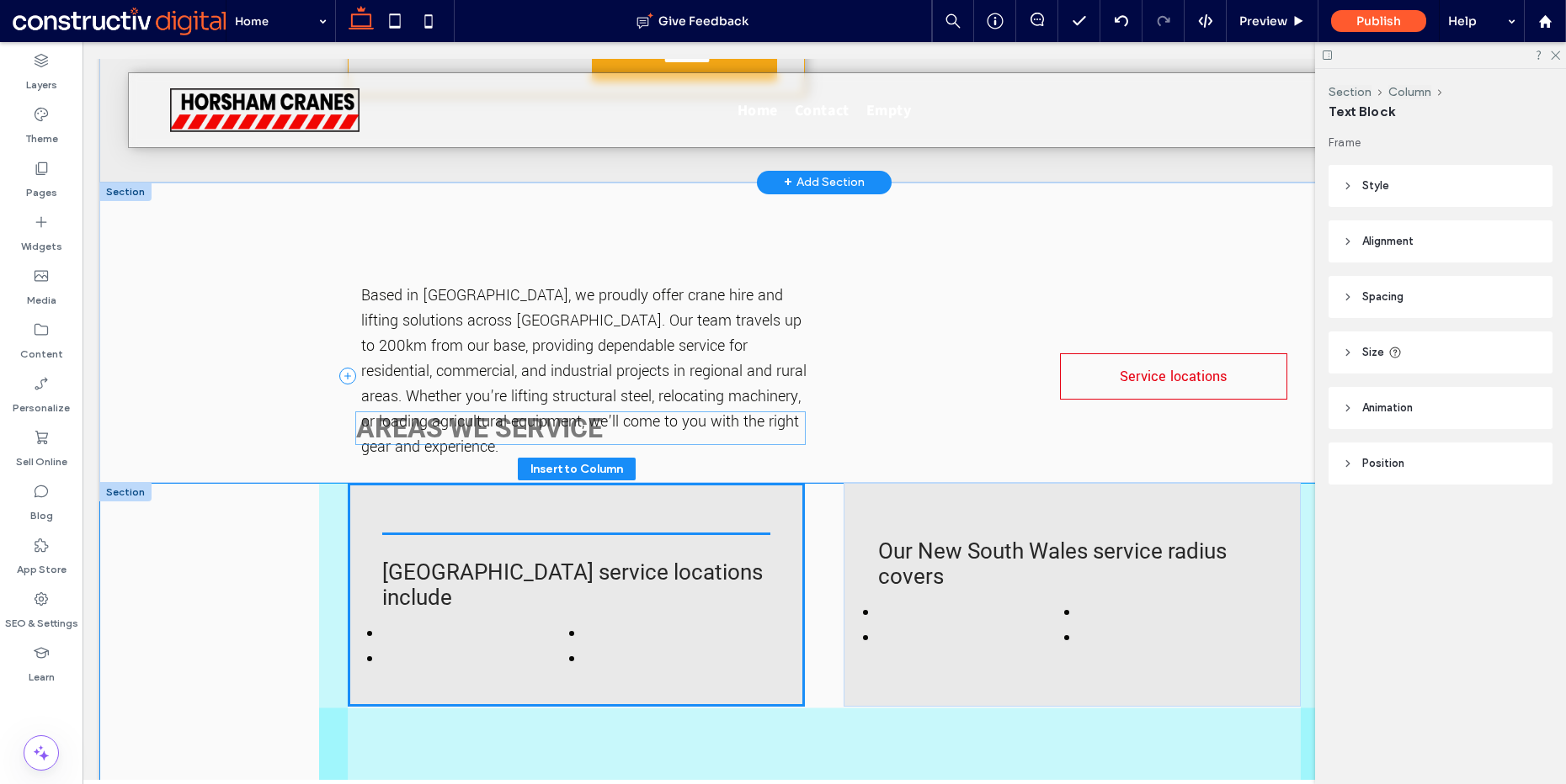
drag, startPoint x: 543, startPoint y: 229, endPoint x: 544, endPoint y: 420, distance: 191.0
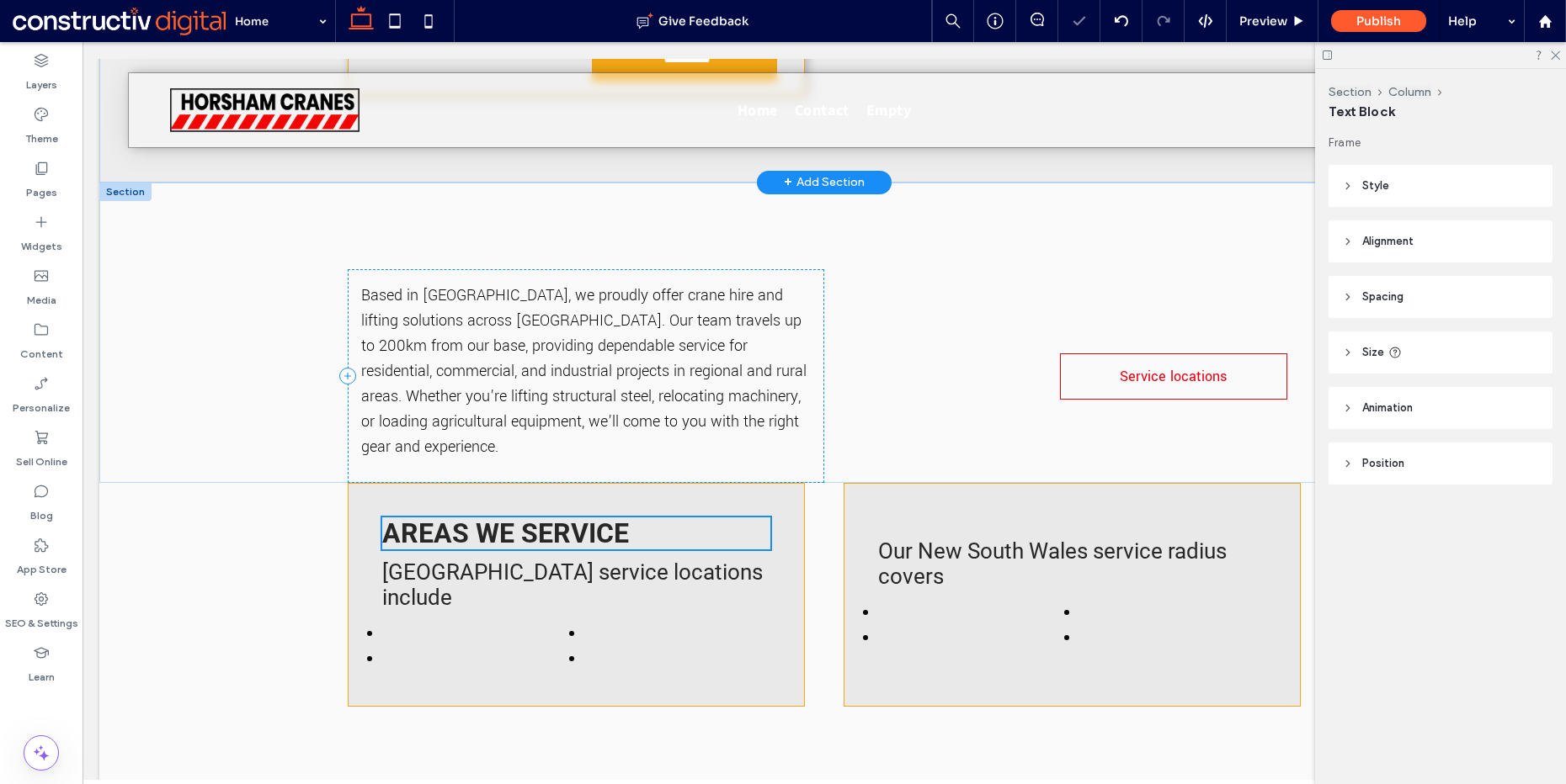
click at [502, 253] on div at bounding box center [783, 392] width 1566 height 784
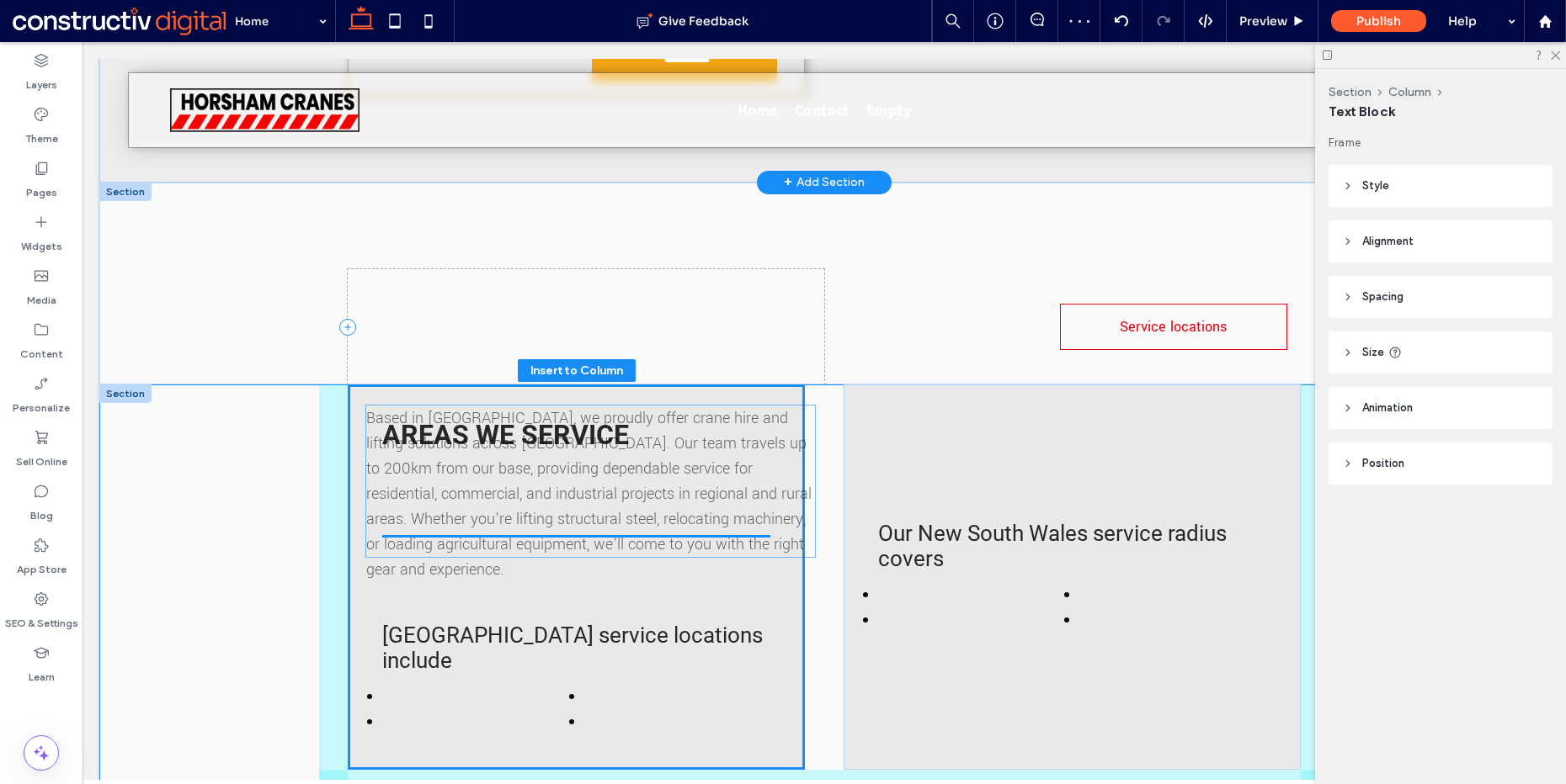
drag, startPoint x: 502, startPoint y: 252, endPoint x: 513, endPoint y: 429, distance: 177.3
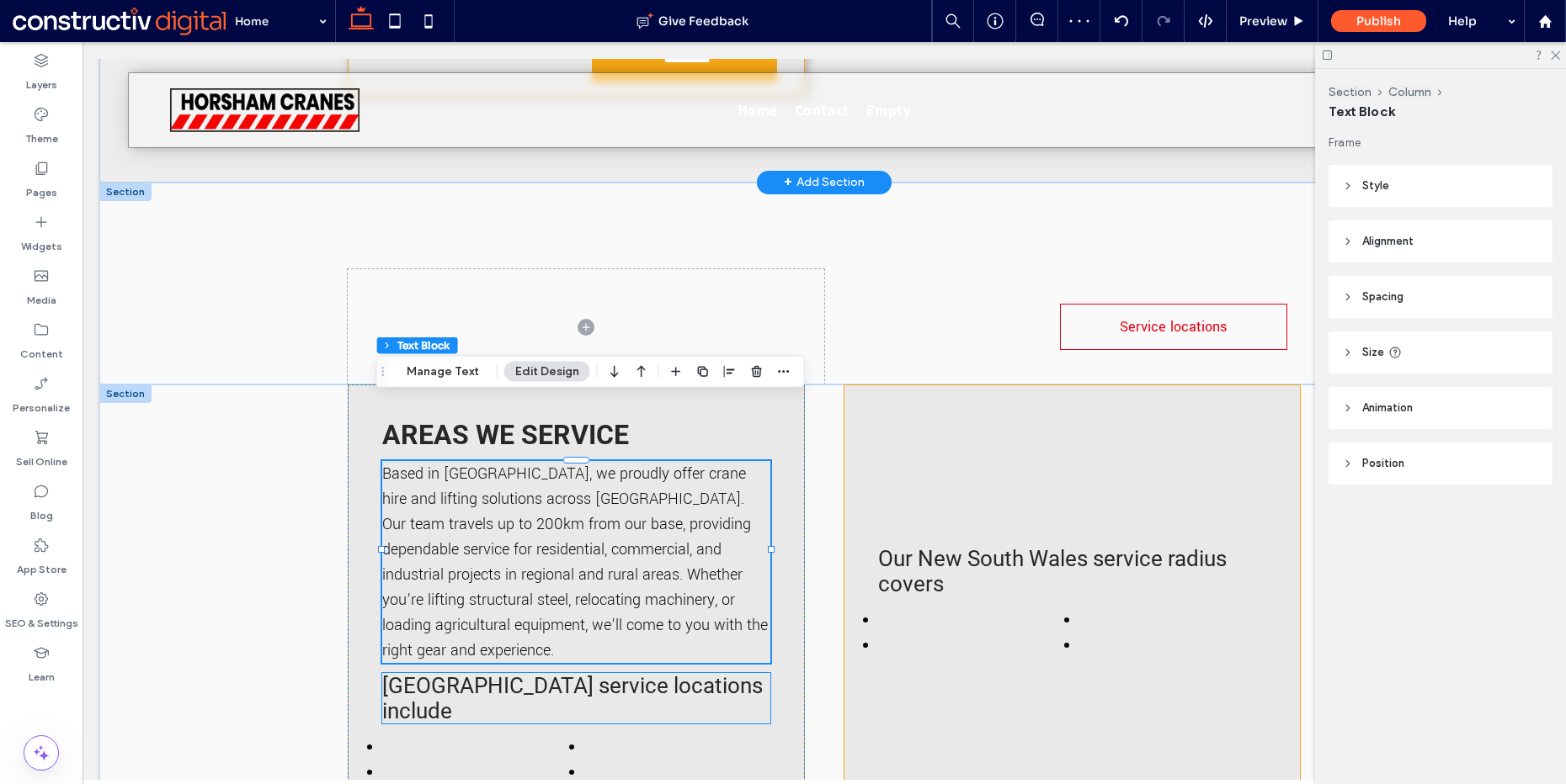
click at [592, 673] on span "[GEOGRAPHIC_DATA] service locations include" at bounding box center [573, 698] width 381 height 51
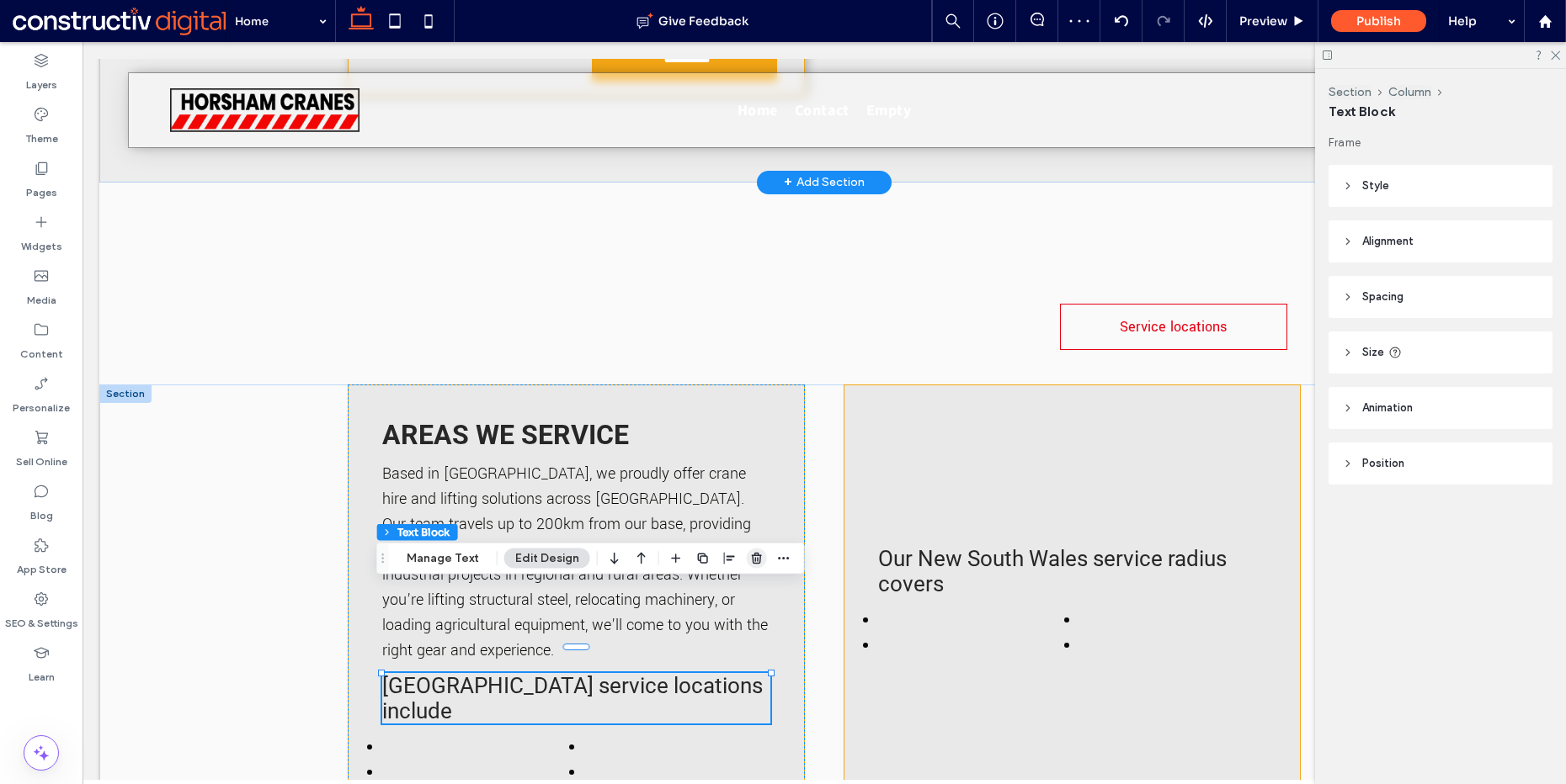
drag, startPoint x: 757, startPoint y: 558, endPoint x: 551, endPoint y: 607, distance: 211.7
click at [757, 558] on use "button" at bounding box center [758, 558] width 10 height 11
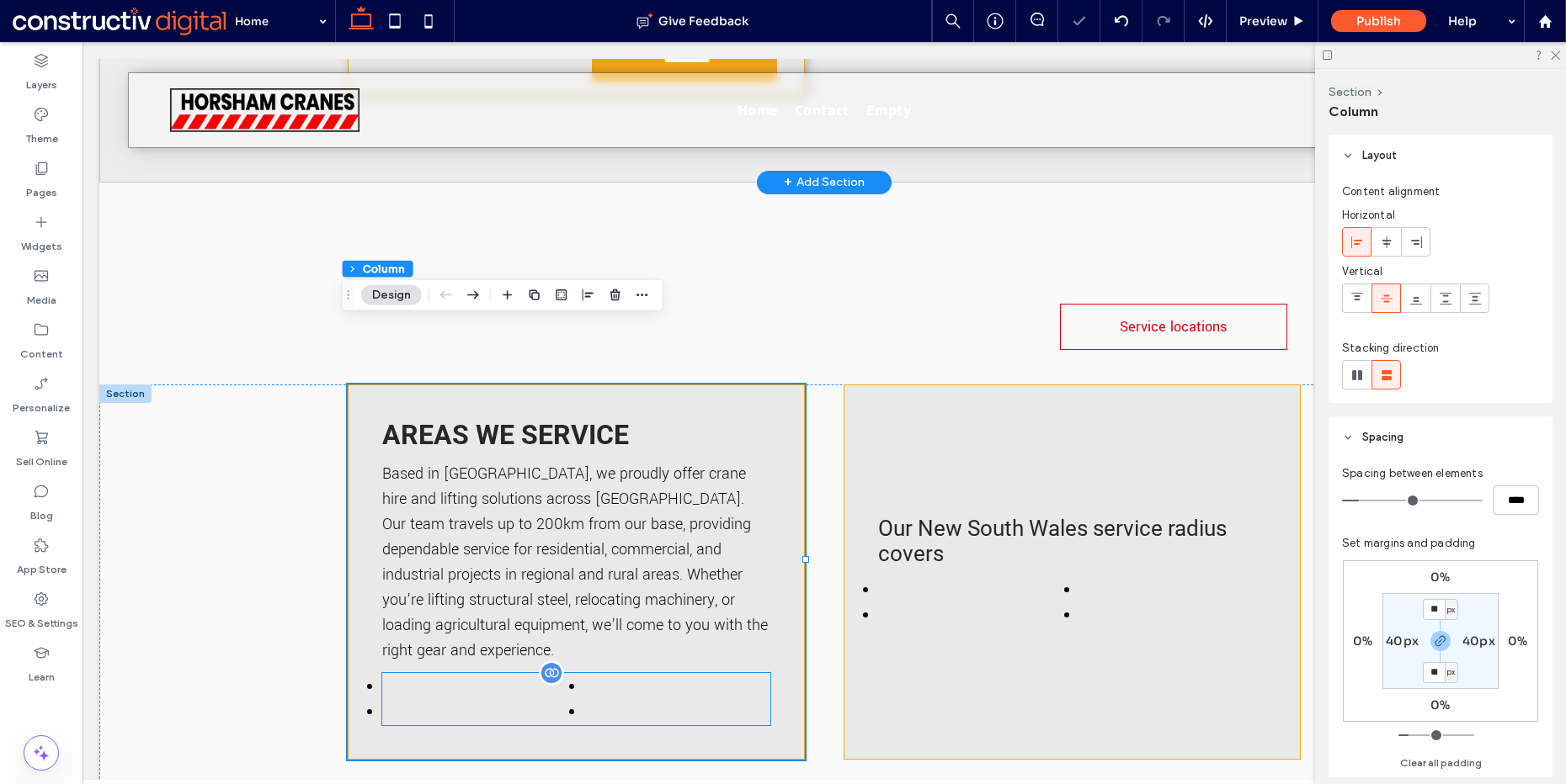
click at [707, 674] on li at bounding box center [678, 686] width 185 height 25
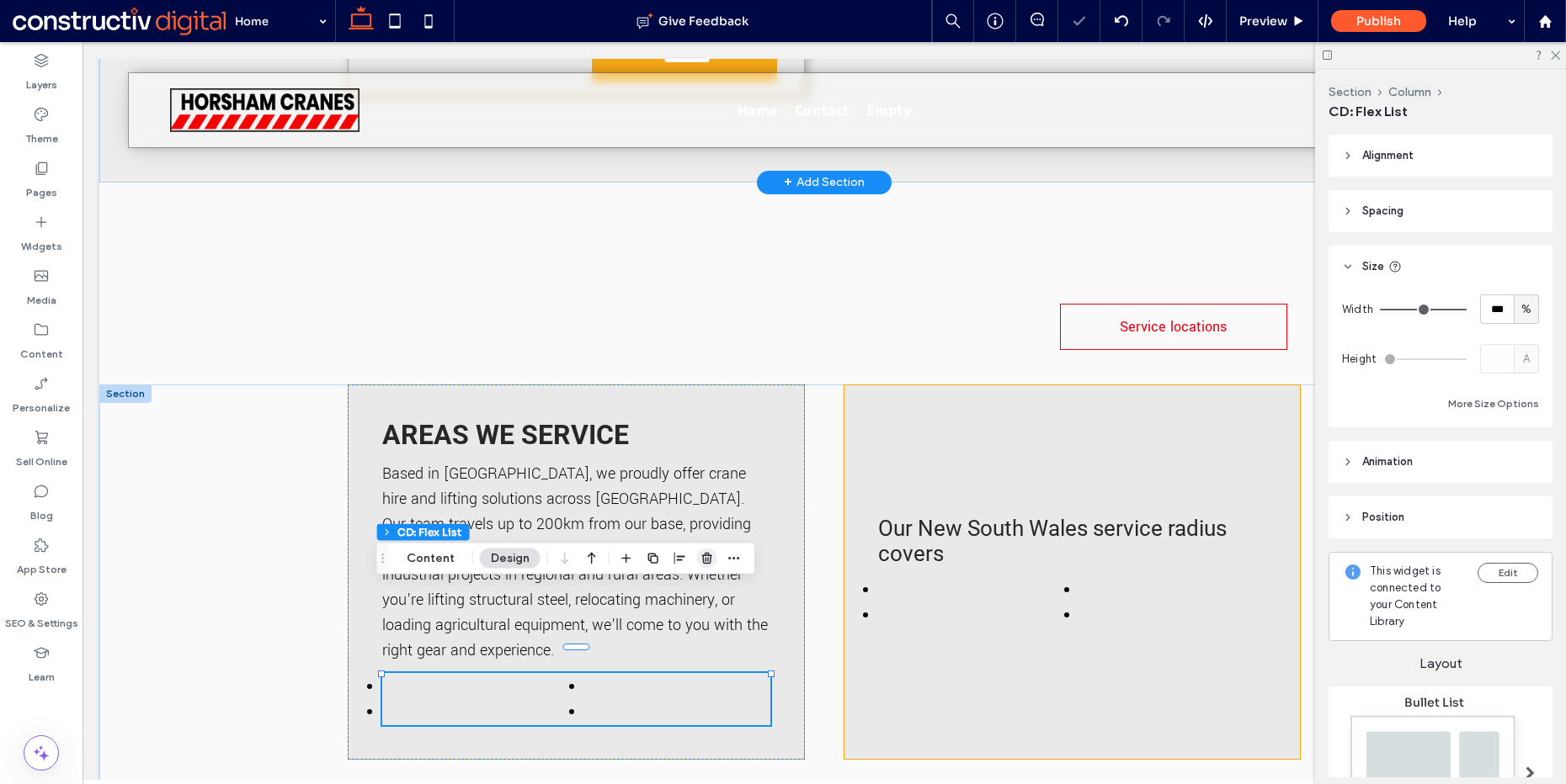
click at [715, 559] on span "button" at bounding box center [708, 558] width 20 height 20
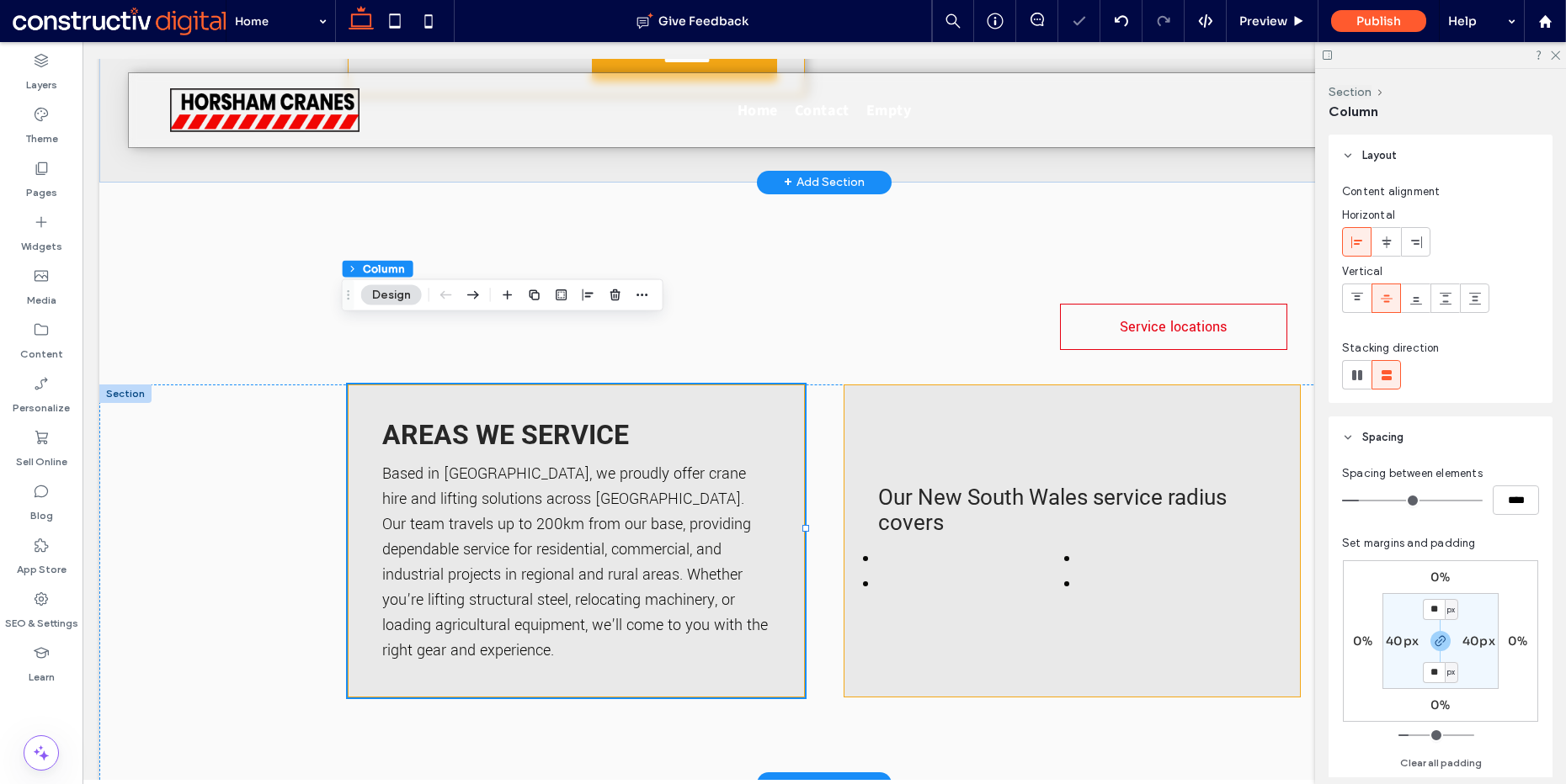
click at [472, 385] on div "Areas we service Based in [GEOGRAPHIC_DATA], we proudly offer crane hire and li…" at bounding box center [577, 540] width 458 height 313
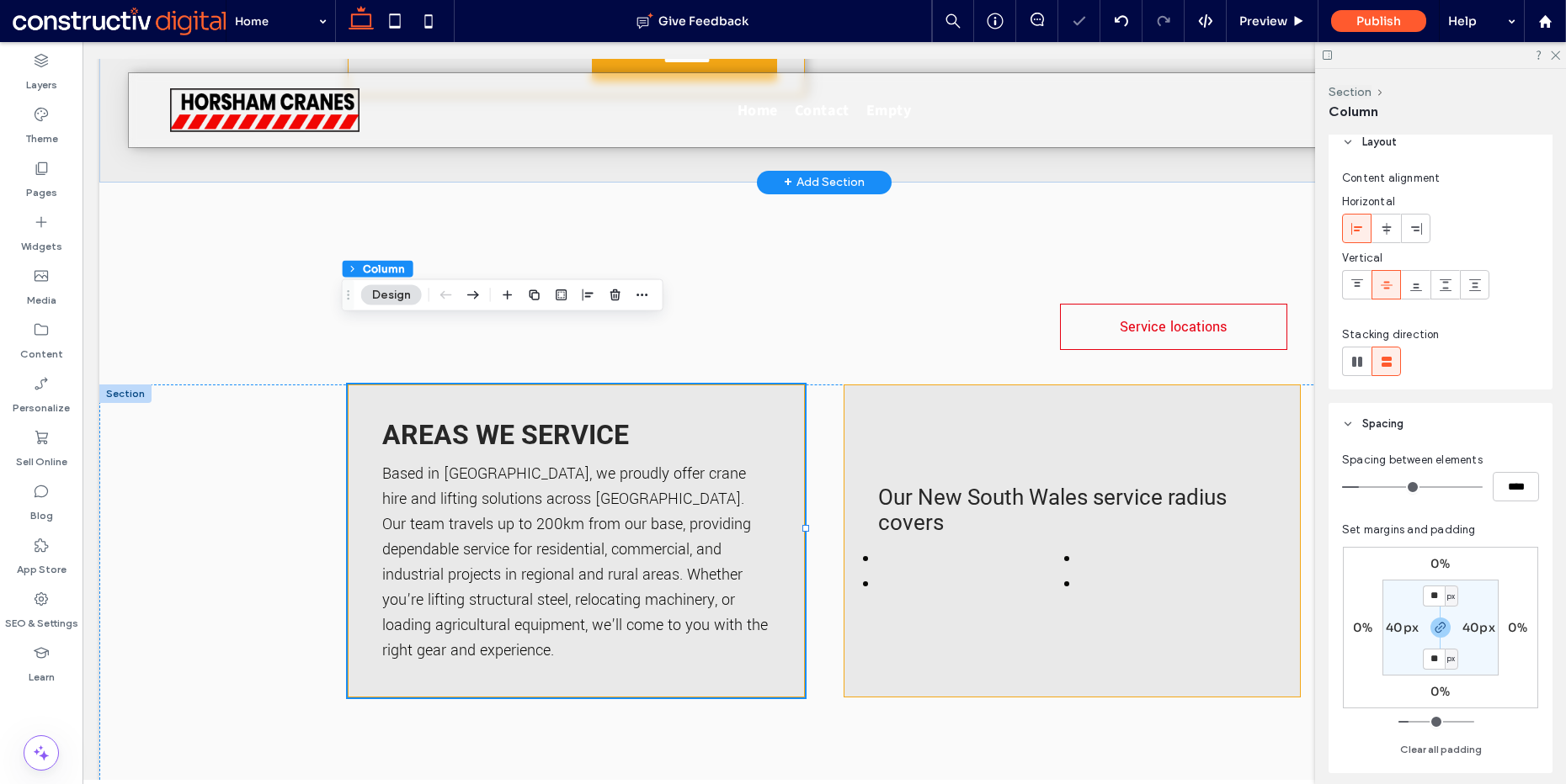
scroll to position [24, 0]
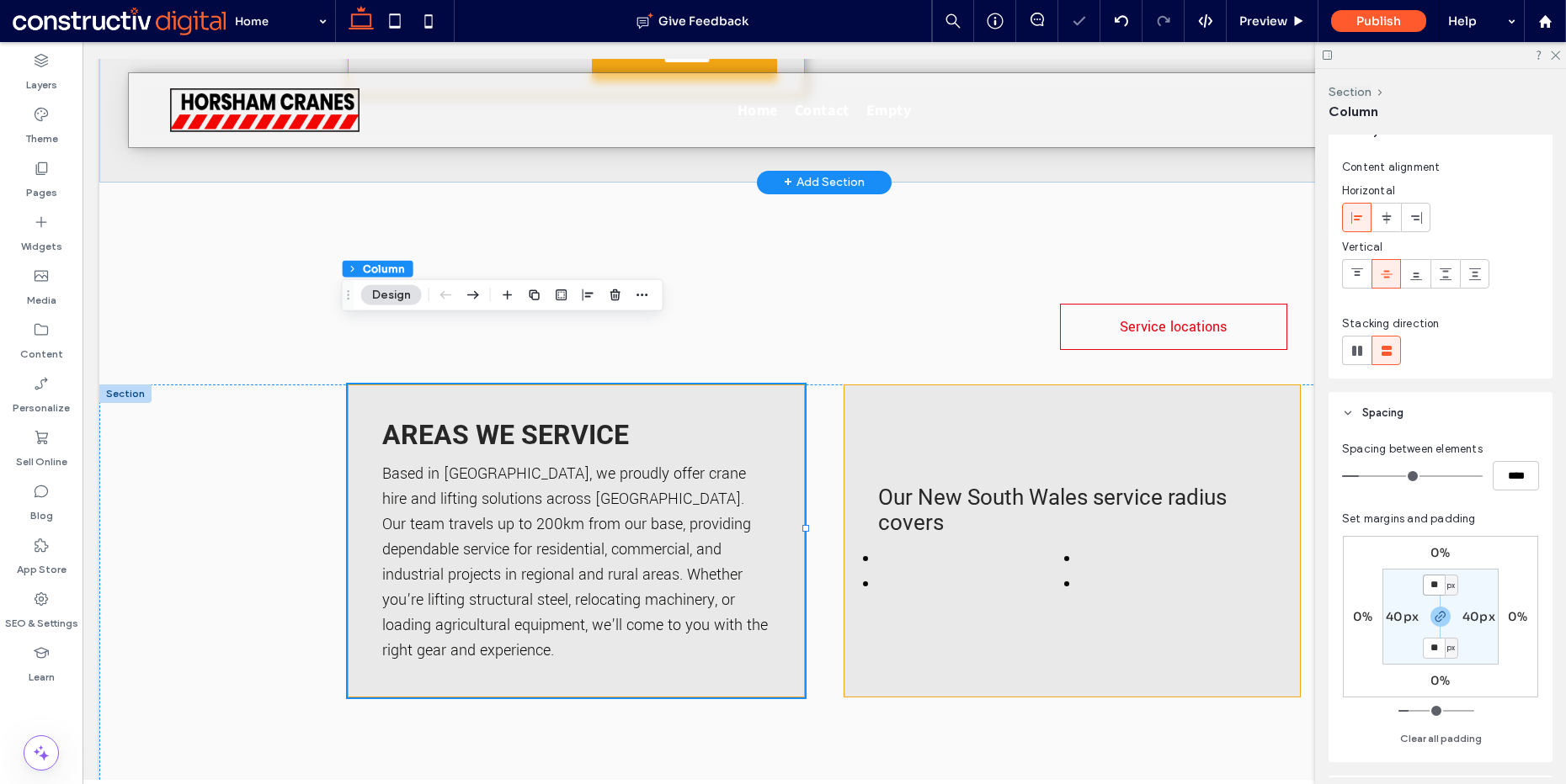
click at [1430, 580] on input "**" at bounding box center [1434, 585] width 22 height 21
type input "**"
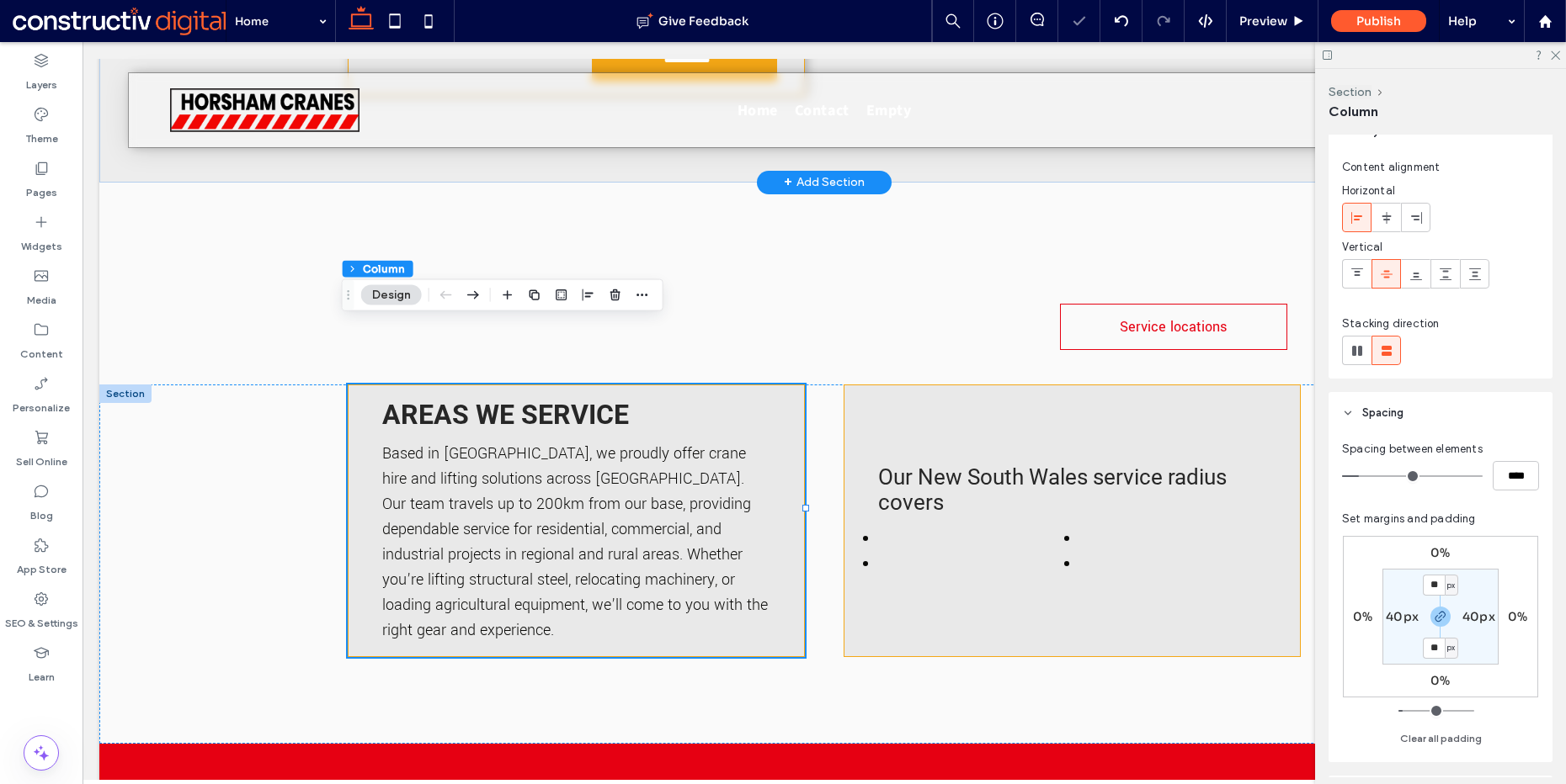
click at [1473, 616] on label "40px" at bounding box center [1479, 616] width 33 height 15
type input "**"
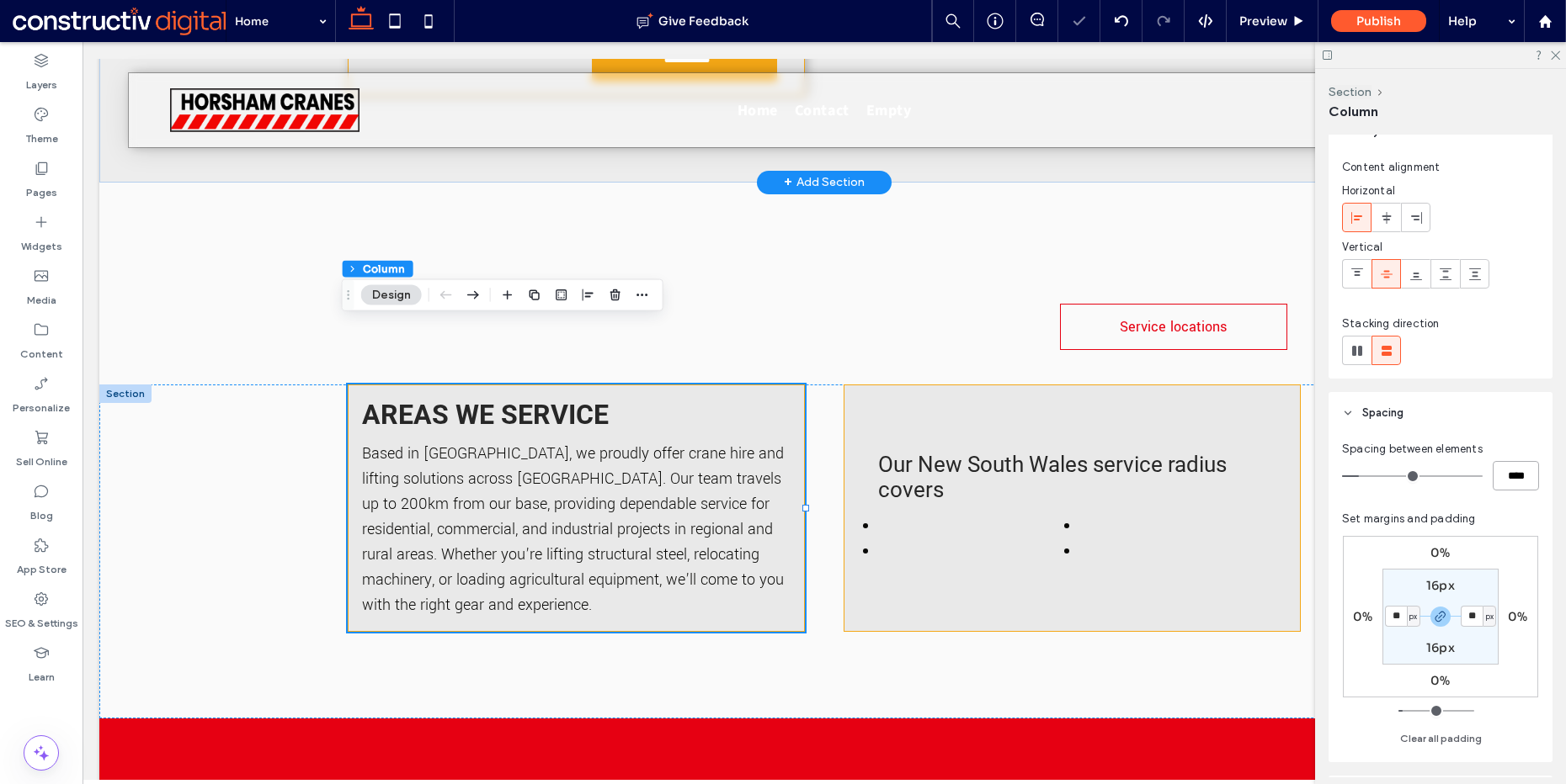
click at [1505, 468] on input "****" at bounding box center [1516, 475] width 46 height 29
click at [1064, 385] on div "Our New South Wales service radius covers" at bounding box center [1072, 508] width 458 height 248
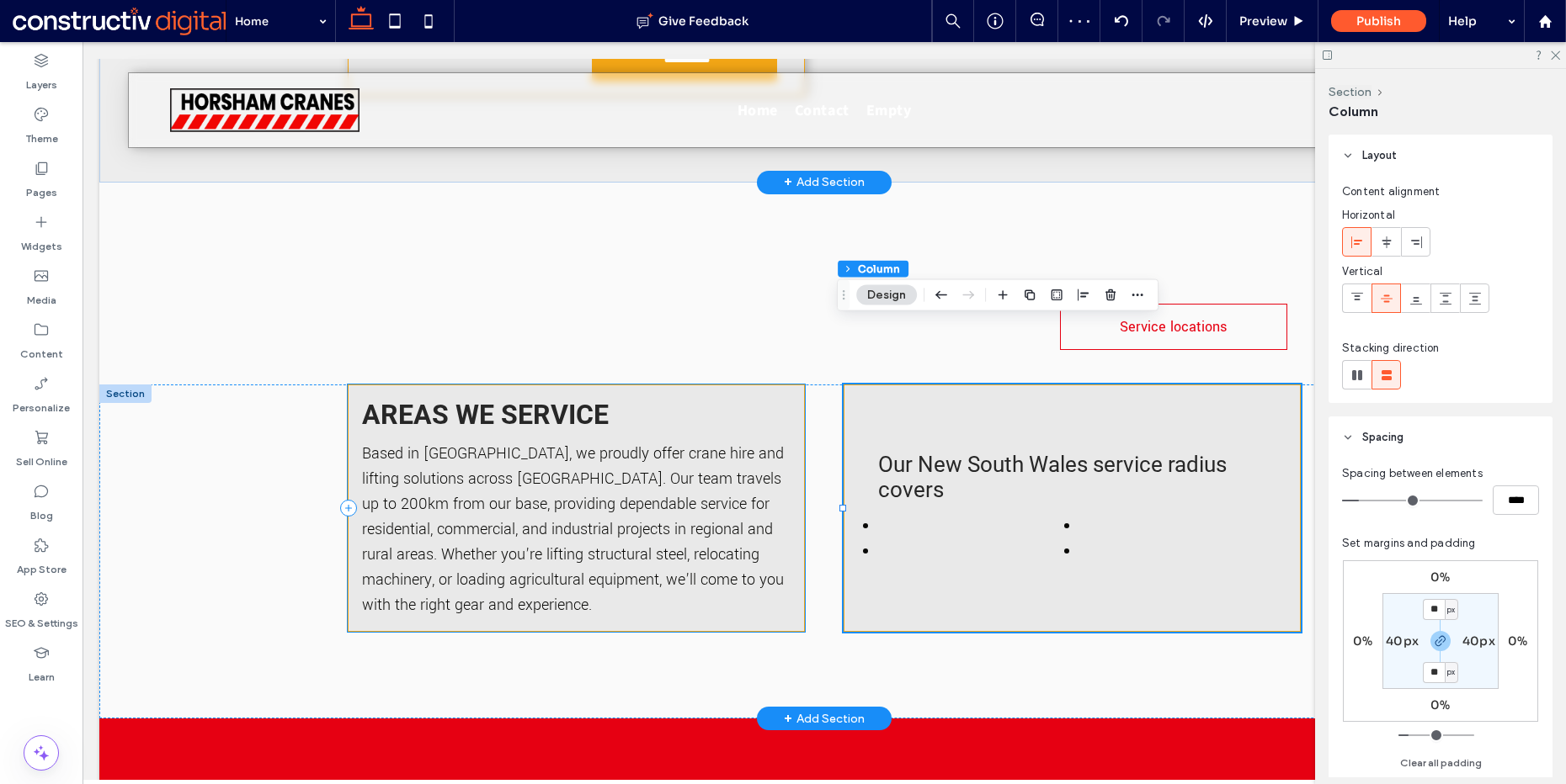
click at [687, 385] on div "Areas we service Based in [GEOGRAPHIC_DATA], we proudly offer crane hire and li…" at bounding box center [577, 508] width 458 height 248
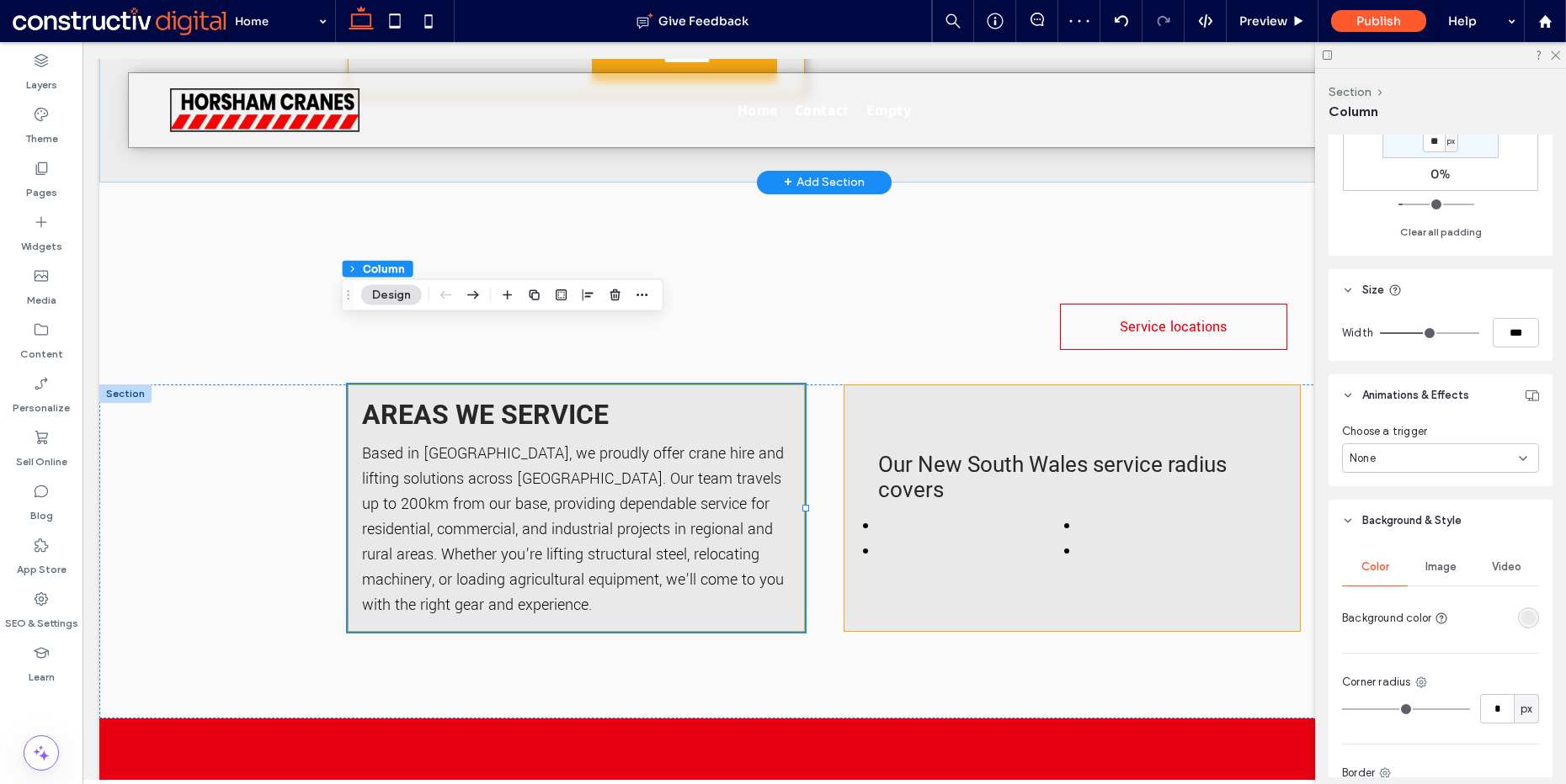
scroll to position [719, 0]
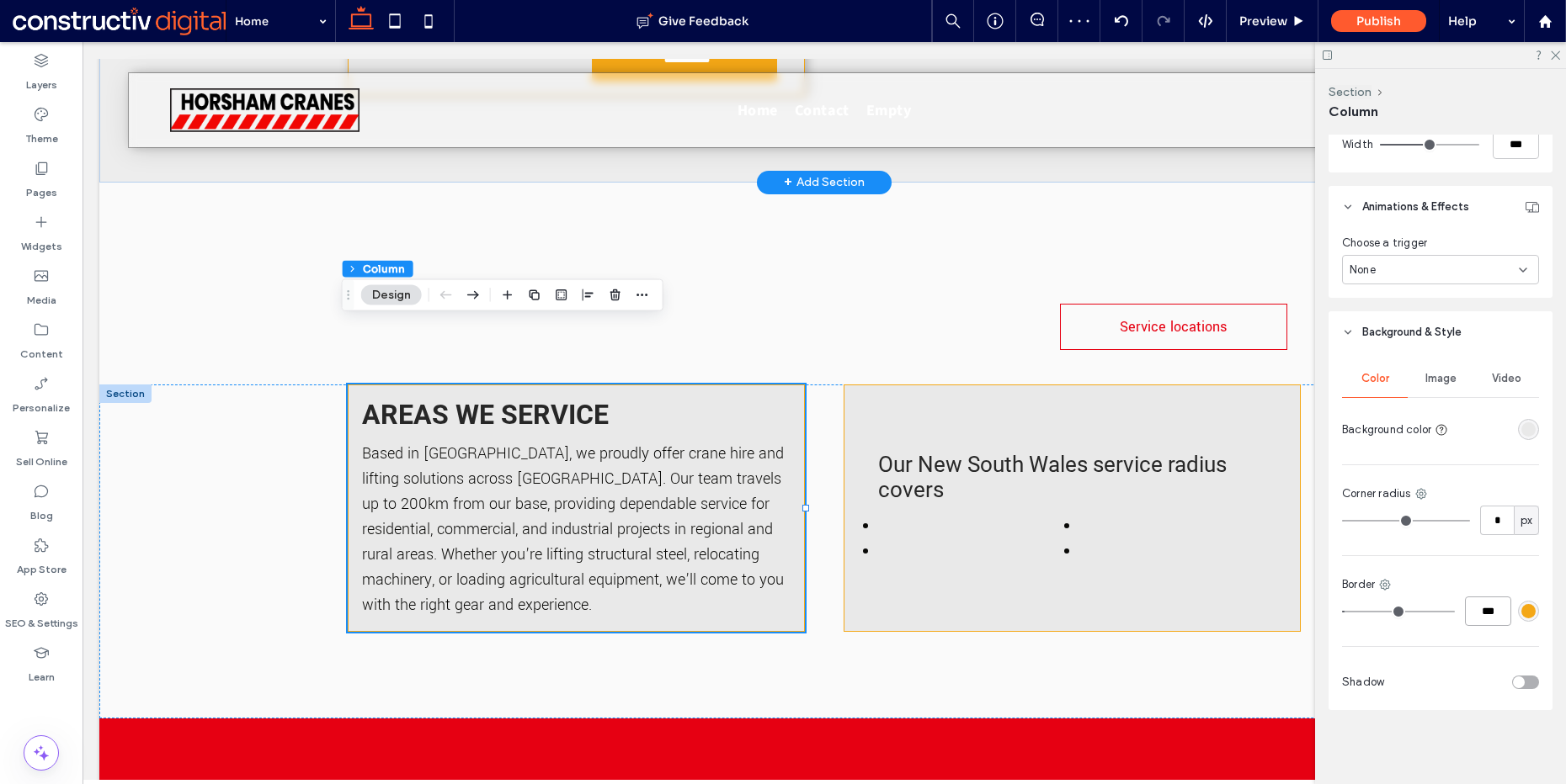
click at [1484, 604] on input "***" at bounding box center [1488, 610] width 46 height 29
type input "*"
type input "***"
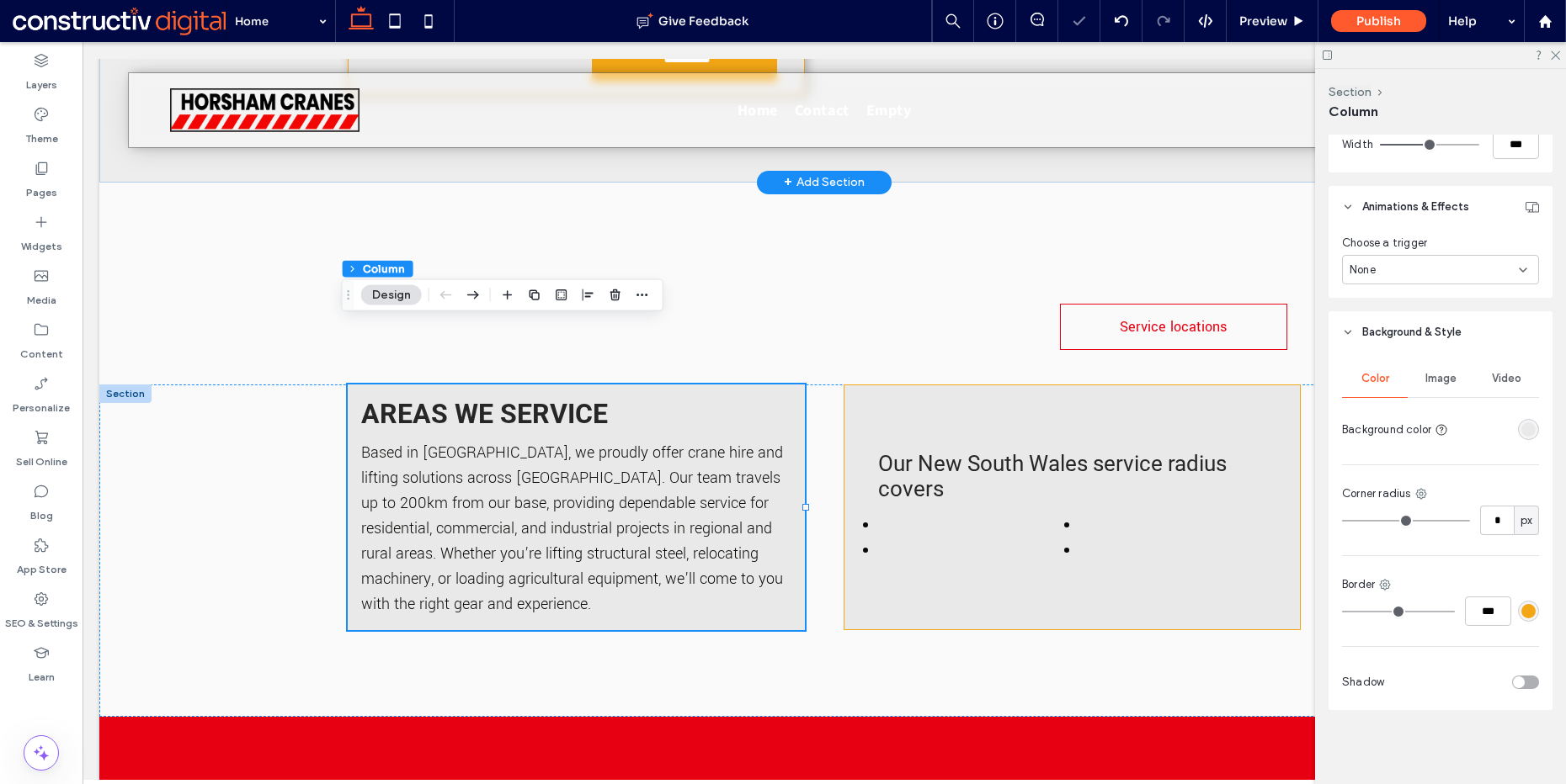
click at [1518, 603] on div at bounding box center [1528, 611] width 21 height 21
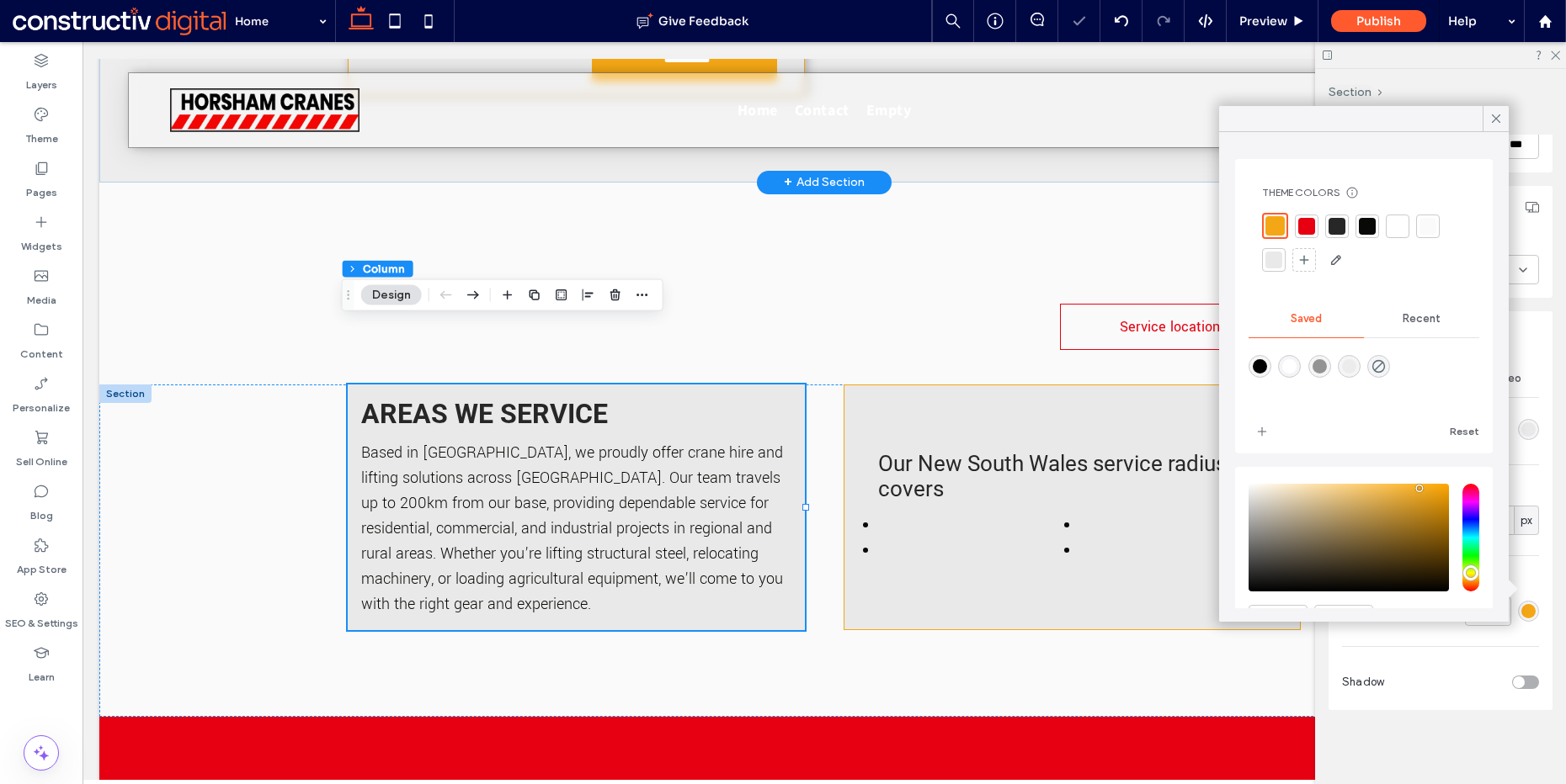
click at [1522, 611] on div "rgba(244, 167, 22, 1)" at bounding box center [1529, 611] width 14 height 14
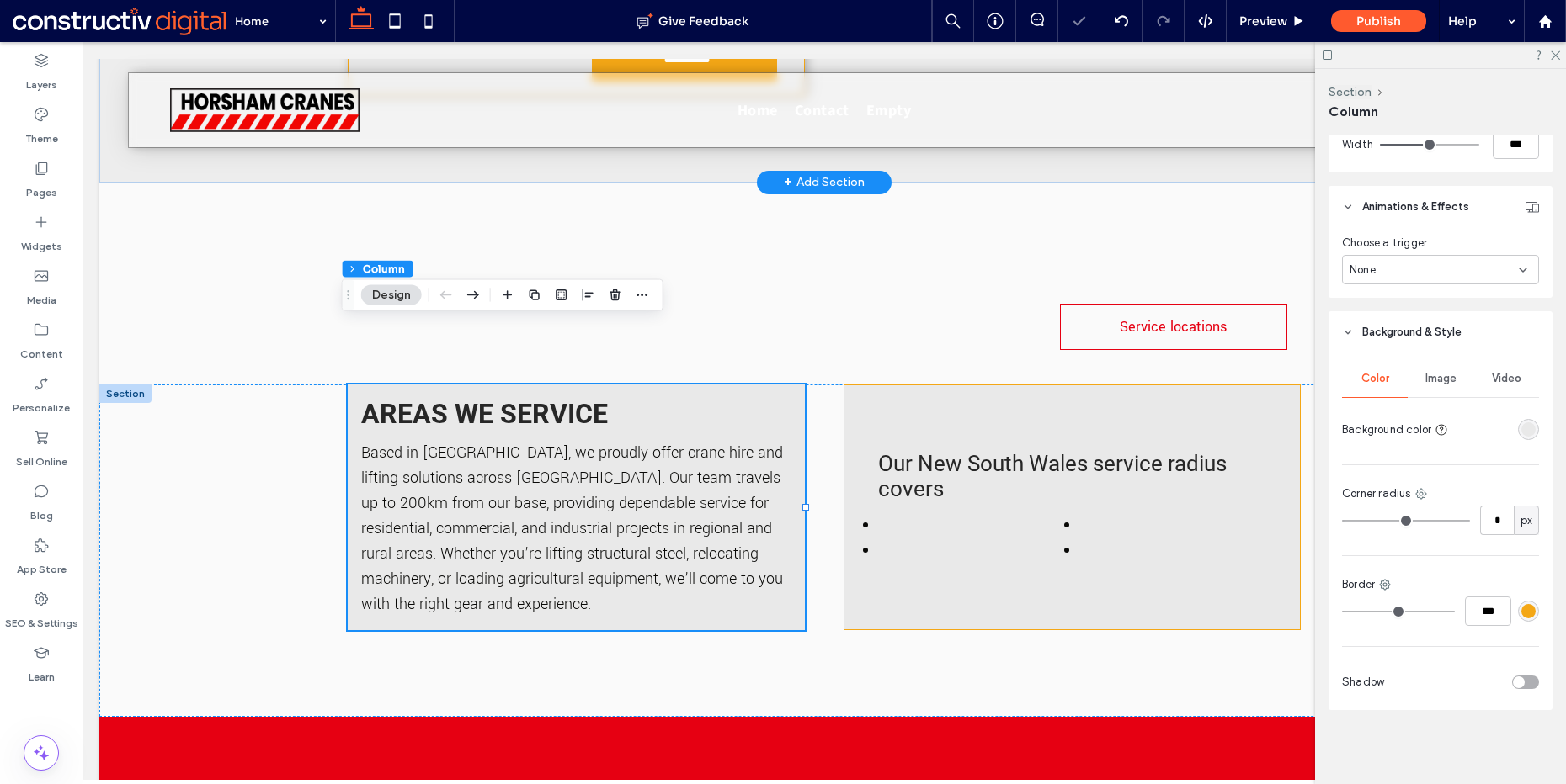
click at [1522, 607] on div "rgba(244, 167, 22, 1)" at bounding box center [1529, 611] width 14 height 14
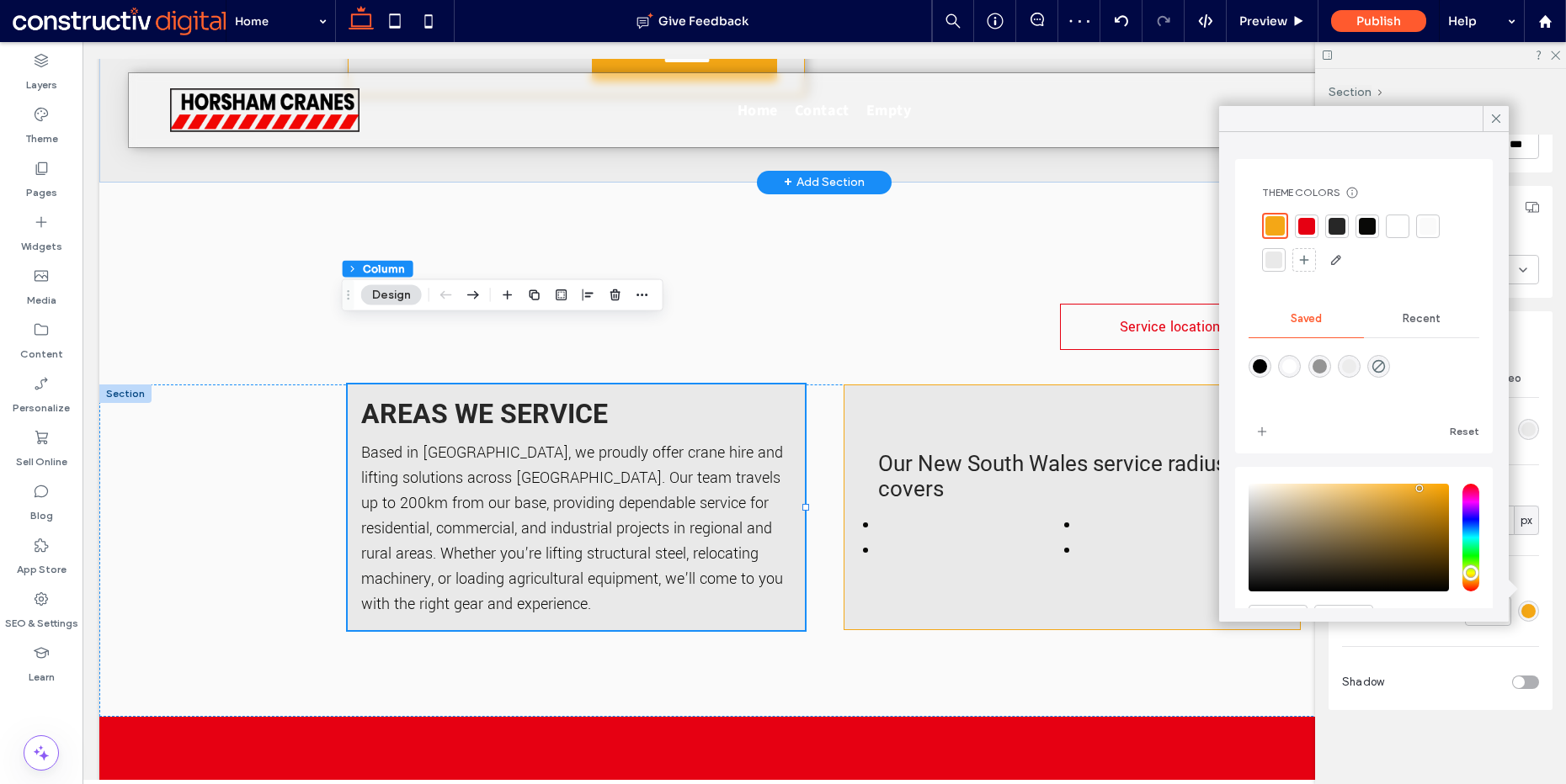
click at [1390, 365] on div "rgba(24,24,24,0)" at bounding box center [1379, 367] width 23 height 23
type input "*******"
type input "*"
type input "**"
click at [1534, 564] on div "Color Image Video Background color Corner radius * px Border *** Shadow" at bounding box center [1441, 531] width 224 height 357
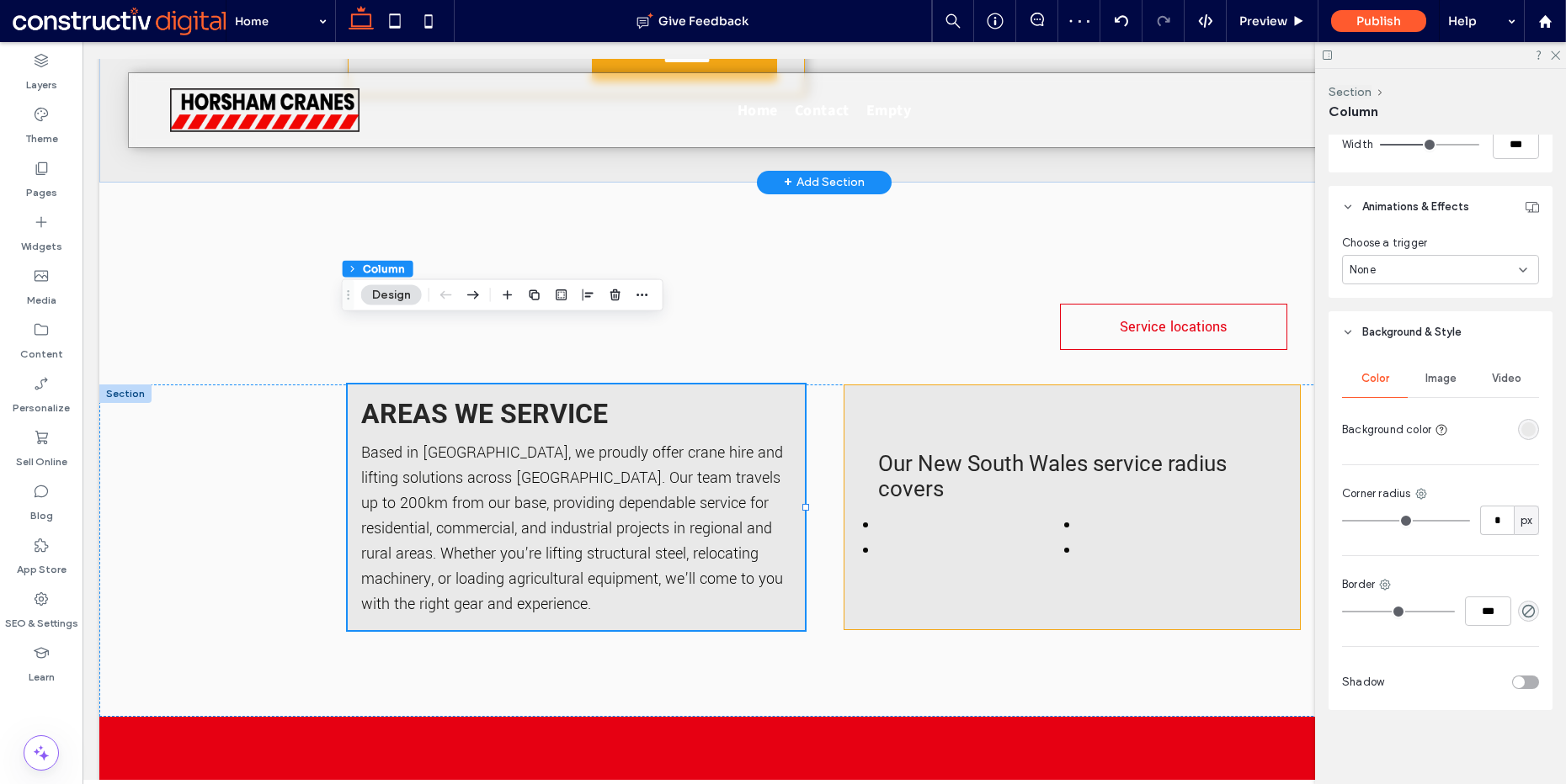
click at [1528, 414] on div at bounding box center [1497, 428] width 84 height 29
click at [1525, 430] on div "rgba(233, 233, 233, 1)" at bounding box center [1529, 429] width 14 height 14
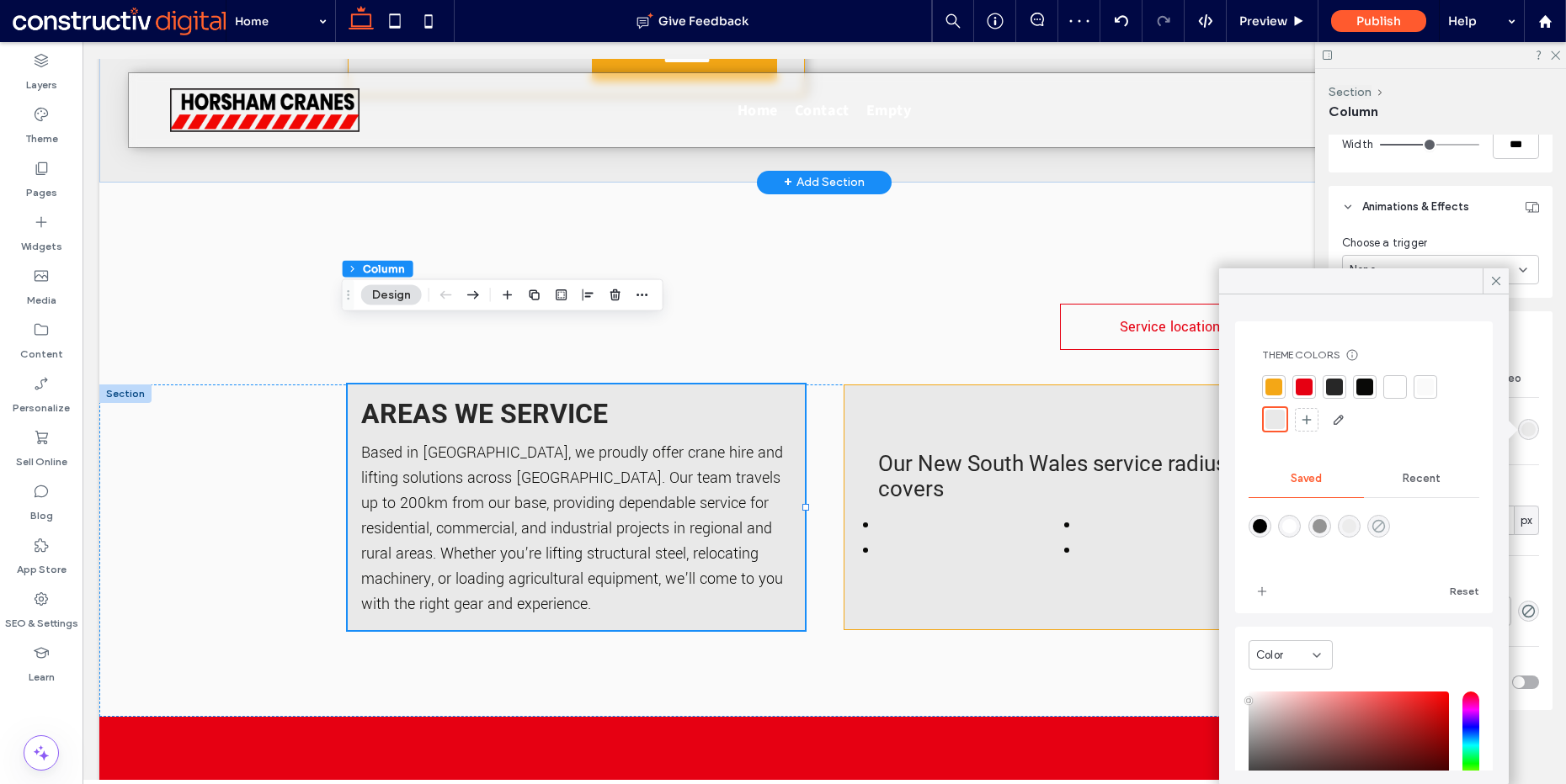
click at [1386, 528] on icon "rgba(24,24,24,0)" at bounding box center [1379, 526] width 14 height 14
type input "*******"
type input "*"
type input "**"
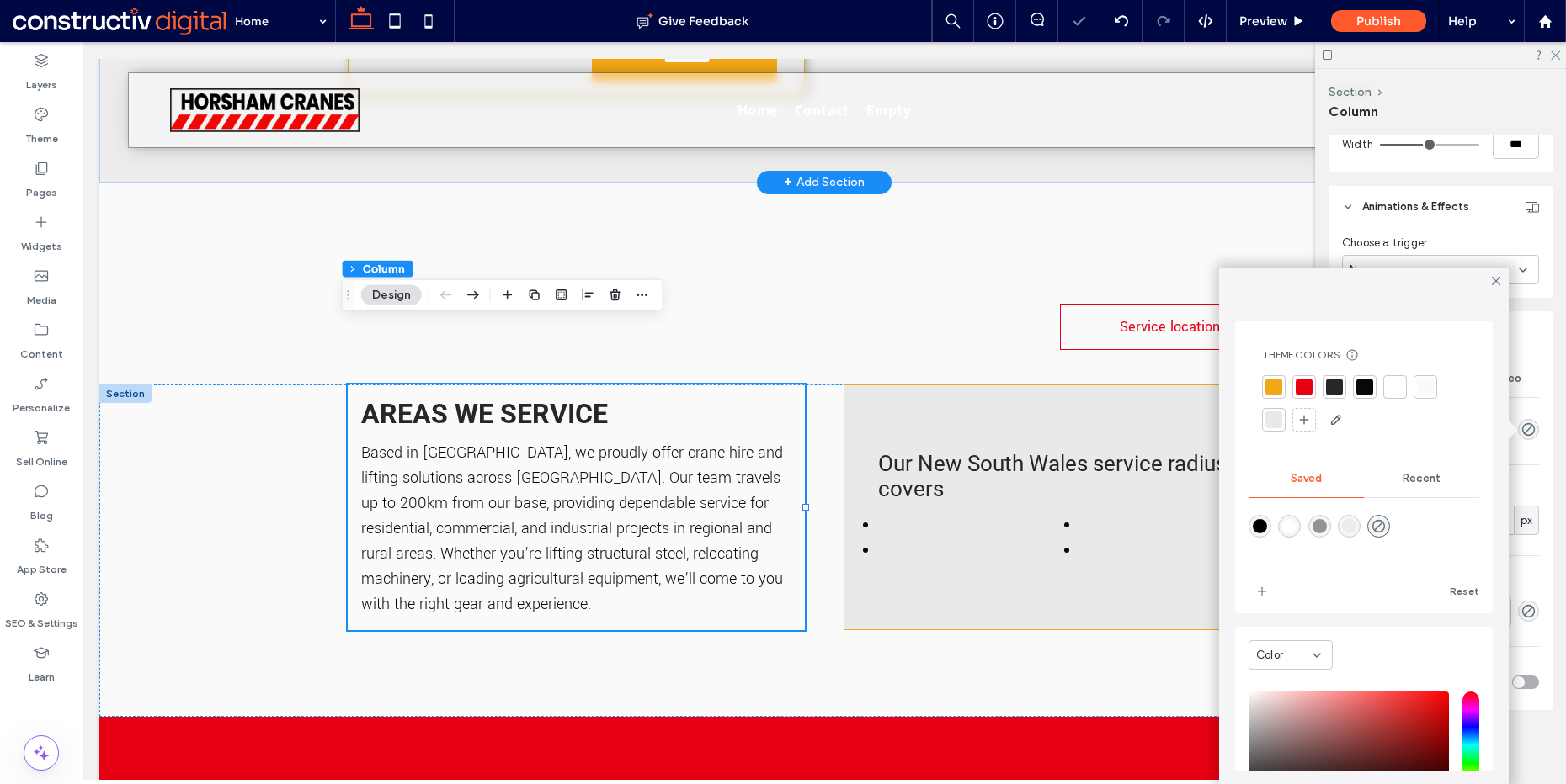
click at [1520, 465] on div "Color Image Video Background color Corner radius * px Border *** Shadow" at bounding box center [1441, 531] width 224 height 357
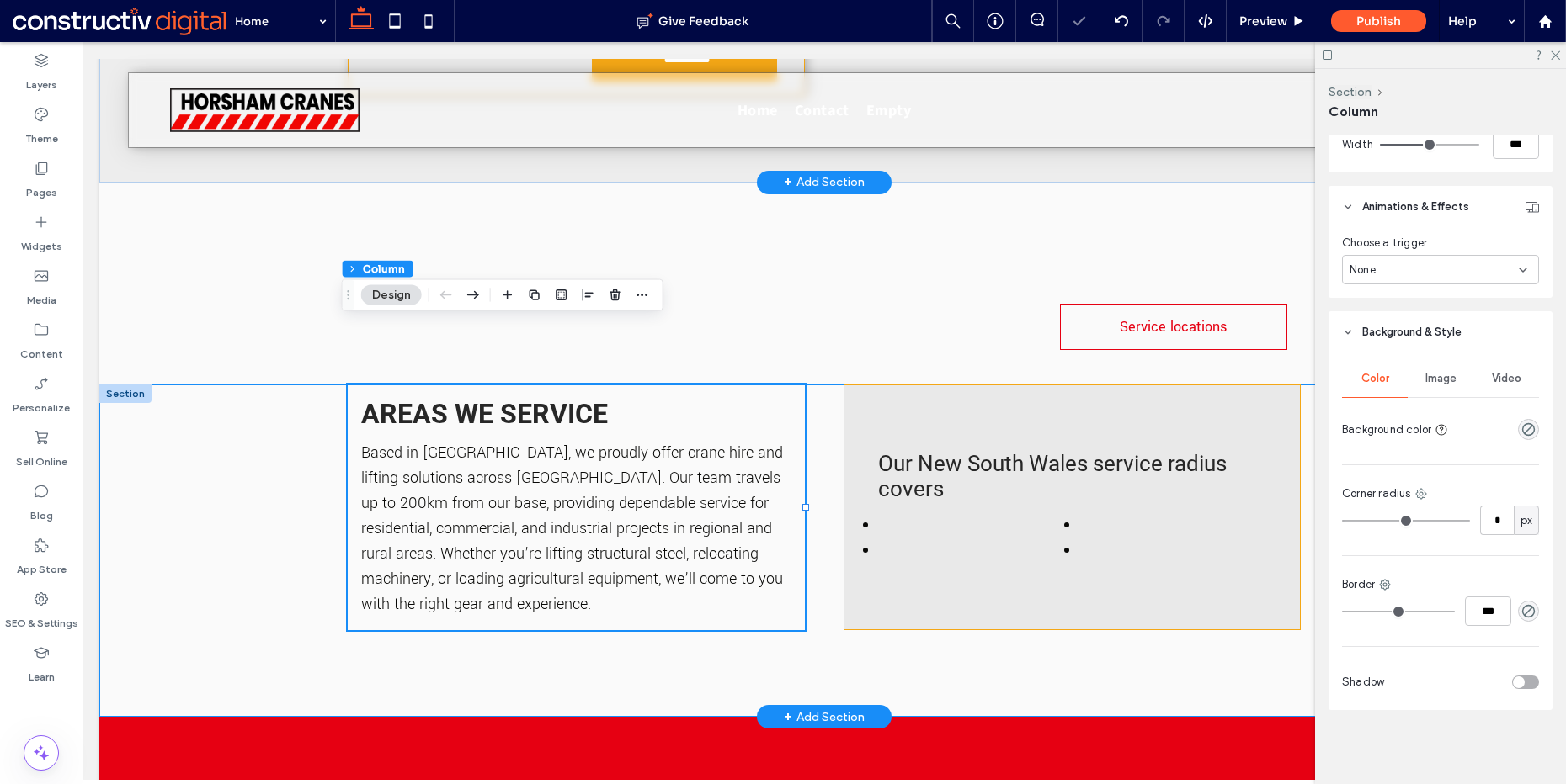
click at [206, 385] on div "Areas we service Based in [GEOGRAPHIC_DATA], we proudly offer crane hire and li…" at bounding box center [823, 550] width 1450 height 333
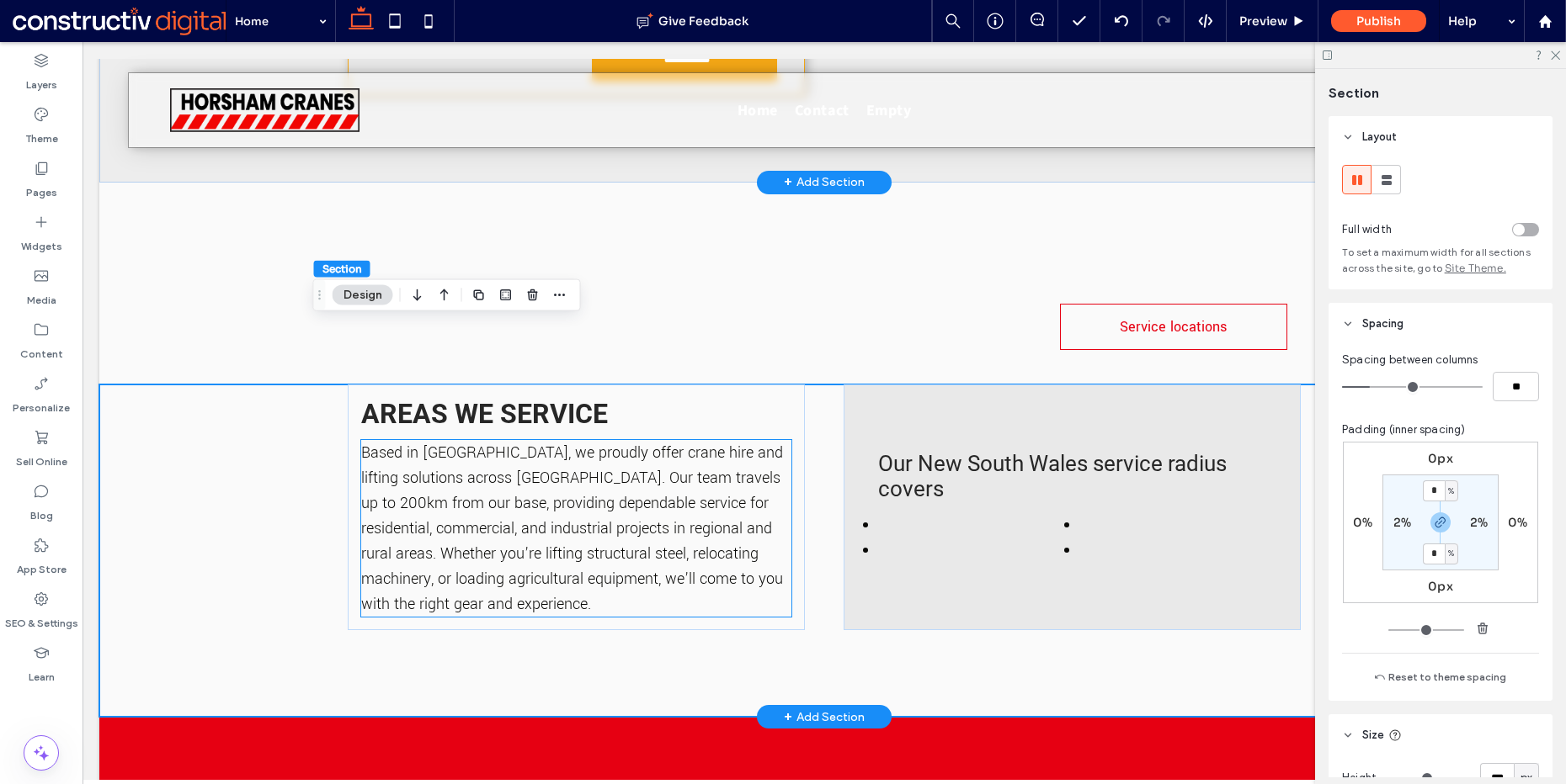
click at [276, 404] on div "Areas we service Based in [GEOGRAPHIC_DATA], we proudly offer crane hire and li…" at bounding box center [823, 550] width 1450 height 333
click at [821, 385] on div "Areas we service Based in [GEOGRAPHIC_DATA], we proudly offer crane hire and li…" at bounding box center [823, 550] width 1010 height 333
click at [926, 512] on li at bounding box center [971, 524] width 185 height 25
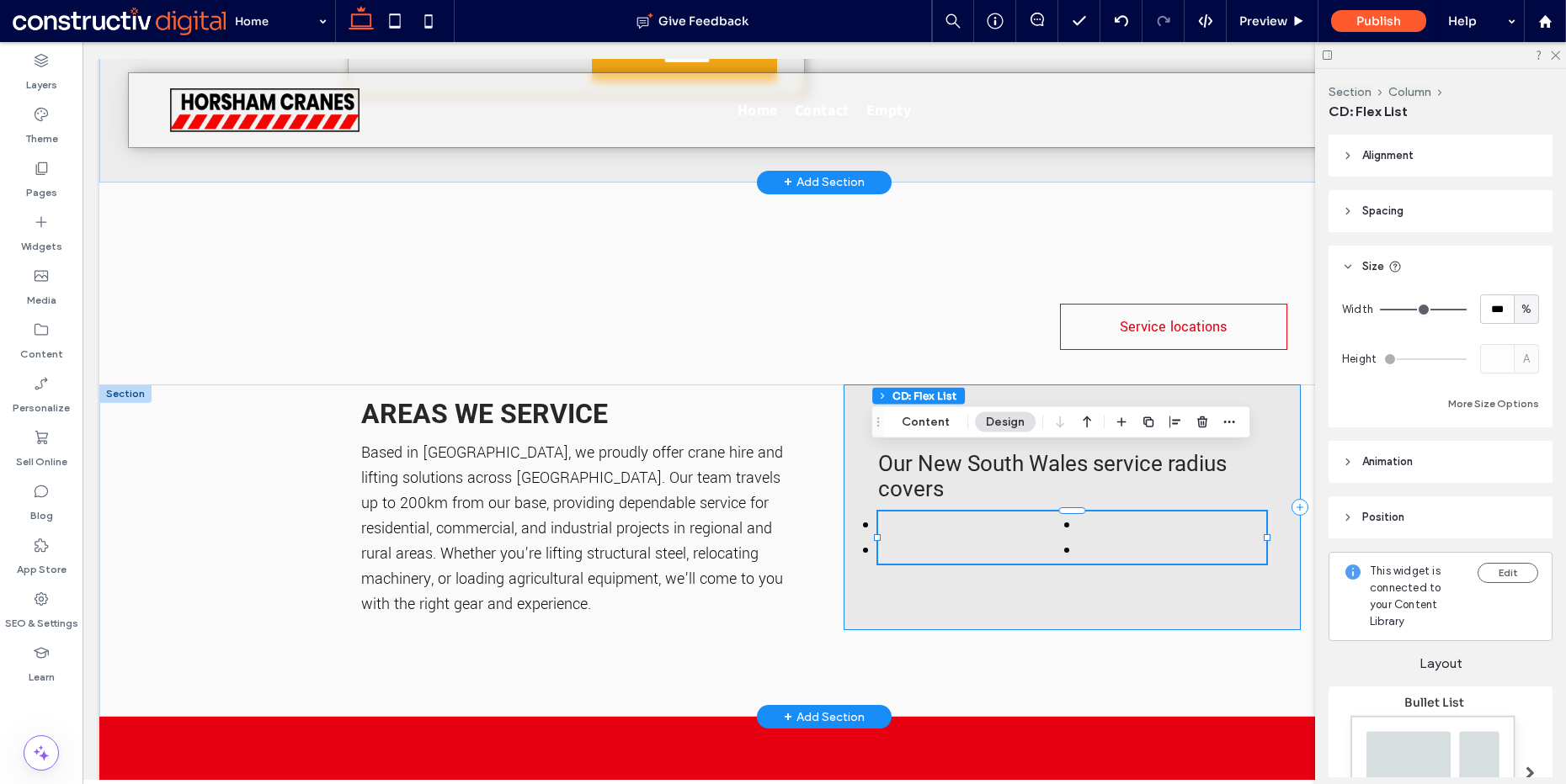
click at [854, 415] on div "Our New South Wales service radius covers" at bounding box center [1072, 507] width 458 height 246
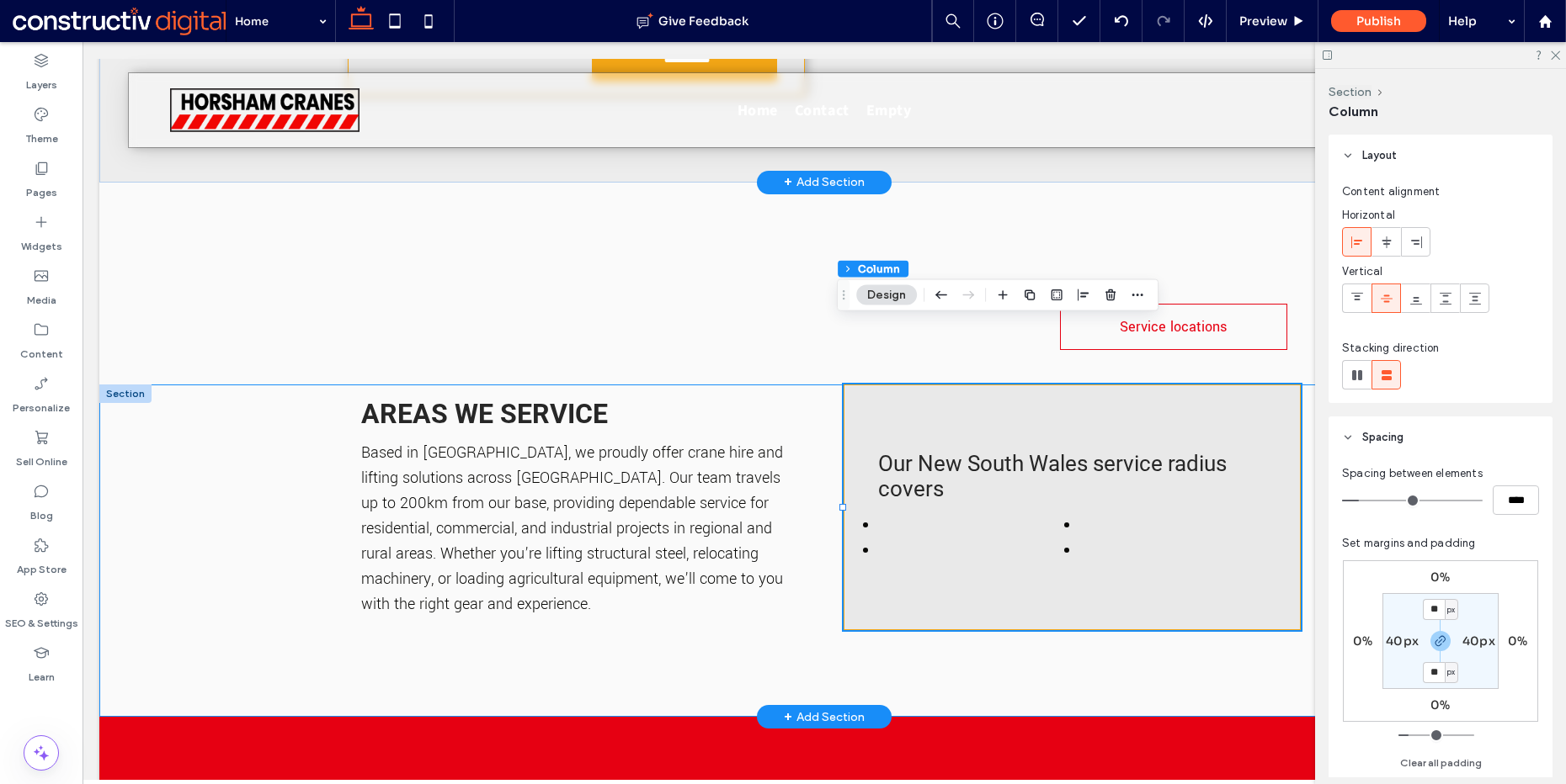
click at [813, 385] on div "Areas we service Based in [GEOGRAPHIC_DATA], we proudly offer crane hire and li…" at bounding box center [823, 550] width 1010 height 333
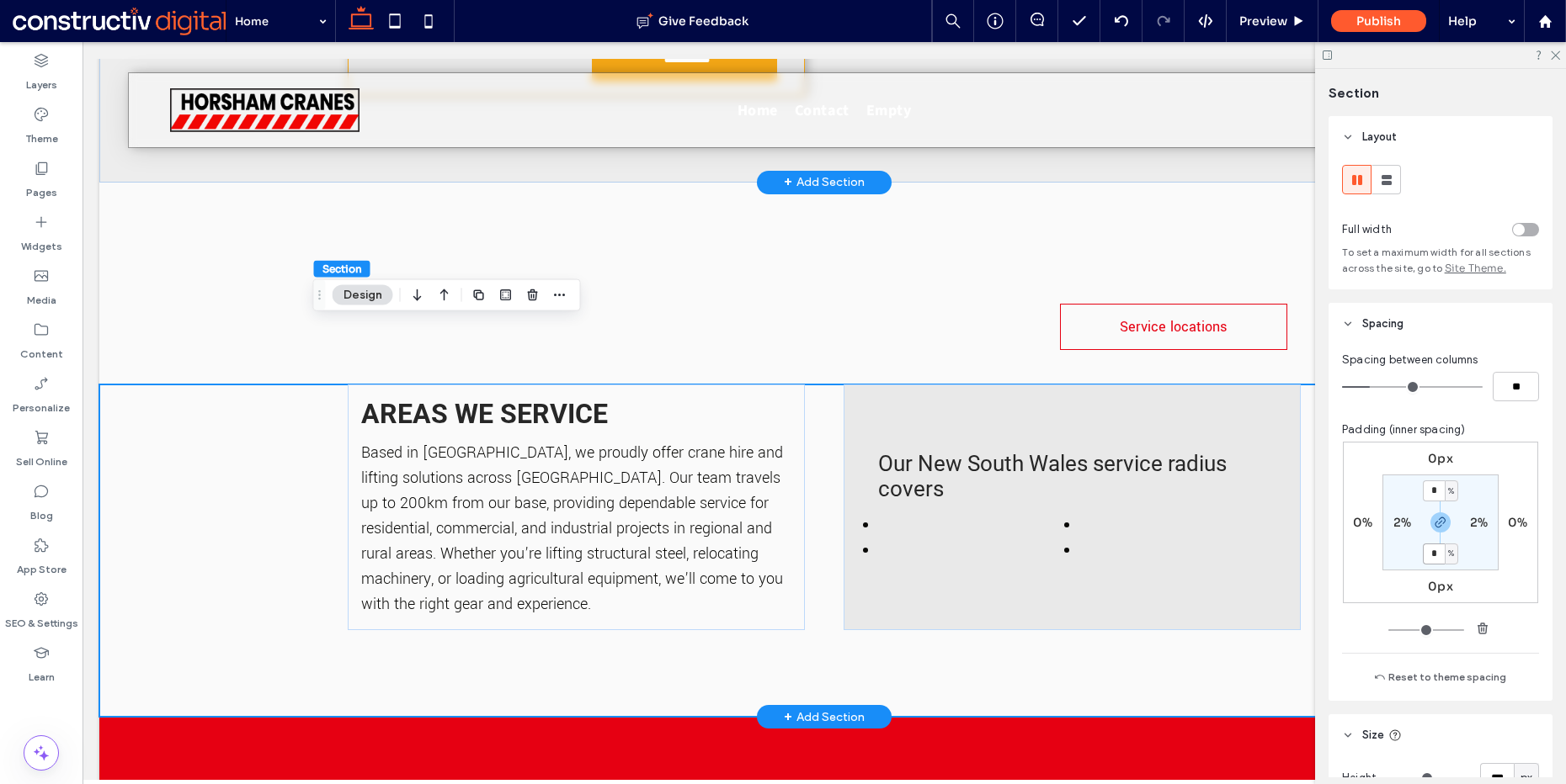
click at [1014, 451] on span "Our New South Wales service radius covers" at bounding box center [1052, 476] width 349 height 51
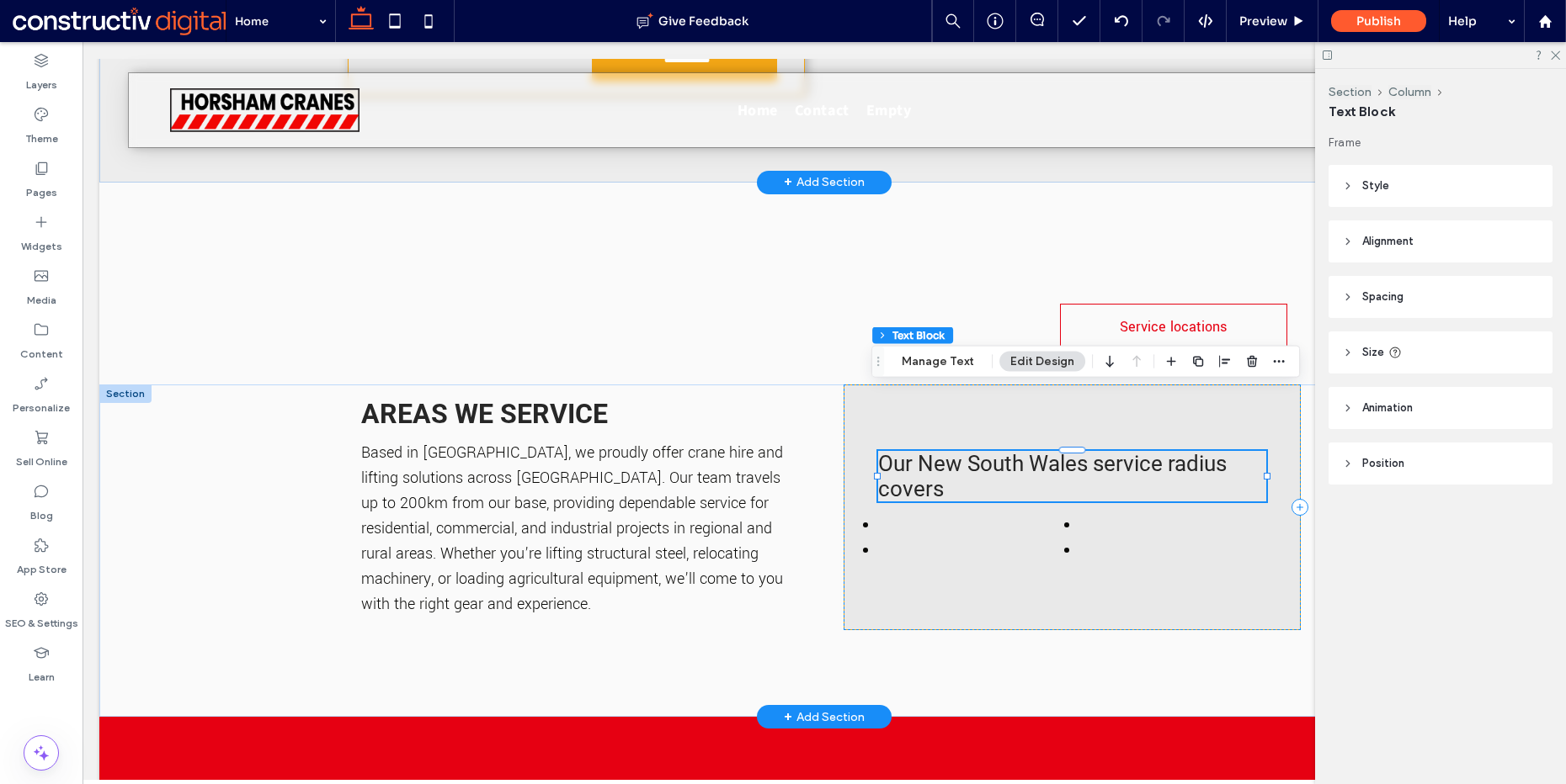
click at [1013, 451] on span "Our New South Wales service radius covers" at bounding box center [1052, 476] width 349 height 51
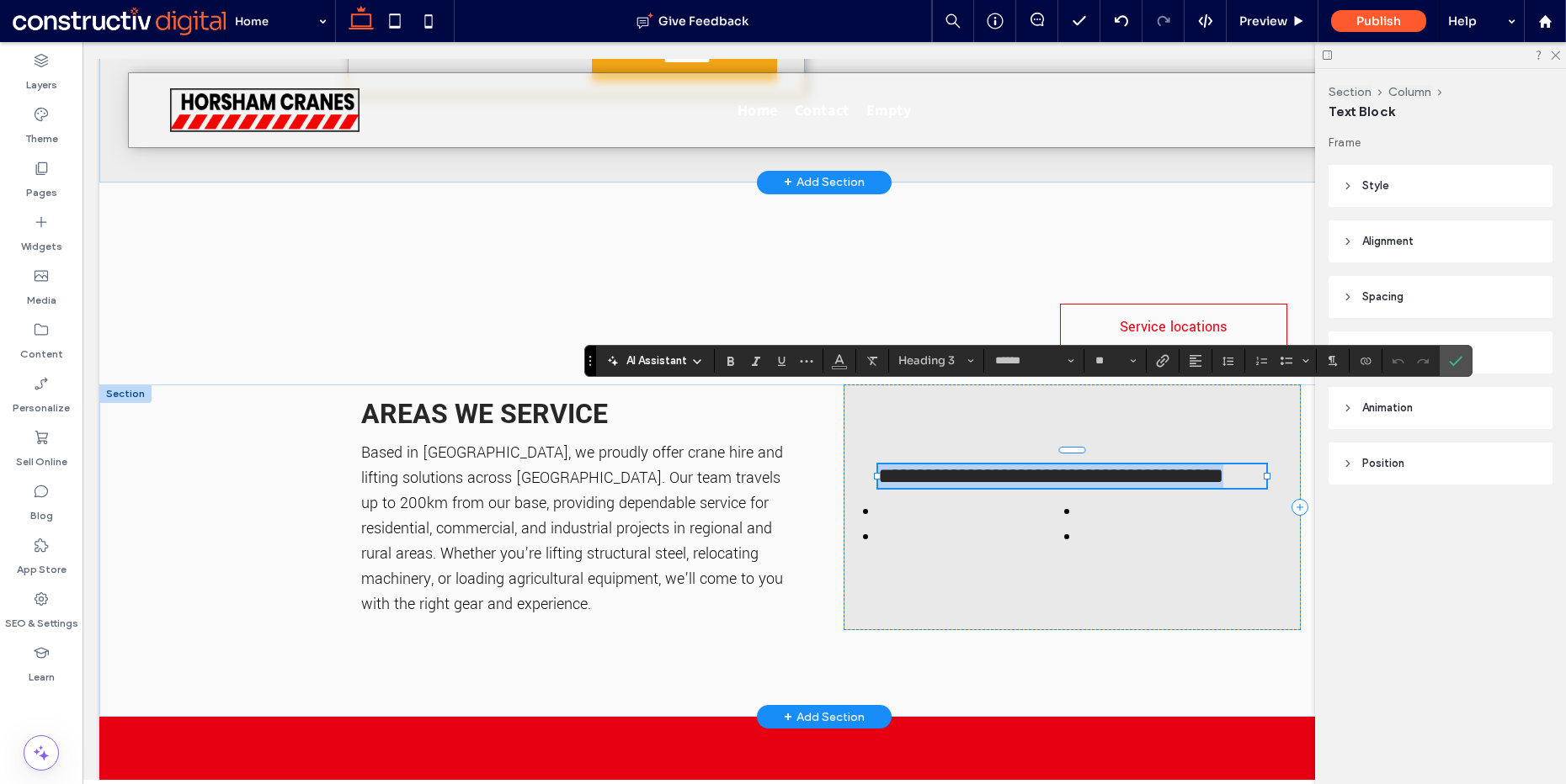
click at [1013, 465] on span "**********" at bounding box center [1050, 475] width 345 height 21
type input "**********"
type input "**"
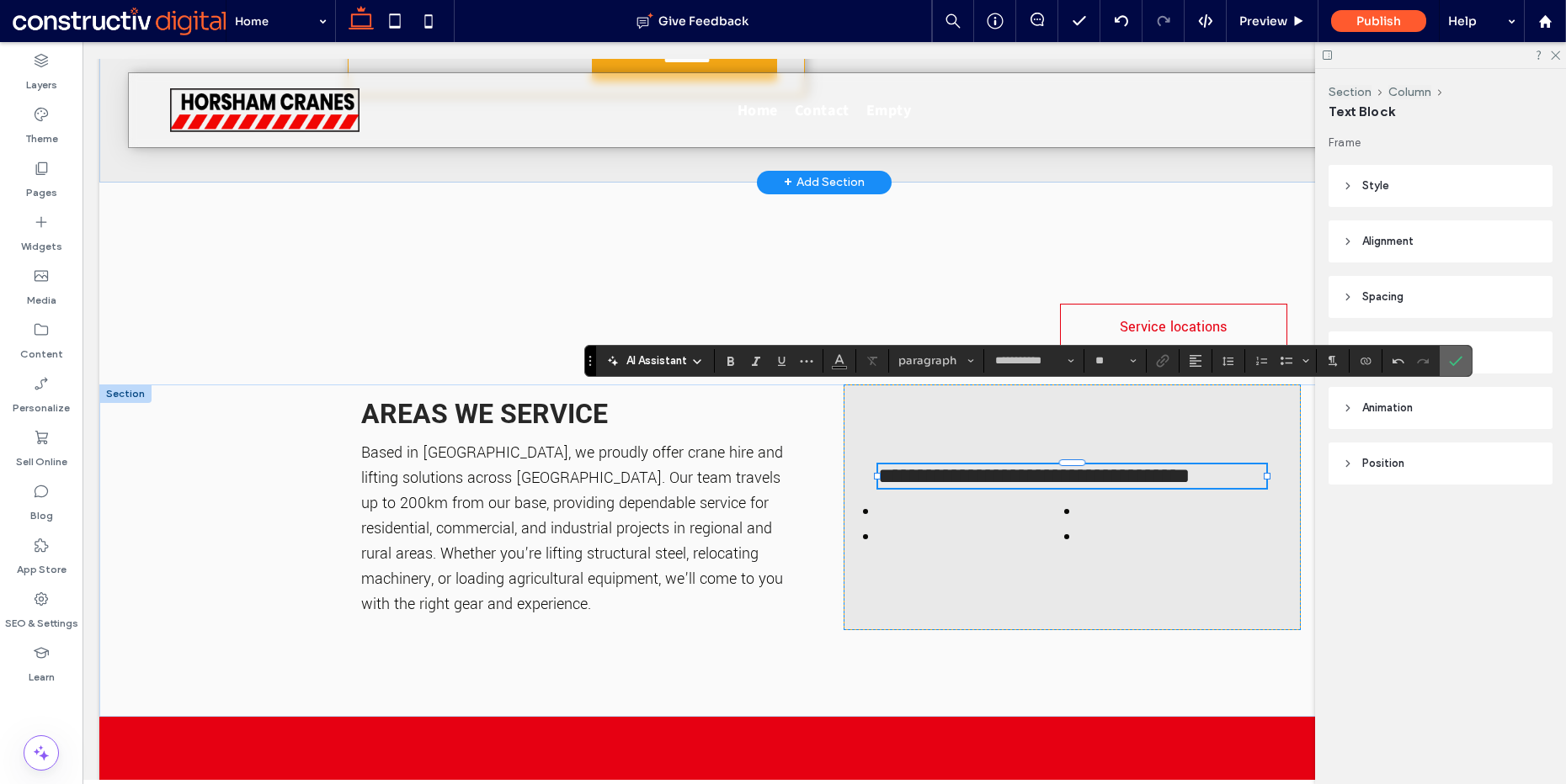
click at [1465, 359] on label "Confirm" at bounding box center [1455, 361] width 25 height 30
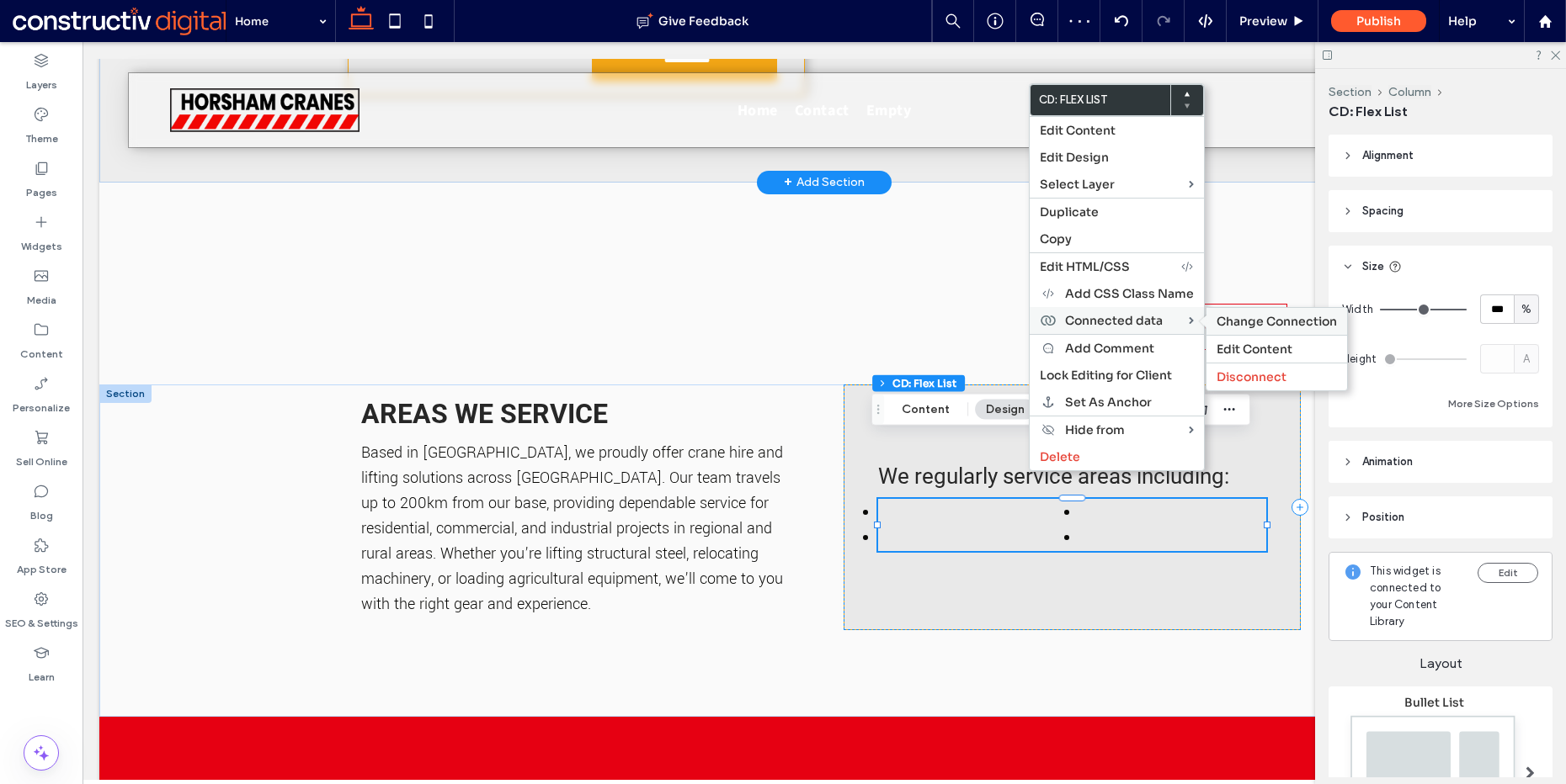
click at [1239, 323] on span "Change Connection" at bounding box center [1277, 321] width 121 height 15
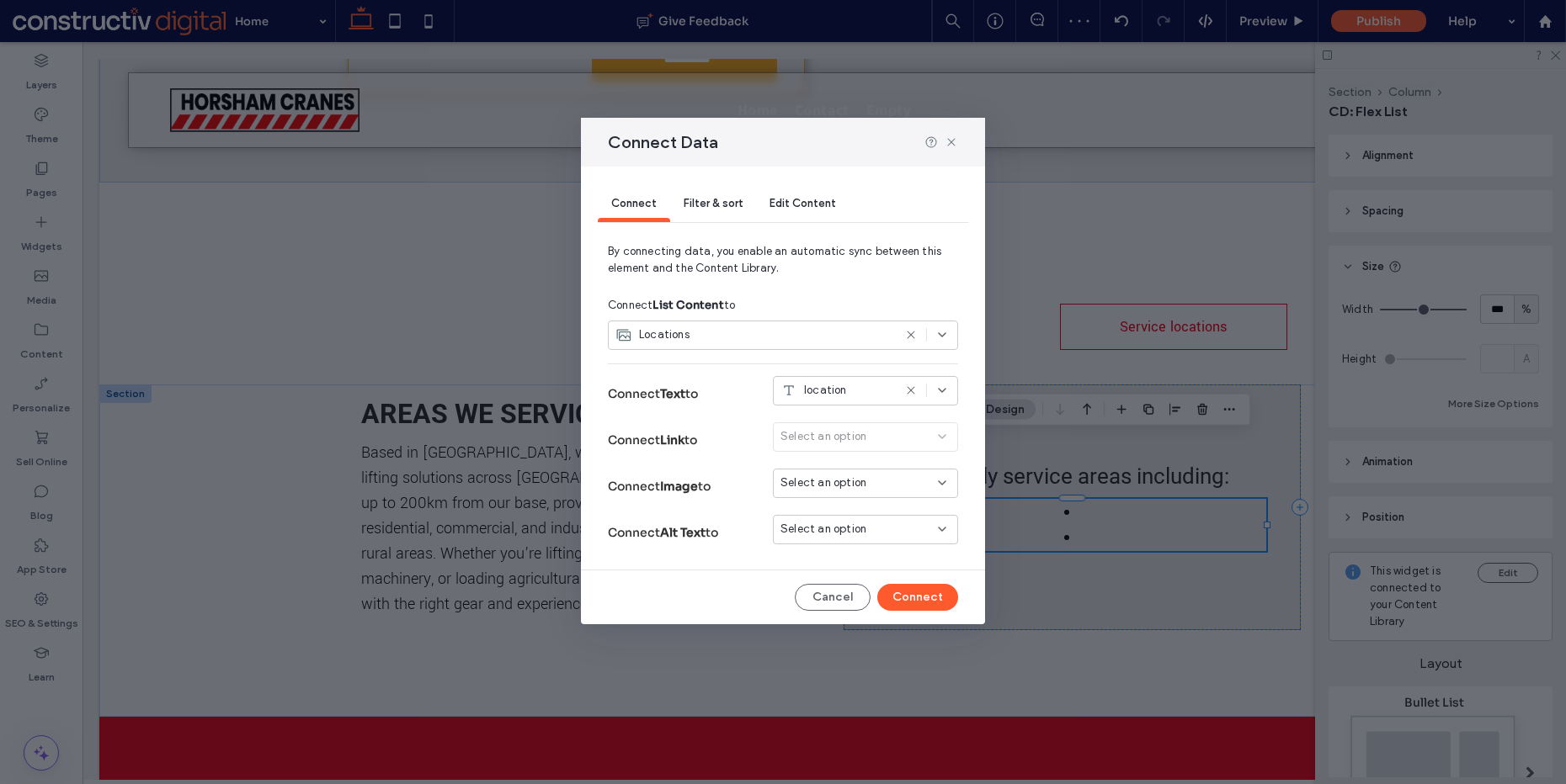
click at [689, 208] on span "Filter & sort" at bounding box center [713, 203] width 59 height 13
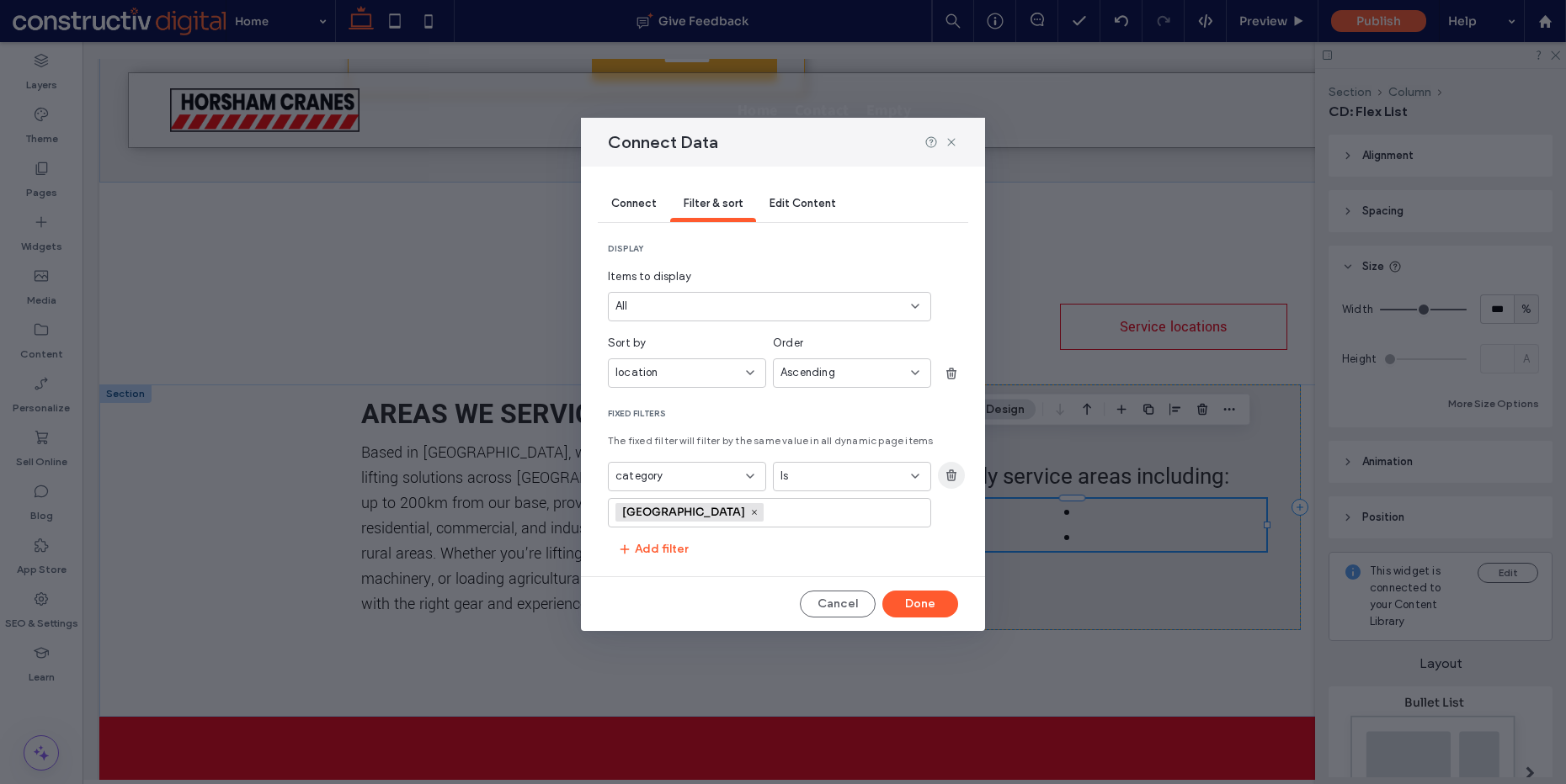
click at [949, 473] on icon "button" at bounding box center [950, 474] width 13 height 13
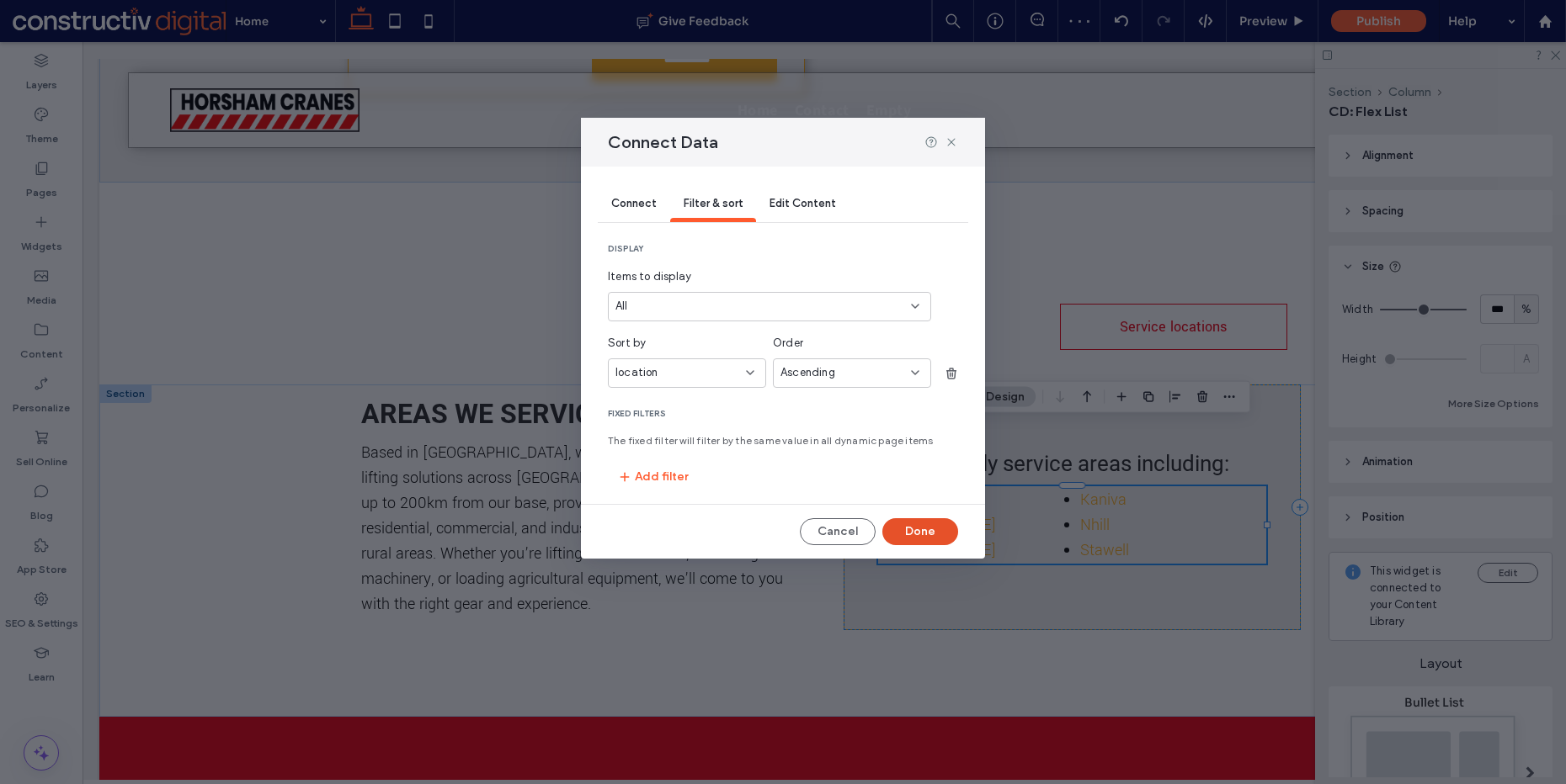
drag, startPoint x: 925, startPoint y: 519, endPoint x: 951, endPoint y: 451, distance: 72.8
click at [925, 519] on button "Done" at bounding box center [920, 531] width 76 height 27
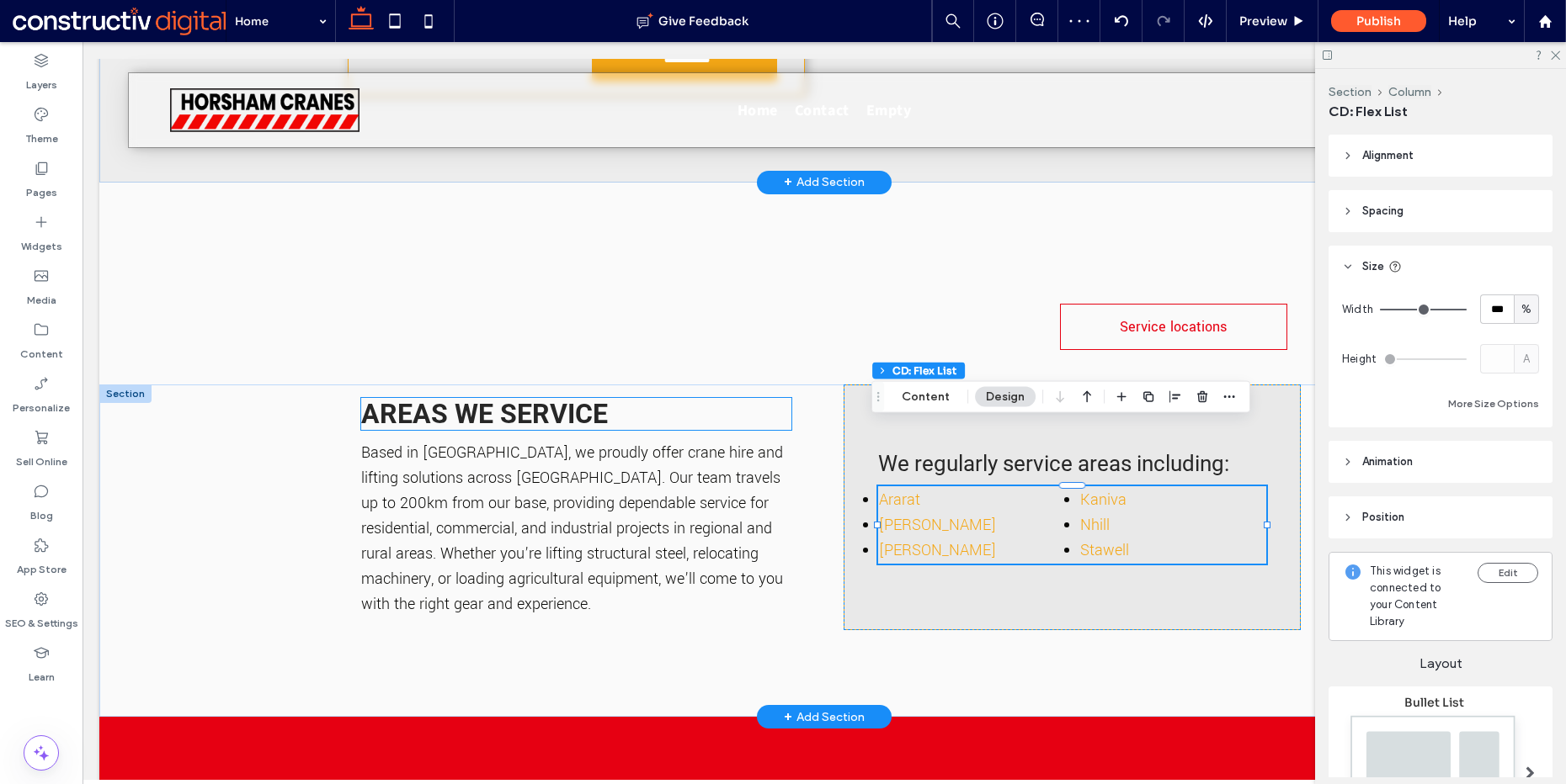
click at [325, 385] on div "Areas we service Based in [GEOGRAPHIC_DATA], we proudly offer crane hire and li…" at bounding box center [823, 550] width 1010 height 333
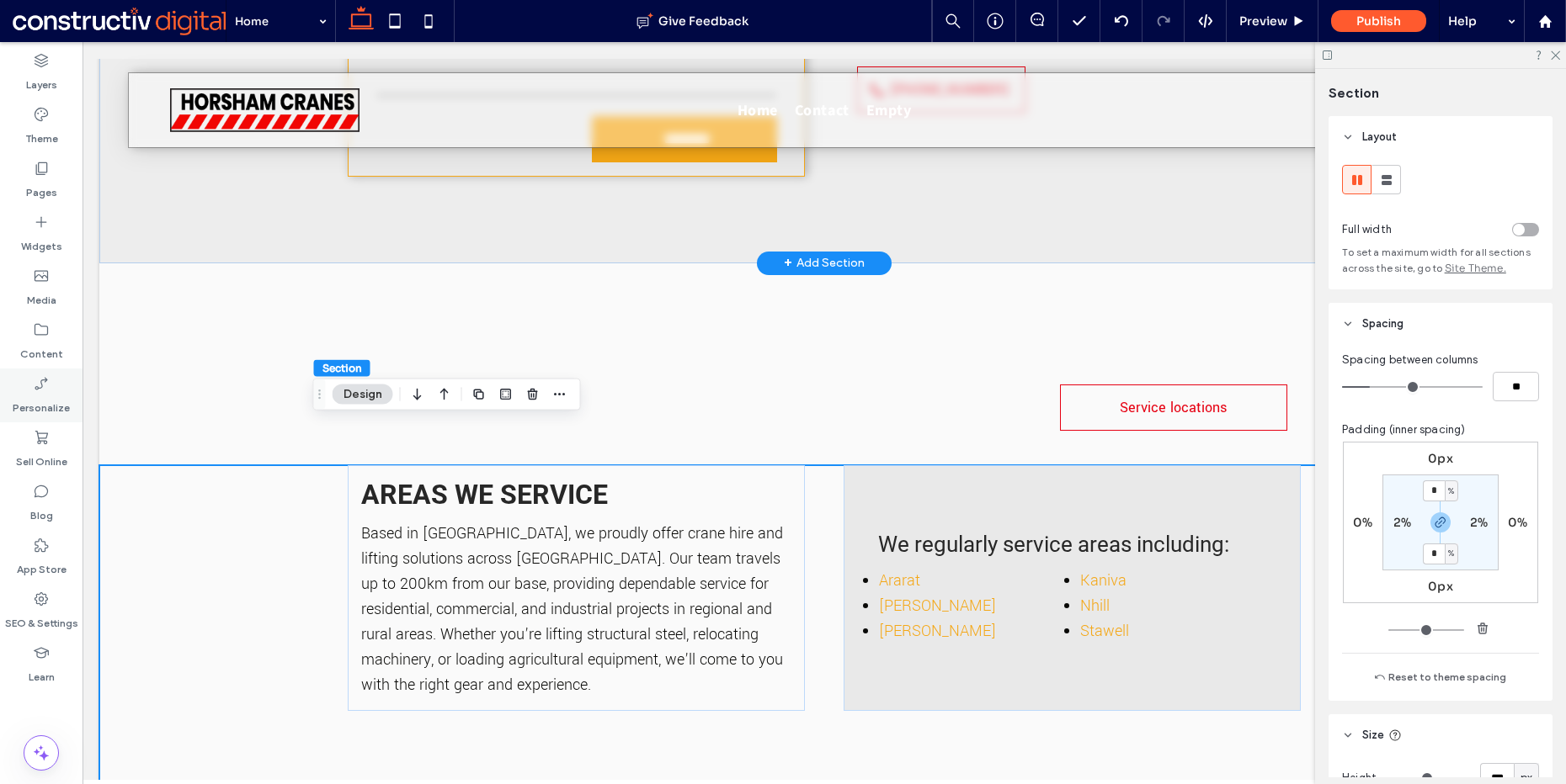
scroll to position [5406, 0]
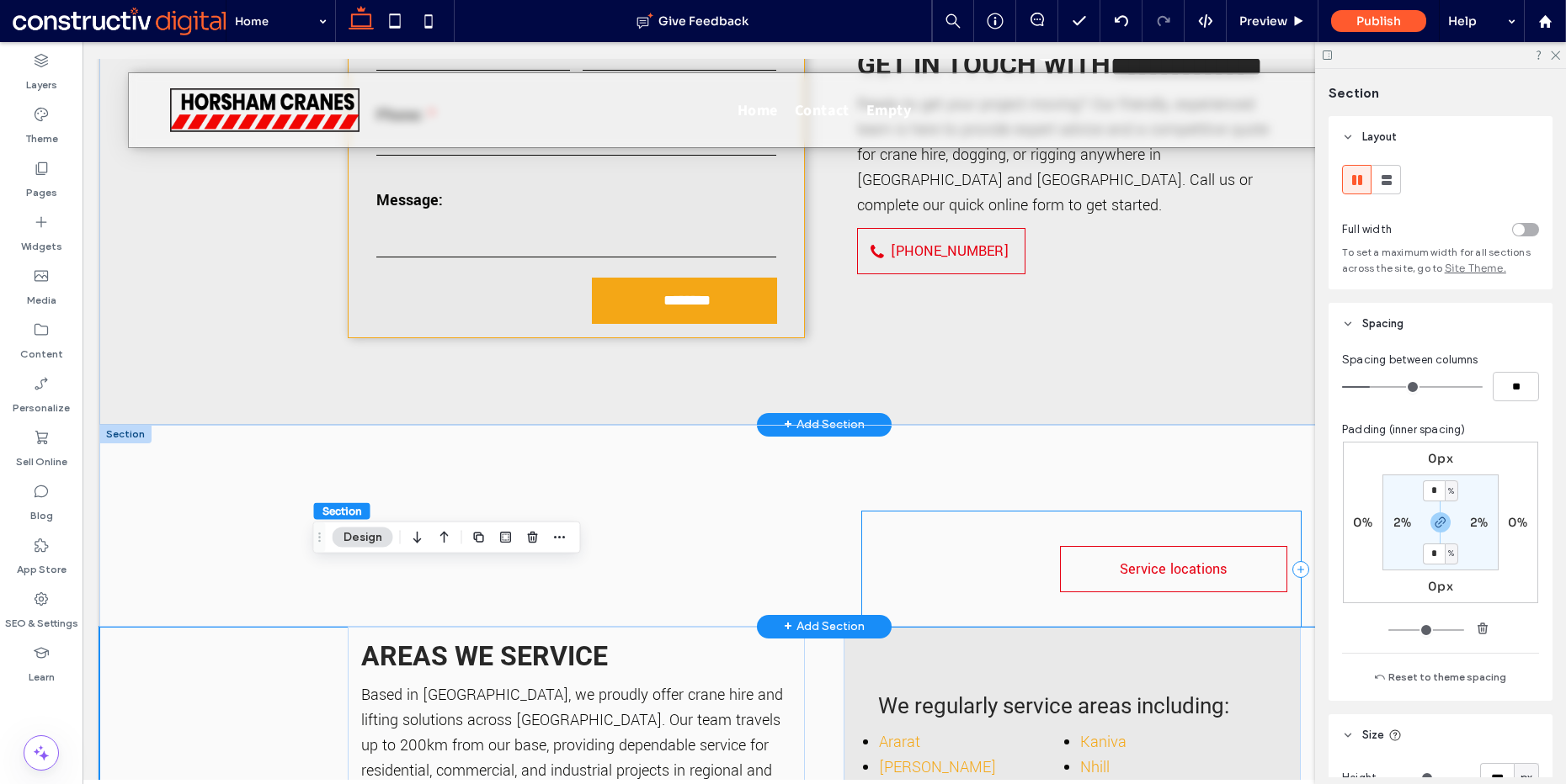
click at [917, 511] on div "Service locations" at bounding box center [1081, 568] width 438 height 115
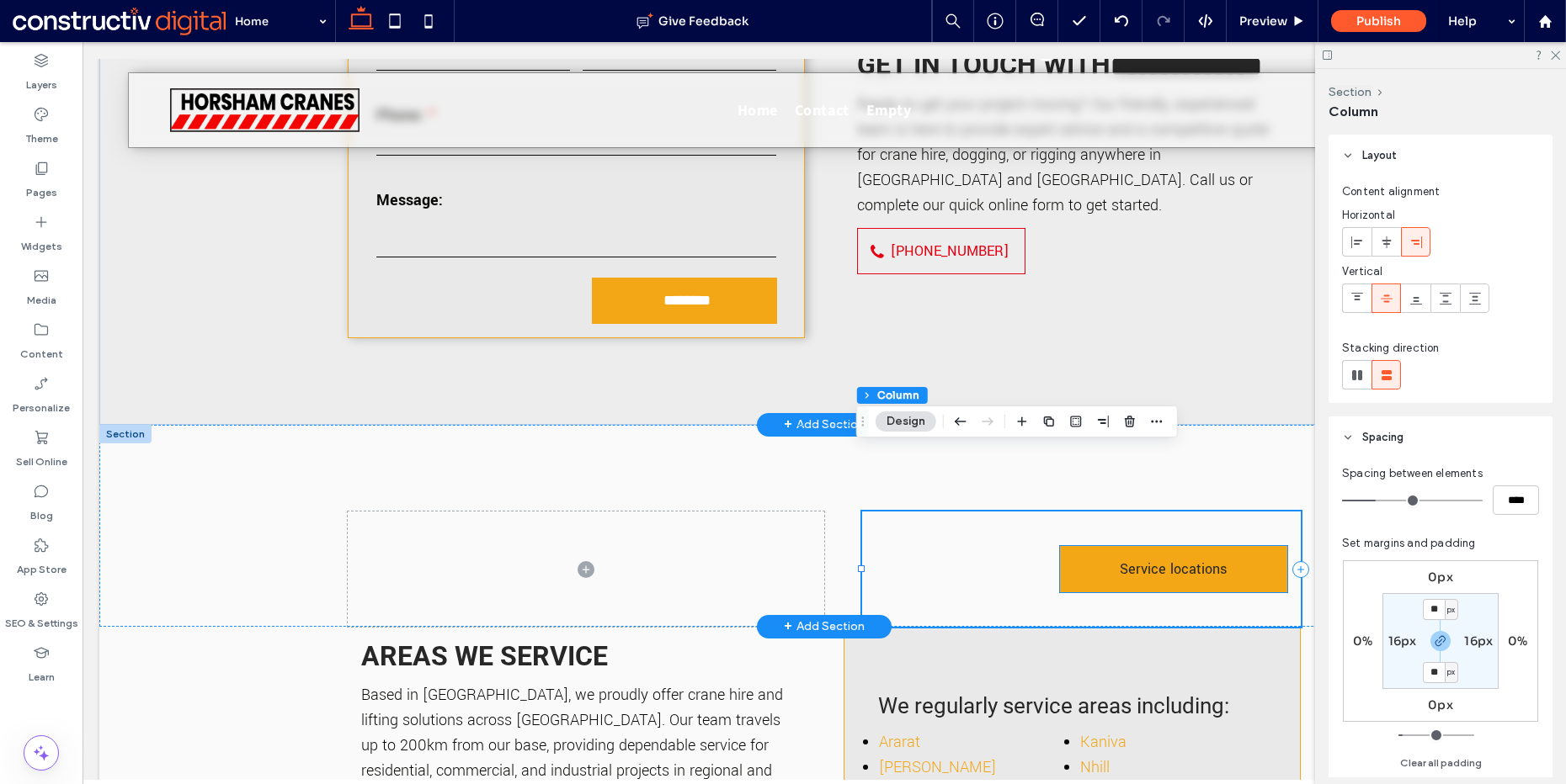
click at [1132, 551] on span "Service locations" at bounding box center [1173, 569] width 107 height 36
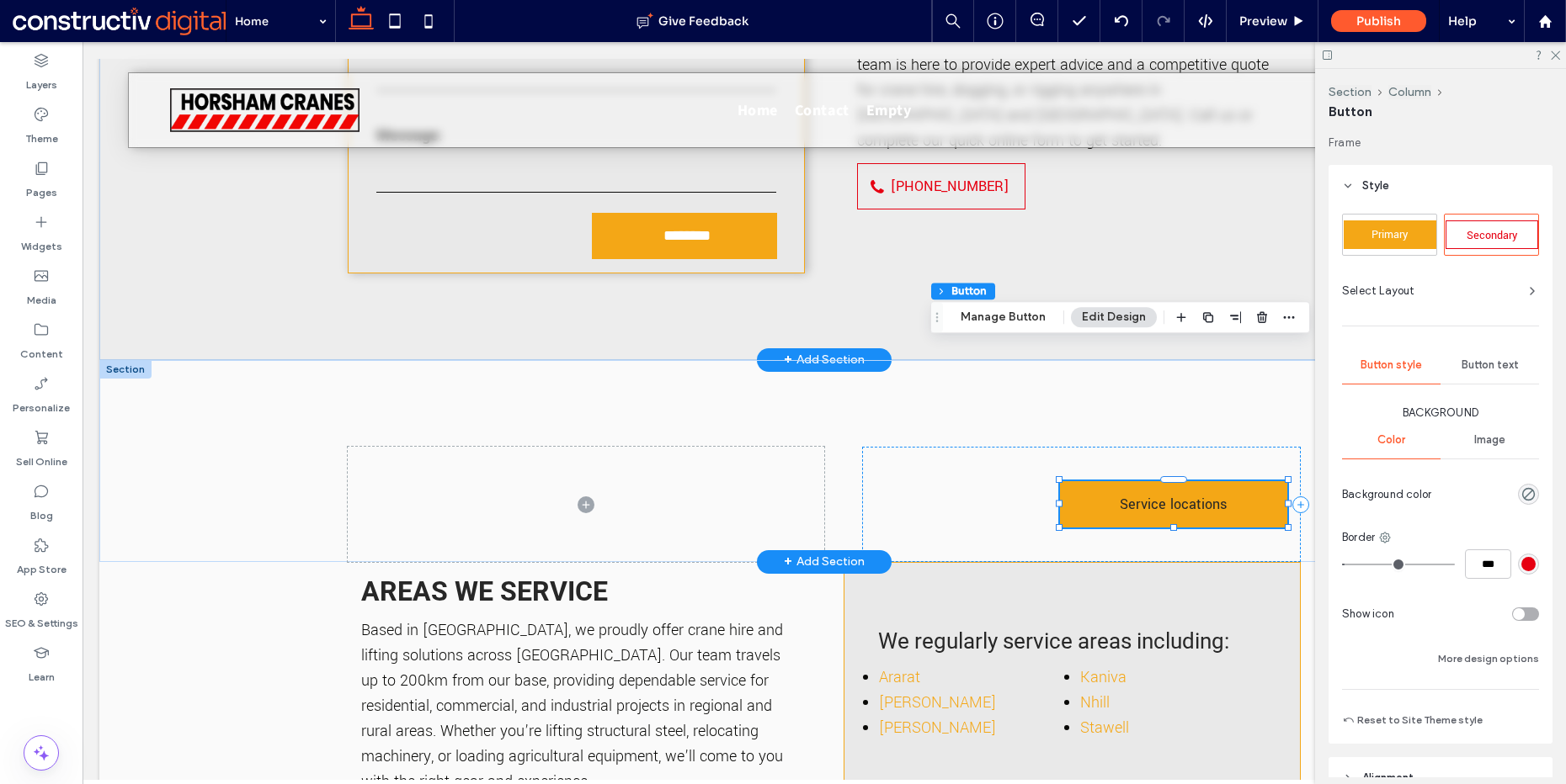
scroll to position [5548, 0]
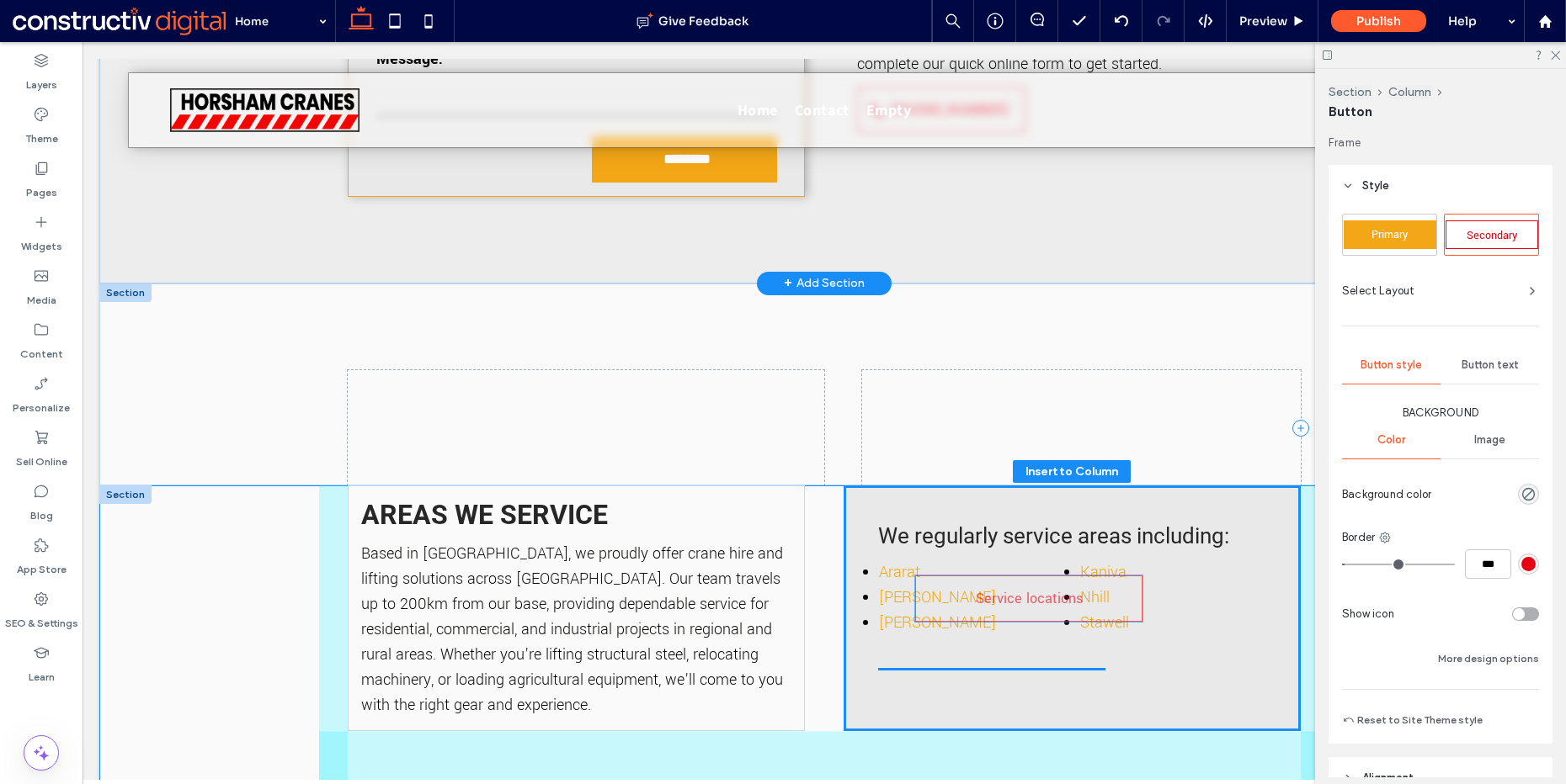
drag, startPoint x: 1125, startPoint y: 364, endPoint x: 1064, endPoint y: 639, distance: 281.7
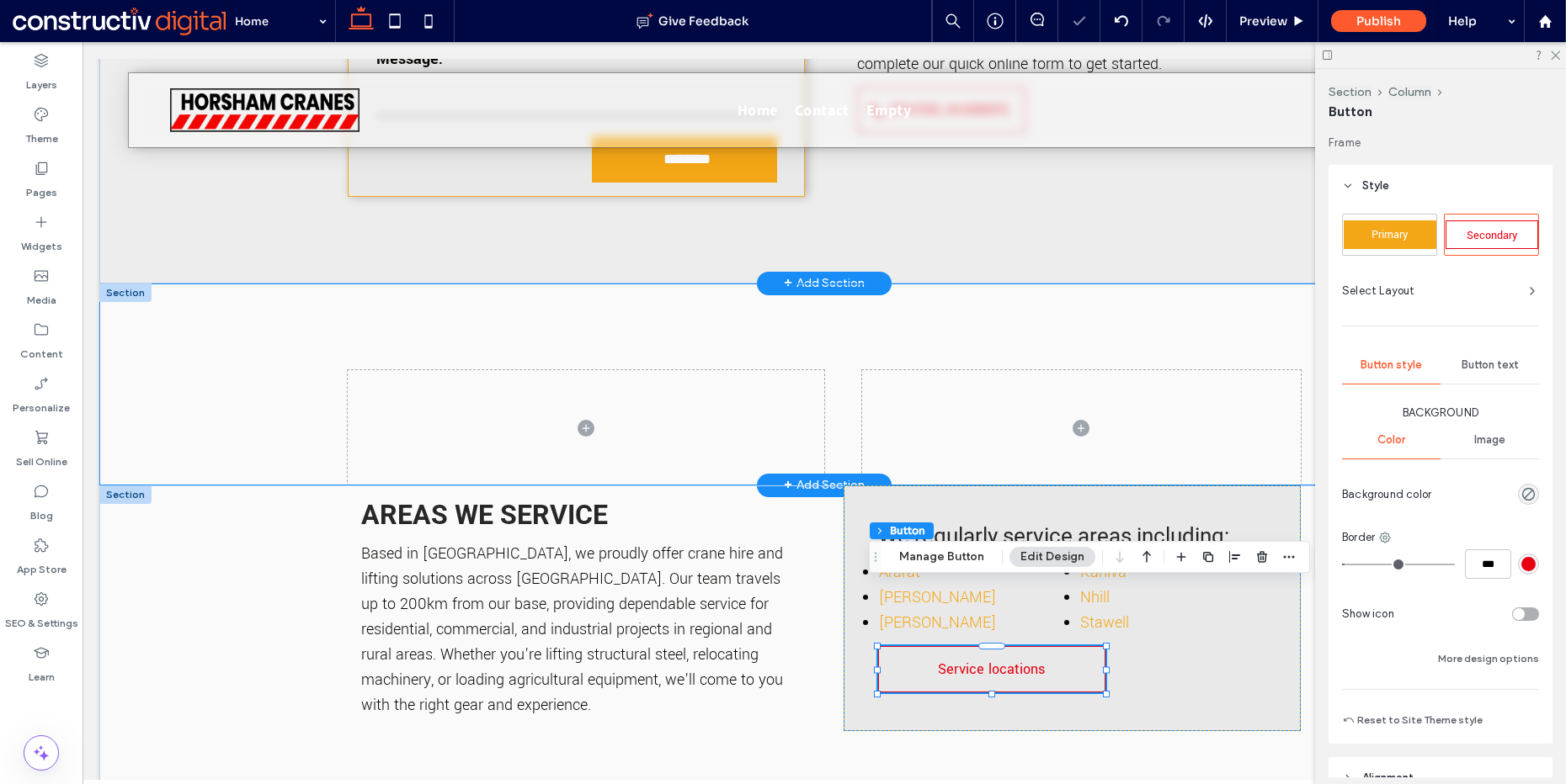
click at [222, 319] on div at bounding box center [823, 385] width 1450 height 202
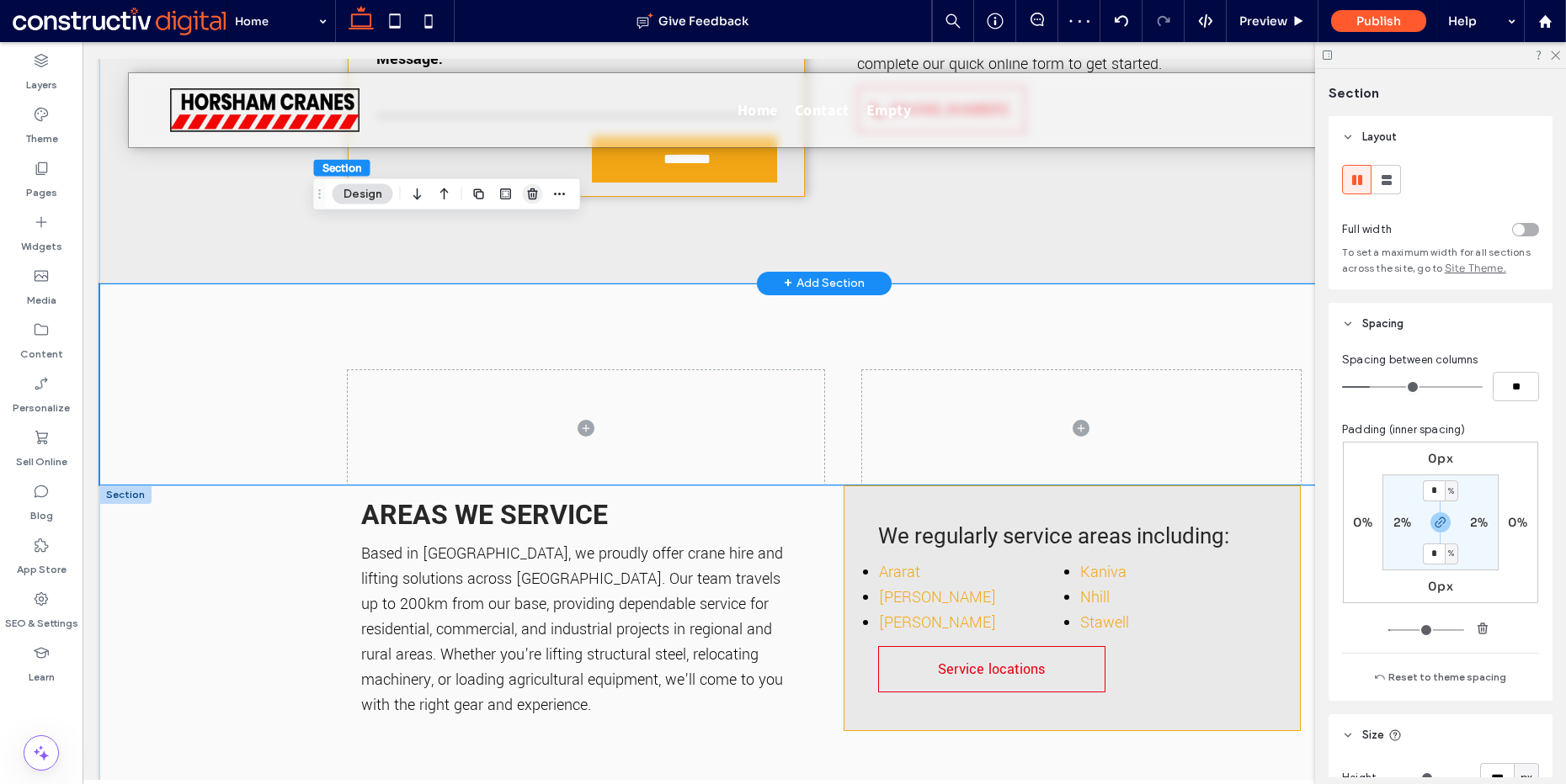
click at [536, 196] on use "button" at bounding box center [533, 194] width 10 height 11
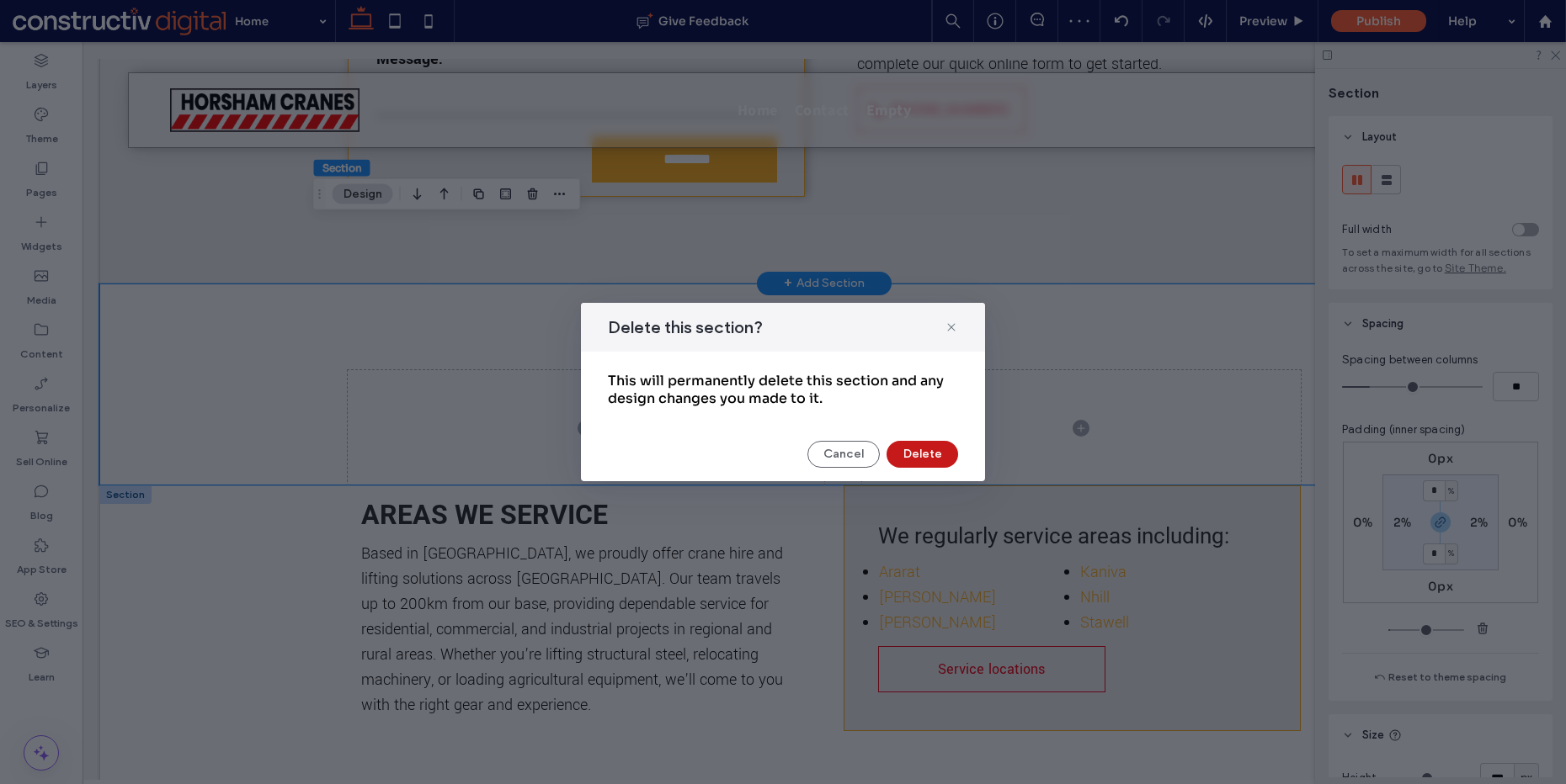
drag, startPoint x: 907, startPoint y: 459, endPoint x: 301, endPoint y: 308, distance: 624.5
click at [907, 459] on button "Delete" at bounding box center [922, 454] width 72 height 27
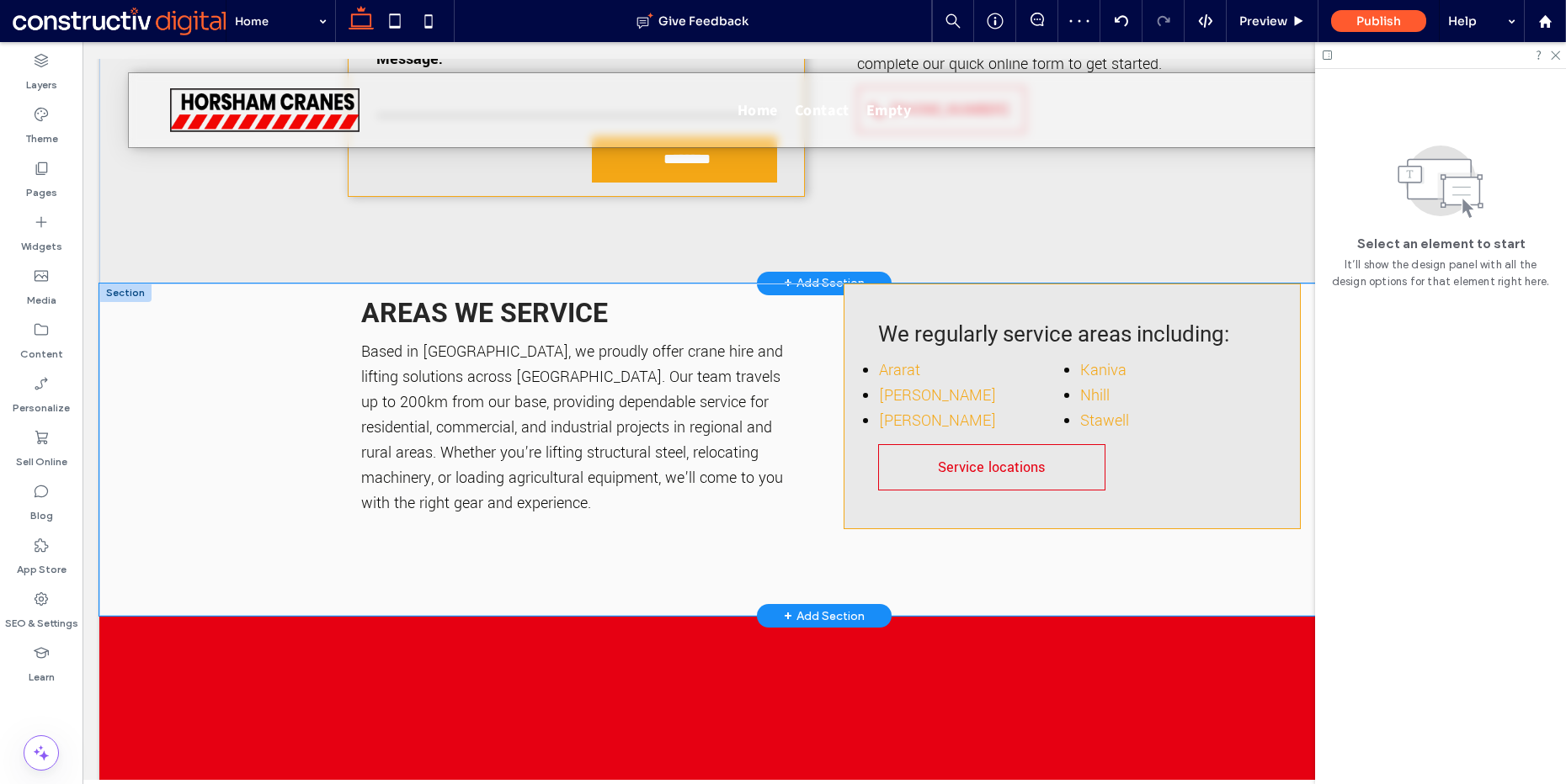
click at [228, 302] on div "Areas we service Based in [GEOGRAPHIC_DATA], we proudly offer crane hire and li…" at bounding box center [823, 449] width 1450 height 333
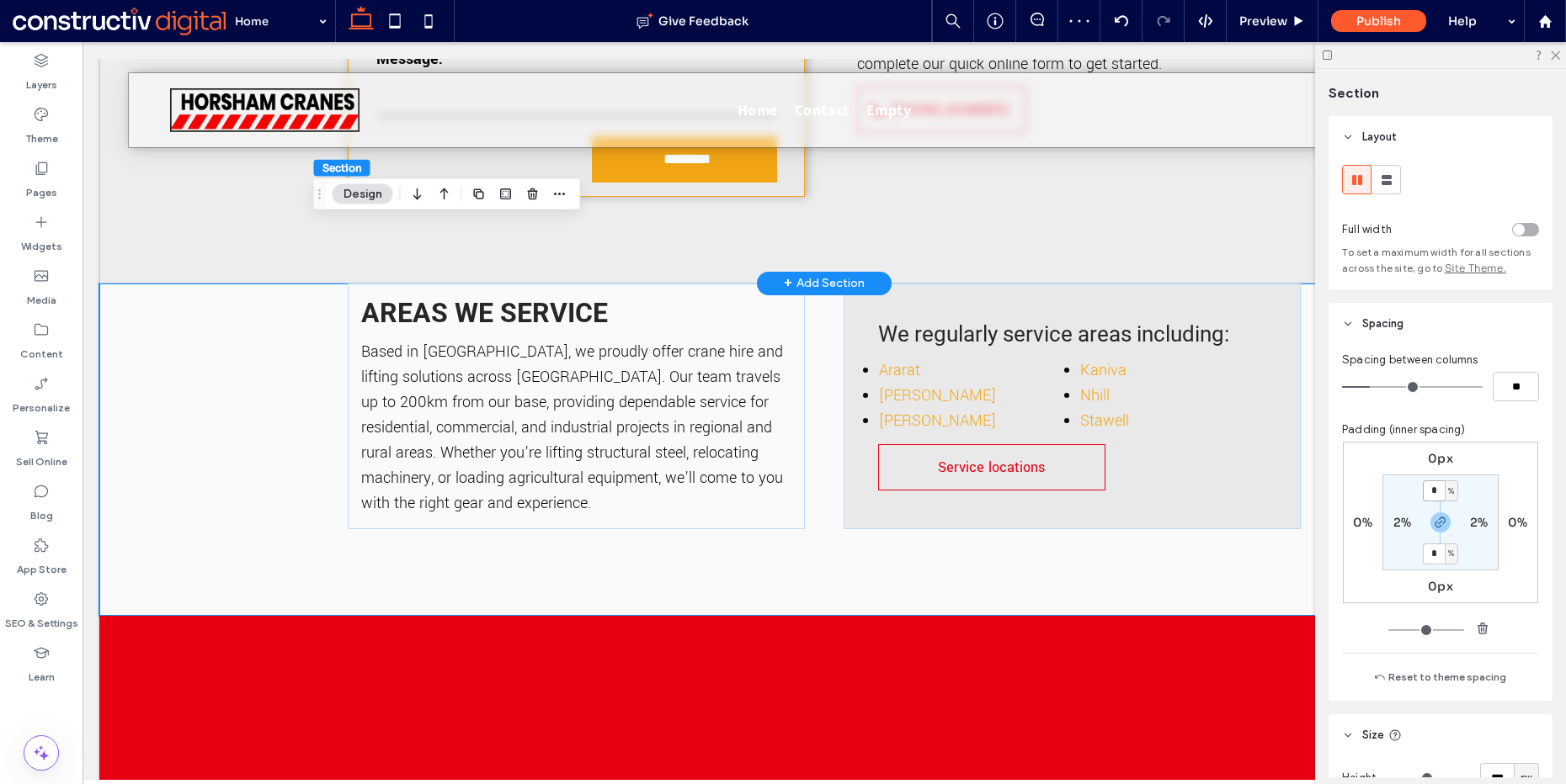
click at [1430, 483] on input "*" at bounding box center [1434, 490] width 22 height 21
type input "*"
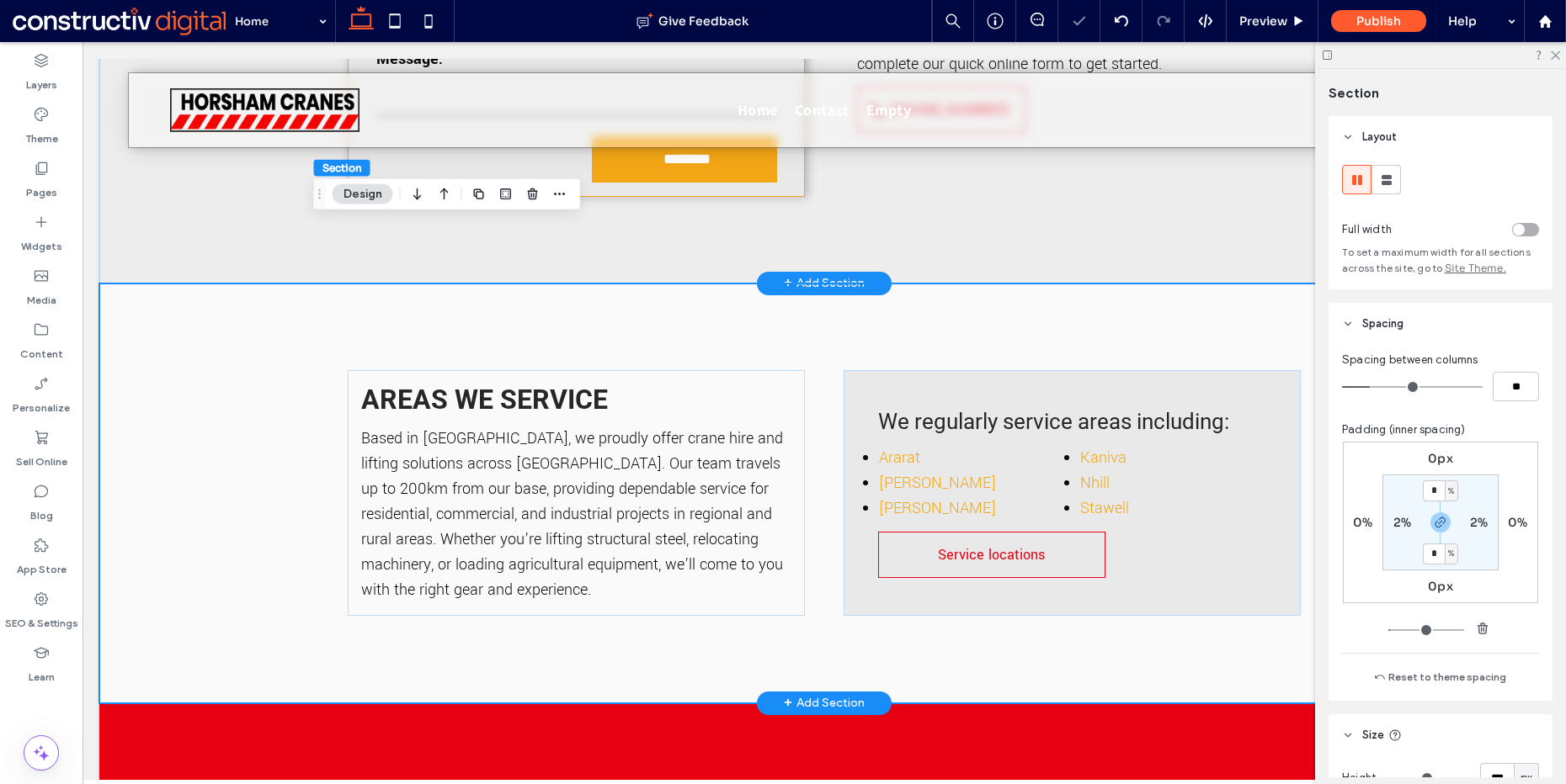
click at [181, 305] on div "Areas we service Based in [GEOGRAPHIC_DATA], we proudly offer crane hire and li…" at bounding box center [823, 493] width 1450 height 419
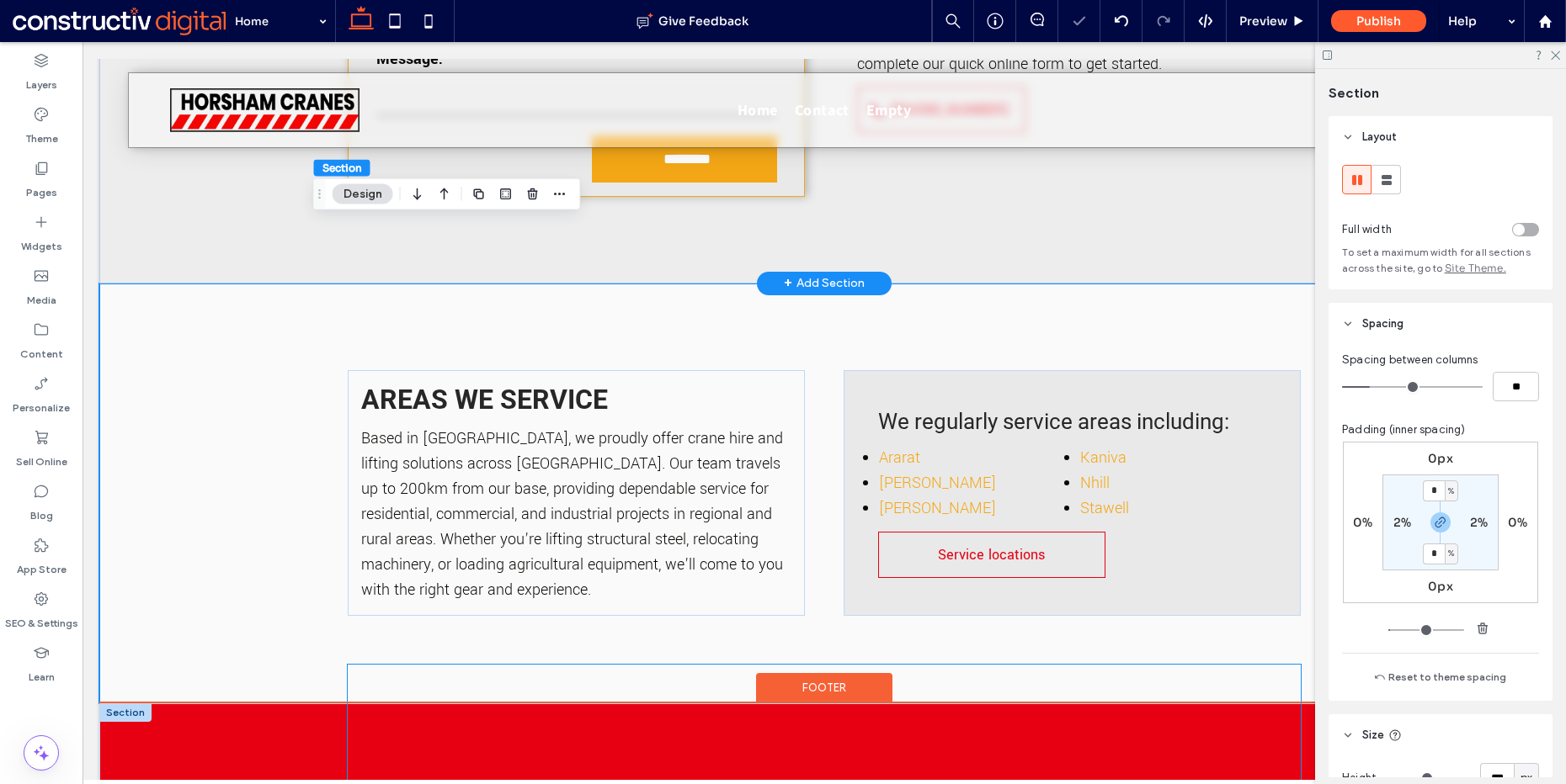
click at [1221, 665] on div at bounding box center [823, 791] width 952 height 253
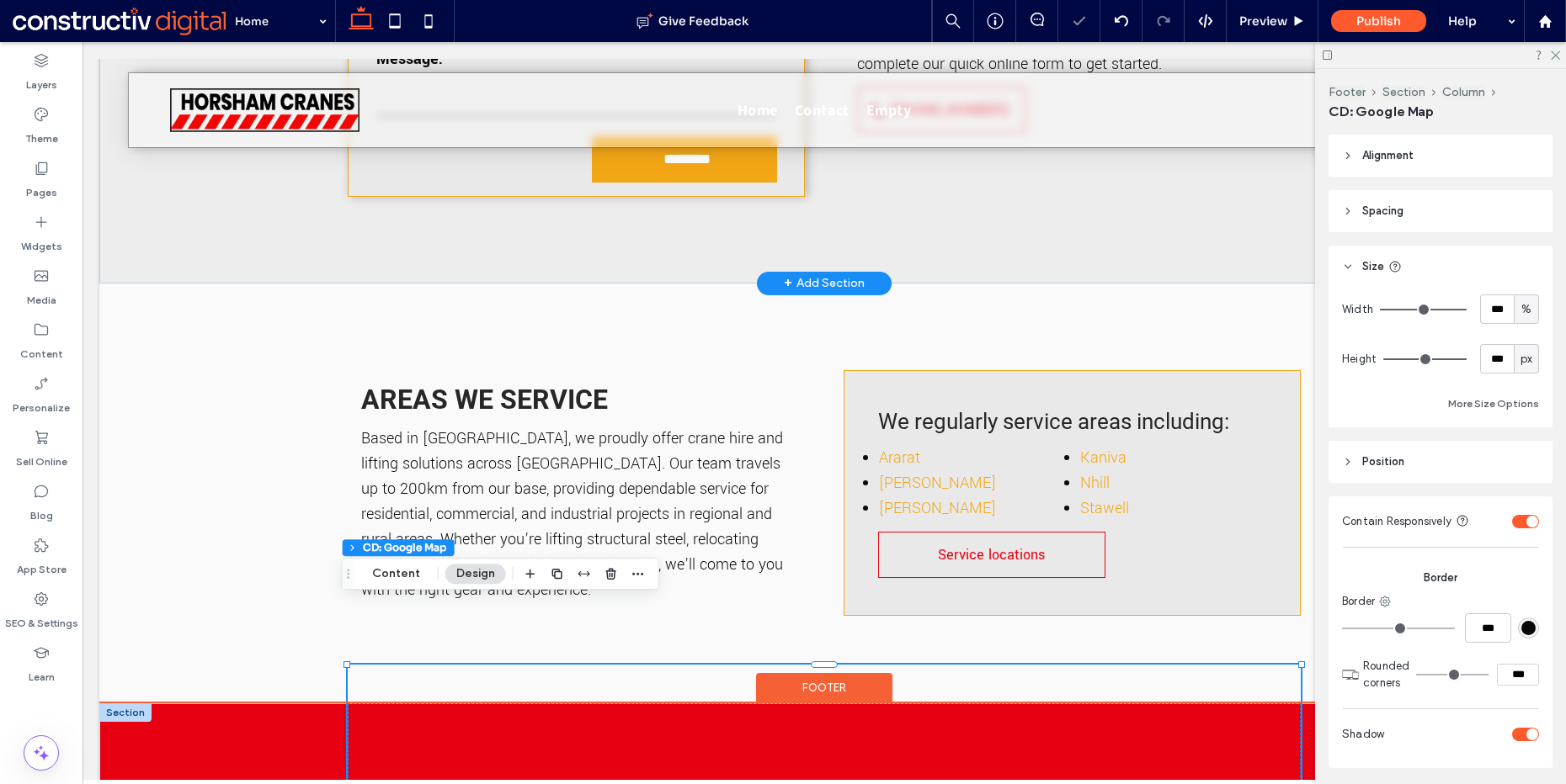
click at [1232, 665] on div at bounding box center [823, 791] width 952 height 253
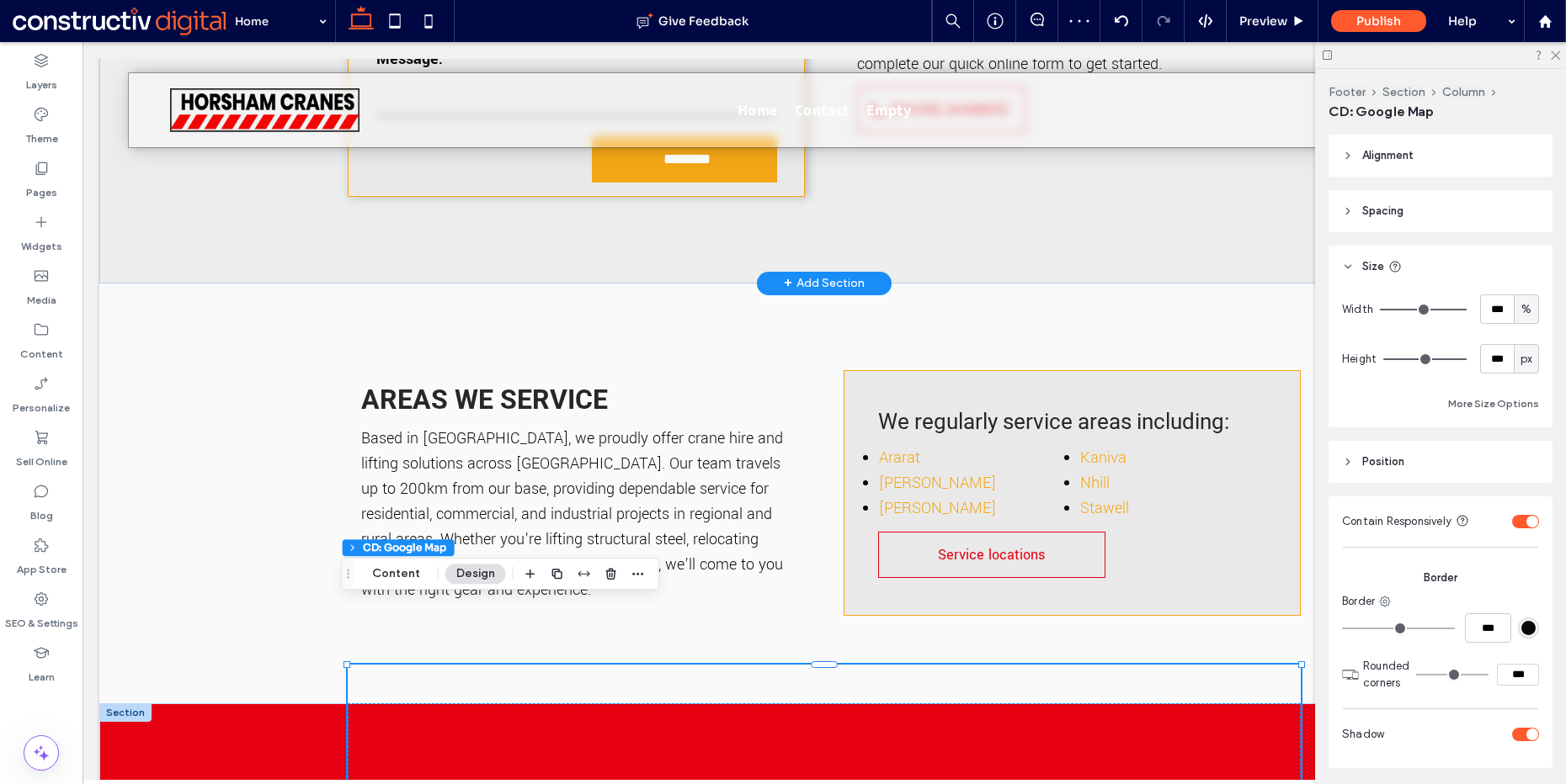
click at [1391, 193] on header "Spacing" at bounding box center [1441, 211] width 224 height 42
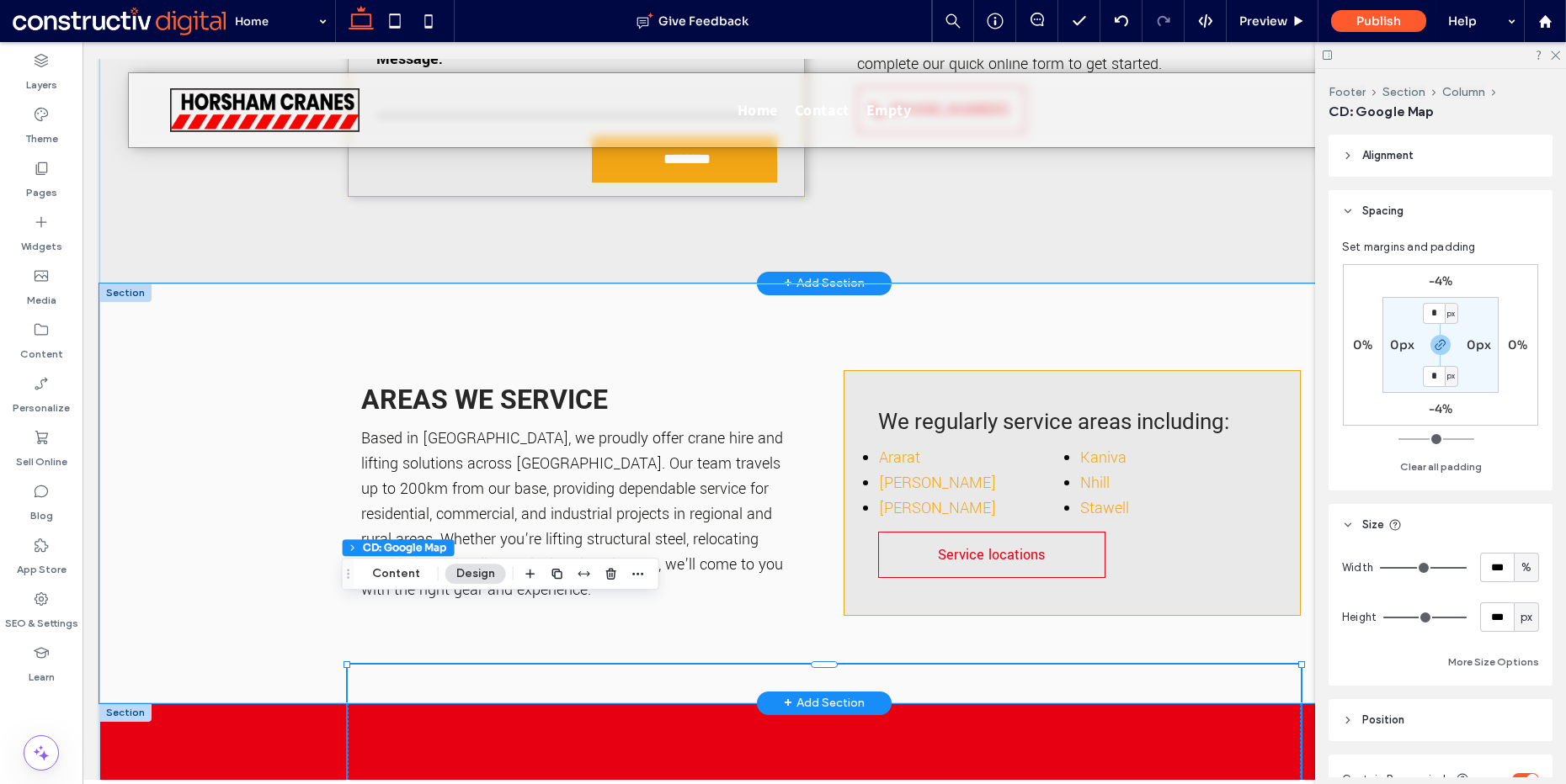
click at [277, 489] on div "Areas we service Based in [GEOGRAPHIC_DATA], we proudly offer crane hire and li…" at bounding box center [823, 493] width 1450 height 419
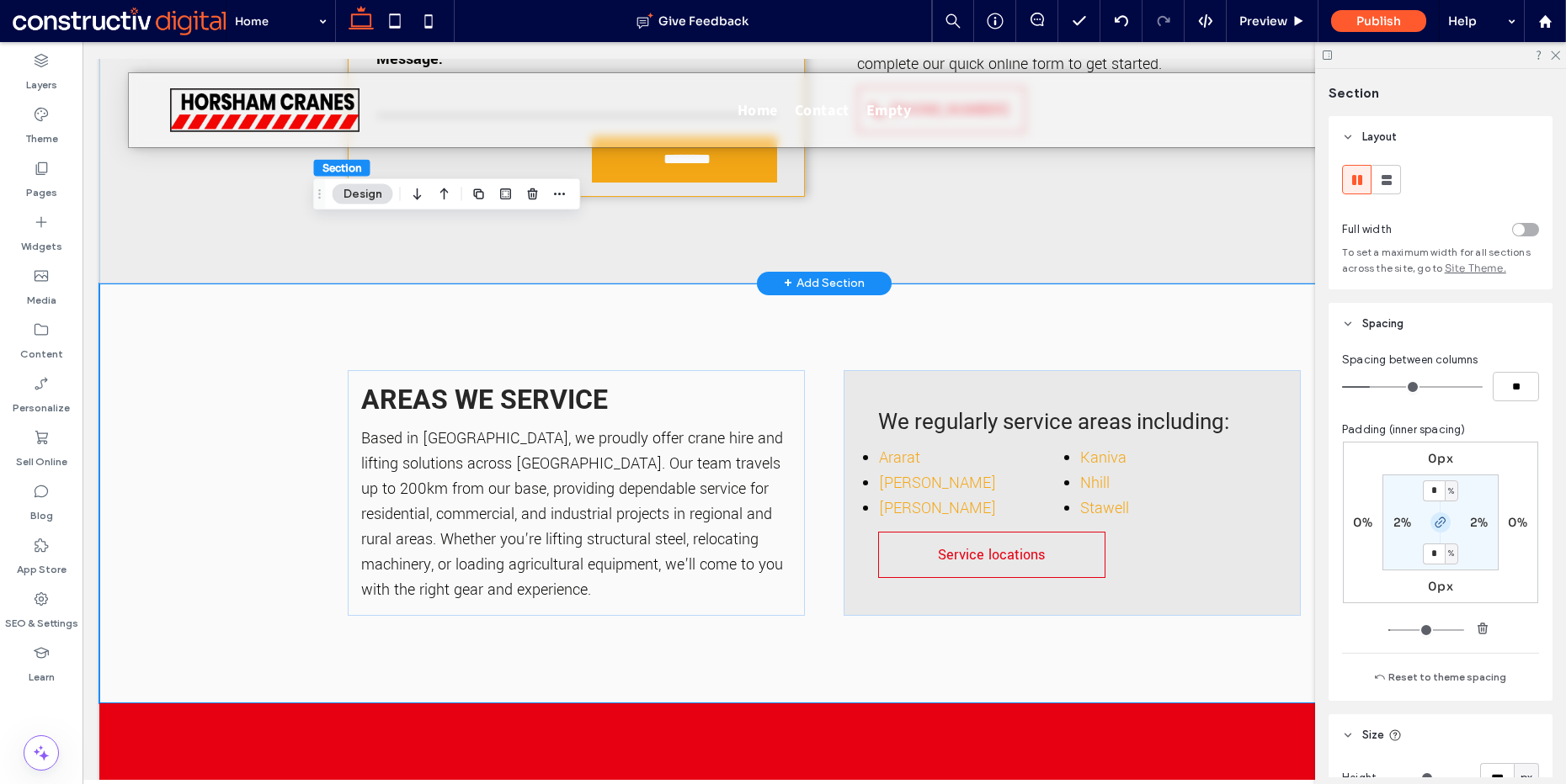
click at [1434, 518] on icon "button" at bounding box center [1440, 522] width 13 height 13
click at [1432, 553] on label "6%" at bounding box center [1441, 553] width 18 height 15
type input "**"
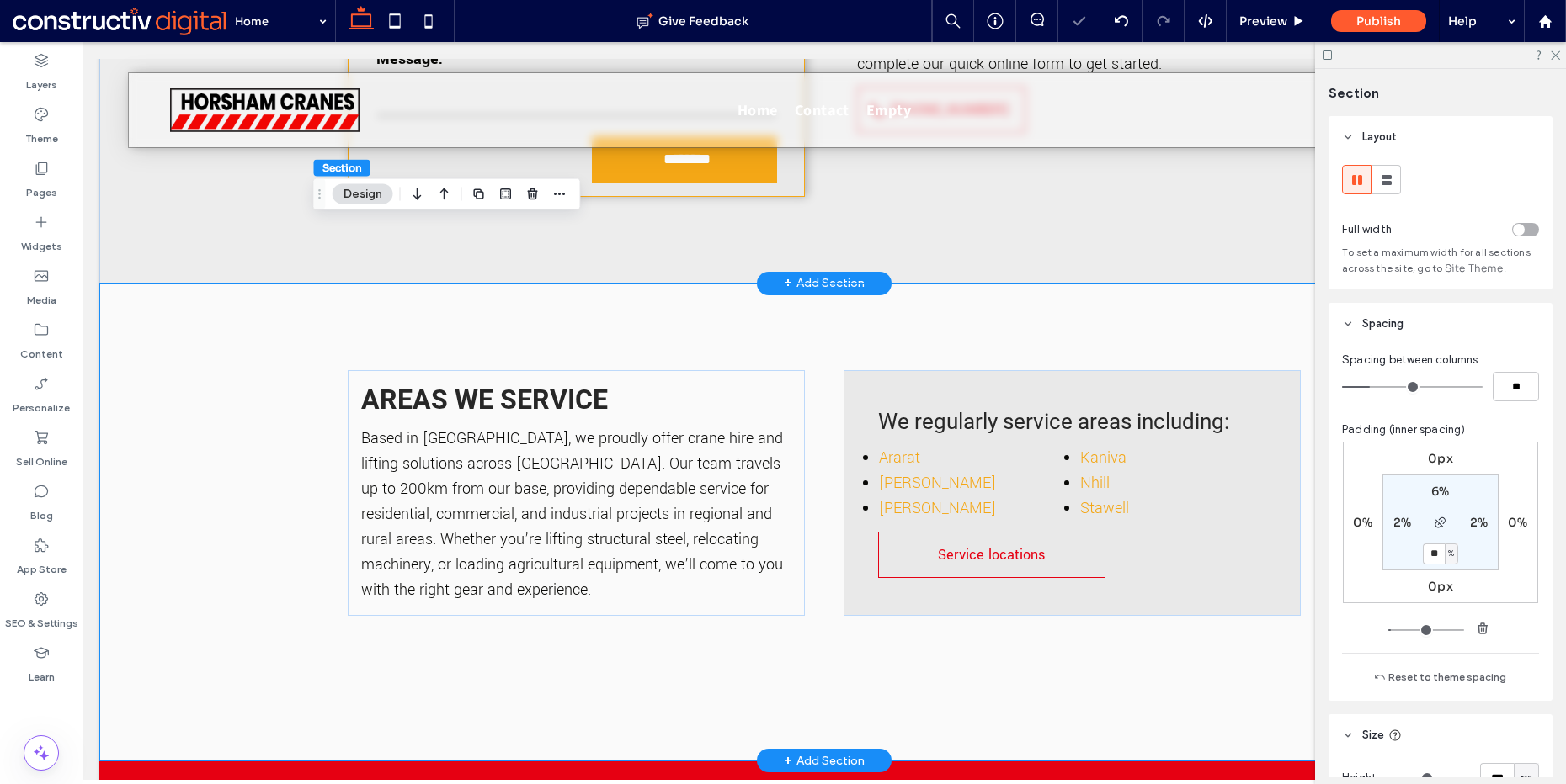
click at [139, 321] on div "Areas we service Based in [GEOGRAPHIC_DATA], we proudly offer crane hire and li…" at bounding box center [823, 522] width 1450 height 478
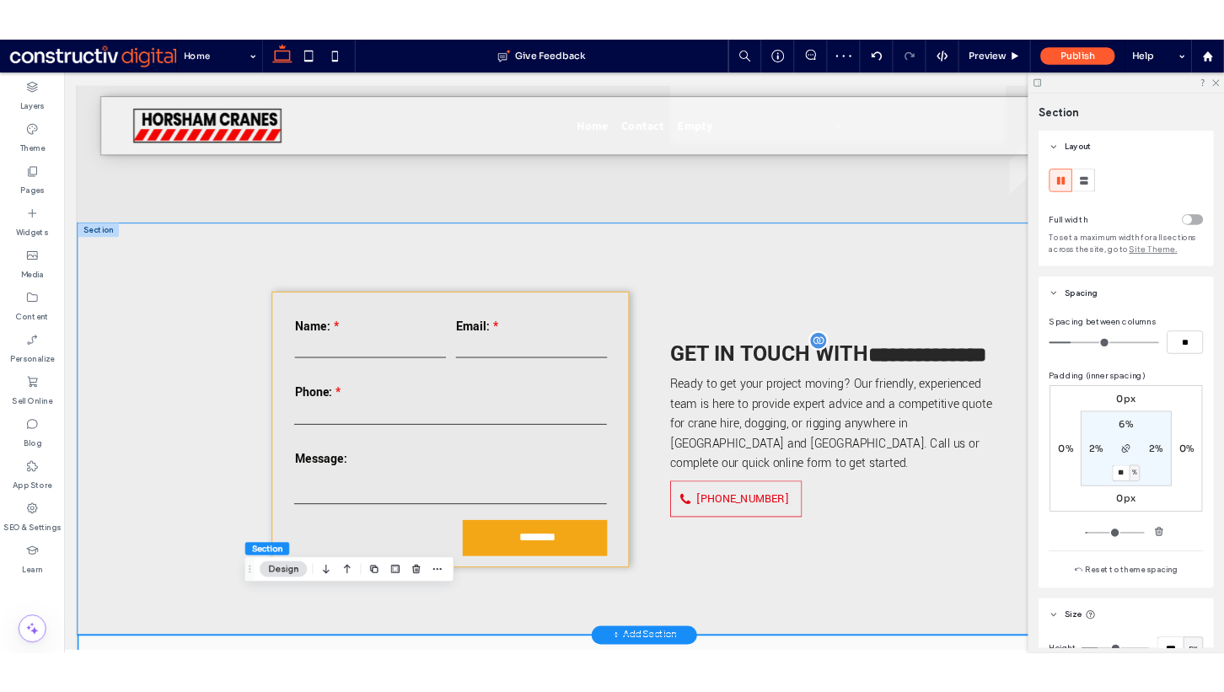
scroll to position [4520, 0]
